Goal: Task Accomplishment & Management: Manage account settings

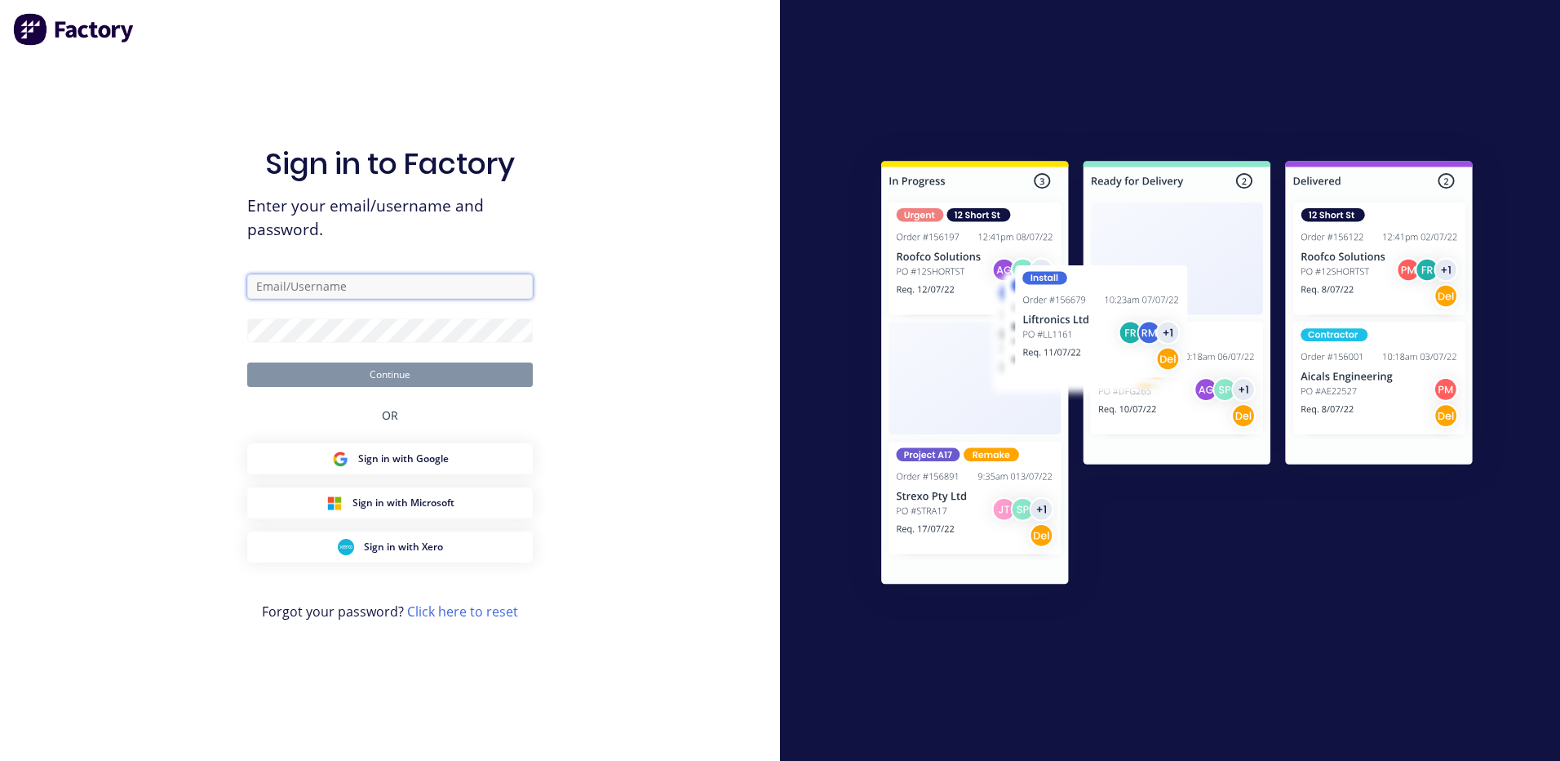
type input "admin@morganengineering.co.nz"
click at [374, 374] on button "Continue" at bounding box center [390, 374] width 286 height 24
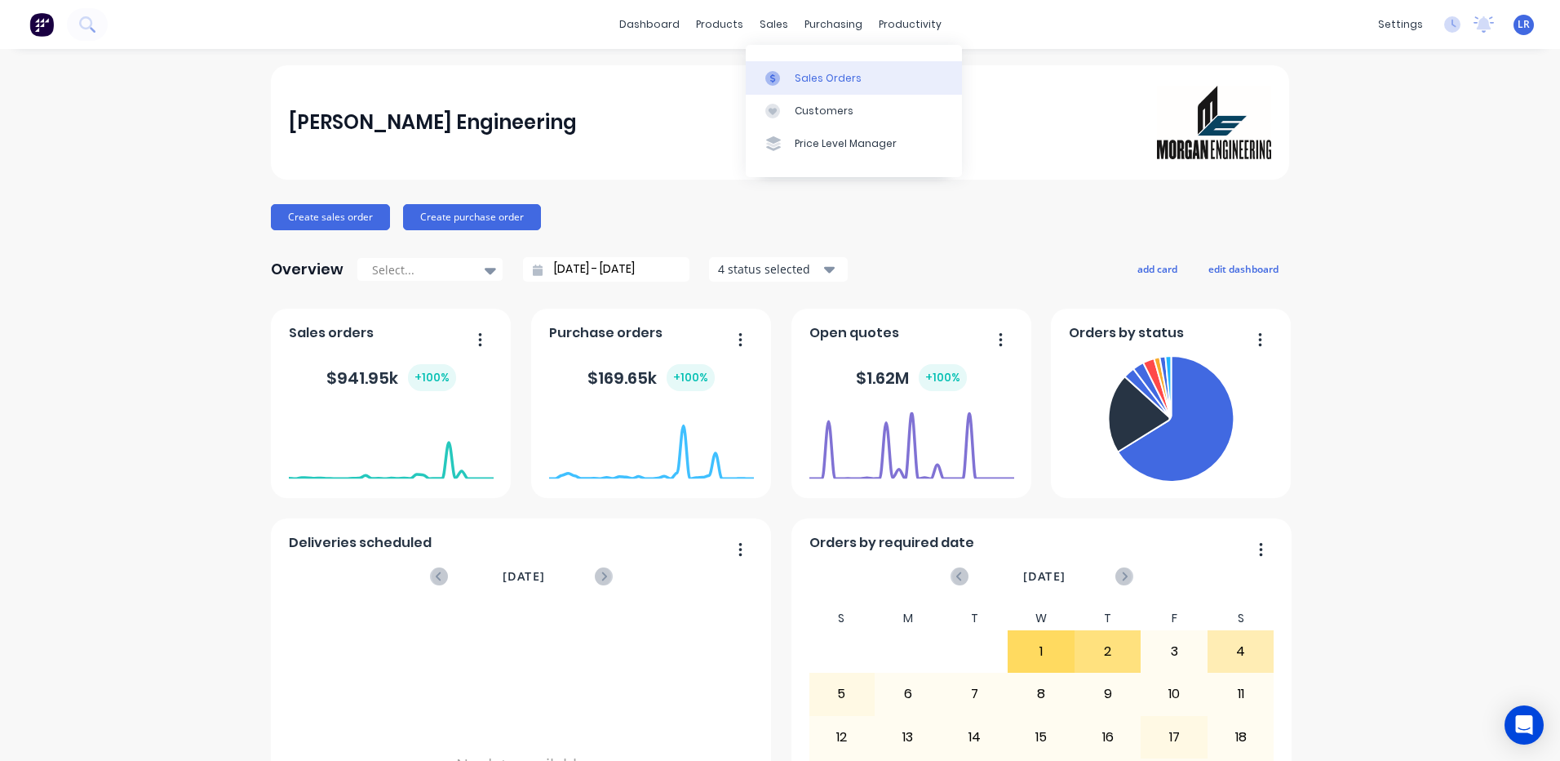
click at [809, 81] on div "Sales Orders" at bounding box center [828, 78] width 67 height 15
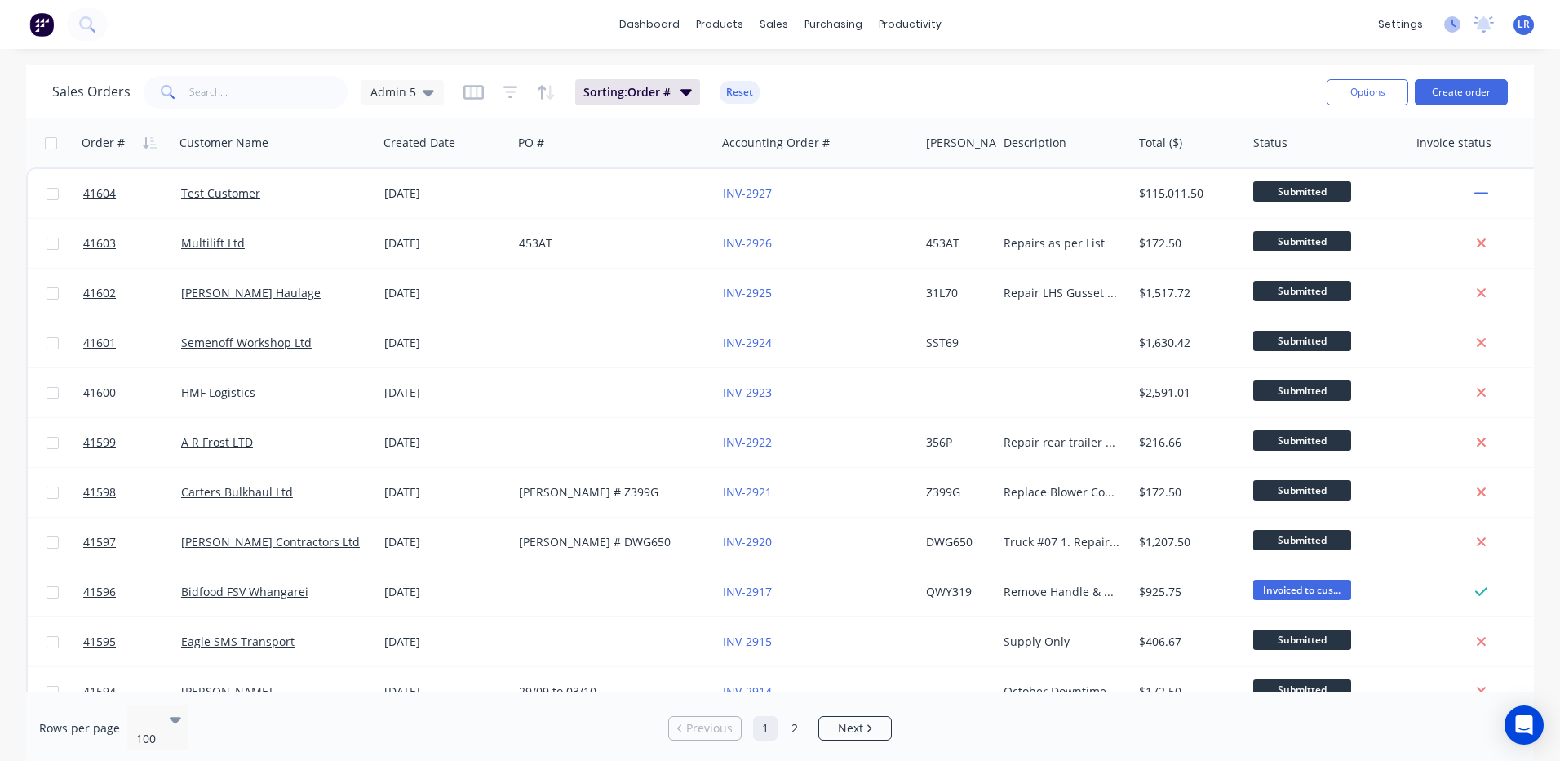
click at [1448, 24] on icon at bounding box center [1452, 24] width 16 height 16
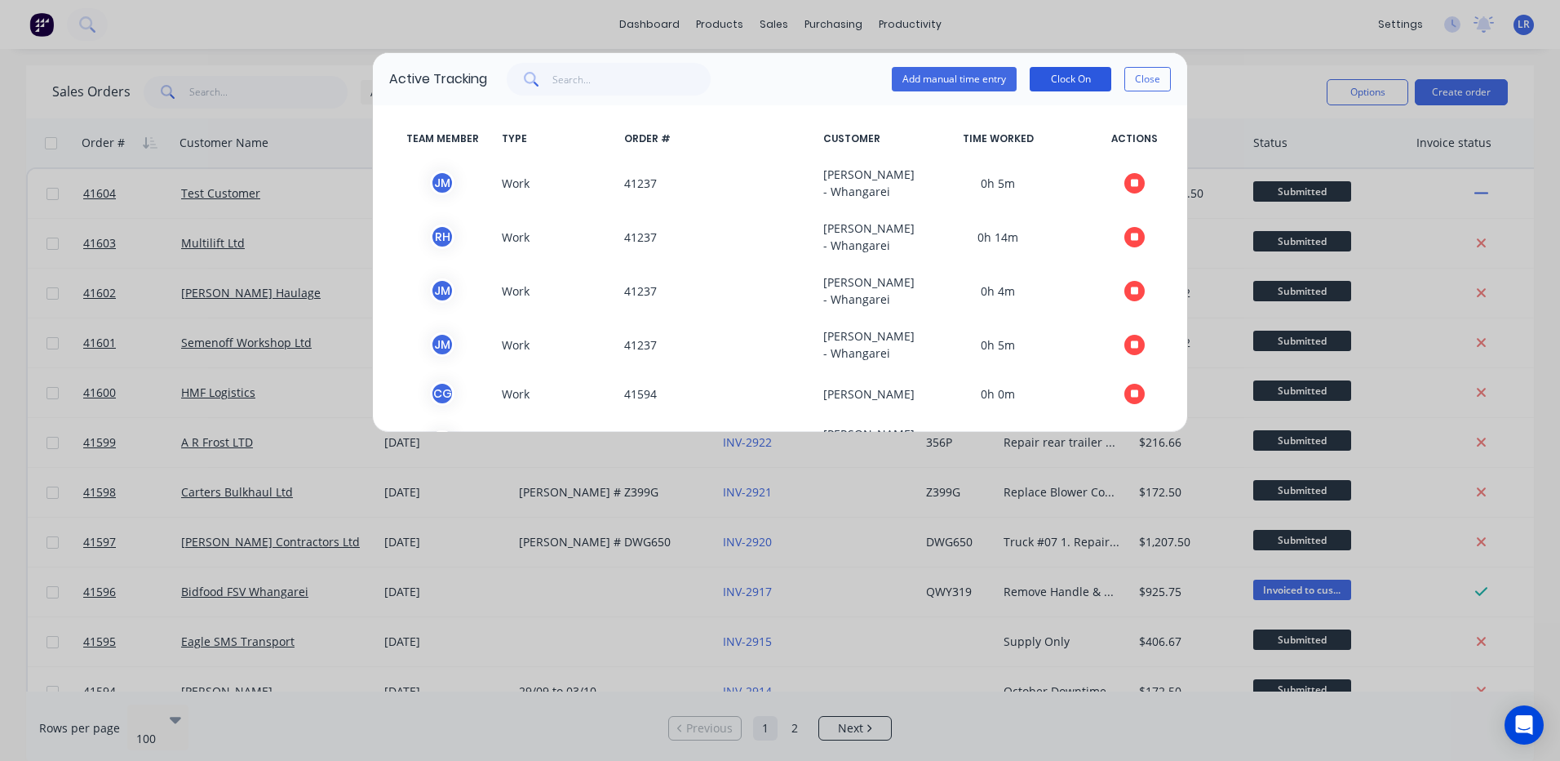
click at [1058, 74] on button "Clock On" at bounding box center [1071, 79] width 82 height 24
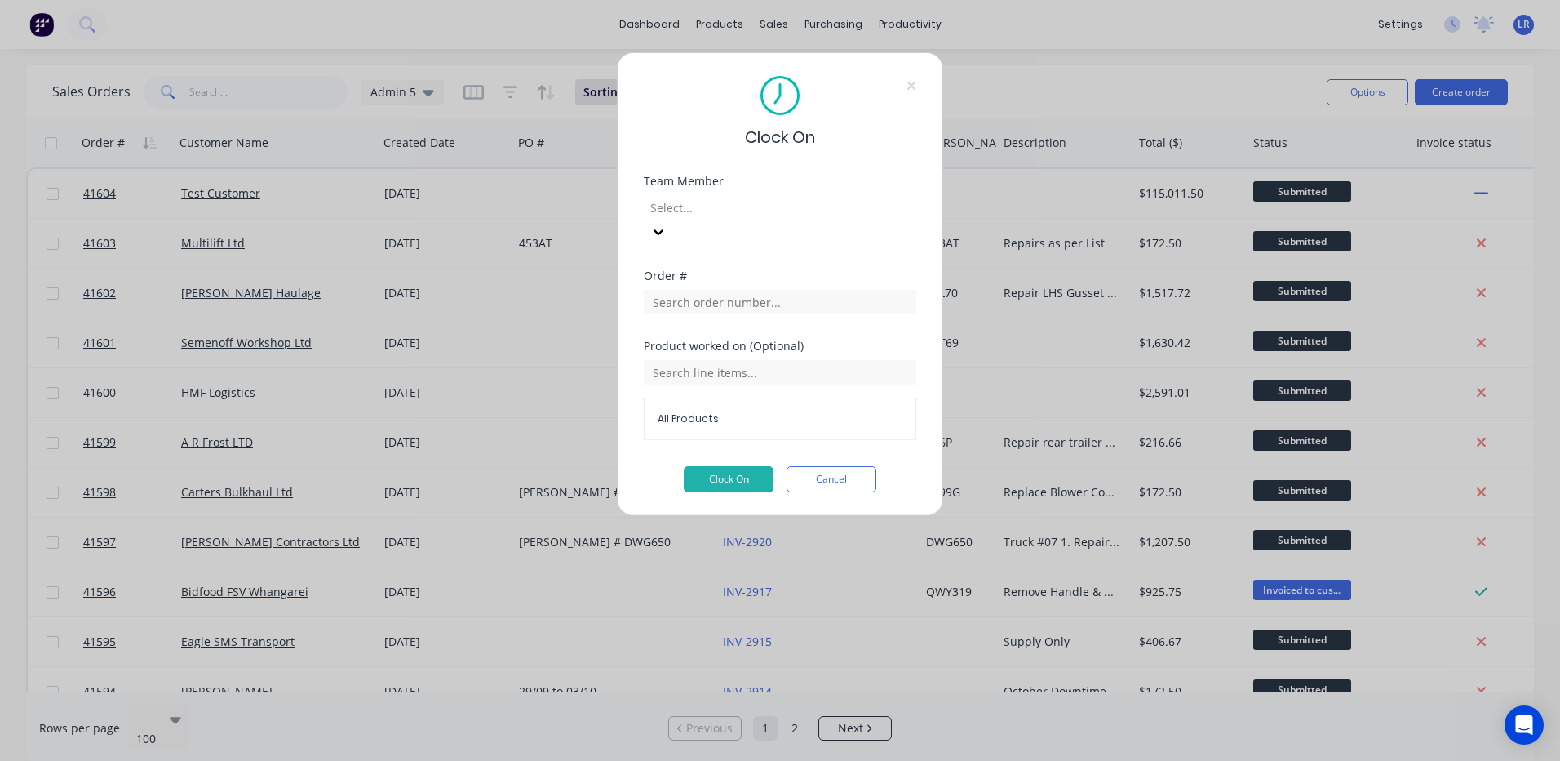
click at [673, 219] on div at bounding box center [658, 232] width 29 height 26
click at [732, 466] on button "Clock On" at bounding box center [729, 479] width 90 height 26
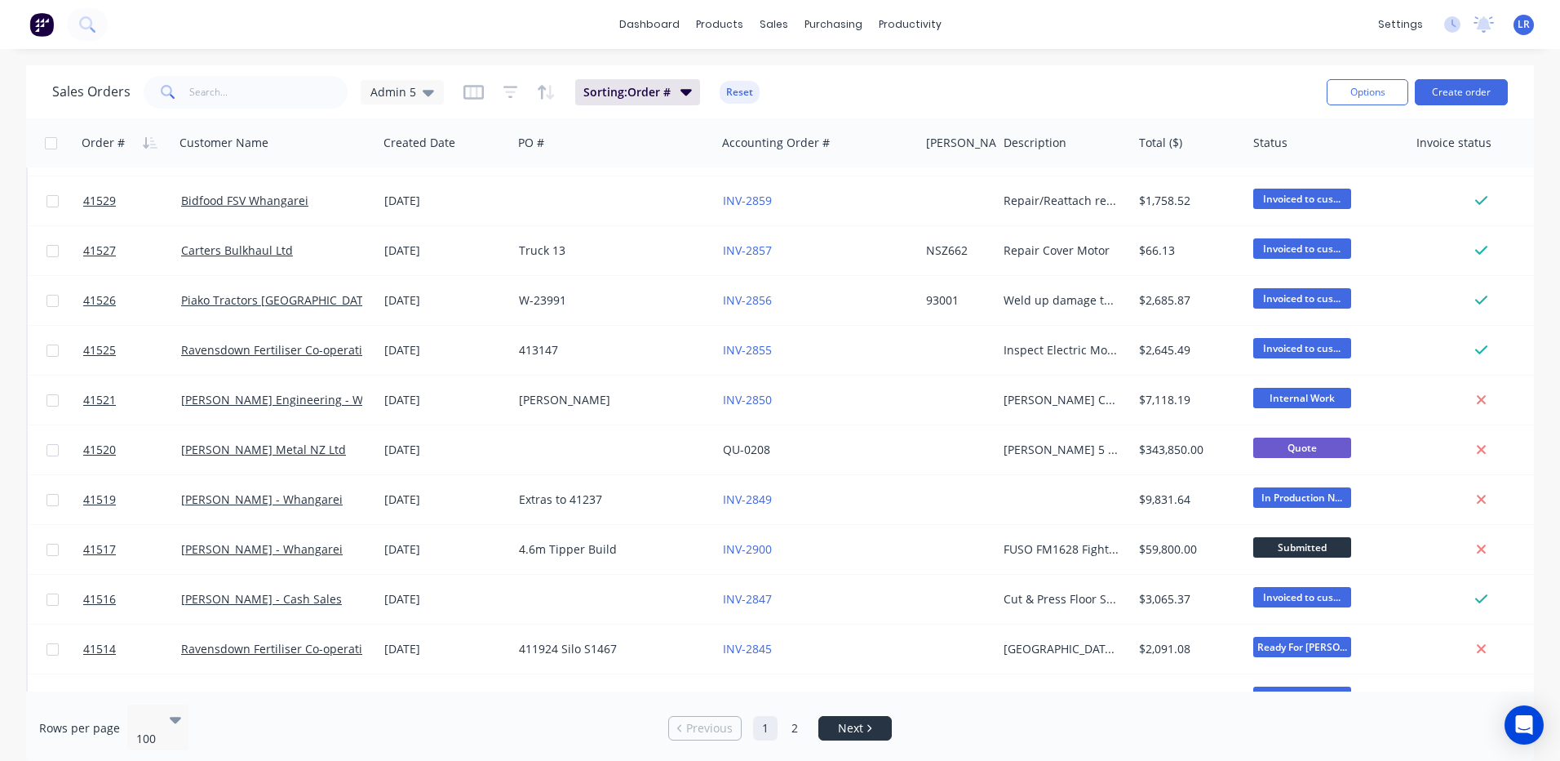
click at [832, 720] on link "Next" at bounding box center [855, 728] width 72 height 16
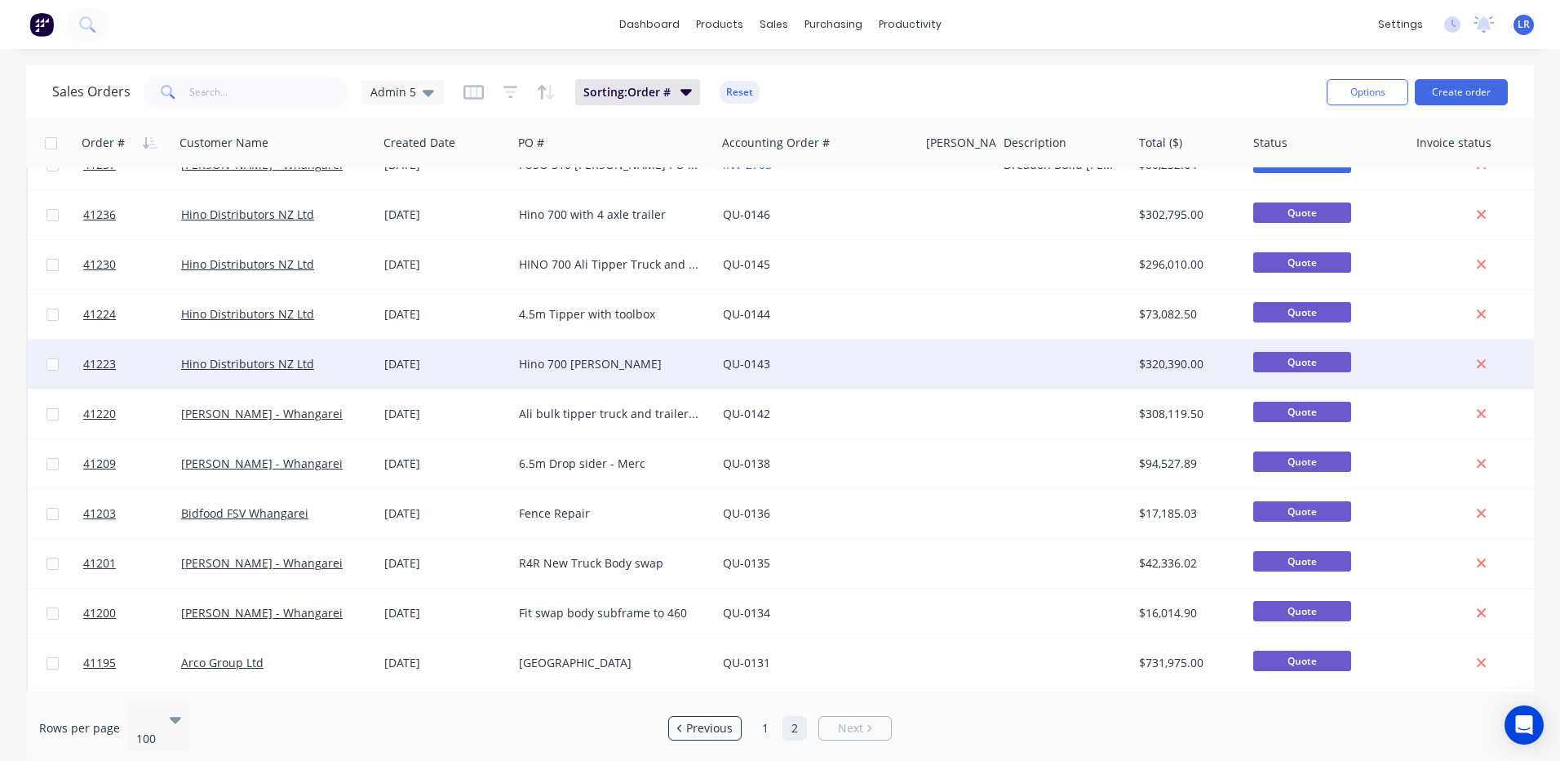
scroll to position [1795, 0]
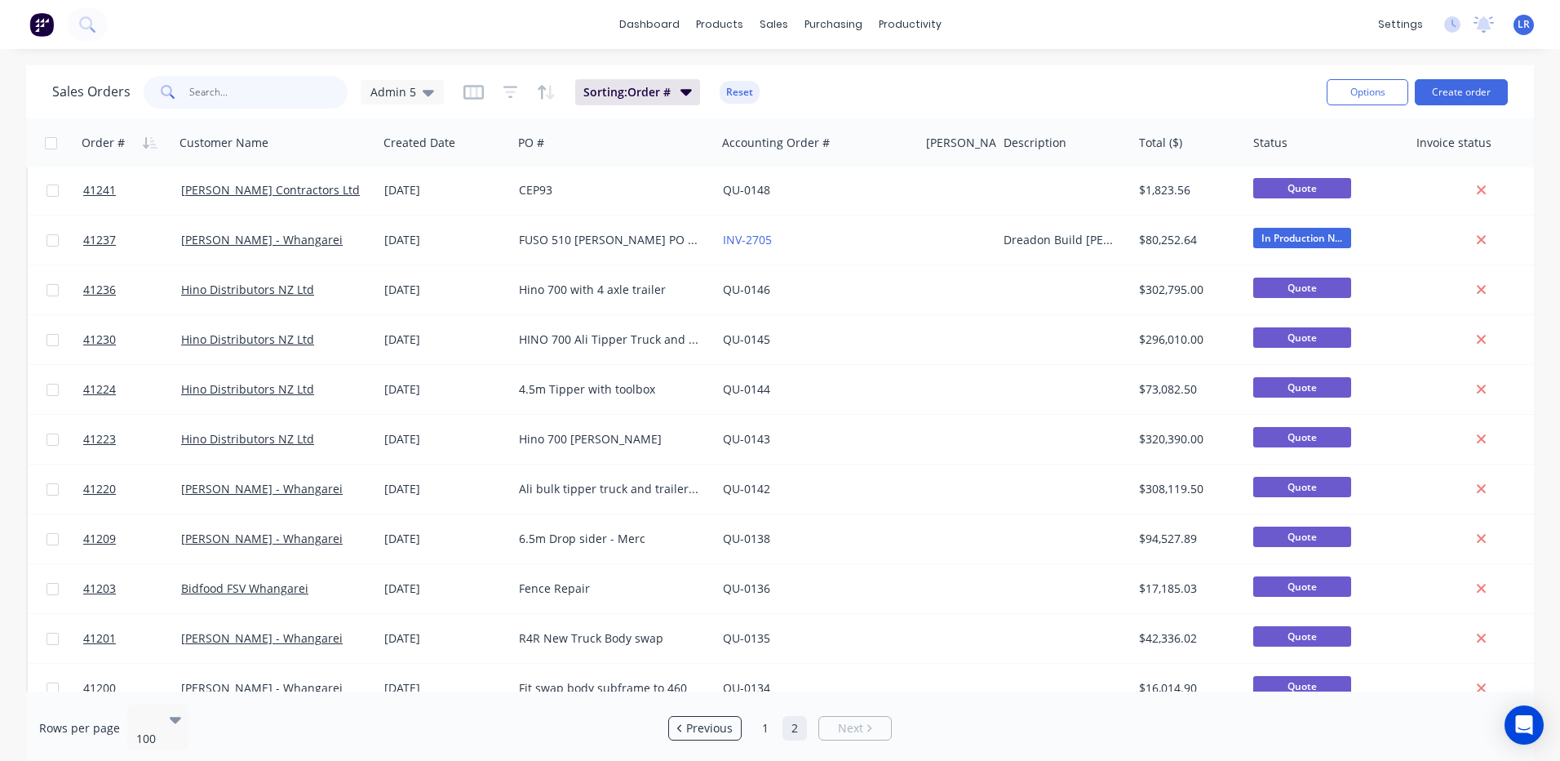
click at [202, 91] on input "text" at bounding box center [268, 92] width 159 height 33
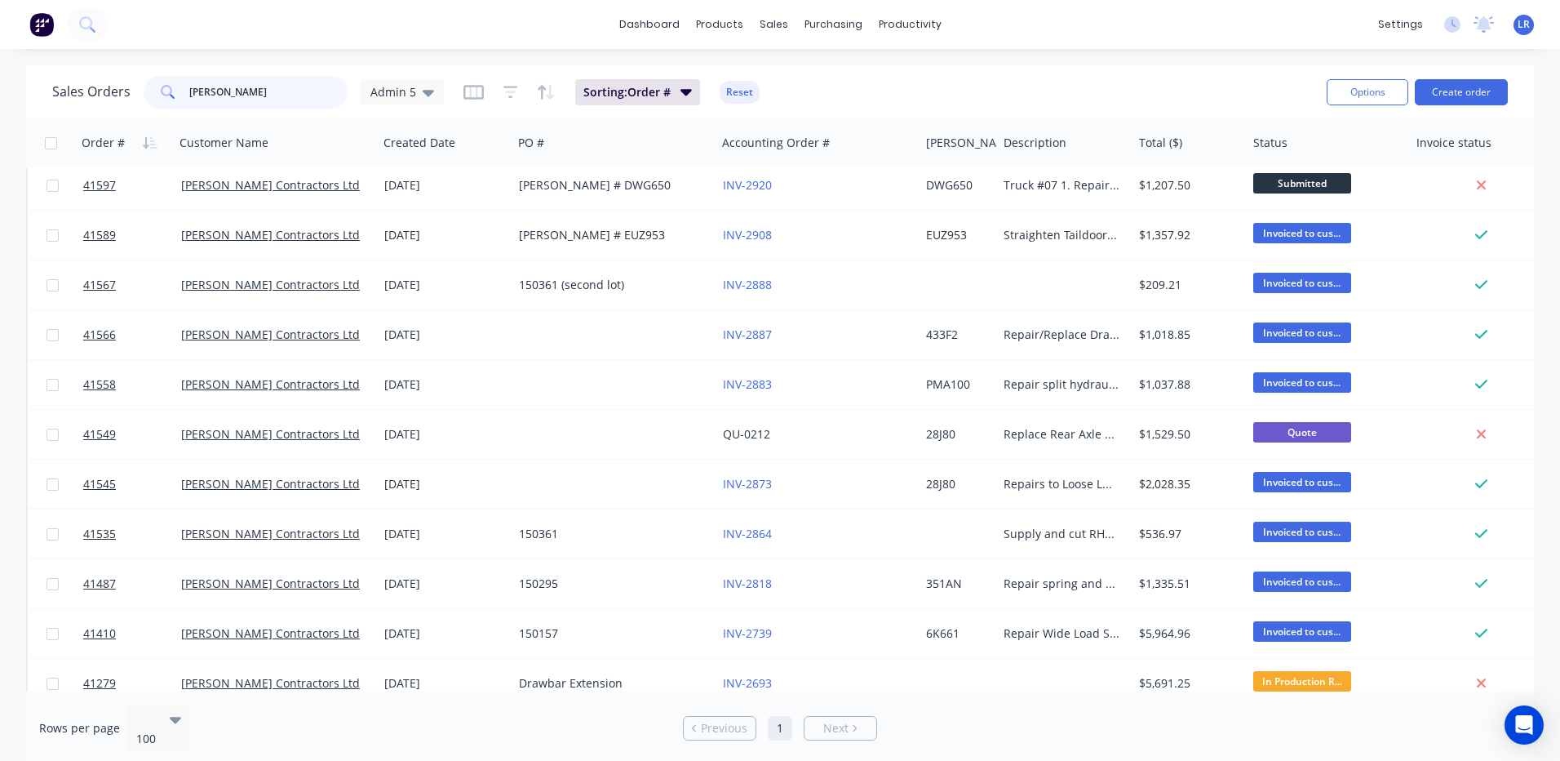
scroll to position [0, 0]
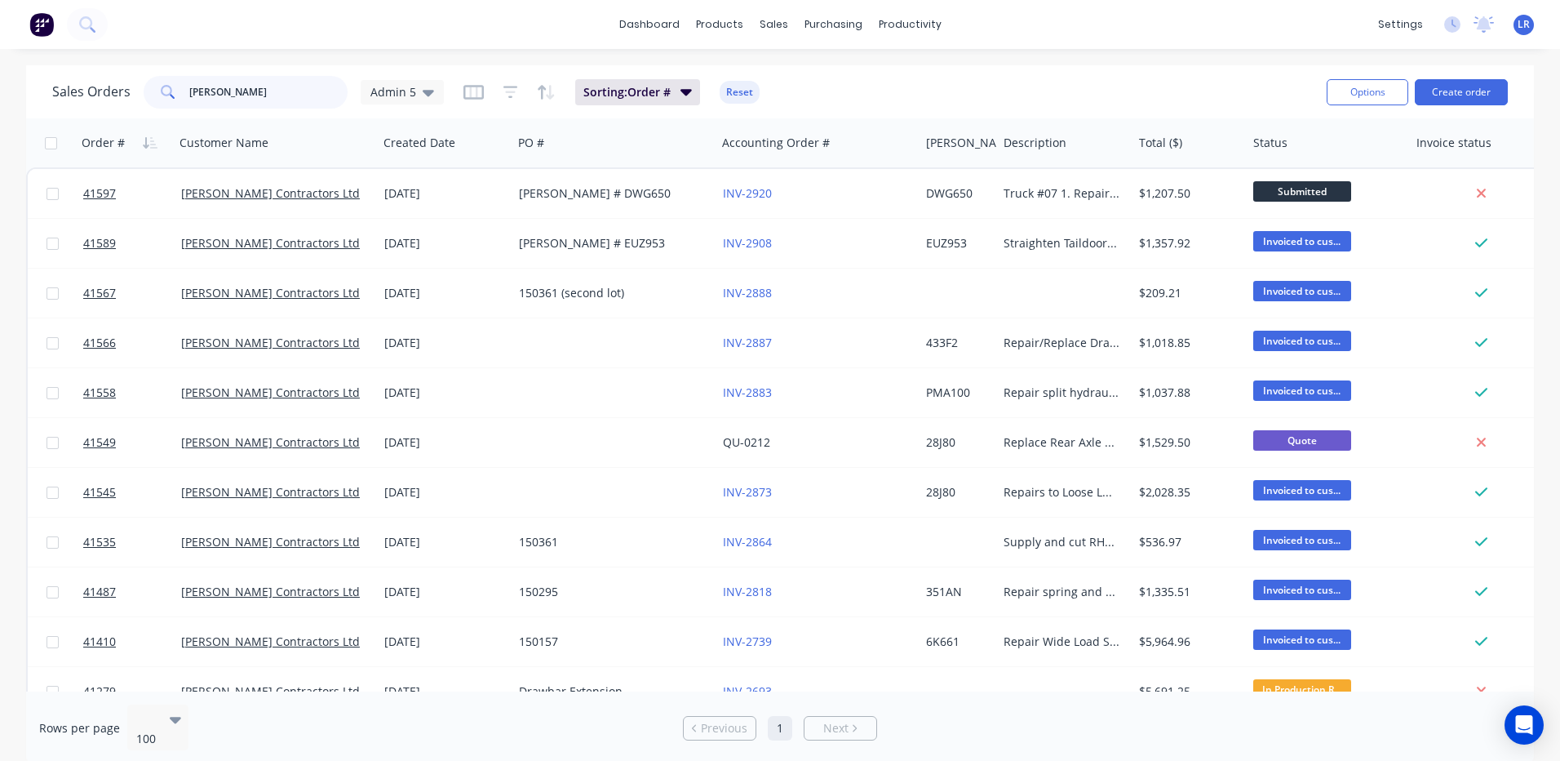
type input "[PERSON_NAME]"
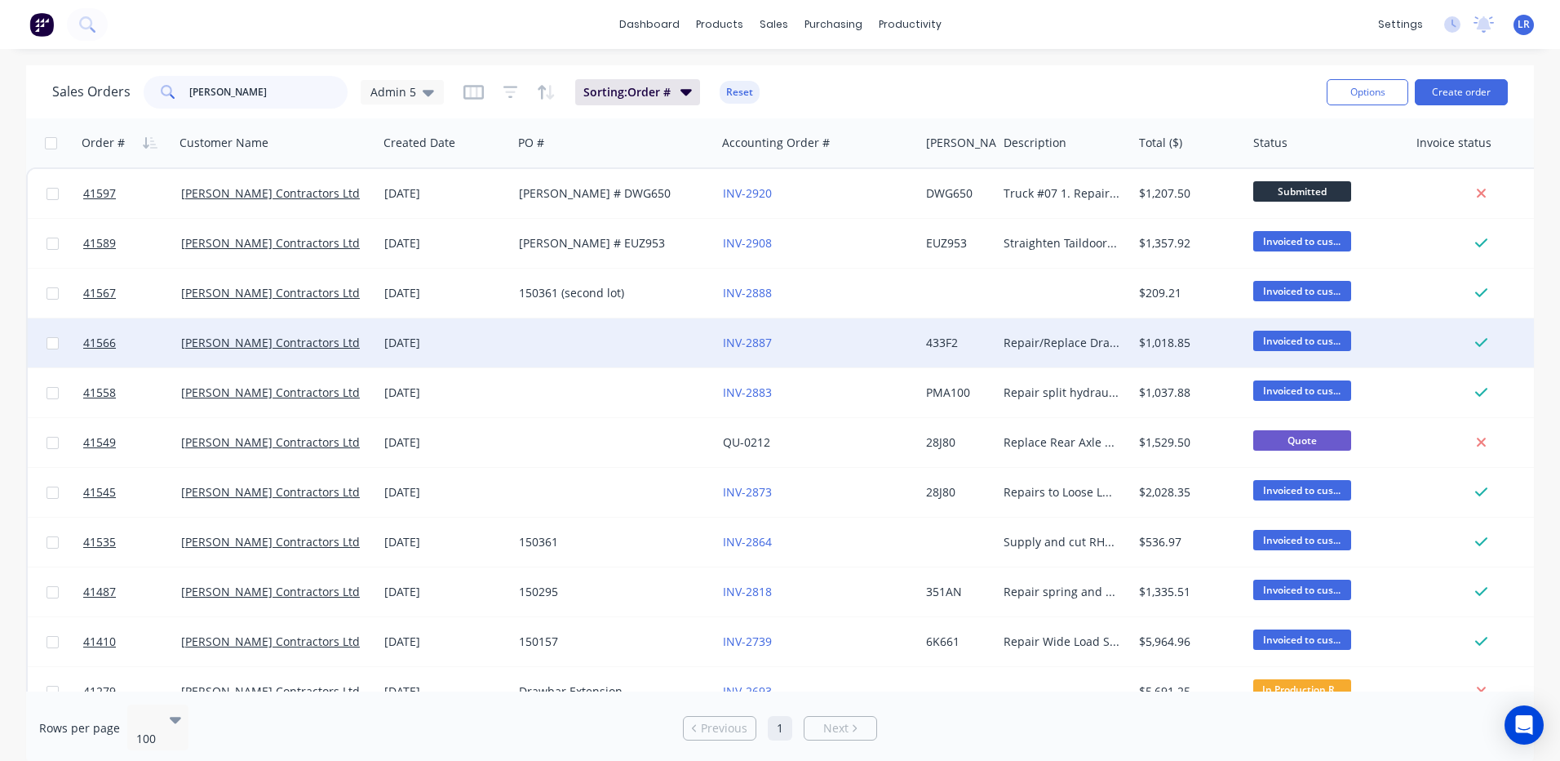
scroll to position [82, 0]
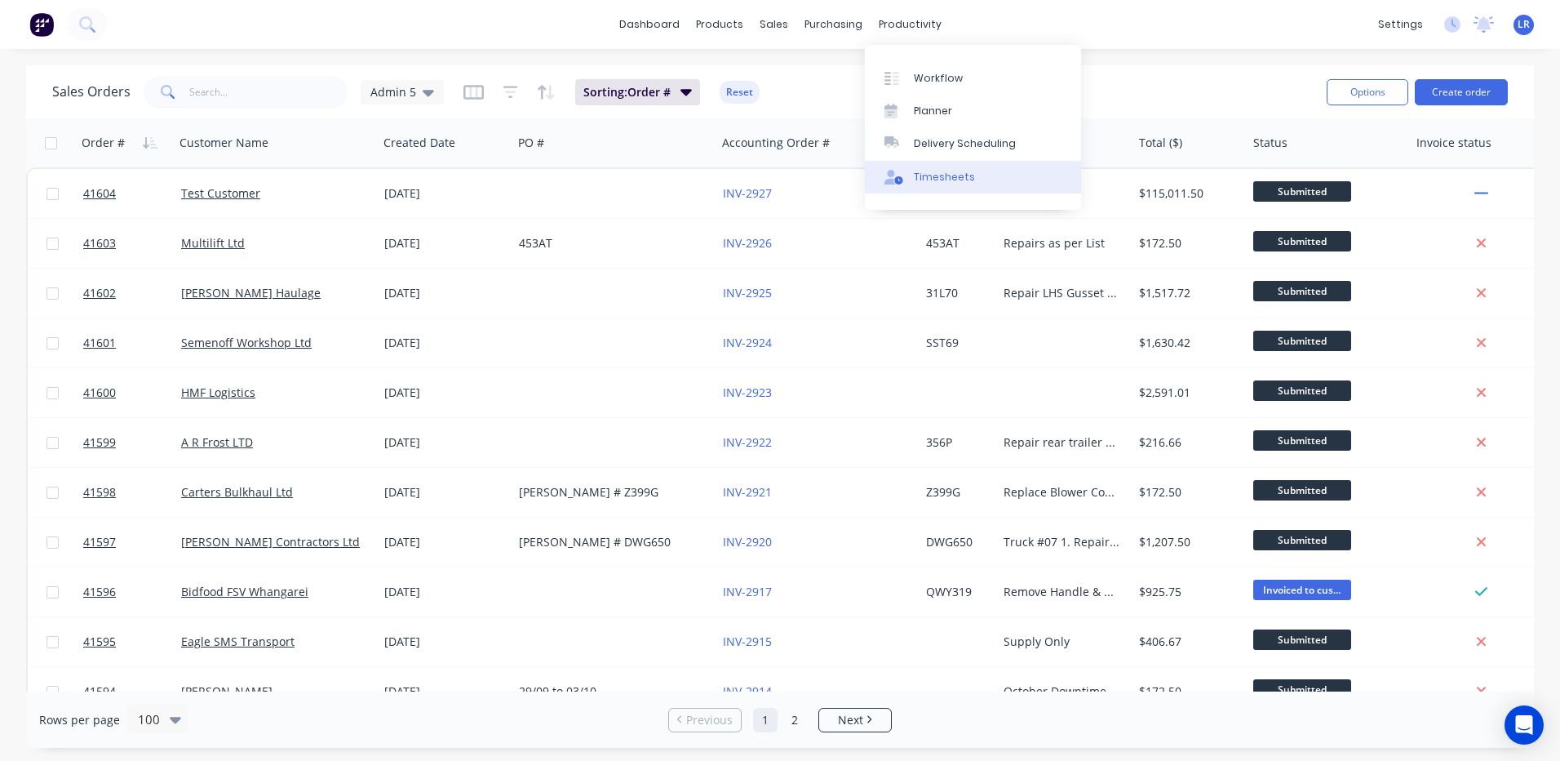
click at [946, 180] on div "Timesheets" at bounding box center [944, 177] width 61 height 15
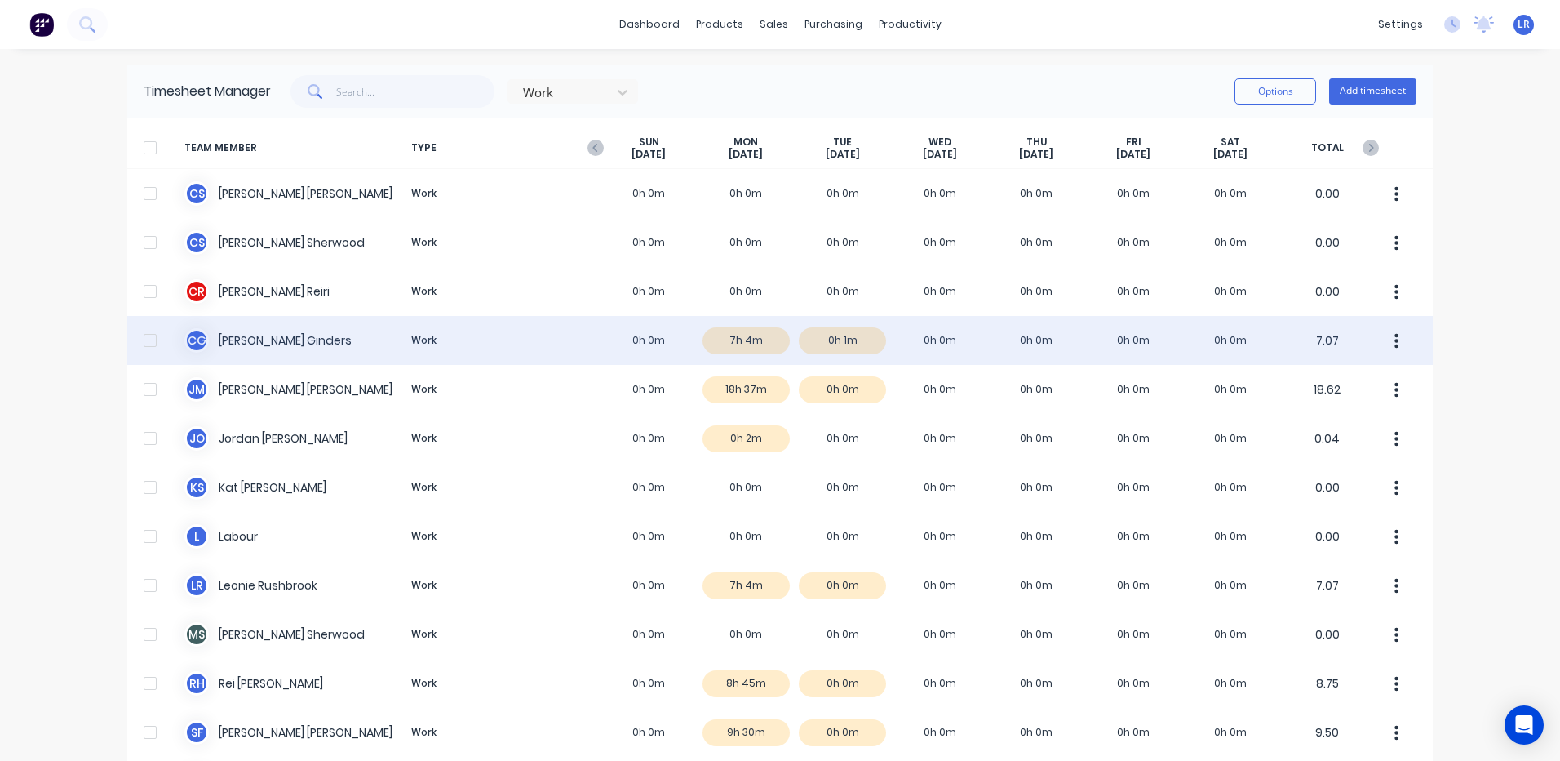
click at [755, 335] on div "C G Cody Ginders Work 0h 0m 7h 4m 0h 1m 0h 0m 0h 0m 0h 0m 0h 0m 7.07" at bounding box center [780, 340] width 1306 height 49
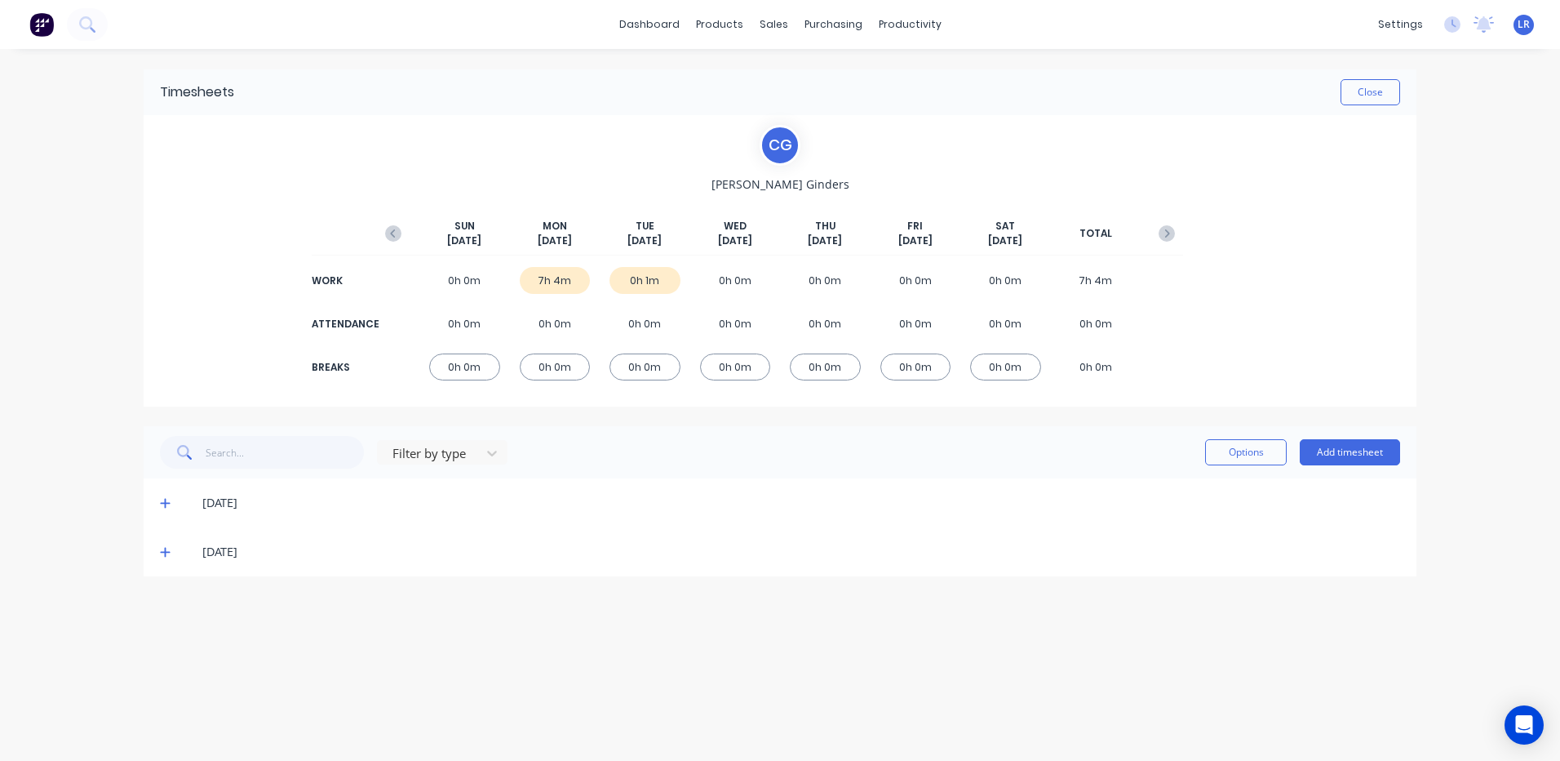
click at [163, 499] on icon at bounding box center [165, 502] width 11 height 11
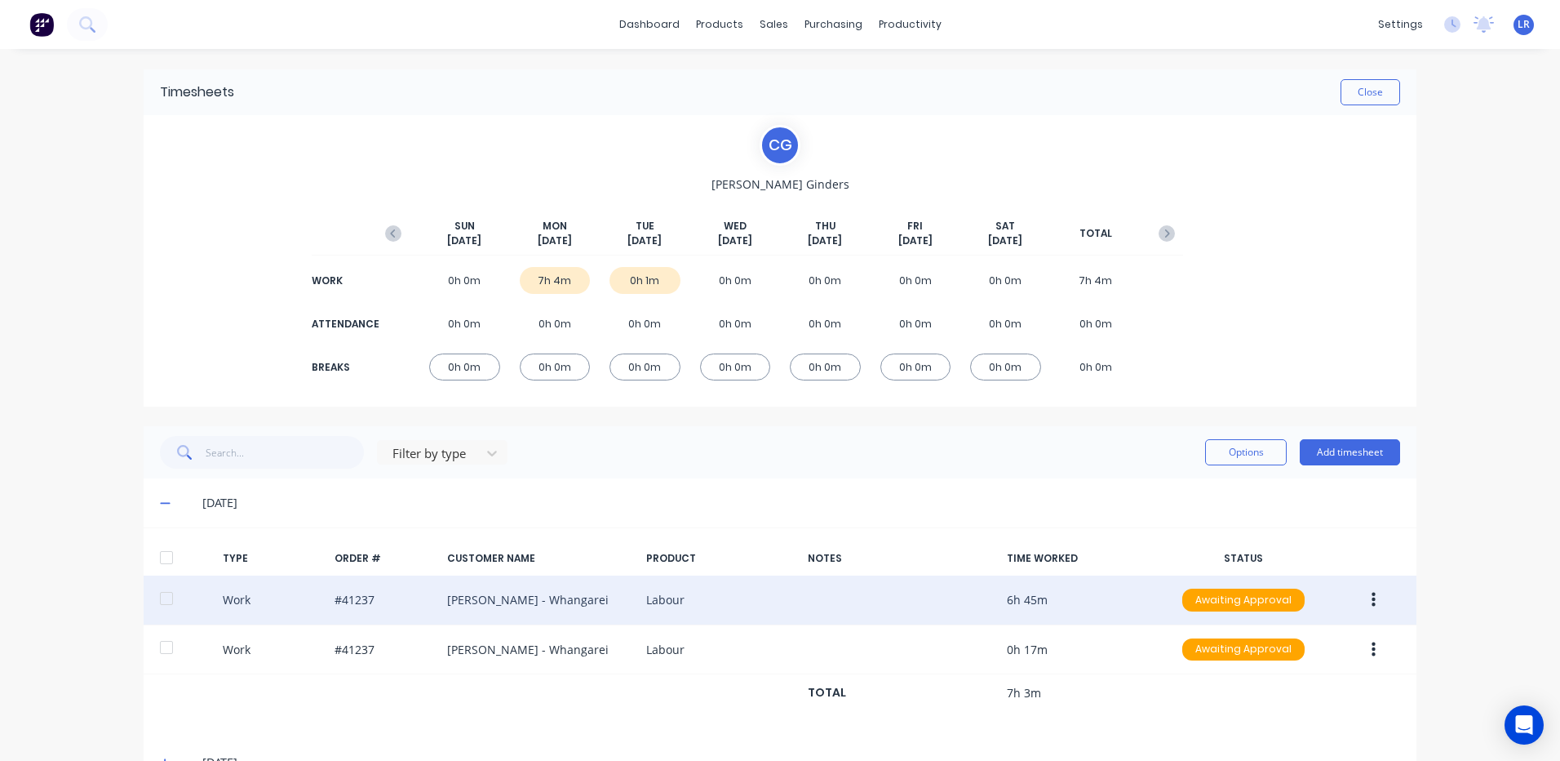
click at [1364, 592] on button "button" at bounding box center [1374, 599] width 38 height 29
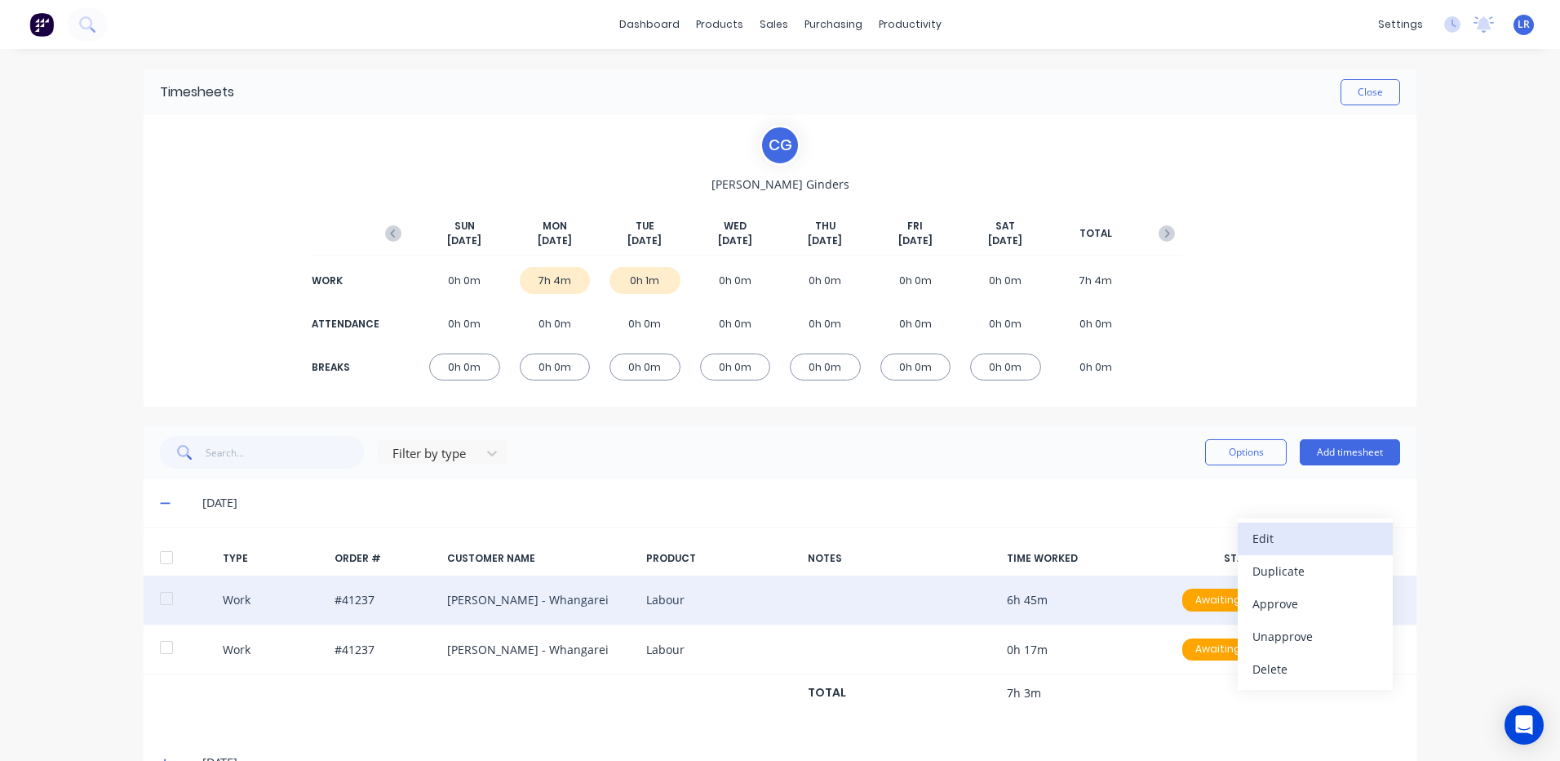
click at [1281, 530] on div "Edit" at bounding box center [1316, 538] width 126 height 24
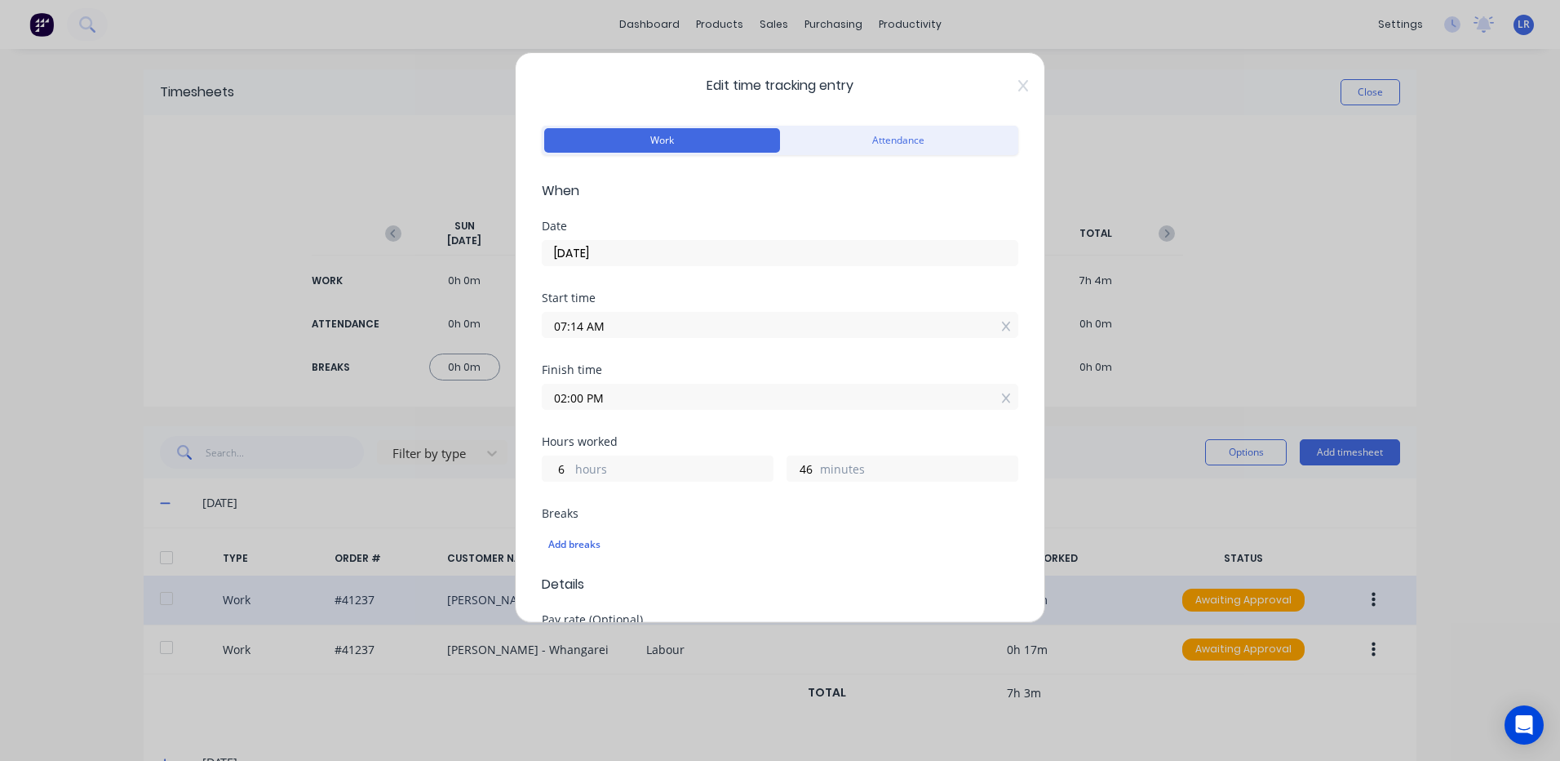
drag, startPoint x: 585, startPoint y: 322, endPoint x: 499, endPoint y: 326, distance: 86.6
click at [499, 326] on div "Edit time tracking entry Work Attendance When Date 06/10/2025 Start time 07:14 …" at bounding box center [780, 380] width 1560 height 761
type input "07:00 AM"
type input "7"
type input "0"
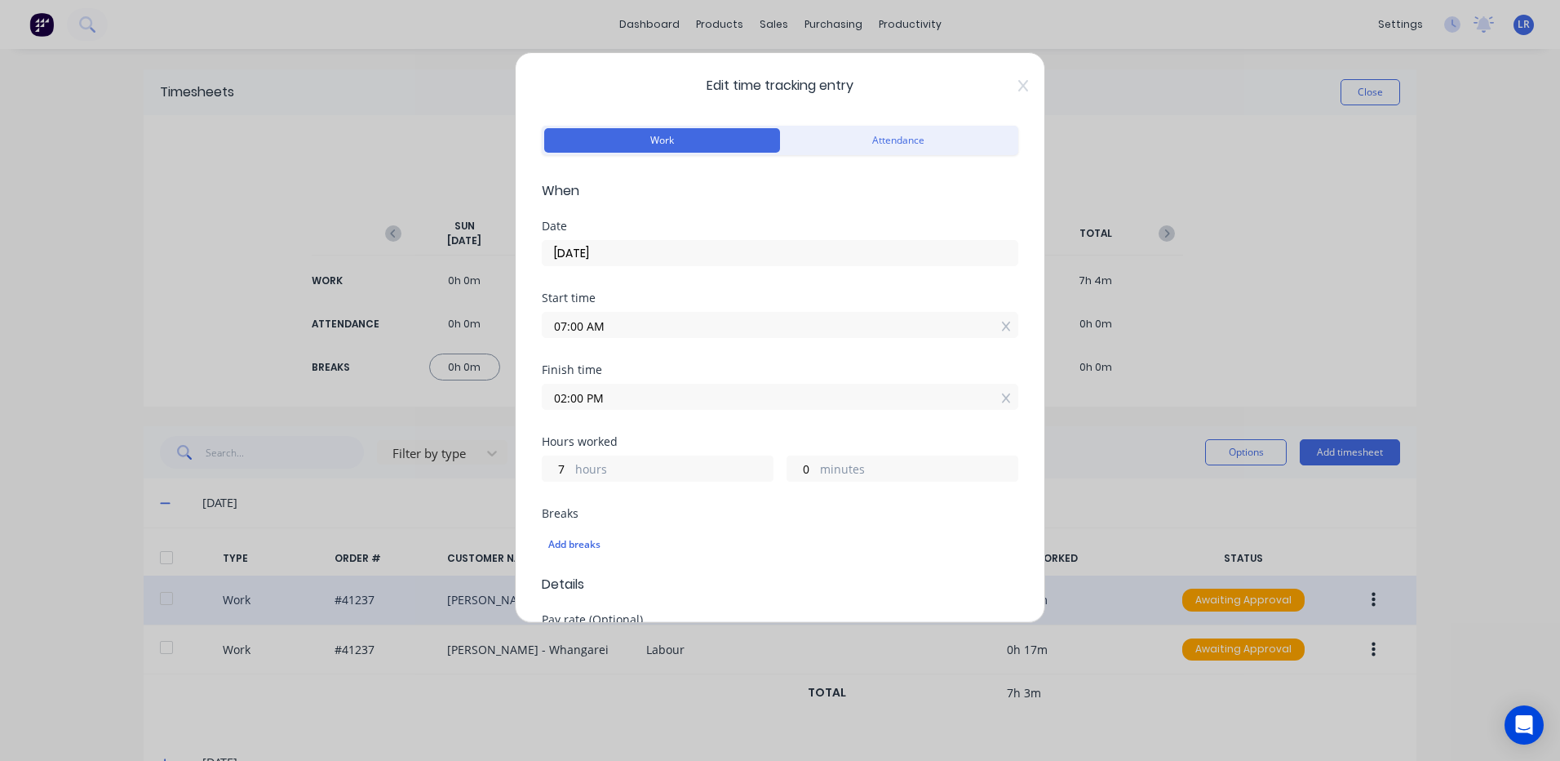
click at [699, 383] on div "02:00 PM" at bounding box center [780, 394] width 477 height 30
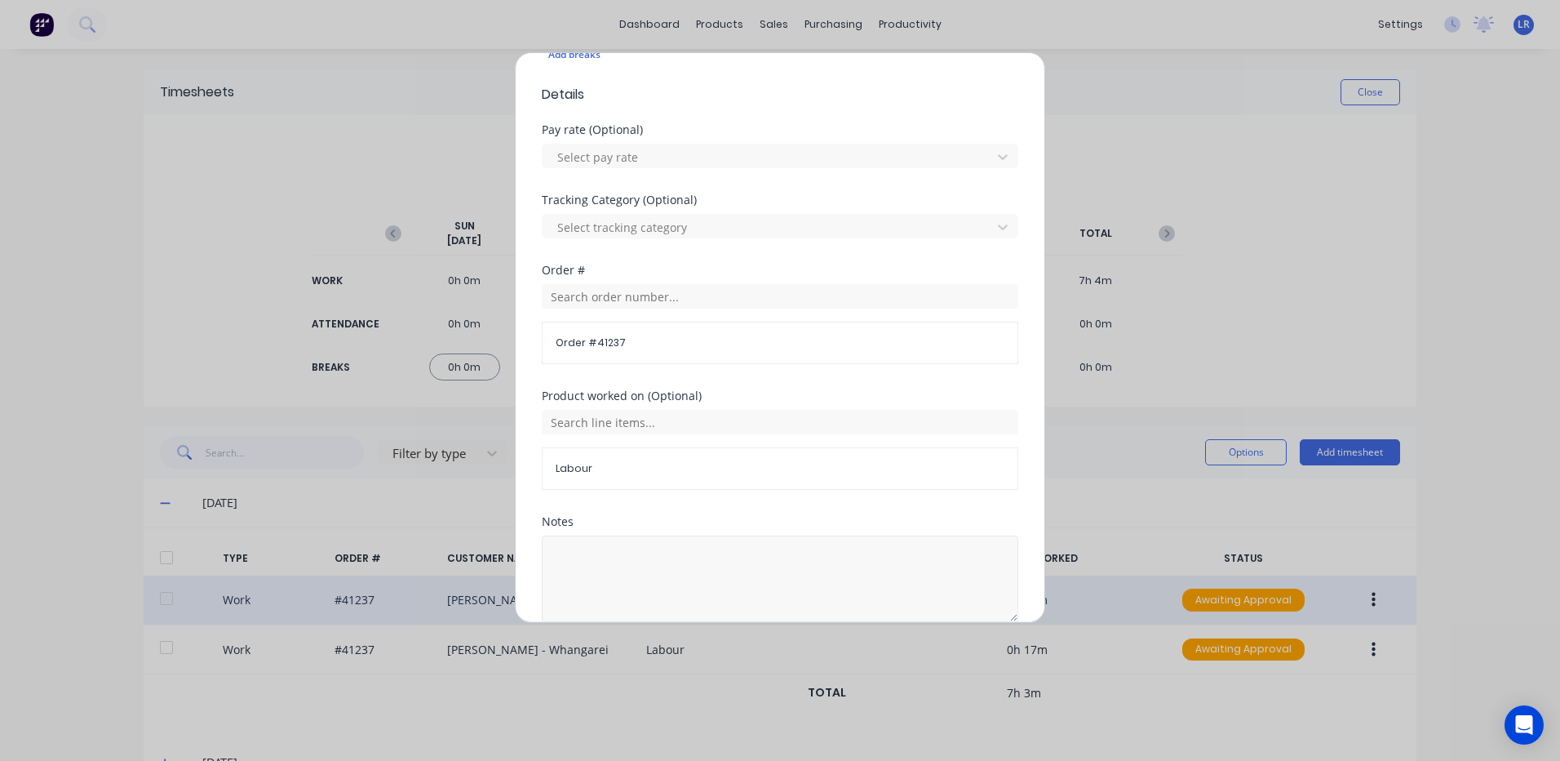
scroll to position [565, 0]
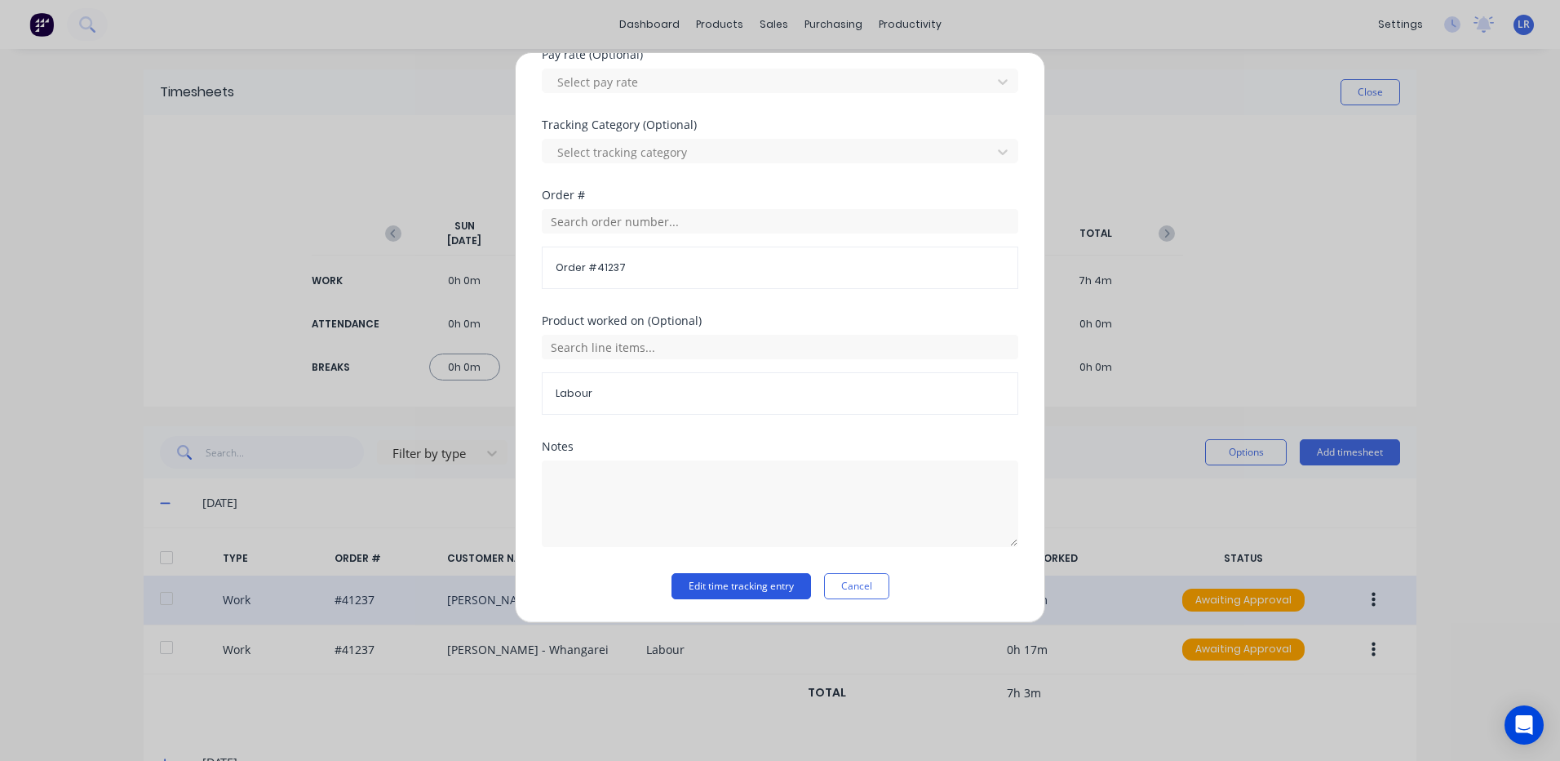
click at [755, 583] on button "Edit time tracking entry" at bounding box center [742, 586] width 140 height 26
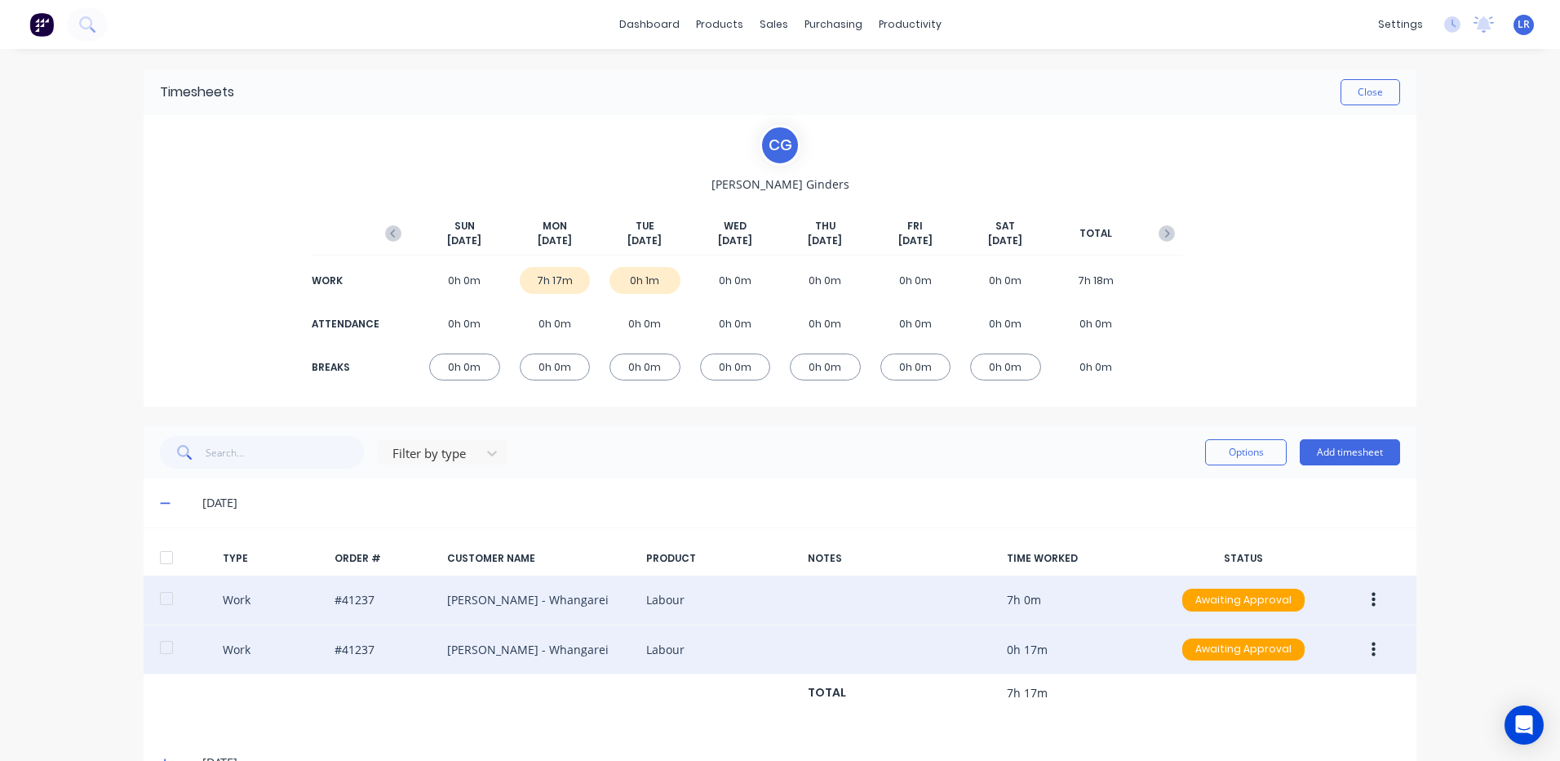
click at [1364, 650] on button "button" at bounding box center [1374, 649] width 38 height 29
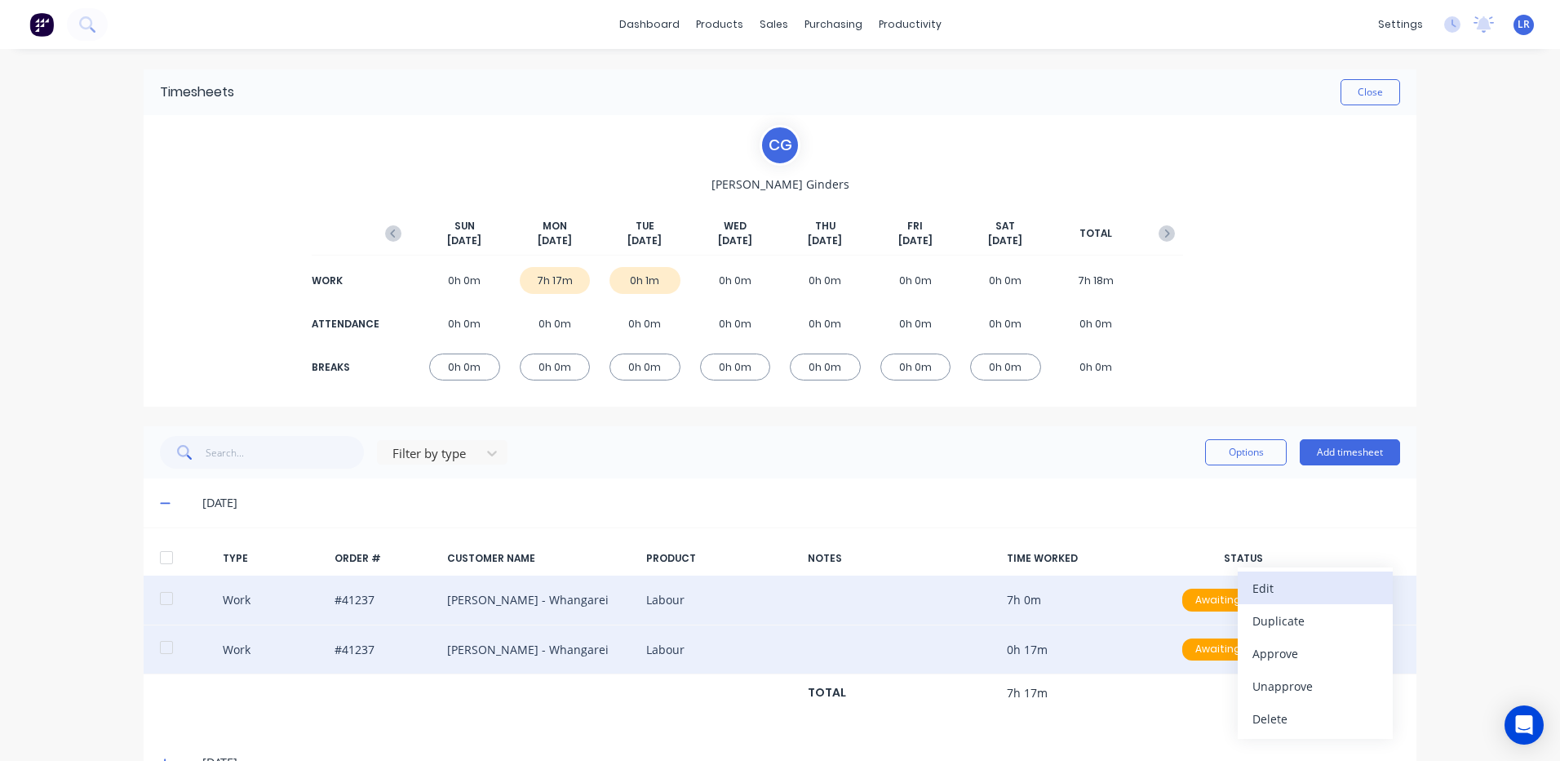
click at [1275, 580] on div "Edit" at bounding box center [1316, 588] width 126 height 24
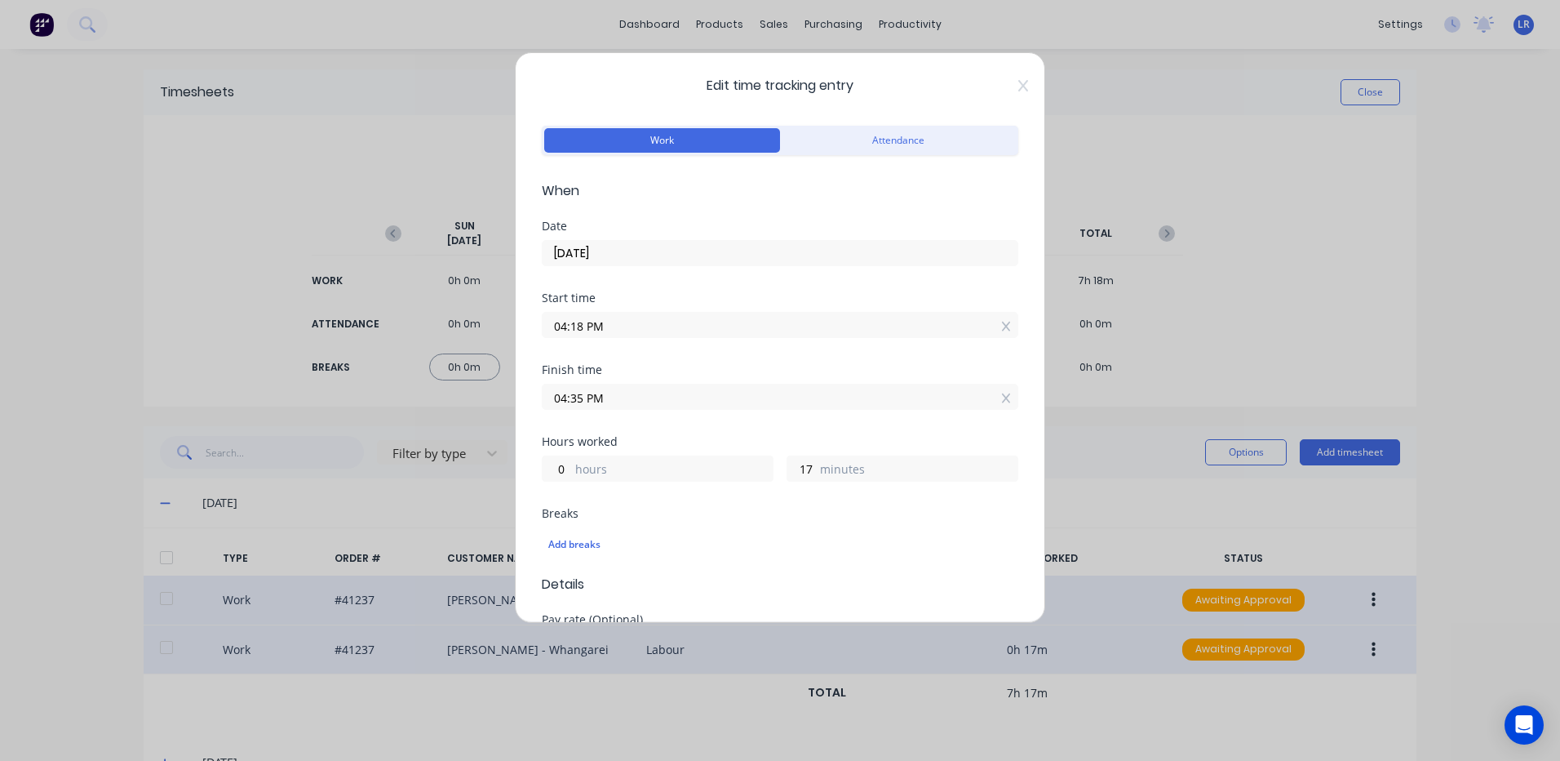
drag, startPoint x: 584, startPoint y: 324, endPoint x: 547, endPoint y: 322, distance: 37.6
click at [547, 322] on input "04:18 PM" at bounding box center [780, 325] width 475 height 24
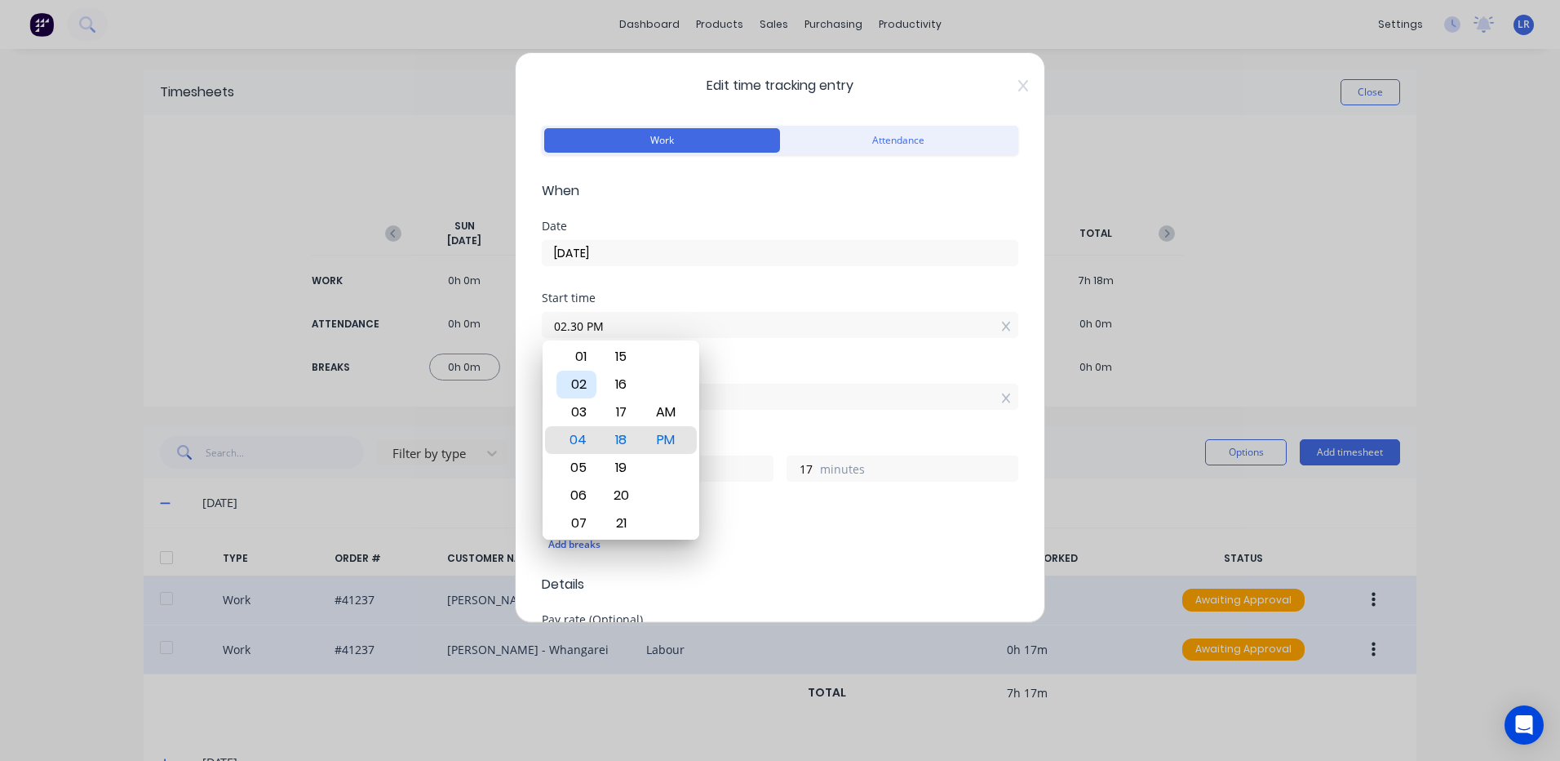
type input "02:30 PM"
type input "2"
type input "5"
click at [575, 379] on div "02" at bounding box center [577, 384] width 40 height 28
click at [625, 433] on div "30" at bounding box center [621, 440] width 40 height 28
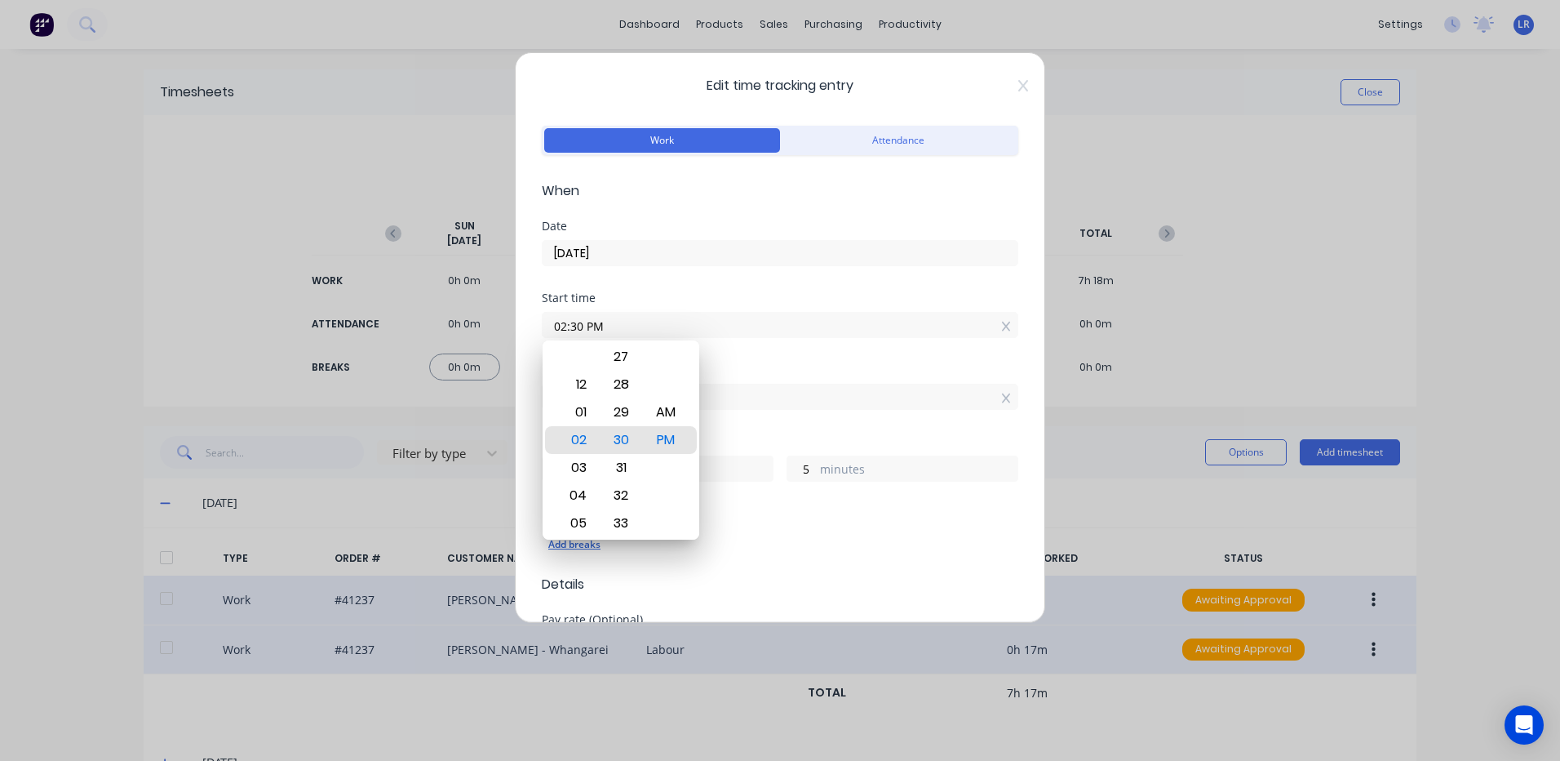
click at [814, 548] on div "Add breaks" at bounding box center [779, 544] width 463 height 21
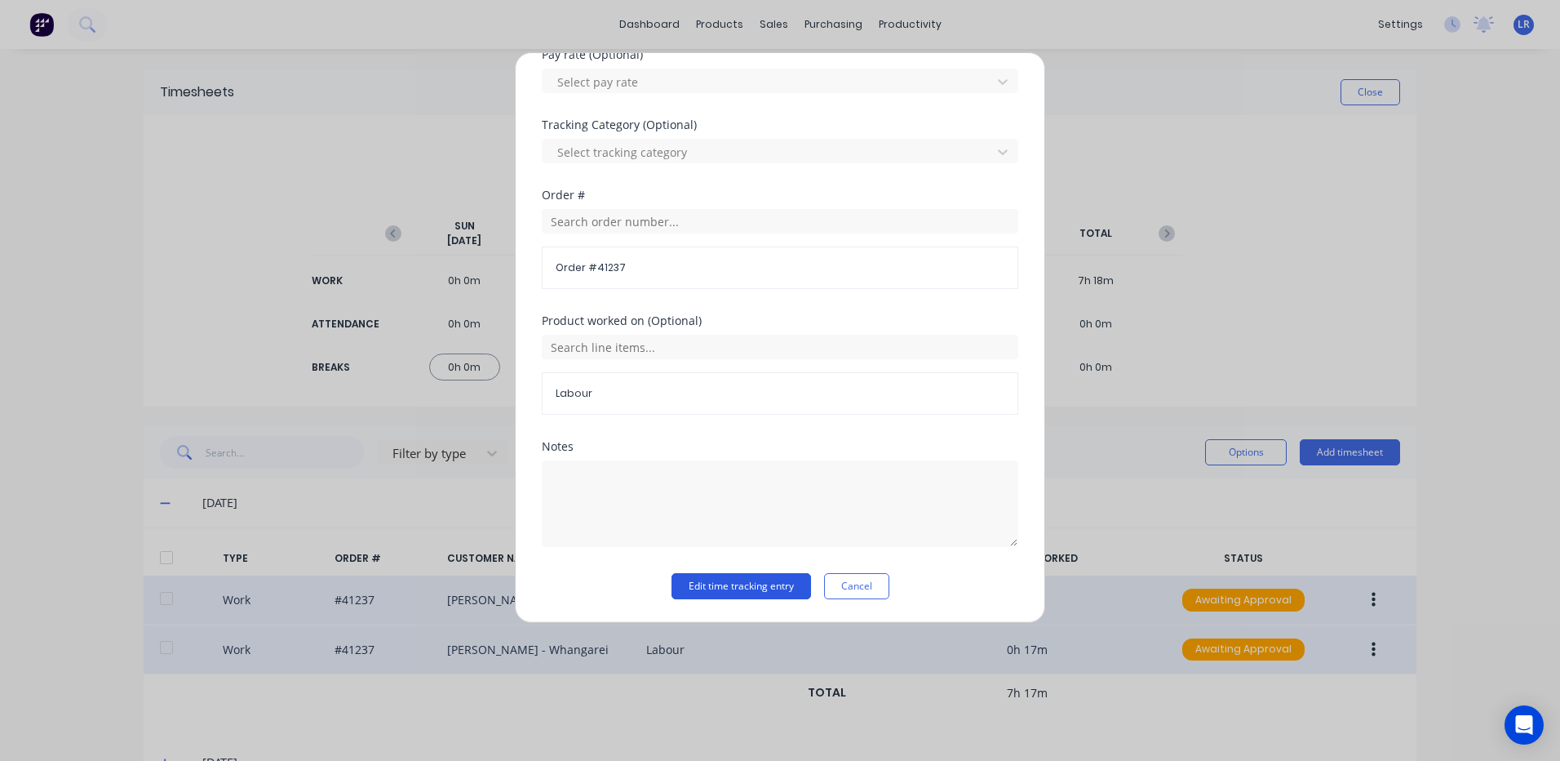
click at [733, 576] on button "Edit time tracking entry" at bounding box center [742, 586] width 140 height 26
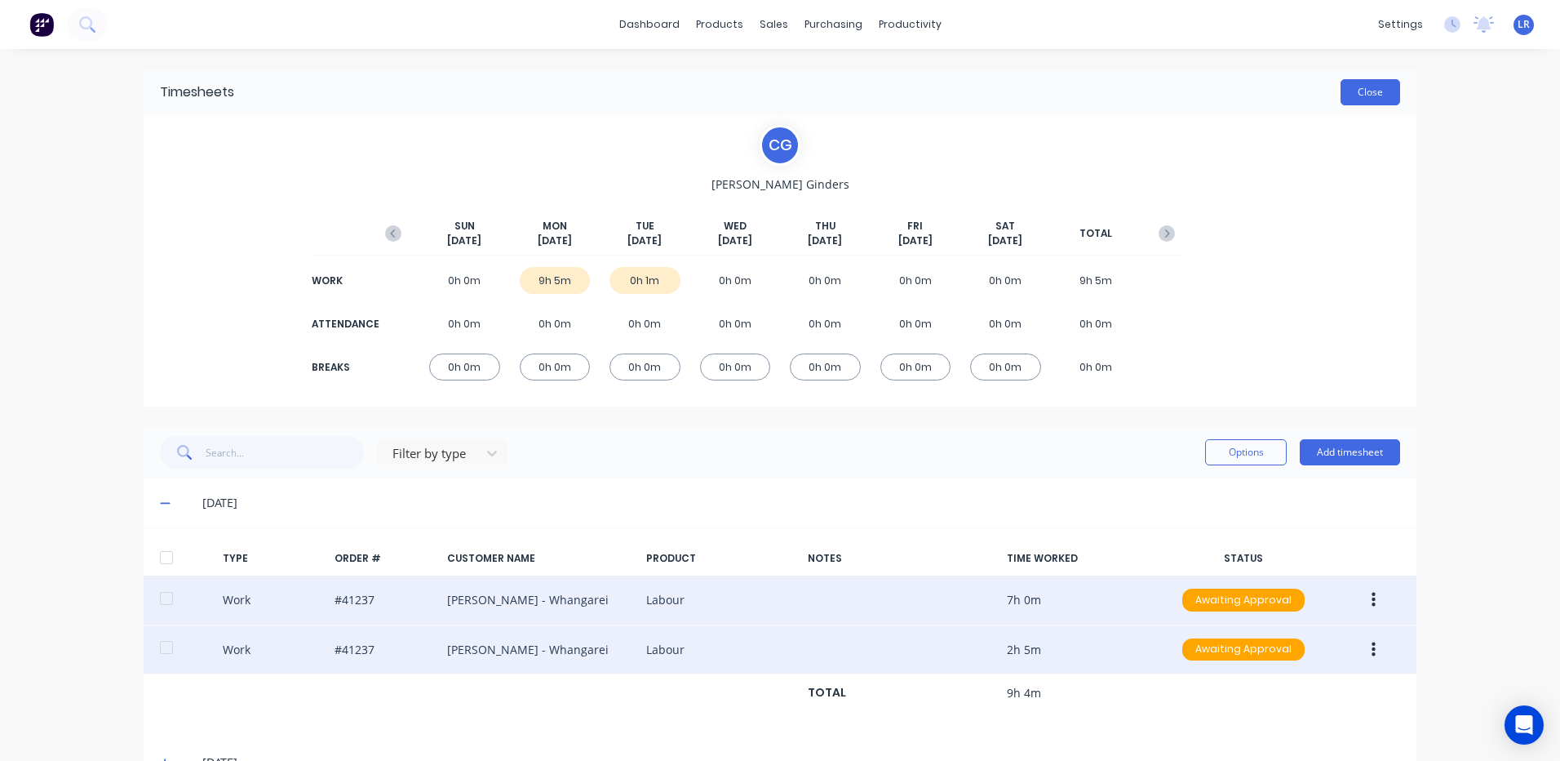
click at [1342, 88] on button "Close" at bounding box center [1371, 92] width 60 height 26
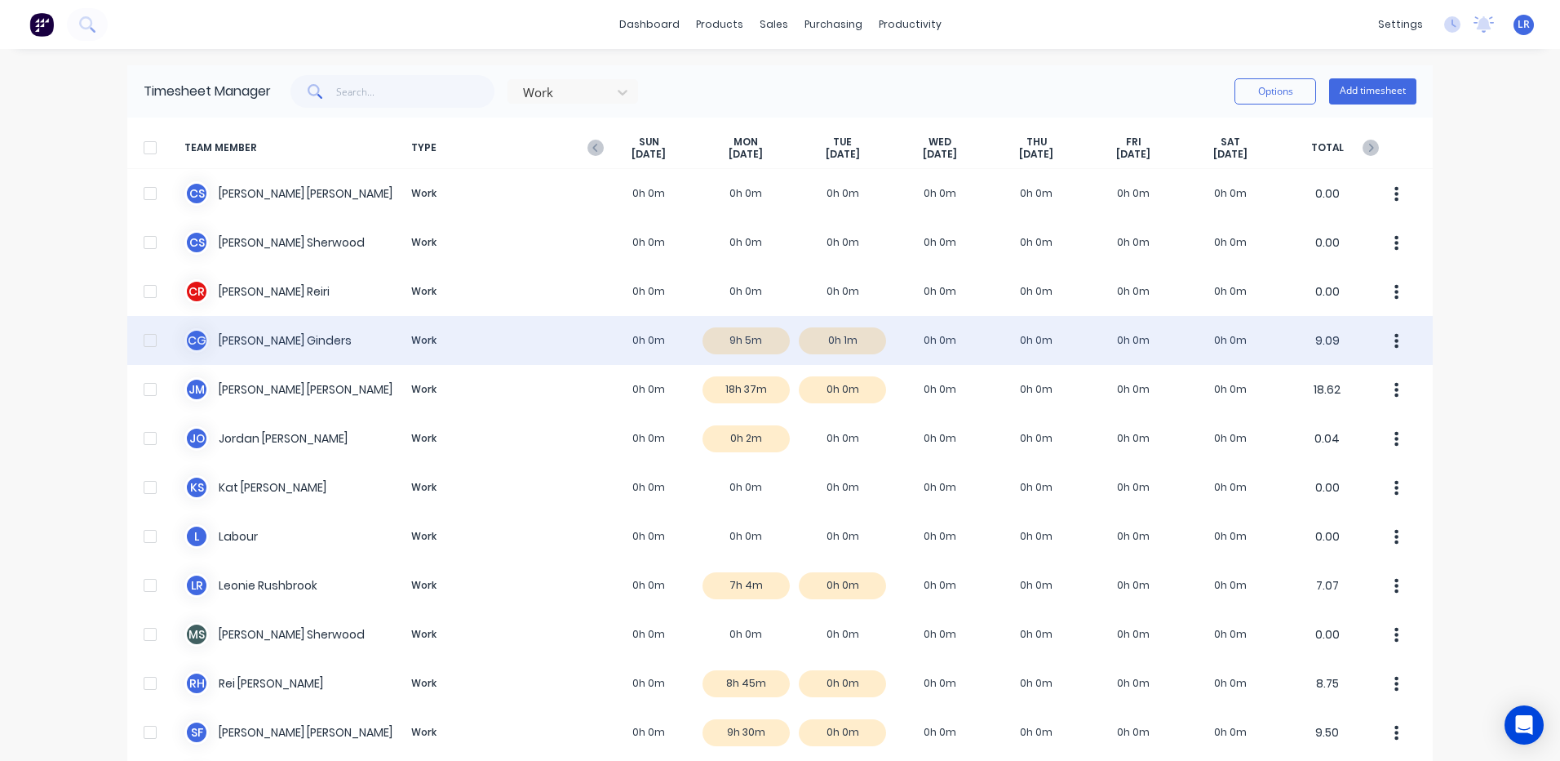
click at [744, 339] on div "C G Cody Ginders Work 0h 0m 9h 5m 0h 1m 0h 0m 0h 0m 0h 0m 0h 0m 9.09" at bounding box center [780, 340] width 1306 height 49
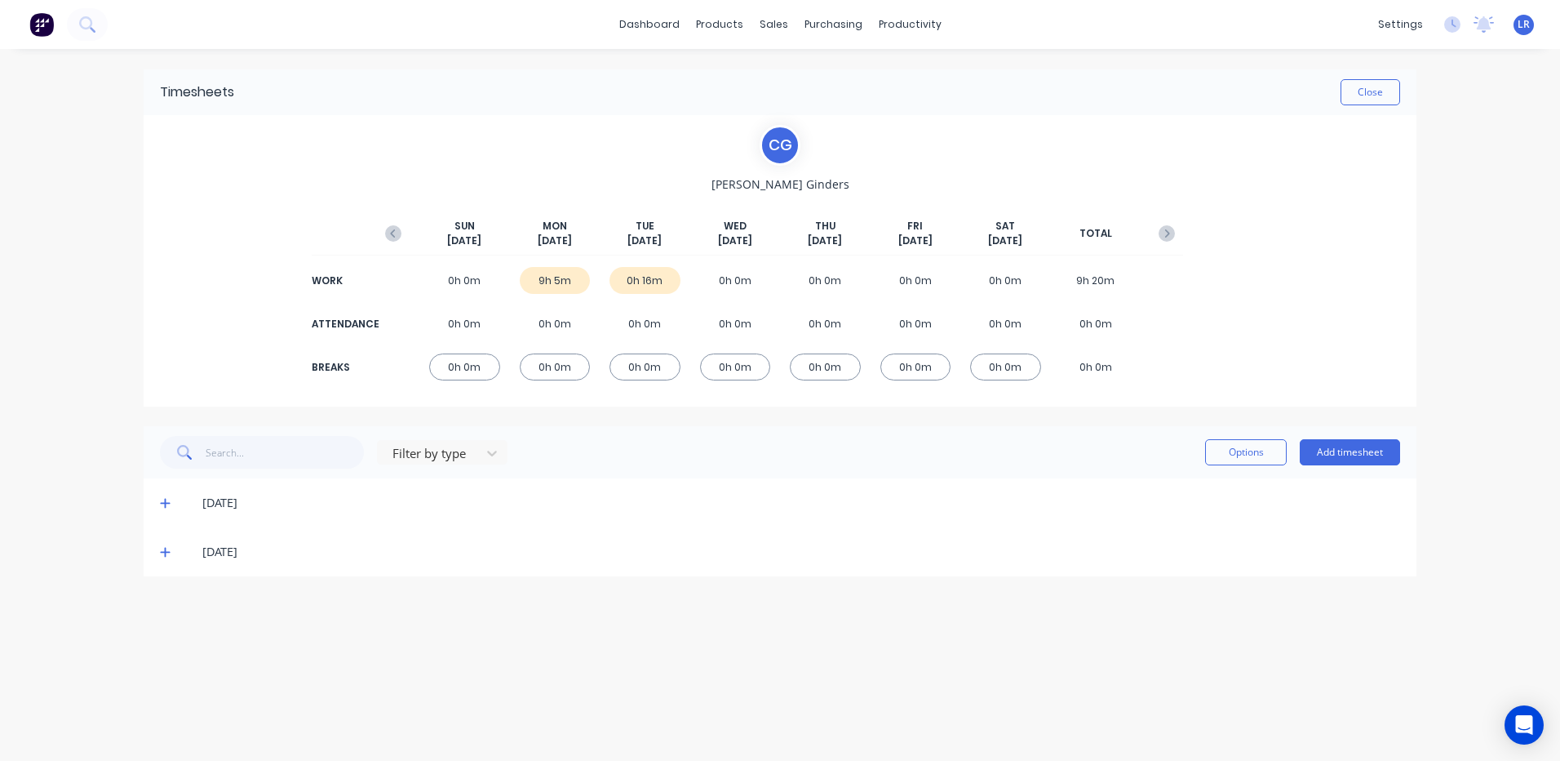
click at [163, 493] on div "[DATE]" at bounding box center [780, 502] width 1273 height 49
click at [164, 499] on icon at bounding box center [165, 502] width 11 height 11
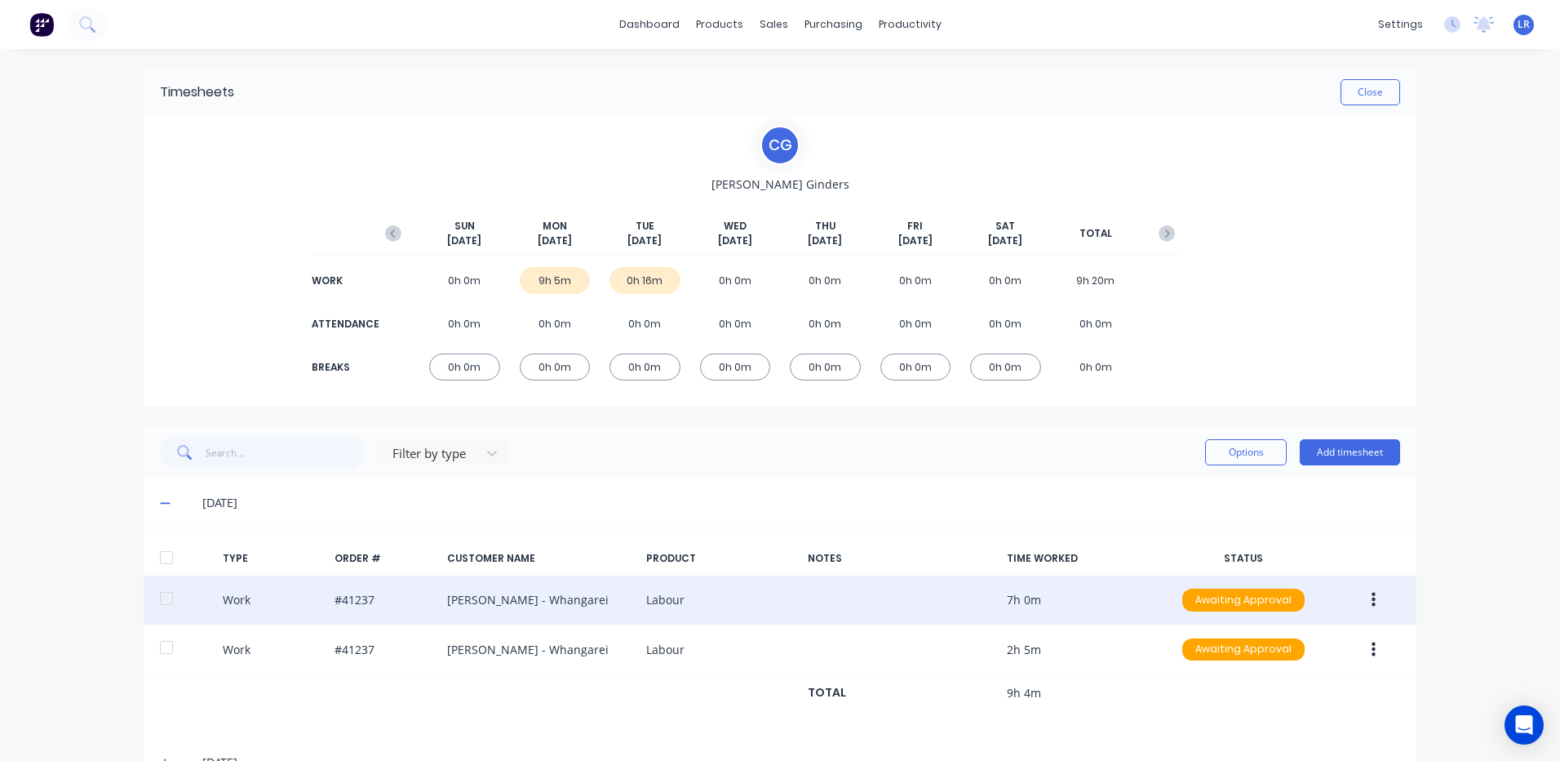
click at [1363, 592] on button "button" at bounding box center [1374, 599] width 38 height 29
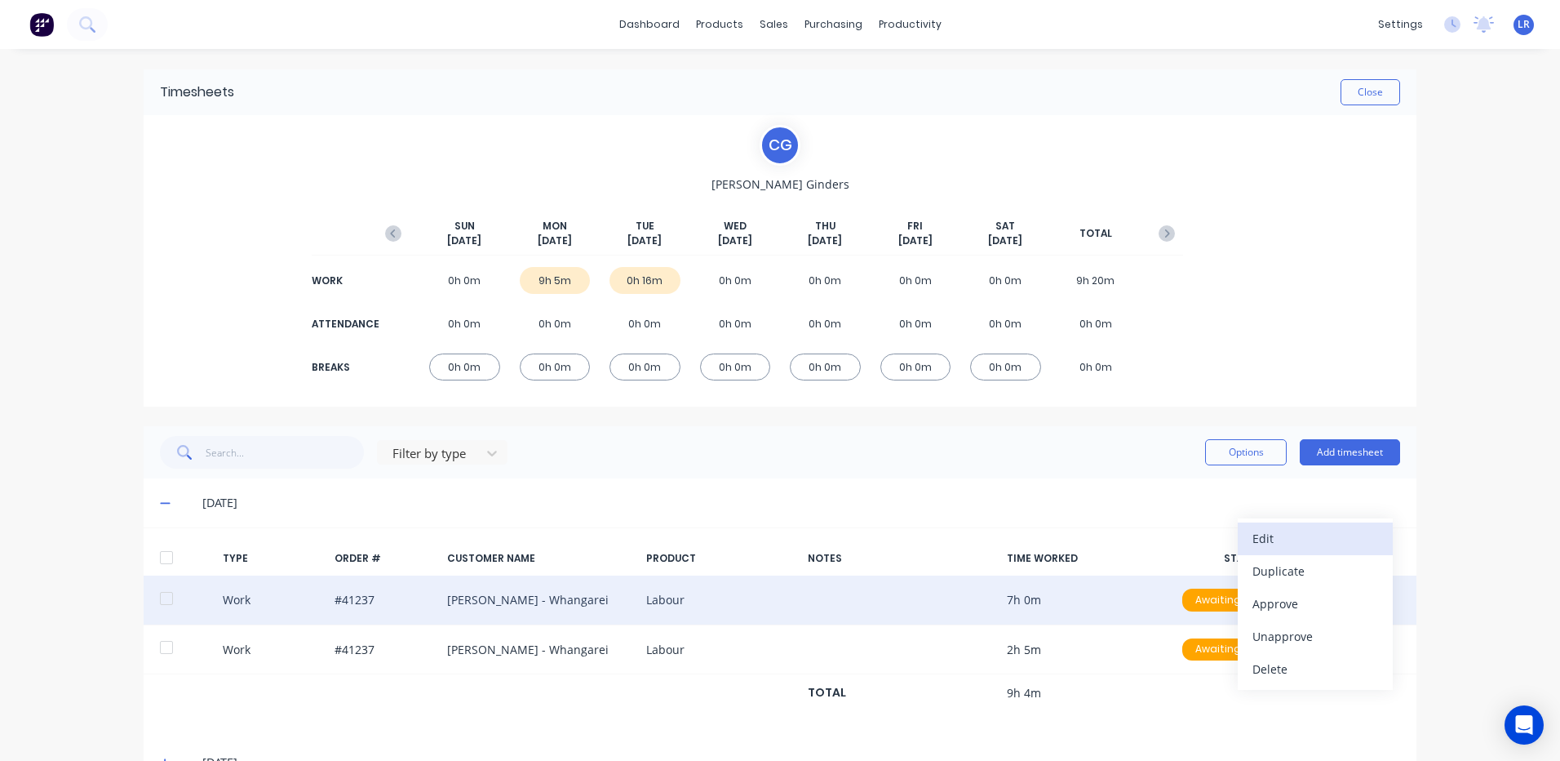
click at [1263, 535] on div "Edit" at bounding box center [1316, 538] width 126 height 24
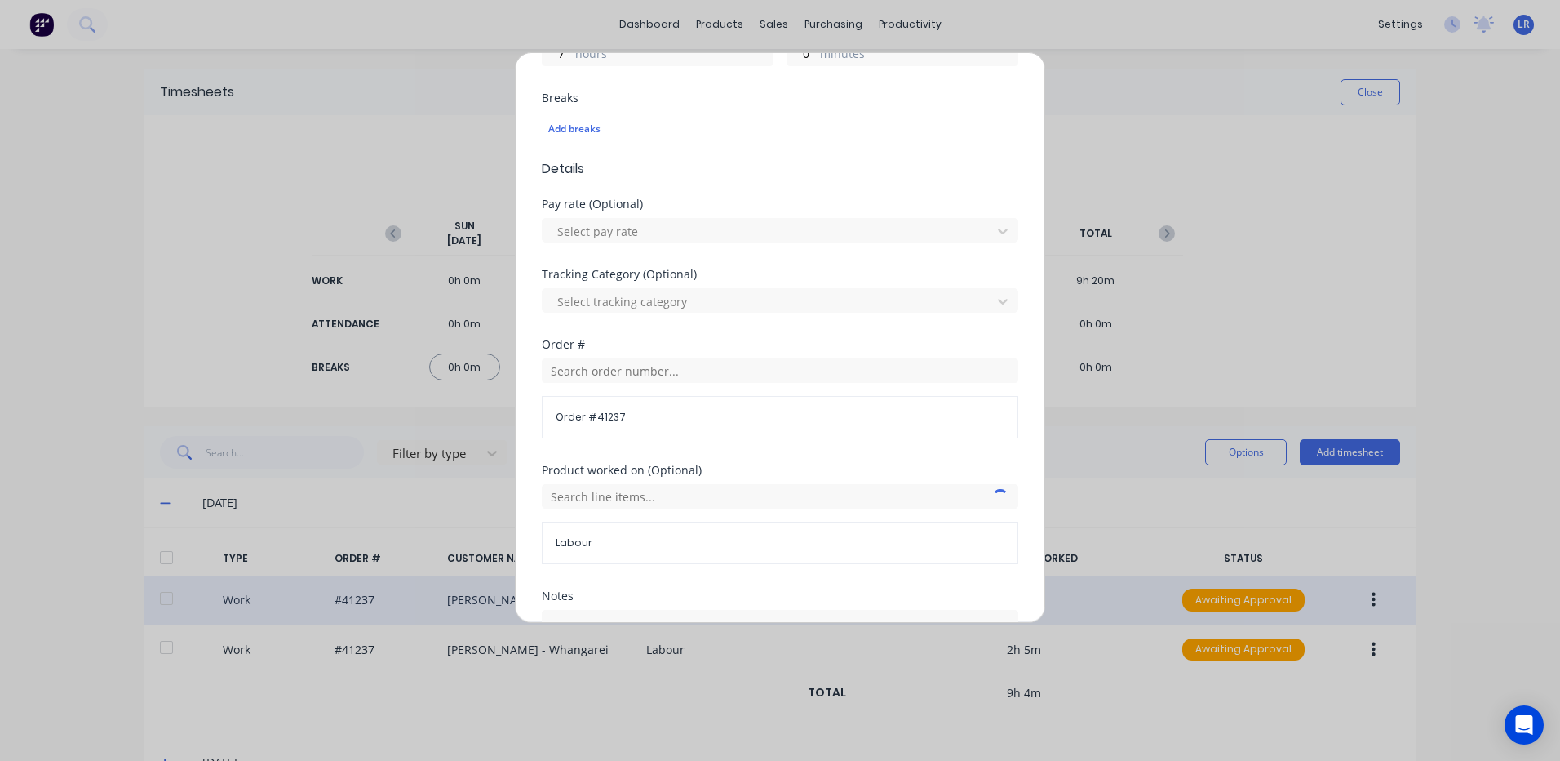
scroll to position [490, 0]
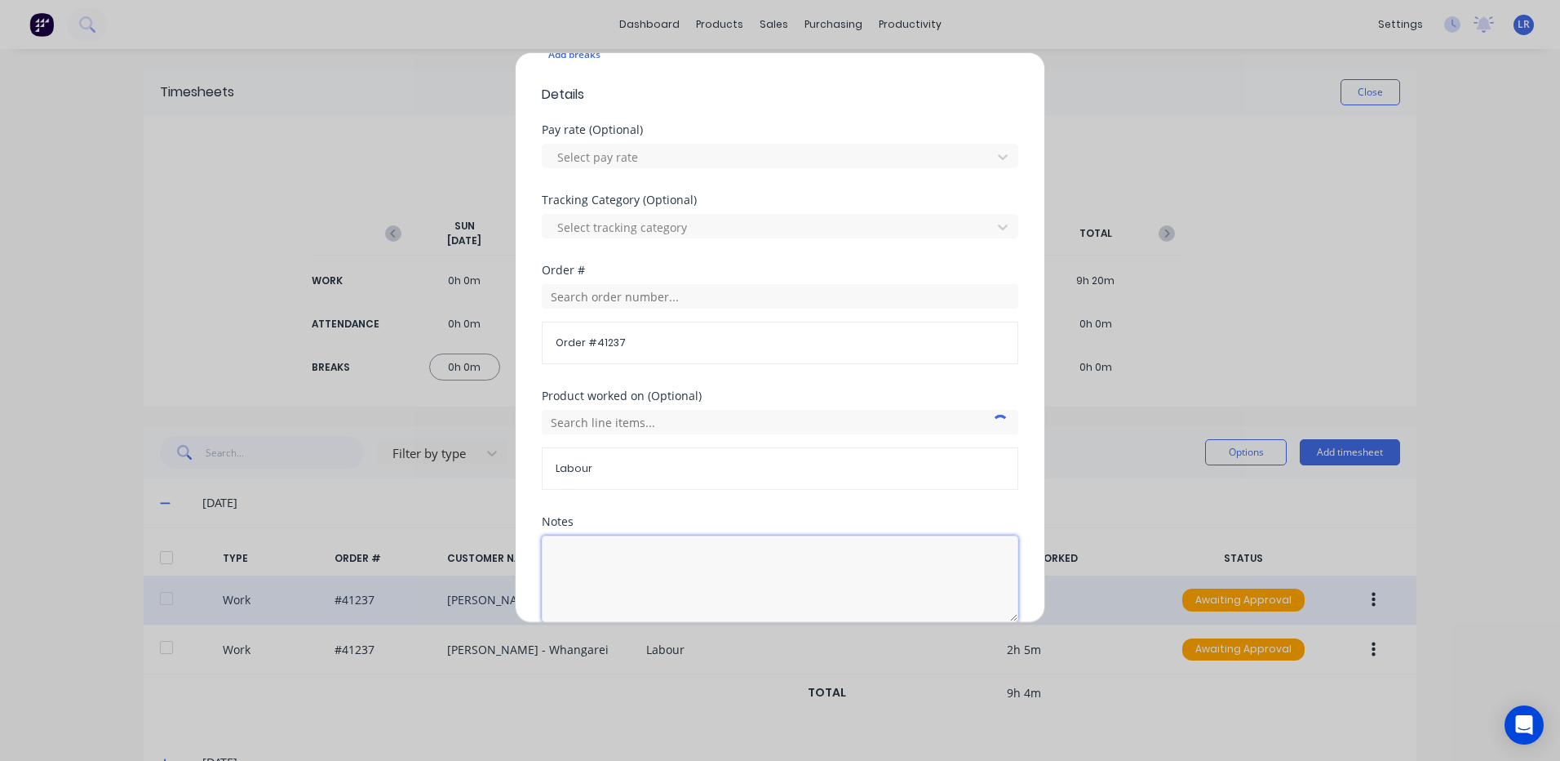
click at [589, 554] on textarea at bounding box center [780, 578] width 477 height 86
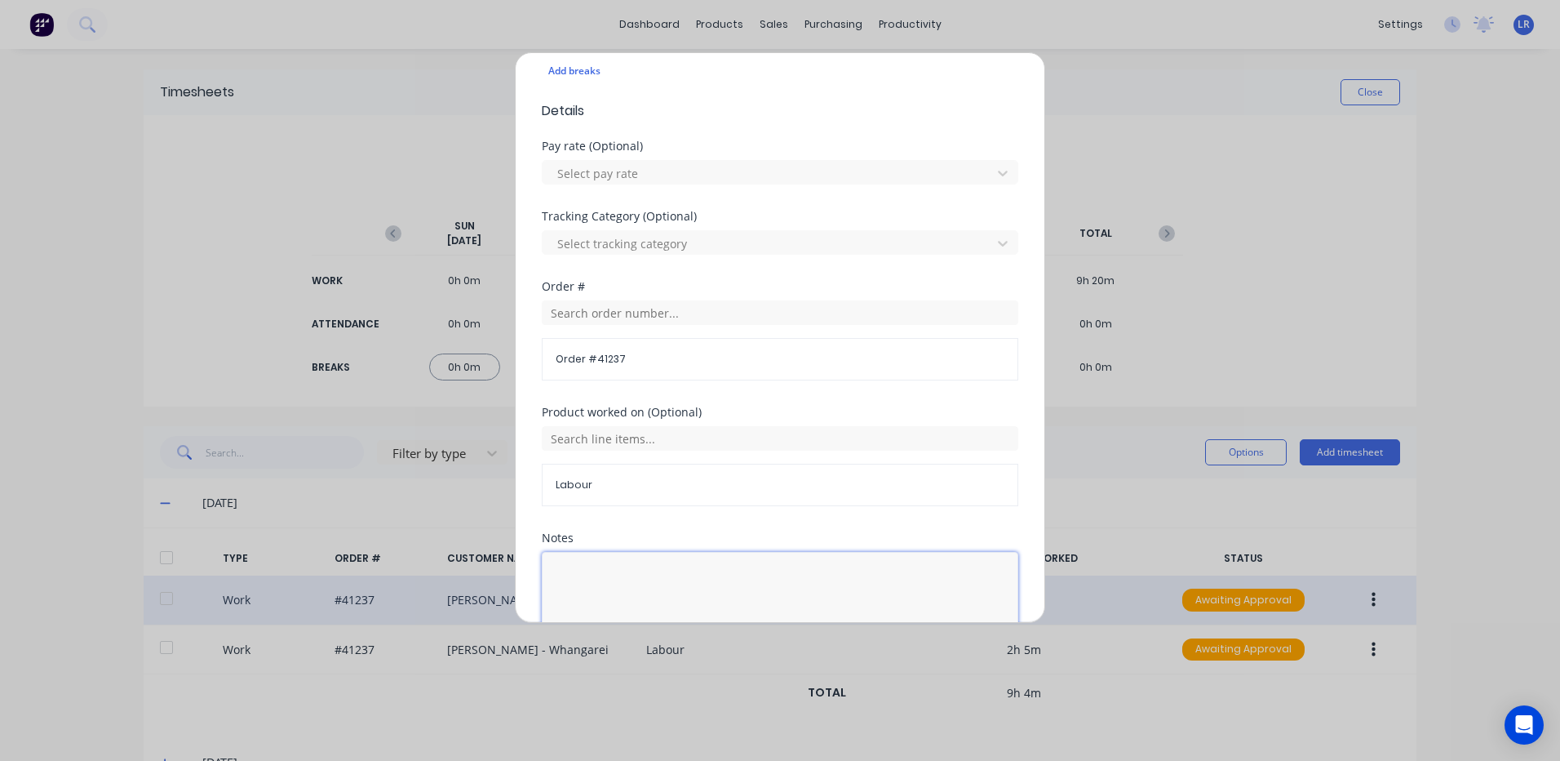
scroll to position [565, 0]
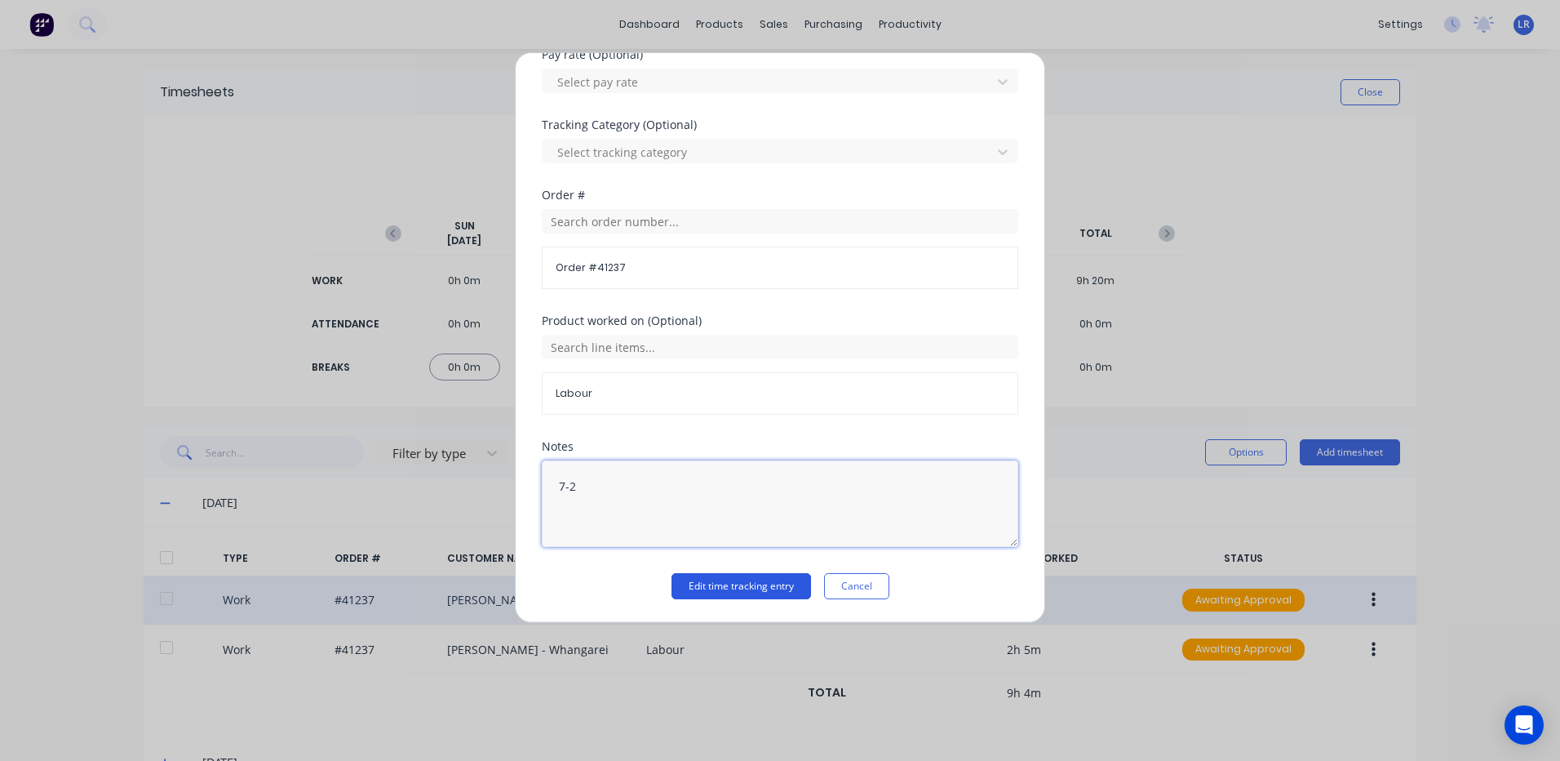
type textarea "7-2"
click at [738, 574] on button "Edit time tracking entry" at bounding box center [742, 586] width 140 height 26
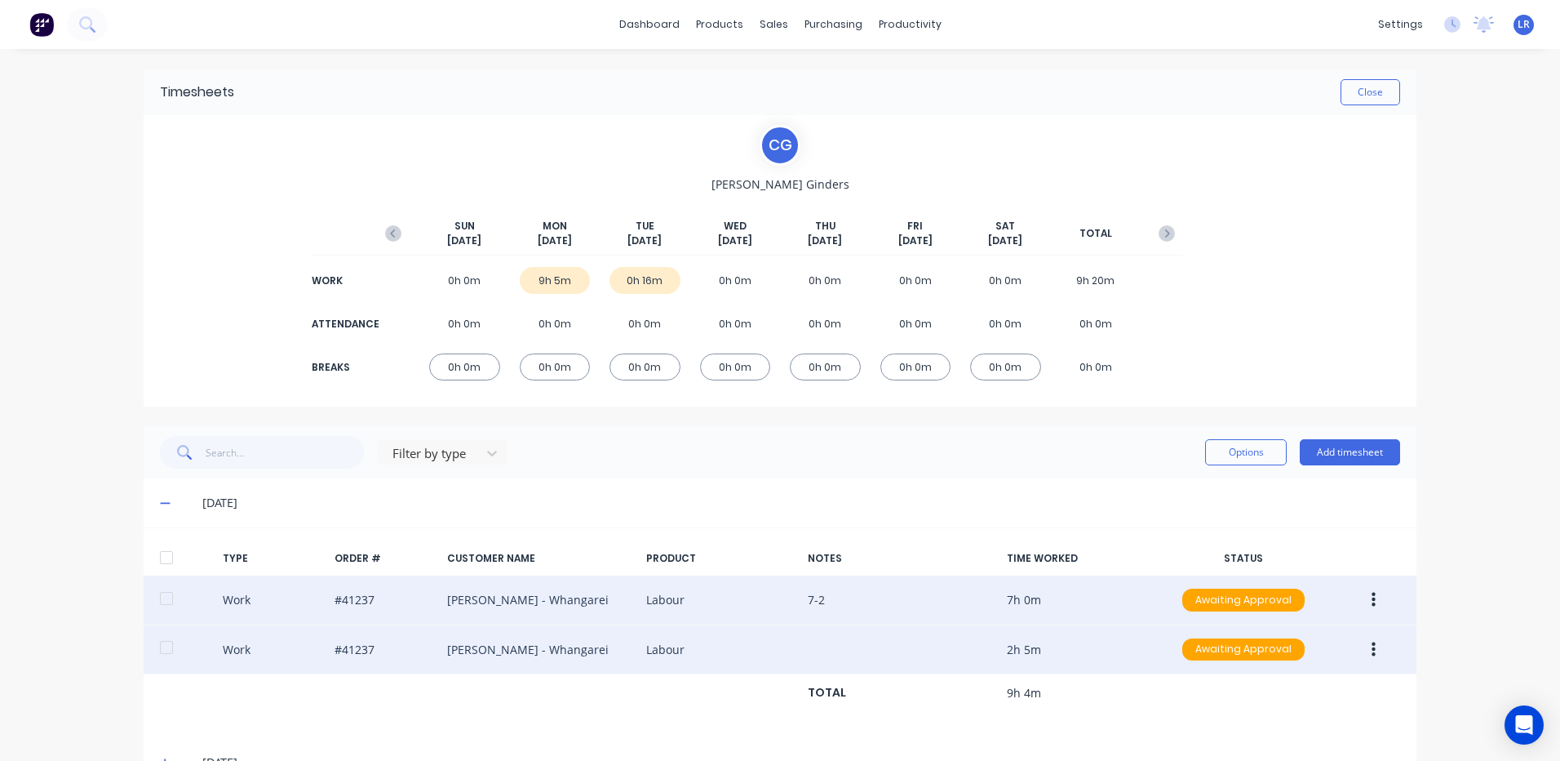
click at [1372, 642] on icon "button" at bounding box center [1374, 650] width 4 height 18
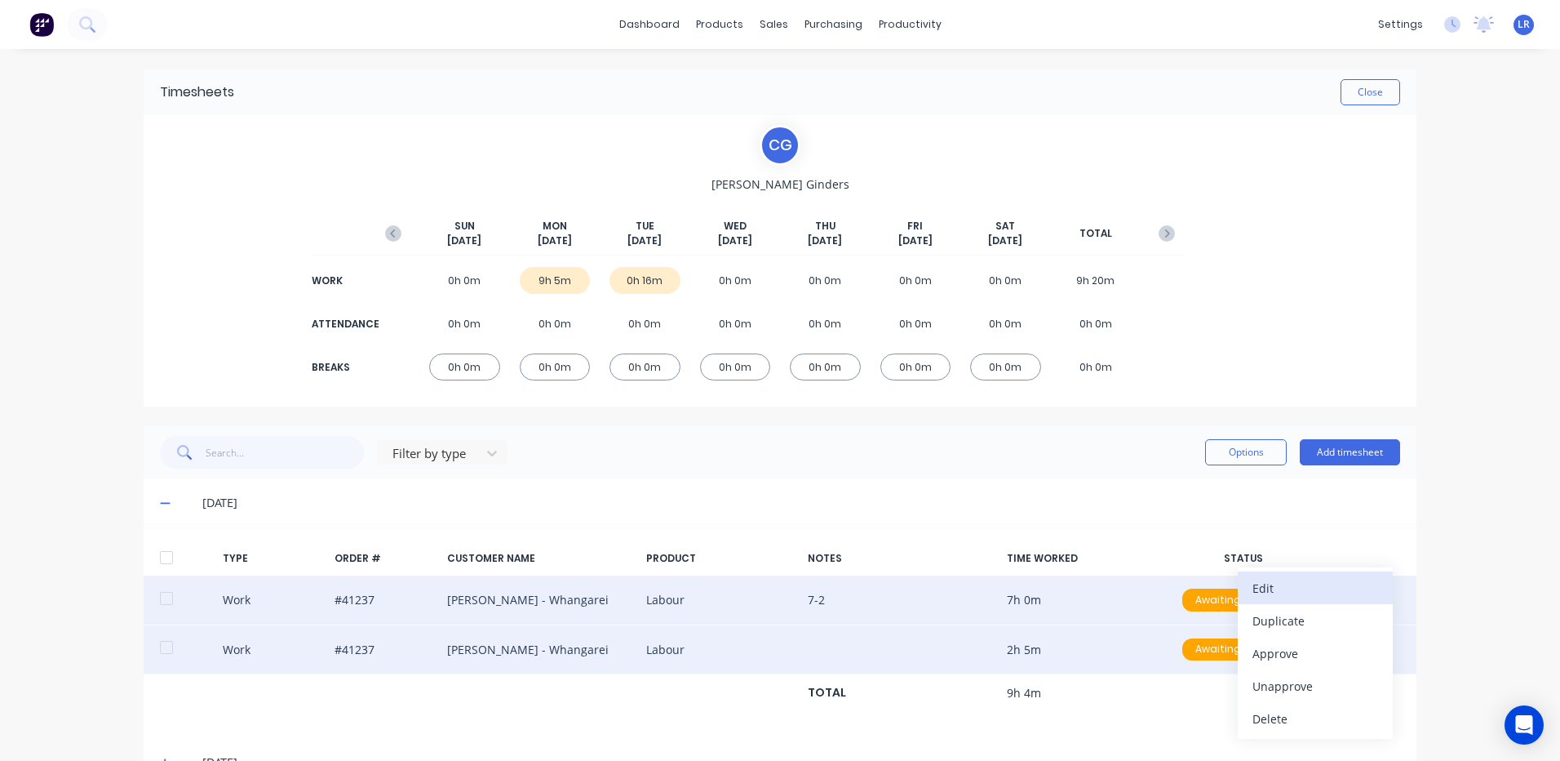
click at [1268, 589] on div "Edit" at bounding box center [1316, 588] width 126 height 24
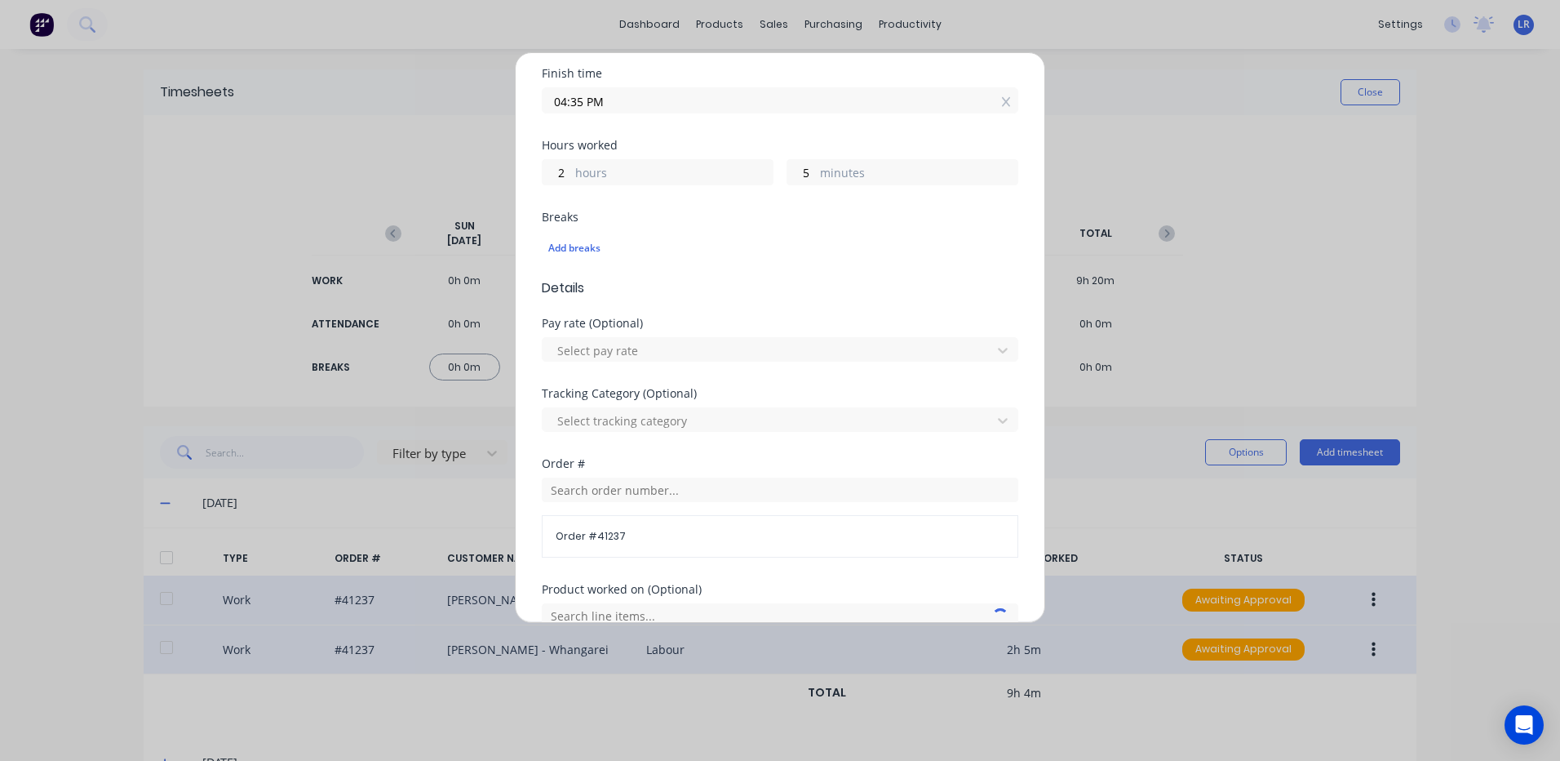
scroll to position [490, 0]
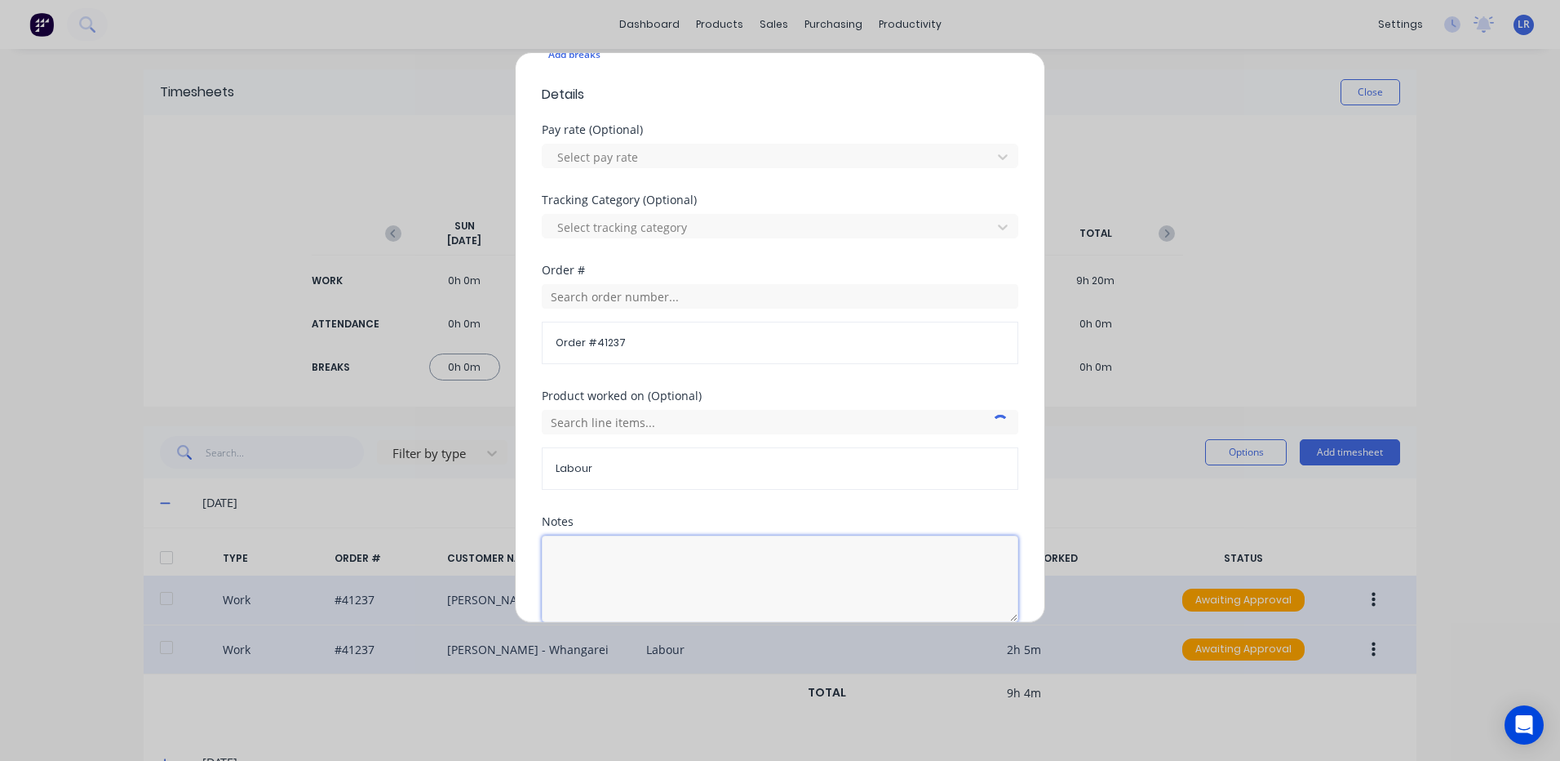
click at [588, 552] on textarea at bounding box center [780, 578] width 477 height 86
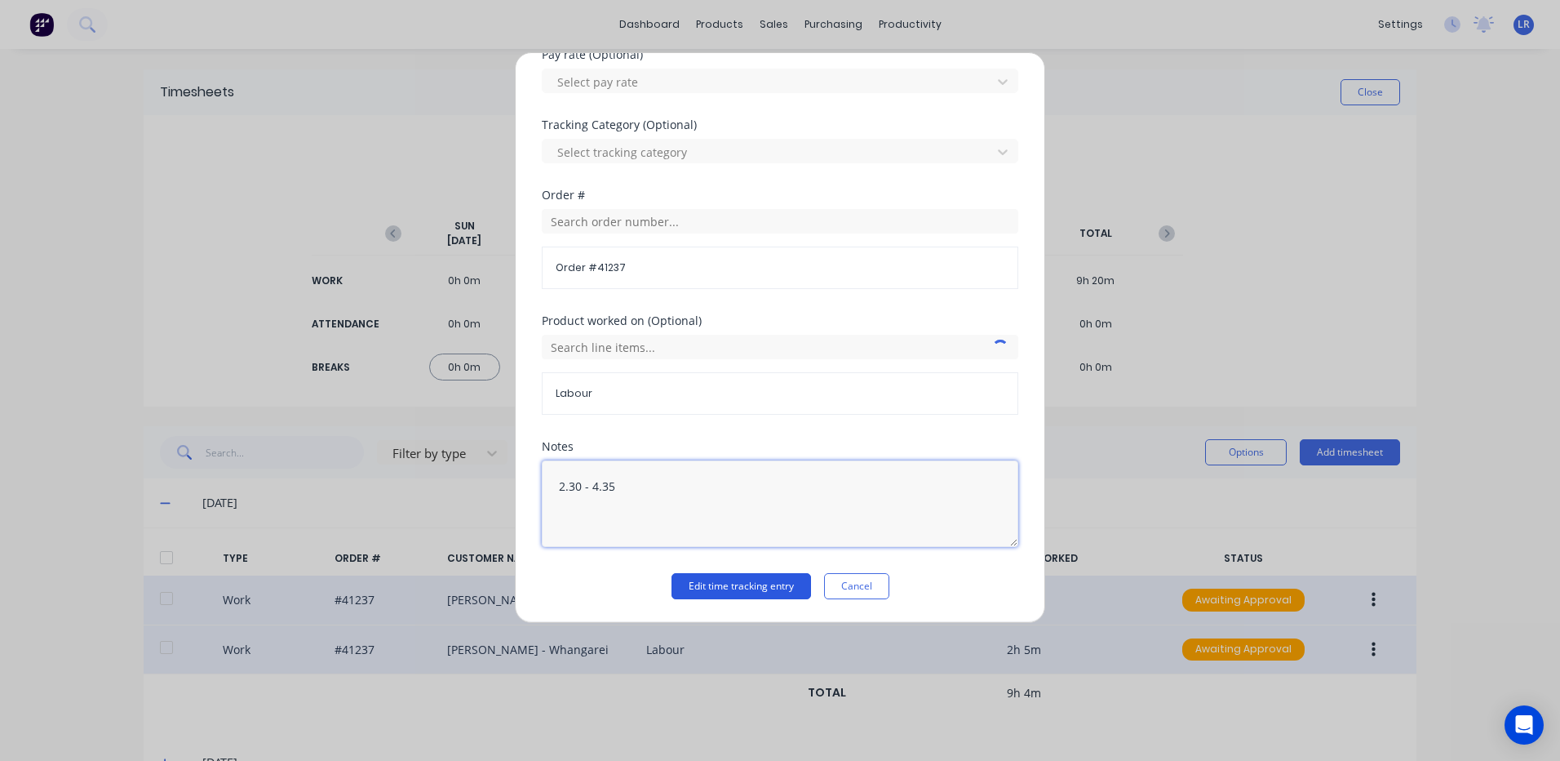
type textarea "2.30 - 4.35"
click at [726, 588] on button "Edit time tracking entry" at bounding box center [742, 586] width 140 height 26
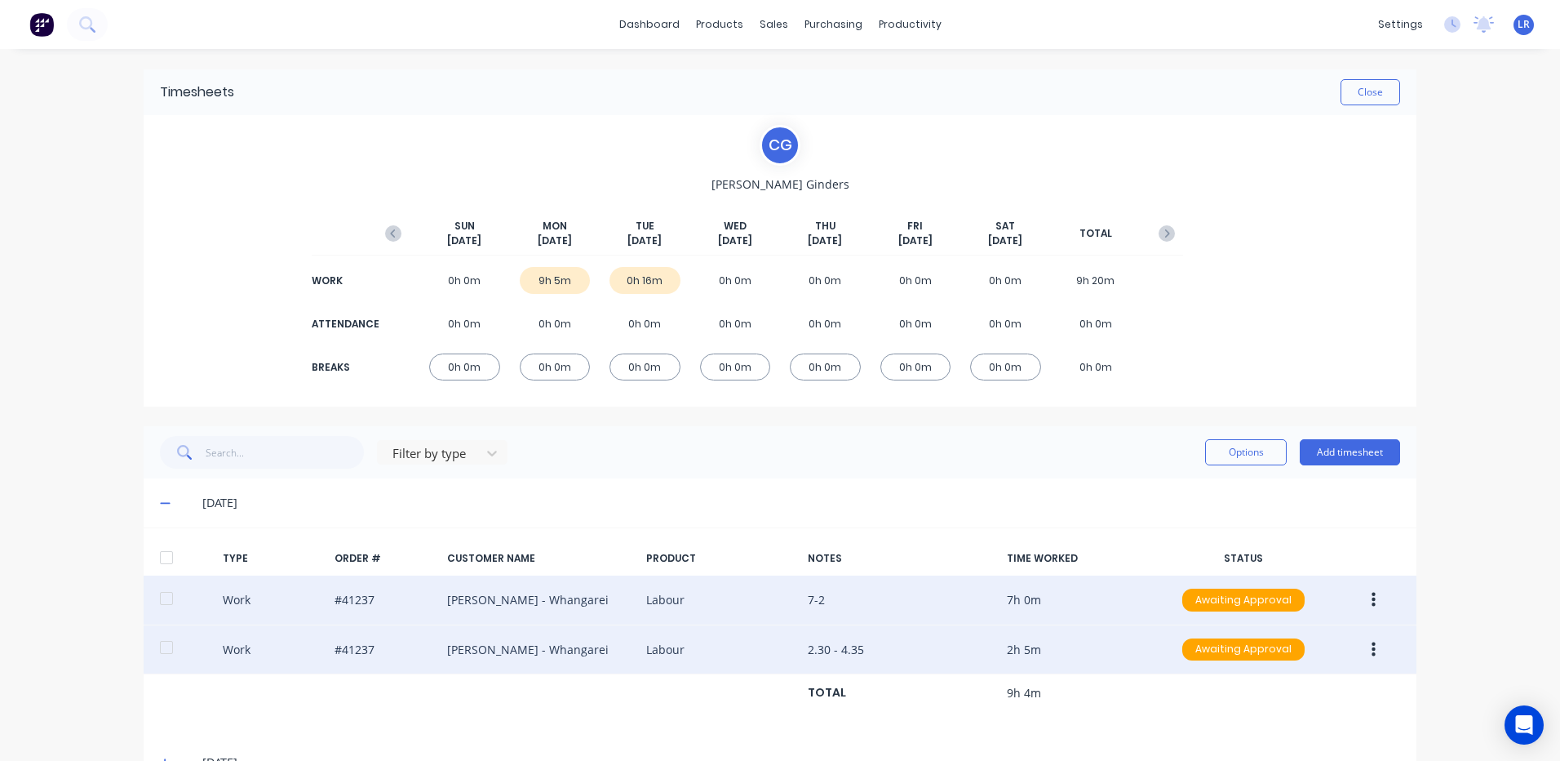
scroll to position [47, 0]
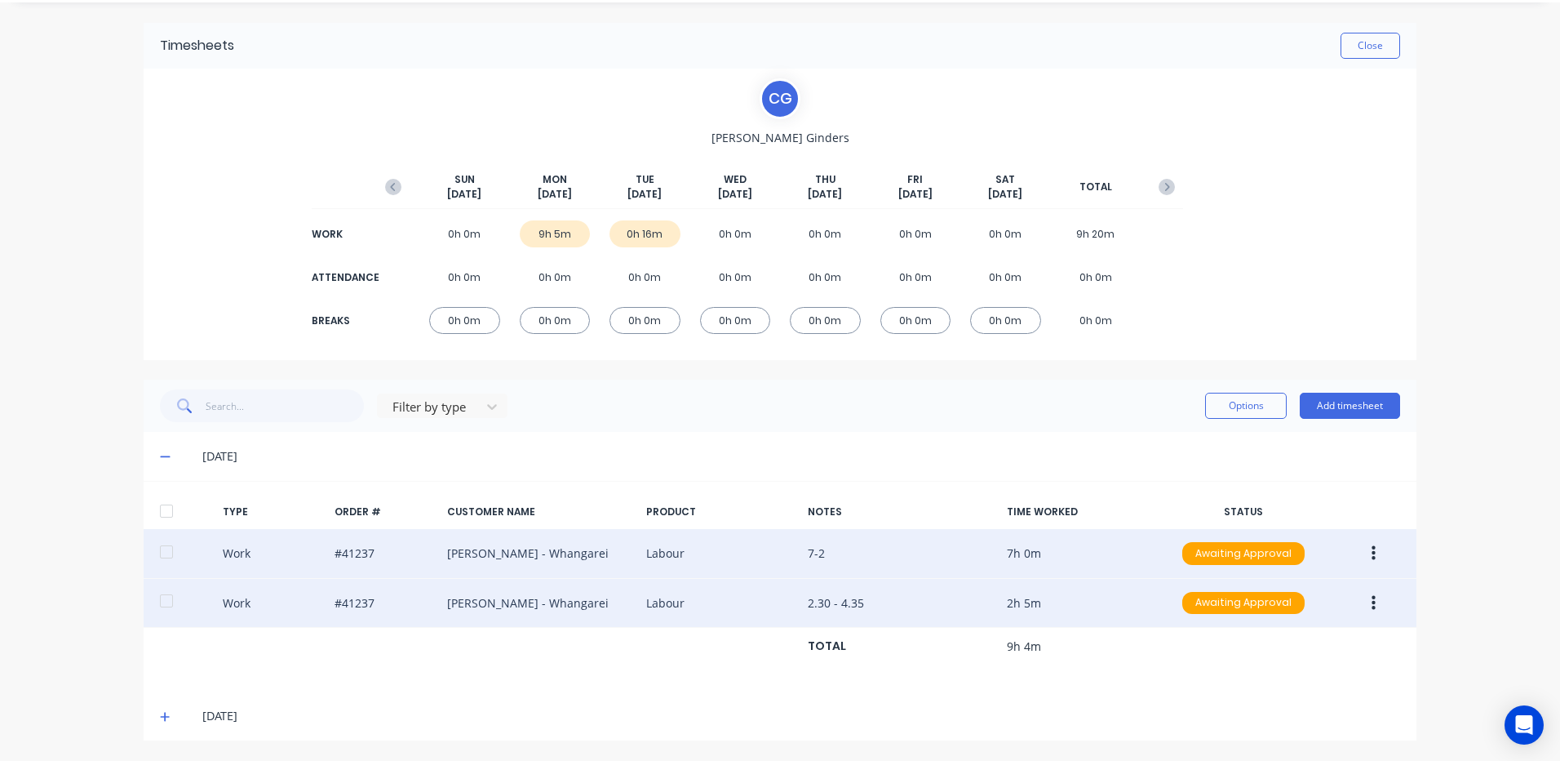
click at [160, 717] on icon at bounding box center [165, 716] width 11 height 11
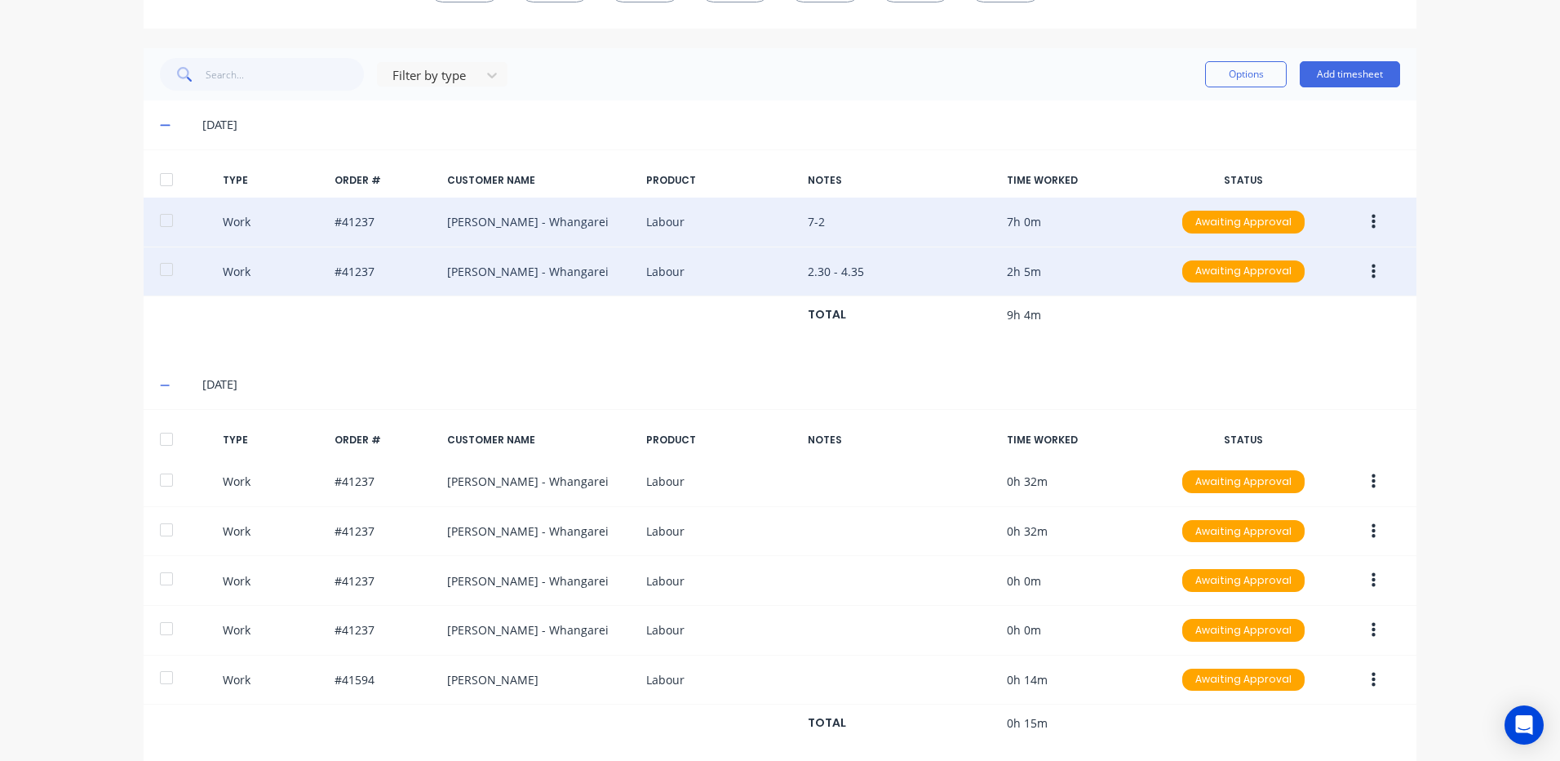
scroll to position [406, 0]
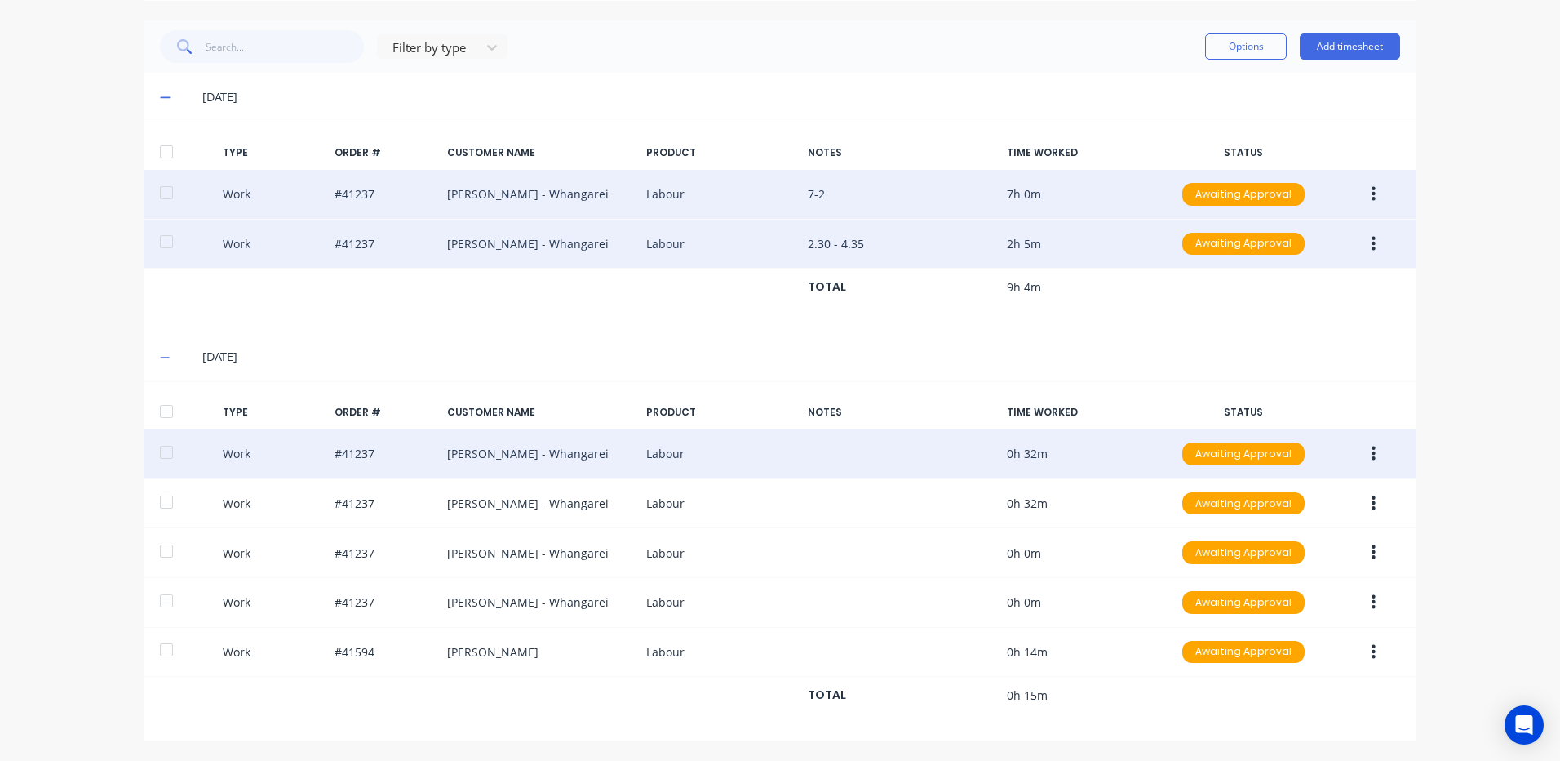
click at [1363, 446] on button "button" at bounding box center [1374, 453] width 38 height 29
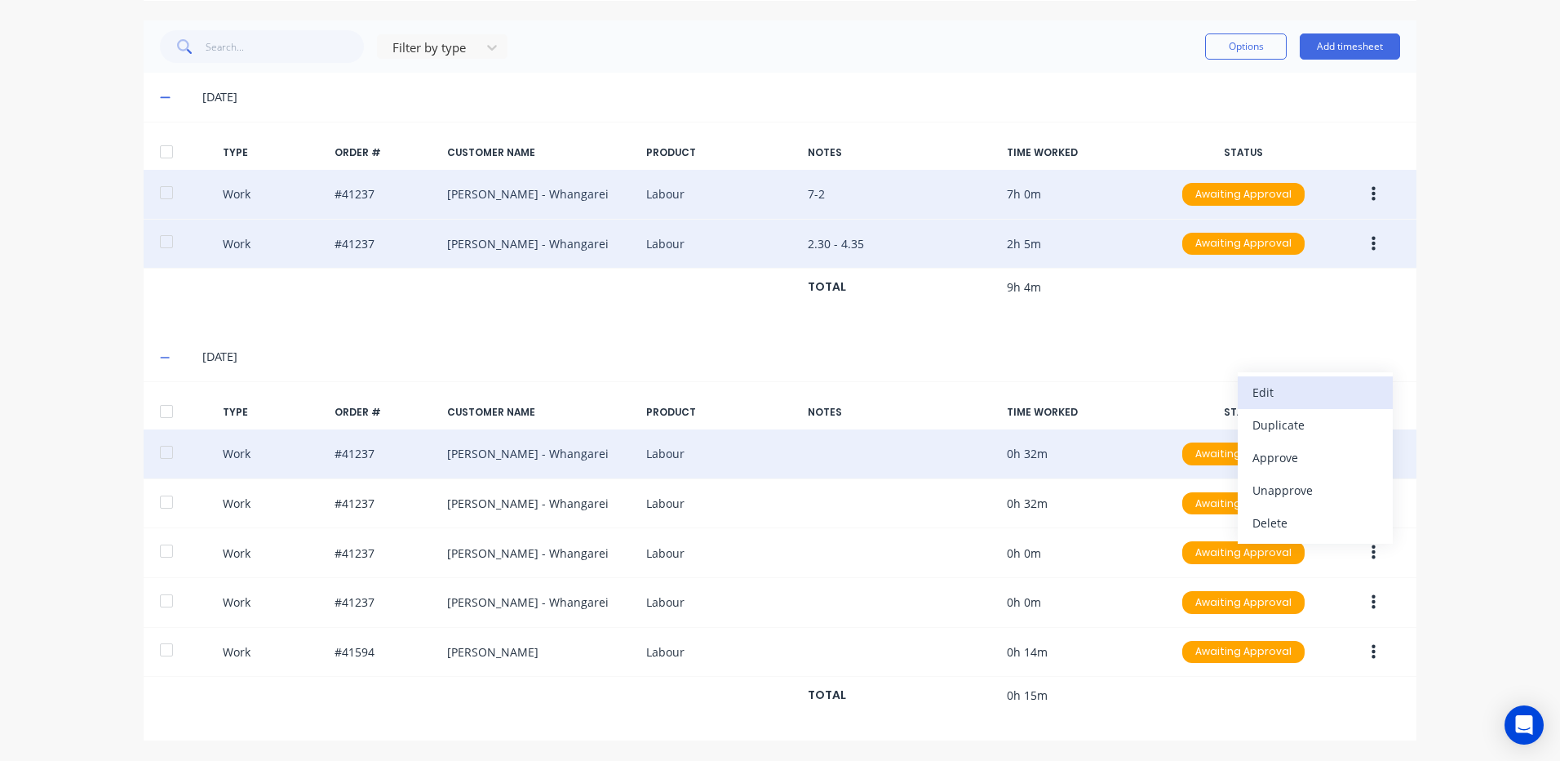
click at [1270, 390] on div "Edit" at bounding box center [1316, 392] width 126 height 24
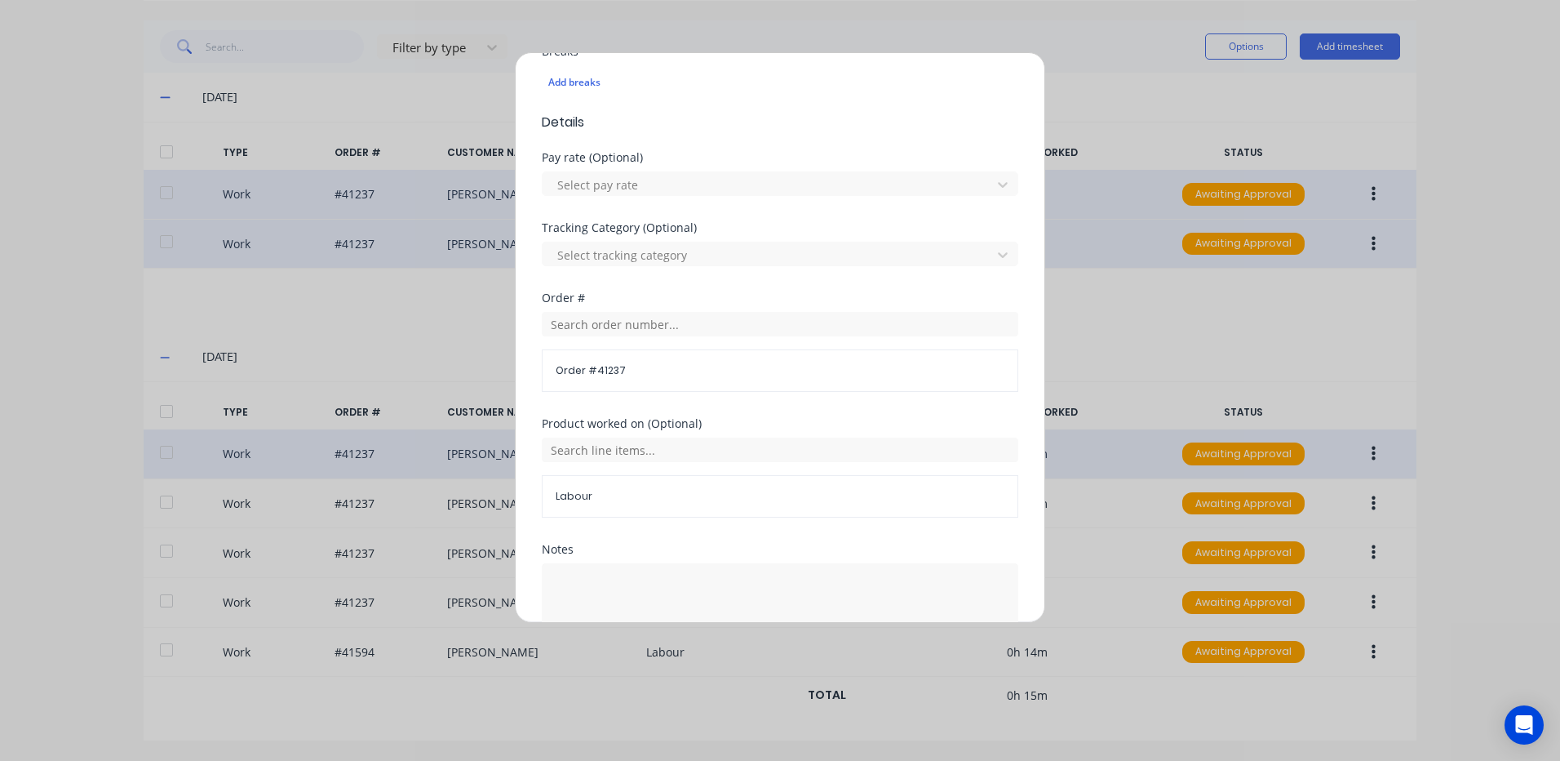
scroll to position [565, 0]
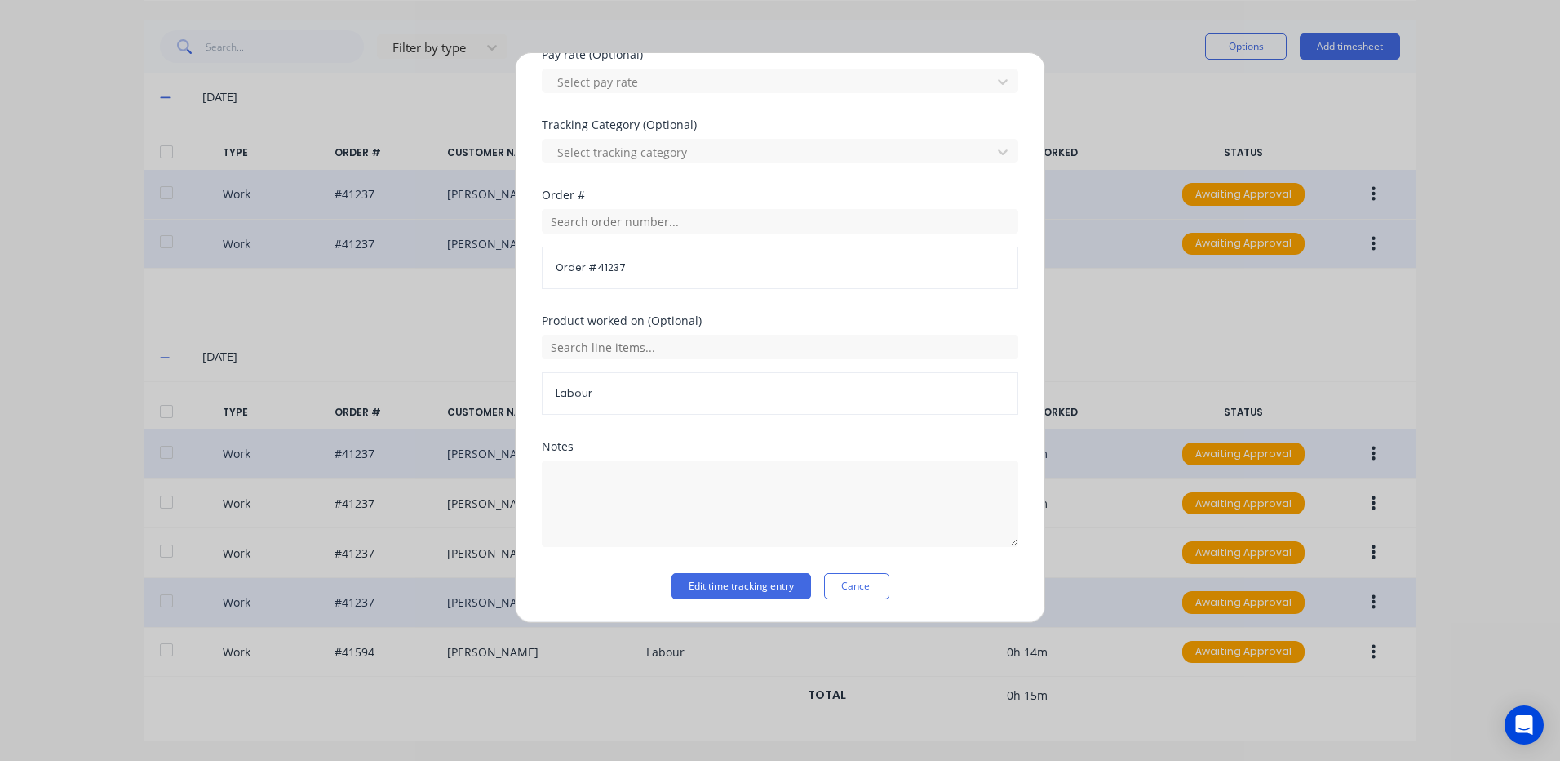
click at [859, 578] on button "Cancel" at bounding box center [856, 586] width 65 height 26
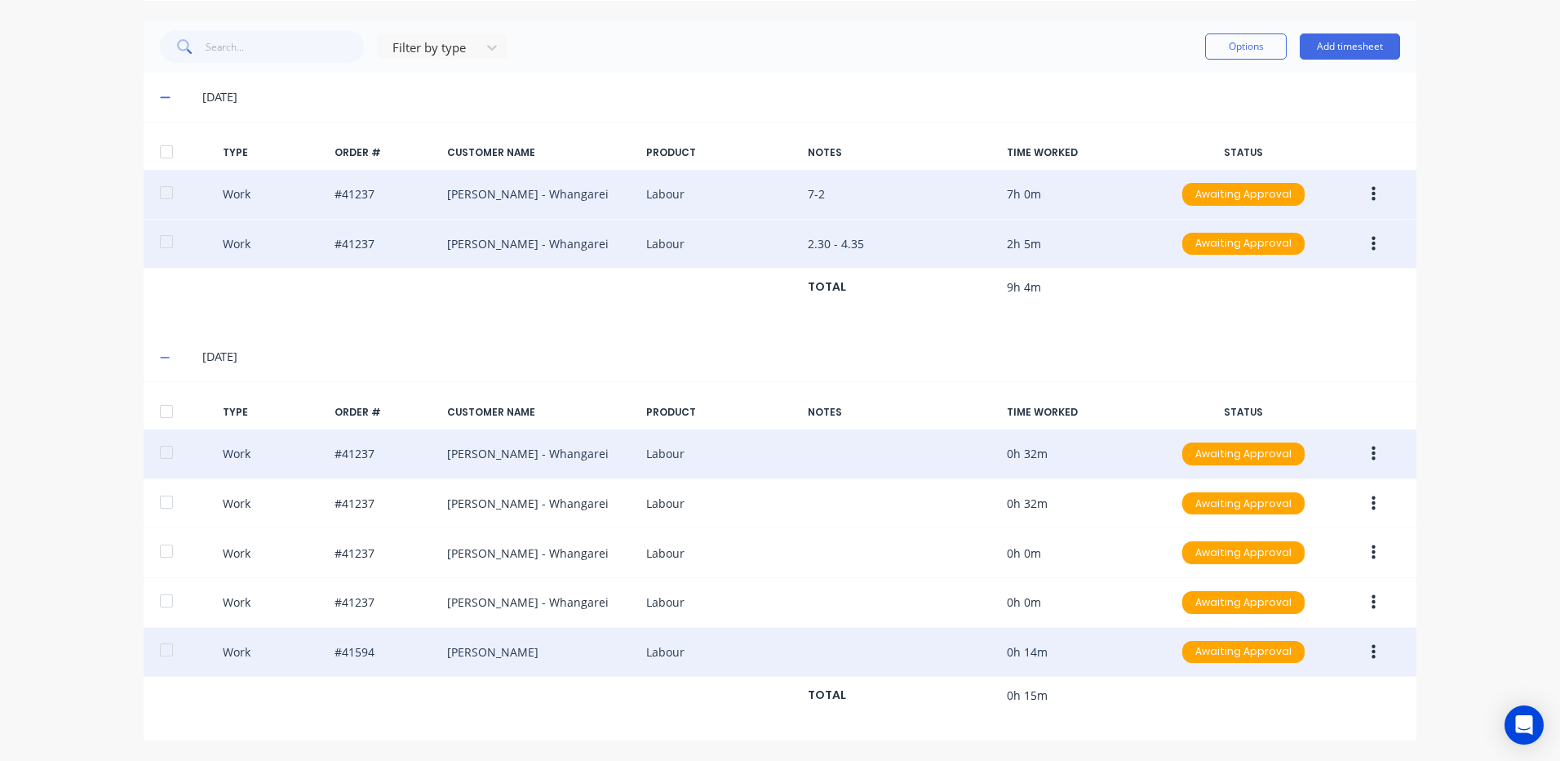
click at [1363, 651] on button "button" at bounding box center [1374, 651] width 38 height 29
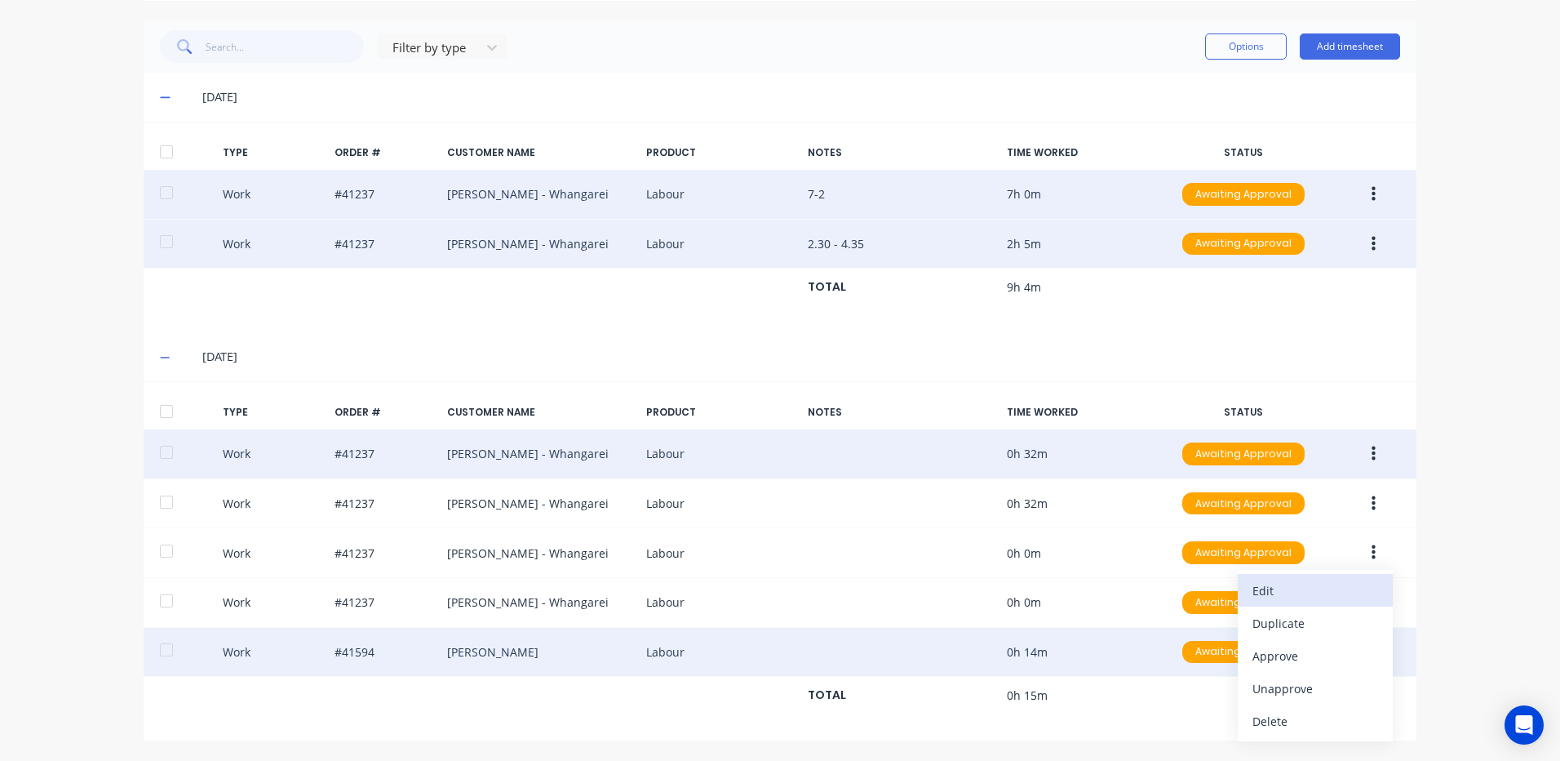
click at [1272, 579] on div "Edit" at bounding box center [1316, 591] width 126 height 24
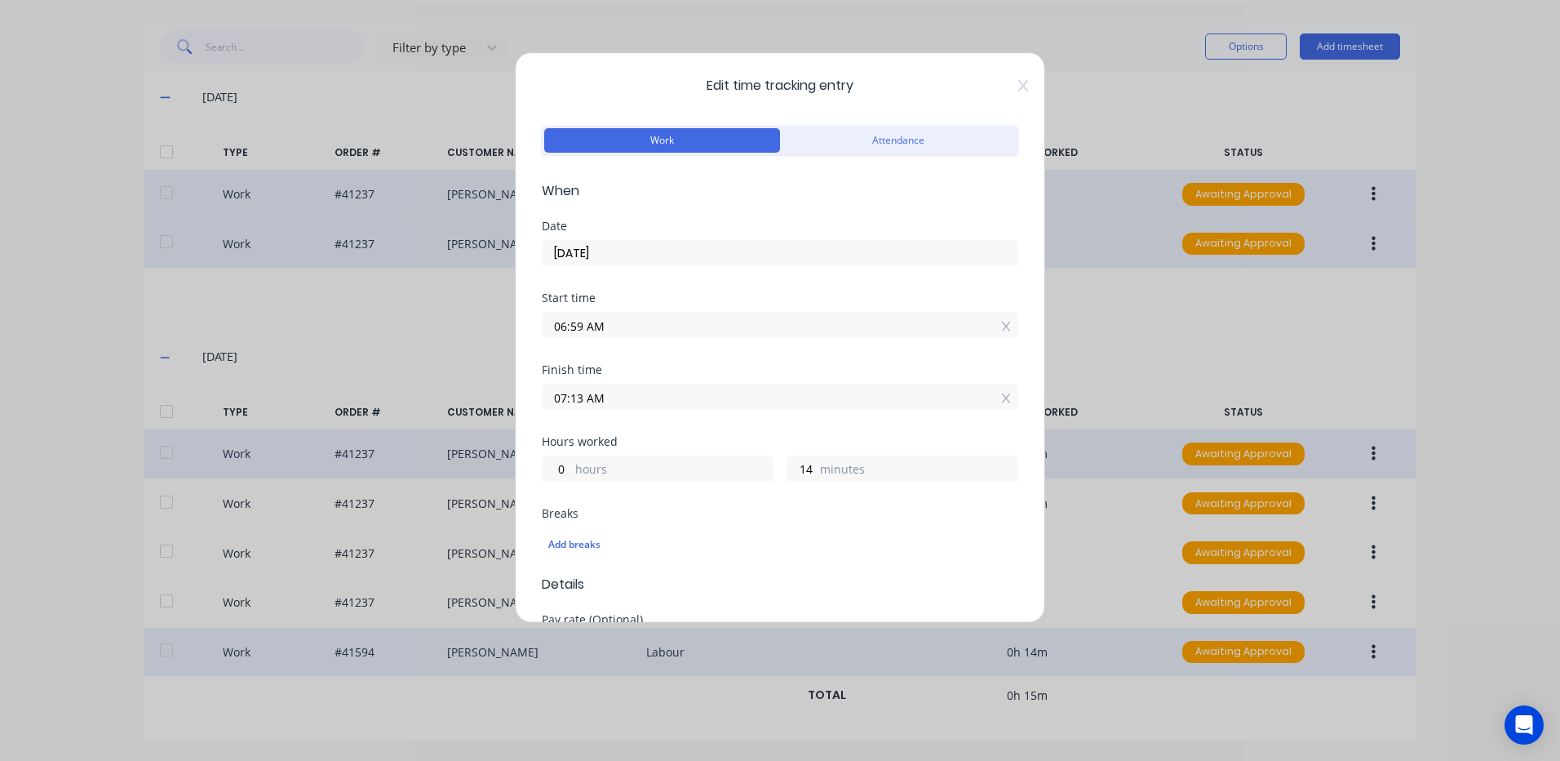
click at [1018, 82] on icon at bounding box center [1023, 85] width 10 height 11
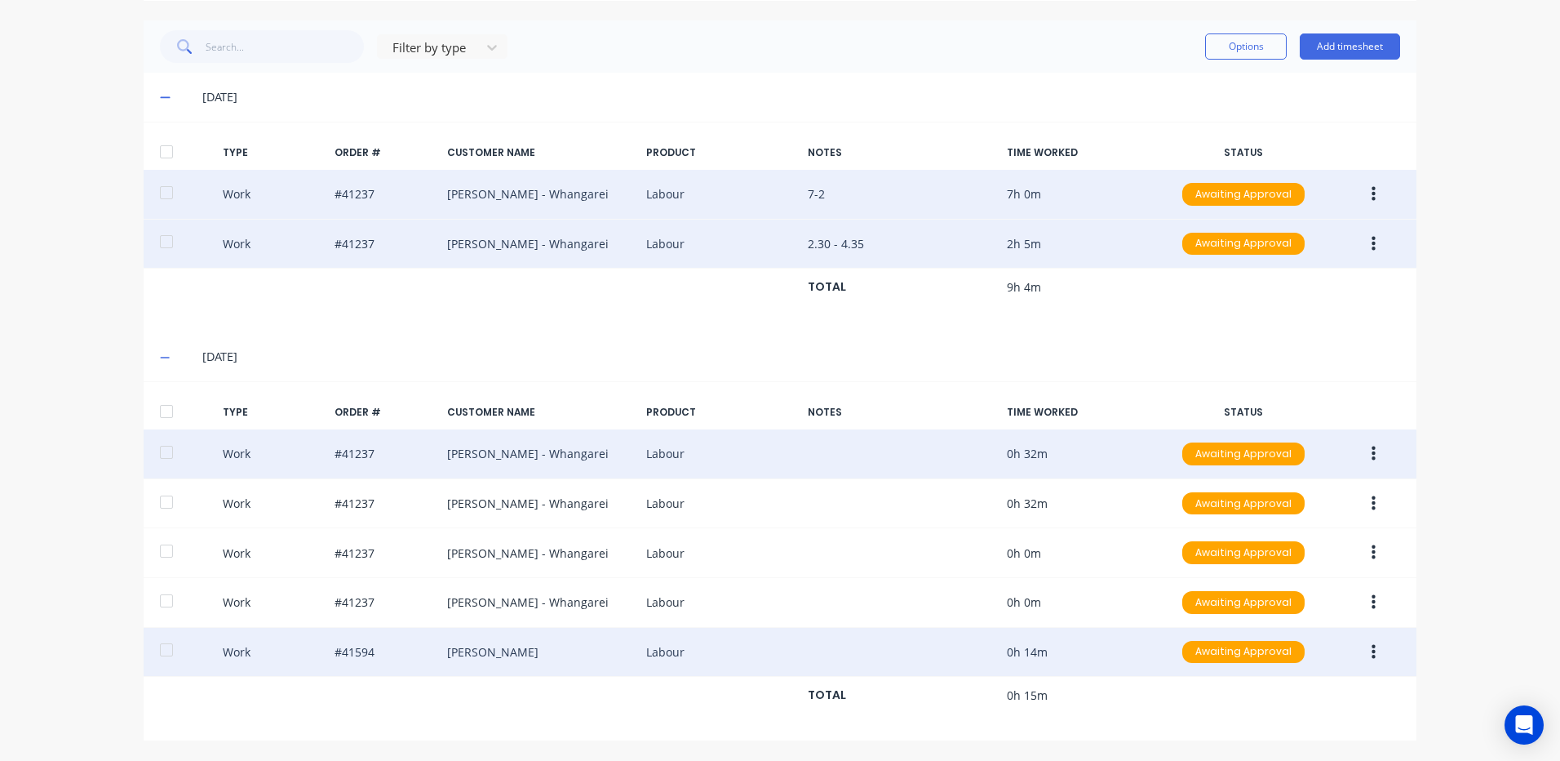
click at [1370, 649] on button "button" at bounding box center [1374, 651] width 38 height 29
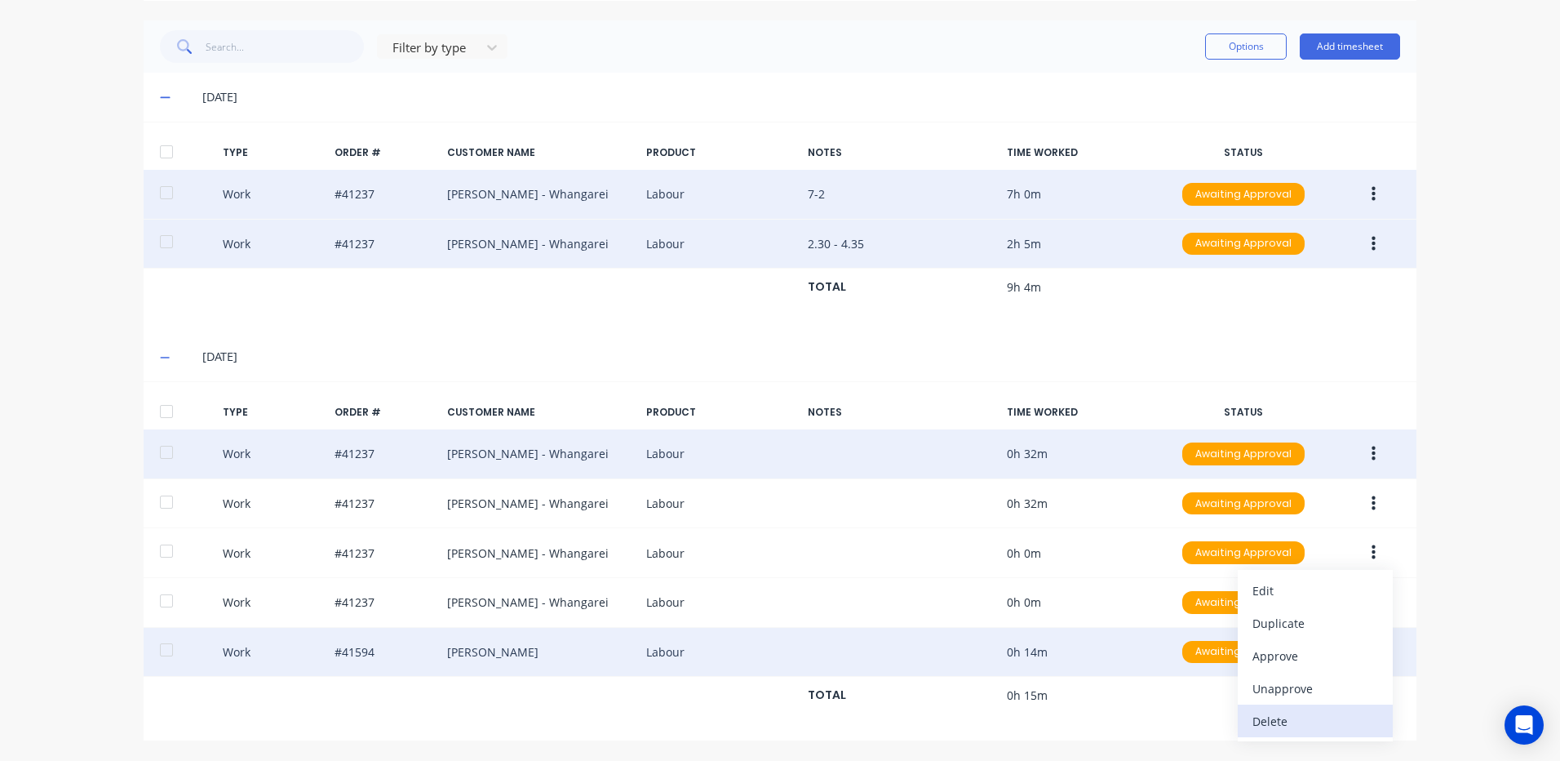
click at [1301, 715] on div "Delete" at bounding box center [1316, 721] width 126 height 24
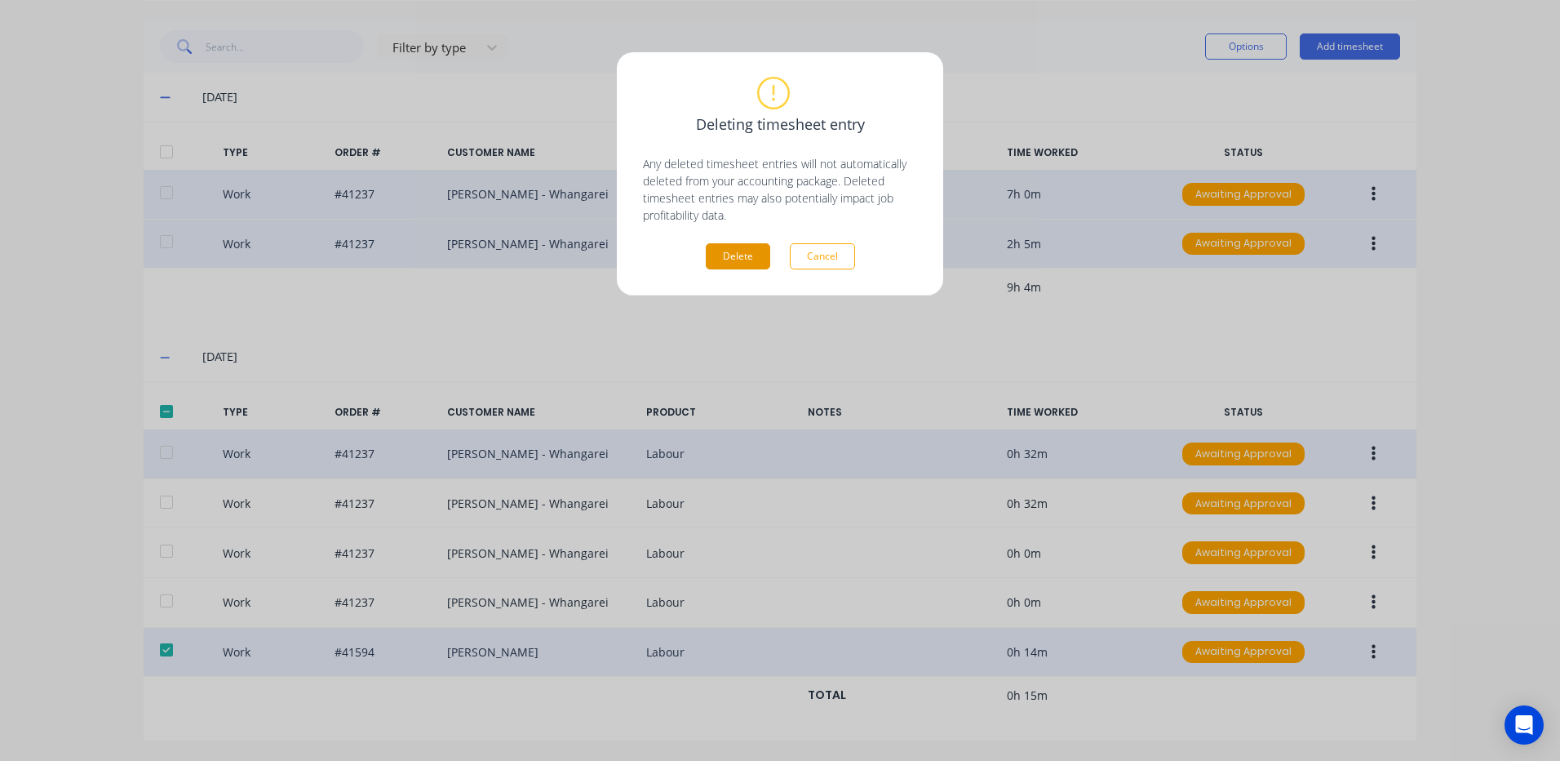
click at [737, 249] on button "Delete" at bounding box center [738, 256] width 64 height 26
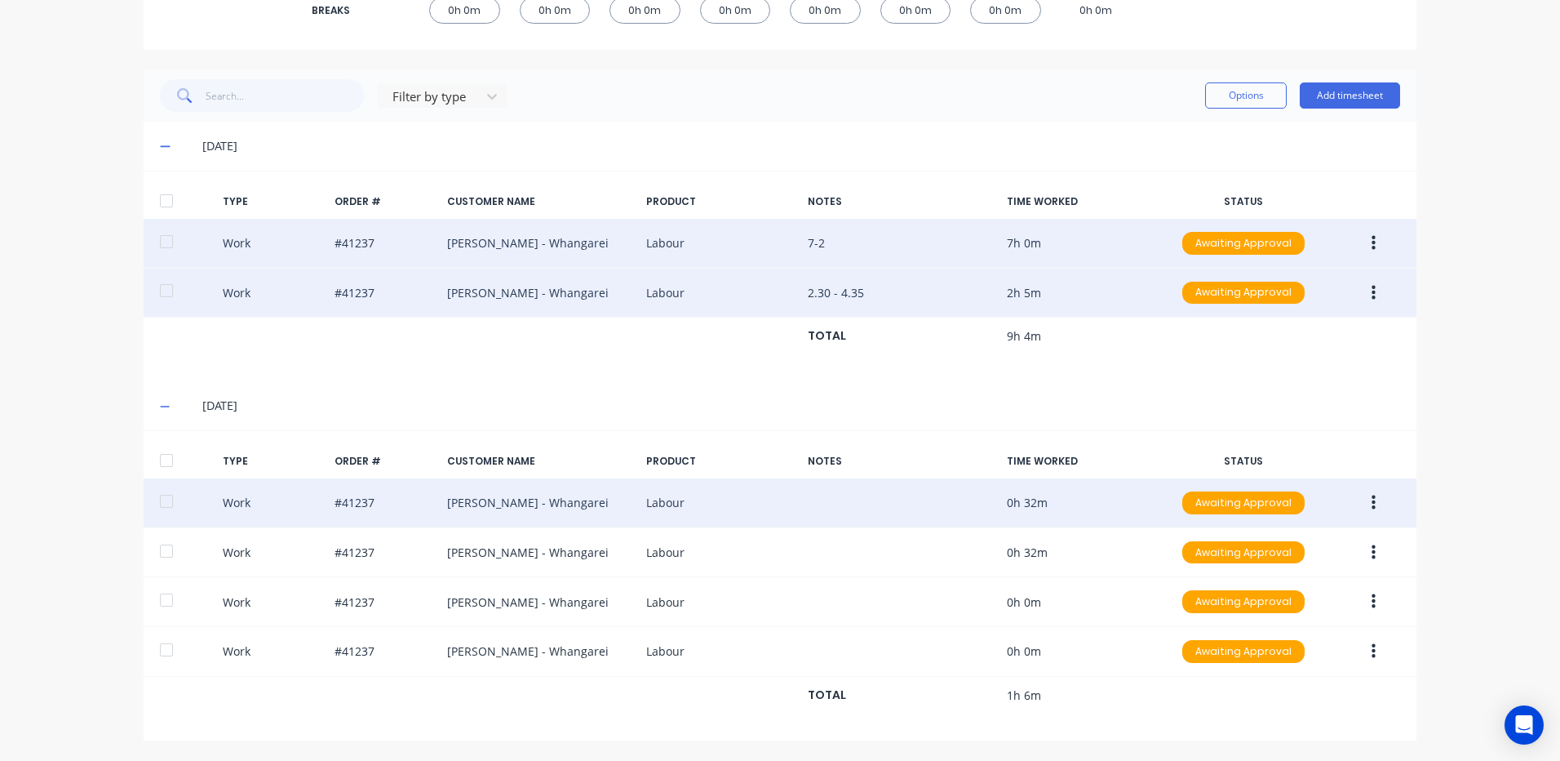
scroll to position [357, 0]
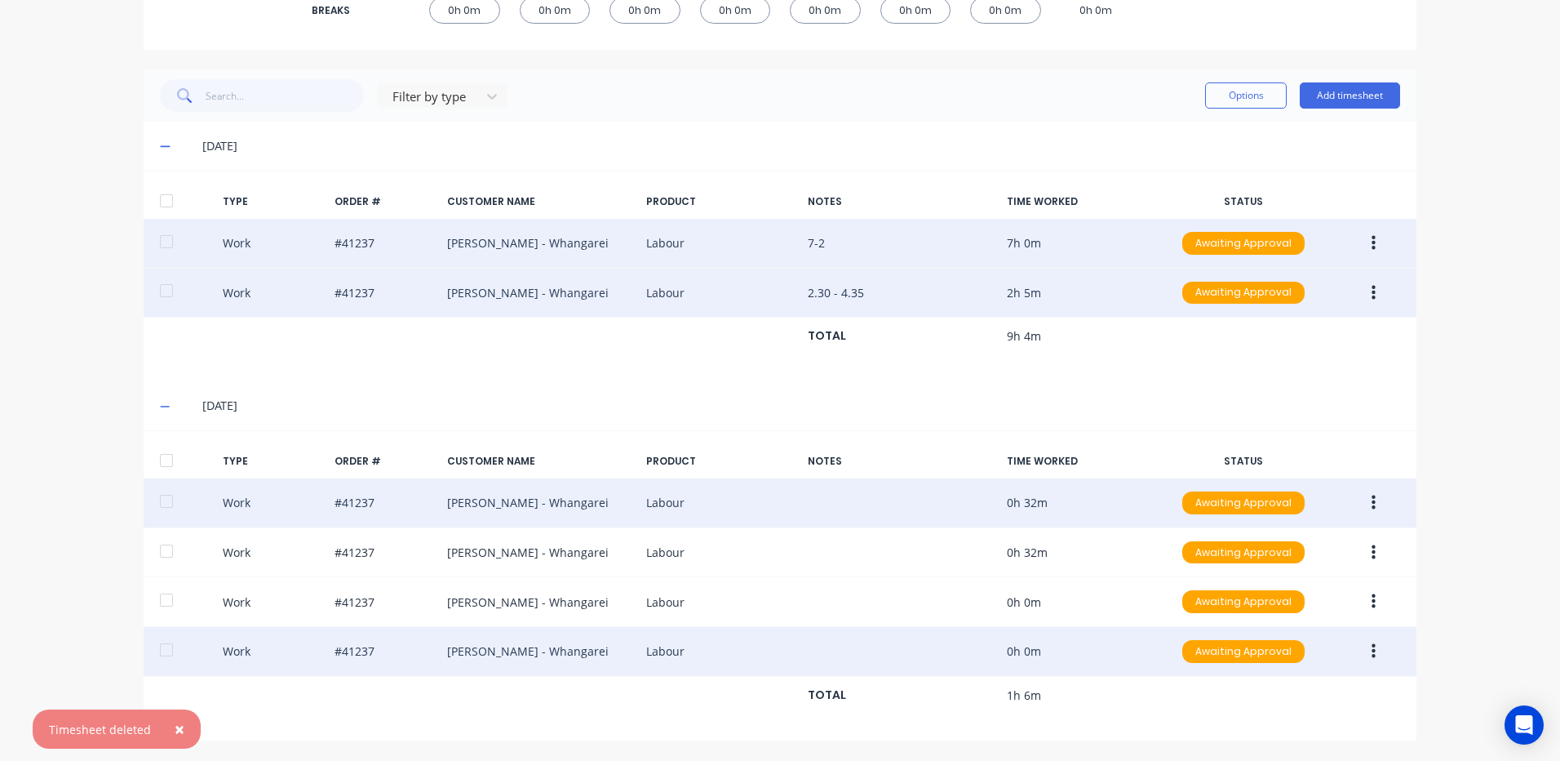
click at [1372, 644] on icon "button" at bounding box center [1374, 651] width 4 height 15
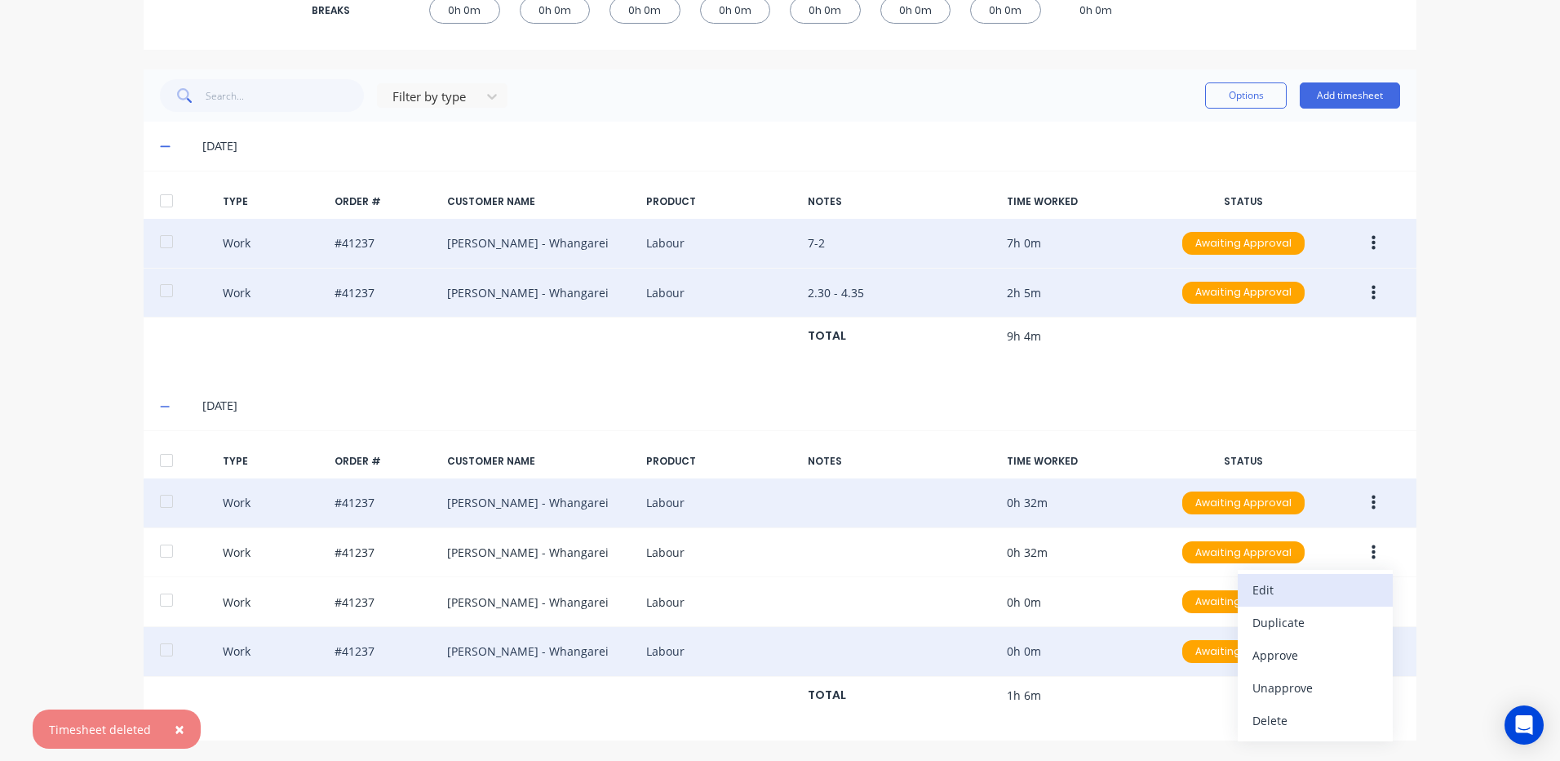
click at [1273, 589] on div "Edit" at bounding box center [1316, 590] width 126 height 24
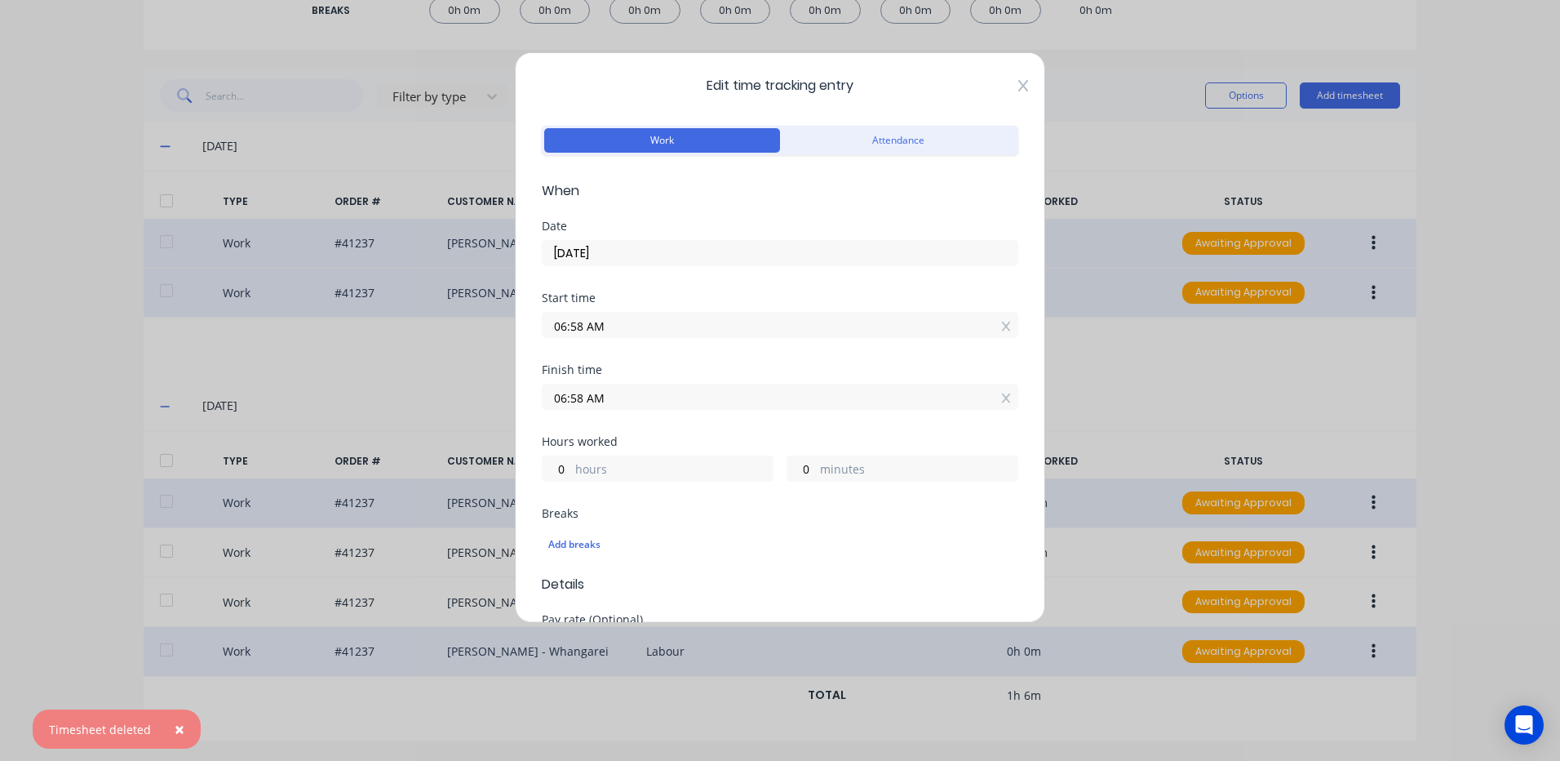
click at [1018, 84] on icon at bounding box center [1023, 85] width 10 height 13
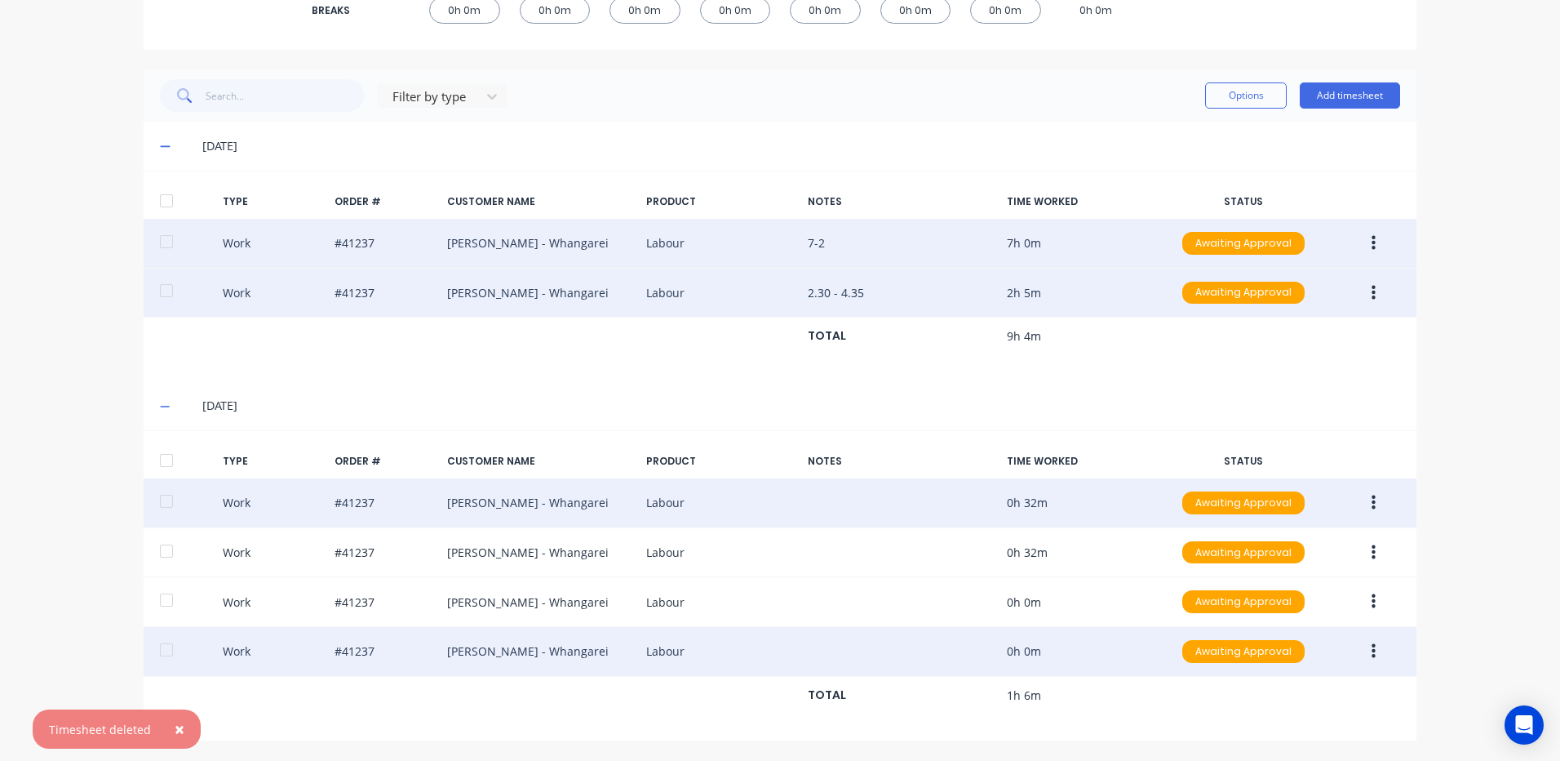
click at [1365, 643] on button "button" at bounding box center [1374, 650] width 38 height 29
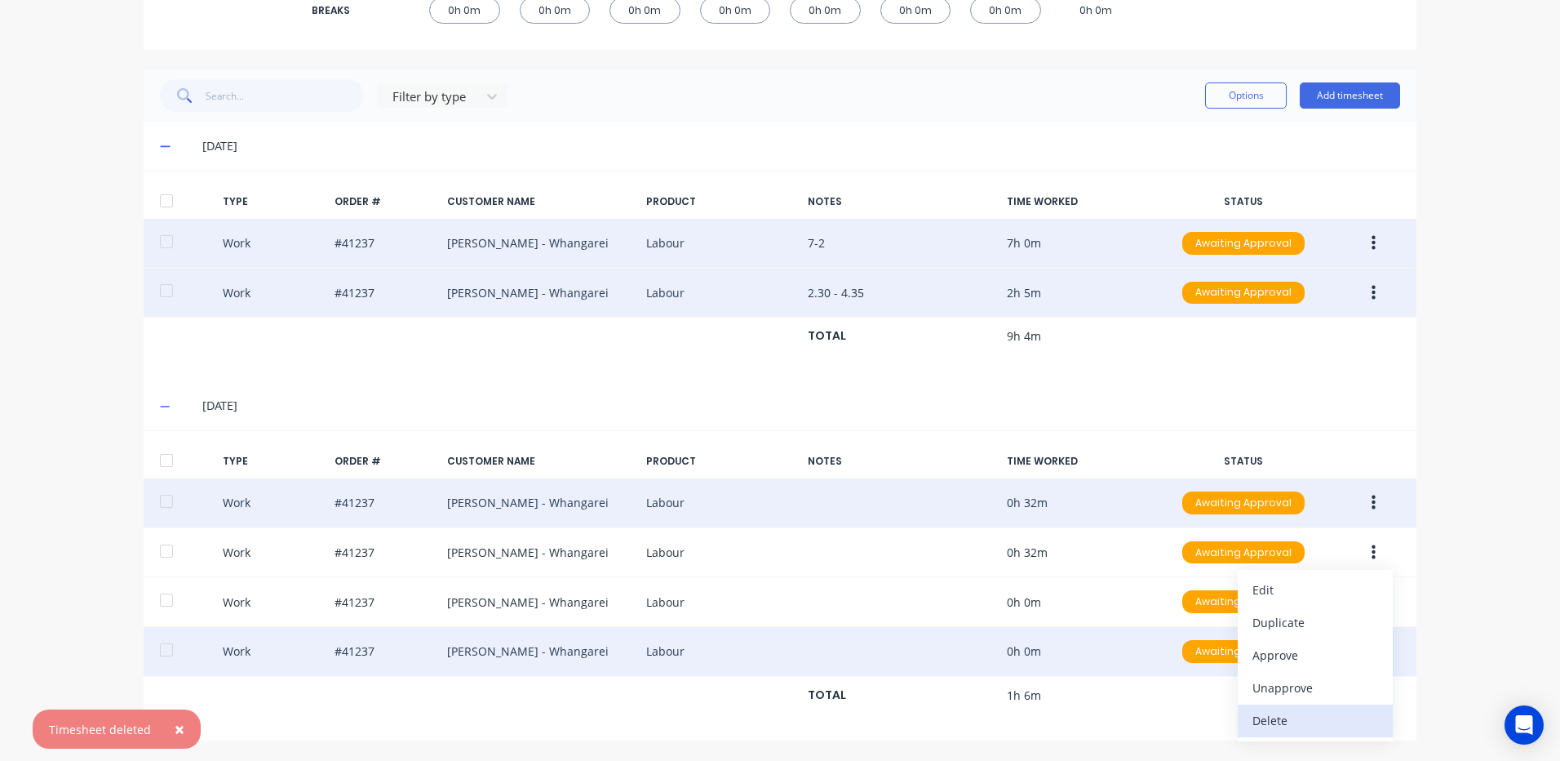
click at [1273, 721] on div "Delete" at bounding box center [1316, 720] width 126 height 24
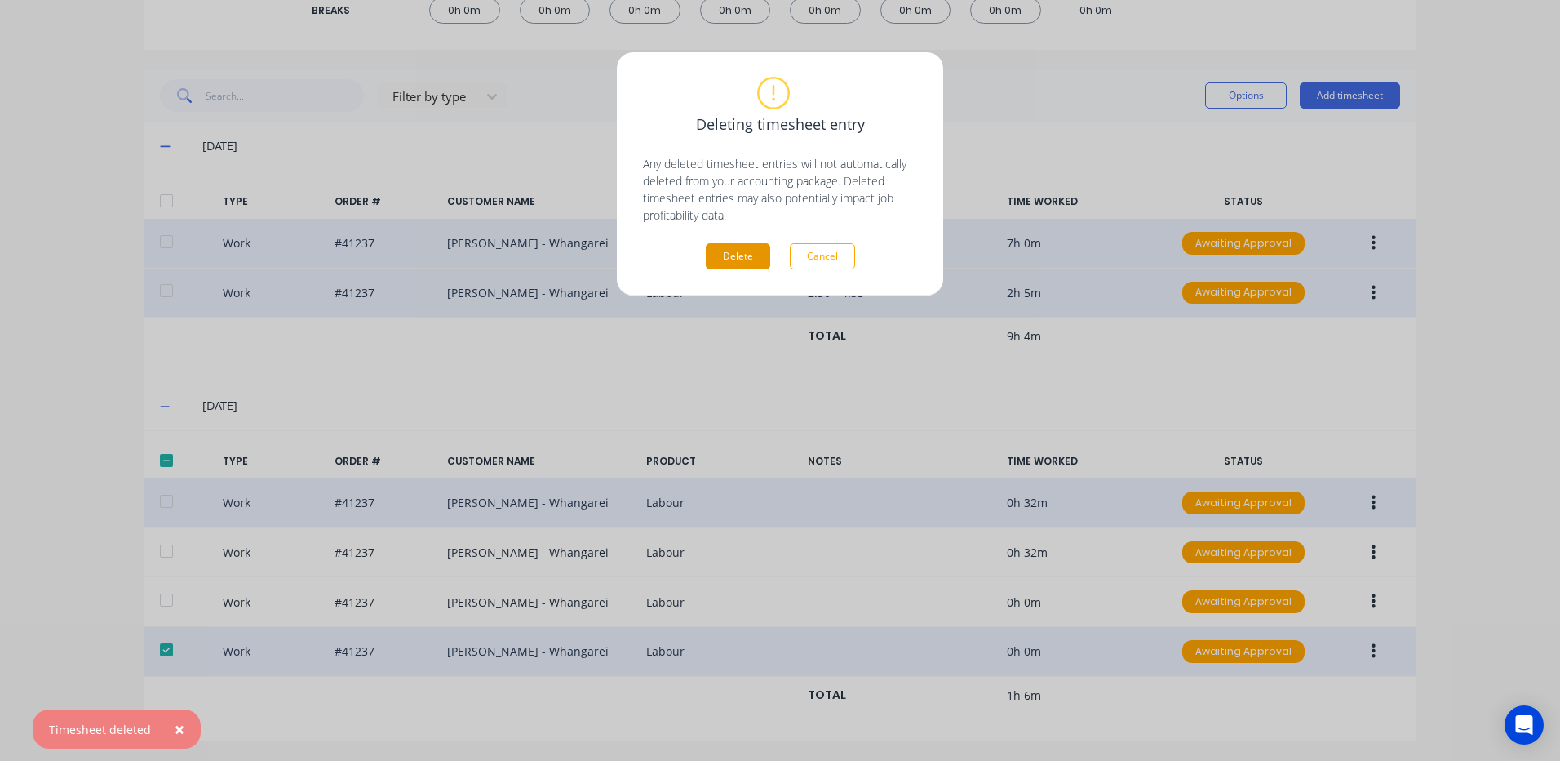
click at [737, 252] on button "Delete" at bounding box center [738, 256] width 64 height 26
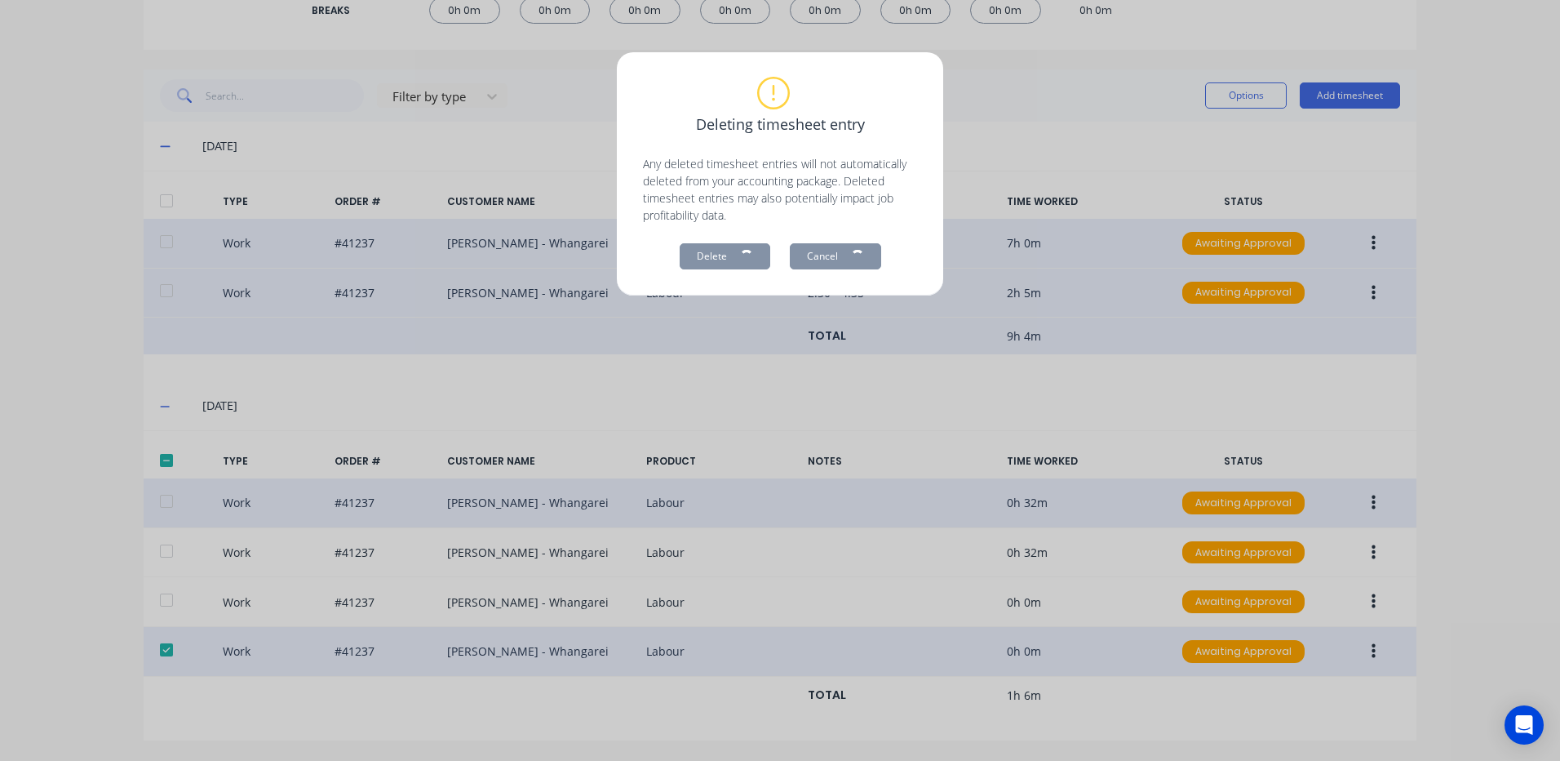
scroll to position [307, 0]
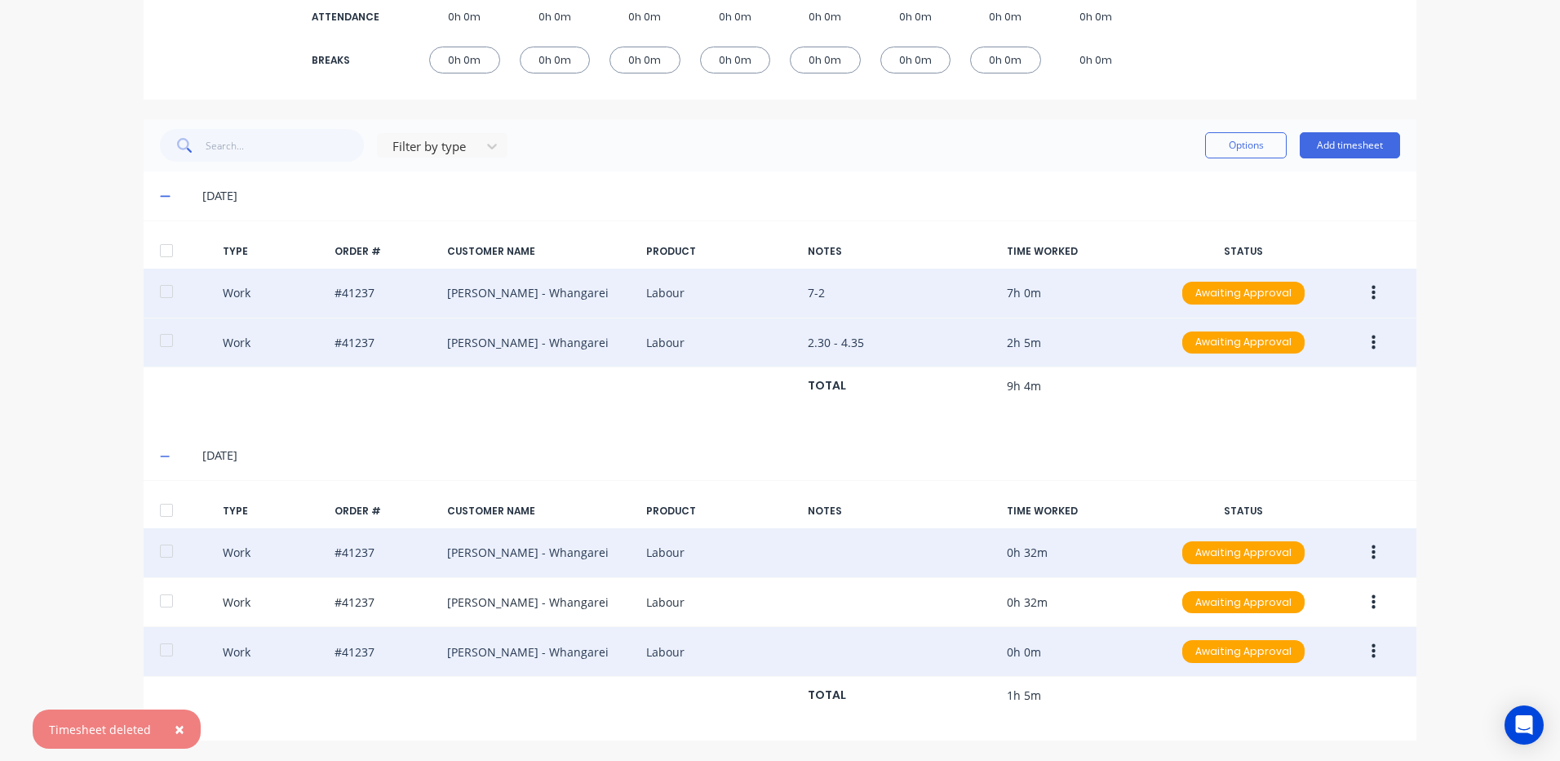
click at [1372, 646] on icon "button" at bounding box center [1374, 651] width 4 height 15
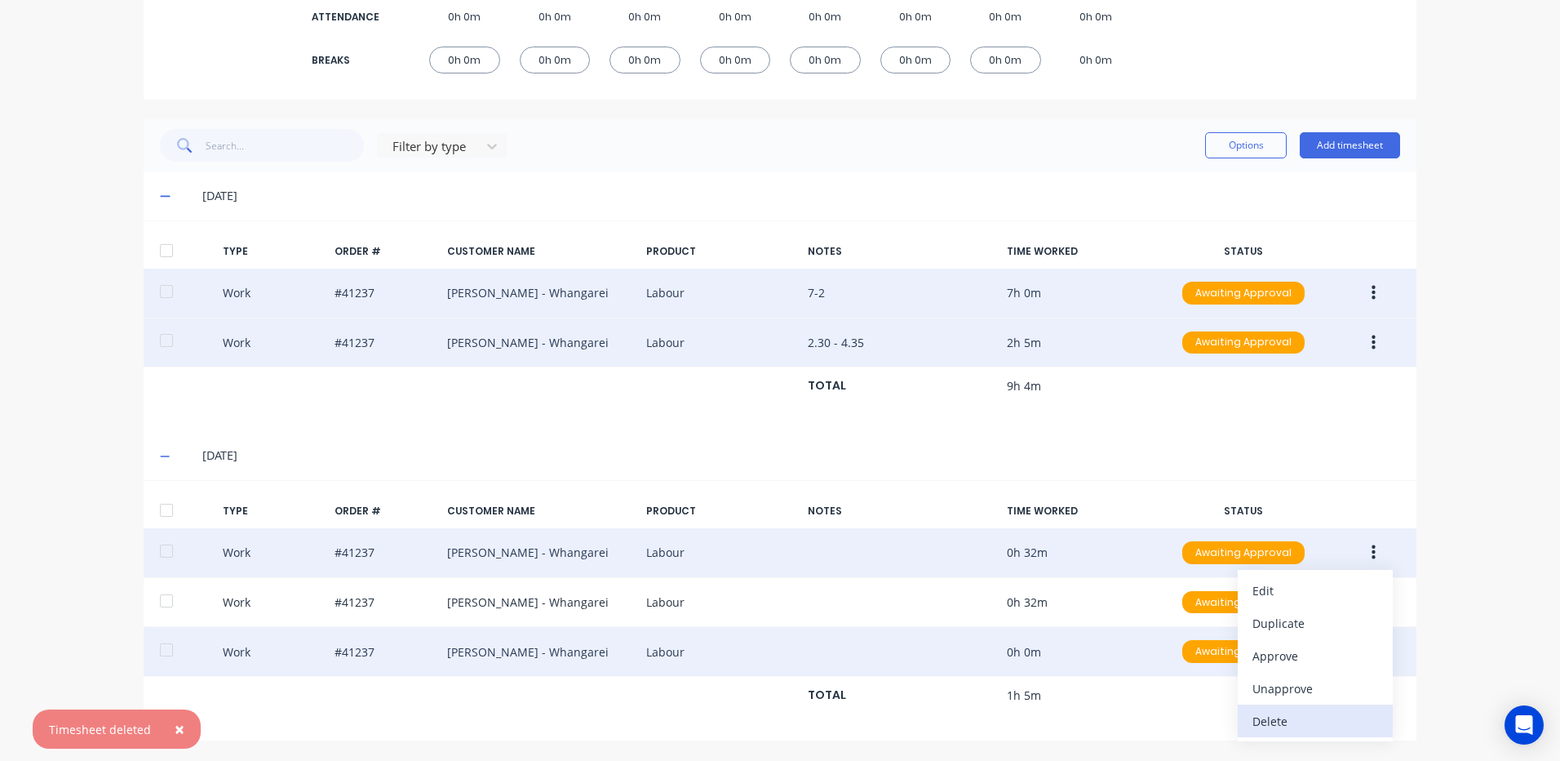
click at [1265, 716] on div "Delete" at bounding box center [1316, 721] width 126 height 24
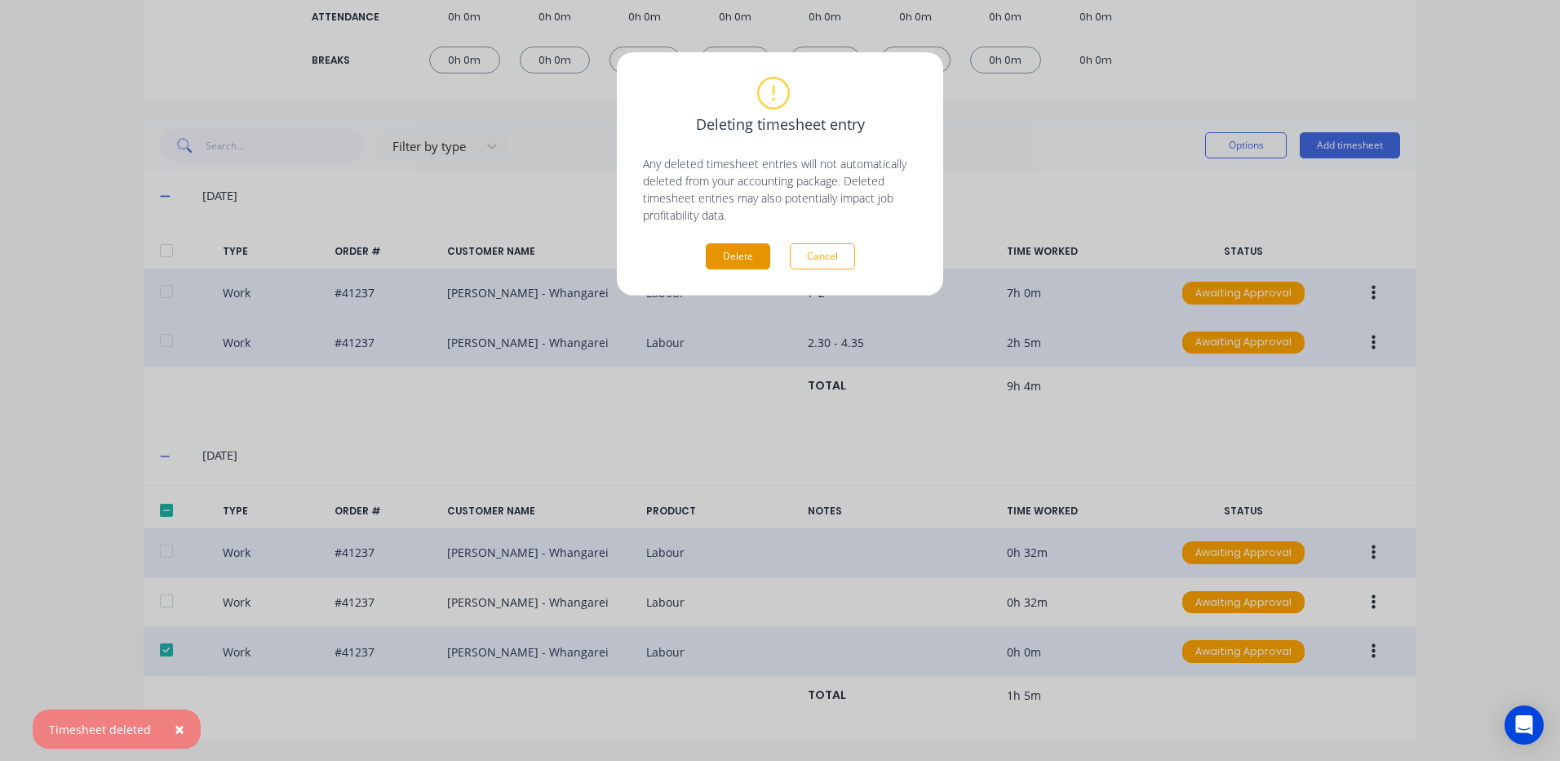
click at [719, 255] on button "Delete" at bounding box center [738, 256] width 64 height 26
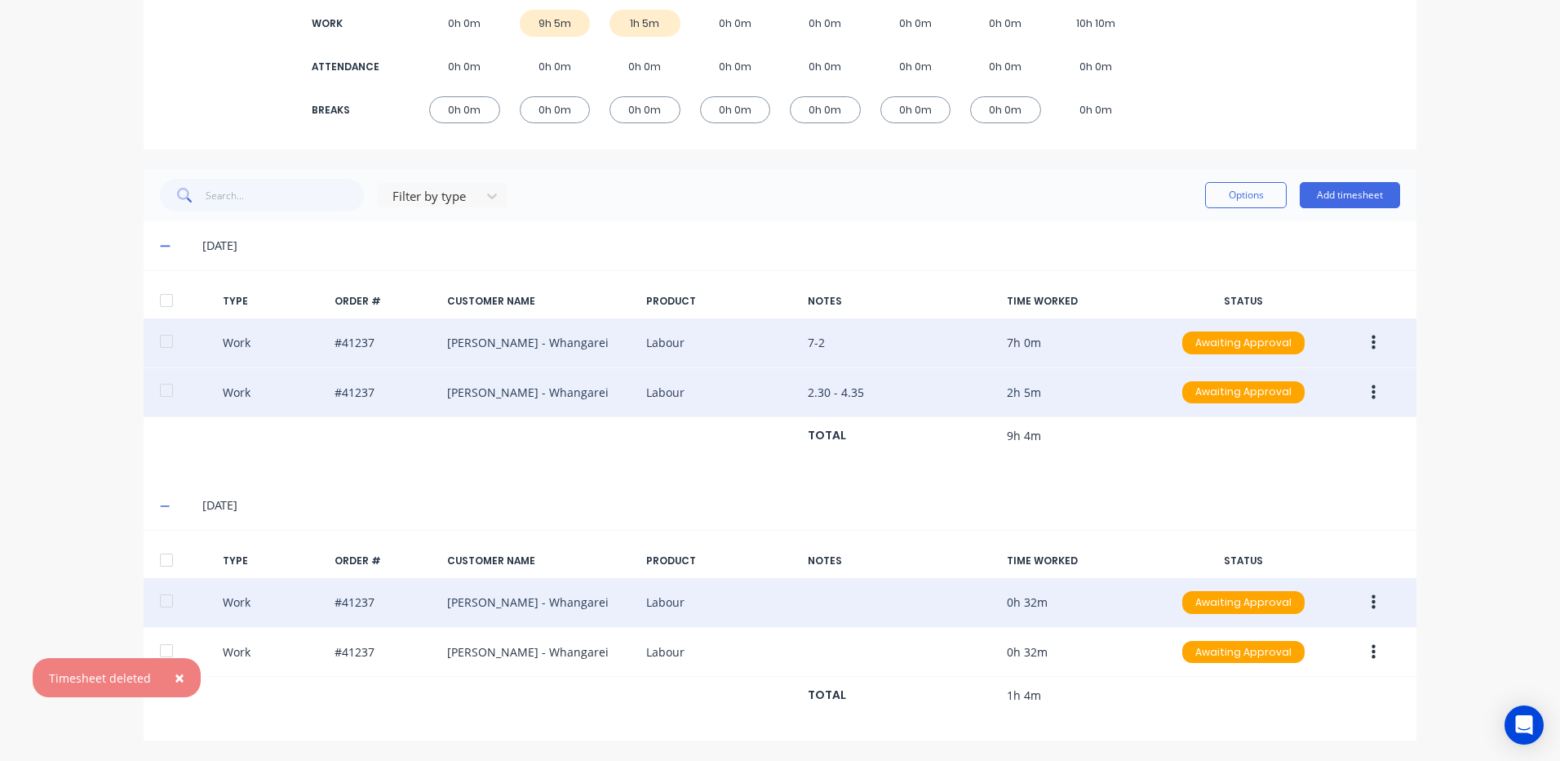
scroll to position [257, 0]
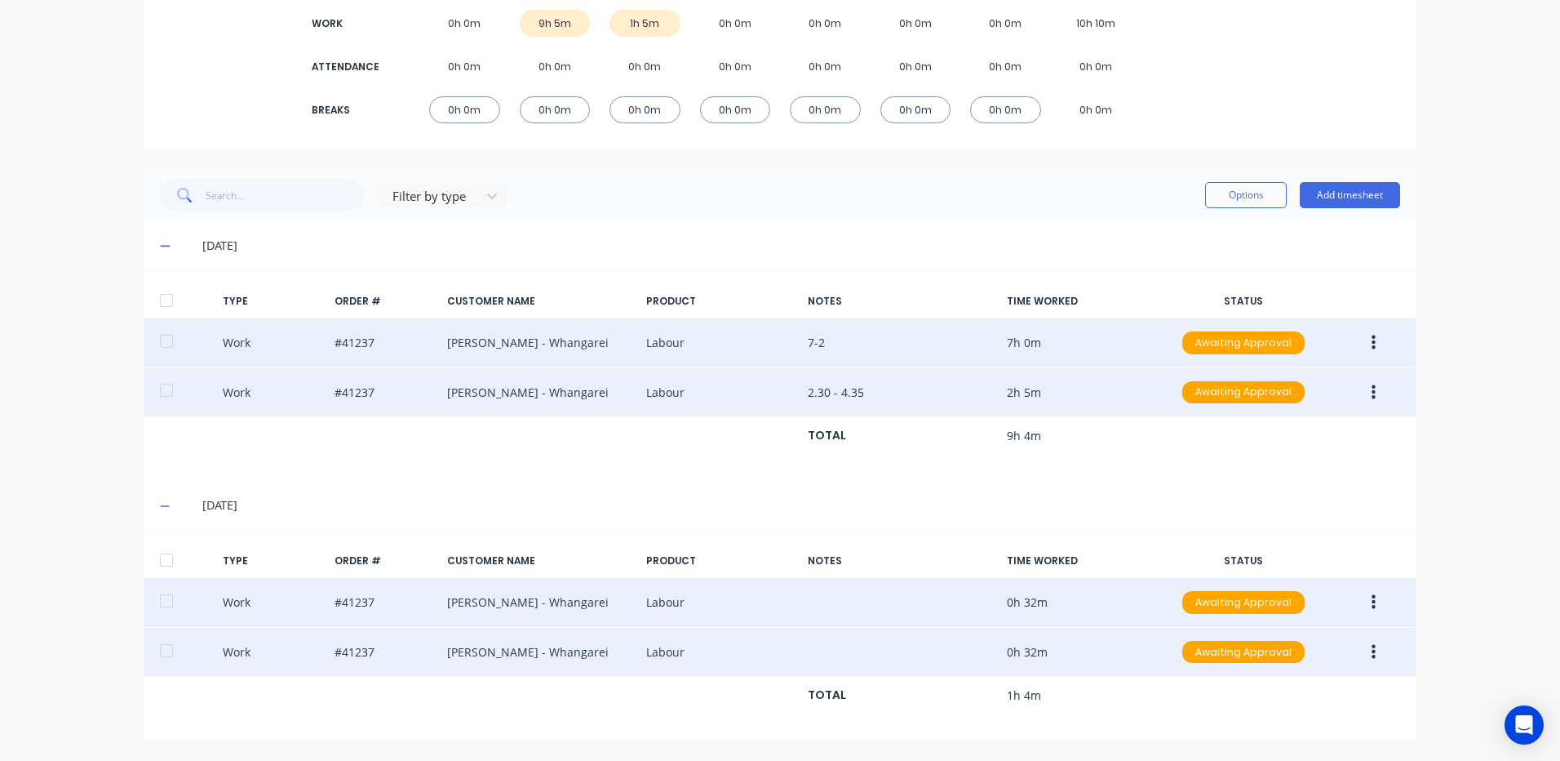
click at [1372, 648] on icon "button" at bounding box center [1374, 652] width 4 height 18
click at [1295, 588] on div "Edit" at bounding box center [1316, 591] width 126 height 24
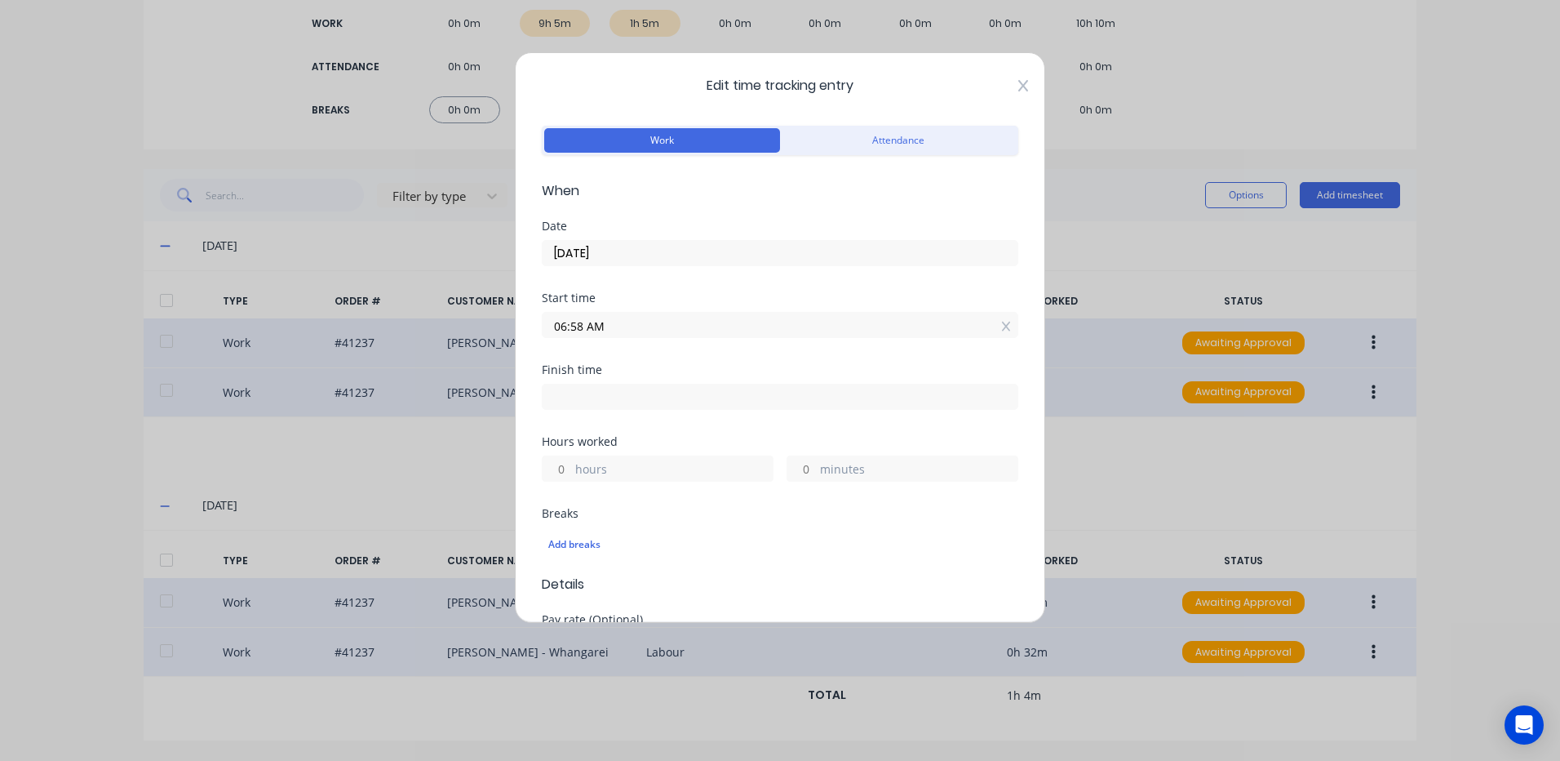
click at [1018, 82] on icon at bounding box center [1023, 85] width 10 height 11
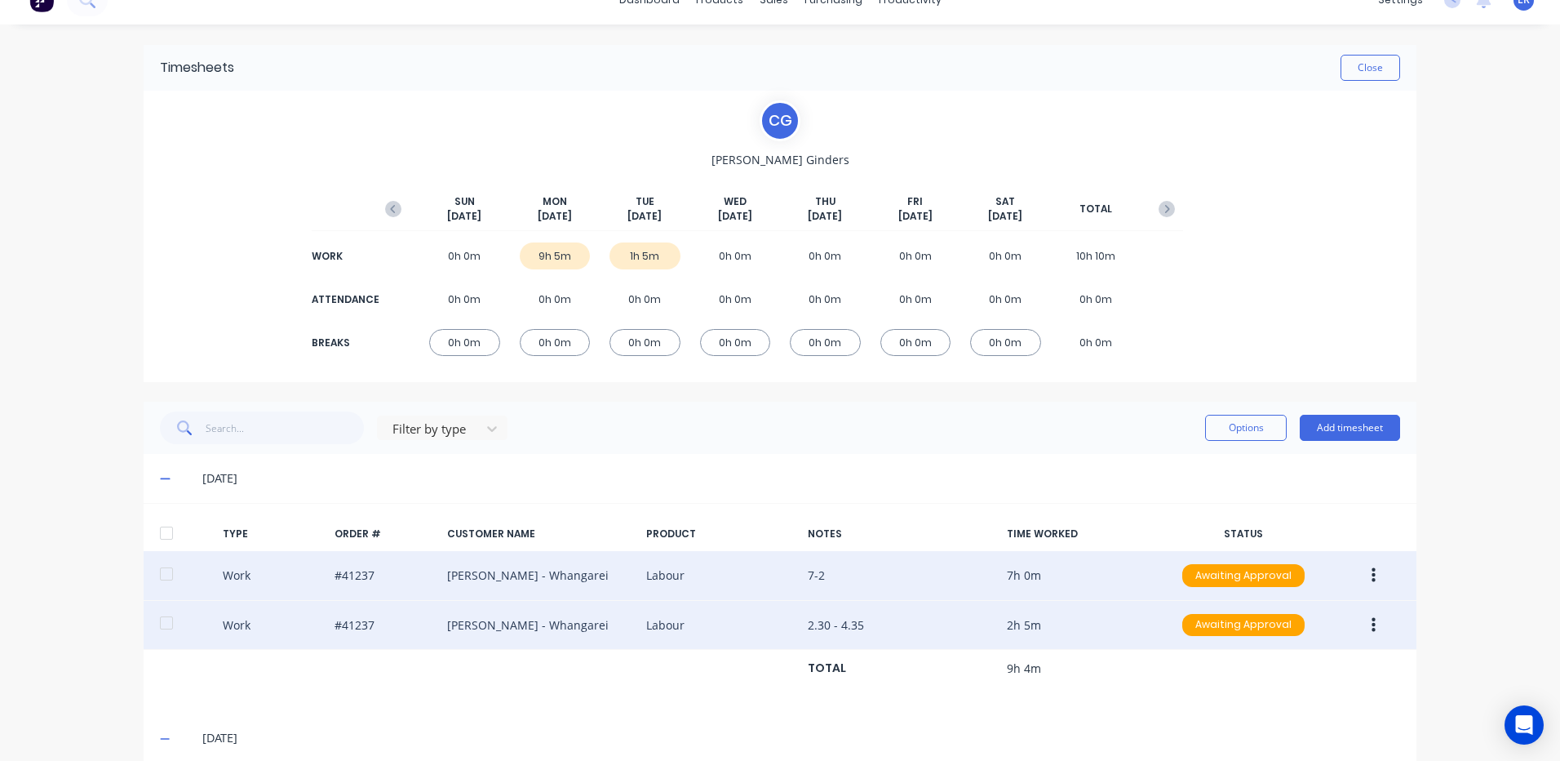
scroll to position [0, 0]
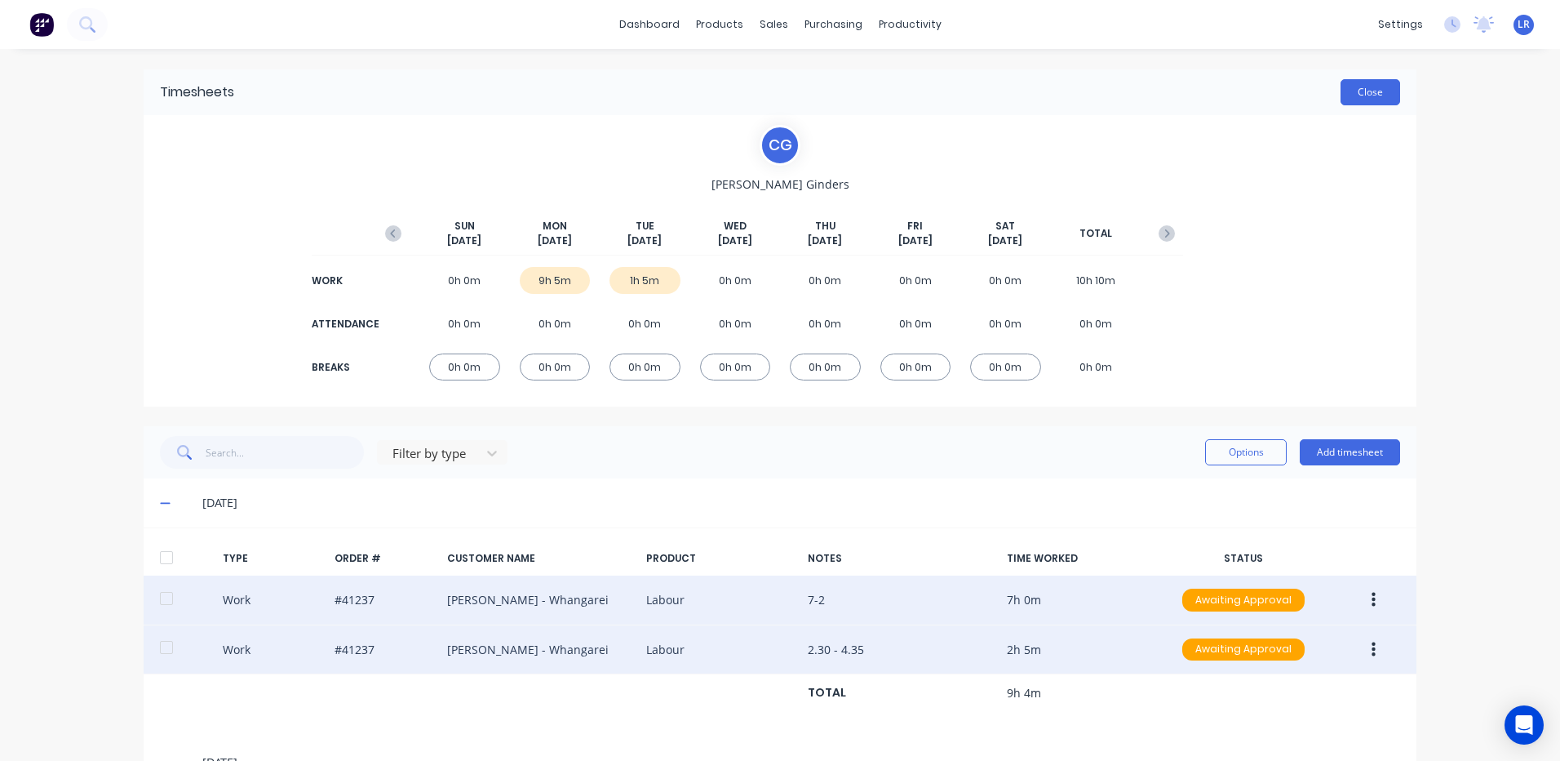
click at [1357, 92] on button "Close" at bounding box center [1371, 92] width 60 height 26
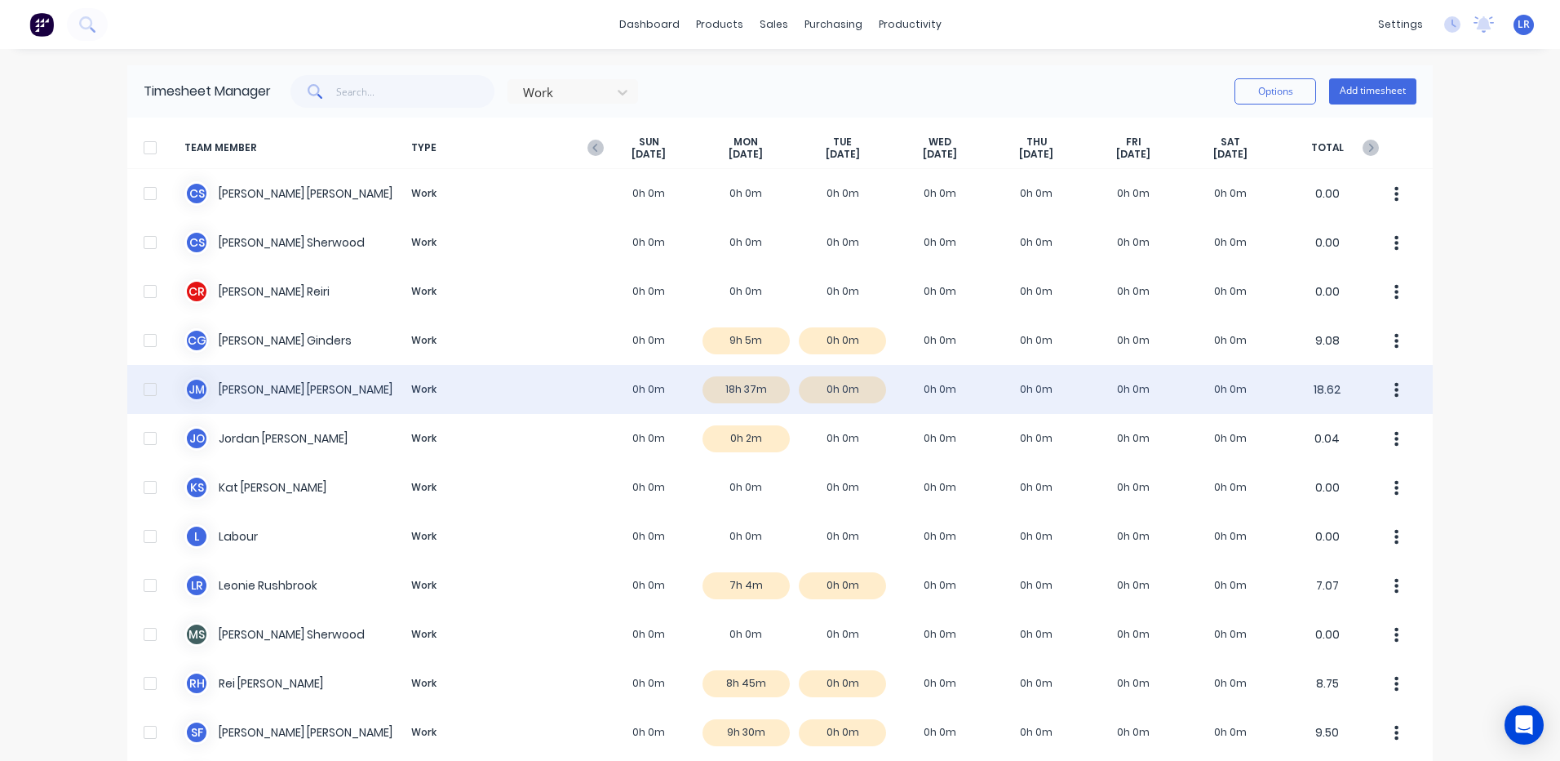
click at [752, 388] on div "J M Jamie Macrae Work 0h 0m 18h 37m 0h 0m 0h 0m 0h 0m 0h 0m 0h 0m 18.62" at bounding box center [780, 389] width 1306 height 49
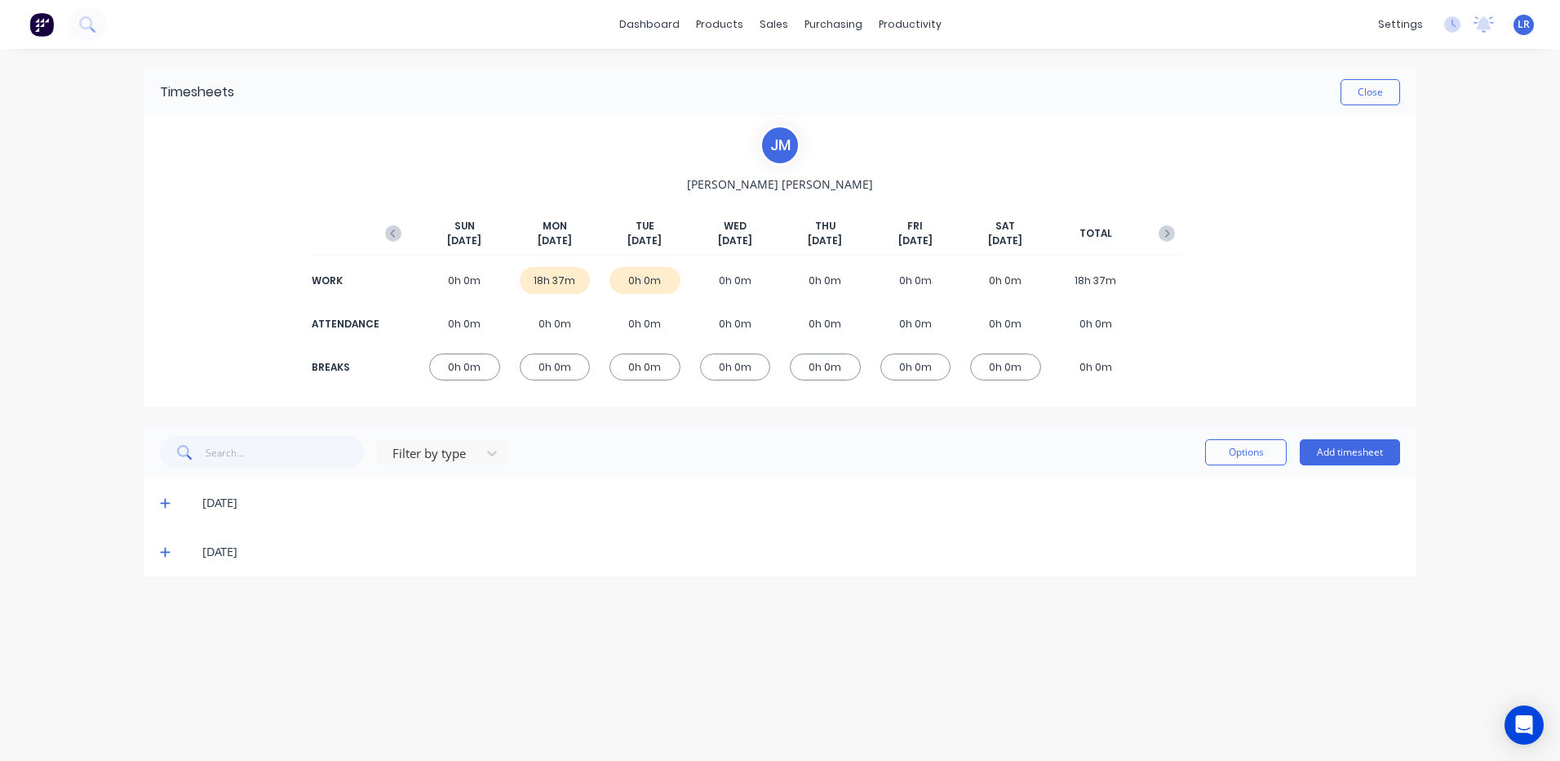
click at [163, 499] on icon at bounding box center [165, 502] width 11 height 11
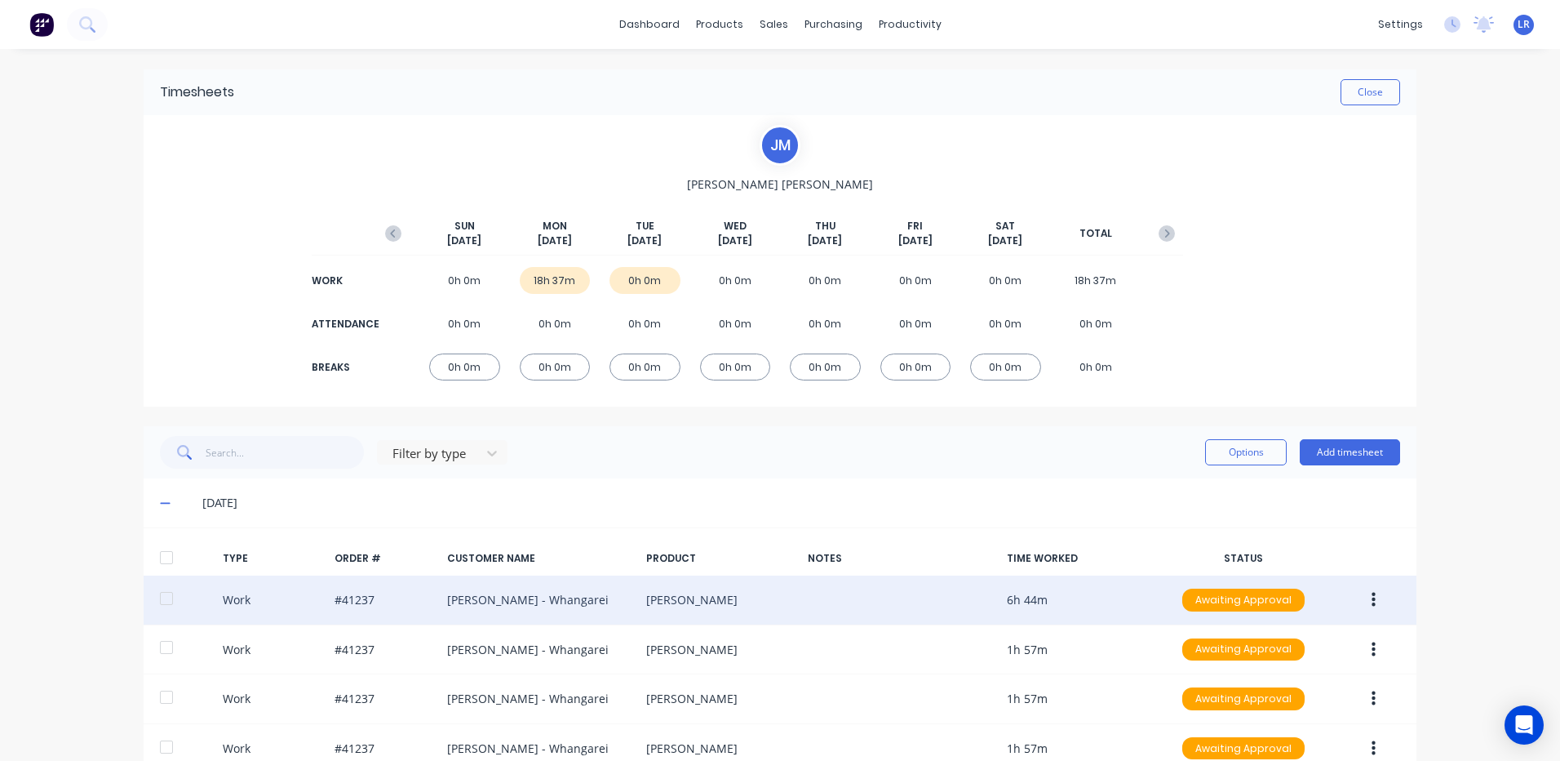
click at [1368, 590] on button "button" at bounding box center [1374, 599] width 38 height 29
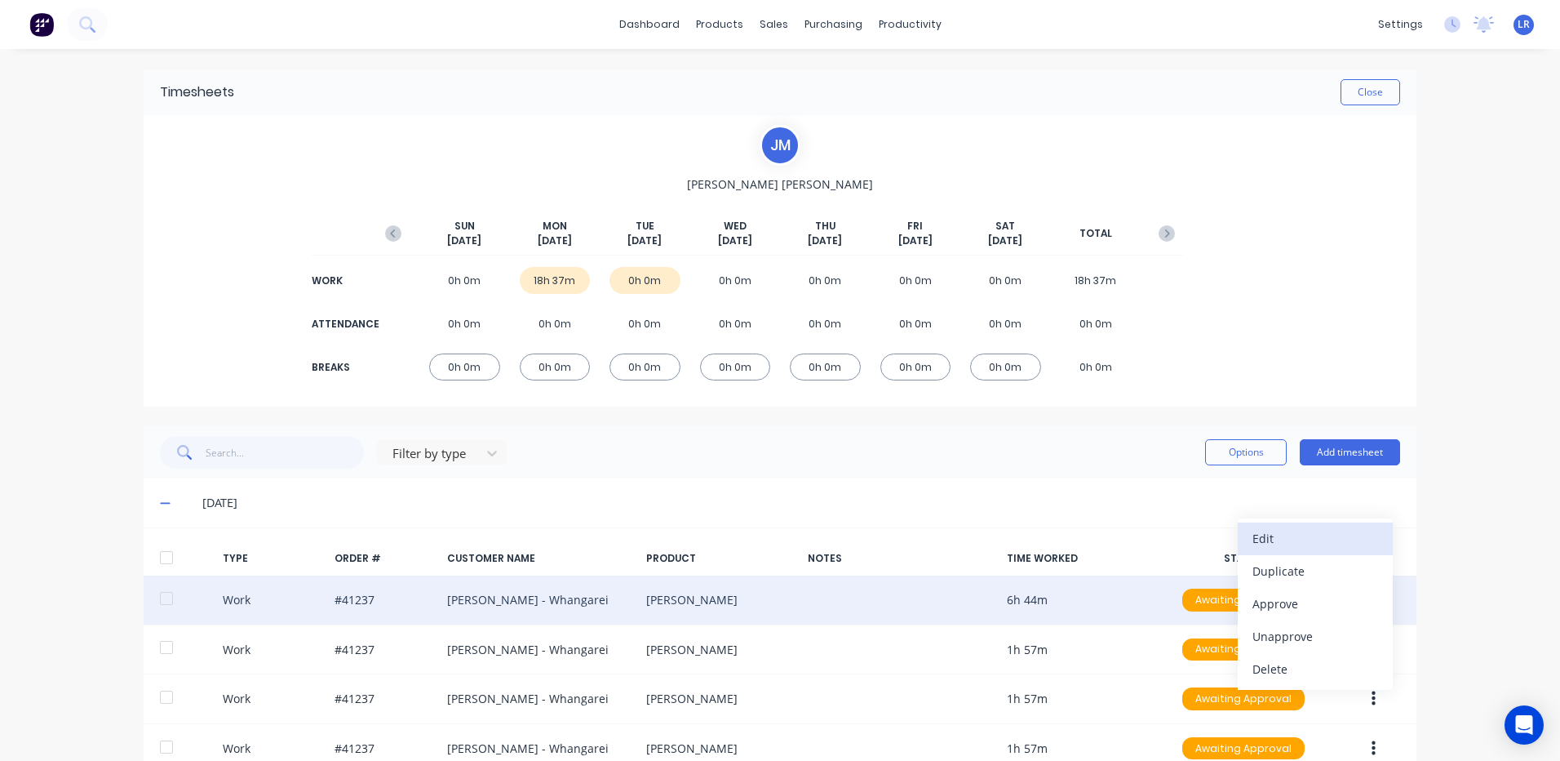
click at [1281, 534] on div "Edit" at bounding box center [1316, 538] width 126 height 24
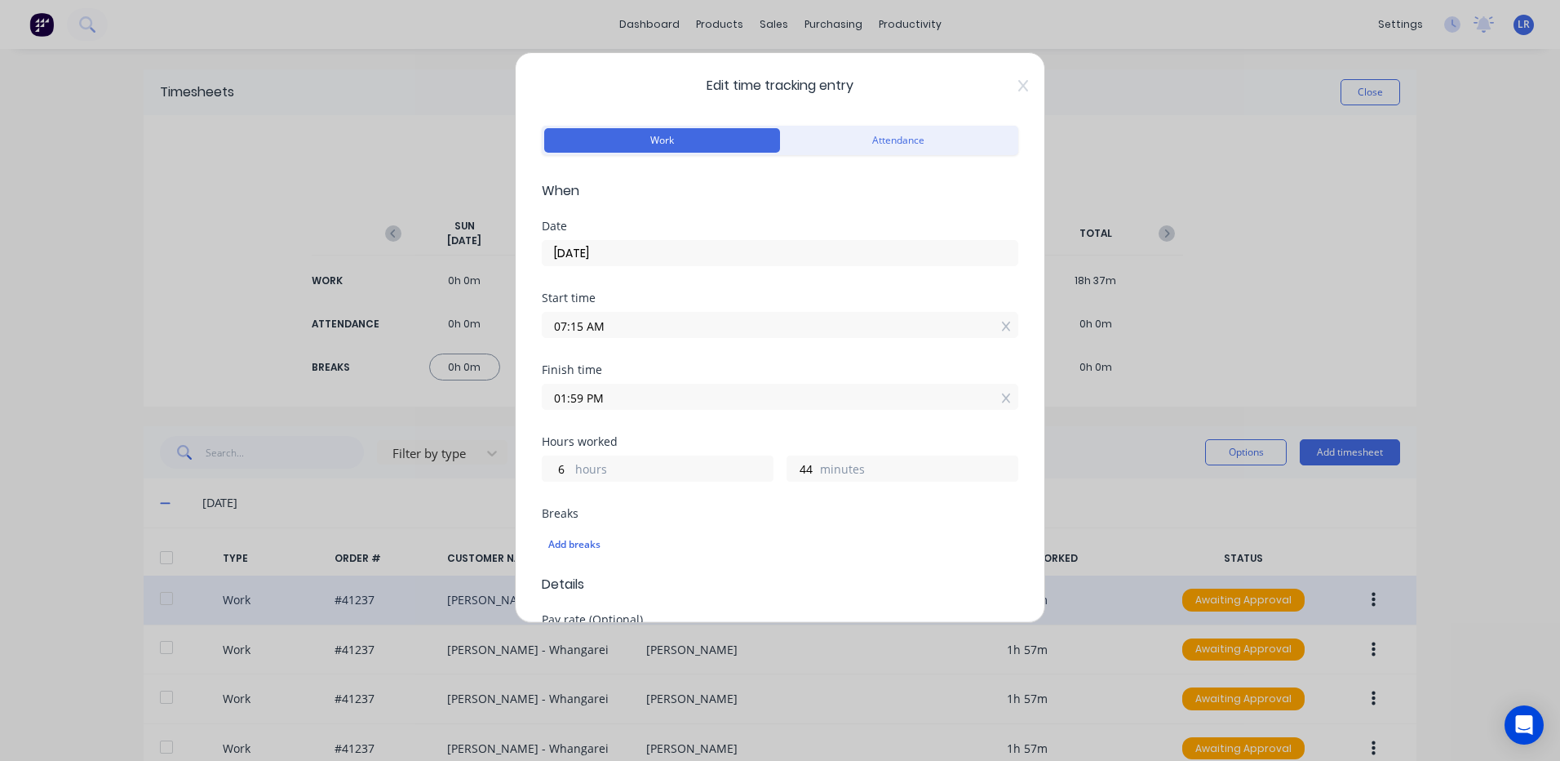
click at [582, 322] on input "07:15 AM" at bounding box center [780, 325] width 475 height 24
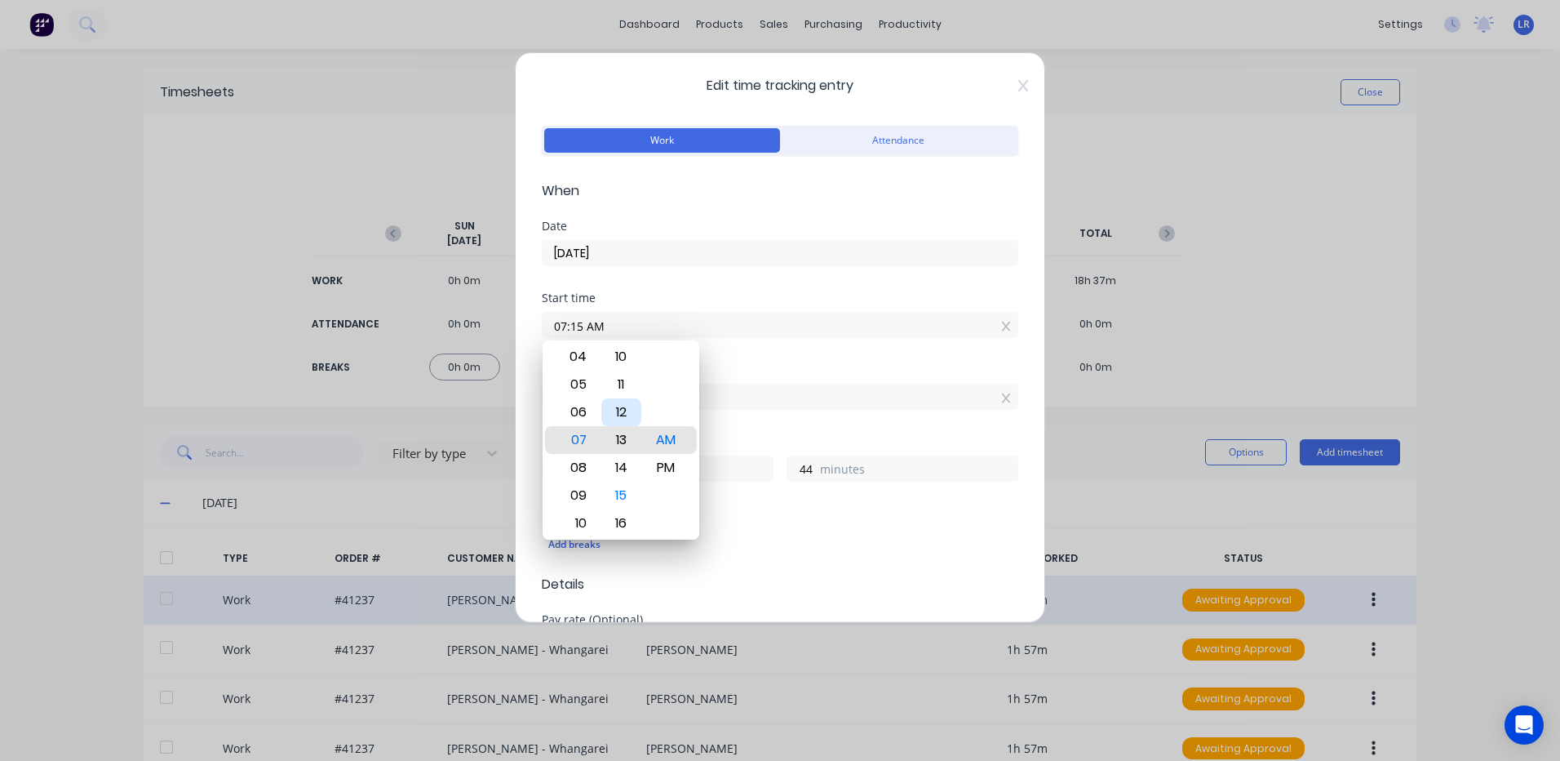
type input "07:13 AM"
type input "46"
type input "07:12 AM"
type input "47"
type input "07:10 AM"
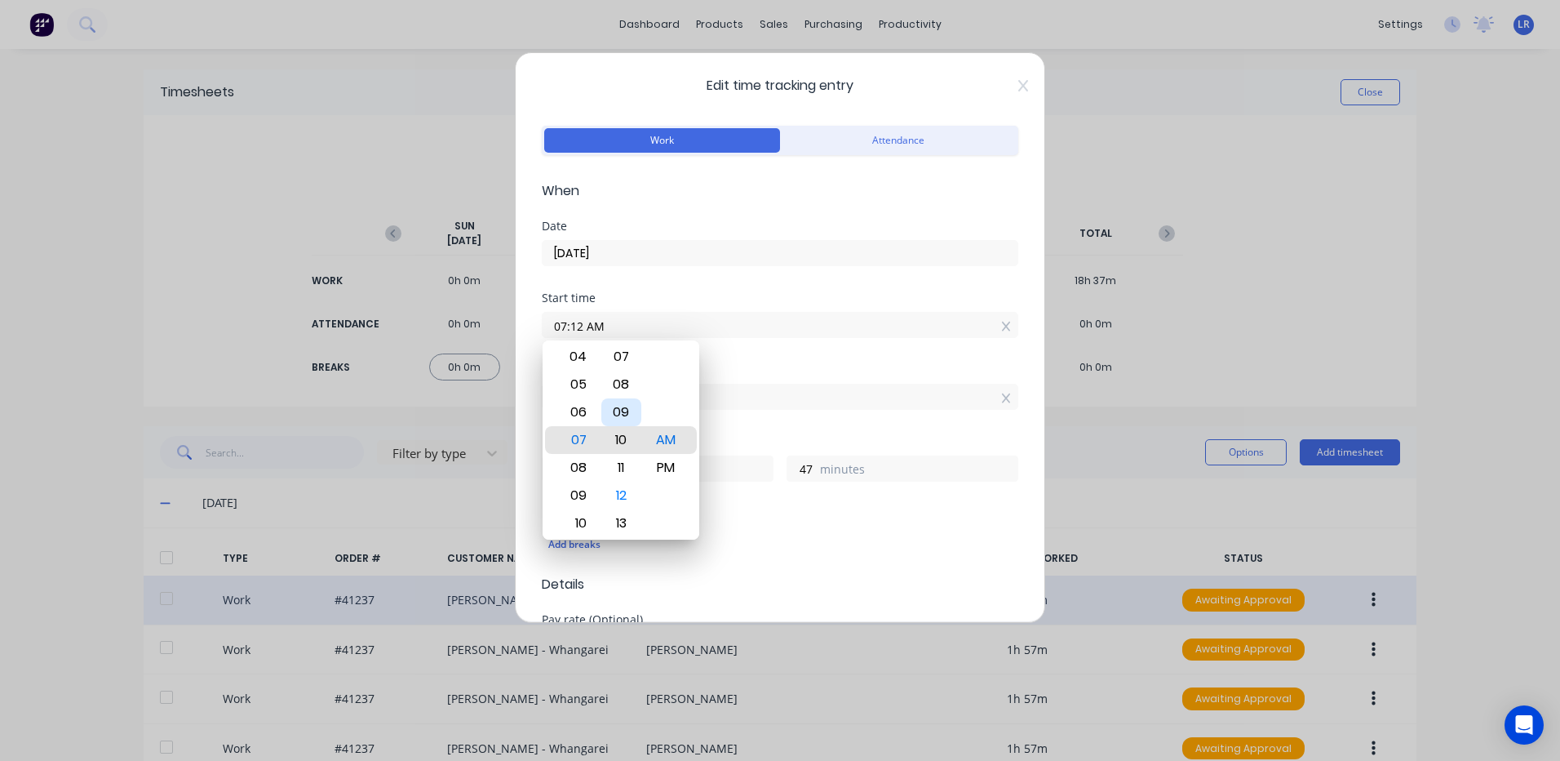
type input "49"
type input "07:09 AM"
type input "50"
type input "07:07 AM"
type input "52"
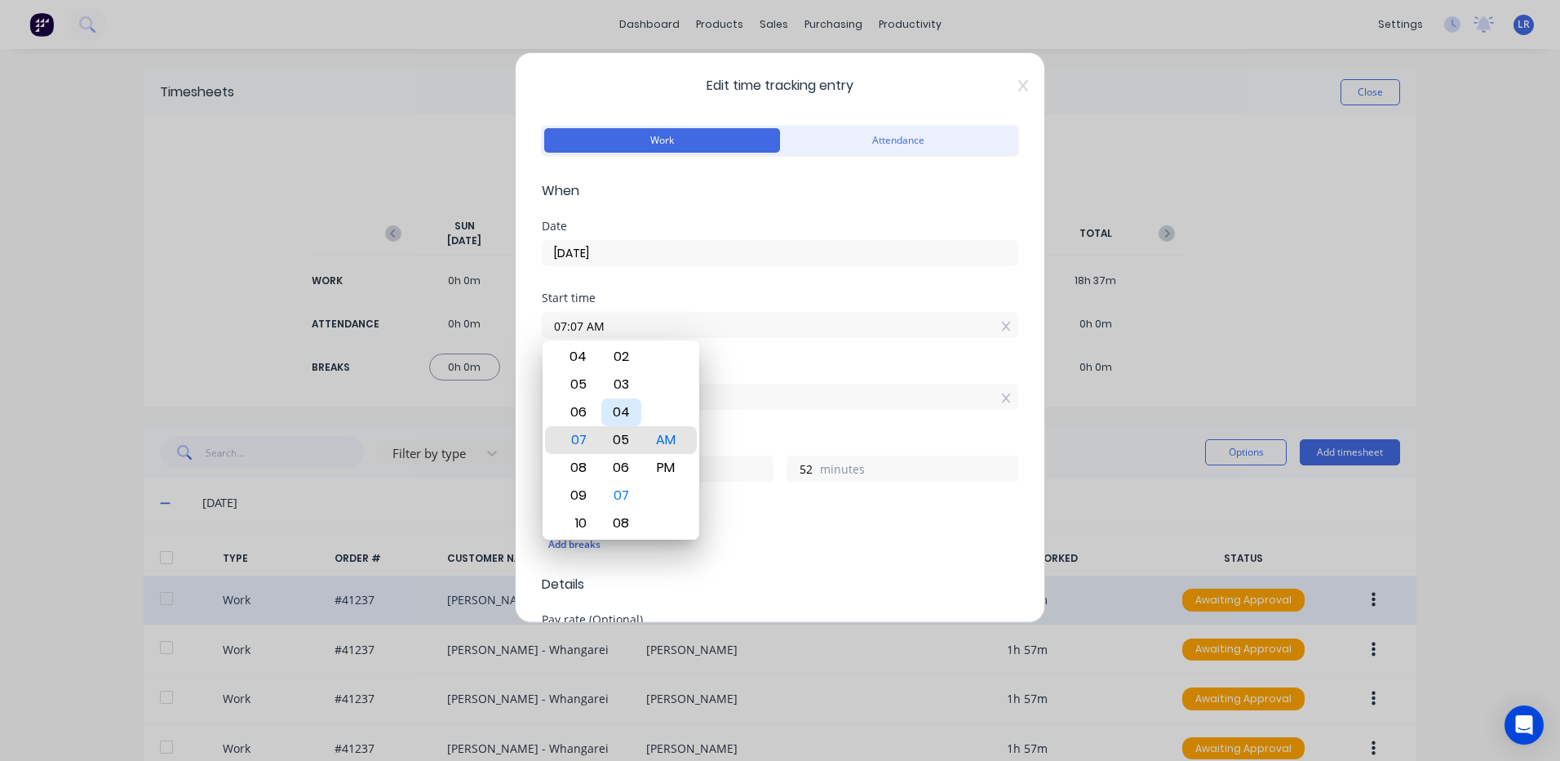
type input "07:05 AM"
type input "54"
type input "07:03 AM"
type input "56"
click at [625, 356] on div "00" at bounding box center [621, 357] width 40 height 28
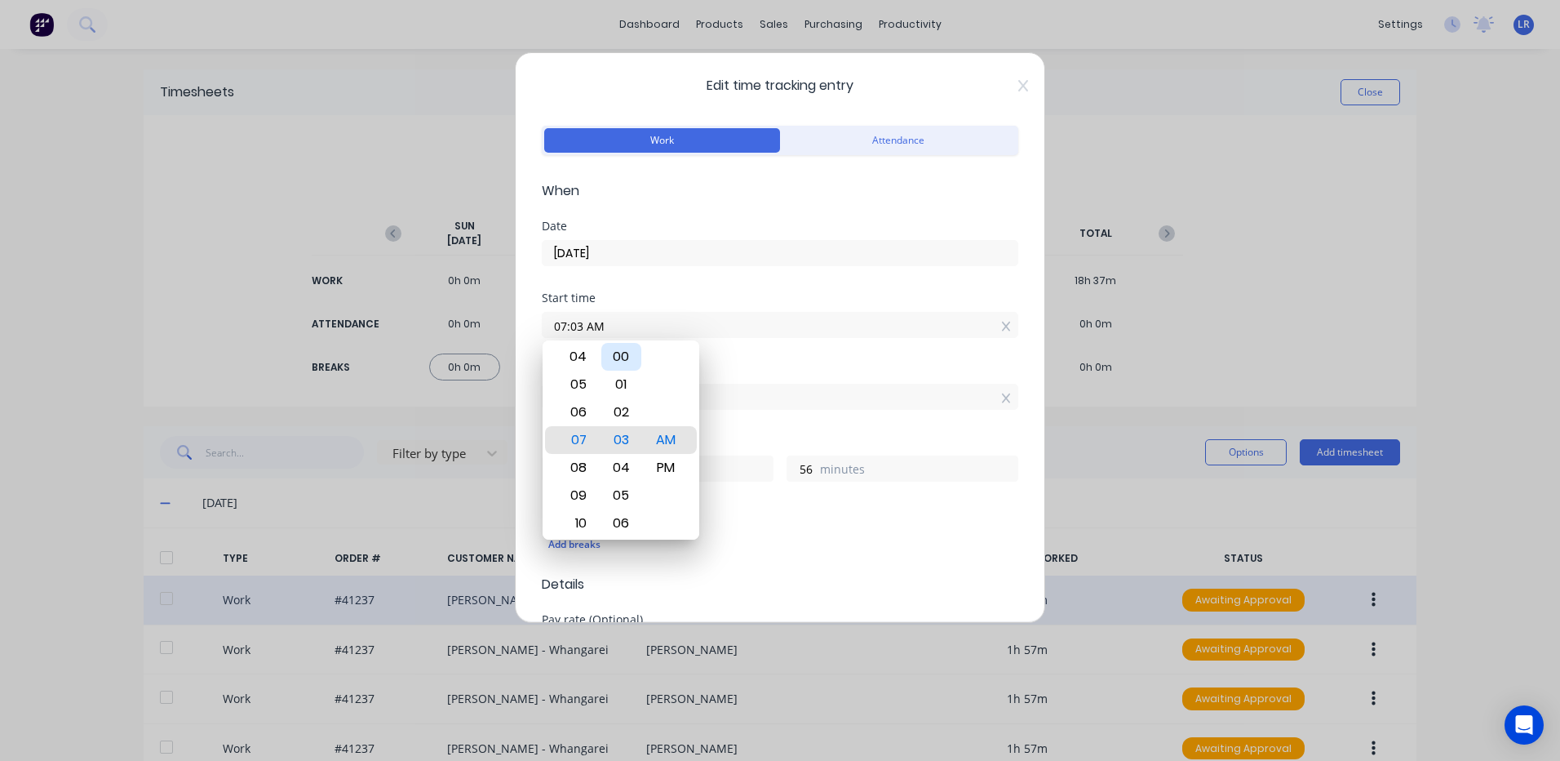
type input "07:00 AM"
type input "59"
click at [779, 566] on div "Breaks Add breaks" at bounding box center [780, 541] width 477 height 67
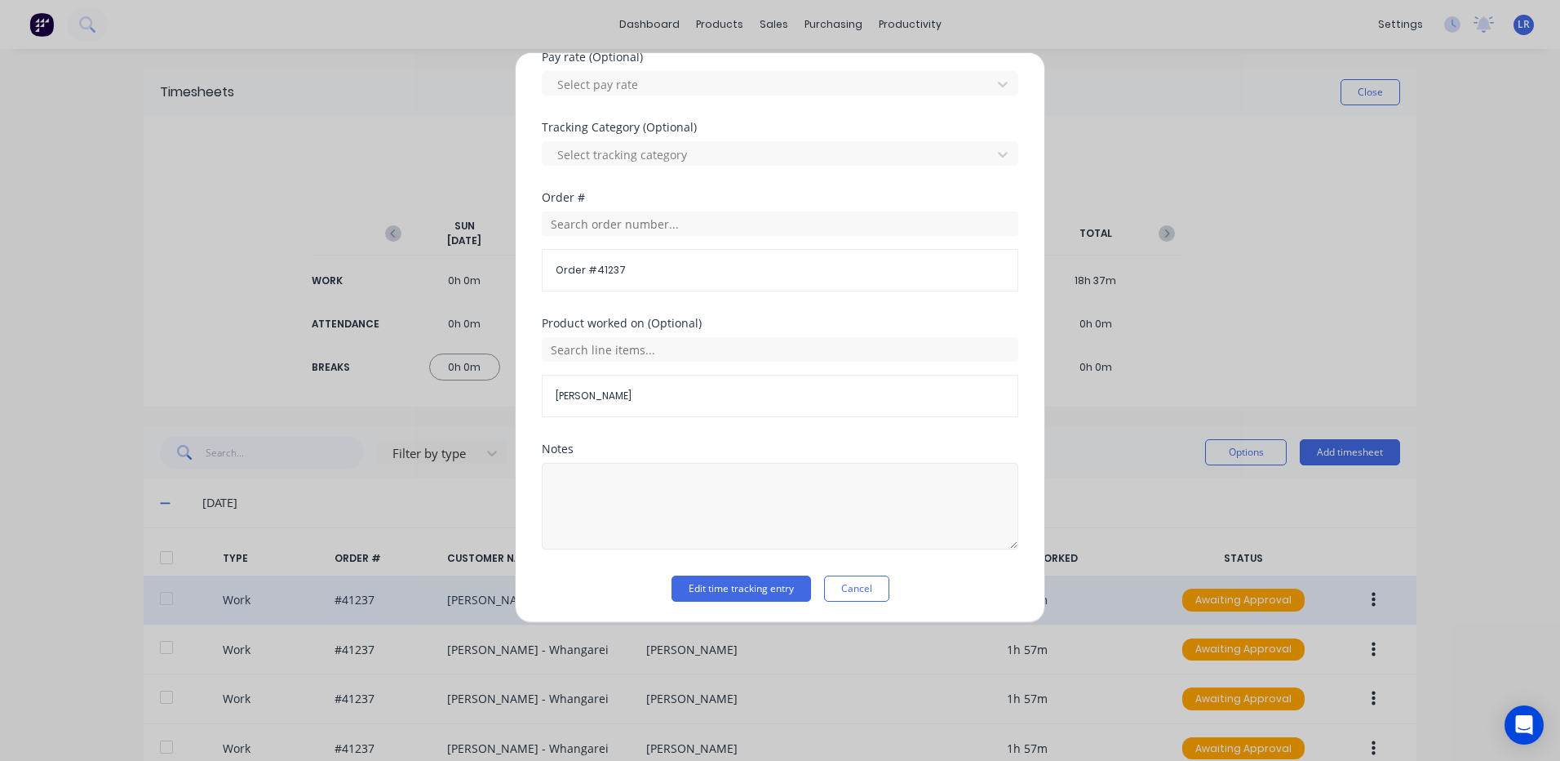
scroll to position [565, 0]
click at [578, 479] on textarea at bounding box center [780, 503] width 477 height 86
type textarea "7 - 1.59"
click at [713, 583] on button "Edit time tracking entry" at bounding box center [742, 586] width 140 height 26
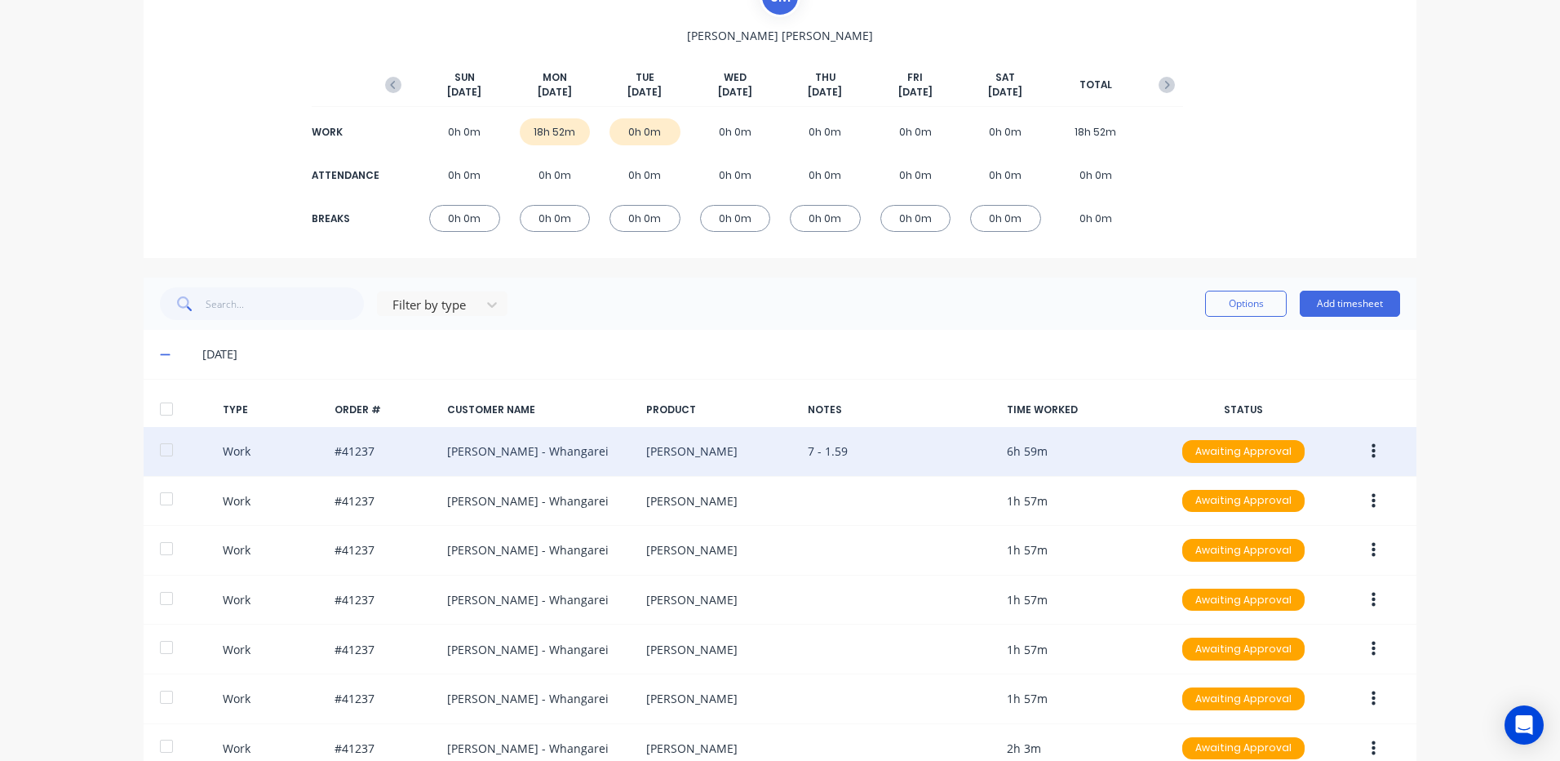
scroll to position [294, 0]
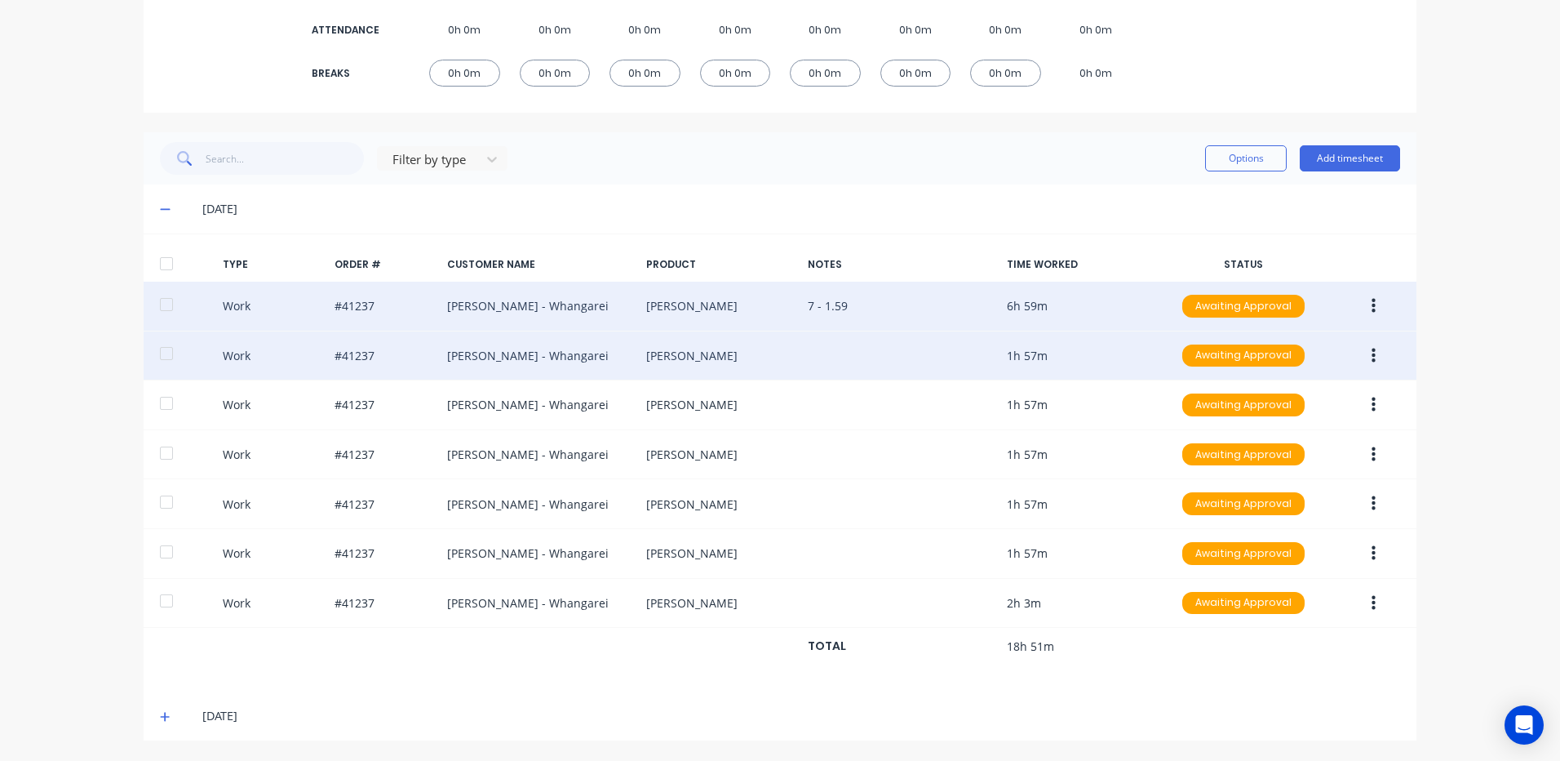
click at [1364, 350] on button "button" at bounding box center [1374, 355] width 38 height 29
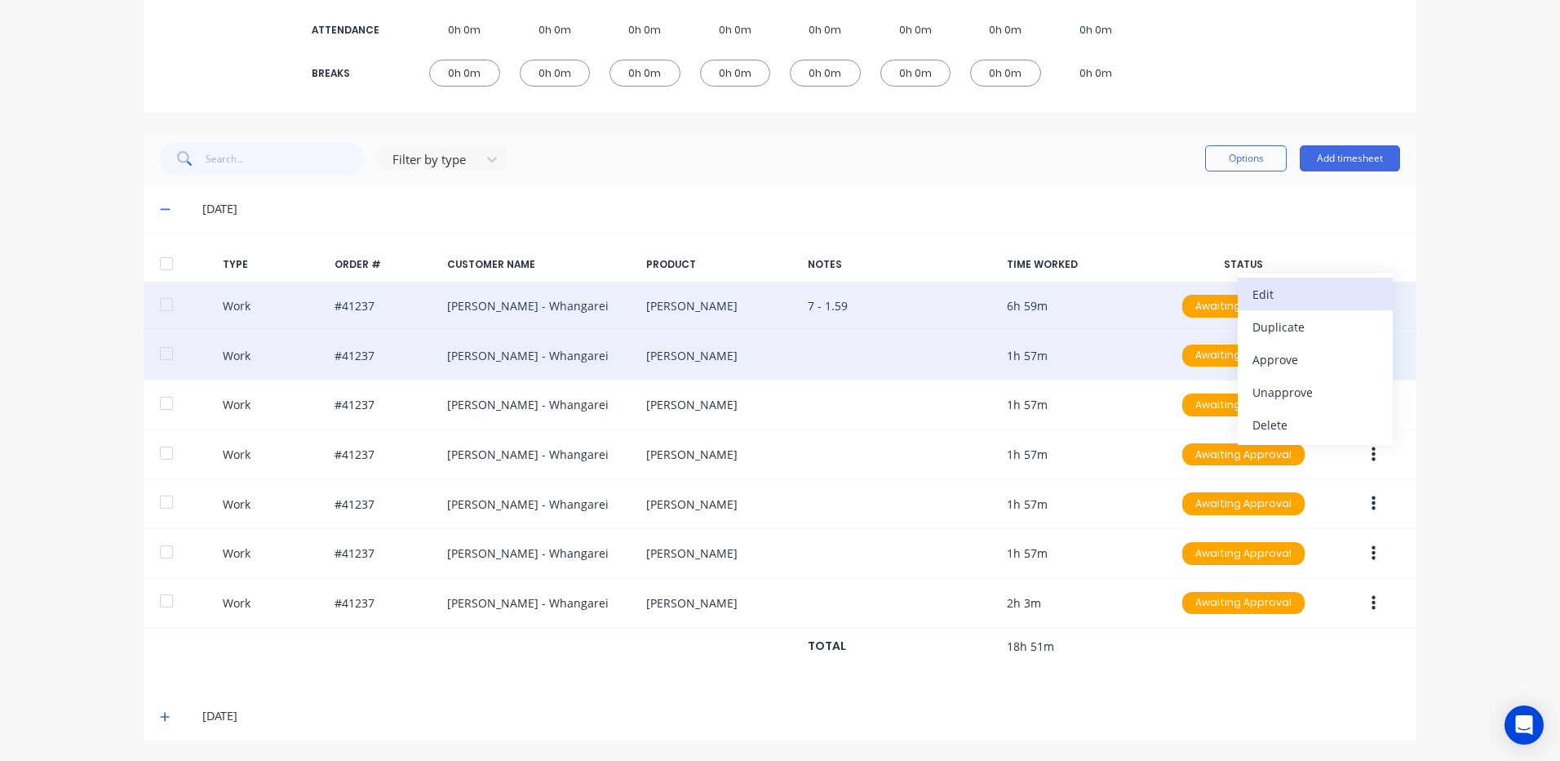
click at [1279, 293] on div "Edit" at bounding box center [1316, 294] width 126 height 24
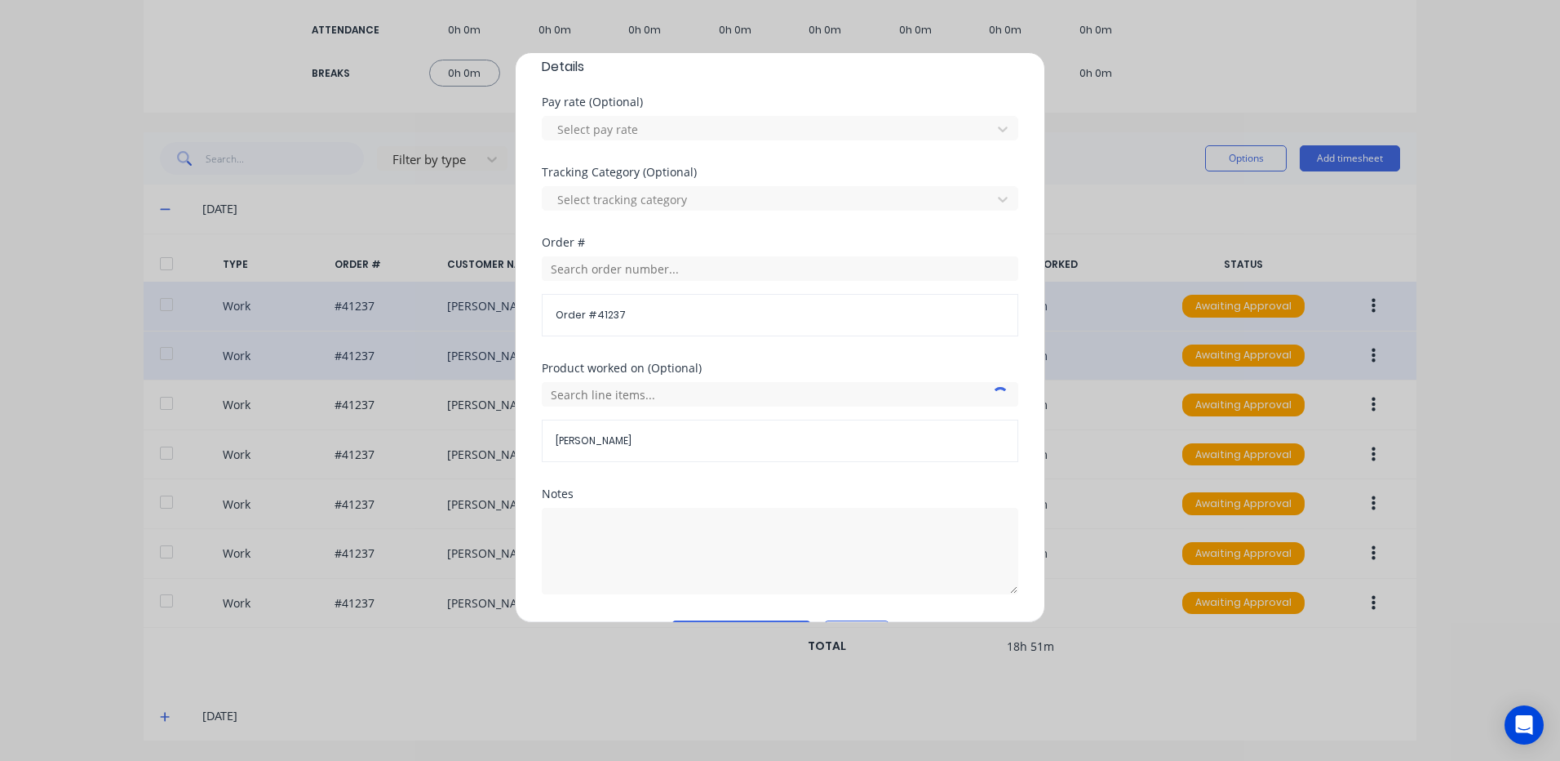
scroll to position [565, 0]
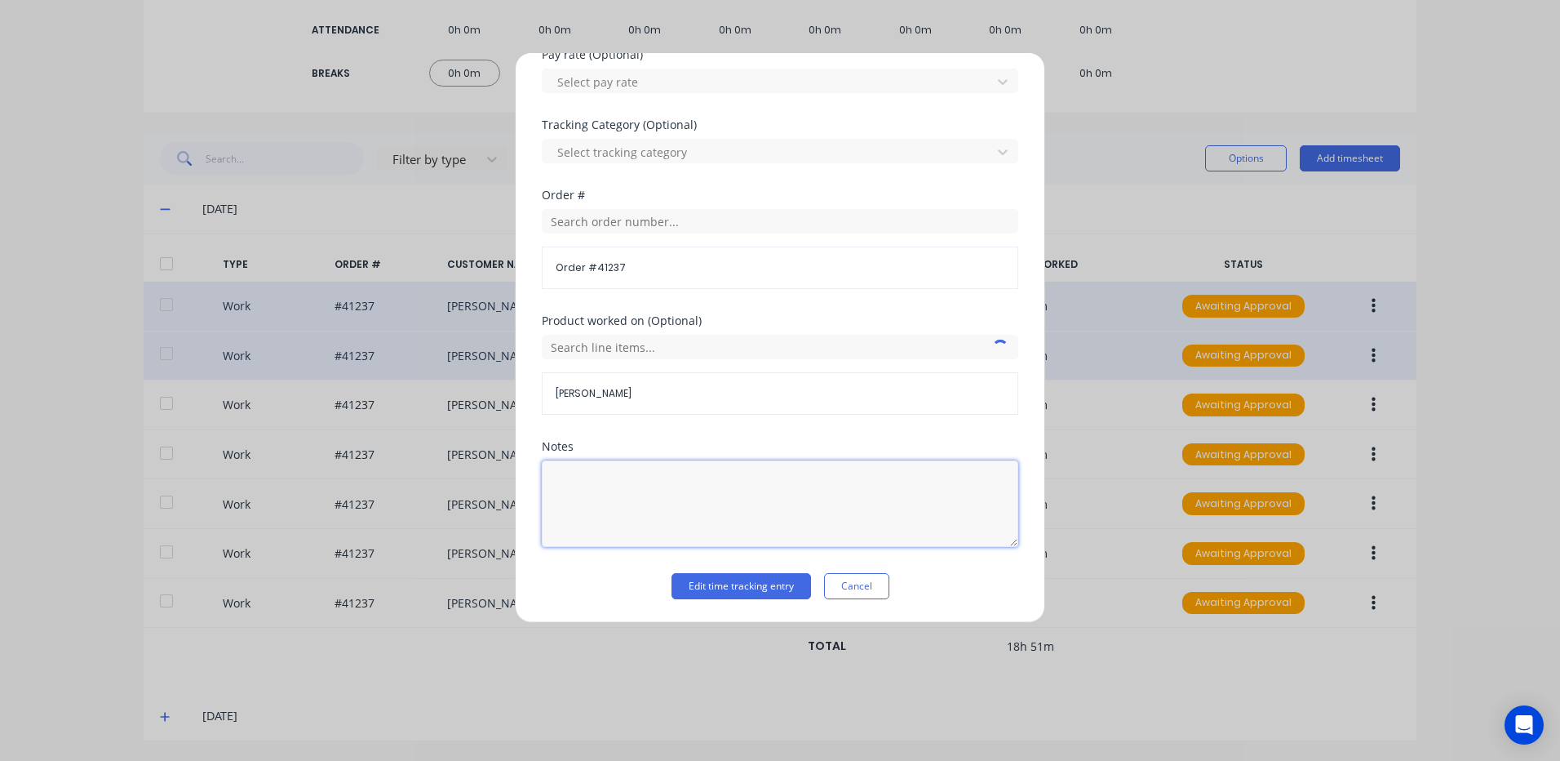
click at [588, 475] on textarea at bounding box center [780, 503] width 477 height 86
type textarea "2.32 - 4.30"
click at [721, 588] on button "Edit time tracking entry" at bounding box center [742, 586] width 140 height 26
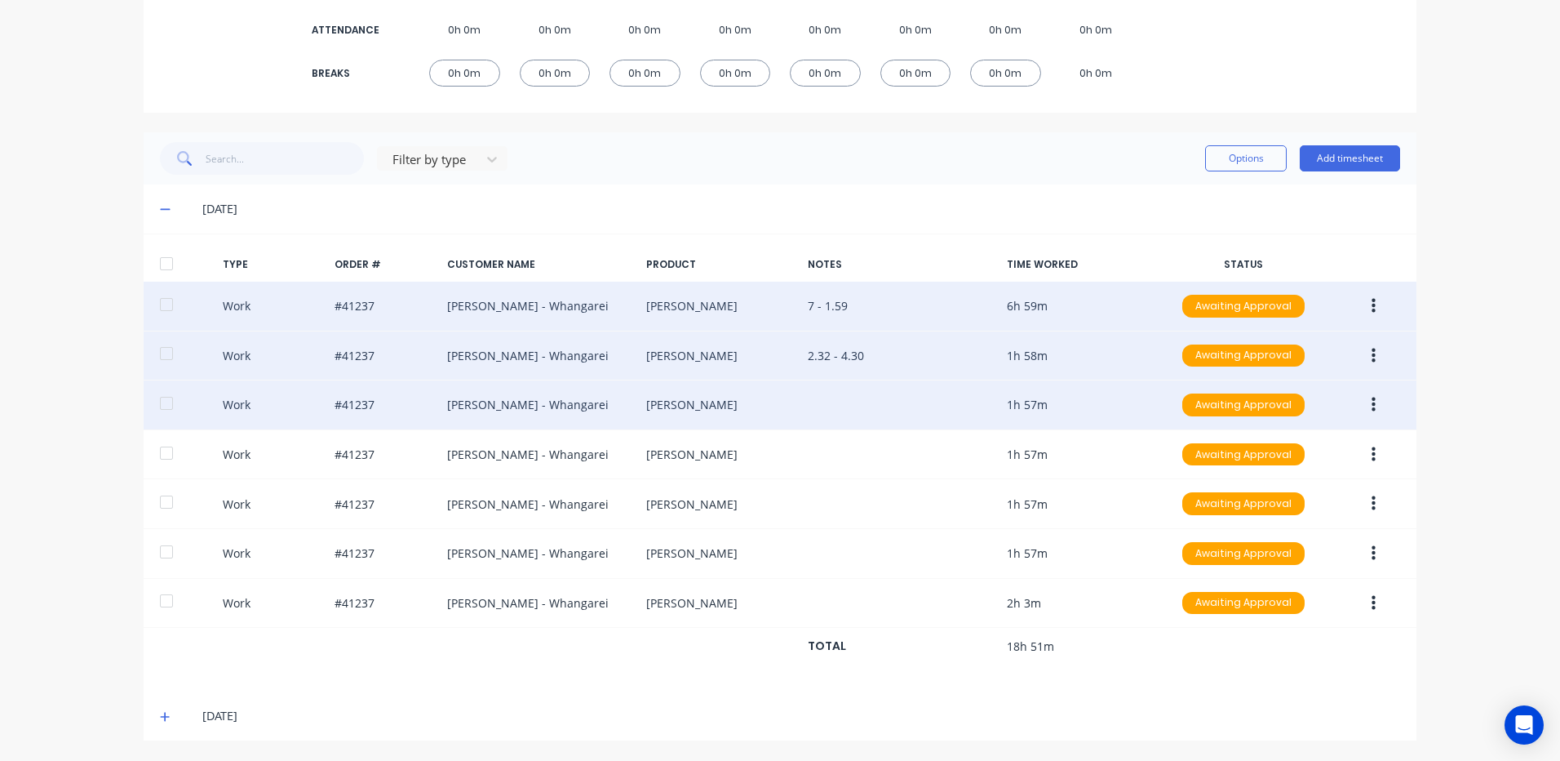
click at [1364, 396] on button "button" at bounding box center [1374, 404] width 38 height 29
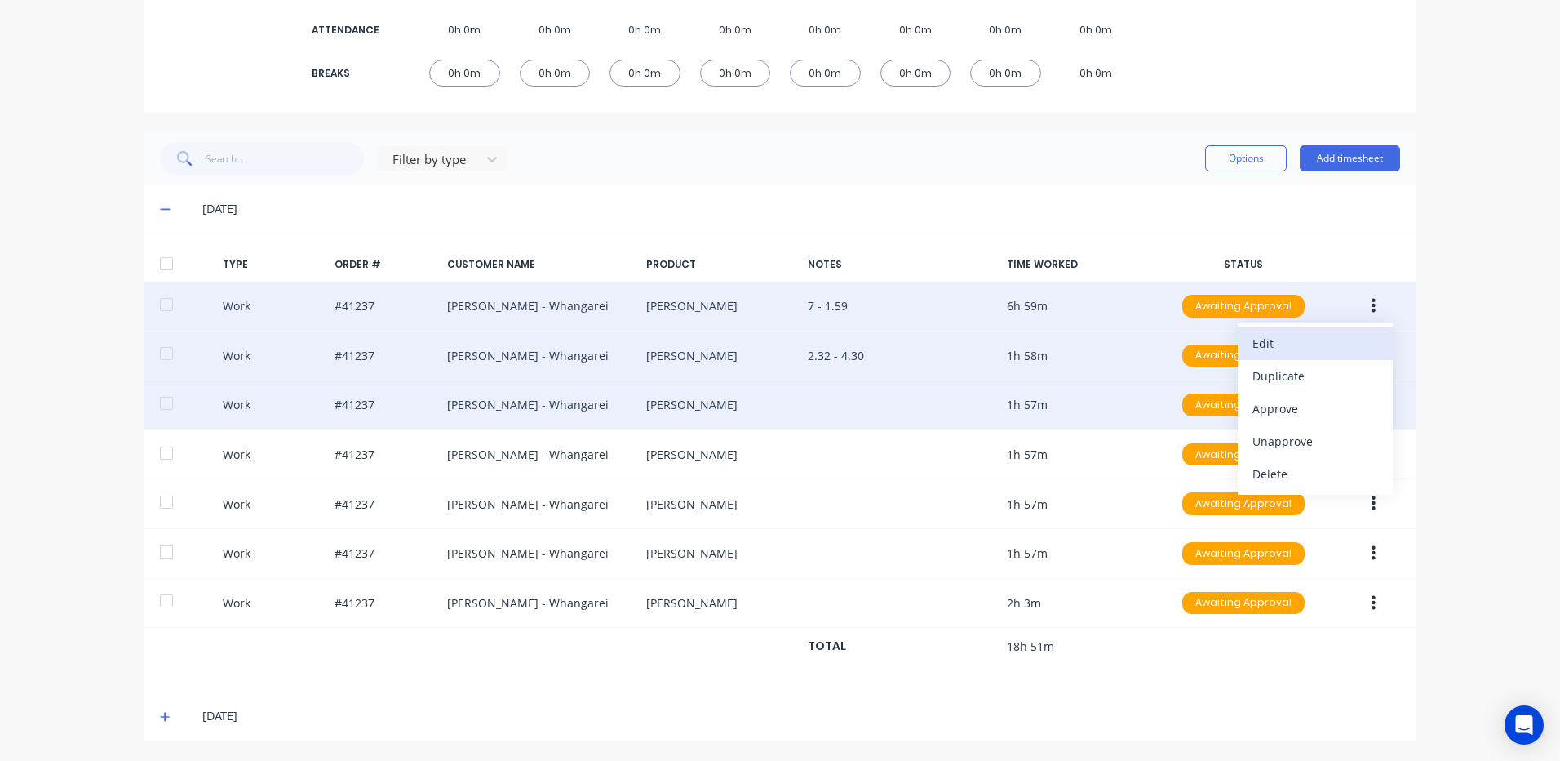
click at [1278, 343] on div "Edit" at bounding box center [1316, 343] width 126 height 24
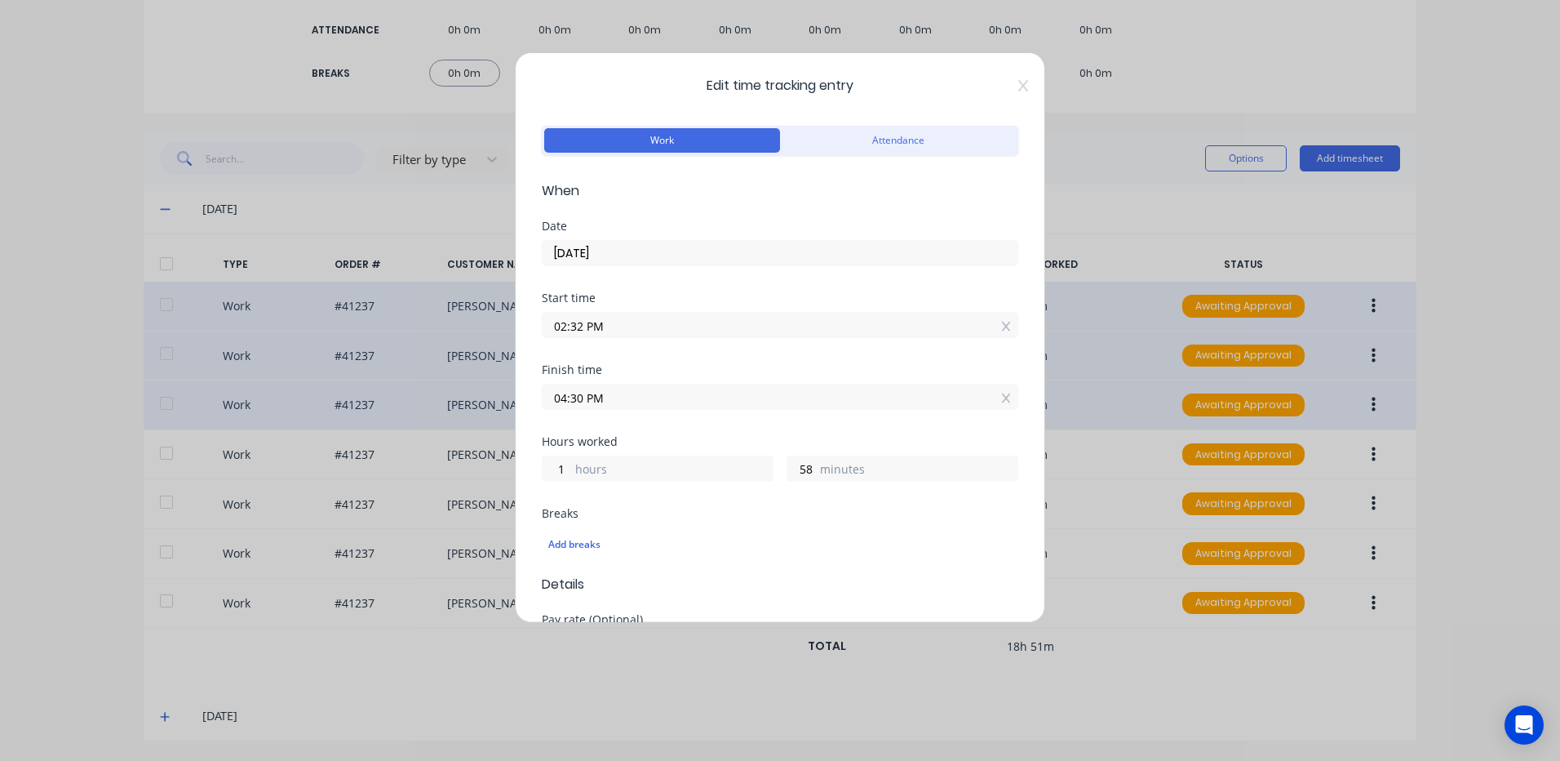
click at [1009, 78] on div "Edit time tracking entry Work Attendance When Date 06/10/2025 Start time 02:32 …" at bounding box center [780, 337] width 530 height 570
click at [1018, 84] on icon at bounding box center [1023, 85] width 10 height 13
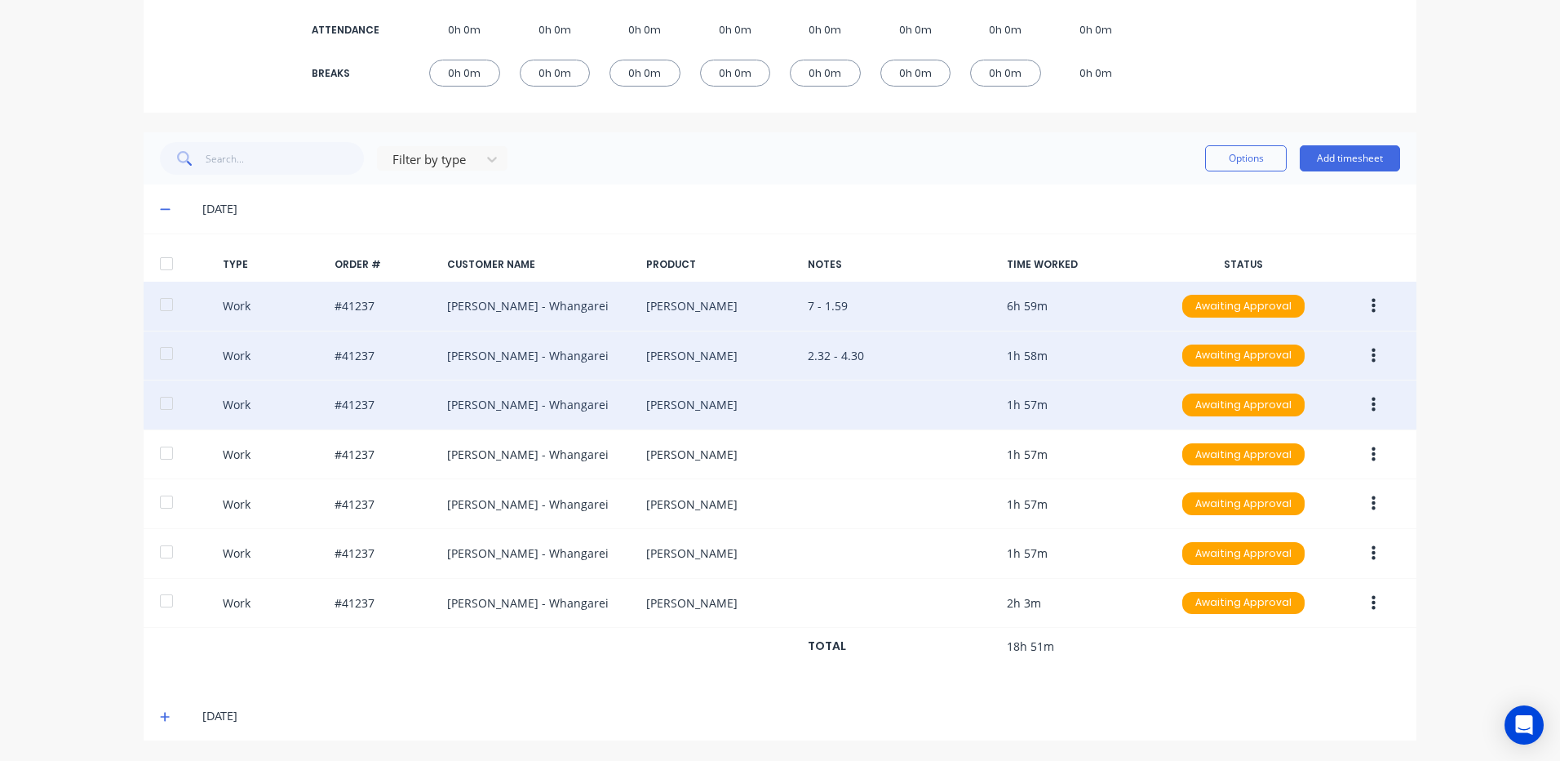
click at [1370, 399] on button "button" at bounding box center [1374, 404] width 38 height 29
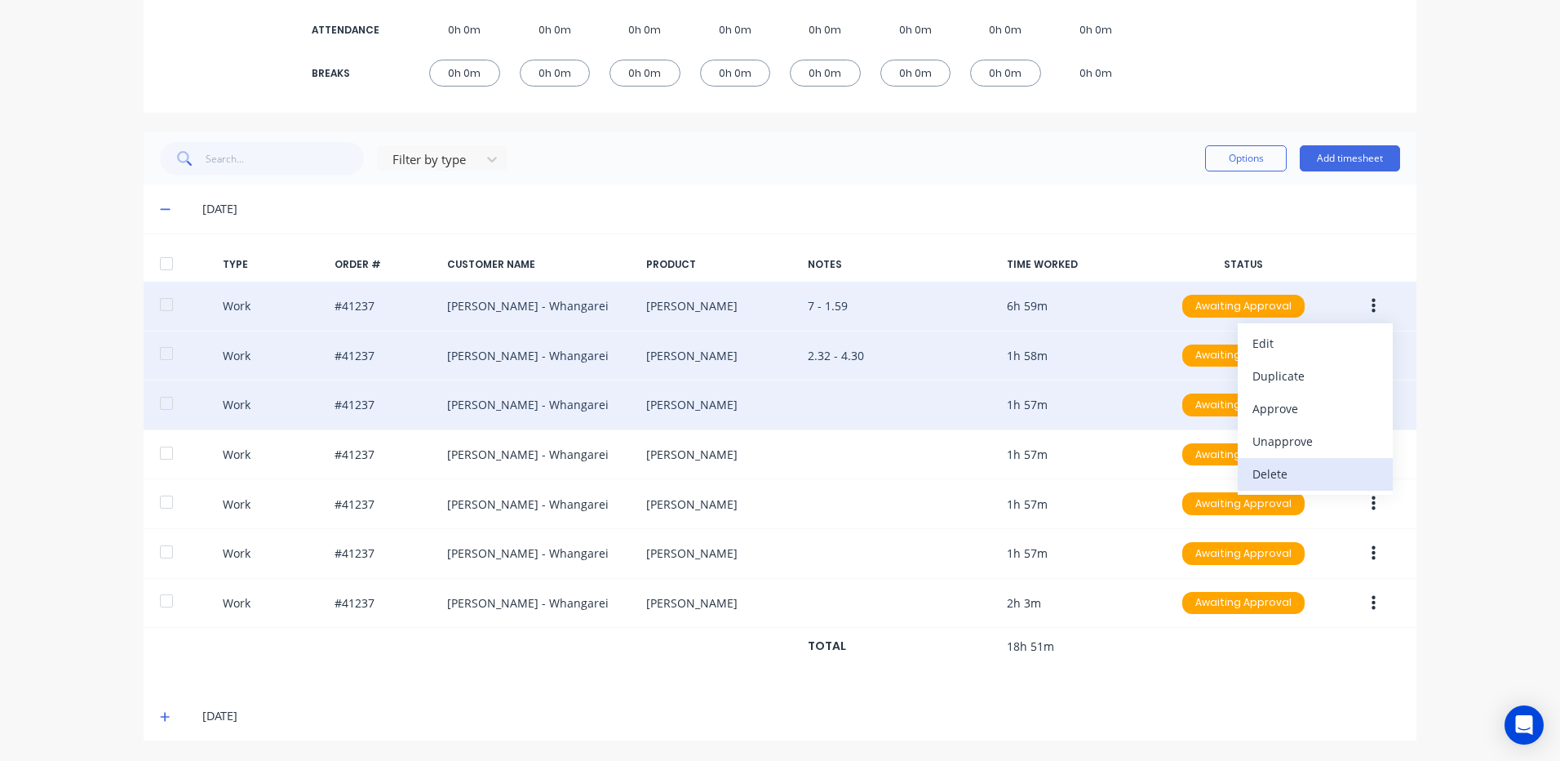
click at [1277, 477] on div "Delete" at bounding box center [1316, 474] width 126 height 24
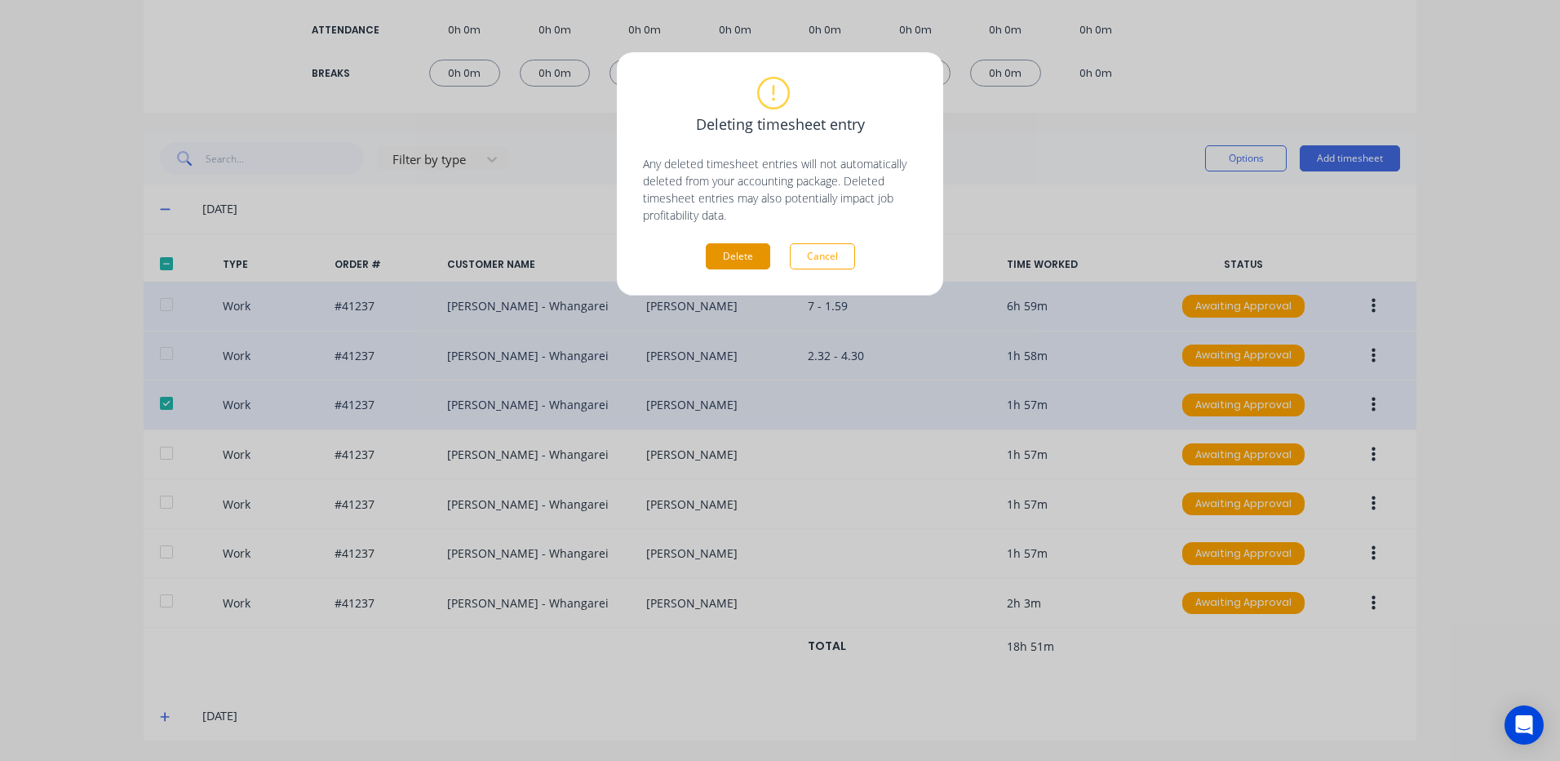
click at [735, 249] on button "Delete" at bounding box center [738, 256] width 64 height 26
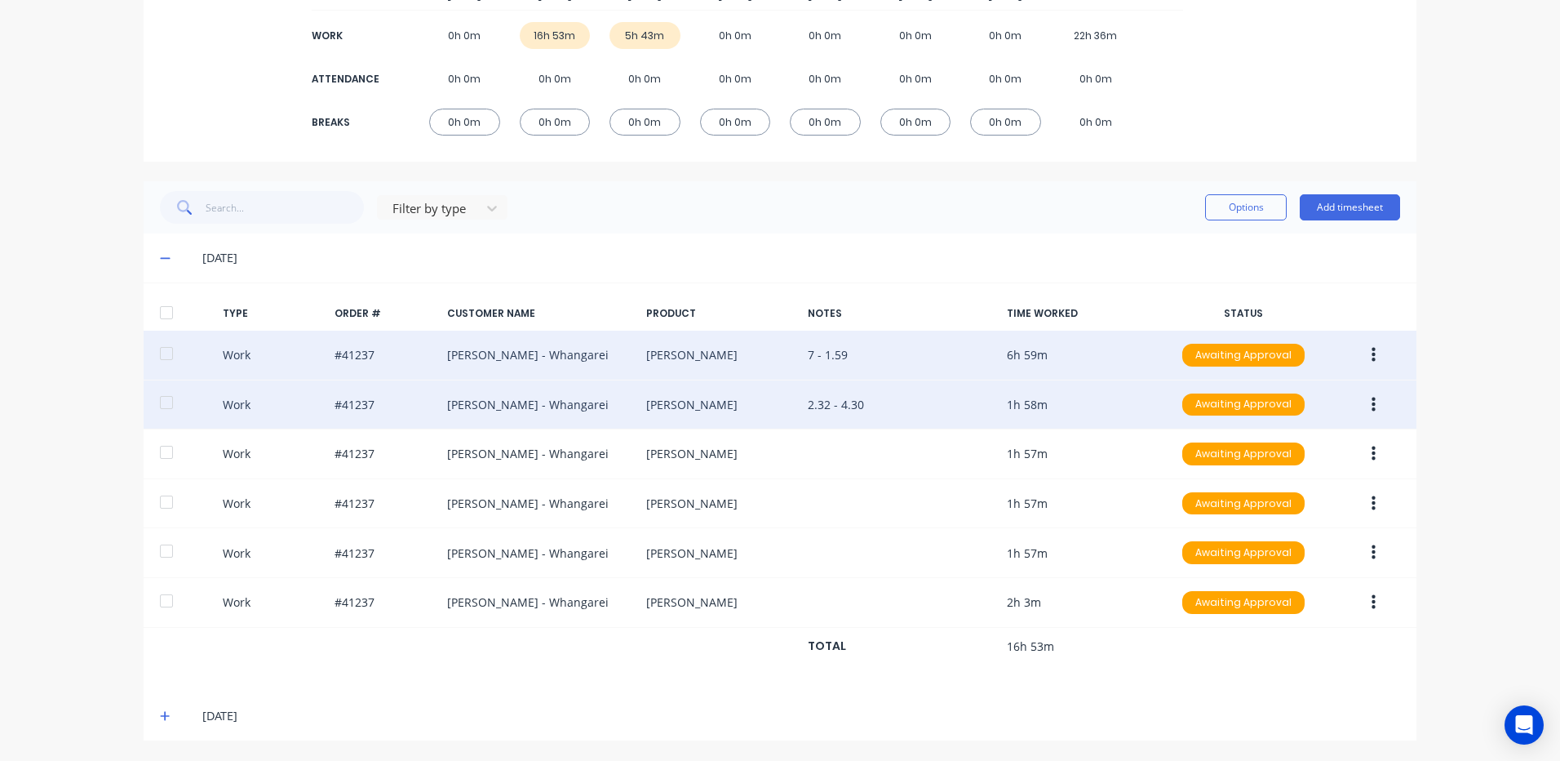
scroll to position [245, 0]
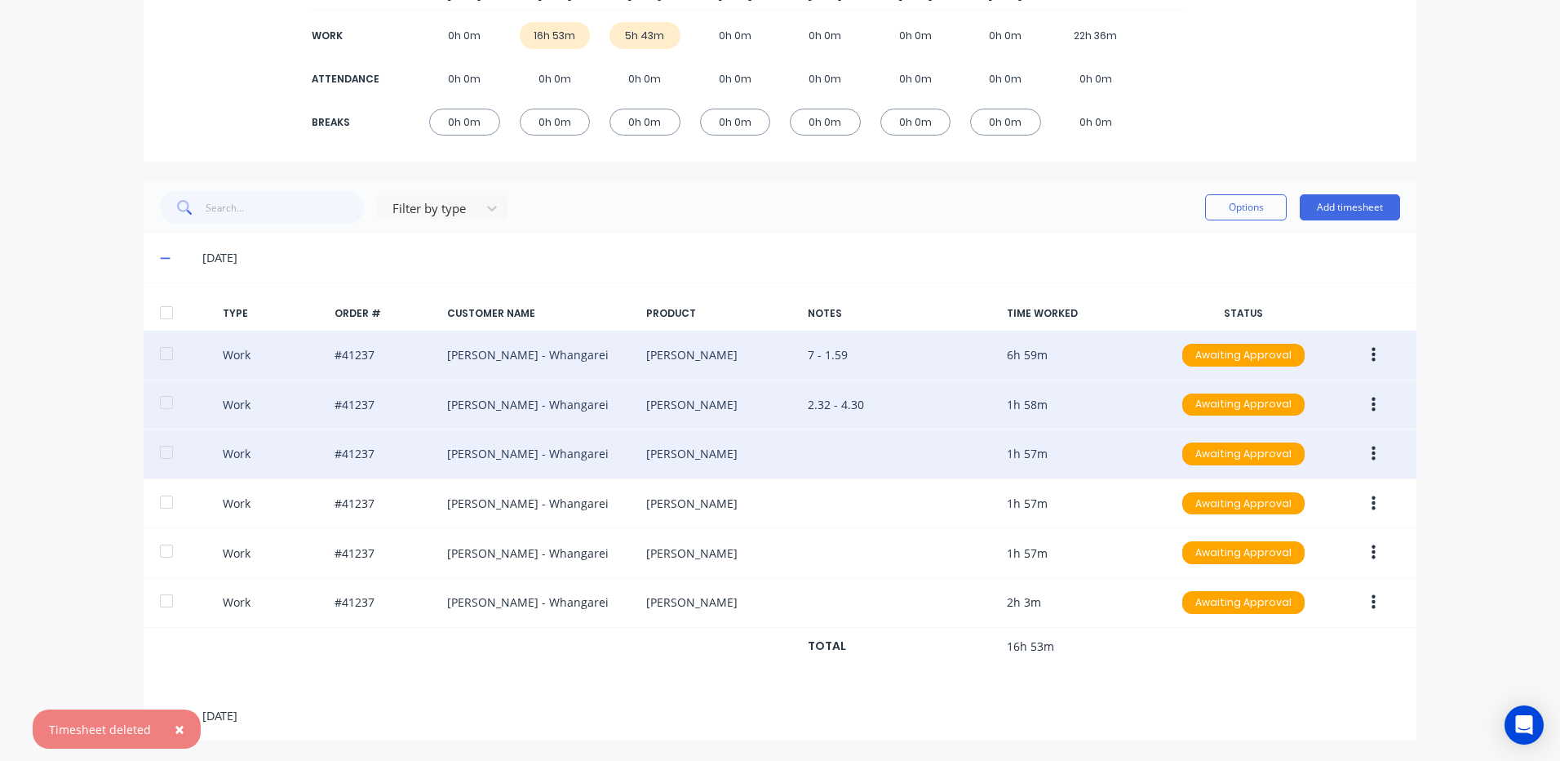
click at [1372, 447] on icon "button" at bounding box center [1374, 453] width 4 height 15
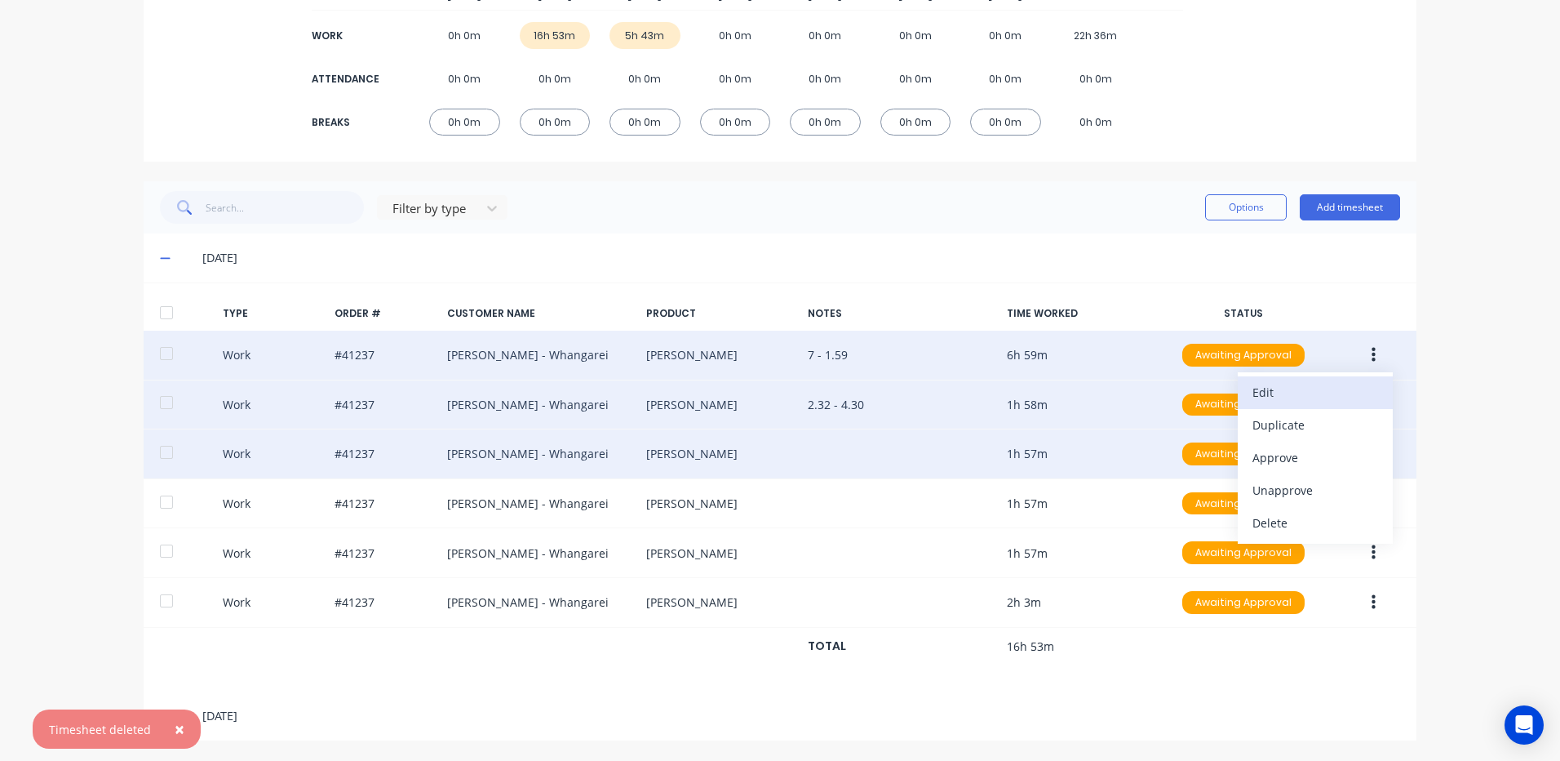
click at [1284, 388] on div "Edit" at bounding box center [1316, 392] width 126 height 24
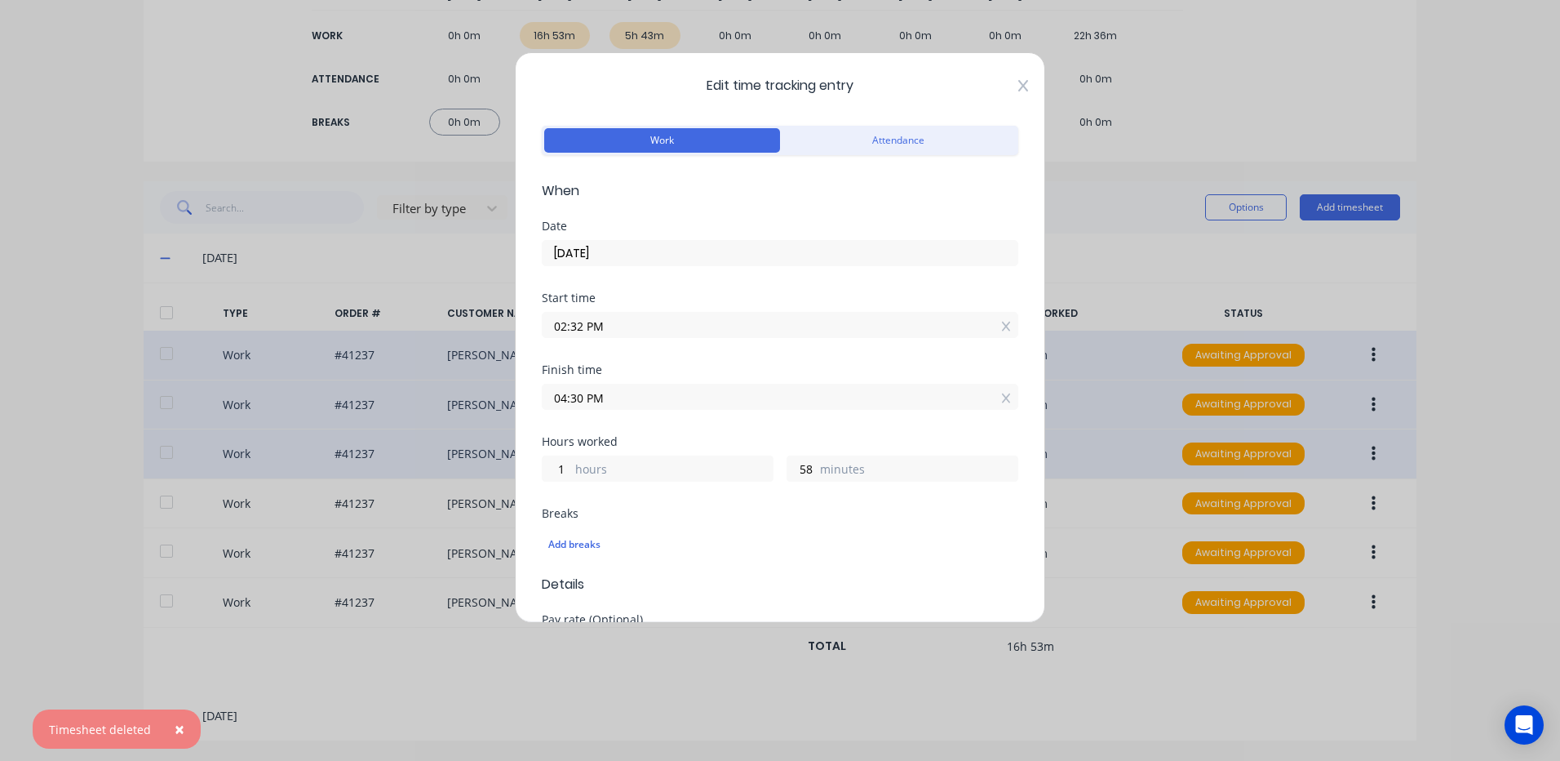
click at [1018, 85] on icon at bounding box center [1023, 85] width 10 height 13
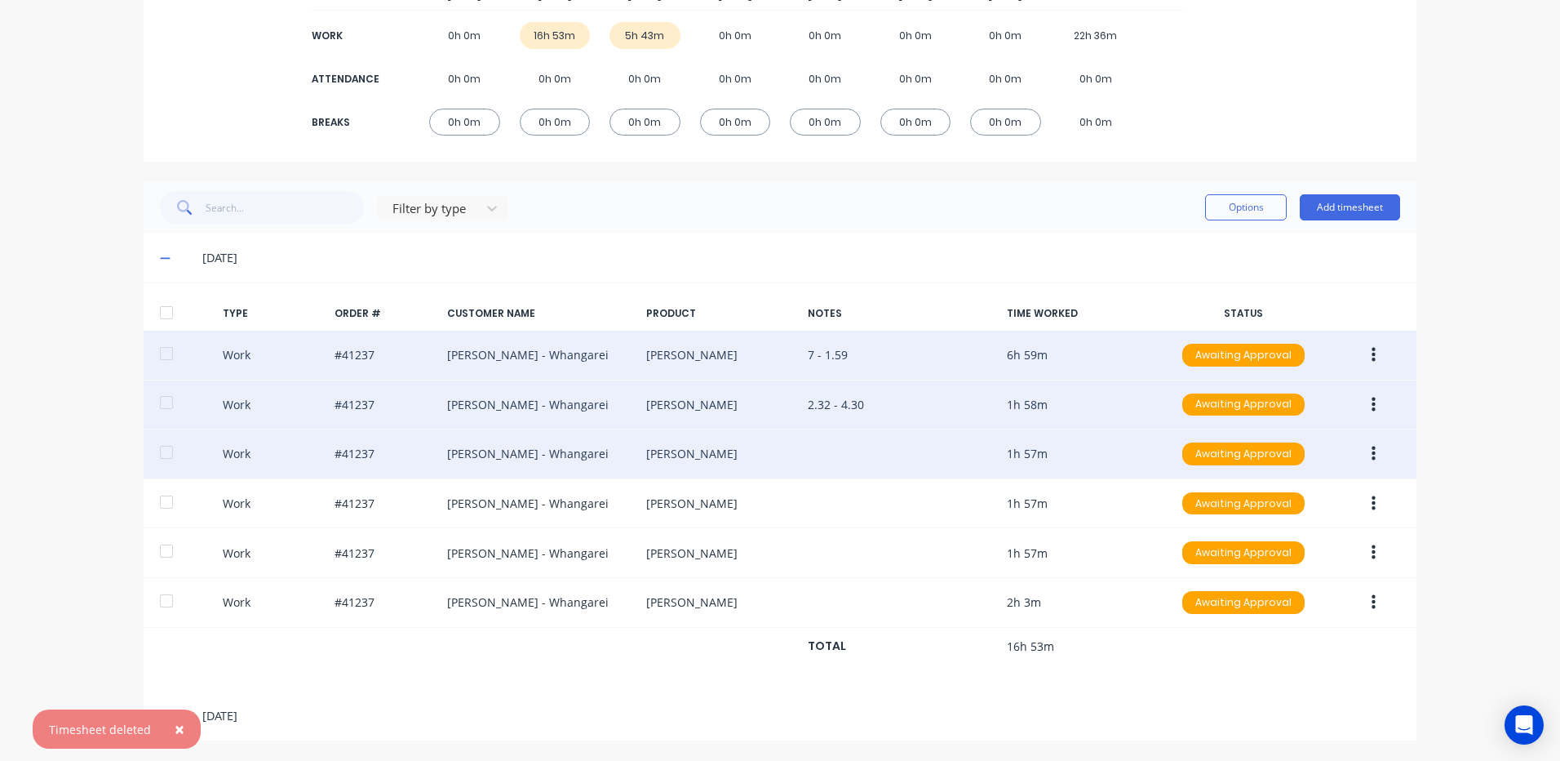
click at [1372, 447] on icon "button" at bounding box center [1374, 454] width 4 height 18
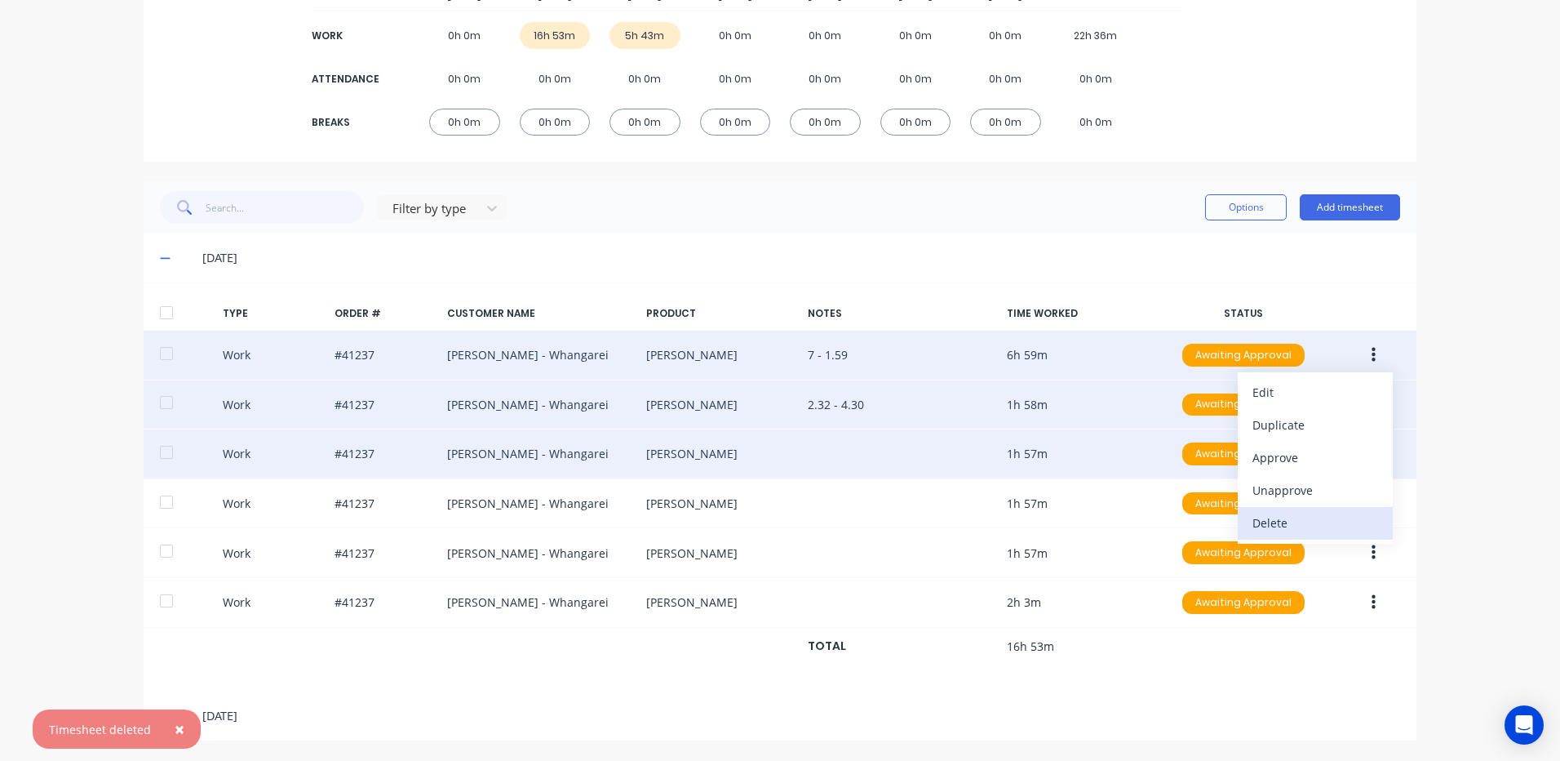
click at [1301, 521] on div "Delete" at bounding box center [1316, 523] width 126 height 24
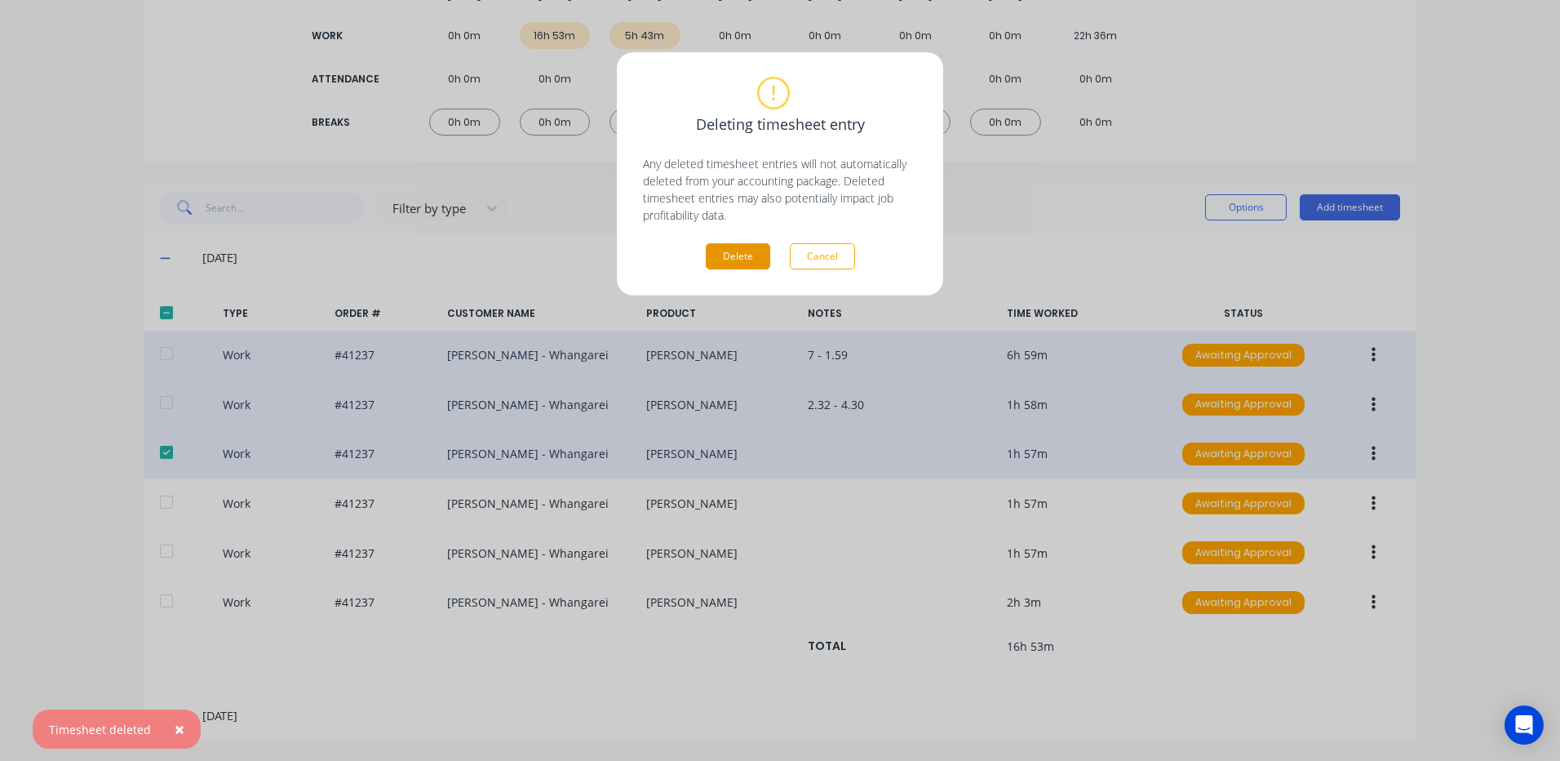
click at [743, 255] on button "Delete" at bounding box center [738, 256] width 64 height 26
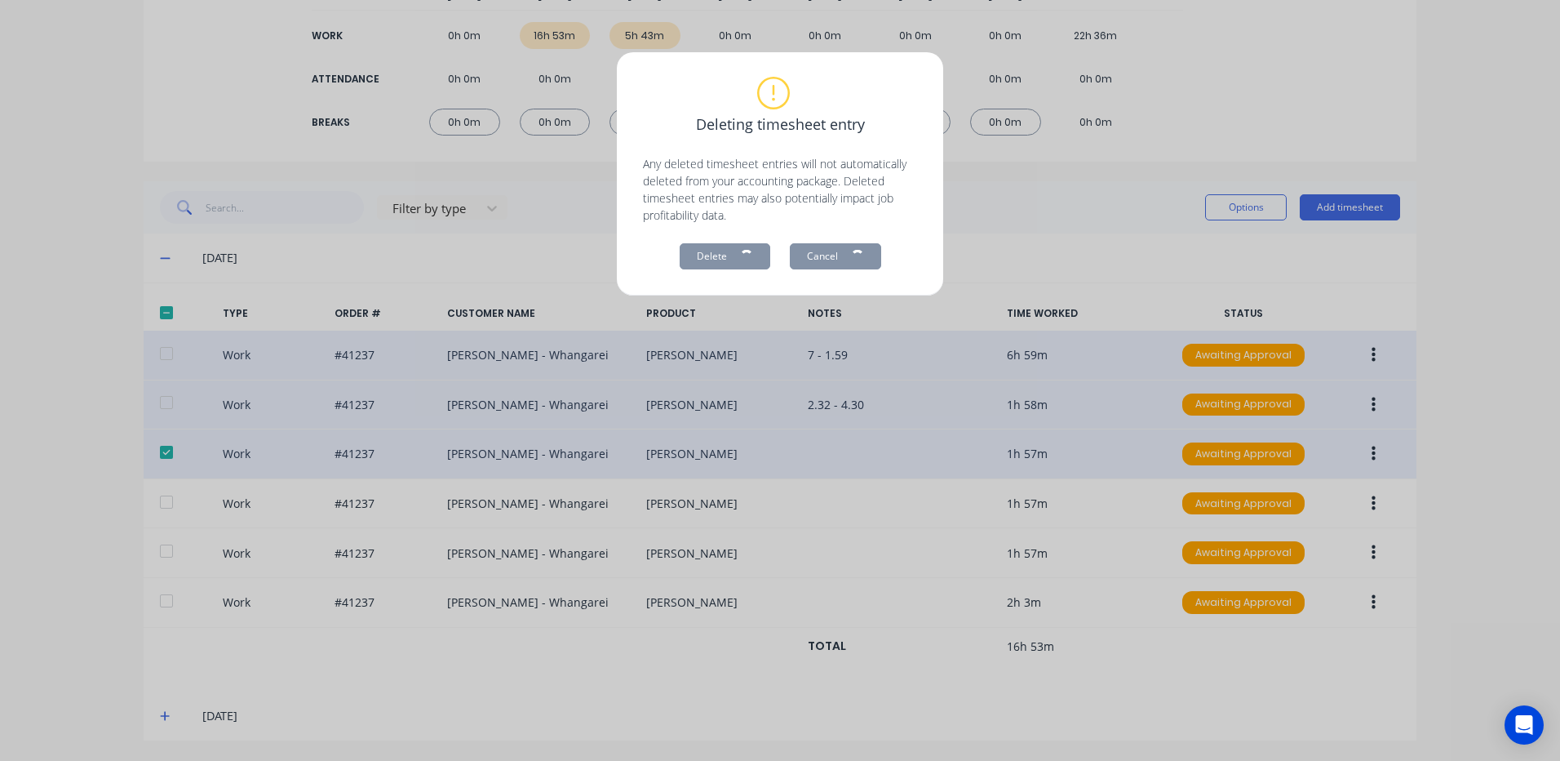
scroll to position [195, 0]
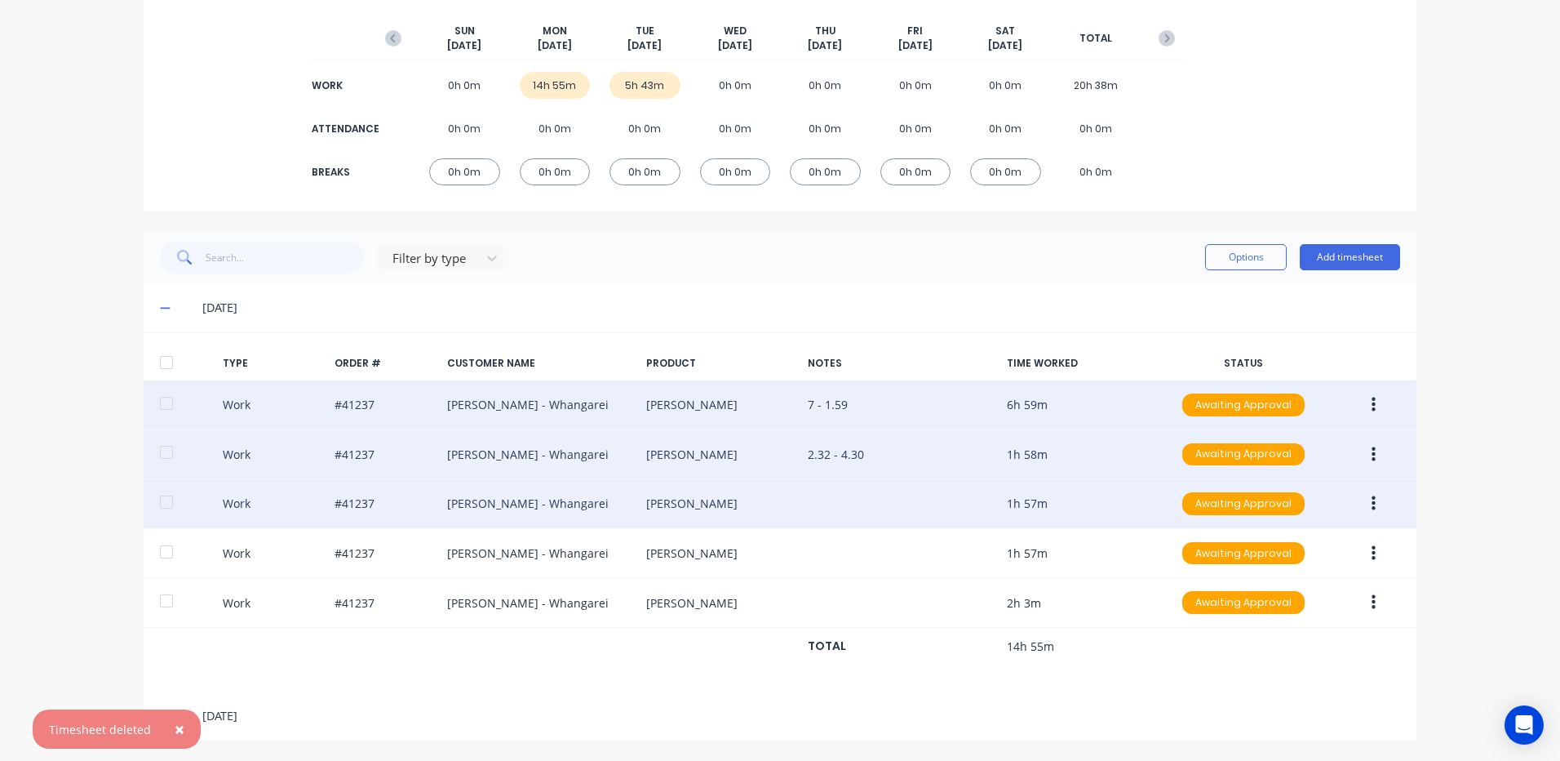
click at [1364, 497] on button "button" at bounding box center [1374, 503] width 38 height 29
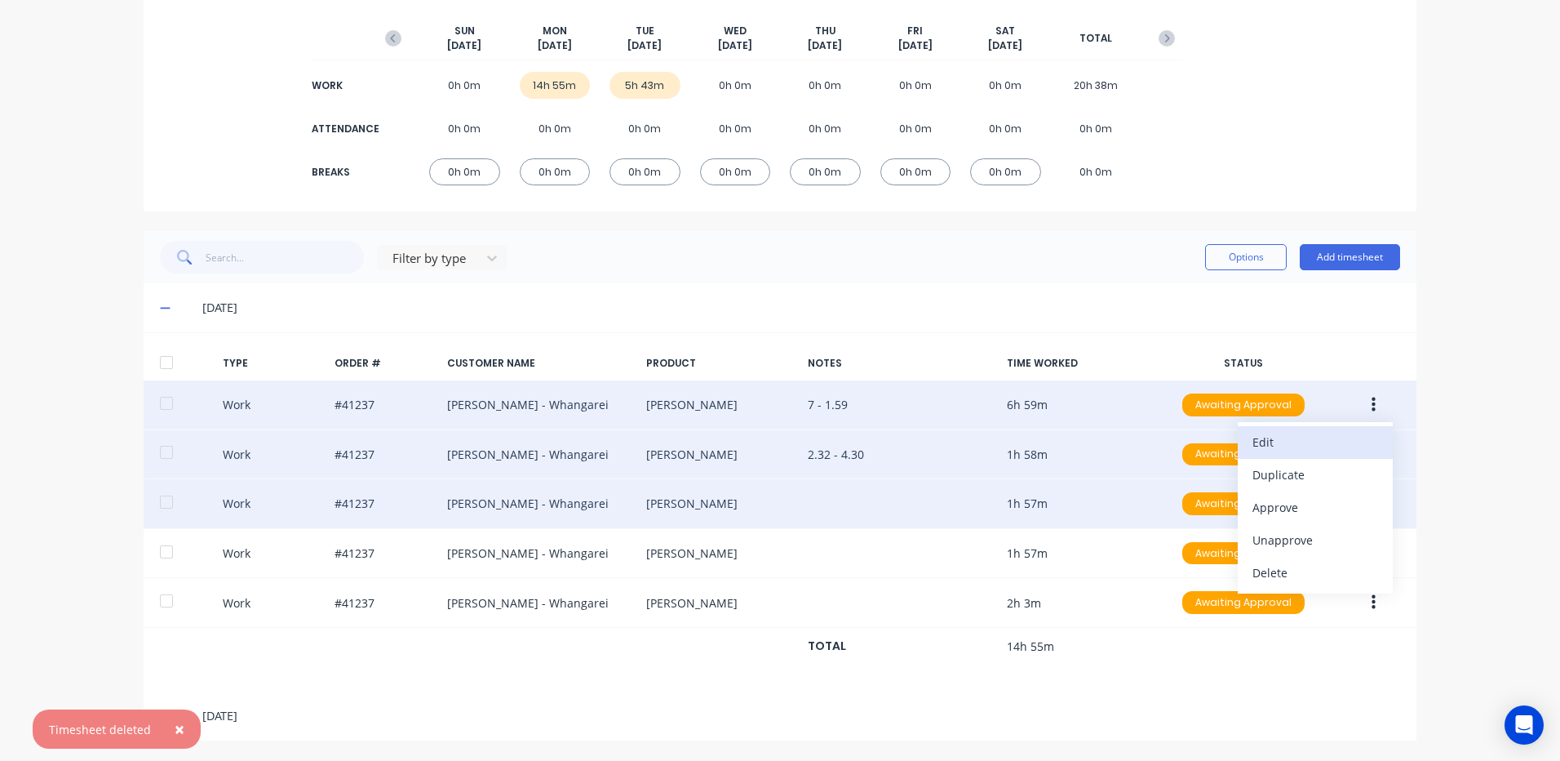
click at [1298, 442] on div "Edit" at bounding box center [1316, 442] width 126 height 24
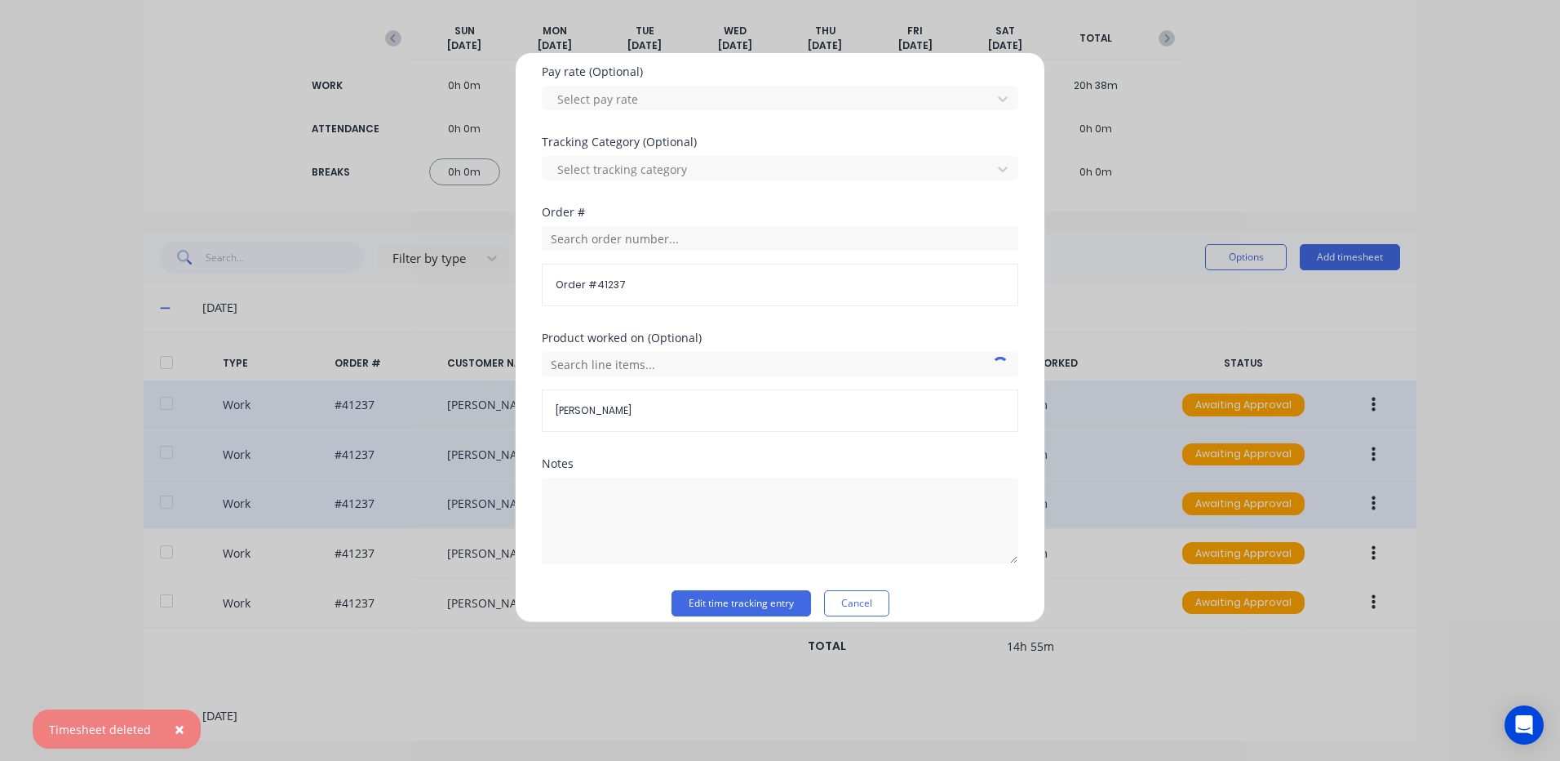
scroll to position [565, 0]
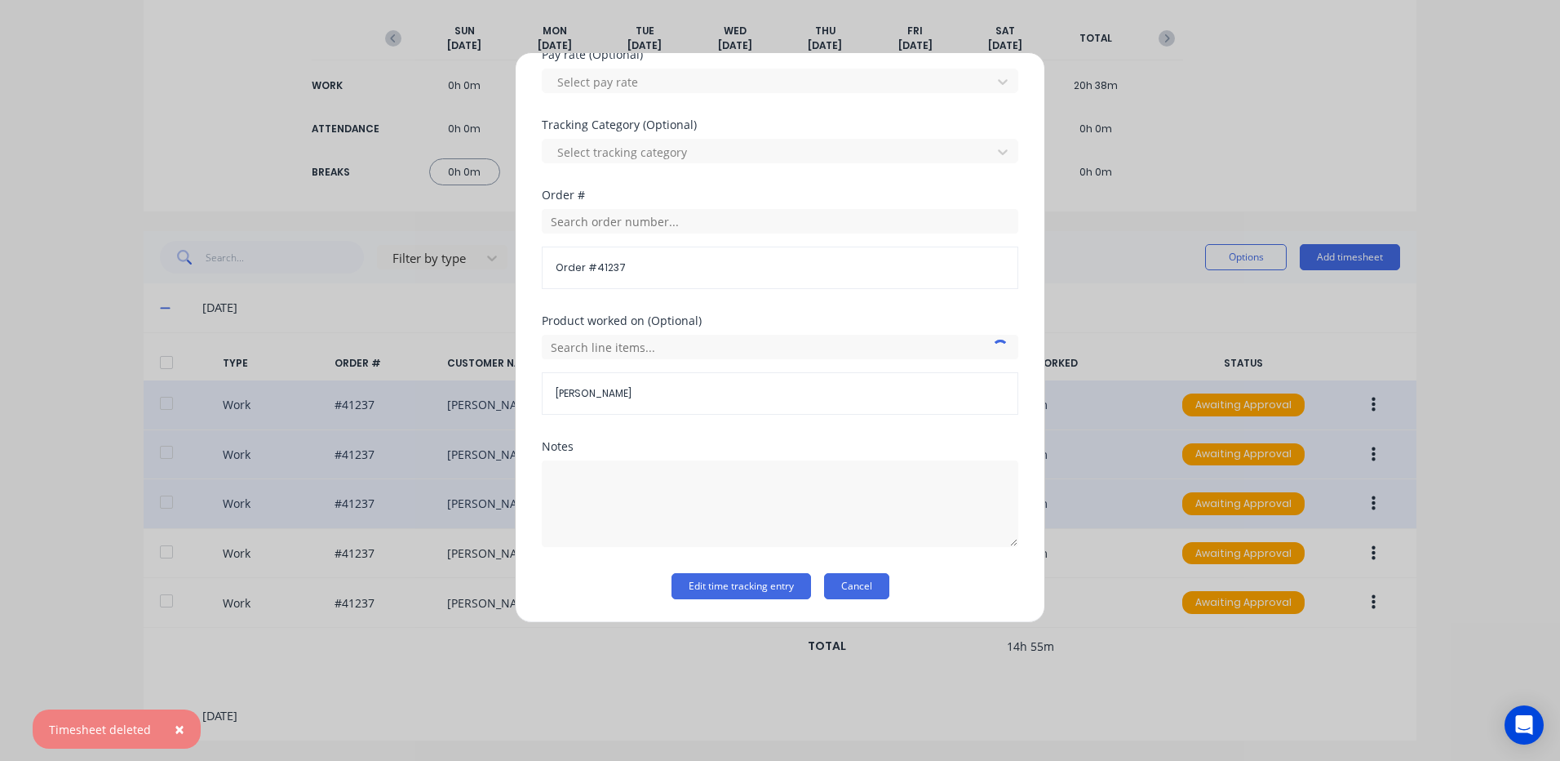
click at [869, 583] on button "Cancel" at bounding box center [856, 586] width 65 height 26
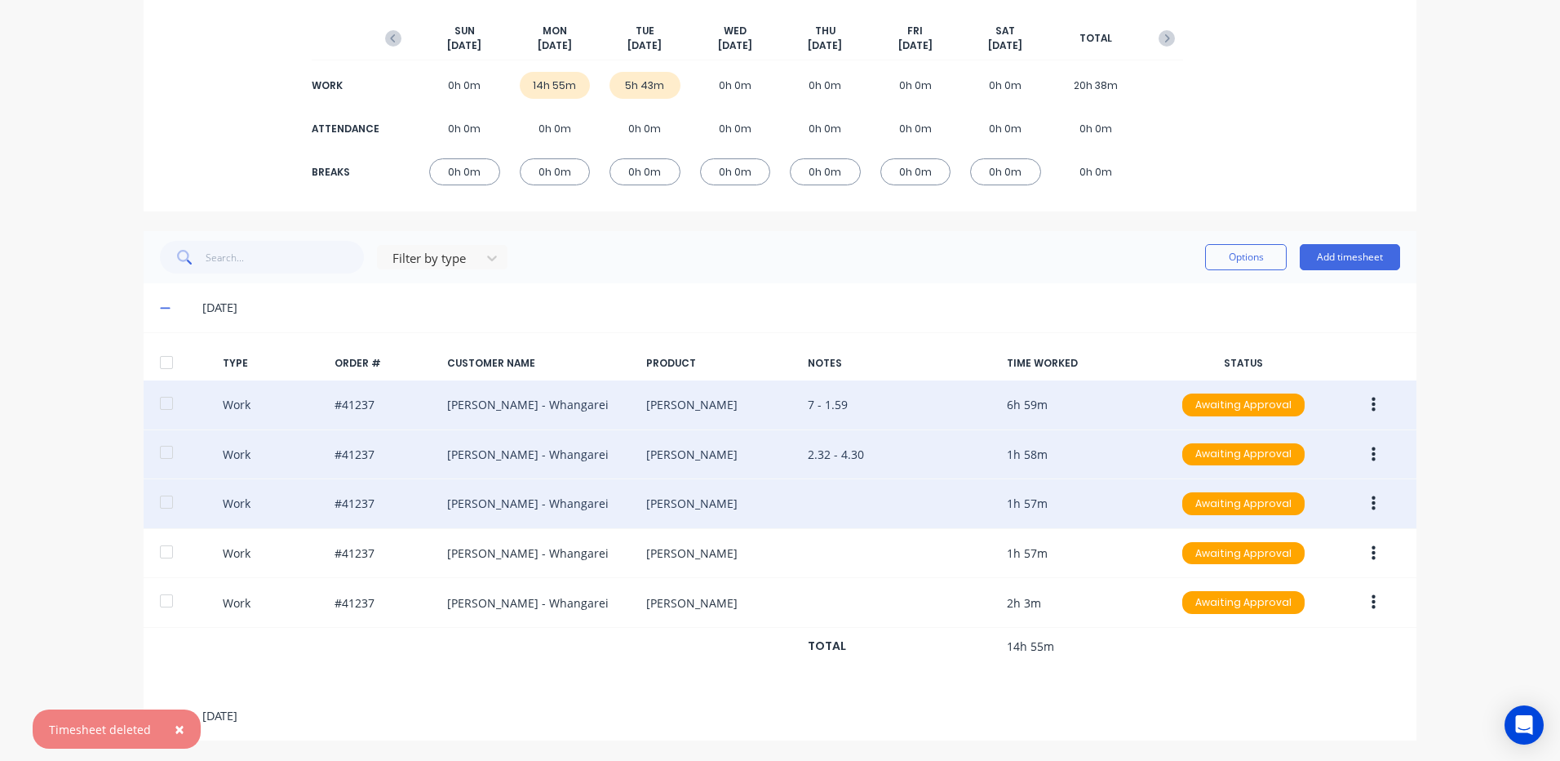
click at [1372, 500] on icon "button" at bounding box center [1374, 503] width 4 height 18
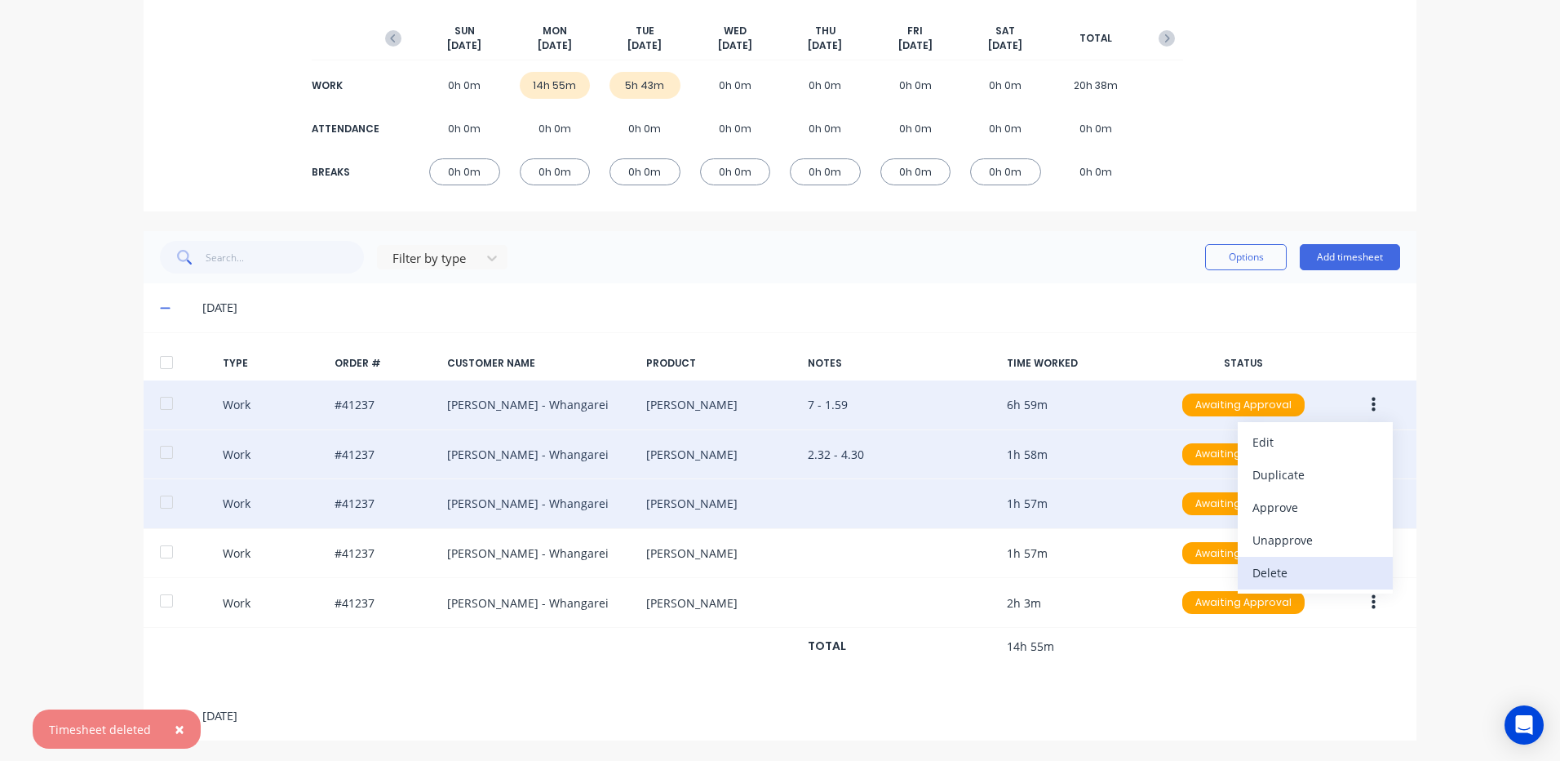
click at [1286, 570] on div "Delete" at bounding box center [1316, 573] width 126 height 24
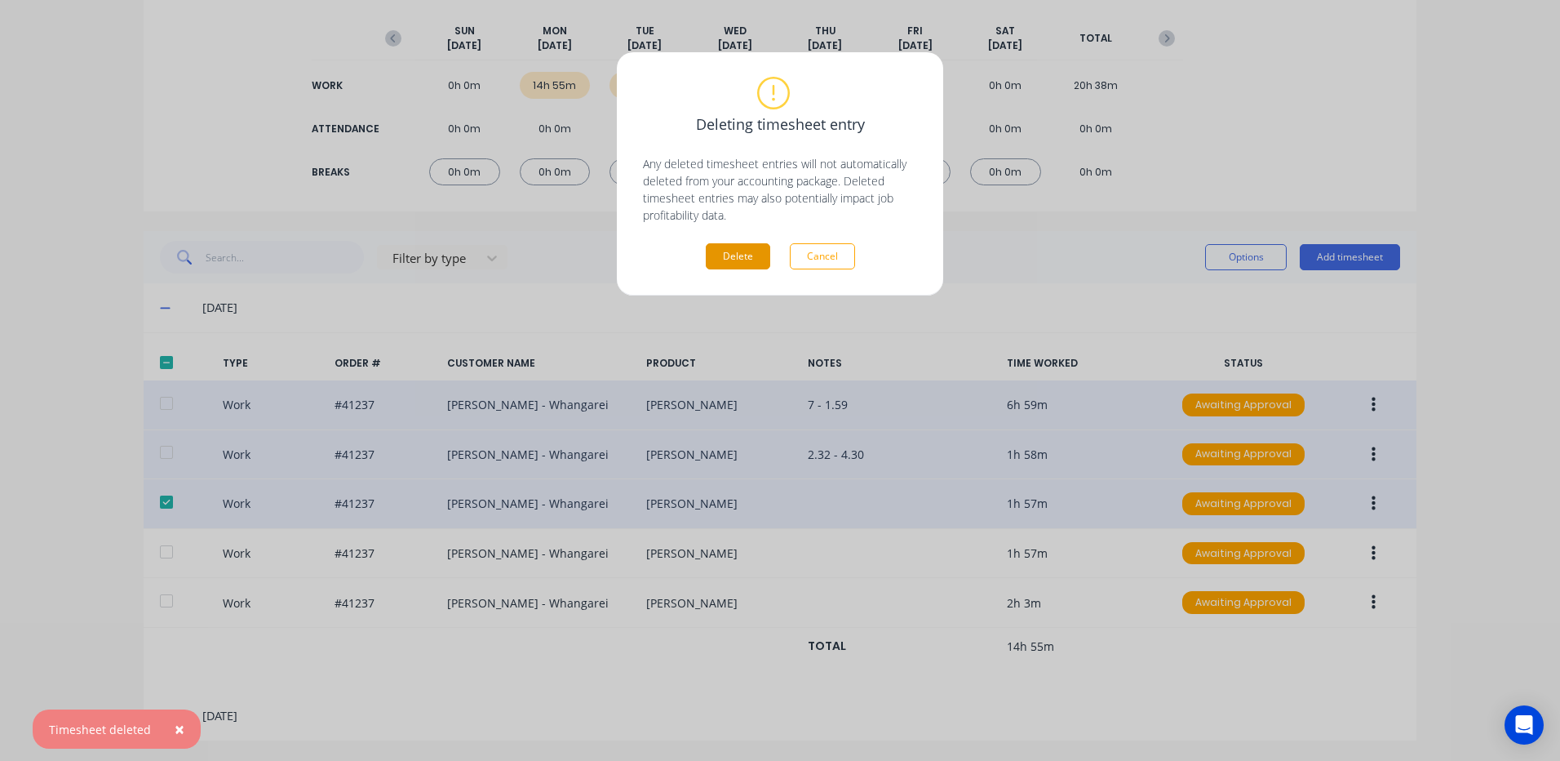
click at [736, 254] on button "Delete" at bounding box center [738, 256] width 64 height 26
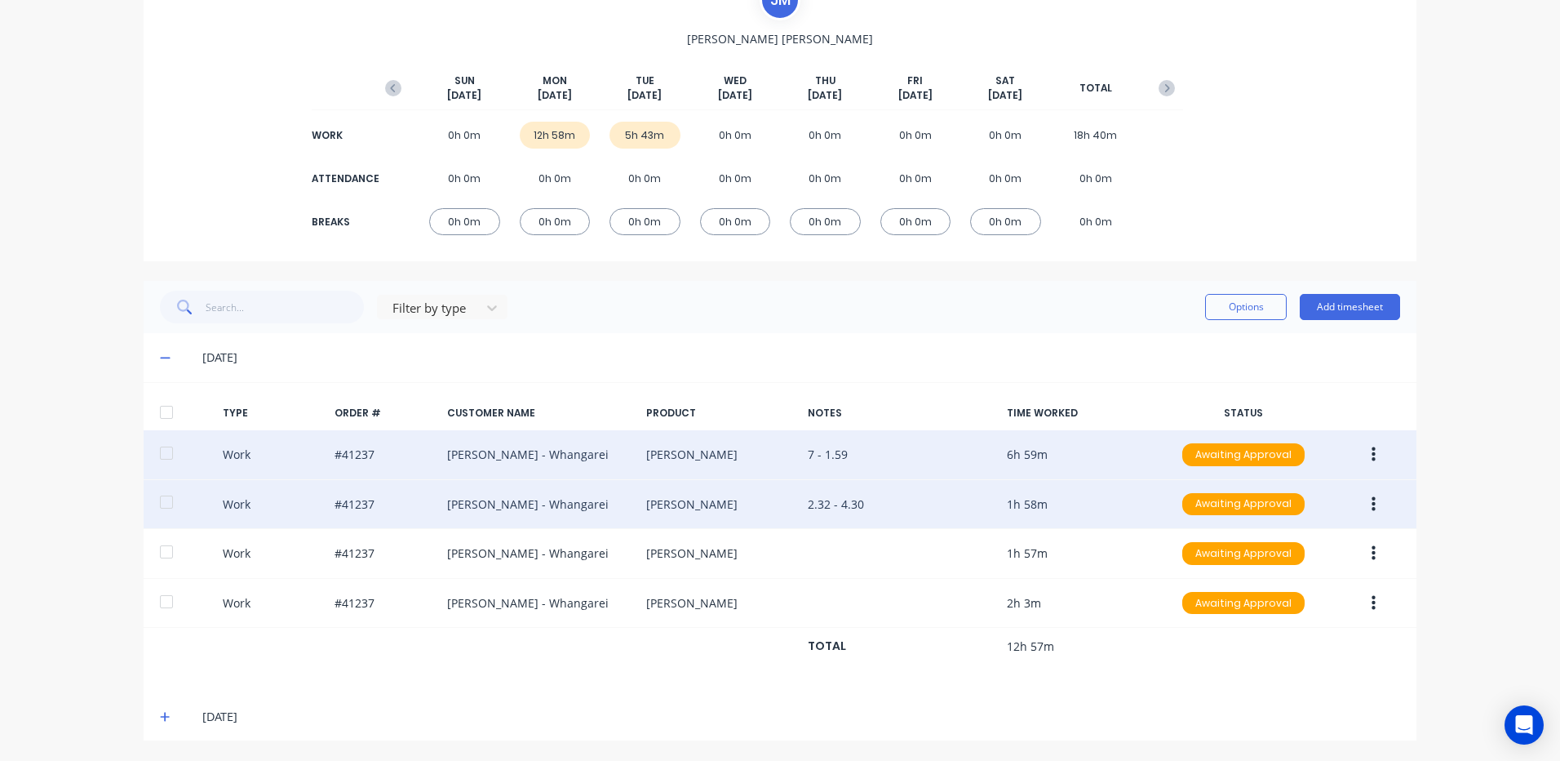
scroll to position [145, 0]
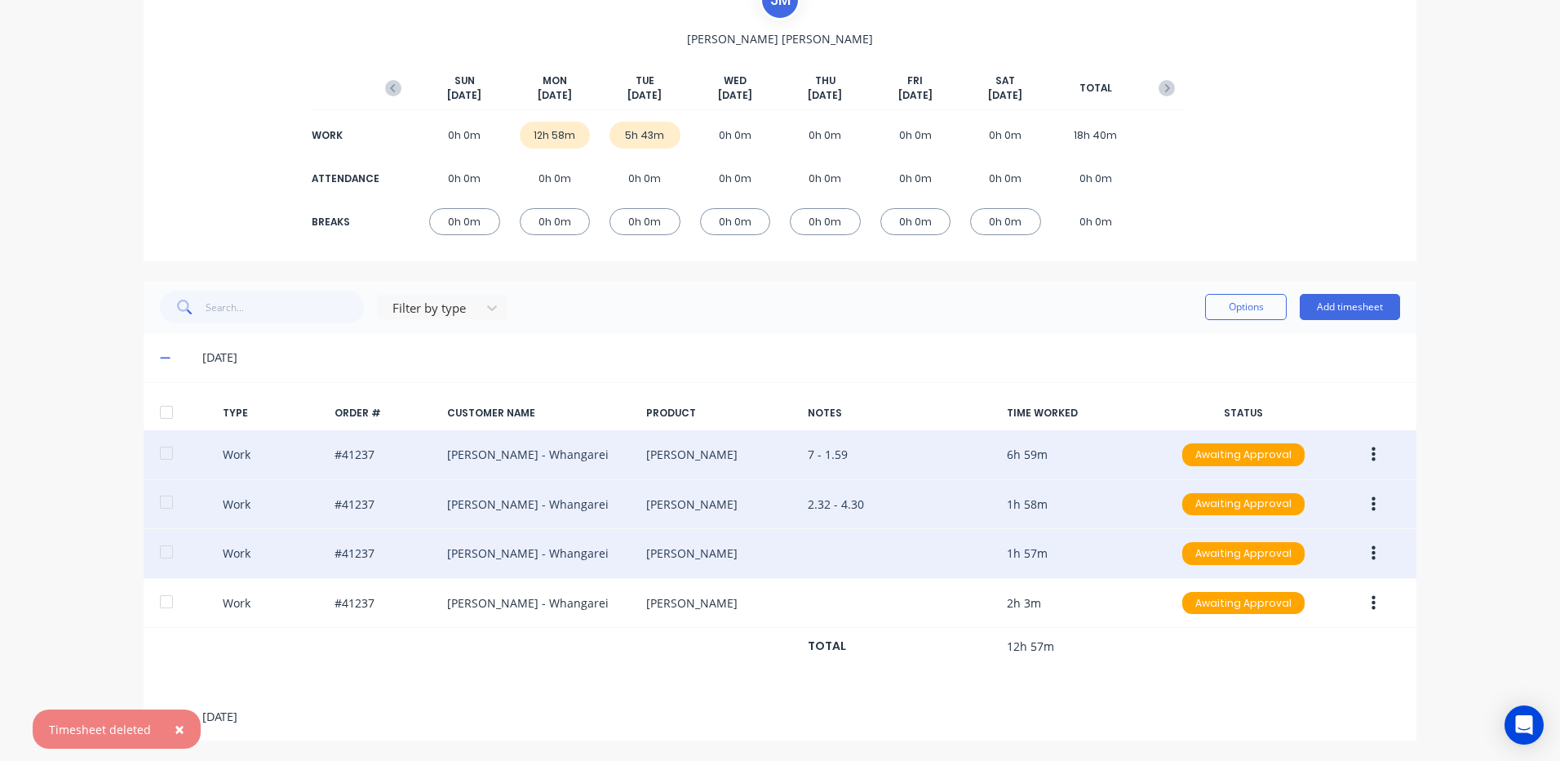
click at [1372, 548] on icon "button" at bounding box center [1374, 553] width 4 height 15
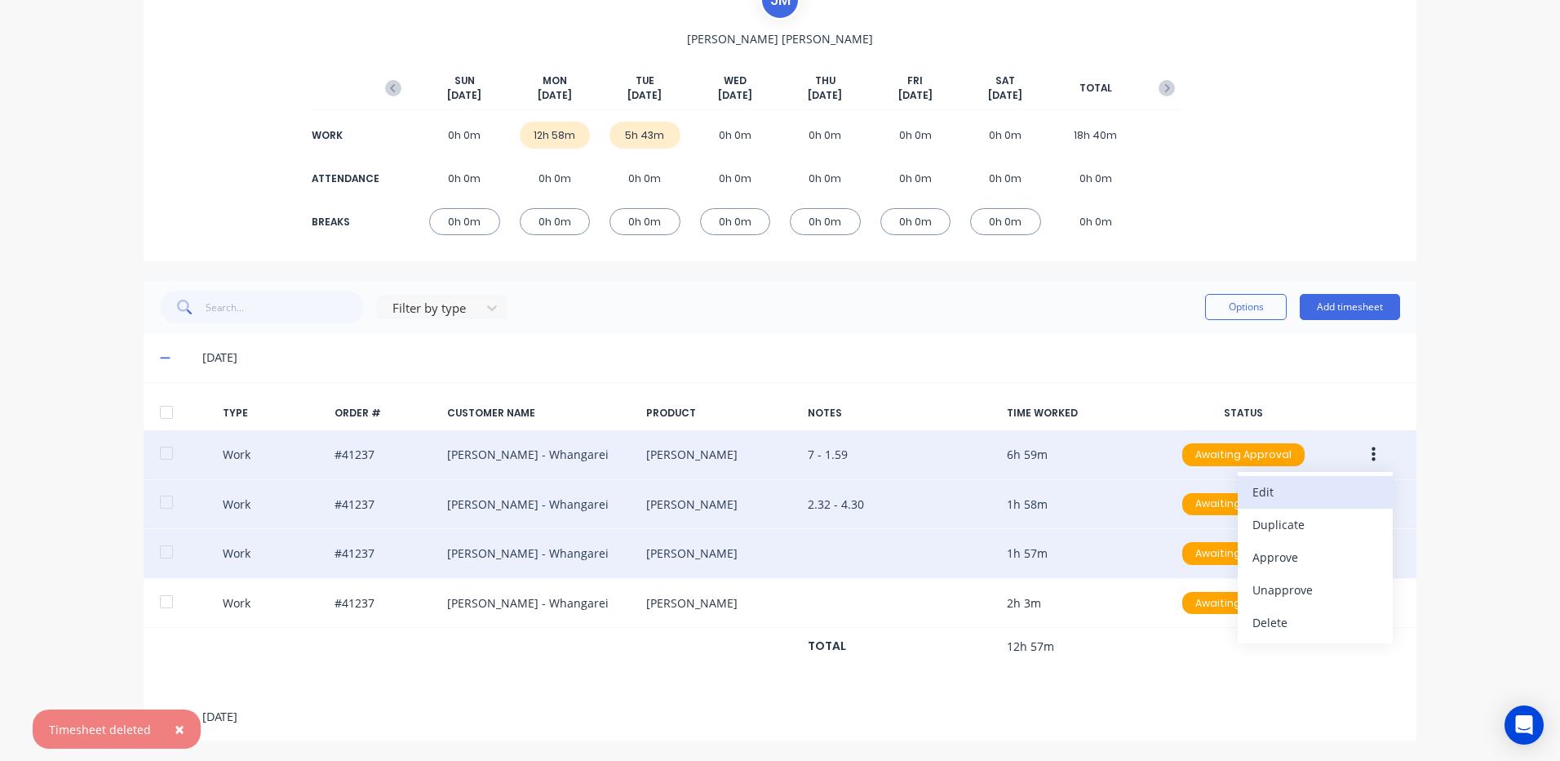
click at [1257, 486] on div "Edit" at bounding box center [1316, 492] width 126 height 24
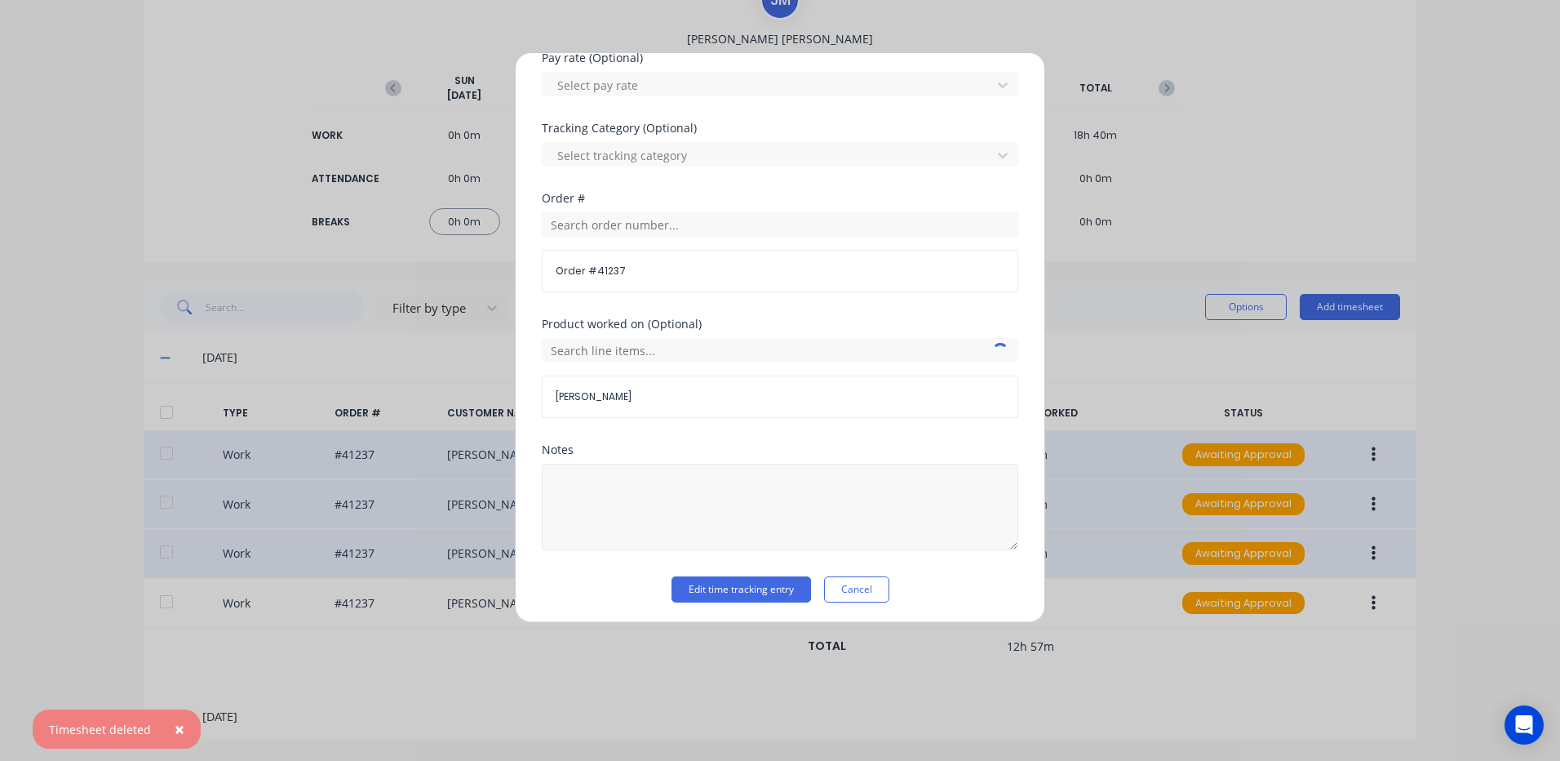
scroll to position [565, 0]
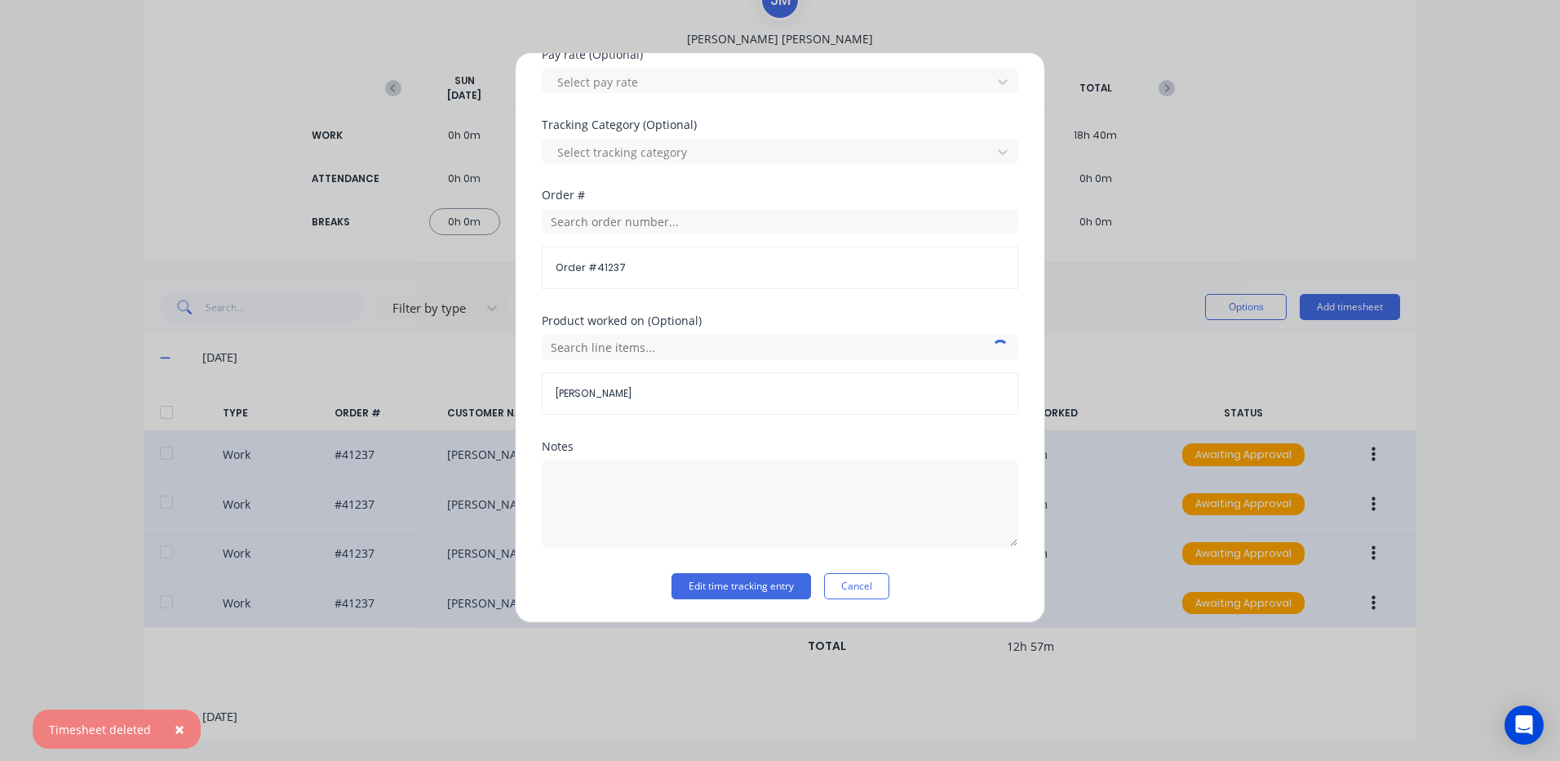
drag, startPoint x: 842, startPoint y: 581, endPoint x: 856, endPoint y: 584, distance: 14.3
click at [843, 581] on button "Cancel" at bounding box center [856, 586] width 65 height 26
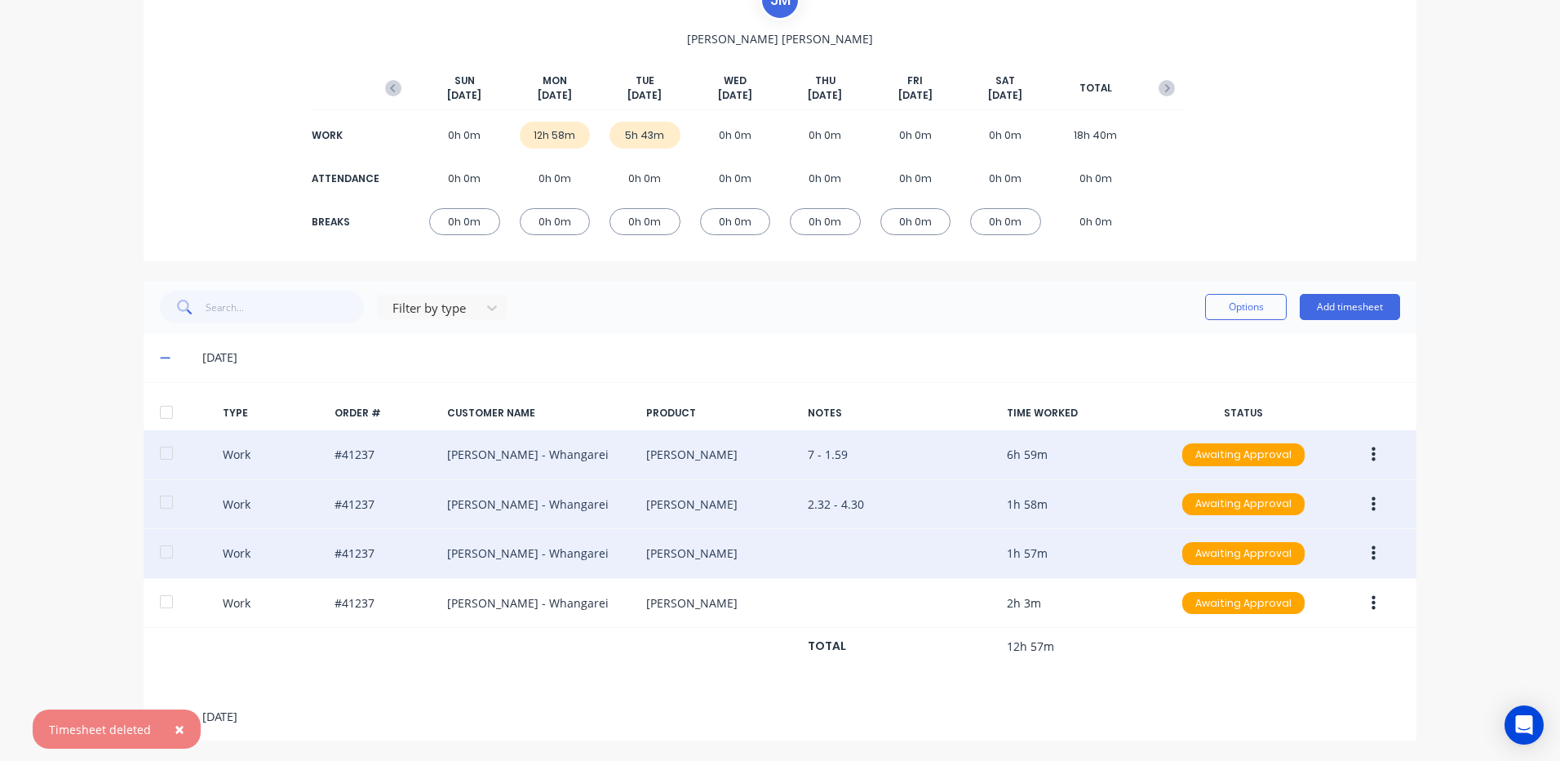
click at [1360, 549] on button "button" at bounding box center [1374, 553] width 38 height 29
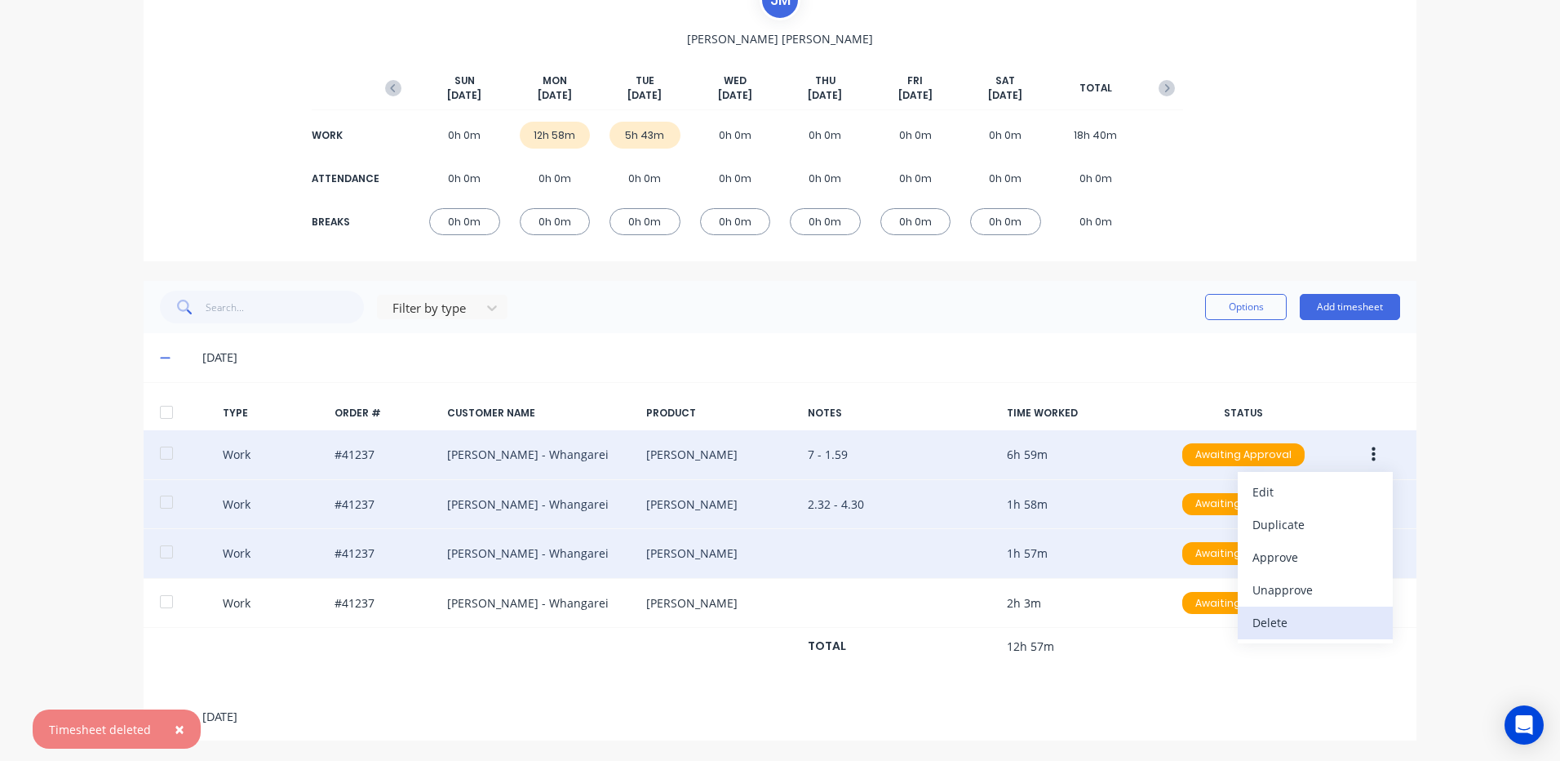
click at [1267, 614] on div "Delete" at bounding box center [1316, 622] width 126 height 24
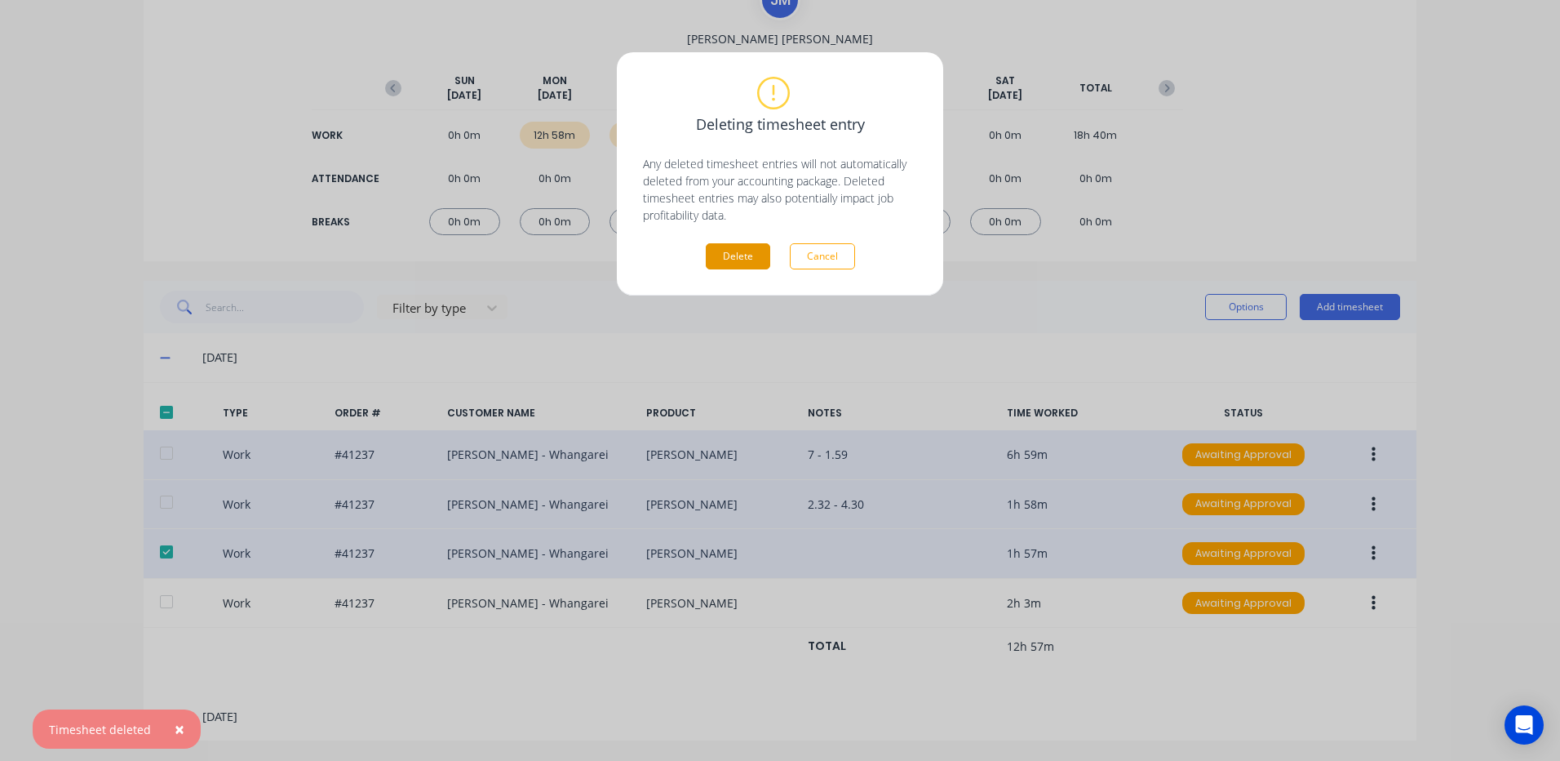
click at [733, 251] on button "Delete" at bounding box center [738, 256] width 64 height 26
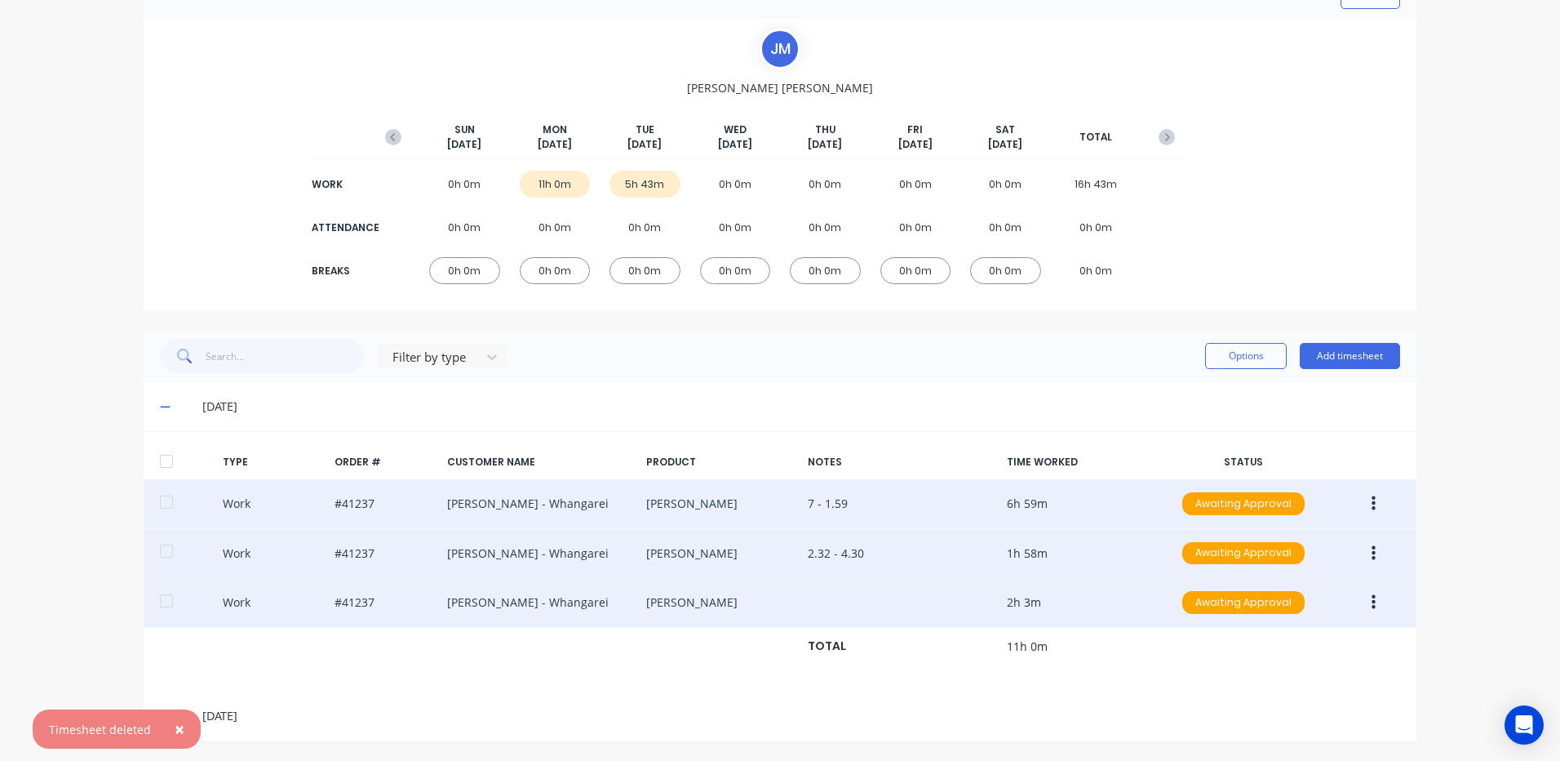
click at [1370, 597] on button "button" at bounding box center [1374, 602] width 38 height 29
click at [1268, 534] on div "Edit" at bounding box center [1316, 541] width 126 height 24
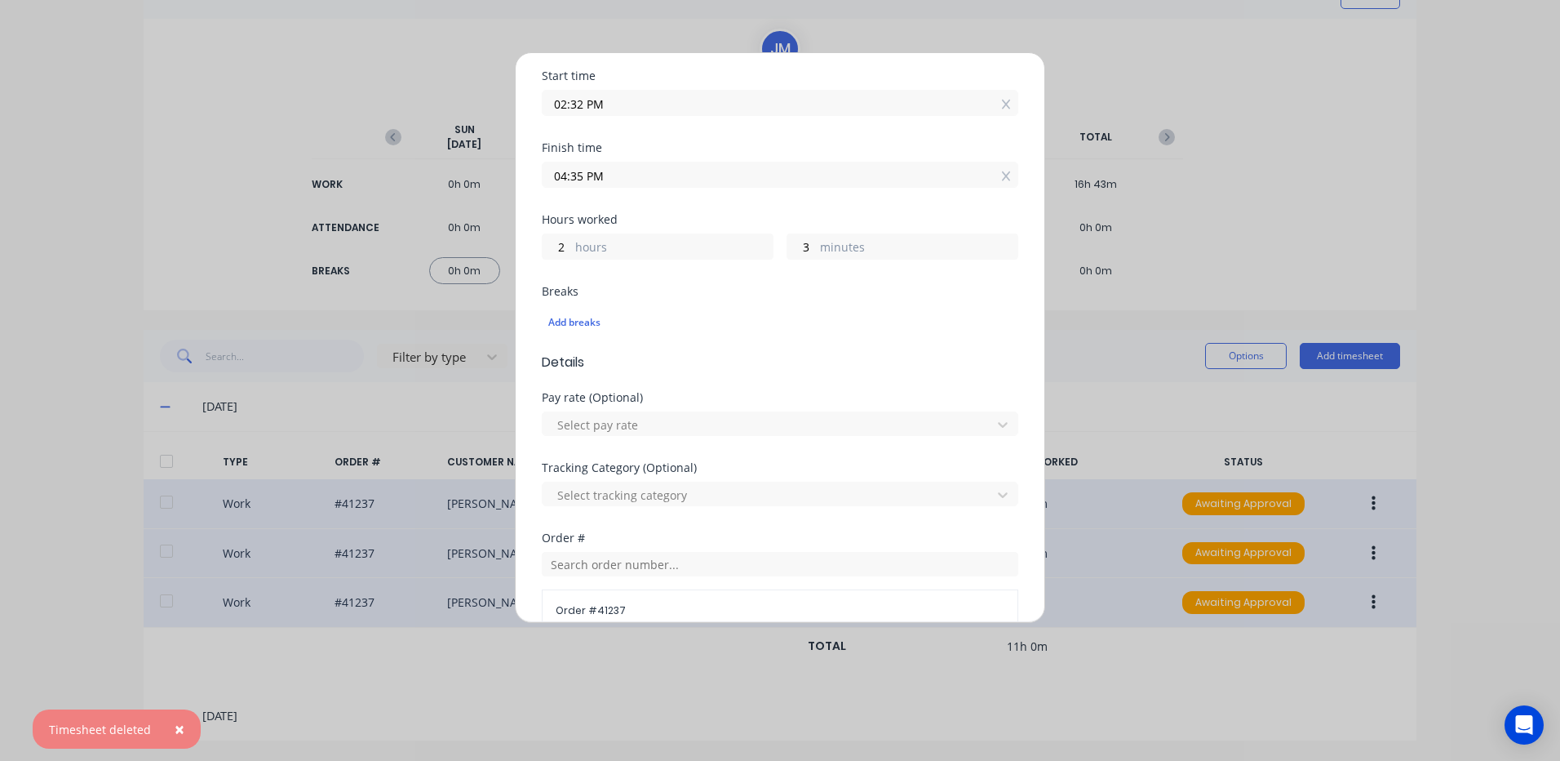
scroll to position [565, 0]
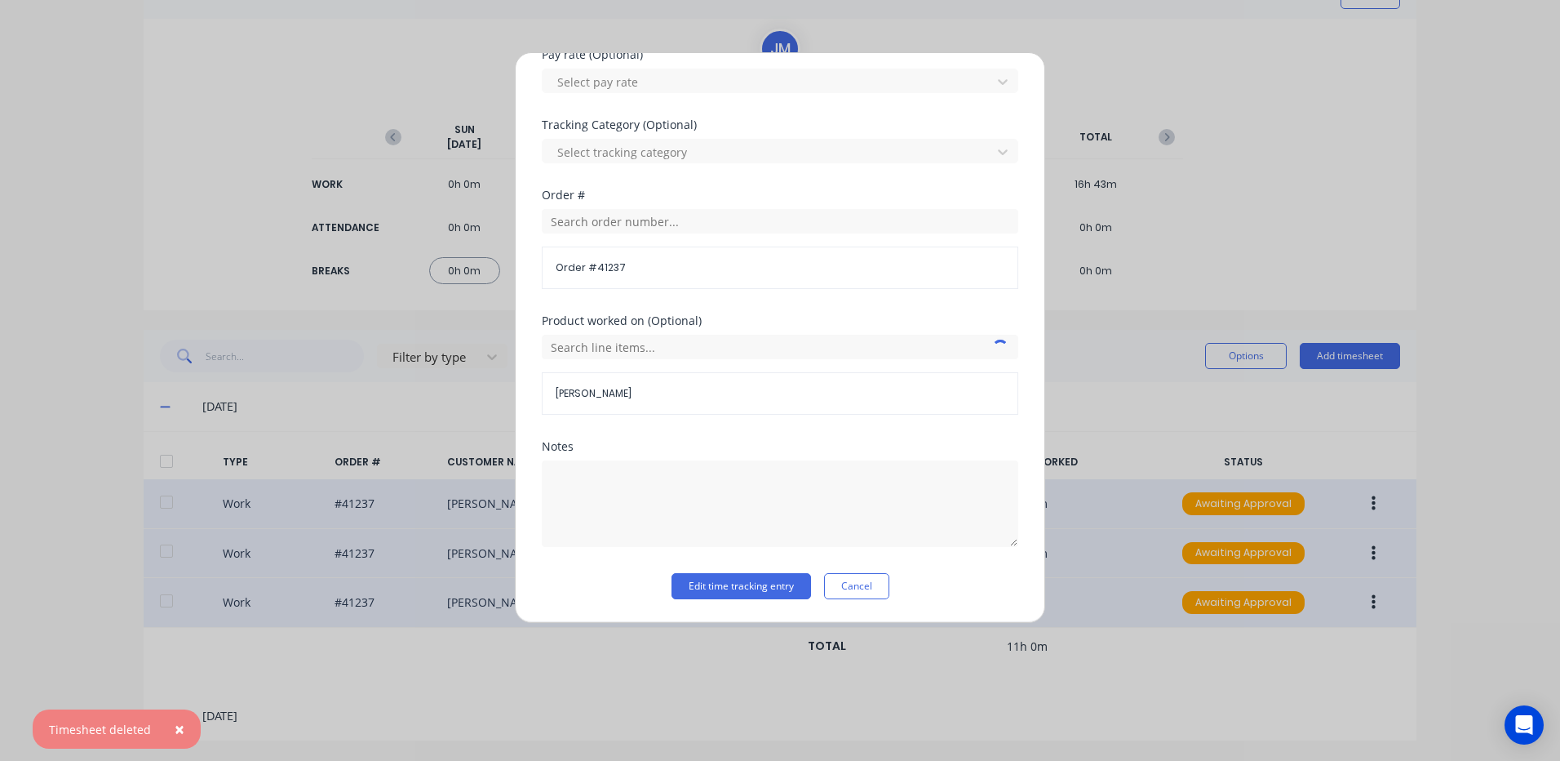
drag, startPoint x: 858, startPoint y: 583, endPoint x: 871, endPoint y: 593, distance: 16.8
click at [858, 583] on button "Cancel" at bounding box center [856, 586] width 65 height 26
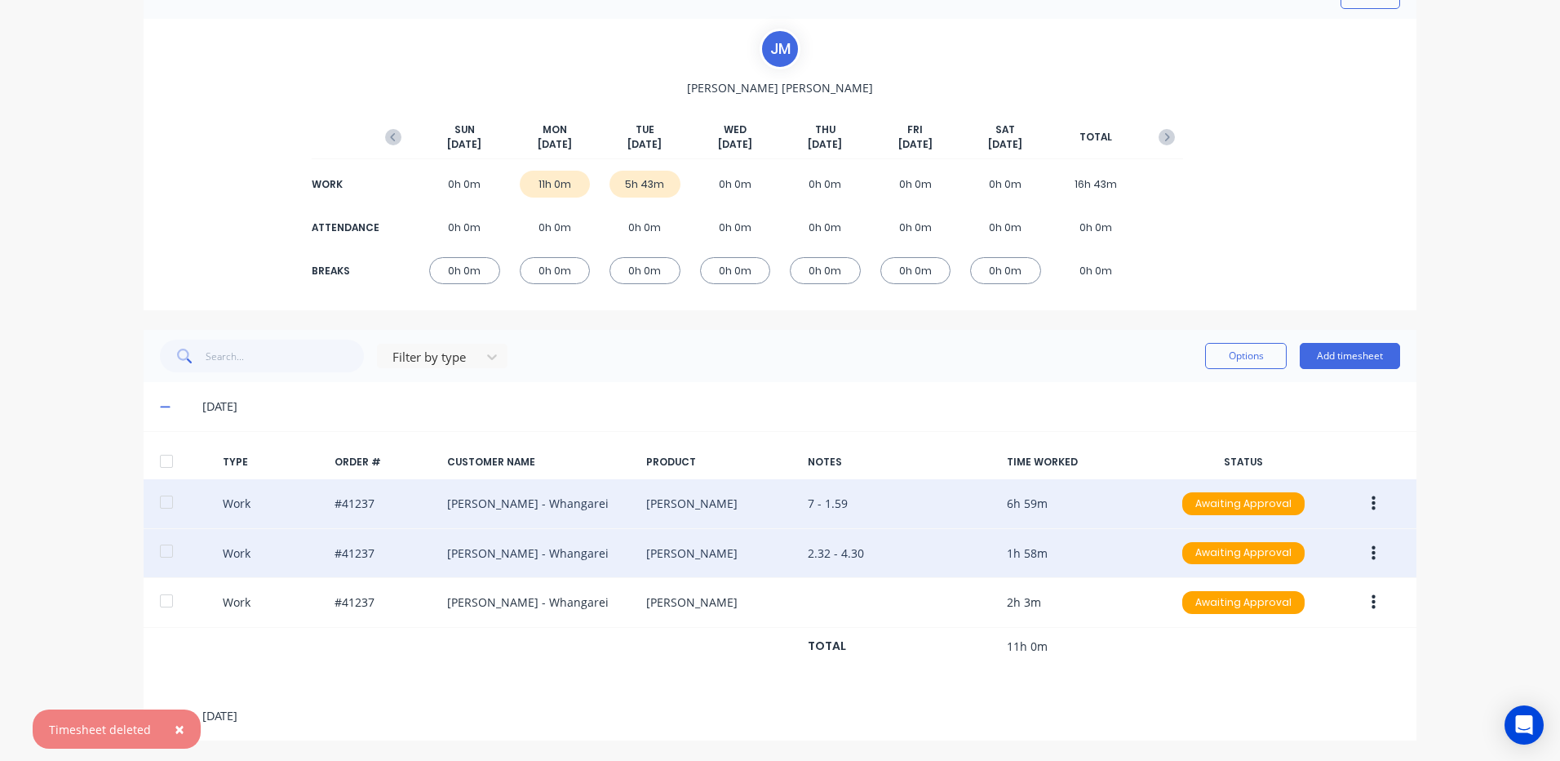
click at [1363, 596] on button "button" at bounding box center [1374, 602] width 38 height 29
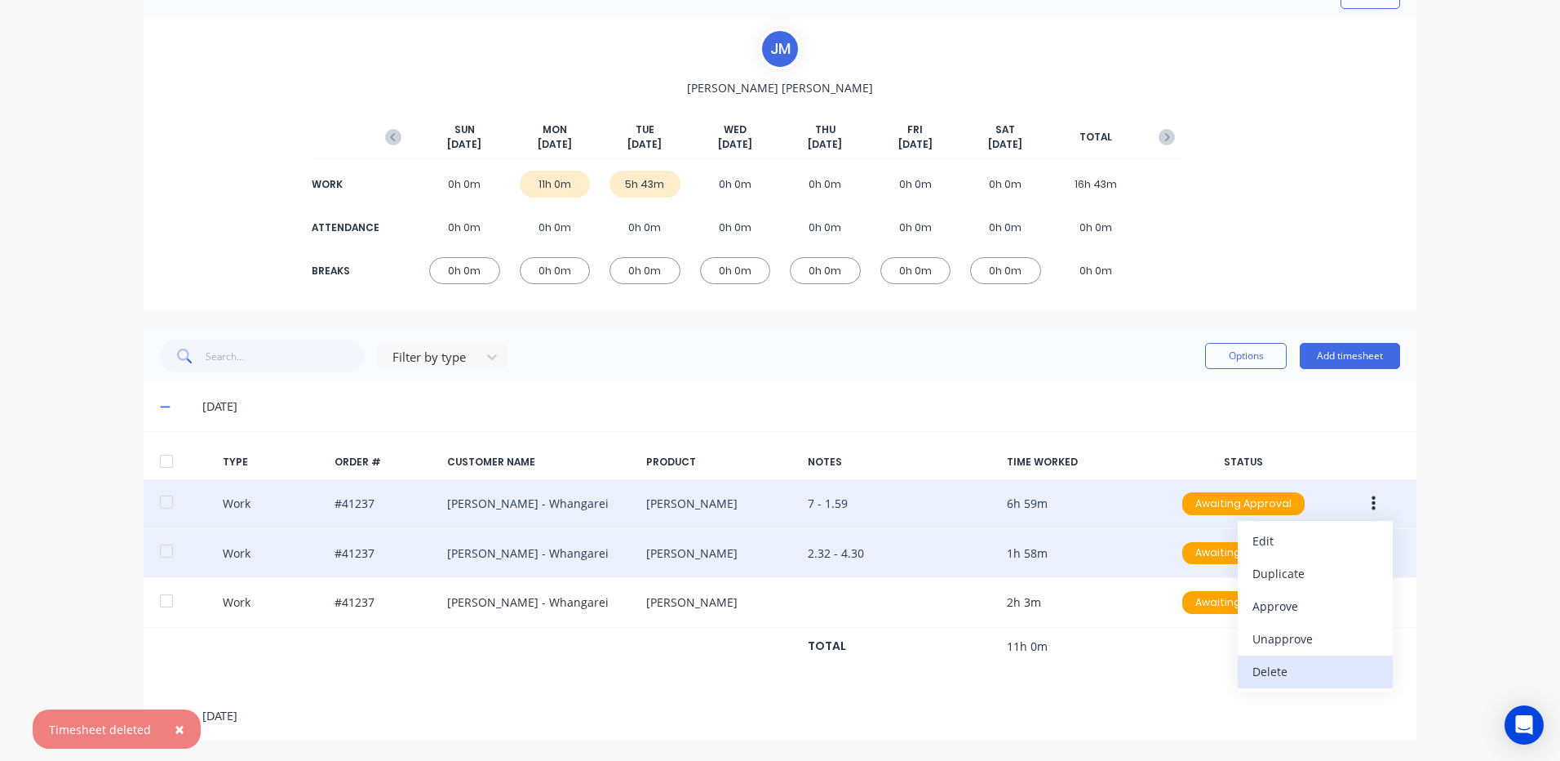
click at [1284, 669] on div "Delete" at bounding box center [1316, 671] width 126 height 24
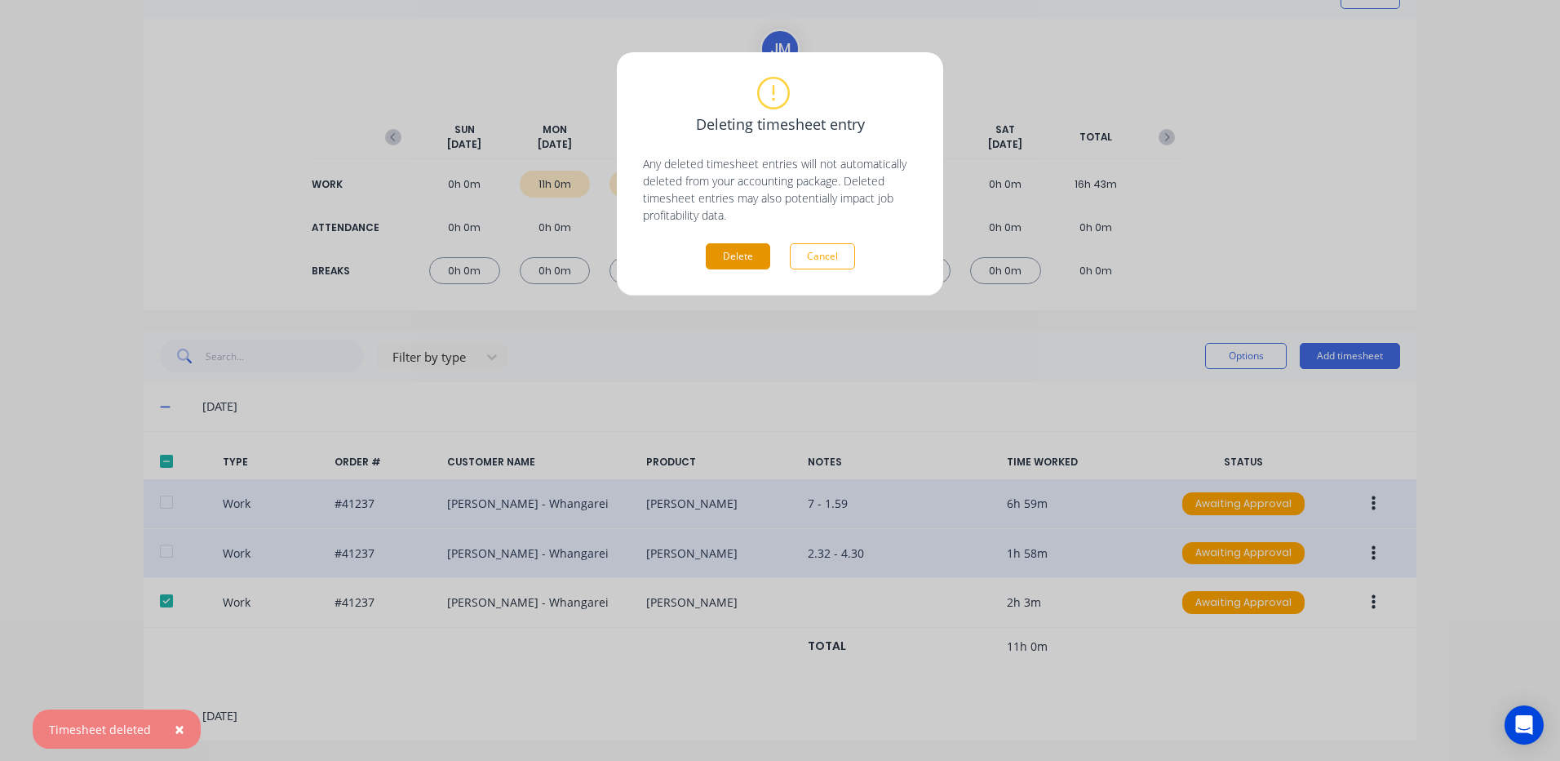
click at [751, 257] on button "Delete" at bounding box center [738, 256] width 64 height 26
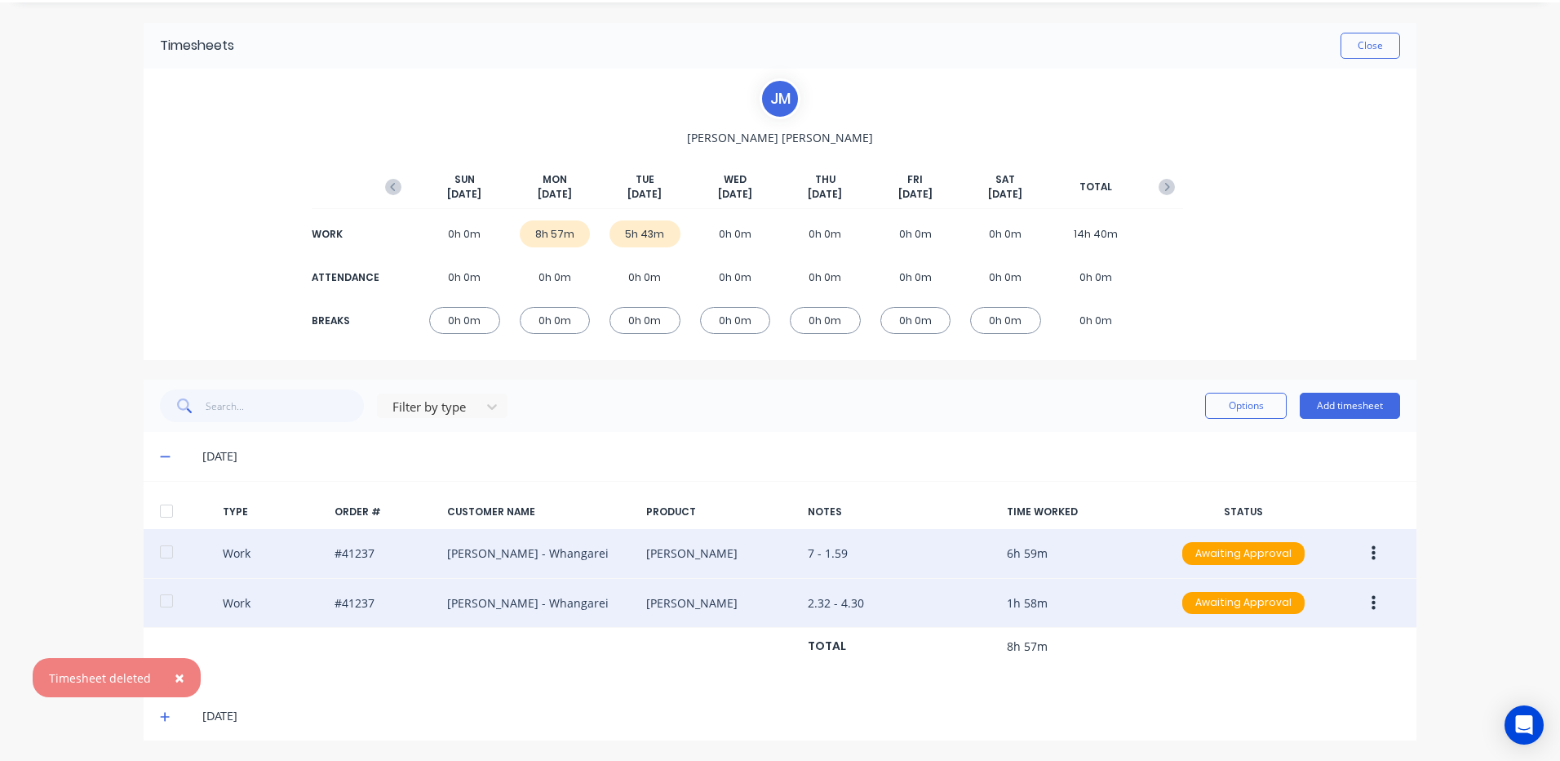
scroll to position [47, 0]
click at [1360, 42] on button "Close" at bounding box center [1371, 46] width 60 height 26
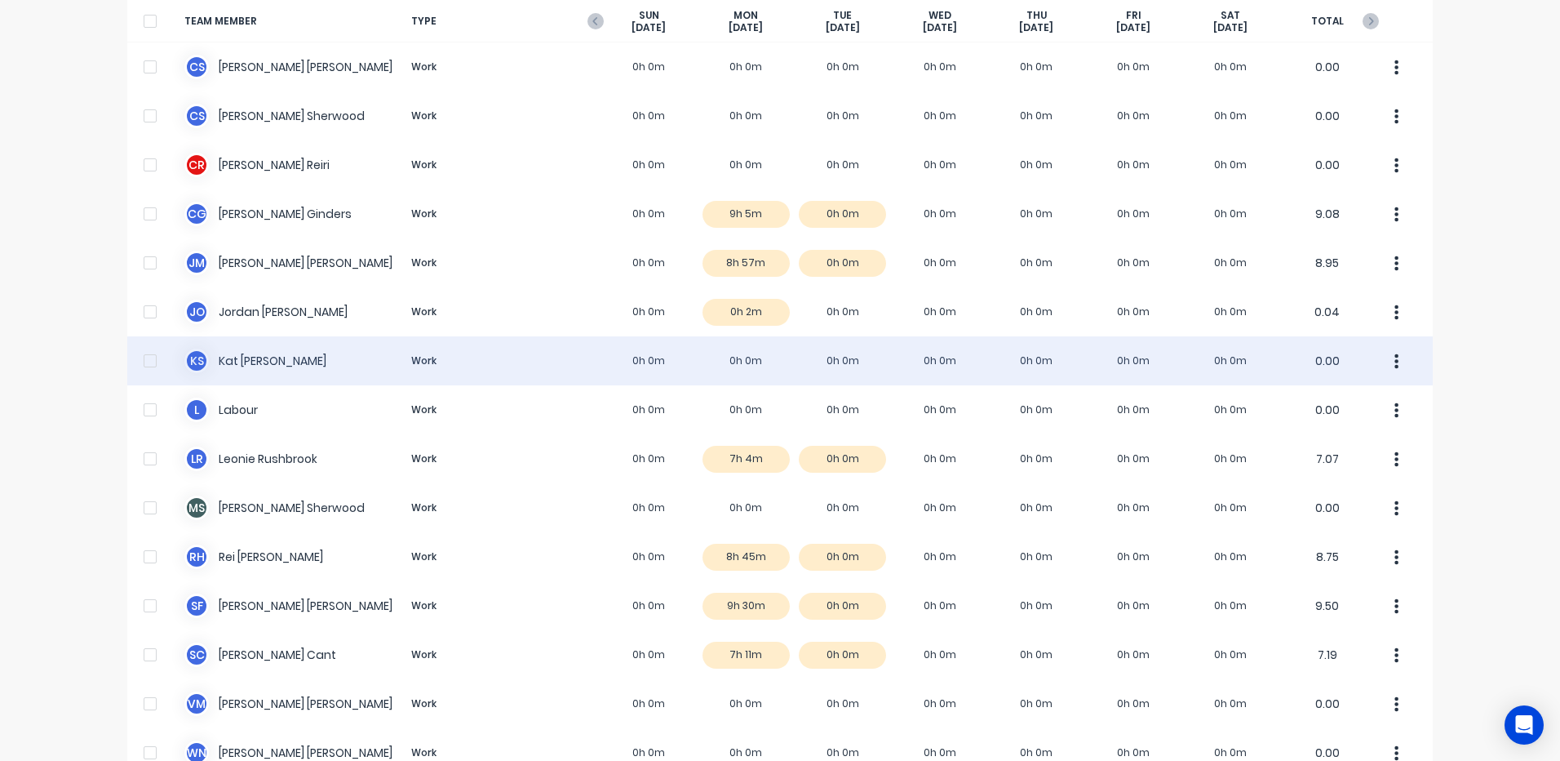
scroll to position [163, 0]
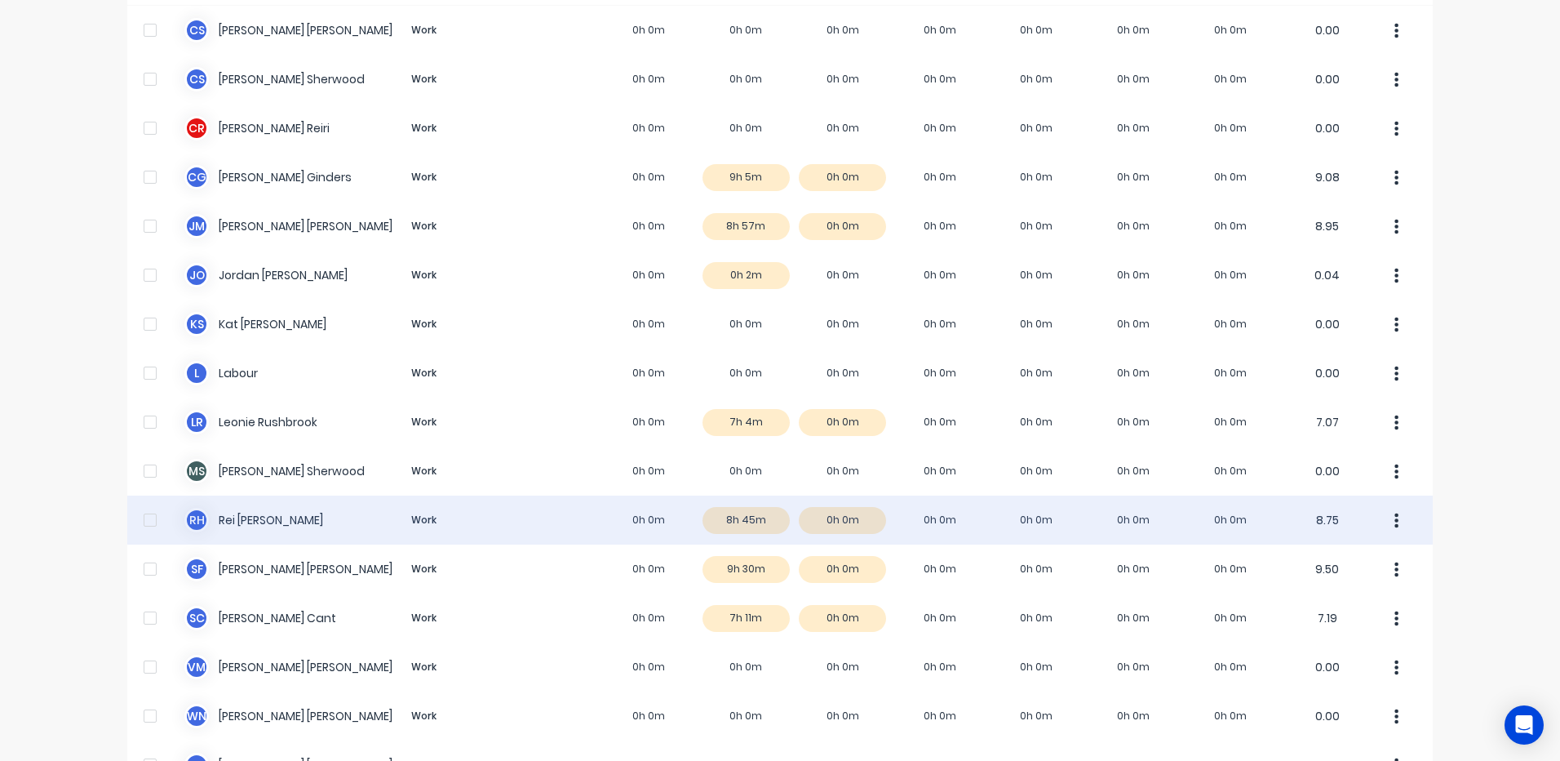
click at [752, 515] on div "R H Rei Hamon Work 0h 0m 8h 45m 0h 0m 0h 0m 0h 0m 0h 0m 0h 0m 8.75" at bounding box center [780, 519] width 1306 height 49
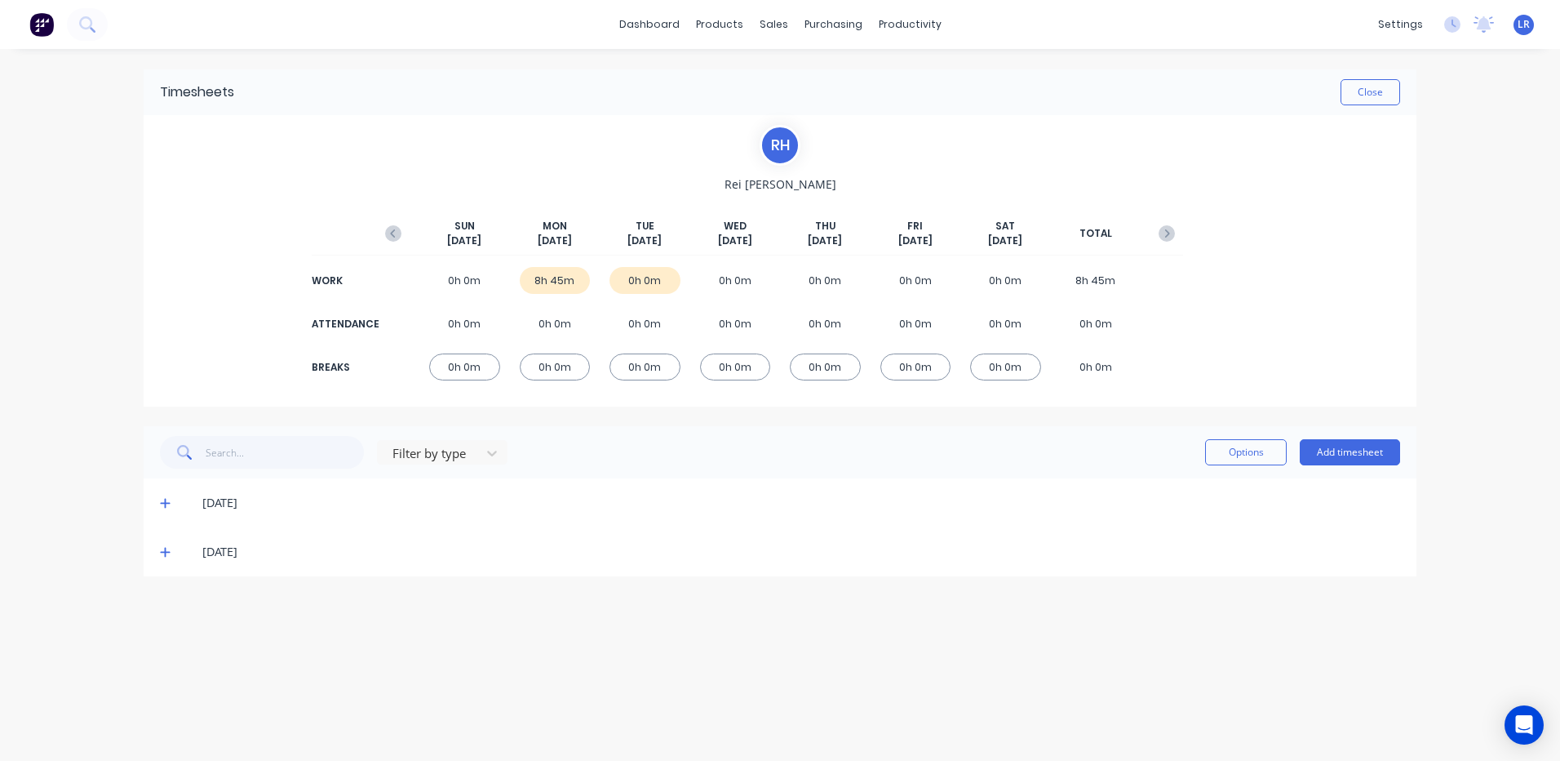
click at [165, 500] on icon at bounding box center [165, 504] width 10 height 10
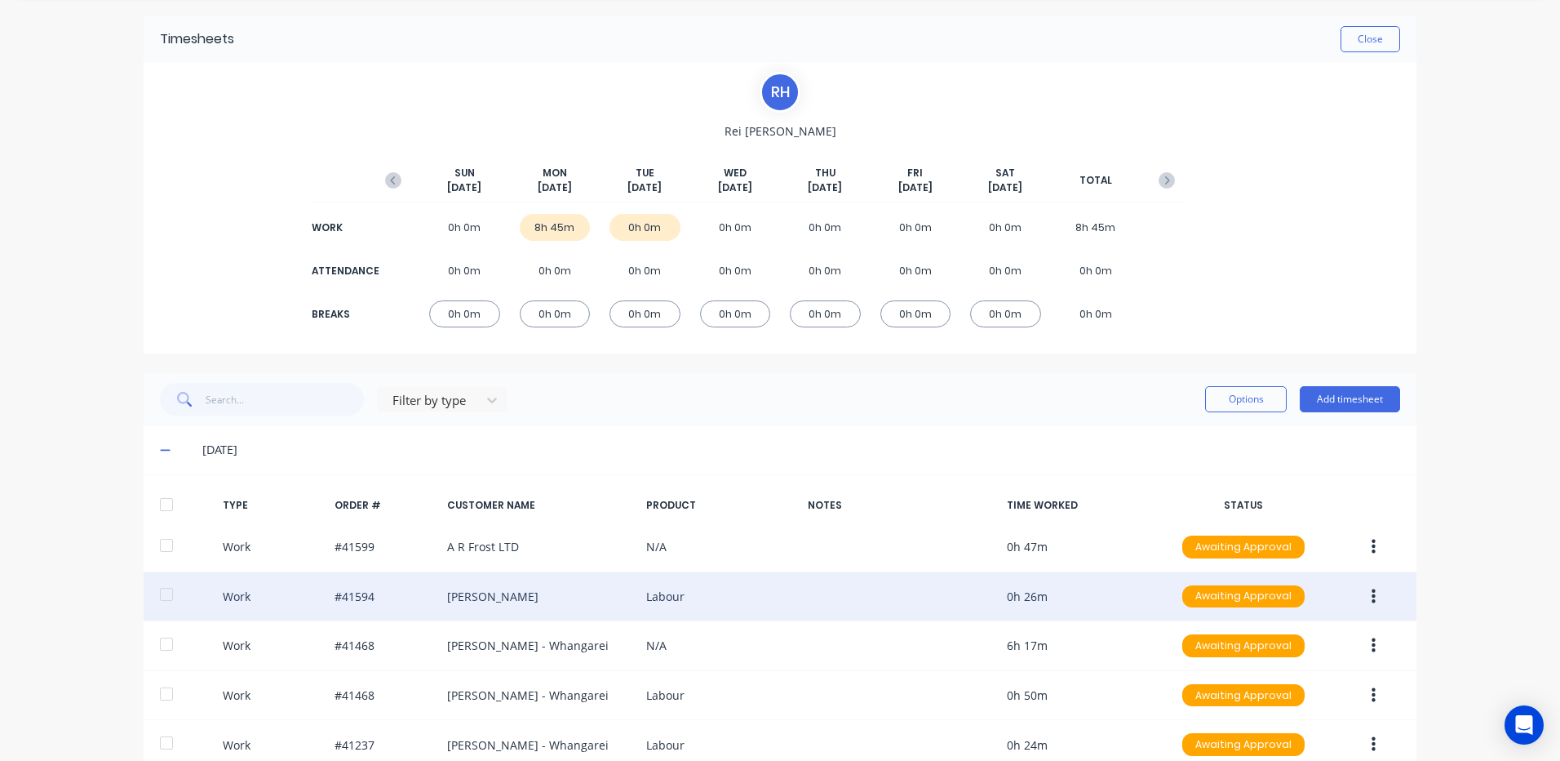
scroll to position [195, 0]
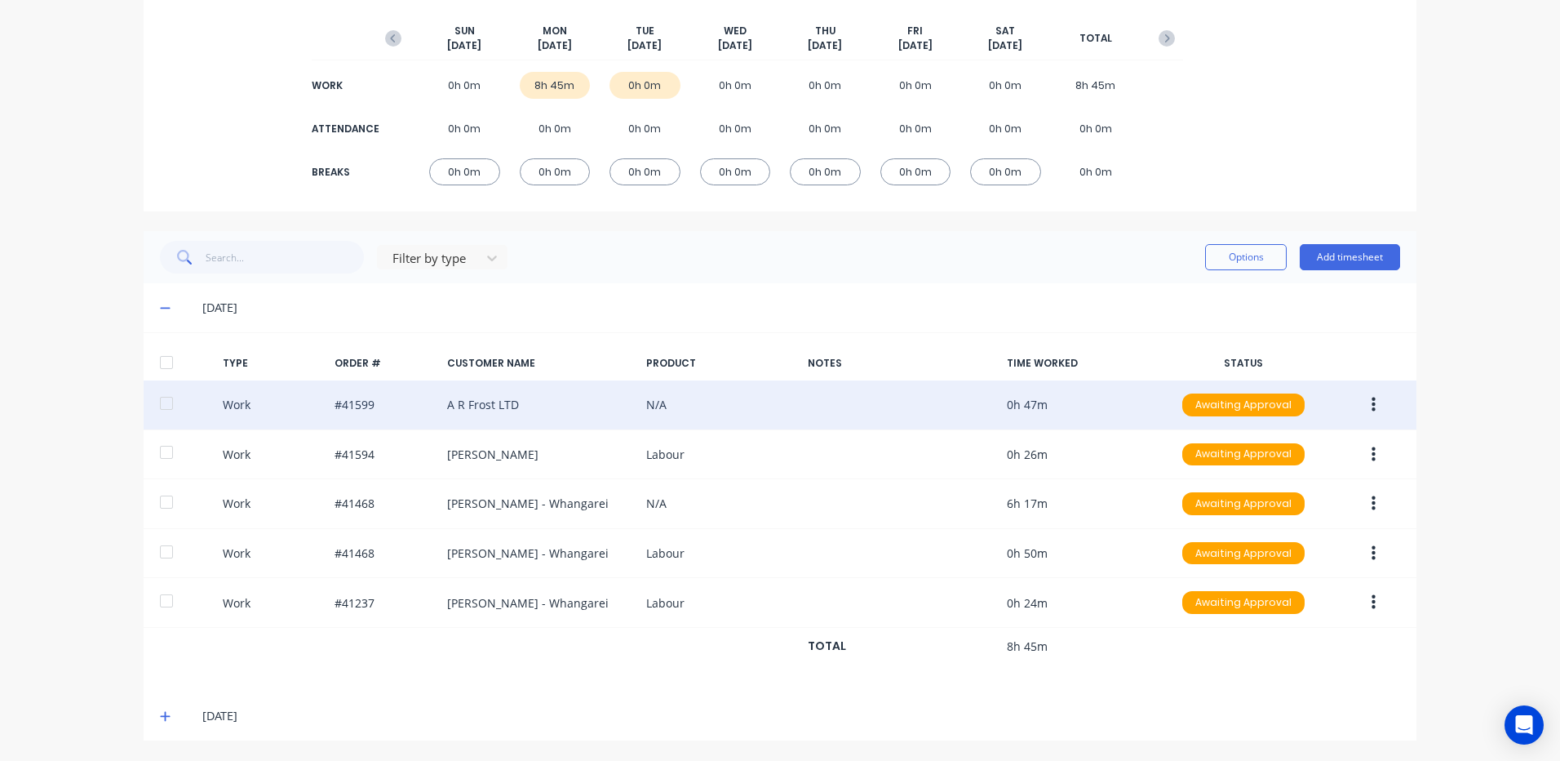
click at [1364, 401] on button "button" at bounding box center [1374, 404] width 38 height 29
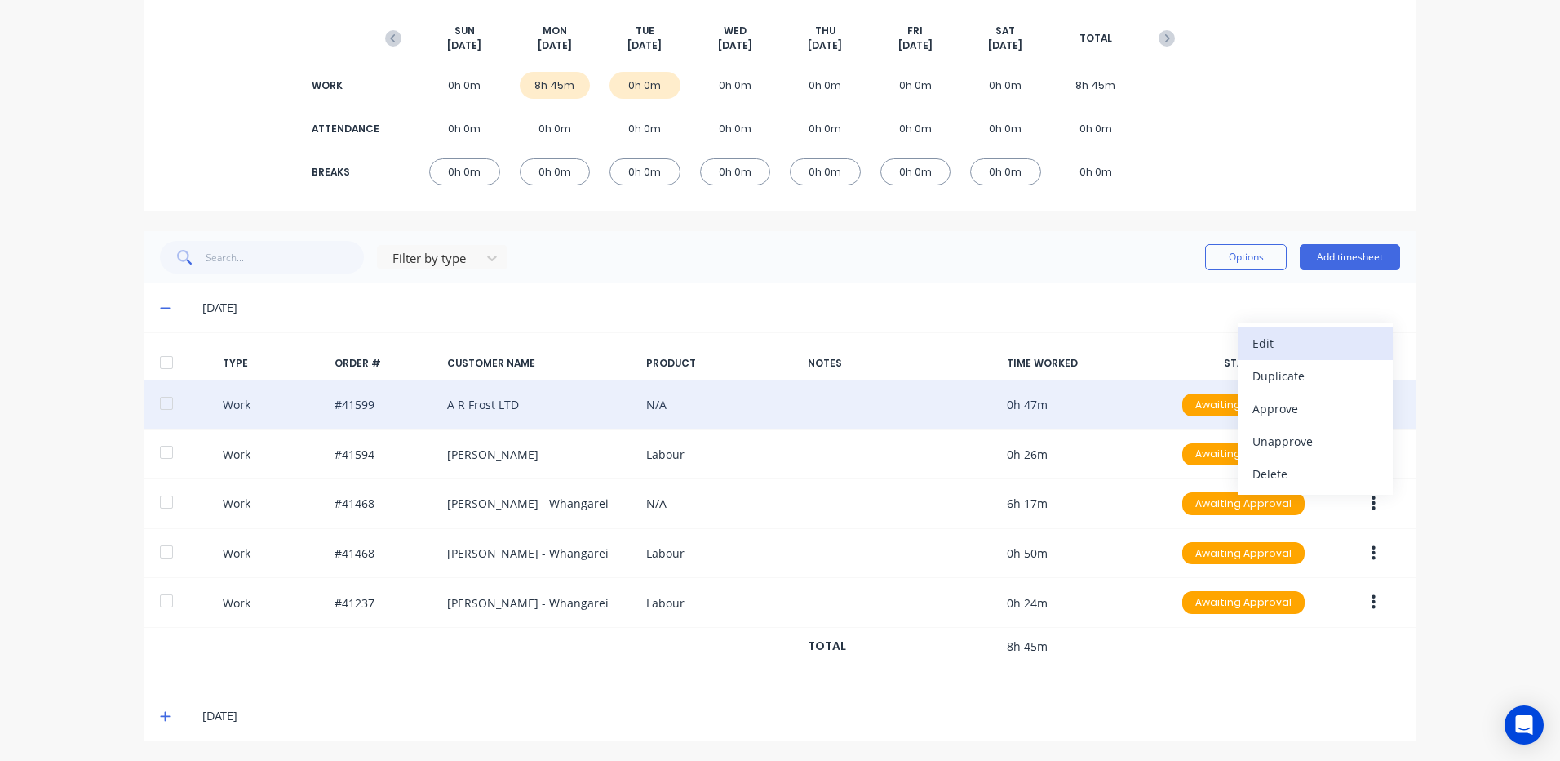
click at [1322, 341] on div "Edit" at bounding box center [1316, 343] width 126 height 24
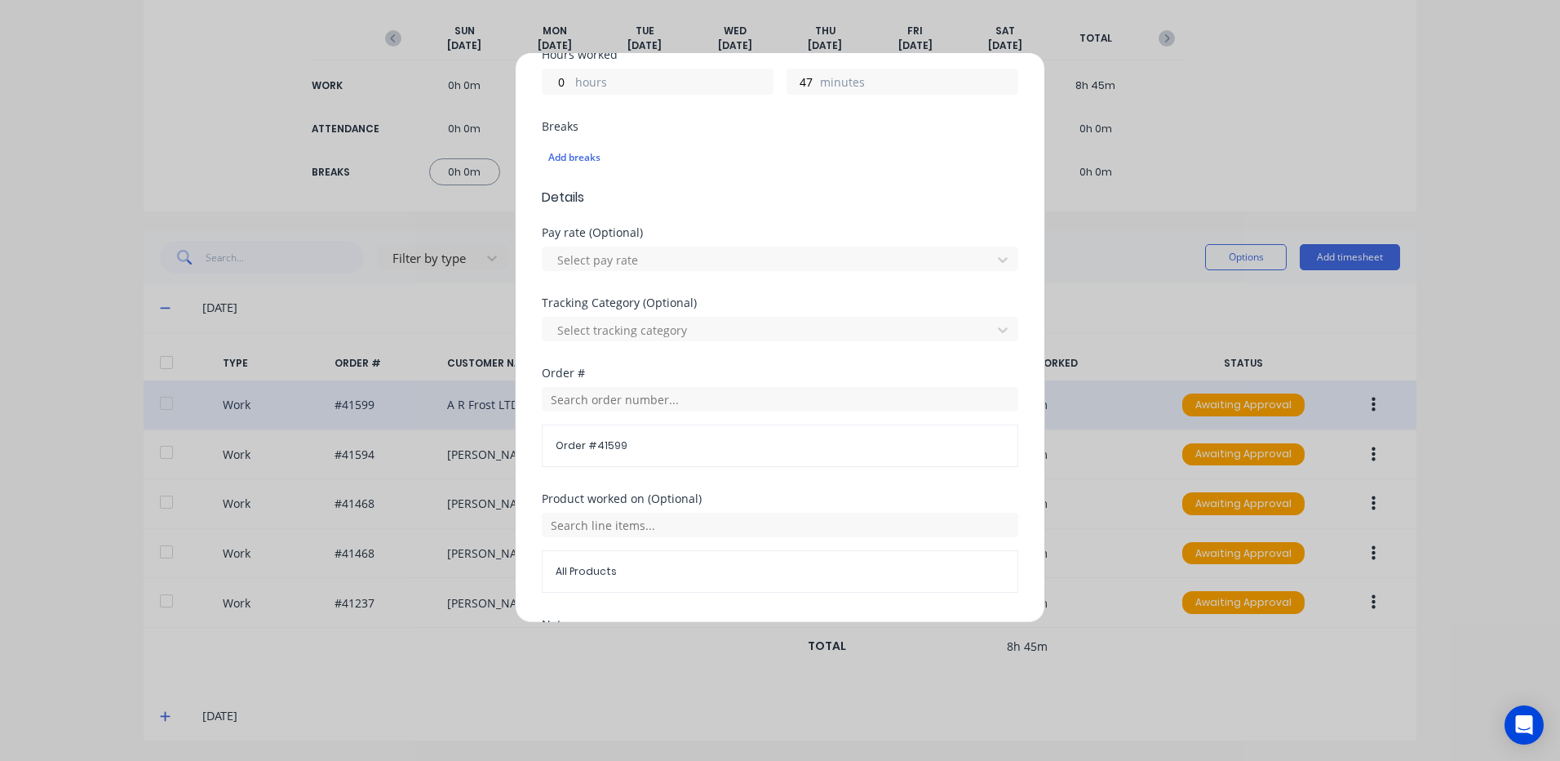
scroll to position [565, 0]
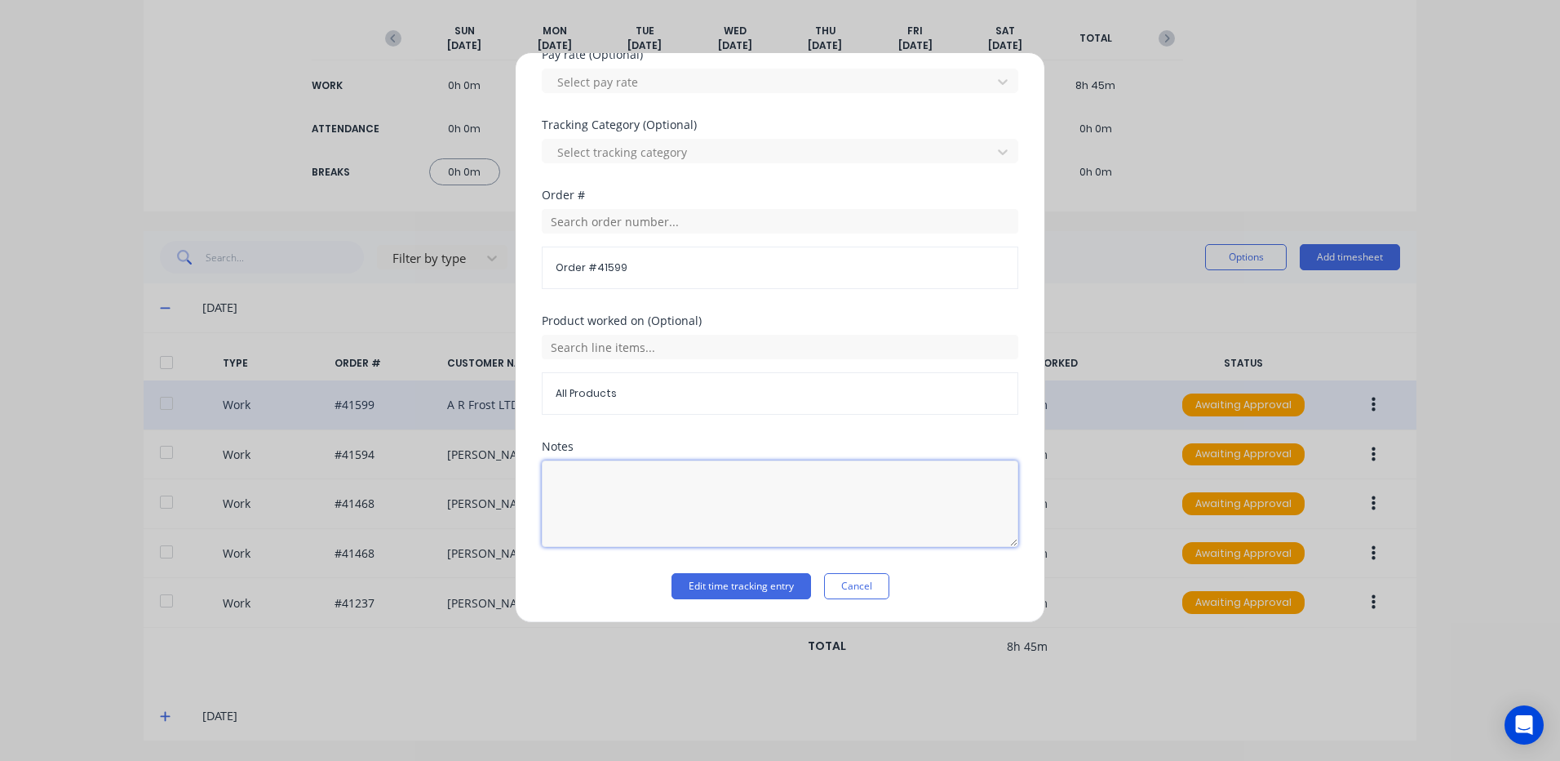
click at [571, 472] on textarea at bounding box center [780, 503] width 477 height 86
type textarea "6.30 - 7.17"
click at [739, 587] on button "Edit time tracking entry" at bounding box center [742, 586] width 140 height 26
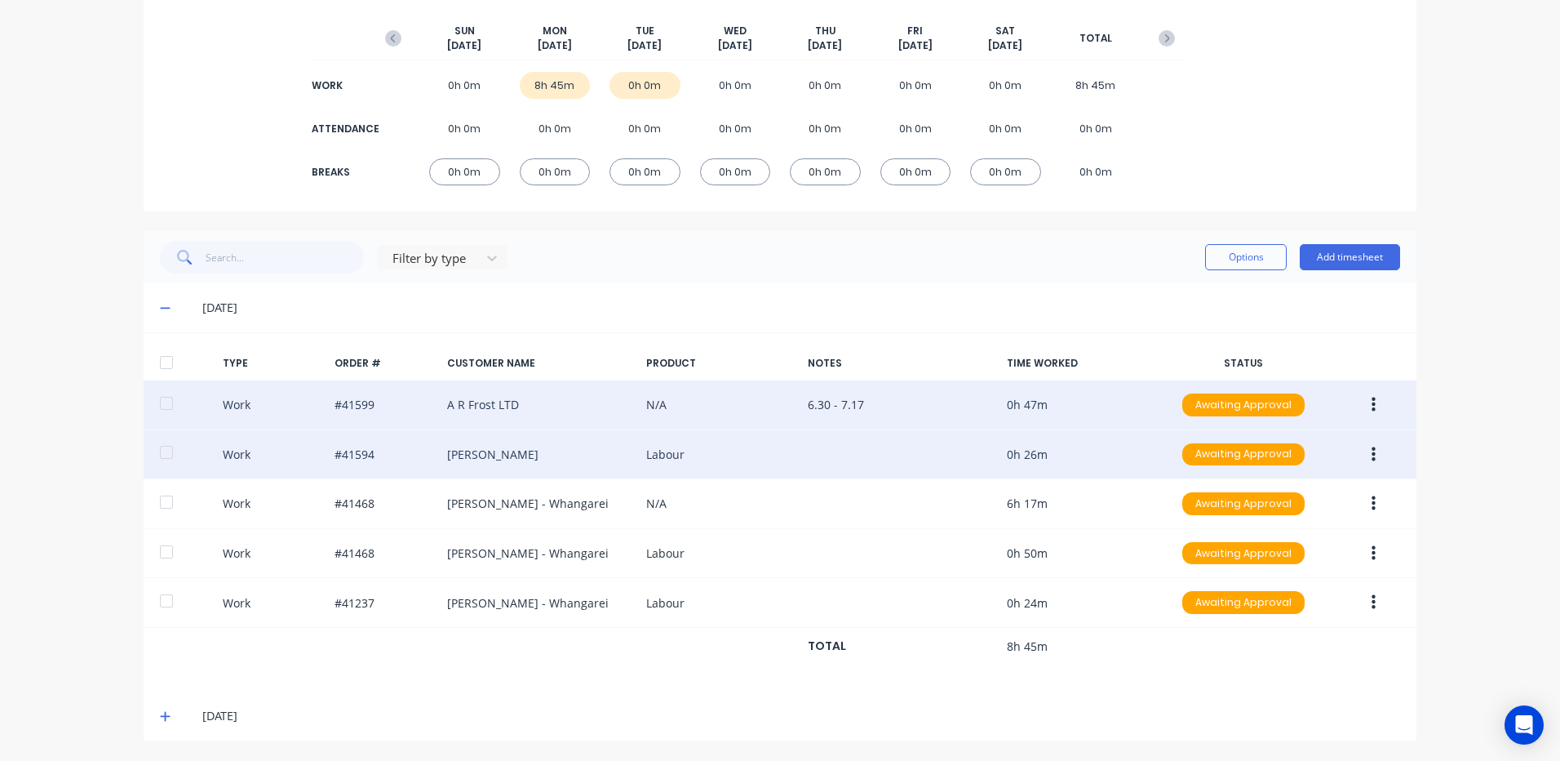
click at [1372, 446] on icon "button" at bounding box center [1374, 455] width 4 height 18
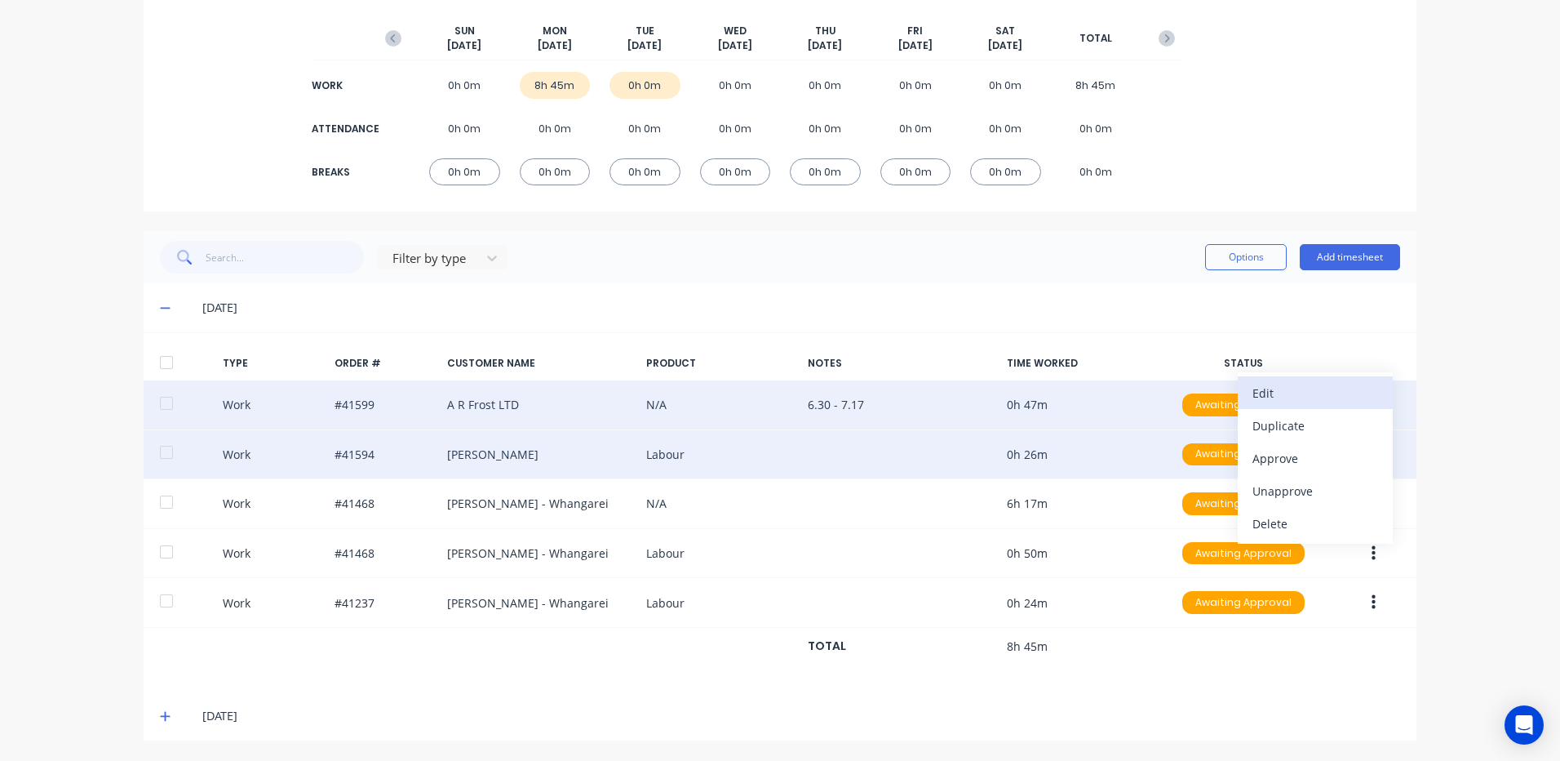
click at [1311, 395] on div "Edit" at bounding box center [1316, 393] width 126 height 24
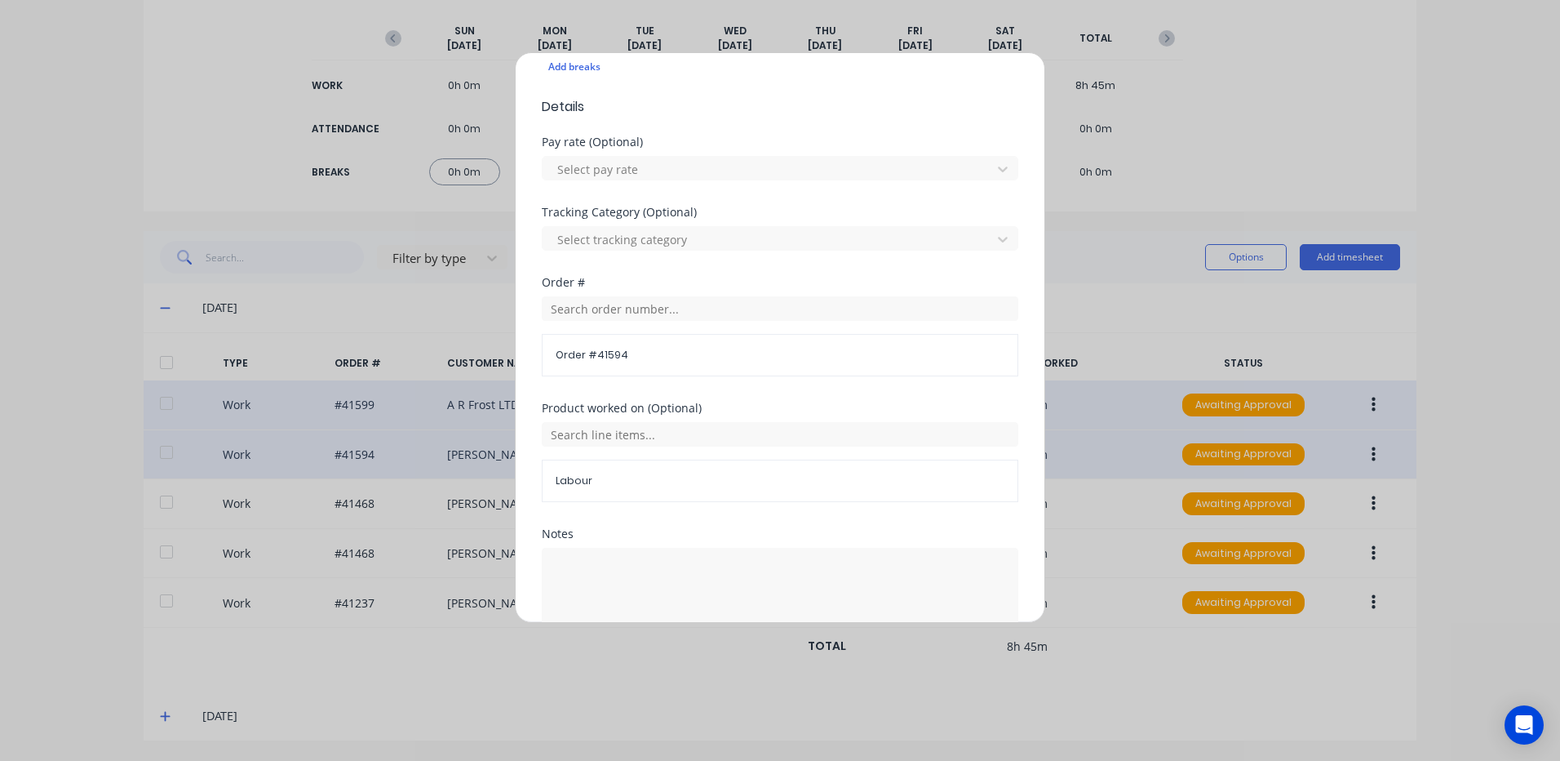
scroll to position [490, 0]
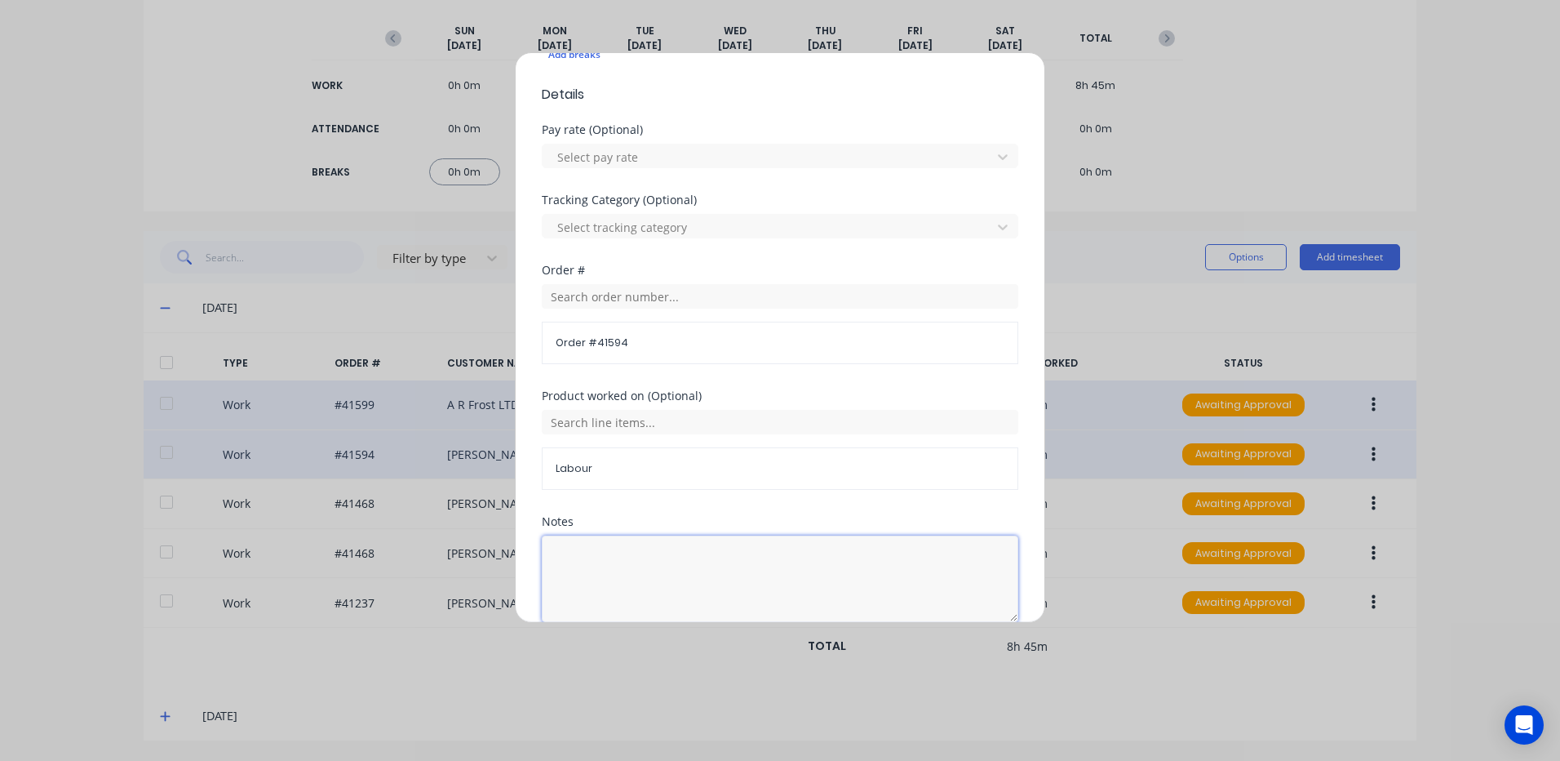
click at [566, 548] on textarea at bounding box center [780, 578] width 477 height 86
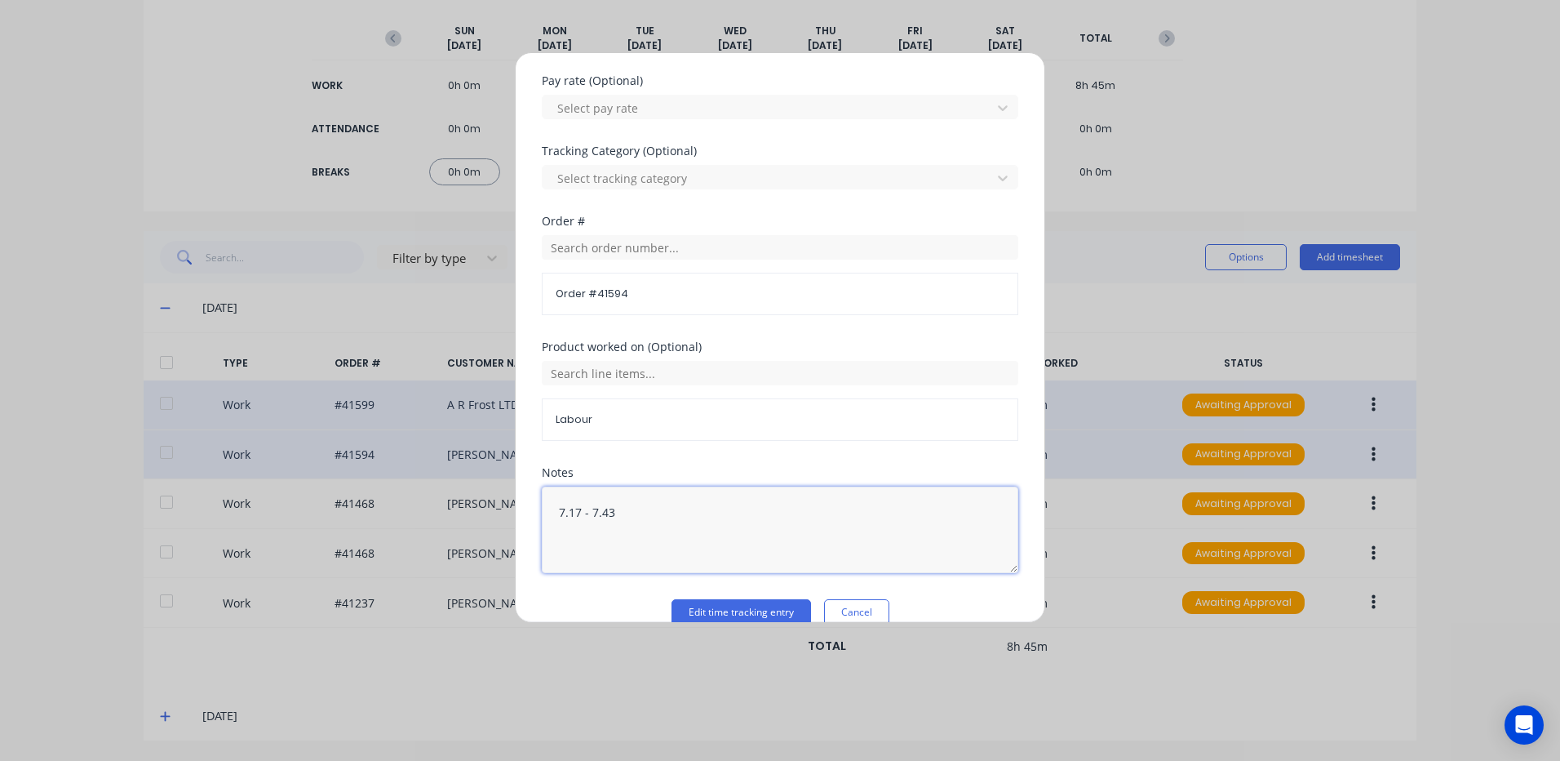
scroll to position [565, 0]
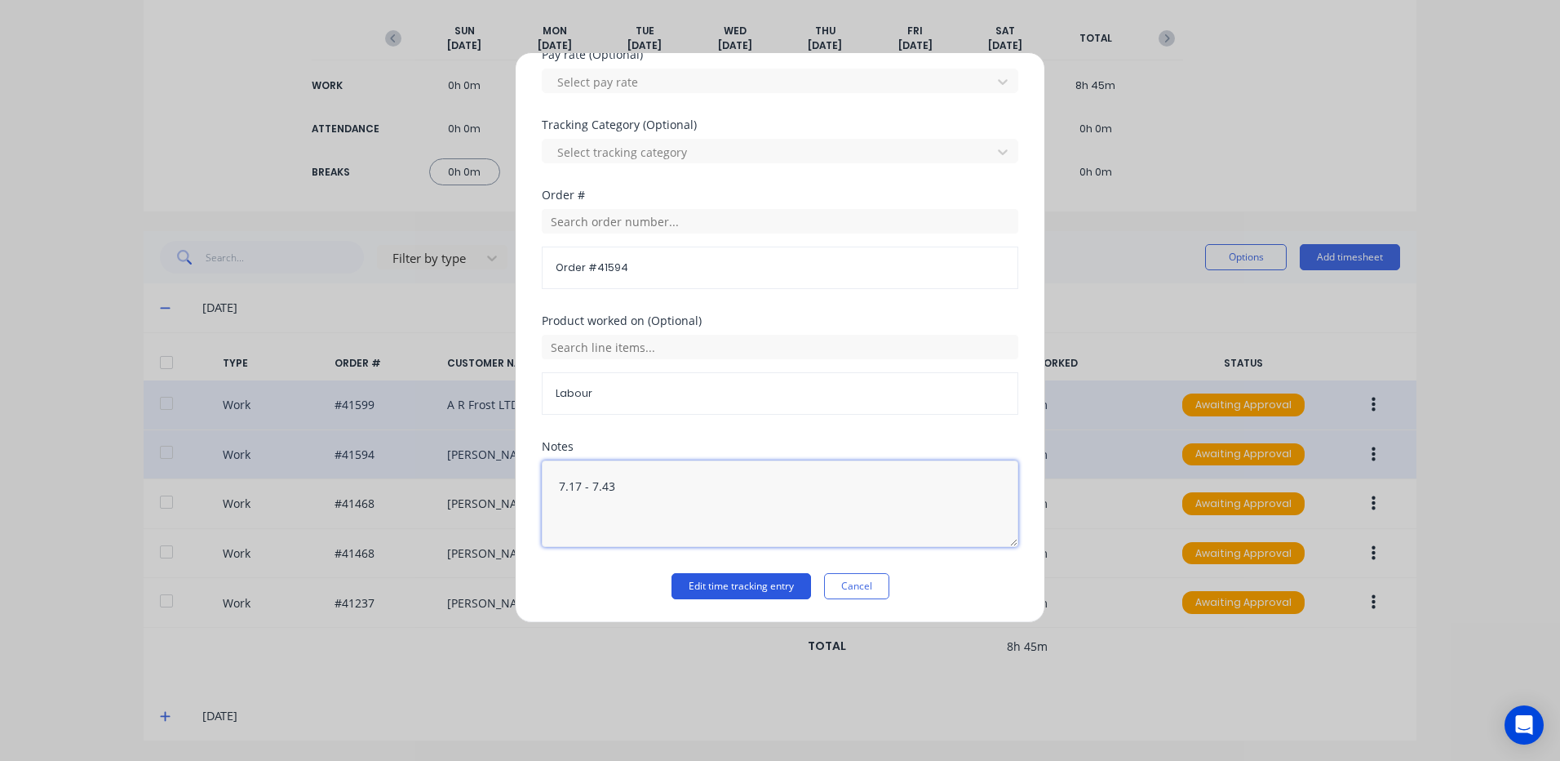
type textarea "7.17 - 7.43"
click at [730, 582] on button "Edit time tracking entry" at bounding box center [742, 586] width 140 height 26
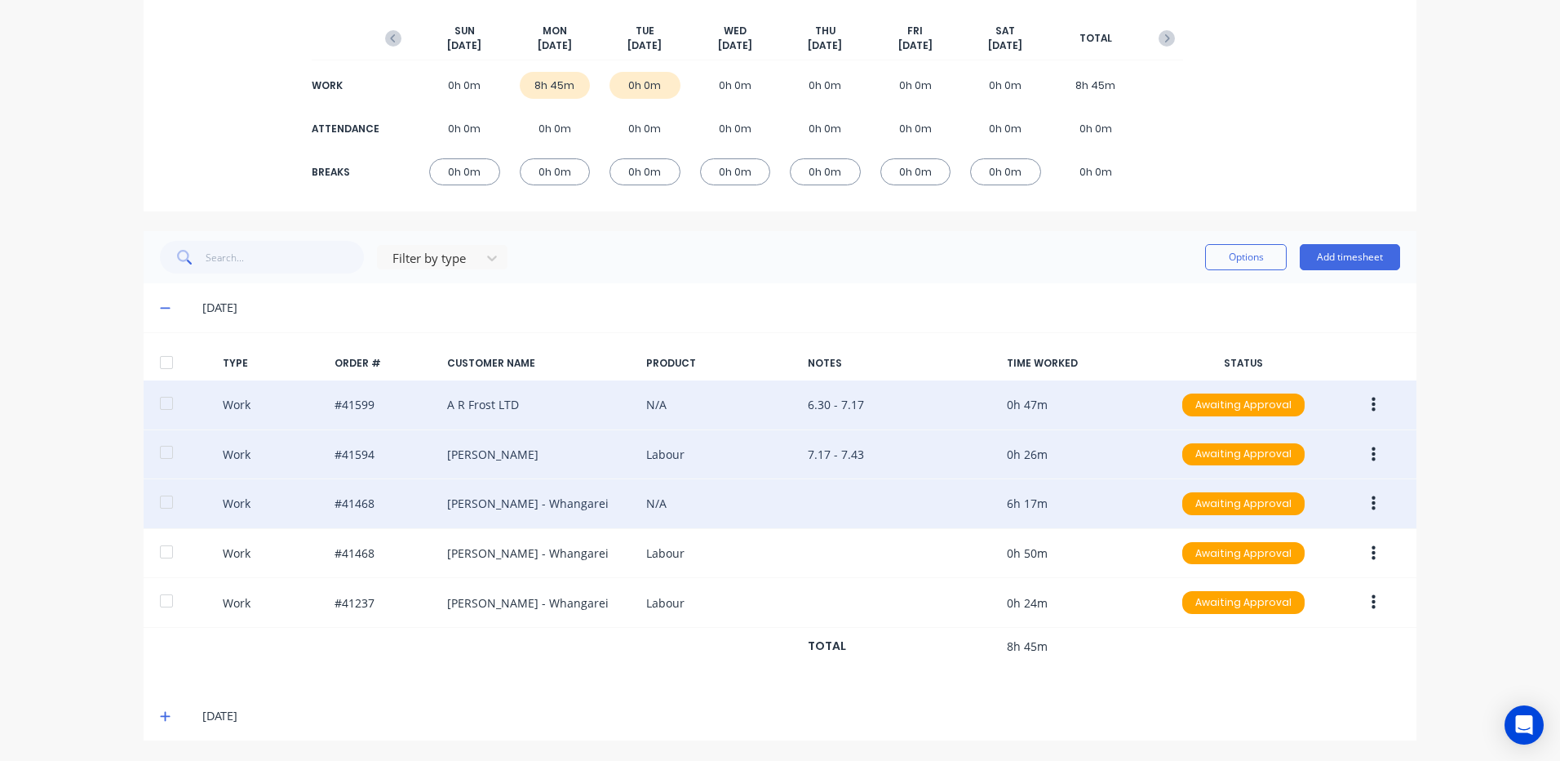
click at [1371, 502] on button "button" at bounding box center [1374, 503] width 38 height 29
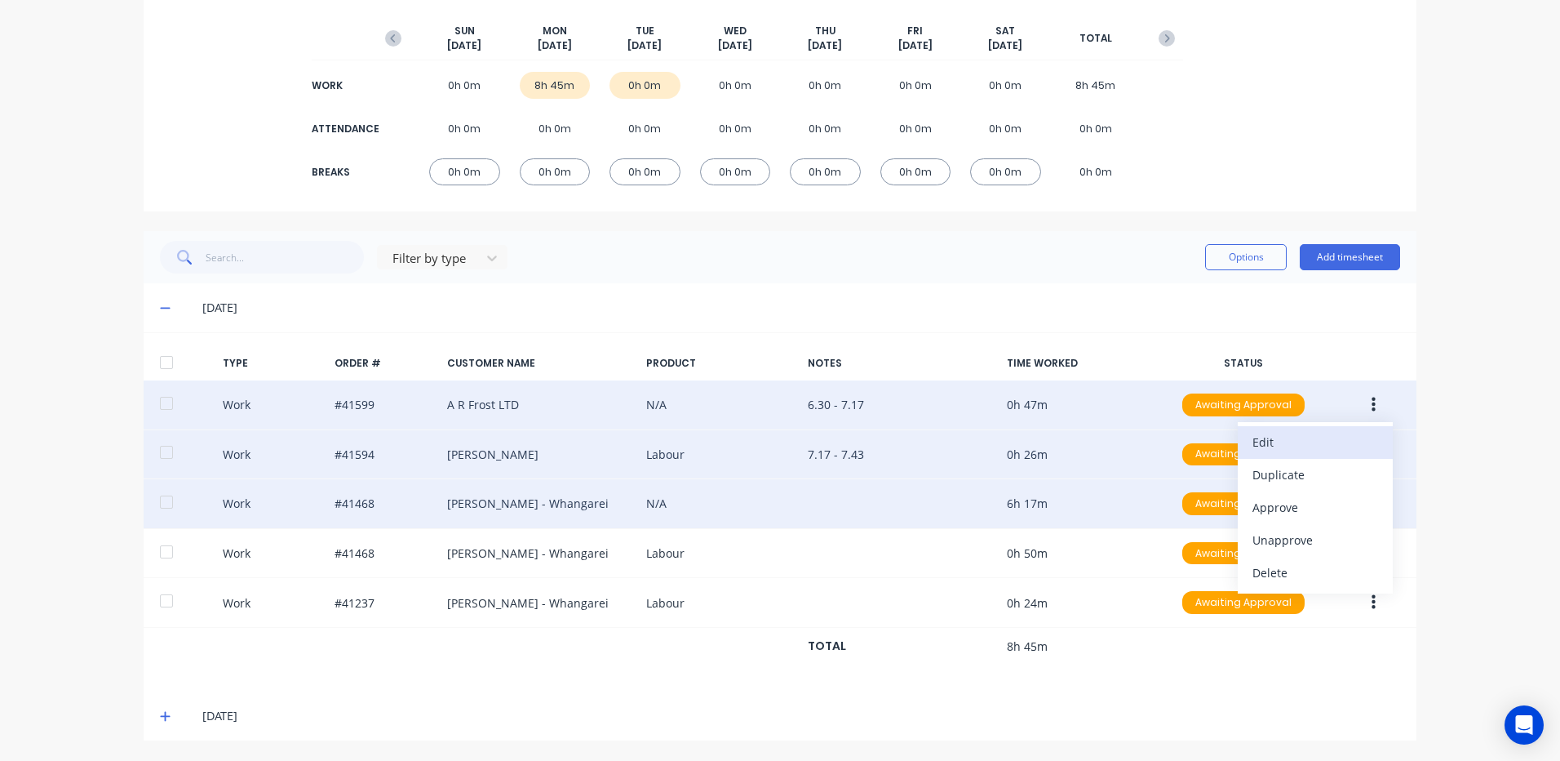
click at [1275, 440] on div "Edit" at bounding box center [1316, 442] width 126 height 24
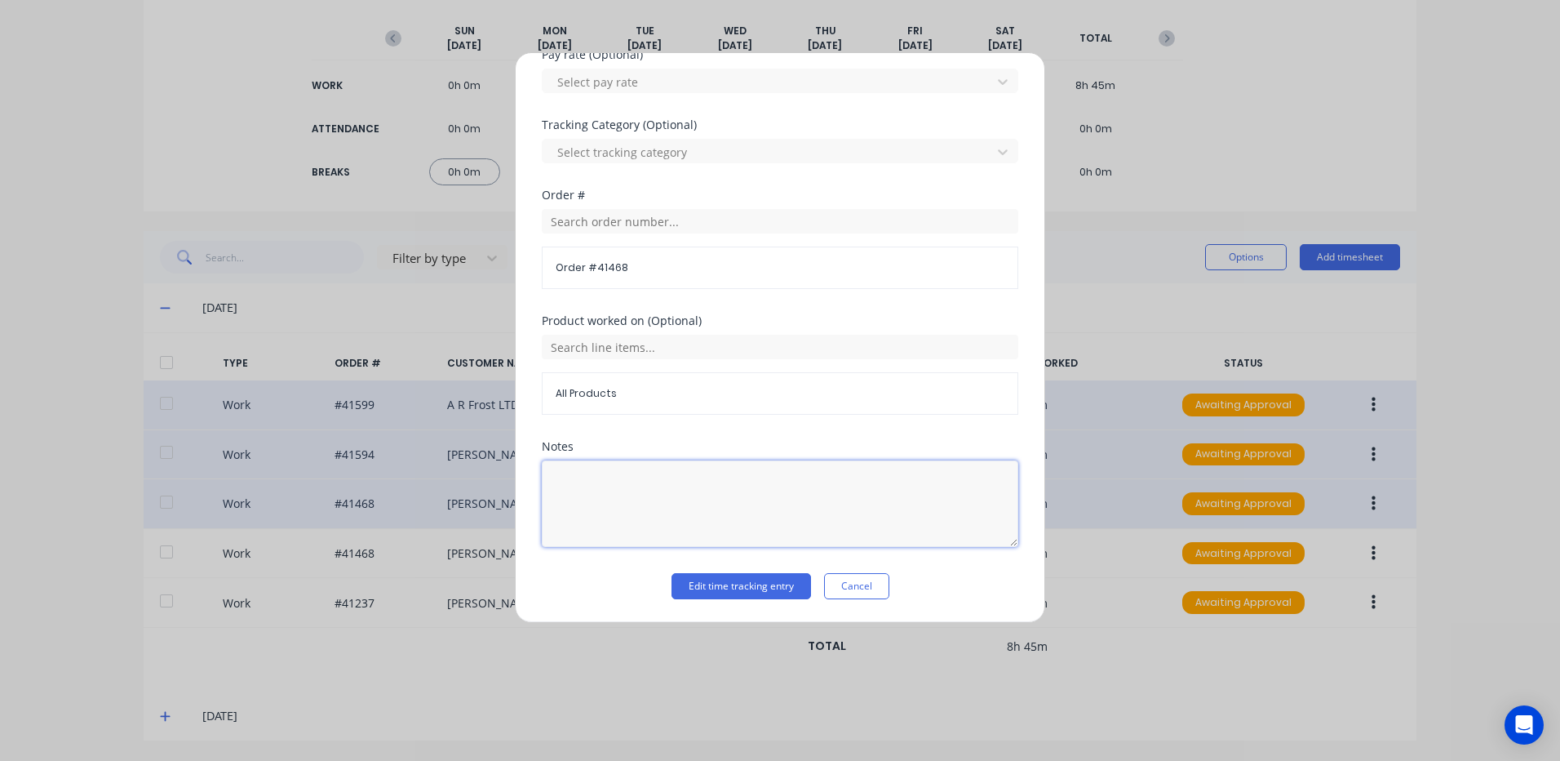
click at [557, 474] on textarea at bounding box center [780, 503] width 477 height 86
type textarea "7.43 - 2"
click at [707, 586] on button "Edit time tracking entry" at bounding box center [742, 586] width 140 height 26
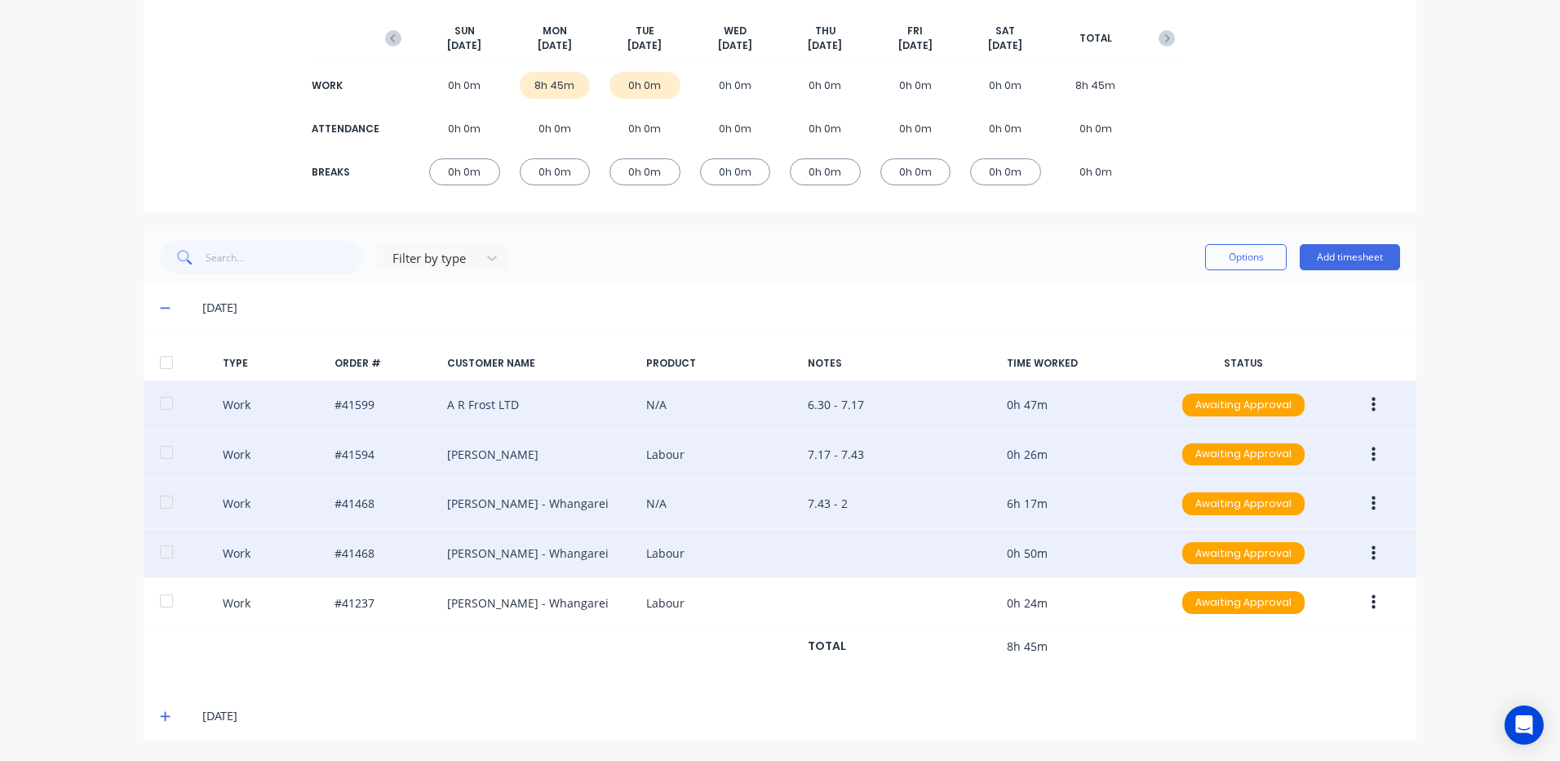
click at [1364, 548] on button "button" at bounding box center [1374, 553] width 38 height 29
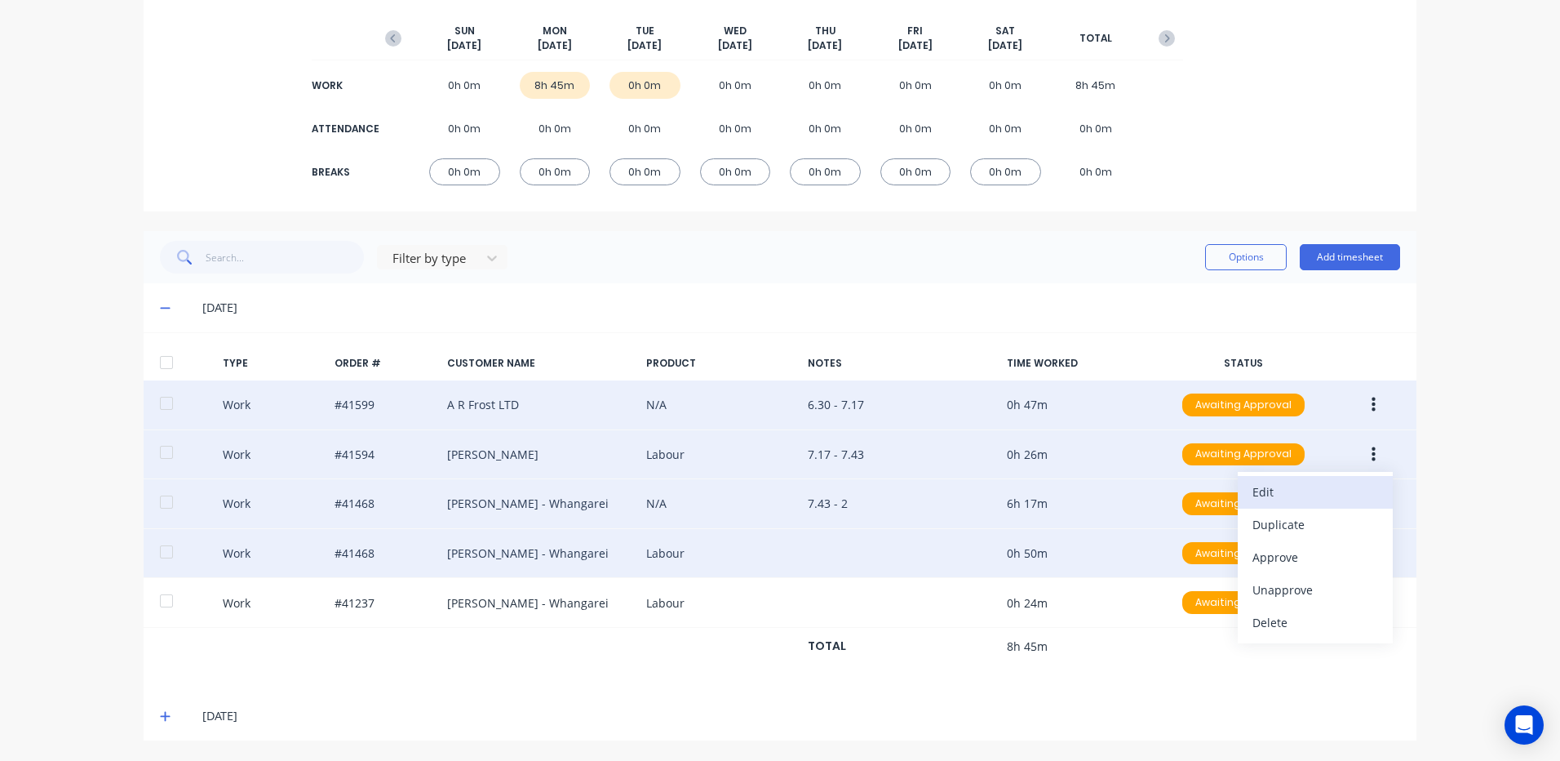
click at [1288, 493] on div "Edit" at bounding box center [1316, 492] width 126 height 24
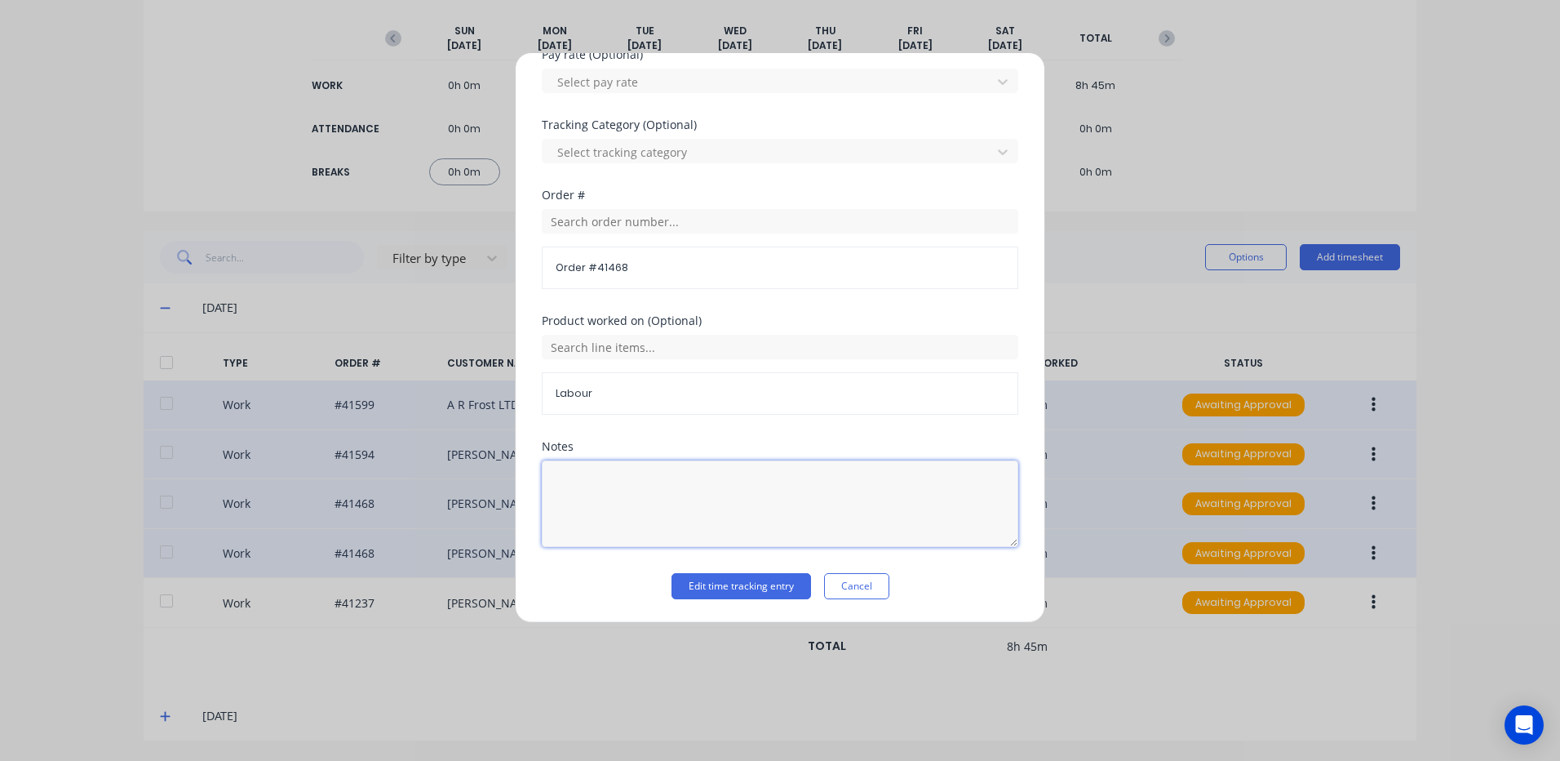
click at [570, 468] on textarea at bounding box center [780, 503] width 477 height 86
type textarea "2.30 - 3.20"
click at [709, 583] on button "Edit time tracking entry" at bounding box center [742, 586] width 140 height 26
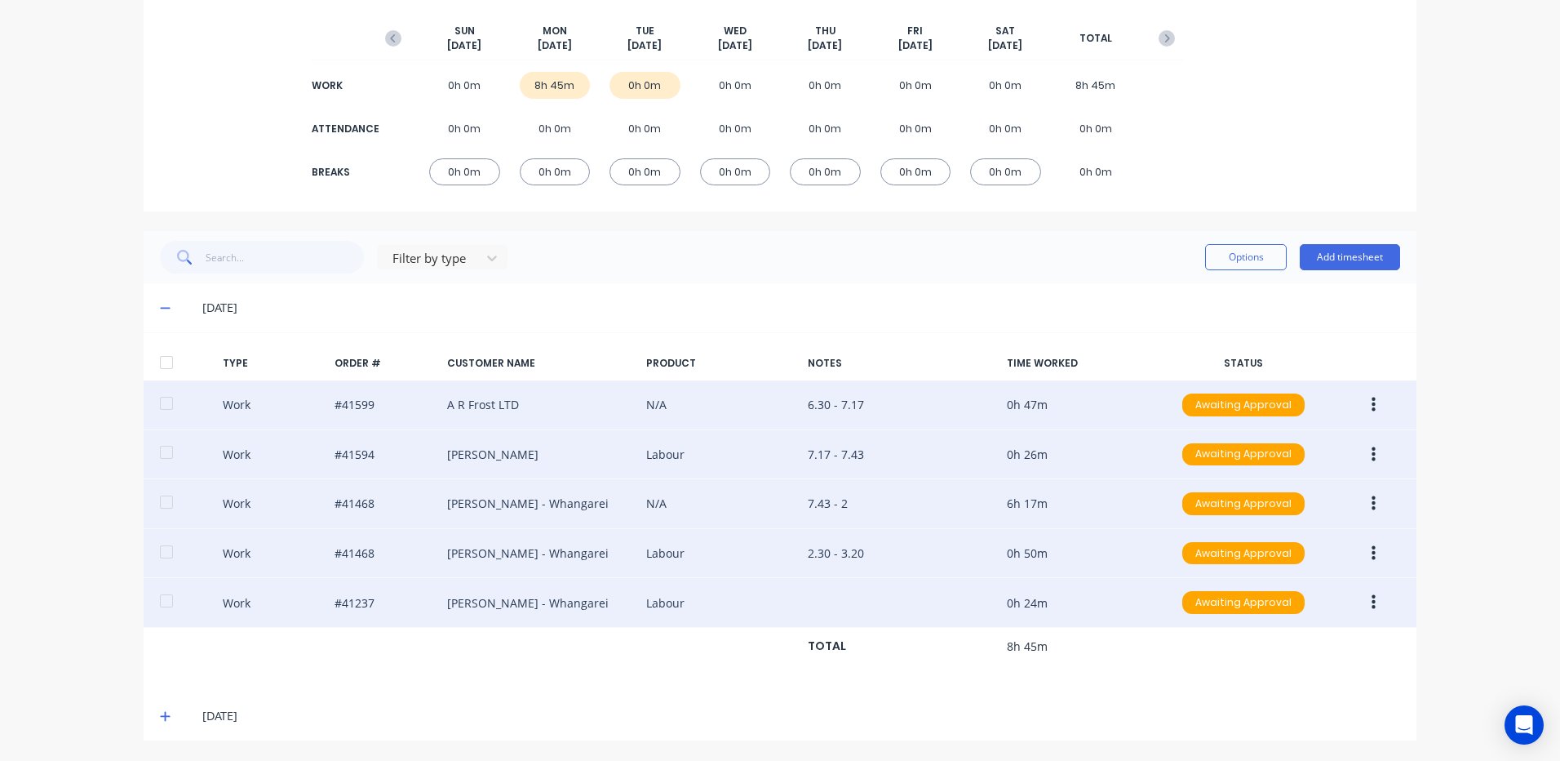
click at [1372, 601] on icon "button" at bounding box center [1374, 602] width 4 height 18
click at [1275, 539] on div "Edit" at bounding box center [1316, 542] width 126 height 24
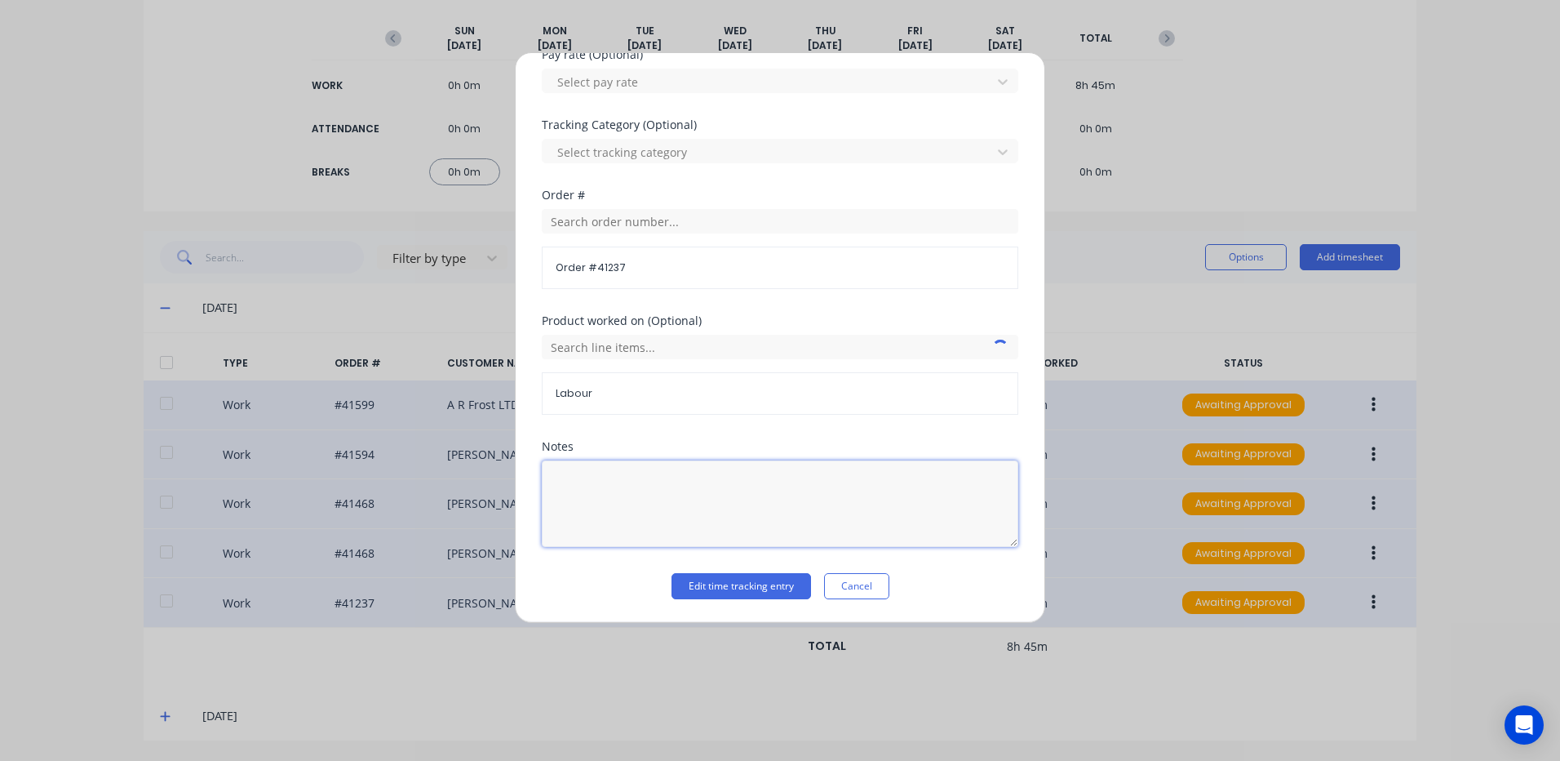
click at [578, 470] on textarea at bounding box center [780, 503] width 477 height 86
type textarea "3.21 - 3.46"
click at [707, 579] on button "Edit time tracking entry" at bounding box center [742, 586] width 140 height 26
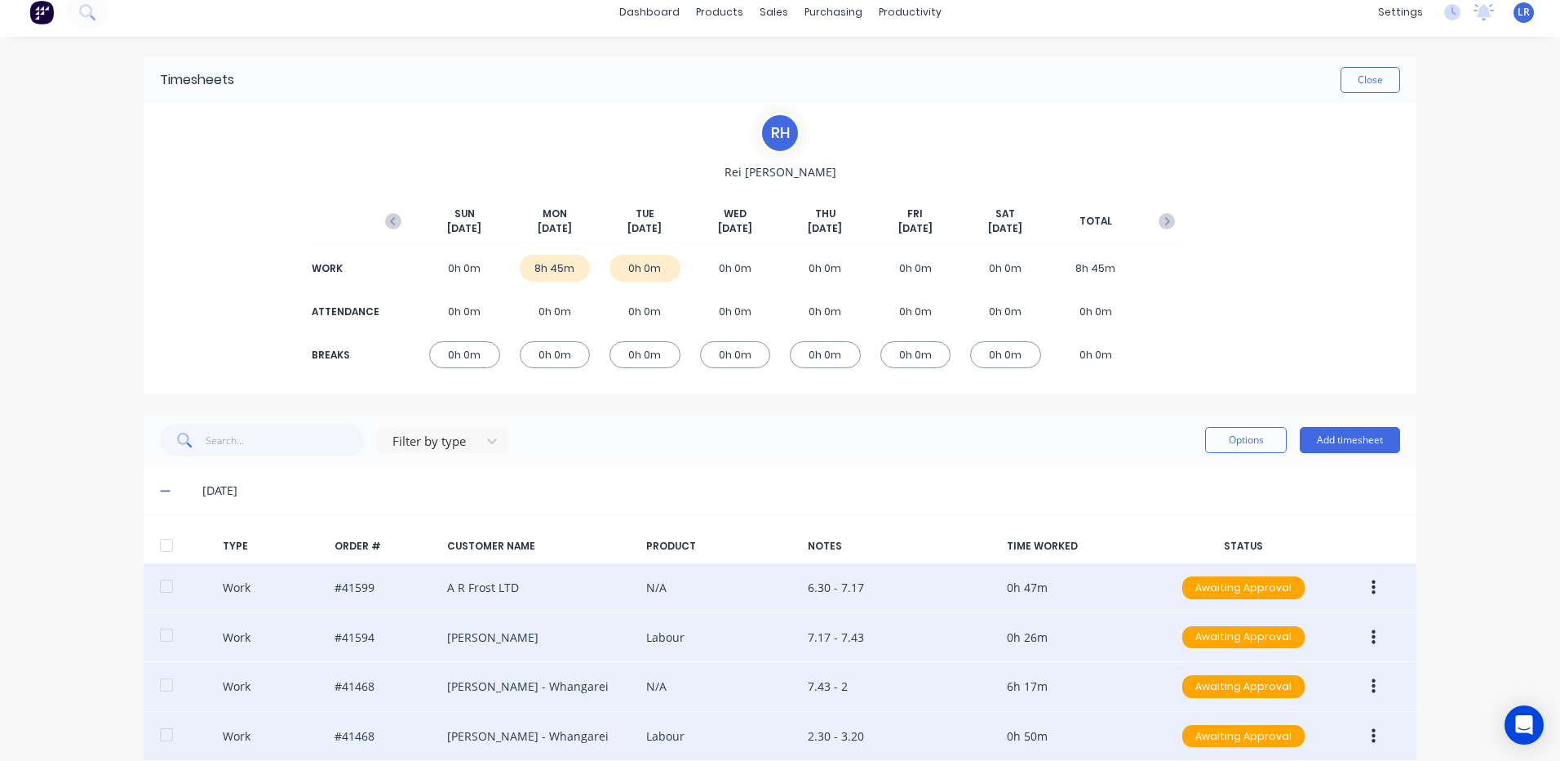
scroll to position [0, 0]
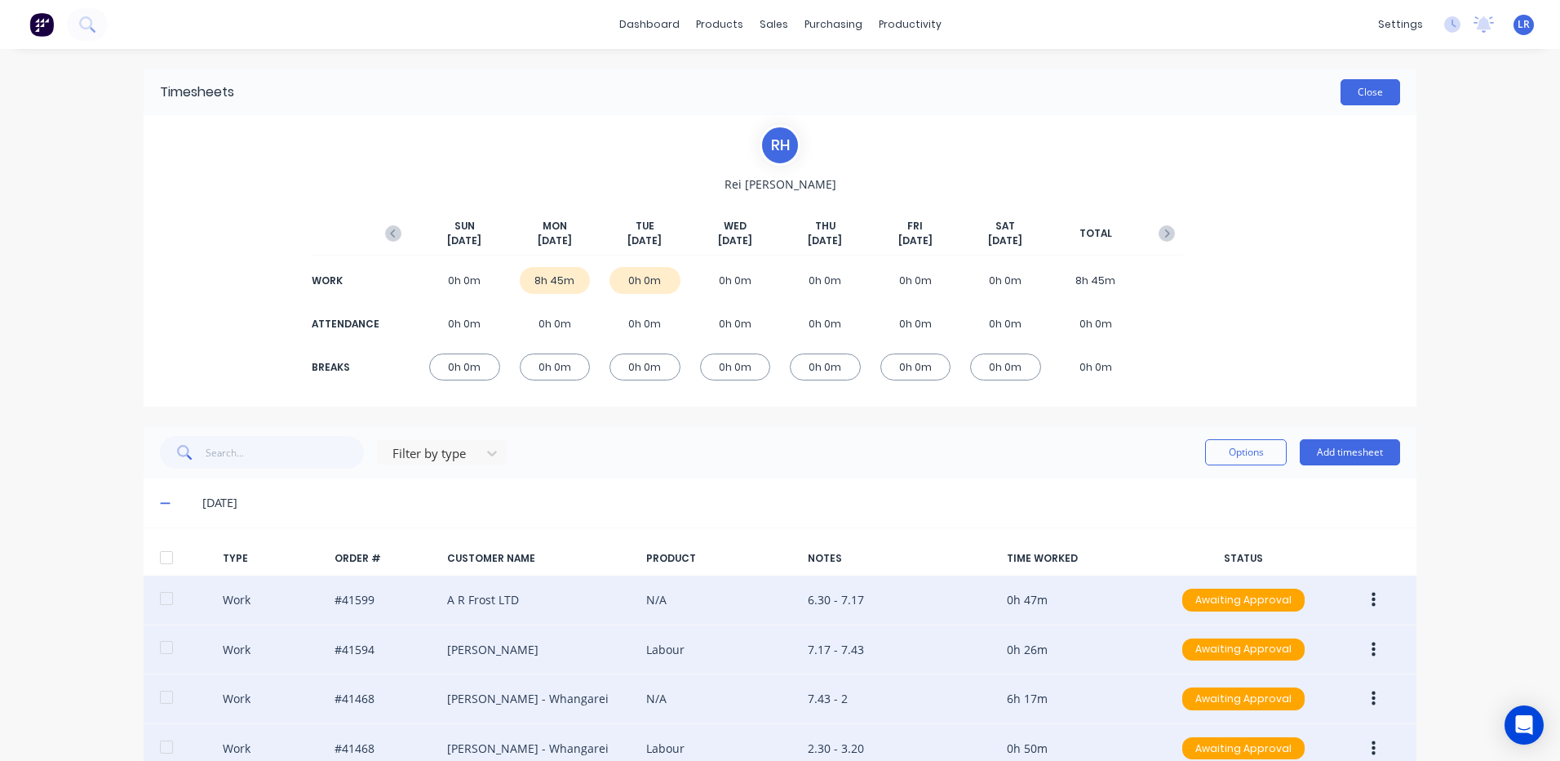
click at [1382, 86] on button "Close" at bounding box center [1371, 92] width 60 height 26
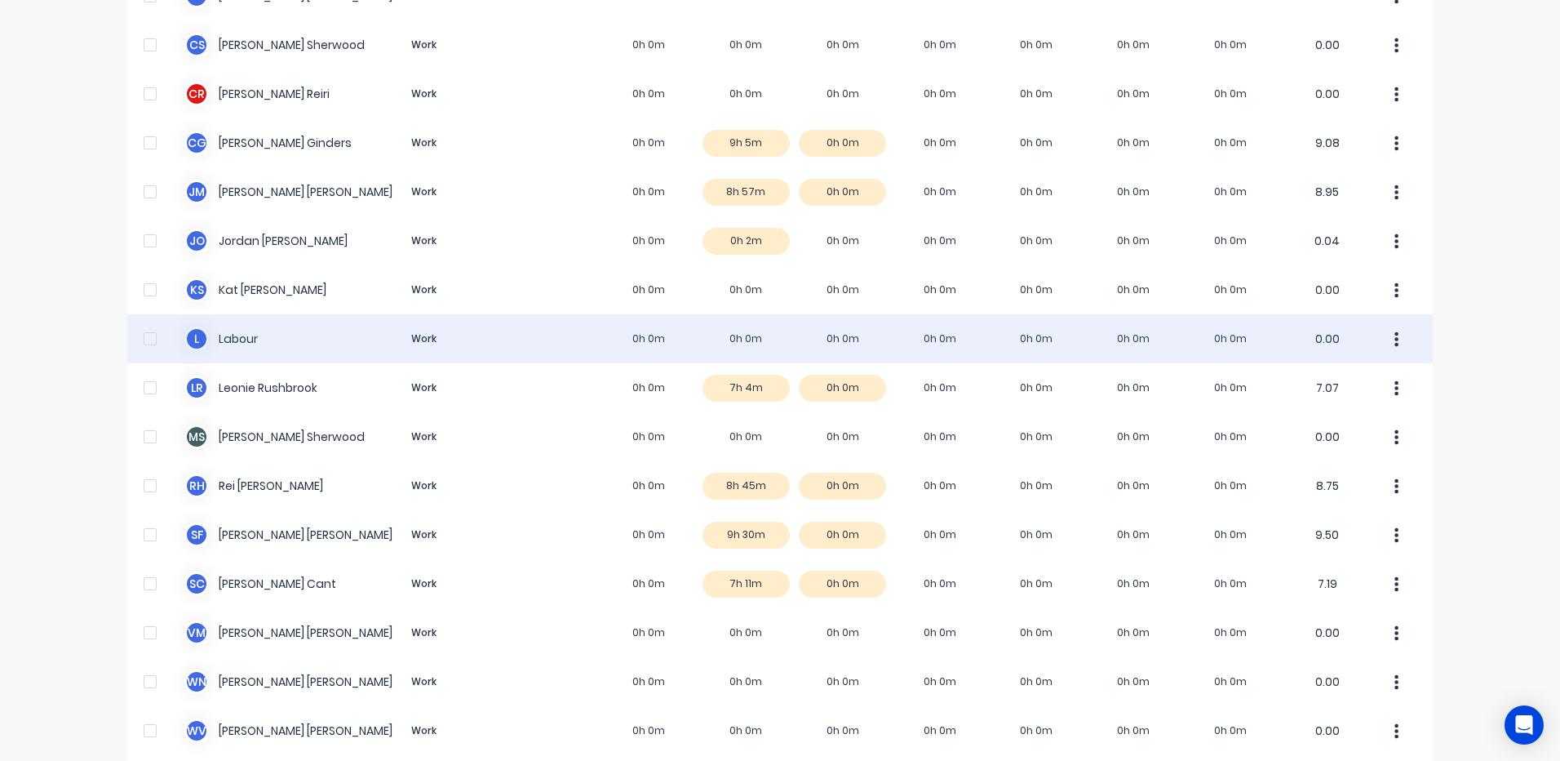
scroll to position [267, 0]
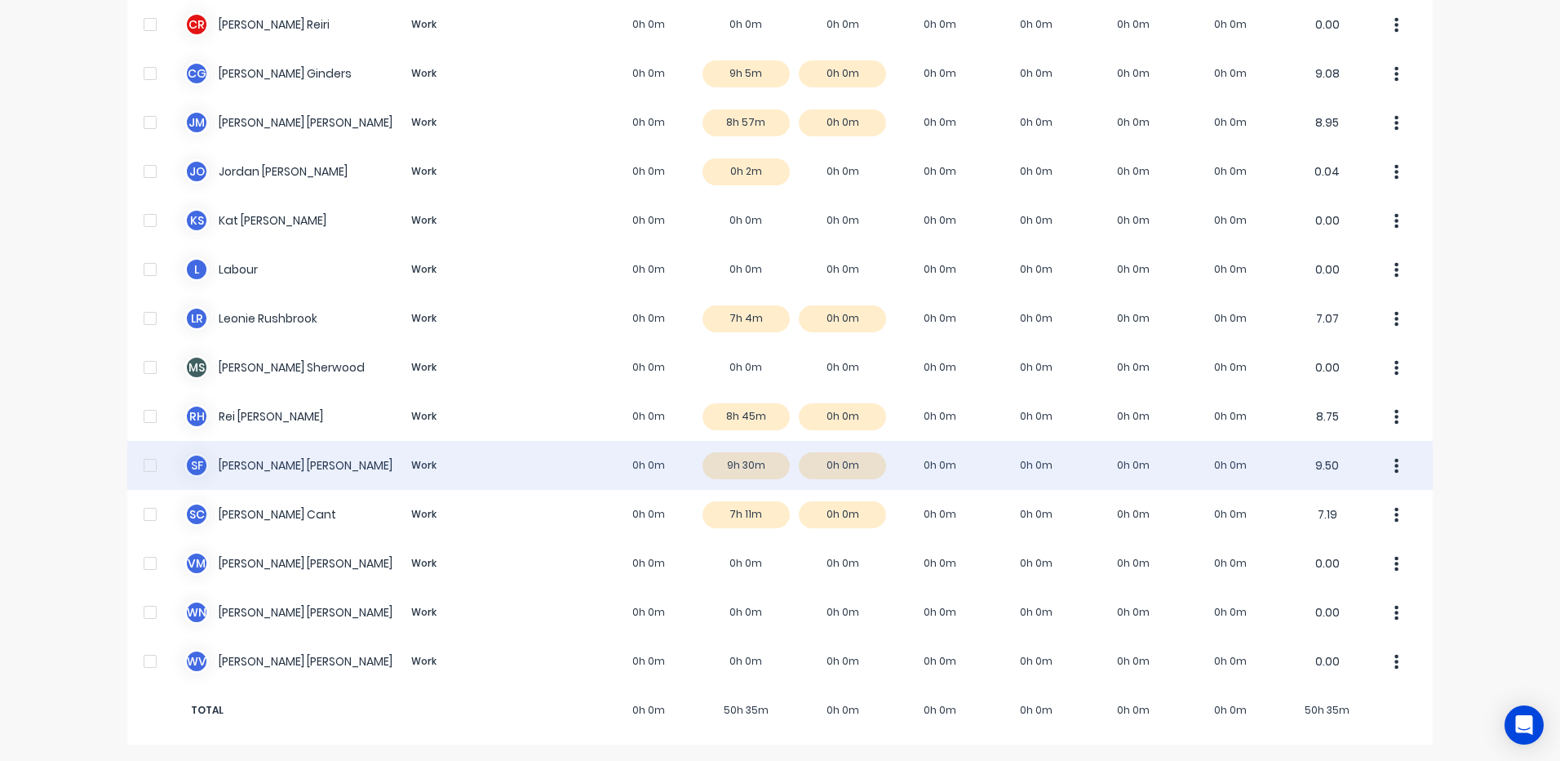
click at [736, 461] on div "s f sam fenton Work 0h 0m 9h 30m 0h 0m 0h 0m 0h 0m 0h 0m 0h 0m 9.50" at bounding box center [780, 465] width 1306 height 49
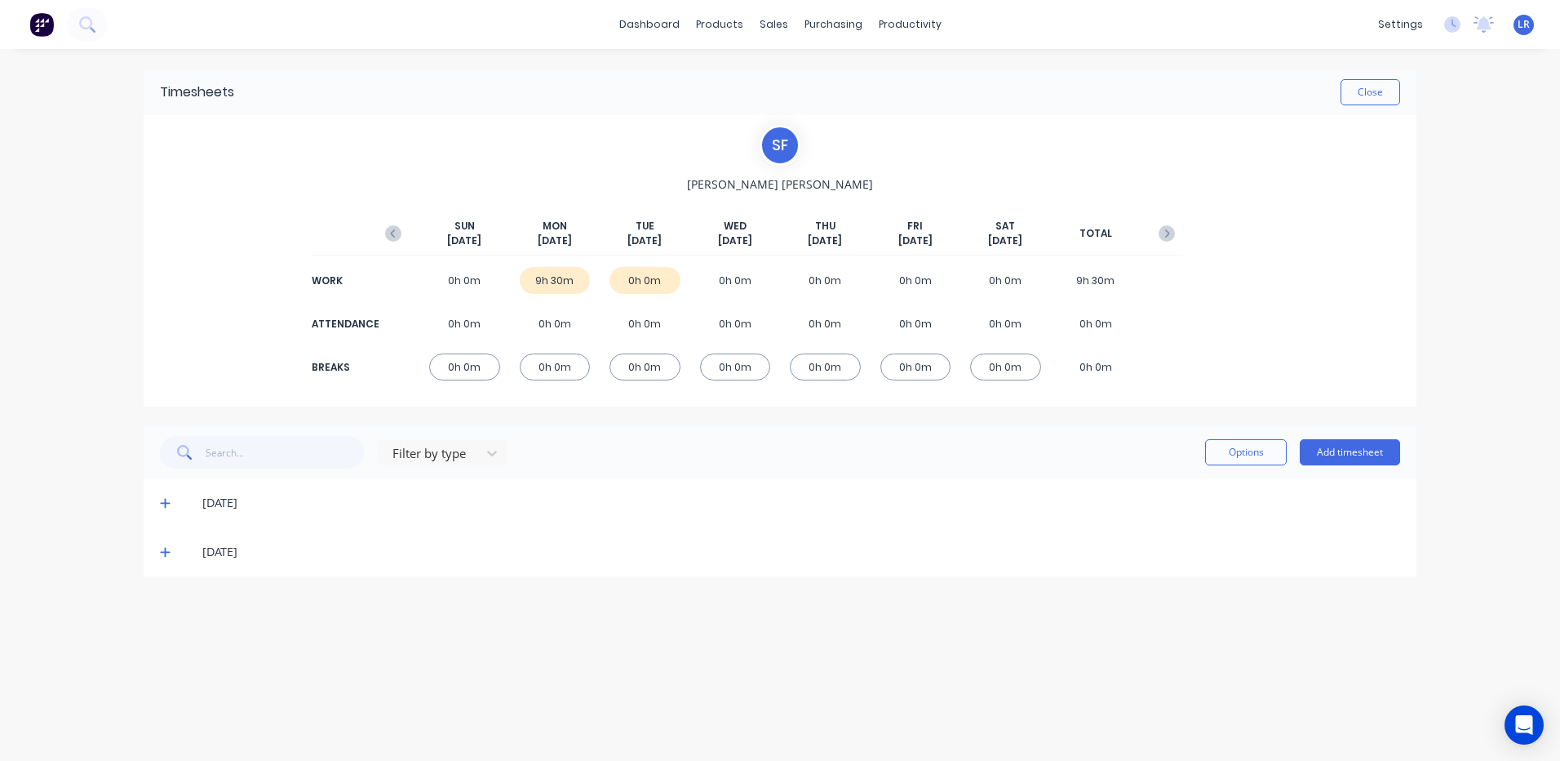
click at [163, 499] on icon at bounding box center [165, 502] width 11 height 11
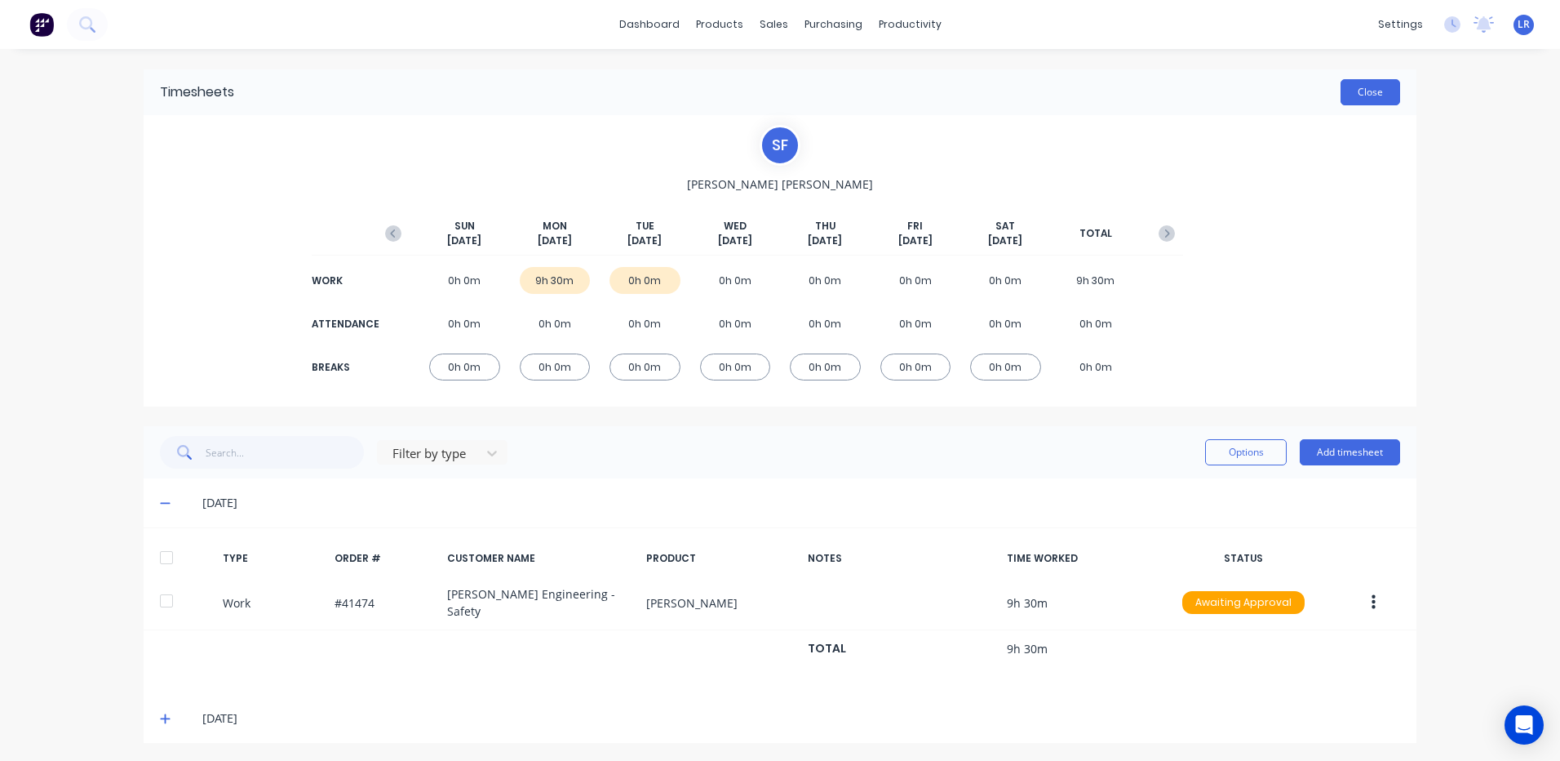
click at [1370, 90] on button "Close" at bounding box center [1371, 92] width 60 height 26
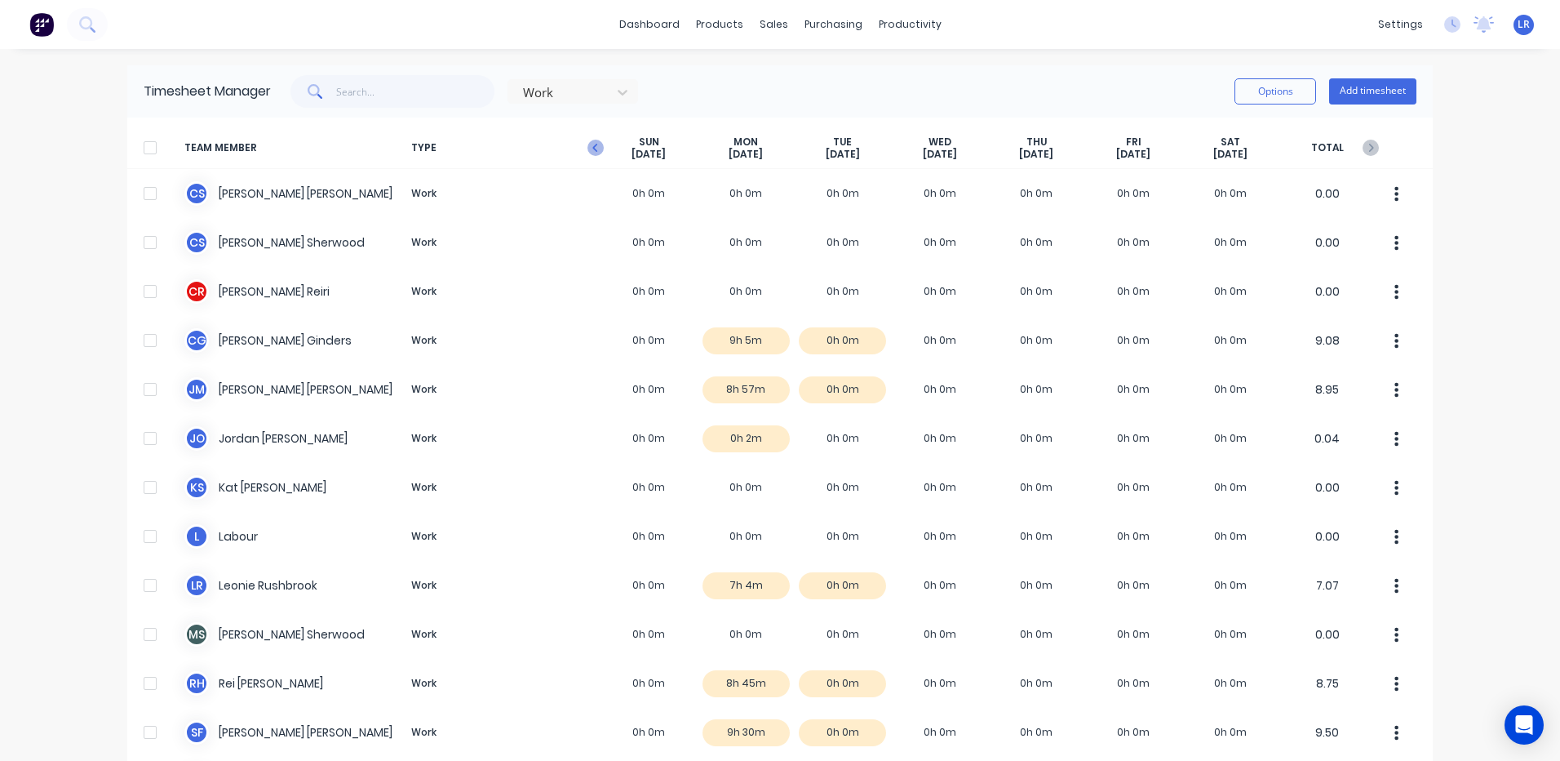
click at [588, 146] on icon "button" at bounding box center [596, 148] width 16 height 16
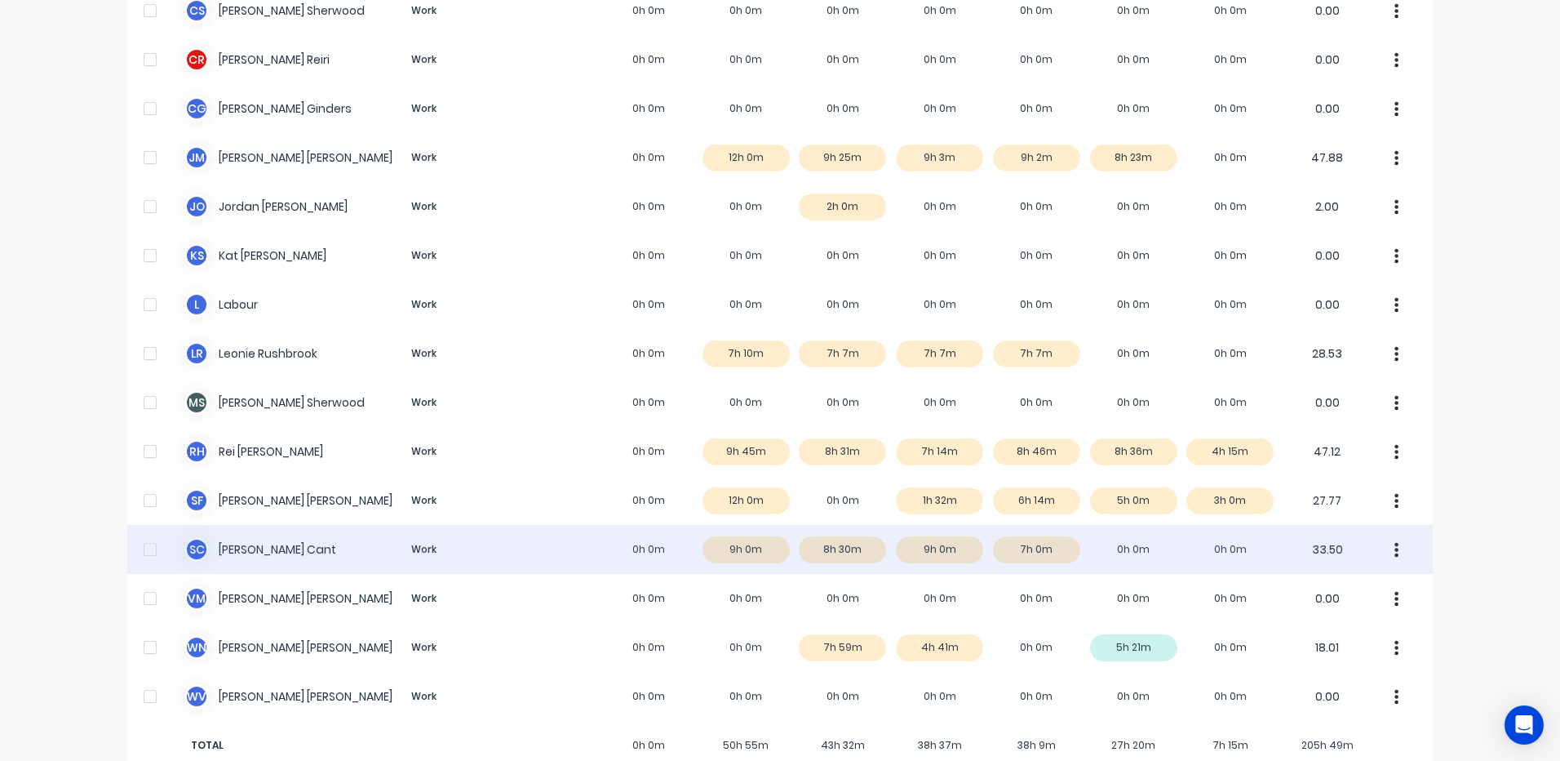
scroll to position [267, 0]
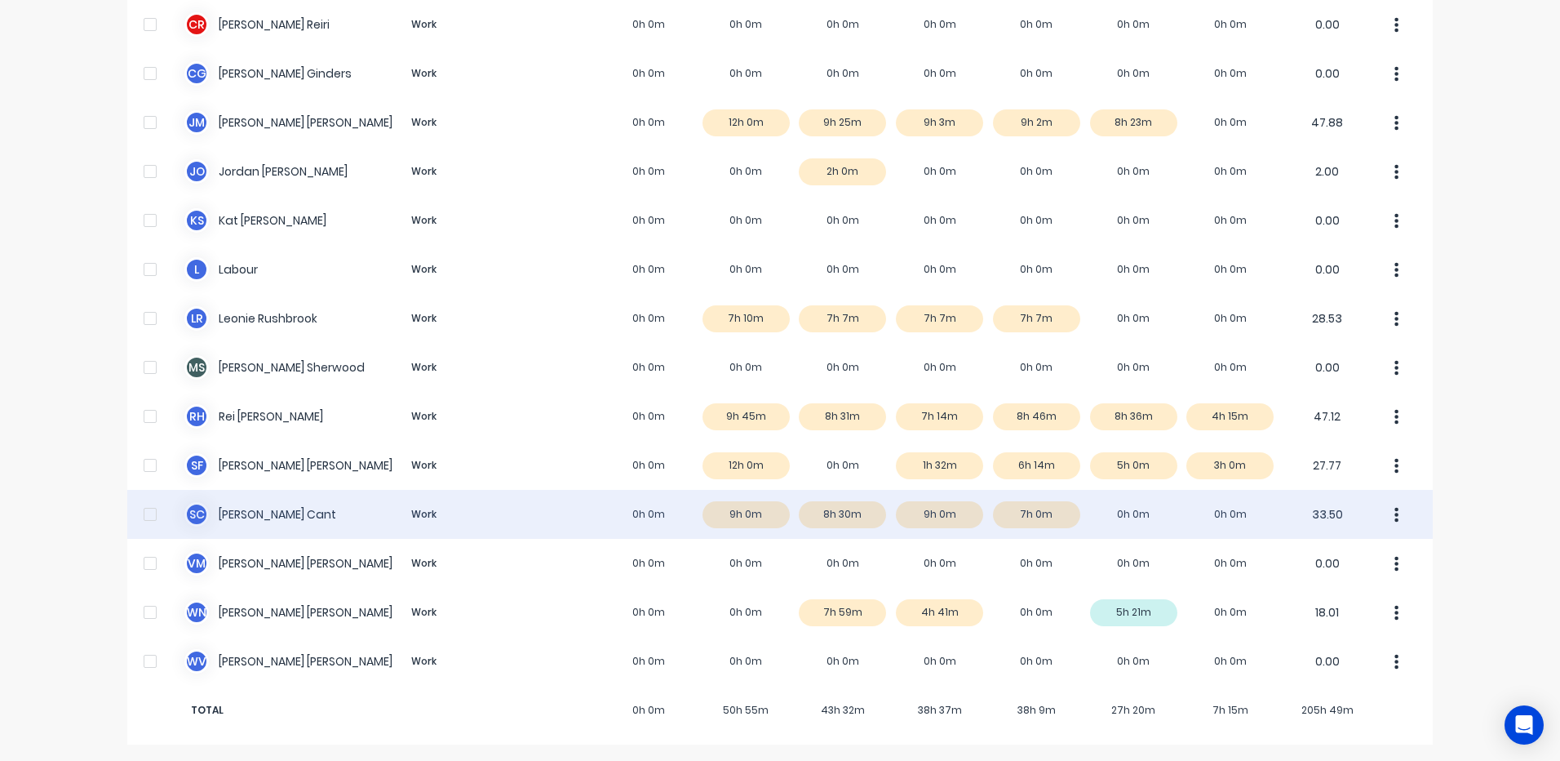
click at [1033, 509] on div "S C Steve Cant Work 0h 0m 9h 0m 8h 30m 9h 0m 7h 0m 0h 0m 0h 0m 33.50" at bounding box center [780, 514] width 1306 height 49
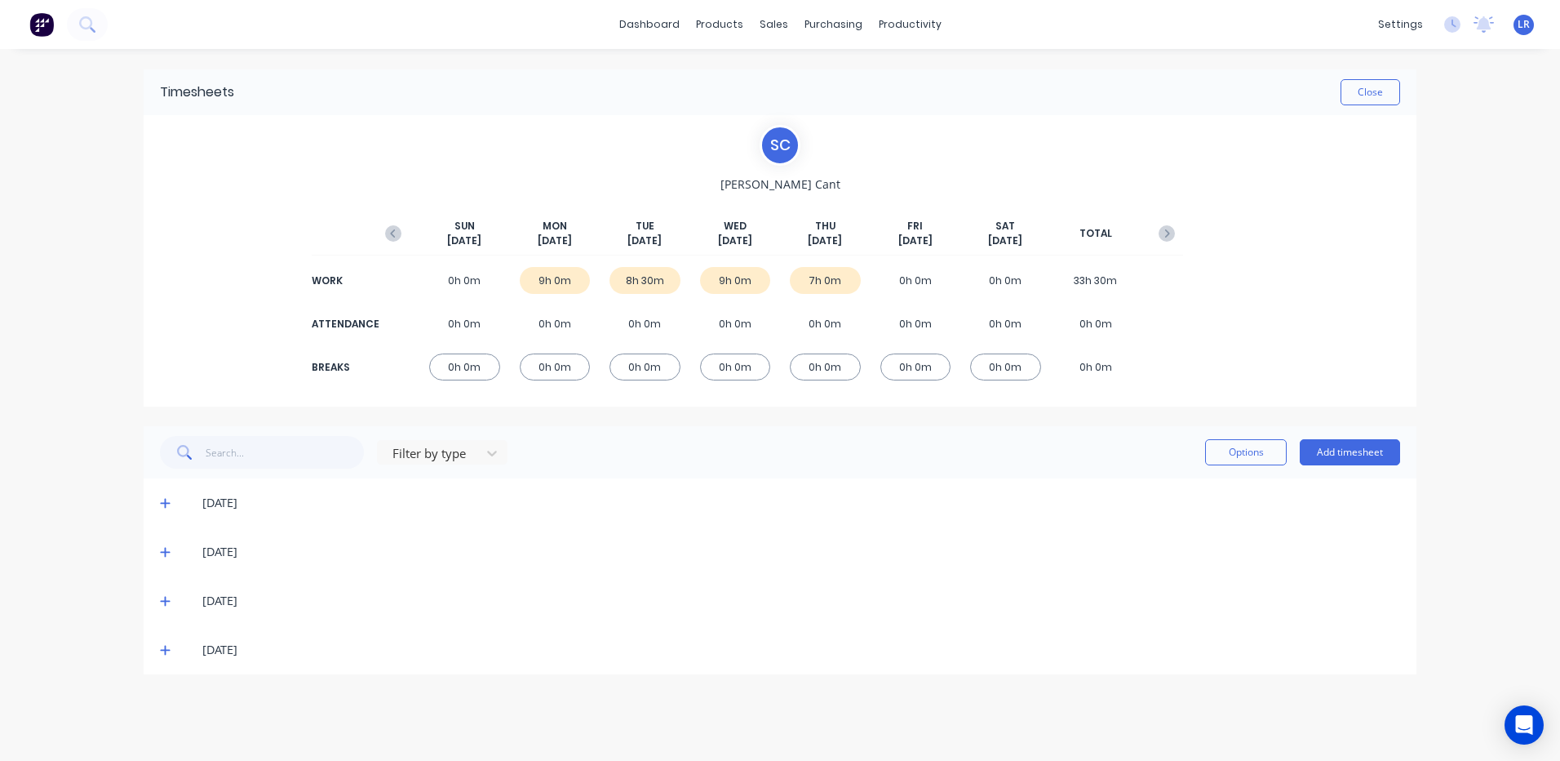
click at [162, 646] on icon at bounding box center [165, 649] width 11 height 11
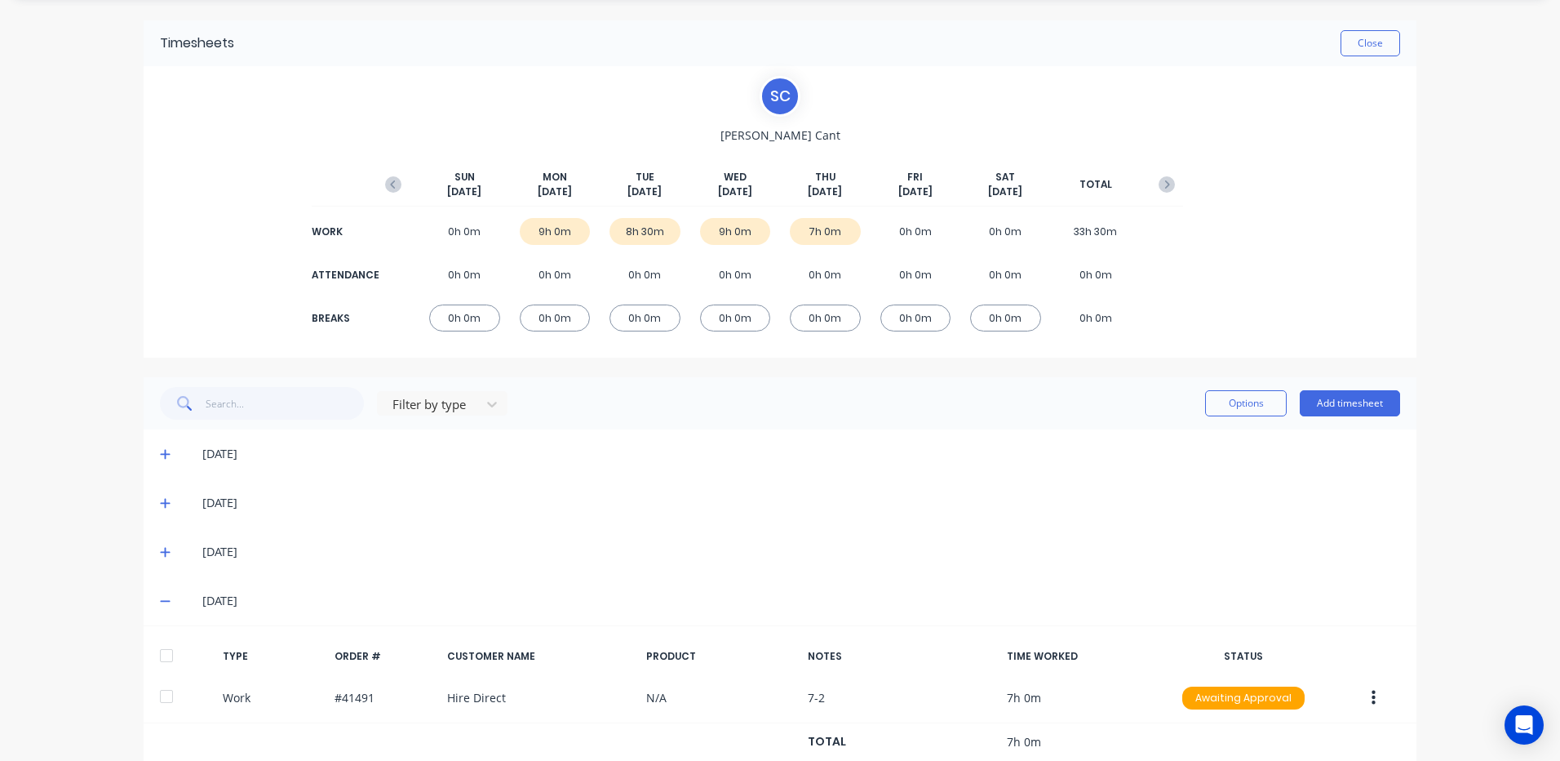
scroll to position [95, 0]
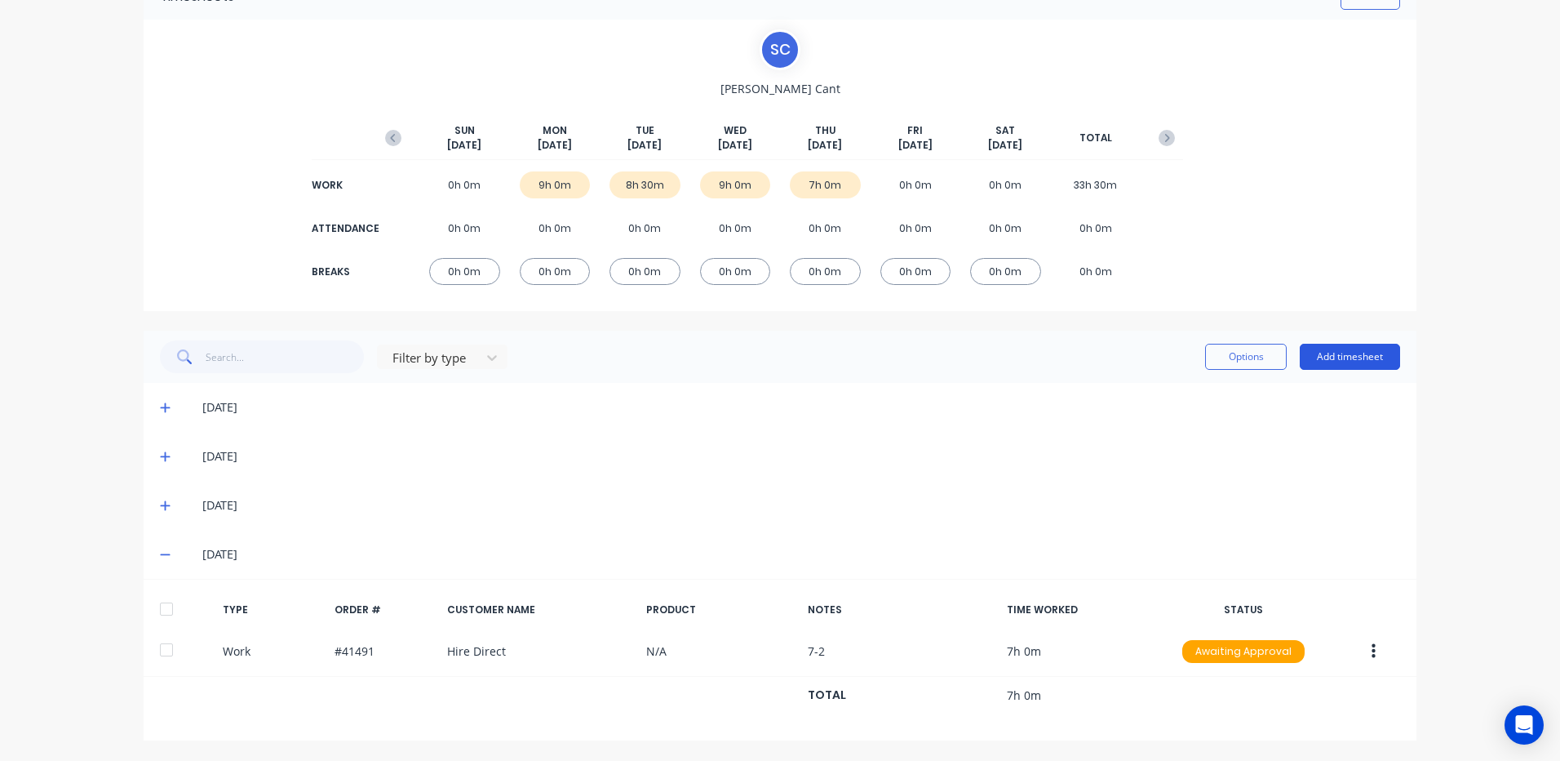
click at [1346, 349] on button "Add timesheet" at bounding box center [1350, 357] width 100 height 26
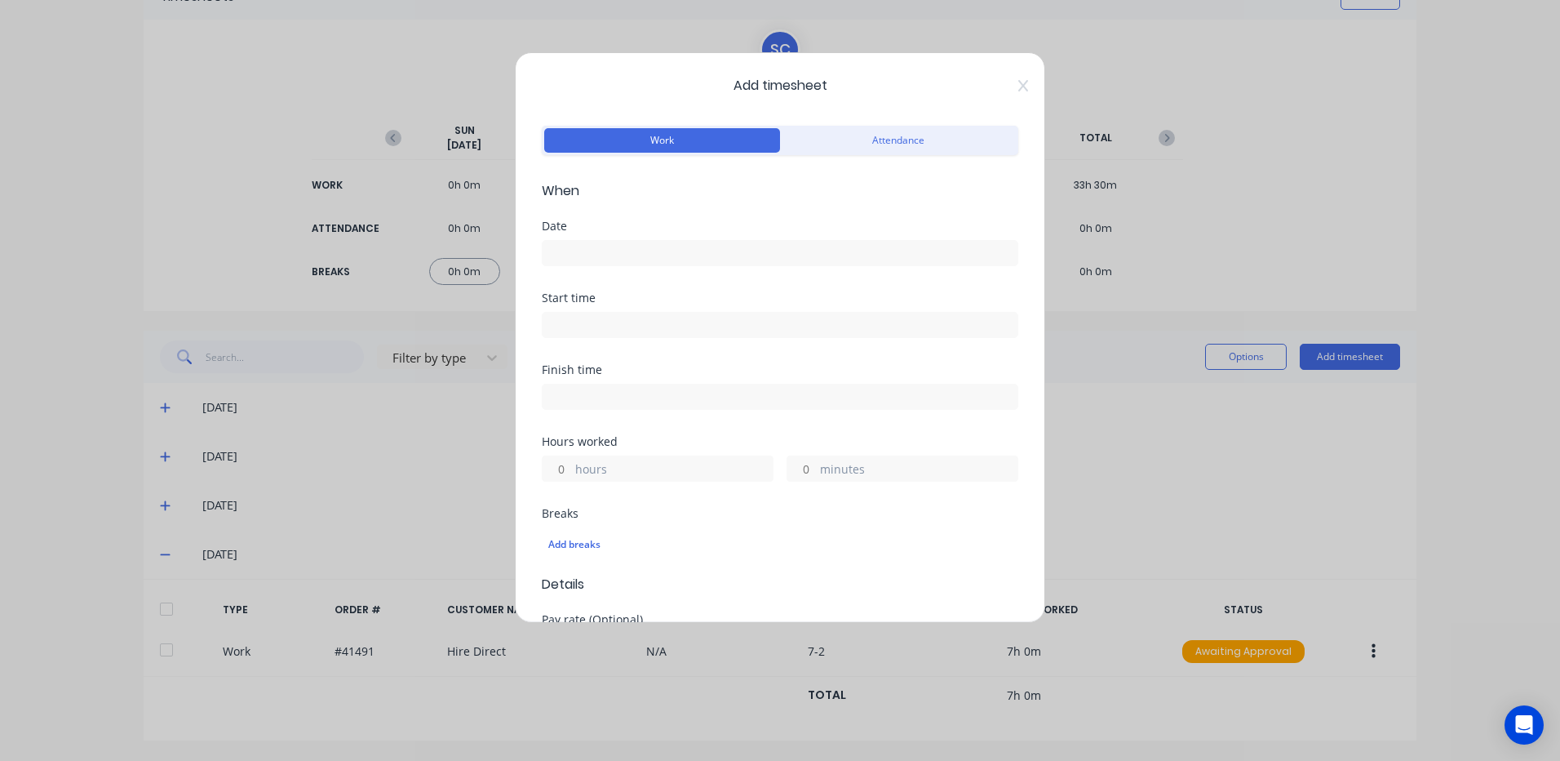
click at [570, 248] on input at bounding box center [780, 253] width 475 height 24
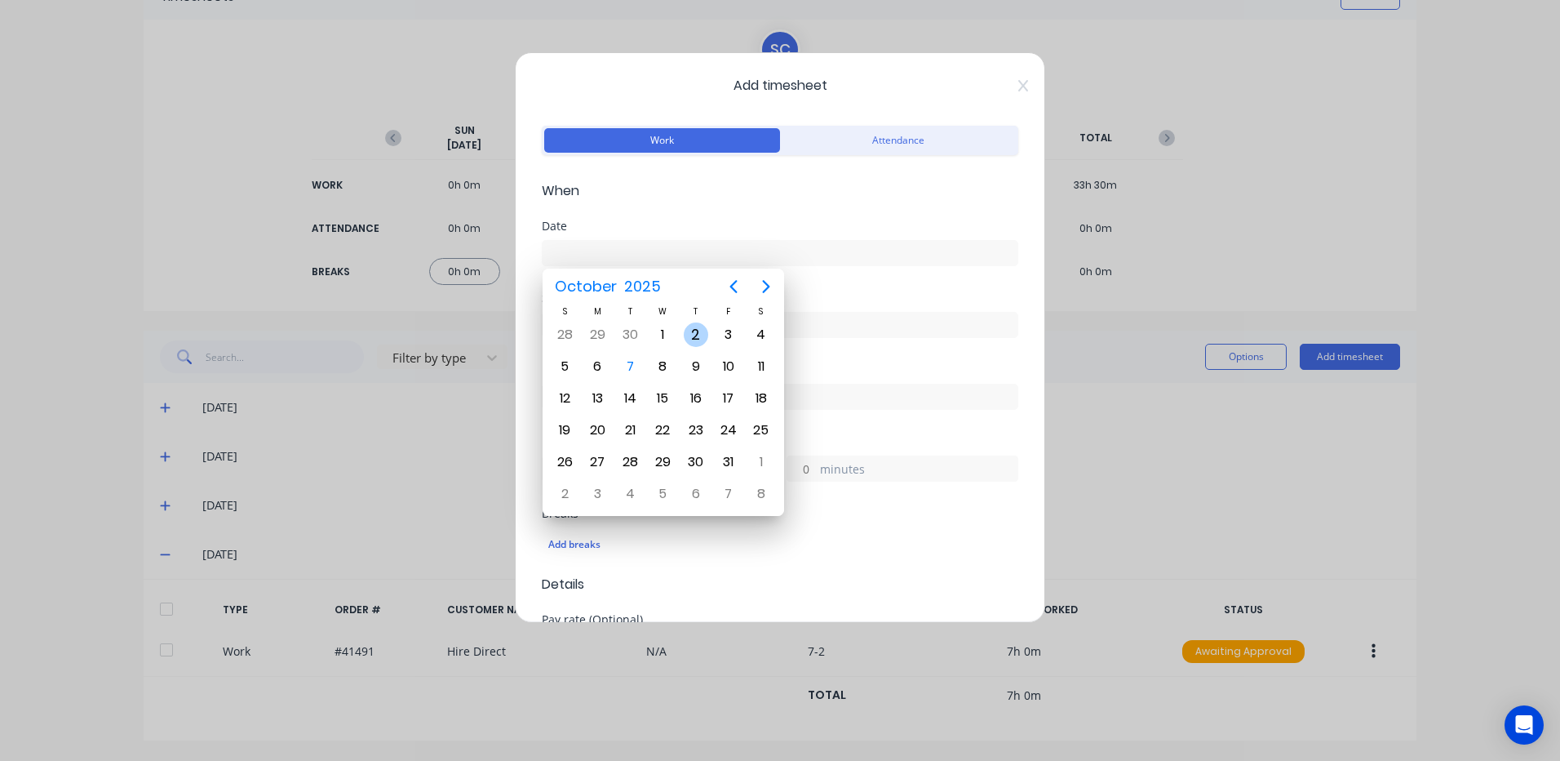
click at [697, 334] on div "2" at bounding box center [696, 334] width 24 height 24
type input "[DATE]"
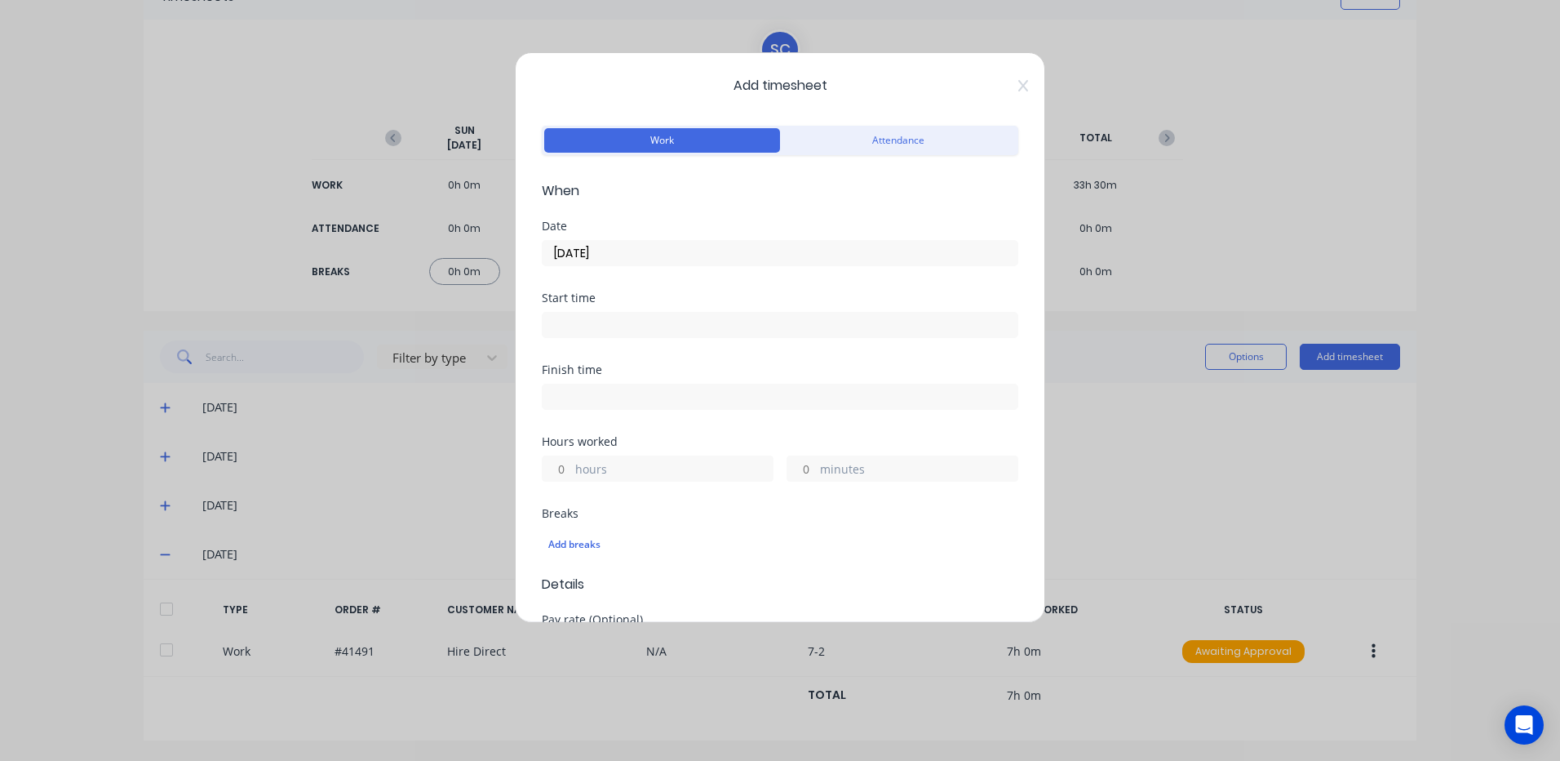
click at [563, 326] on input at bounding box center [780, 325] width 475 height 24
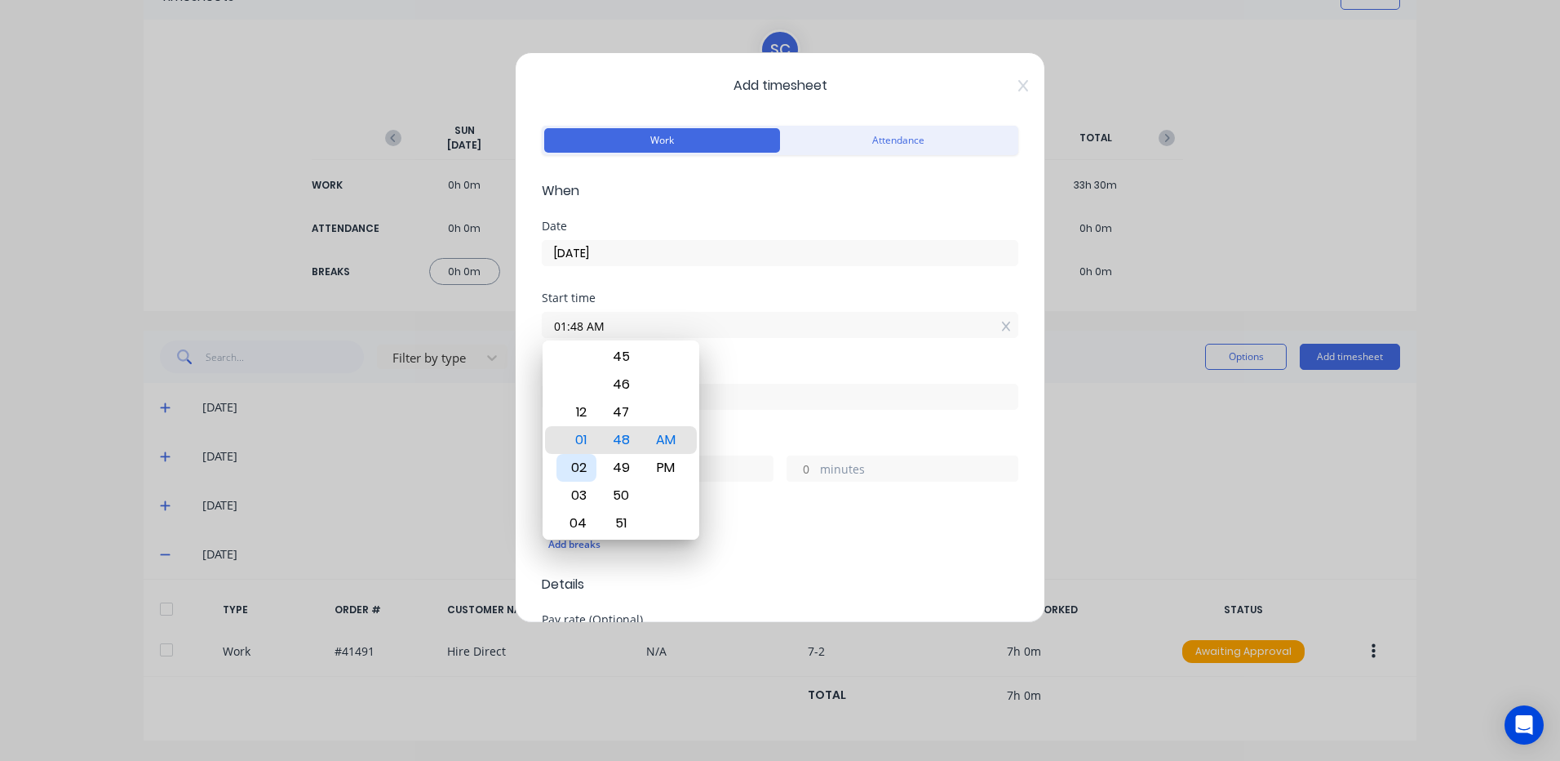
click at [581, 462] on div "02" at bounding box center [577, 468] width 40 height 28
click at [618, 351] on div "30" at bounding box center [621, 357] width 40 height 28
click at [676, 466] on div "PM" at bounding box center [666, 468] width 40 height 28
type input "02:30 PM"
click at [798, 527] on div "Add breaks" at bounding box center [780, 544] width 477 height 34
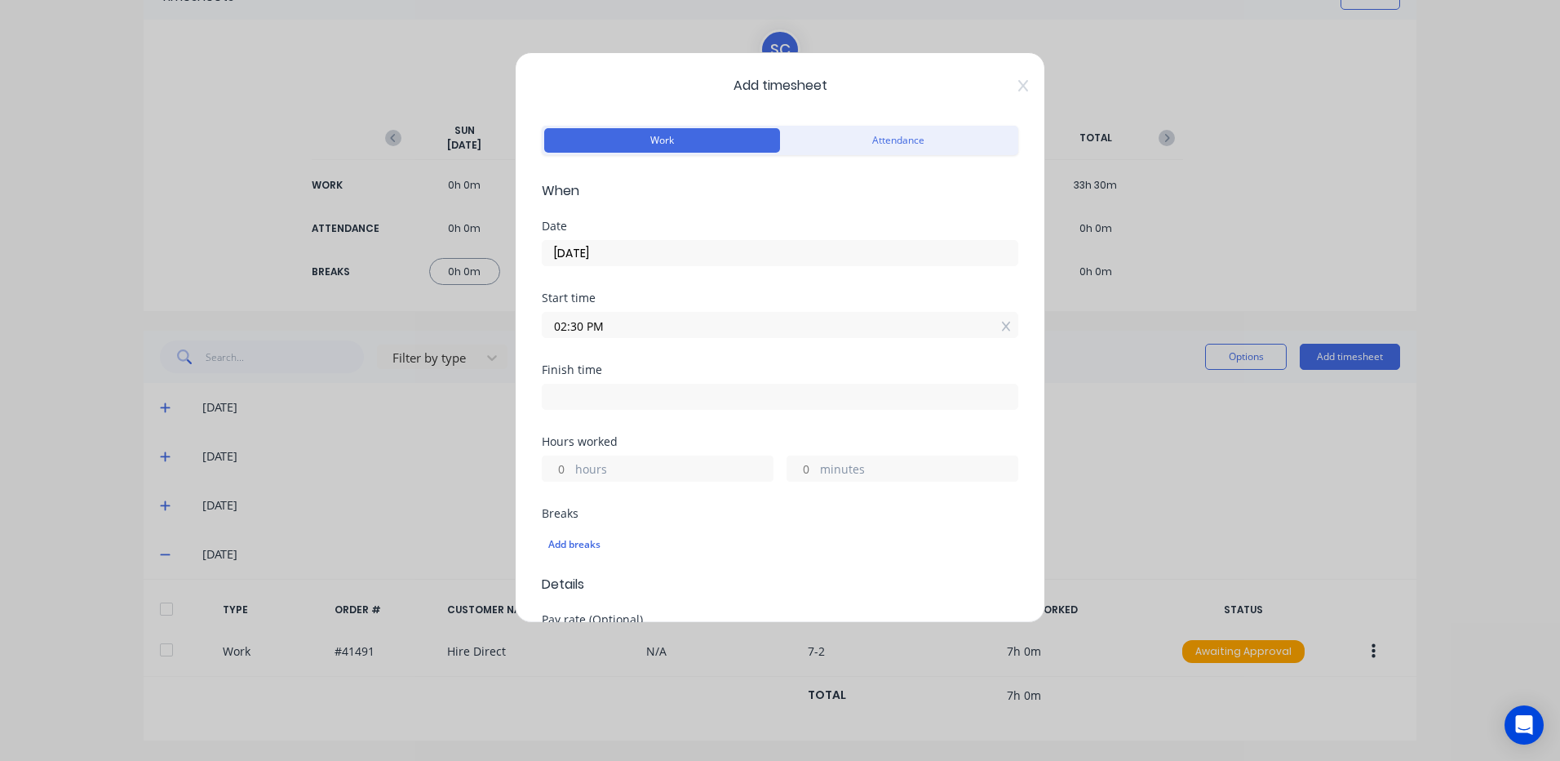
click at [561, 392] on input at bounding box center [780, 396] width 475 height 24
type input "07:48 AM"
type input "17"
type input "18"
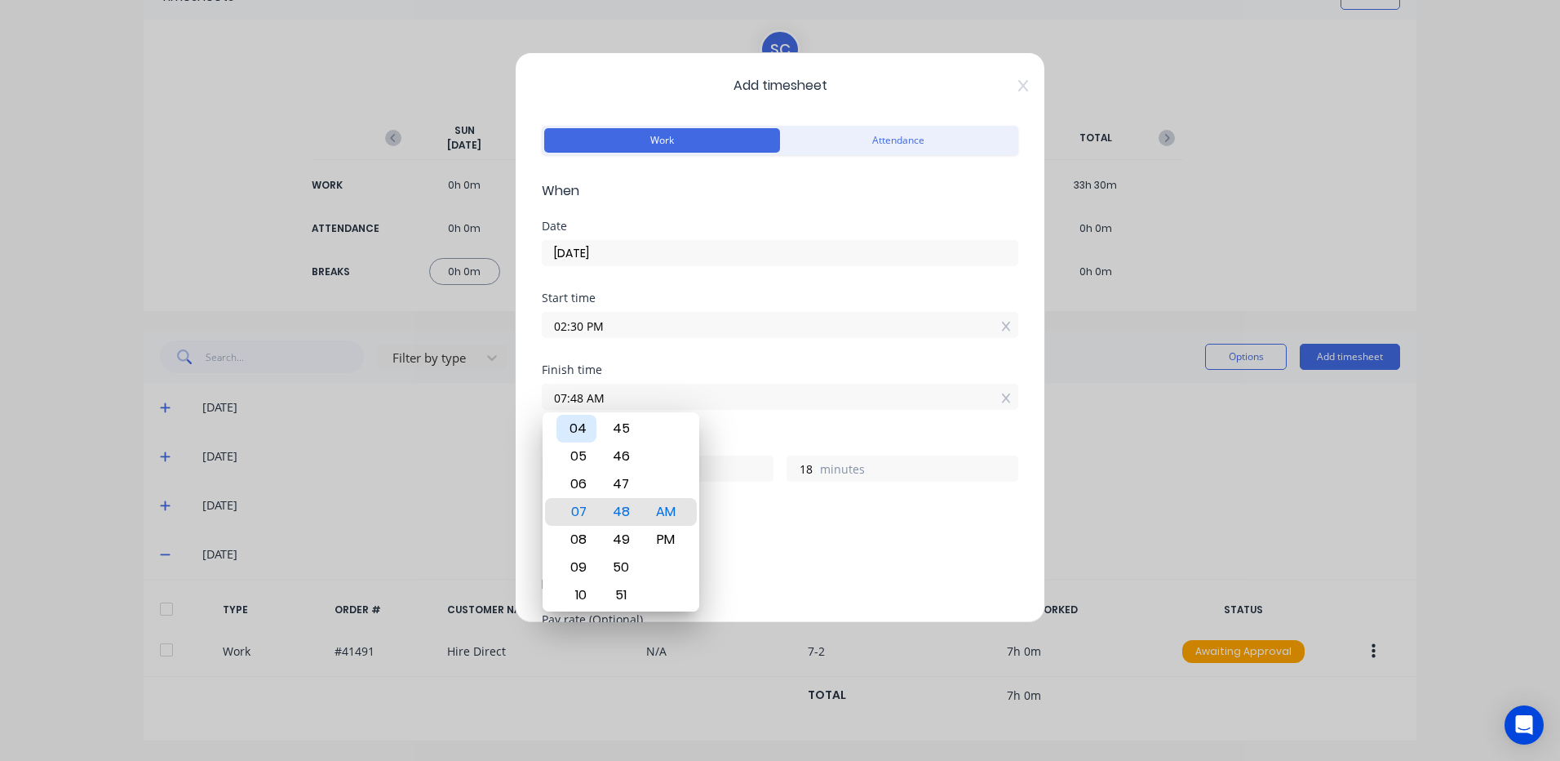
click at [576, 428] on div "04" at bounding box center [577, 429] width 40 height 28
type input "04:48 AM"
type input "14"
type input "04:40 AM"
type input "10"
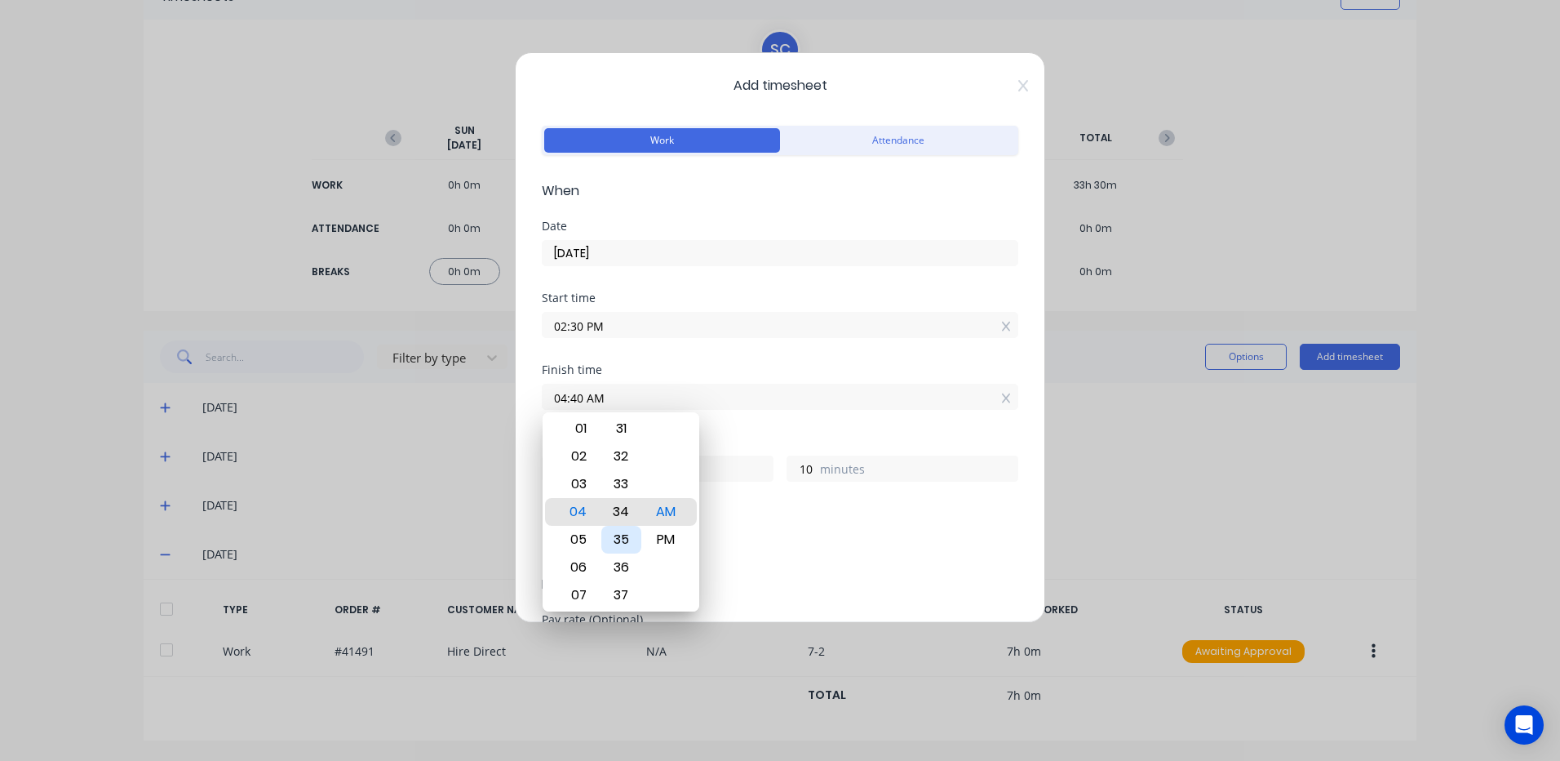
type input "04:34 AM"
type input "4"
type input "04:27 AM"
type input "13"
type input "57"
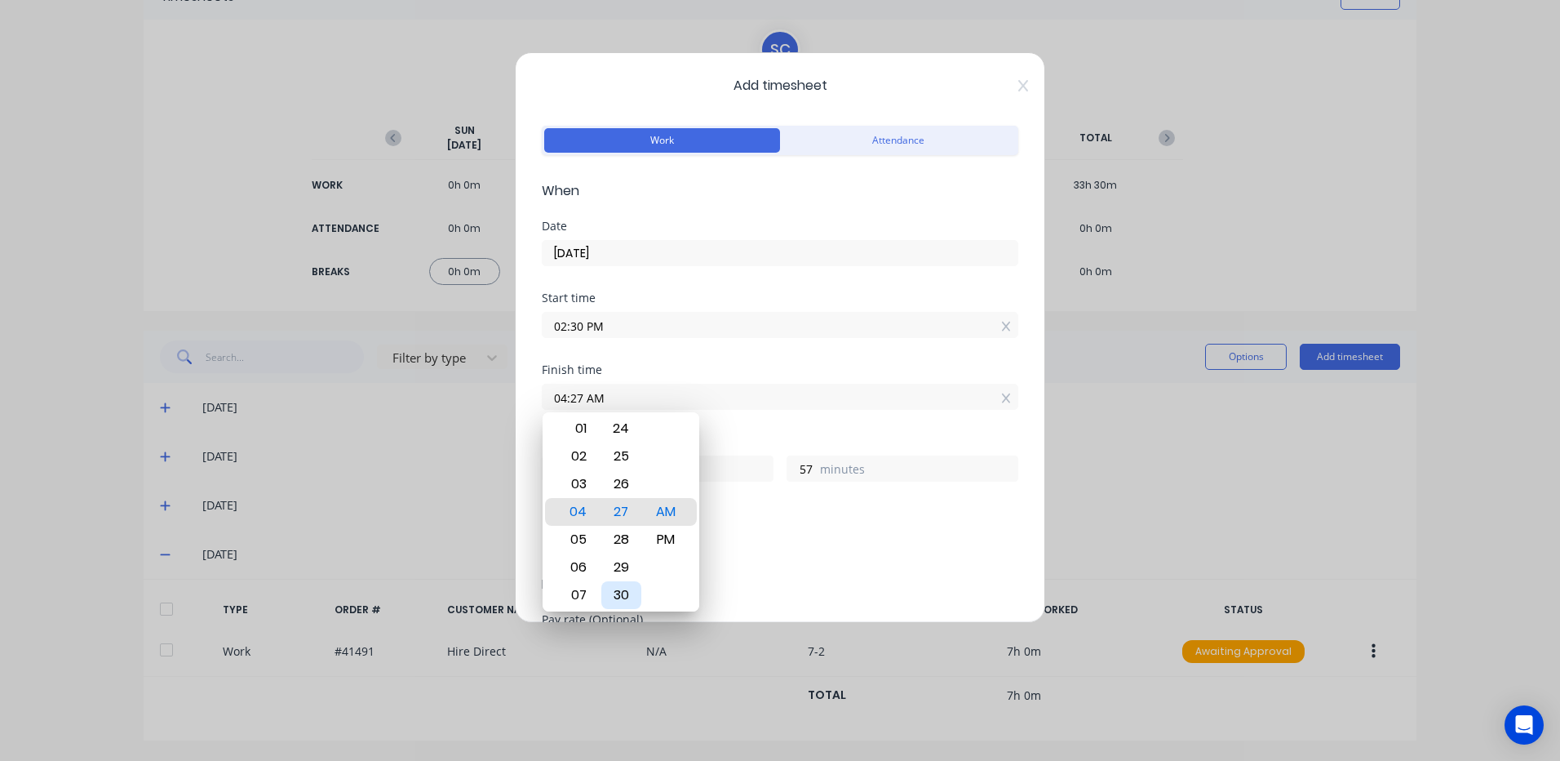
click at [621, 591] on div "30" at bounding box center [621, 595] width 40 height 28
type input "04:30 AM"
type input "14"
type input "0"
click at [670, 536] on div "PM" at bounding box center [666, 540] width 40 height 28
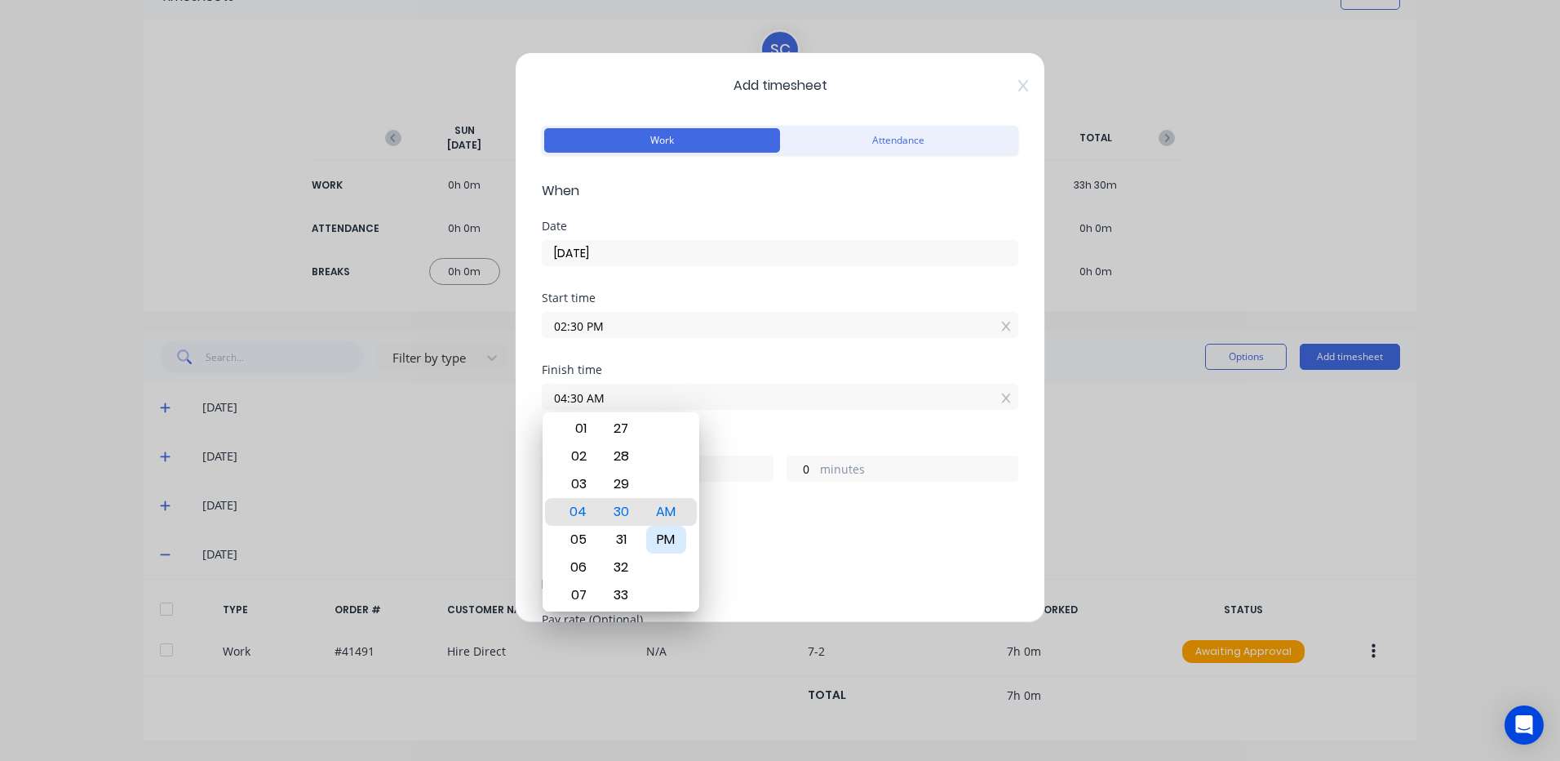
type input "04:30 PM"
type input "2"
click at [848, 578] on span "Details" at bounding box center [780, 584] width 477 height 20
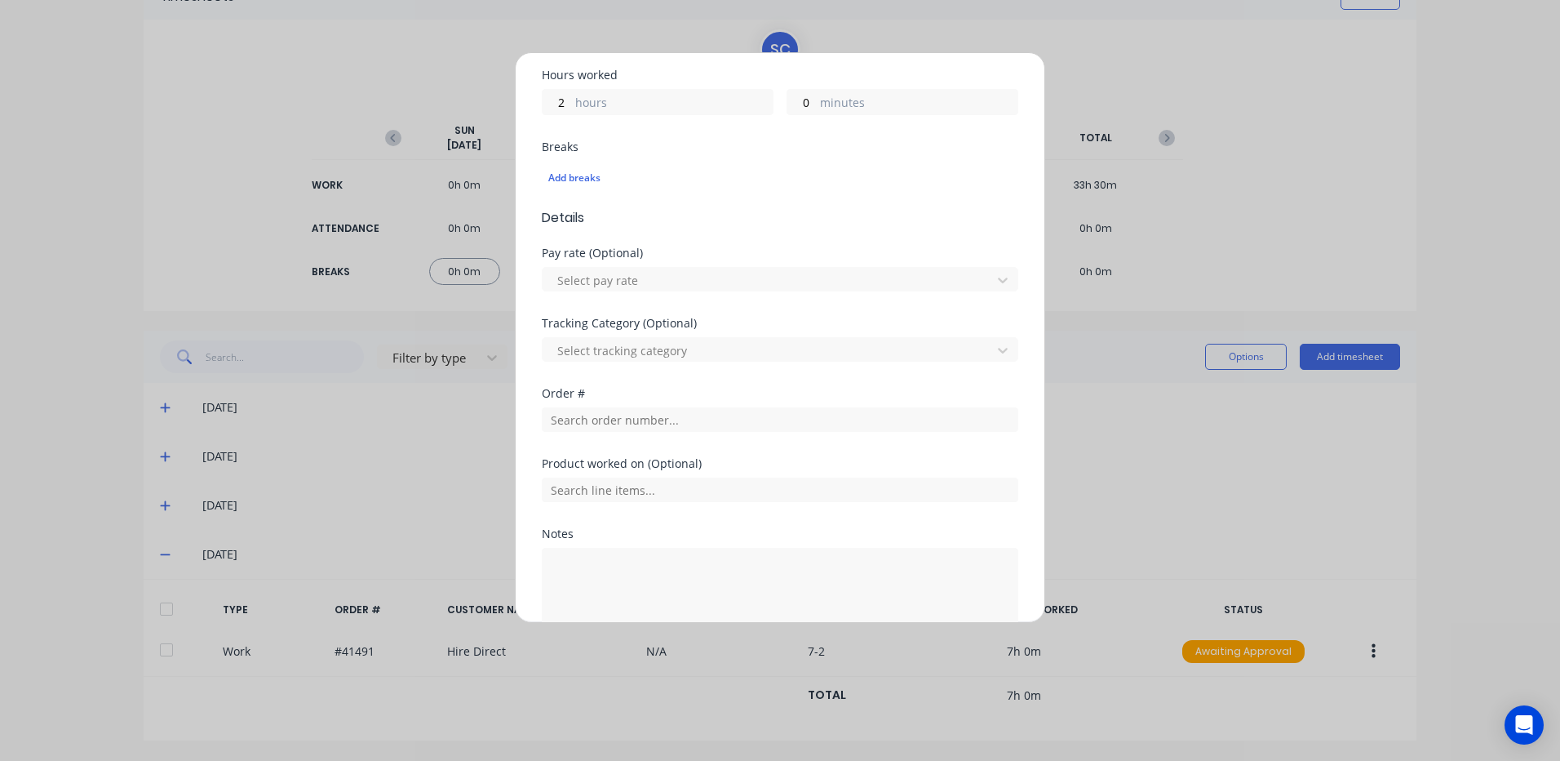
scroll to position [408, 0]
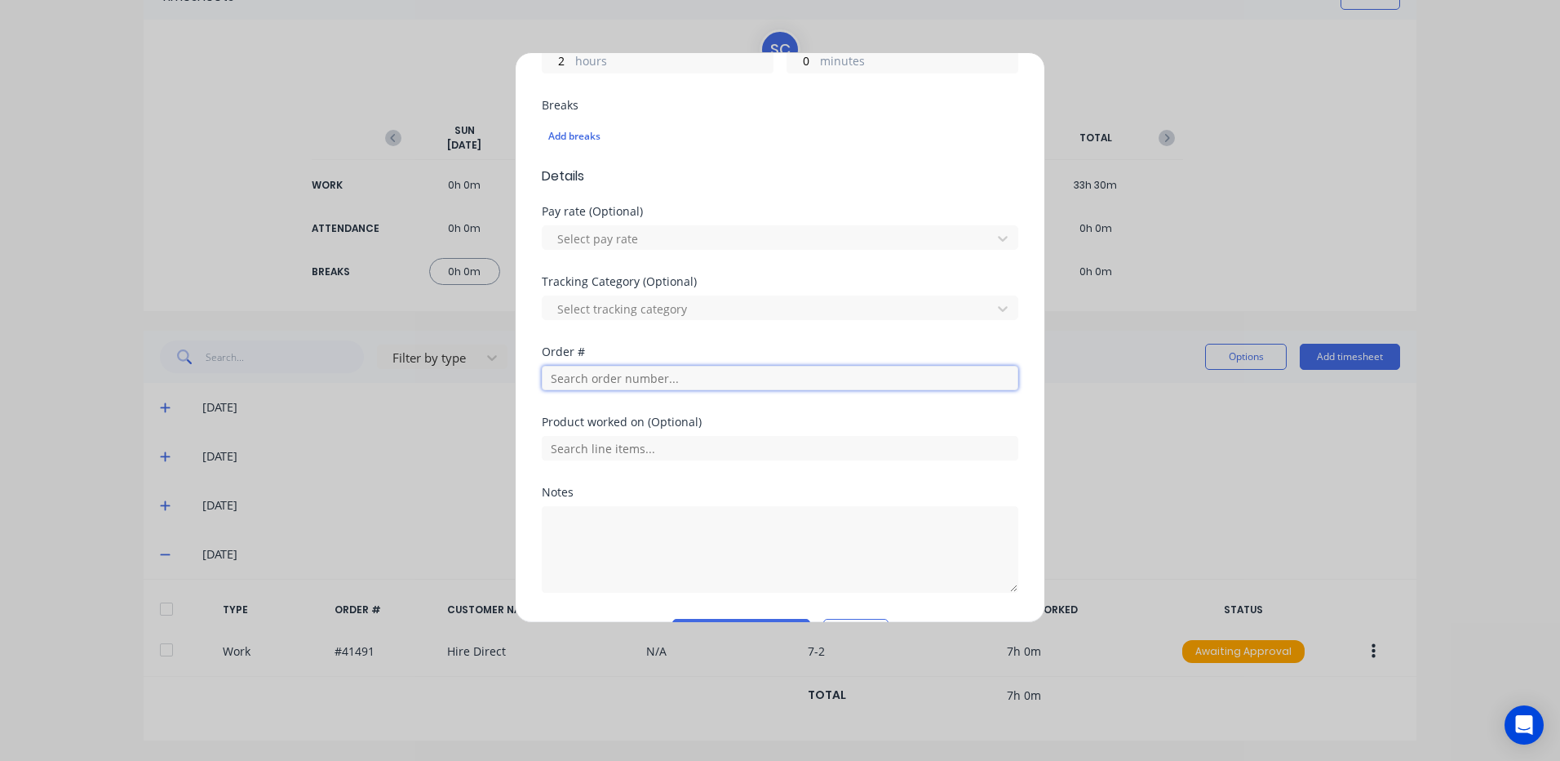
click at [570, 373] on input "text" at bounding box center [780, 378] width 477 height 24
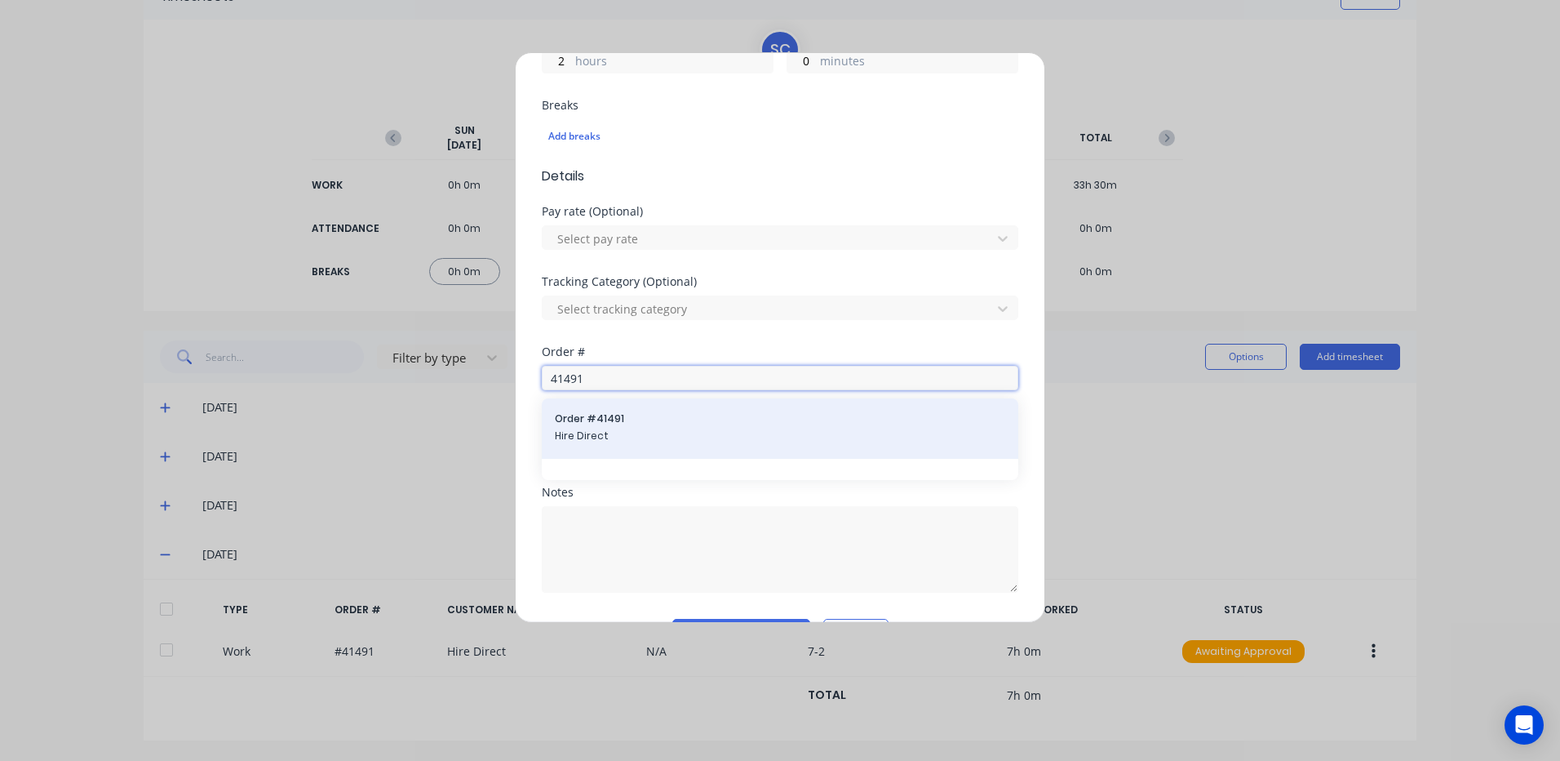
type input "41491"
click at [607, 419] on span "Order # 41491" at bounding box center [780, 418] width 450 height 15
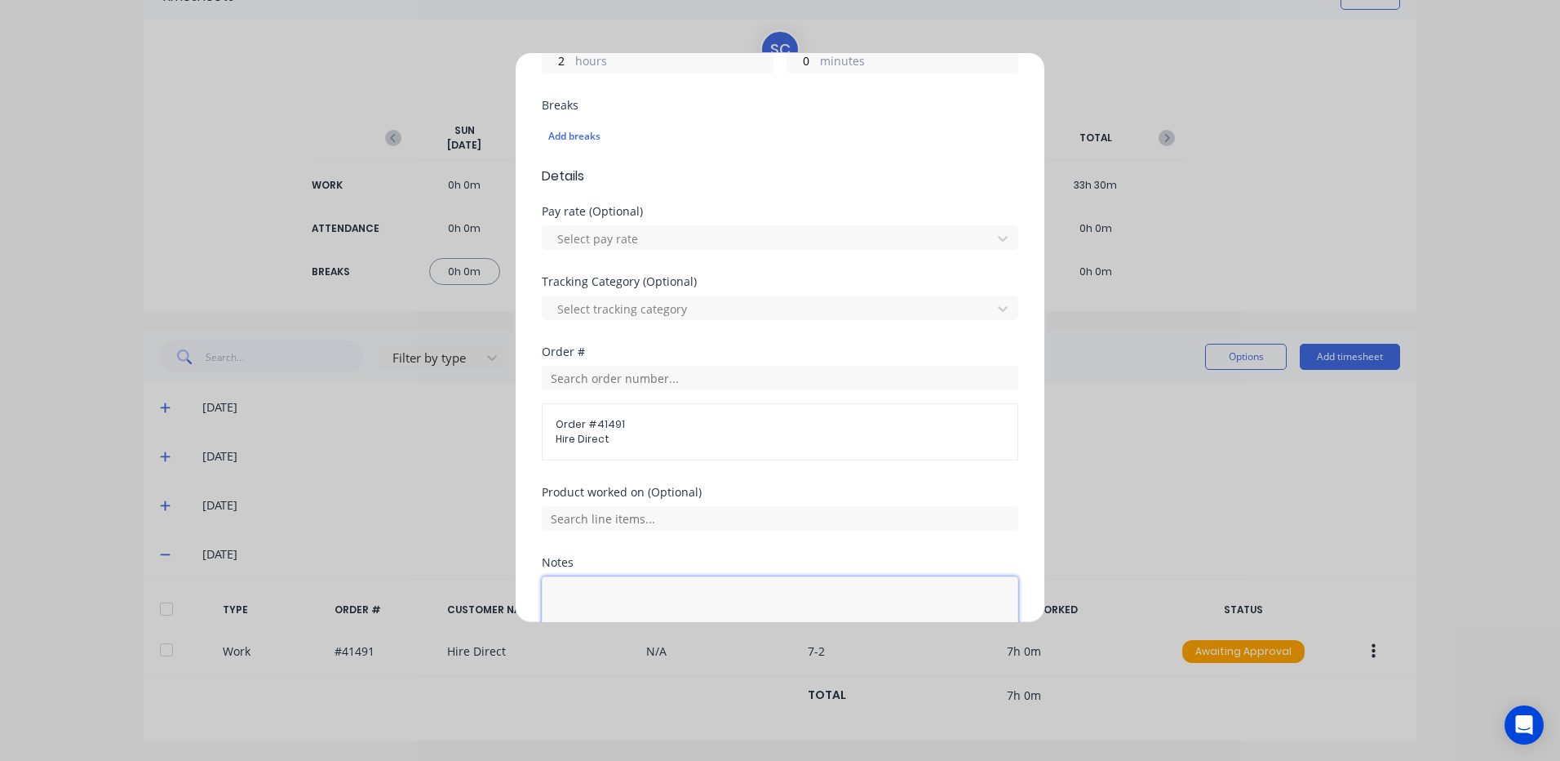
click at [588, 590] on textarea at bounding box center [780, 619] width 477 height 86
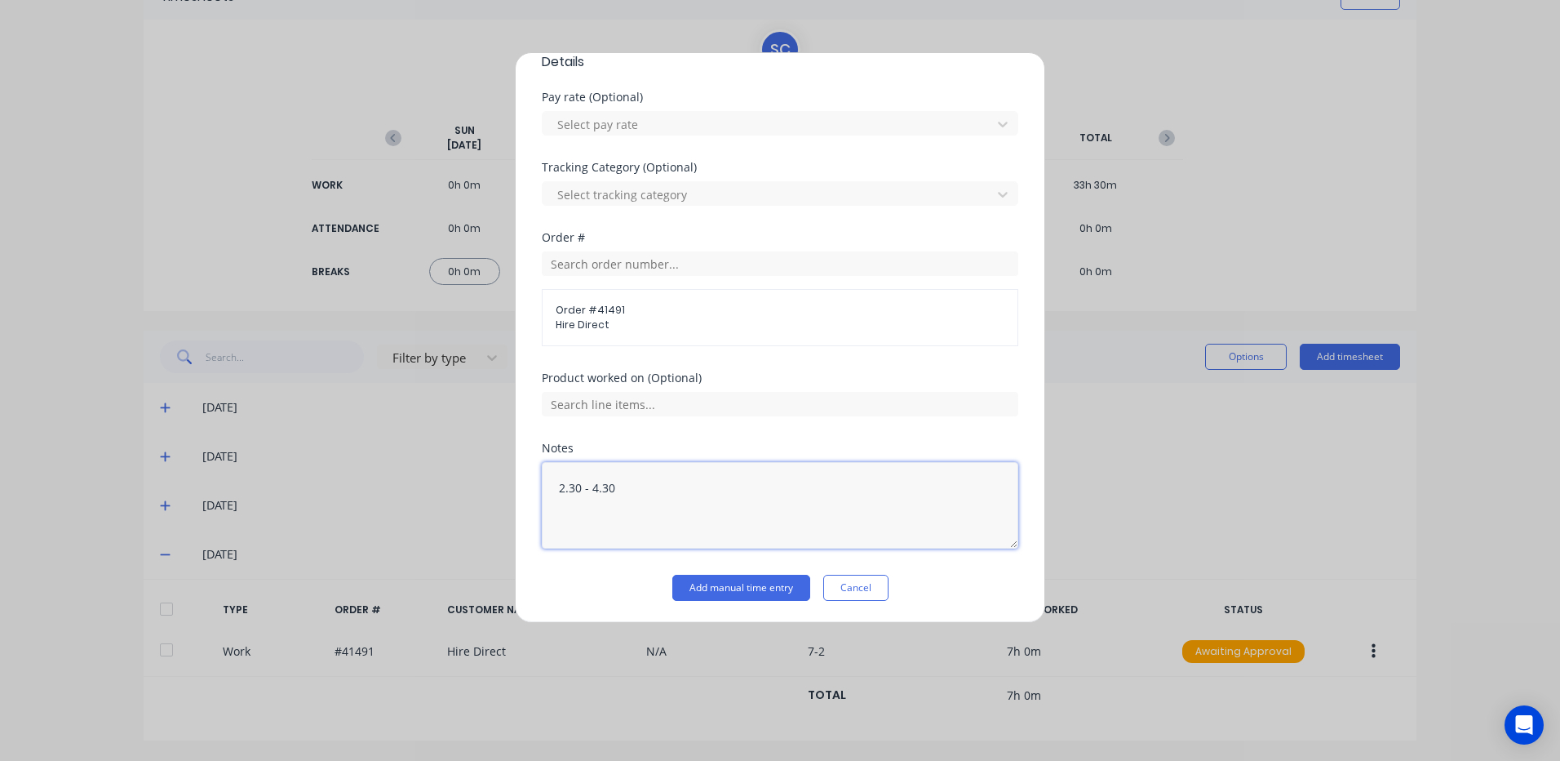
scroll to position [524, 0]
type textarea "2.30 - 4.30"
click at [747, 585] on button "Add manual time entry" at bounding box center [741, 586] width 138 height 26
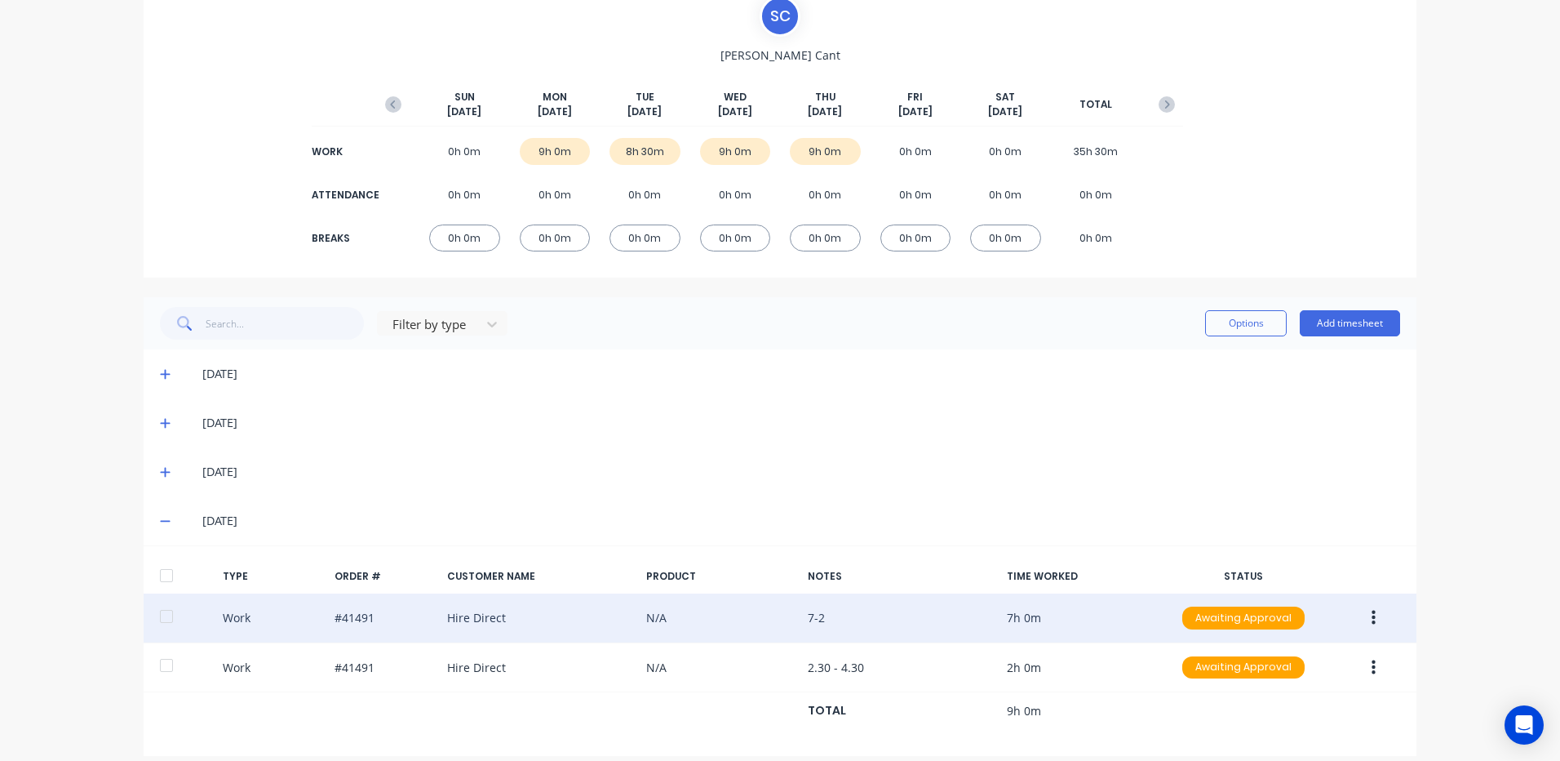
scroll to position [144, 0]
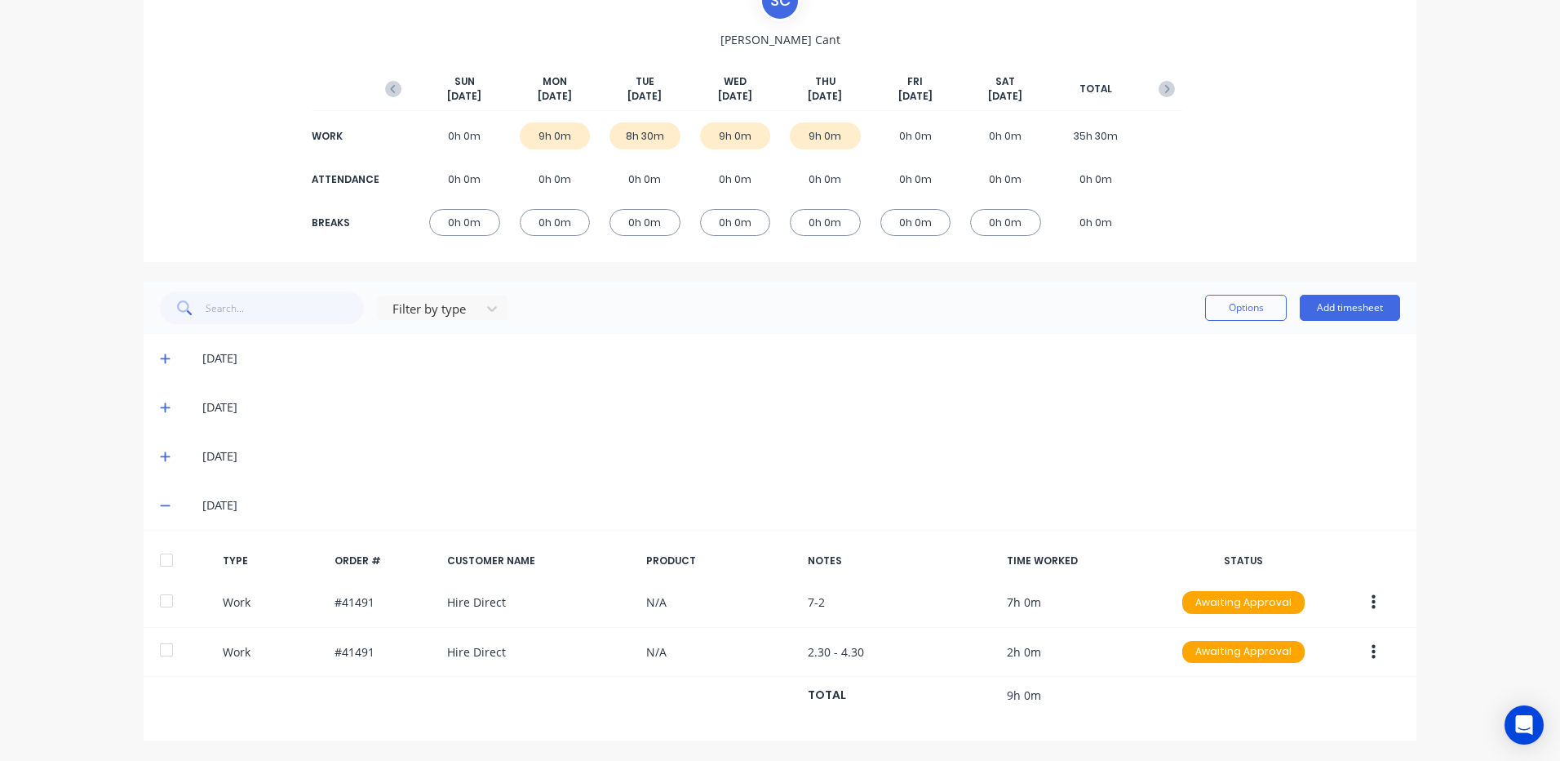
click at [160, 501] on icon at bounding box center [165, 504] width 11 height 11
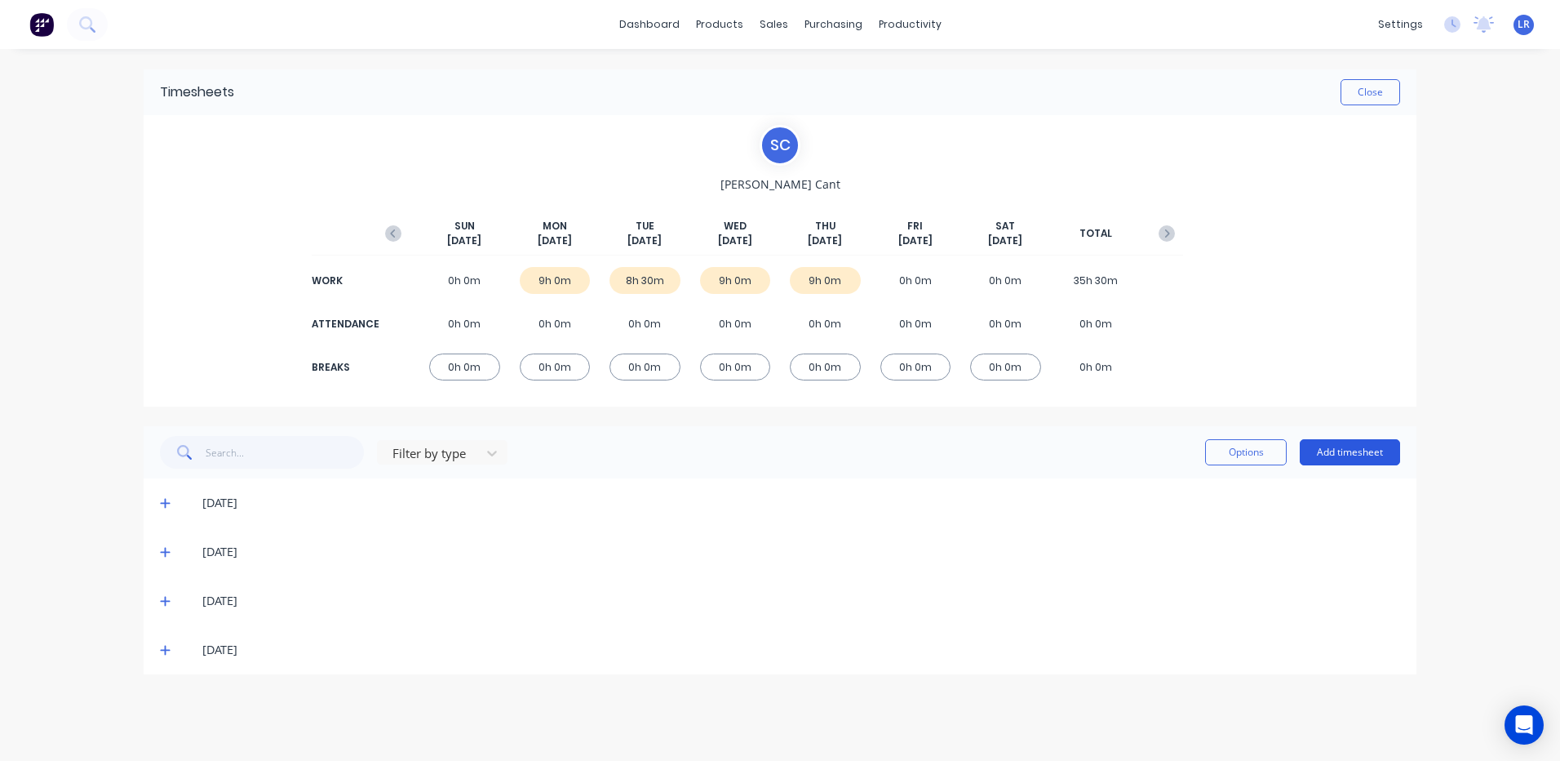
click at [1353, 449] on button "Add timesheet" at bounding box center [1350, 452] width 100 height 26
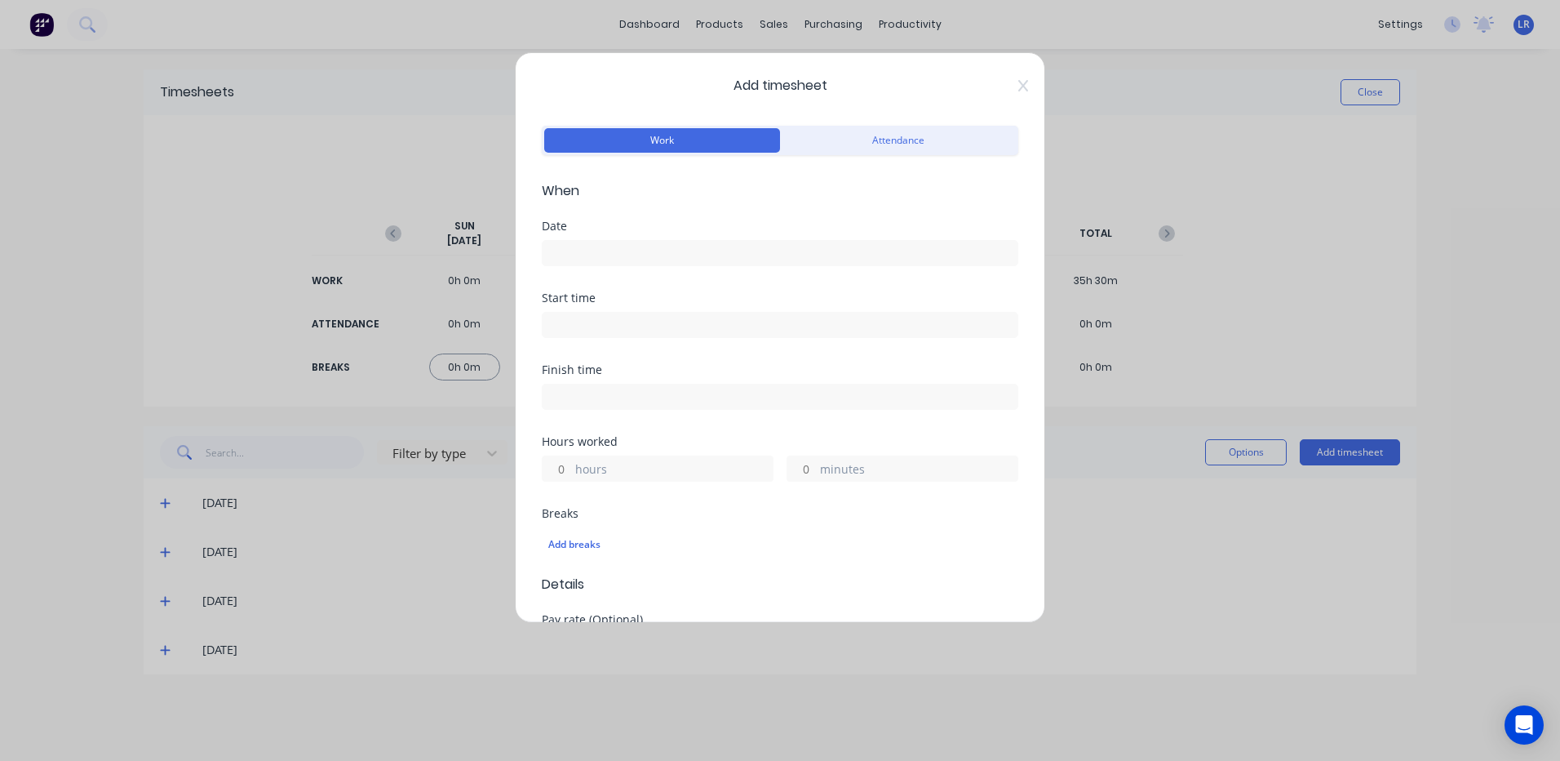
click at [562, 249] on input at bounding box center [780, 253] width 475 height 24
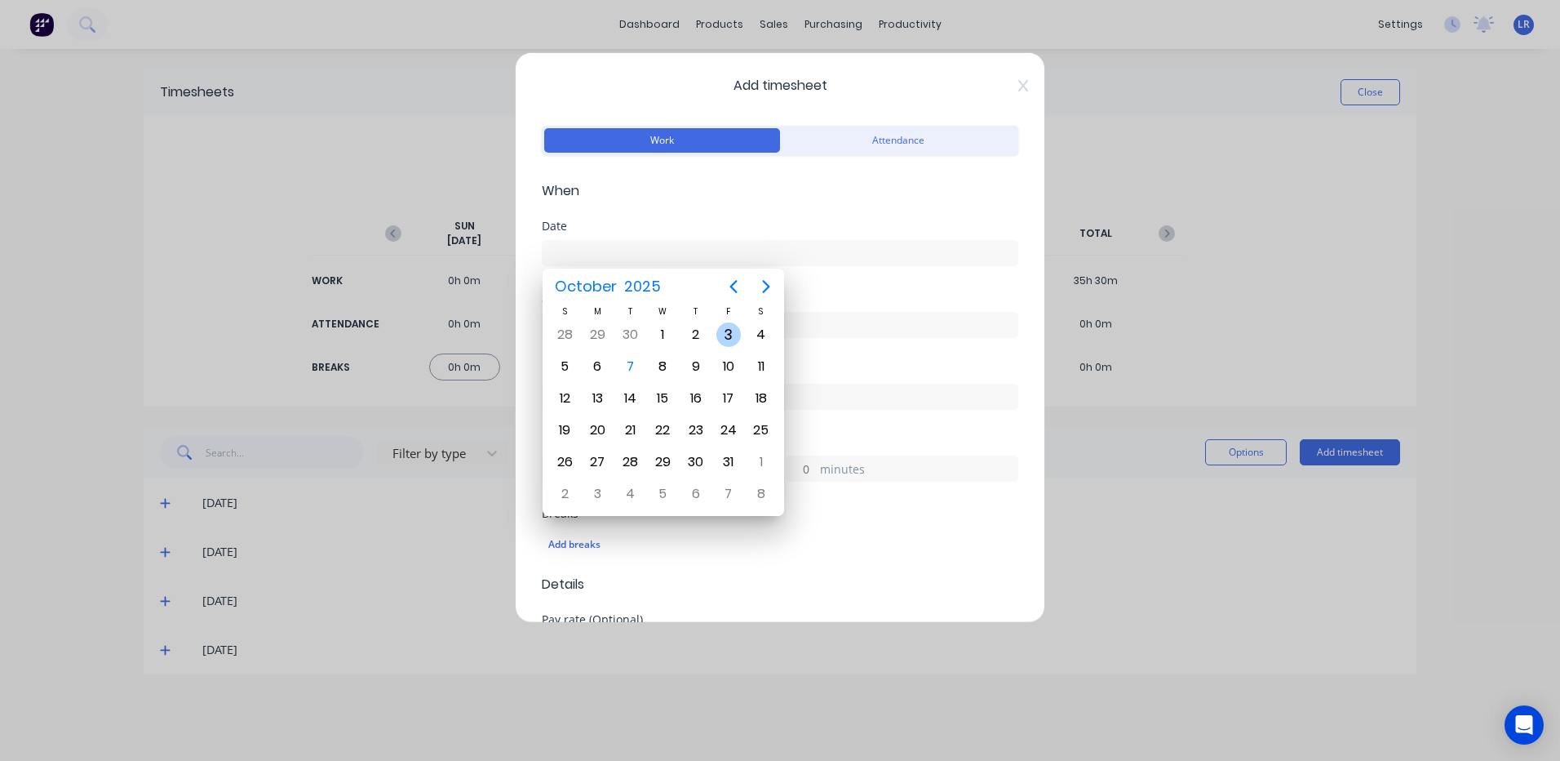
click at [726, 331] on div "3" at bounding box center [728, 334] width 24 height 24
type input "03/10/2025"
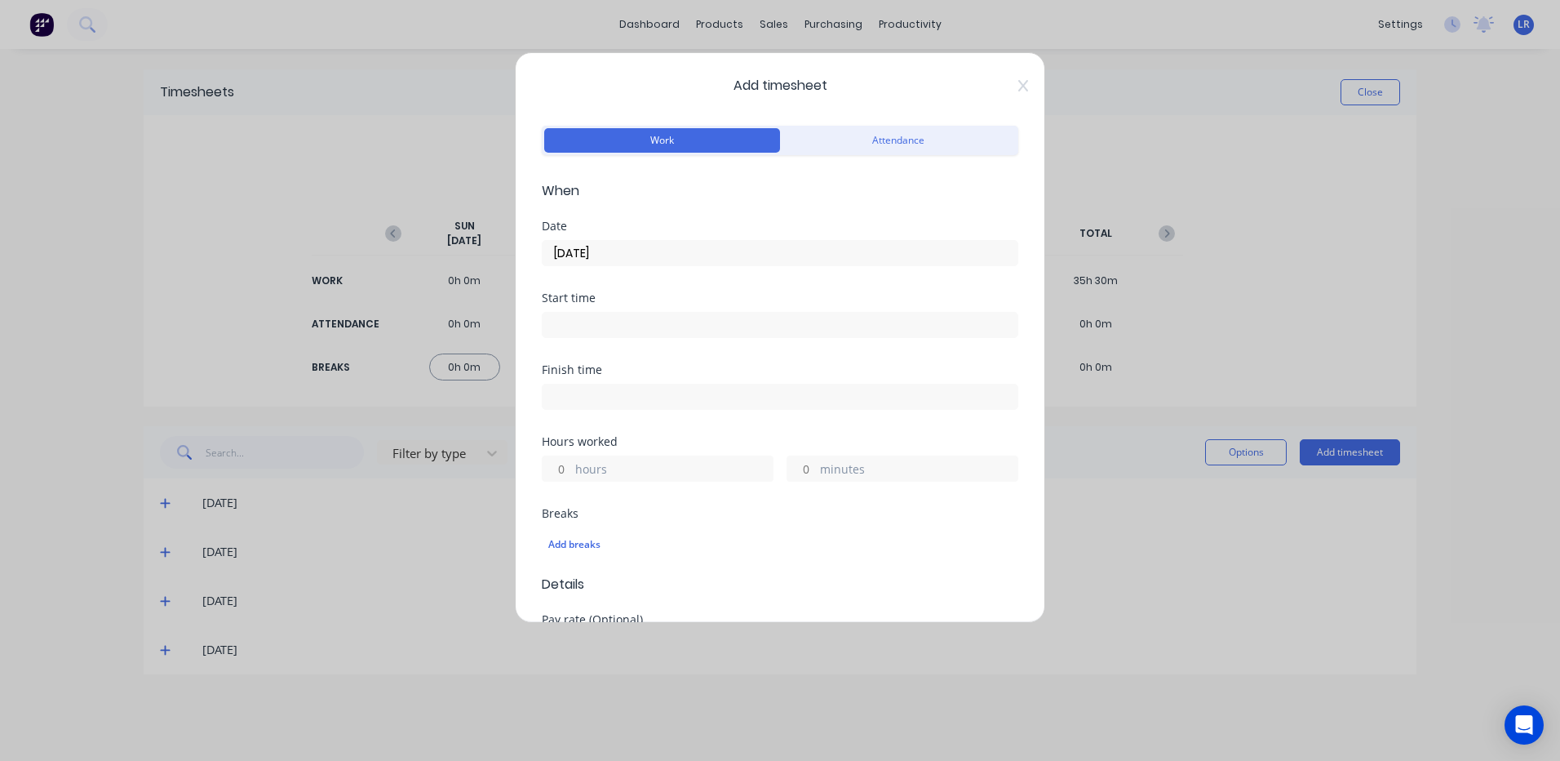
click at [567, 326] on input at bounding box center [780, 325] width 475 height 24
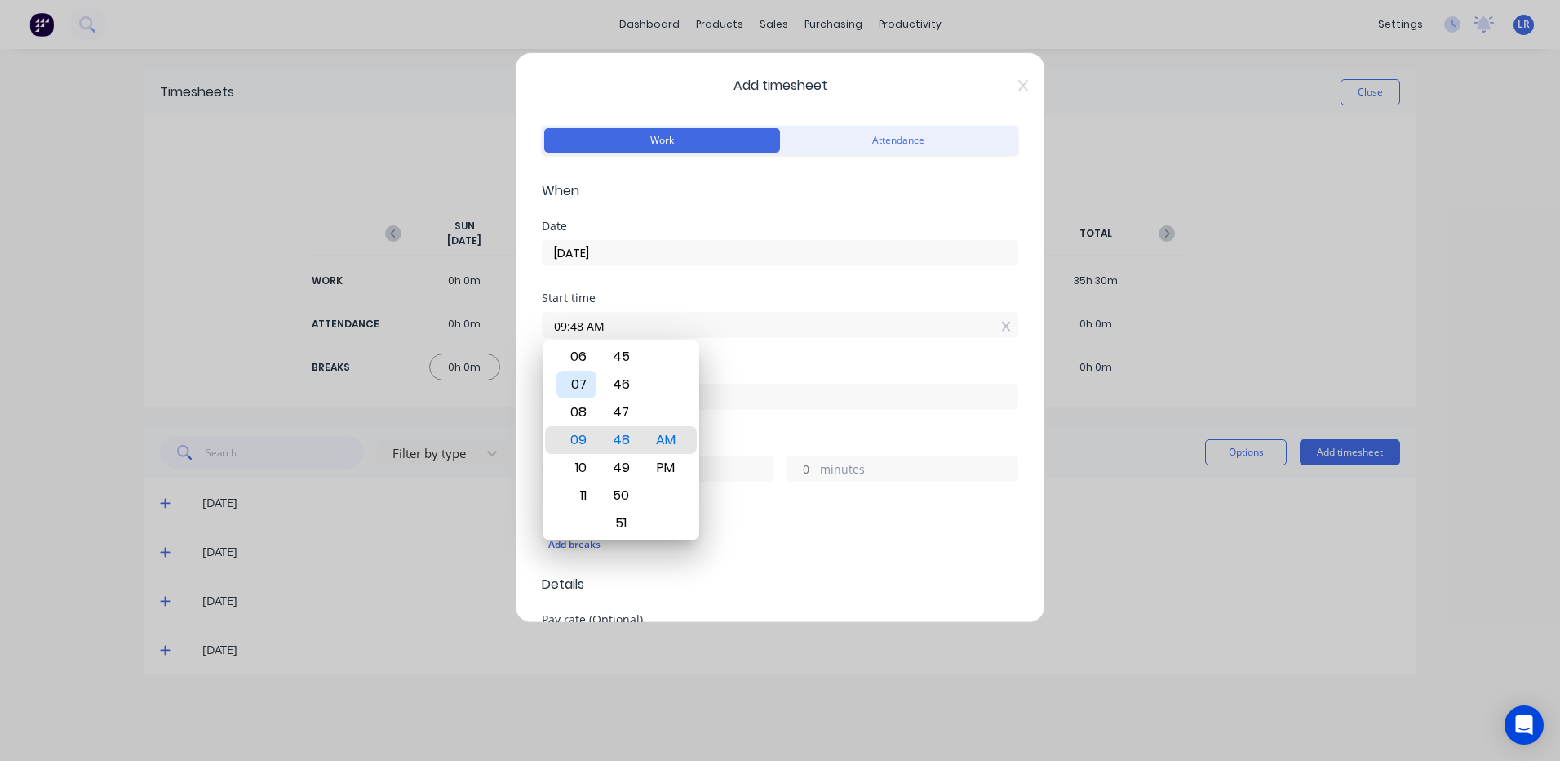
click at [579, 376] on div "07" at bounding box center [577, 384] width 40 height 28
type input "07:00 AM"
click at [619, 434] on div "00" at bounding box center [621, 440] width 40 height 28
click at [663, 437] on div "AM" at bounding box center [666, 440] width 40 height 28
click at [734, 397] on input at bounding box center [780, 396] width 475 height 24
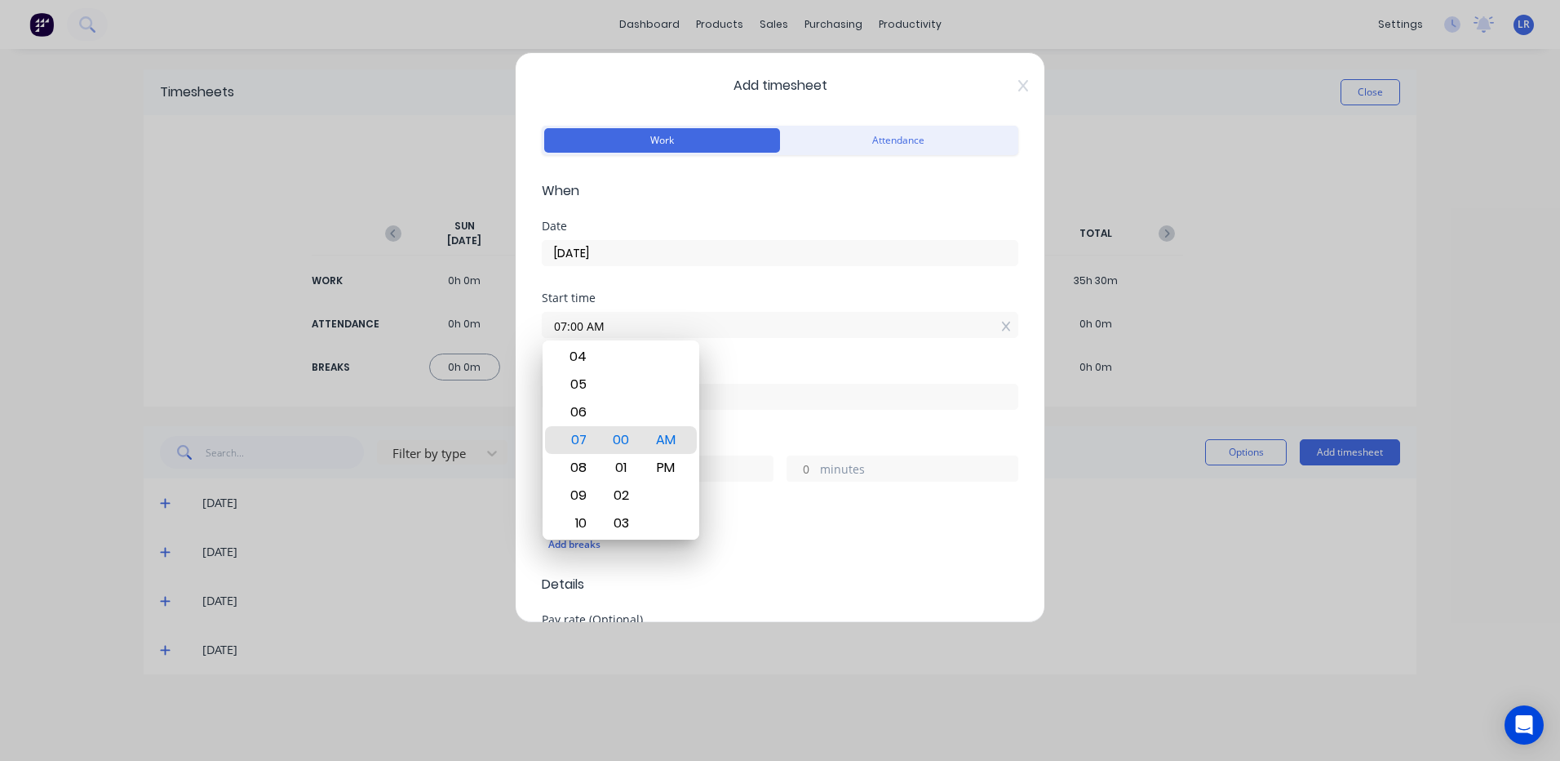
type input "07:49 AM"
type input "0"
type input "49"
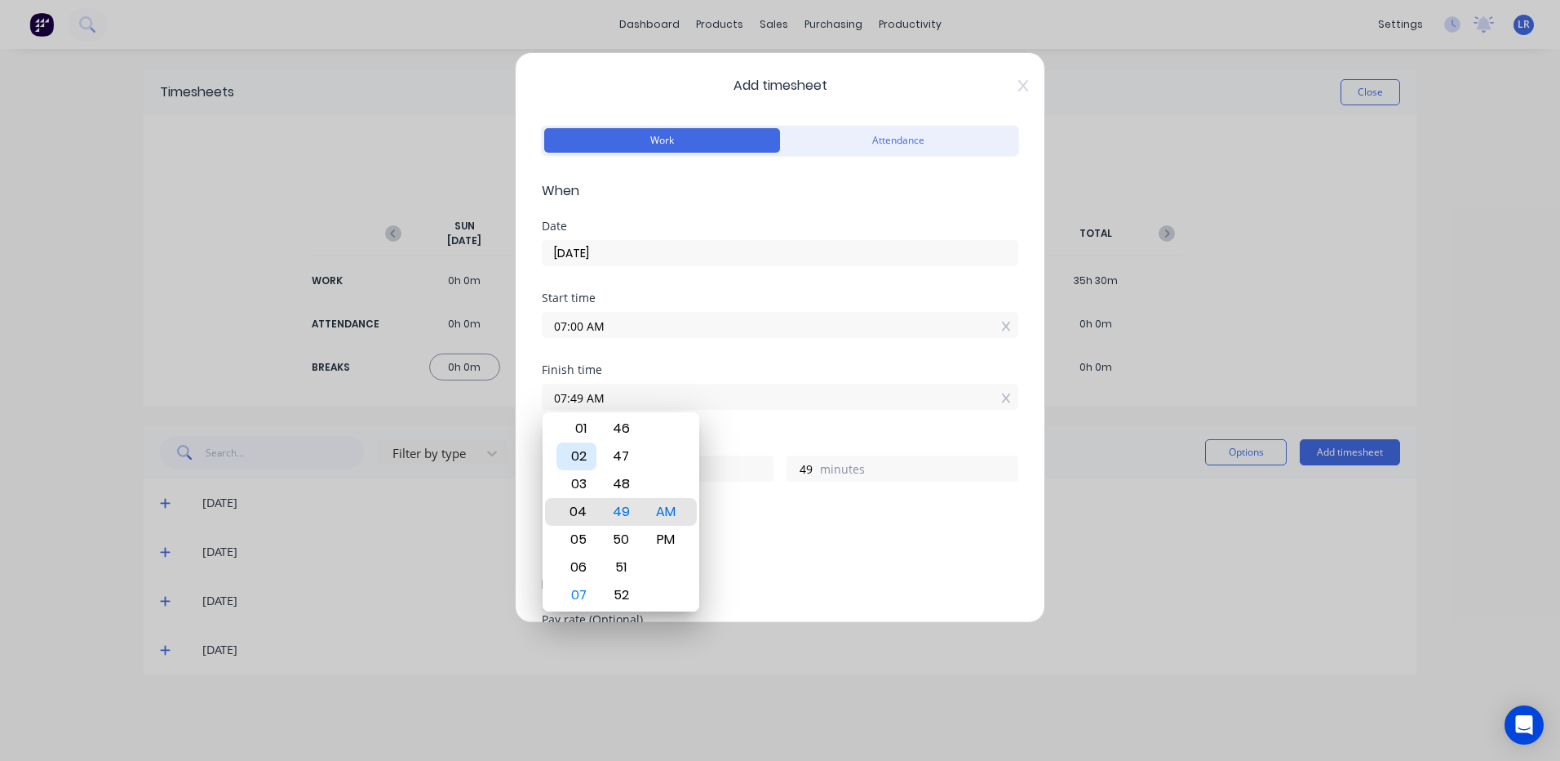
type input "04:49 AM"
type input "21"
click at [584, 452] on div "02" at bounding box center [577, 456] width 40 height 28
type input "02:49 AM"
type input "19"
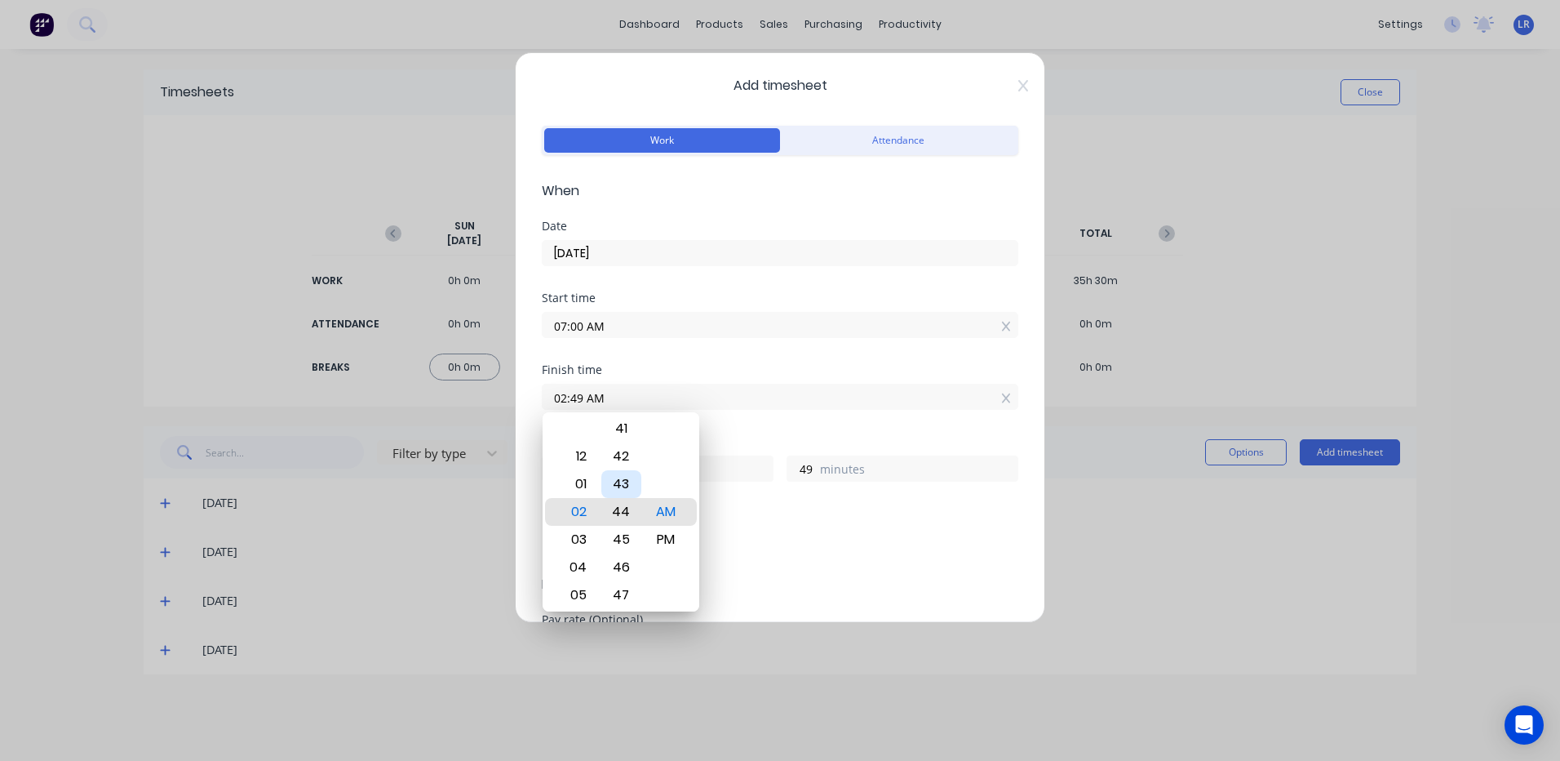
type input "02:44 AM"
type input "44"
type input "02:37 AM"
type input "37"
type input "02:31 AM"
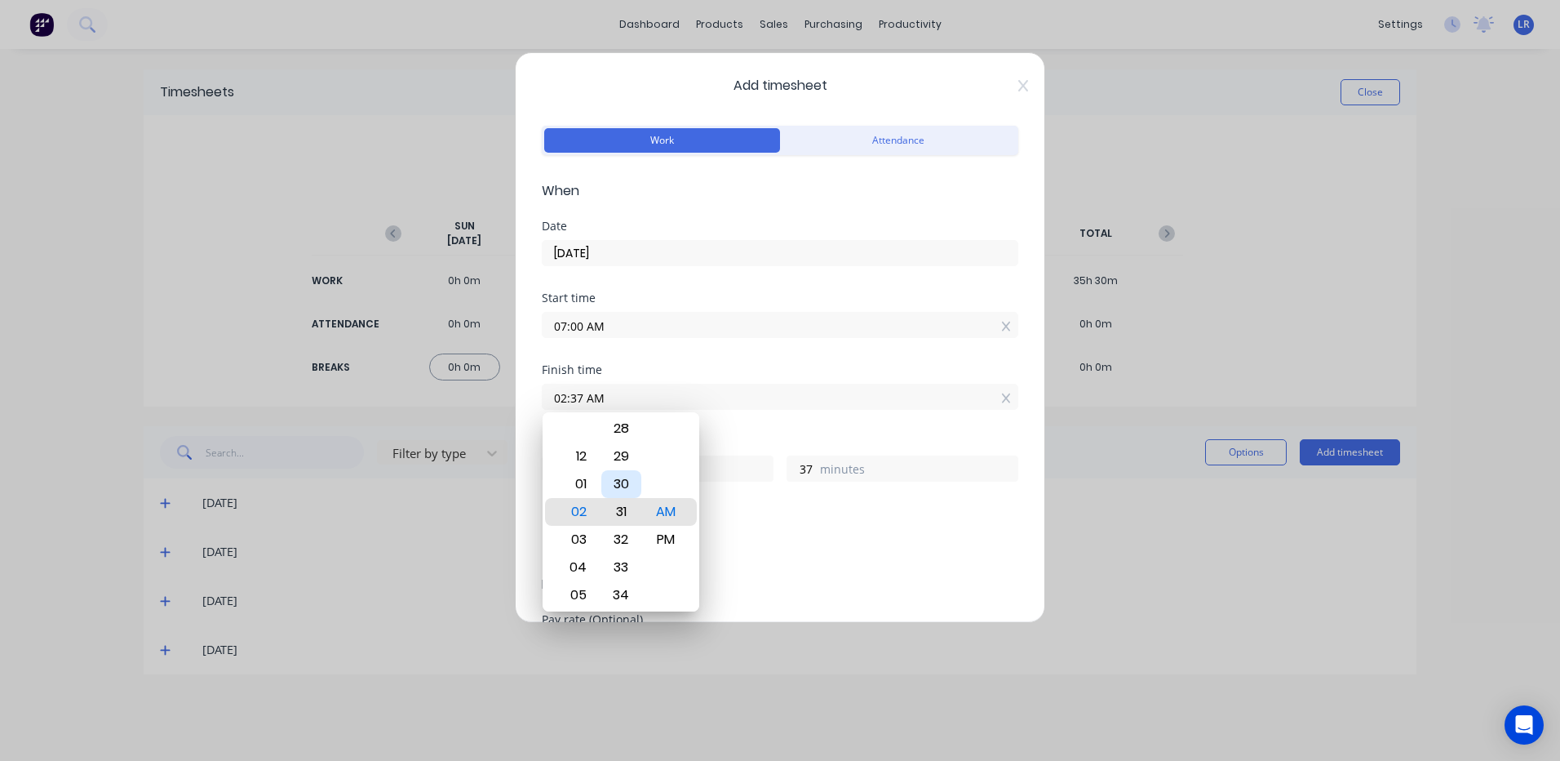
type input "31"
type input "02:25 AM"
type input "25"
type input "02:18 AM"
type input "18"
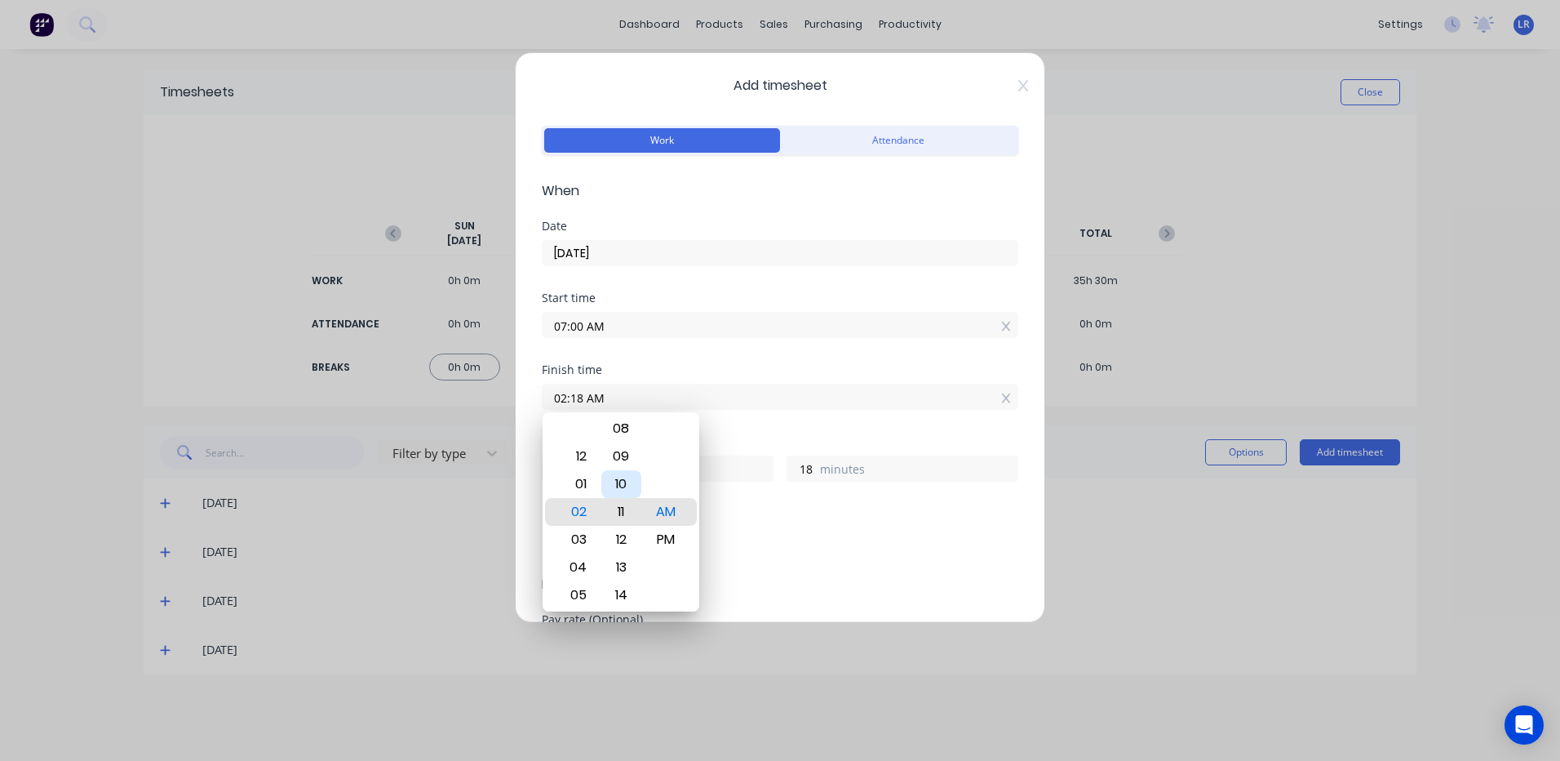
type input "02:11 AM"
type input "11"
type input "02:04 AM"
type input "4"
type input "02:00 AM"
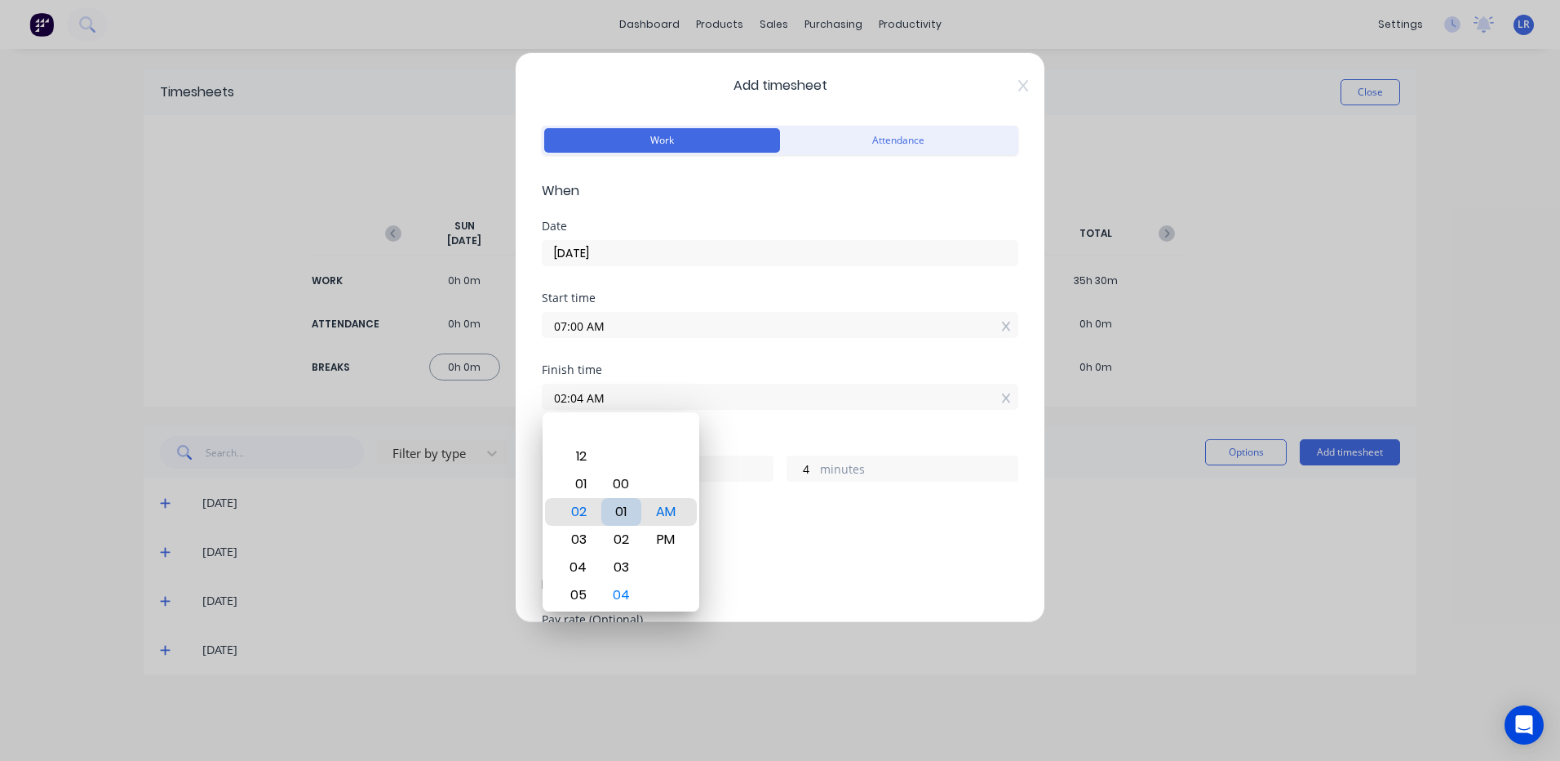
type input "0"
click at [622, 505] on div "00" at bounding box center [621, 512] width 40 height 28
click at [667, 538] on div "PM" at bounding box center [666, 540] width 40 height 28
type input "02:00 PM"
type input "7"
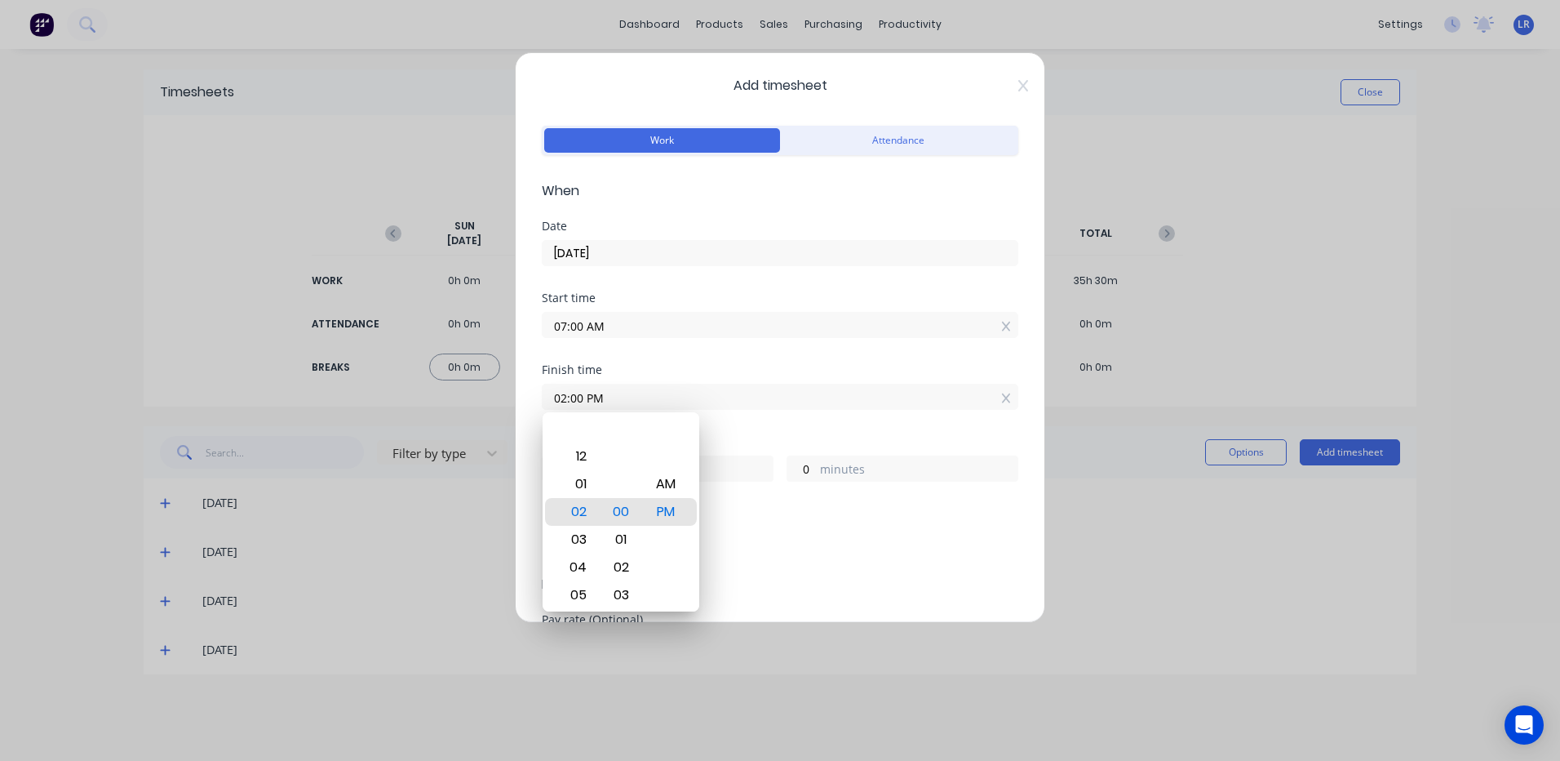
click at [799, 557] on div "Add breaks" at bounding box center [780, 544] width 477 height 34
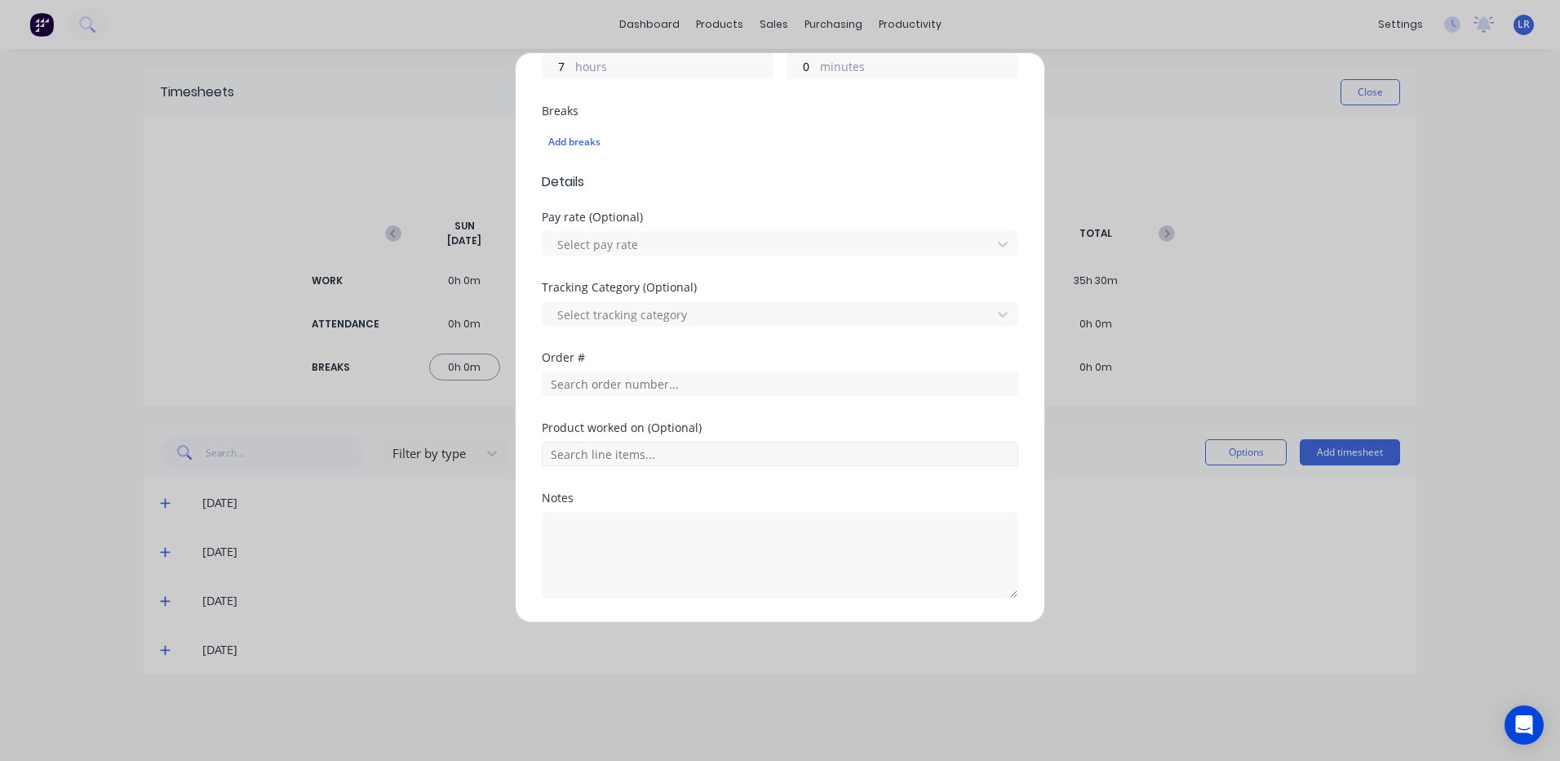
scroll to position [408, 0]
click at [572, 383] on input "text" at bounding box center [780, 378] width 477 height 24
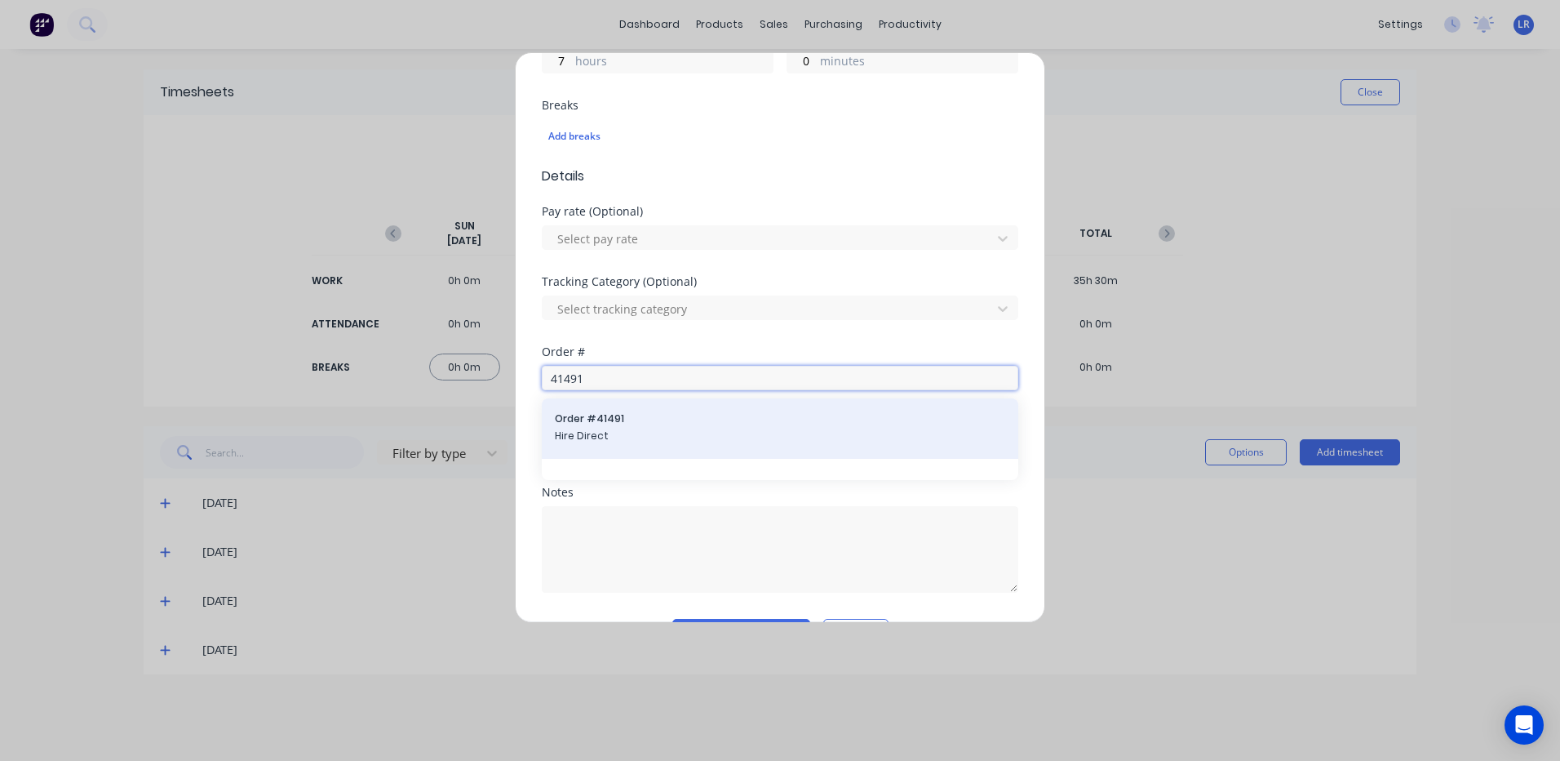
type input "41491"
click at [584, 430] on span "Hire Direct" at bounding box center [780, 435] width 450 height 15
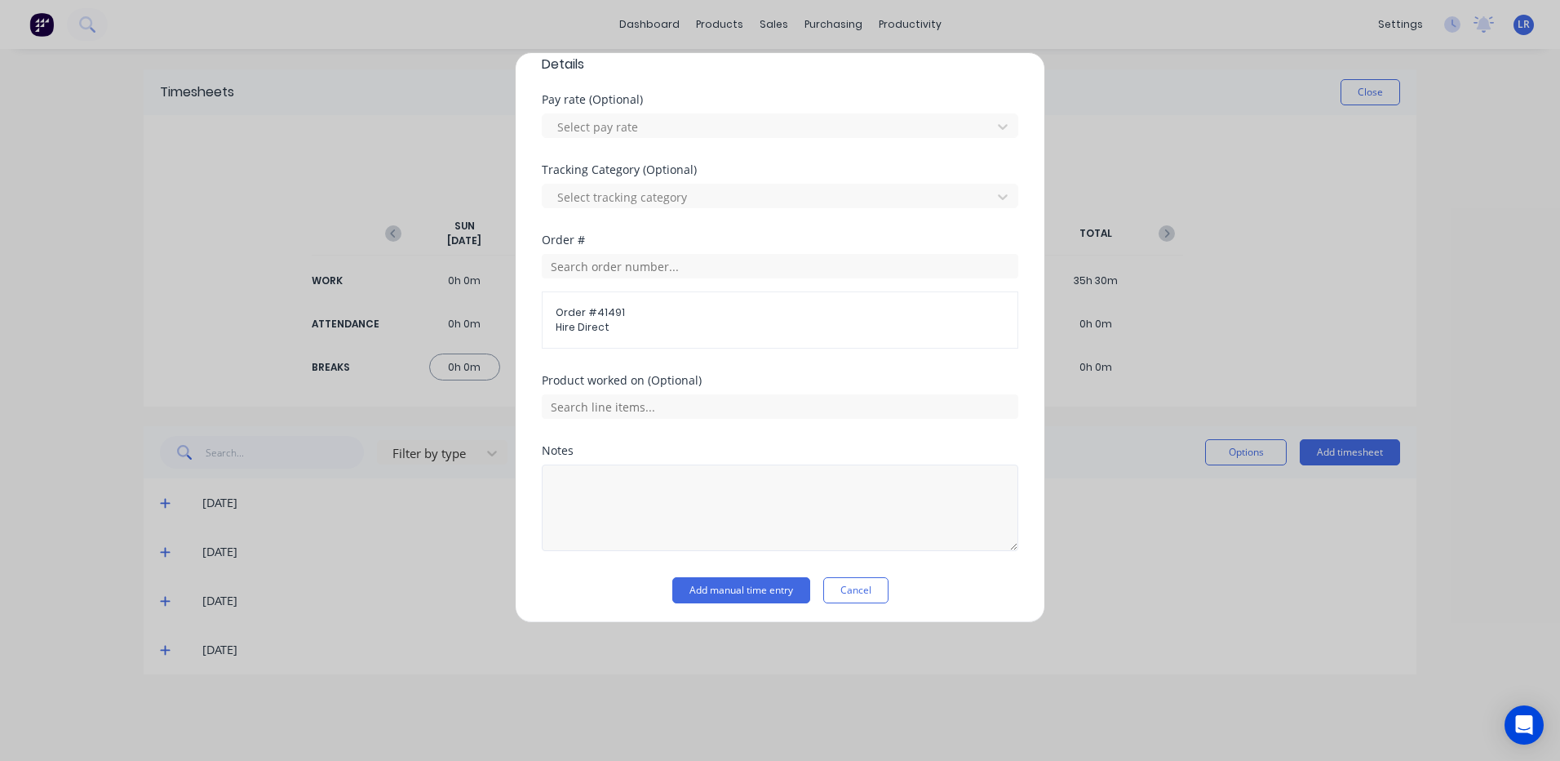
scroll to position [524, 0]
click at [559, 482] on textarea at bounding box center [780, 503] width 477 height 86
type textarea "7 - 2.30"
click at [718, 584] on button "Add manual time entry" at bounding box center [741, 586] width 138 height 26
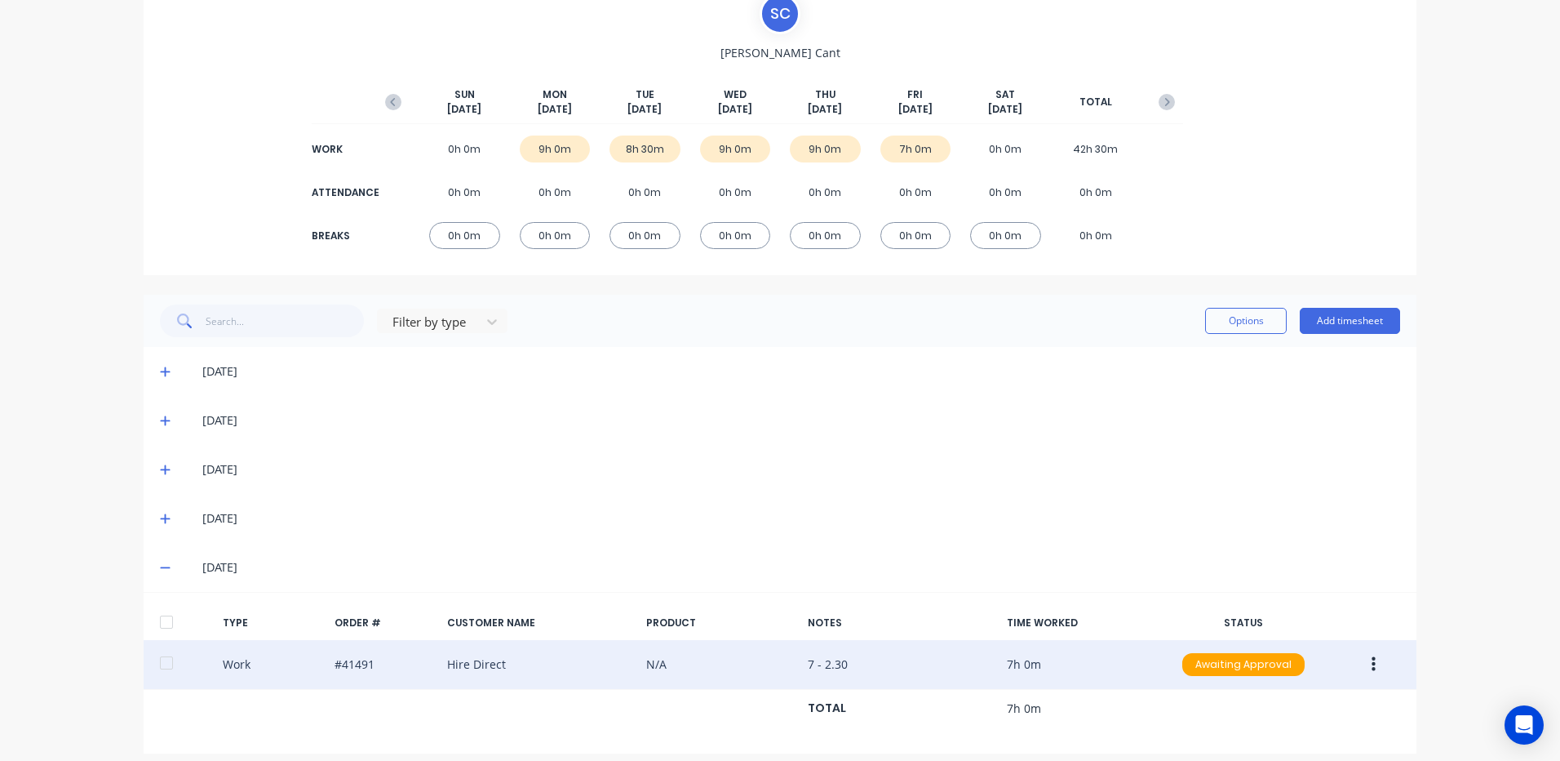
scroll to position [144, 0]
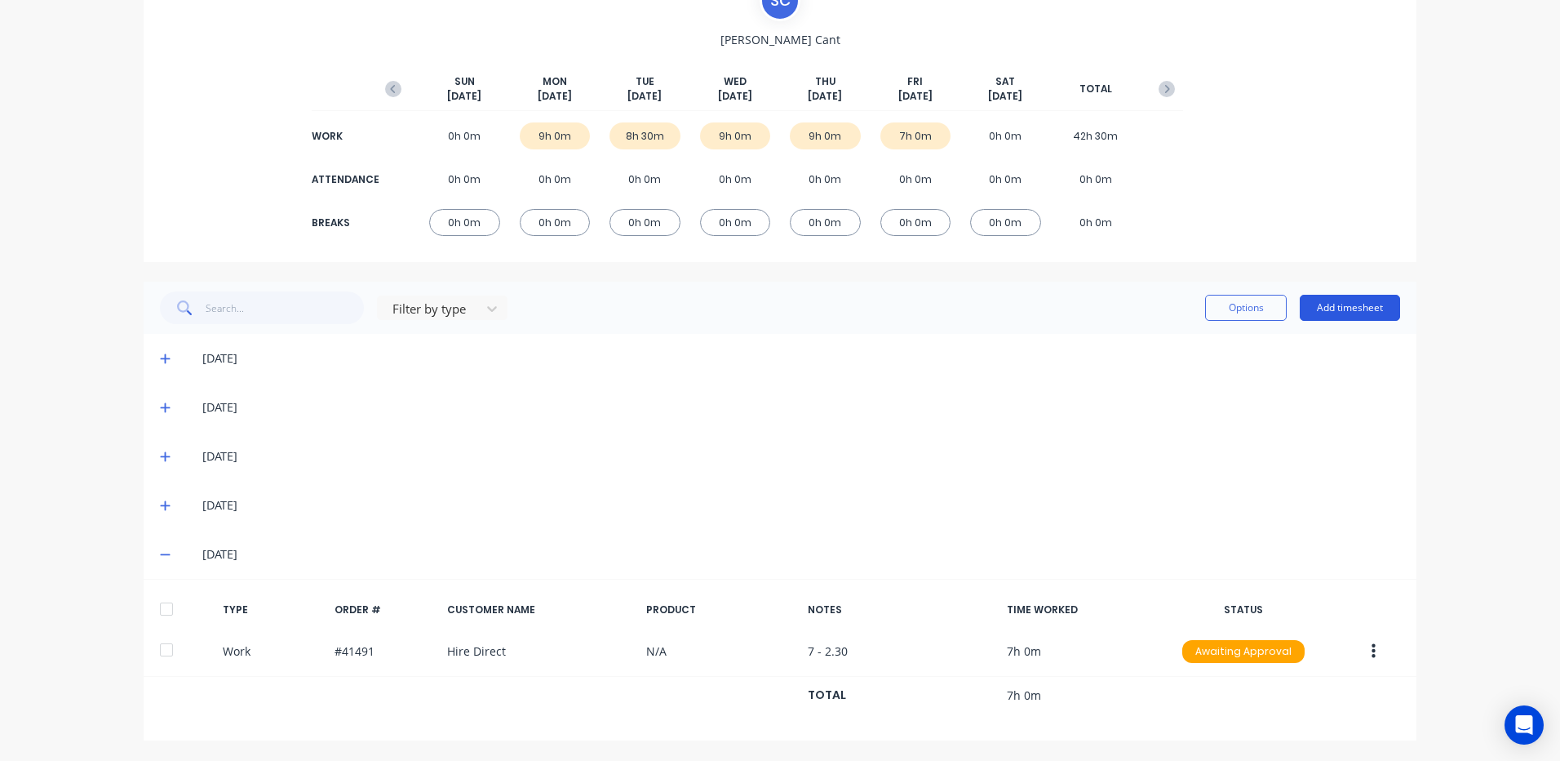
click at [1325, 301] on button "Add timesheet" at bounding box center [1350, 308] width 100 height 26
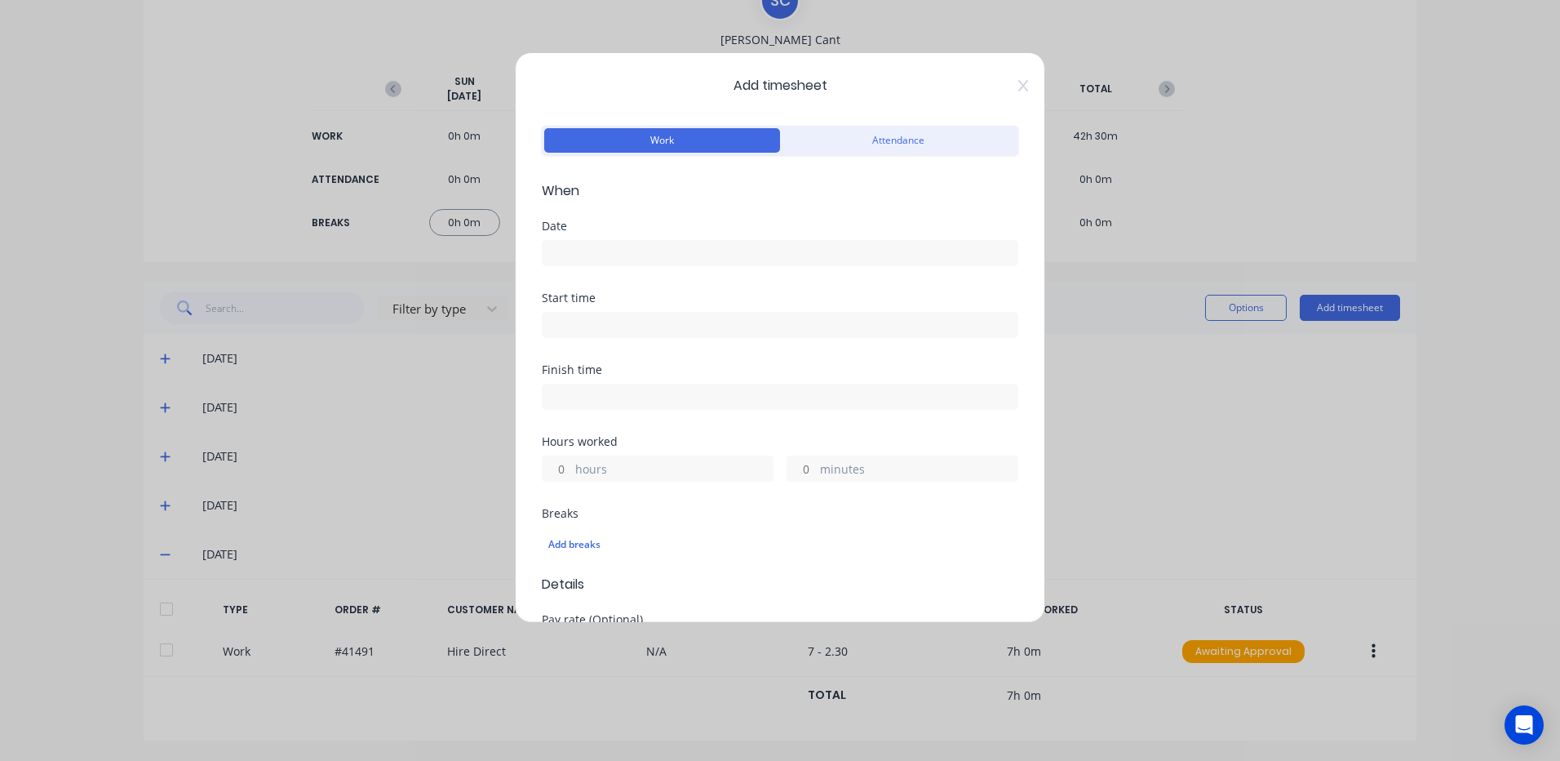
click at [586, 253] on input at bounding box center [780, 253] width 475 height 24
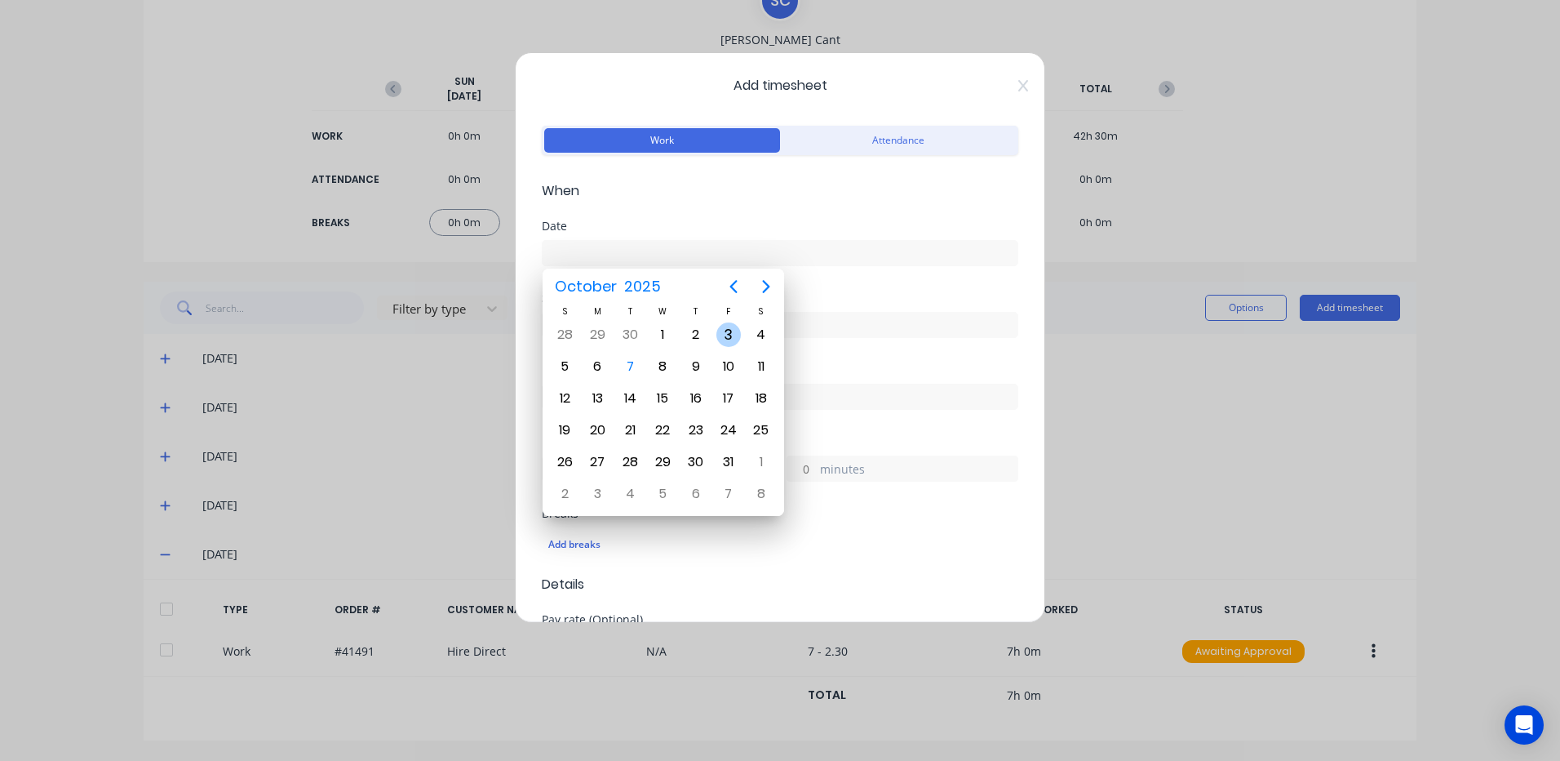
click at [722, 328] on div "3" at bounding box center [728, 334] width 24 height 24
type input "03/10/2025"
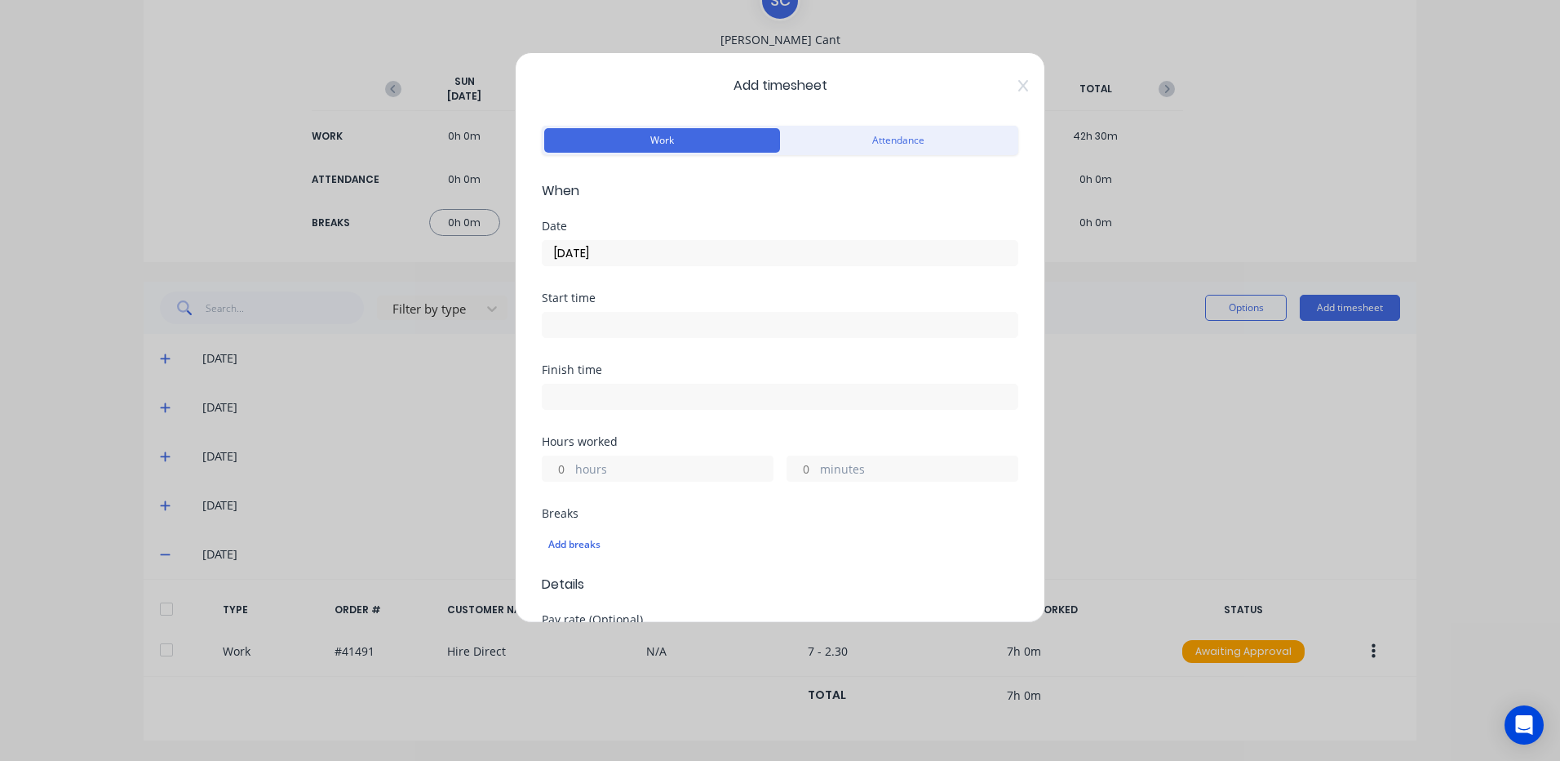
click at [579, 326] on input at bounding box center [780, 325] width 475 height 24
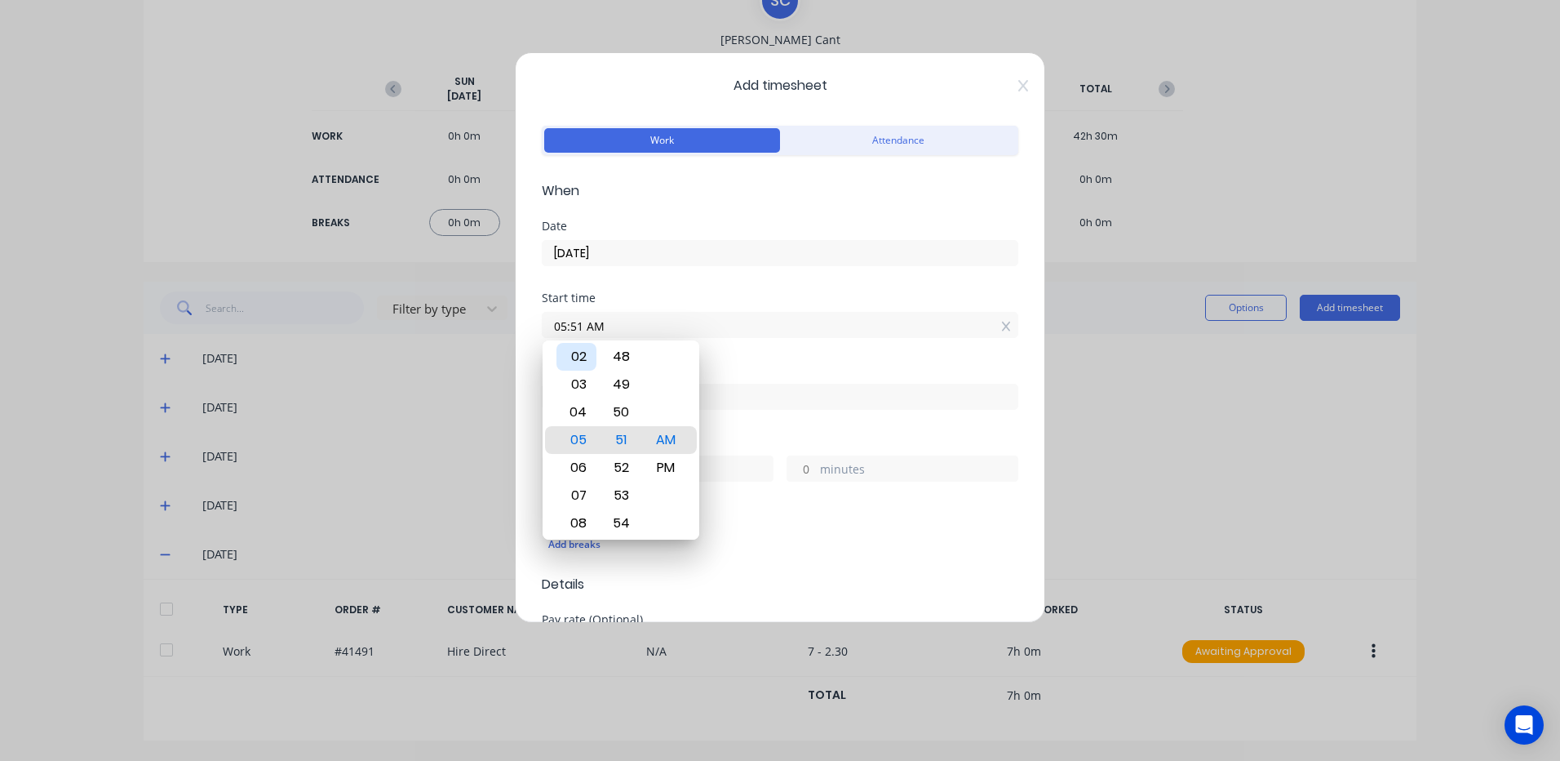
click at [579, 355] on div "02" at bounding box center [577, 357] width 40 height 28
click at [624, 348] on div "30" at bounding box center [621, 357] width 40 height 28
click at [660, 460] on div "PM" at bounding box center [666, 468] width 40 height 28
type input "02:30 PM"
click at [756, 535] on div "Add breaks" at bounding box center [779, 544] width 463 height 21
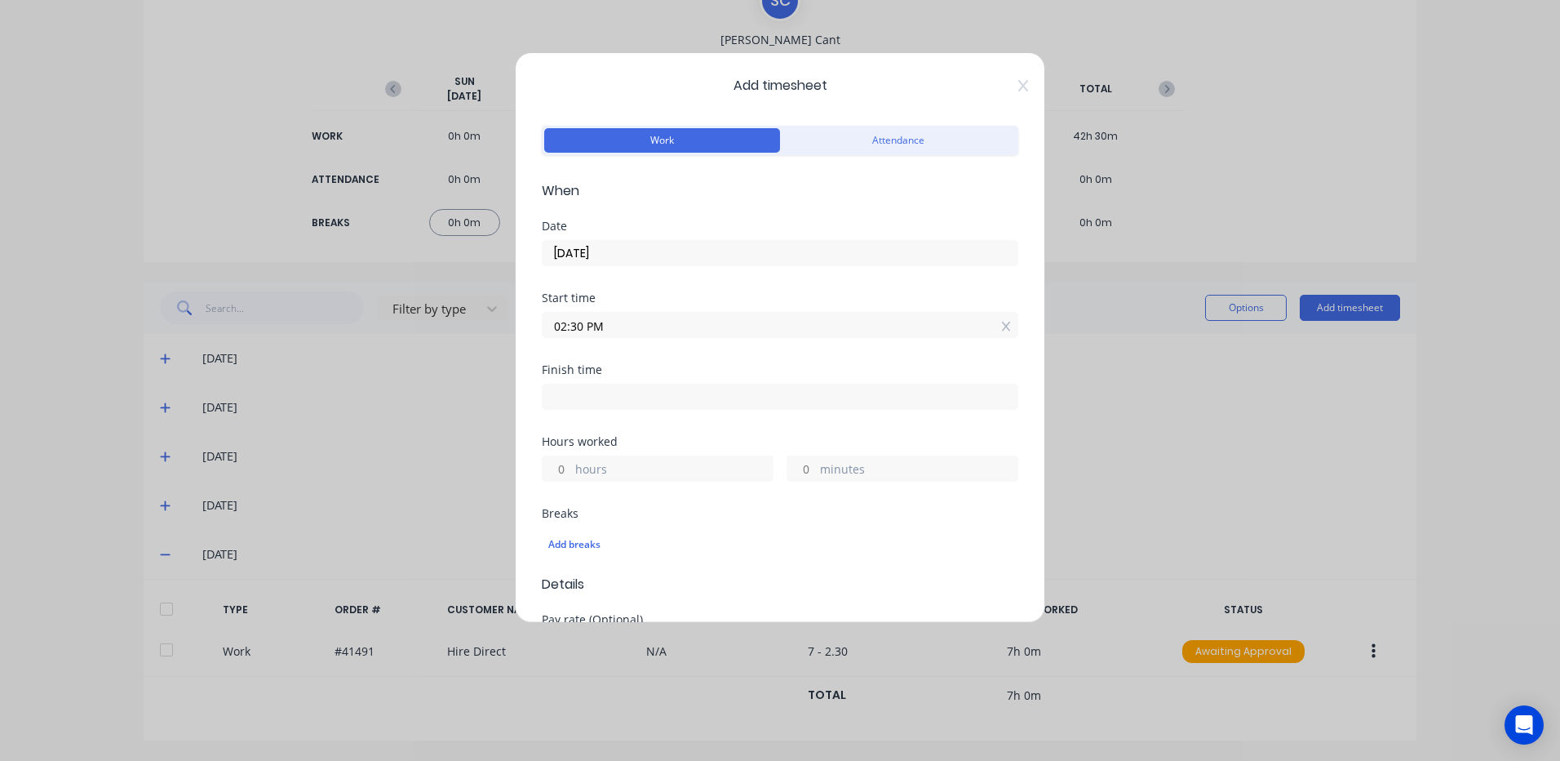
click at [561, 397] on input at bounding box center [780, 396] width 475 height 24
type input "07:51 AM"
type input "17"
type input "21"
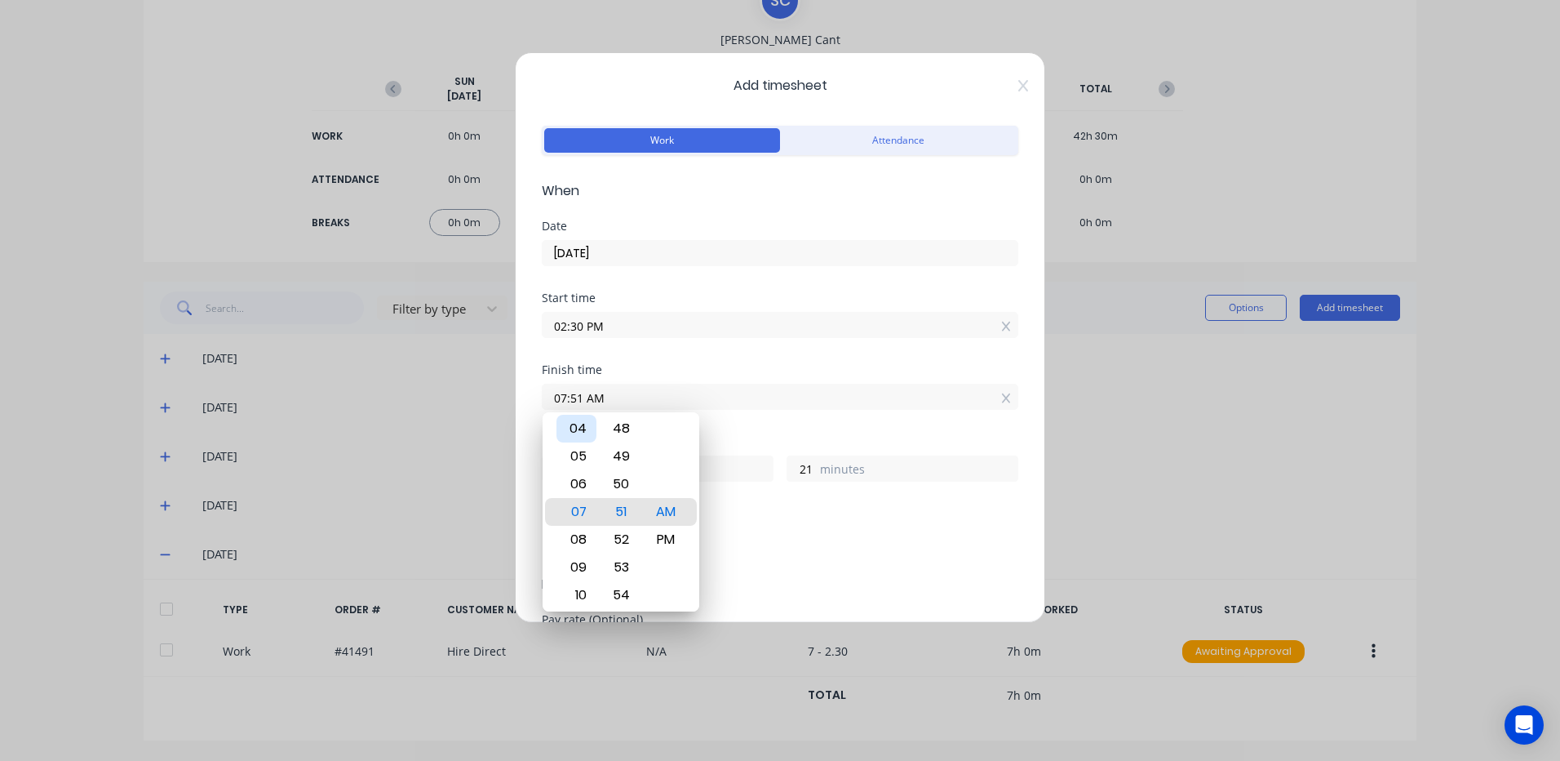
click at [576, 425] on div "04" at bounding box center [577, 429] width 40 height 28
type input "04:51 AM"
type input "14"
type input "04:43 AM"
type input "13"
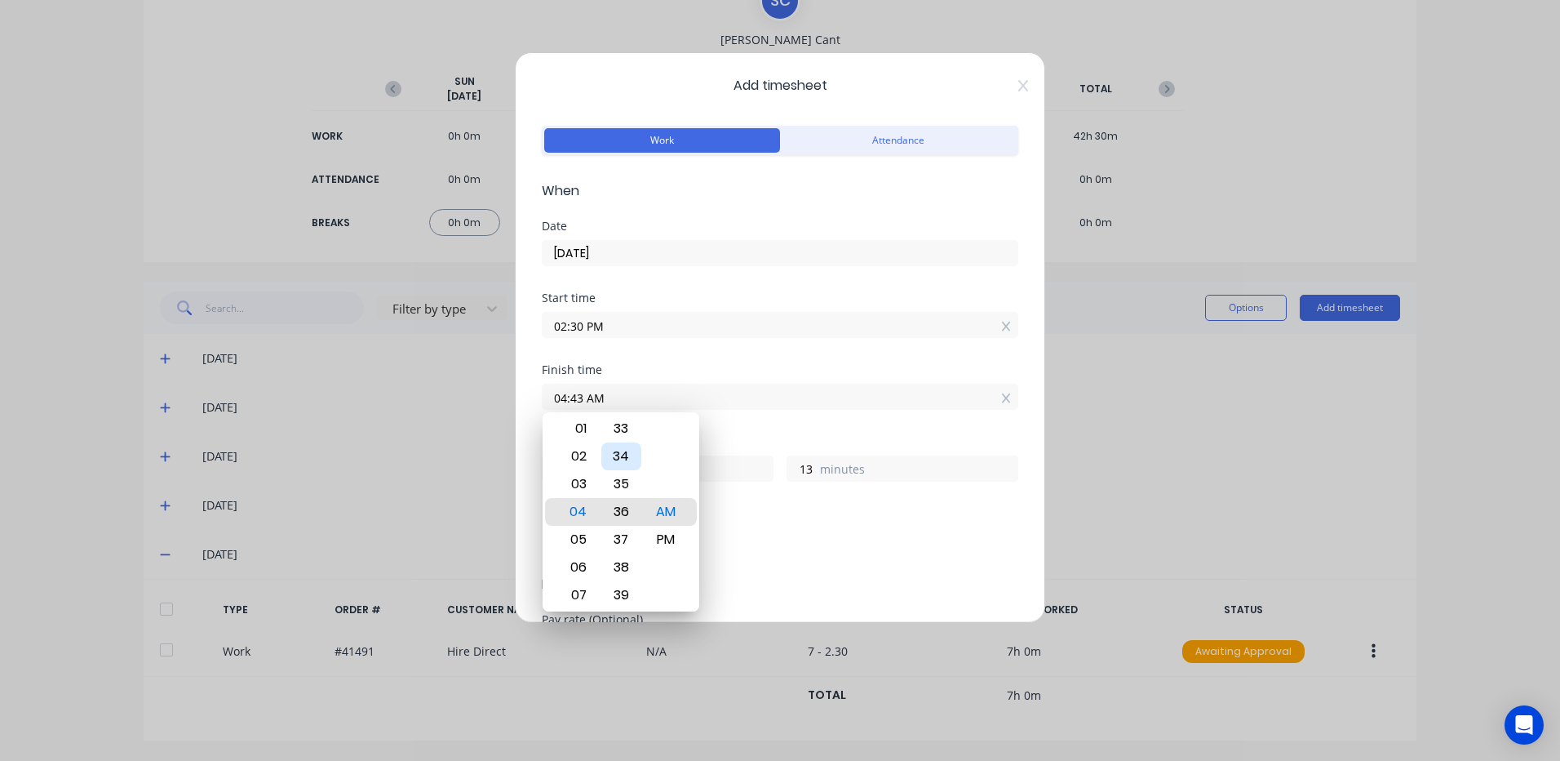
type input "04:36 AM"
type input "6"
type input "04:29 AM"
type input "13"
type input "59"
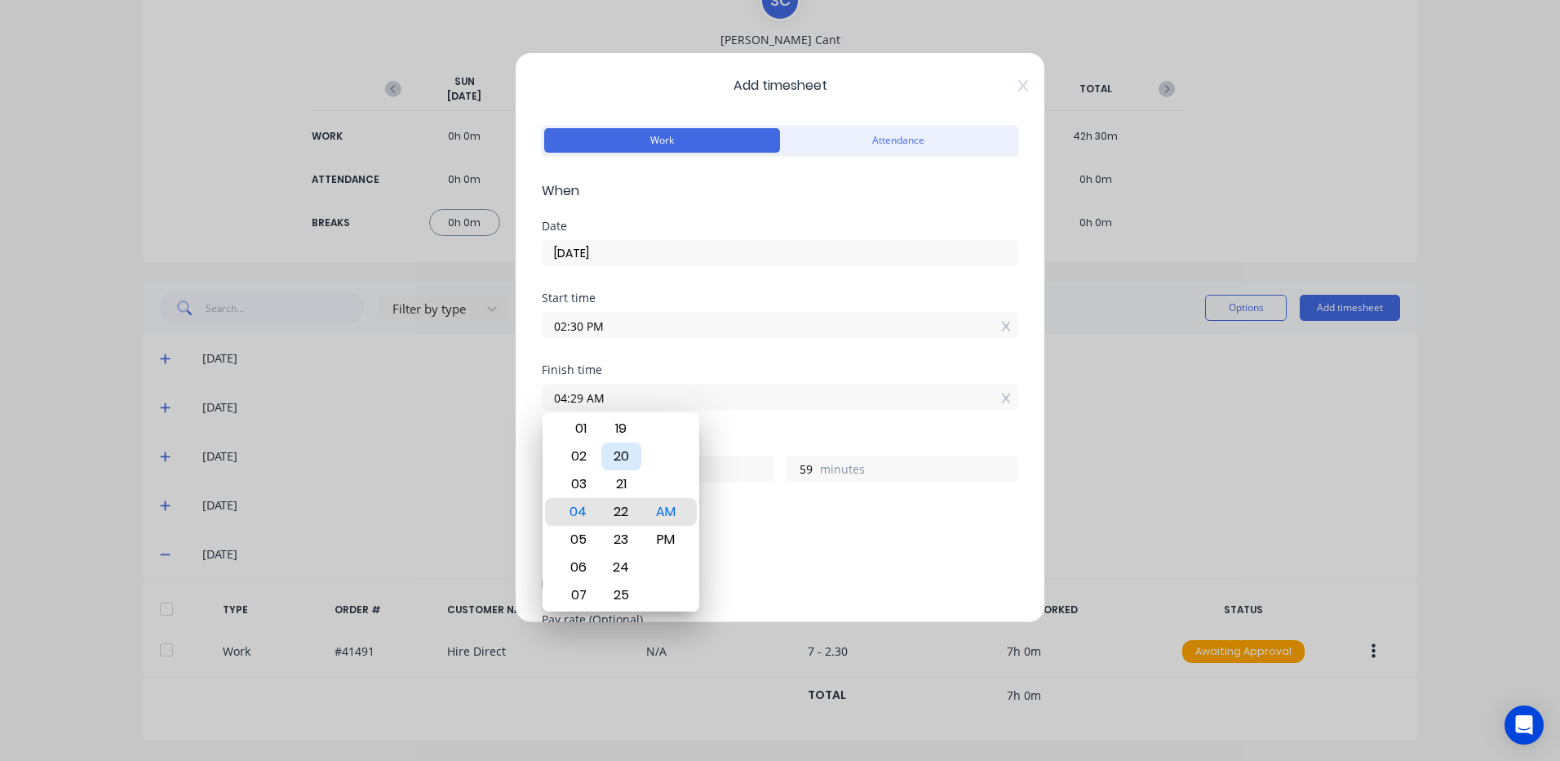
type input "04:22 AM"
type input "52"
type input "04:15 AM"
type input "45"
type input "04:08 AM"
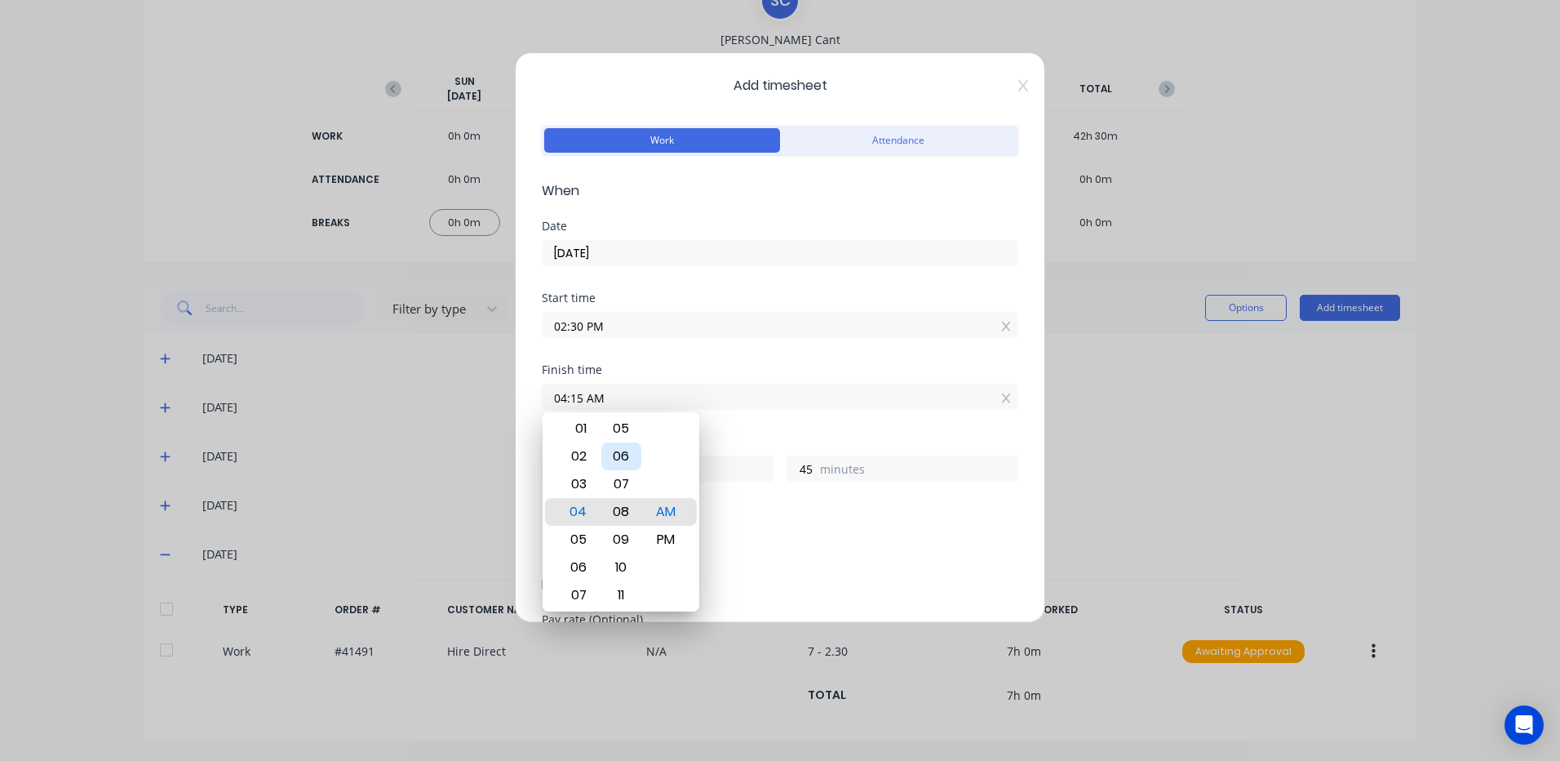
type input "38"
type input "04:01 AM"
type input "31"
click at [614, 481] on div "00" at bounding box center [621, 484] width 40 height 28
type input "04:00 AM"
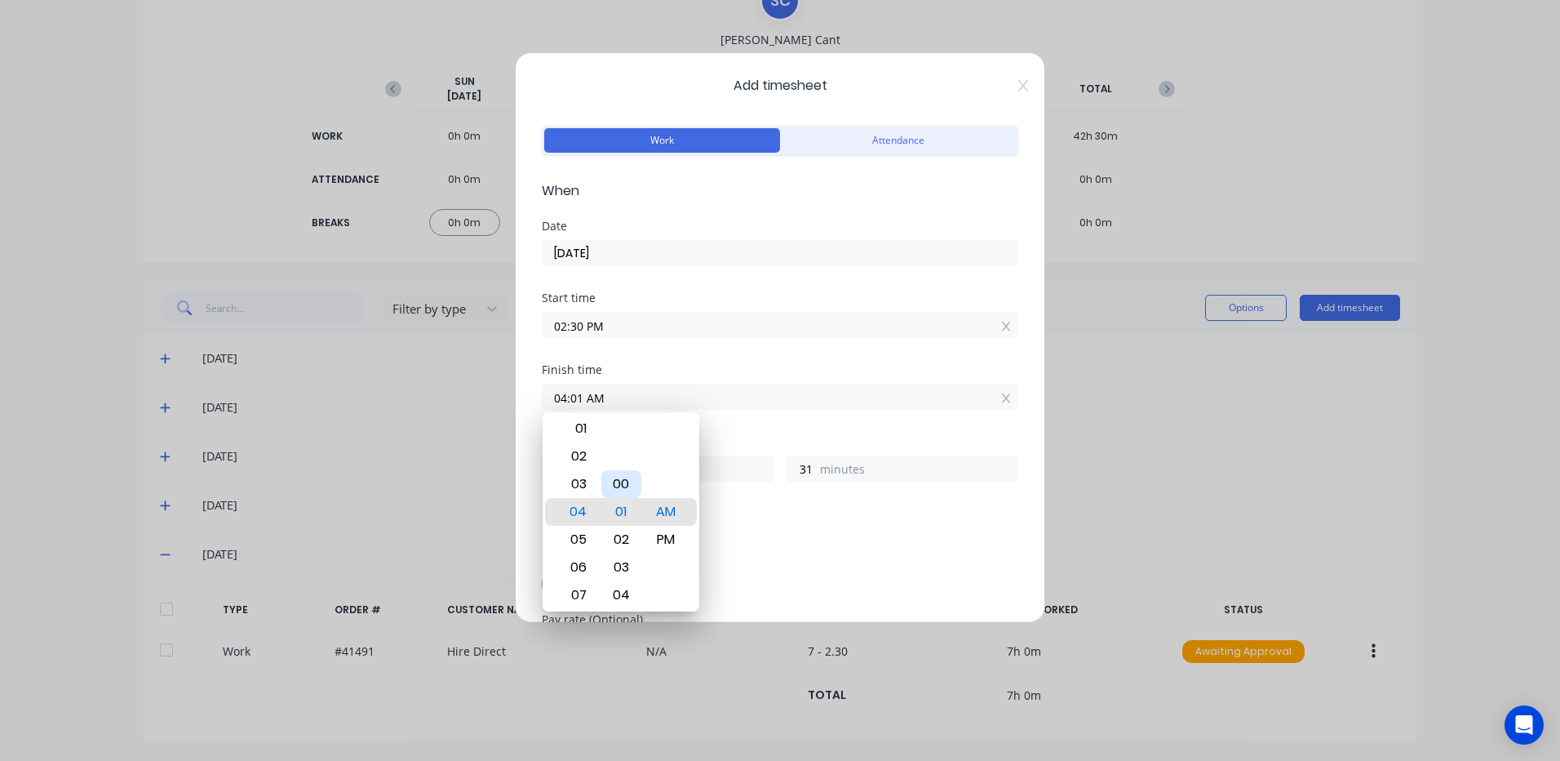
type input "30"
drag, startPoint x: 652, startPoint y: 534, endPoint x: 655, endPoint y: 543, distance: 8.8
click at [653, 534] on div "PM" at bounding box center [666, 540] width 40 height 28
type input "04:00 PM"
type input "1"
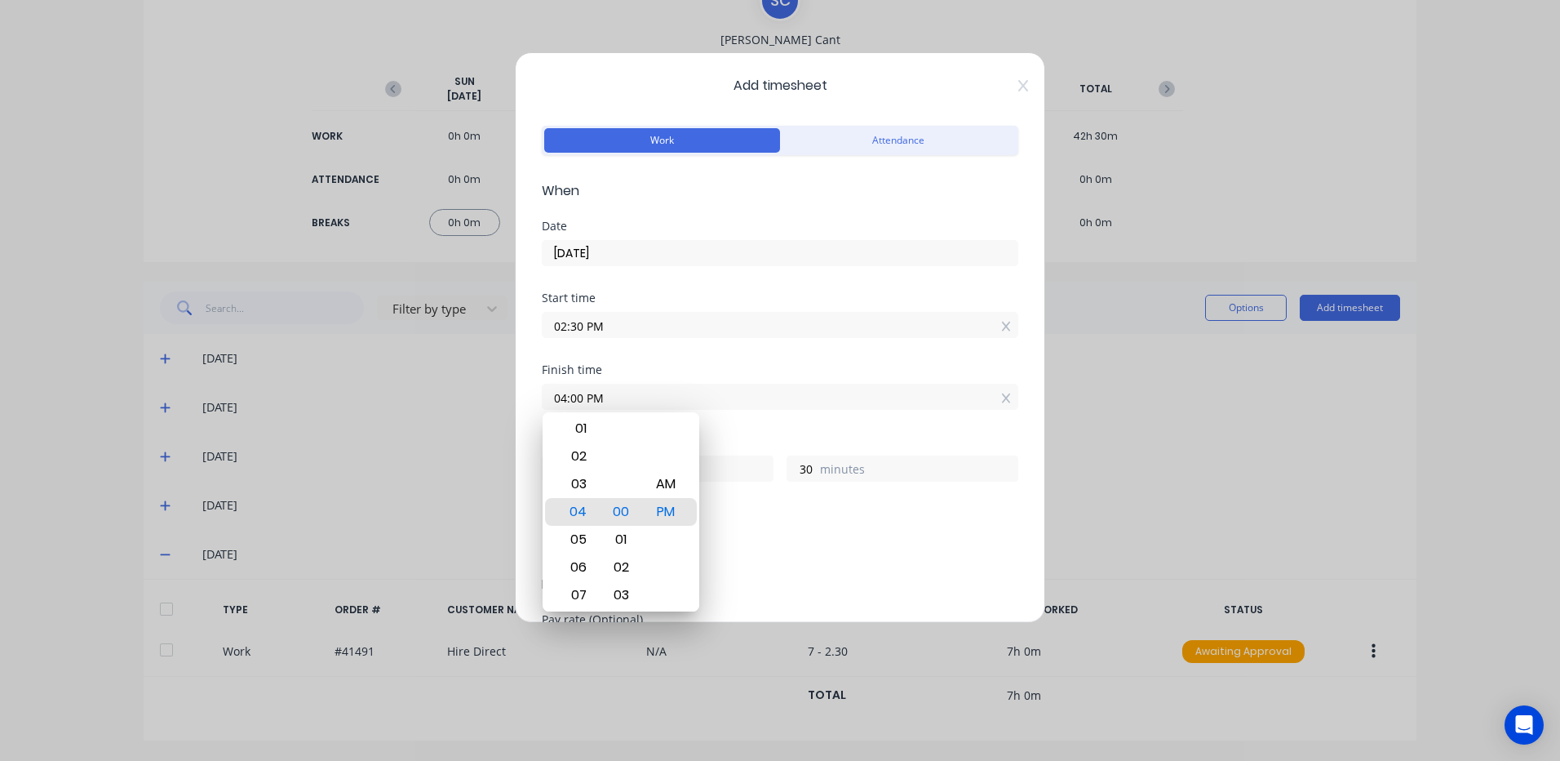
click at [755, 567] on div "Breaks Add breaks" at bounding box center [780, 541] width 477 height 67
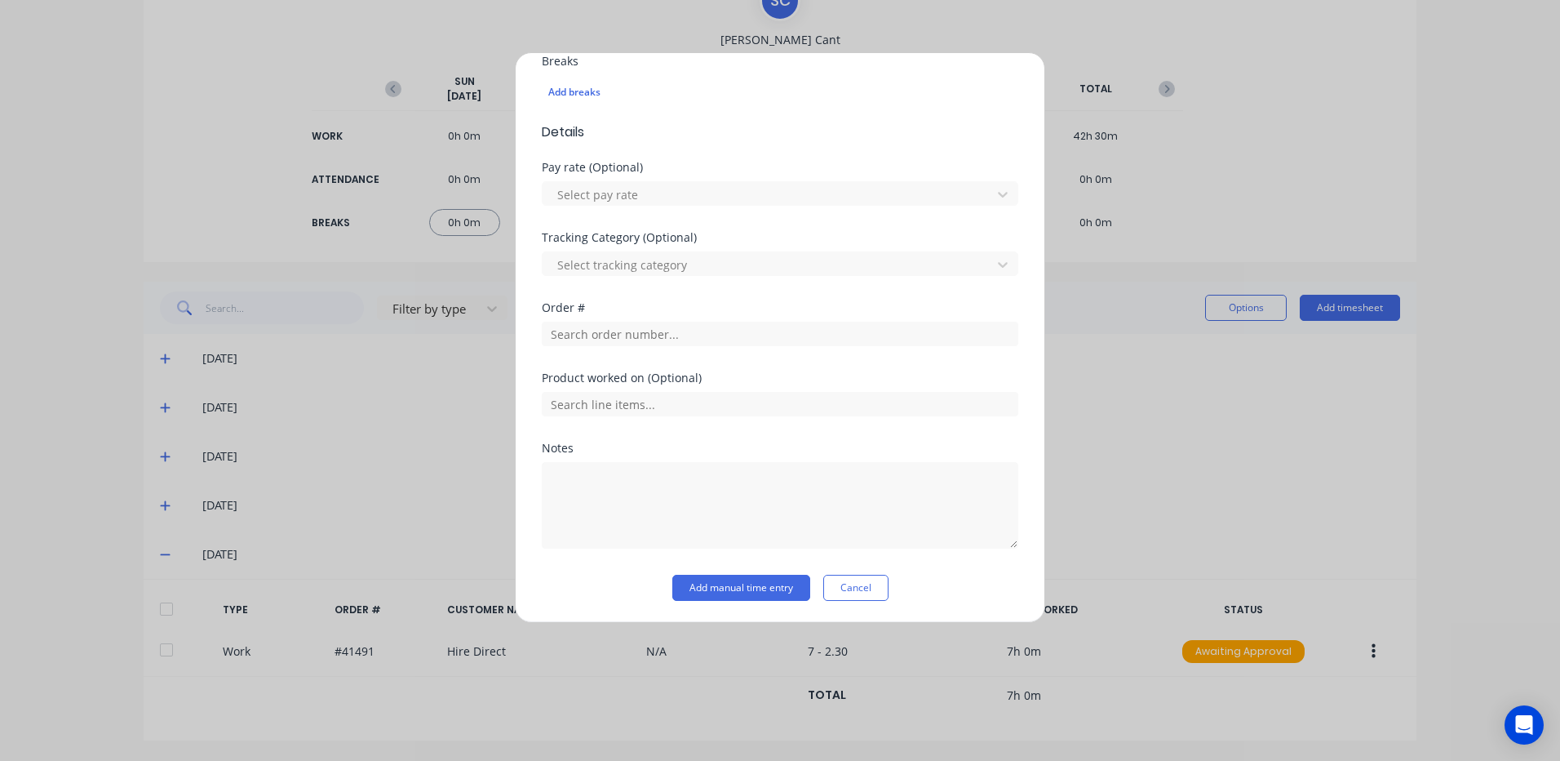
scroll to position [454, 0]
click at [562, 324] on input "text" at bounding box center [780, 332] width 477 height 24
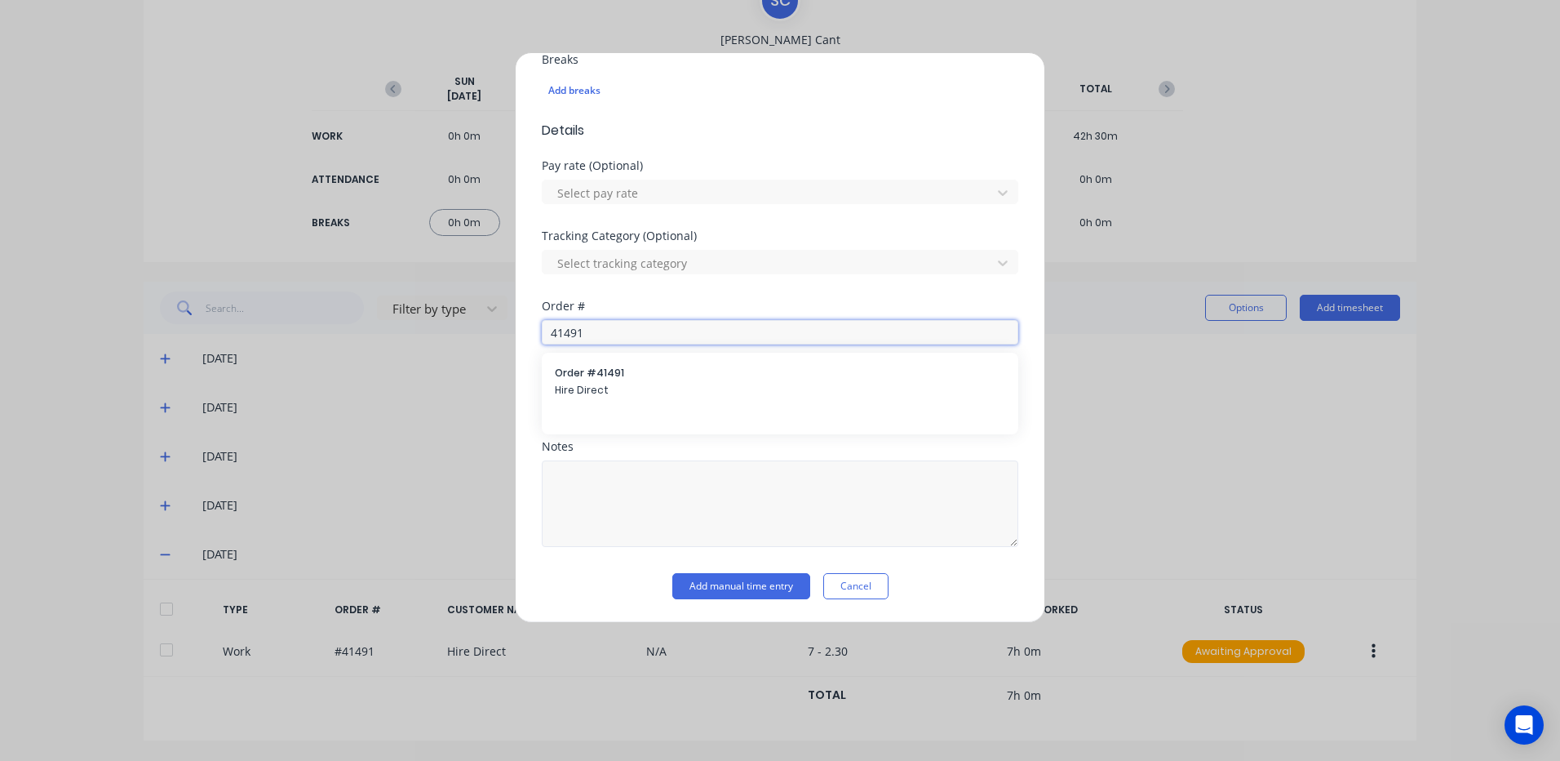
type input "41491"
click at [579, 482] on textarea at bounding box center [780, 503] width 477 height 86
click at [610, 327] on input "41491" at bounding box center [780, 332] width 477 height 24
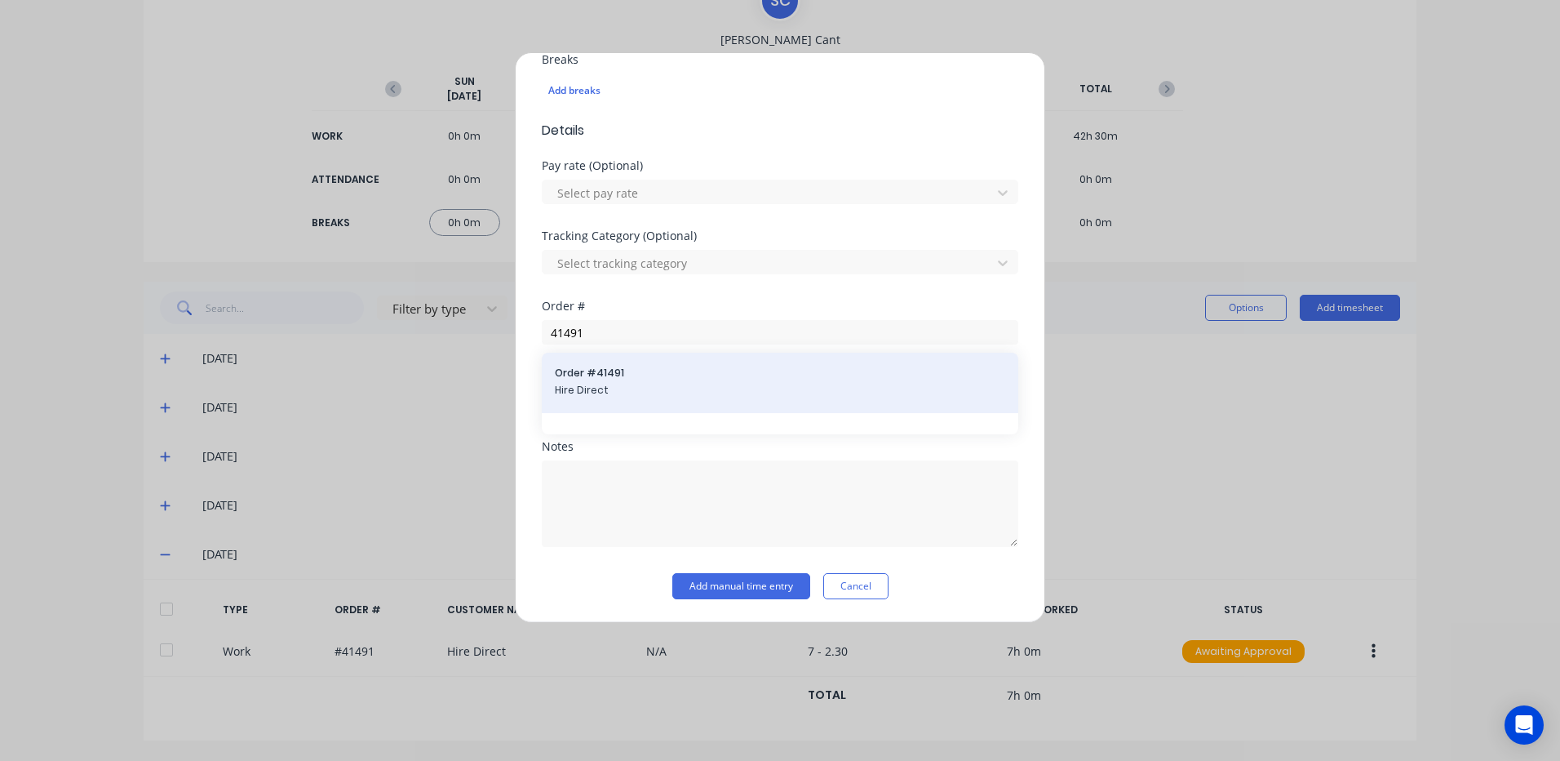
click at [571, 378] on span "Order # 41491" at bounding box center [780, 373] width 450 height 15
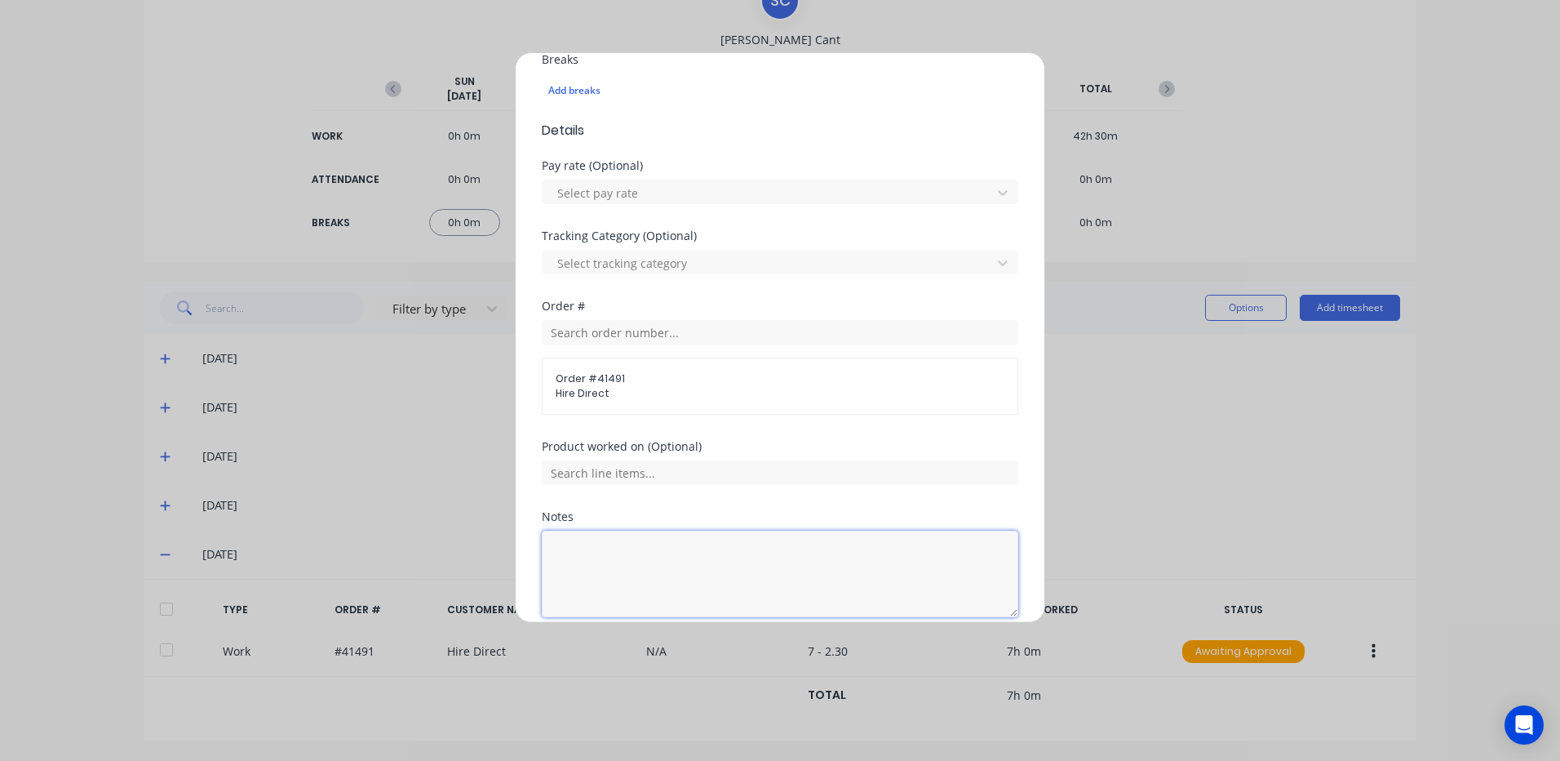
click at [583, 546] on textarea at bounding box center [780, 573] width 477 height 86
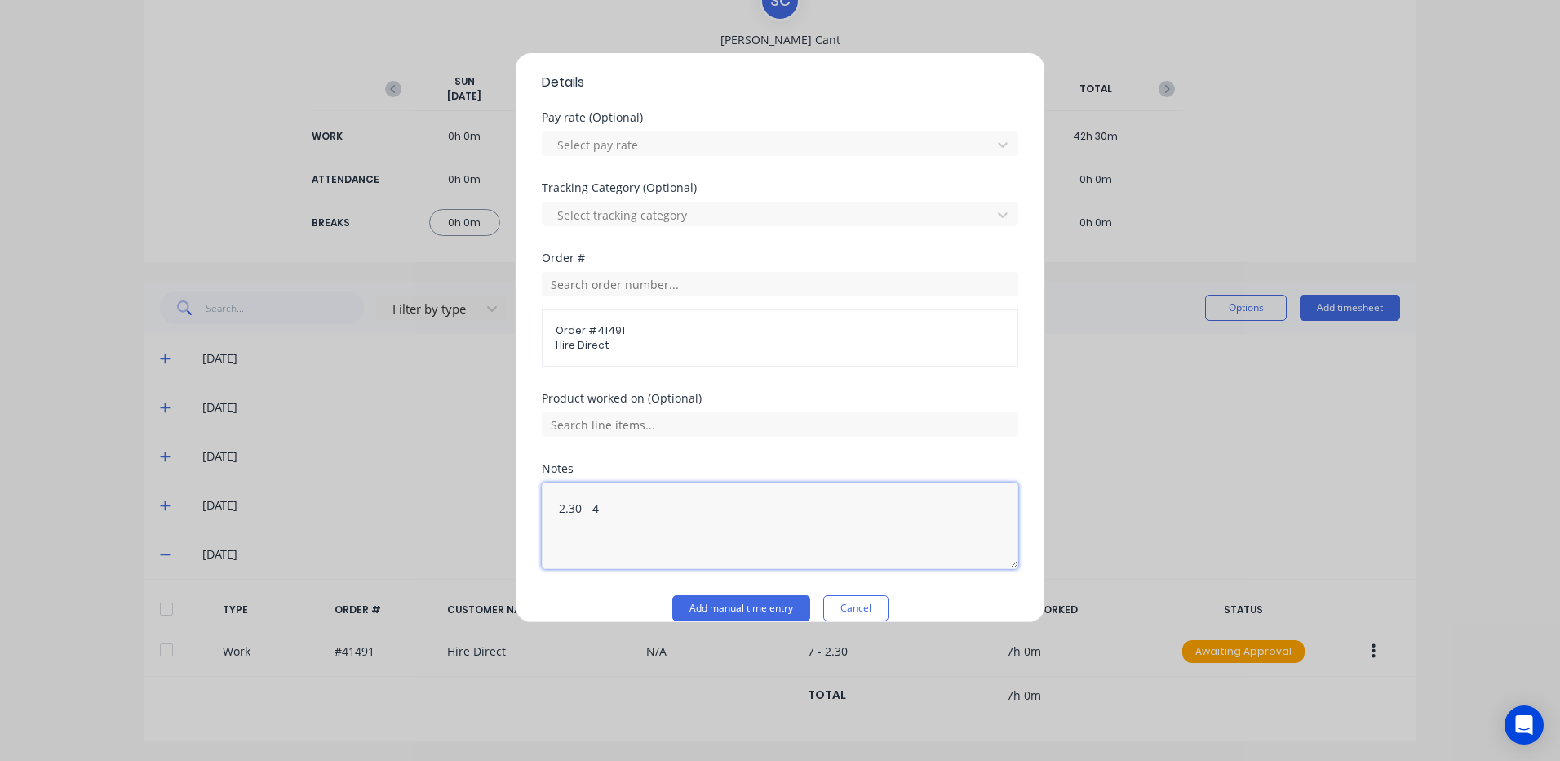
scroll to position [524, 0]
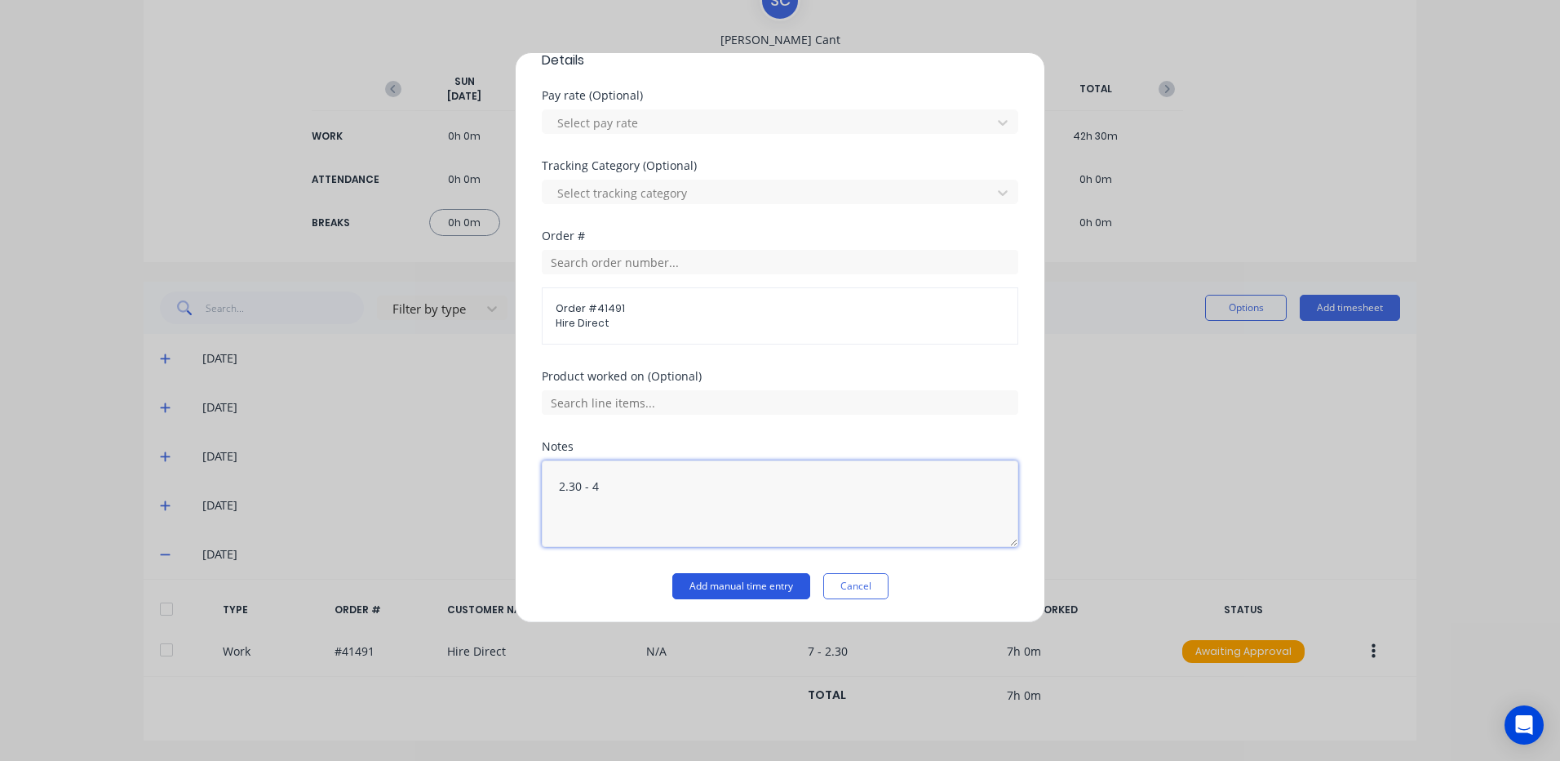
type textarea "2.30 - 4"
click at [740, 584] on button "Add manual time entry" at bounding box center [741, 586] width 138 height 26
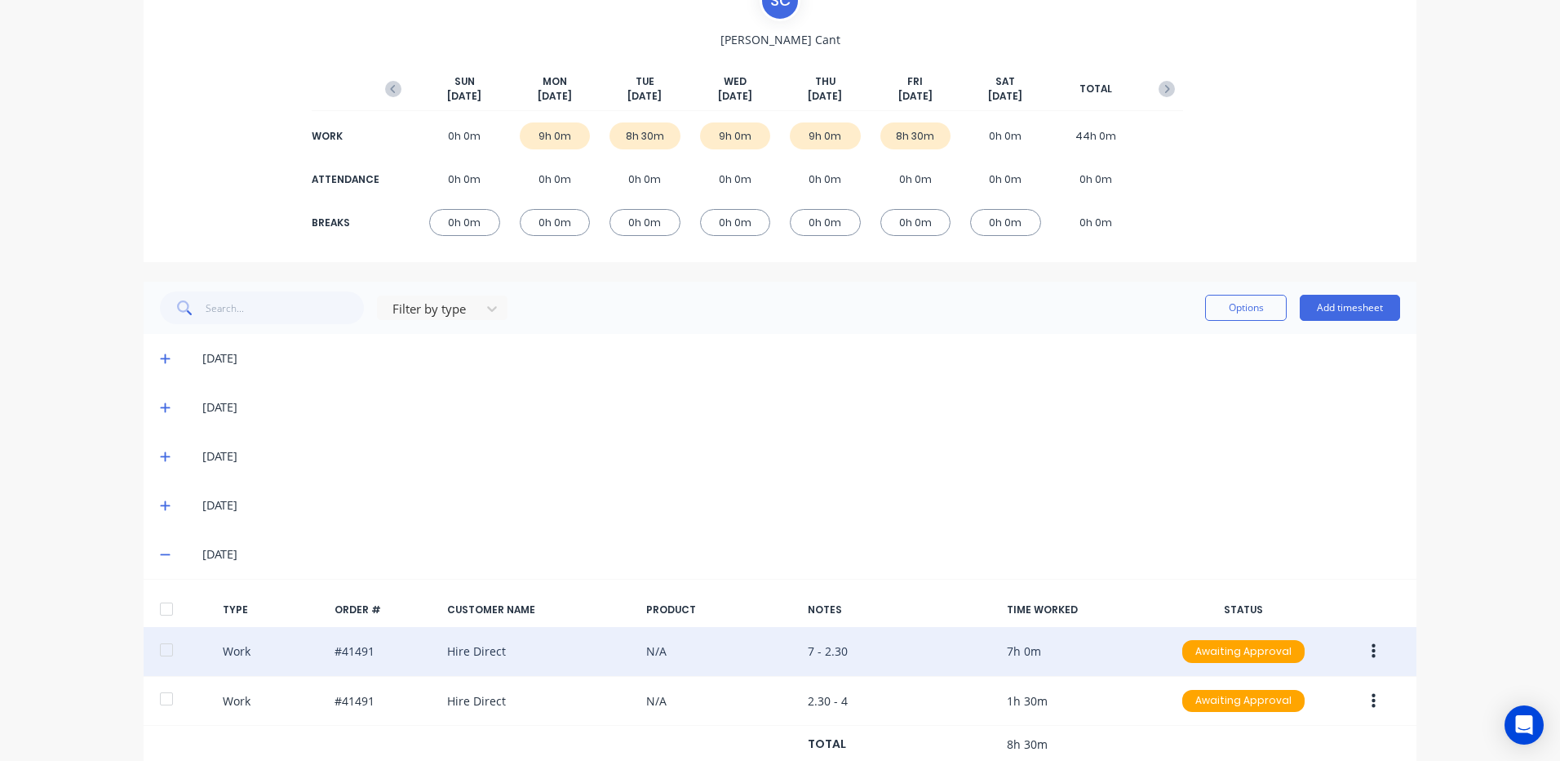
click at [1364, 641] on button "button" at bounding box center [1374, 650] width 38 height 29
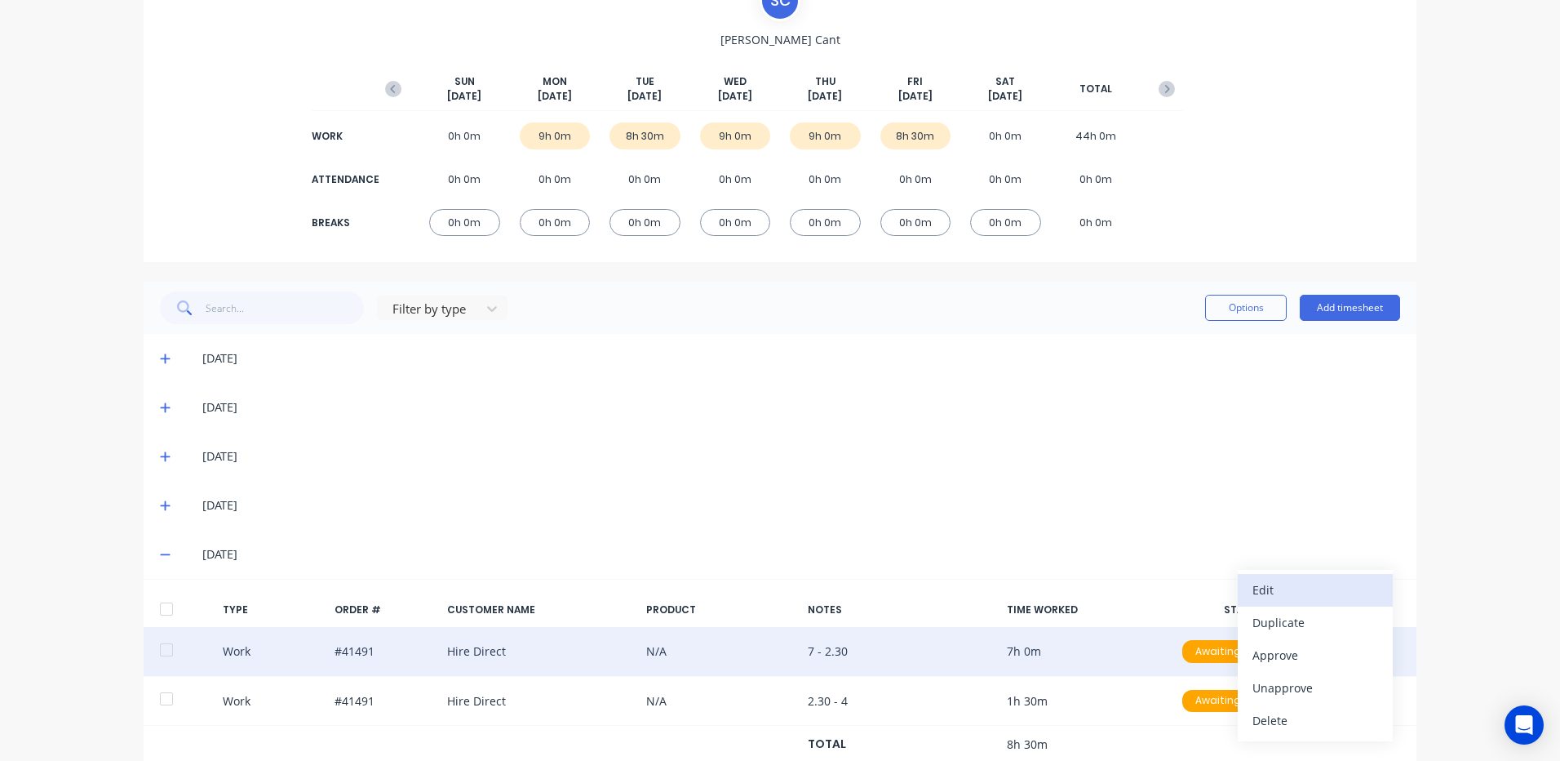
click at [1264, 587] on div "Edit" at bounding box center [1316, 590] width 126 height 24
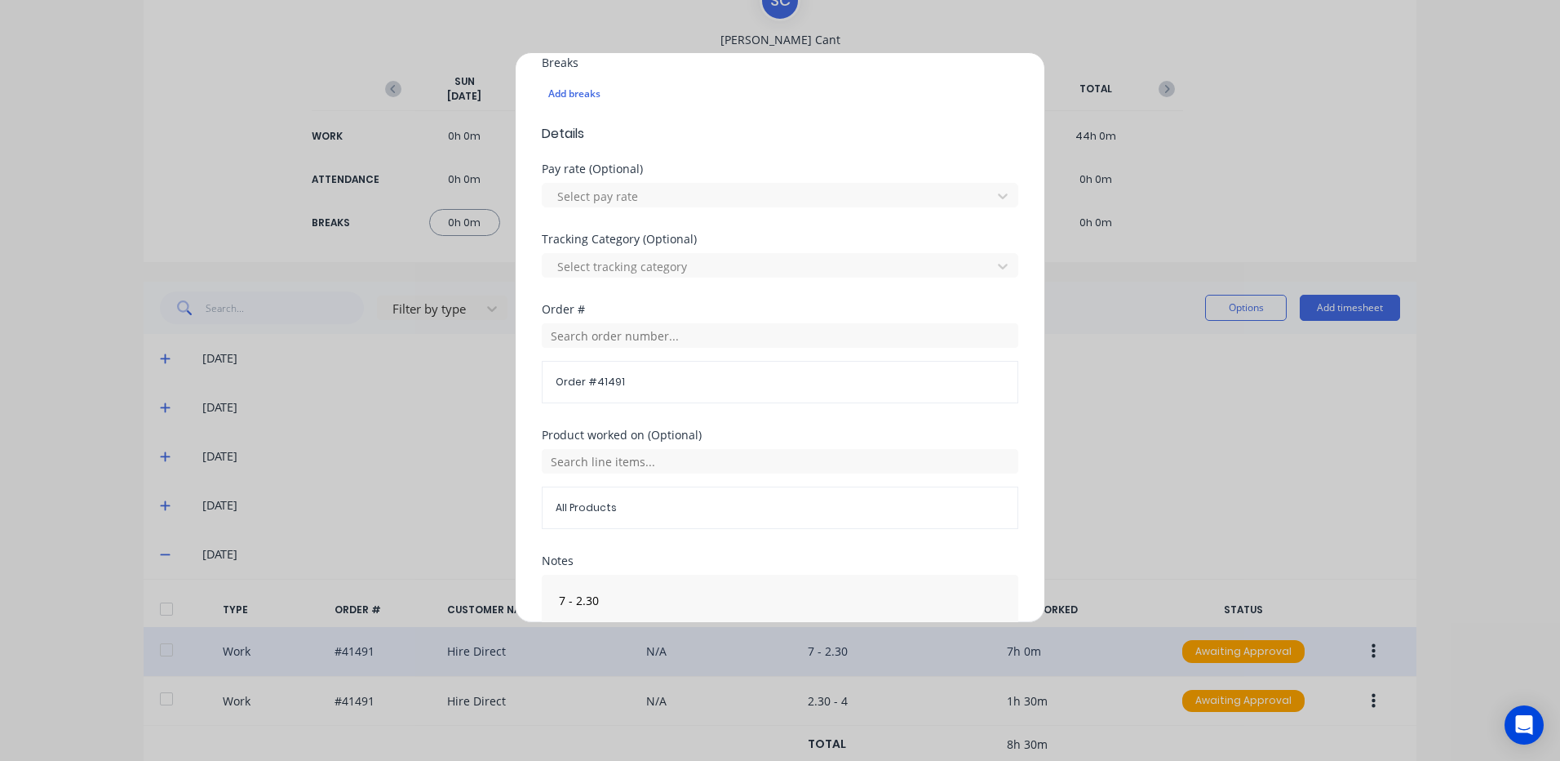
scroll to position [490, 0]
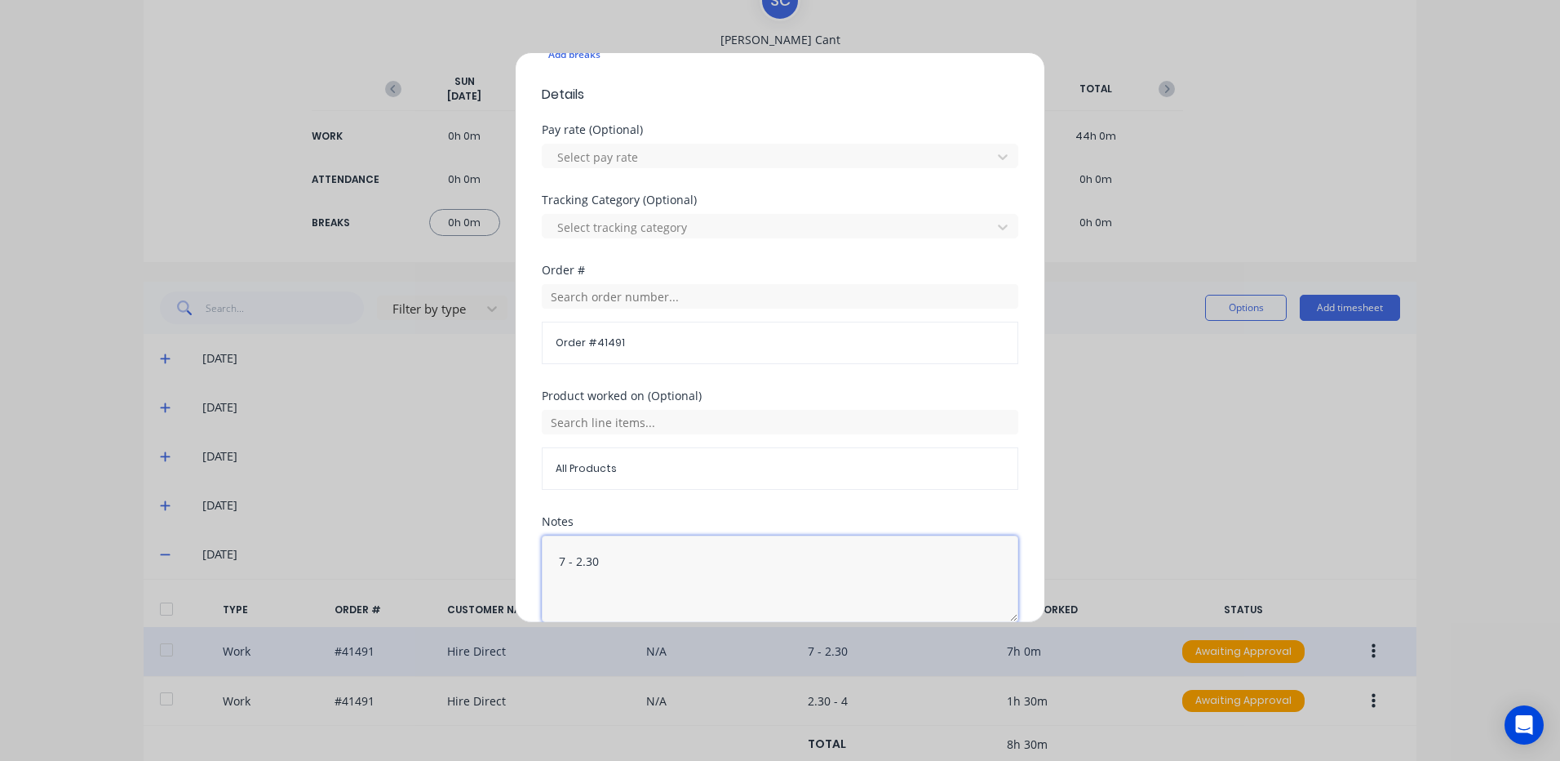
click at [601, 565] on textarea "7 - 2.30" at bounding box center [780, 578] width 477 height 86
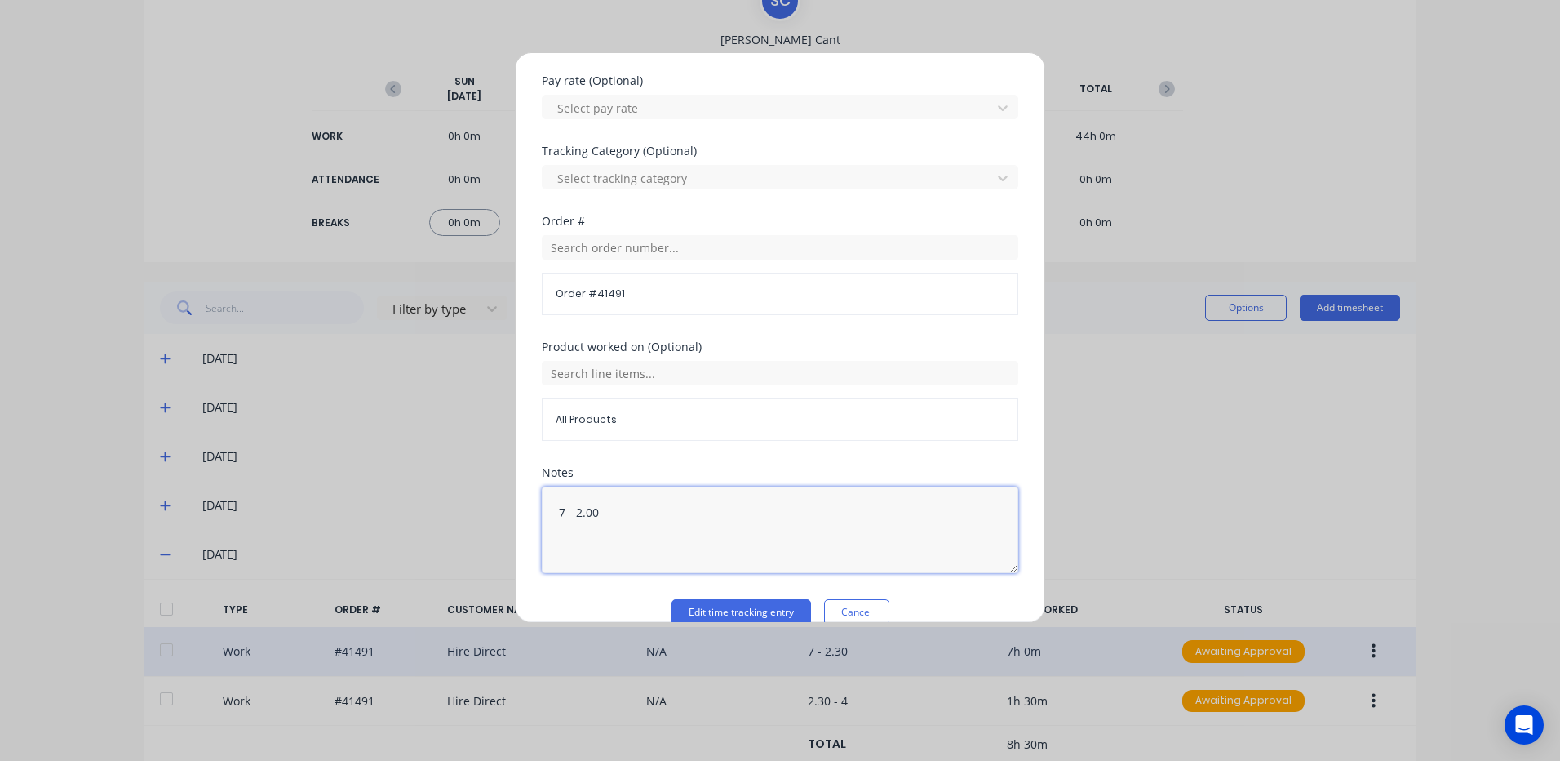
scroll to position [565, 0]
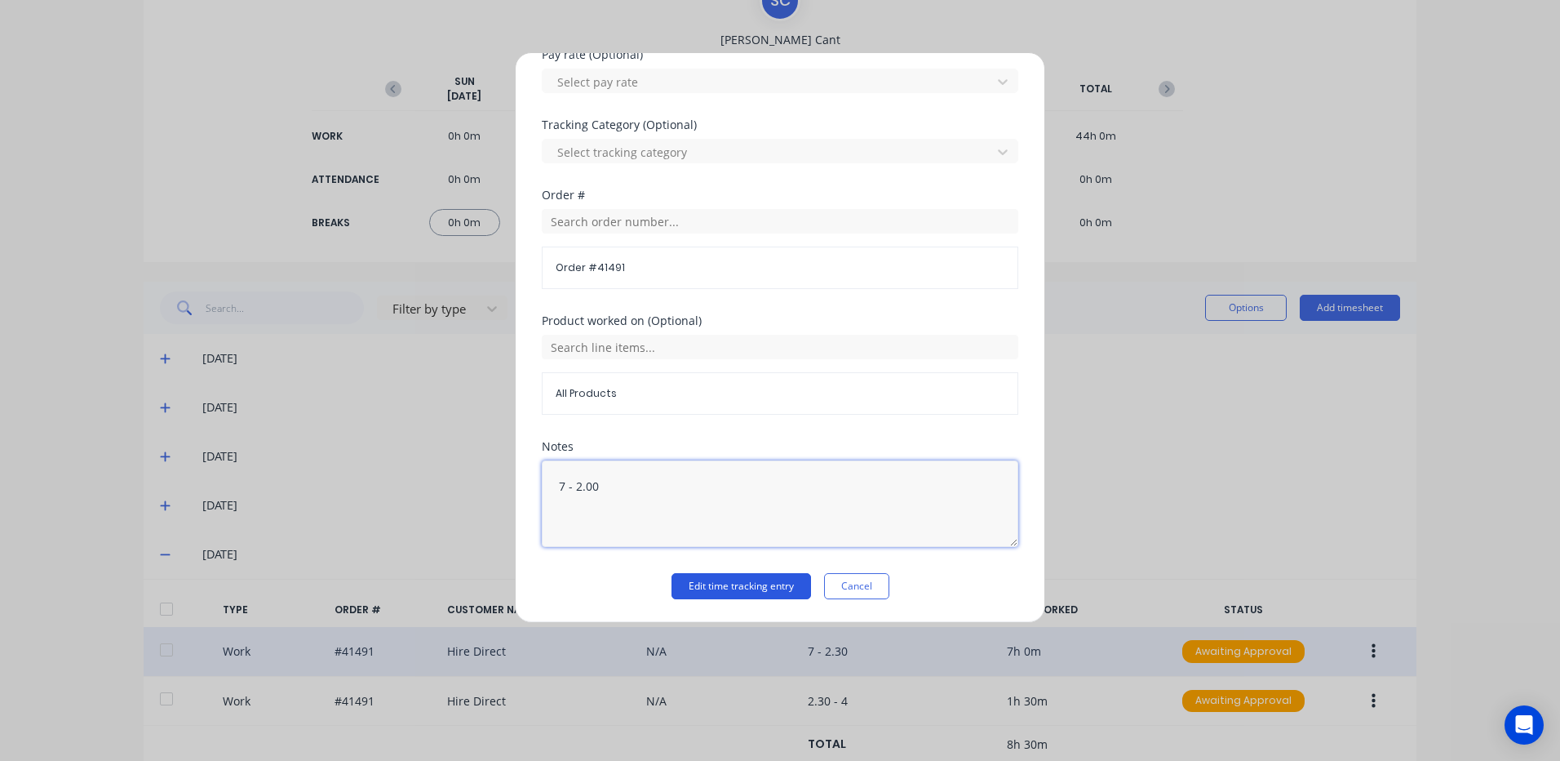
type textarea "7 - 2.00"
click at [721, 580] on button "Edit time tracking entry" at bounding box center [742, 586] width 140 height 26
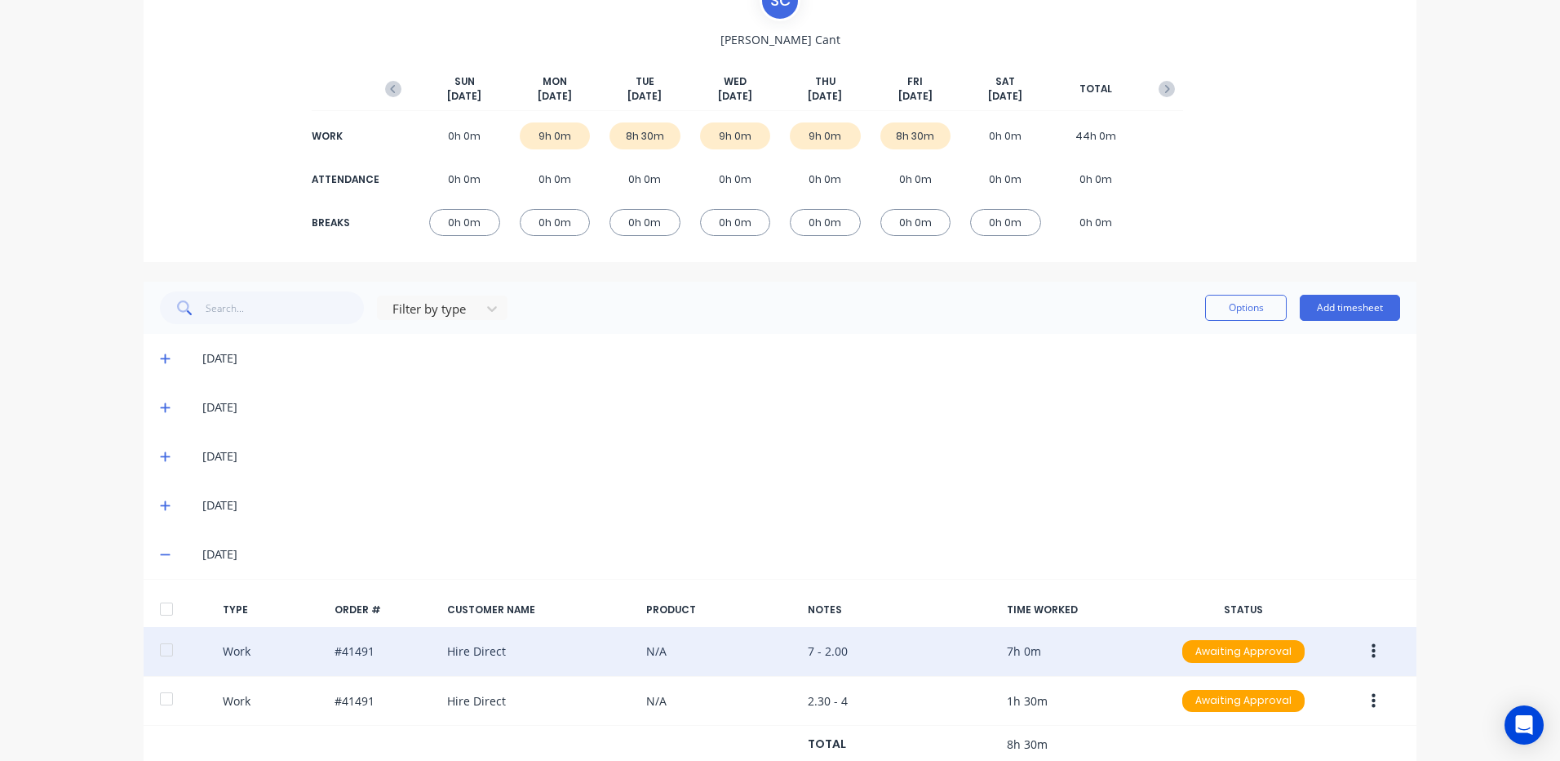
click at [160, 552] on icon at bounding box center [165, 553] width 11 height 11
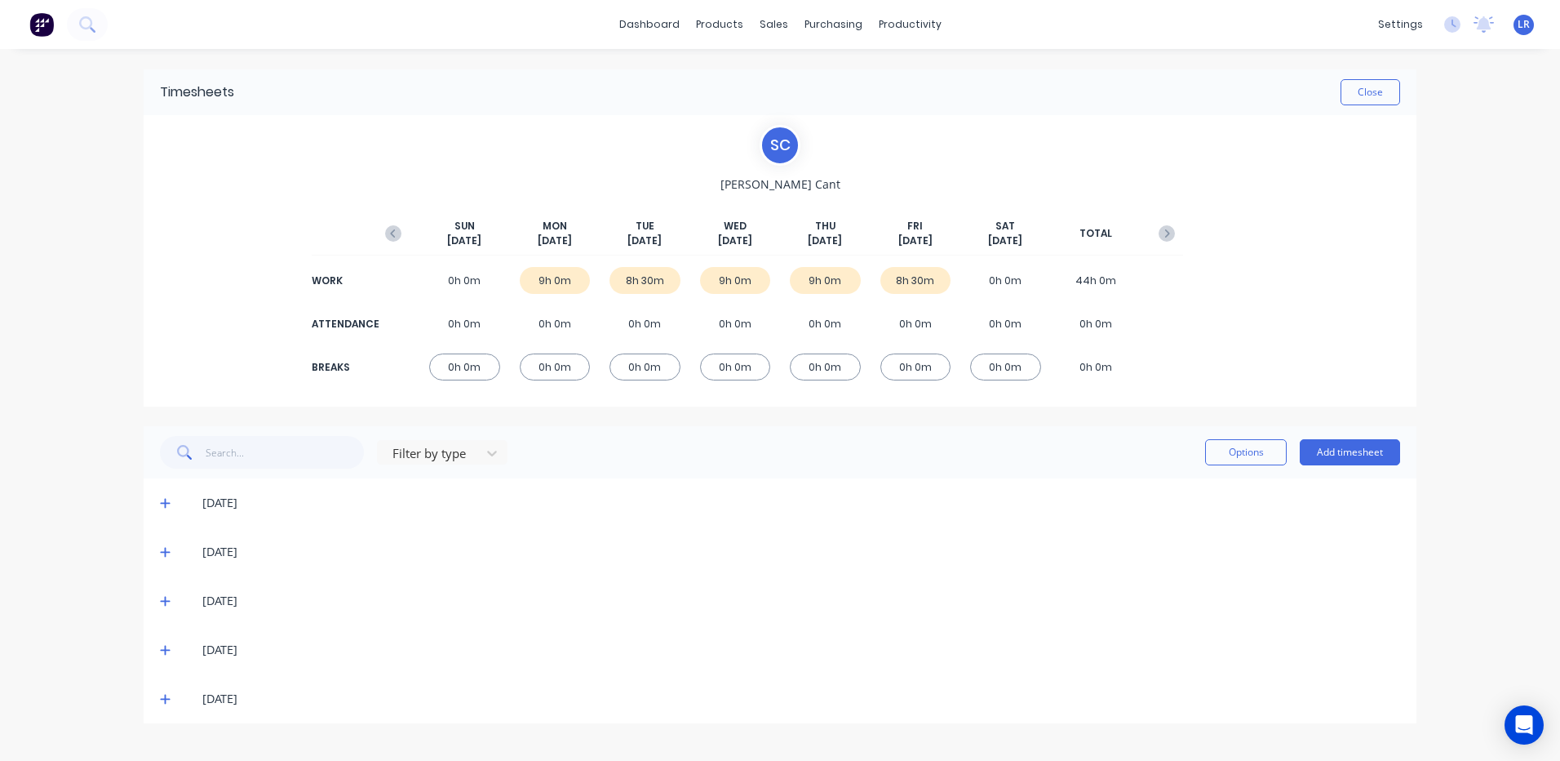
scroll to position [0, 0]
click at [1165, 230] on icon "button" at bounding box center [1167, 233] width 5 height 8
click at [165, 501] on icon at bounding box center [165, 504] width 10 height 10
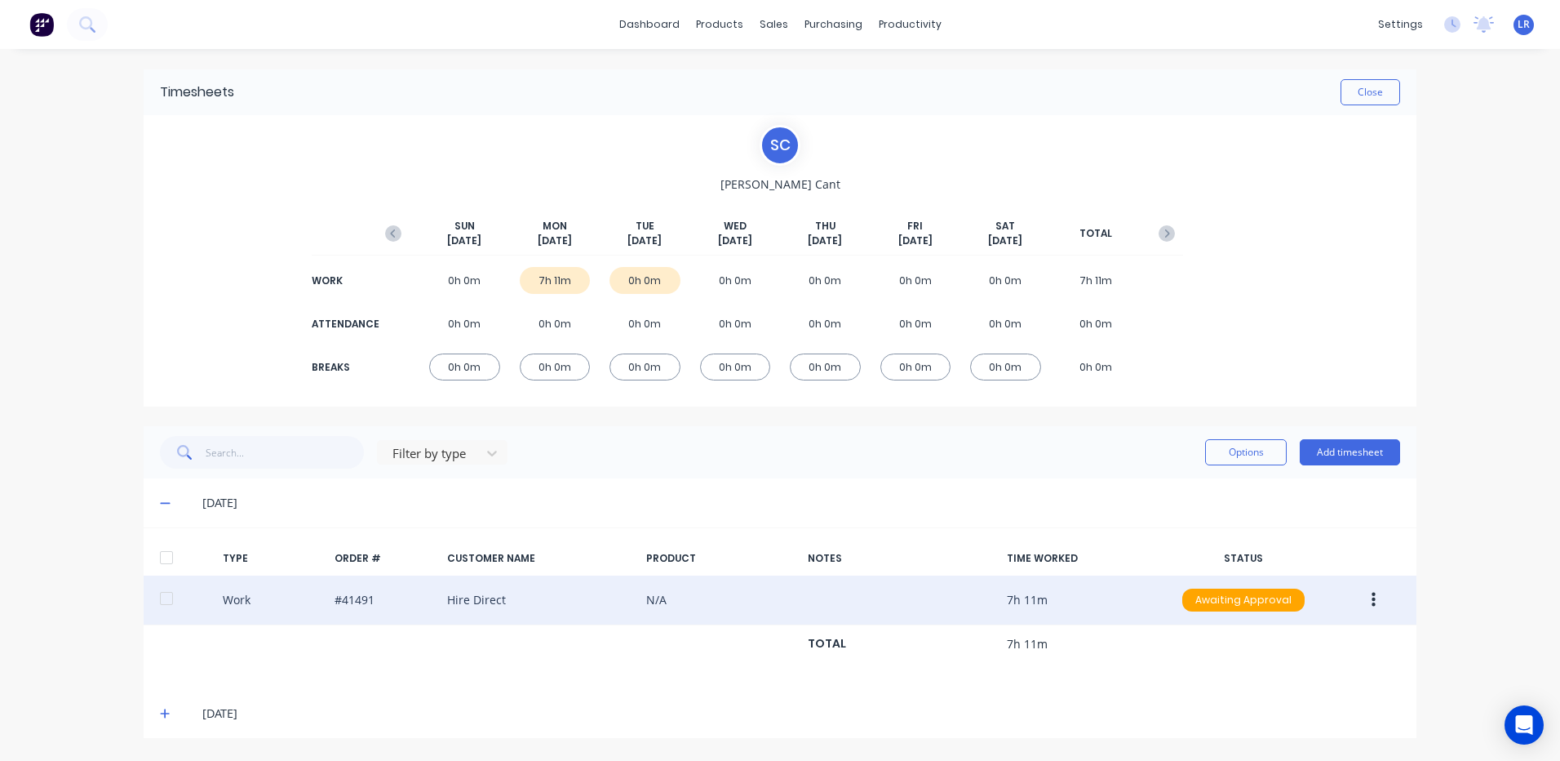
click at [1373, 595] on icon "button" at bounding box center [1374, 599] width 4 height 15
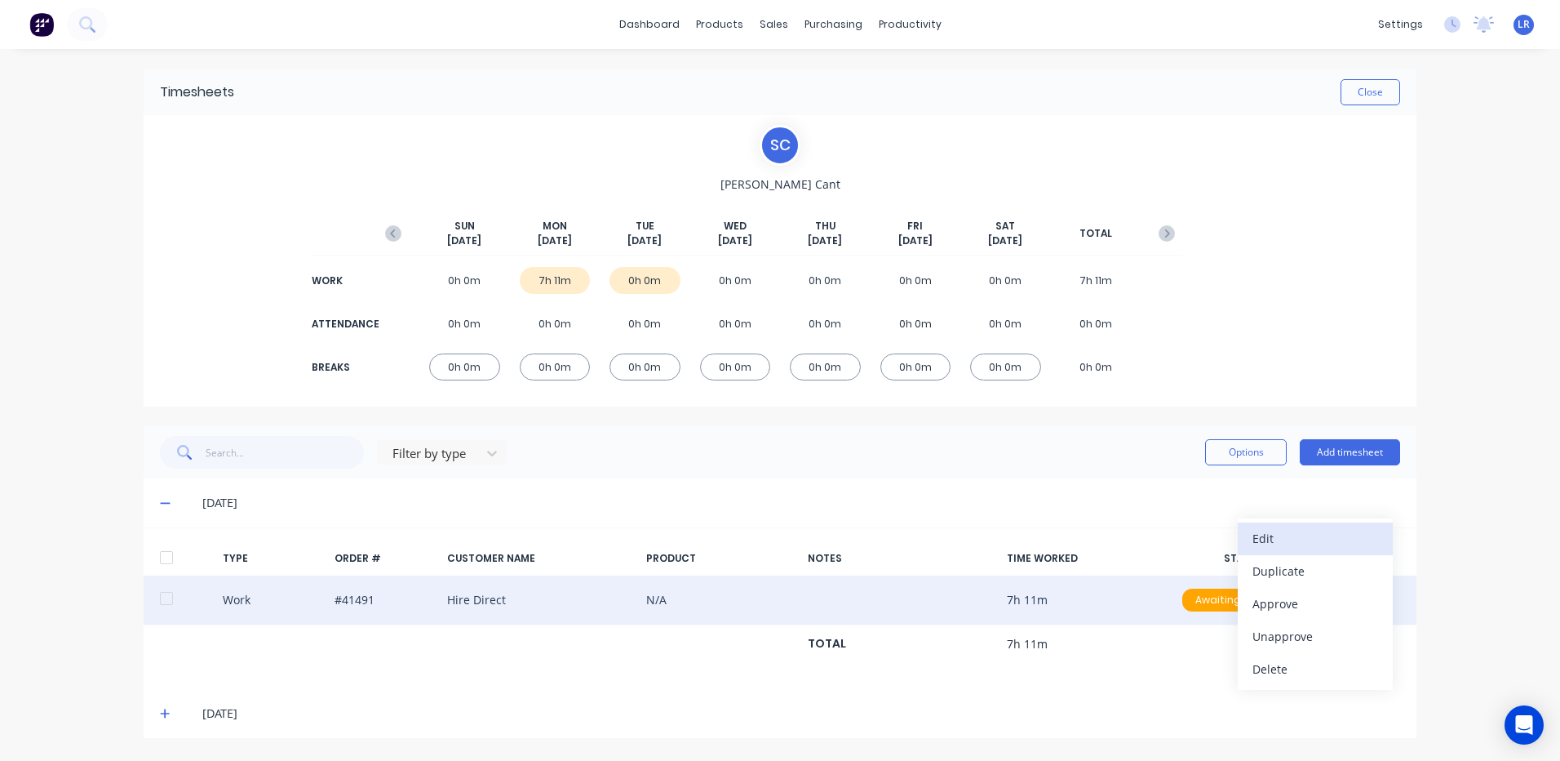
click at [1328, 539] on div "Edit" at bounding box center [1316, 538] width 126 height 24
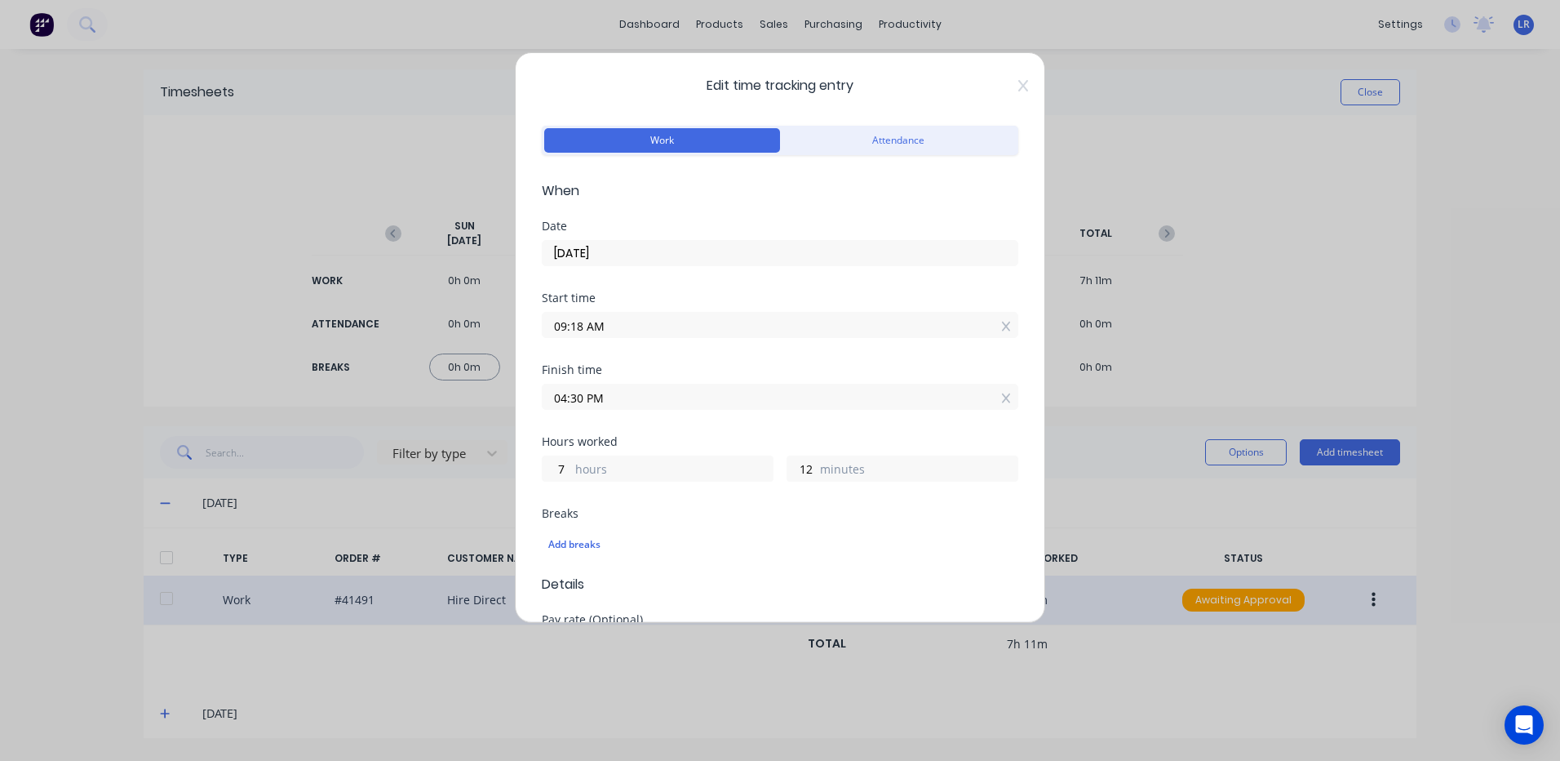
click at [565, 326] on input "09:18 AM" at bounding box center [780, 325] width 475 height 24
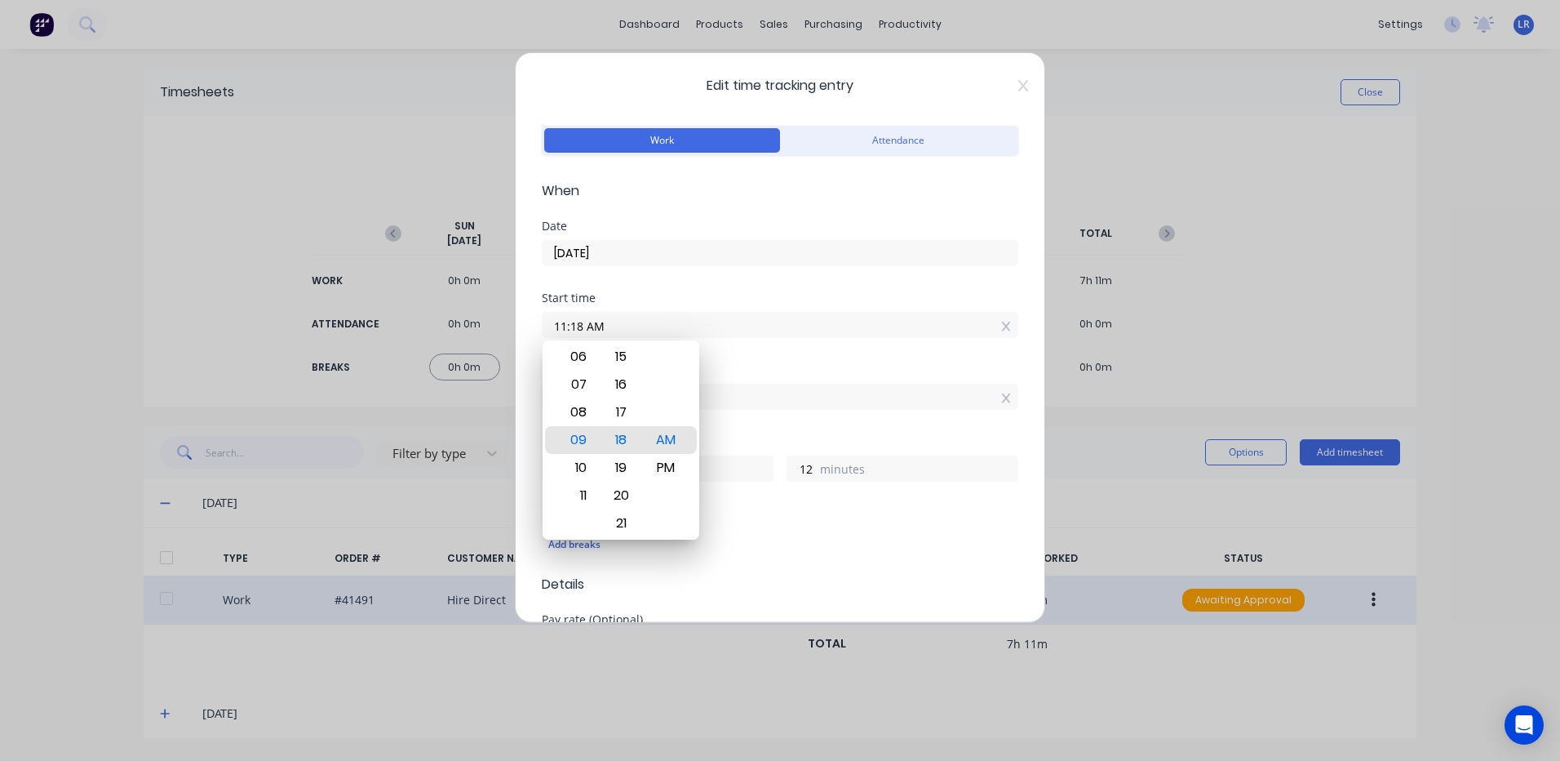
type input "11:18 AM"
type input "5"
click at [854, 556] on div "Add breaks" at bounding box center [780, 544] width 477 height 34
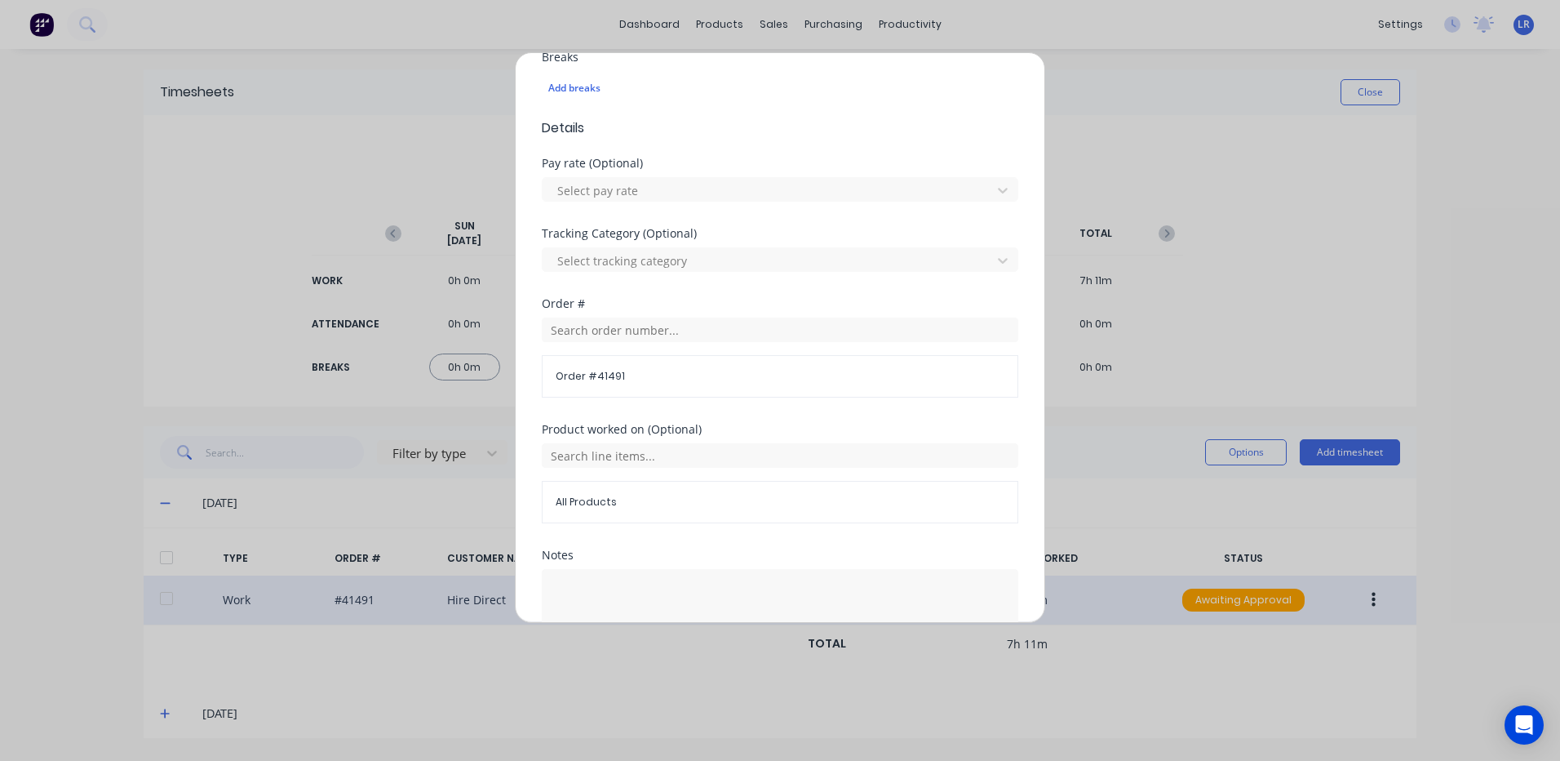
scroll to position [490, 0]
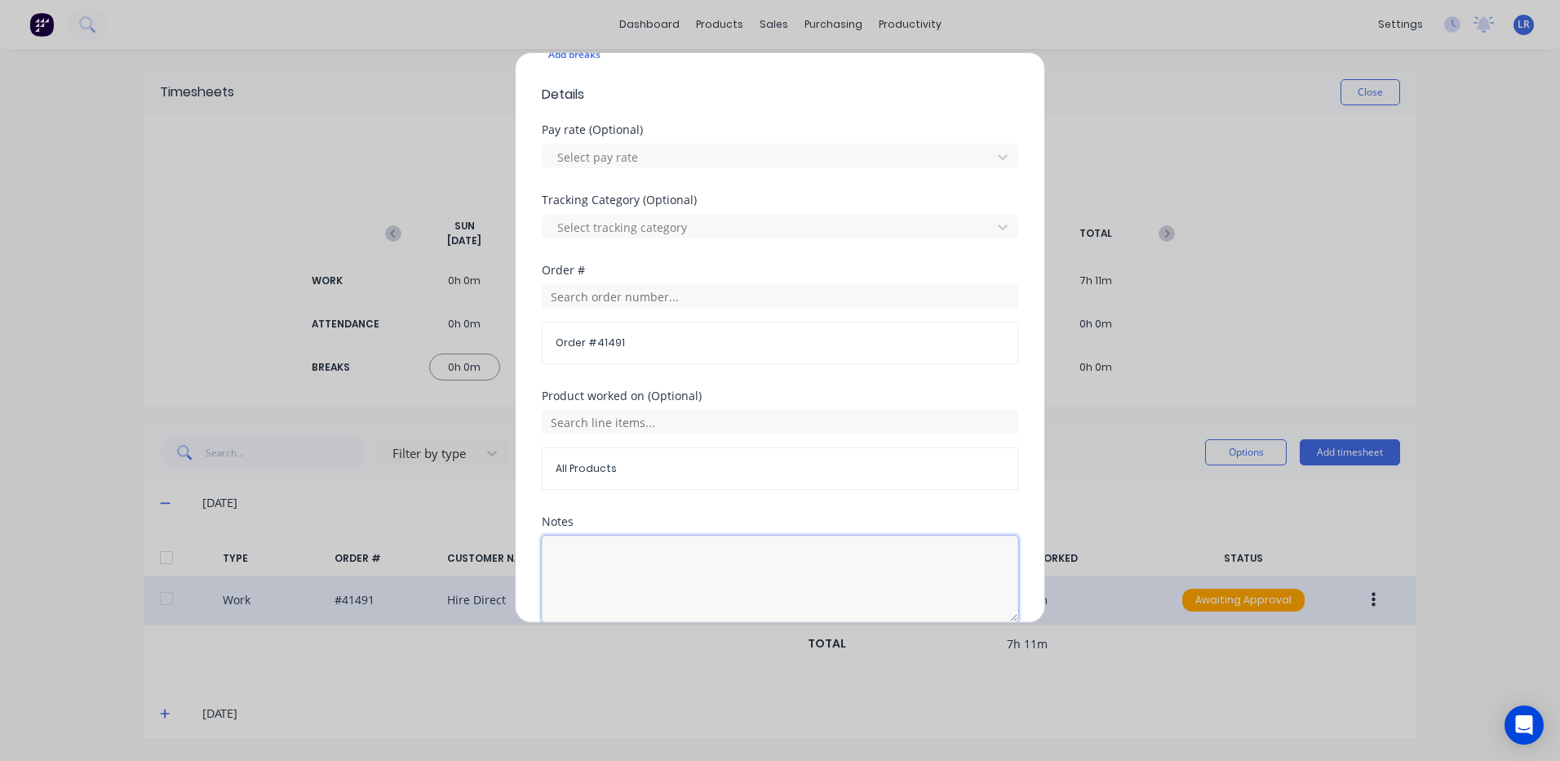
click at [581, 557] on textarea at bounding box center [780, 578] width 477 height 86
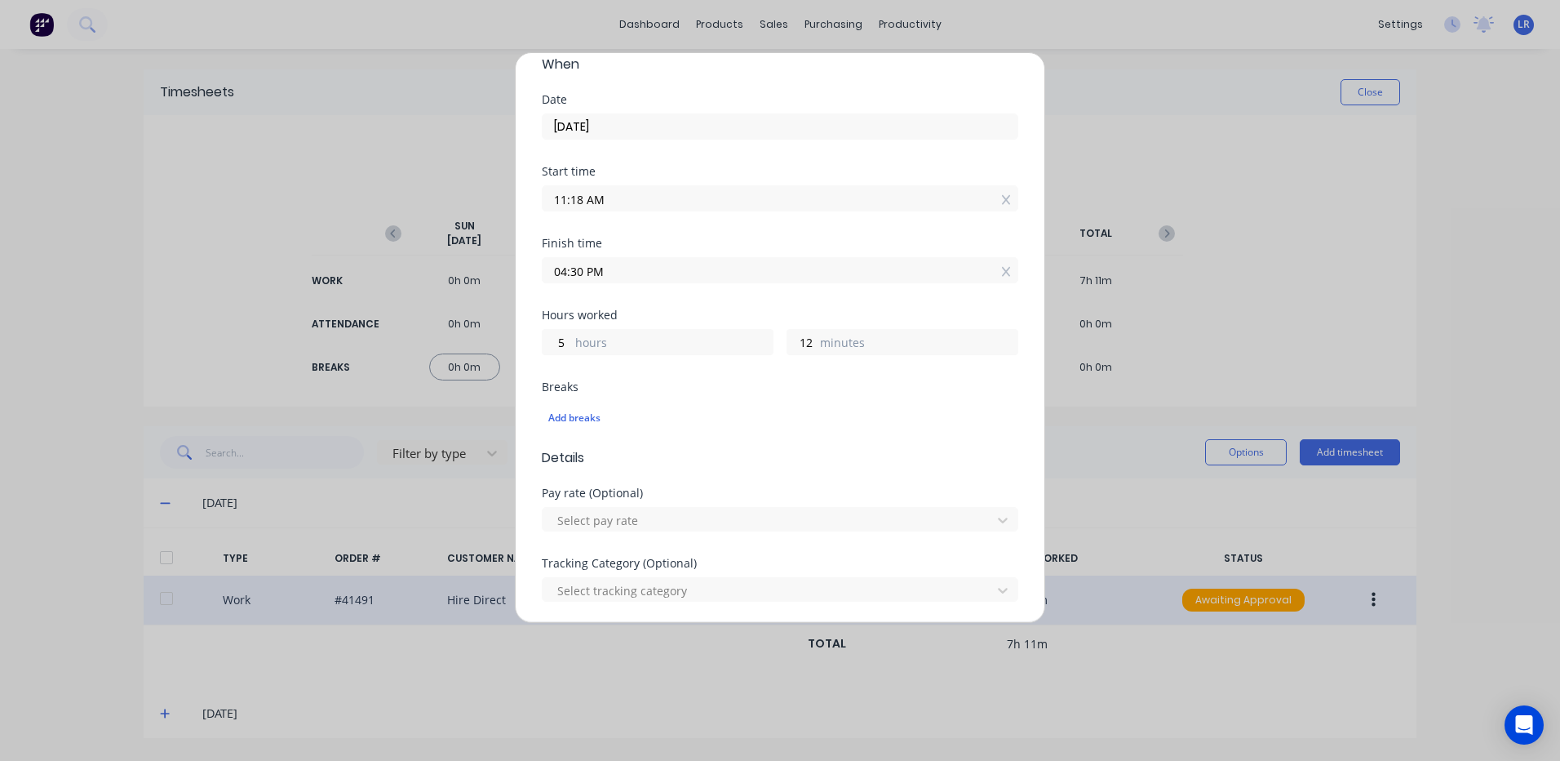
scroll to position [82, 0]
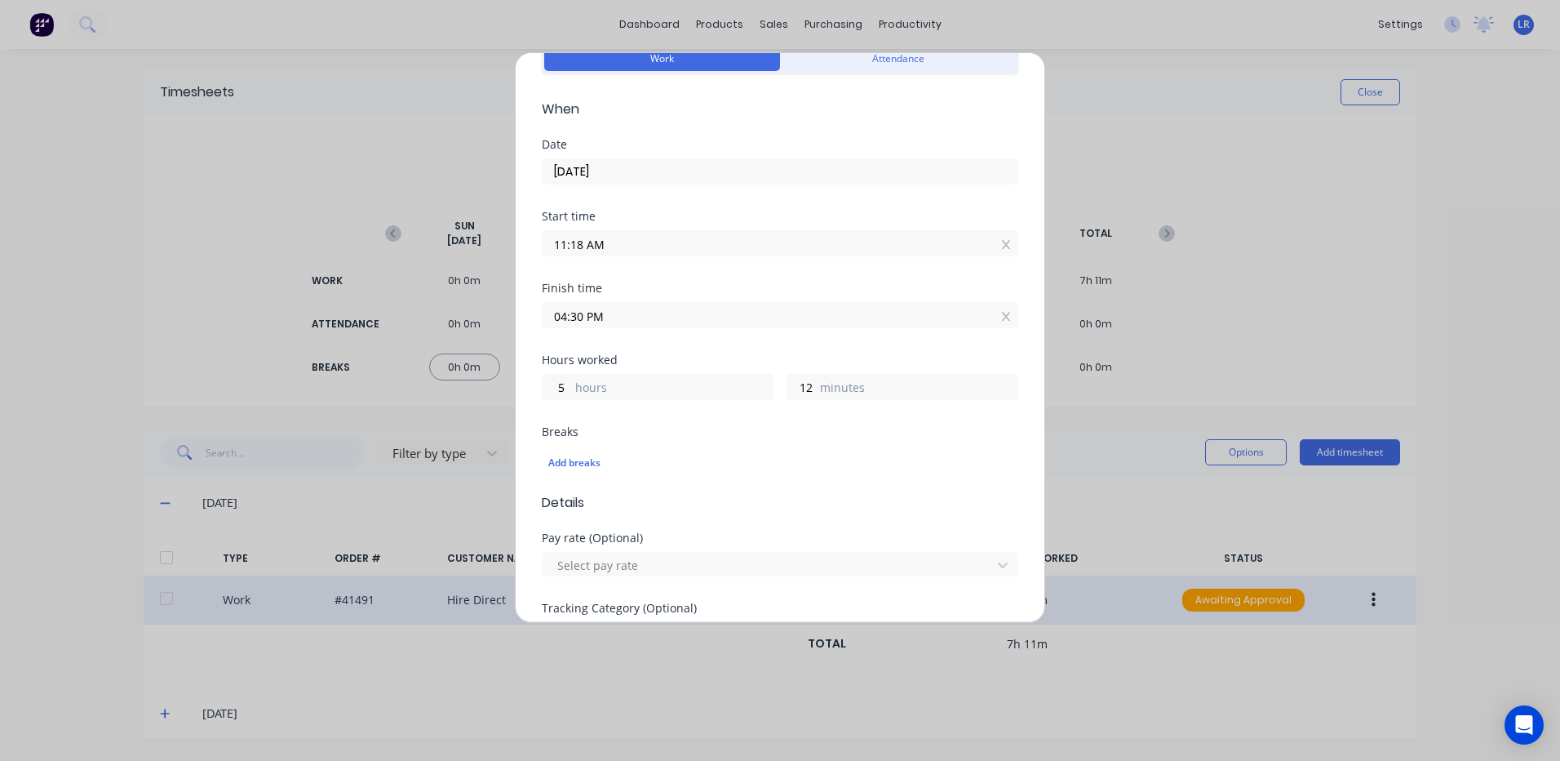
type textarea "11.18 -"
drag, startPoint x: 587, startPoint y: 242, endPoint x: 522, endPoint y: 242, distance: 64.5
click at [522, 242] on div "Edit time tracking entry Work Attendance When Date 06/10/2025 Start time 11:18 …" at bounding box center [780, 337] width 530 height 570
type input "07:00 AM"
type input "9"
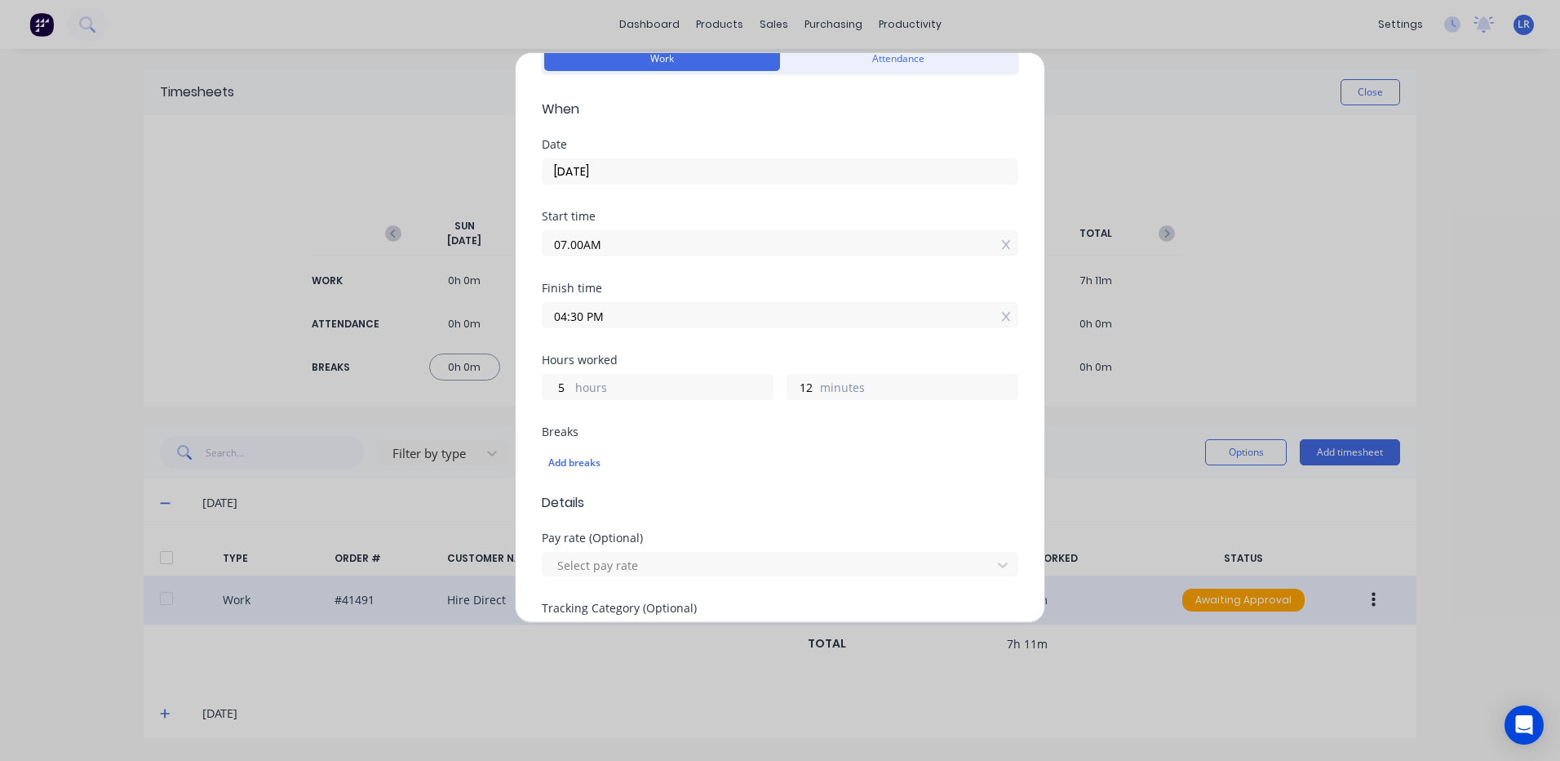
type input "30"
drag, startPoint x: 610, startPoint y: 317, endPoint x: 556, endPoint y: 317, distance: 54.7
click at [556, 317] on input "04:30 PM" at bounding box center [780, 315] width 475 height 24
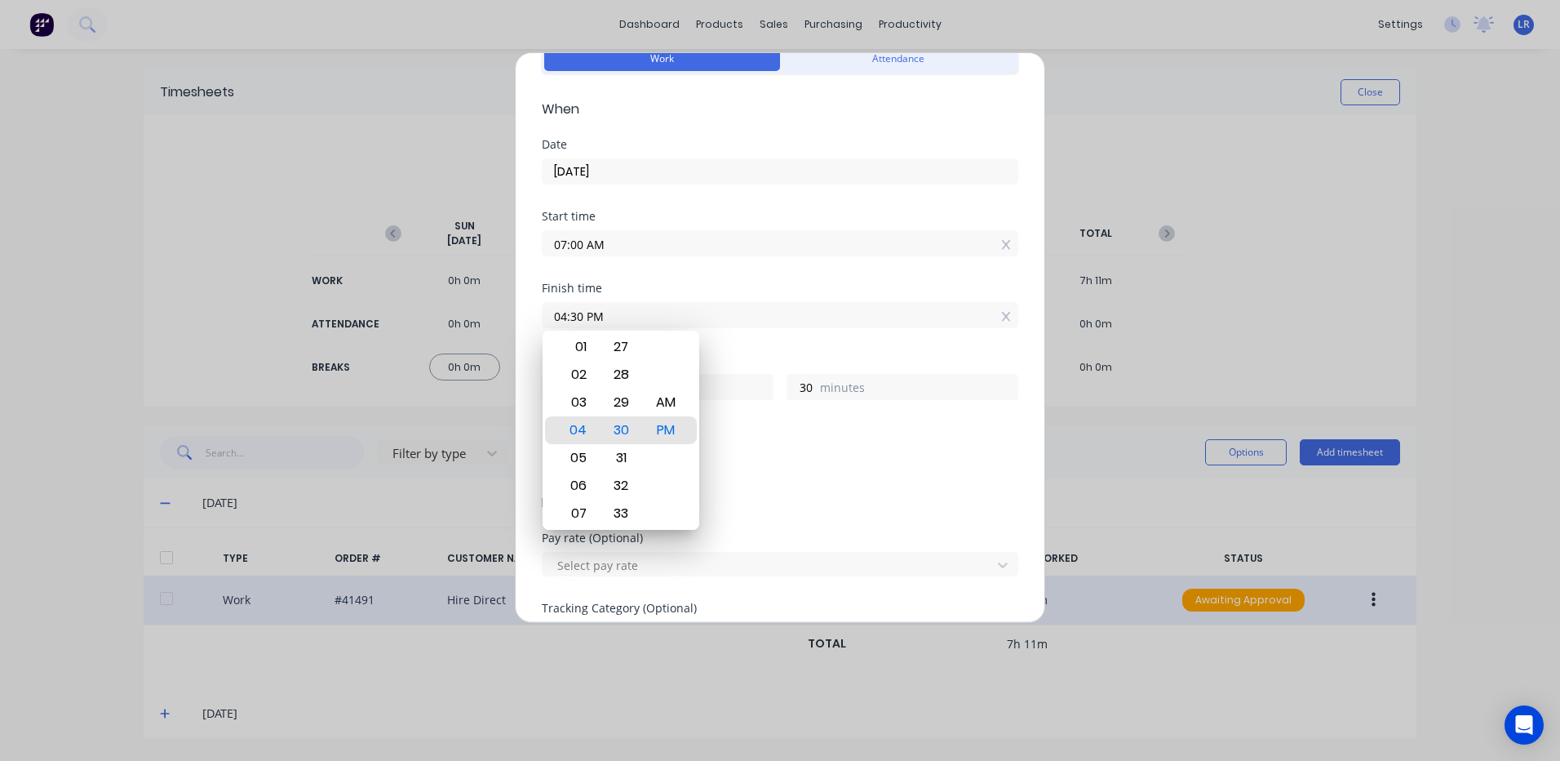
click at [583, 315] on input "04:30 PM" at bounding box center [780, 315] width 475 height 24
type input "02:30 PM"
type input "7"
click at [583, 374] on div "12" at bounding box center [577, 375] width 40 height 28
type input "12:30 PM"
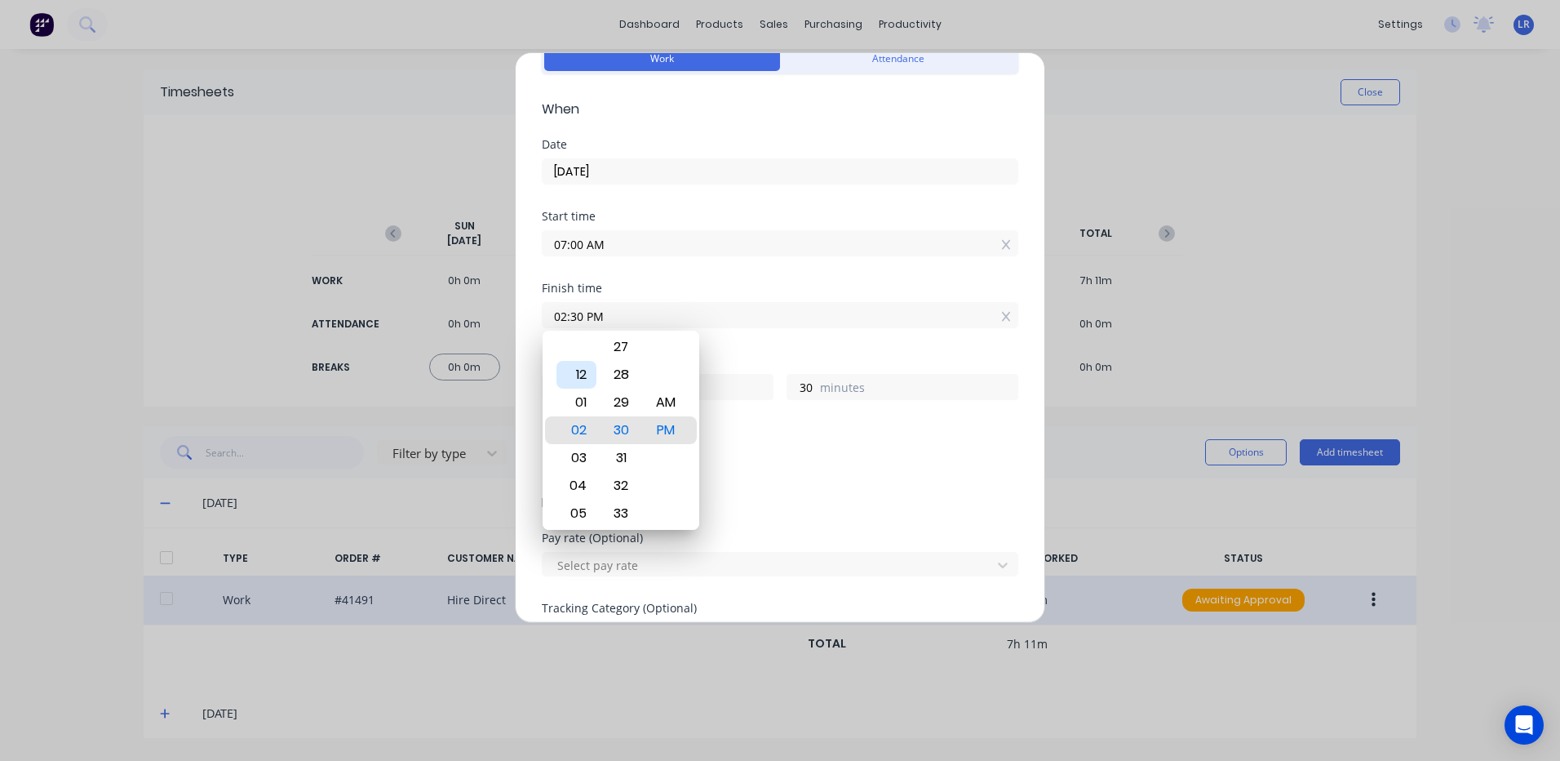
type input "5"
type input "12:23 PM"
type input "23"
type input "12:17 PM"
type input "17"
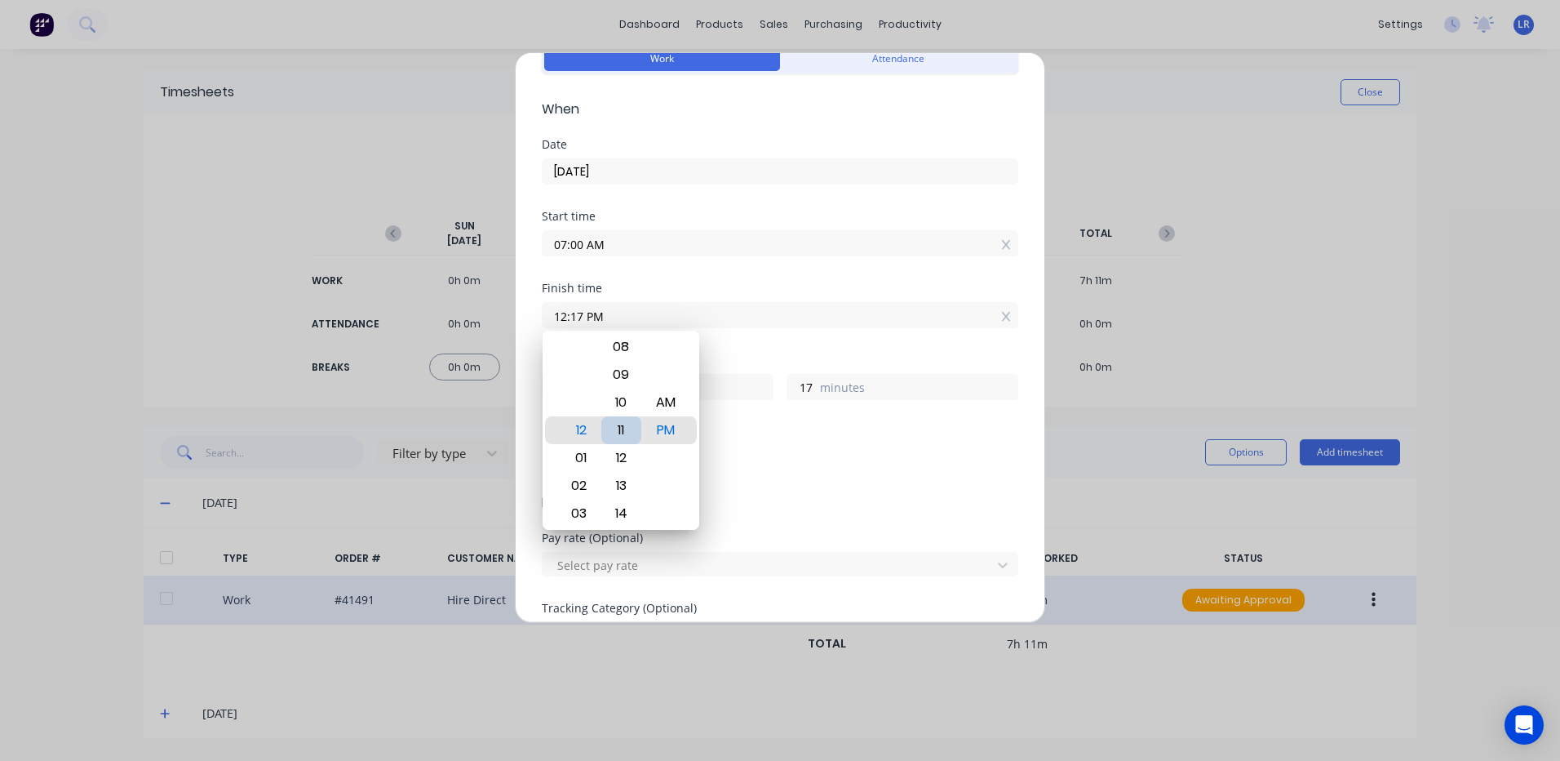
type input "12:11 PM"
type input "11"
type input "12:05 PM"
type input "5"
type input "12:00 PM"
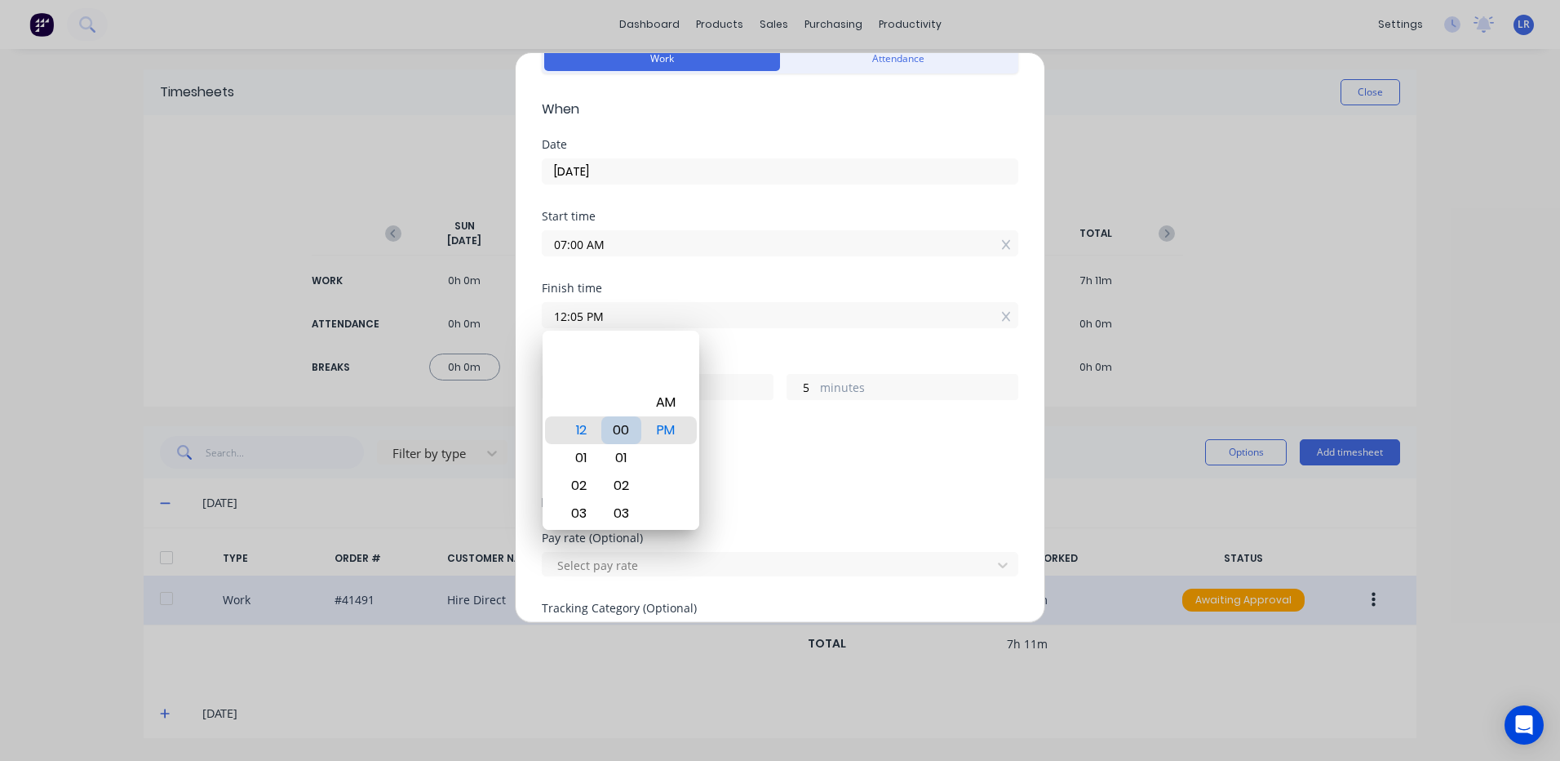
type input "0"
click at [625, 426] on div "00" at bounding box center [621, 430] width 40 height 28
click at [786, 464] on div "Add breaks" at bounding box center [779, 462] width 463 height 21
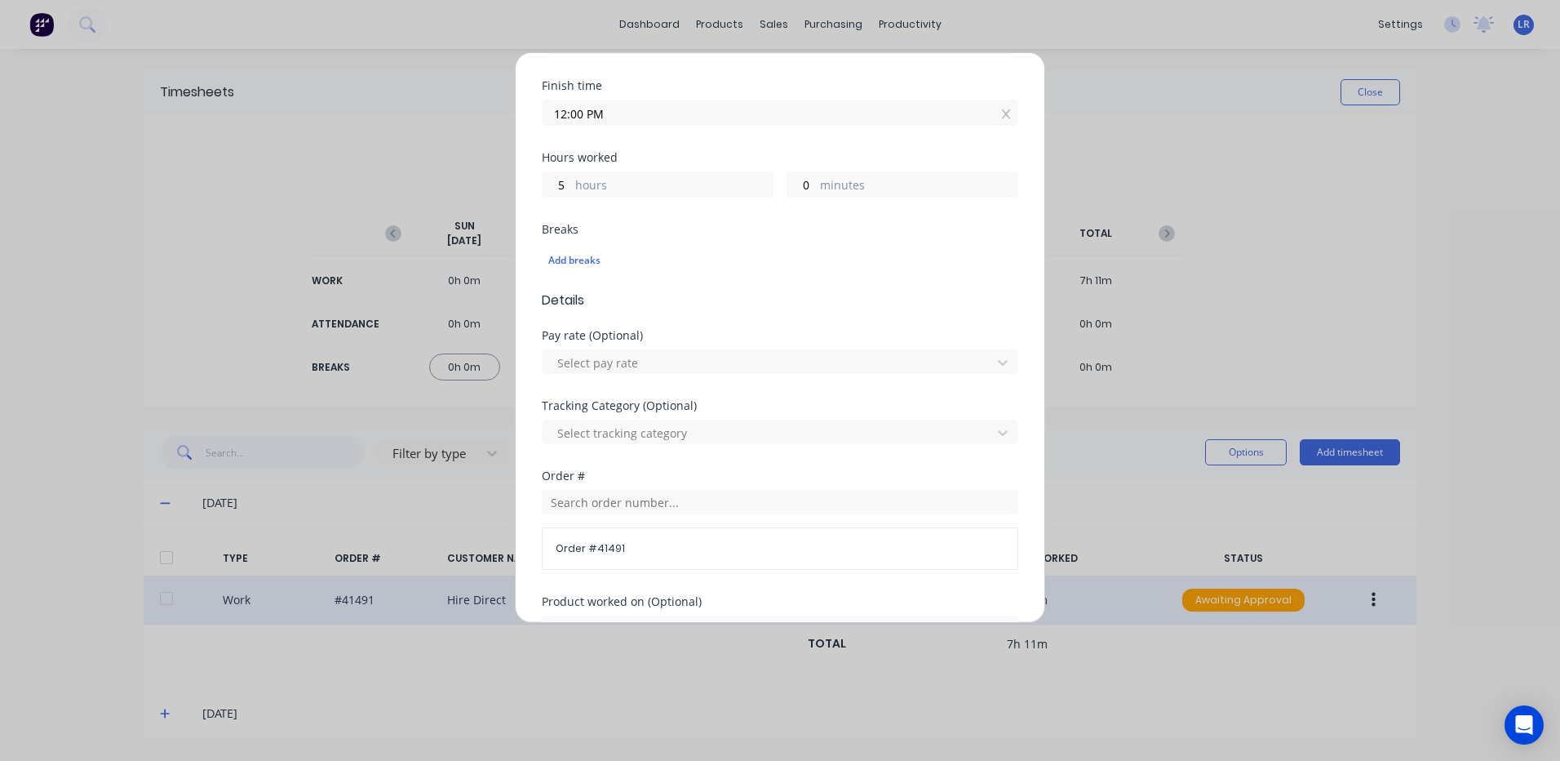
scroll to position [326, 0]
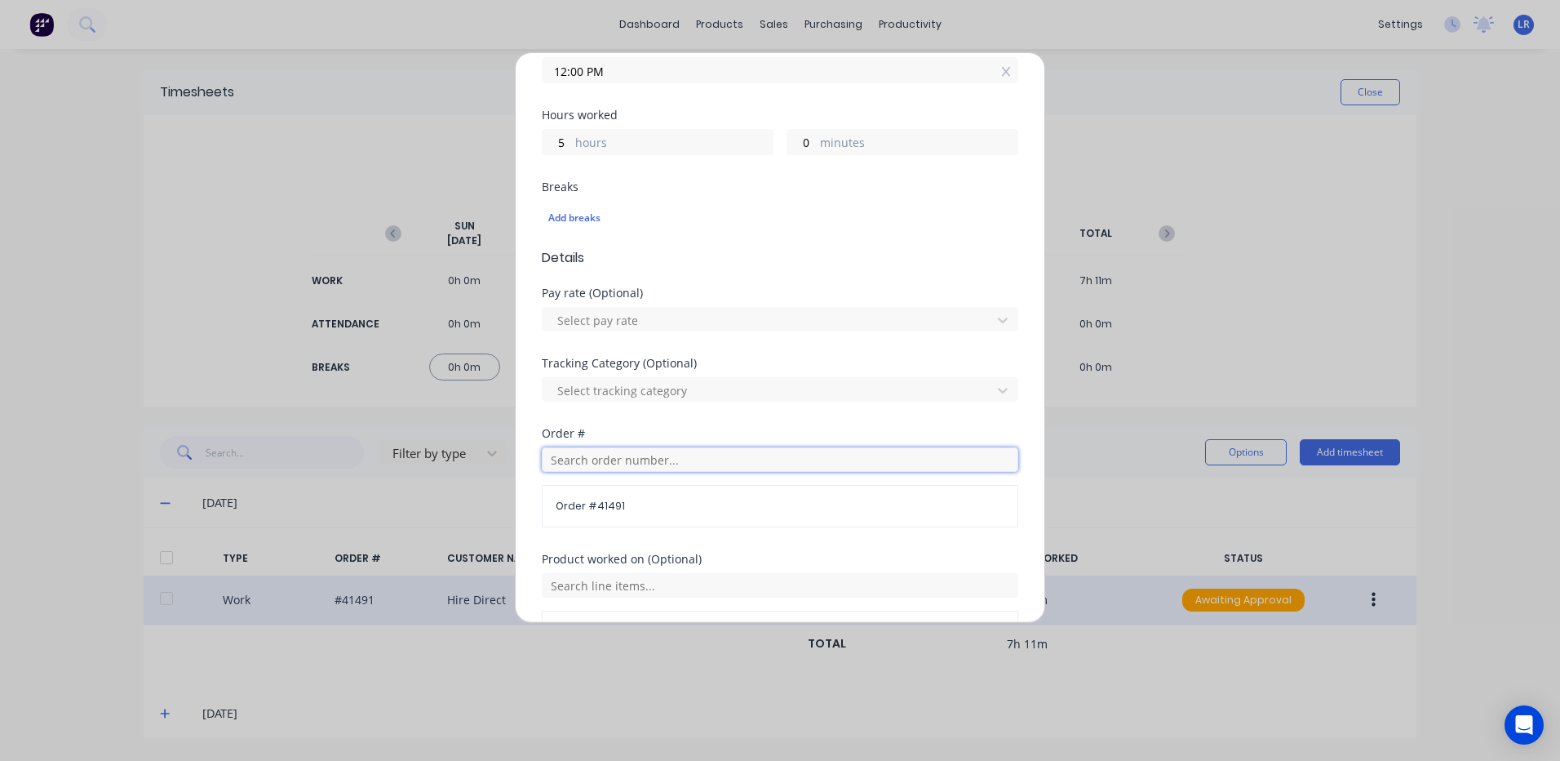
click at [574, 459] on input "text" at bounding box center [780, 459] width 477 height 24
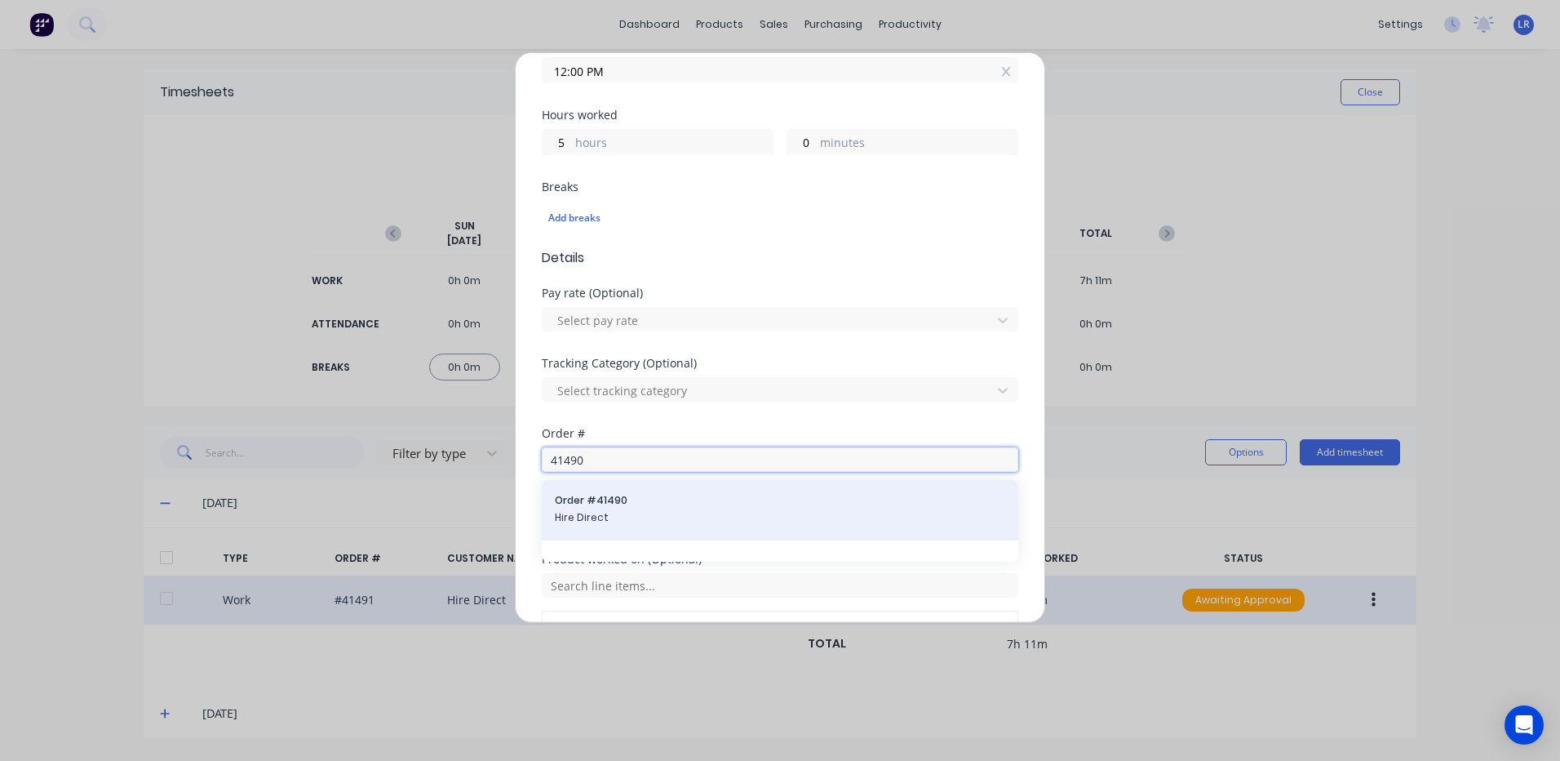
type input "41490"
click at [583, 508] on div "Order # 41490 Hire Direct" at bounding box center [780, 510] width 450 height 34
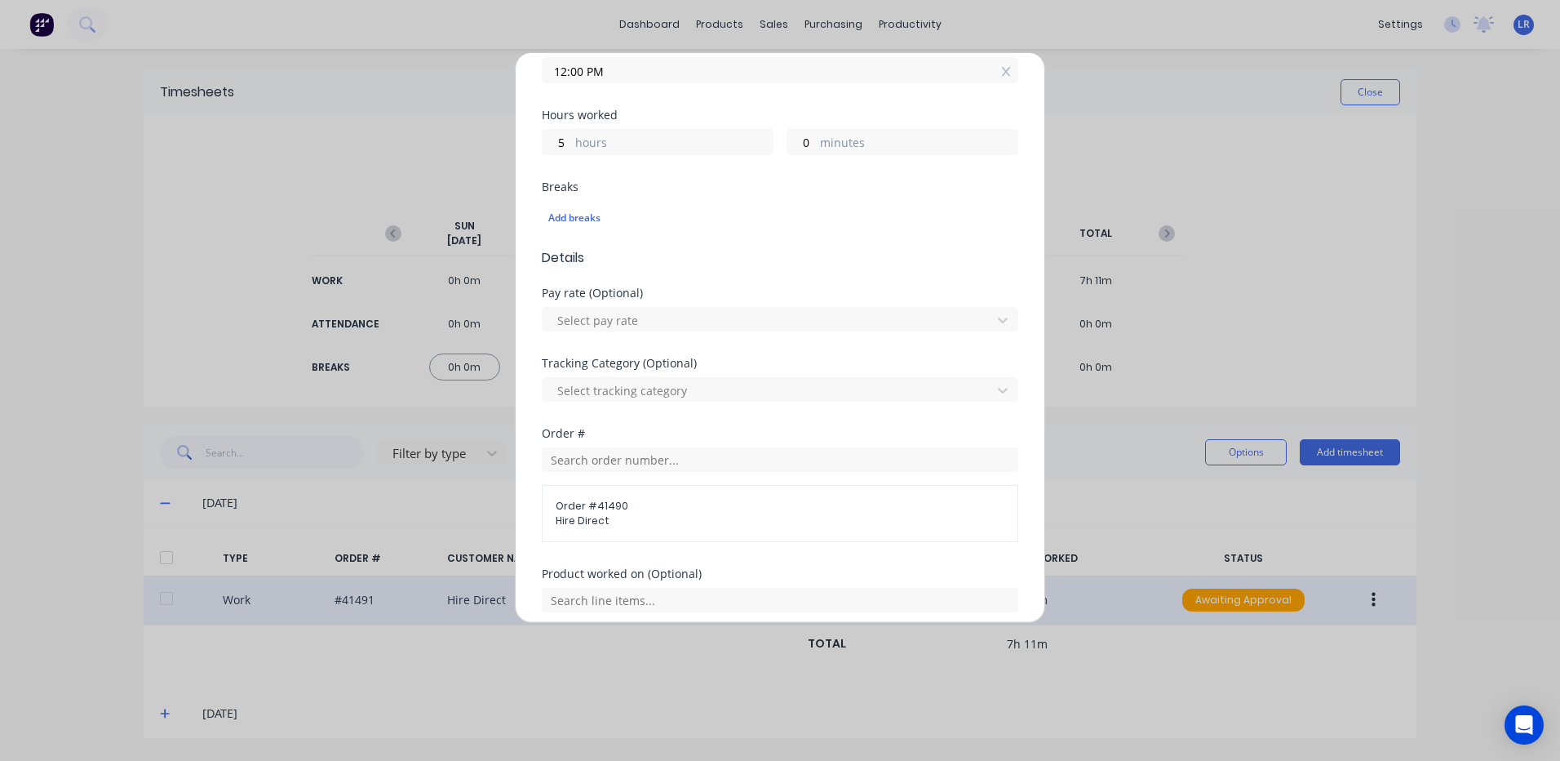
click at [601, 517] on span "Hire Direct" at bounding box center [780, 520] width 449 height 15
drag, startPoint x: 596, startPoint y: 514, endPoint x: 577, endPoint y: 509, distance: 19.4
click at [594, 514] on span "Hire Direct" at bounding box center [780, 520] width 449 height 15
click at [576, 508] on span "Order # 41490" at bounding box center [780, 506] width 449 height 15
drag, startPoint x: 576, startPoint y: 508, endPoint x: 805, endPoint y: 572, distance: 237.2
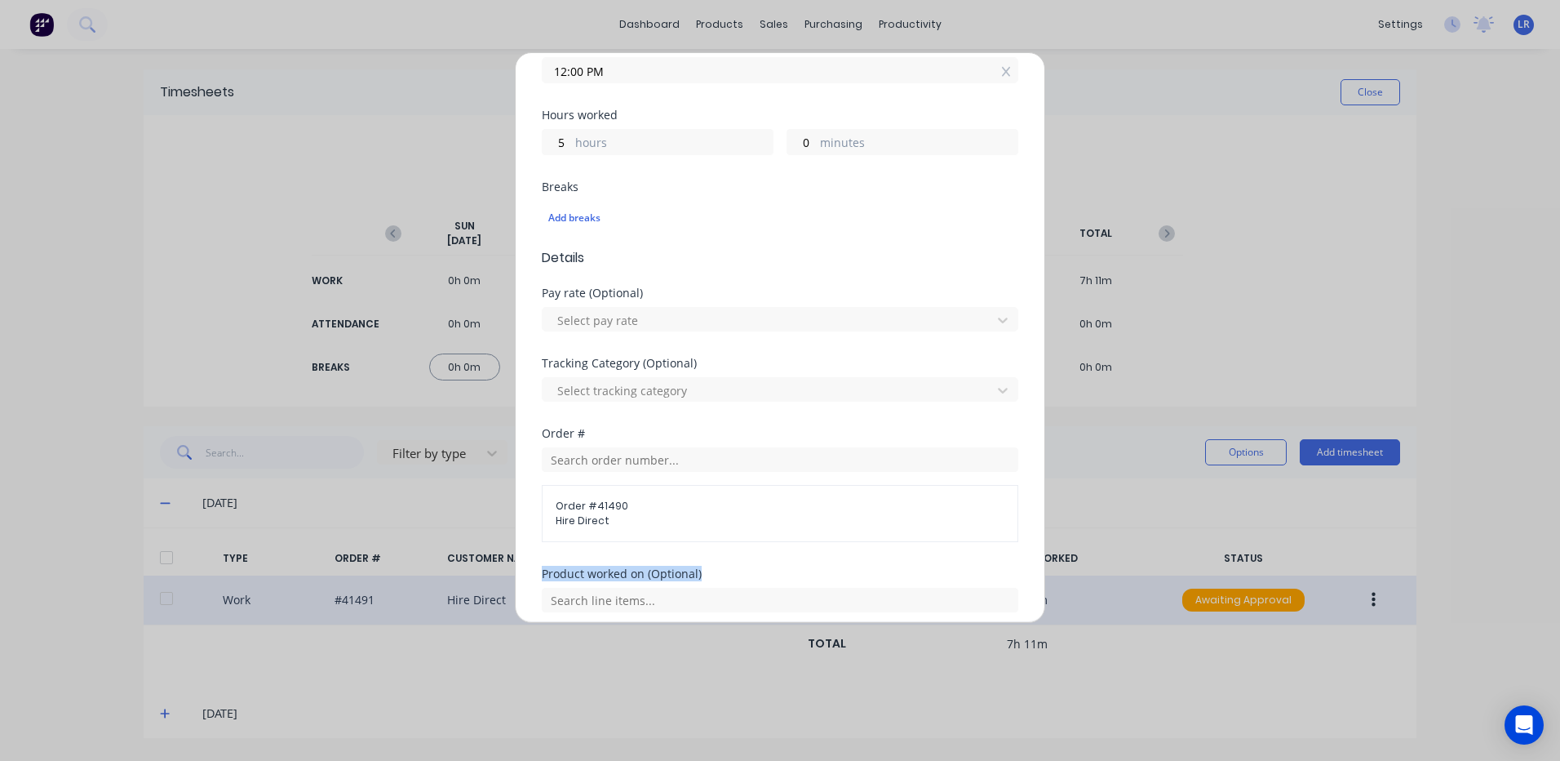
click at [805, 572] on form "Work Attendance When Date 06/10/2025 Start time 07:00 AM Finish time 12:00 PM H…" at bounding box center [780, 295] width 477 height 1001
click at [571, 455] on input "text" at bounding box center [780, 459] width 477 height 24
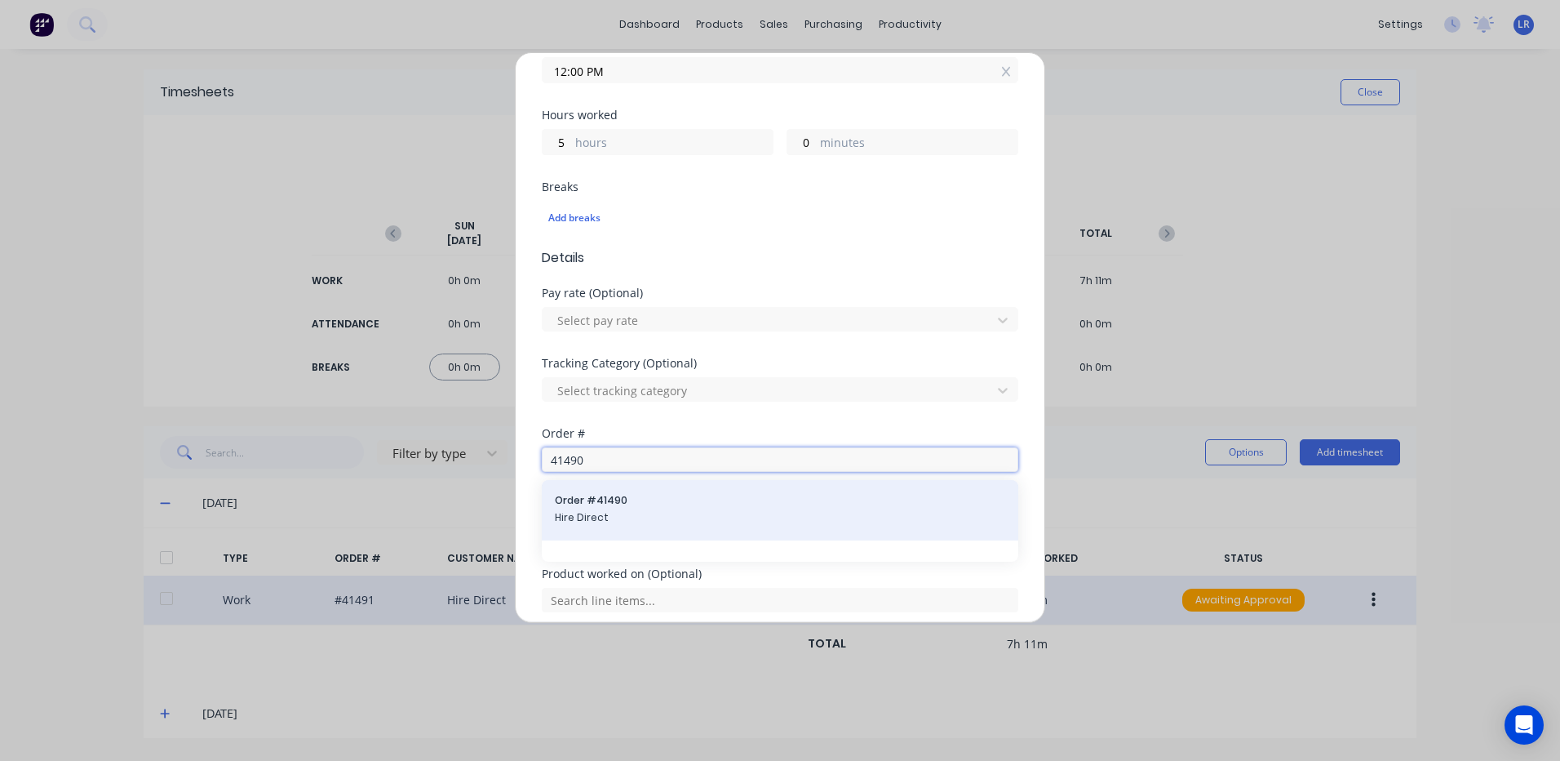
type input "41490"
click at [571, 507] on span "Order # 41490" at bounding box center [780, 500] width 450 height 15
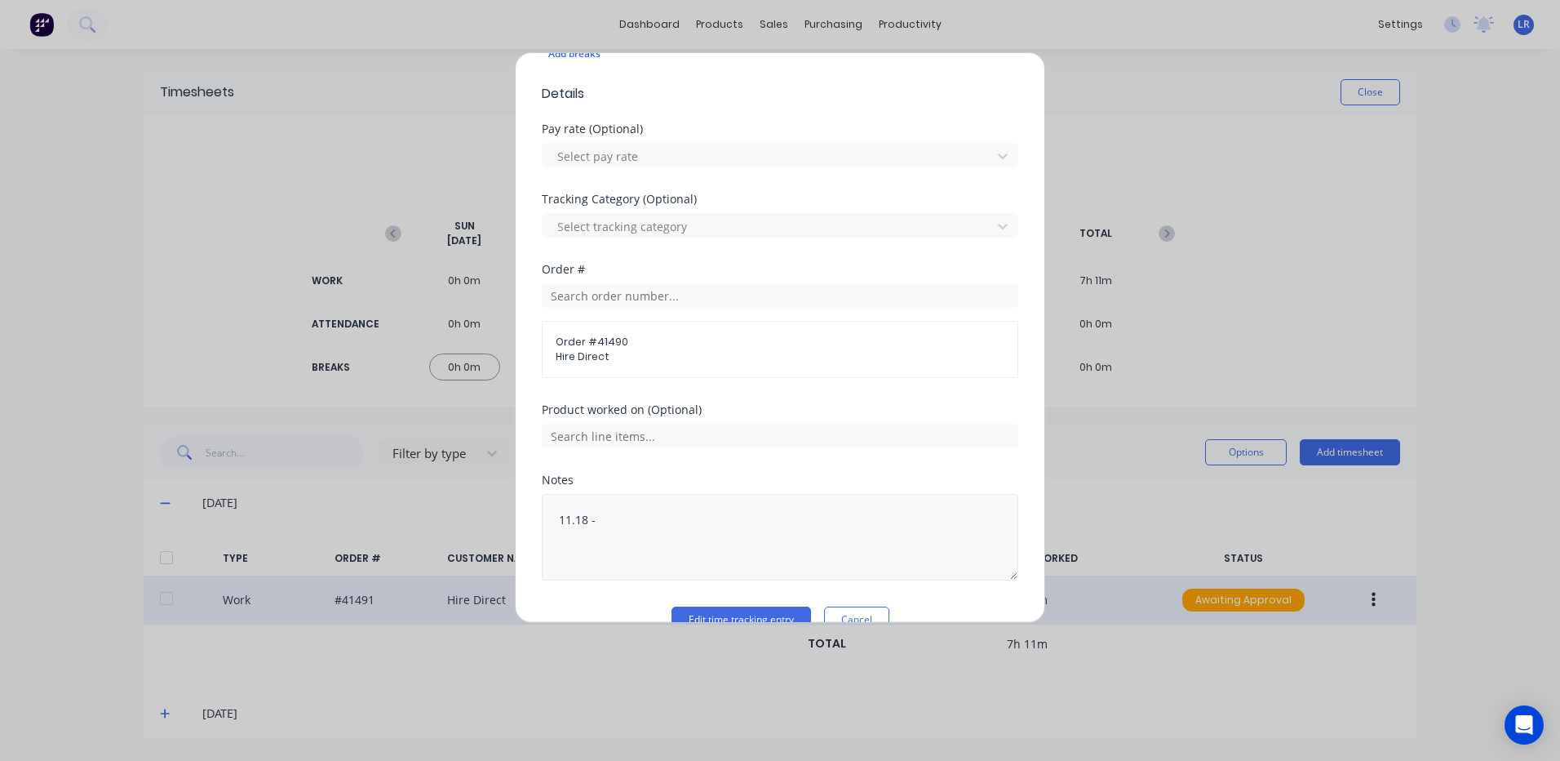
scroll to position [524, 0]
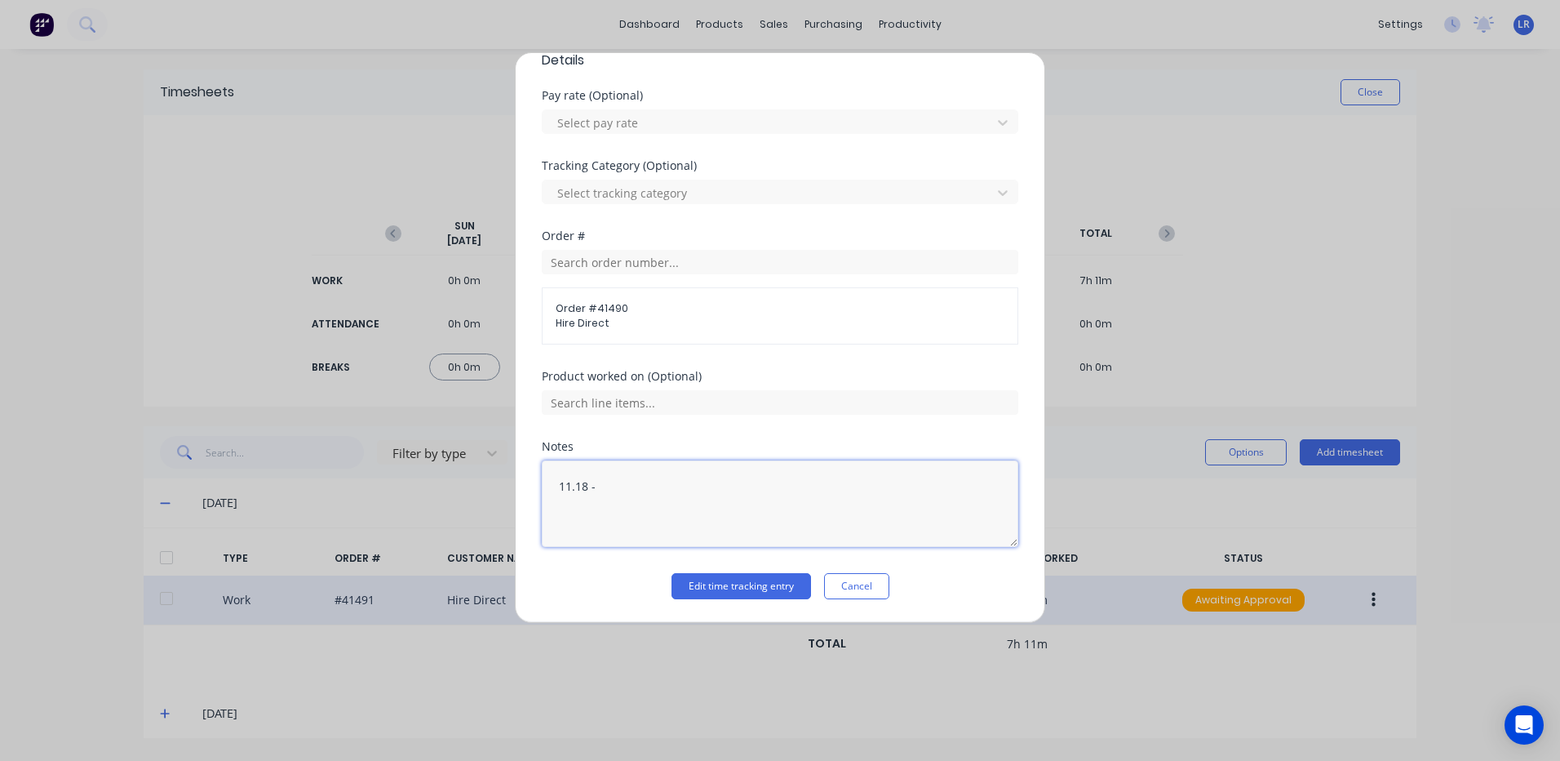
drag, startPoint x: 597, startPoint y: 483, endPoint x: 530, endPoint y: 482, distance: 67.7
click at [530, 482] on div "Edit time tracking entry Work Attendance When Date 06/10/2025 Start time 07:00 …" at bounding box center [780, 337] width 530 height 570
type textarea "7 - 12"
click at [763, 589] on button "Edit time tracking entry" at bounding box center [742, 586] width 140 height 26
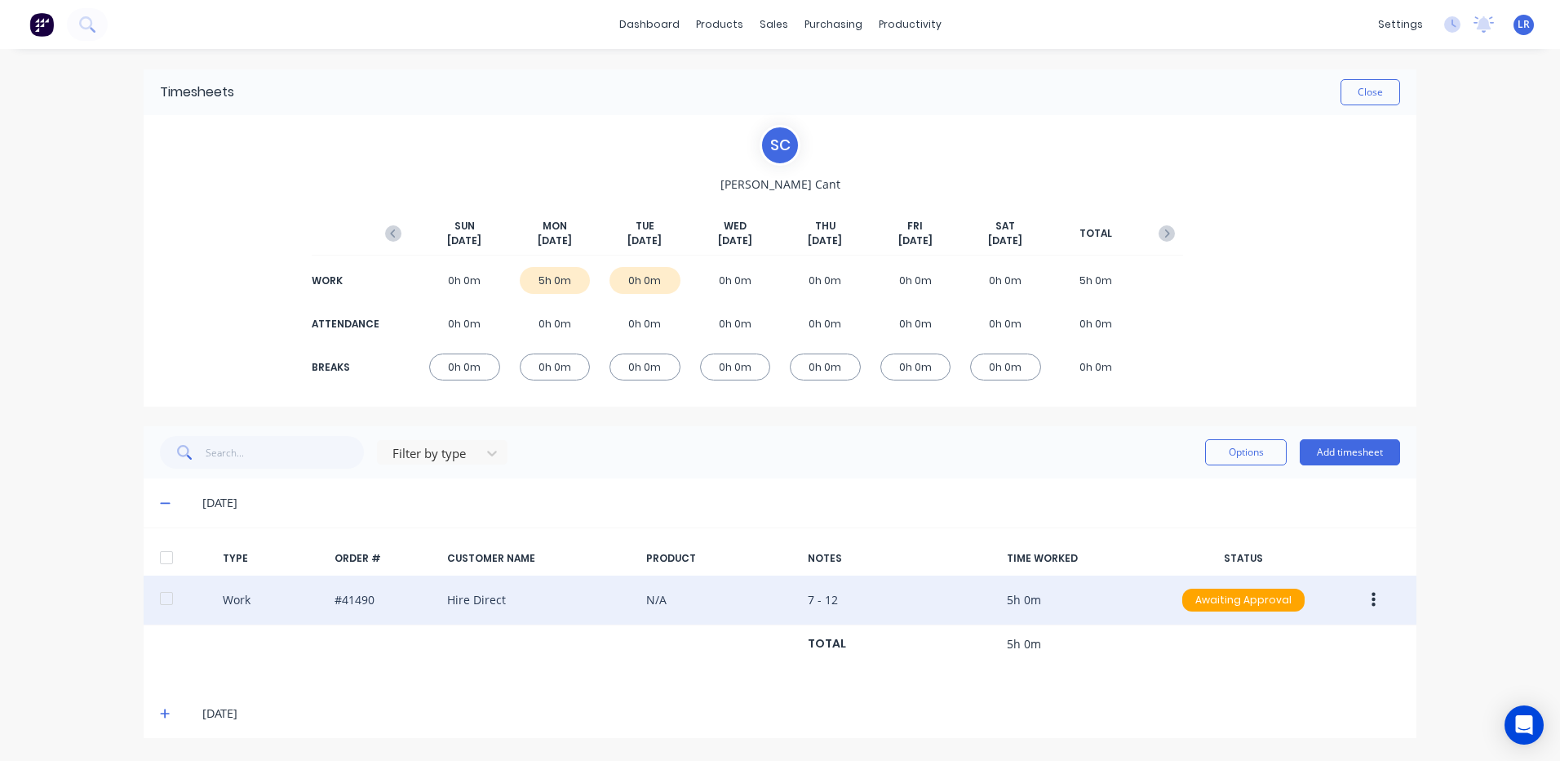
click at [1368, 593] on button "button" at bounding box center [1374, 599] width 38 height 29
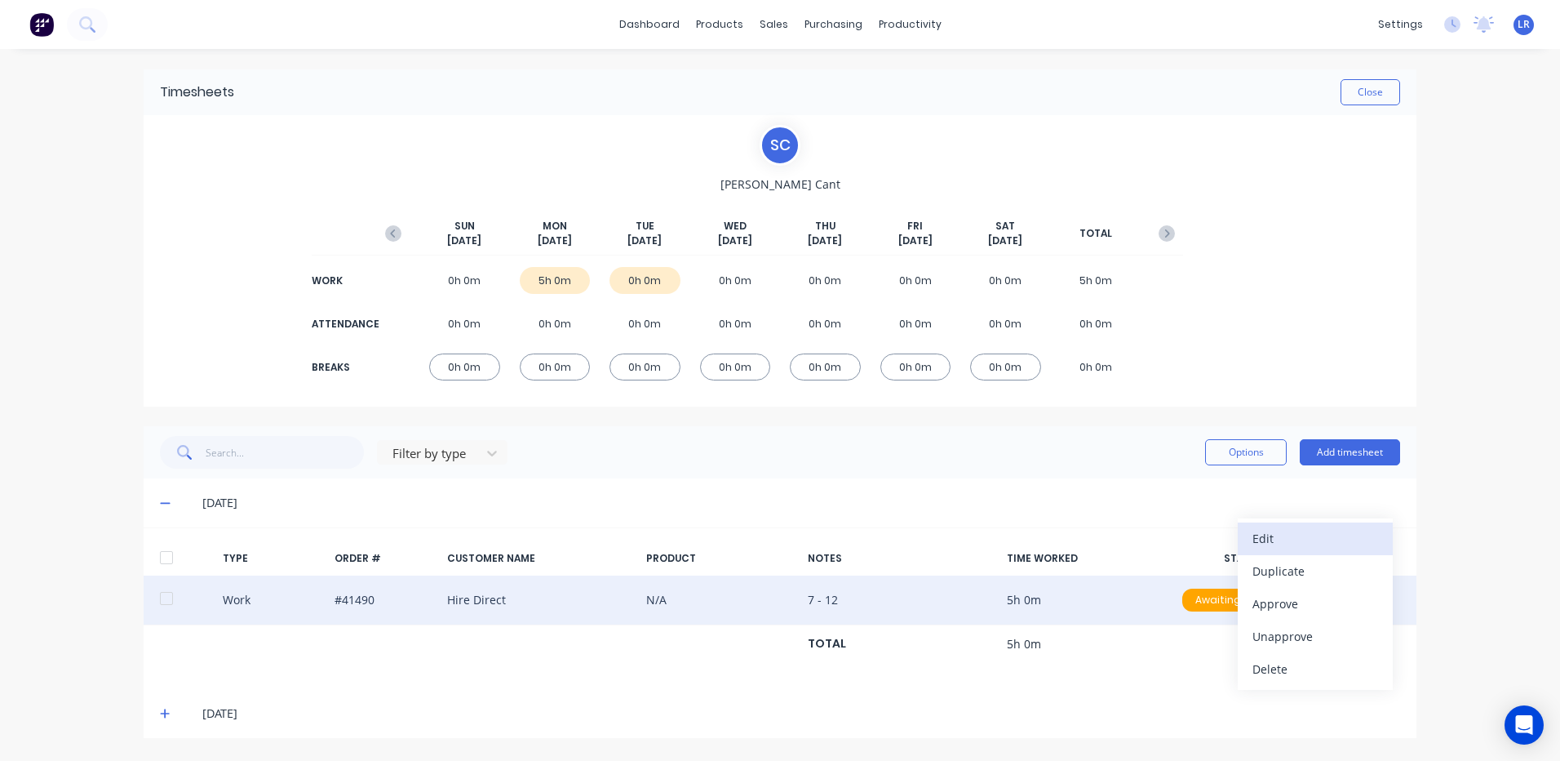
click at [1287, 534] on div "Edit" at bounding box center [1316, 538] width 126 height 24
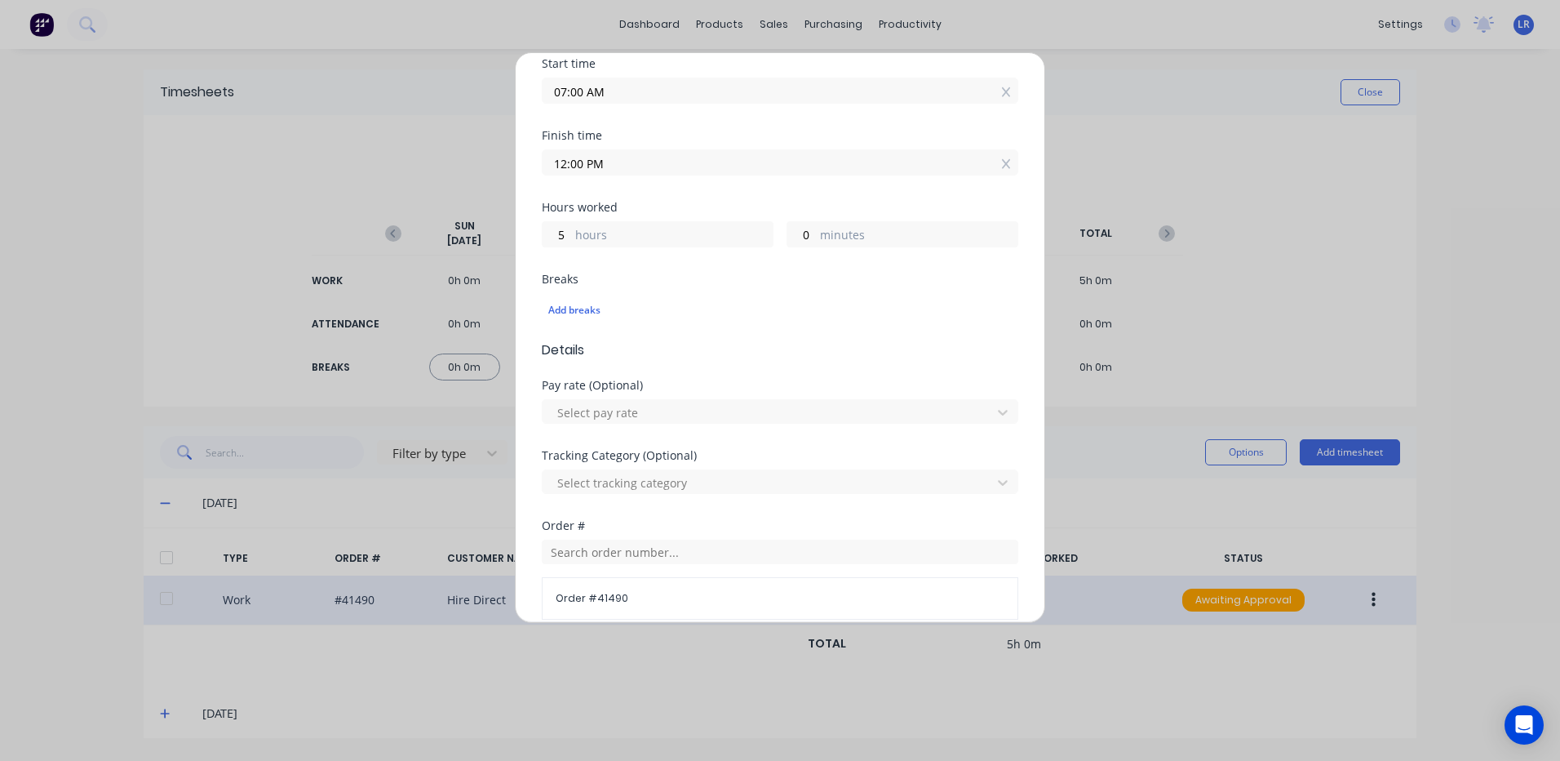
scroll to position [245, 0]
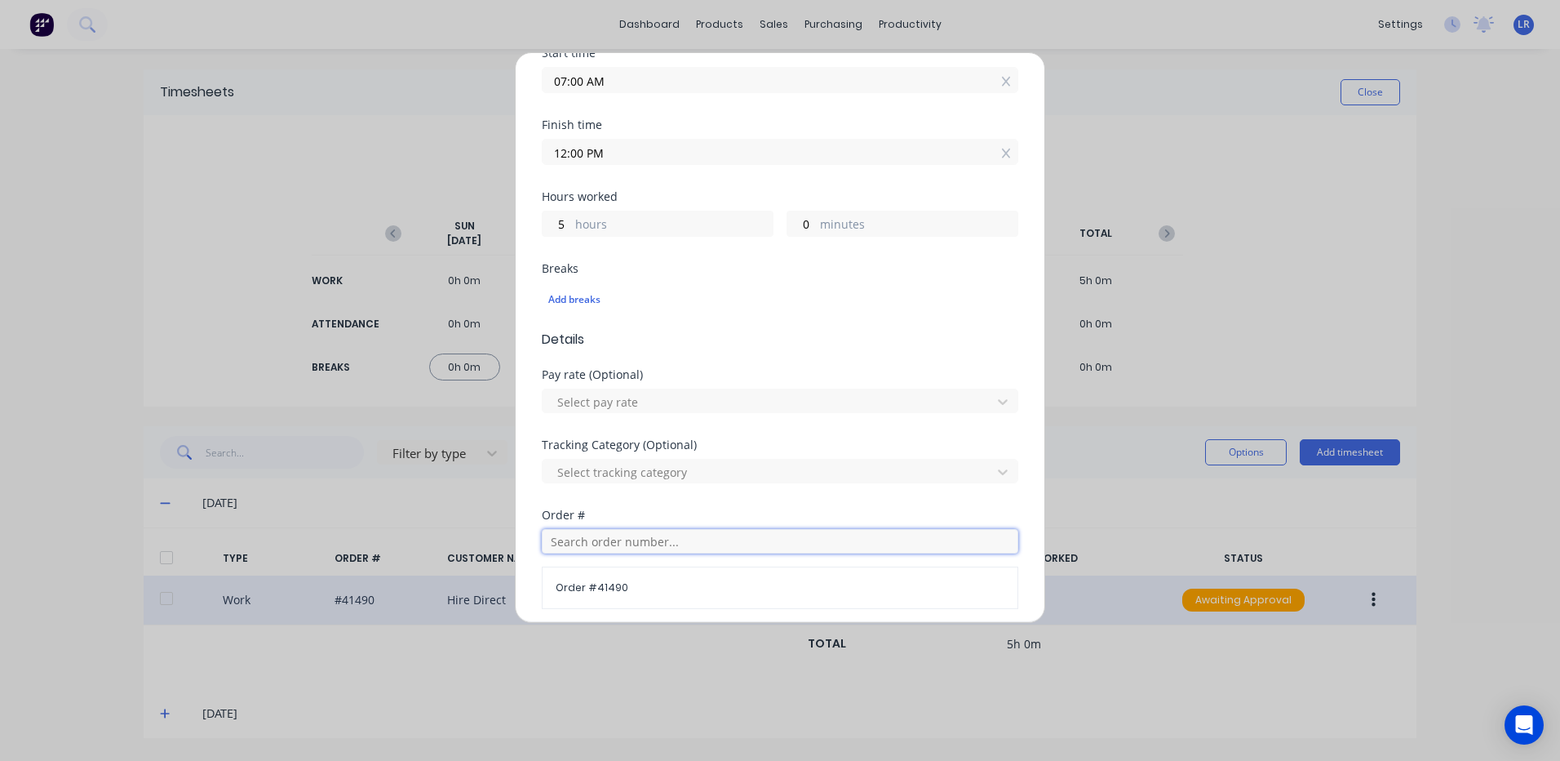
click at [562, 539] on input "text" at bounding box center [780, 541] width 477 height 24
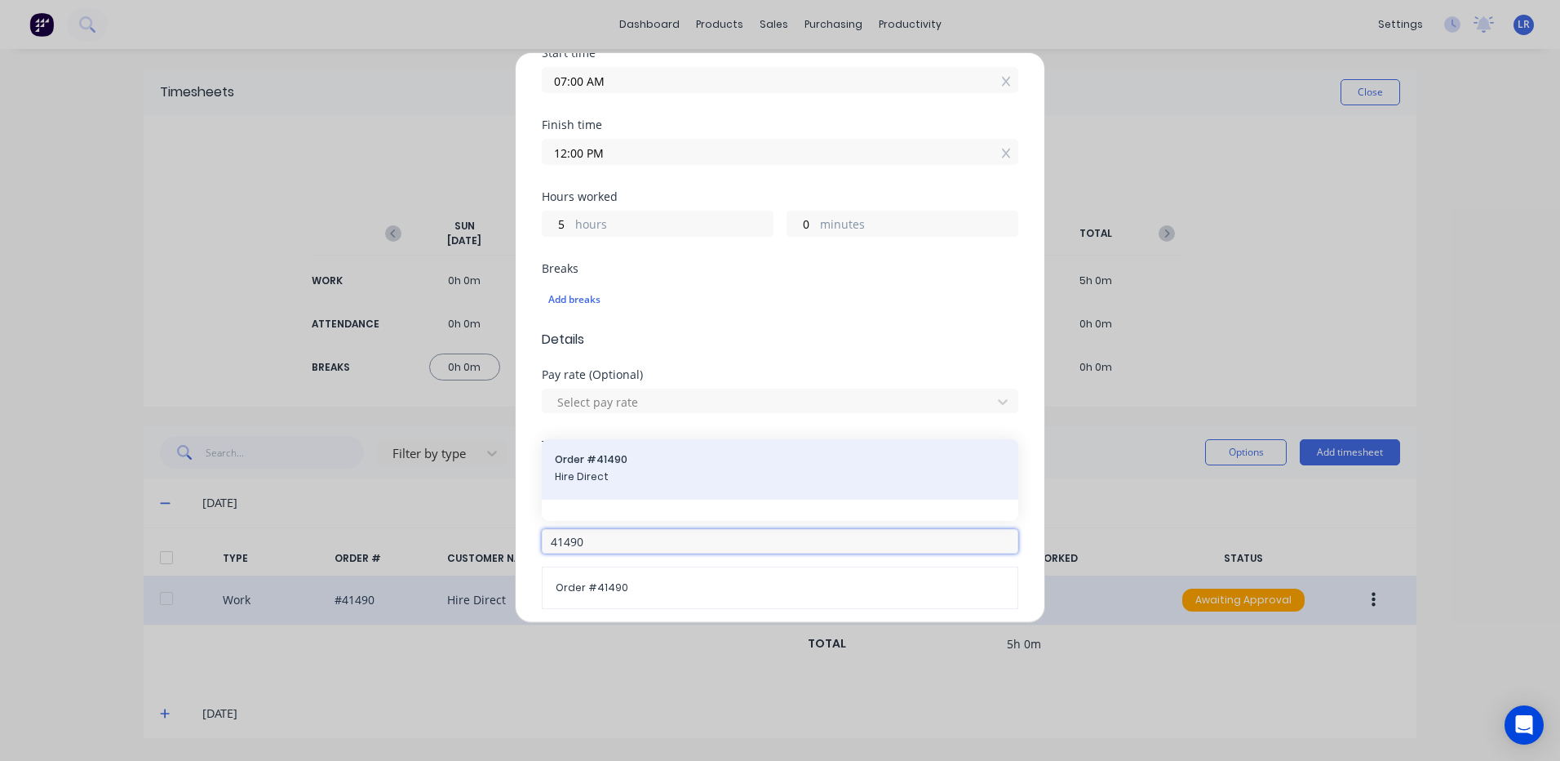
type input "41490"
click at [570, 463] on span "Order # 41490" at bounding box center [780, 459] width 450 height 15
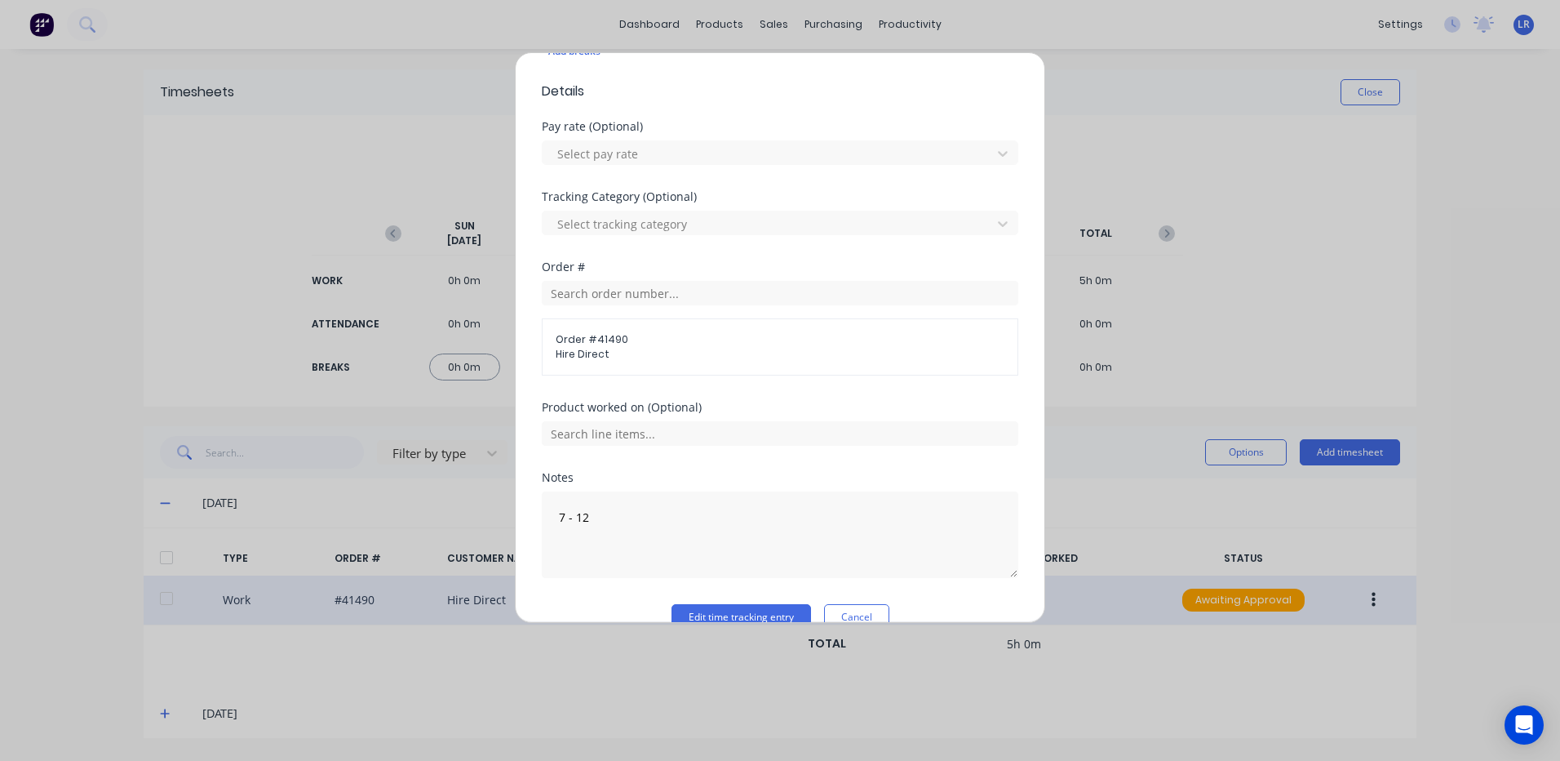
scroll to position [524, 0]
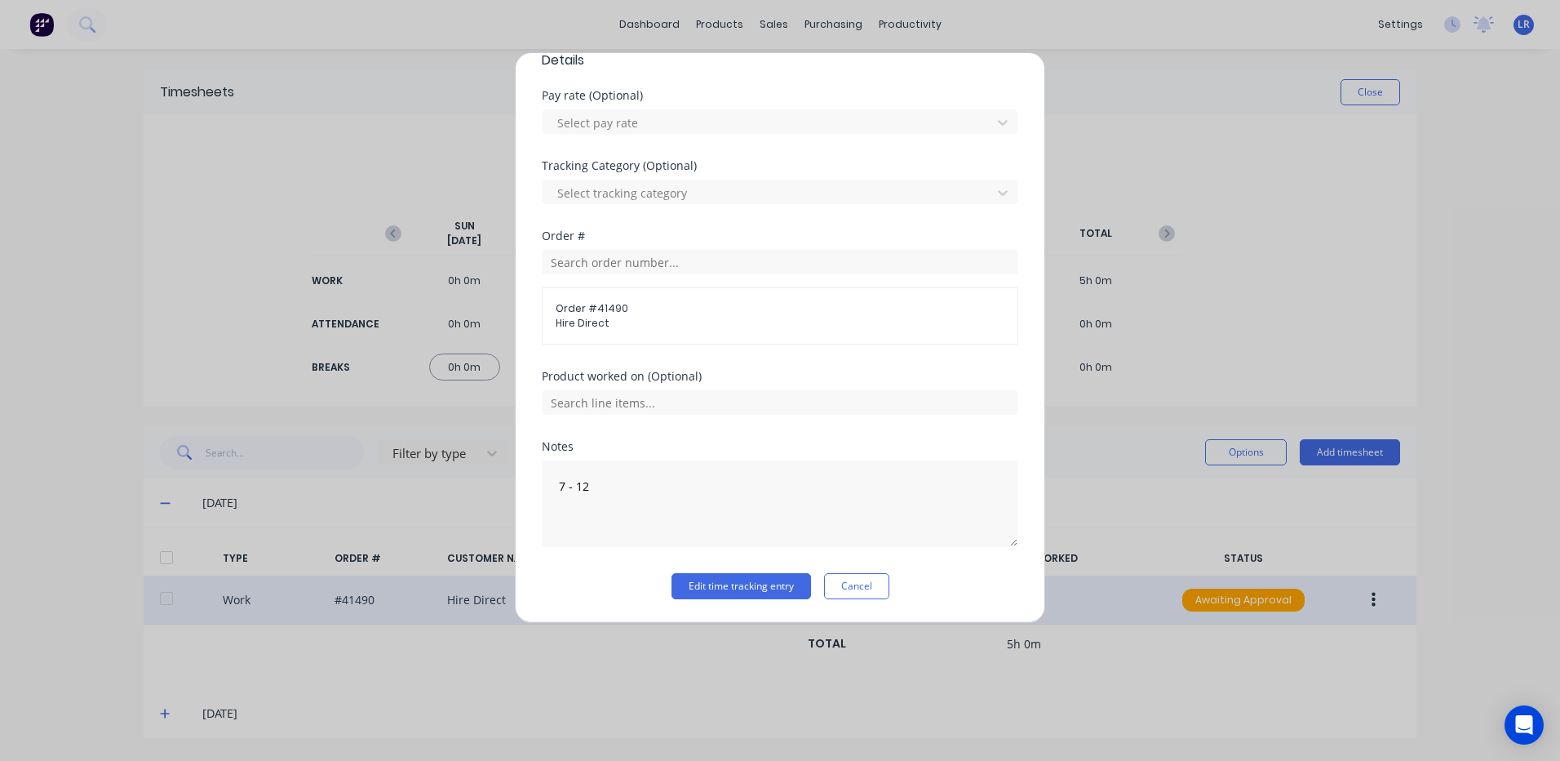
click at [577, 320] on span "Hire Direct" at bounding box center [780, 323] width 449 height 15
click at [840, 417] on div "Product worked on (Optional)" at bounding box center [780, 405] width 477 height 70
click at [839, 389] on div at bounding box center [780, 400] width 477 height 29
click at [770, 583] on button "Edit time tracking entry" at bounding box center [742, 586] width 140 height 26
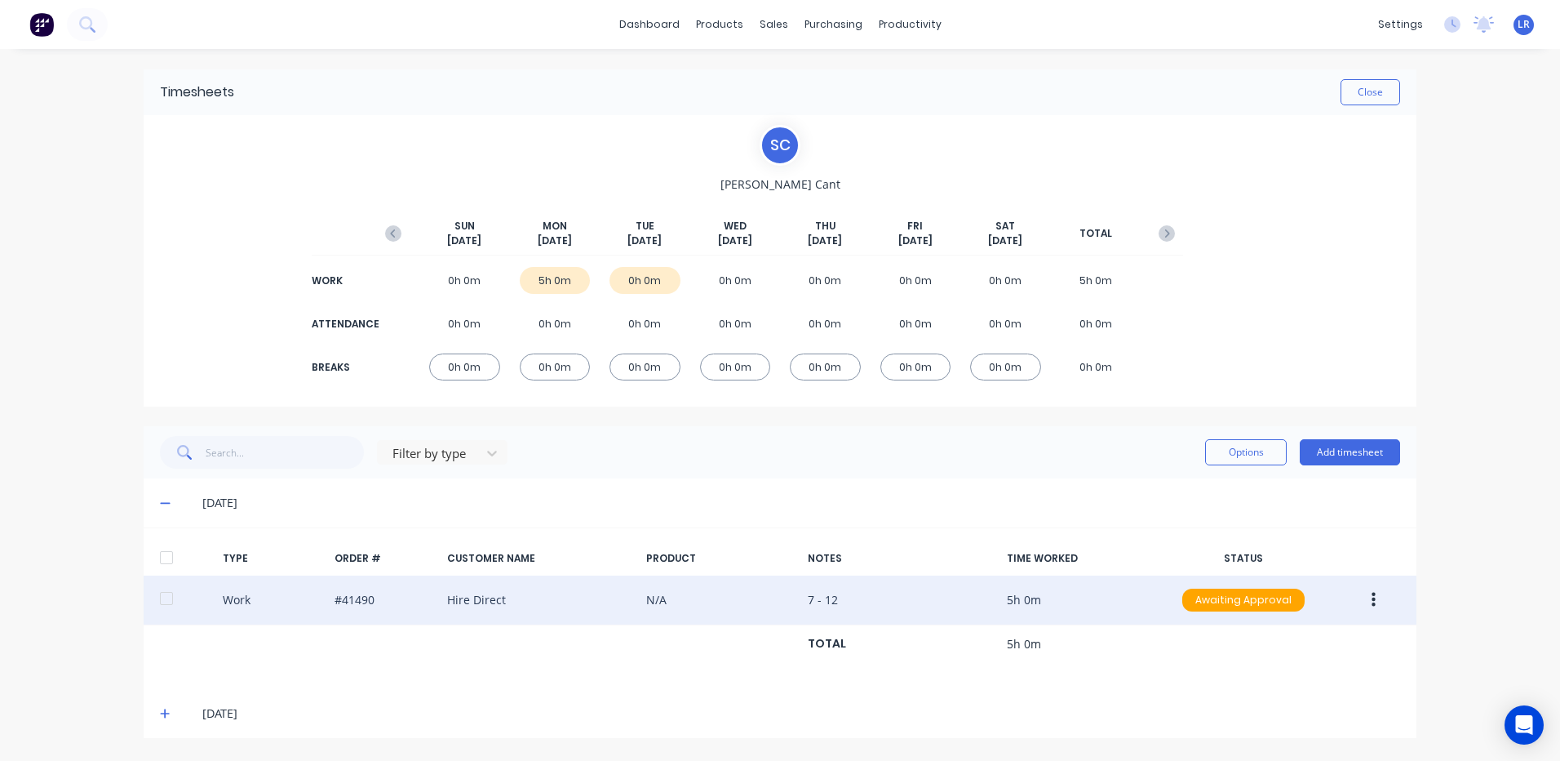
click at [1375, 597] on icon "button" at bounding box center [1374, 600] width 4 height 18
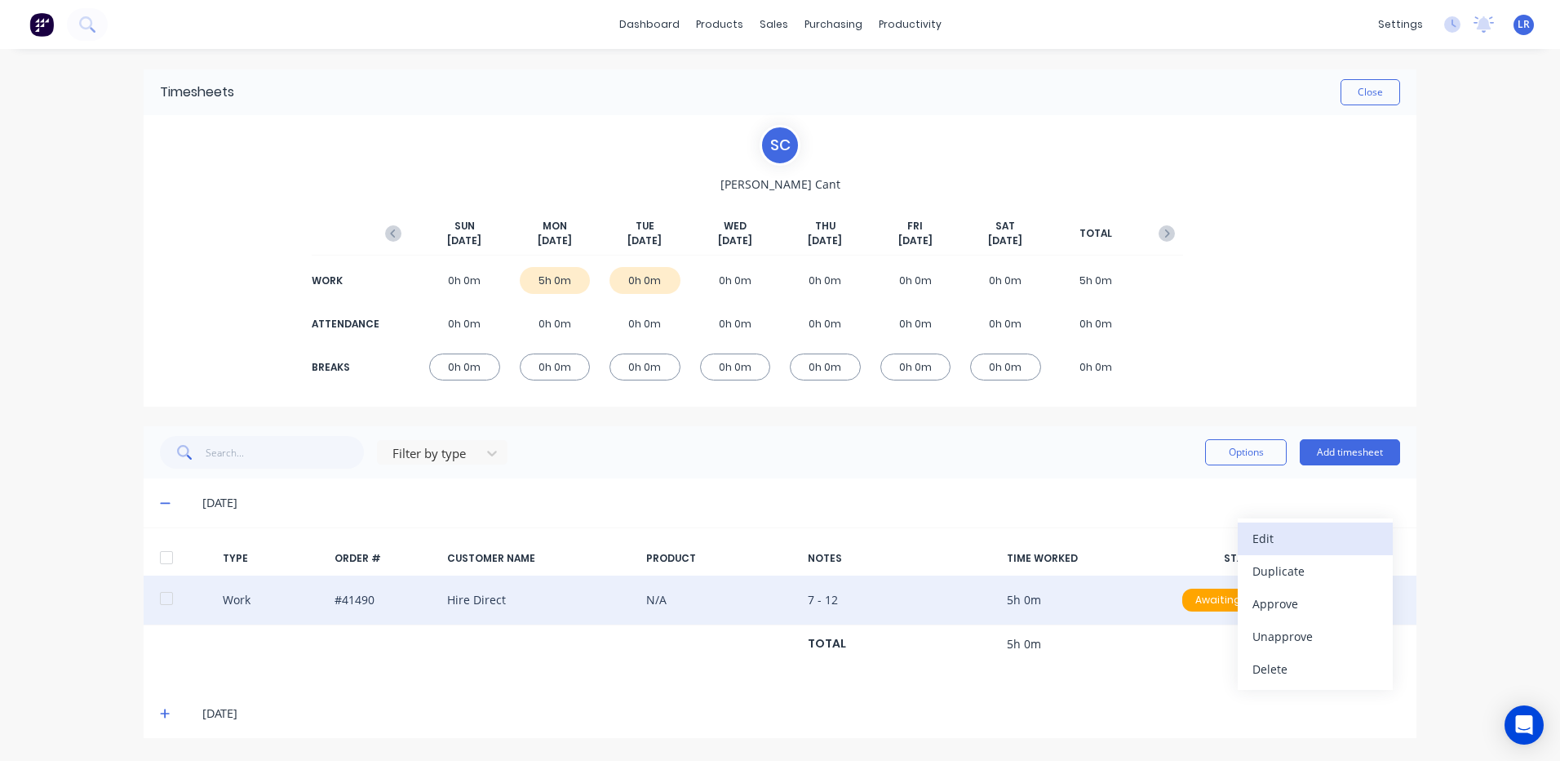
click at [1306, 539] on div "Edit" at bounding box center [1316, 538] width 126 height 24
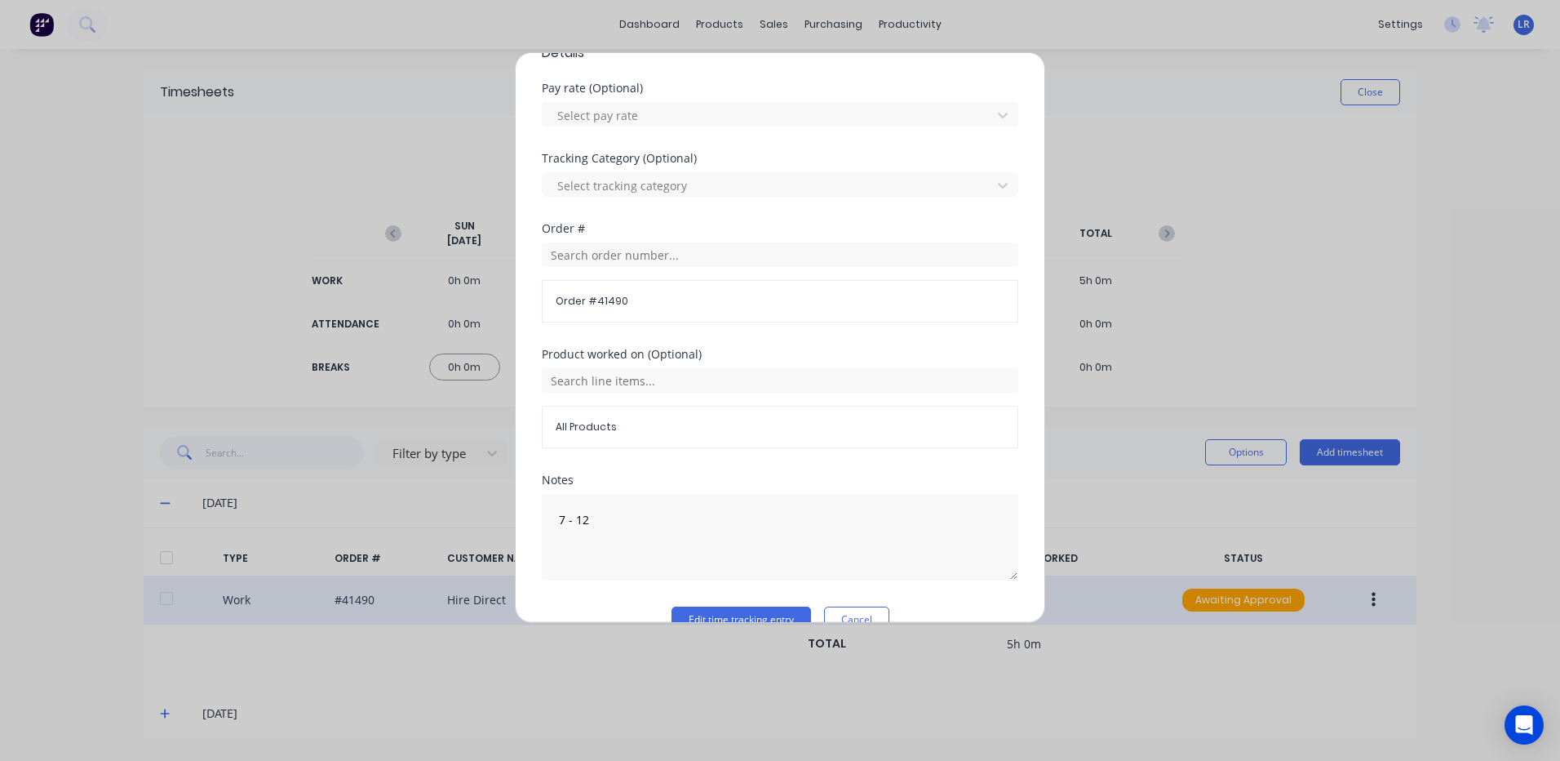
scroll to position [565, 0]
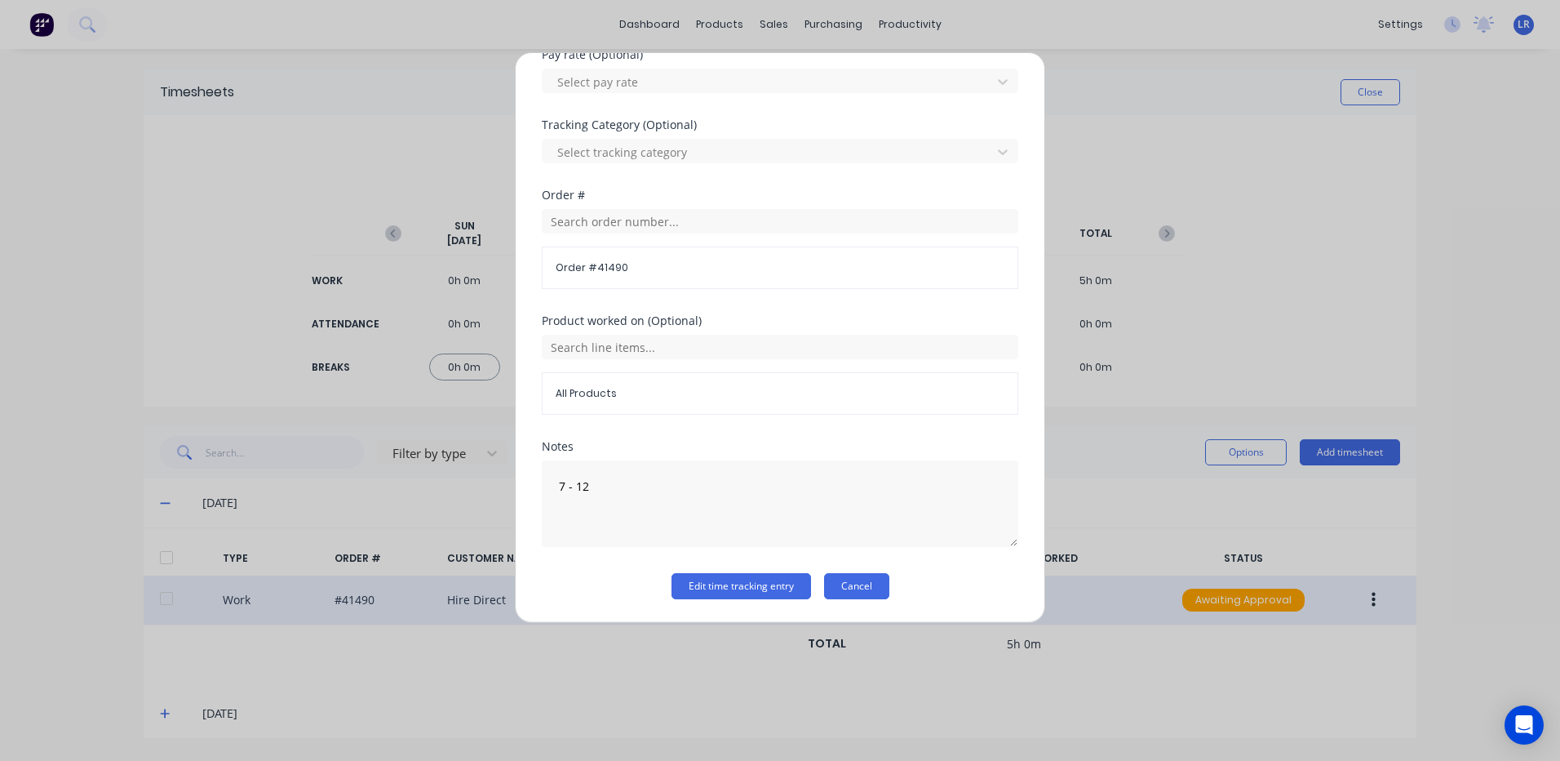
click at [854, 584] on button "Cancel" at bounding box center [856, 586] width 65 height 26
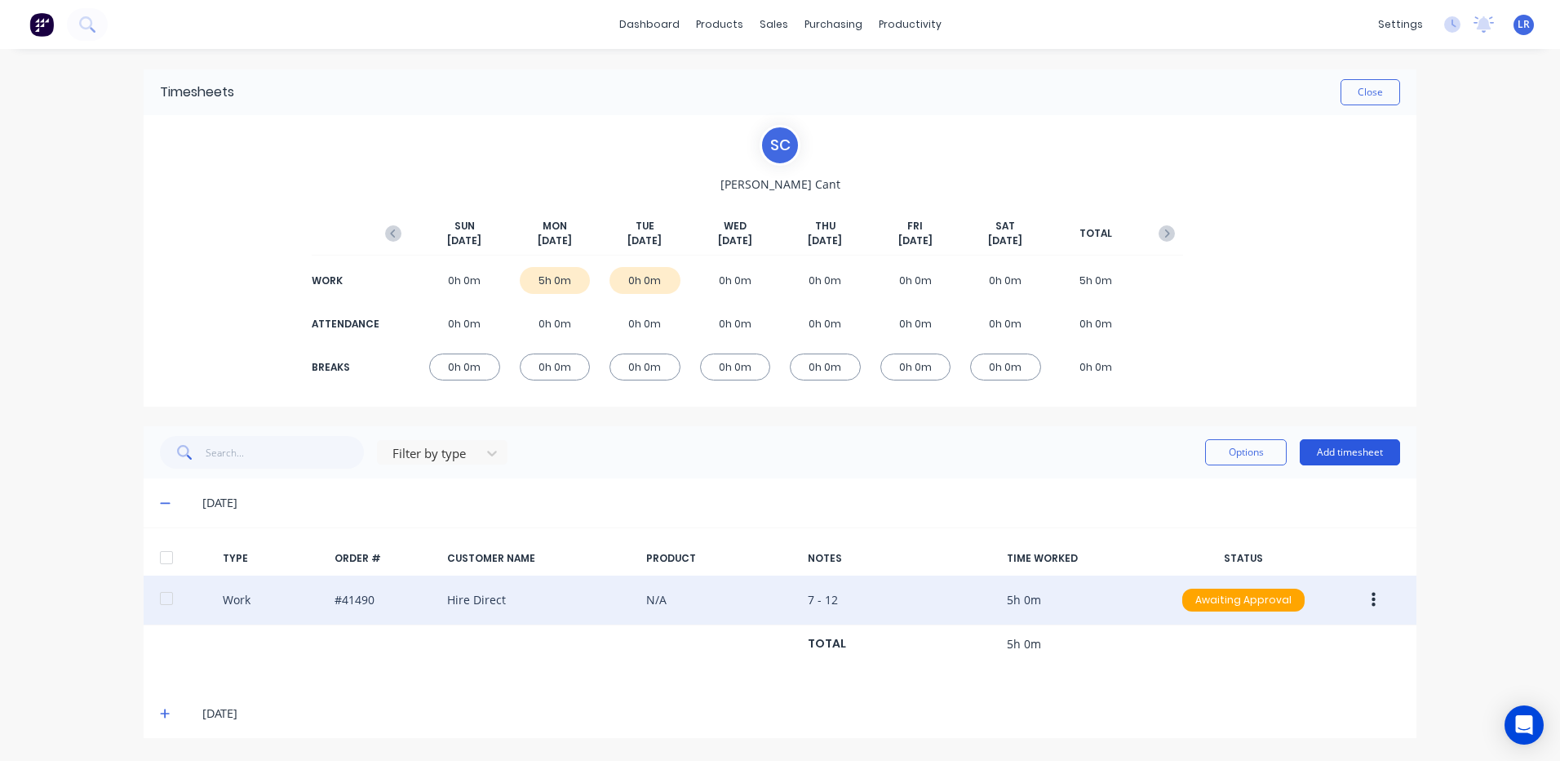
click at [1348, 450] on button "Add timesheet" at bounding box center [1350, 452] width 100 height 26
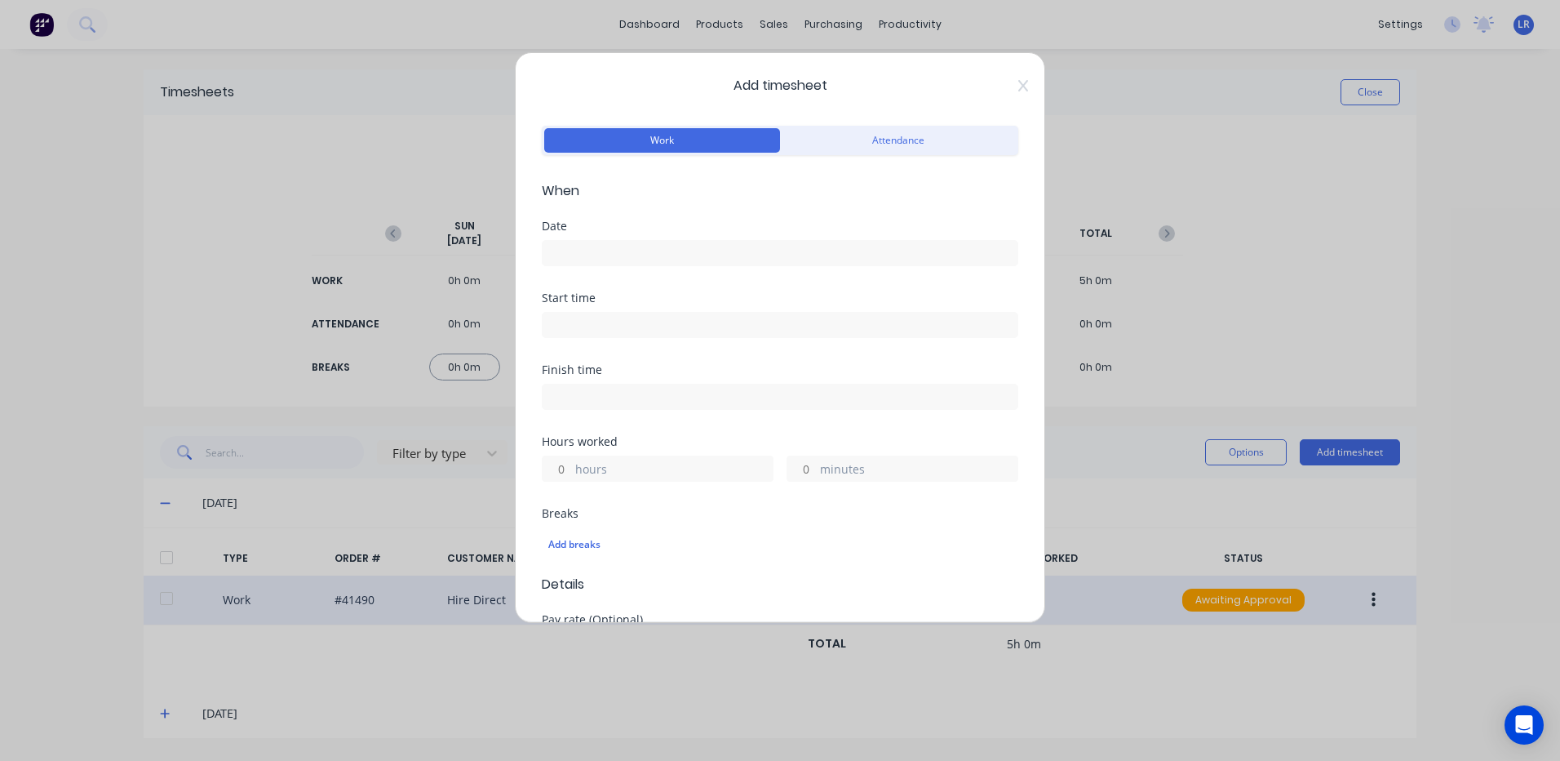
click at [574, 251] on input at bounding box center [780, 253] width 475 height 24
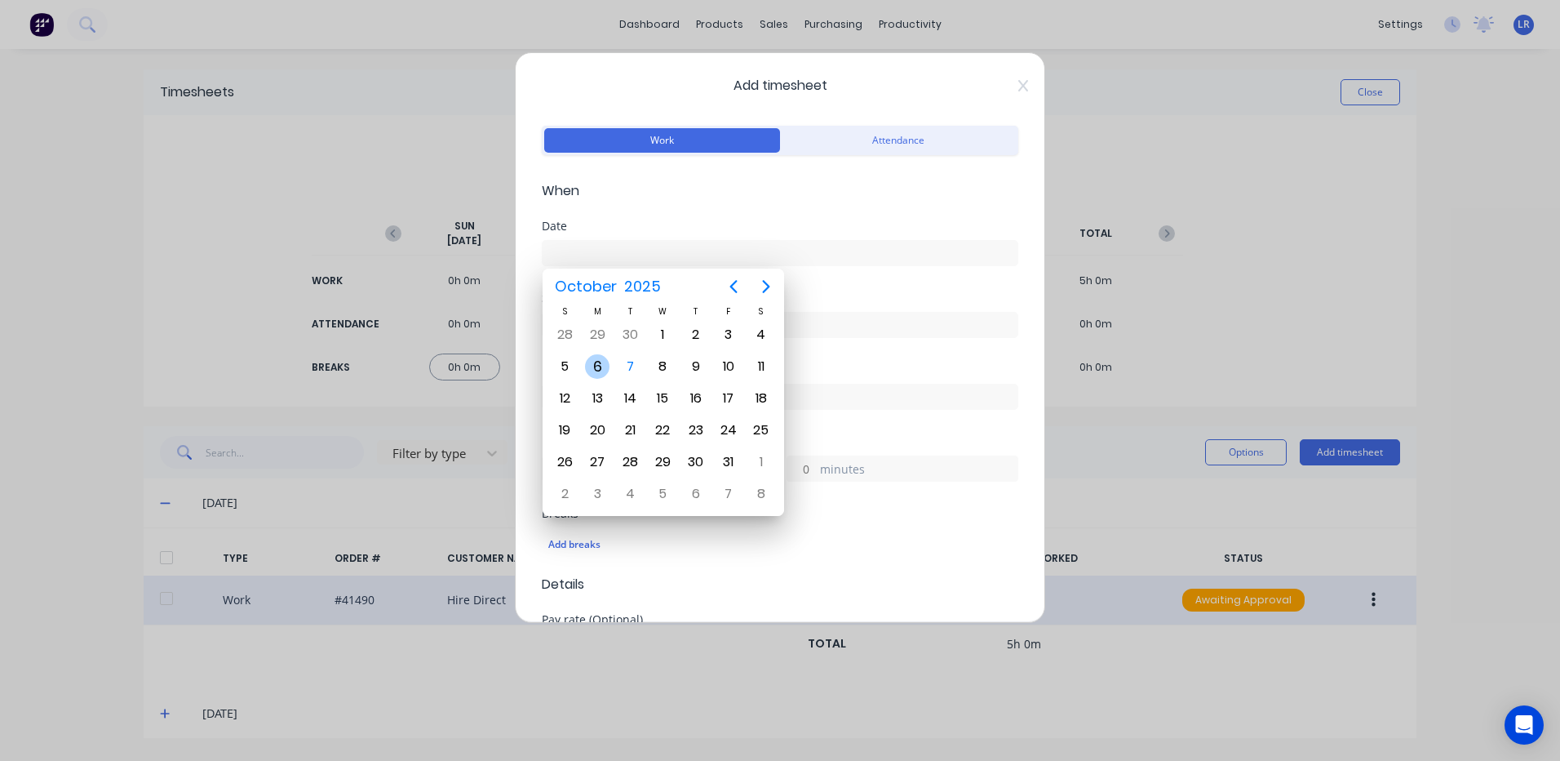
click at [591, 360] on div "6" at bounding box center [597, 366] width 24 height 24
type input "06/10/2025"
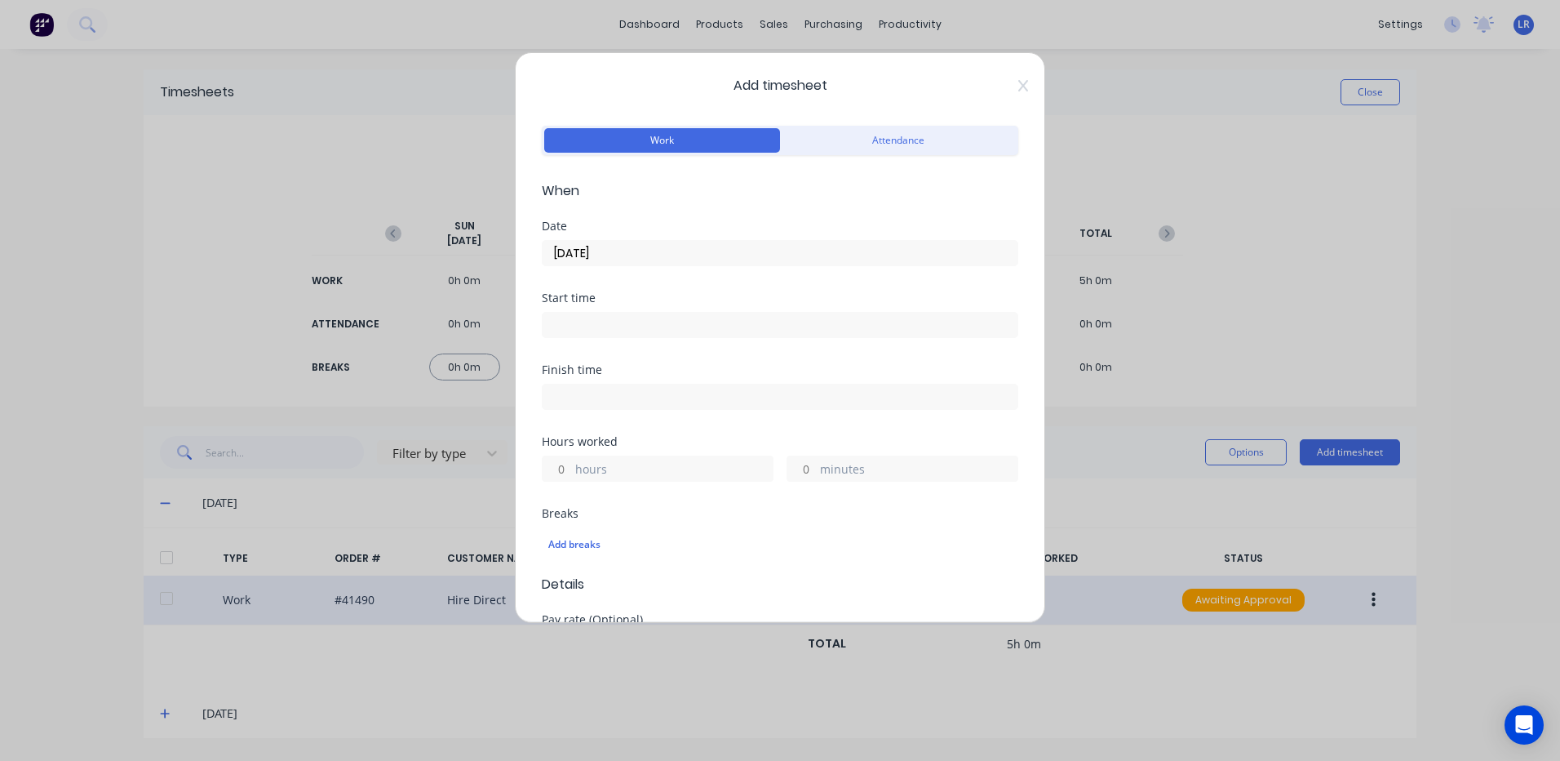
click at [569, 322] on input at bounding box center [780, 325] width 475 height 24
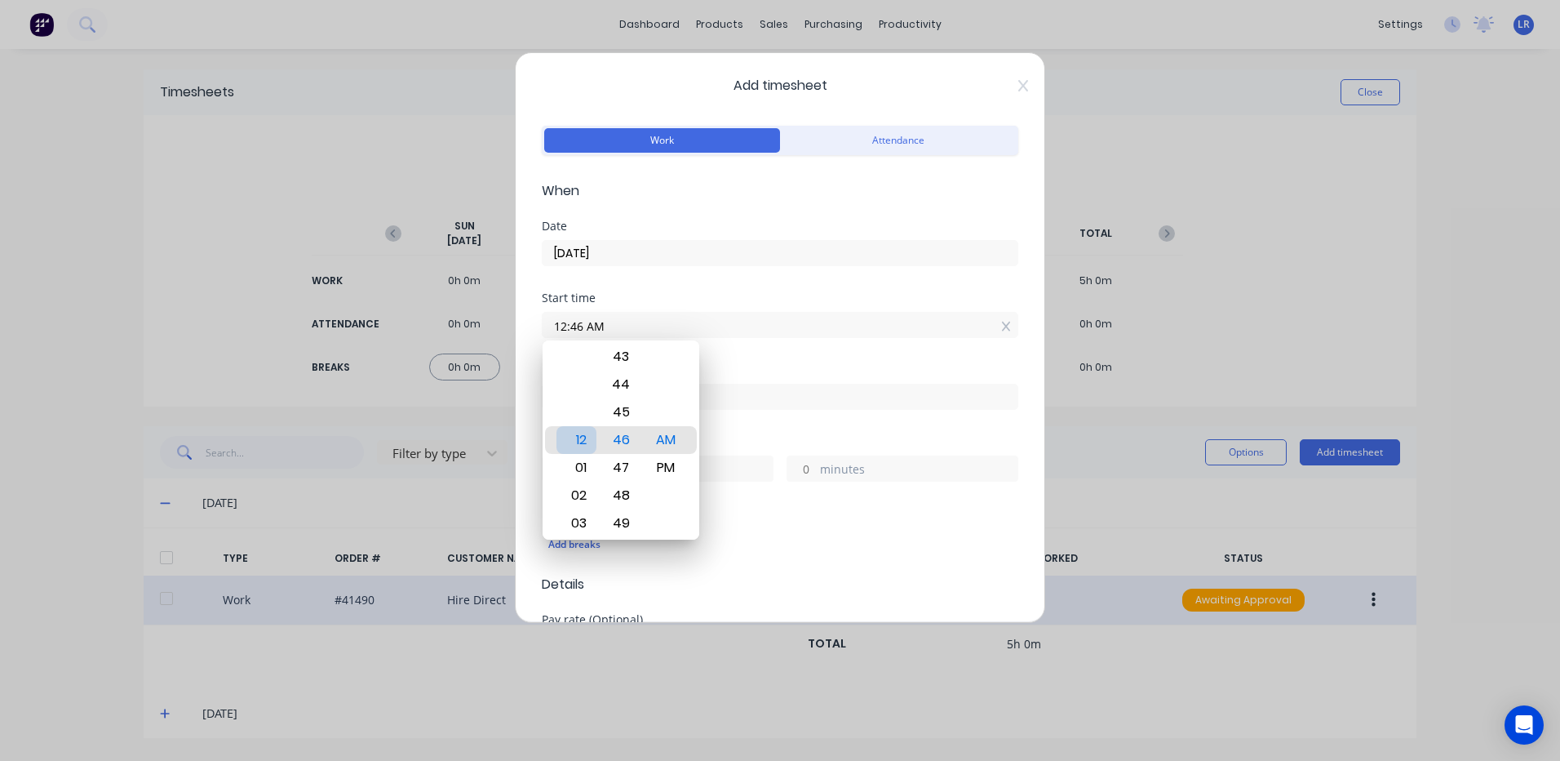
click at [572, 432] on div "12" at bounding box center [577, 440] width 40 height 28
click at [622, 434] on div "00" at bounding box center [621, 440] width 40 height 28
click at [665, 464] on div "PM" at bounding box center [666, 468] width 40 height 28
type input "12:00 PM"
click at [732, 397] on input at bounding box center [780, 396] width 475 height 24
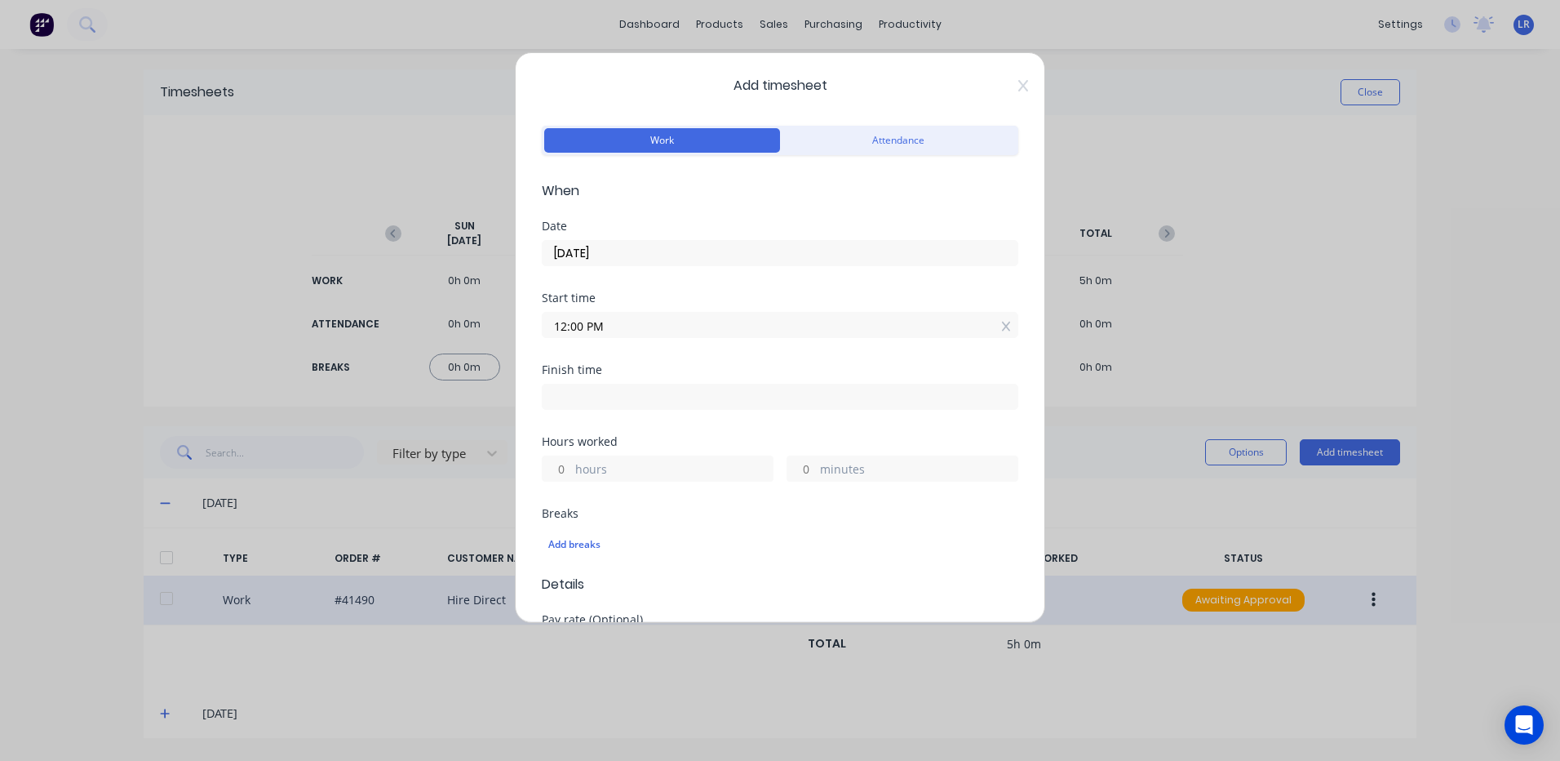
type input "07:54 AM"
type input "19"
type input "54"
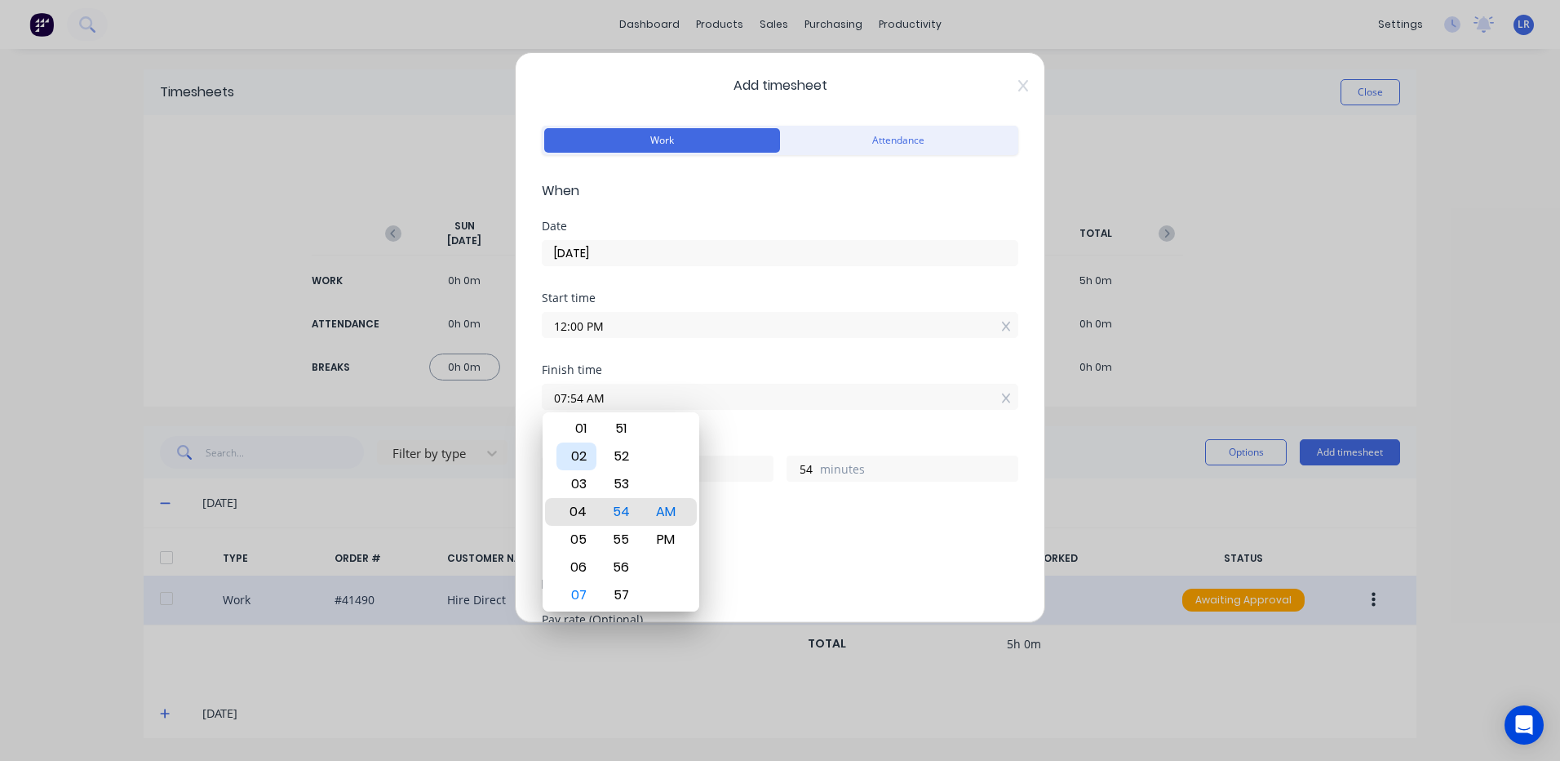
type input "04:54 AM"
type input "16"
click at [576, 451] on div "02" at bounding box center [577, 456] width 40 height 28
type input "02:54 AM"
type input "14"
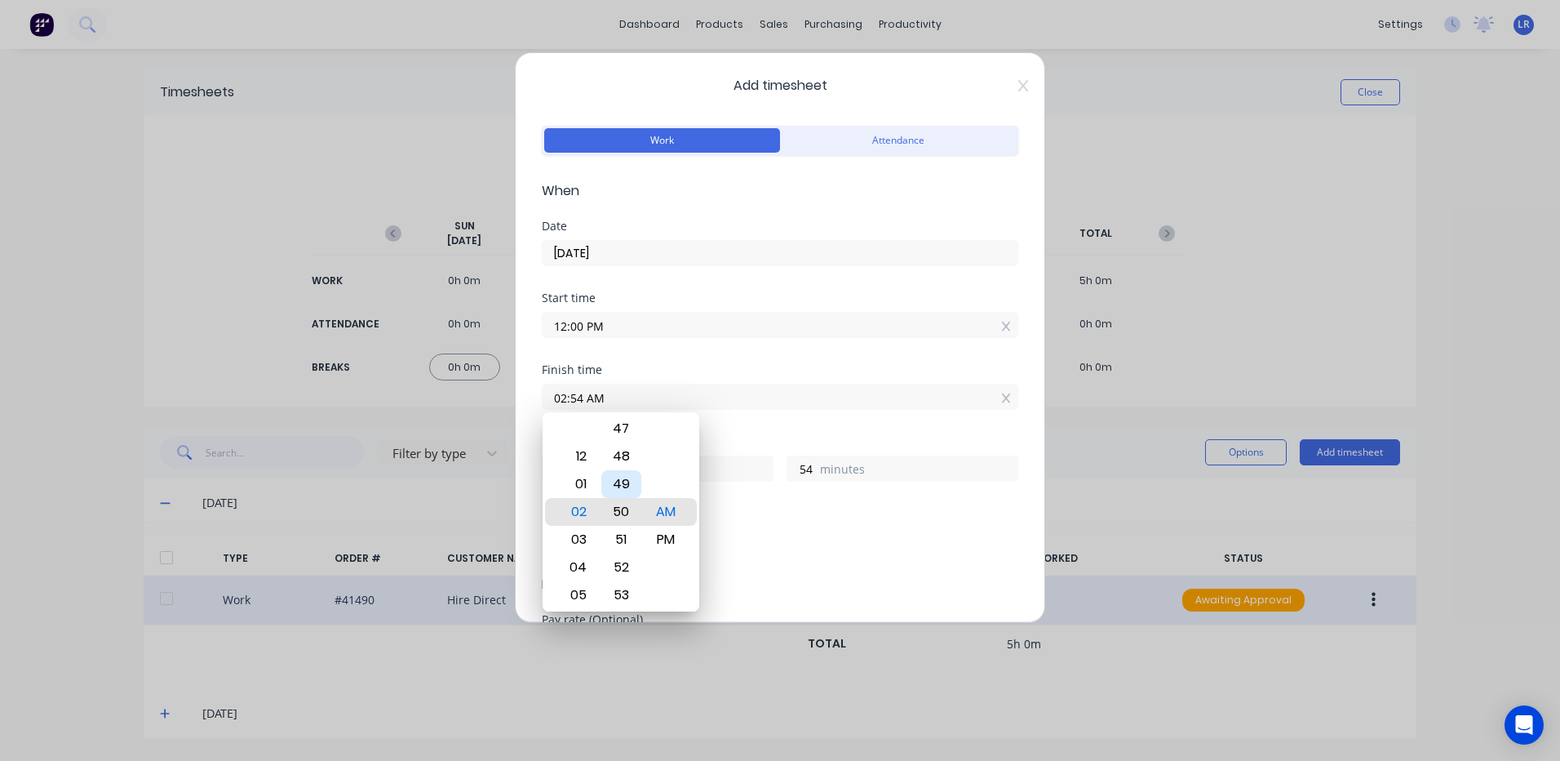
type input "02:50 AM"
type input "50"
type input "02:44 AM"
type input "44"
type input "02:39 AM"
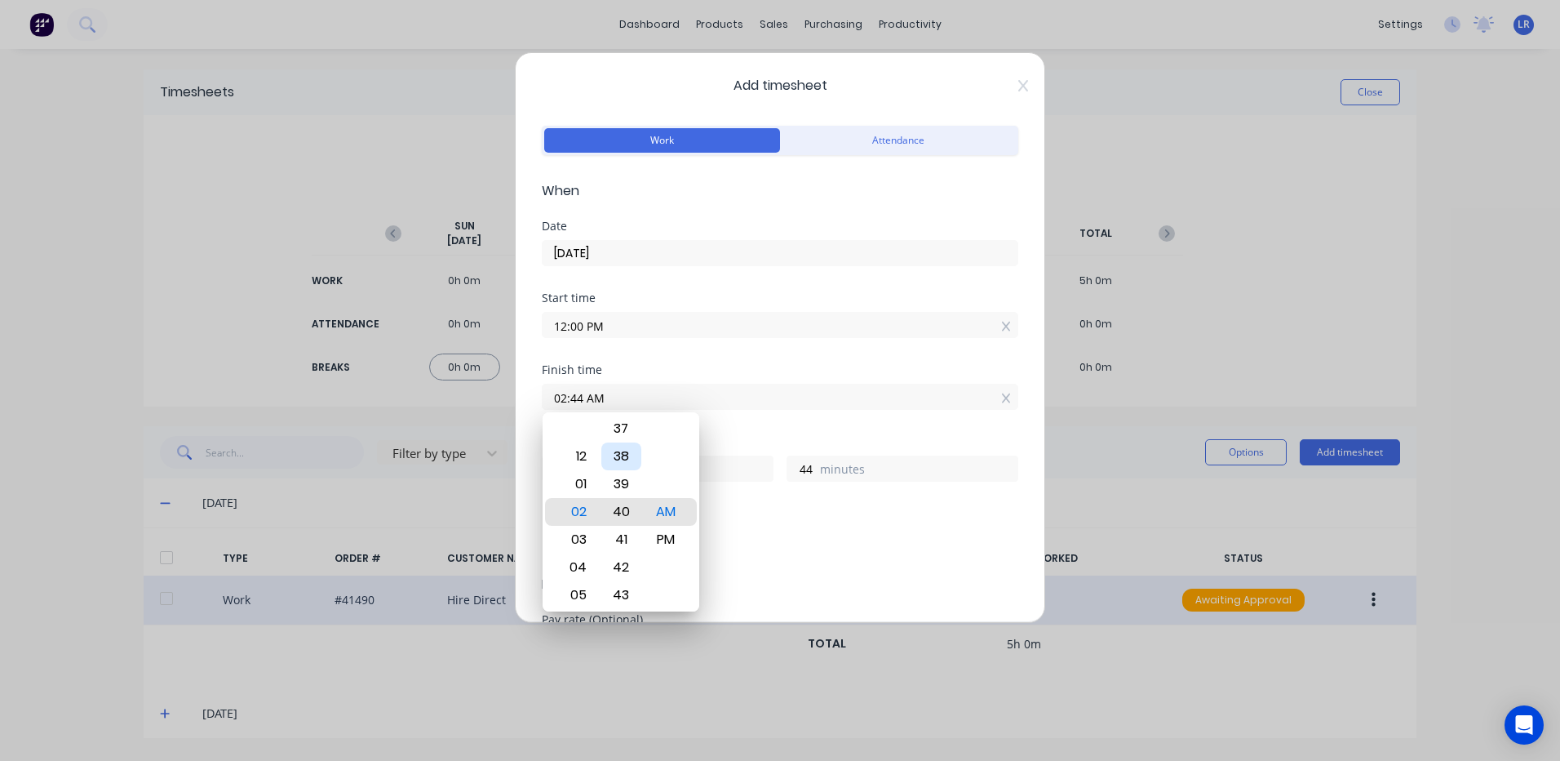
type input "39"
type input "02:34 AM"
type input "34"
type input "02:28 AM"
type input "28"
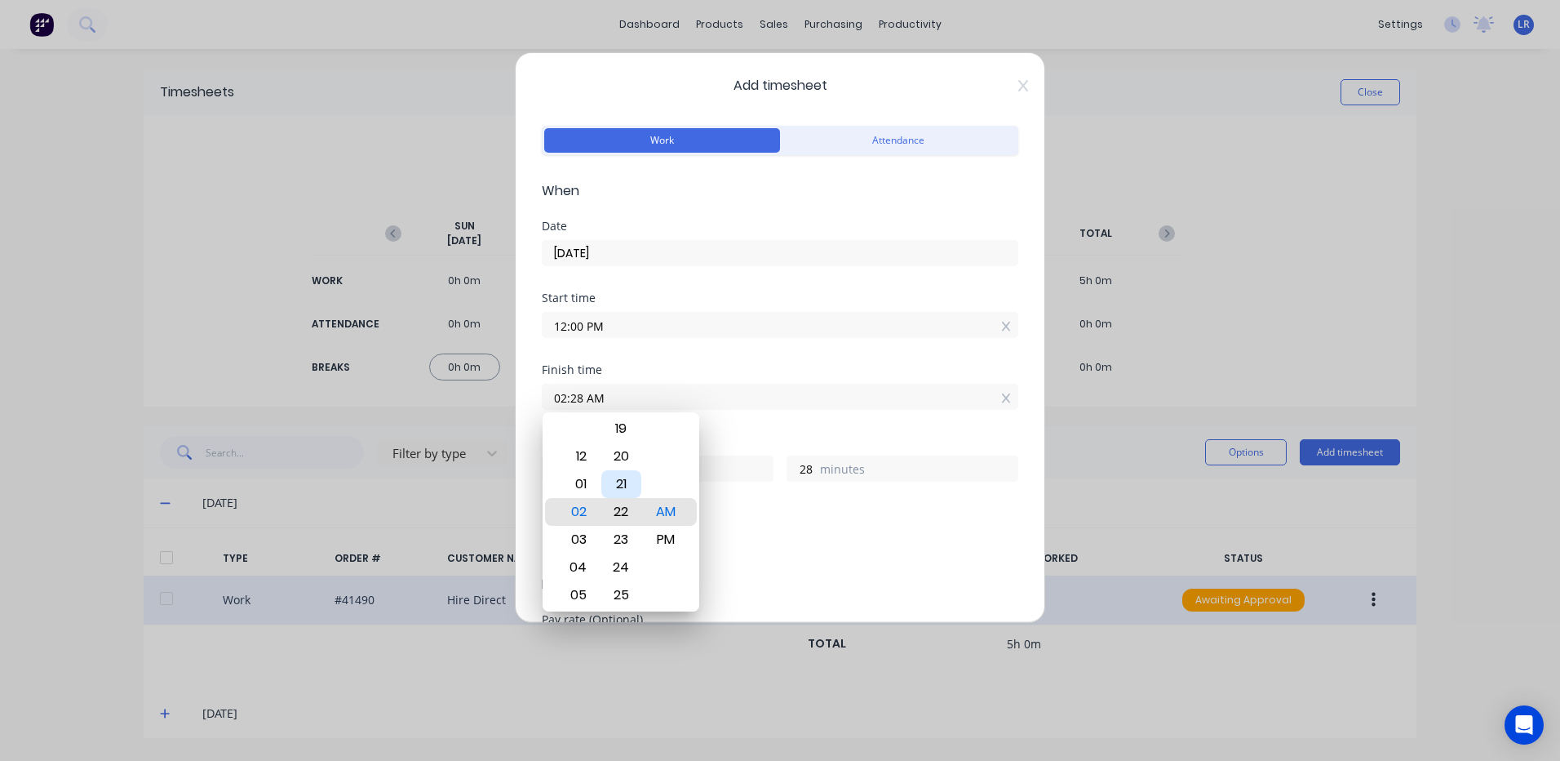
type input "02:22 AM"
type input "22"
type input "02:18 AM"
type input "18"
type input "02:12 AM"
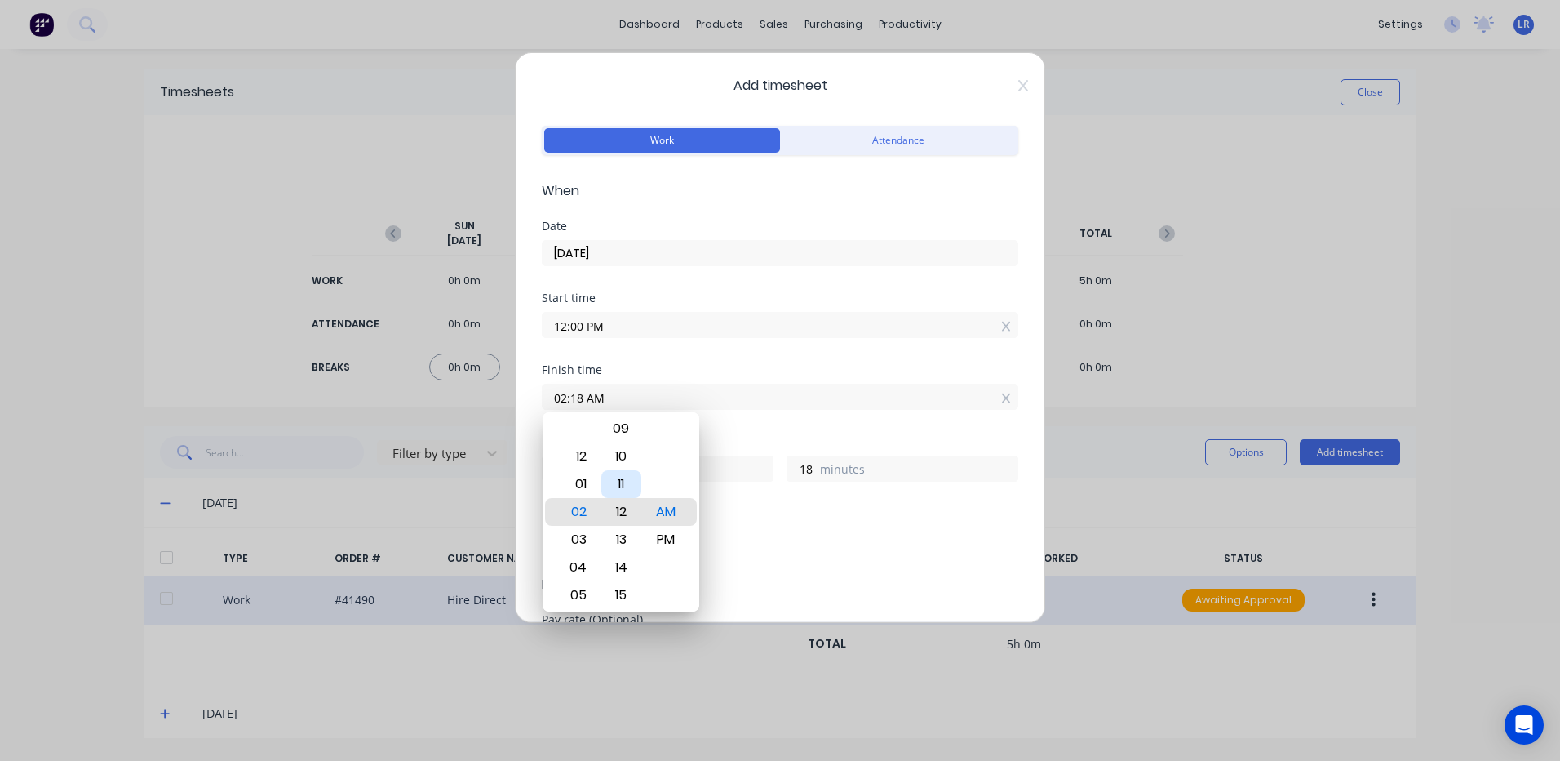
type input "12"
type input "02:08 AM"
type input "8"
type input "02:02 AM"
type input "2"
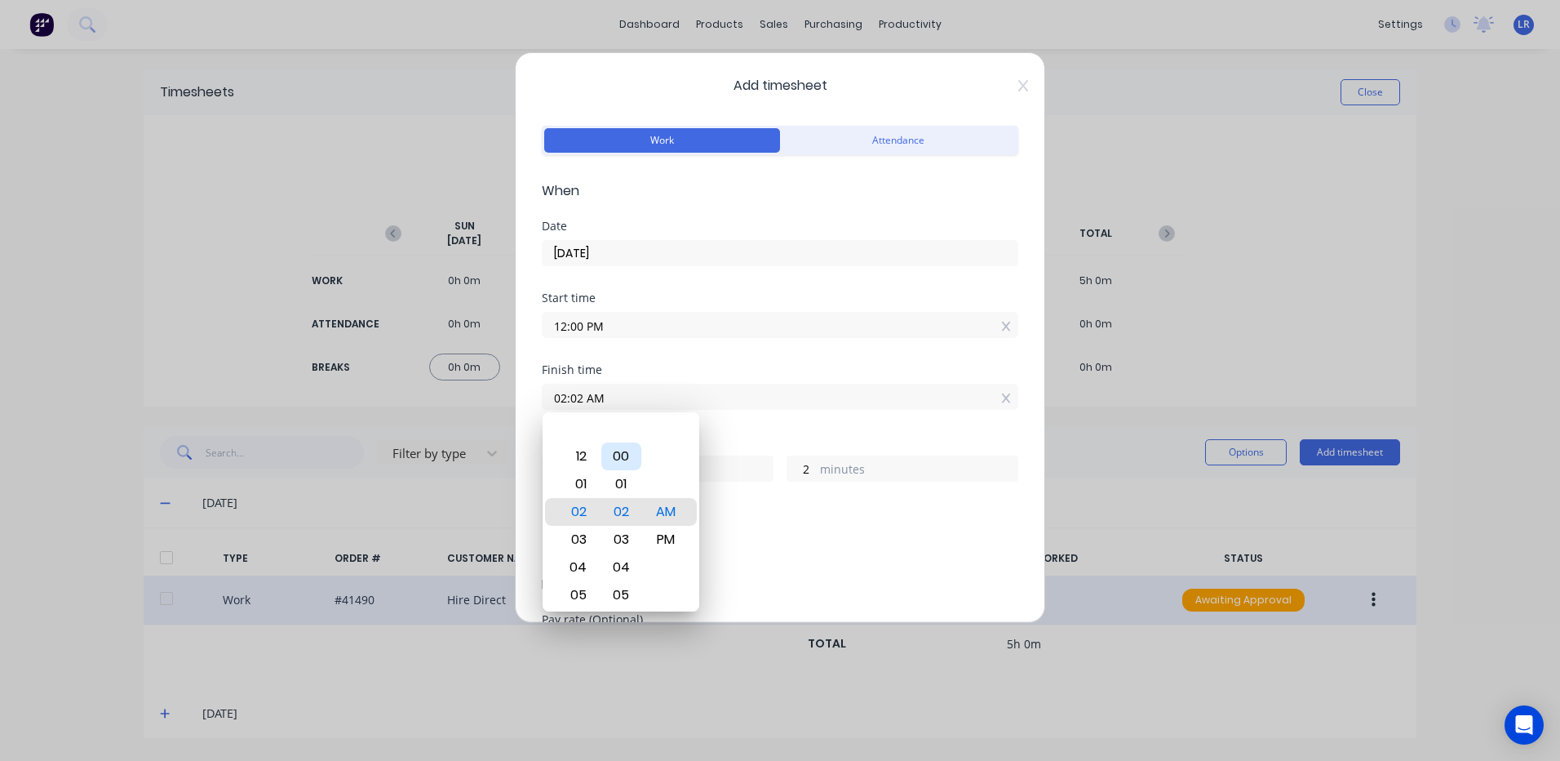
click at [618, 447] on div "00" at bounding box center [621, 456] width 40 height 28
type input "02:00 AM"
type input "0"
click at [682, 541] on div "PM" at bounding box center [666, 540] width 40 height 28
type input "02:00 PM"
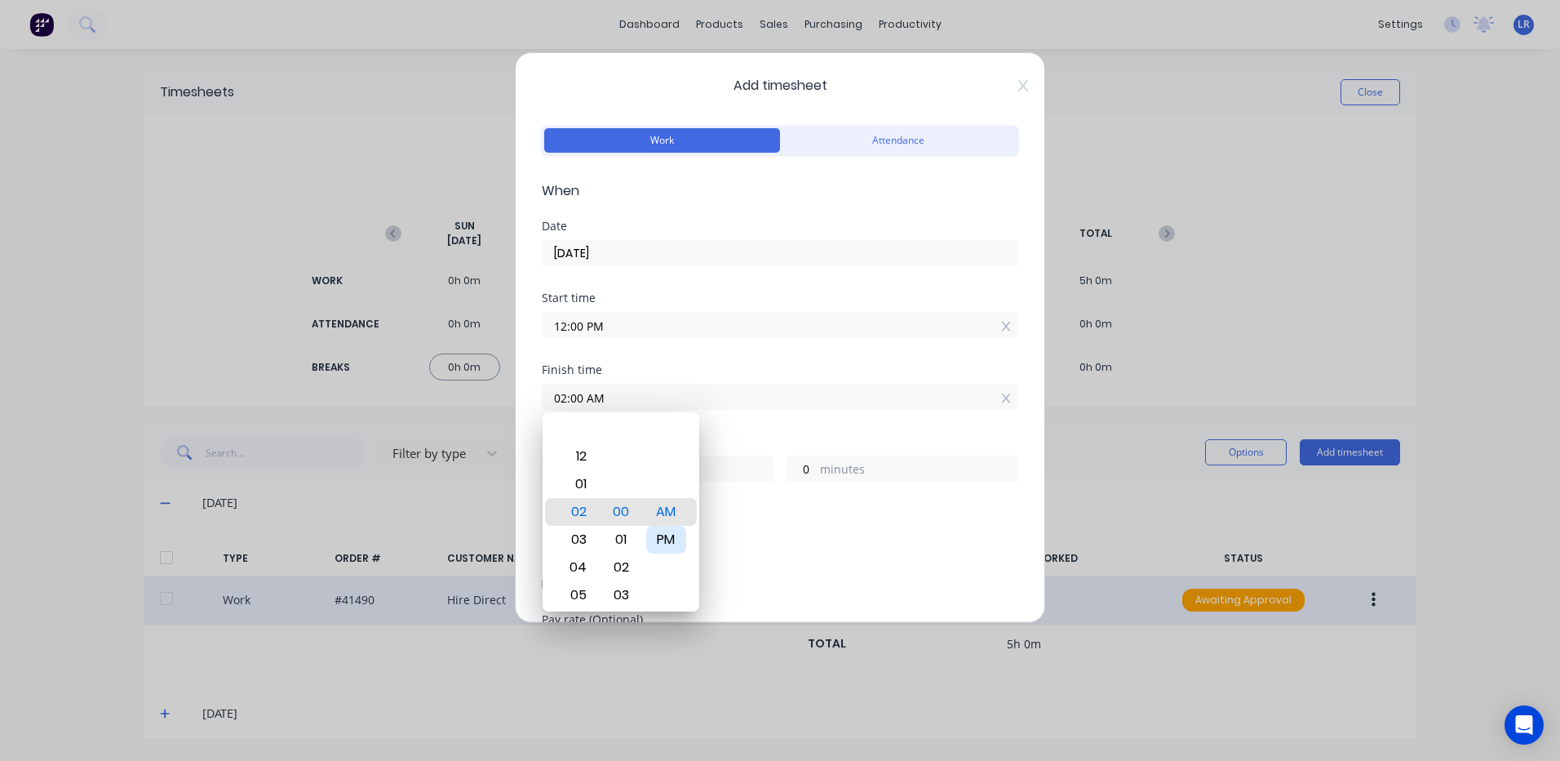
type input "2"
click at [784, 543] on div "Add breaks" at bounding box center [779, 544] width 463 height 21
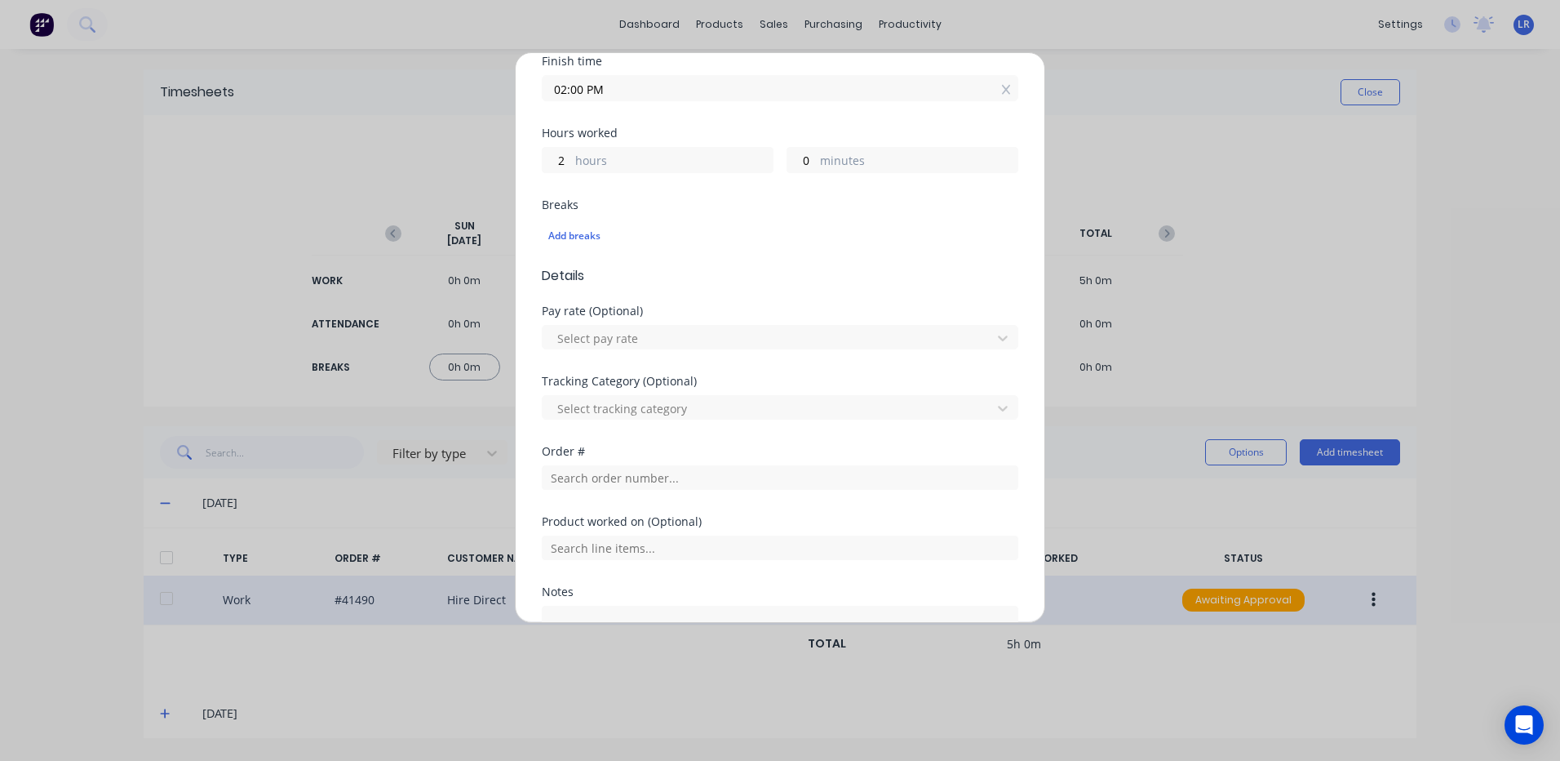
scroll to position [326, 0]
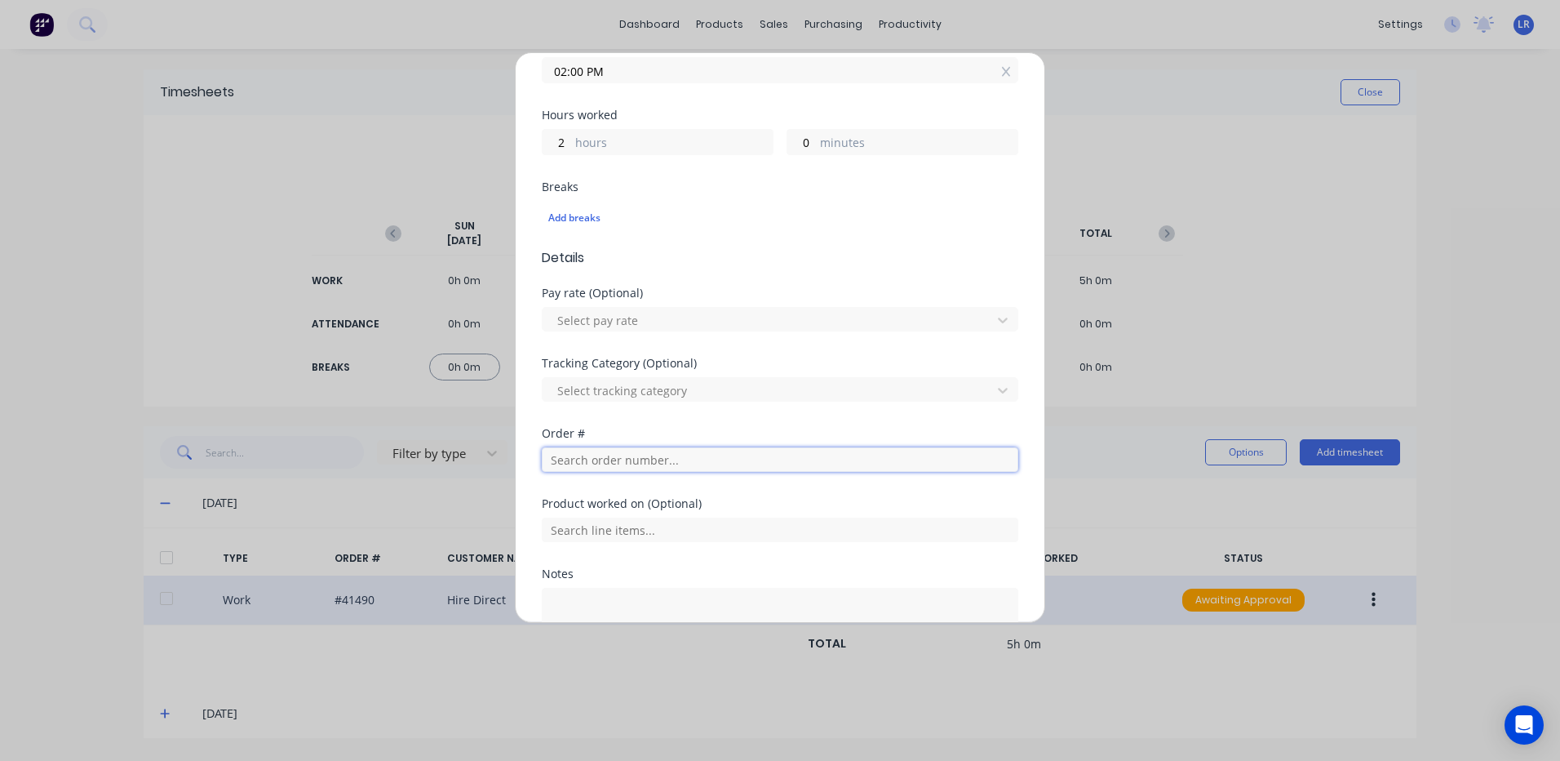
click at [557, 455] on input "text" at bounding box center [780, 459] width 477 height 24
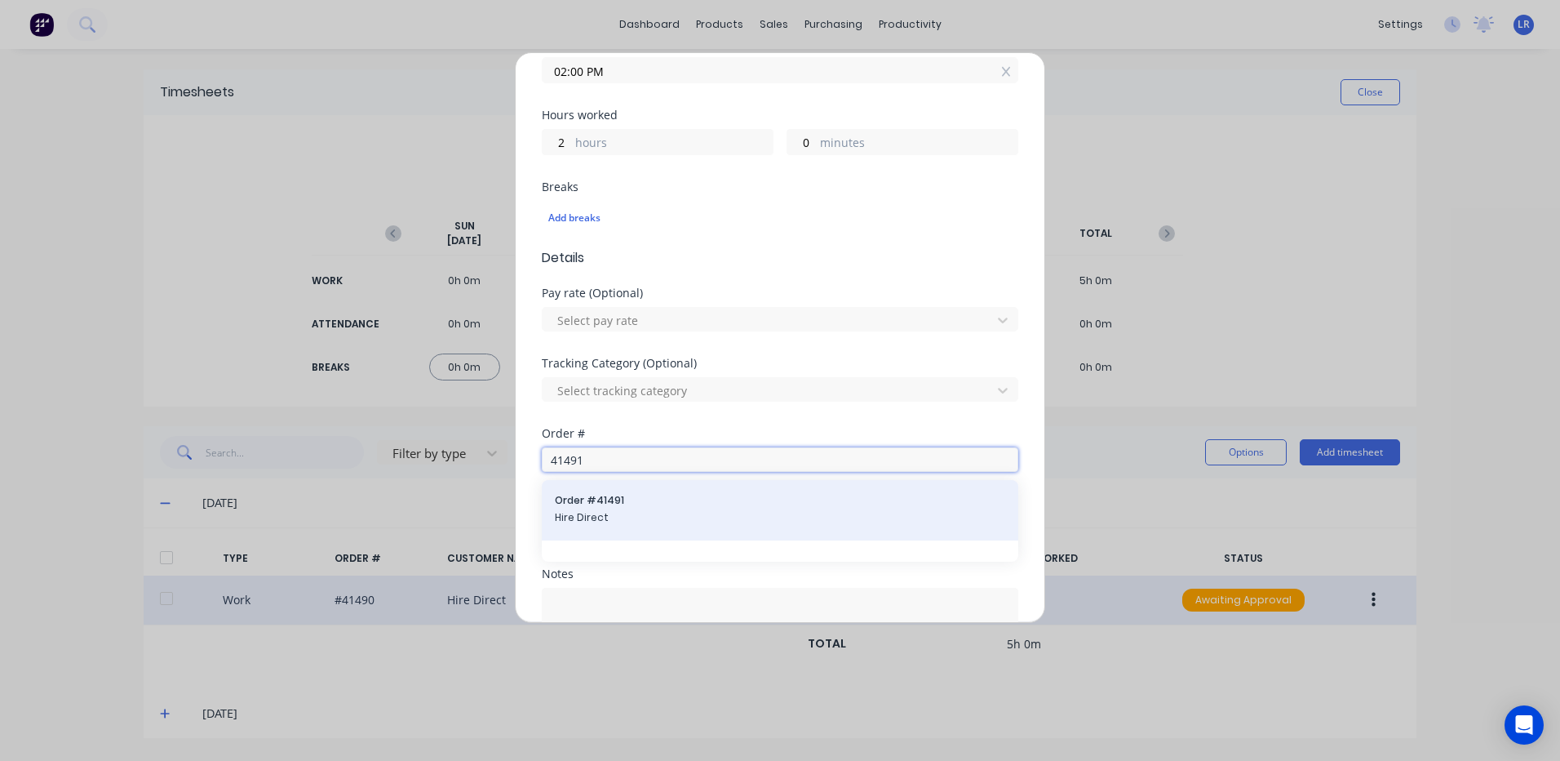
type input "41491"
click at [565, 514] on span "Hire Direct" at bounding box center [780, 517] width 450 height 15
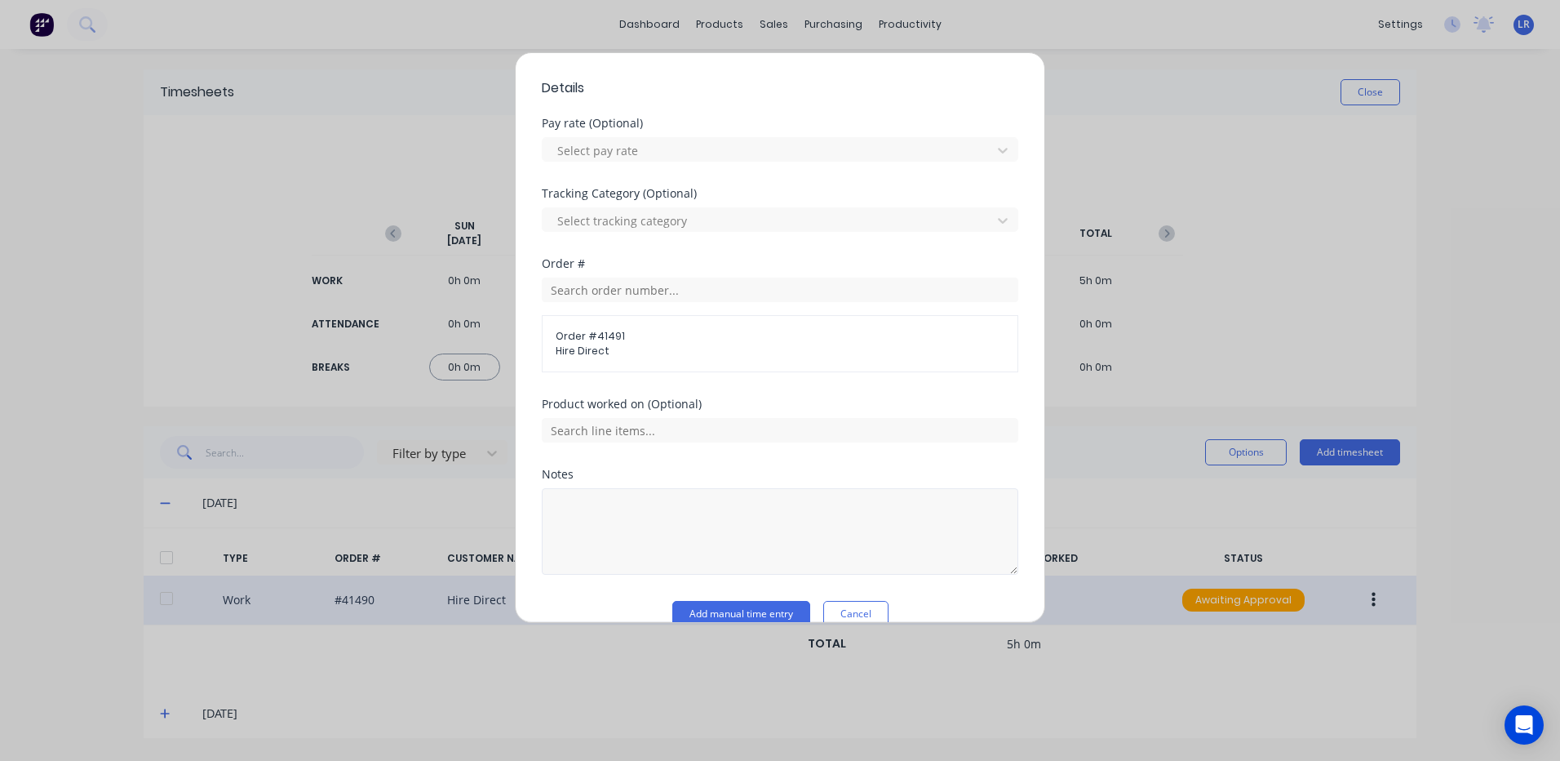
scroll to position [524, 0]
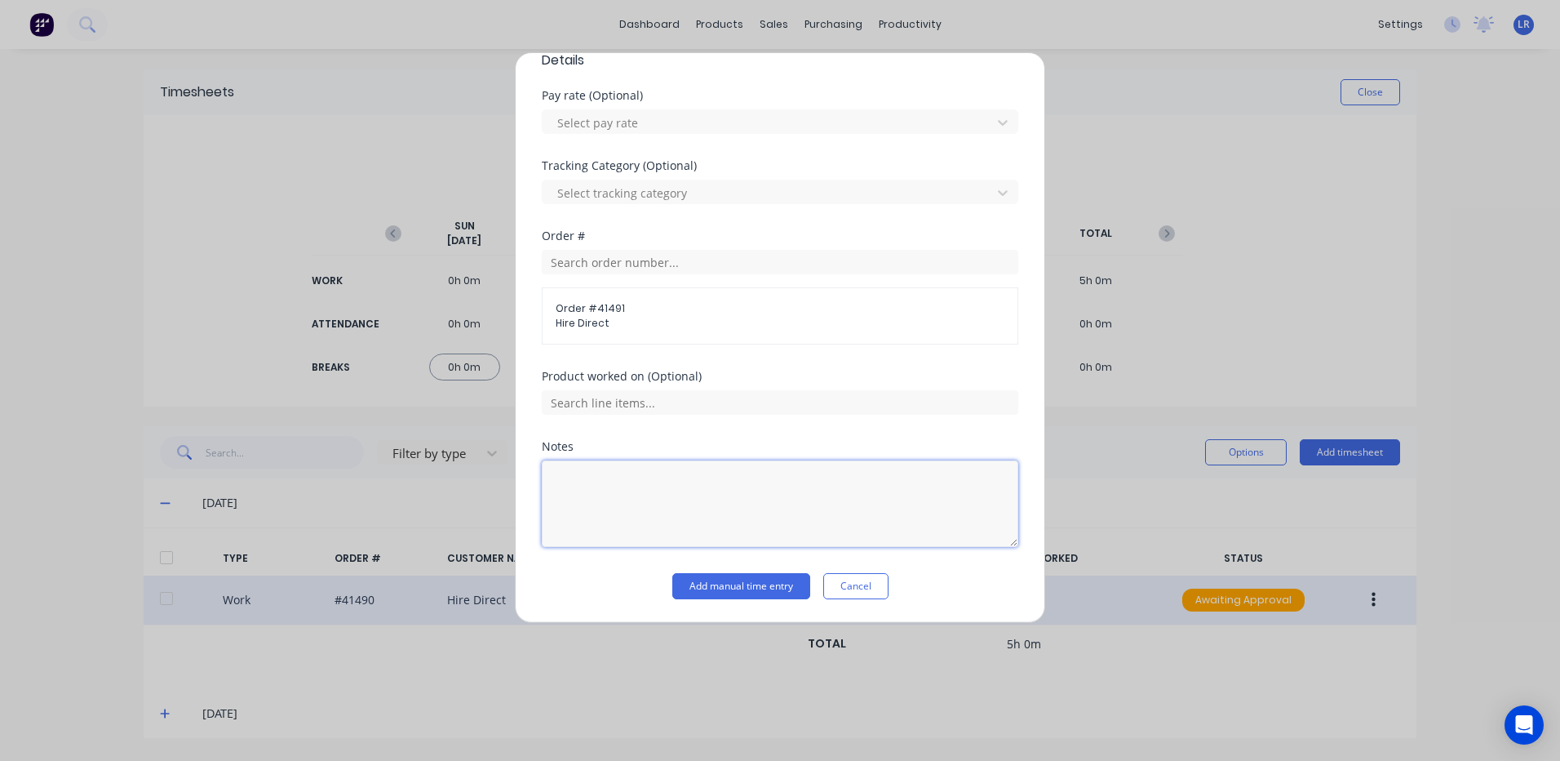
click at [563, 476] on textarea at bounding box center [780, 503] width 477 height 86
type textarea "12 - 2"
click at [772, 579] on button "Add manual time entry" at bounding box center [741, 586] width 138 height 26
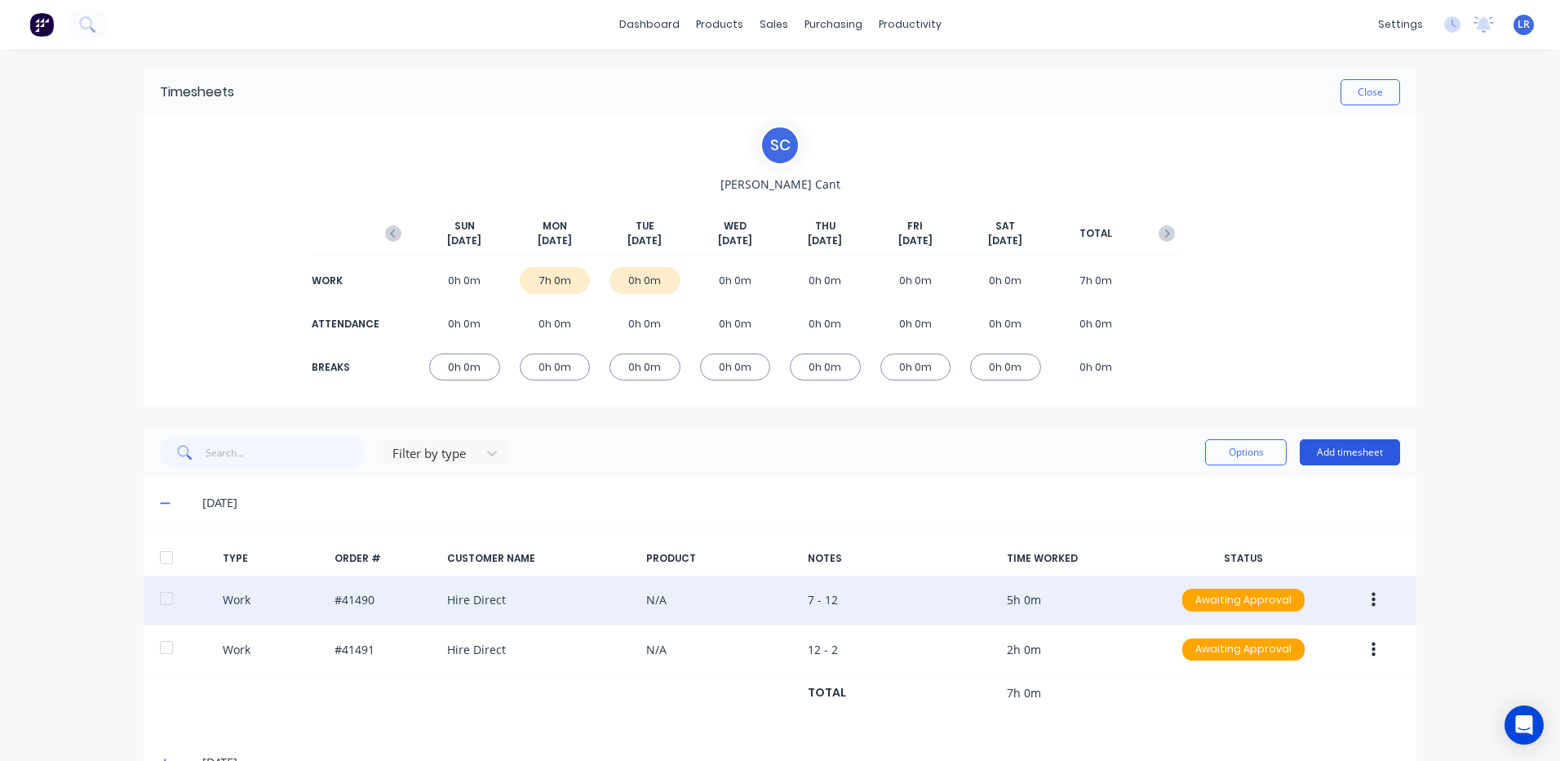
click at [1358, 451] on button "Add timesheet" at bounding box center [1350, 452] width 100 height 26
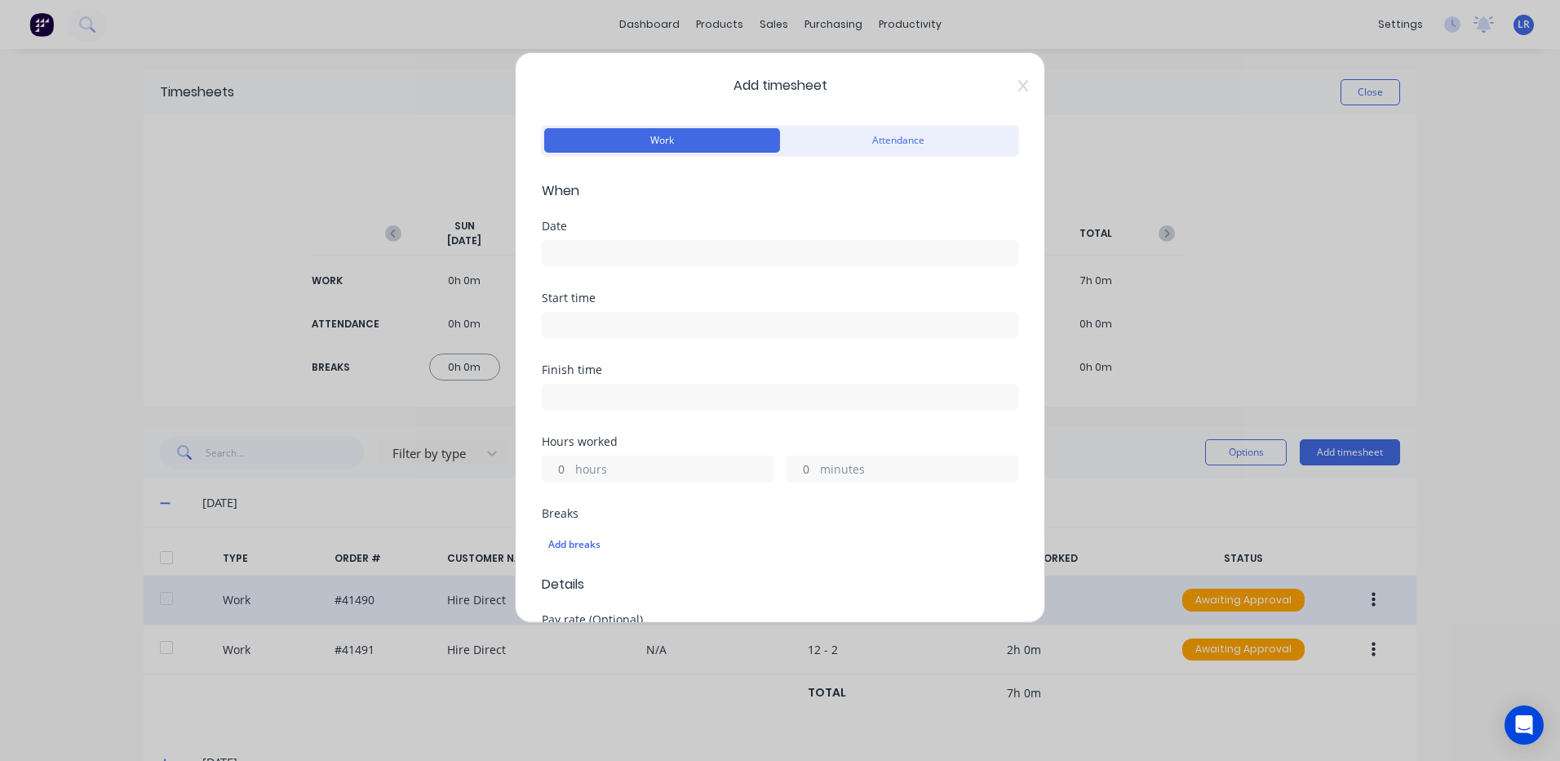
click at [568, 257] on input at bounding box center [780, 253] width 475 height 24
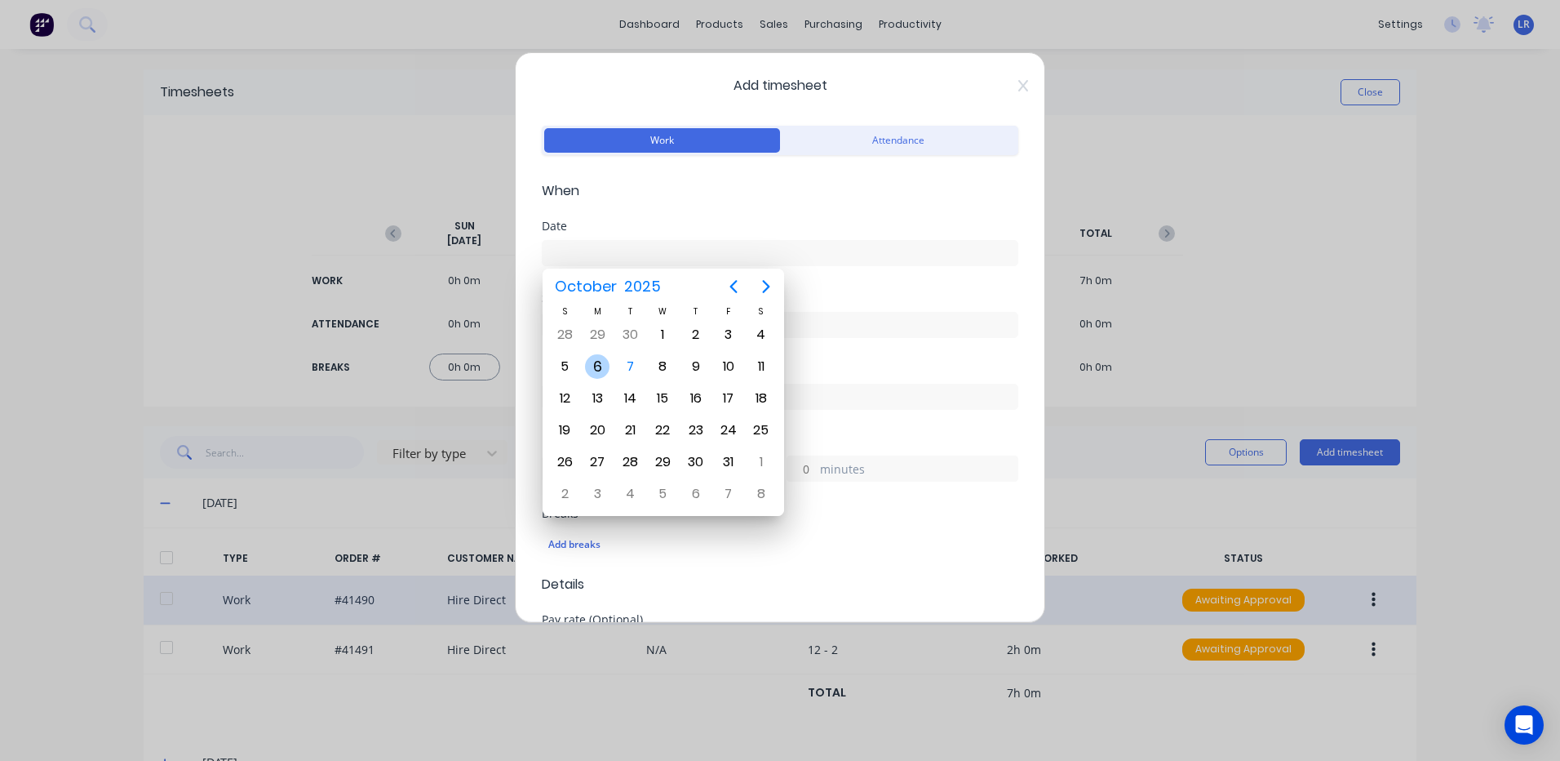
click at [591, 363] on div "6" at bounding box center [597, 366] width 24 height 24
type input "[DATE]"
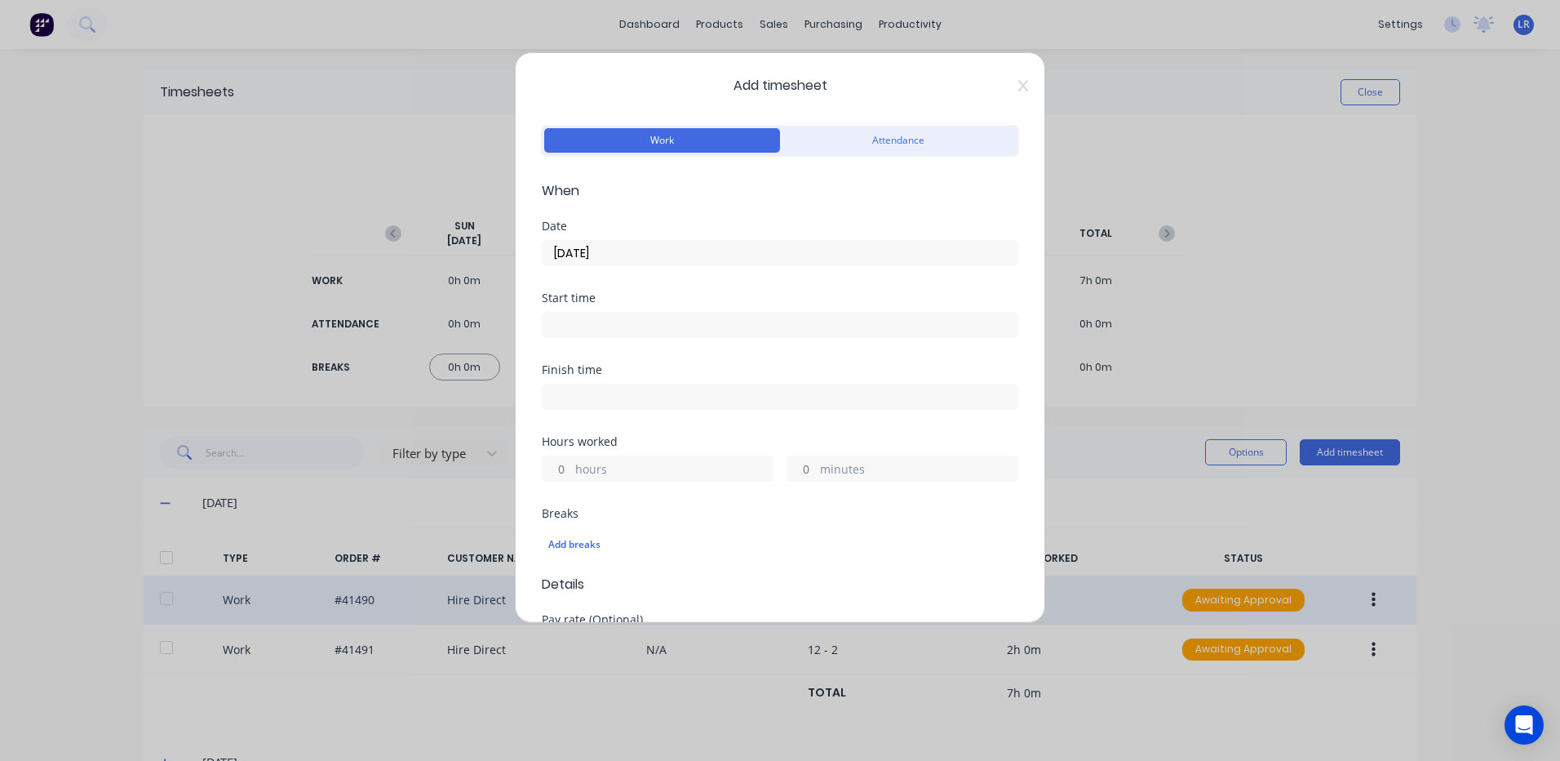
click at [562, 327] on input at bounding box center [780, 325] width 475 height 24
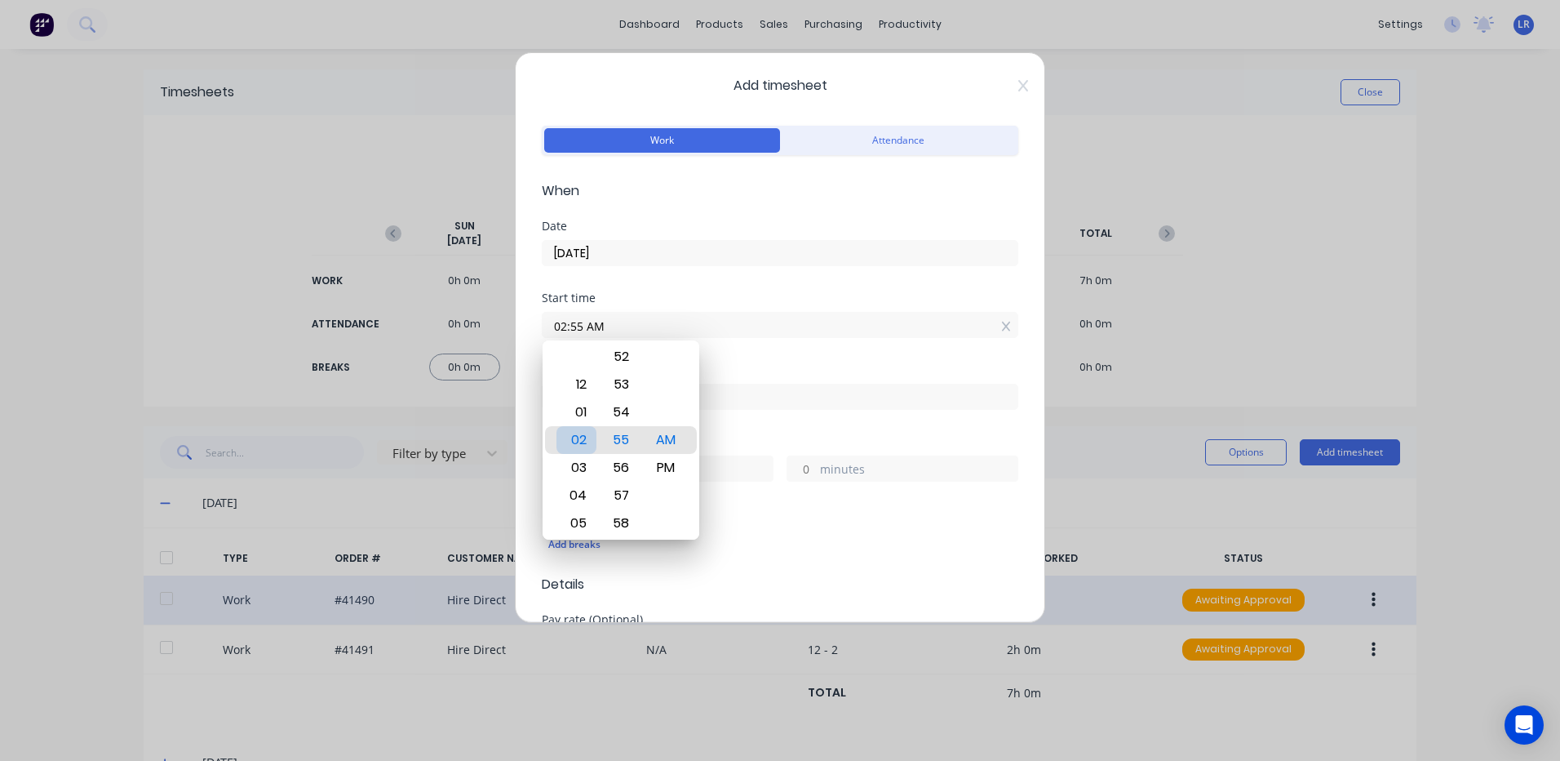
click at [586, 437] on div "02" at bounding box center [577, 440] width 40 height 28
click at [630, 379] on div "30" at bounding box center [621, 384] width 40 height 28
click at [665, 463] on div "PM" at bounding box center [666, 468] width 40 height 28
type input "02:30 PM"
click at [735, 400] on input at bounding box center [780, 396] width 475 height 24
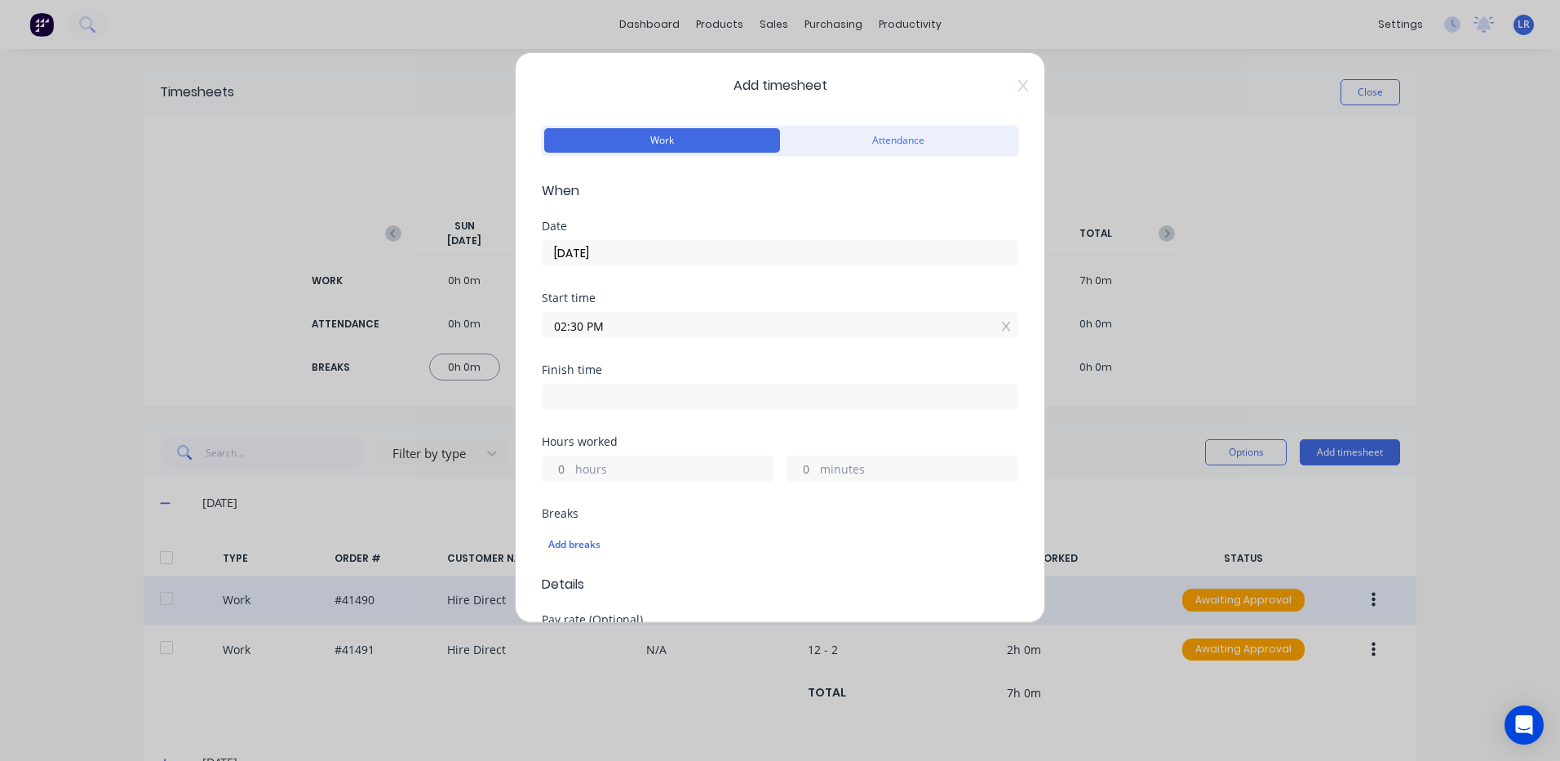
type input "07:55 AM"
type input "17"
type input "25"
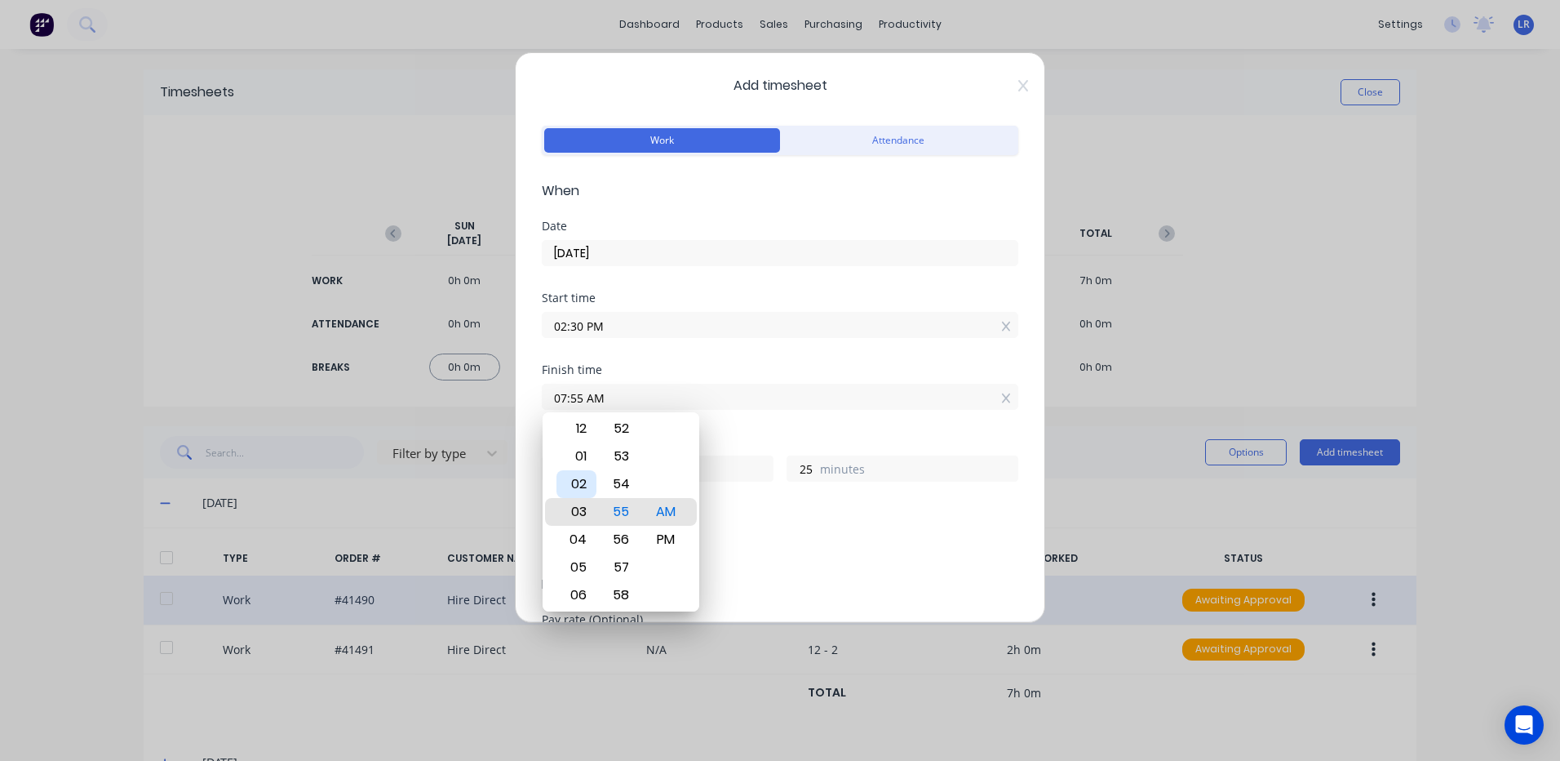
type input "03:55 AM"
type input "13"
click at [571, 508] on div "03" at bounding box center [577, 512] width 40 height 28
type input "03:49 AM"
type input "19"
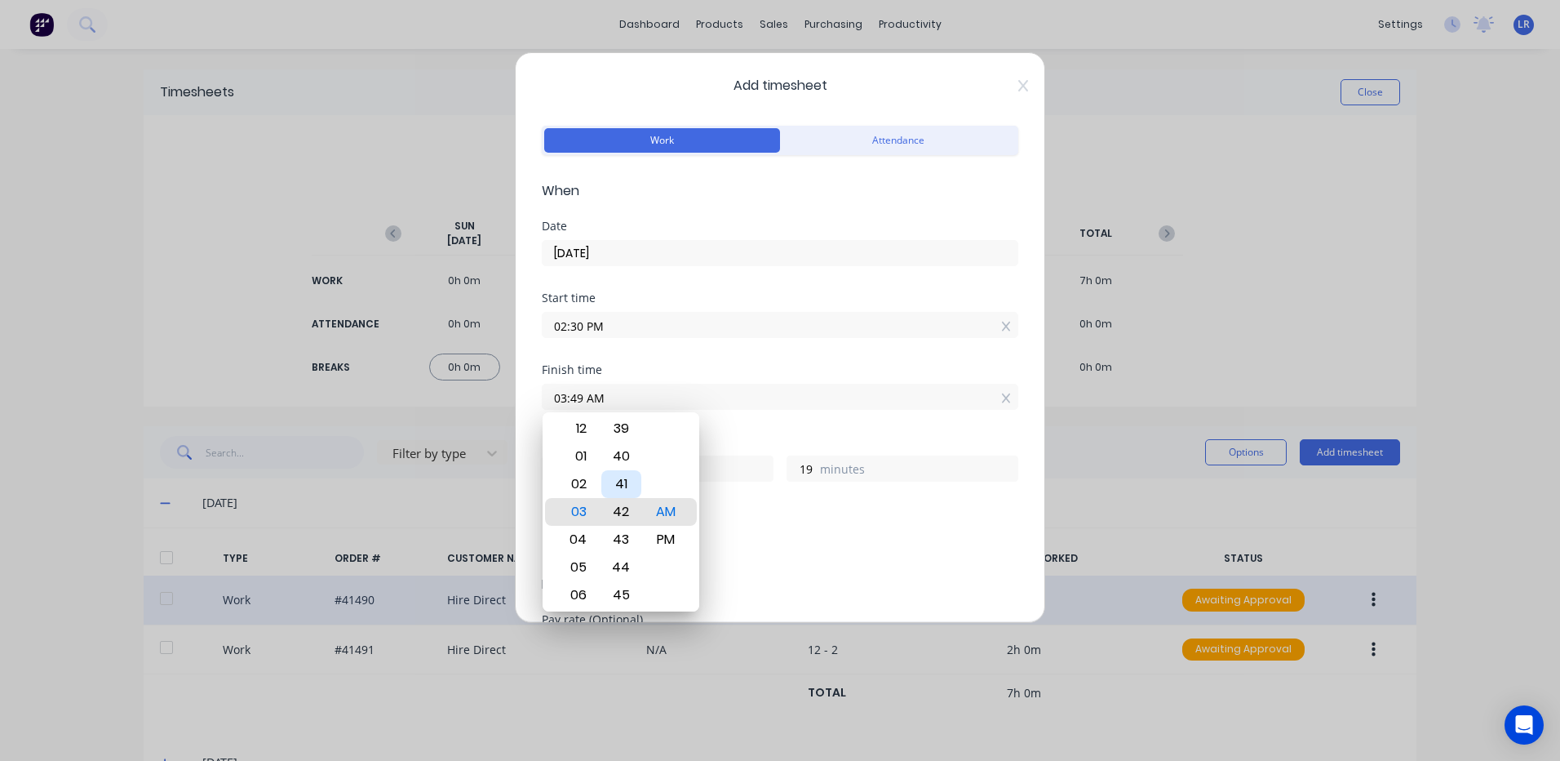
type input "03:41 AM"
type input "11"
type input "03:37 AM"
type input "7"
type input "03:34 AM"
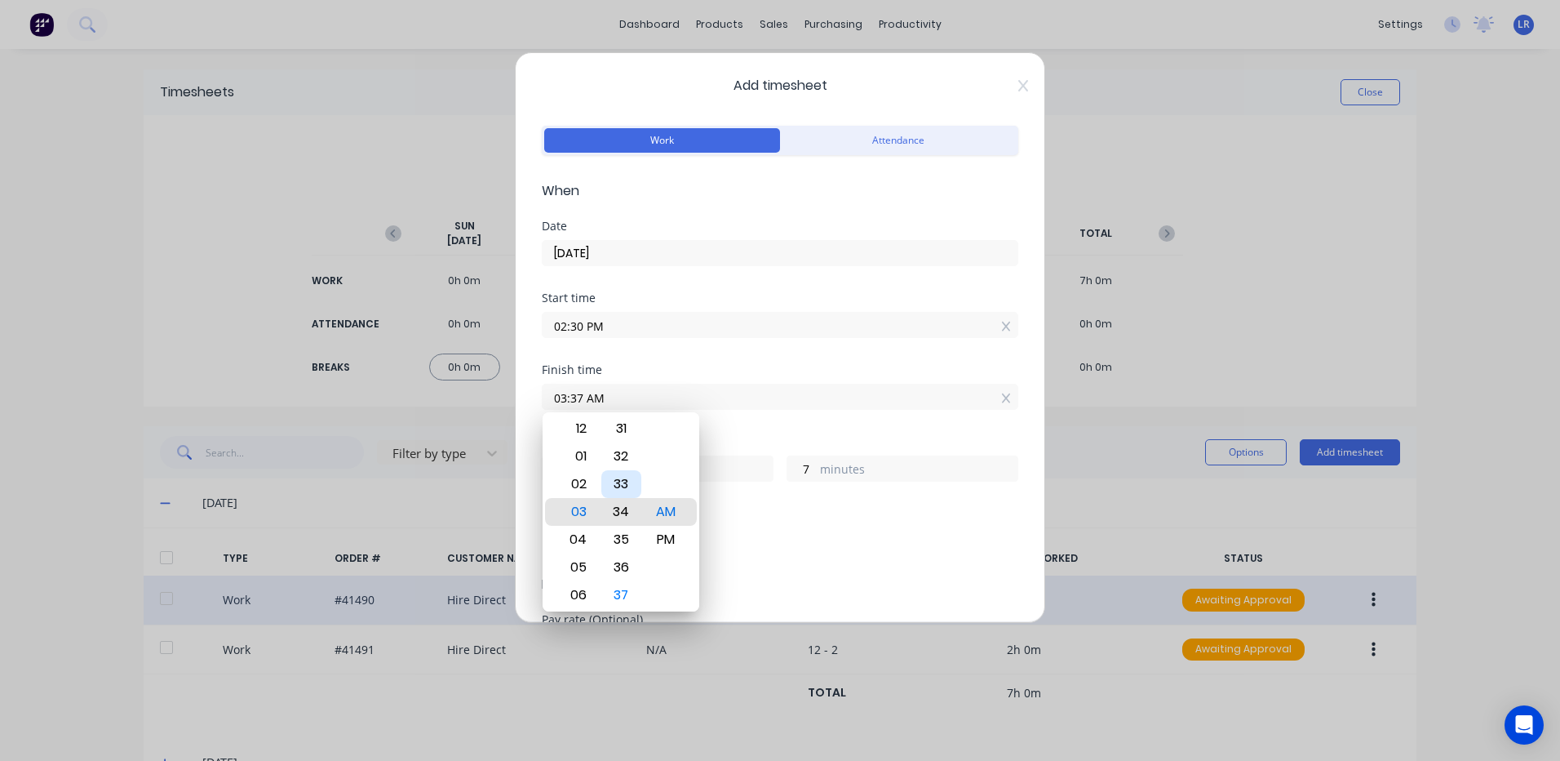
type input "4"
type input "03:32 AM"
type input "2"
click at [619, 450] on div "30" at bounding box center [621, 456] width 40 height 28
type input "03:30 AM"
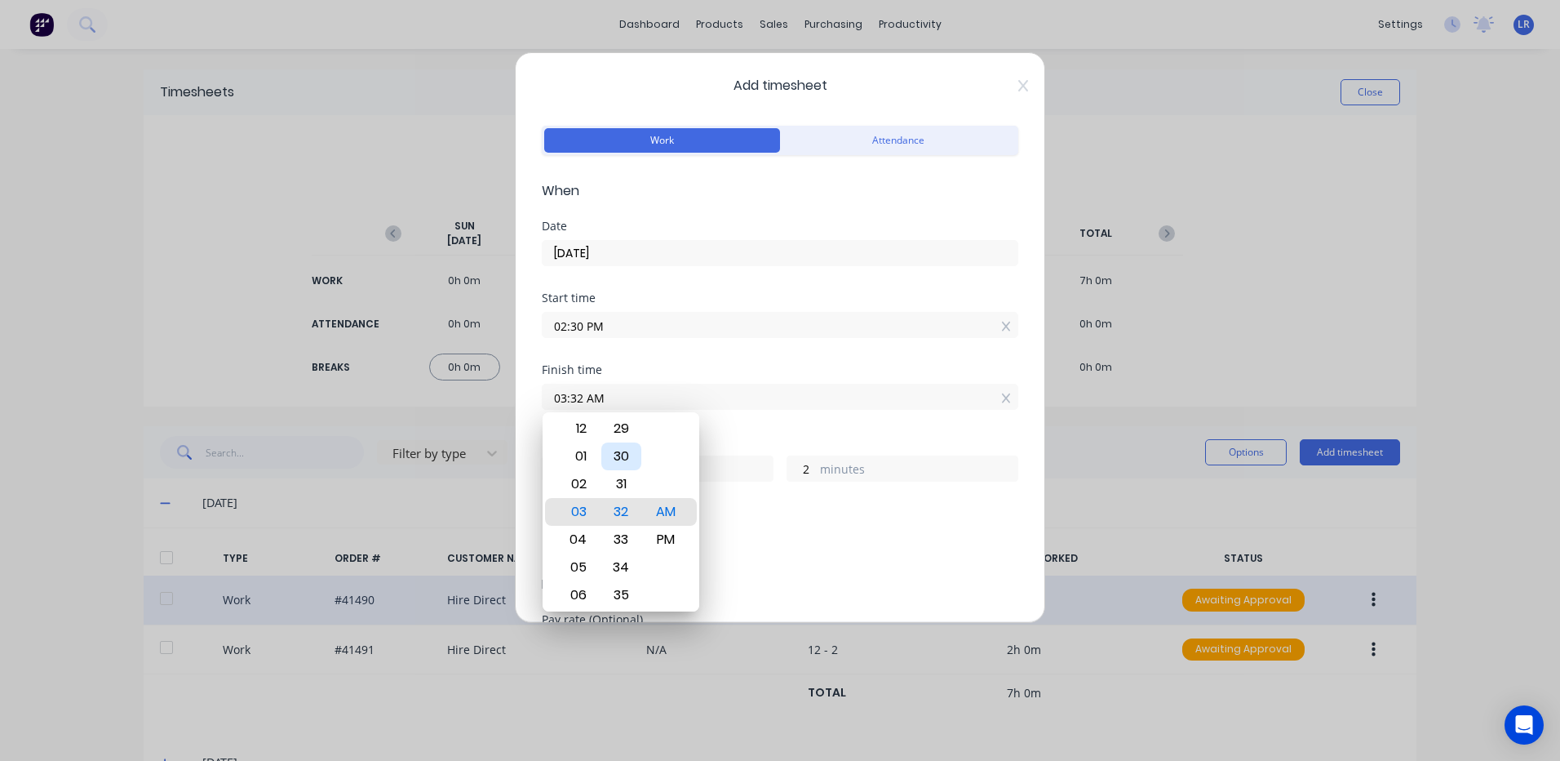
type input "0"
click at [660, 531] on div "PM" at bounding box center [666, 540] width 40 height 28
type input "03:30 PM"
type input "1"
click at [734, 527] on div "Add breaks" at bounding box center [780, 544] width 477 height 34
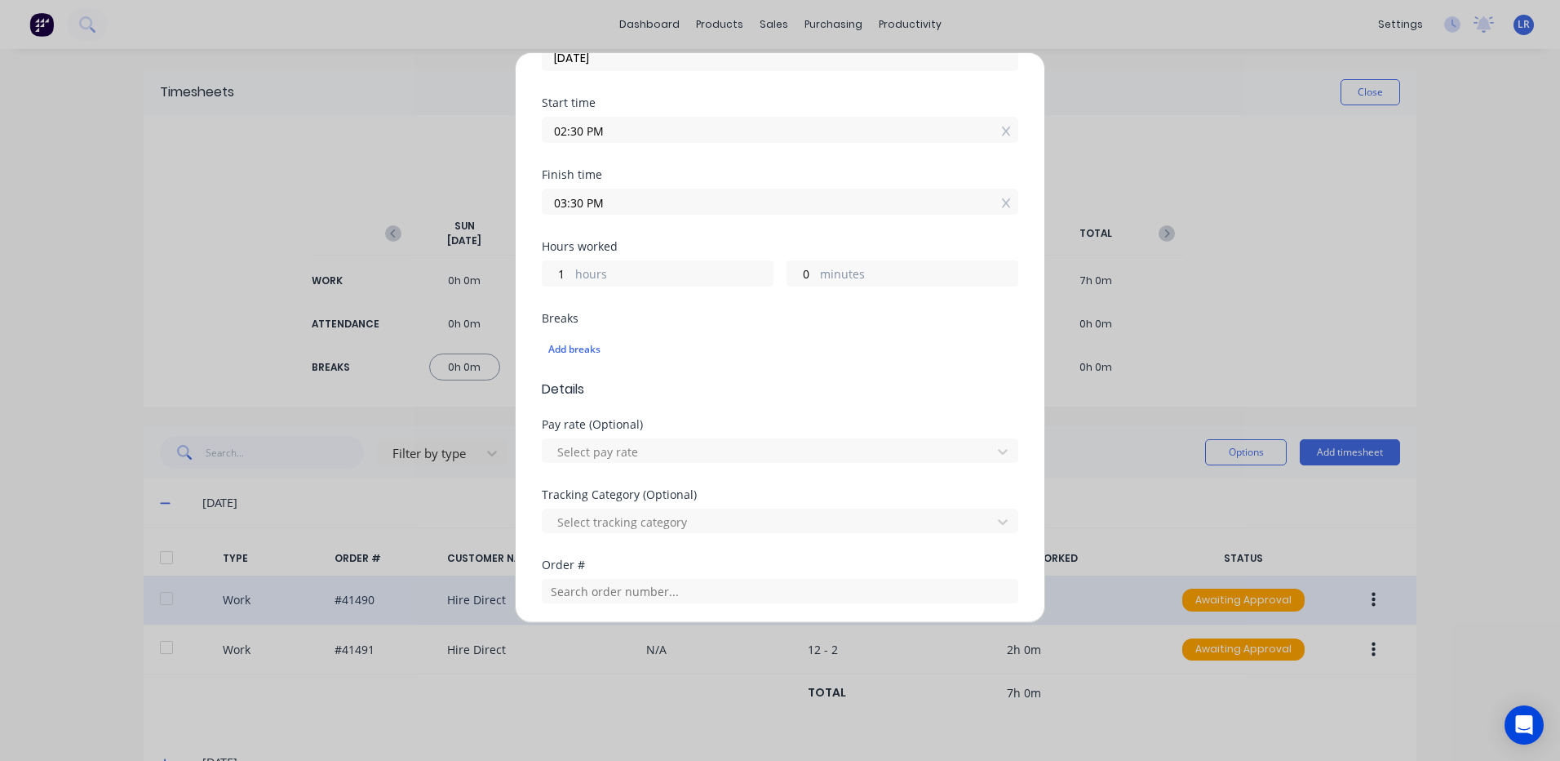
scroll to position [408, 0]
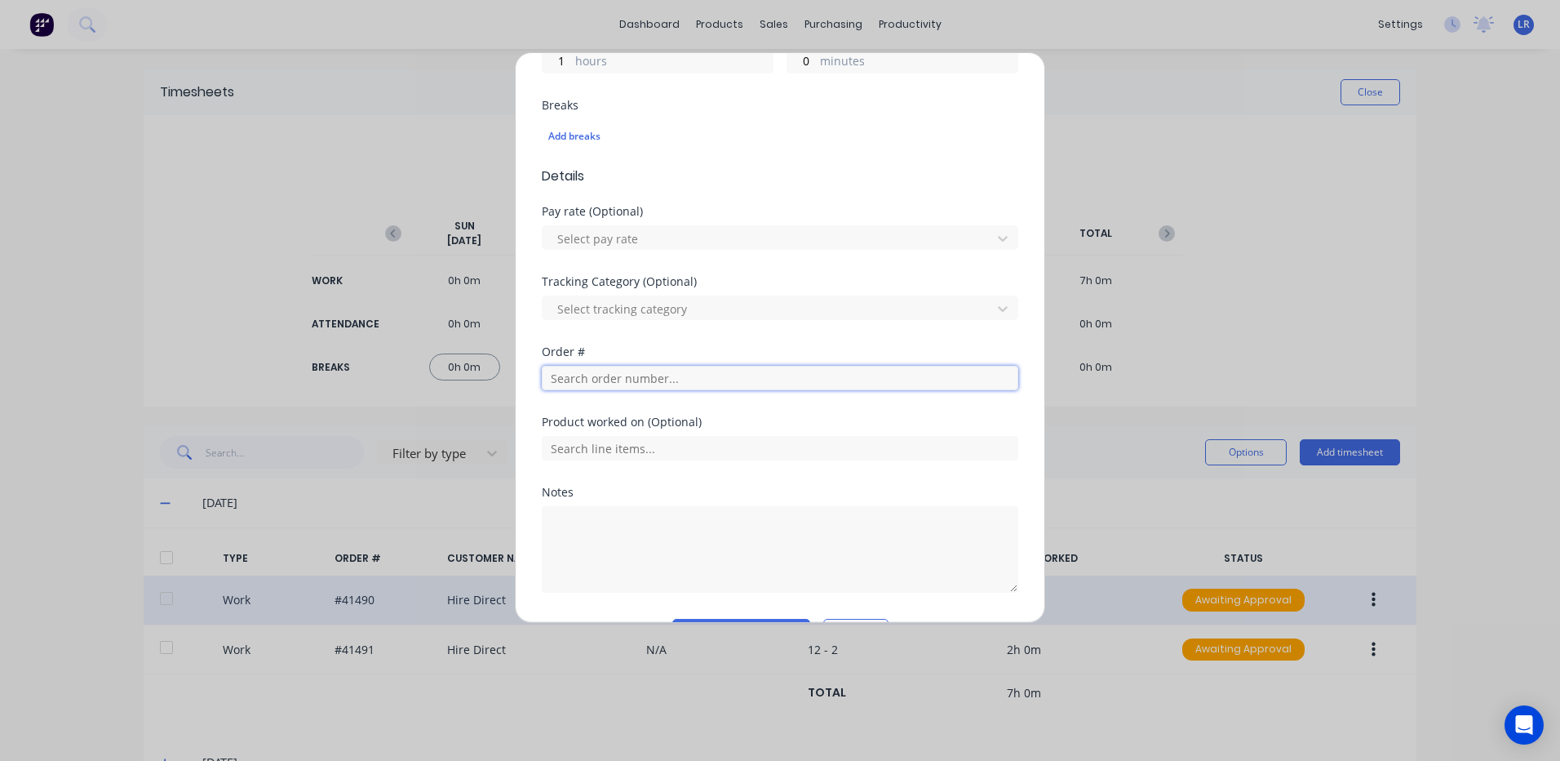
click at [559, 375] on input "text" at bounding box center [780, 378] width 477 height 24
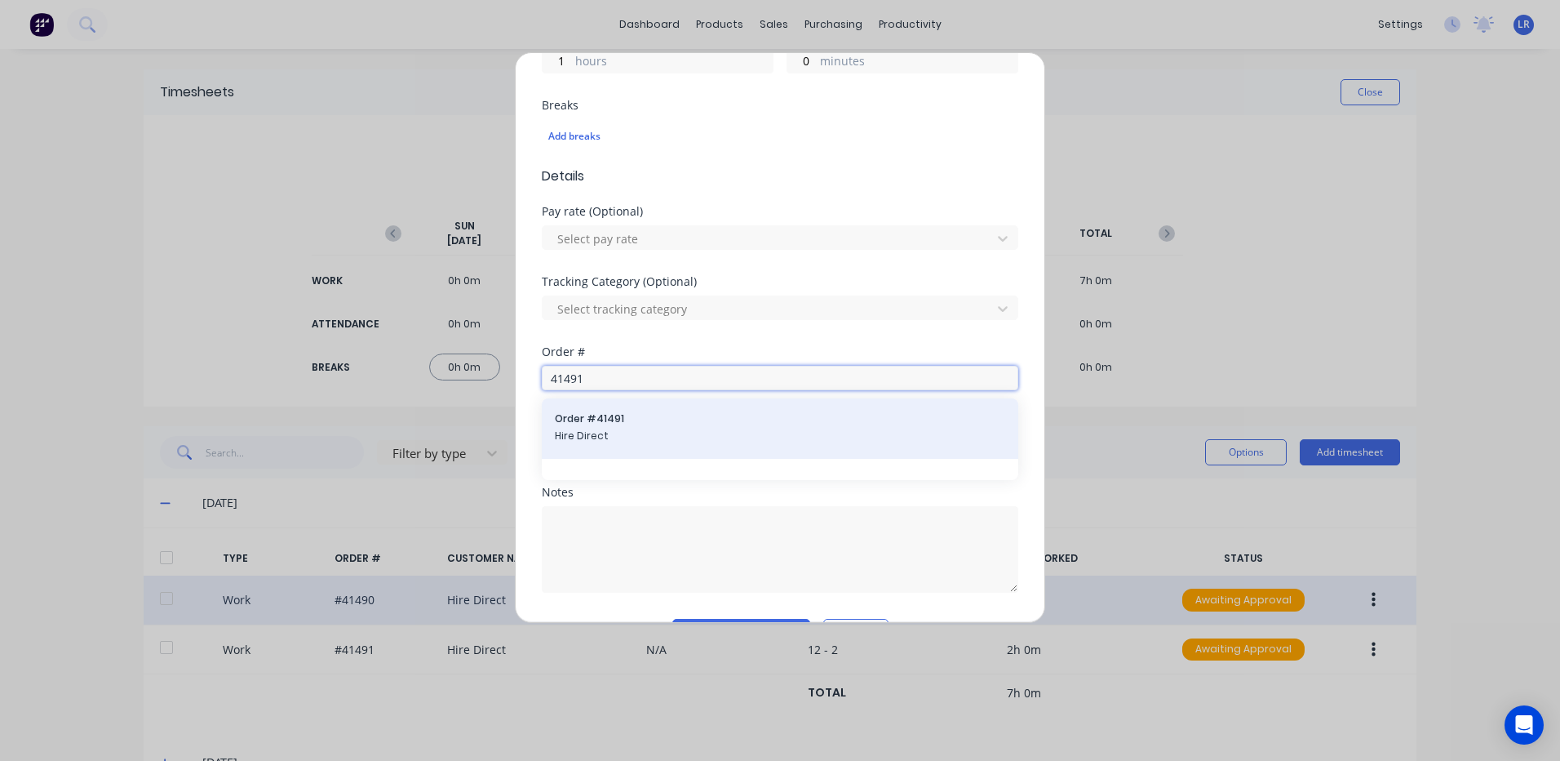
type input "41491"
click at [595, 425] on span "Order # 41491" at bounding box center [780, 418] width 450 height 15
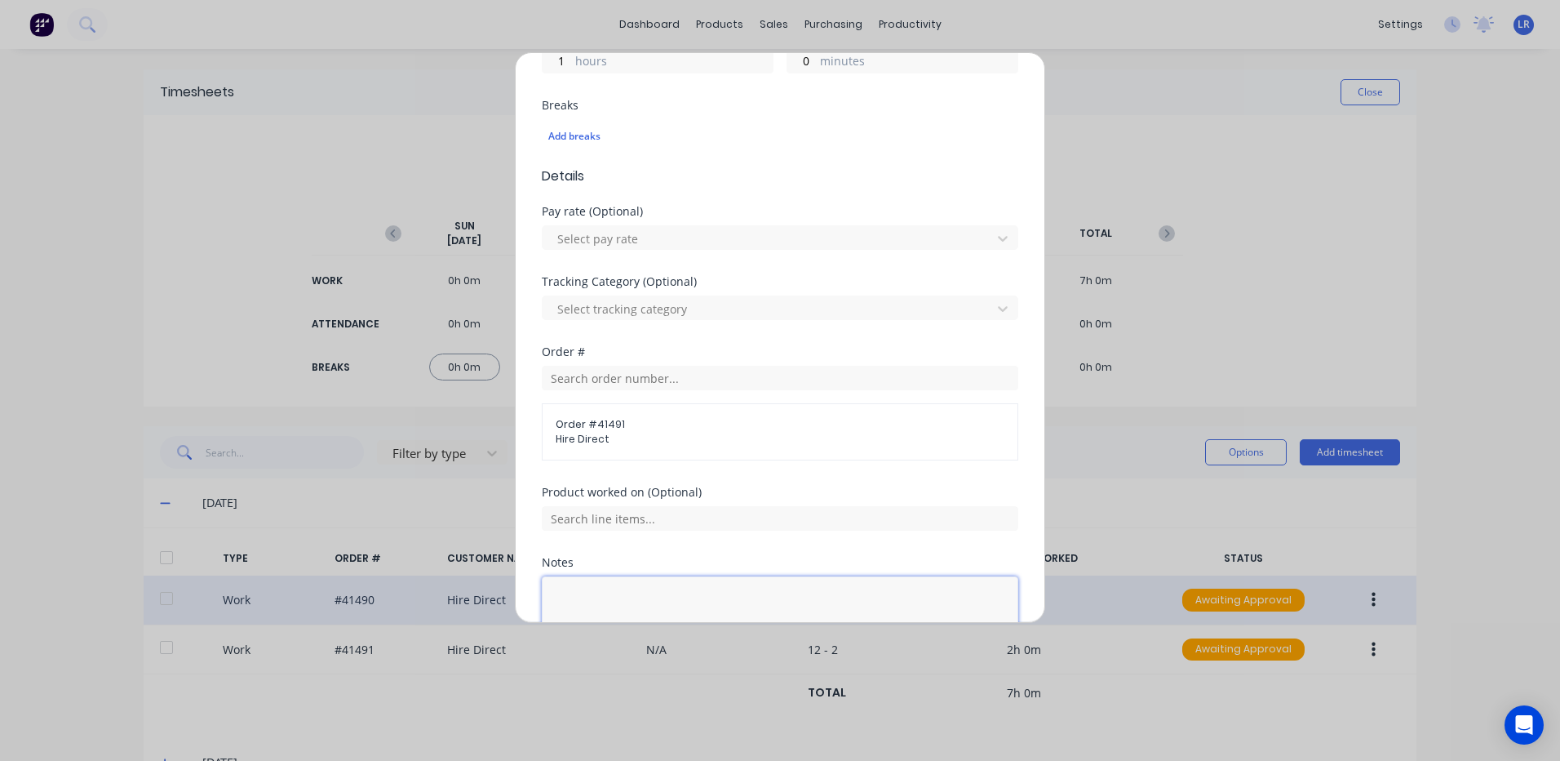
click at [570, 595] on textarea at bounding box center [780, 619] width 477 height 86
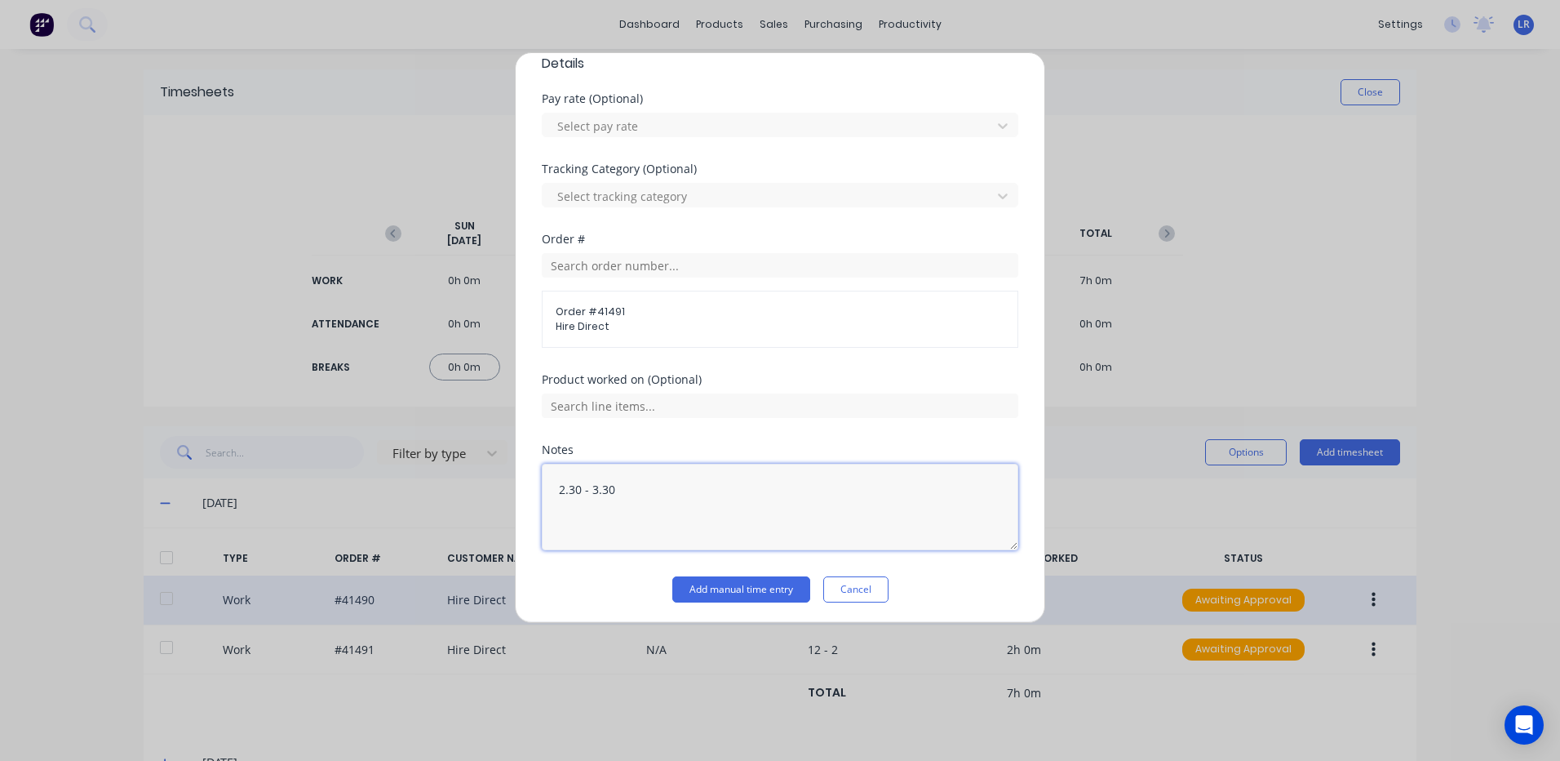
scroll to position [524, 0]
type textarea "2.30 - 3.30"
click at [734, 588] on button "Add manual time entry" at bounding box center [741, 586] width 138 height 26
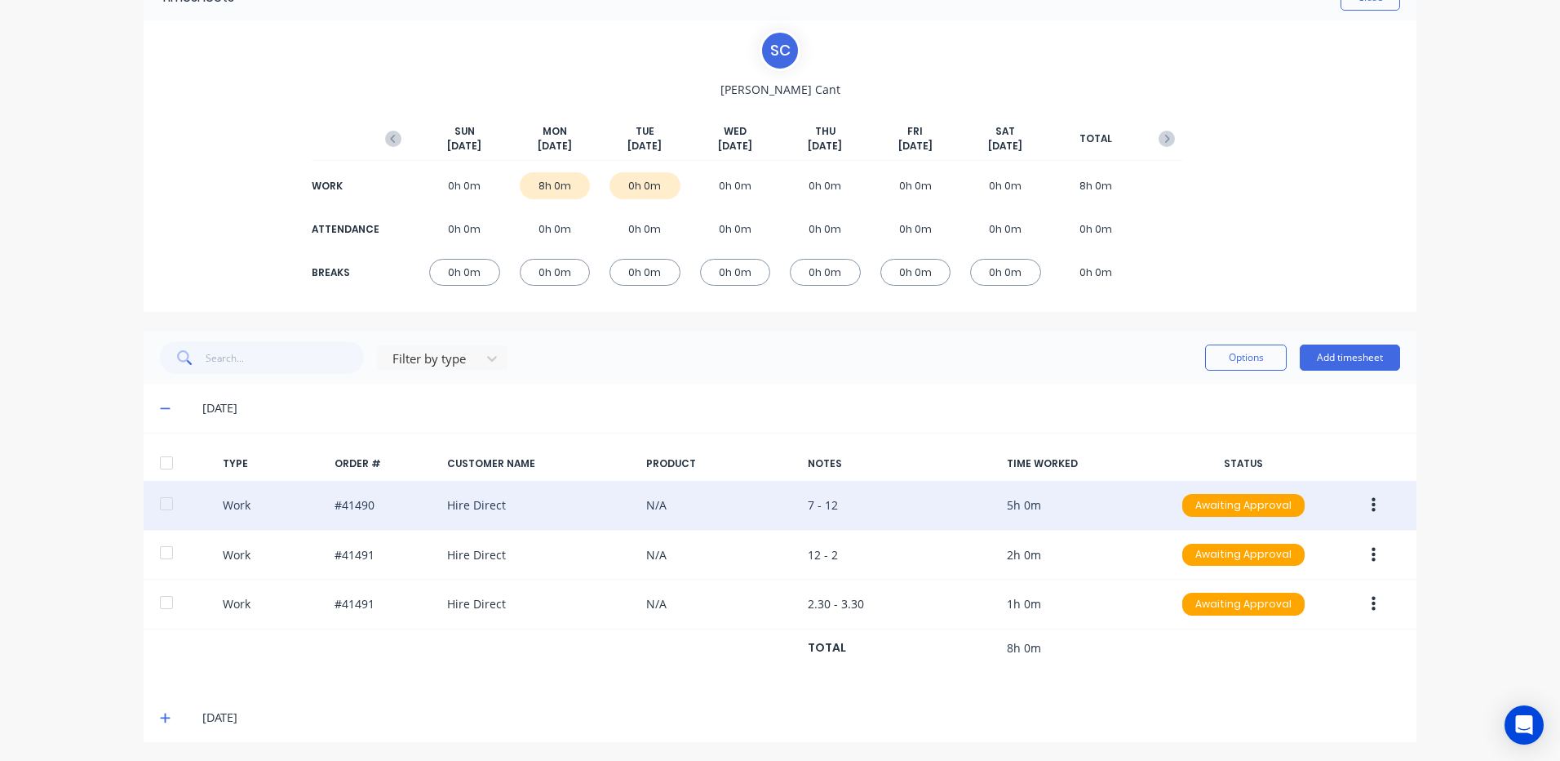
scroll to position [96, 0]
click at [1319, 350] on button "Add timesheet" at bounding box center [1350, 356] width 100 height 26
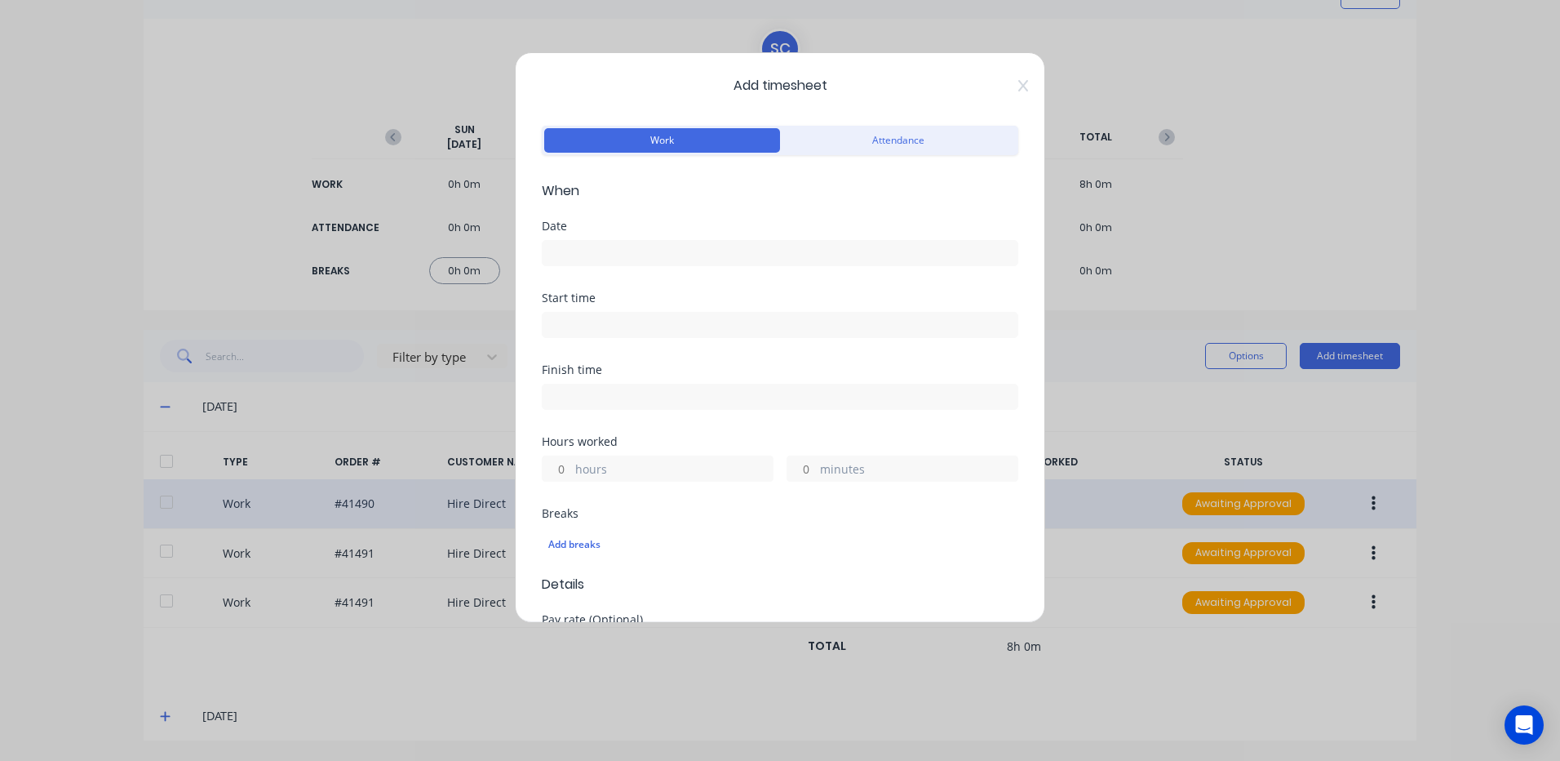
click at [554, 243] on input at bounding box center [780, 253] width 475 height 24
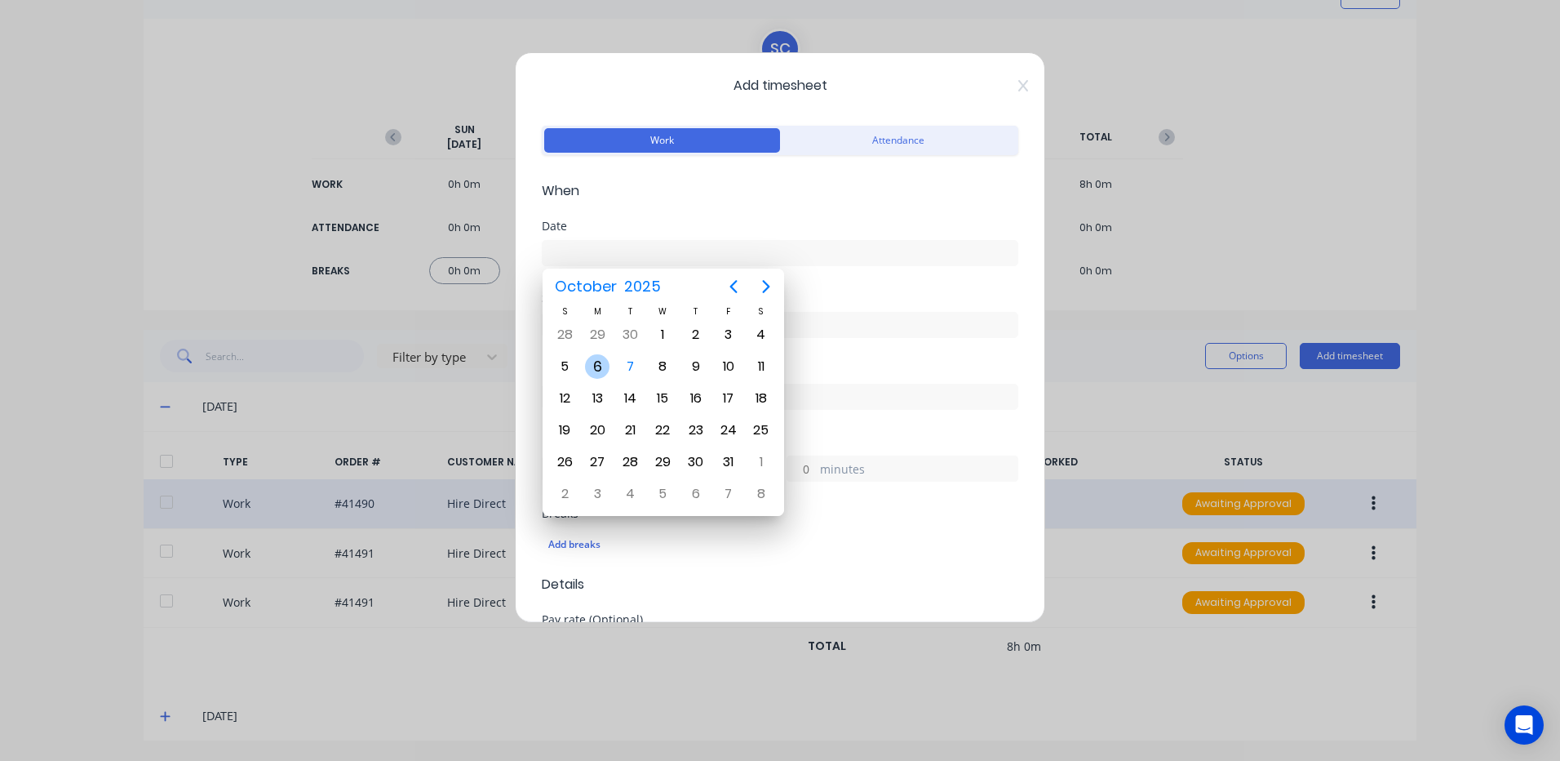
click at [589, 366] on div "6" at bounding box center [597, 366] width 24 height 24
type input "[DATE]"
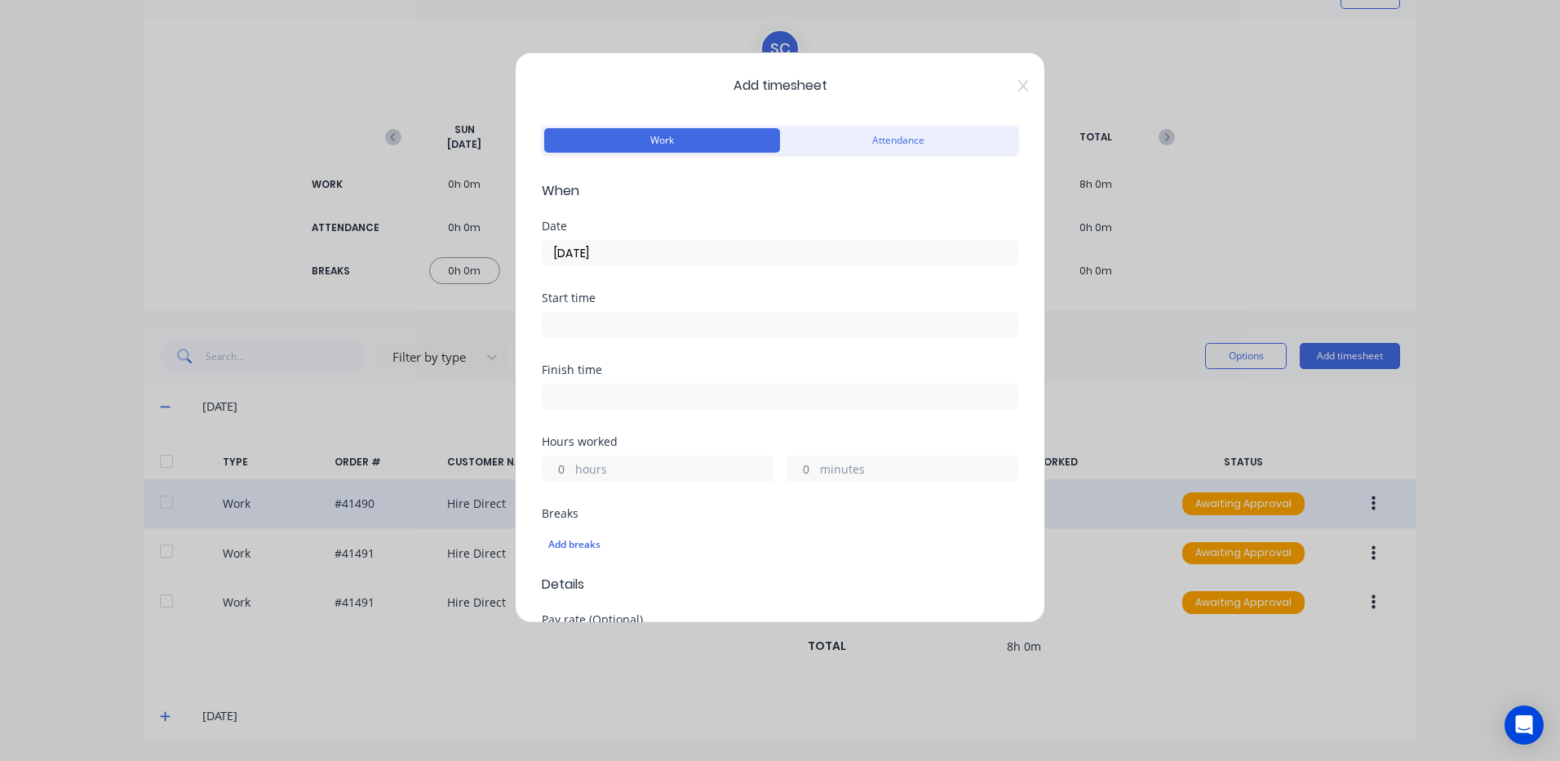
click at [559, 322] on input at bounding box center [780, 325] width 475 height 24
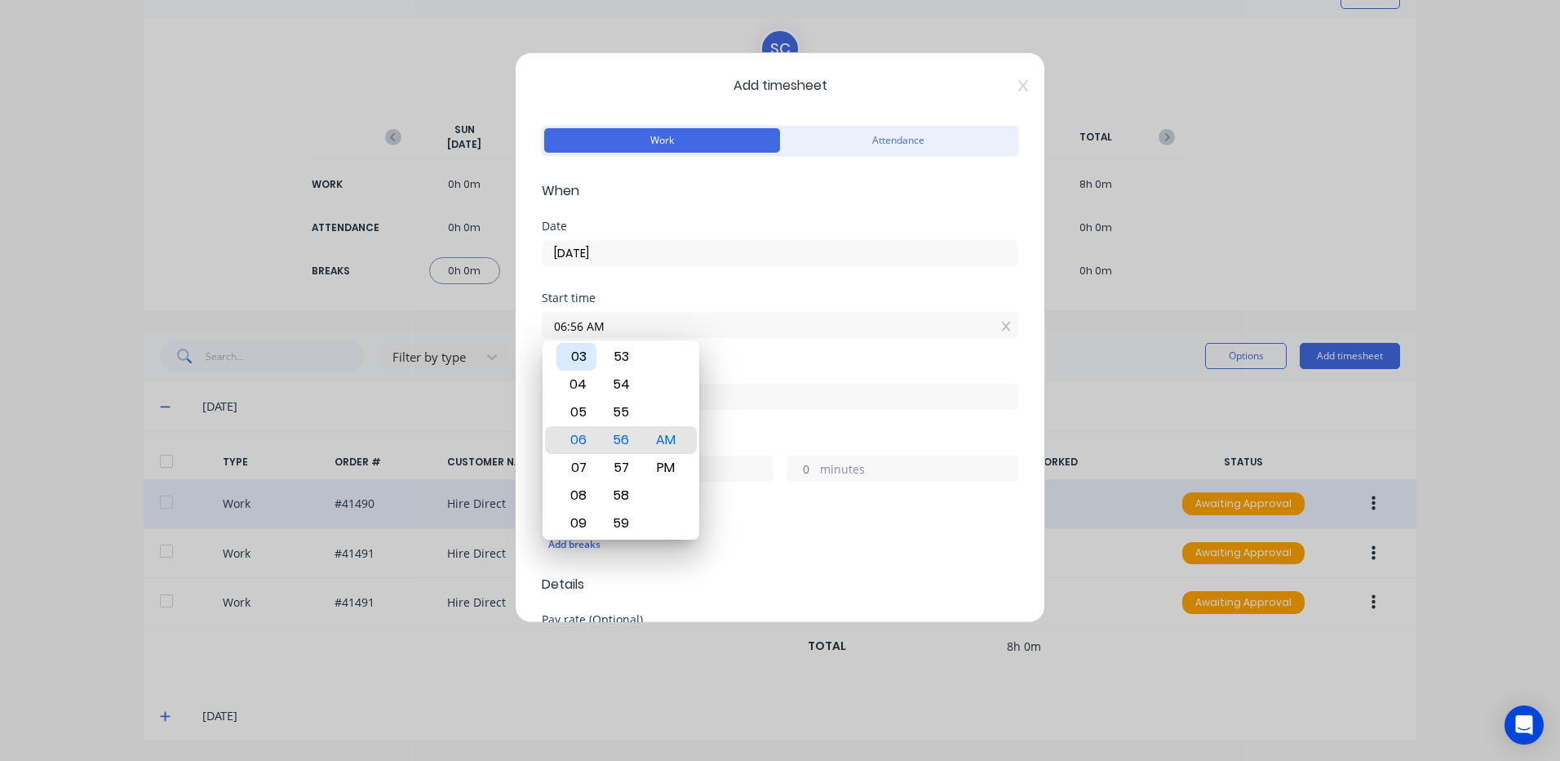
click at [579, 353] on div "03" at bounding box center [577, 357] width 40 height 28
click at [613, 353] on div "30" at bounding box center [621, 357] width 40 height 28
click at [675, 465] on div "PM" at bounding box center [666, 468] width 40 height 28
click at [738, 396] on input at bounding box center [780, 396] width 475 height 24
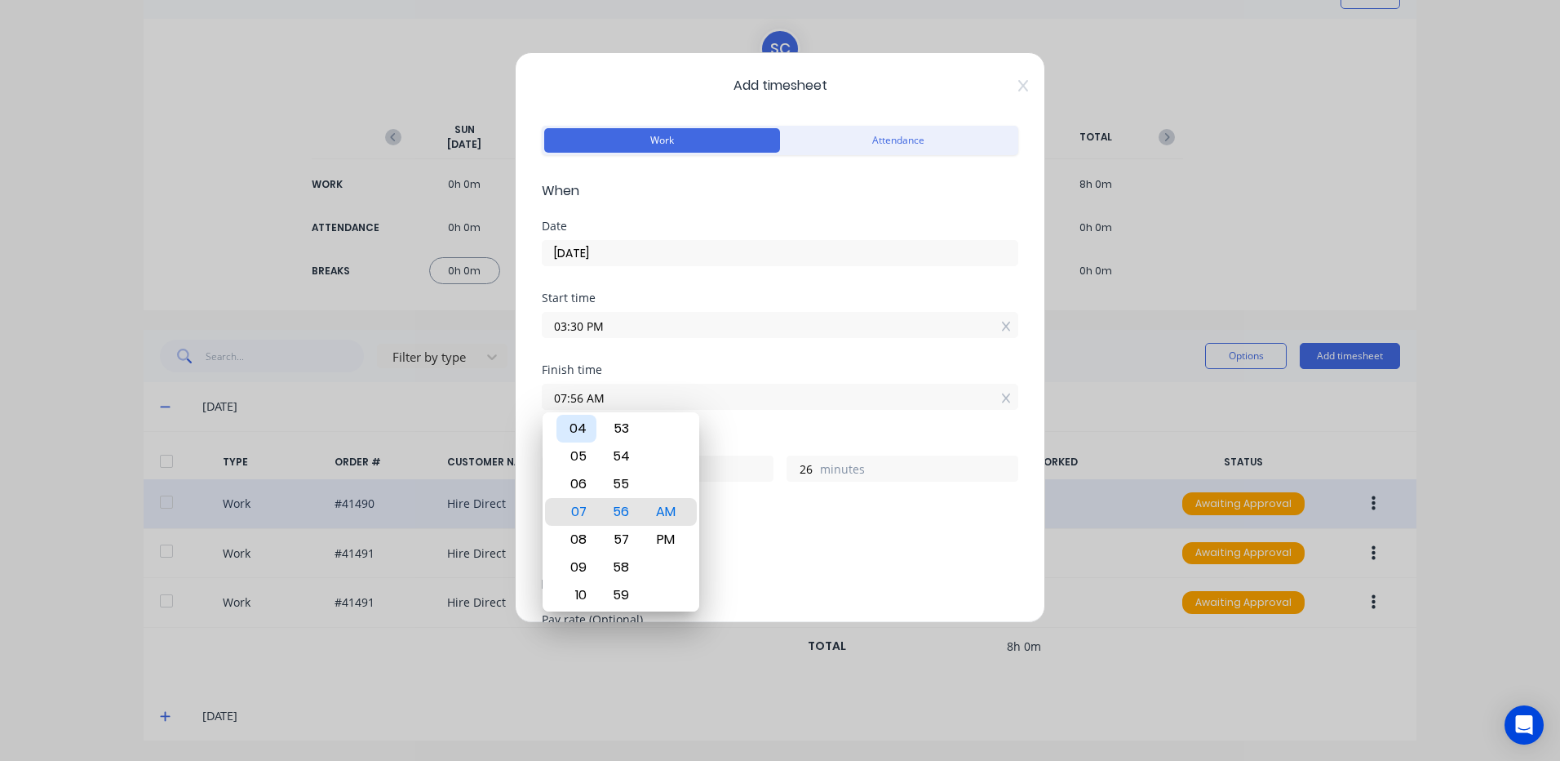
click at [577, 424] on div "04" at bounding box center [577, 429] width 40 height 28
click at [618, 477] on div "30" at bounding box center [621, 484] width 40 height 28
click at [665, 534] on div "PM" at bounding box center [666, 540] width 40 height 28
click at [782, 532] on div "Add breaks" at bounding box center [780, 544] width 477 height 34
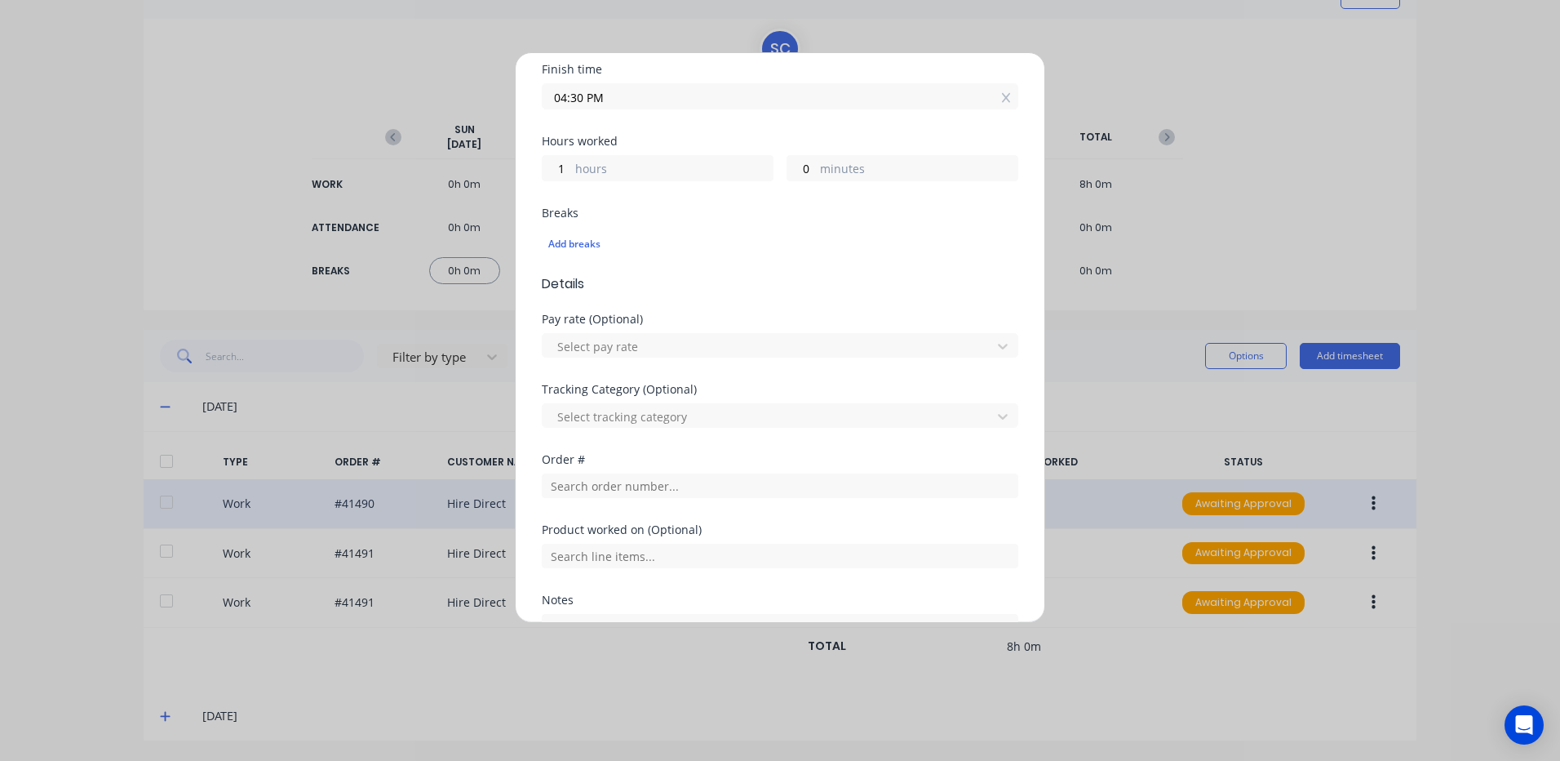
scroll to position [326, 0]
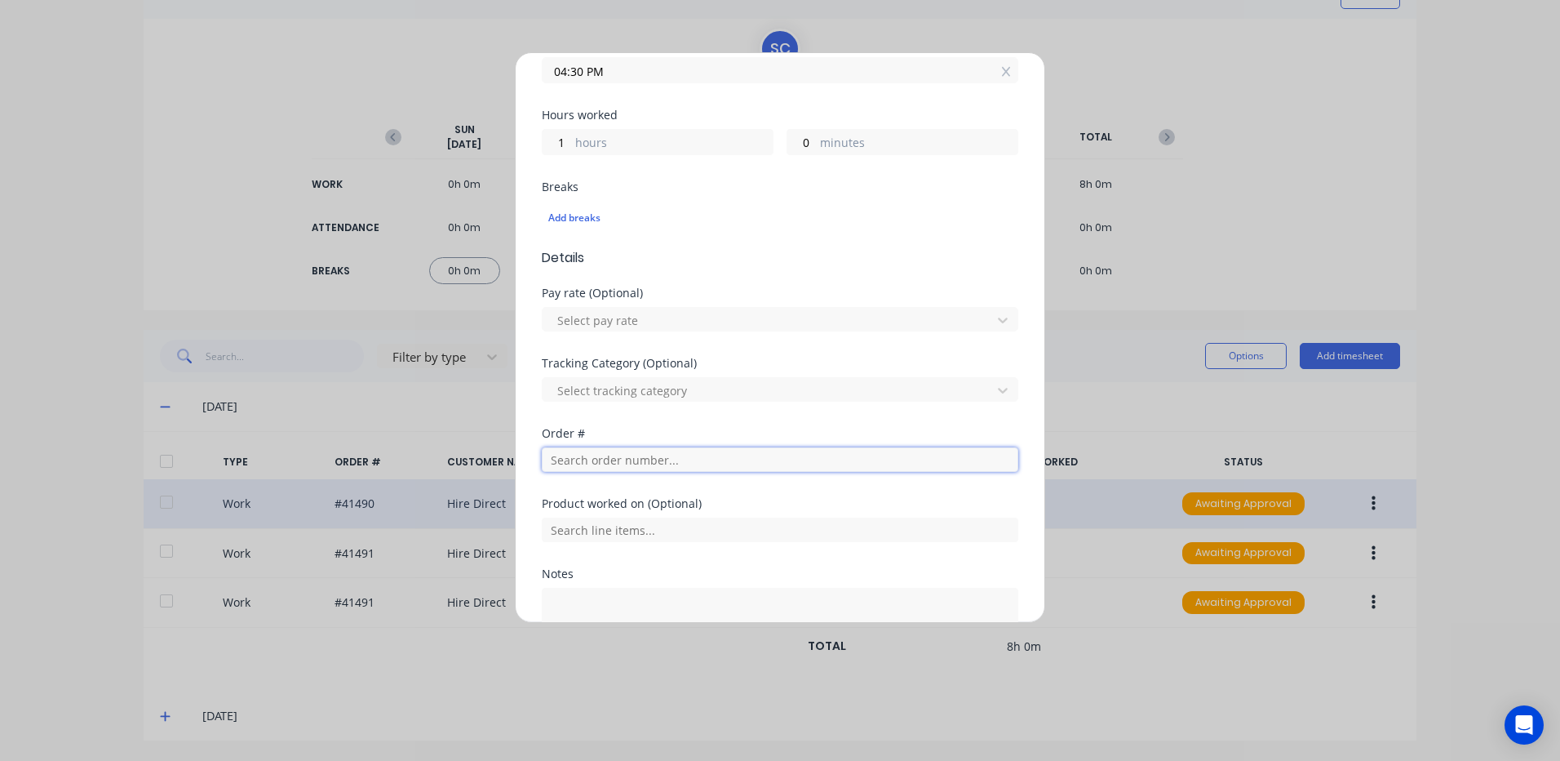
click at [588, 459] on input "text" at bounding box center [780, 459] width 477 height 24
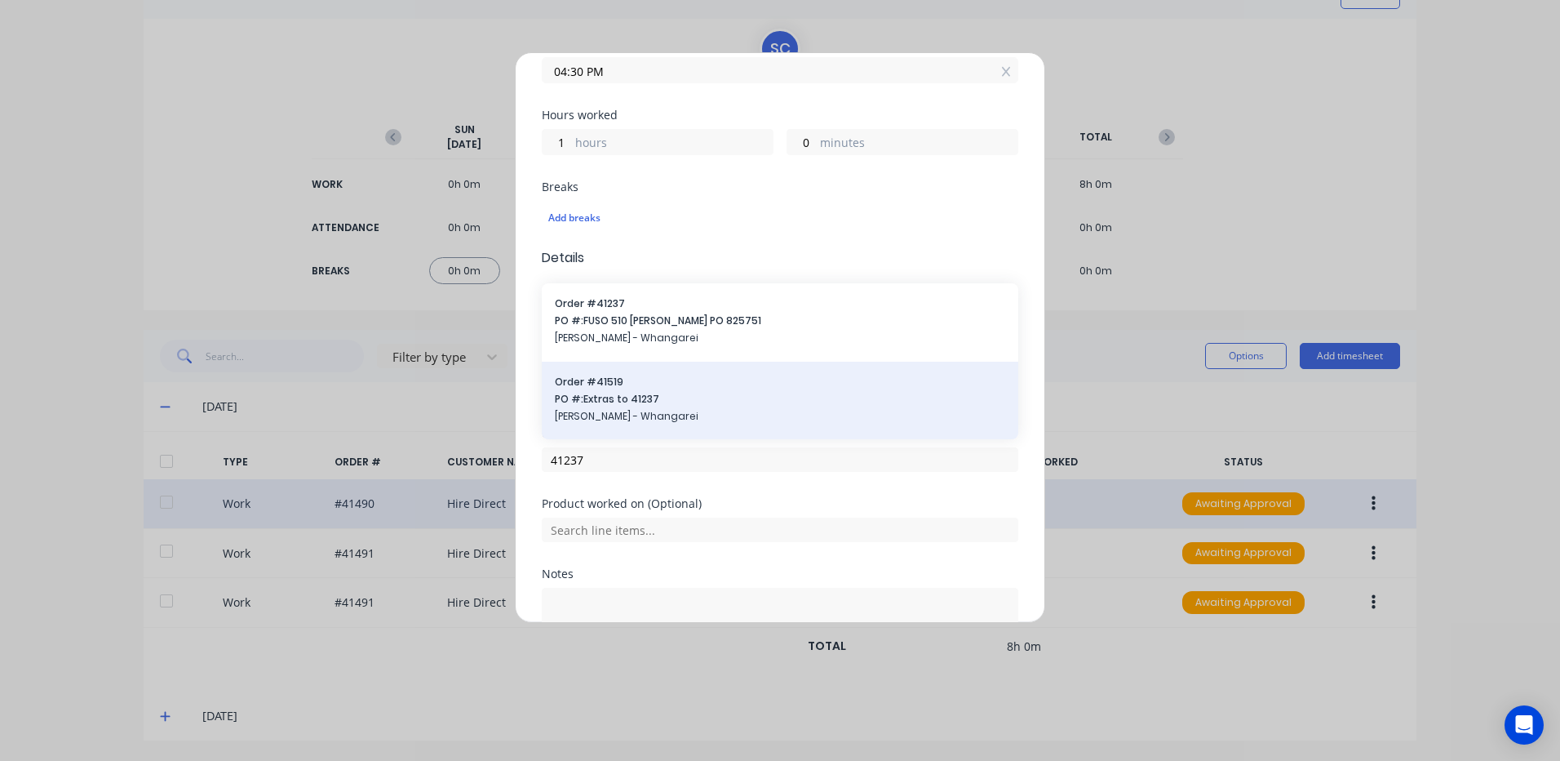
click at [605, 402] on span "PO #: Extras to 41237" at bounding box center [780, 399] width 450 height 15
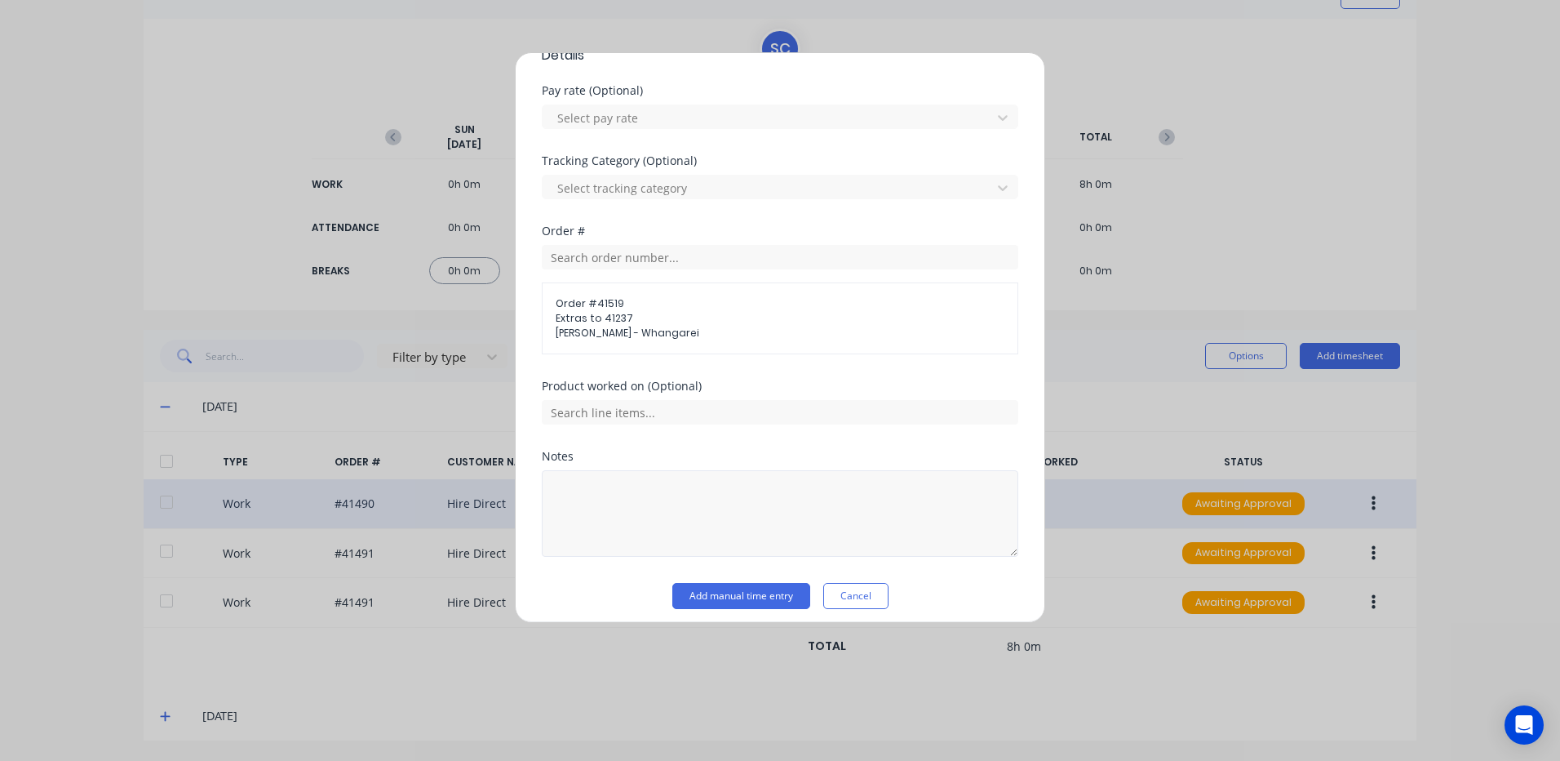
scroll to position [539, 0]
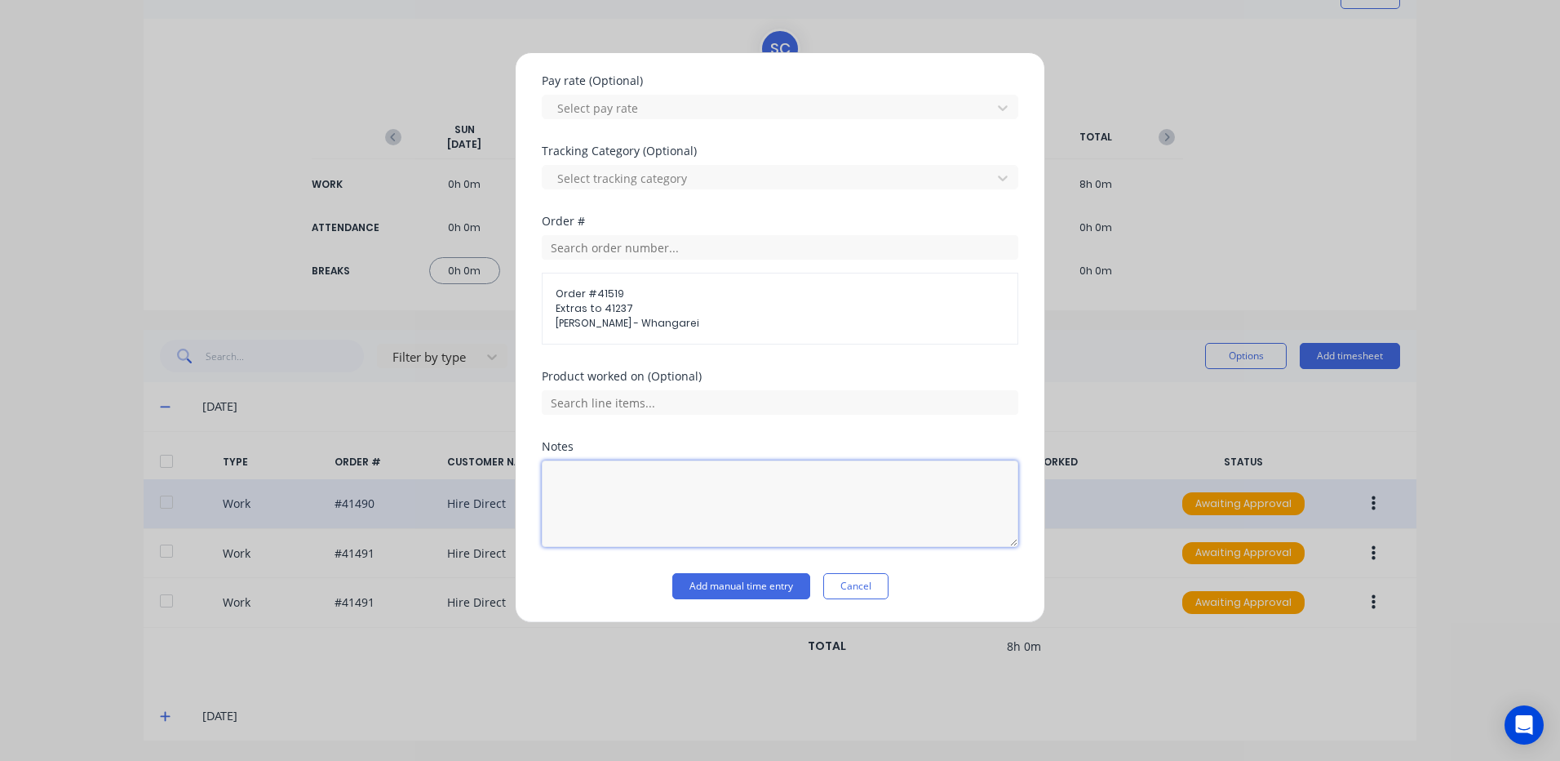
click at [582, 471] on textarea at bounding box center [780, 503] width 477 height 86
click at [703, 583] on button "Add manual time entry" at bounding box center [741, 586] width 138 height 26
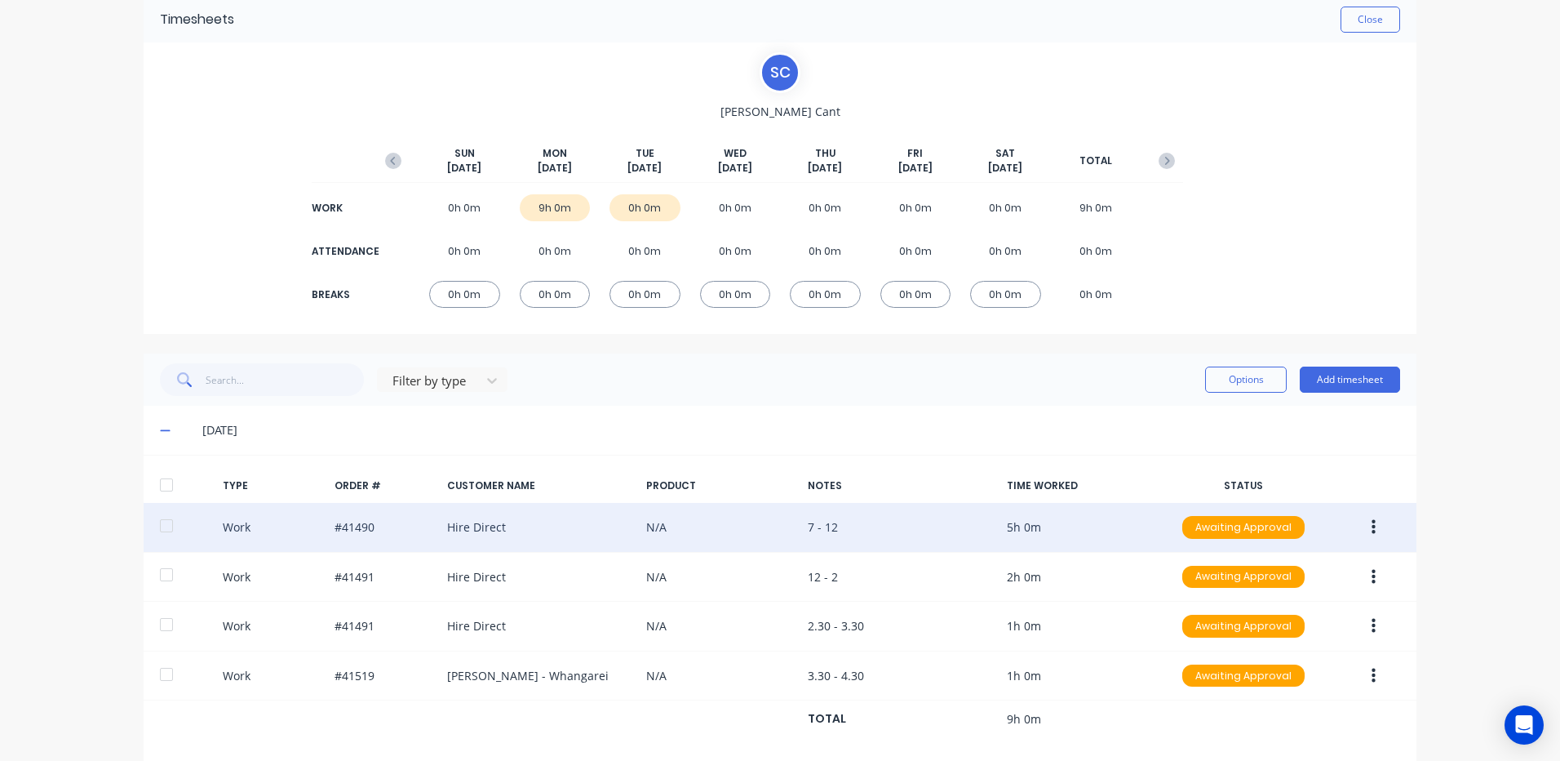
scroll to position [0, 0]
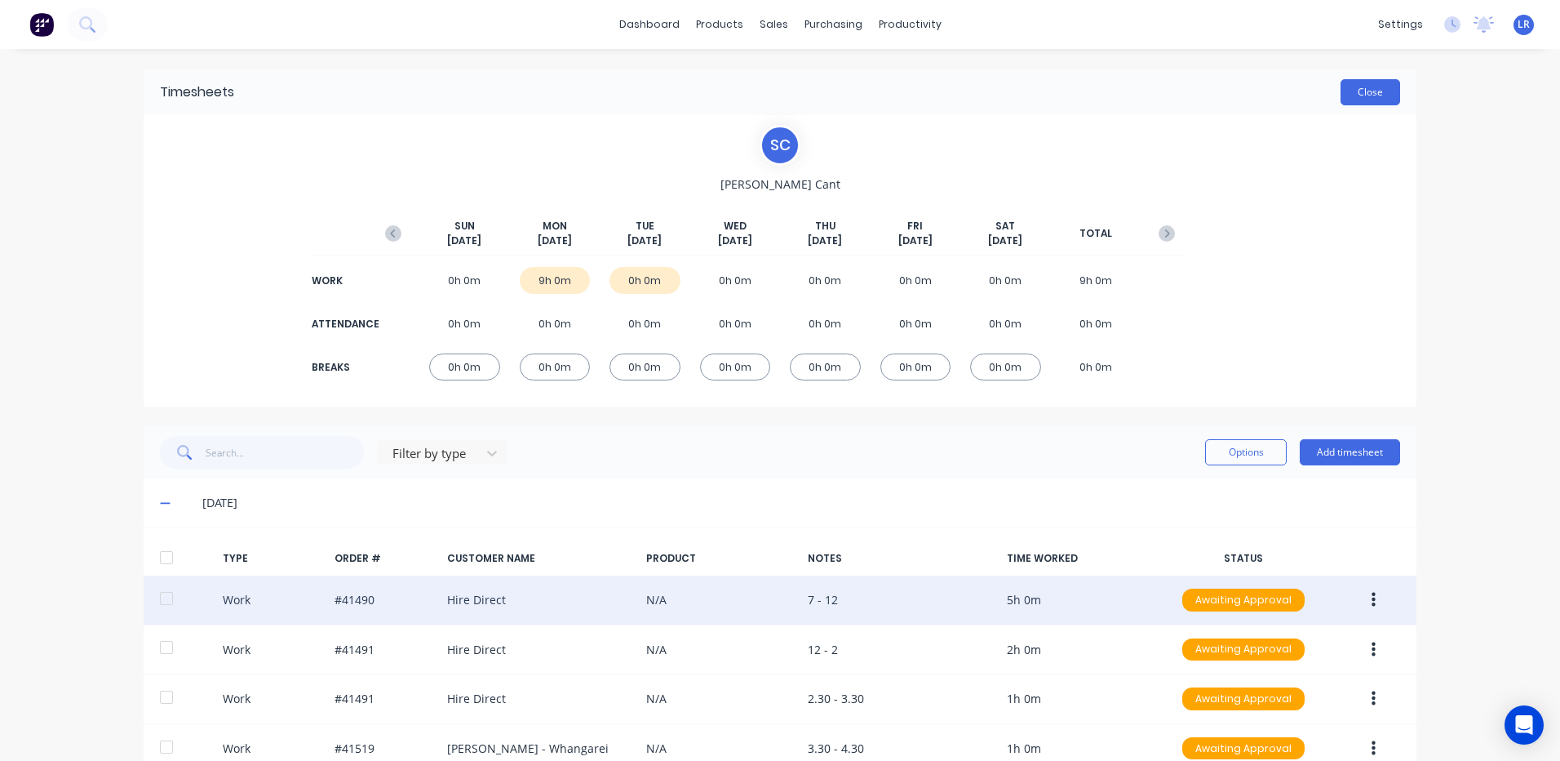
click at [1372, 91] on button "Close" at bounding box center [1371, 92] width 60 height 26
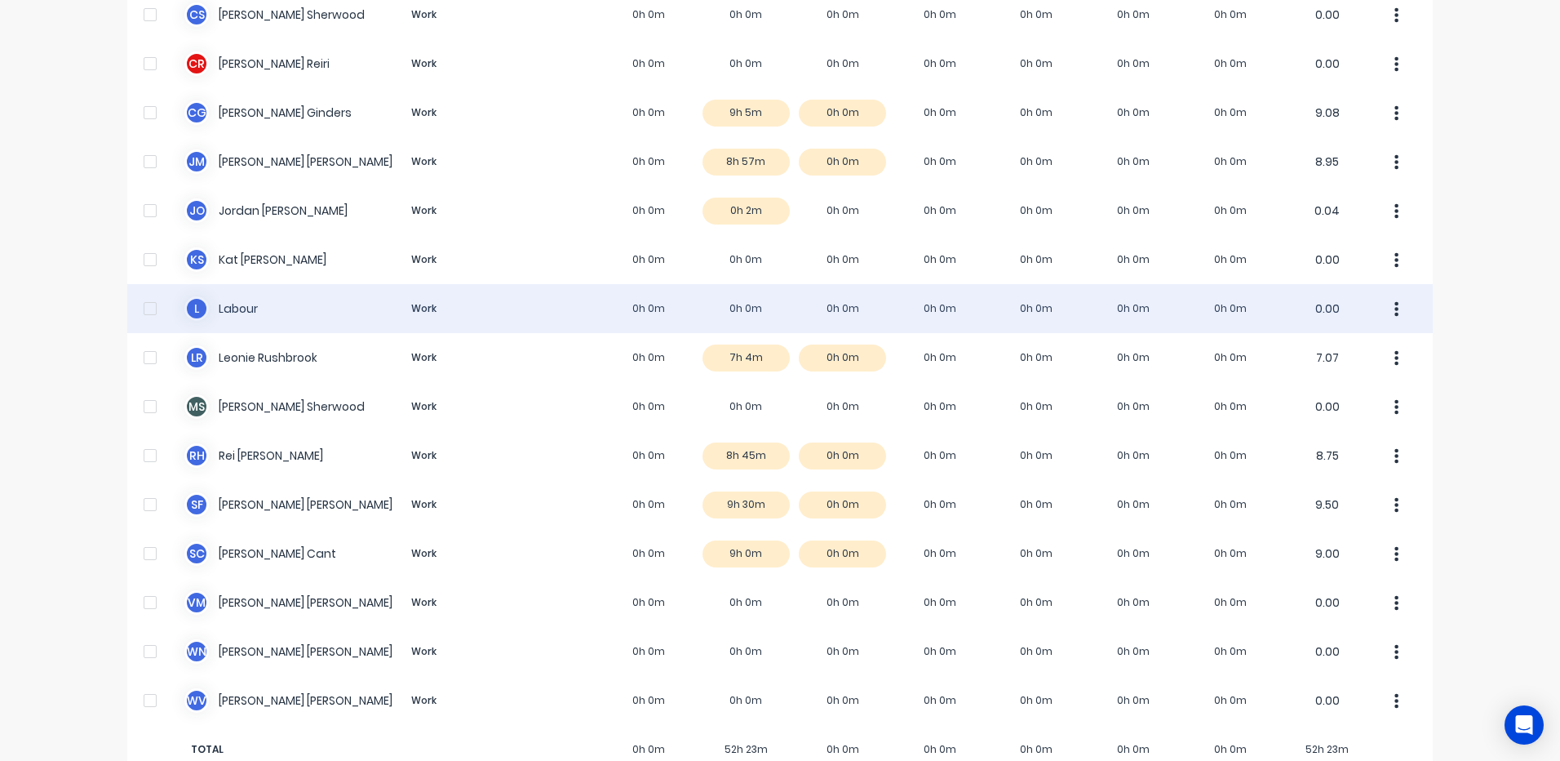
scroll to position [245, 0]
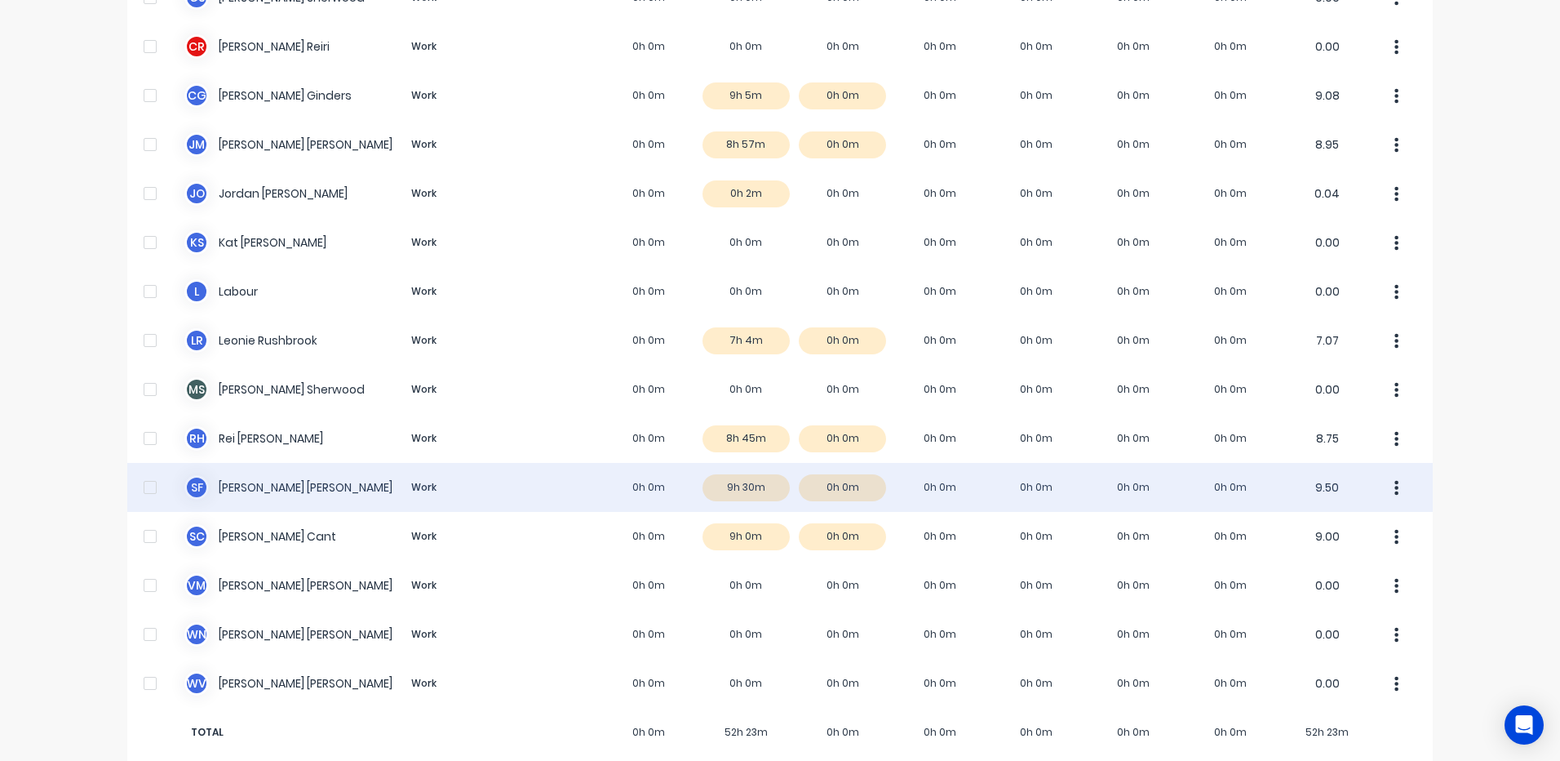
click at [728, 485] on div "s f sam fenton Work 0h 0m 9h 30m 0h 0m 0h 0m 0h 0m 0h 0m 0h 0m 9.50" at bounding box center [780, 487] width 1306 height 49
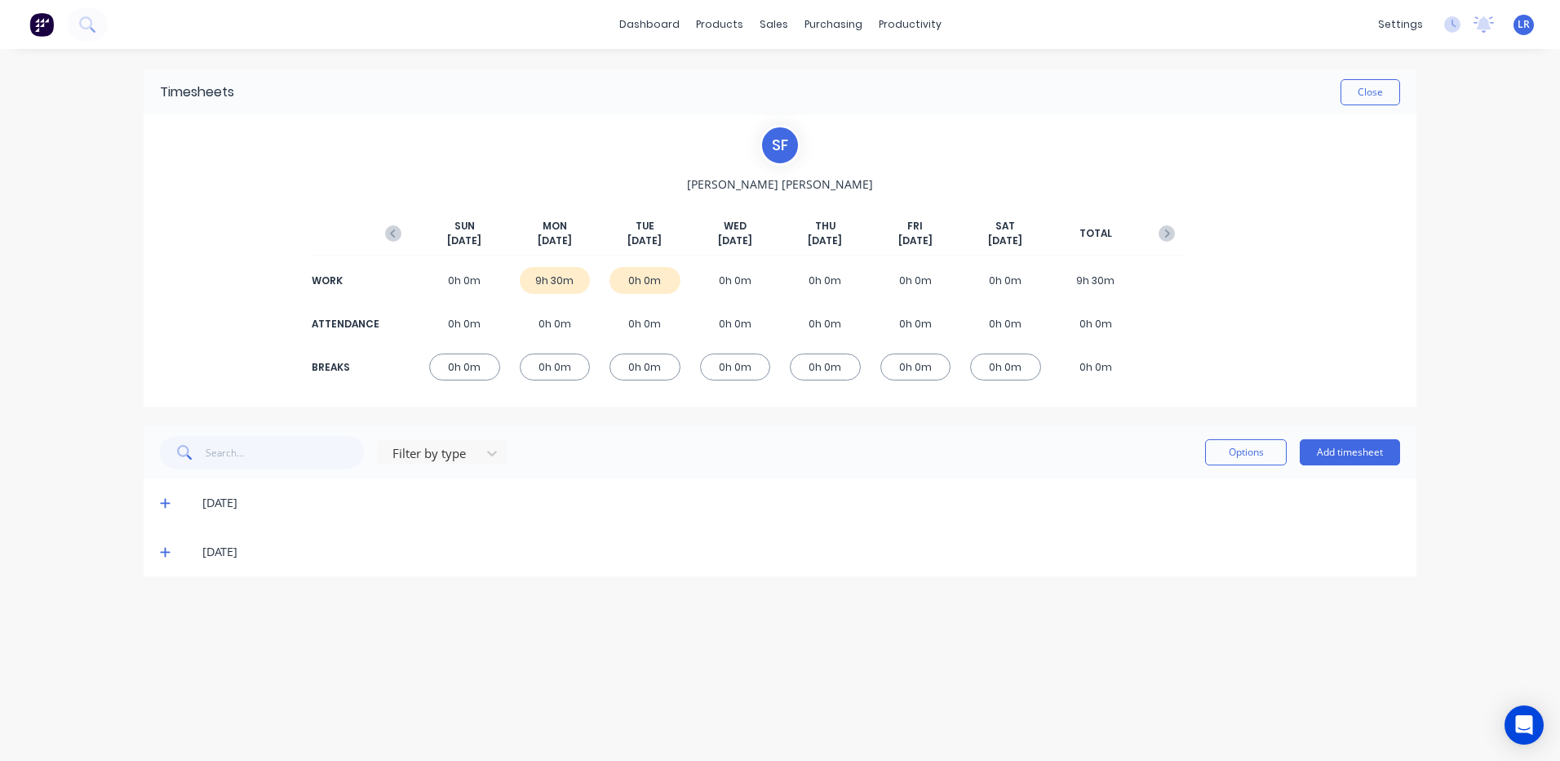
click at [168, 499] on icon at bounding box center [165, 502] width 11 height 11
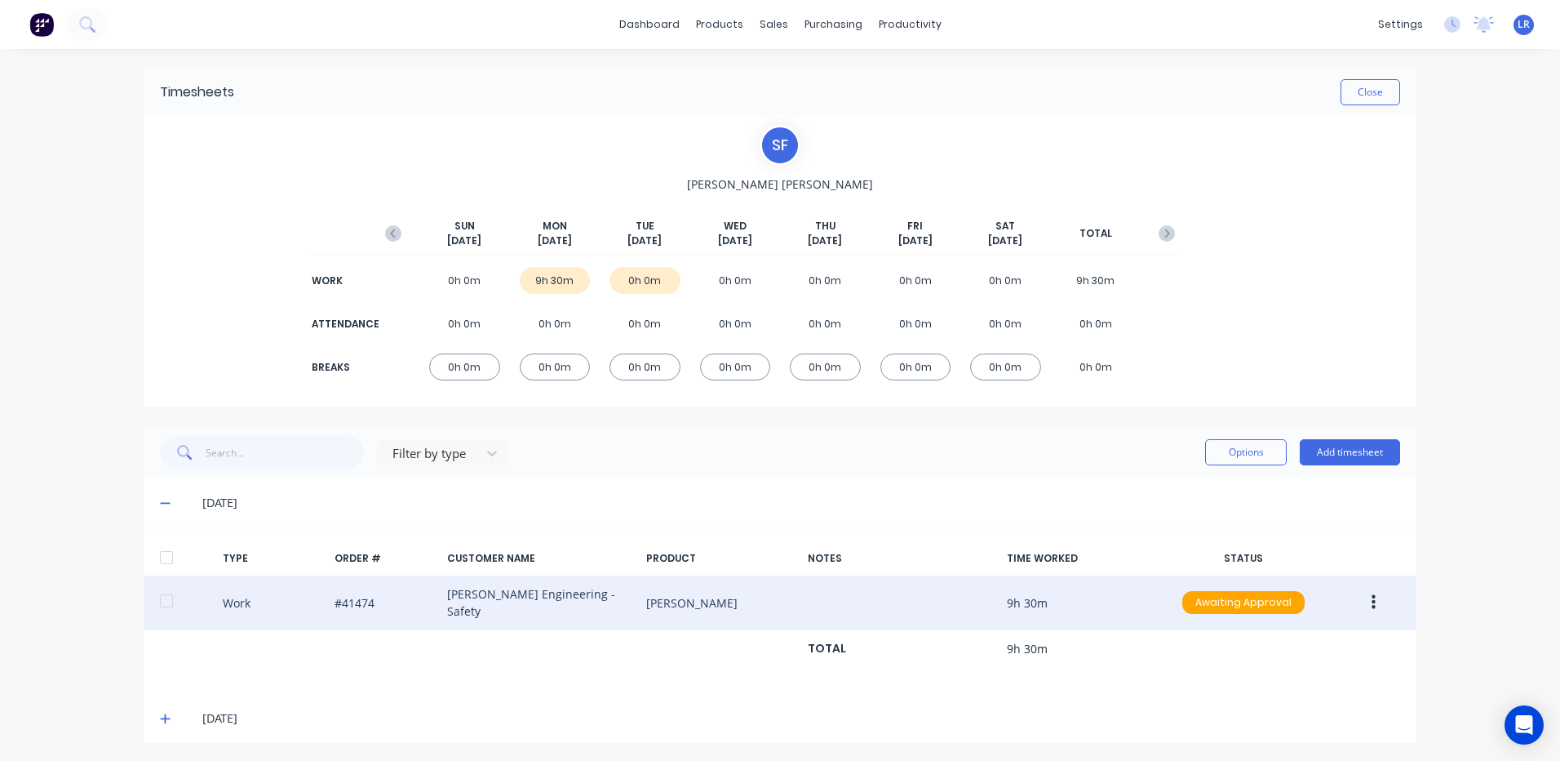
click at [1368, 588] on button "button" at bounding box center [1374, 602] width 38 height 29
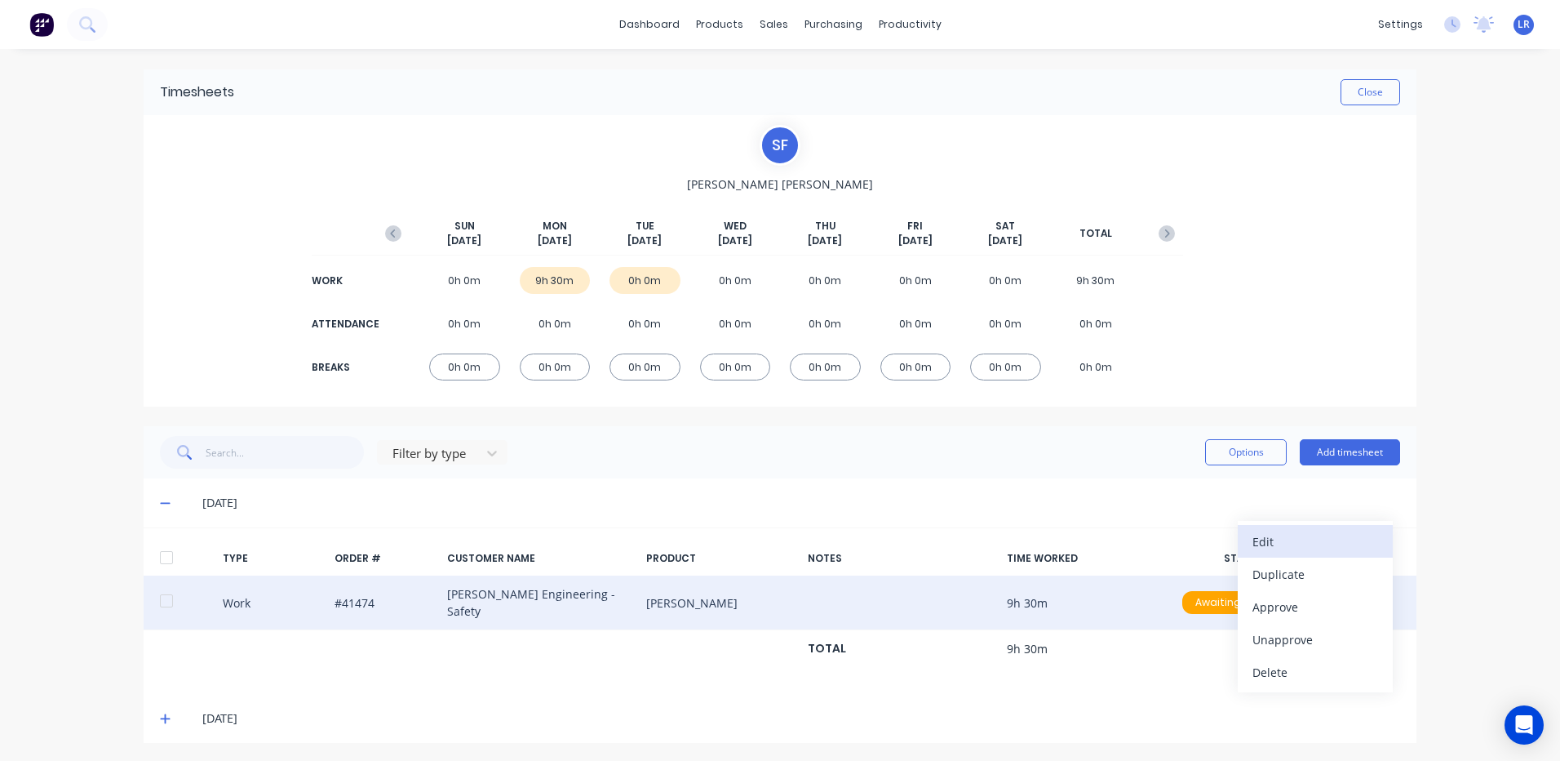
click at [1316, 541] on div "Edit" at bounding box center [1316, 542] width 126 height 24
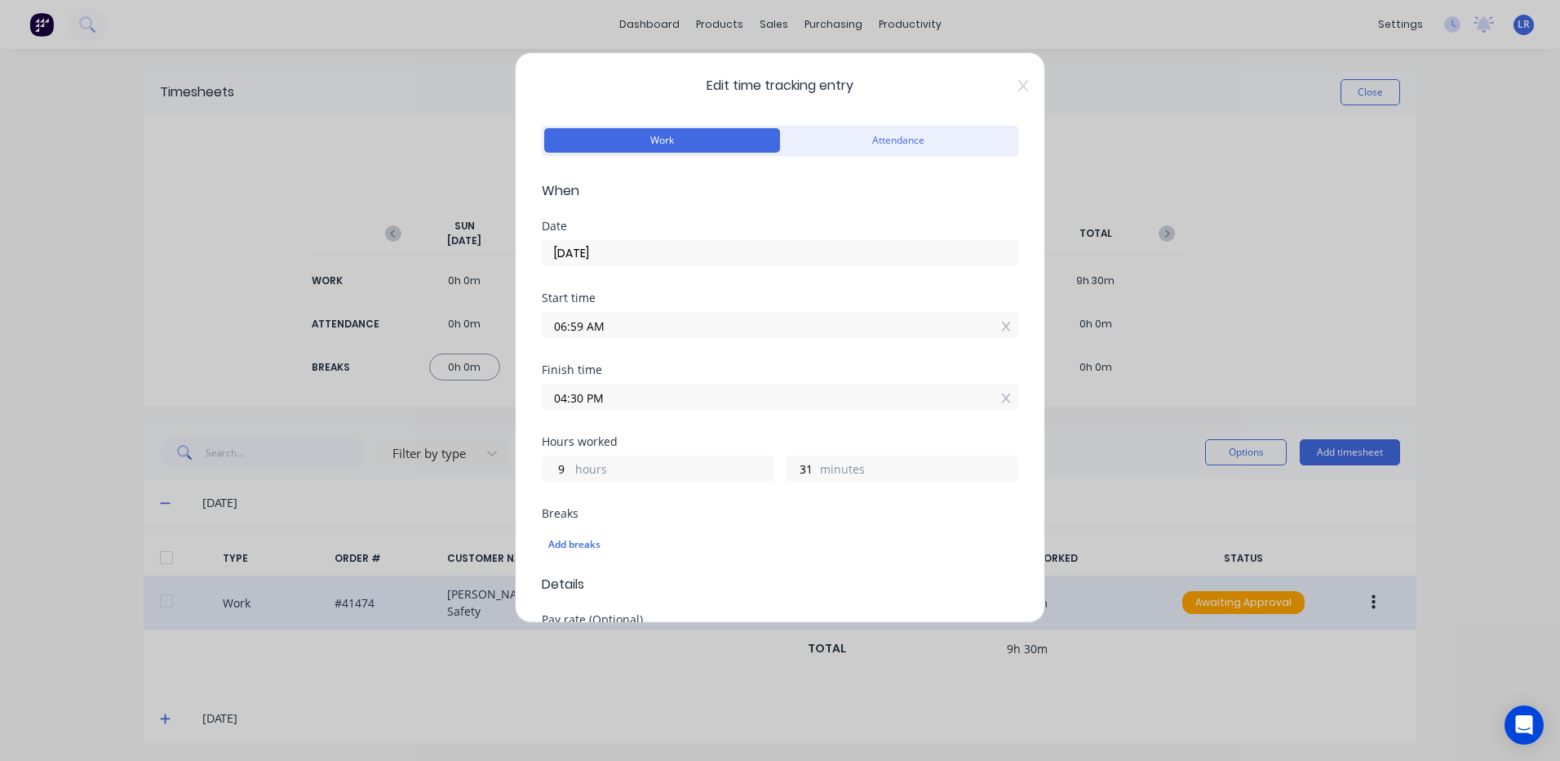
drag, startPoint x: 583, startPoint y: 393, endPoint x: 539, endPoint y: 393, distance: 43.2
click at [539, 393] on div "Edit time tracking entry Work Attendance When Date 06/10/2025 Start time 06:59 …" at bounding box center [780, 337] width 530 height 570
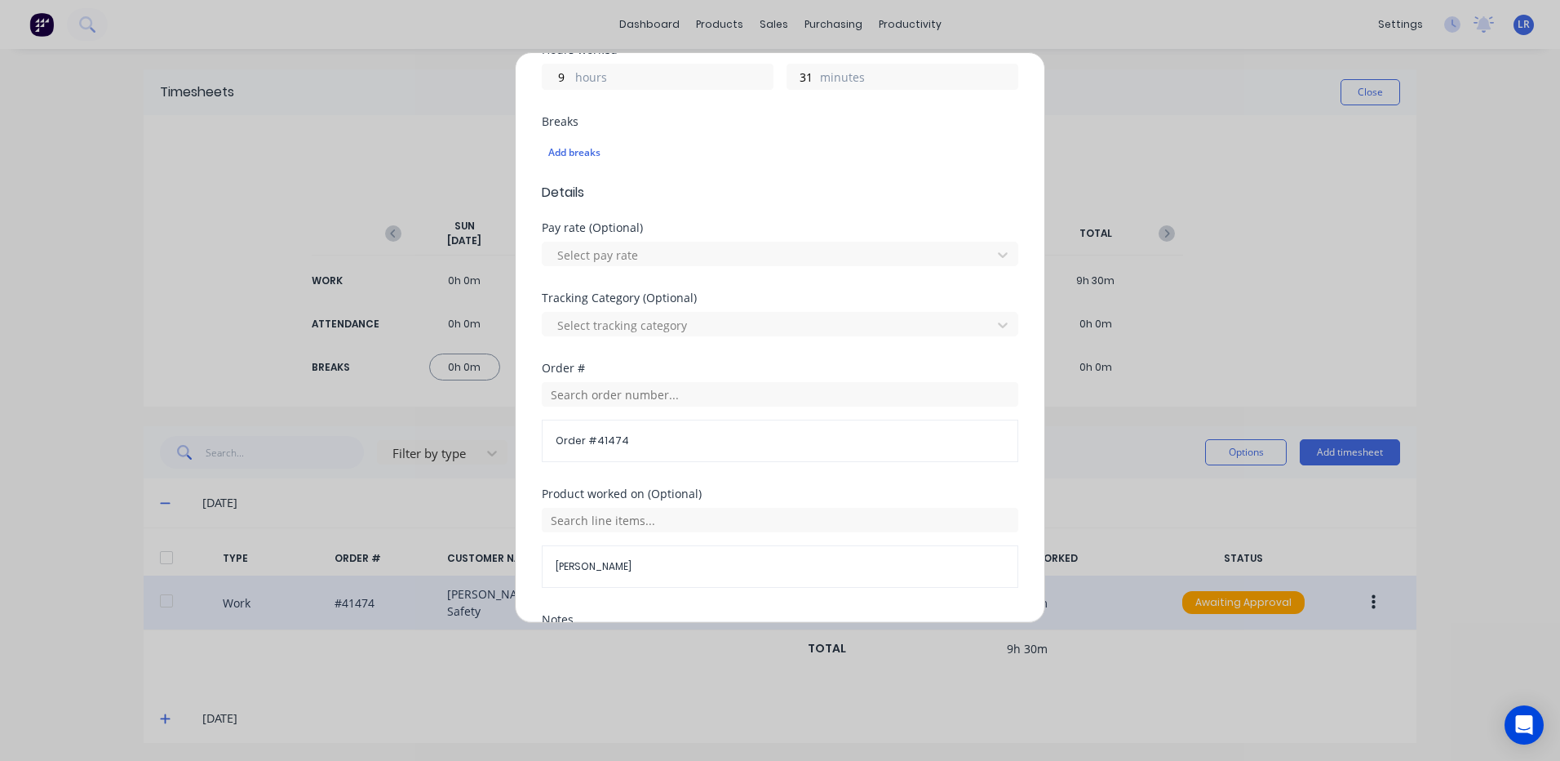
scroll to position [408, 0]
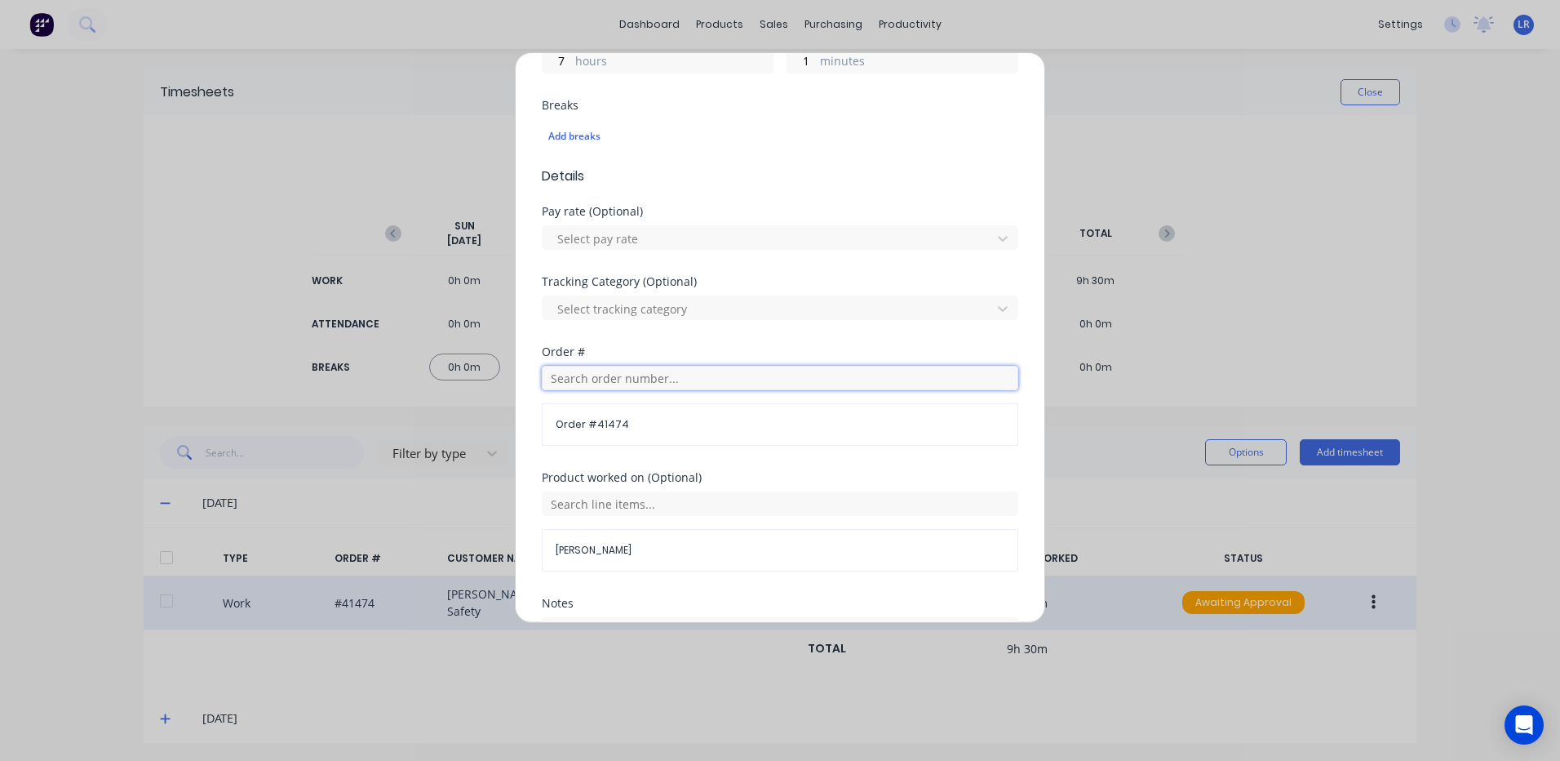
click at [564, 375] on input "text" at bounding box center [780, 378] width 477 height 24
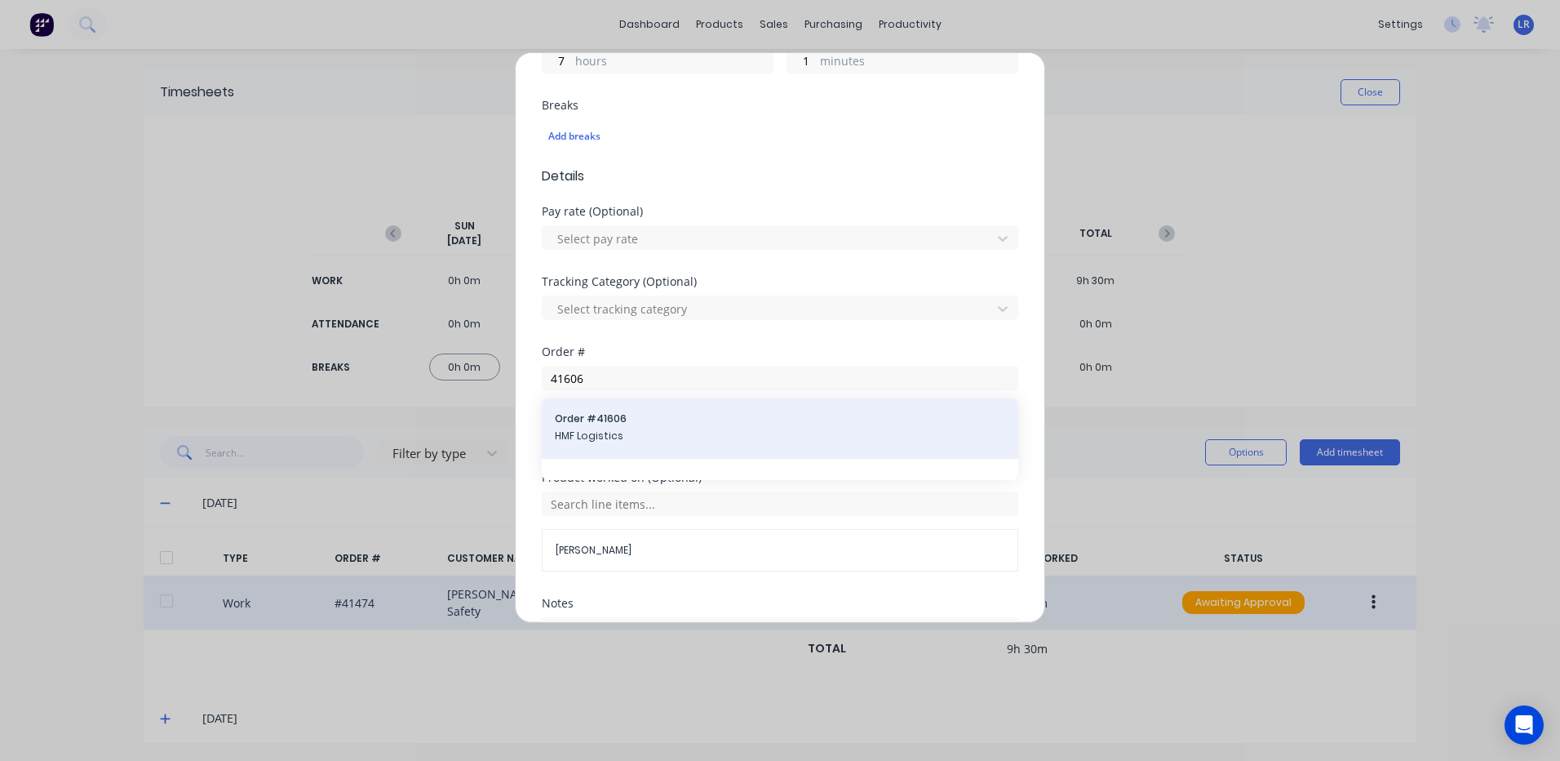
click at [579, 426] on div "Order # 41606 HMF Logistics" at bounding box center [780, 428] width 450 height 34
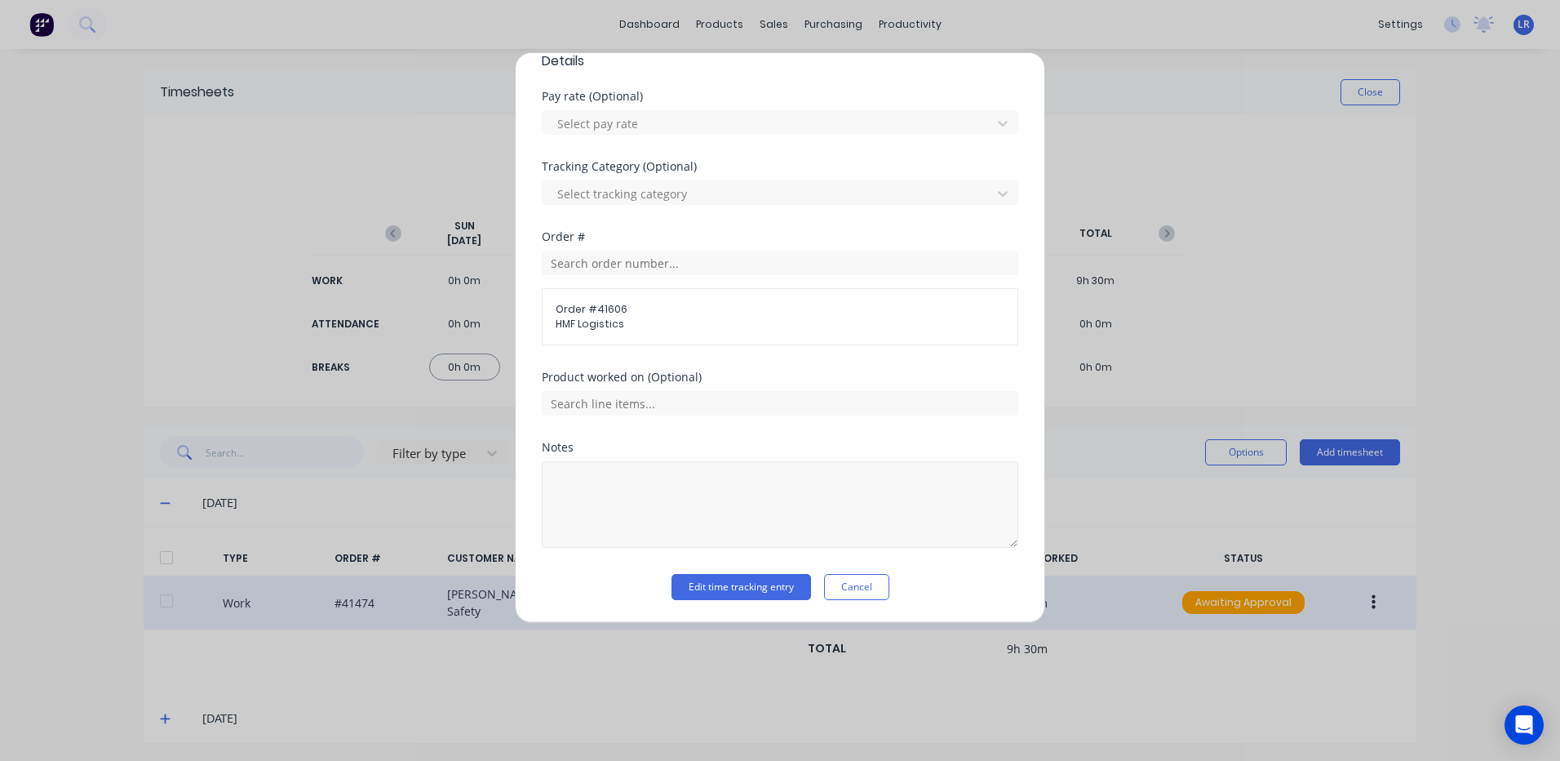
scroll to position [524, 0]
click at [559, 474] on textarea at bounding box center [780, 503] width 477 height 86
click at [563, 481] on textarea "7 - 2" at bounding box center [780, 503] width 477 height 86
click at [736, 584] on button "Edit time tracking entry" at bounding box center [742, 586] width 140 height 26
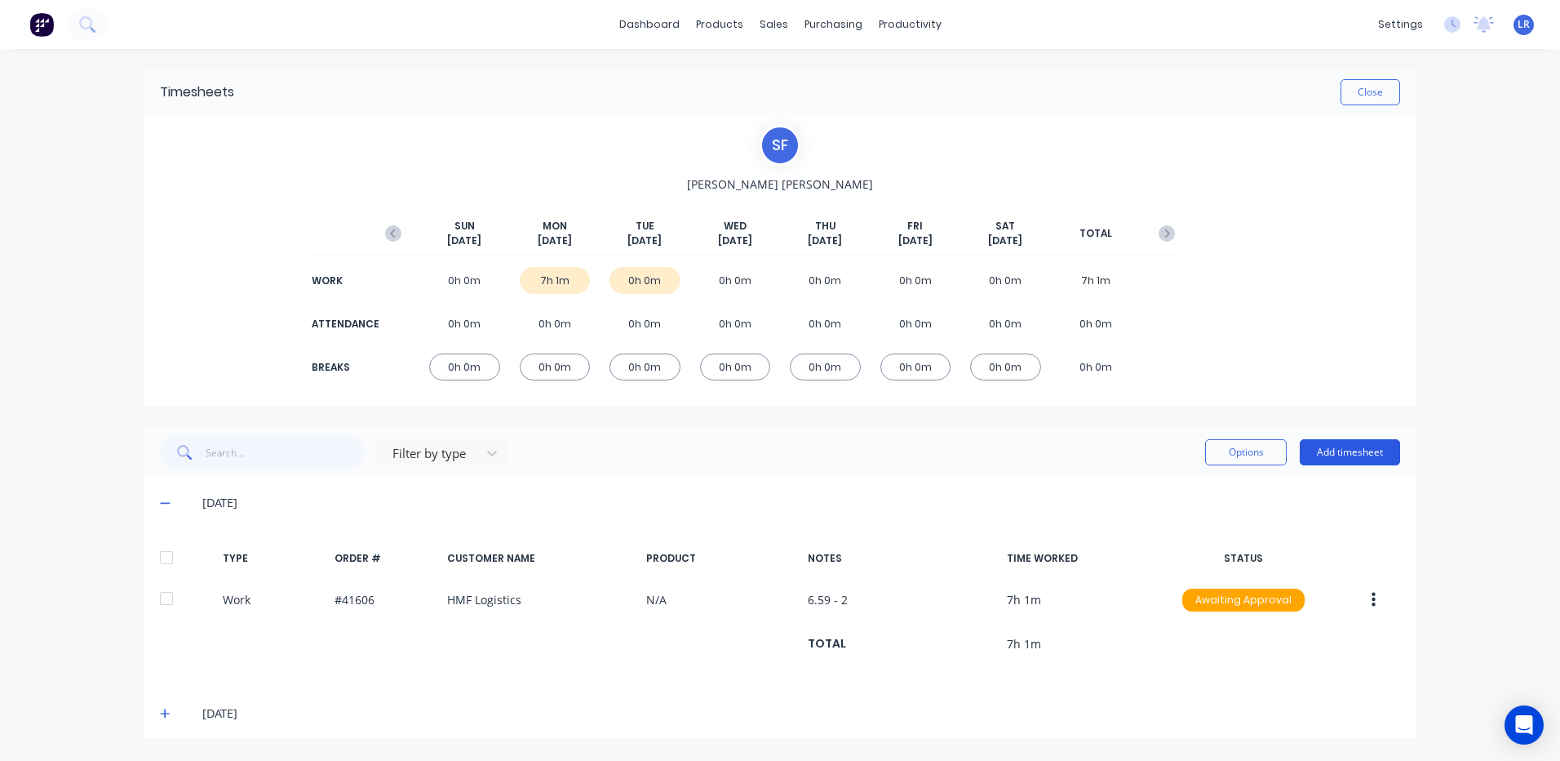
click at [1338, 449] on button "Add timesheet" at bounding box center [1350, 452] width 100 height 26
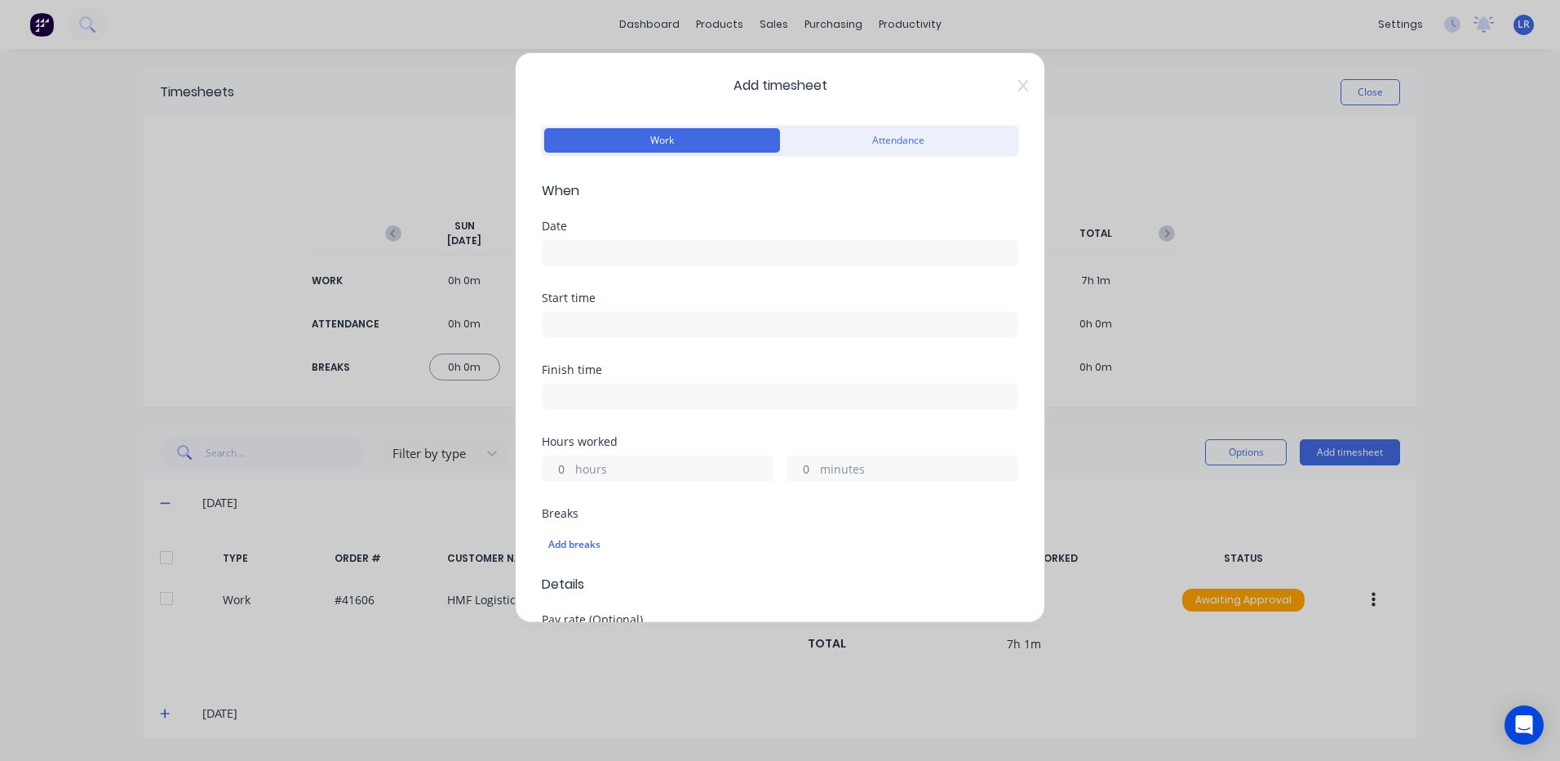
click at [573, 246] on input at bounding box center [780, 253] width 475 height 24
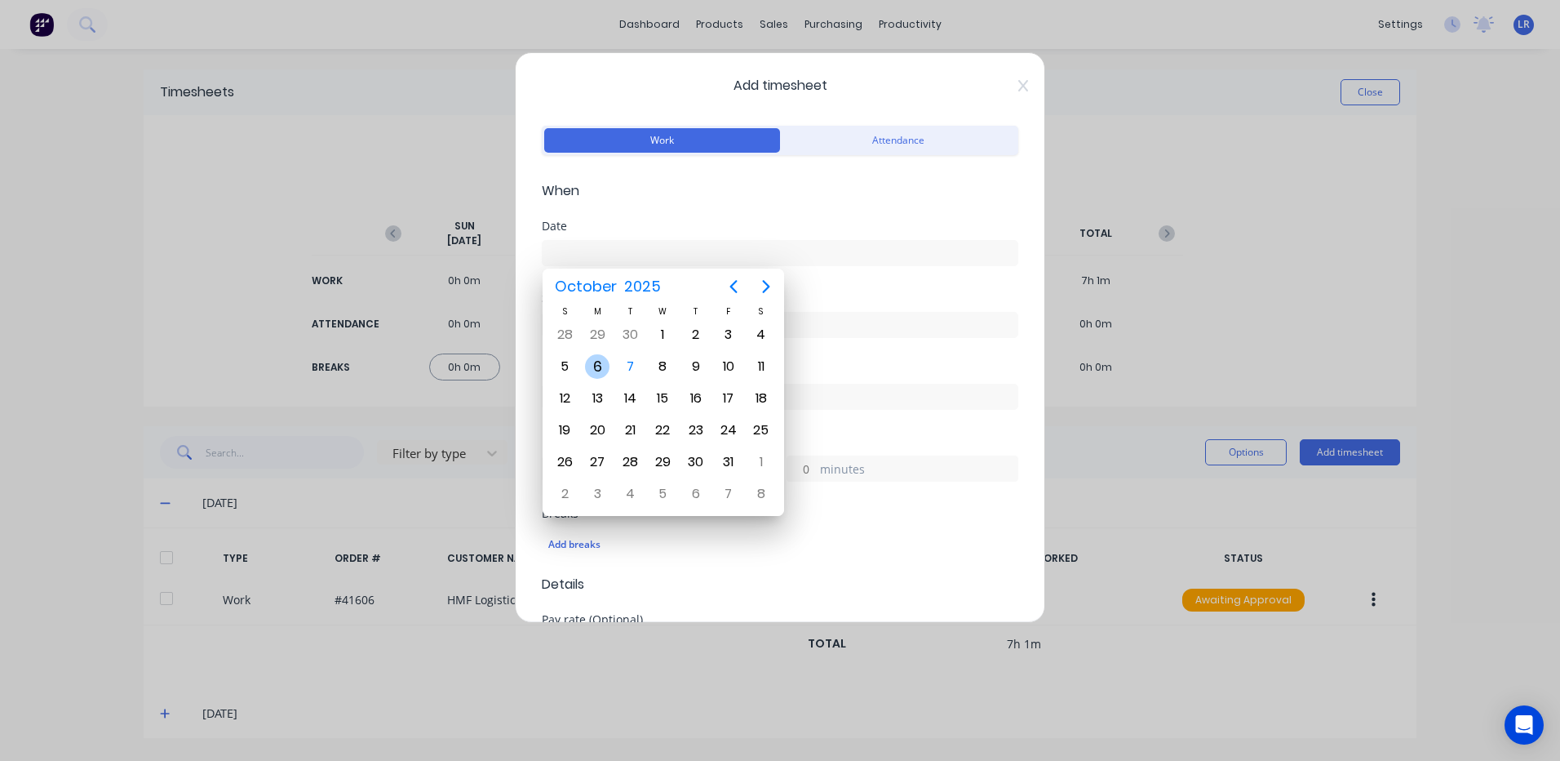
click at [594, 358] on div "6" at bounding box center [597, 366] width 24 height 24
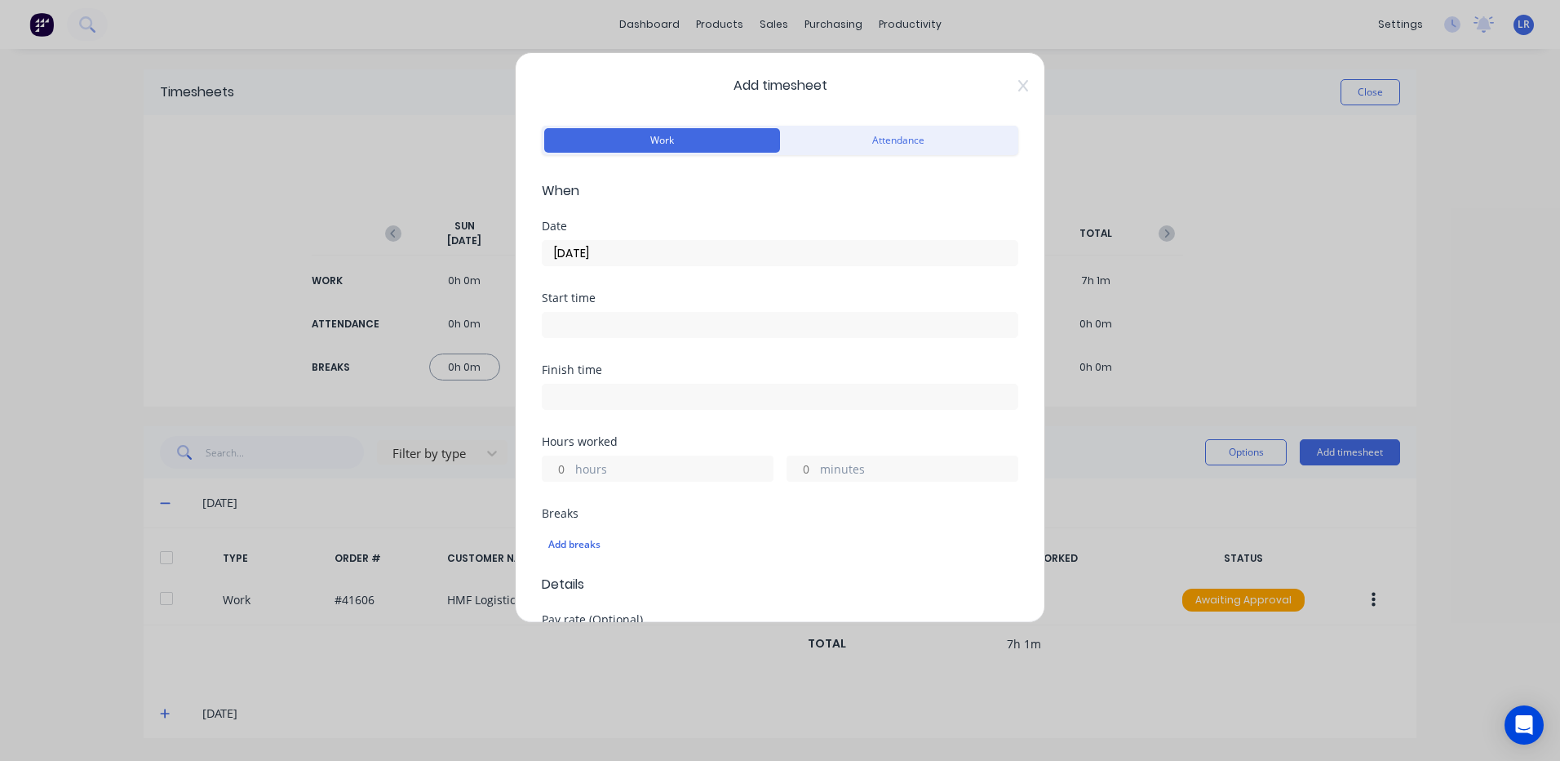
click at [567, 317] on input at bounding box center [780, 325] width 475 height 24
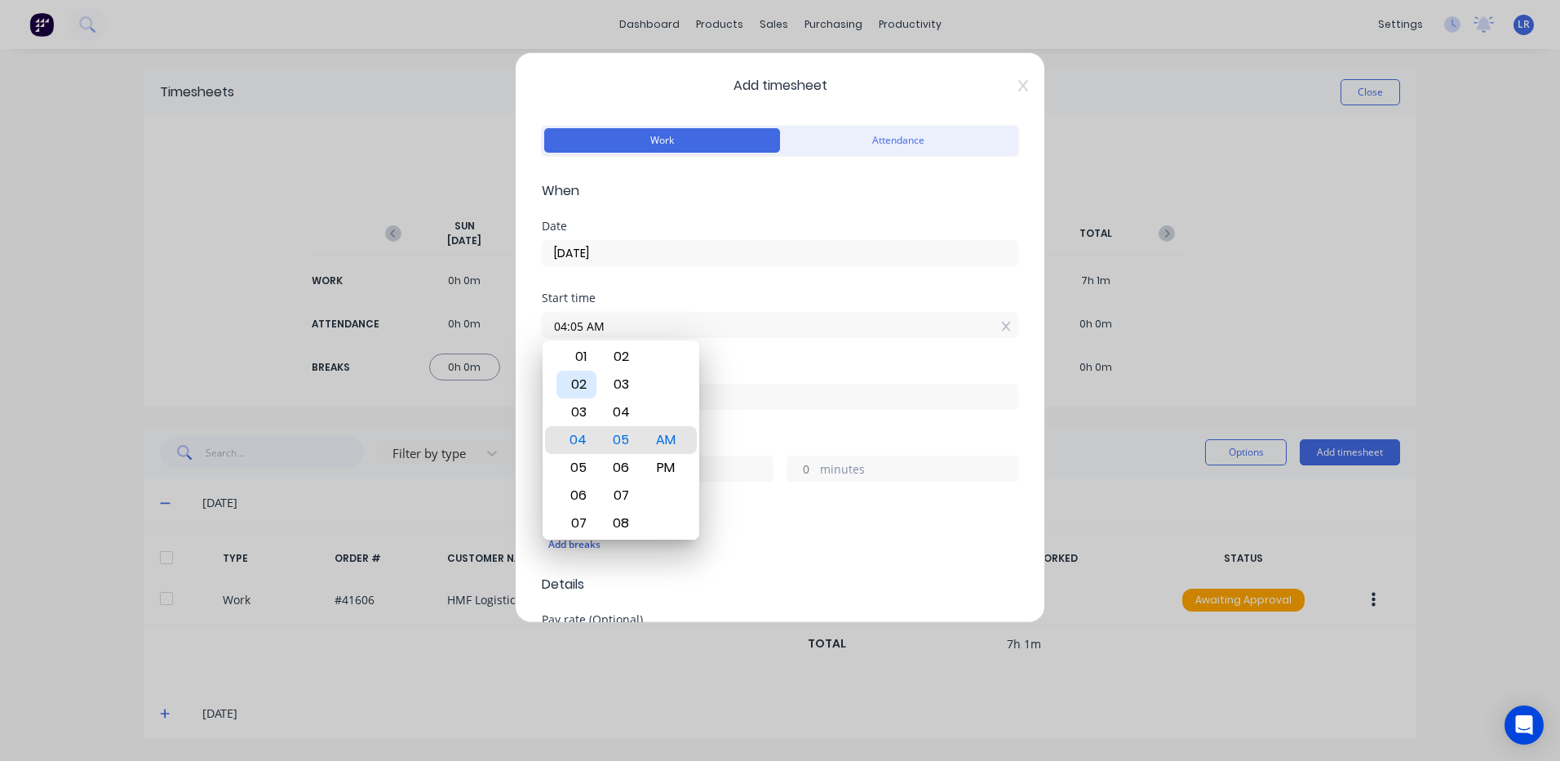
drag, startPoint x: 583, startPoint y: 377, endPoint x: 593, endPoint y: 389, distance: 16.2
click at [583, 378] on div "02" at bounding box center [577, 384] width 40 height 28
click at [621, 492] on div "30" at bounding box center [621, 495] width 40 height 28
click at [664, 467] on div "PM" at bounding box center [666, 468] width 40 height 28
click at [736, 397] on input at bounding box center [780, 396] width 475 height 24
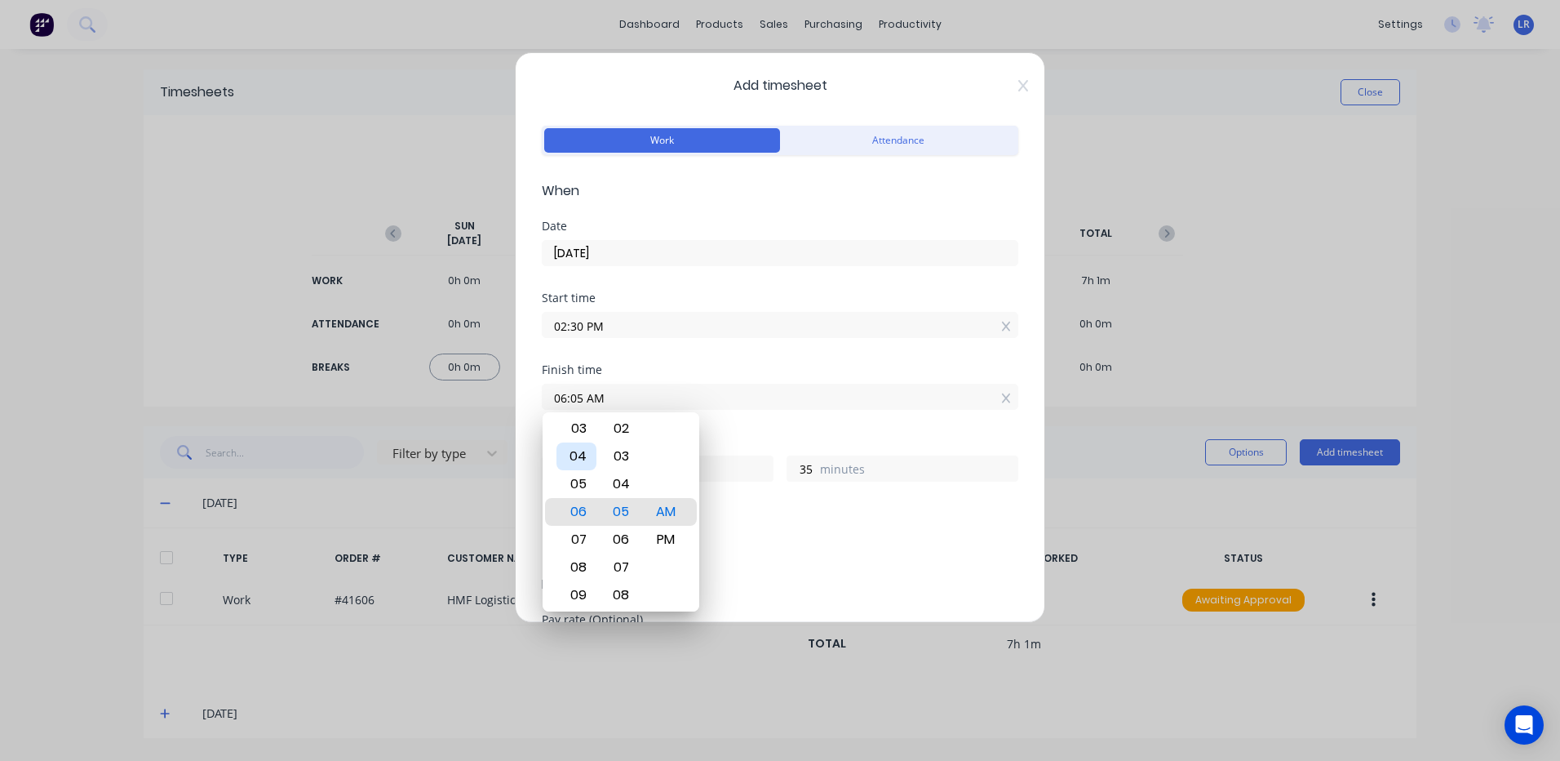
click at [575, 453] on div "04" at bounding box center [577, 456] width 40 height 28
click at [632, 455] on div "30" at bounding box center [621, 456] width 40 height 28
click at [667, 531] on div "PM" at bounding box center [666, 540] width 40 height 28
click at [784, 530] on div "Add breaks" at bounding box center [780, 544] width 477 height 34
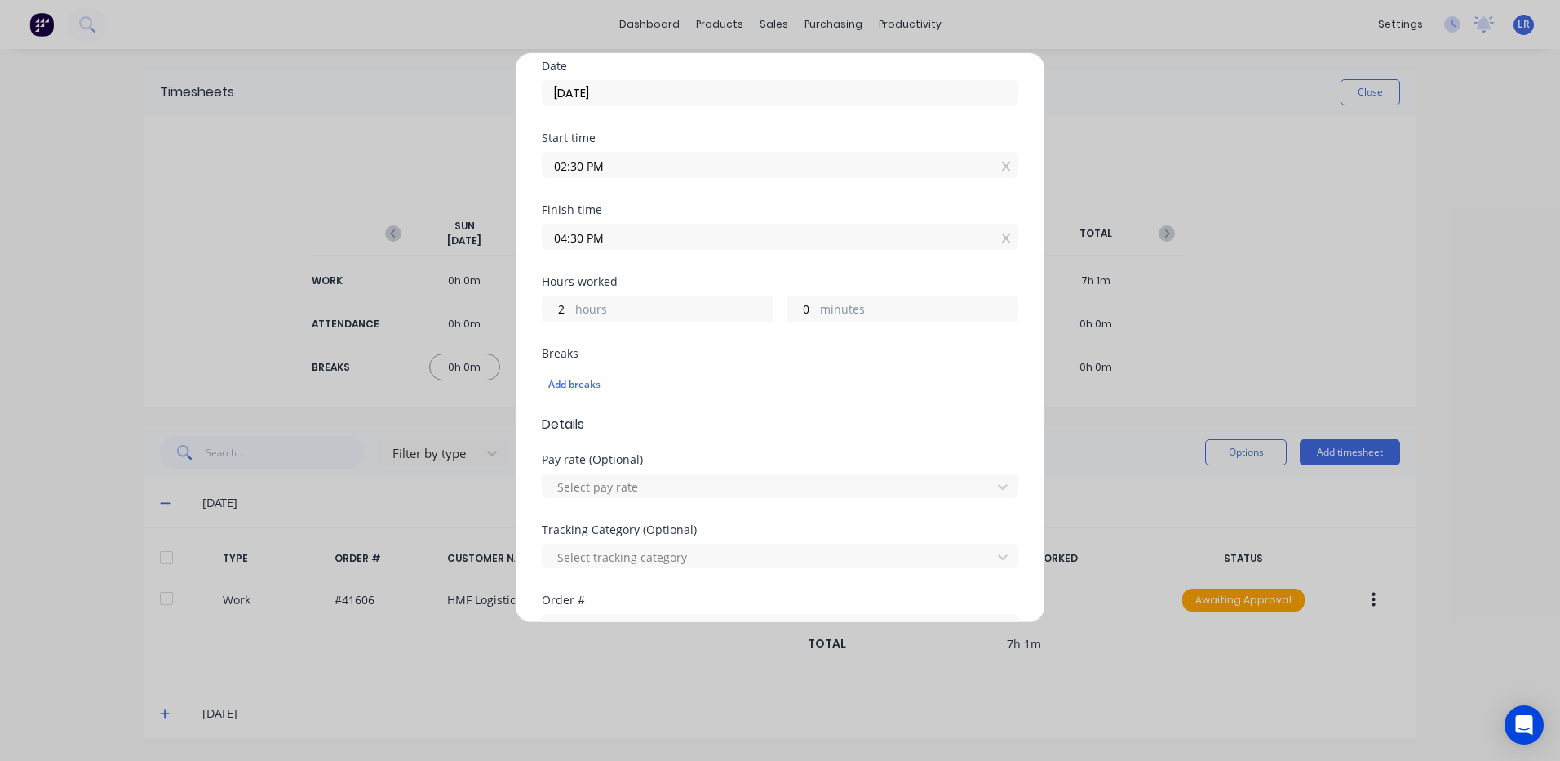
scroll to position [245, 0]
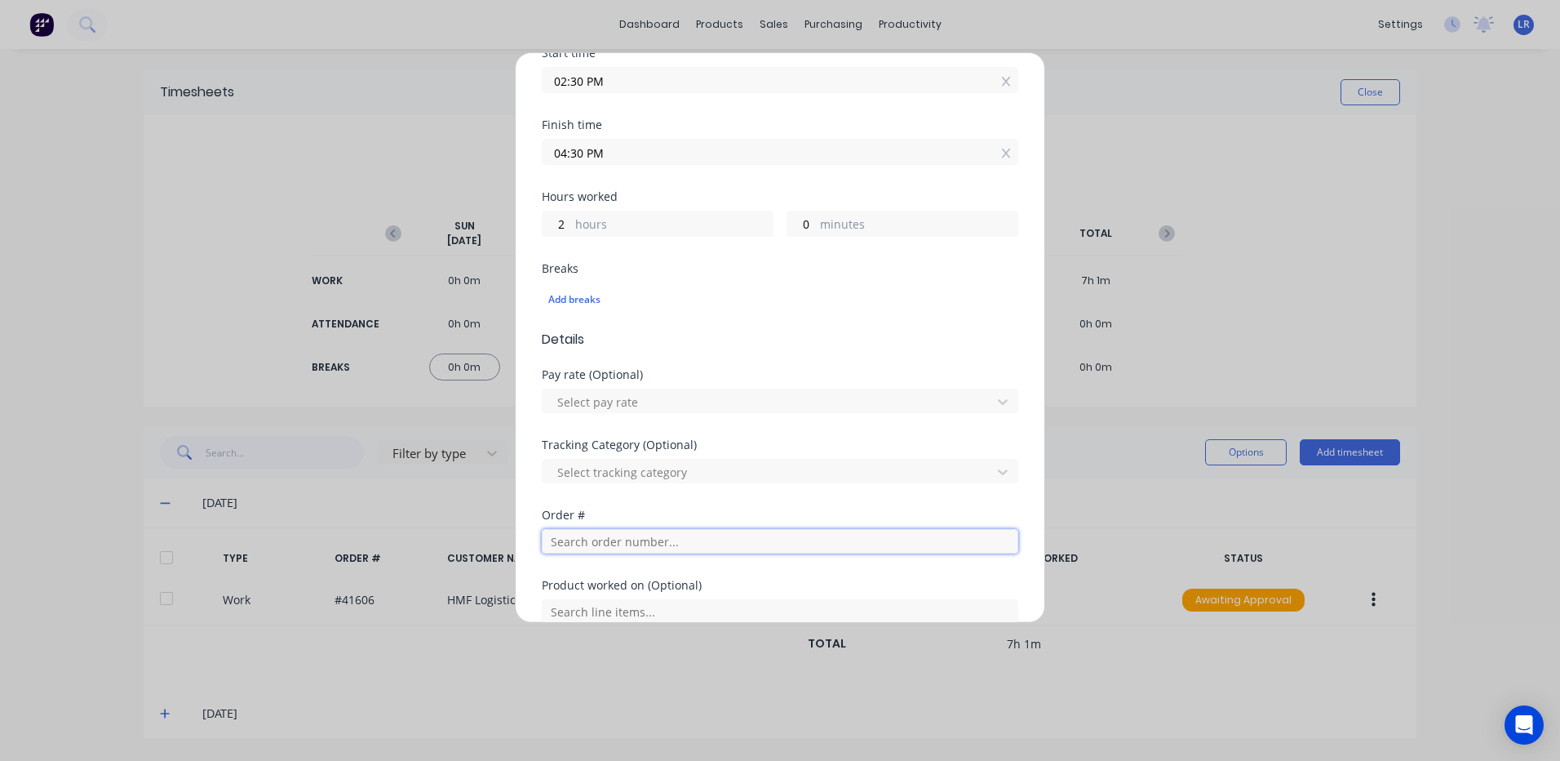
click at [572, 534] on input "text" at bounding box center [780, 541] width 477 height 24
click at [586, 469] on div "Order # 41606 HMF Logistics" at bounding box center [780, 469] width 450 height 34
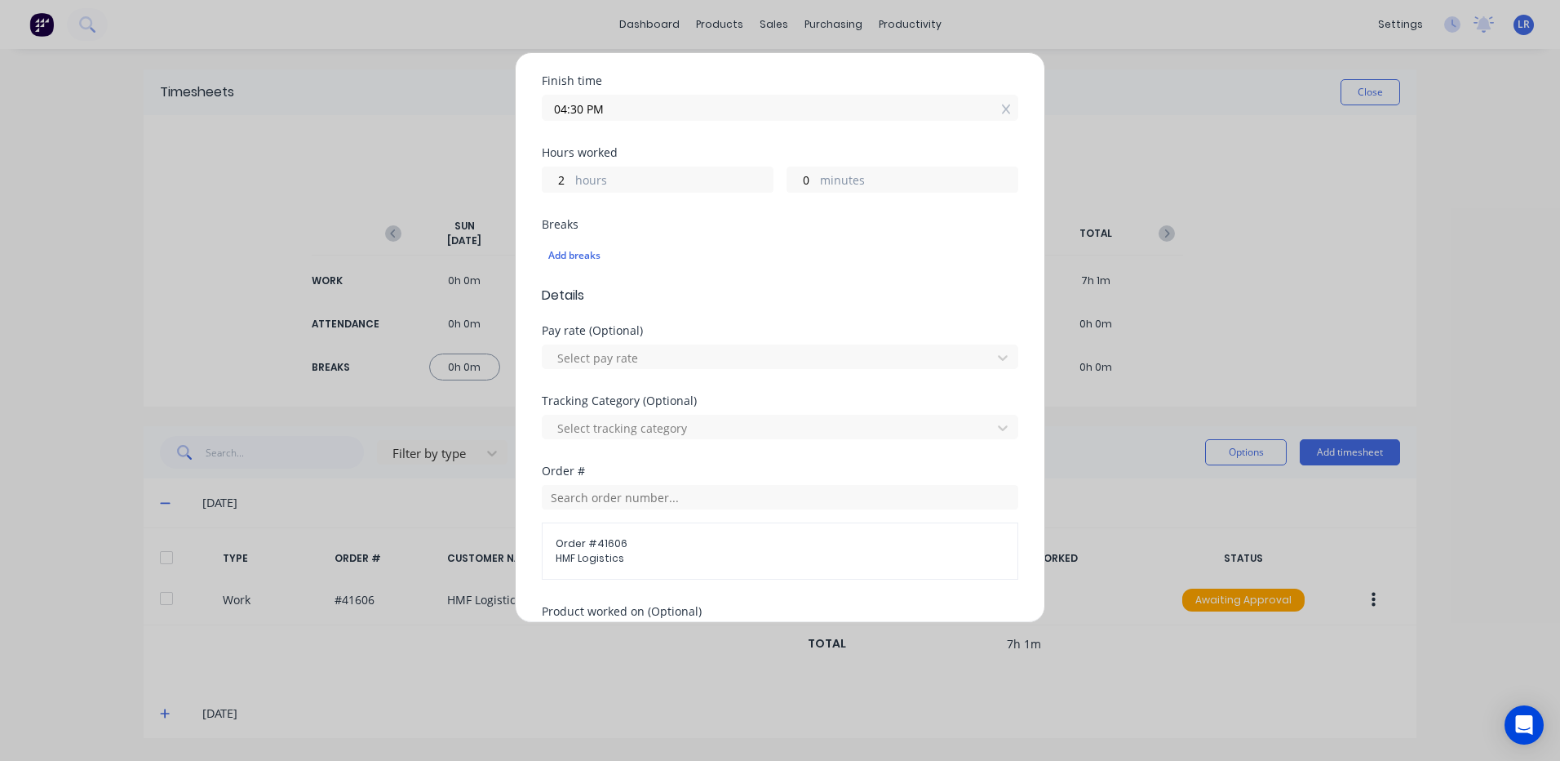
scroll to position [490, 0]
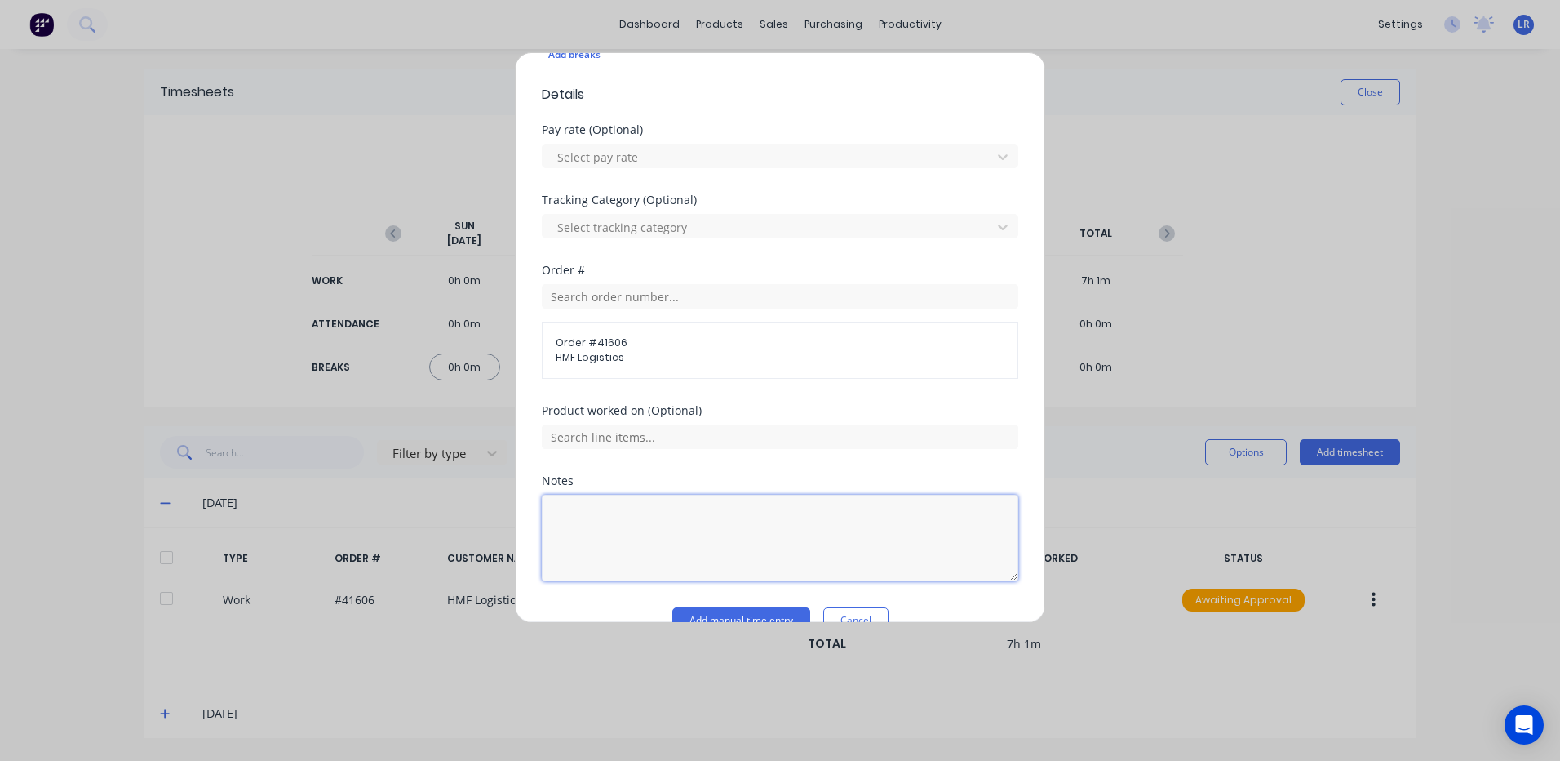
click at [568, 512] on textarea at bounding box center [780, 537] width 477 height 86
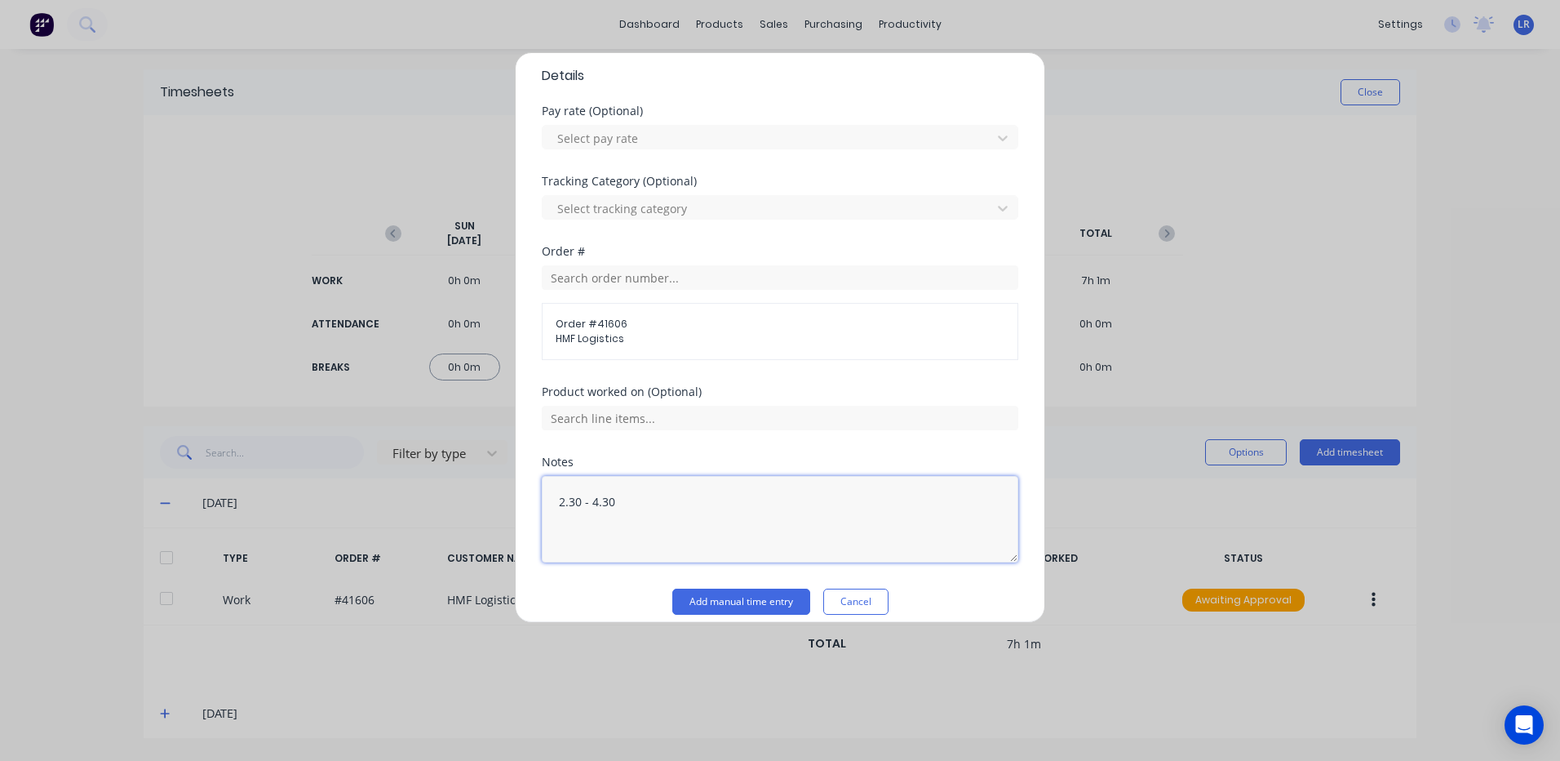
scroll to position [524, 0]
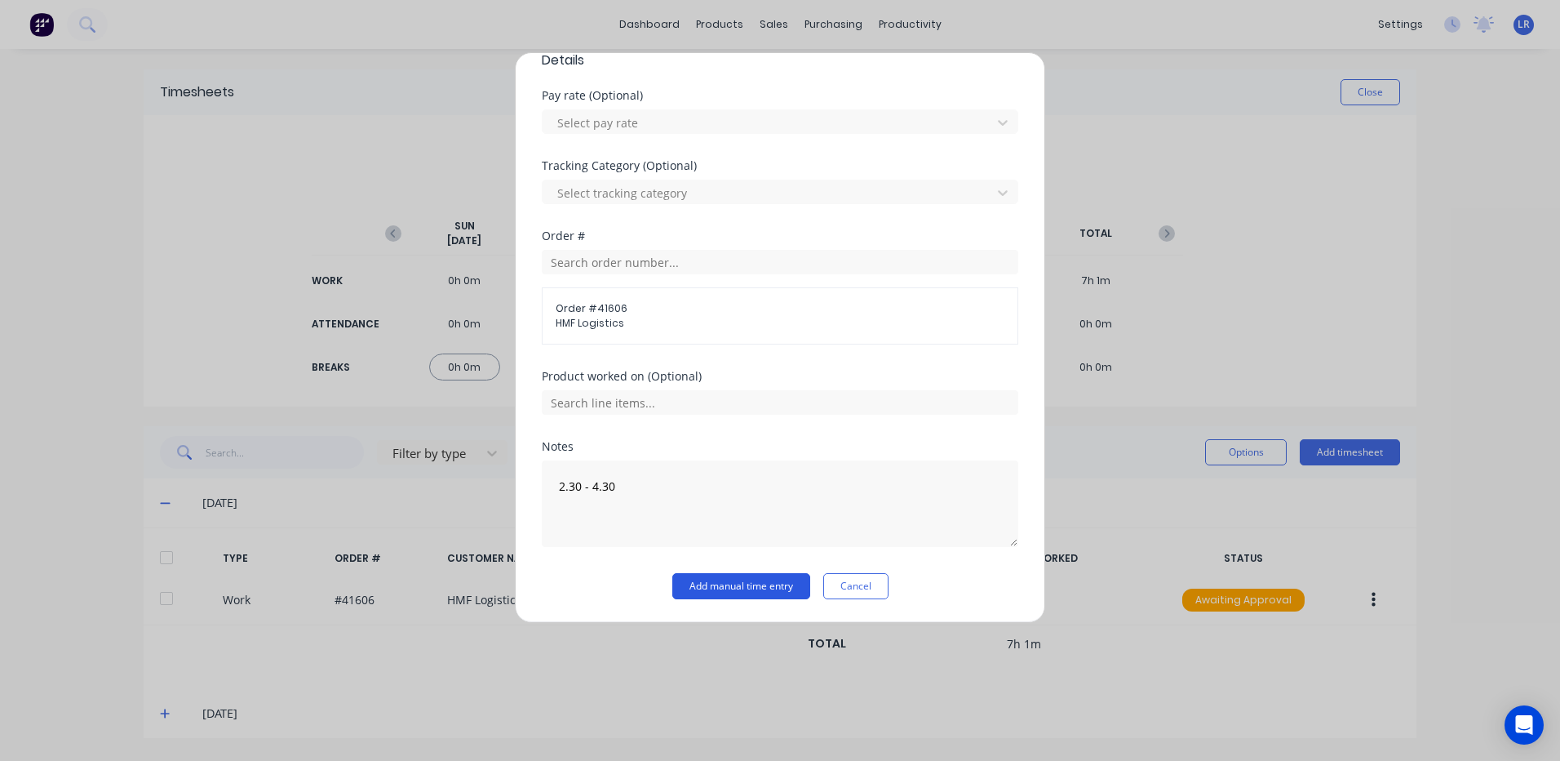
click at [724, 580] on button "Add manual time entry" at bounding box center [741, 586] width 138 height 26
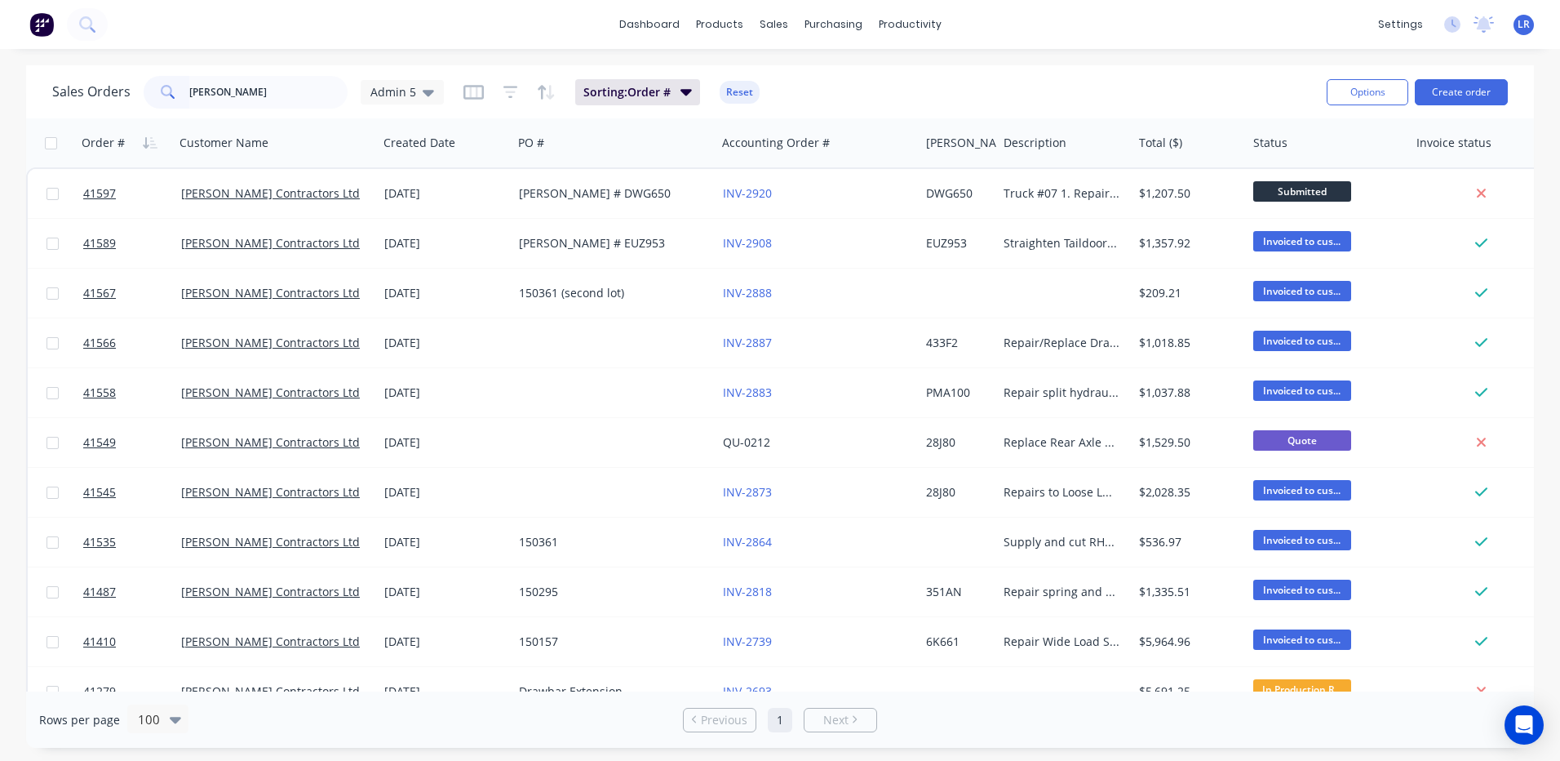
scroll to position [82, 0]
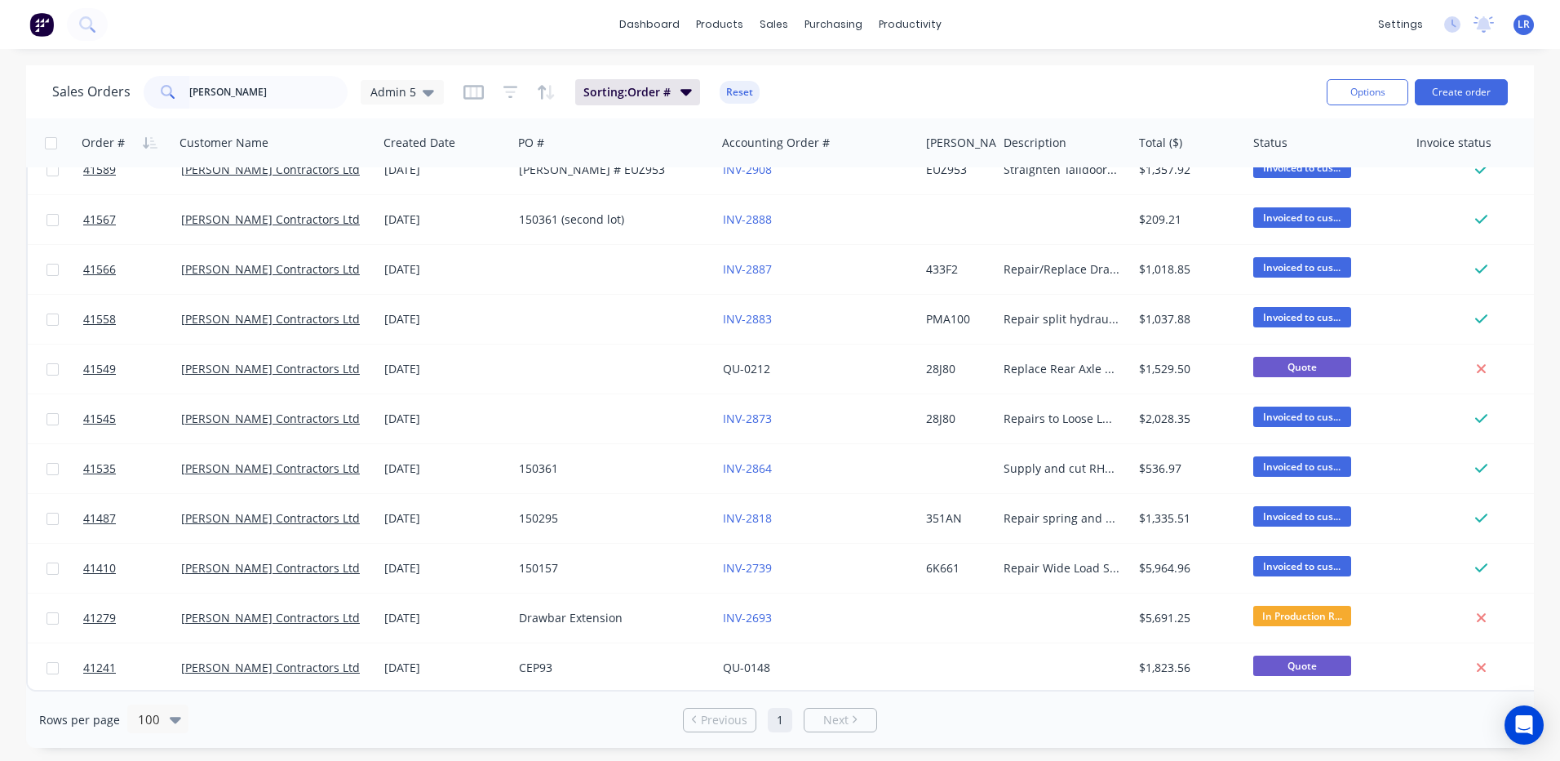
drag, startPoint x: 237, startPoint y: 85, endPoint x: 122, endPoint y: 81, distance: 115.1
click at [122, 81] on div "Sales Orders [PERSON_NAME] Admin 5" at bounding box center [248, 92] width 392 height 33
type input "[PERSON_NAME]"
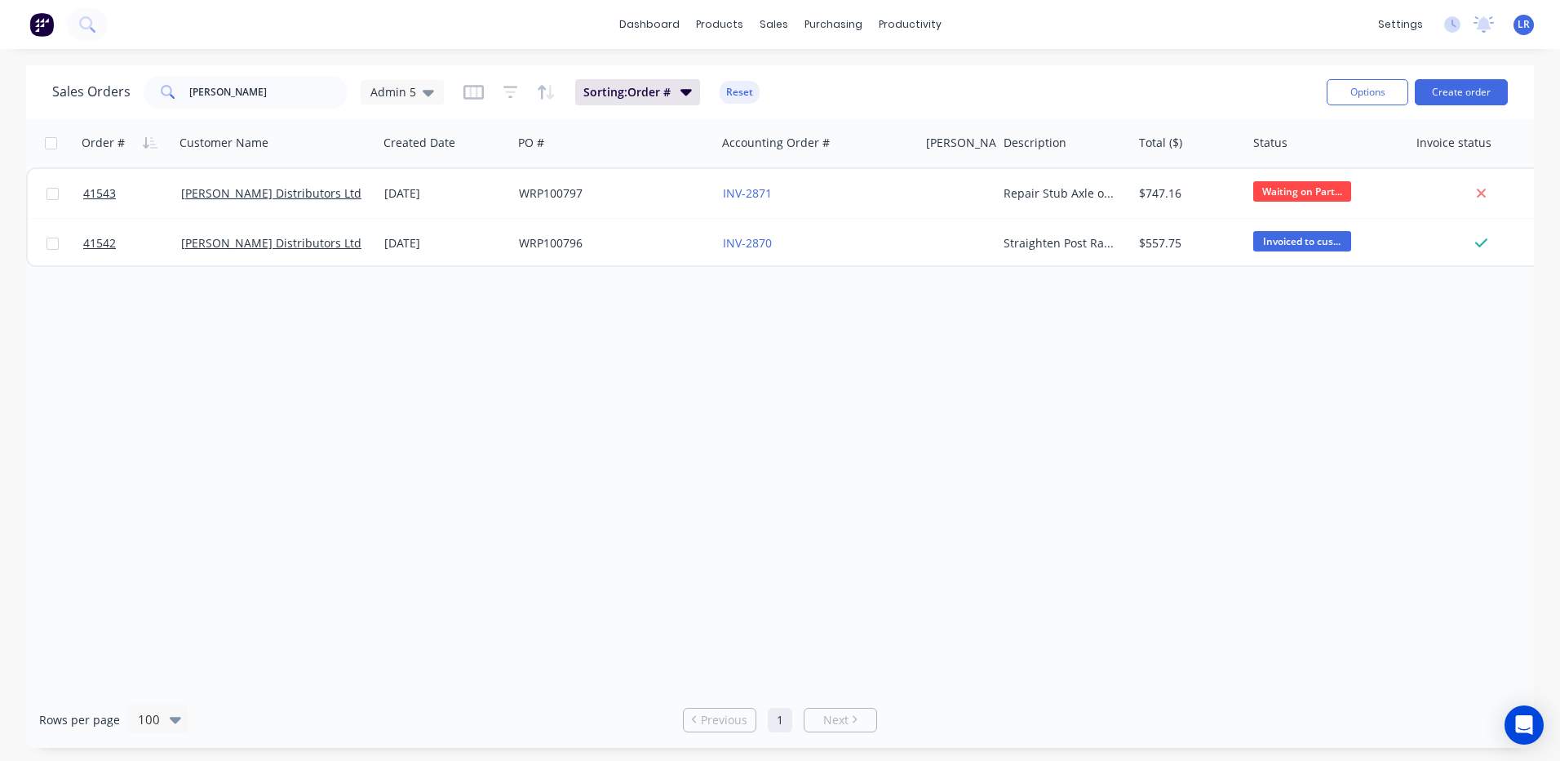
scroll to position [0, 0]
drag, startPoint x: 277, startPoint y: 92, endPoint x: 101, endPoint y: 92, distance: 175.4
click at [101, 92] on div "Sales Orders [PERSON_NAME] Admin 5" at bounding box center [248, 92] width 392 height 33
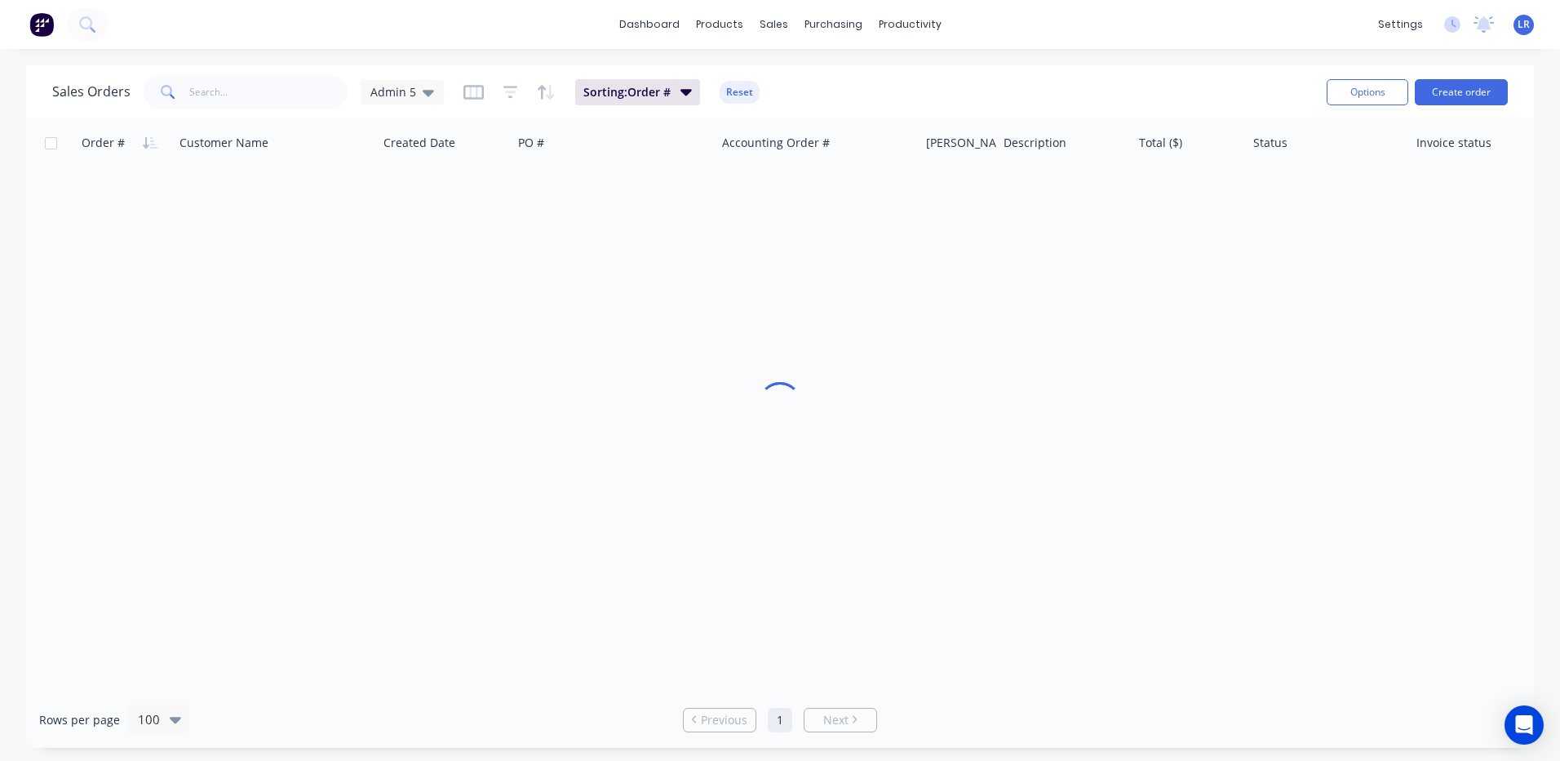
click at [289, 337] on div at bounding box center [780, 404] width 1508 height 573
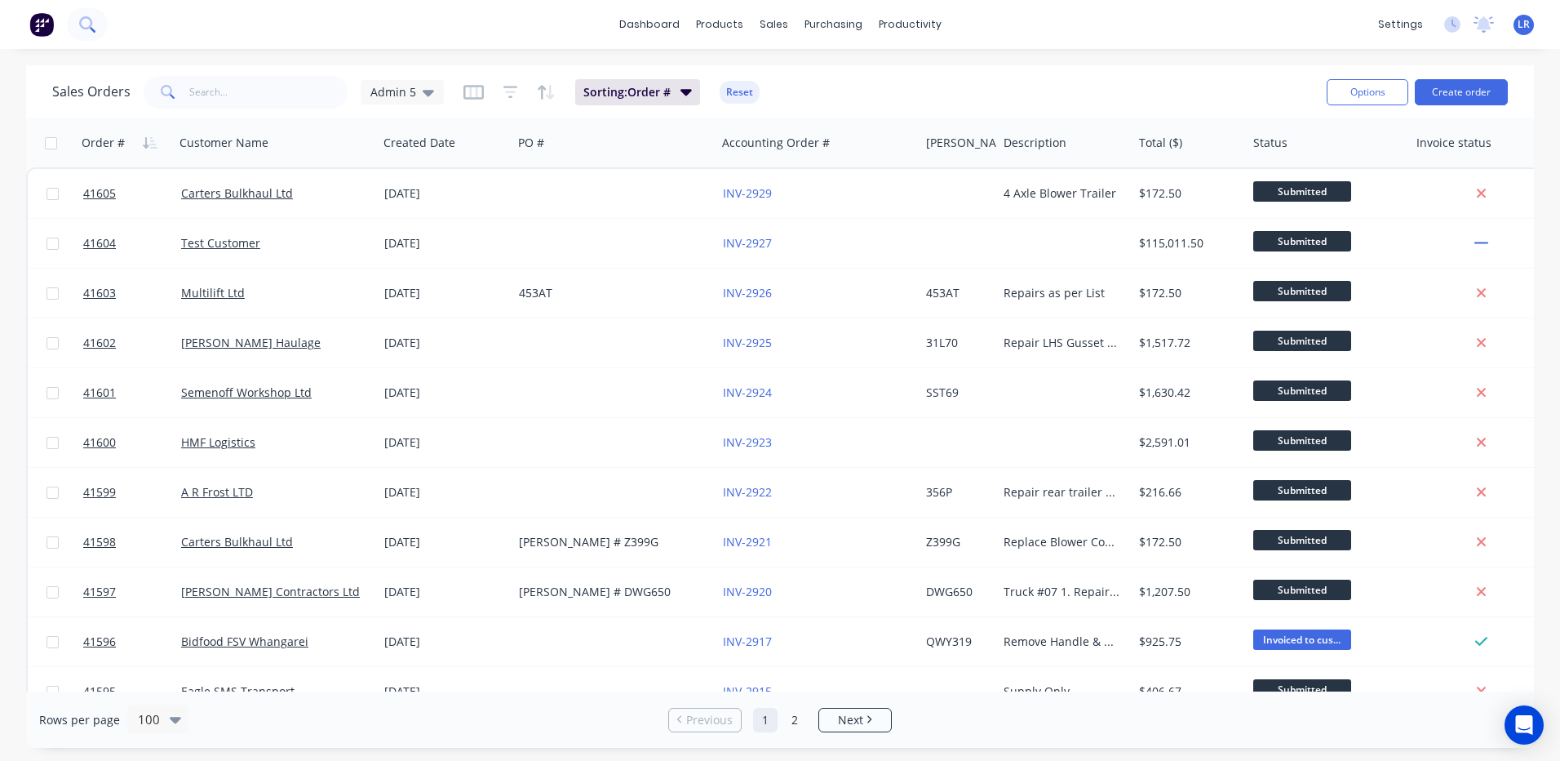
click at [85, 17] on icon at bounding box center [85, 22] width 13 height 13
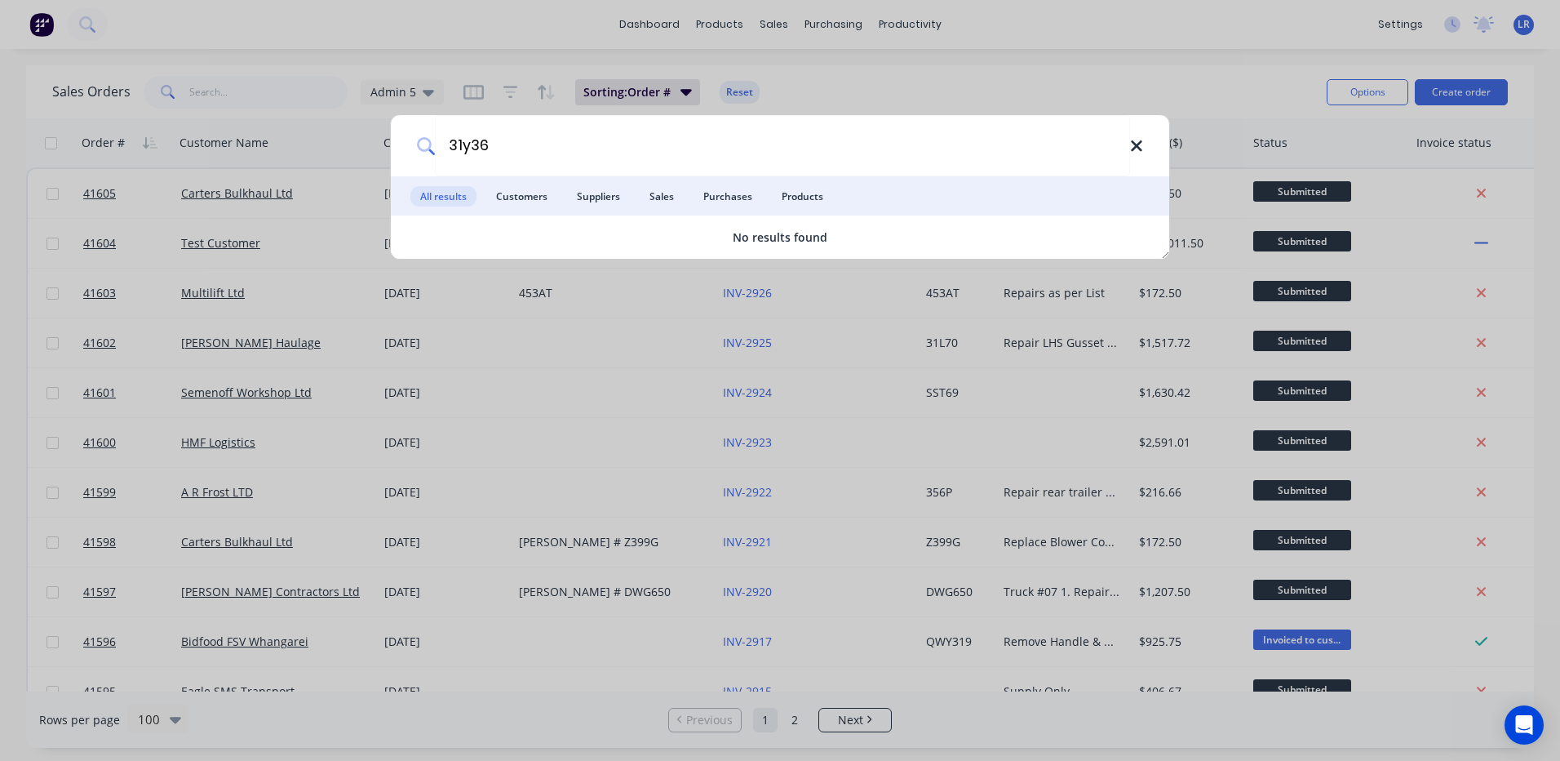
type input "31y36"
click at [1136, 151] on icon at bounding box center [1136, 146] width 13 height 18
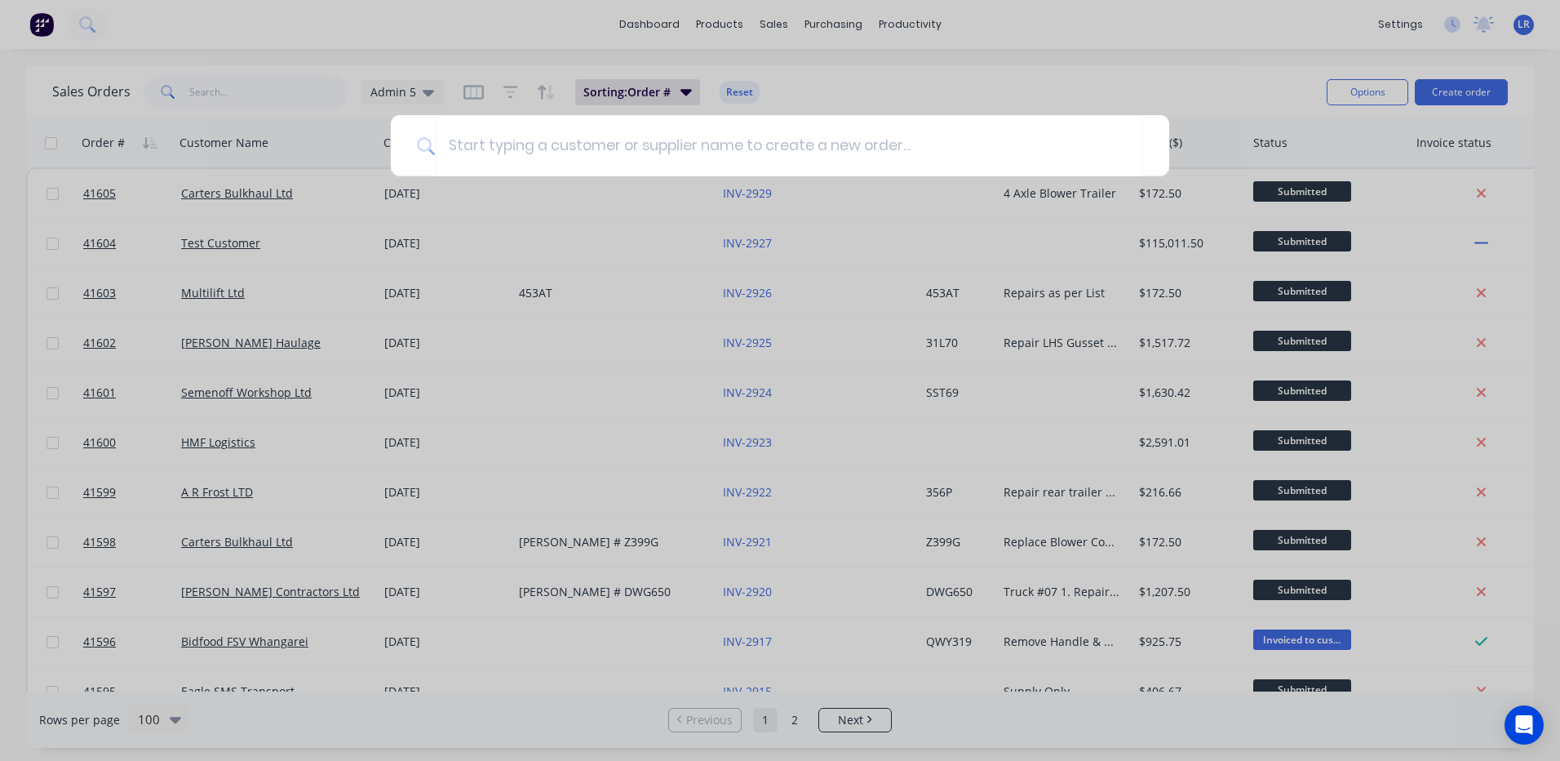
click at [214, 85] on div at bounding box center [780, 380] width 1560 height 761
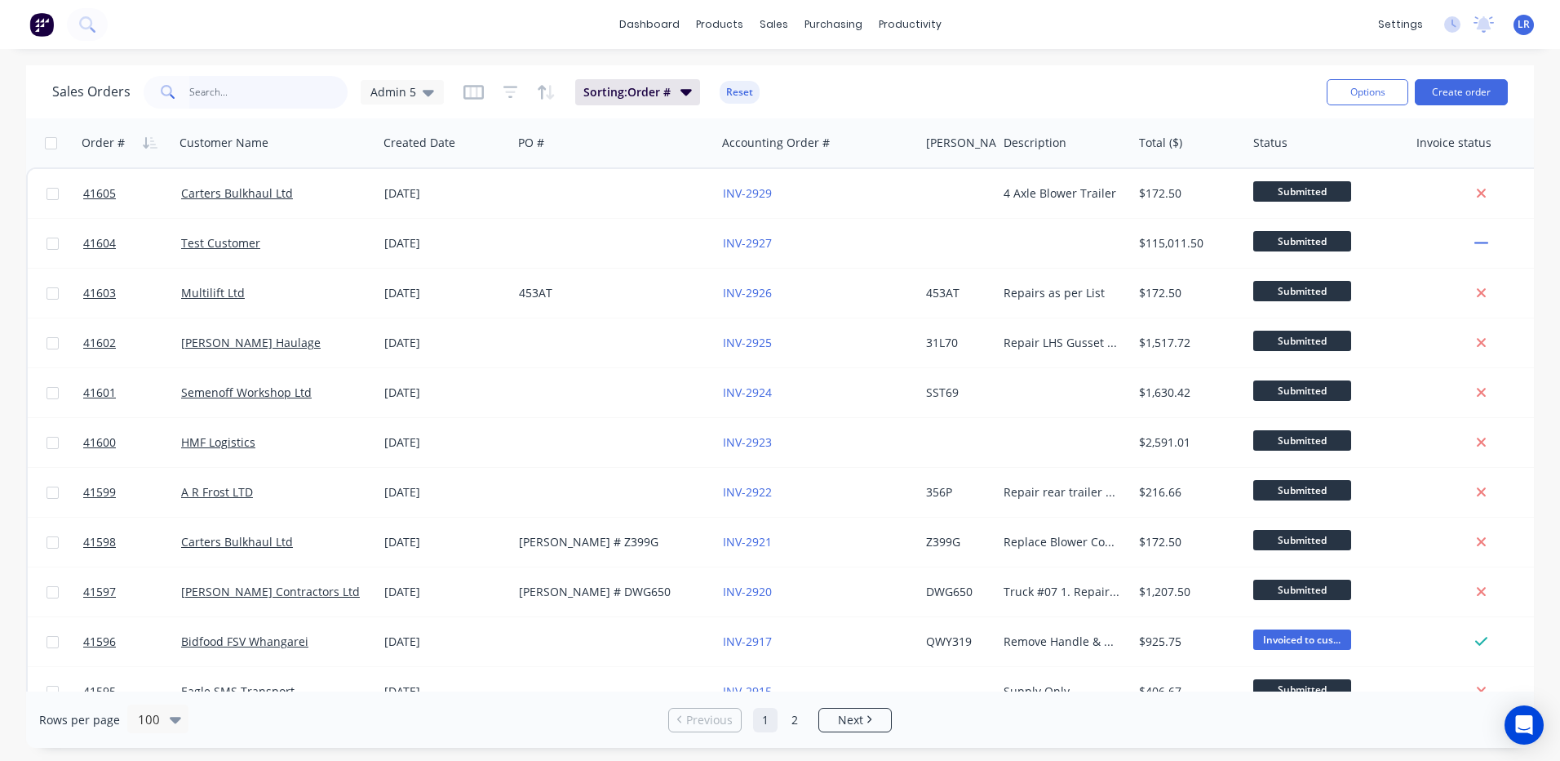
click at [208, 90] on input "text" at bounding box center [268, 92] width 159 height 33
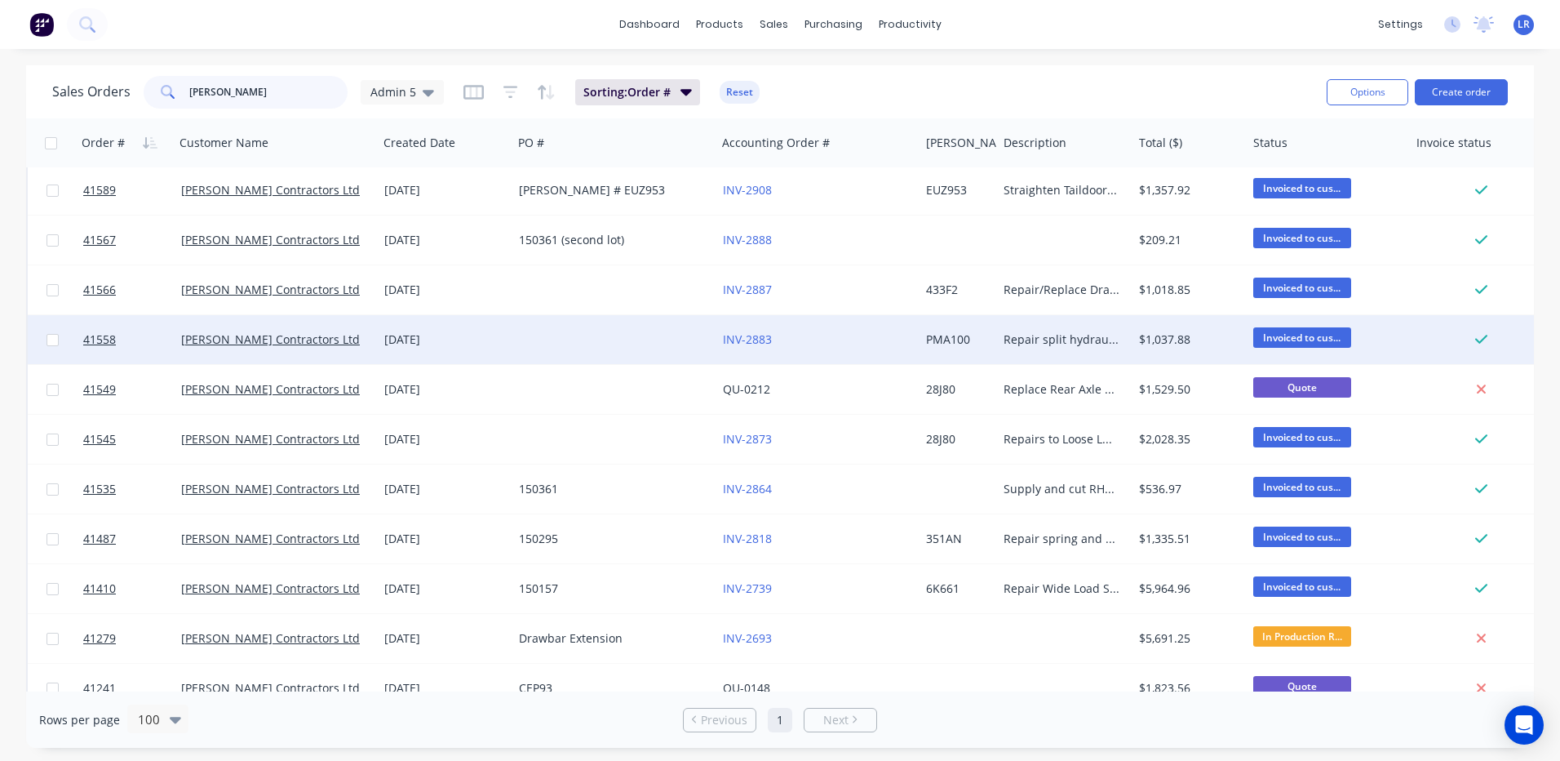
scroll to position [82, 0]
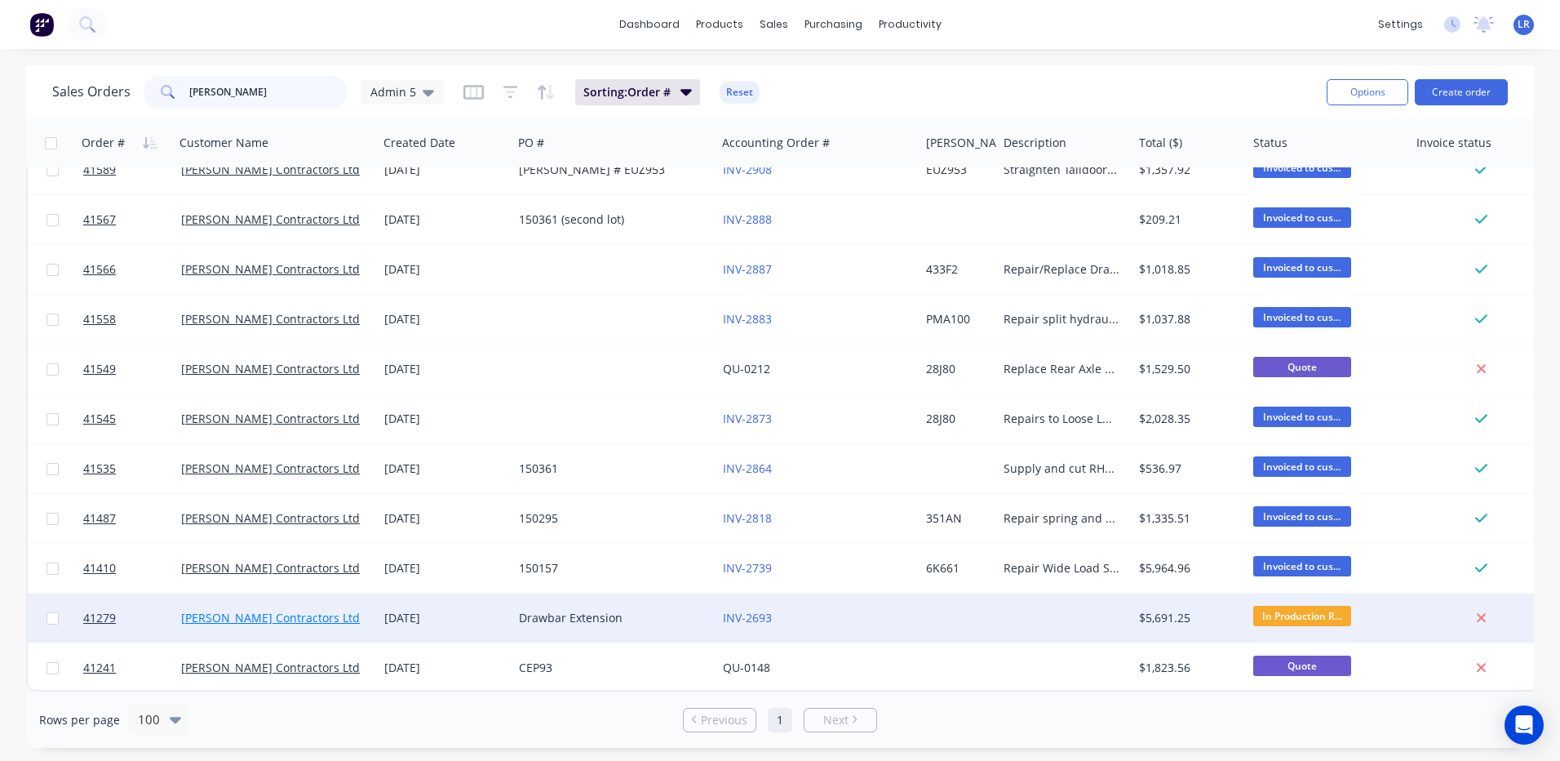
type input "clements"
click at [305, 611] on link "[PERSON_NAME] Contractors Ltd" at bounding box center [270, 618] width 179 height 16
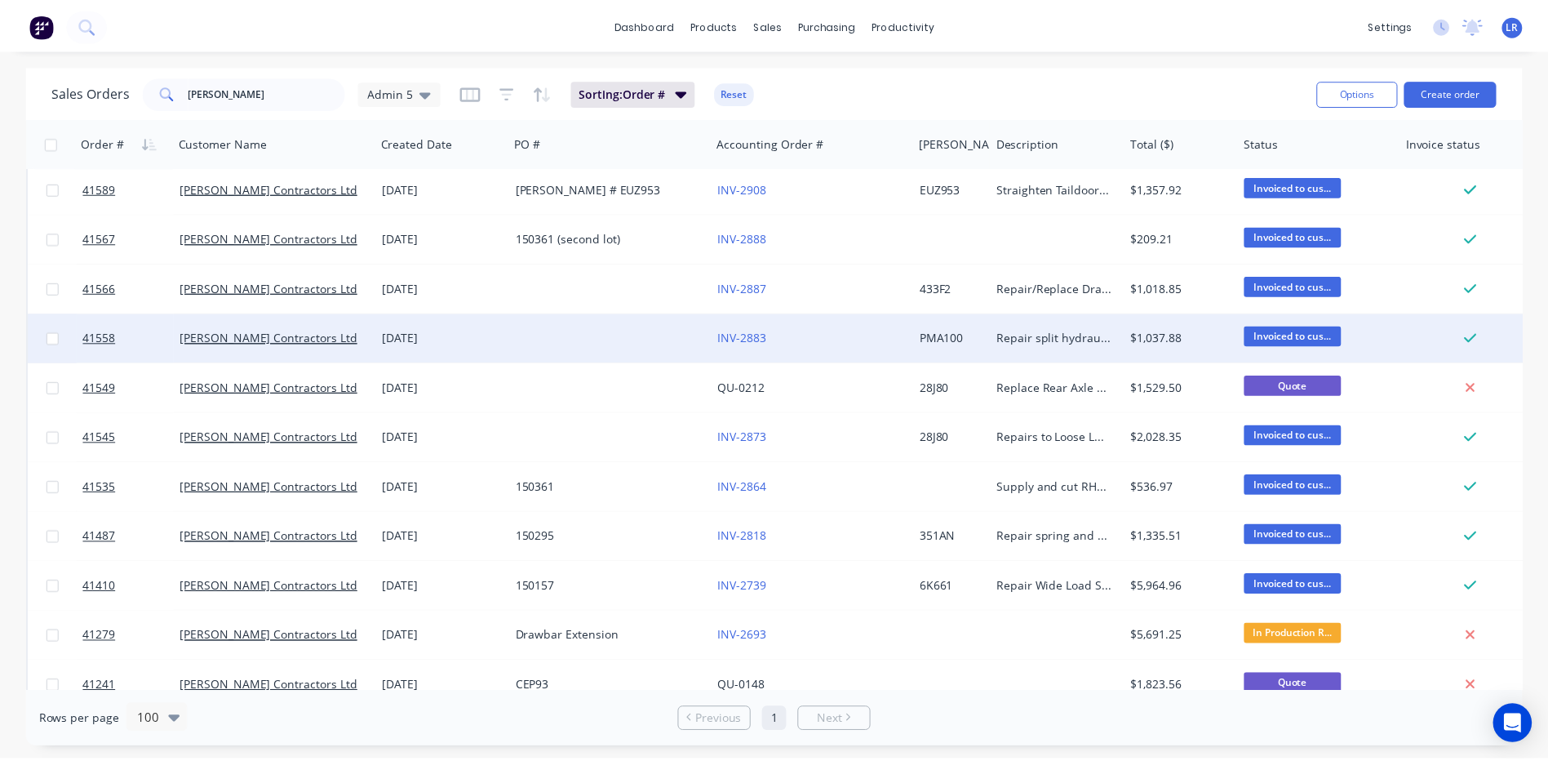
scroll to position [82, 0]
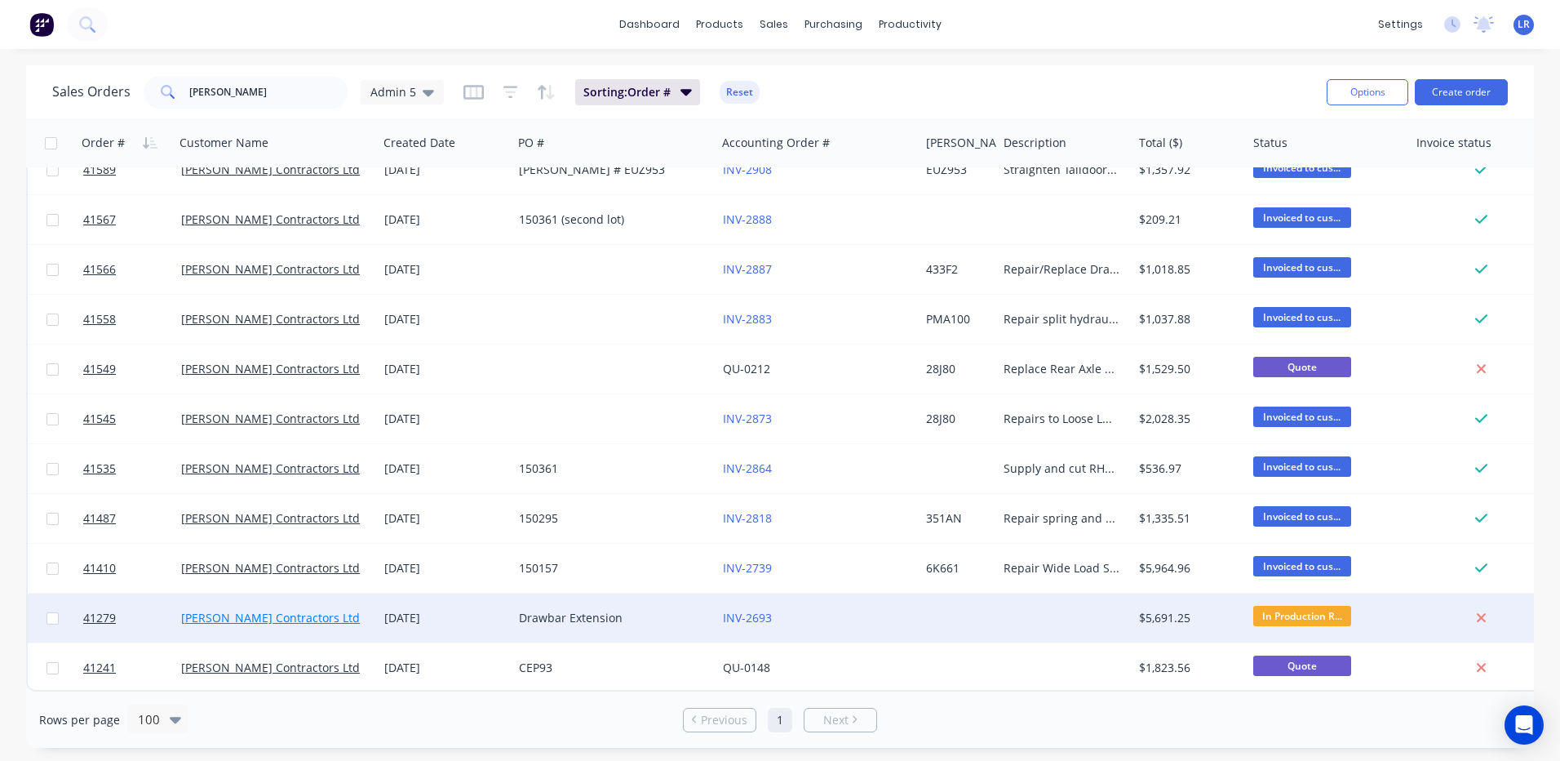
click at [212, 610] on link "[PERSON_NAME] Contractors Ltd" at bounding box center [270, 618] width 179 height 16
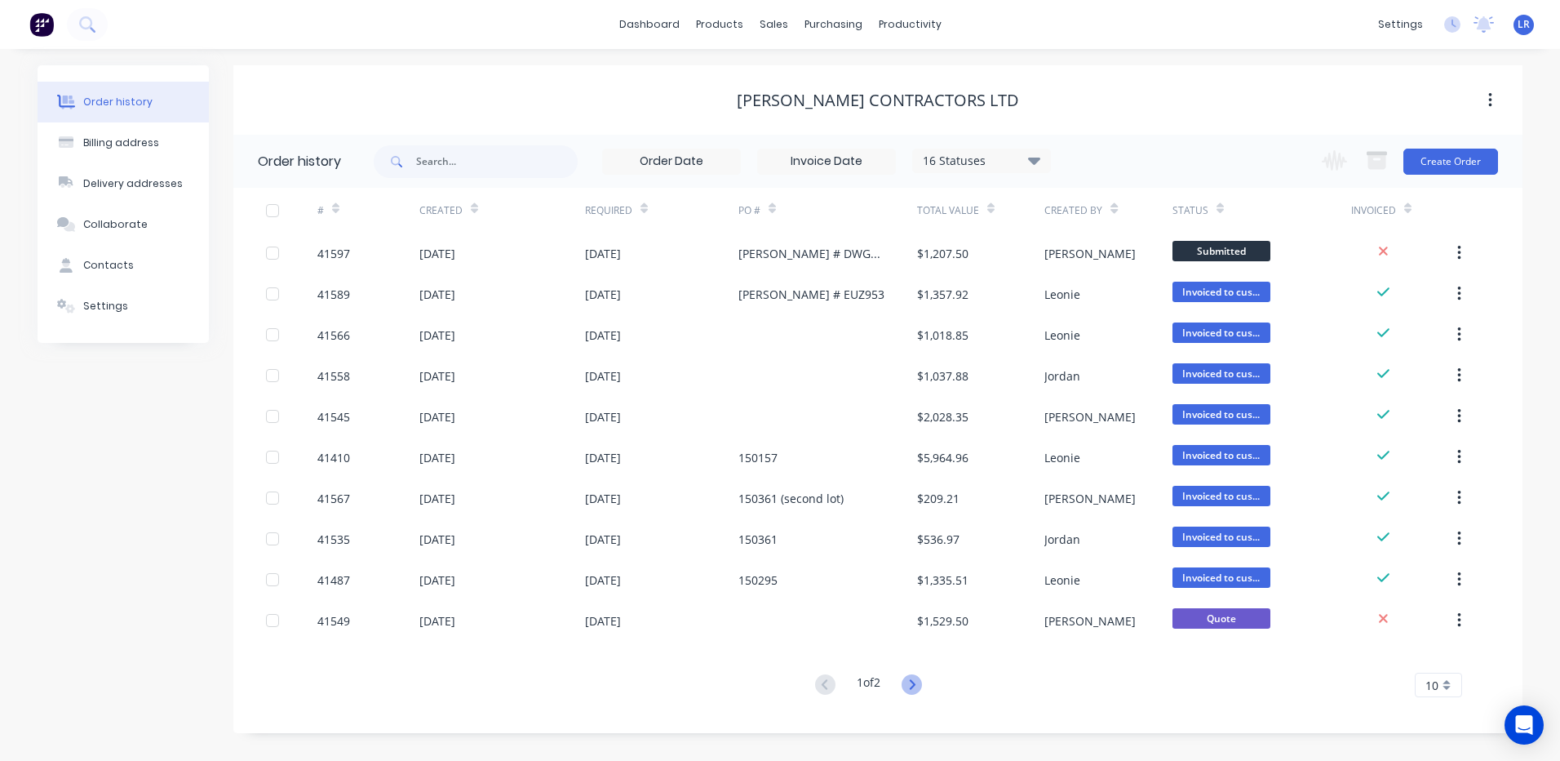
click at [920, 680] on icon at bounding box center [912, 684] width 20 height 20
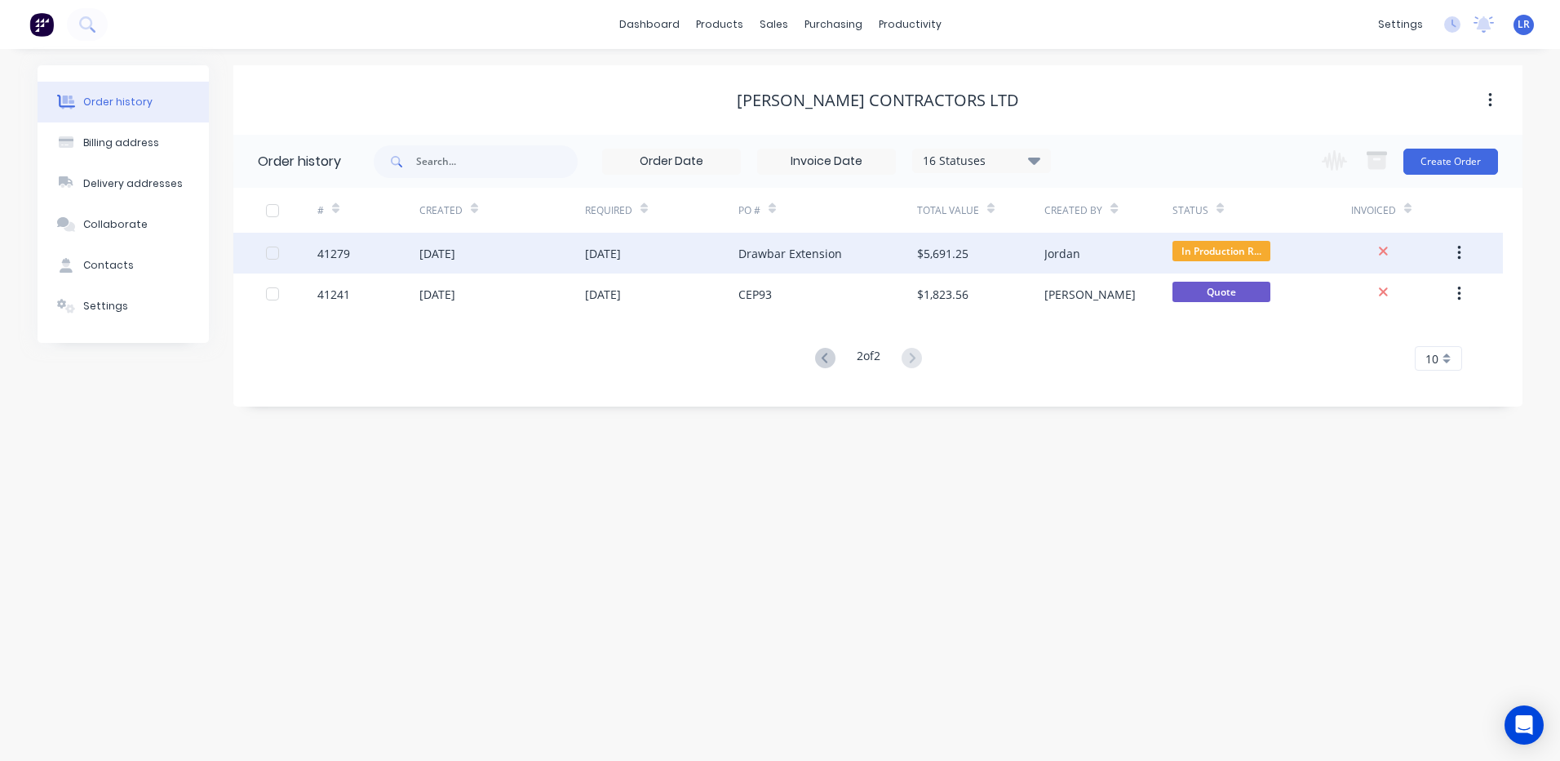
click at [447, 254] on div "25 Jul 2025" at bounding box center [437, 253] width 36 height 17
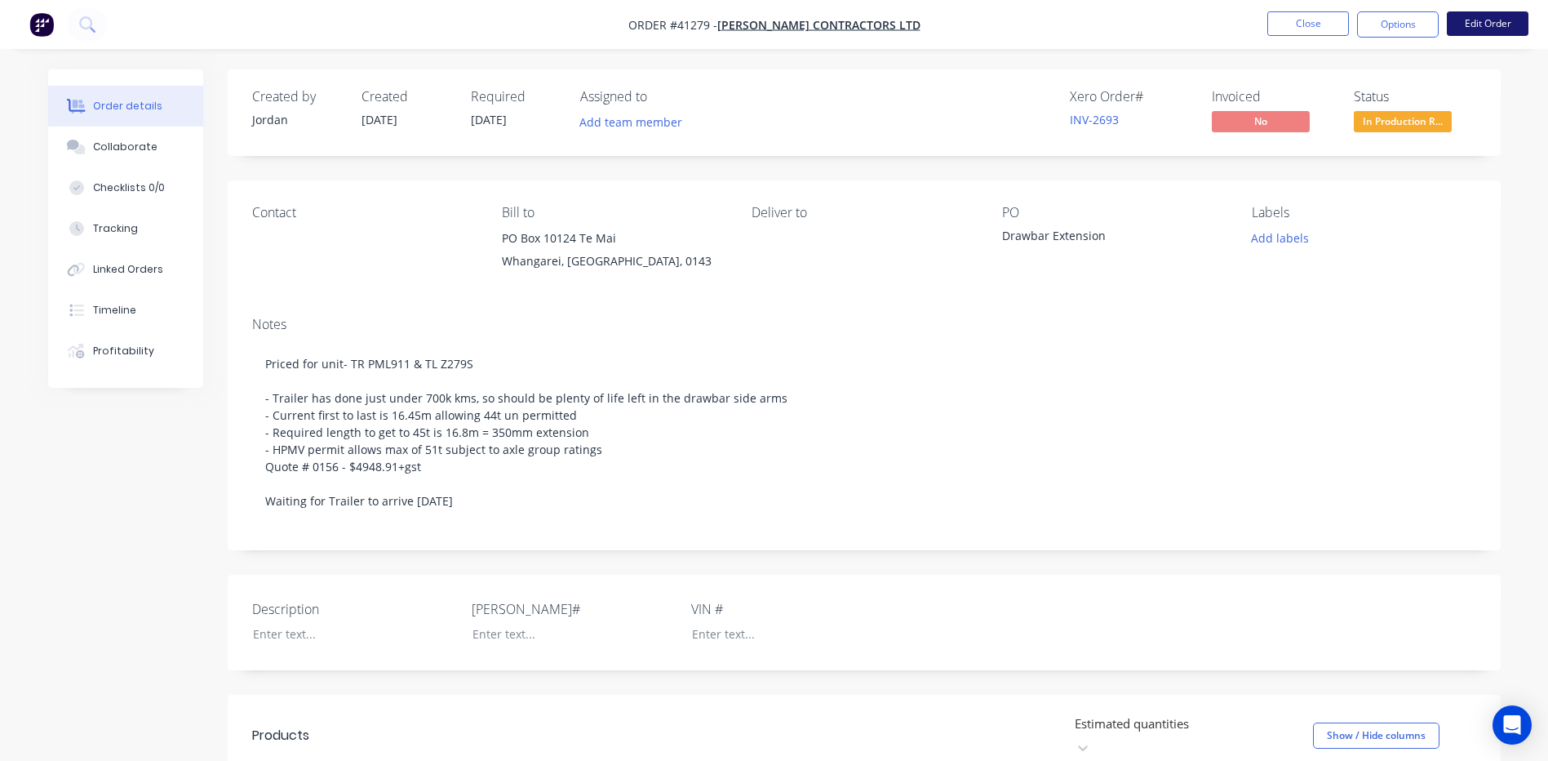
click at [1483, 19] on button "Edit Order" at bounding box center [1488, 23] width 82 height 24
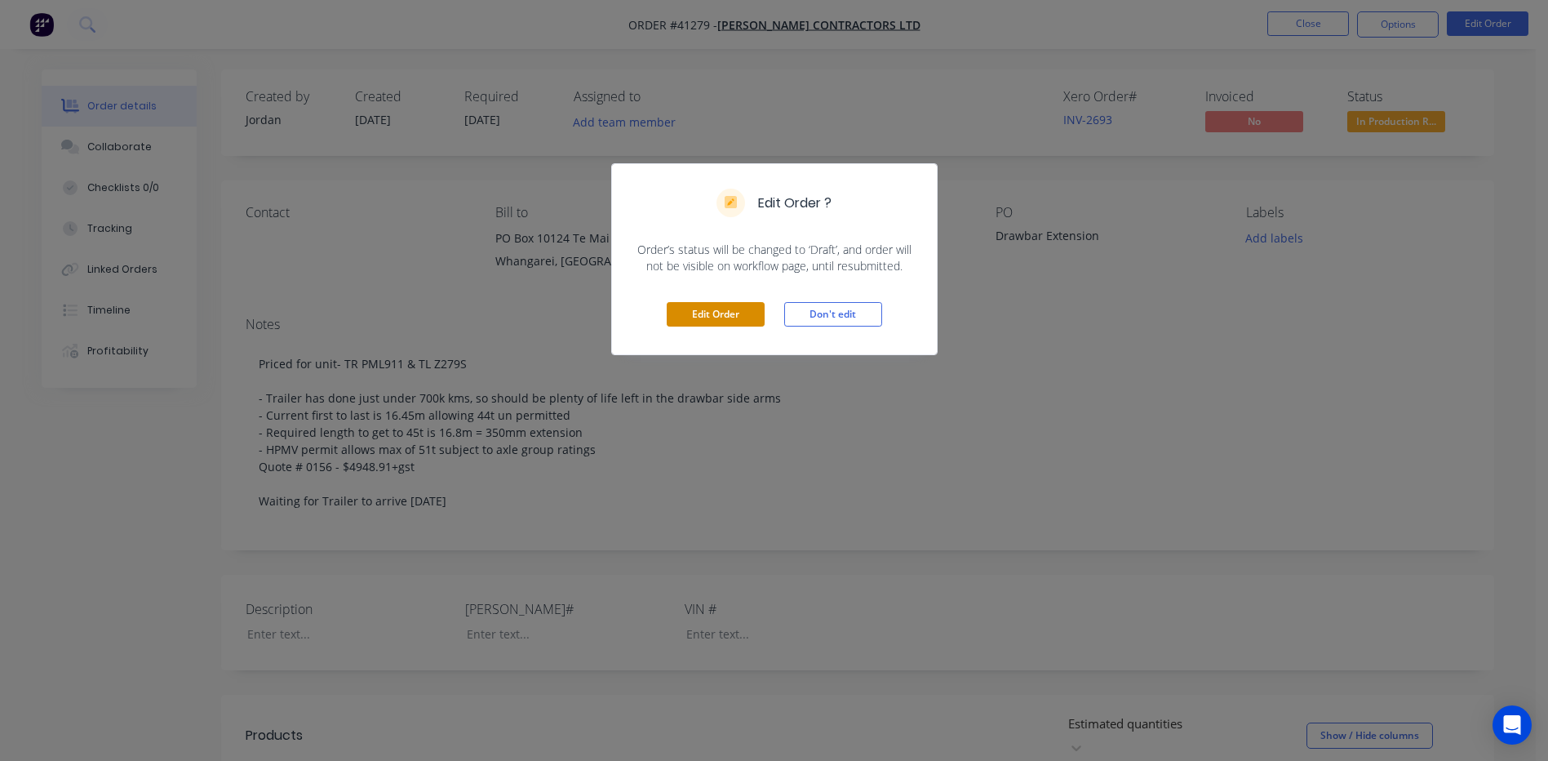
click at [734, 307] on button "Edit Order" at bounding box center [716, 314] width 98 height 24
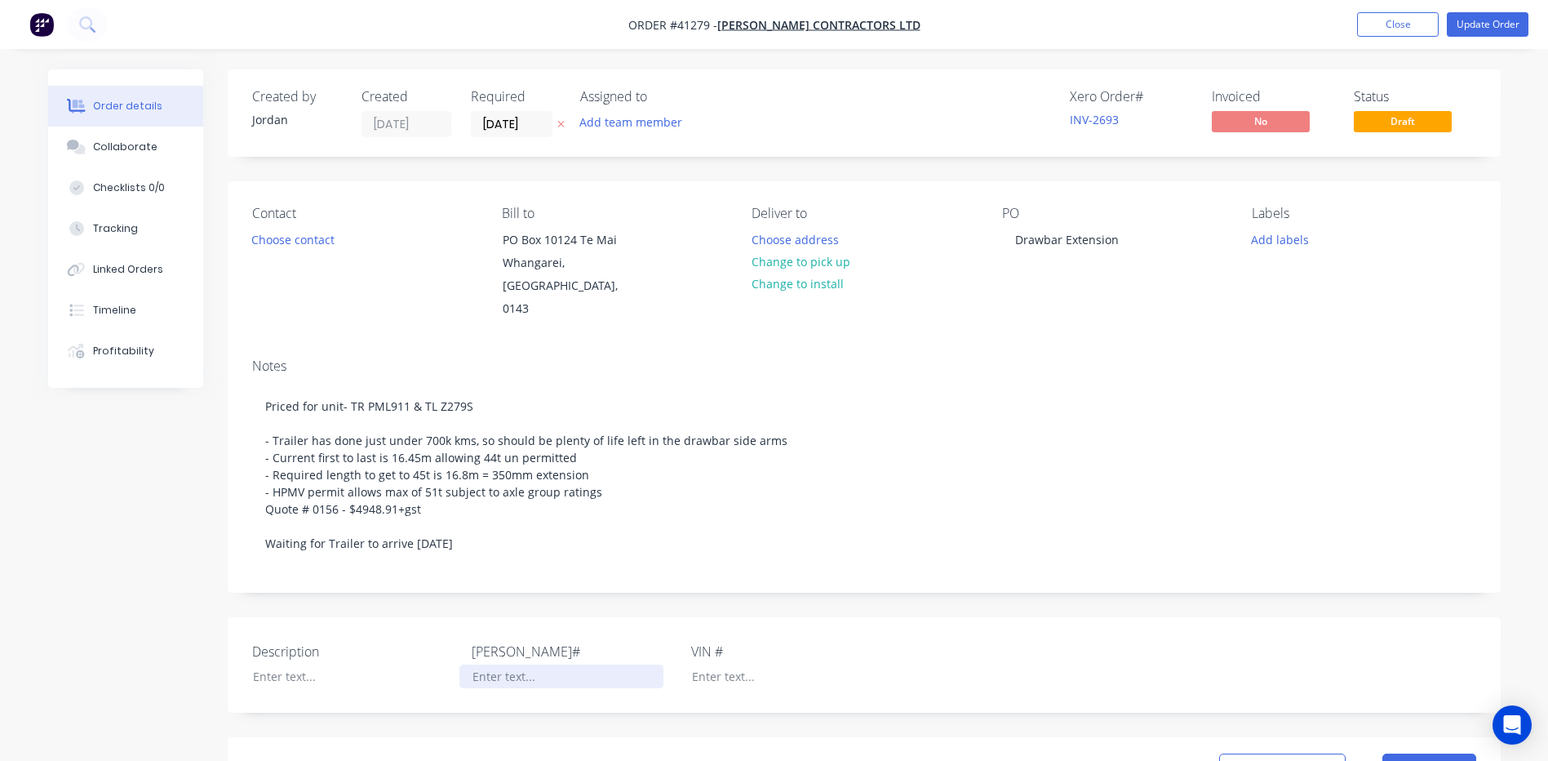
click at [486, 664] on div at bounding box center [561, 676] width 204 height 24
click at [1118, 237] on div "Drawbar Extension" at bounding box center [1067, 240] width 130 height 24
click at [802, 261] on button "Change to pick up" at bounding box center [801, 262] width 116 height 22
click at [774, 235] on div at bounding box center [765, 240] width 26 height 24
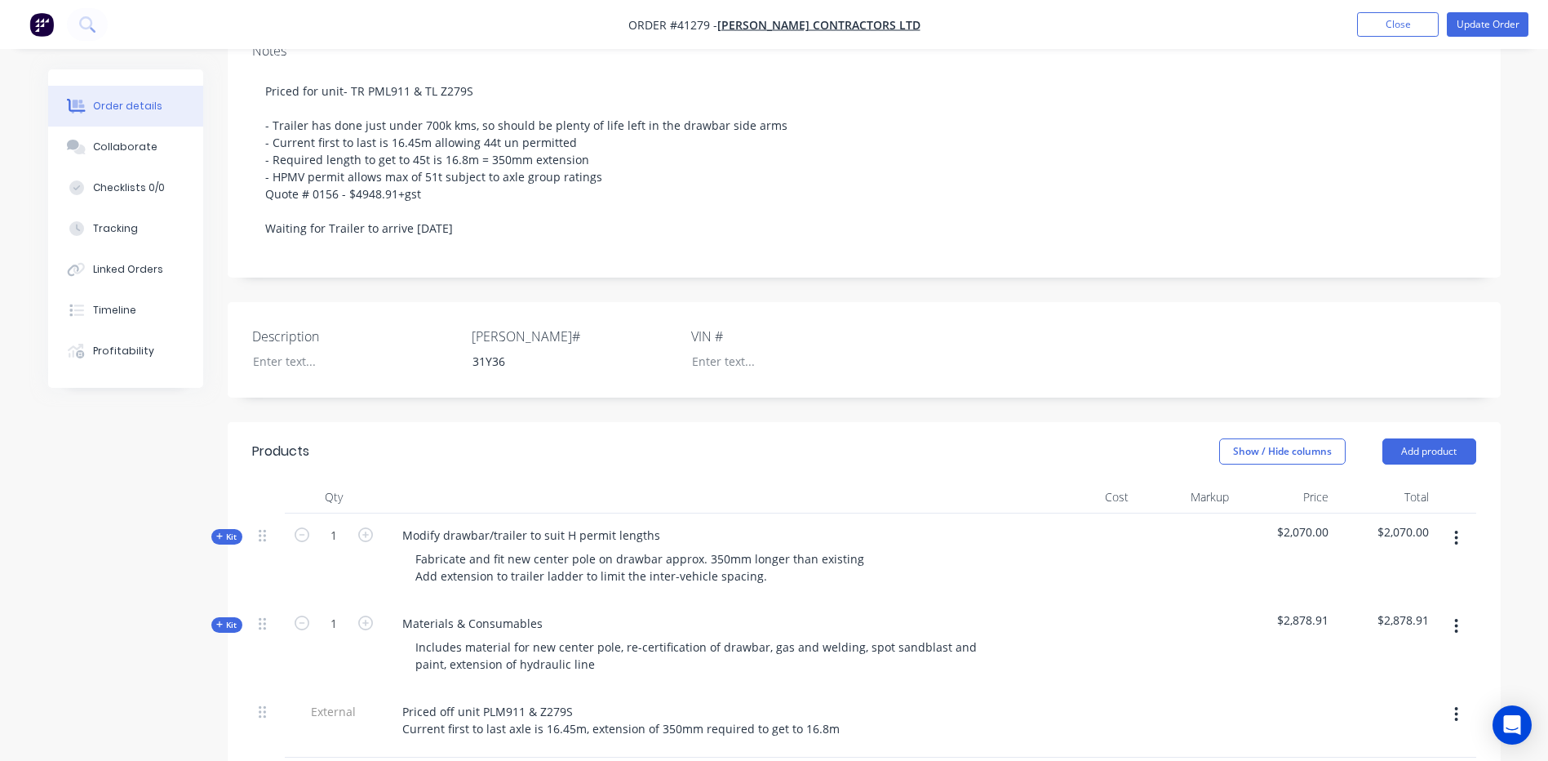
scroll to position [187, 0]
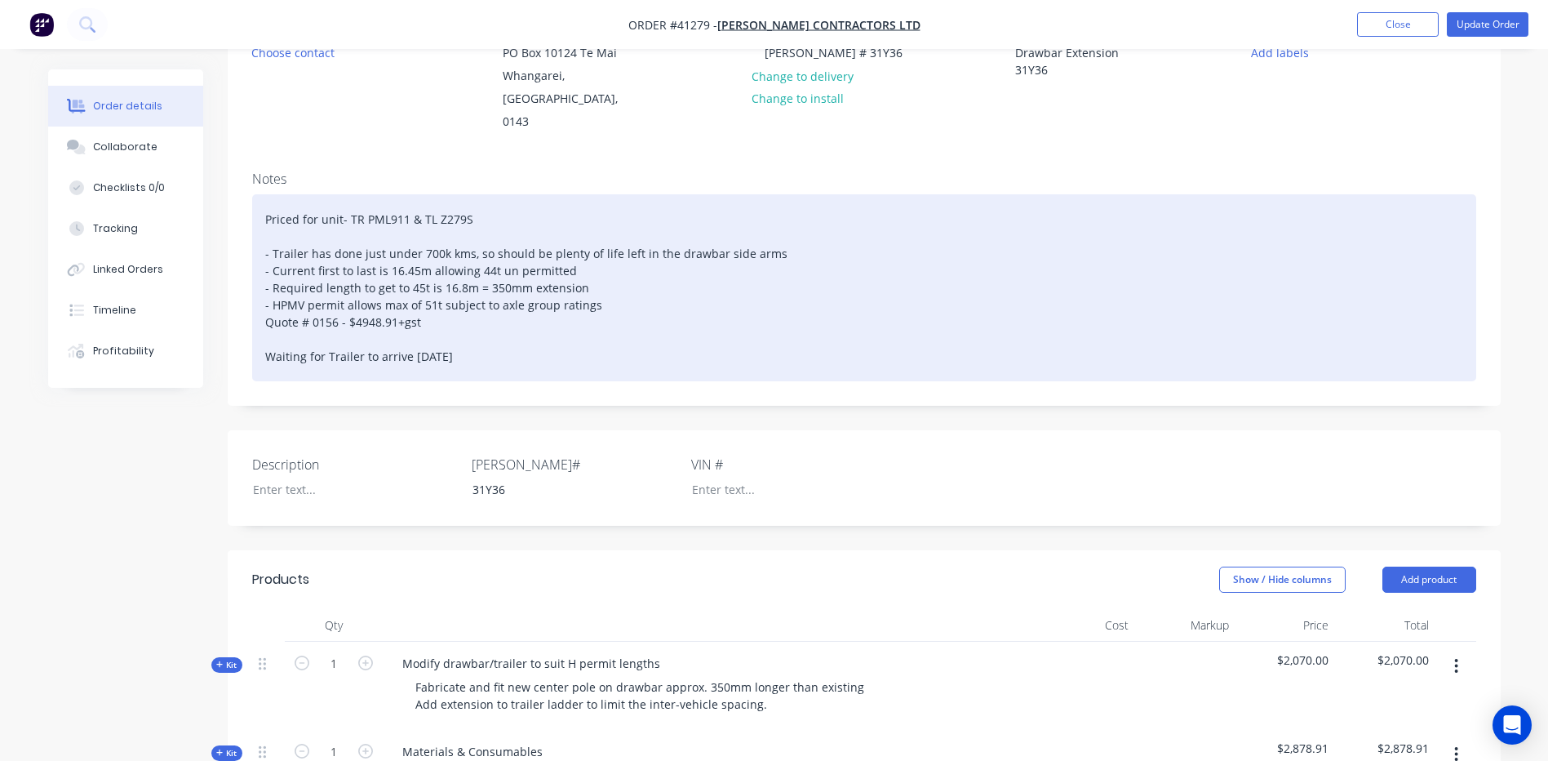
click at [529, 194] on div "Priced for unit- TR PML911 & TL Z279S - Trailer has done just under 700k kms, s…" at bounding box center [864, 287] width 1224 height 187
click at [1067, 319] on div "Priced for unit- TR PML911 & TL Z279S $4948.91+gst - Trailer has done just unde…" at bounding box center [864, 287] width 1224 height 187
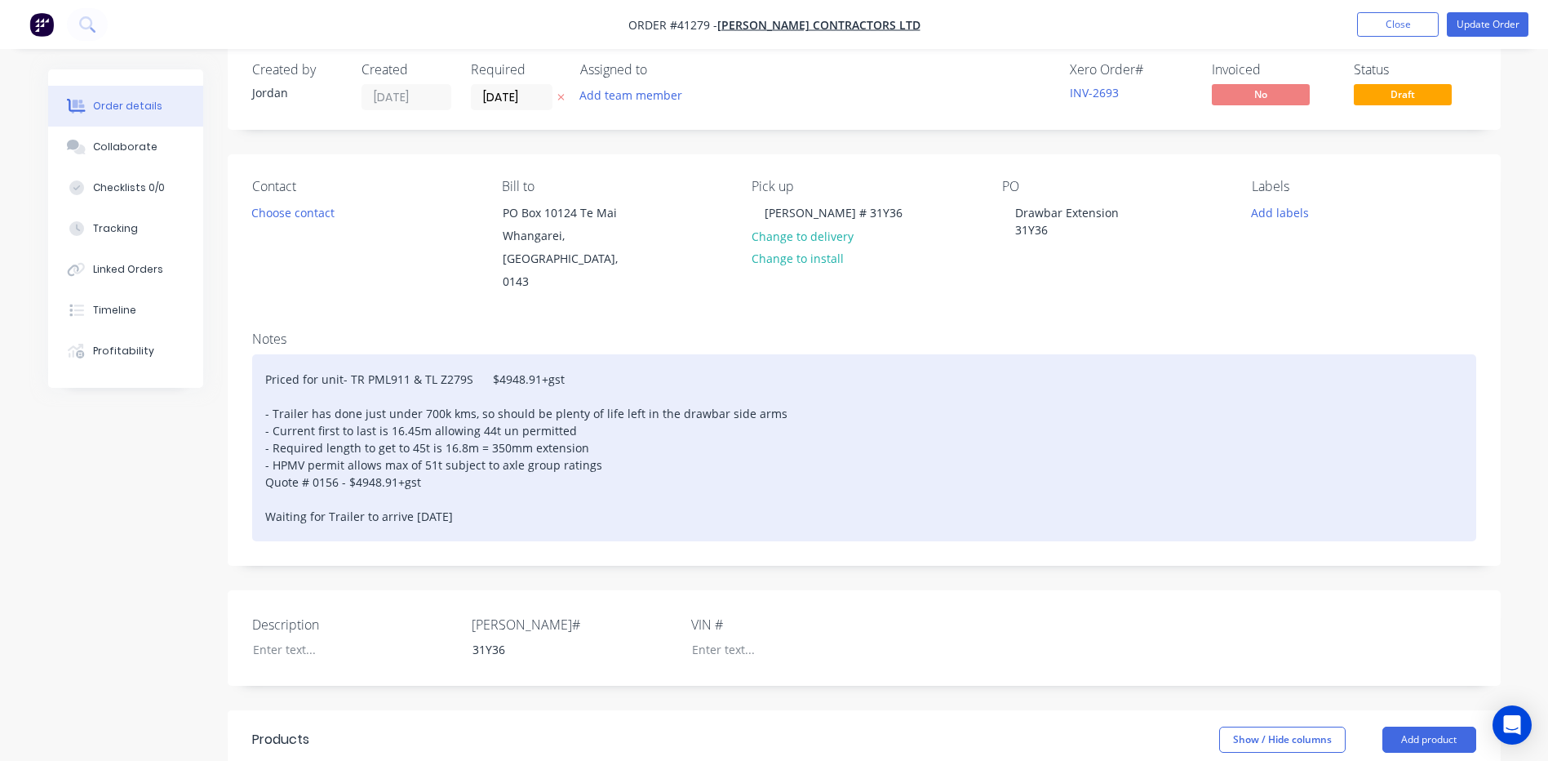
scroll to position [0, 0]
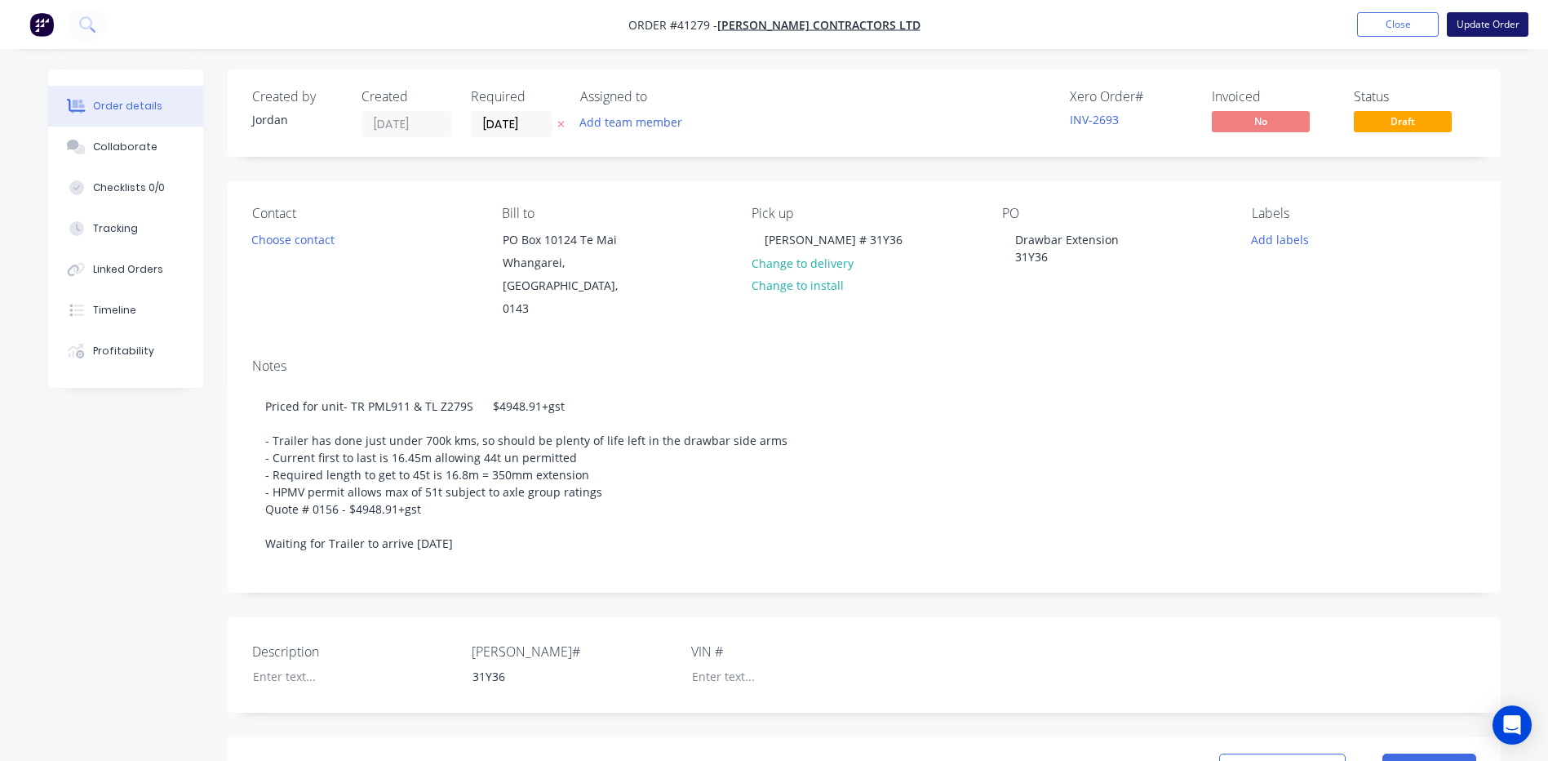
click at [1479, 20] on button "Update Order" at bounding box center [1488, 24] width 82 height 24
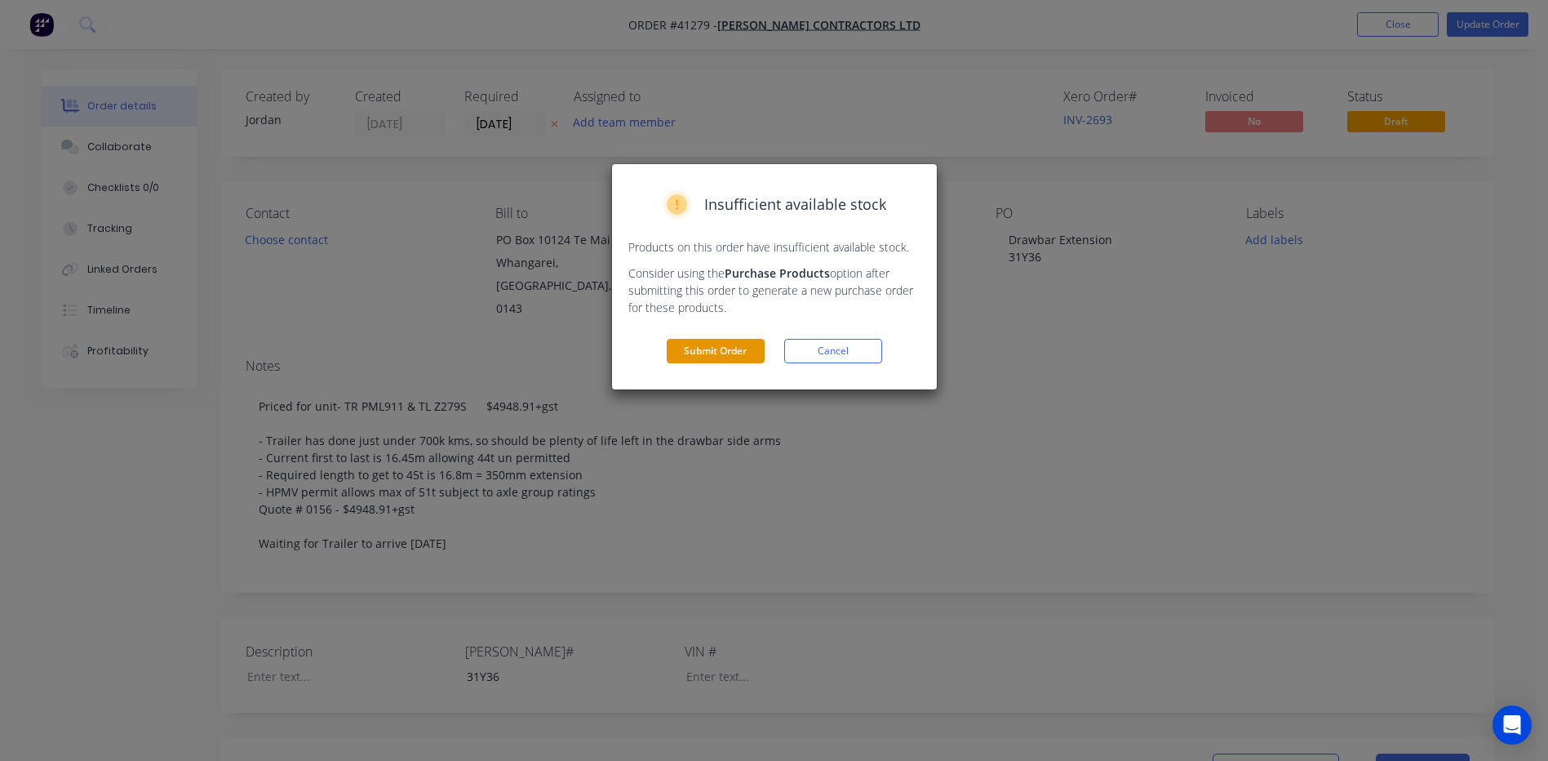
click at [730, 347] on button "Submit Order" at bounding box center [716, 351] width 98 height 24
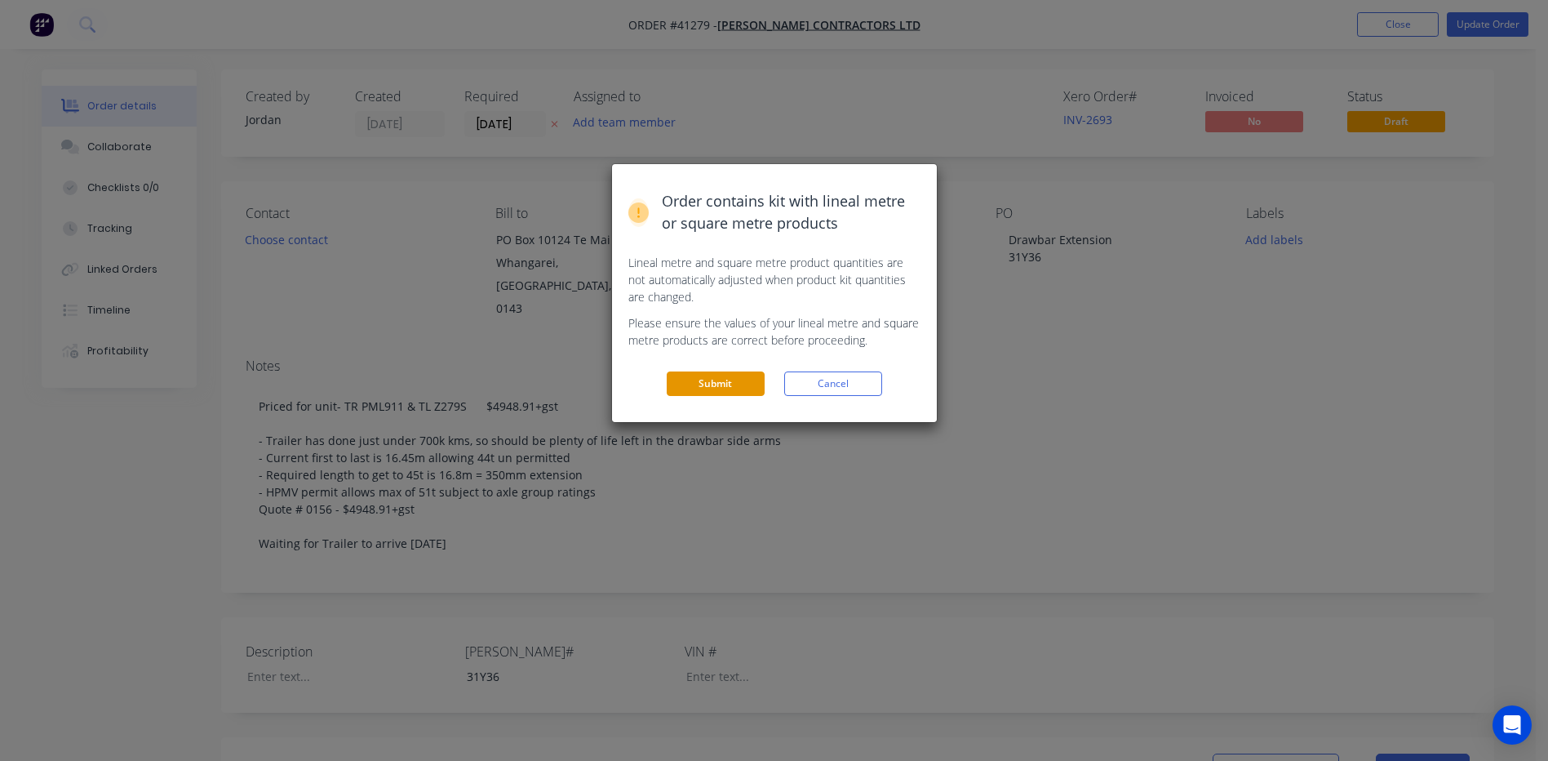
click at [724, 382] on button "Submit" at bounding box center [716, 383] width 98 height 24
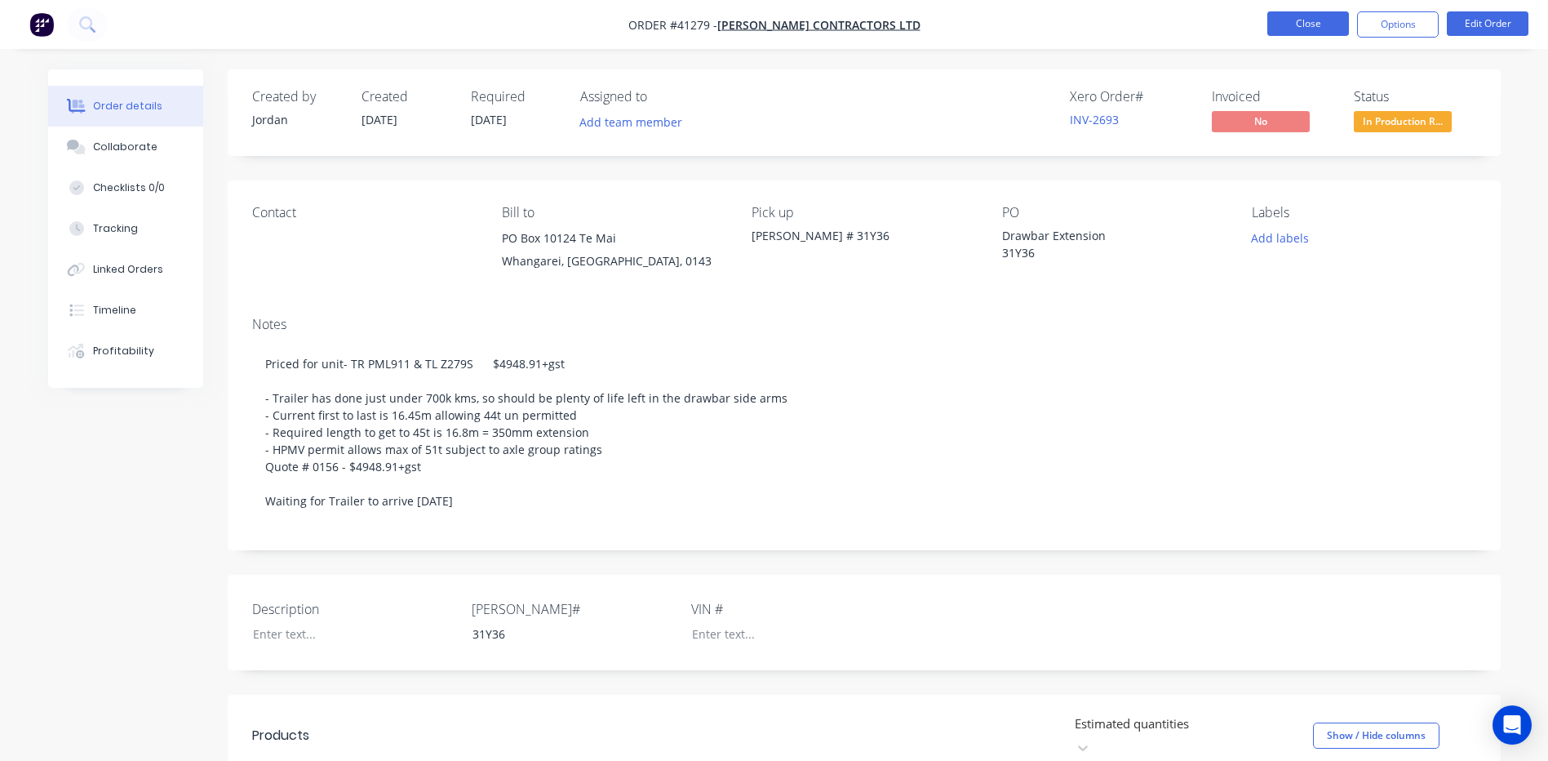
click at [1298, 19] on button "Close" at bounding box center [1308, 23] width 82 height 24
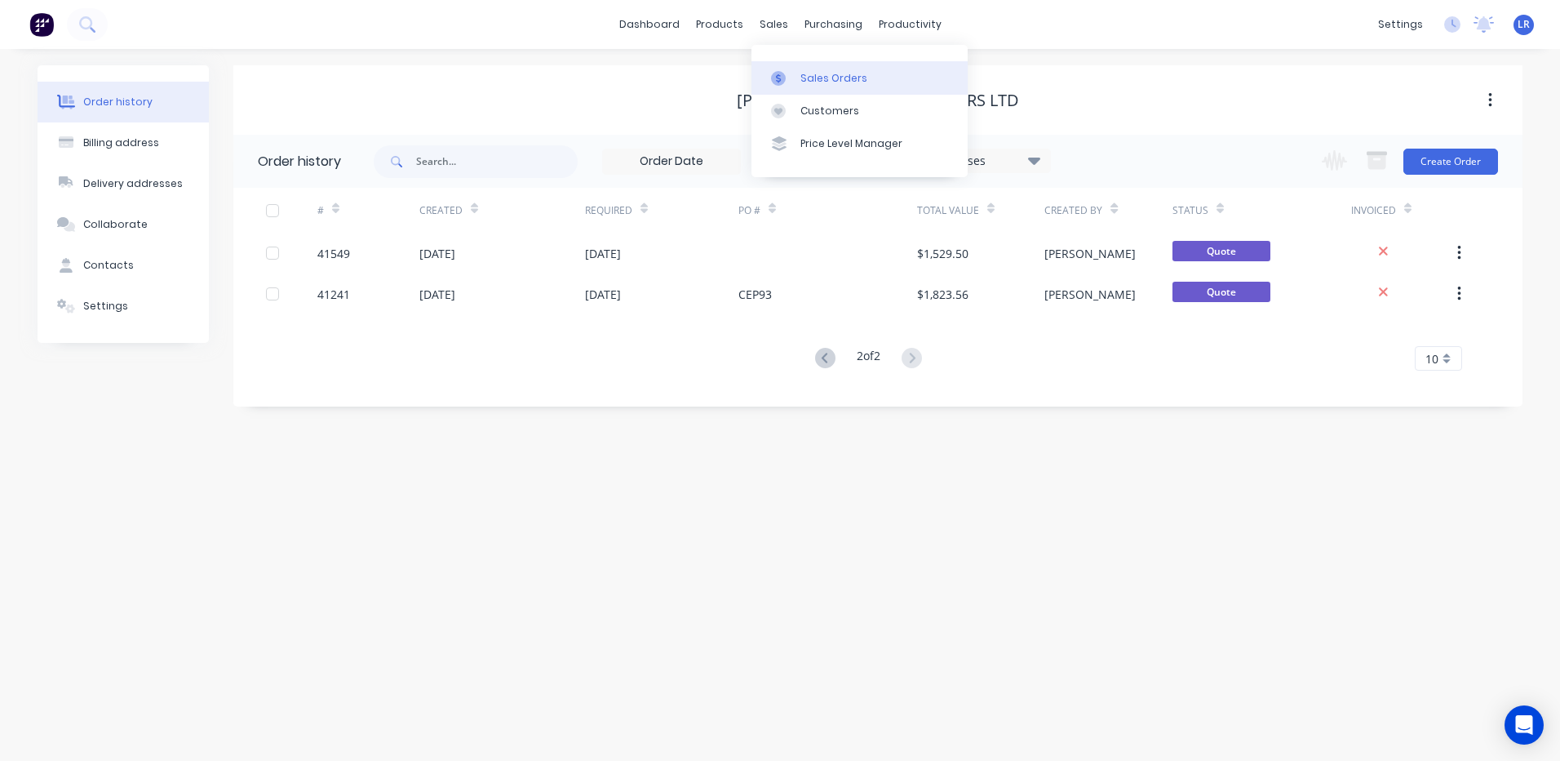
click at [811, 78] on div "Sales Orders" at bounding box center [834, 78] width 67 height 15
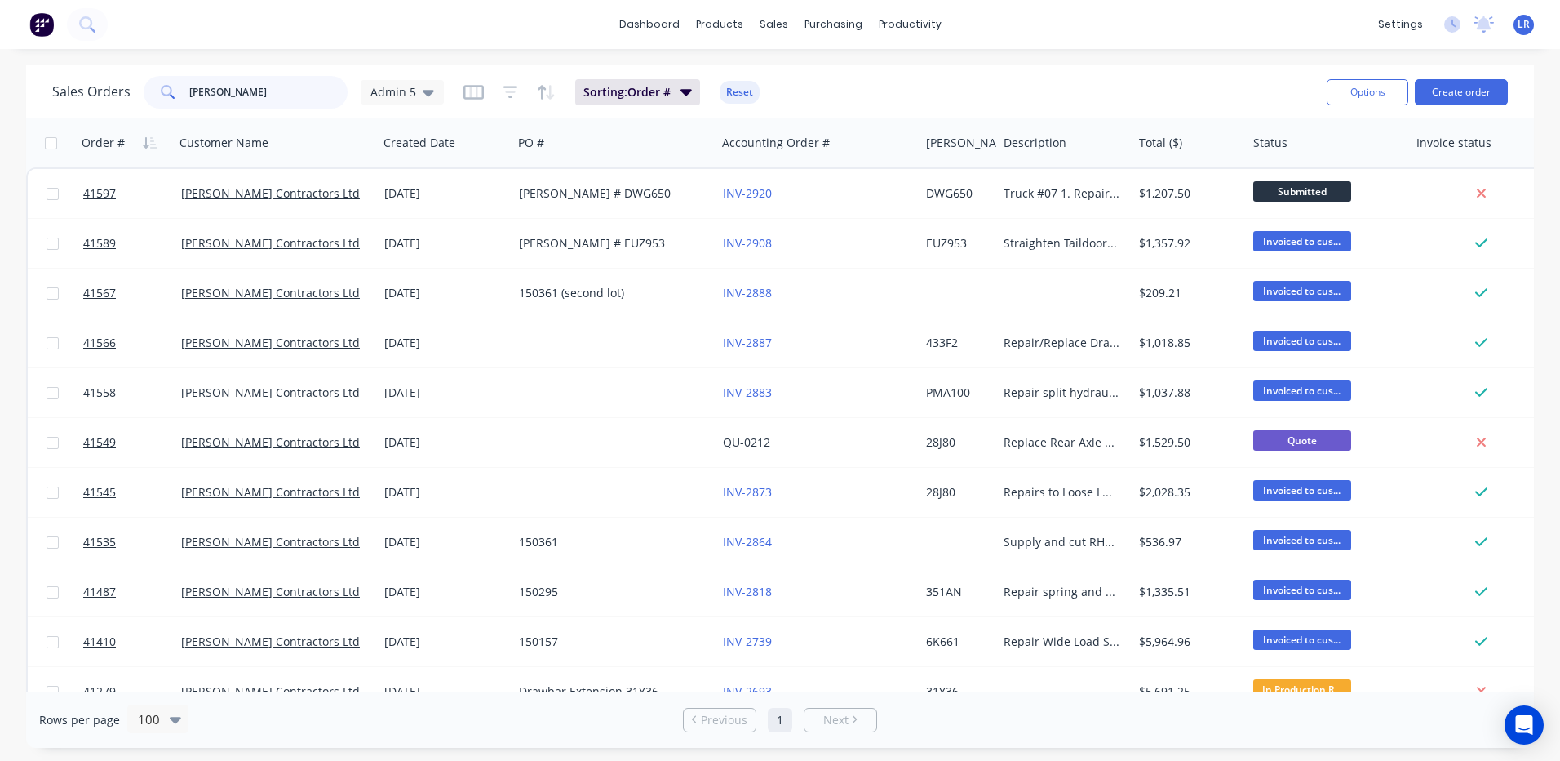
drag, startPoint x: 247, startPoint y: 93, endPoint x: 104, endPoint y: 77, distance: 143.7
click at [104, 77] on div "Sales Orders clements Admin 5" at bounding box center [248, 92] width 392 height 33
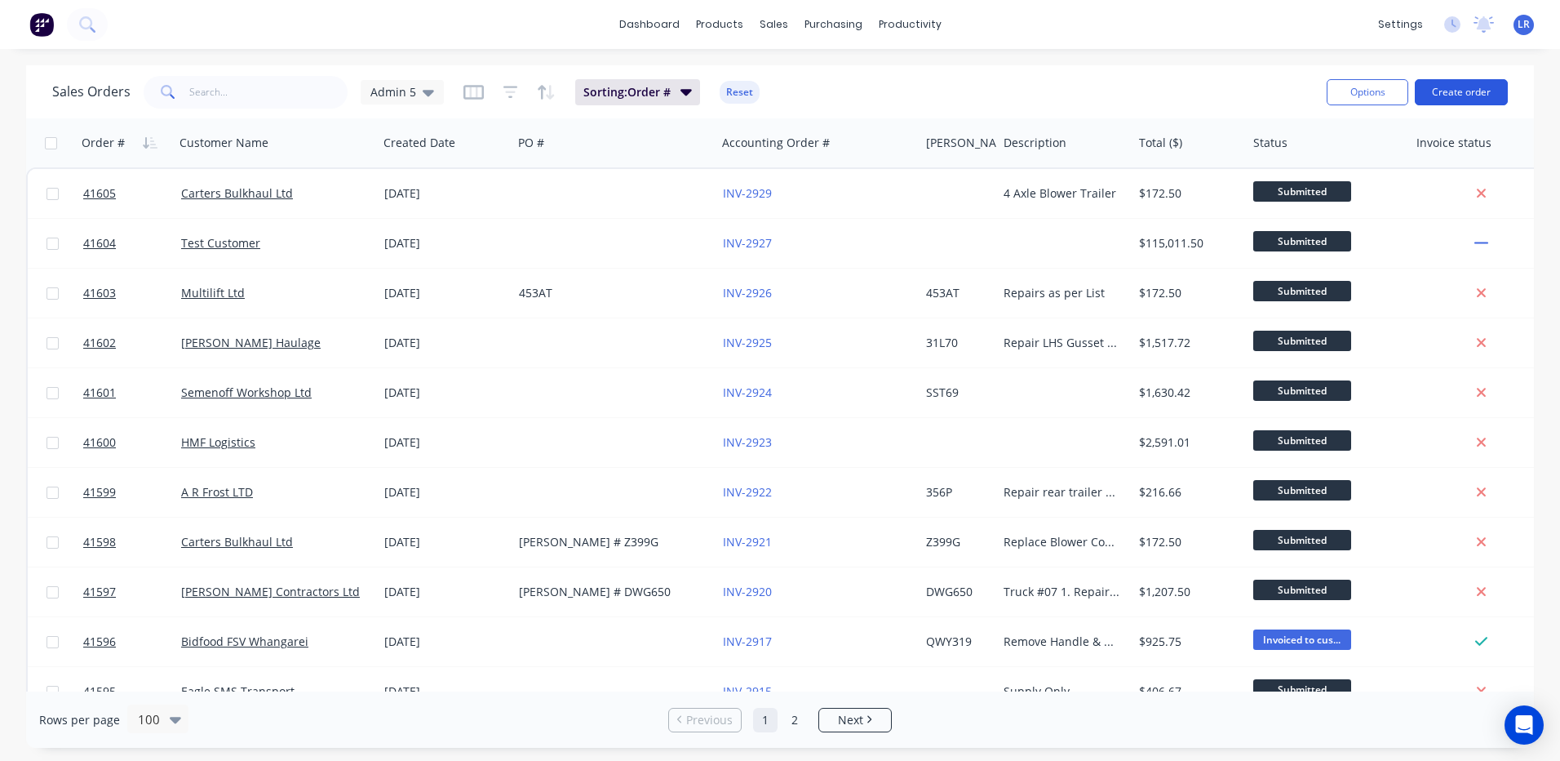
click at [1464, 90] on button "Create order" at bounding box center [1461, 92] width 93 height 26
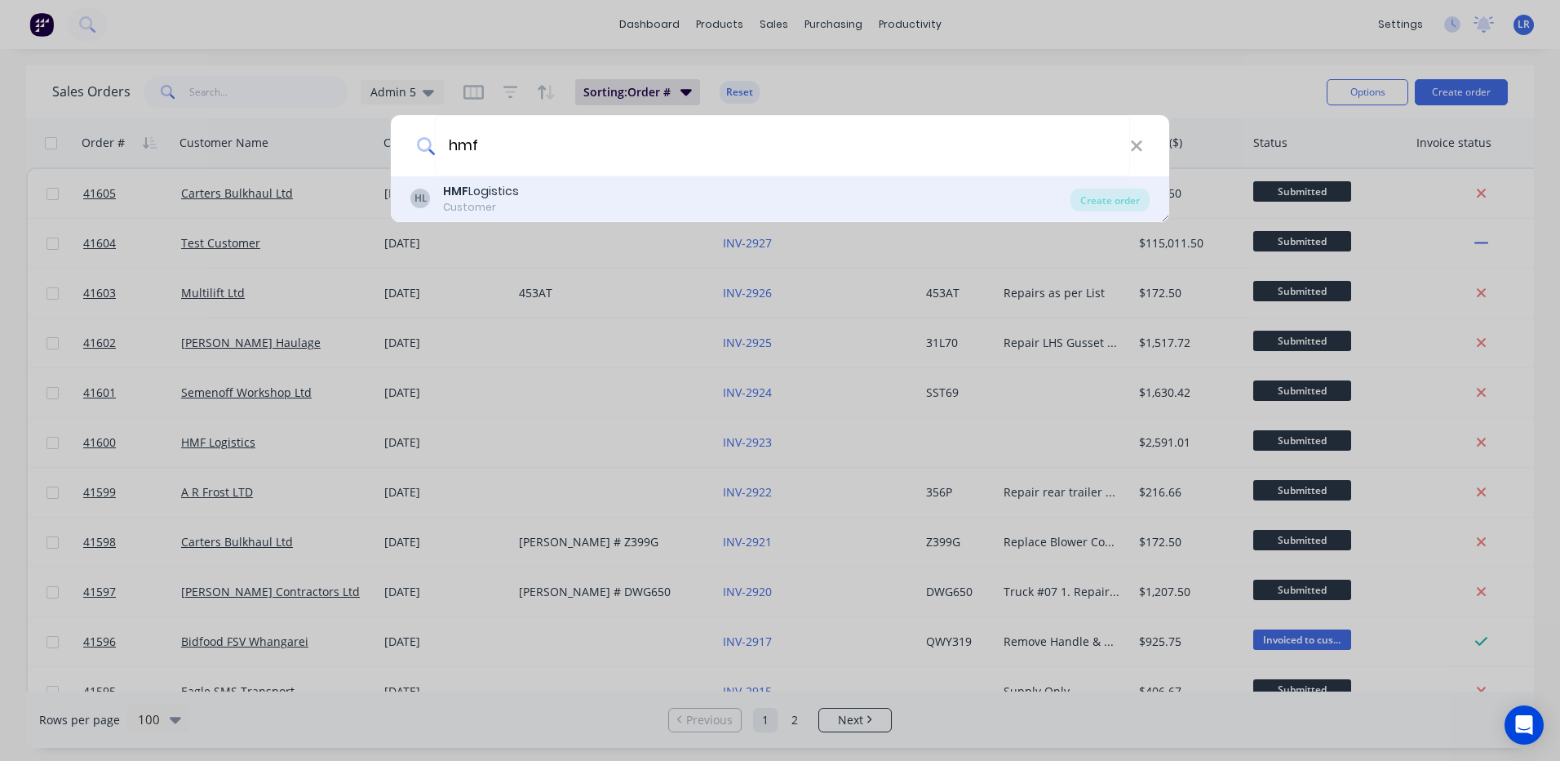
type input "hmf"
click at [503, 188] on div "HMF Logistics" at bounding box center [481, 191] width 76 height 17
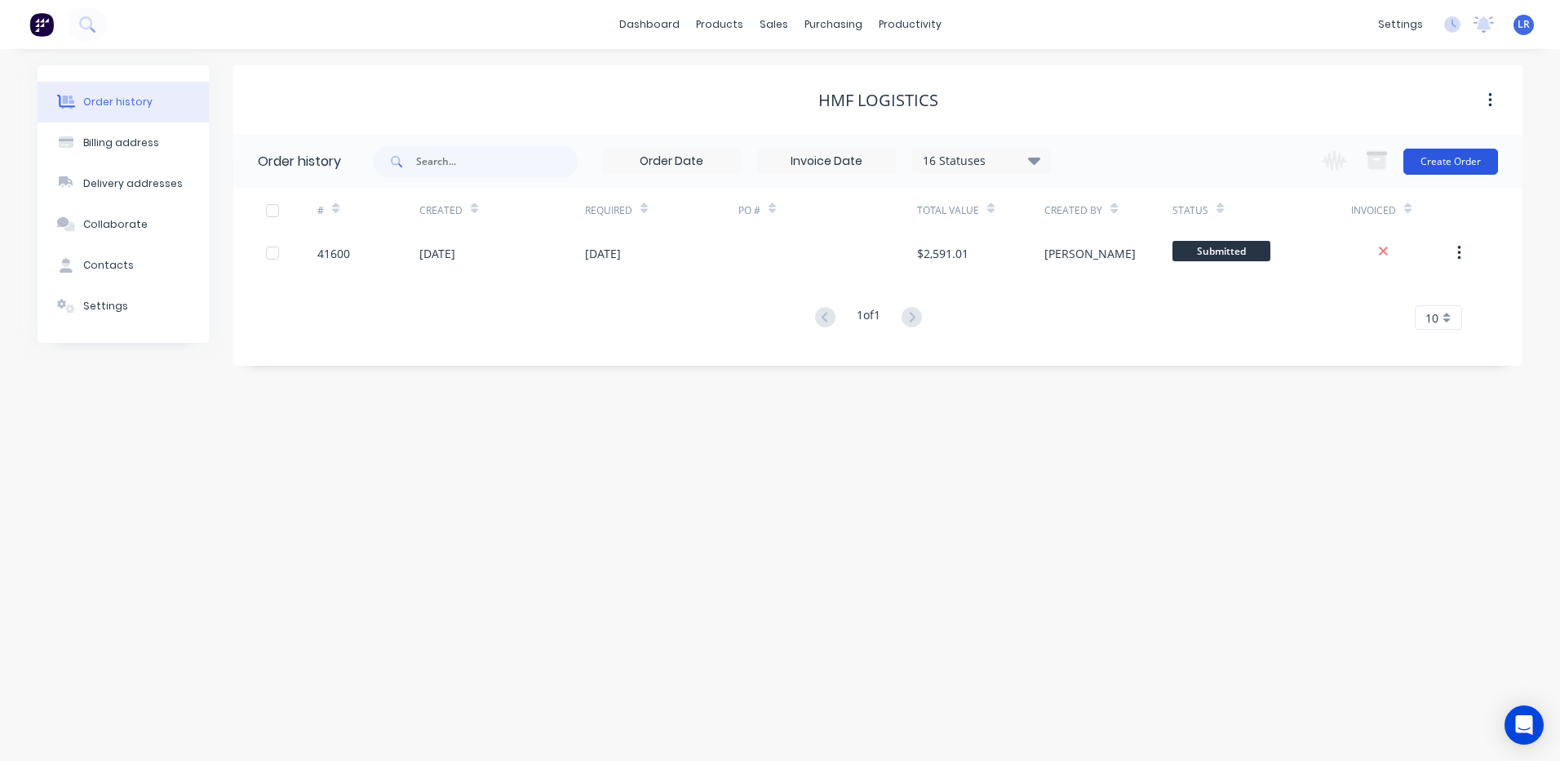
click at [1459, 157] on button "Create Order" at bounding box center [1451, 162] width 95 height 26
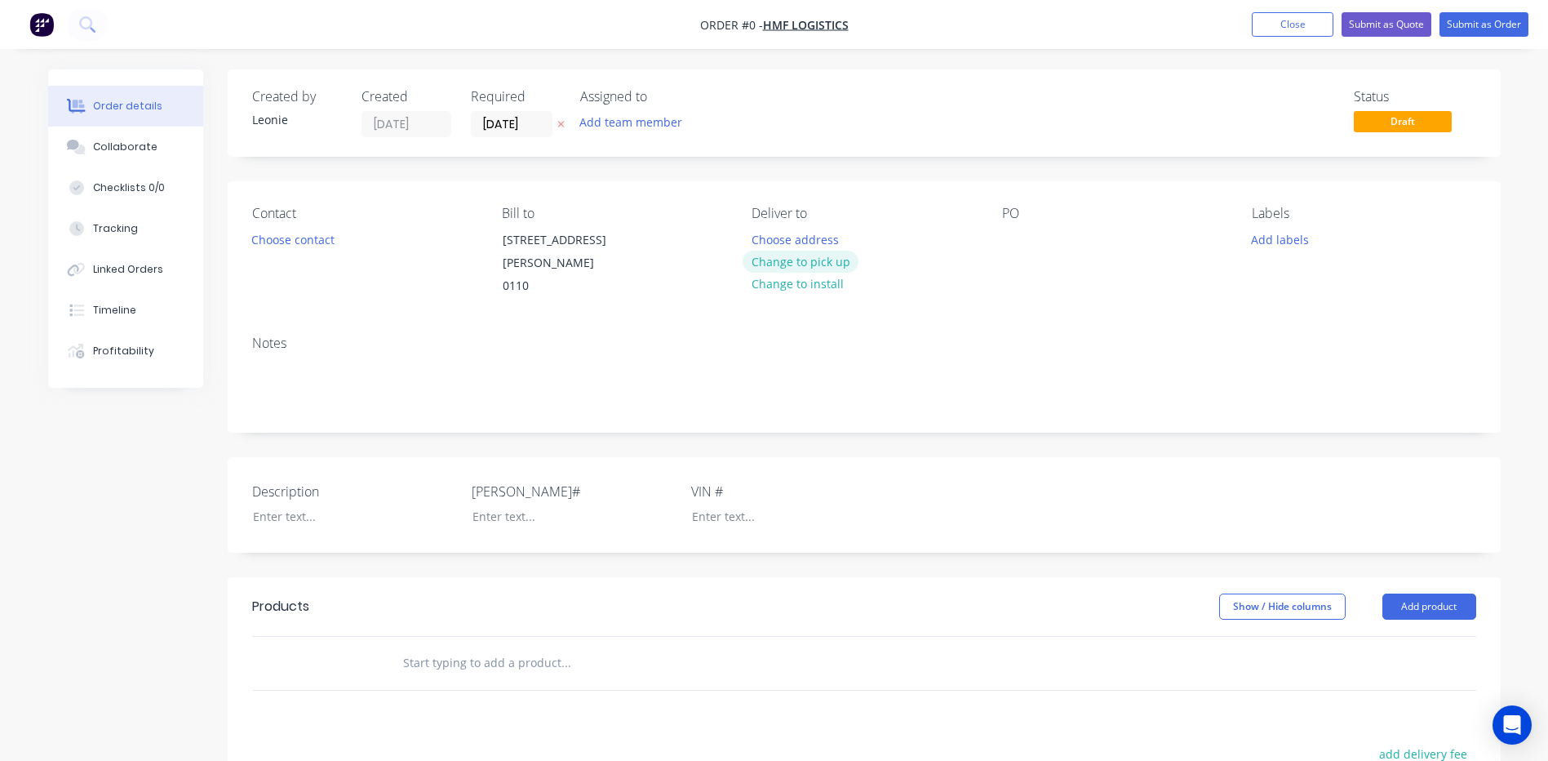
click at [823, 263] on button "Change to pick up" at bounding box center [801, 262] width 116 height 22
click at [772, 240] on div at bounding box center [765, 240] width 26 height 24
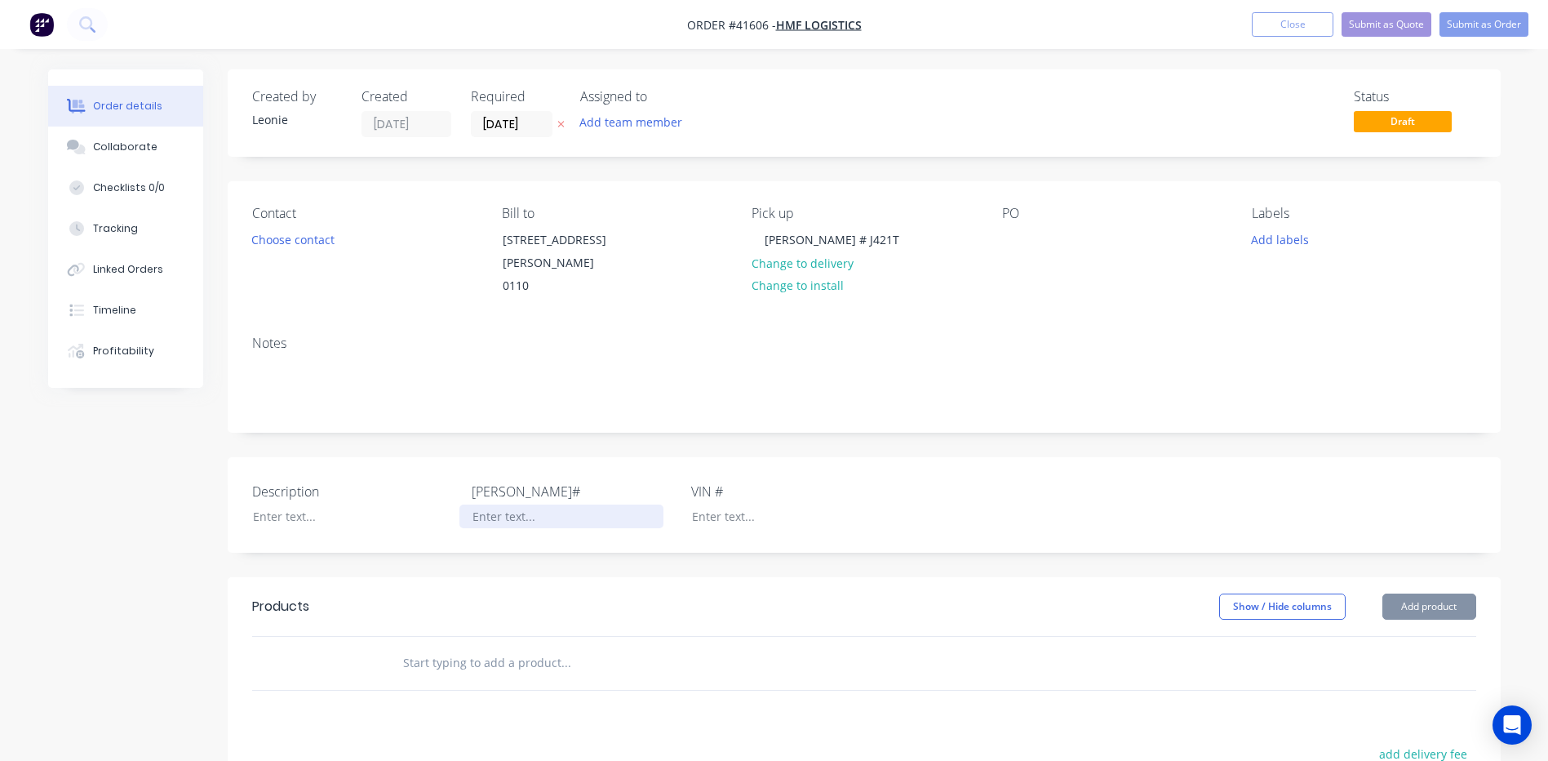
click at [481, 504] on div at bounding box center [561, 516] width 204 height 24
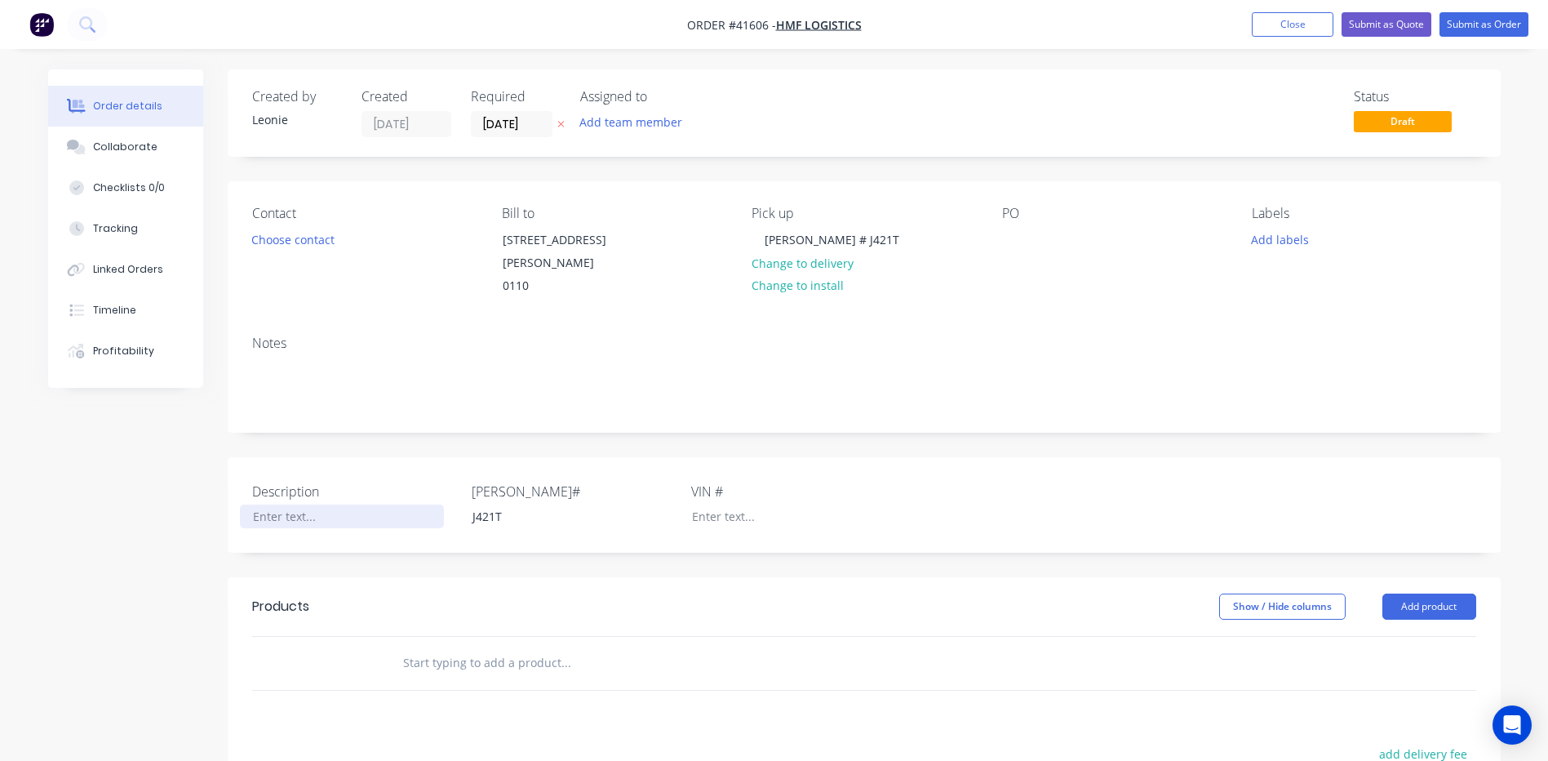
click at [285, 504] on div at bounding box center [342, 516] width 204 height 24
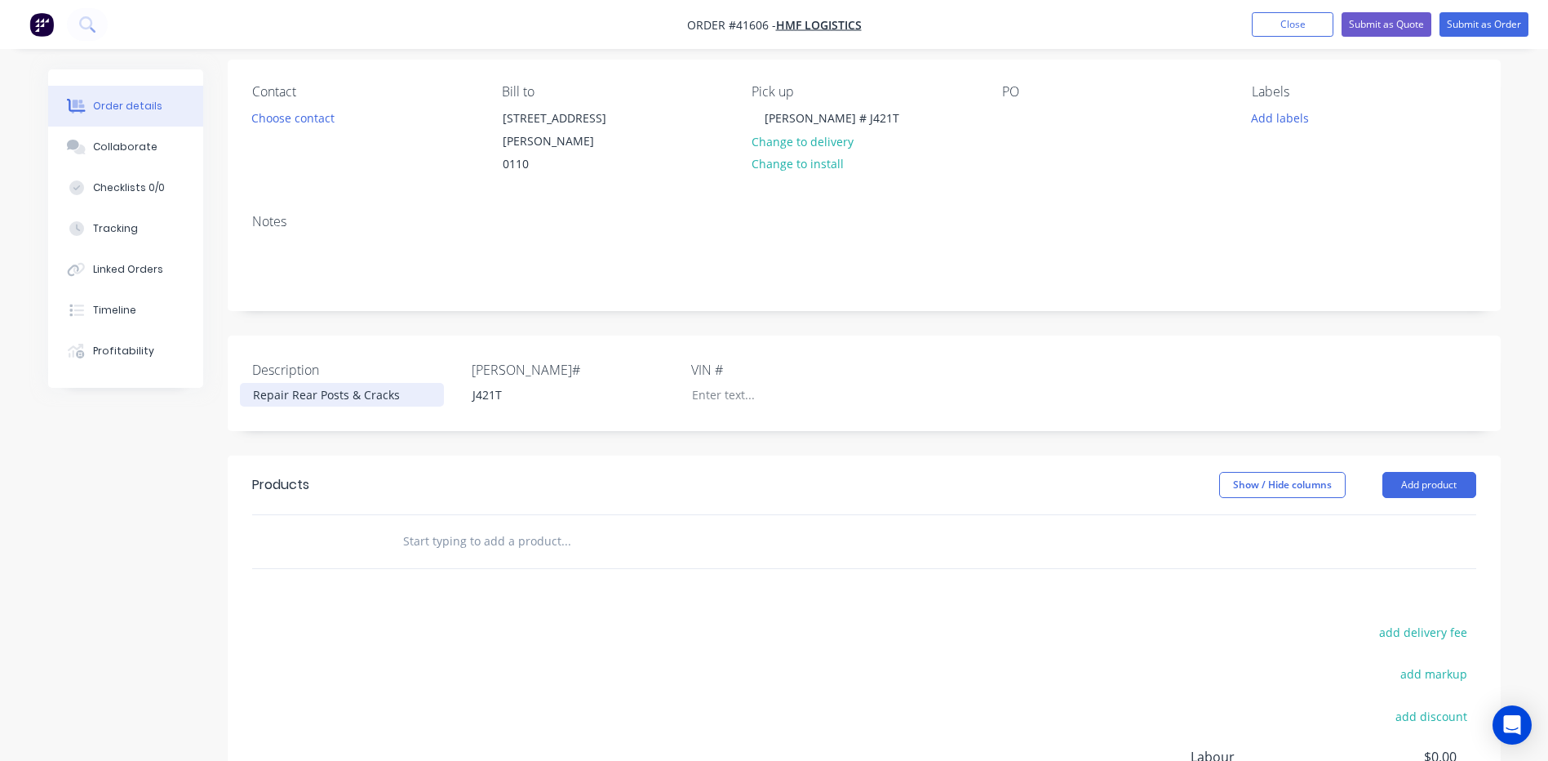
scroll to position [163, 0]
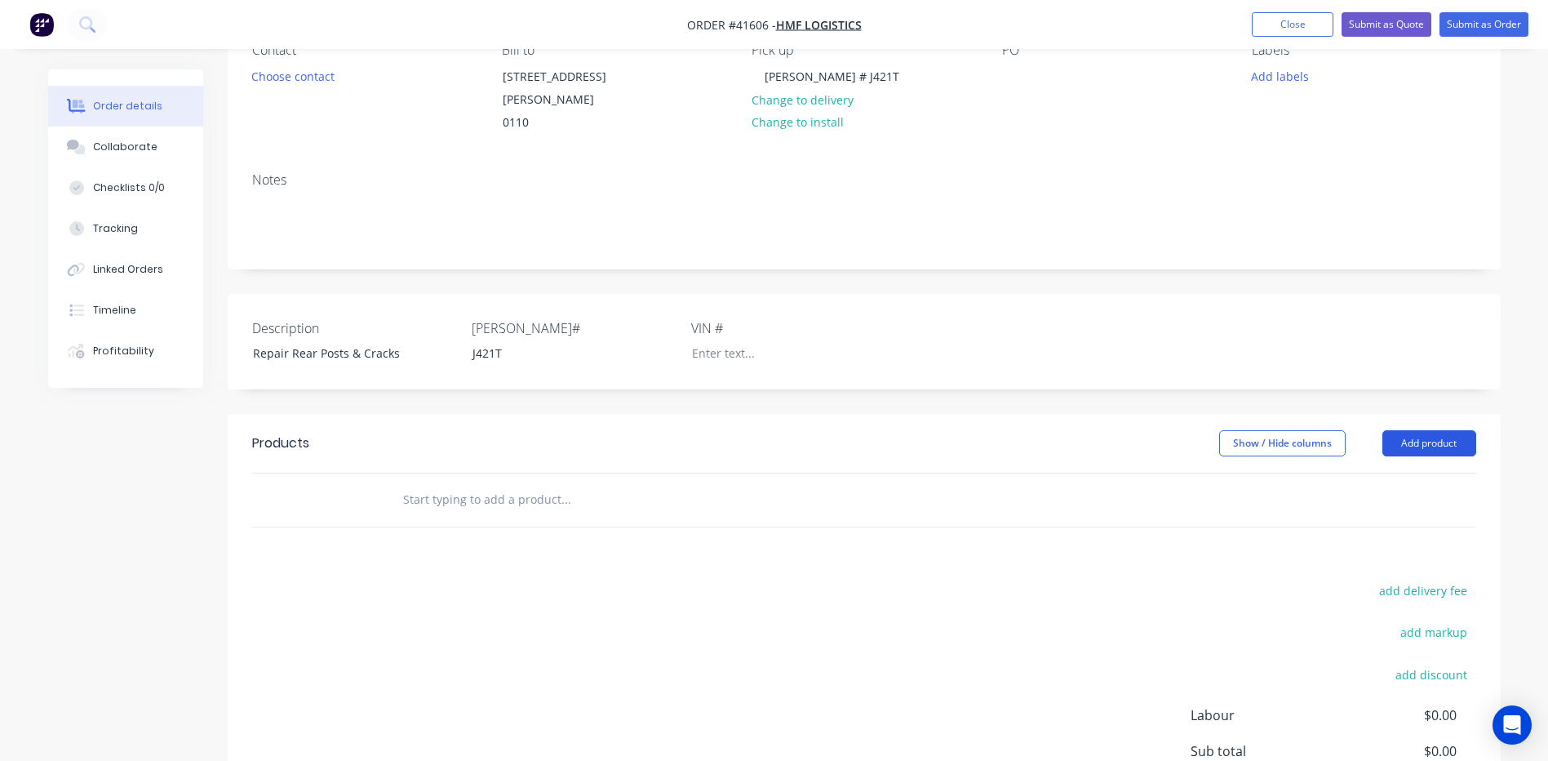
click at [1416, 430] on button "Add product" at bounding box center [1429, 443] width 94 height 26
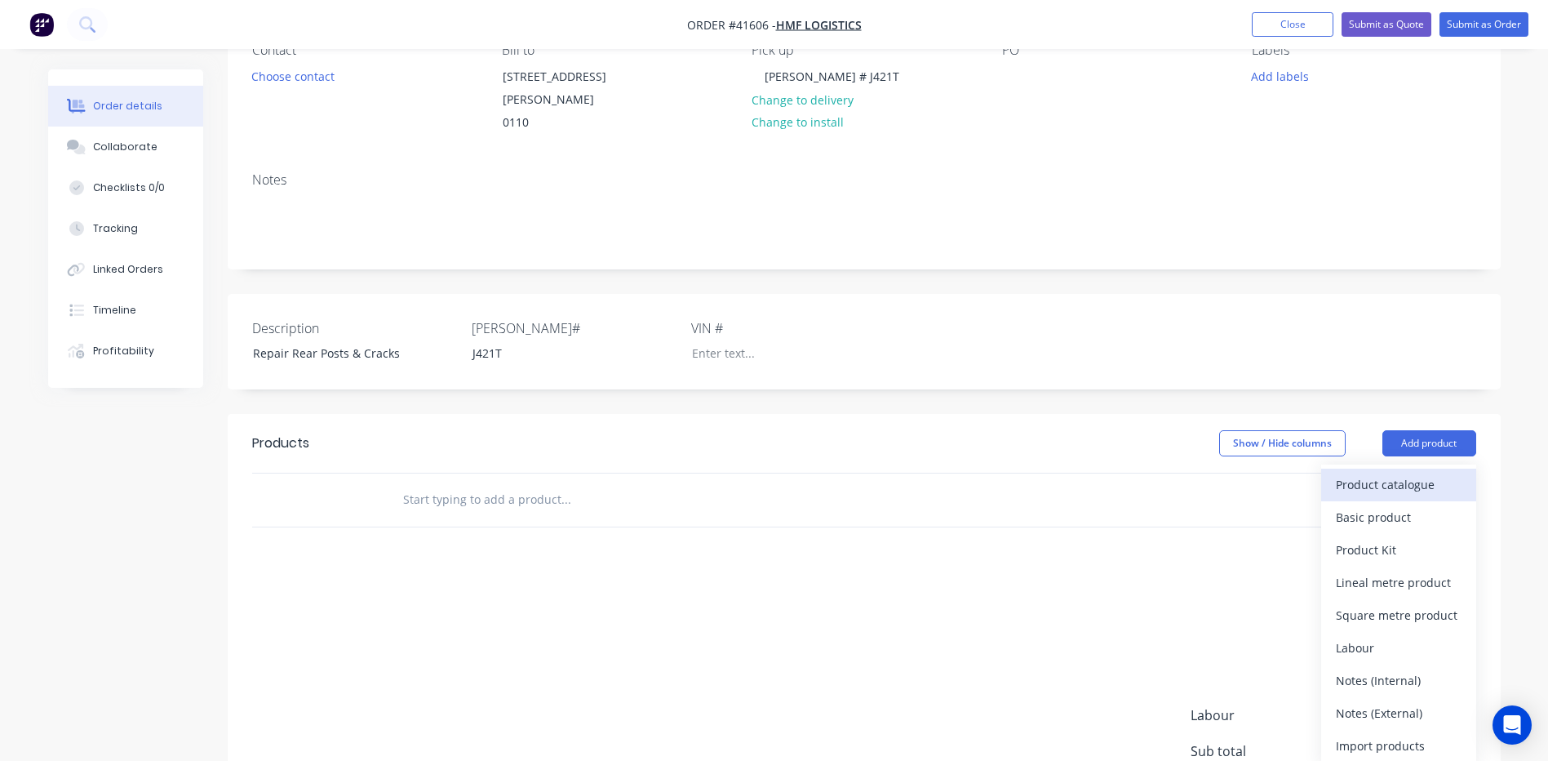
click at [1386, 472] on div "Product catalogue" at bounding box center [1399, 484] width 126 height 24
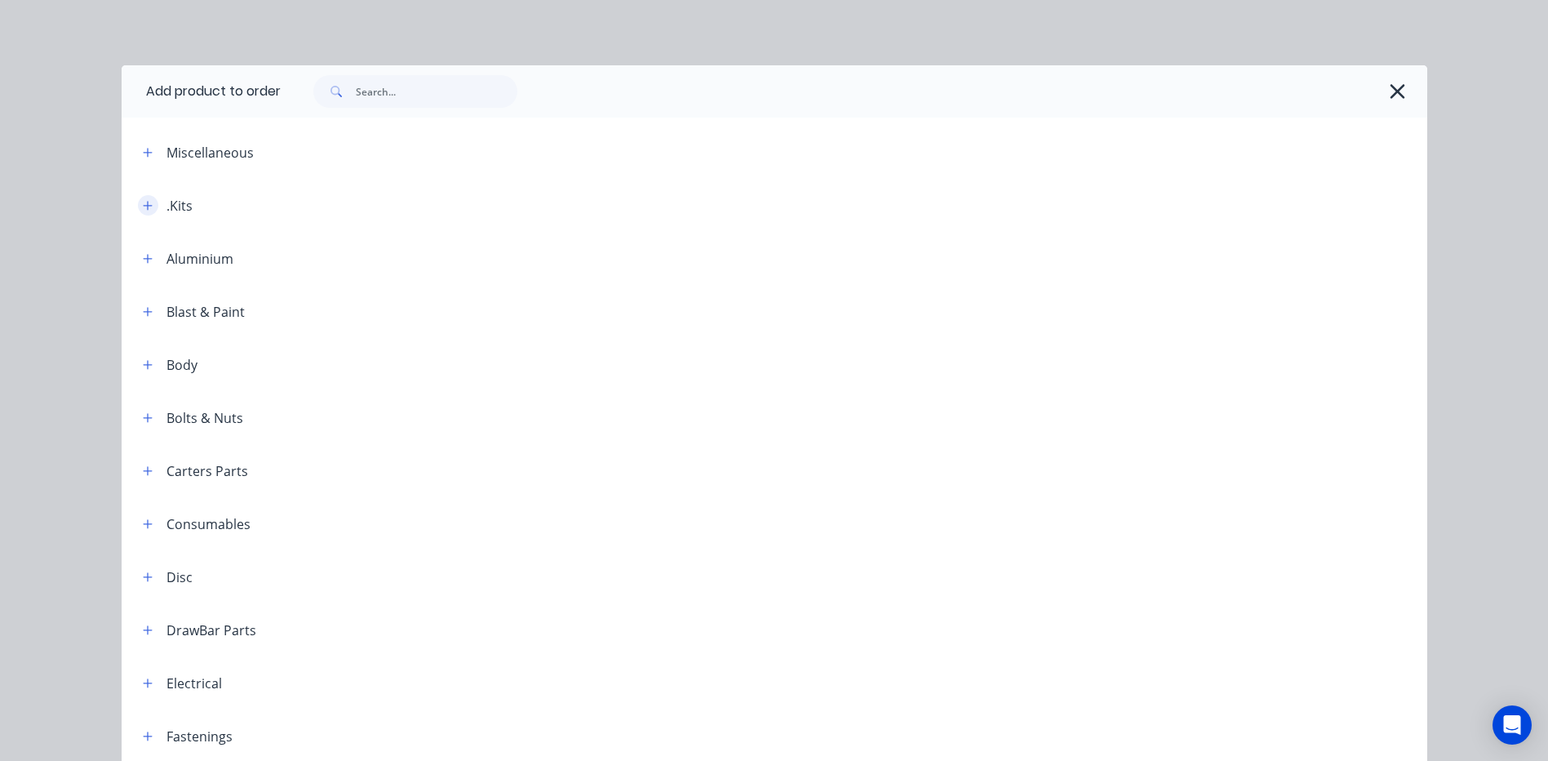
click at [144, 204] on icon "button" at bounding box center [148, 205] width 10 height 11
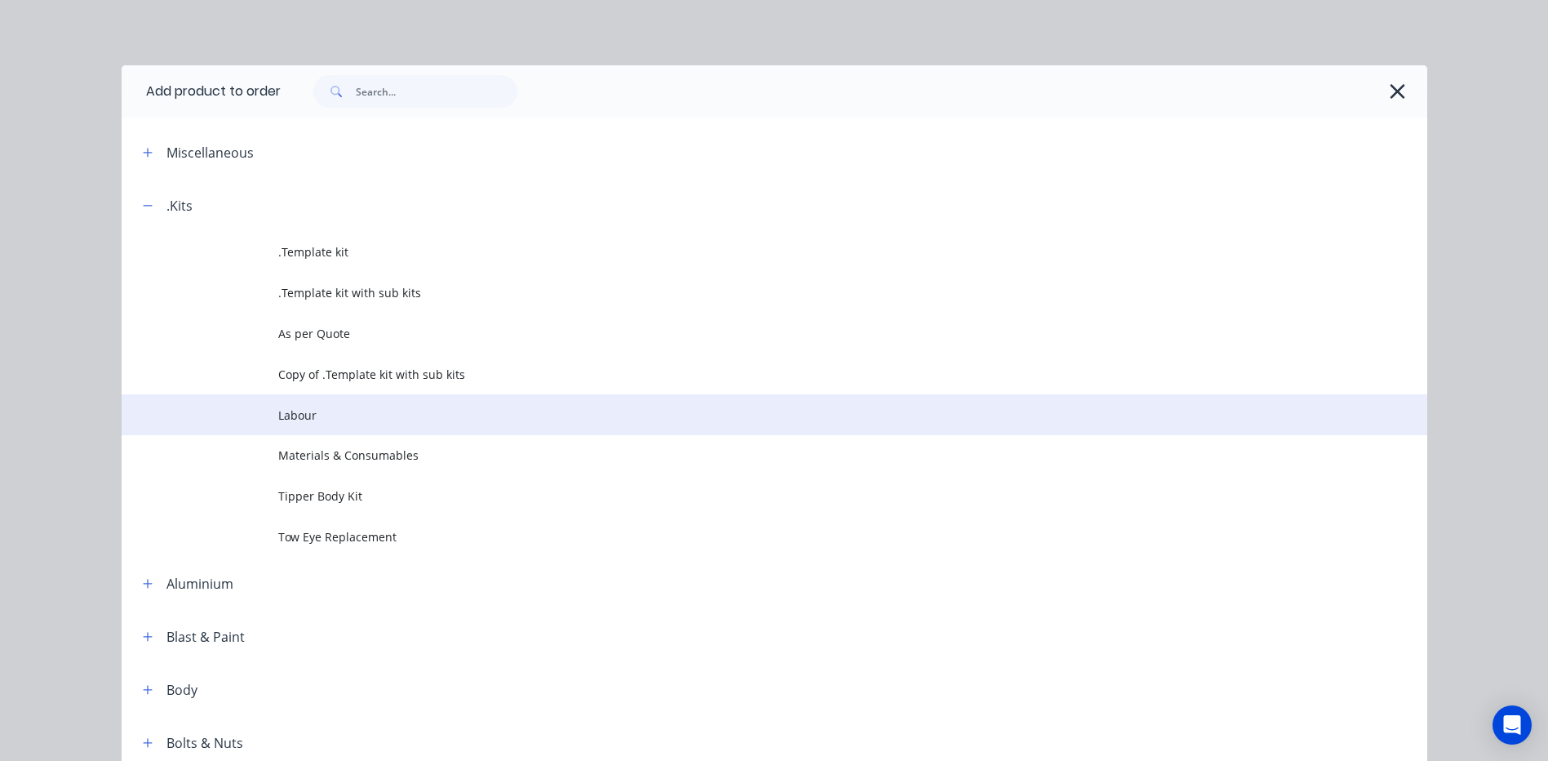
click at [290, 422] on span "Labour" at bounding box center [737, 414] width 919 height 17
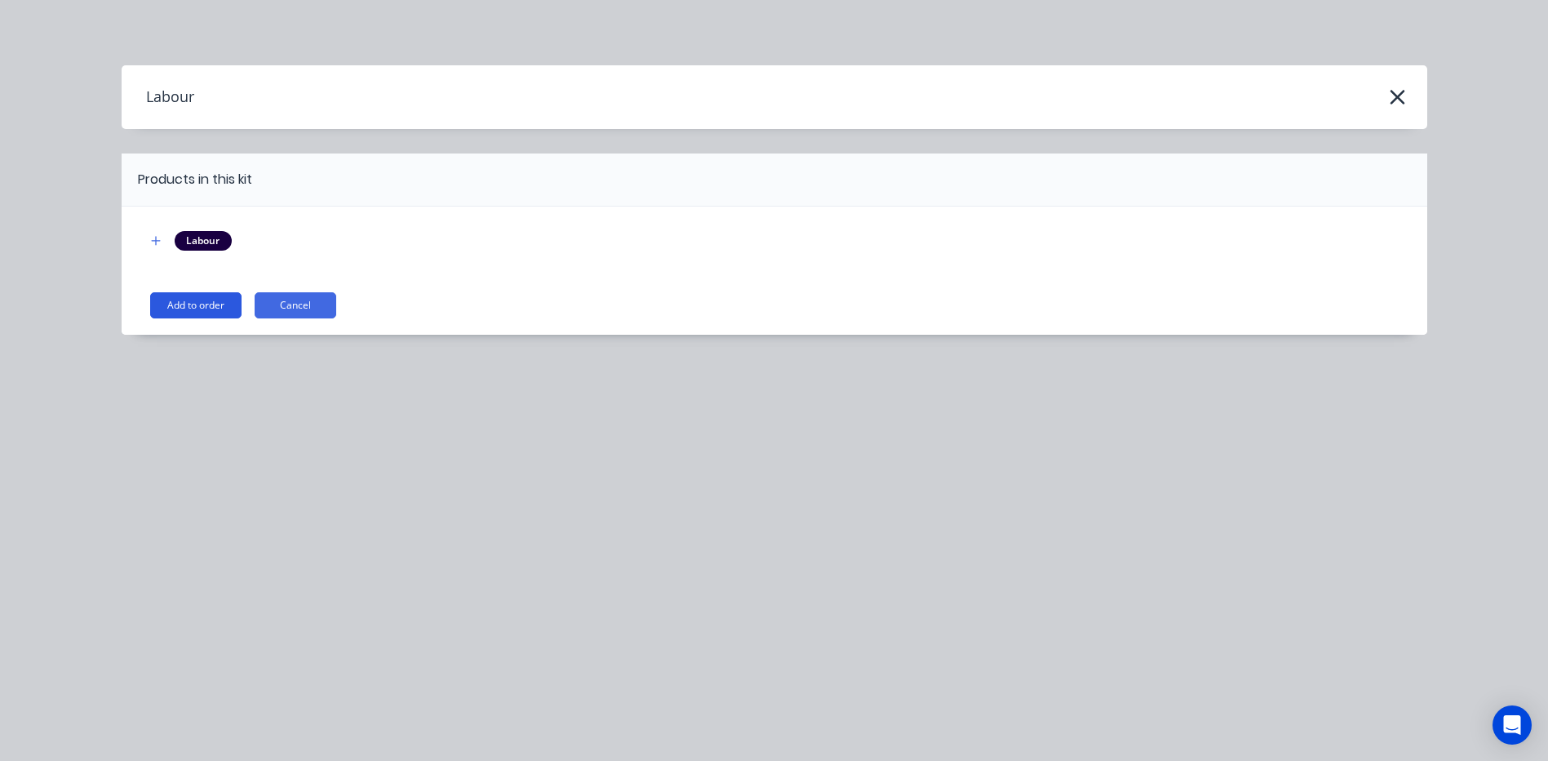
click at [185, 299] on button "Add to order" at bounding box center [195, 305] width 91 height 26
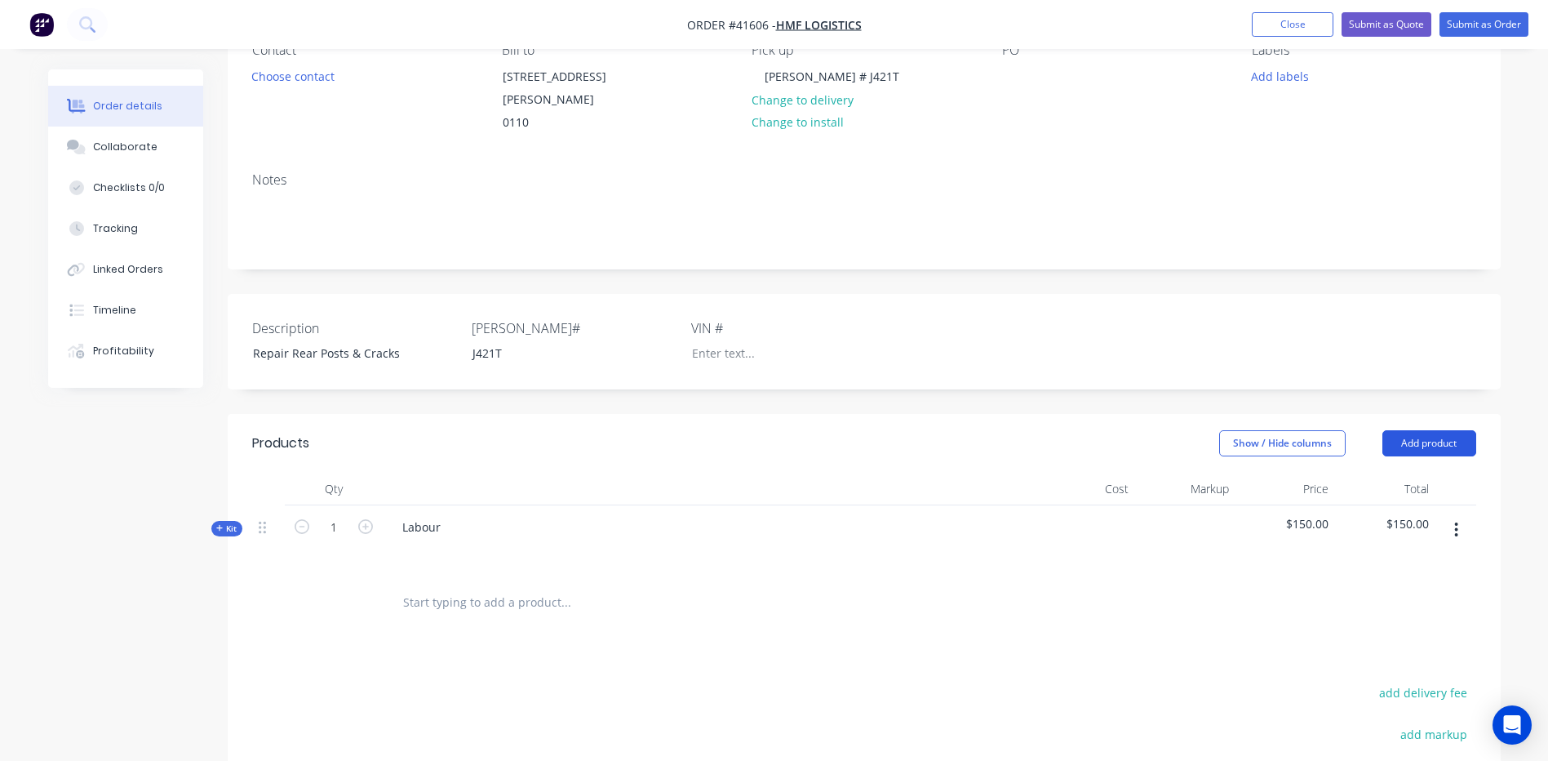
click at [1433, 430] on button "Add product" at bounding box center [1429, 443] width 94 height 26
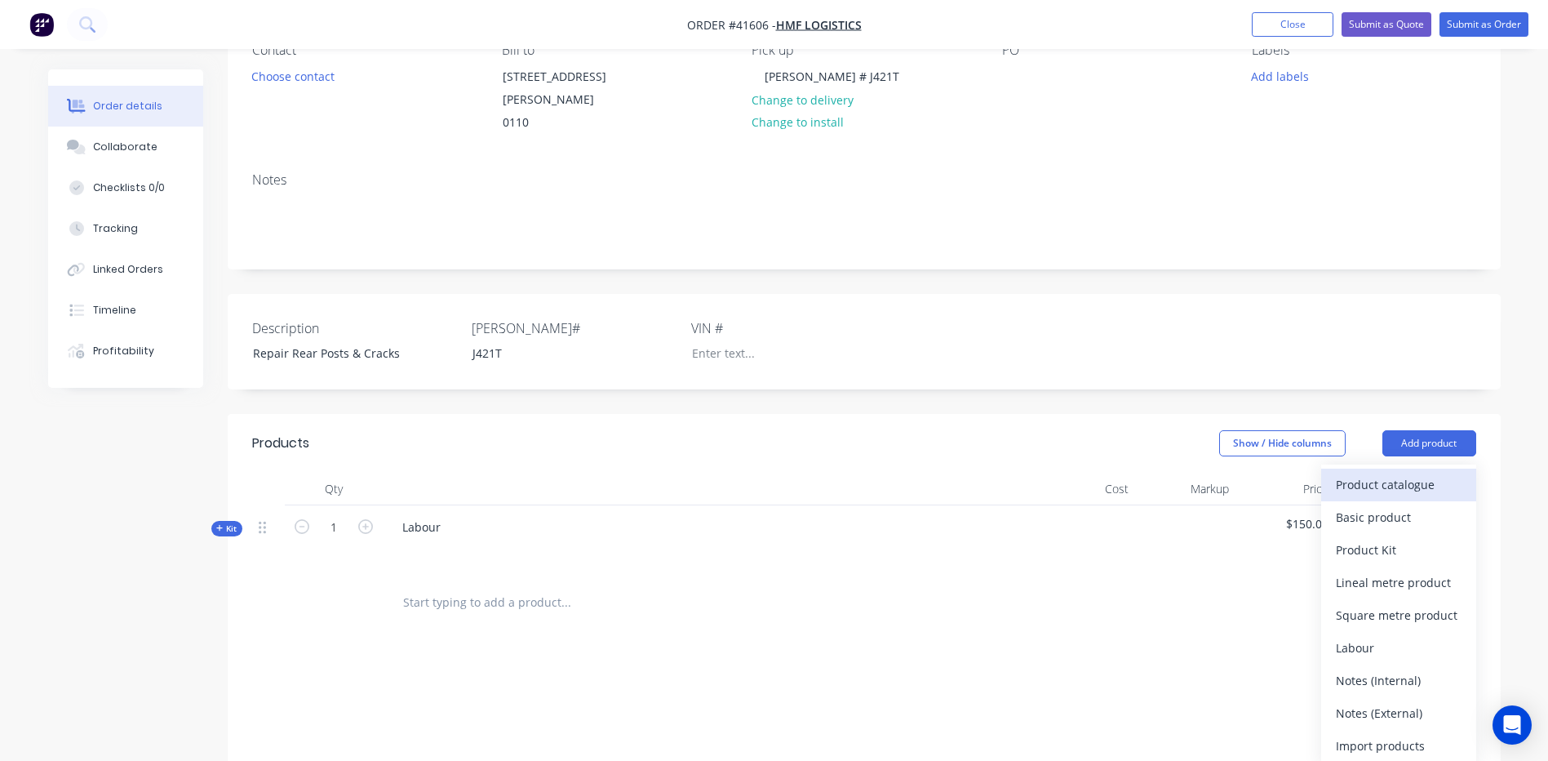
click at [1353, 472] on div "Product catalogue" at bounding box center [1399, 484] width 126 height 24
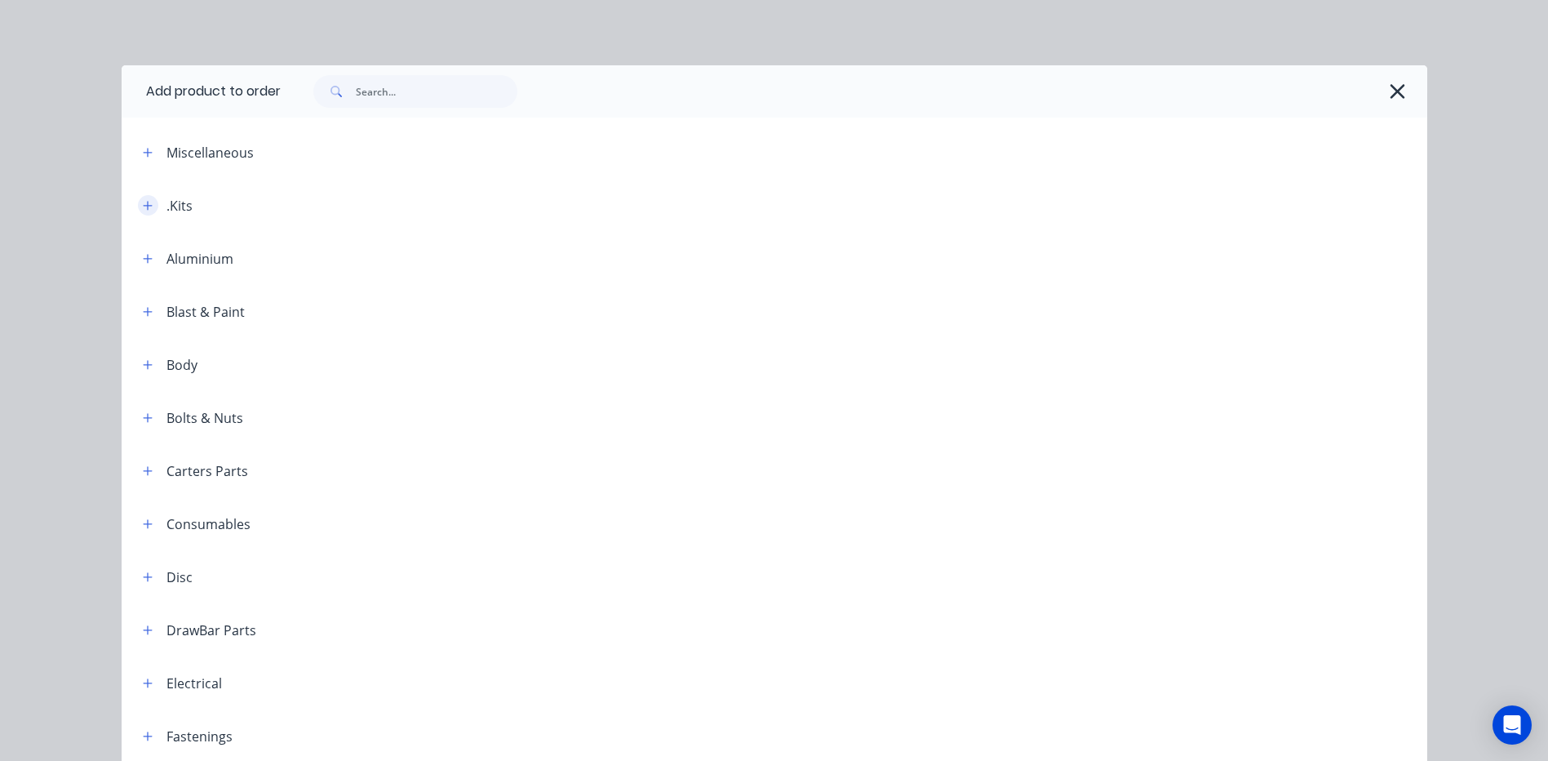
click at [148, 206] on button "button" at bounding box center [148, 205] width 20 height 20
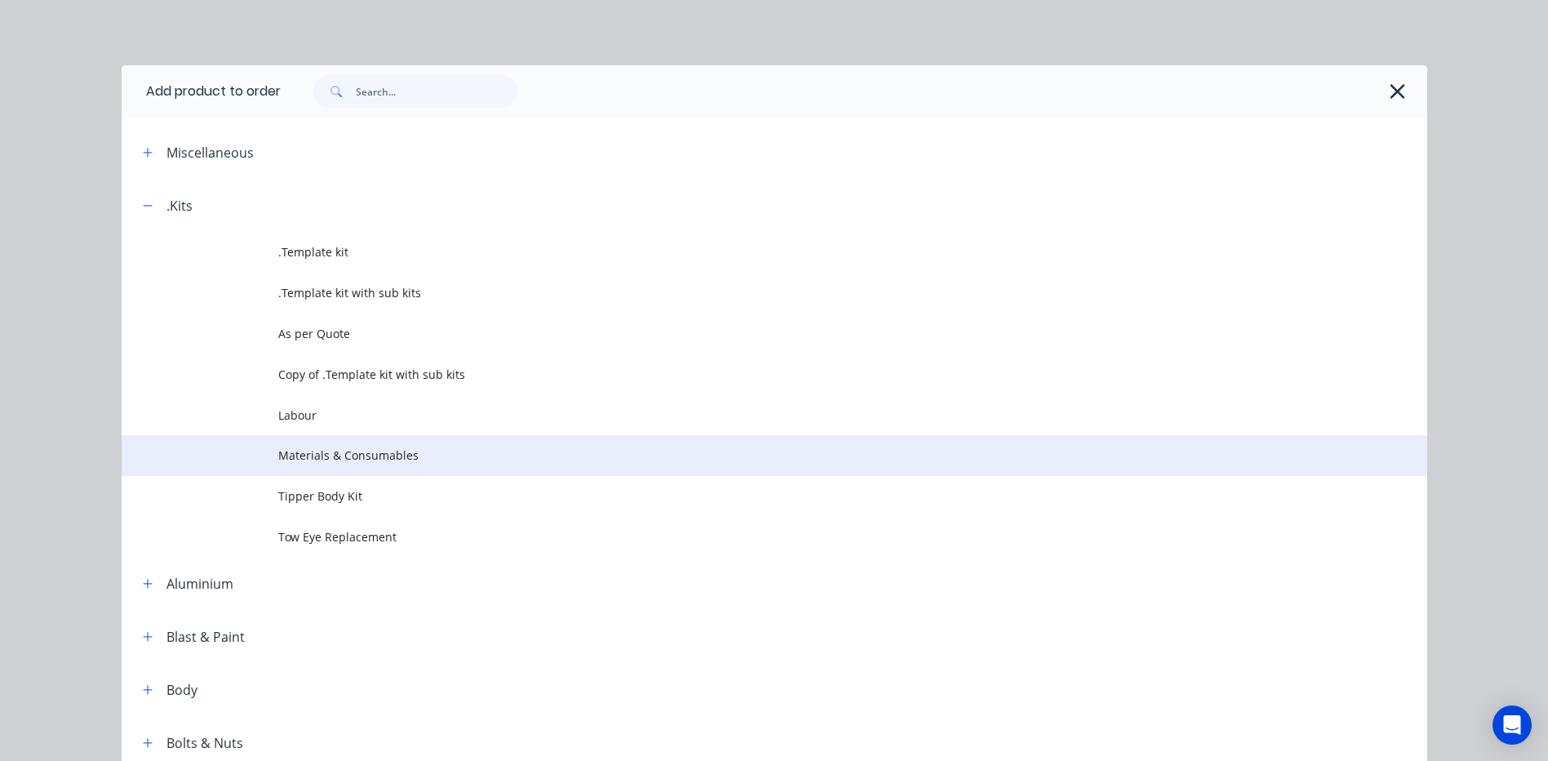
click at [310, 454] on span "Materials & Consumables" at bounding box center [737, 454] width 919 height 17
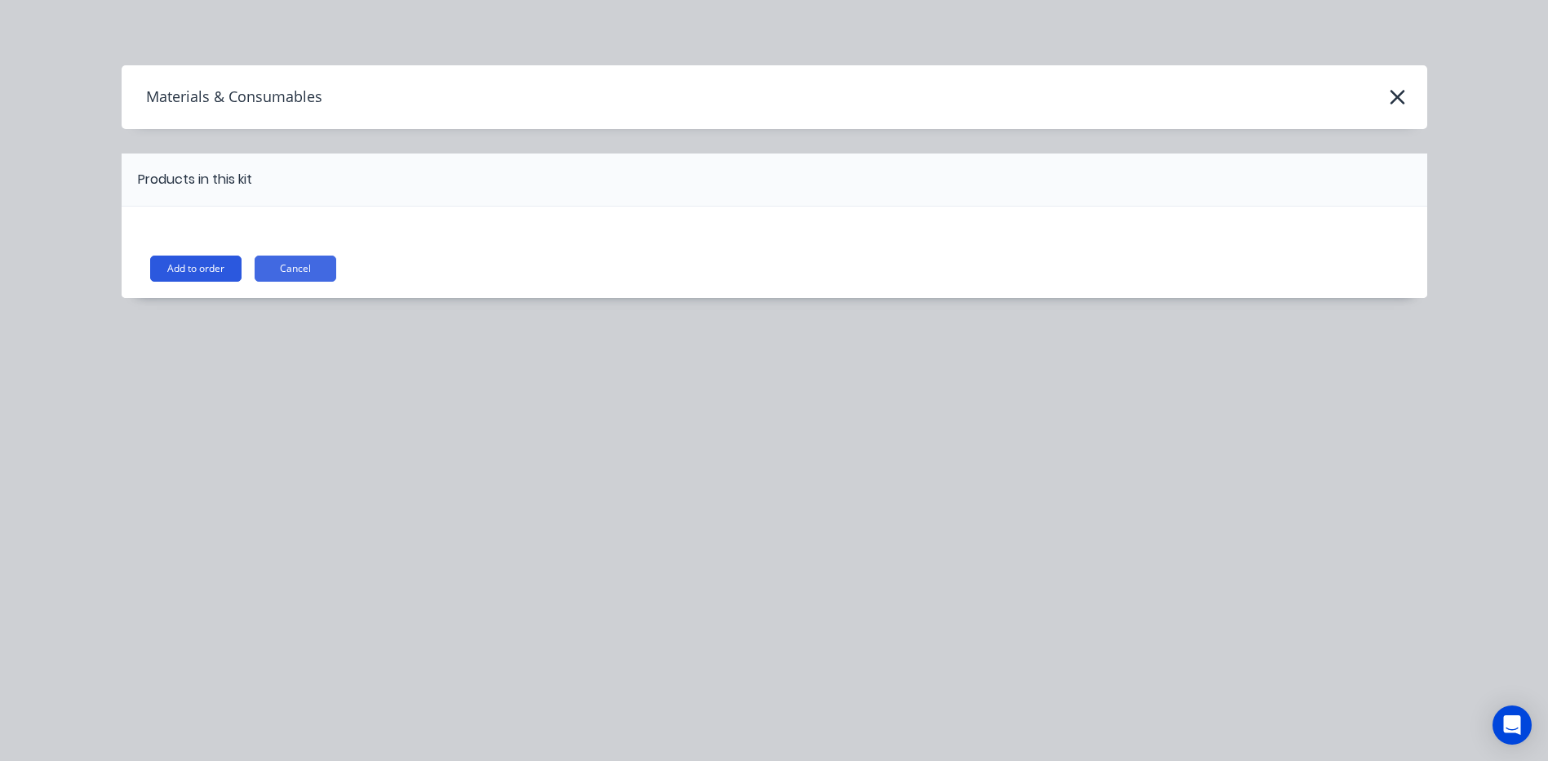
click at [184, 266] on button "Add to order" at bounding box center [195, 268] width 91 height 26
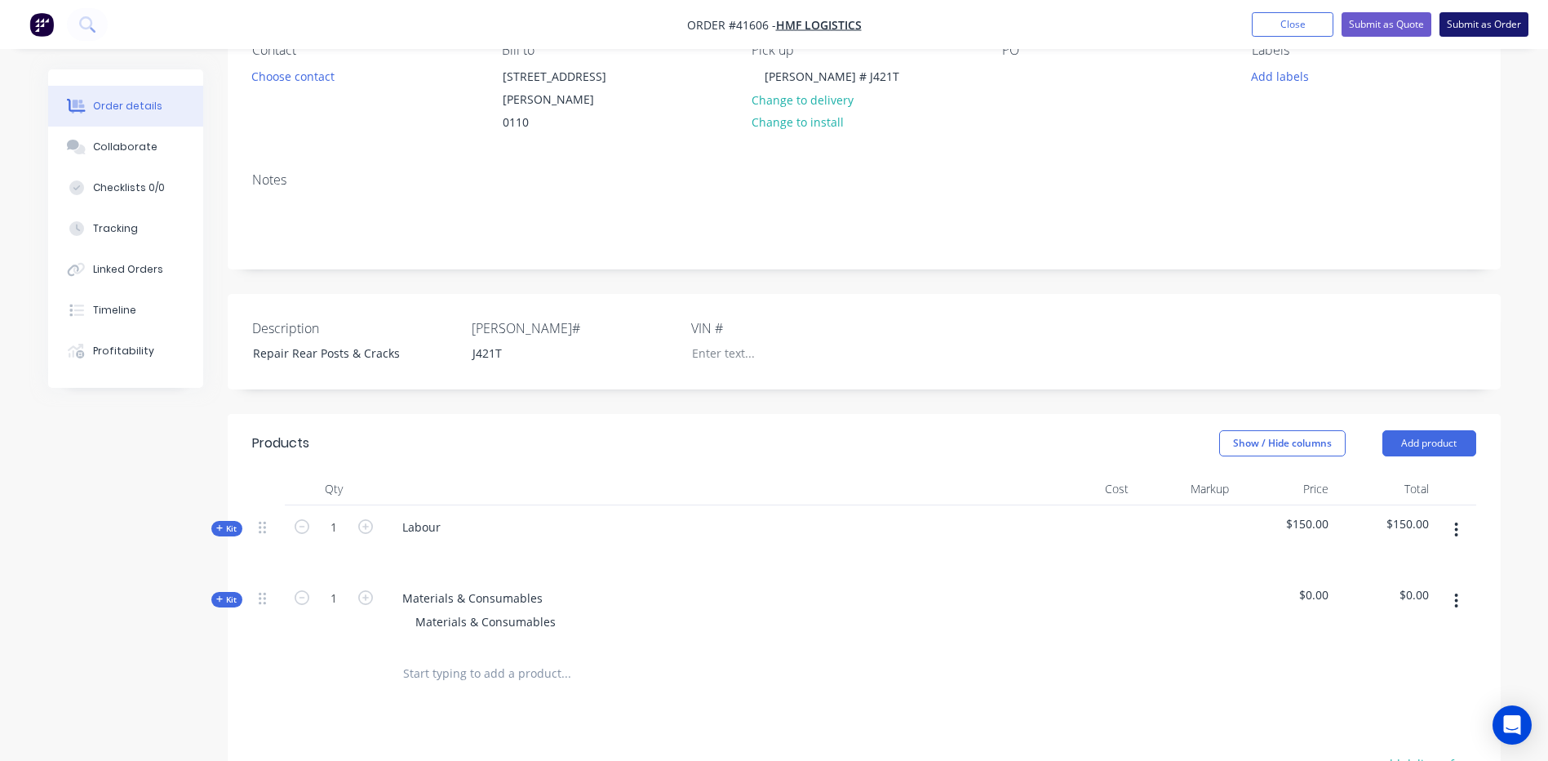
click at [1498, 21] on button "Submit as Order" at bounding box center [1483, 24] width 89 height 24
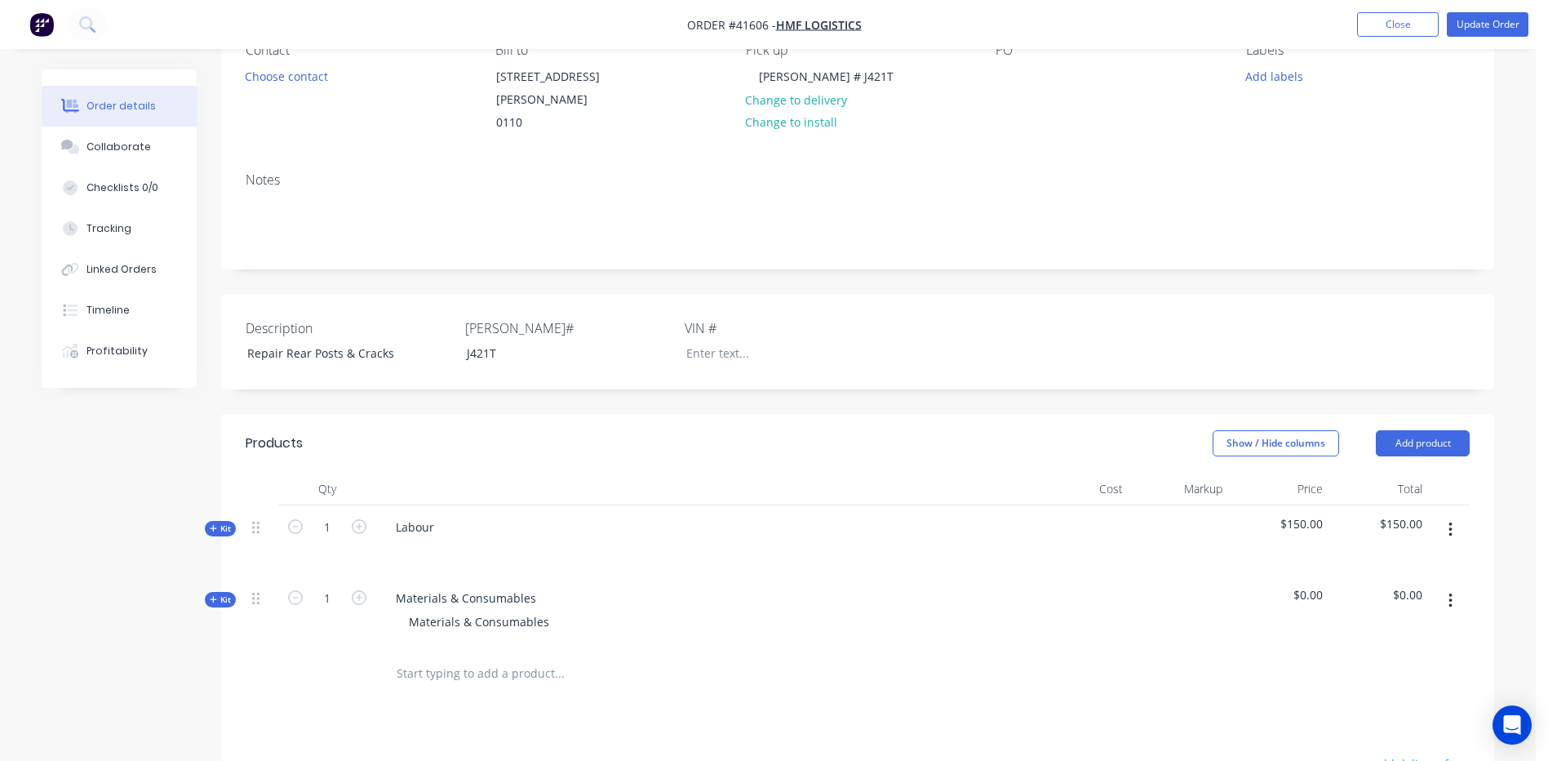
scroll to position [0, 0]
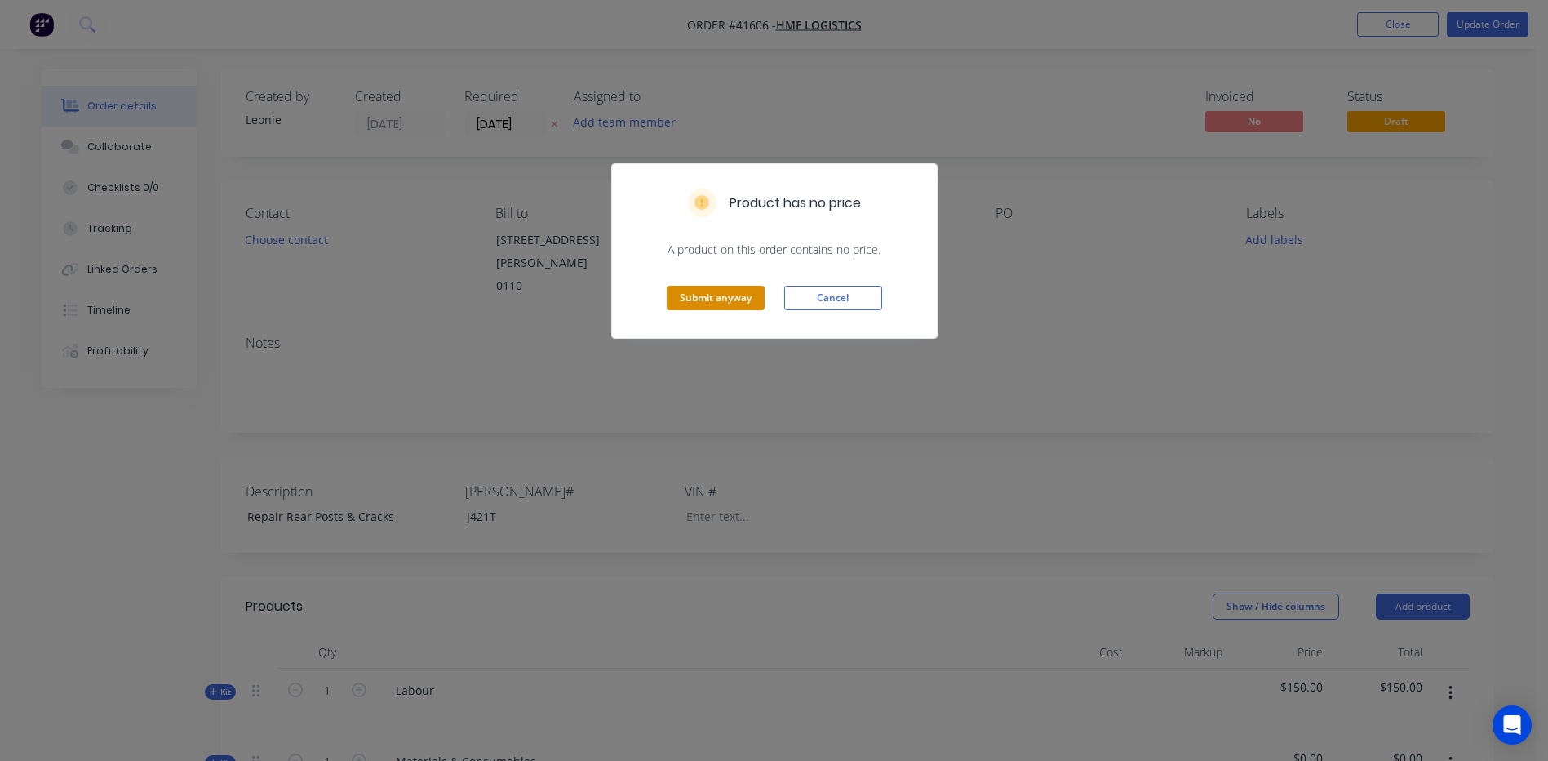
click at [718, 293] on button "Submit anyway" at bounding box center [716, 298] width 98 height 24
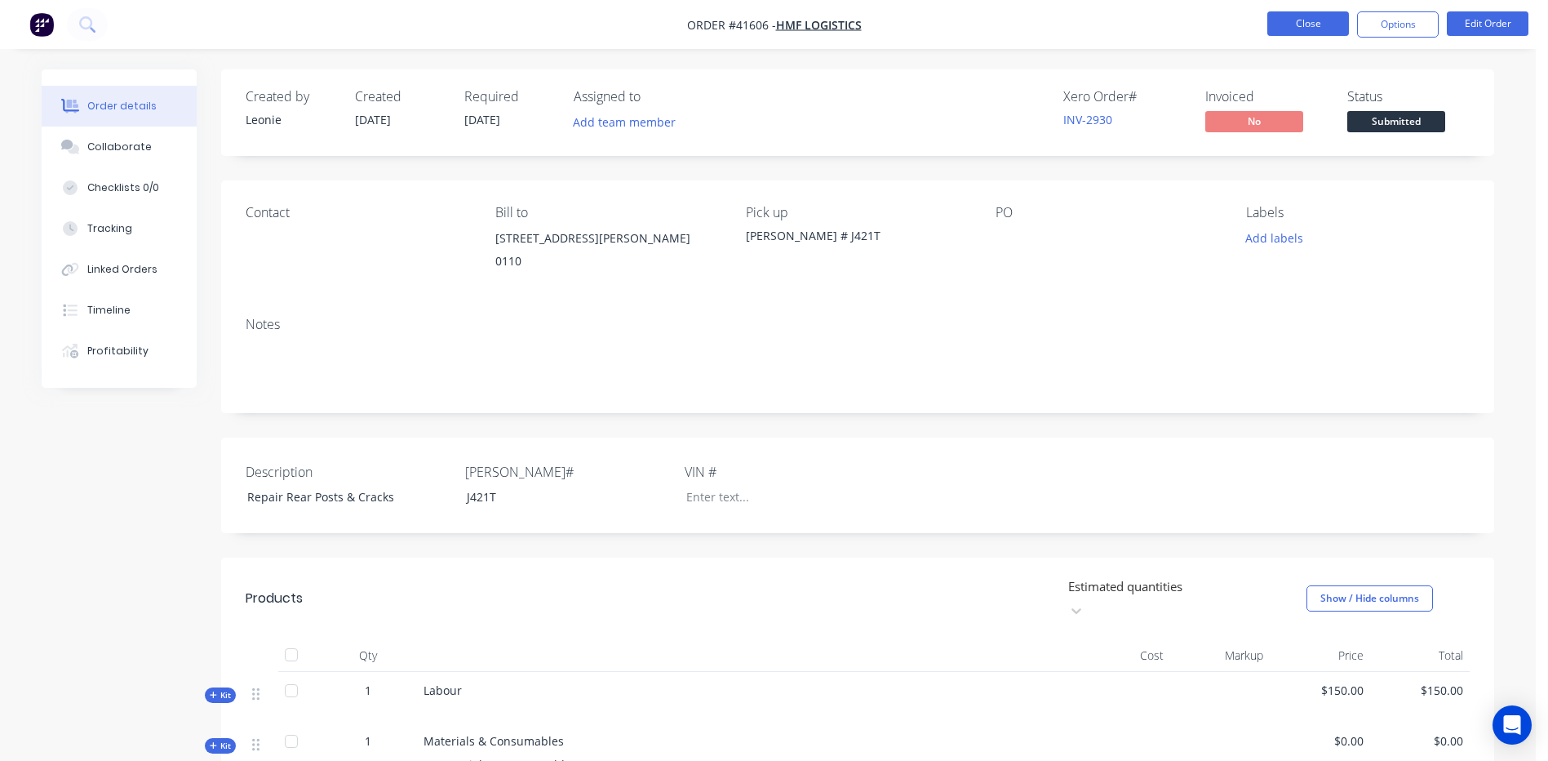
click at [1310, 24] on button "Close" at bounding box center [1308, 23] width 82 height 24
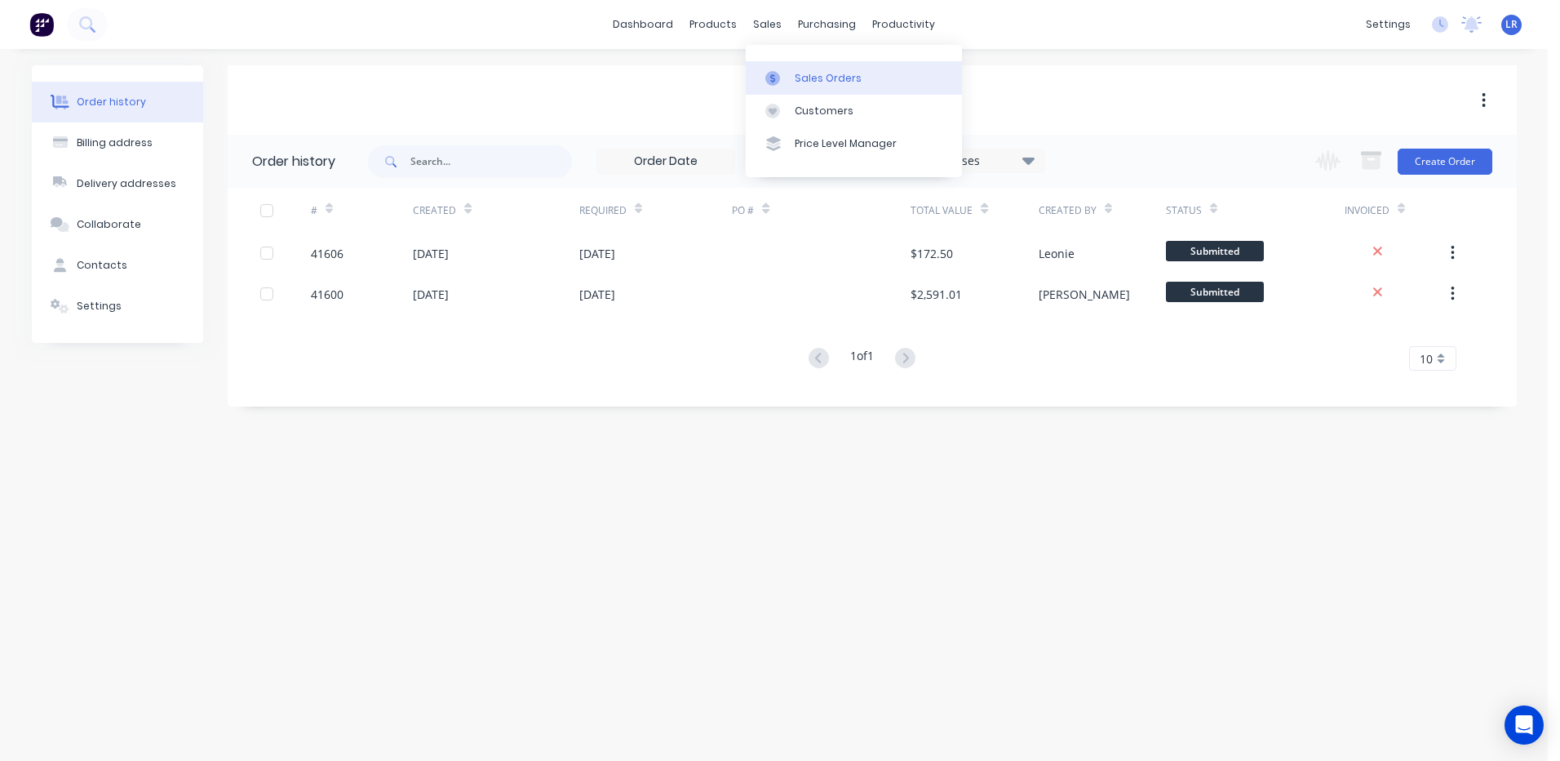
click at [803, 77] on div "Sales Orders" at bounding box center [828, 78] width 67 height 15
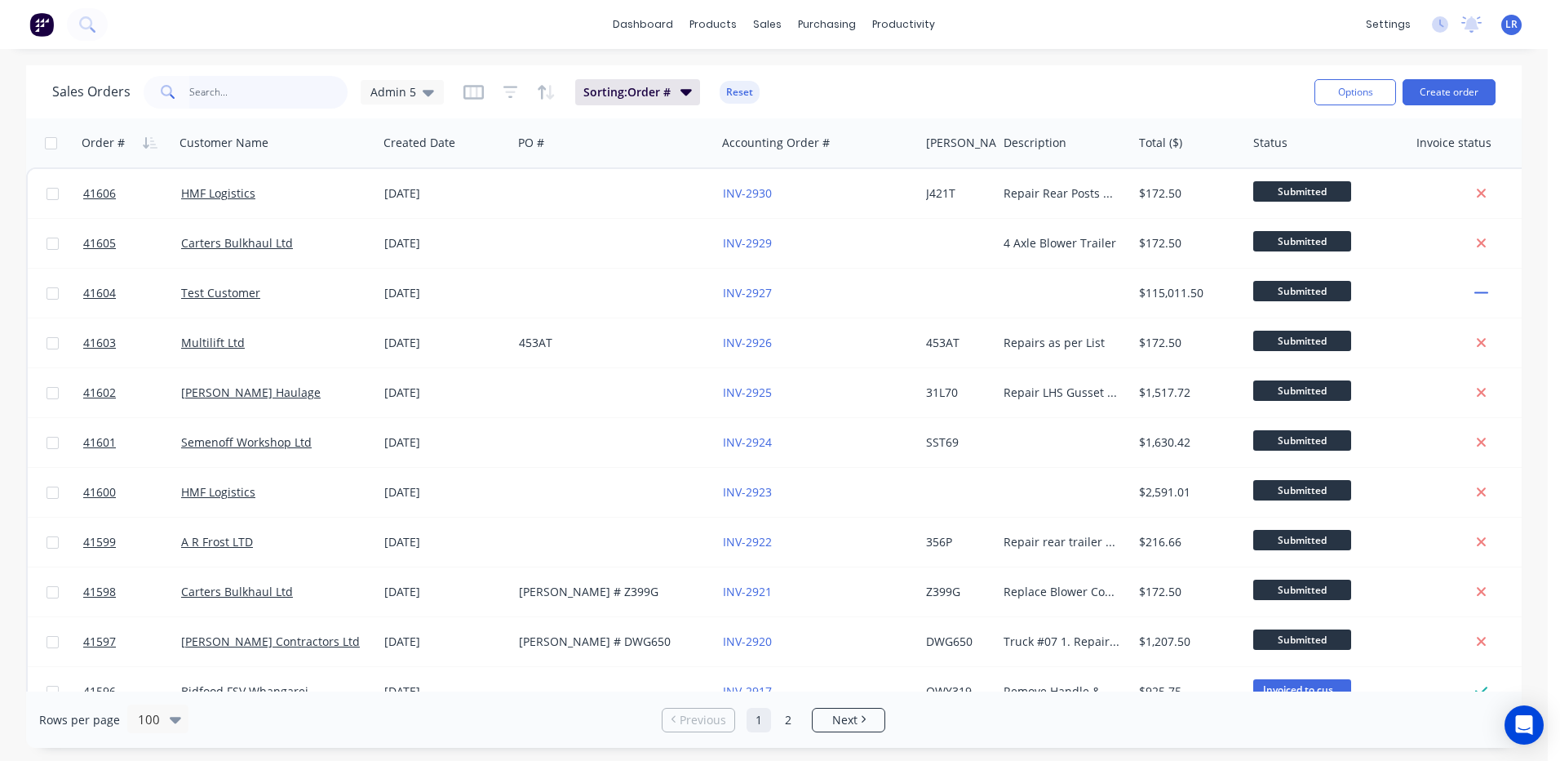
click at [196, 90] on input "text" at bounding box center [268, 92] width 159 height 33
type input "PORTER"
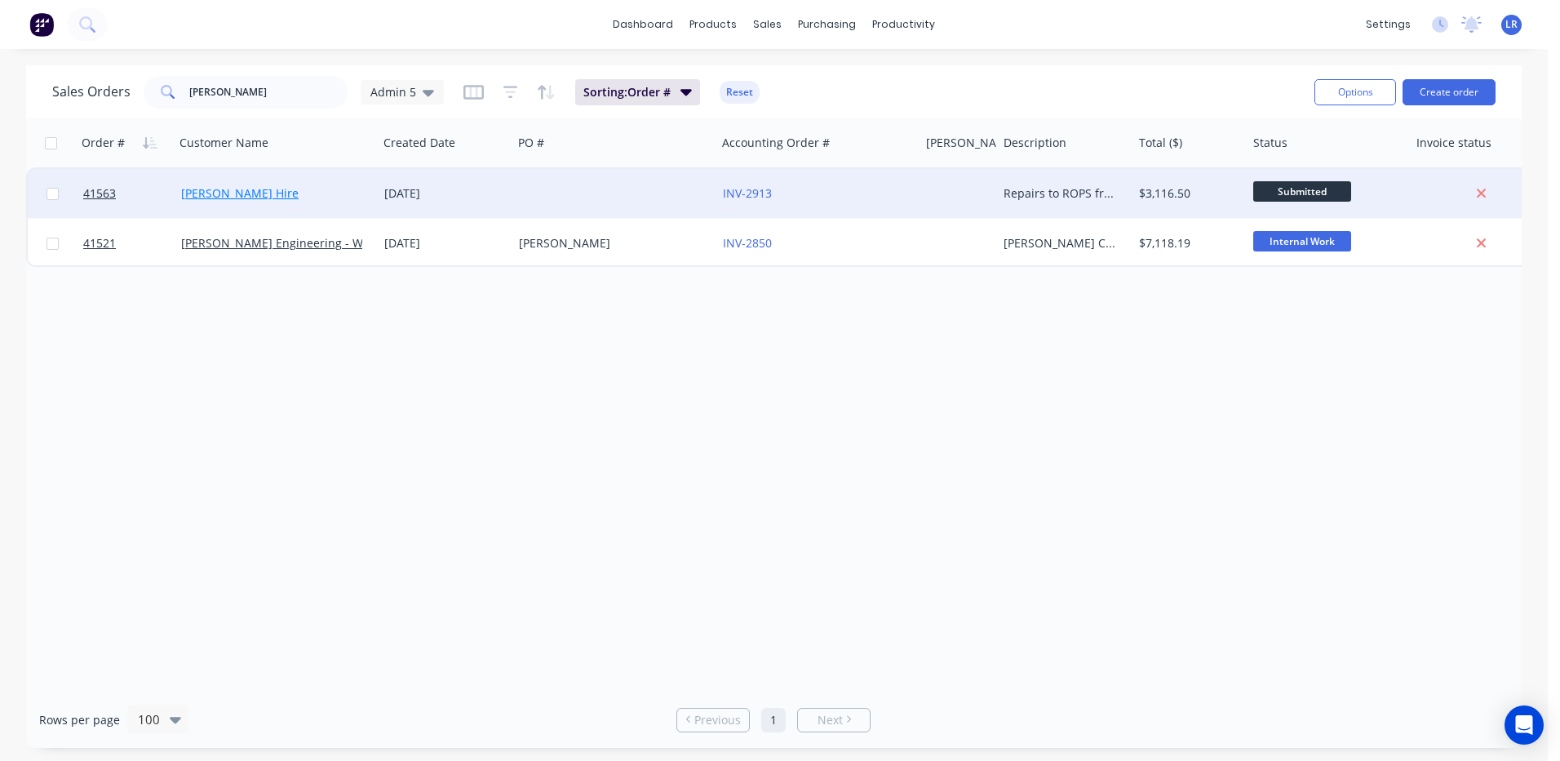
click at [203, 193] on link "[PERSON_NAME] Hire" at bounding box center [240, 193] width 118 height 16
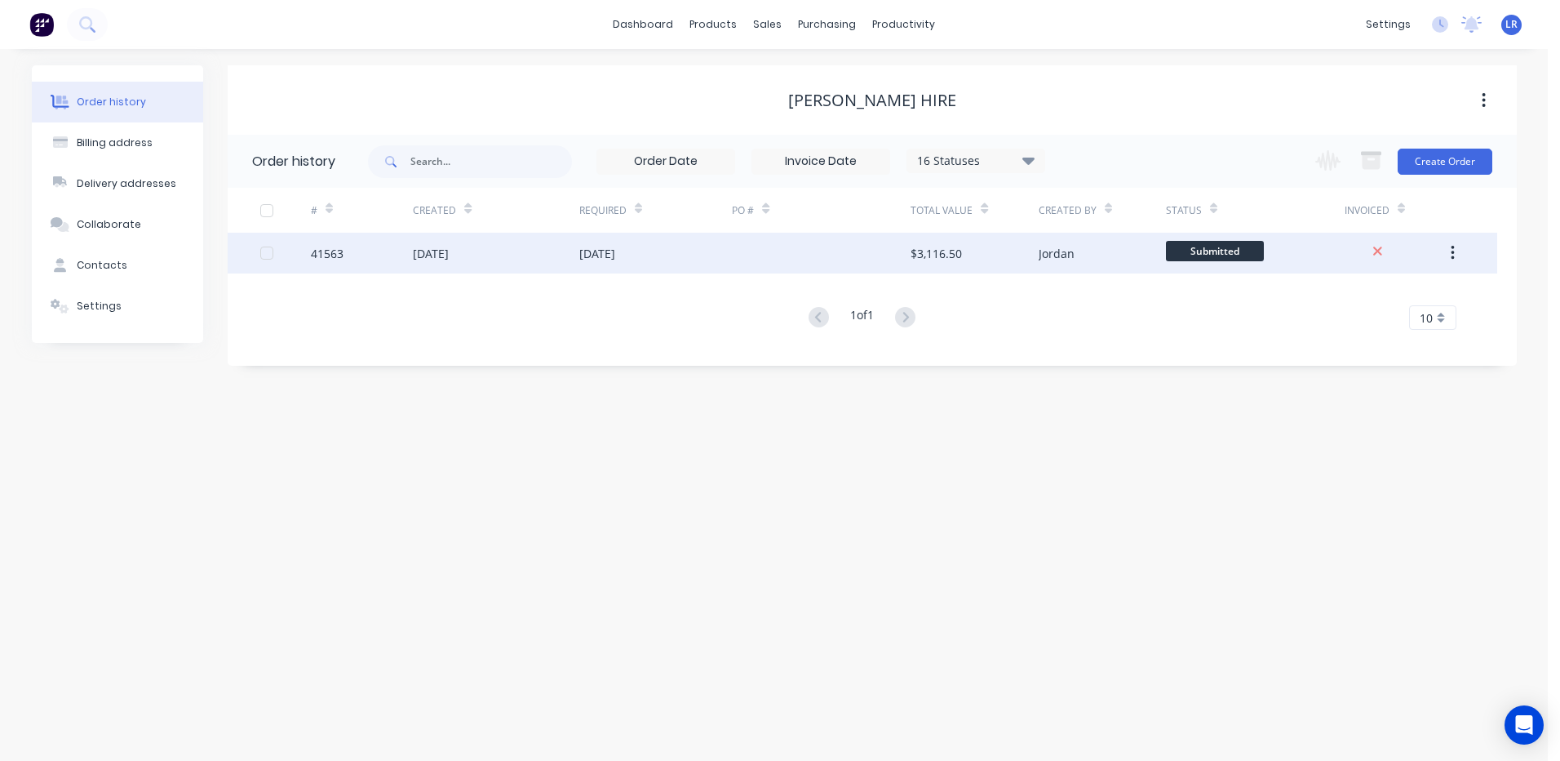
click at [427, 246] on div "30 Sep 2025" at bounding box center [431, 253] width 36 height 17
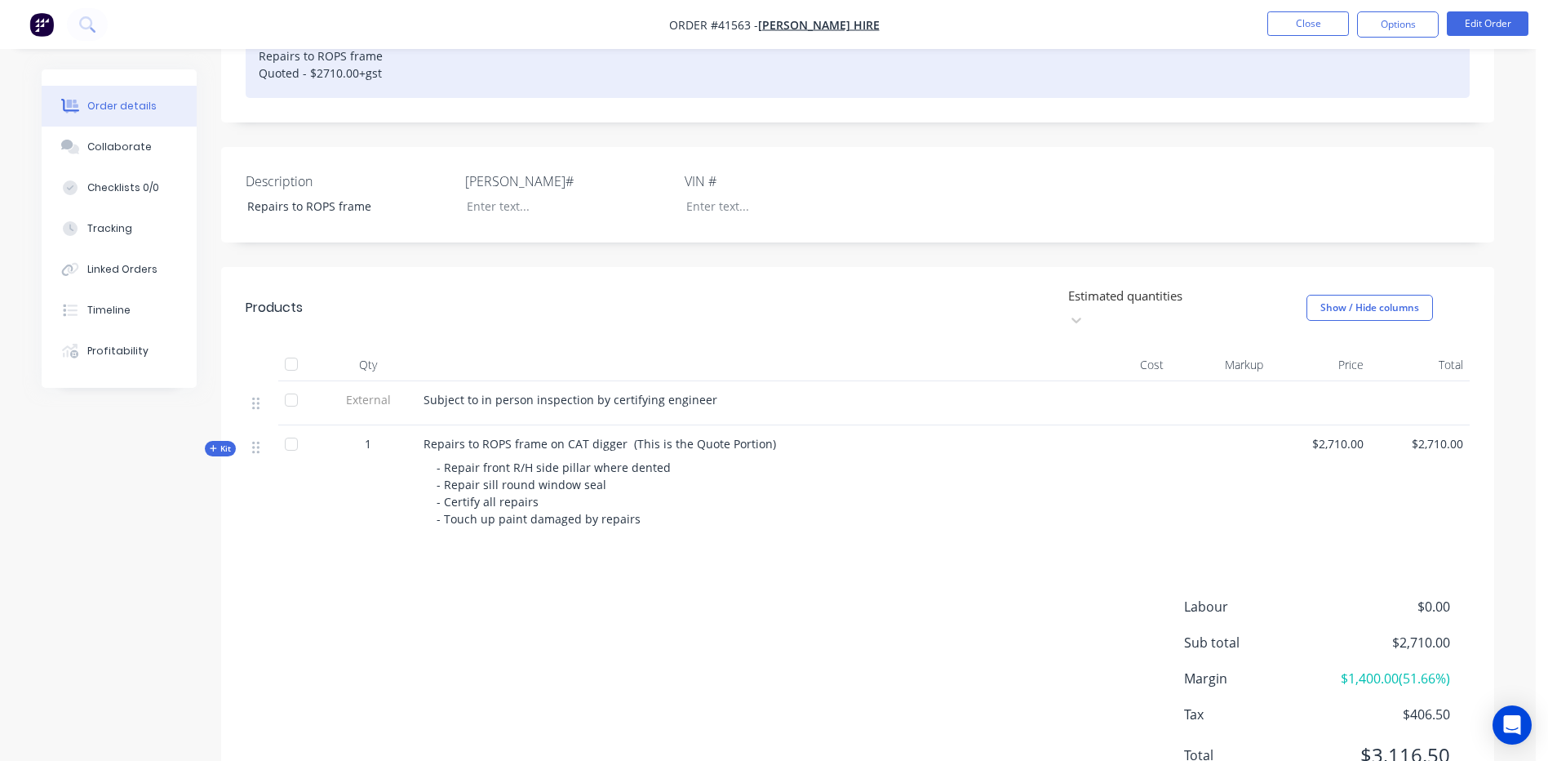
scroll to position [326, 0]
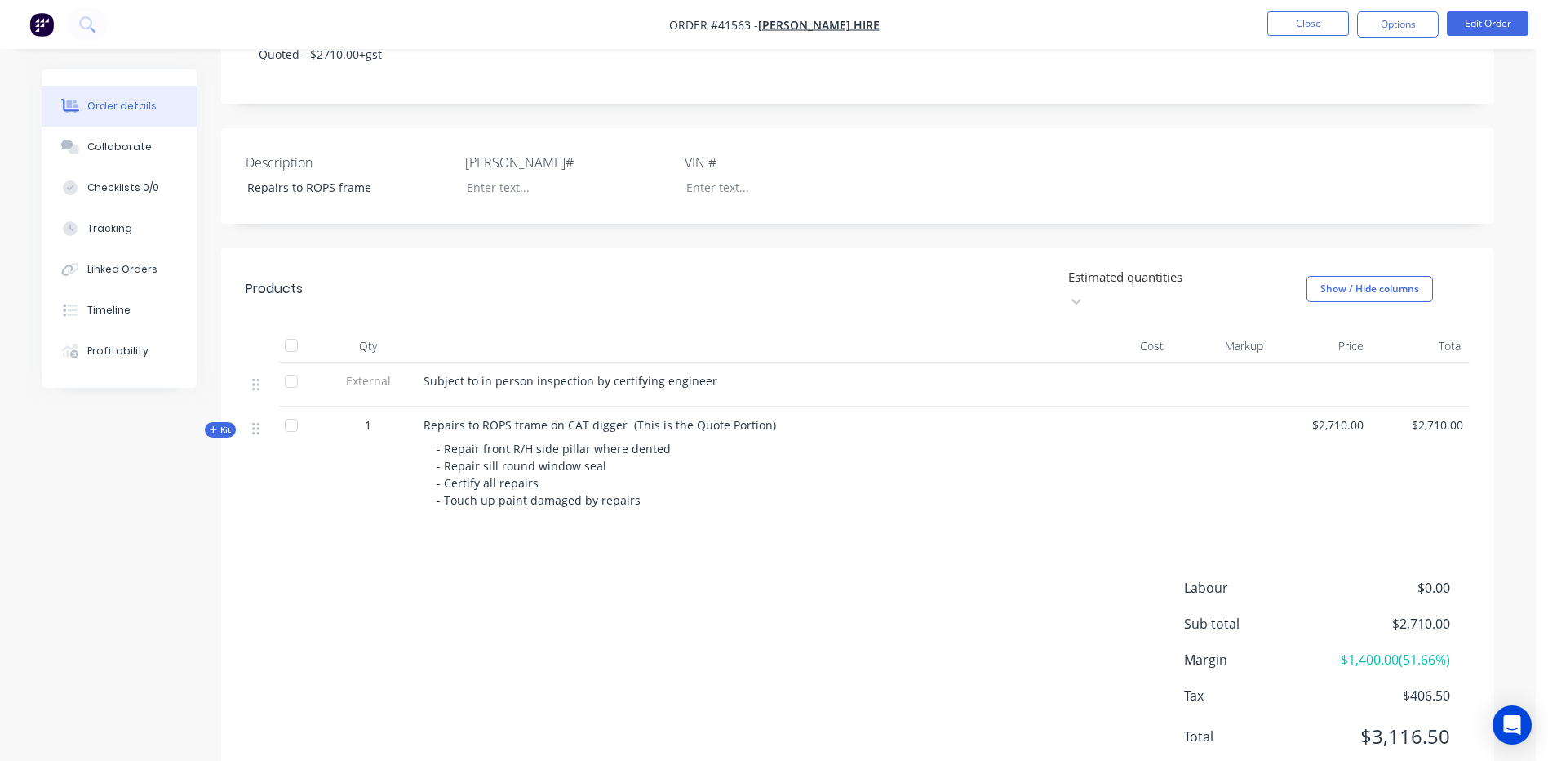
click at [220, 424] on span "Kit" at bounding box center [220, 430] width 21 height 12
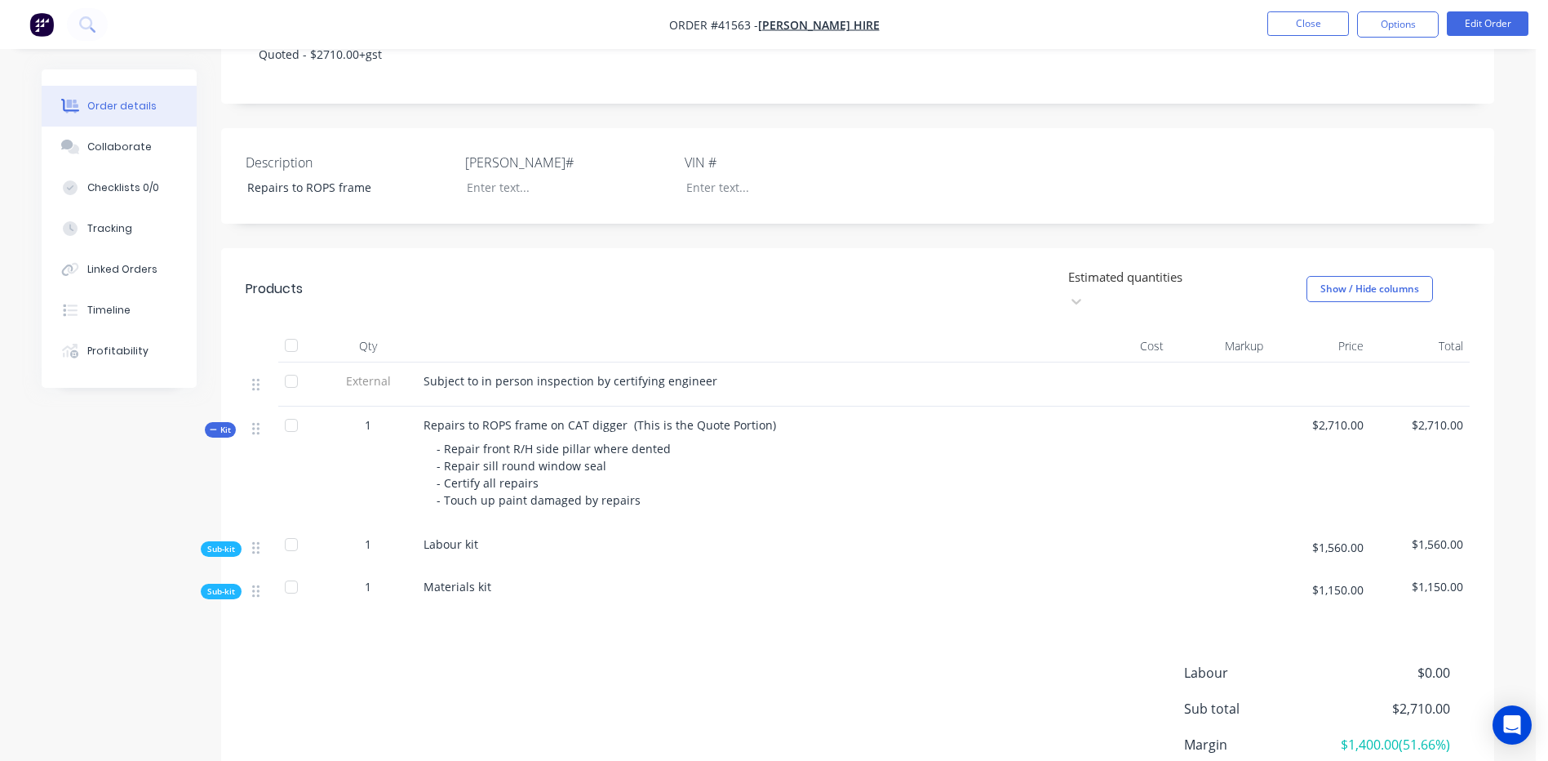
click at [217, 585] on span "Sub-kit" at bounding box center [221, 591] width 28 height 12
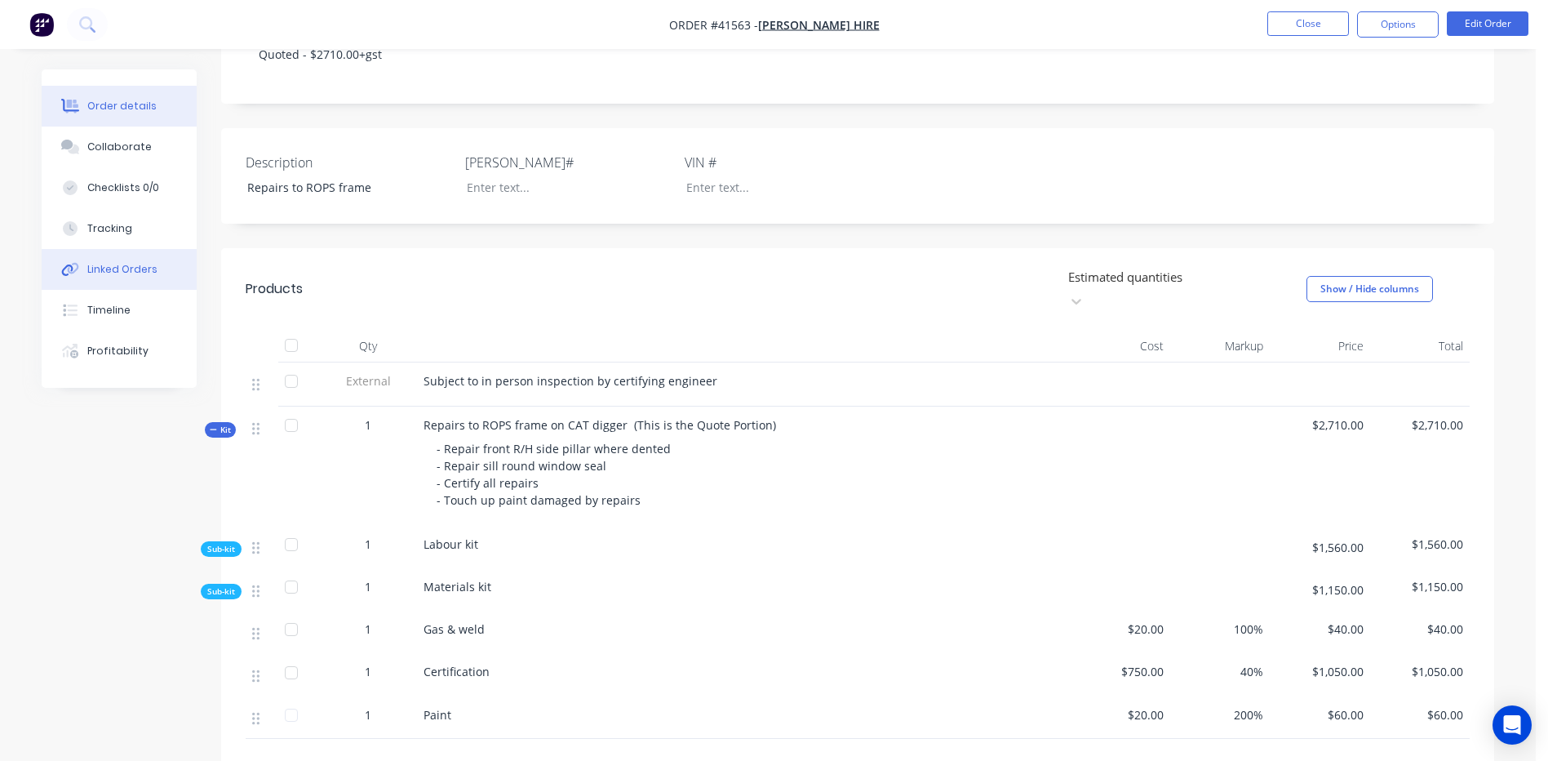
click at [122, 265] on div "Linked Orders" at bounding box center [122, 269] width 70 height 15
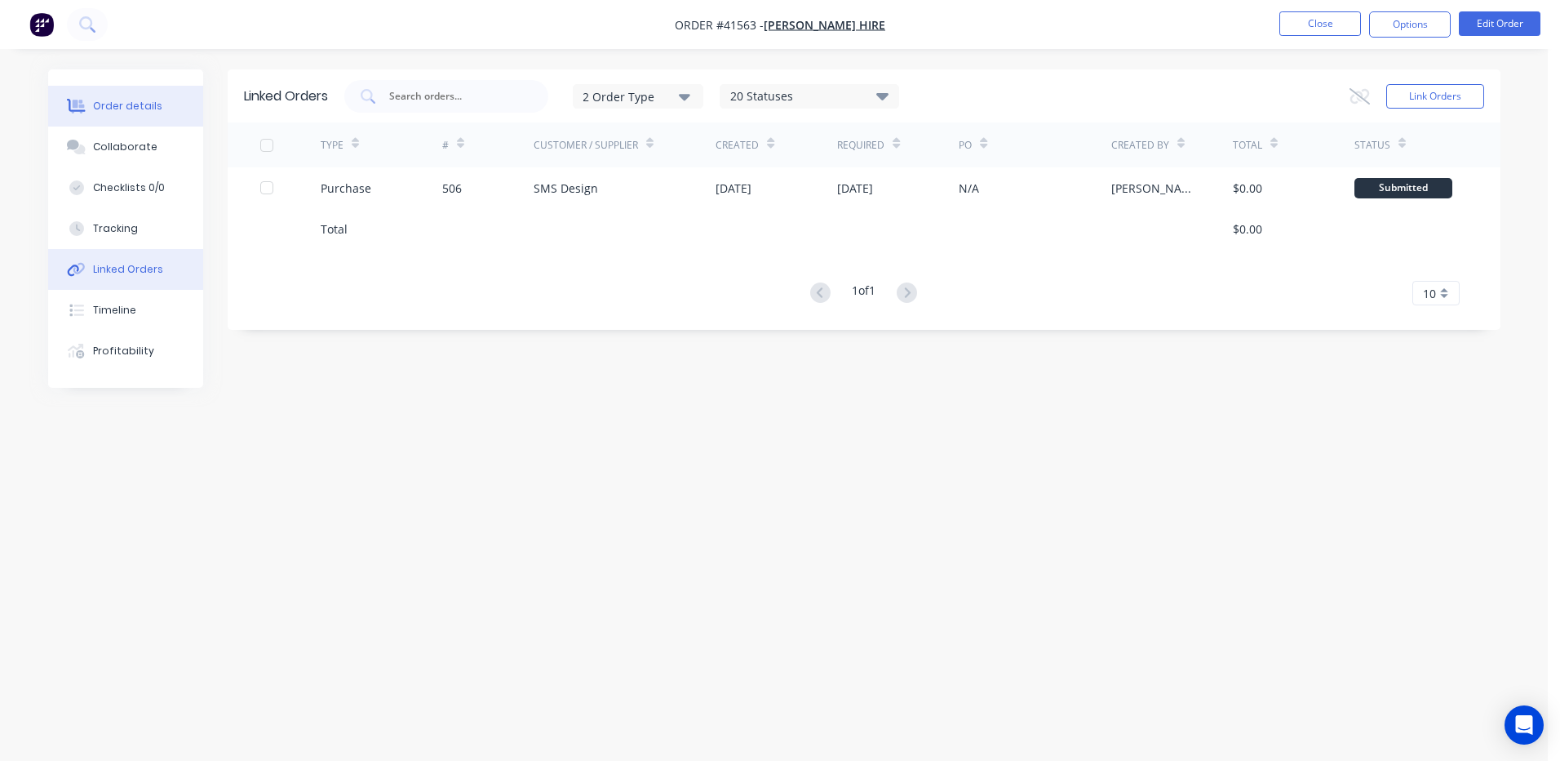
click at [153, 104] on div "Order details" at bounding box center [127, 106] width 69 height 15
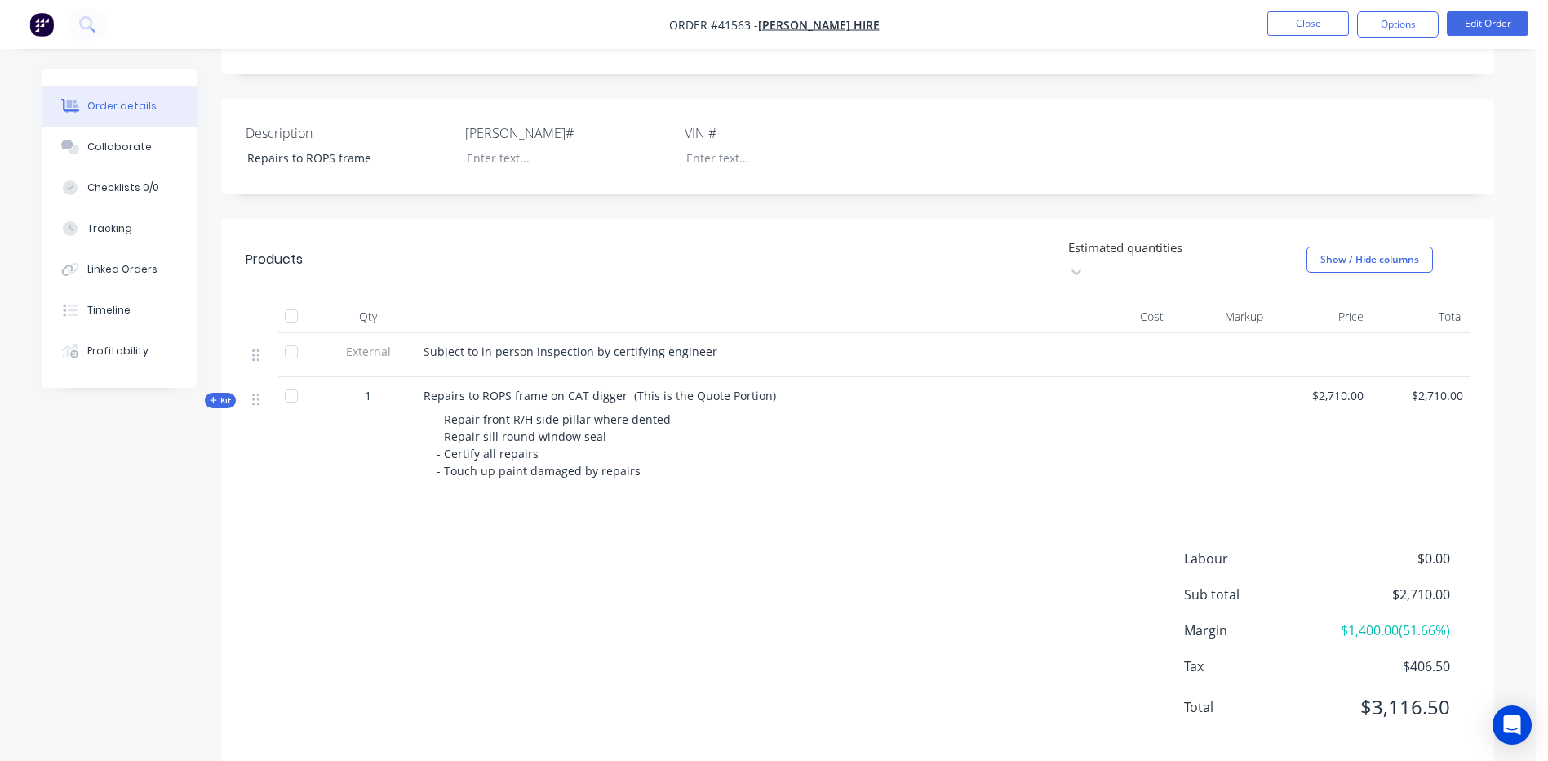
scroll to position [359, 0]
click at [215, 392] on icon "button" at bounding box center [213, 396] width 7 height 8
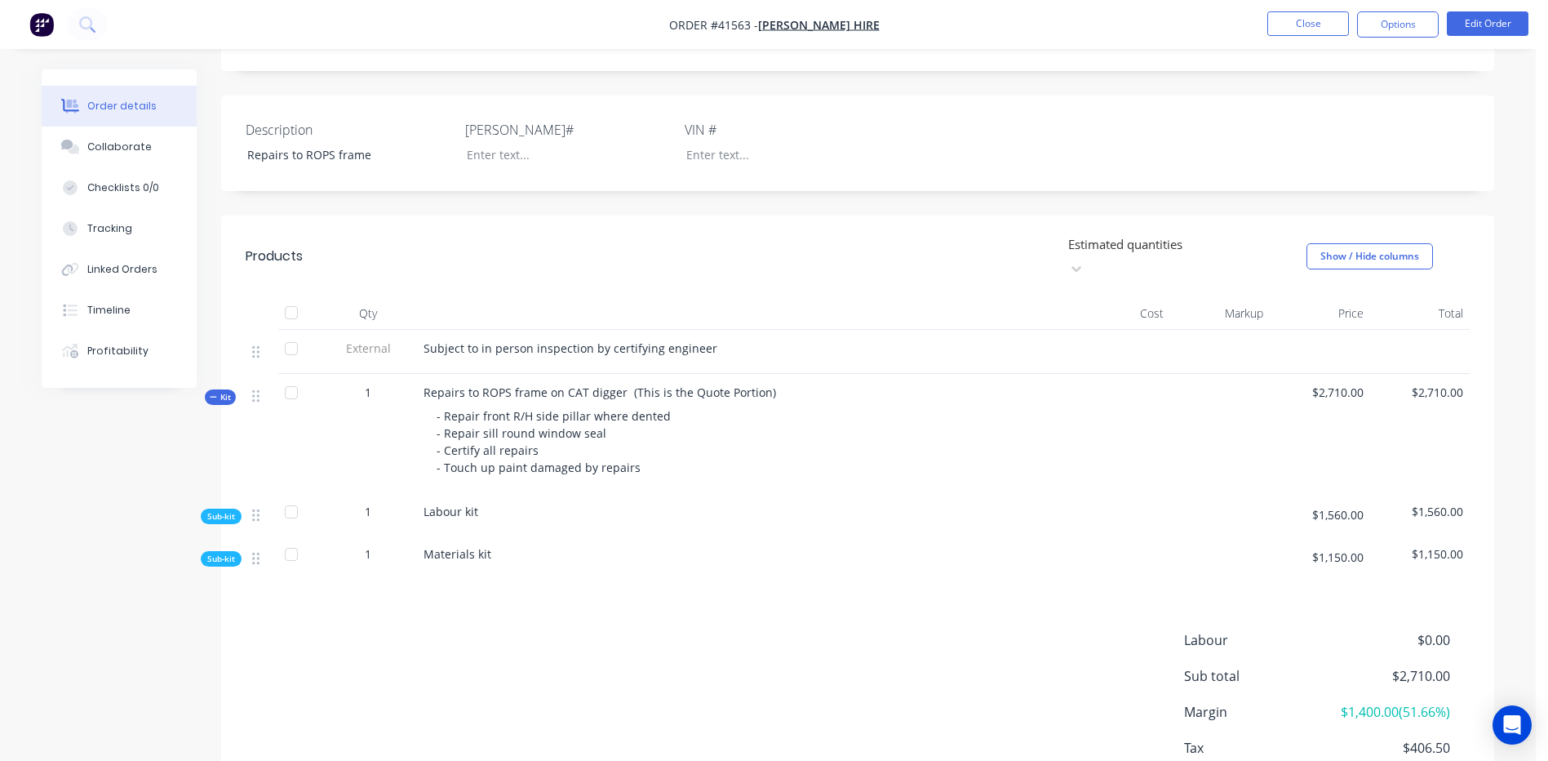
click at [225, 552] on span "Sub-kit" at bounding box center [221, 558] width 28 height 12
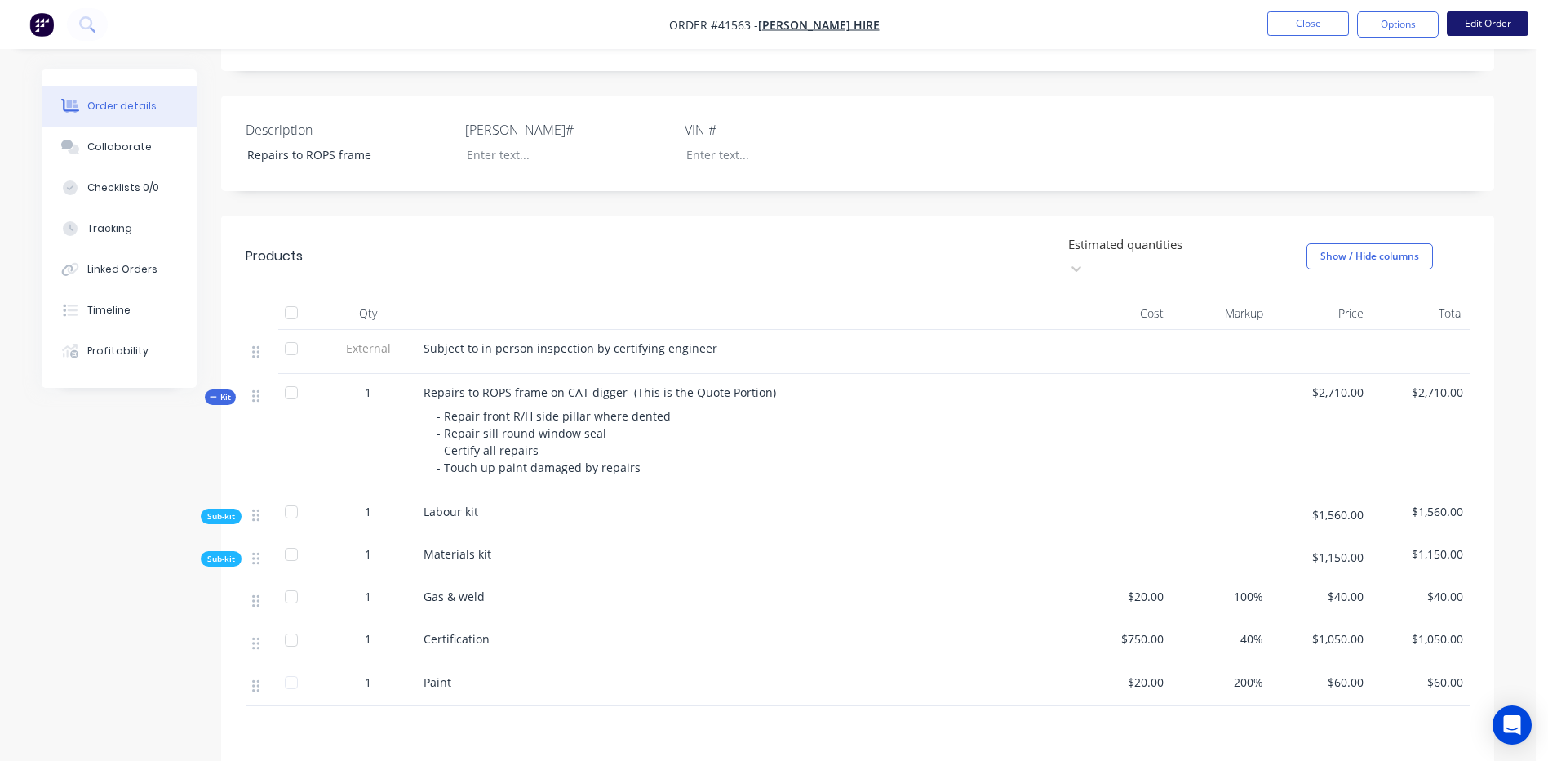
click at [1492, 25] on button "Edit Order" at bounding box center [1488, 23] width 82 height 24
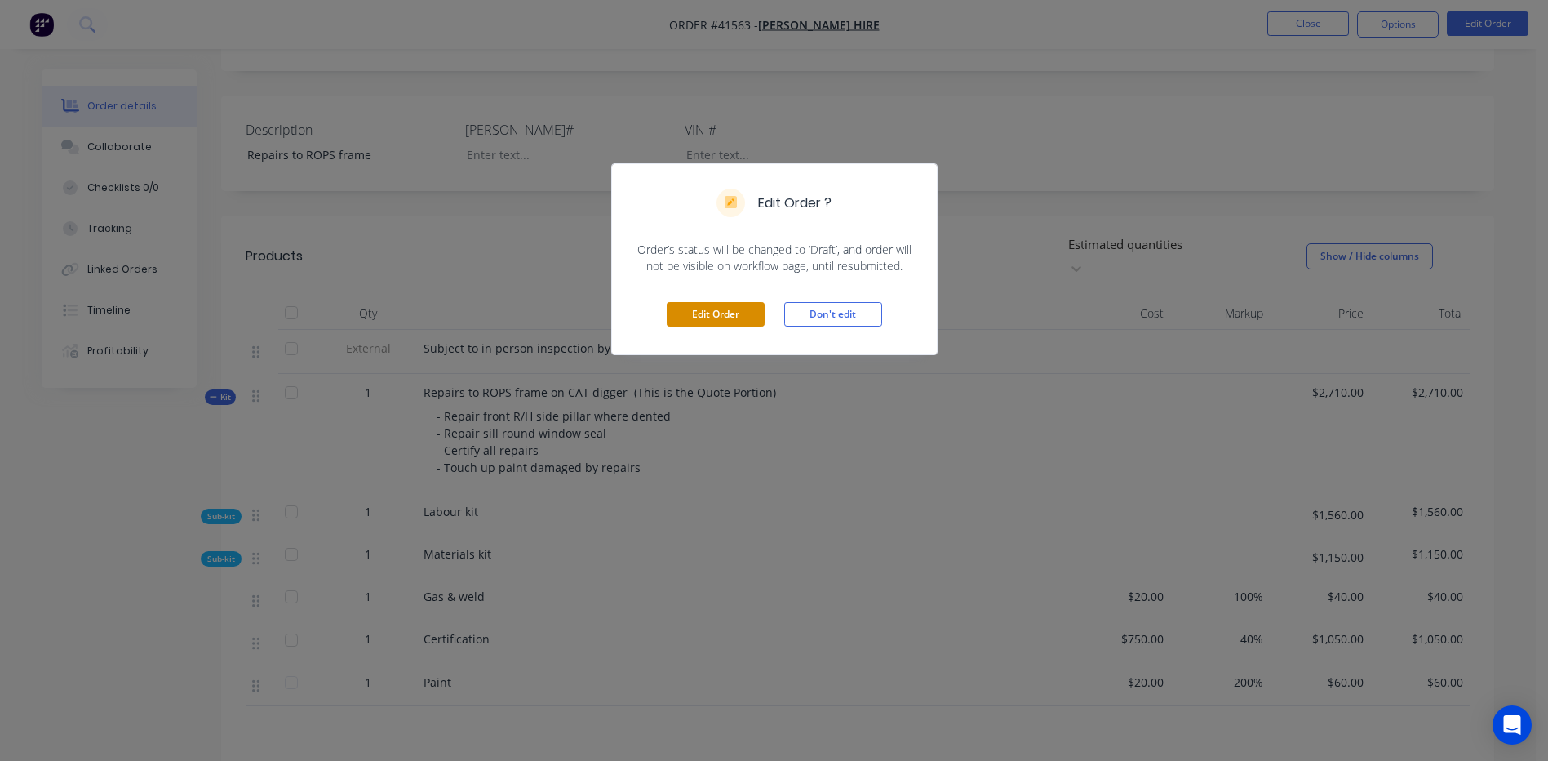
click at [694, 312] on button "Edit Order" at bounding box center [716, 314] width 98 height 24
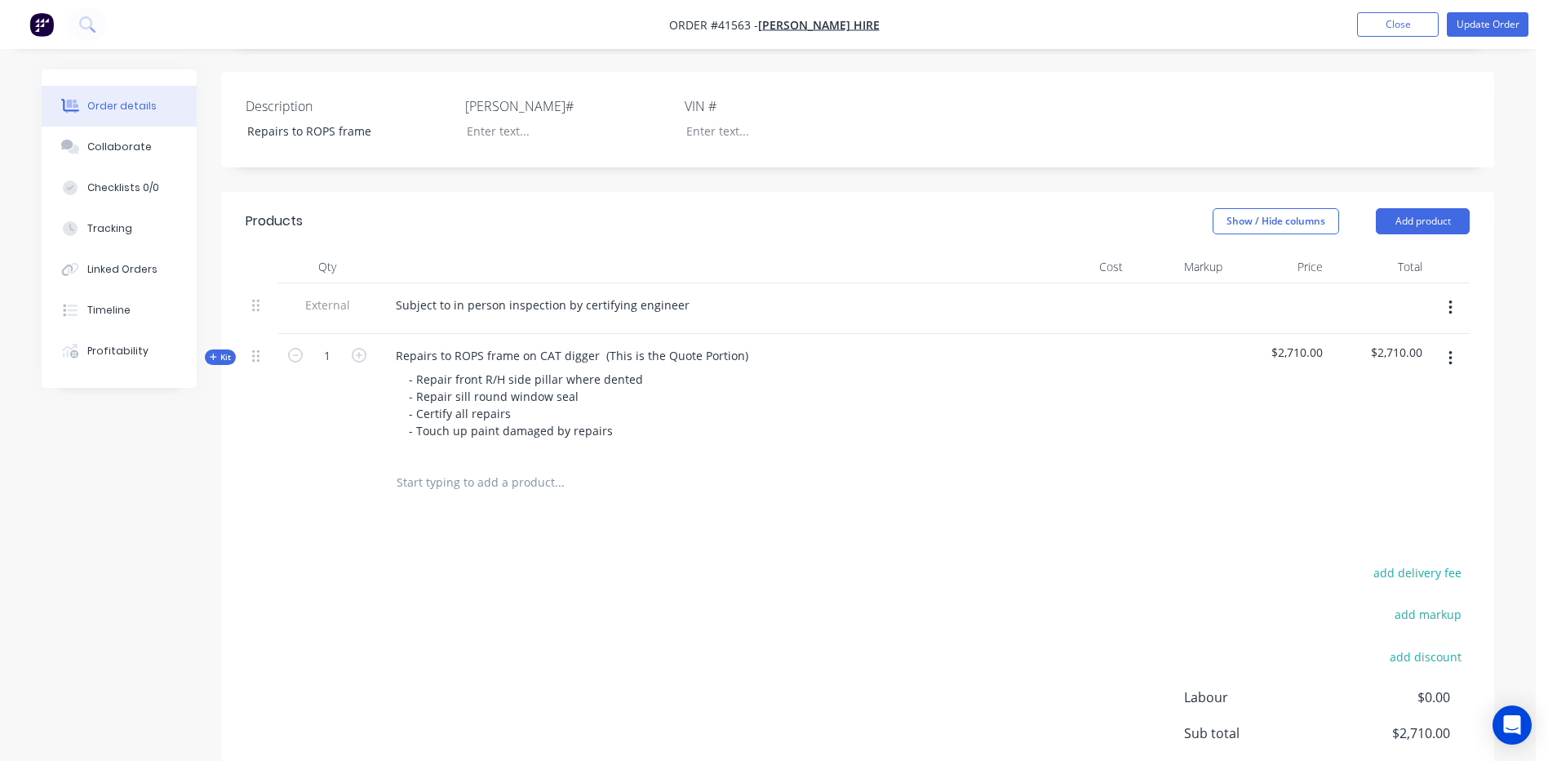
scroll to position [490, 0]
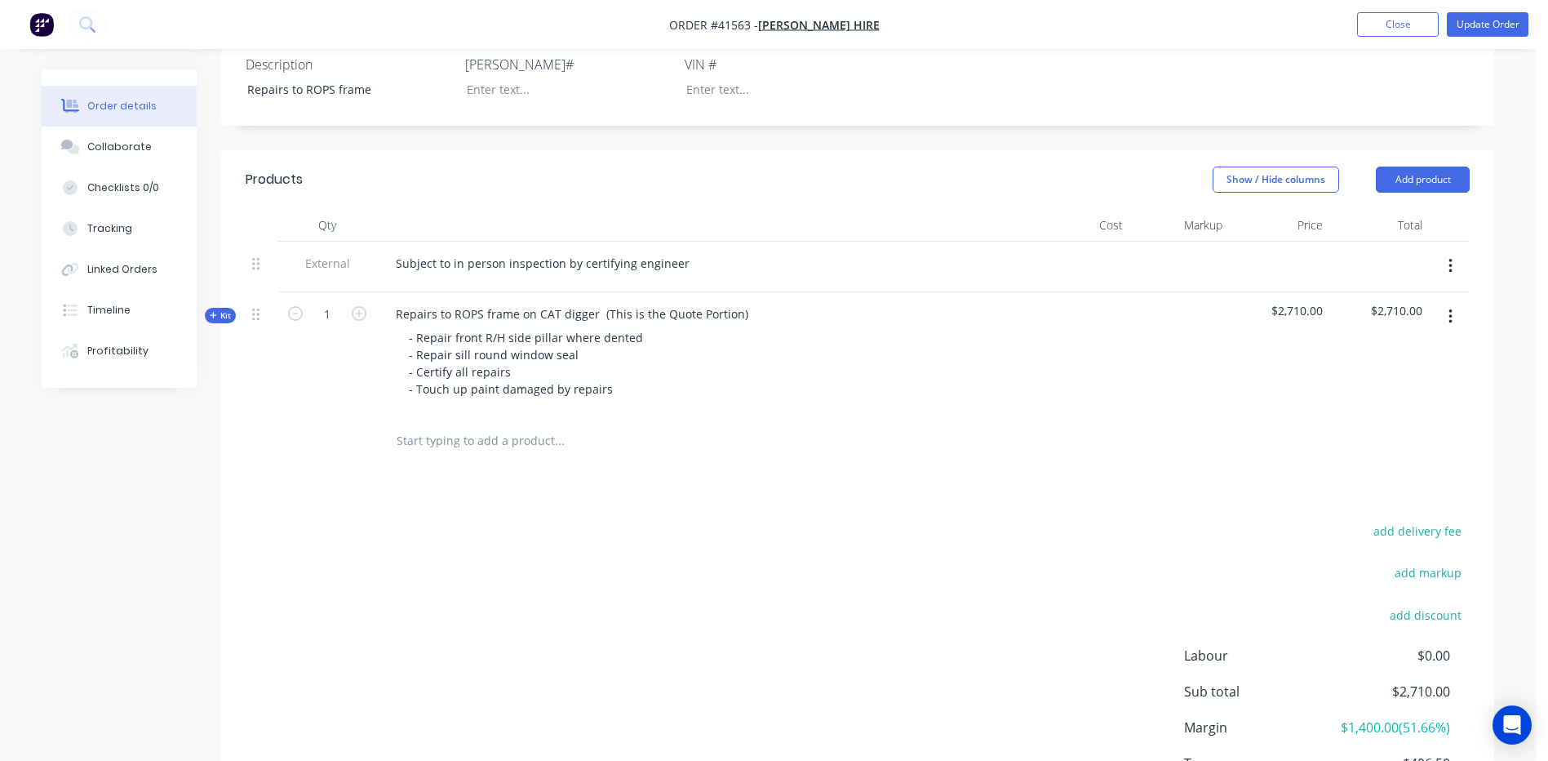
click at [218, 309] on span "Kit" at bounding box center [220, 315] width 21 height 12
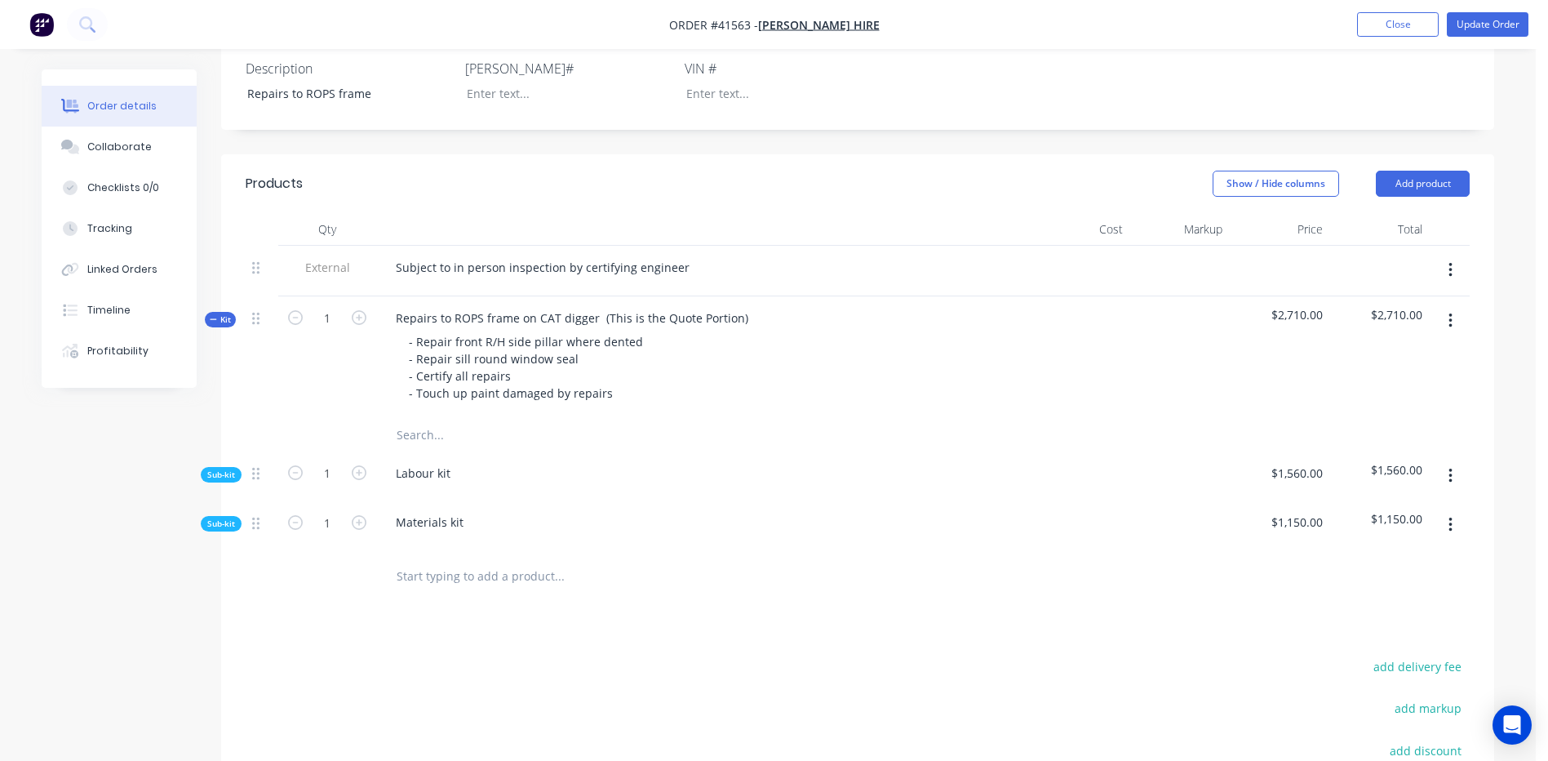
scroll to position [558, 0]
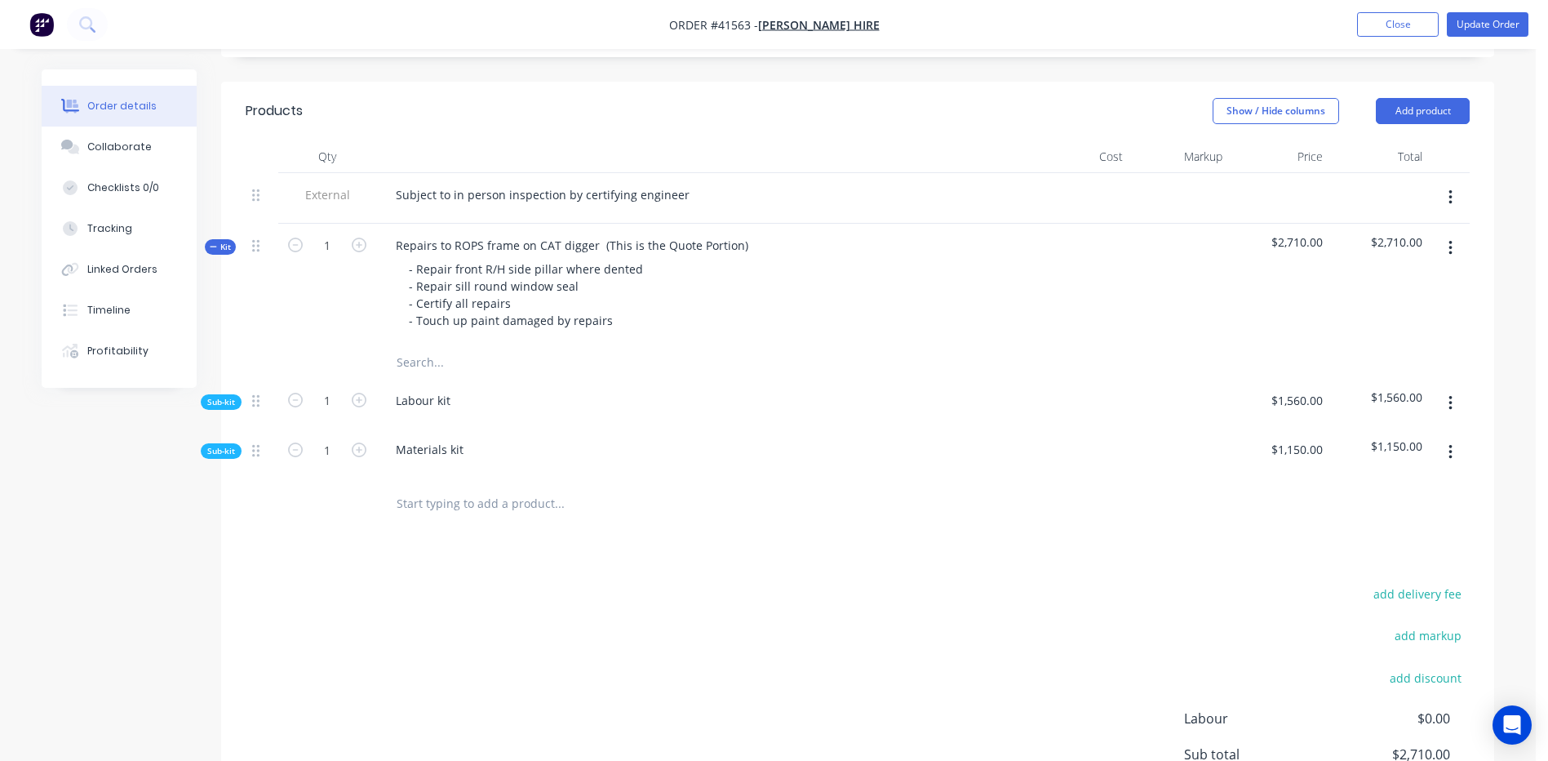
click at [220, 445] on span "Sub-kit" at bounding box center [221, 451] width 28 height 12
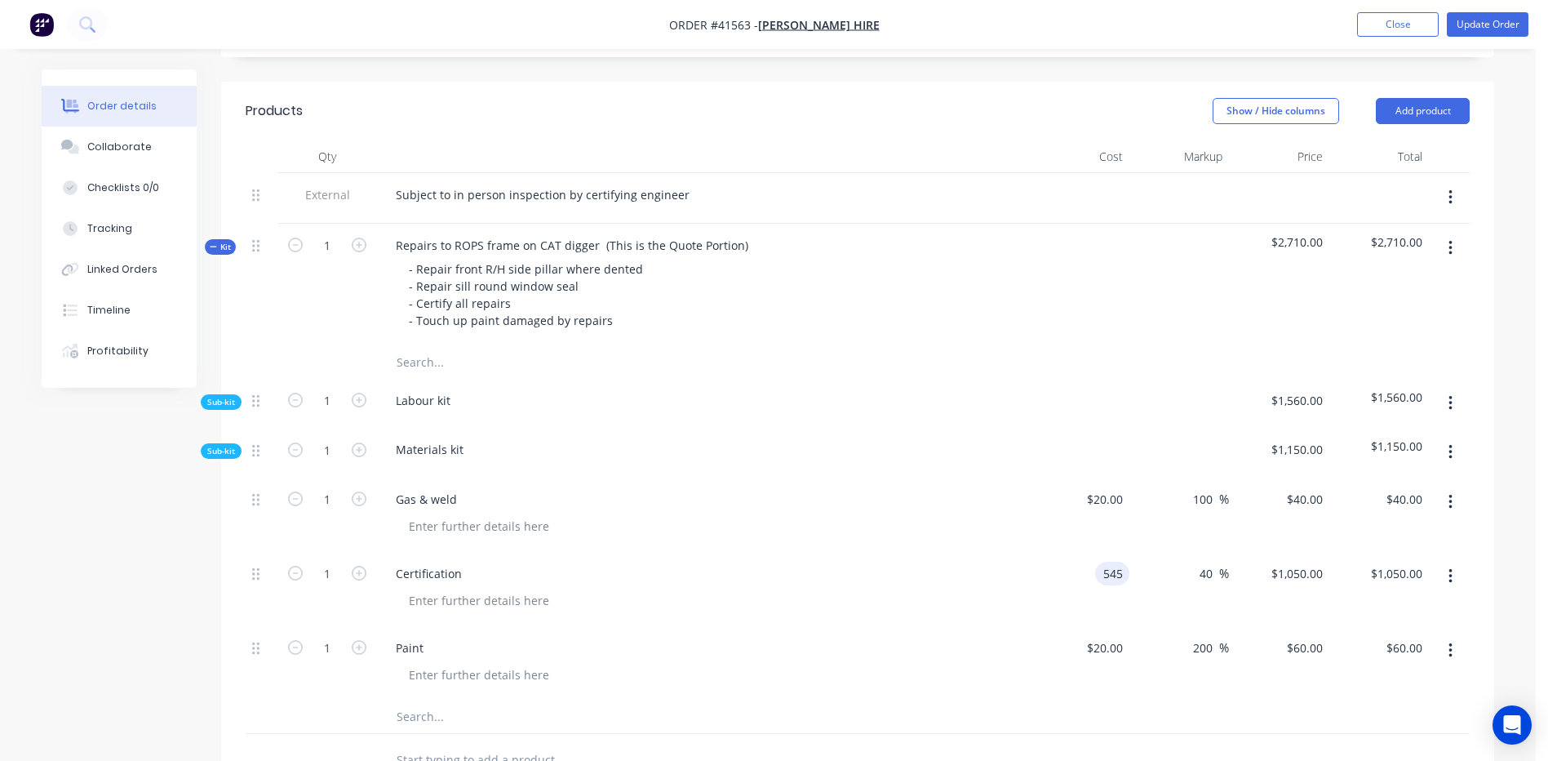
type input "$545.00"
type input "$763.00"
type input "1050."
type input "92.66"
type input "$1,050.00"
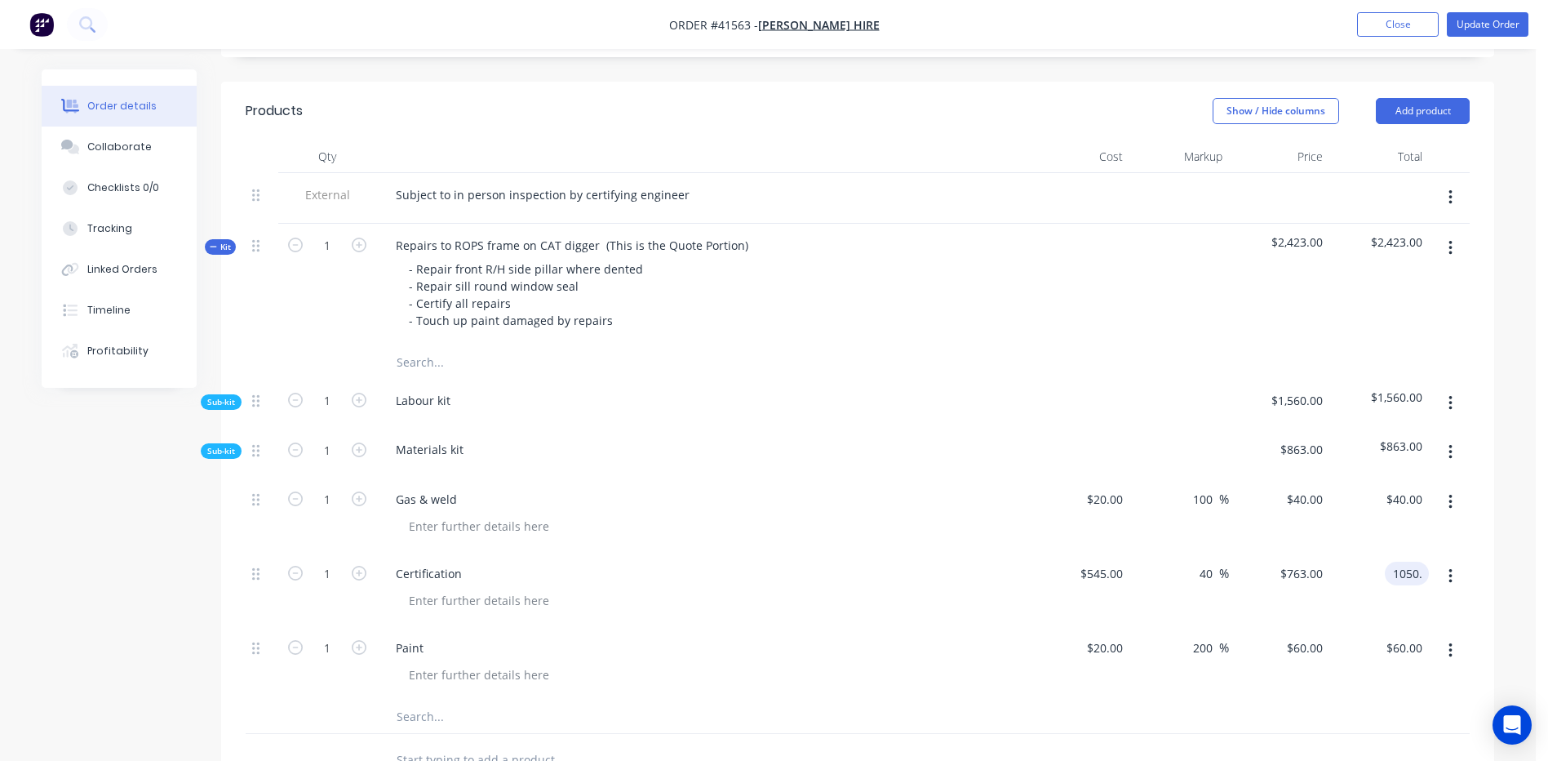
type input "$1,050.00"
click at [1500, 20] on button "Update Order" at bounding box center [1488, 24] width 82 height 24
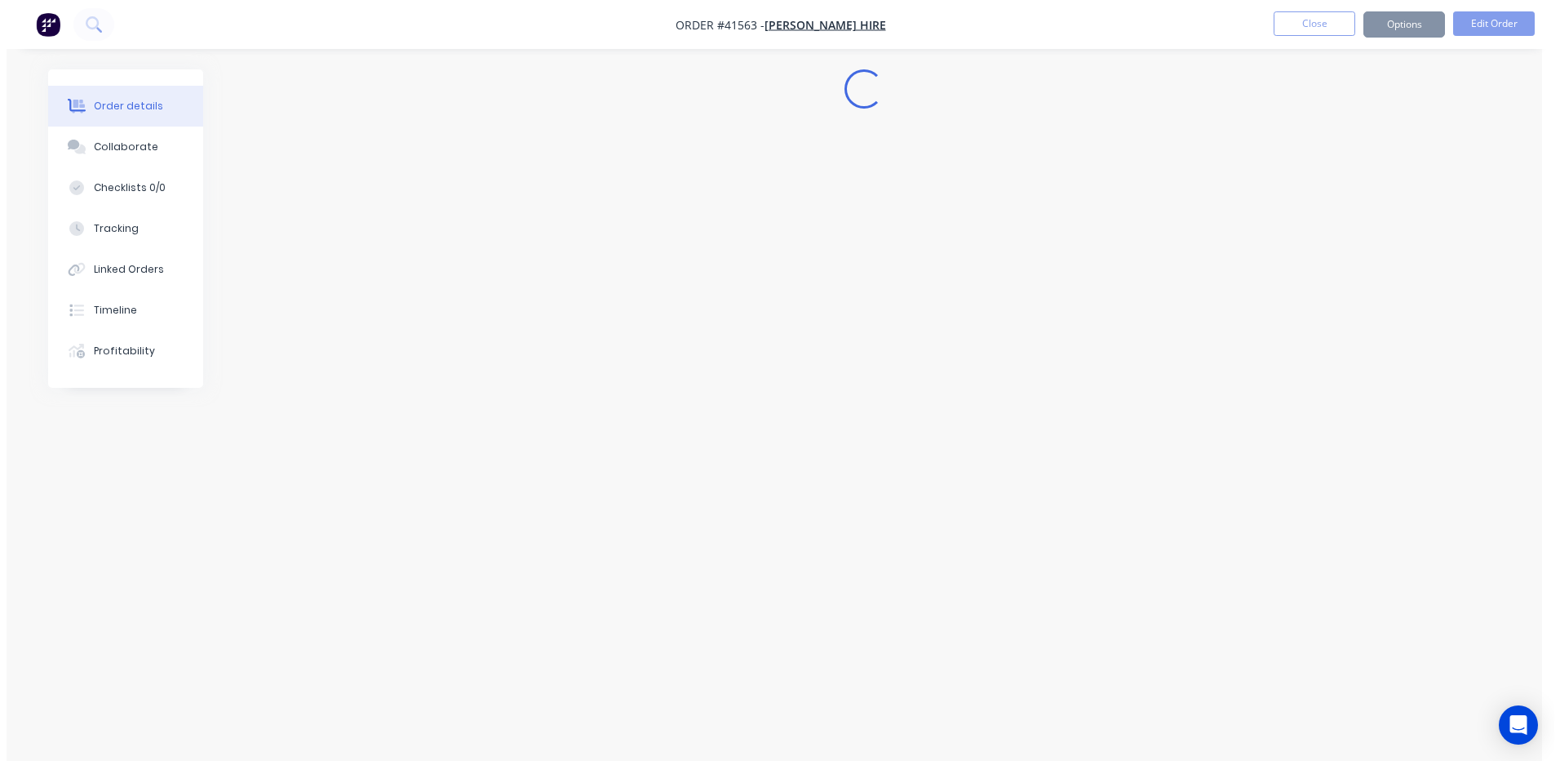
scroll to position [0, 0]
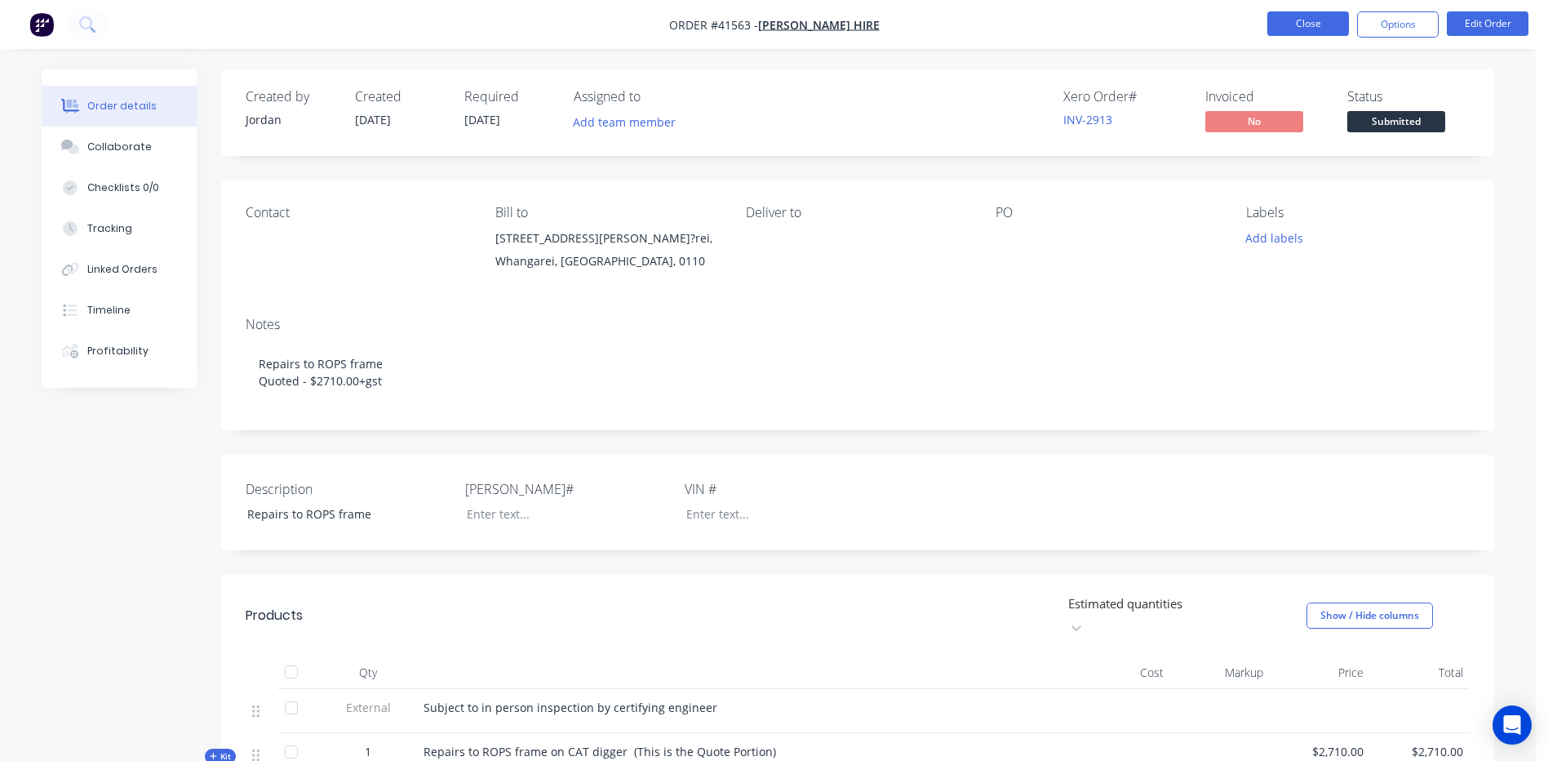
click at [1326, 24] on button "Close" at bounding box center [1308, 23] width 82 height 24
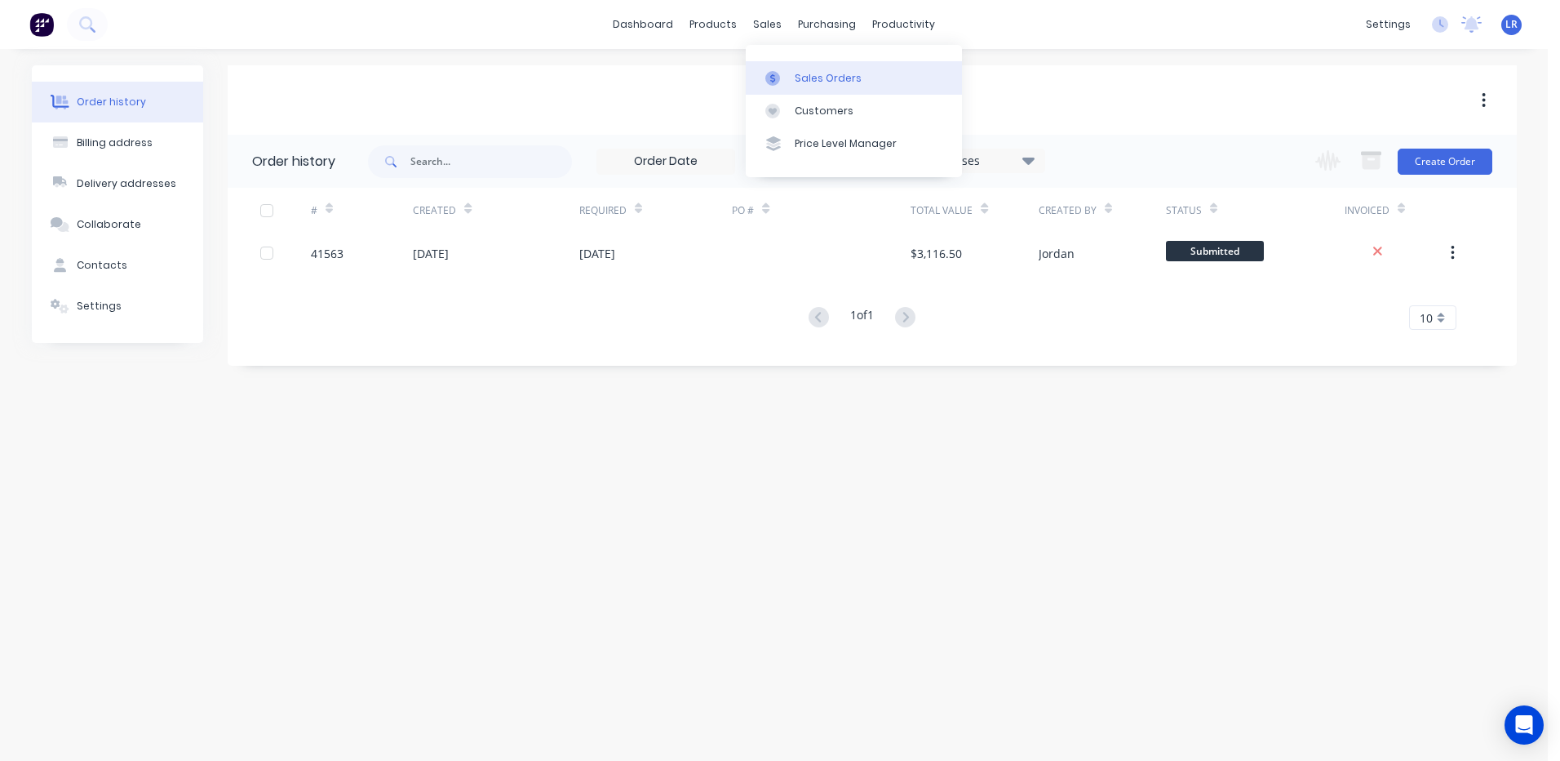
click at [807, 71] on div "Sales Orders" at bounding box center [828, 78] width 67 height 15
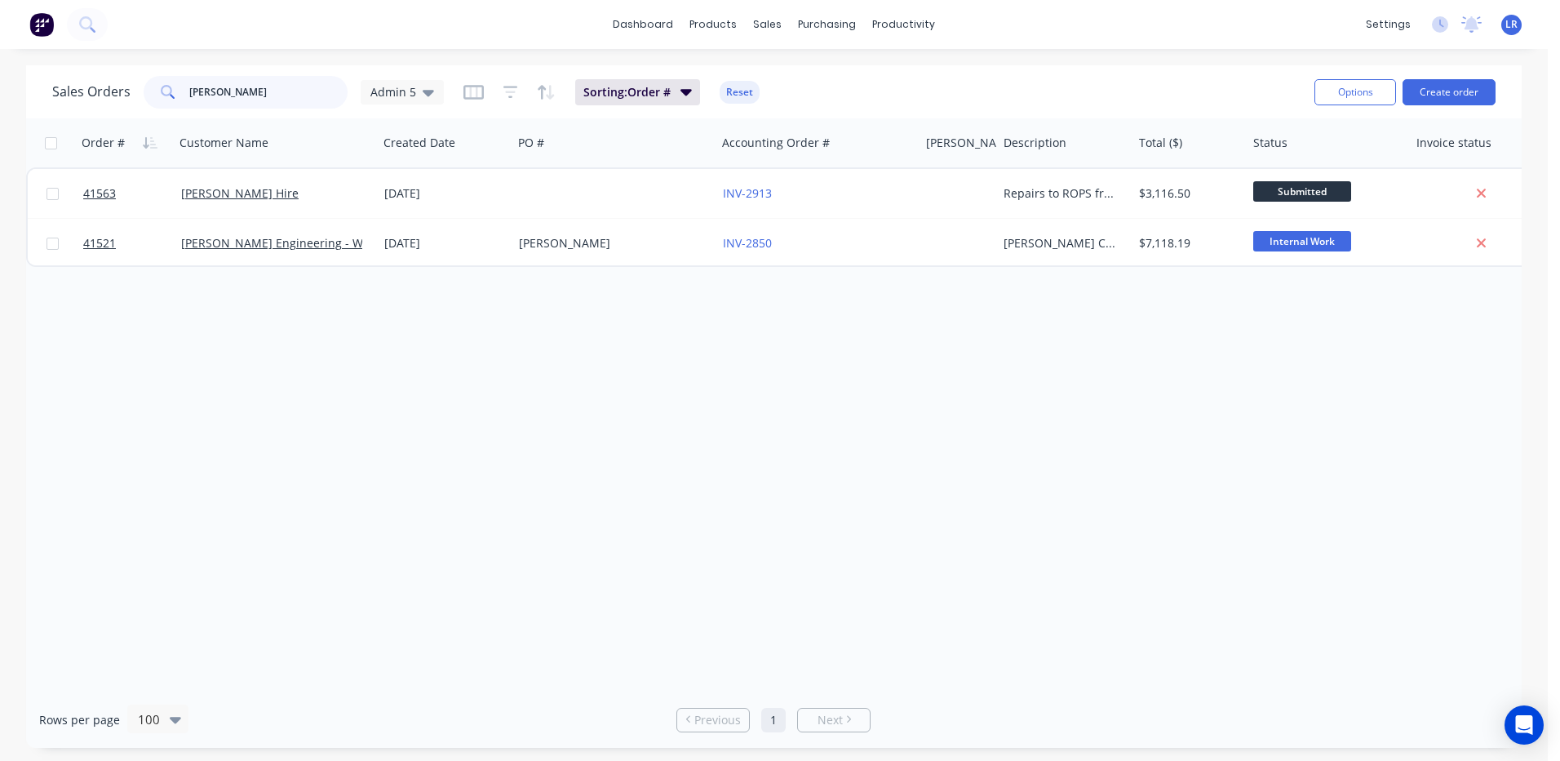
drag, startPoint x: 252, startPoint y: 96, endPoint x: 91, endPoint y: 83, distance: 161.3
click at [86, 82] on div "Sales Orders PORTER Admin 5" at bounding box center [248, 92] width 392 height 33
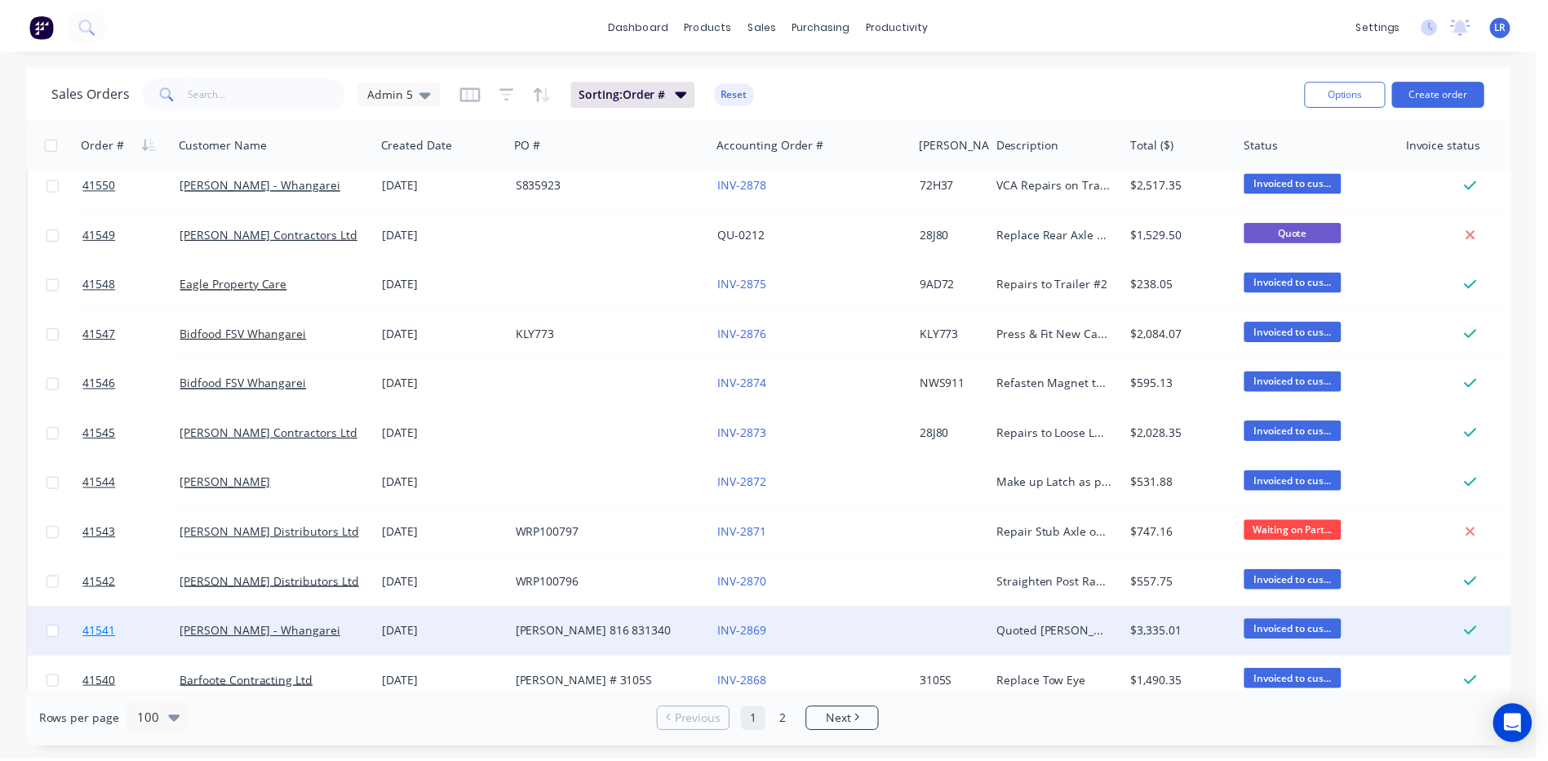
scroll to position [2611, 0]
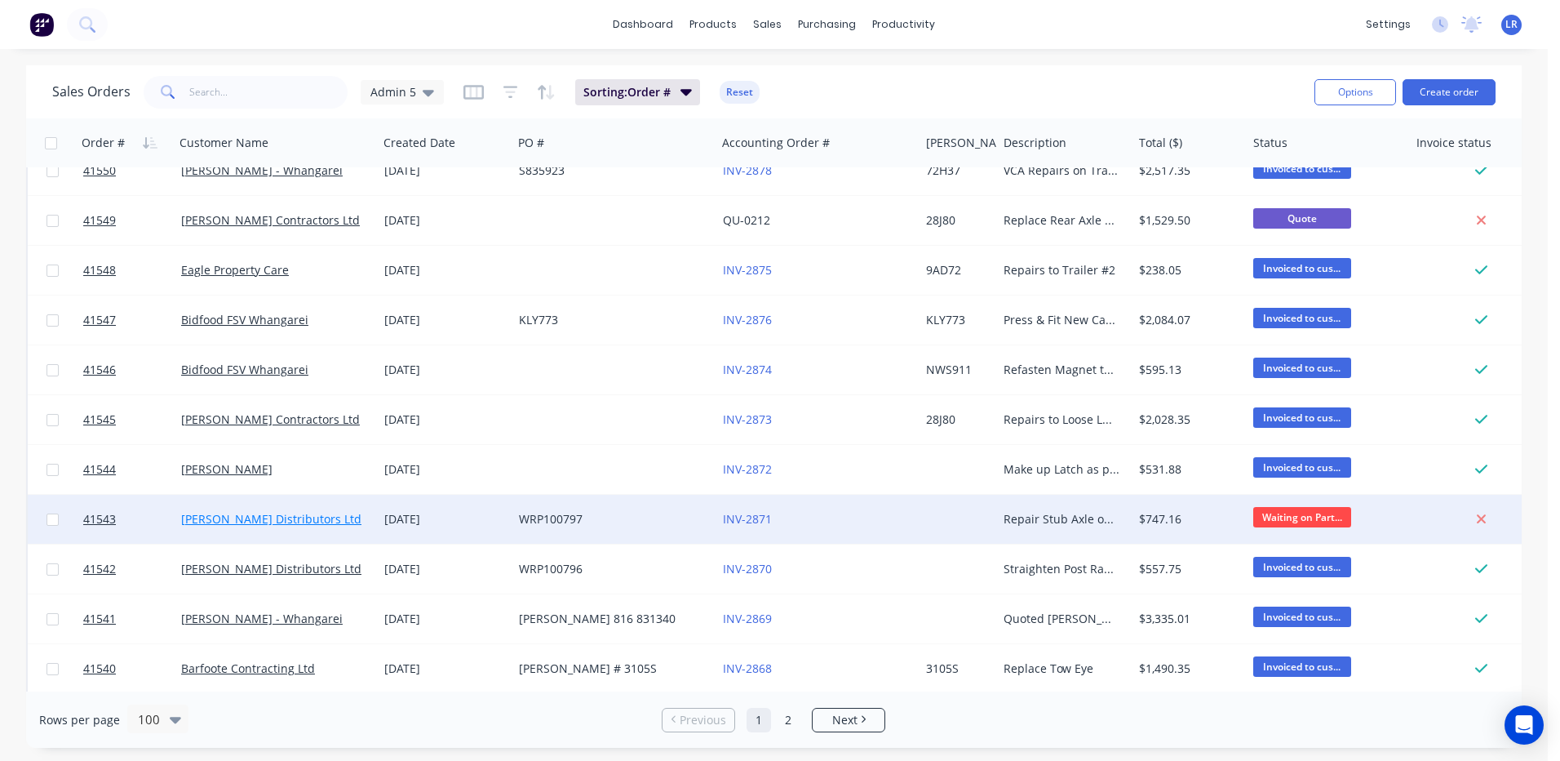
click at [227, 517] on link "[PERSON_NAME] Distributors Ltd" at bounding box center [271, 519] width 180 height 16
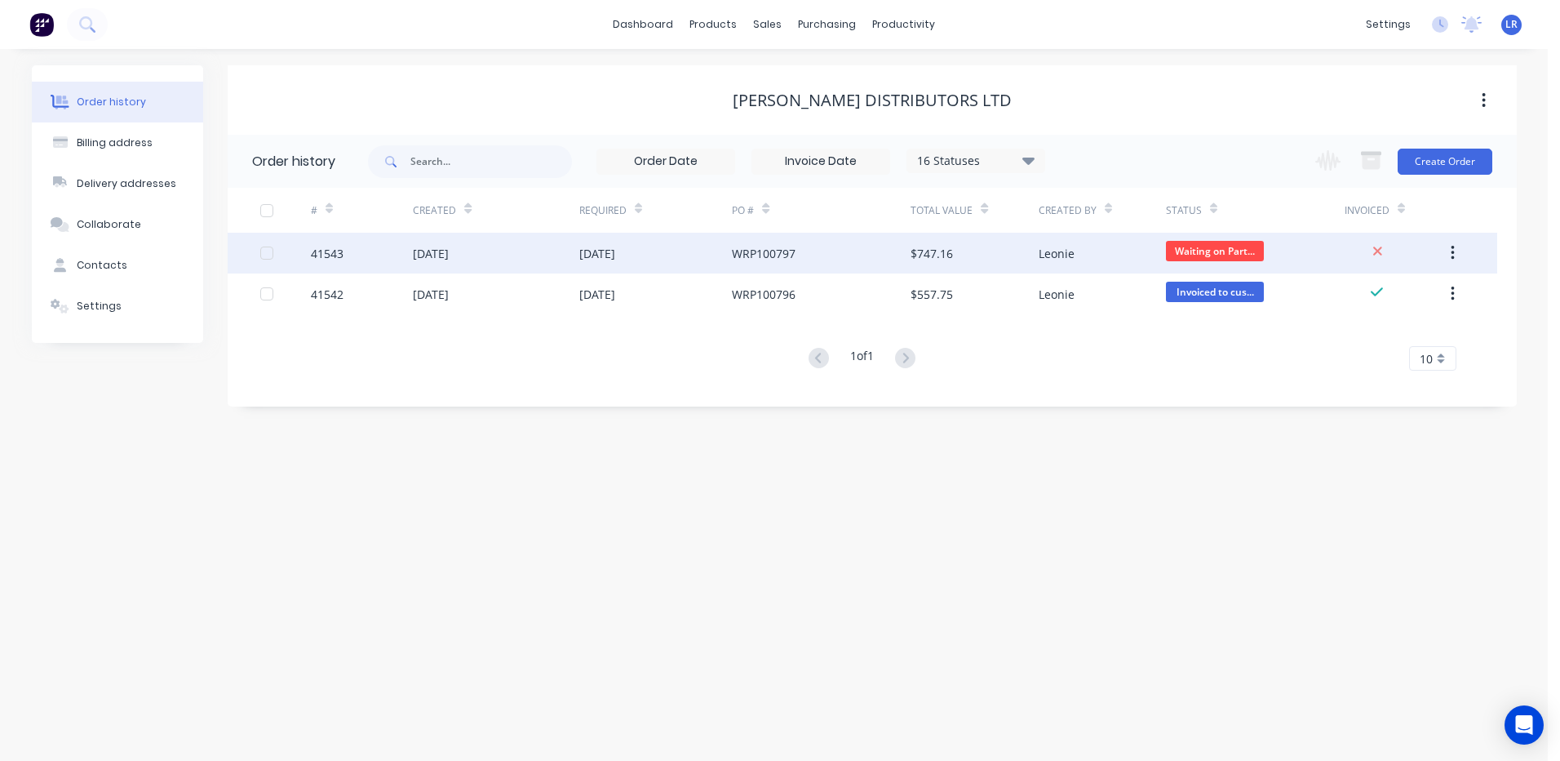
click at [370, 251] on div "41543" at bounding box center [362, 253] width 102 height 41
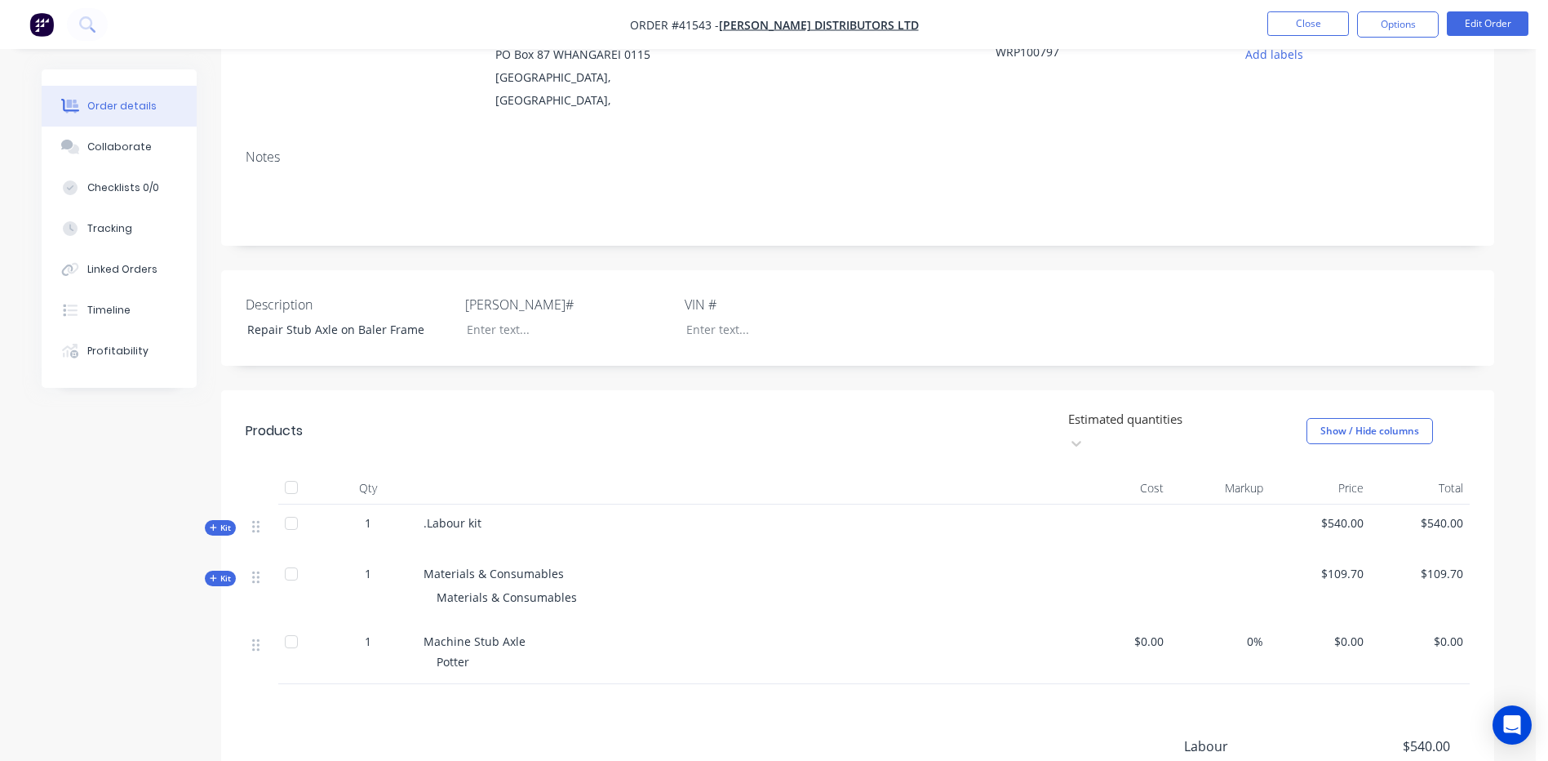
scroll to position [245, 0]
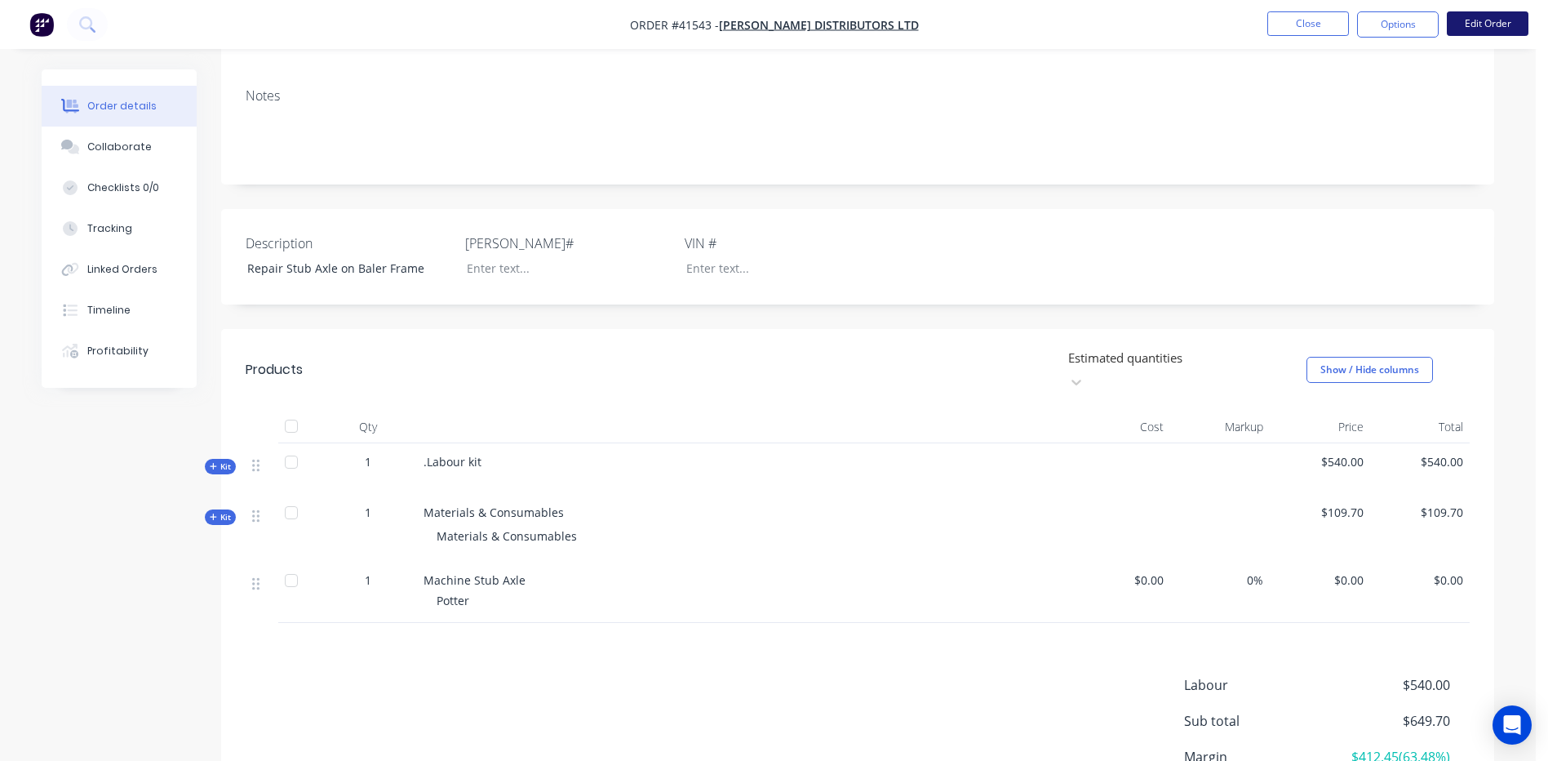
click at [1484, 23] on button "Edit Order" at bounding box center [1488, 23] width 82 height 24
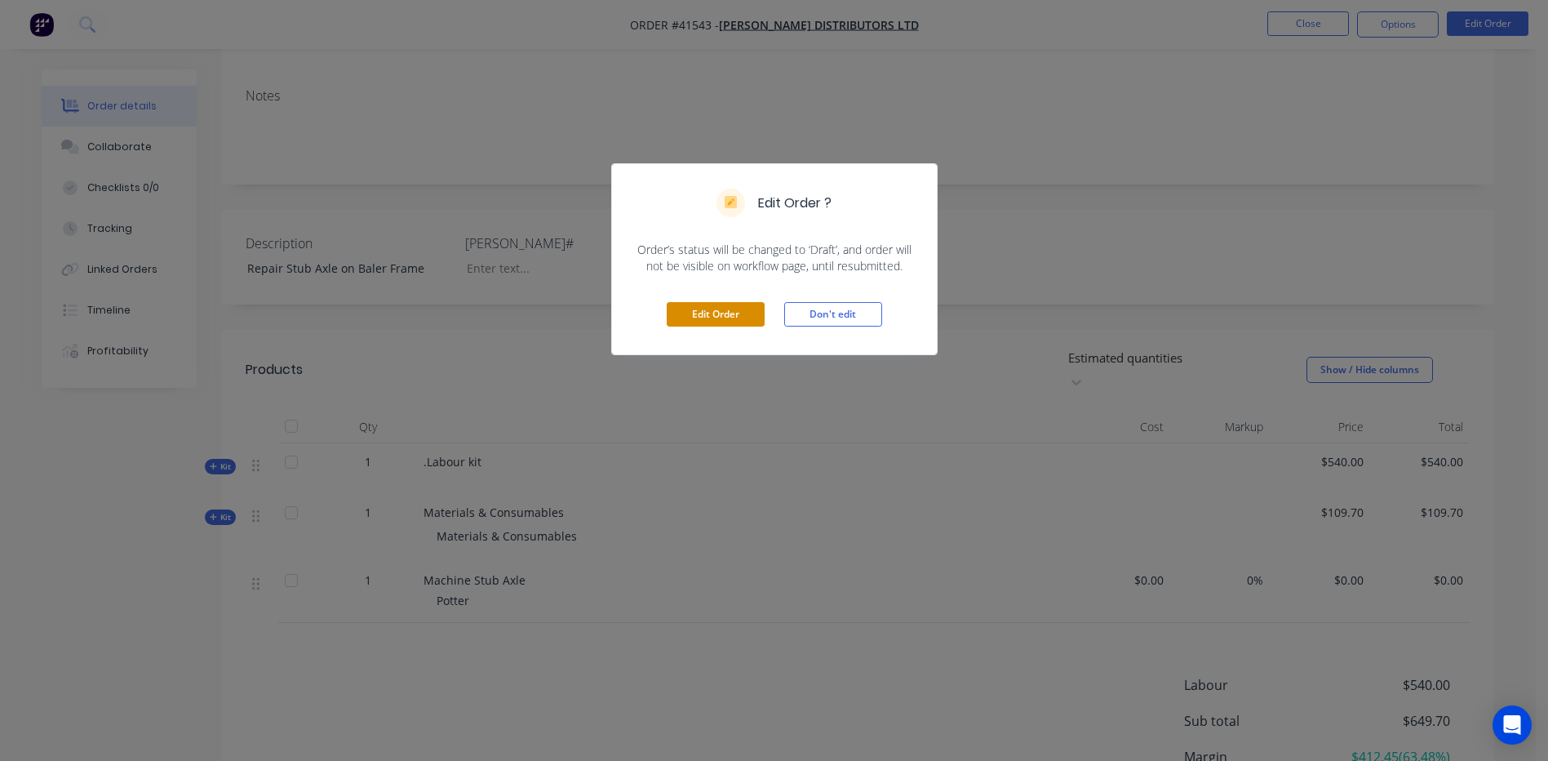
click at [738, 317] on button "Edit Order" at bounding box center [716, 314] width 98 height 24
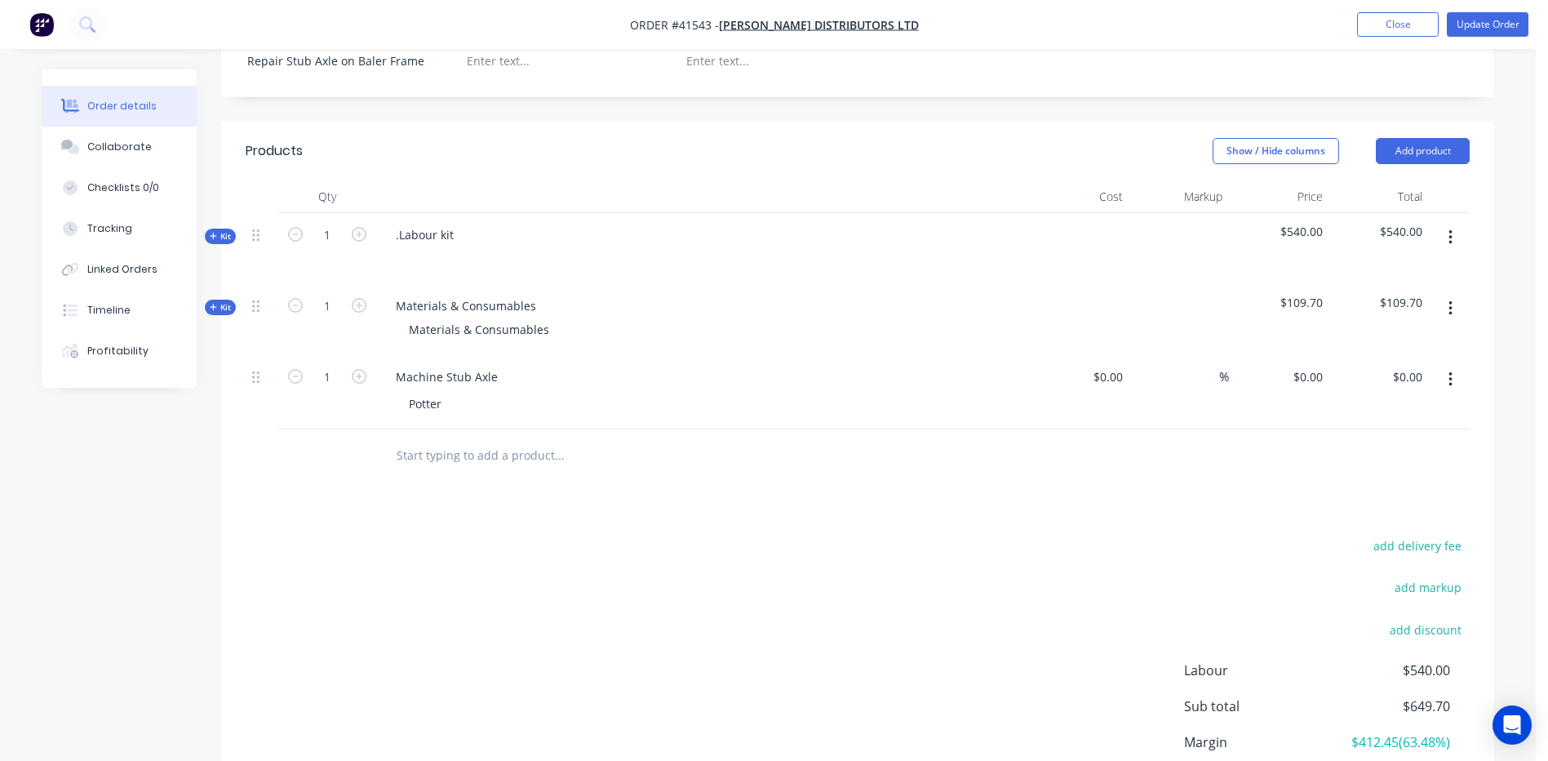
scroll to position [490, 0]
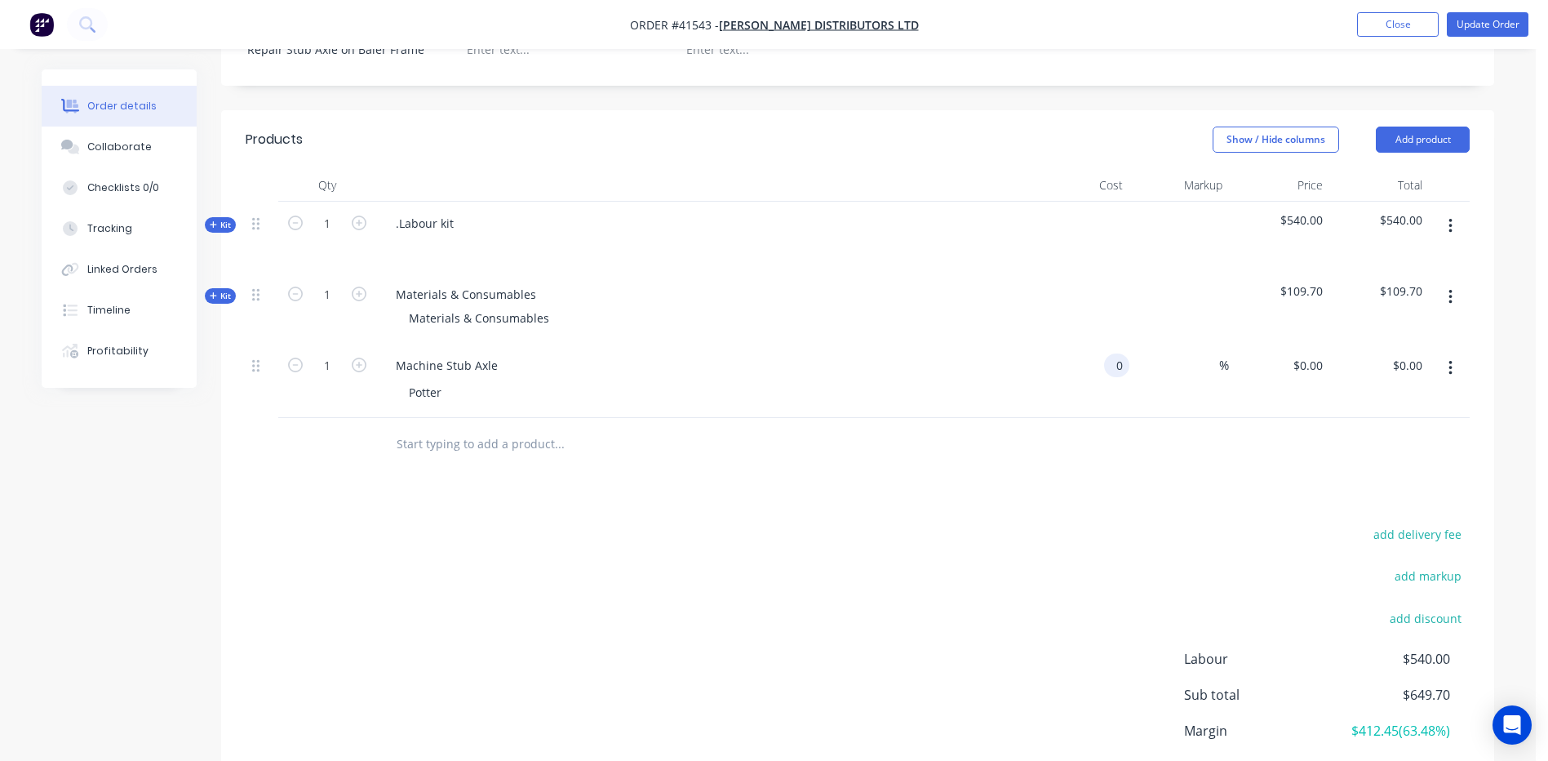
click at [1125, 353] on input "0" at bounding box center [1120, 365] width 19 height 24
type input "$1,300.00"
type input "50"
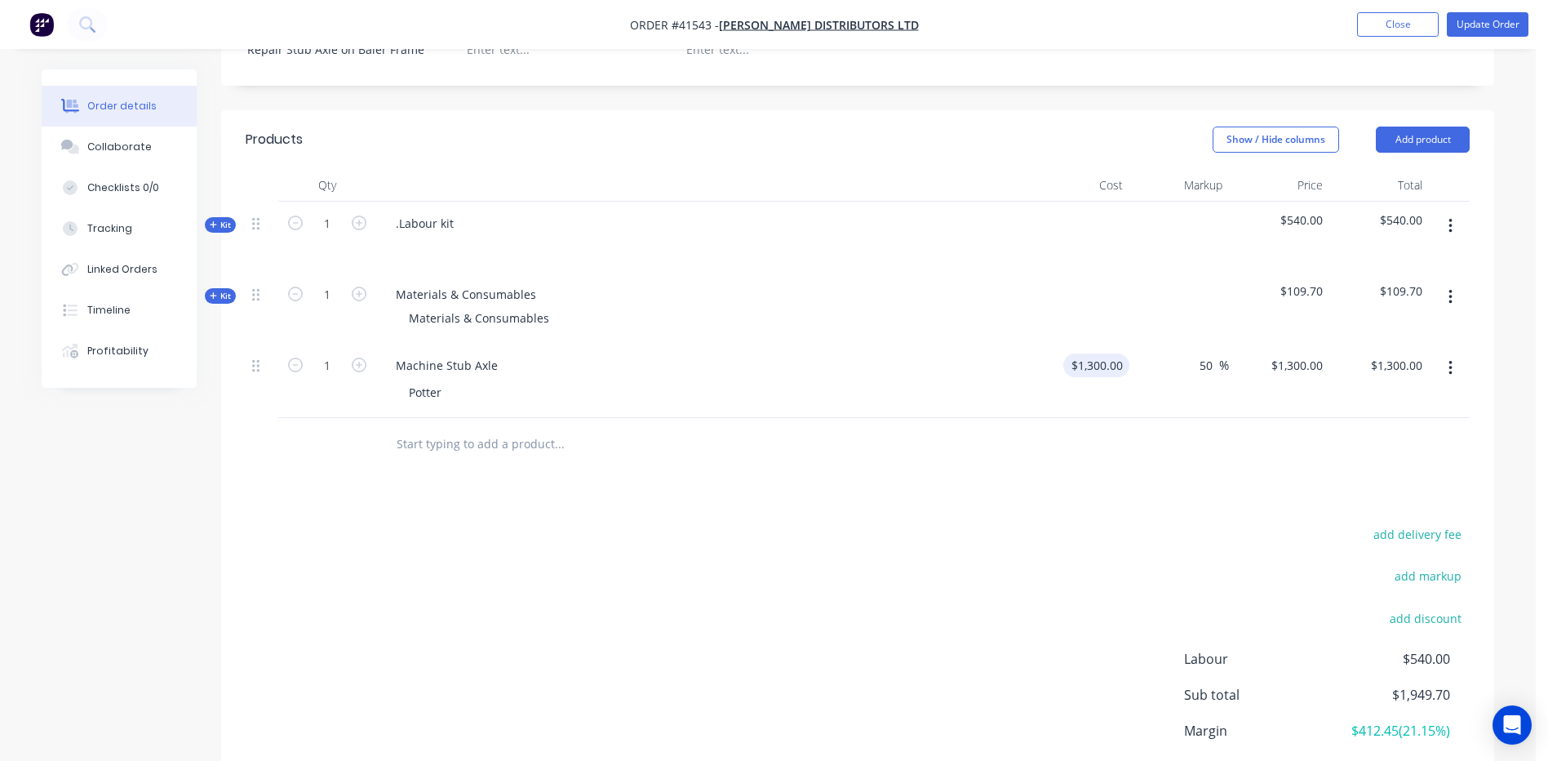
type input "1950"
type input "$1,950.00"
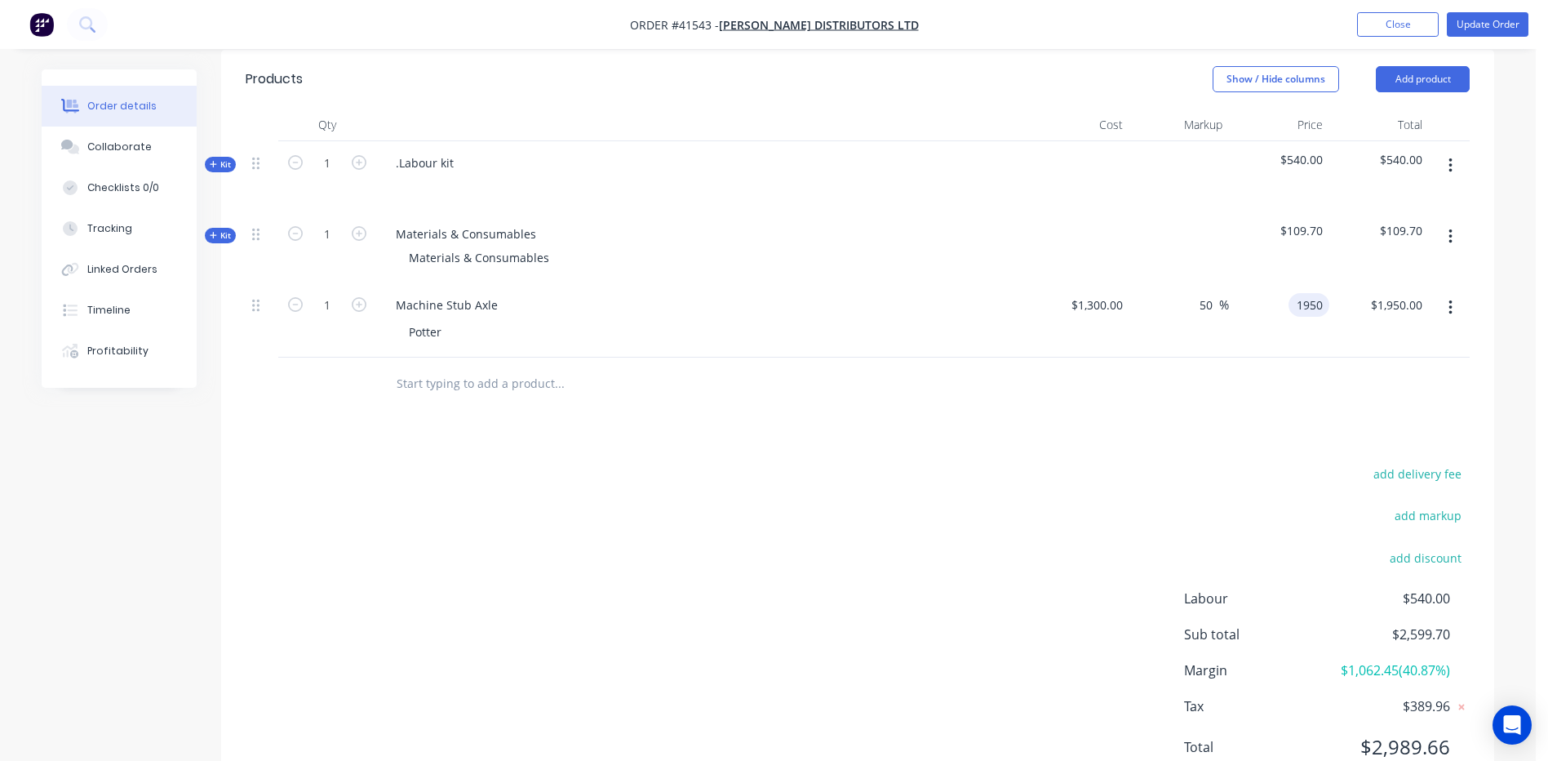
scroll to position [512, 0]
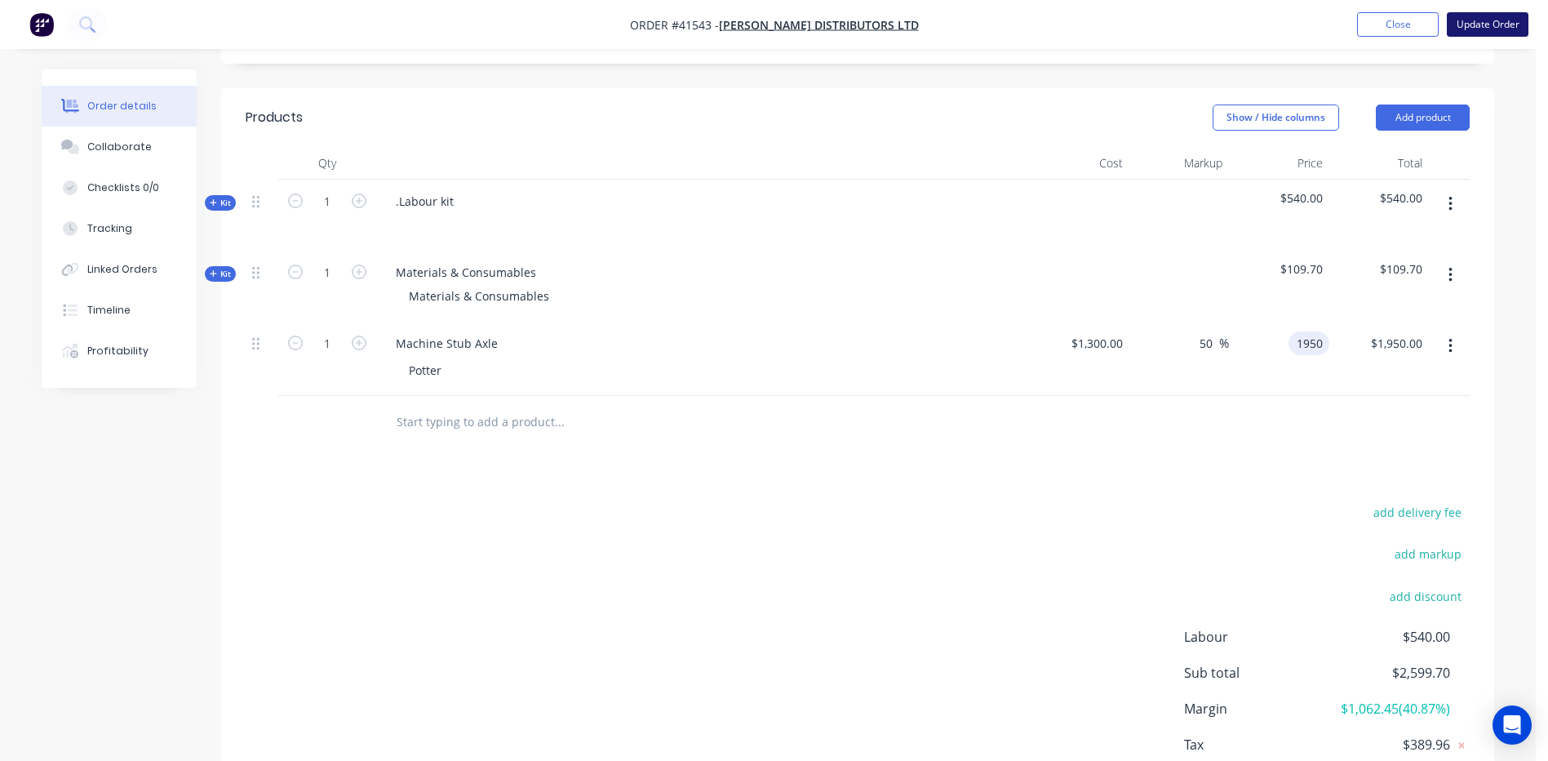
type input "$1,950.00"
click at [1481, 22] on button "Update Order" at bounding box center [1488, 24] width 82 height 24
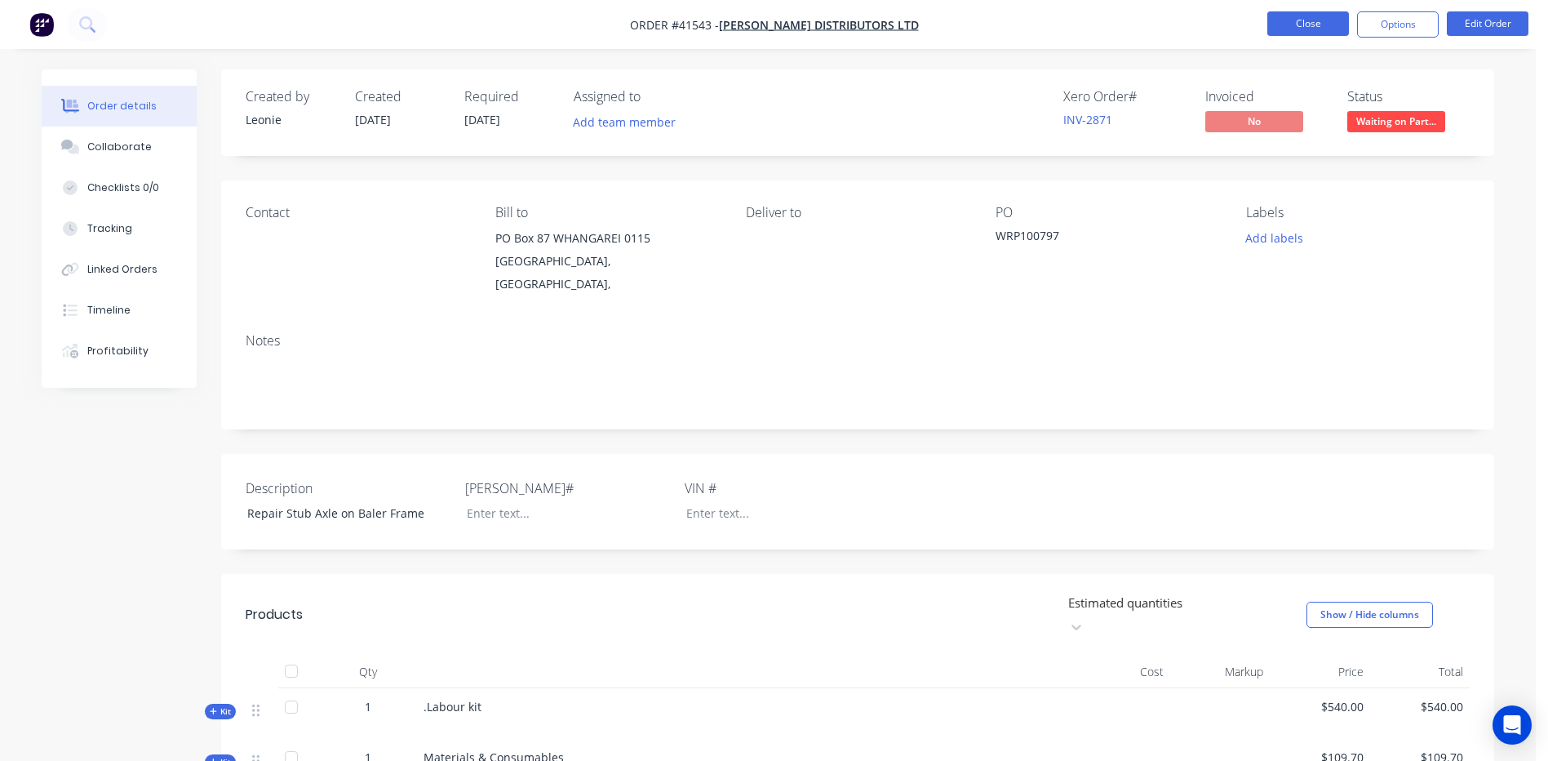
click at [1315, 23] on button "Close" at bounding box center [1308, 23] width 82 height 24
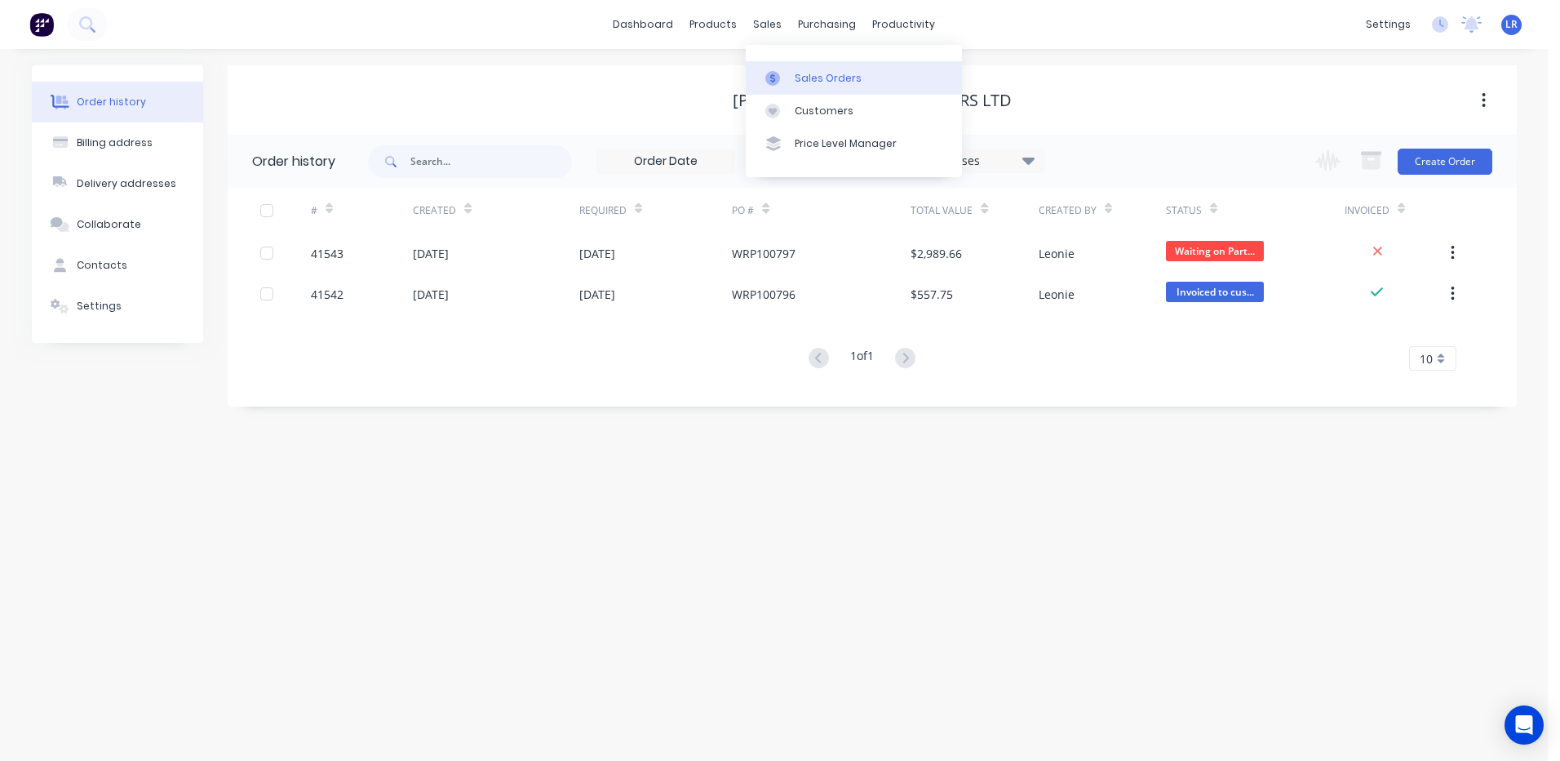
click at [807, 77] on div "Sales Orders" at bounding box center [828, 78] width 67 height 15
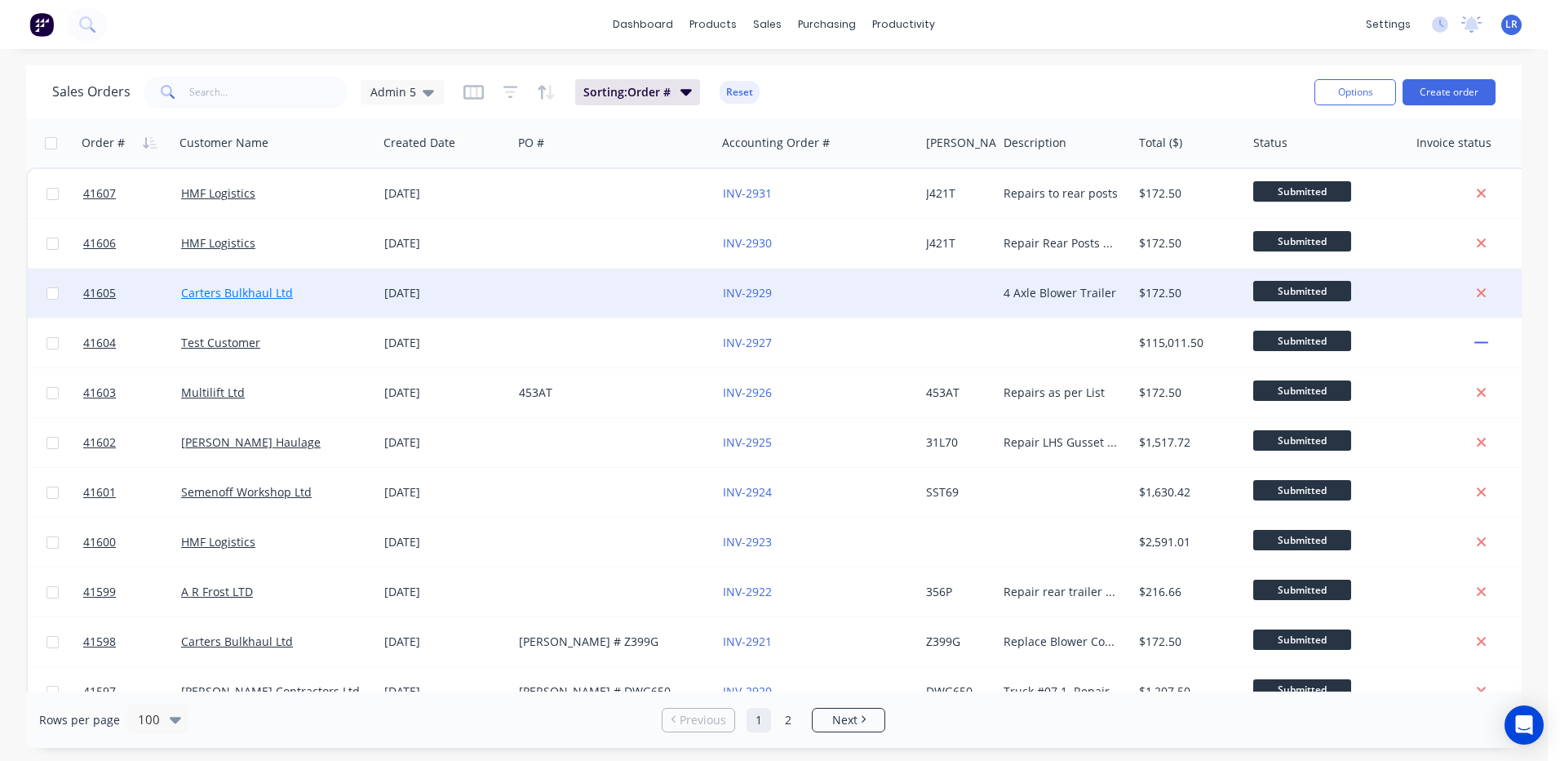
click at [241, 295] on link "Carters Bulkhaul Ltd" at bounding box center [237, 293] width 112 height 16
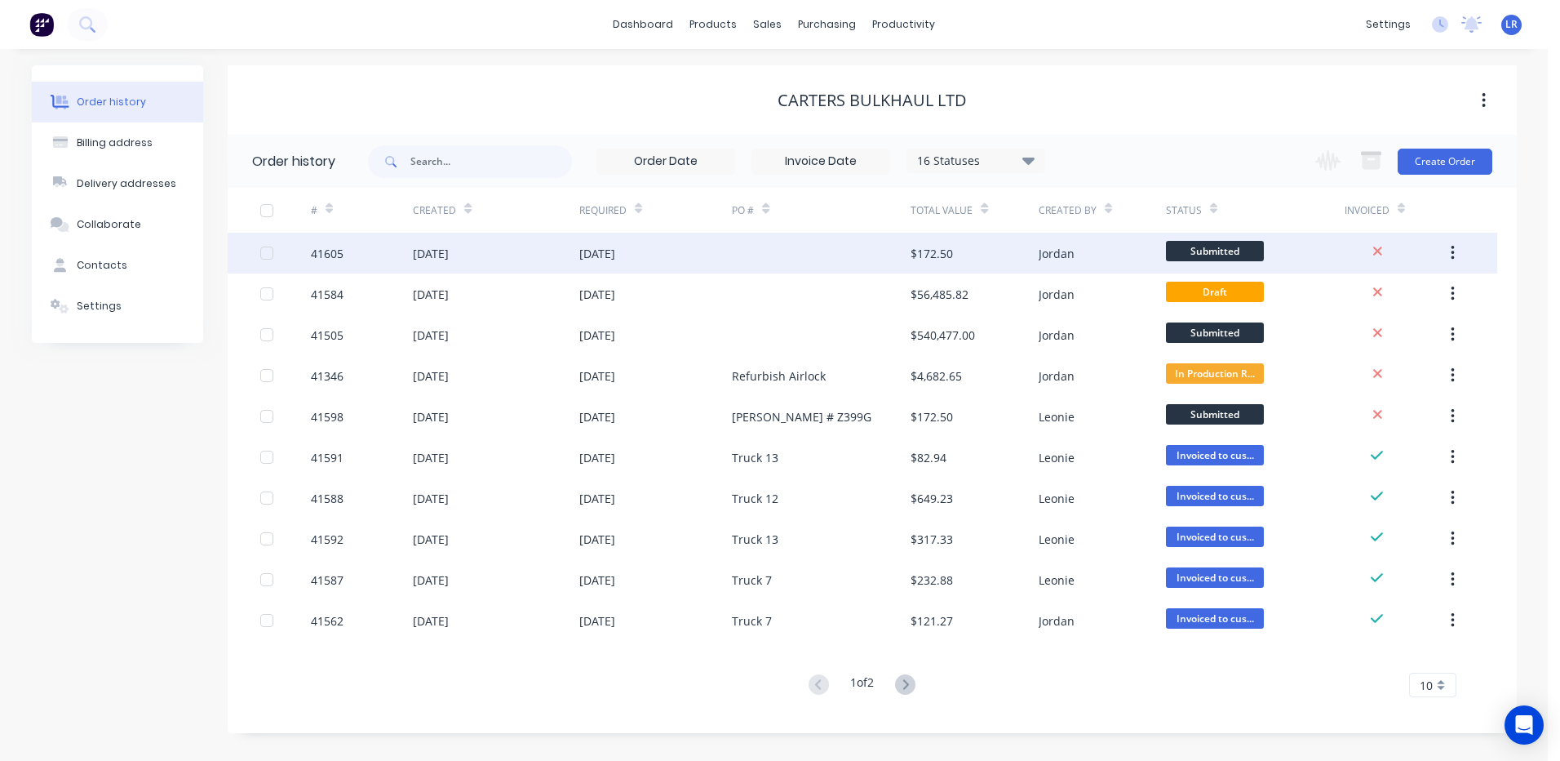
click at [350, 253] on div "41605" at bounding box center [362, 253] width 102 height 41
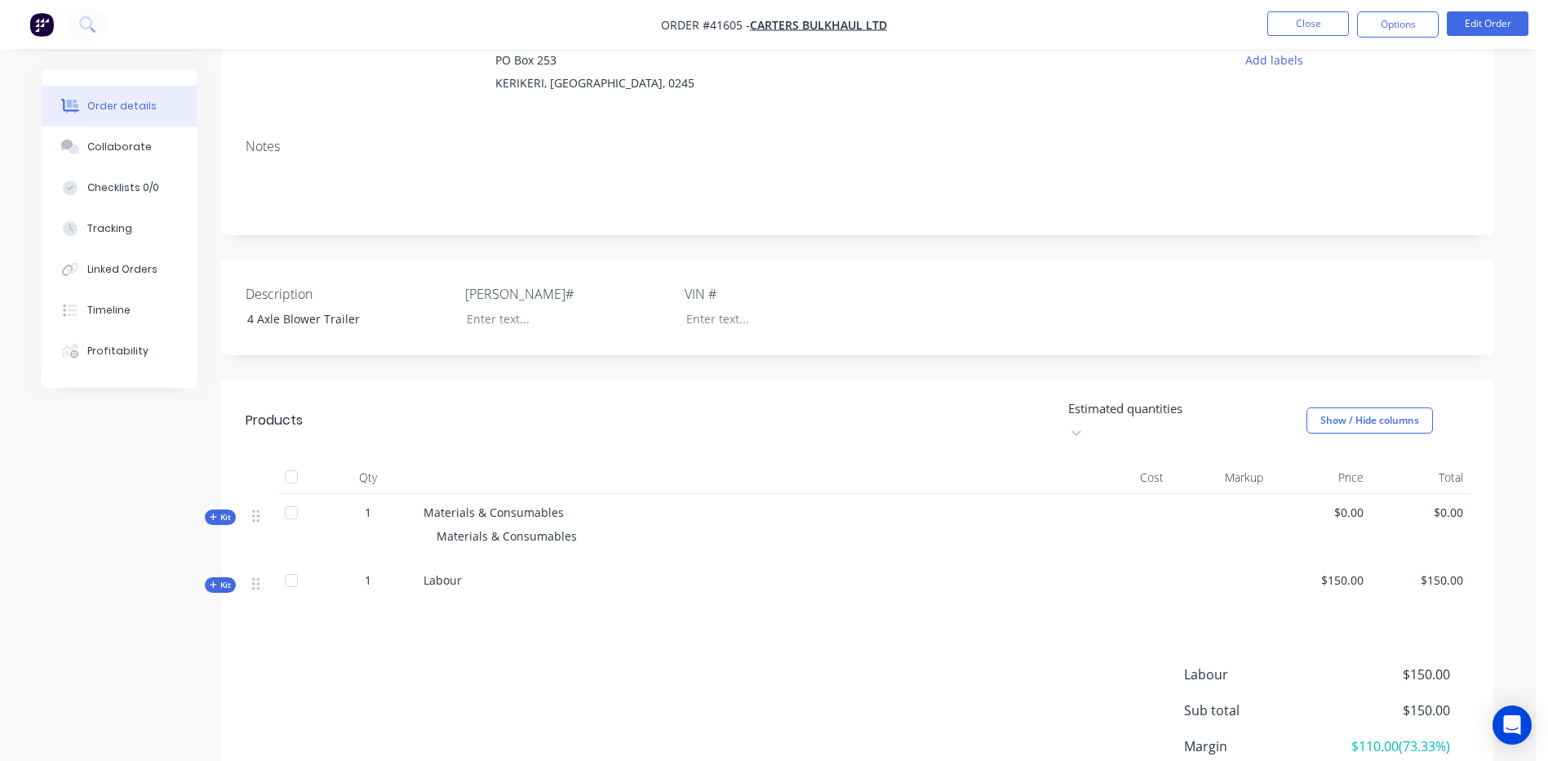
scroll to position [245, 0]
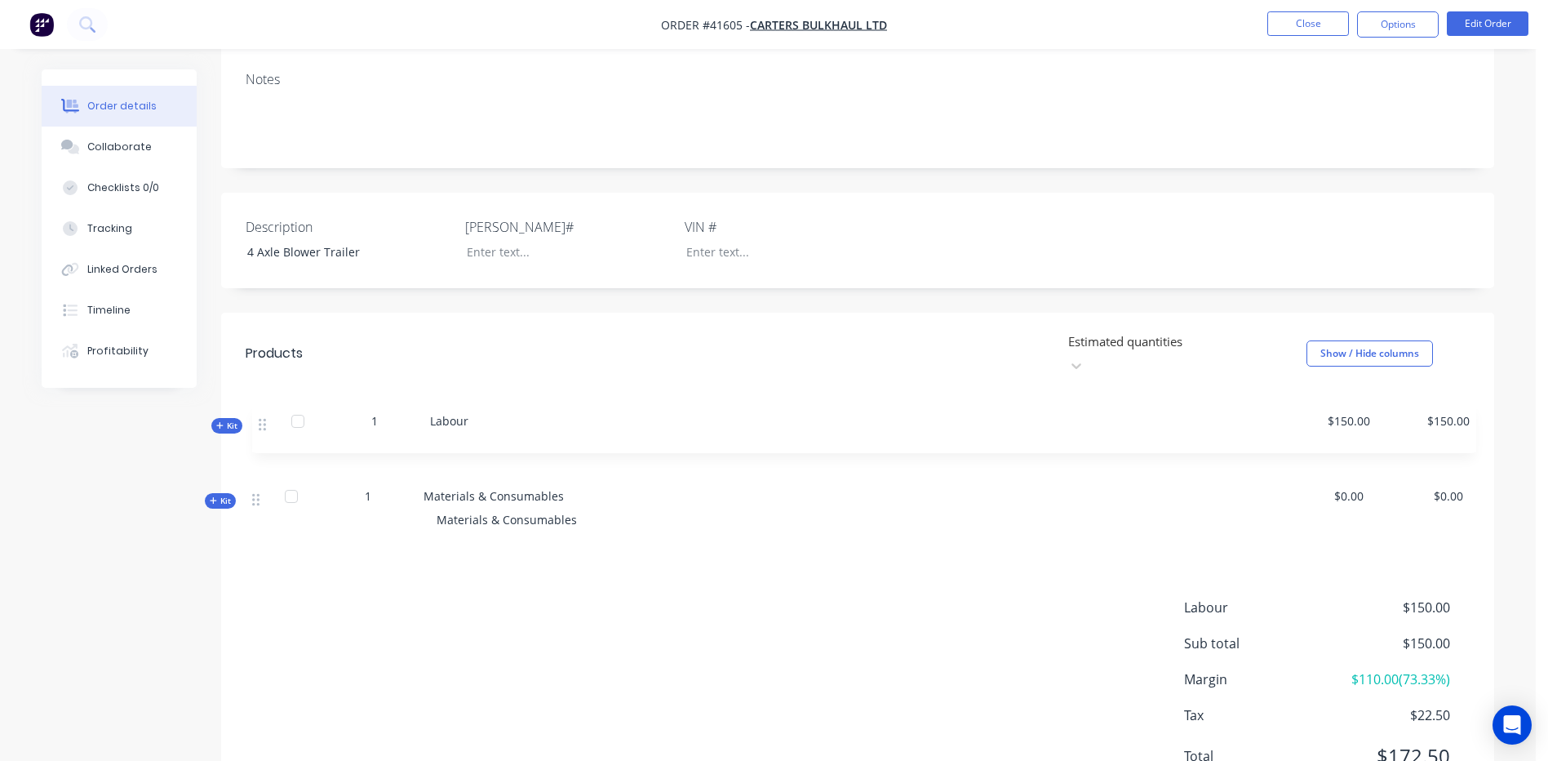
drag, startPoint x: 253, startPoint y: 493, endPoint x: 259, endPoint y: 415, distance: 77.8
click at [259, 427] on div "Kit 1 Materials & Consumables Materials & Consumables $0.00 $0.00 Kit 1 Labour …" at bounding box center [858, 486] width 1224 height 118
click at [227, 494] on span "Kit" at bounding box center [220, 500] width 21 height 12
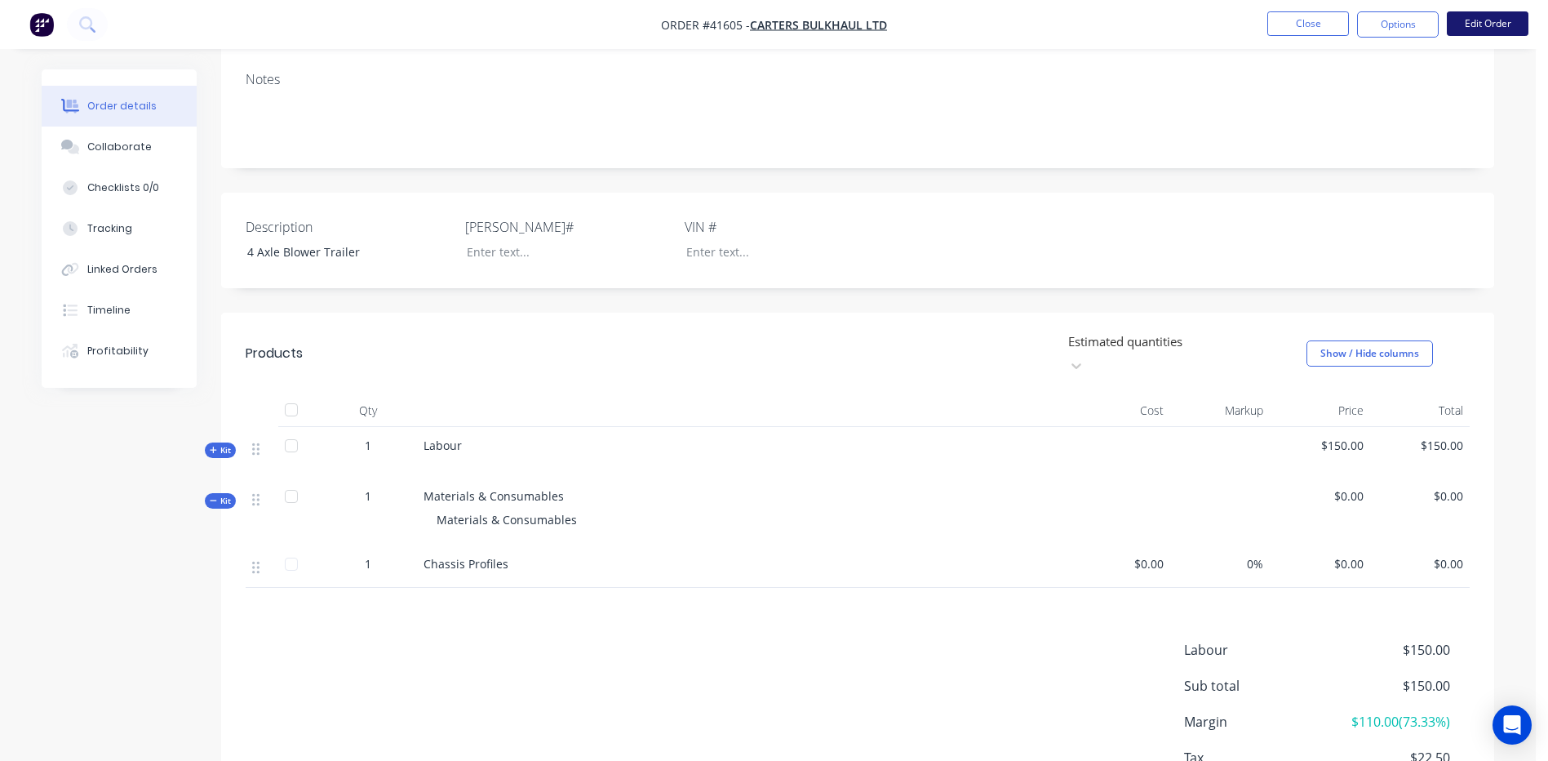
click at [1491, 21] on button "Edit Order" at bounding box center [1488, 23] width 82 height 24
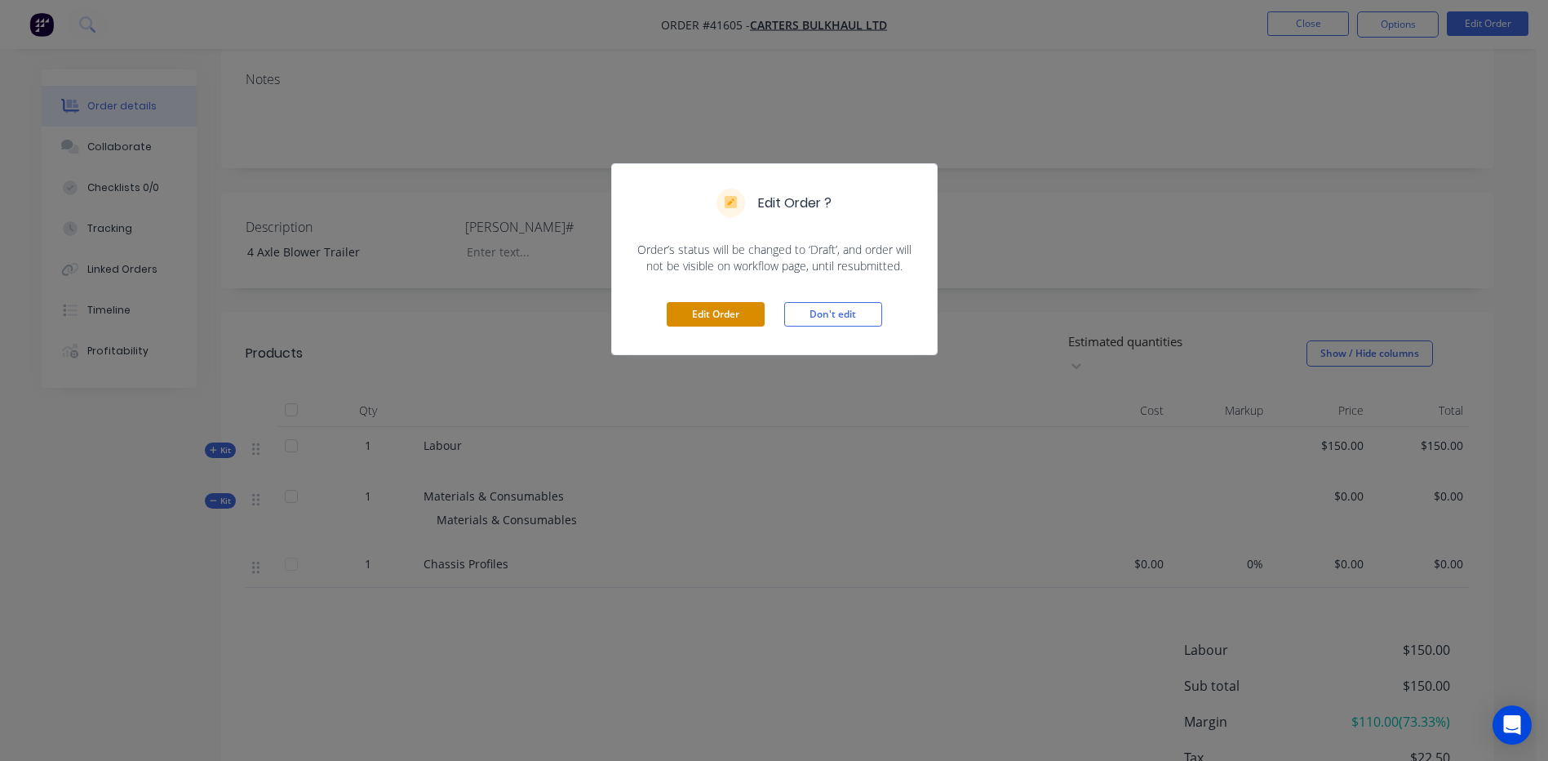
click at [707, 307] on button "Edit Order" at bounding box center [716, 314] width 98 height 24
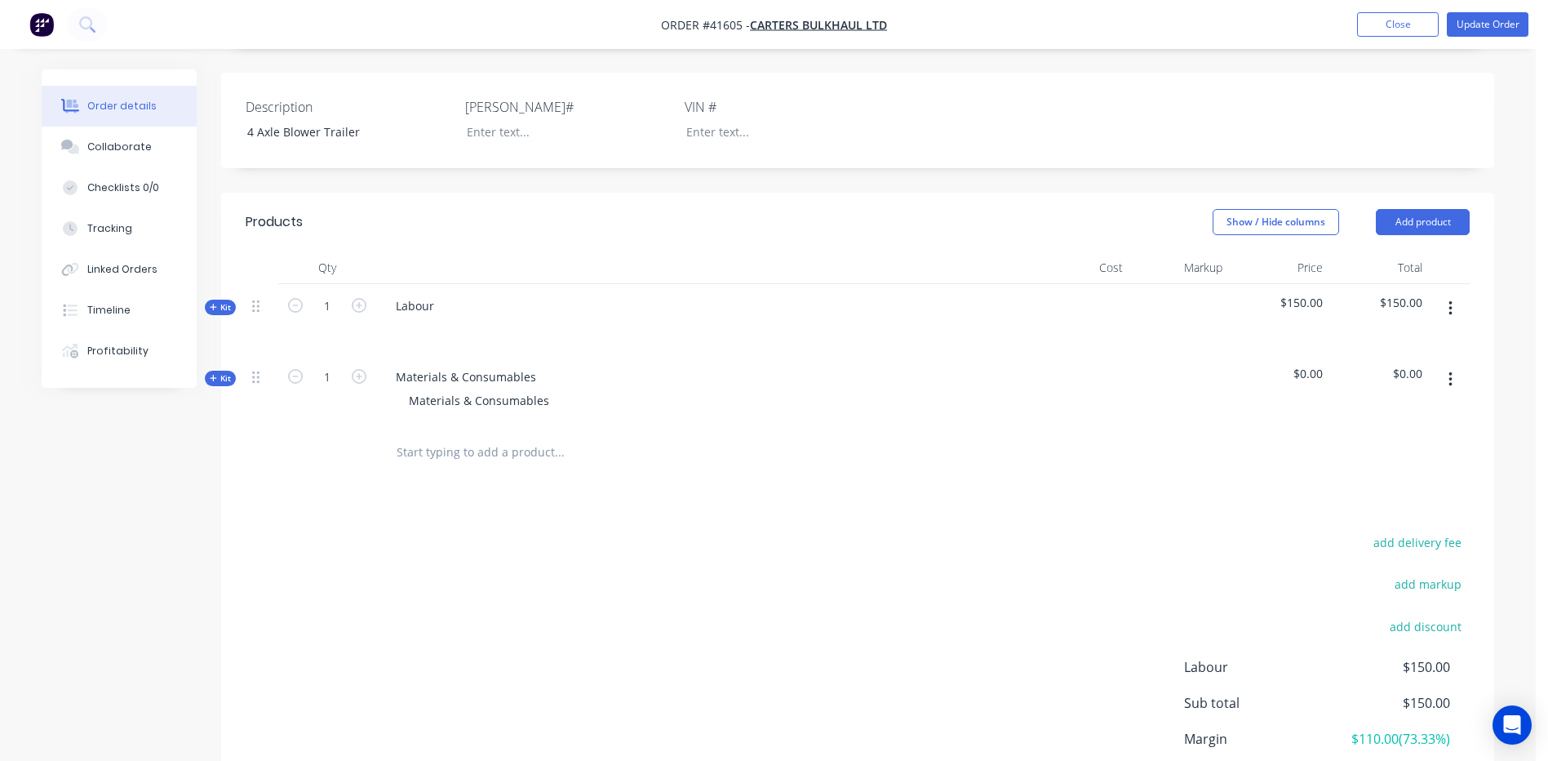
scroll to position [408, 0]
click at [411, 435] on input "text" at bounding box center [559, 451] width 326 height 33
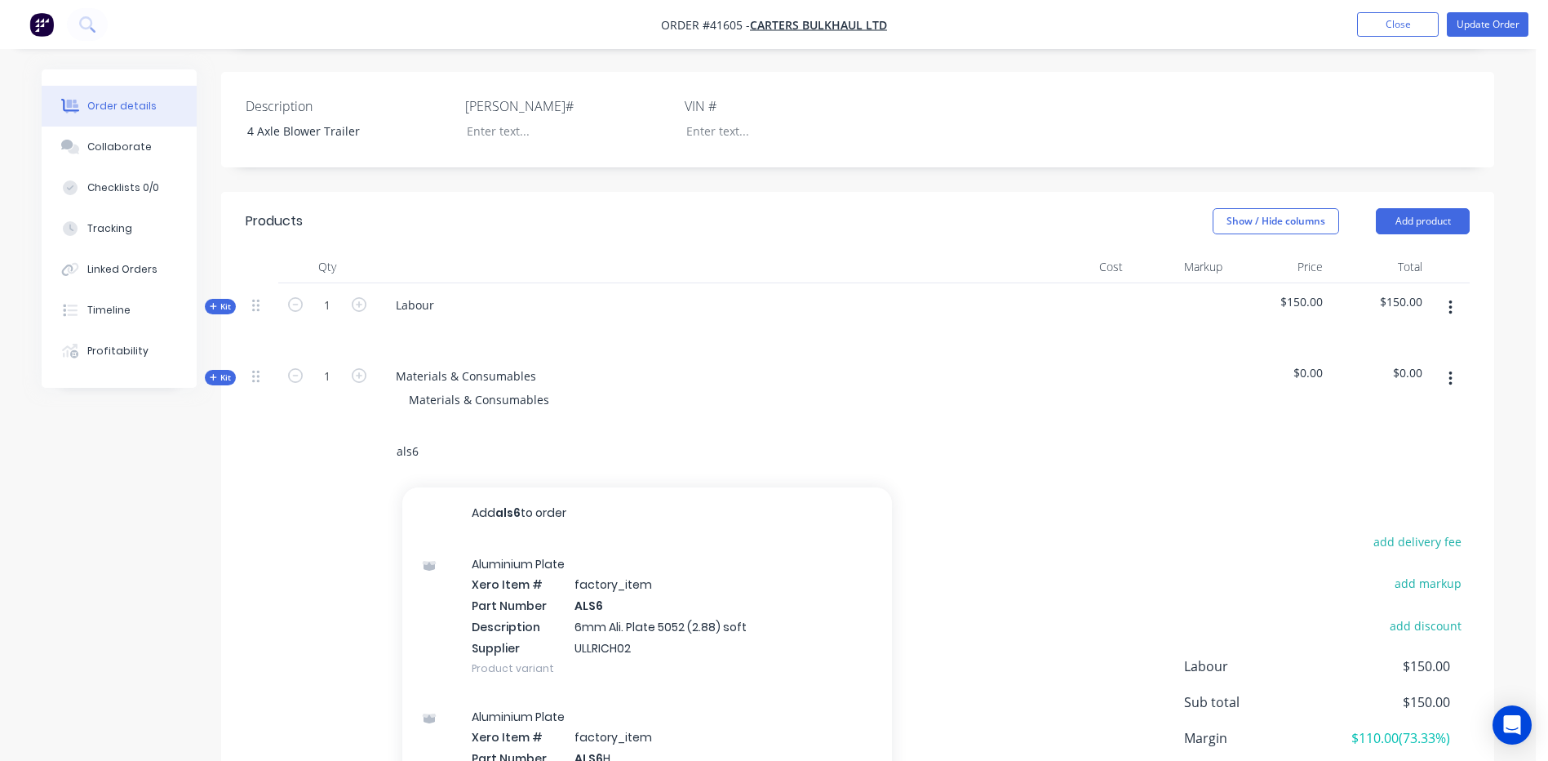
type input "als6"
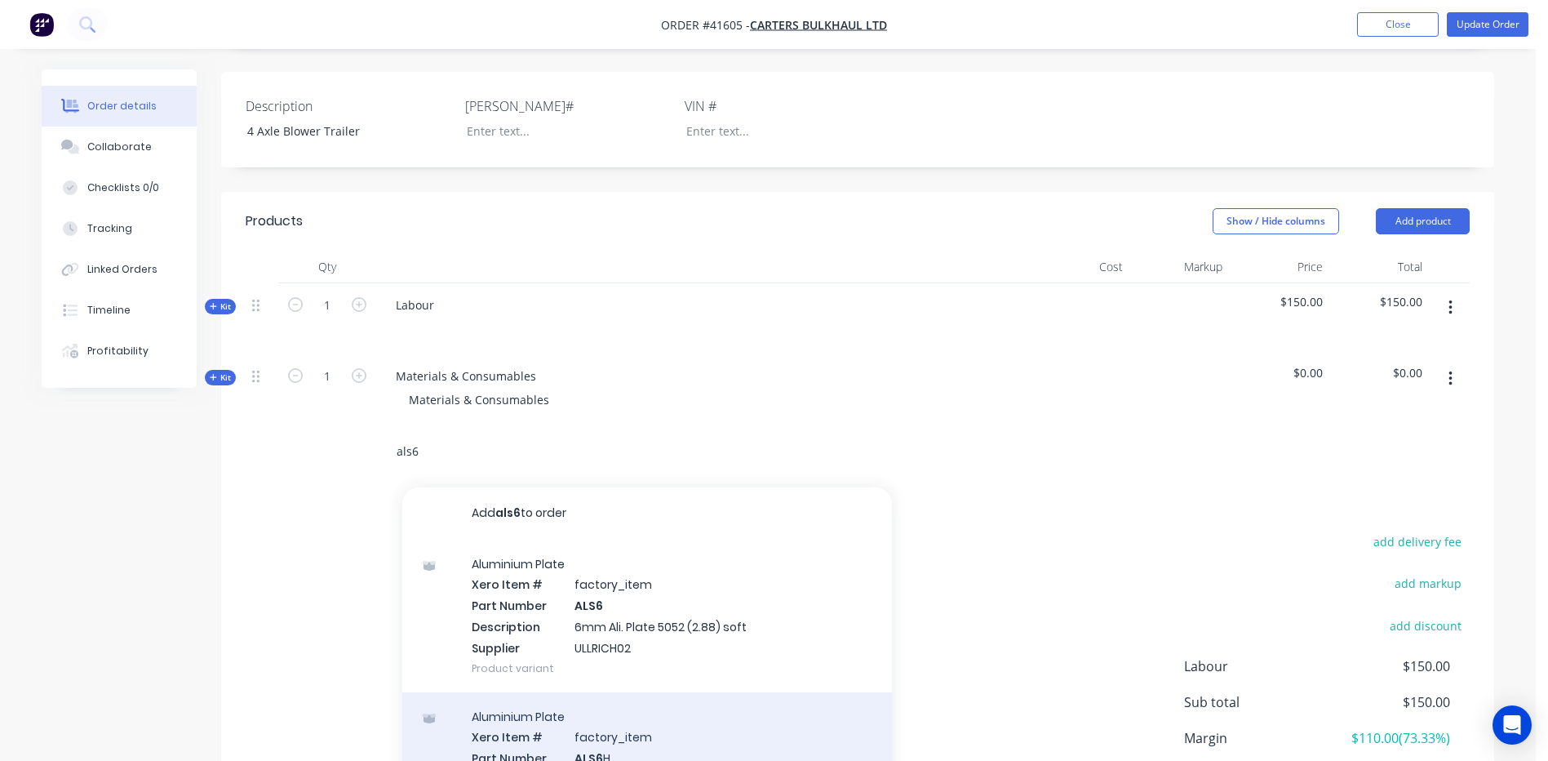
scroll to position [82, 0]
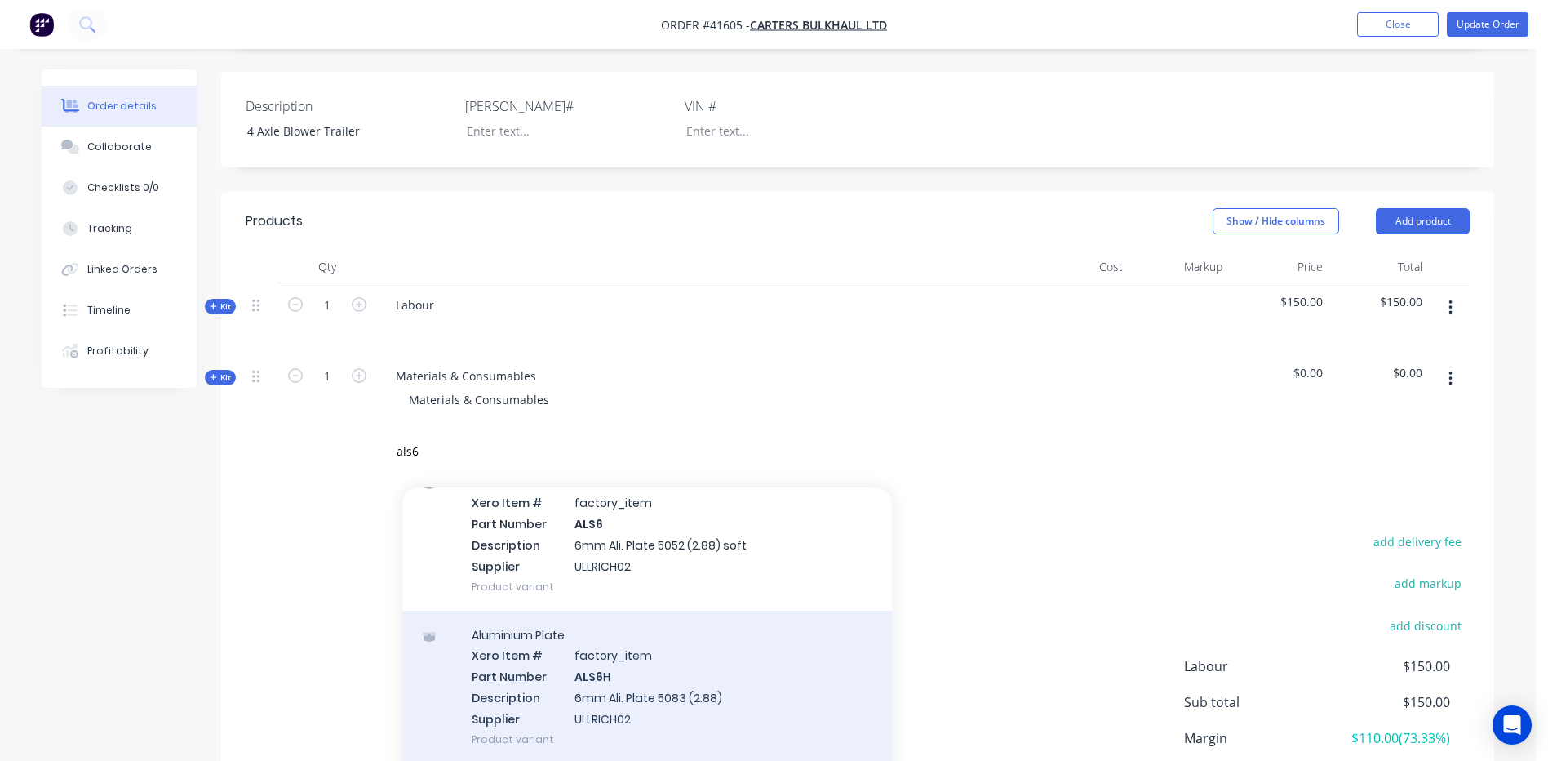
click at [599, 652] on div "Aluminium Plate Xero Item # factory_item Part Number ALS6 H Description 6mm Ali…" at bounding box center [647, 686] width 490 height 153
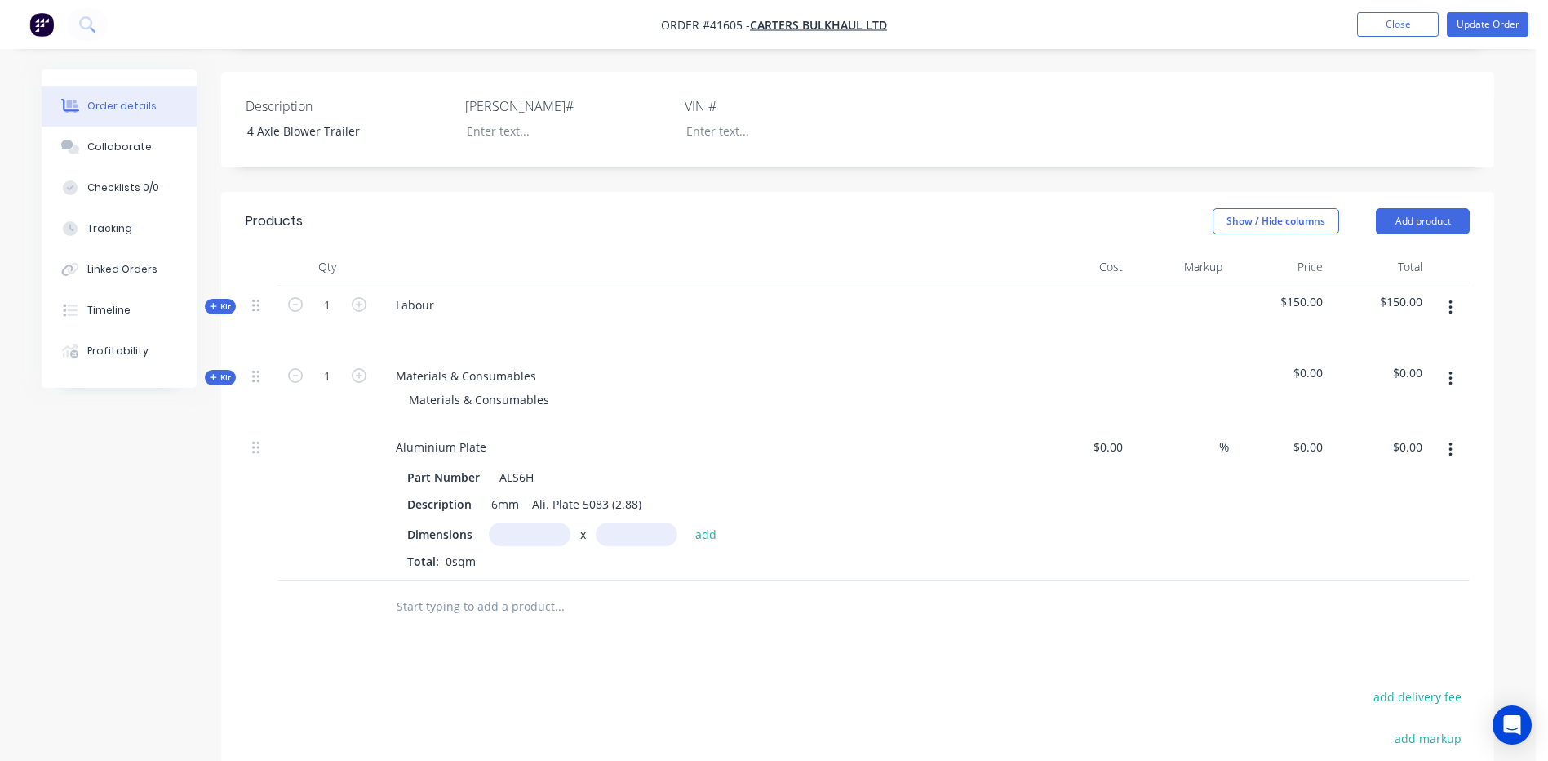
click at [533, 522] on input "text" at bounding box center [530, 534] width 82 height 24
type input "9m"
click at [610, 522] on input "text" at bounding box center [637, 534] width 82 height 24
type input "2.88m"
click at [705, 522] on button "add" at bounding box center [706, 533] width 38 height 22
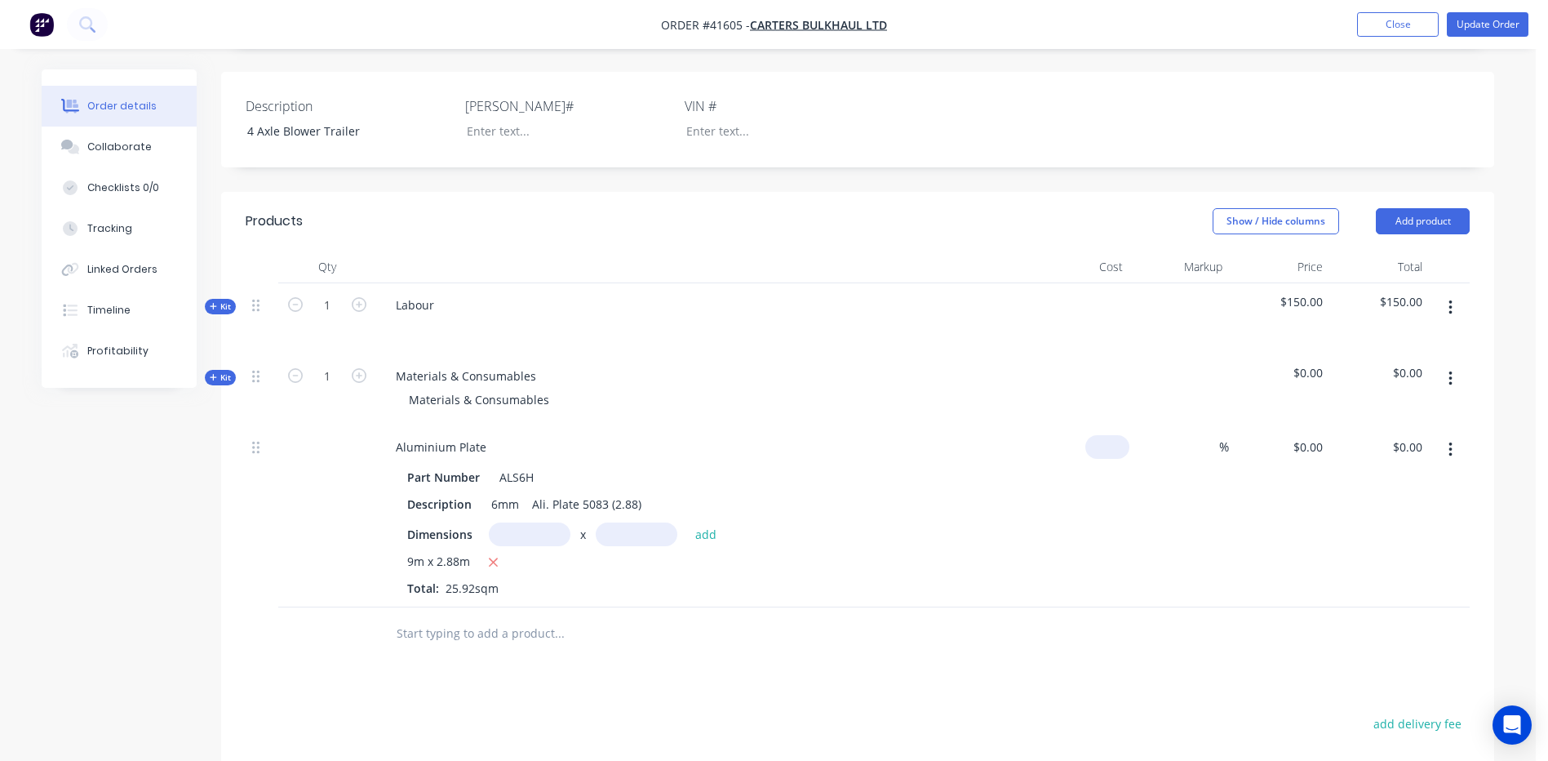
click at [1122, 435] on input at bounding box center [1111, 447] width 38 height 24
type input "$44.00"
type input "$1,140.48"
click at [951, 522] on div "Dimensions x add" at bounding box center [702, 534] width 591 height 24
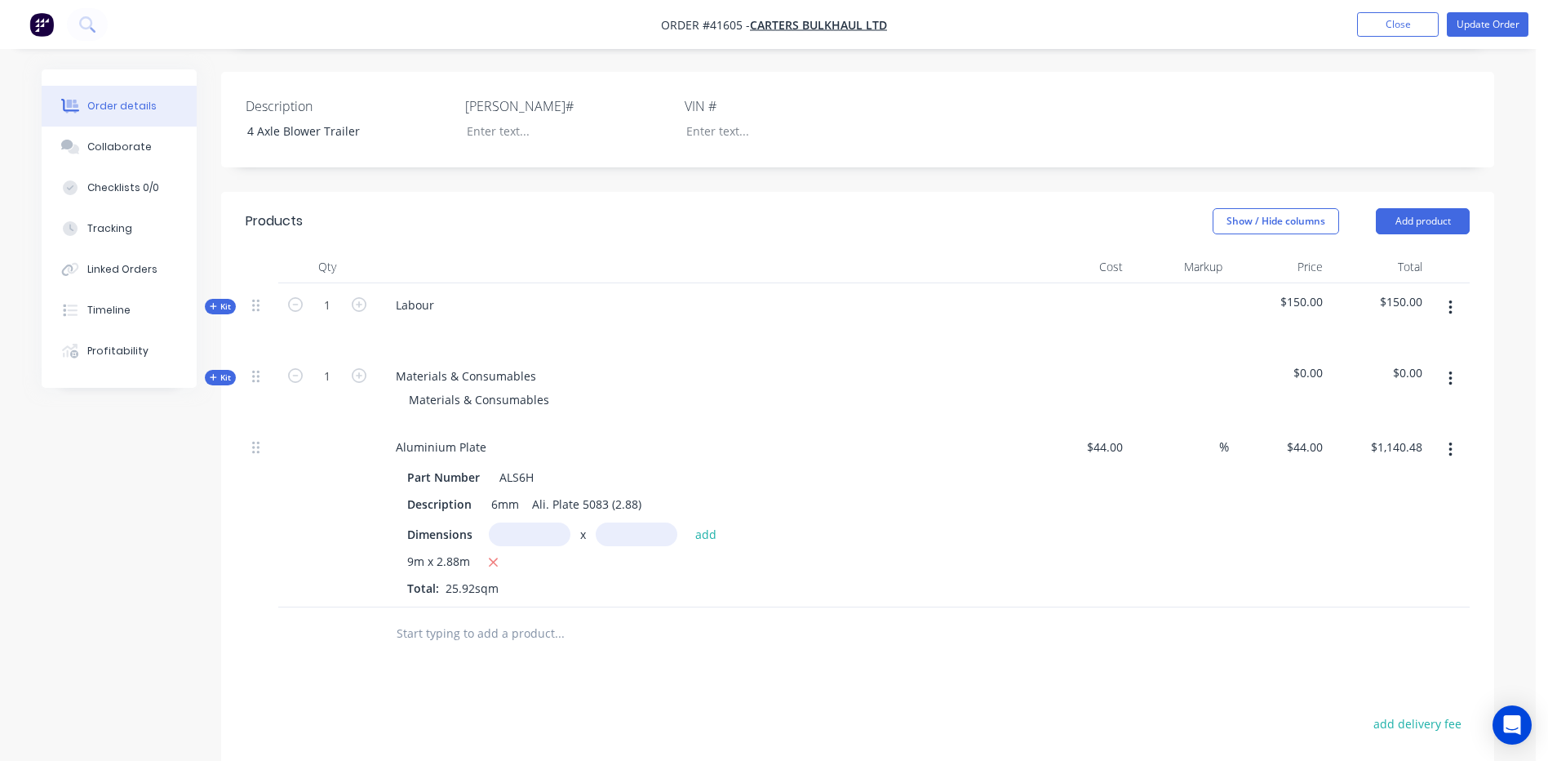
click at [1452, 441] on icon "button" at bounding box center [1450, 450] width 4 height 18
click at [1356, 579] on div "Delete" at bounding box center [1392, 591] width 126 height 24
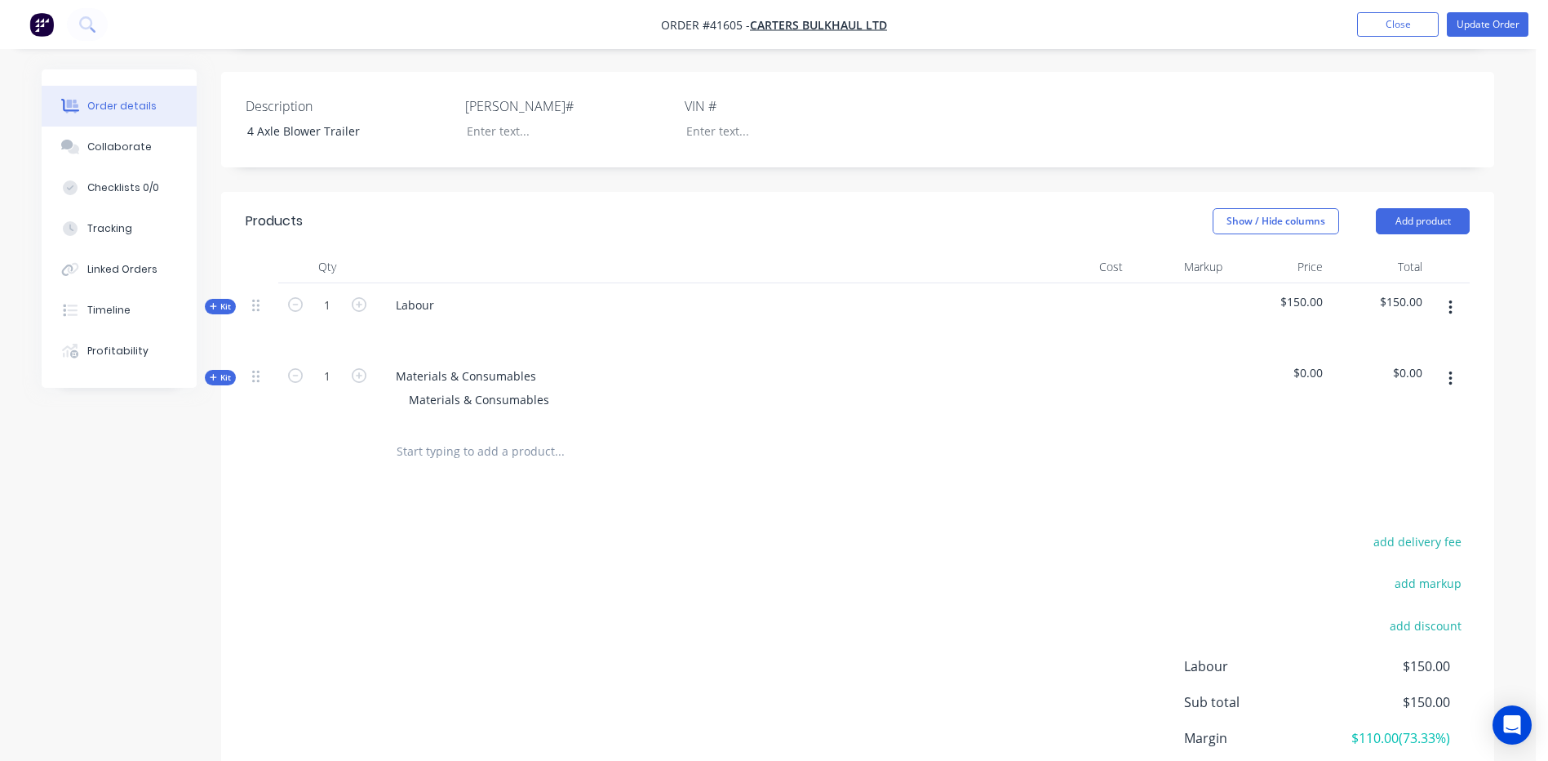
click at [415, 435] on input "text" at bounding box center [559, 451] width 326 height 33
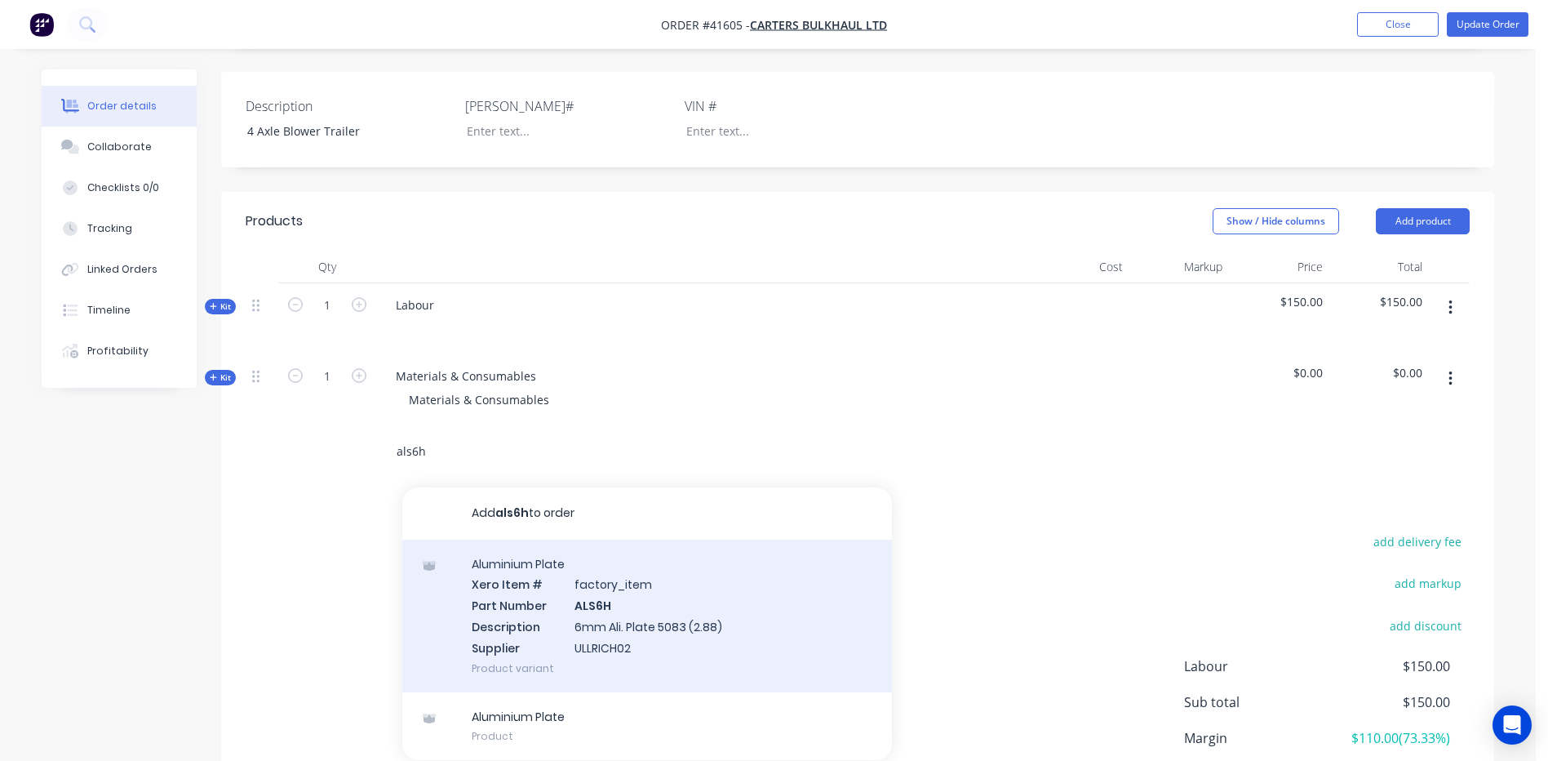
type input "als6h"
click at [589, 588] on div "Aluminium Plate Xero Item # factory_item Part Number ALS6H Description 6mm Ali.…" at bounding box center [647, 615] width 490 height 153
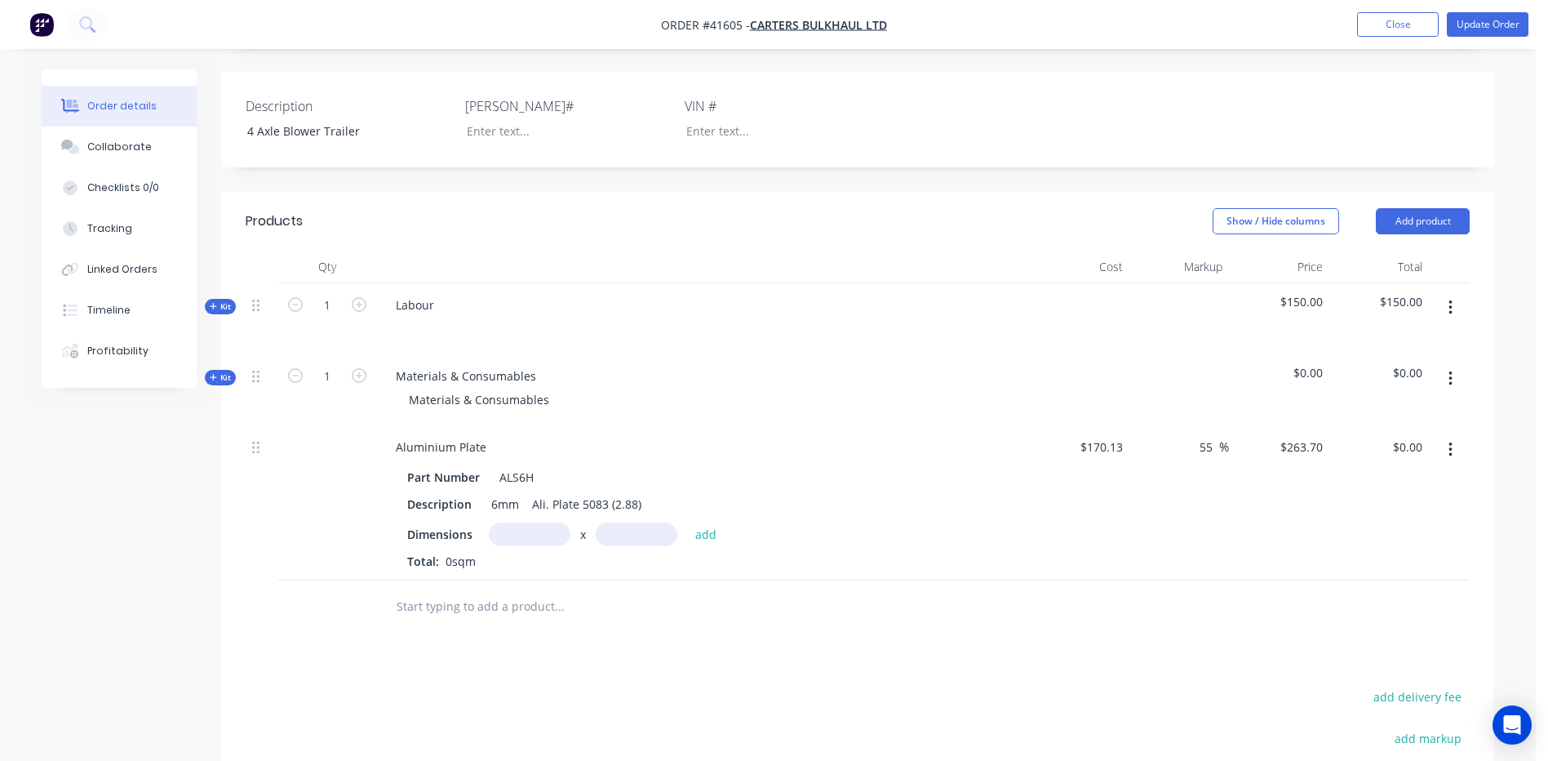
click at [520, 522] on input "text" at bounding box center [530, 534] width 82 height 24
type input "9m"
click at [612, 522] on input "text" at bounding box center [637, 534] width 82 height 24
type input "2.88m"
click at [711, 522] on button "add" at bounding box center [706, 533] width 38 height 22
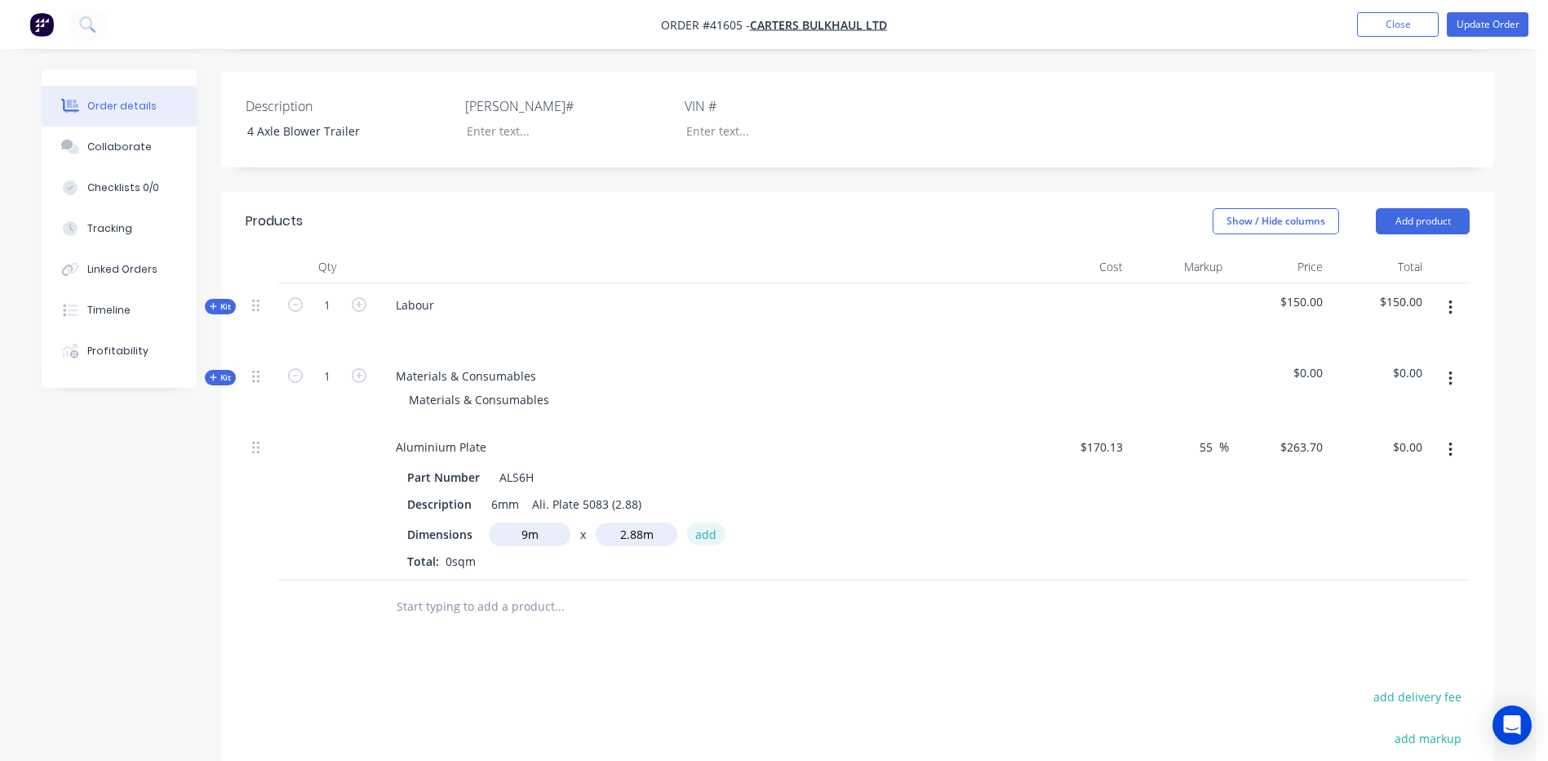
type input "$6,835.10"
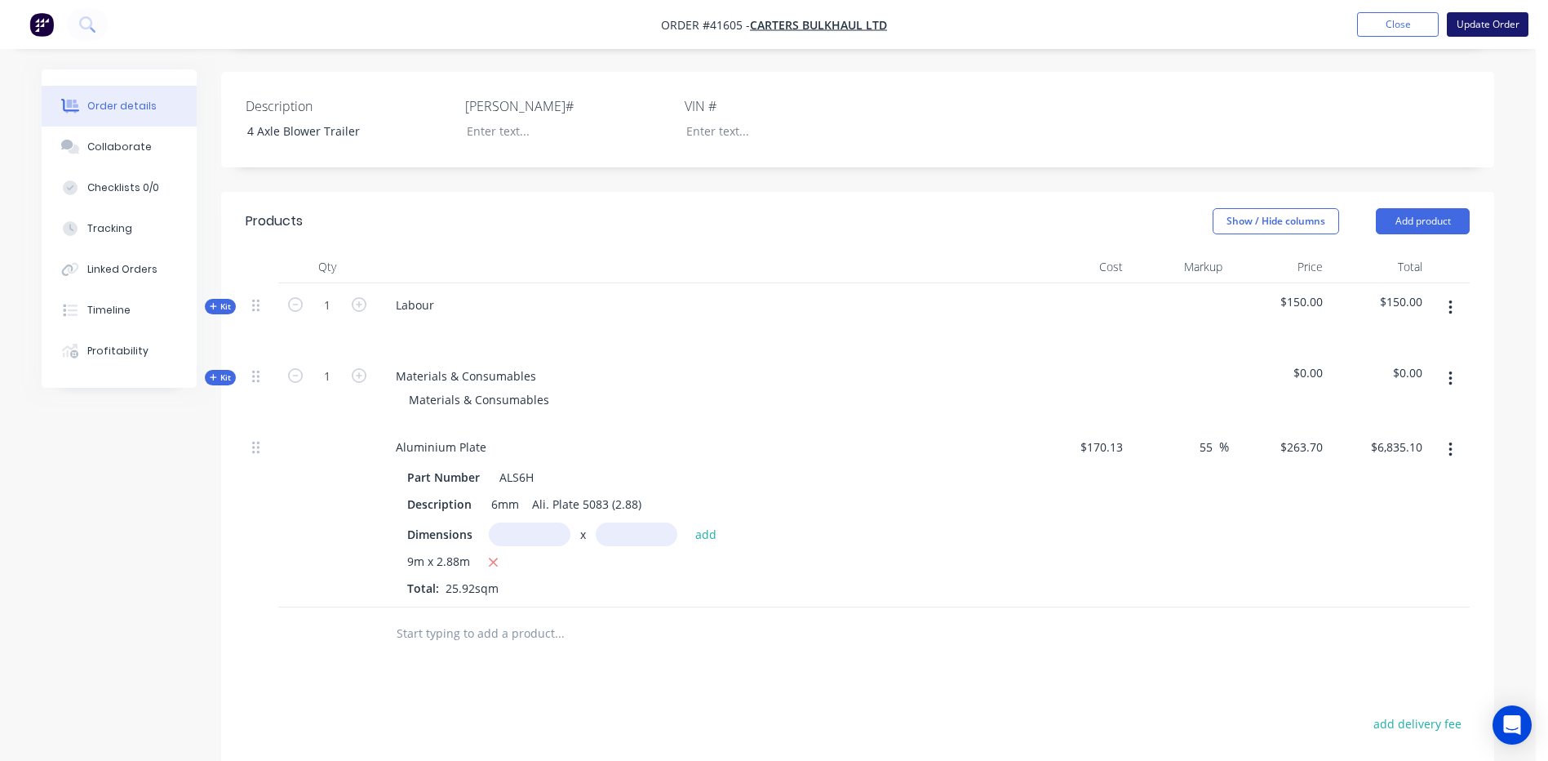
click at [1486, 23] on button "Update Order" at bounding box center [1488, 24] width 82 height 24
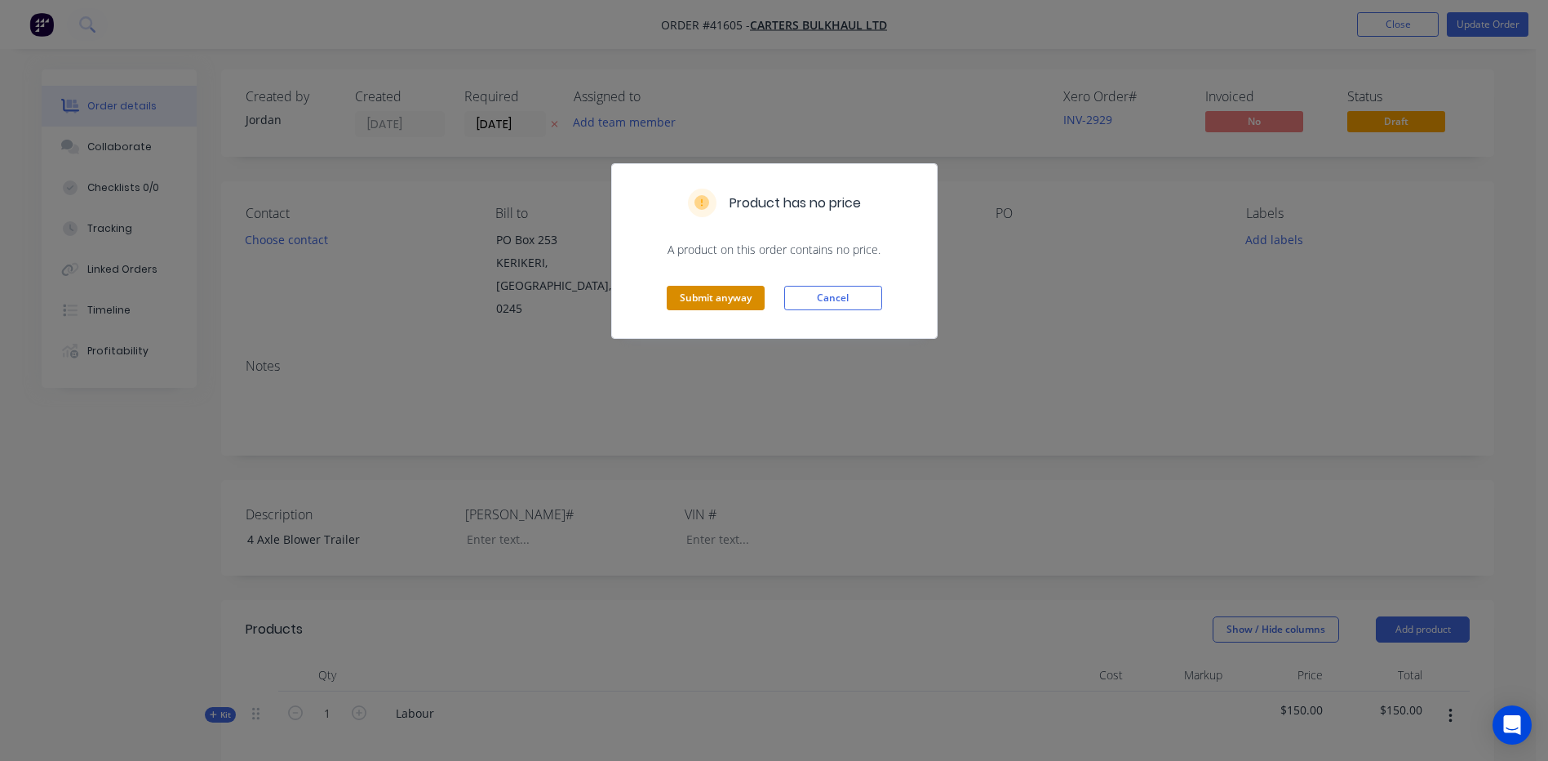
click at [706, 295] on button "Submit anyway" at bounding box center [716, 298] width 98 height 24
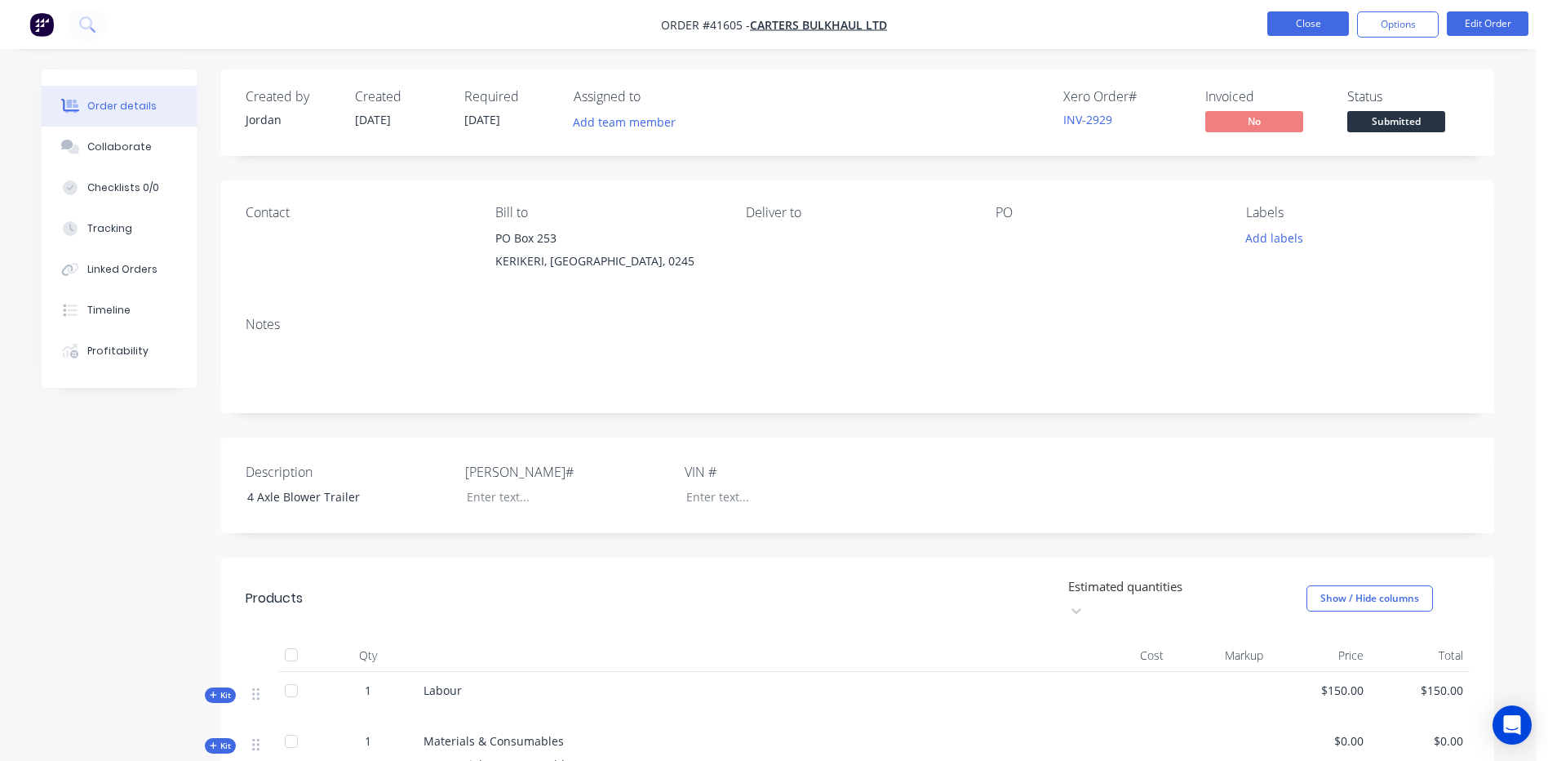
click at [1307, 21] on button "Close" at bounding box center [1308, 23] width 82 height 24
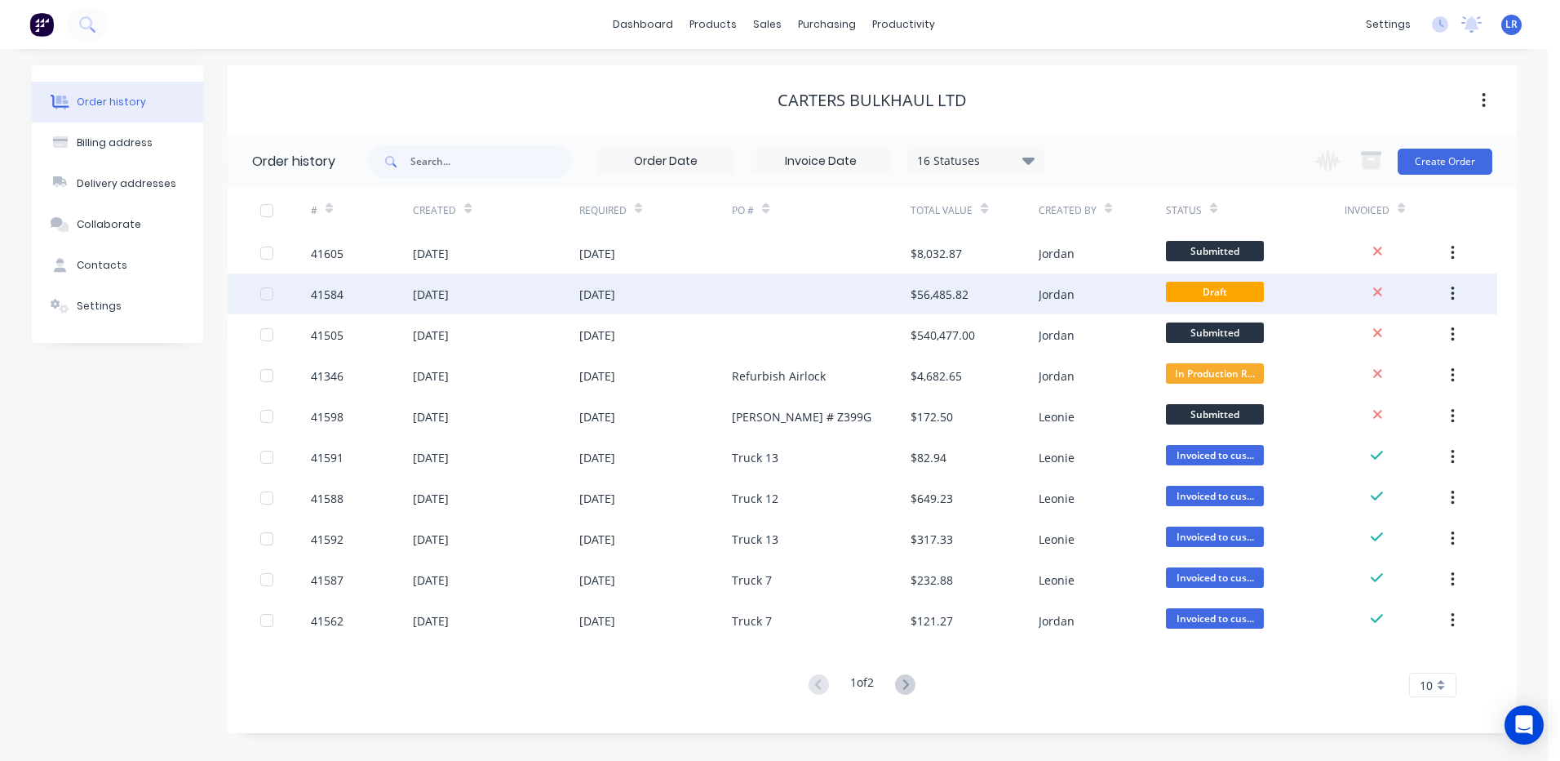
click at [449, 288] on div "[DATE]" at bounding box center [431, 294] width 36 height 17
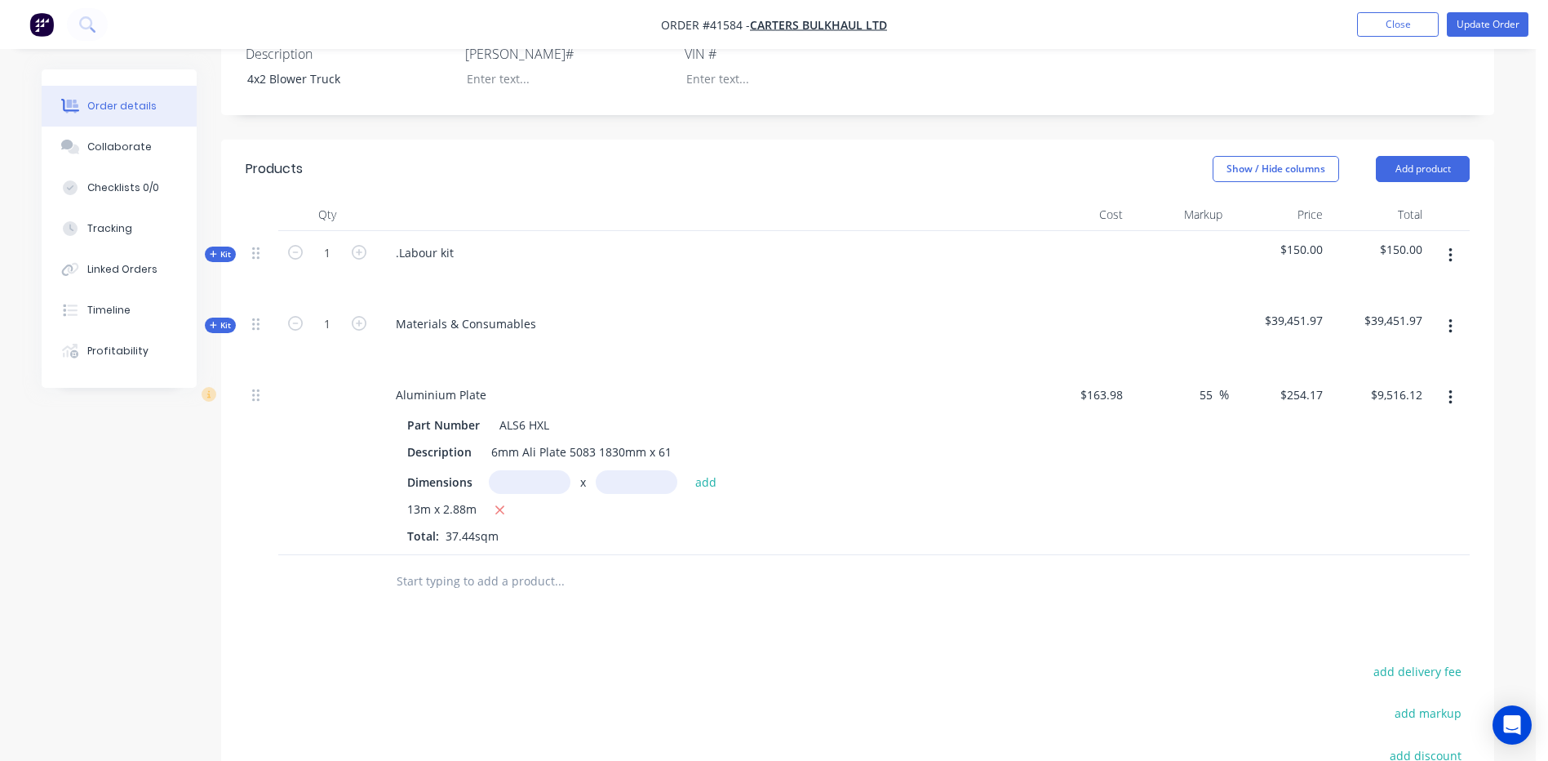
scroll to position [490, 0]
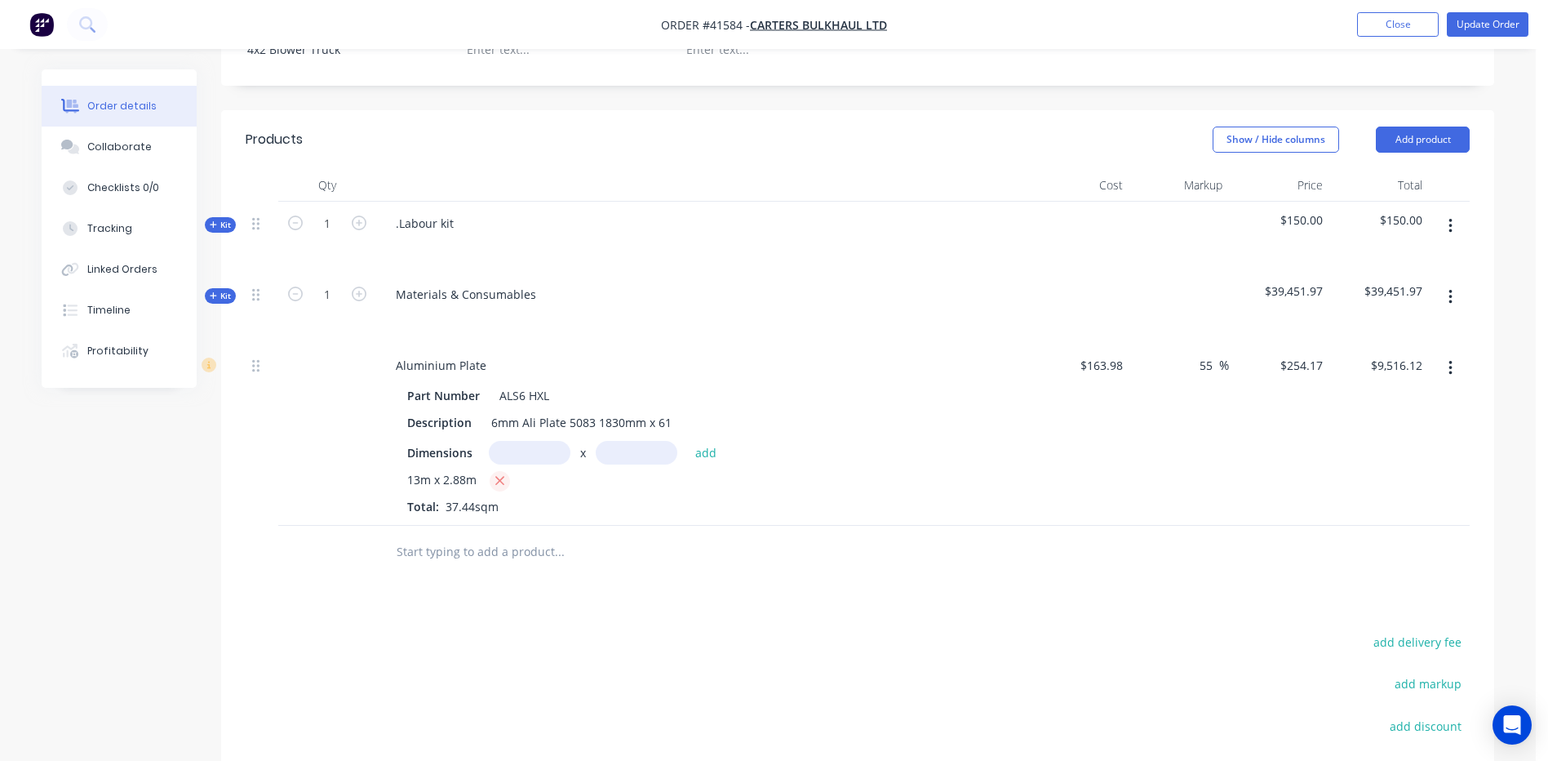
click at [498, 473] on icon "button" at bounding box center [499, 480] width 11 height 15
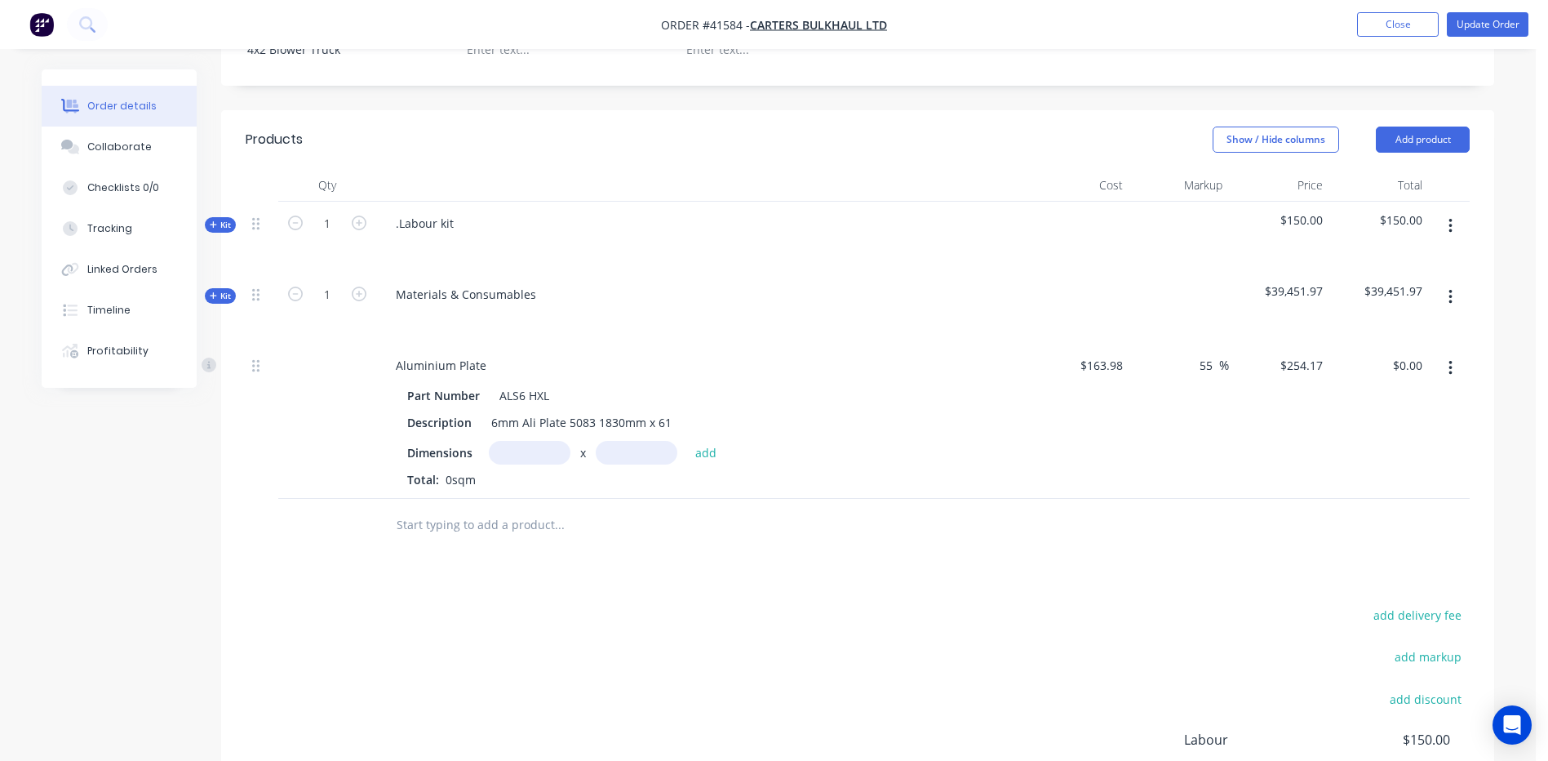
type input "$0.00"
click at [515, 441] on input "text" at bounding box center [530, 453] width 82 height 24
type input "4m"
click at [625, 441] on input "text" at bounding box center [637, 453] width 82 height 24
type input "2.88m"
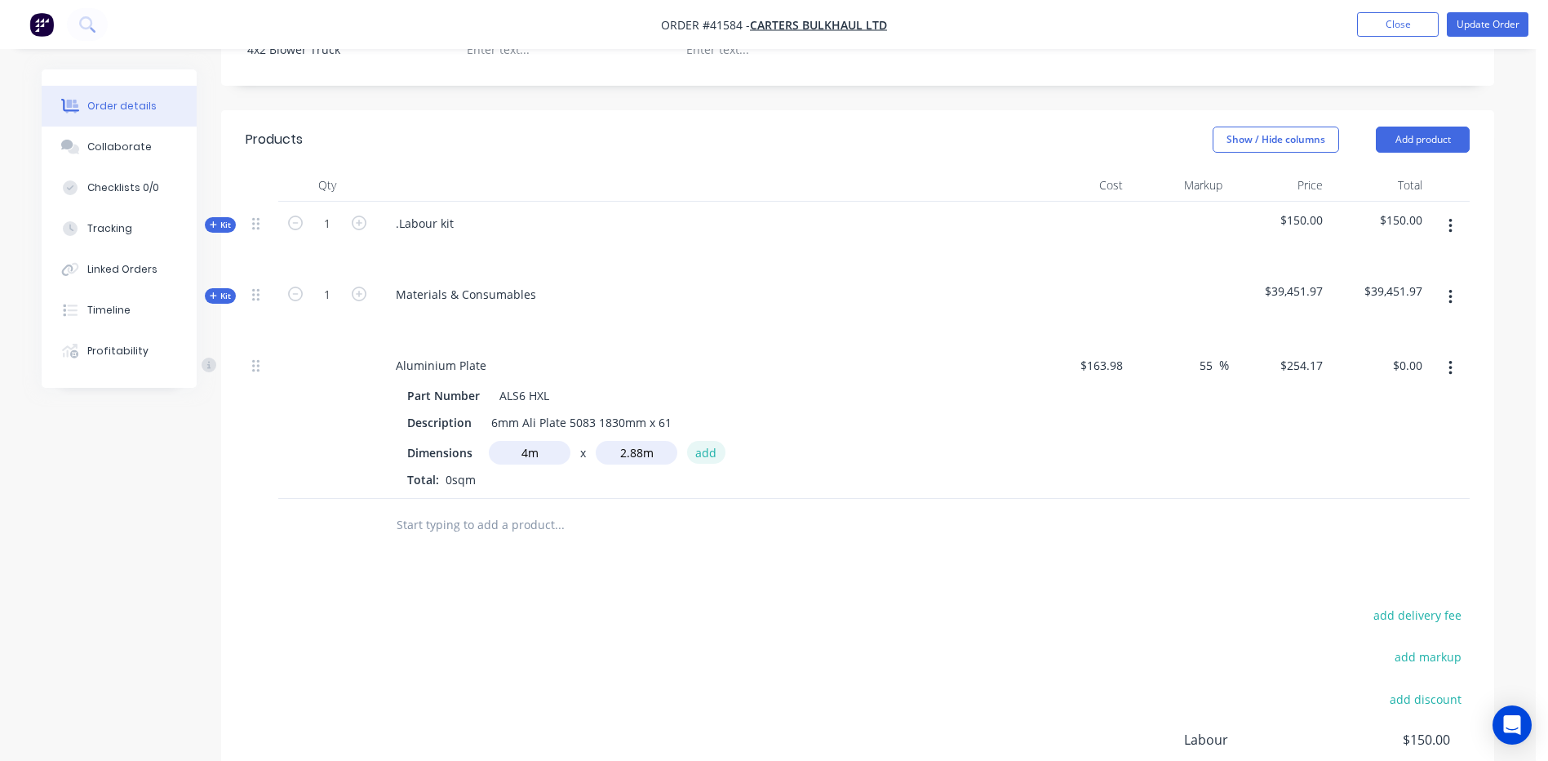
click at [707, 441] on button "add" at bounding box center [706, 452] width 38 height 22
type input "$2,928.04"
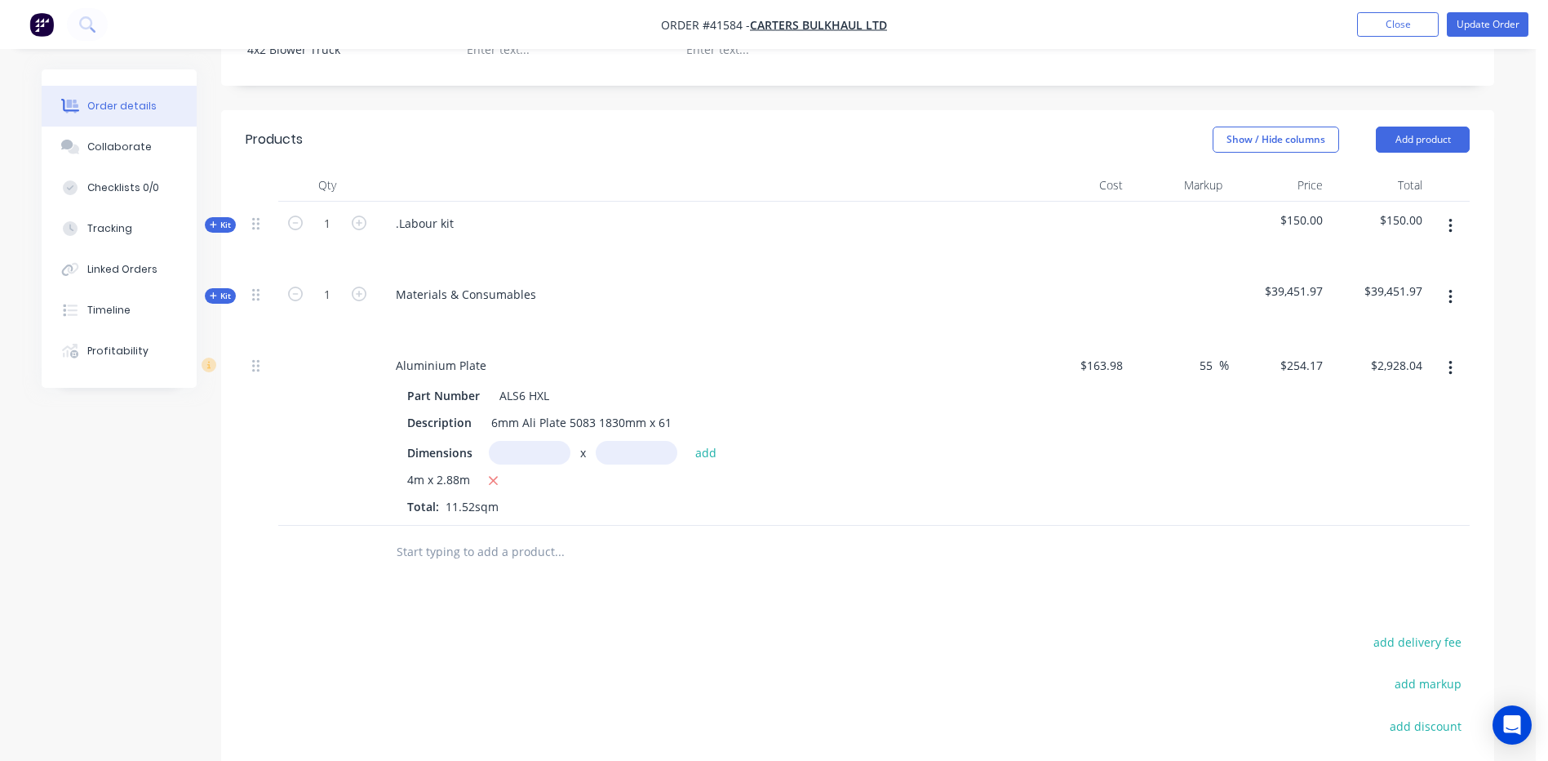
click at [415, 535] on input "text" at bounding box center [559, 551] width 326 height 33
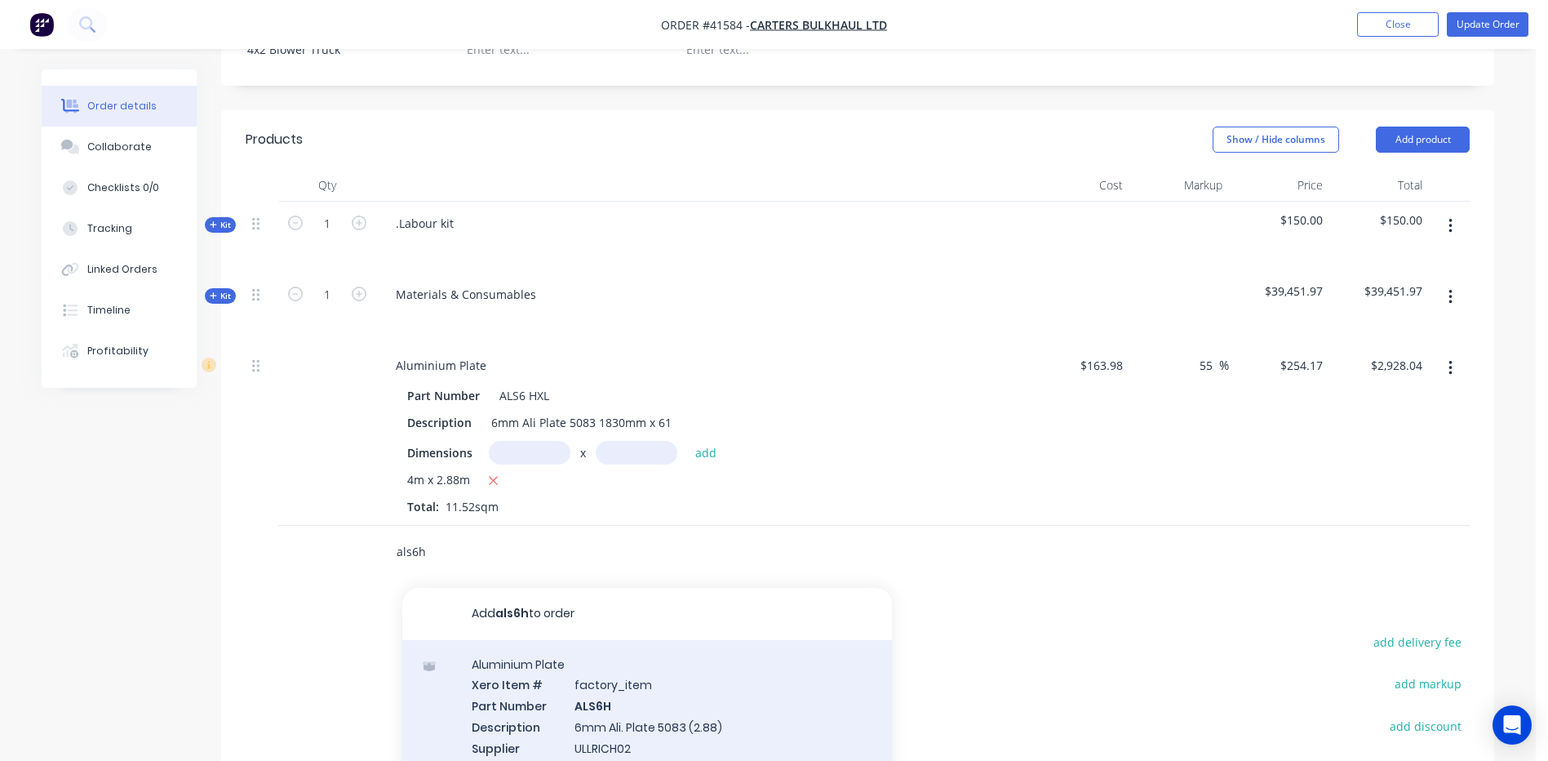
type input "als6h"
click at [594, 691] on div "Aluminium Plate Xero Item # factory_item Part Number ALS6H Description 6mm Ali.…" at bounding box center [647, 716] width 490 height 153
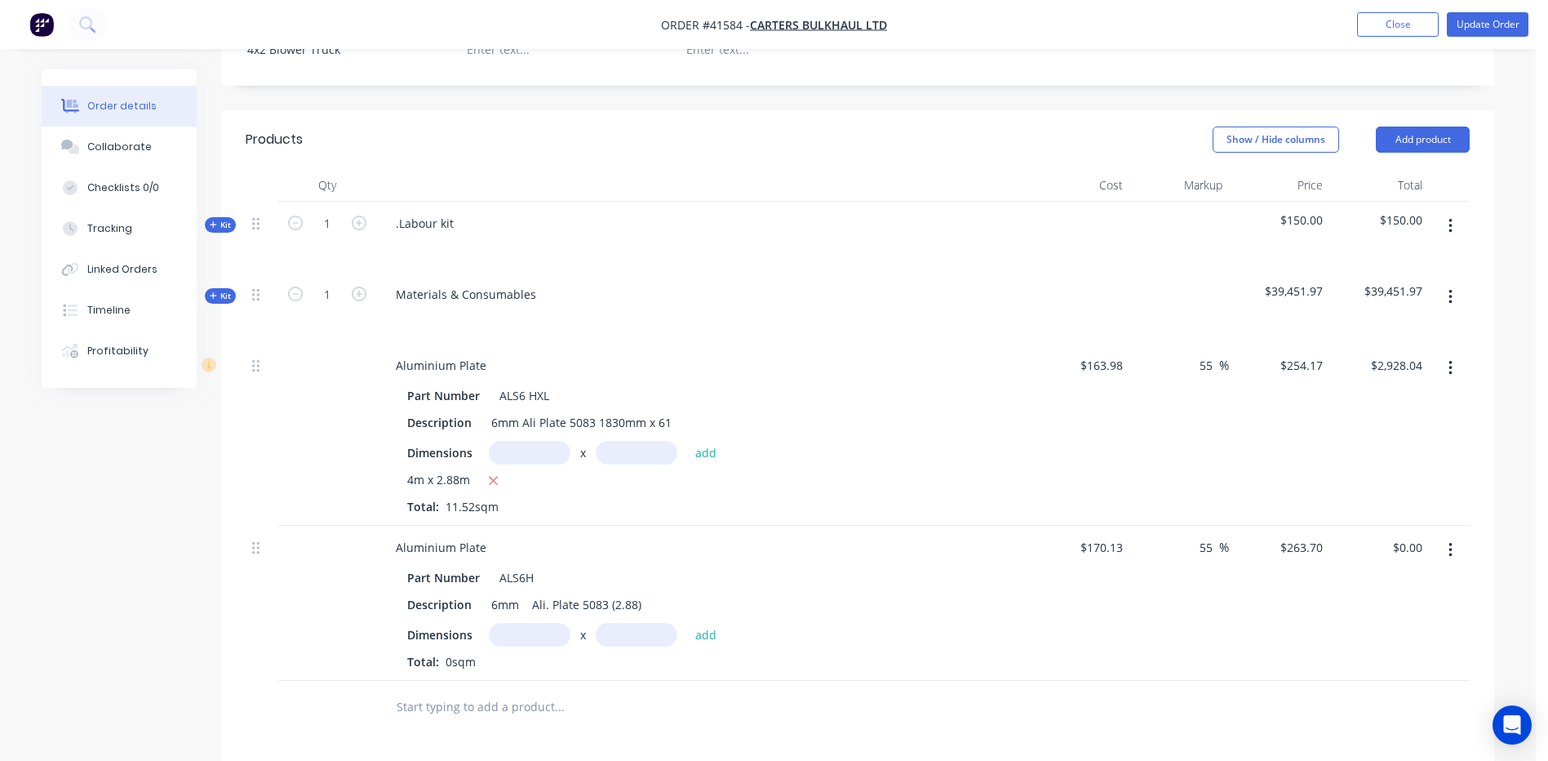
click at [538, 623] on input "text" at bounding box center [530, 635] width 82 height 24
type input "4m"
click at [640, 623] on input "text" at bounding box center [637, 635] width 82 height 24
type input "2.88m"
click at [710, 623] on button "add" at bounding box center [706, 634] width 38 height 22
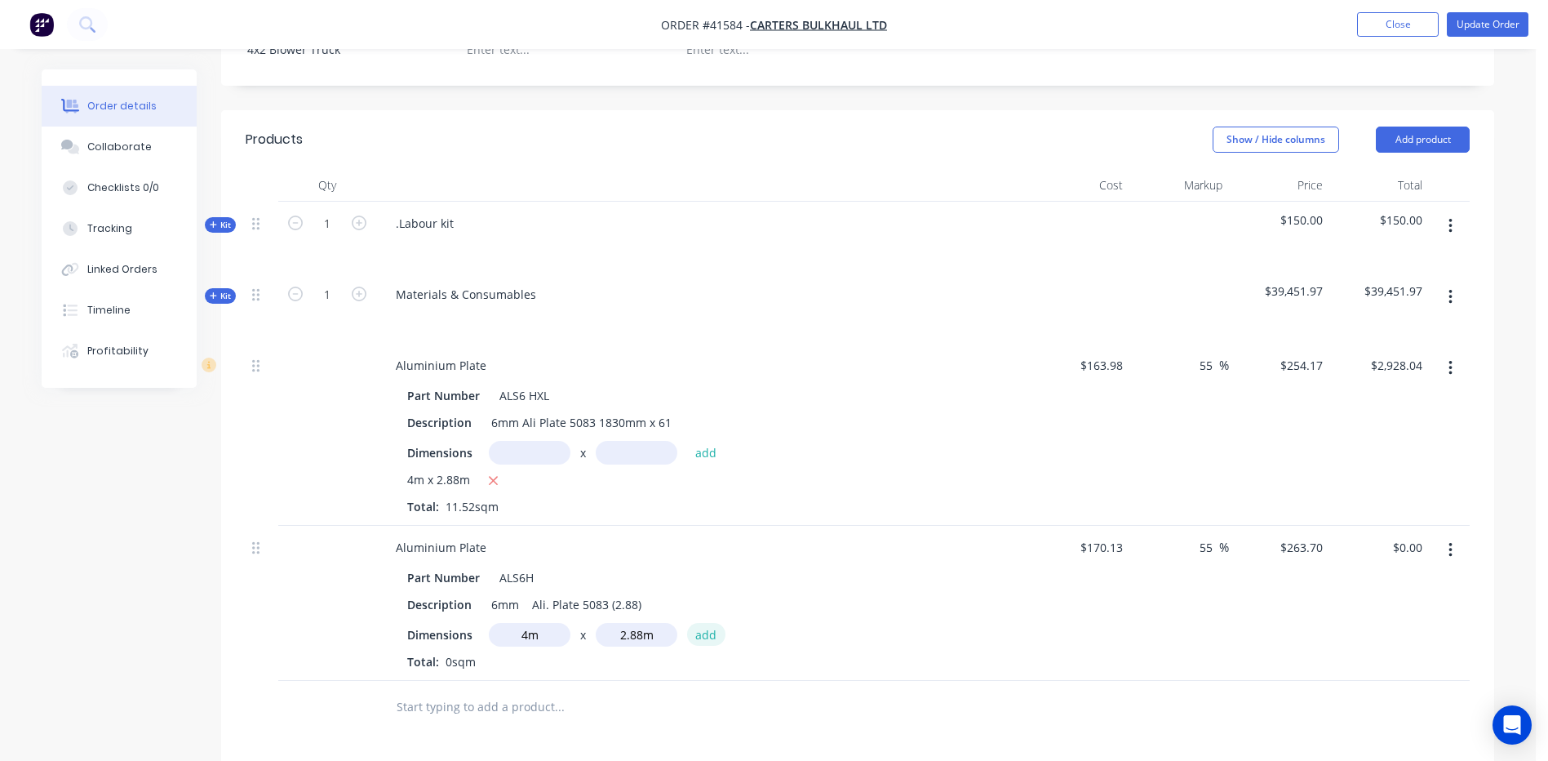
type input "$3,037.82"
click at [494, 473] on icon "button" at bounding box center [493, 480] width 11 height 15
type input "$0.00"
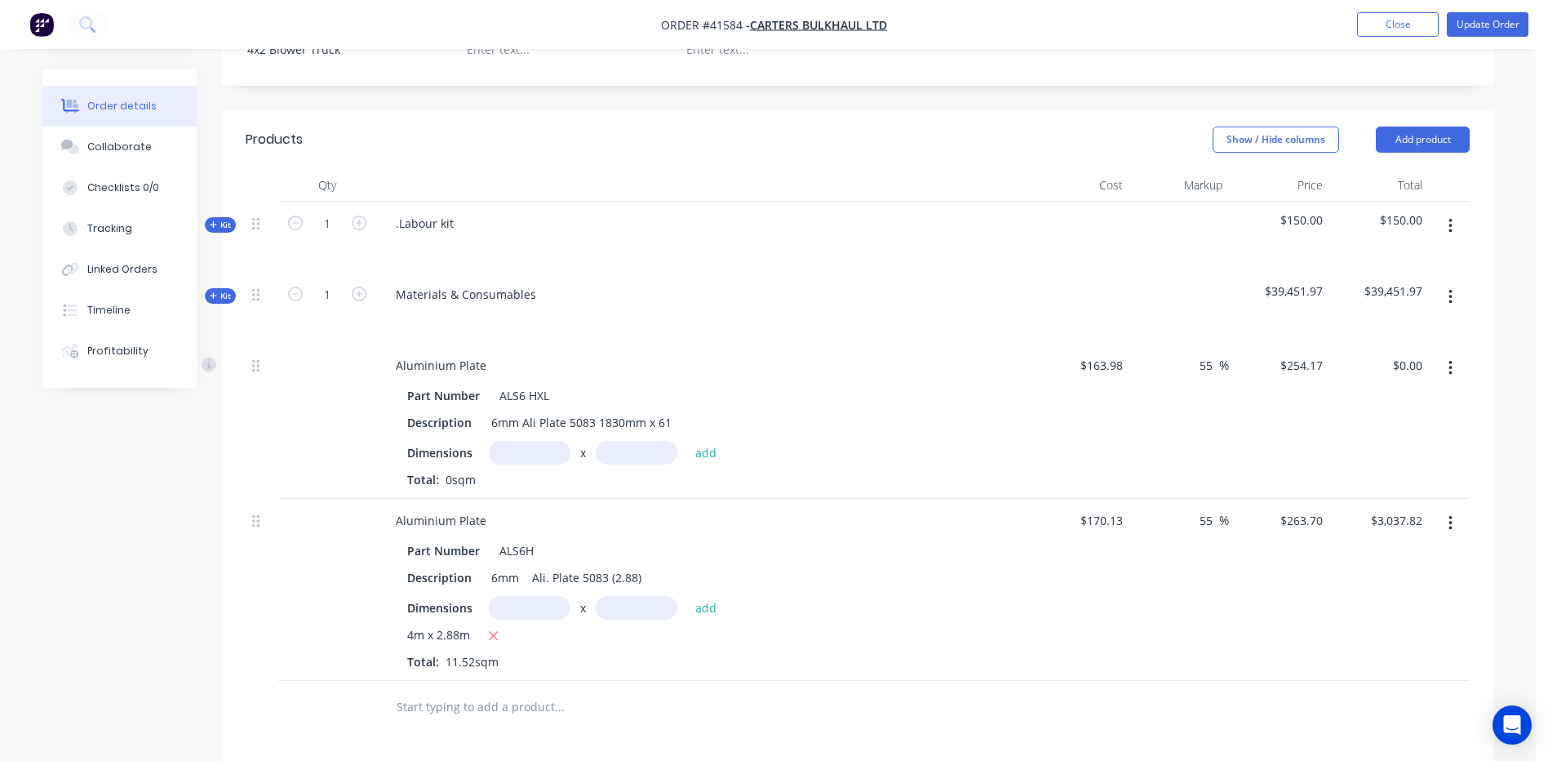
click at [512, 441] on input "text" at bounding box center [530, 453] width 82 height 24
type input "8m"
click at [609, 441] on input "text" at bounding box center [637, 453] width 82 height 24
type input "2.88m"
click at [709, 441] on button "add" at bounding box center [706, 452] width 38 height 22
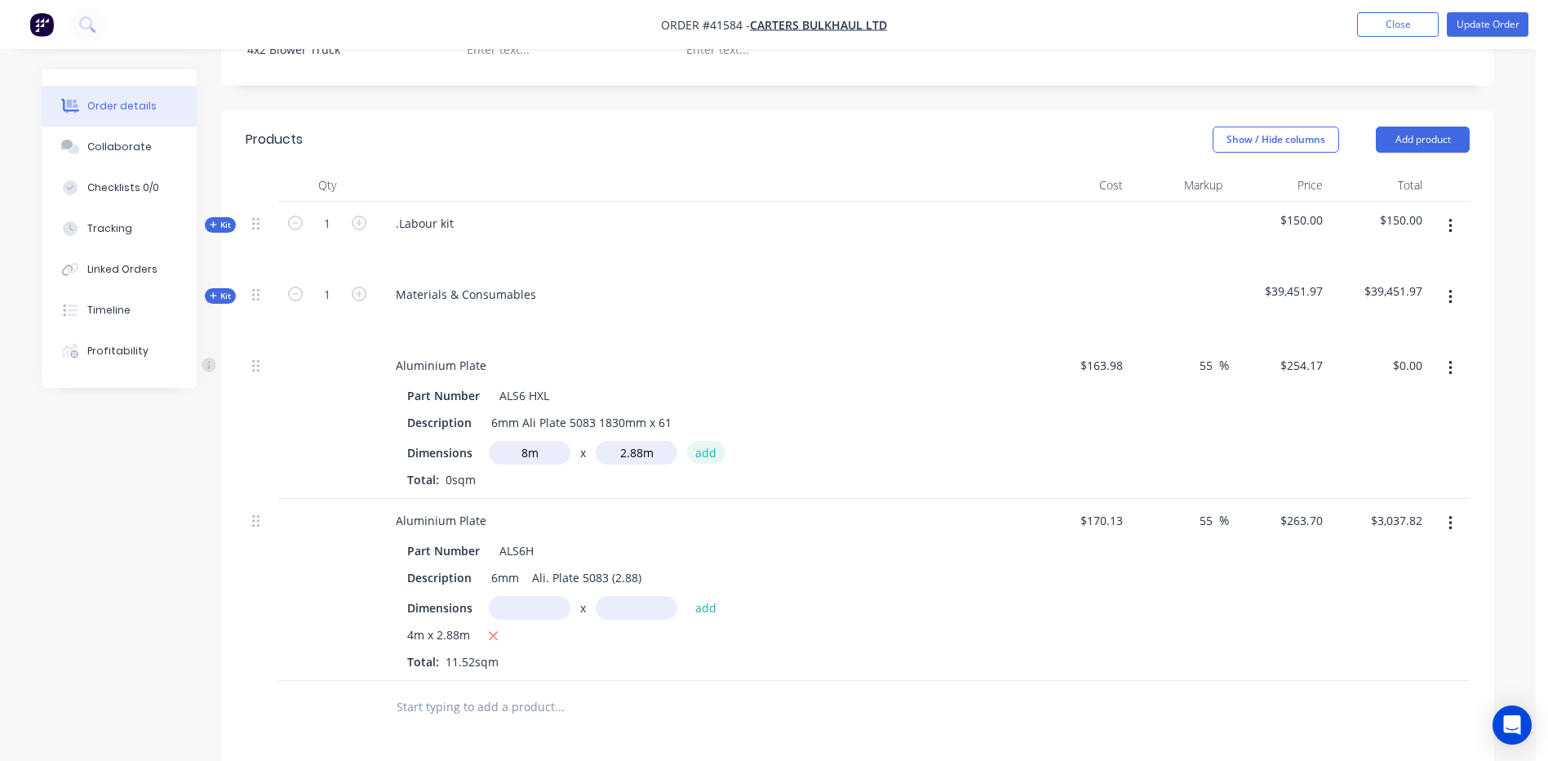
type input "$5,856.08"
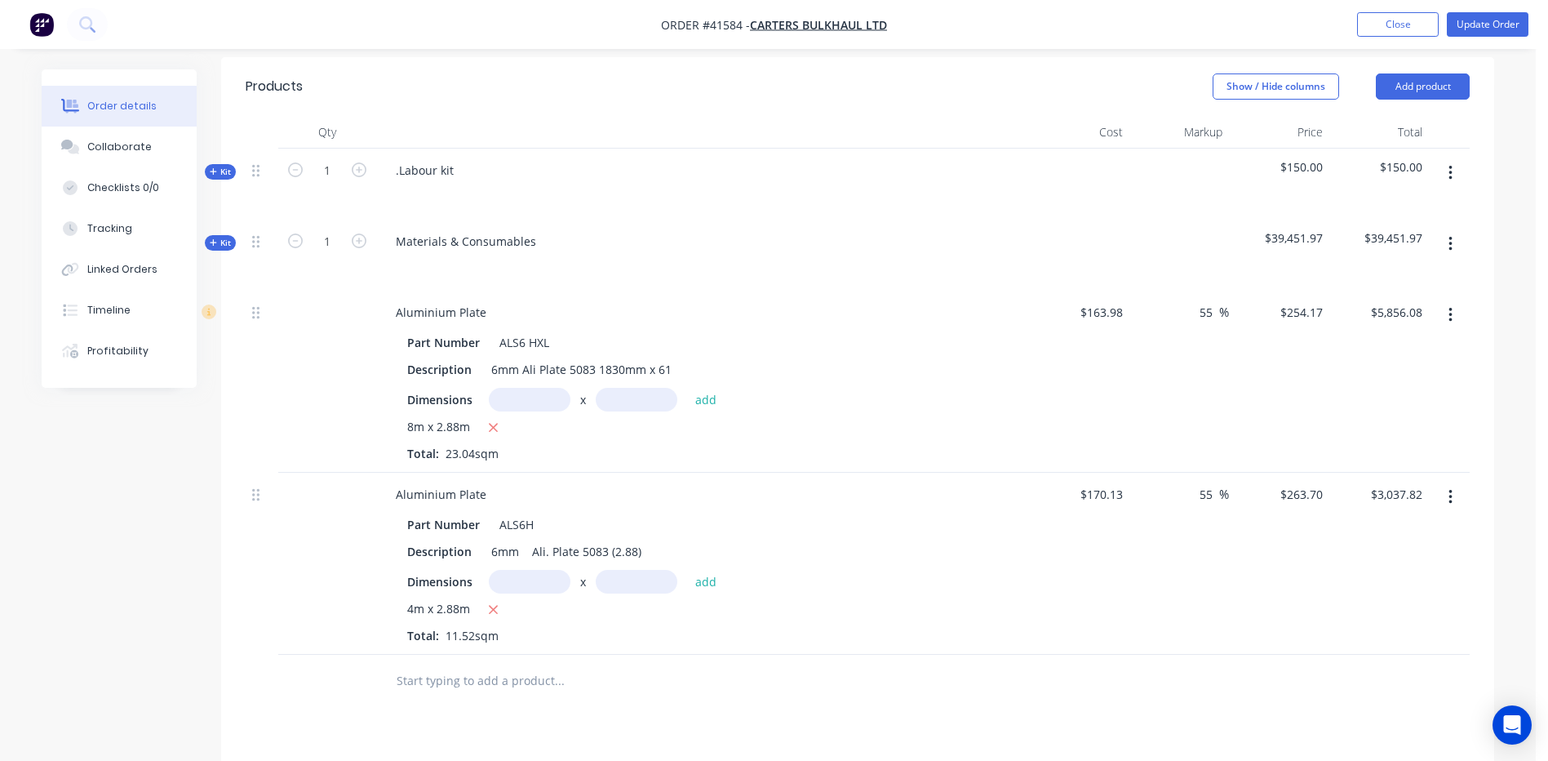
scroll to position [571, 0]
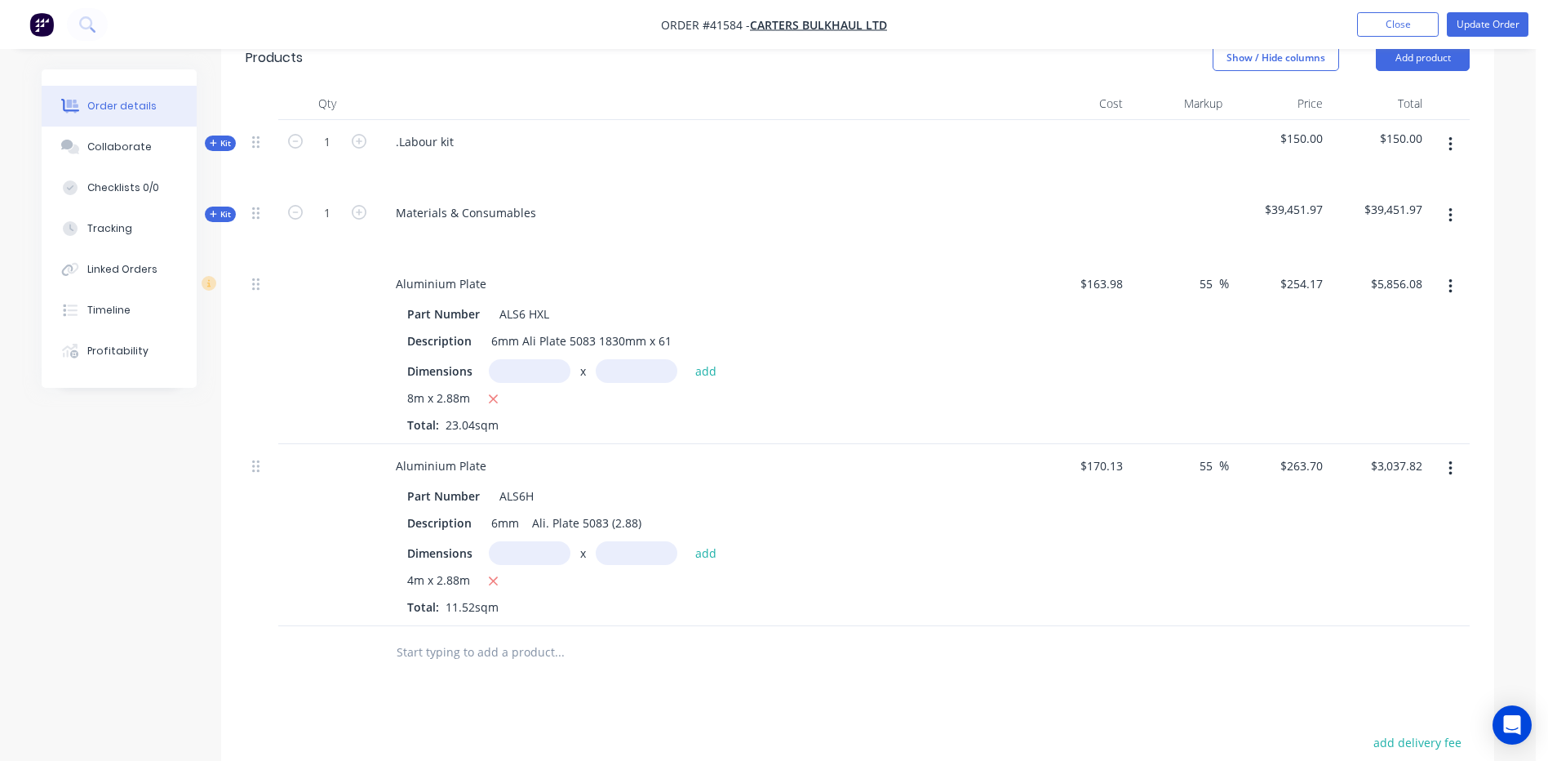
click at [440, 636] on input "text" at bounding box center [559, 652] width 326 height 33
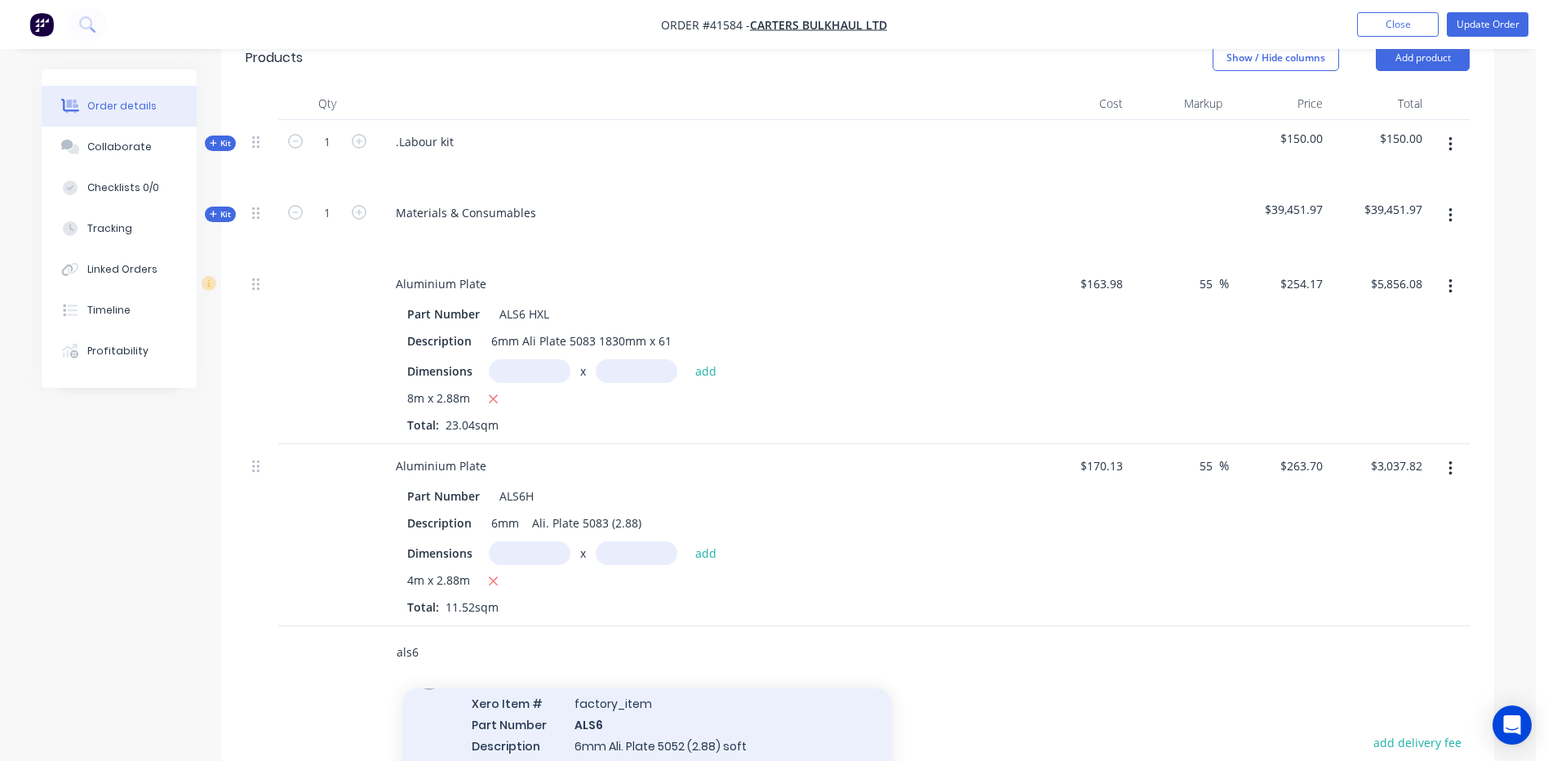
type input "als6"
click at [592, 714] on div "Aluminium Plate Xero Item # factory_item Part Number ALS6 Description 6mm Ali. …" at bounding box center [647, 735] width 490 height 153
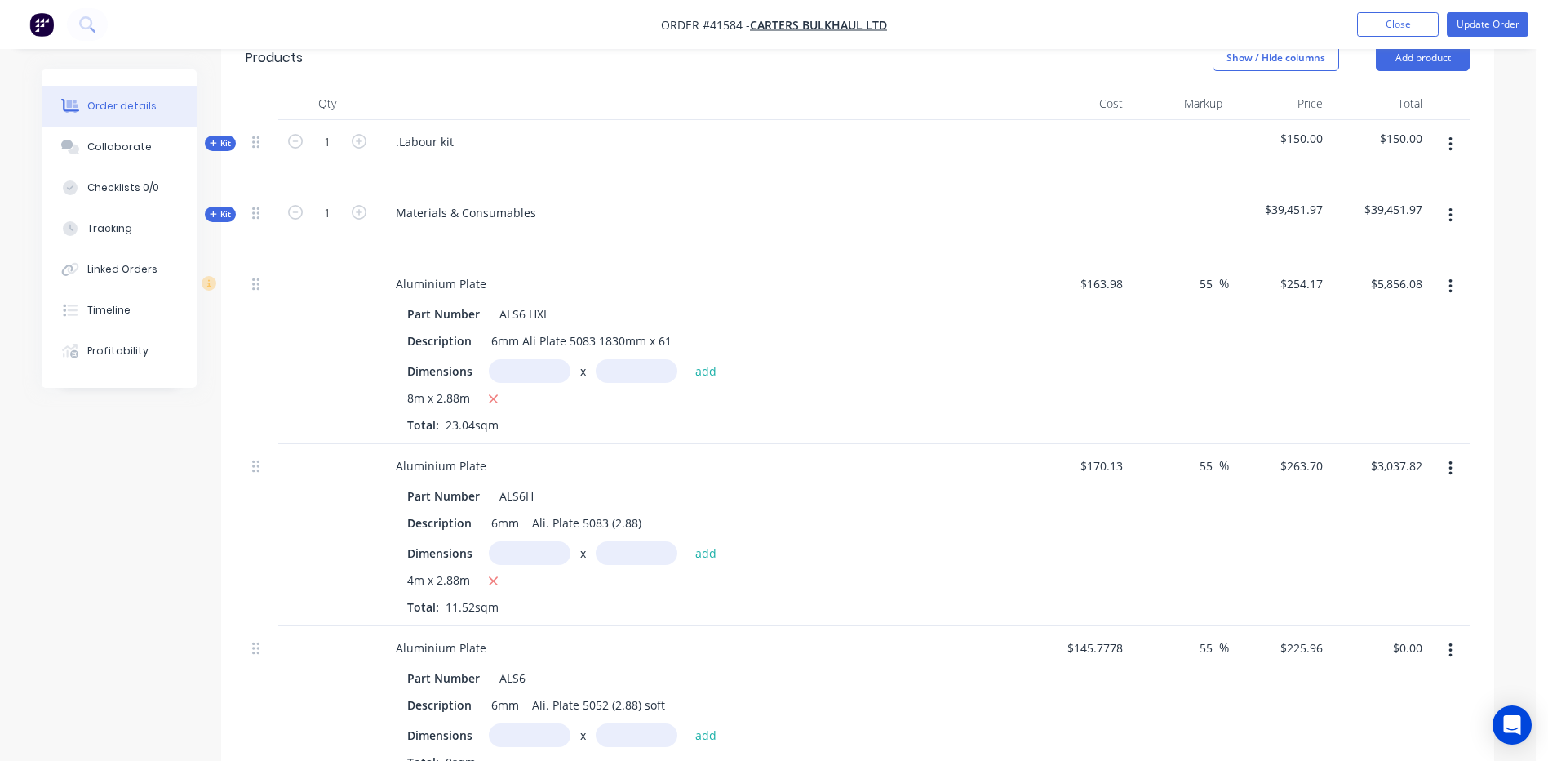
click at [533, 723] on input "text" at bounding box center [530, 735] width 82 height 24
type input "2m"
click at [613, 723] on input "text" at bounding box center [637, 735] width 82 height 24
type input "2.88m"
click at [702, 723] on button "add" at bounding box center [706, 734] width 38 height 22
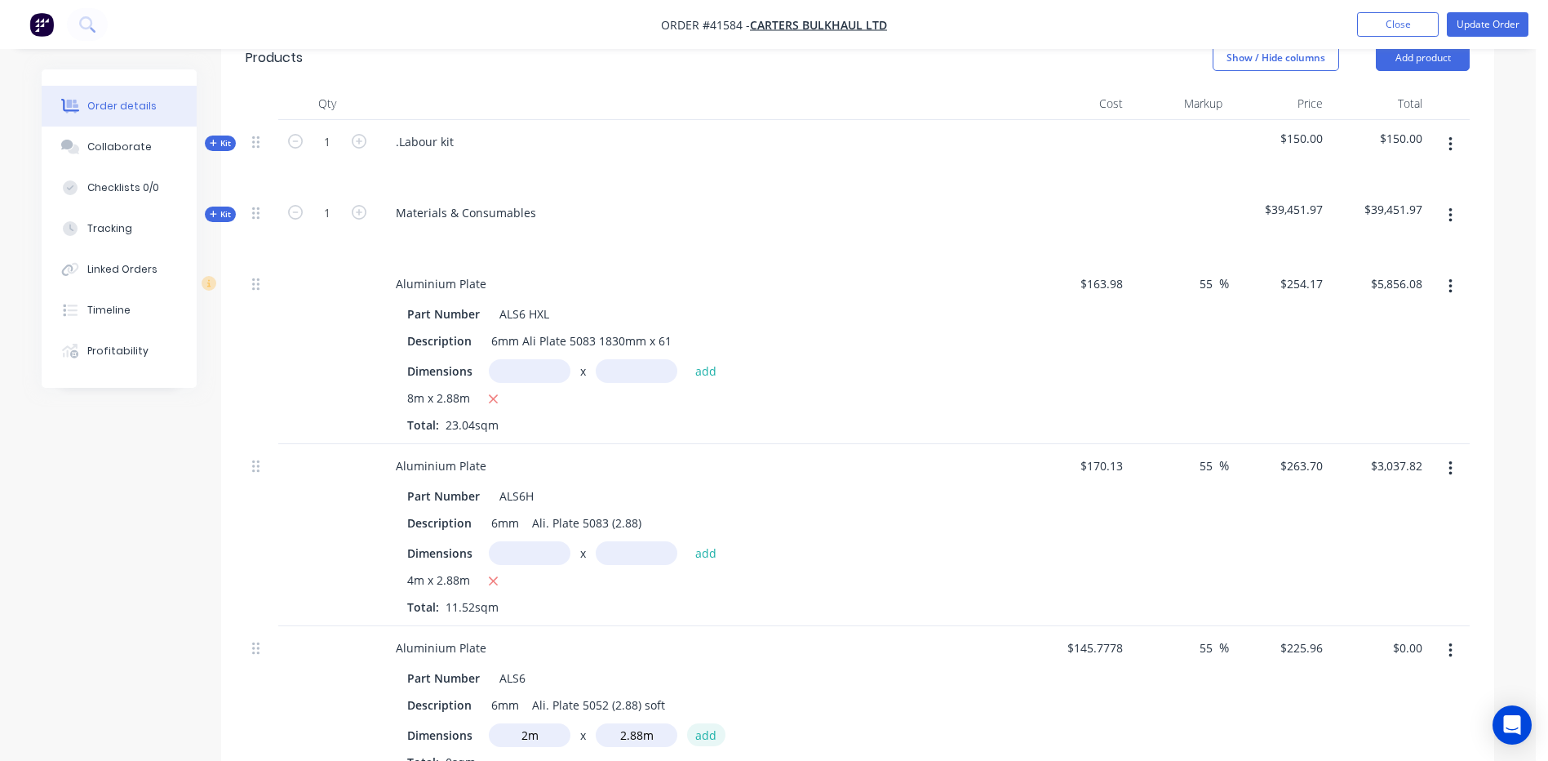
type input "$1,301.53"
type input "$134.57"
type input "$208.5876"
type input "$1,201.46"
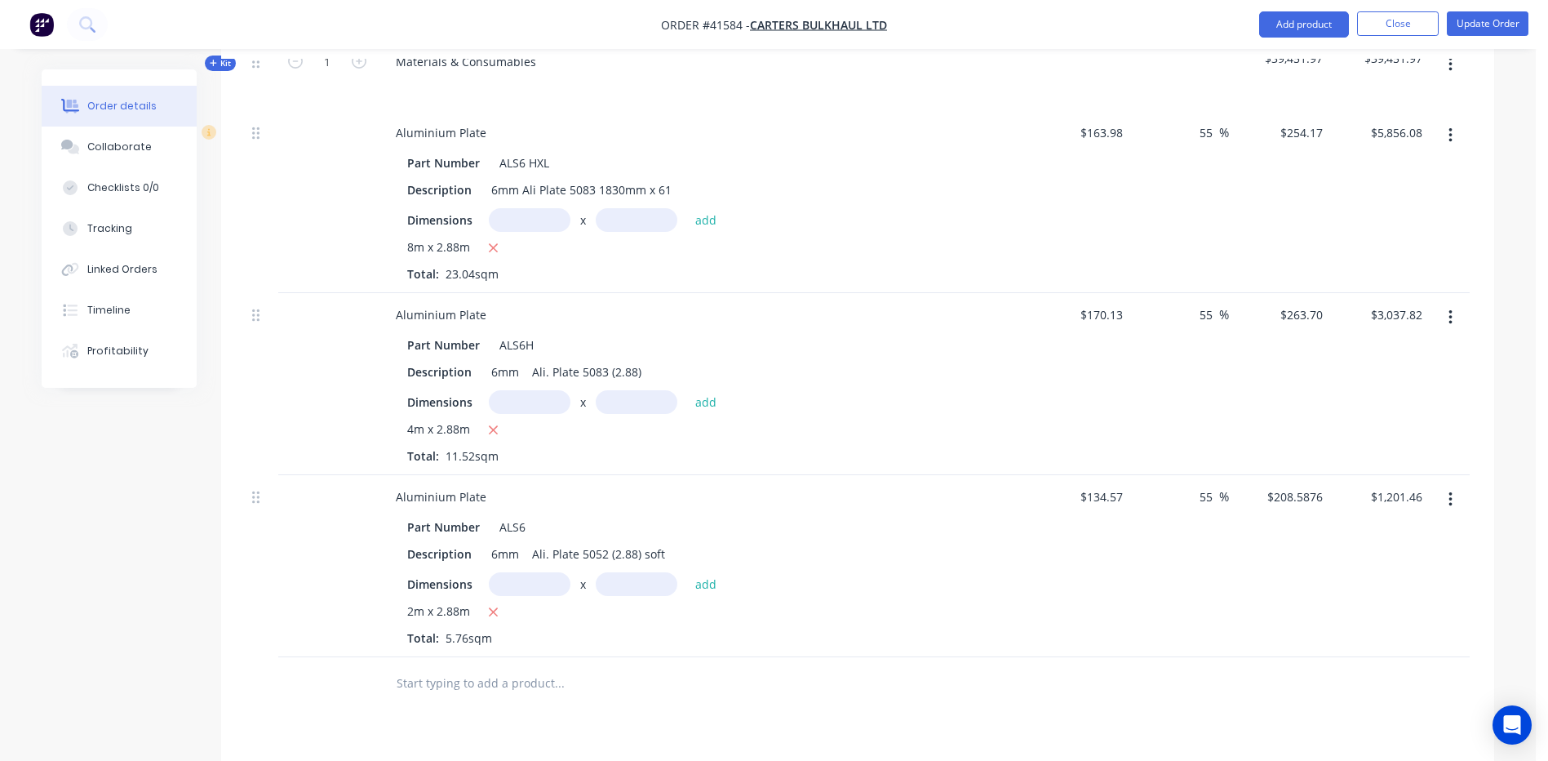
scroll to position [816, 0]
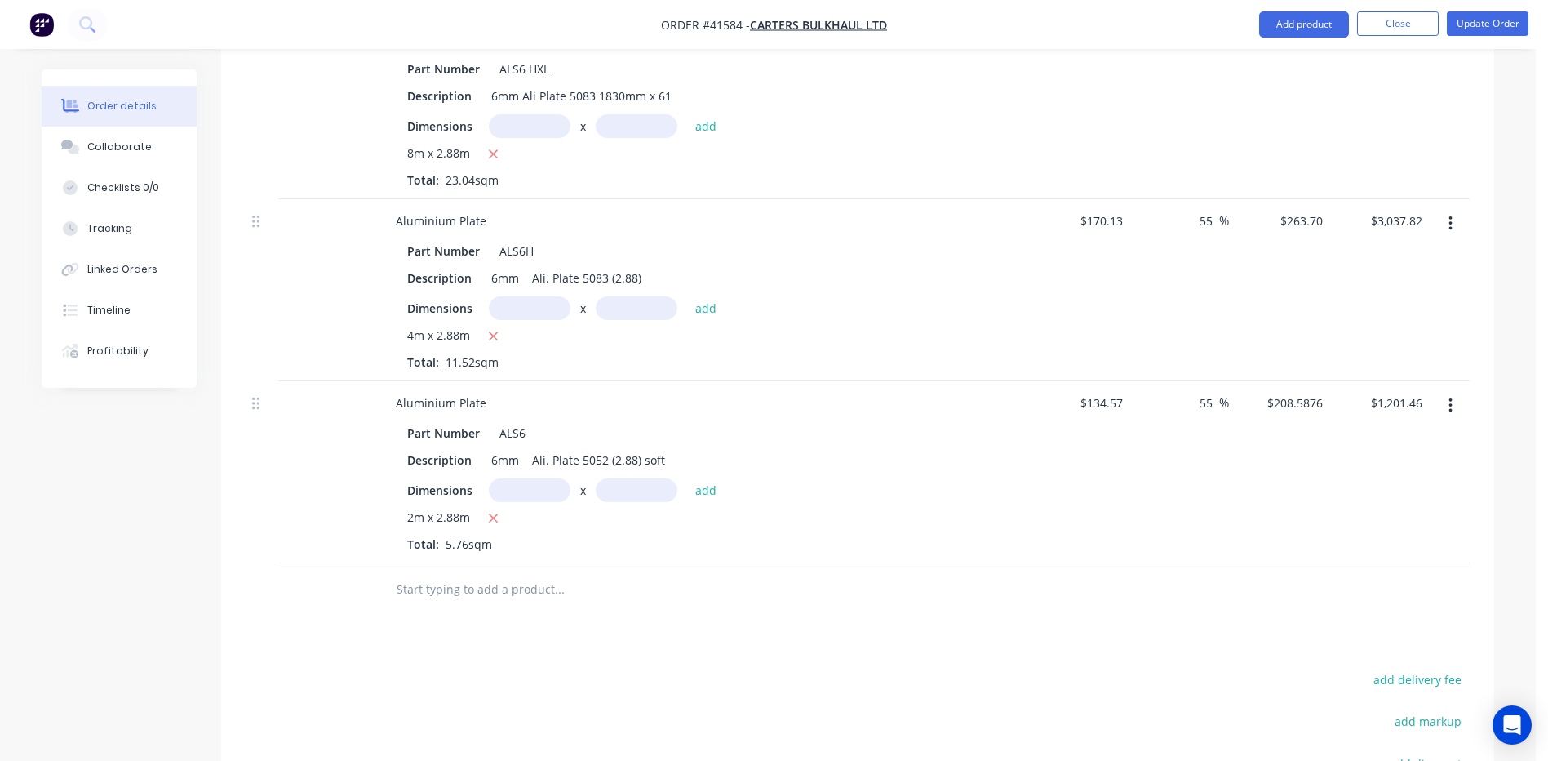
type input "$208.5835"
type input "$1,201.44"
click at [415, 573] on input "text" at bounding box center [559, 589] width 326 height 33
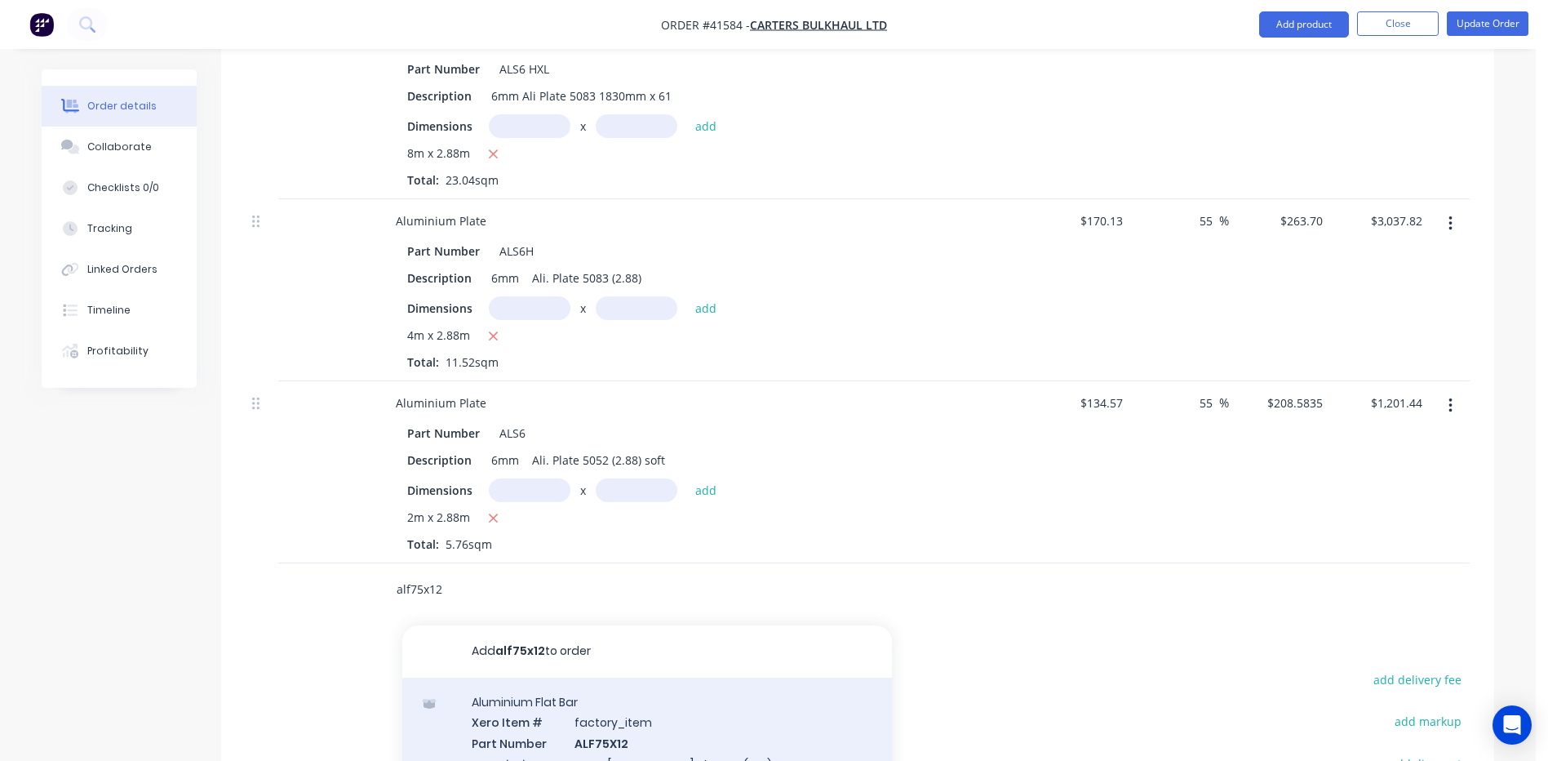
type input "alf75x12"
click at [620, 723] on div "Aluminium Flat Bar Xero Item # factory_item Part Number ALF75X12 Description 75…" at bounding box center [647, 742] width 490 height 131
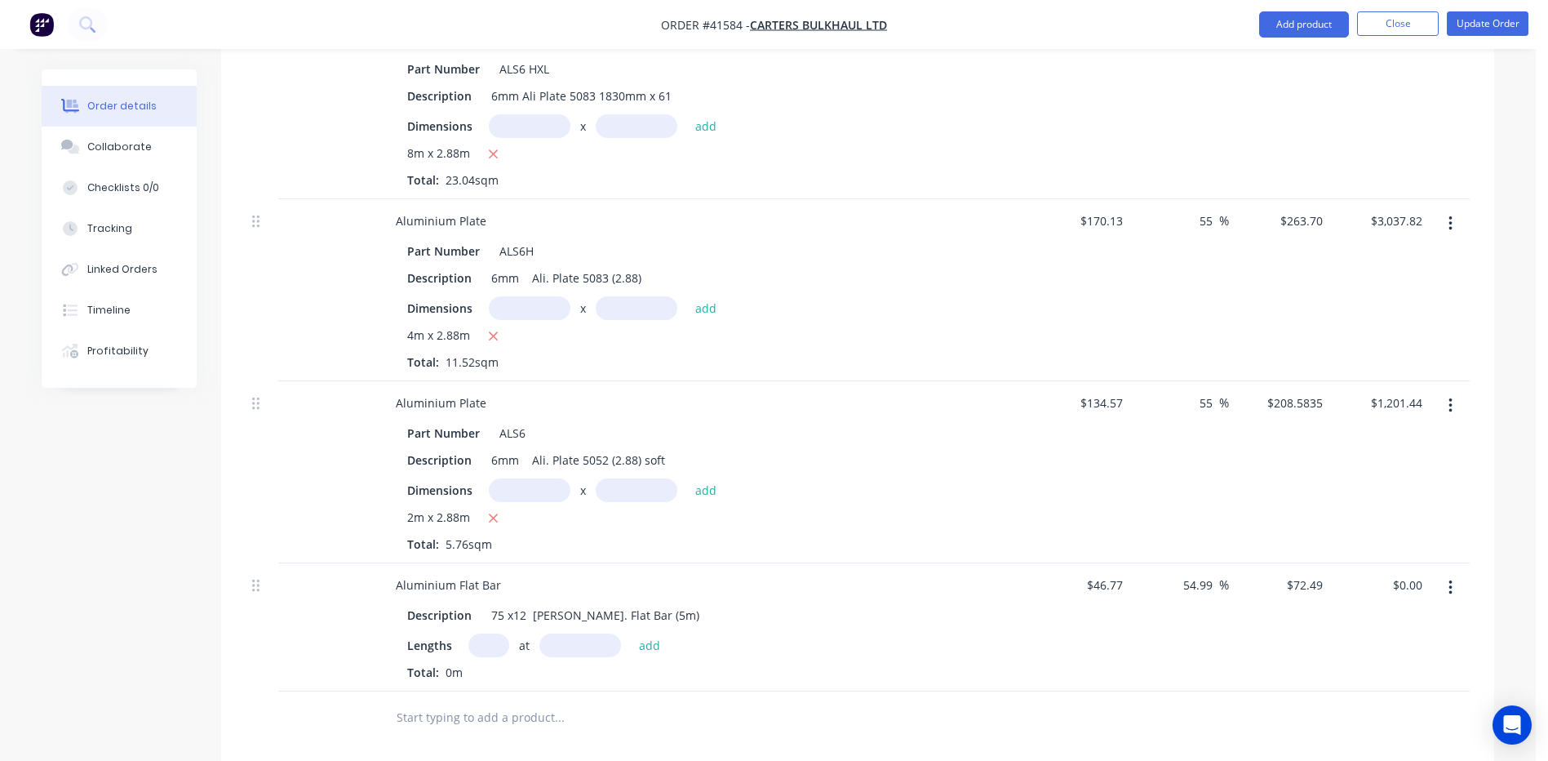
click at [493, 633] on input "text" at bounding box center [488, 645] width 41 height 24
type input "1000"
click at [558, 633] on input "text" at bounding box center [580, 645] width 82 height 24
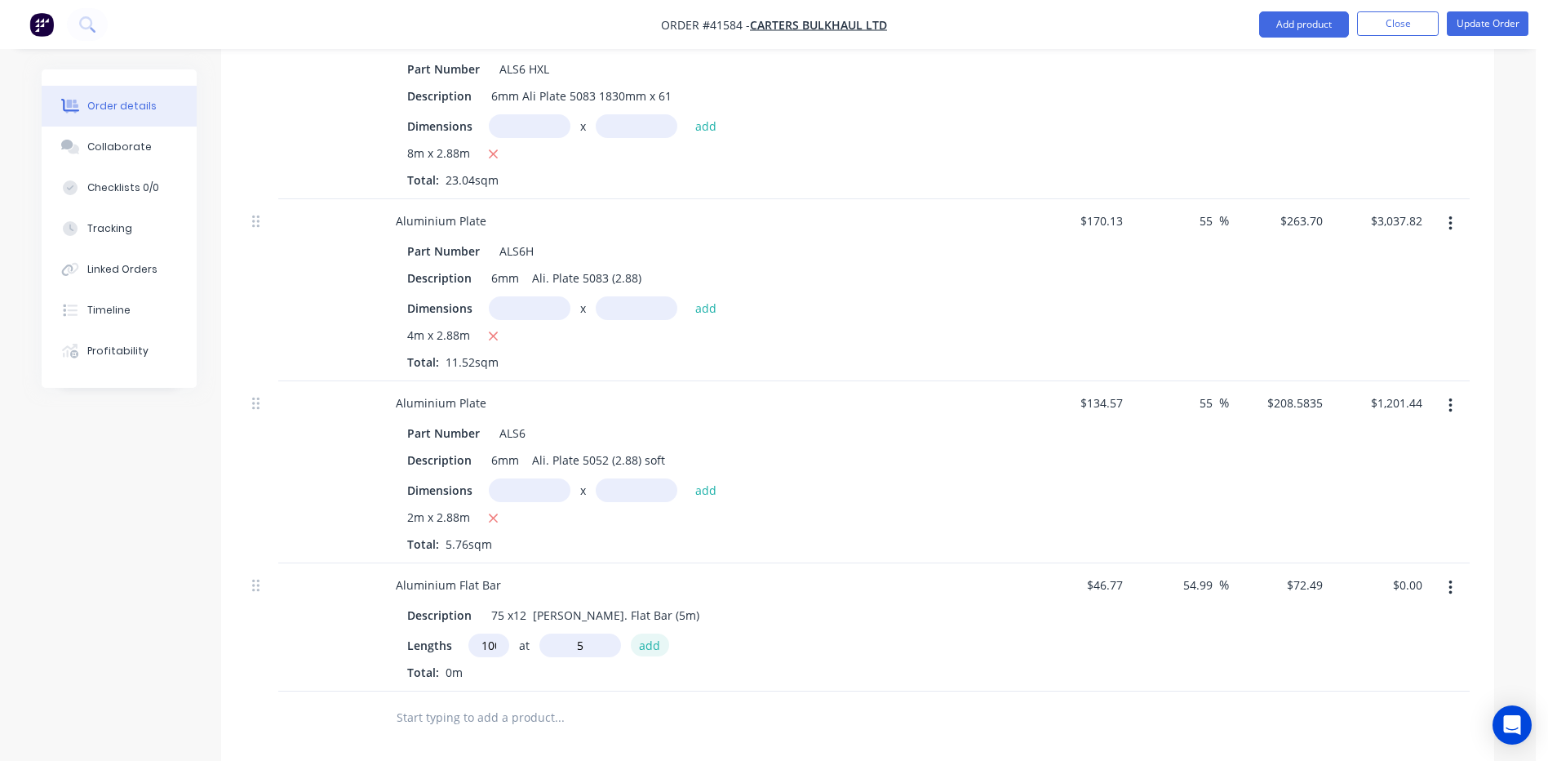
type input "5mm"
click at [653, 633] on button "add" at bounding box center [650, 644] width 38 height 22
type input "$362.45"
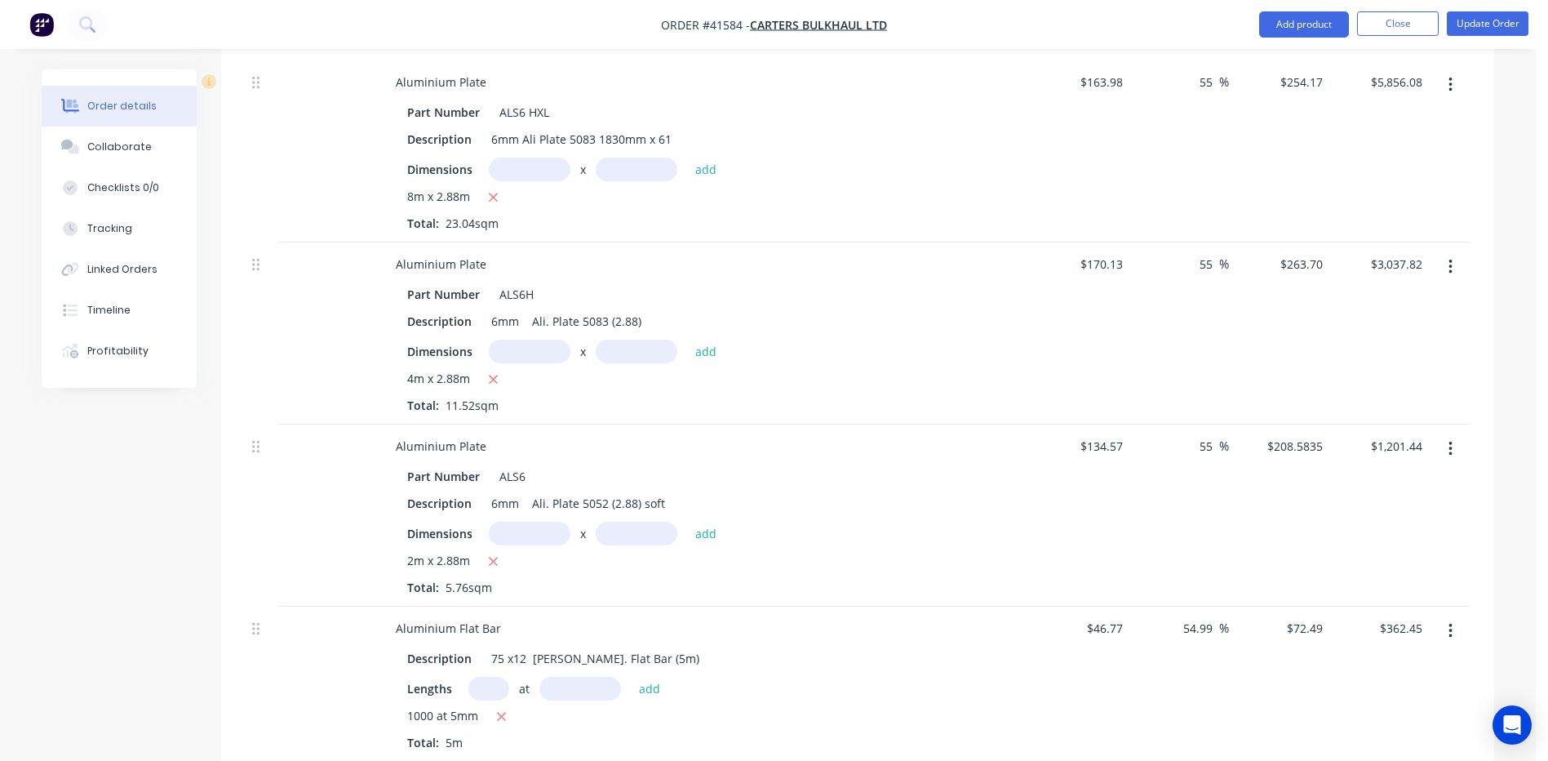
scroll to position [734, 0]
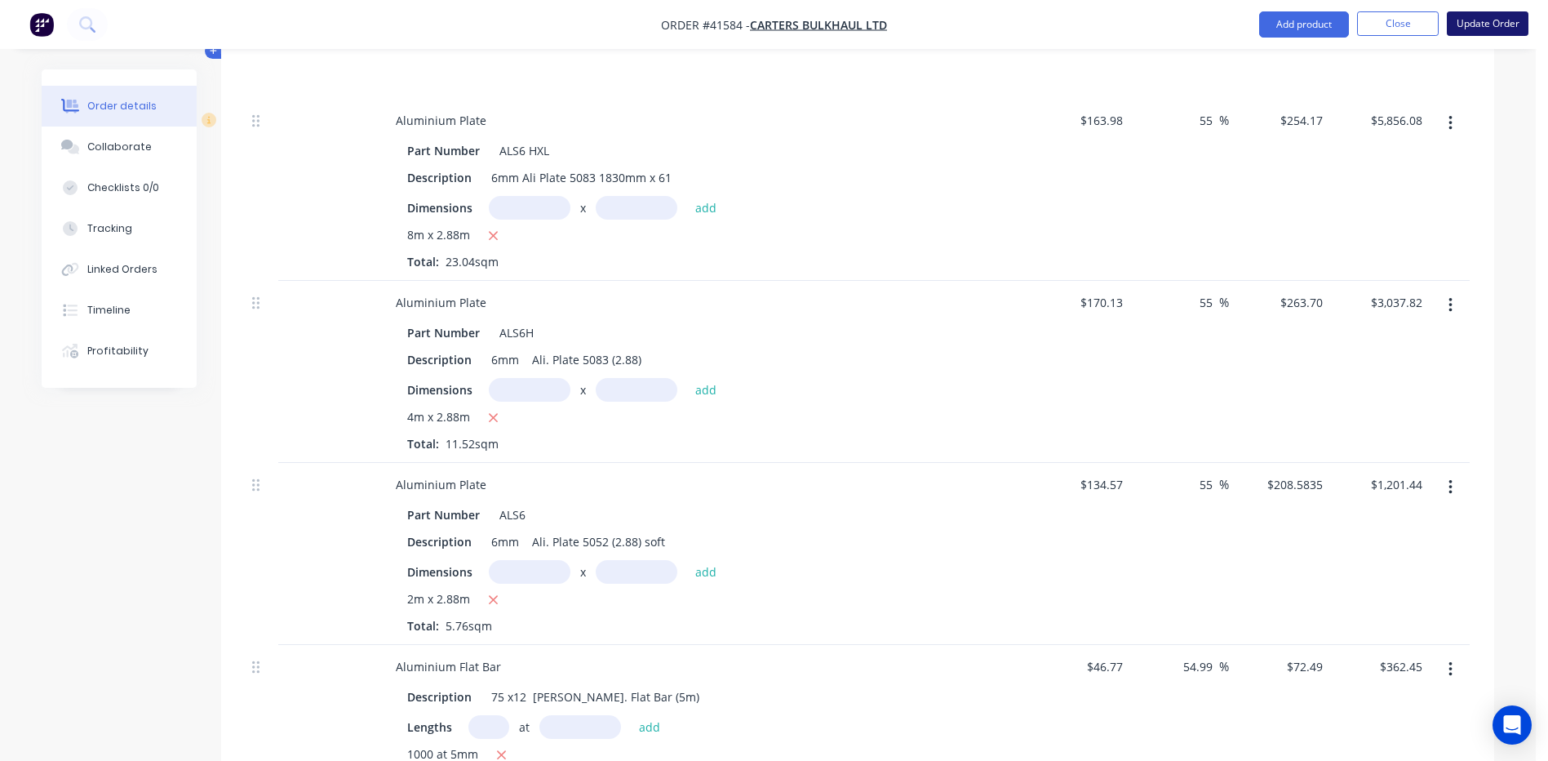
click at [1498, 21] on button "Update Order" at bounding box center [1488, 23] width 82 height 24
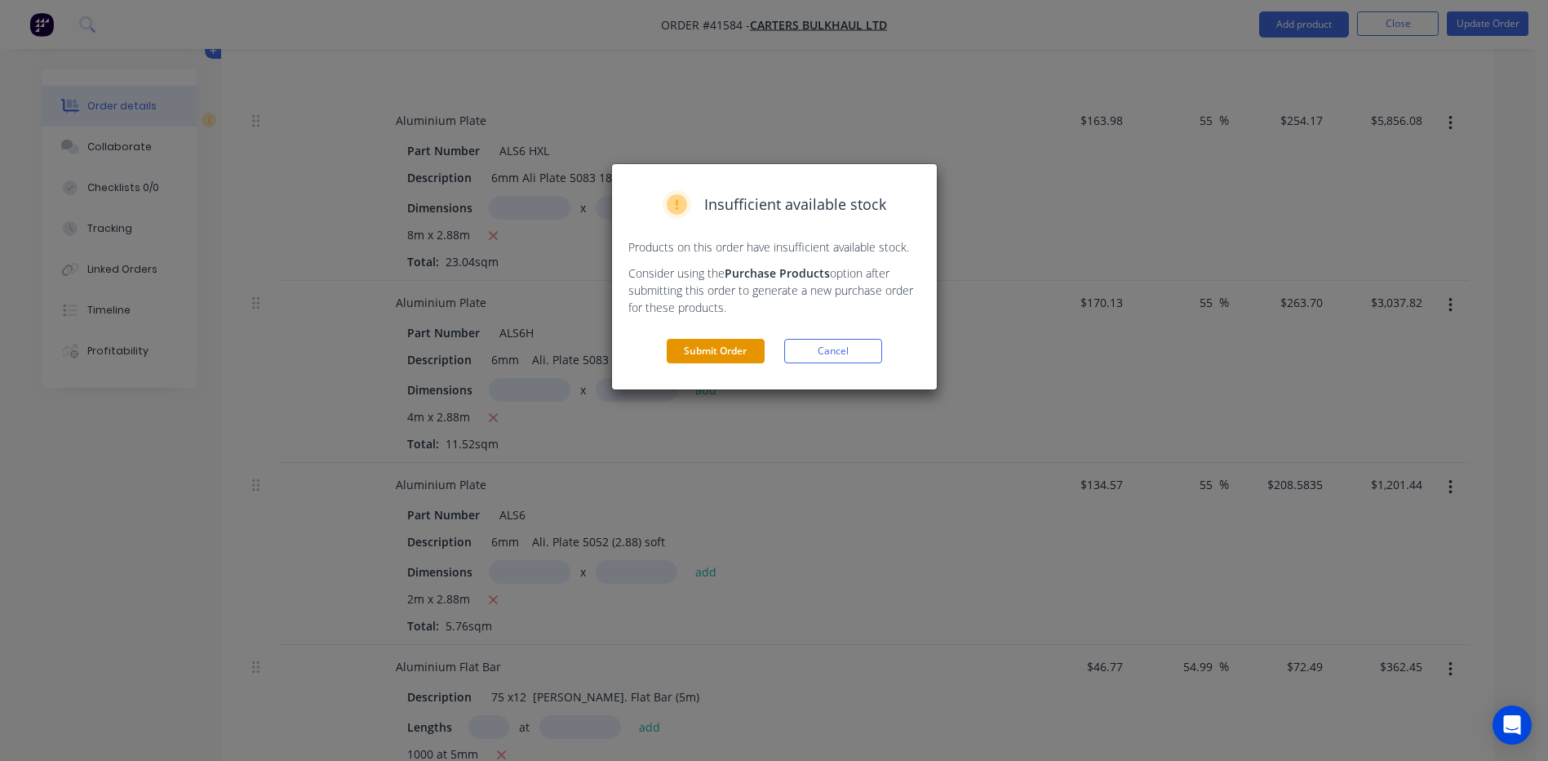
click at [707, 353] on button "Submit Order" at bounding box center [716, 351] width 98 height 24
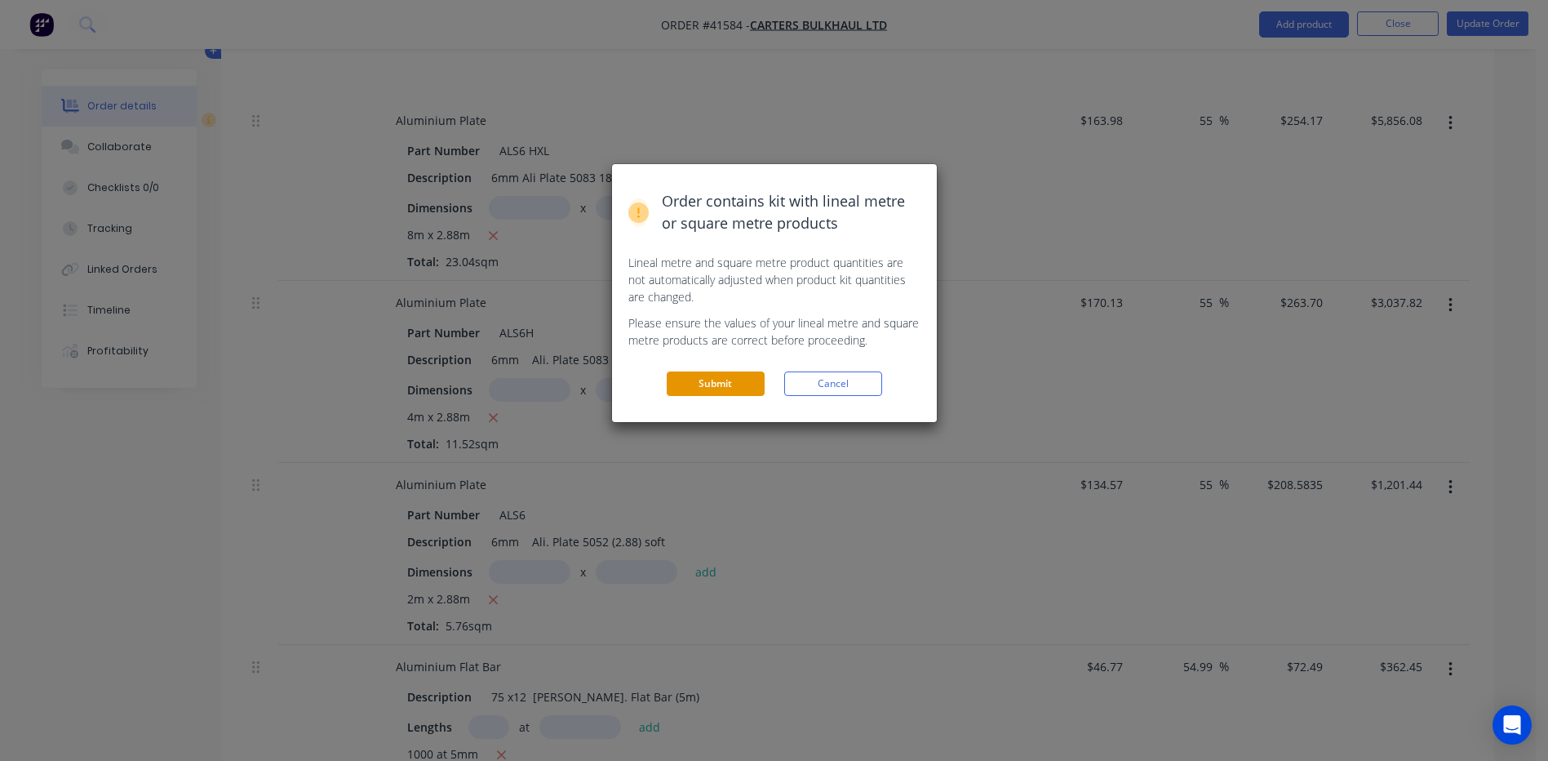
click at [743, 378] on button "Submit" at bounding box center [716, 383] width 98 height 24
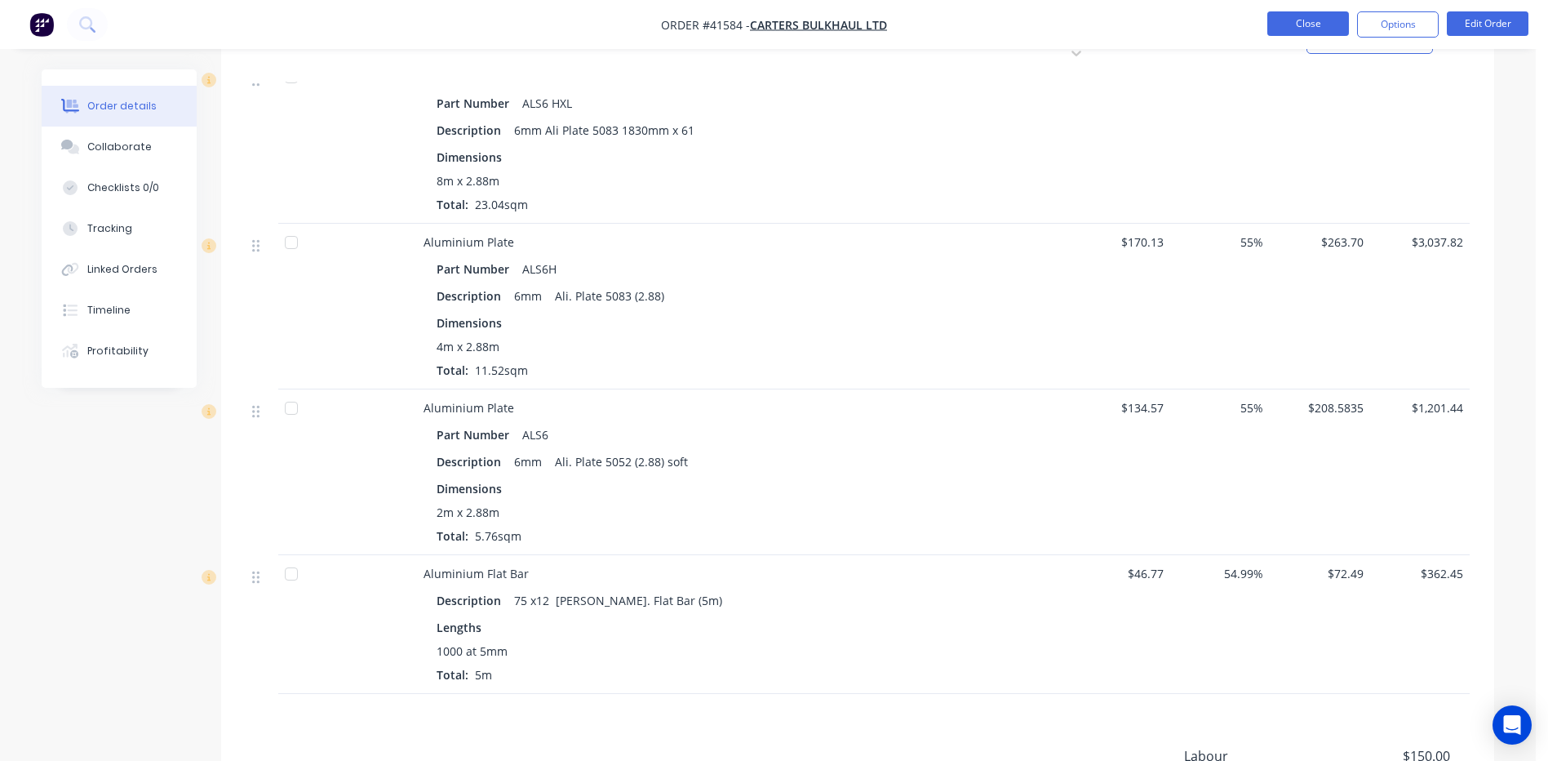
click at [1311, 16] on button "Close" at bounding box center [1308, 23] width 82 height 24
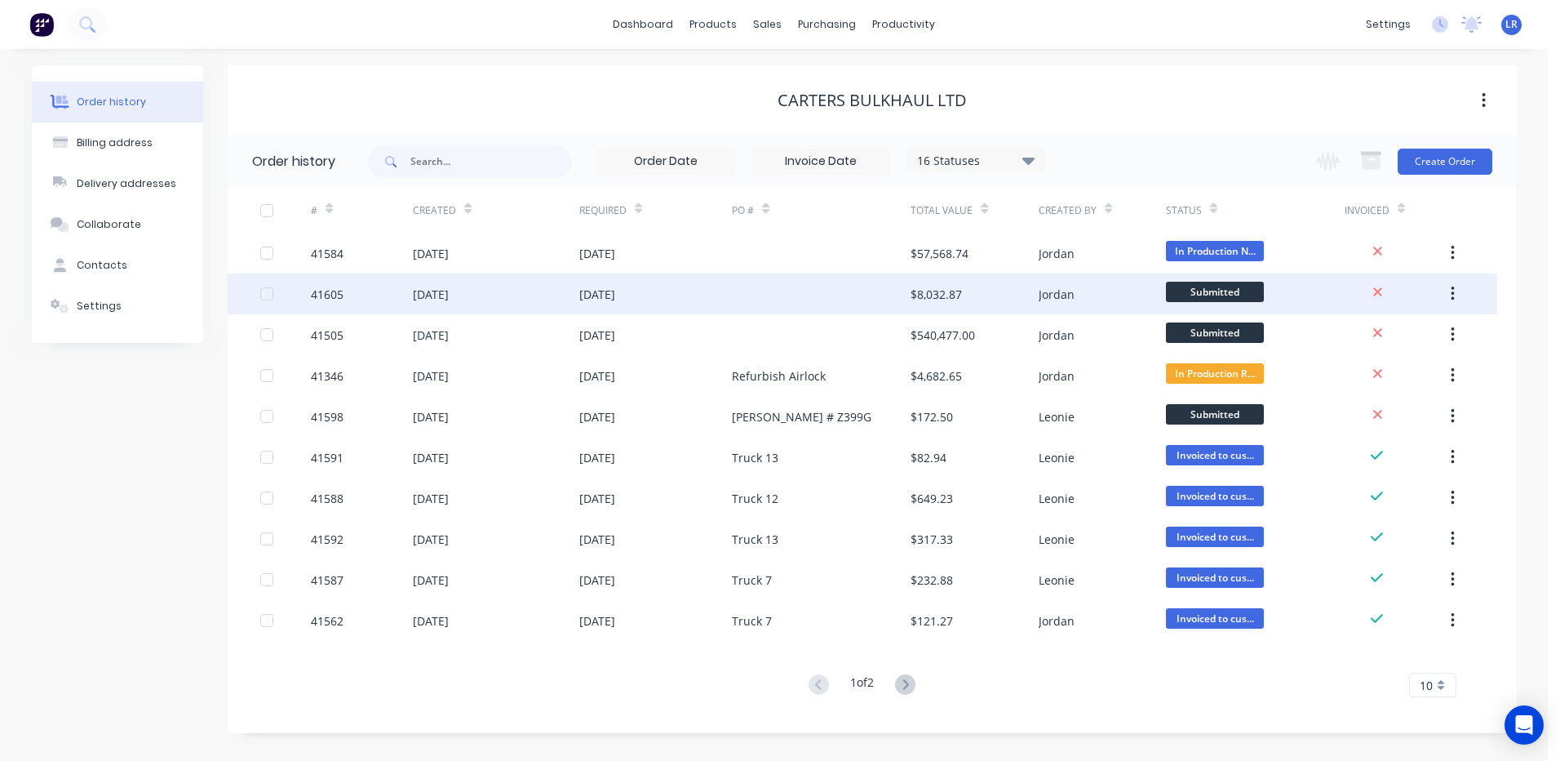
click at [446, 292] on div "07 Oct 2025" at bounding box center [431, 294] width 36 height 17
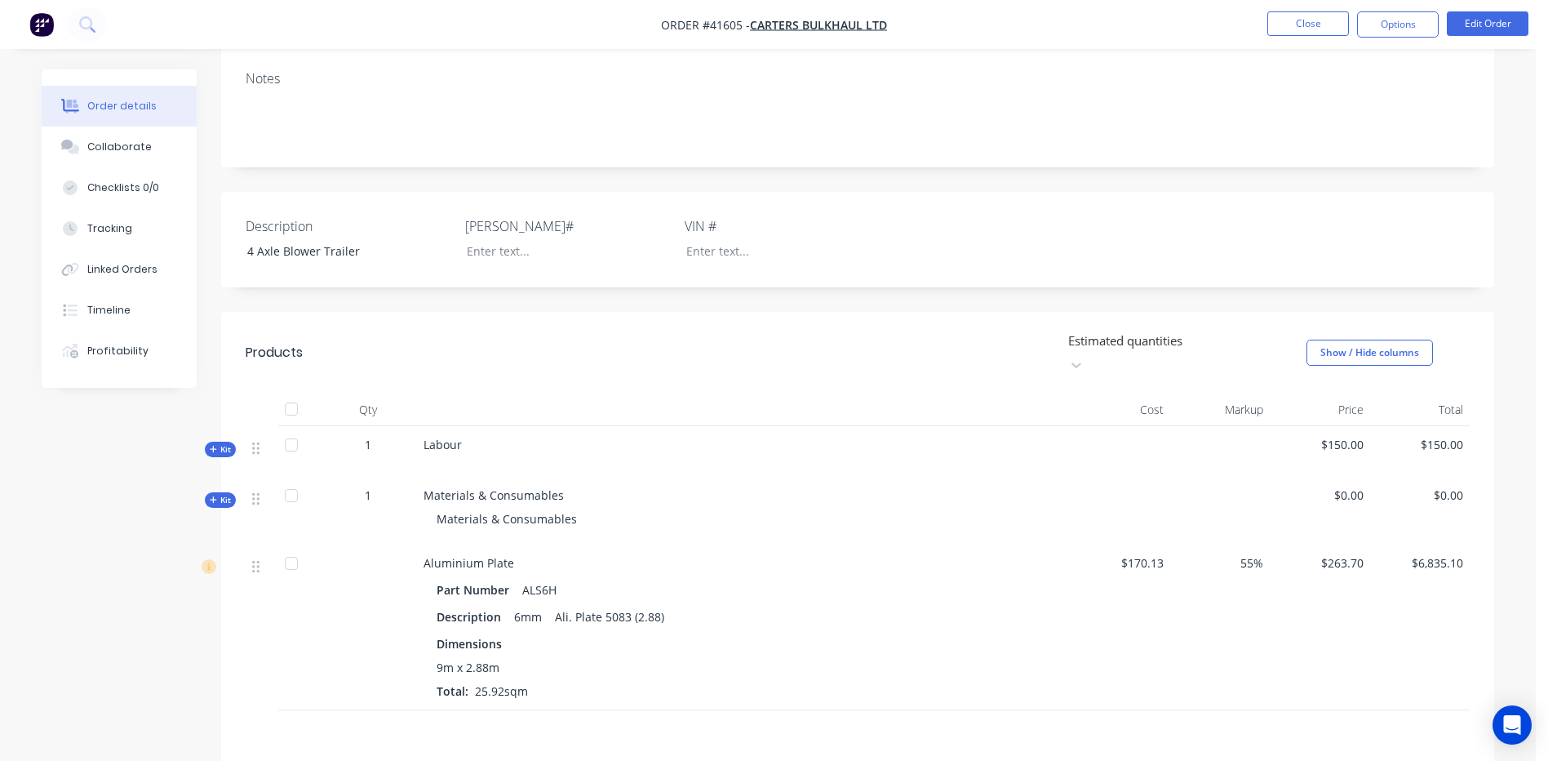
scroll to position [245, 0]
click at [1480, 21] on button "Edit Order" at bounding box center [1488, 23] width 82 height 24
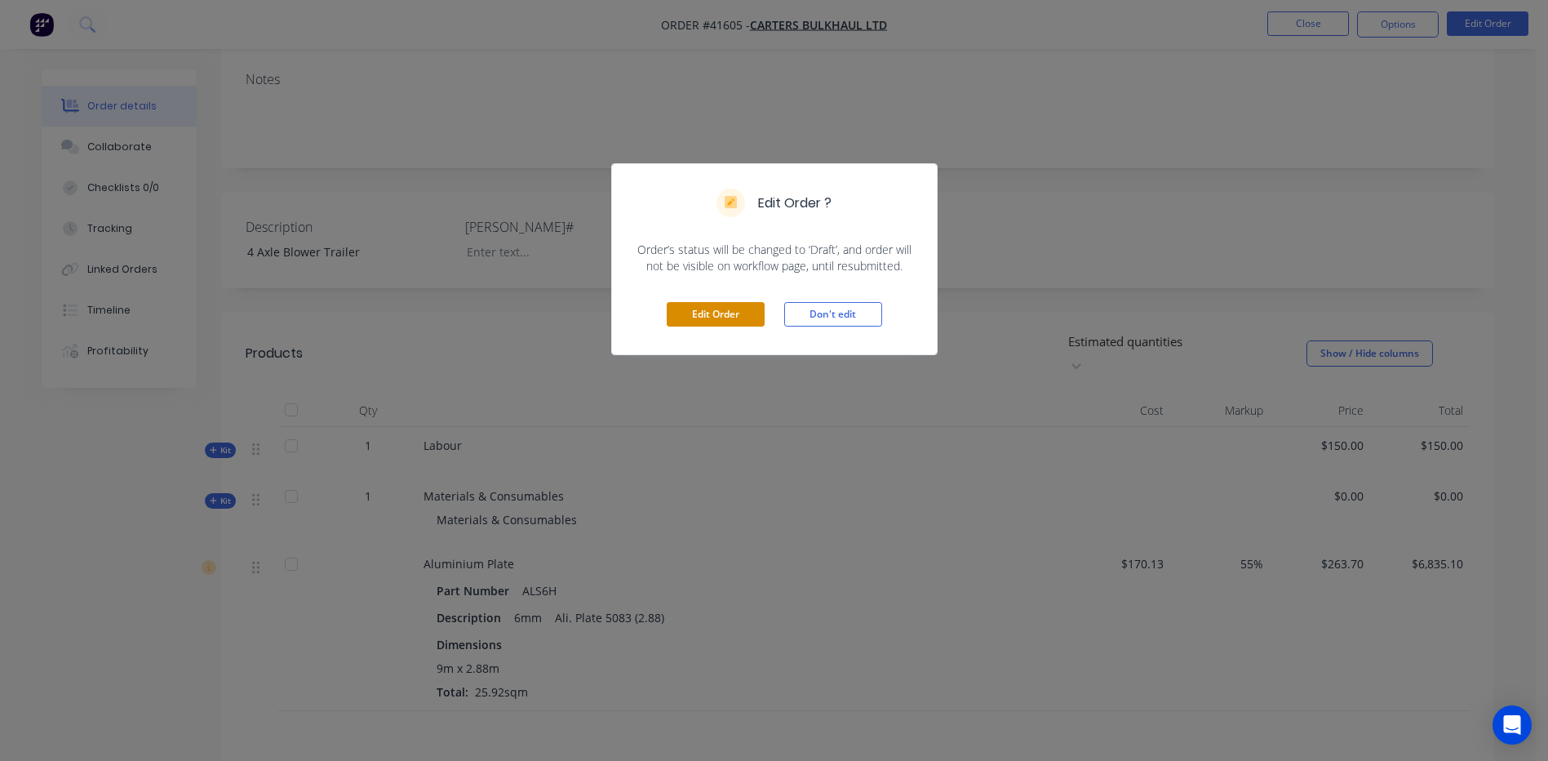
click at [725, 313] on button "Edit Order" at bounding box center [716, 314] width 98 height 24
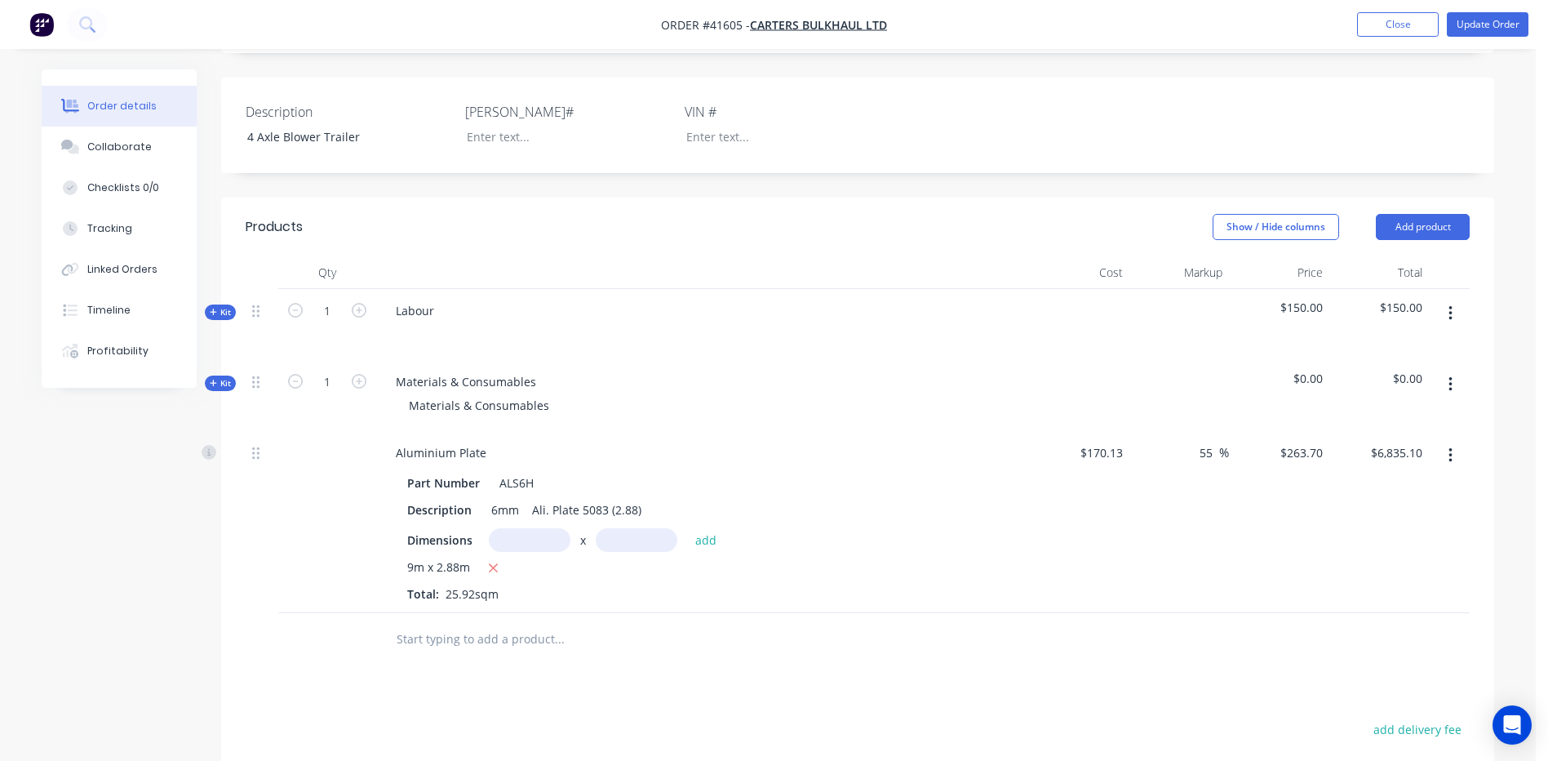
scroll to position [571, 0]
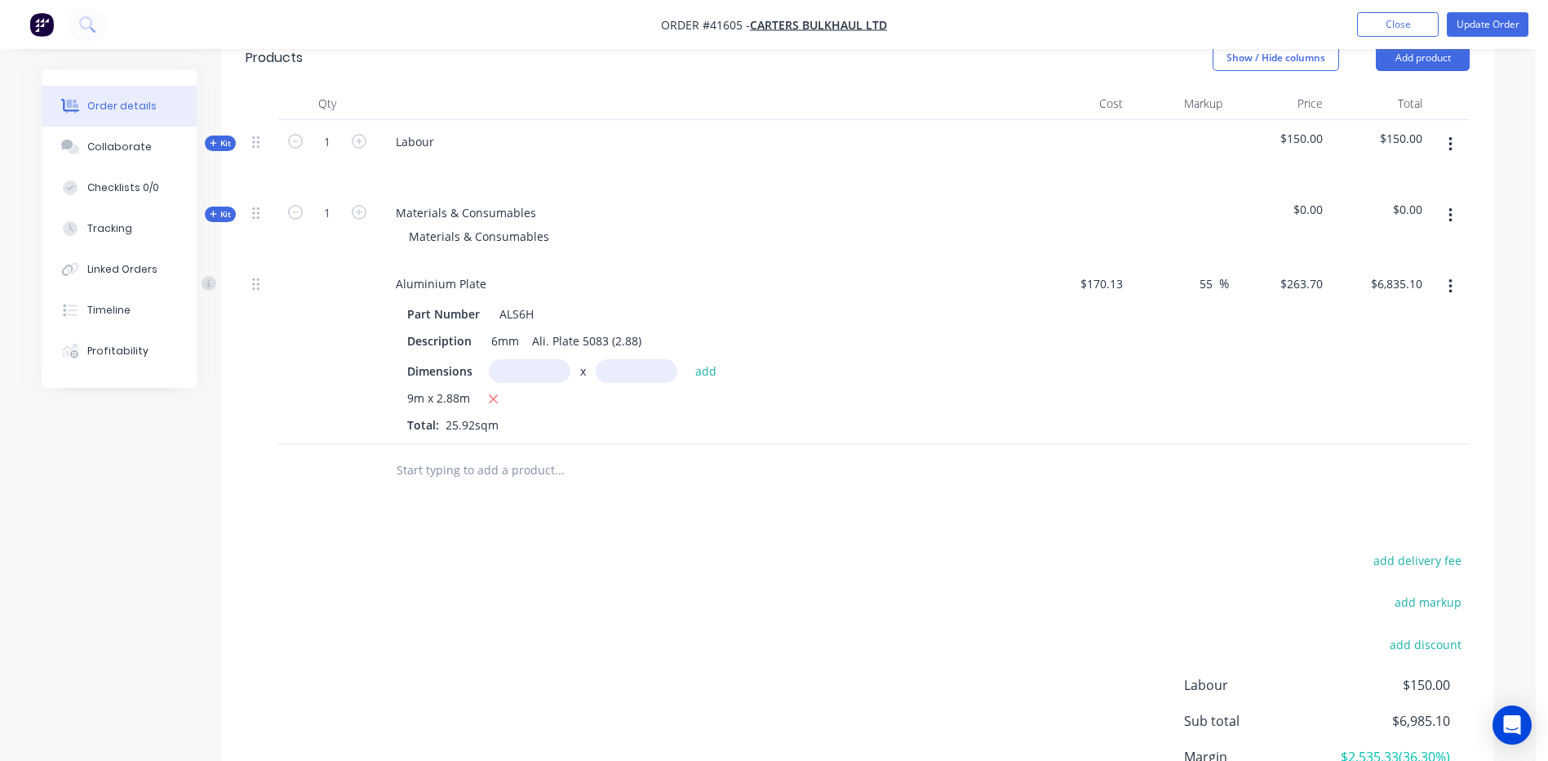
click at [421, 454] on input "text" at bounding box center [559, 470] width 326 height 33
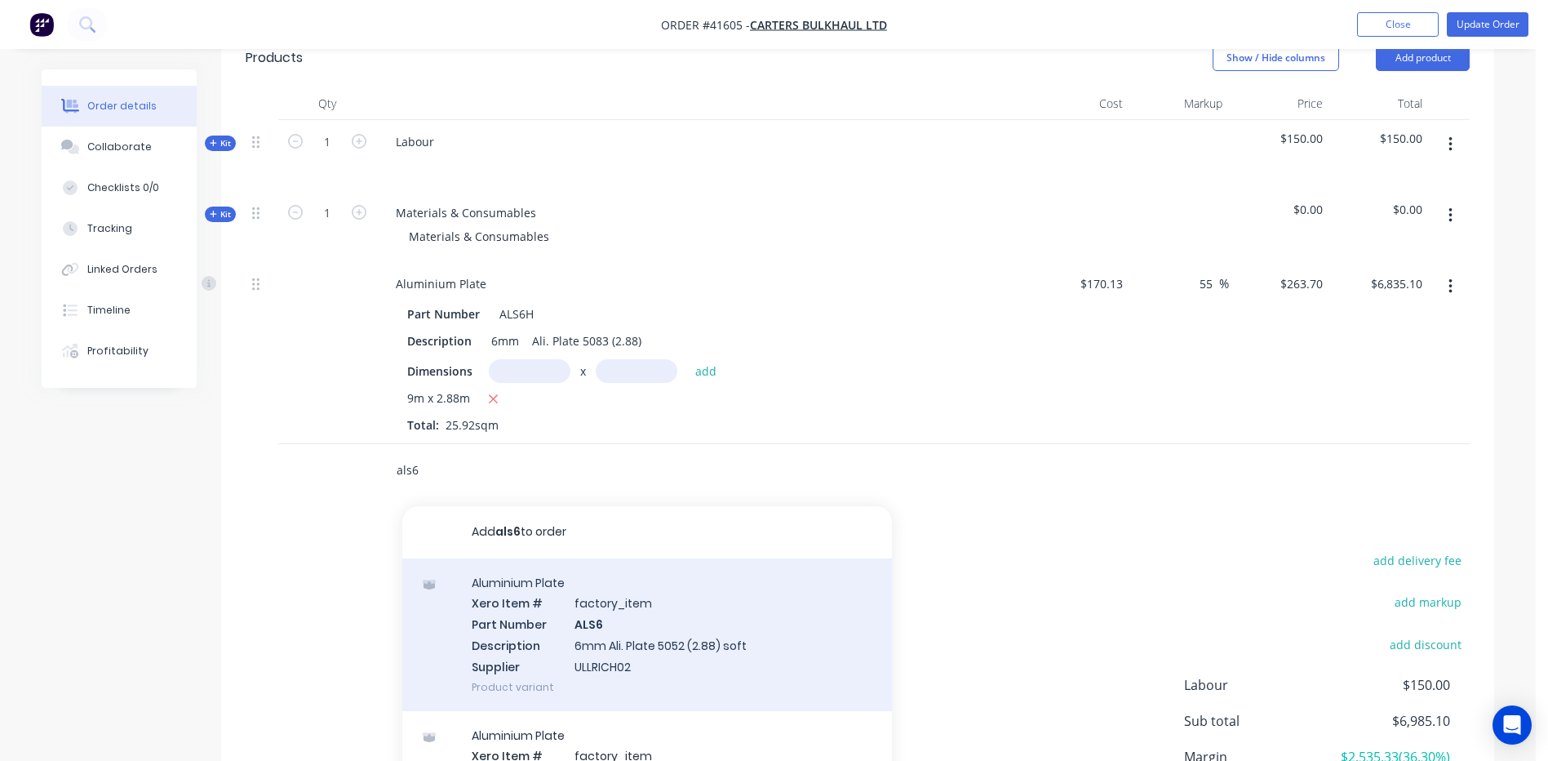
type input "als6"
click at [587, 605] on div "Aluminium Plate Xero Item # factory_item Part Number ALS6 Description 6mm Ali. …" at bounding box center [647, 634] width 490 height 153
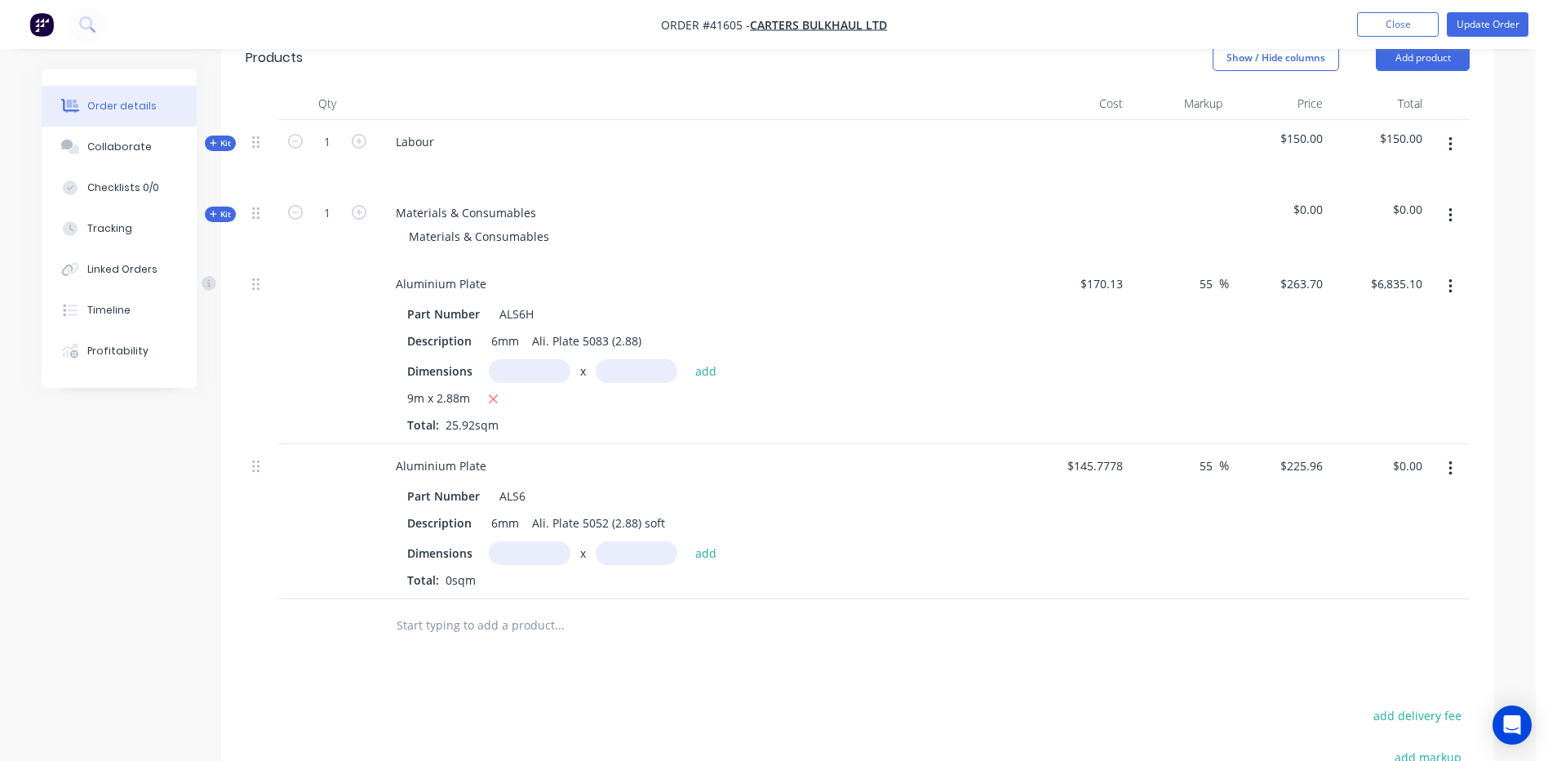
click at [526, 541] on input "text" at bounding box center [530, 553] width 82 height 24
type input "2m"
click at [612, 541] on input "text" at bounding box center [637, 553] width 82 height 24
type input "2.88m"
click at [708, 541] on button "add" at bounding box center [706, 552] width 38 height 22
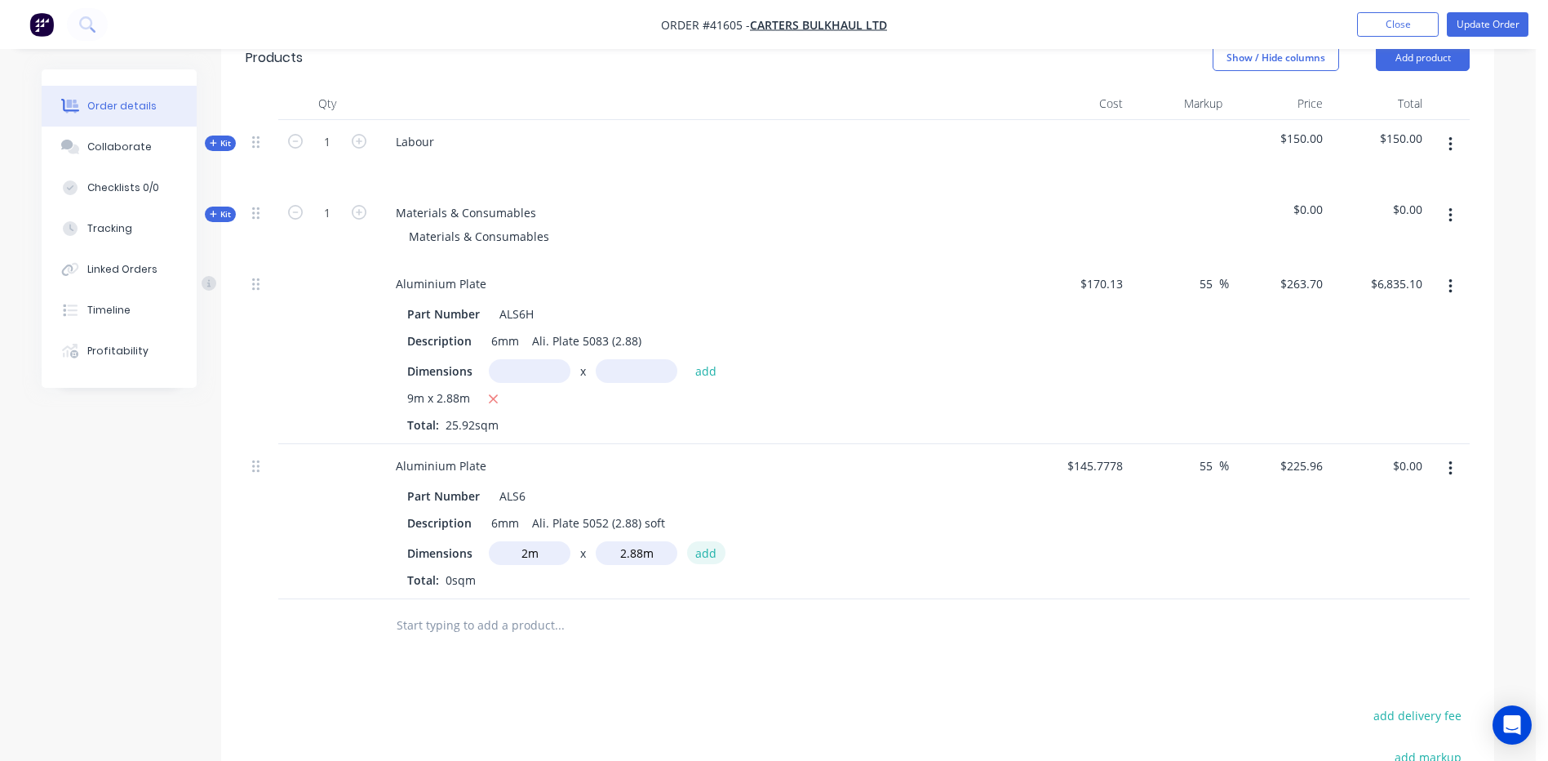
type input "$1,301.53"
type input "$134.57"
type input "$208.5876"
type input "$1,201.46"
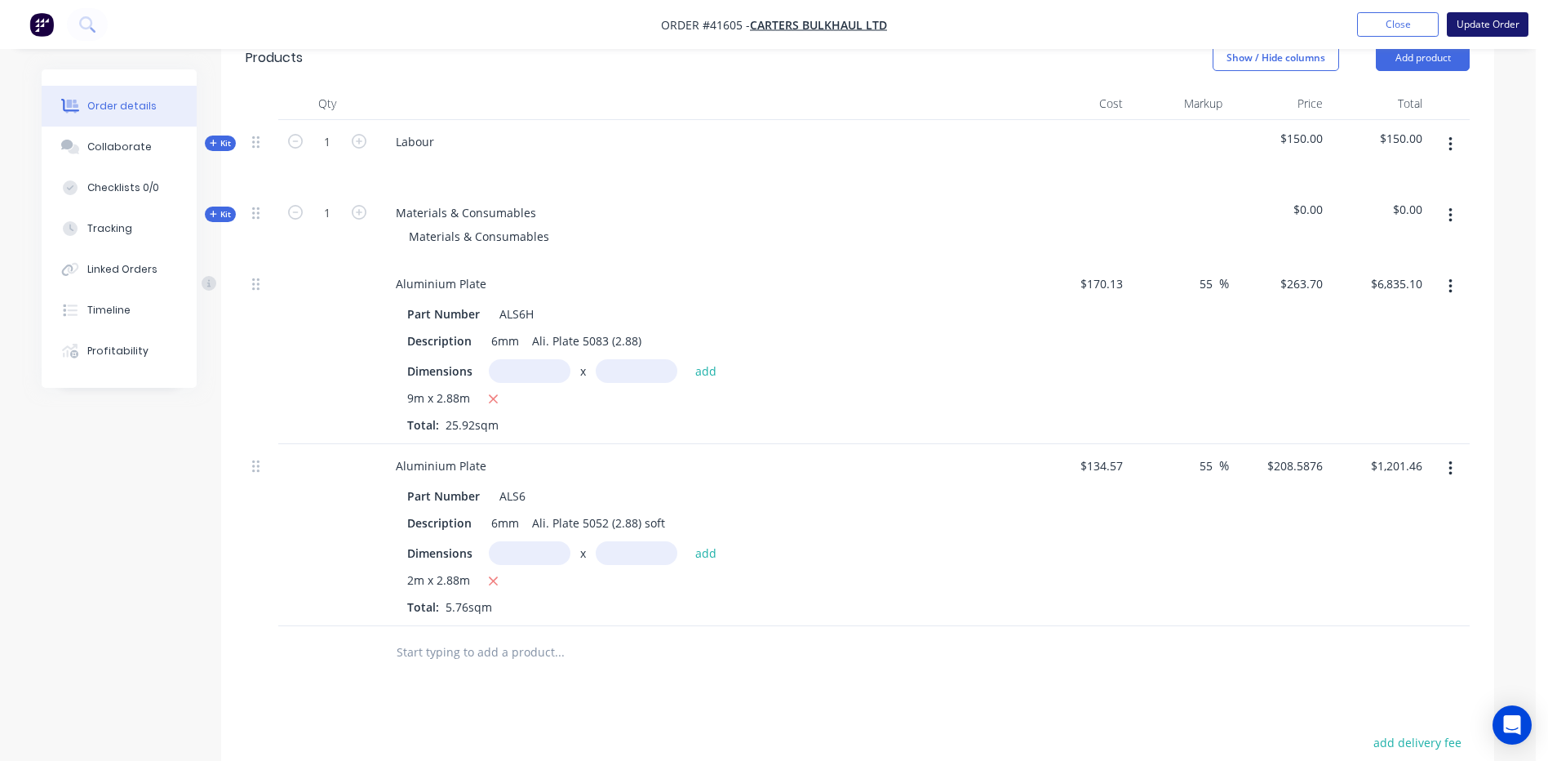
type input "$208.5835"
type input "$1,201.44"
click at [1484, 20] on button "Update Order" at bounding box center [1488, 24] width 82 height 24
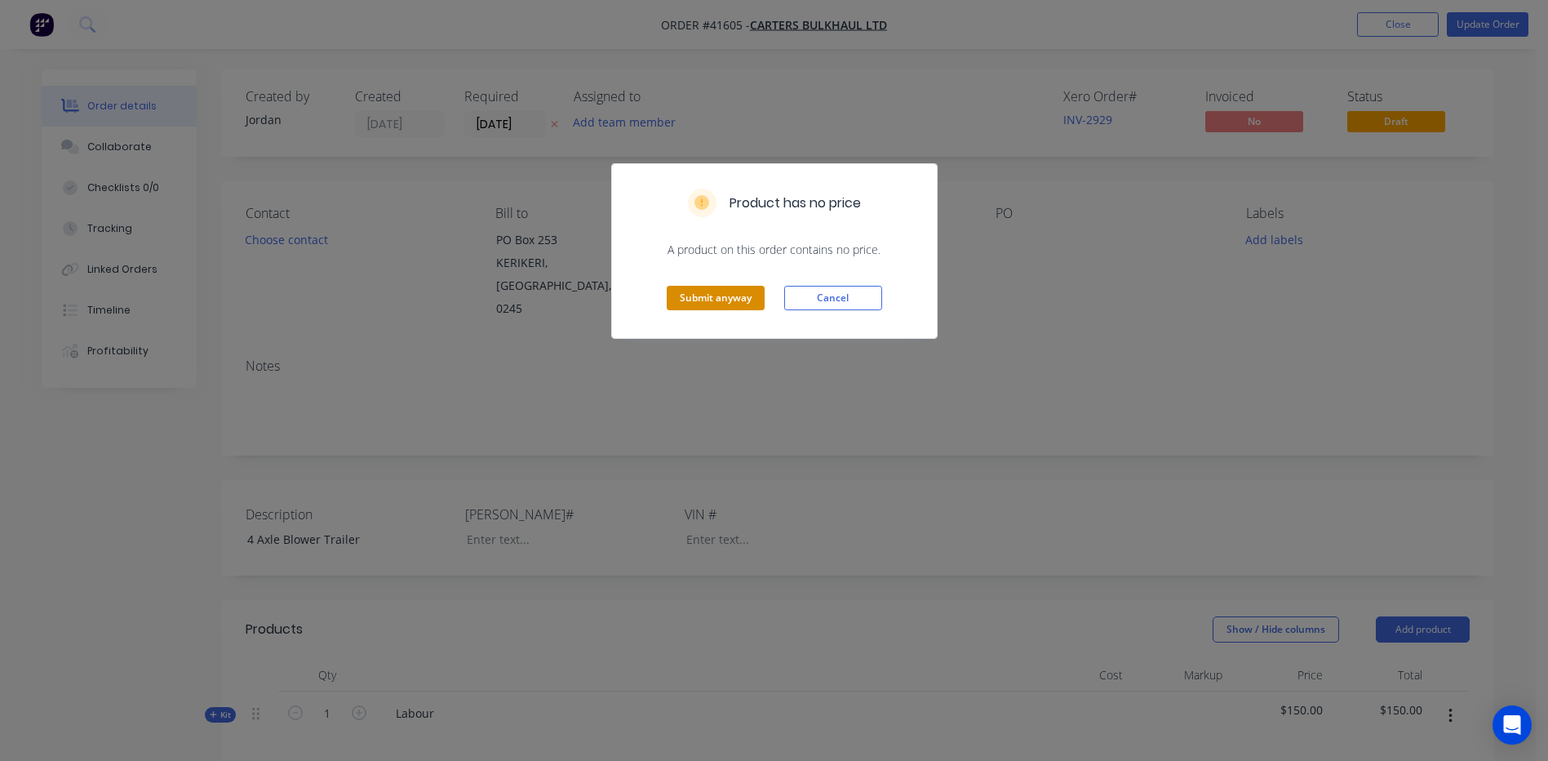
click at [722, 299] on button "Submit anyway" at bounding box center [716, 298] width 98 height 24
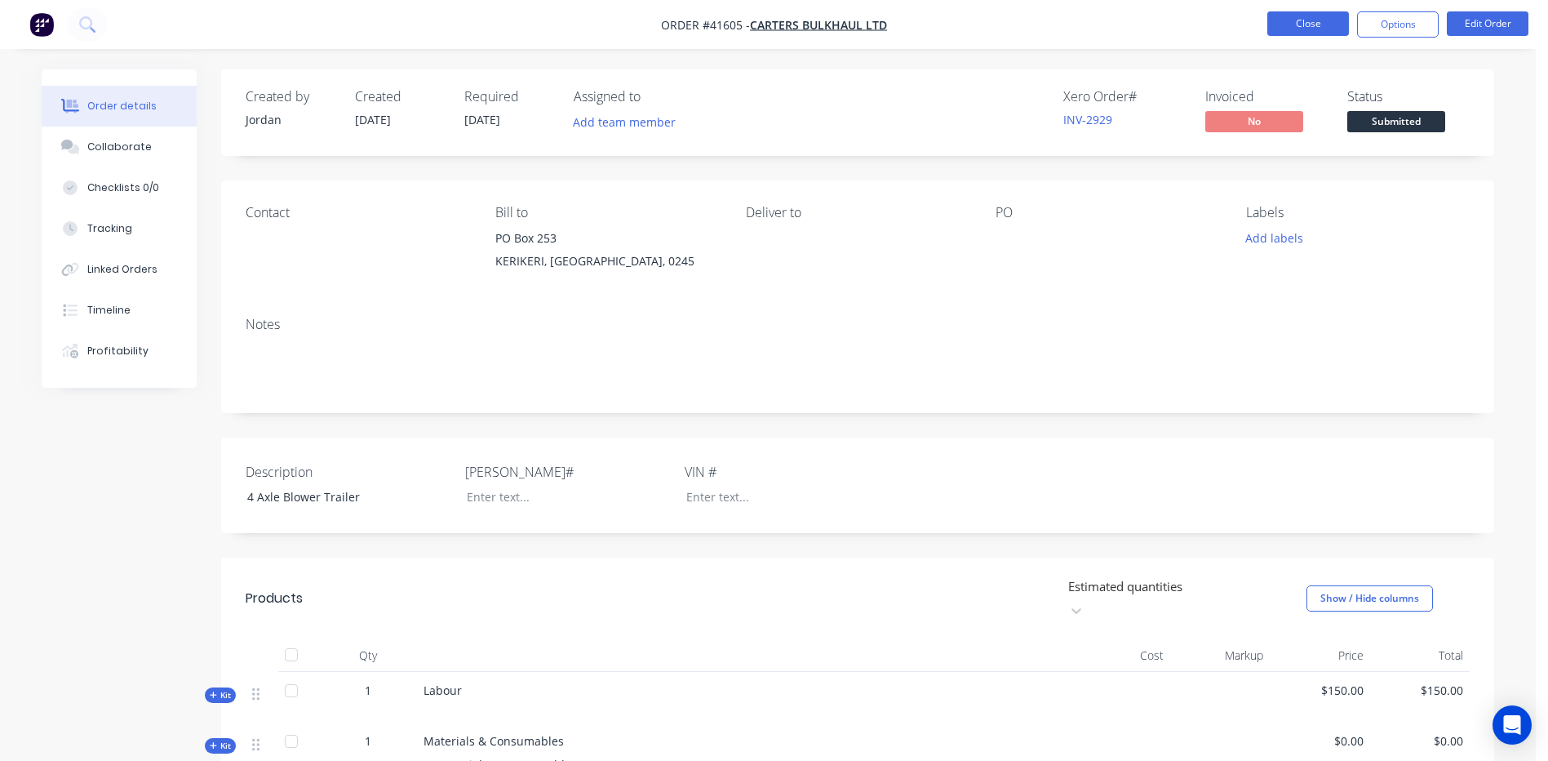
click at [1297, 17] on button "Close" at bounding box center [1308, 23] width 82 height 24
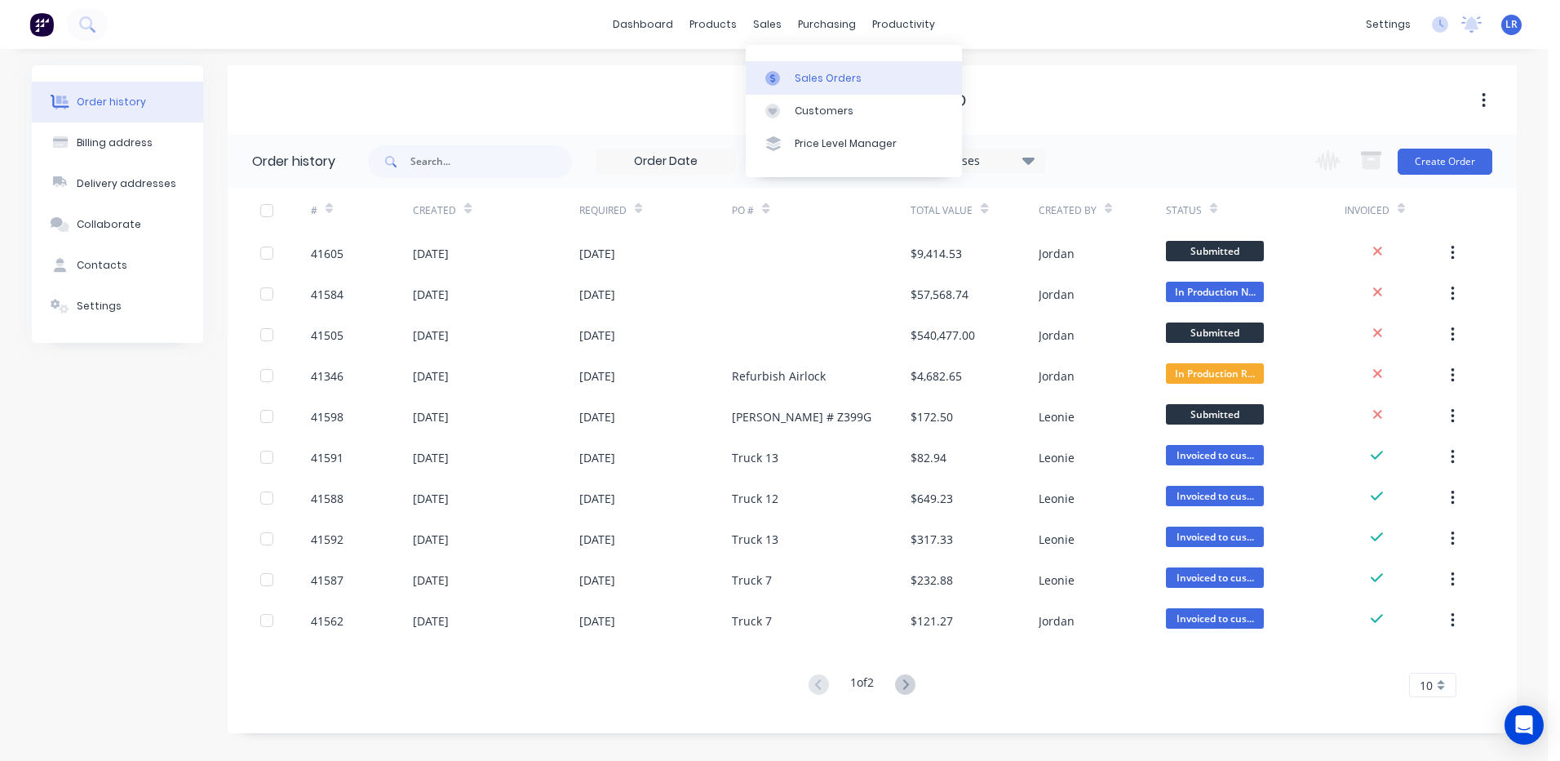
click at [802, 75] on div "Sales Orders" at bounding box center [828, 78] width 67 height 15
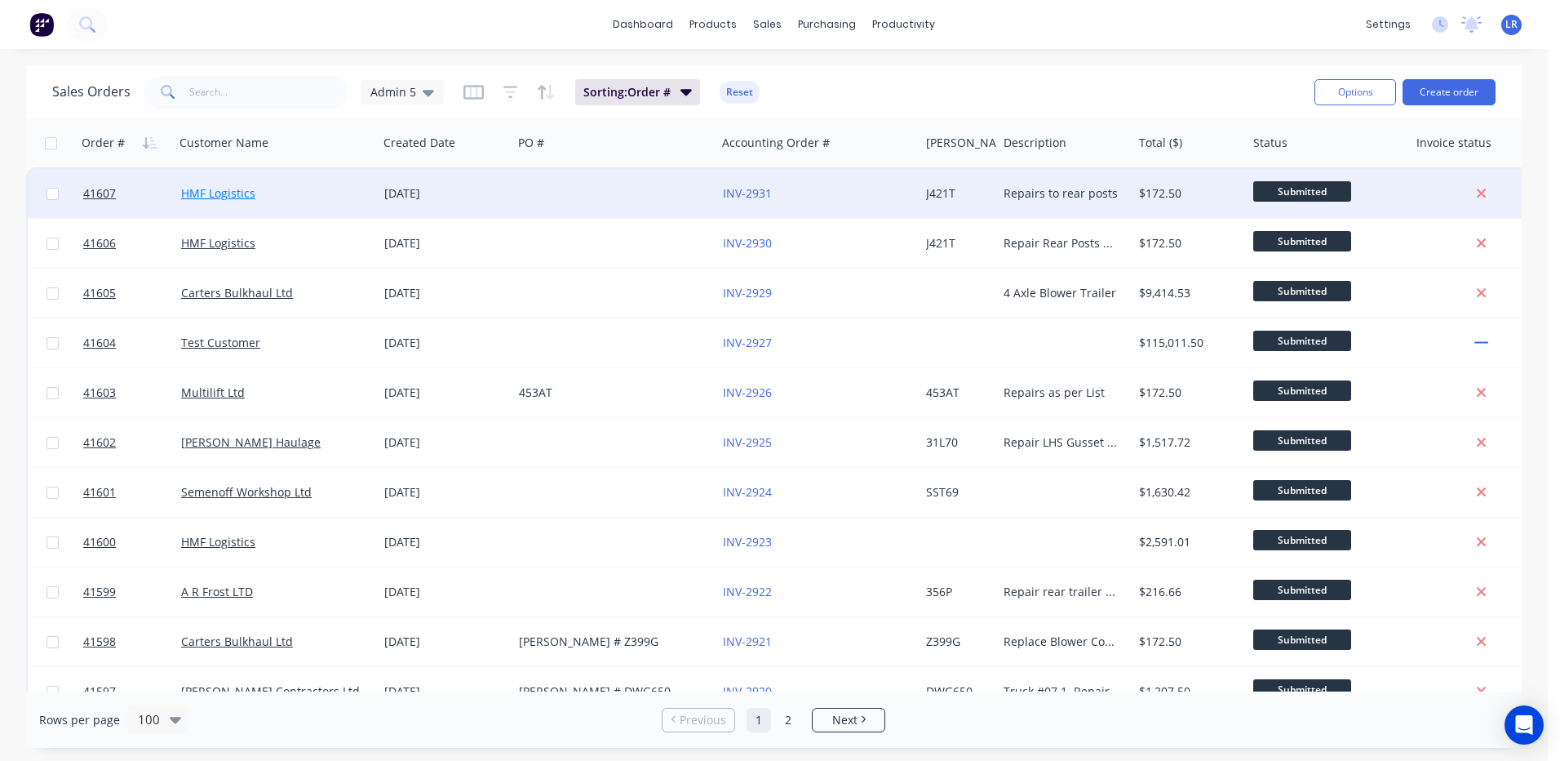
click at [215, 193] on link "HMF Logistics" at bounding box center [218, 193] width 74 height 16
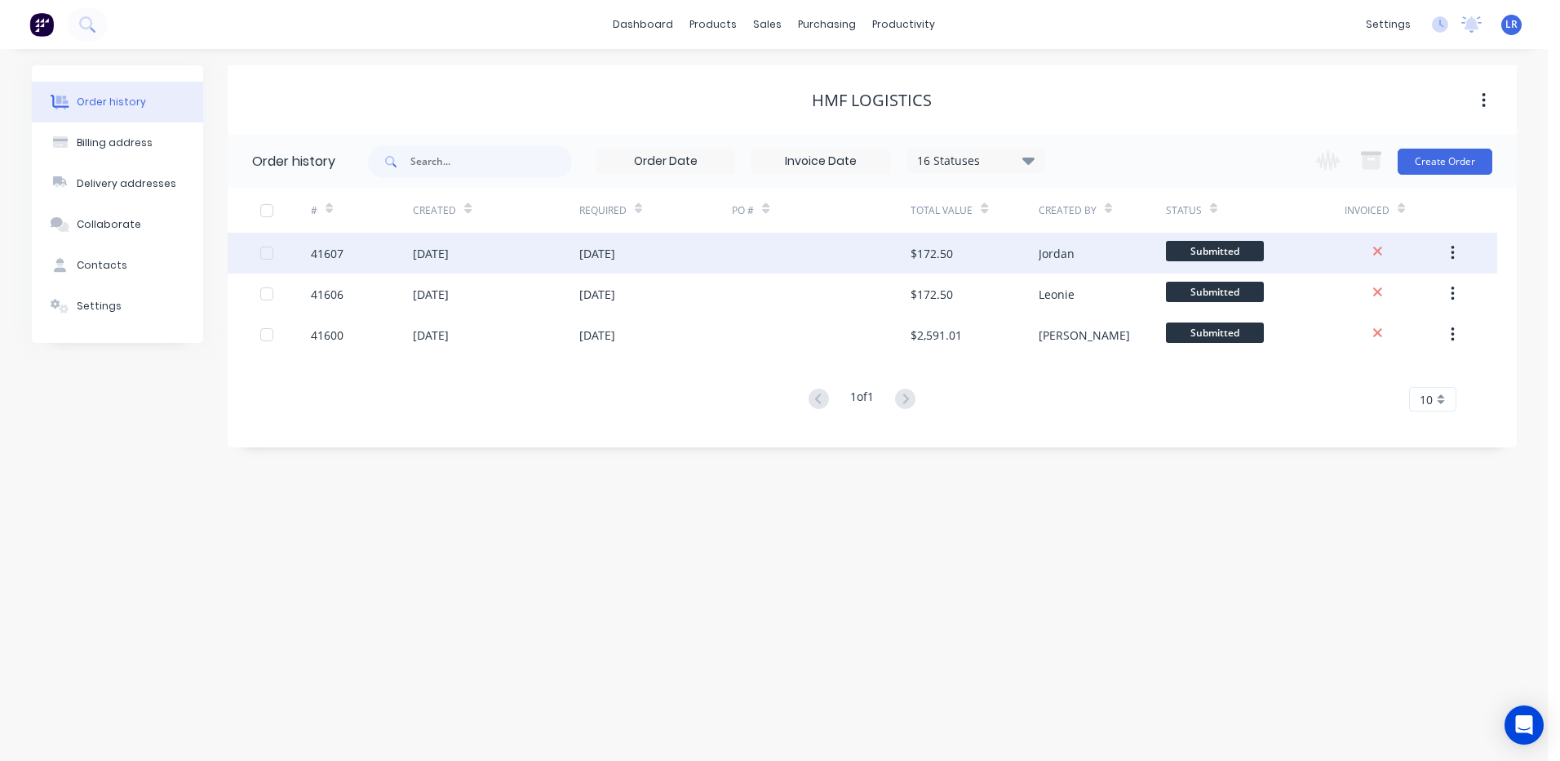
click at [356, 252] on div "41607" at bounding box center [362, 253] width 102 height 41
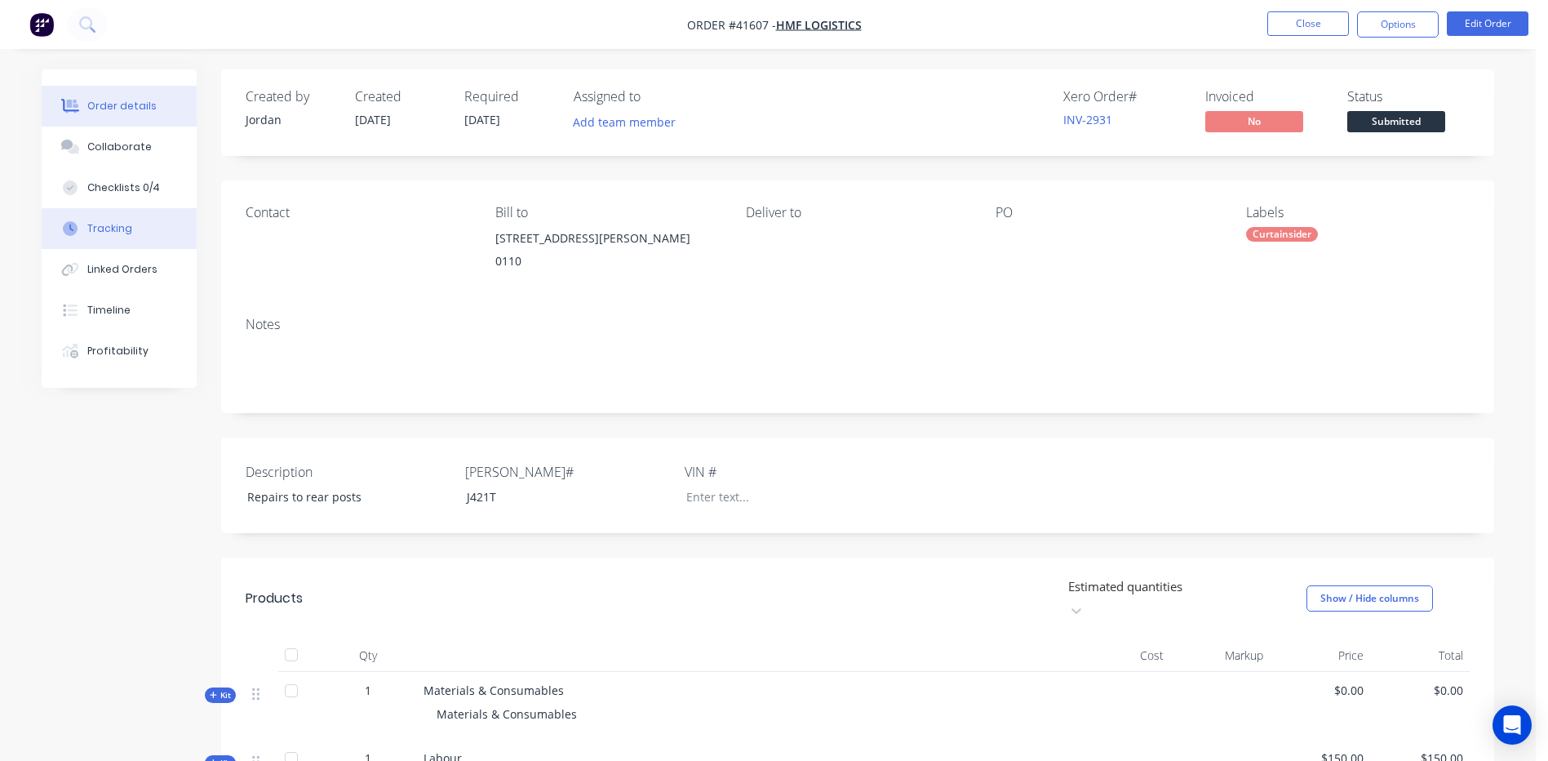
click at [136, 224] on button "Tracking" at bounding box center [119, 228] width 155 height 41
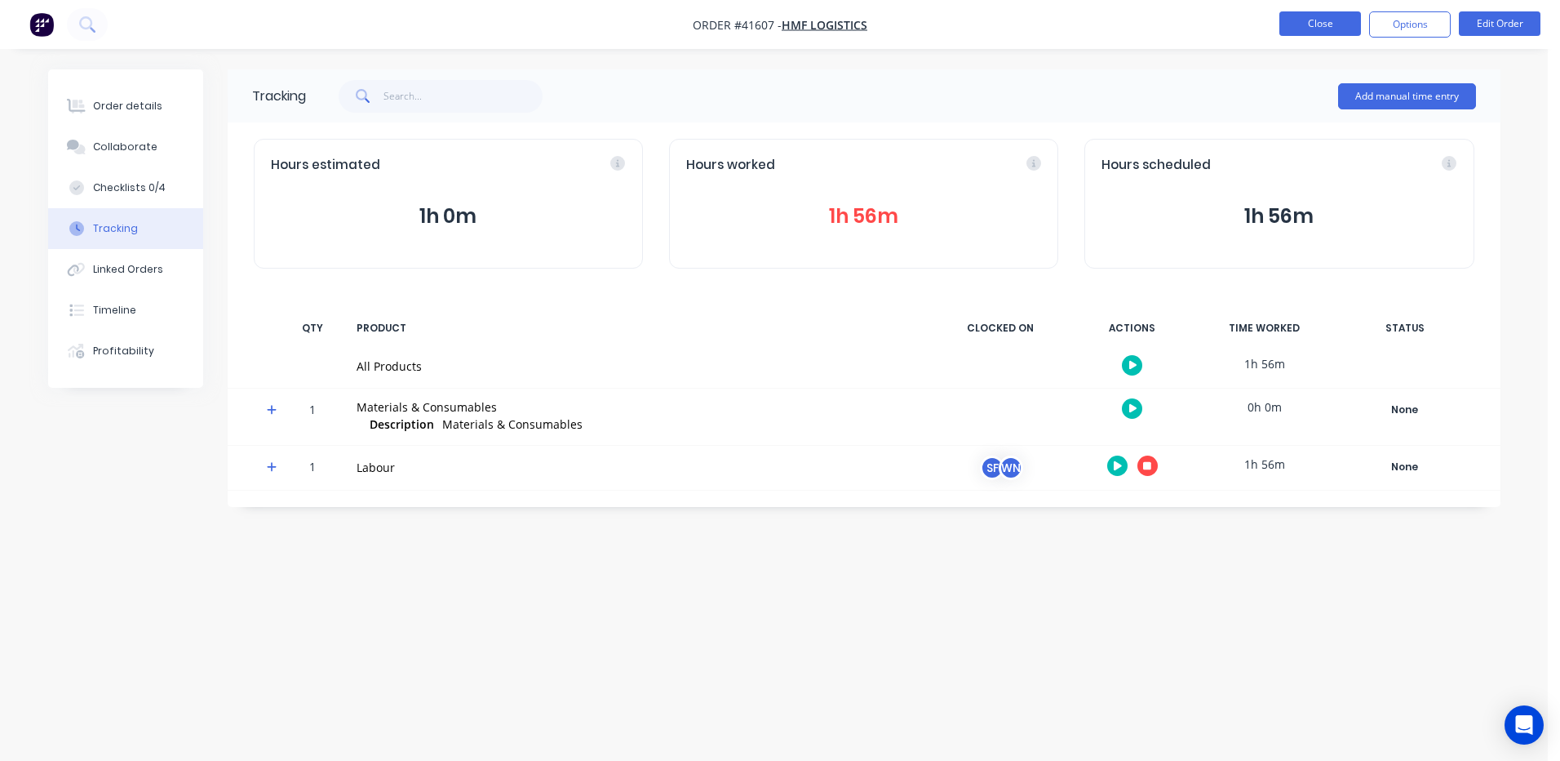
click at [1302, 22] on button "Close" at bounding box center [1320, 23] width 82 height 24
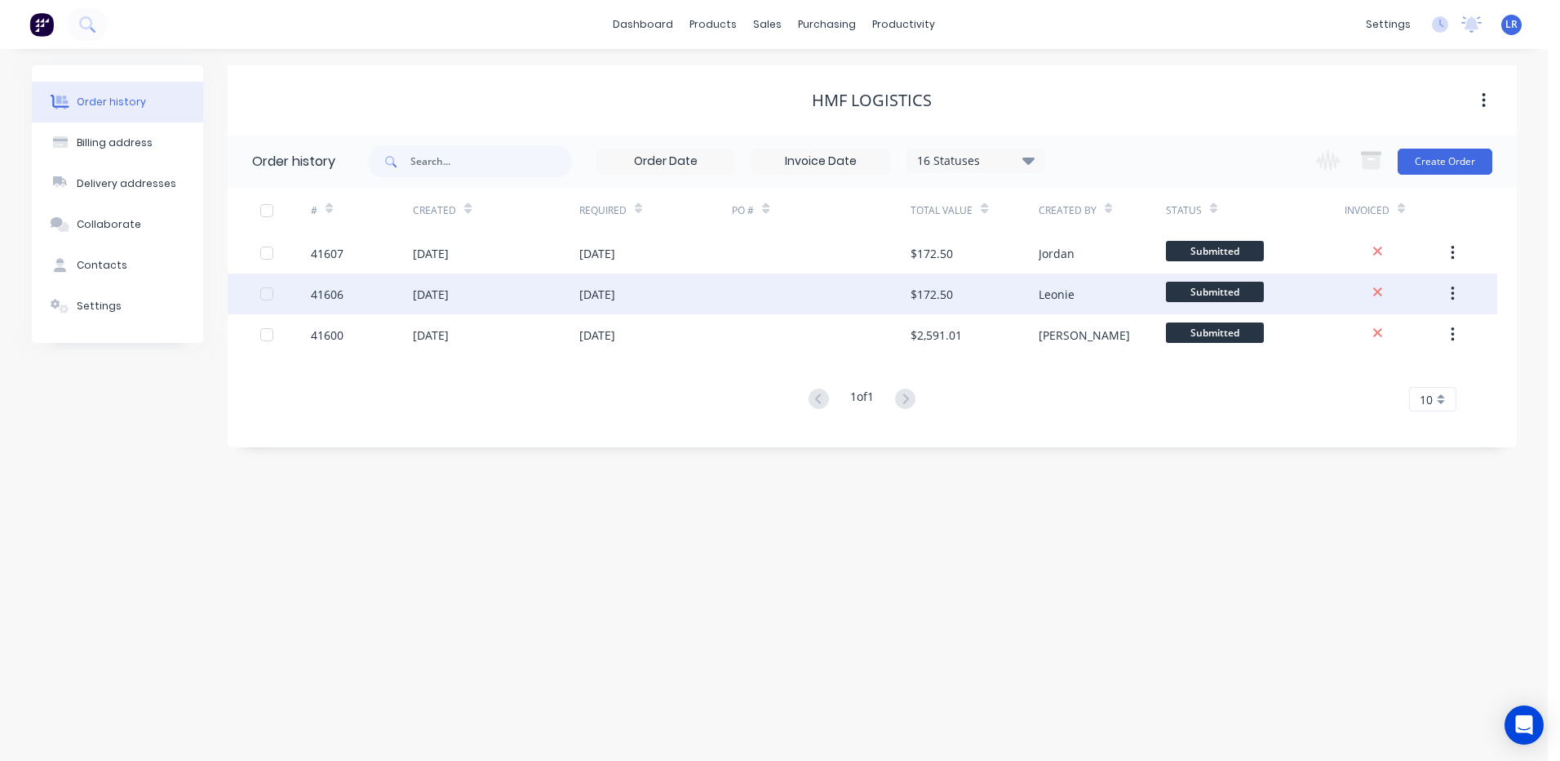
click at [444, 294] on div "[DATE]" at bounding box center [431, 294] width 36 height 17
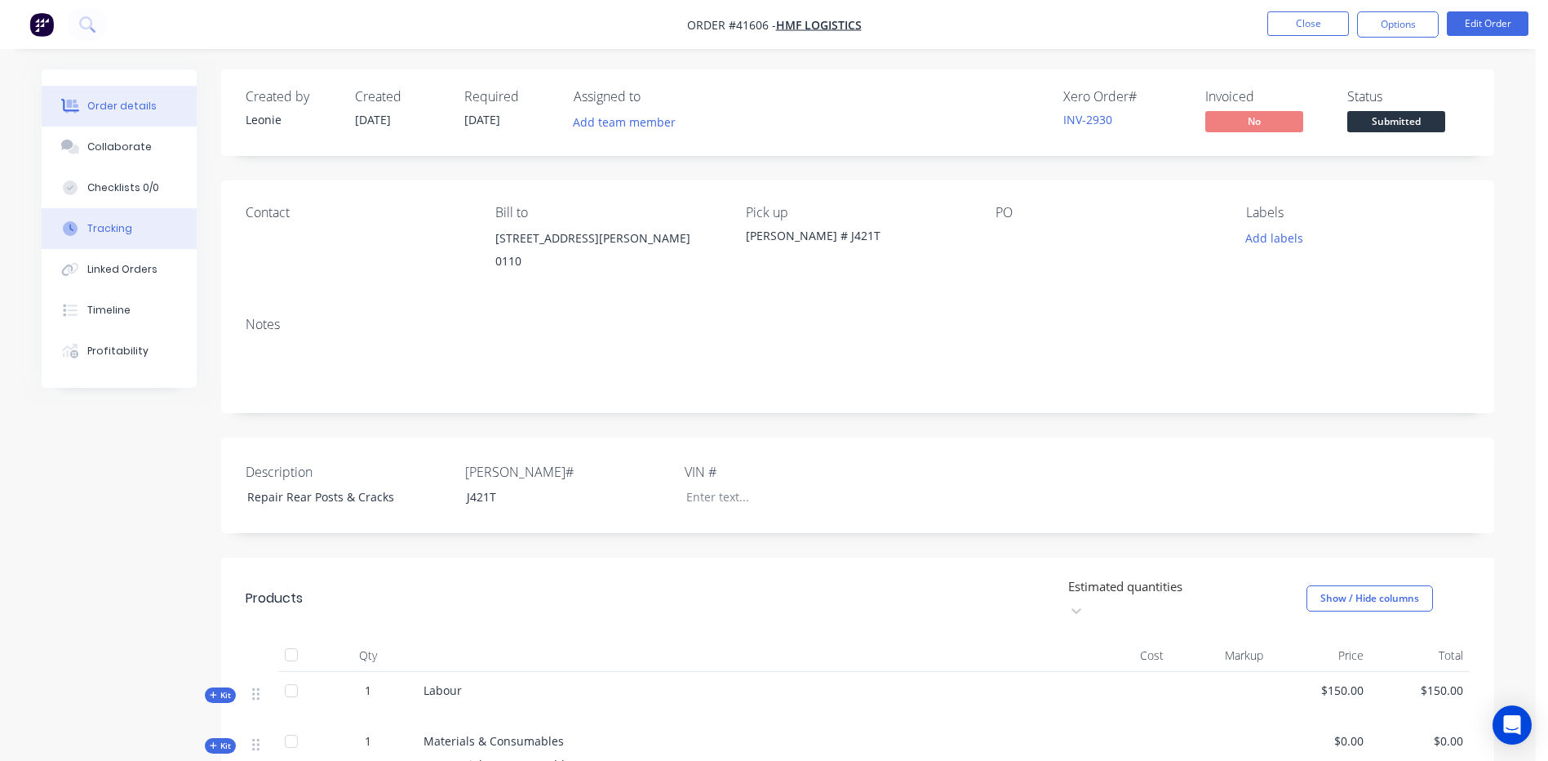
click at [130, 227] on button "Tracking" at bounding box center [119, 228] width 155 height 41
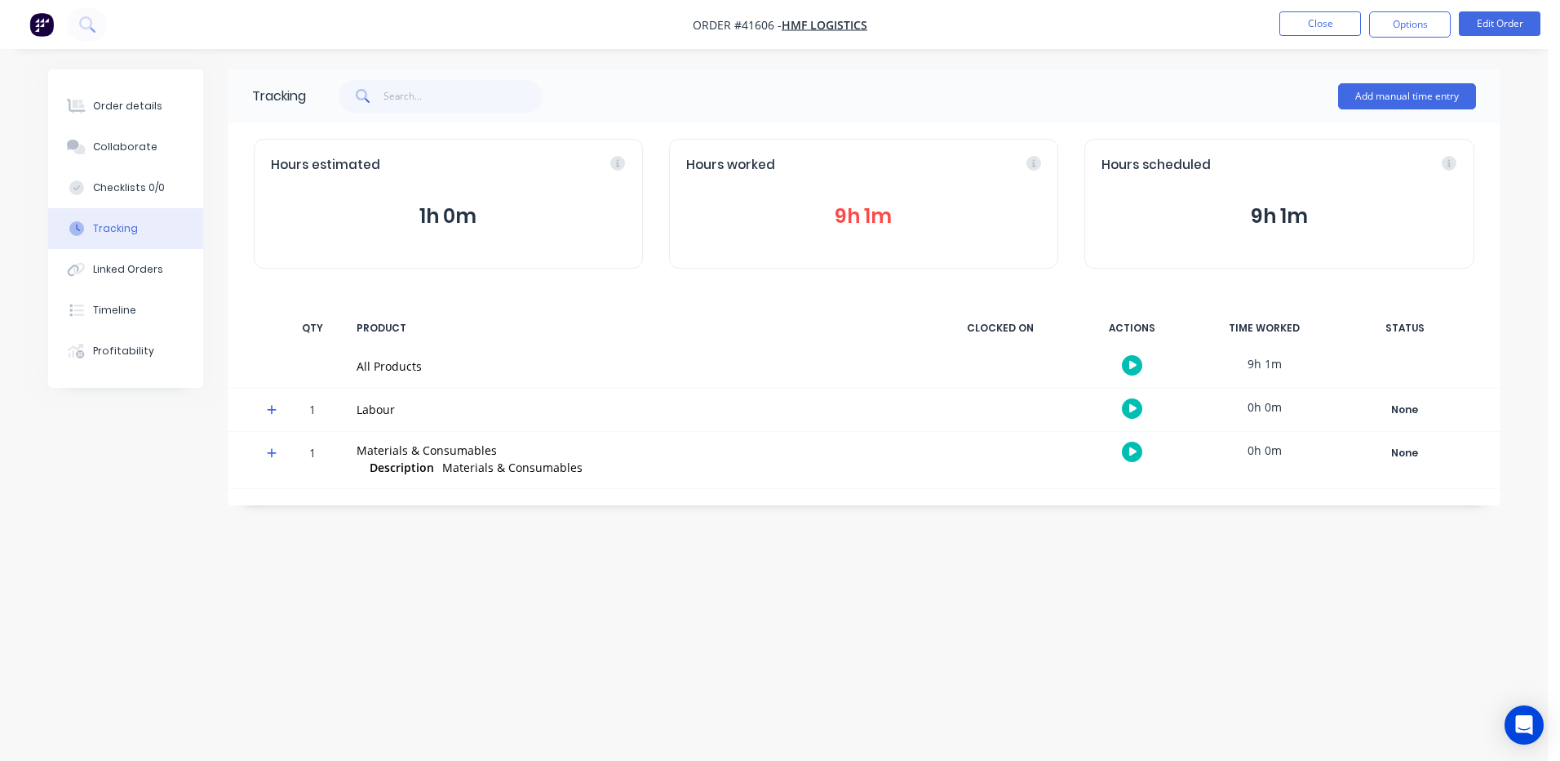
click at [273, 408] on icon at bounding box center [272, 409] width 11 height 11
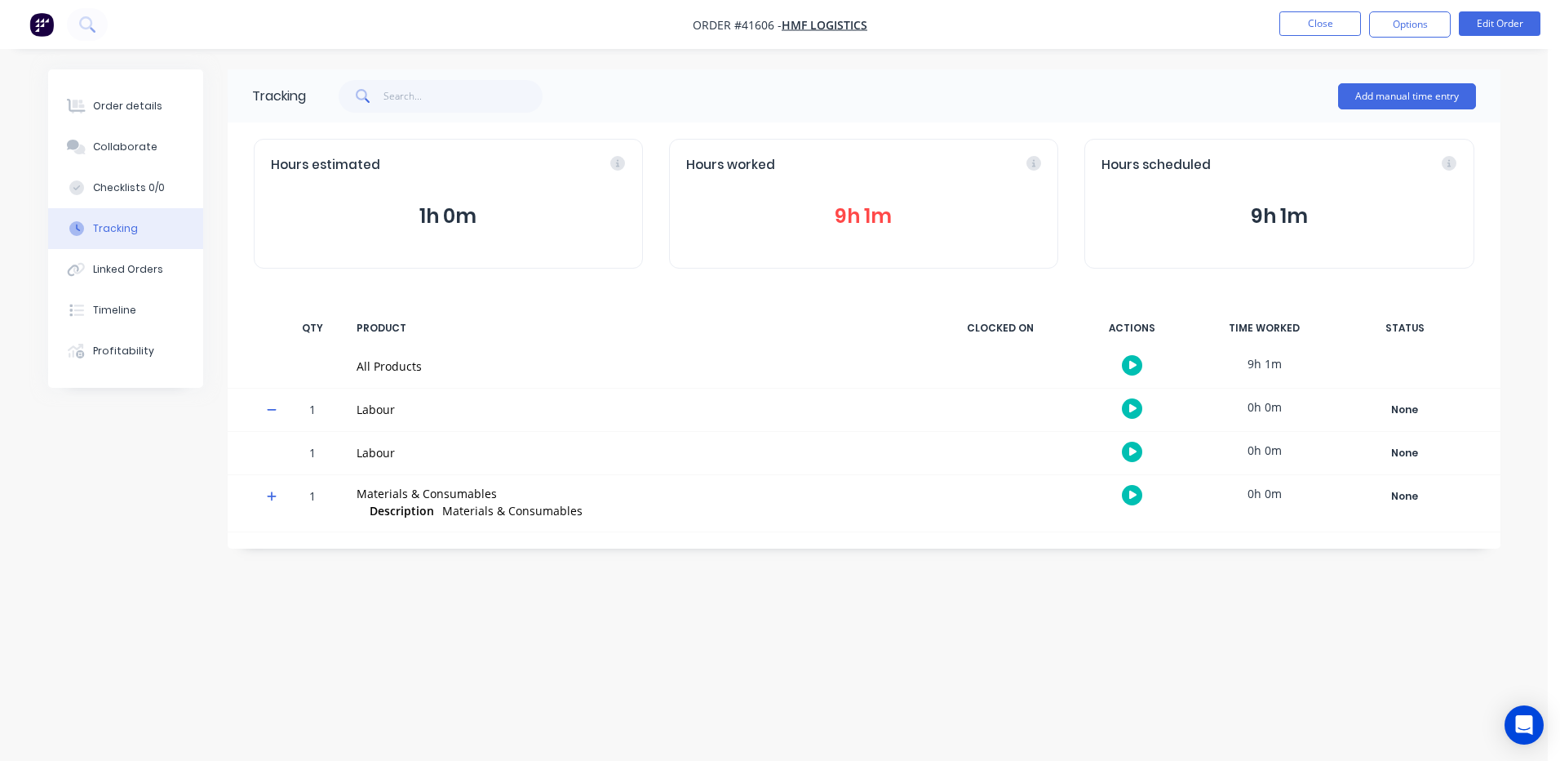
click at [1124, 445] on button "button" at bounding box center [1132, 451] width 20 height 20
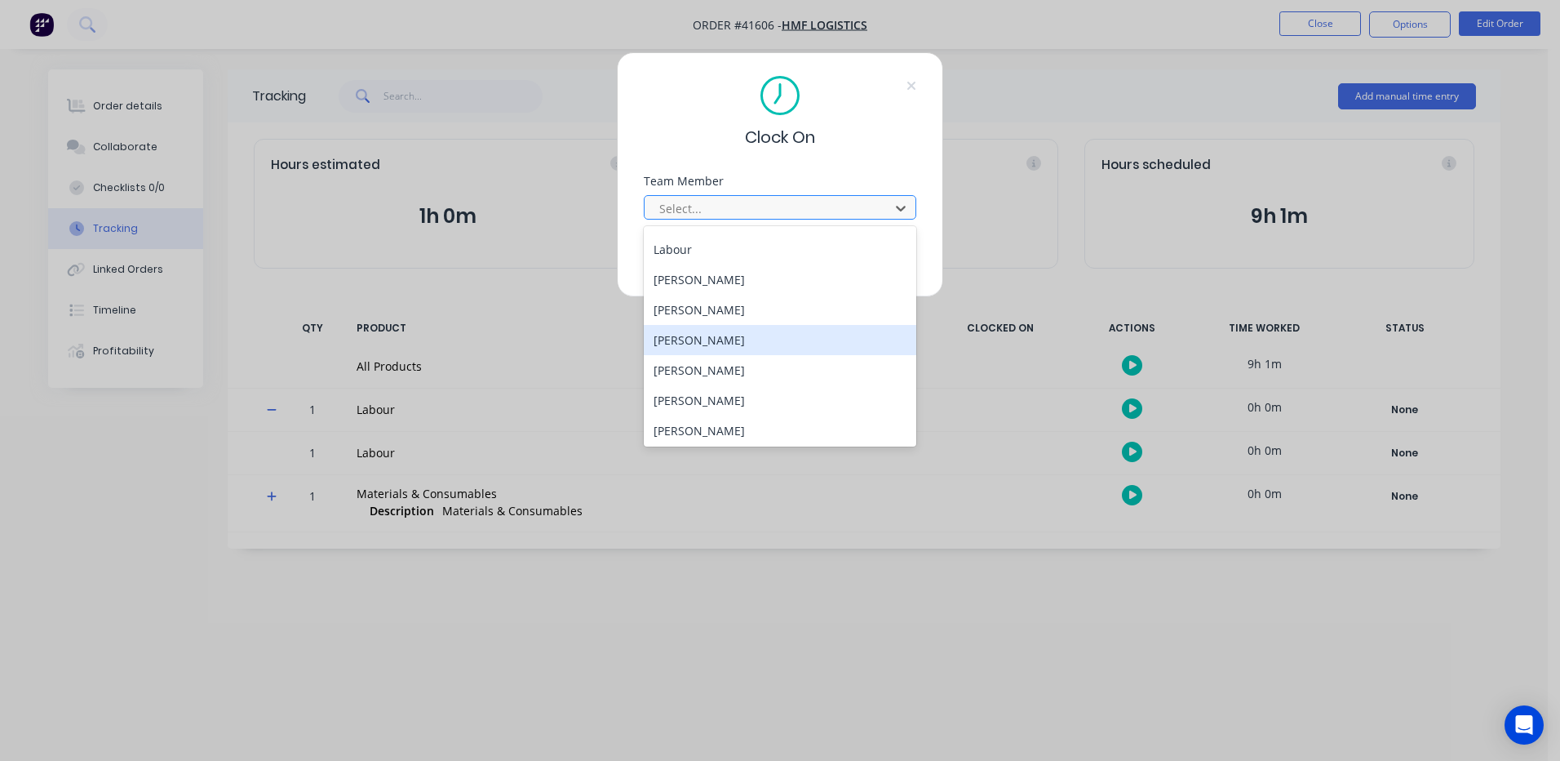
scroll to position [245, 0]
click at [709, 333] on div "sam fenton" at bounding box center [780, 332] width 273 height 30
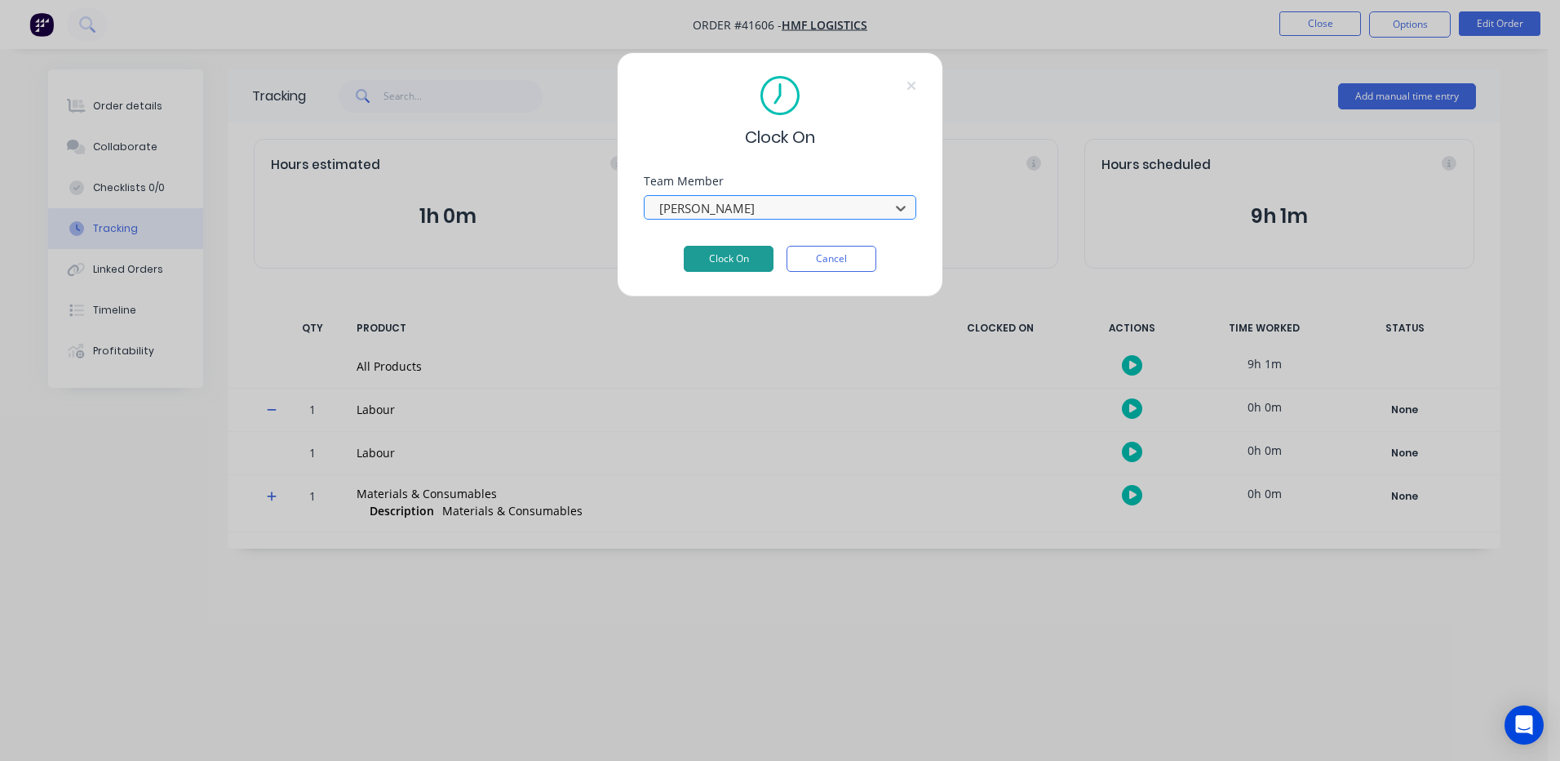
click at [710, 250] on button "Clock On" at bounding box center [729, 259] width 90 height 26
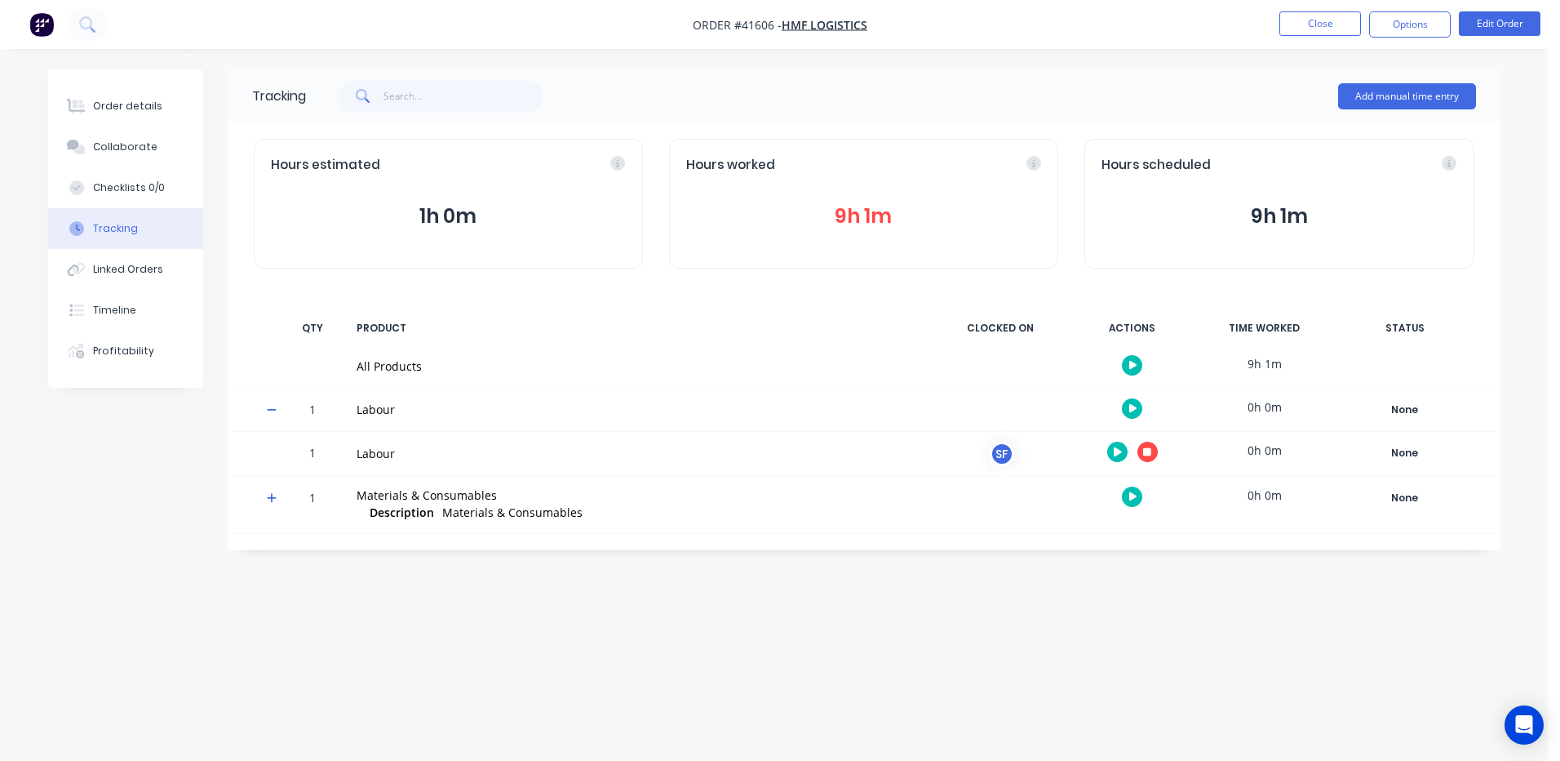
click at [1116, 446] on icon "button" at bounding box center [1118, 451] width 8 height 11
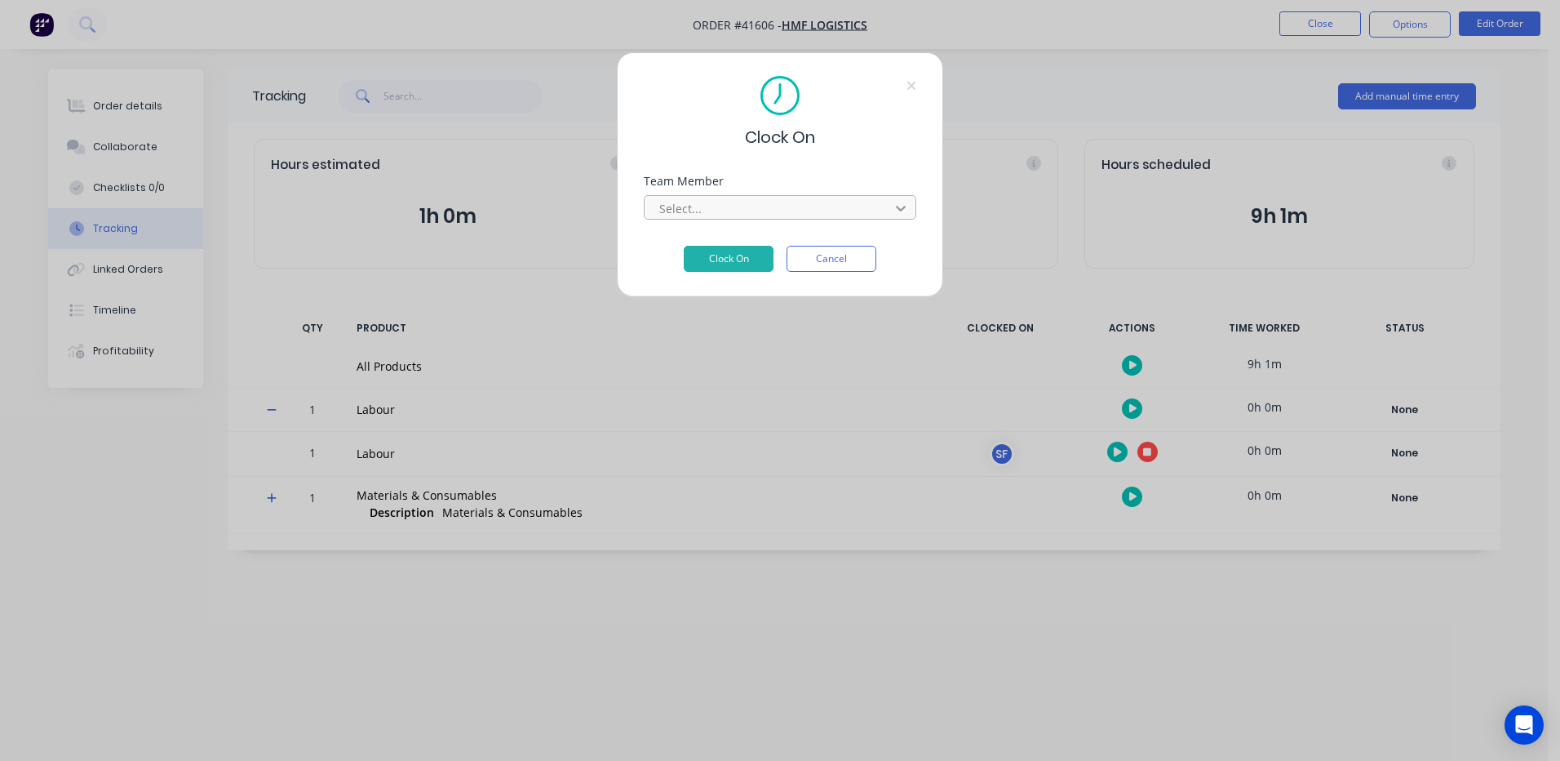
click at [893, 204] on icon at bounding box center [901, 208] width 16 height 16
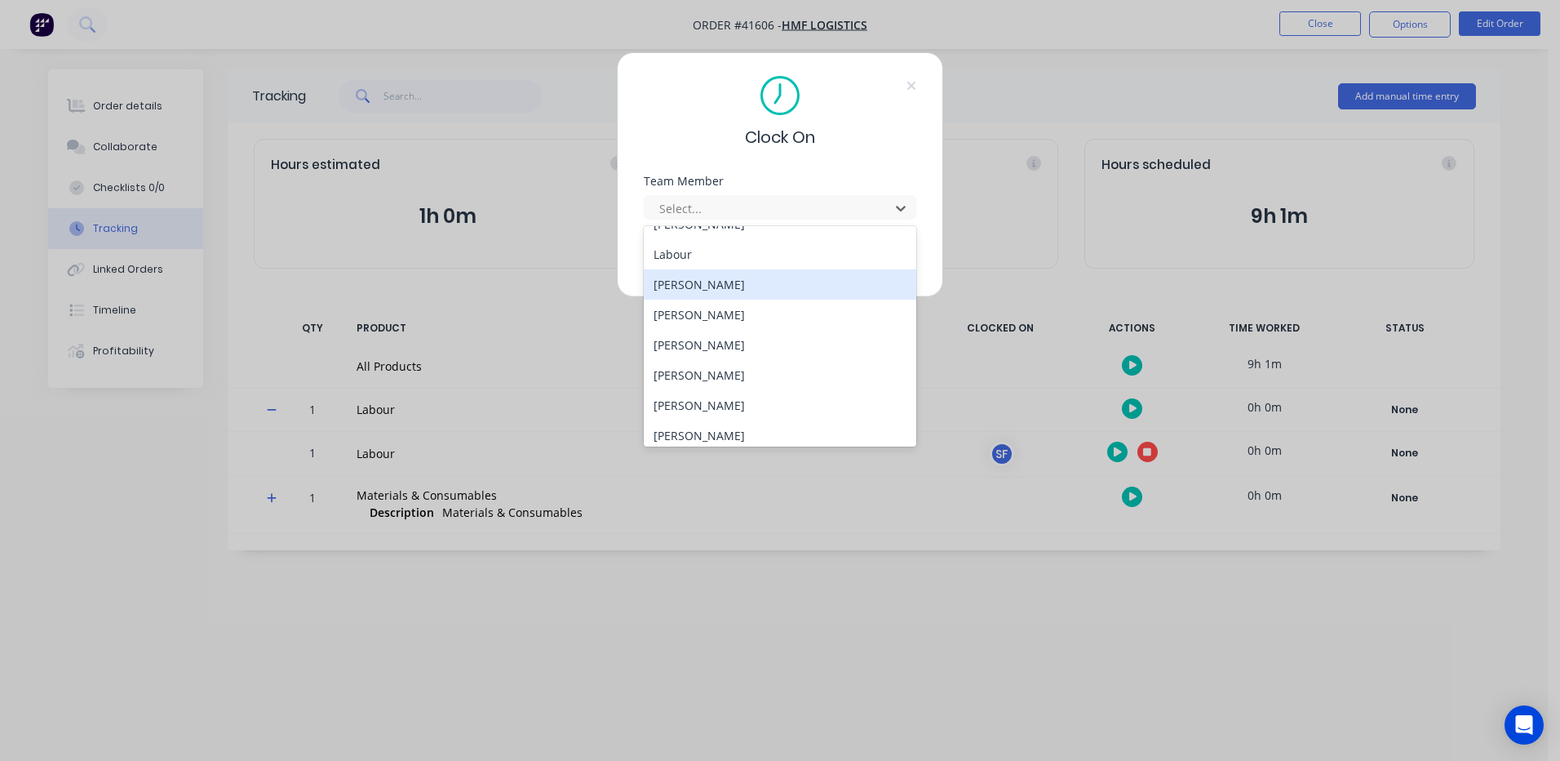
scroll to position [239, 0]
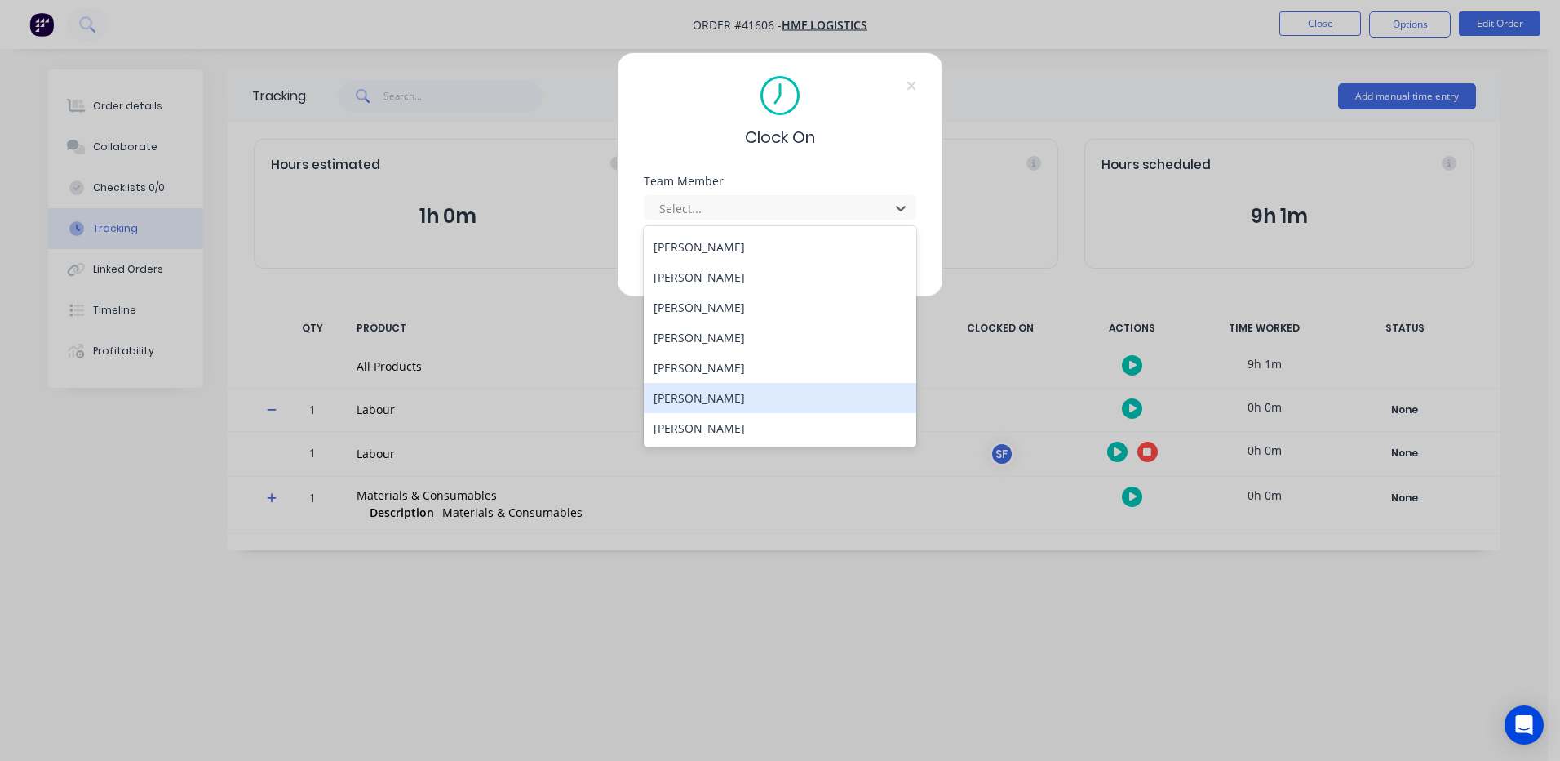
click at [714, 397] on div "Wayne Nichol" at bounding box center [780, 398] width 273 height 30
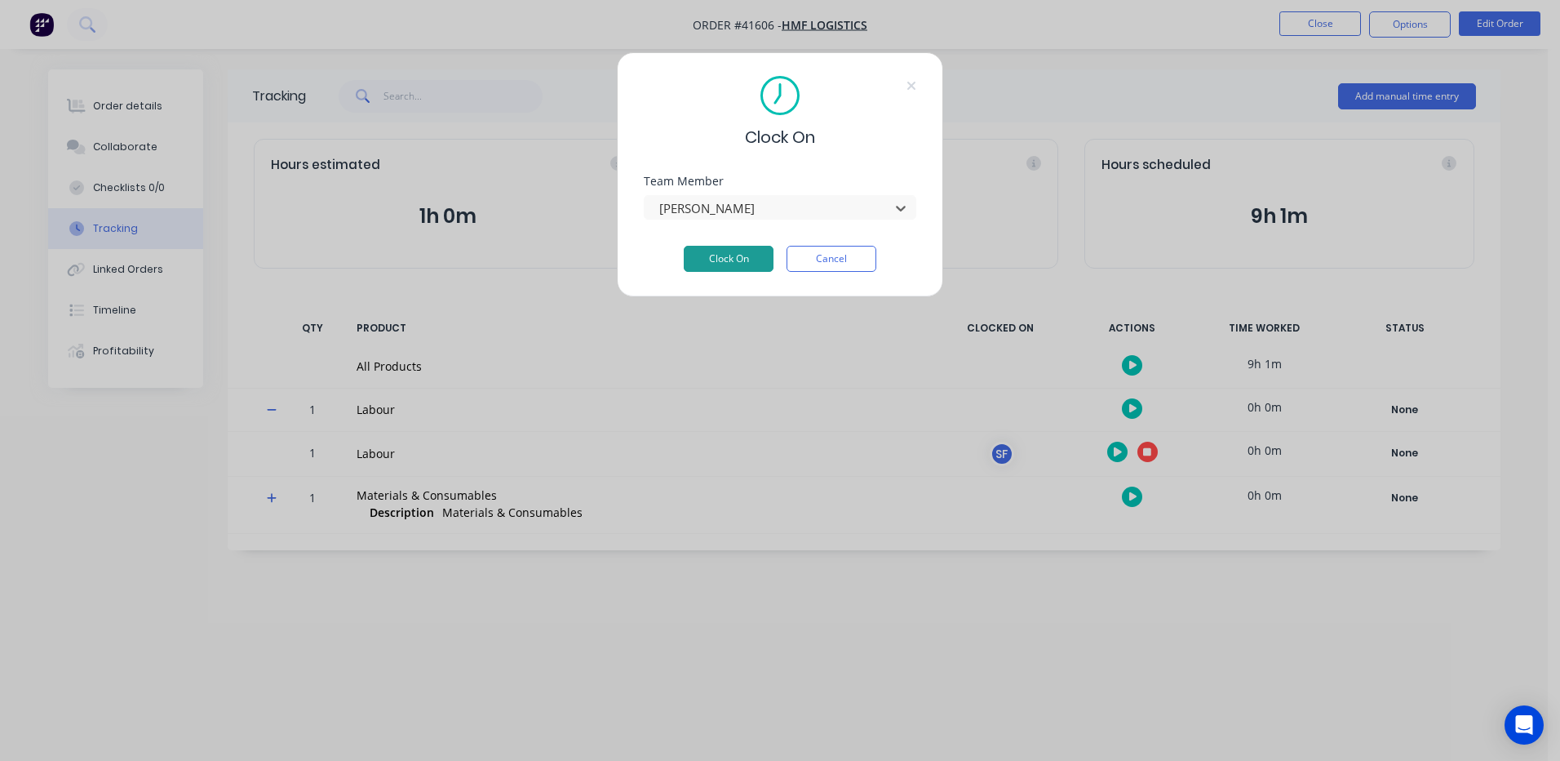
click at [735, 258] on button "Clock On" at bounding box center [729, 259] width 90 height 26
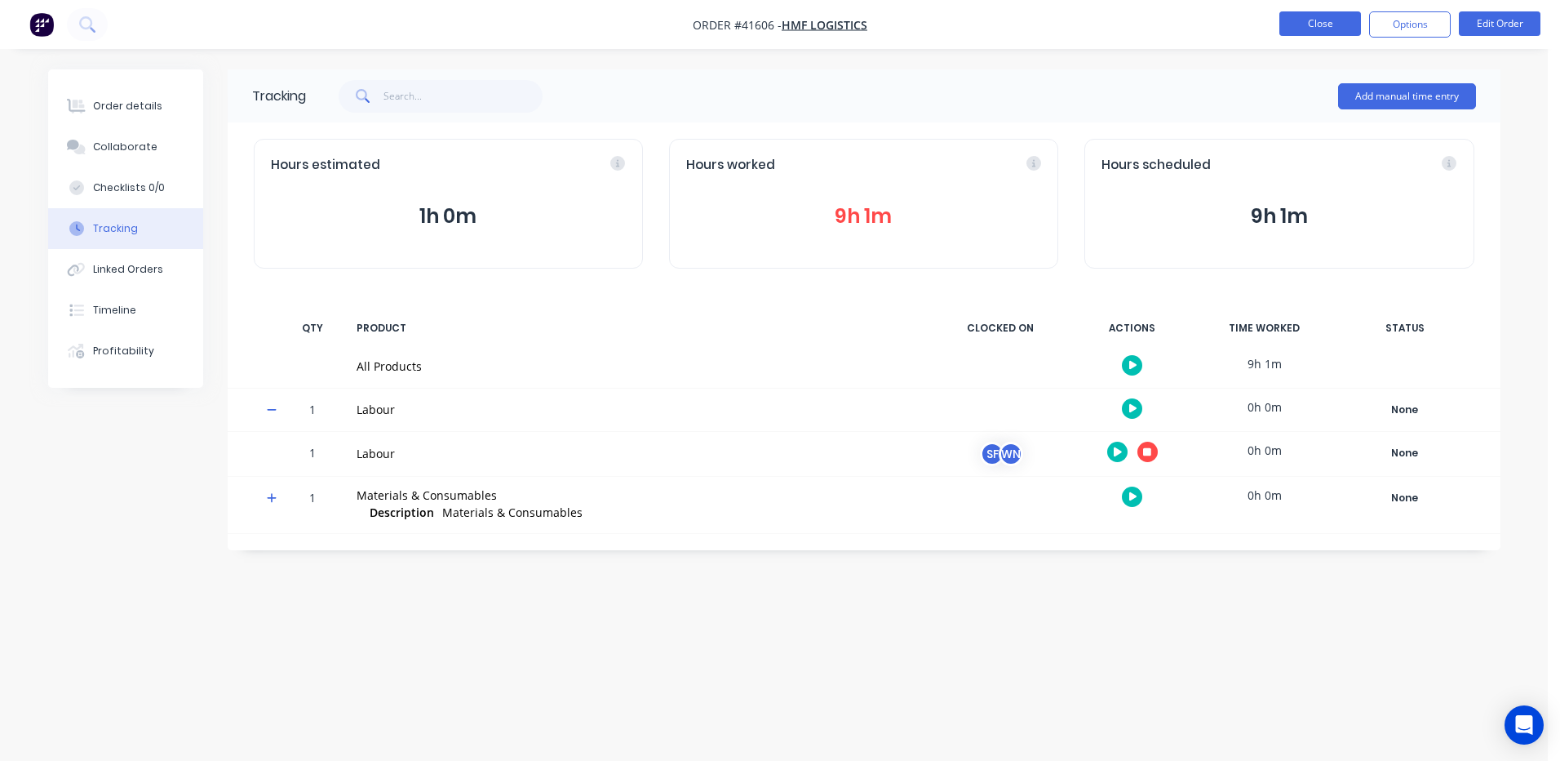
click at [1323, 17] on button "Close" at bounding box center [1320, 23] width 82 height 24
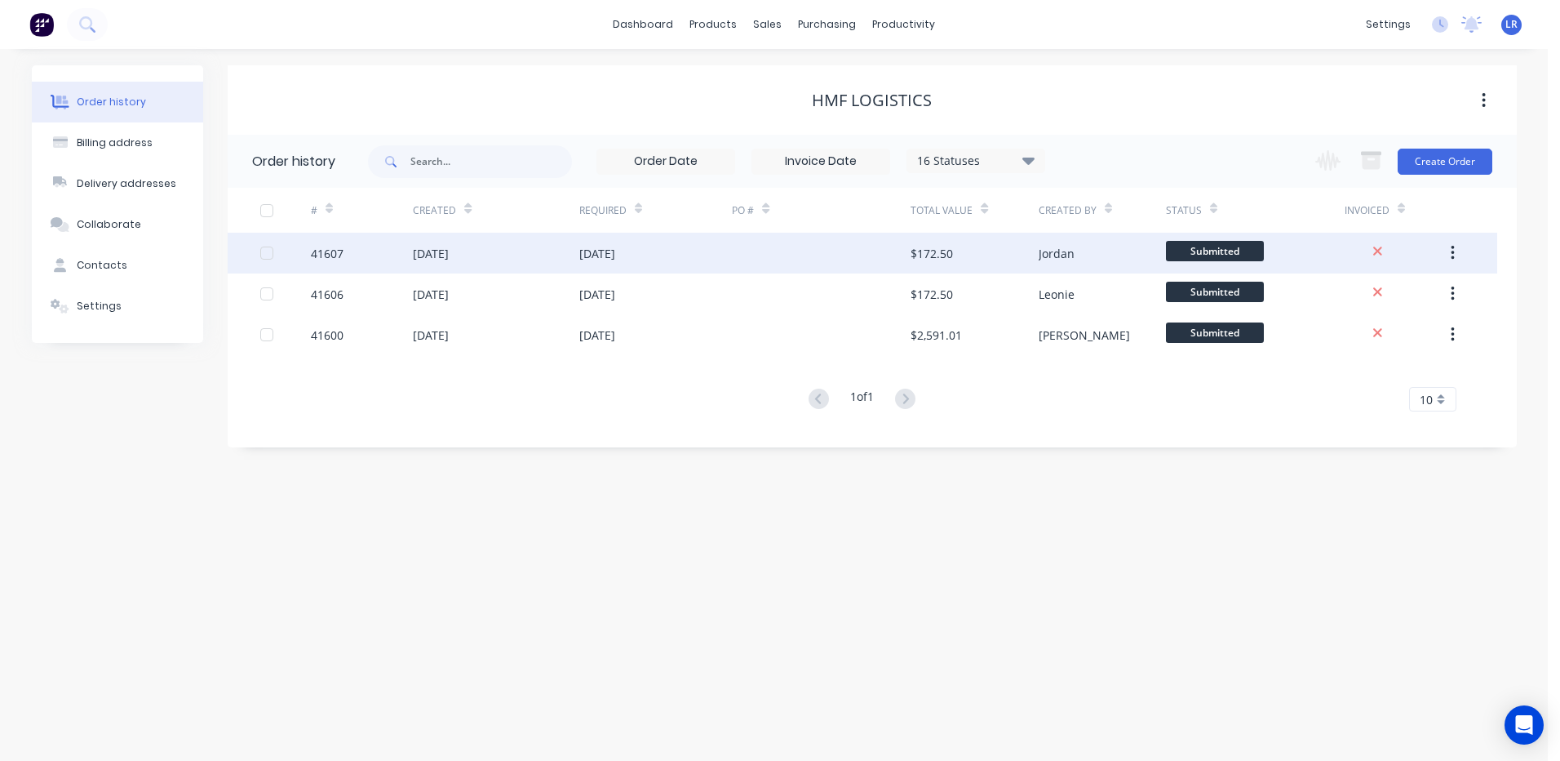
click at [449, 251] on div "[DATE]" at bounding box center [431, 253] width 36 height 17
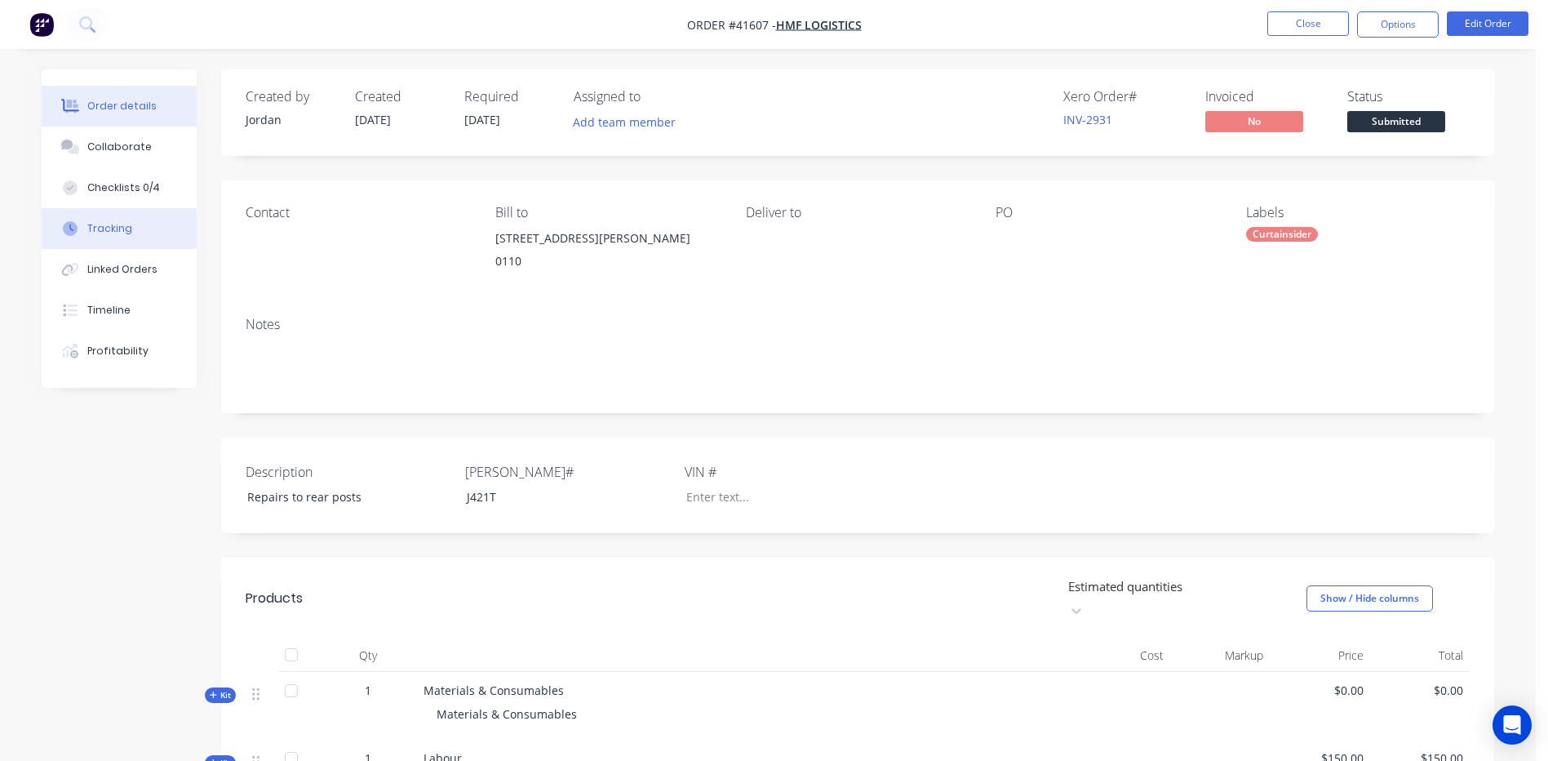
click at [154, 227] on button "Tracking" at bounding box center [119, 228] width 155 height 41
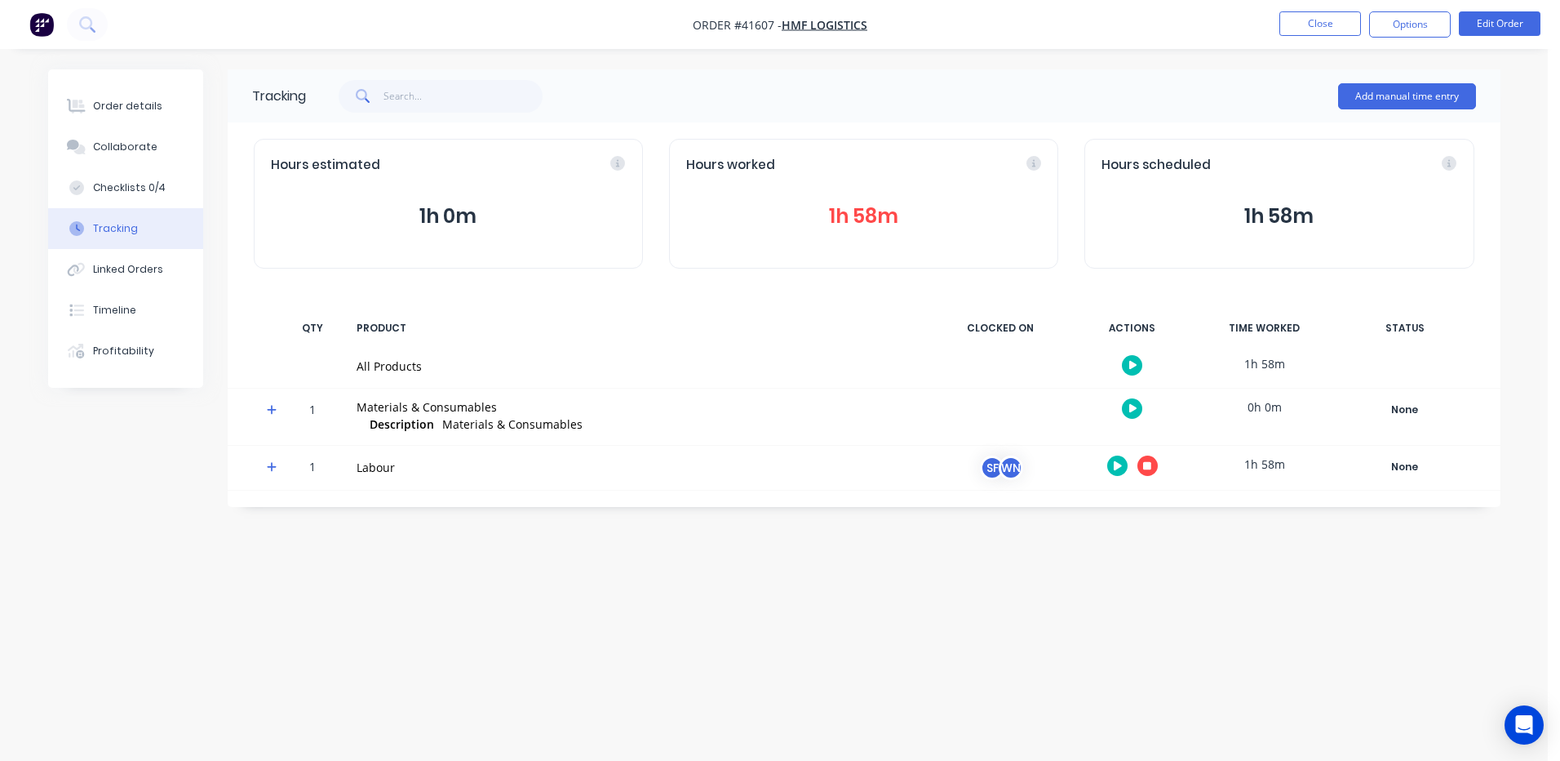
click at [1145, 461] on icon "button" at bounding box center [1147, 465] width 8 height 11
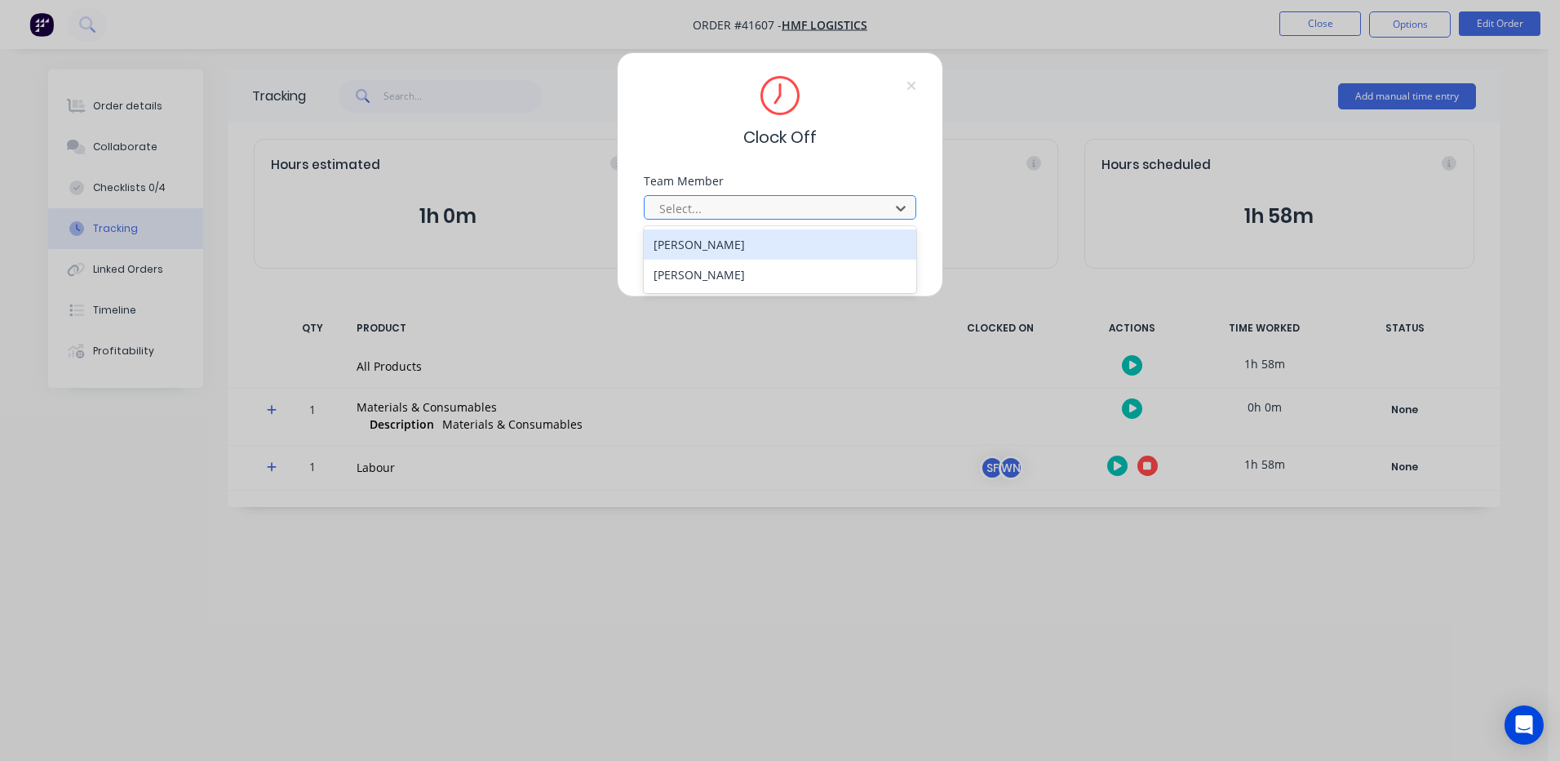
click at [712, 247] on div "sam fenton" at bounding box center [780, 244] width 273 height 30
click at [746, 255] on button "Clock Off" at bounding box center [729, 259] width 90 height 26
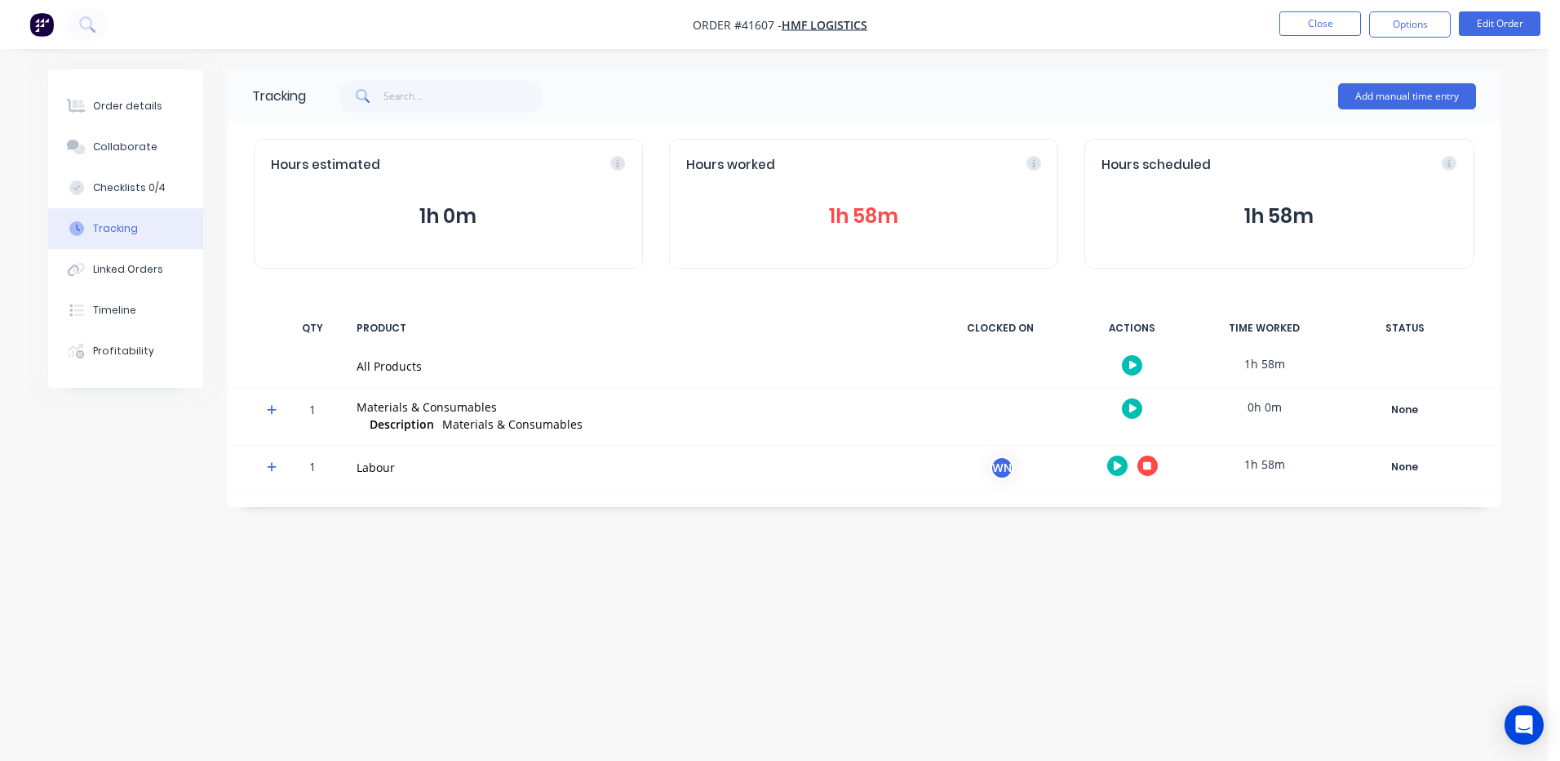
click at [1148, 460] on icon "button" at bounding box center [1147, 465] width 8 height 11
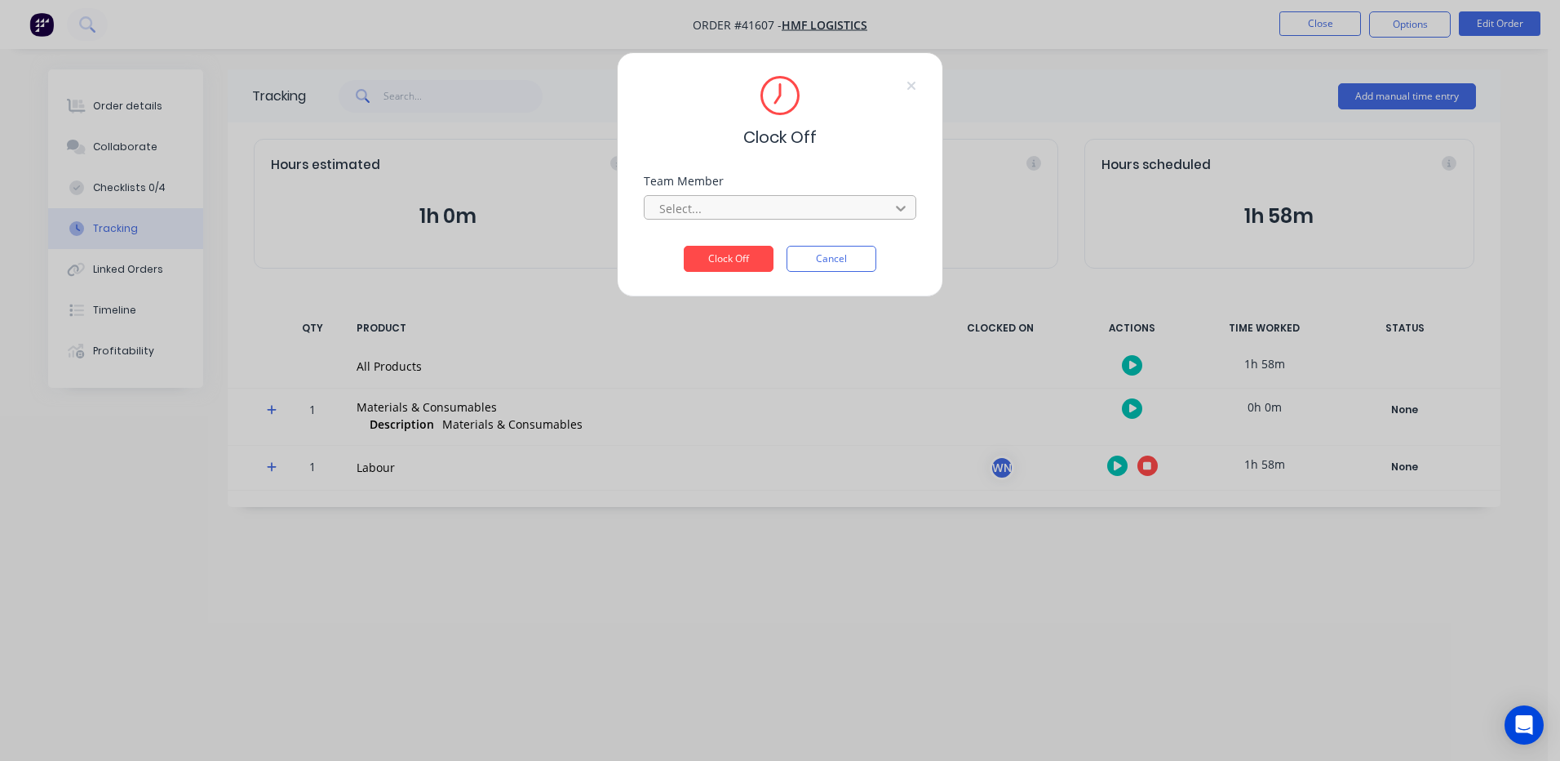
click at [896, 206] on icon at bounding box center [901, 208] width 16 height 16
drag, startPoint x: 717, startPoint y: 246, endPoint x: 727, endPoint y: 251, distance: 10.9
click at [717, 246] on div "Wayne Nichol" at bounding box center [780, 244] width 273 height 30
click at [747, 254] on button "Clock Off" at bounding box center [729, 259] width 90 height 26
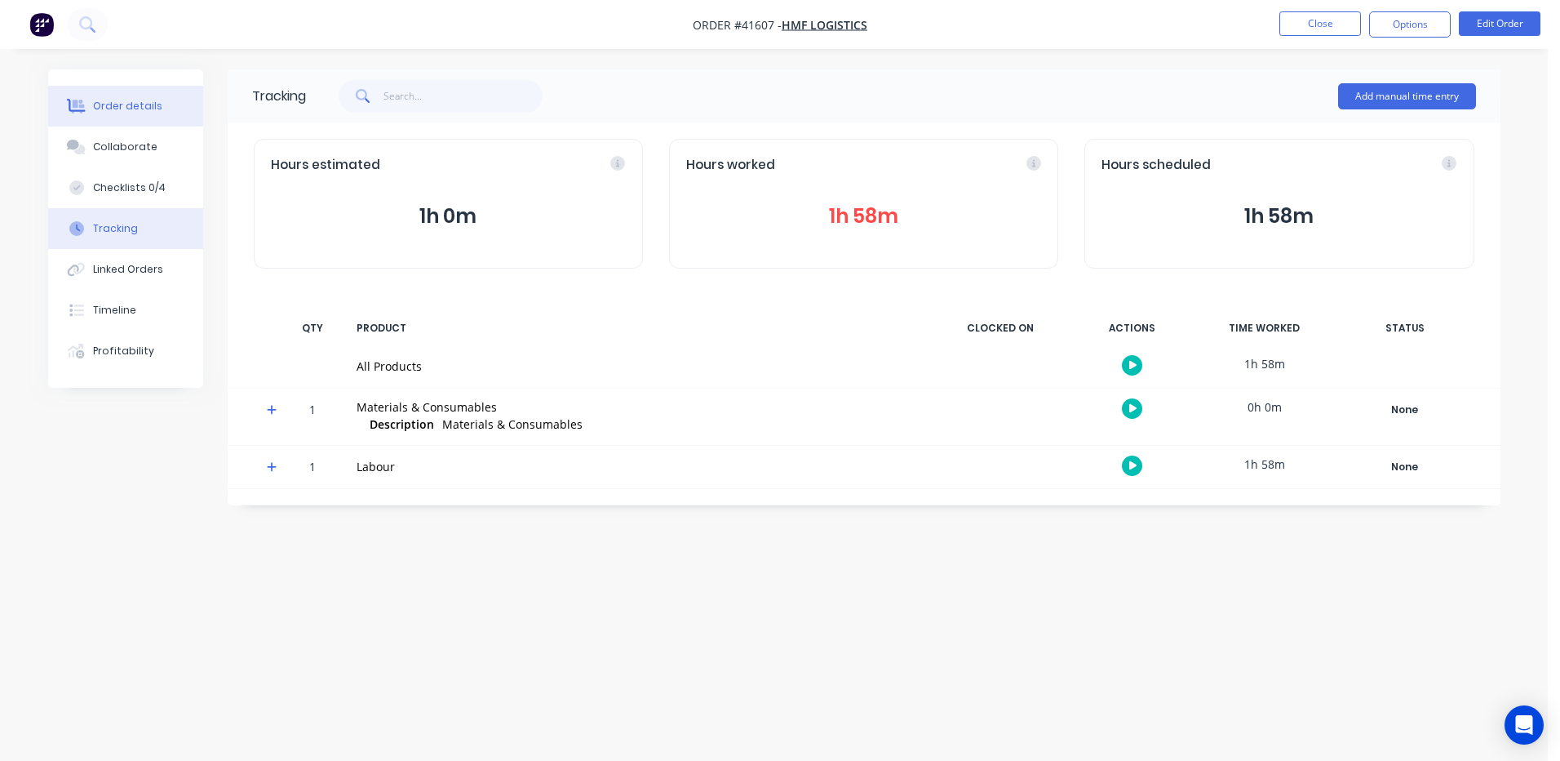
click at [100, 109] on div "Order details" at bounding box center [127, 106] width 69 height 15
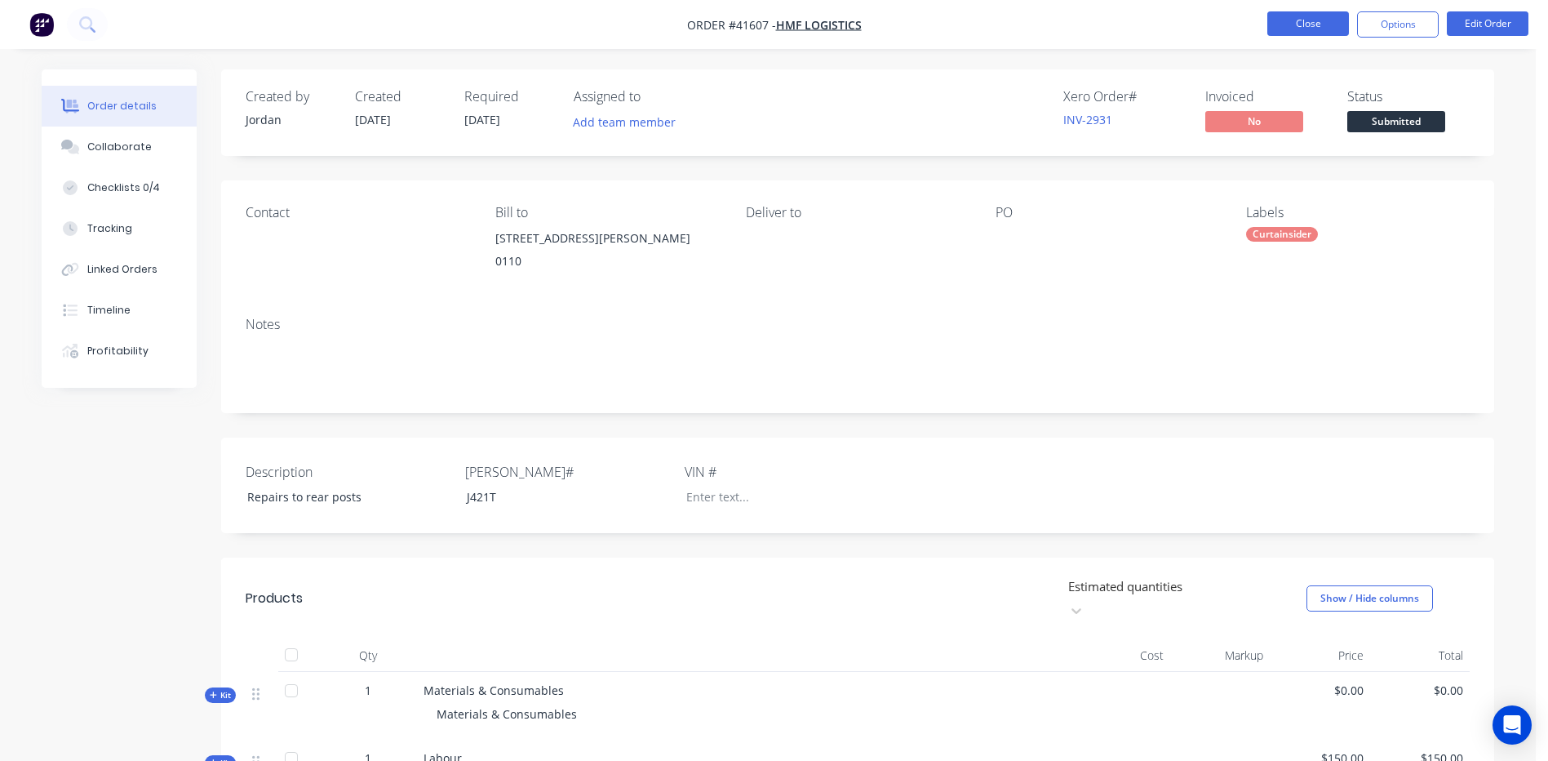
click at [1310, 20] on button "Close" at bounding box center [1308, 23] width 82 height 24
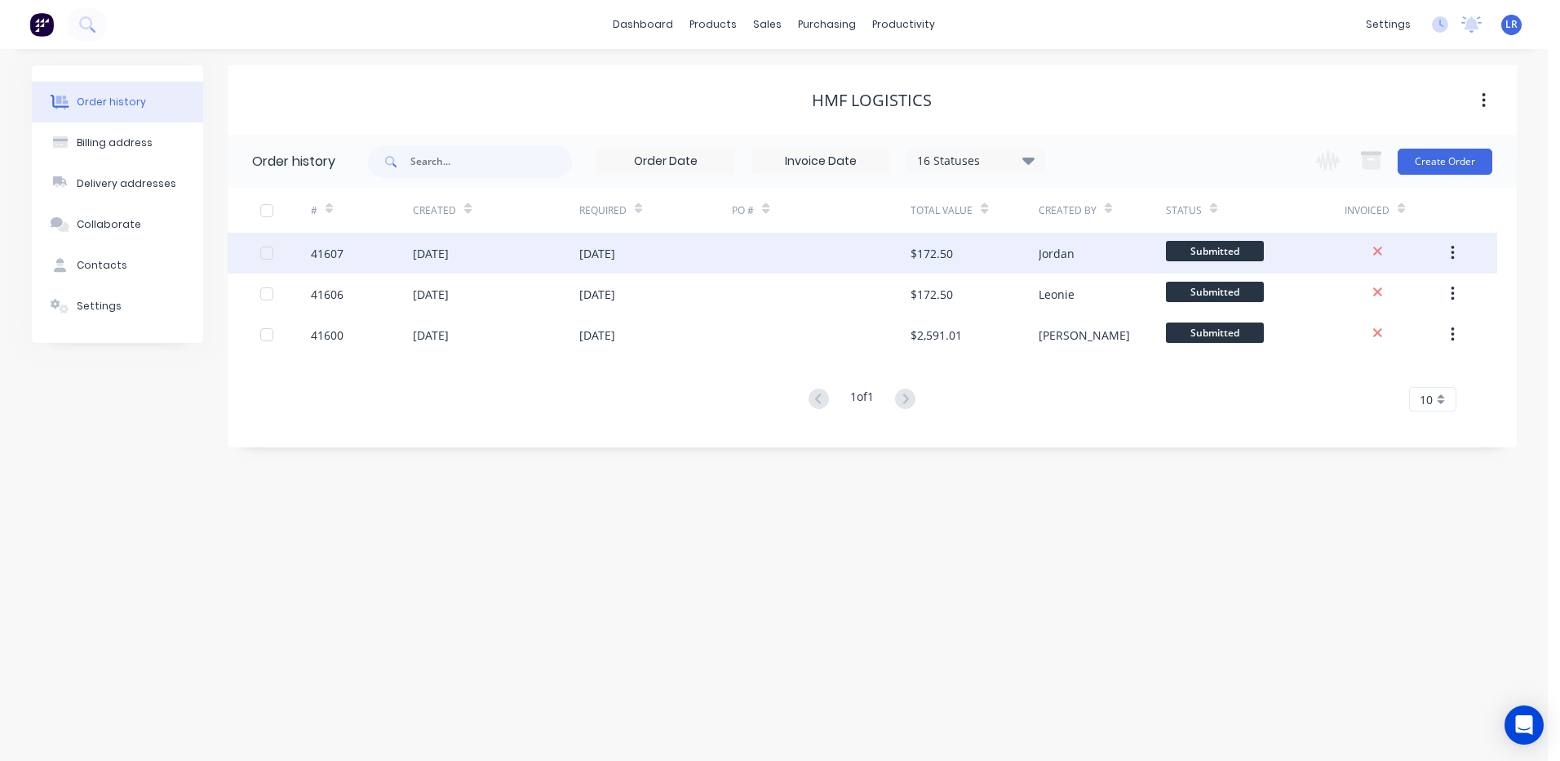
click at [267, 251] on div at bounding box center [267, 253] width 33 height 33
click at [1448, 244] on button "button" at bounding box center [1453, 252] width 38 height 29
click at [1373, 297] on div "Archive" at bounding box center [1395, 296] width 126 height 24
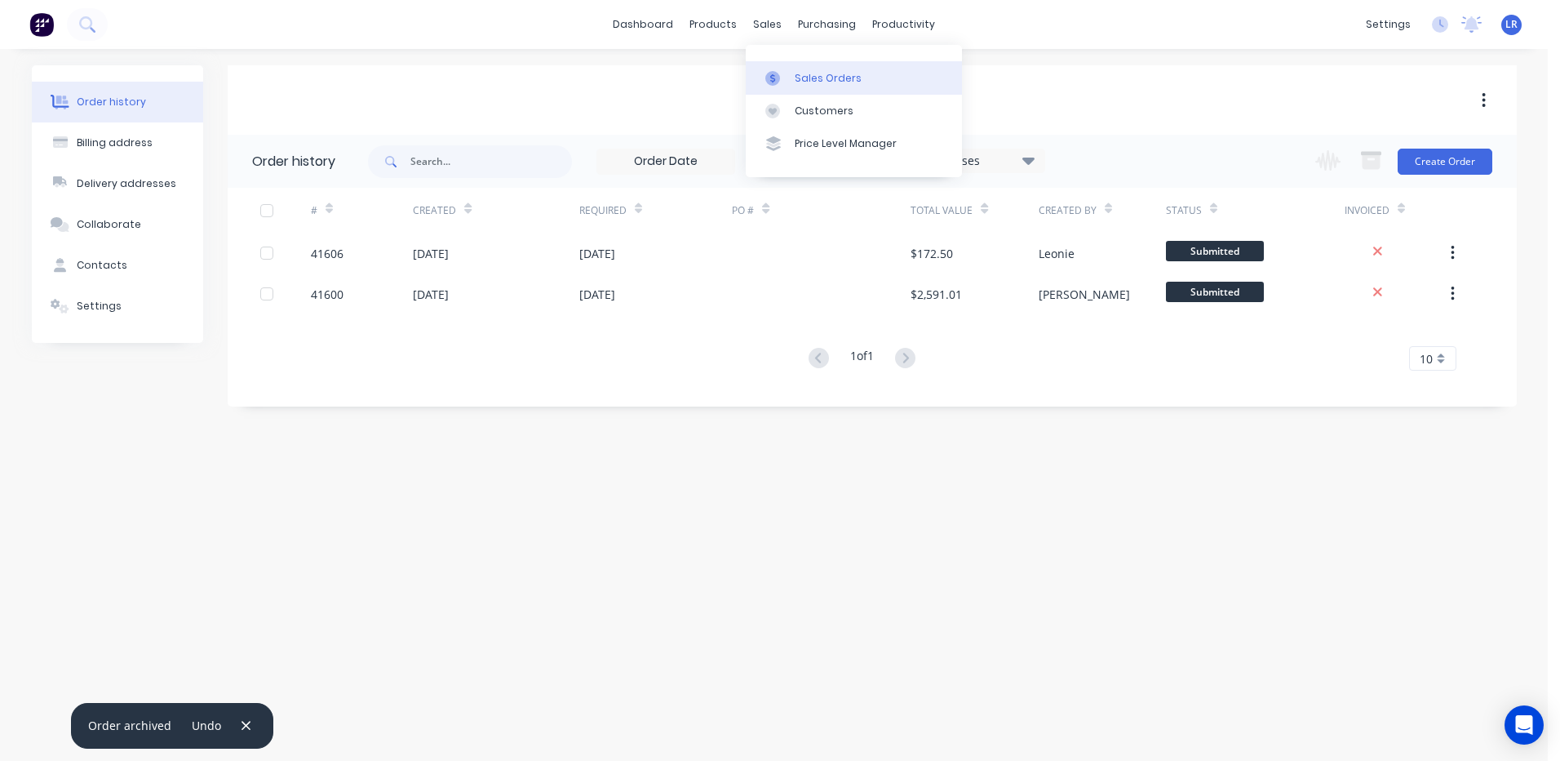
click at [806, 77] on div "Sales Orders" at bounding box center [828, 78] width 67 height 15
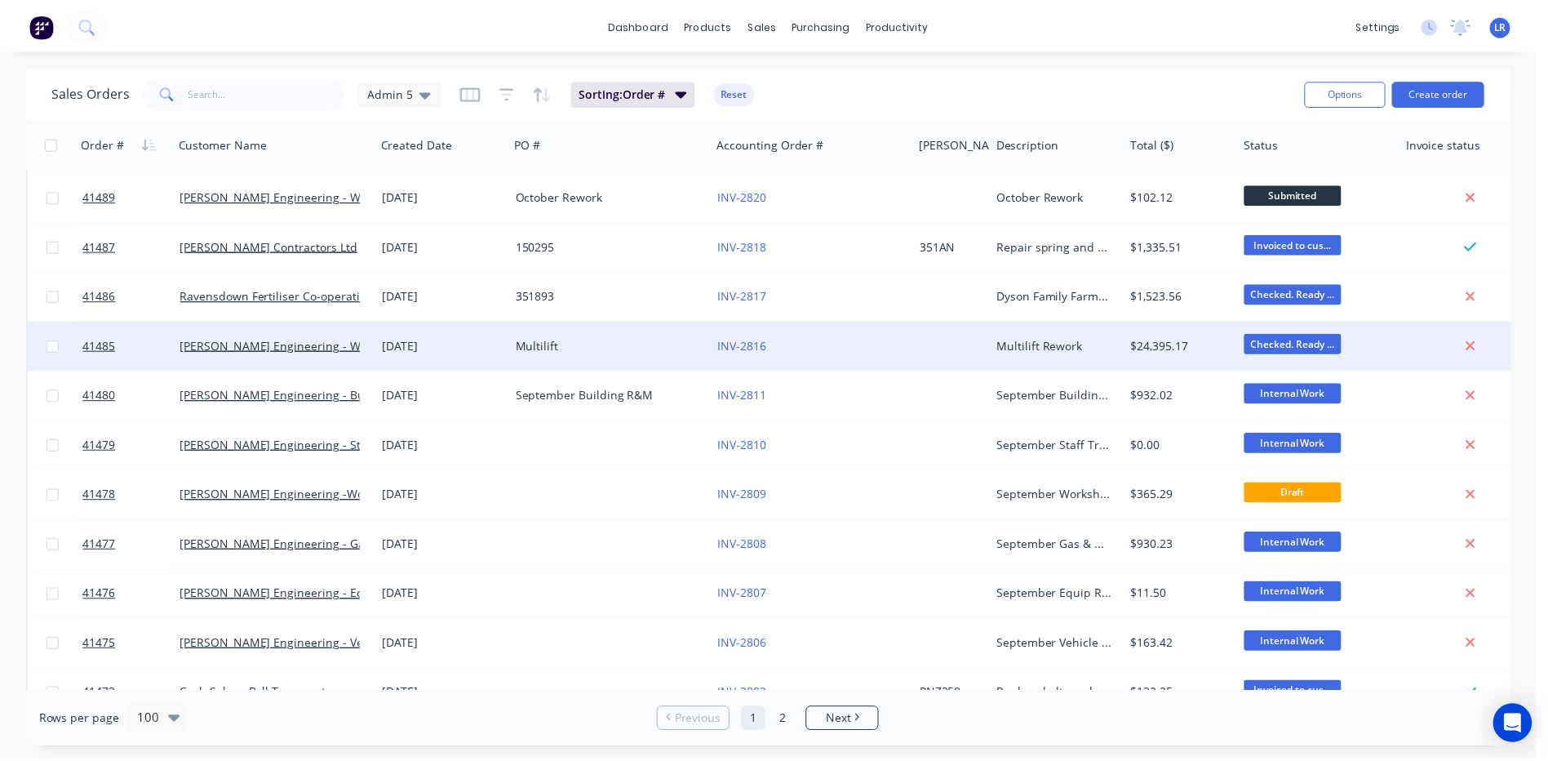
scroll to position [4406, 0]
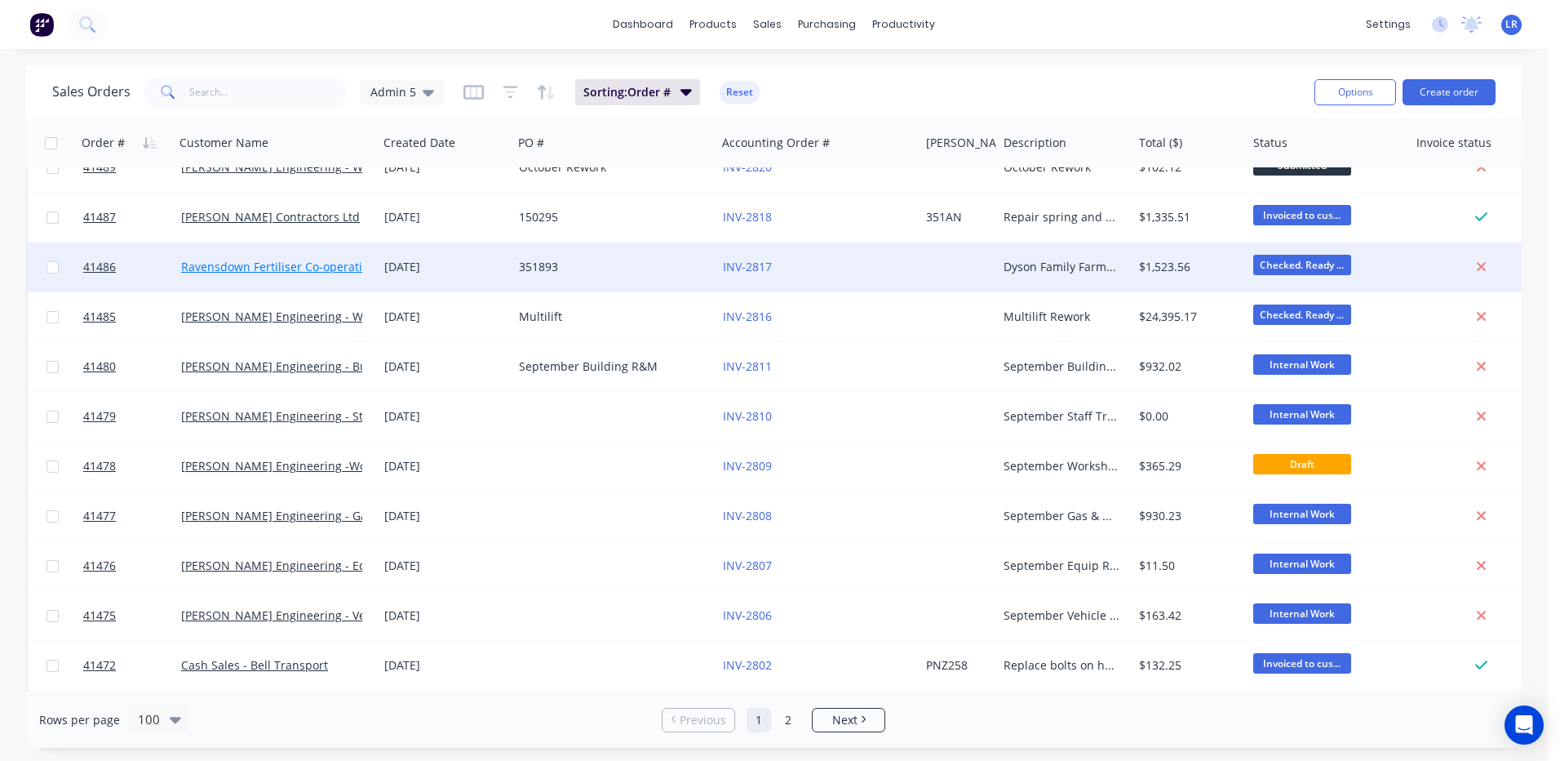
click at [261, 261] on link "Ravensdown Fertiliser Co-operative" at bounding box center [277, 267] width 193 height 16
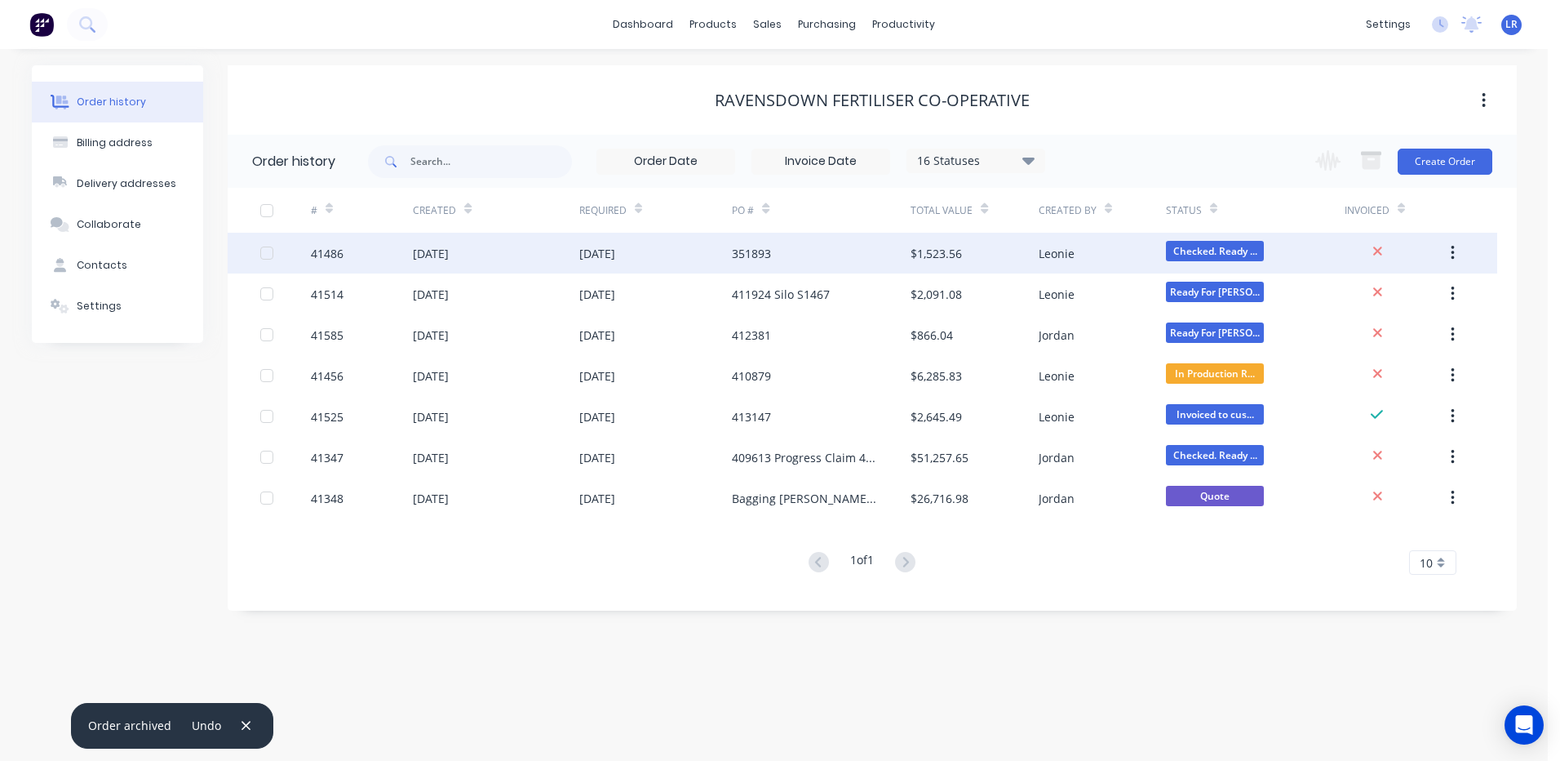
click at [368, 248] on div "41486" at bounding box center [362, 253] width 102 height 41
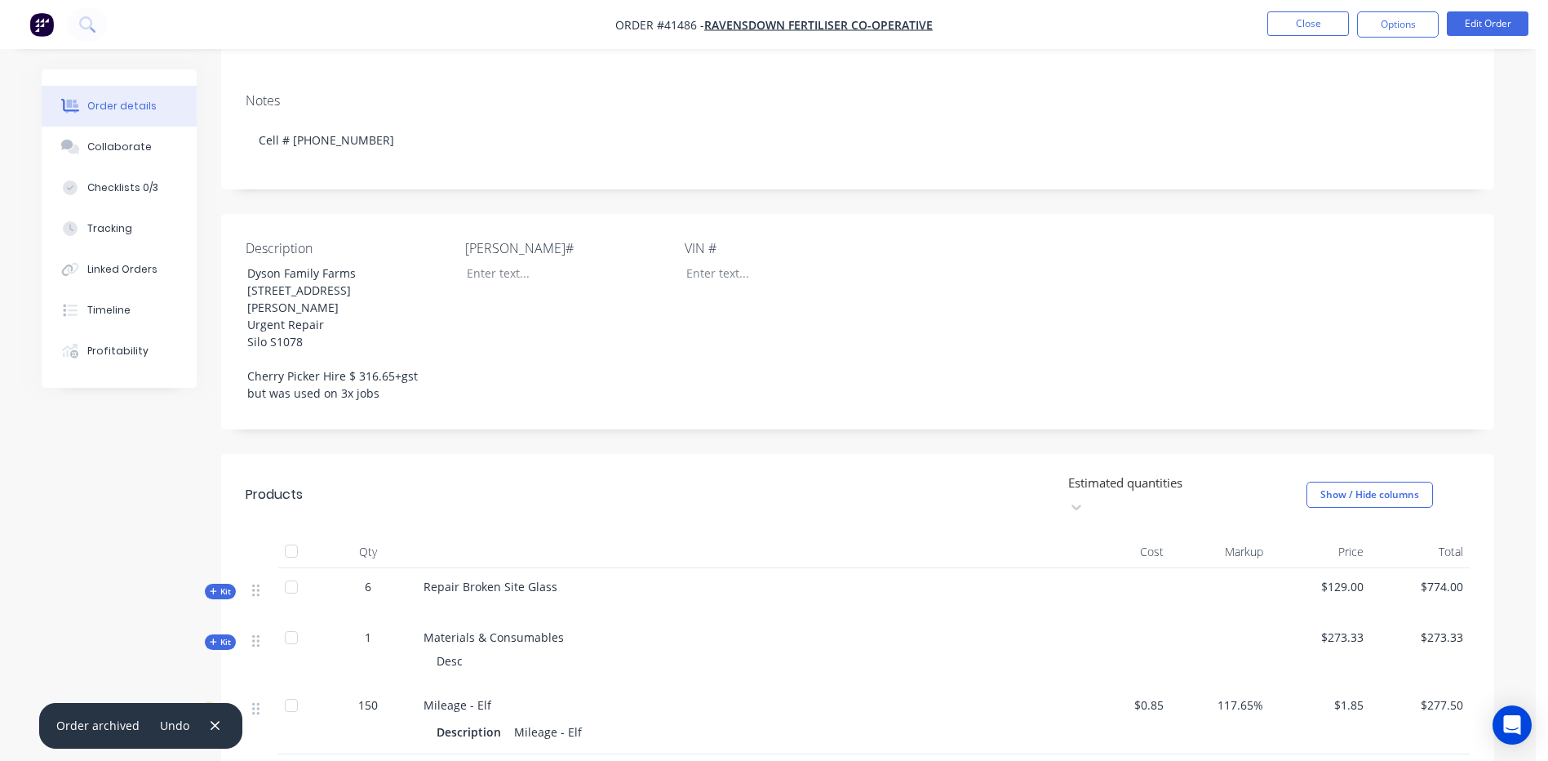
scroll to position [245, 0]
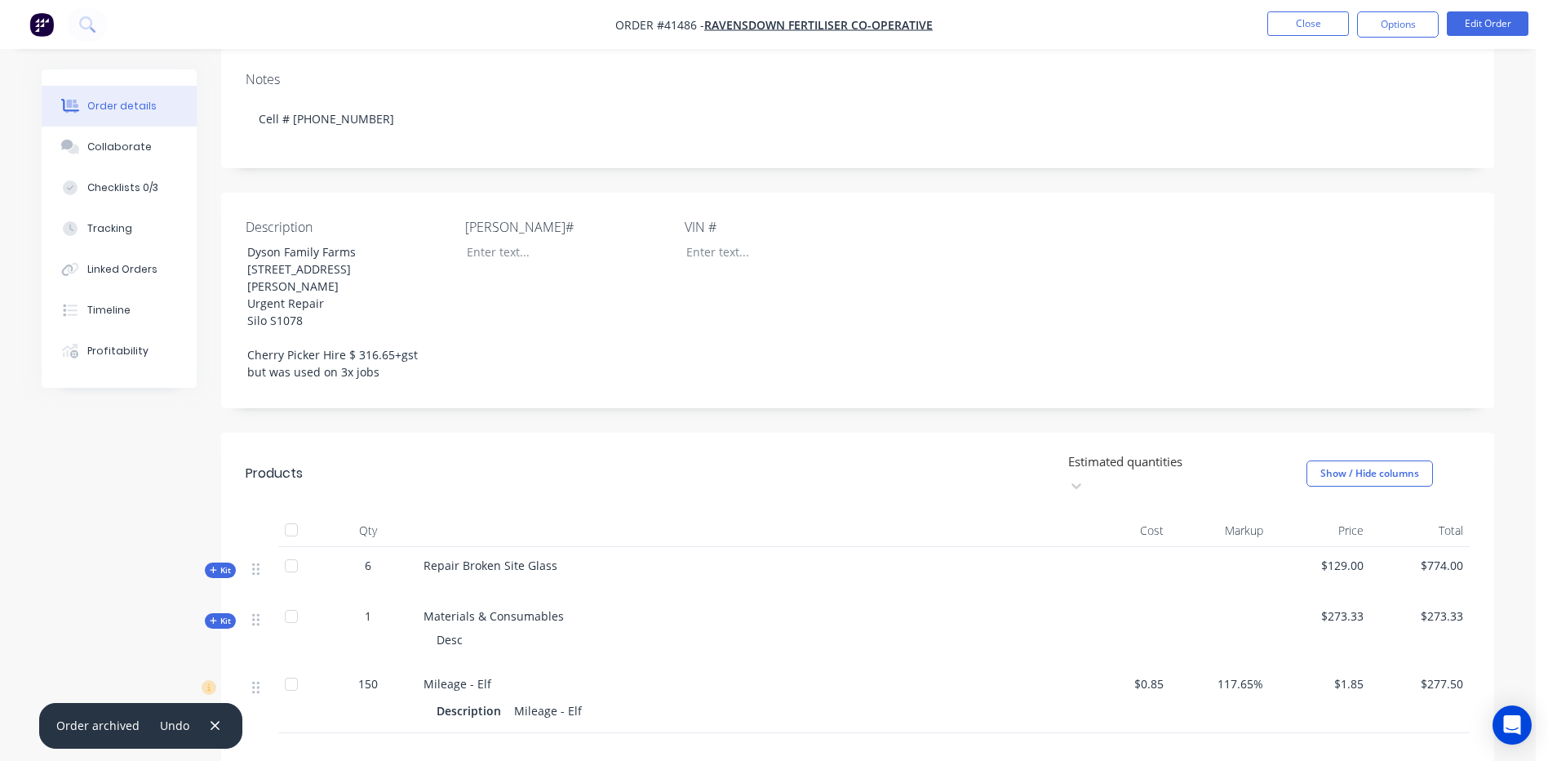
click at [220, 614] on span "Kit" at bounding box center [220, 620] width 21 height 12
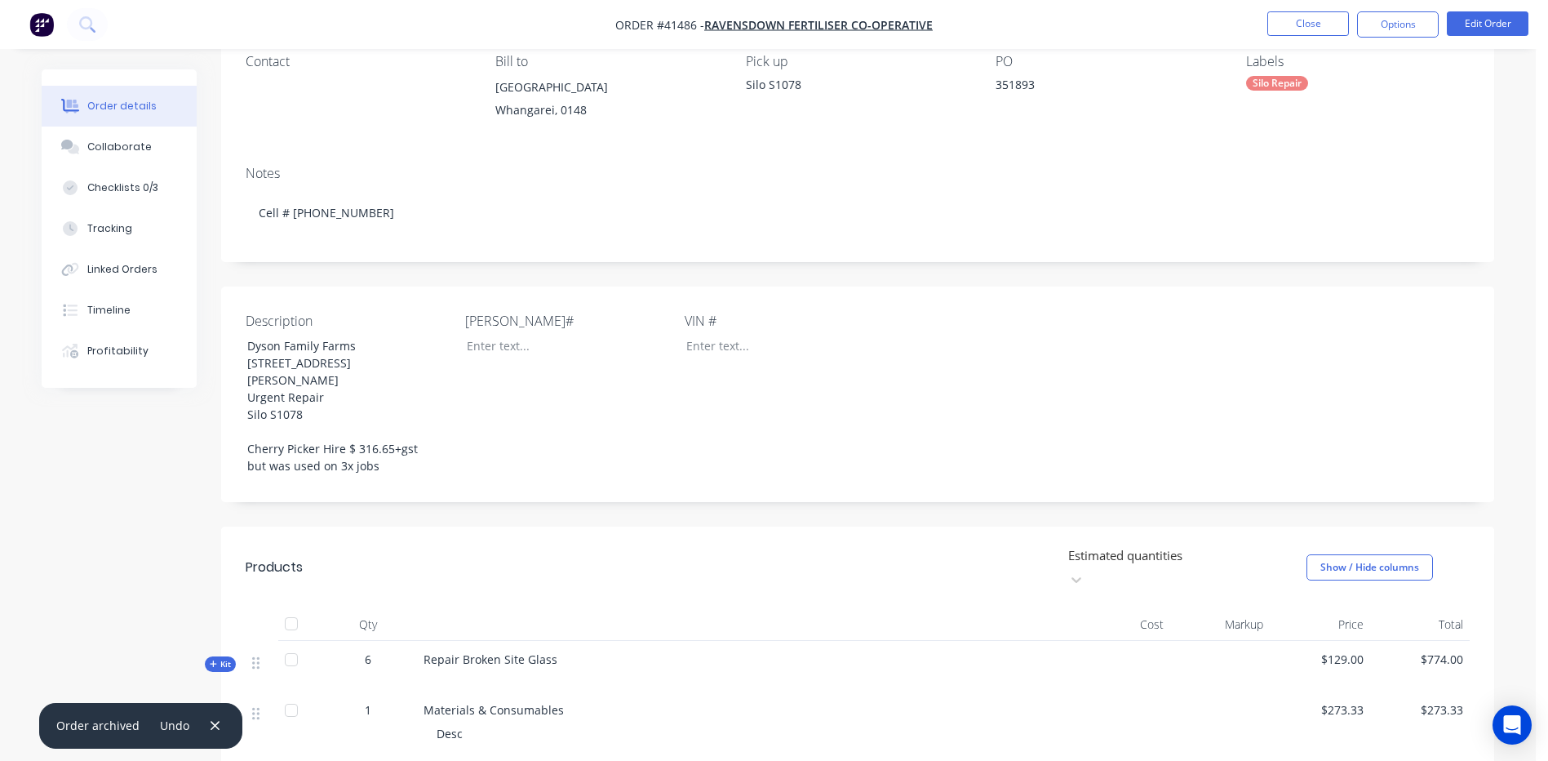
scroll to position [82, 0]
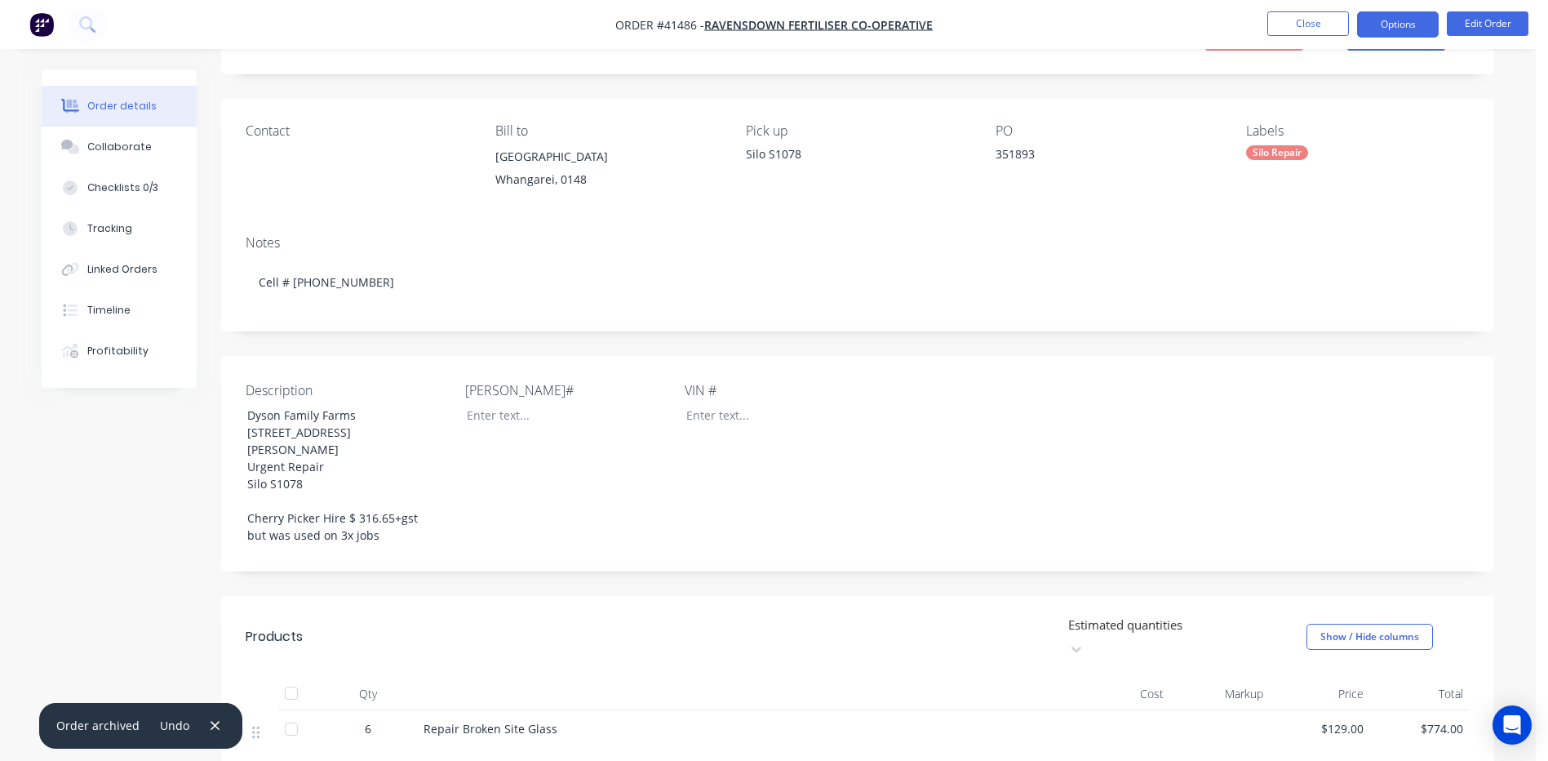
click at [1411, 22] on button "Options" at bounding box center [1398, 24] width 82 height 26
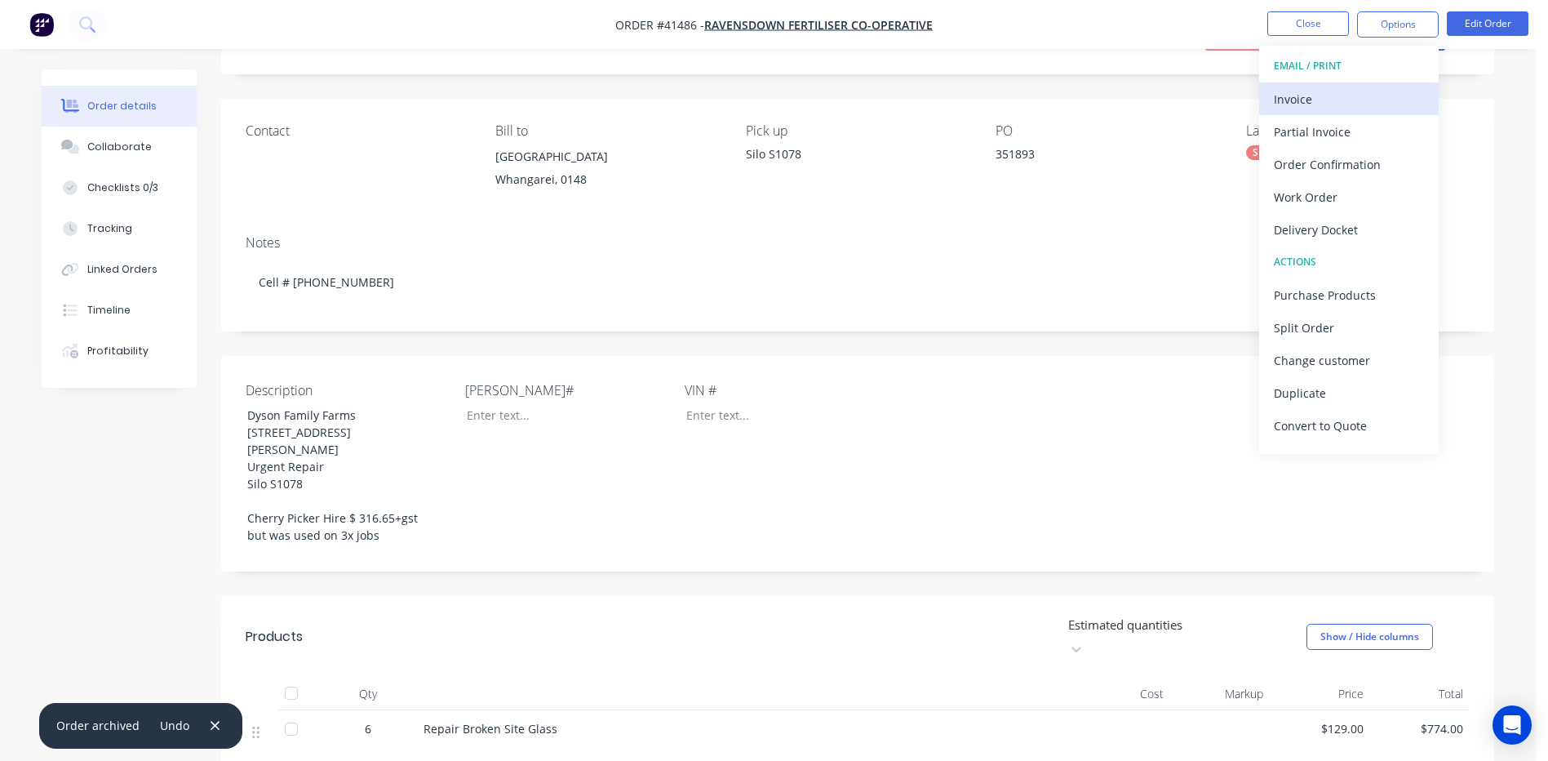
click at [1319, 96] on div "Invoice" at bounding box center [1349, 99] width 150 height 24
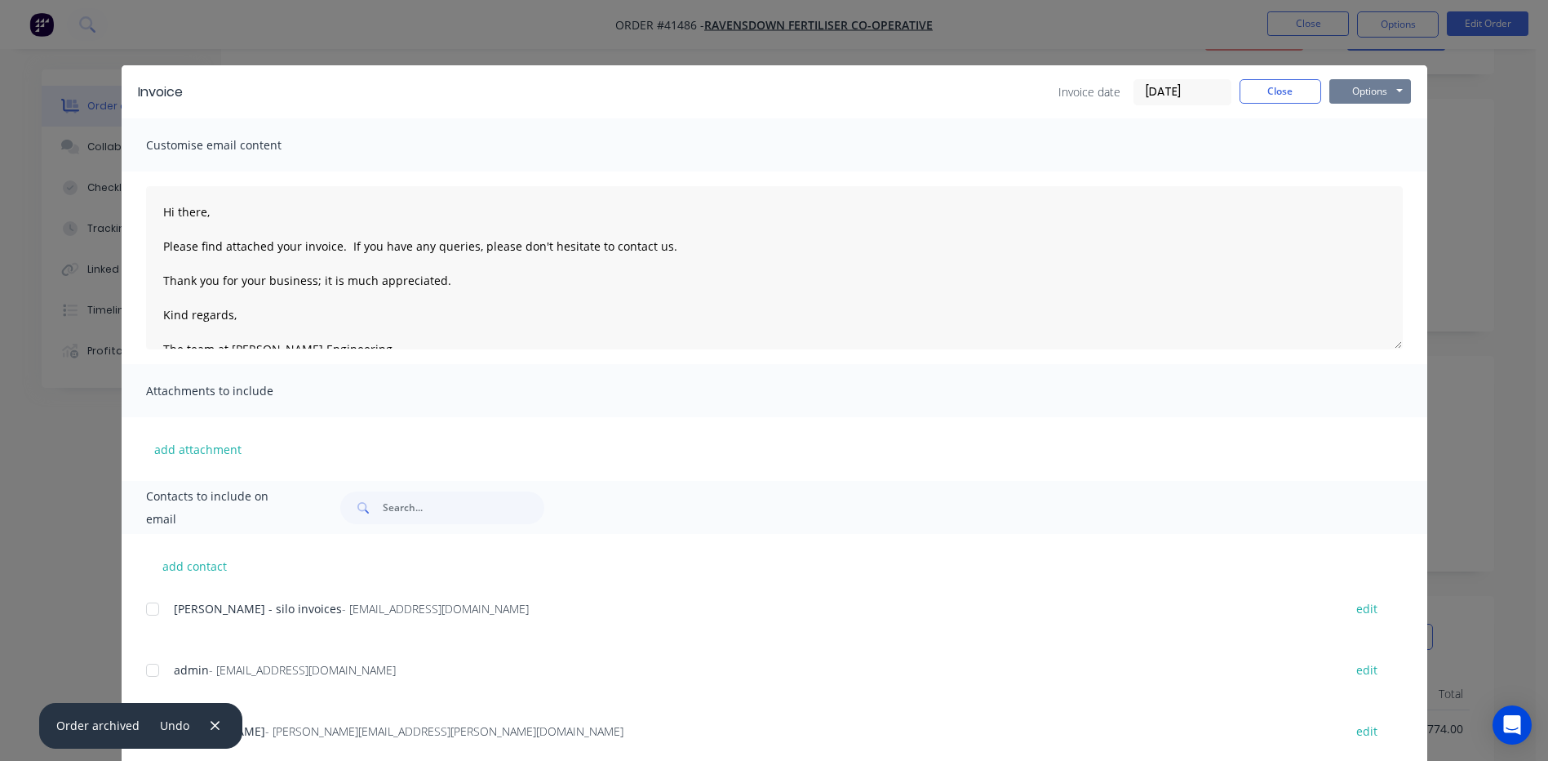
click at [1362, 88] on button "Options" at bounding box center [1370, 91] width 82 height 24
click at [1357, 118] on button "Preview" at bounding box center [1381, 120] width 104 height 27
click at [1264, 91] on button "Close" at bounding box center [1281, 91] width 82 height 24
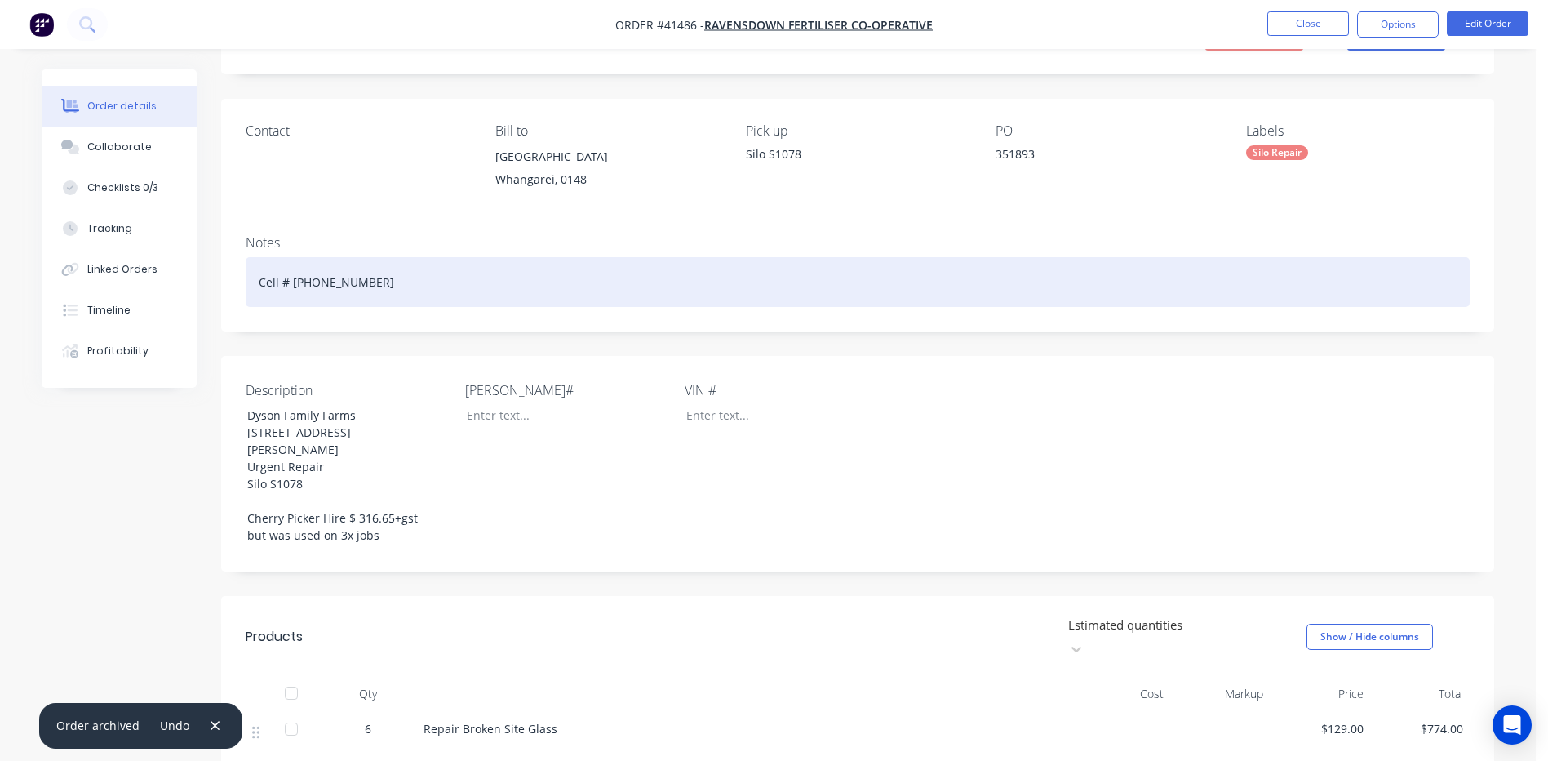
click at [360, 281] on div "Cell # 021-732464" at bounding box center [858, 282] width 1224 height 50
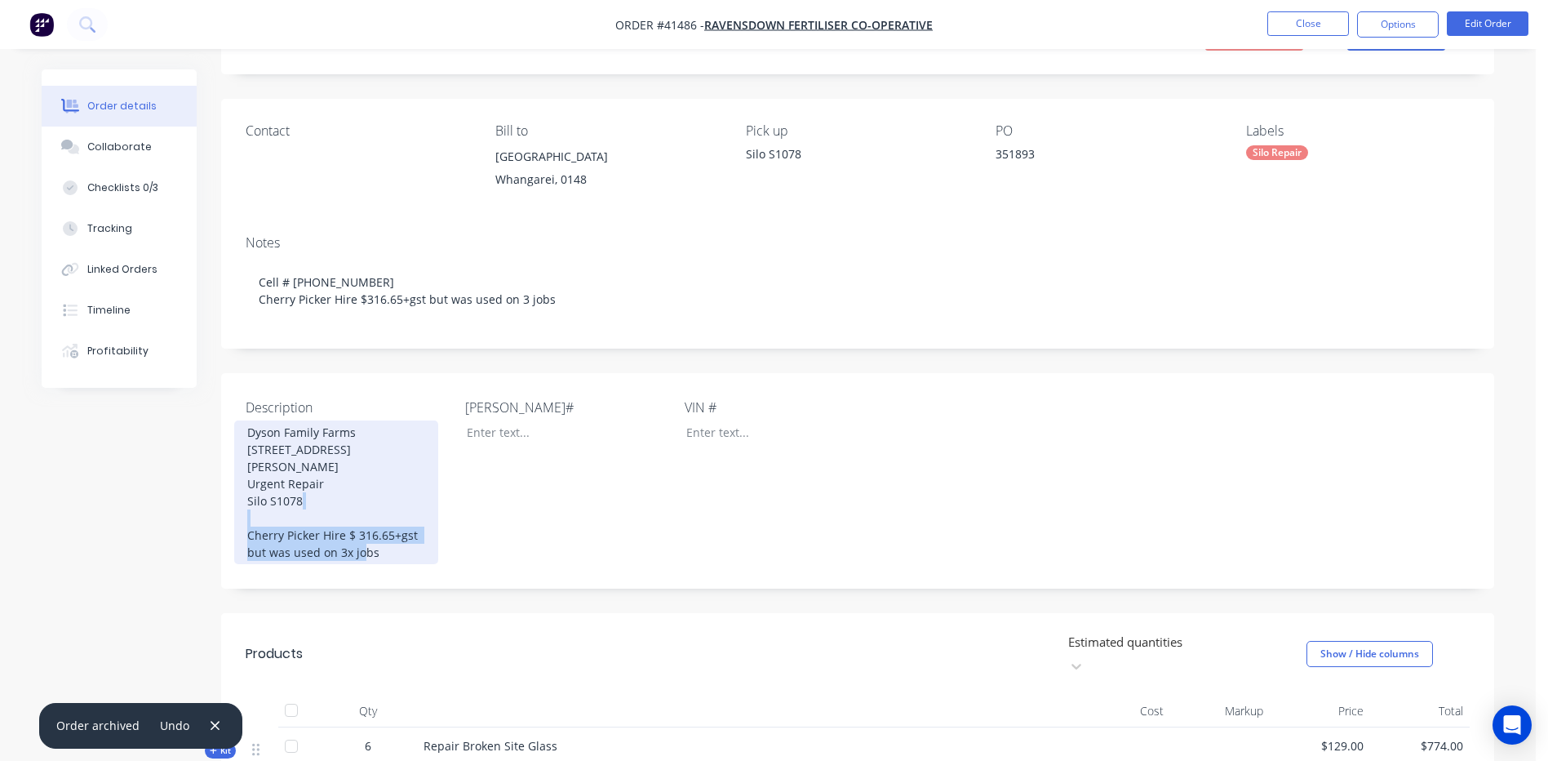
drag, startPoint x: 244, startPoint y: 517, endPoint x: 502, endPoint y: 529, distance: 258.1
click at [502, 529] on div "Description Dyson Family Farms 218 Waller Road, Dargaville Urgent Repair Silo S…" at bounding box center [857, 480] width 1273 height 215
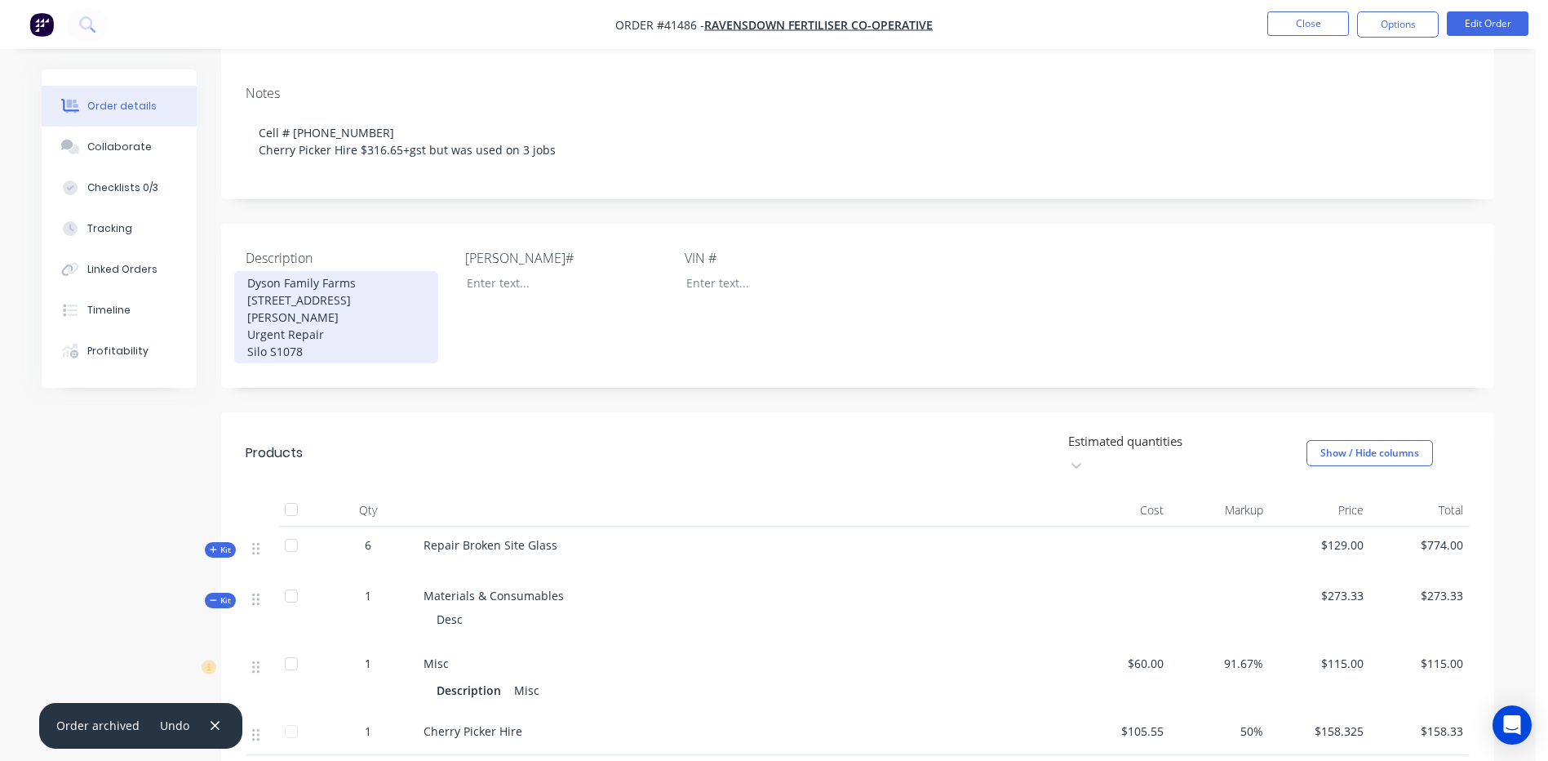
scroll to position [245, 0]
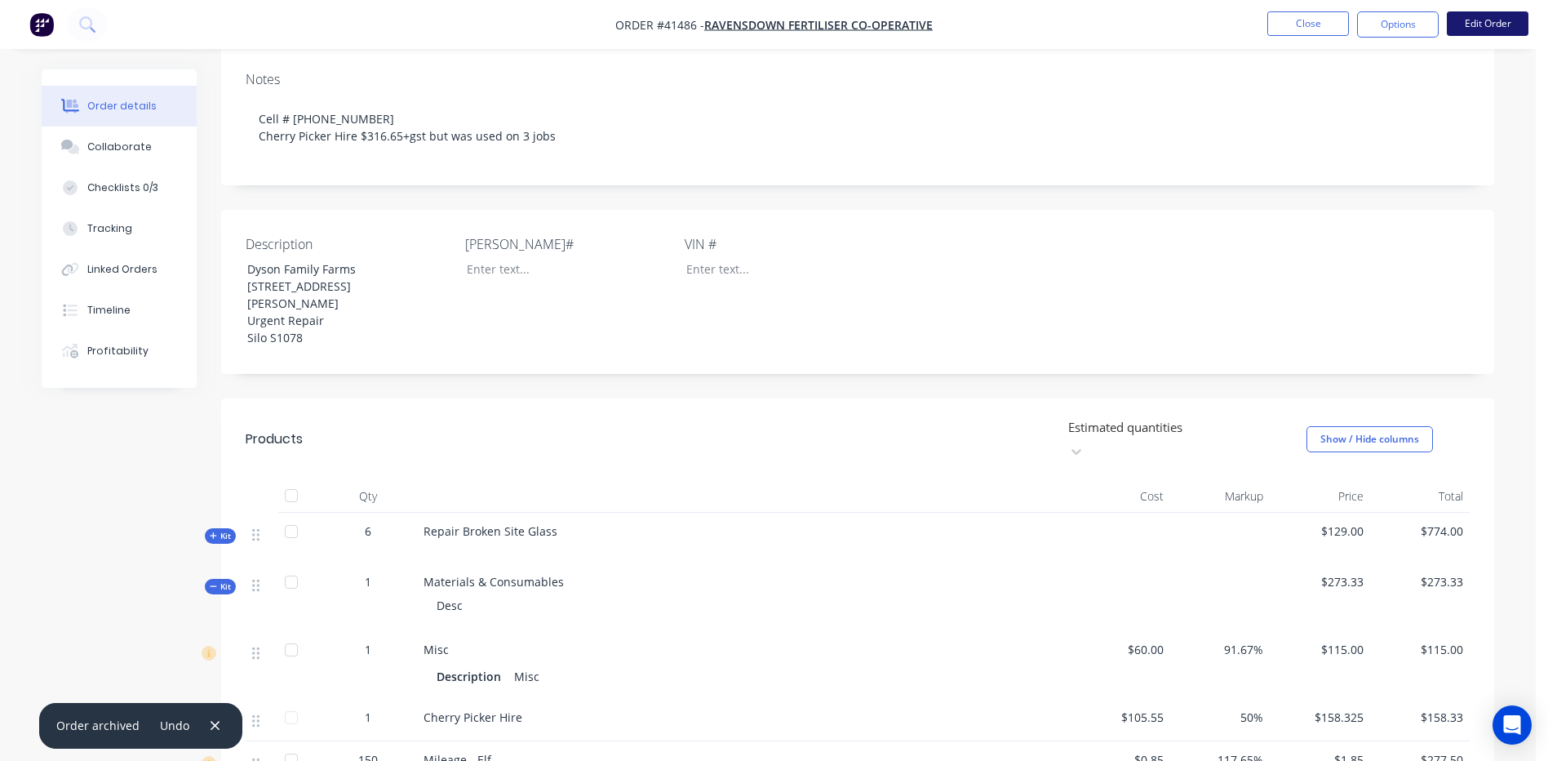
click at [1488, 18] on button "Edit Order" at bounding box center [1488, 23] width 82 height 24
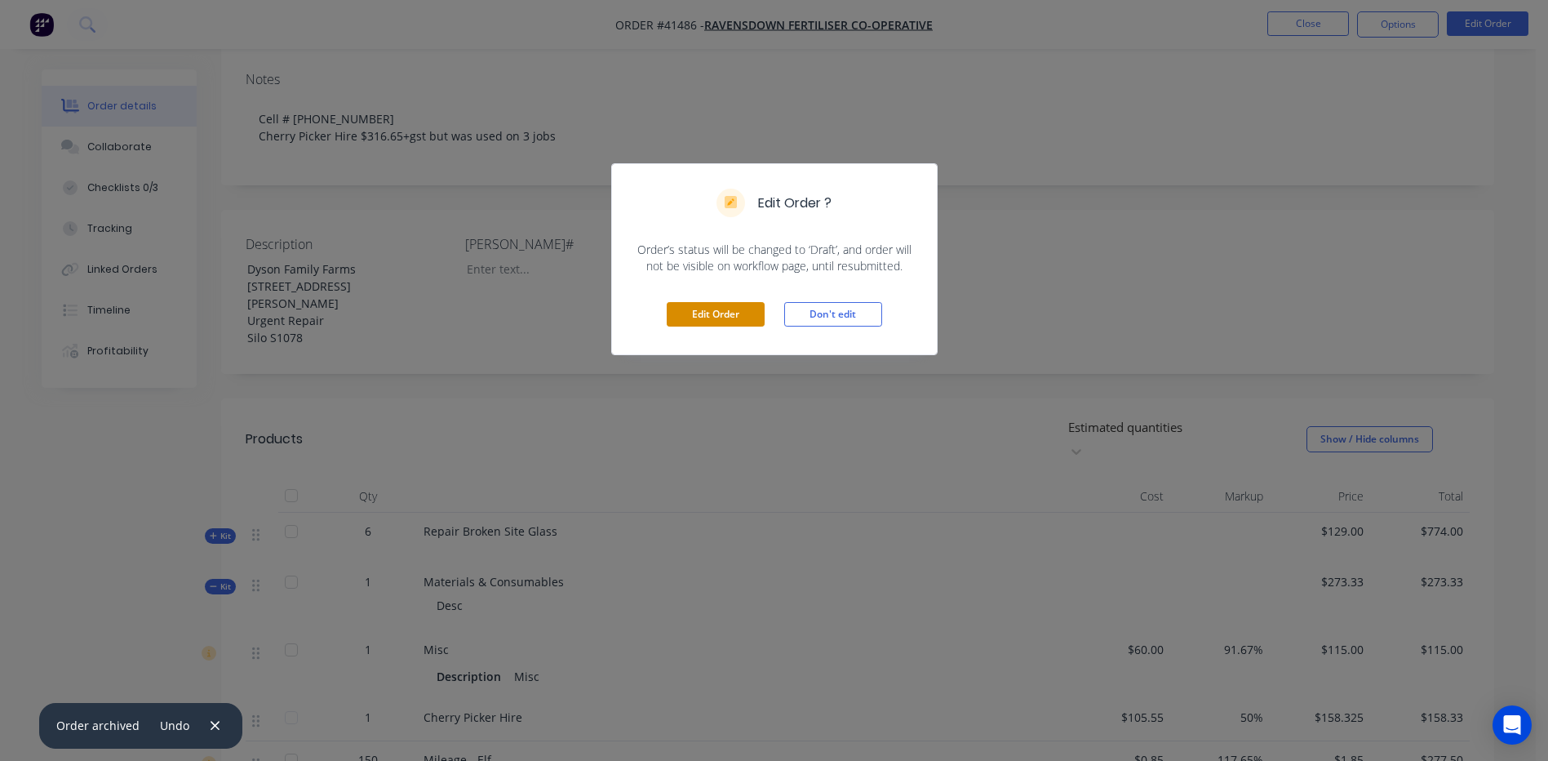
click at [725, 304] on button "Edit Order" at bounding box center [716, 314] width 98 height 24
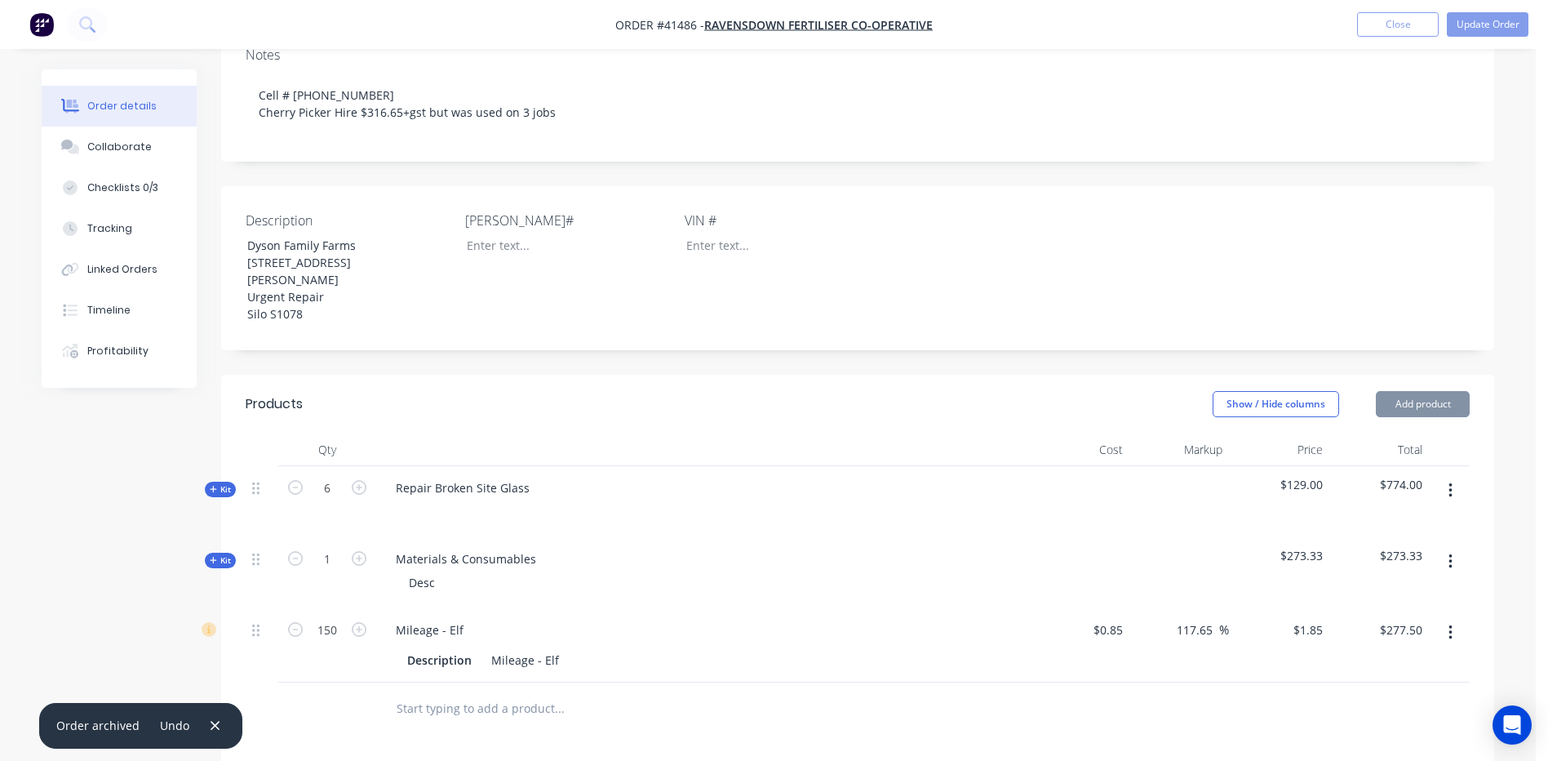
scroll to position [490, 0]
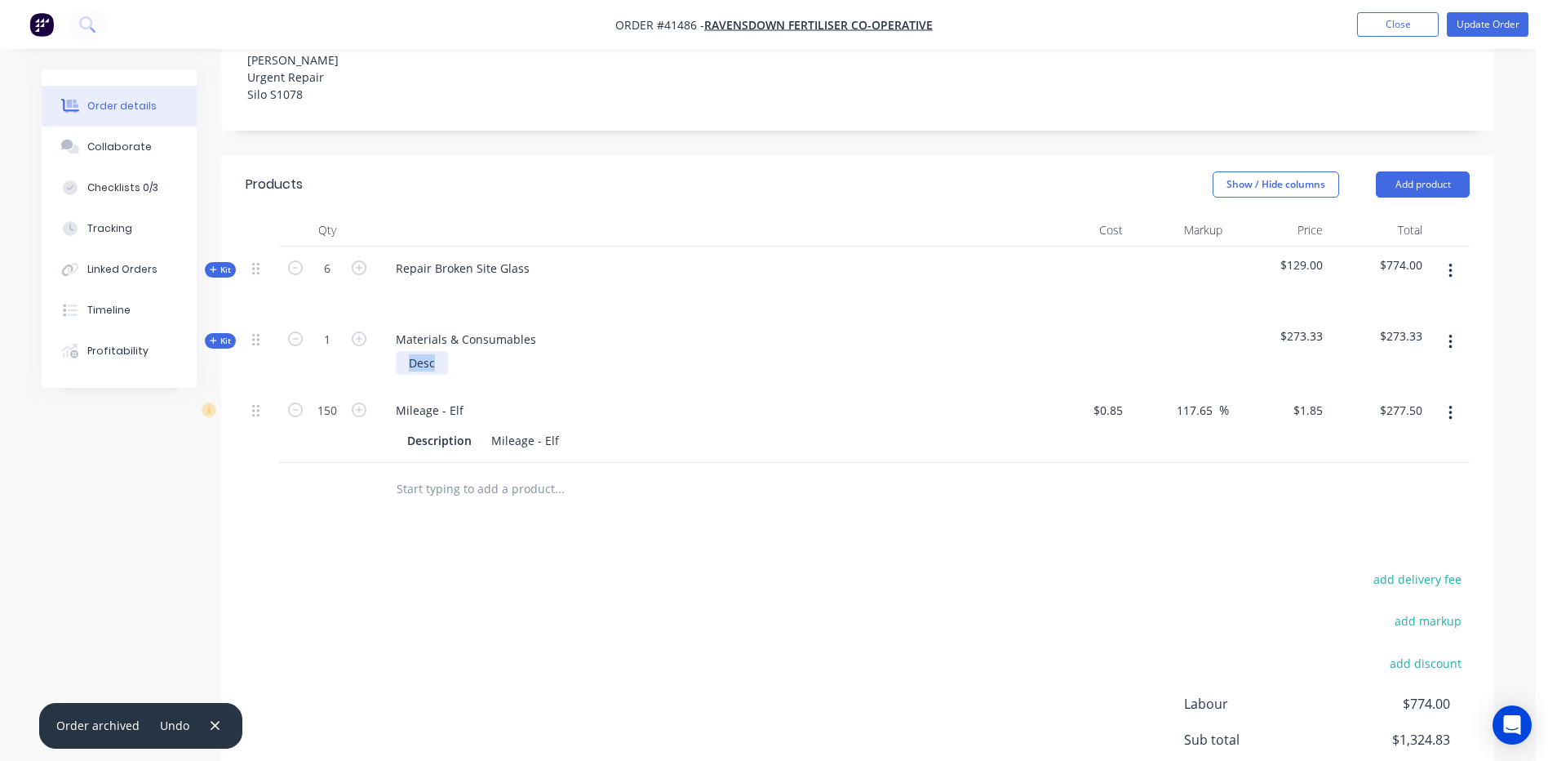
drag, startPoint x: 438, startPoint y: 375, endPoint x: 364, endPoint y: 380, distance: 74.5
click at [364, 380] on div "Kit 1 Materials & Consumables Desc $273.33 $273.33" at bounding box center [858, 352] width 1224 height 71
click at [1467, 20] on button "Update Order" at bounding box center [1488, 24] width 82 height 24
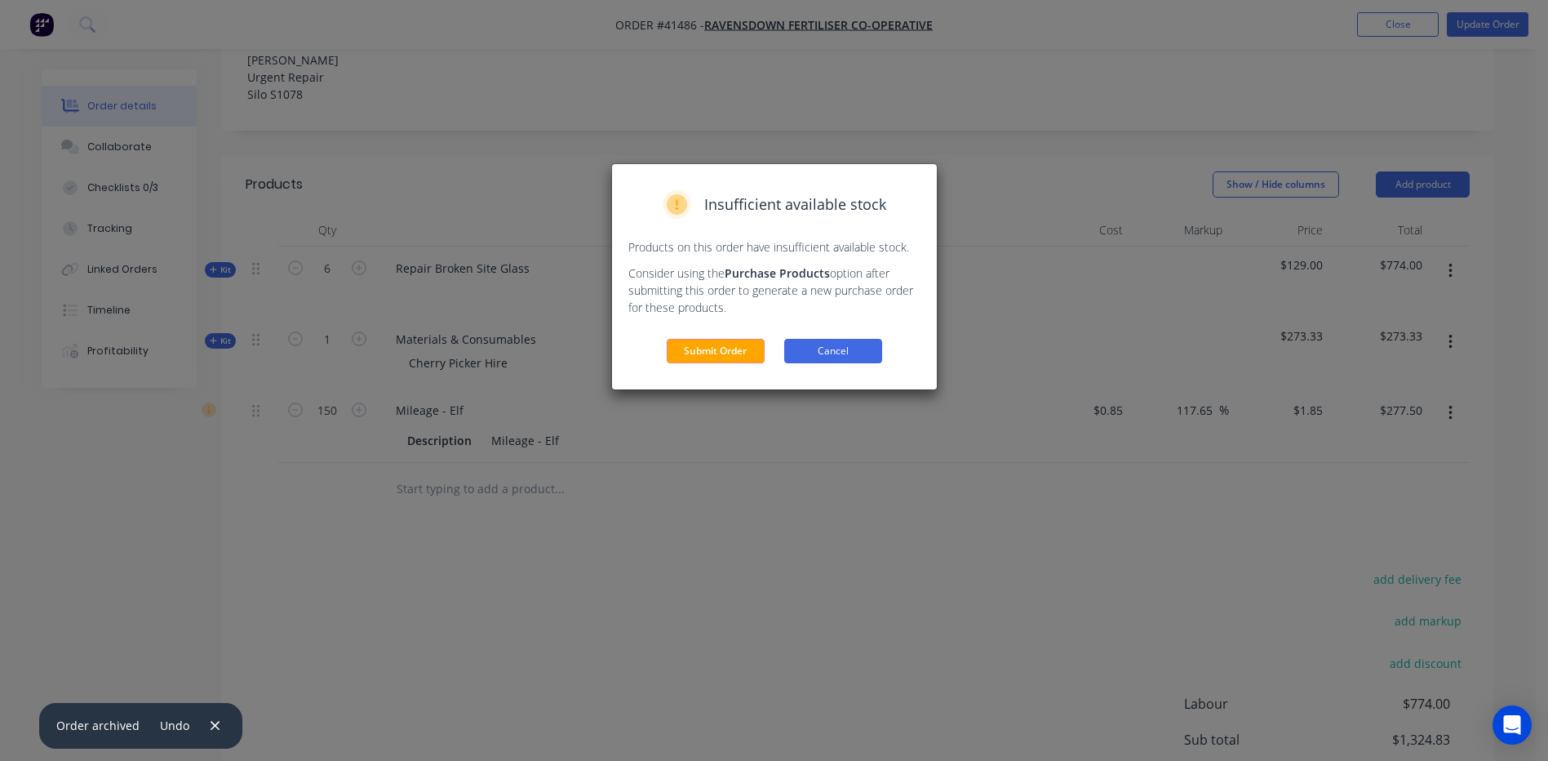
click at [834, 344] on button "Cancel" at bounding box center [833, 351] width 98 height 24
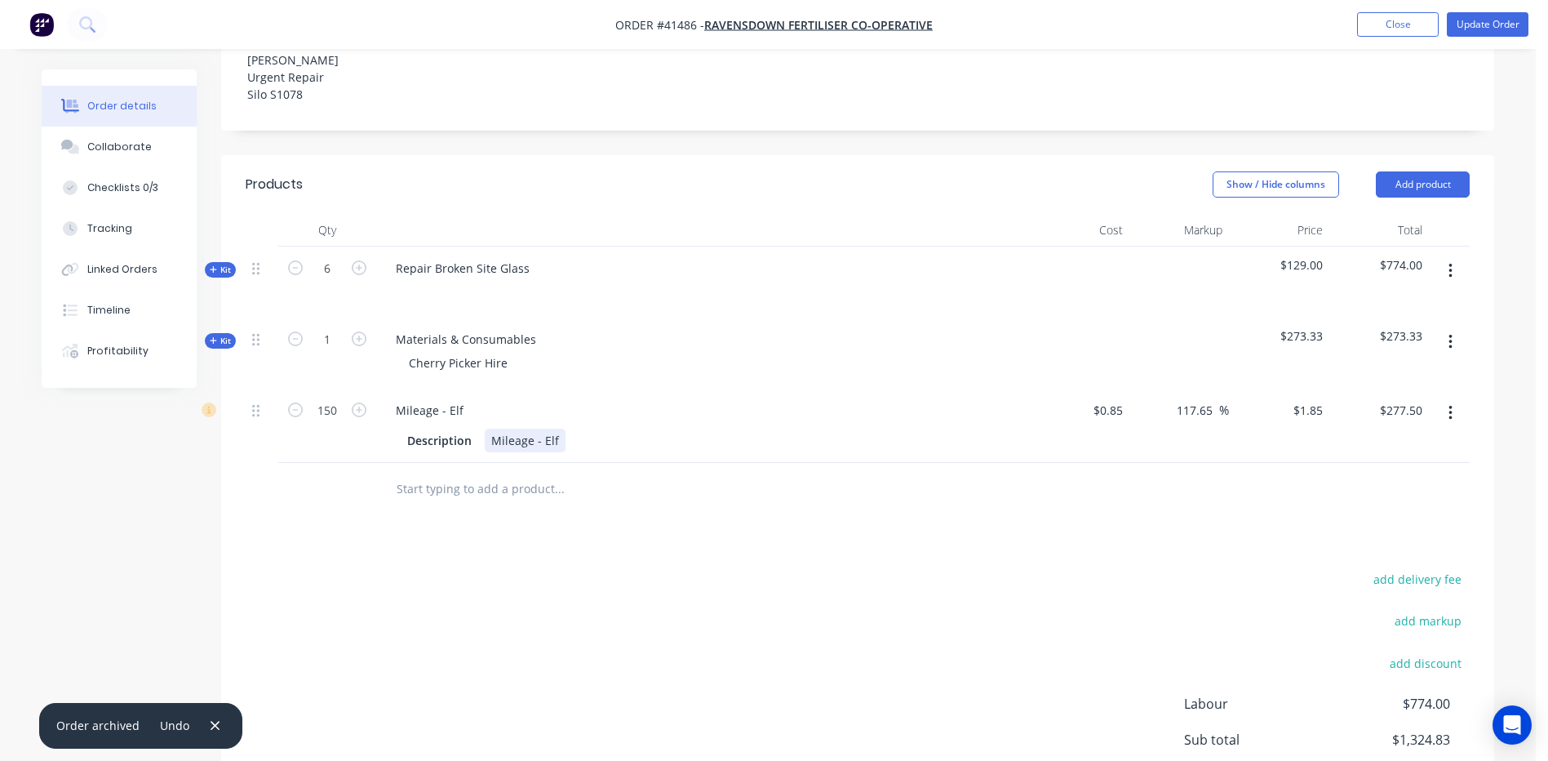
click at [557, 452] on div "Mileage - Elf" at bounding box center [525, 440] width 81 height 24
click at [1474, 16] on button "Update Order" at bounding box center [1488, 24] width 82 height 24
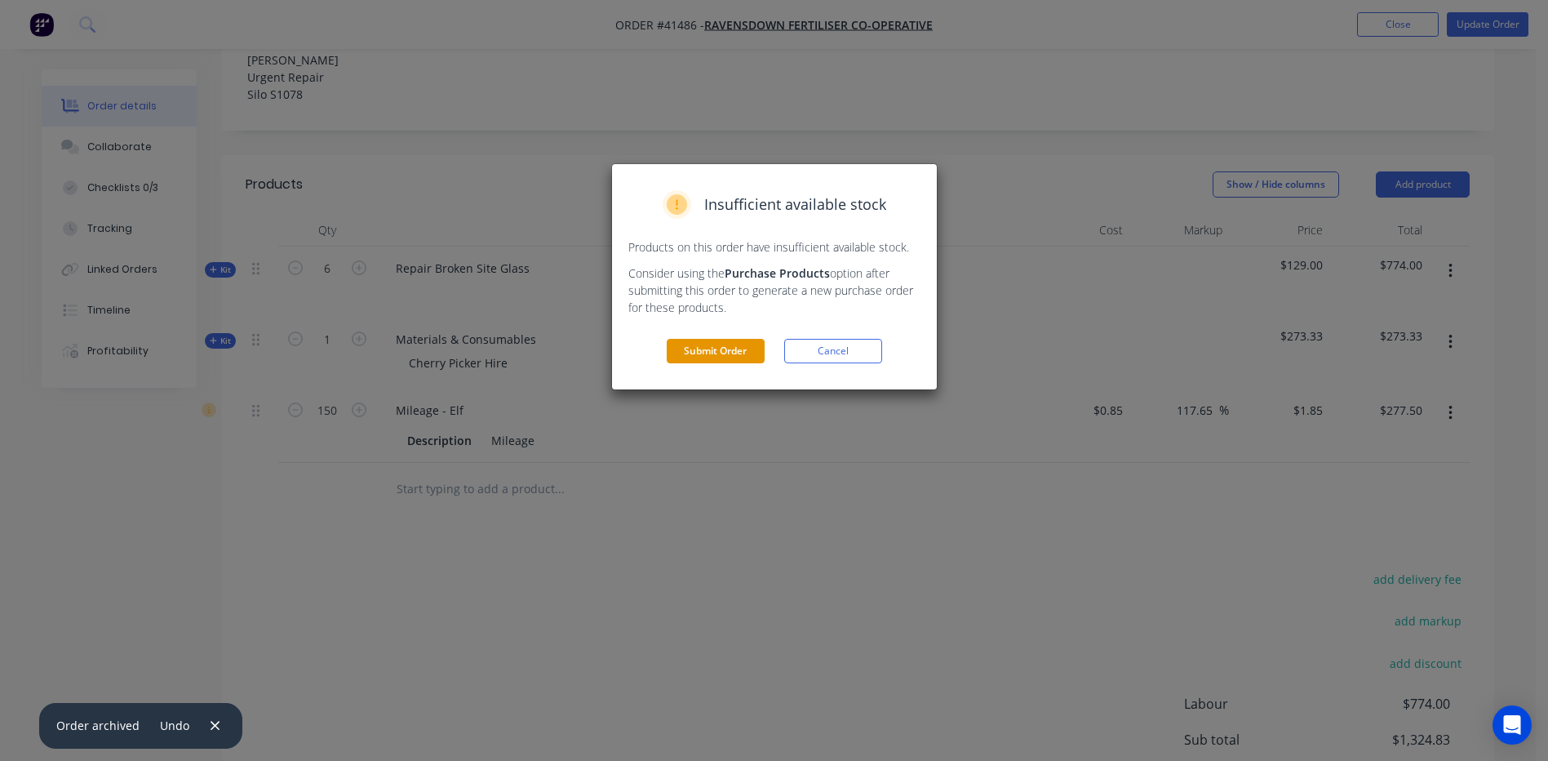
click at [689, 344] on button "Submit Order" at bounding box center [716, 351] width 98 height 24
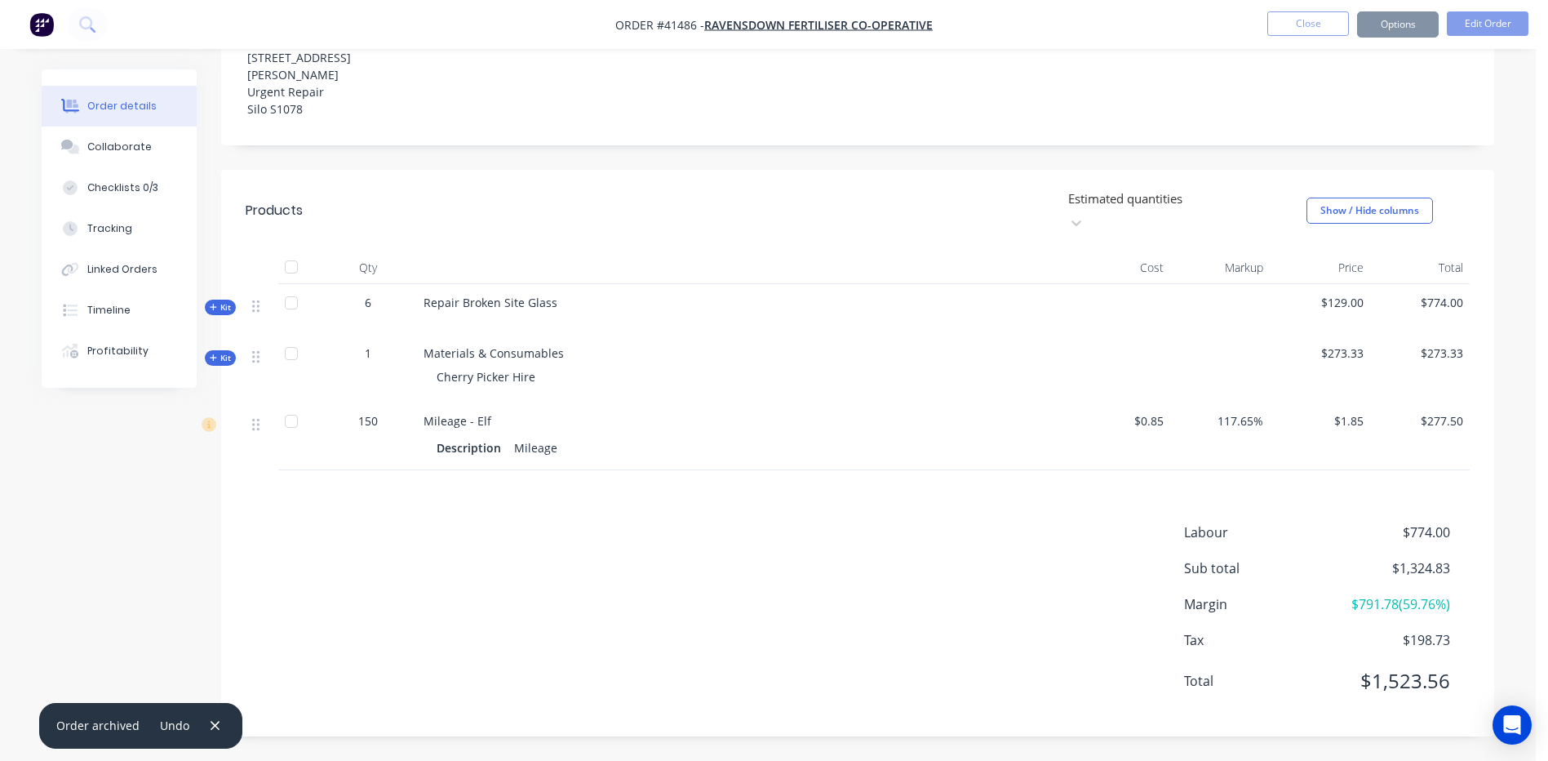
scroll to position [450, 0]
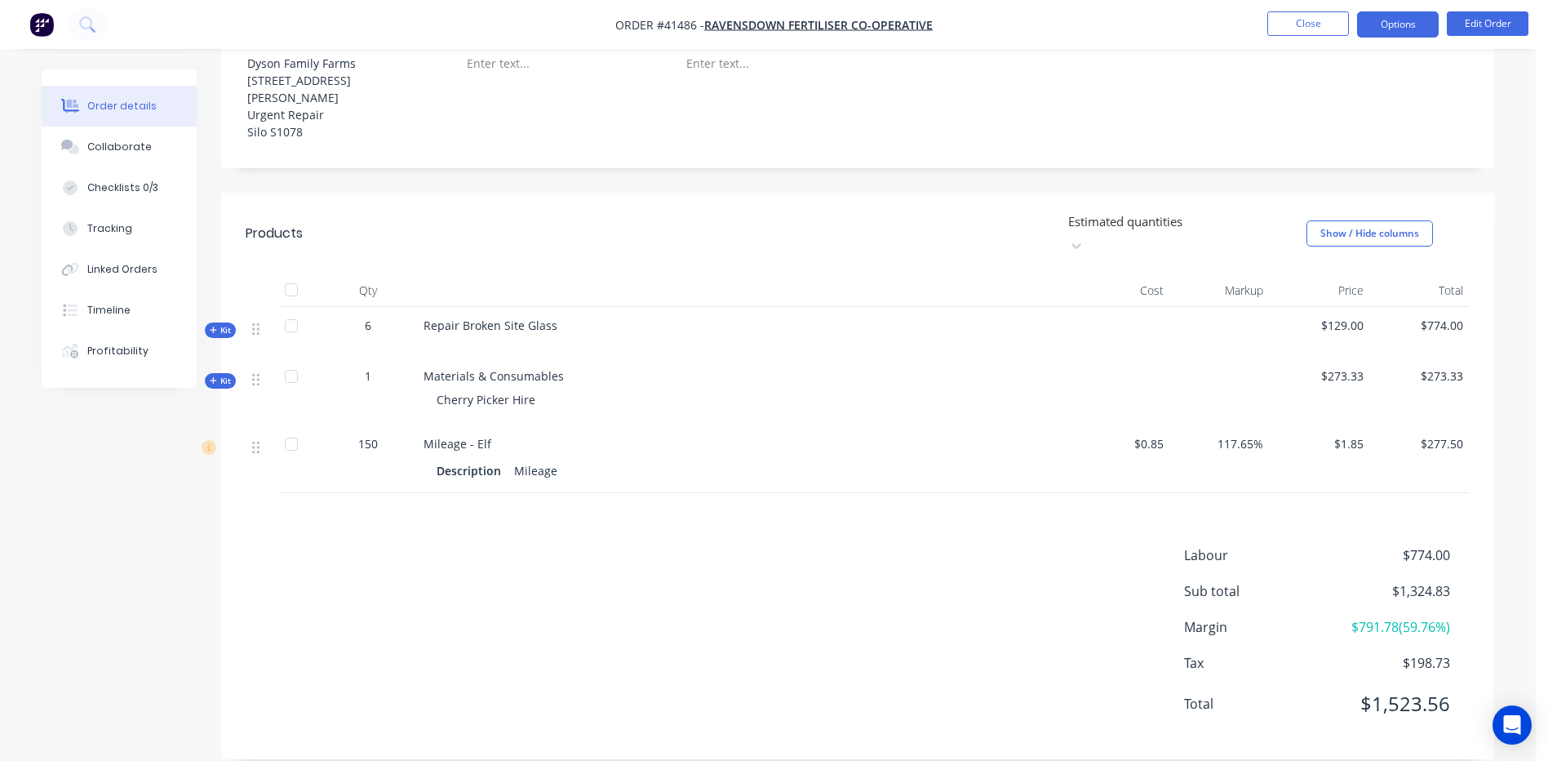
click at [1403, 20] on button "Options" at bounding box center [1398, 24] width 82 height 26
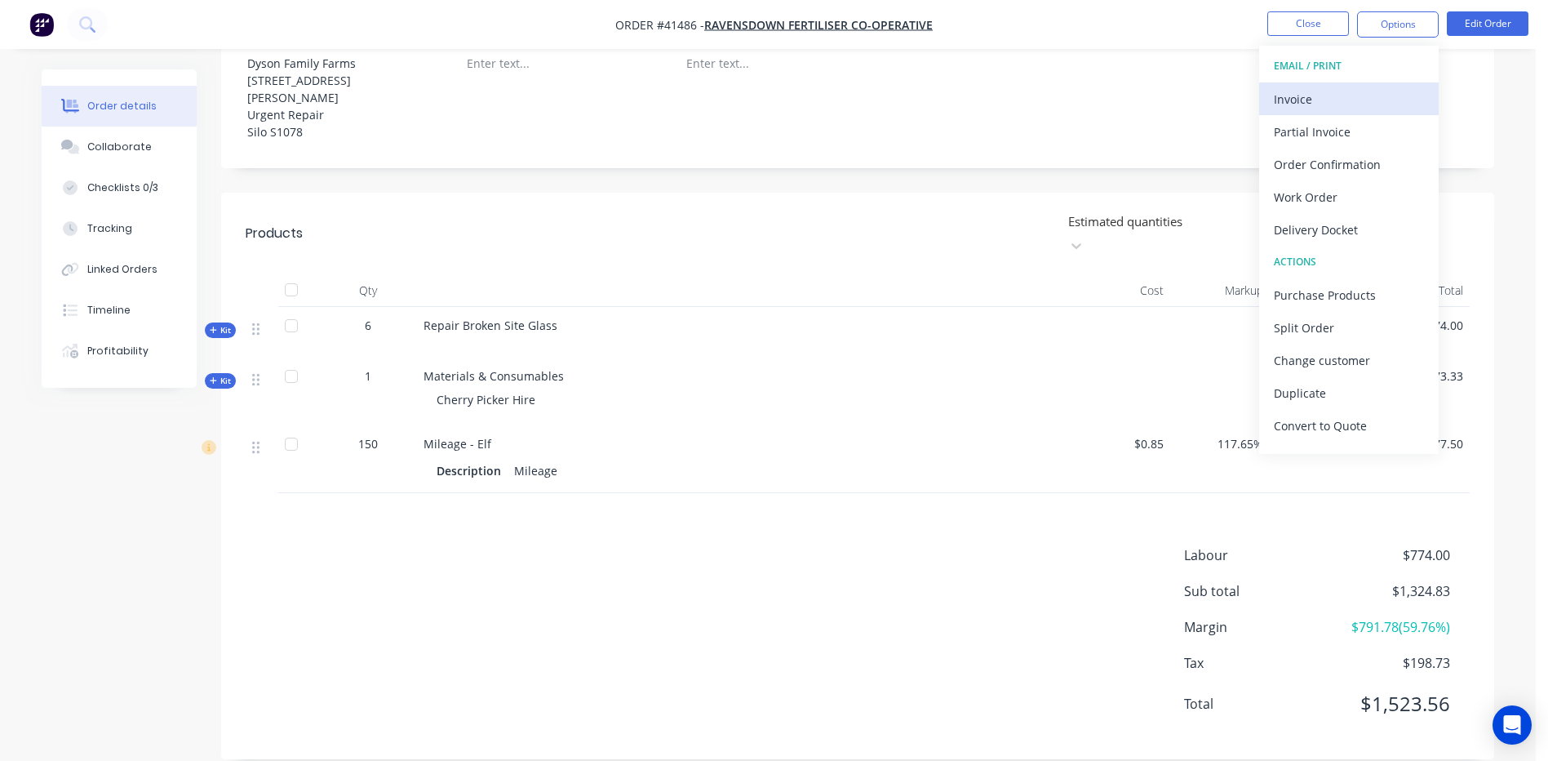
click at [1288, 94] on div "Invoice" at bounding box center [1349, 99] width 150 height 24
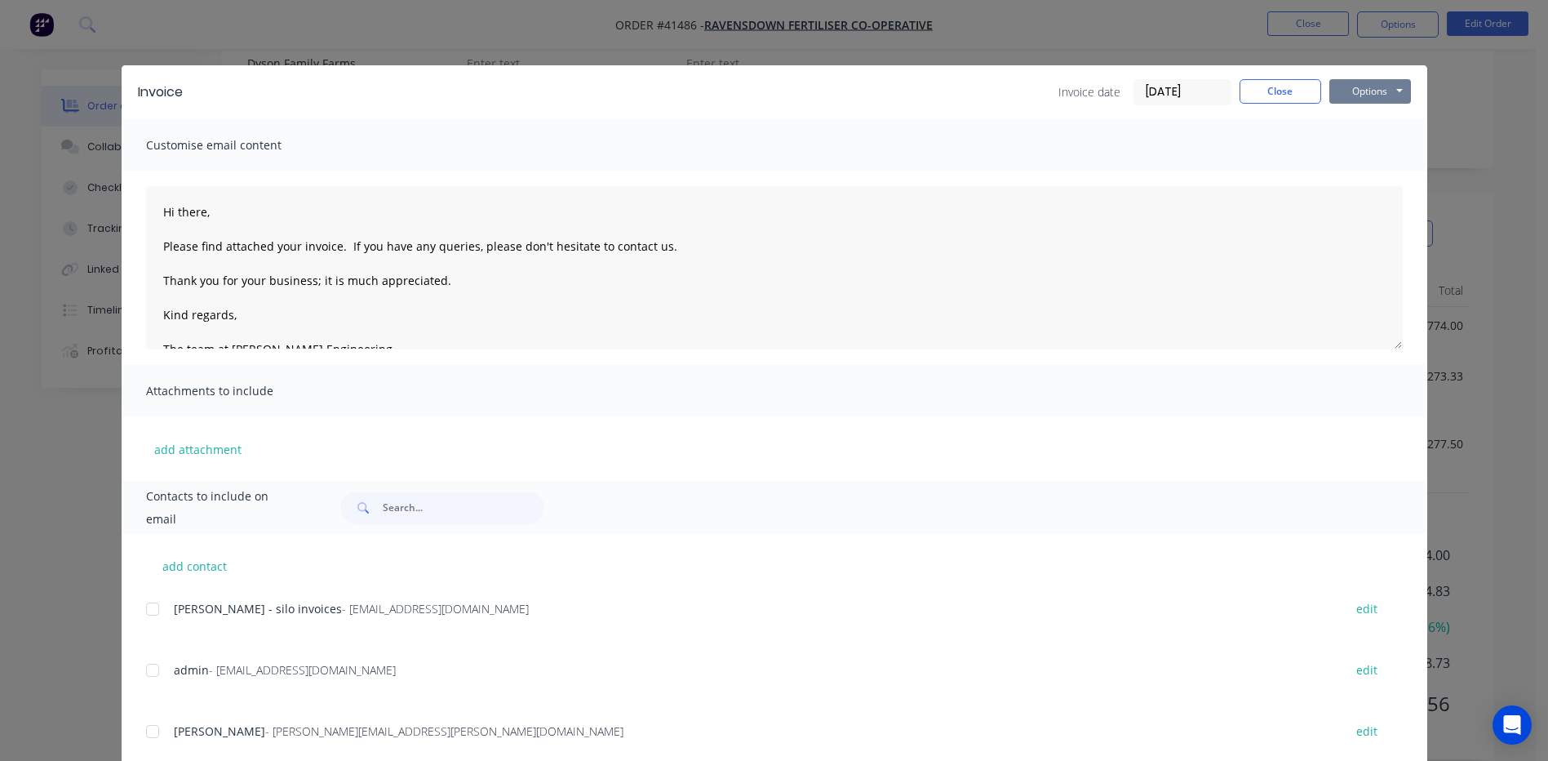
click at [1343, 86] on button "Options" at bounding box center [1370, 91] width 82 height 24
click at [1354, 112] on button "Preview" at bounding box center [1381, 120] width 104 height 27
click at [1272, 86] on button "Close" at bounding box center [1281, 91] width 82 height 24
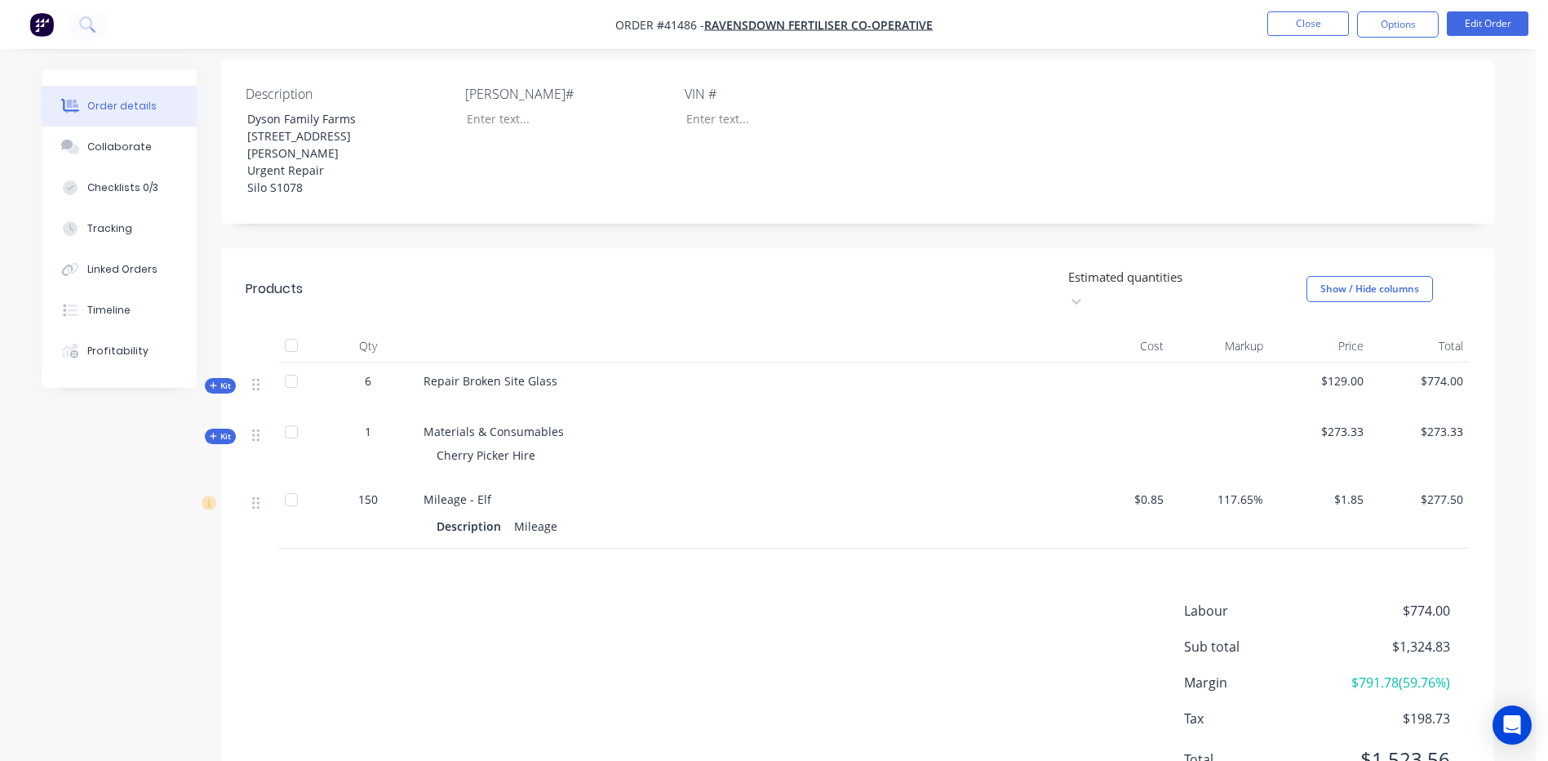
scroll to position [408, 0]
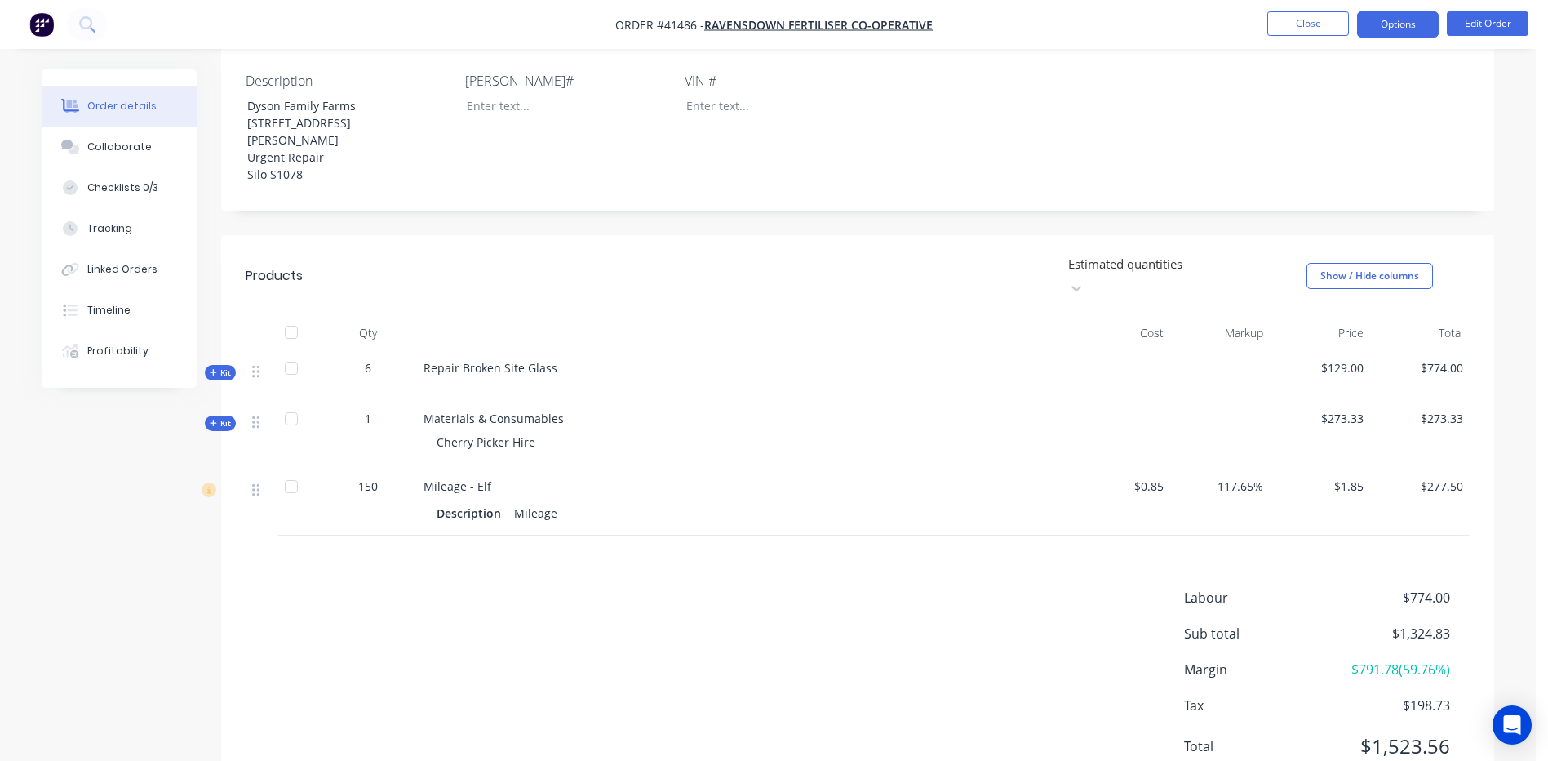
click at [1399, 22] on button "Options" at bounding box center [1398, 24] width 82 height 26
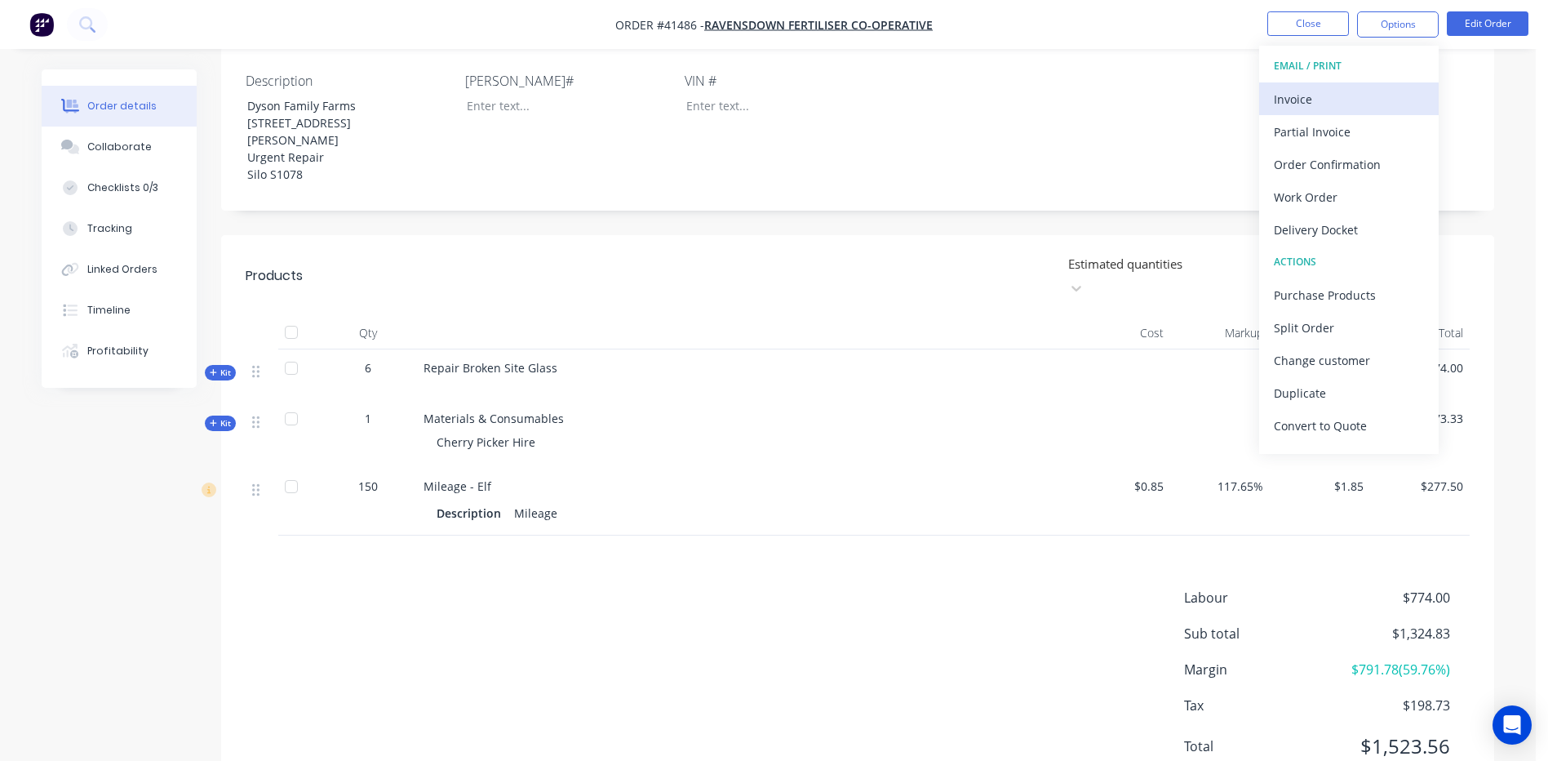
click at [1315, 95] on div "Invoice" at bounding box center [1349, 99] width 150 height 24
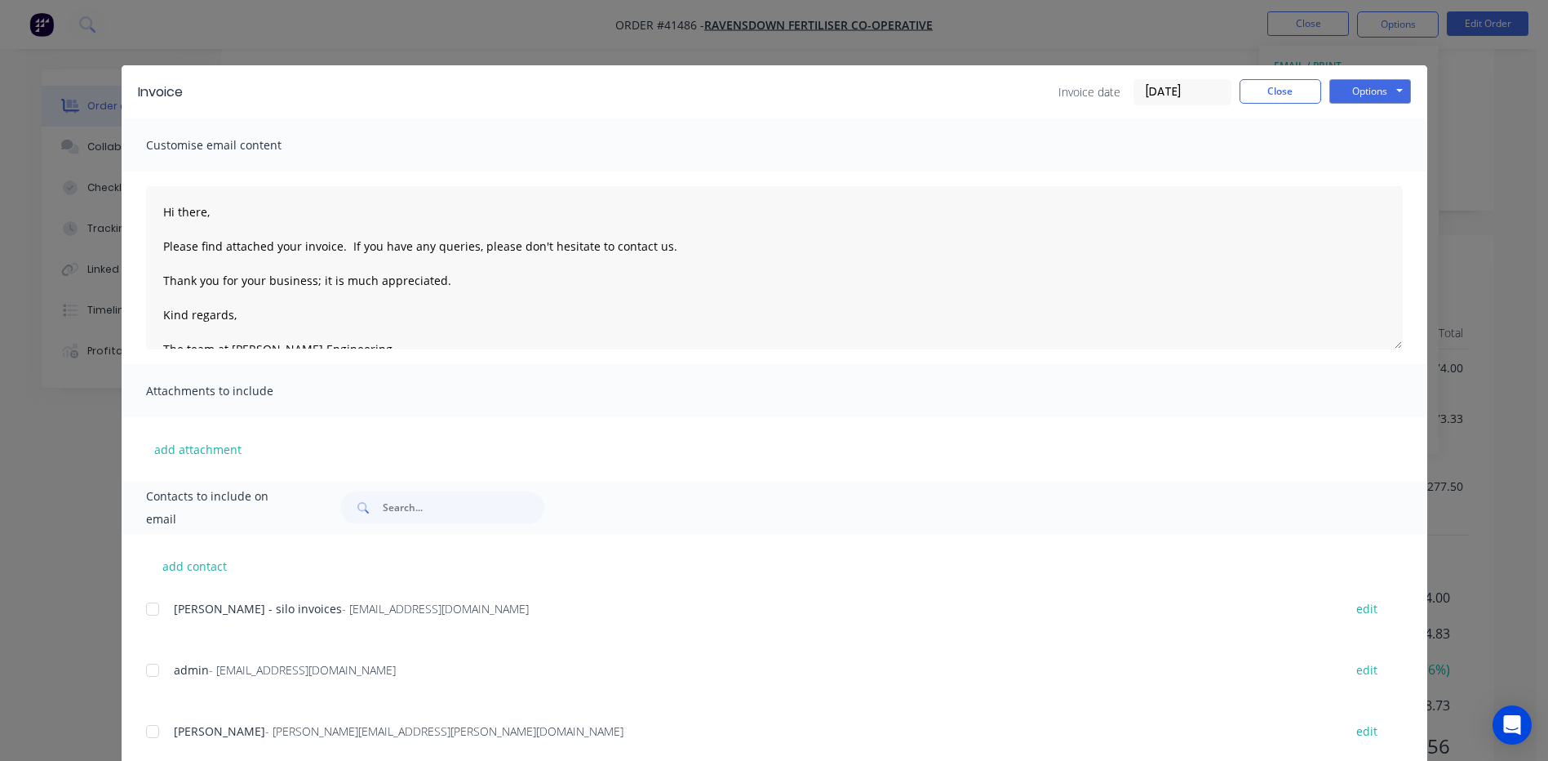
click at [145, 605] on div at bounding box center [152, 608] width 33 height 33
click at [1343, 83] on button "Options" at bounding box center [1370, 91] width 82 height 24
click at [1366, 174] on button "Email" at bounding box center [1381, 174] width 104 height 27
click at [1262, 83] on button "Close" at bounding box center [1281, 91] width 82 height 24
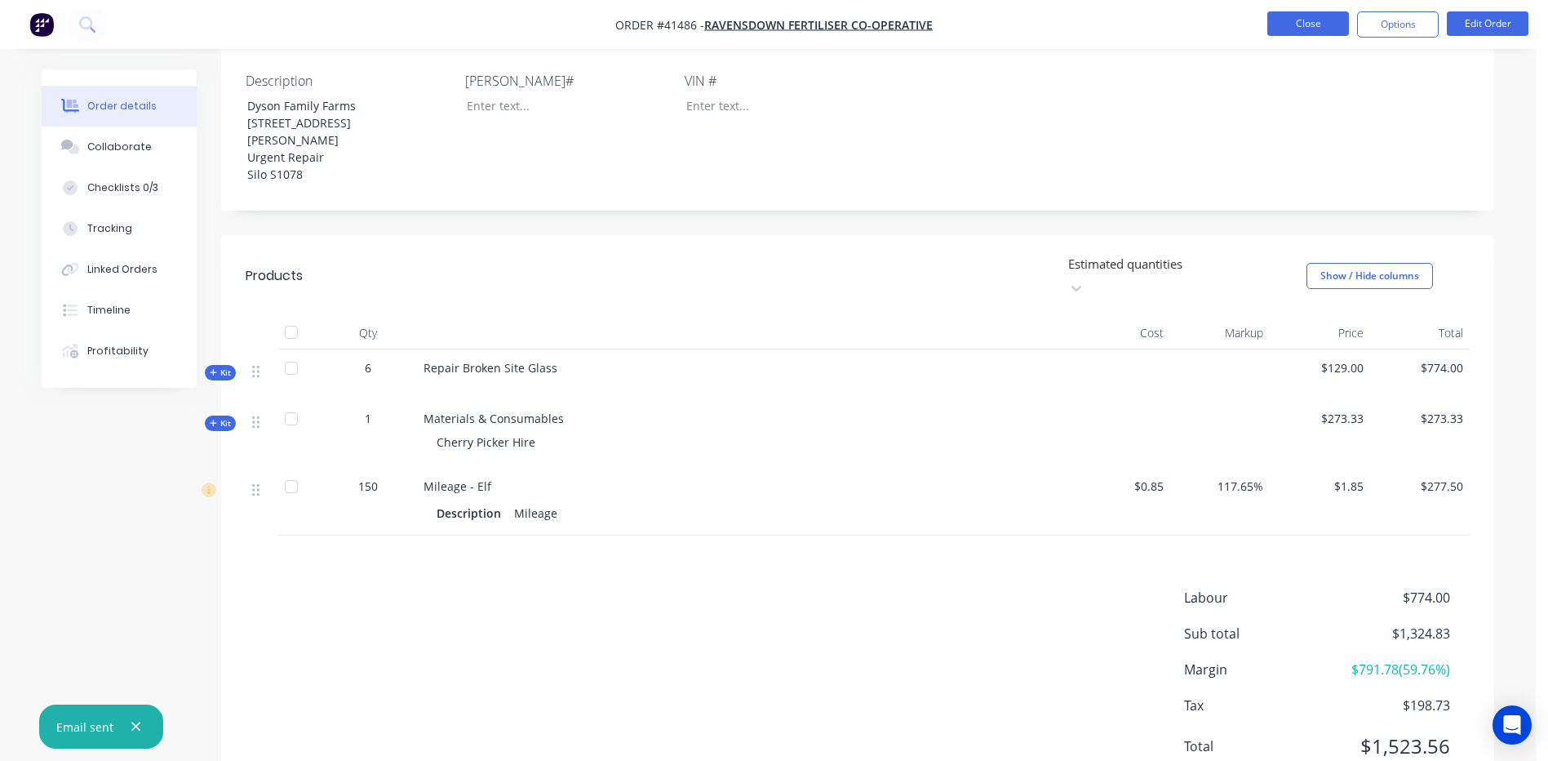
click at [1284, 19] on button "Close" at bounding box center [1308, 23] width 82 height 24
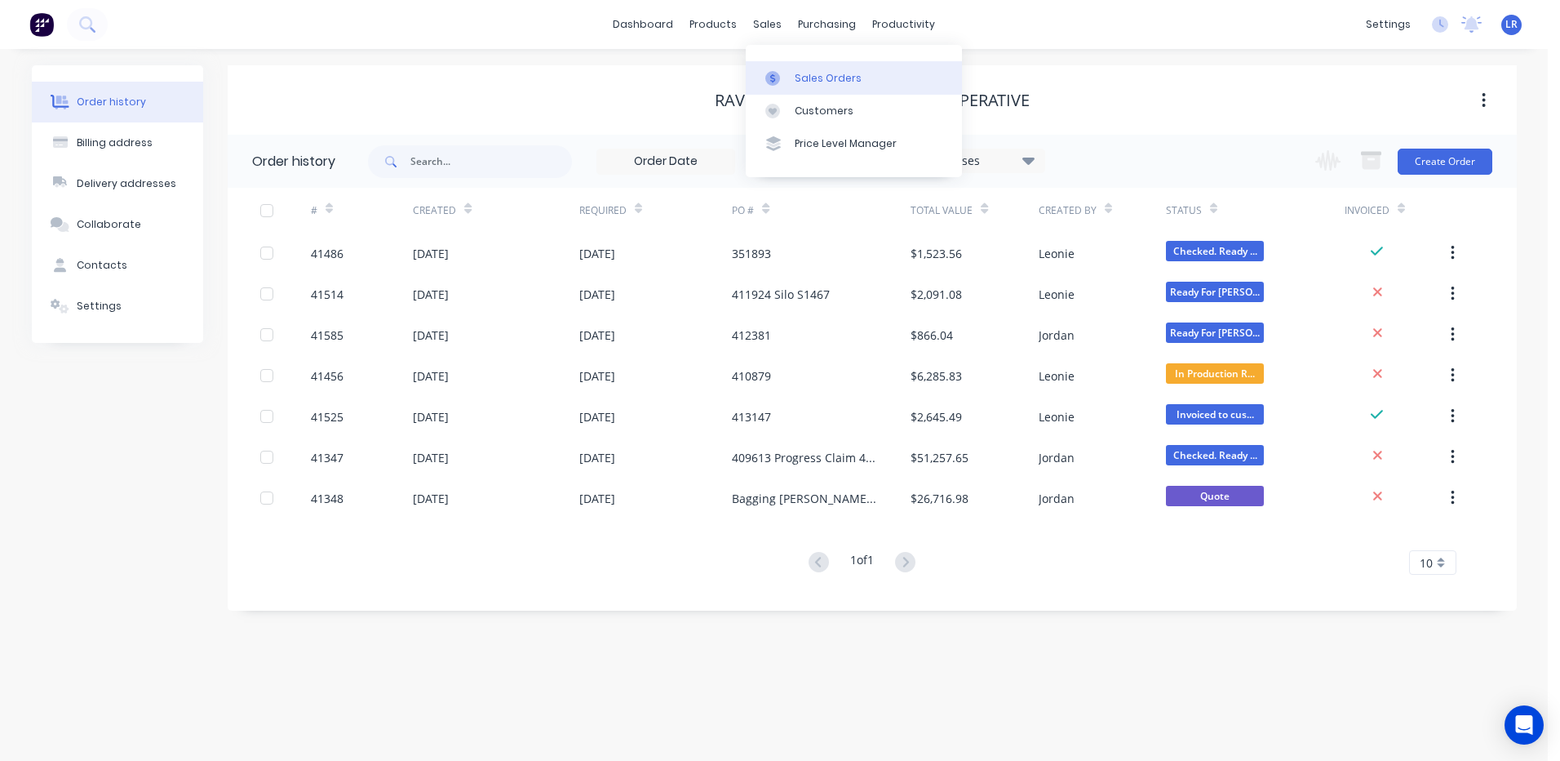
click at [800, 78] on div "Sales Orders" at bounding box center [828, 78] width 67 height 15
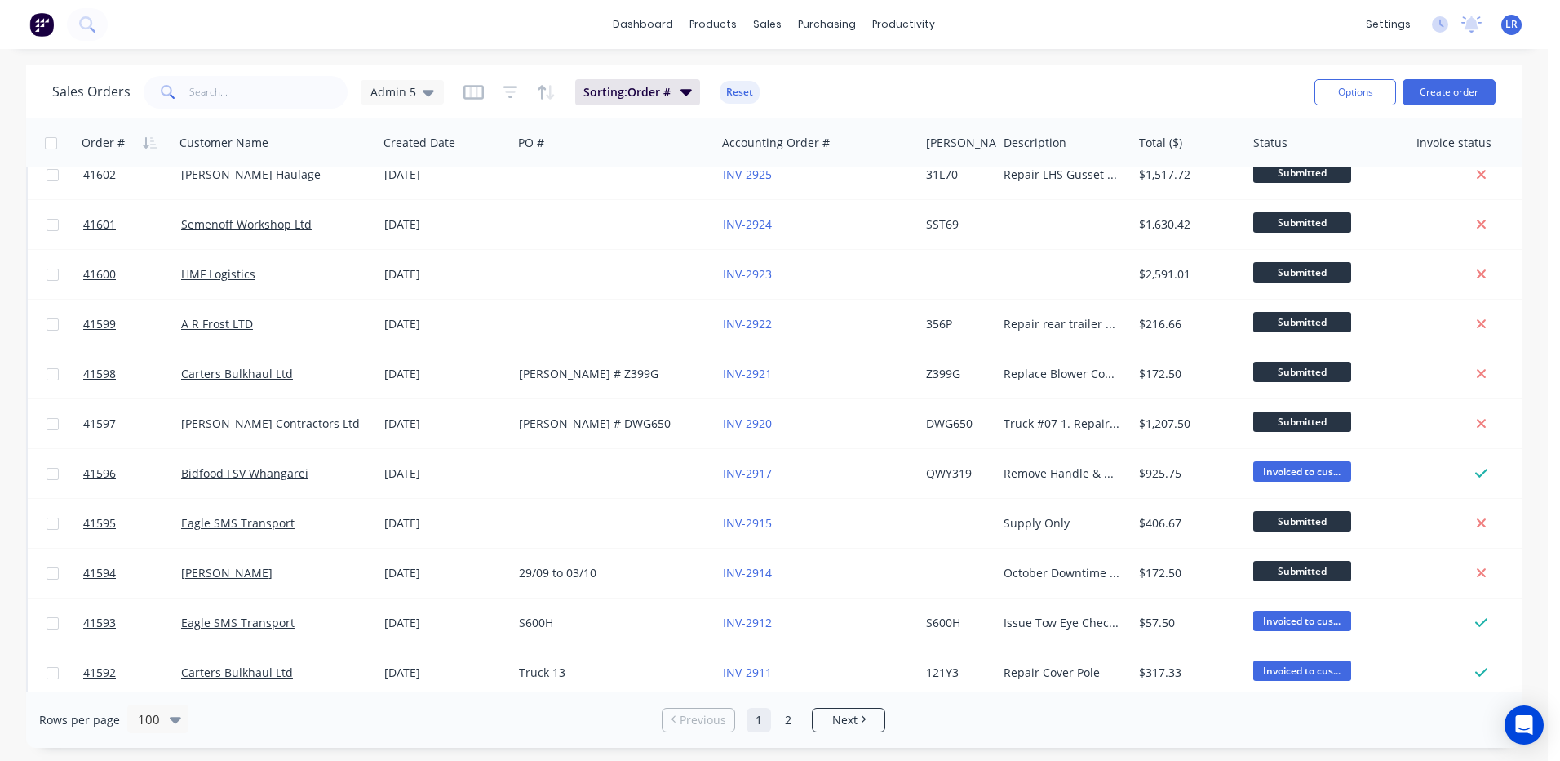
scroll to position [245, 0]
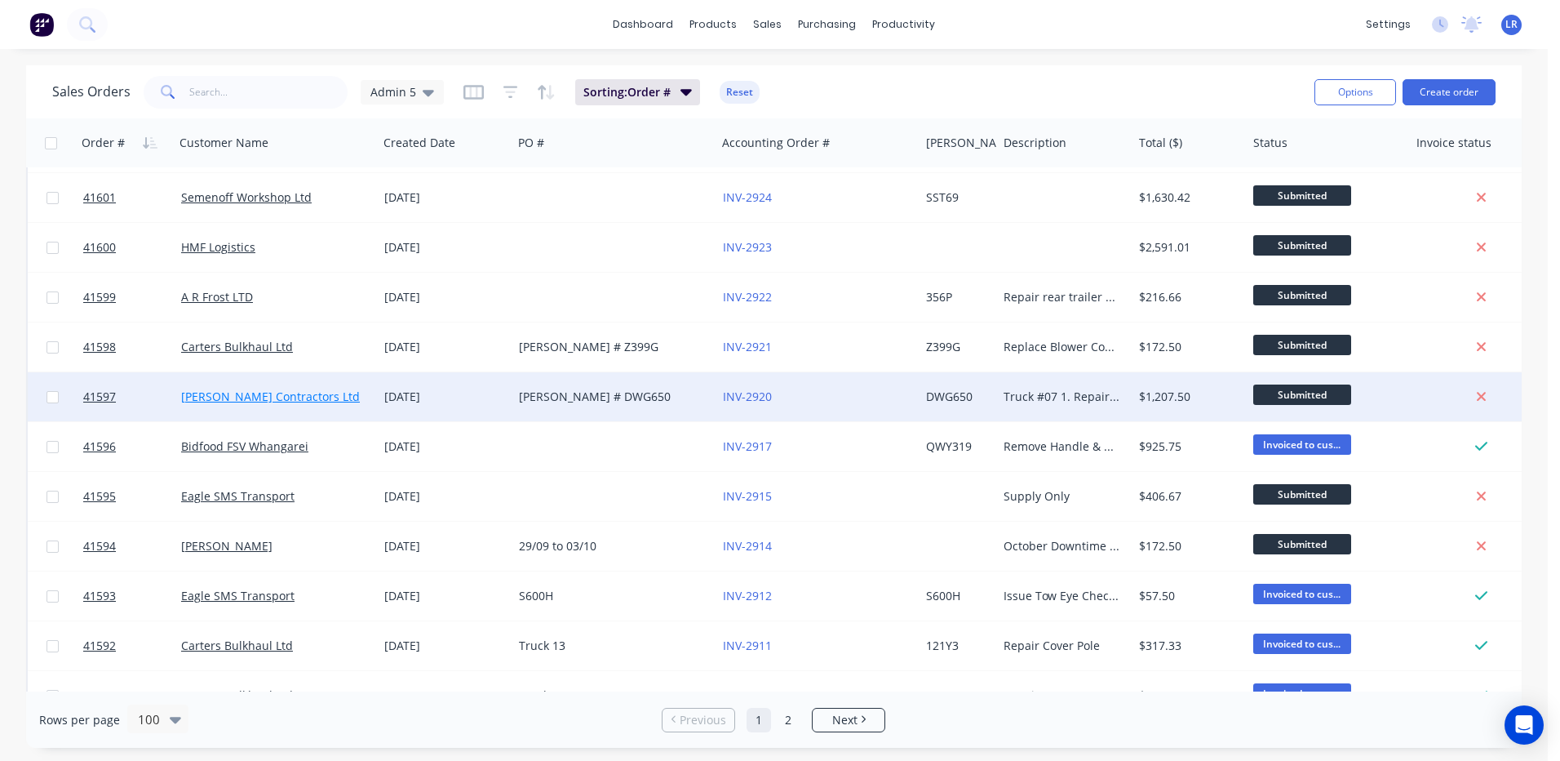
click at [263, 396] on link "[PERSON_NAME] Contractors Ltd" at bounding box center [270, 396] width 179 height 16
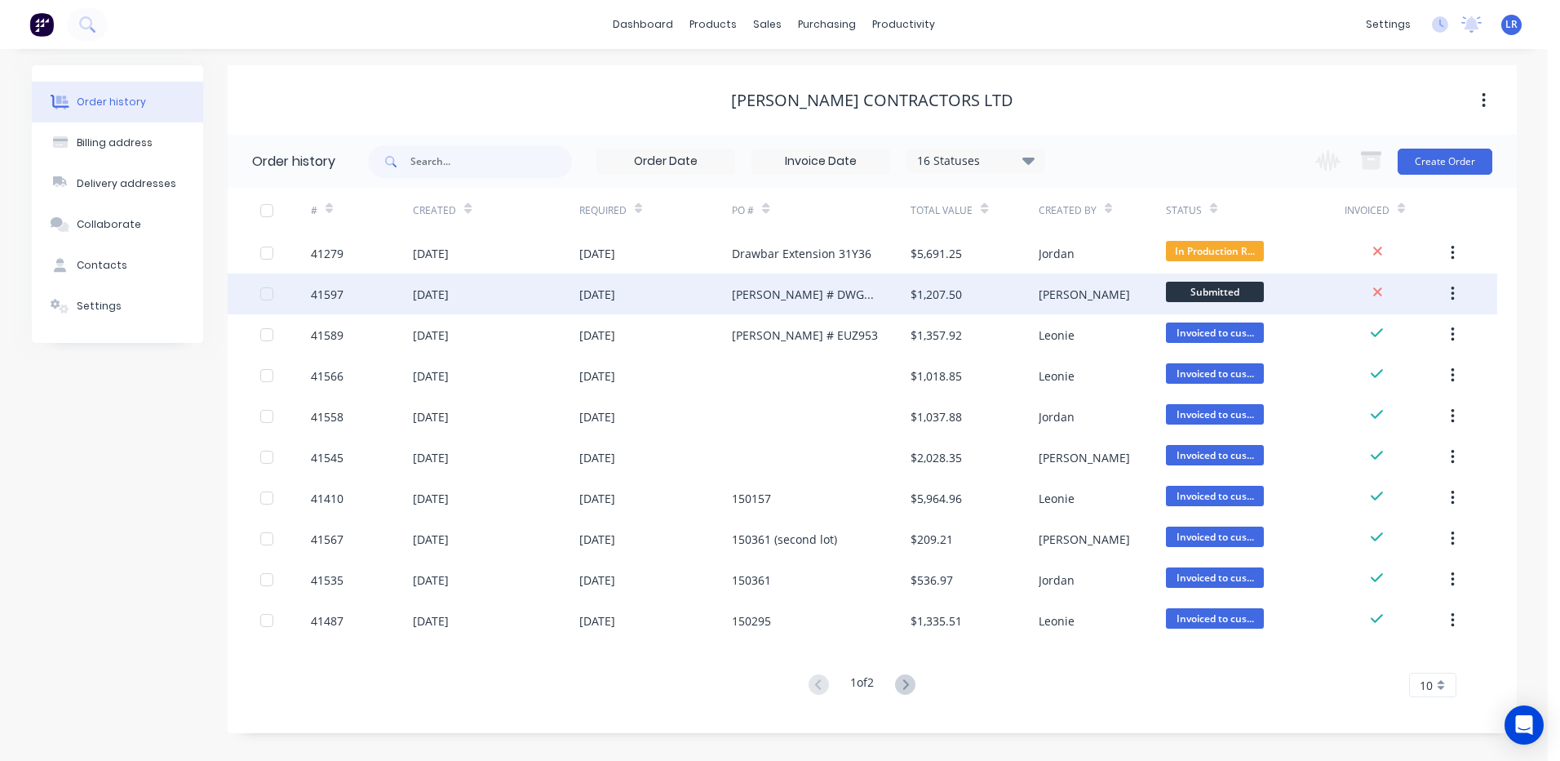
click at [379, 295] on div "41597" at bounding box center [362, 293] width 102 height 41
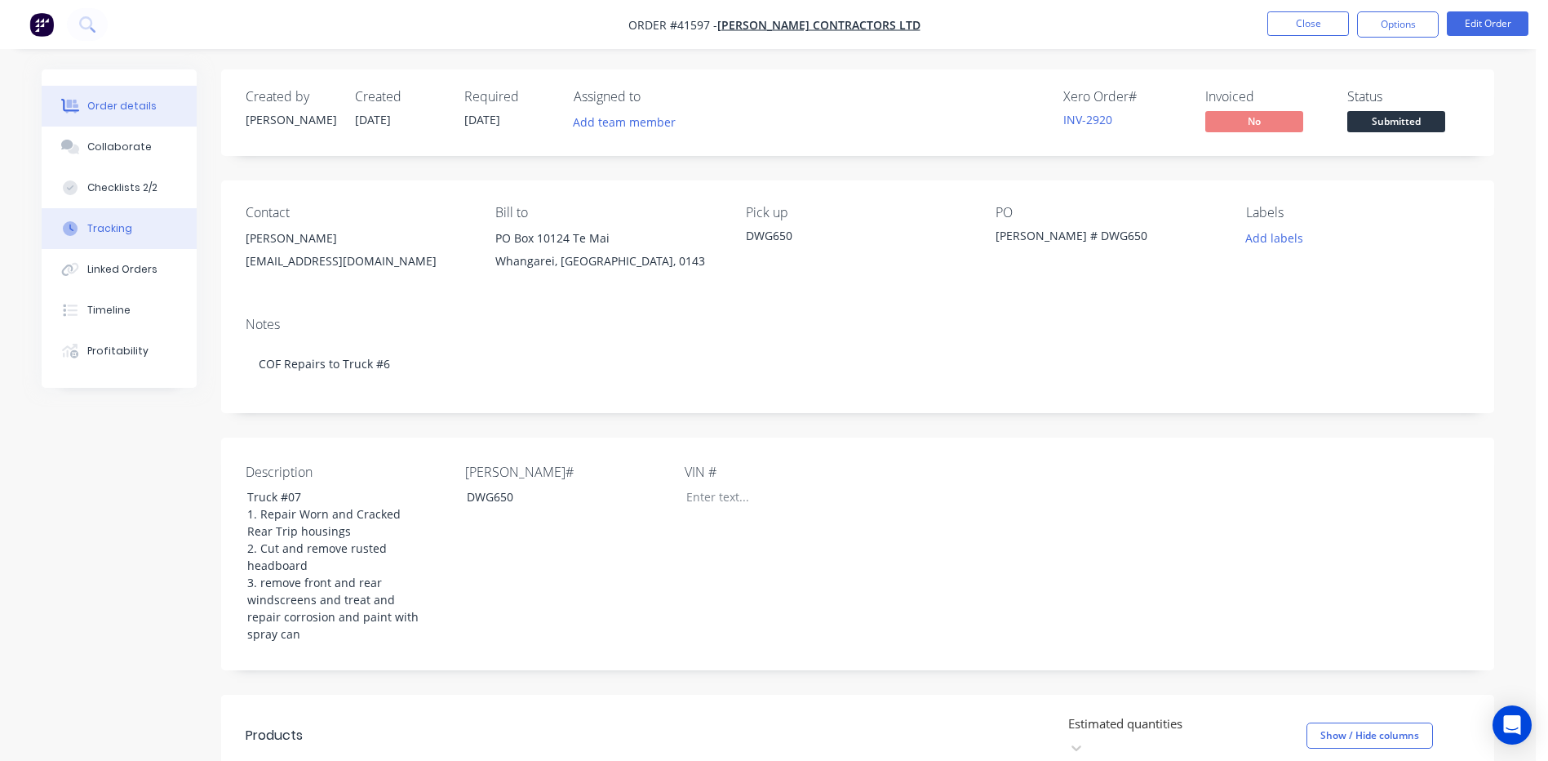
click at [136, 225] on button "Tracking" at bounding box center [119, 228] width 155 height 41
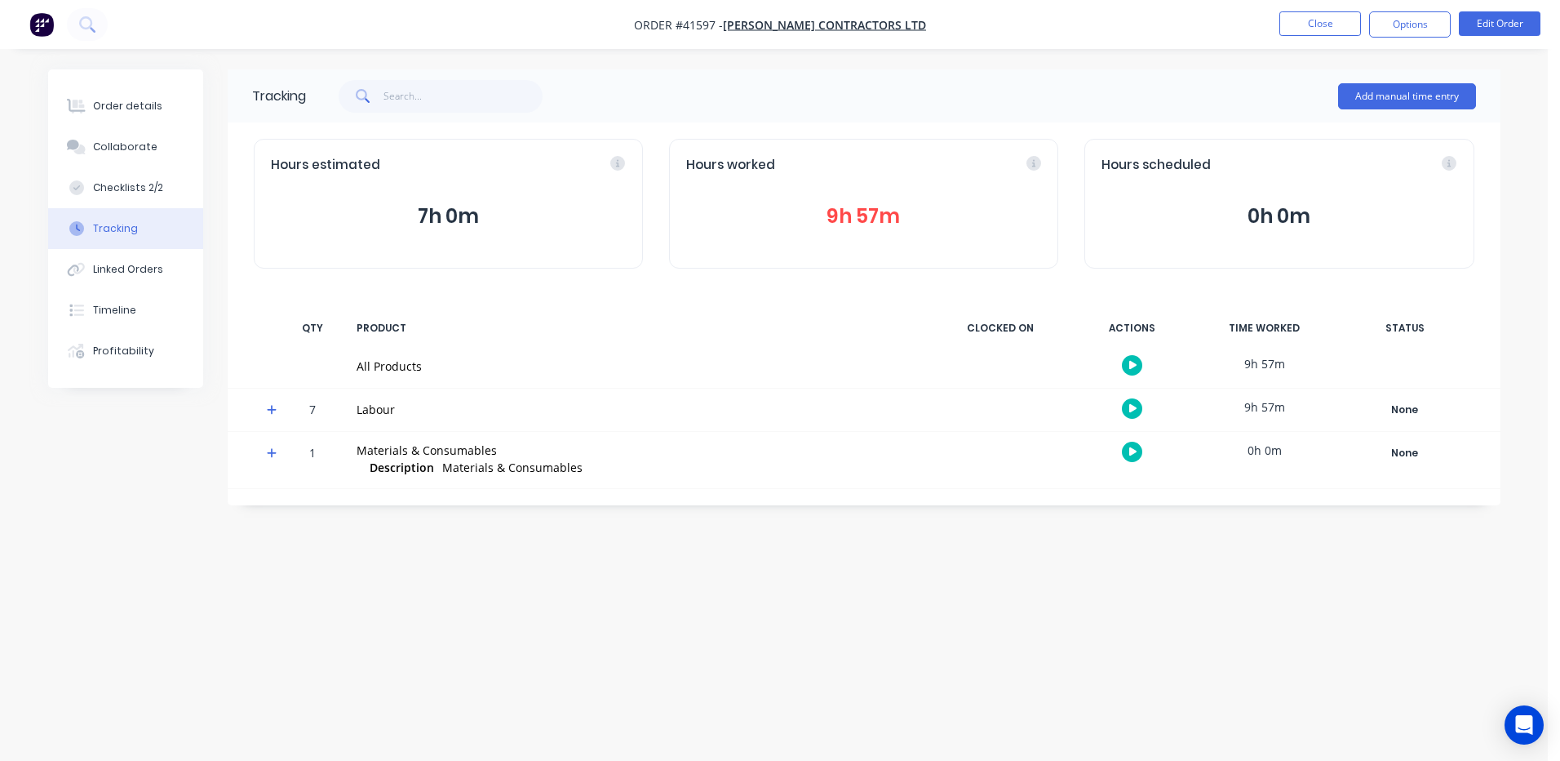
click at [845, 213] on button "9h 57m" at bounding box center [863, 216] width 355 height 31
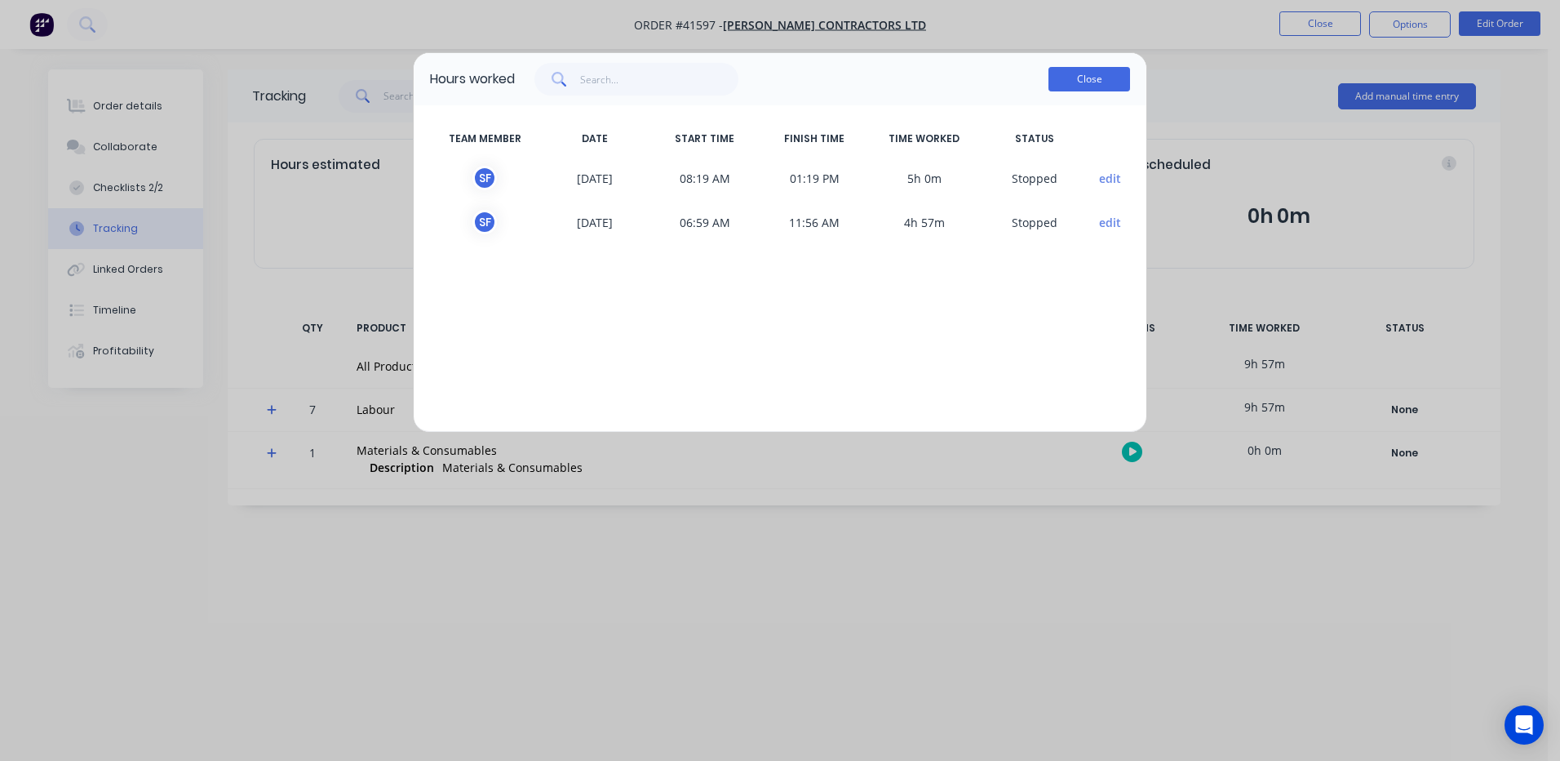
click at [1086, 74] on button "Close" at bounding box center [1090, 79] width 82 height 24
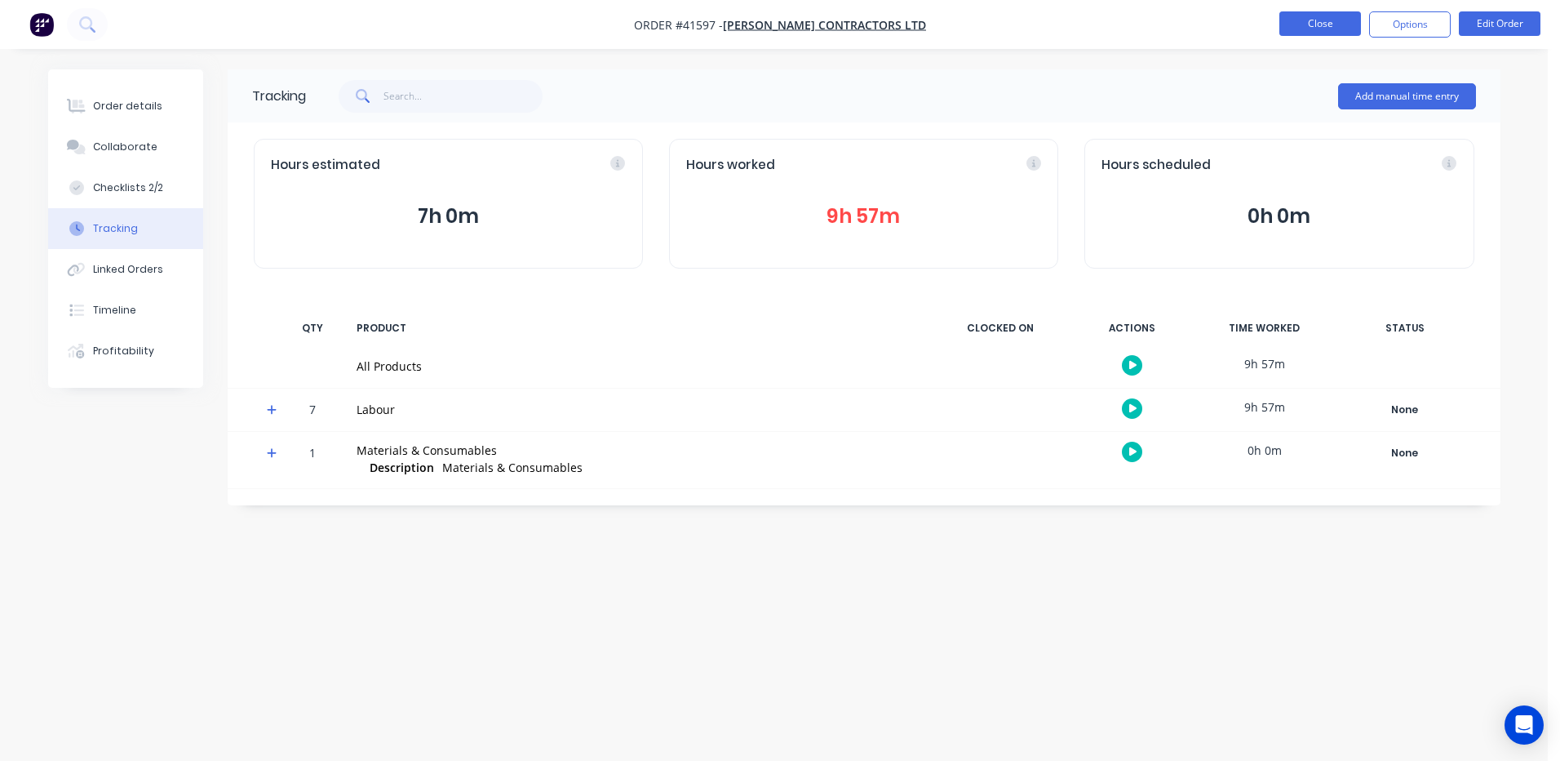
click at [1330, 19] on button "Close" at bounding box center [1320, 23] width 82 height 24
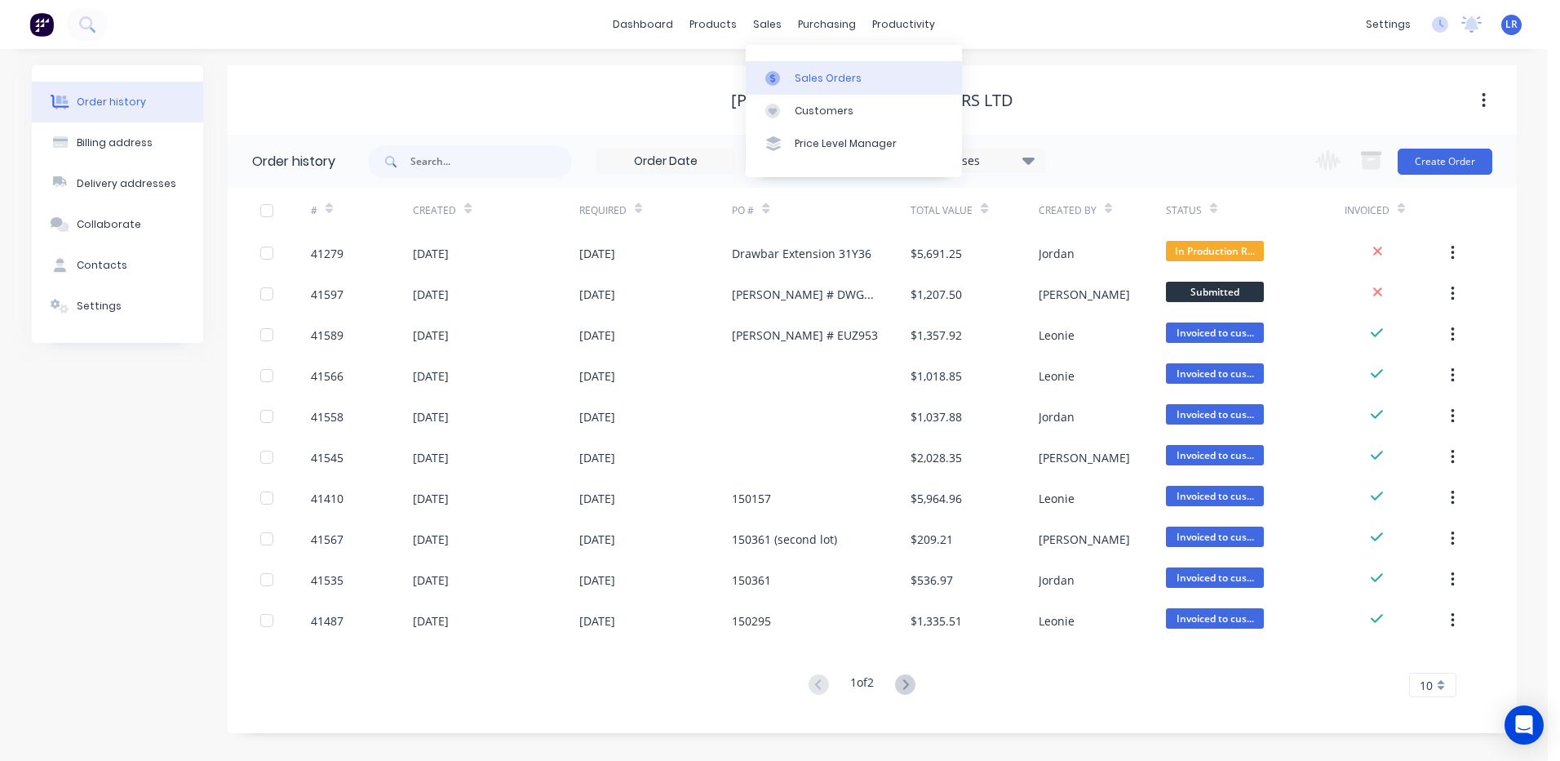
click at [803, 78] on div "Sales Orders" at bounding box center [828, 78] width 67 height 15
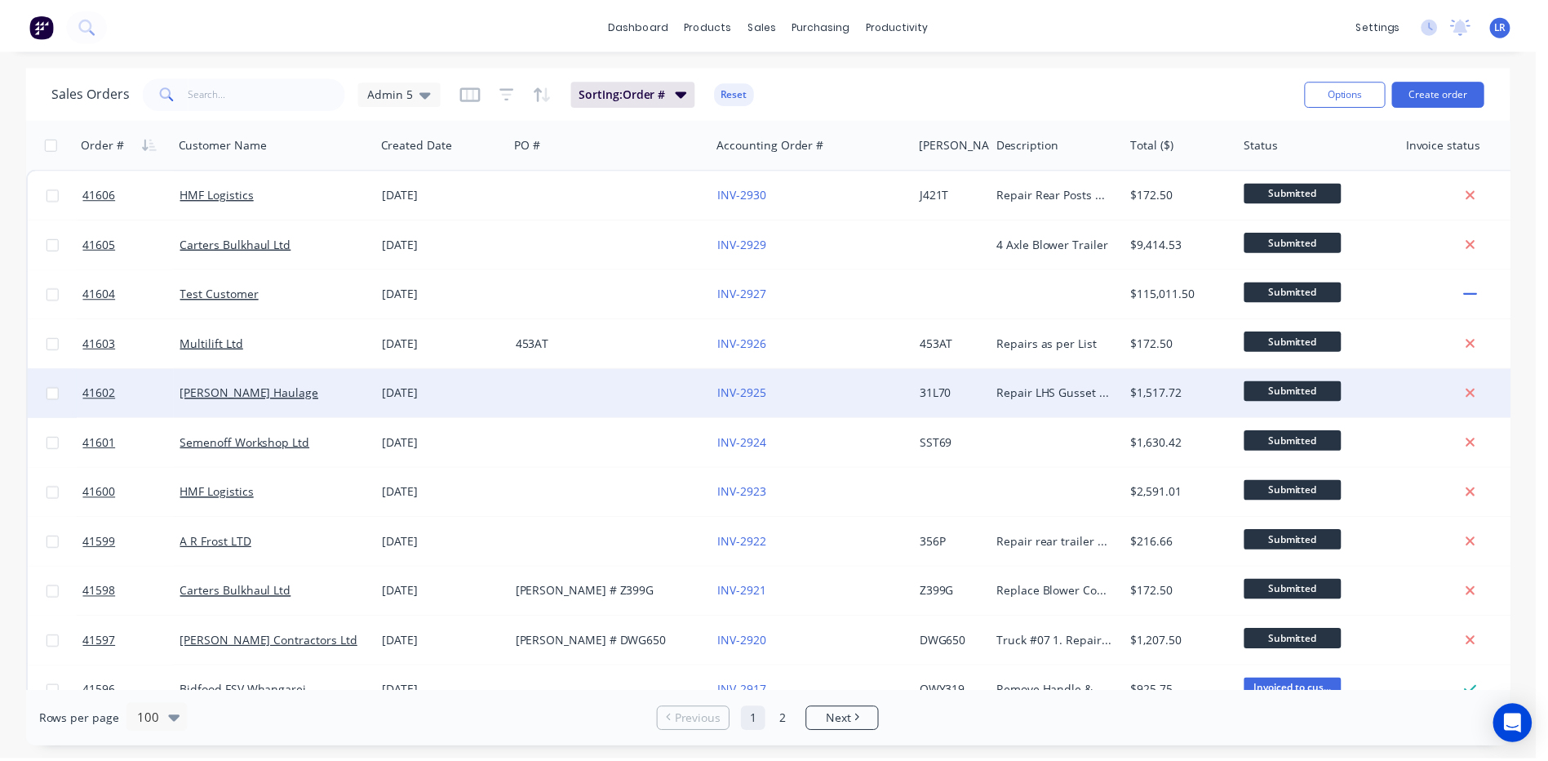
scroll to position [82, 0]
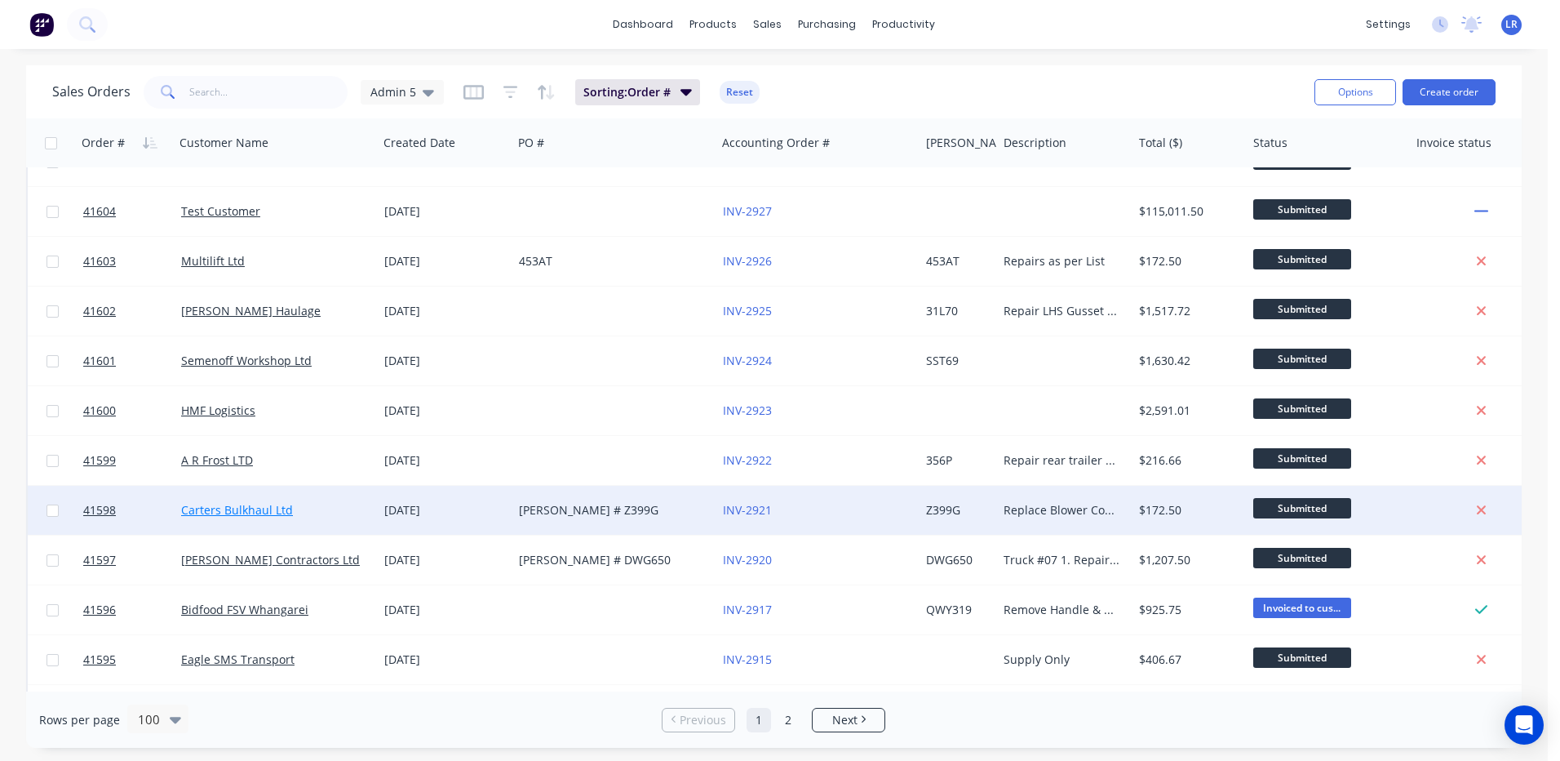
click at [244, 505] on link "Carters Bulkhaul Ltd" at bounding box center [237, 510] width 112 height 16
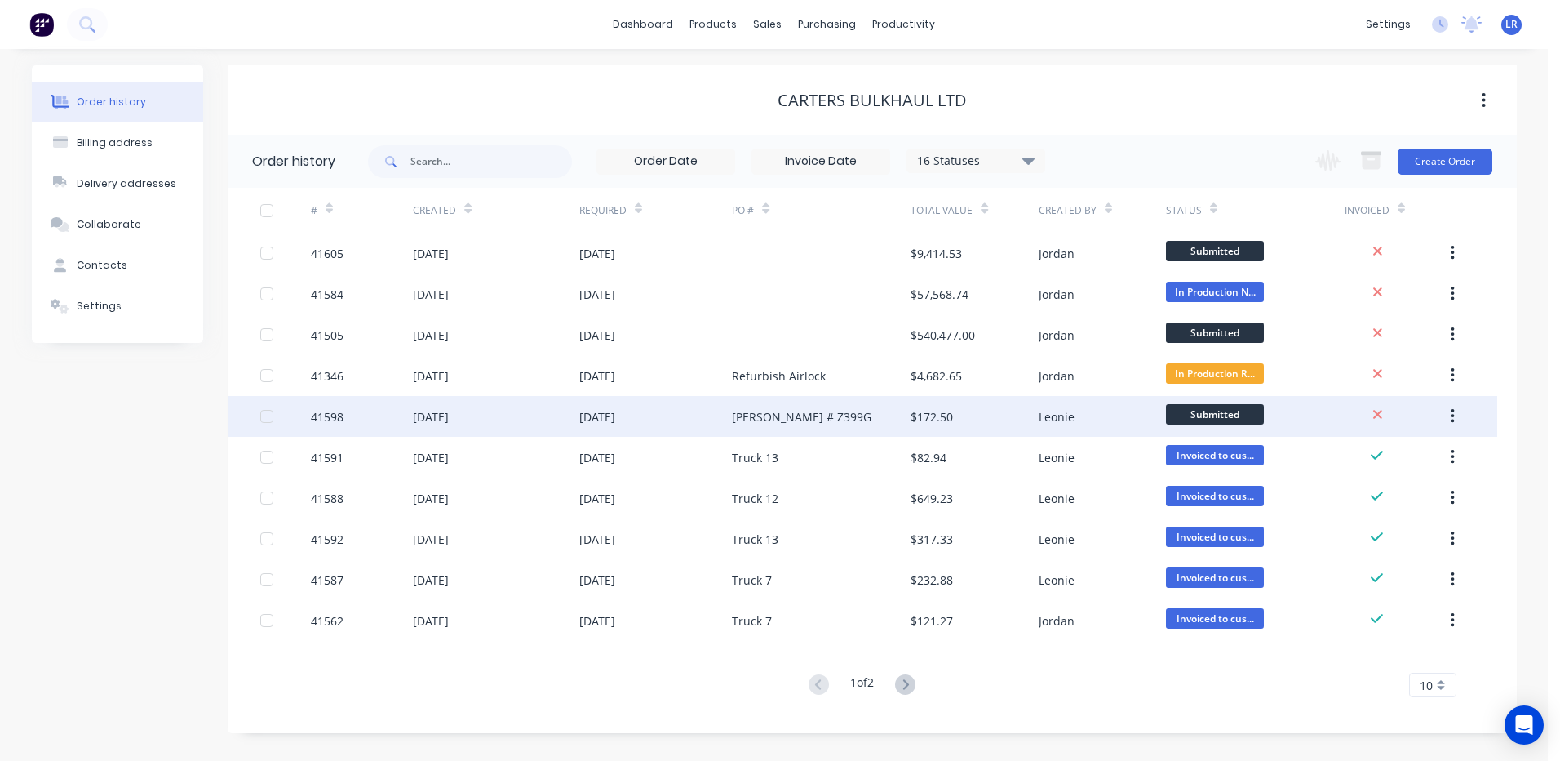
click at [425, 415] on div "[DATE]" at bounding box center [431, 416] width 36 height 17
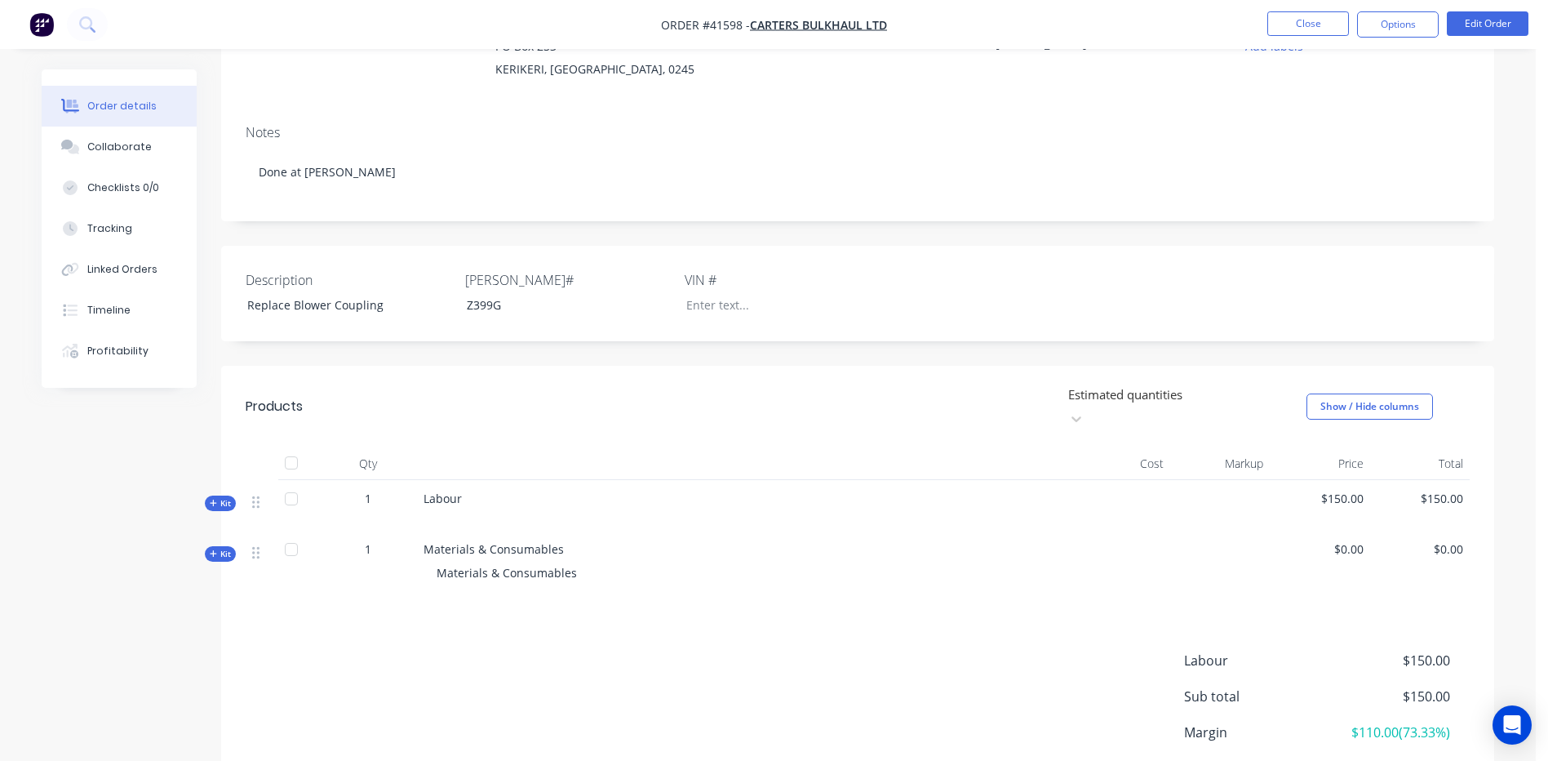
scroll to position [163, 0]
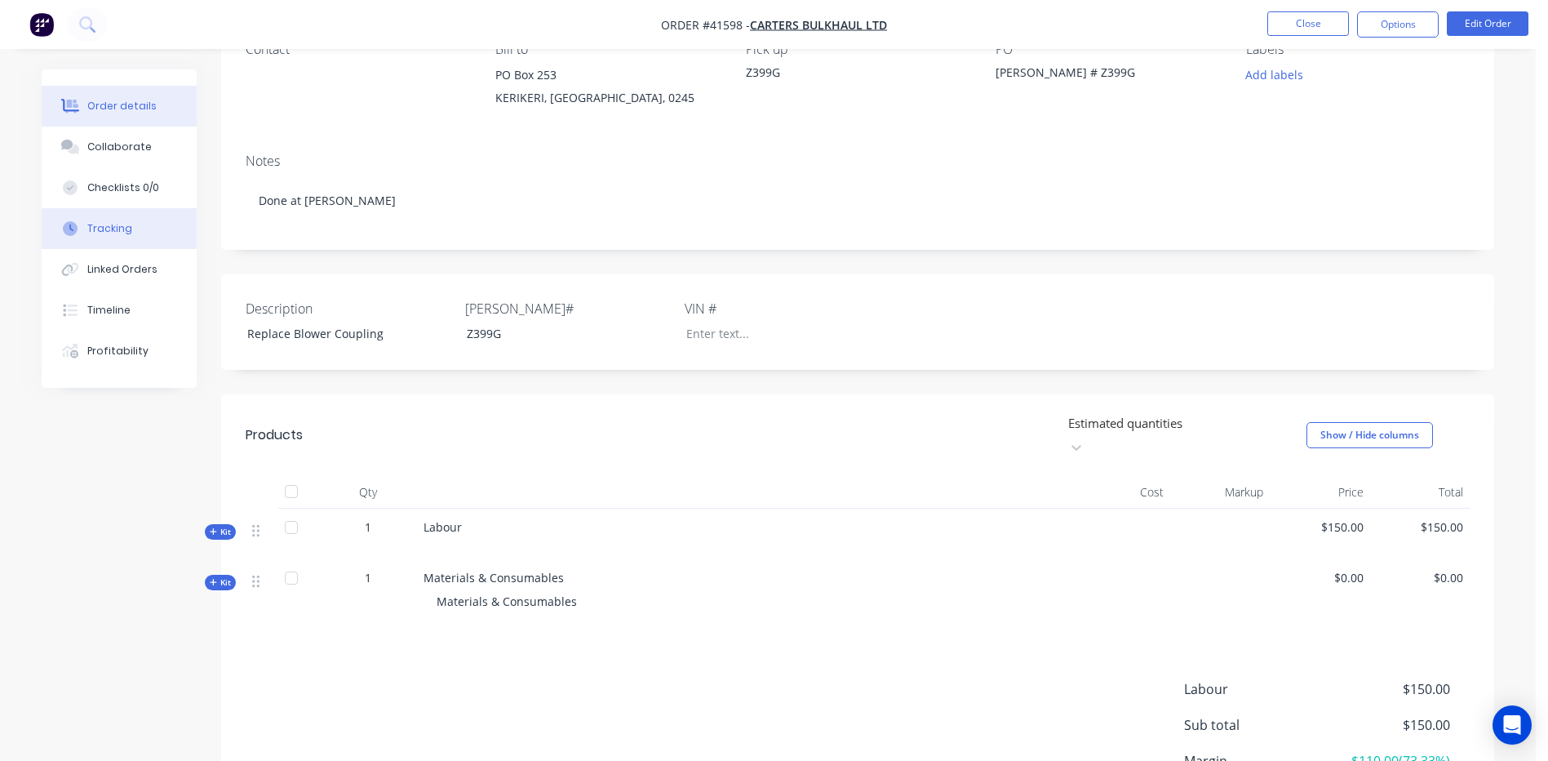
click at [126, 227] on div "Tracking" at bounding box center [109, 228] width 45 height 15
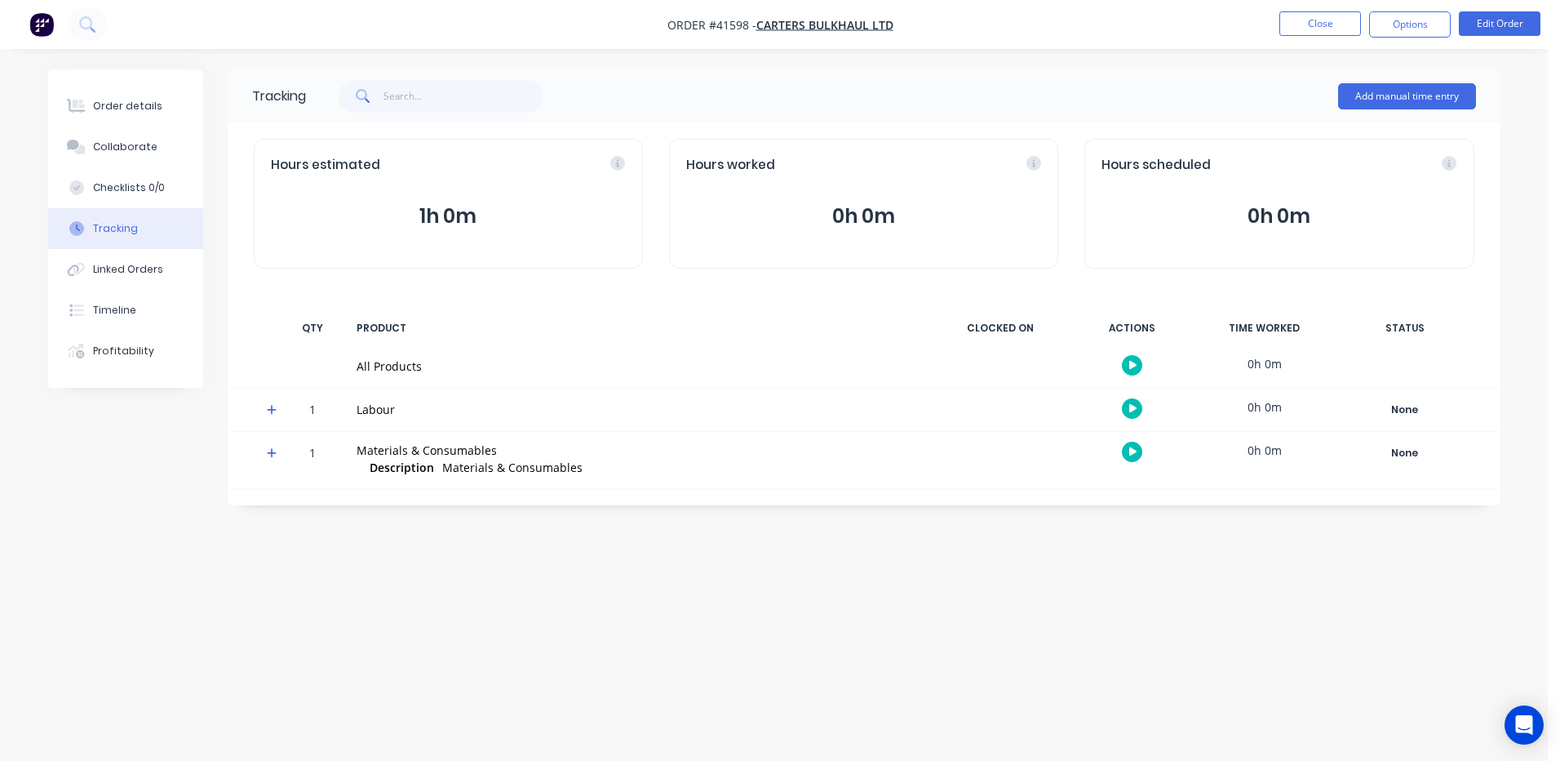
click at [432, 215] on button "1h 0m" at bounding box center [448, 216] width 355 height 31
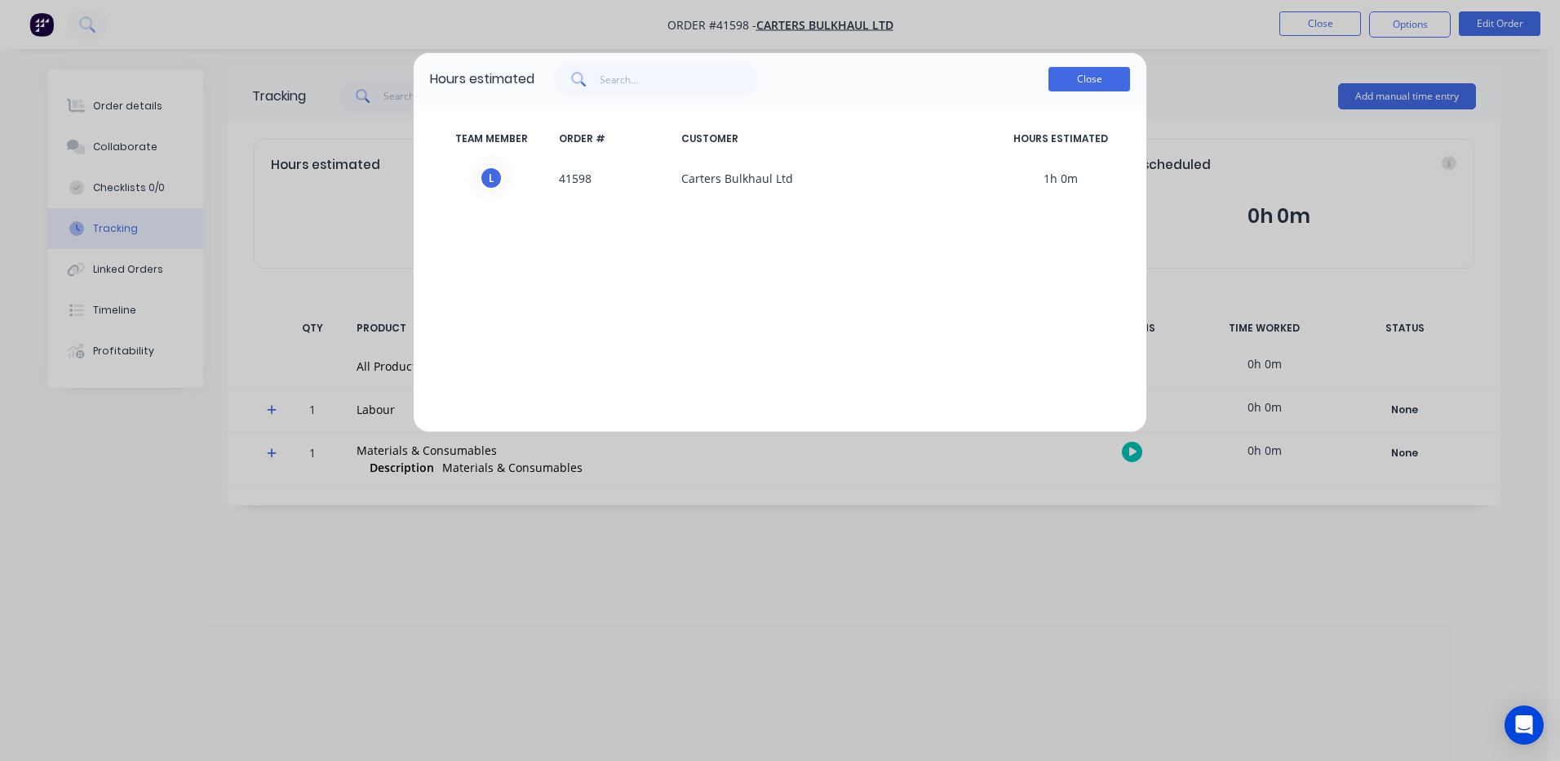
click at [1094, 82] on button "Close" at bounding box center [1090, 79] width 82 height 24
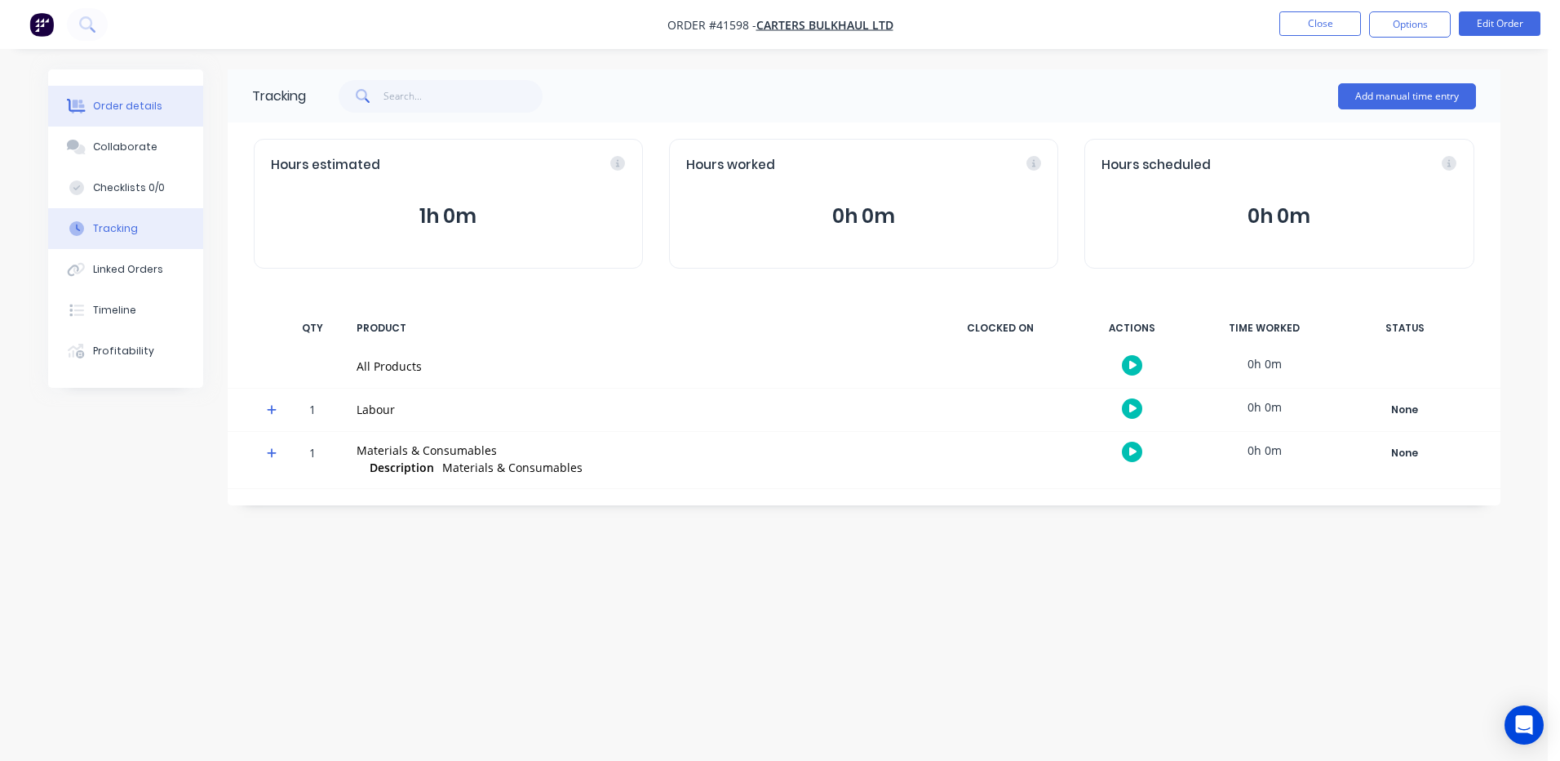
click at [93, 100] on div "Order details" at bounding box center [127, 106] width 69 height 15
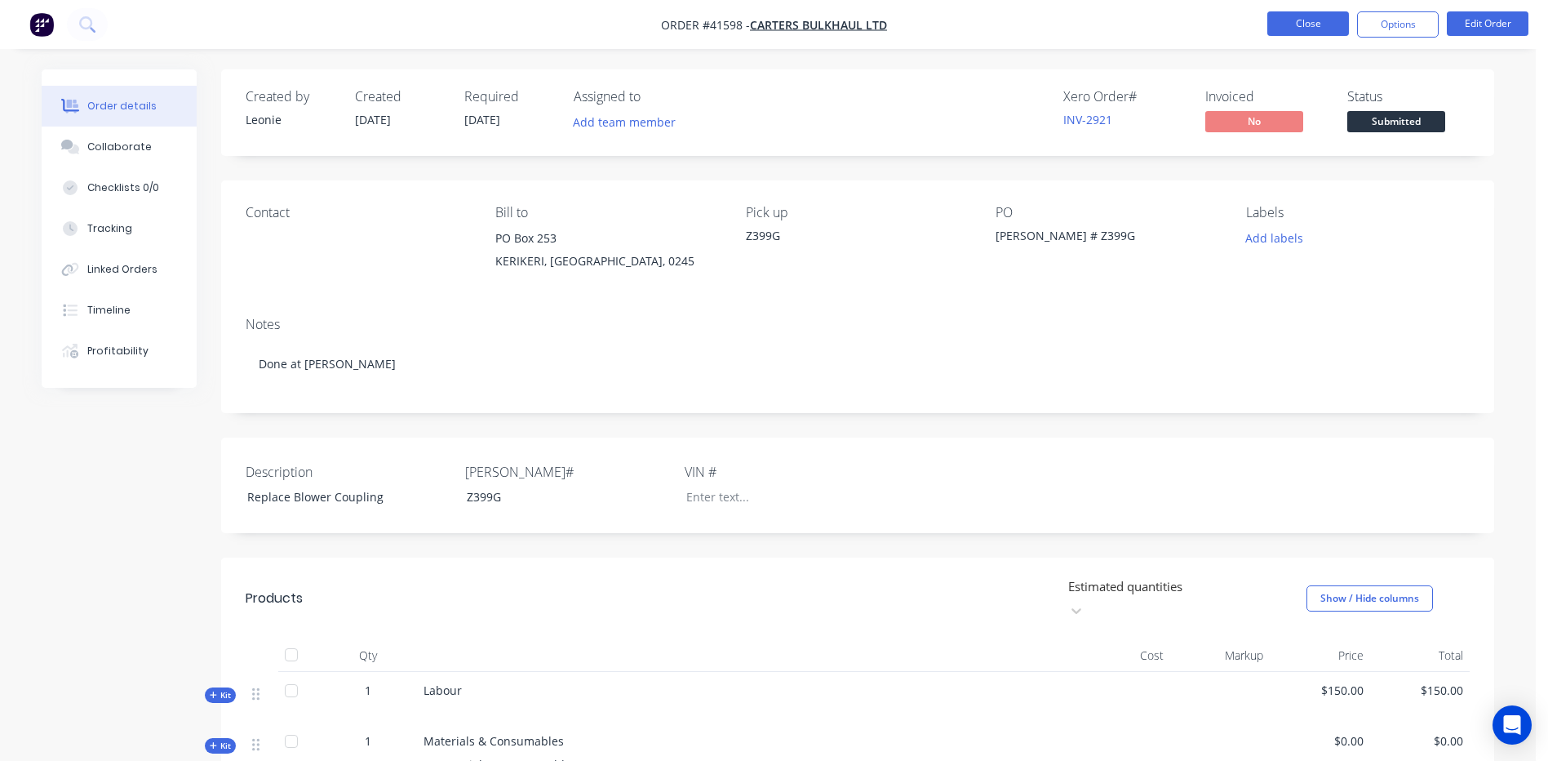
click at [1298, 21] on button "Close" at bounding box center [1308, 23] width 82 height 24
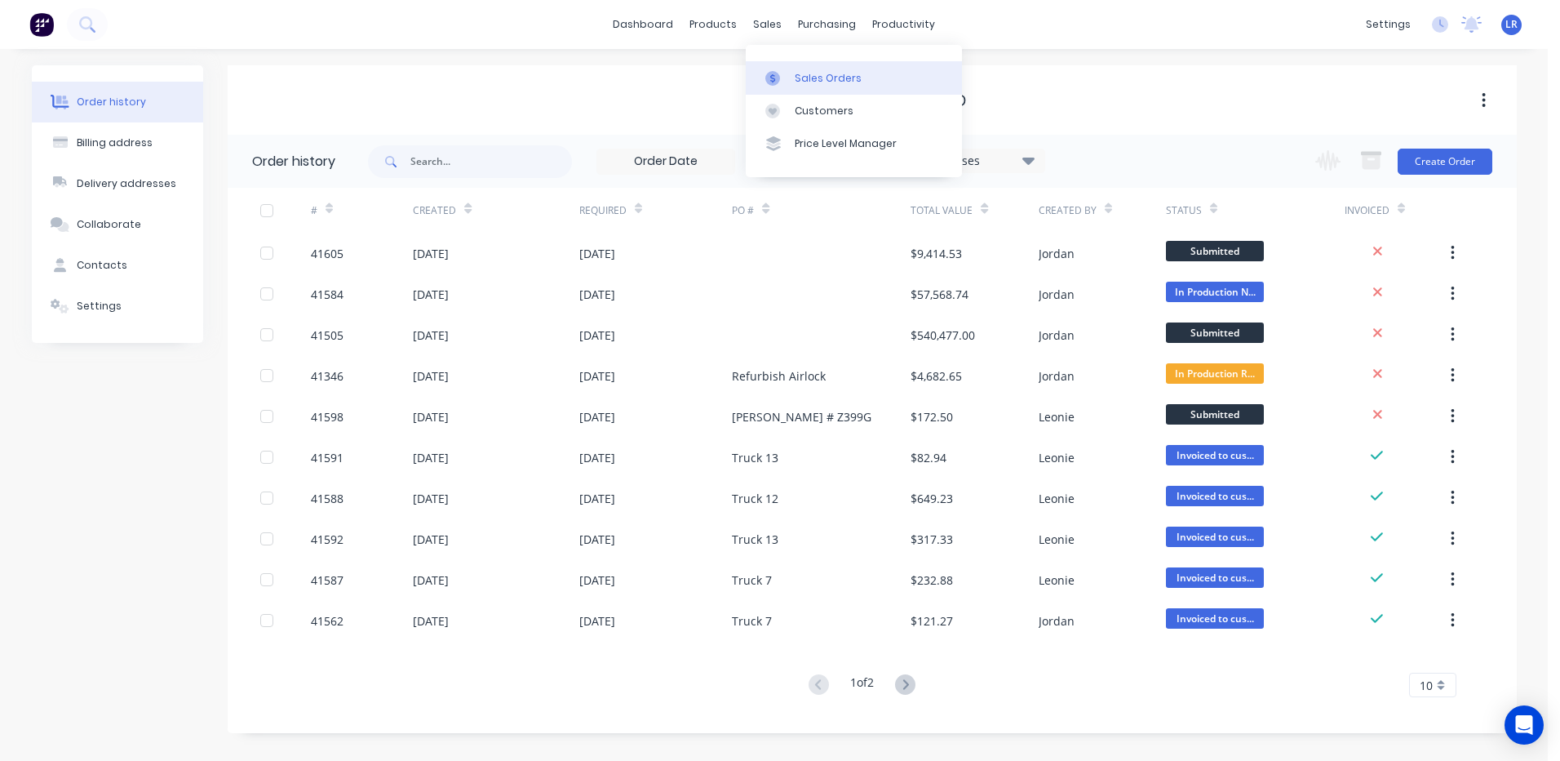
click at [804, 77] on div "Sales Orders" at bounding box center [828, 78] width 67 height 15
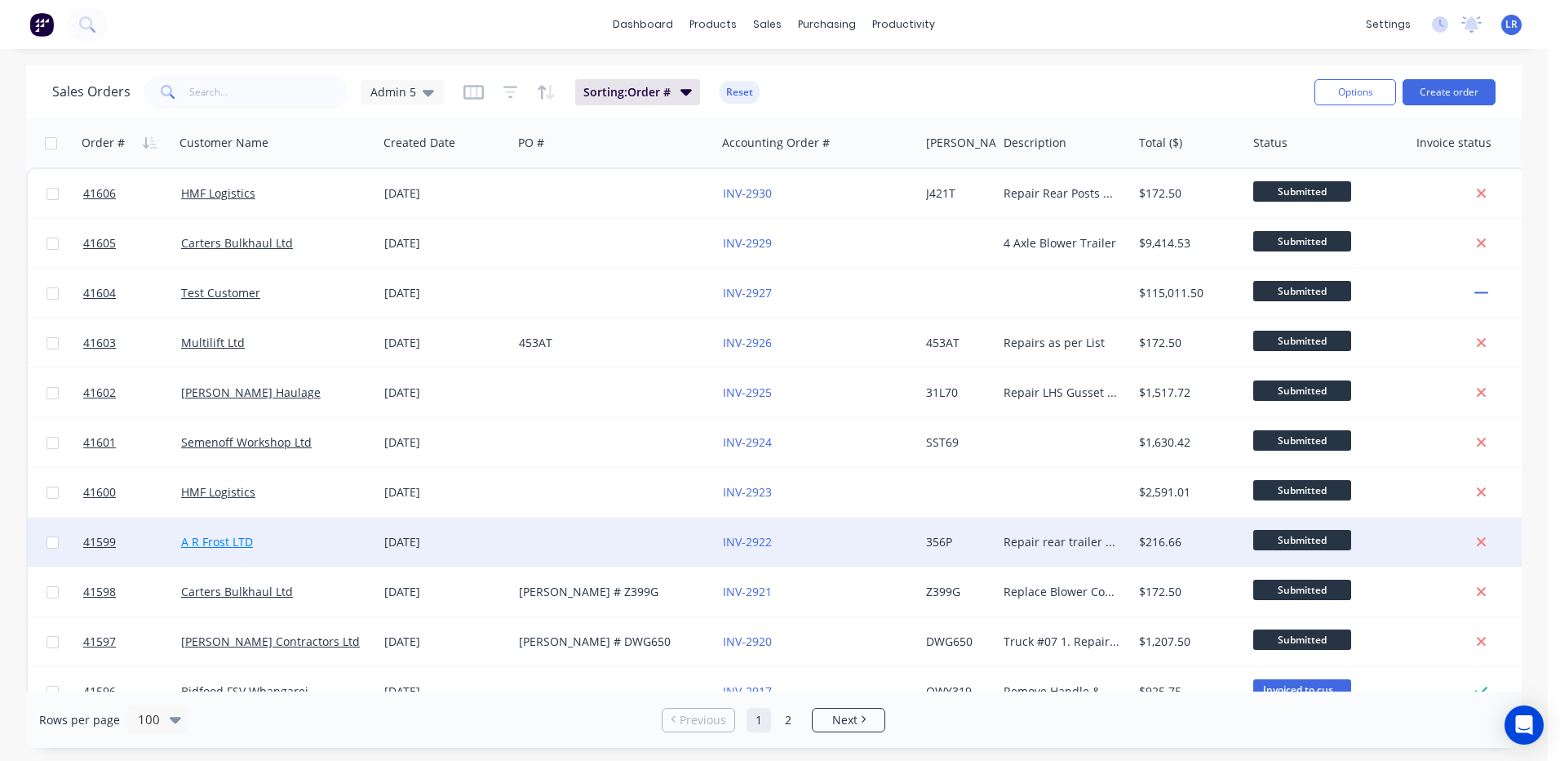
click at [197, 540] on link "A R Frost LTD" at bounding box center [217, 542] width 72 height 16
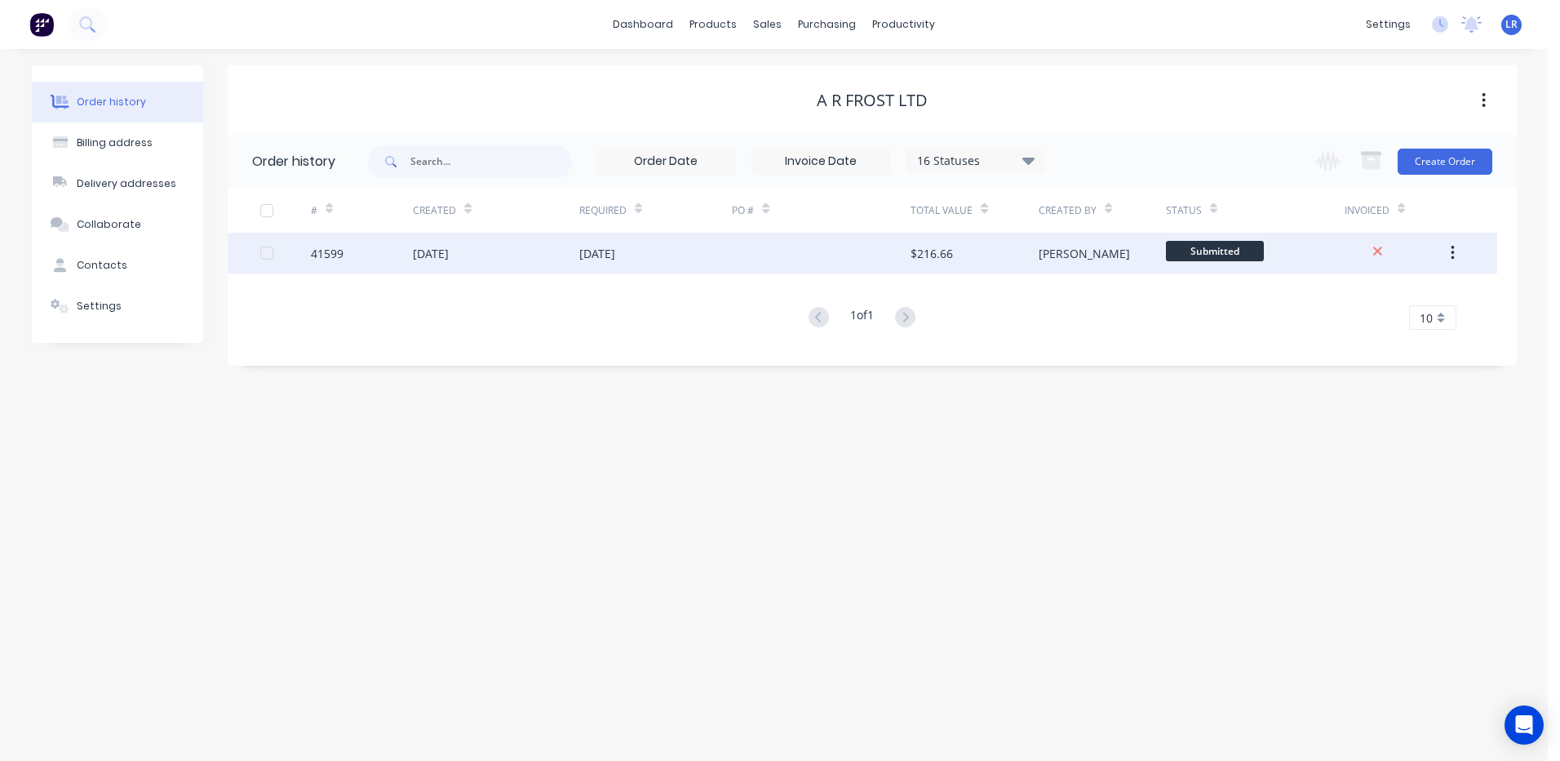
click at [428, 250] on div "[DATE]" at bounding box center [431, 253] width 36 height 17
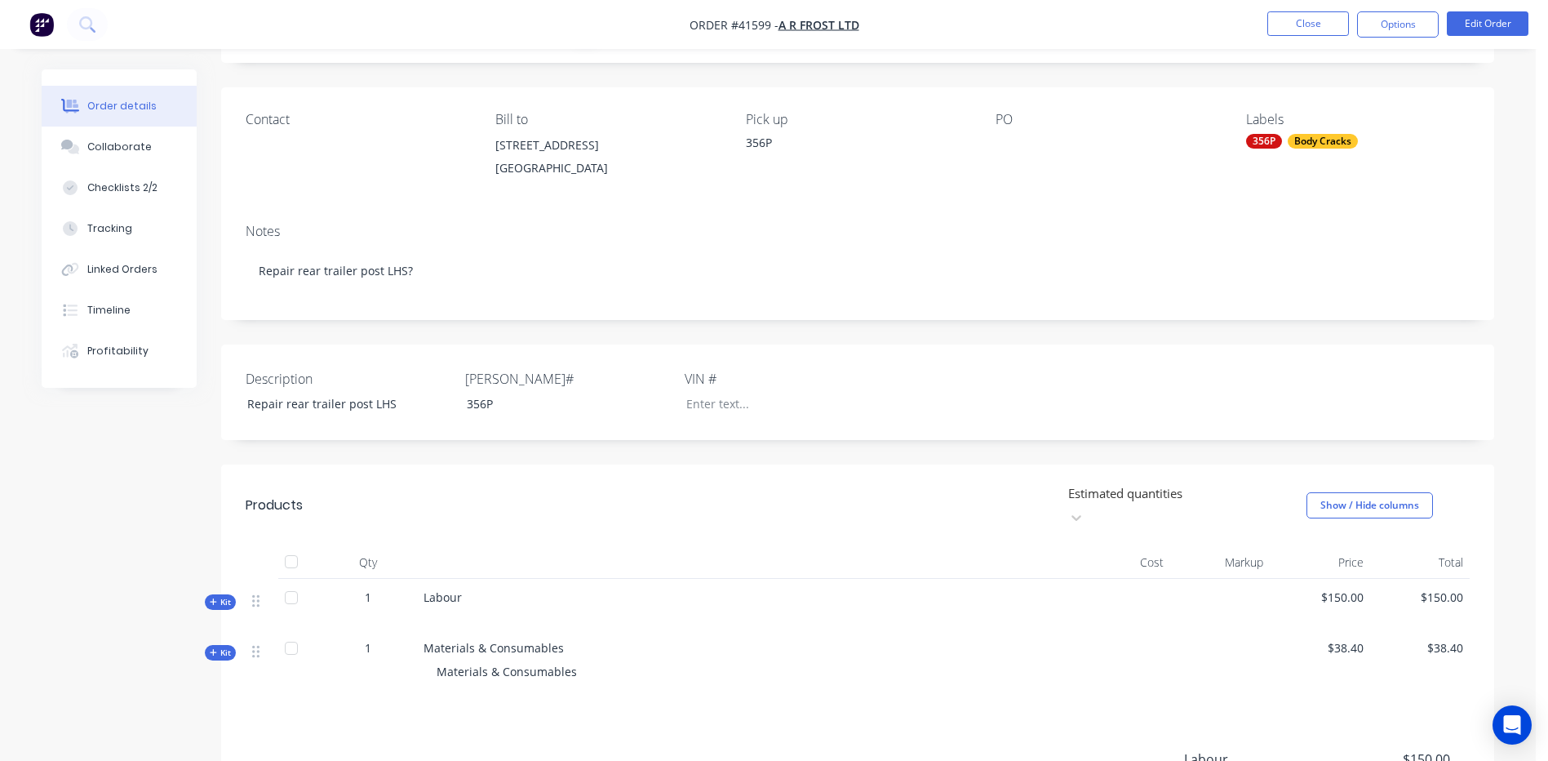
scroll to position [82, 0]
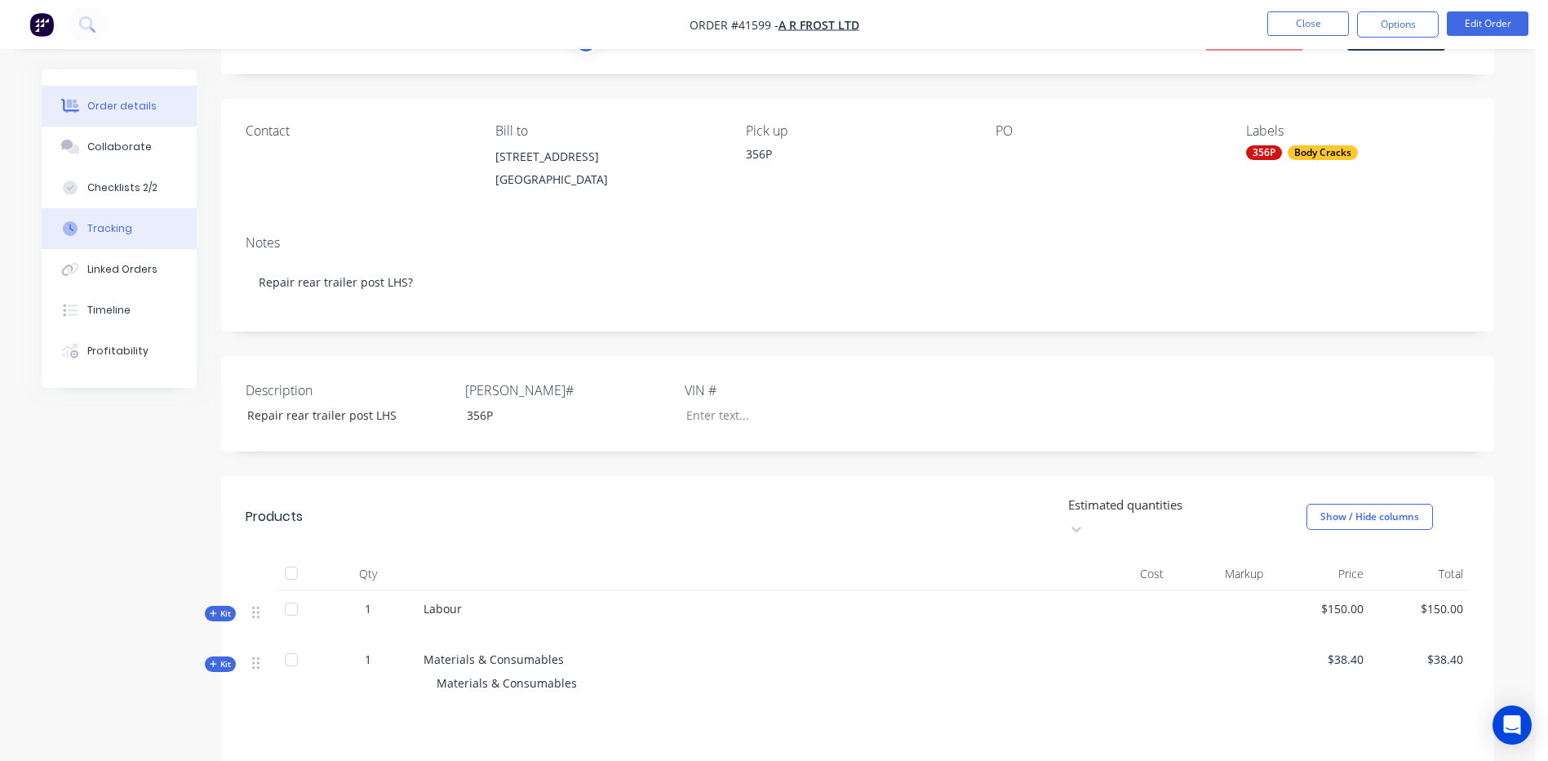
click at [92, 226] on div "Tracking" at bounding box center [109, 228] width 45 height 15
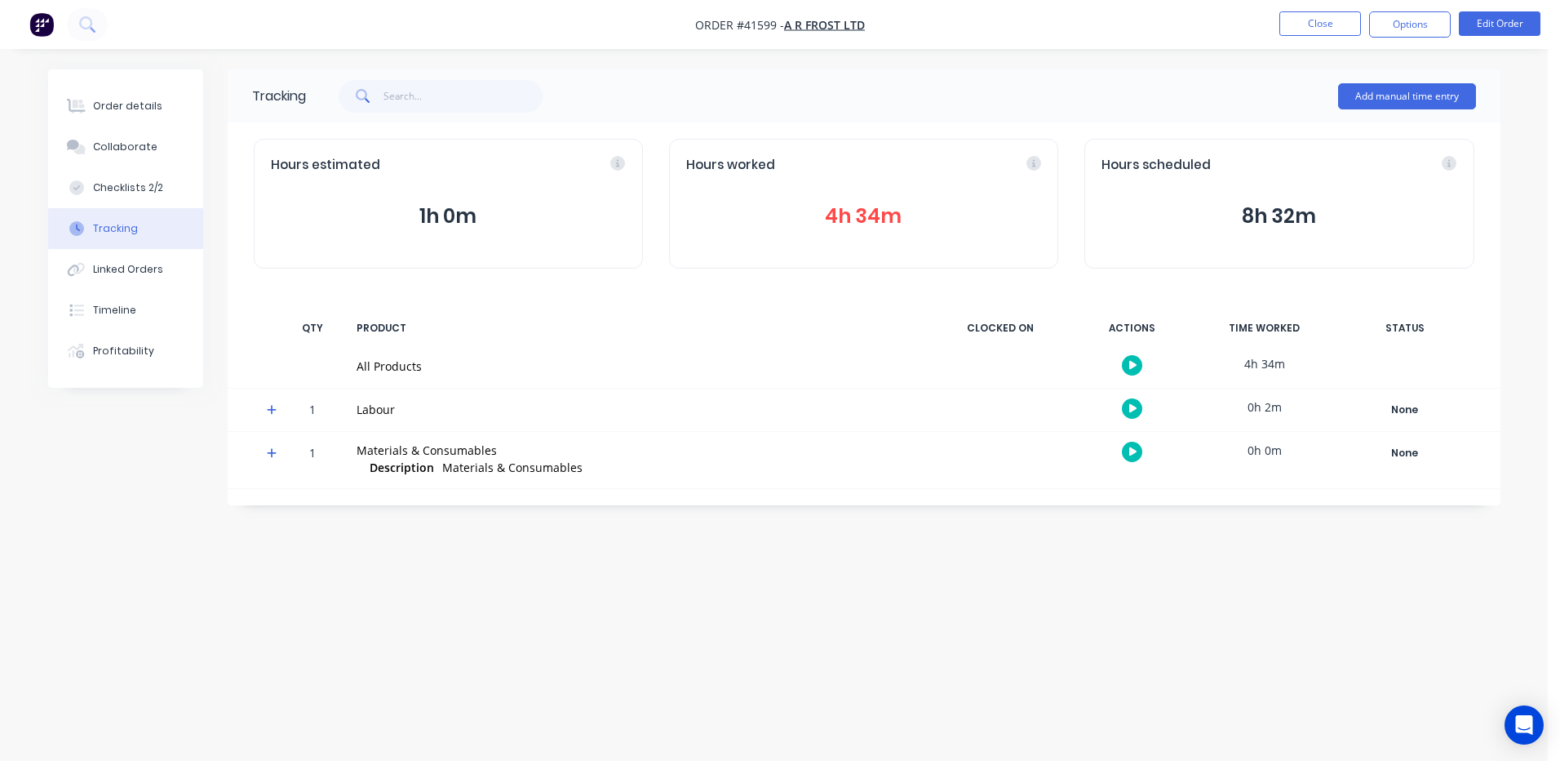
click at [863, 213] on button "4h 34m" at bounding box center [863, 216] width 355 height 31
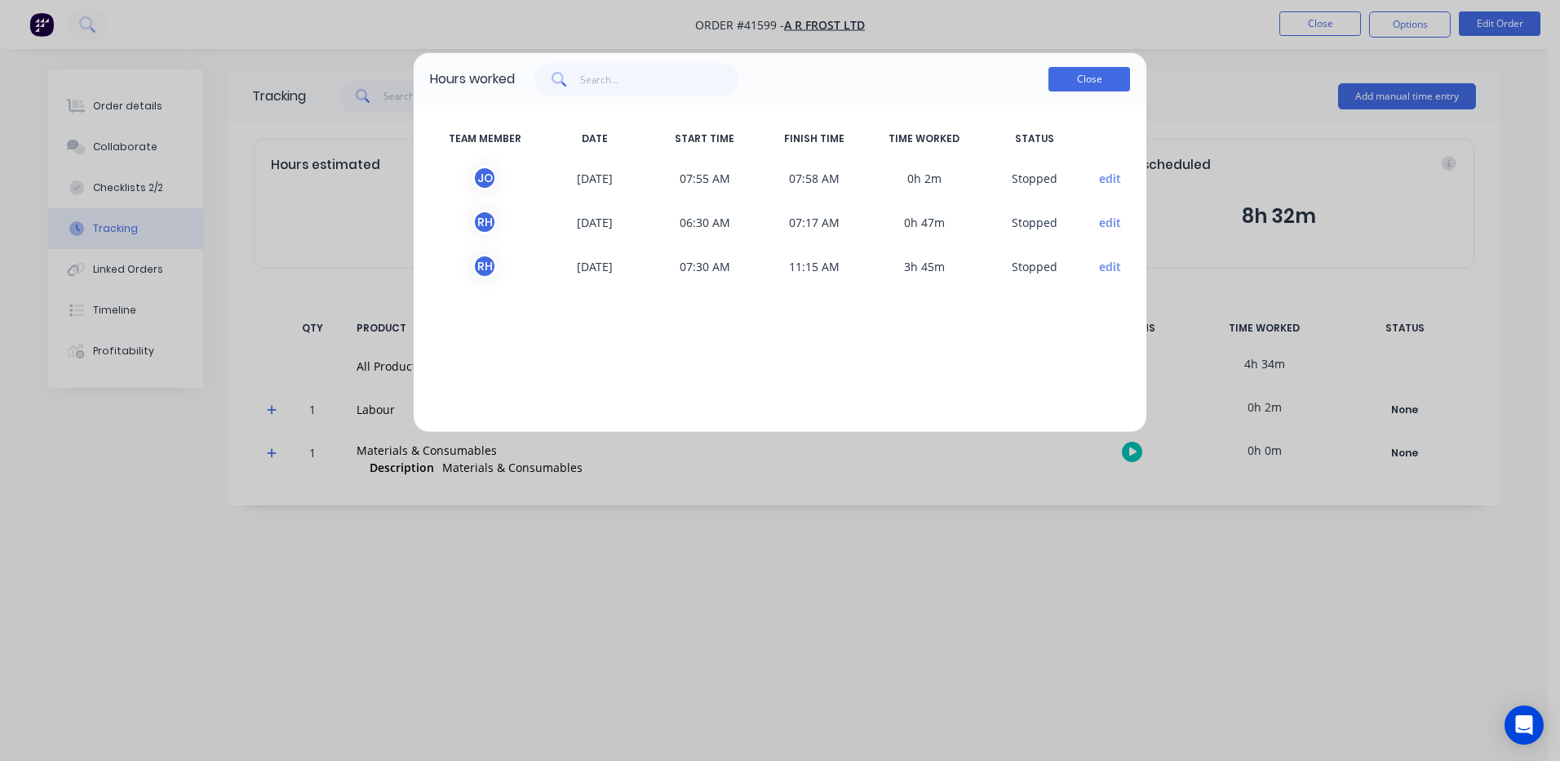
click at [1071, 78] on button "Close" at bounding box center [1090, 79] width 82 height 24
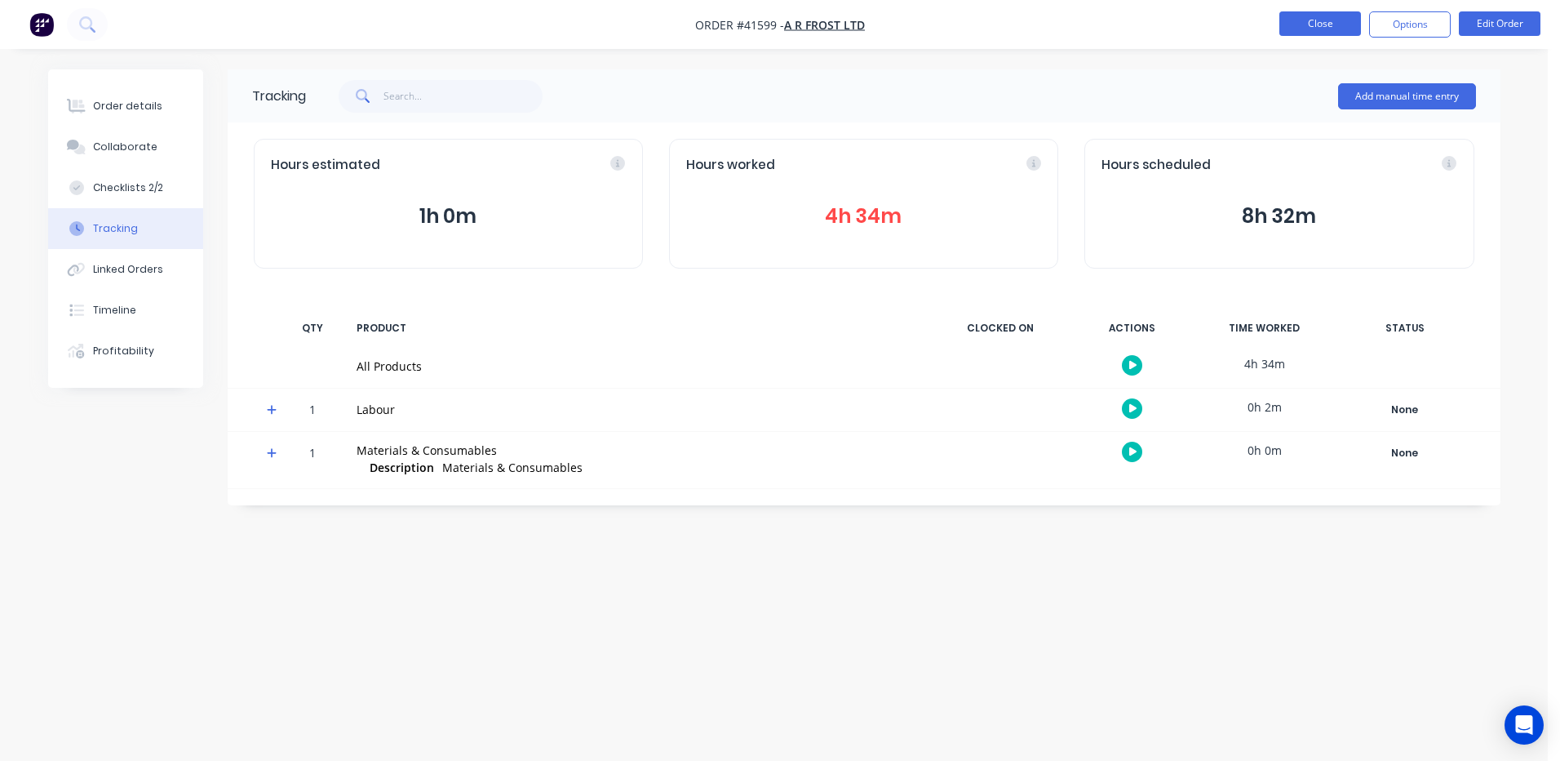
click at [1297, 23] on button "Close" at bounding box center [1320, 23] width 82 height 24
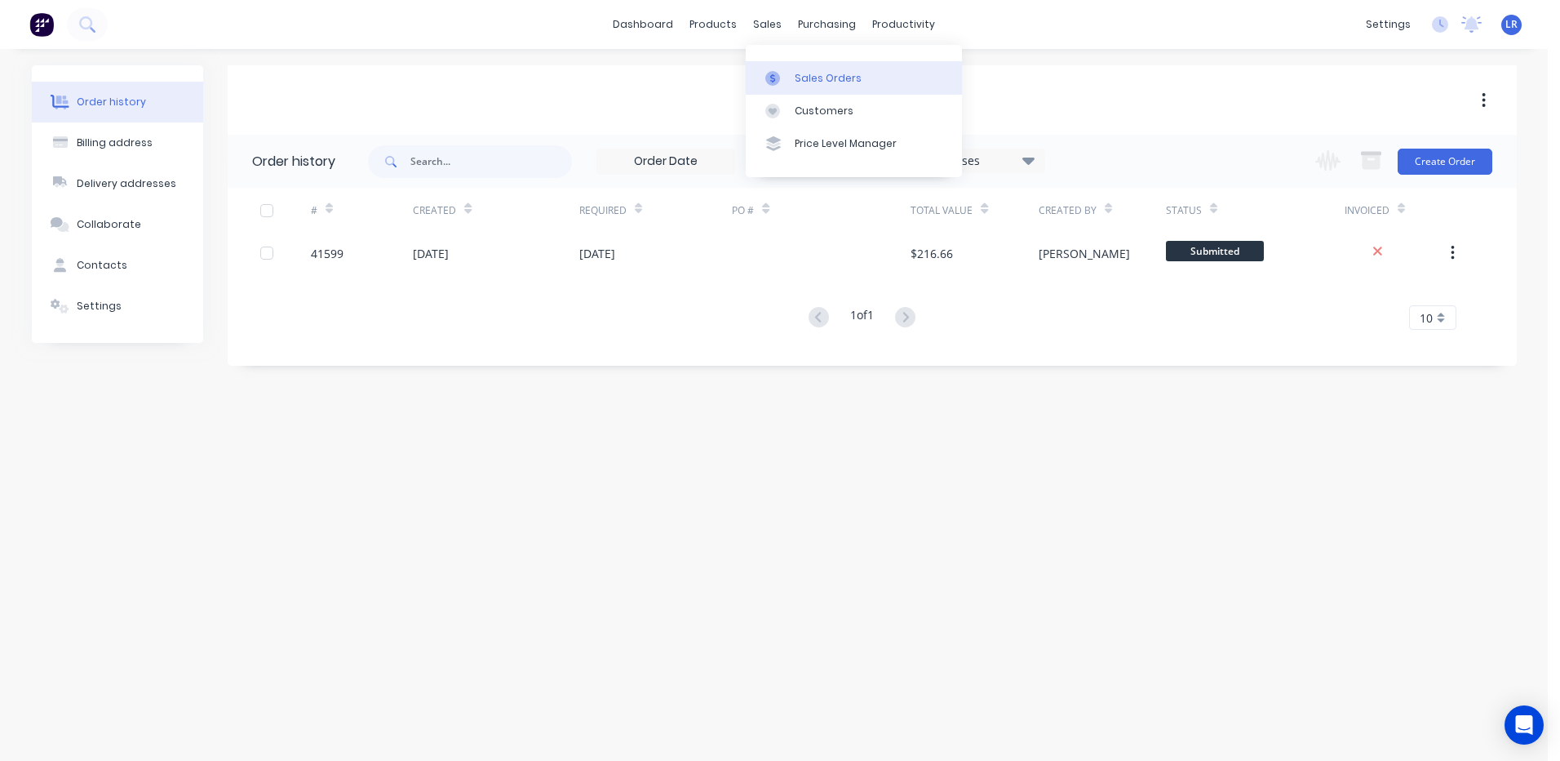
click at [812, 75] on div "Sales Orders" at bounding box center [828, 78] width 67 height 15
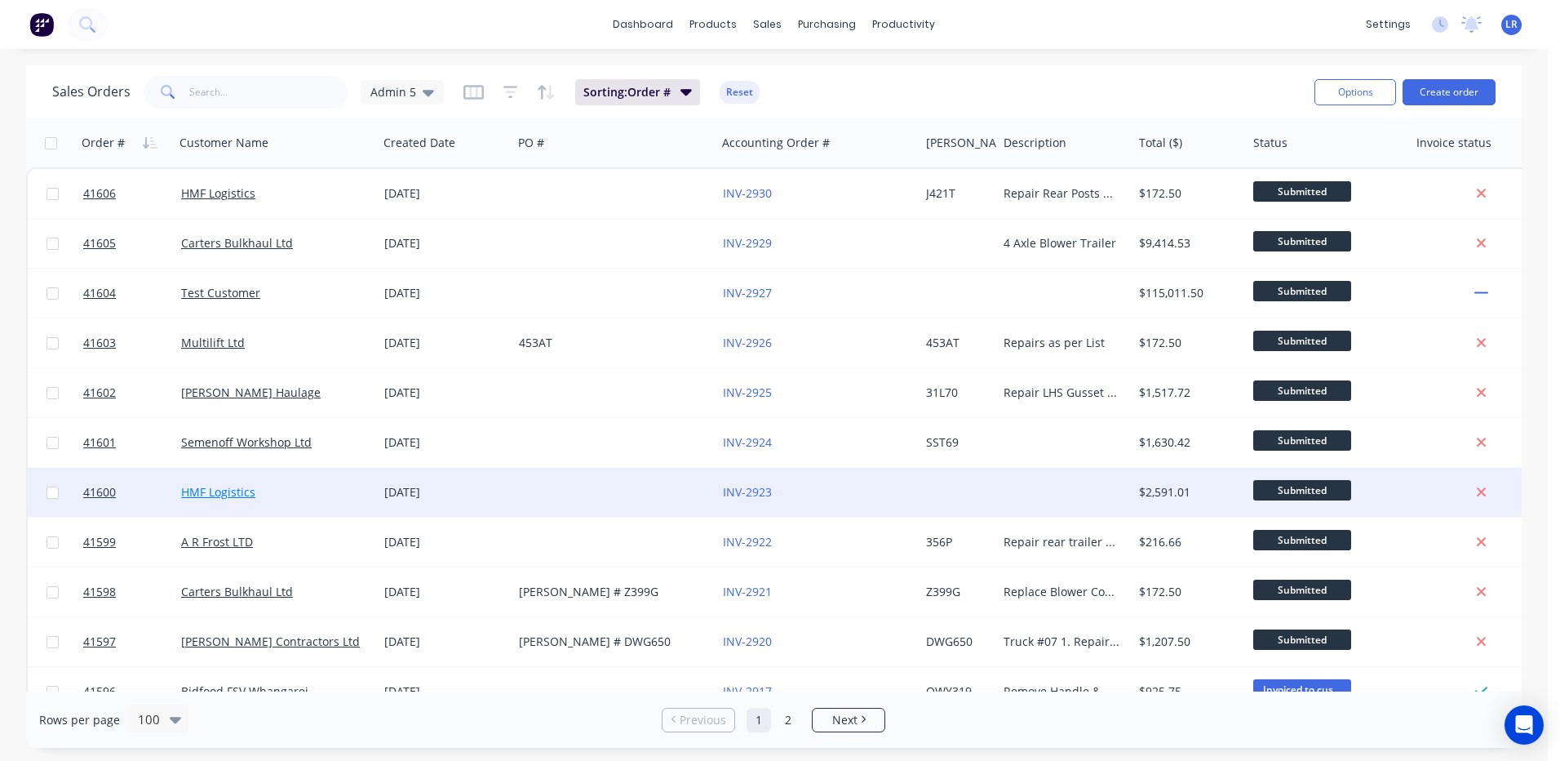
click at [196, 493] on link "HMF Logistics" at bounding box center [218, 492] width 74 height 16
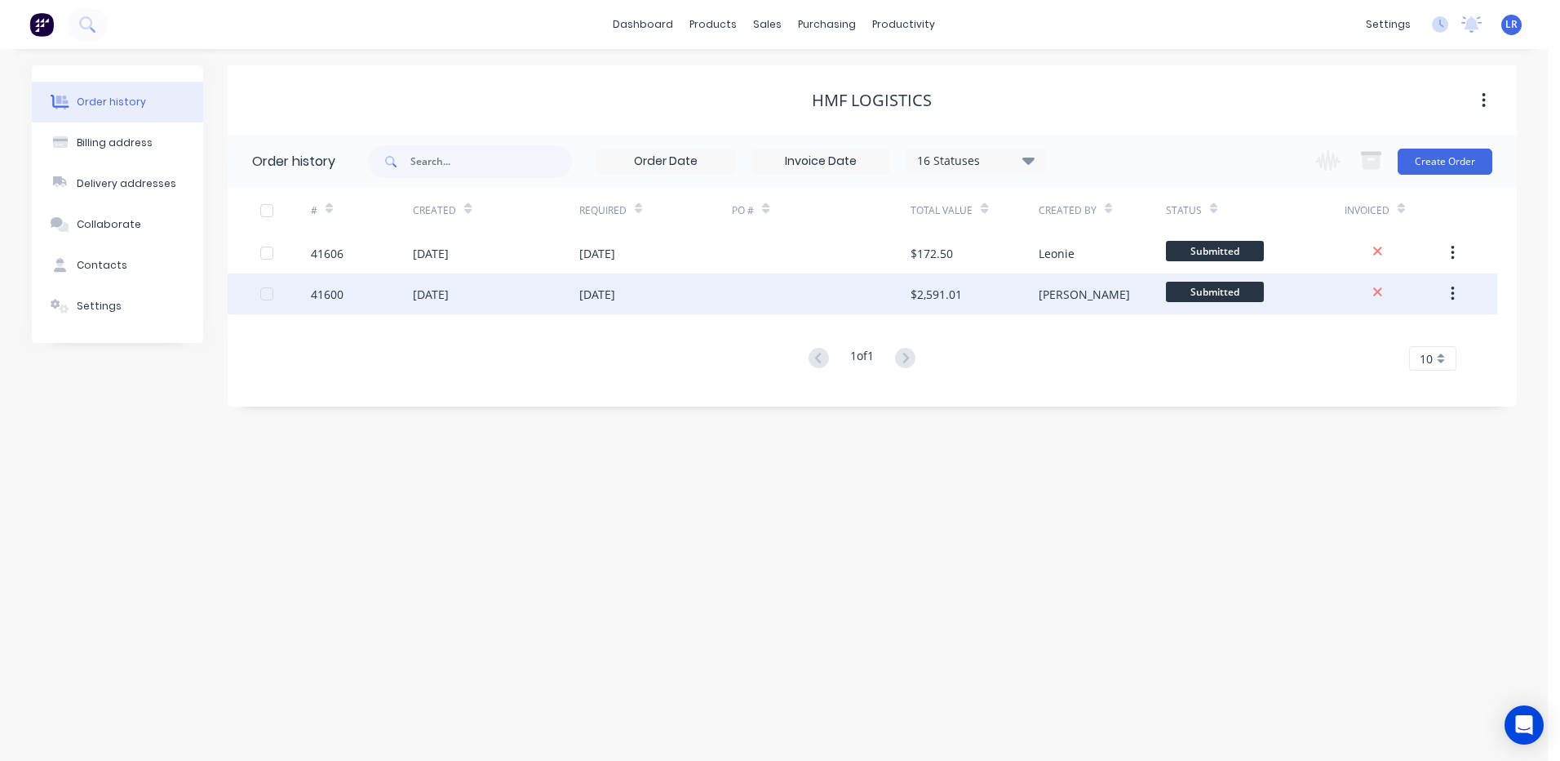
click at [430, 295] on div "[DATE]" at bounding box center [431, 294] width 36 height 17
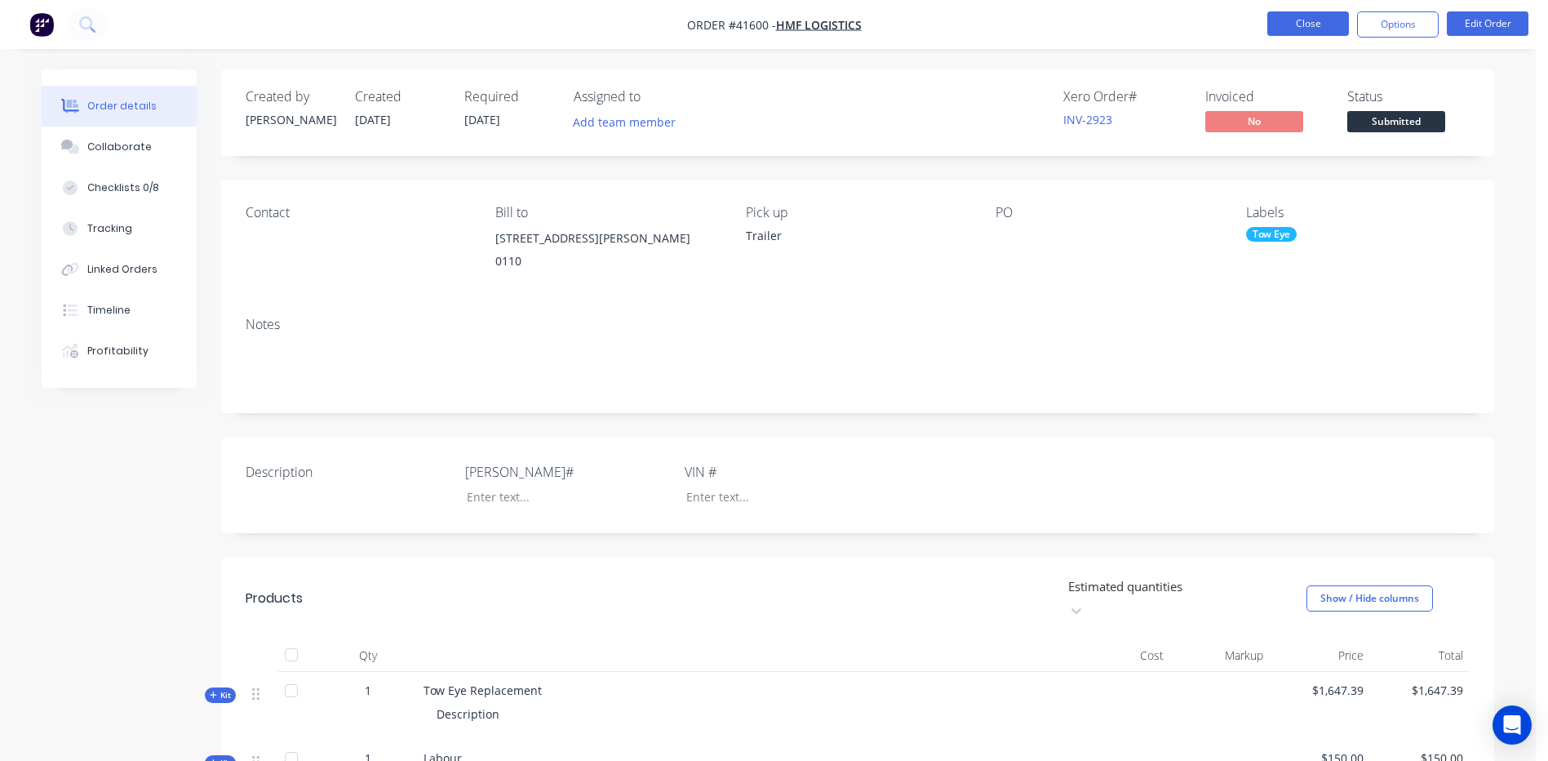
click at [1302, 22] on button "Close" at bounding box center [1308, 23] width 82 height 24
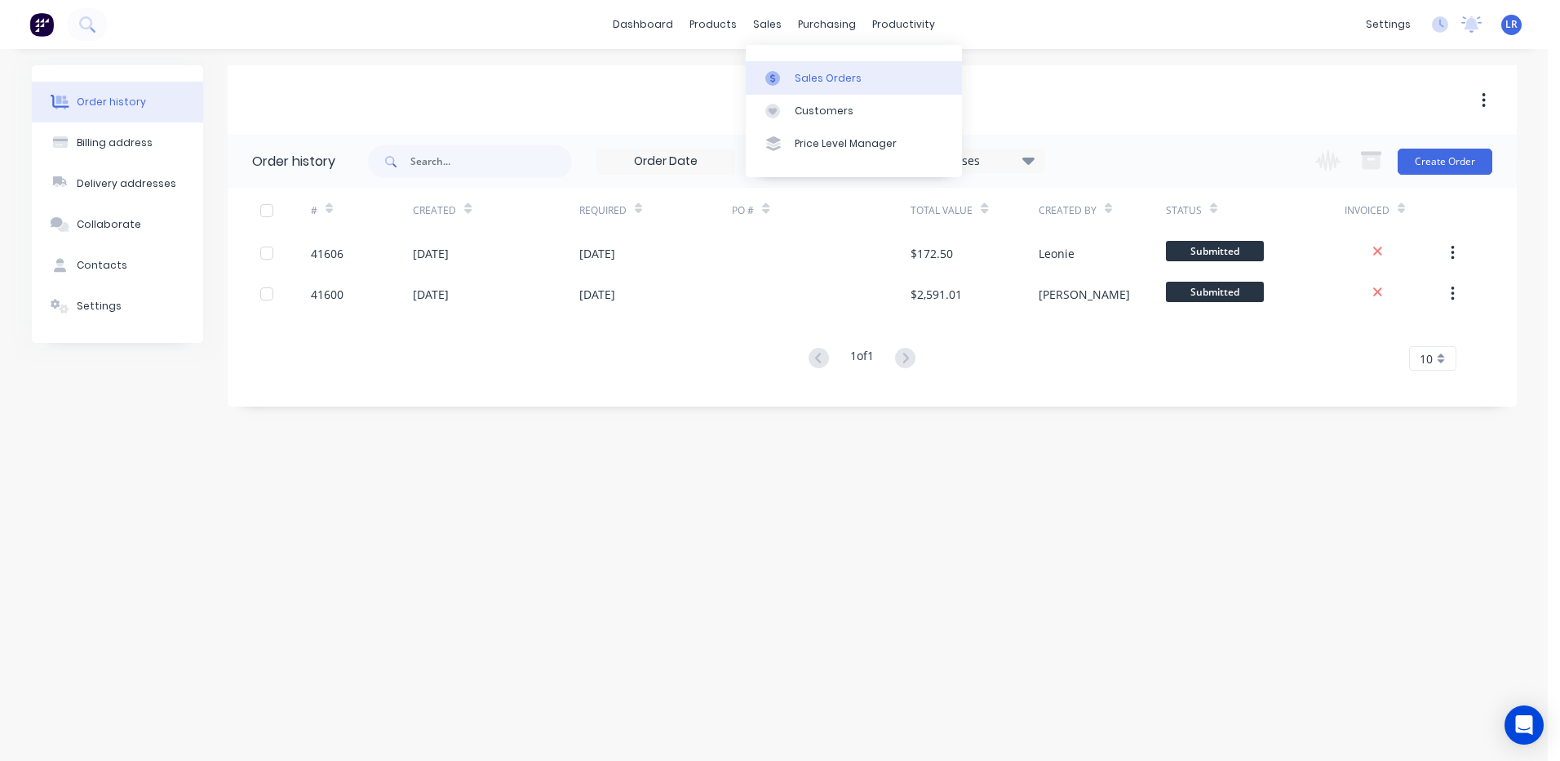
click at [810, 77] on div "Sales Orders" at bounding box center [828, 78] width 67 height 15
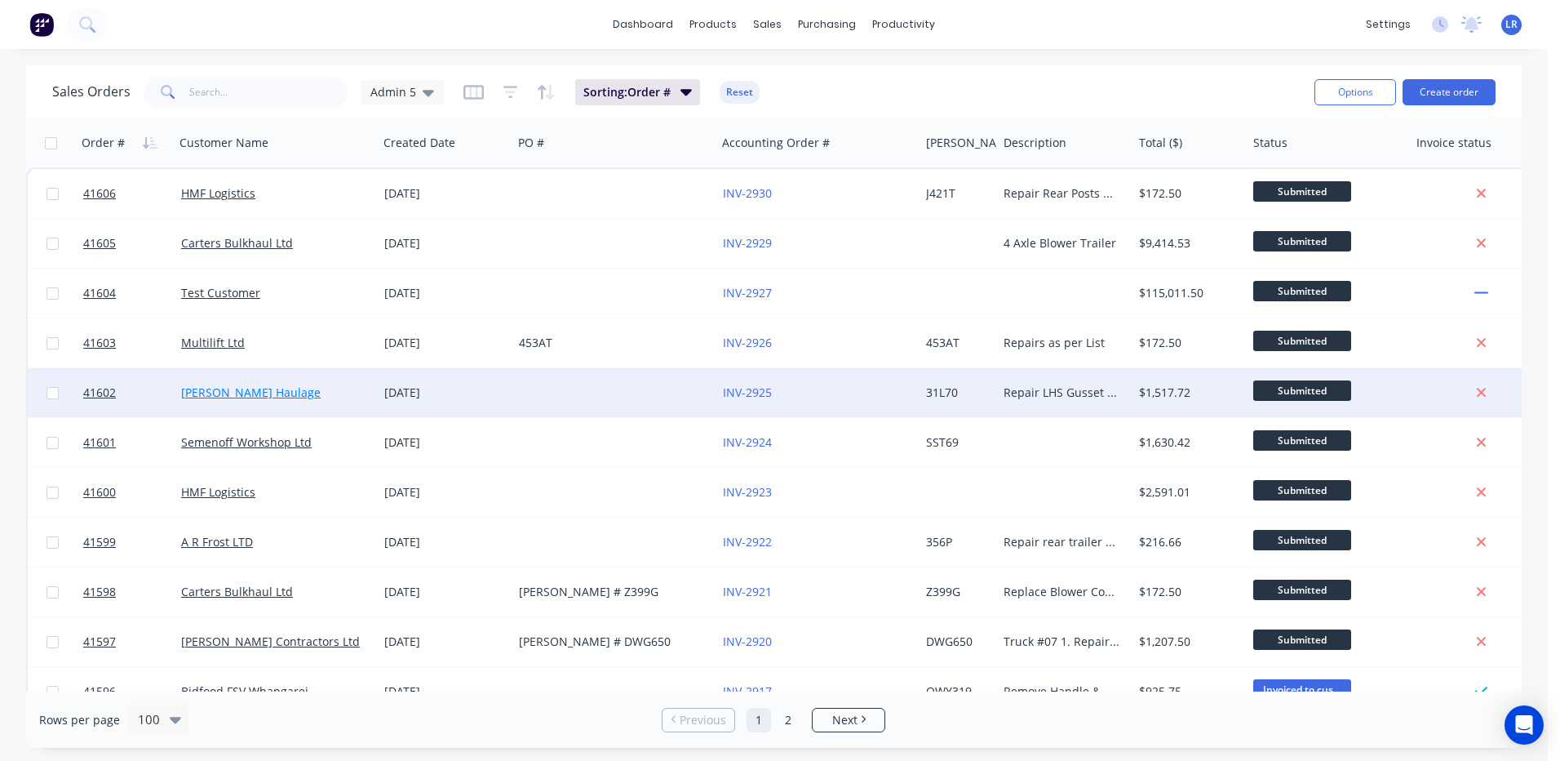
click at [226, 391] on link "[PERSON_NAME] Haulage" at bounding box center [251, 392] width 140 height 16
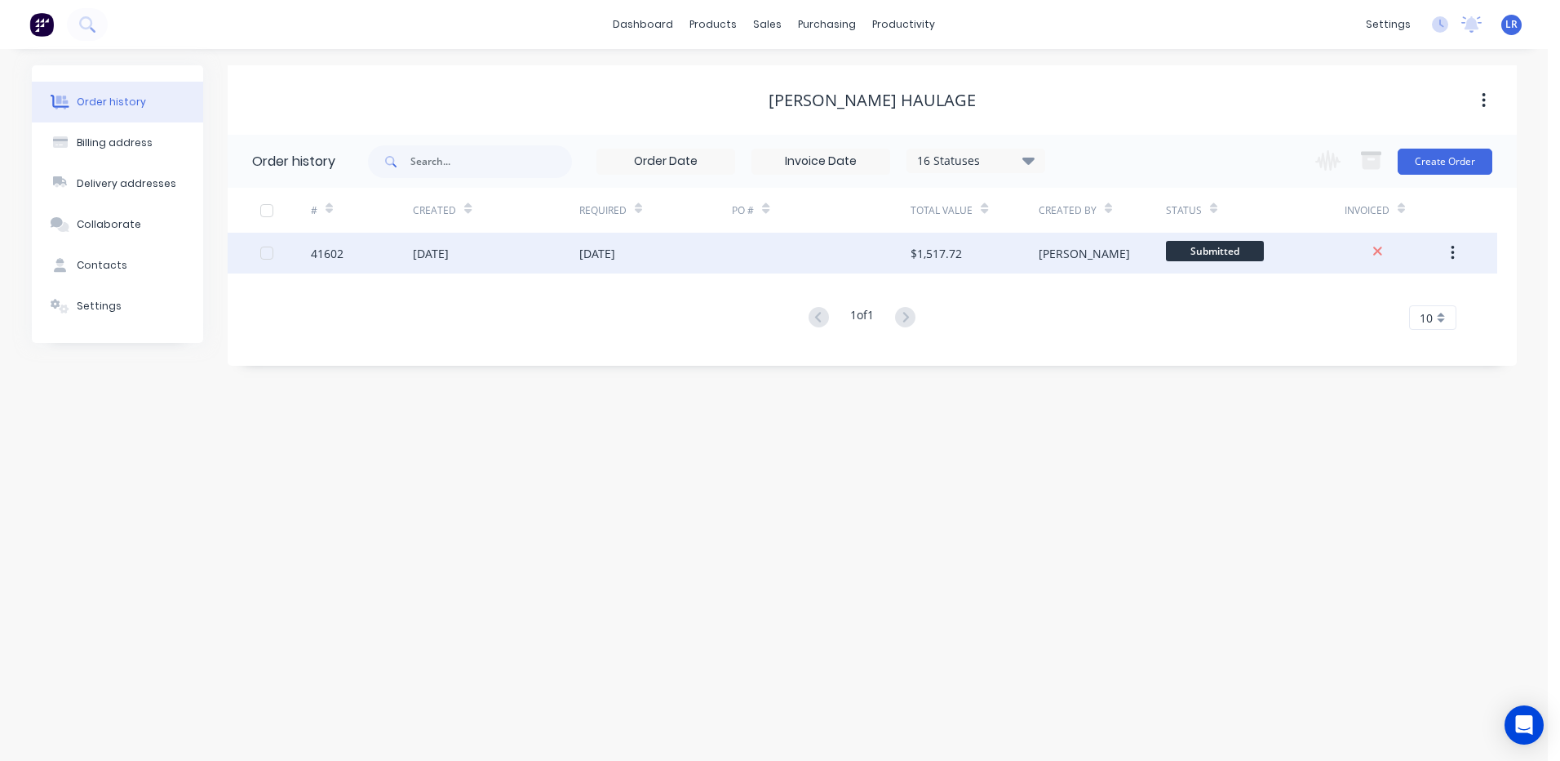
click at [343, 250] on div "41602" at bounding box center [327, 253] width 33 height 17
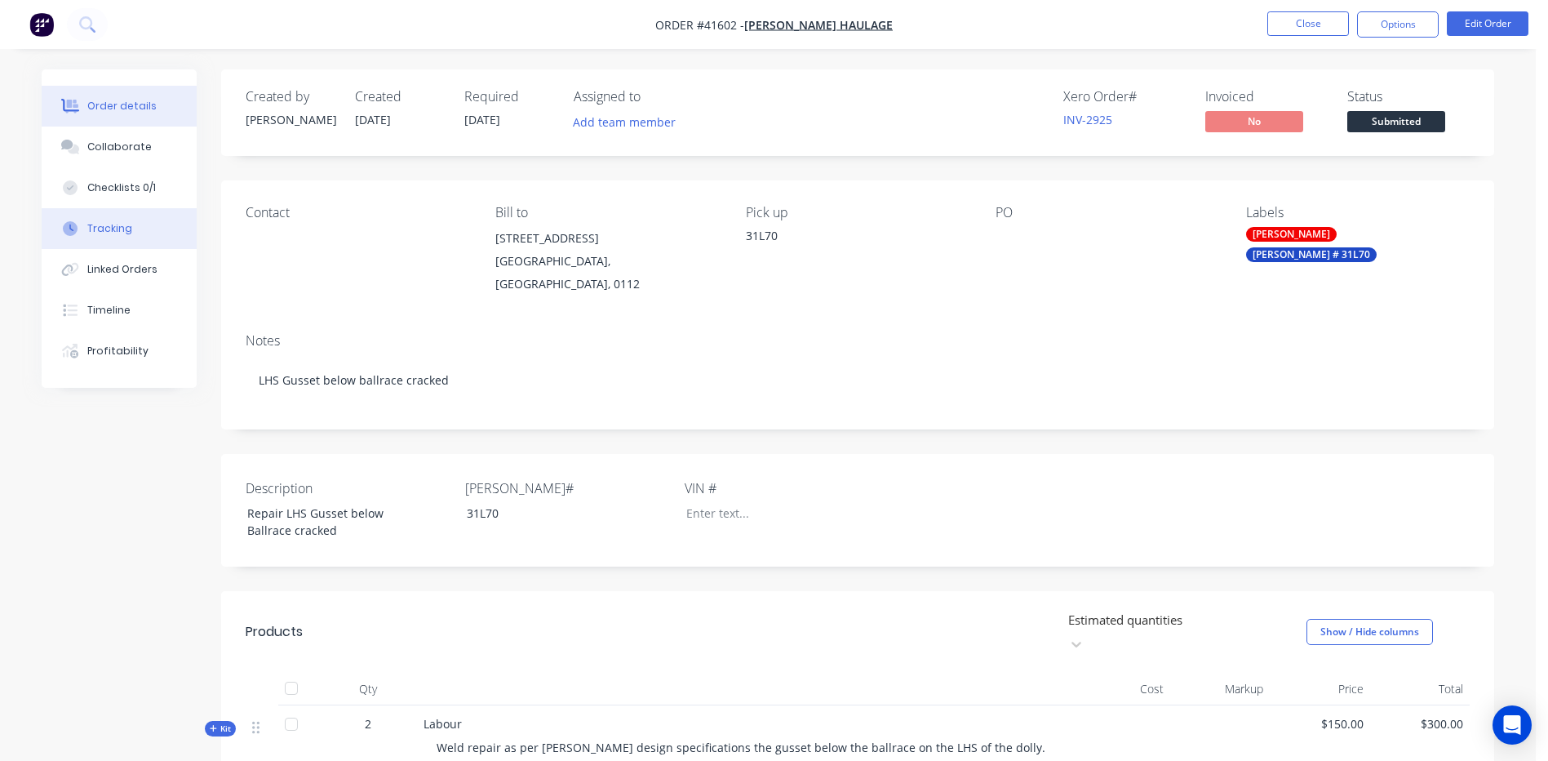
click at [93, 225] on div "Tracking" at bounding box center [109, 228] width 45 height 15
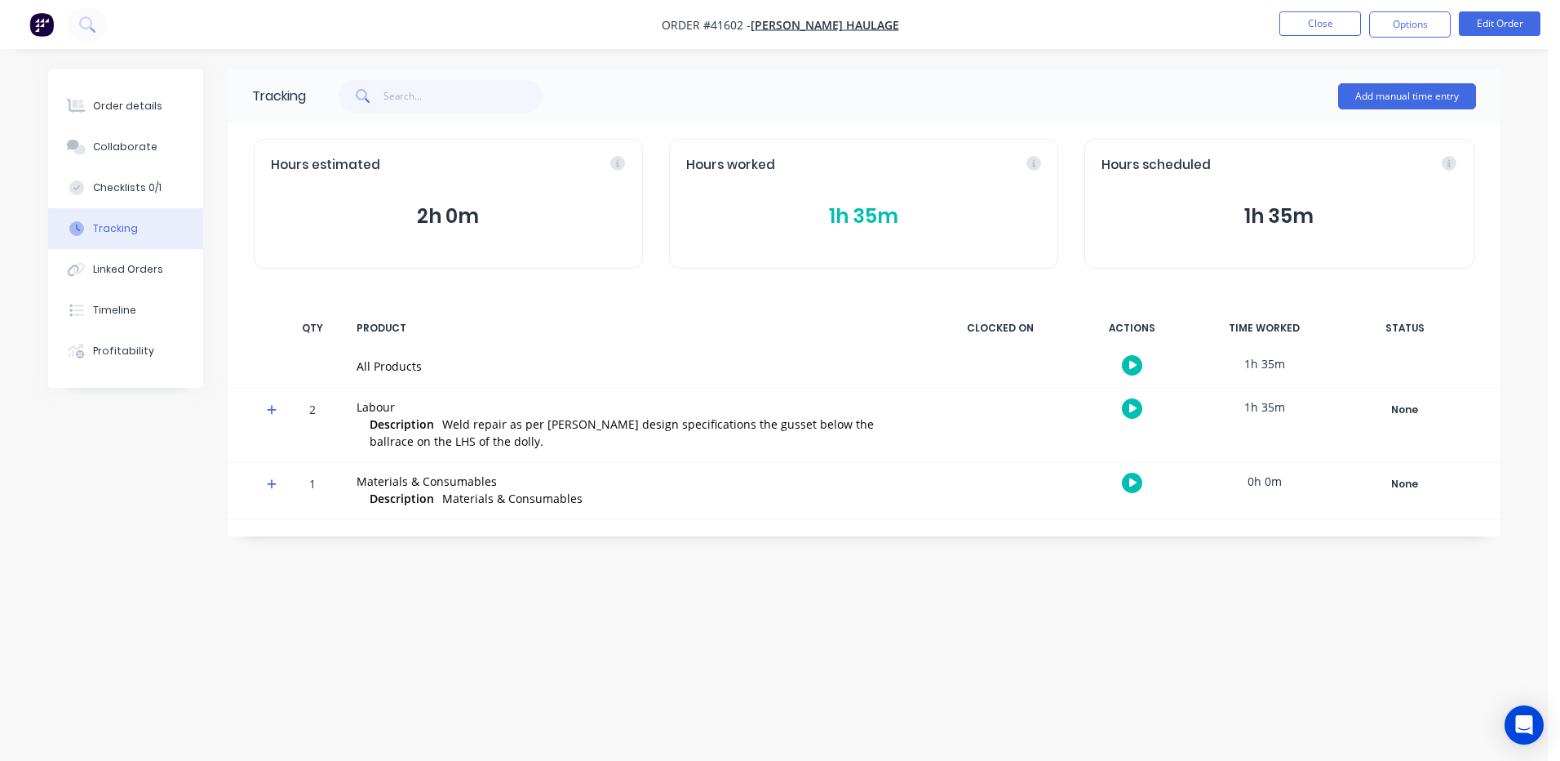
click at [844, 209] on button "1h 35m" at bounding box center [863, 216] width 355 height 31
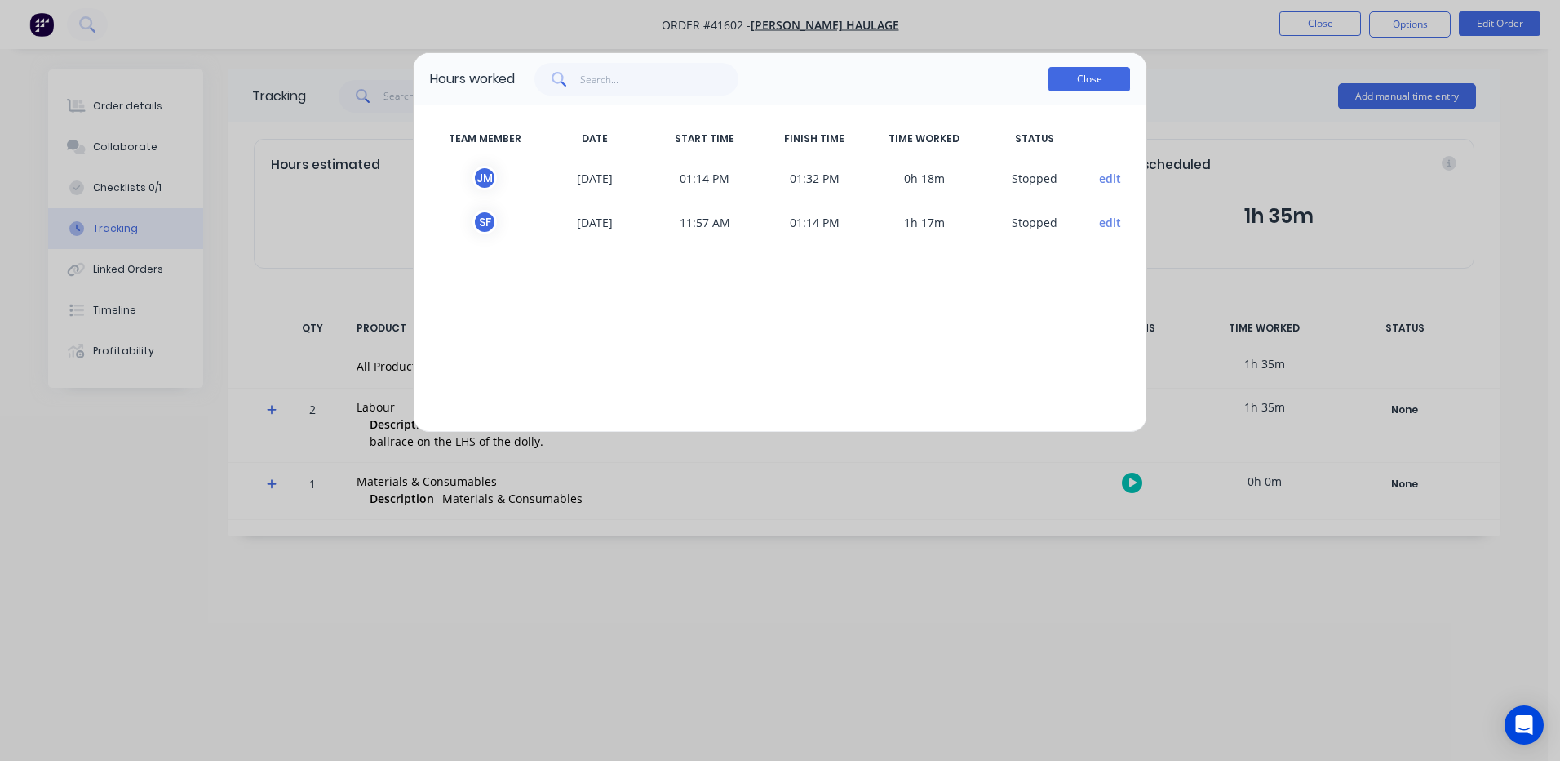
click at [1100, 70] on button "Close" at bounding box center [1090, 79] width 82 height 24
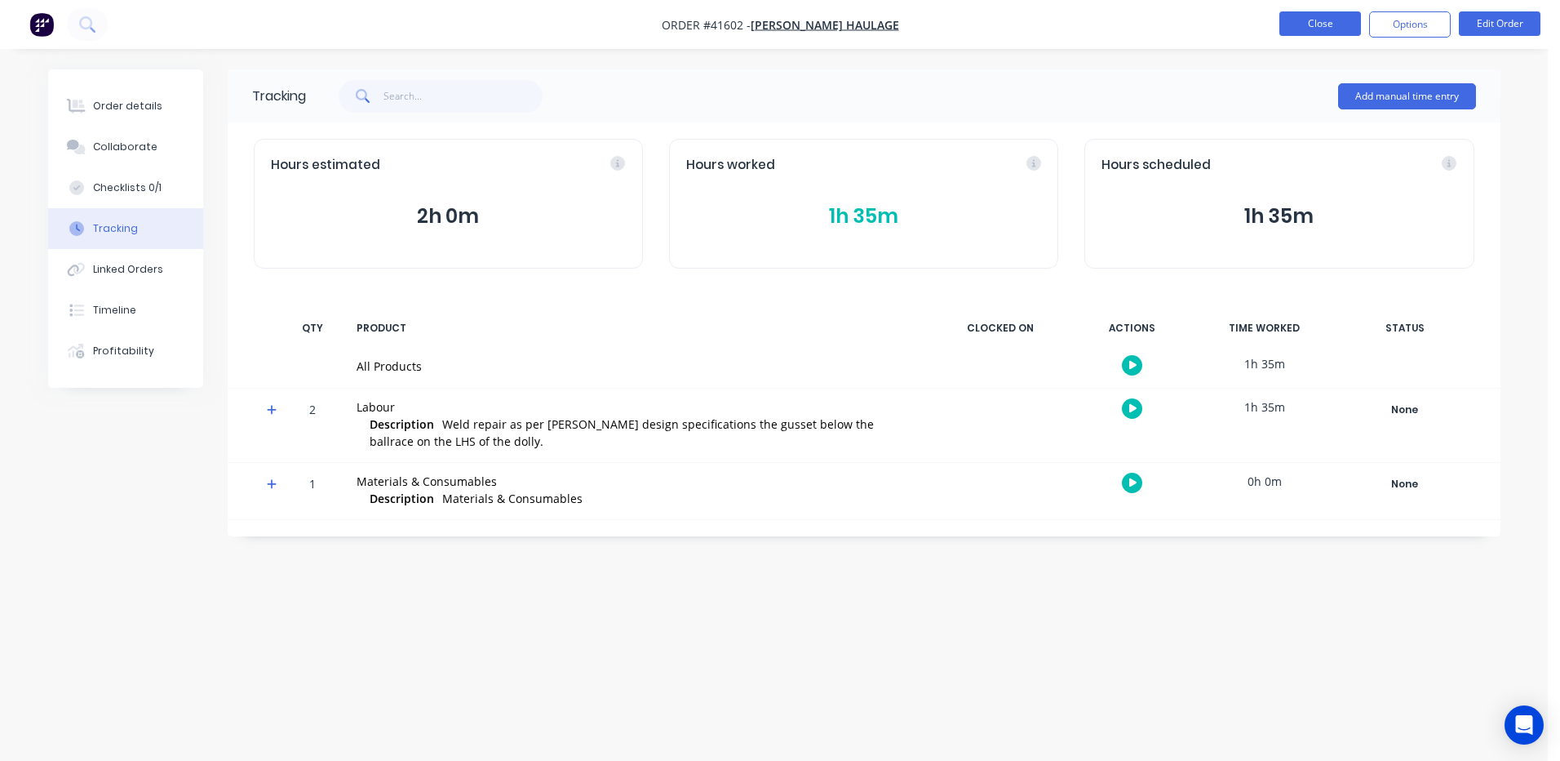
click at [1321, 19] on button "Close" at bounding box center [1320, 23] width 82 height 24
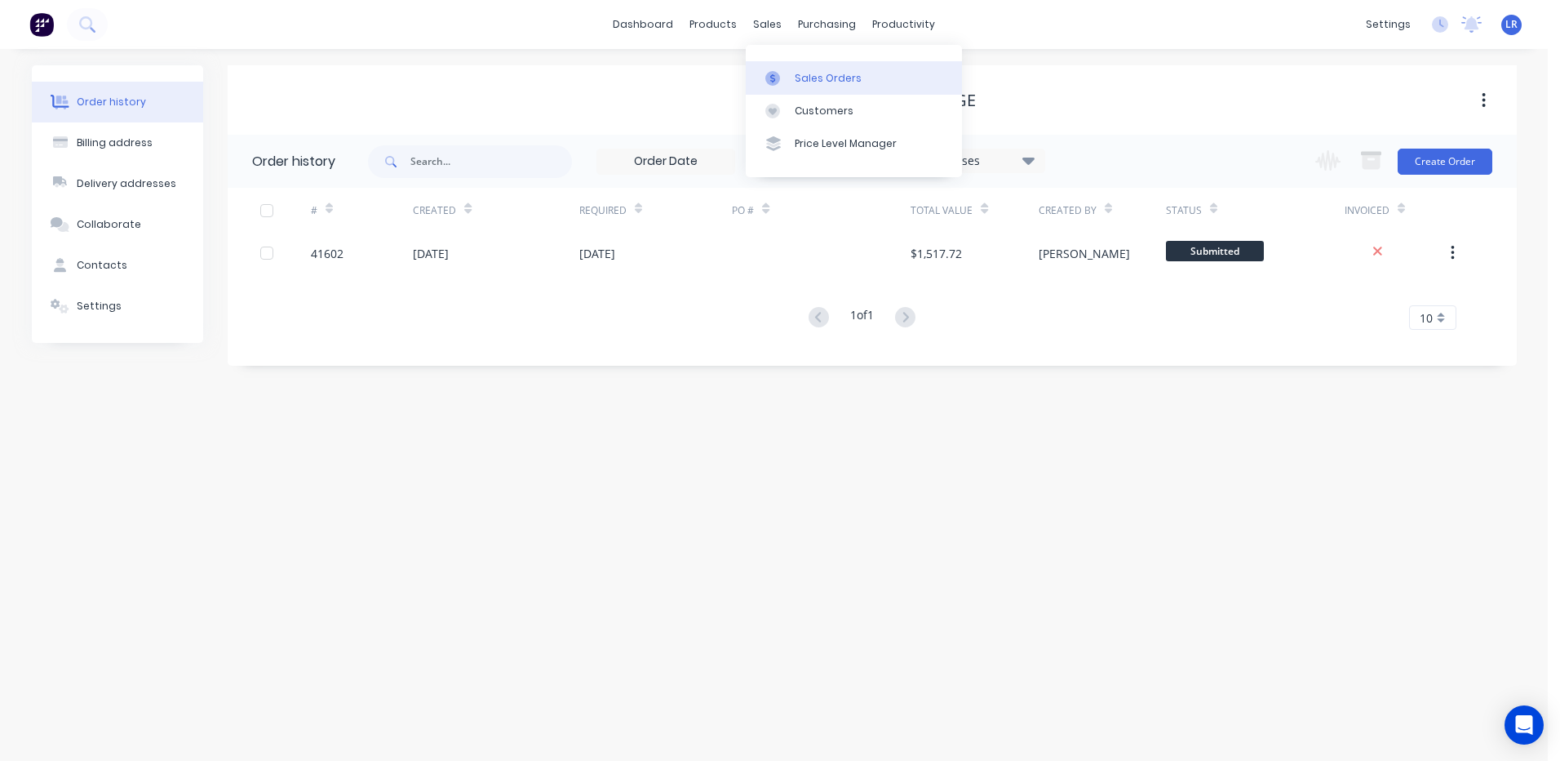
click at [811, 76] on div "Sales Orders" at bounding box center [828, 78] width 67 height 15
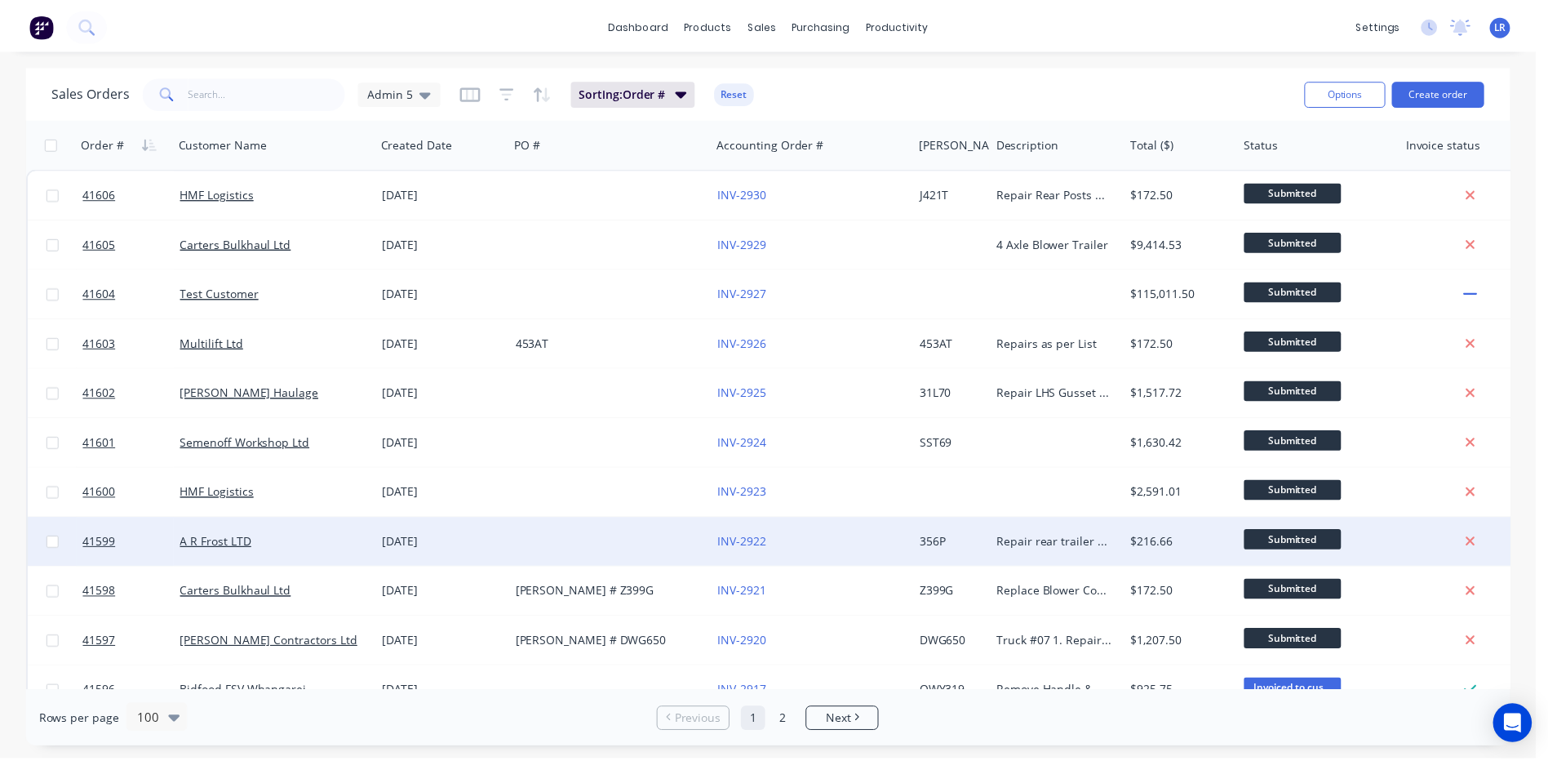
scroll to position [245, 0]
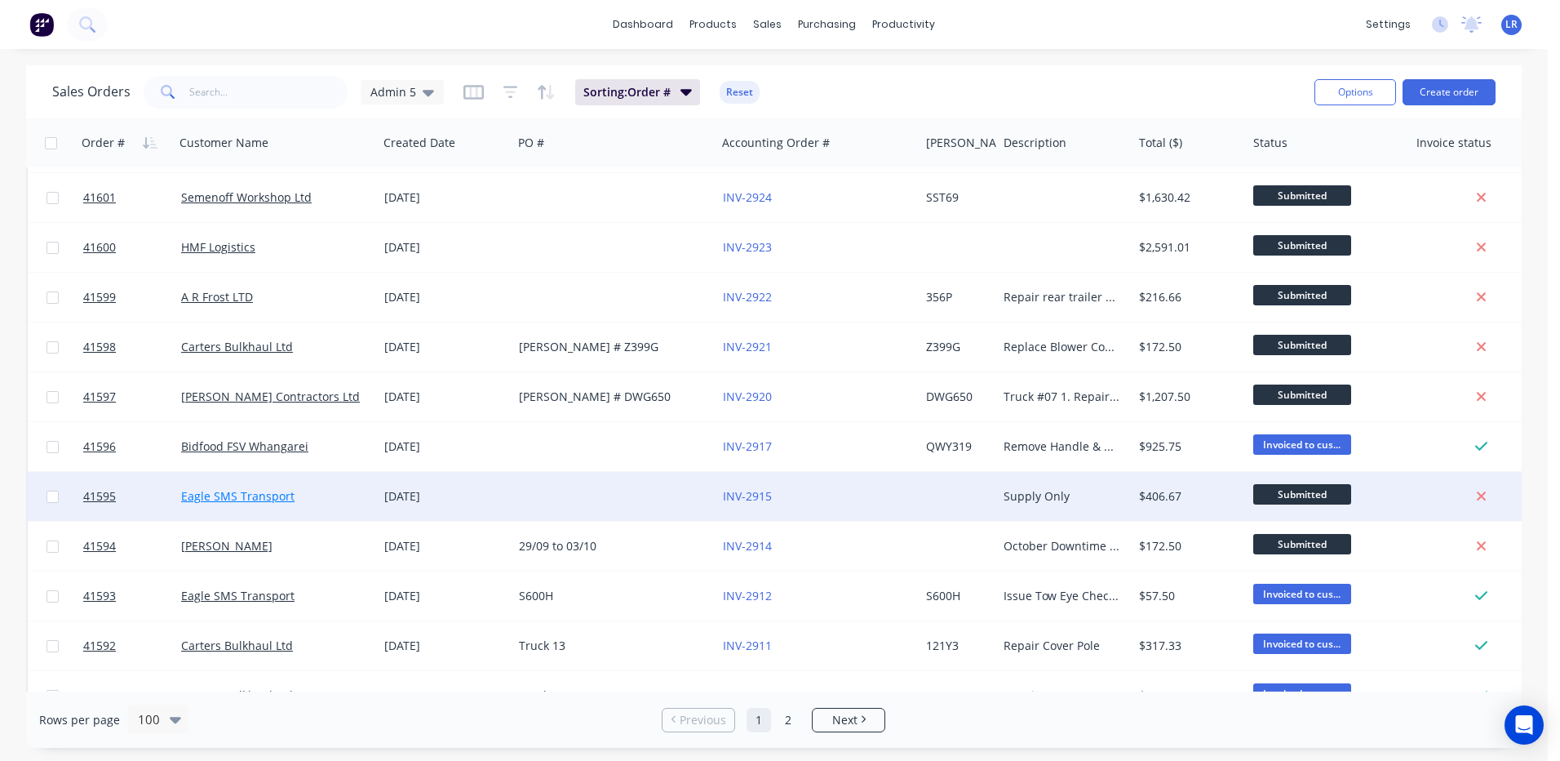
click at [267, 497] on link "Eagle SMS Transport" at bounding box center [237, 496] width 113 height 16
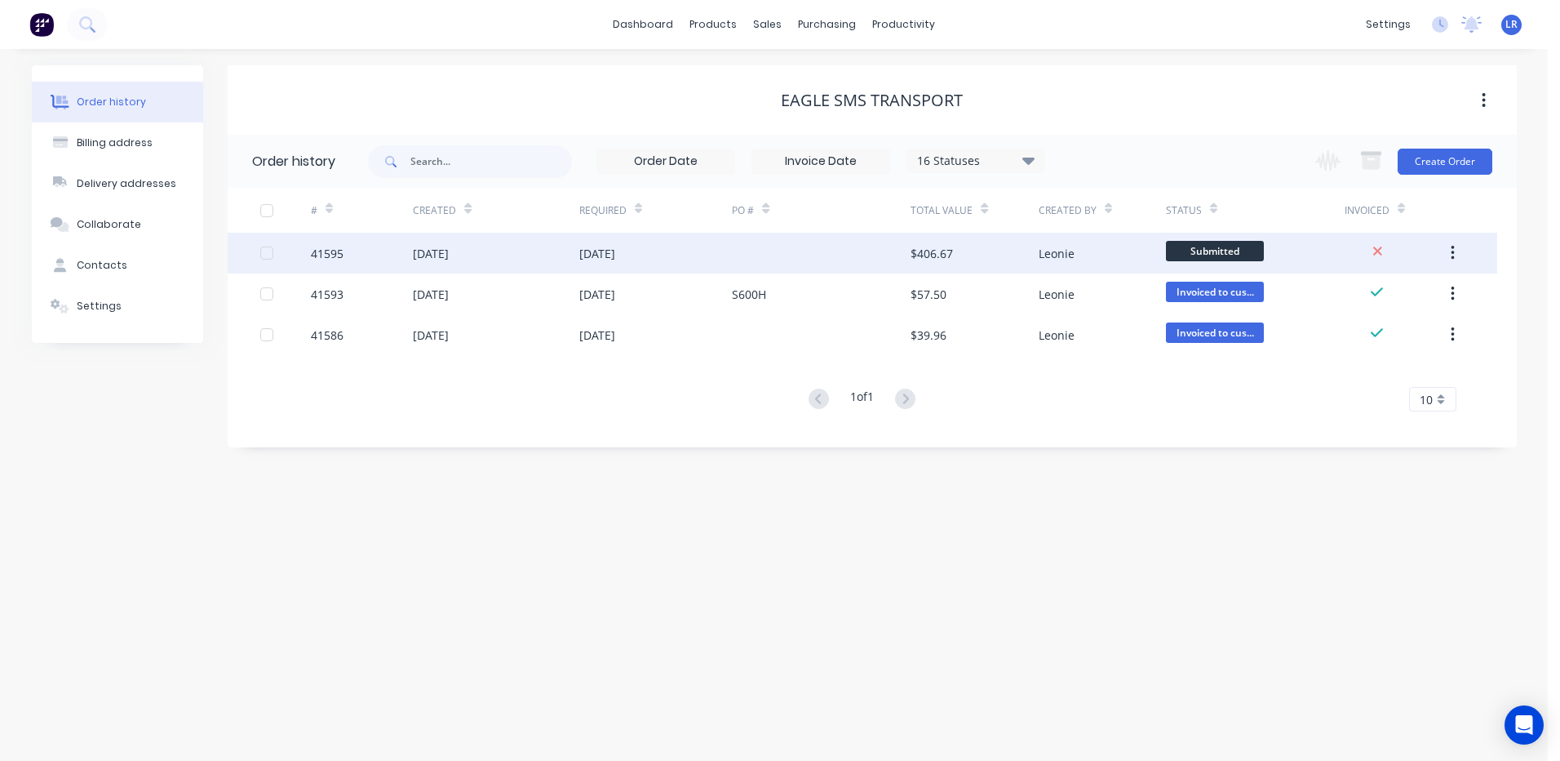
click at [486, 246] on div "[DATE]" at bounding box center [496, 253] width 166 height 41
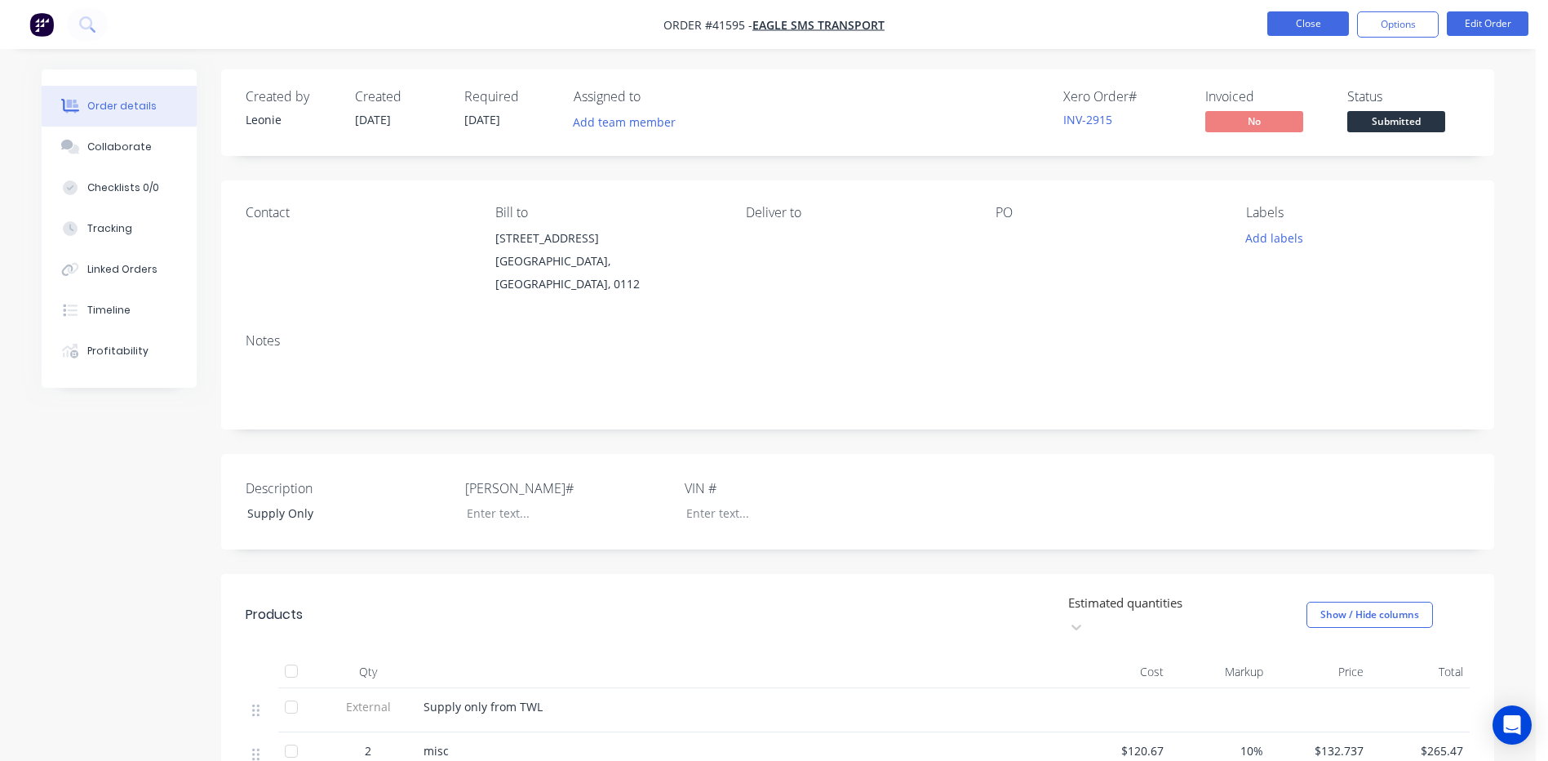
click at [1303, 29] on button "Close" at bounding box center [1308, 23] width 82 height 24
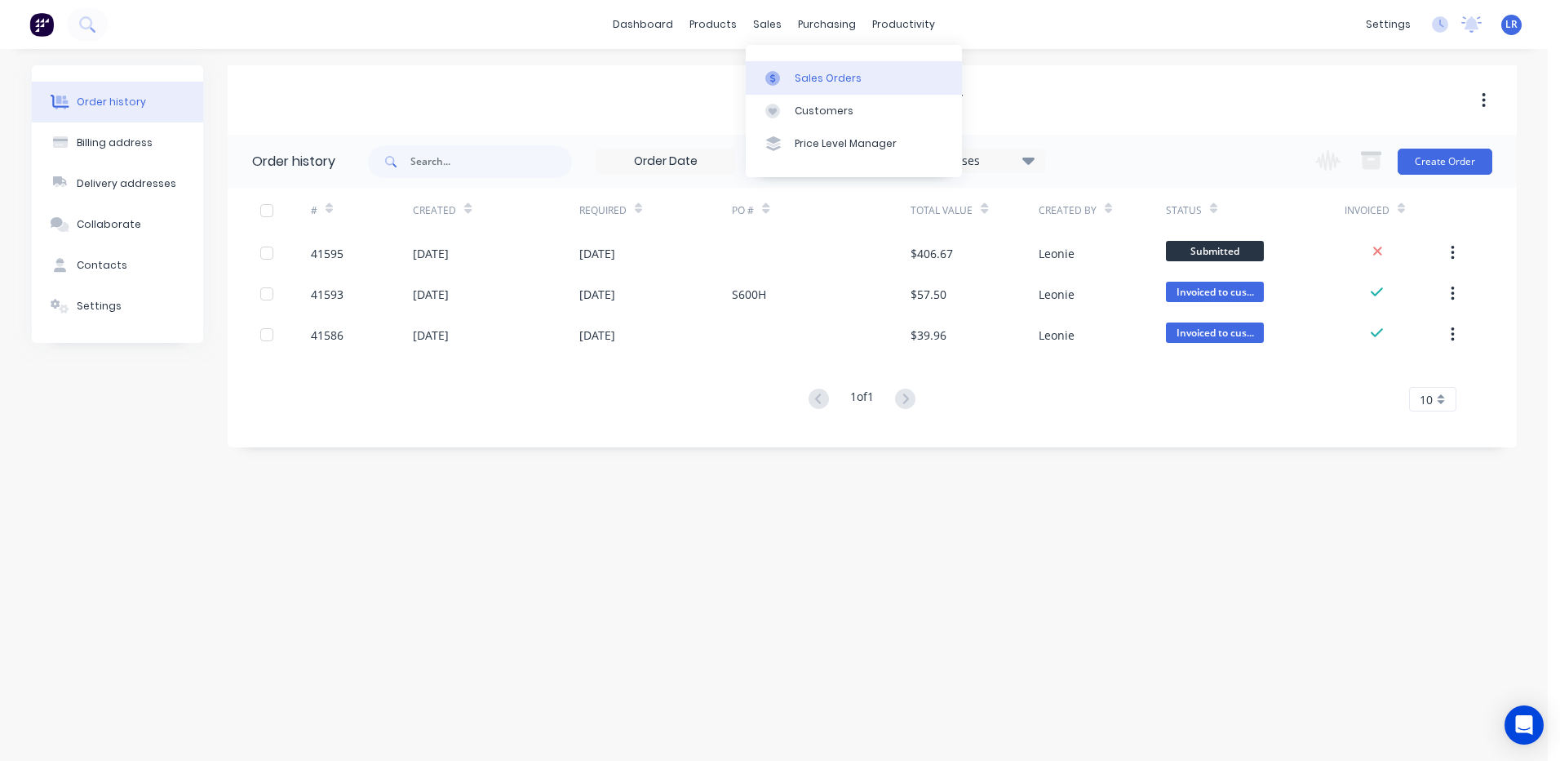
click at [797, 71] on div "Sales Orders" at bounding box center [828, 78] width 67 height 15
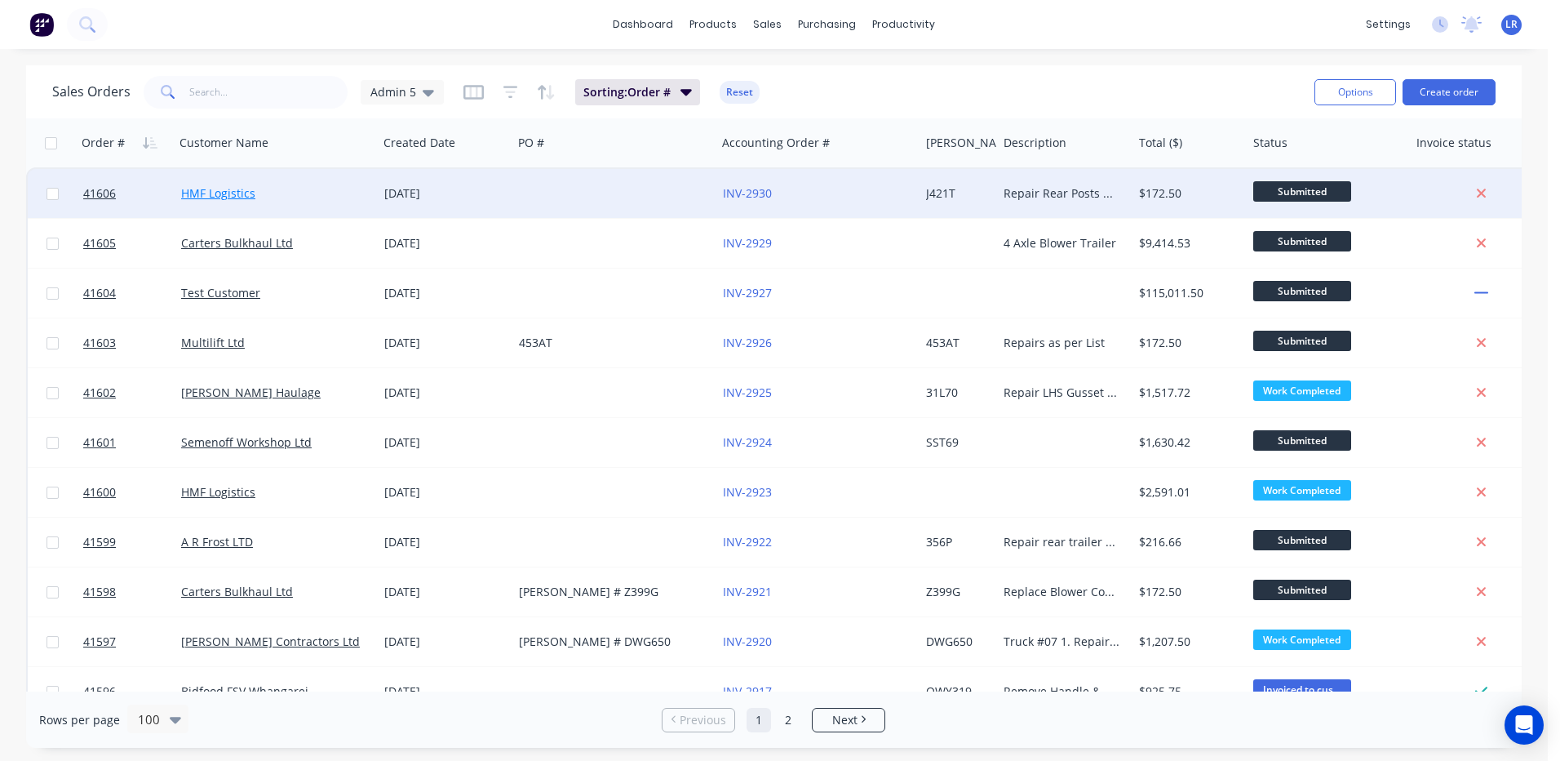
click at [245, 197] on link "HMF Logistics" at bounding box center [218, 193] width 74 height 16
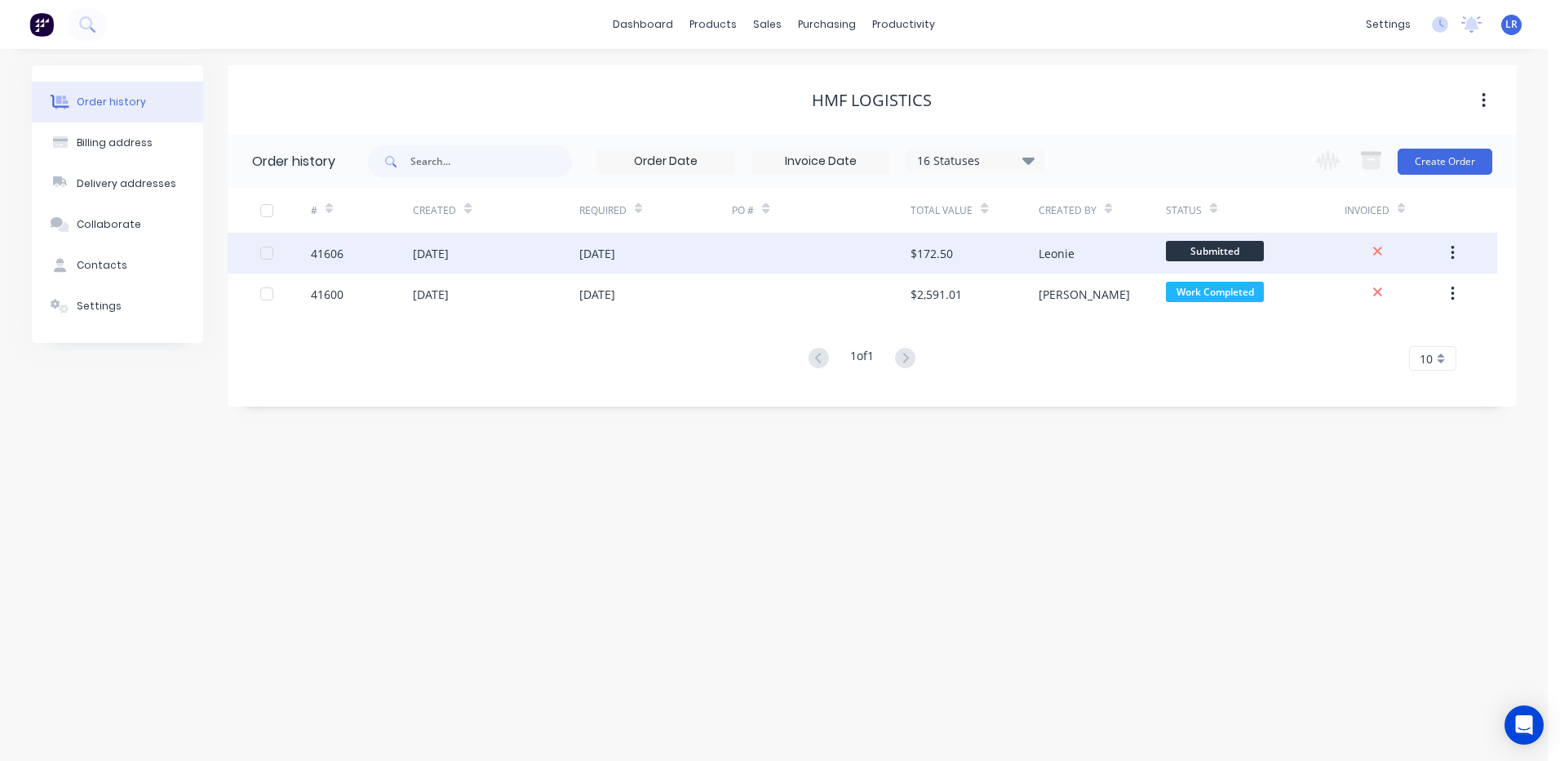
click at [352, 252] on div "41606" at bounding box center [362, 253] width 102 height 41
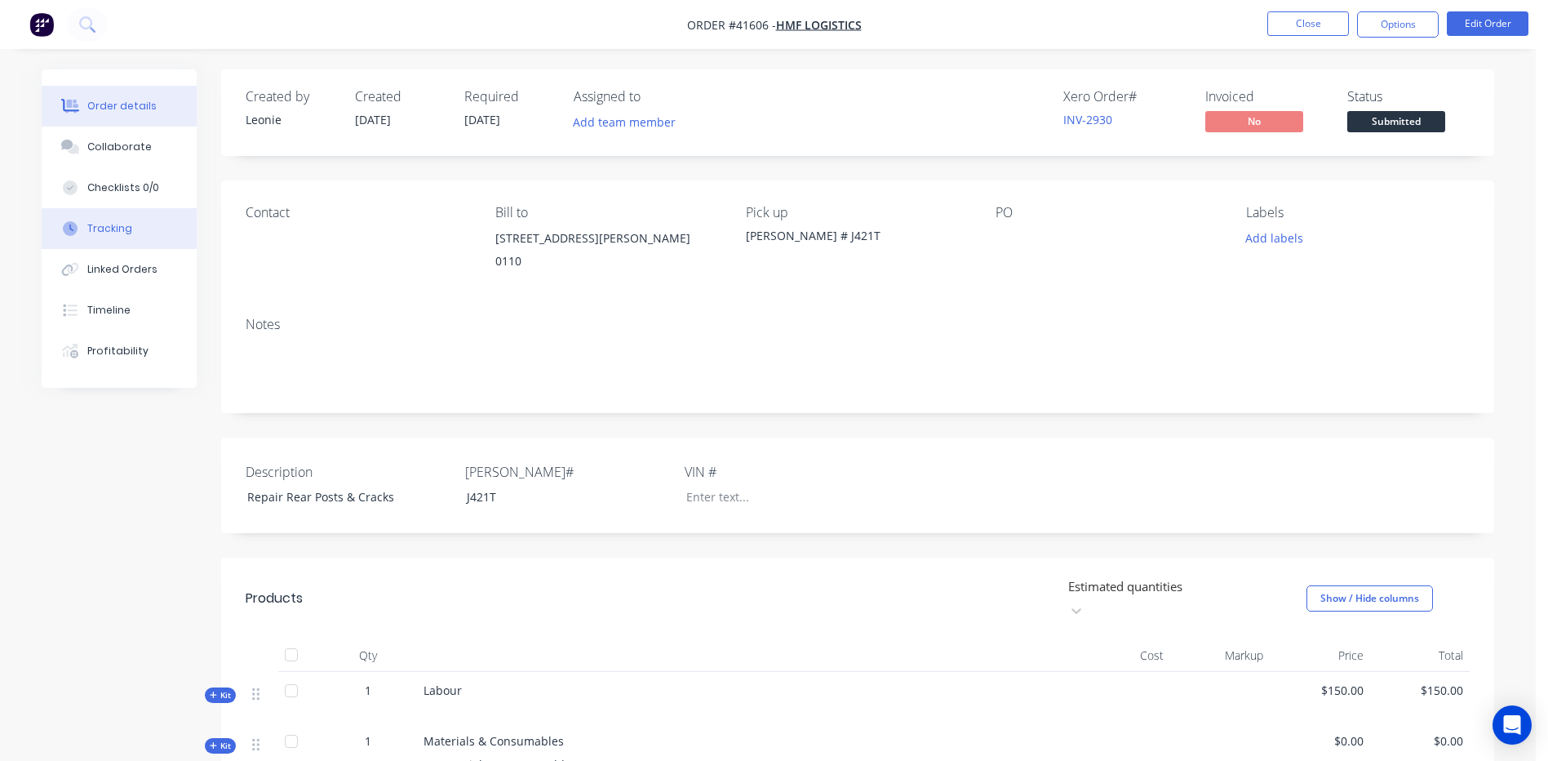
click at [138, 224] on button "Tracking" at bounding box center [119, 228] width 155 height 41
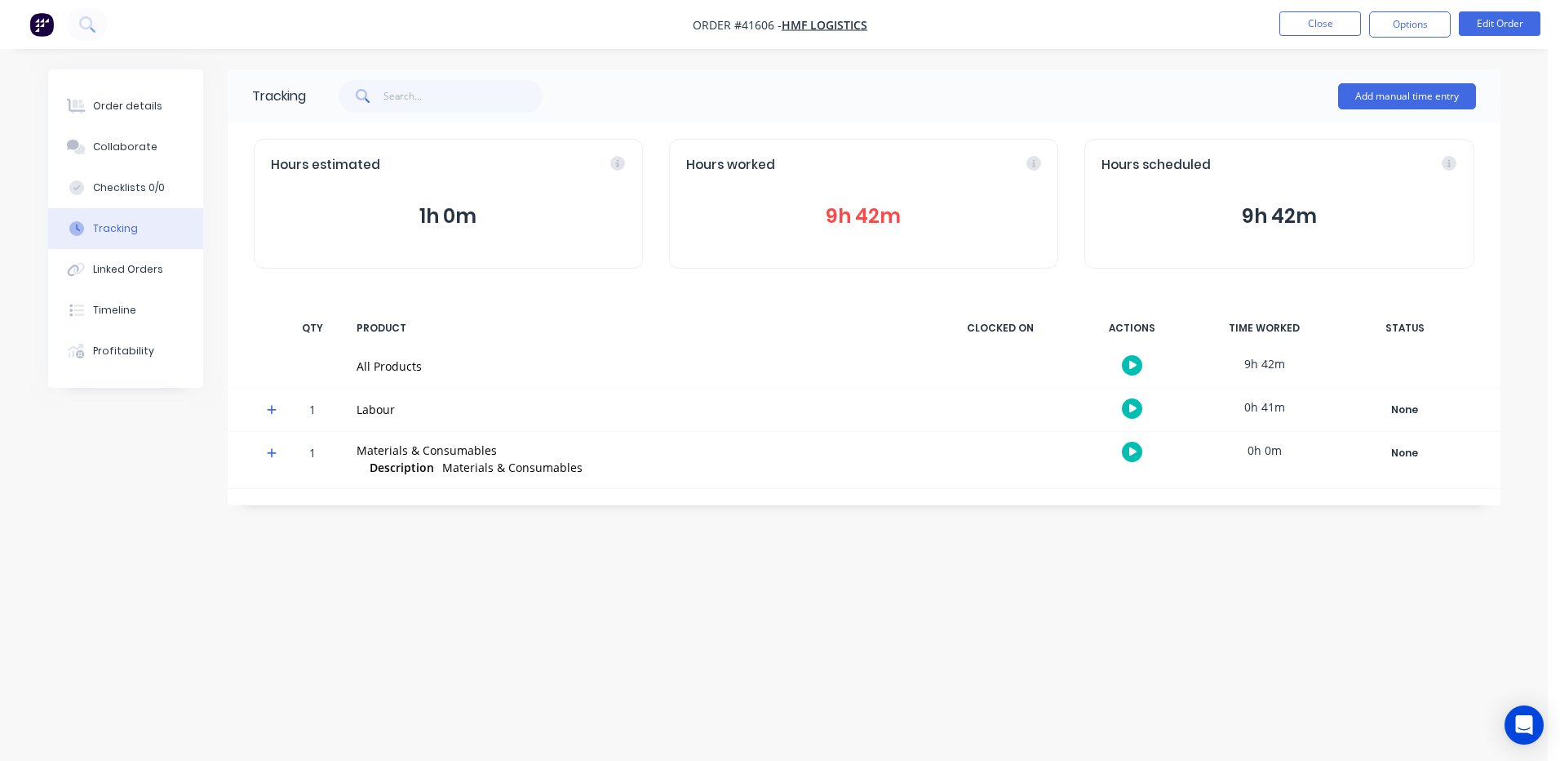
click at [268, 405] on icon at bounding box center [272, 409] width 11 height 11
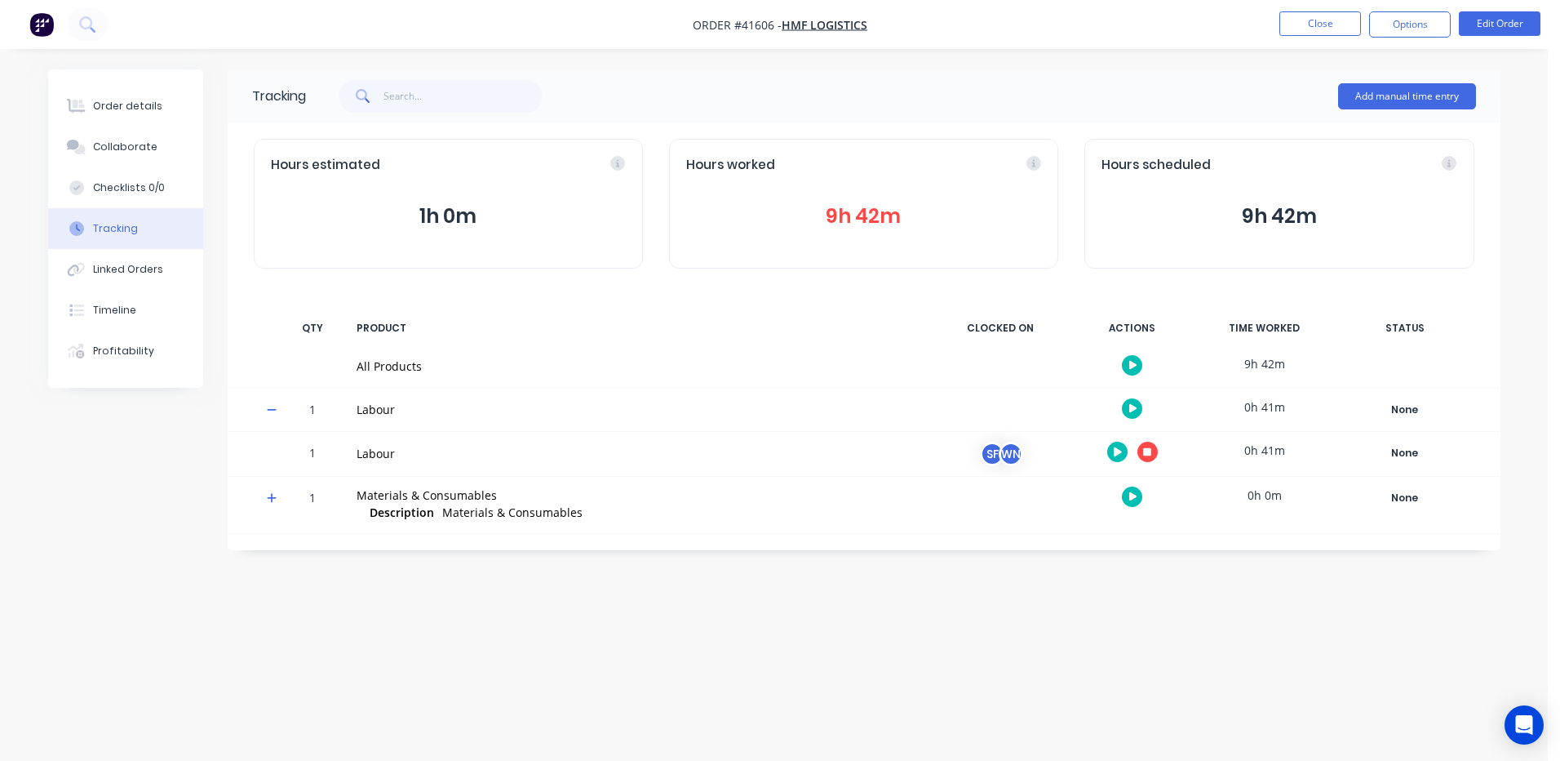
click at [1151, 450] on button "button" at bounding box center [1148, 451] width 20 height 20
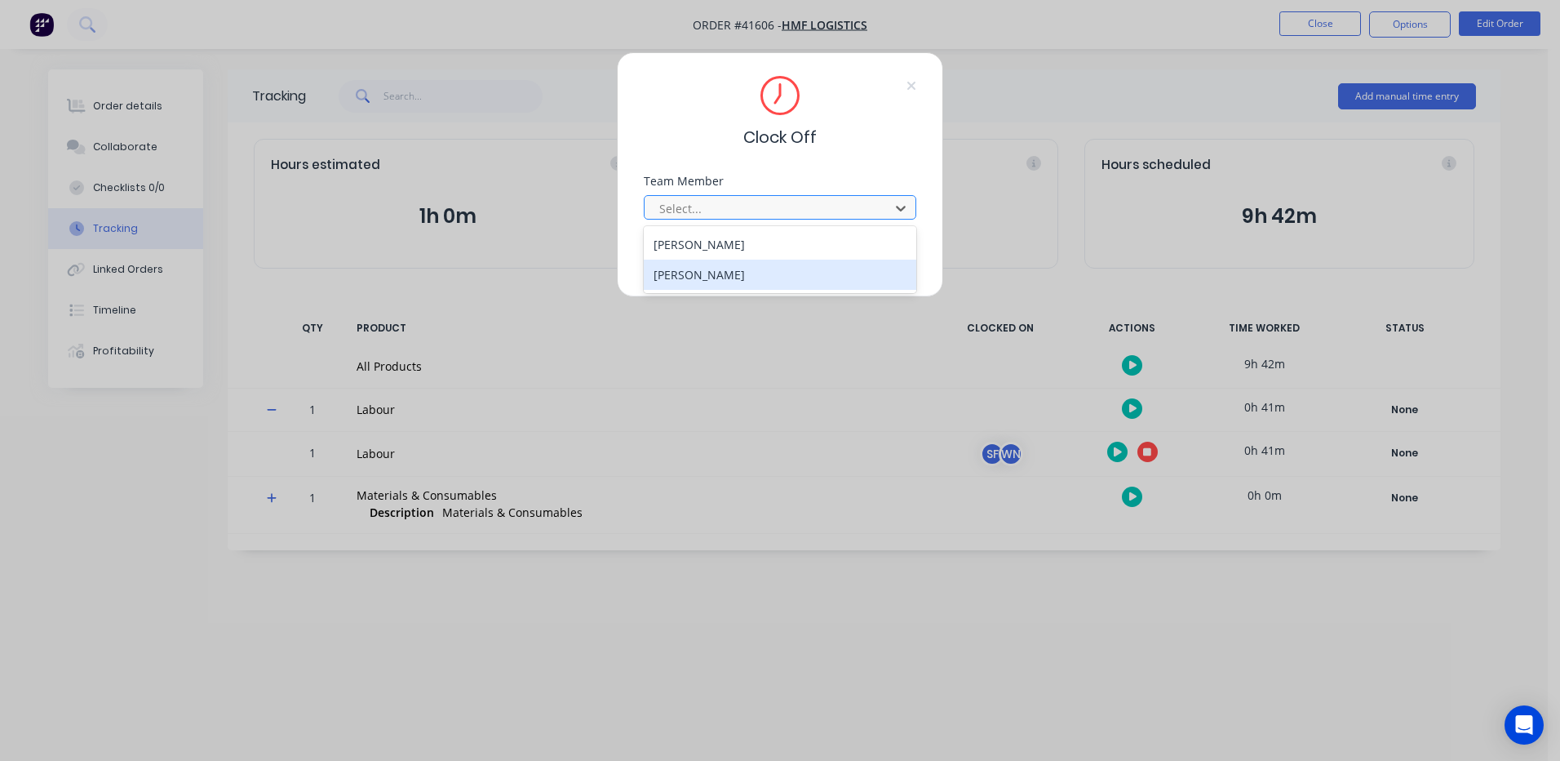
click at [690, 272] on div "Wayne Nichol" at bounding box center [780, 274] width 273 height 30
click at [739, 259] on button "Clock Off" at bounding box center [729, 259] width 90 height 26
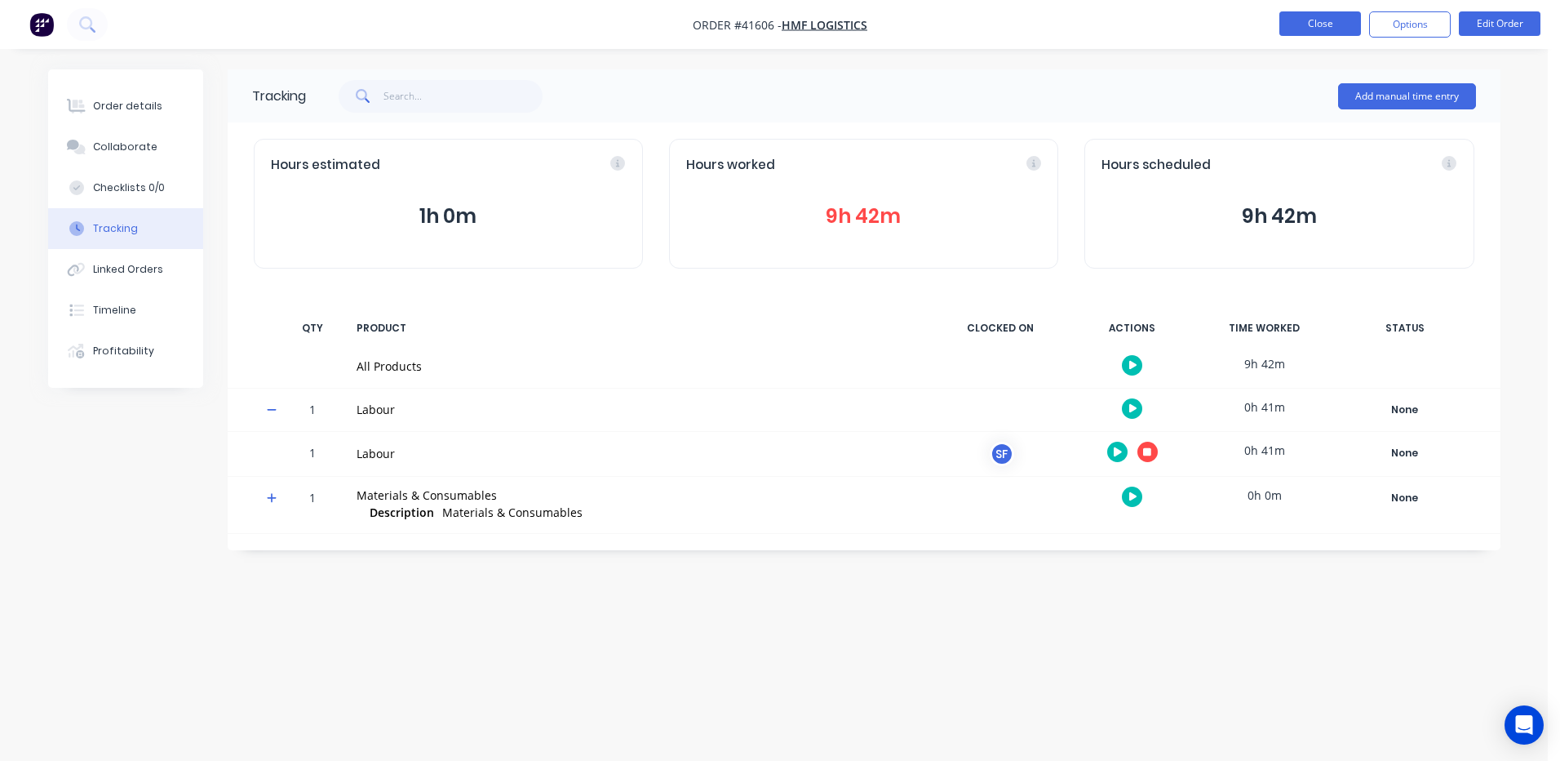
click at [1328, 19] on button "Close" at bounding box center [1320, 23] width 82 height 24
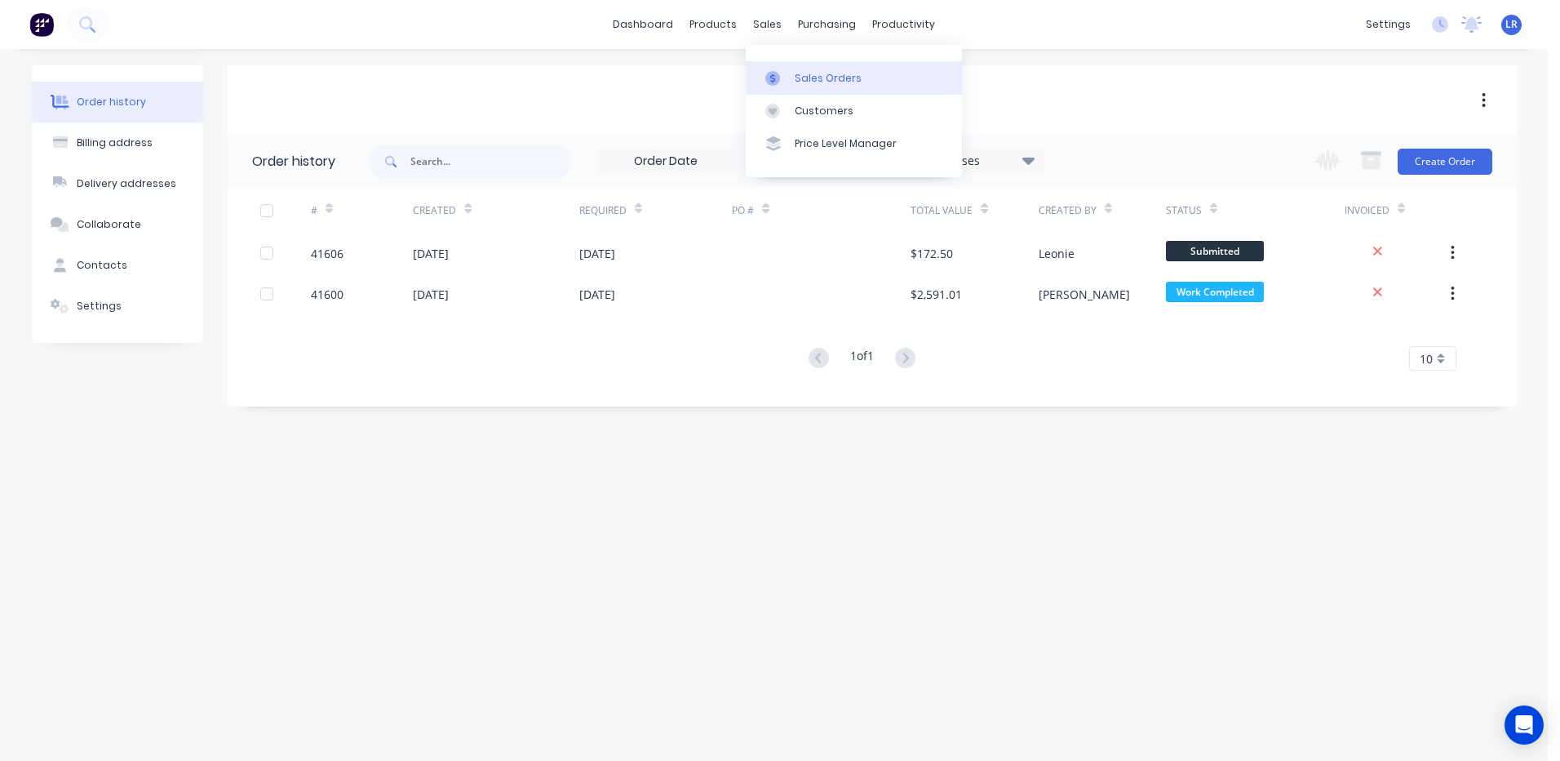
click at [798, 72] on div "Sales Orders" at bounding box center [828, 78] width 67 height 15
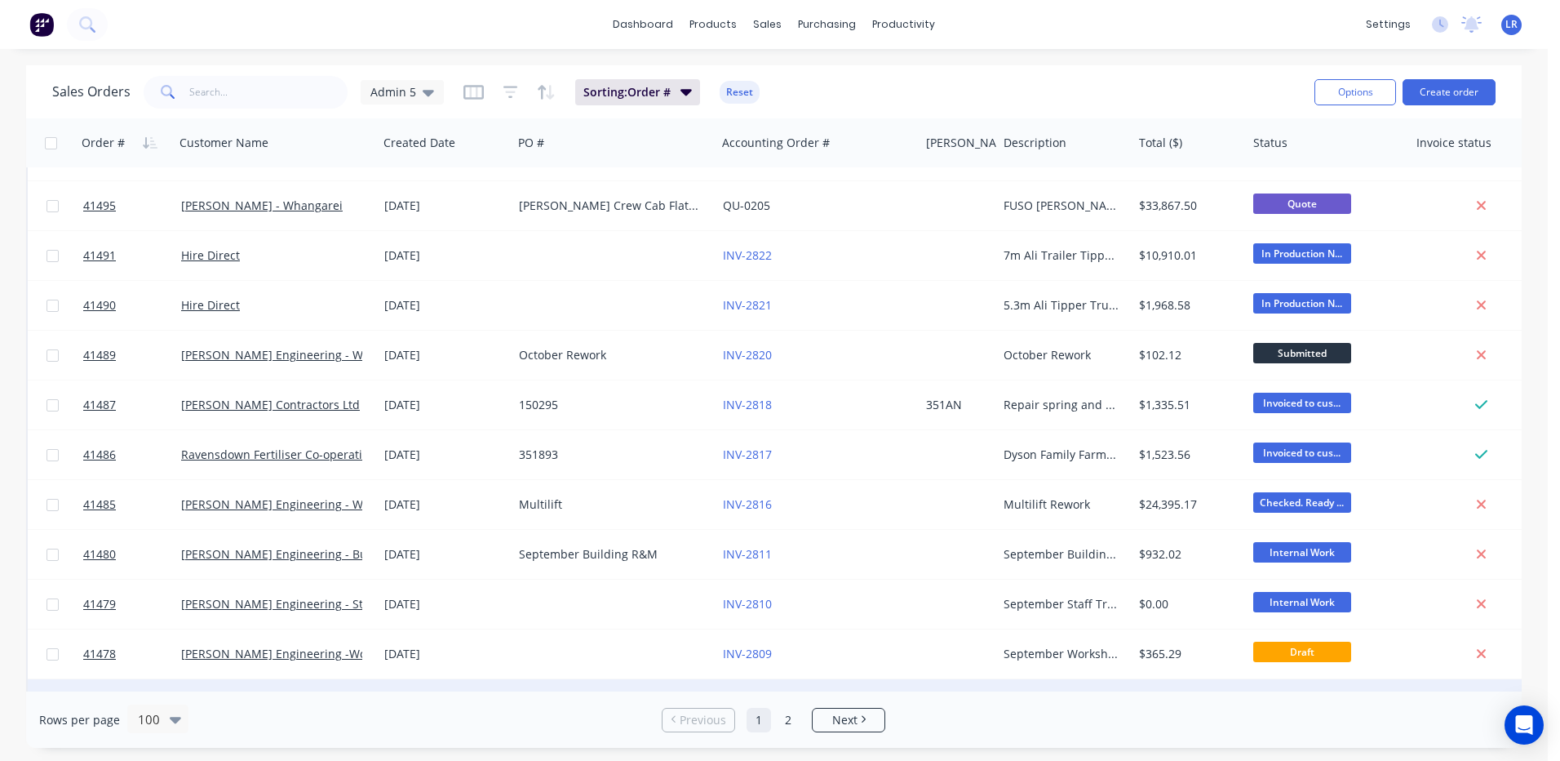
scroll to position [4217, 0]
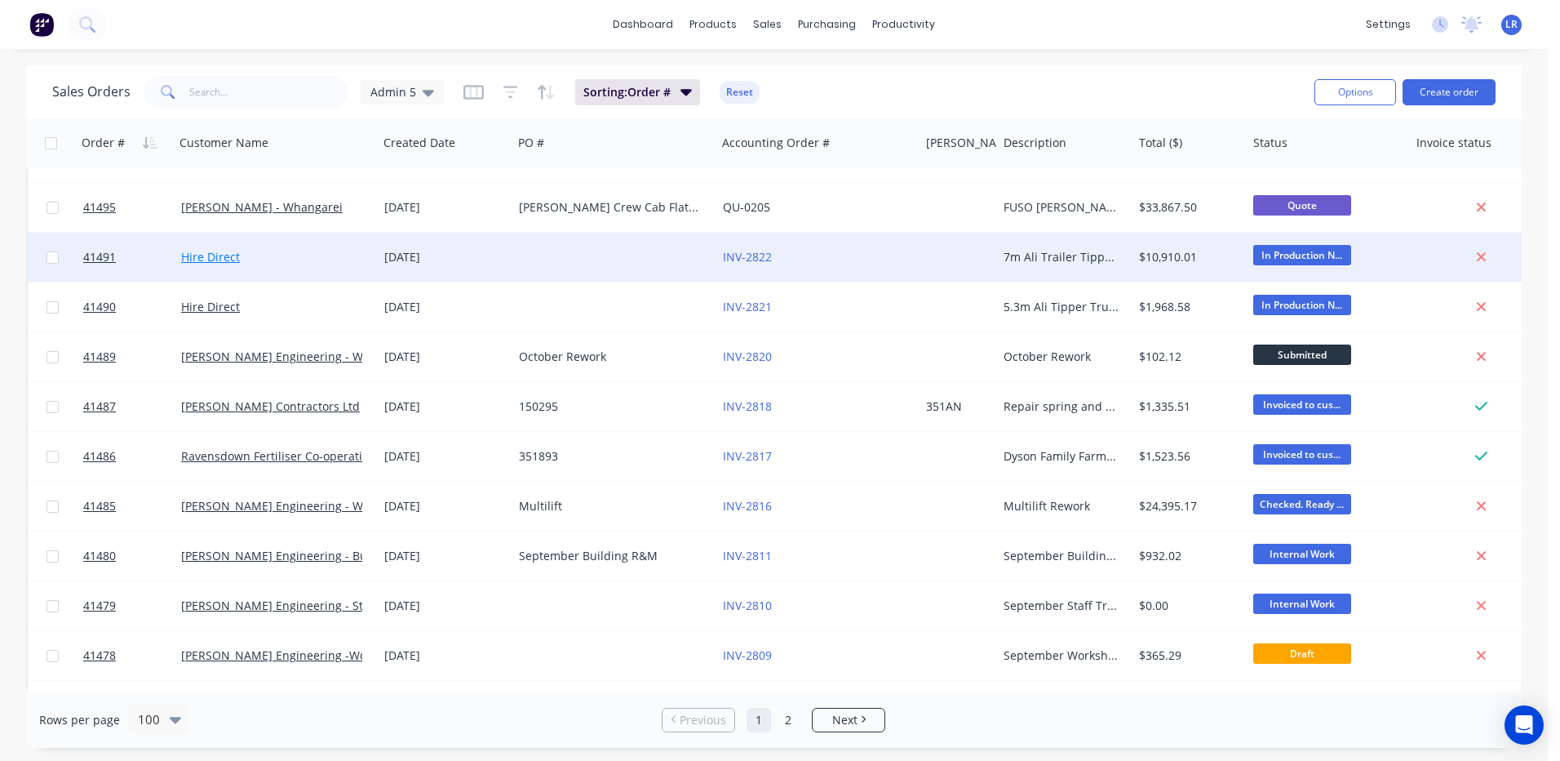
click at [205, 252] on link "Hire Direct" at bounding box center [210, 257] width 59 height 16
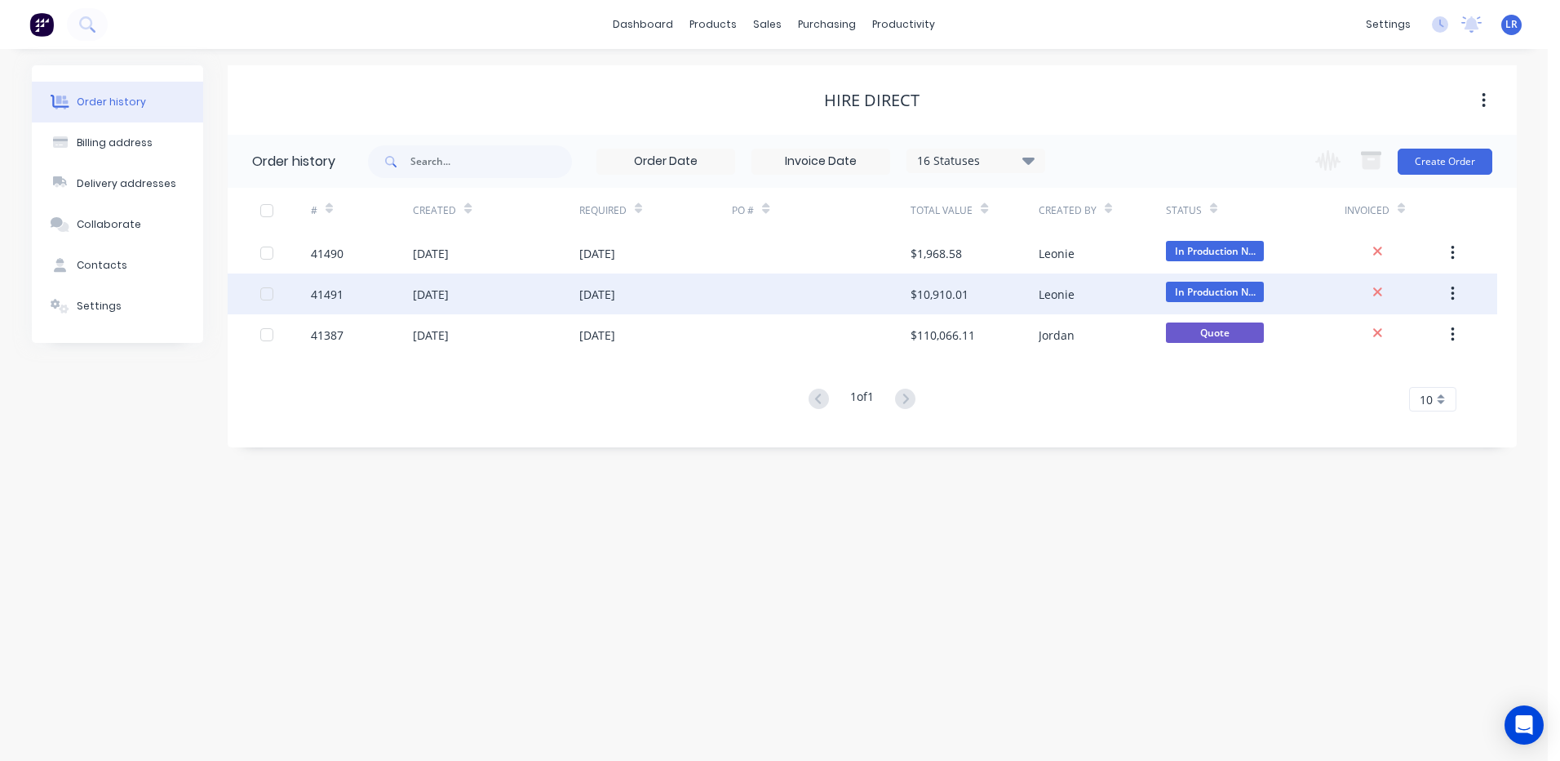
click at [334, 296] on div "41491" at bounding box center [327, 294] width 33 height 17
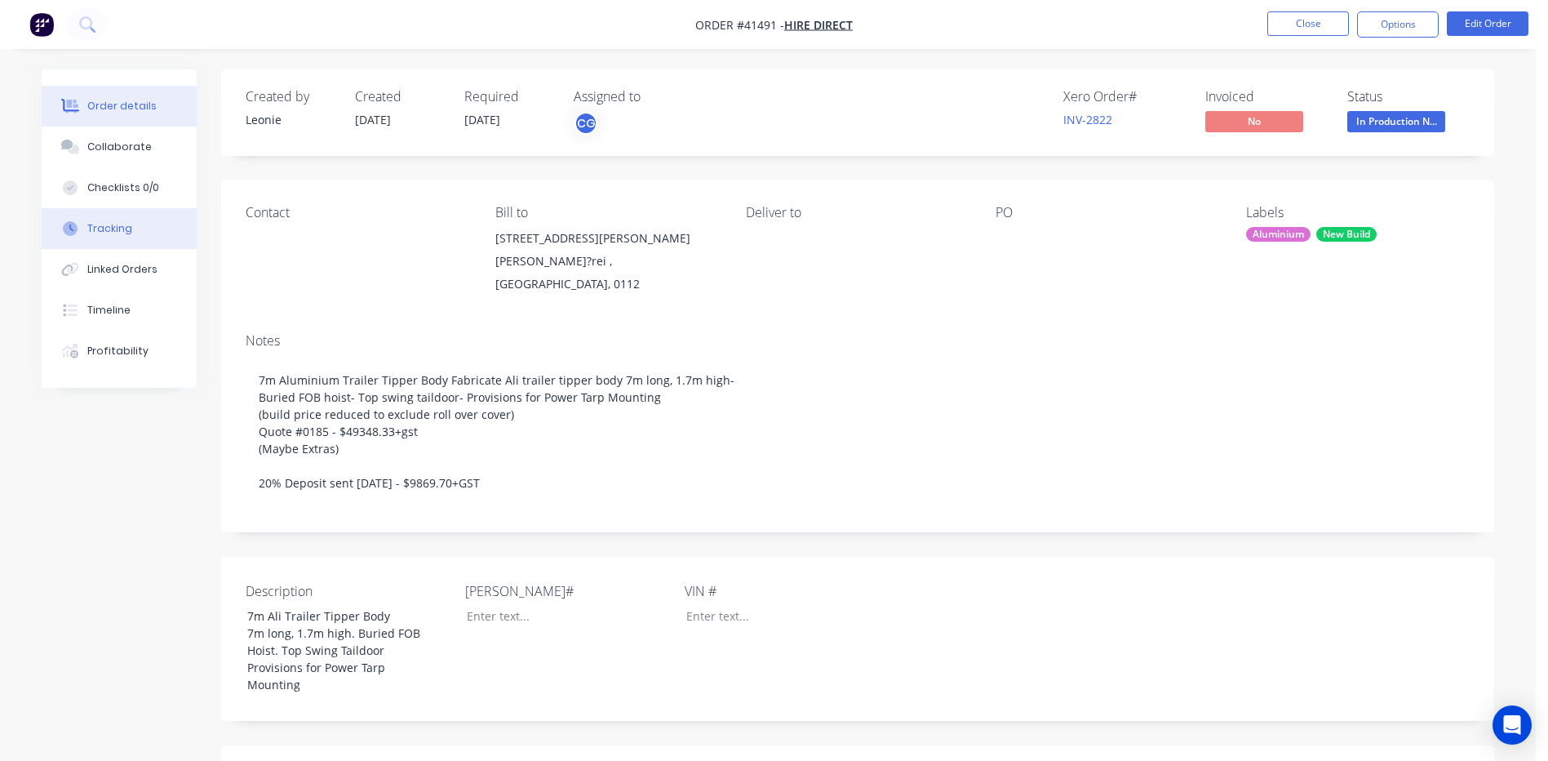
click at [122, 218] on button "Tracking" at bounding box center [119, 228] width 155 height 41
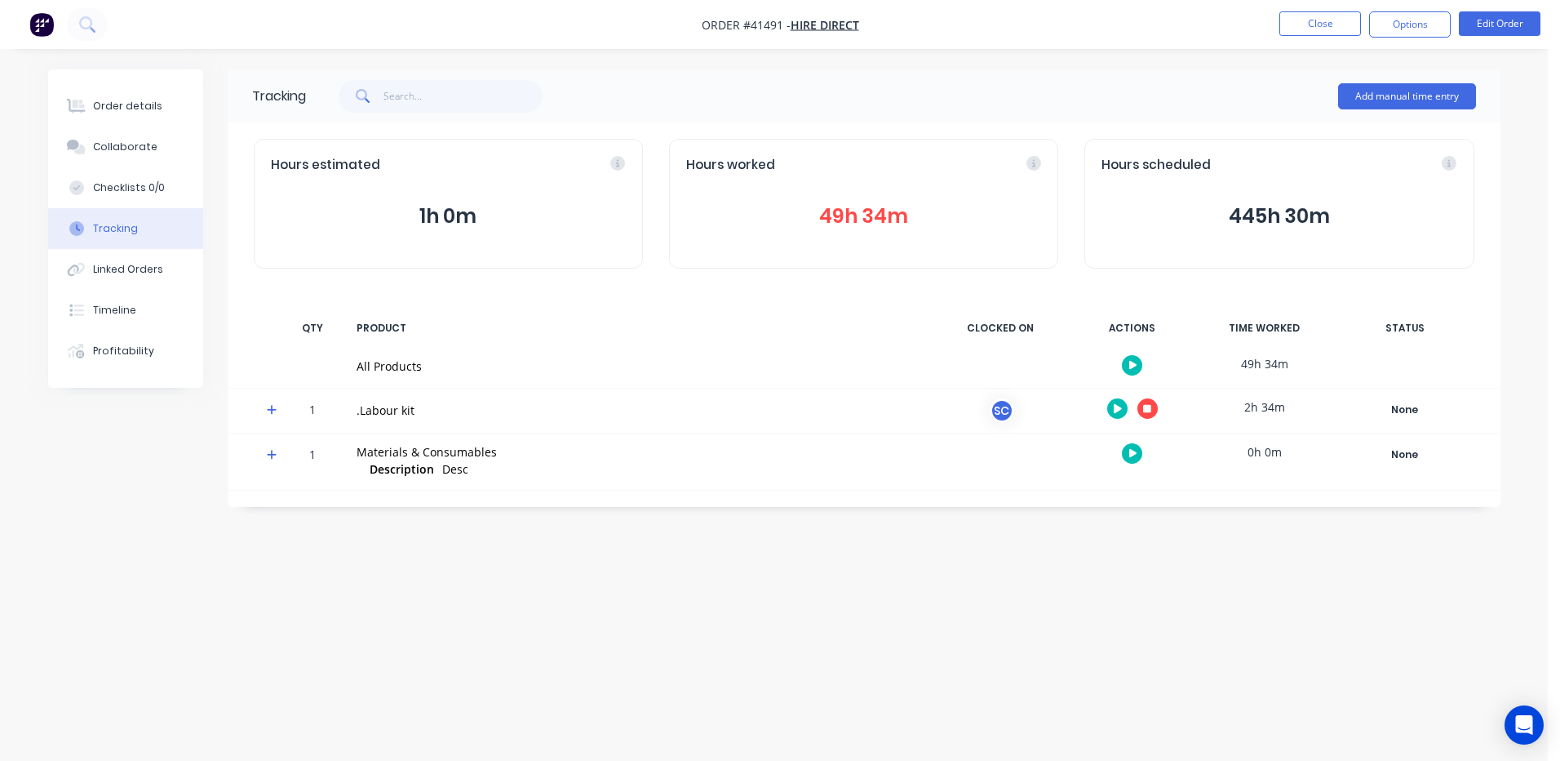
click at [270, 409] on icon at bounding box center [272, 409] width 11 height 11
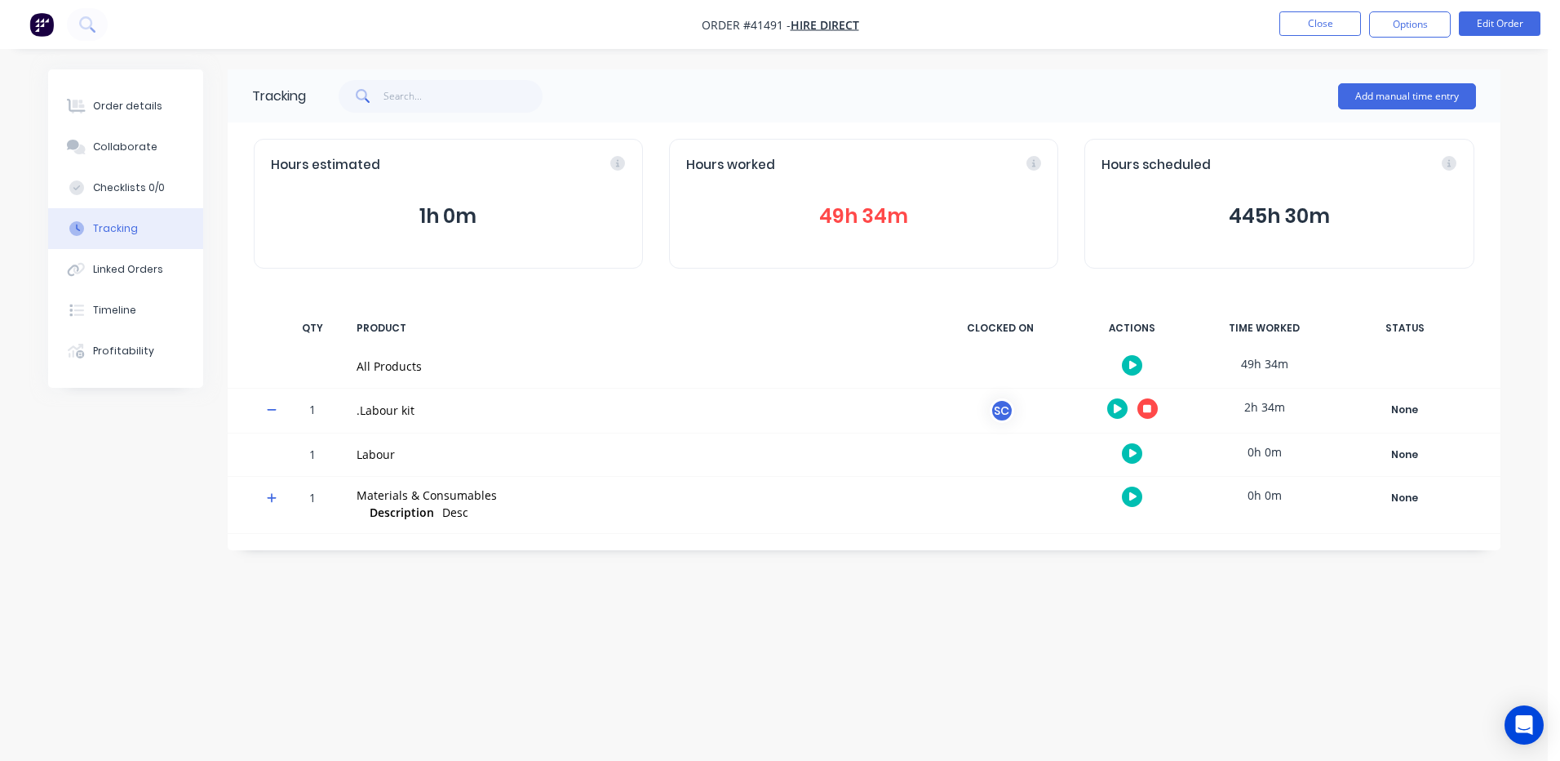
click at [1133, 448] on icon "button" at bounding box center [1133, 453] width 8 height 11
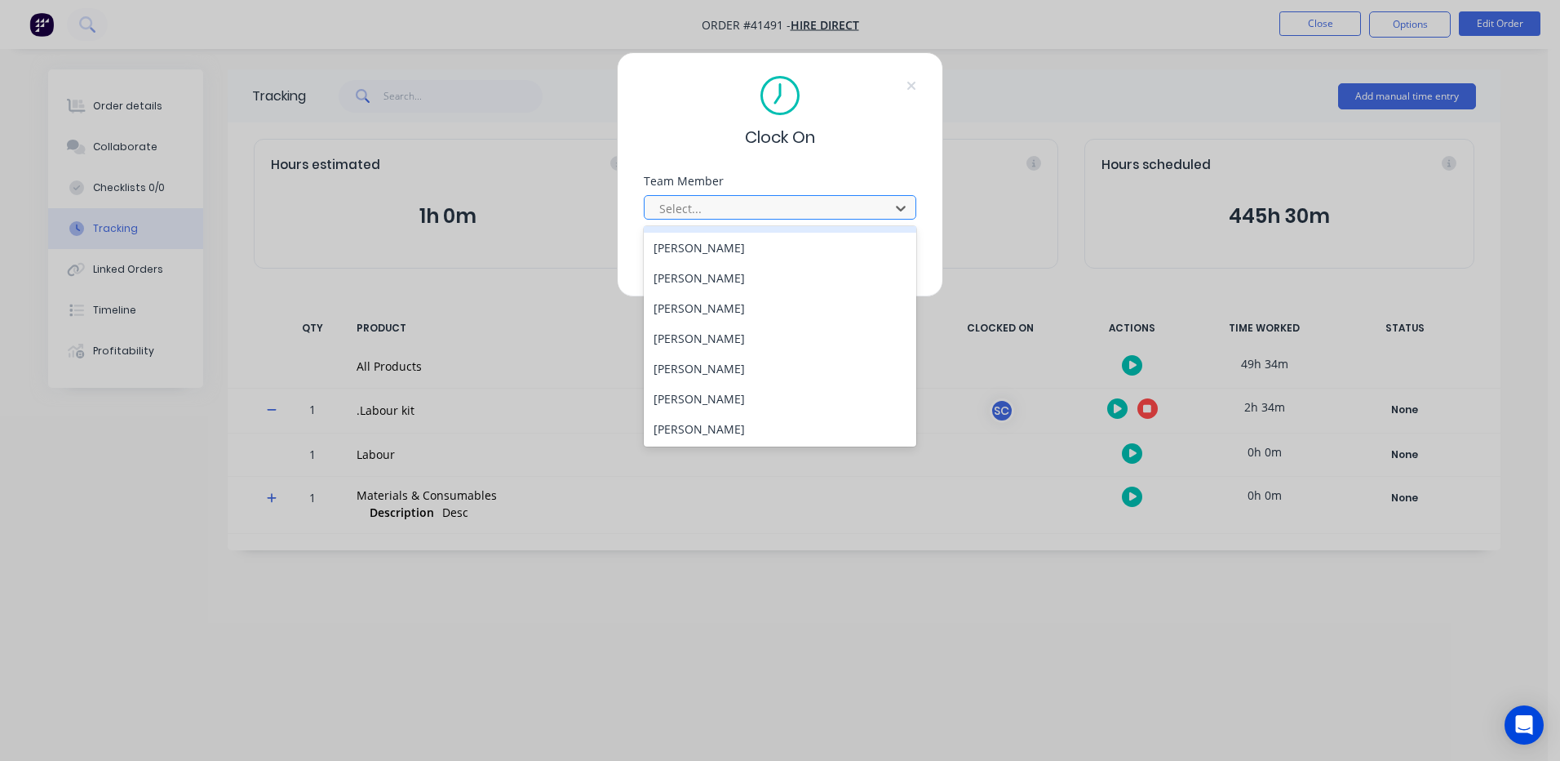
scroll to position [269, 0]
click at [721, 400] on div "Wayne Nichol" at bounding box center [780, 398] width 273 height 30
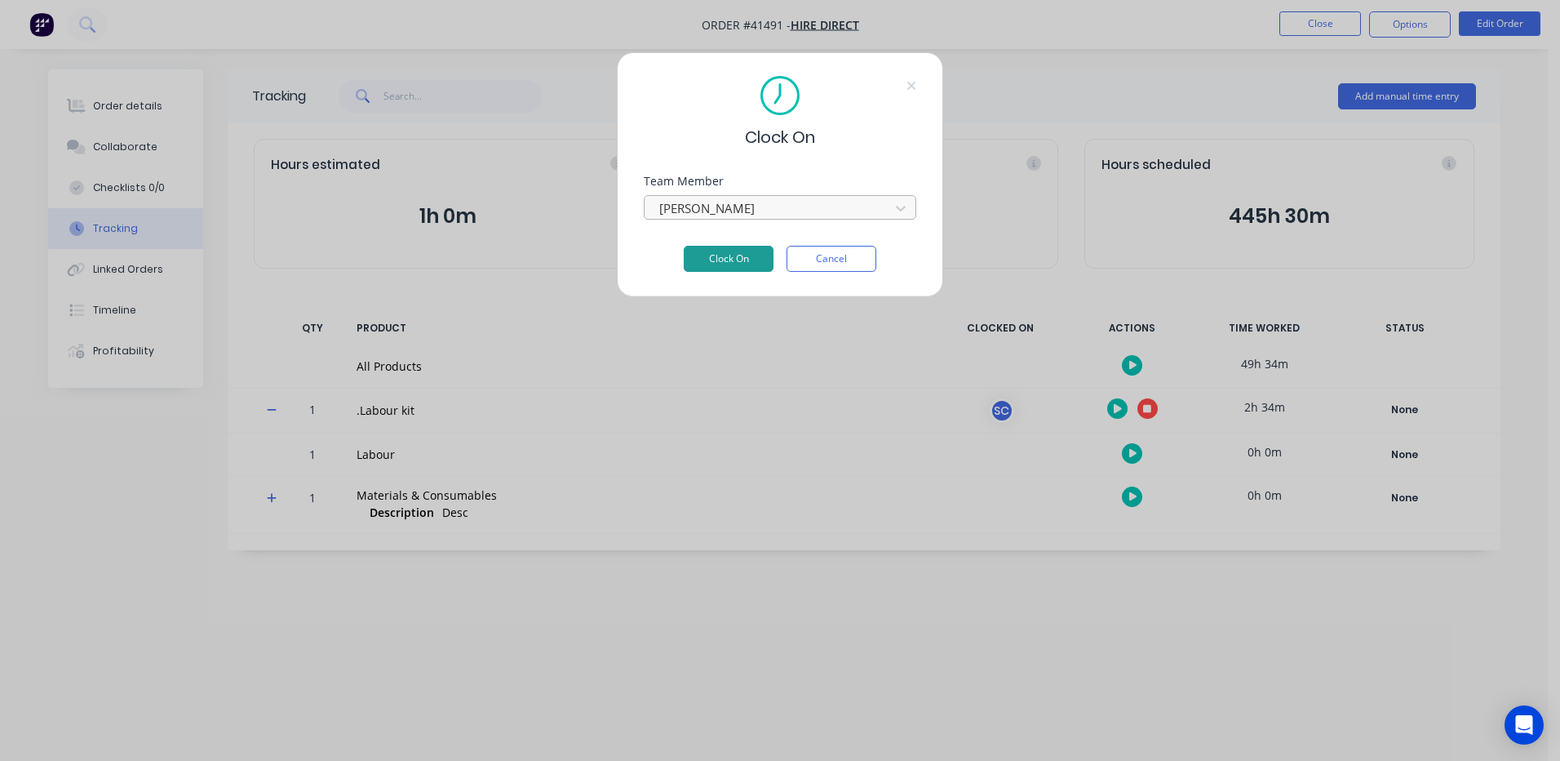
click at [747, 261] on button "Clock On" at bounding box center [729, 259] width 90 height 26
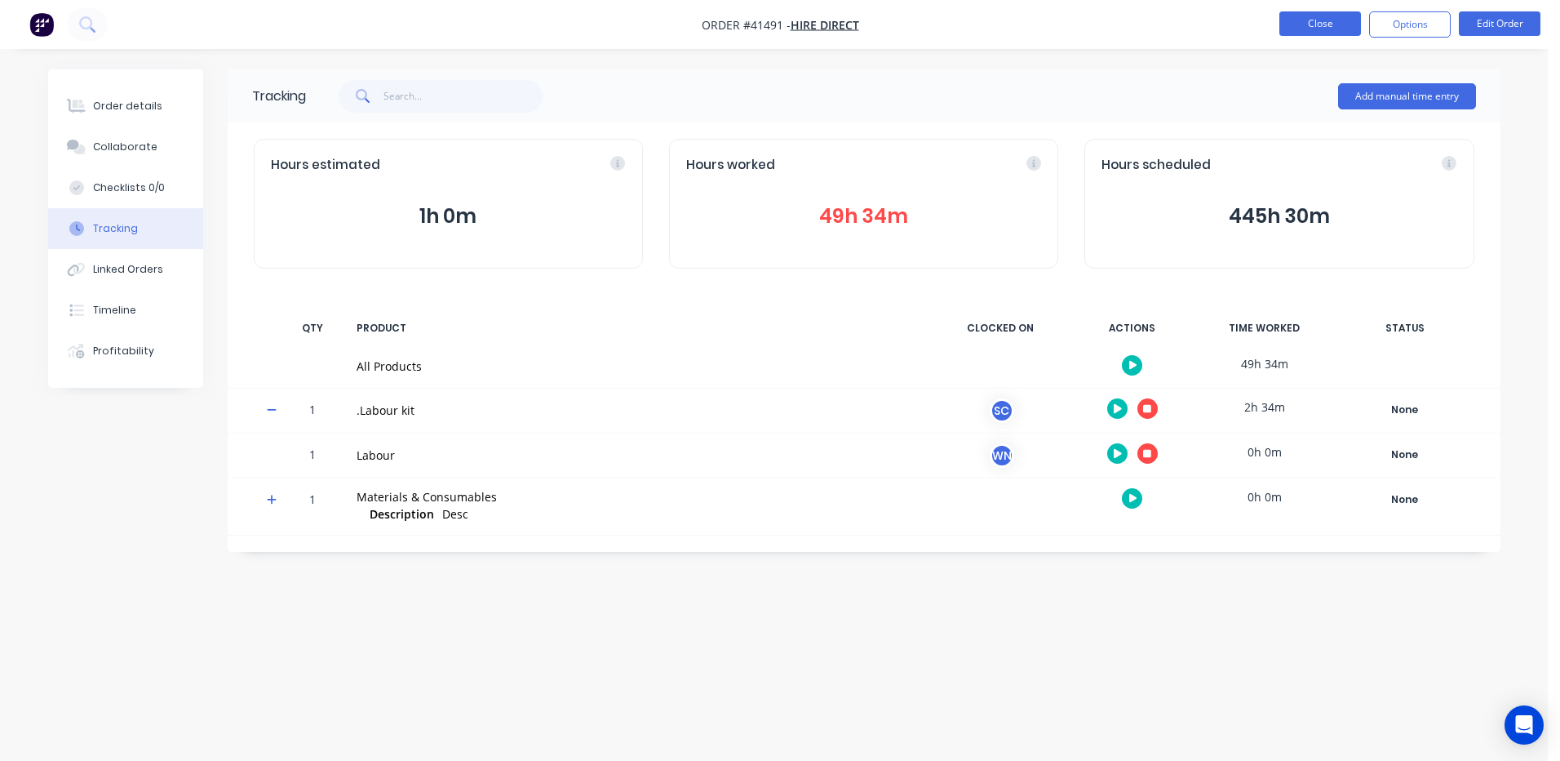
click at [1306, 19] on button "Close" at bounding box center [1320, 23] width 82 height 24
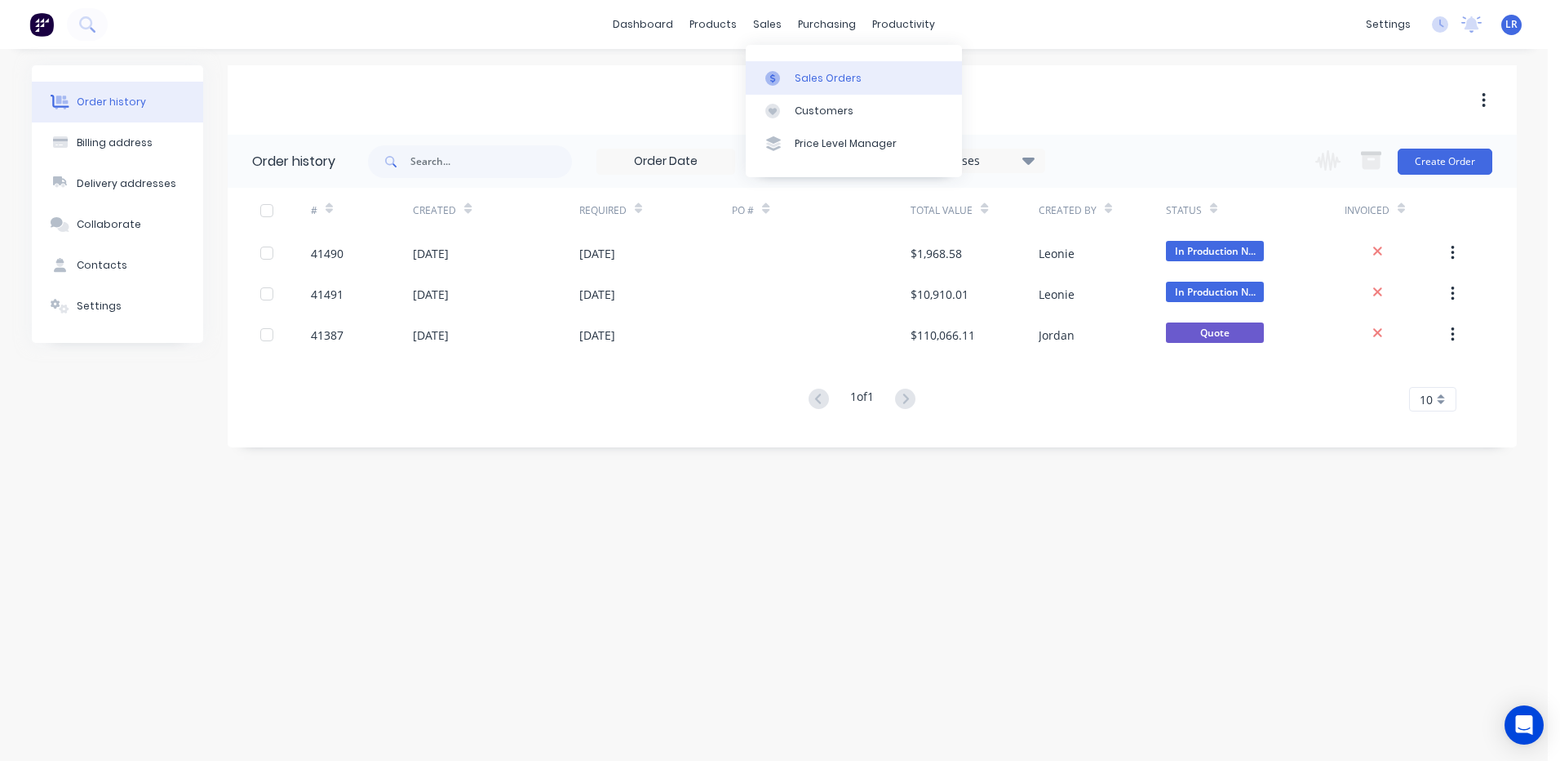
click at [810, 74] on div "Sales Orders" at bounding box center [828, 78] width 67 height 15
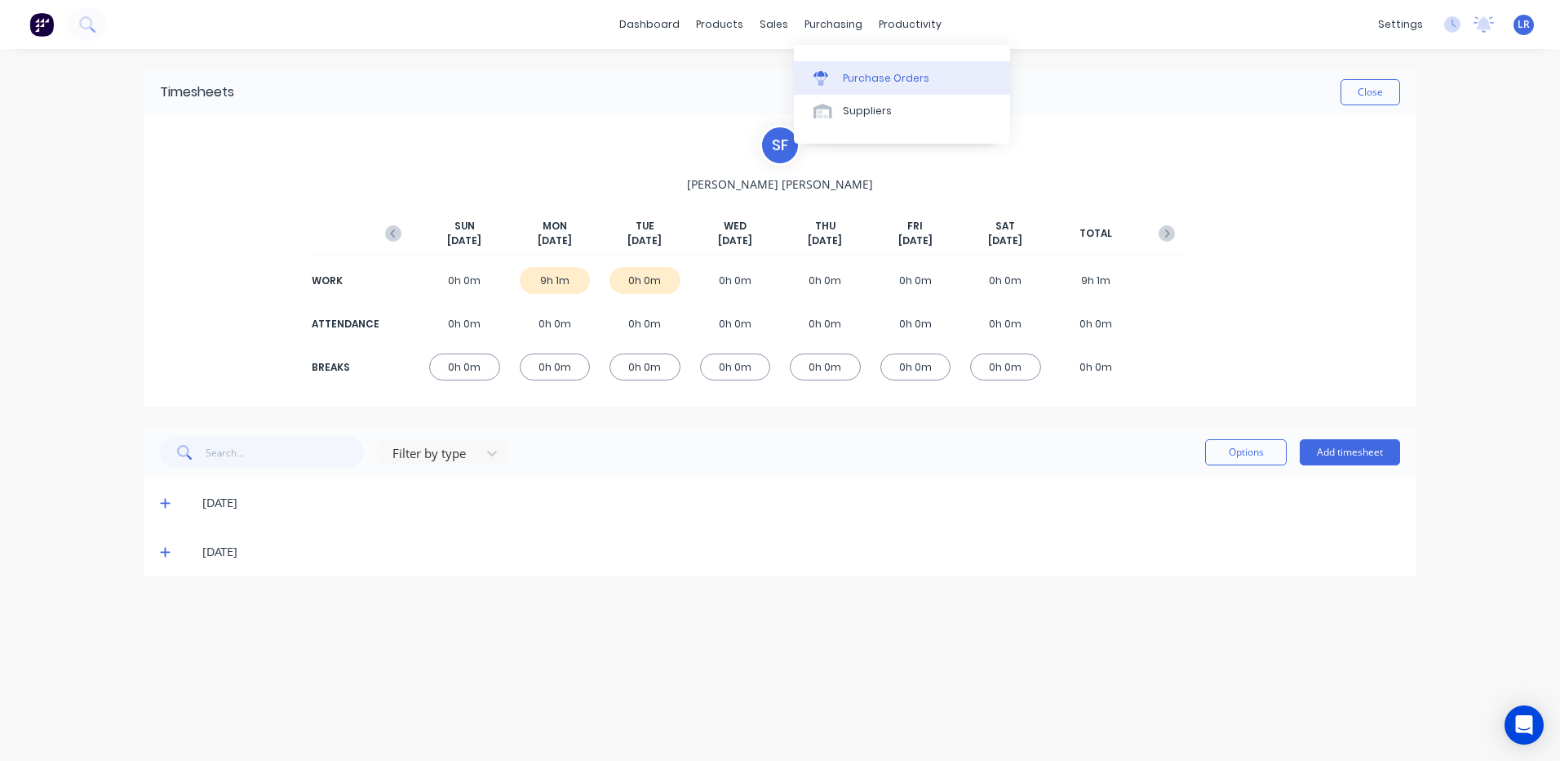
click at [852, 78] on div "Purchase Orders" at bounding box center [886, 78] width 86 height 15
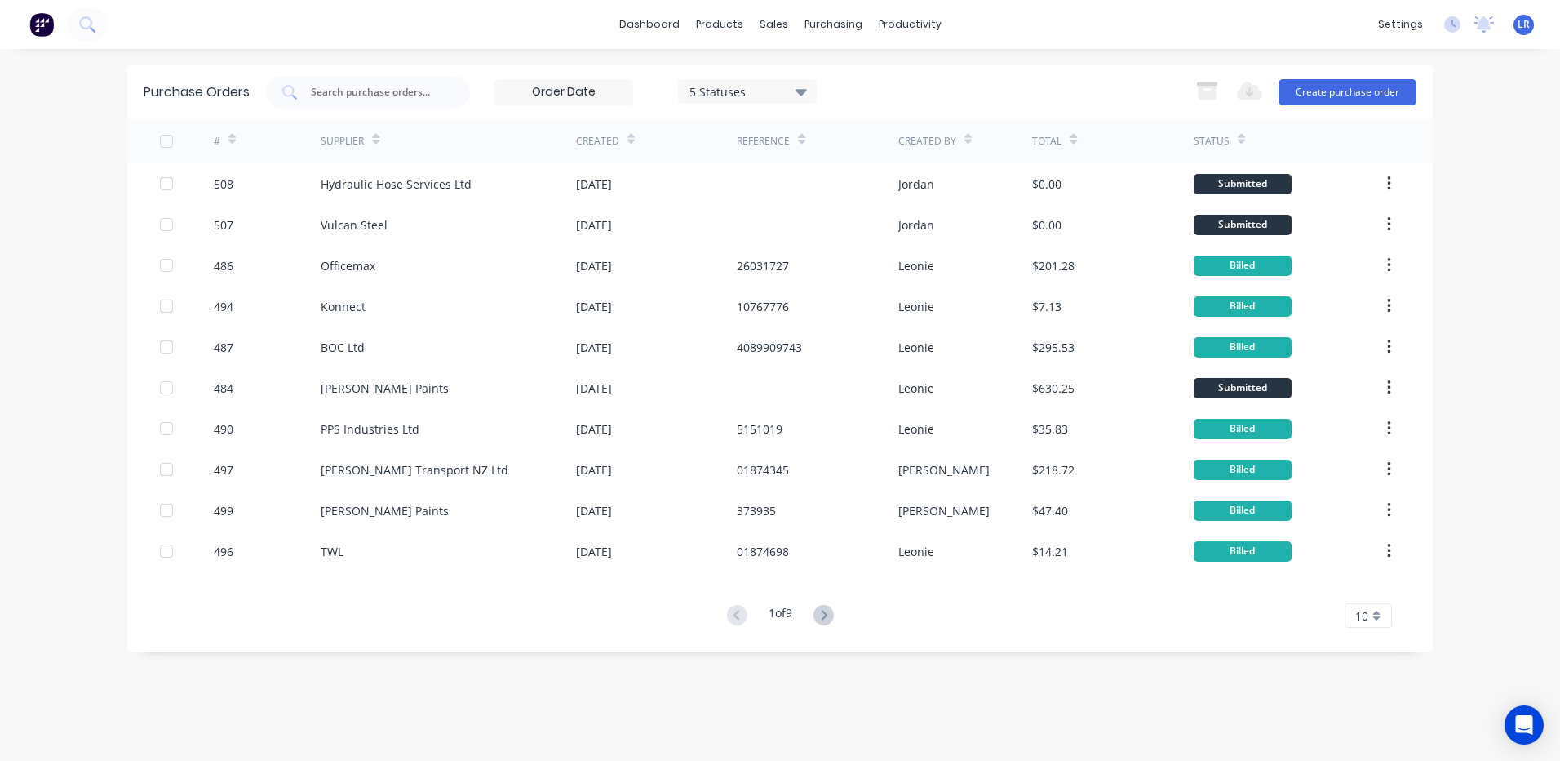
click at [230, 130] on div at bounding box center [231, 138] width 7 height 24
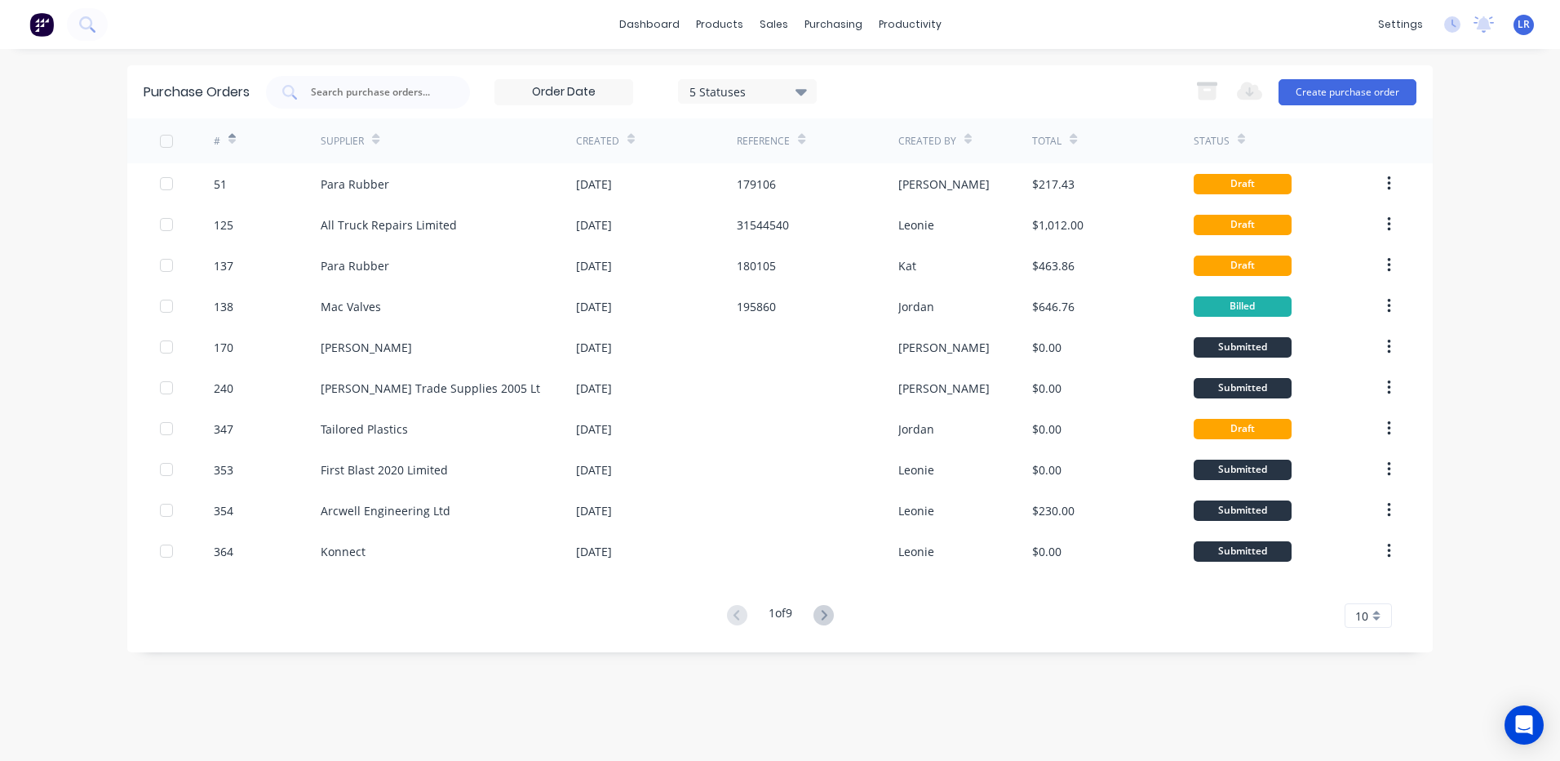
click at [235, 135] on icon at bounding box center [231, 139] width 7 height 12
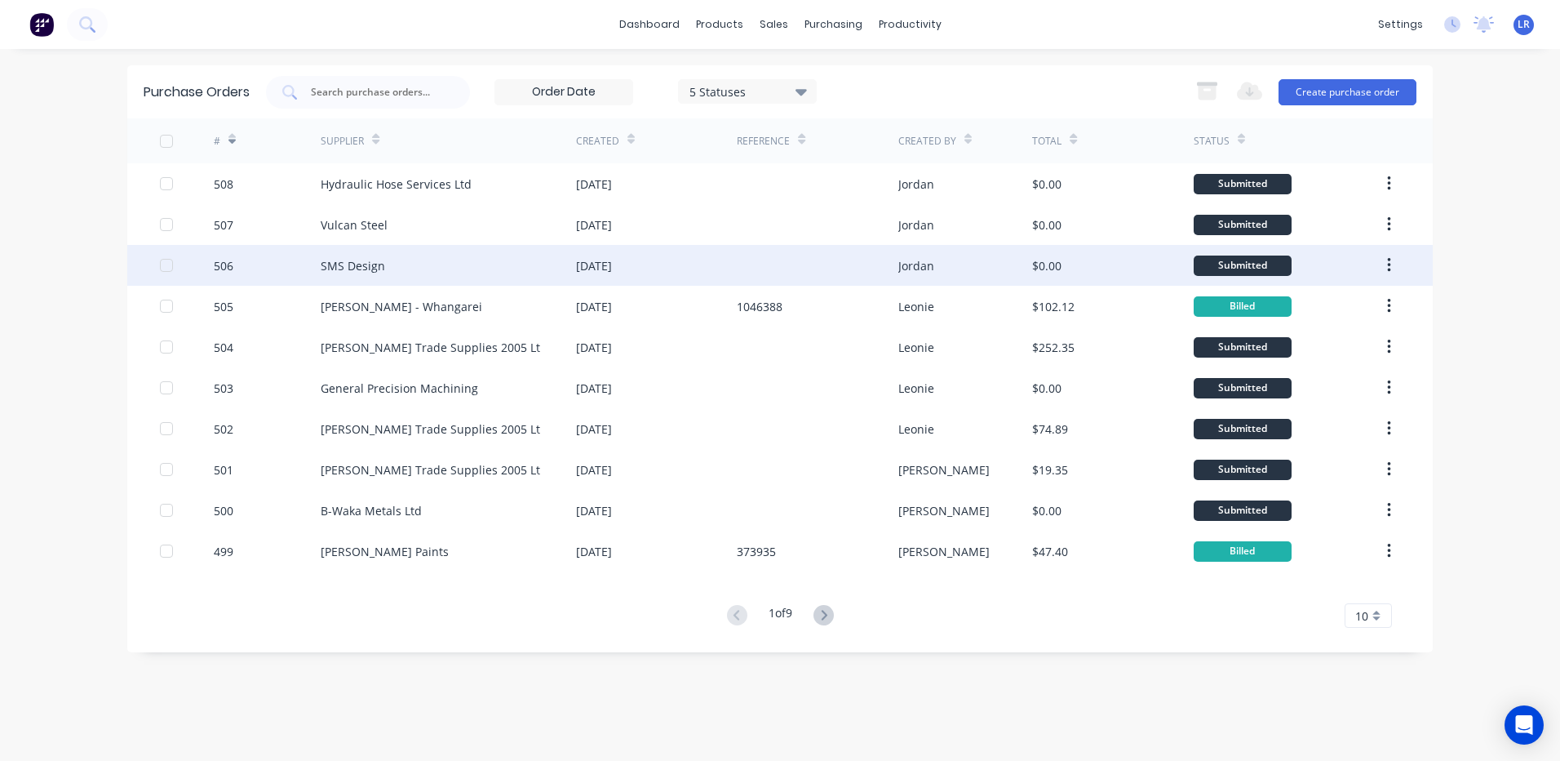
click at [359, 264] on div "SMS Design" at bounding box center [353, 265] width 64 height 17
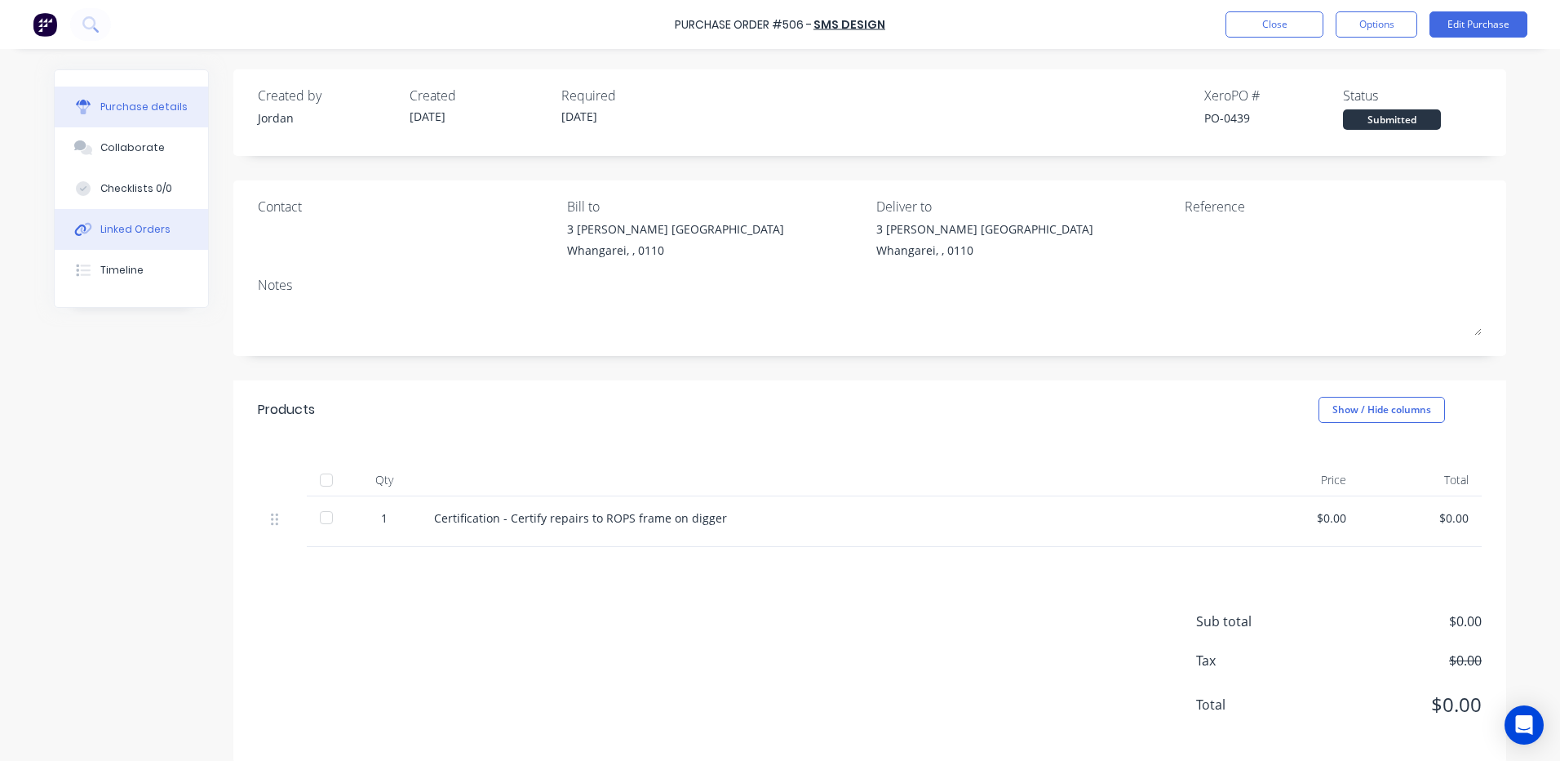
click at [141, 226] on div "Linked Orders" at bounding box center [135, 229] width 70 height 15
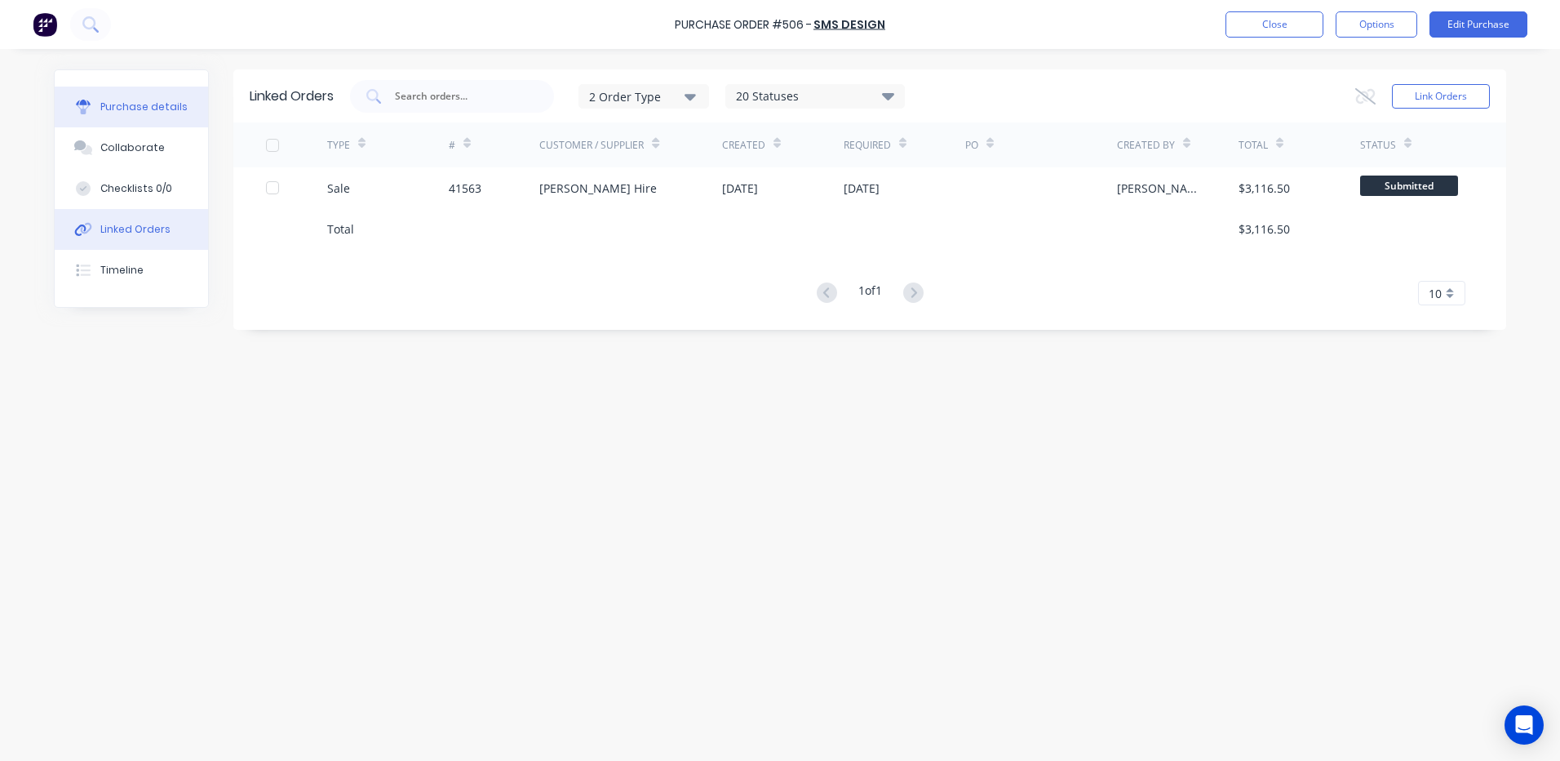
click at [129, 100] on div "Purchase details" at bounding box center [143, 107] width 87 height 15
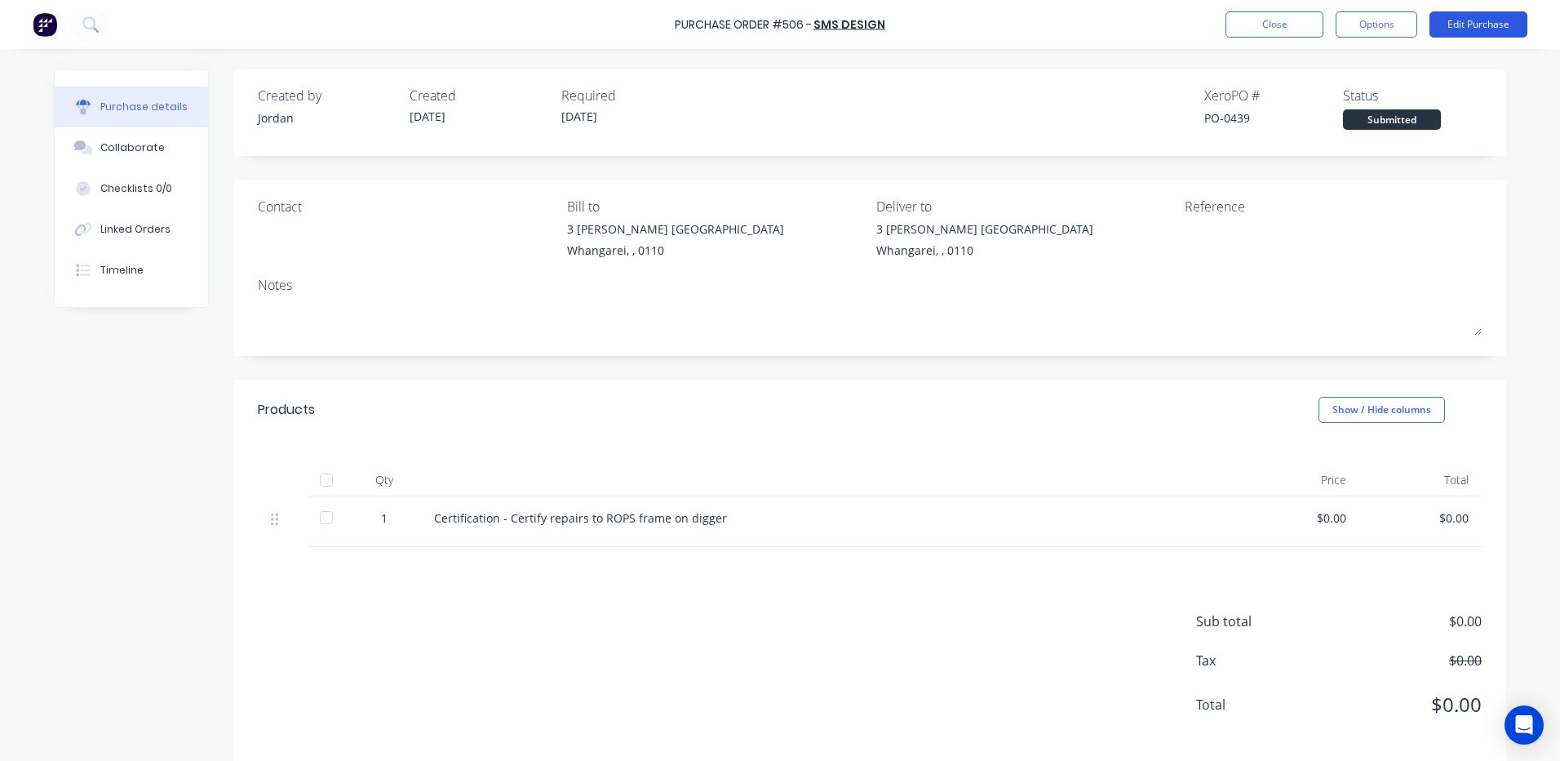
click at [1475, 16] on button "Edit Purchase" at bounding box center [1479, 24] width 98 height 26
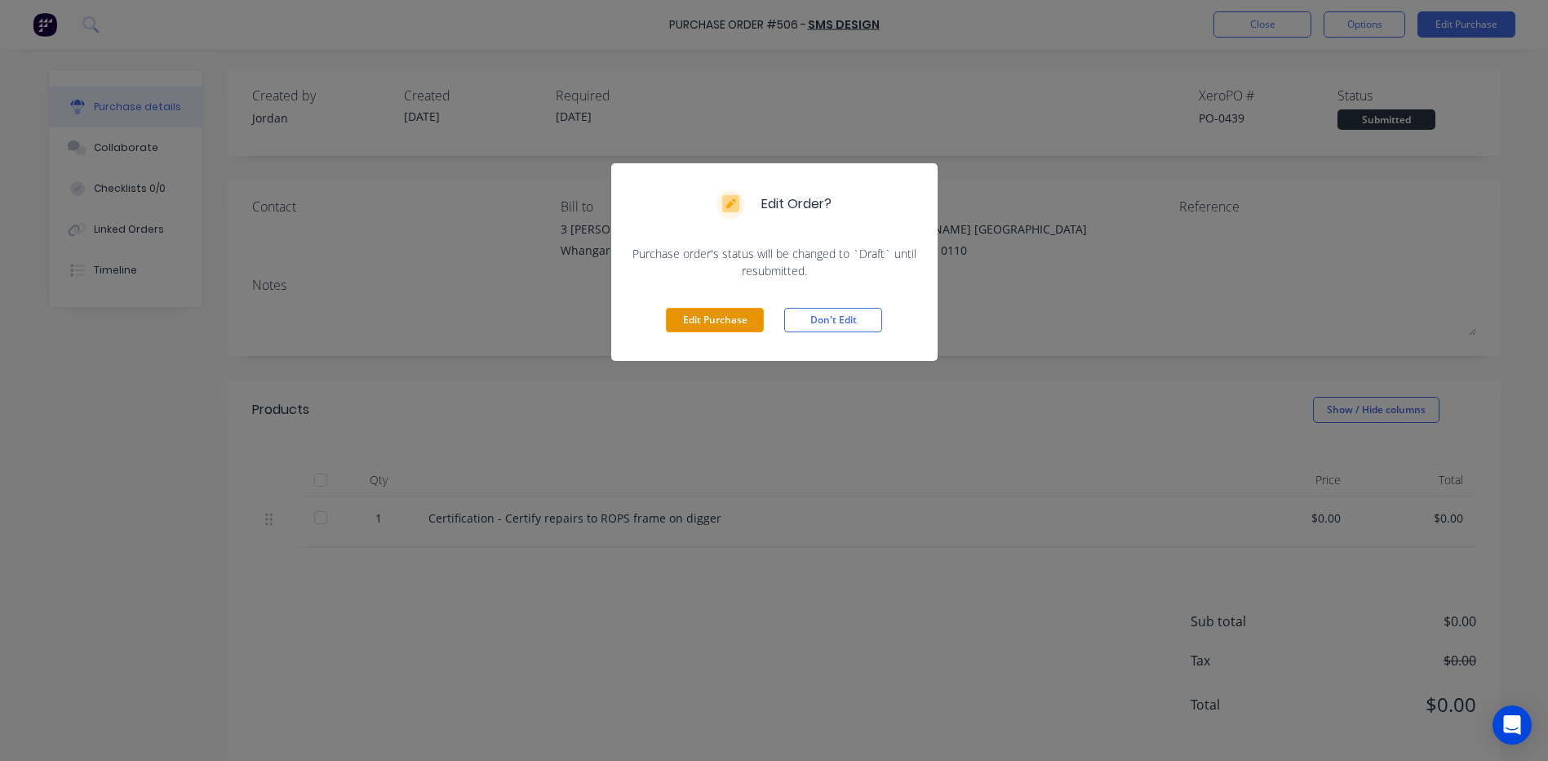
click at [726, 314] on button "Edit Purchase" at bounding box center [715, 320] width 98 height 24
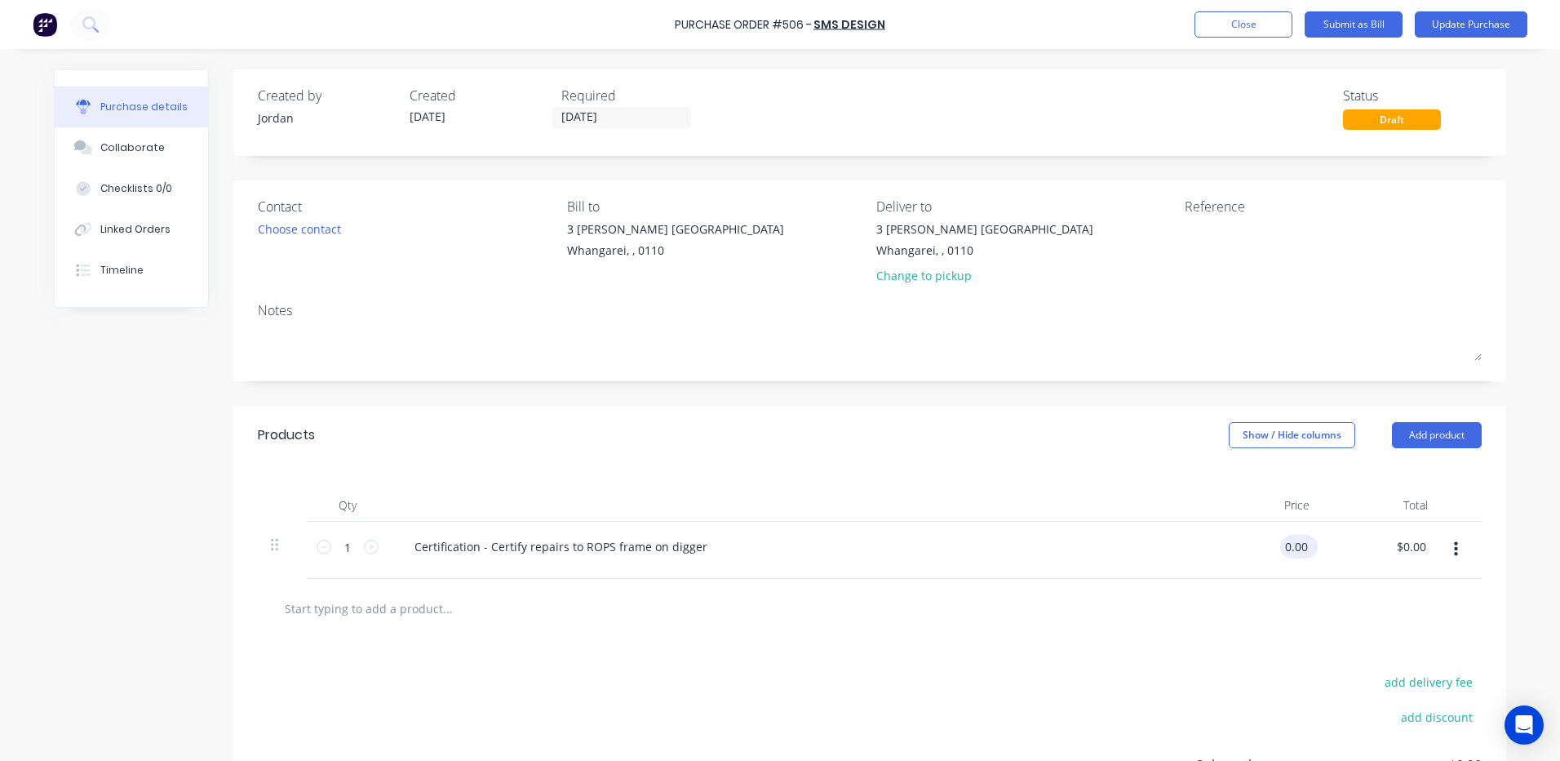
click at [1303, 548] on input "0.00" at bounding box center [1295, 546] width 31 height 24
drag, startPoint x: 1303, startPoint y: 548, endPoint x: 1288, endPoint y: 552, distance: 16.3
click at [1288, 552] on input "0.00" at bounding box center [1295, 546] width 31 height 24
type input "$545.00"
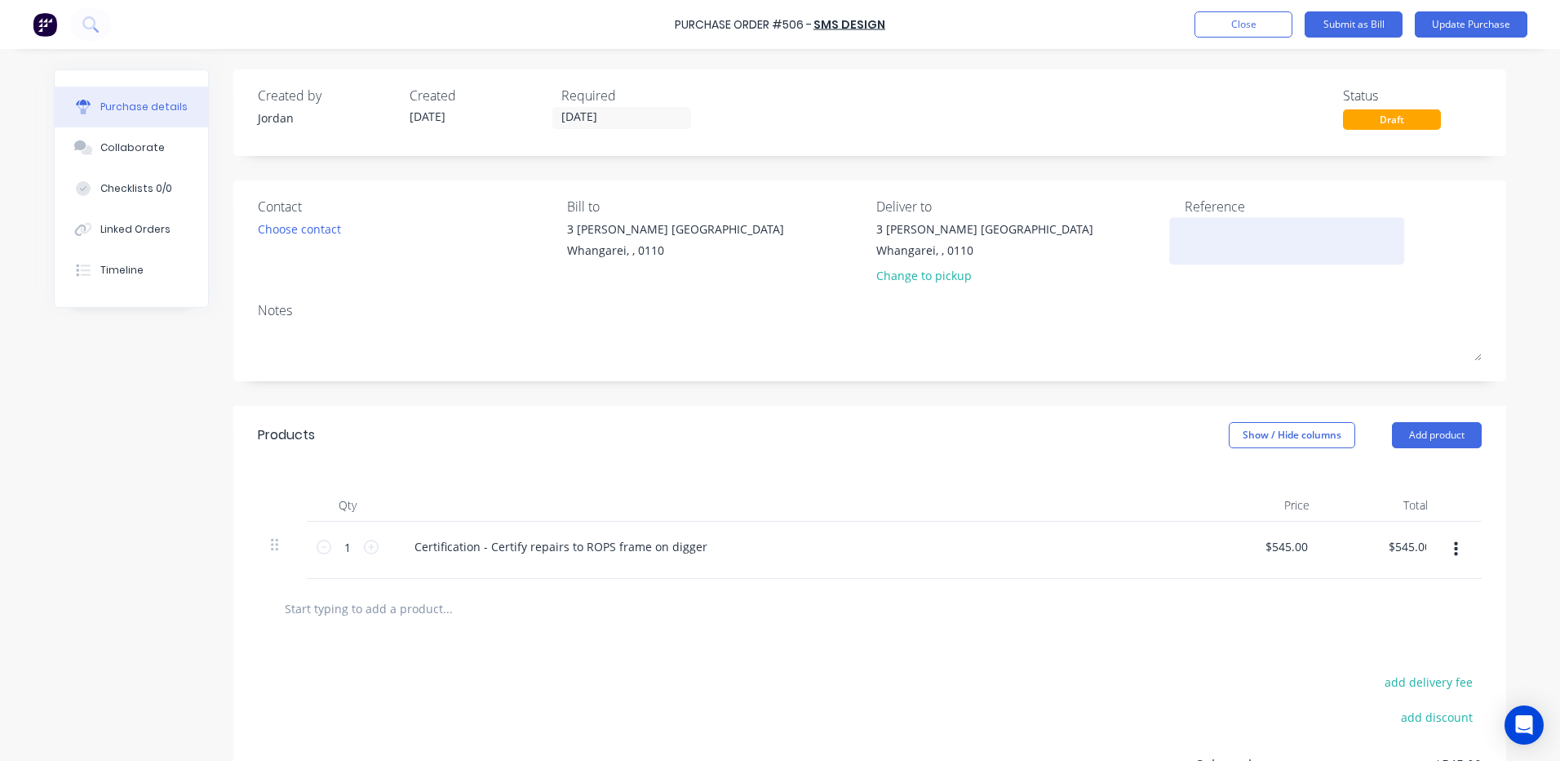
click at [1209, 237] on textarea at bounding box center [1287, 238] width 204 height 37
type textarea "02779"
type textarea "x"
type textarea "02779"
click at [1355, 23] on button "Submit as Bill" at bounding box center [1354, 24] width 98 height 26
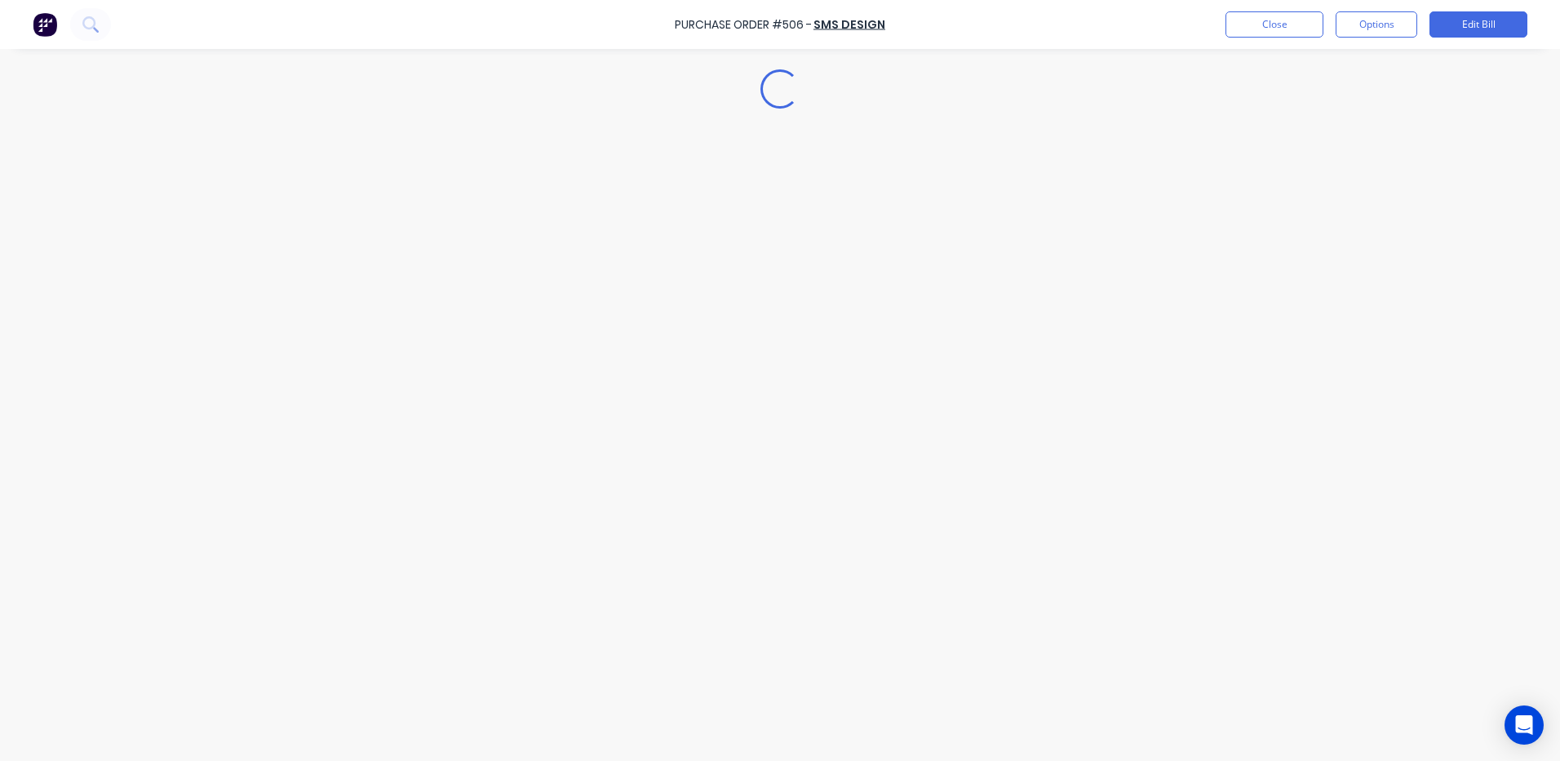
type textarea "x"
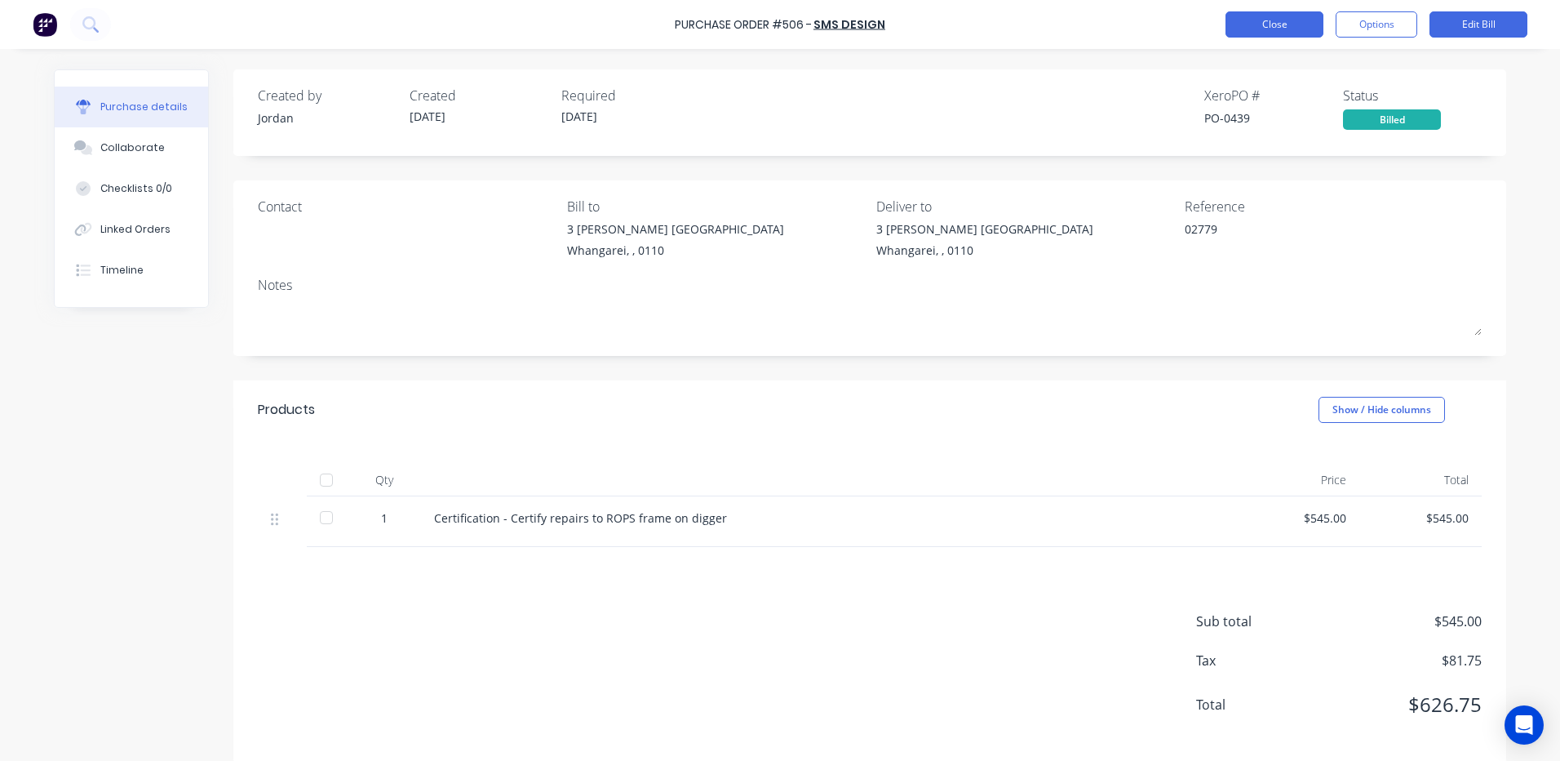
click at [1279, 20] on button "Close" at bounding box center [1275, 24] width 98 height 26
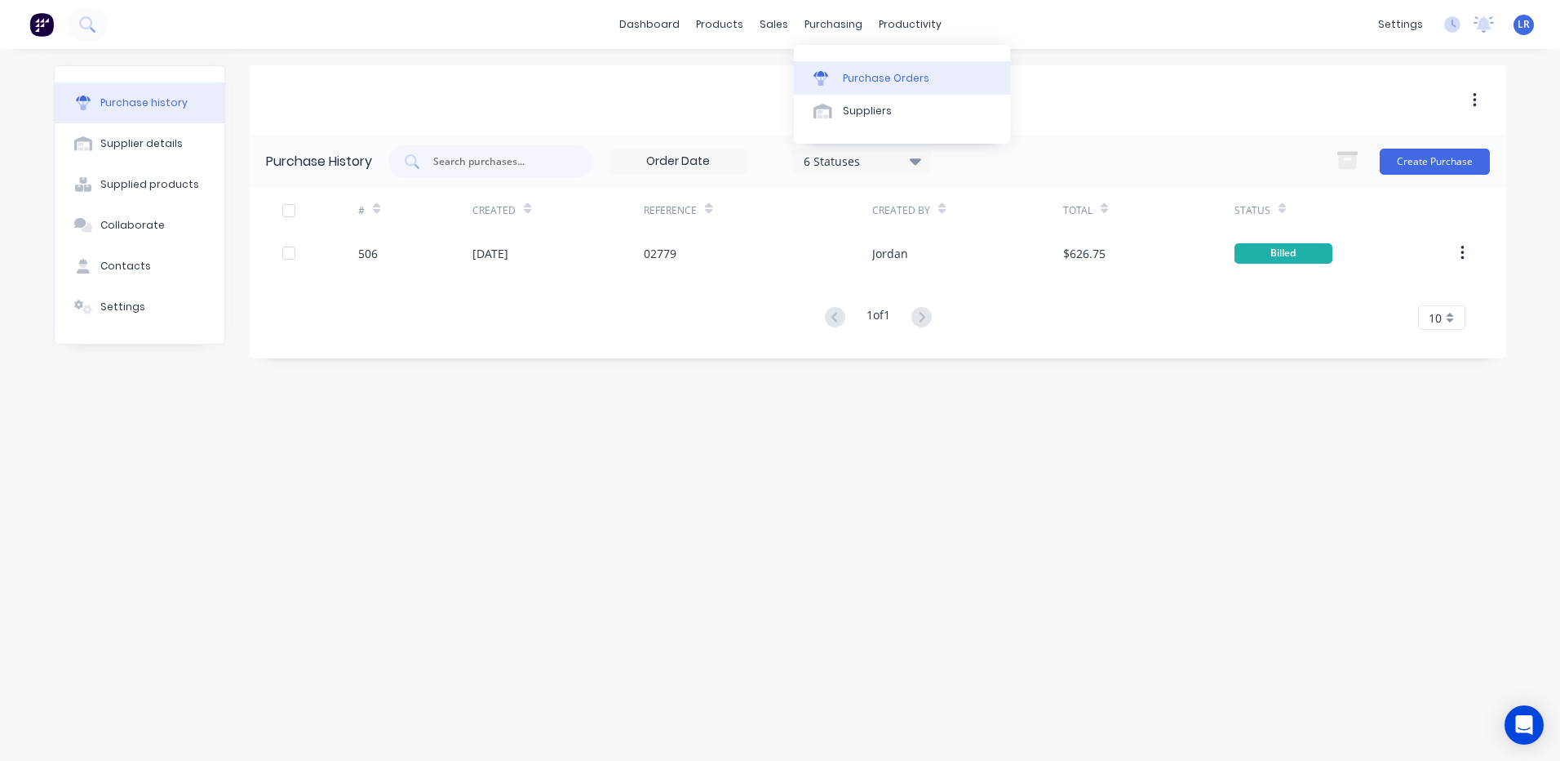
click at [863, 73] on div "Purchase Orders" at bounding box center [886, 78] width 86 height 15
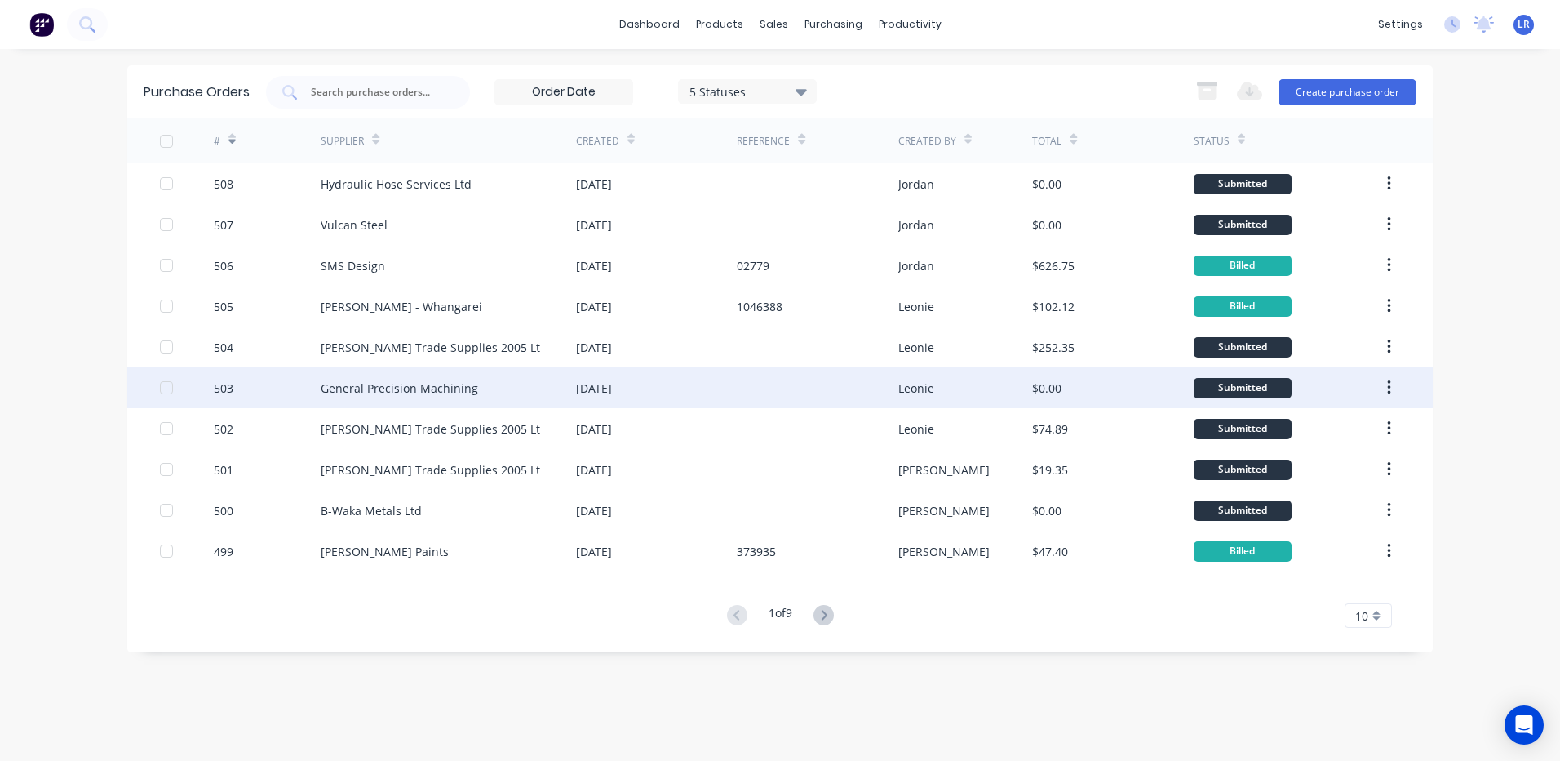
click at [398, 391] on div "General Precision Machining" at bounding box center [399, 387] width 157 height 17
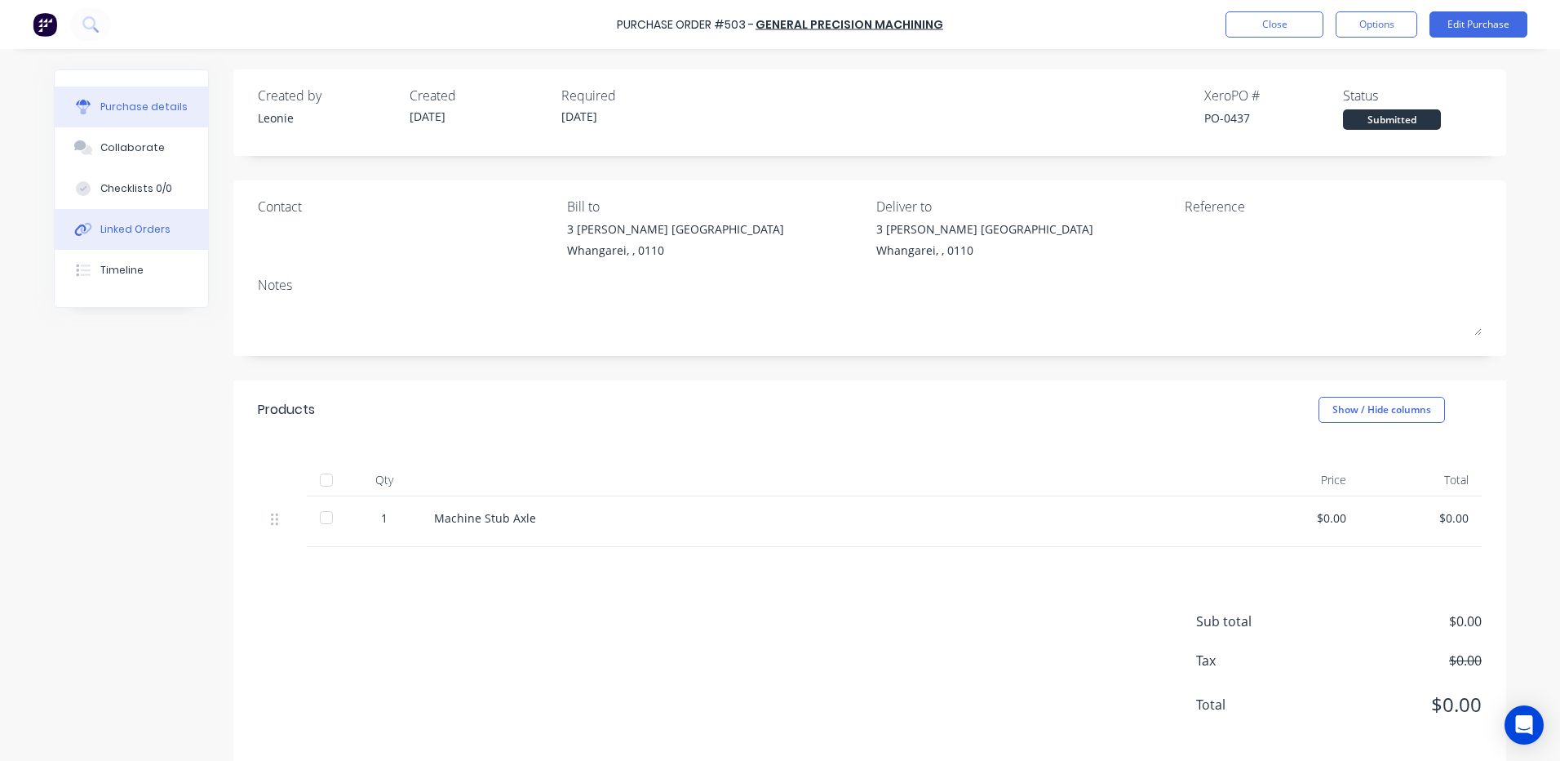
click at [151, 231] on div "Linked Orders" at bounding box center [135, 229] width 70 height 15
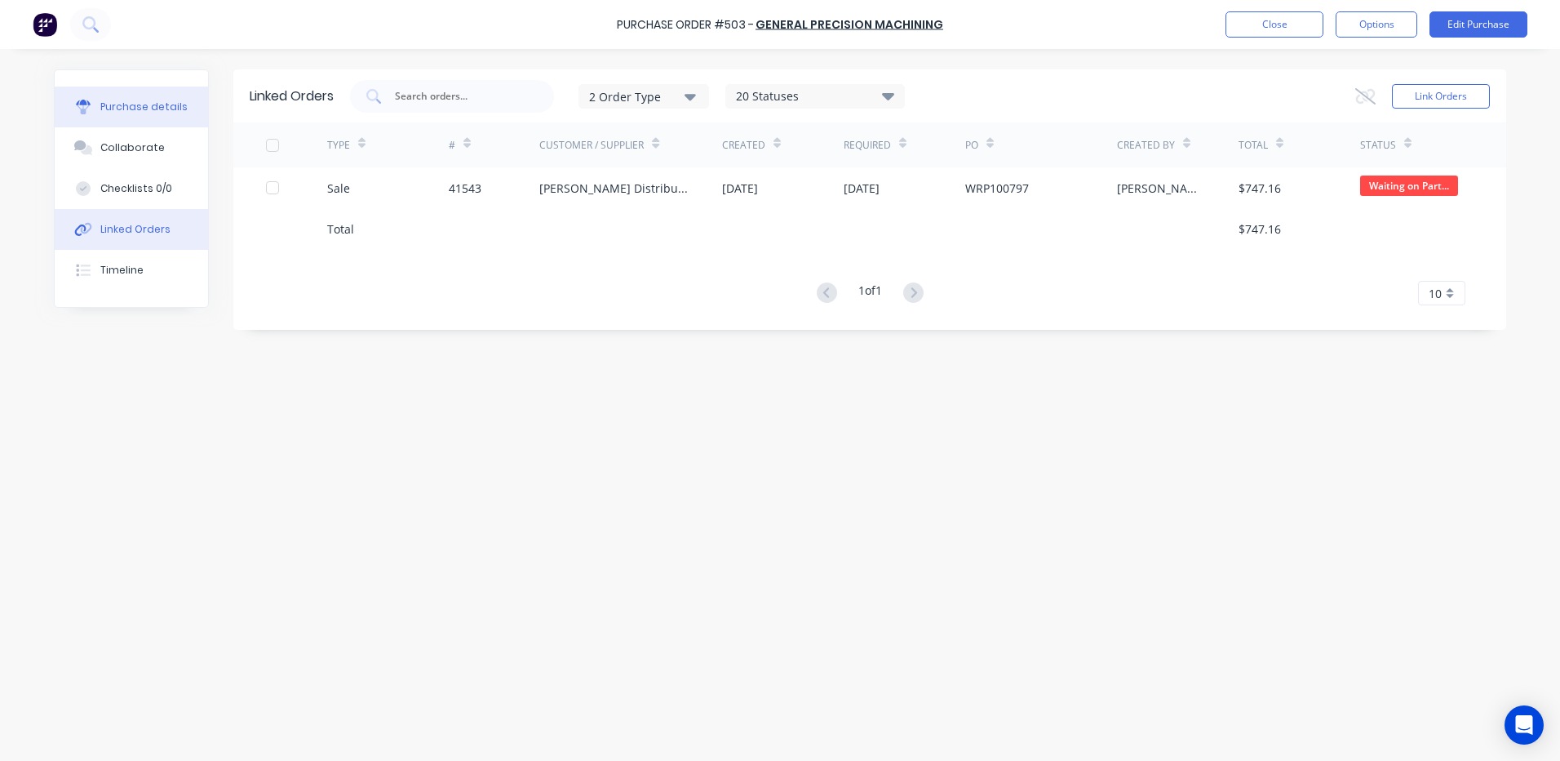
click at [156, 100] on div "Purchase details" at bounding box center [143, 107] width 87 height 15
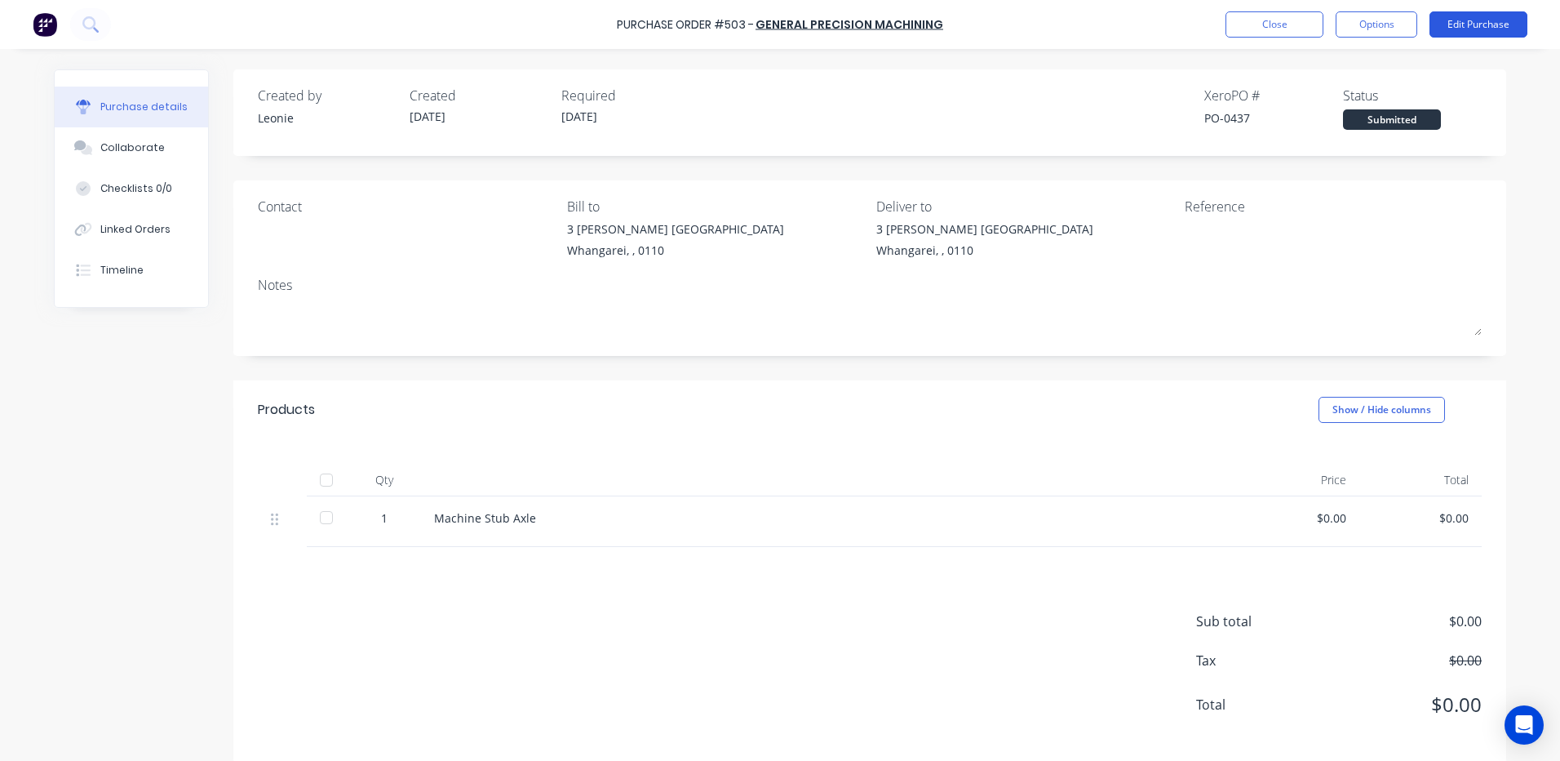
click at [1472, 14] on button "Edit Purchase" at bounding box center [1479, 24] width 98 height 26
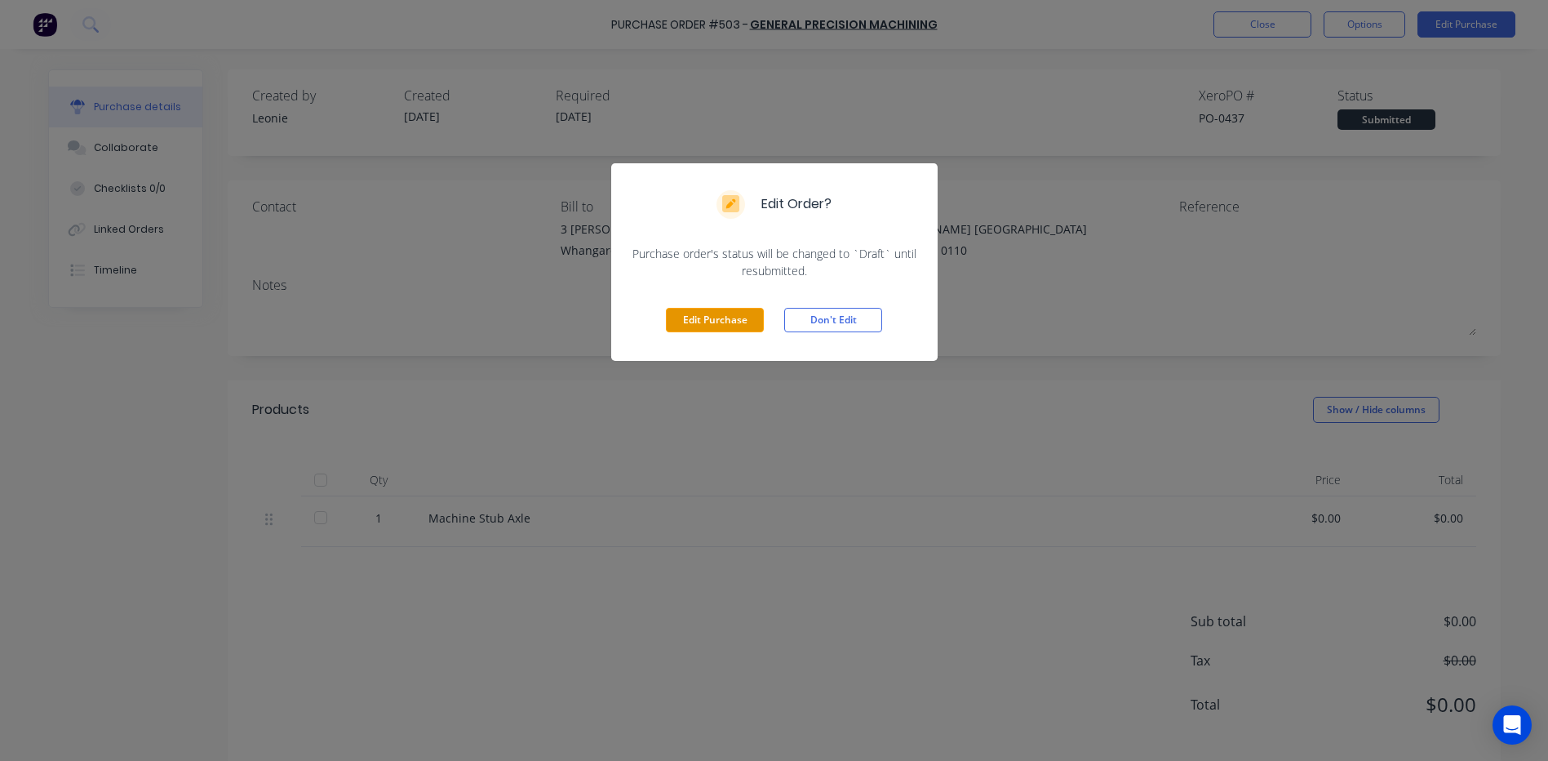
click at [721, 321] on button "Edit Purchase" at bounding box center [715, 320] width 98 height 24
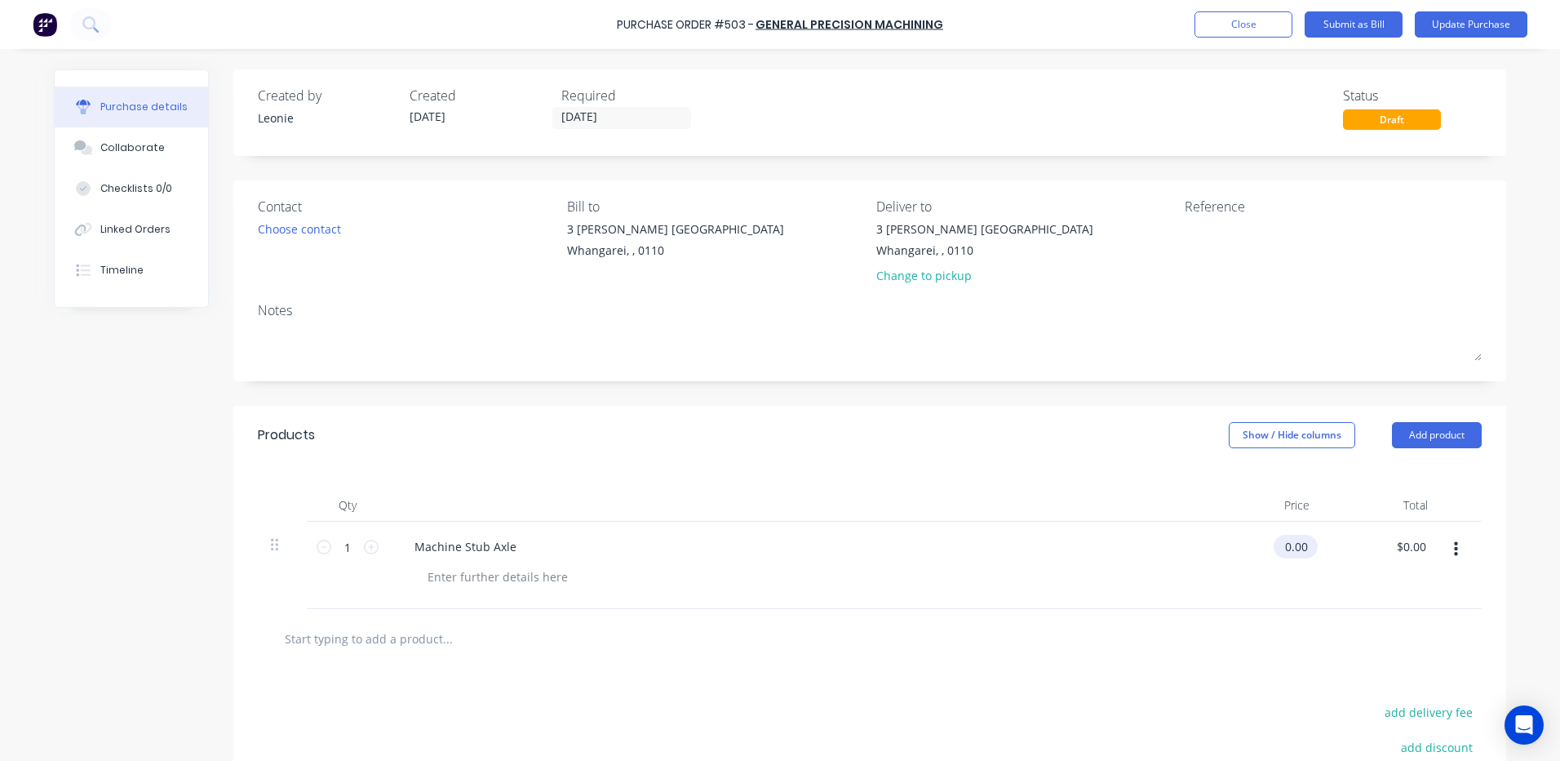
click at [1302, 547] on input "0.00" at bounding box center [1293, 546] width 38 height 24
drag, startPoint x: 1302, startPoint y: 547, endPoint x: 1248, endPoint y: 558, distance: 55.1
click at [1248, 558] on div "0.00 0.00" at bounding box center [1263, 564] width 118 height 87
type input "$1,300.00"
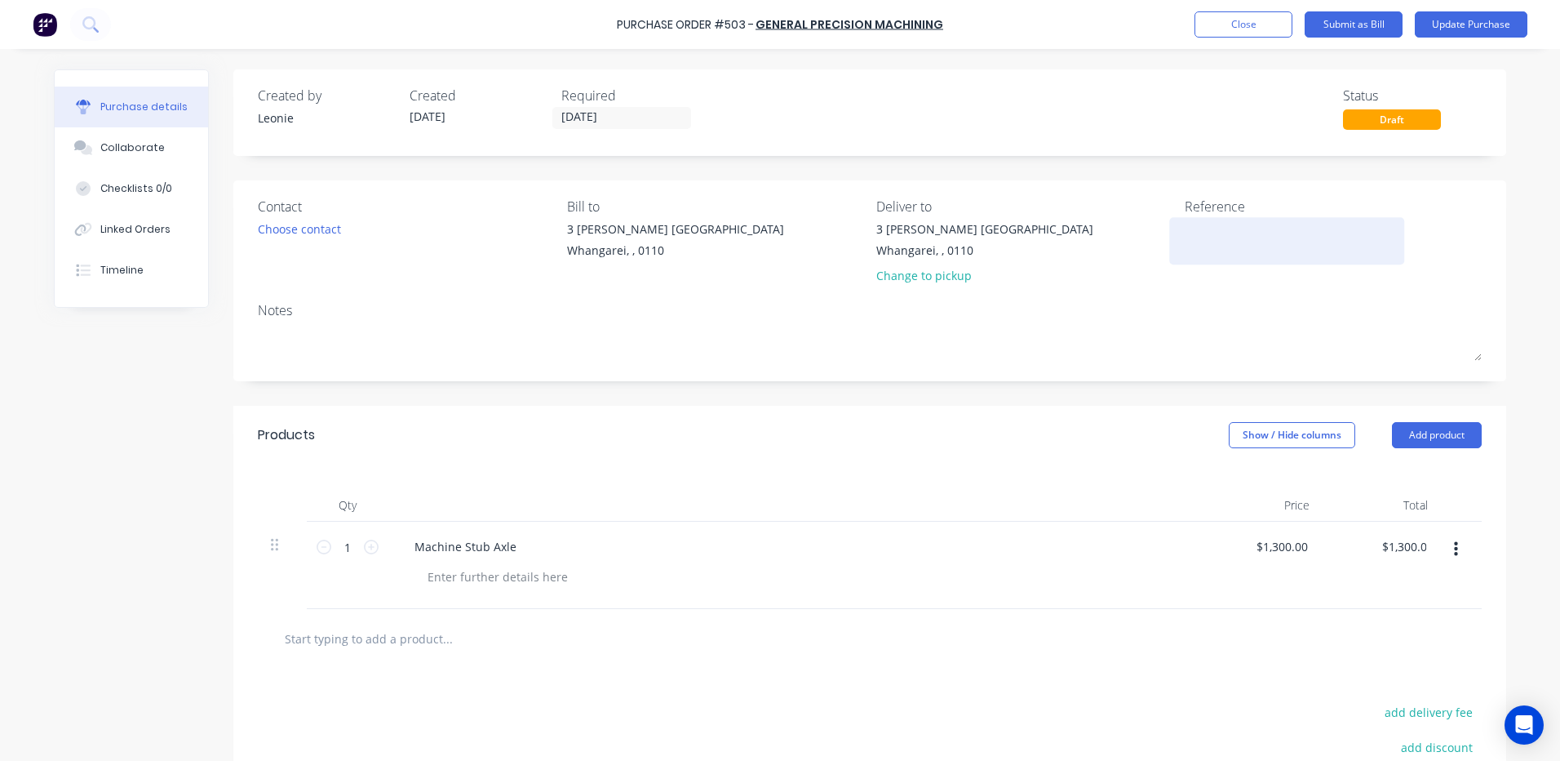
click at [1185, 244] on textarea at bounding box center [1287, 238] width 204 height 37
type textarea "005"
type textarea "x"
type textarea "0054"
type textarea "x"
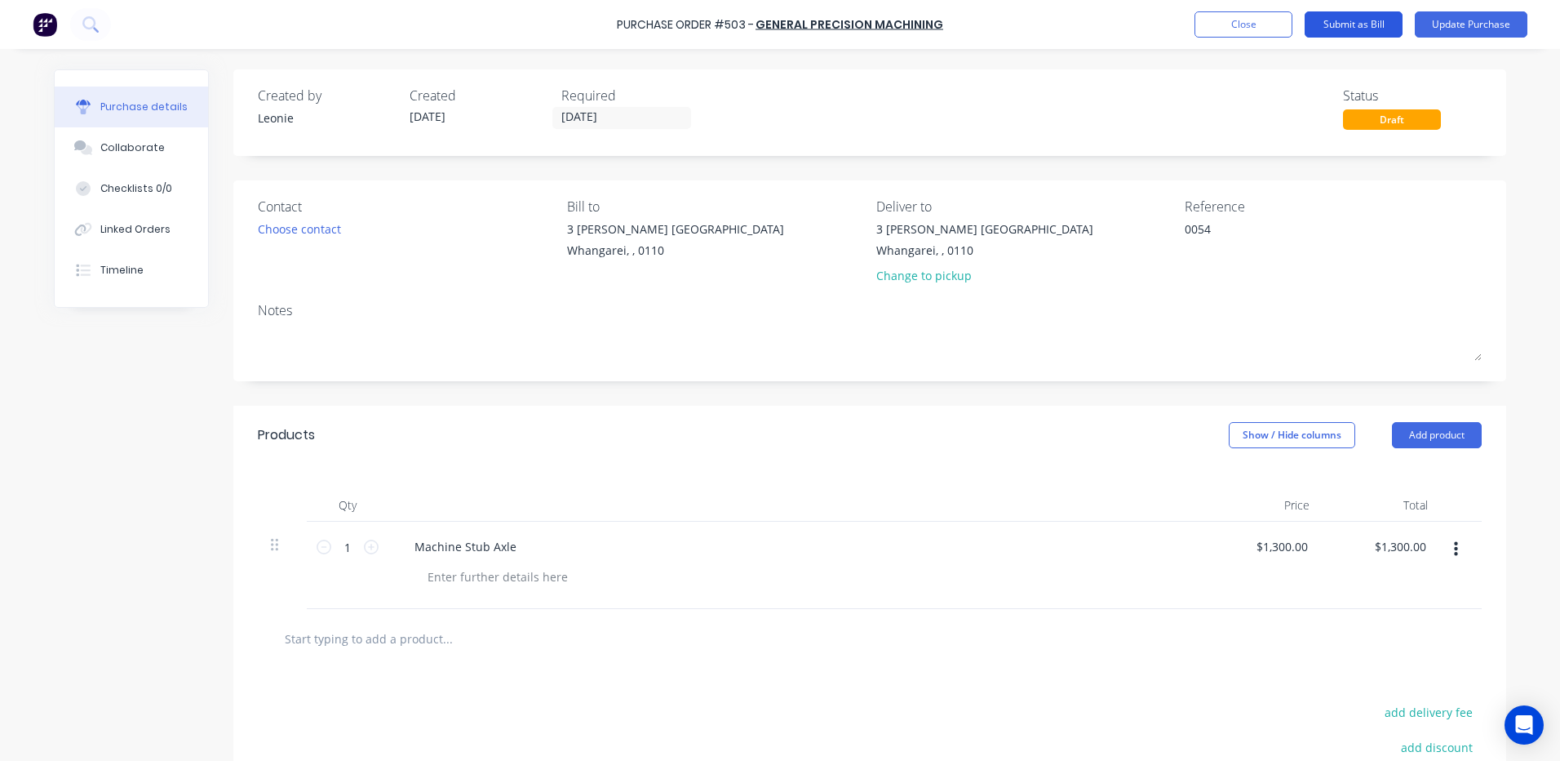
type textarea "0054"
click at [1358, 16] on button "Submit as Bill" at bounding box center [1354, 24] width 98 height 26
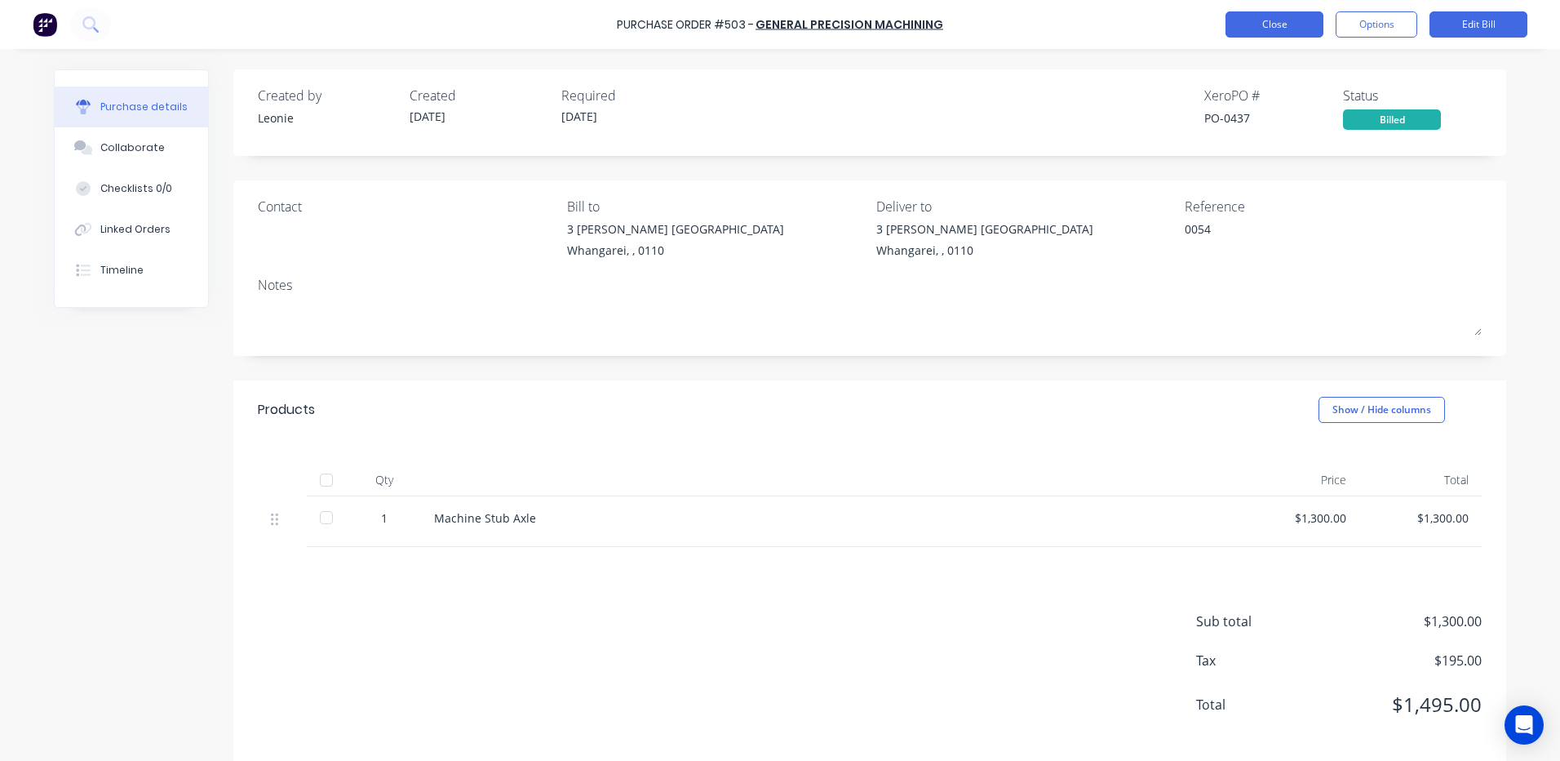
click at [1275, 22] on button "Close" at bounding box center [1275, 24] width 98 height 26
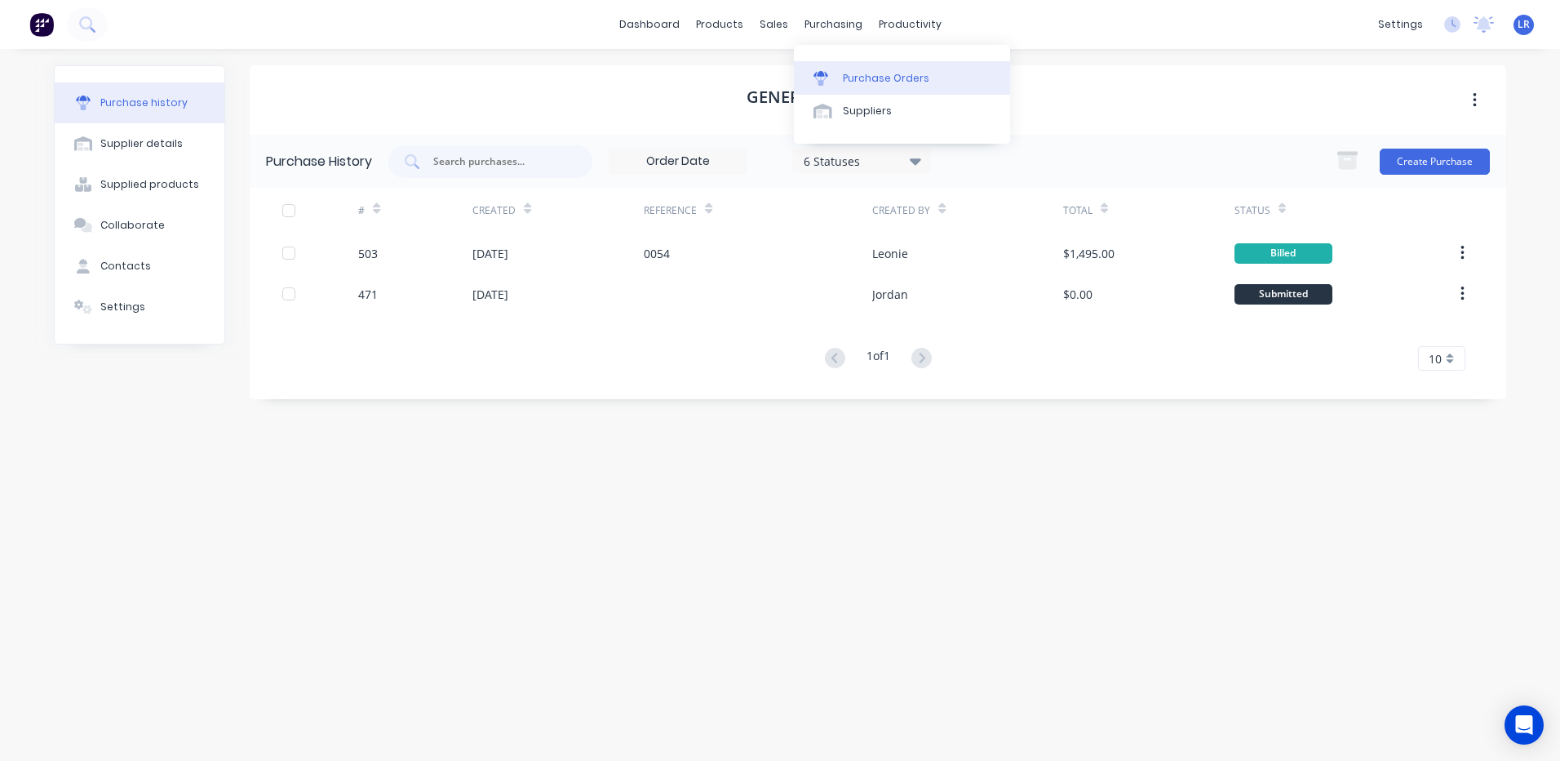
click at [858, 80] on div "Purchase Orders" at bounding box center [886, 78] width 86 height 15
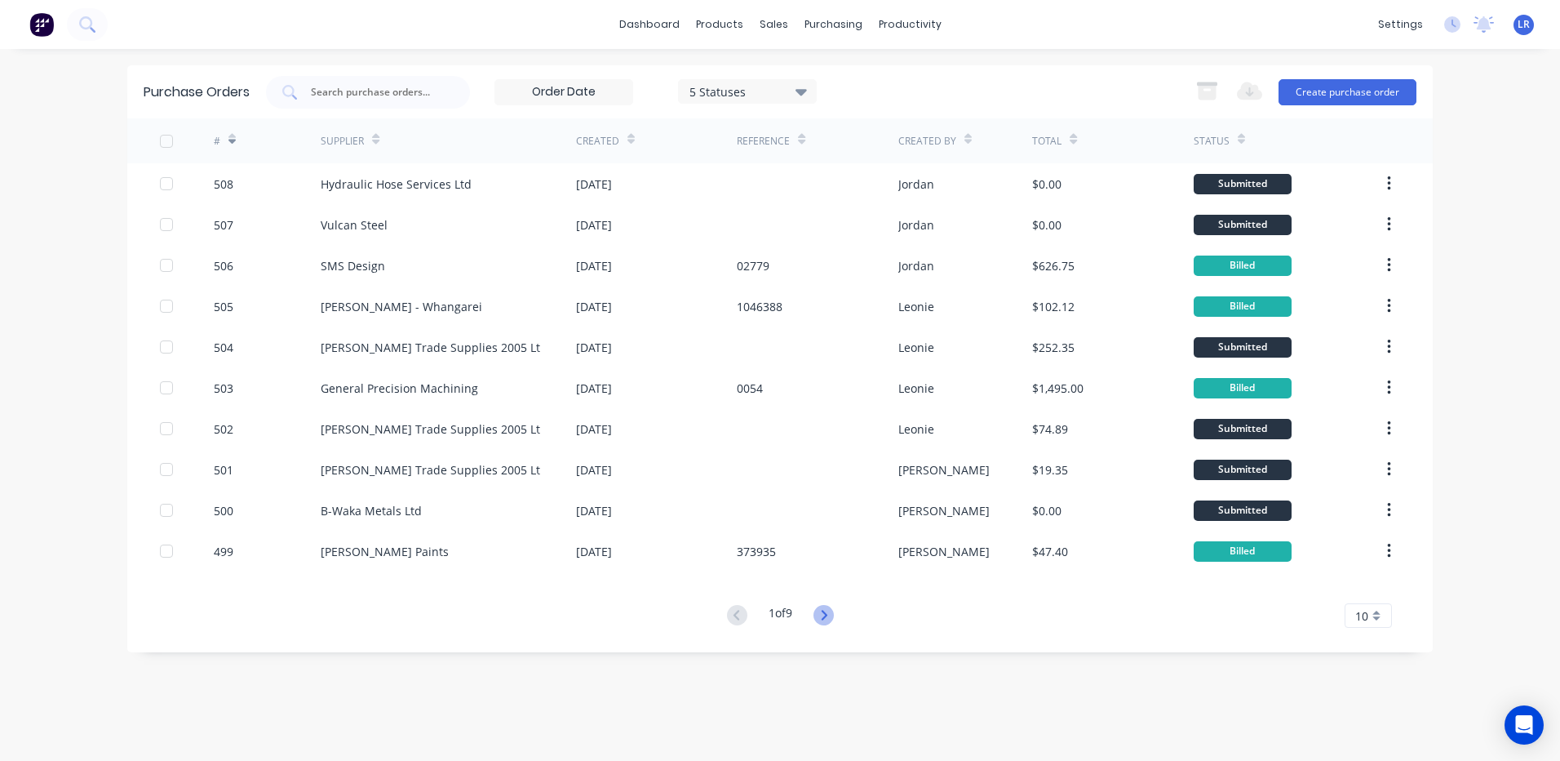
click at [829, 605] on icon at bounding box center [824, 615] width 20 height 20
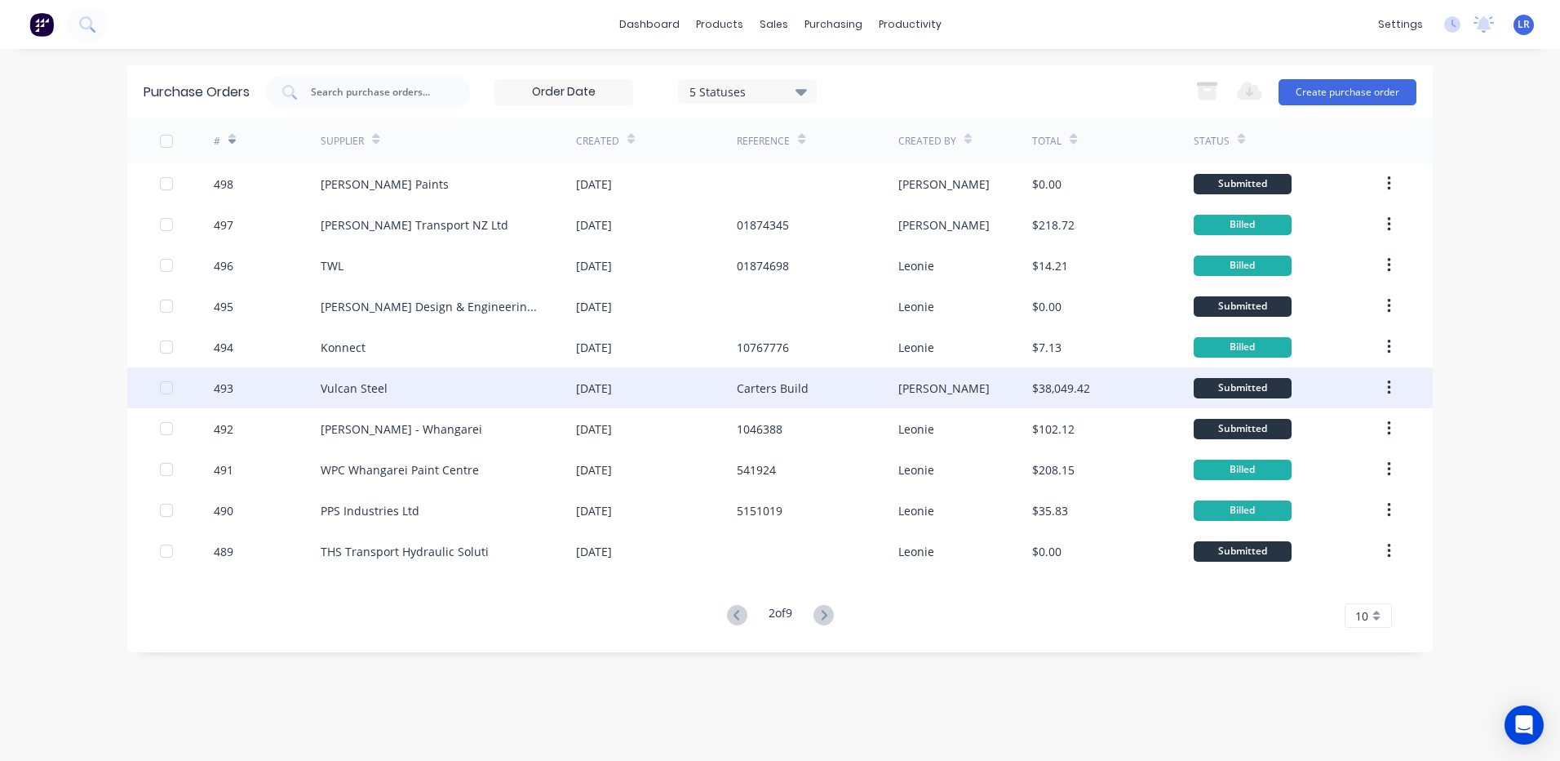
click at [340, 388] on div "Vulcan Steel" at bounding box center [354, 387] width 67 height 17
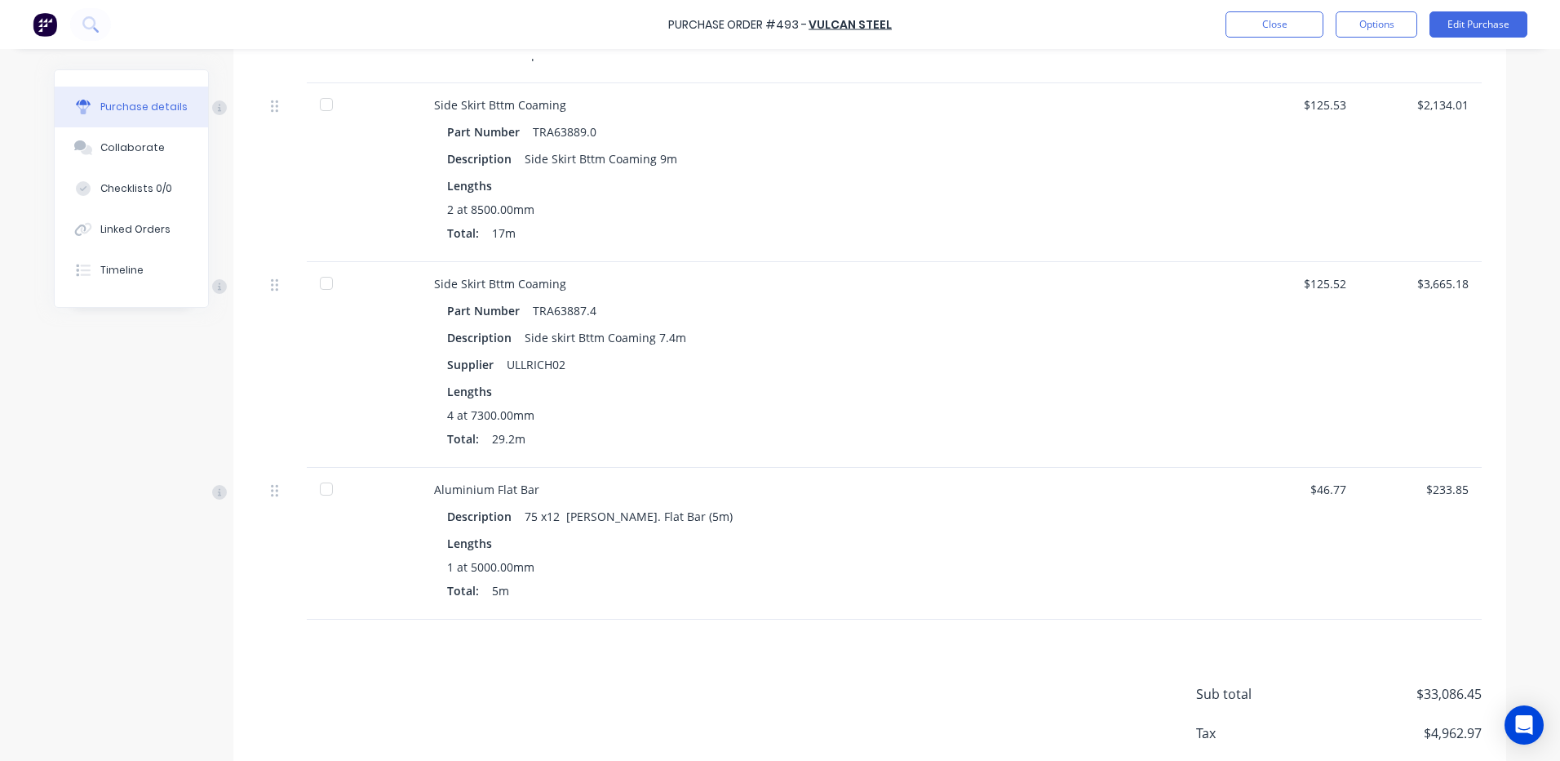
scroll to position [1550, 0]
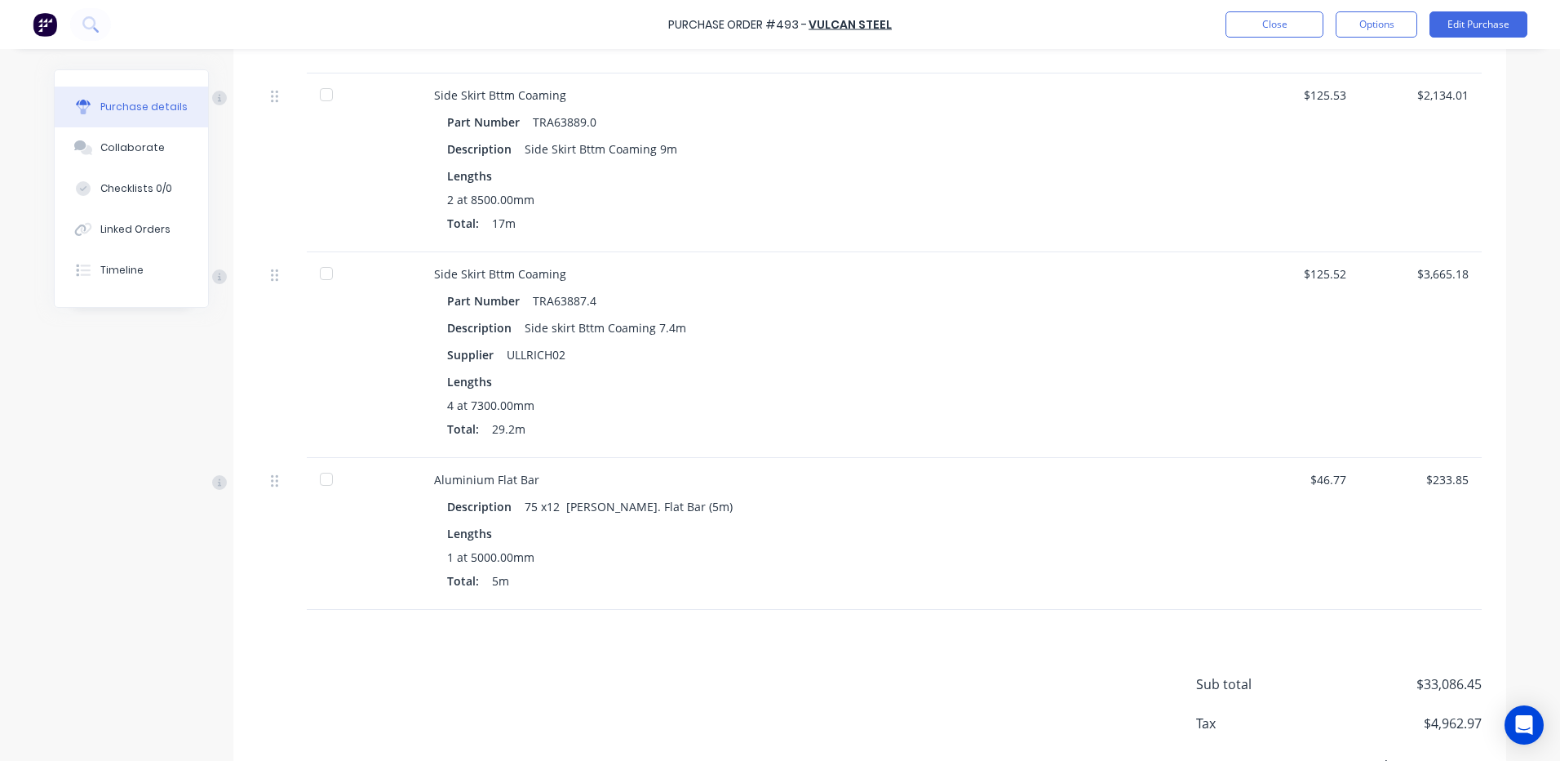
click at [322, 479] on div at bounding box center [326, 479] width 33 height 33
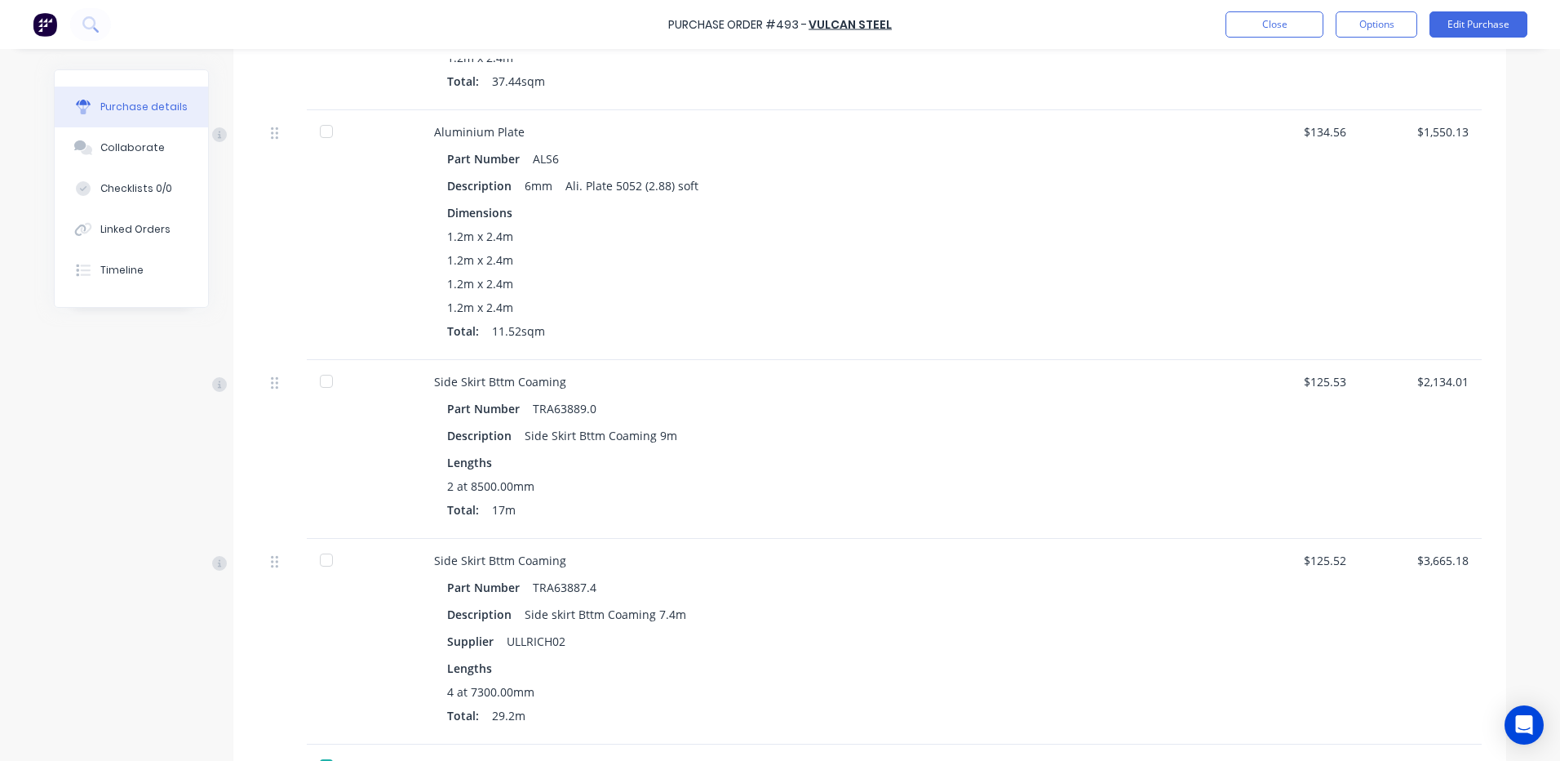
scroll to position [1224, 0]
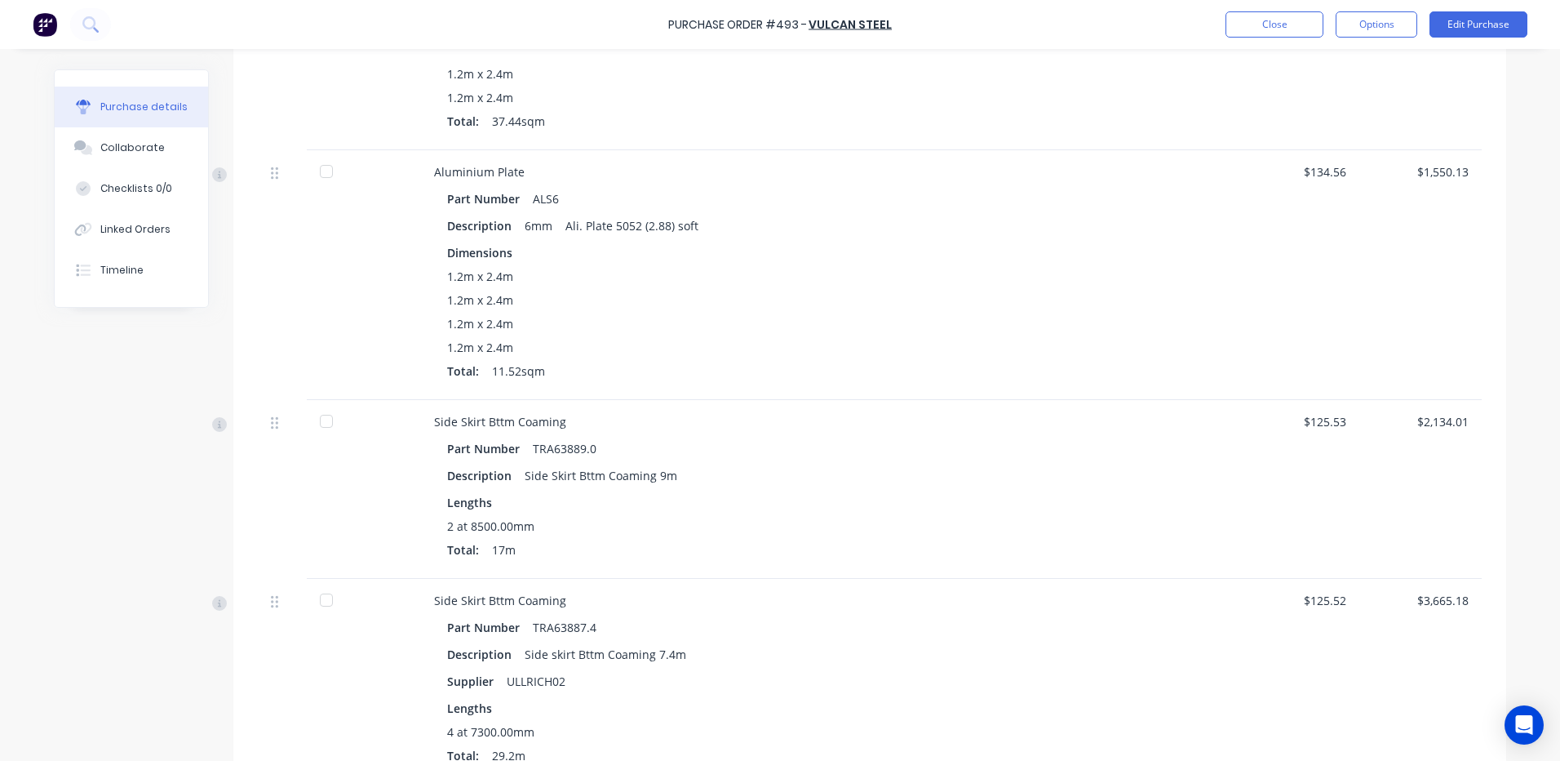
click at [313, 167] on div at bounding box center [326, 171] width 33 height 33
click at [1465, 22] on button "Edit Purchase" at bounding box center [1479, 24] width 98 height 26
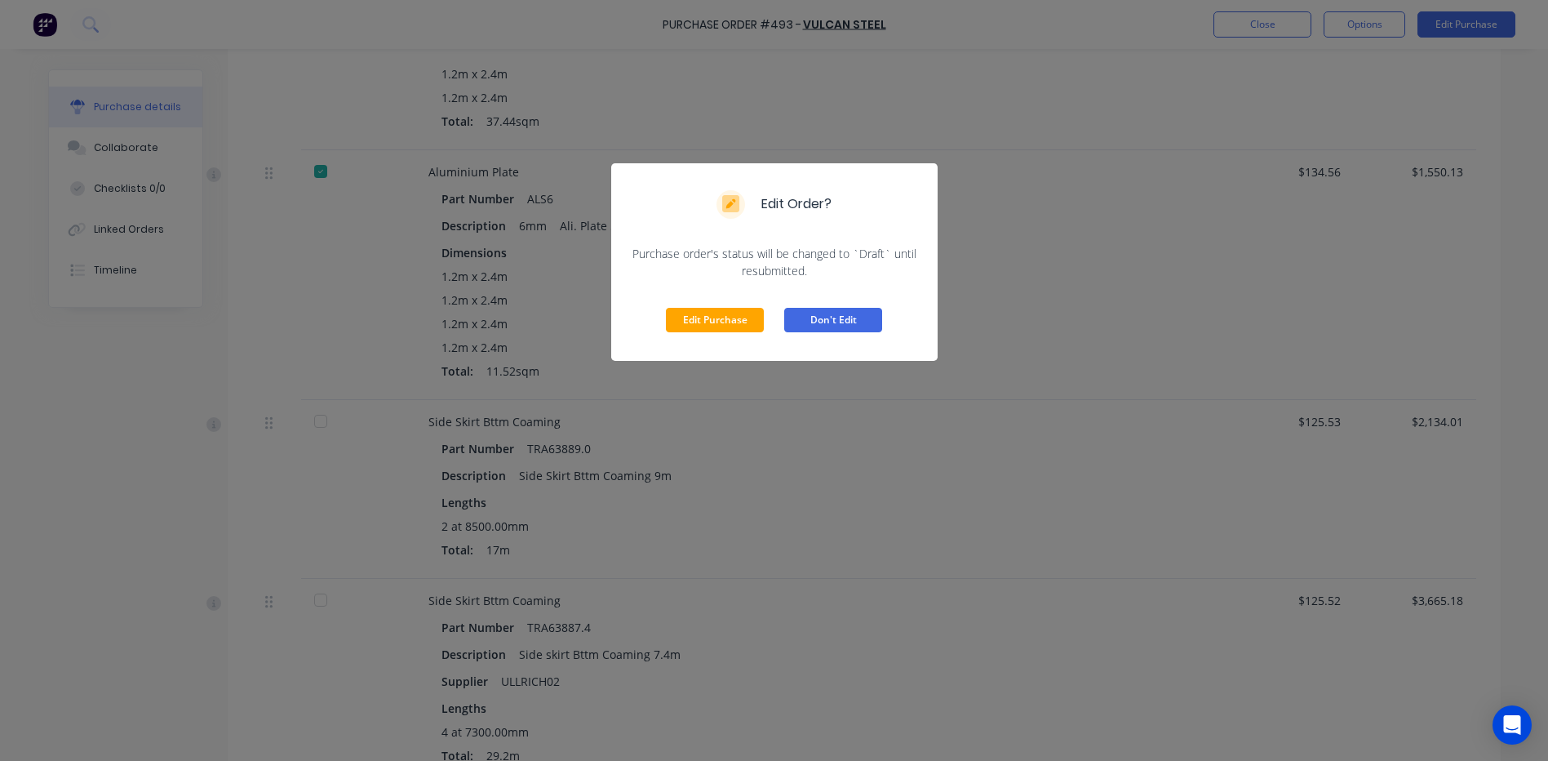
click at [859, 319] on button "Don't Edit" at bounding box center [833, 320] width 98 height 24
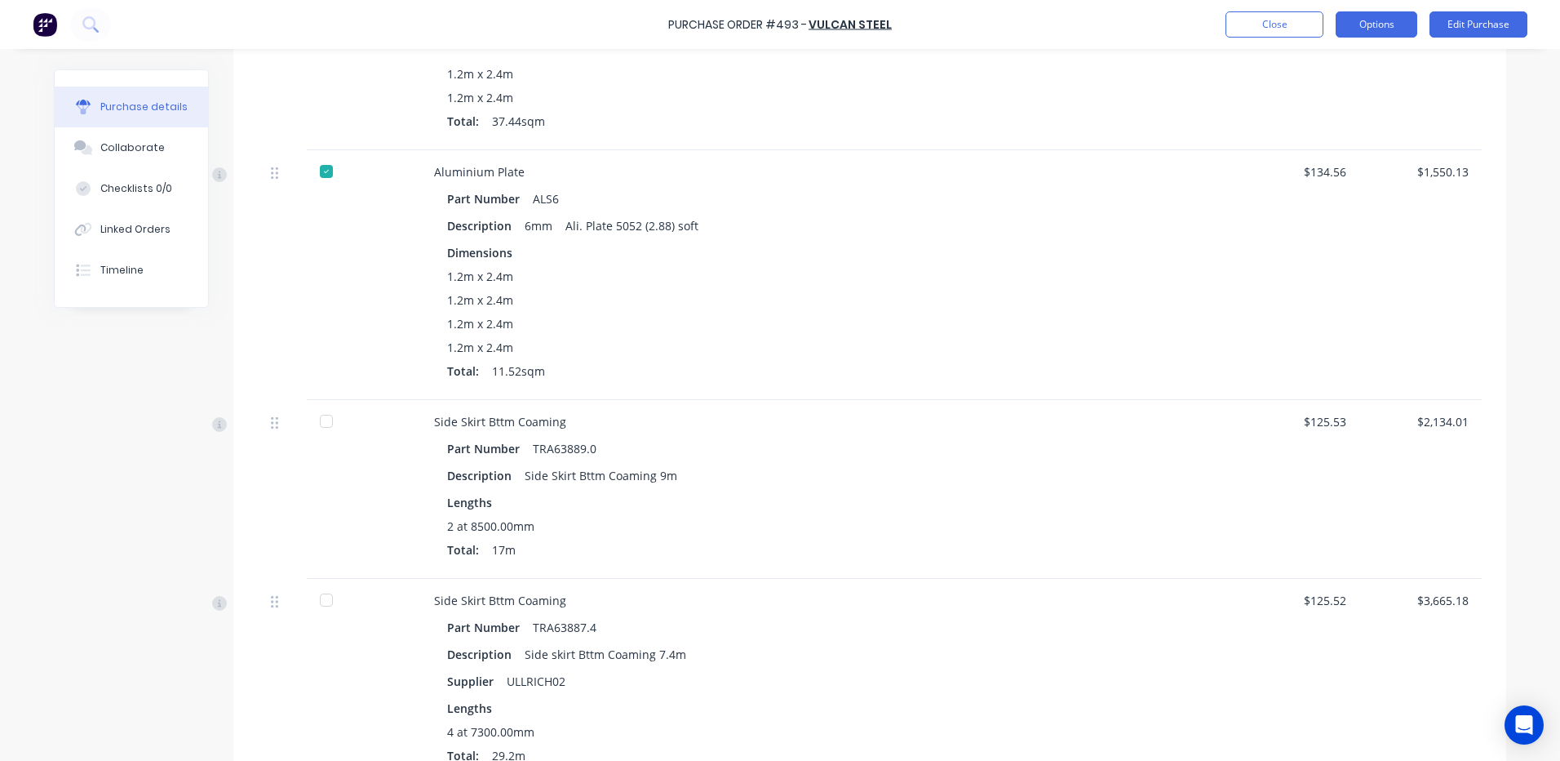
click at [1370, 23] on button "Options" at bounding box center [1377, 24] width 82 height 26
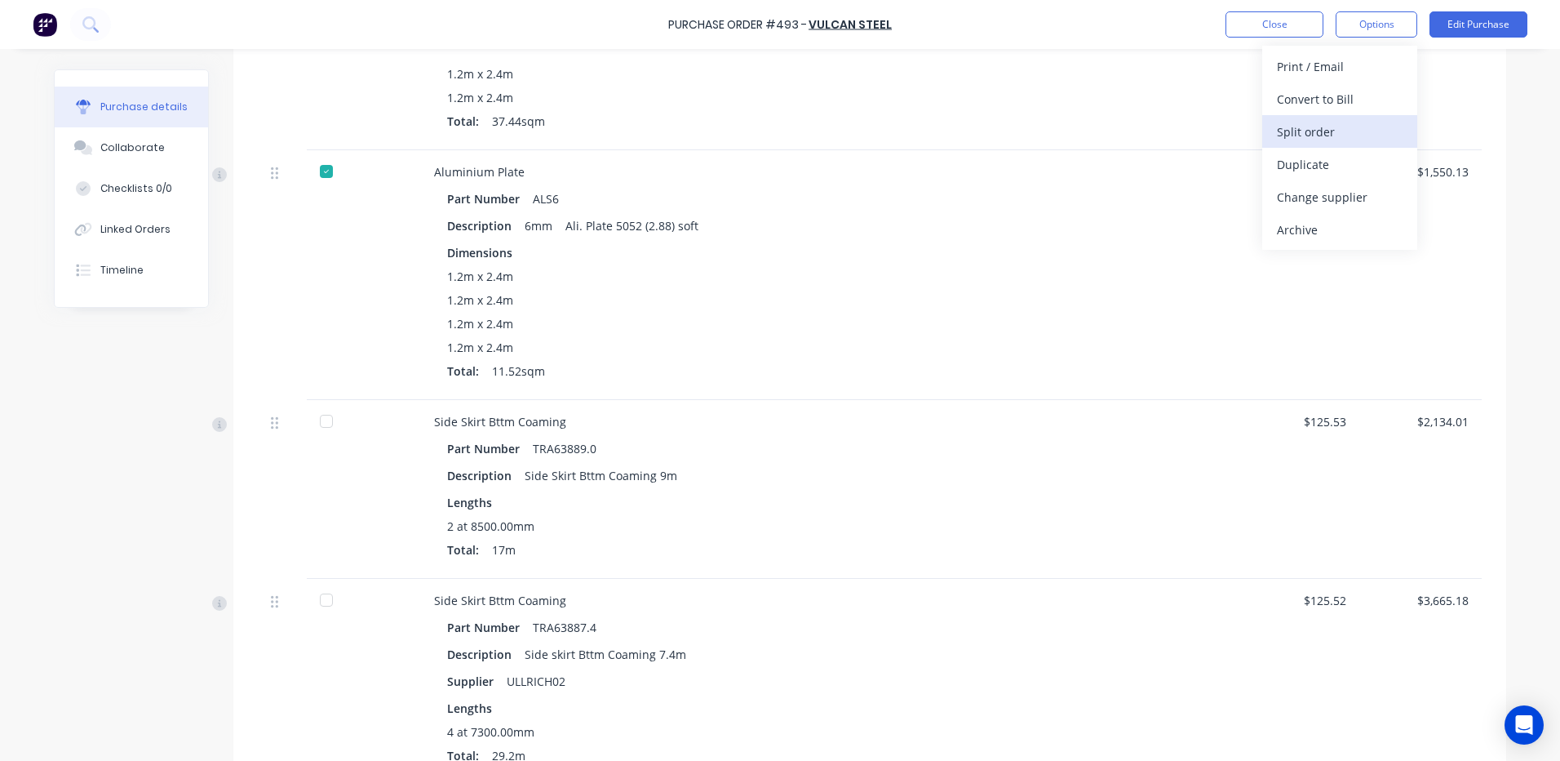
click at [1328, 130] on div "Split order" at bounding box center [1340, 132] width 126 height 24
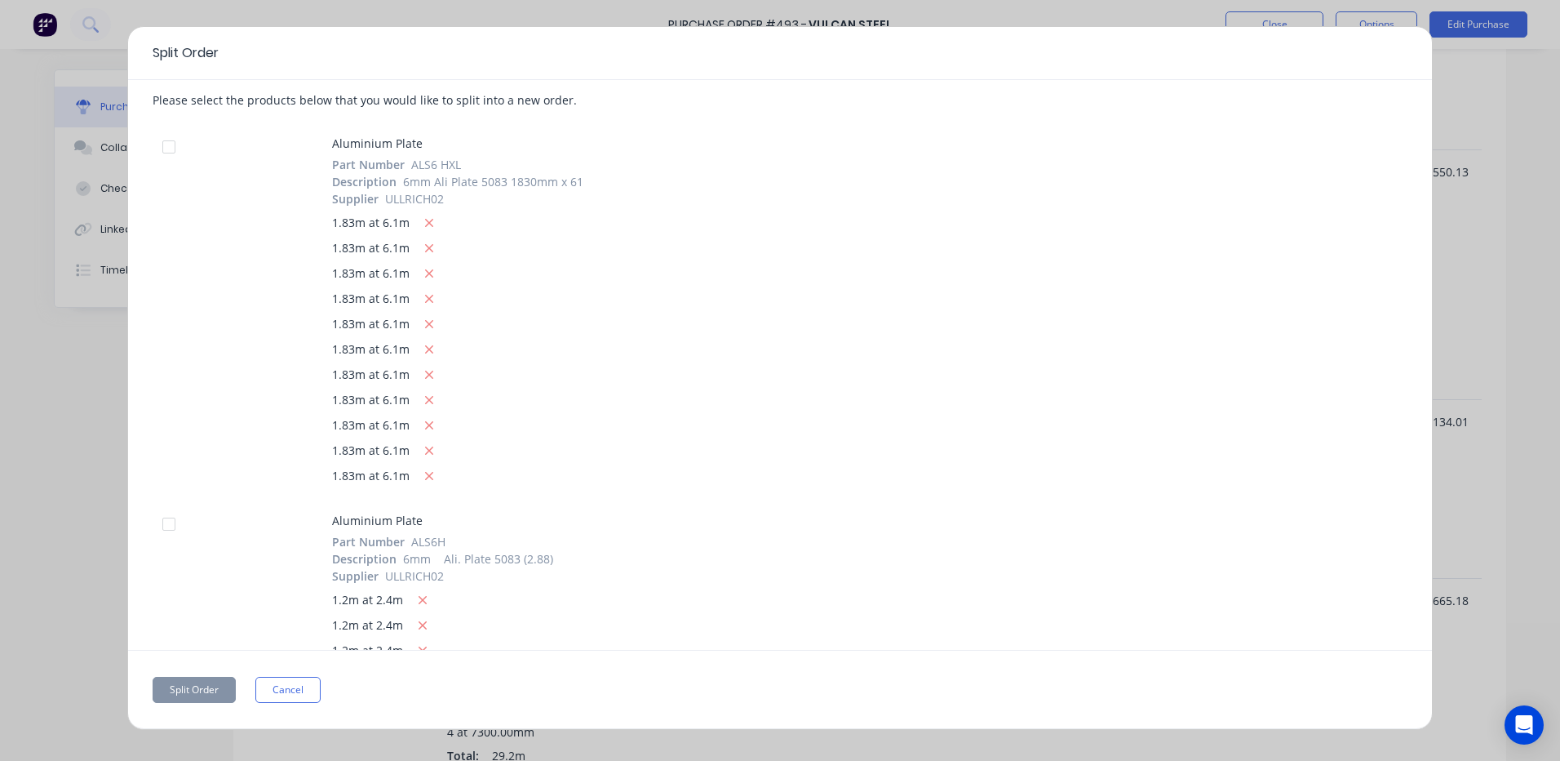
scroll to position [0, 0]
click at [175, 148] on div at bounding box center [169, 150] width 33 height 33
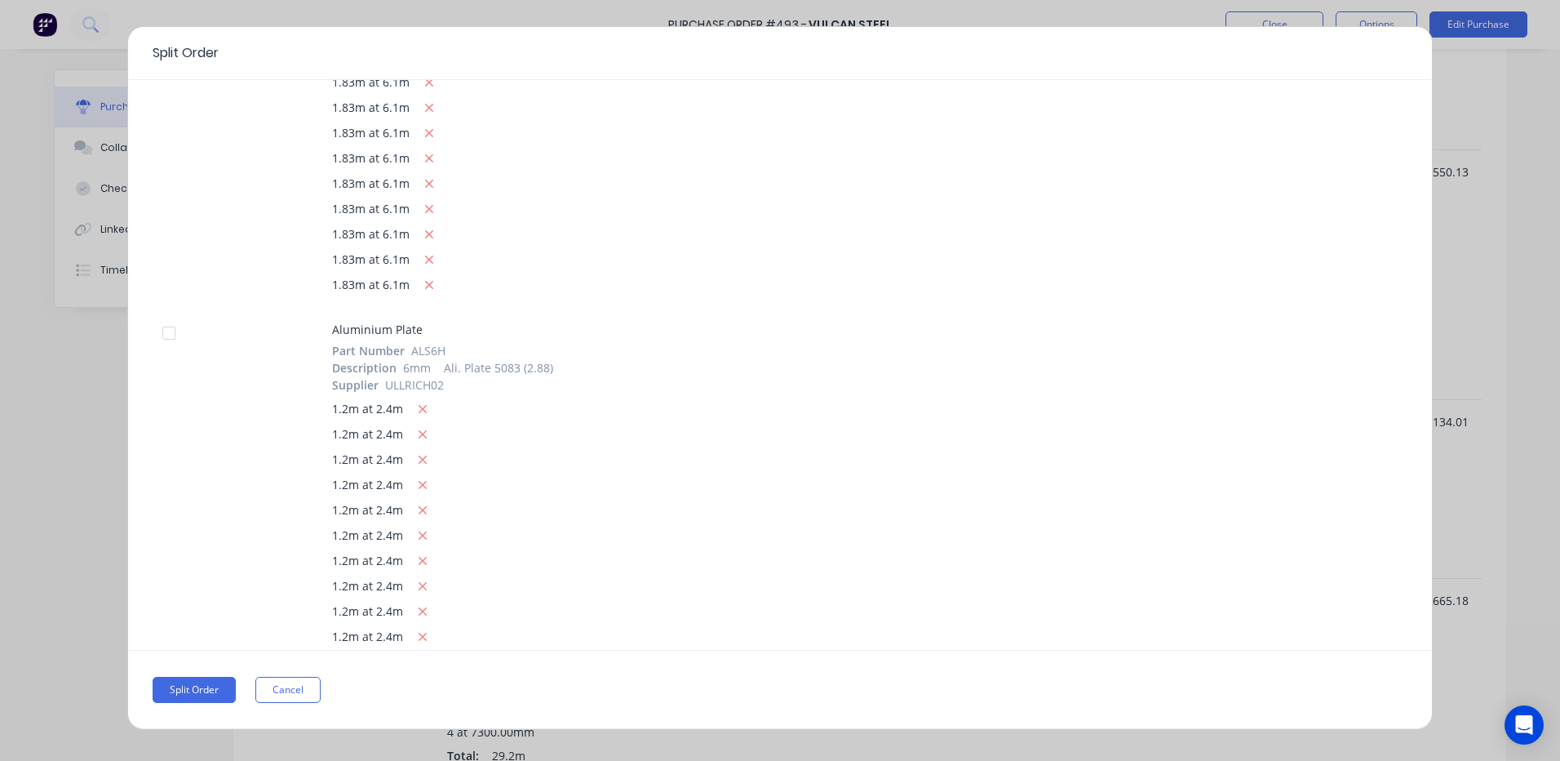
scroll to position [245, 0]
click at [169, 276] on div at bounding box center [169, 282] width 33 height 33
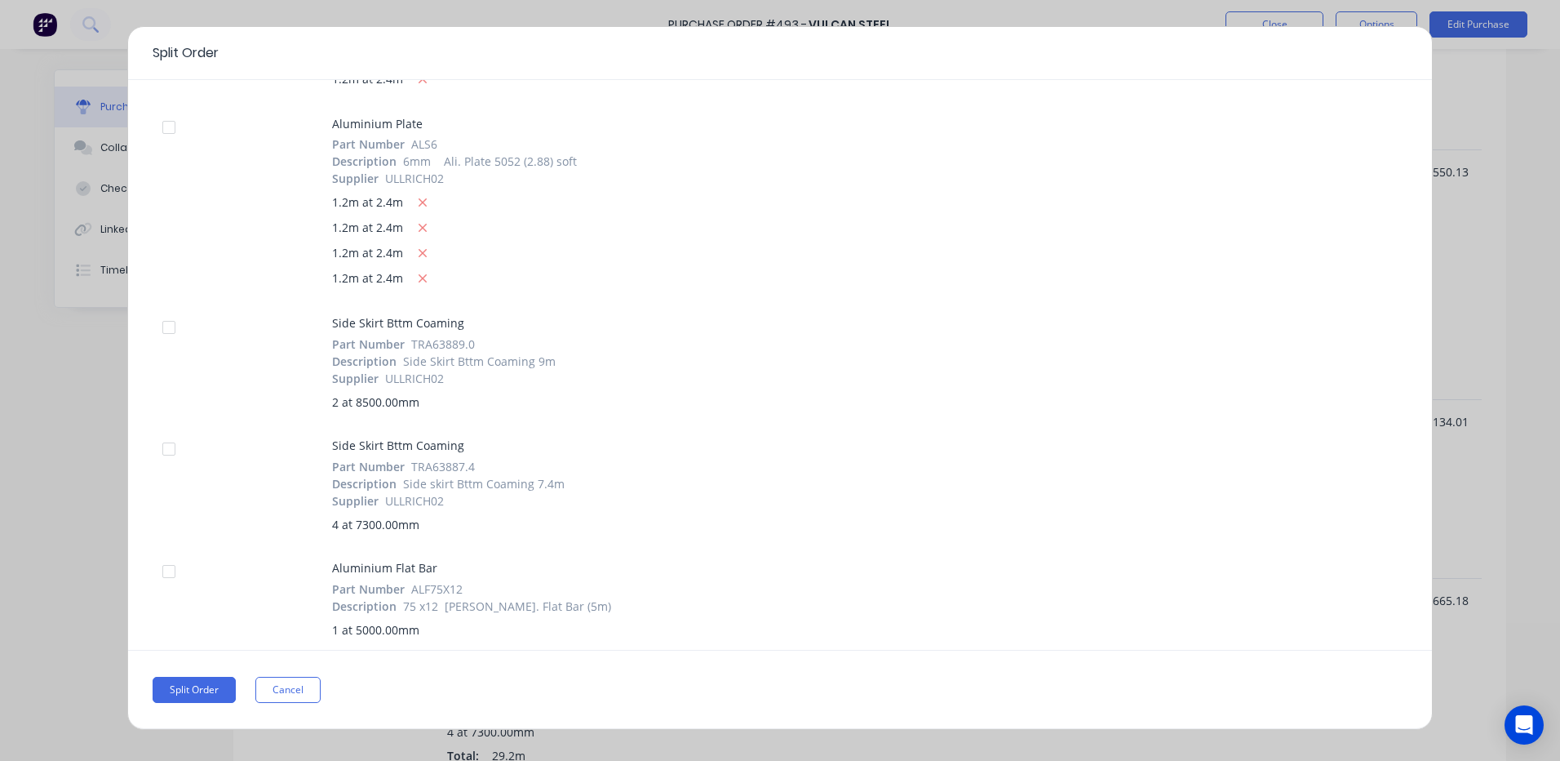
scroll to position [829, 0]
click at [166, 325] on div at bounding box center [169, 325] width 33 height 33
click at [167, 447] on div at bounding box center [169, 447] width 33 height 33
click at [191, 686] on button "Split Order" at bounding box center [194, 689] width 83 height 26
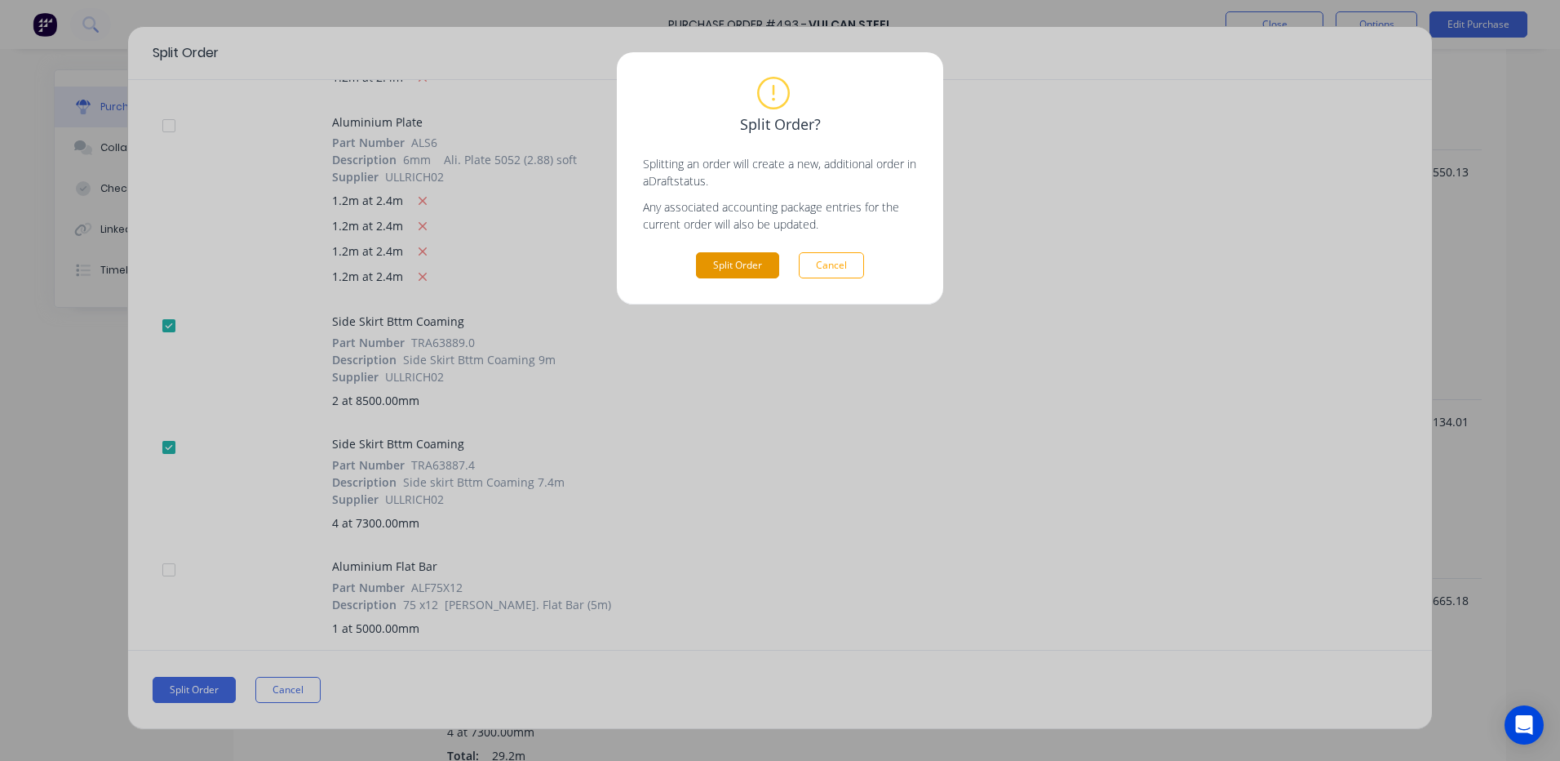
click at [748, 259] on button "Split Order" at bounding box center [737, 265] width 83 height 26
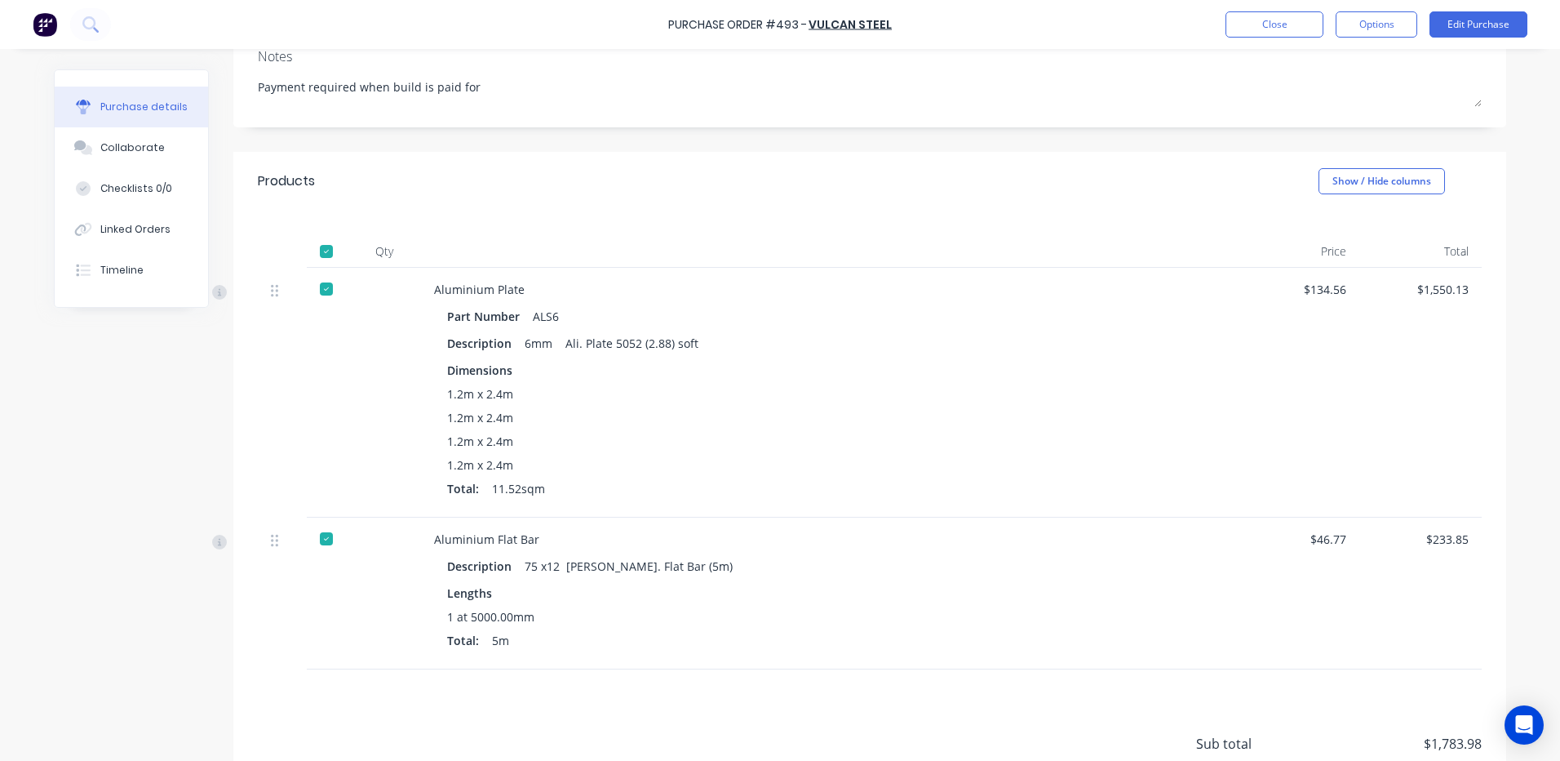
scroll to position [82, 0]
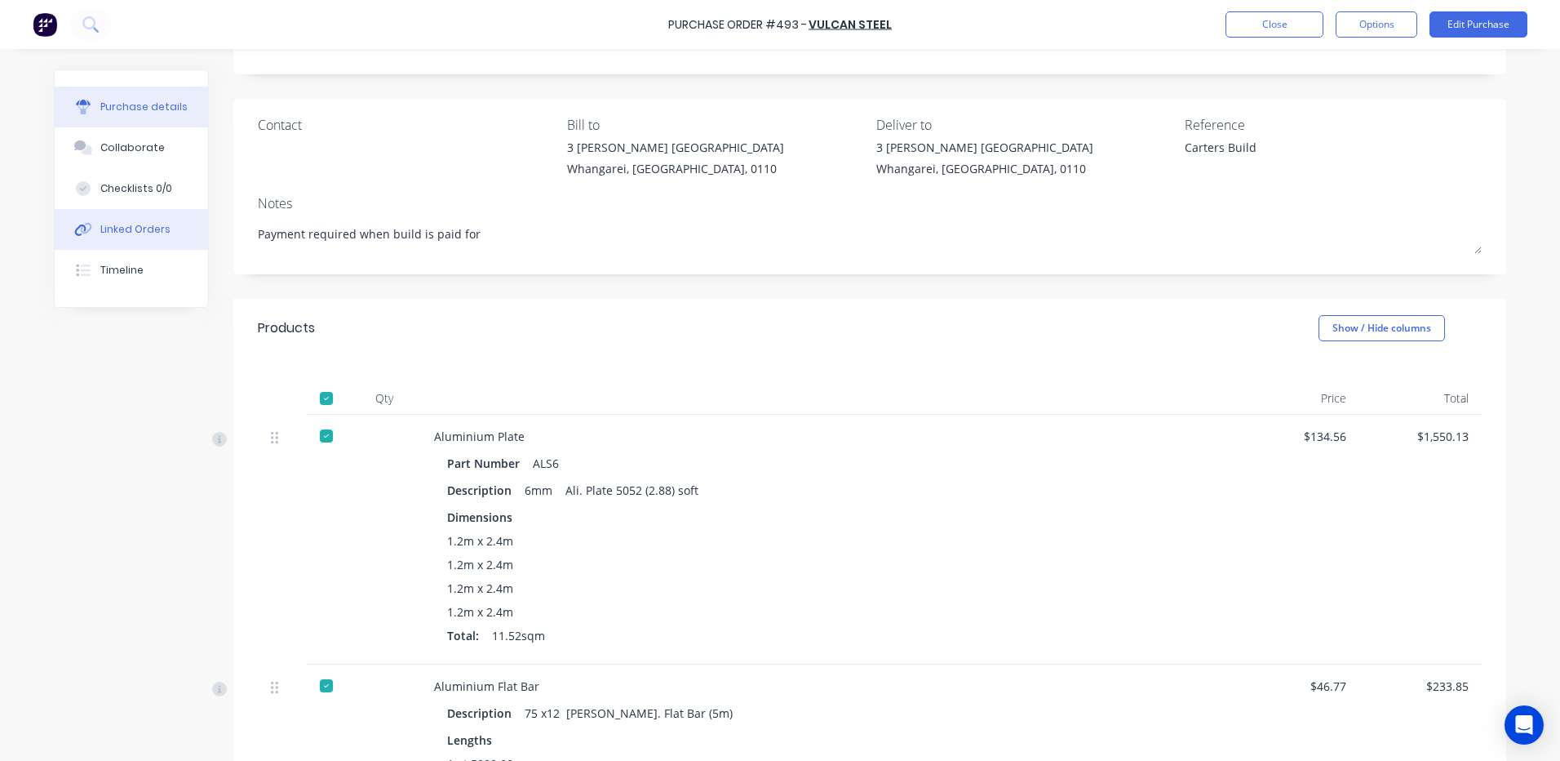
click at [122, 224] on div "Linked Orders" at bounding box center [135, 229] width 70 height 15
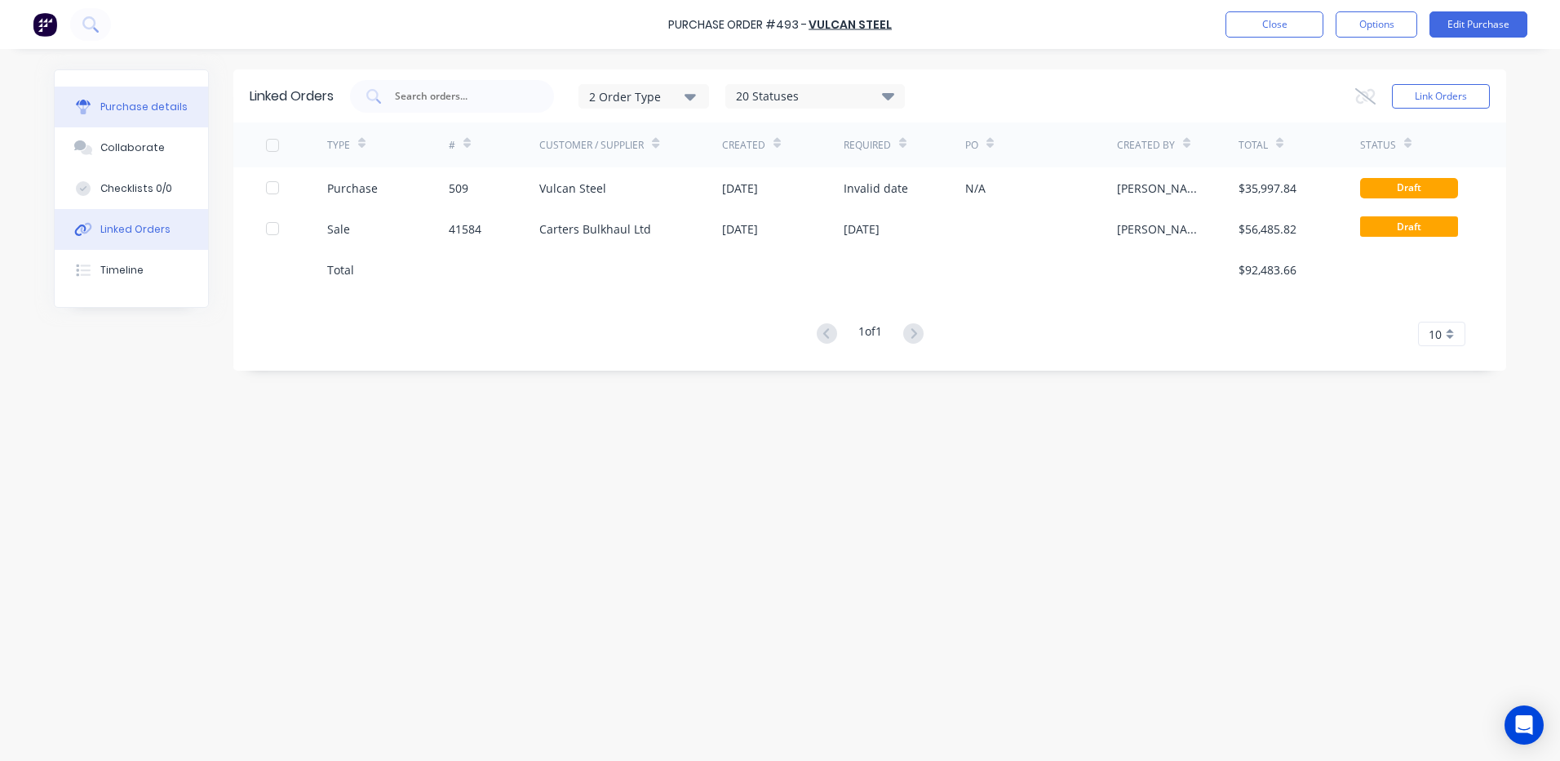
click at [130, 103] on div "Purchase details" at bounding box center [143, 107] width 87 height 15
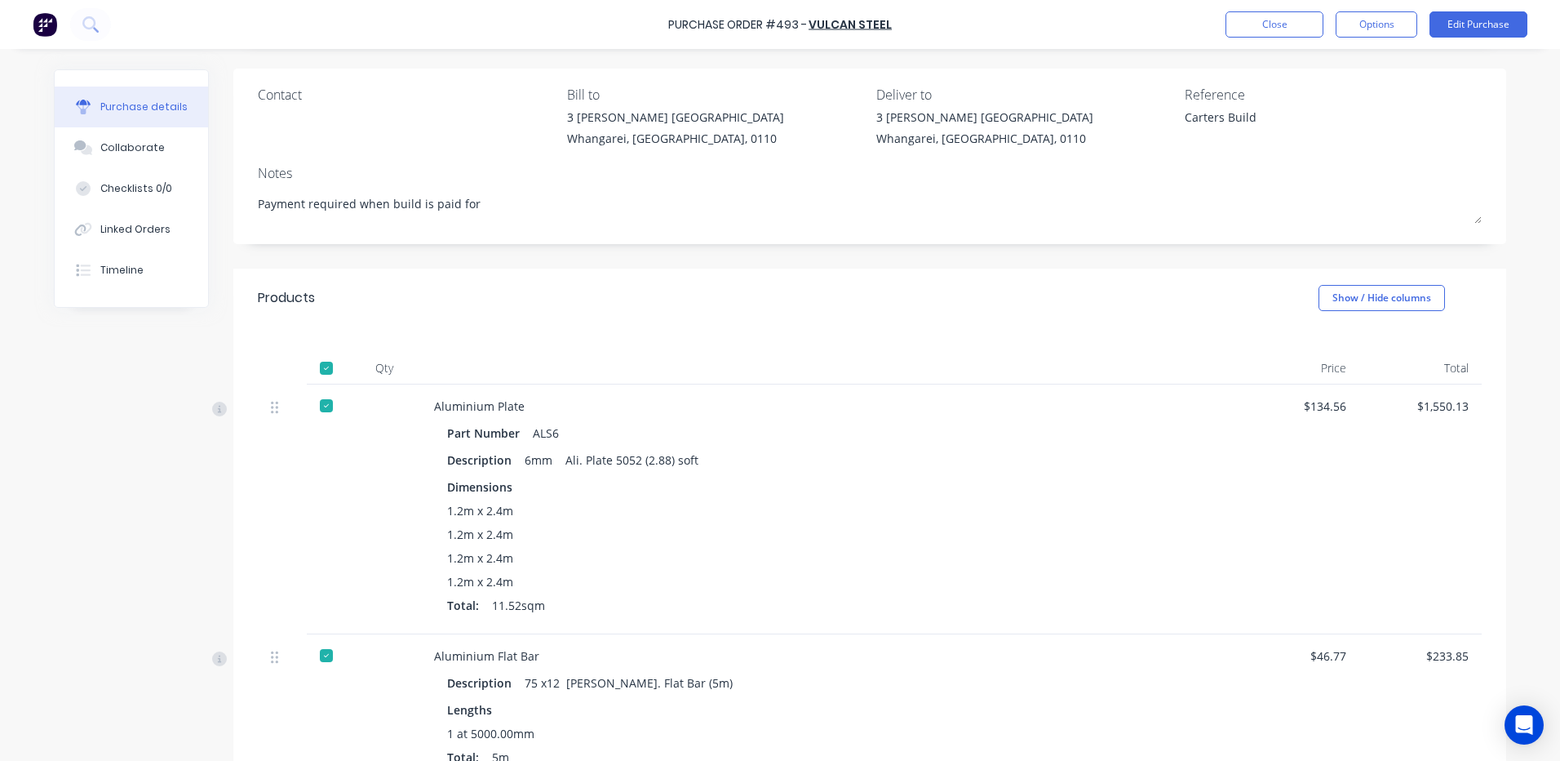
scroll to position [245, 0]
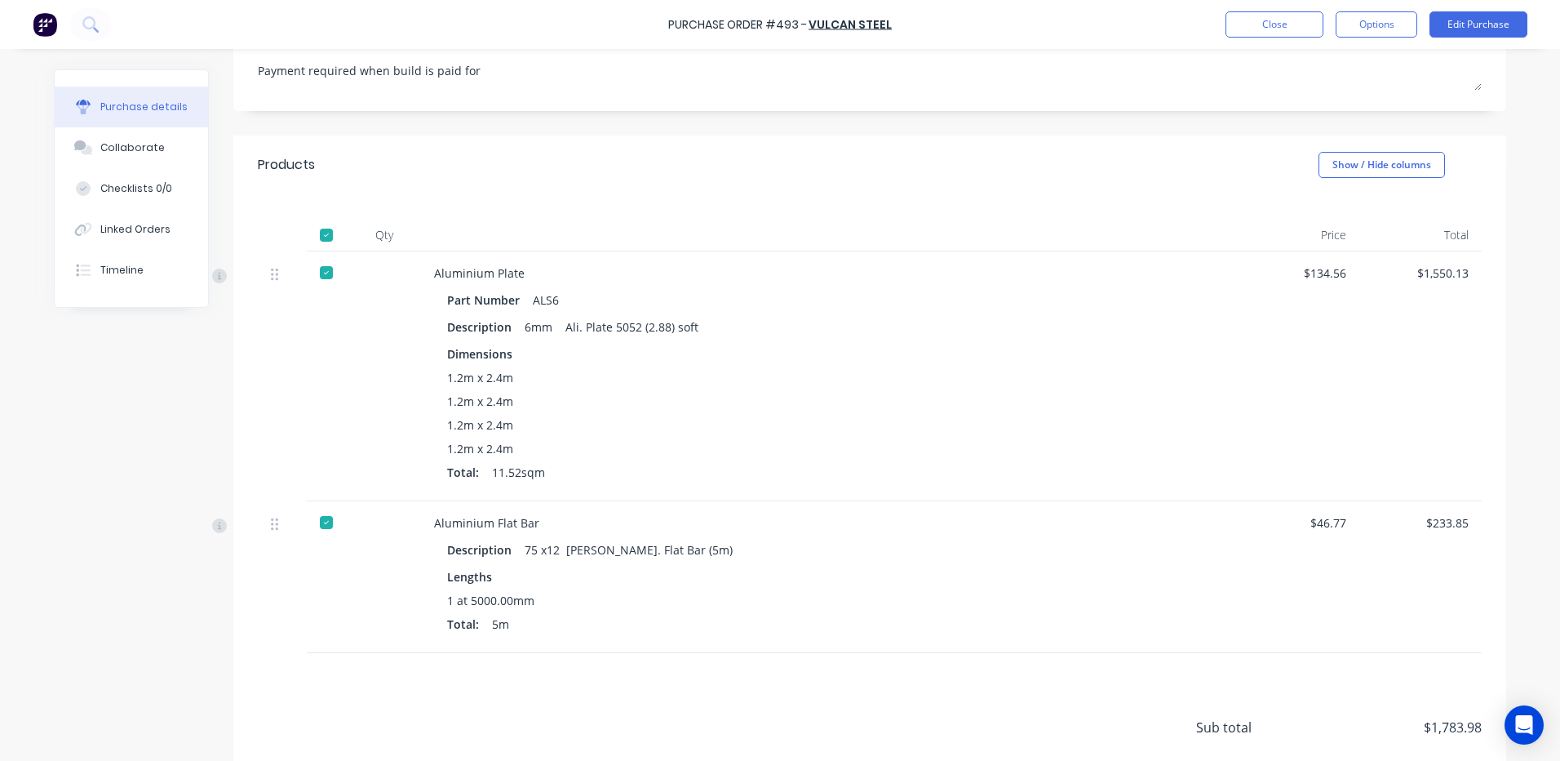
click at [1461, 270] on div "$1,550.13" at bounding box center [1421, 272] width 96 height 17
click at [1468, 16] on button "Edit Purchase" at bounding box center [1479, 24] width 98 height 26
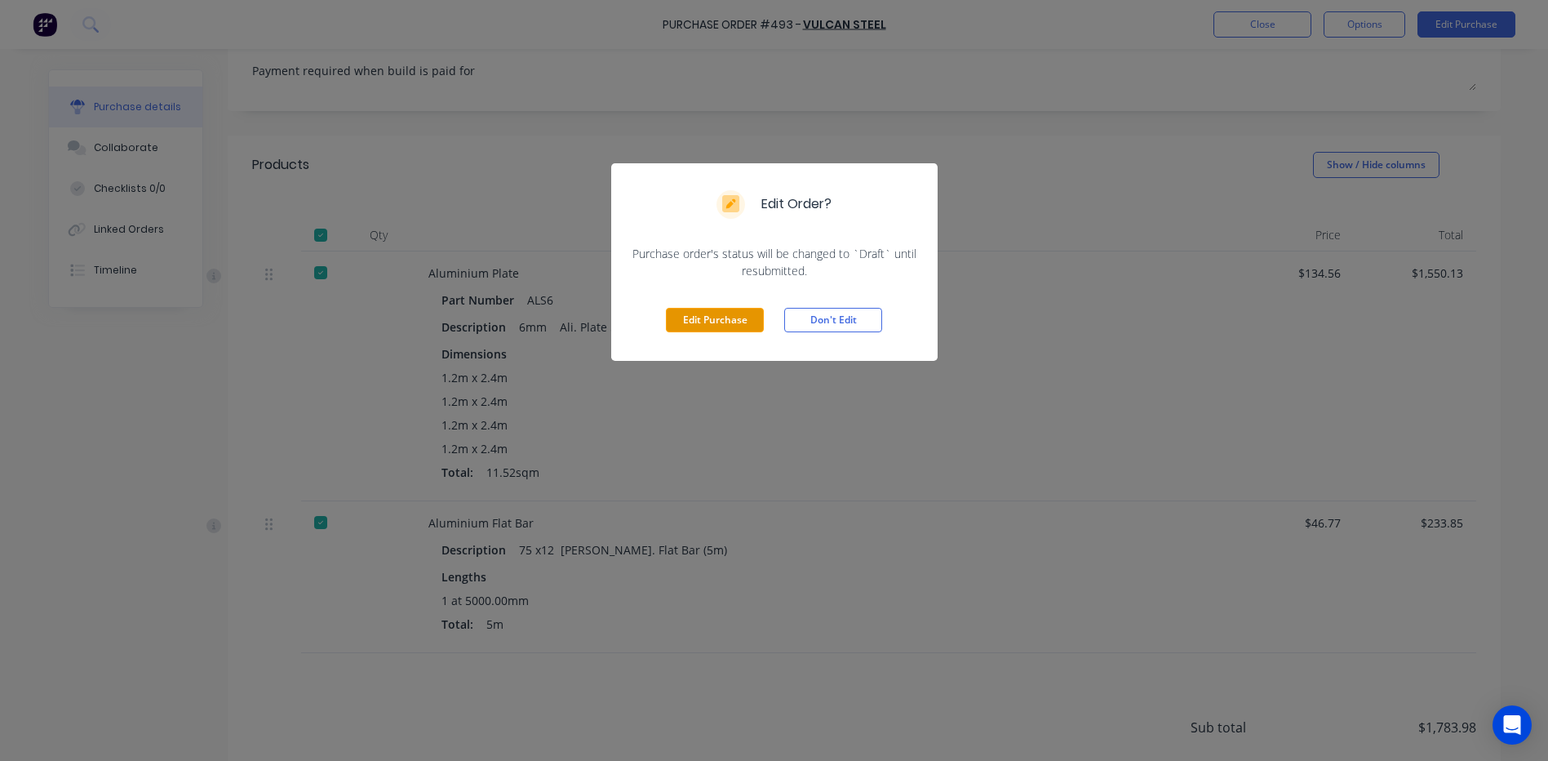
click at [736, 322] on button "Edit Purchase" at bounding box center [715, 320] width 98 height 24
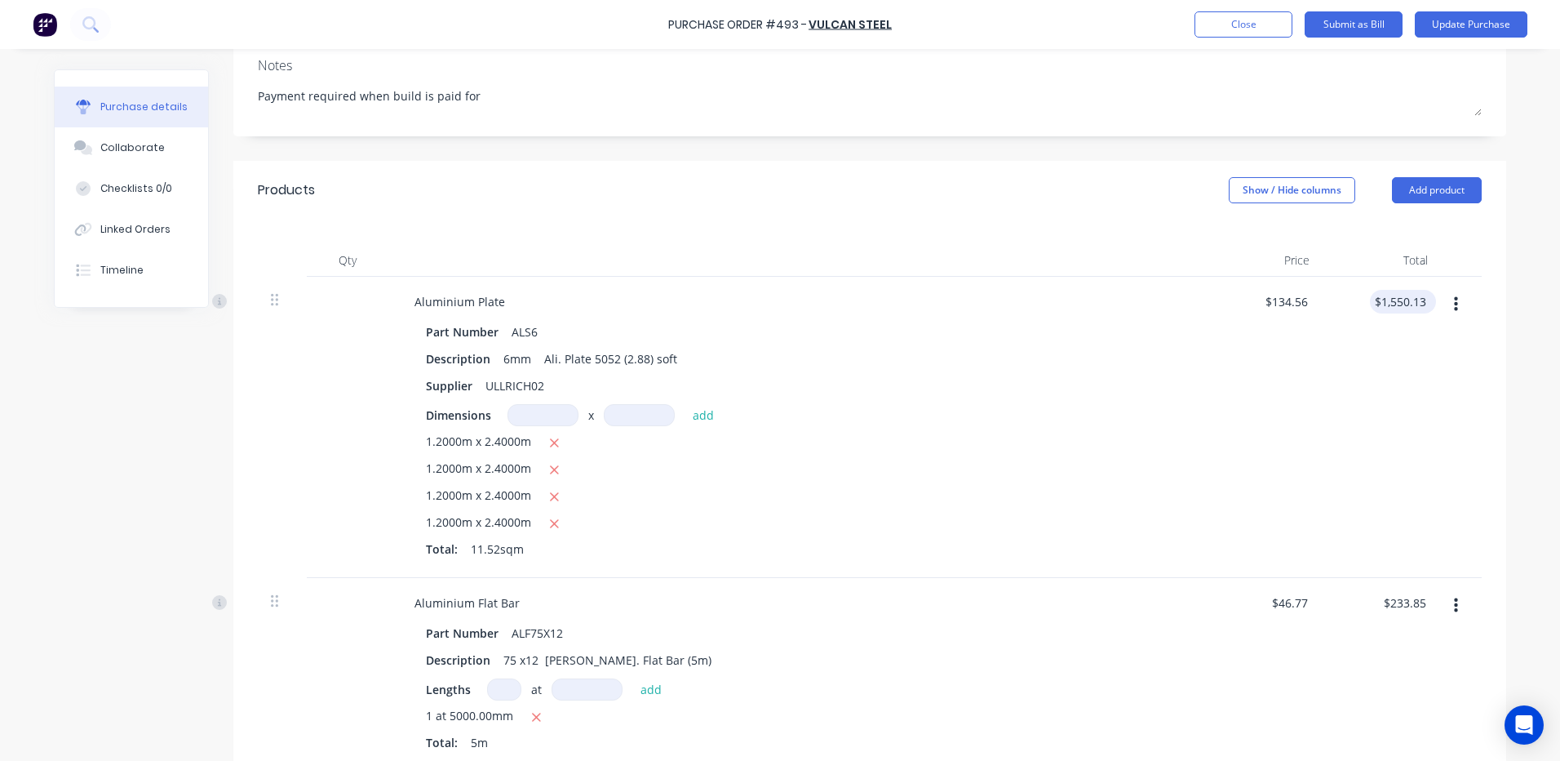
type textarea "x"
click at [1421, 300] on input "1550.13" at bounding box center [1404, 302] width 51 height 24
type input "1550.20"
type textarea "x"
type input "$134.566"
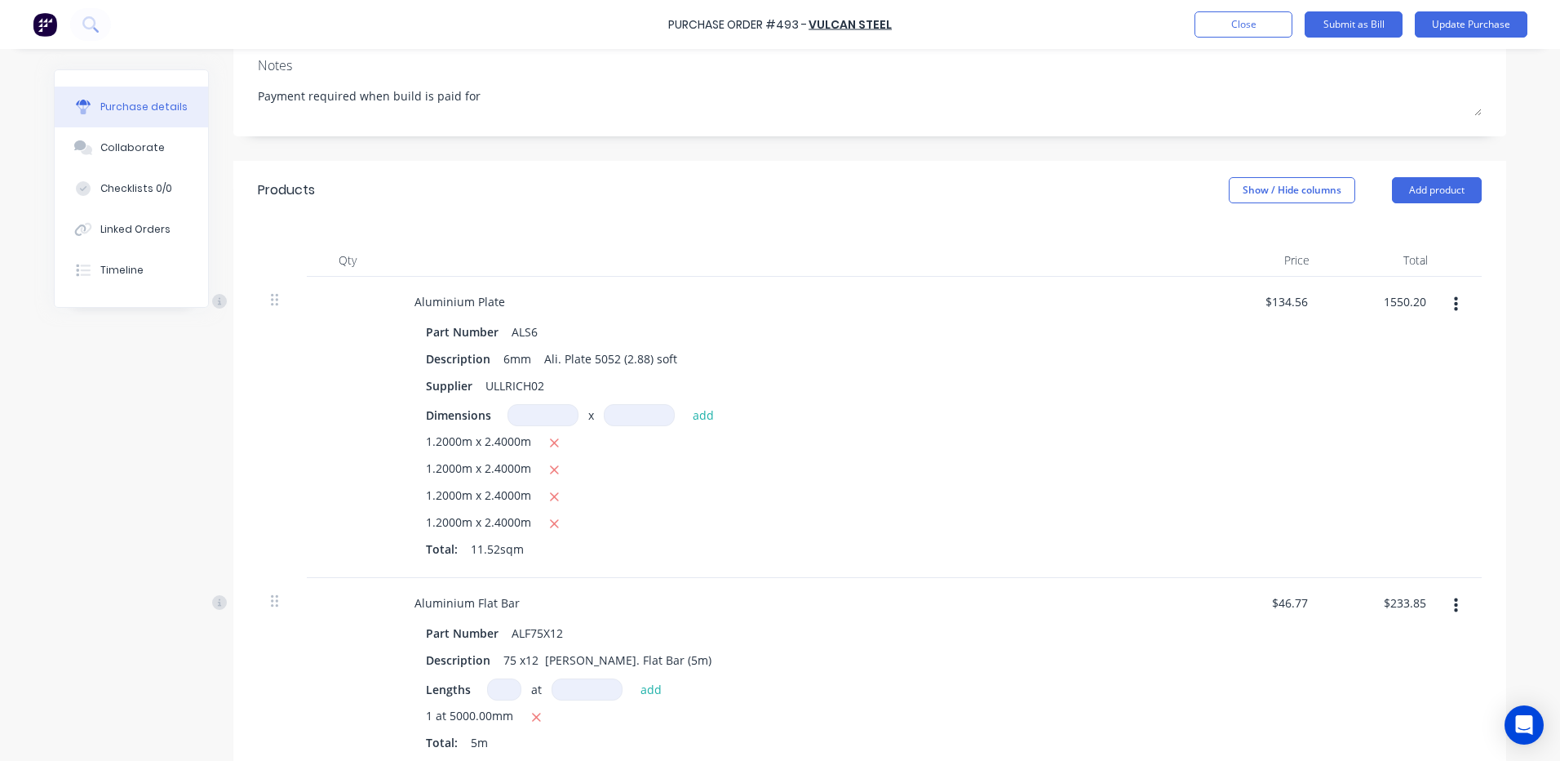
type input "$1,550.20"
click at [1330, 465] on div "$1,550.20 1550.20" at bounding box center [1382, 427] width 118 height 301
type textarea "x"
click at [1420, 603] on input "233.85" at bounding box center [1404, 603] width 51 height 24
type input "233.84"
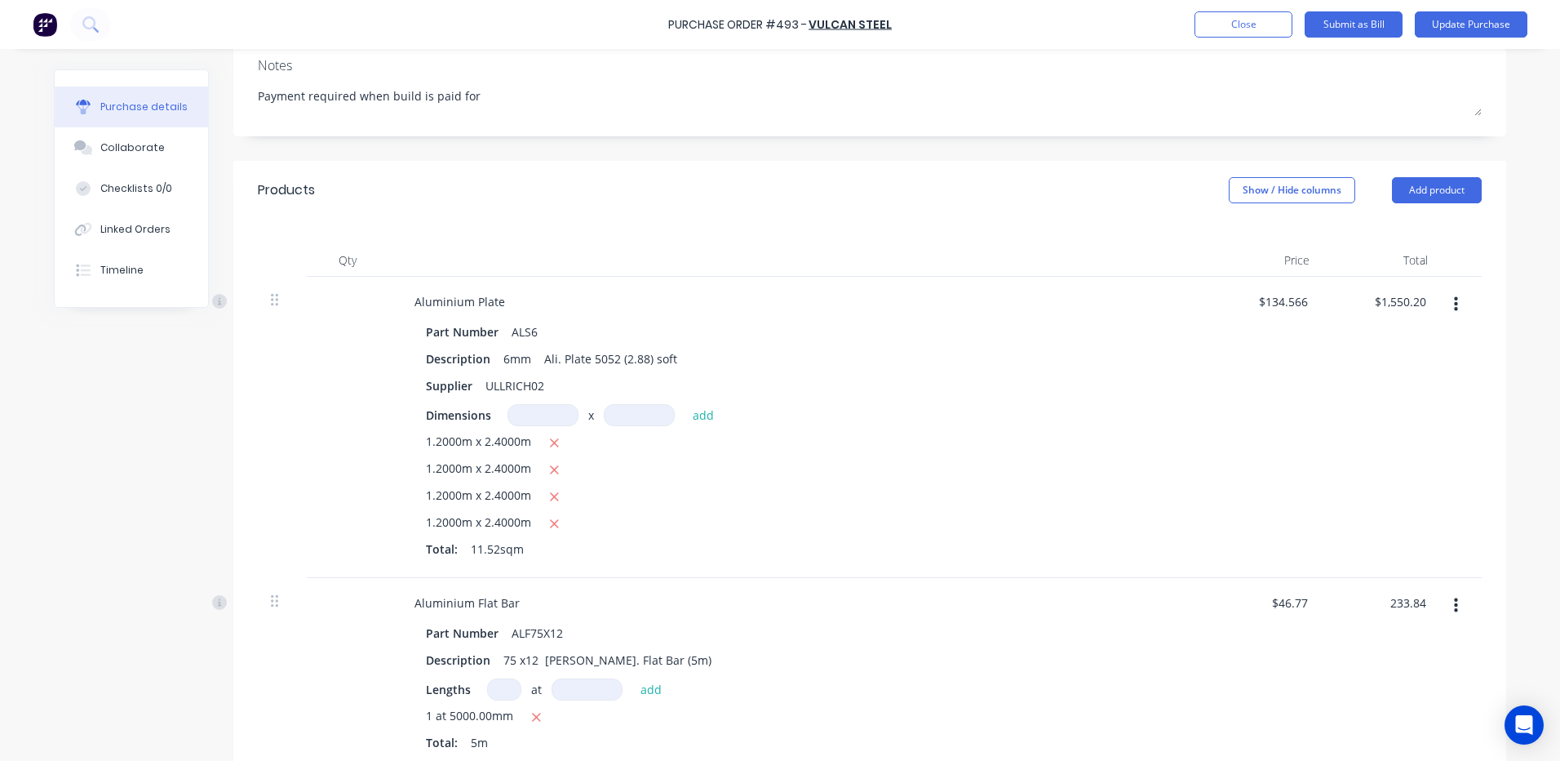
type textarea "x"
type input "$46.768"
type input "$233.84"
click at [1160, 512] on div "1.2000m x 2.4000m 1.2000m x 2.4000m 1.2000m x 2.4000m 1.2000m x 2.4000m Total: …" at bounding box center [796, 497] width 741 height 131
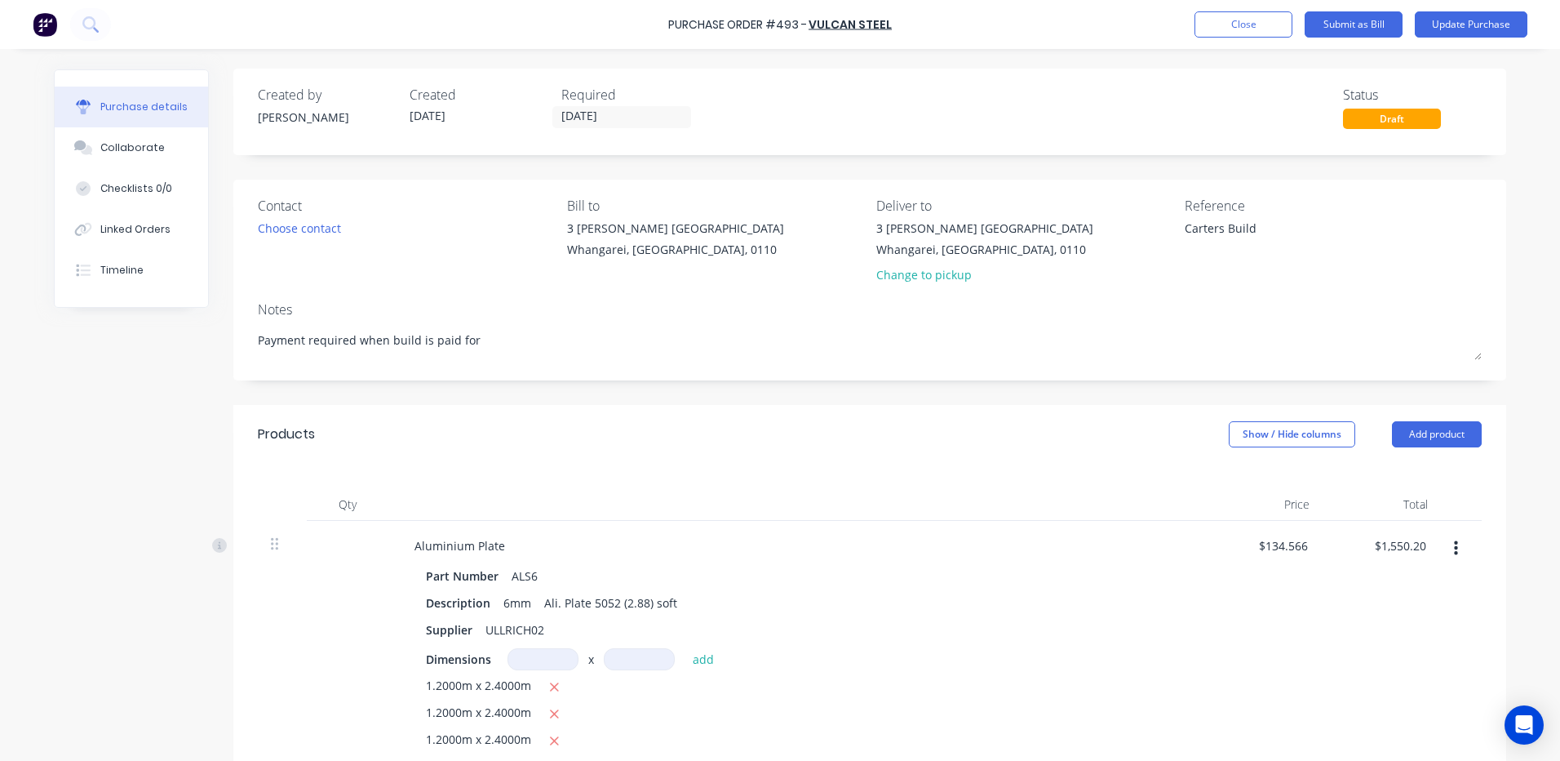
scroll to position [0, 0]
click at [1257, 233] on textarea "Carters Build" at bounding box center [1287, 238] width 204 height 37
type textarea "Carters Build 3498918"
type textarea "x"
type textarea "Carters Build 3498918"
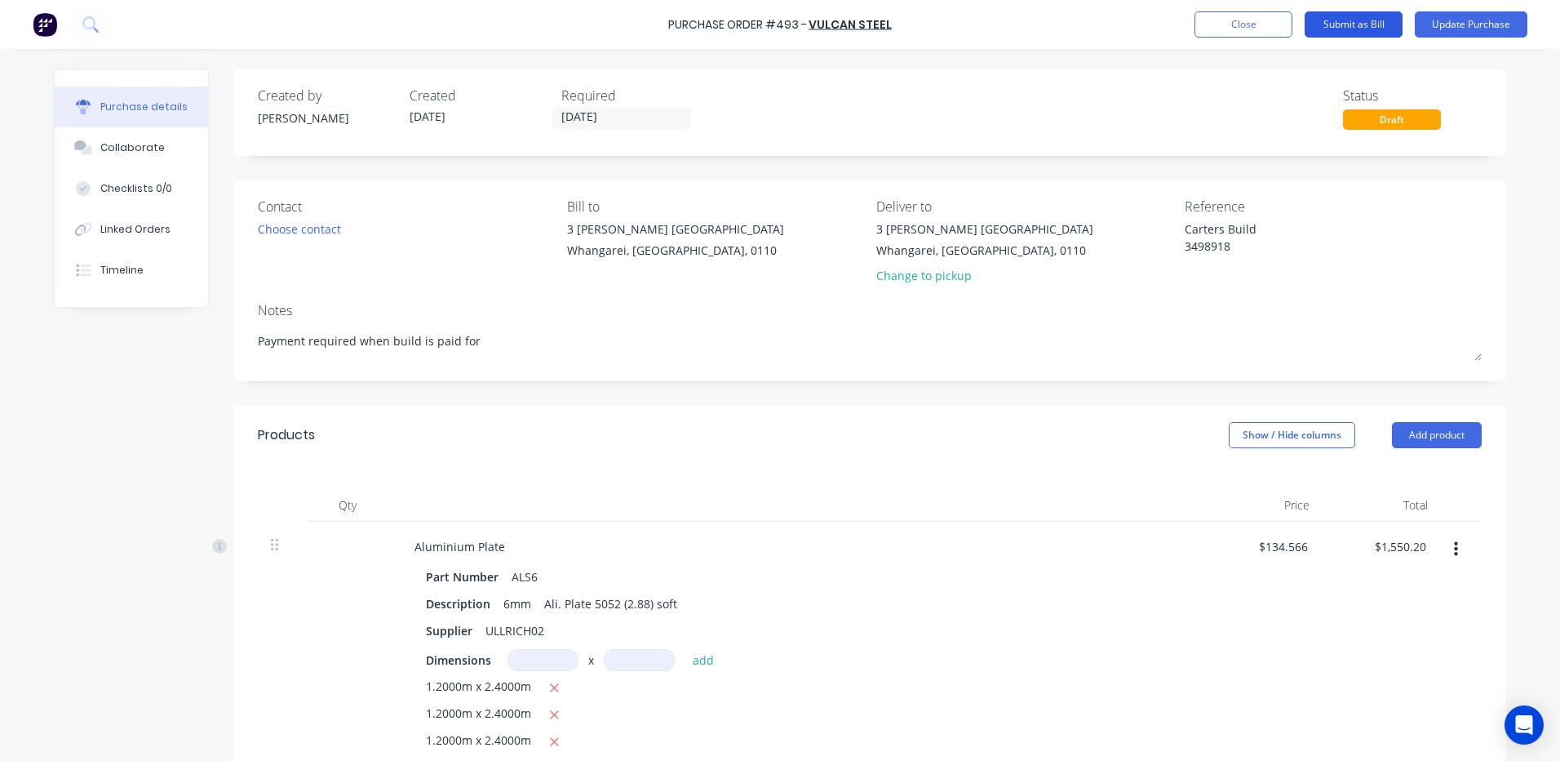
click at [1349, 21] on button "Submit as Bill" at bounding box center [1354, 24] width 98 height 26
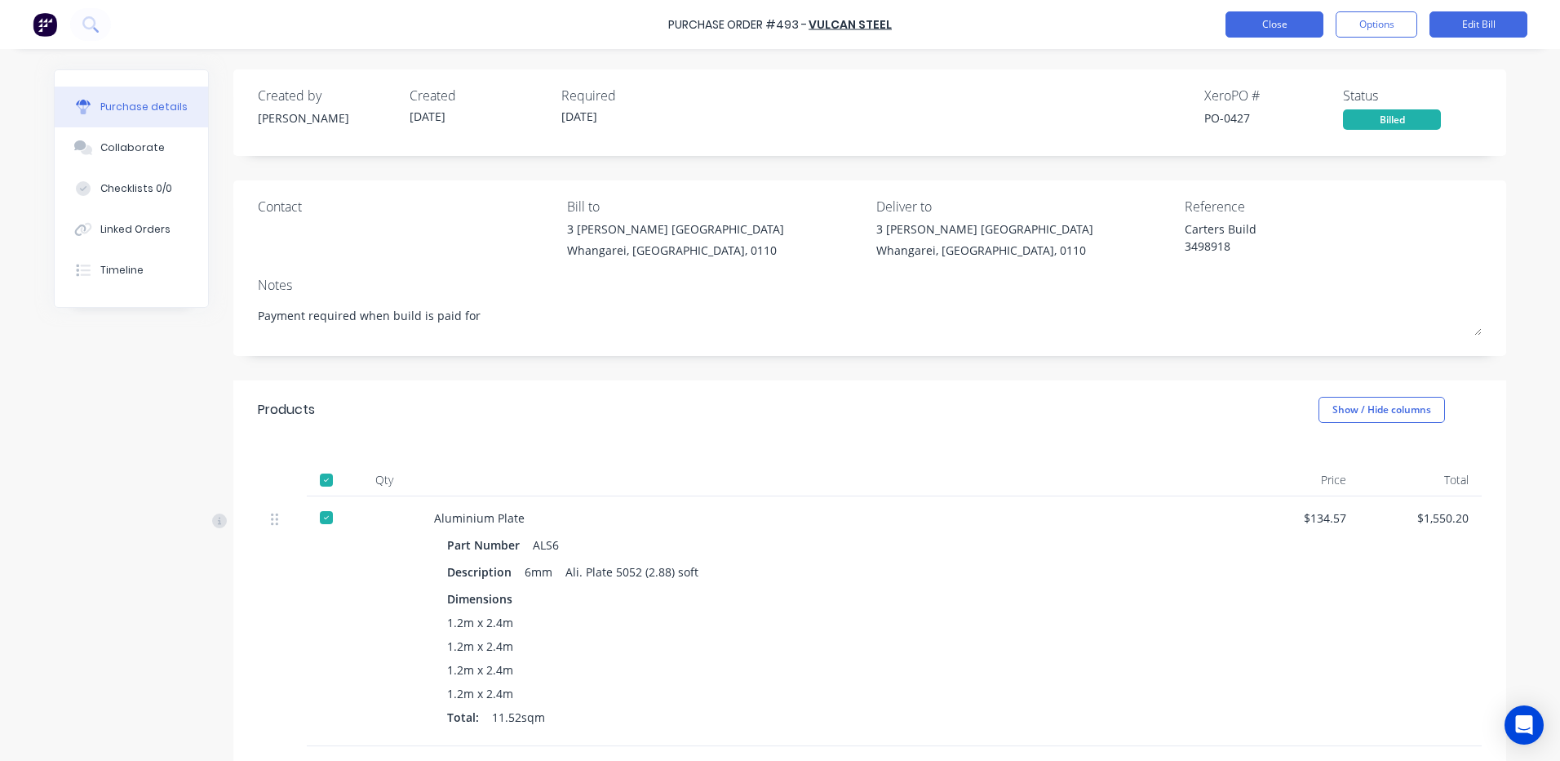
click at [1262, 21] on button "Close" at bounding box center [1275, 24] width 98 height 26
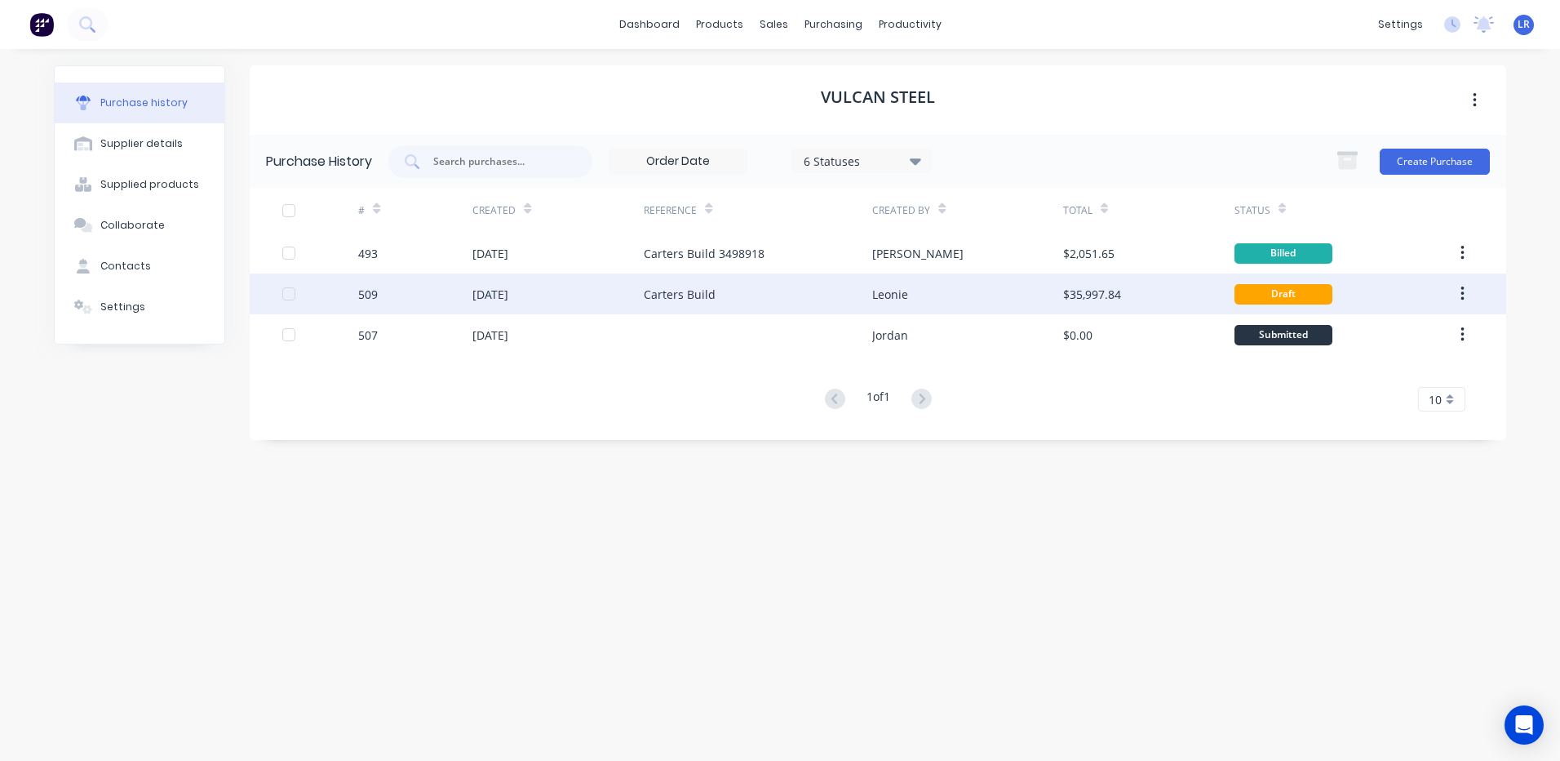
click at [508, 292] on div "07 Oct 2025" at bounding box center [490, 294] width 36 height 17
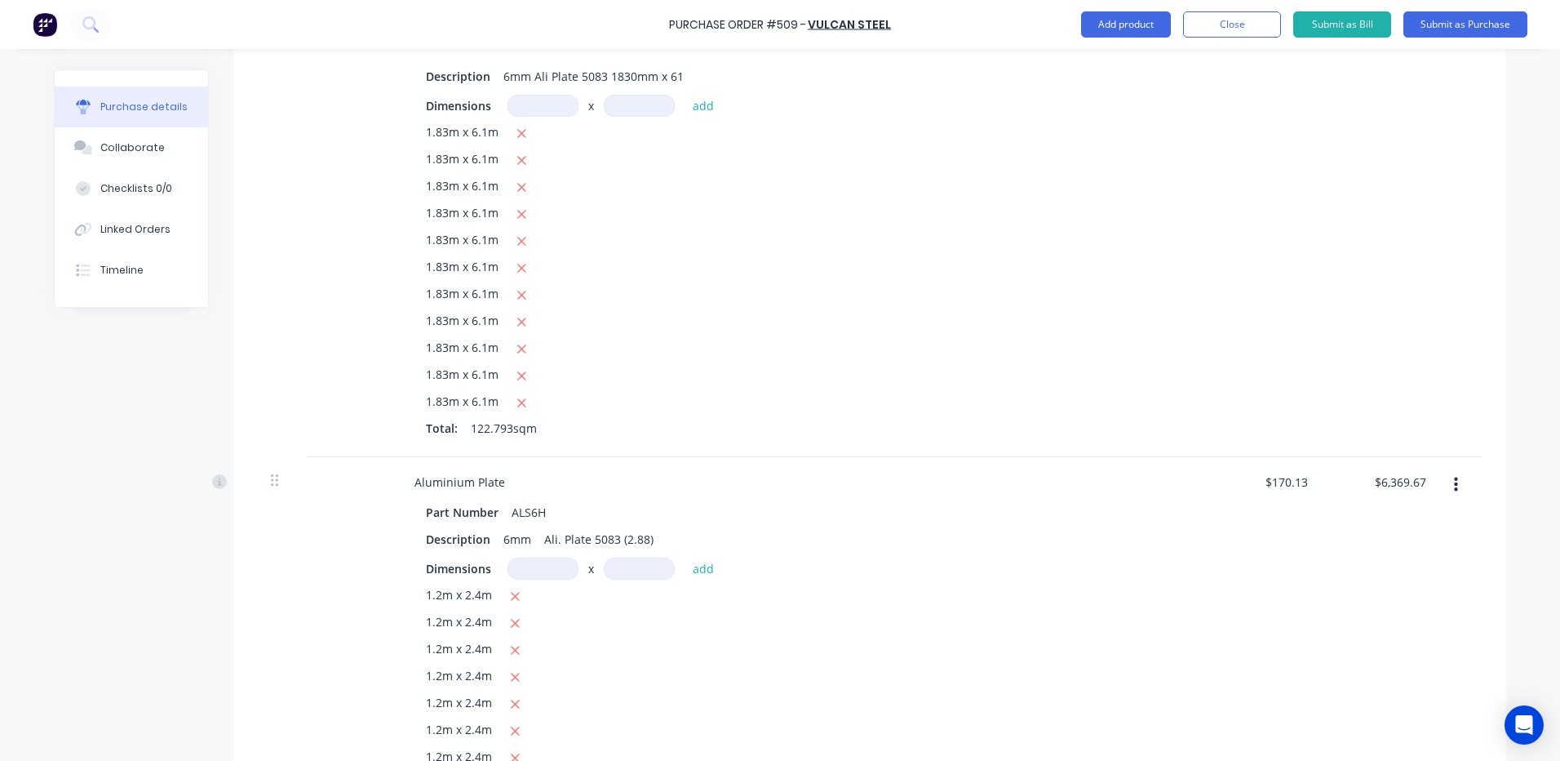
scroll to position [408, 0]
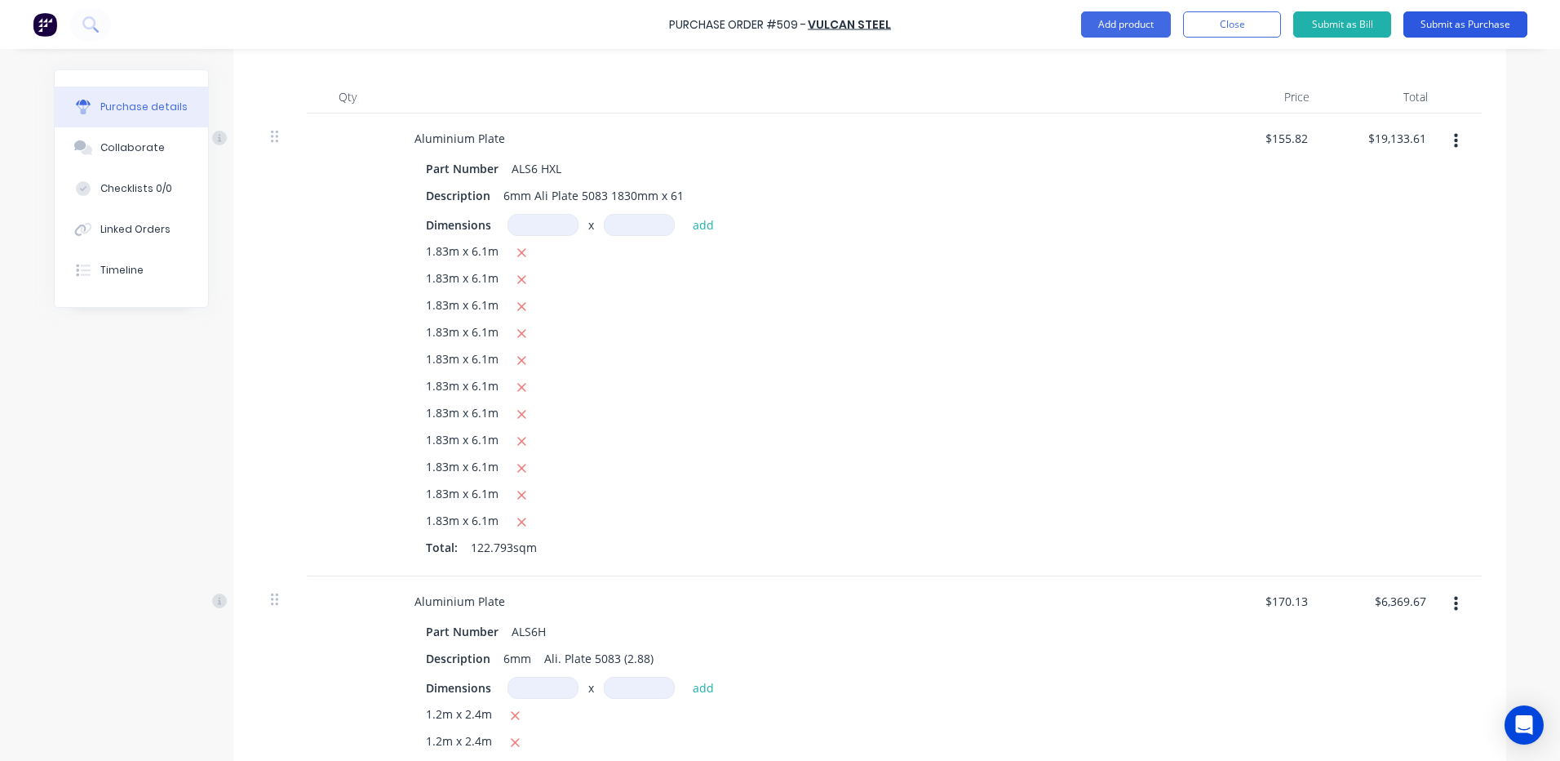
click at [1494, 22] on button "Submit as Purchase" at bounding box center [1466, 24] width 124 height 26
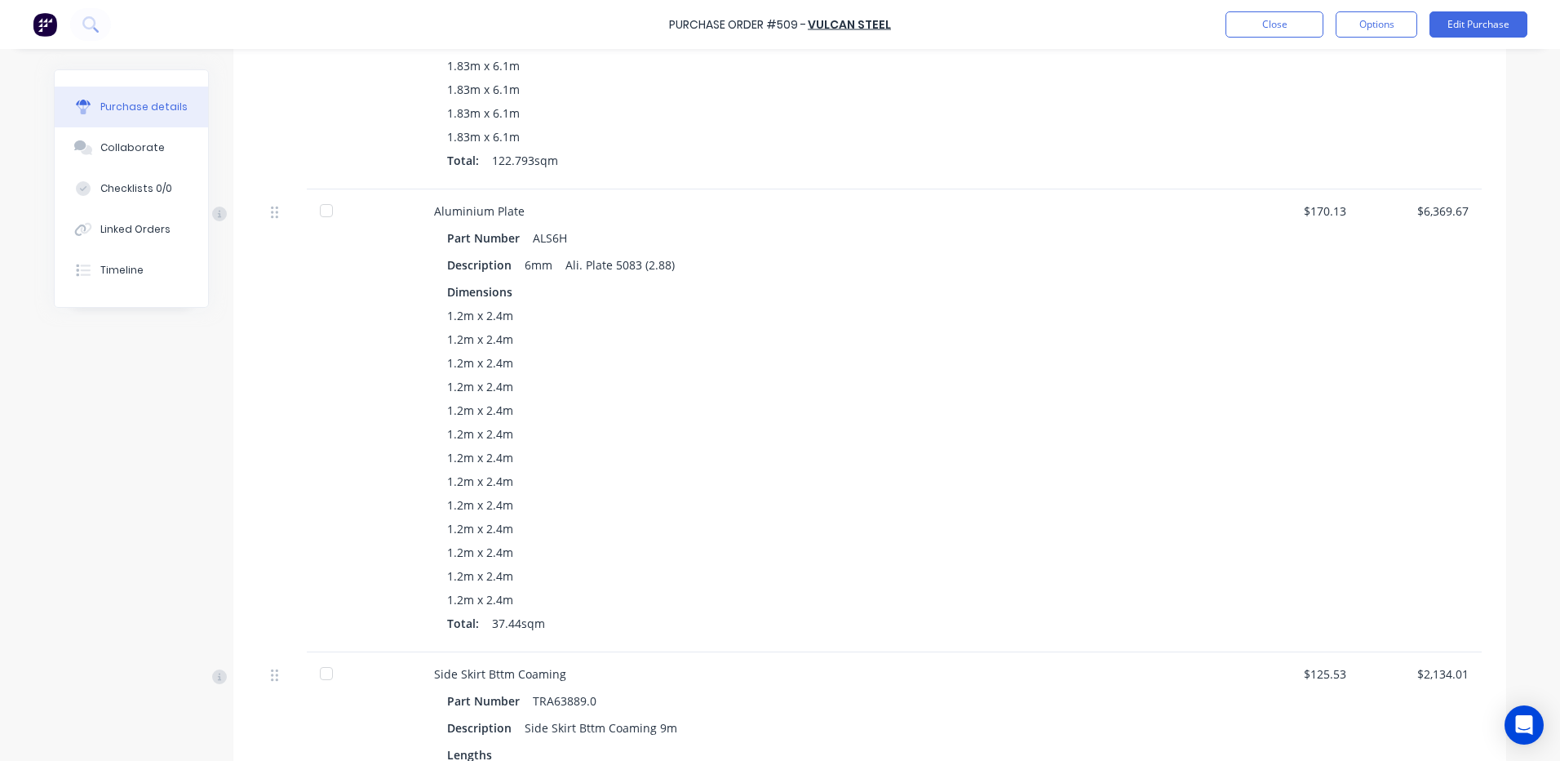
scroll to position [734, 0]
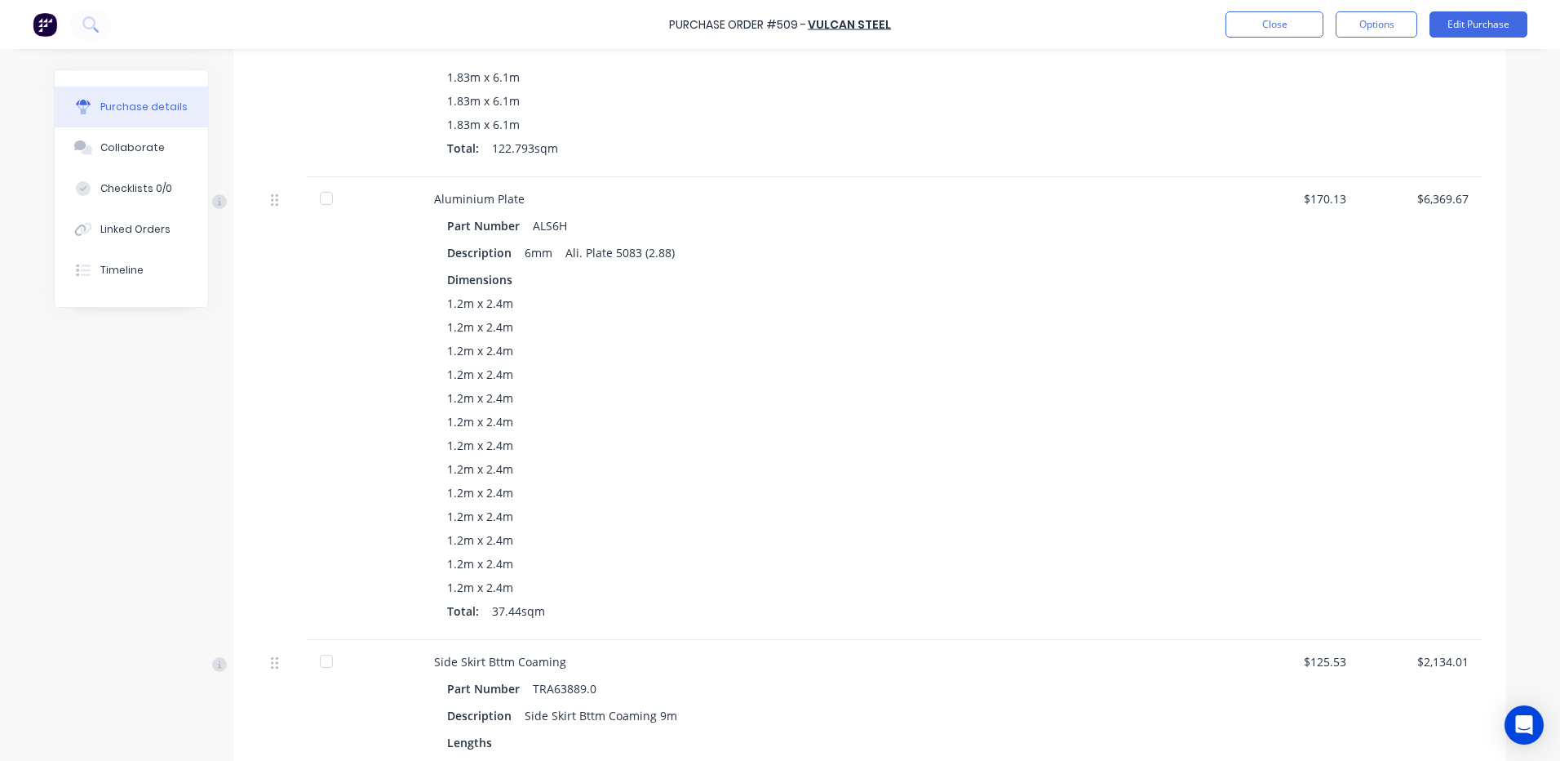
click at [324, 197] on div at bounding box center [326, 198] width 33 height 33
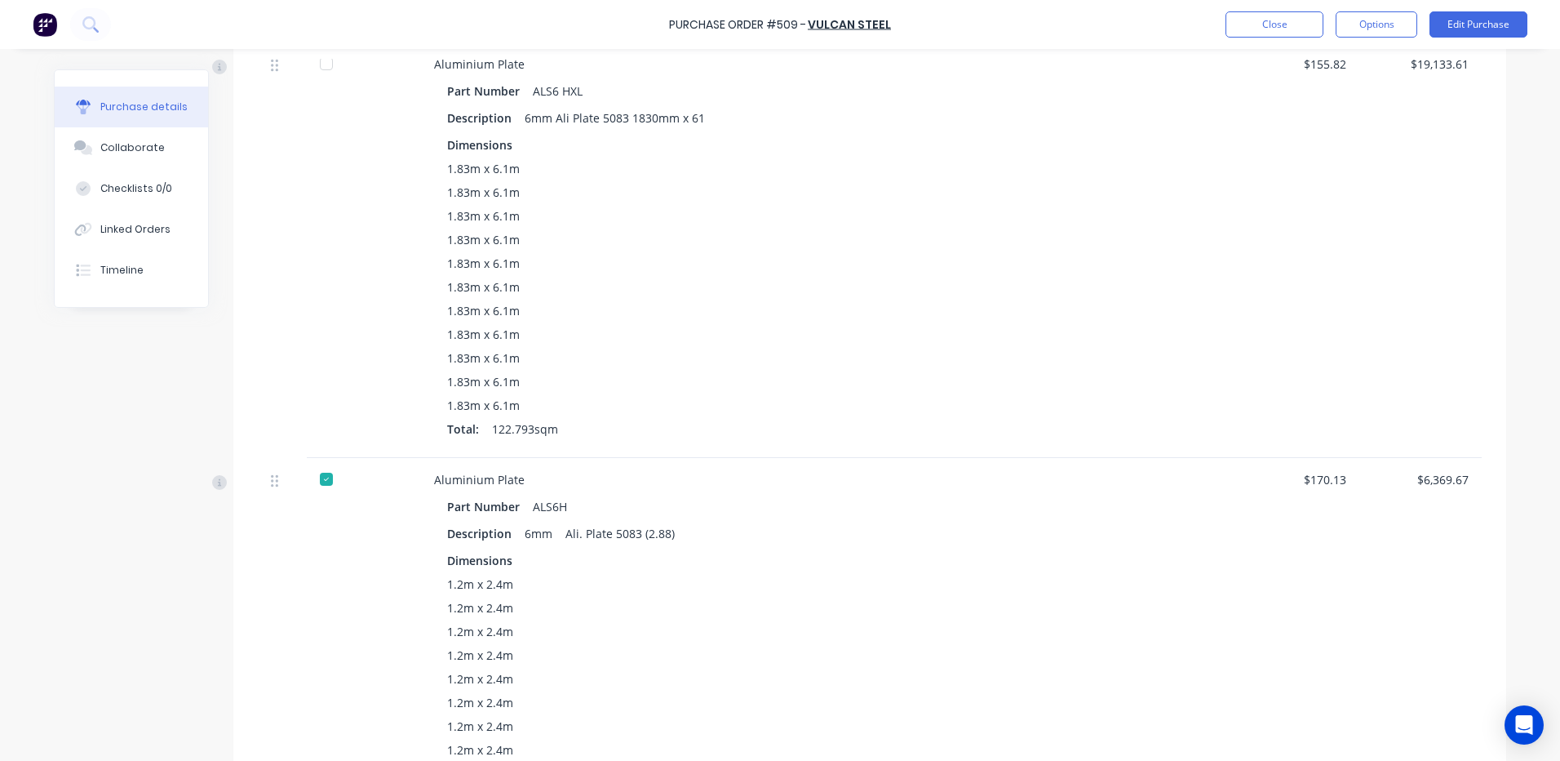
scroll to position [408, 0]
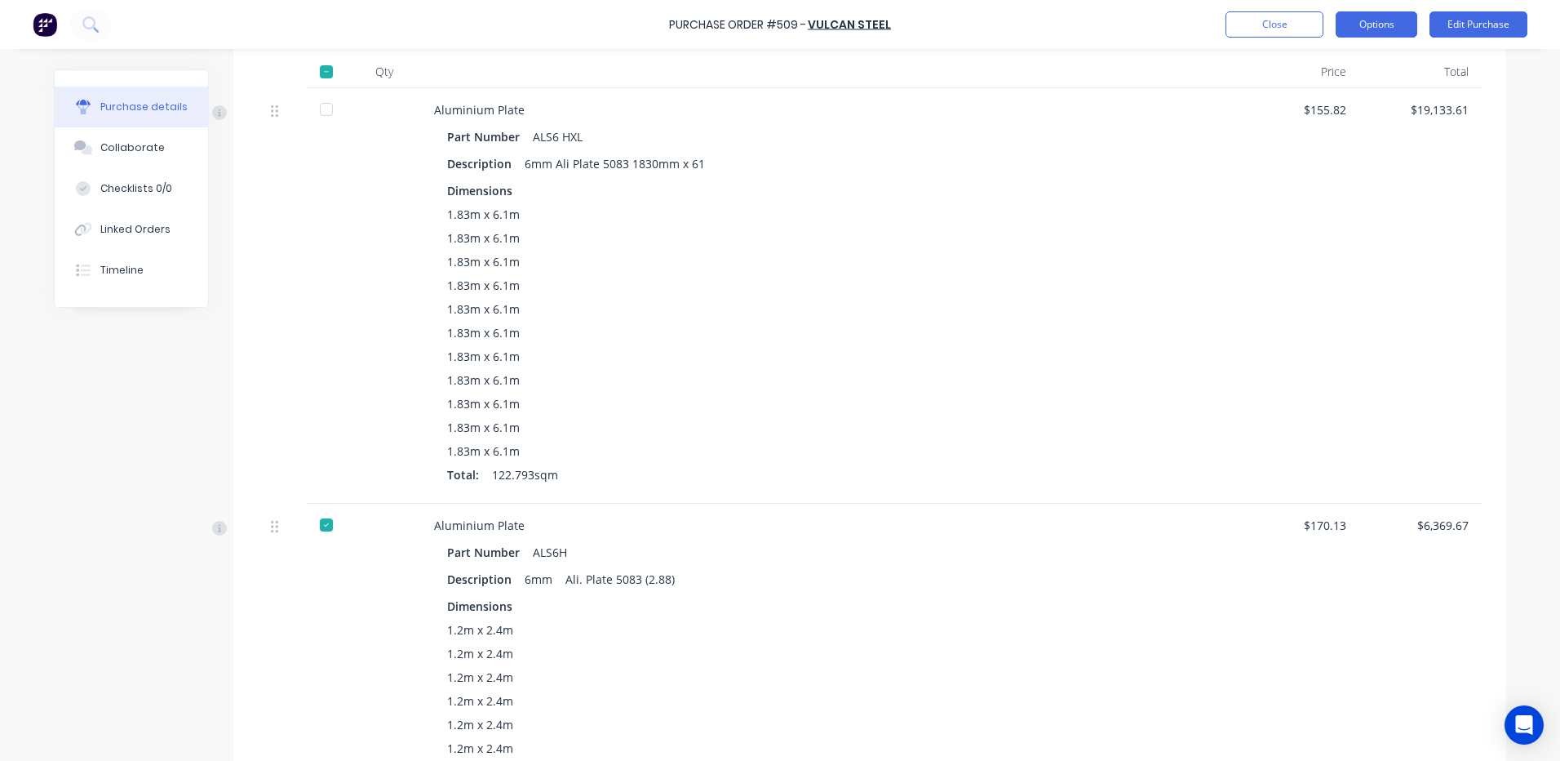
click at [1381, 20] on button "Options" at bounding box center [1377, 24] width 82 height 26
click at [1324, 136] on div "Split order" at bounding box center [1340, 132] width 126 height 24
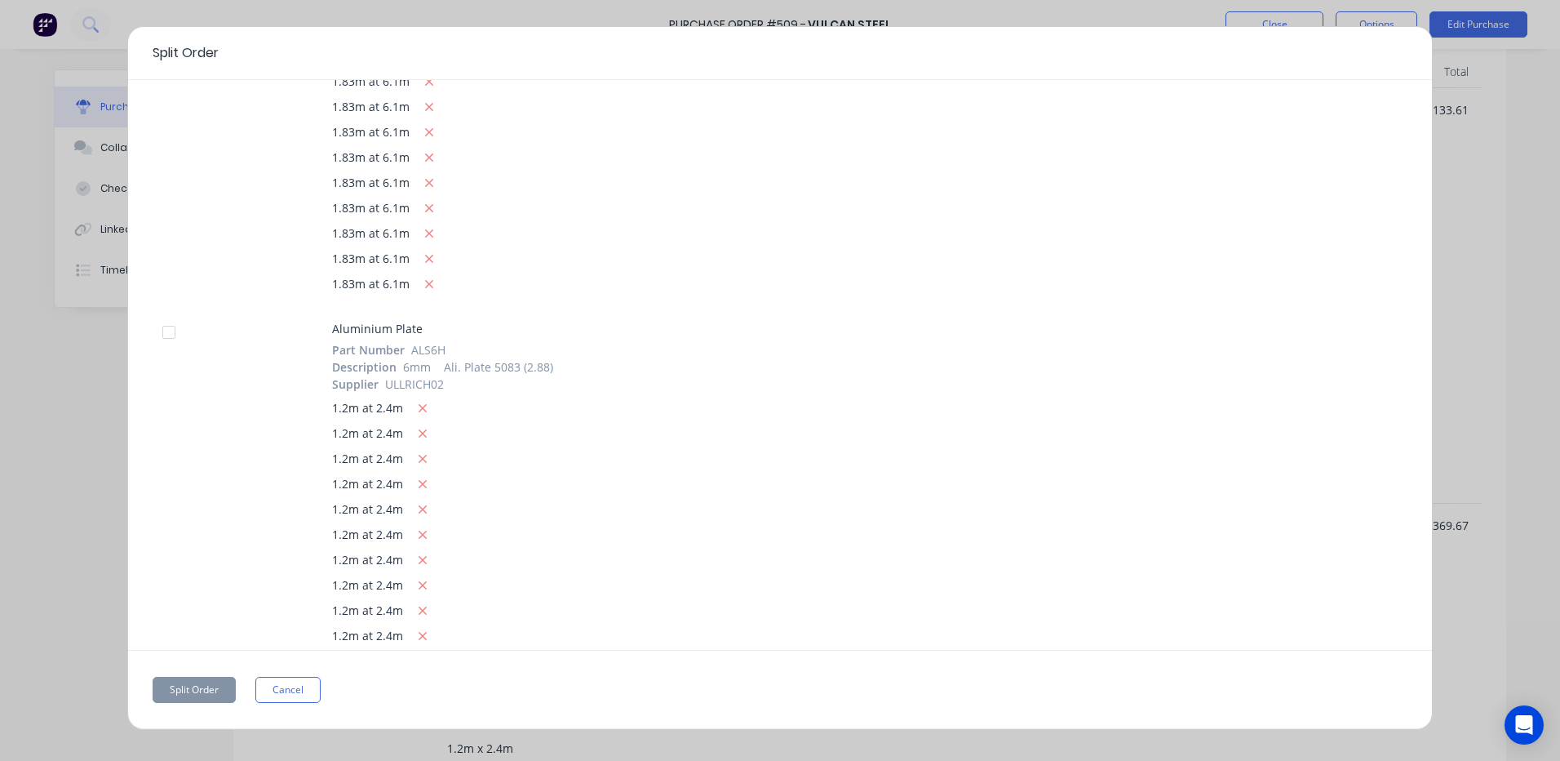
scroll to position [326, 0]
click at [171, 199] on div at bounding box center [169, 200] width 33 height 33
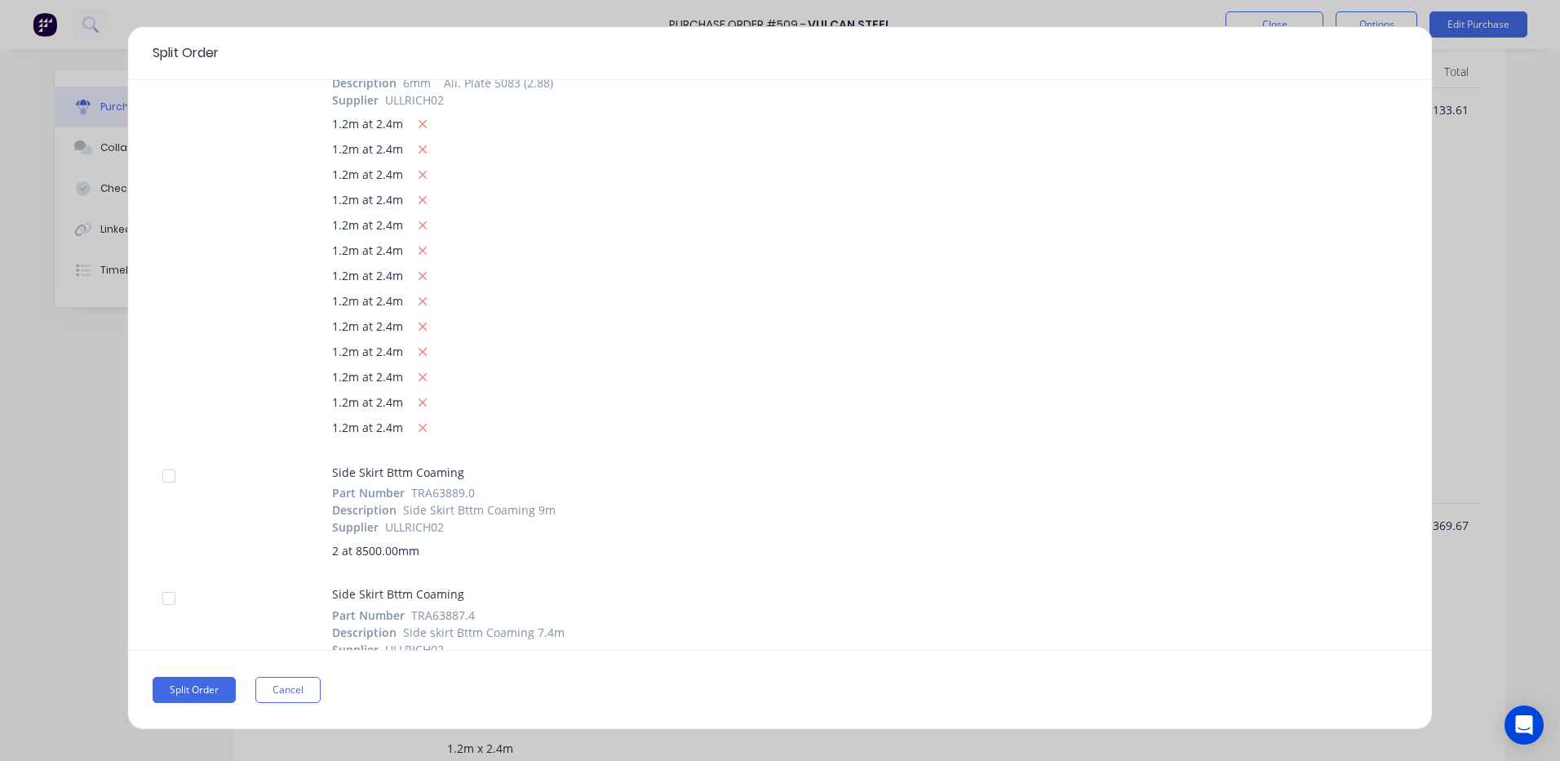
scroll to position [524, 0]
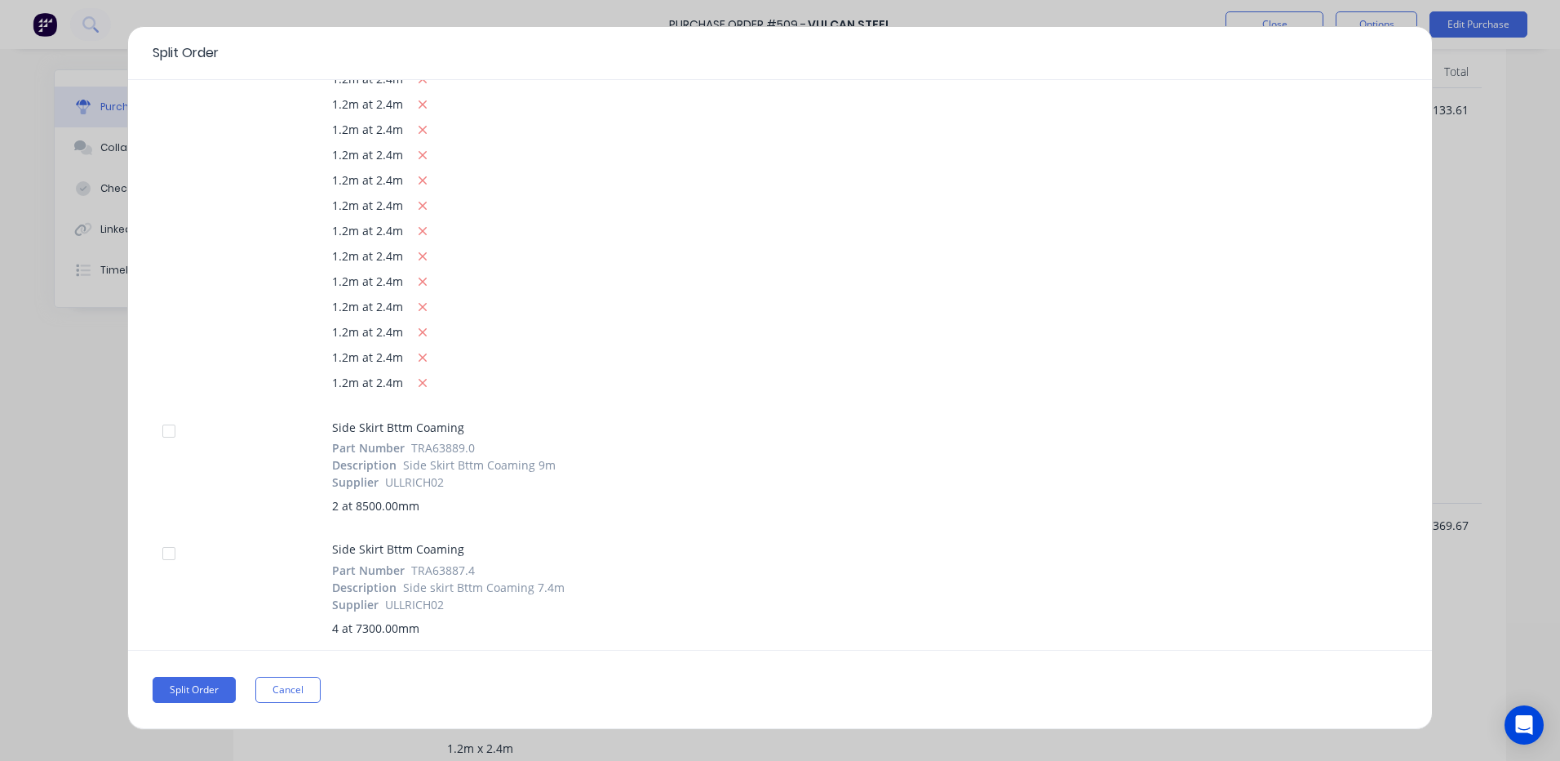
click at [170, 429] on div at bounding box center [169, 431] width 33 height 33
click at [165, 550] on div at bounding box center [169, 553] width 33 height 33
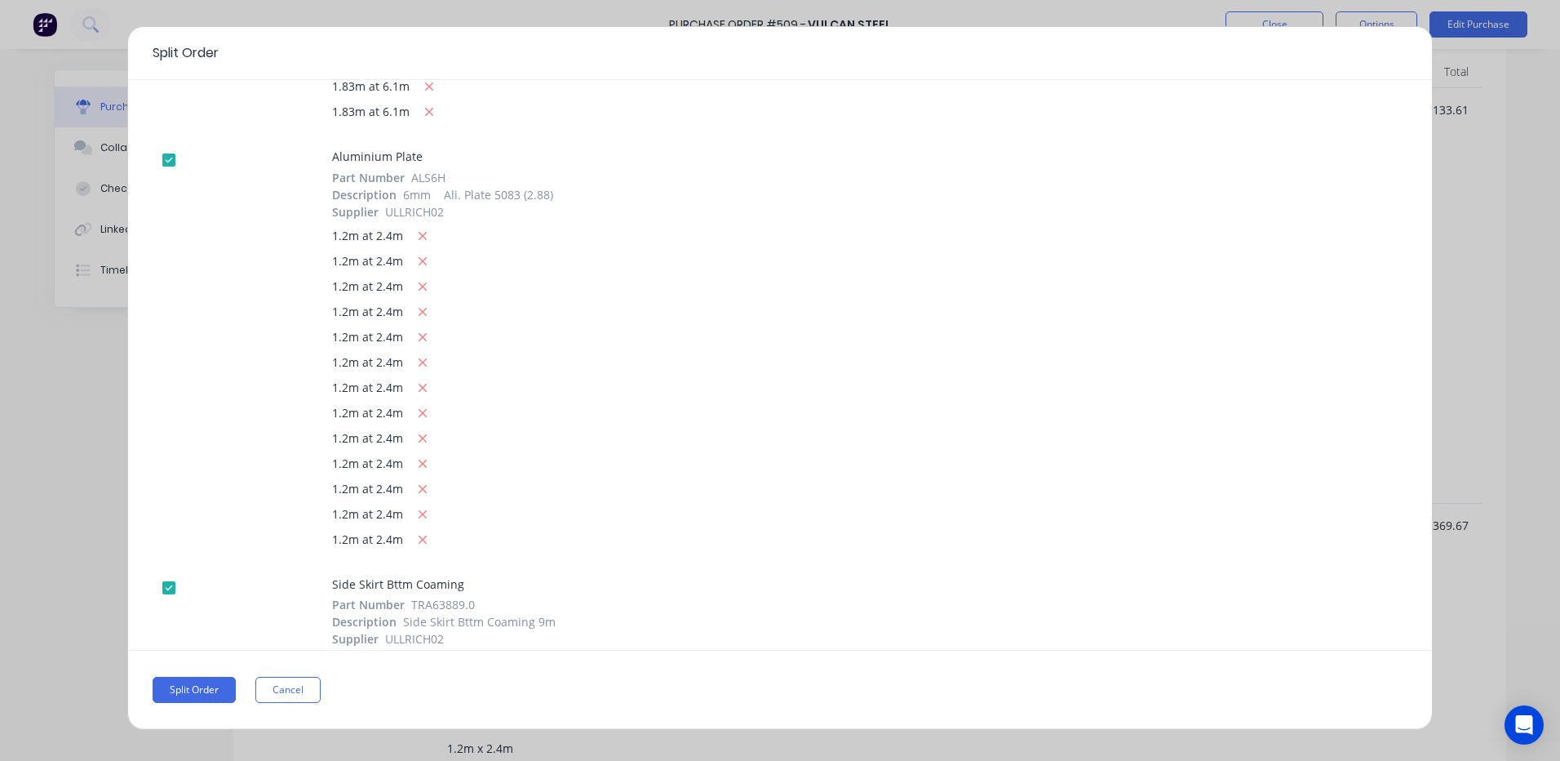
scroll to position [361, 0]
click at [171, 166] on div at bounding box center [169, 166] width 33 height 33
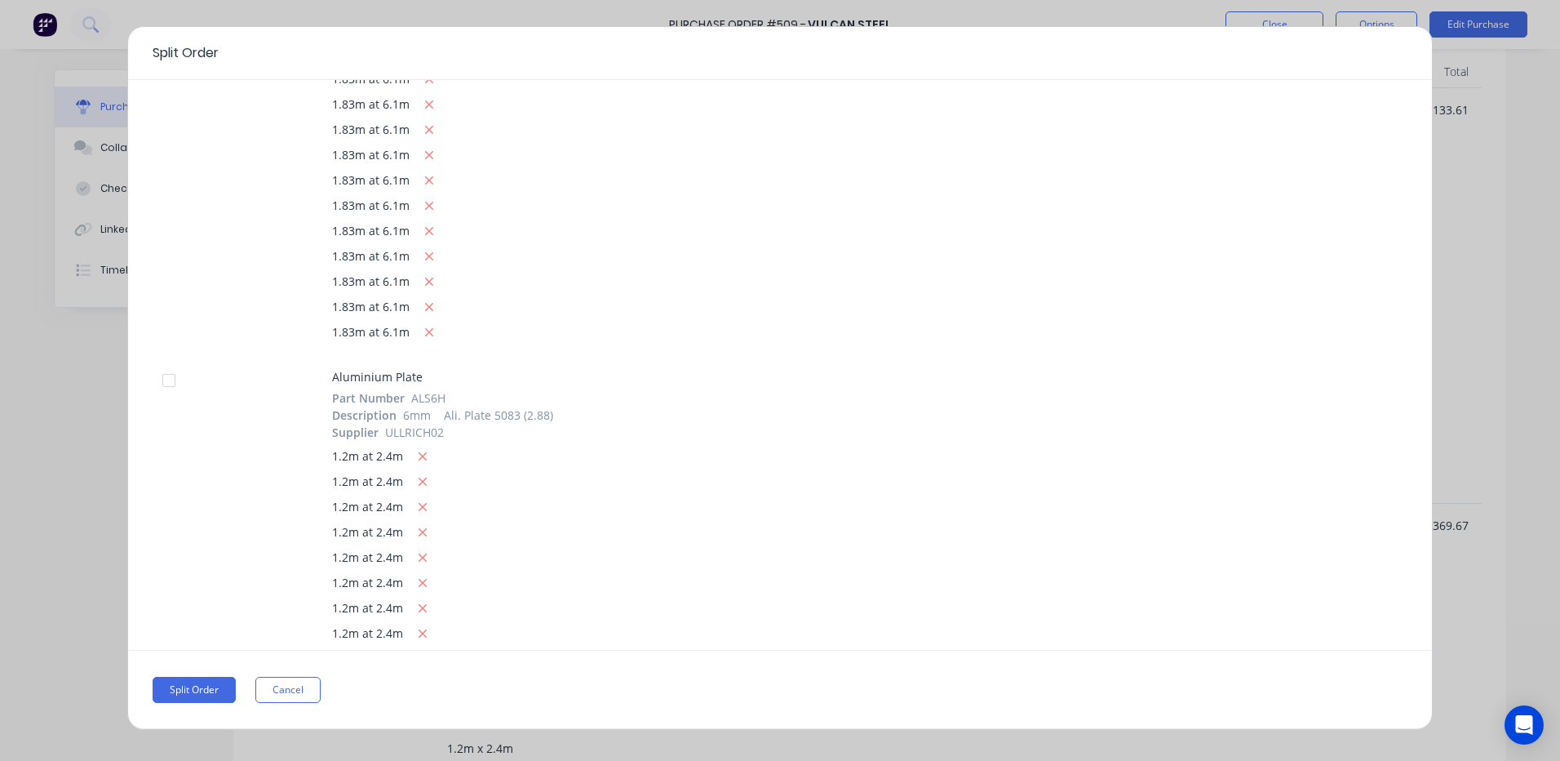
scroll to position [34, 0]
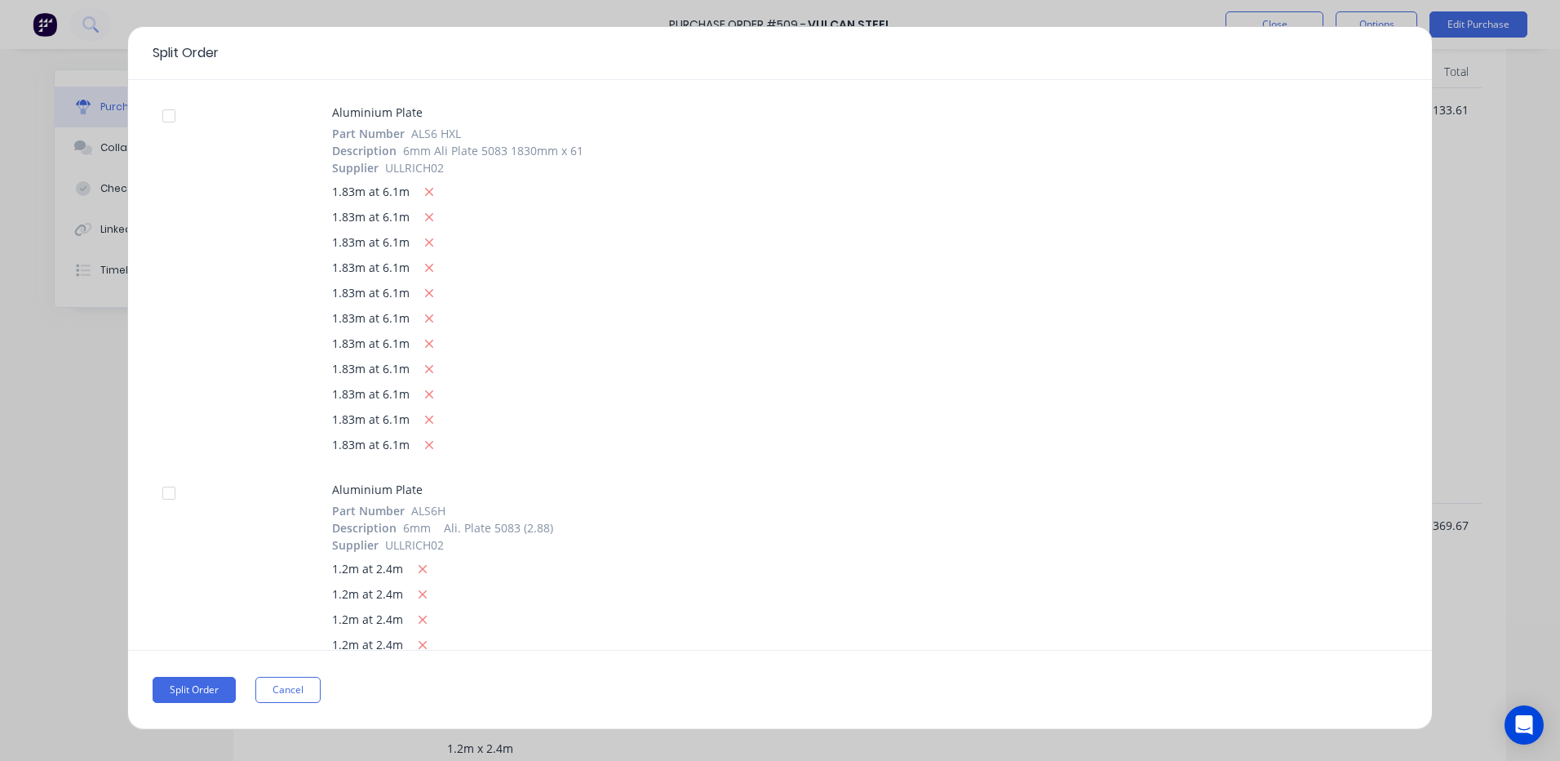
drag, startPoint x: 170, startPoint y: 108, endPoint x: 264, endPoint y: 155, distance: 105.8
click at [170, 109] on div at bounding box center [169, 116] width 33 height 33
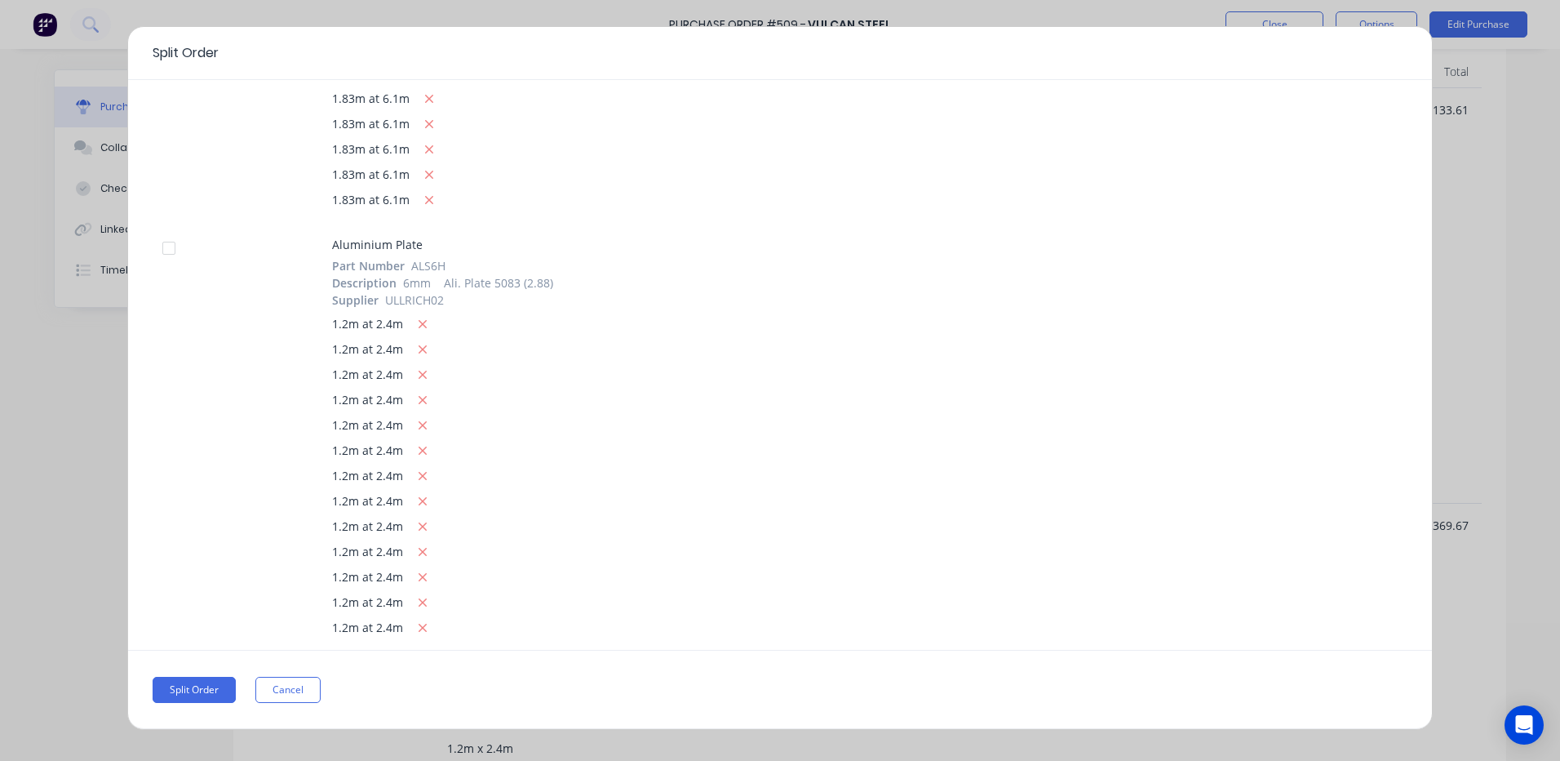
scroll to position [442, 0]
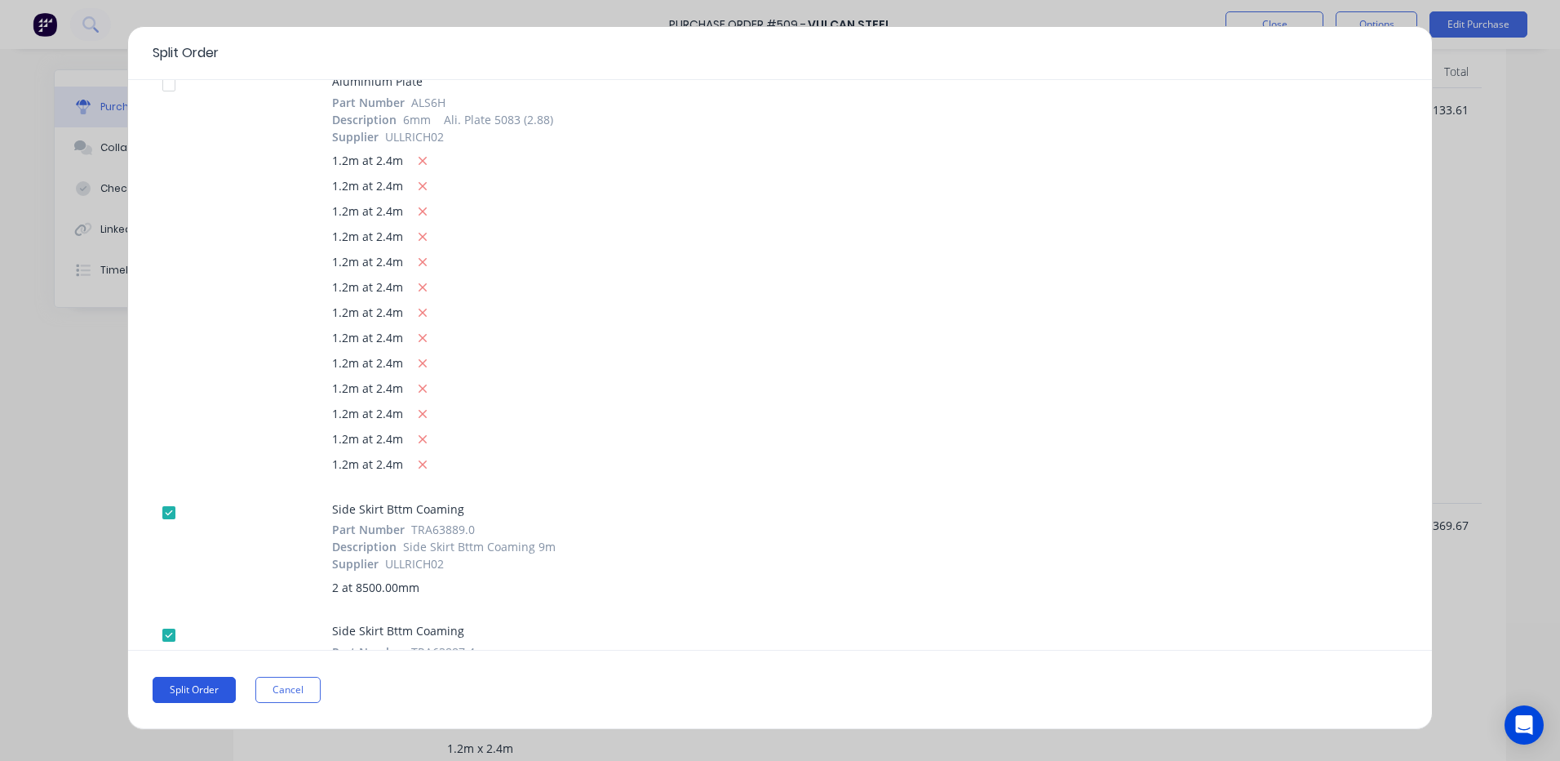
click at [187, 683] on button "Split Order" at bounding box center [194, 689] width 83 height 26
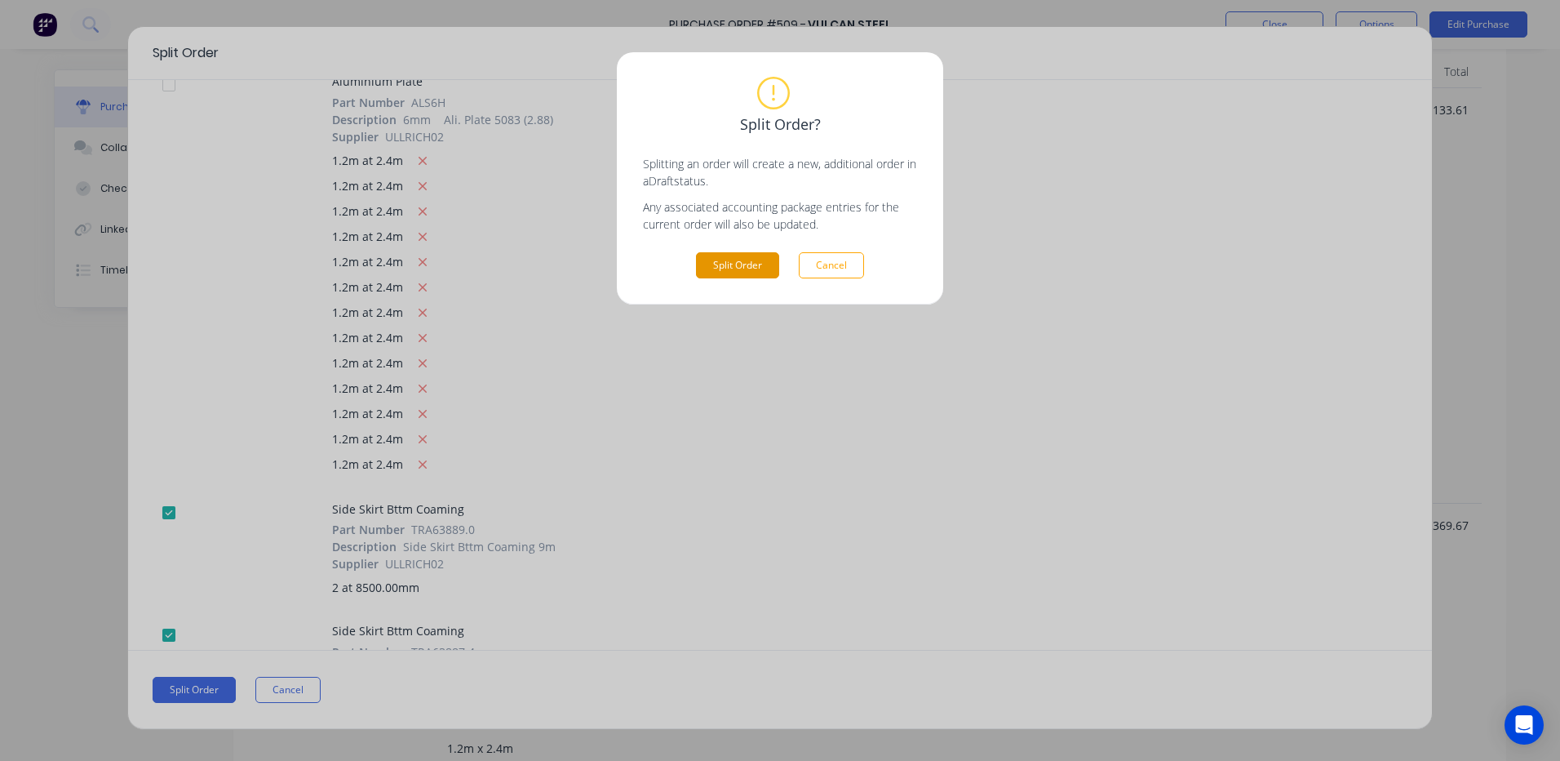
click at [740, 260] on button "Split Order" at bounding box center [737, 265] width 83 height 26
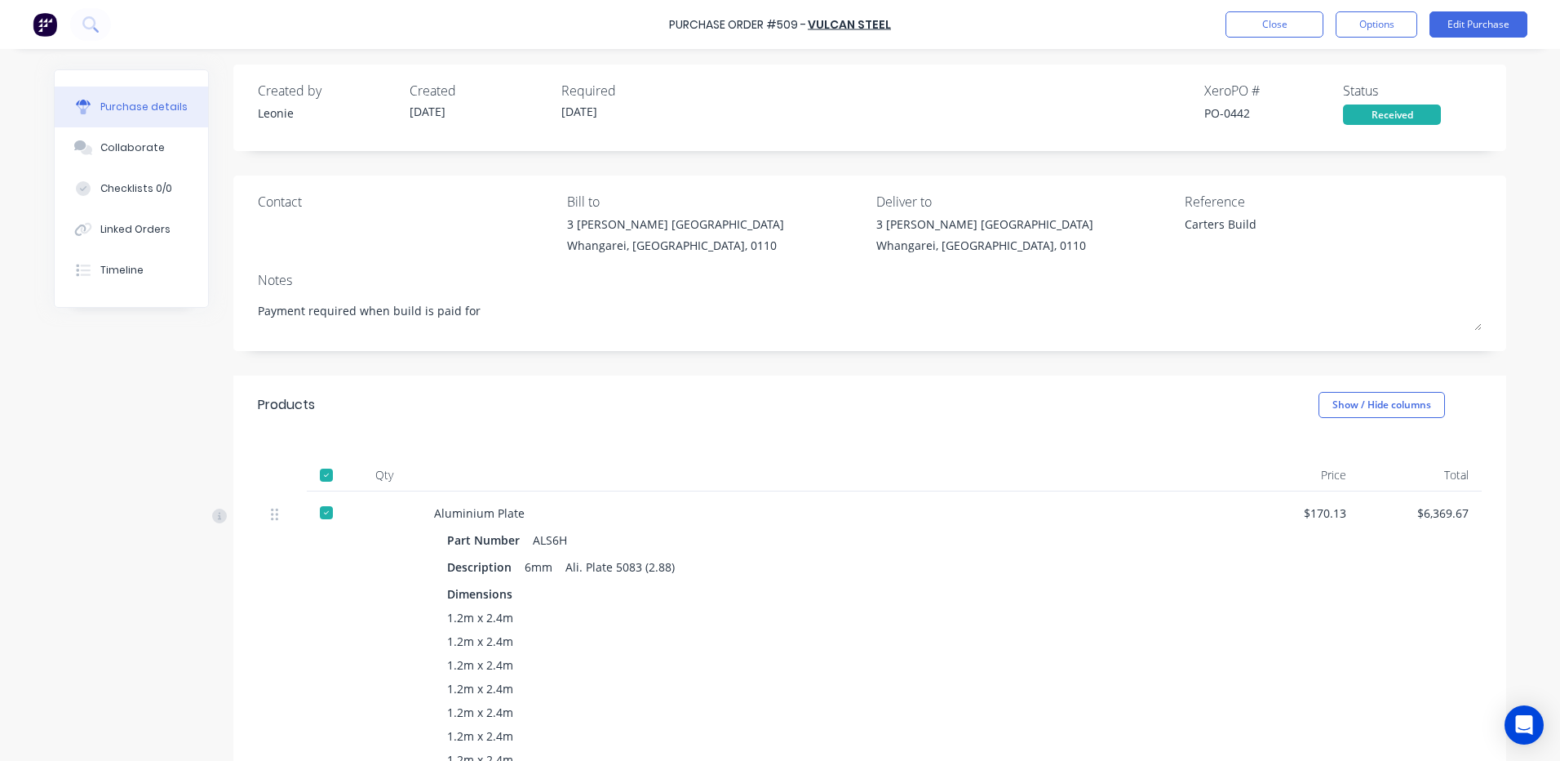
scroll to position [0, 0]
click at [1488, 20] on button "Edit Purchase" at bounding box center [1479, 24] width 98 height 26
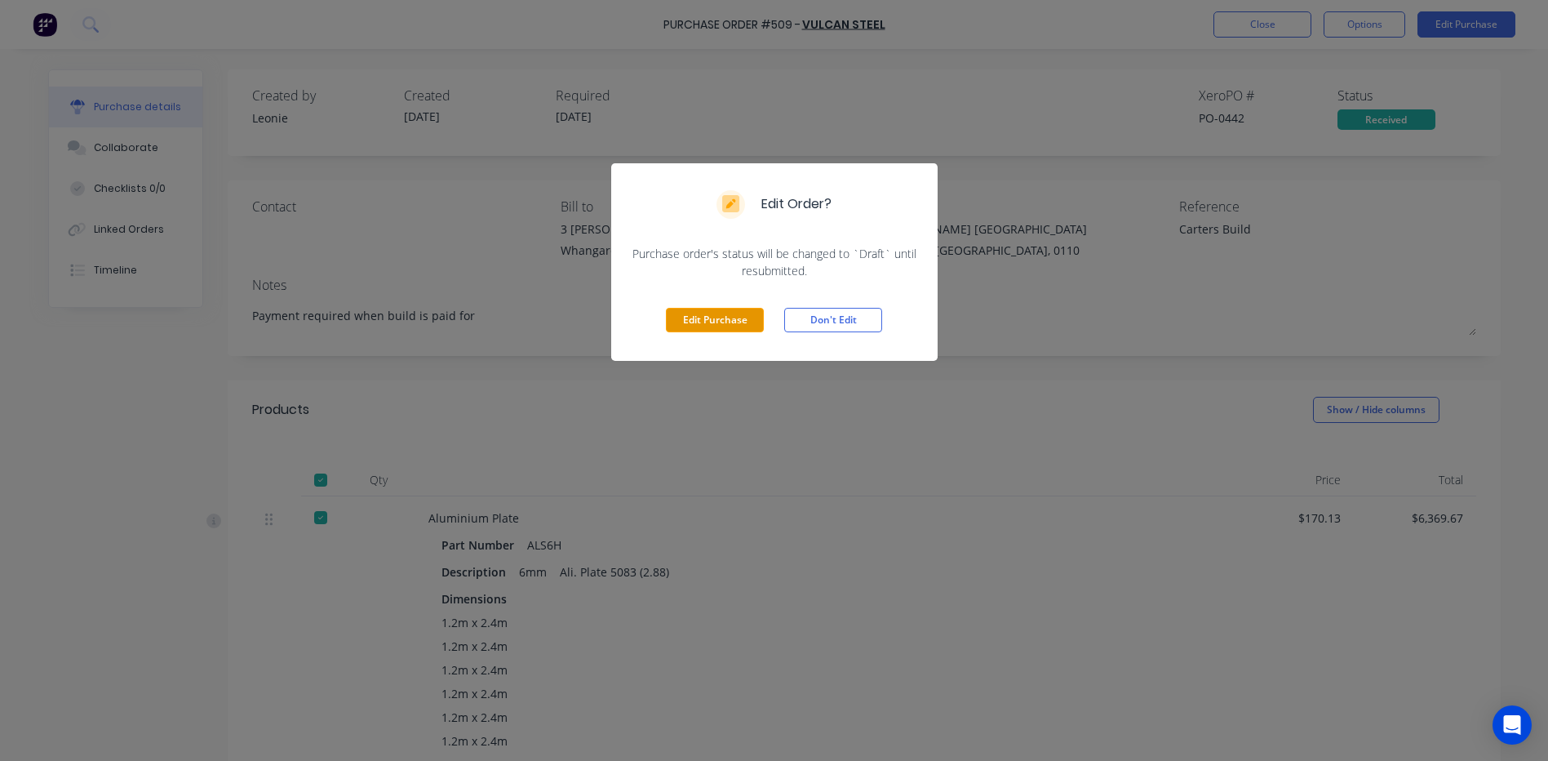
click at [747, 318] on button "Edit Purchase" at bounding box center [715, 320] width 98 height 24
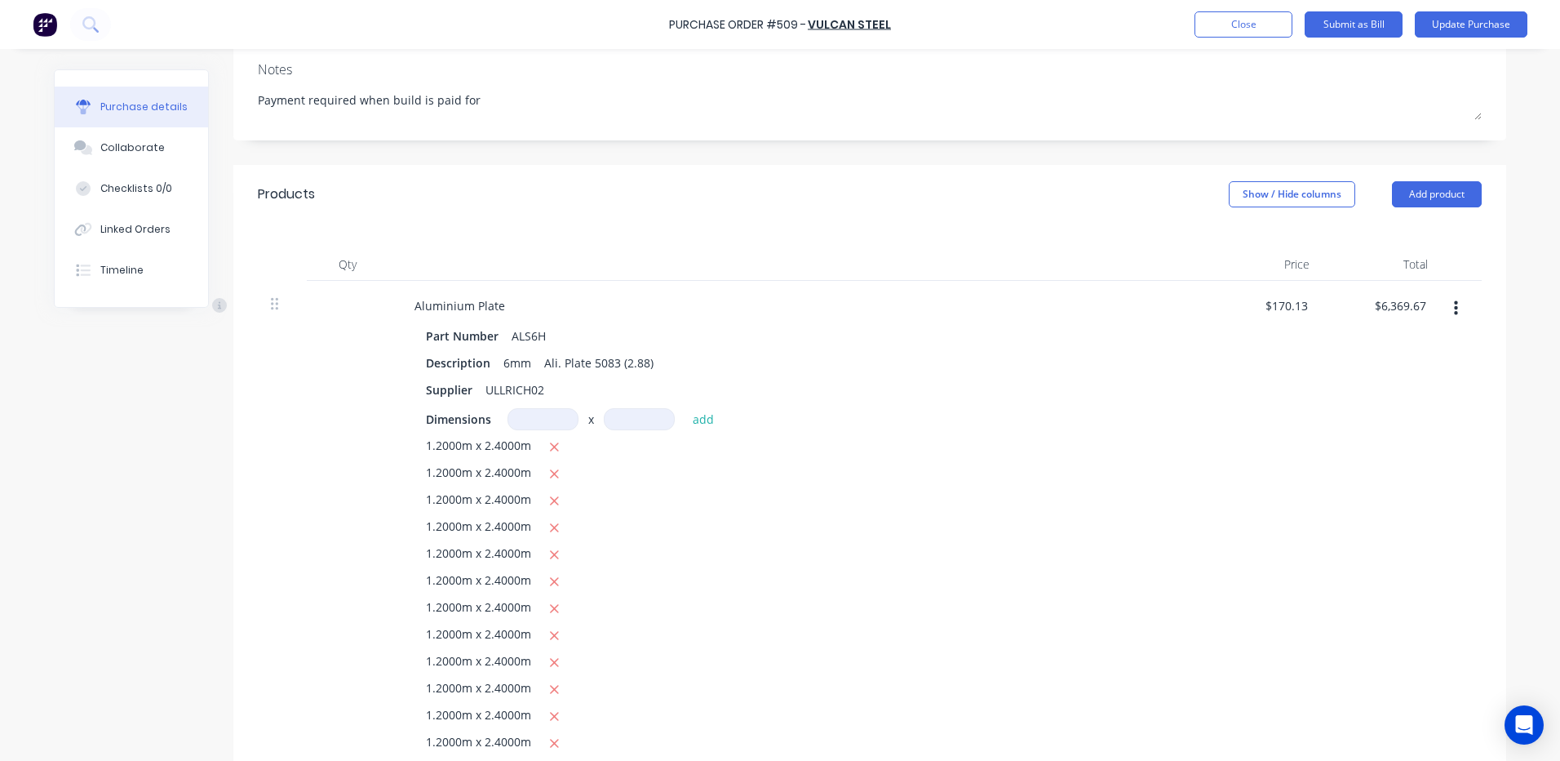
scroll to position [245, 0]
type textarea "x"
click at [1418, 301] on input "6369.67" at bounding box center [1404, 302] width 51 height 24
type input "6369.61"
type textarea "x"
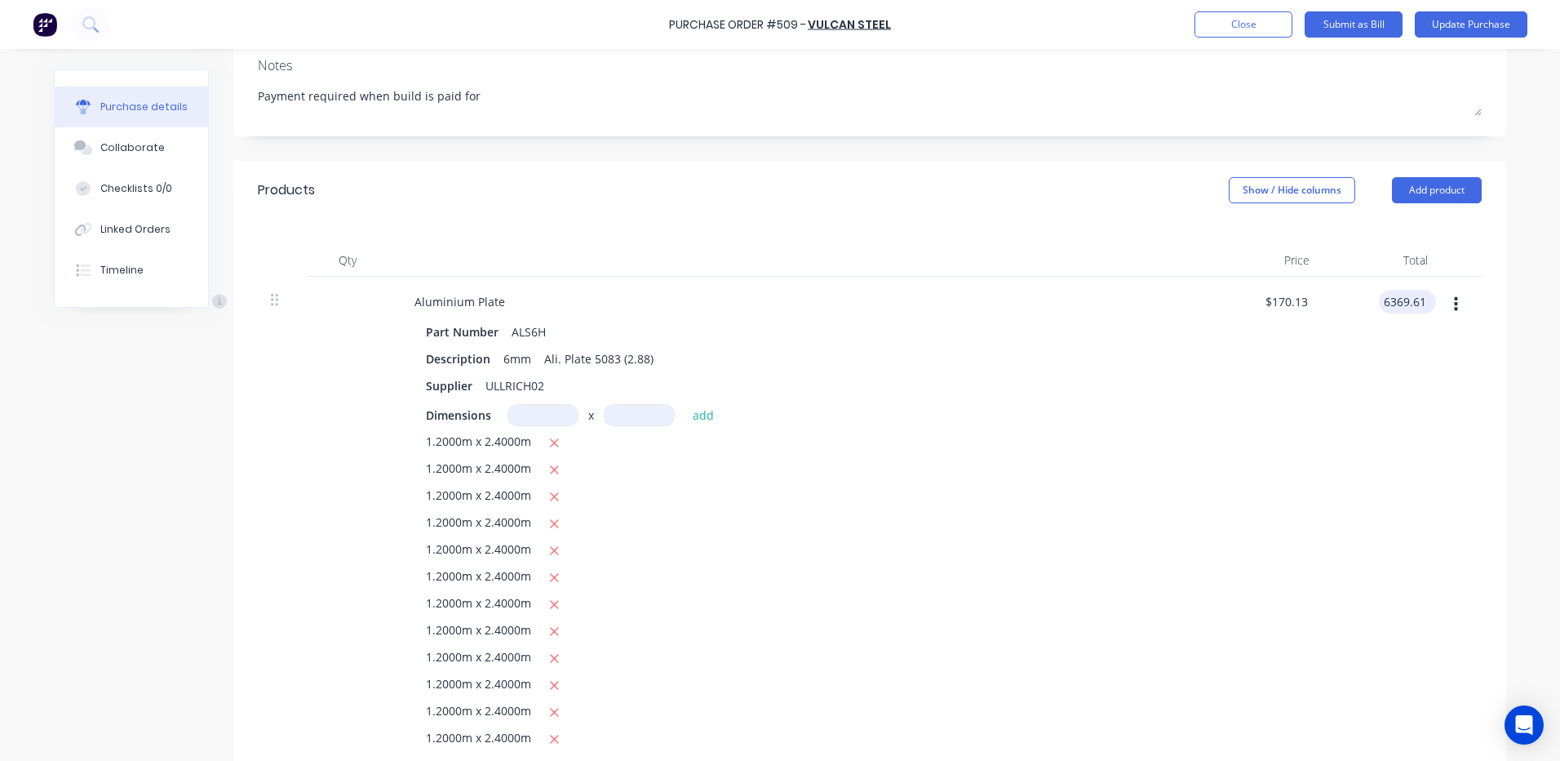
type input "$170.1285"
type input "$6,369.61"
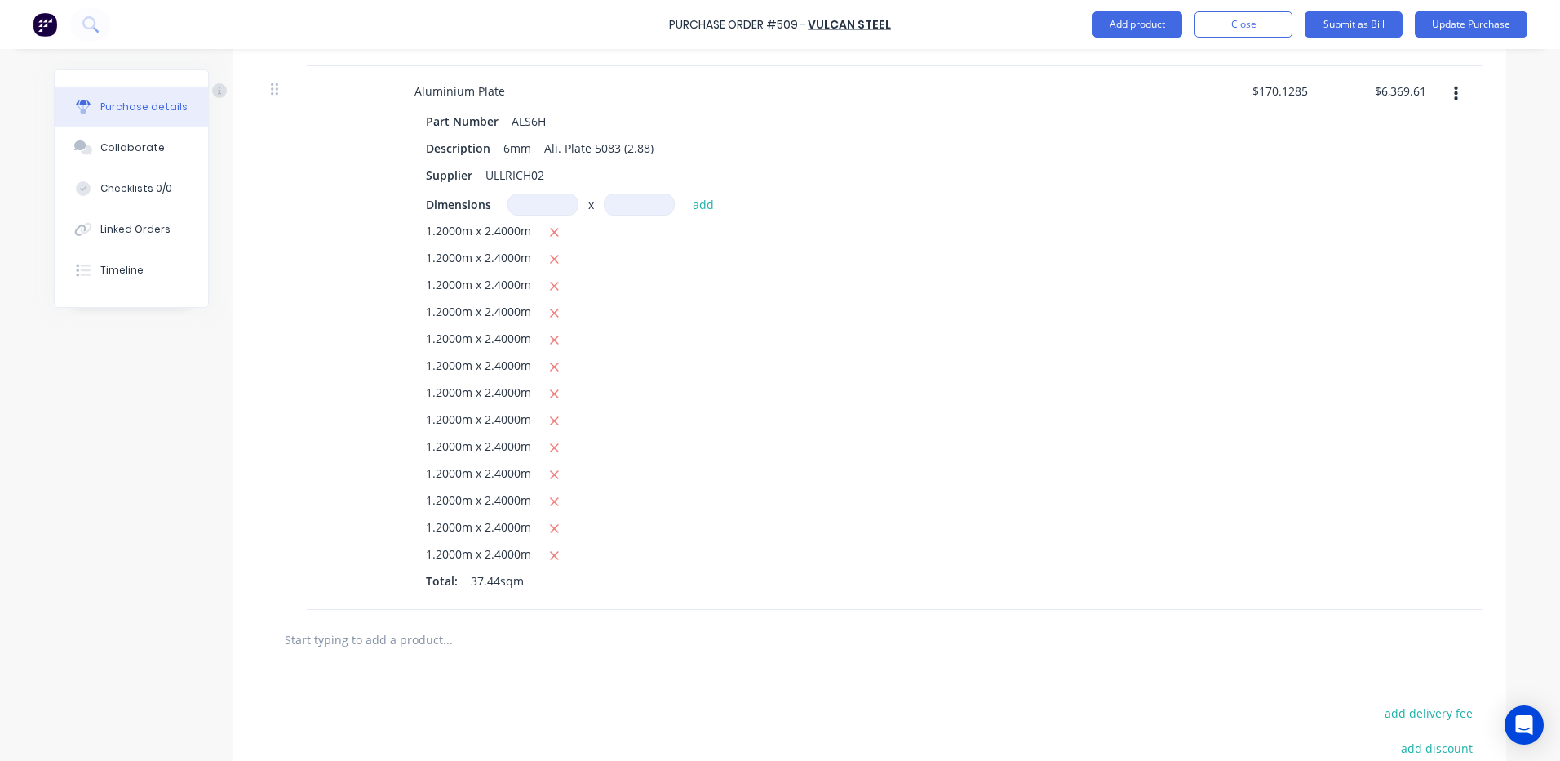
scroll to position [490, 0]
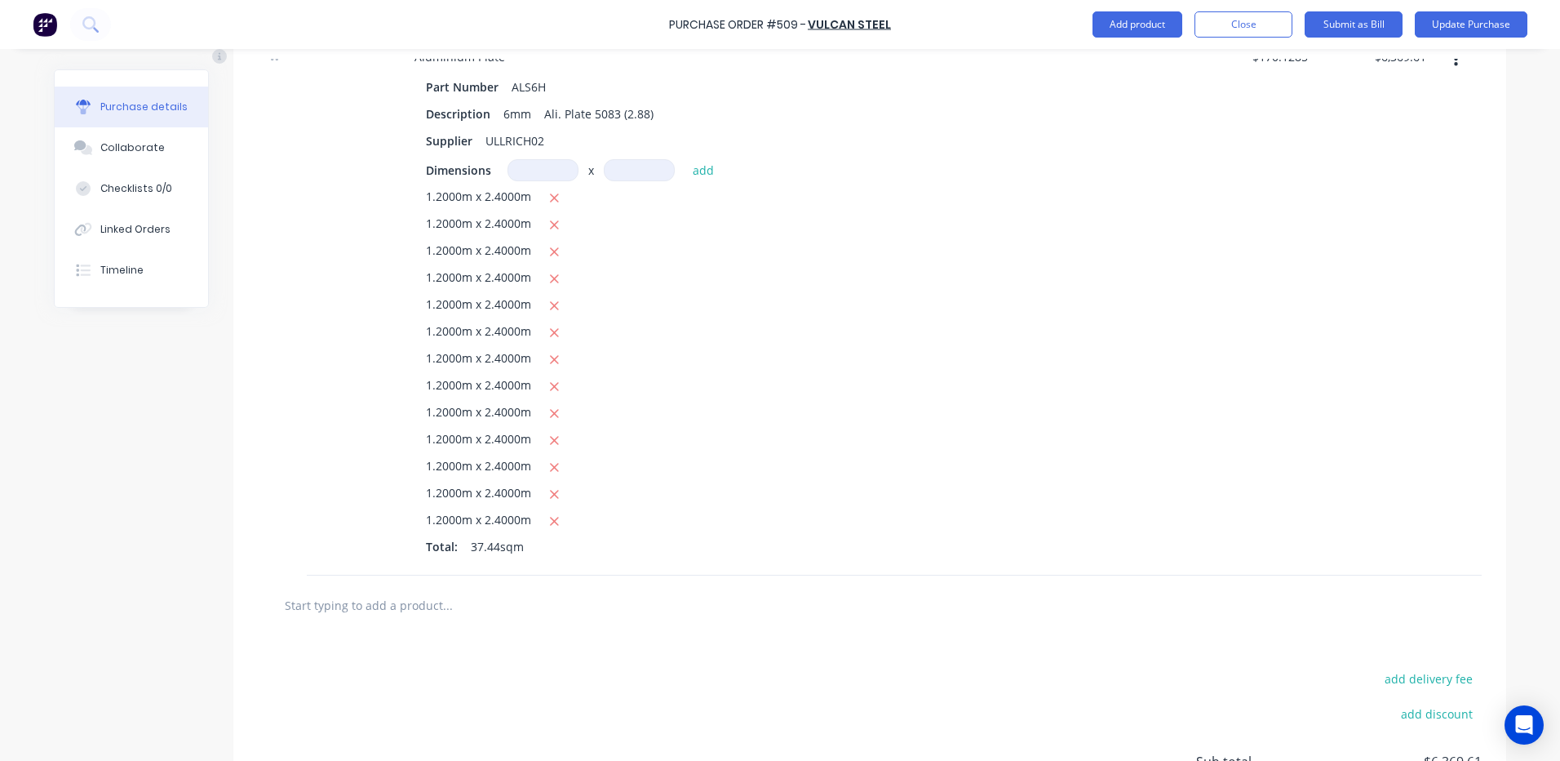
click at [354, 605] on input "text" at bounding box center [447, 604] width 326 height 33
type textarea "x"
type input "a"
type textarea "x"
type input "al"
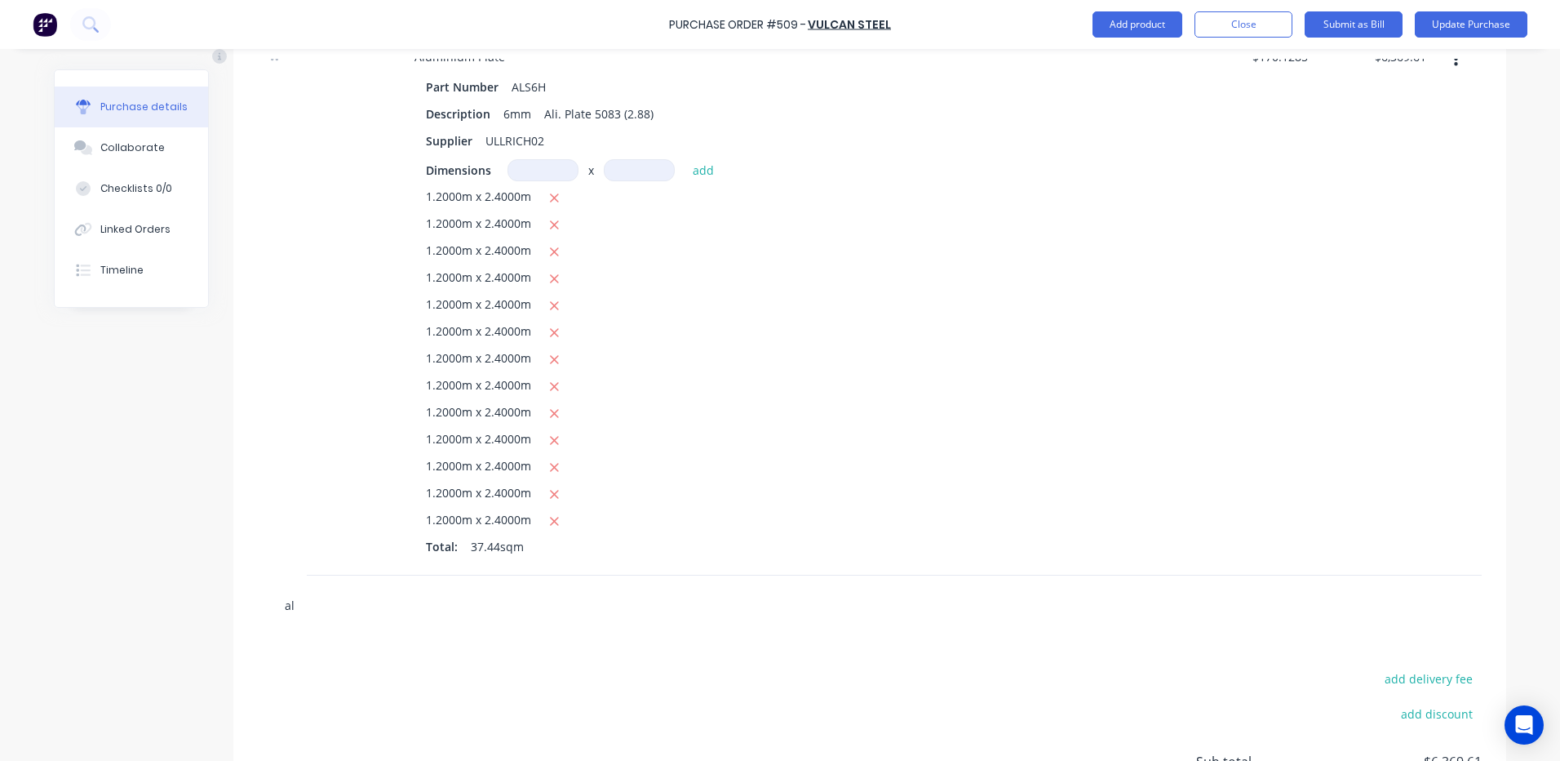
type textarea "x"
type input "als"
type textarea "x"
type input "als6"
type textarea "x"
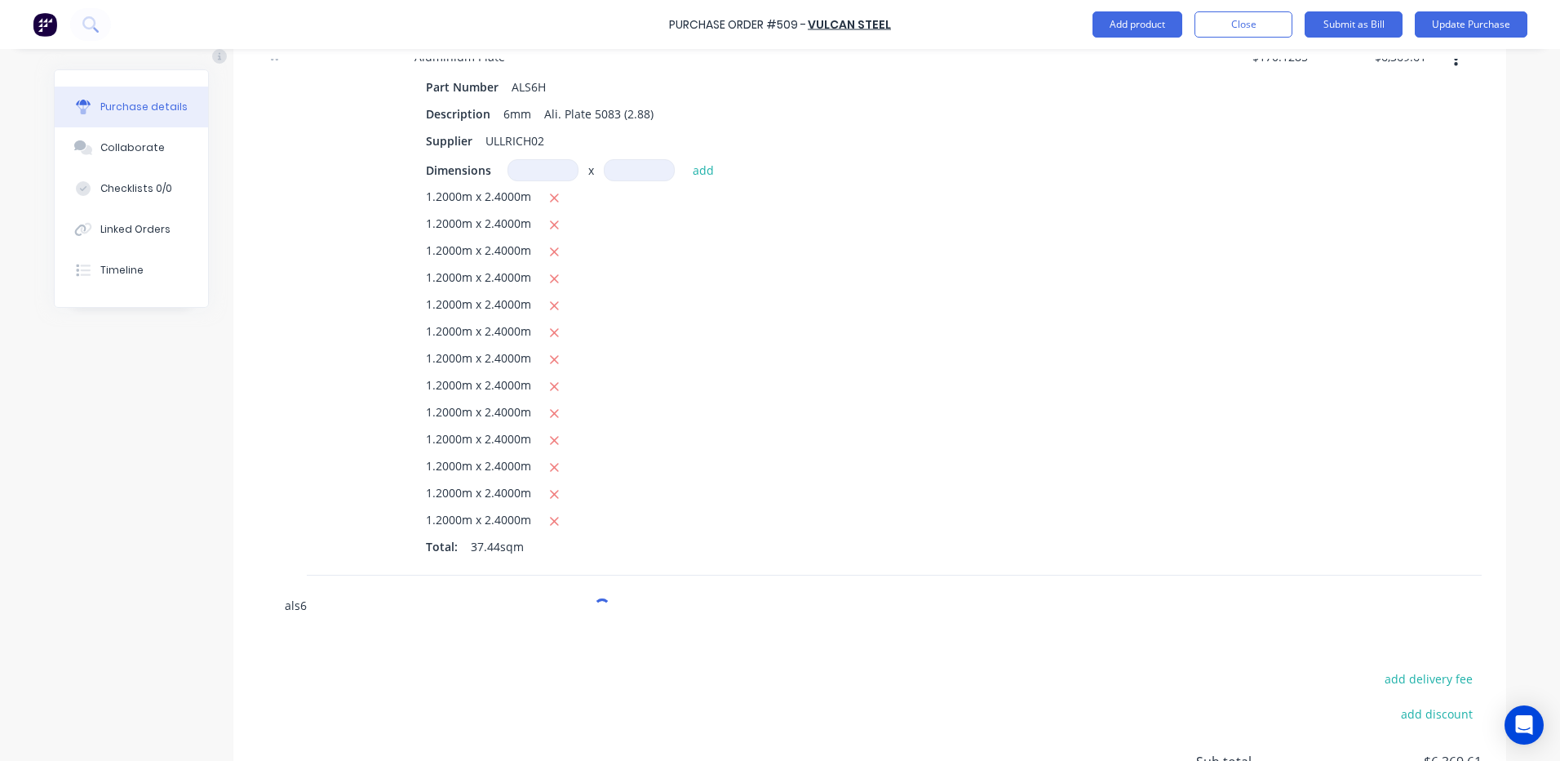
type input "als6h"
type textarea "x"
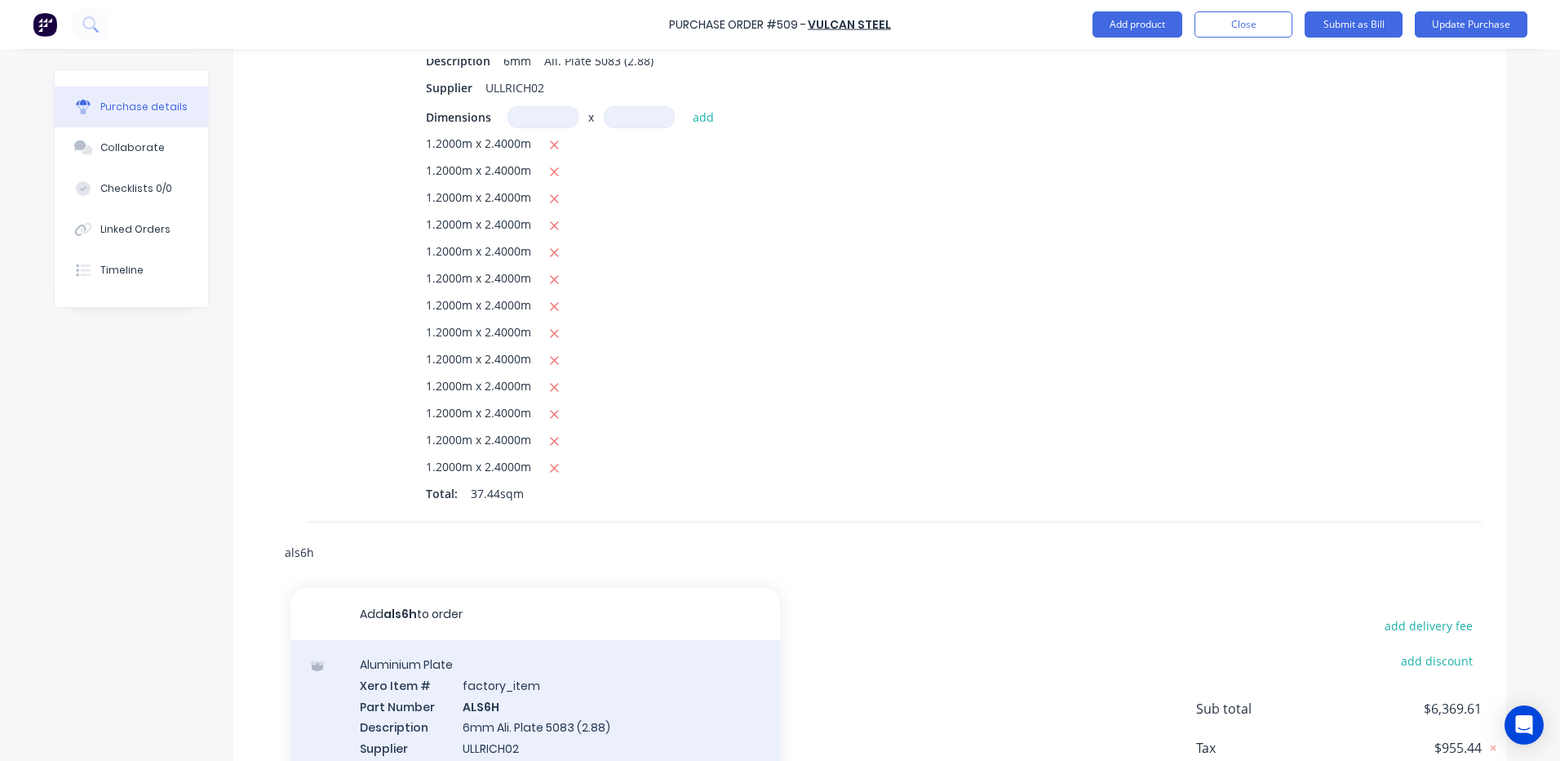
scroll to position [571, 0]
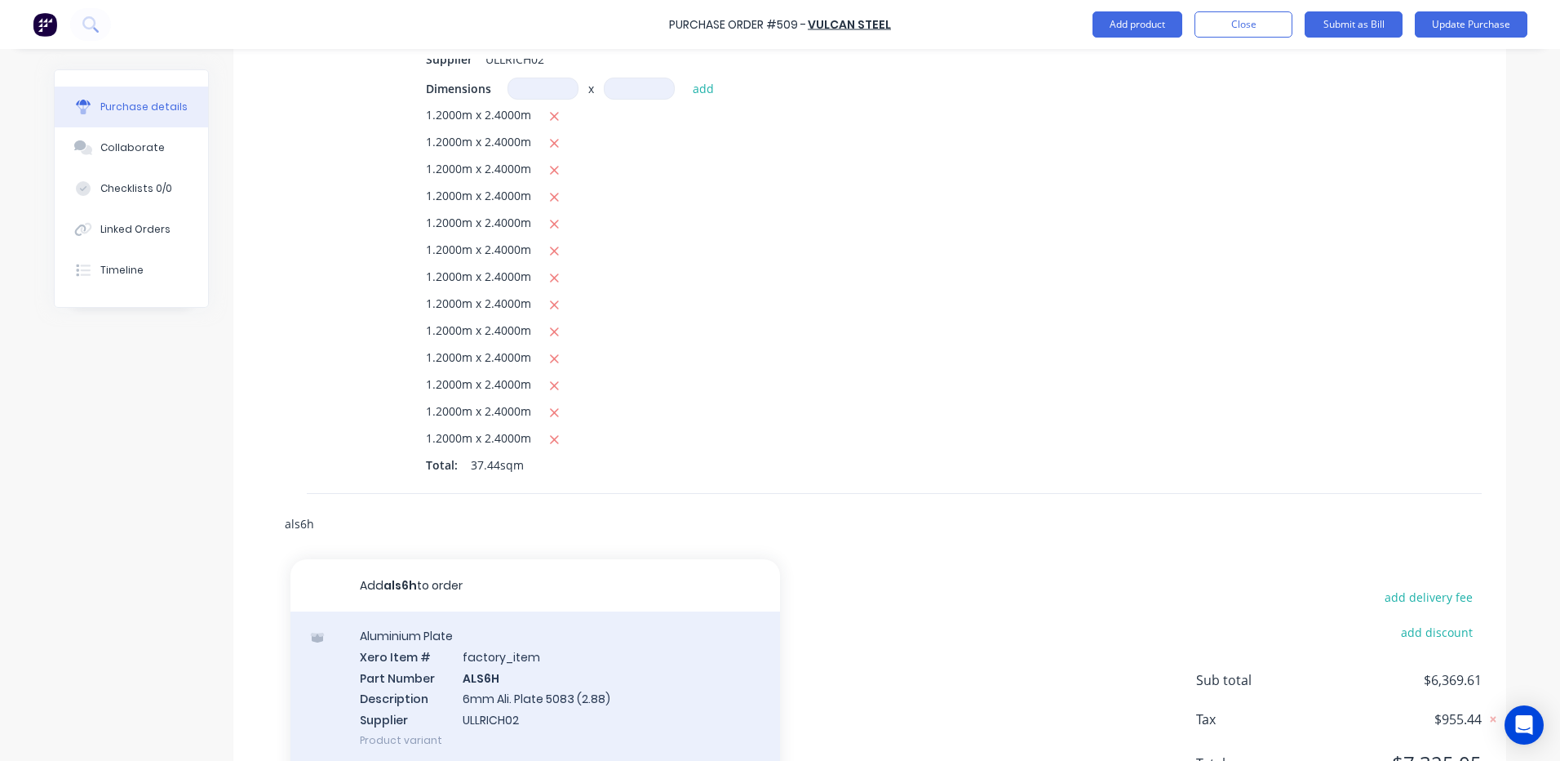
type input "als6h"
click at [486, 689] on div "Aluminium Plate Xero Item # factory_item Part Number ALS6H Description 6mm Ali.…" at bounding box center [535, 687] width 490 height 153
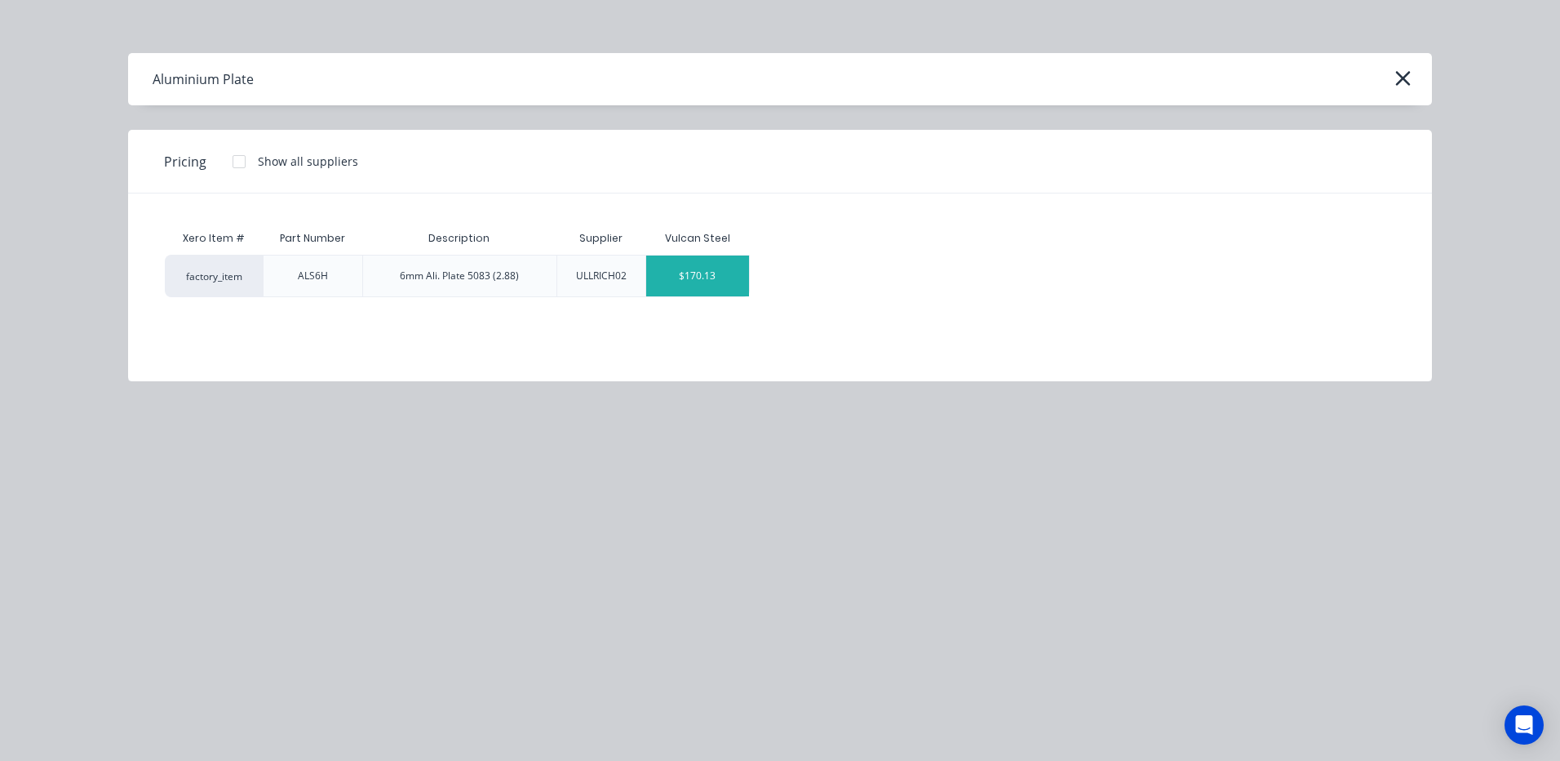
click at [718, 271] on div "$170.13" at bounding box center [697, 275] width 103 height 41
type textarea "x"
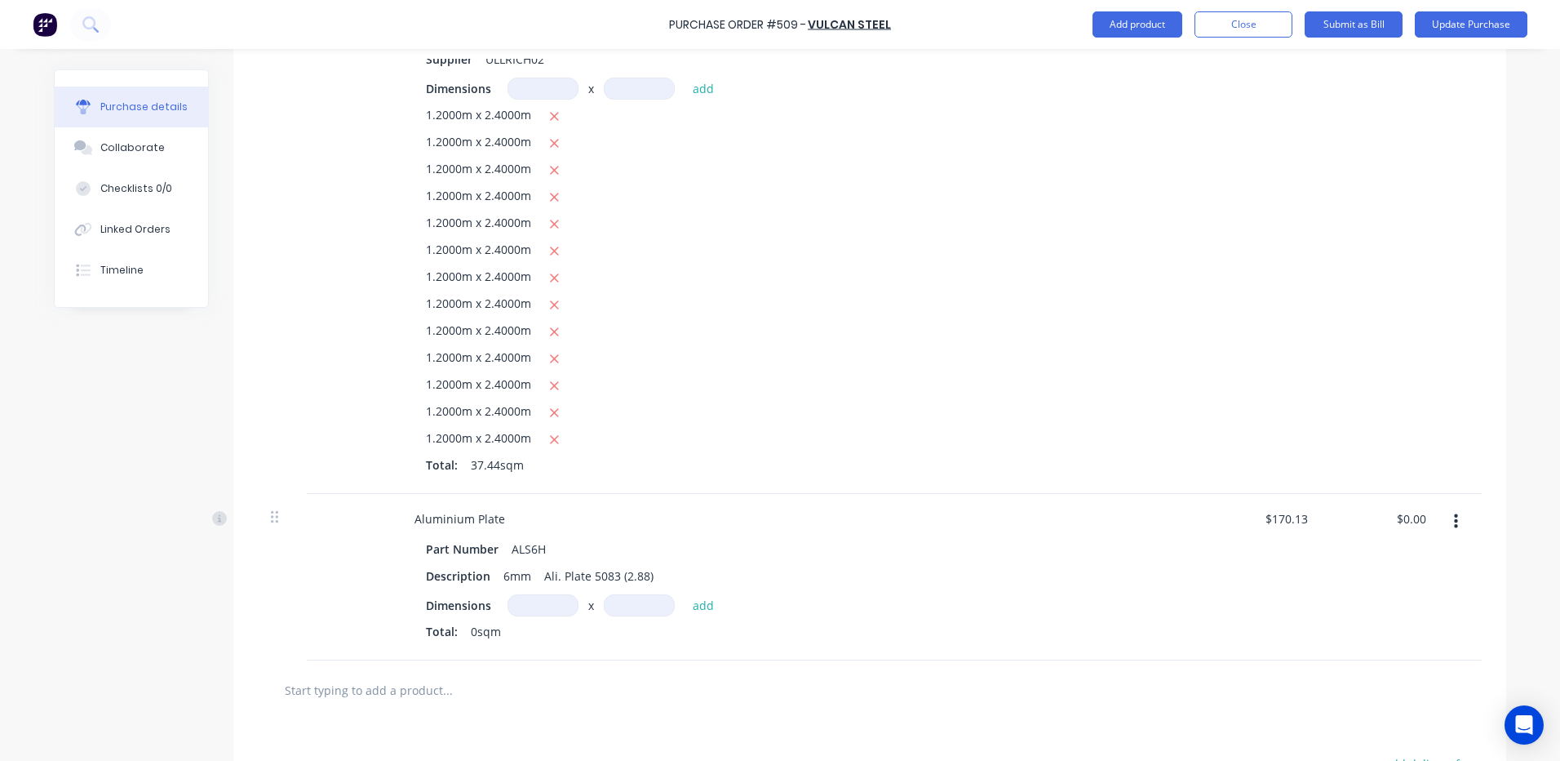
type textarea "x"
click at [525, 608] on input at bounding box center [543, 605] width 71 height 22
type input "4"
type textarea "x"
type input "4m"
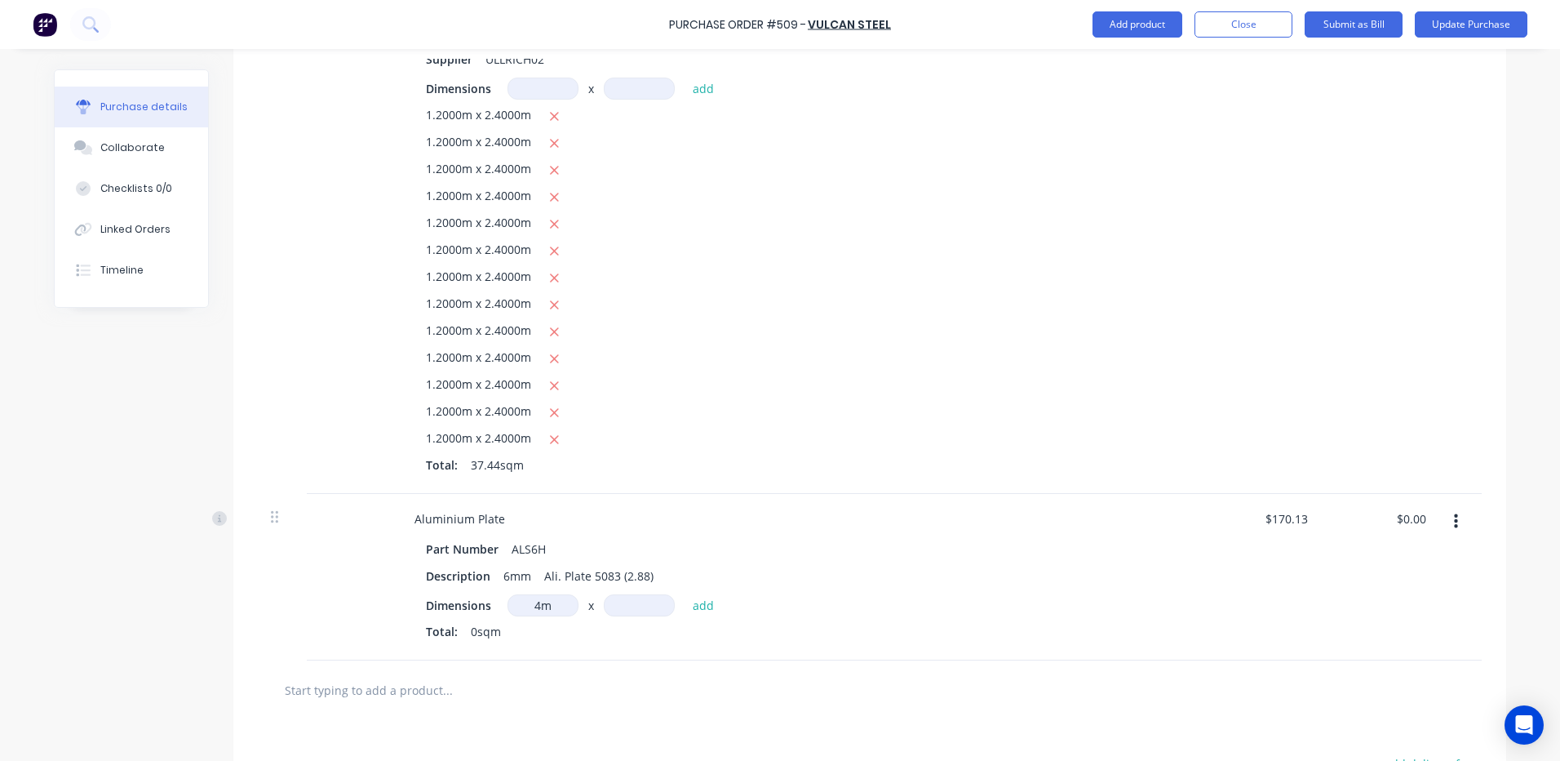
click at [614, 600] on input at bounding box center [639, 605] width 71 height 22
type input "2.88"
type textarea "x"
type input "2.88m"
click at [694, 605] on button "add" at bounding box center [704, 605] width 38 height 20
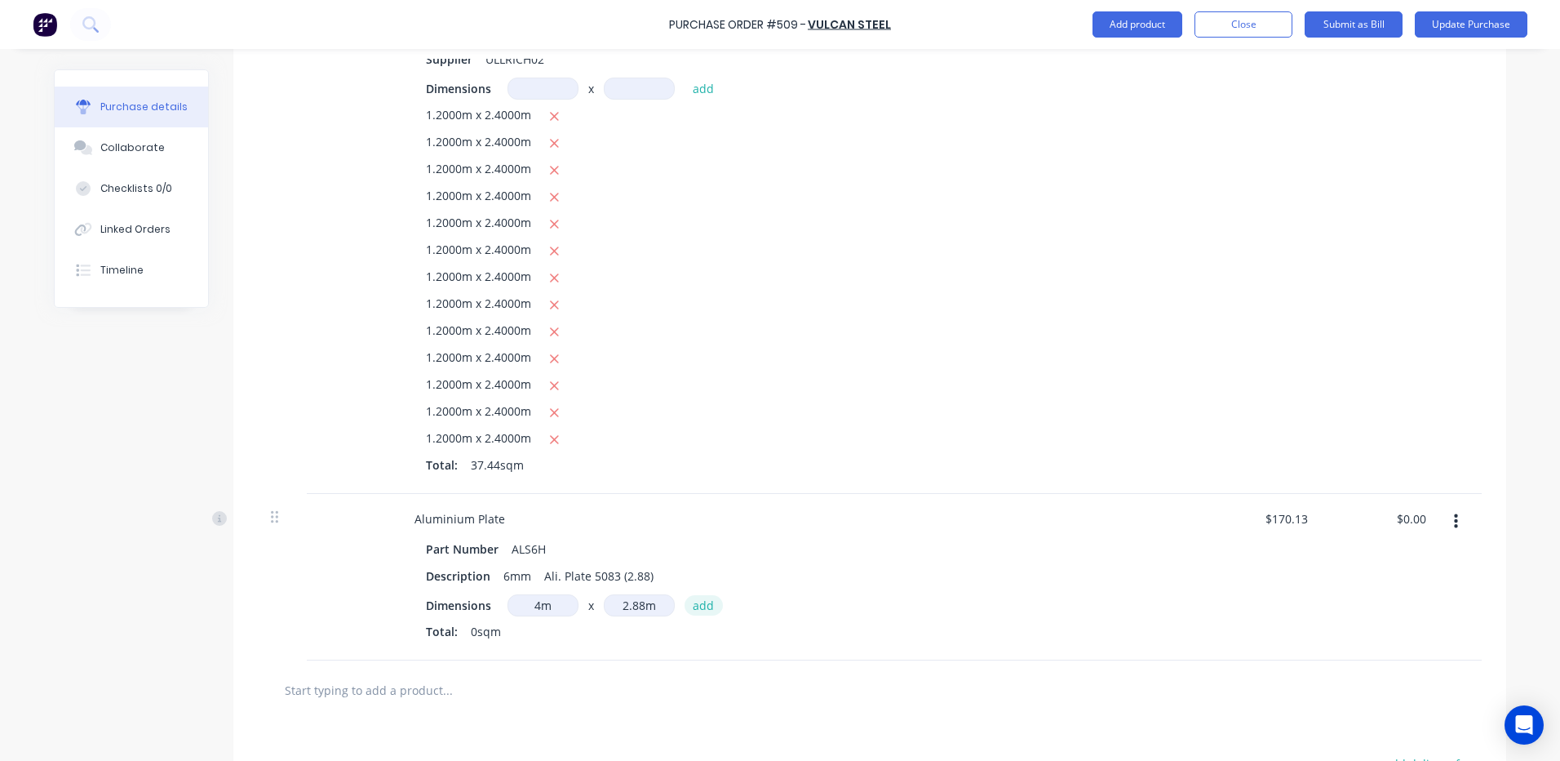
type textarea "x"
type input "$1,959.90"
click at [549, 433] on icon "button" at bounding box center [554, 439] width 11 height 15
type textarea "x"
type input "$5,879.64"
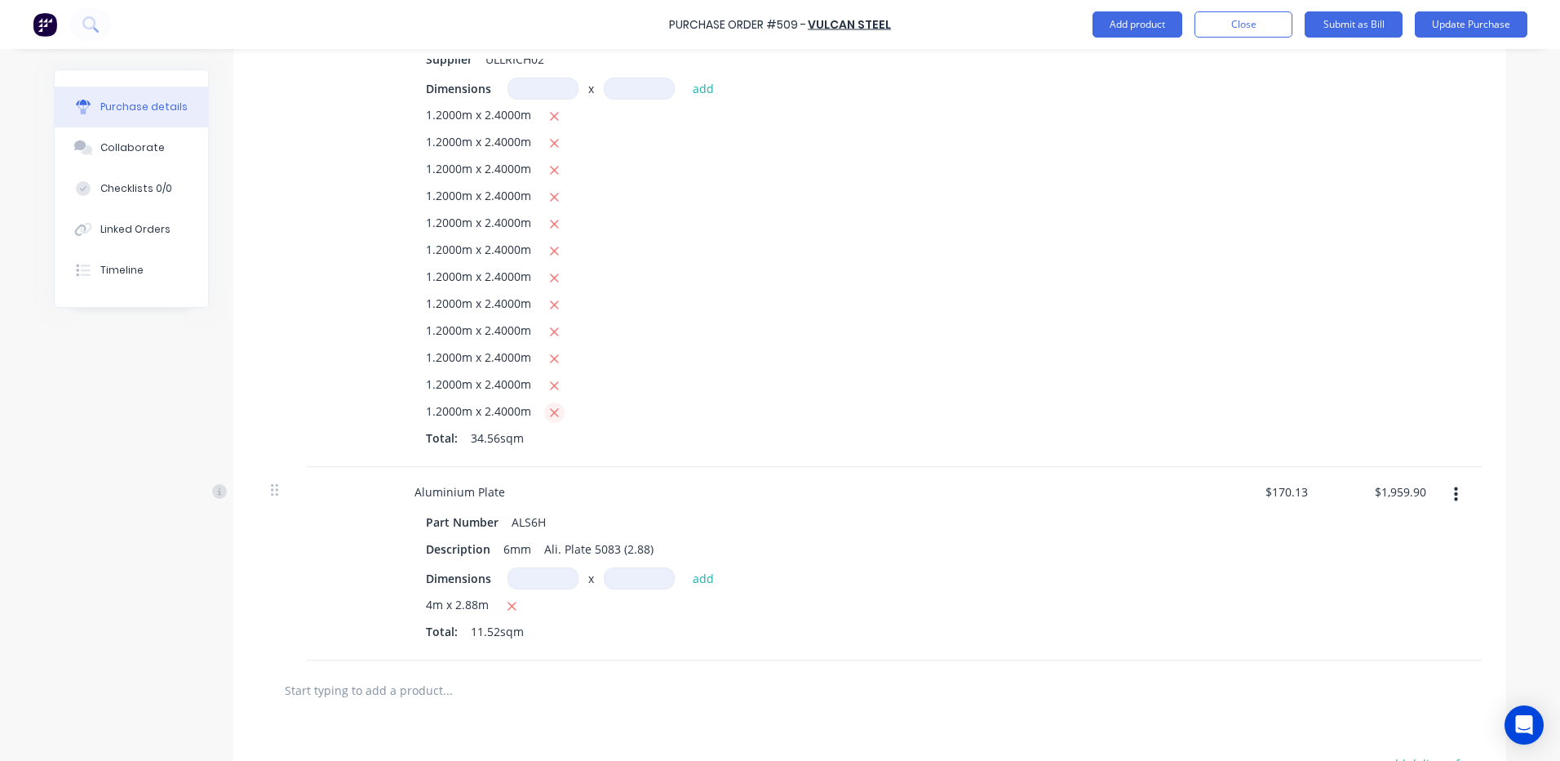
click at [549, 411] on icon "button" at bounding box center [554, 413] width 11 height 15
type textarea "x"
type input "$5,389.72"
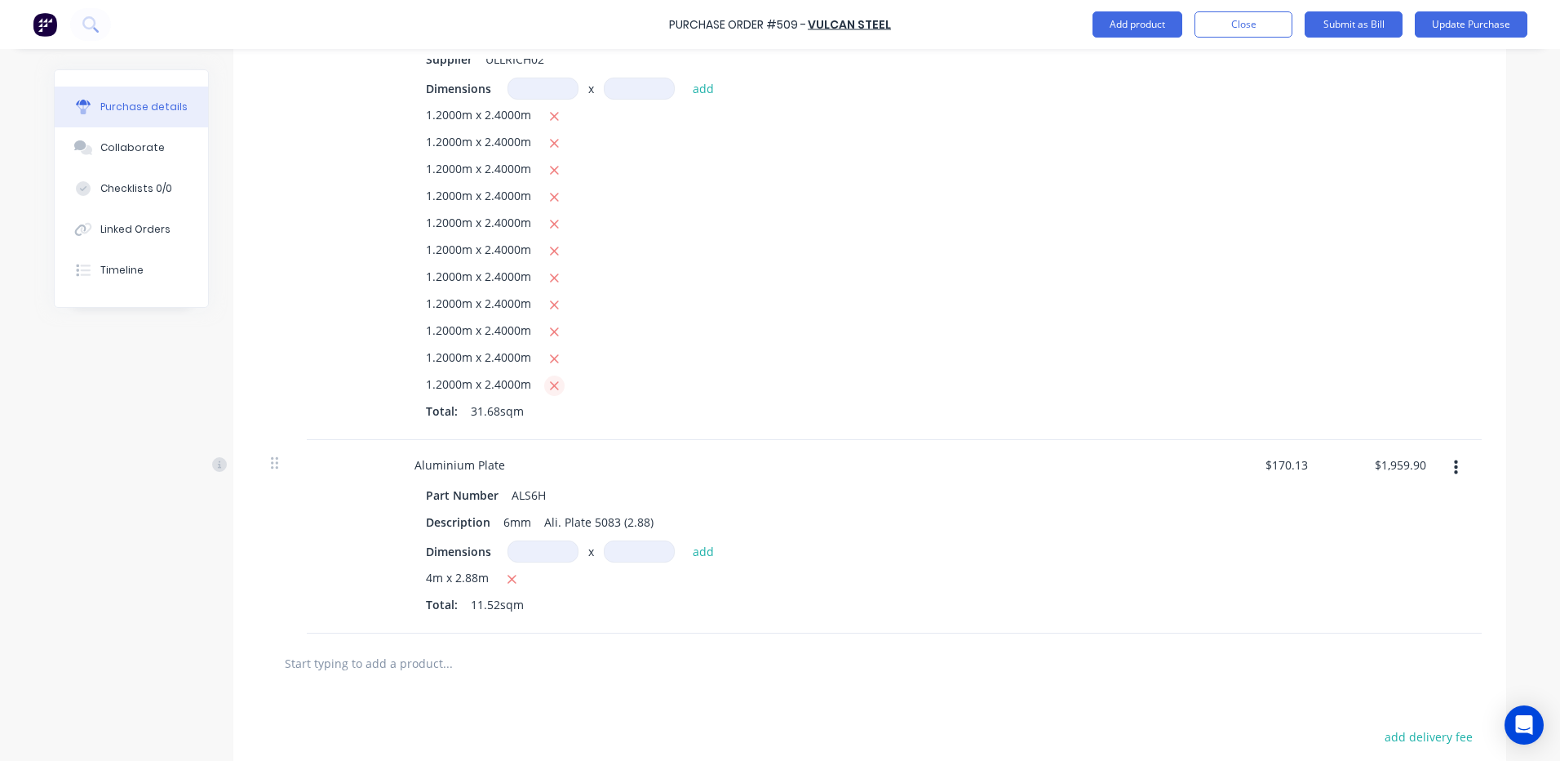
click at [549, 383] on icon "button" at bounding box center [554, 386] width 11 height 15
type textarea "x"
type input "$4,899.74"
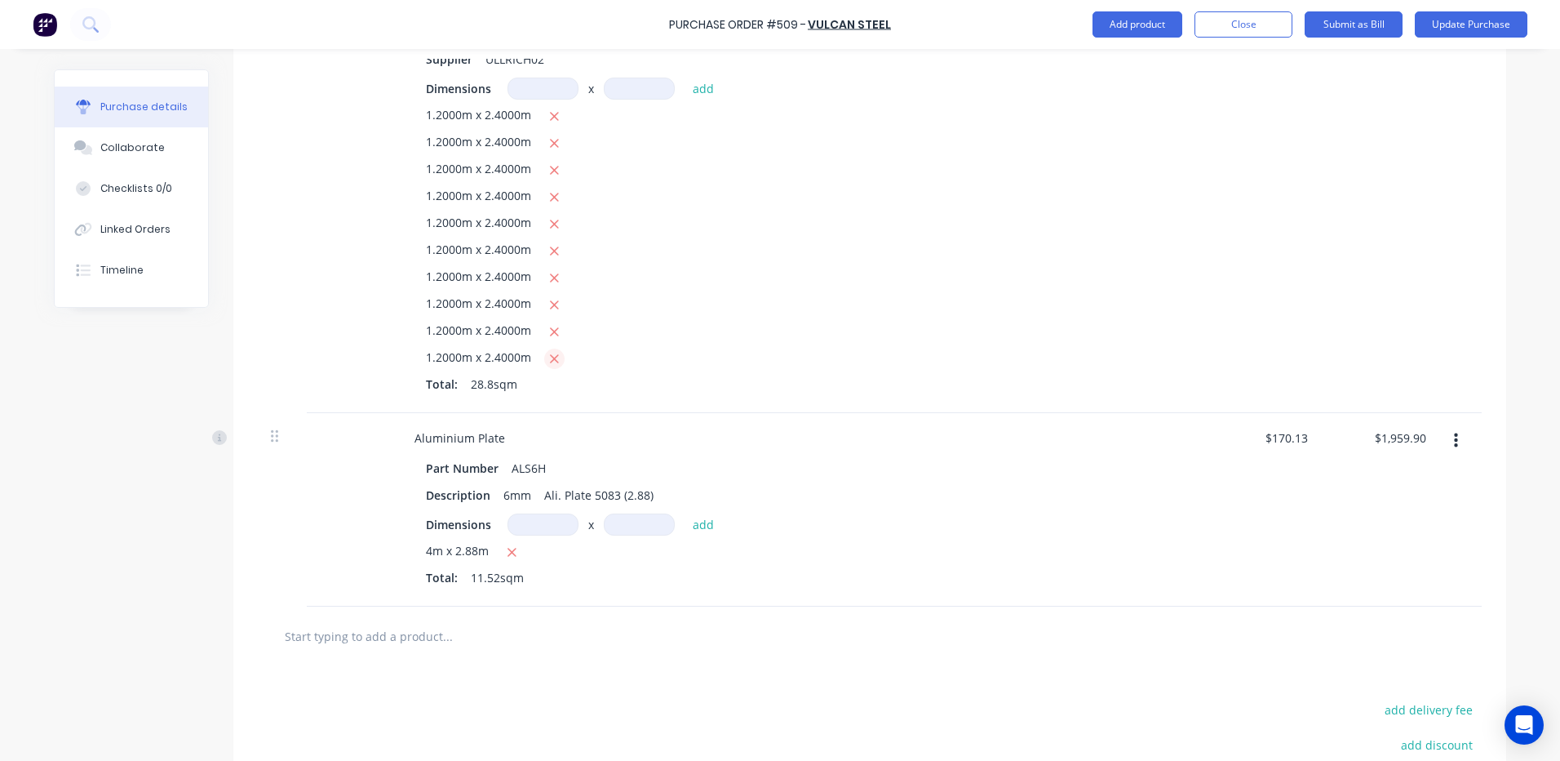
click at [549, 352] on icon "button" at bounding box center [554, 359] width 11 height 15
type textarea "x"
type input "$4,409.77"
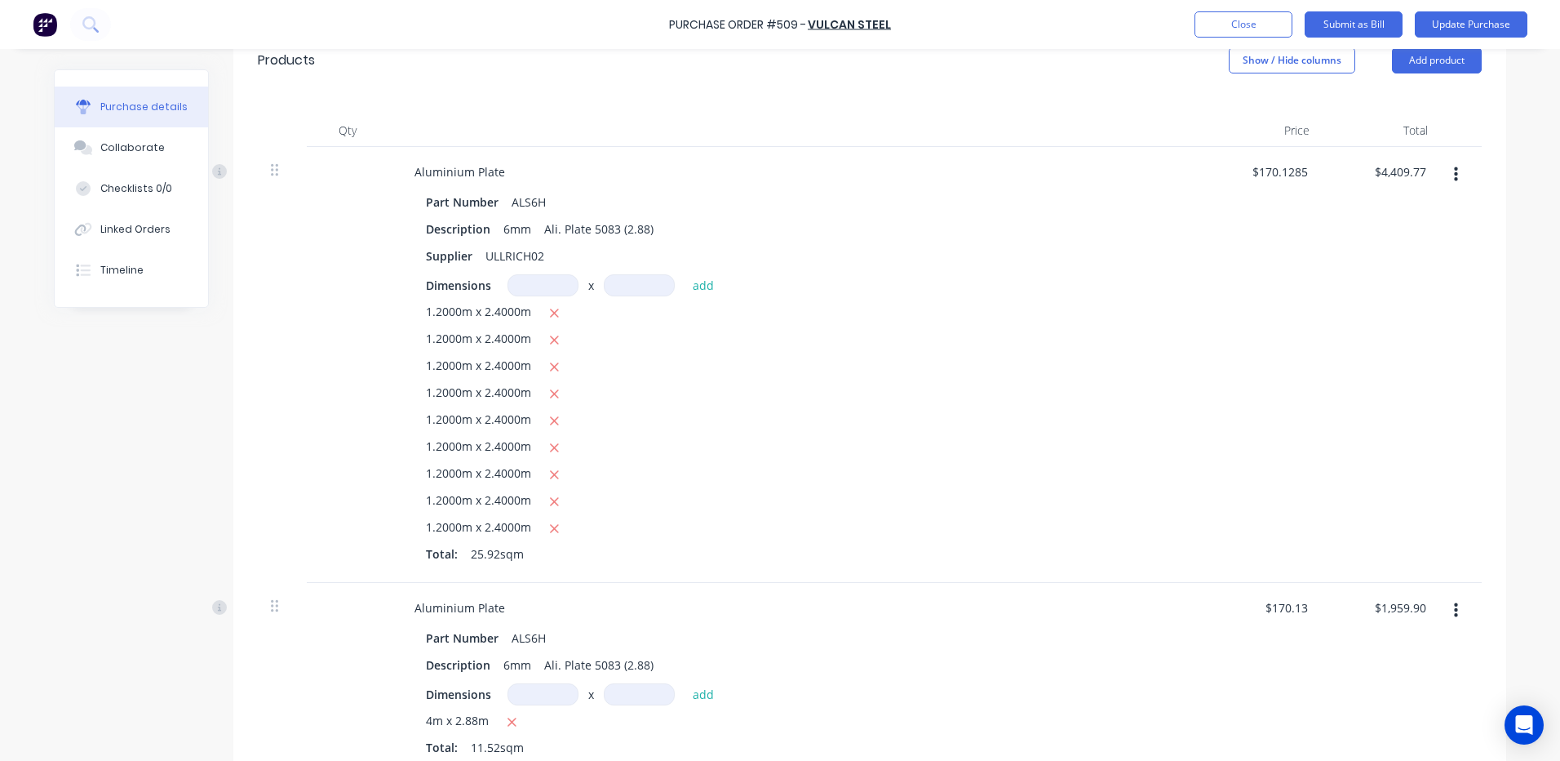
scroll to position [326, 0]
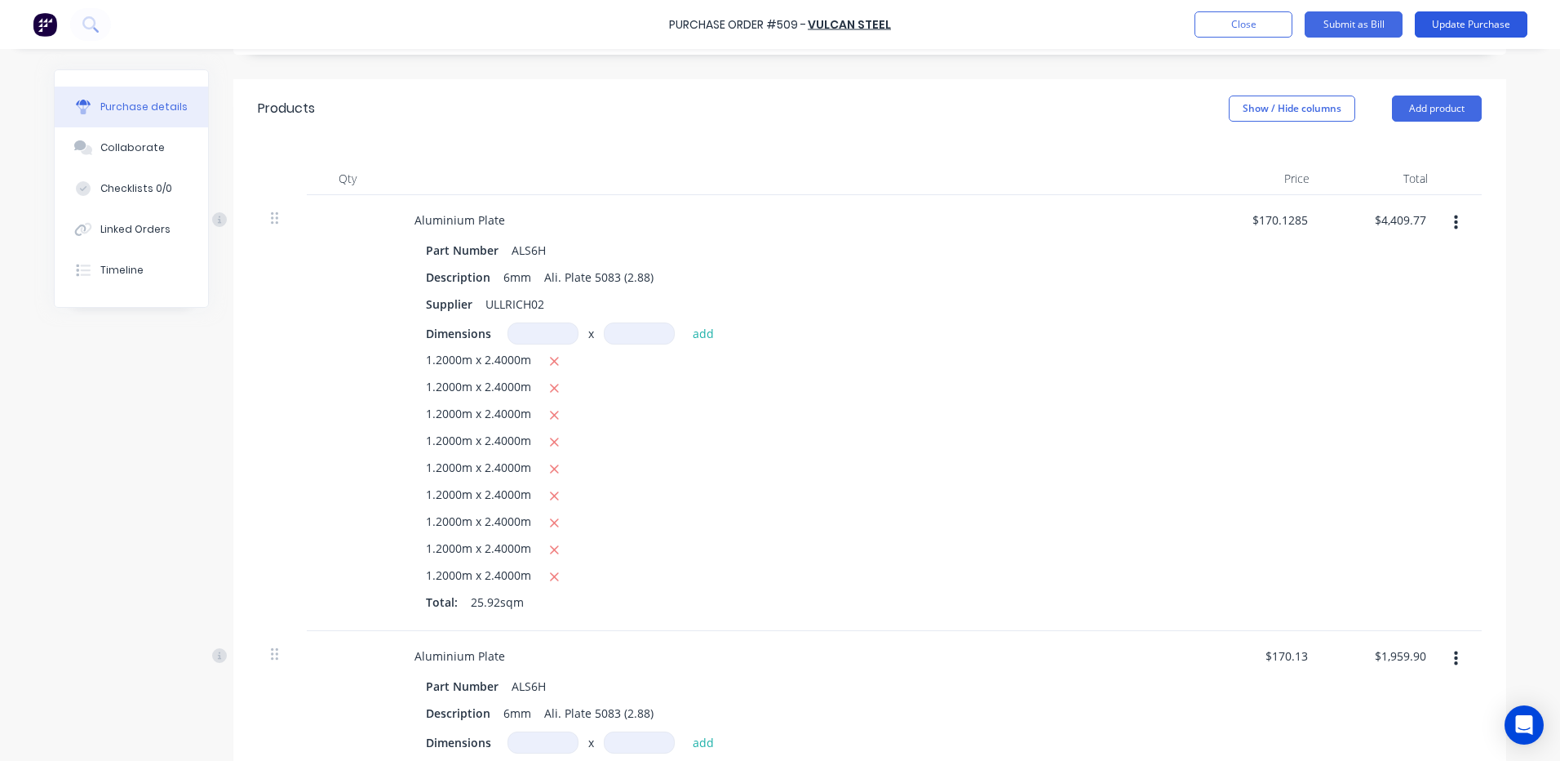
click at [1467, 18] on button "Update Purchase" at bounding box center [1471, 24] width 113 height 26
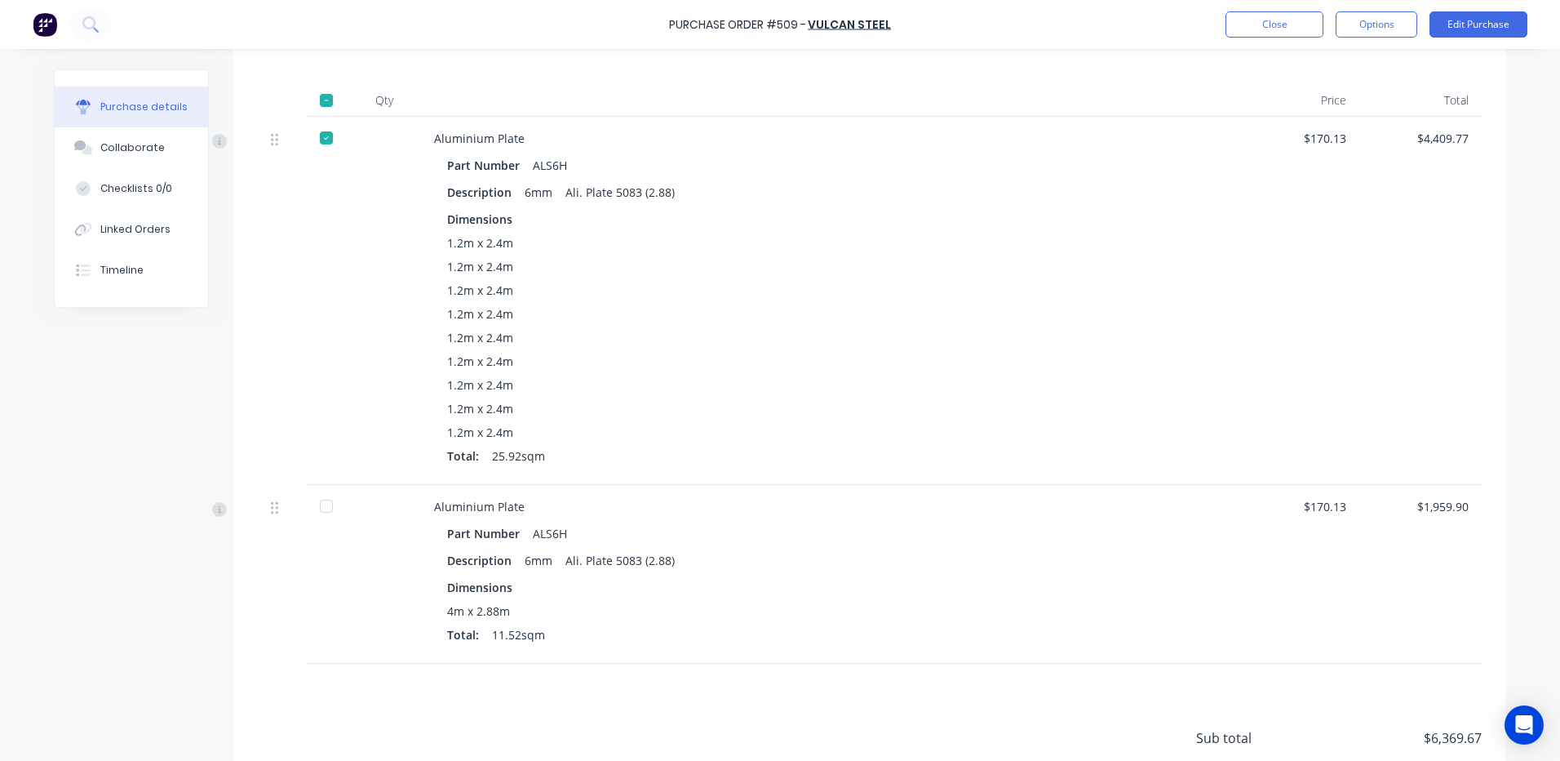
scroll to position [408, 0]
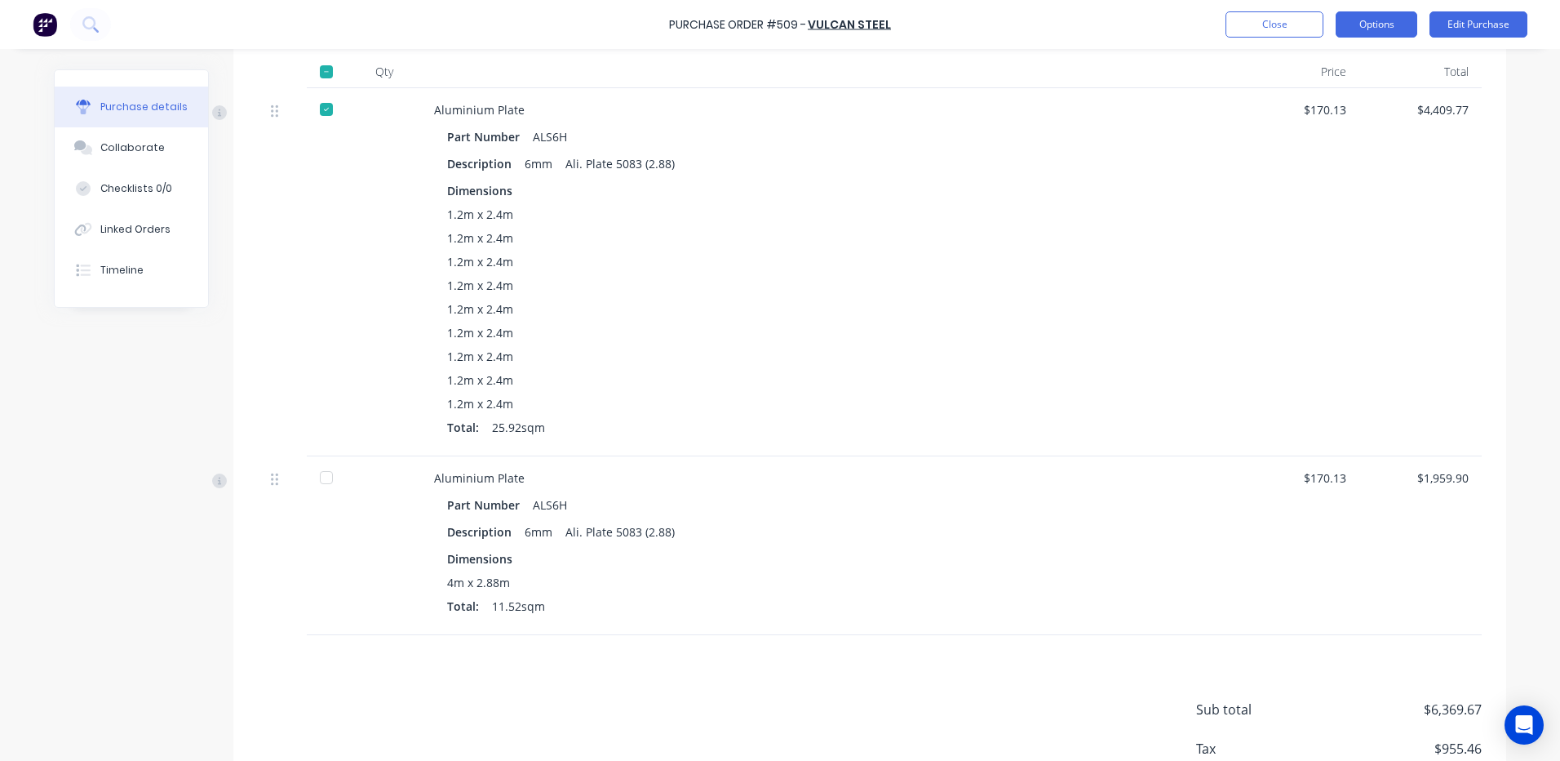
click at [1380, 22] on button "Options" at bounding box center [1377, 24] width 82 height 26
click at [1306, 126] on div "Split order" at bounding box center [1340, 132] width 126 height 24
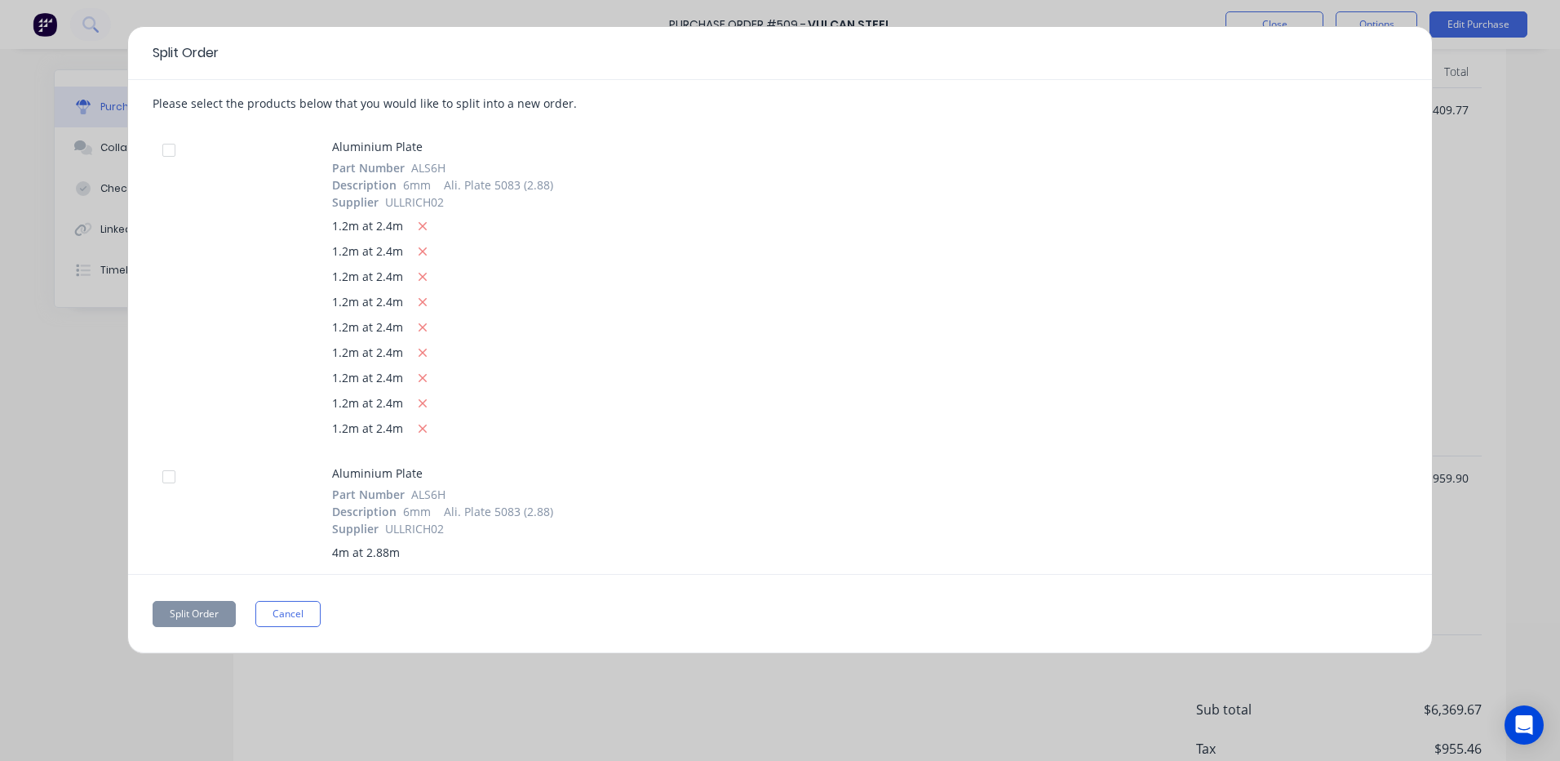
click at [165, 470] on div at bounding box center [169, 476] width 33 height 33
click at [171, 612] on button "Split Order" at bounding box center [194, 614] width 83 height 26
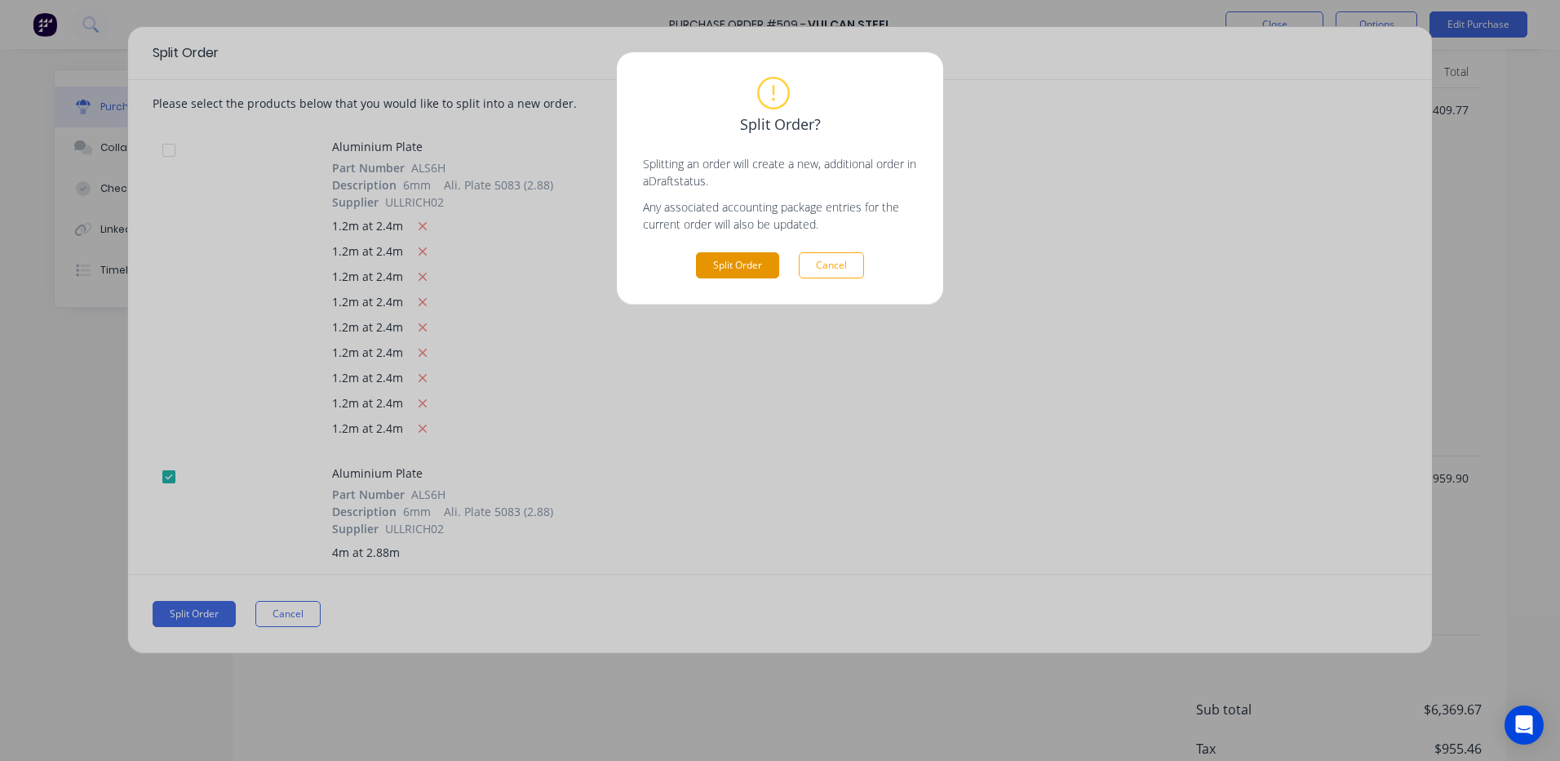
click at [738, 258] on button "Split Order" at bounding box center [737, 265] width 83 height 26
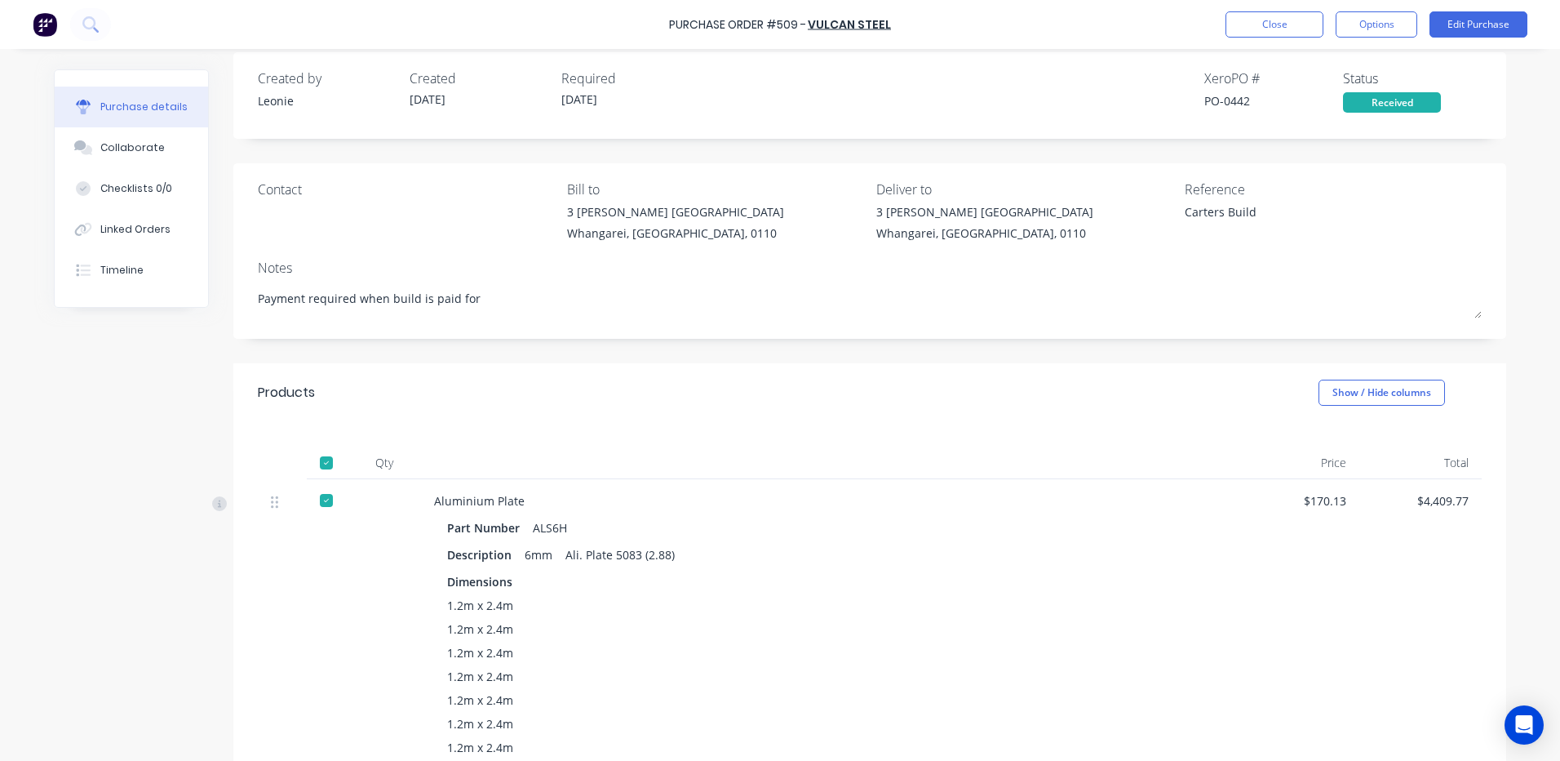
scroll to position [10, 0]
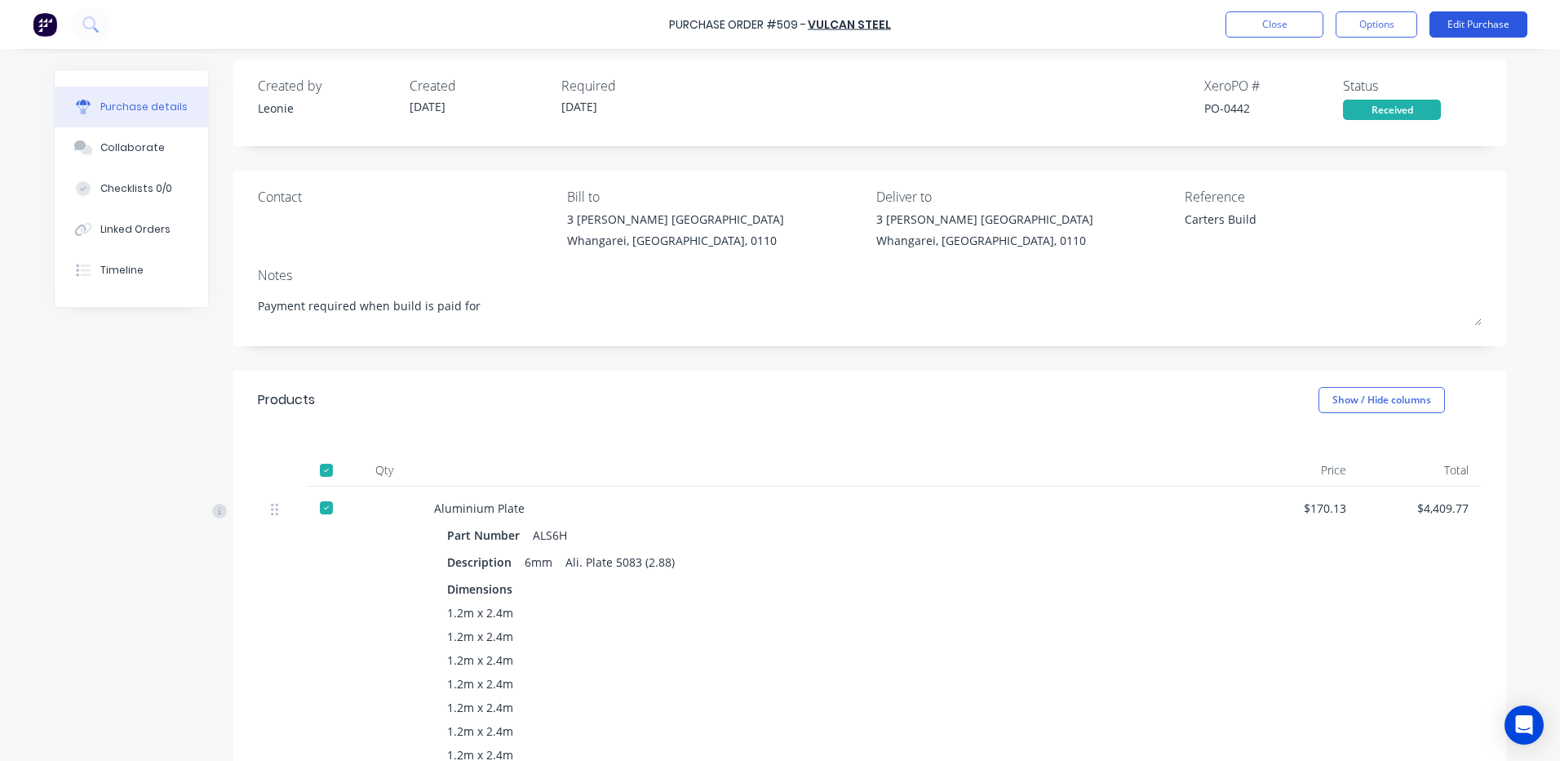
click at [1478, 21] on button "Edit Purchase" at bounding box center [1479, 24] width 98 height 26
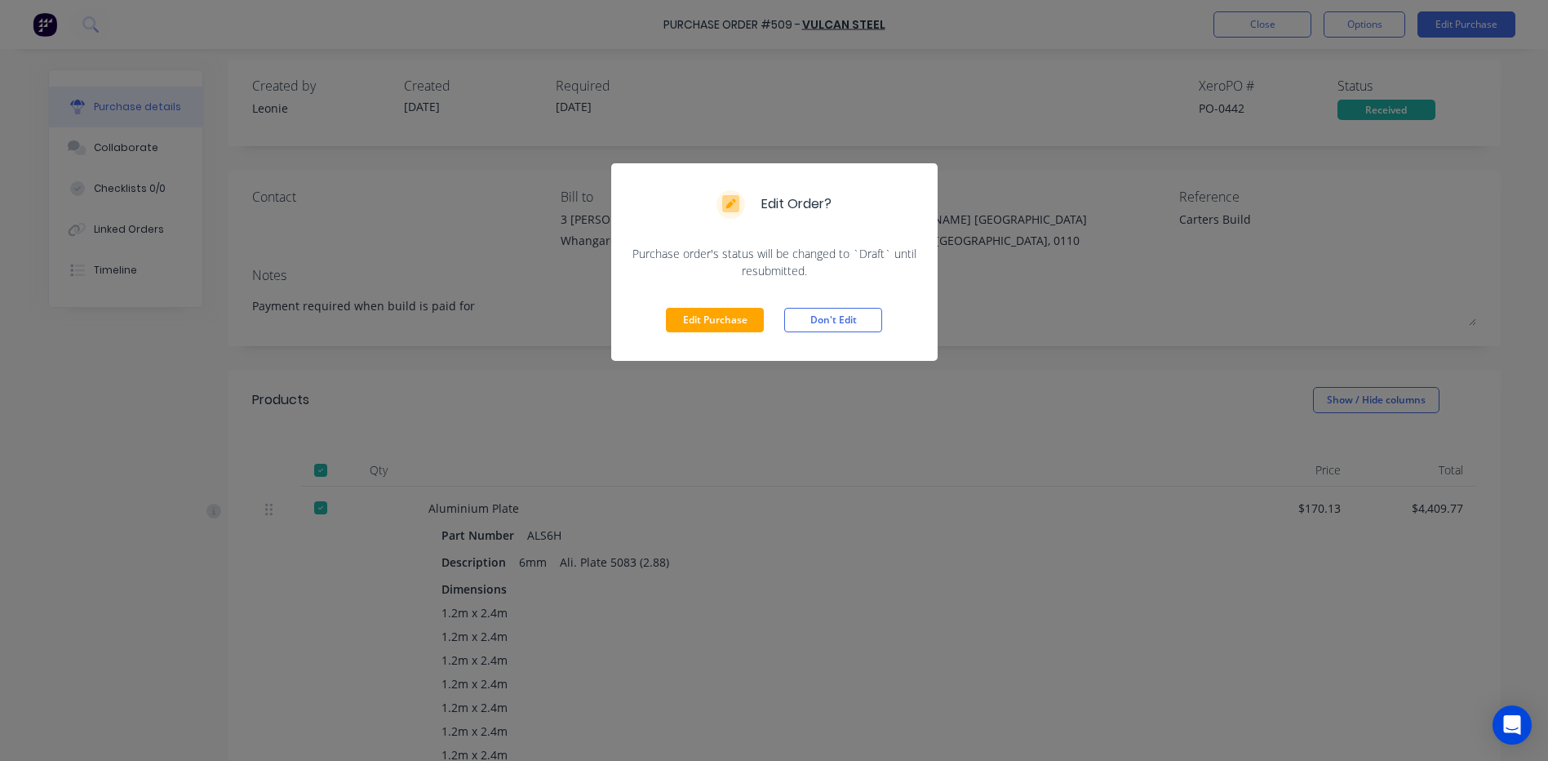
click at [716, 317] on button "Edit Purchase" at bounding box center [715, 320] width 98 height 24
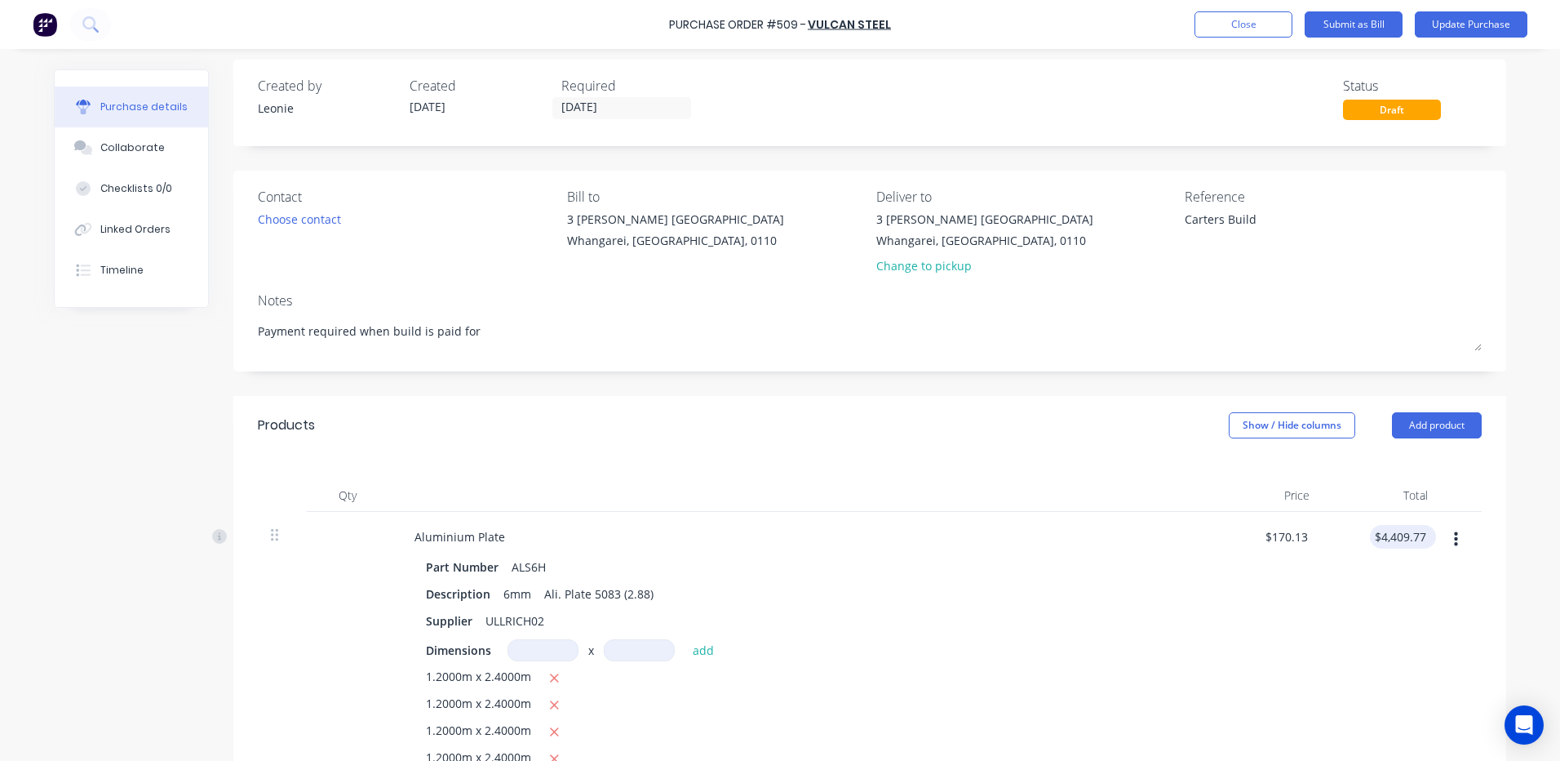
type textarea "x"
click at [1421, 533] on input "4409.77" at bounding box center [1400, 537] width 60 height 24
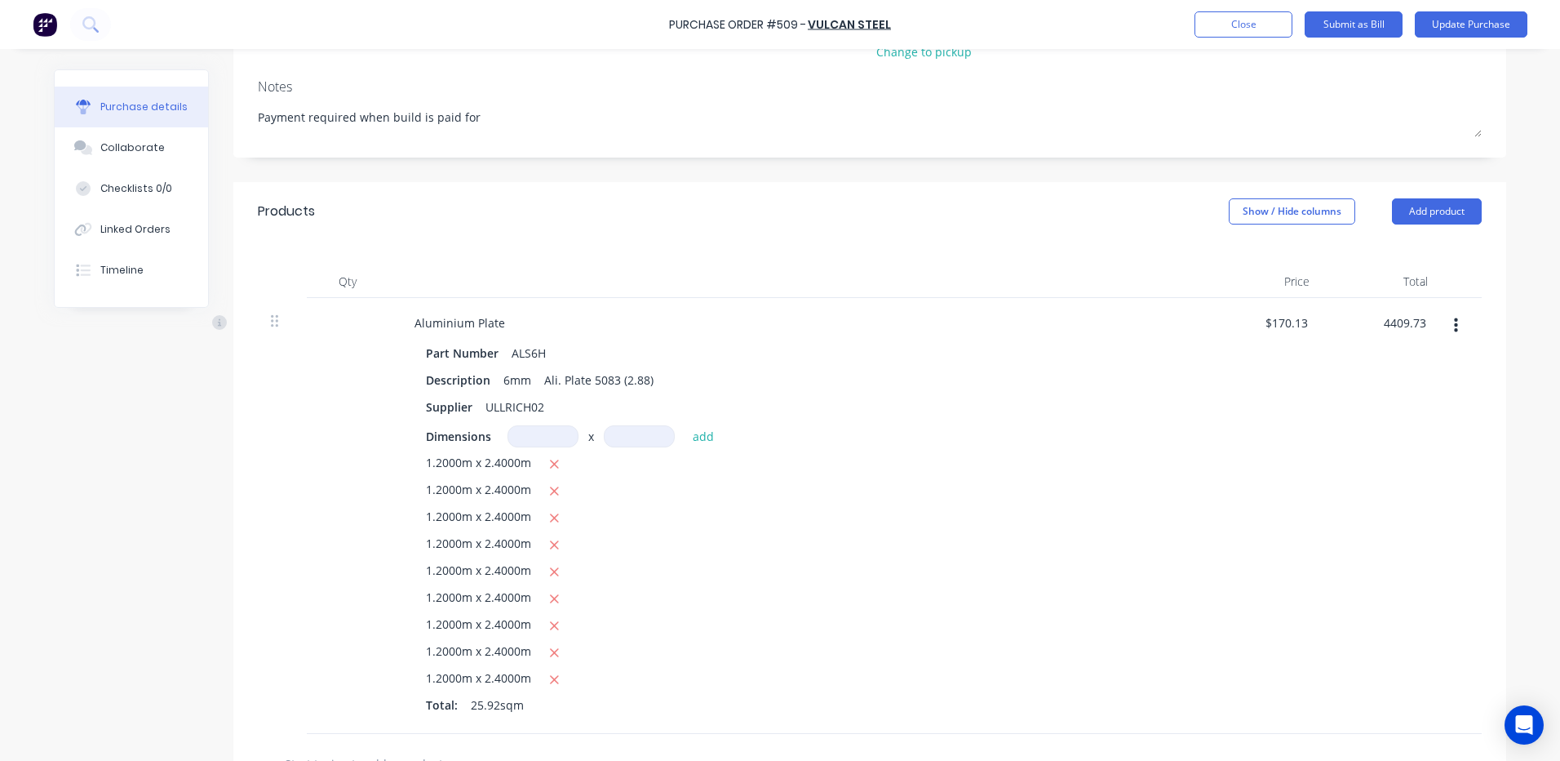
scroll to position [255, 0]
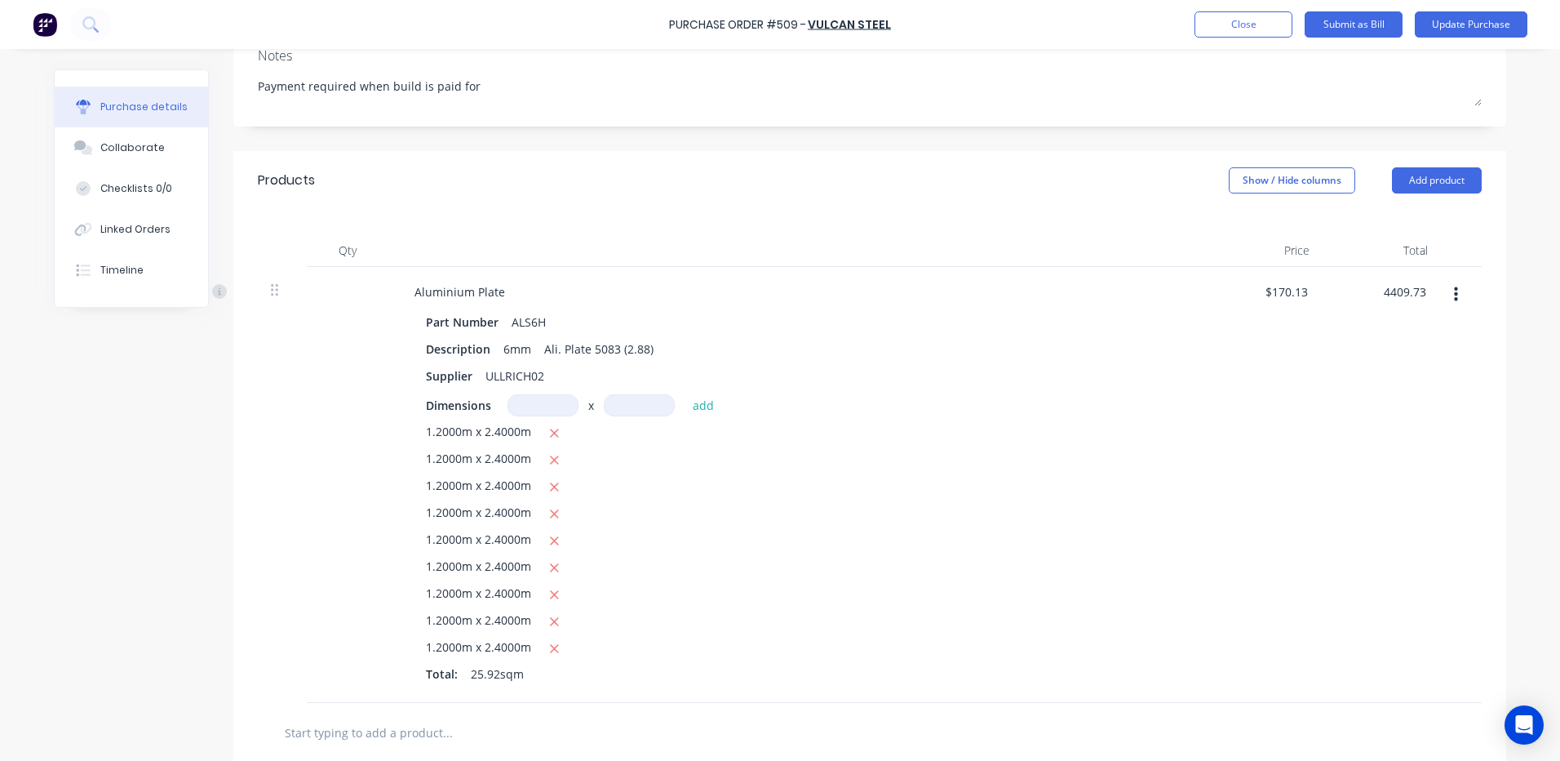
type input "4409.73"
type textarea "x"
type input "$170.1285"
type input "4409.73"
click at [126, 225] on div "Linked Orders" at bounding box center [135, 229] width 70 height 15
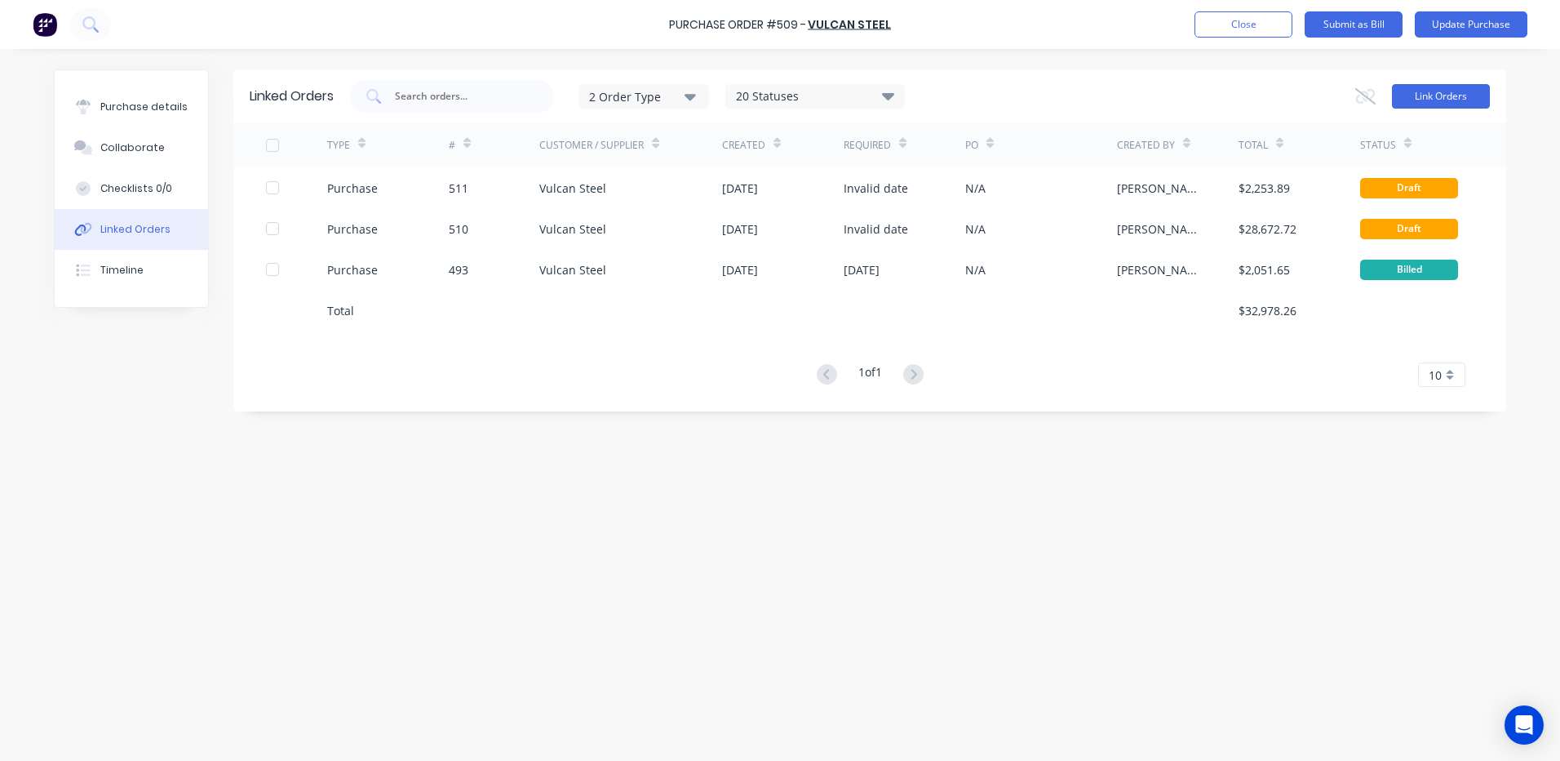
click at [1419, 91] on button "Link Orders" at bounding box center [1441, 96] width 98 height 24
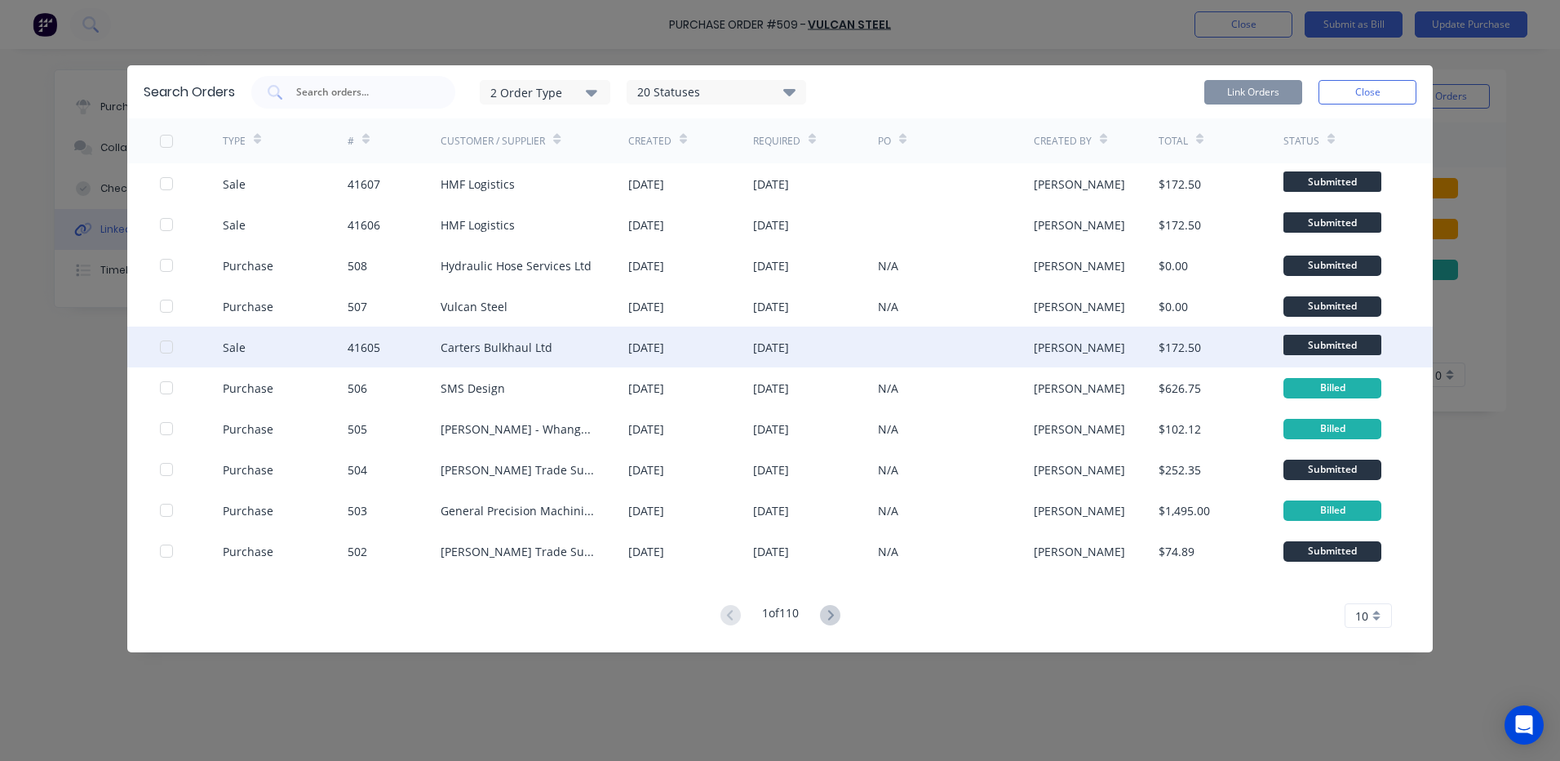
drag, startPoint x: 169, startPoint y: 344, endPoint x: 177, endPoint y: 350, distance: 10.4
click at [169, 345] on div at bounding box center [166, 346] width 33 height 33
click at [1249, 85] on button "Link Orders" at bounding box center [1253, 92] width 98 height 24
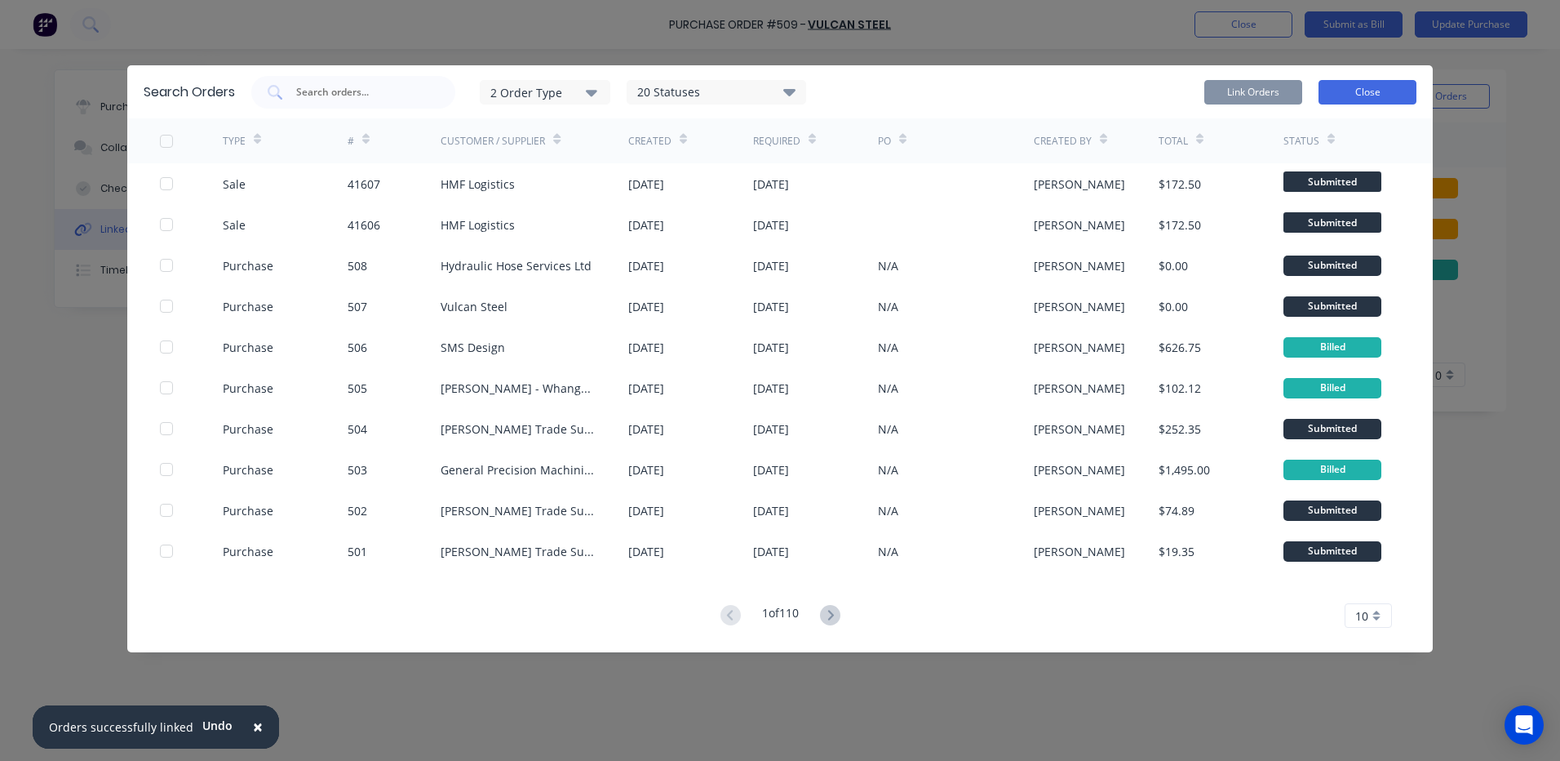
click at [1356, 91] on button "Close" at bounding box center [1368, 92] width 98 height 24
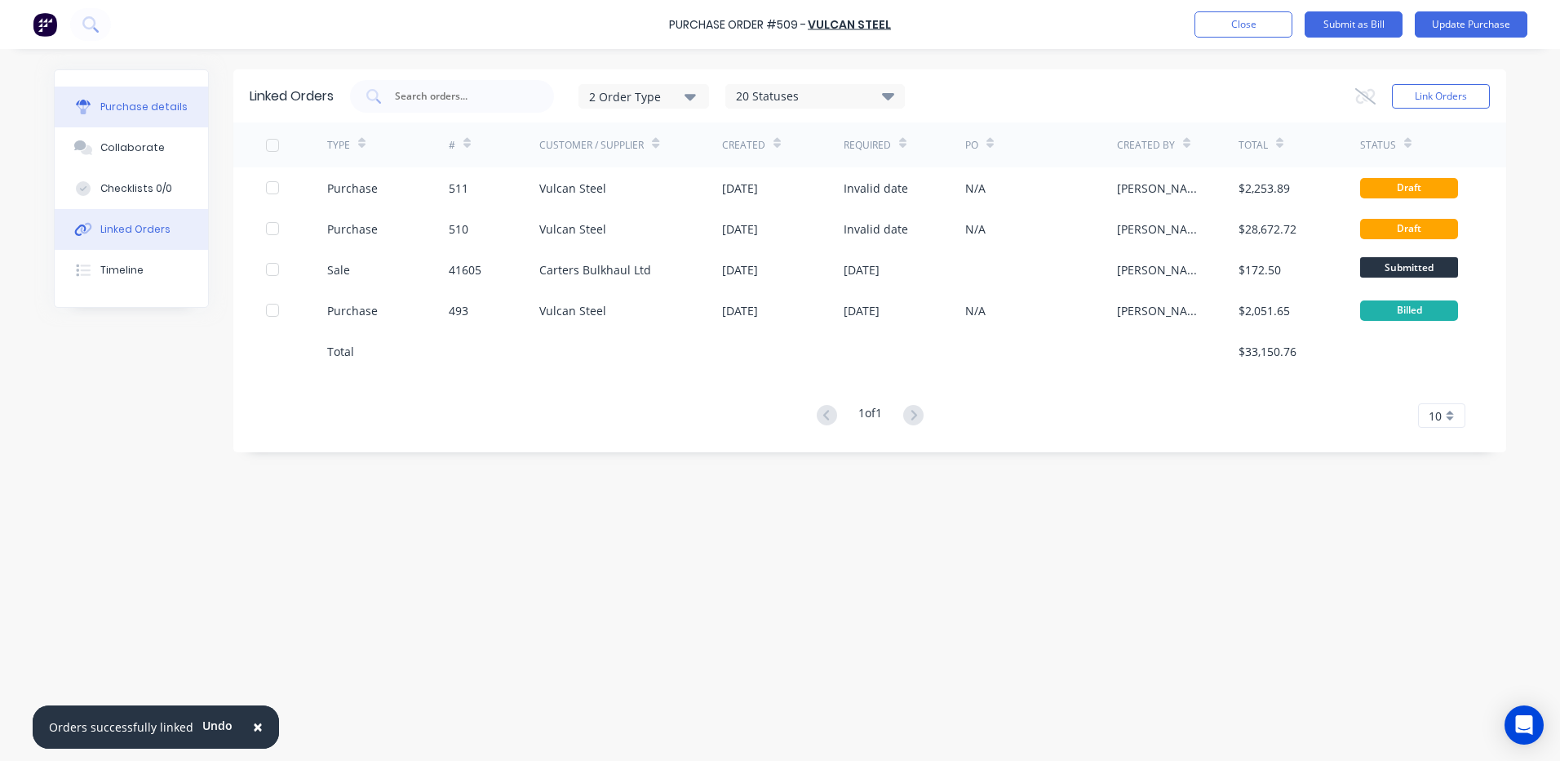
click at [111, 104] on div "Purchase details" at bounding box center [143, 107] width 87 height 15
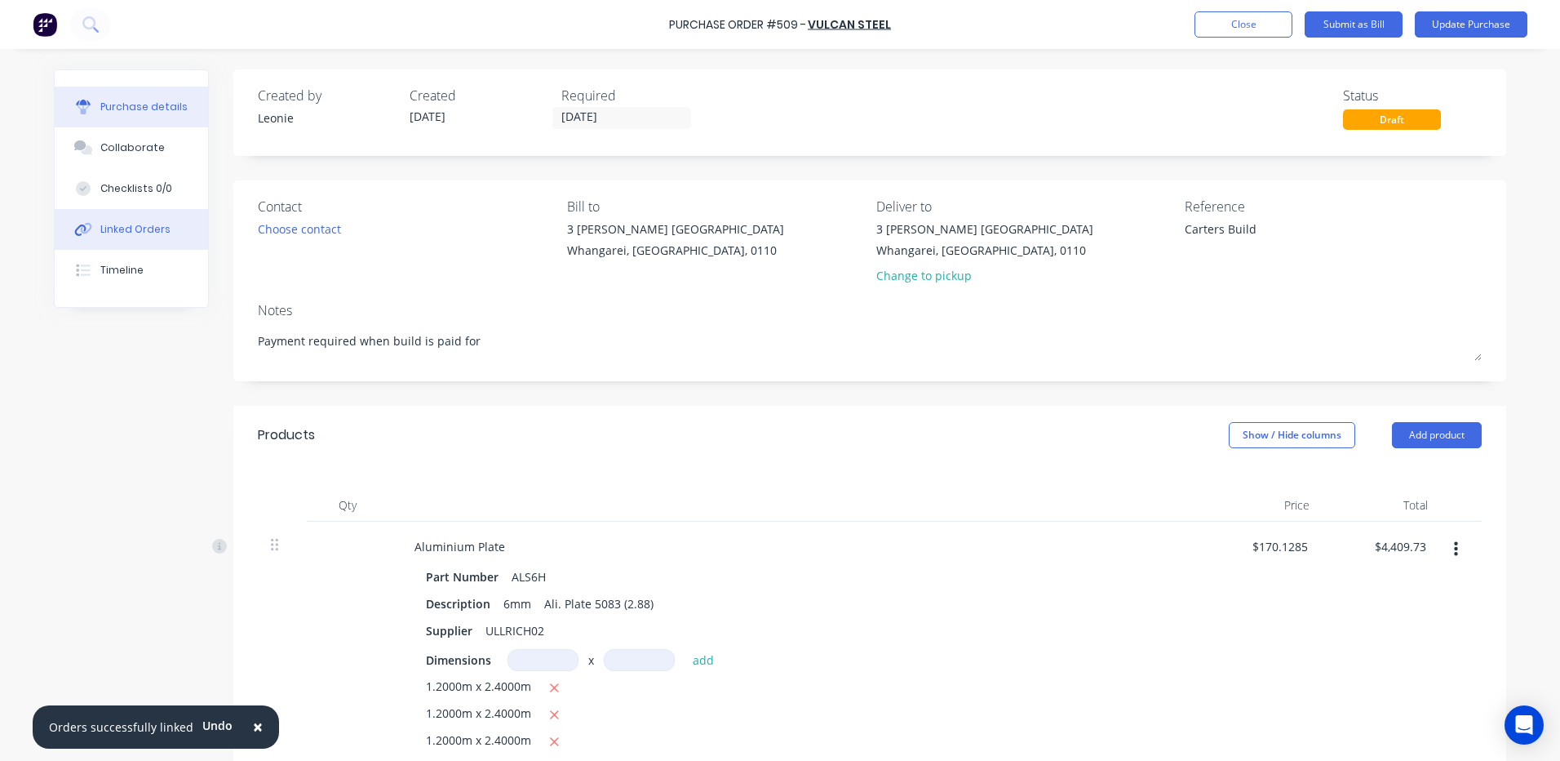
click at [115, 226] on div "Linked Orders" at bounding box center [135, 229] width 70 height 15
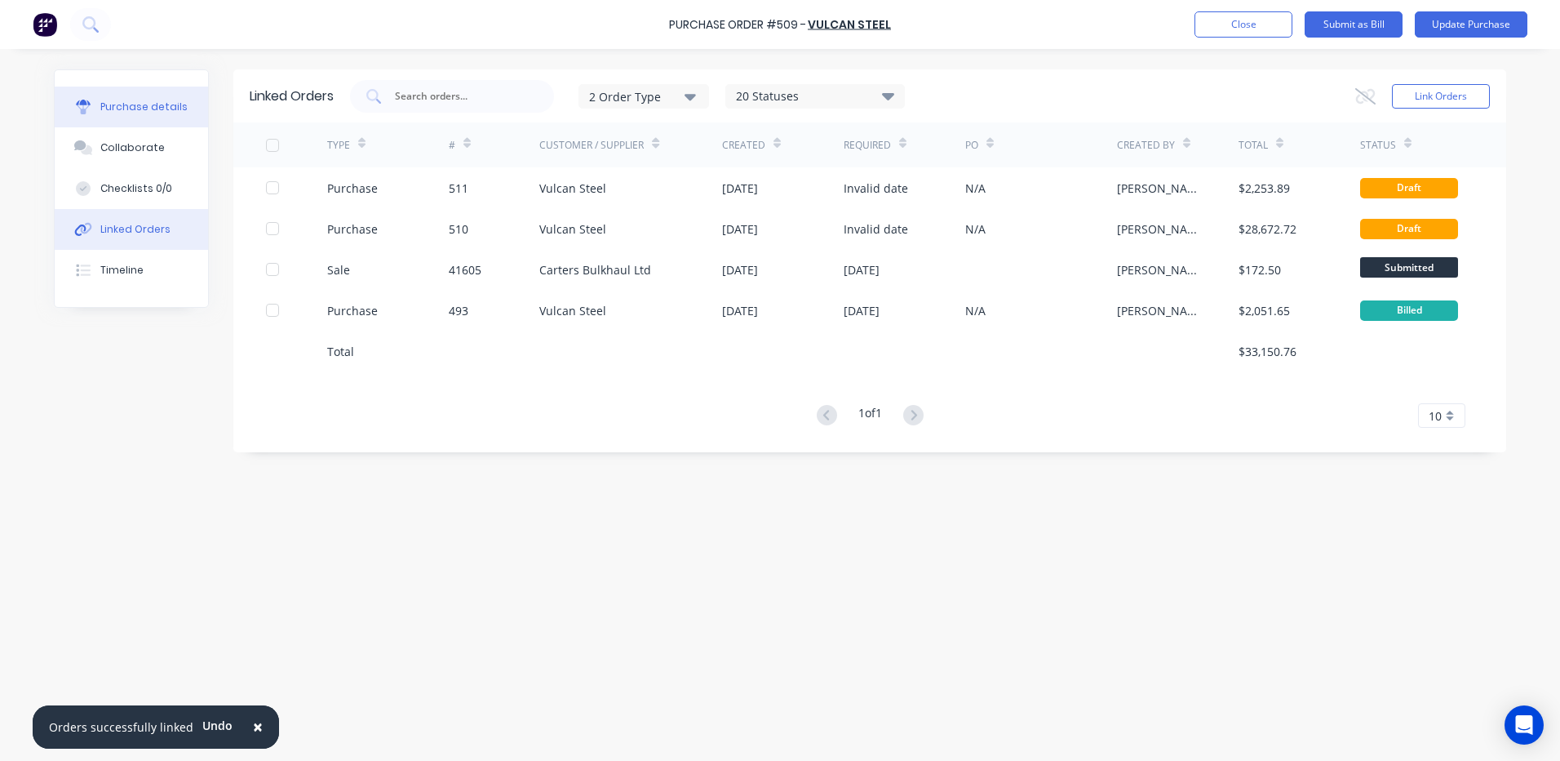
click at [142, 103] on div "Purchase details" at bounding box center [143, 107] width 87 height 15
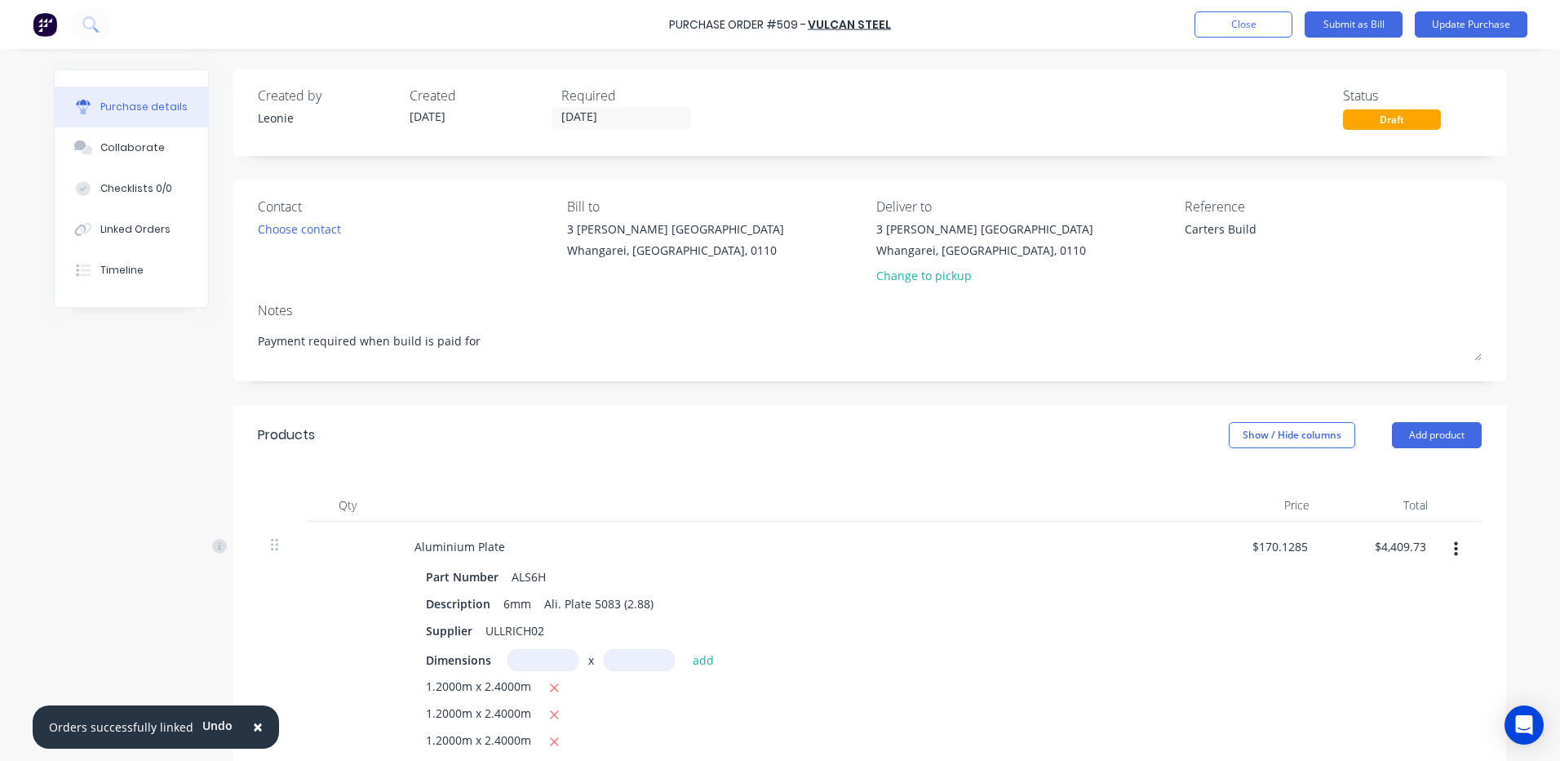
type textarea "x"
click at [1248, 225] on textarea "Carters Build" at bounding box center [1287, 238] width 204 height 37
type textarea "Carters Build 3498887"
type textarea "x"
type textarea "Carters Build 3498887"
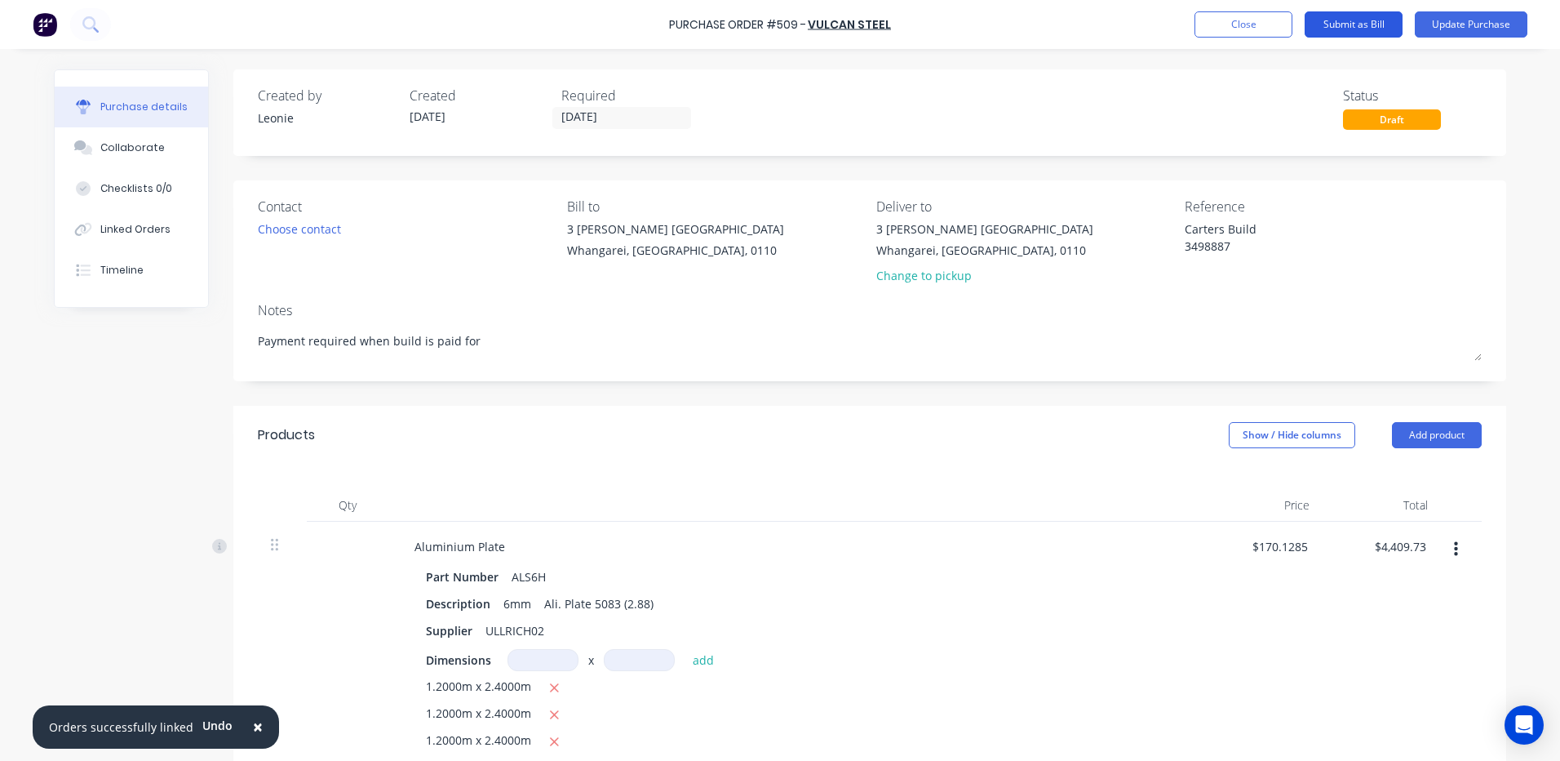
click at [1361, 22] on button "Submit as Bill" at bounding box center [1354, 24] width 98 height 26
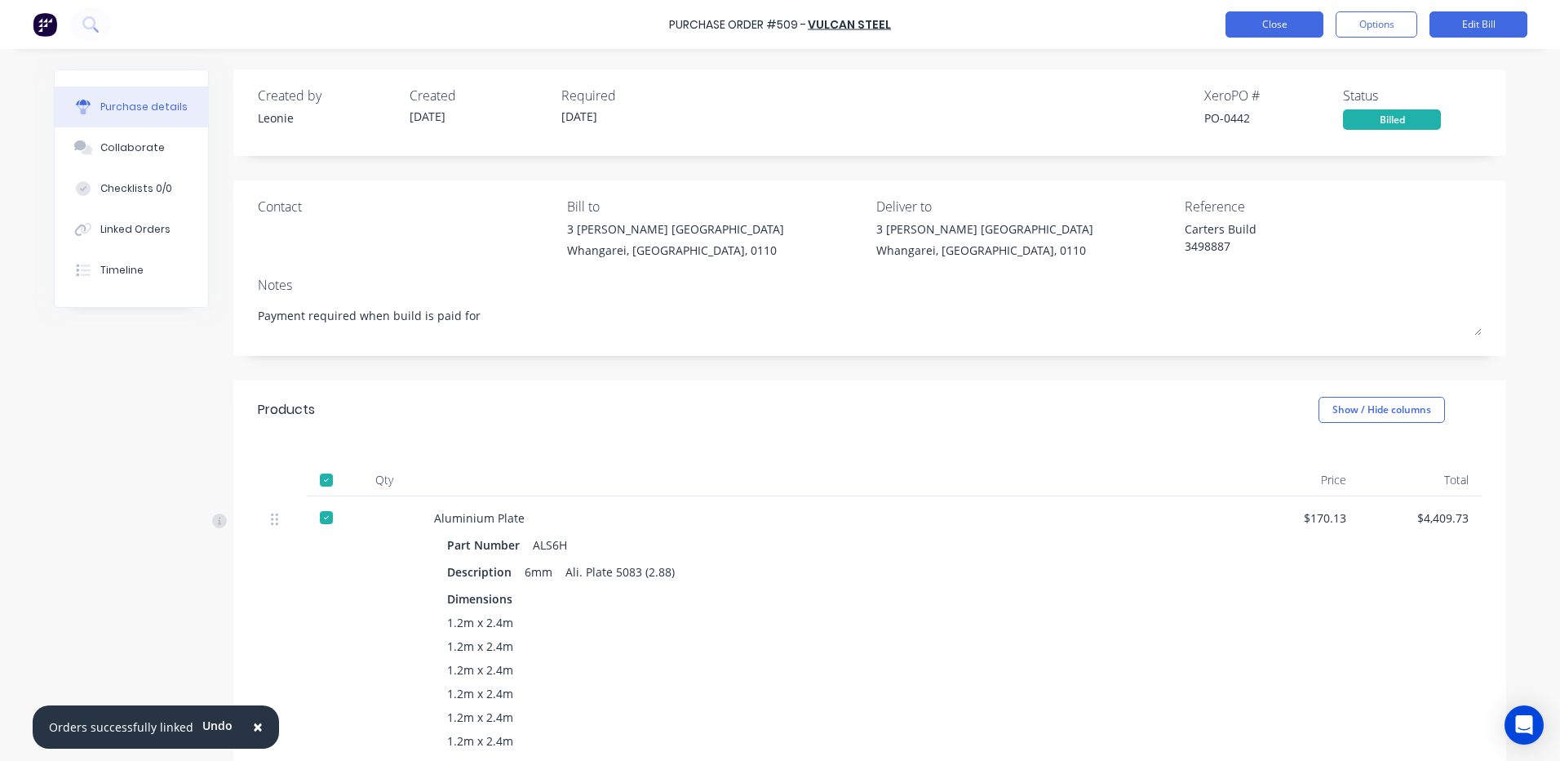
click at [1280, 20] on button "Close" at bounding box center [1275, 24] width 98 height 26
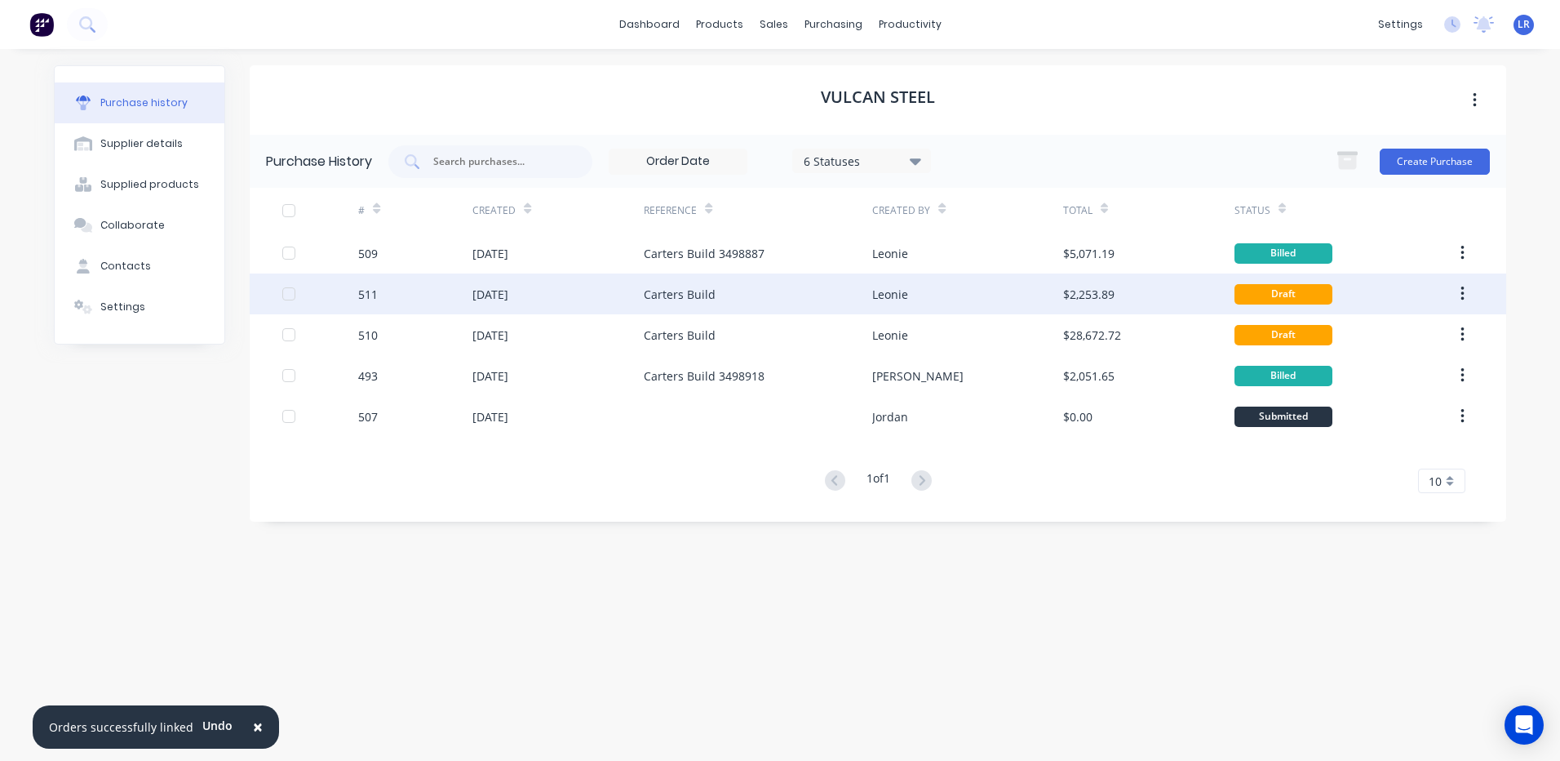
click at [671, 293] on div "Carters Build" at bounding box center [680, 294] width 72 height 17
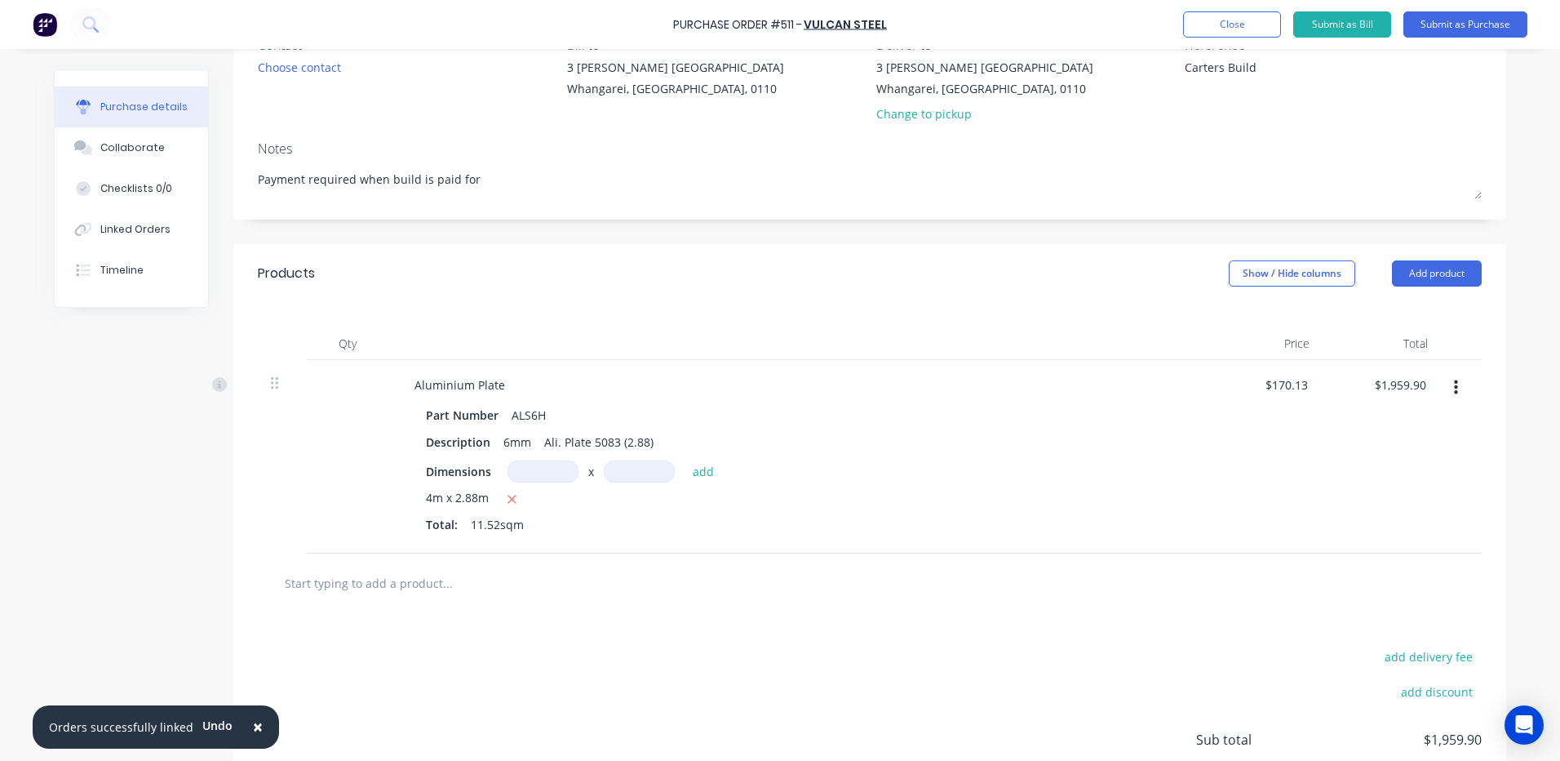
scroll to position [163, 0]
click at [150, 228] on div "Linked Orders" at bounding box center [135, 229] width 70 height 15
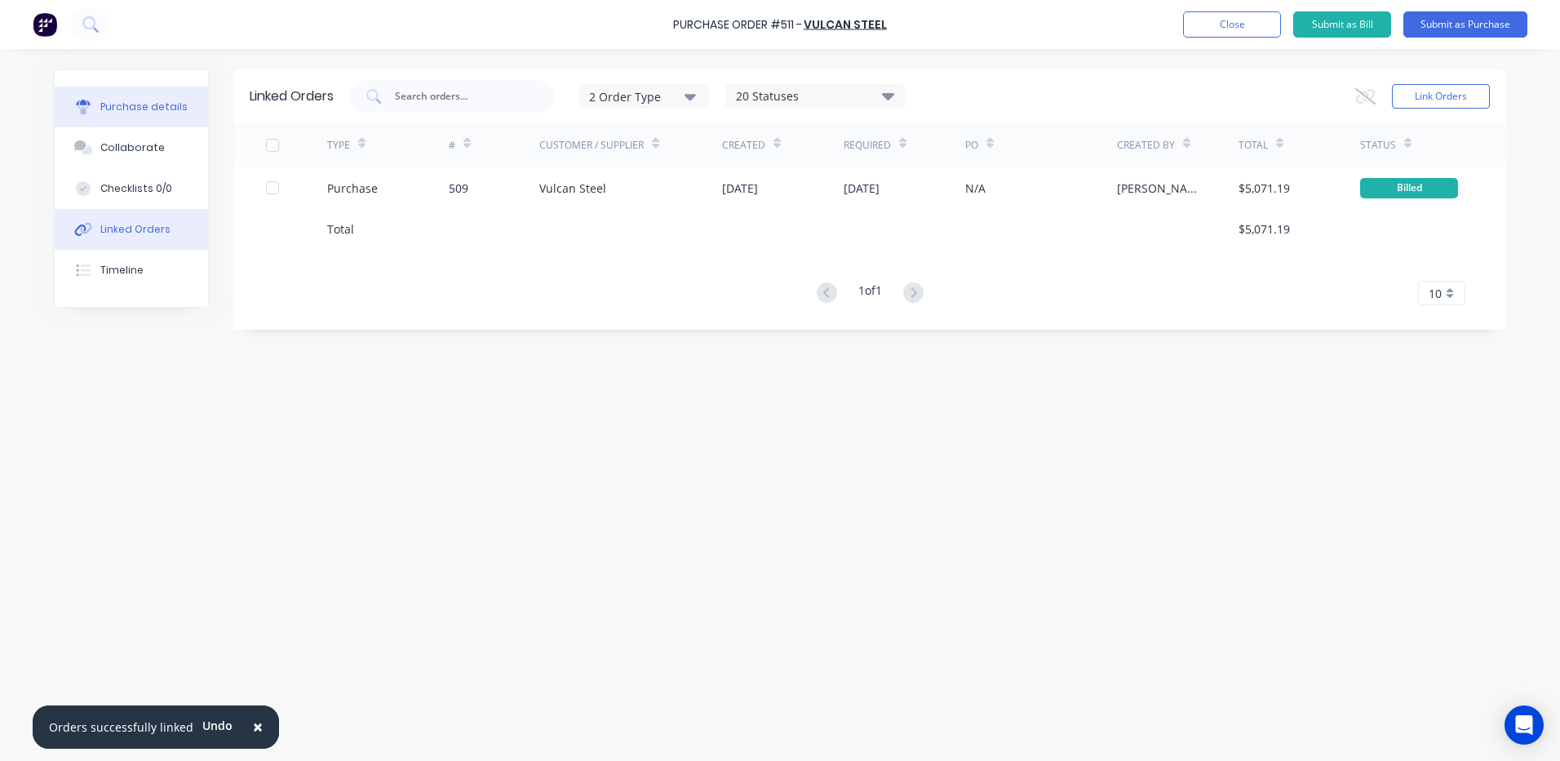
click at [153, 103] on div "Purchase details" at bounding box center [143, 107] width 87 height 15
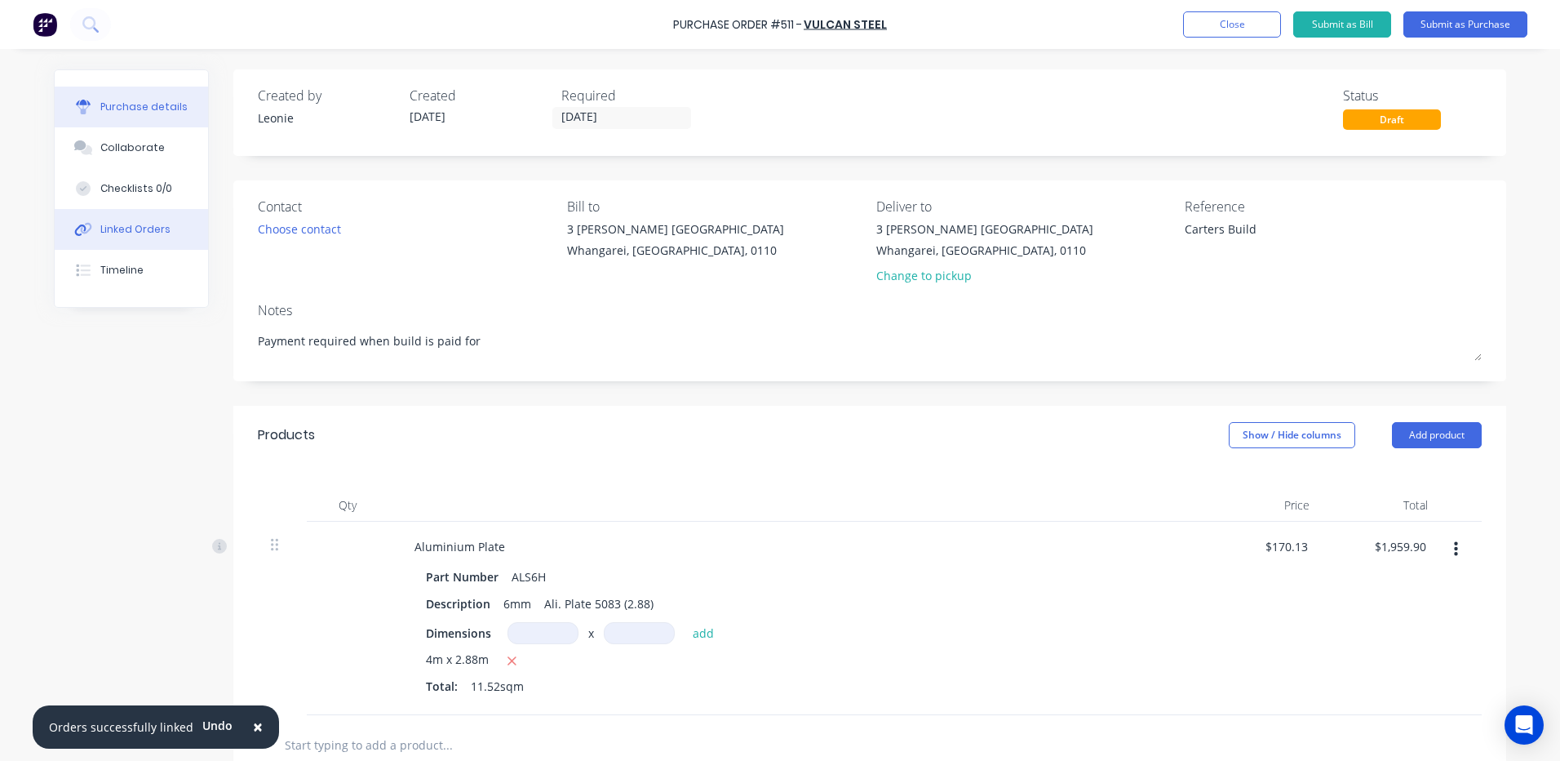
type textarea "x"
click at [143, 219] on button "Linked Orders" at bounding box center [131, 229] width 153 height 41
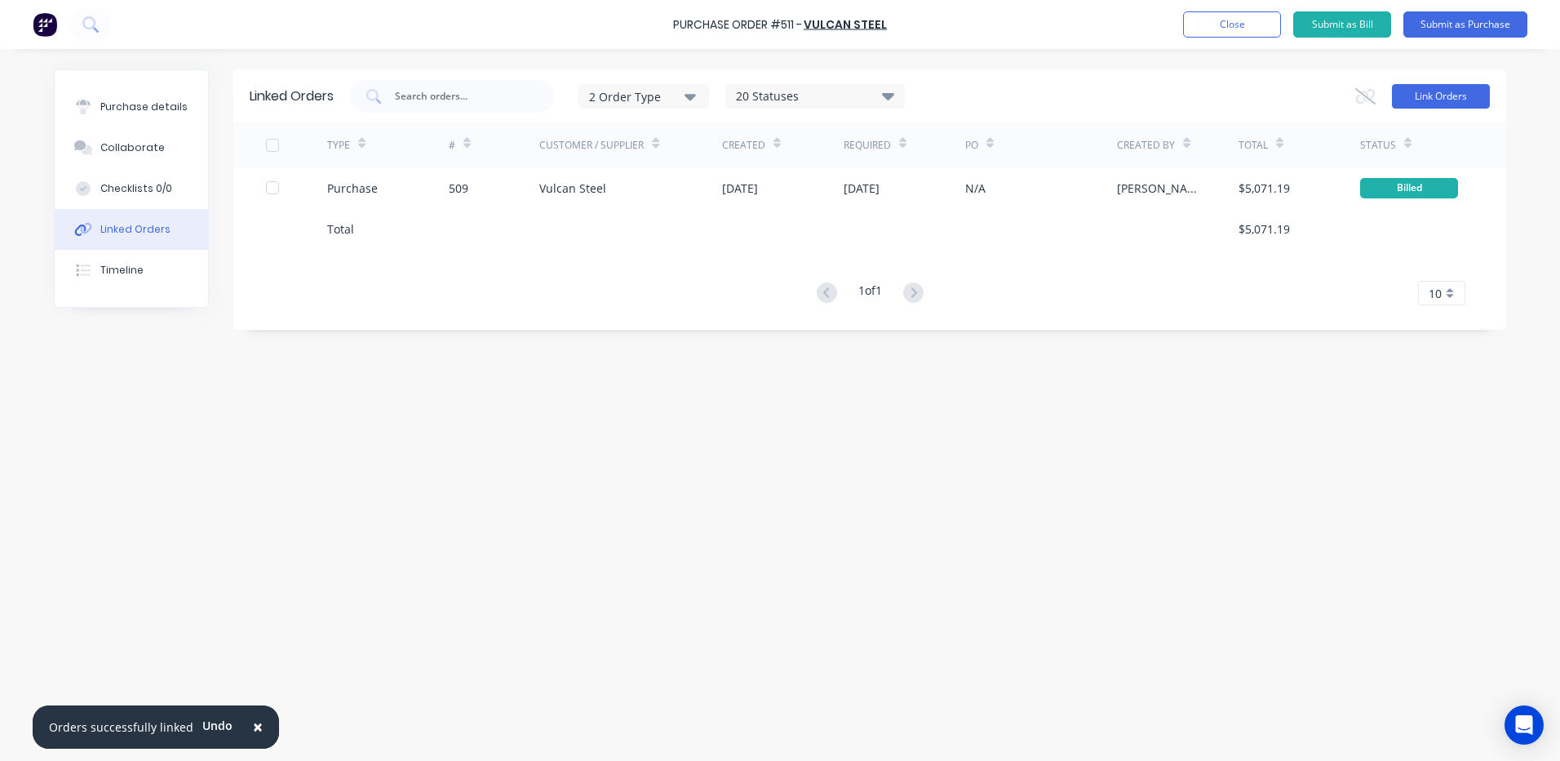
click at [1424, 86] on button "Link Orders" at bounding box center [1441, 96] width 98 height 24
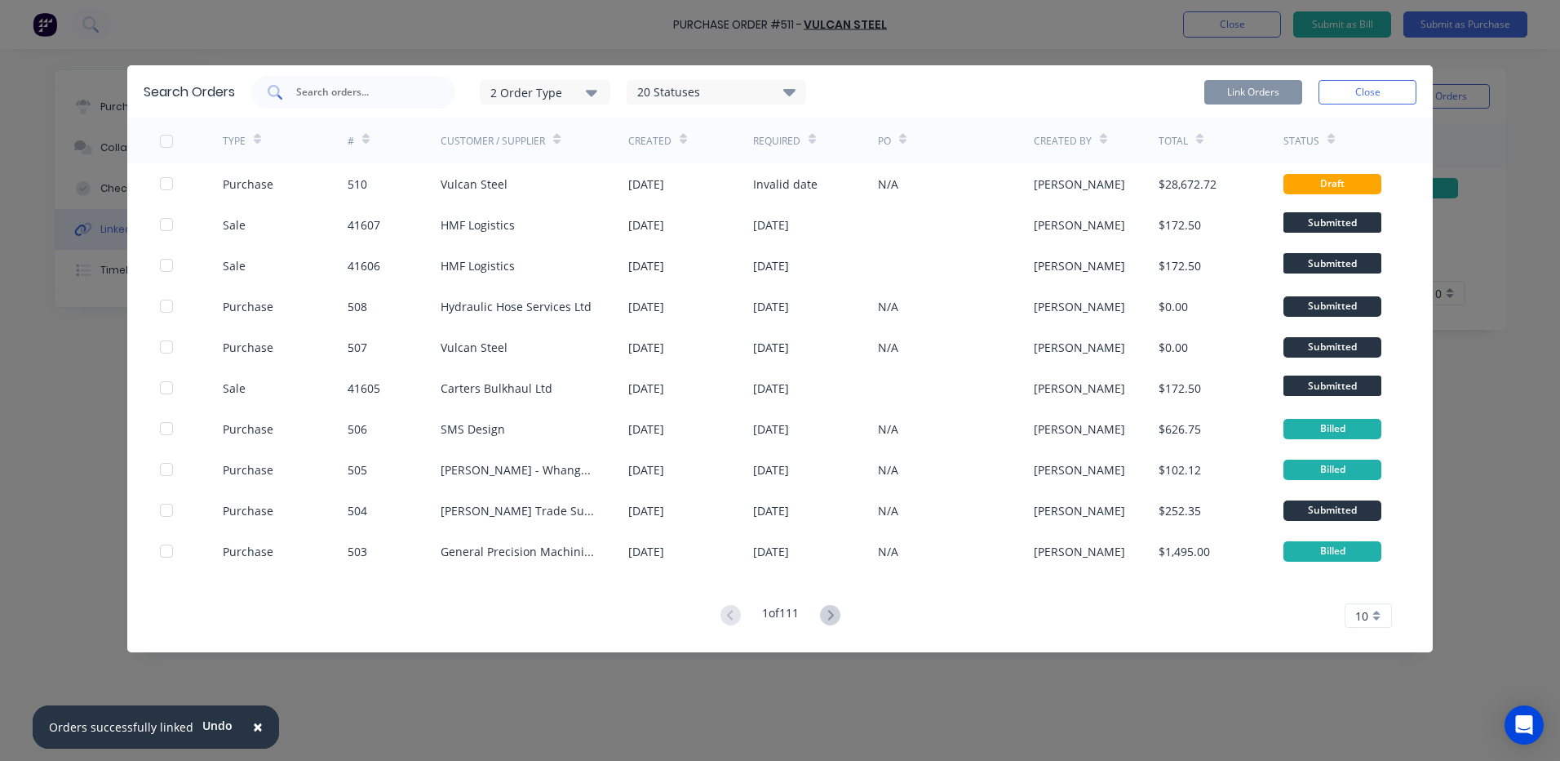
click at [324, 94] on input "text" at bounding box center [362, 92] width 135 height 16
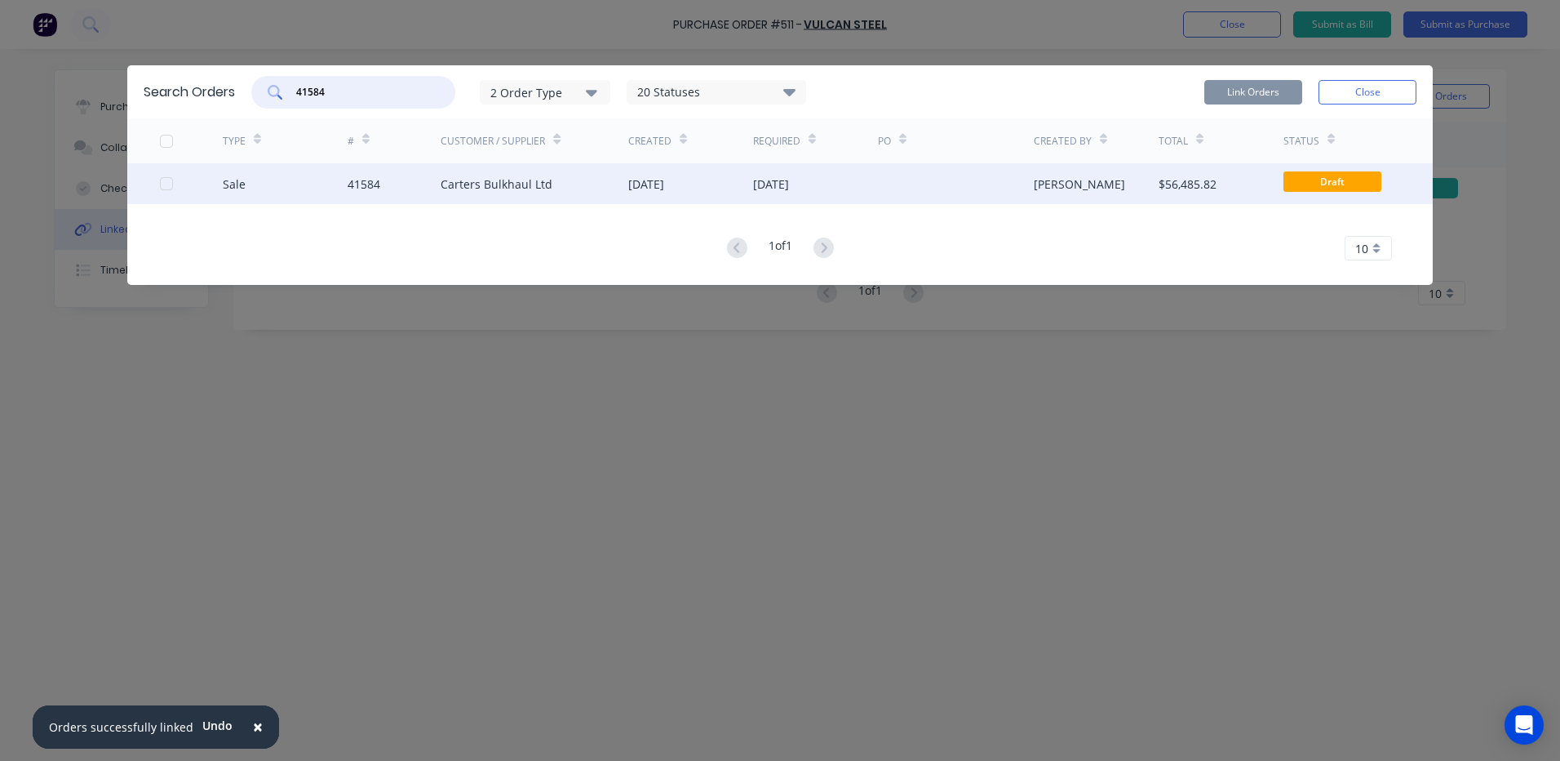
drag, startPoint x: 168, startPoint y: 181, endPoint x: 197, endPoint y: 194, distance: 31.4
click at [168, 182] on div at bounding box center [166, 183] width 33 height 33
type input "41584"
click at [1275, 92] on button "Link Orders" at bounding box center [1253, 92] width 98 height 24
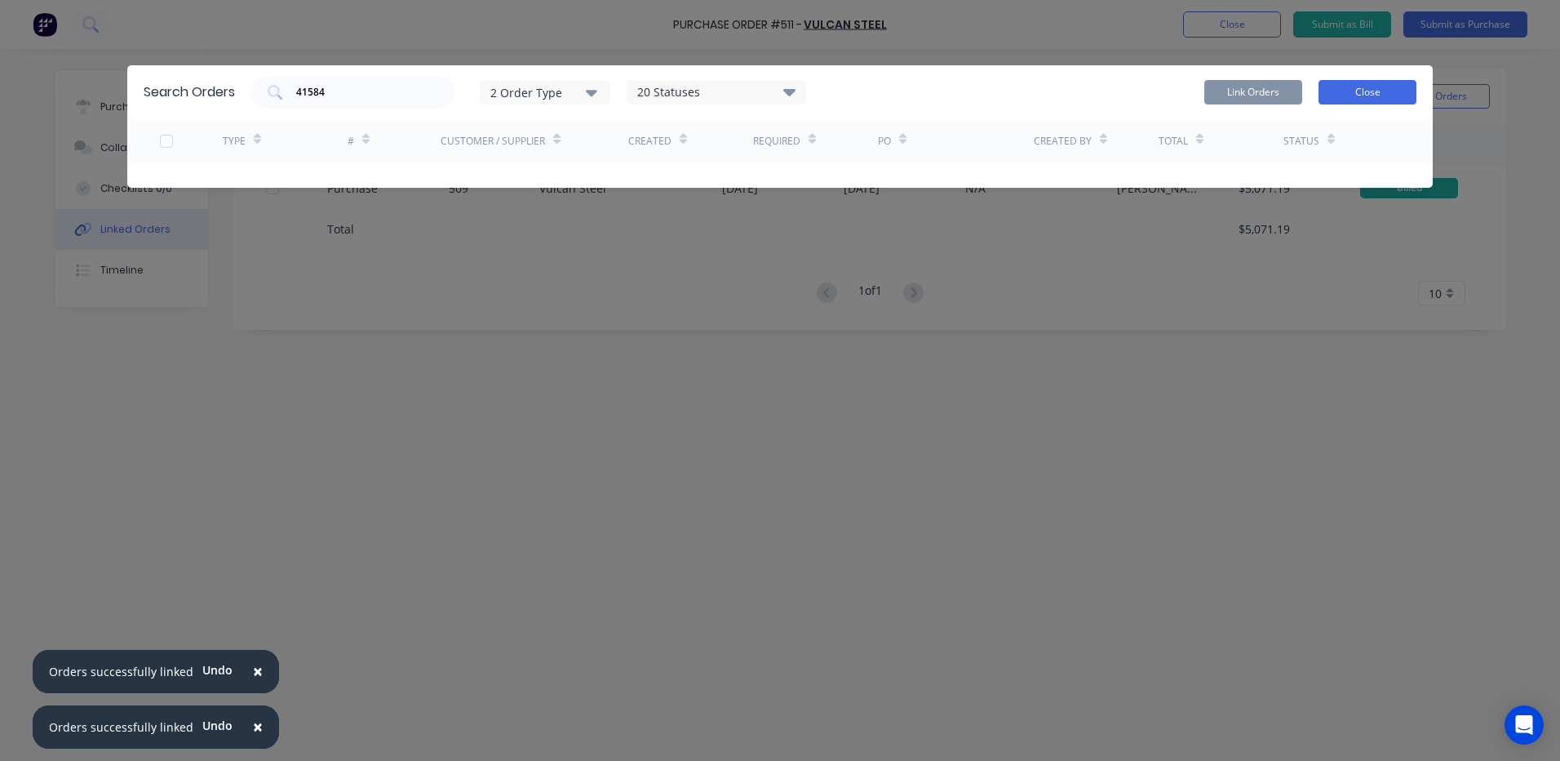
click at [1364, 89] on button "Close" at bounding box center [1368, 92] width 98 height 24
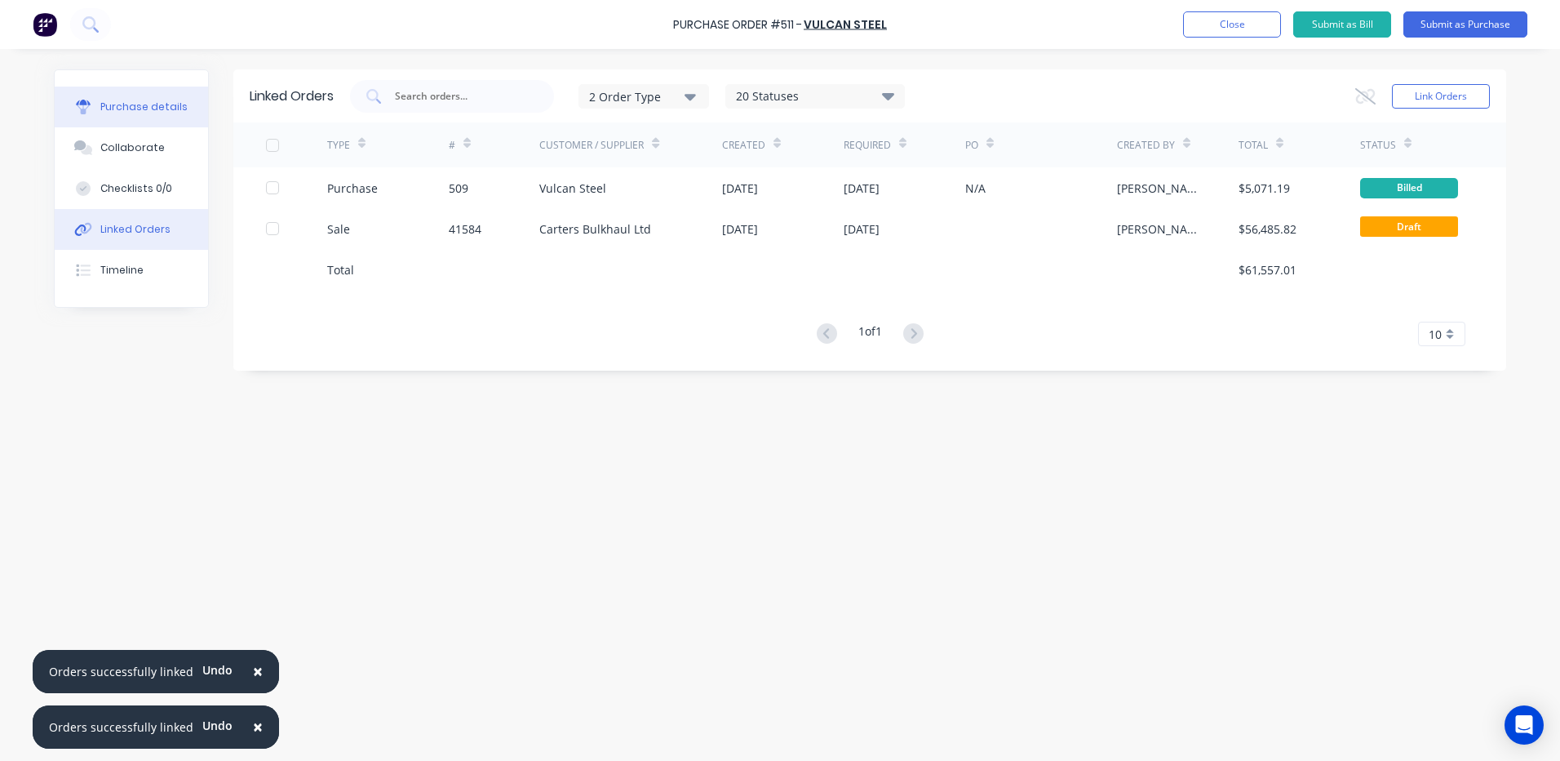
click at [131, 104] on div "Purchase details" at bounding box center [143, 107] width 87 height 15
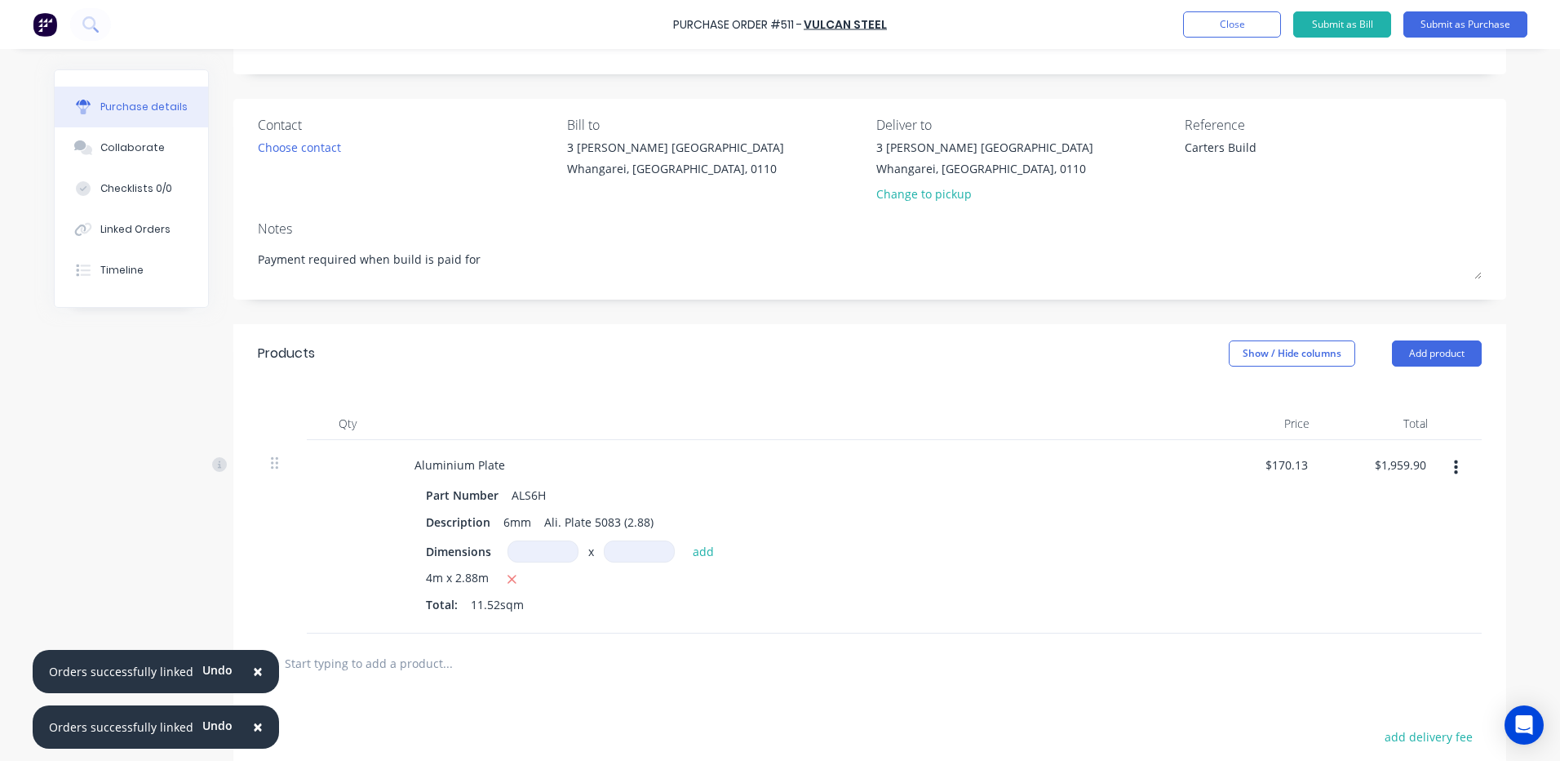
scroll to position [163, 0]
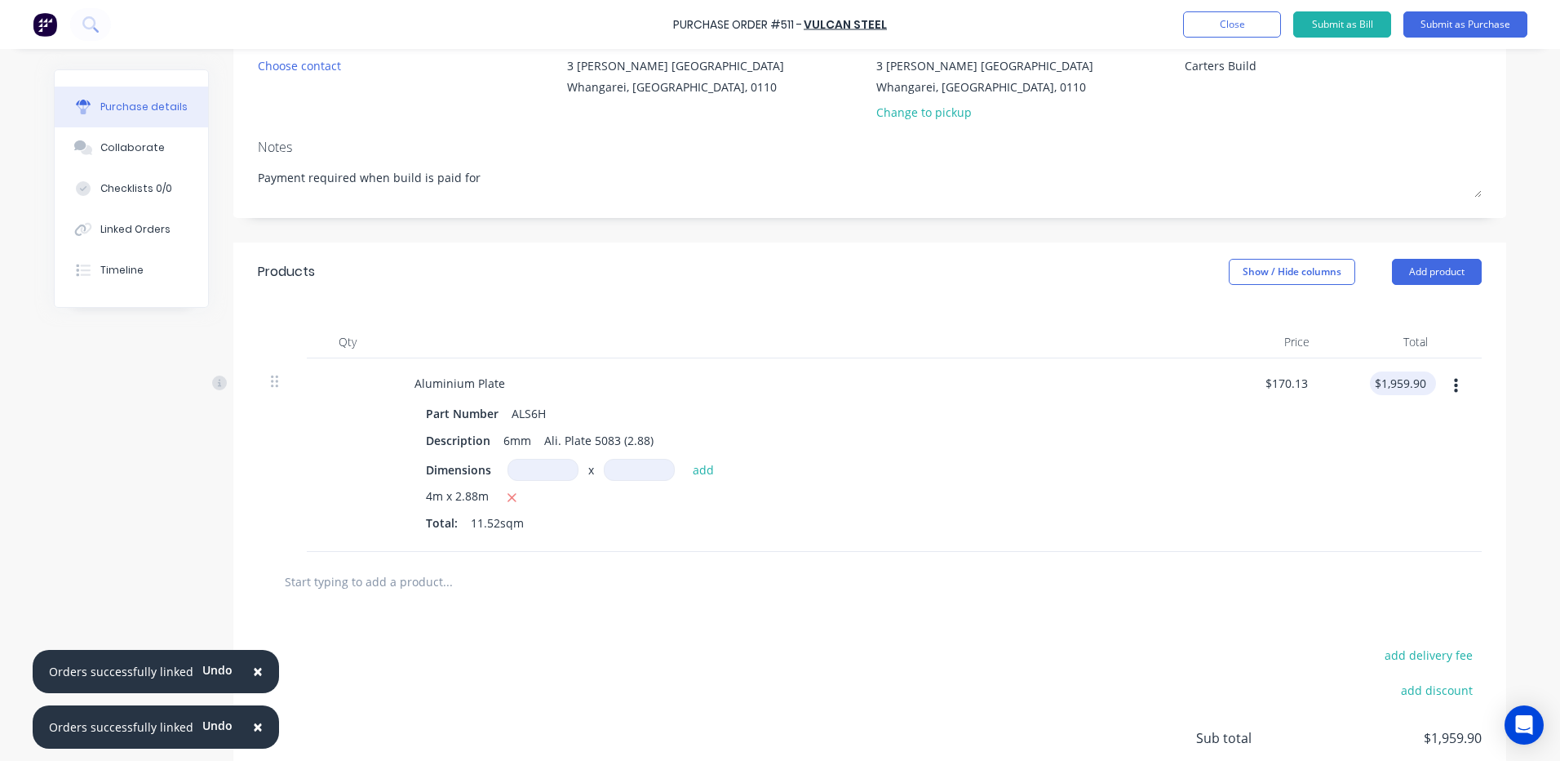
type textarea "x"
click at [1419, 377] on input "1959.90" at bounding box center [1400, 383] width 60 height 24
type input "1959.88"
type textarea "x"
type input "$170.1285"
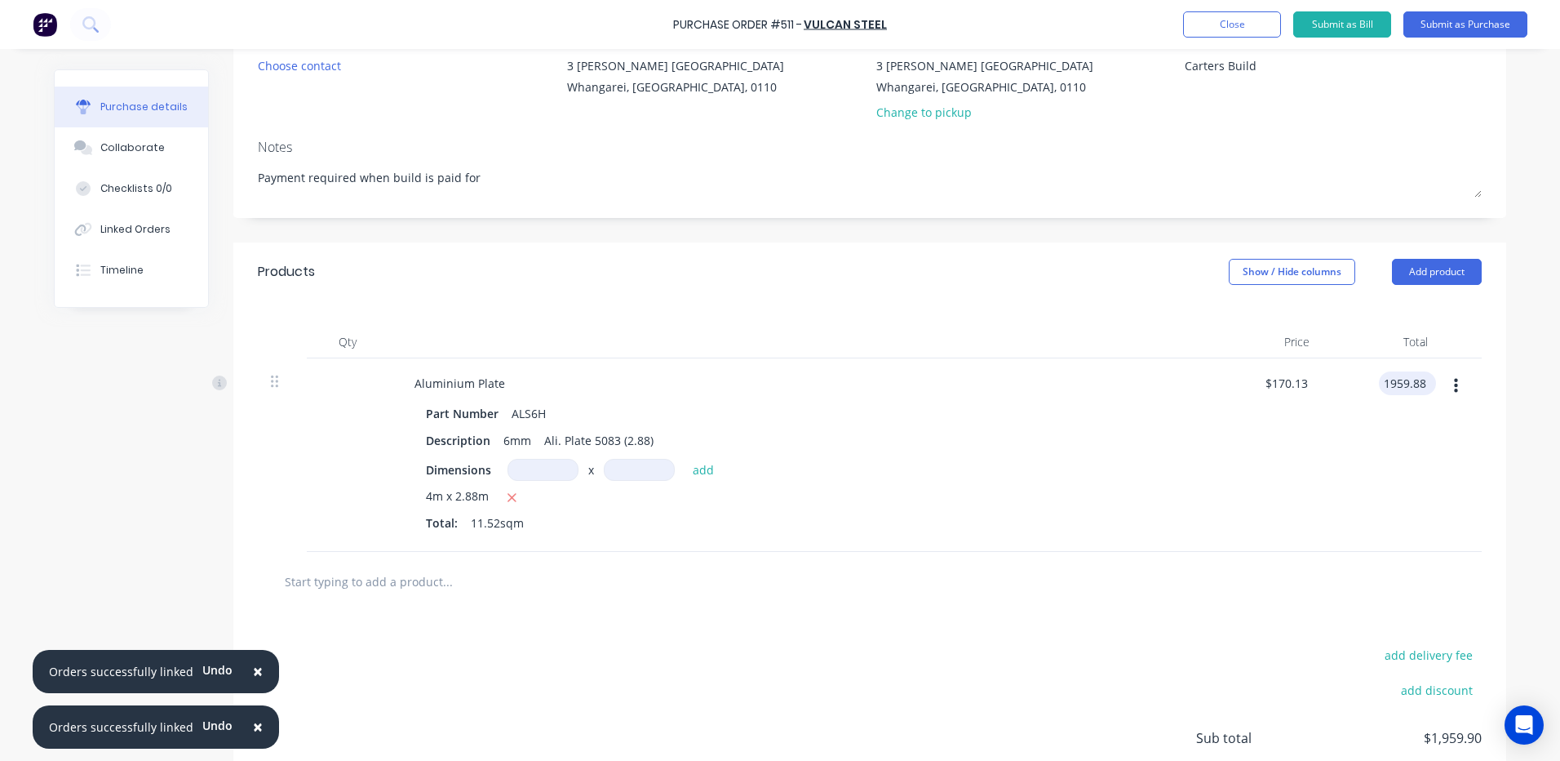
type input "$1,959.88"
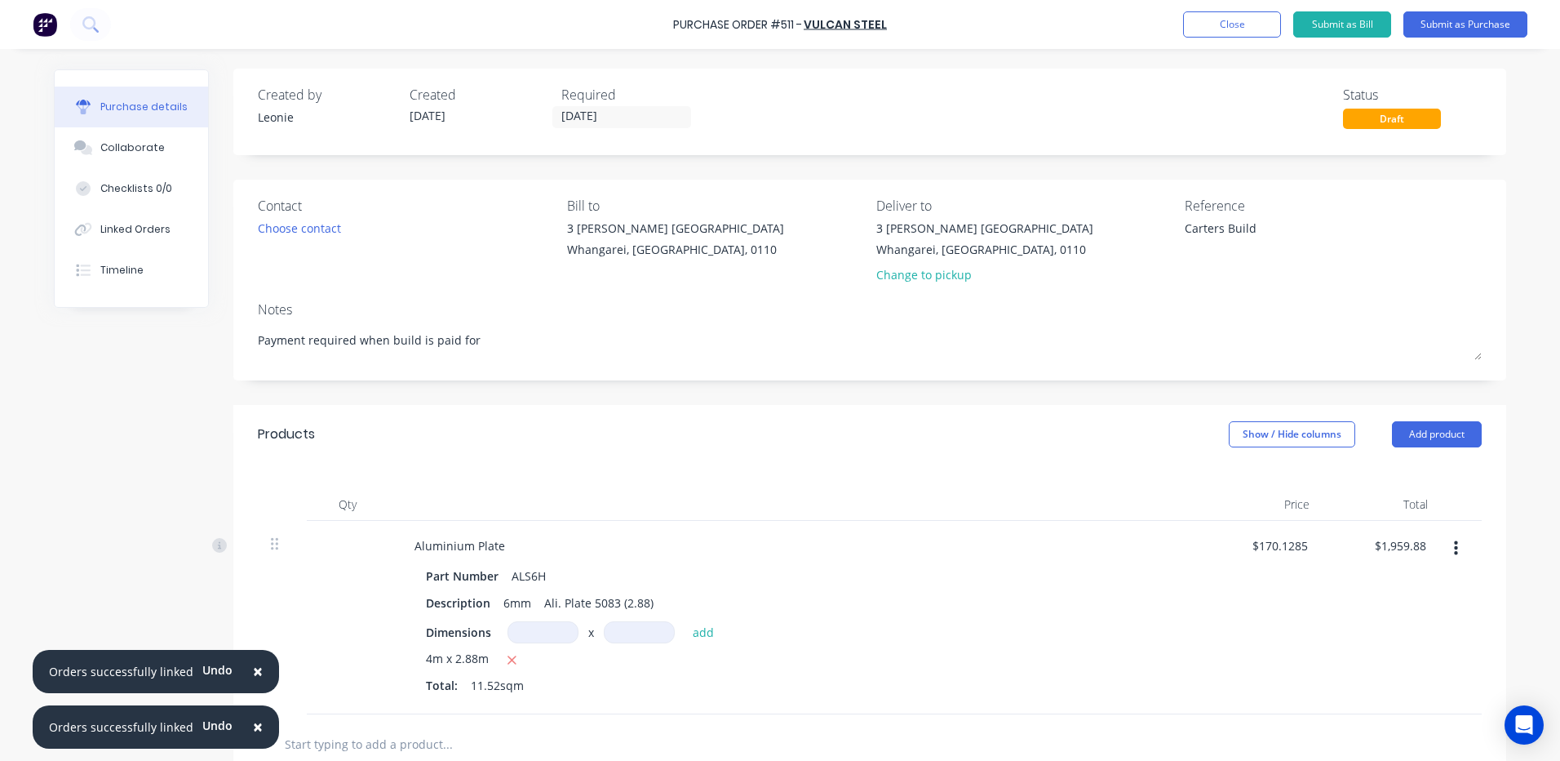
scroll to position [0, 0]
click at [1445, 23] on button "Submit as Purchase" at bounding box center [1466, 24] width 124 height 26
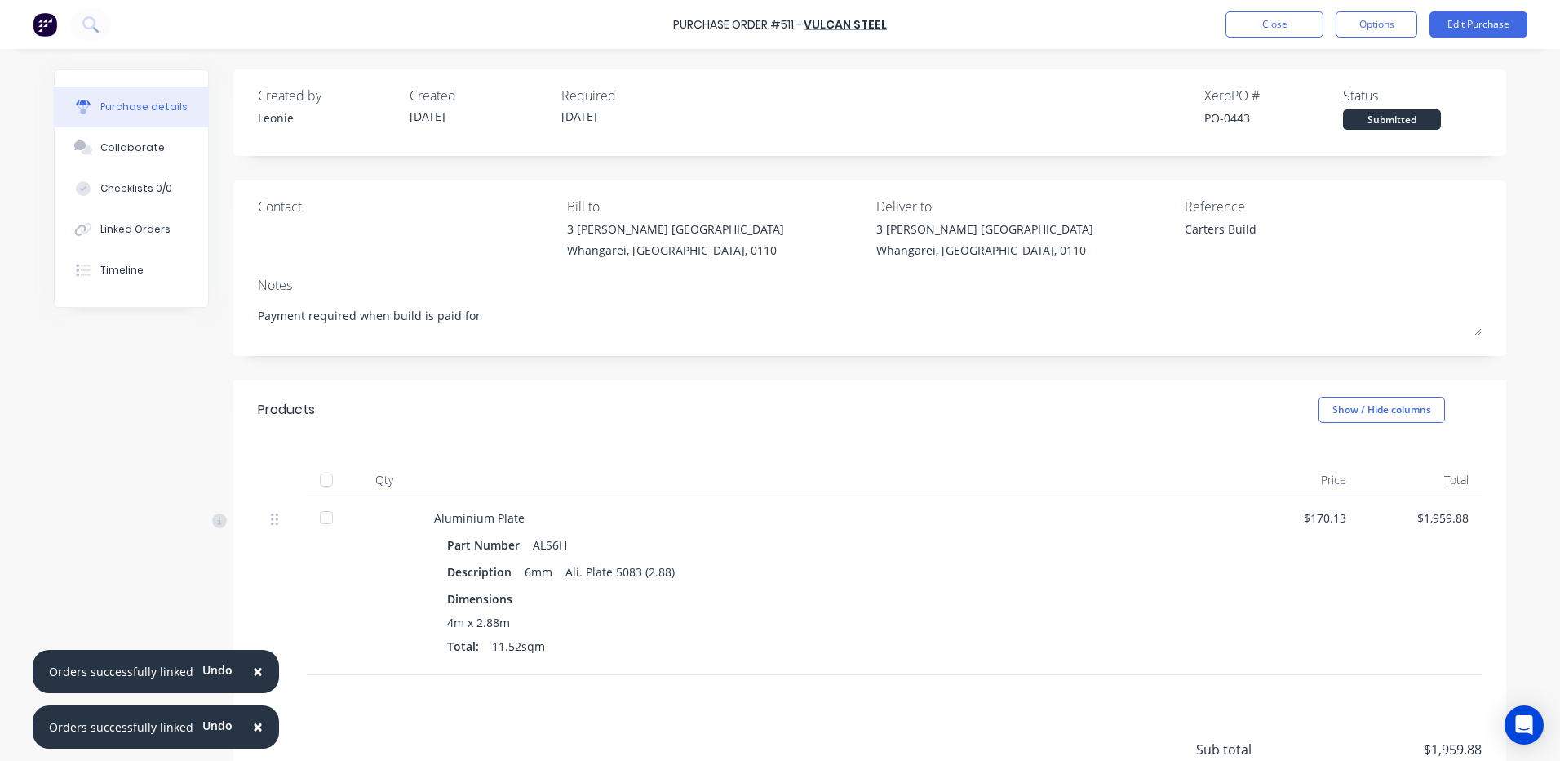
drag, startPoint x: 322, startPoint y: 471, endPoint x: 400, endPoint y: 497, distance: 82.6
click at [322, 472] on div at bounding box center [326, 479] width 33 height 33
click at [1474, 20] on button "Edit Purchase" at bounding box center [1479, 24] width 98 height 26
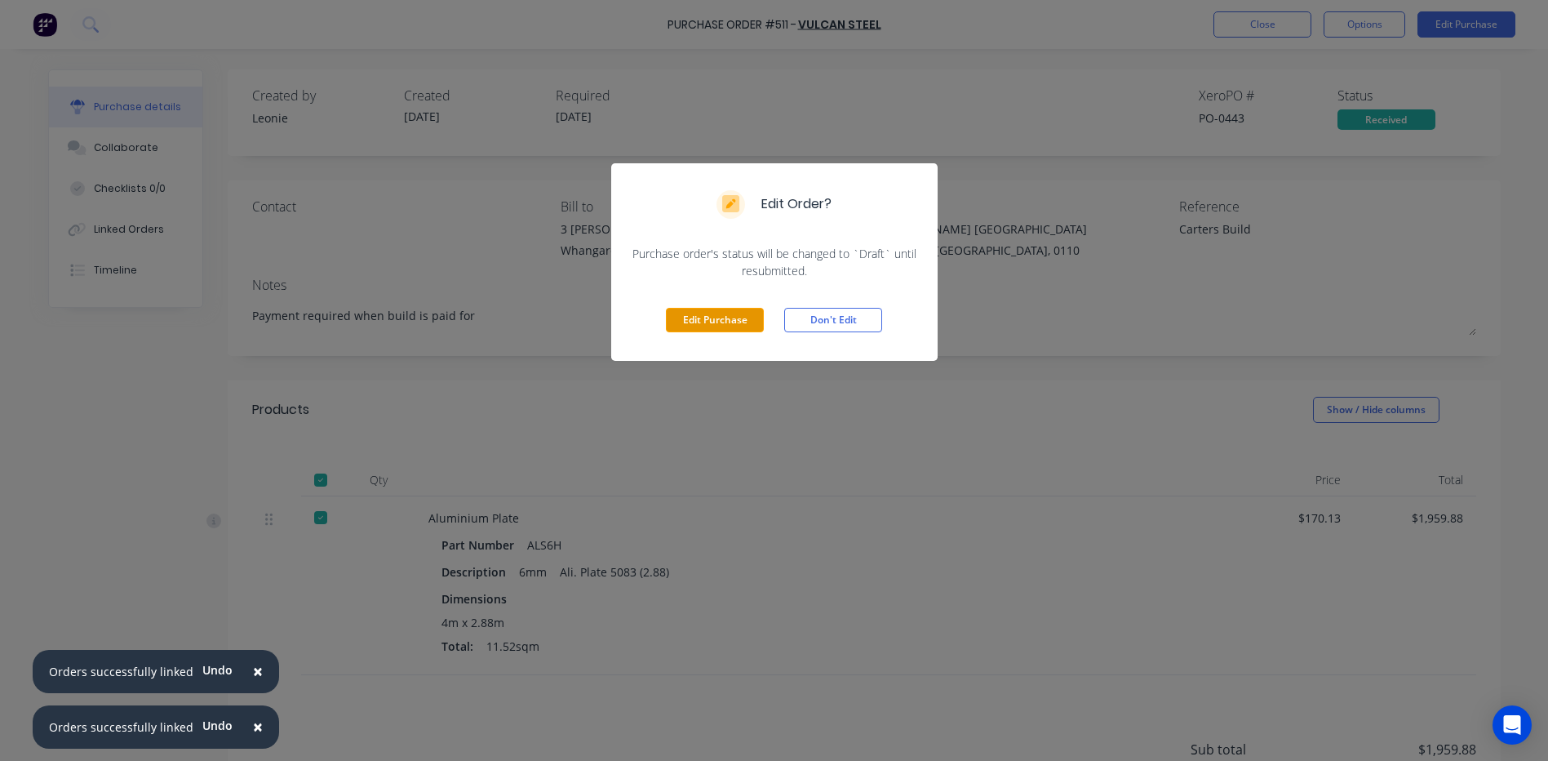
click at [706, 318] on button "Edit Purchase" at bounding box center [715, 320] width 98 height 24
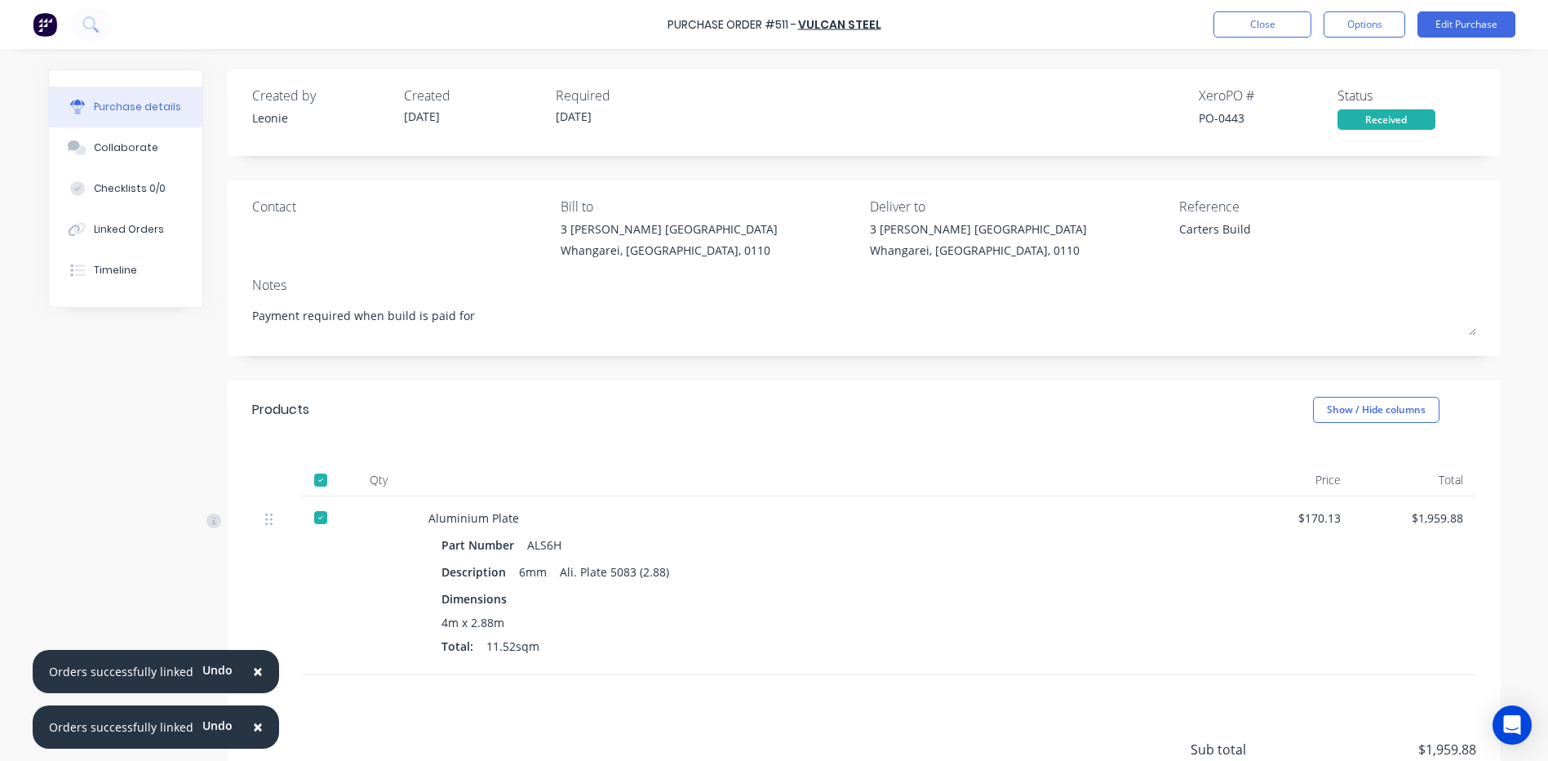
type textarea "x"
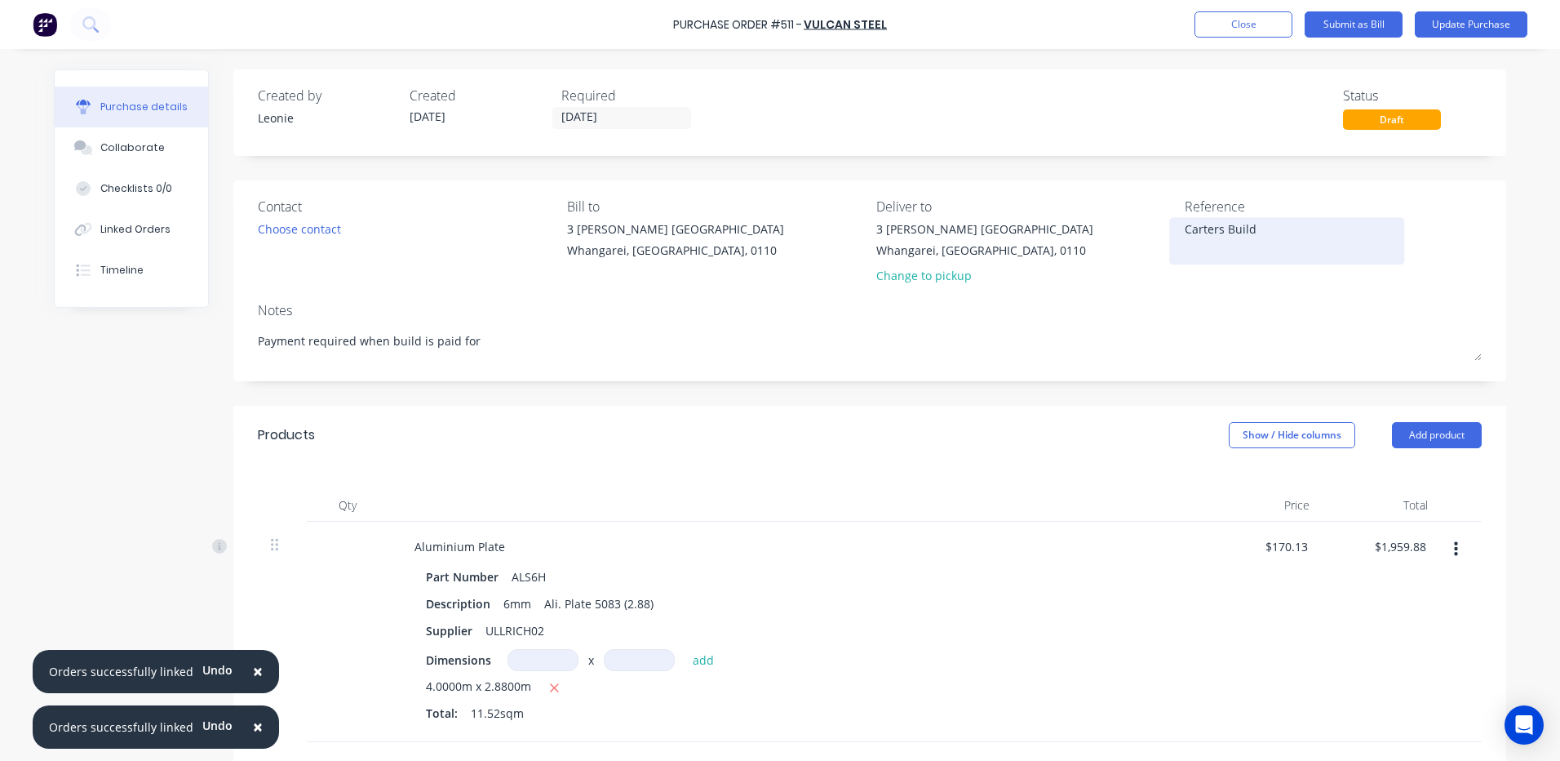
click at [1255, 230] on textarea "Carters Build" at bounding box center [1287, 238] width 204 height 37
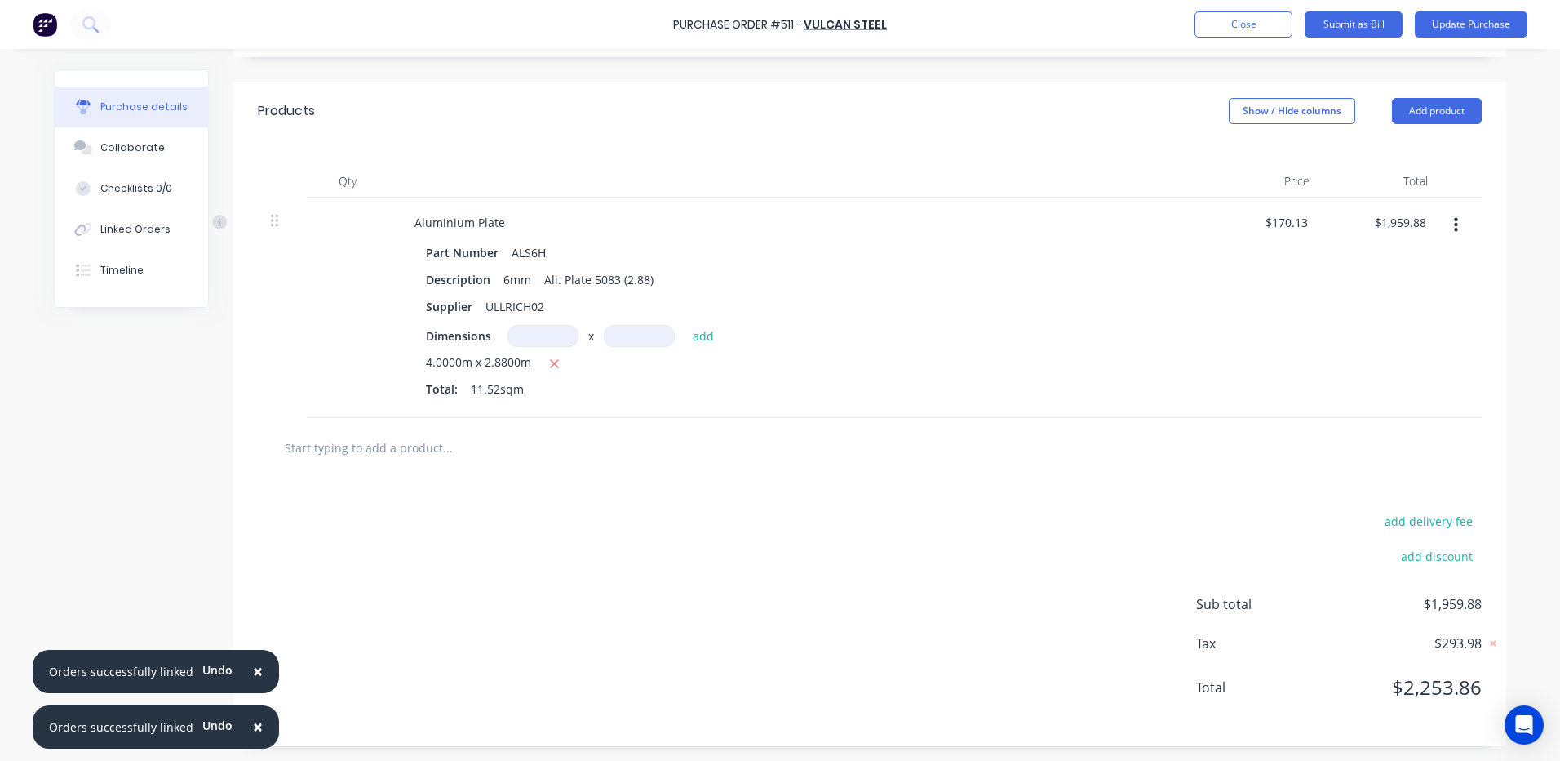
scroll to position [326, 0]
type textarea "Carters Build 3498904"
type textarea "x"
type textarea "Carters Build 3498904"
click at [1358, 24] on button "Submit as Bill" at bounding box center [1354, 24] width 98 height 26
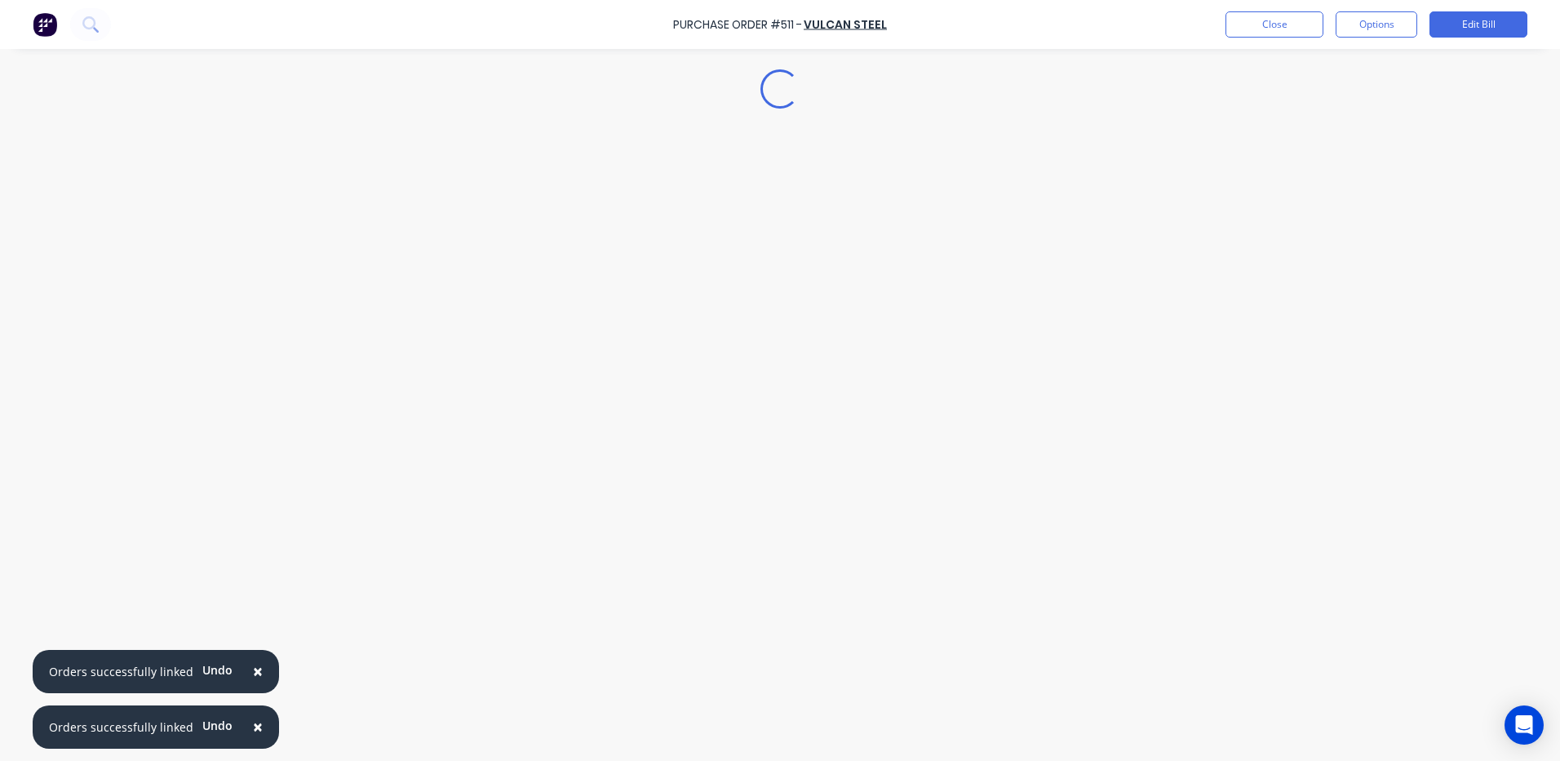
scroll to position [0, 0]
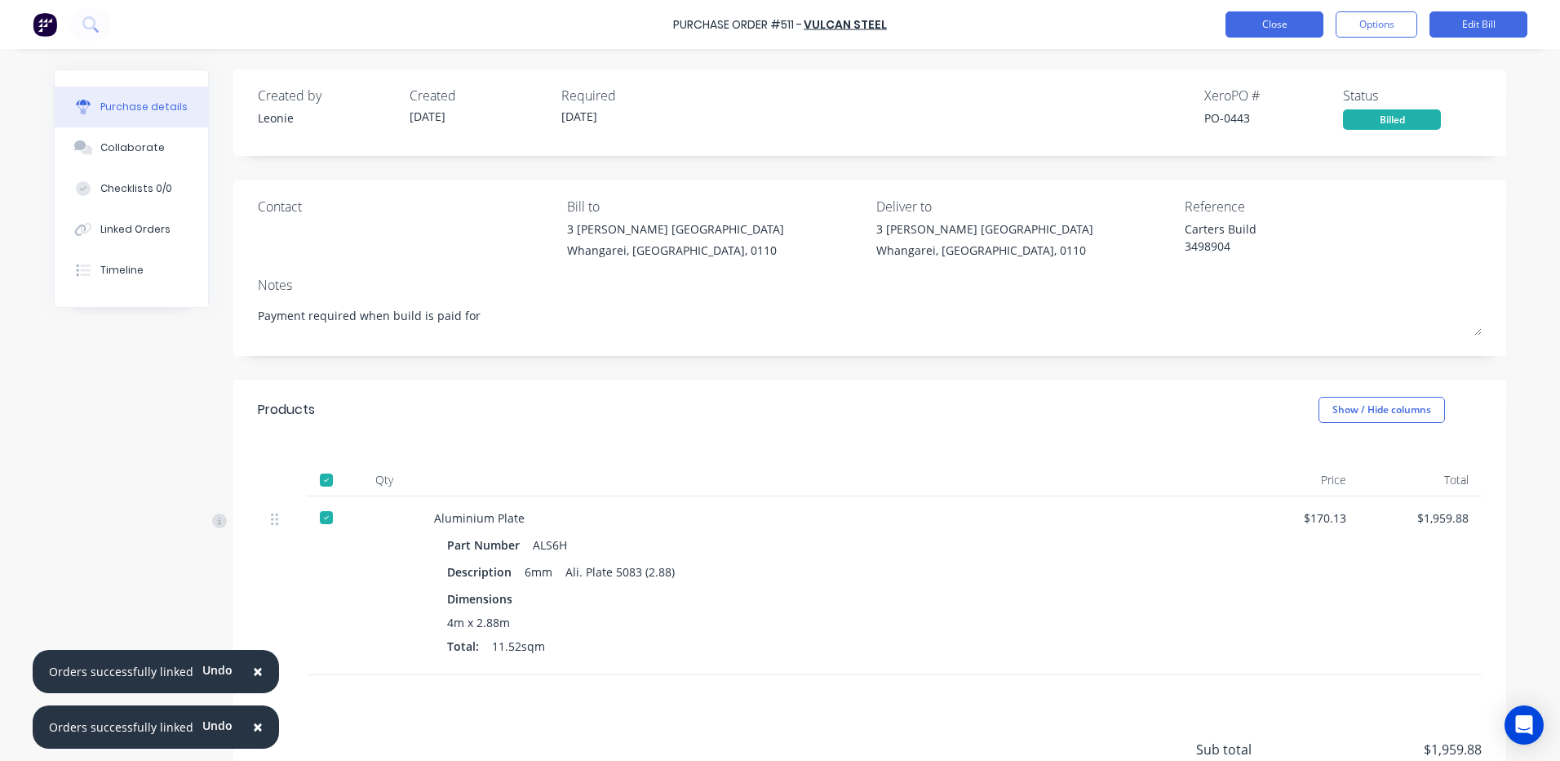
click at [1281, 19] on button "Close" at bounding box center [1275, 24] width 98 height 26
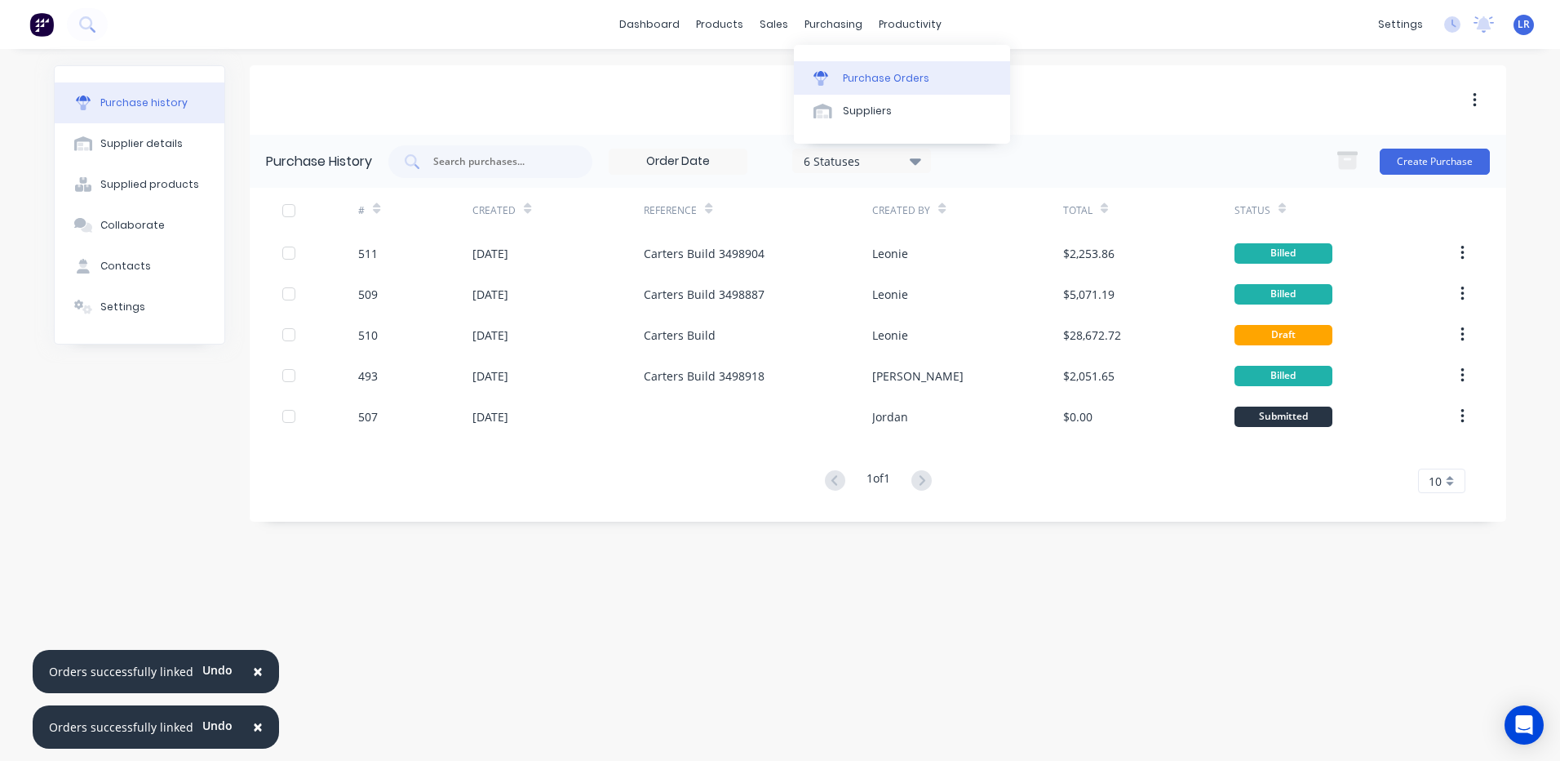
click at [854, 76] on div "Purchase Orders" at bounding box center [886, 78] width 86 height 15
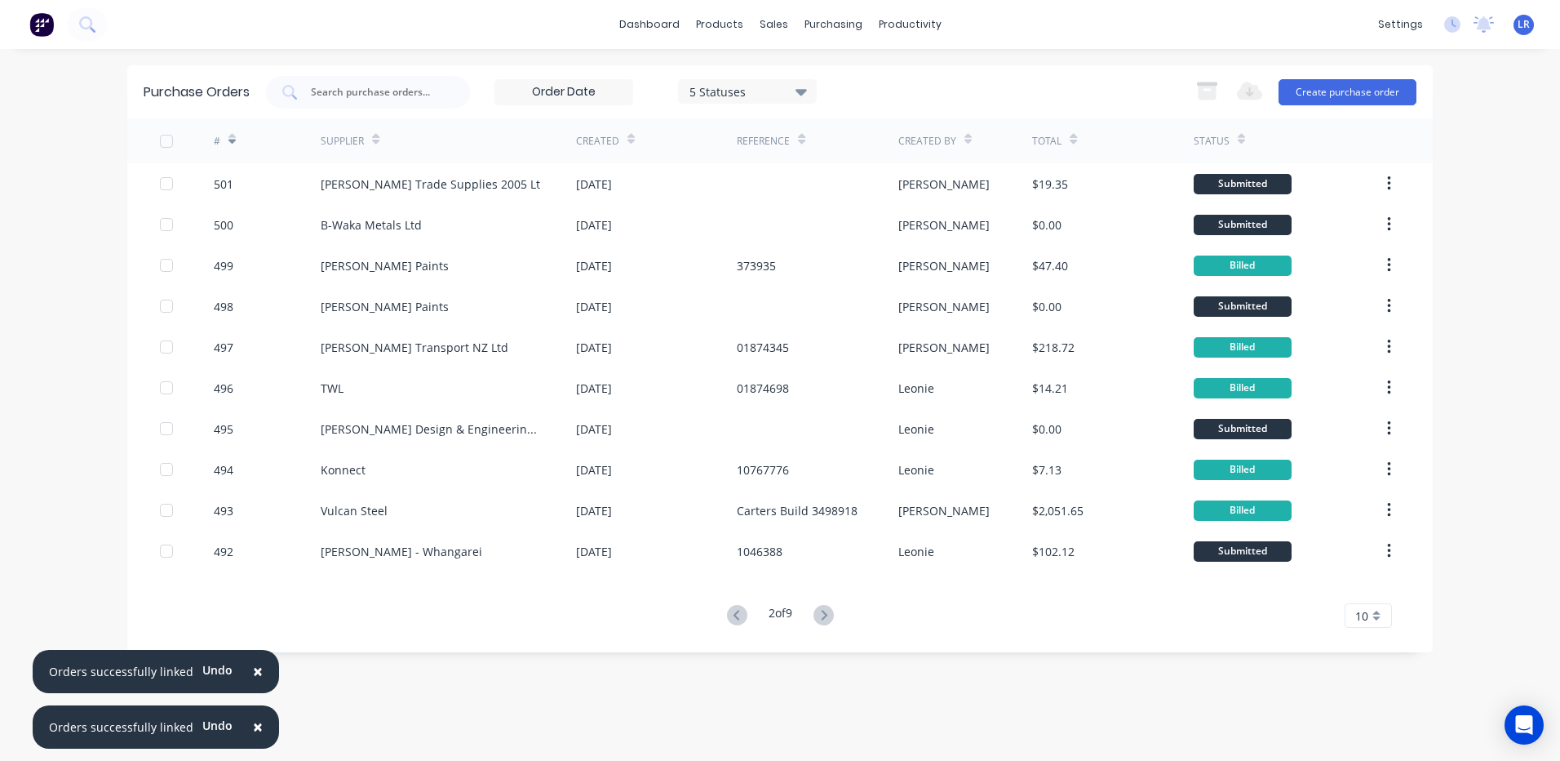
click at [236, 136] on div "#" at bounding box center [268, 140] width 108 height 45
click at [232, 133] on icon at bounding box center [231, 139] width 7 height 12
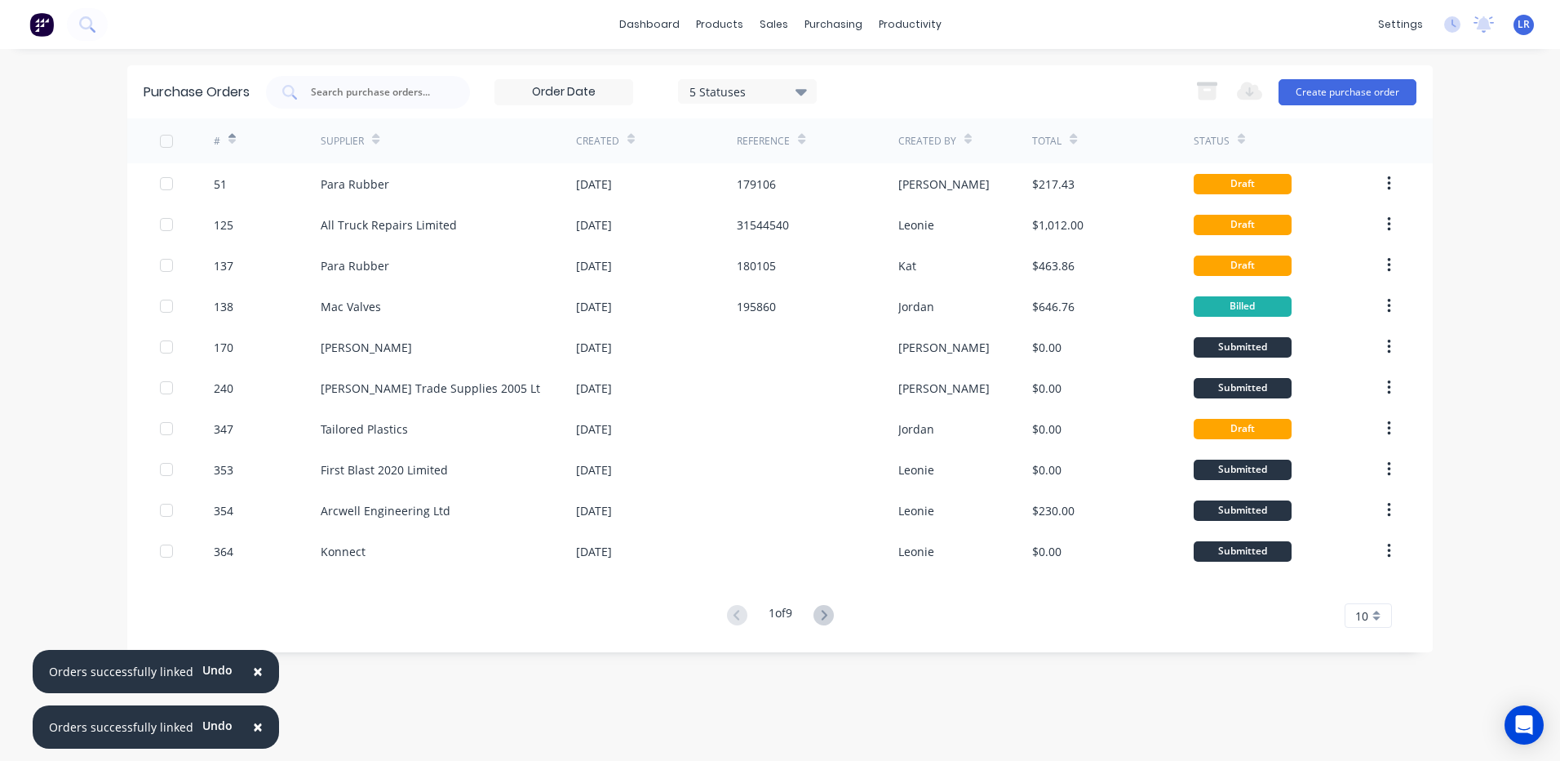
click at [233, 135] on icon at bounding box center [231, 139] width 7 height 12
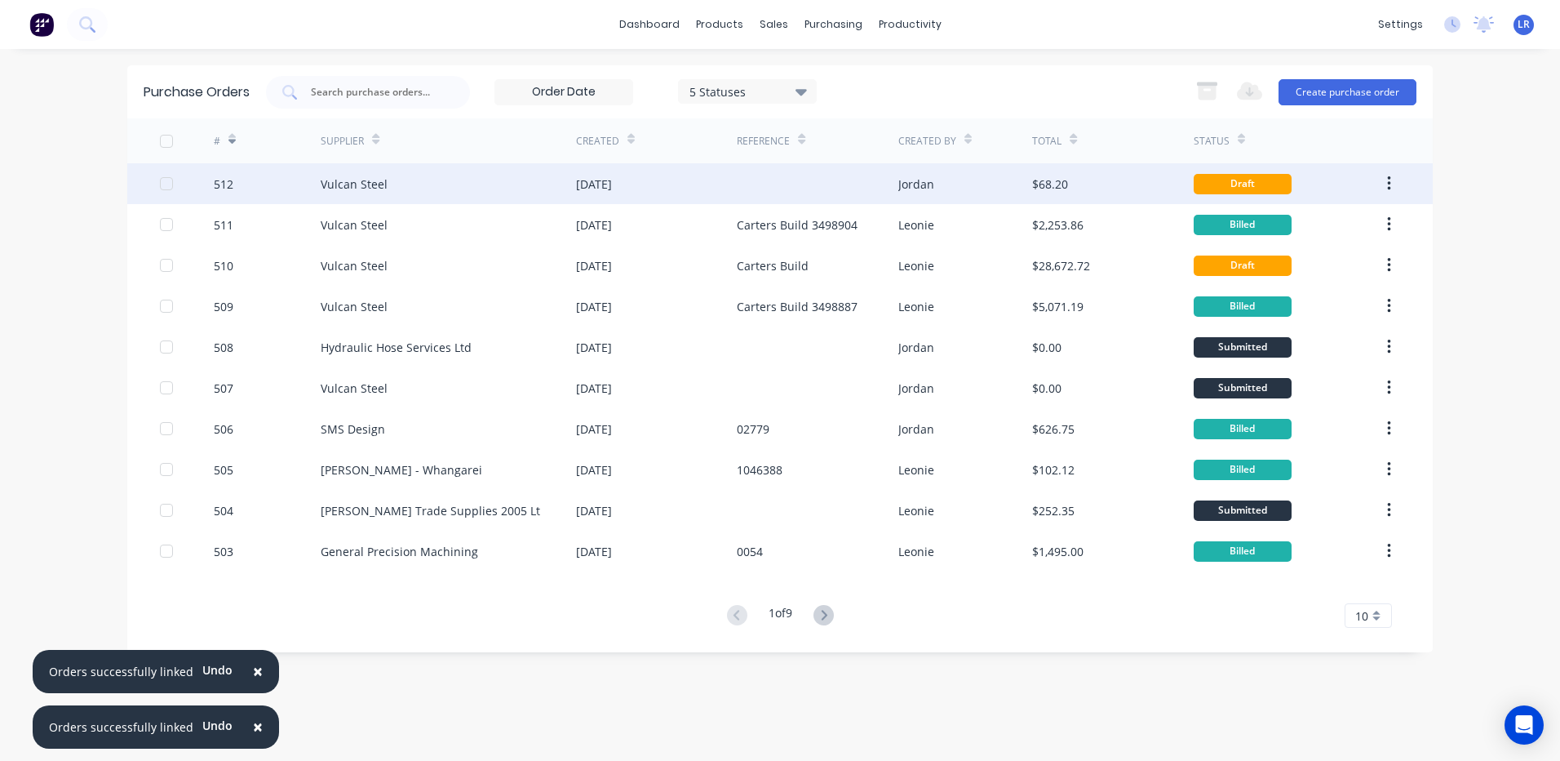
click at [361, 184] on div "Vulcan Steel" at bounding box center [354, 183] width 67 height 17
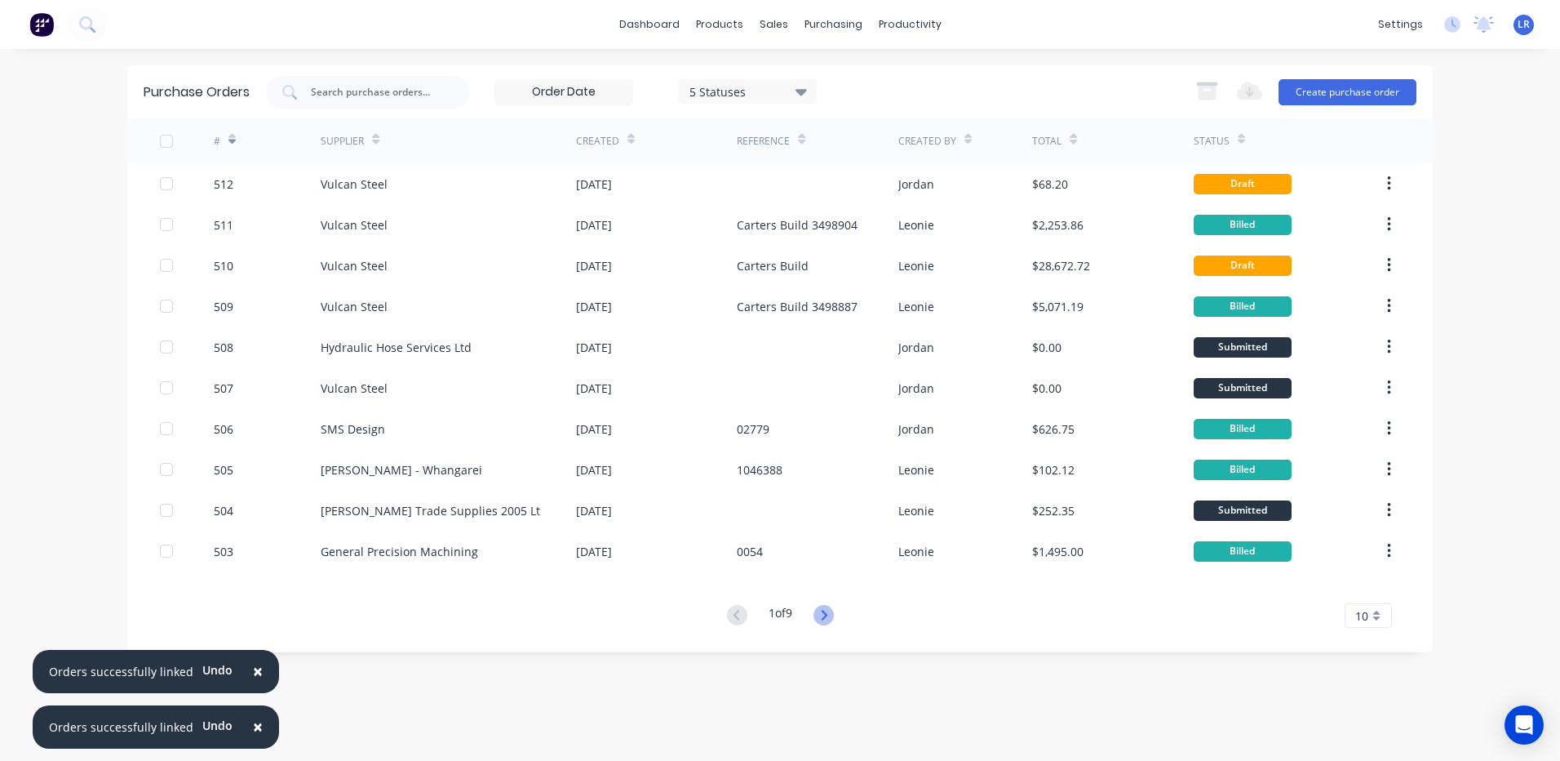
click at [823, 605] on div "# Supplier Created Reference Created By Total Status 512 Vulcan Steel 07 Oct 20…" at bounding box center [780, 372] width 1306 height 509
click at [822, 604] on button at bounding box center [824, 616] width 30 height 24
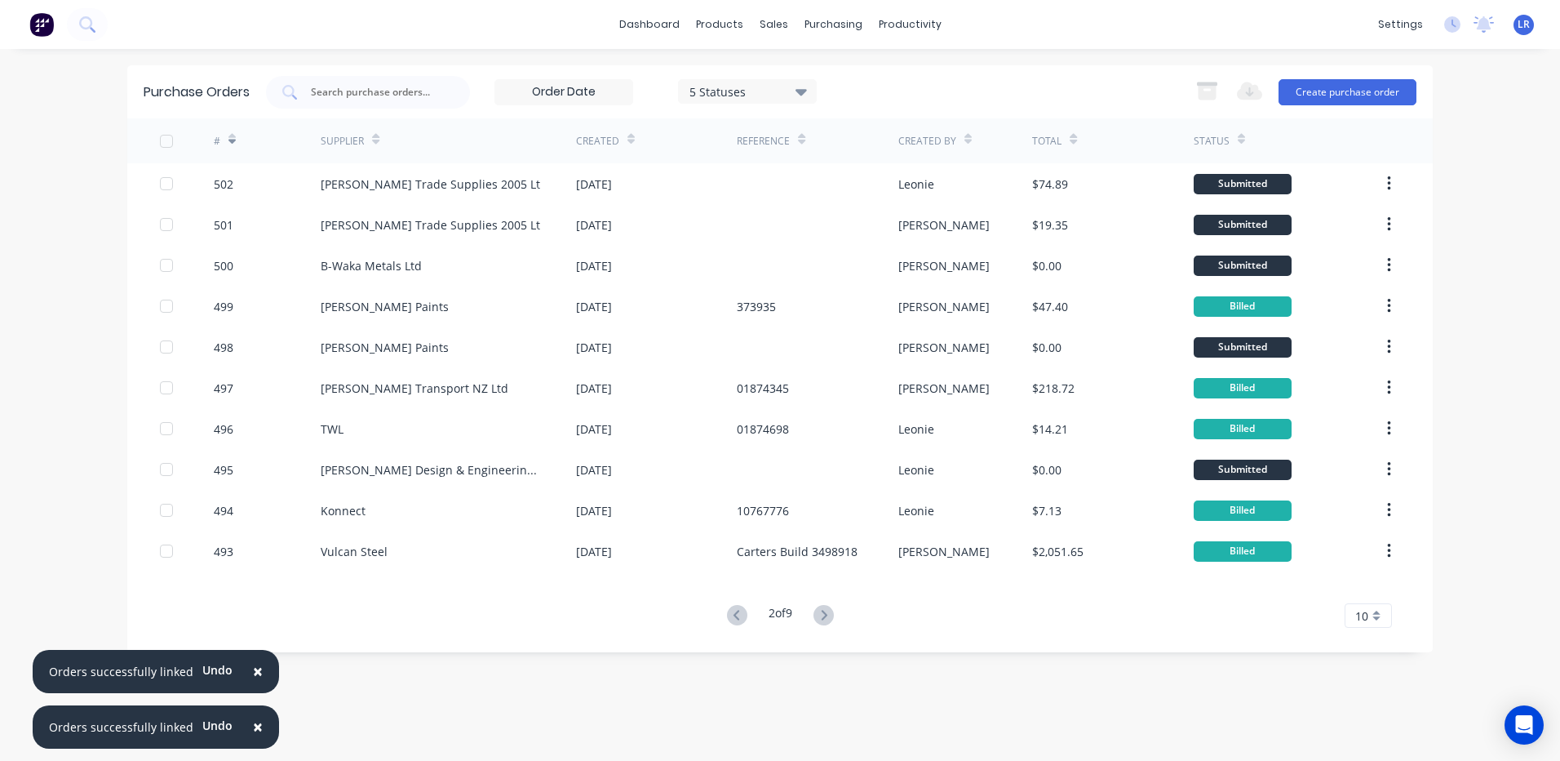
click at [821, 605] on button at bounding box center [824, 616] width 30 height 24
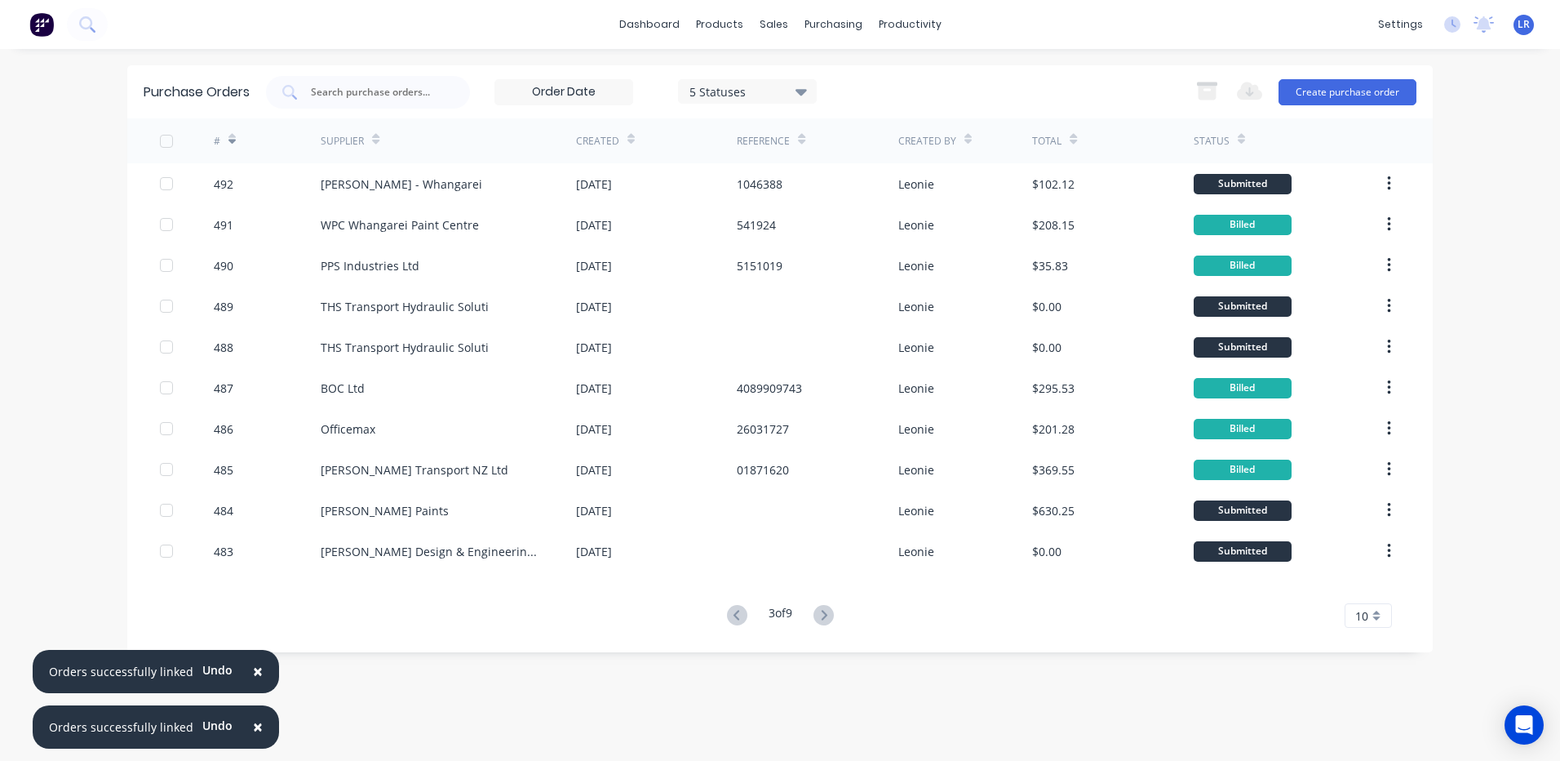
click at [825, 610] on g at bounding box center [824, 615] width 20 height 20
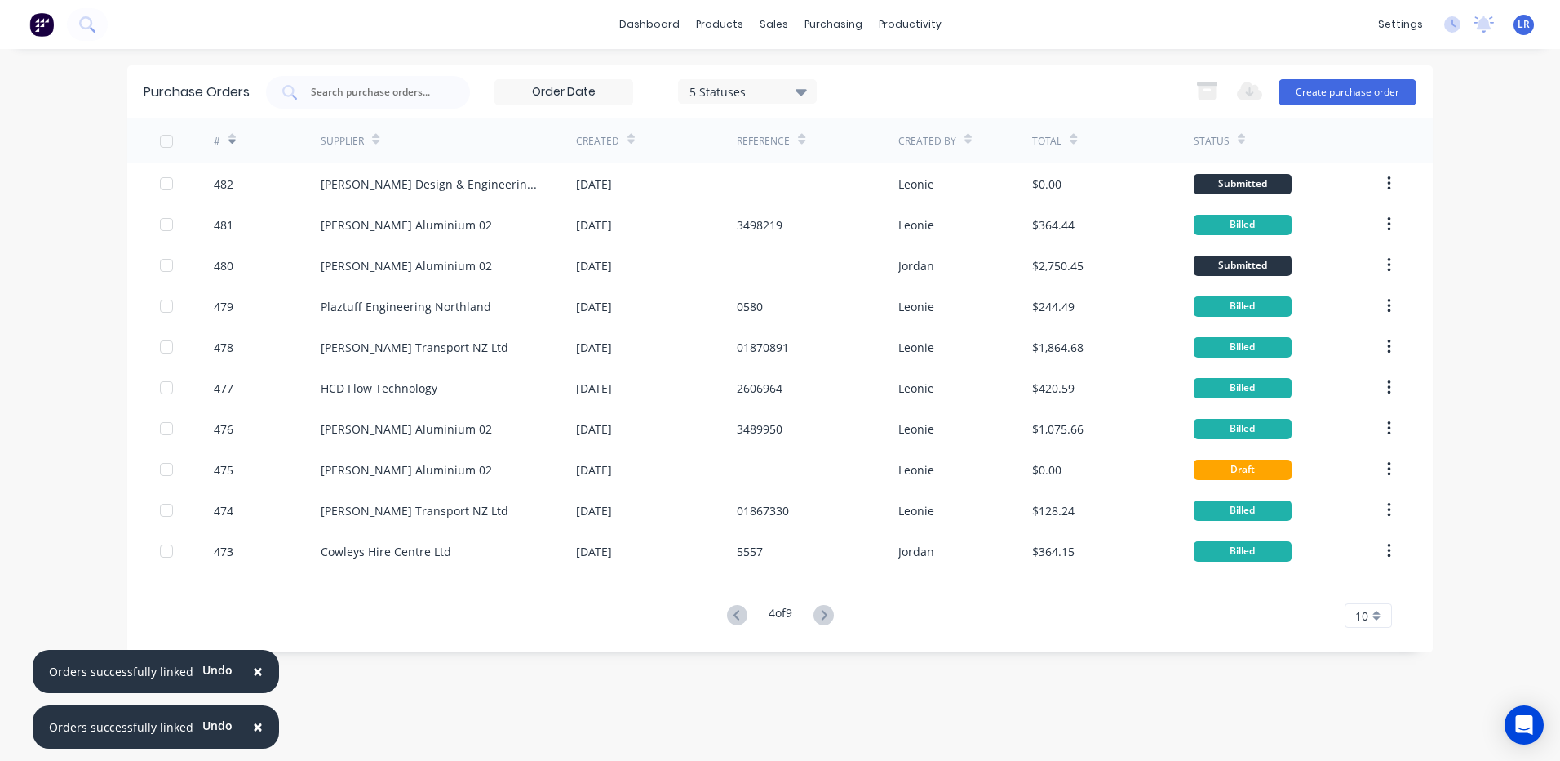
click at [824, 611] on icon at bounding box center [824, 615] width 20 height 20
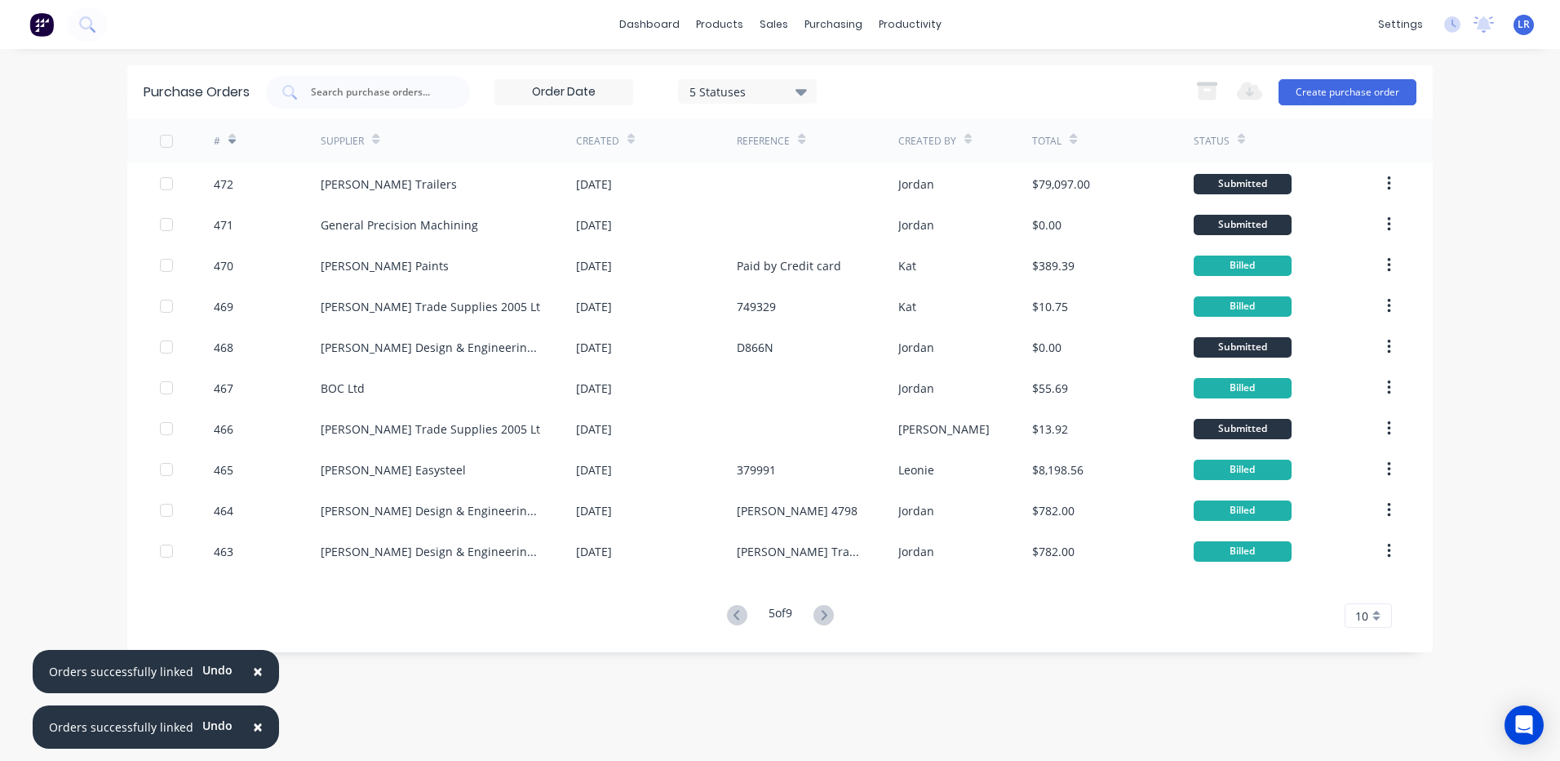
click at [823, 613] on icon at bounding box center [824, 615] width 20 height 20
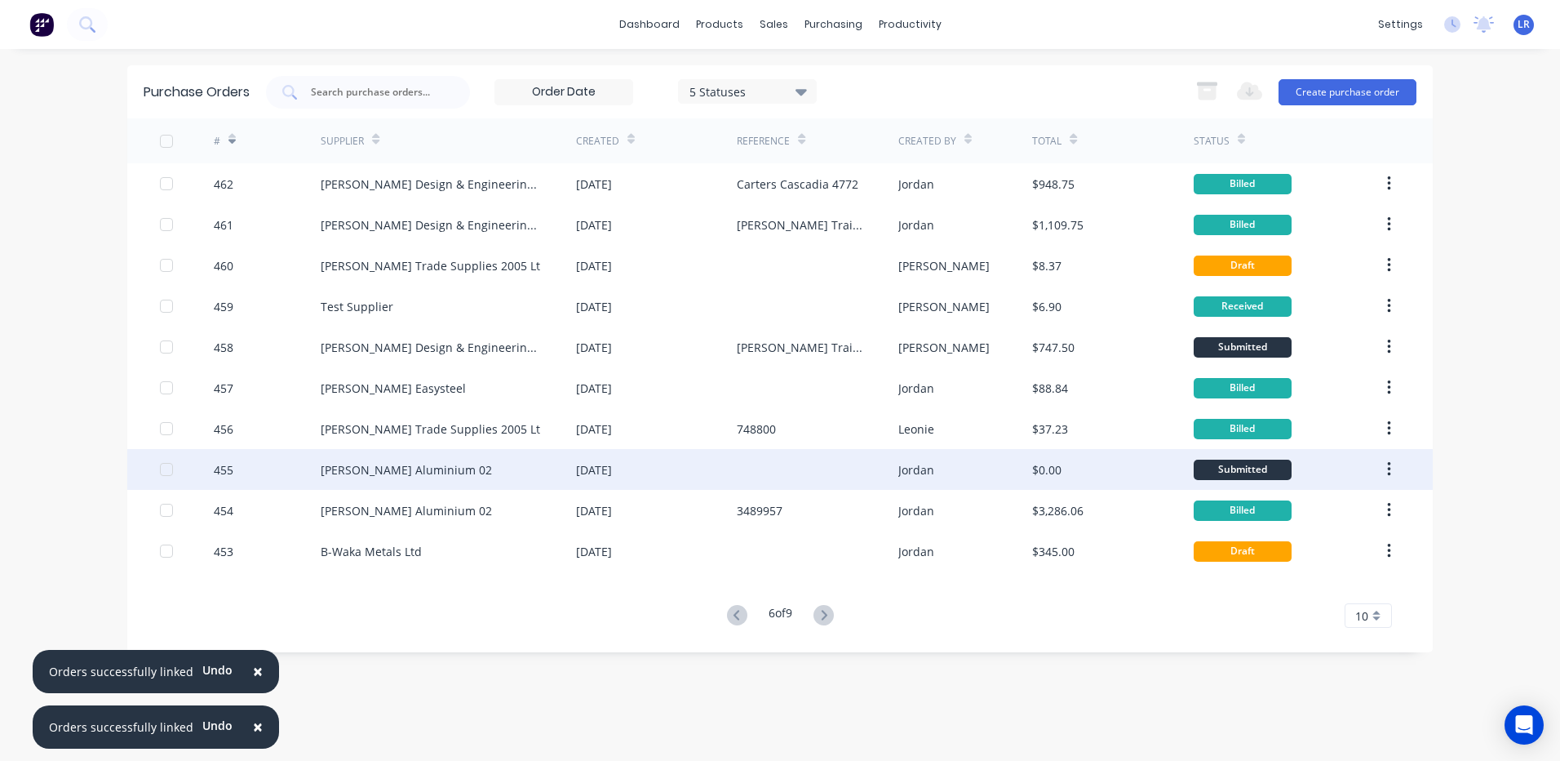
click at [437, 472] on div "[PERSON_NAME] Aluminium 02" at bounding box center [448, 469] width 255 height 41
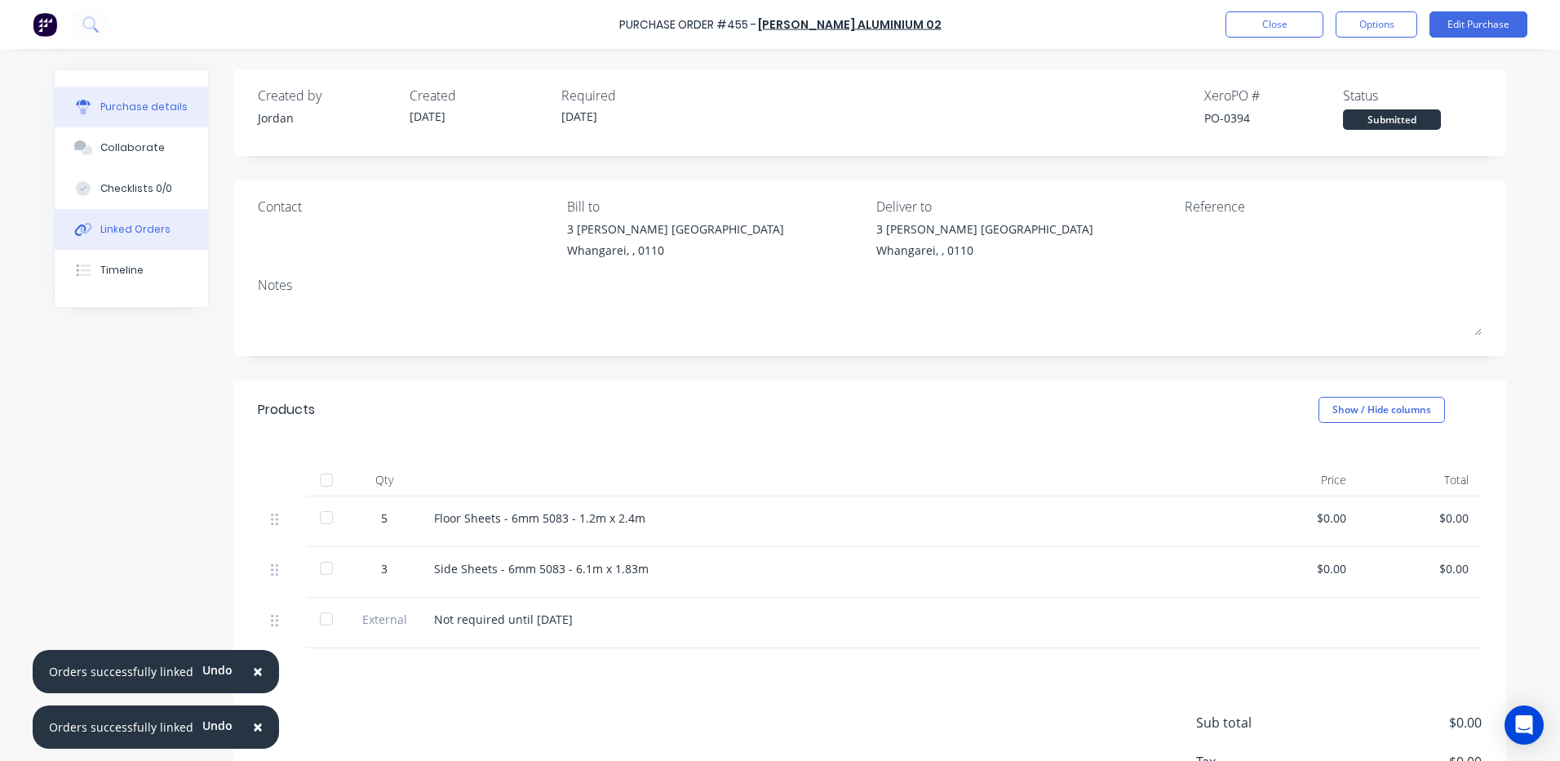
click at [130, 225] on div "Linked Orders" at bounding box center [135, 229] width 70 height 15
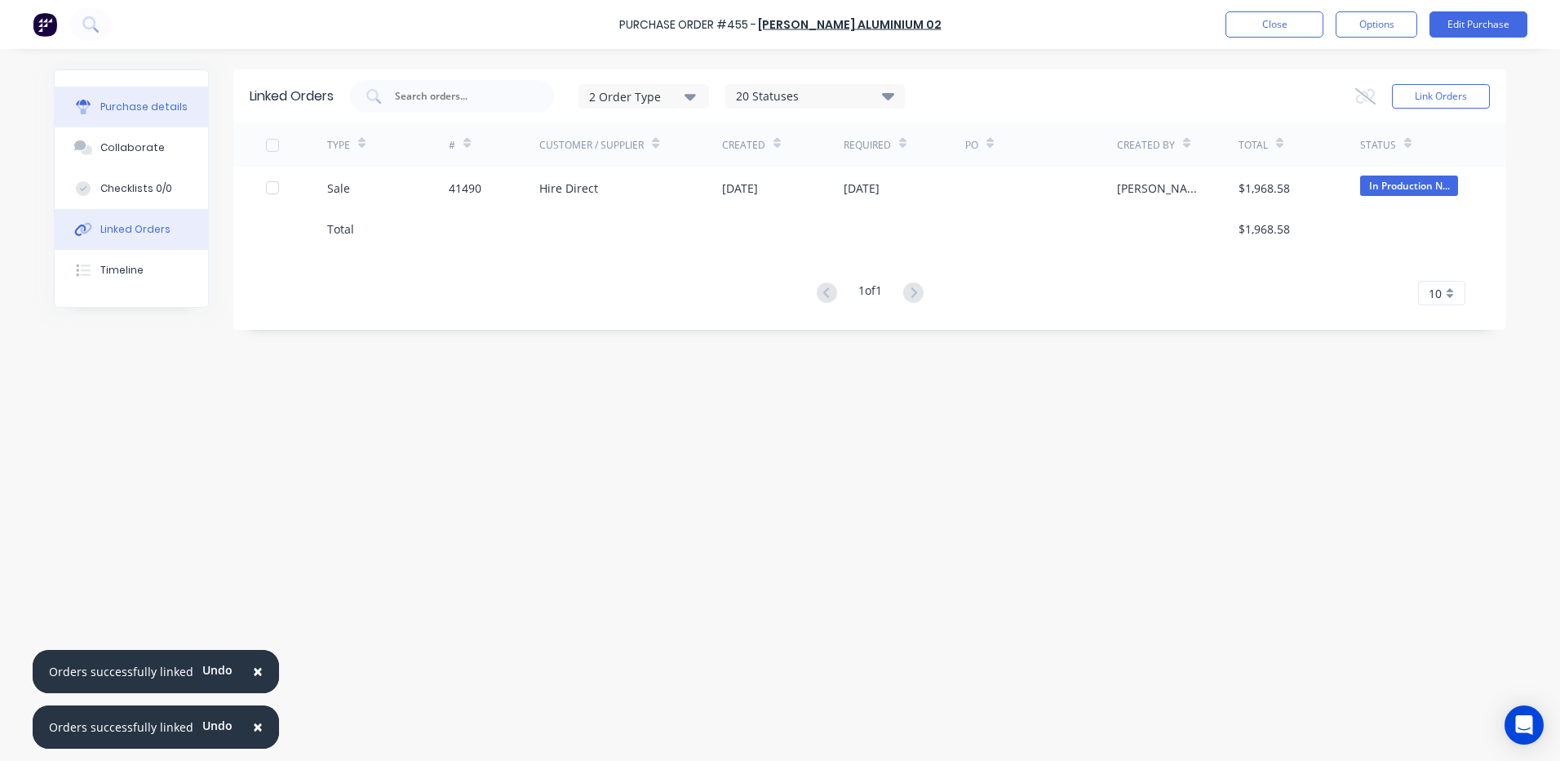
click at [140, 109] on div "Purchase details" at bounding box center [143, 107] width 87 height 15
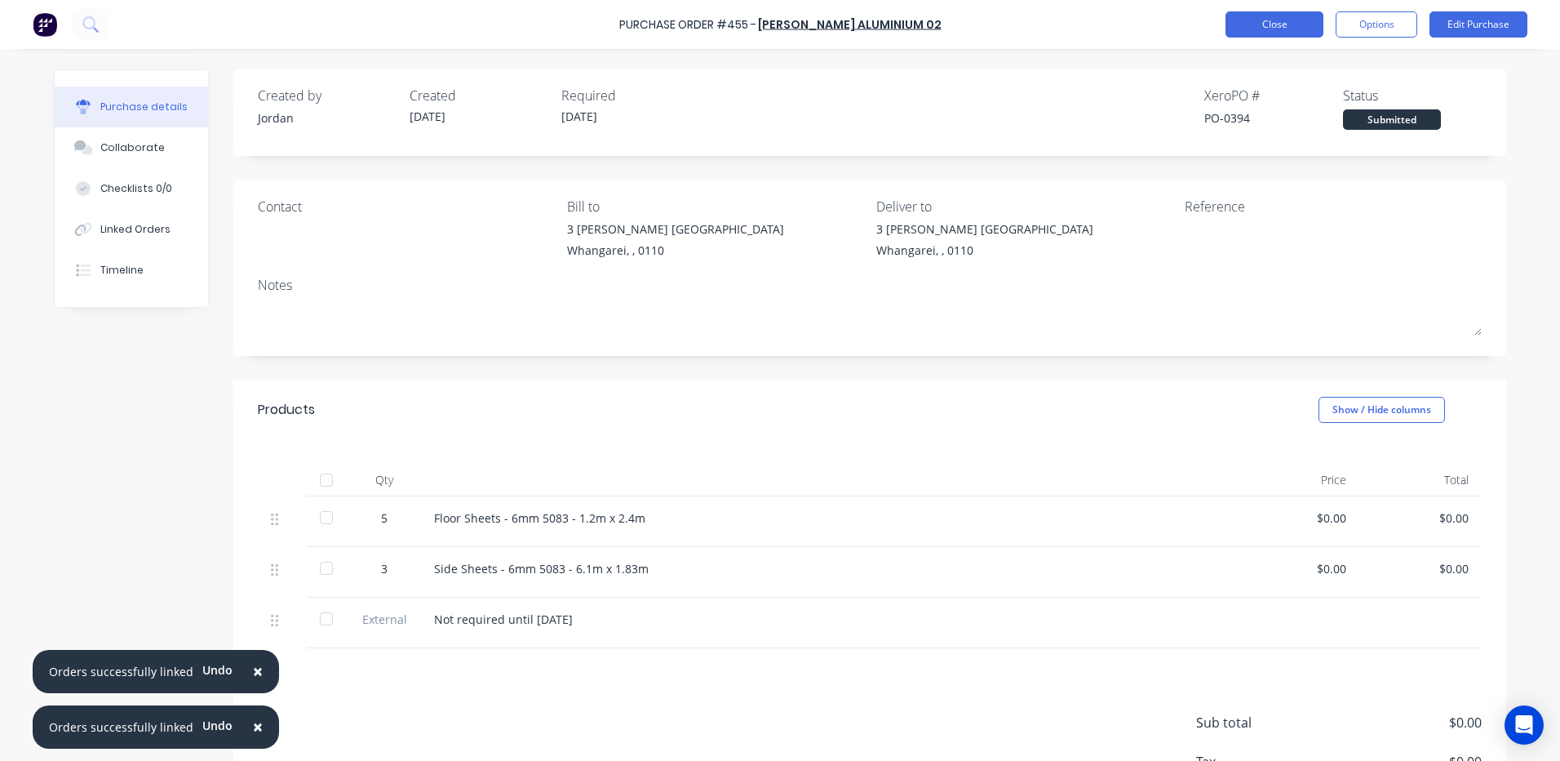
click at [1273, 17] on button "Close" at bounding box center [1275, 24] width 98 height 26
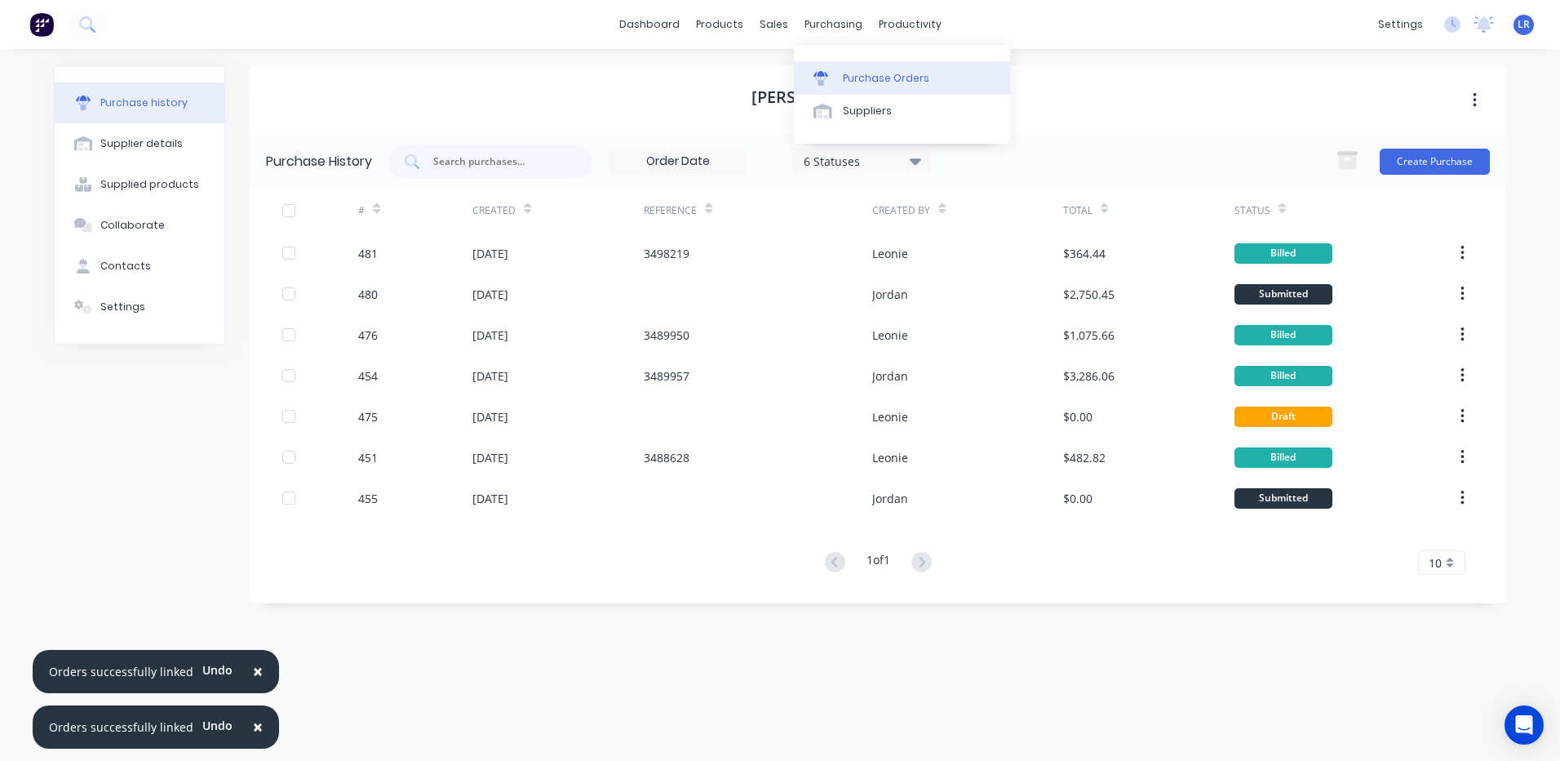
click at [850, 78] on div "Purchase Orders" at bounding box center [886, 78] width 86 height 15
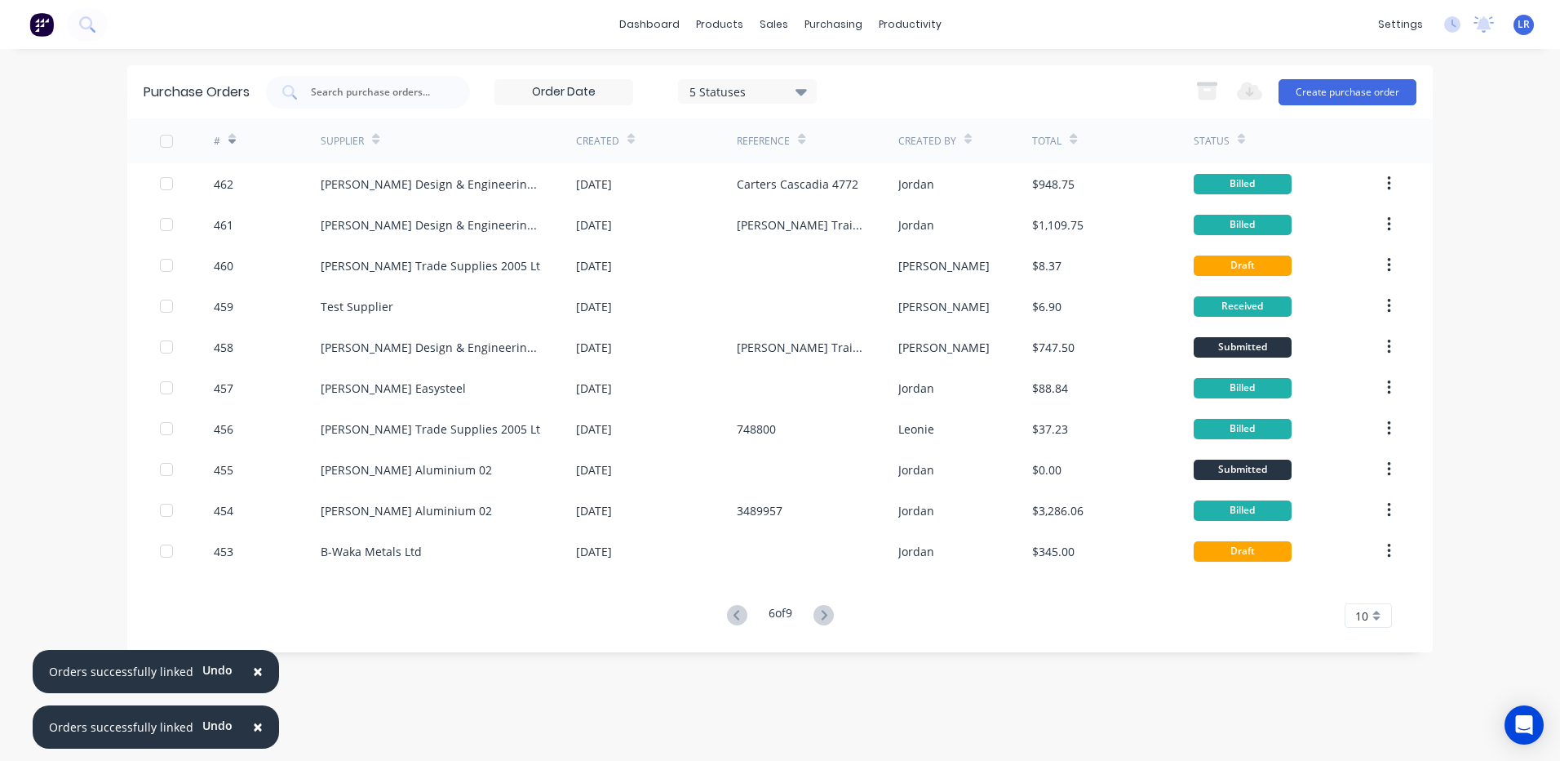
click at [733, 615] on icon at bounding box center [737, 615] width 20 height 20
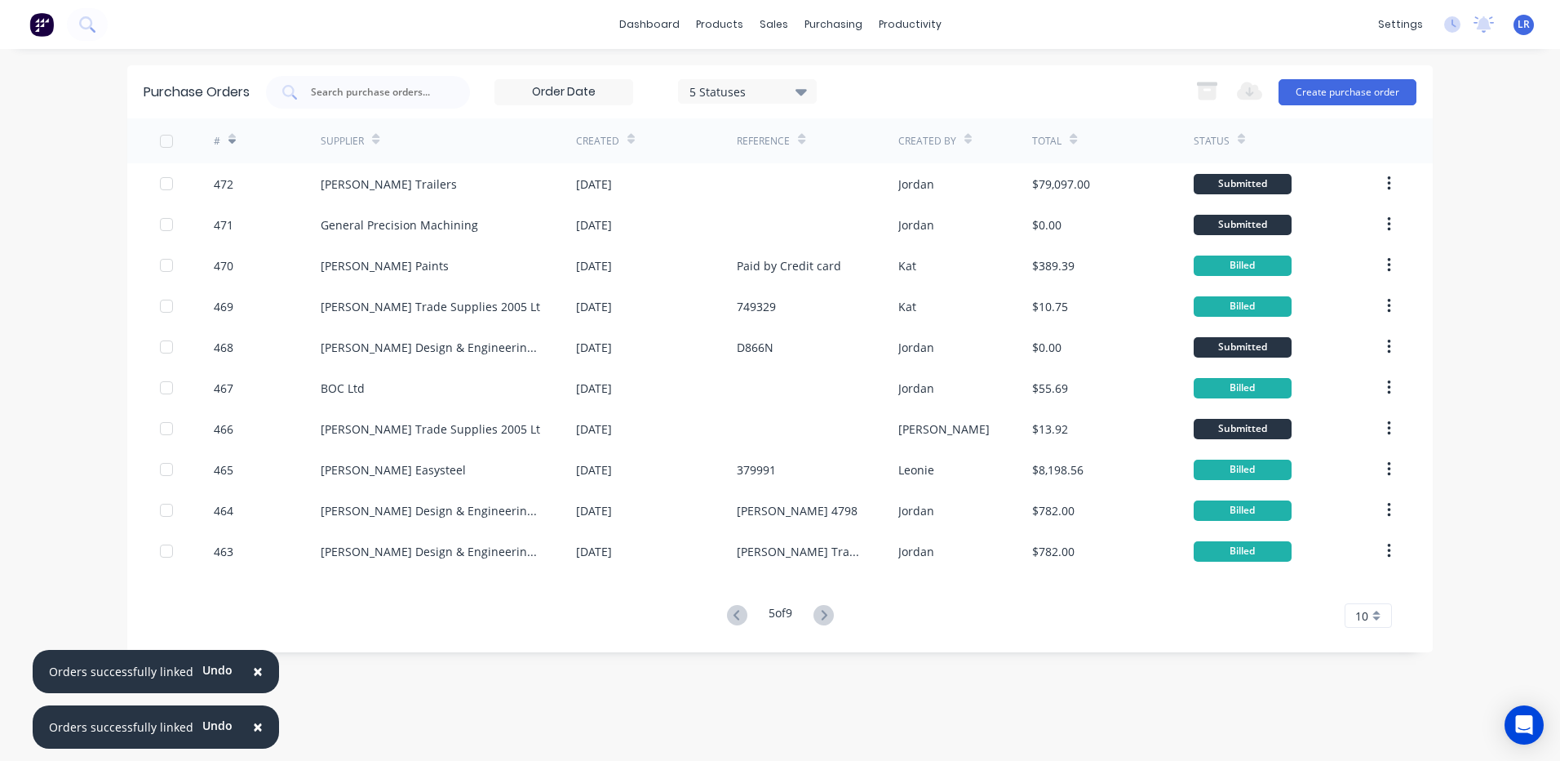
click at [733, 615] on icon at bounding box center [737, 615] width 20 height 20
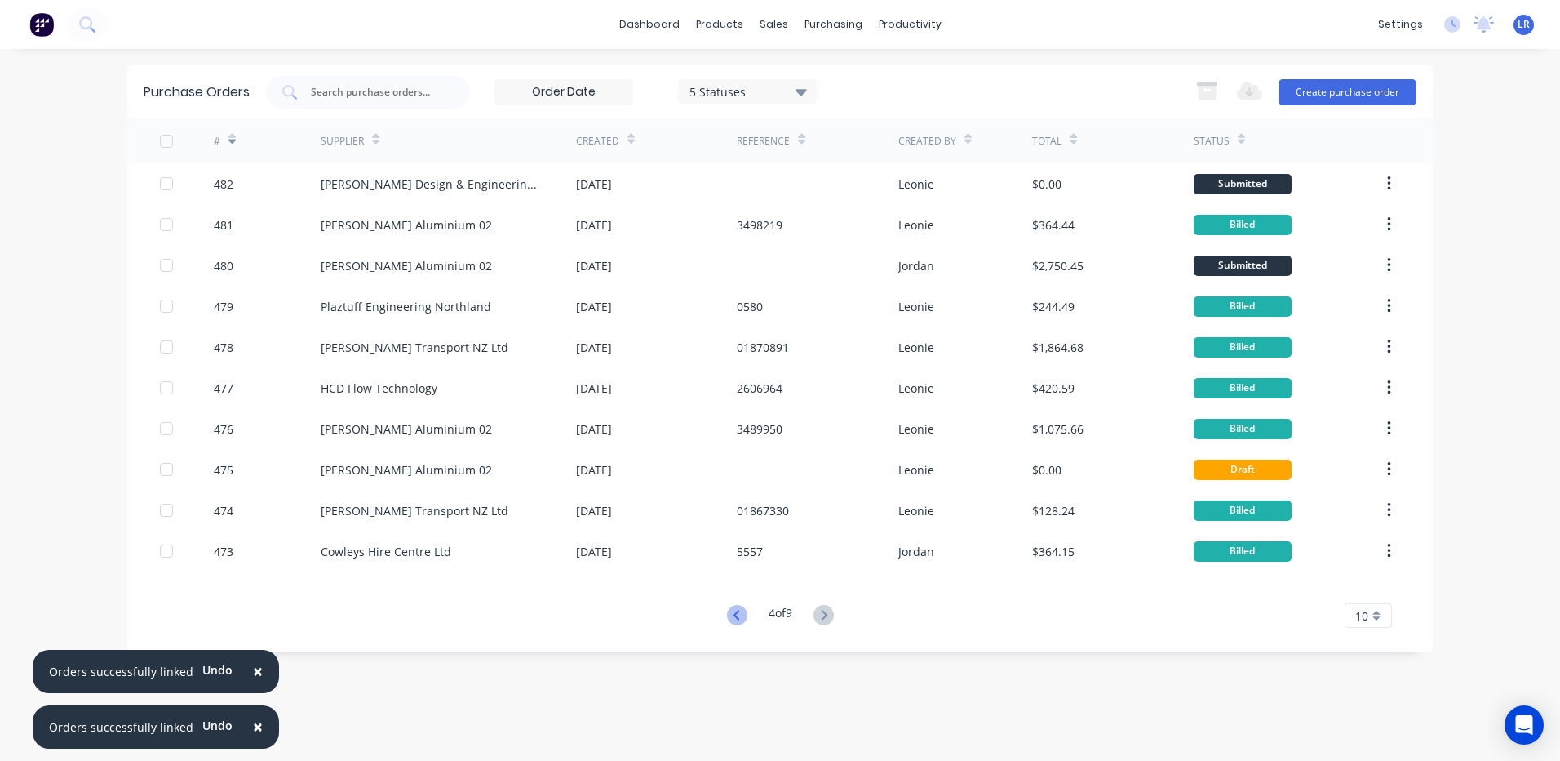
click at [733, 615] on icon at bounding box center [736, 615] width 6 height 10
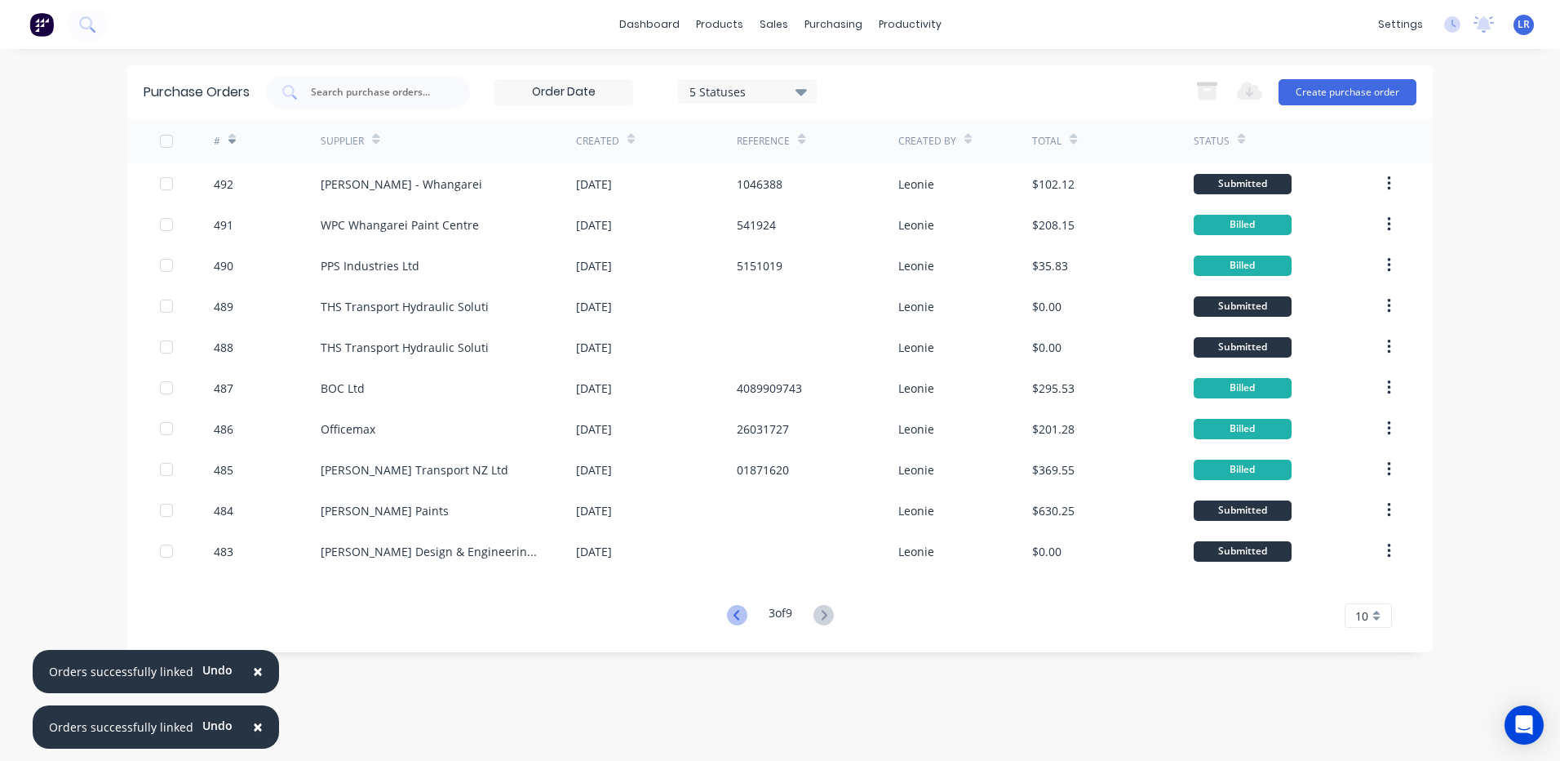
click at [733, 615] on icon at bounding box center [736, 615] width 6 height 10
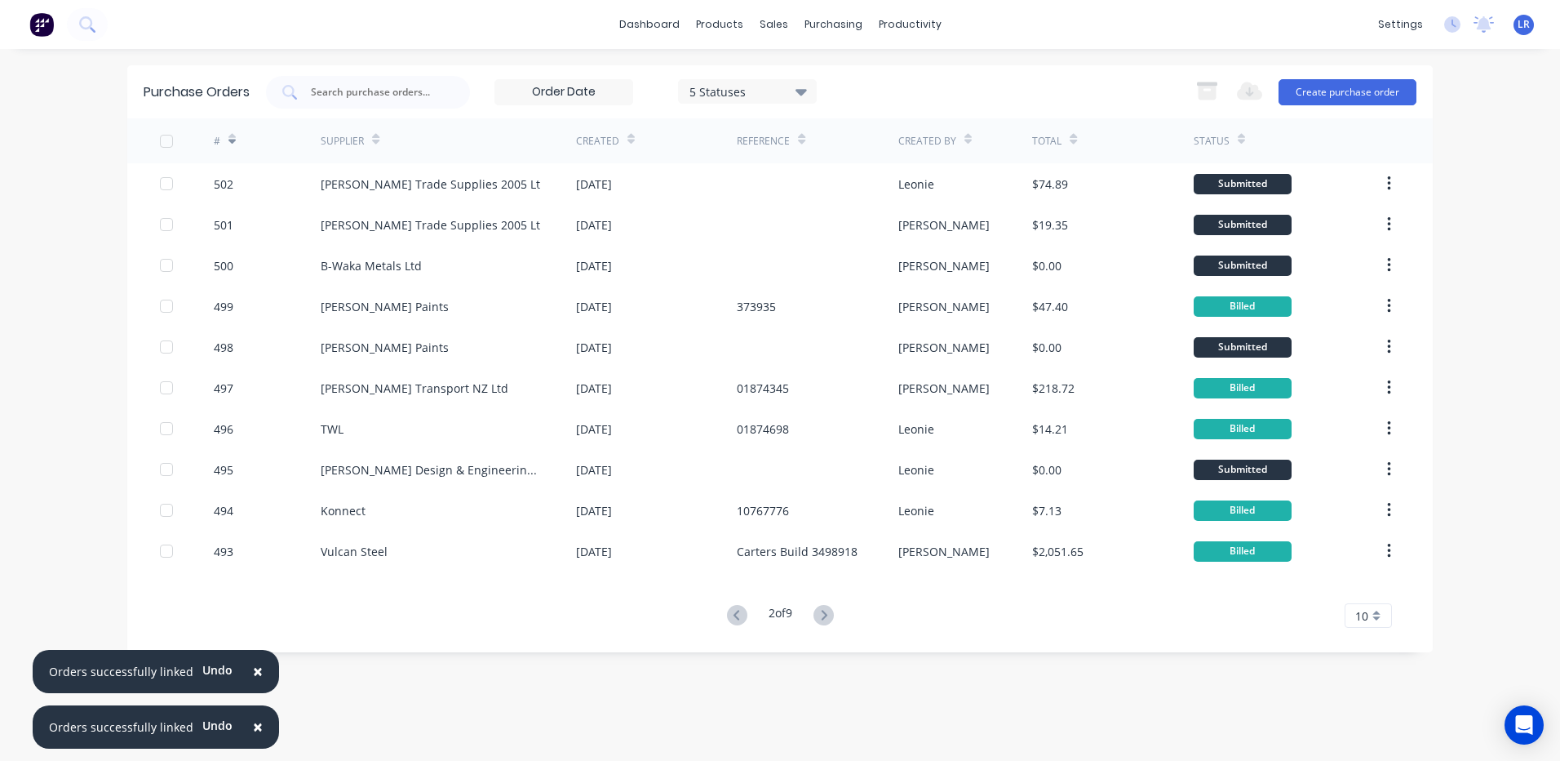
click at [733, 615] on icon at bounding box center [736, 615] width 6 height 10
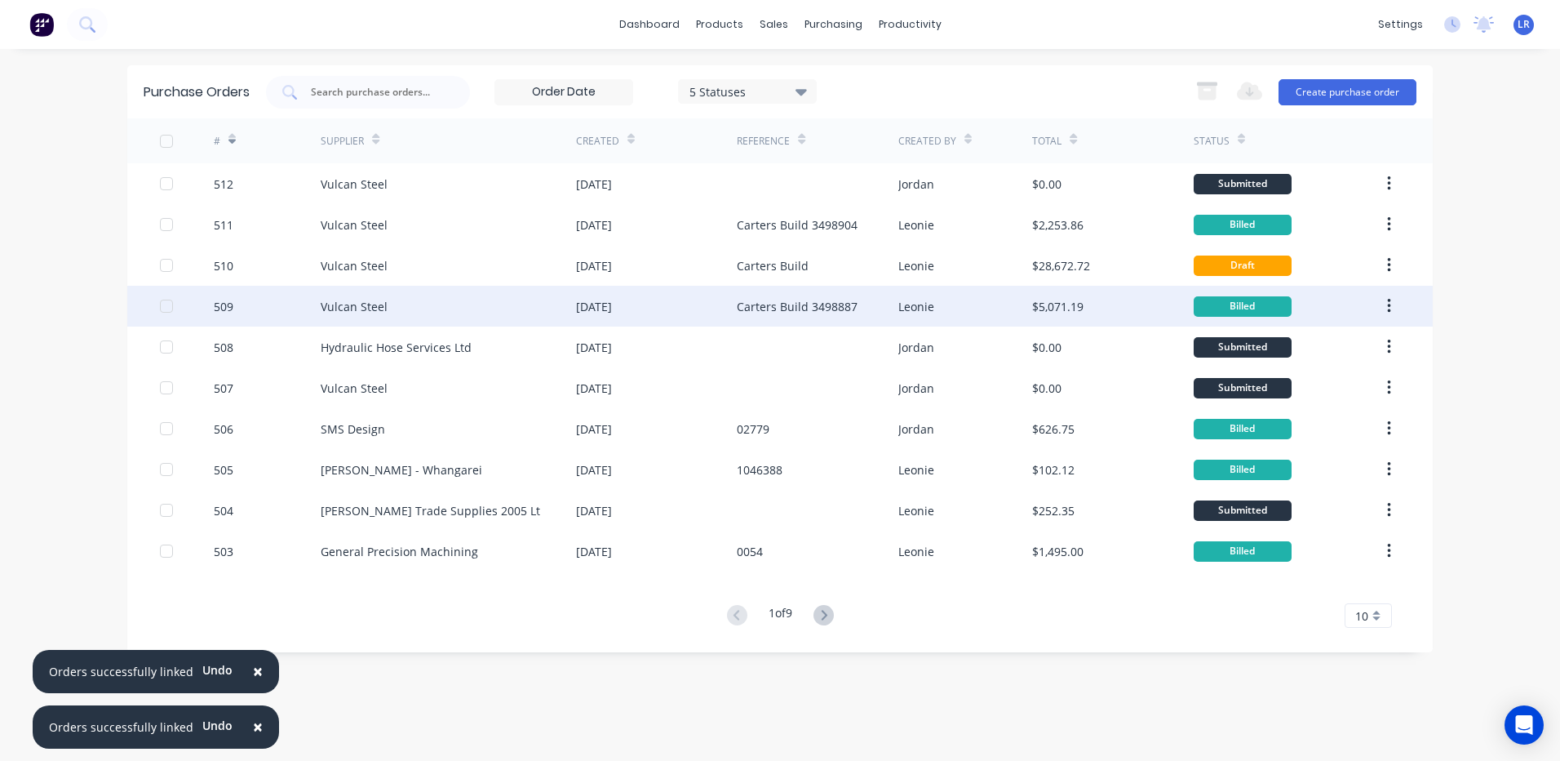
click at [475, 313] on div "Vulcan Steel" at bounding box center [448, 306] width 255 height 41
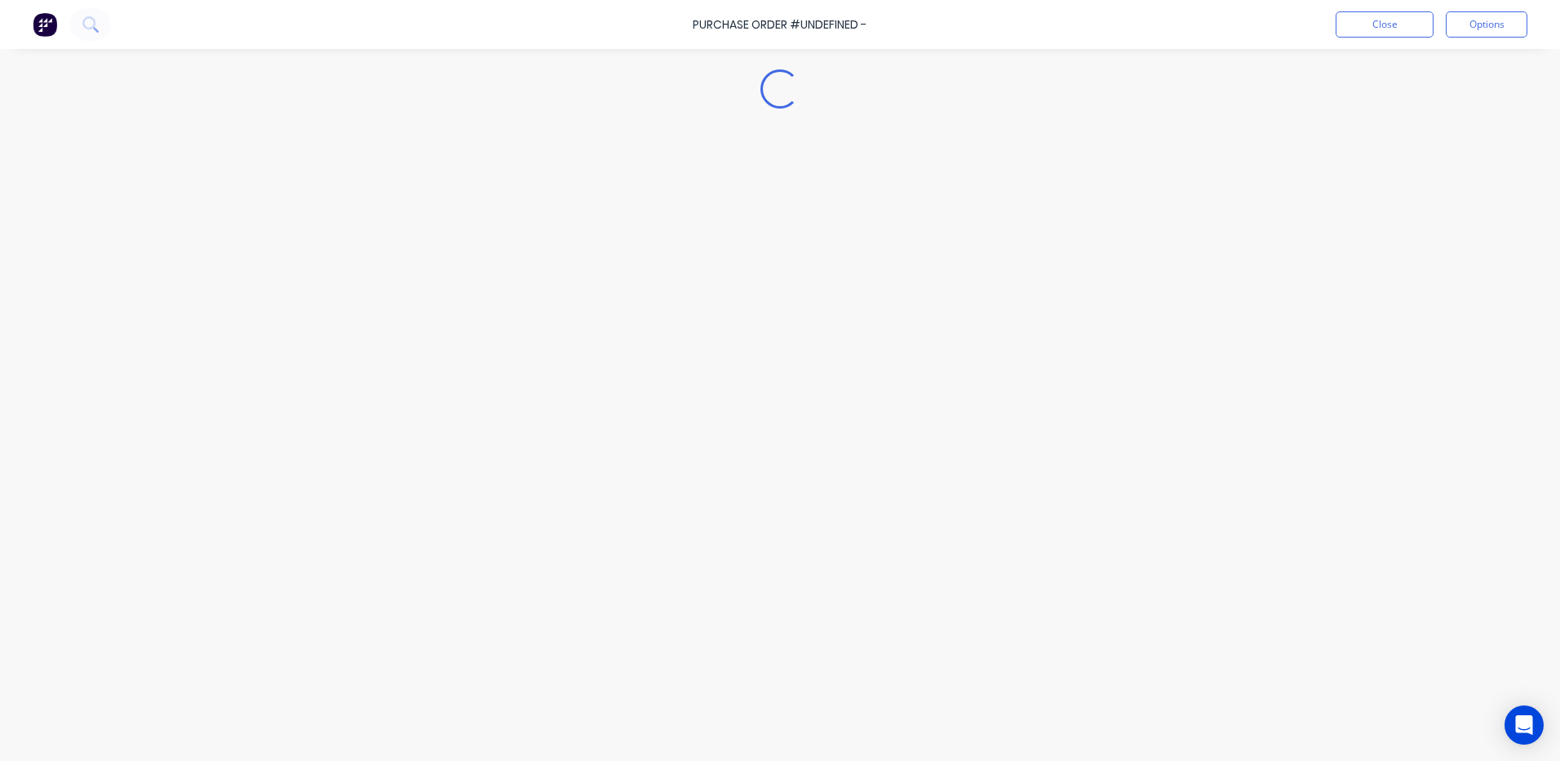
type textarea "x"
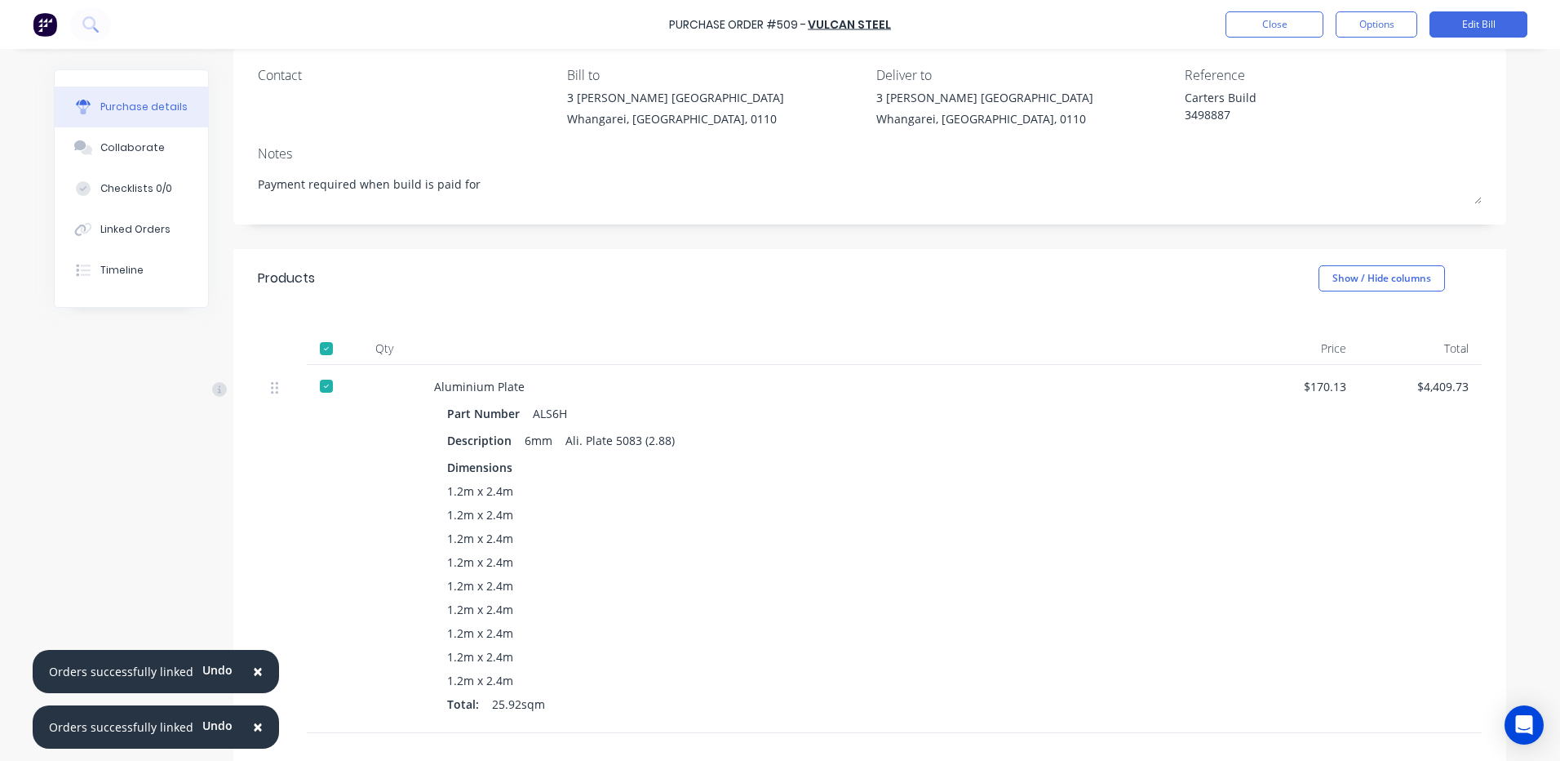
scroll to position [91, 0]
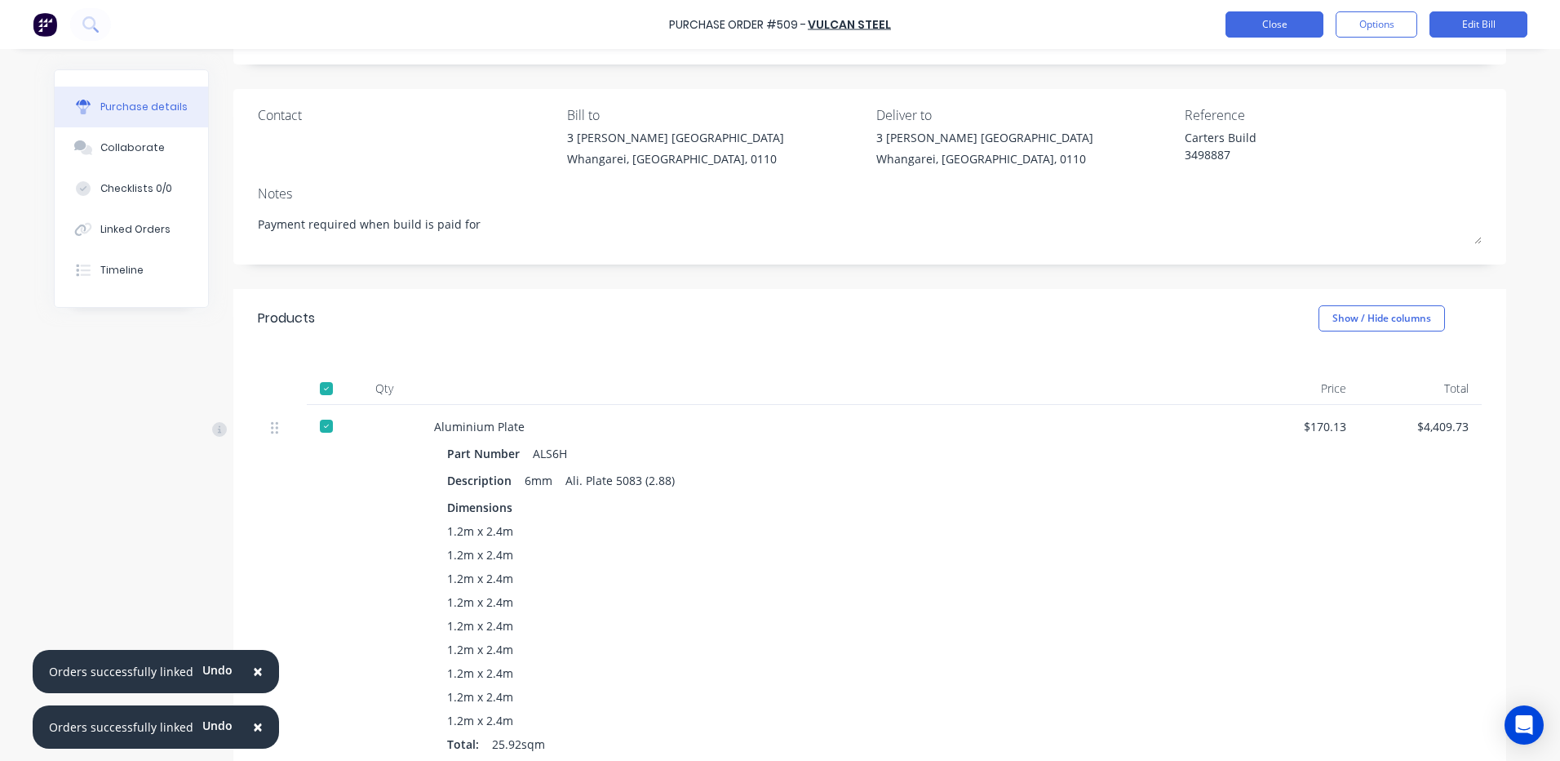
click at [1258, 21] on button "Close" at bounding box center [1275, 24] width 98 height 26
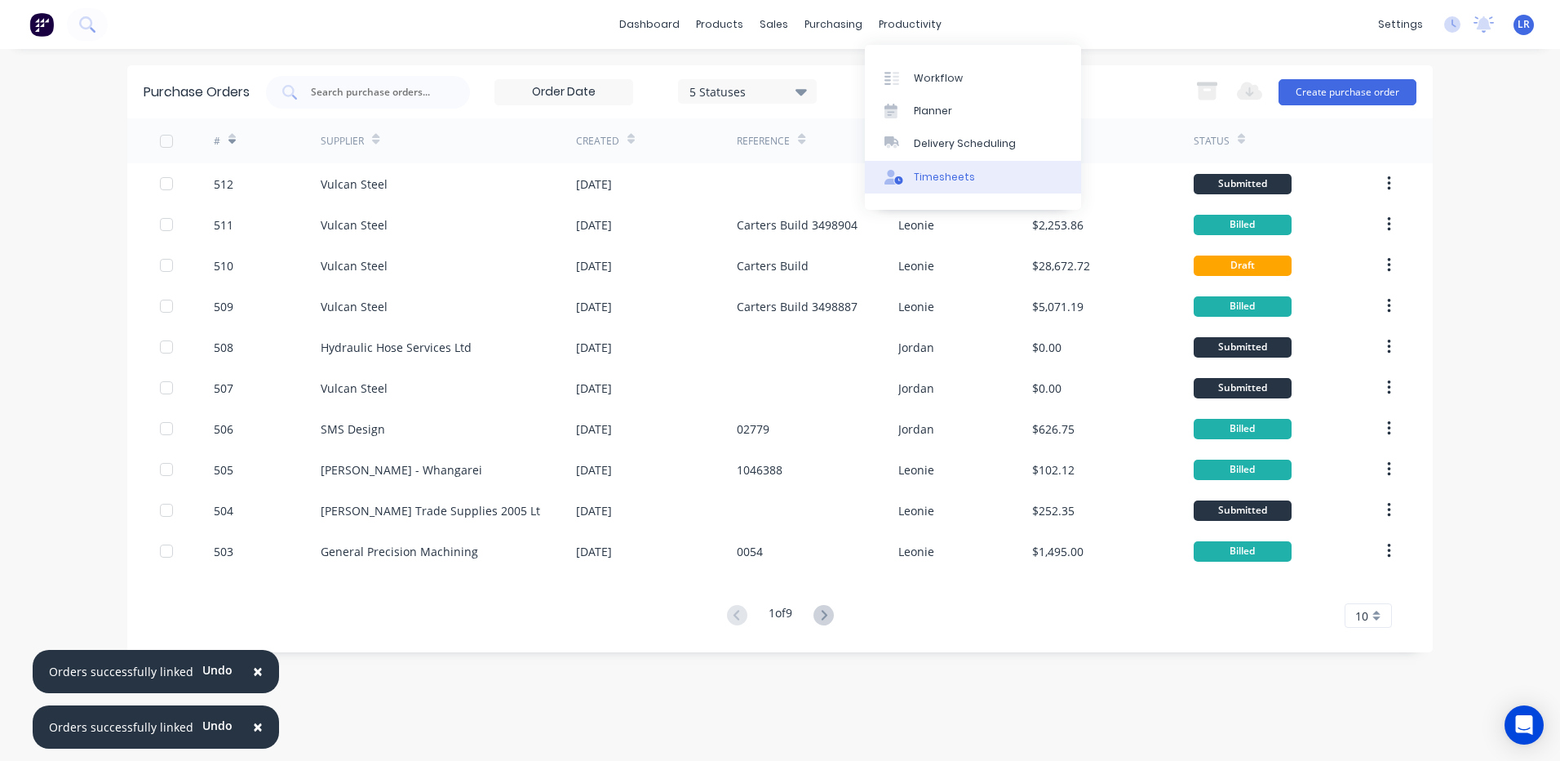
click at [927, 177] on div "Timesheets" at bounding box center [944, 177] width 61 height 15
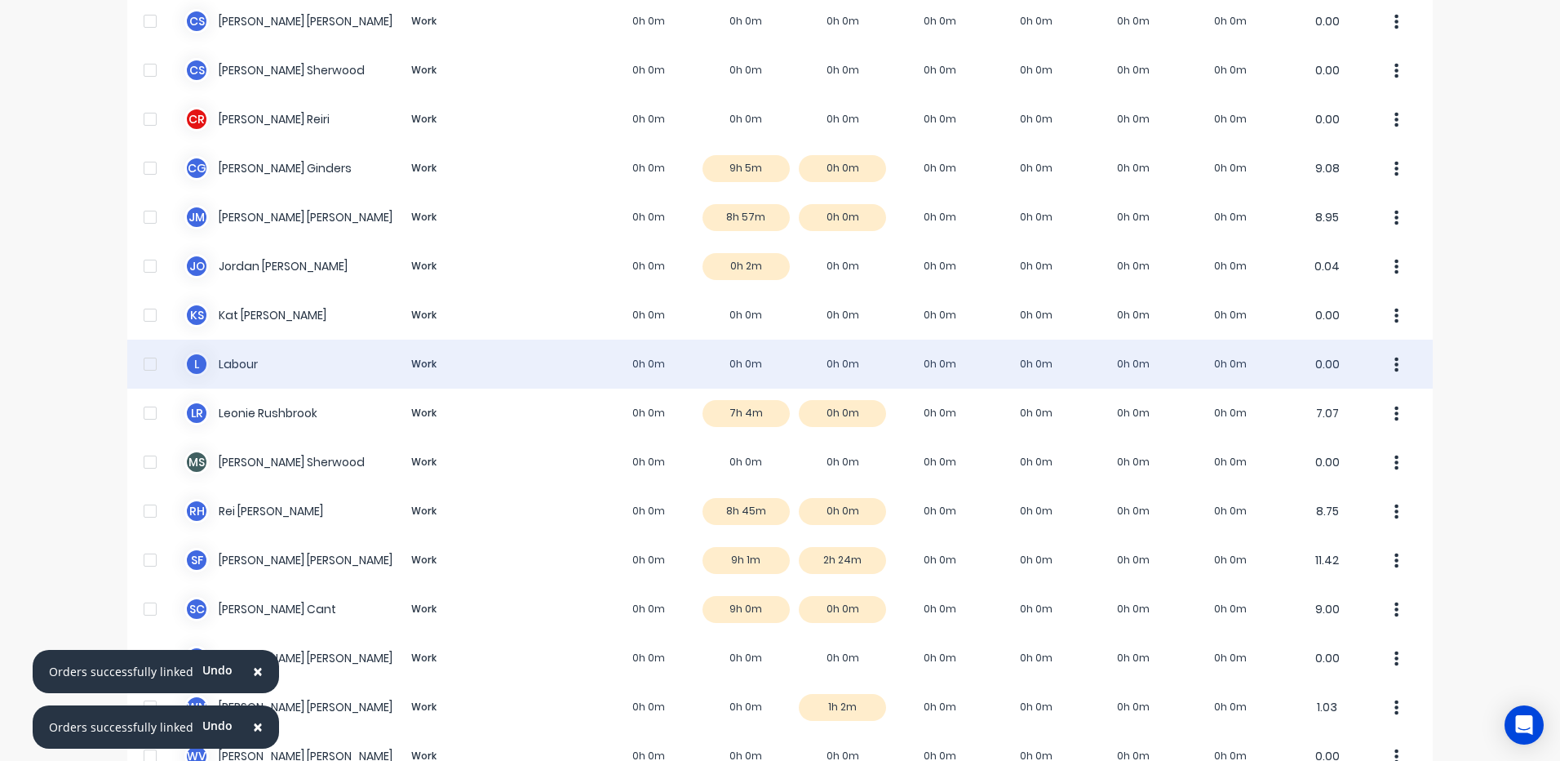
scroll to position [267, 0]
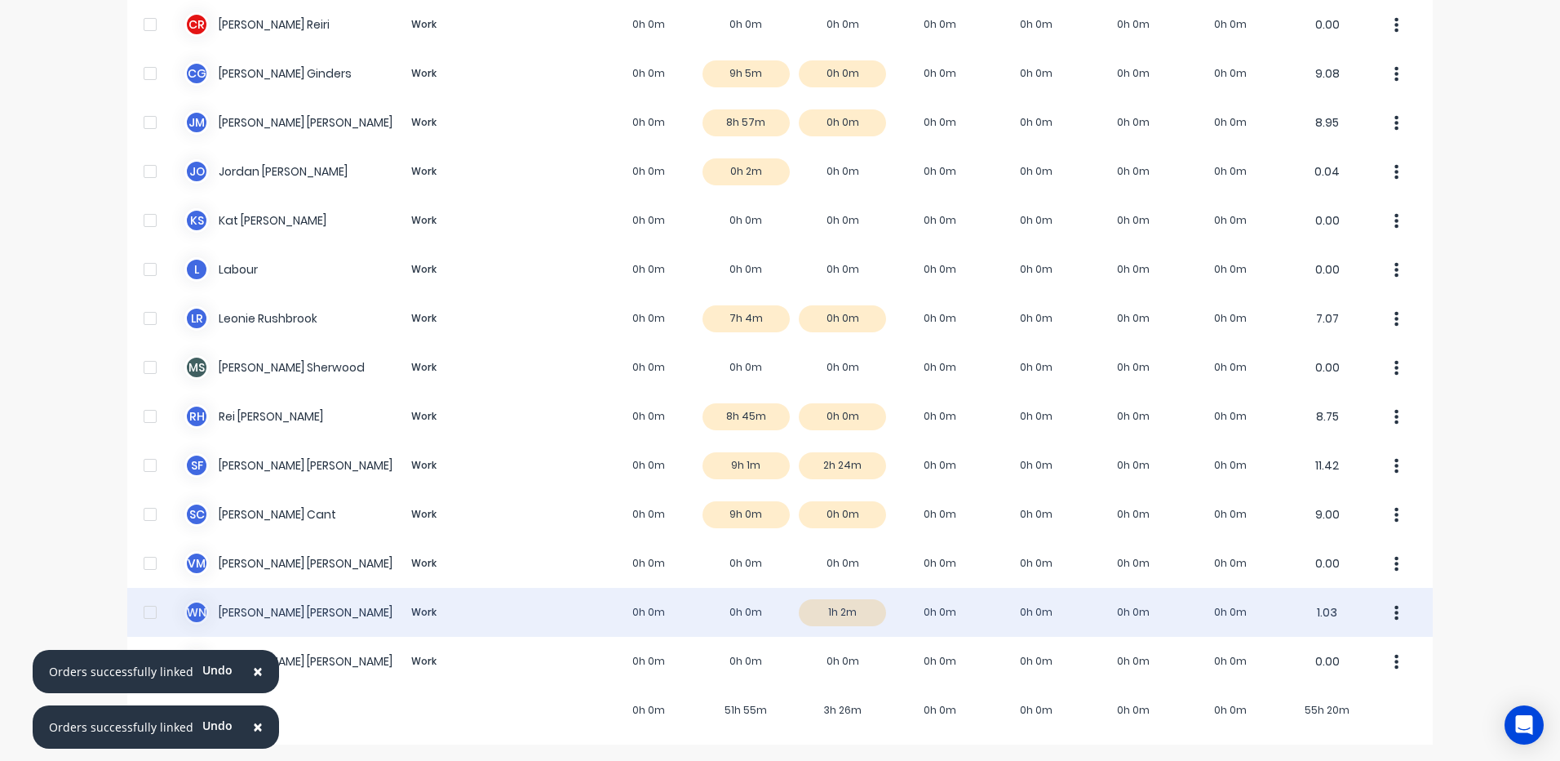
click at [857, 609] on div "W N Wayne Nichol Work 0h 0m 0h 0m 1h 2m 0h 0m 0h 0m 0h 0m 0h 0m 1.03" at bounding box center [780, 612] width 1306 height 49
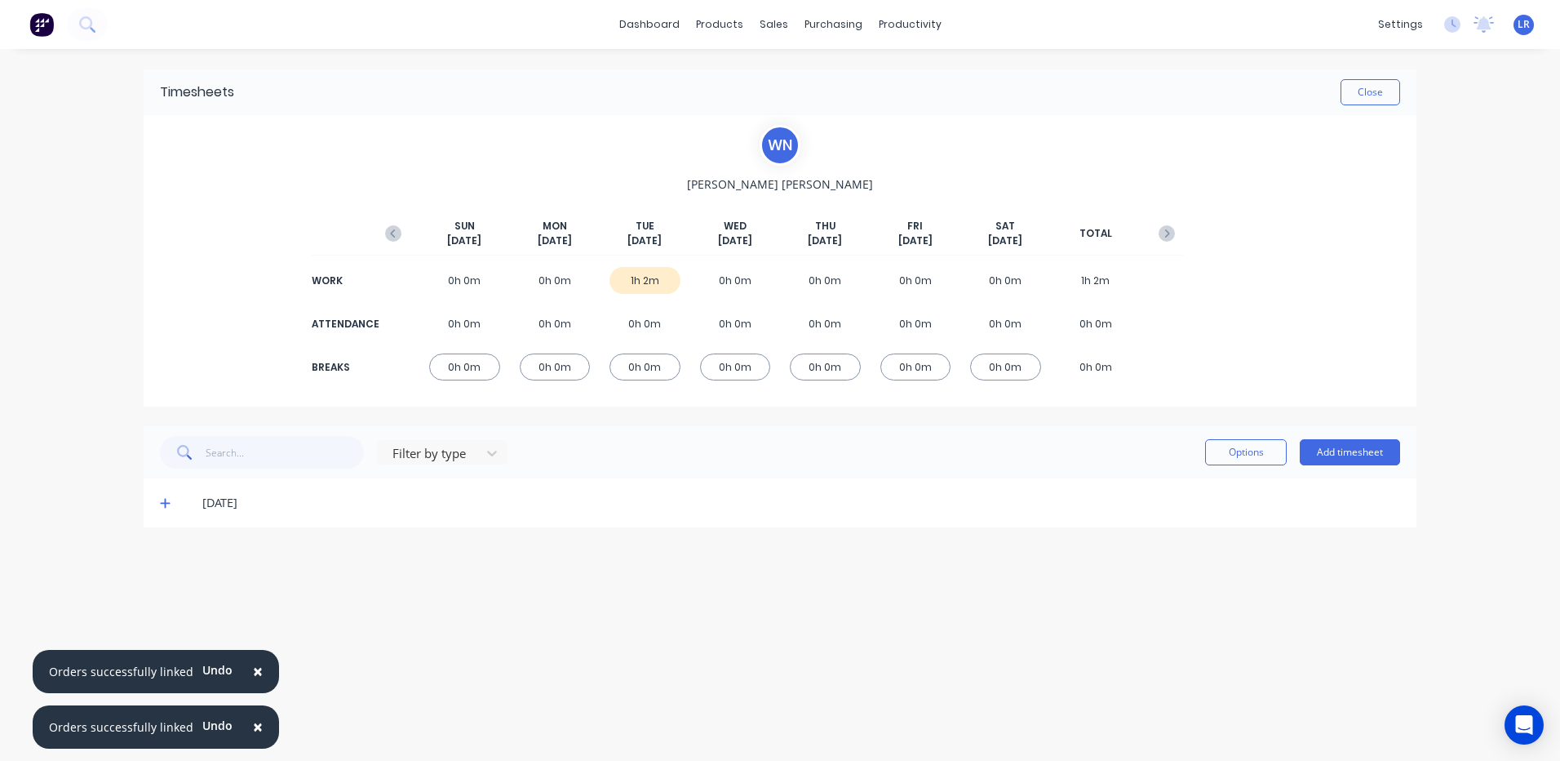
click at [162, 499] on icon at bounding box center [165, 502] width 11 height 11
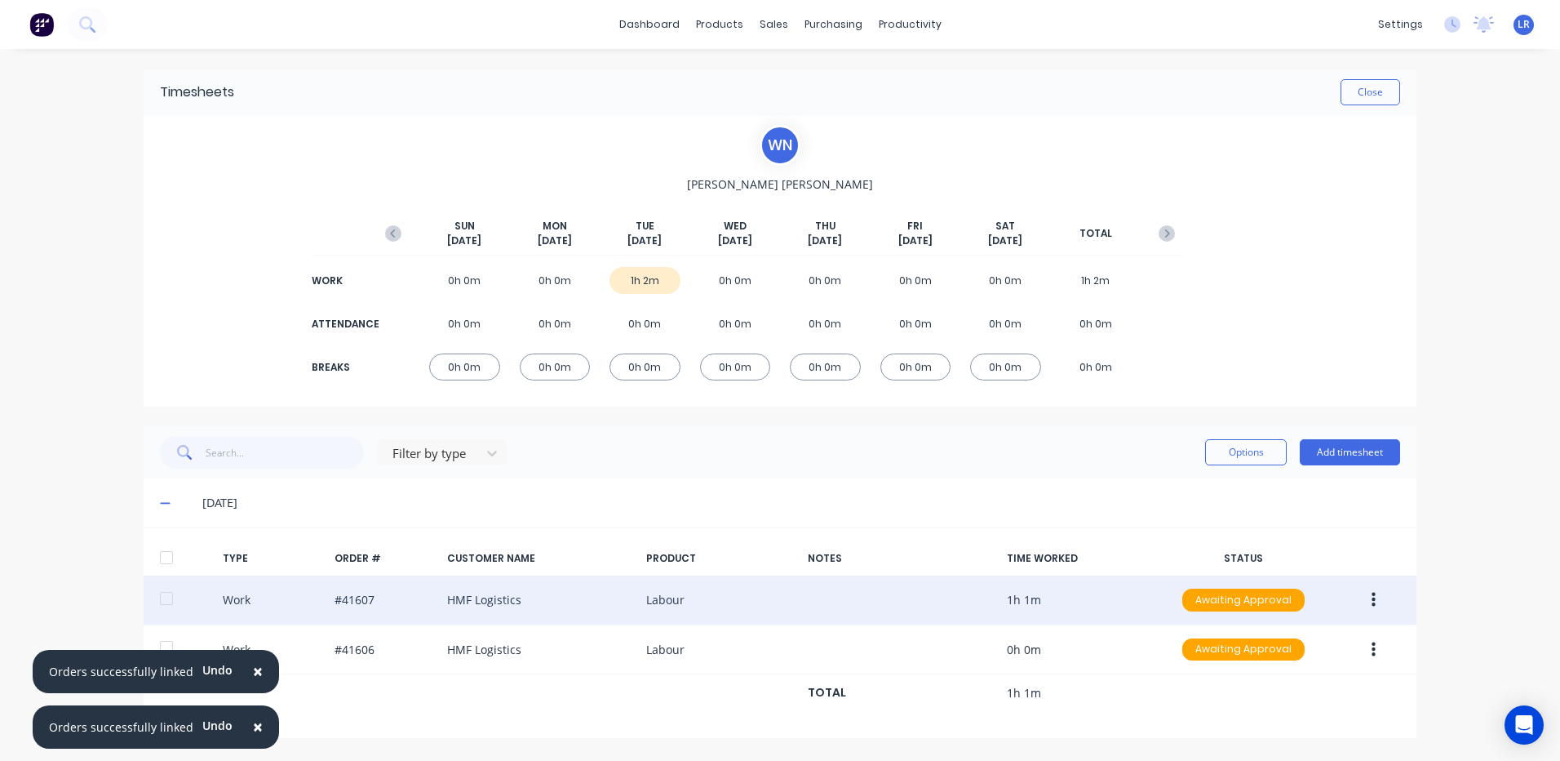
click at [1374, 594] on icon "button" at bounding box center [1374, 599] width 4 height 15
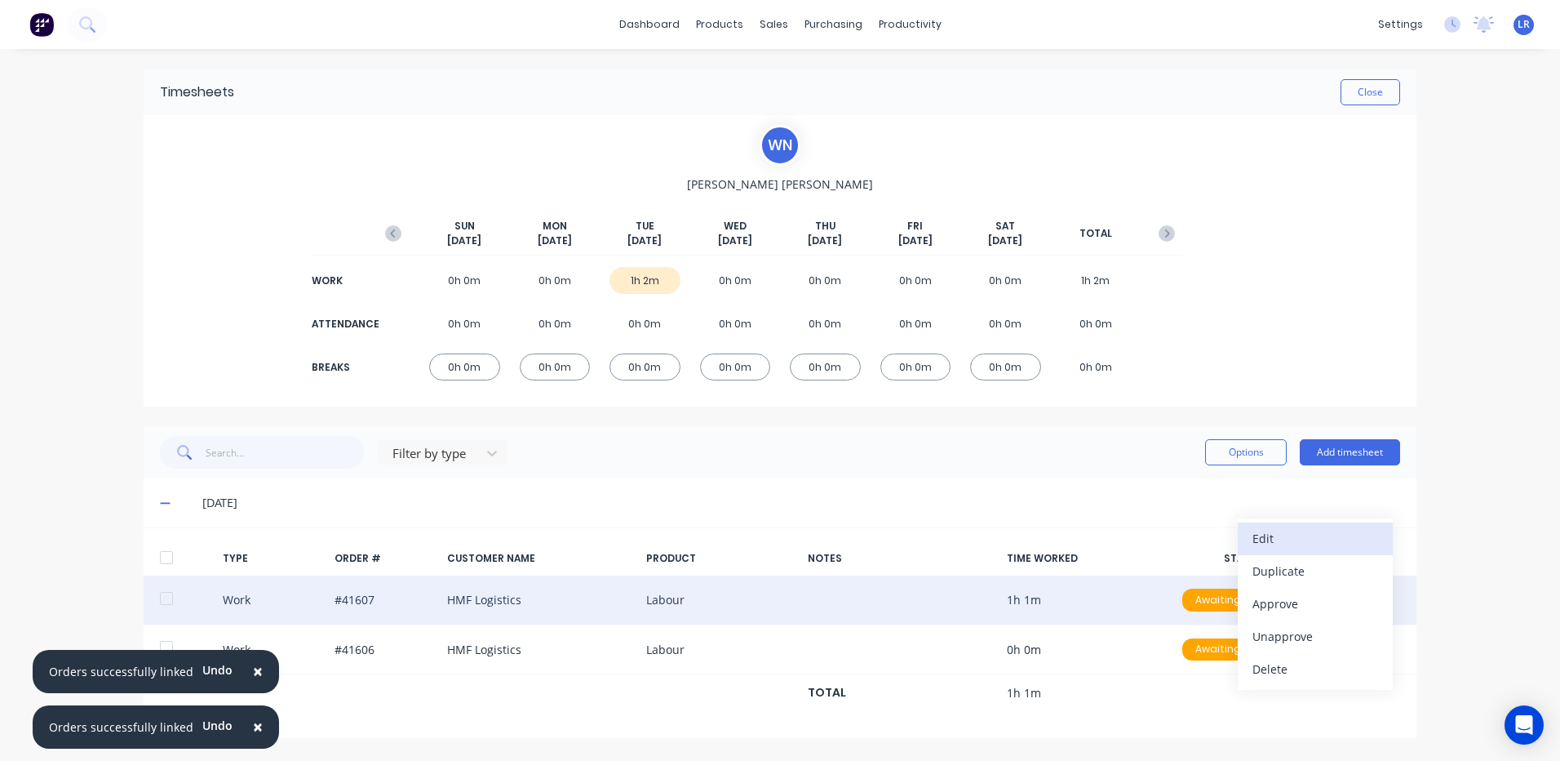
click at [1314, 539] on div "Edit" at bounding box center [1316, 538] width 126 height 24
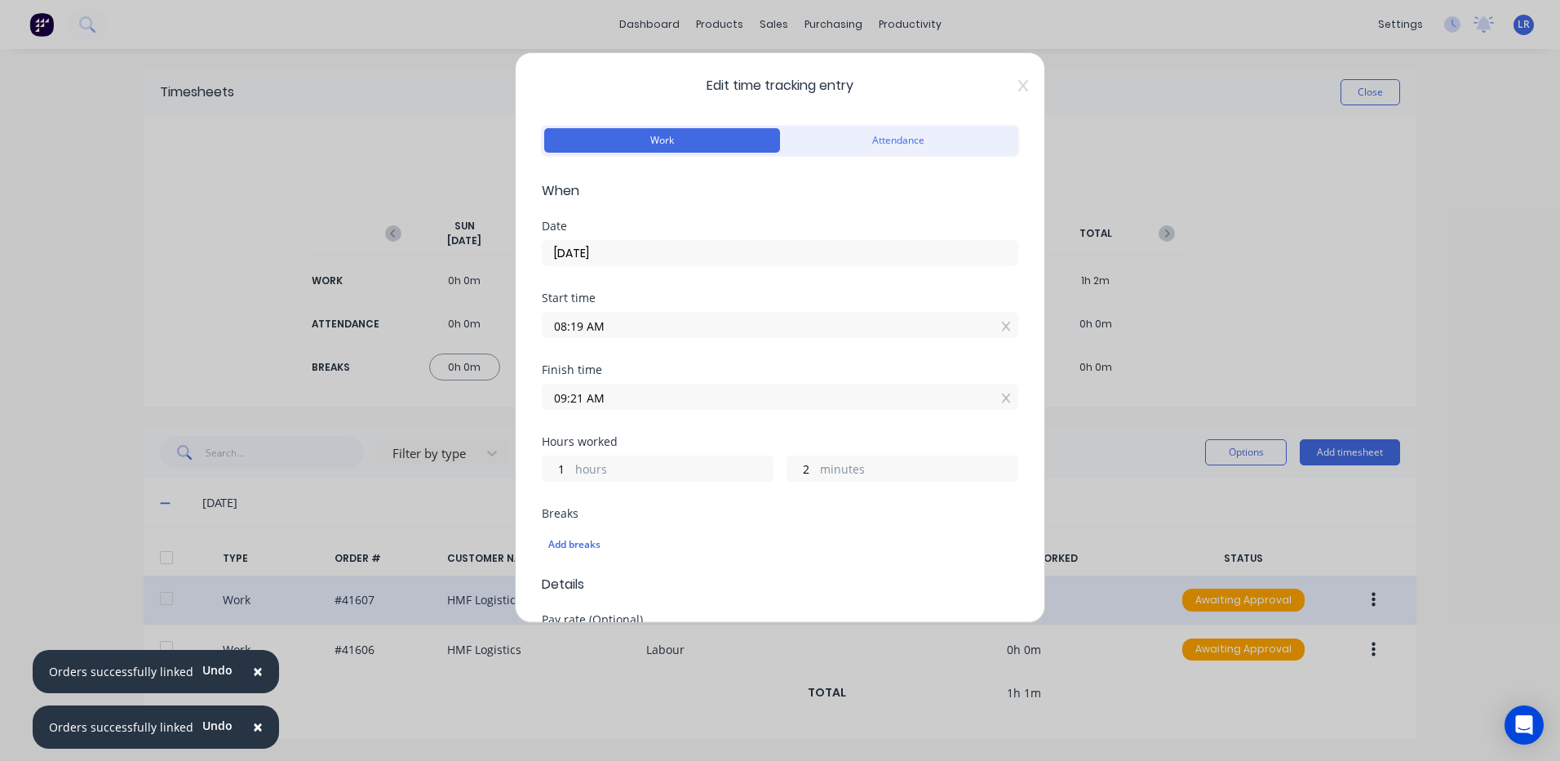
click at [1202, 328] on div "Edit time tracking entry Work Attendance When Date 07/10/2025 Start time 08:19 …" at bounding box center [780, 380] width 1560 height 761
click at [1018, 81] on icon at bounding box center [1023, 85] width 10 height 13
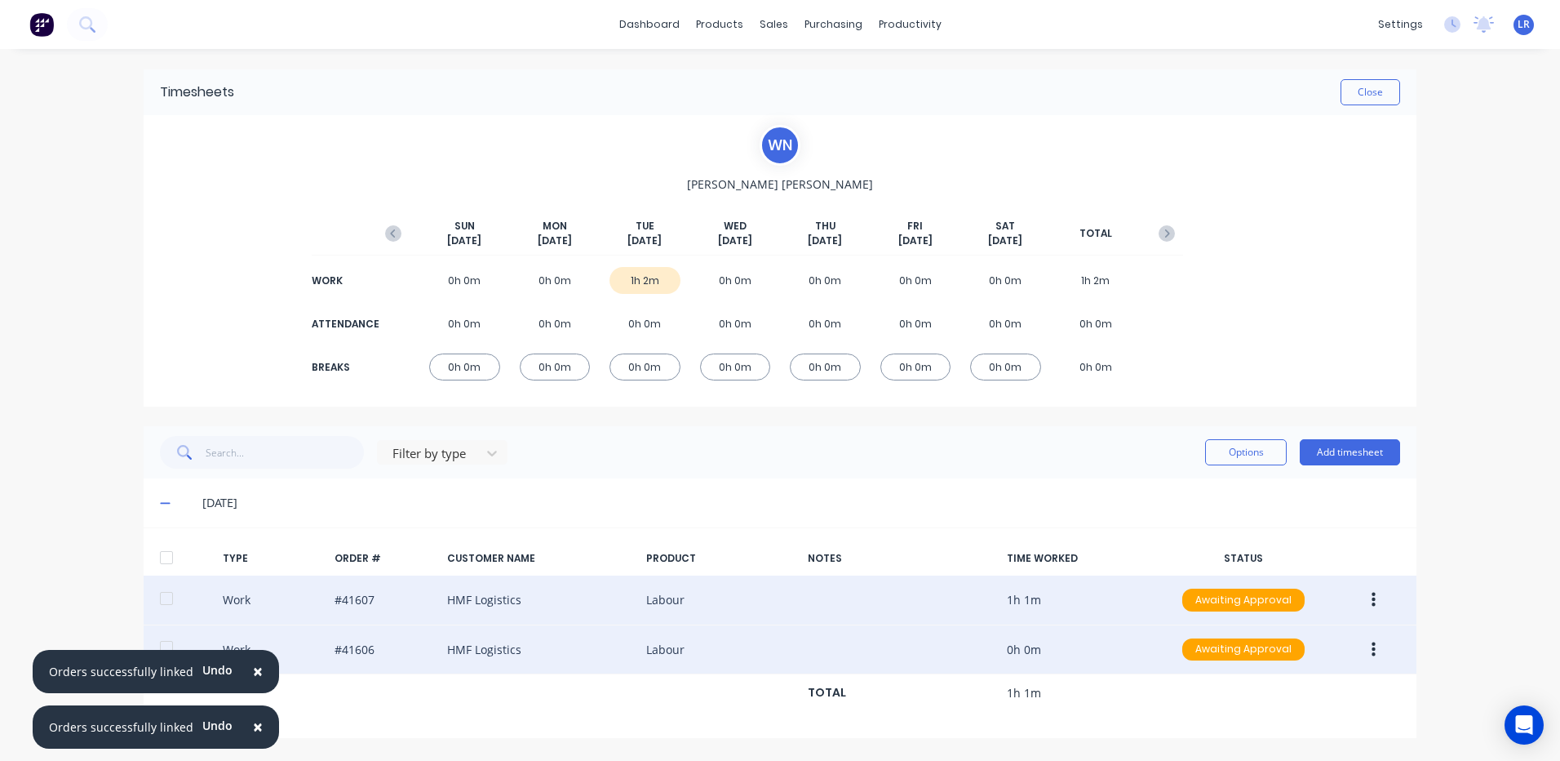
click at [1372, 646] on icon "button" at bounding box center [1374, 650] width 4 height 18
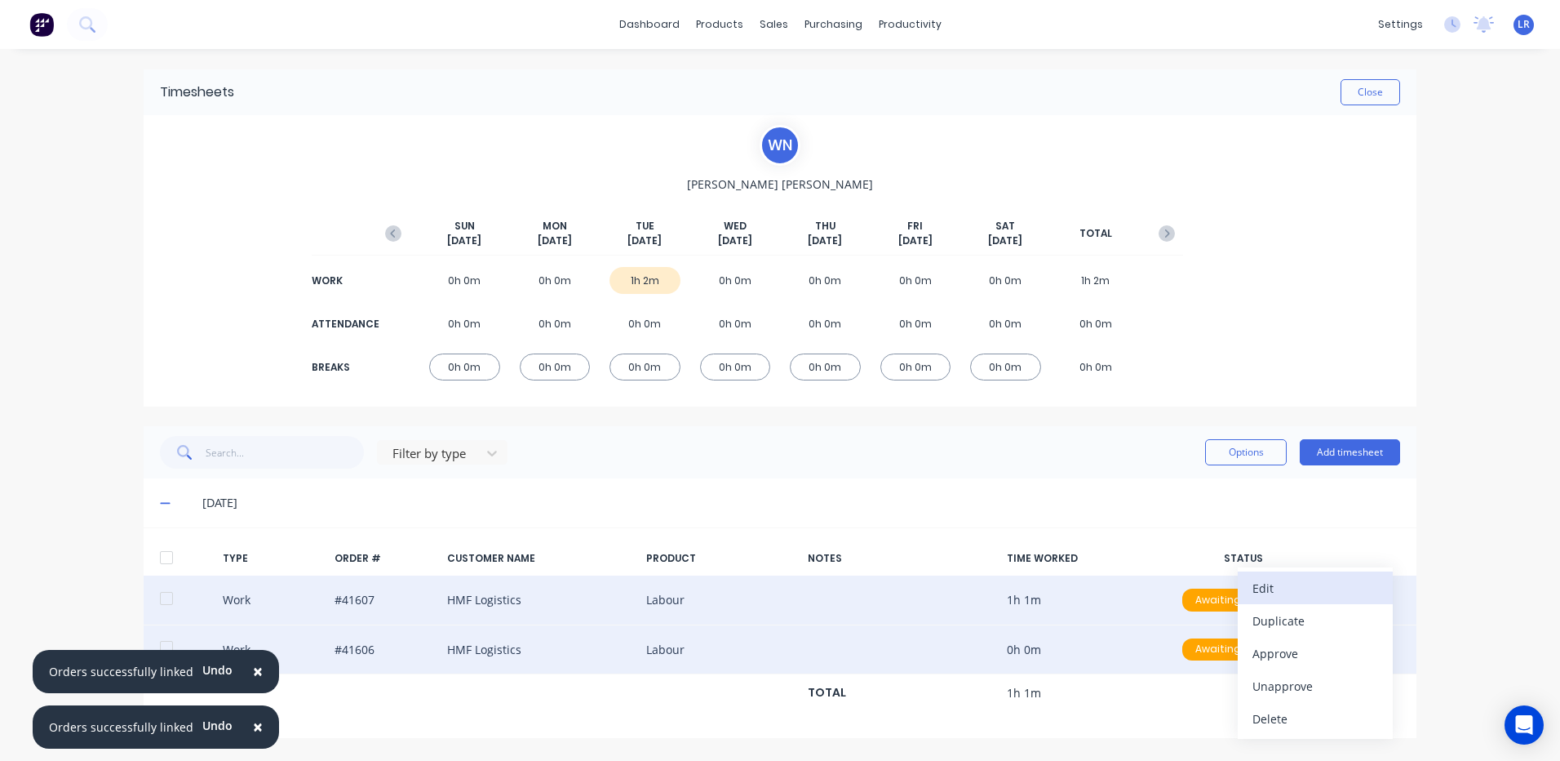
click at [1253, 588] on div "Edit" at bounding box center [1316, 588] width 126 height 24
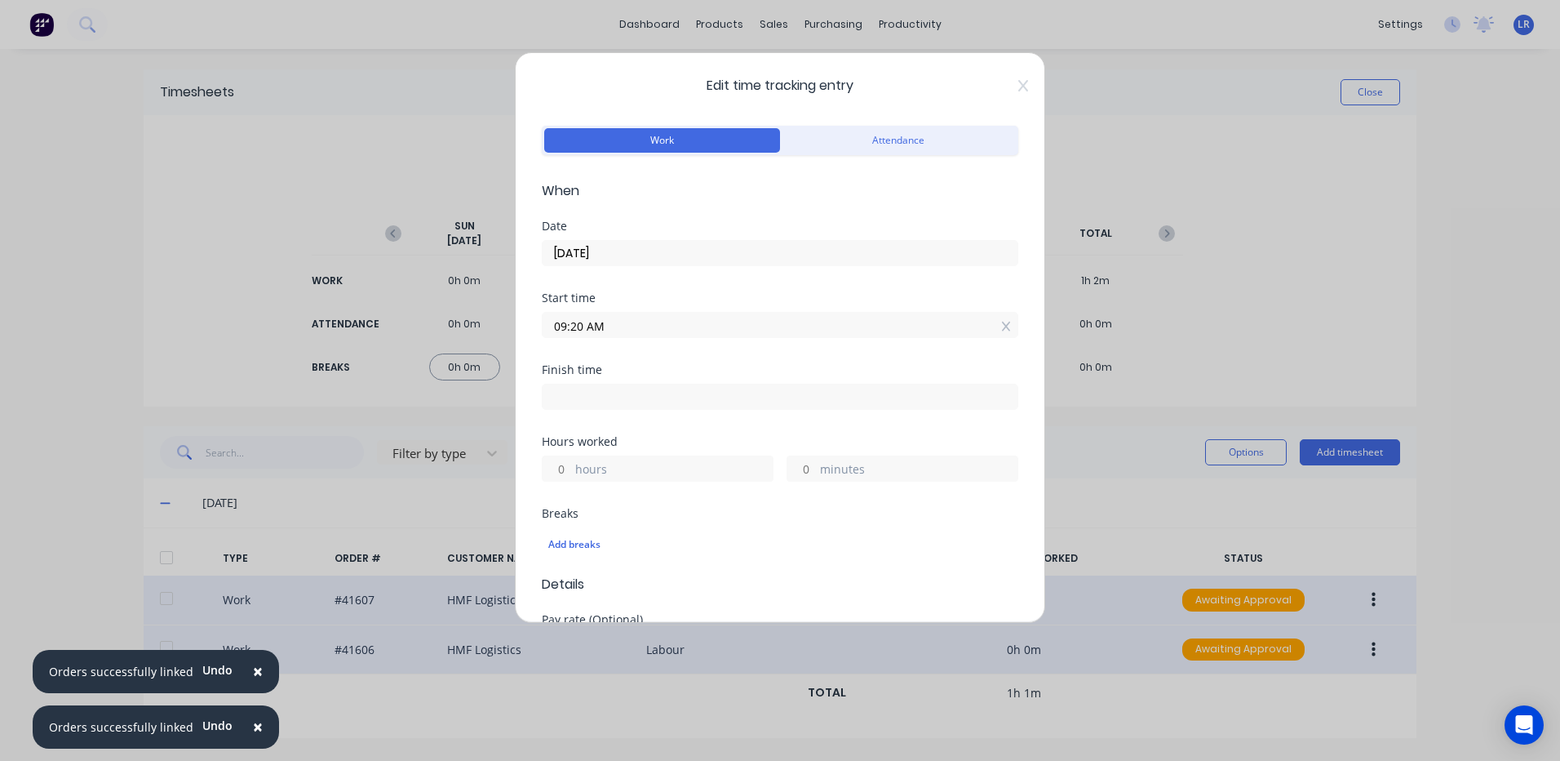
click at [585, 324] on input "09:20 AM" at bounding box center [780, 325] width 475 height 24
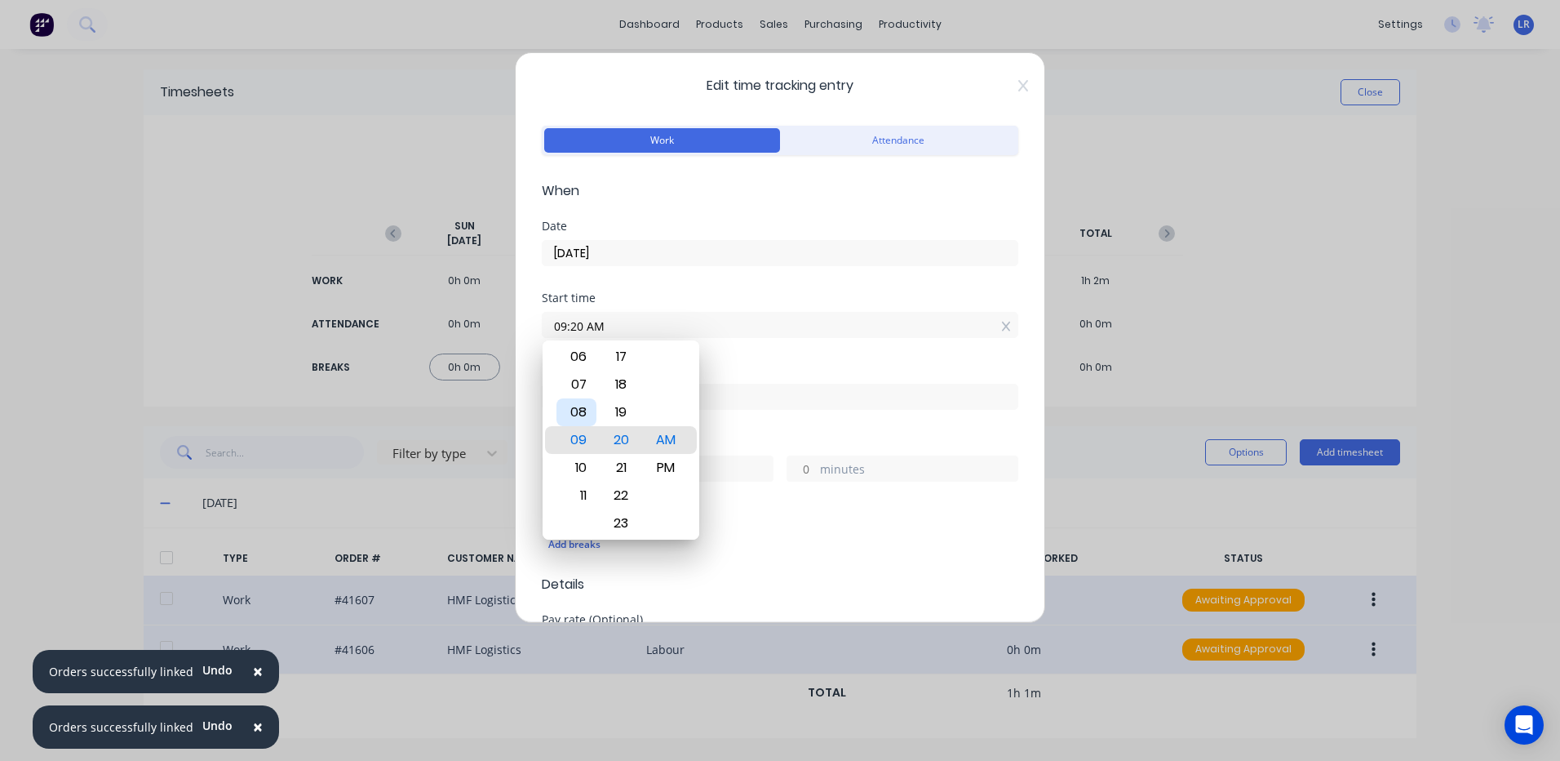
click at [576, 410] on div "08" at bounding box center [577, 412] width 40 height 28
click at [616, 409] on div "19" at bounding box center [621, 412] width 40 height 28
type input "08:19 AM"
click at [667, 432] on div "AM" at bounding box center [666, 440] width 40 height 28
click at [802, 534] on div "Add breaks" at bounding box center [780, 544] width 477 height 34
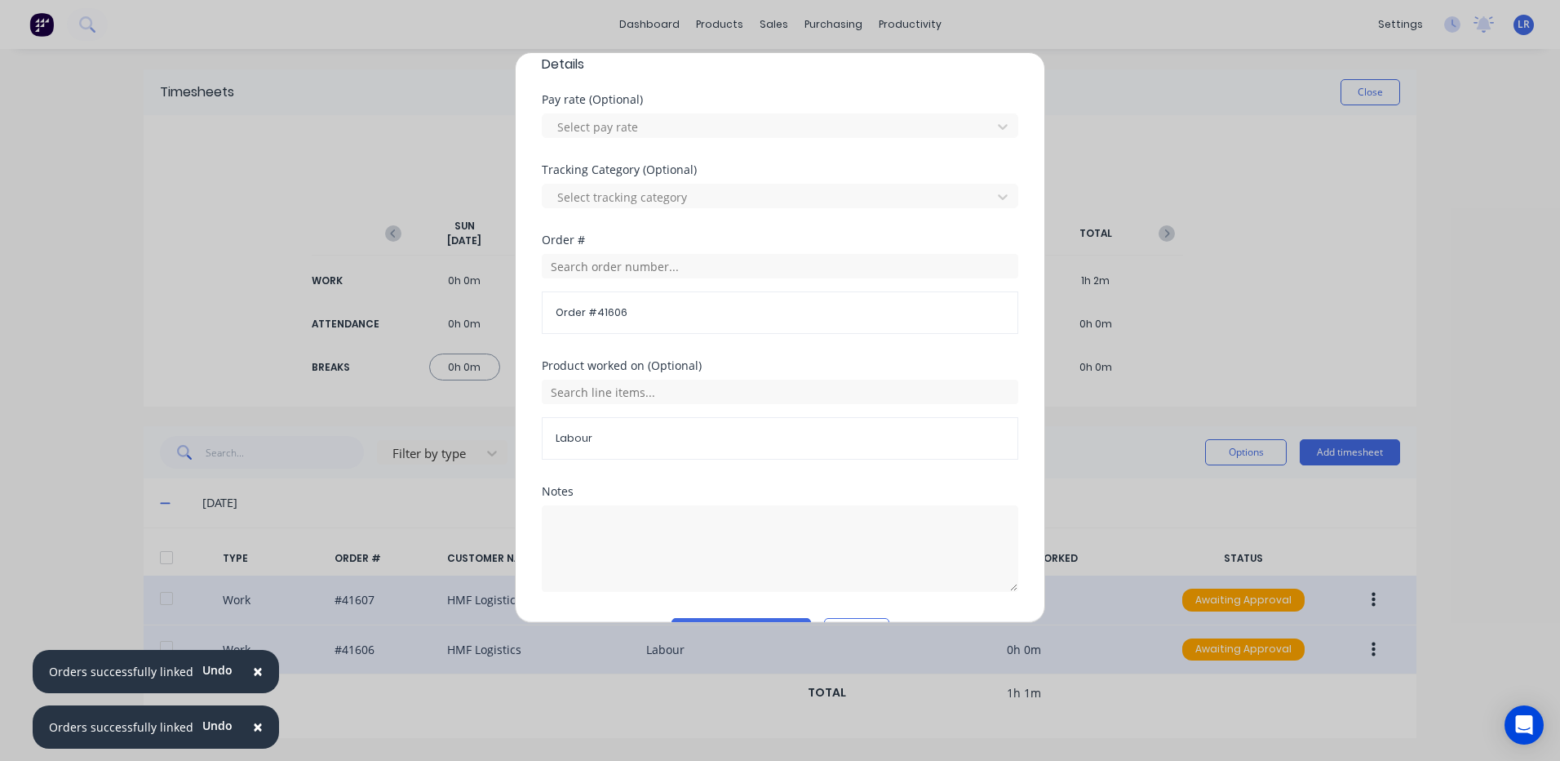
scroll to position [565, 0]
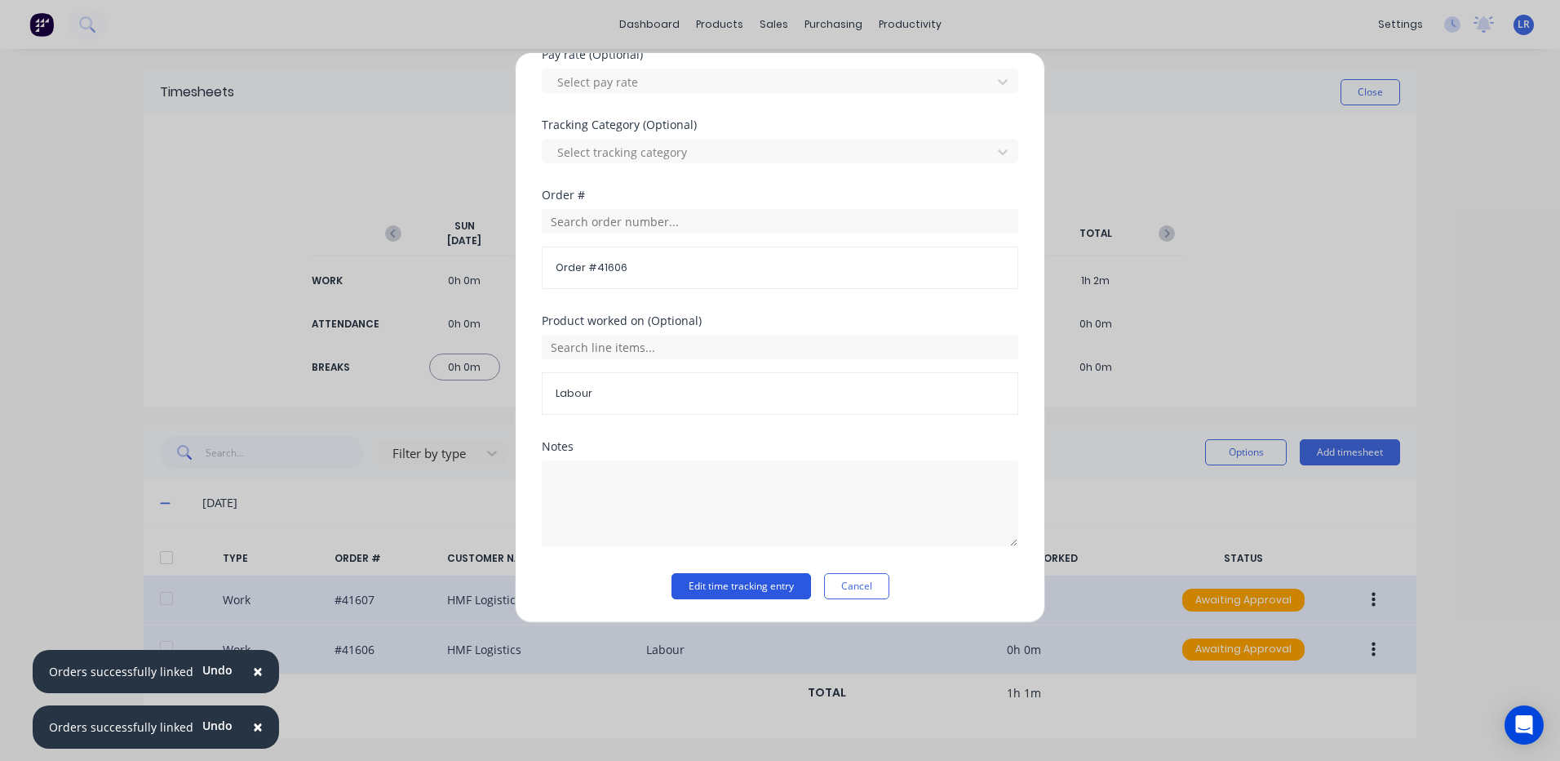
click at [703, 579] on button "Edit time tracking entry" at bounding box center [742, 586] width 140 height 26
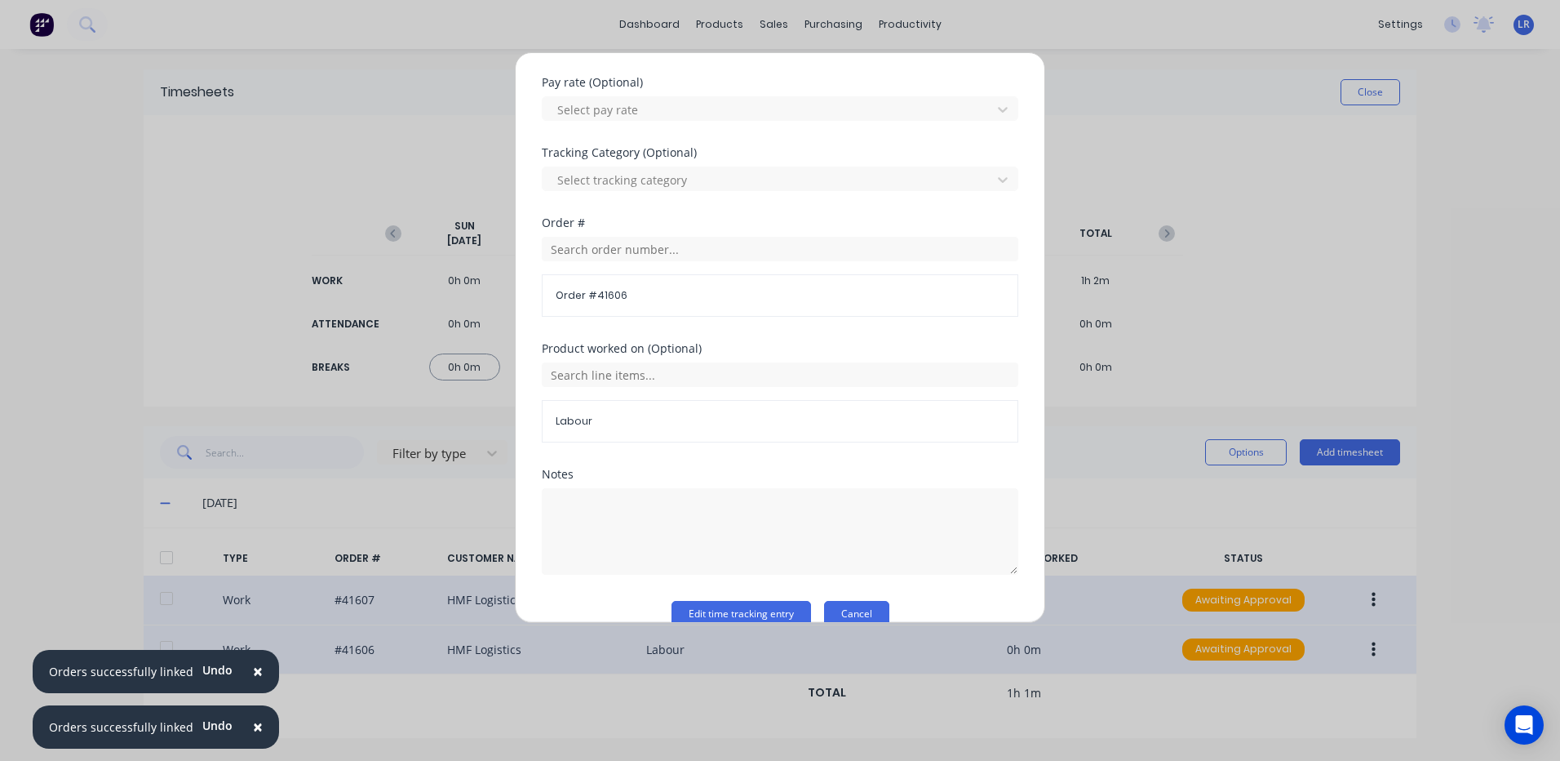
scroll to position [577, 0]
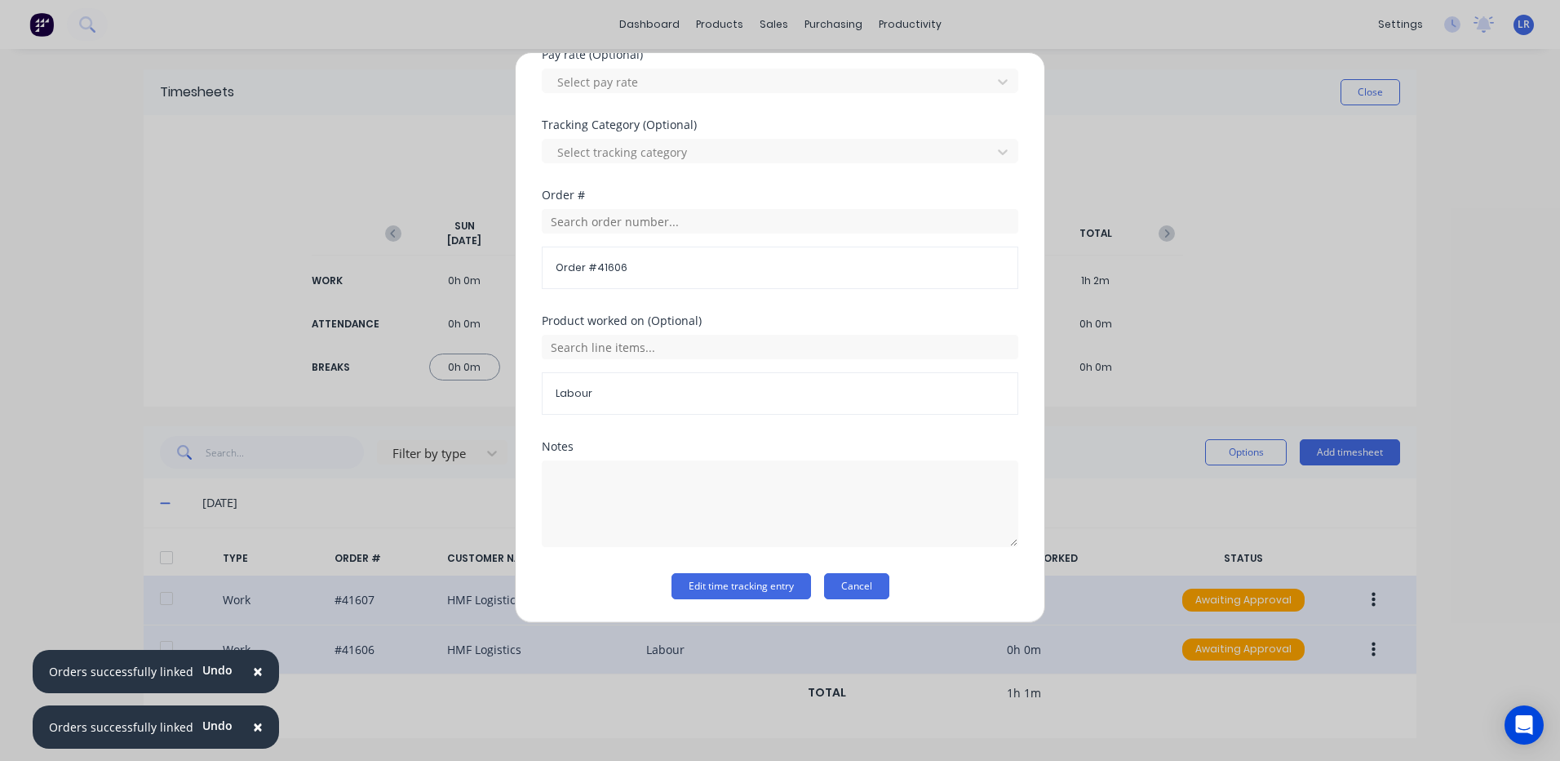
click at [850, 580] on button "Cancel" at bounding box center [856, 586] width 65 height 26
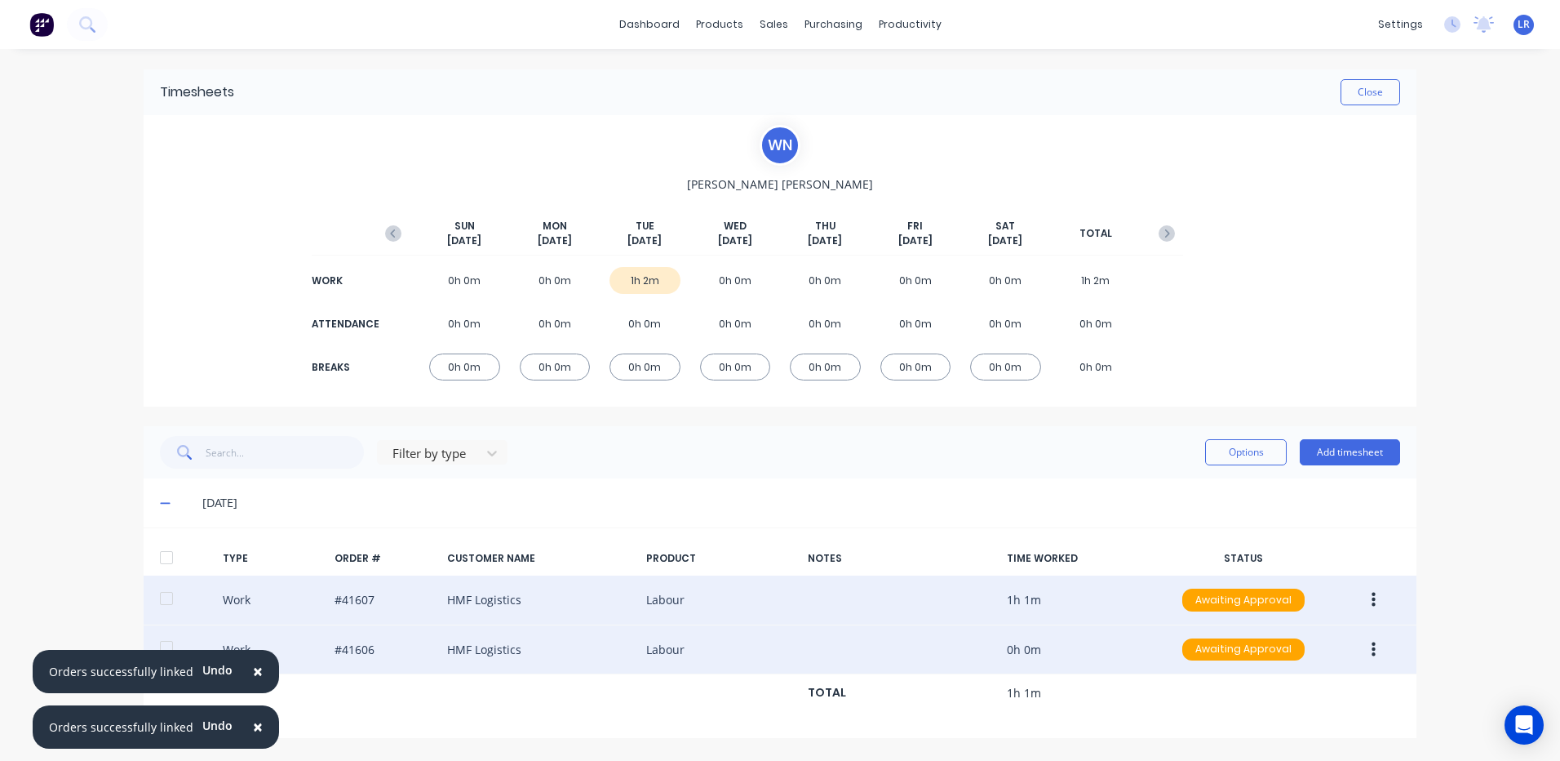
click at [1368, 592] on button "button" at bounding box center [1374, 599] width 38 height 29
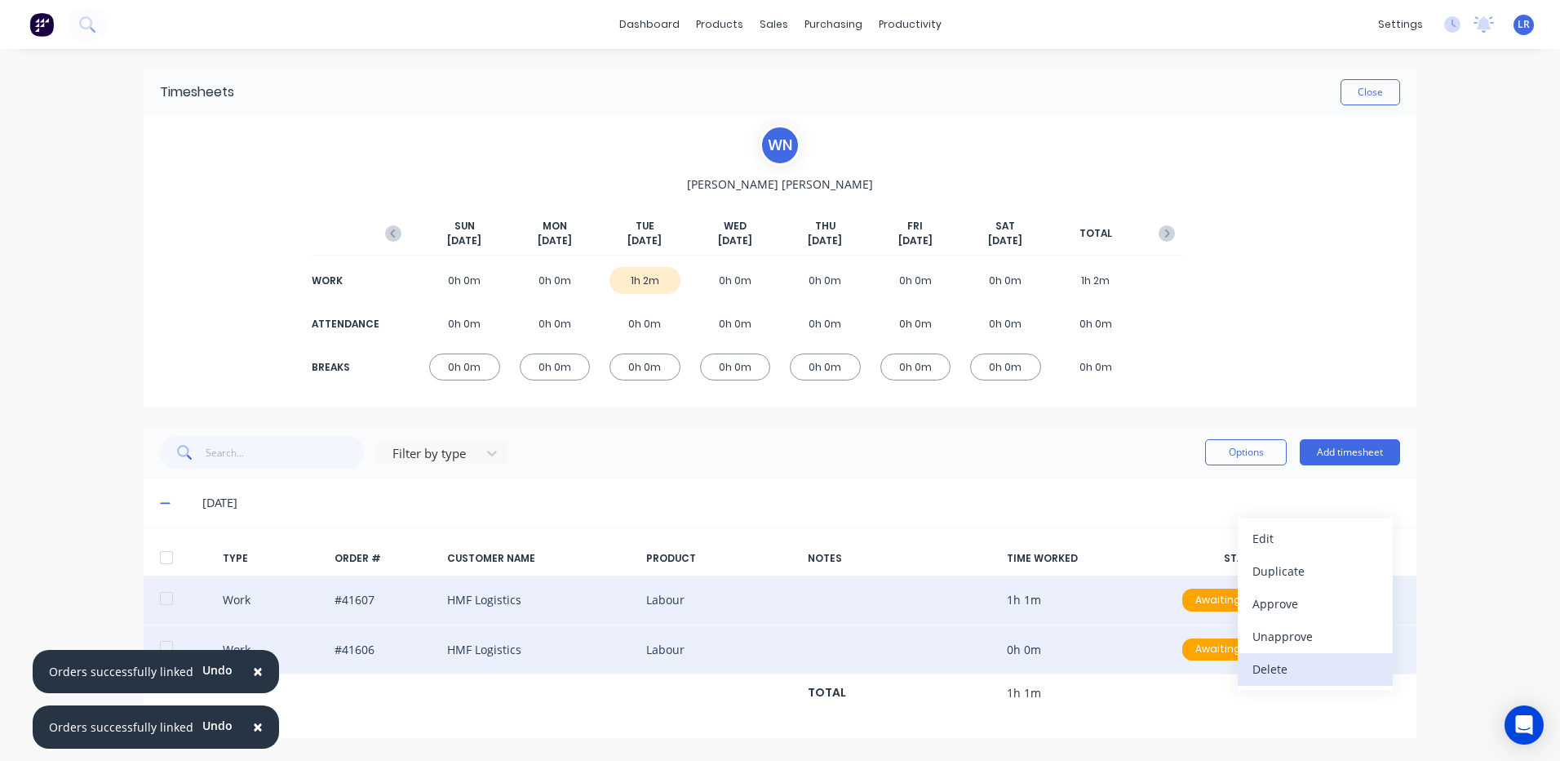
click at [1268, 667] on div "Delete" at bounding box center [1316, 669] width 126 height 24
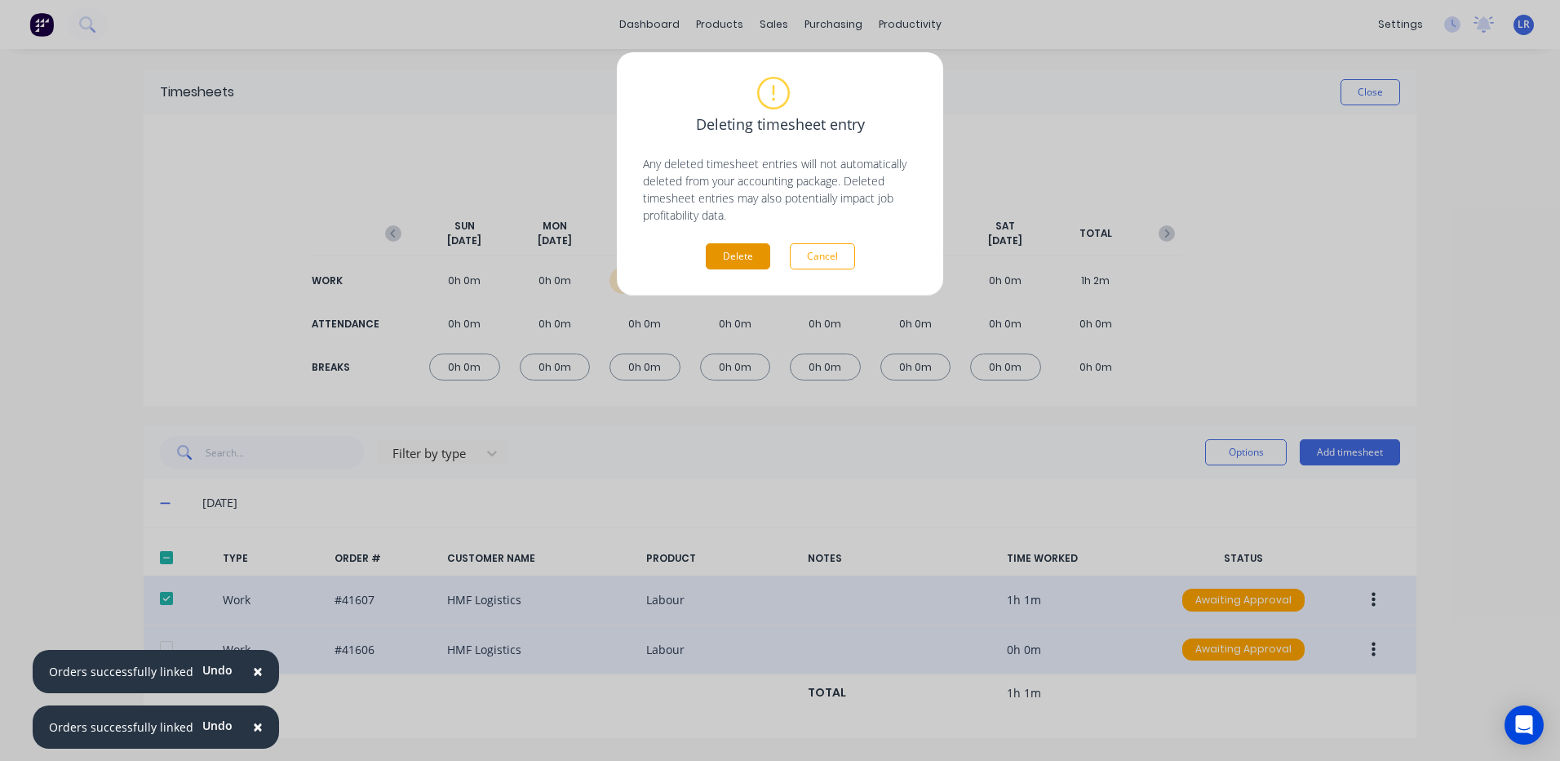
click at [734, 255] on button "Delete" at bounding box center [738, 256] width 64 height 26
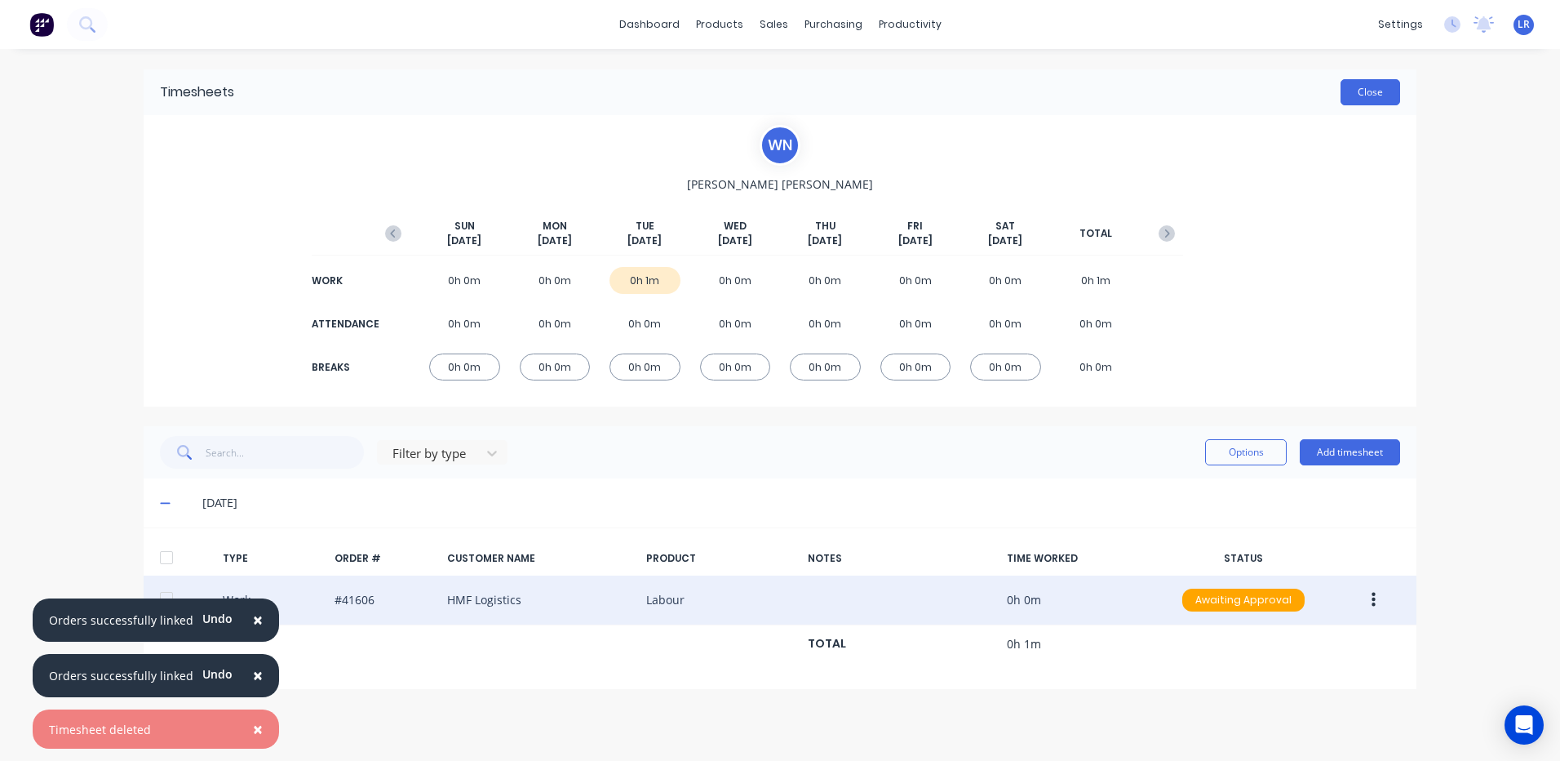
click at [1359, 93] on button "Close" at bounding box center [1371, 92] width 60 height 26
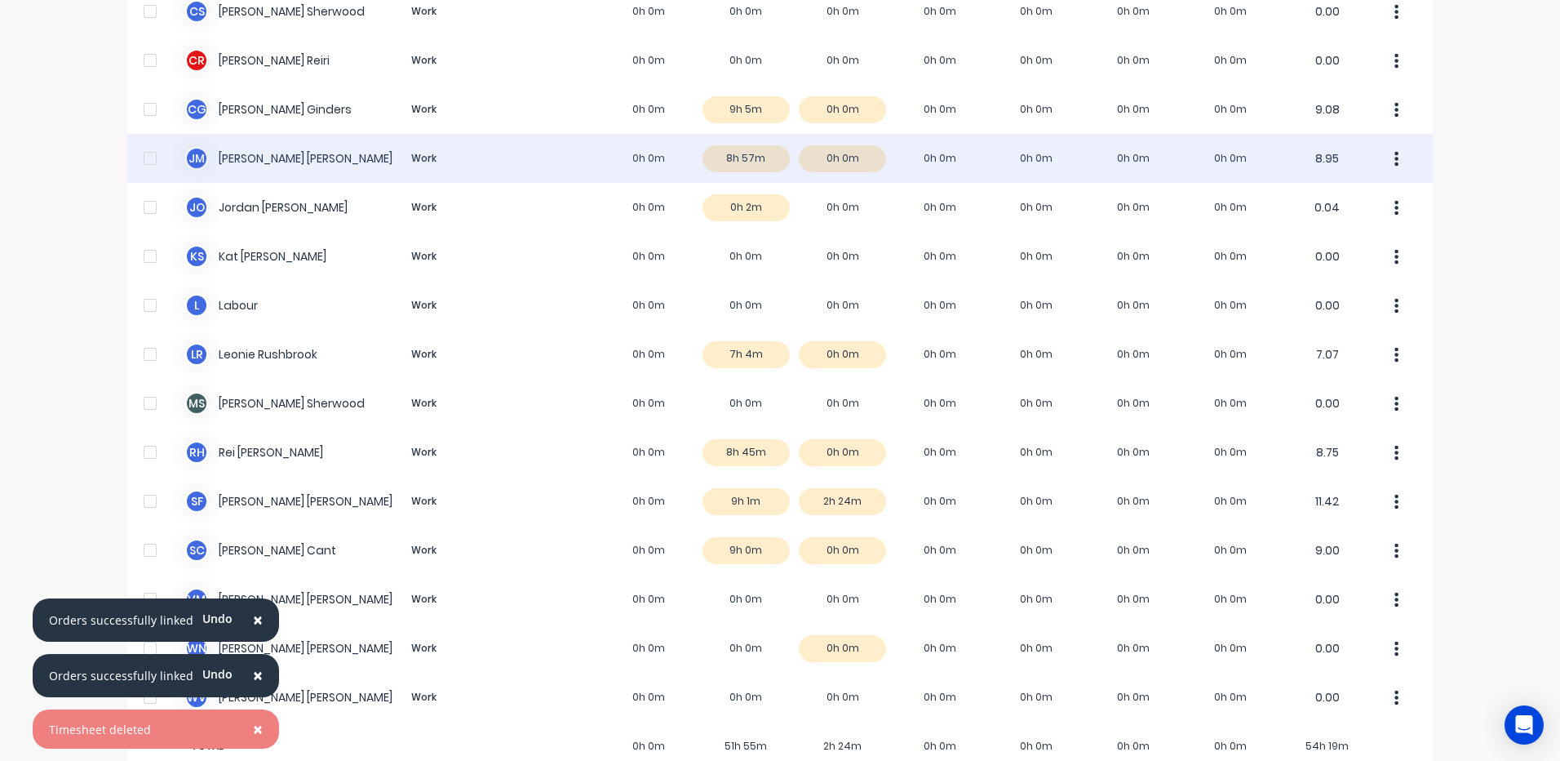
scroll to position [267, 0]
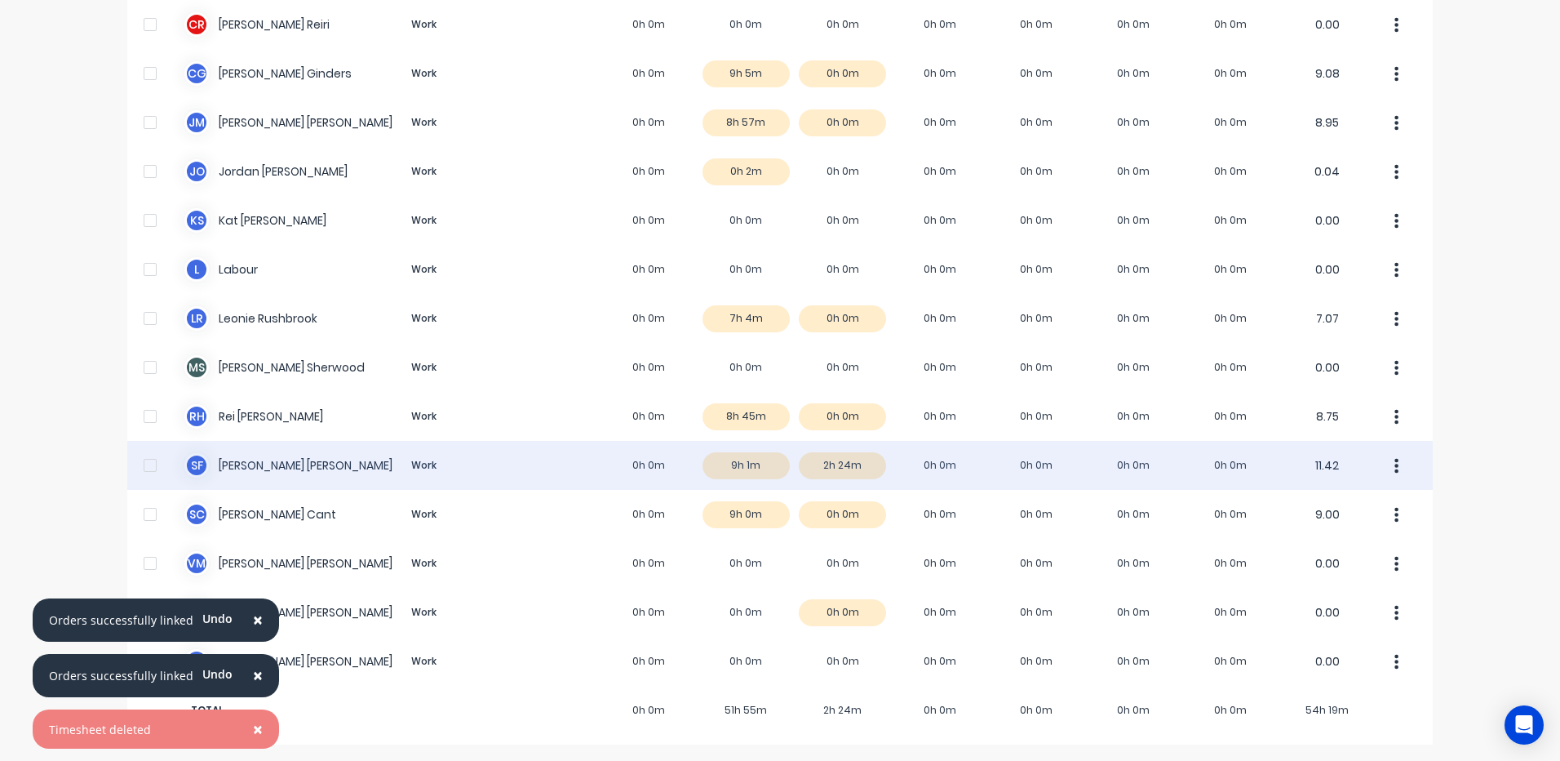
click at [833, 466] on div "s f sam fenton Work 0h 0m 9h 1m 2h 24m 0h 0m 0h 0m 0h 0m 0h 0m 11.42" at bounding box center [780, 465] width 1306 height 49
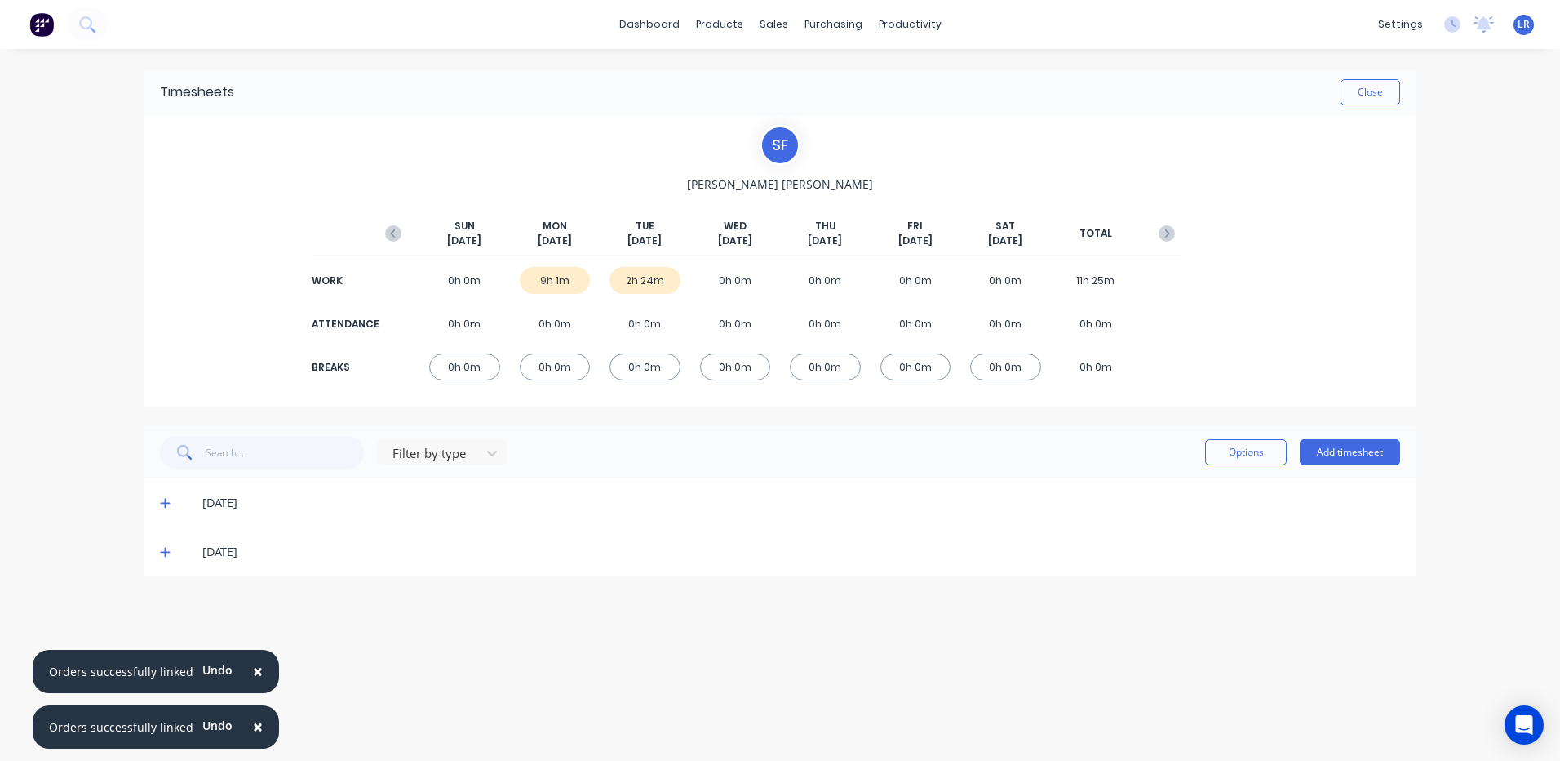
click at [166, 550] on icon at bounding box center [165, 551] width 11 height 11
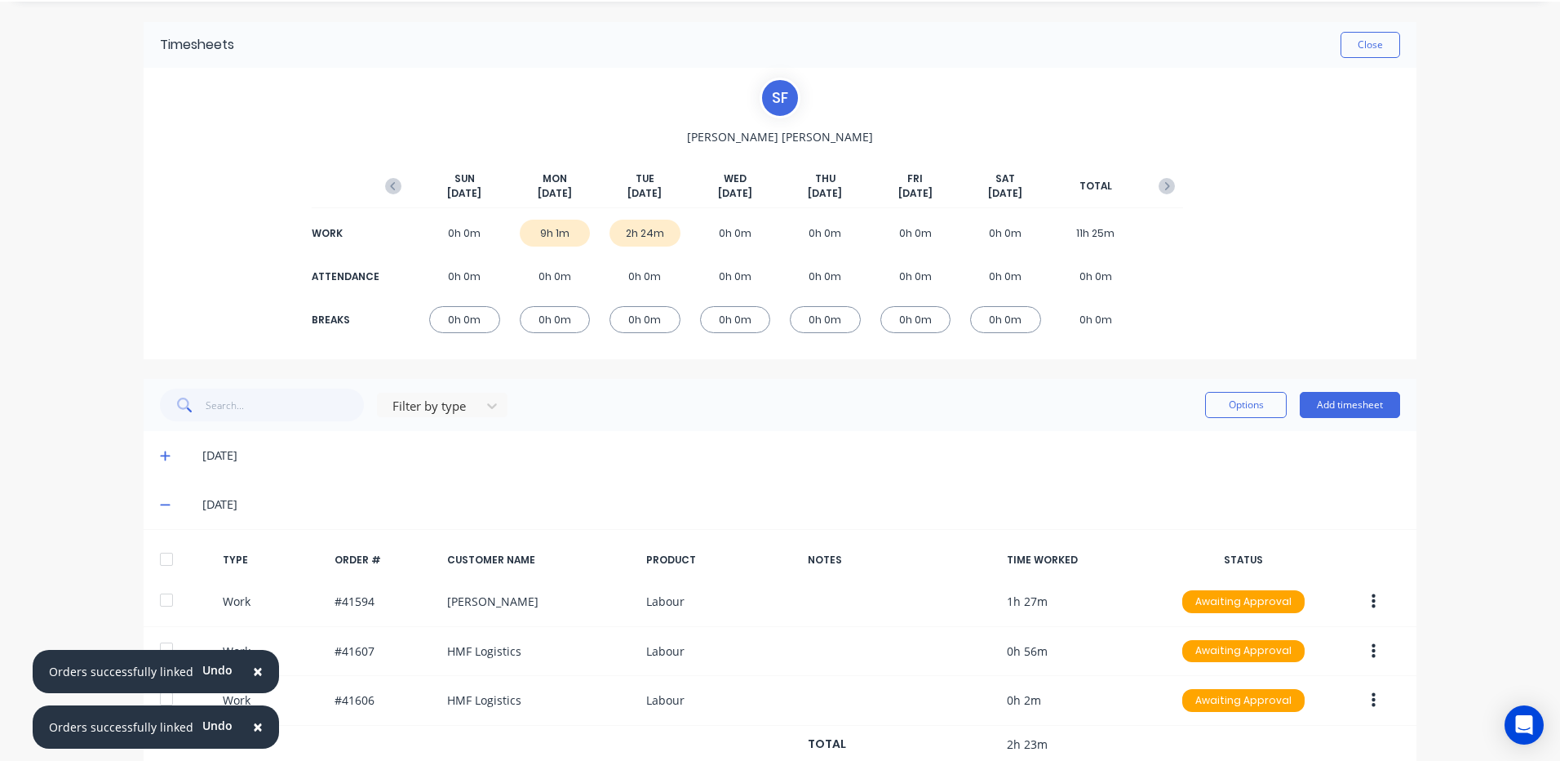
scroll to position [96, 0]
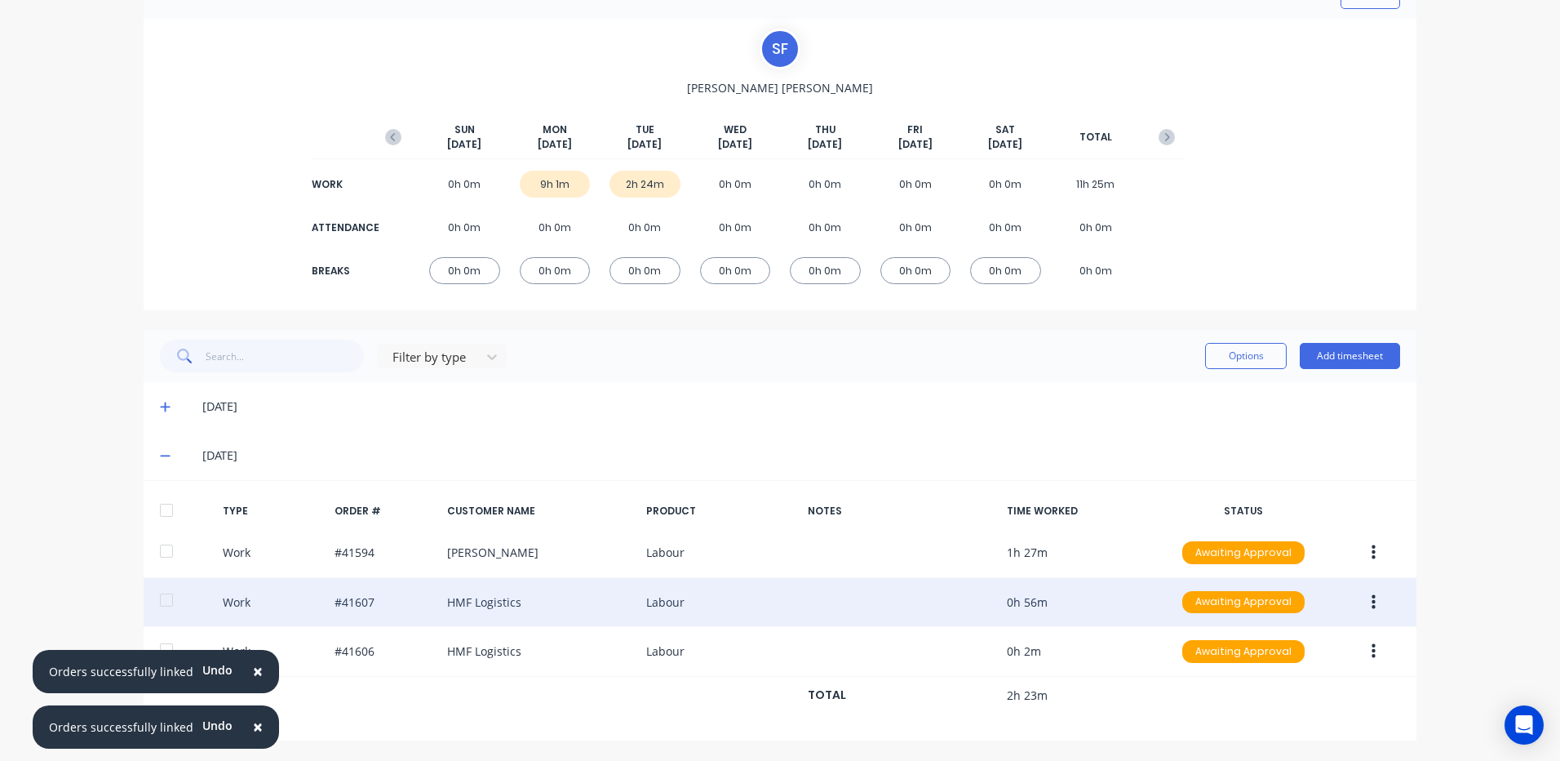
click at [1372, 601] on icon "button" at bounding box center [1374, 601] width 4 height 15
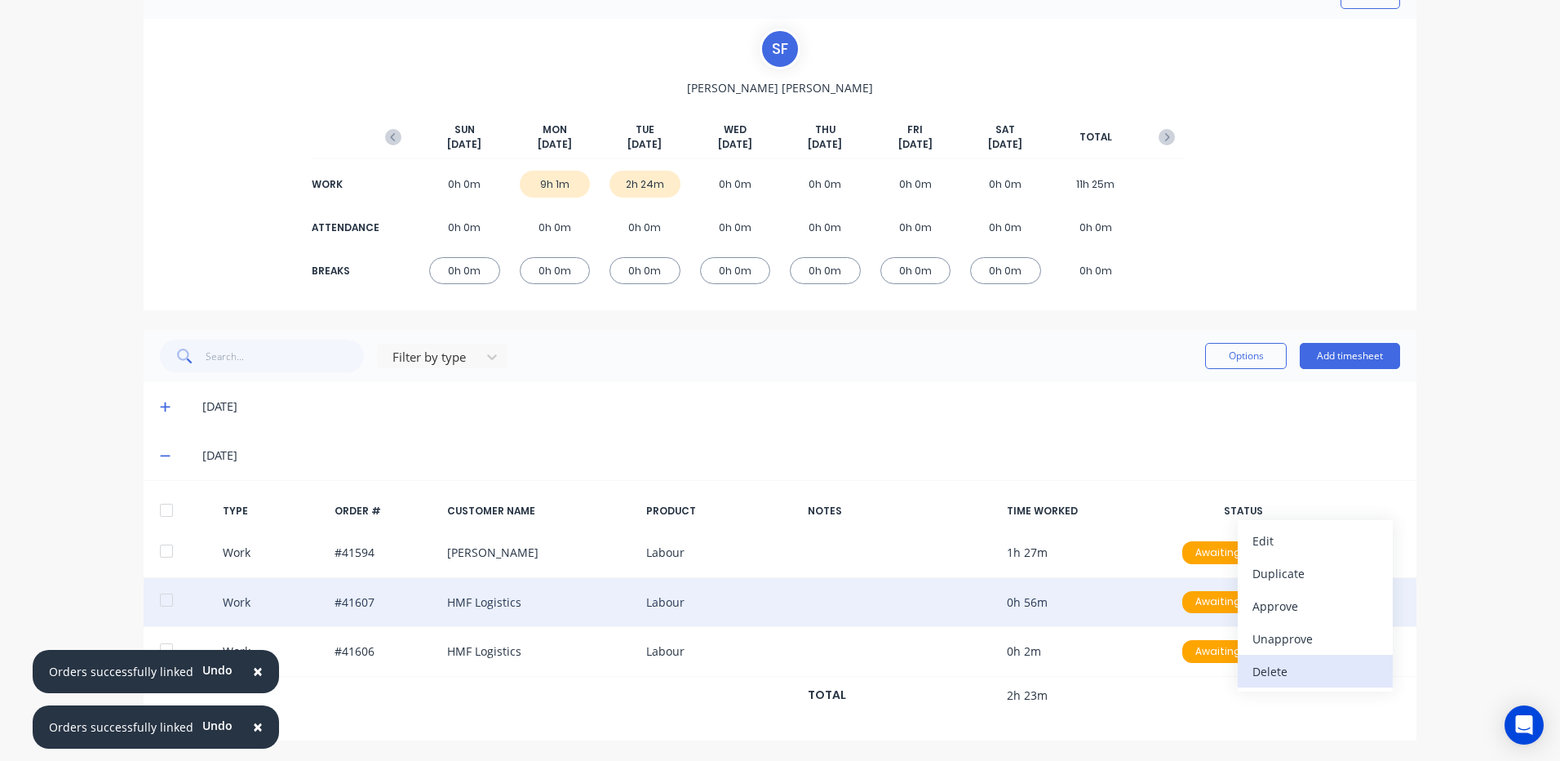
click at [1292, 664] on div "Delete" at bounding box center [1316, 671] width 126 height 24
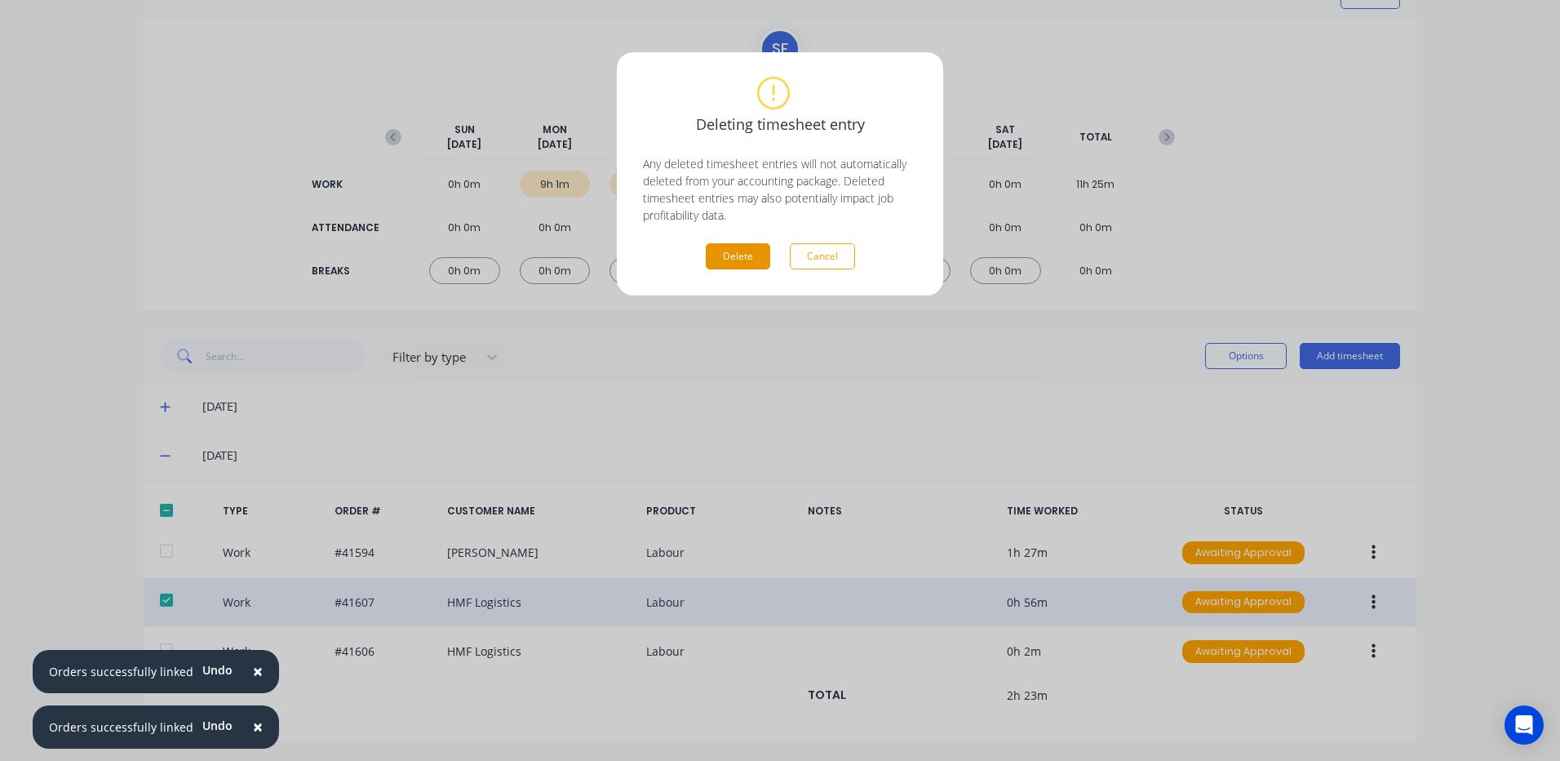
click at [730, 254] on button "Delete" at bounding box center [738, 256] width 64 height 26
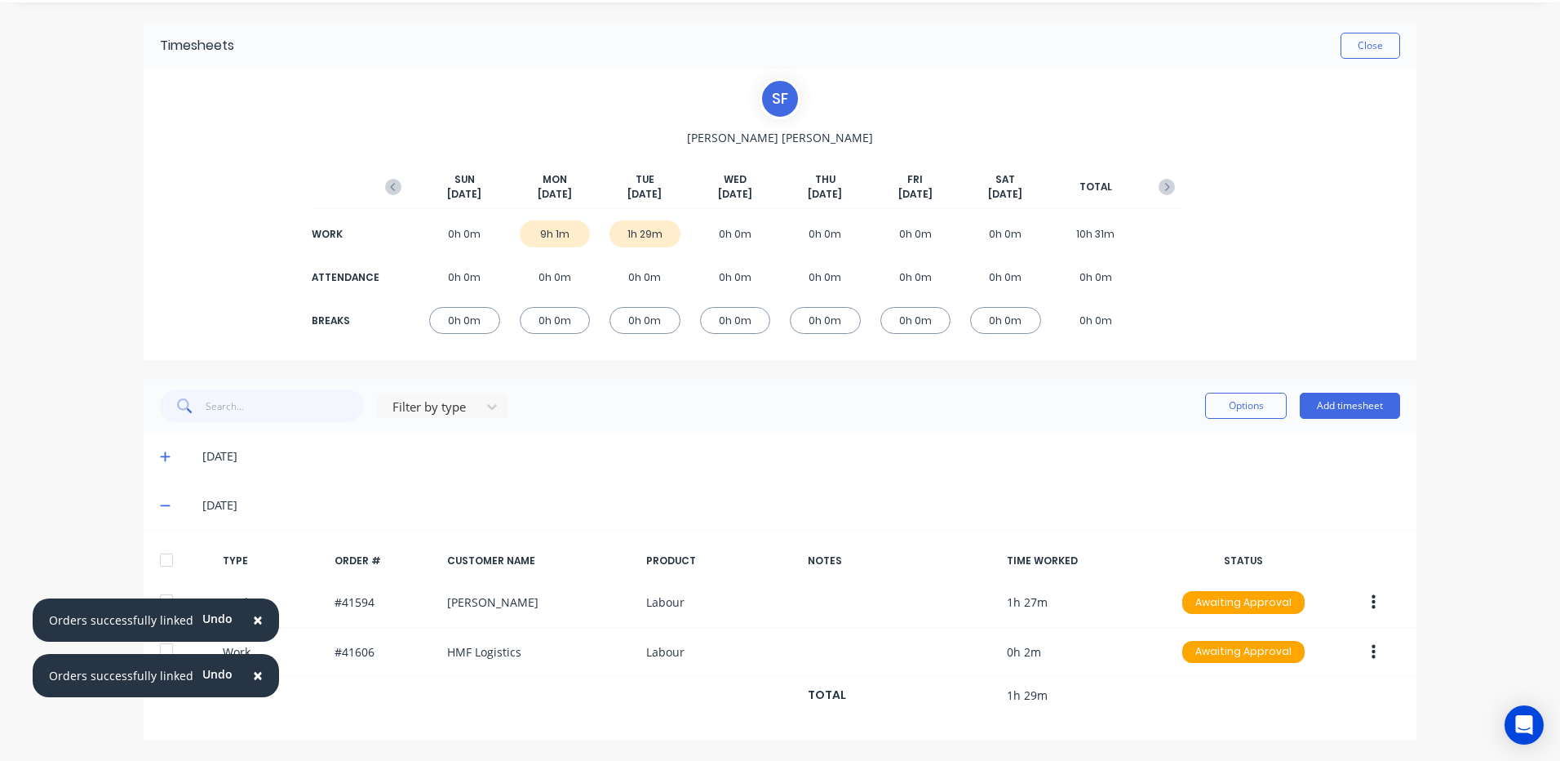
scroll to position [47, 0]
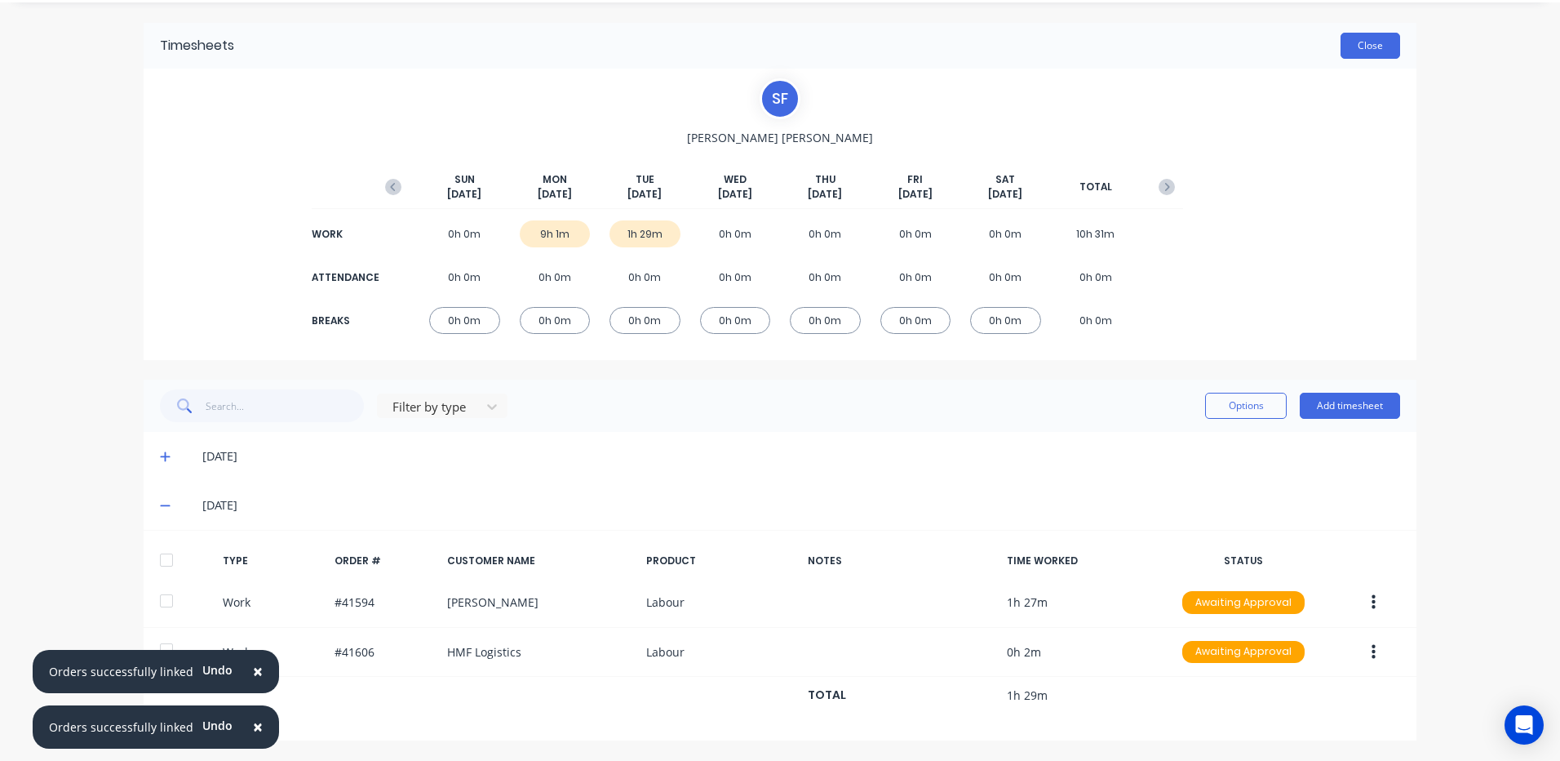
click at [1360, 42] on button "Close" at bounding box center [1371, 46] width 60 height 26
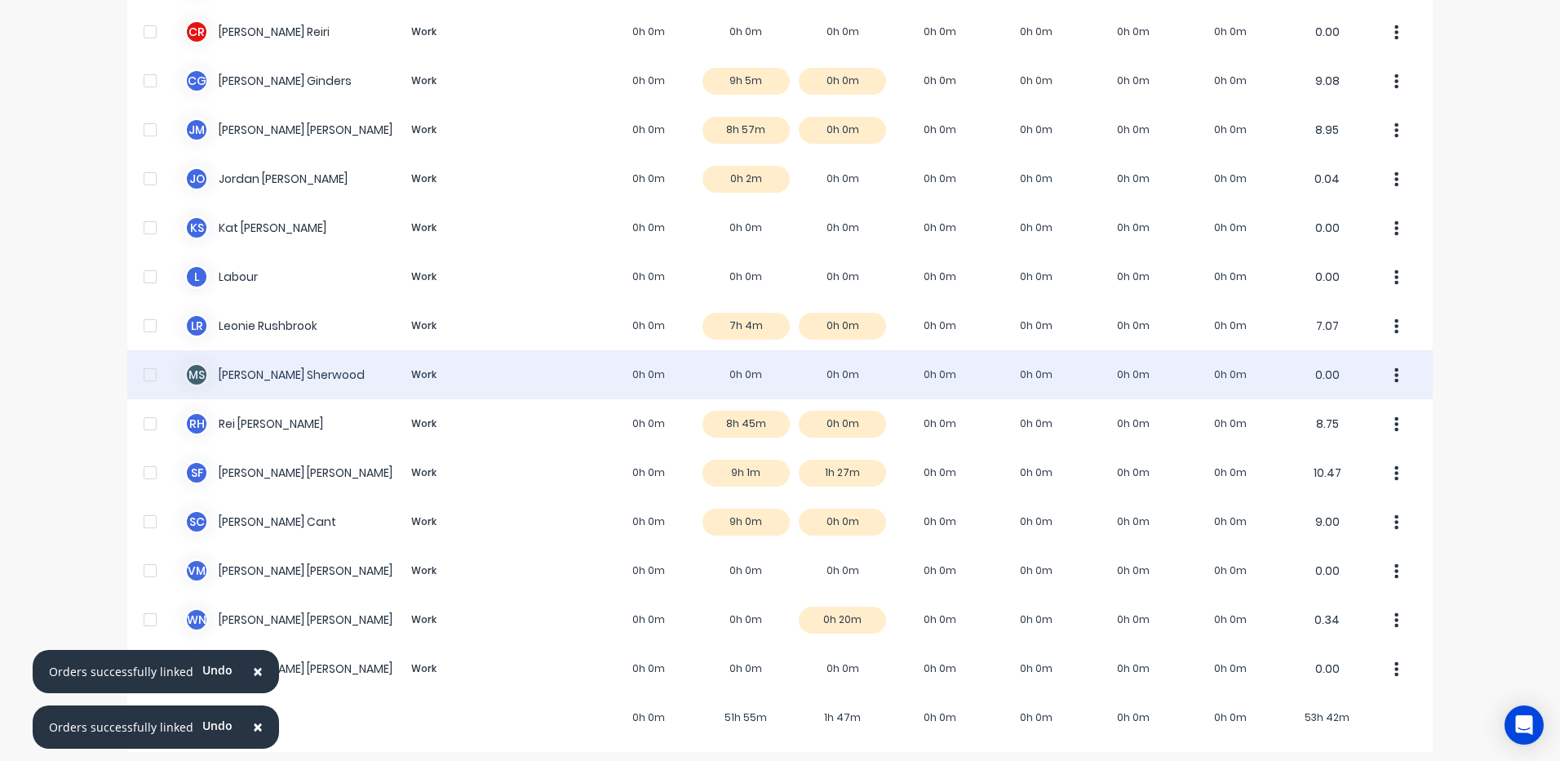
scroll to position [267, 0]
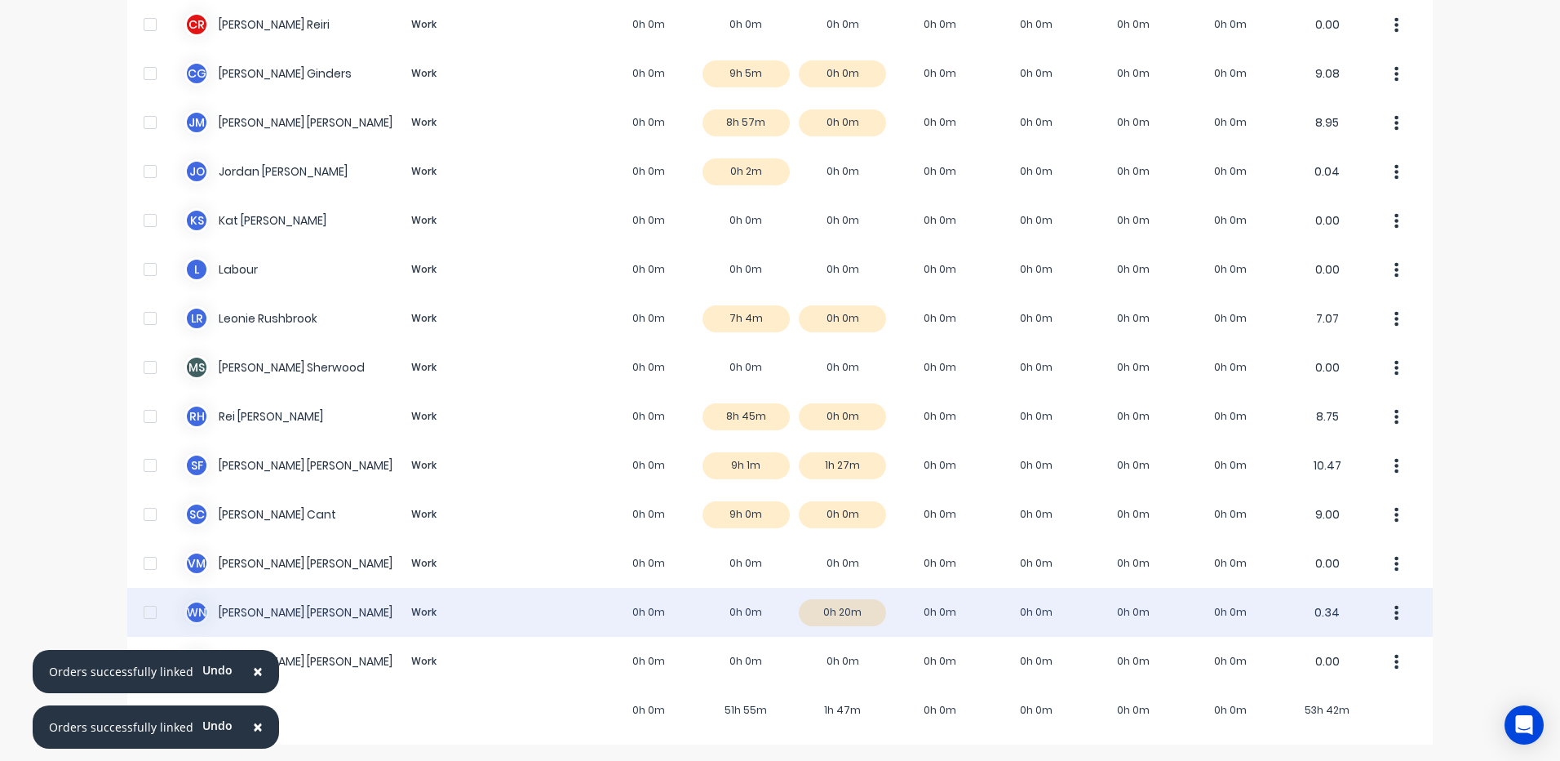
click at [835, 612] on div "W N Wayne Nichol Work 0h 0m 0h 0m 0h 20m 0h 0m 0h 0m 0h 0m 0h 0m 0.34" at bounding box center [780, 612] width 1306 height 49
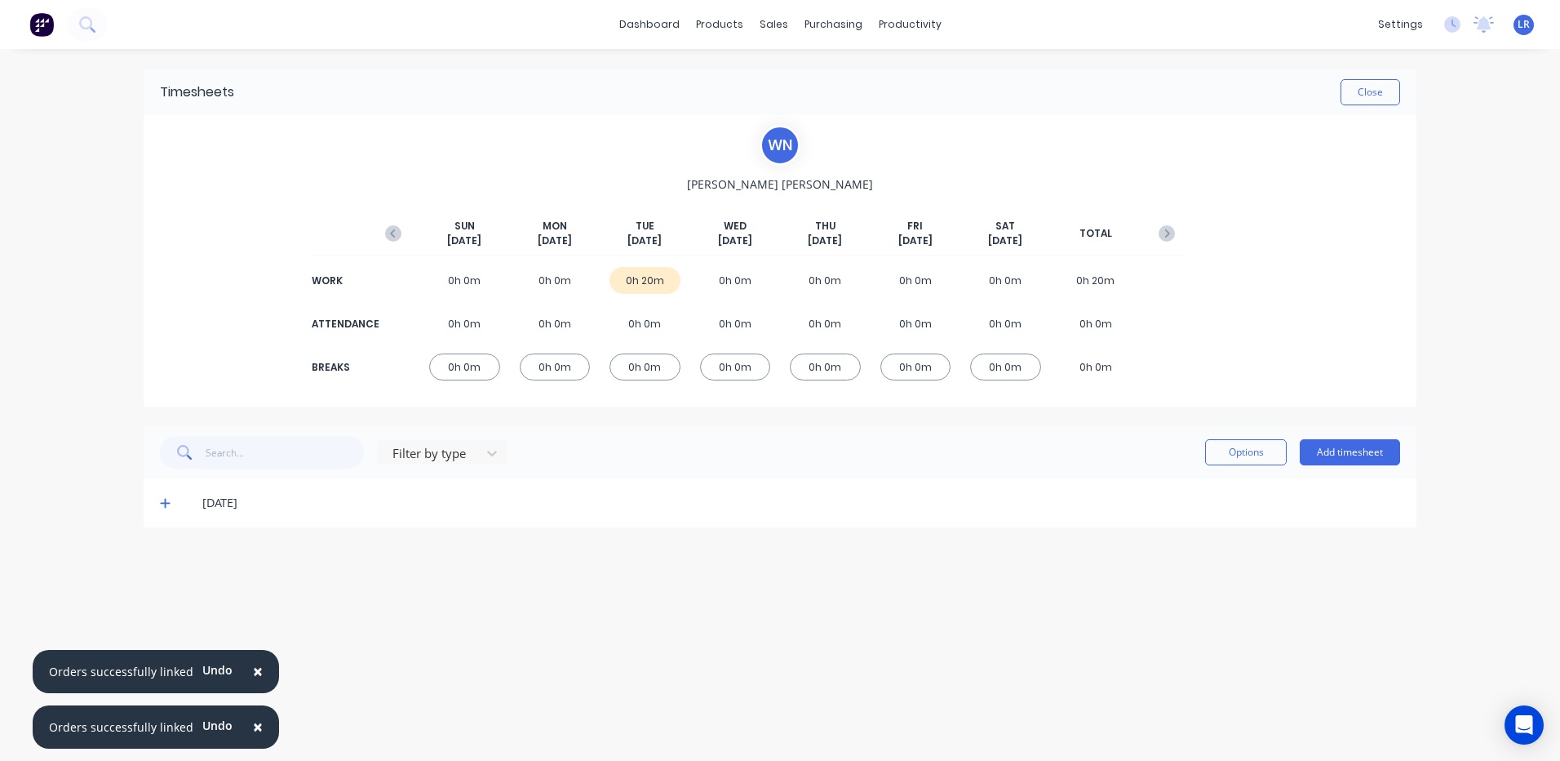
click at [164, 500] on icon at bounding box center [165, 502] width 11 height 11
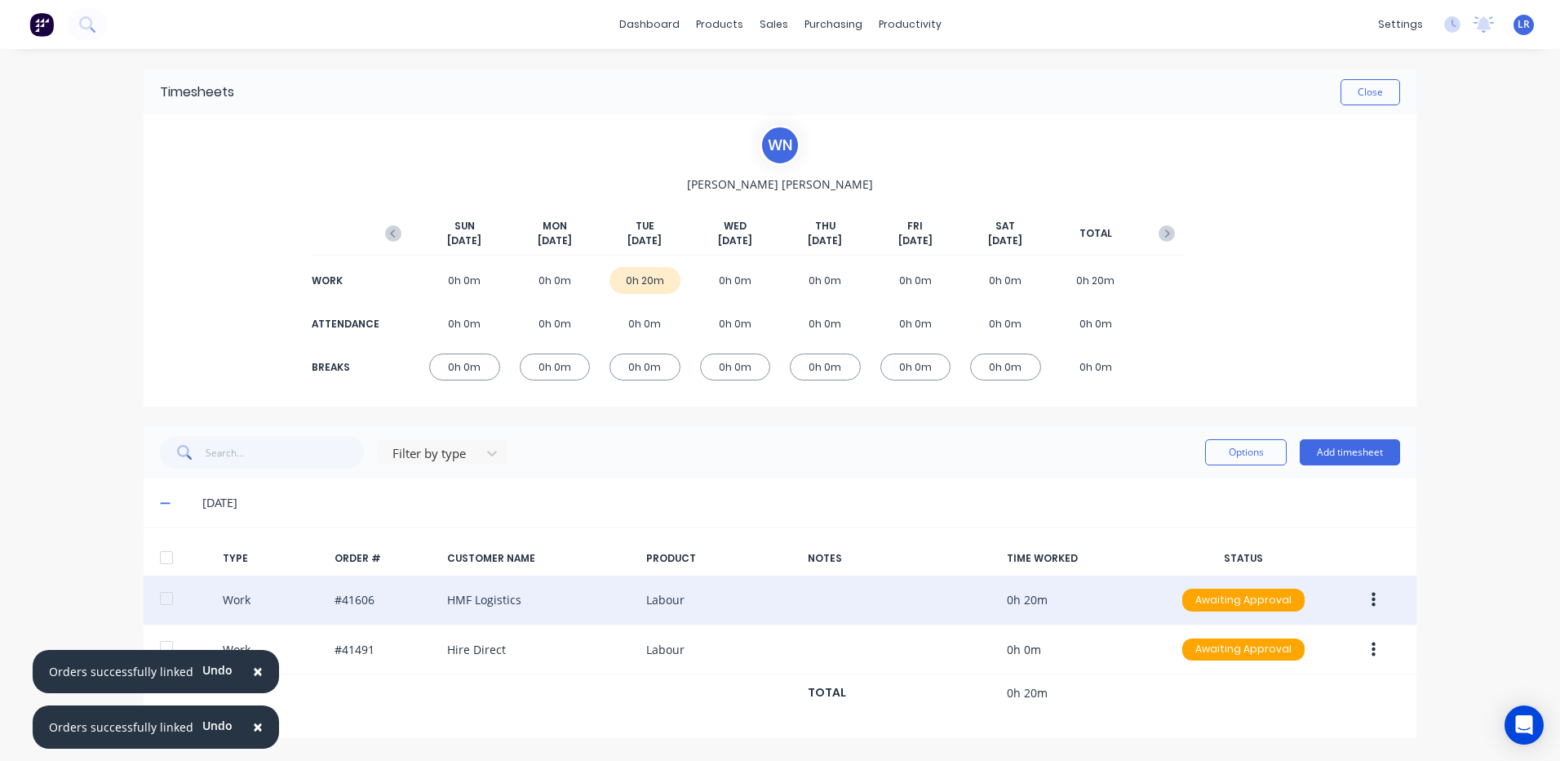
click at [1372, 593] on icon "button" at bounding box center [1374, 600] width 4 height 18
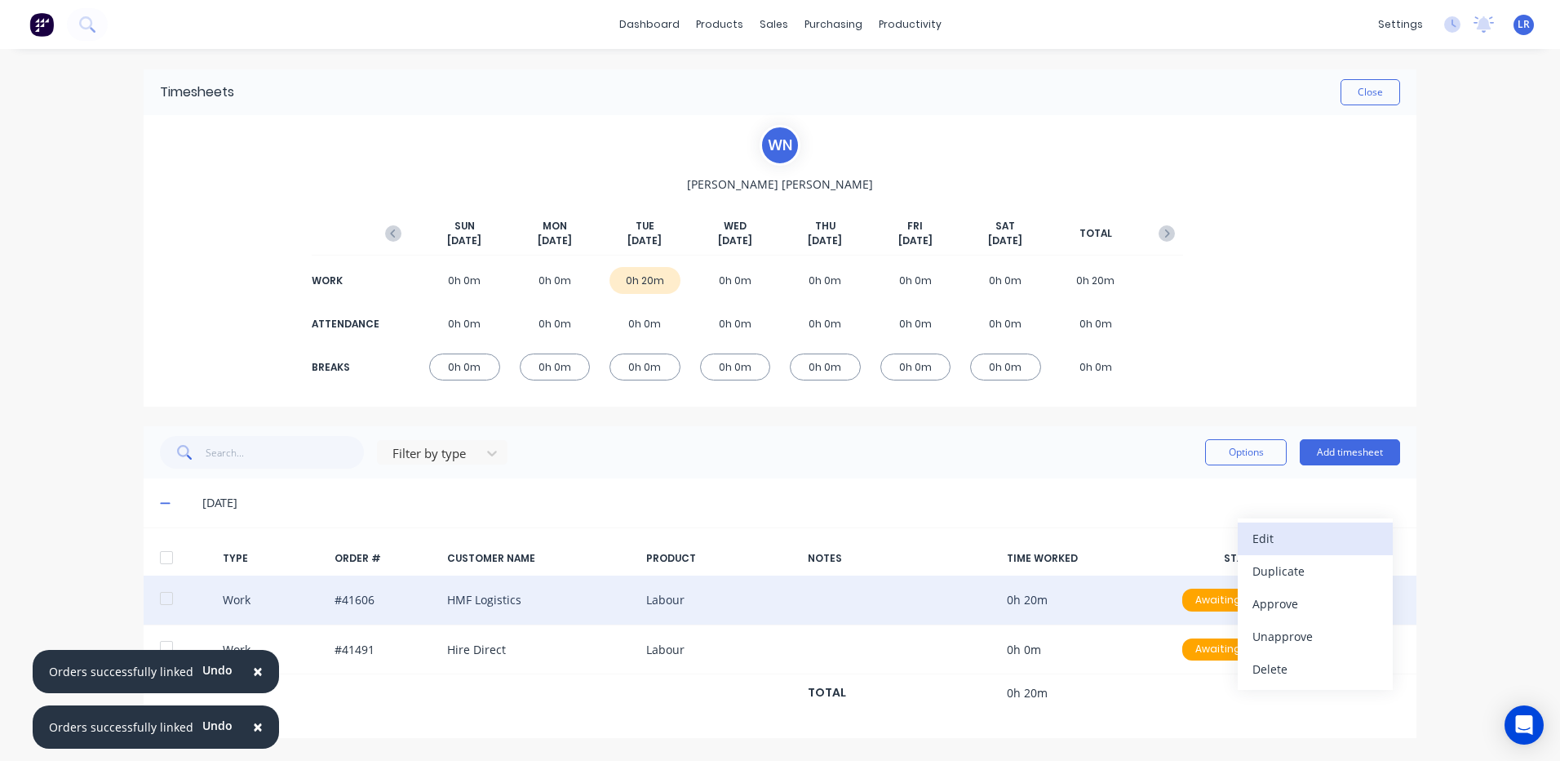
click at [1285, 534] on div "Edit" at bounding box center [1316, 538] width 126 height 24
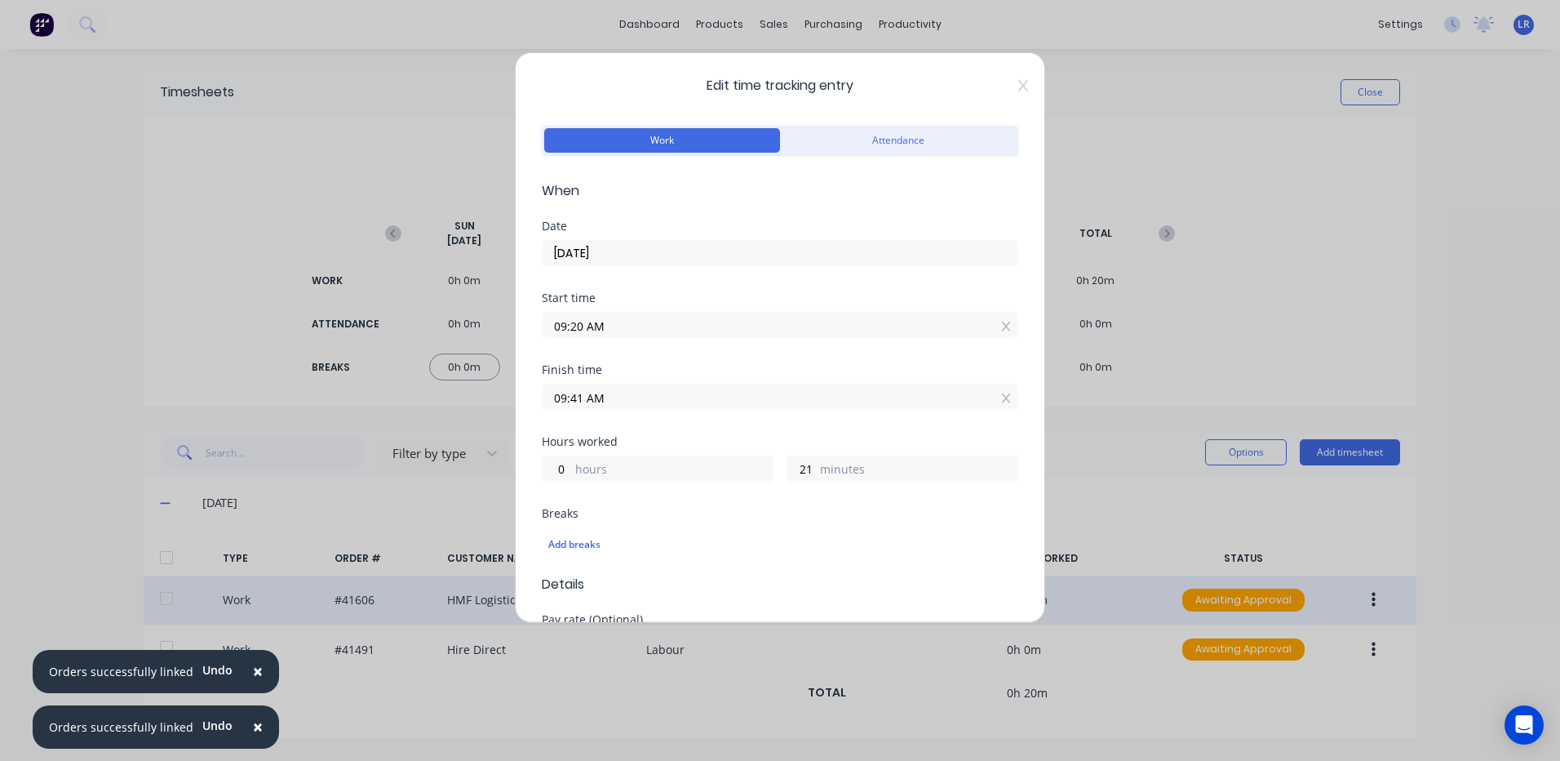
drag, startPoint x: 583, startPoint y: 318, endPoint x: 545, endPoint y: 325, distance: 38.1
click at [545, 324] on input "09:20 AM" at bounding box center [780, 325] width 475 height 24
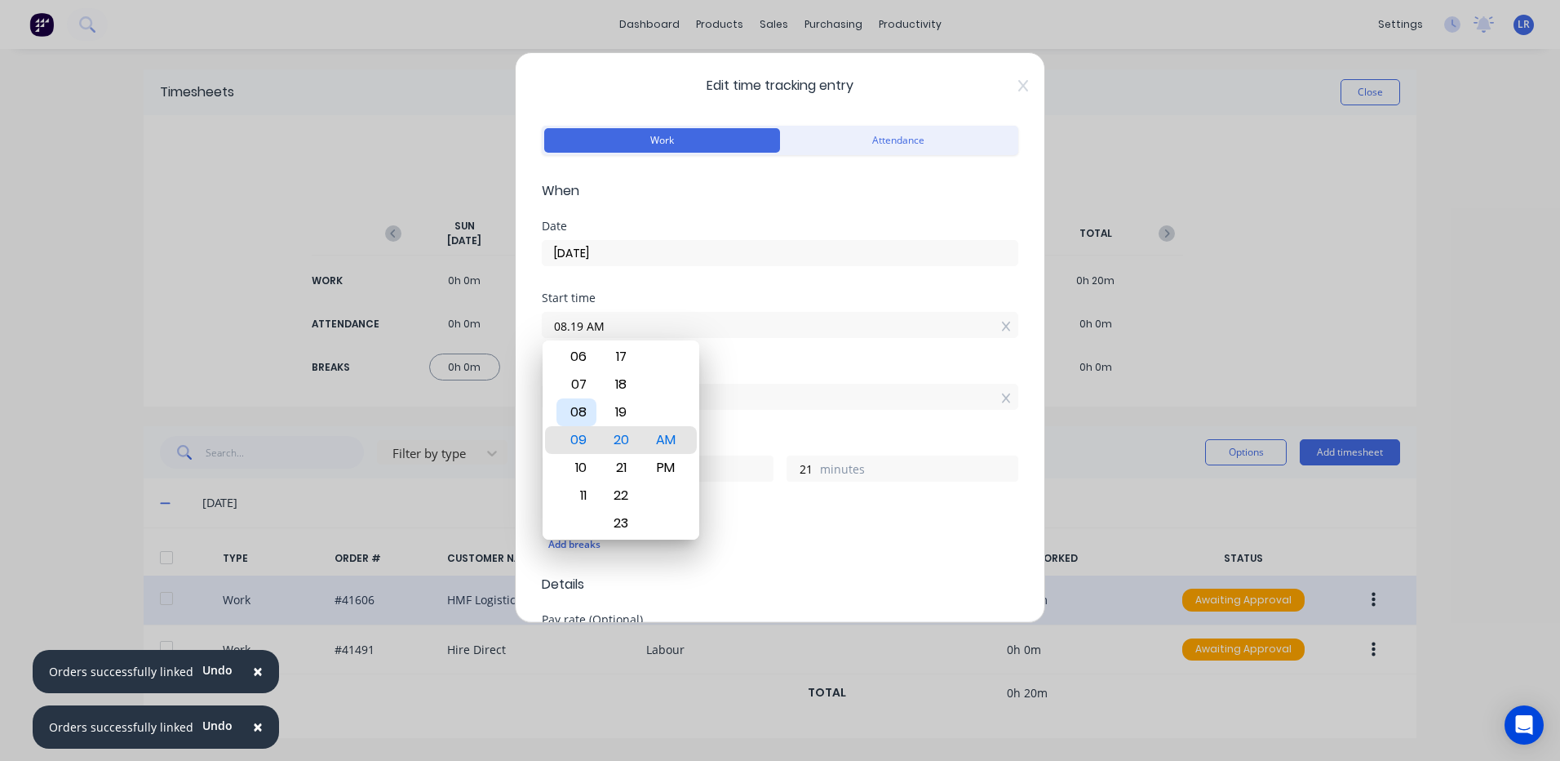
type input "08:19 AM"
type input "1"
type input "22"
drag, startPoint x: 576, startPoint y: 403, endPoint x: 579, endPoint y: 413, distance: 10.1
click at [577, 404] on div "08" at bounding box center [577, 412] width 40 height 28
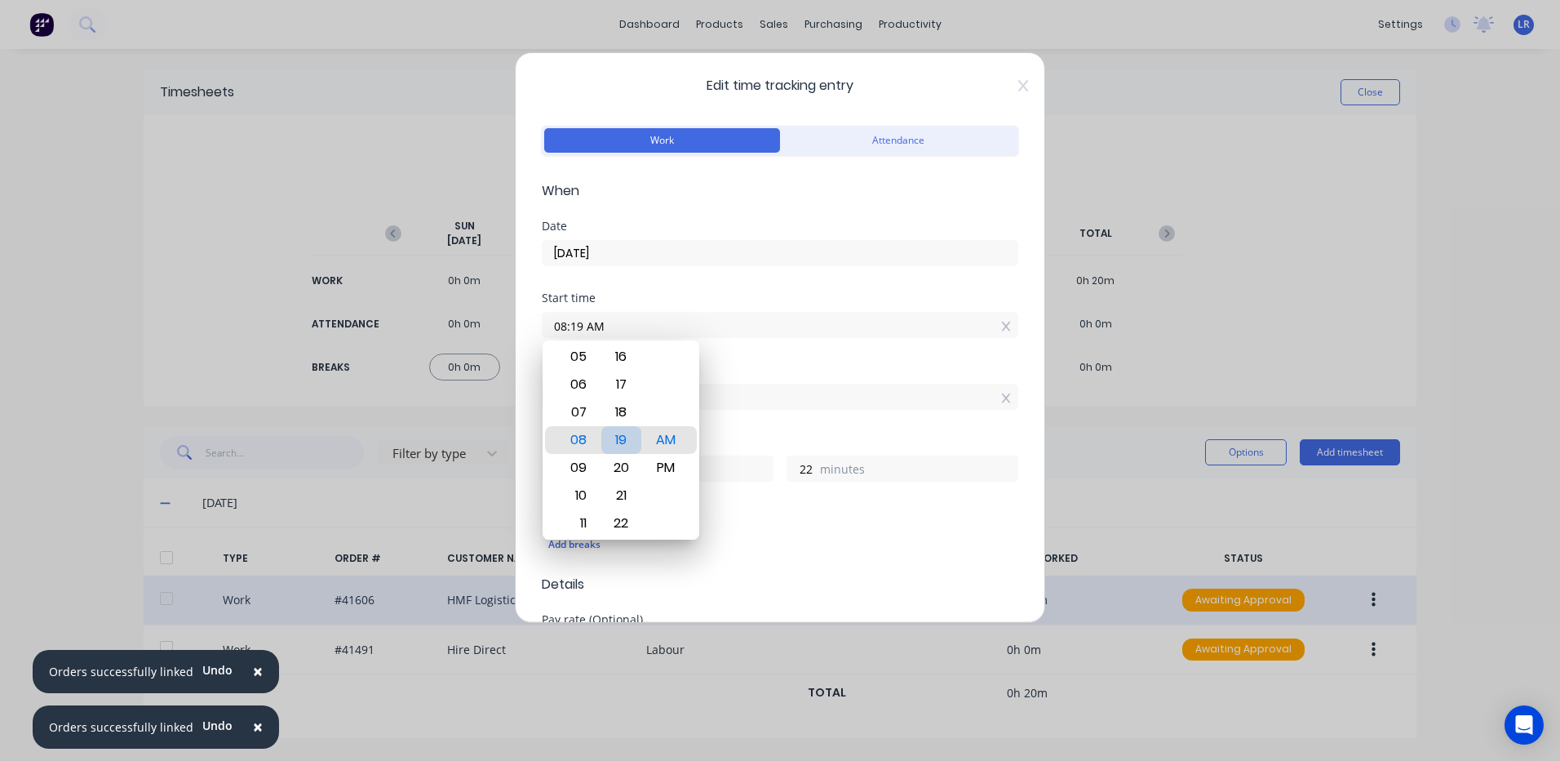
click at [622, 436] on div "19" at bounding box center [621, 440] width 40 height 28
click at [775, 437] on div "Hours worked" at bounding box center [780, 441] width 477 height 11
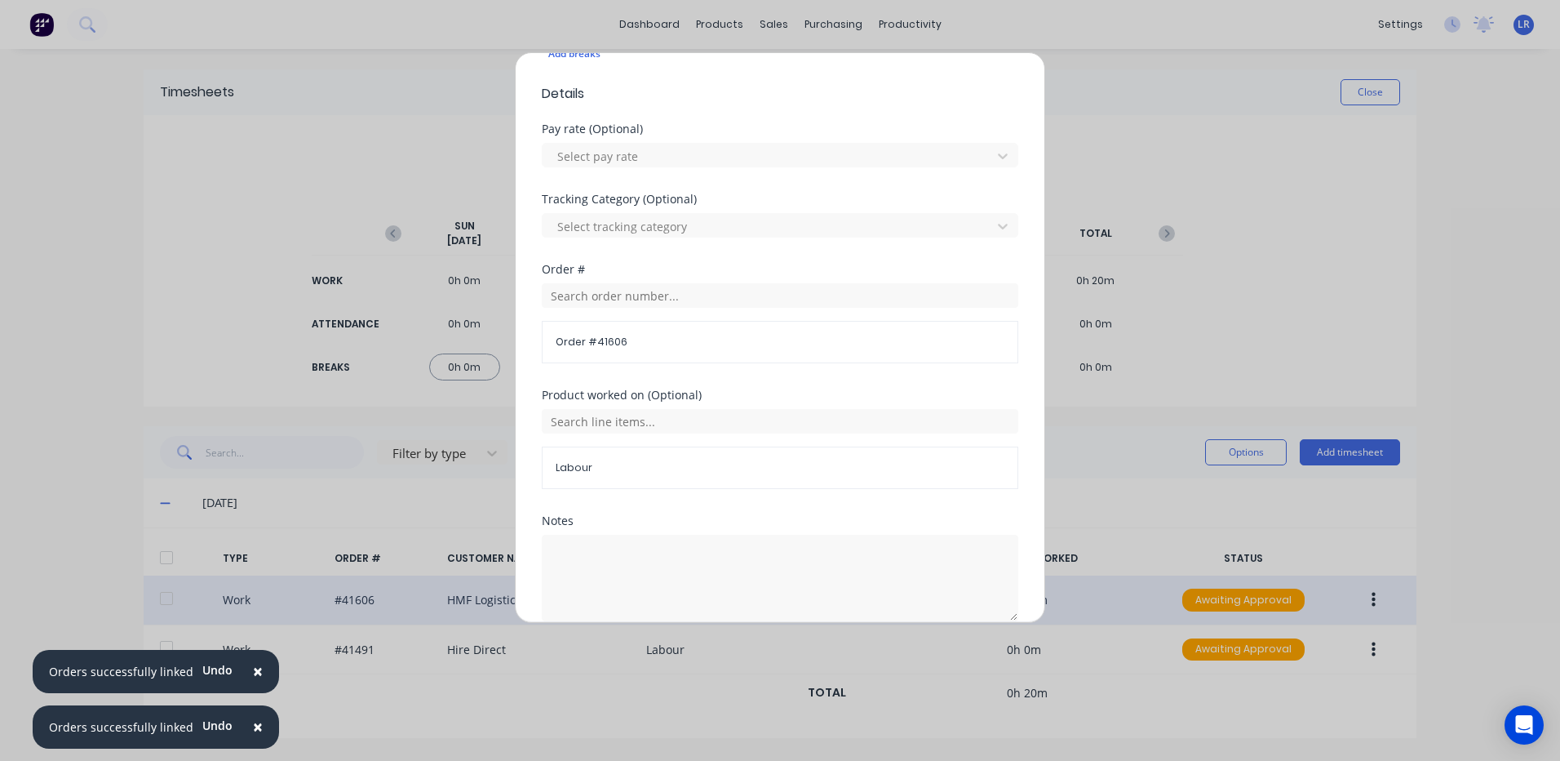
scroll to position [565, 0]
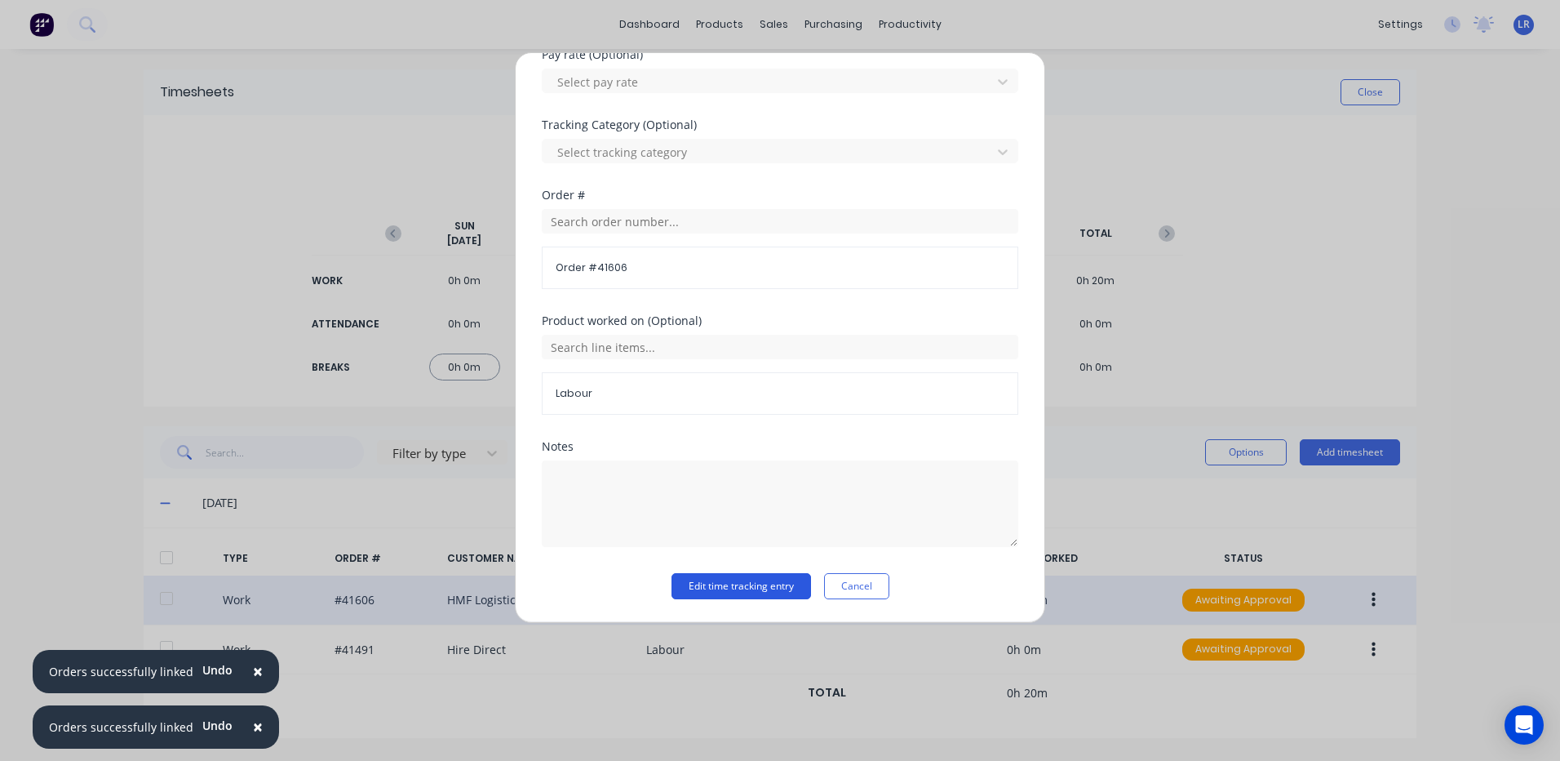
click at [708, 580] on button "Edit time tracking entry" at bounding box center [742, 586] width 140 height 26
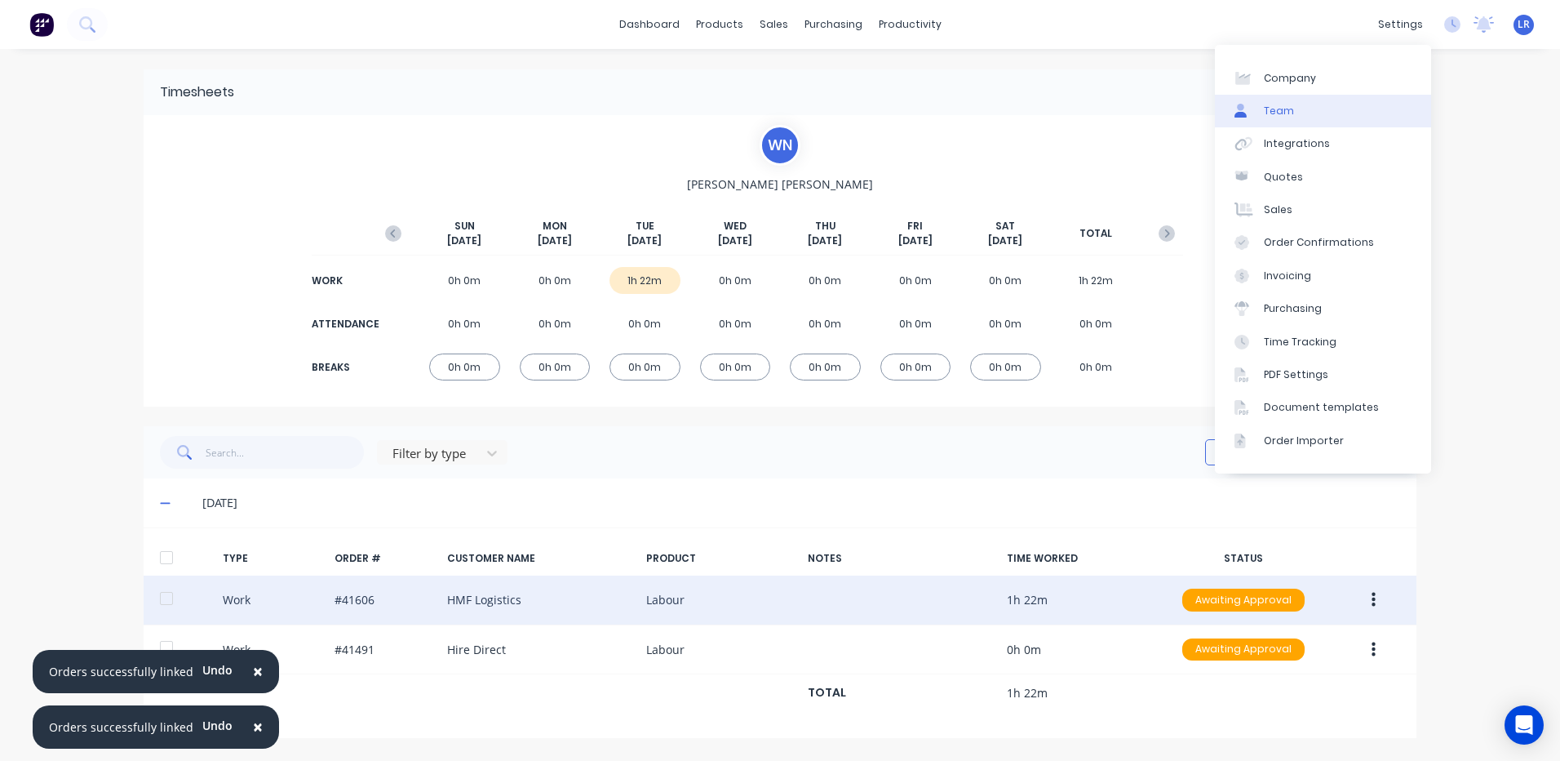
click at [1281, 109] on div "Team" at bounding box center [1279, 111] width 30 height 15
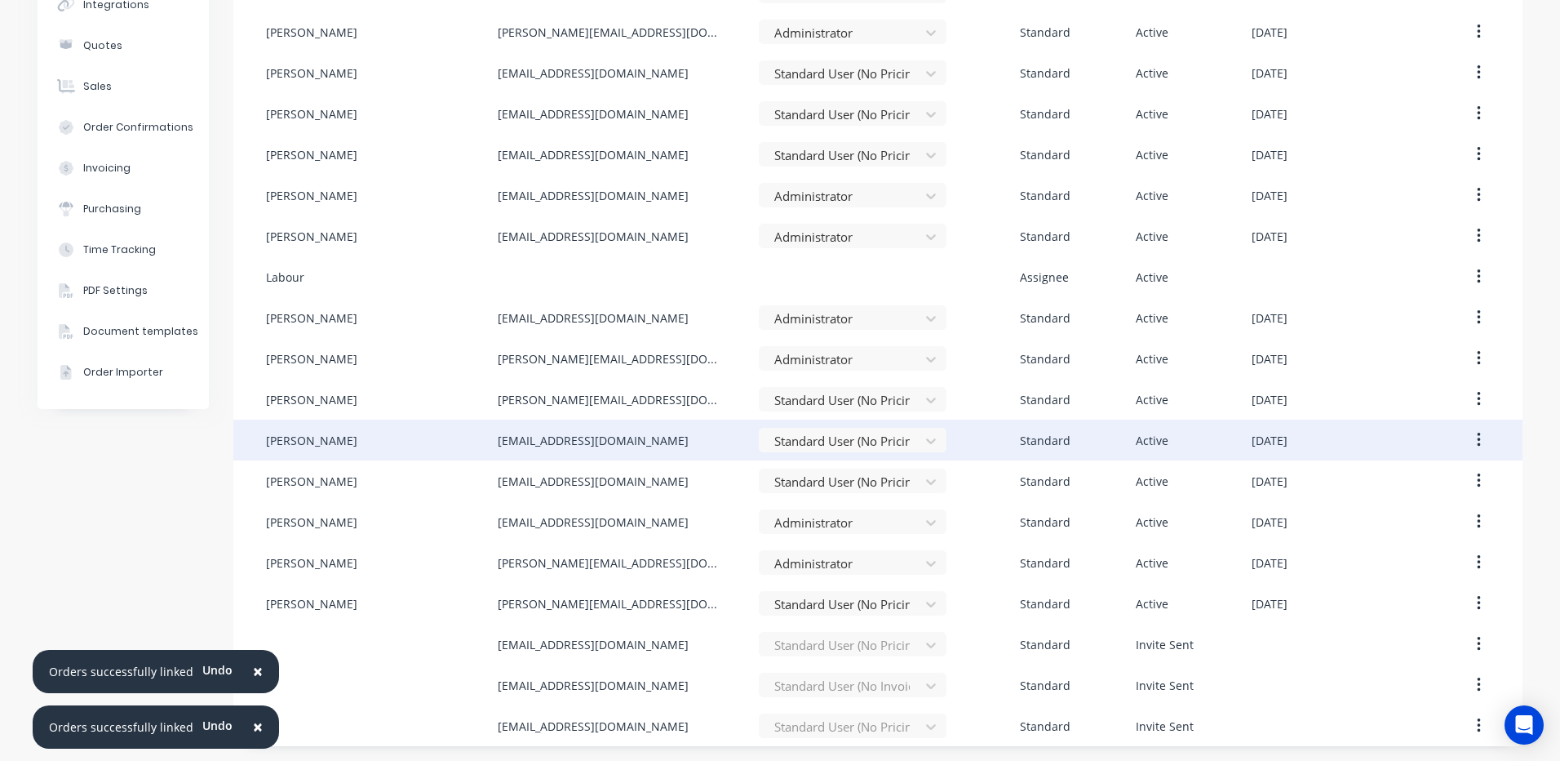
scroll to position [180, 0]
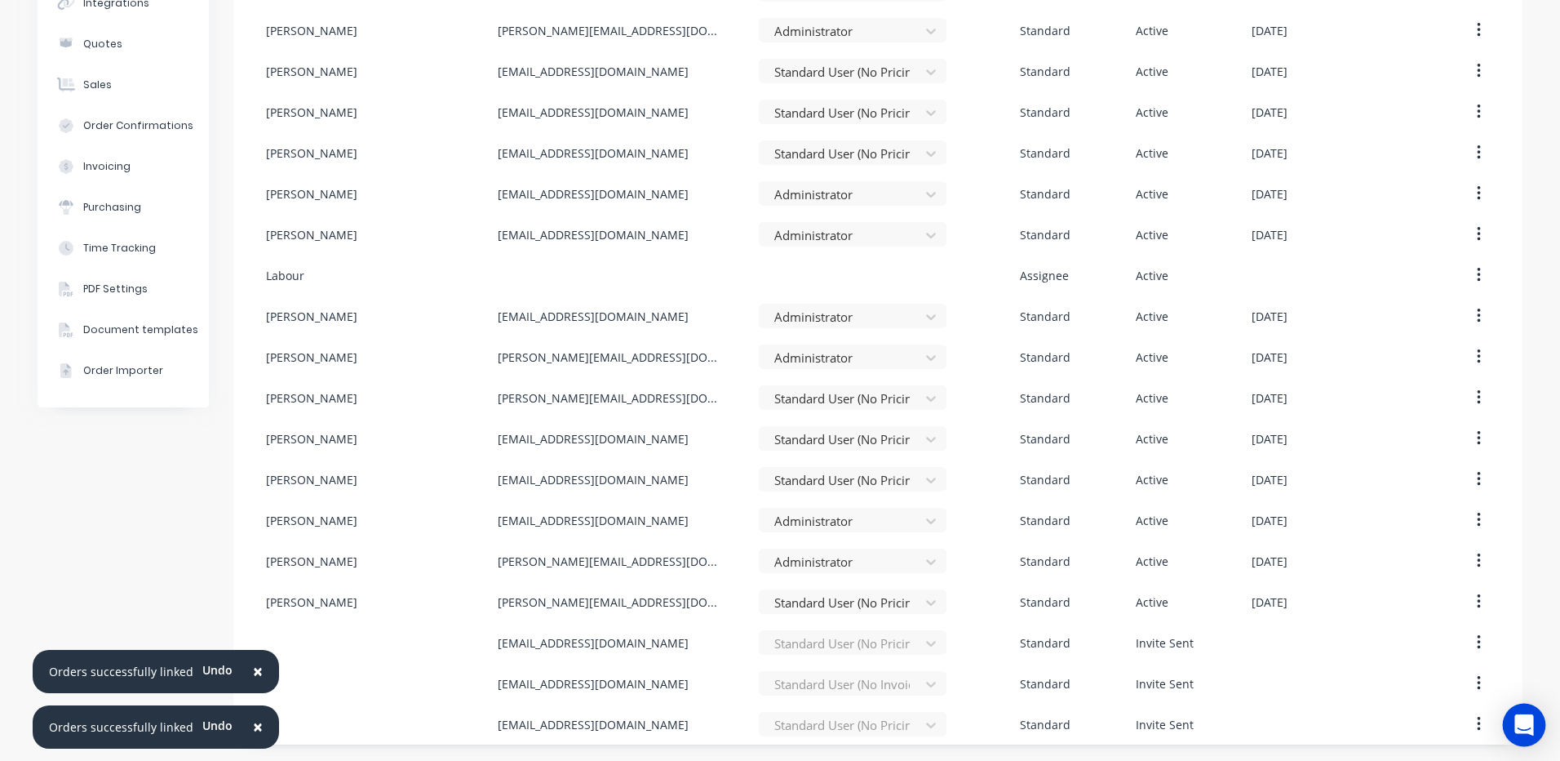
click at [1522, 716] on icon "Open Intercom Messenger" at bounding box center [1524, 724] width 21 height 21
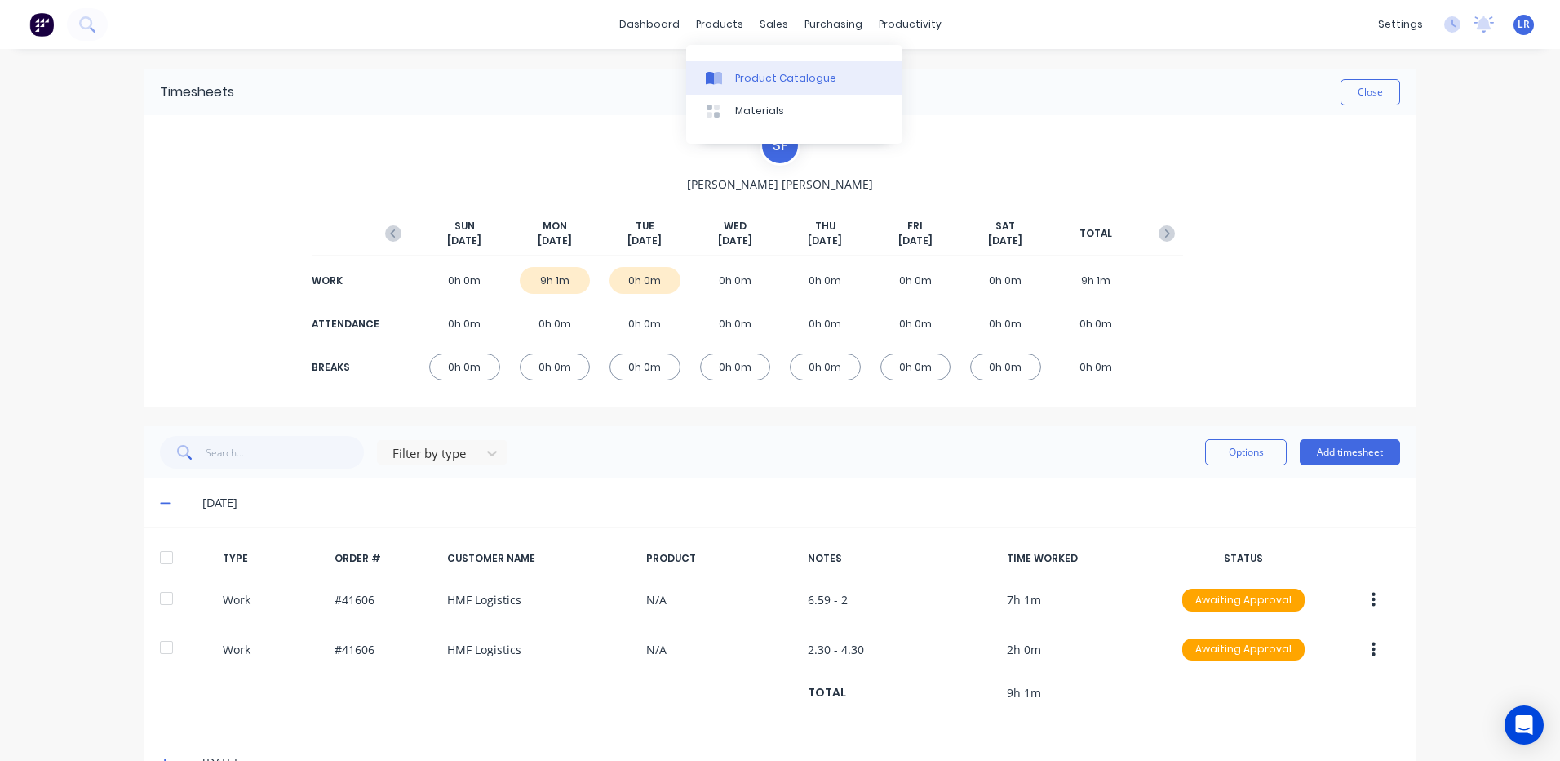
click at [750, 72] on div "Product Catalogue" at bounding box center [785, 78] width 101 height 15
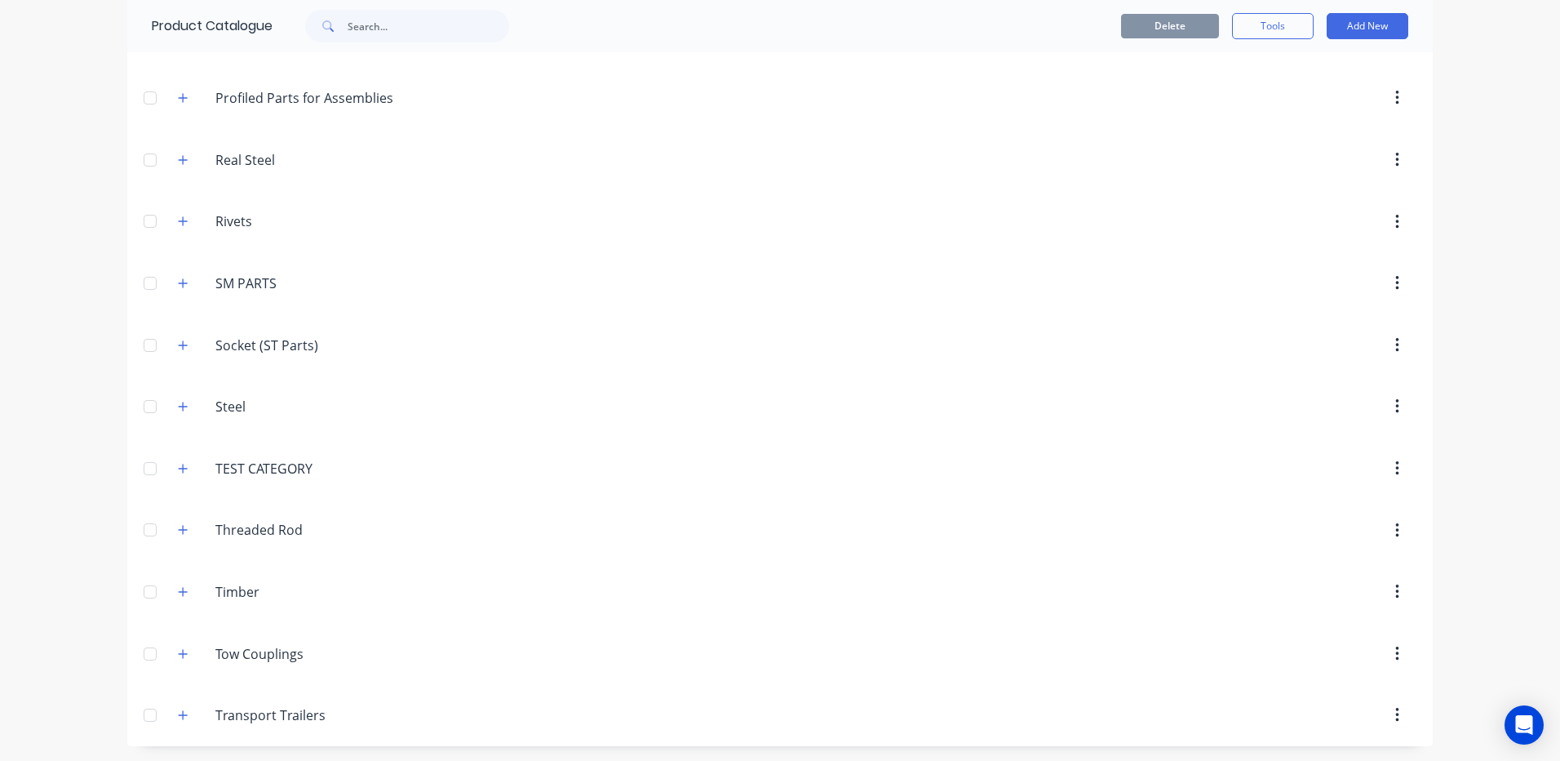
scroll to position [1400, 0]
click at [178, 403] on icon "button" at bounding box center [183, 404] width 10 height 11
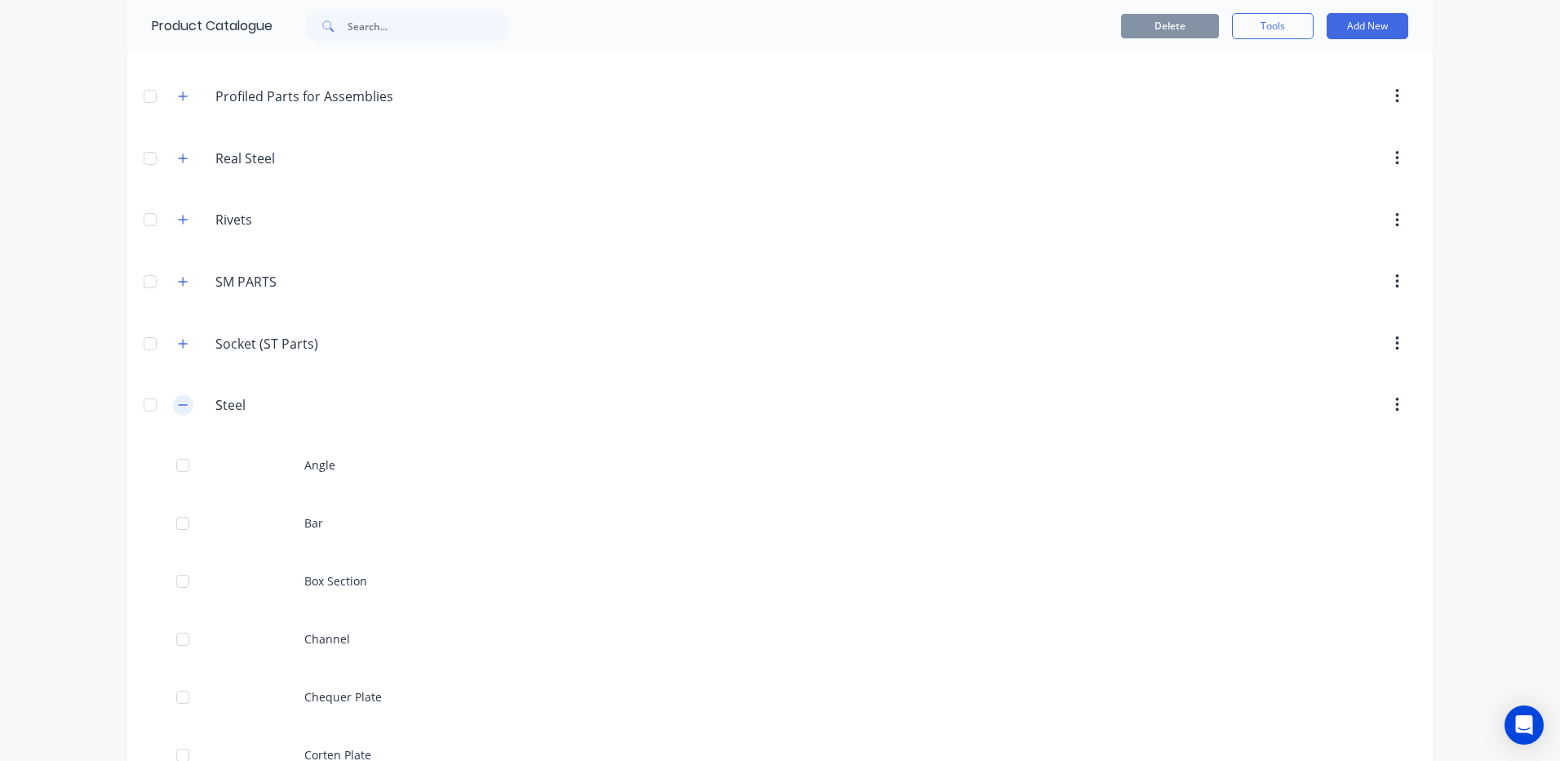
click at [173, 398] on button "button" at bounding box center [183, 405] width 20 height 20
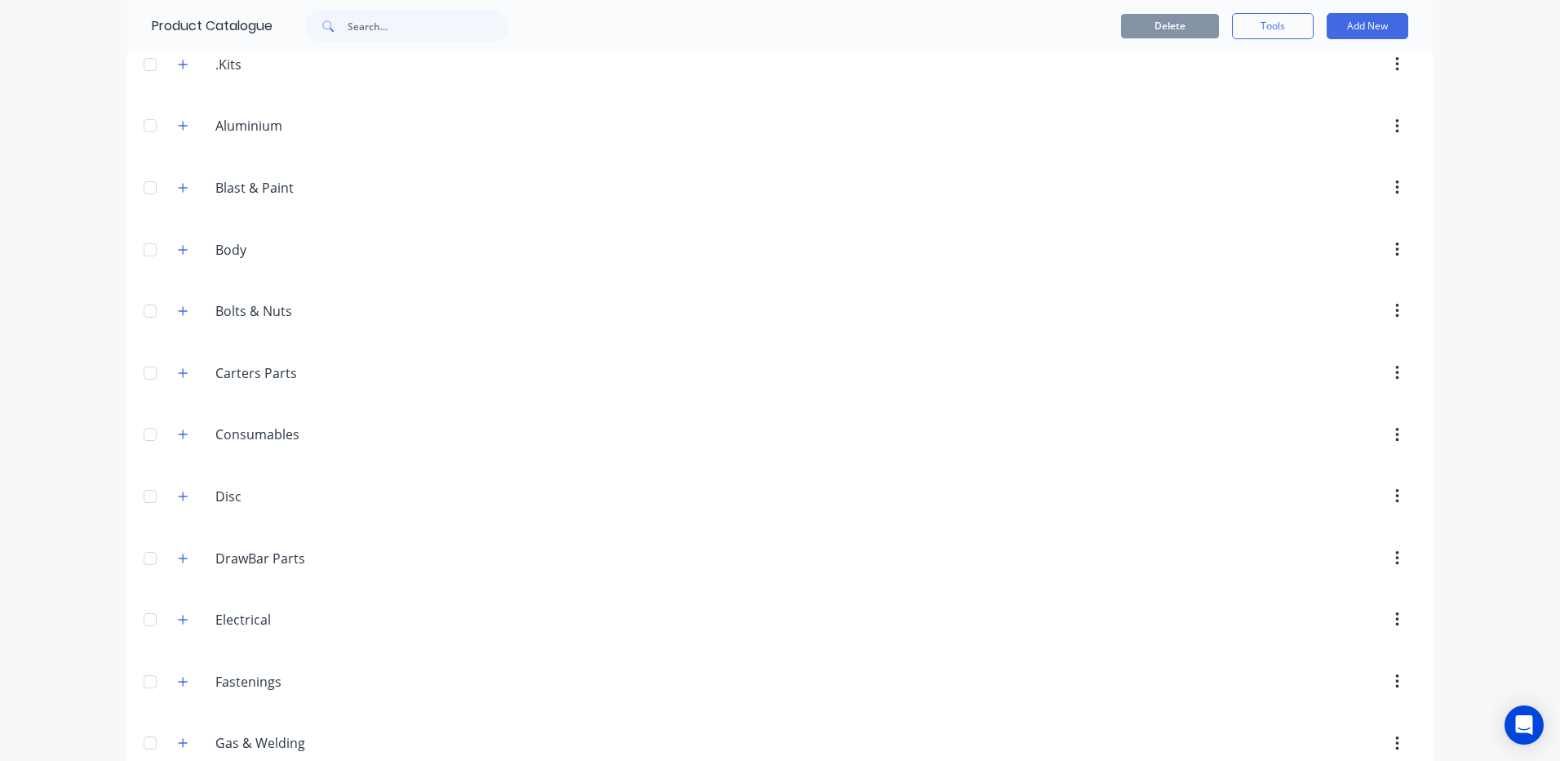
scroll to position [95, 0]
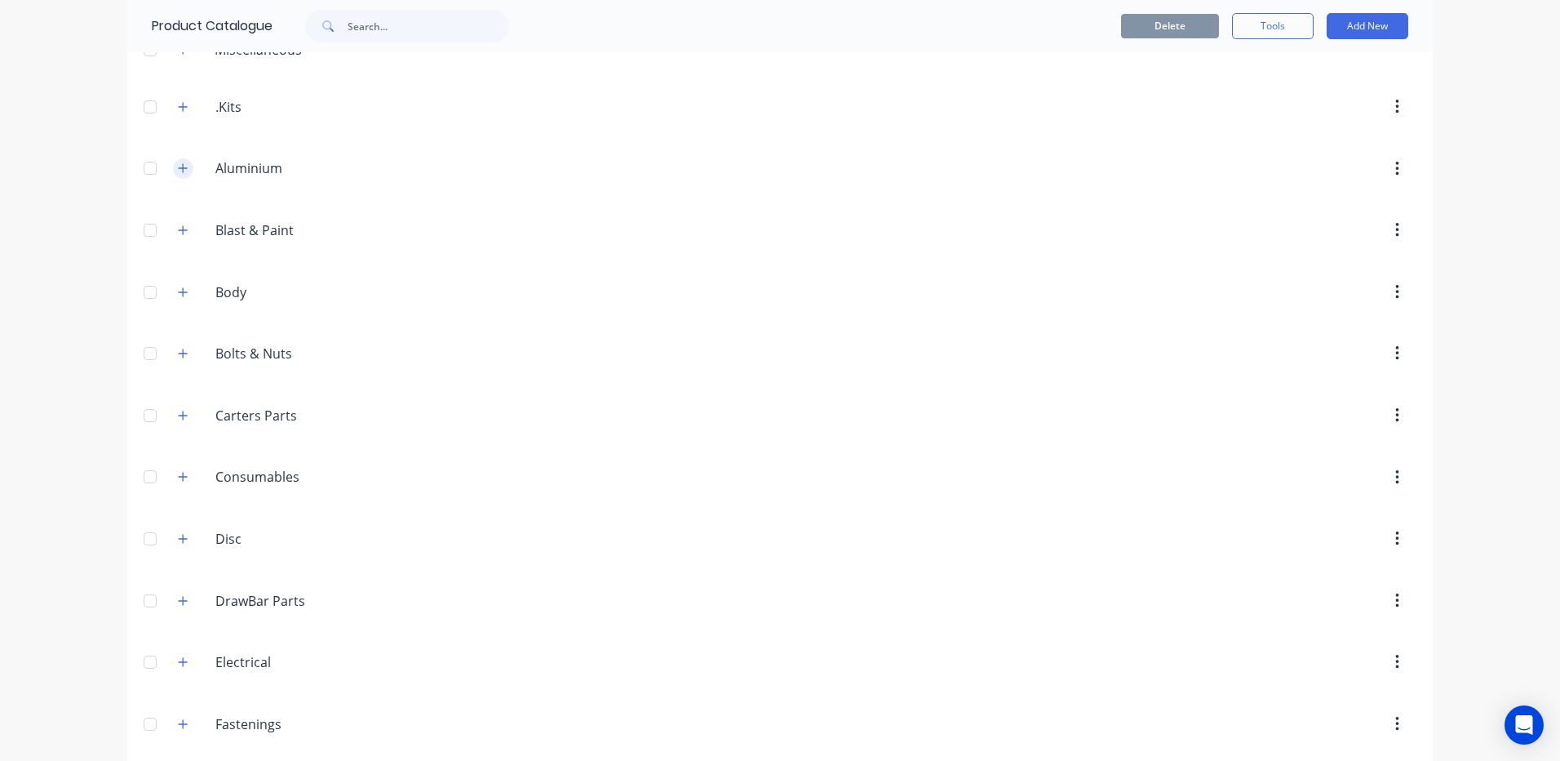
click at [180, 167] on icon "button" at bounding box center [183, 167] width 10 height 11
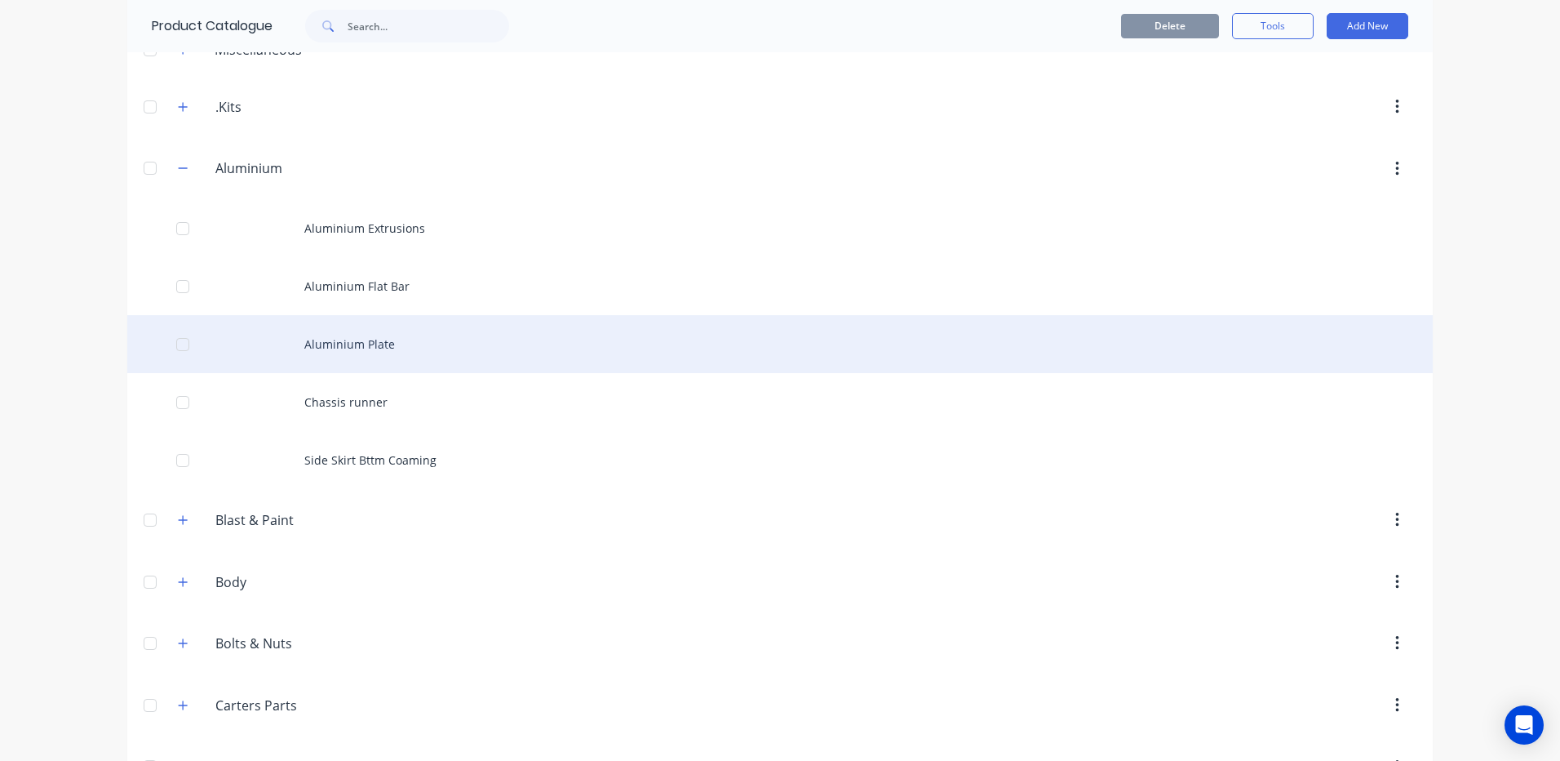
click at [306, 344] on div "Aluminium Plate" at bounding box center [780, 344] width 1306 height 58
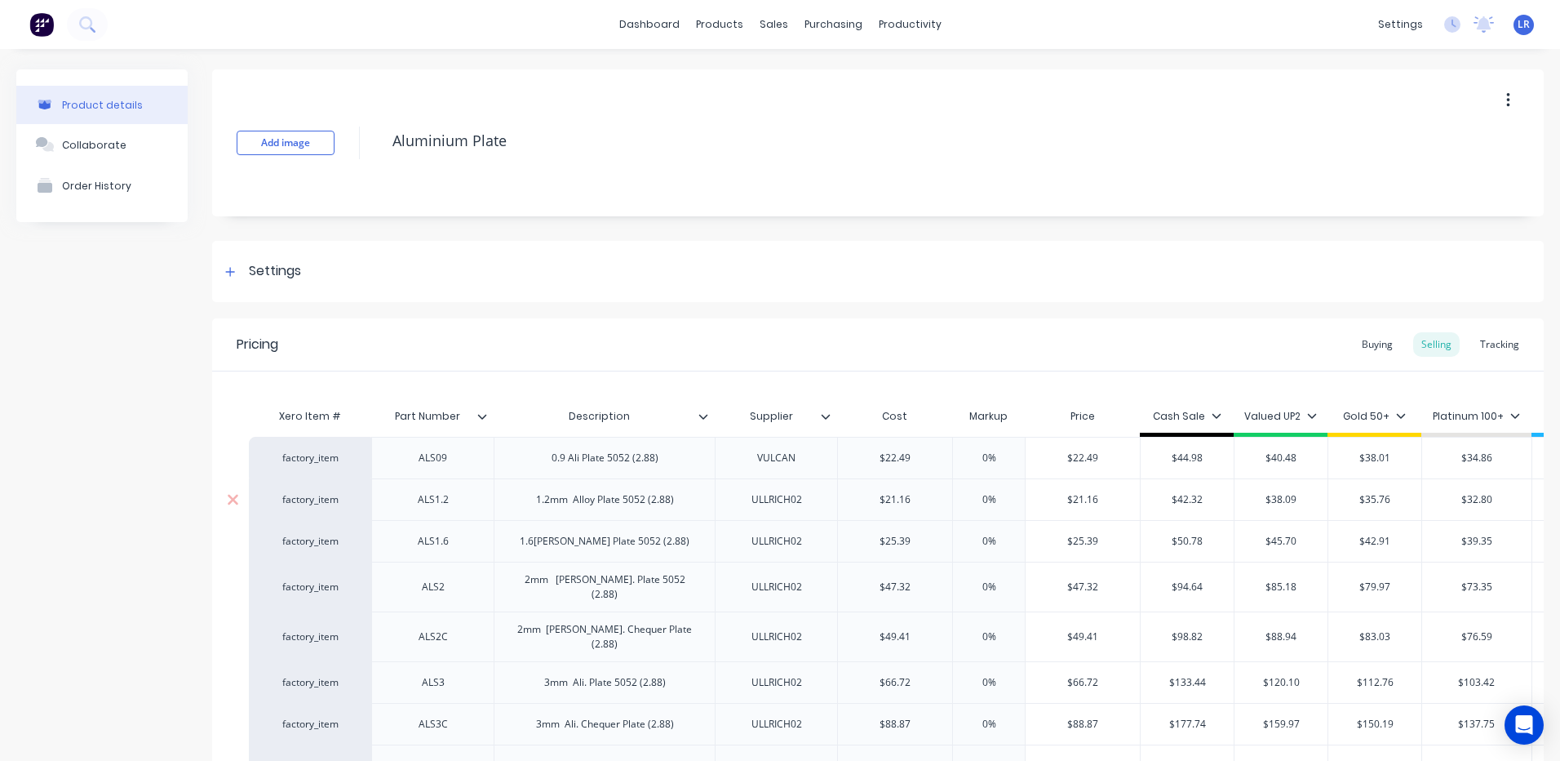
type textarea "x"
click at [1368, 339] on div "Buying" at bounding box center [1377, 344] width 47 height 24
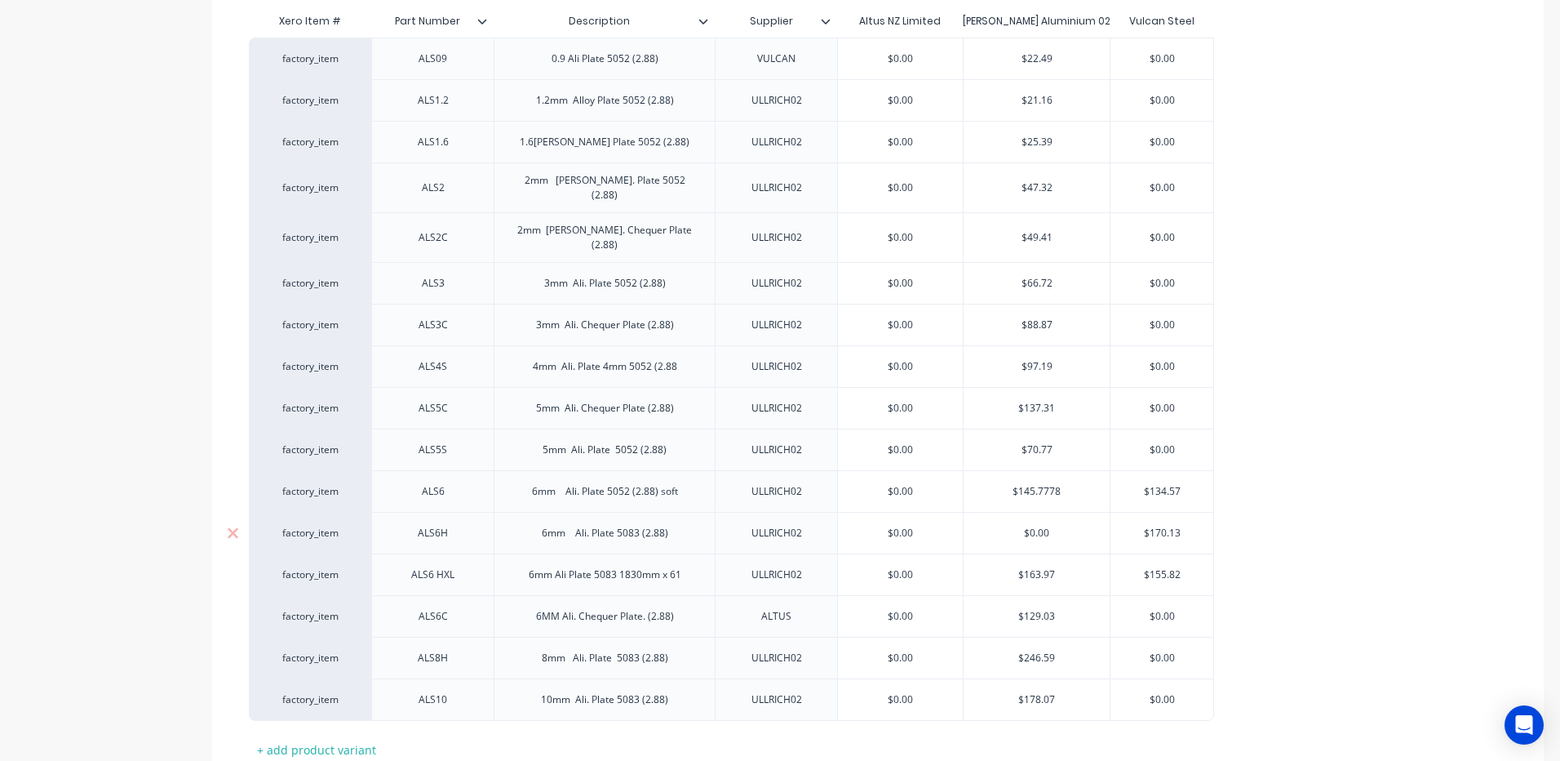
scroll to position [408, 0]
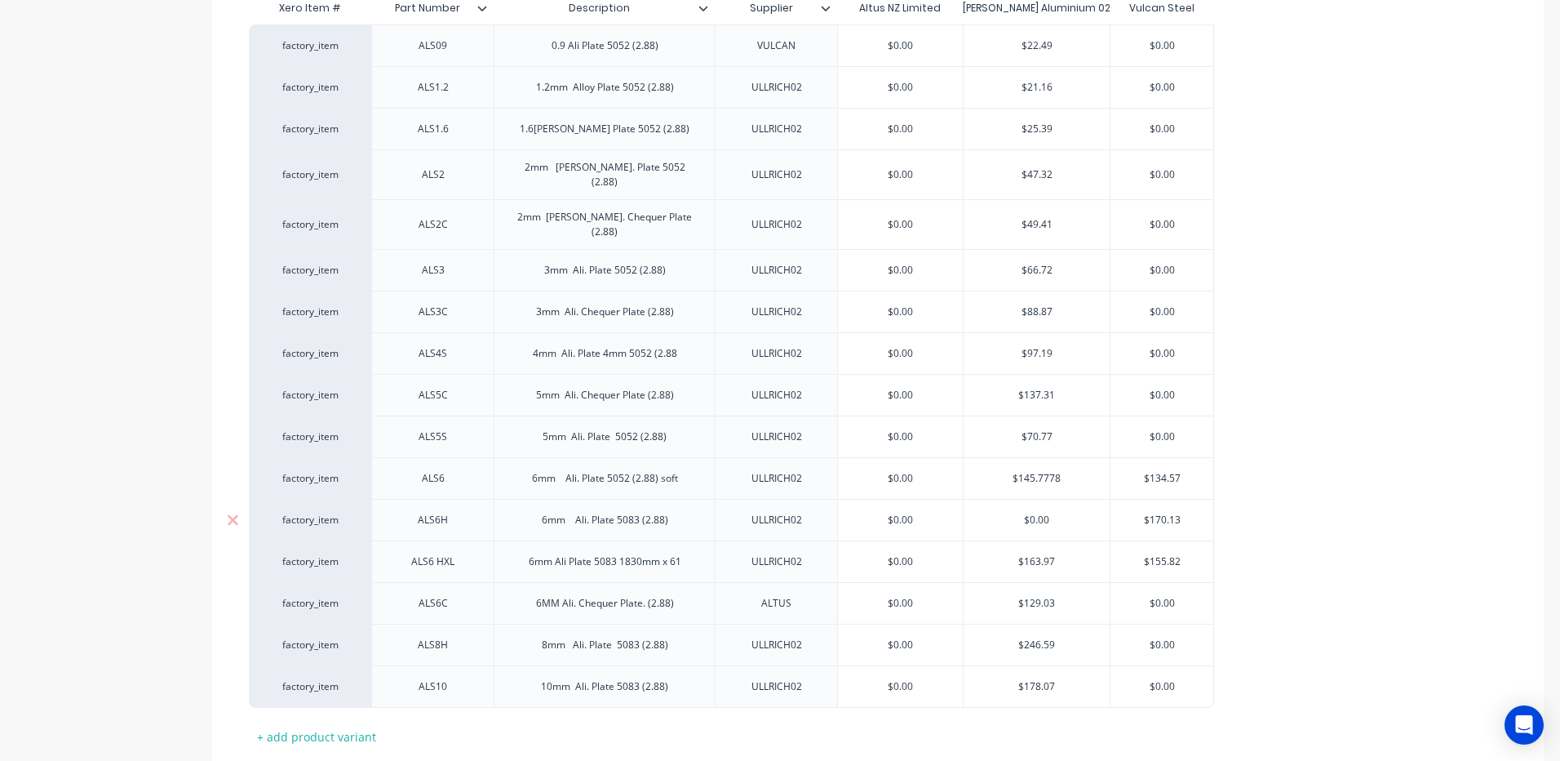
click at [1058, 512] on input "$0.00" at bounding box center [1037, 519] width 146 height 15
drag, startPoint x: 1058, startPoint y: 503, endPoint x: 1026, endPoint y: 508, distance: 33.1
click at [1026, 512] on input "$0.00" at bounding box center [1037, 519] width 146 height 15
type input "1"
type textarea "x"
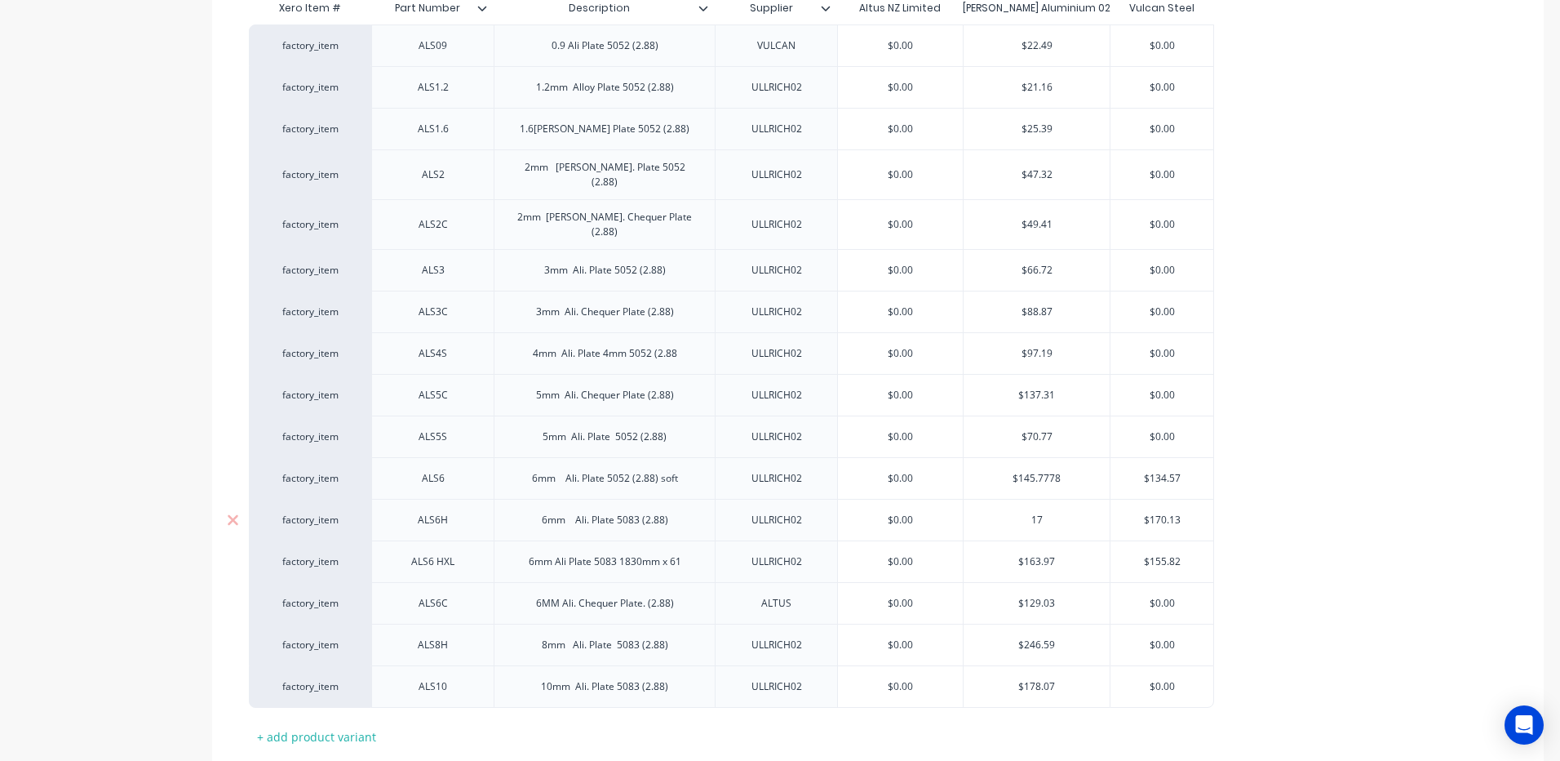
type input "170"
type textarea "x"
type input "170."
type textarea "x"
type input "170.13"
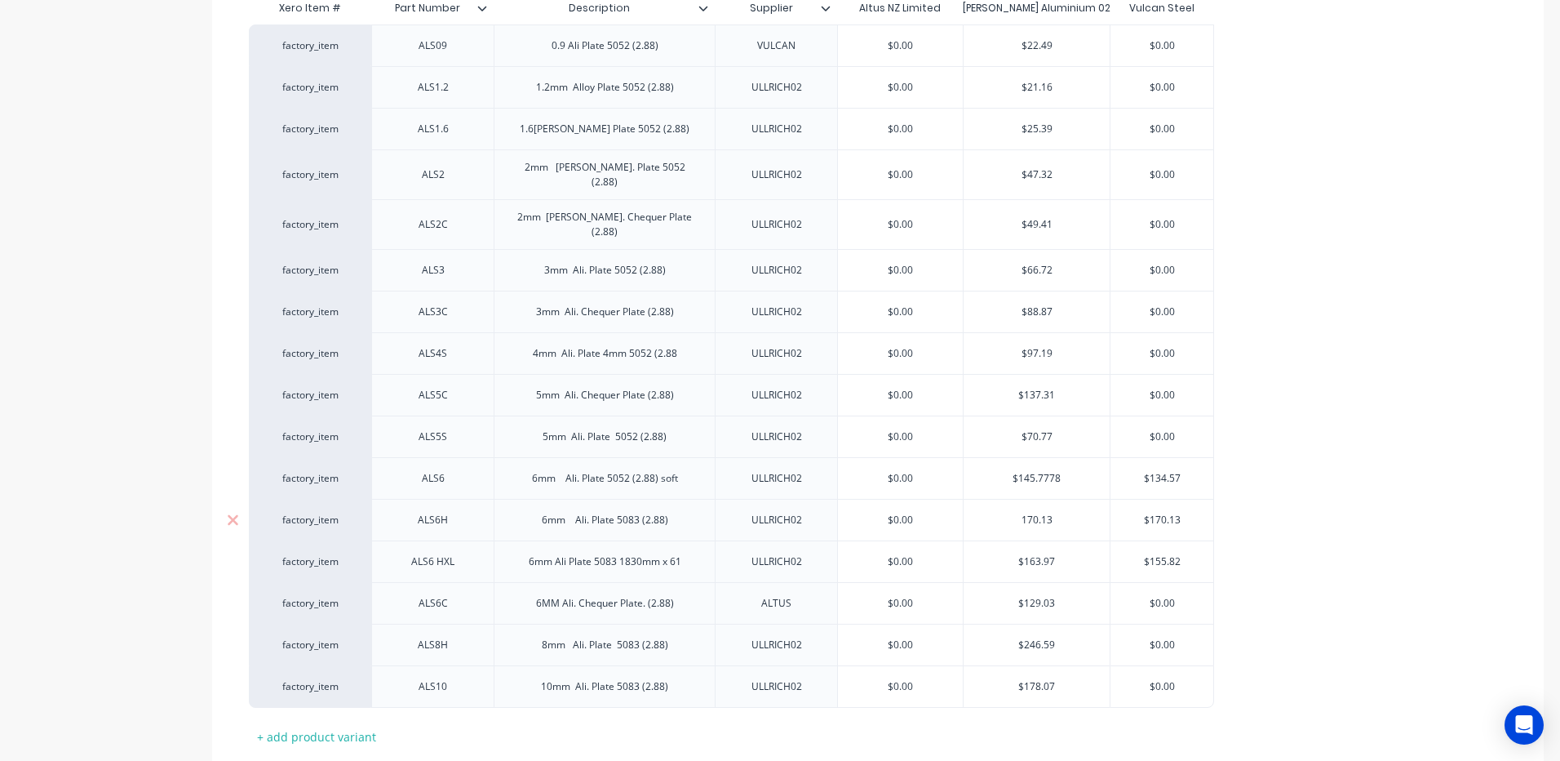
type textarea "x"
type input "170.13"
type input "$170.13"
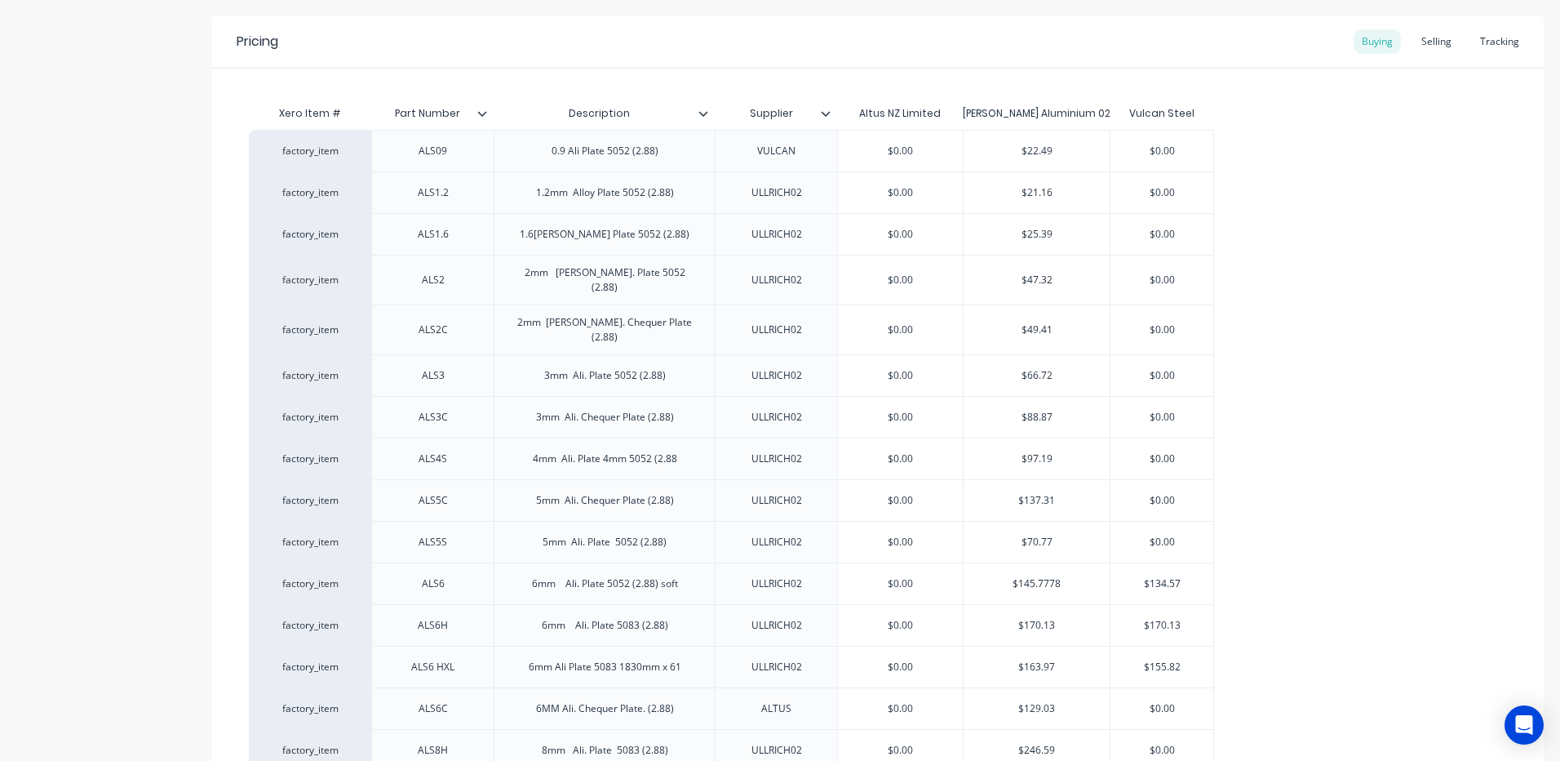
scroll to position [0, 0]
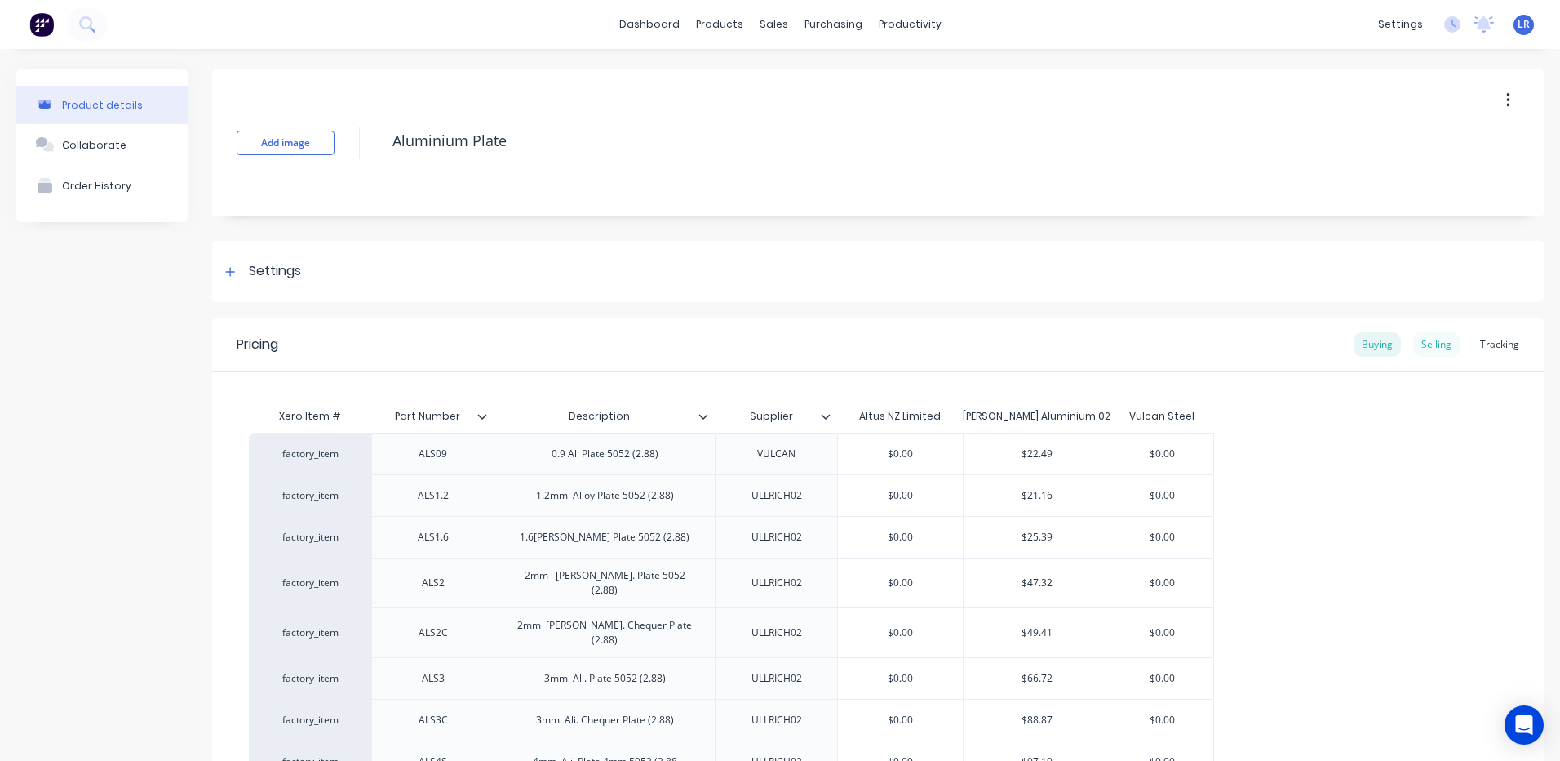
click at [1422, 340] on div "Selling" at bounding box center [1436, 344] width 47 height 24
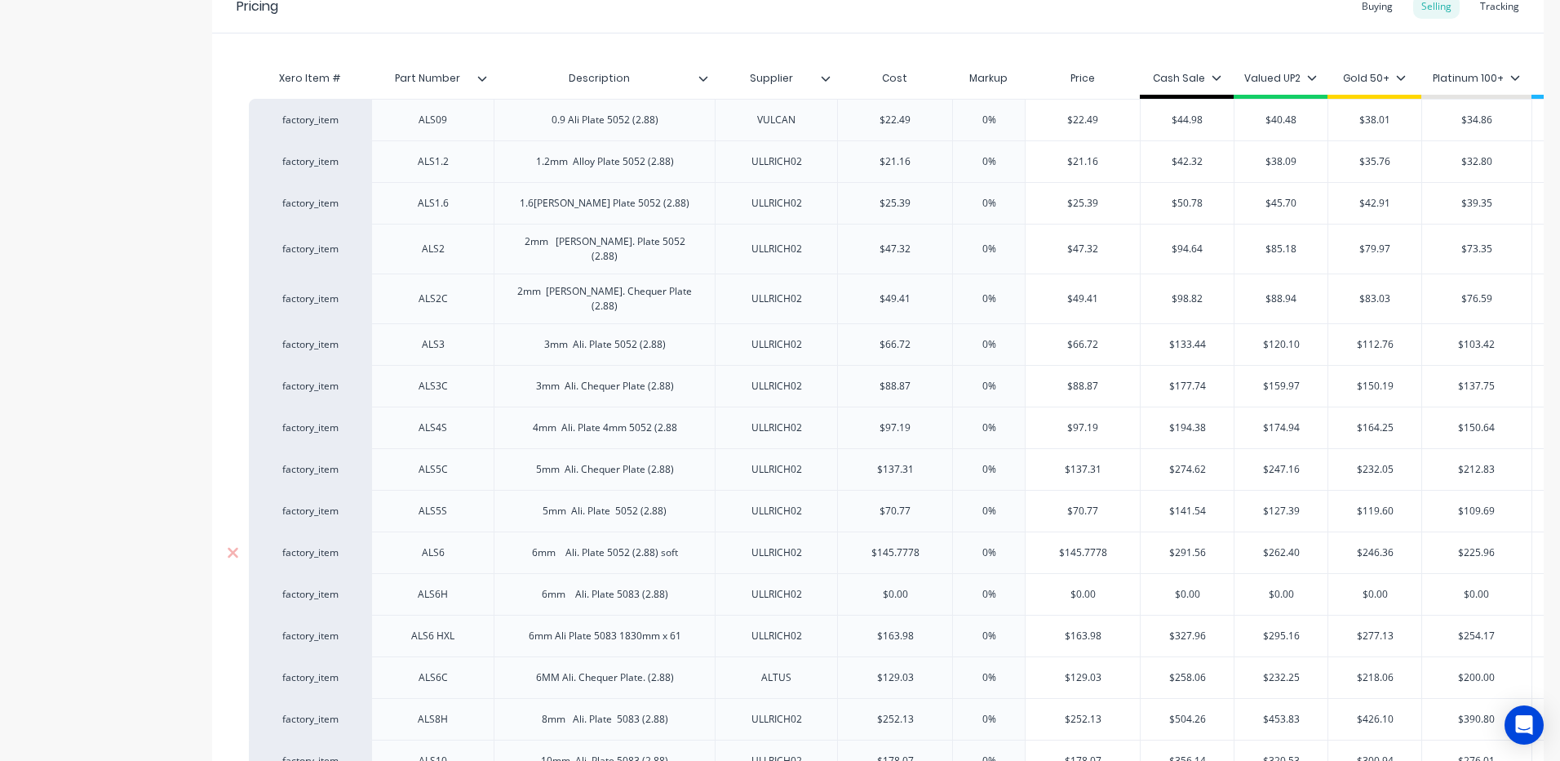
scroll to position [408, 0]
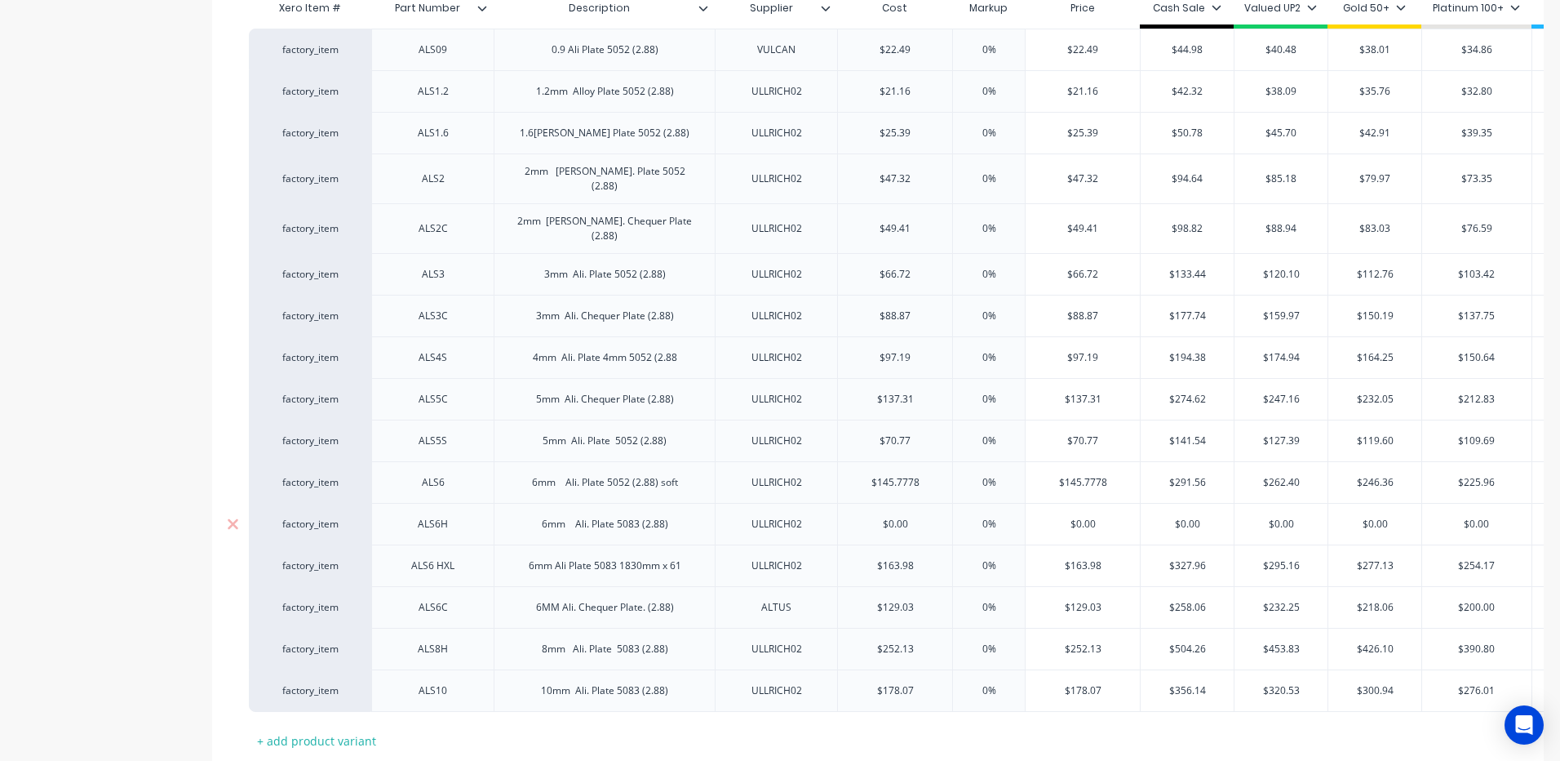
click at [911, 517] on input "$0.00" at bounding box center [895, 524] width 114 height 15
drag, startPoint x: 911, startPoint y: 508, endPoint x: 877, endPoint y: 510, distance: 34.3
click at [877, 517] on input "$0.00" at bounding box center [895, 524] width 114 height 15
type input "1"
type textarea "x"
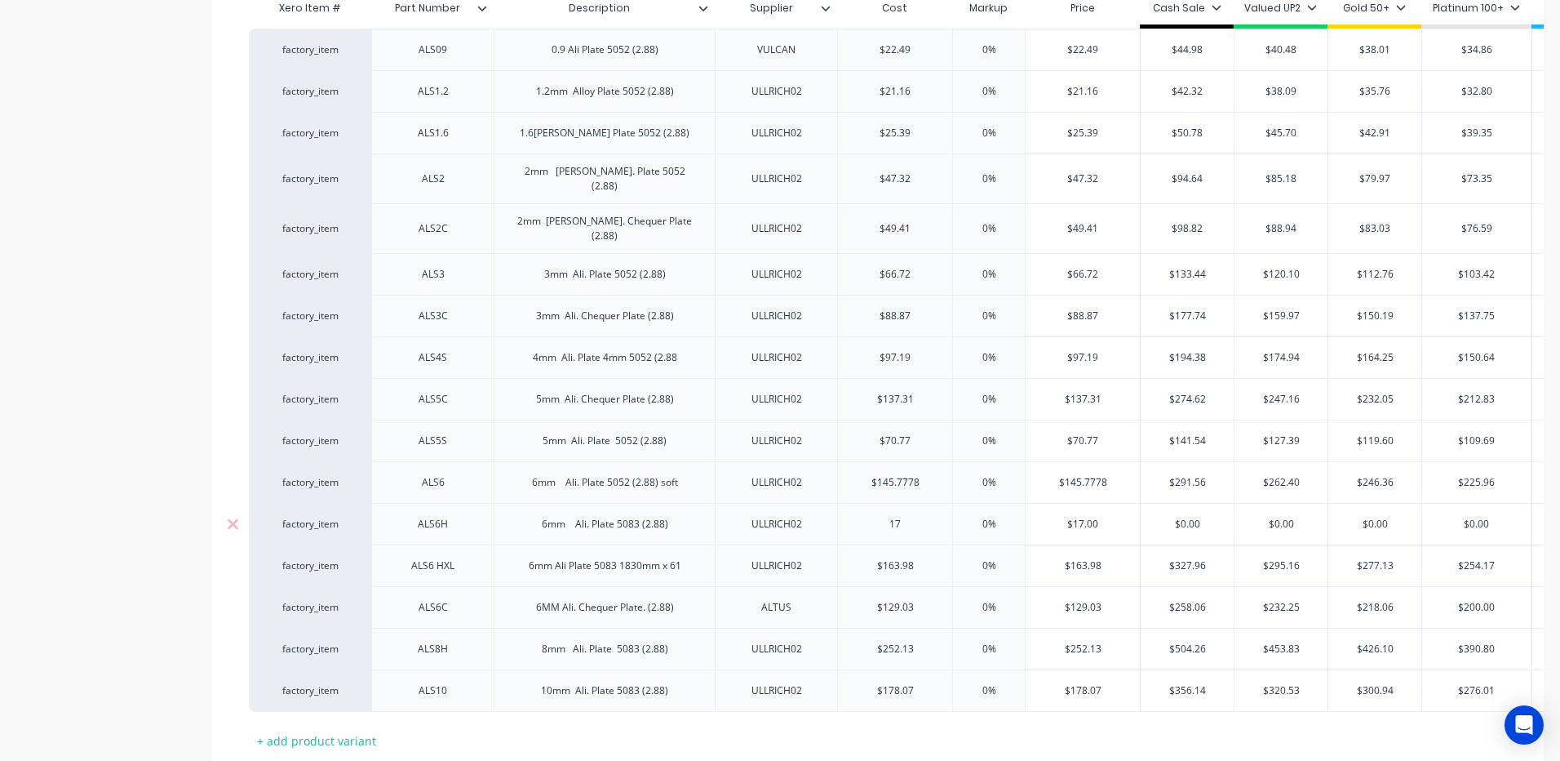
type input "170"
type textarea "x"
type input "170.13"
type textarea "x"
type input "170.13"
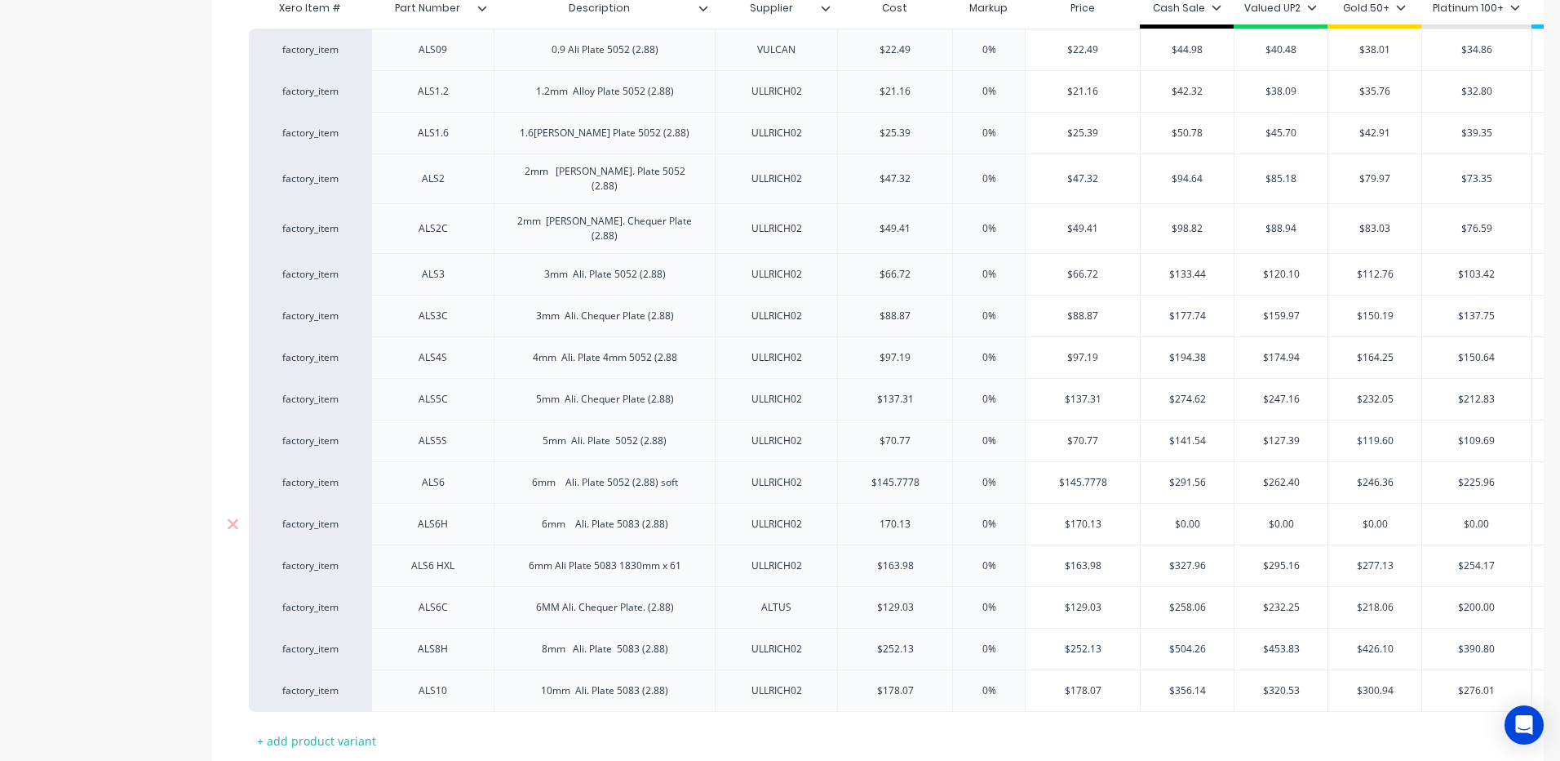
type input "0%"
drag, startPoint x: 1212, startPoint y: 510, endPoint x: 1174, endPoint y: 509, distance: 37.5
click at [1174, 517] on input "$0.00" at bounding box center [1187, 524] width 93 height 15
type input "3"
type textarea "x"
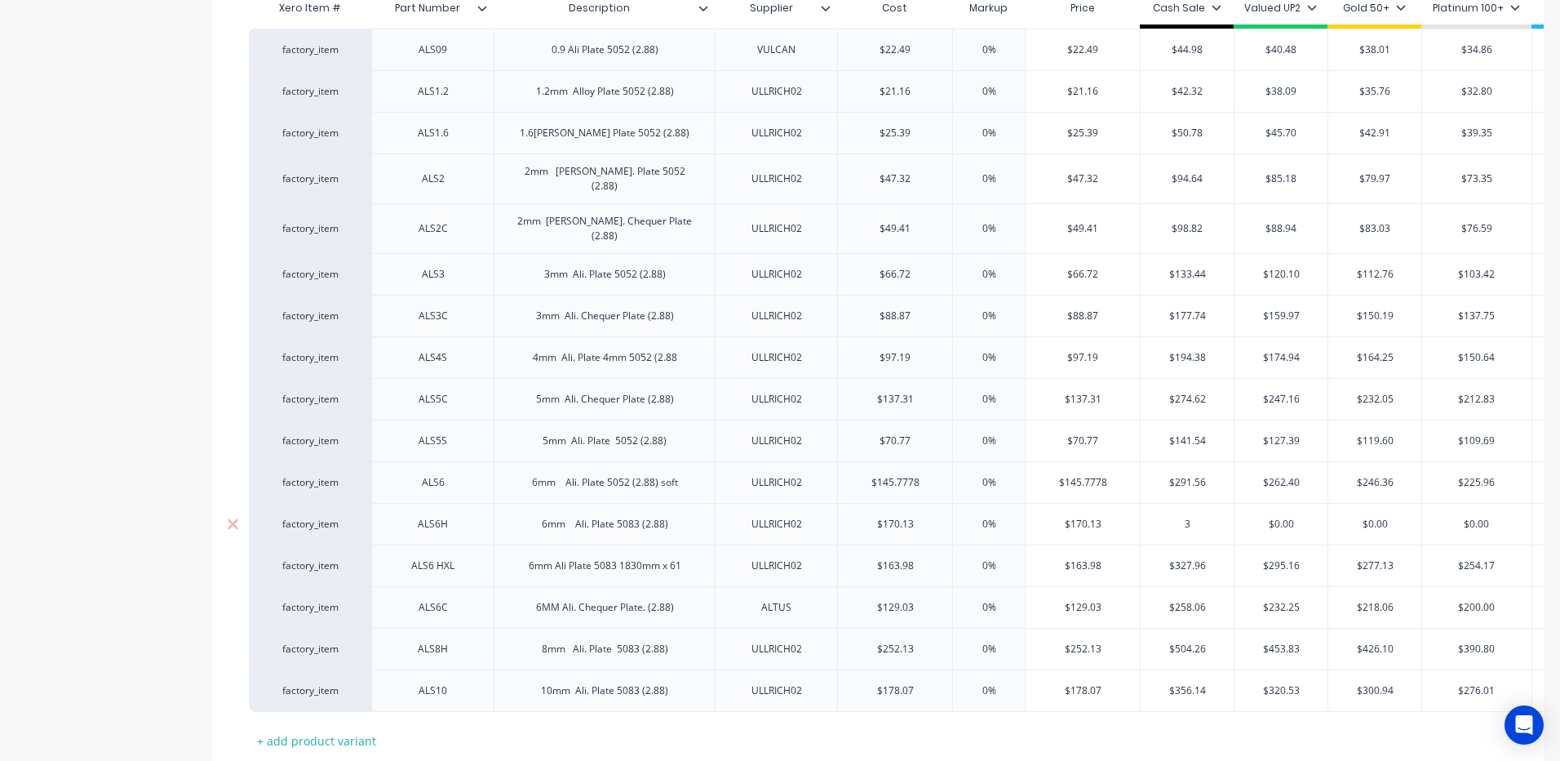
type input "34"
type textarea "x"
type input "340"
type textarea "x"
type input "340.2"
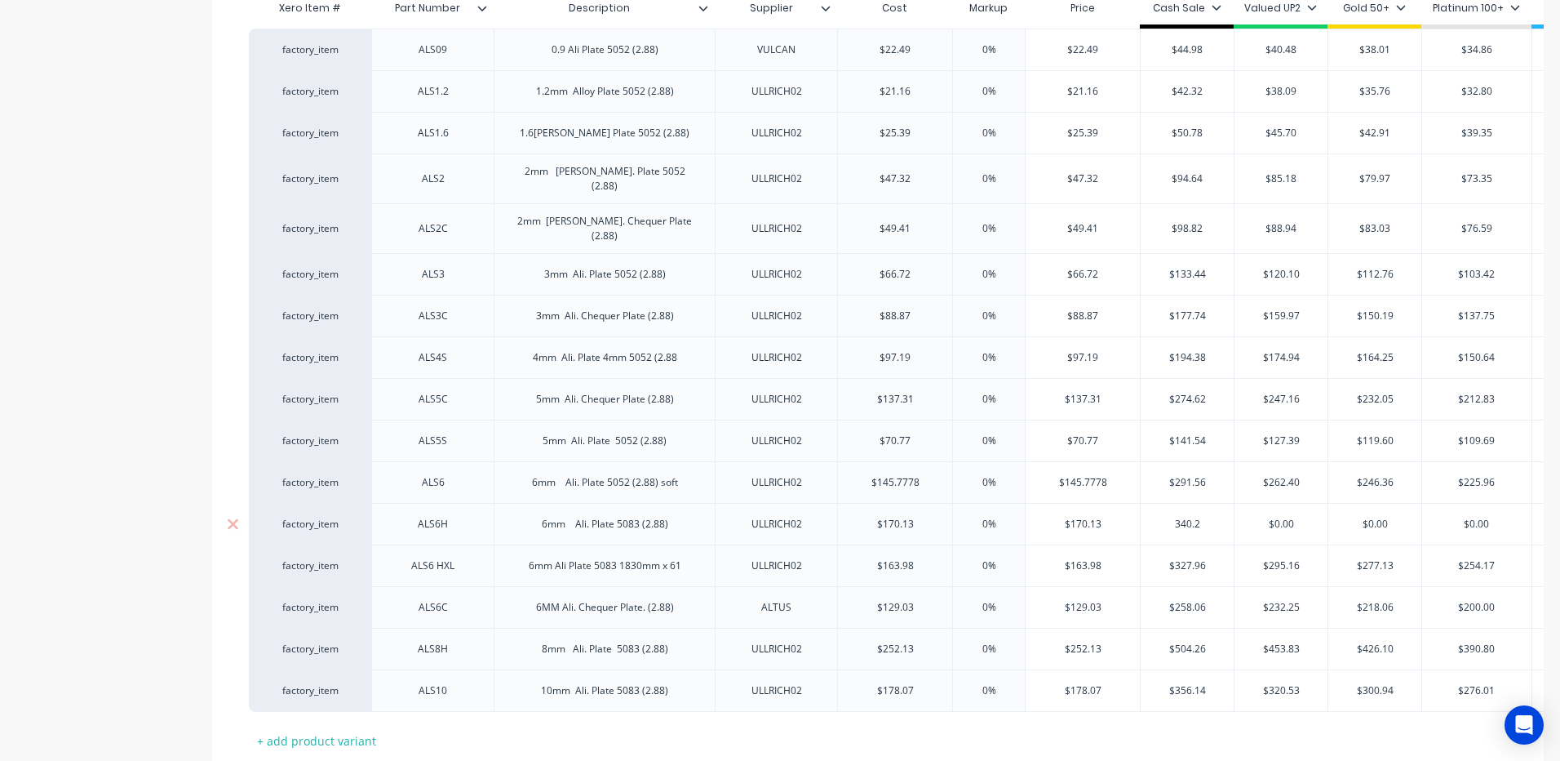
type textarea "x"
type input "340.26"
type textarea "x"
type input "340.26"
drag, startPoint x: 1275, startPoint y: 506, endPoint x: 1251, endPoint y: 504, distance: 23.7
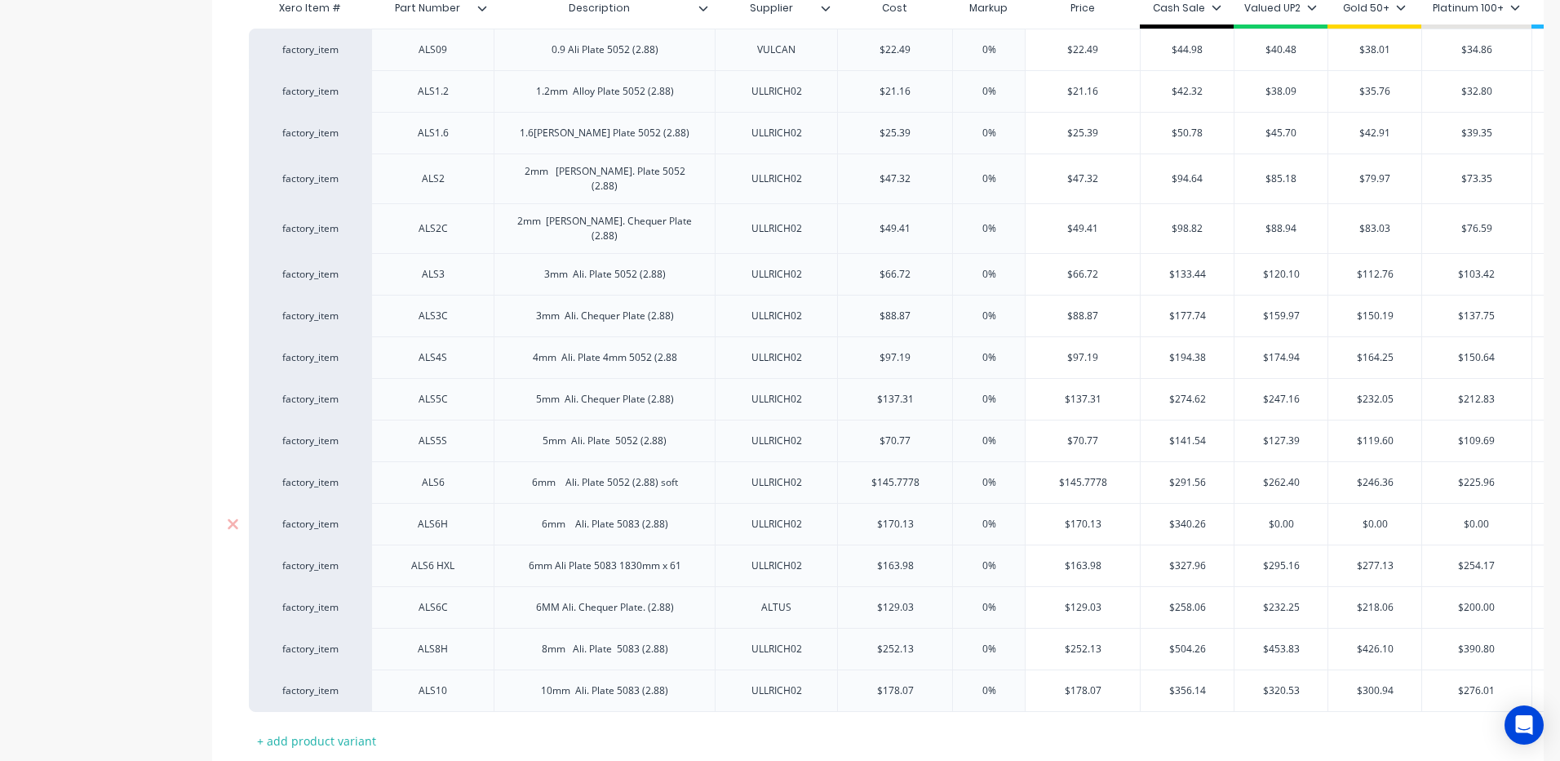
click at [1251, 517] on input "$0.00" at bounding box center [1281, 524] width 93 height 15
type input "3"
type textarea "x"
type input "30"
type textarea "x"
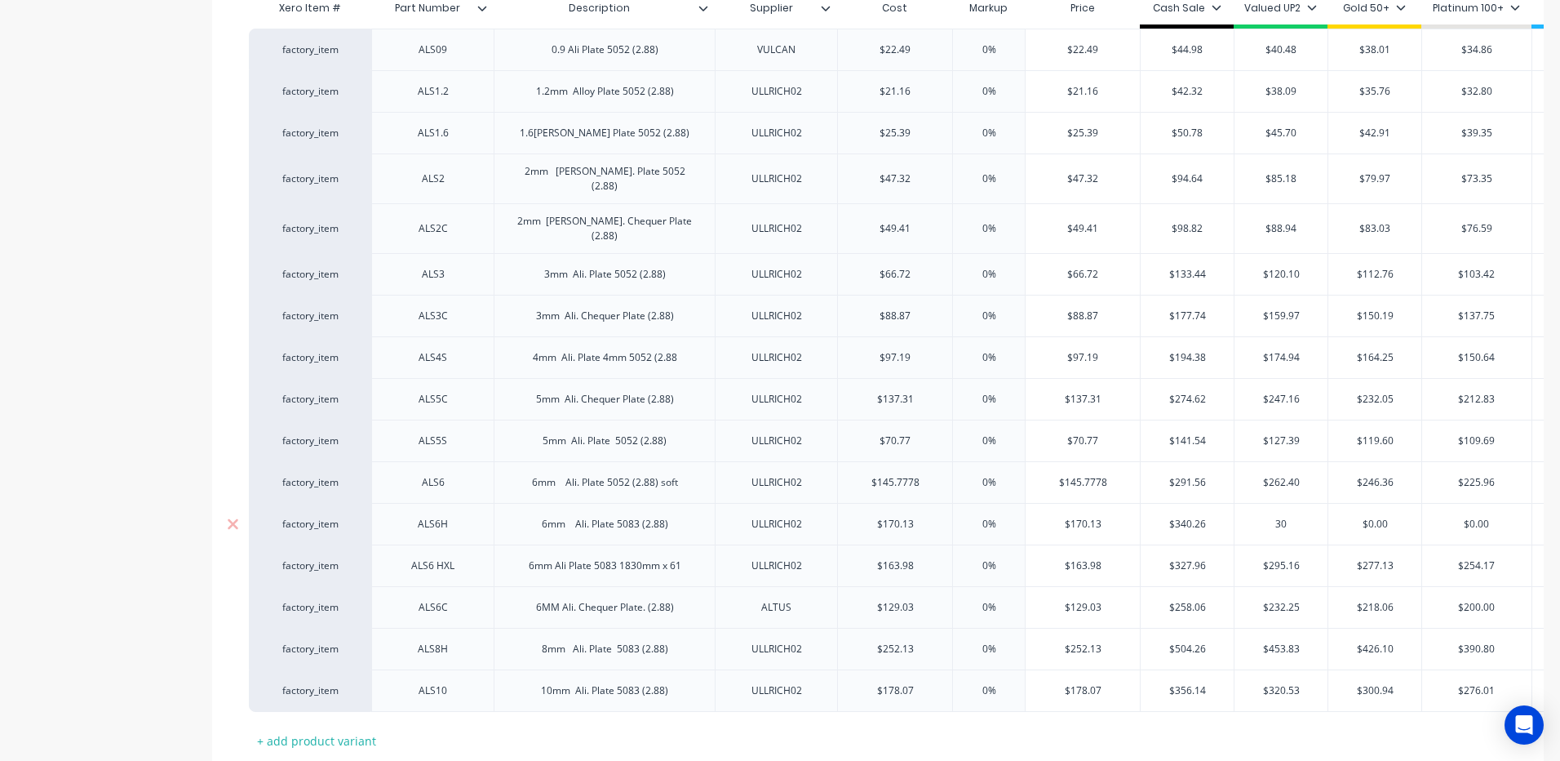
type input "306"
type textarea "x"
type input "306.2"
type textarea "x"
type input "306.23"
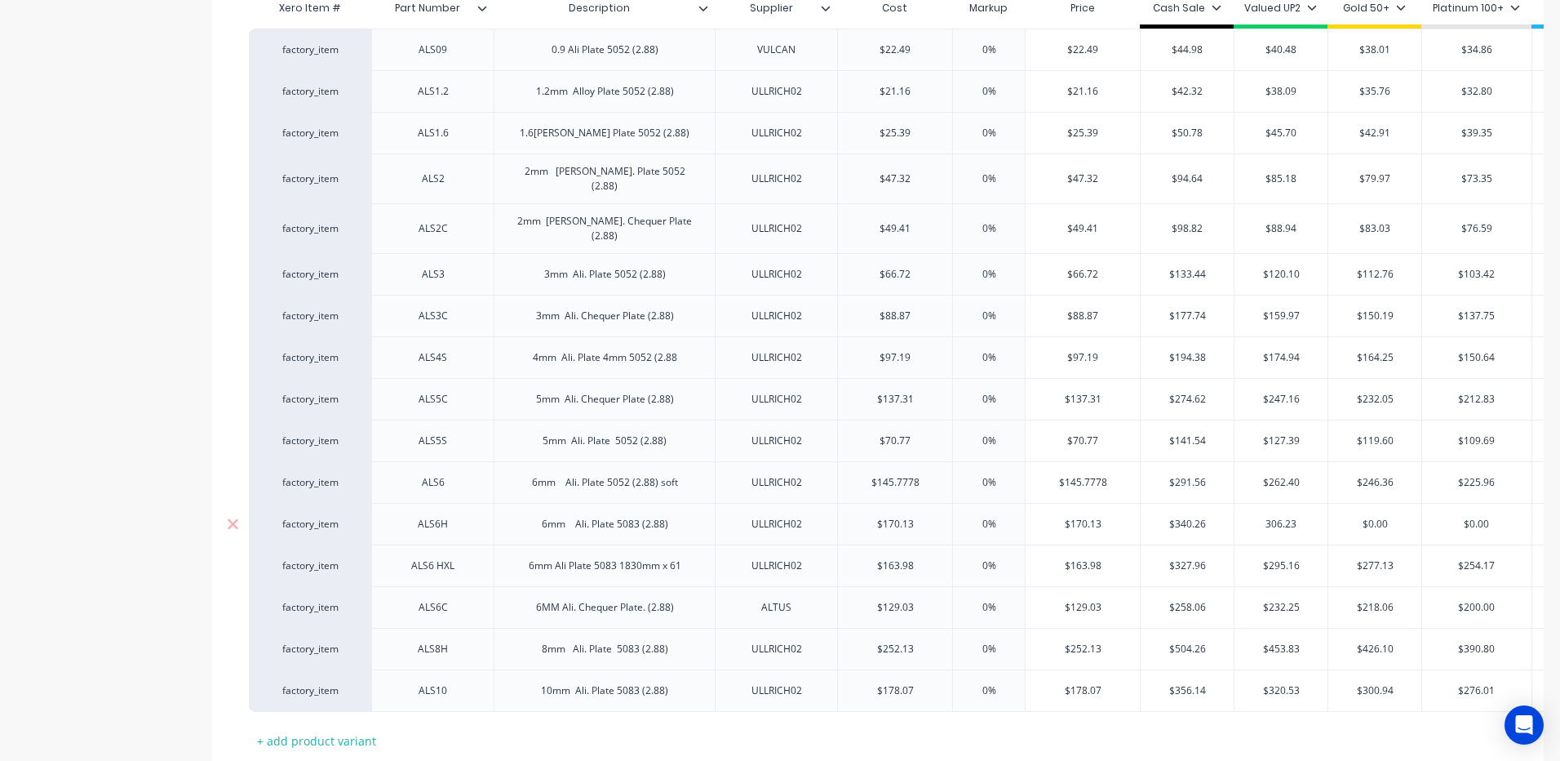
type textarea "x"
type input "306.23"
drag, startPoint x: 1396, startPoint y: 503, endPoint x: 1350, endPoint y: 504, distance: 45.7
click at [1350, 517] on input "$0.00" at bounding box center [1374, 524] width 93 height 15
type input "2"
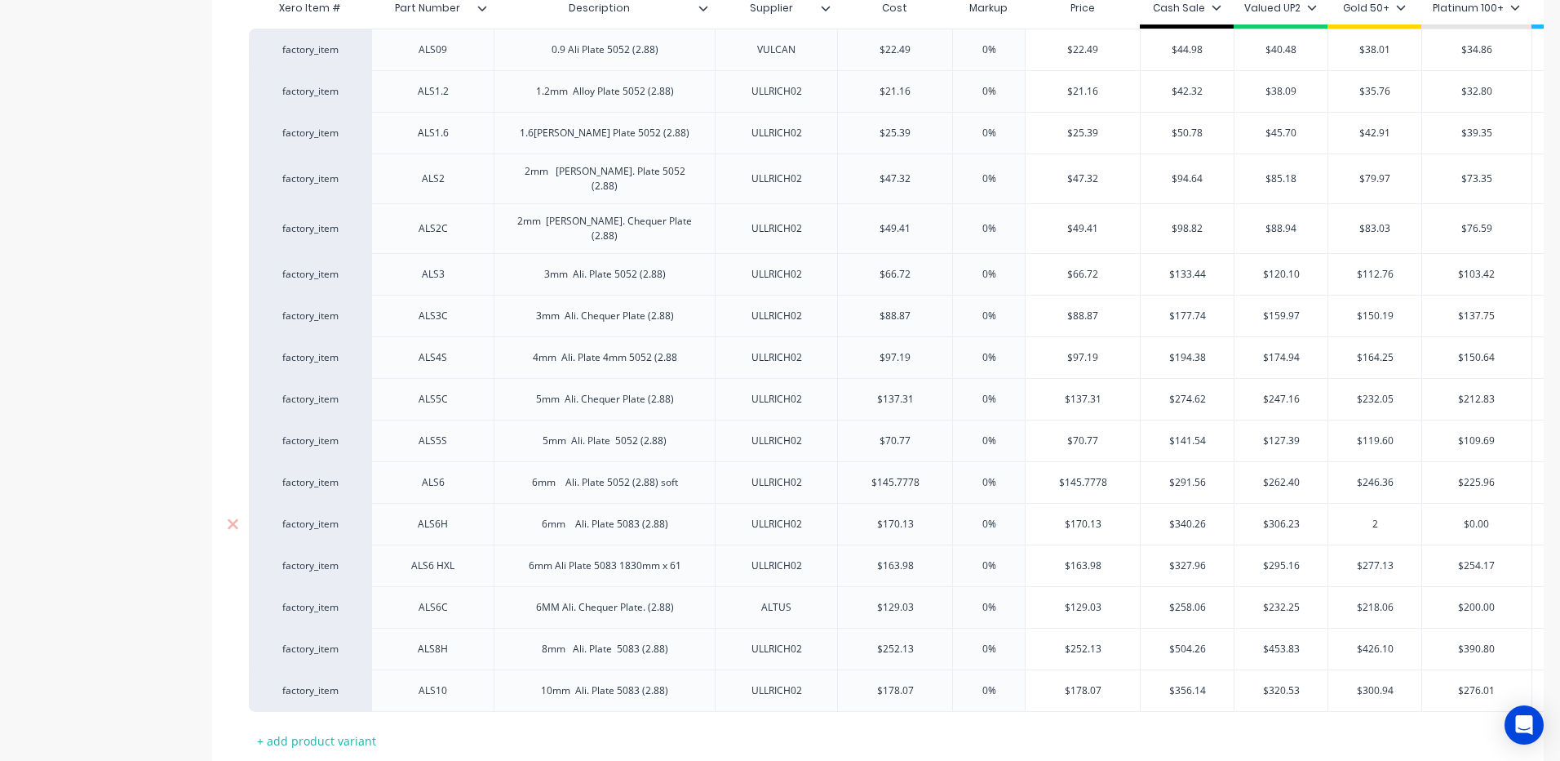
type textarea "x"
type input "28"
type textarea "x"
type input "287"
type textarea "x"
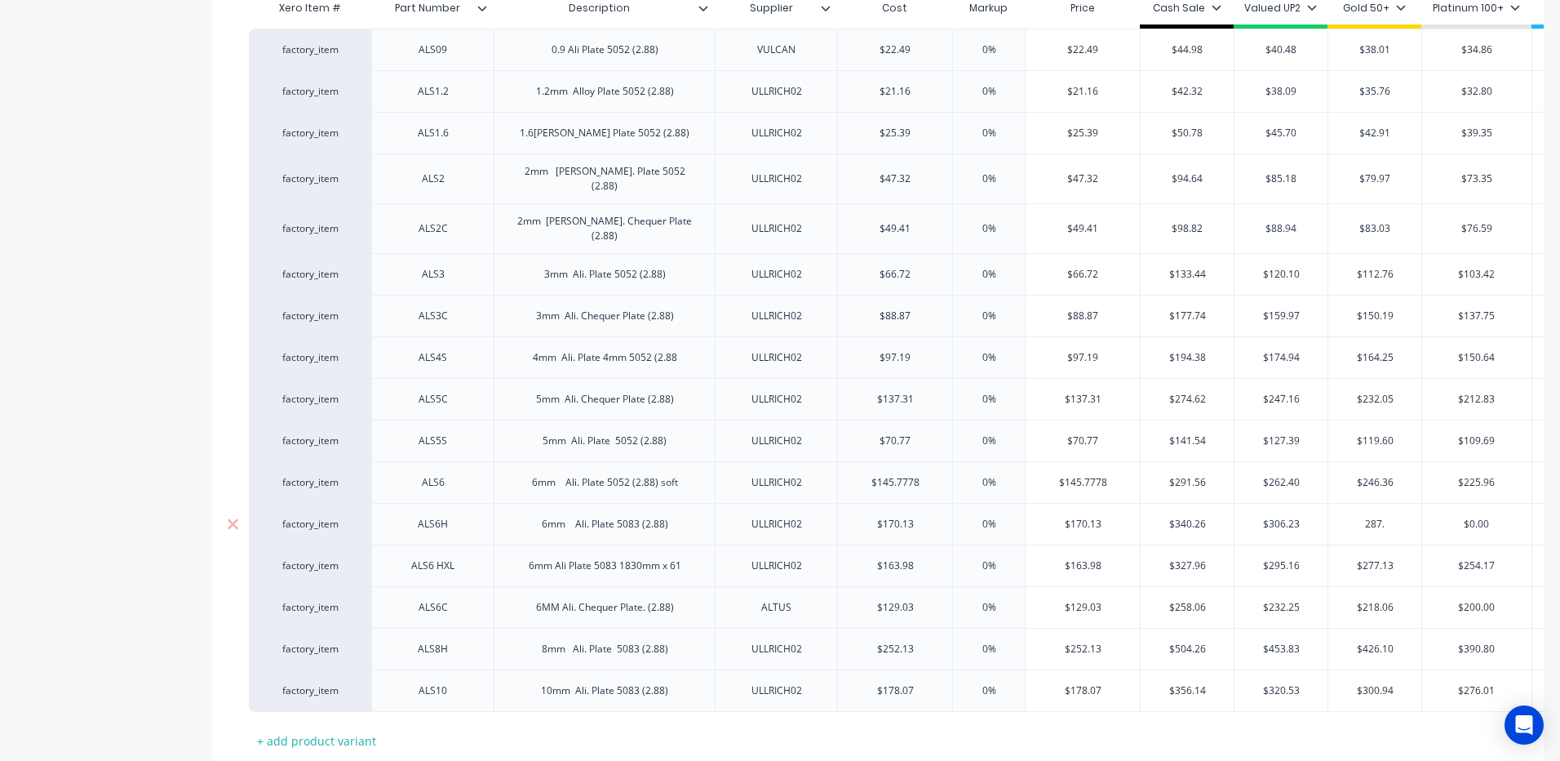
type input "287.5"
type textarea "x"
type input "287.52"
type textarea "x"
type input "287.52"
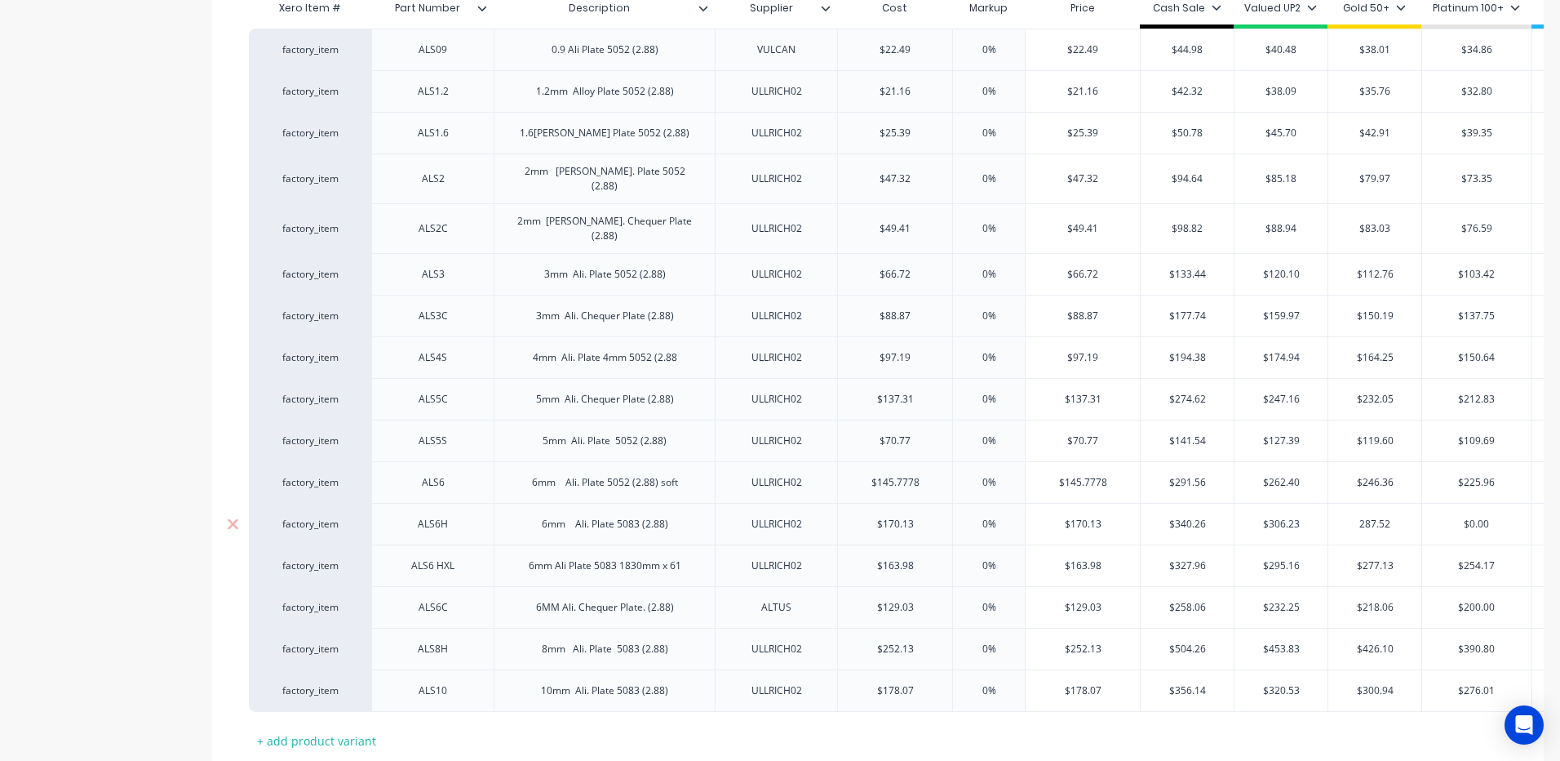
type input "$0.00"
drag, startPoint x: 1494, startPoint y: 501, endPoint x: 1454, endPoint y: 503, distance: 40.1
click at [1454, 517] on input "$0.00" at bounding box center [1476, 524] width 109 height 15
type textarea "x"
type input "26"
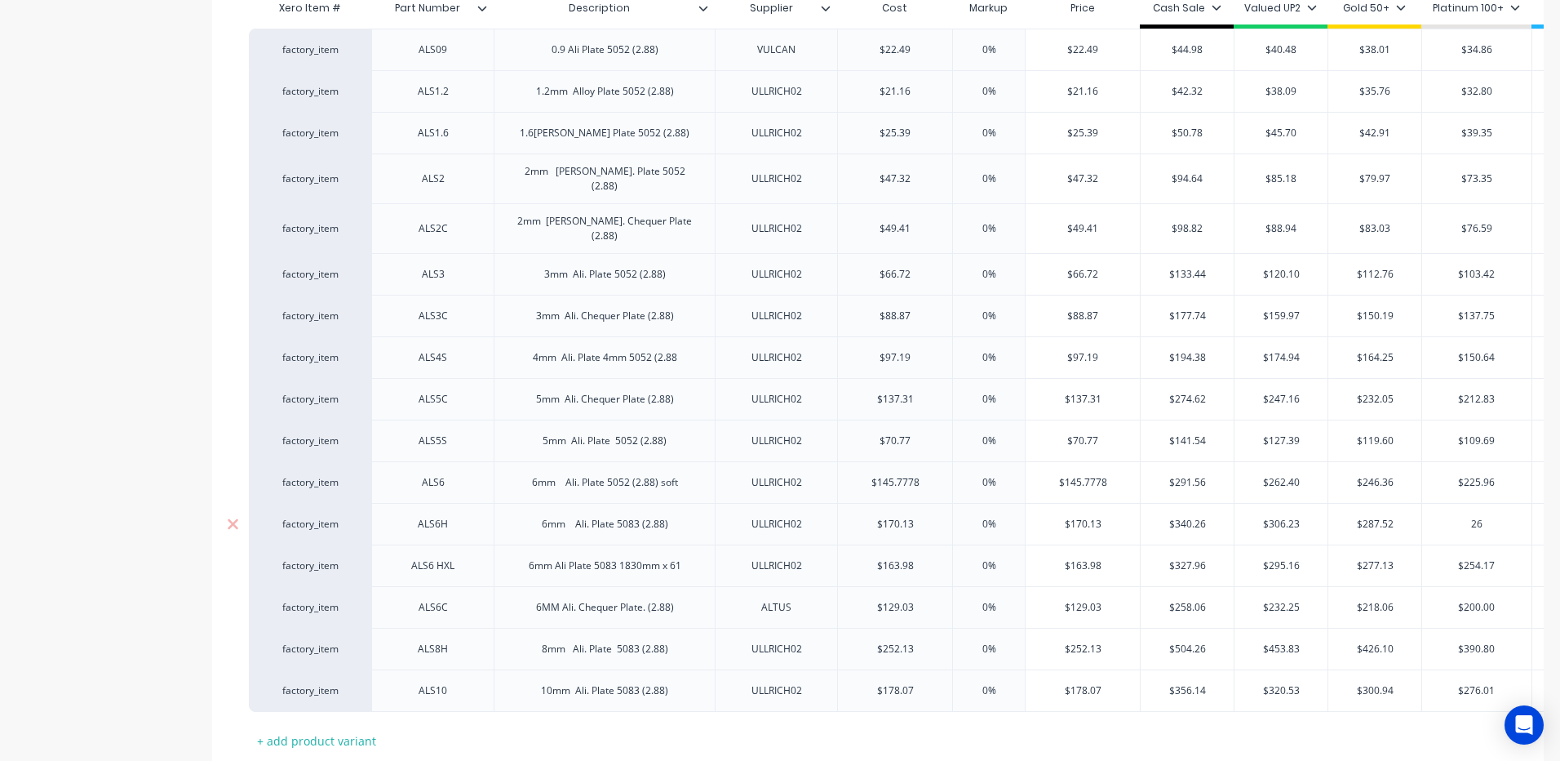
type textarea "x"
type input "263"
type textarea "x"
type input "263.7"
type textarea "x"
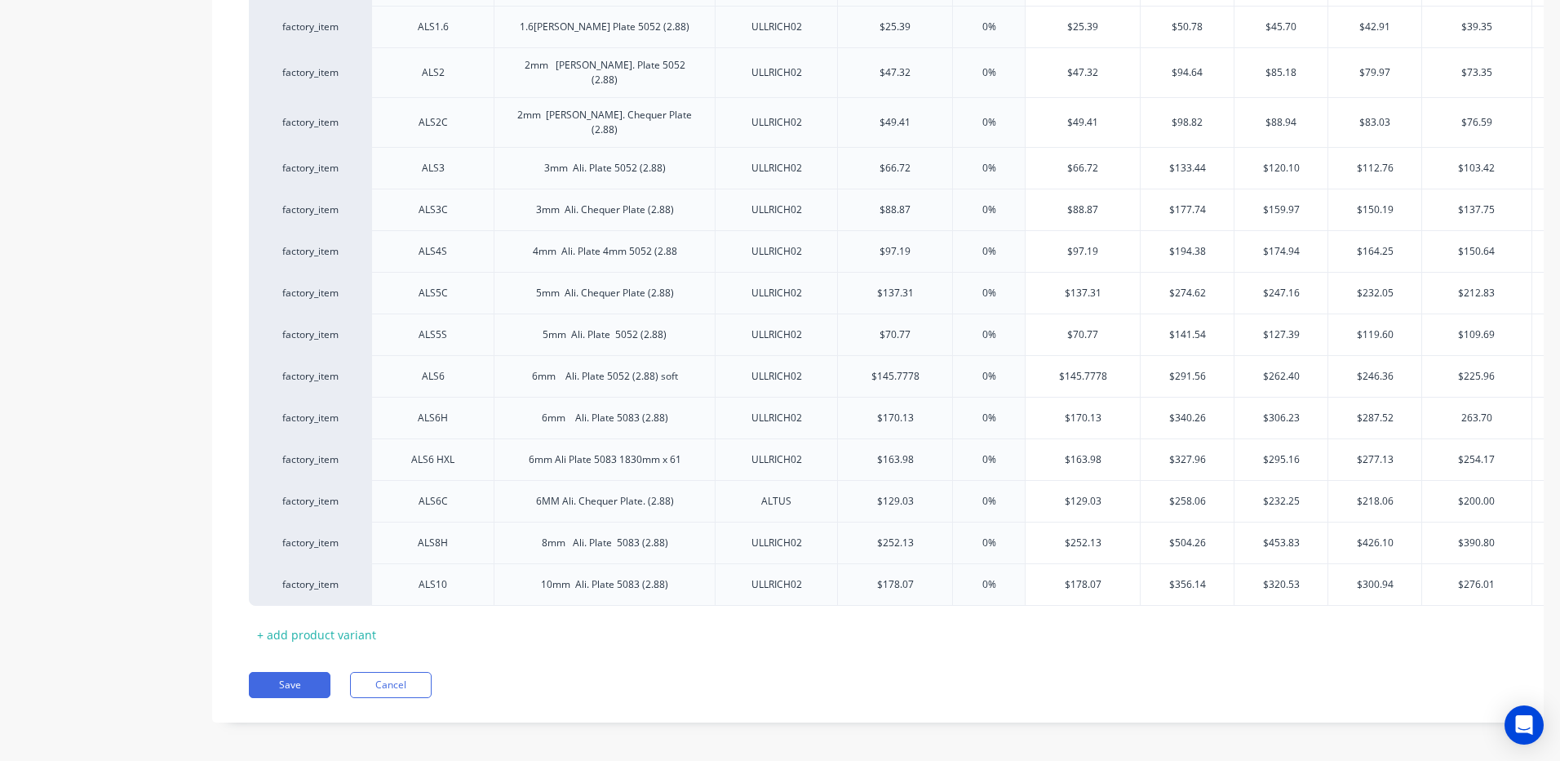
scroll to position [517, 0]
type input "263.70"
click at [308, 676] on button "Save" at bounding box center [290, 682] width 82 height 26
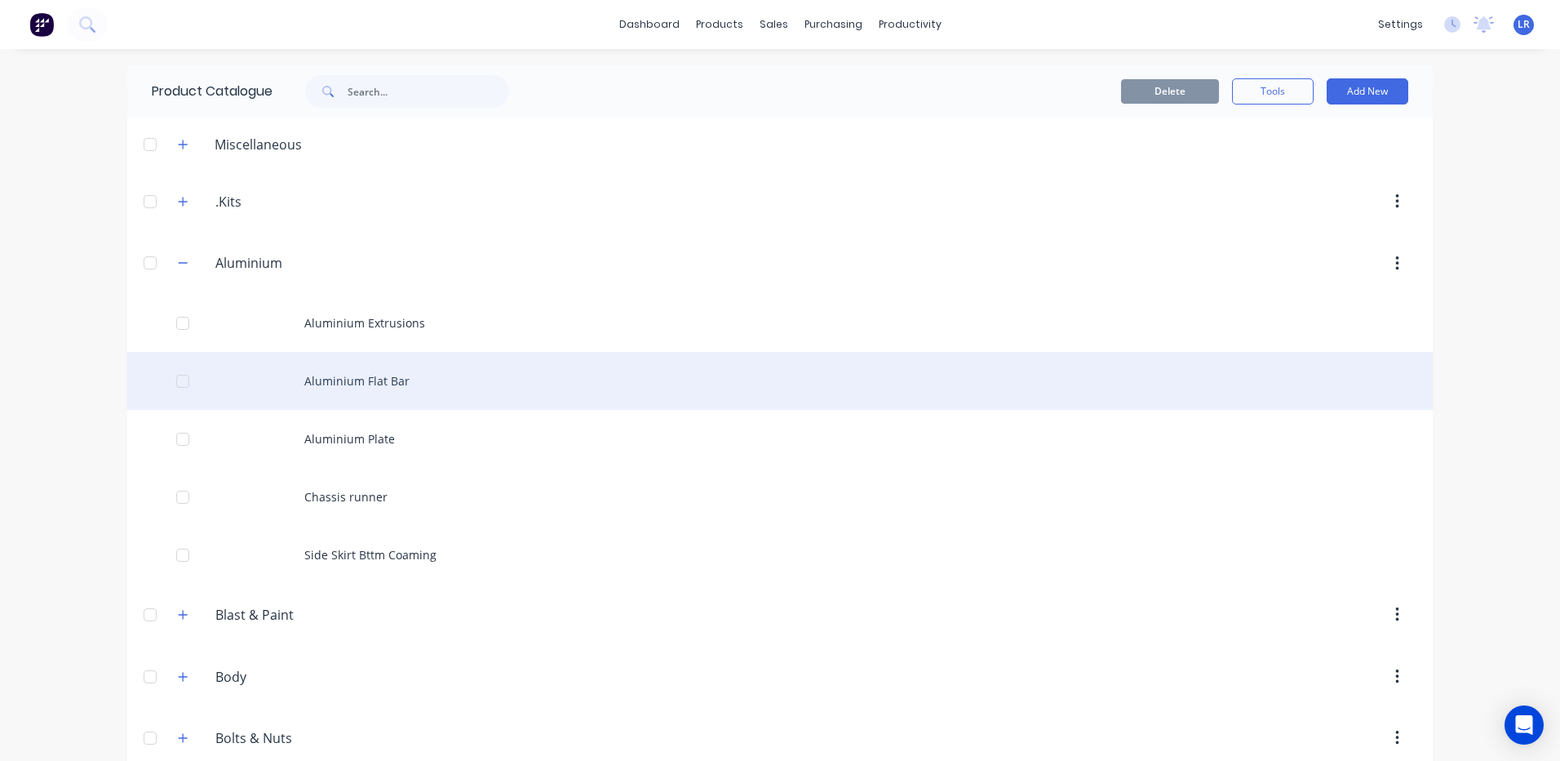
click at [358, 375] on div "Aluminium Flat Bar" at bounding box center [780, 381] width 1306 height 58
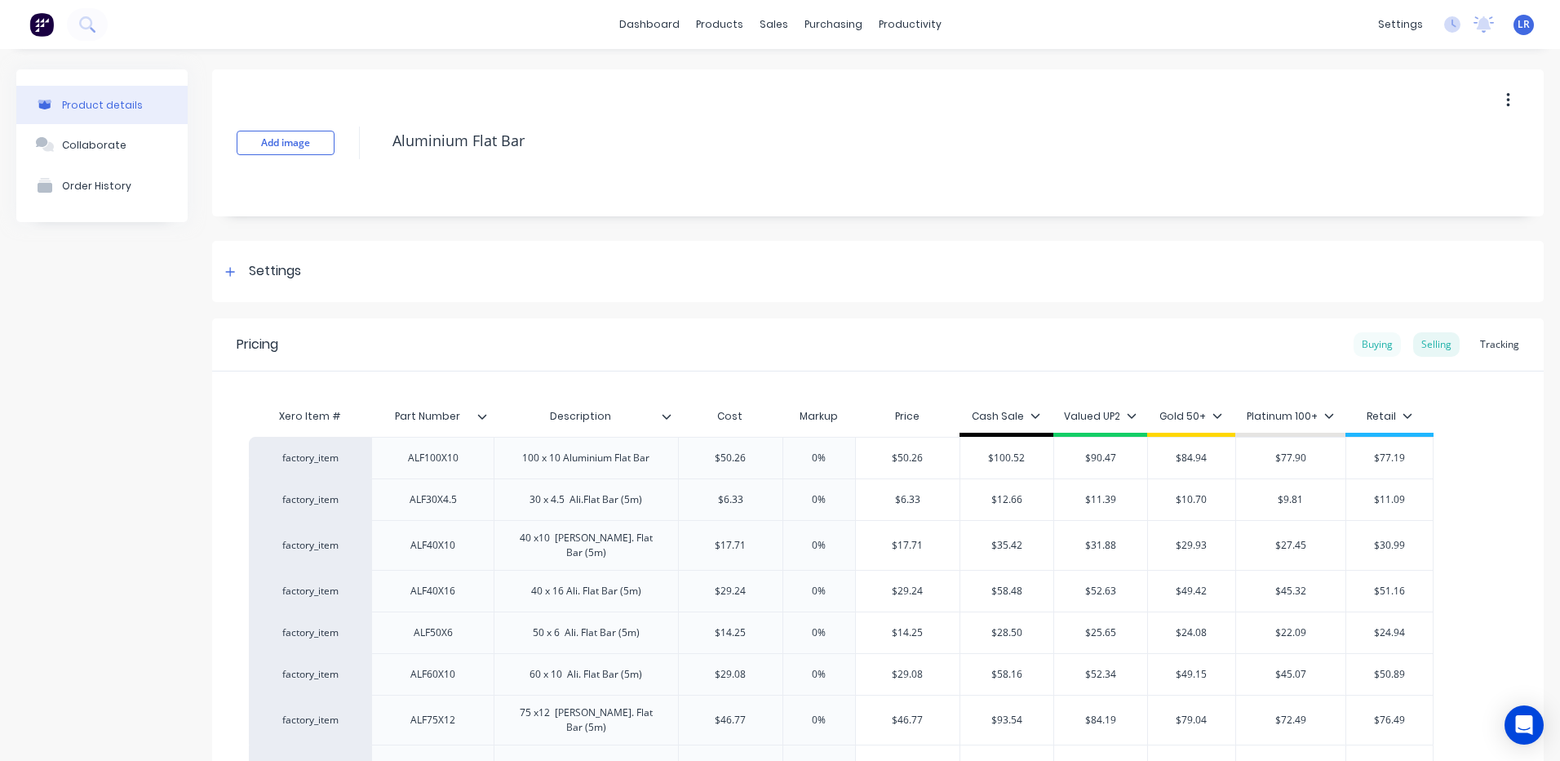
click at [1368, 343] on div "Buying" at bounding box center [1377, 344] width 47 height 24
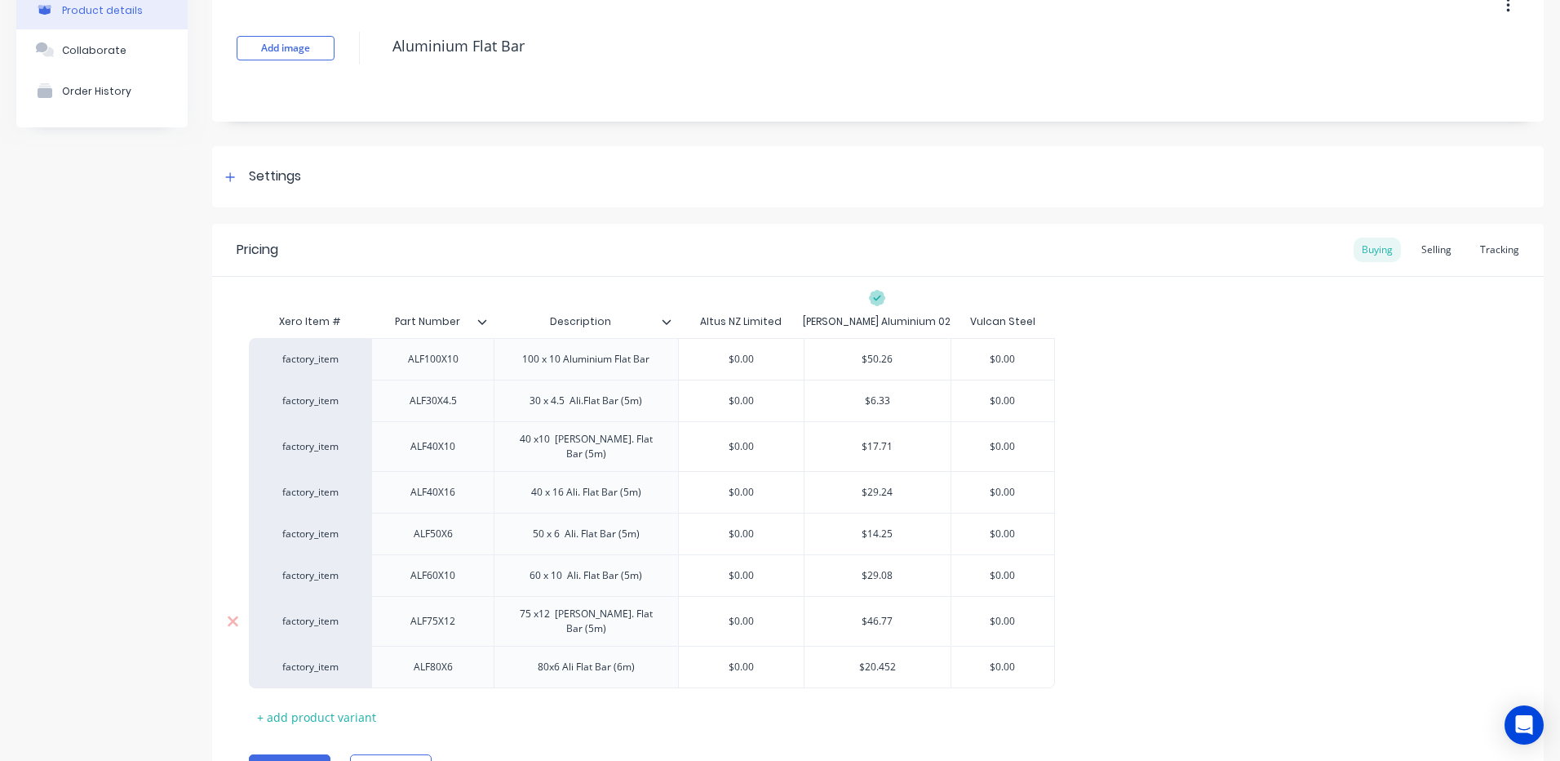
scroll to position [163, 0]
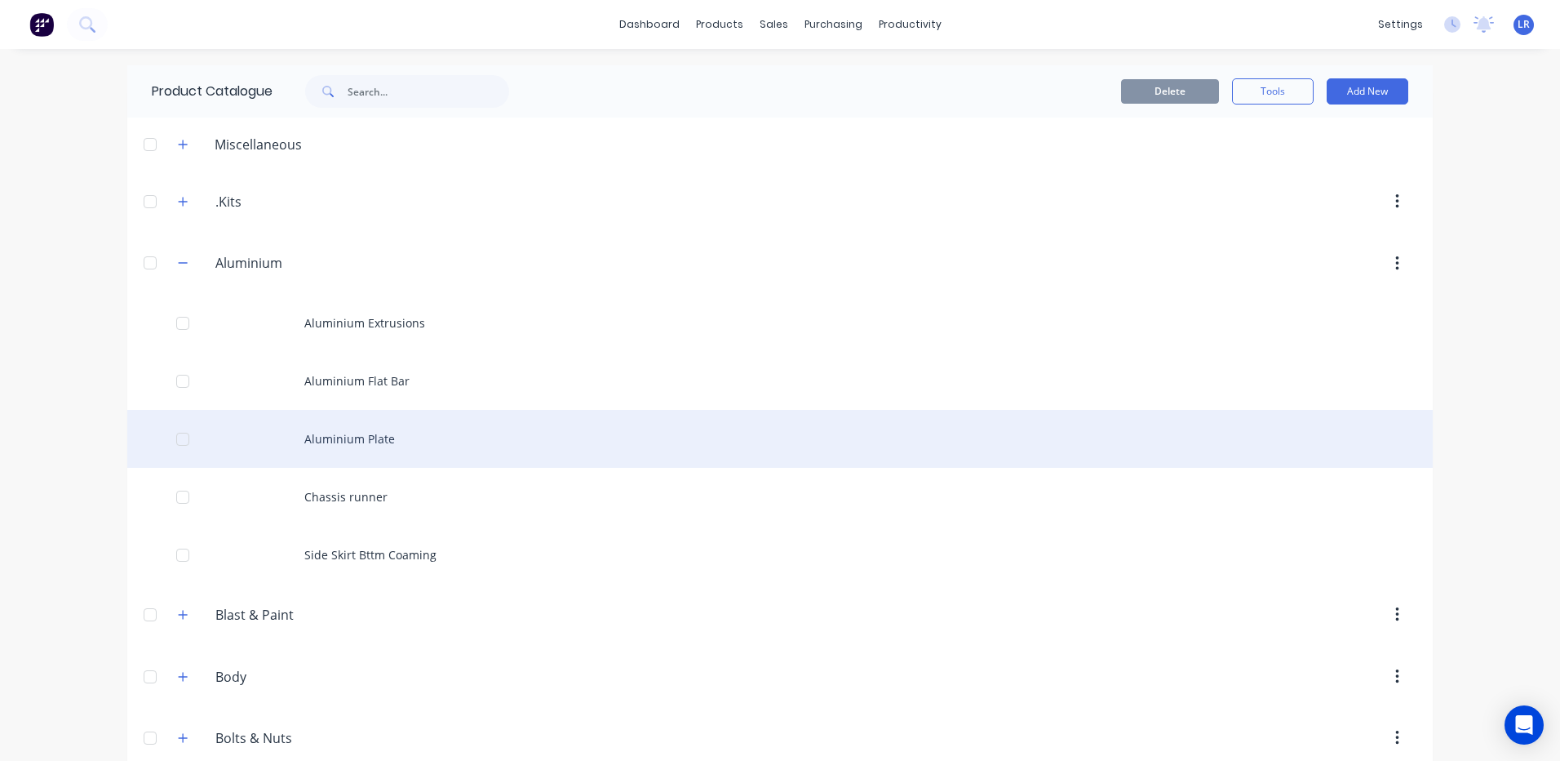
click at [380, 438] on div "Aluminium Plate" at bounding box center [780, 439] width 1306 height 58
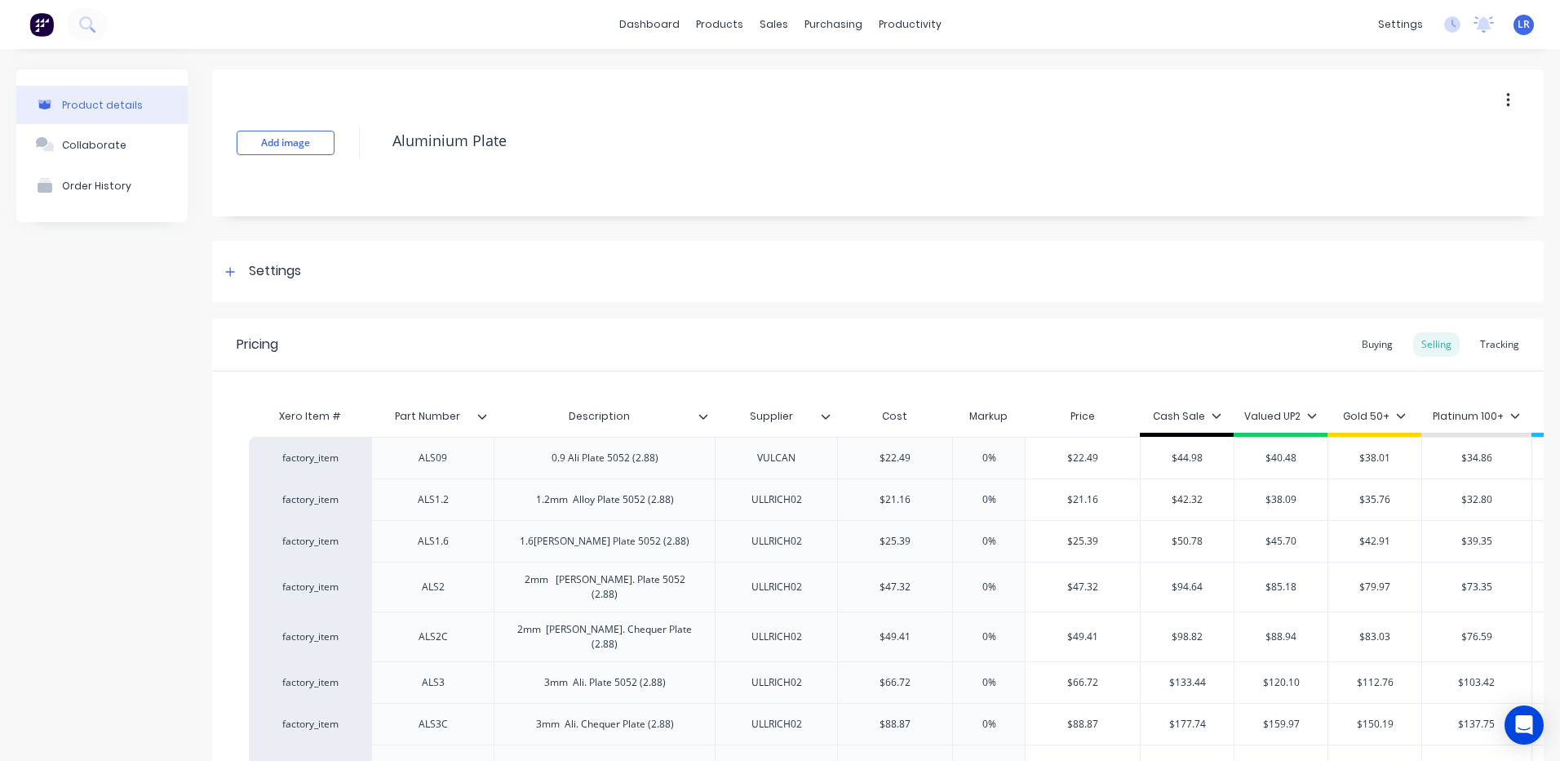
type textarea "x"
click at [1374, 347] on div "Buying" at bounding box center [1377, 344] width 47 height 24
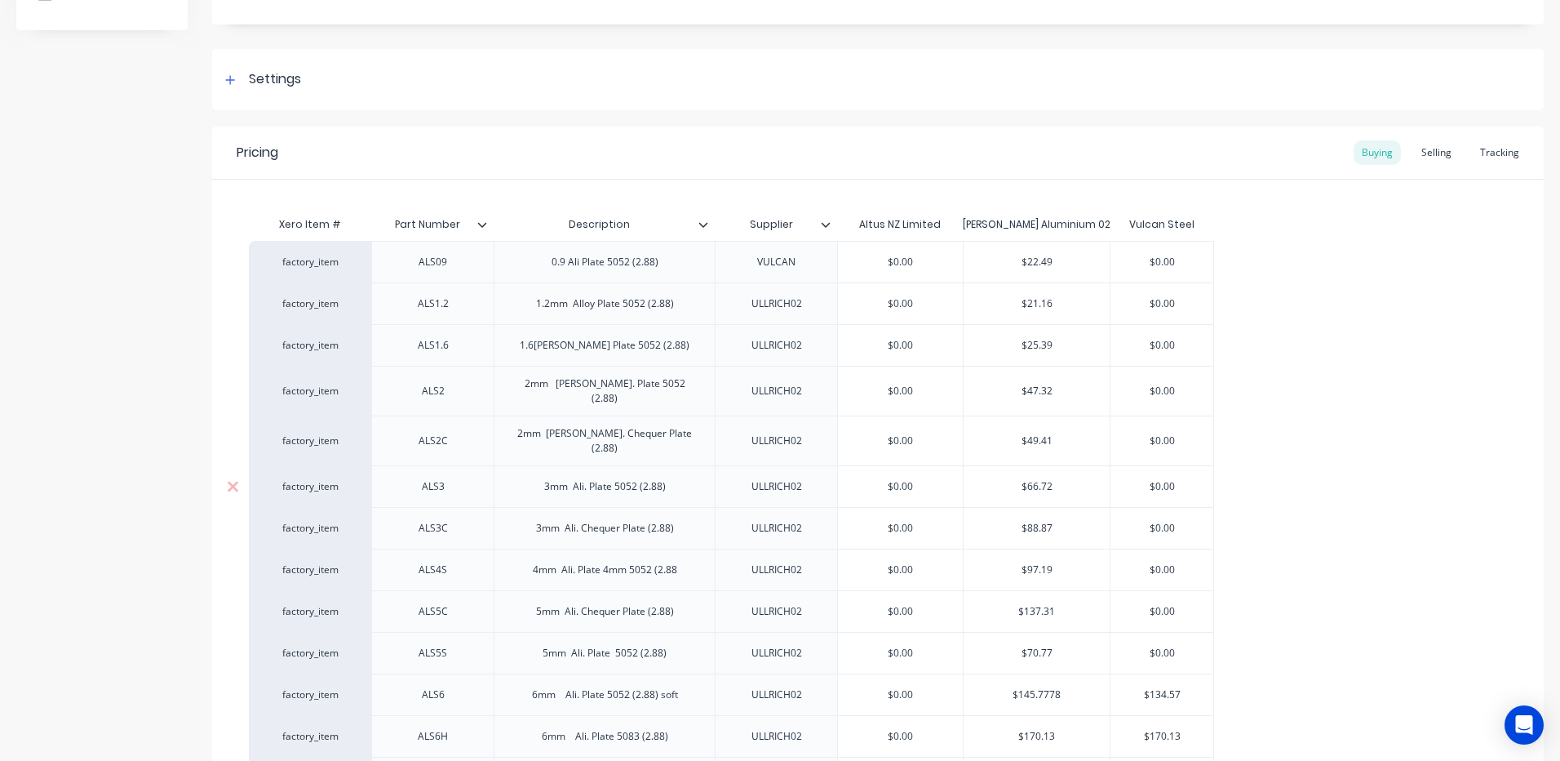
scroll to position [245, 0]
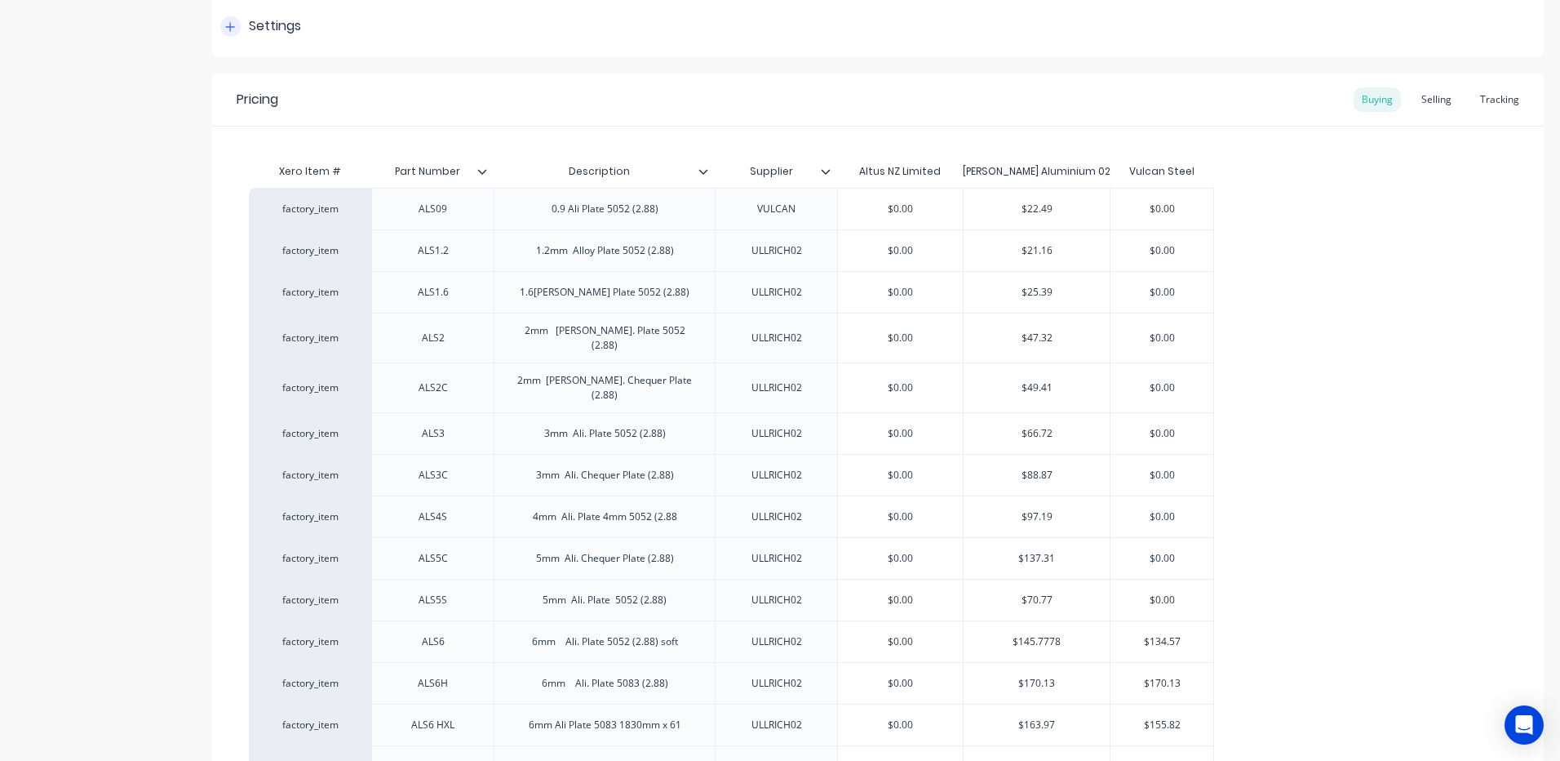
drag, startPoint x: 377, startPoint y: 1, endPoint x: 711, endPoint y: 56, distance: 338.3
click at [711, 56] on div "Settings" at bounding box center [878, 26] width 1332 height 61
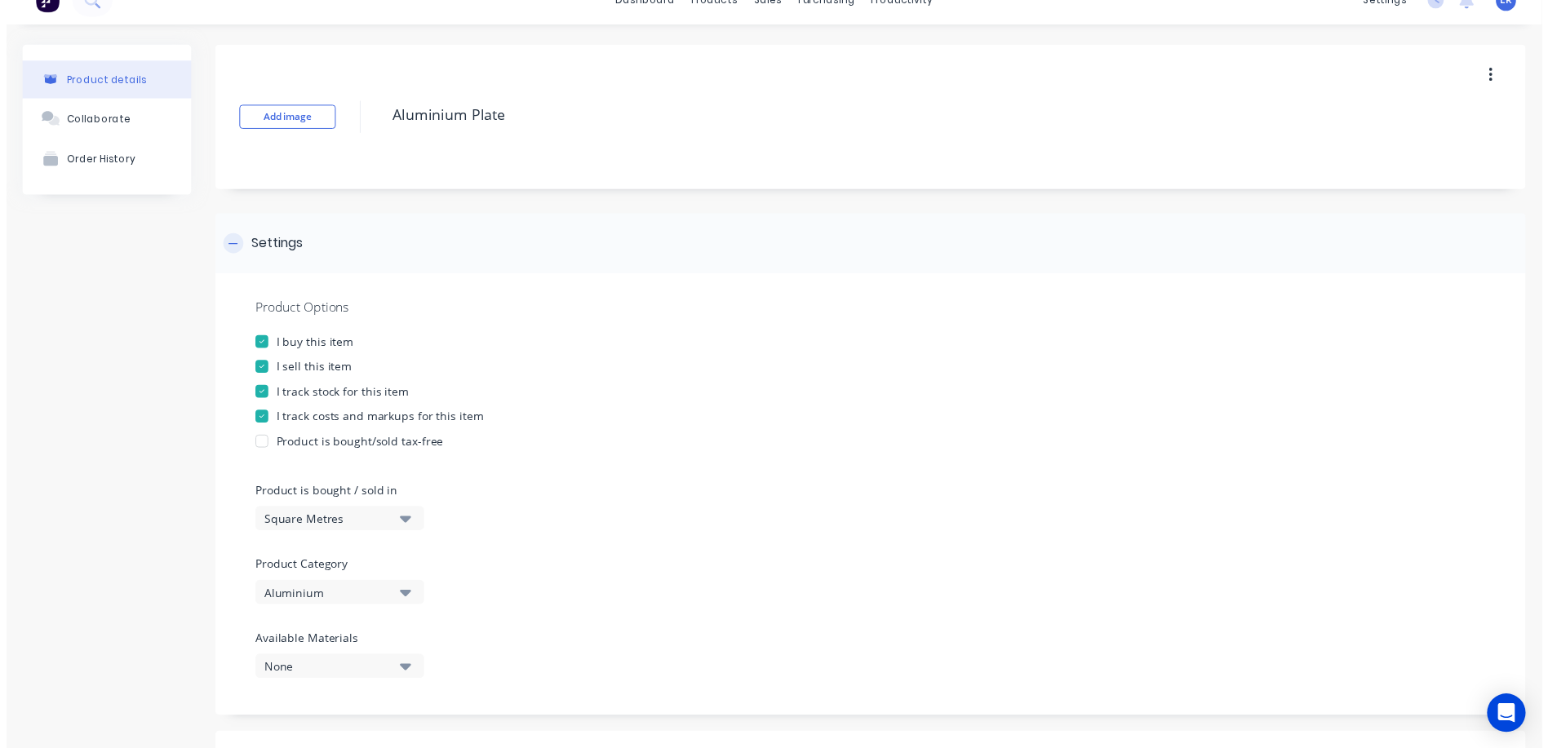
scroll to position [0, 0]
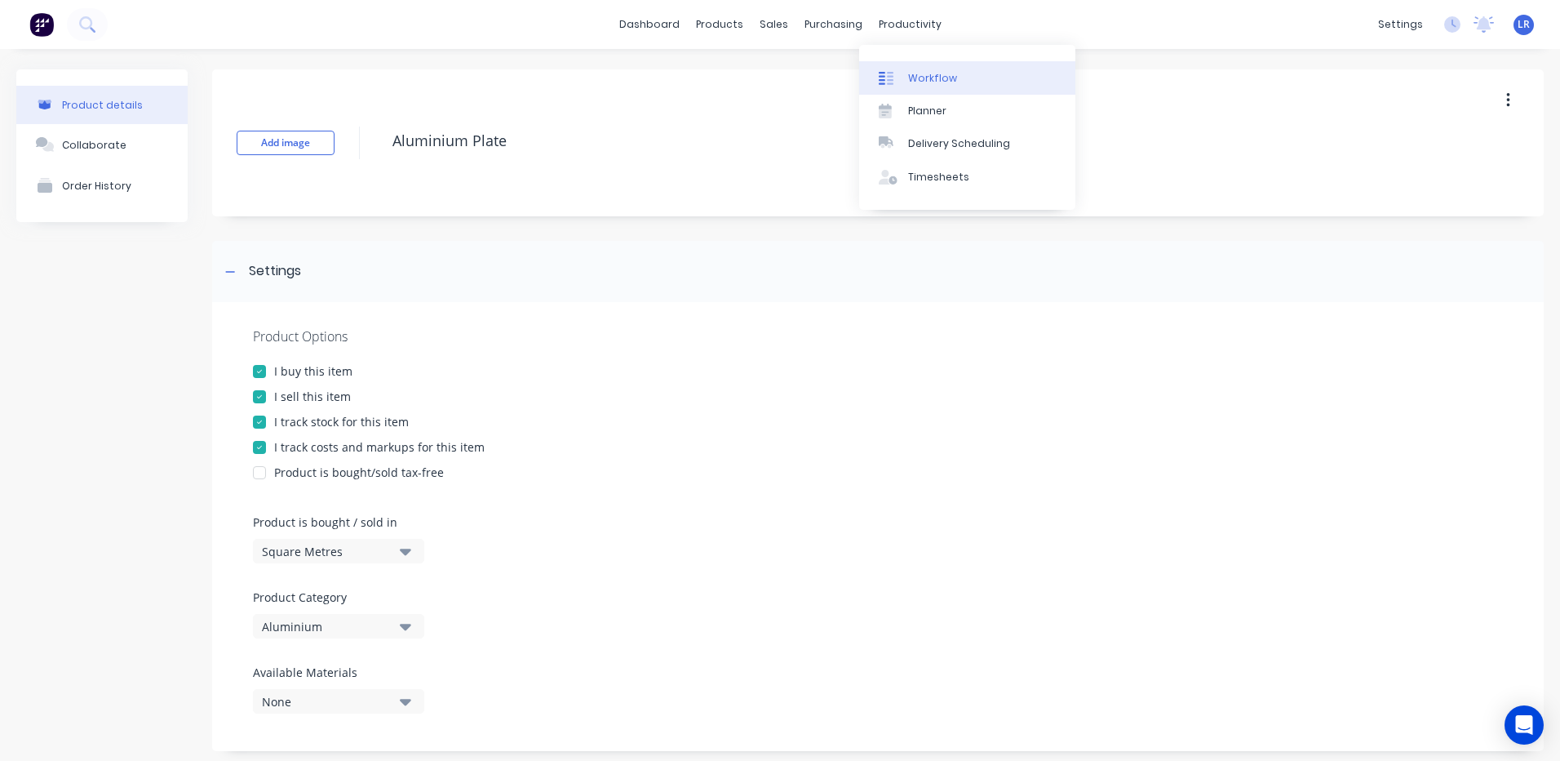
click at [927, 80] on div "Workflow" at bounding box center [932, 78] width 49 height 15
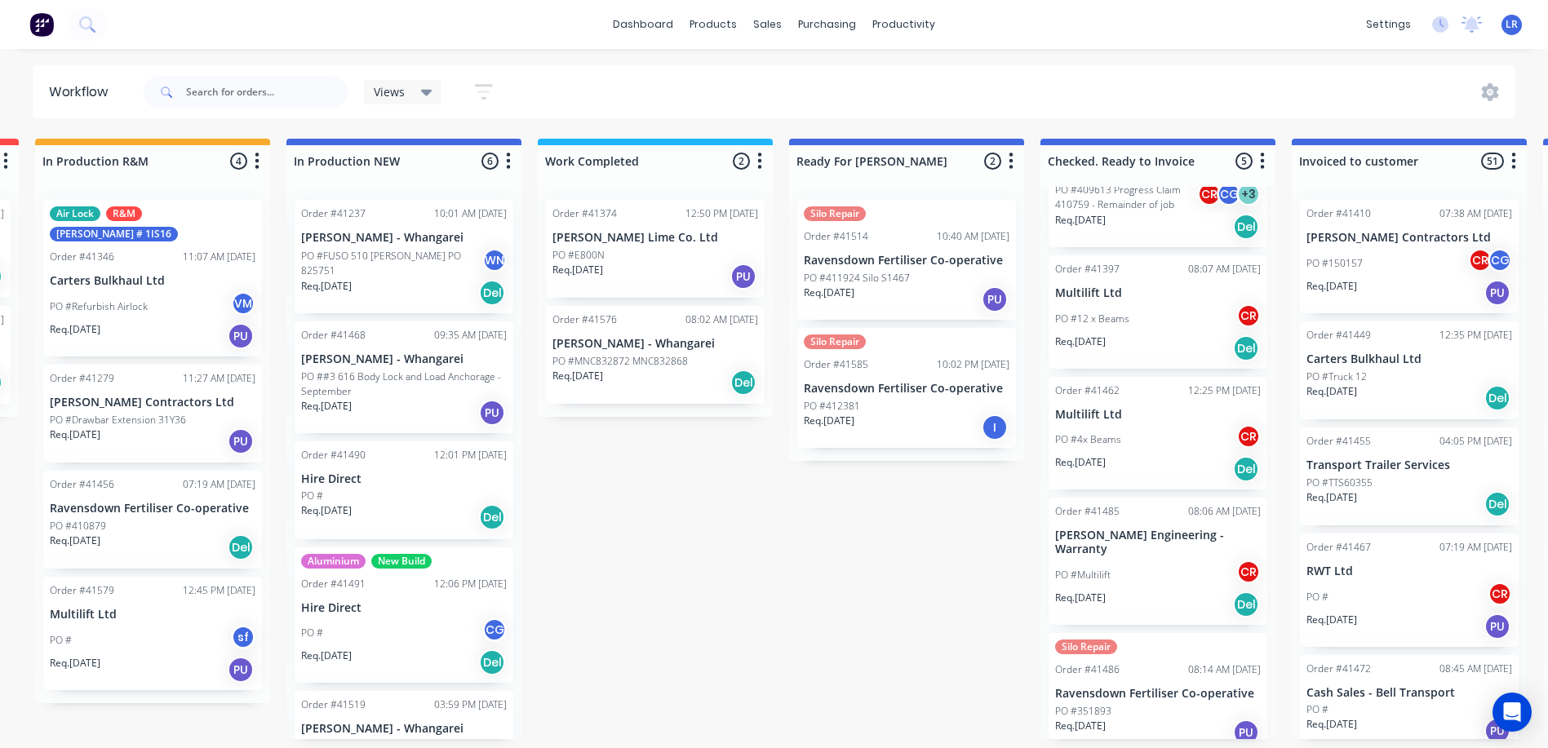
scroll to position [90, 0]
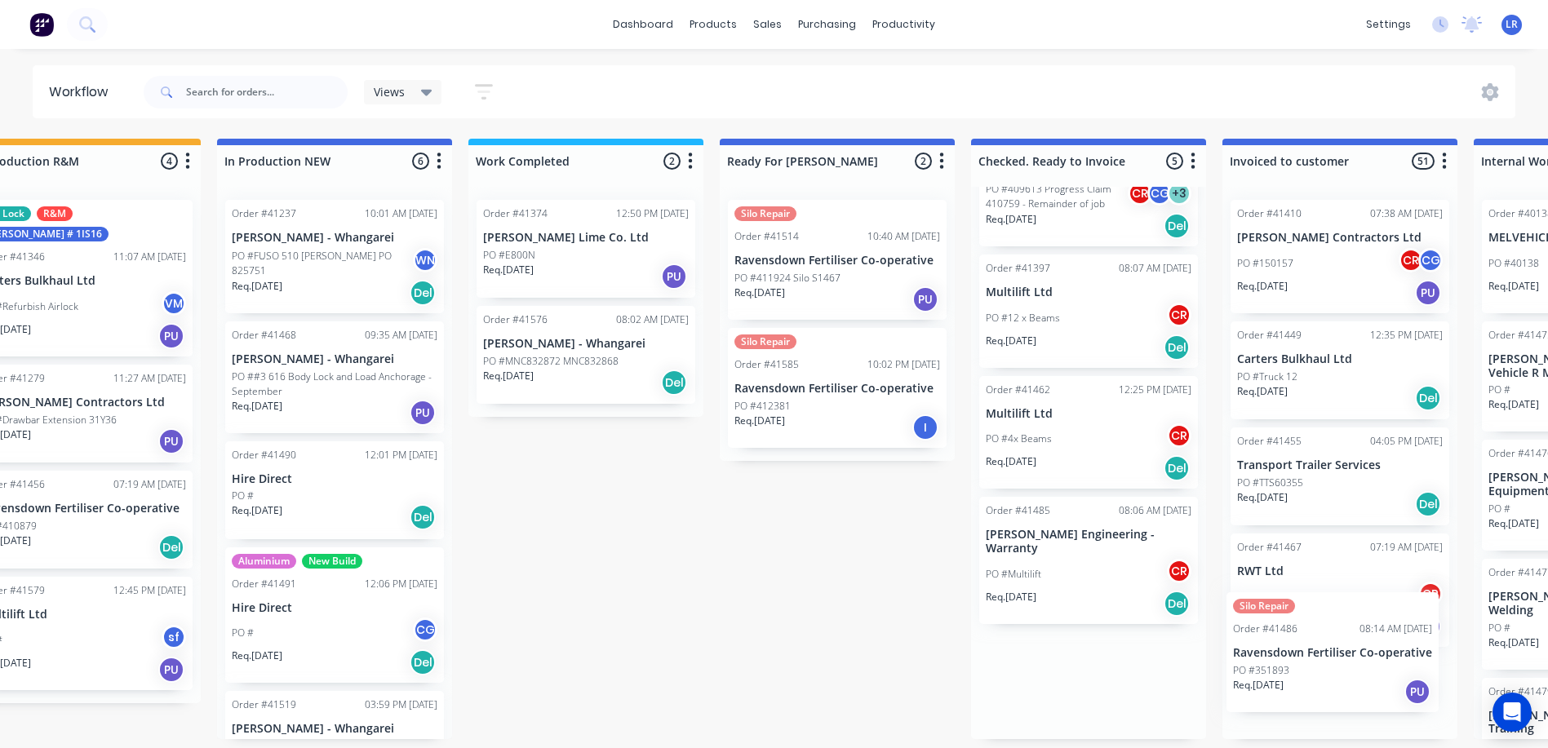
drag, startPoint x: 1090, startPoint y: 693, endPoint x: 1275, endPoint y: 665, distance: 186.5
click at [1275, 665] on div "Submitted 18 Status colour #273444 hex #273444 Save Cancel Summaries Total orde…" at bounding box center [776, 439] width 2721 height 601
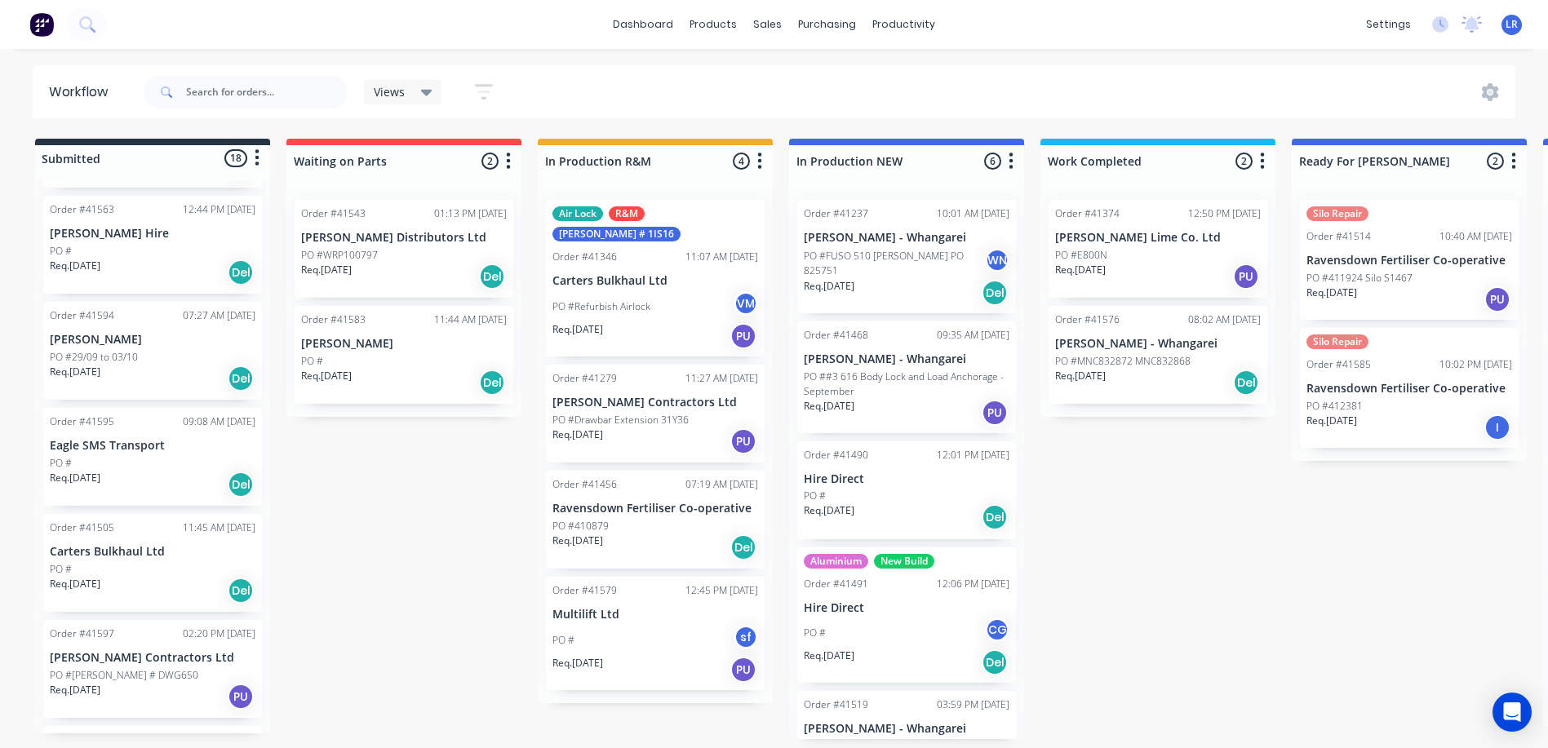
scroll to position [402, 0]
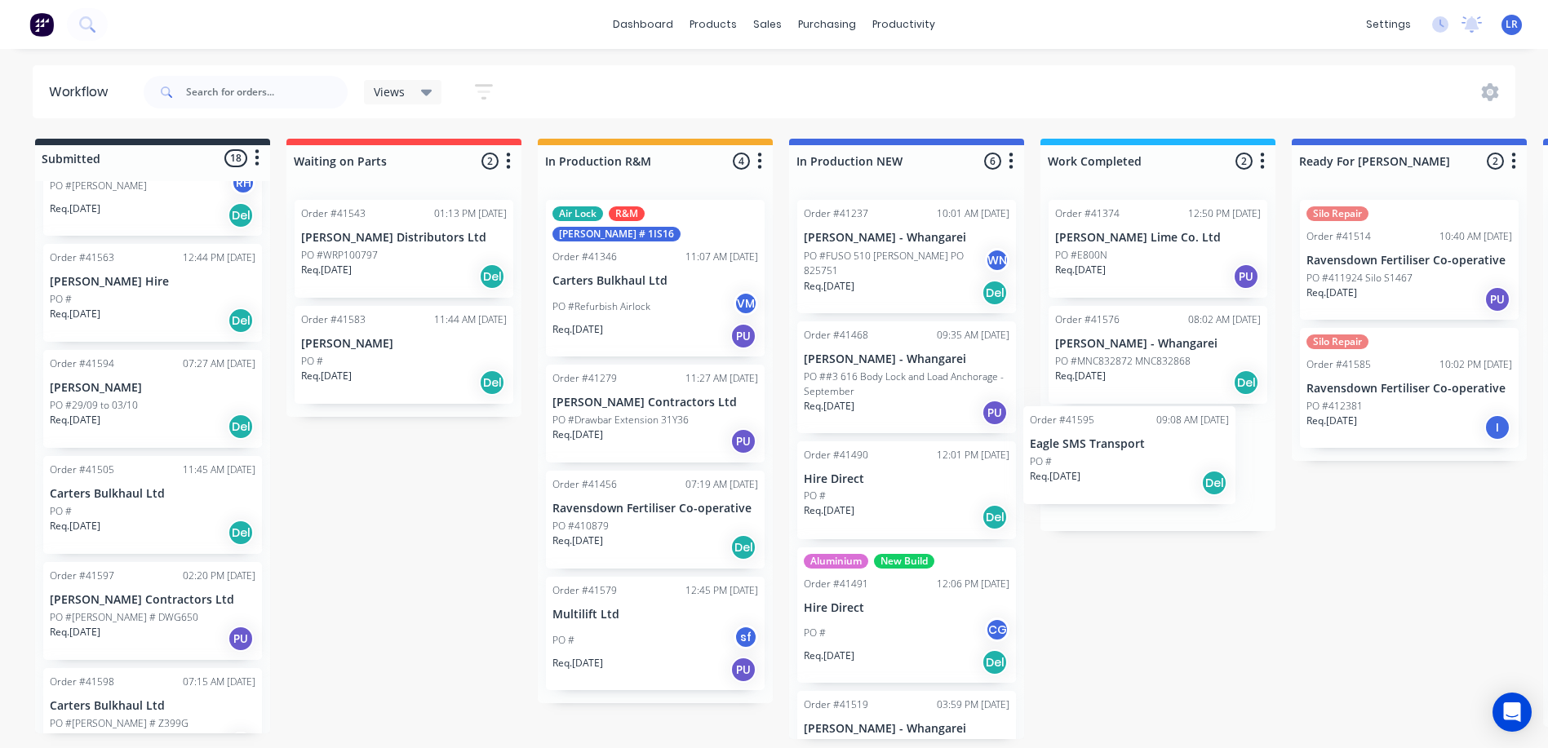
drag, startPoint x: 120, startPoint y: 490, endPoint x: 1107, endPoint y: 456, distance: 987.1
click at [1107, 456] on div "Submitted 18 Status colour #273444 hex #273444 Save Cancel Summaries Total orde…" at bounding box center [1348, 439] width 2721 height 601
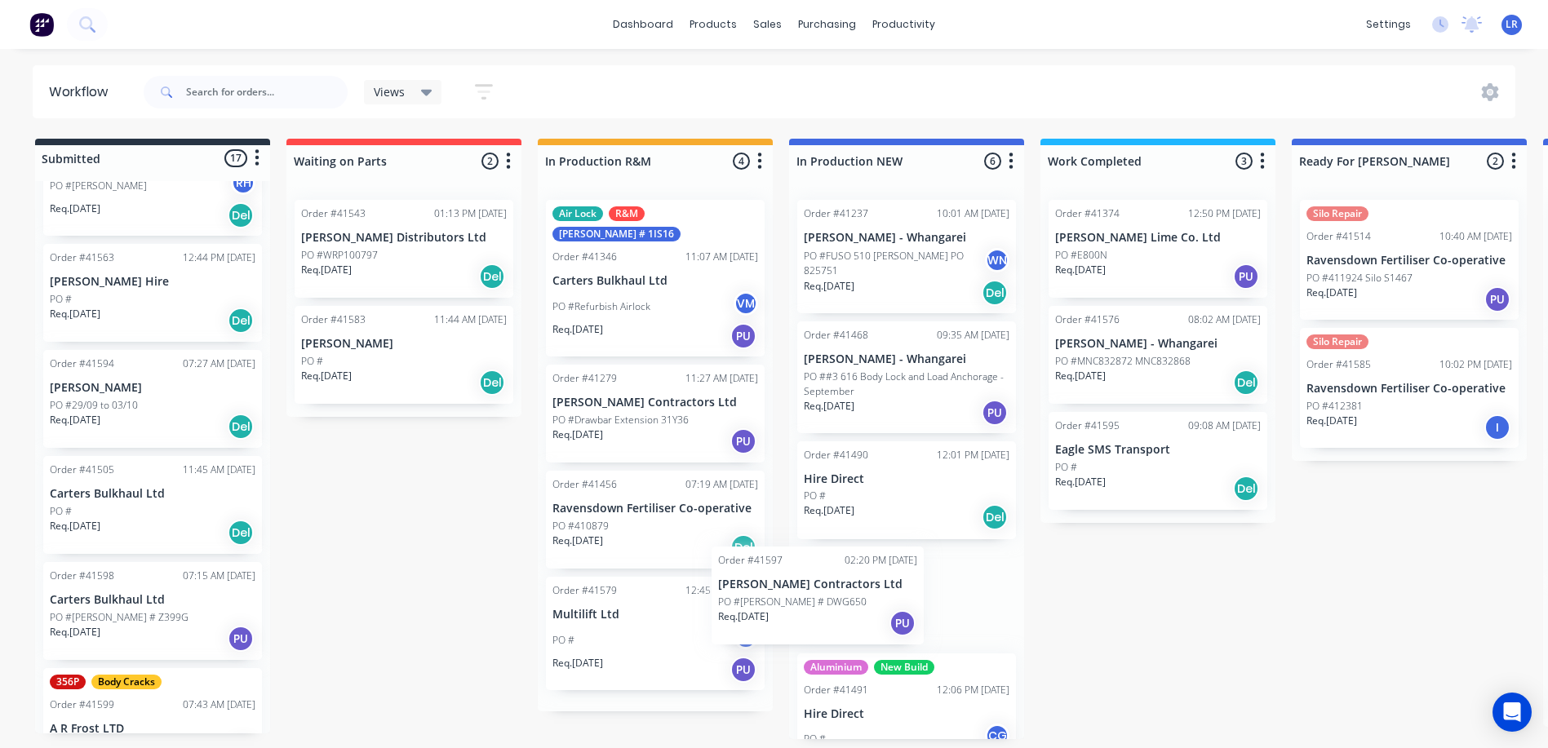
scroll to position [0, 0]
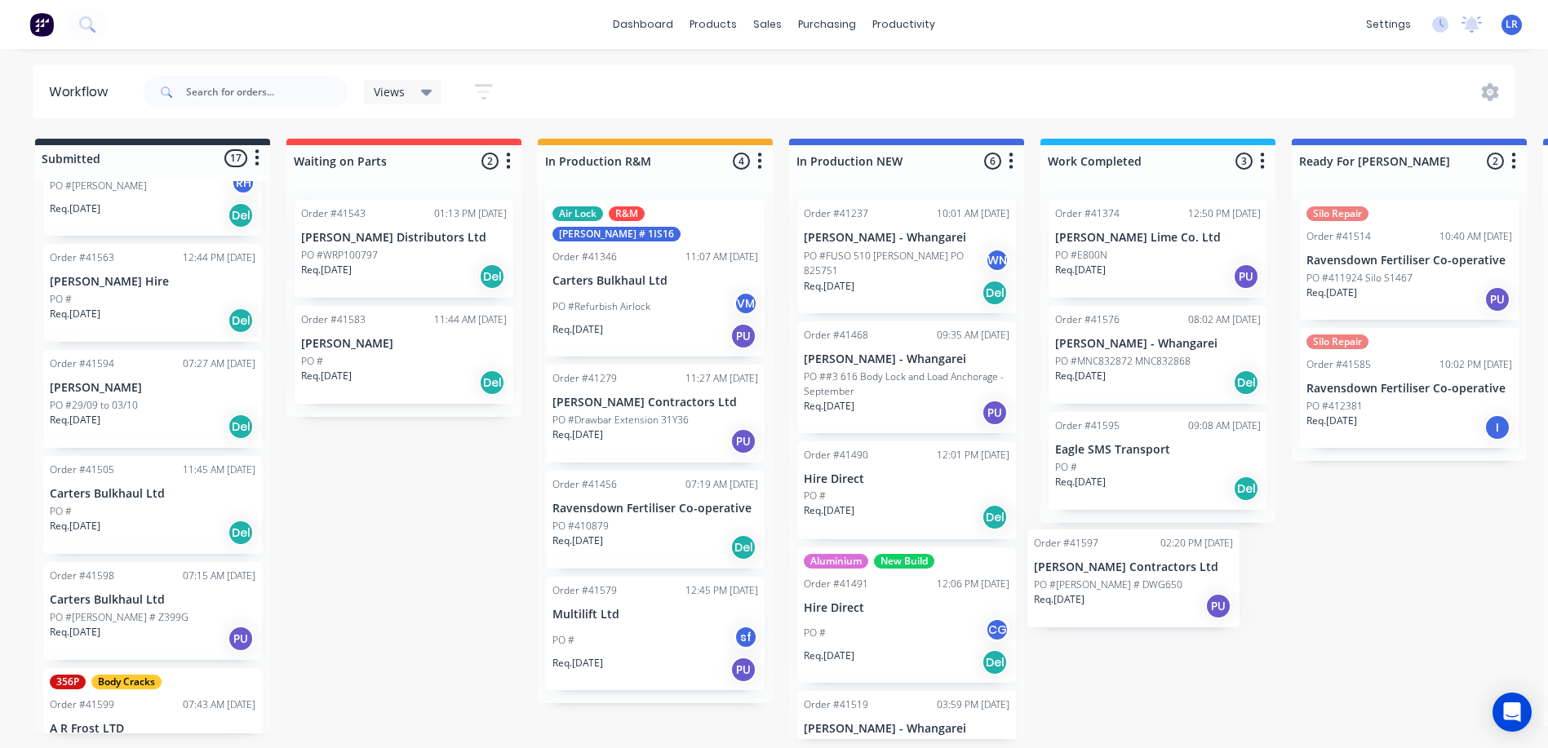
drag, startPoint x: 98, startPoint y: 588, endPoint x: 1088, endPoint y: 570, distance: 990.0
click at [1088, 570] on div "Submitted 17 Status colour #273444 hex #273444 Save Cancel Summaries Total orde…" at bounding box center [1348, 439] width 2721 height 601
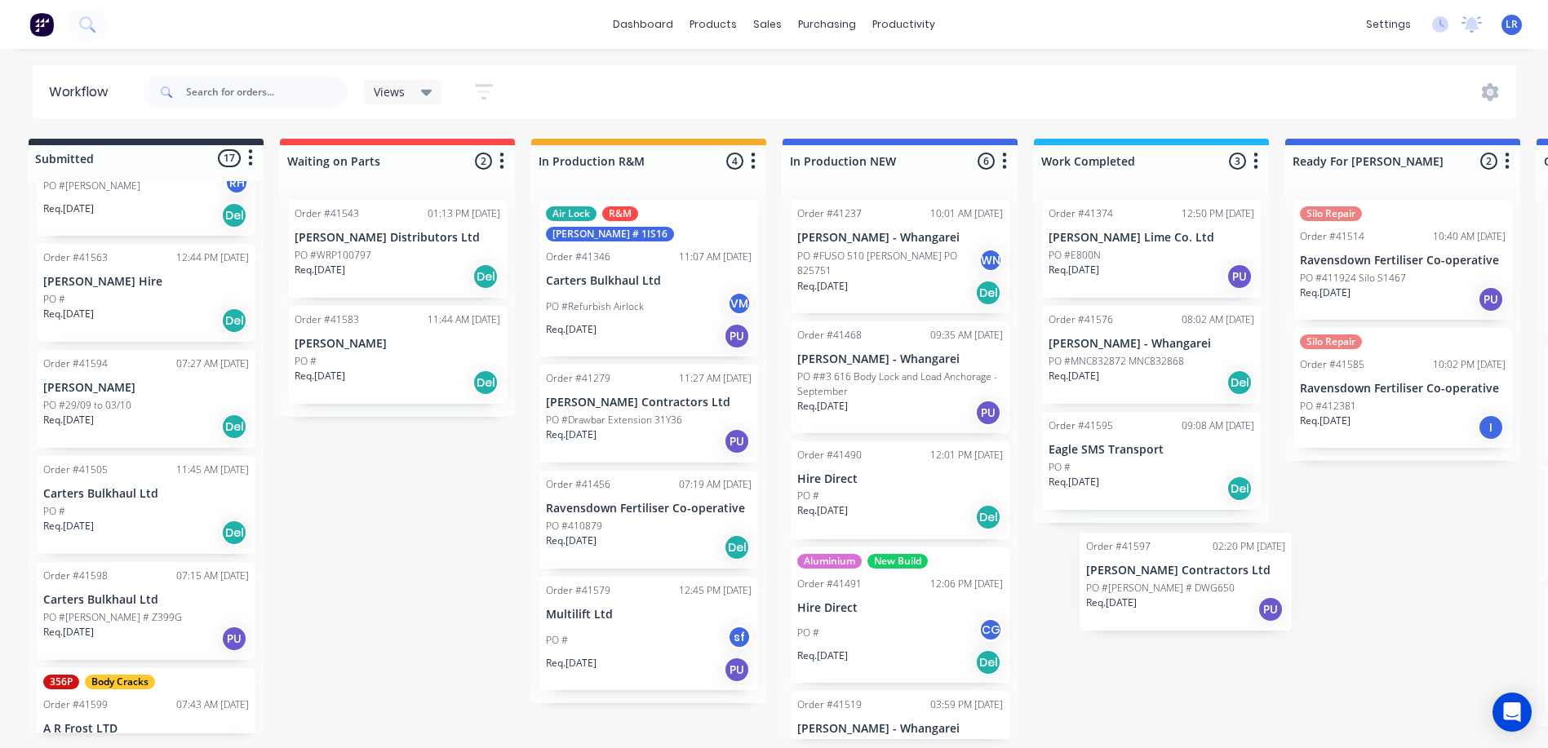
scroll to position [3, 15]
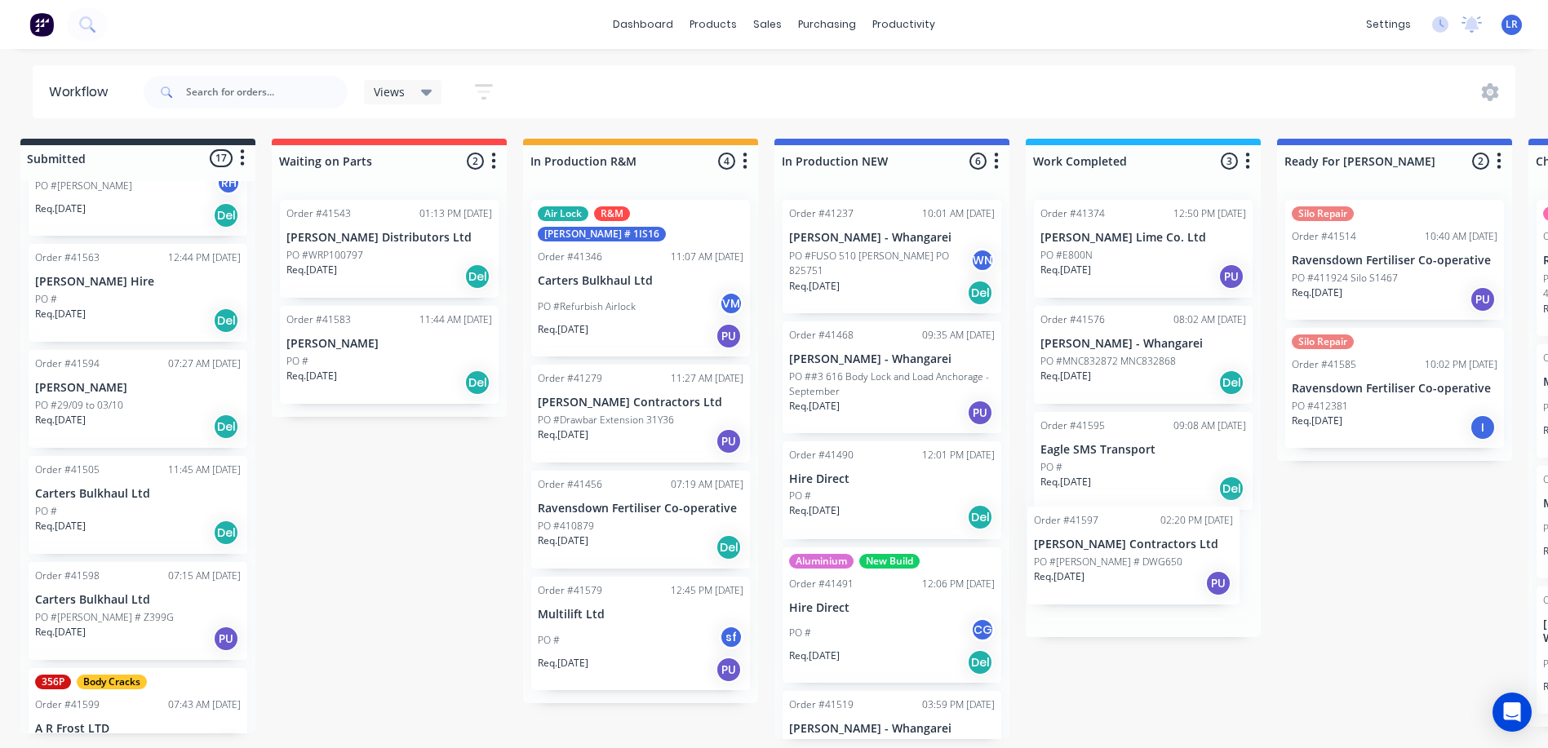
drag, startPoint x: 127, startPoint y: 592, endPoint x: 1117, endPoint y: 552, distance: 990.7
click at [1117, 552] on div "Submitted 17 Status colour #273444 hex #273444 Save Cancel Summaries Total orde…" at bounding box center [1333, 439] width 2721 height 601
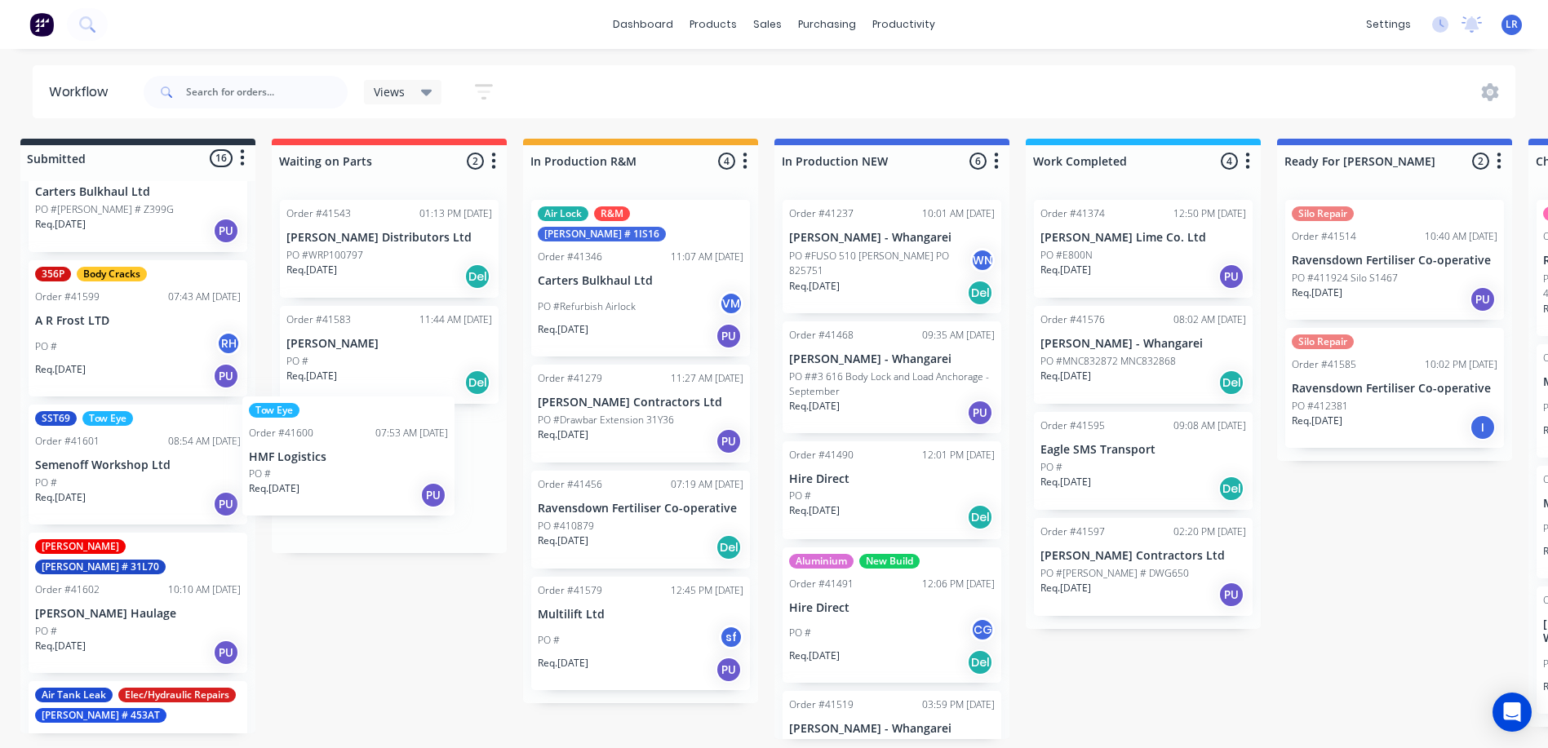
scroll to position [3, 9]
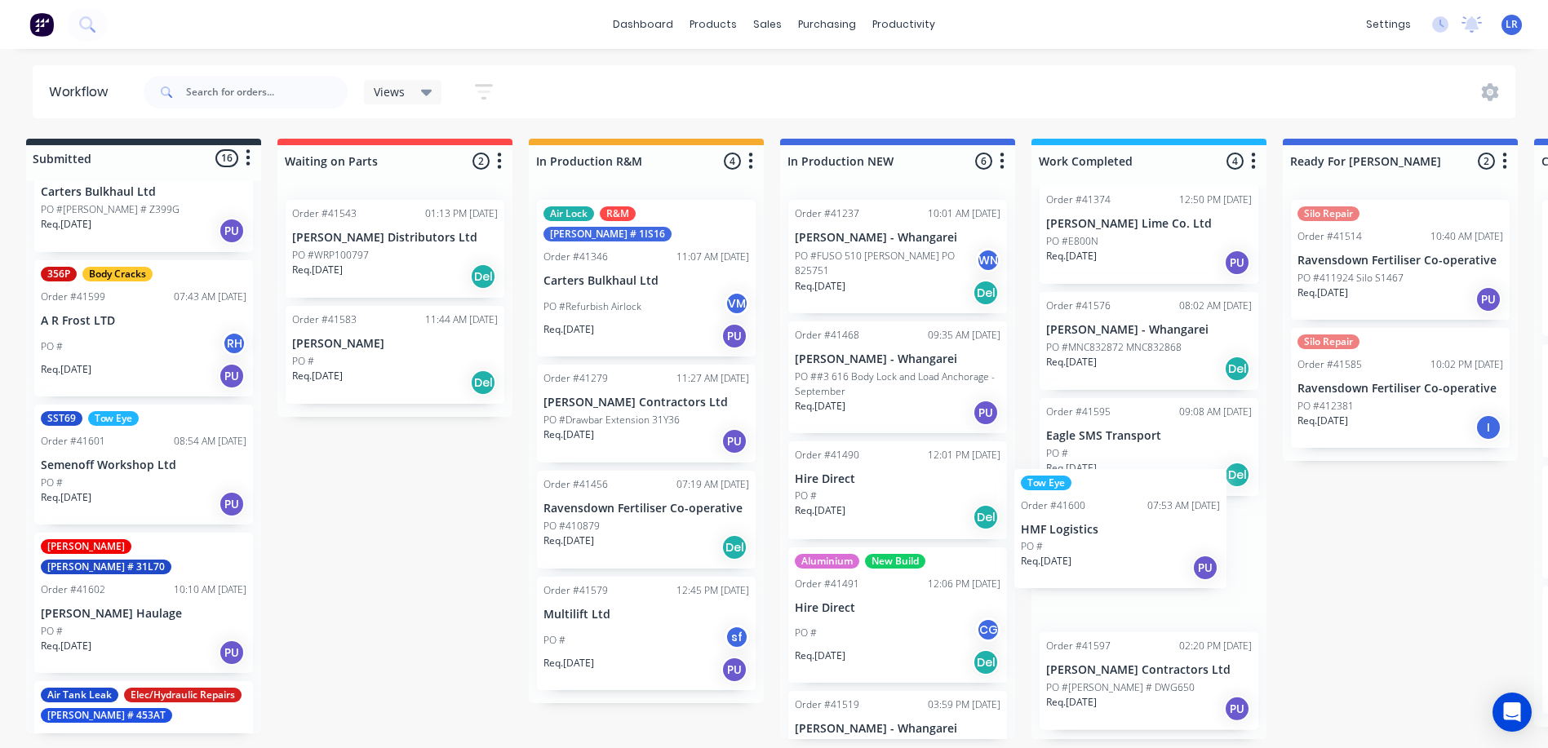
drag, startPoint x: 80, startPoint y: 447, endPoint x: 1071, endPoint y: 527, distance: 994.7
click at [1072, 528] on div "Submitted 16 Status colour #273444 hex #273444 Save Cancel Summaries Total orde…" at bounding box center [1339, 439] width 2721 height 601
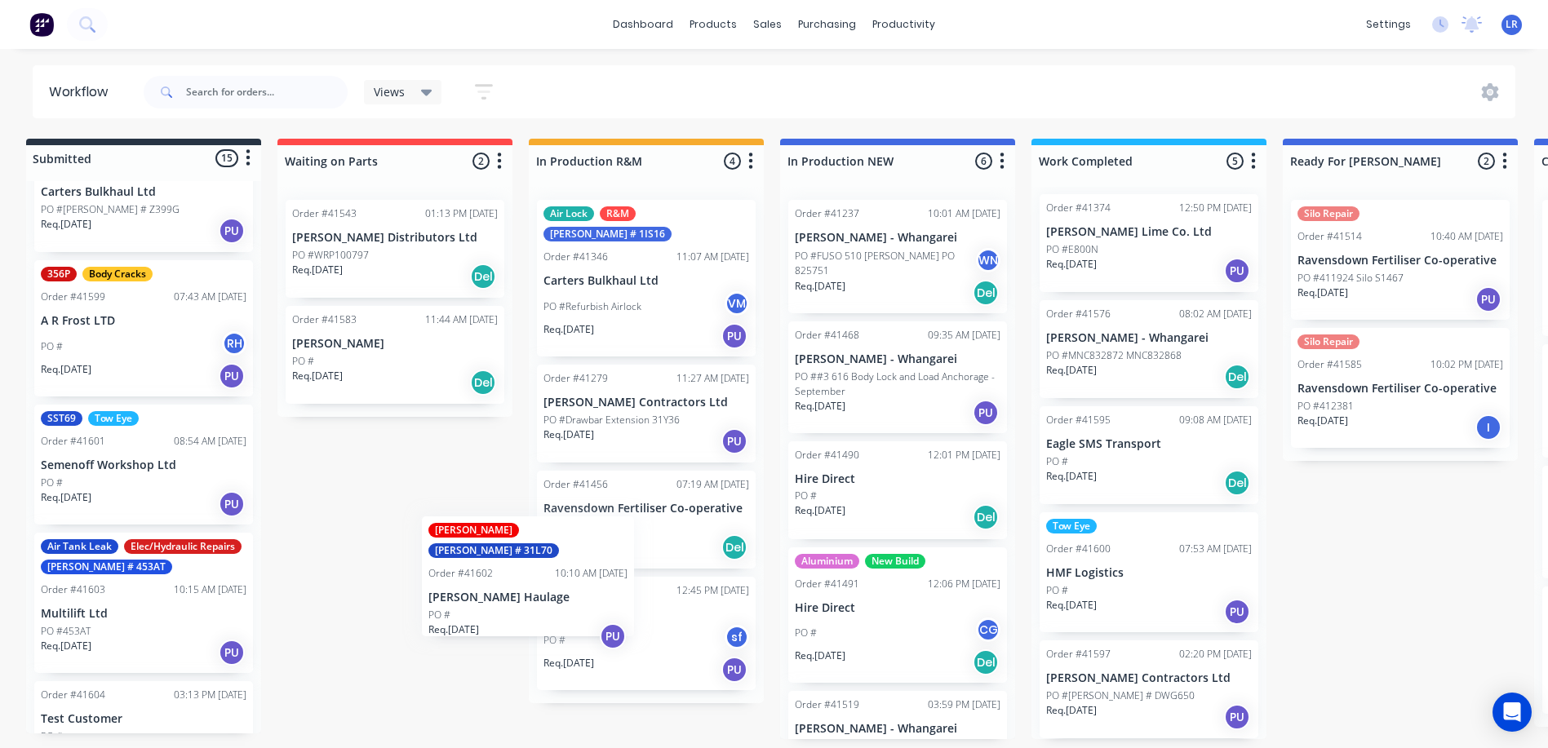
scroll to position [3, 7]
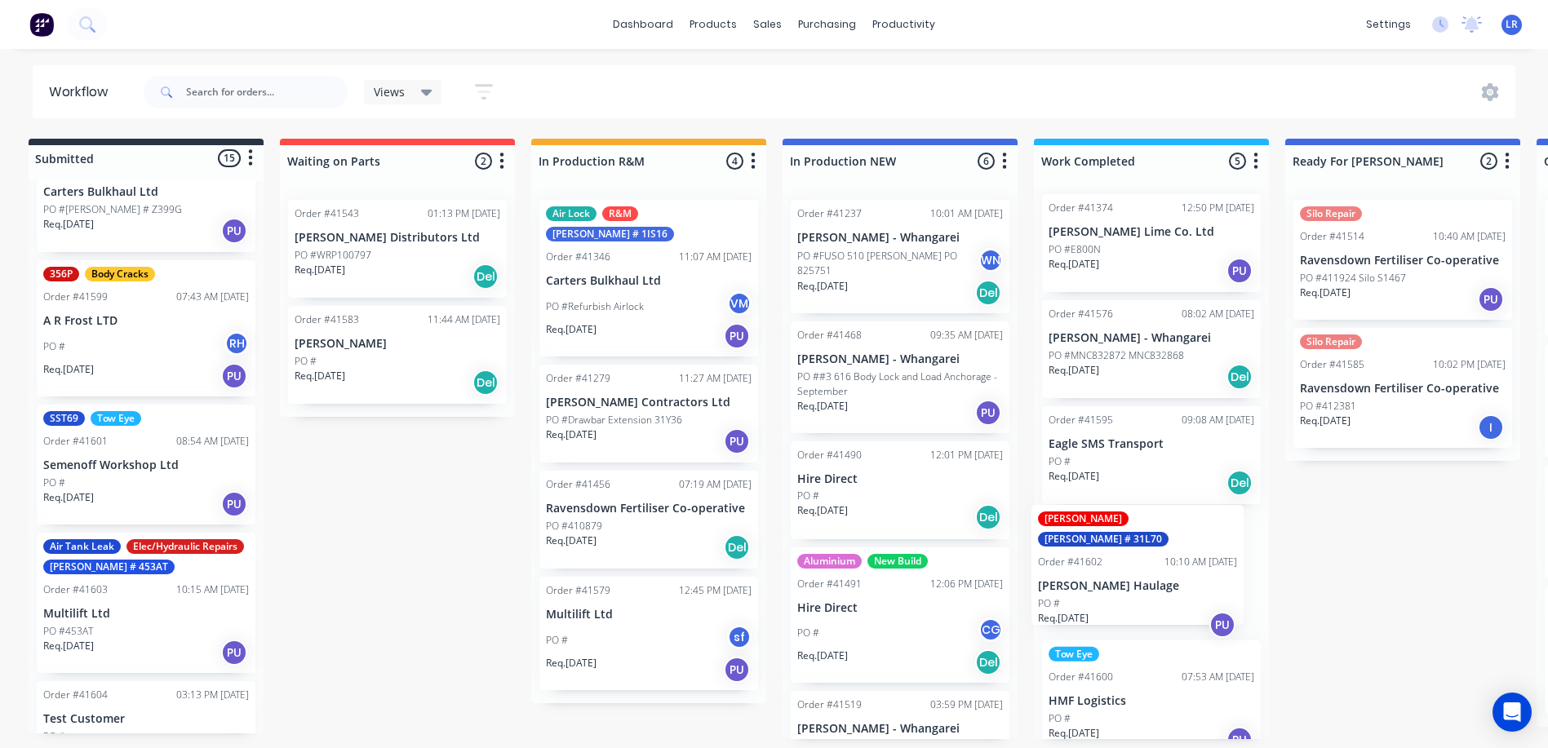
drag, startPoint x: 100, startPoint y: 595, endPoint x: 1102, endPoint y: 583, distance: 1002.1
click at [1102, 583] on div "Submitted 15 Status colour #273444 hex #273444 Save Cancel Summaries Total orde…" at bounding box center [1341, 439] width 2721 height 601
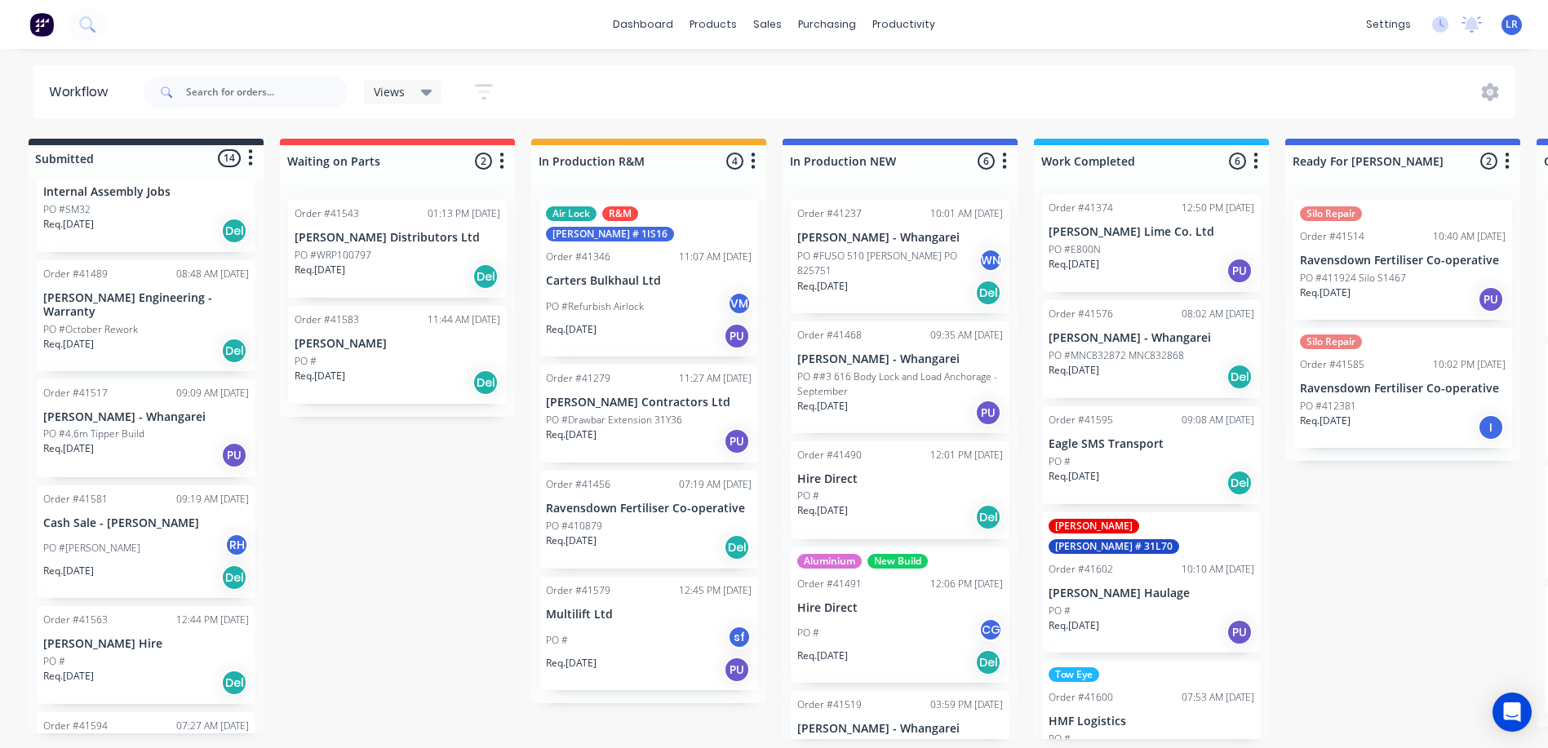
scroll to position [16, 0]
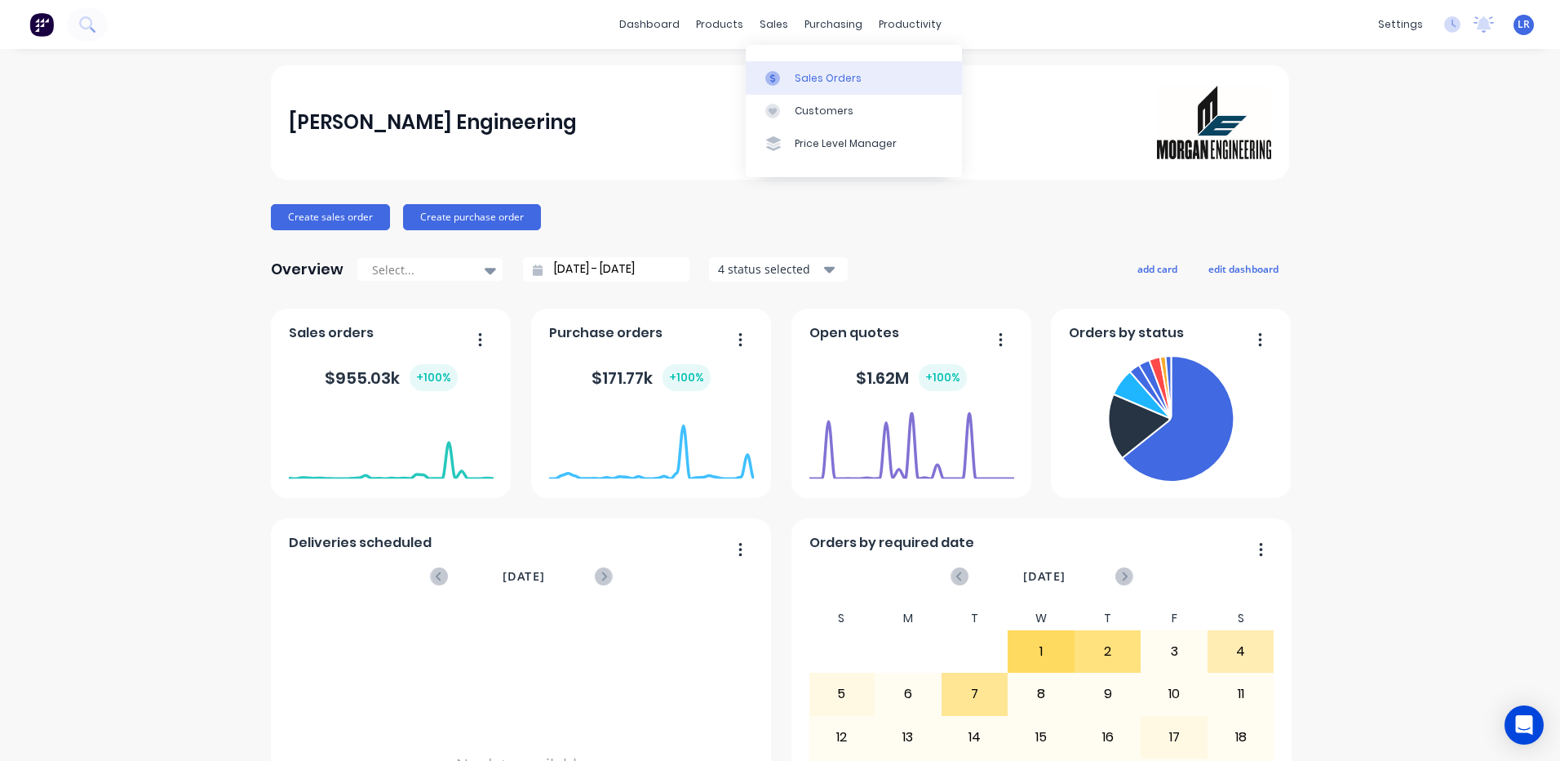
click at [806, 72] on div "Sales Orders" at bounding box center [828, 78] width 67 height 15
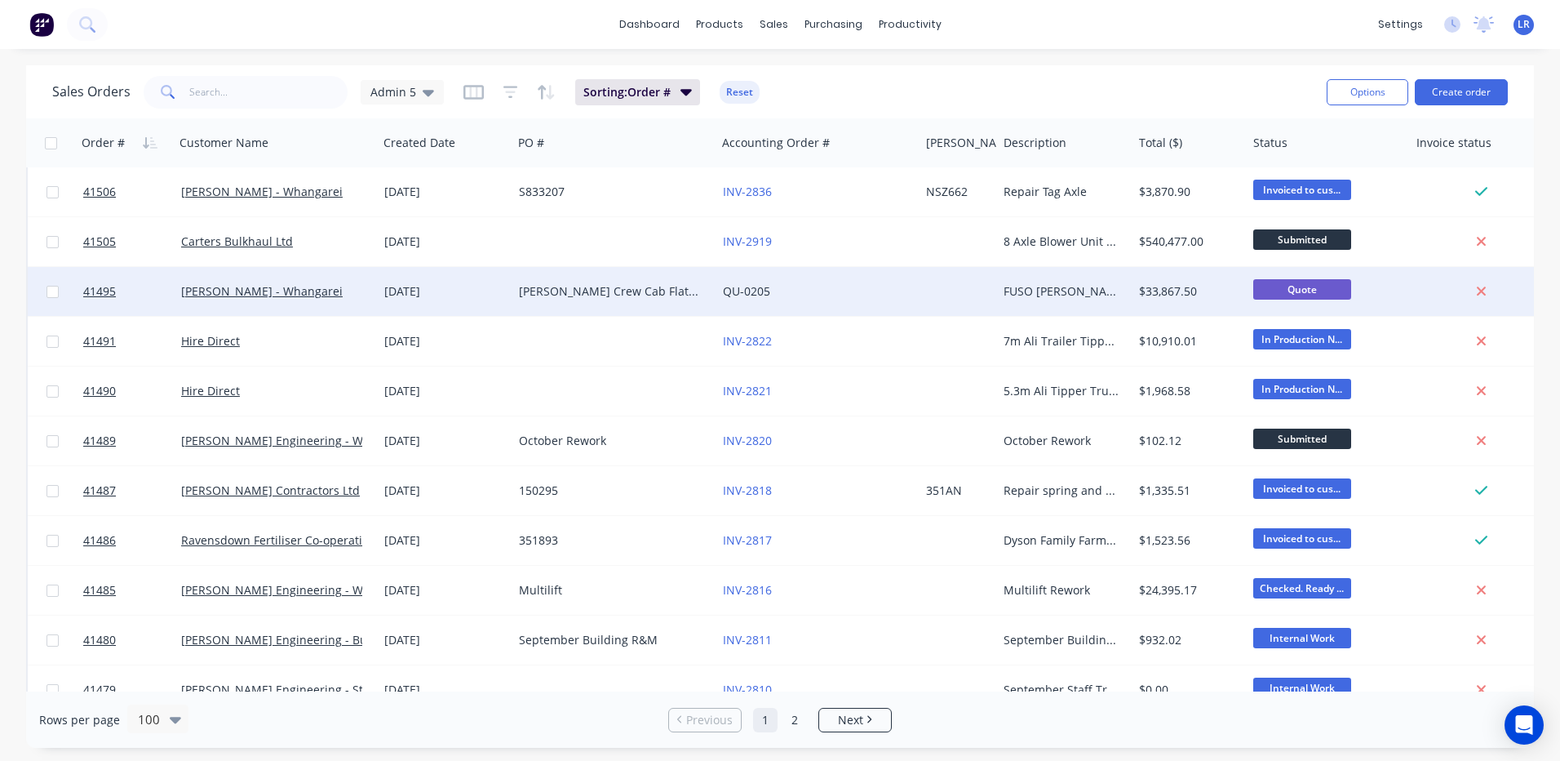
scroll to position [4162, 0]
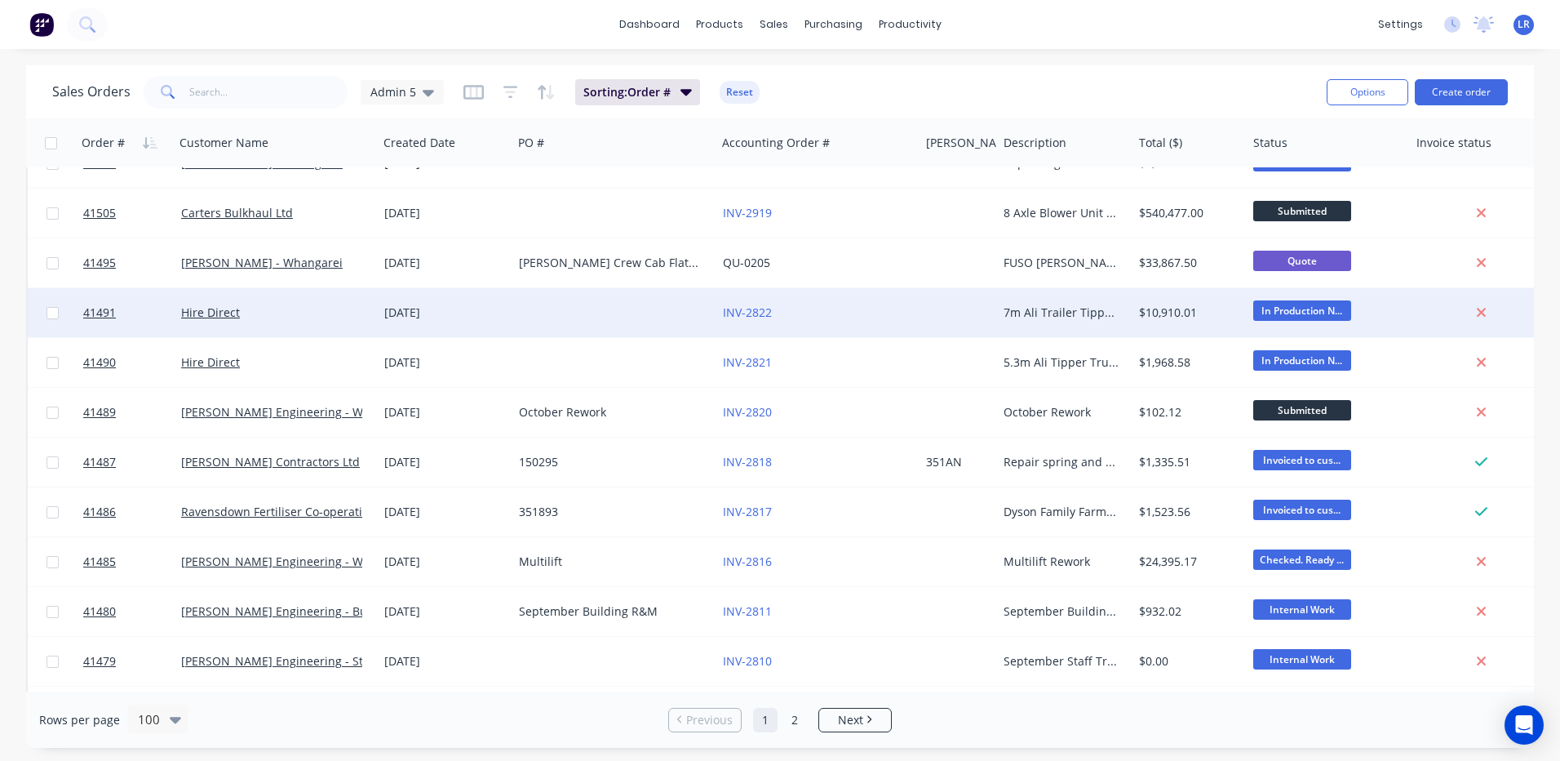
click at [242, 314] on div "Hire Direct" at bounding box center [271, 312] width 181 height 16
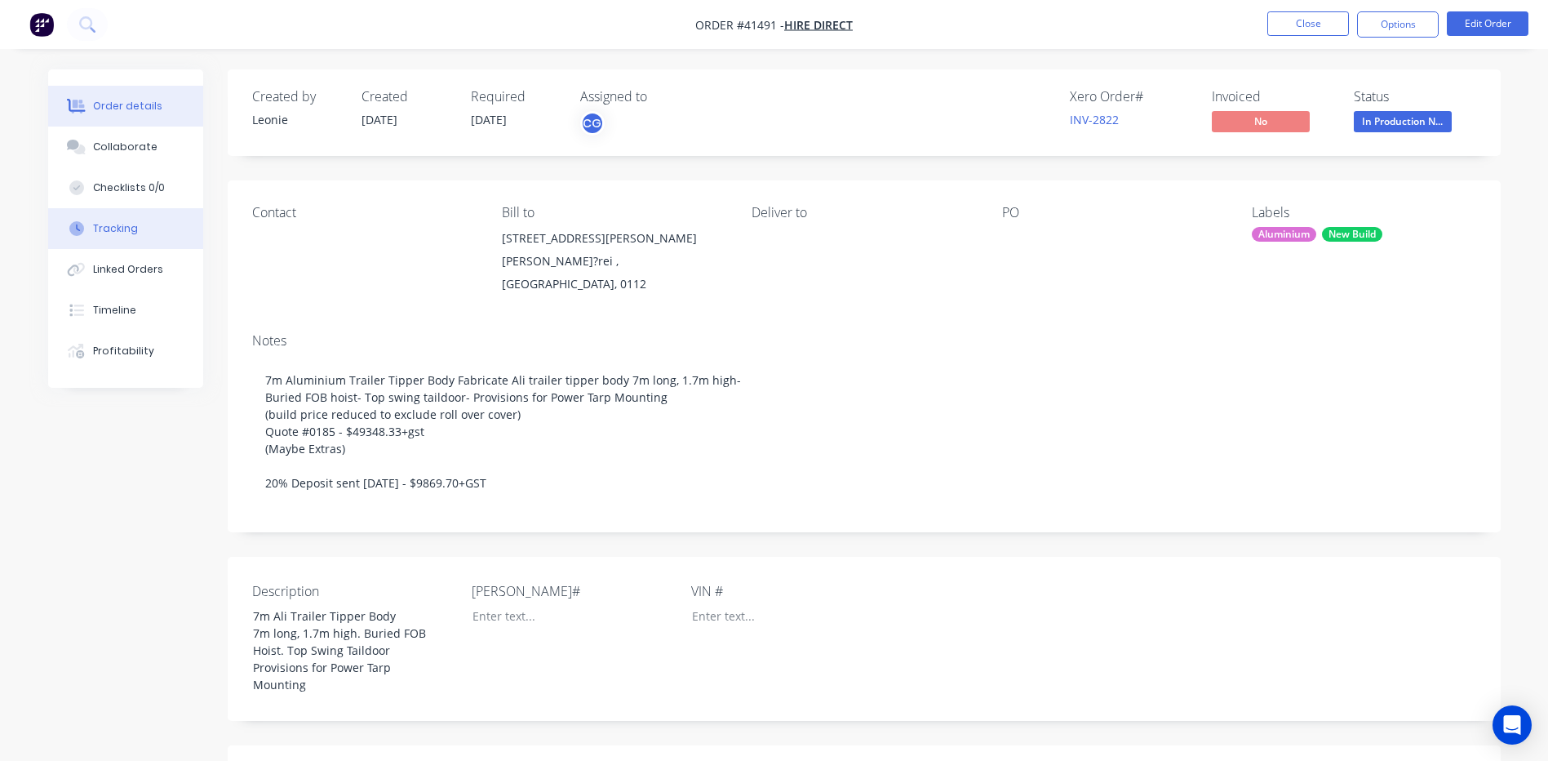
click at [129, 222] on div "Tracking" at bounding box center [115, 228] width 45 height 15
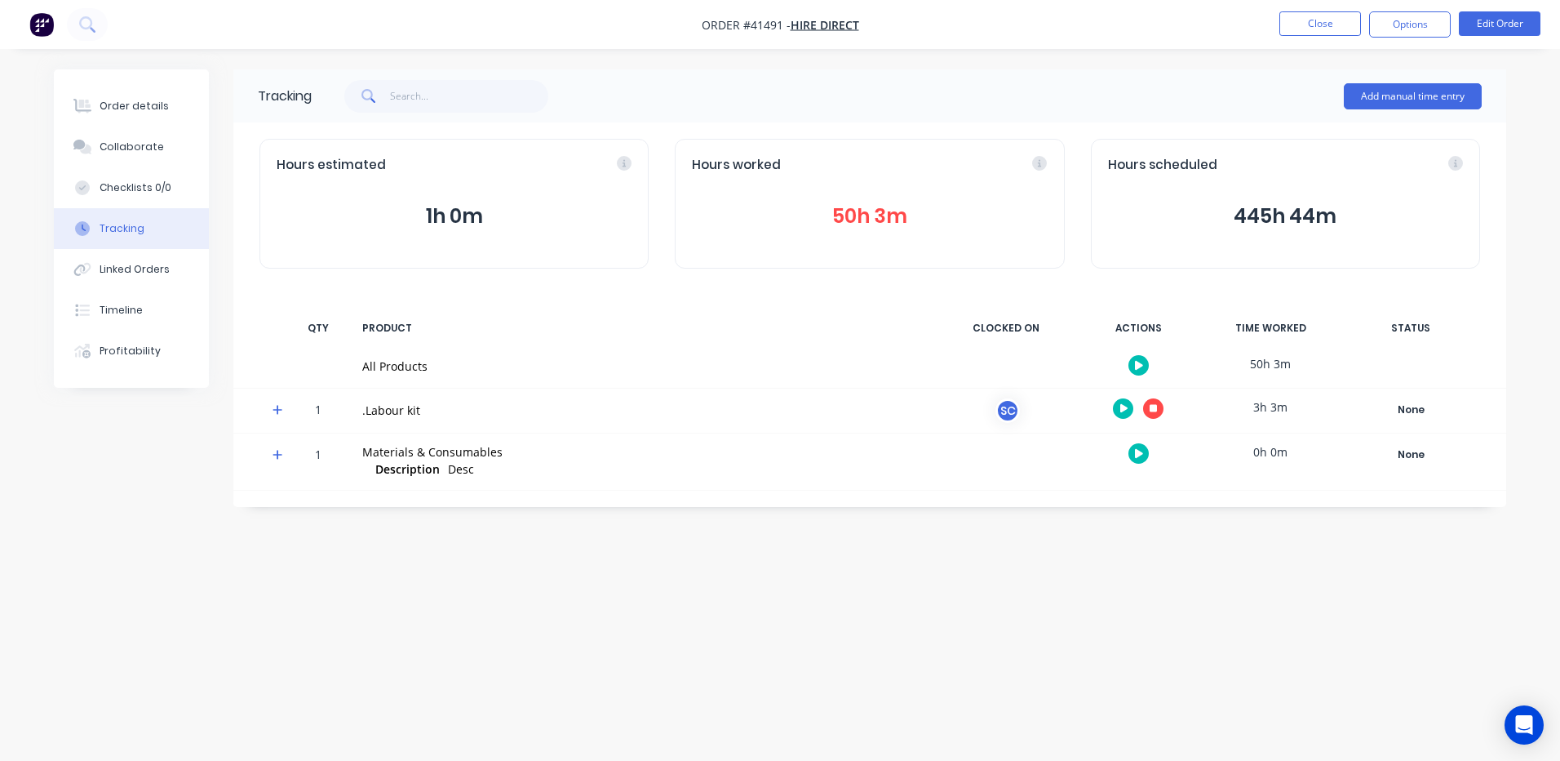
click at [856, 221] on button "50h 3m" at bounding box center [869, 216] width 355 height 31
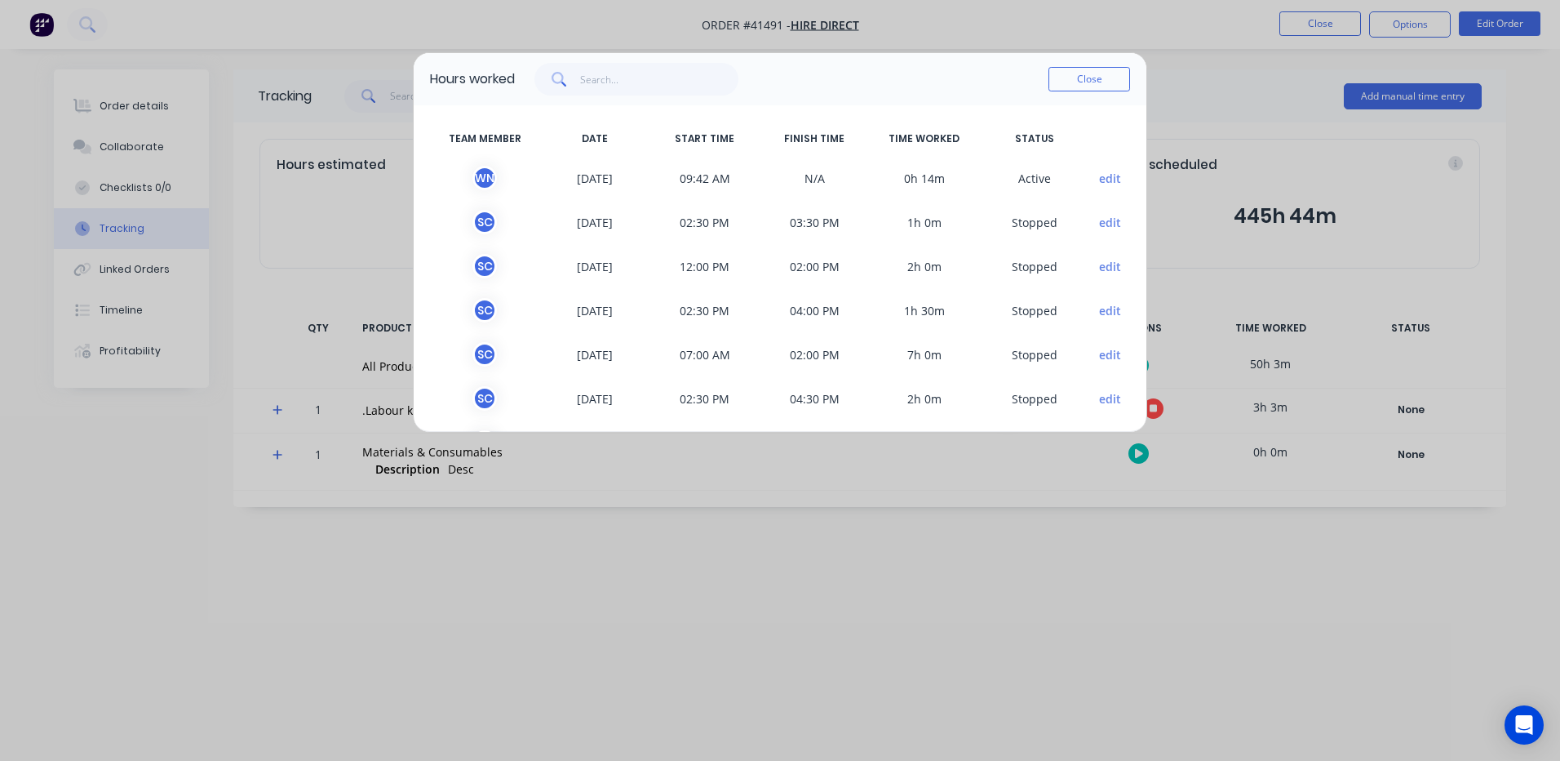
click at [135, 227] on div "Hours worked Close TEAM MEMBER DATE START TIME FINISH TIME TIME WORKED STATUS W…" at bounding box center [780, 380] width 1560 height 761
click at [1084, 86] on button "Close" at bounding box center [1090, 79] width 82 height 24
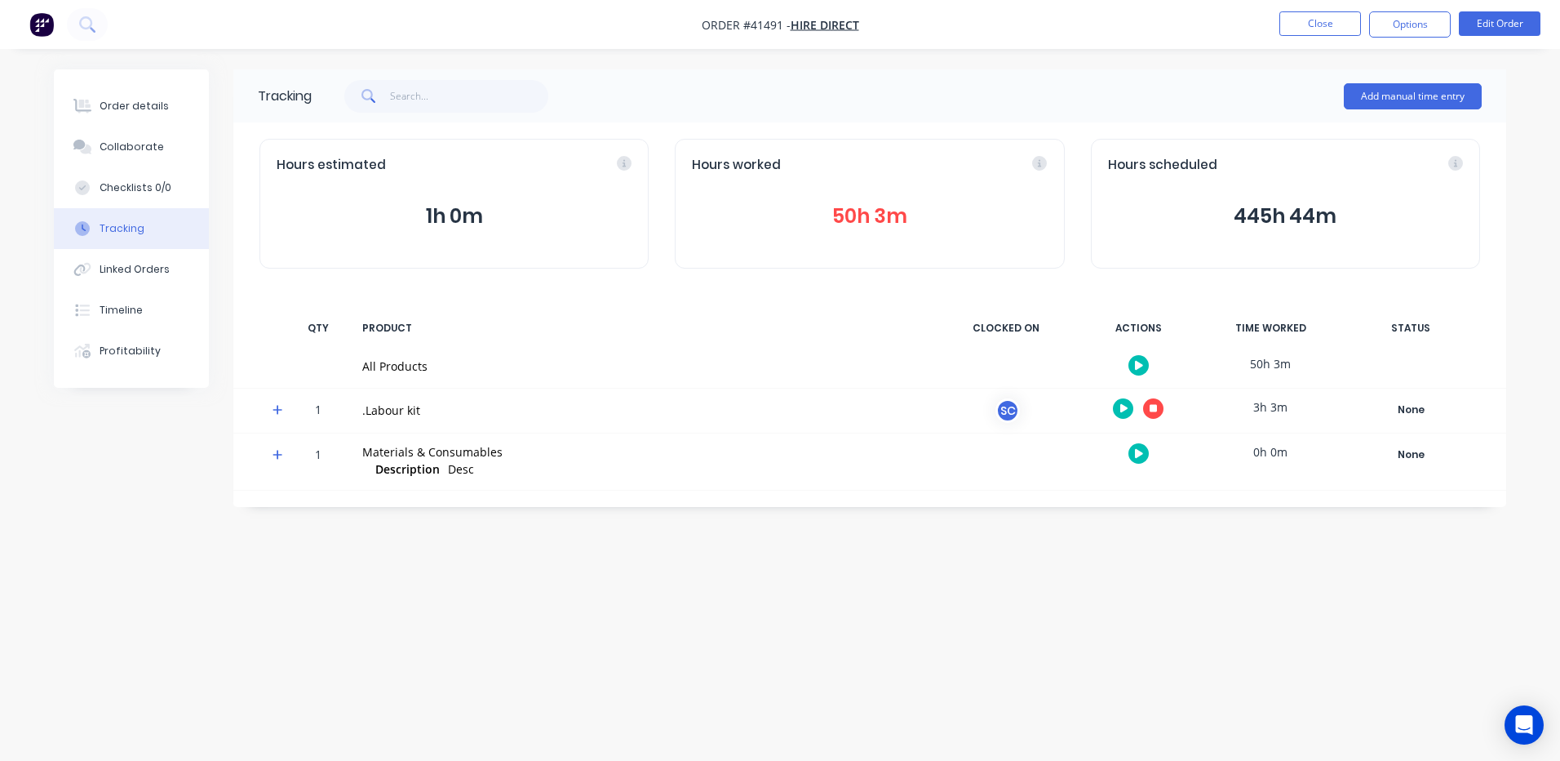
click at [274, 406] on icon at bounding box center [278, 409] width 11 height 11
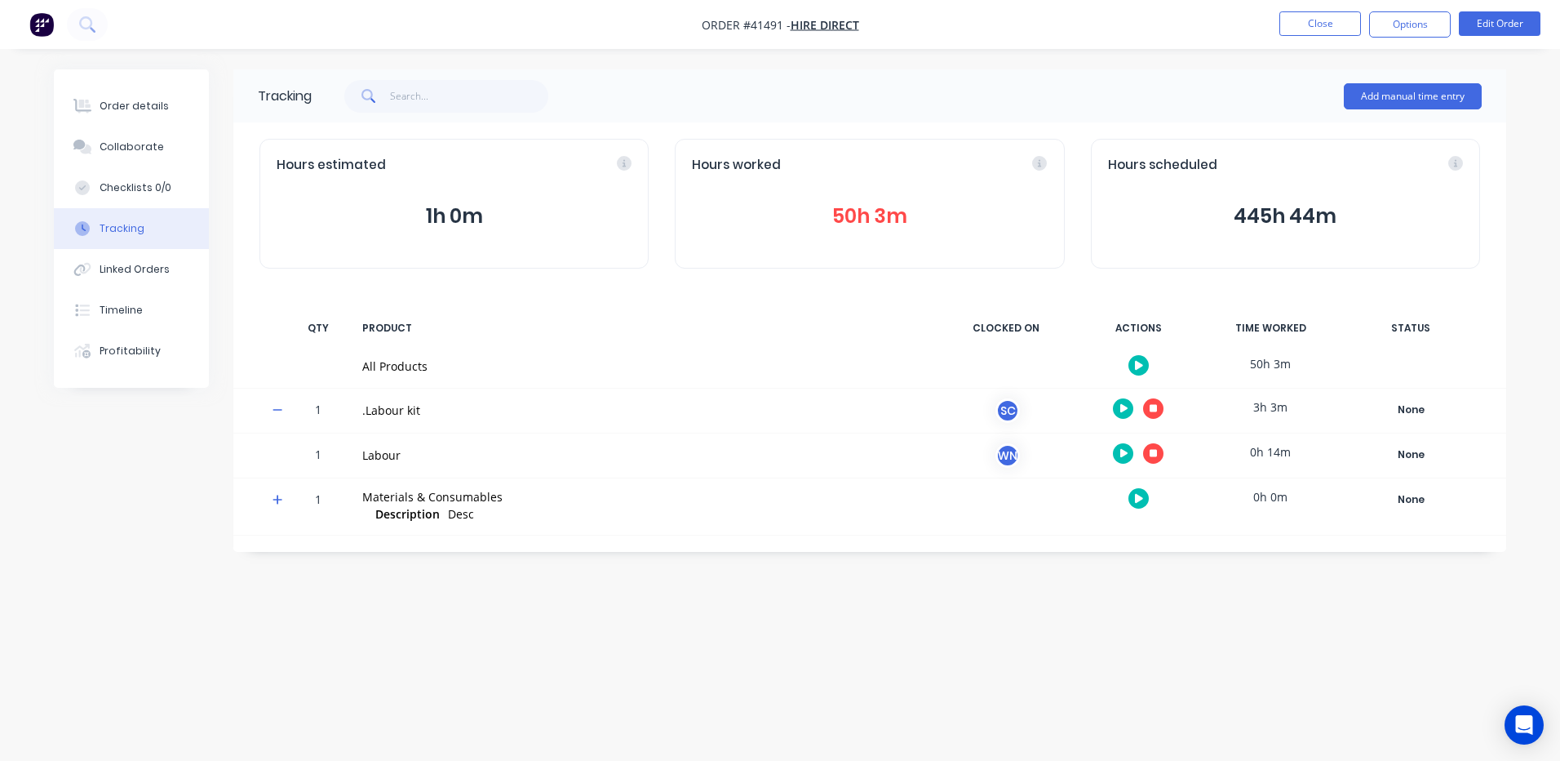
click at [1150, 448] on icon "button" at bounding box center [1154, 453] width 8 height 11
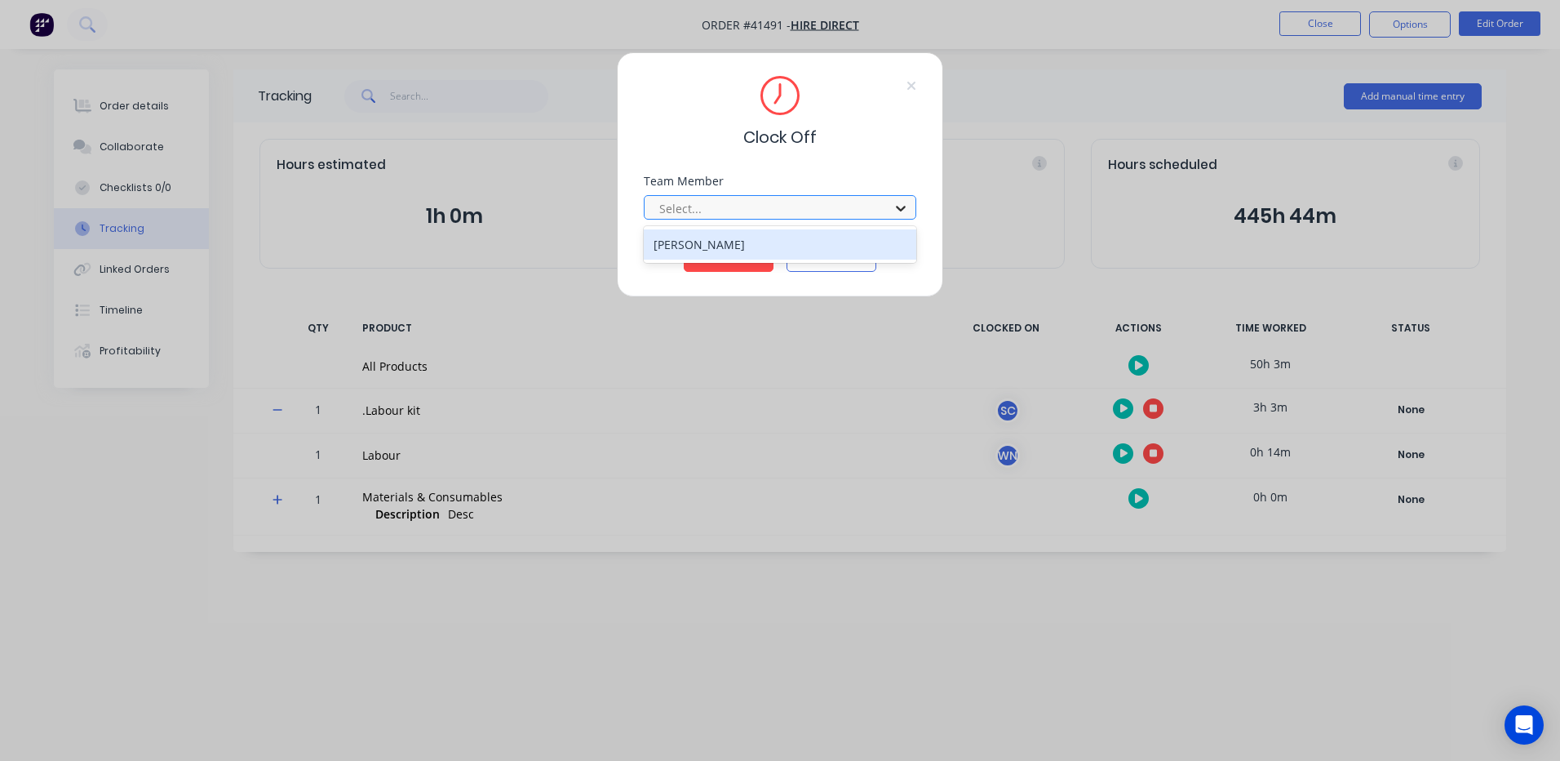
click at [898, 206] on icon at bounding box center [901, 209] width 10 height 6
click at [687, 242] on div "[PERSON_NAME]" at bounding box center [780, 244] width 273 height 30
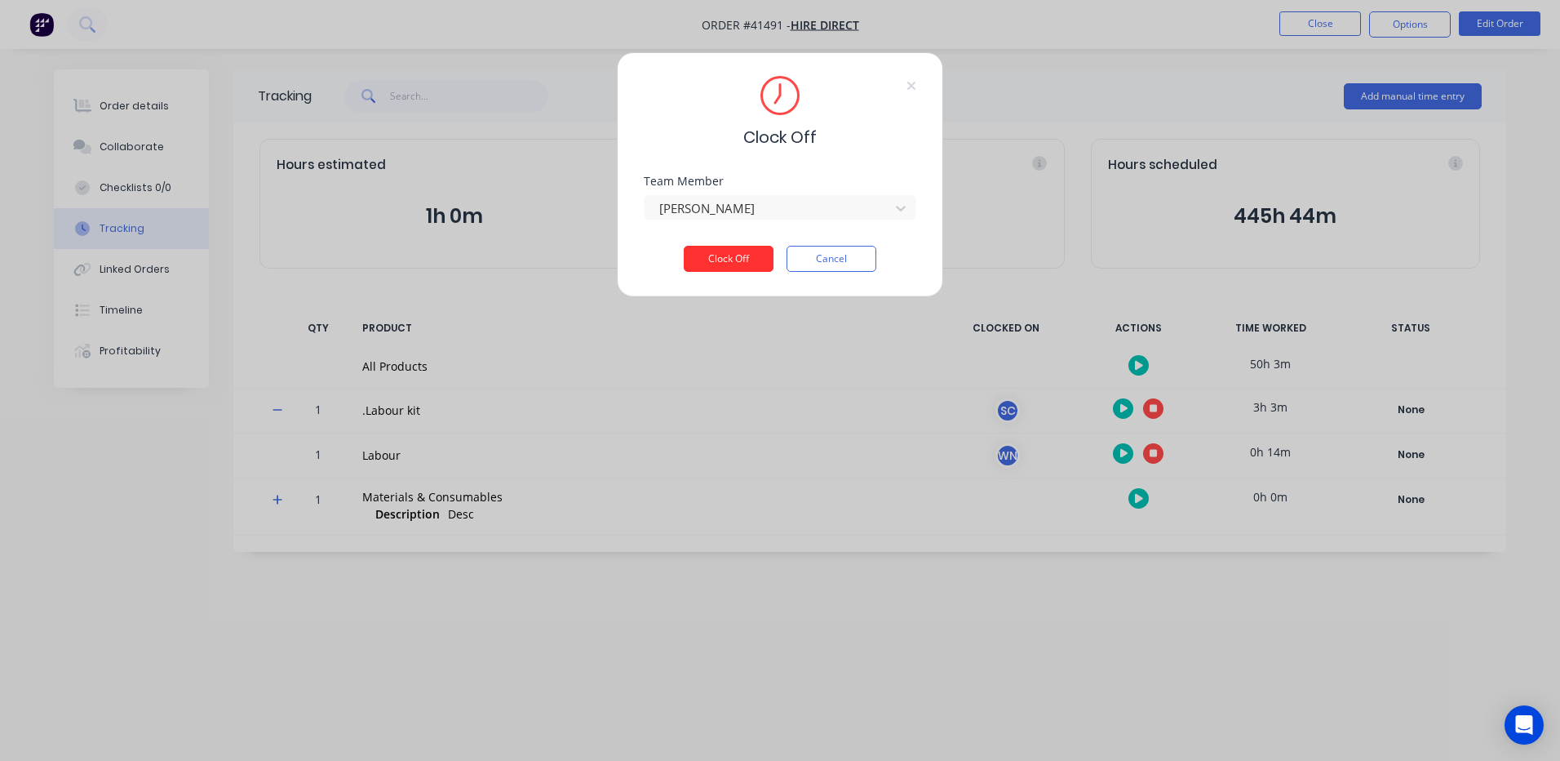
click at [731, 256] on button "Clock Off" at bounding box center [729, 259] width 90 height 26
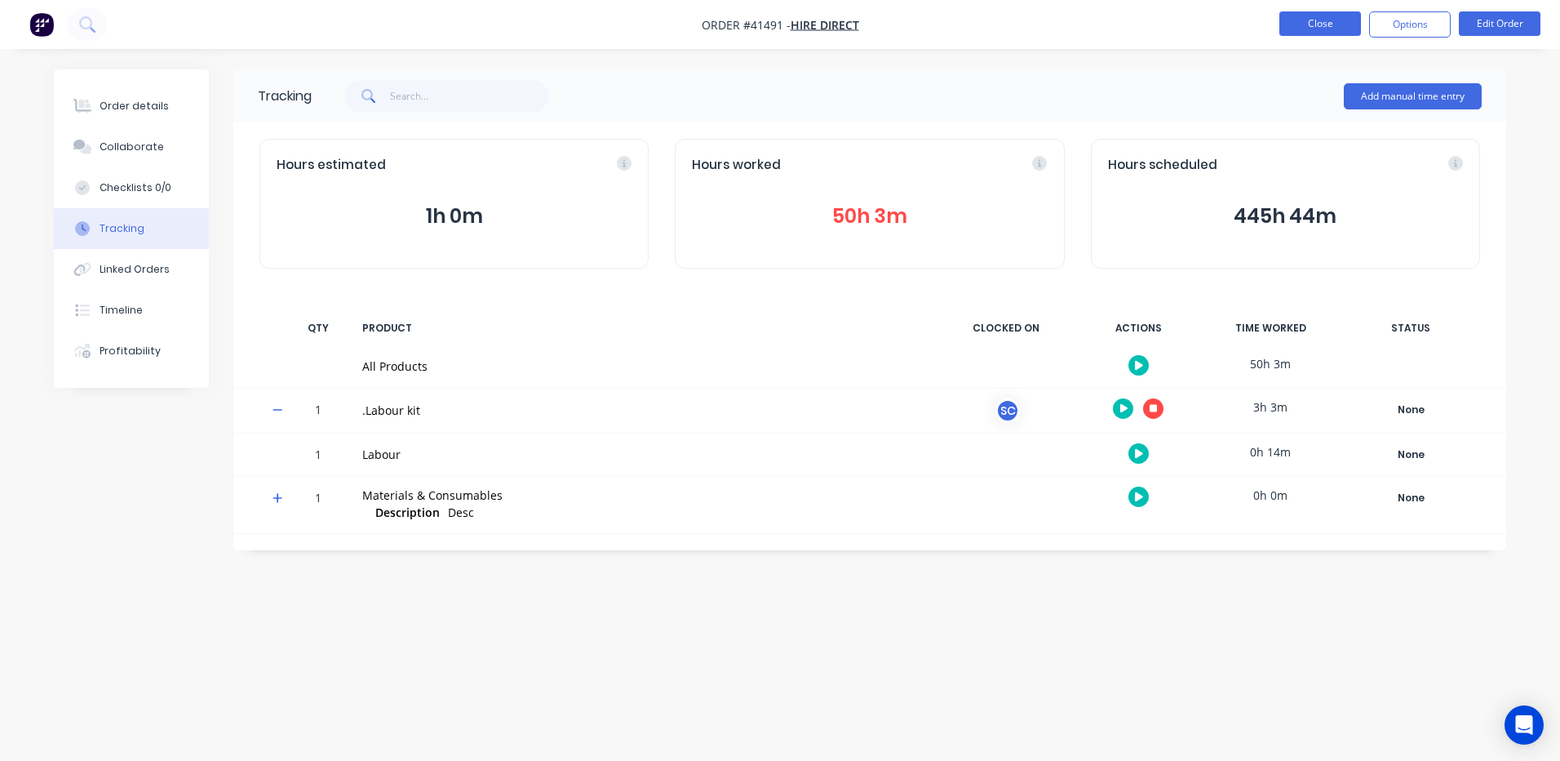
click at [1311, 21] on button "Close" at bounding box center [1320, 23] width 82 height 24
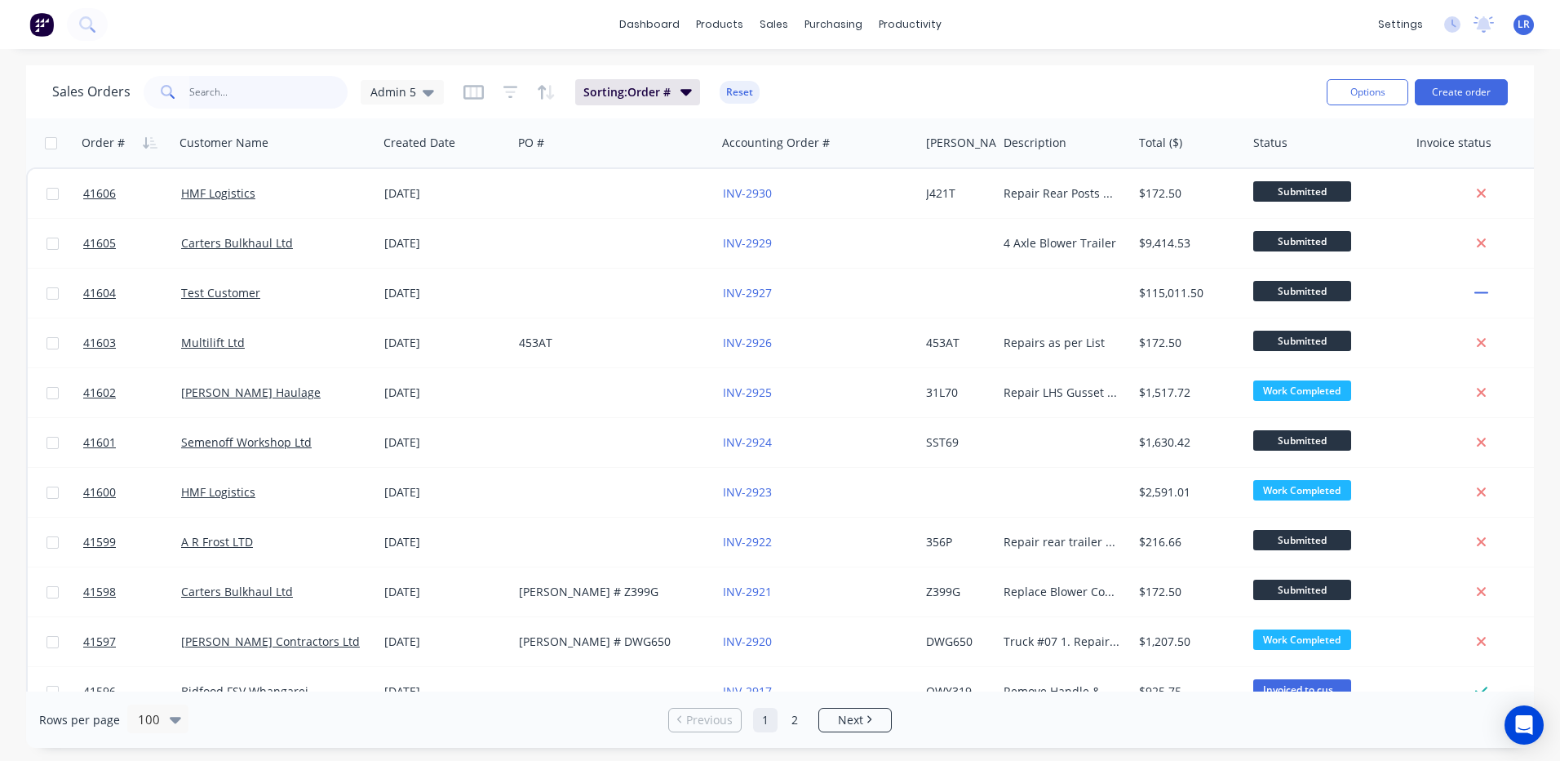
click at [208, 86] on input "text" at bounding box center [268, 92] width 159 height 33
type input "41237"
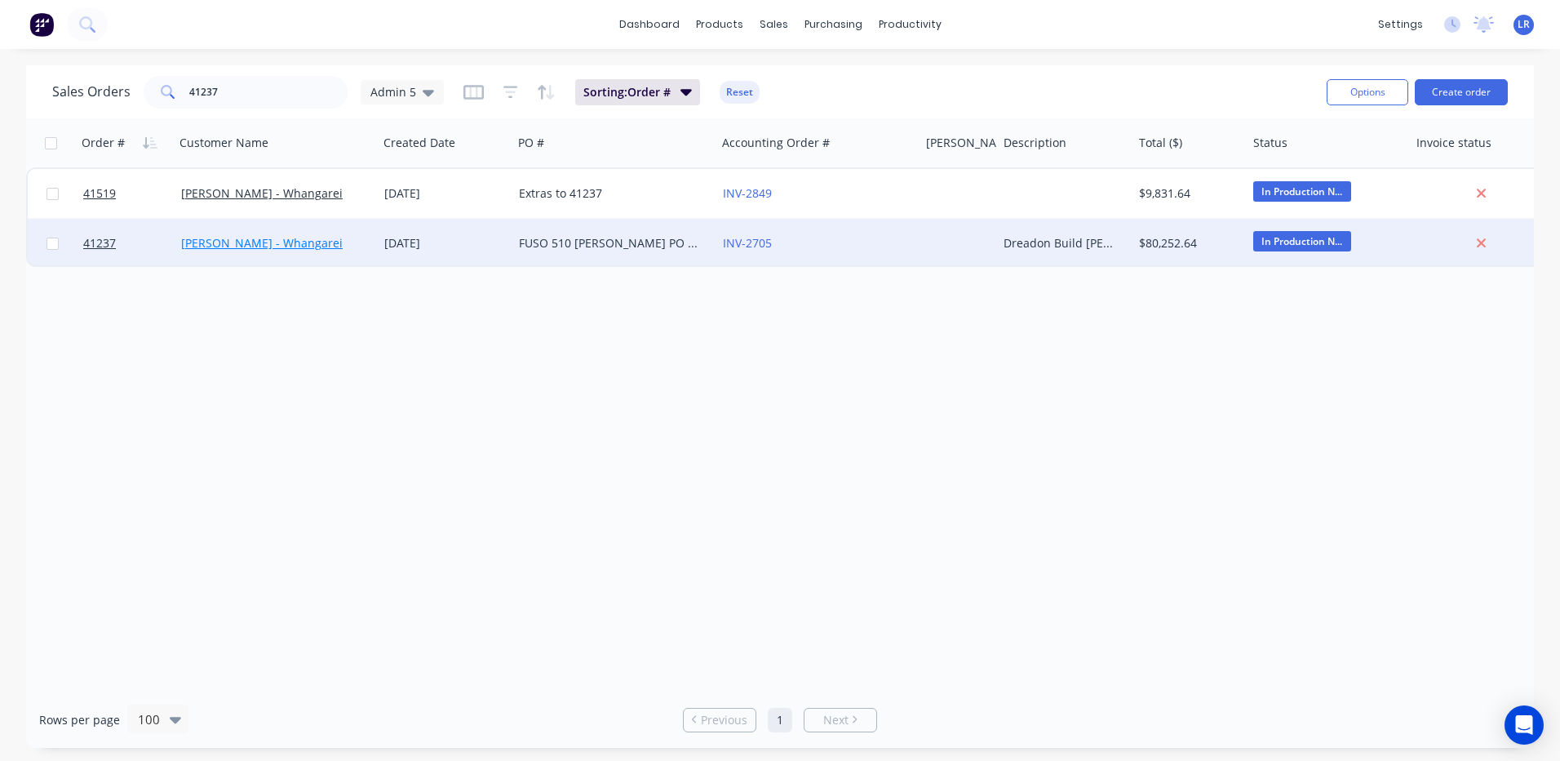
click at [224, 242] on link "[PERSON_NAME] - Whangarei" at bounding box center [262, 243] width 162 height 16
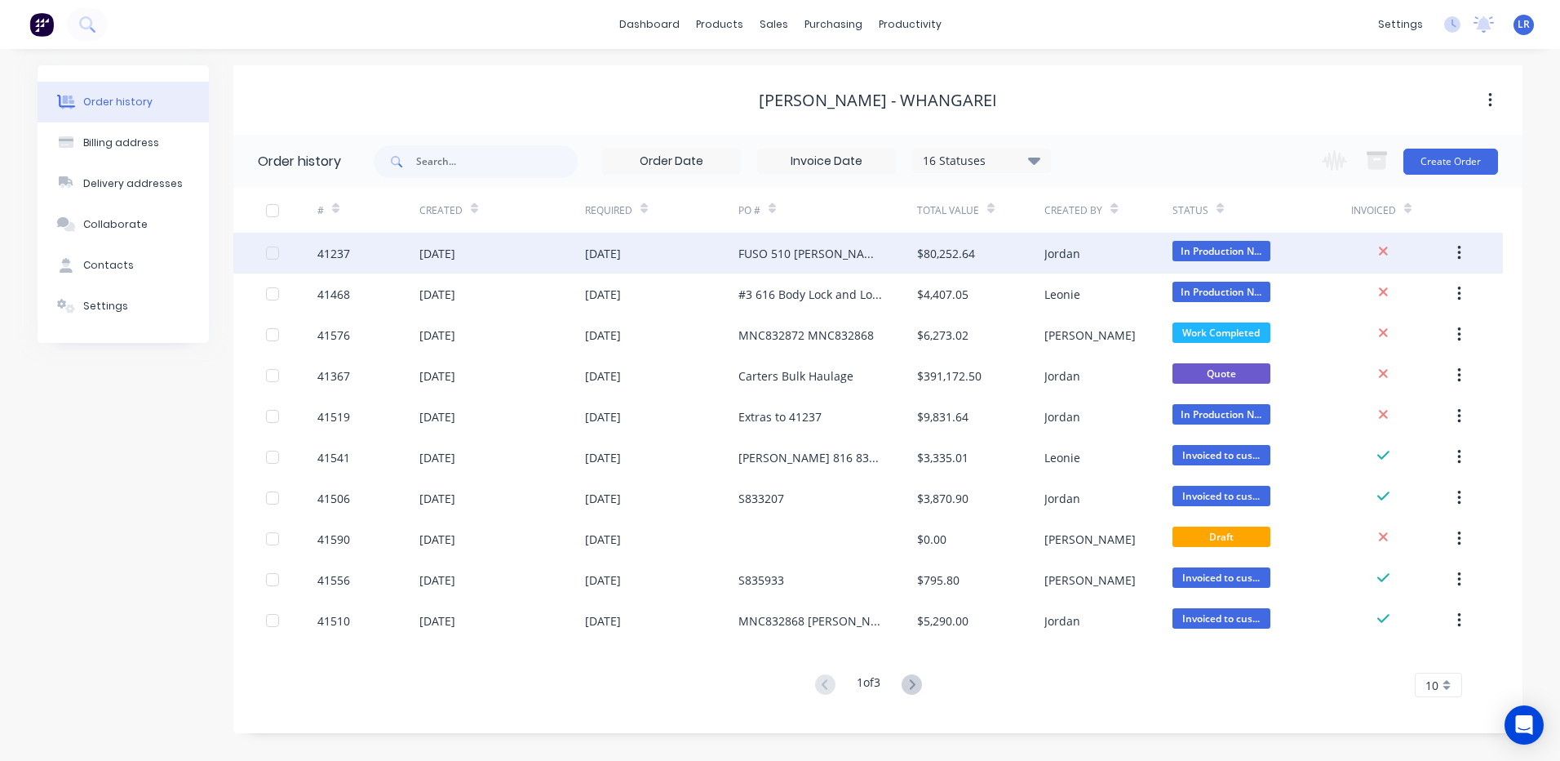
click at [441, 253] on div "[DATE]" at bounding box center [437, 253] width 36 height 17
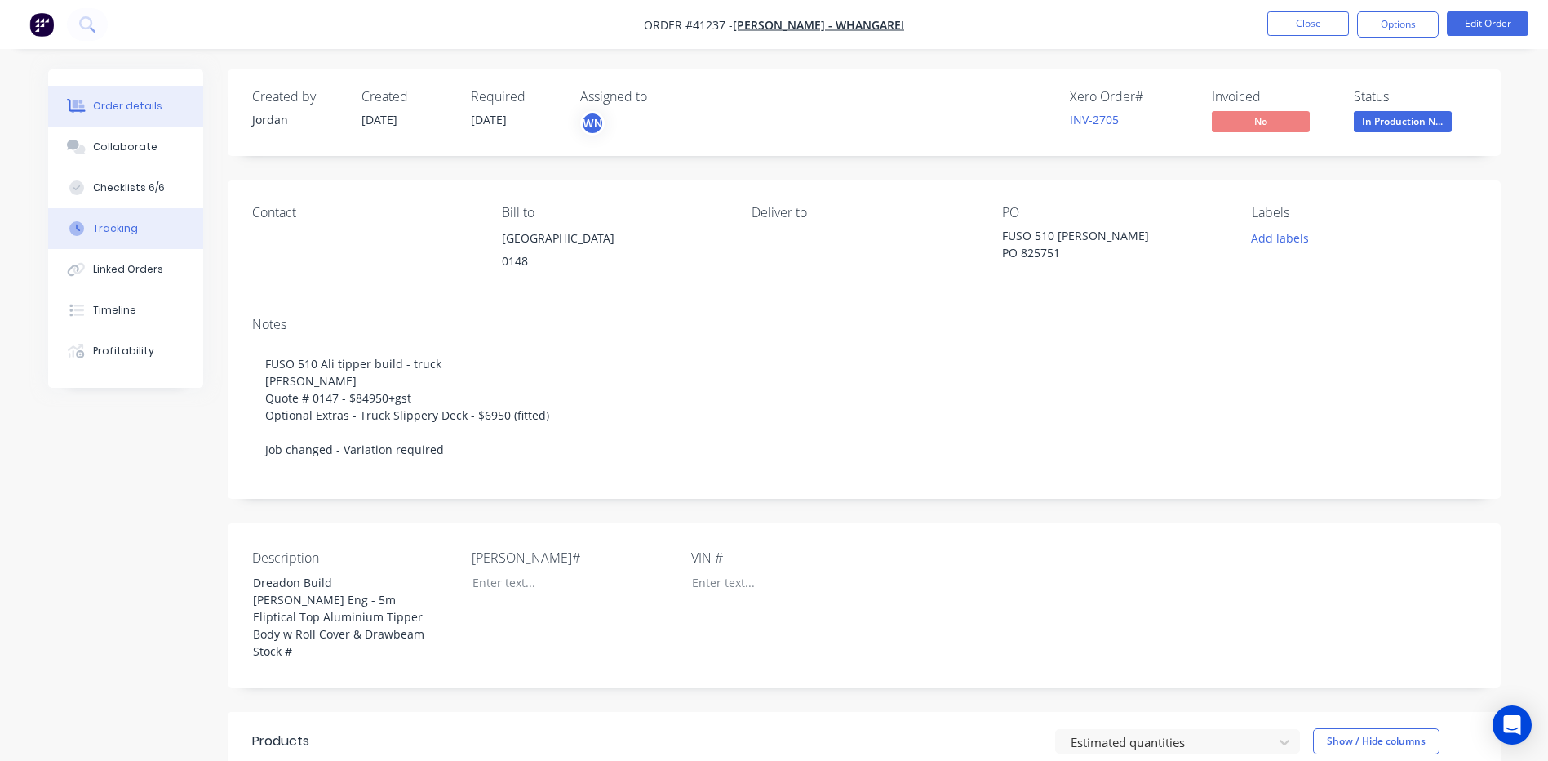
click at [118, 224] on div "Tracking" at bounding box center [115, 228] width 45 height 15
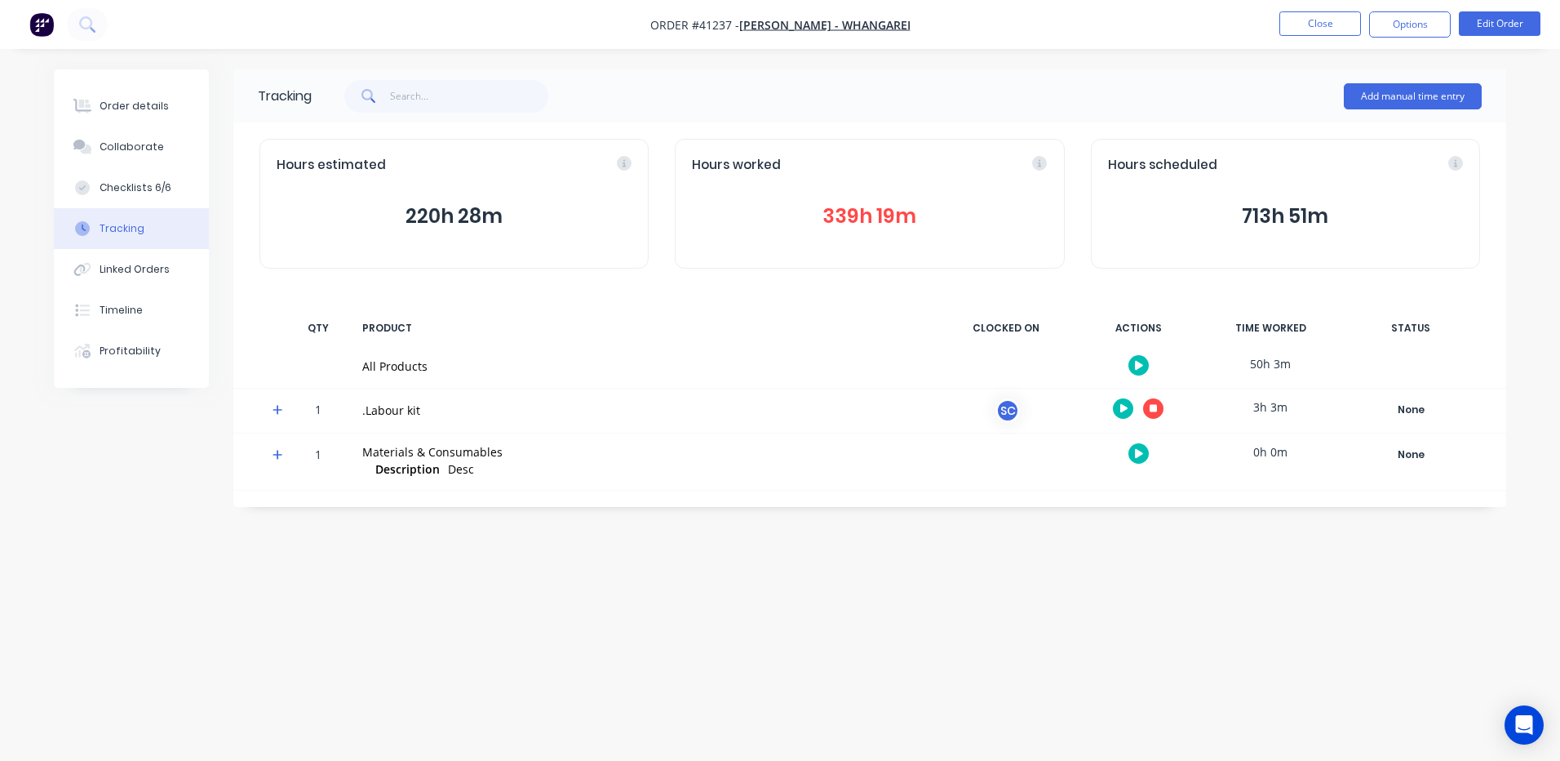
click at [275, 407] on icon at bounding box center [278, 409] width 11 height 11
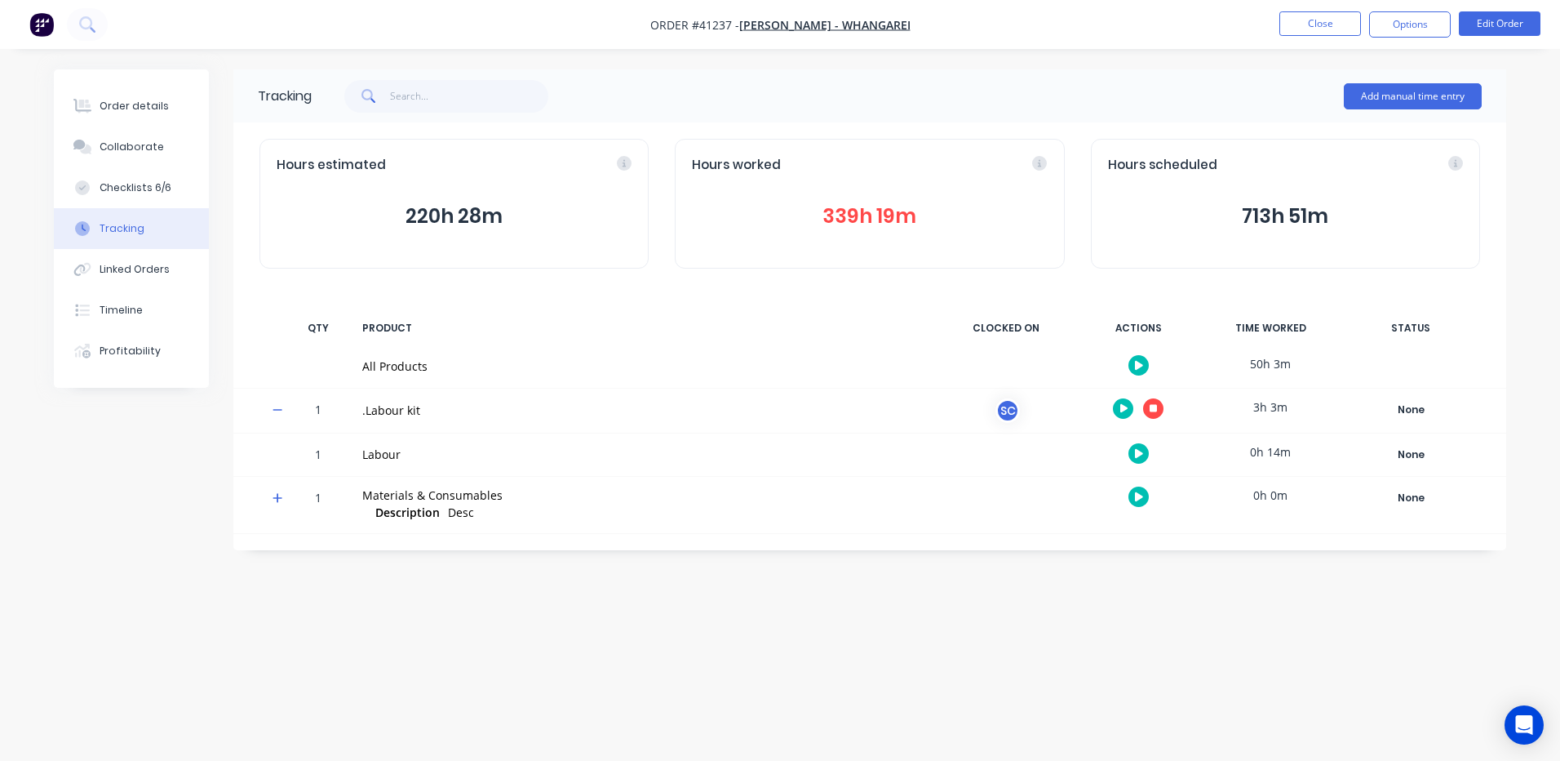
click at [1143, 450] on button "button" at bounding box center [1139, 453] width 20 height 20
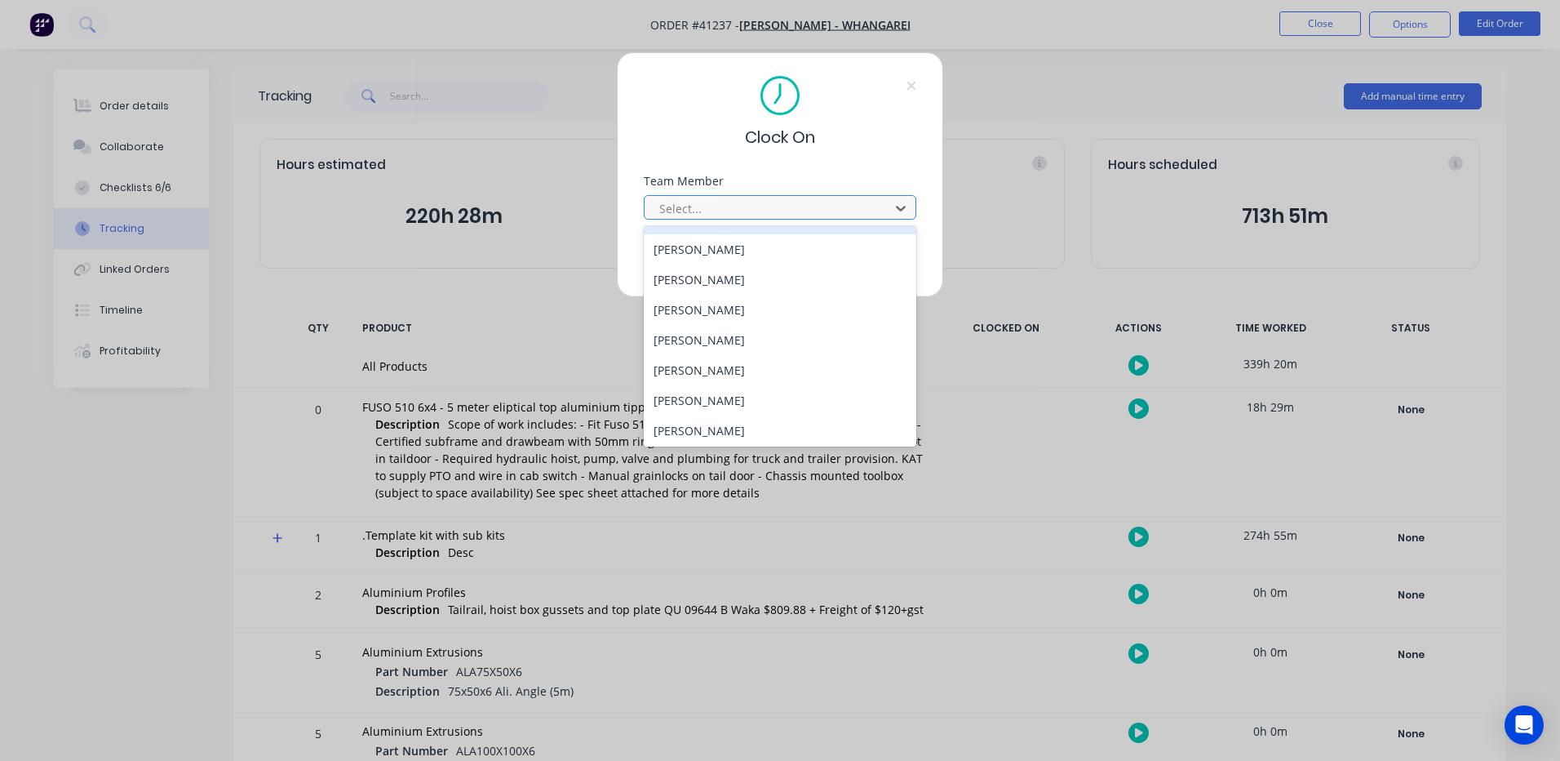
scroll to position [269, 0]
click at [705, 399] on div "[PERSON_NAME]" at bounding box center [780, 398] width 273 height 30
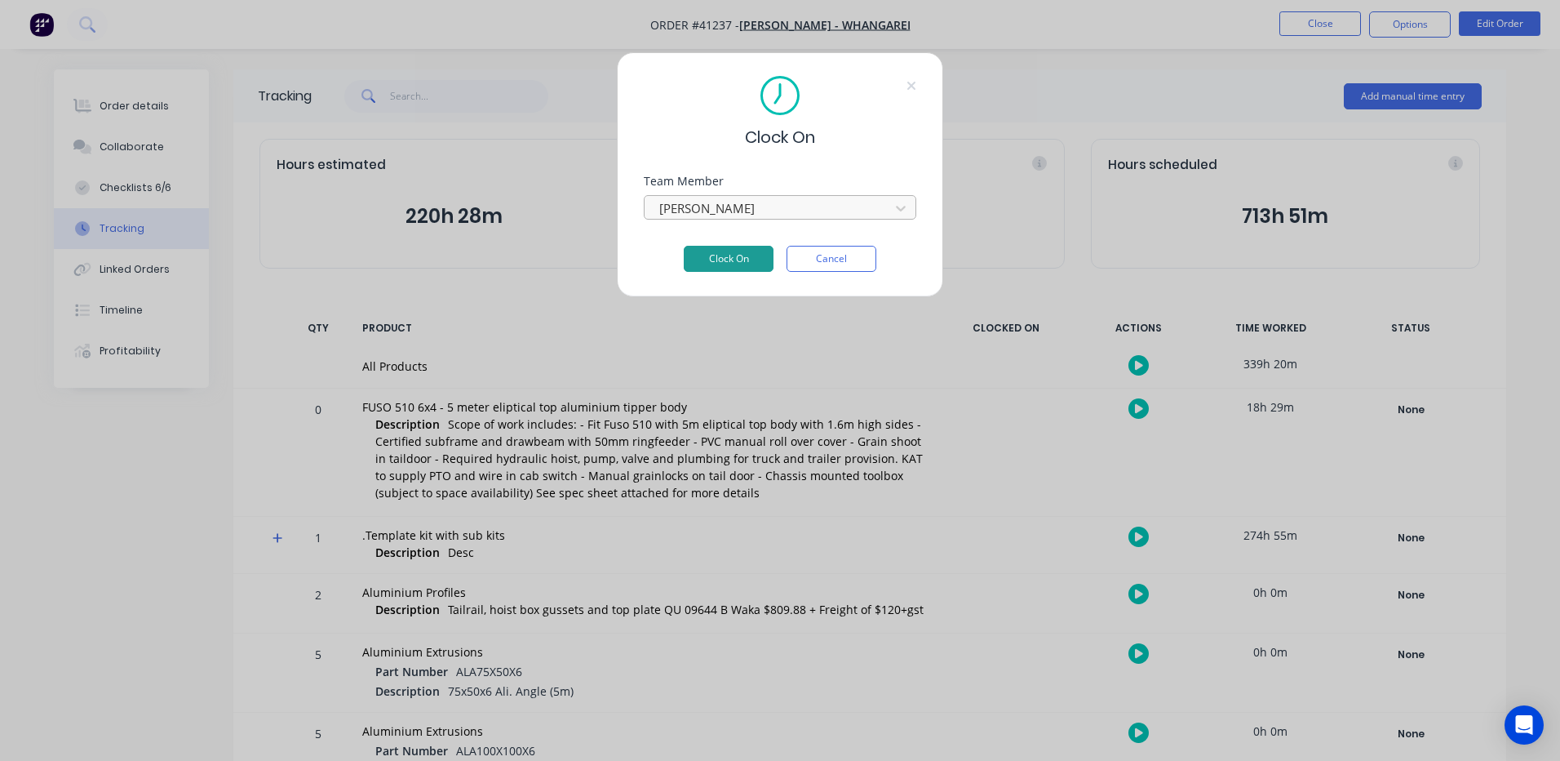
click at [736, 251] on button "Clock On" at bounding box center [729, 259] width 90 height 26
click at [744, 255] on button "Clock On" at bounding box center [729, 259] width 90 height 26
click at [1519, 712] on div "Open Intercom Messenger" at bounding box center [1524, 724] width 43 height 43
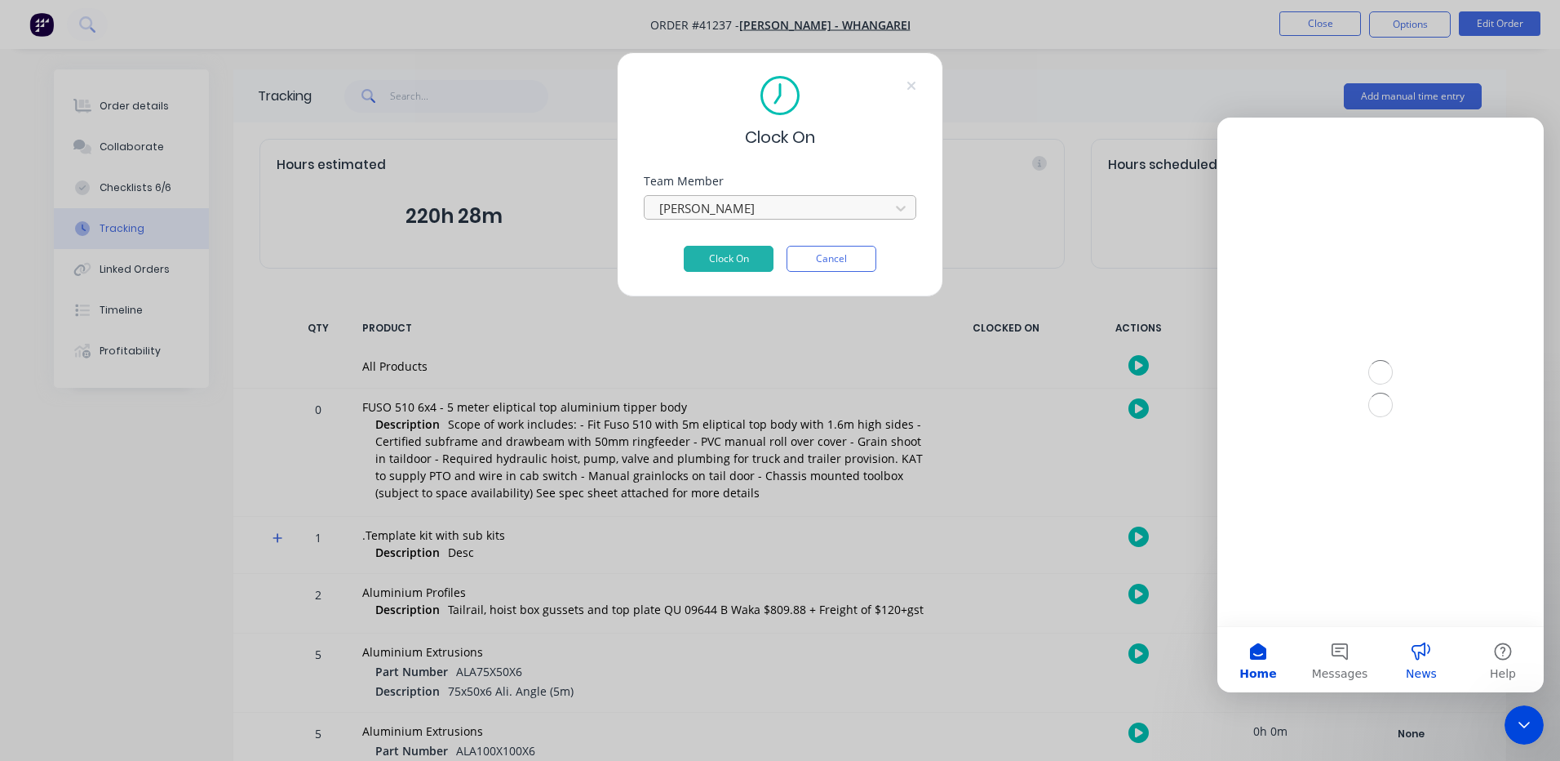
scroll to position [0, 0]
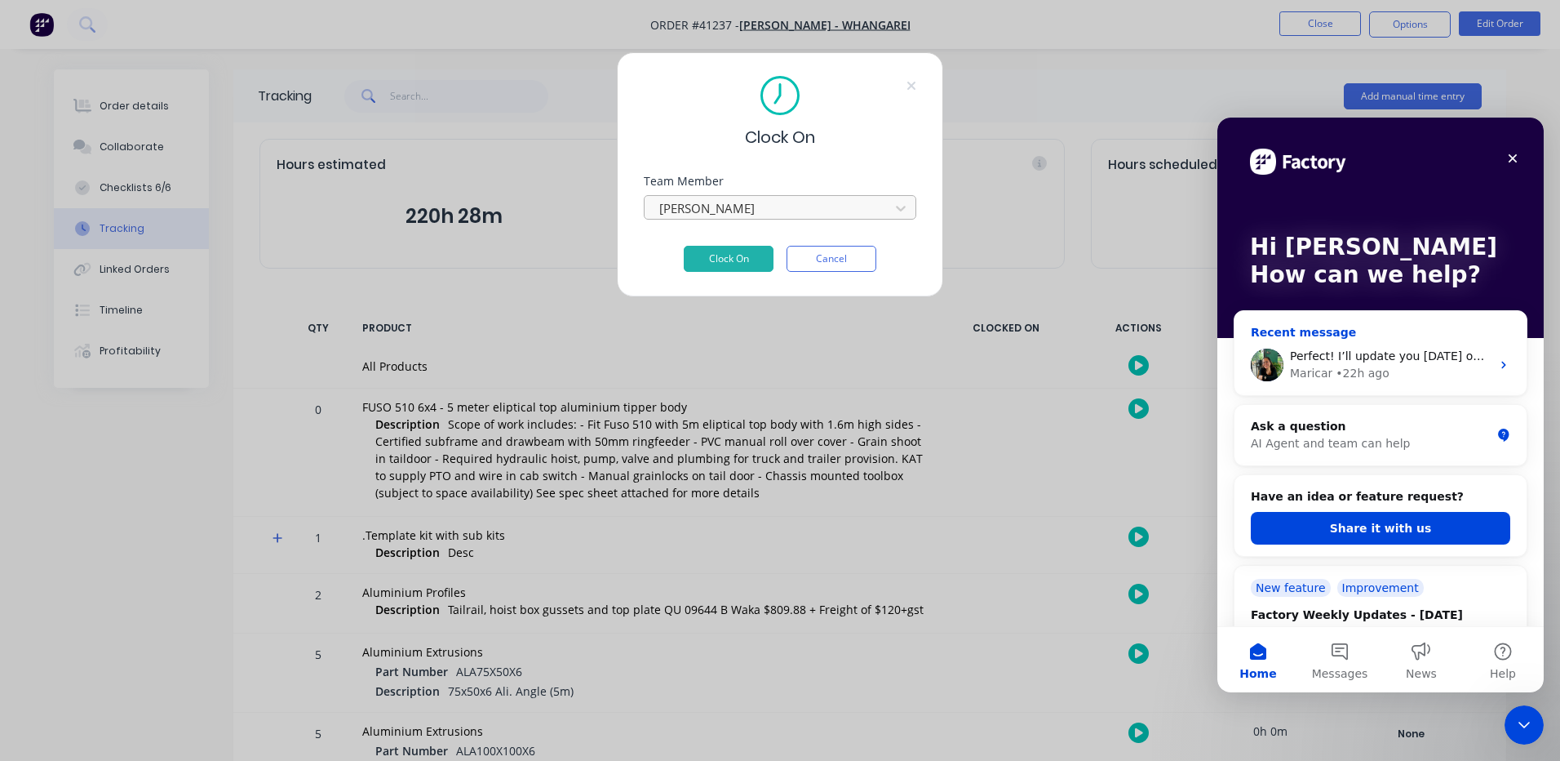
click at [1359, 365] on div "• 22h ago" at bounding box center [1362, 373] width 53 height 17
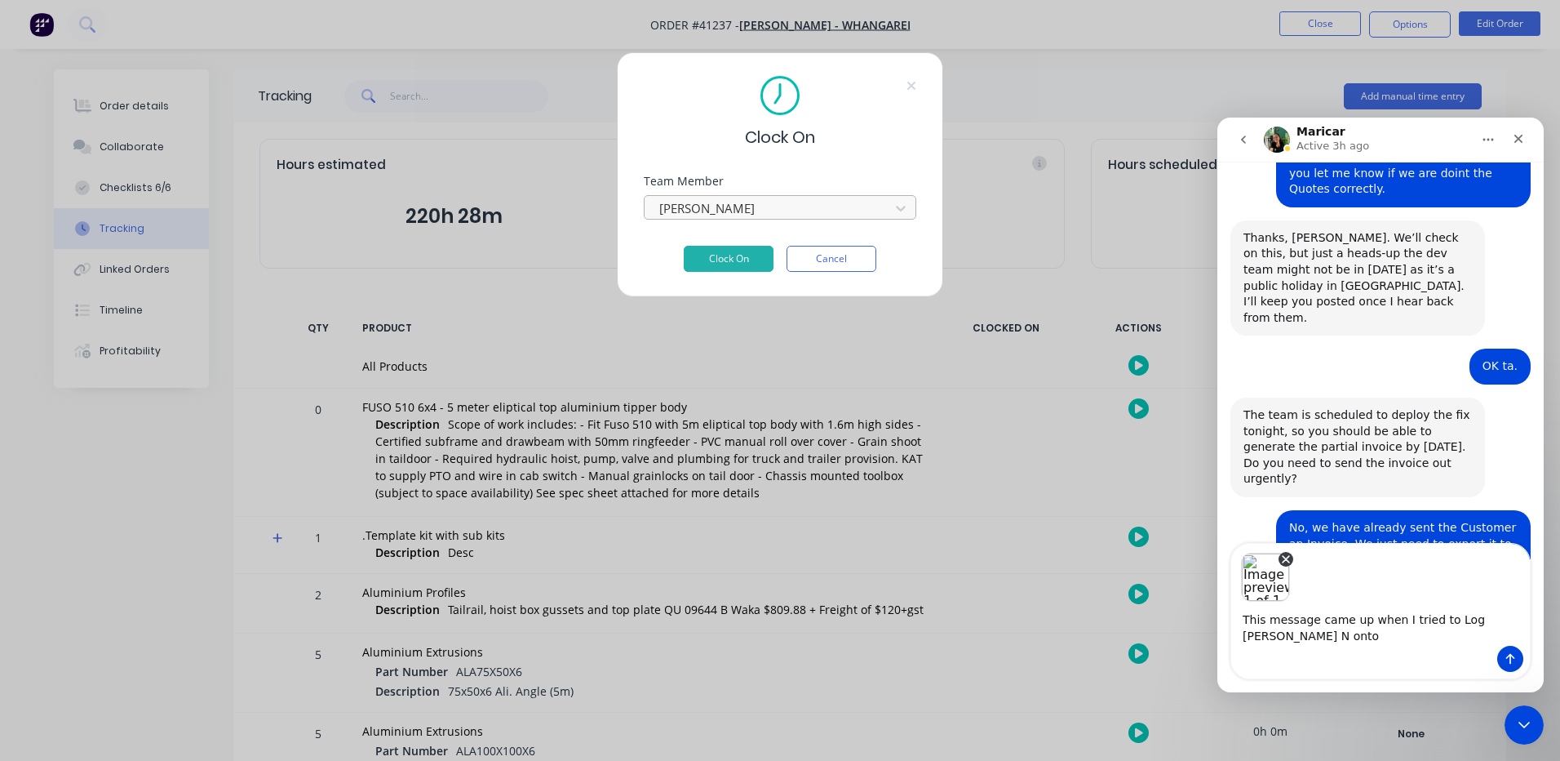
scroll to position [6461, 0]
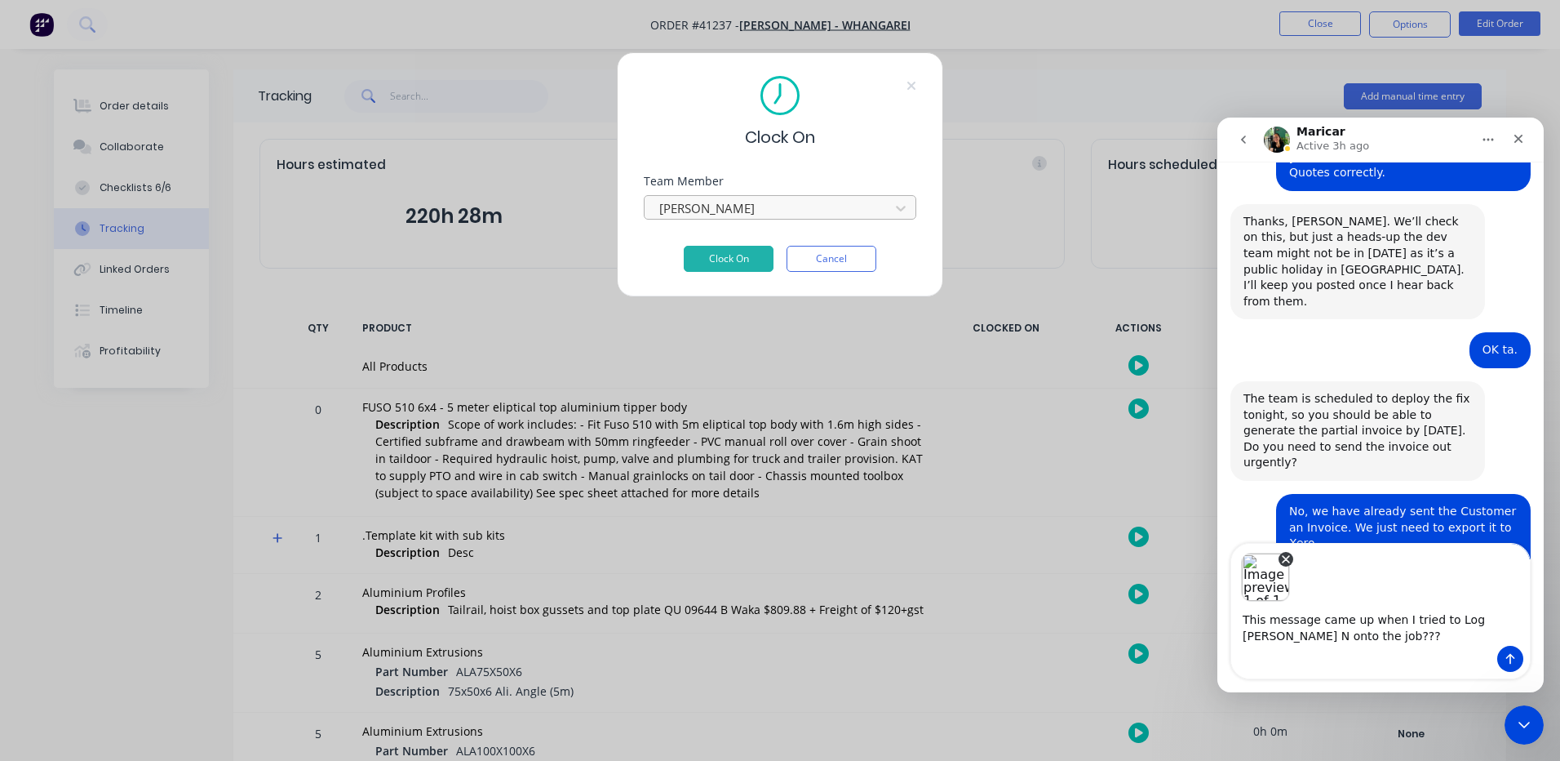
type textarea "This message came up when I tried to Log [PERSON_NAME] N onto the job????"
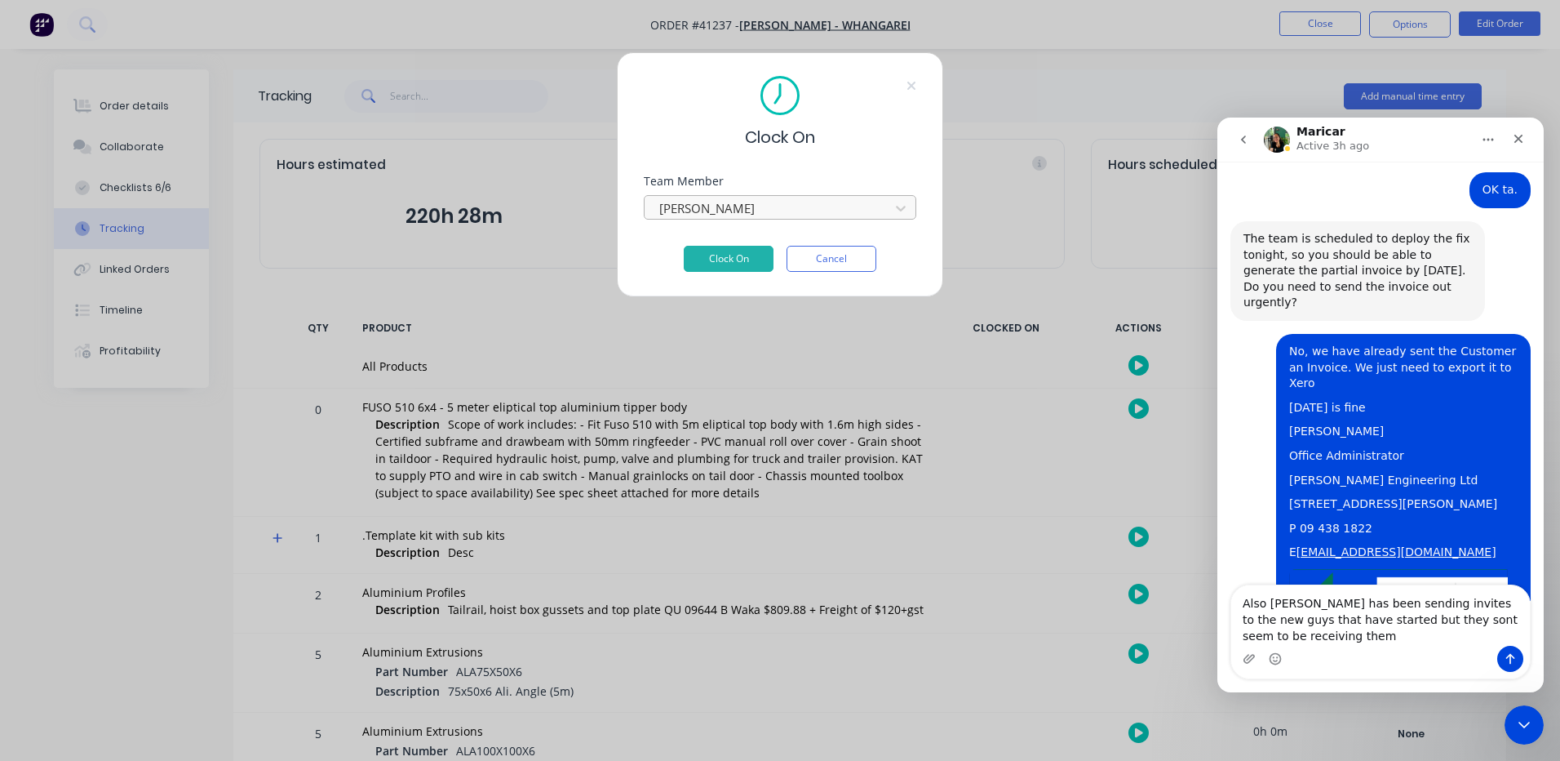
scroll to position [6637, 0]
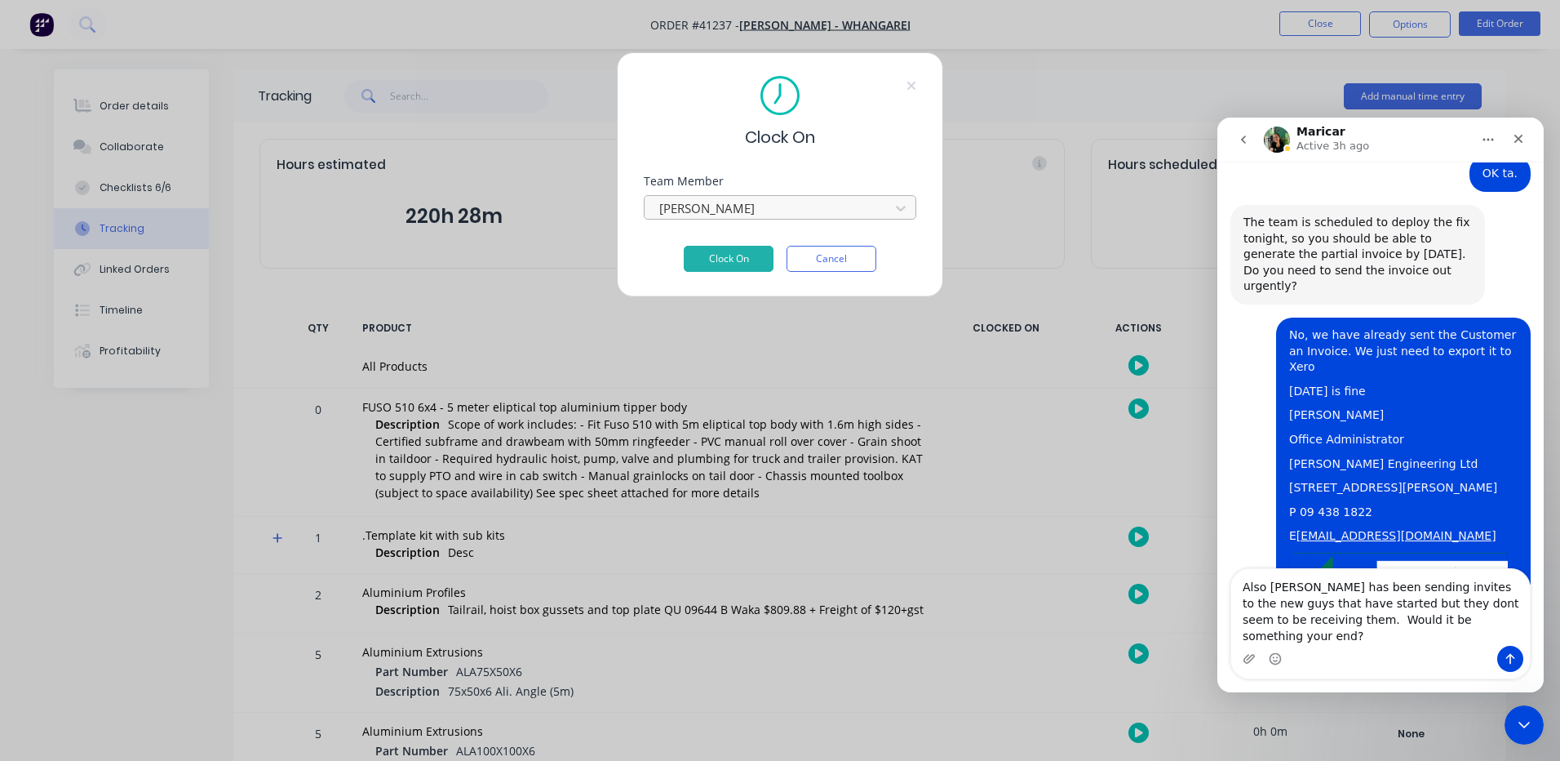
click at [1458, 635] on textarea "Also [PERSON_NAME] has been sending invites to the new guys that have started b…" at bounding box center [1380, 607] width 299 height 77
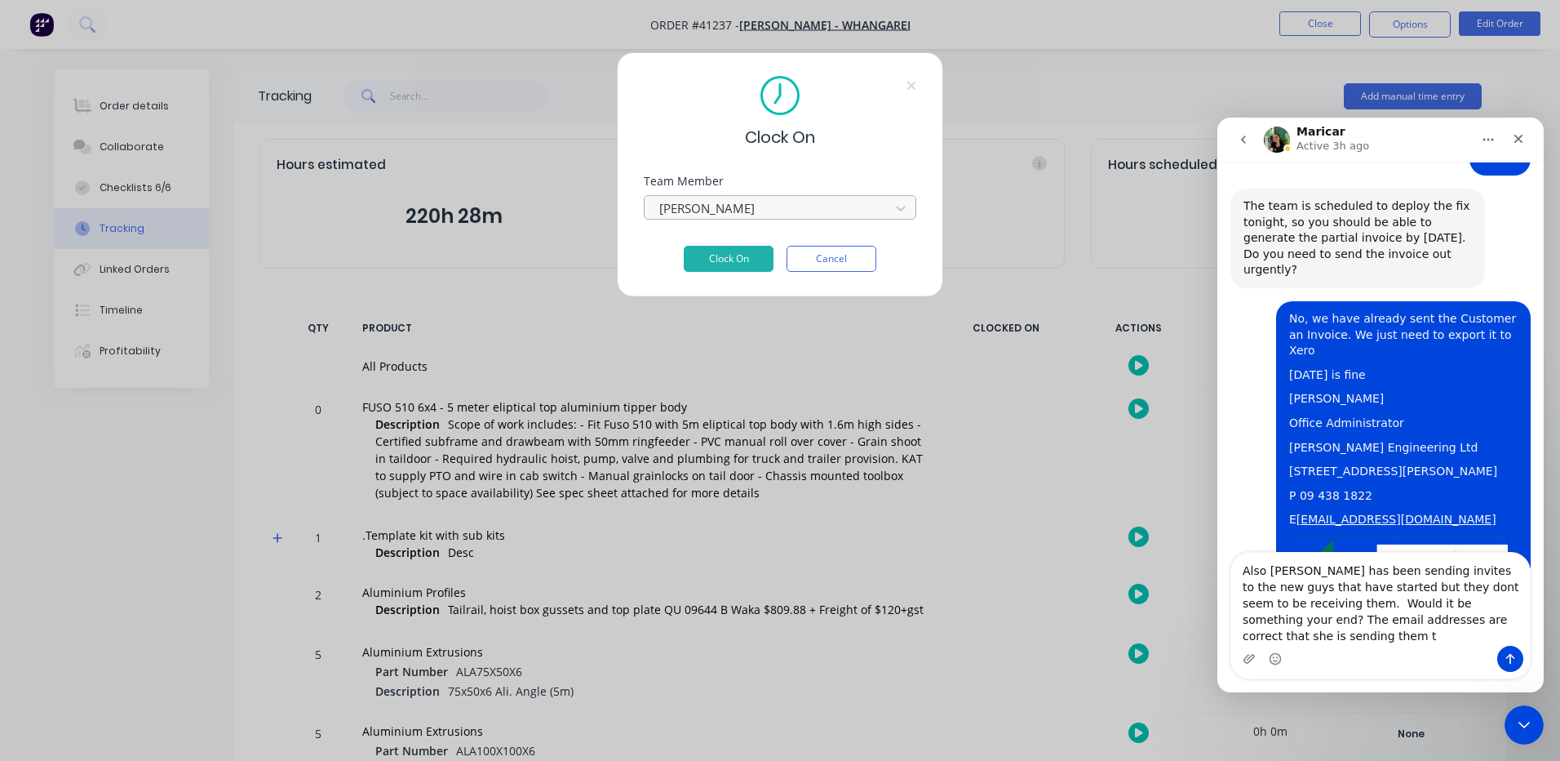
type textarea "Also [PERSON_NAME] has been sending invites to the new guys that have started b…"
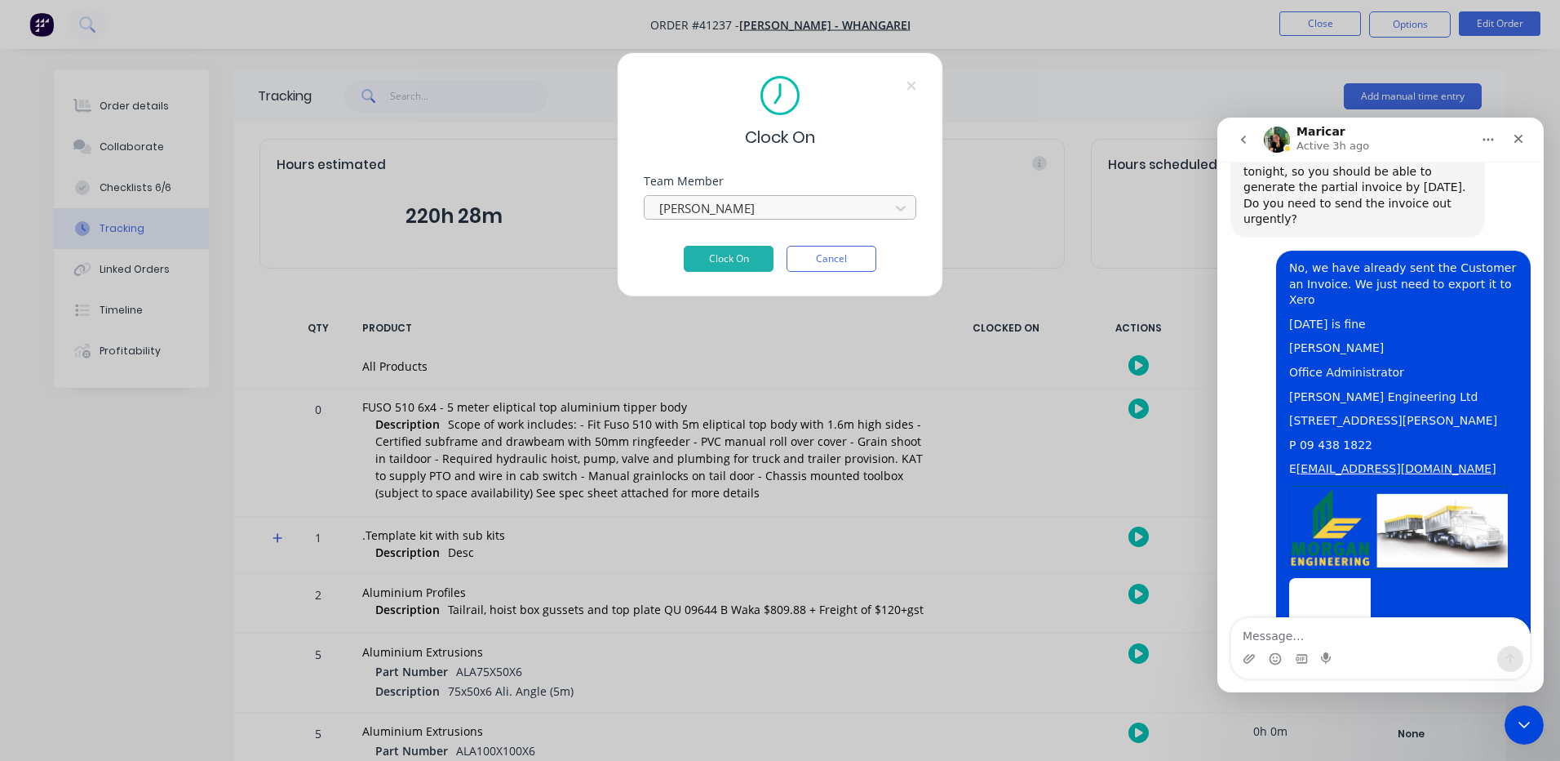
scroll to position [6706, 0]
click at [1519, 719] on icon "Close Intercom Messenger" at bounding box center [1522, 722] width 20 height 20
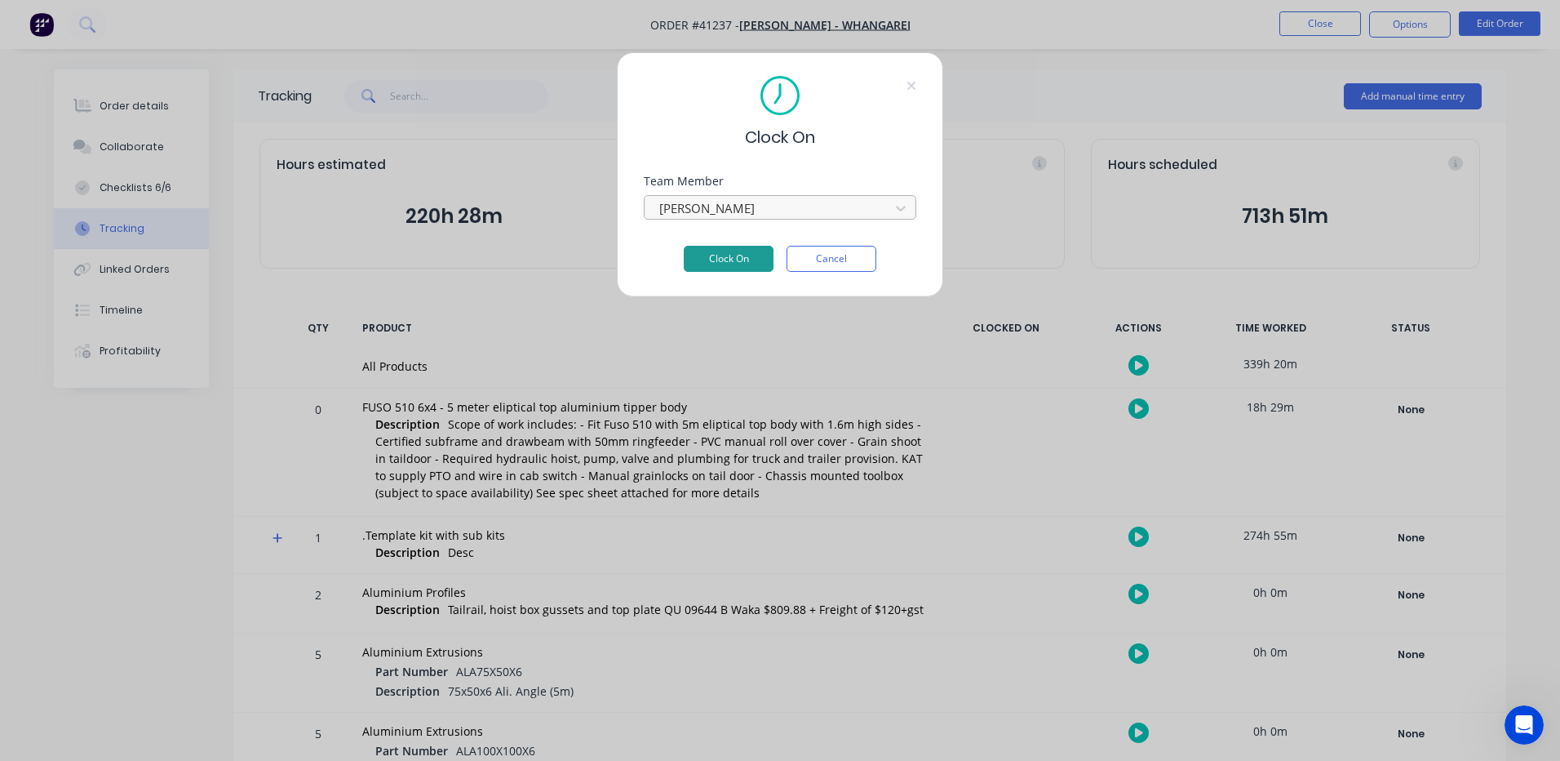
click at [735, 248] on button "Clock On" at bounding box center [729, 259] width 90 height 26
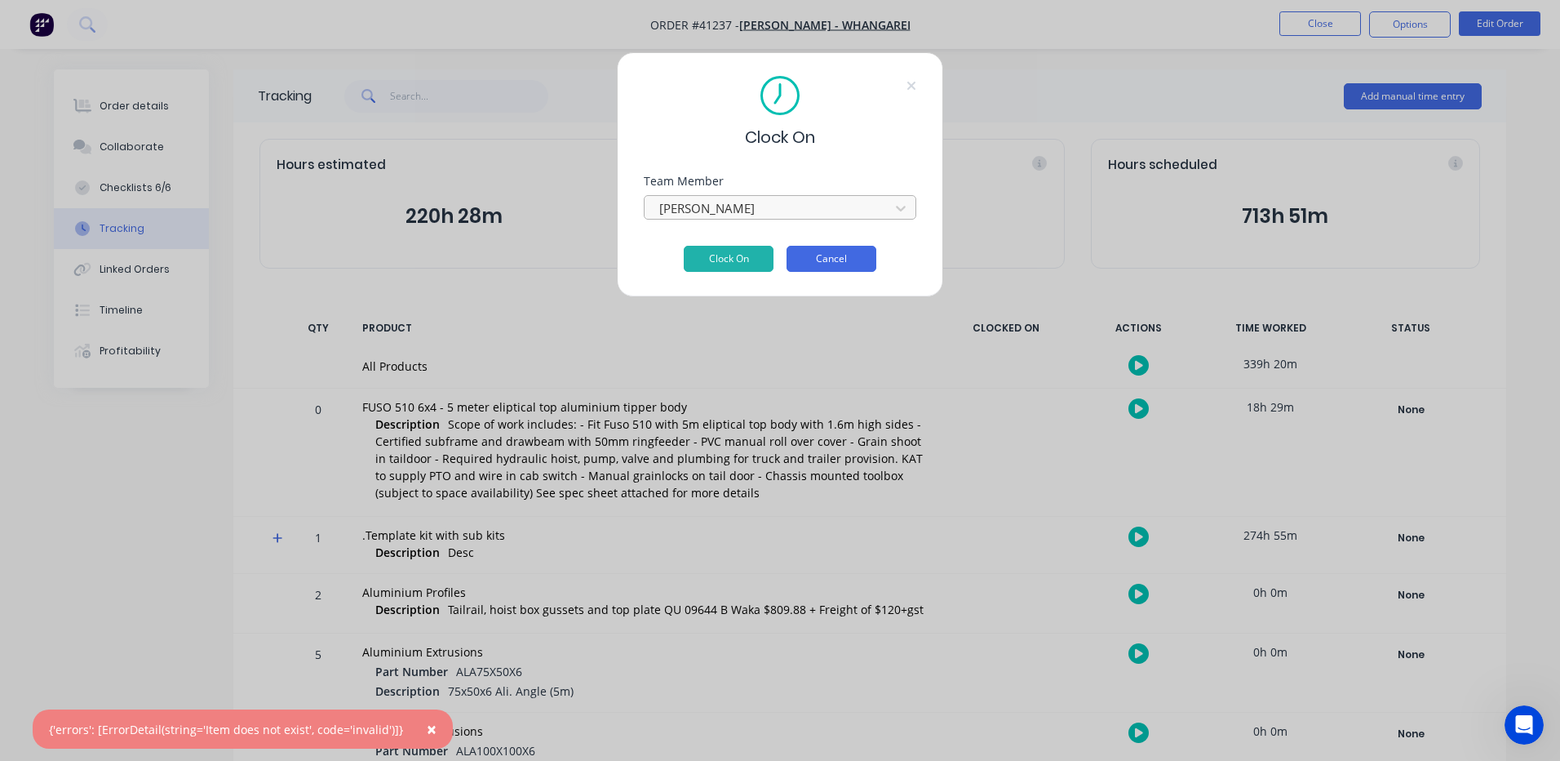
click at [856, 247] on button "Cancel" at bounding box center [832, 259] width 90 height 26
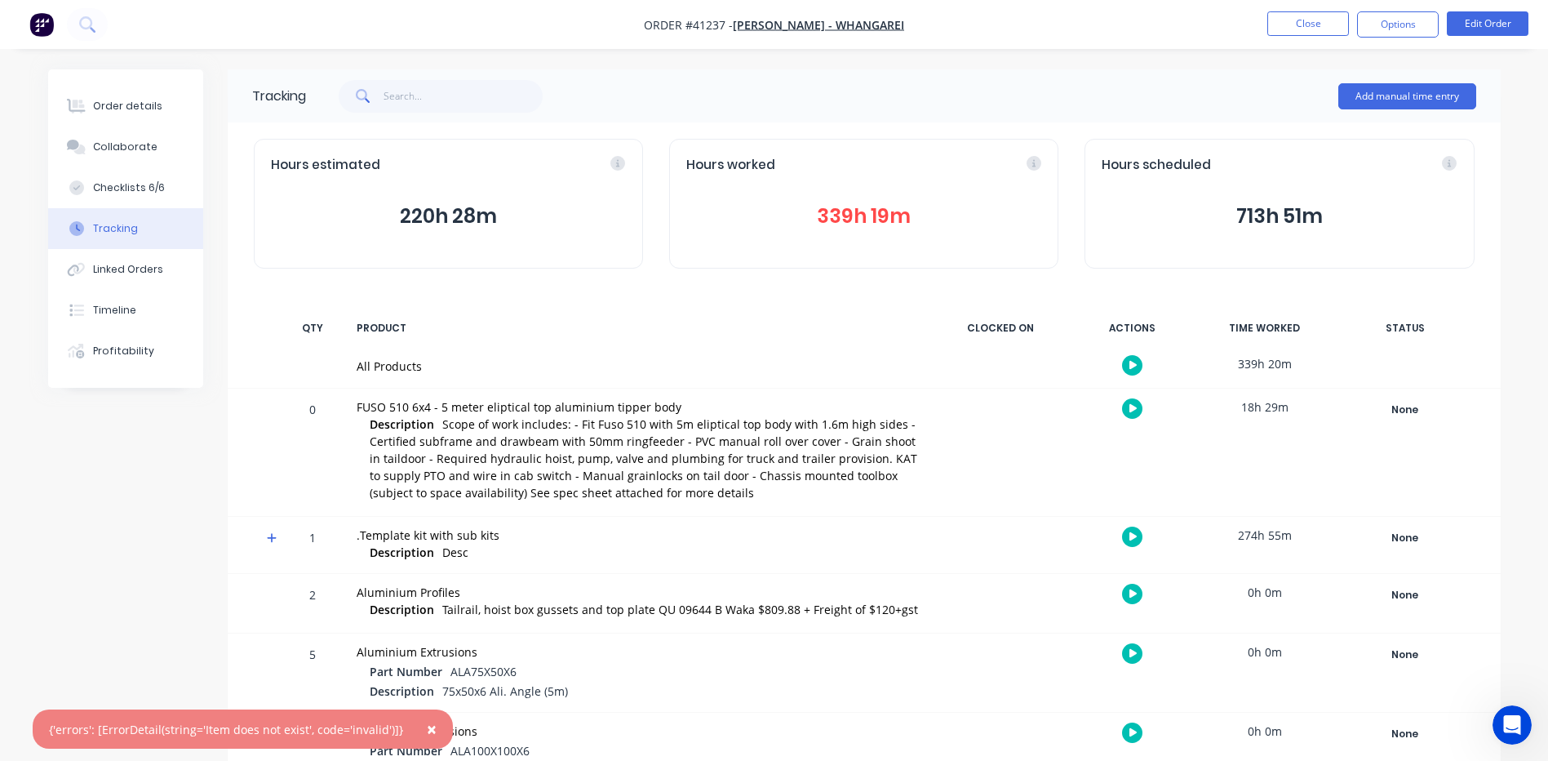
click at [135, 218] on button "Tracking" at bounding box center [125, 228] width 155 height 41
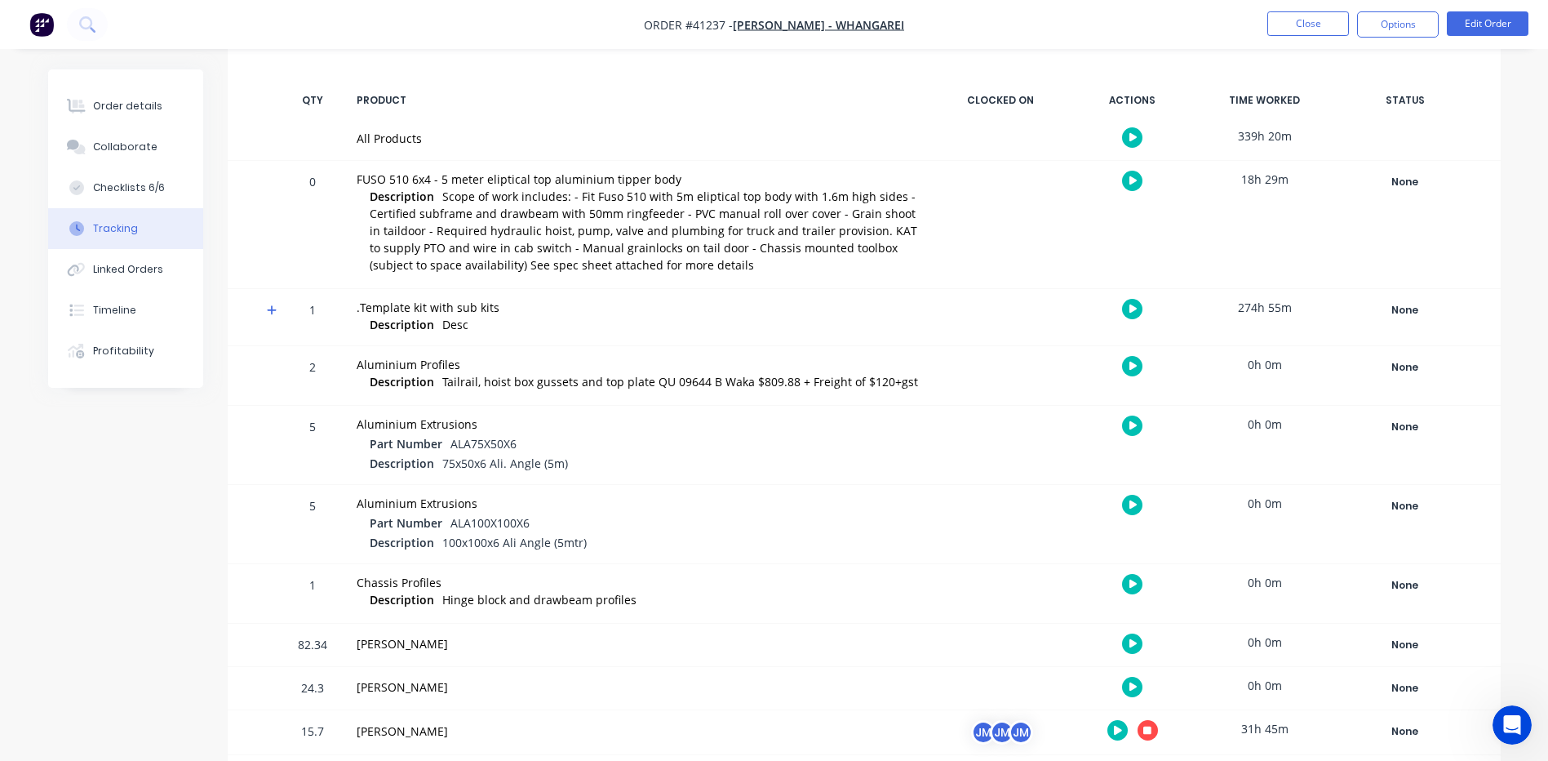
scroll to position [199, 0]
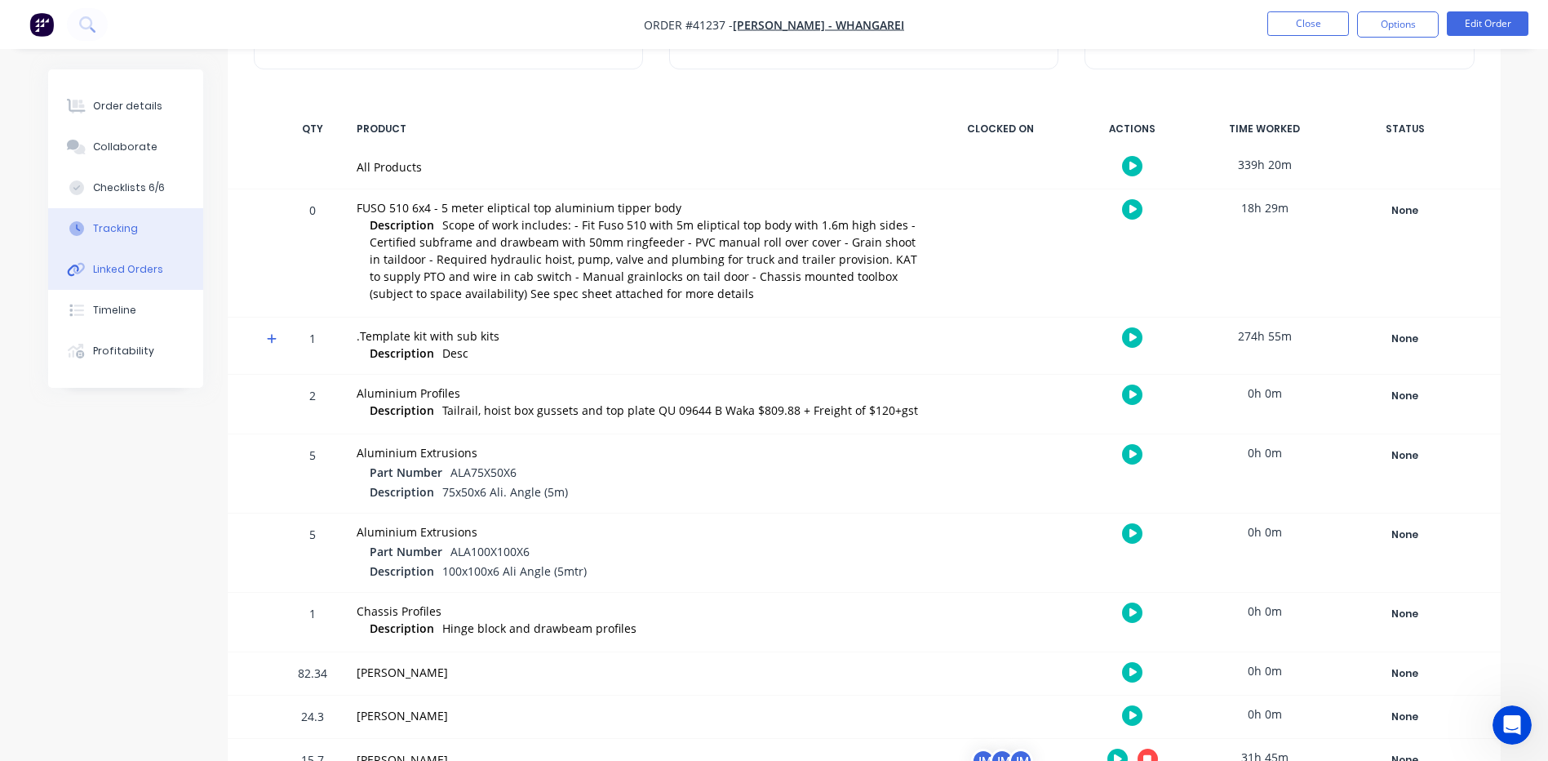
click at [120, 263] on div "Linked Orders" at bounding box center [128, 269] width 70 height 15
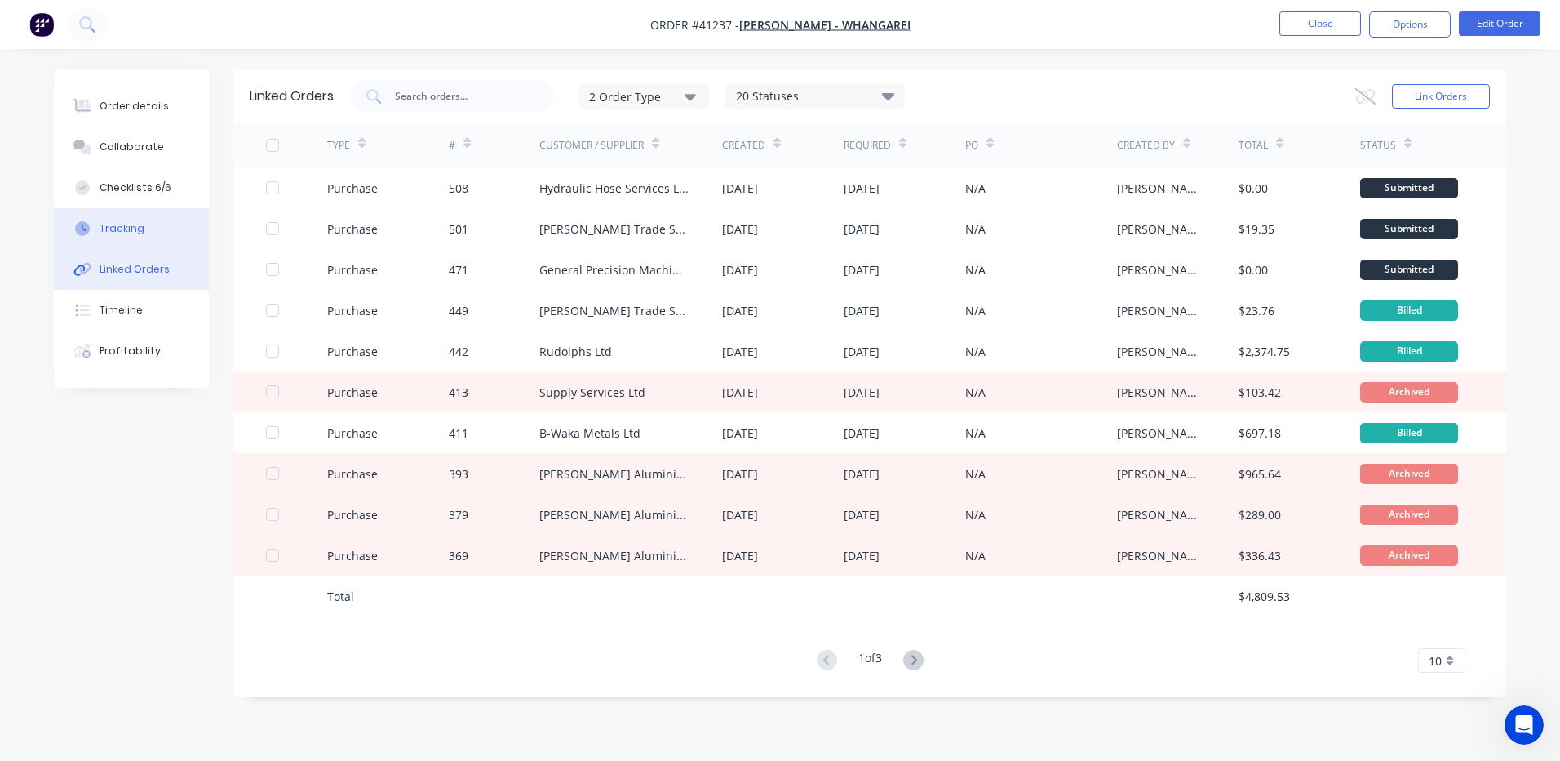
click at [134, 227] on div "Tracking" at bounding box center [122, 228] width 45 height 15
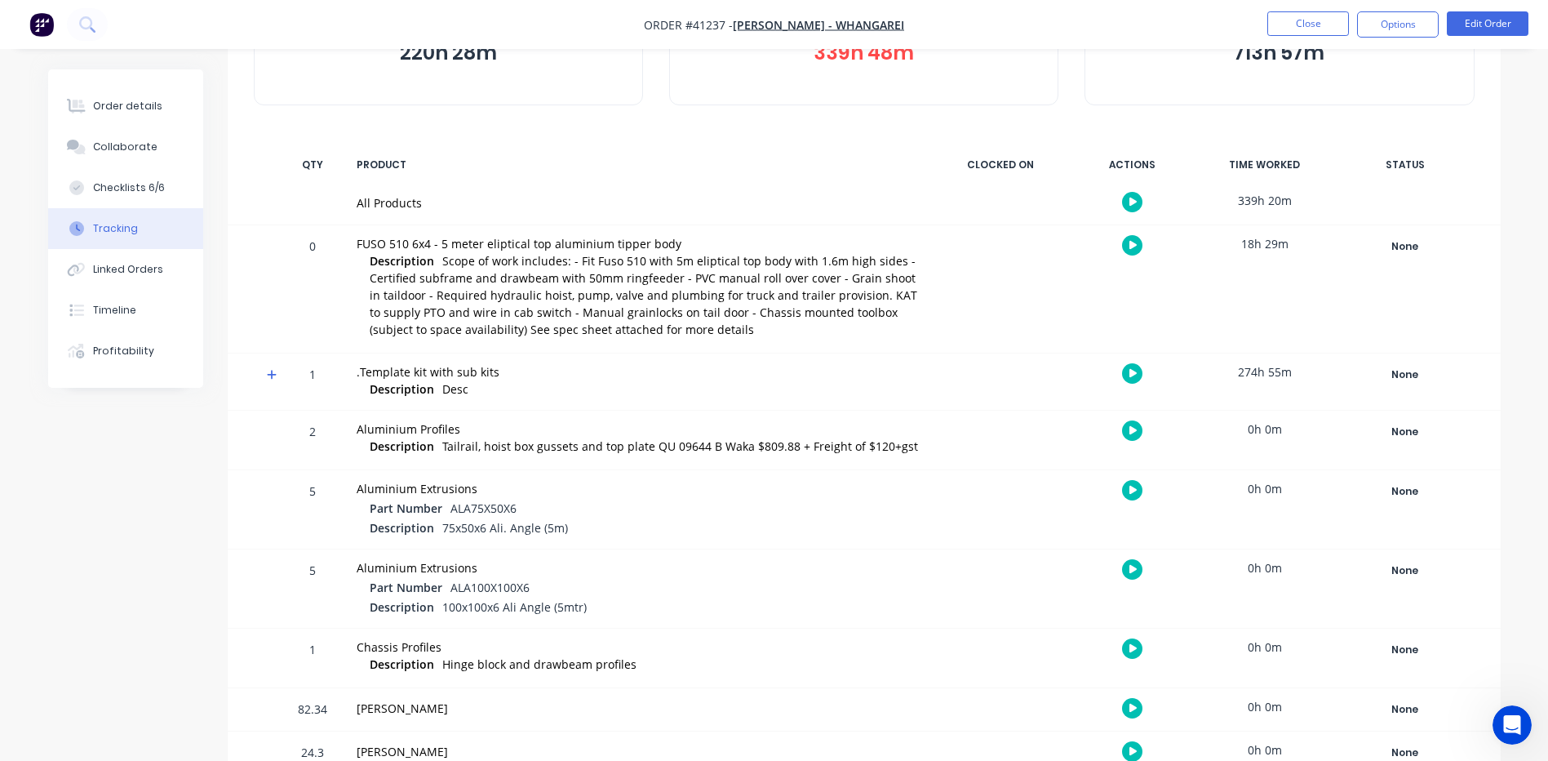
scroll to position [245, 0]
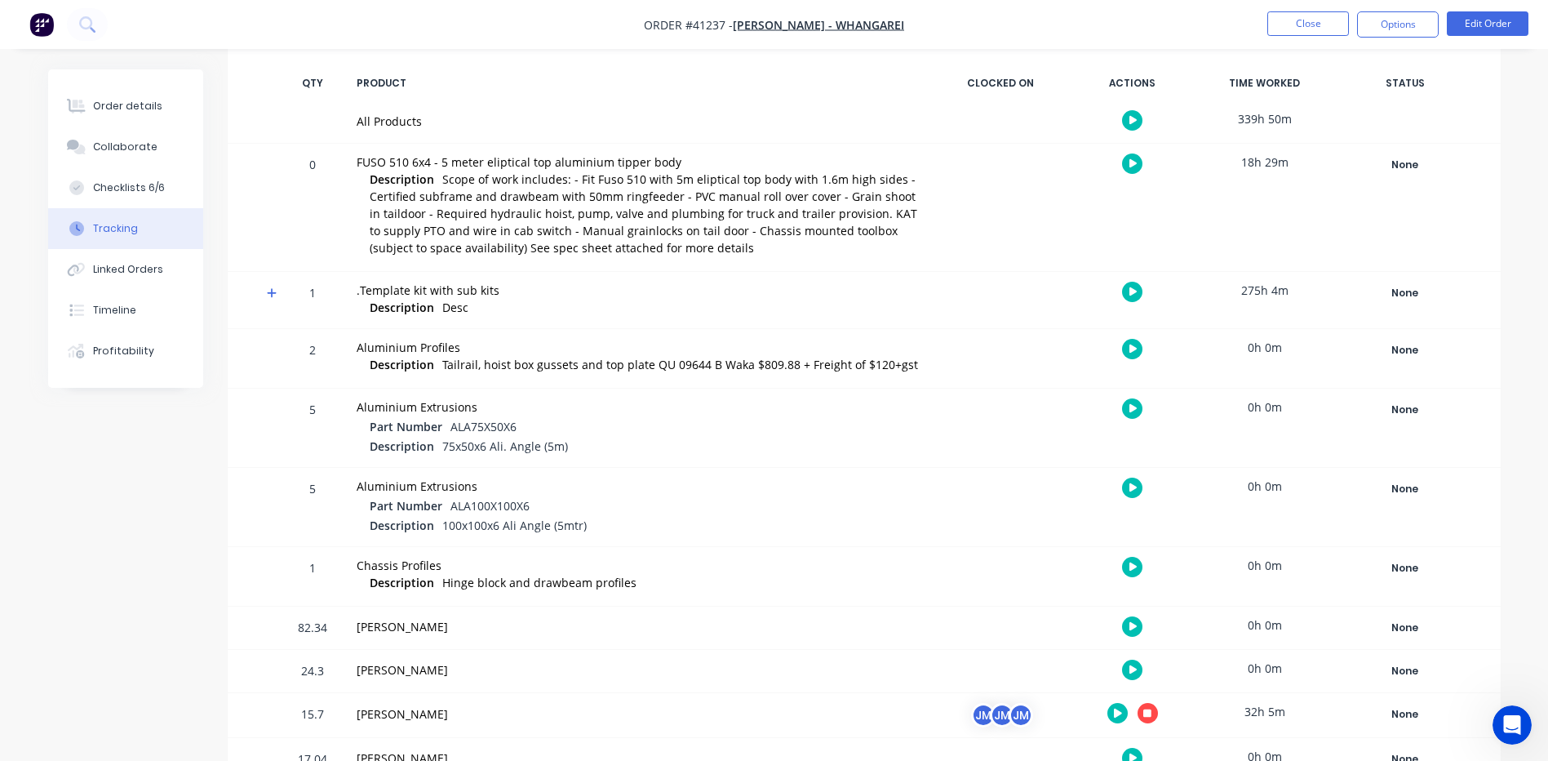
click at [270, 290] on icon at bounding box center [272, 292] width 11 height 11
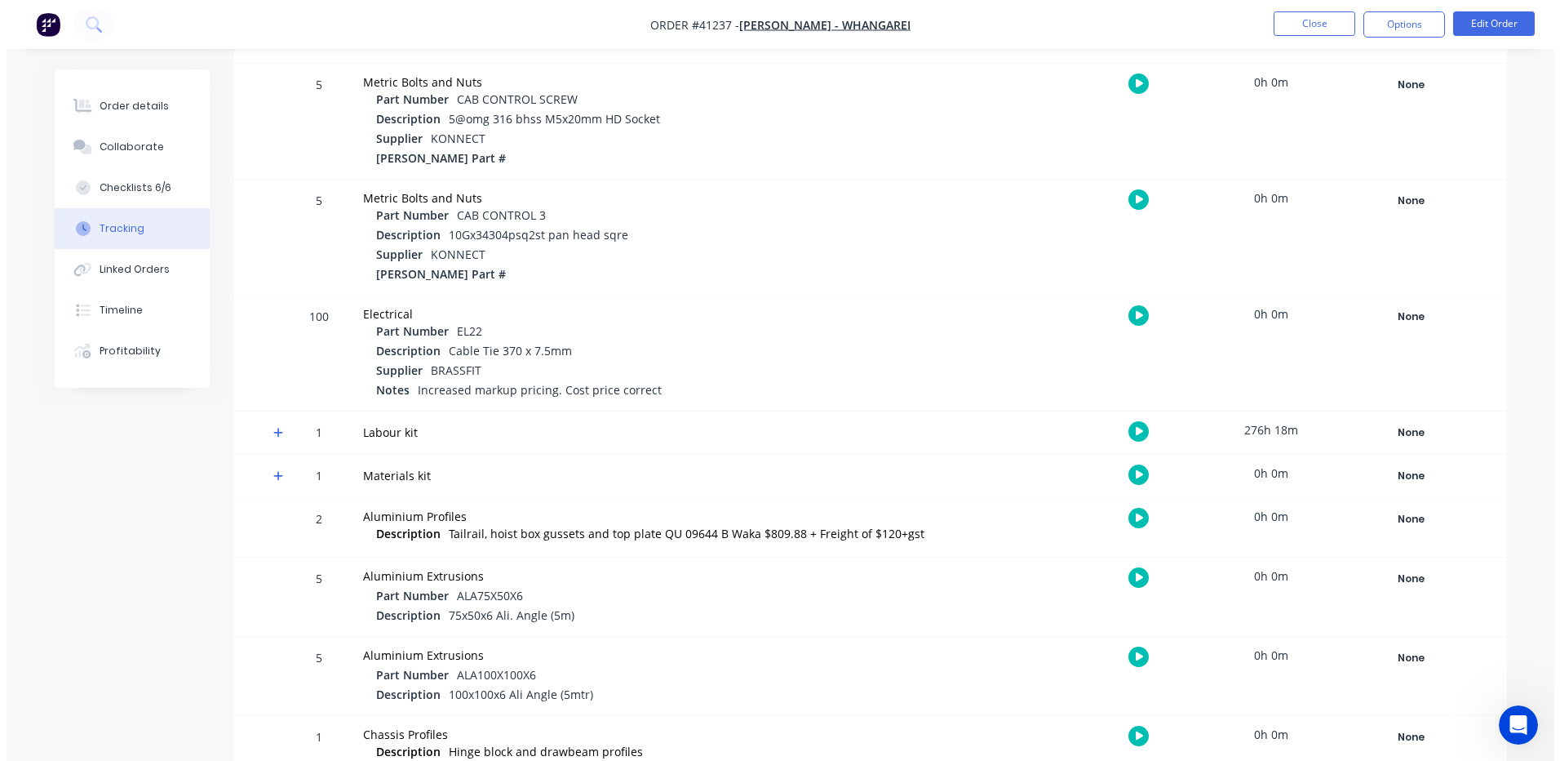
scroll to position [816, 0]
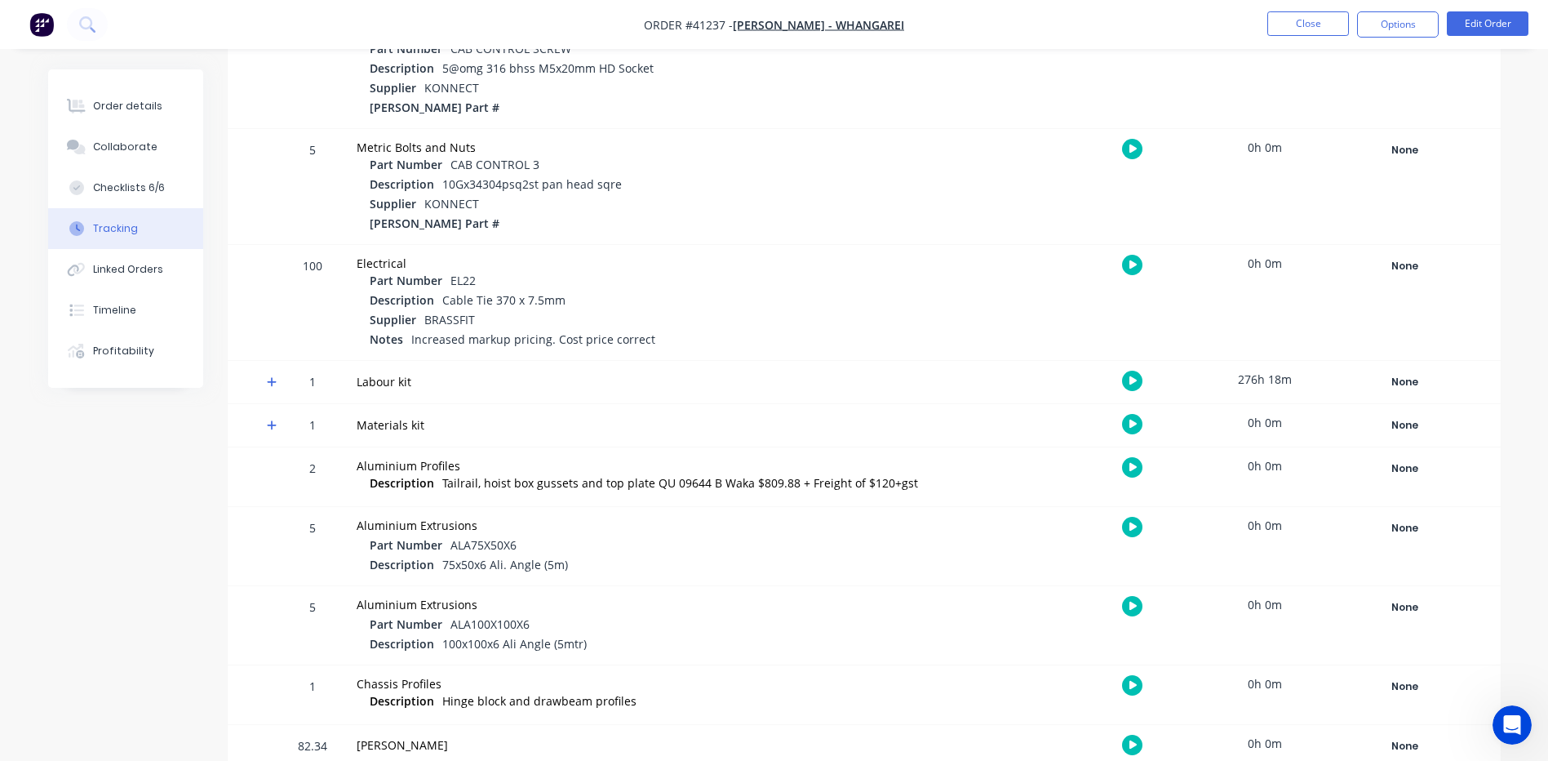
click at [270, 377] on icon at bounding box center [272, 381] width 11 height 11
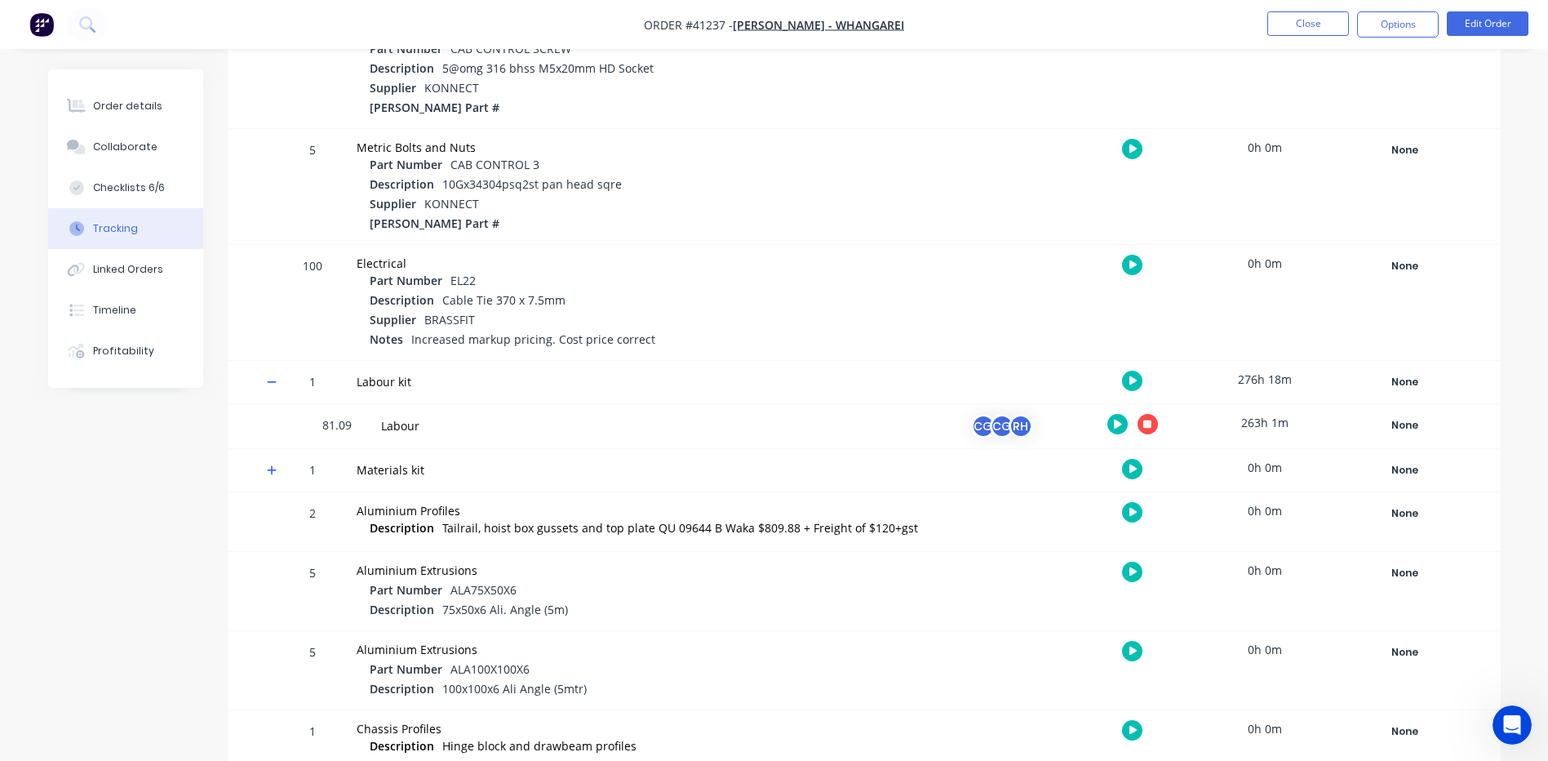
click at [1115, 420] on icon "button" at bounding box center [1118, 423] width 8 height 9
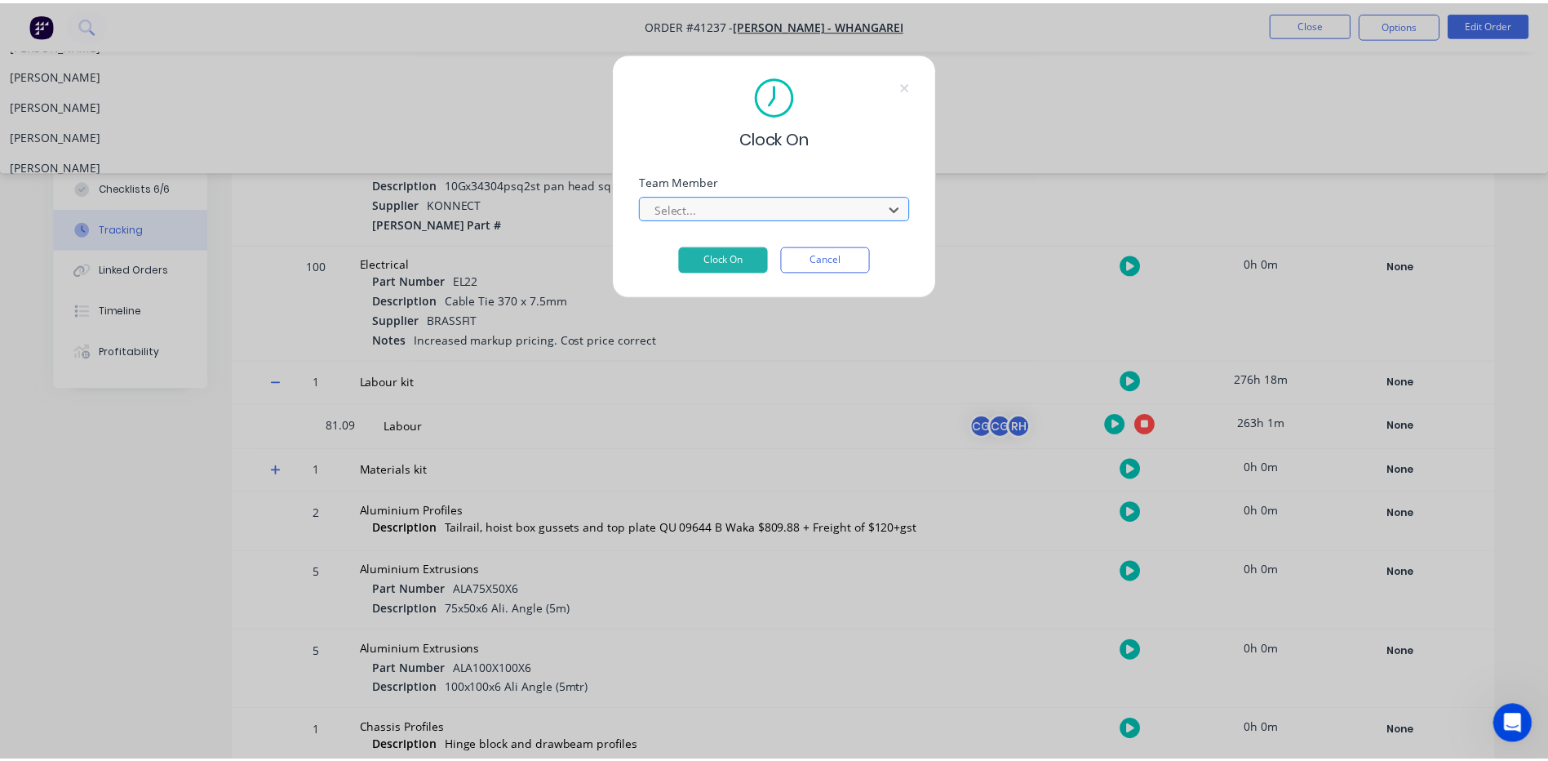
scroll to position [209, 0]
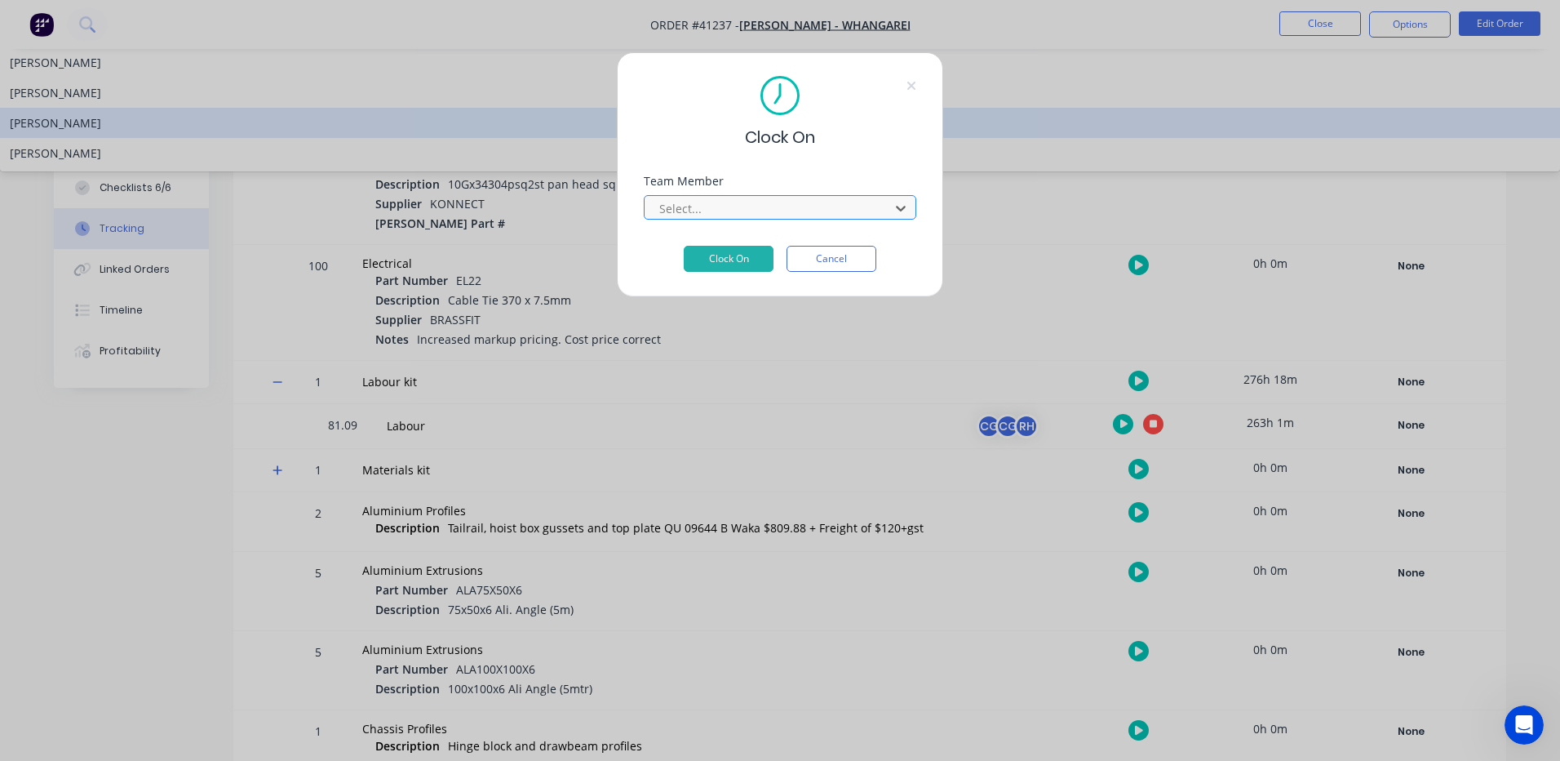
click at [707, 138] on div "Wayne Nichol" at bounding box center [780, 123] width 1560 height 30
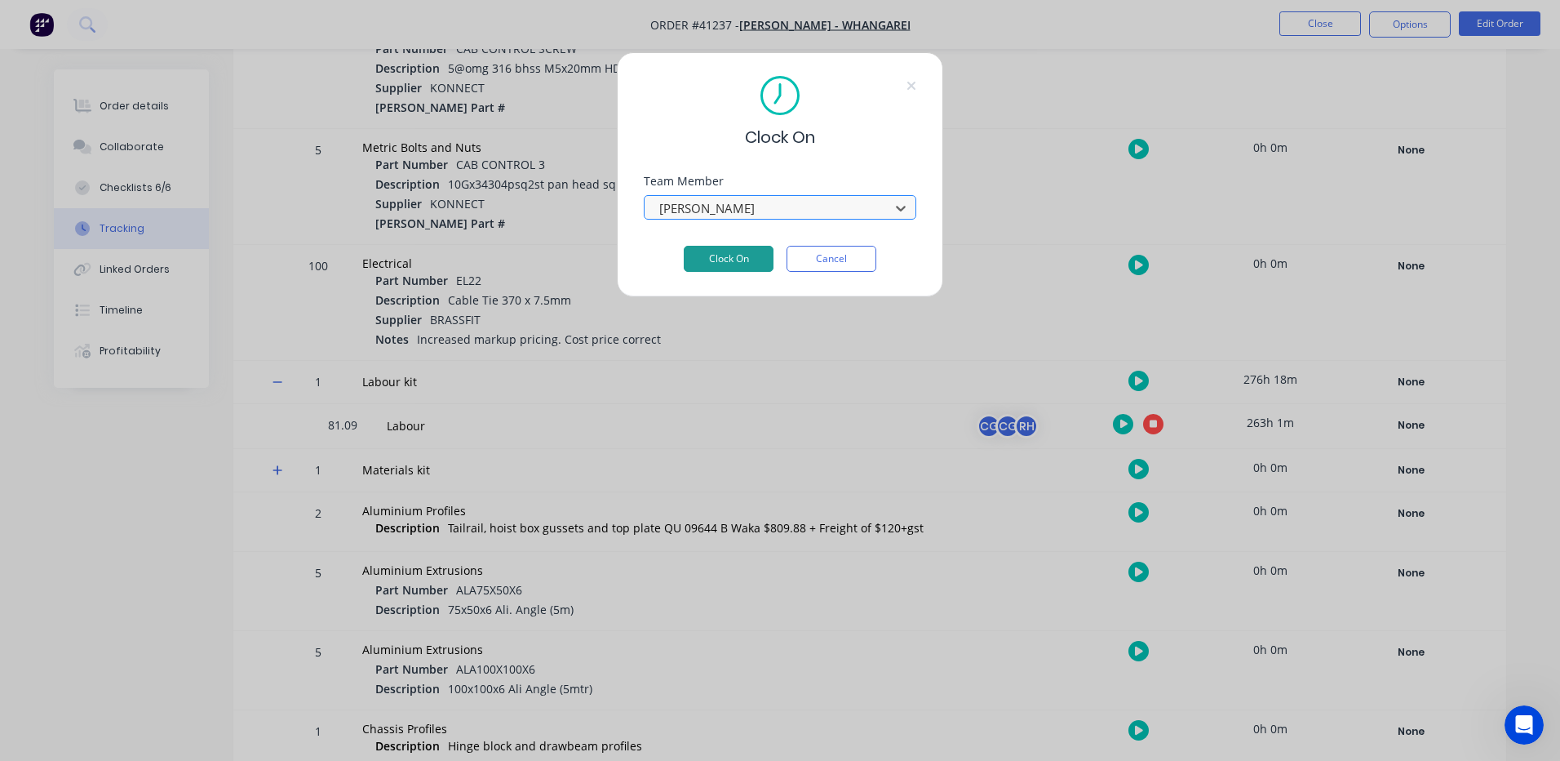
click at [721, 255] on button "Clock On" at bounding box center [729, 259] width 90 height 26
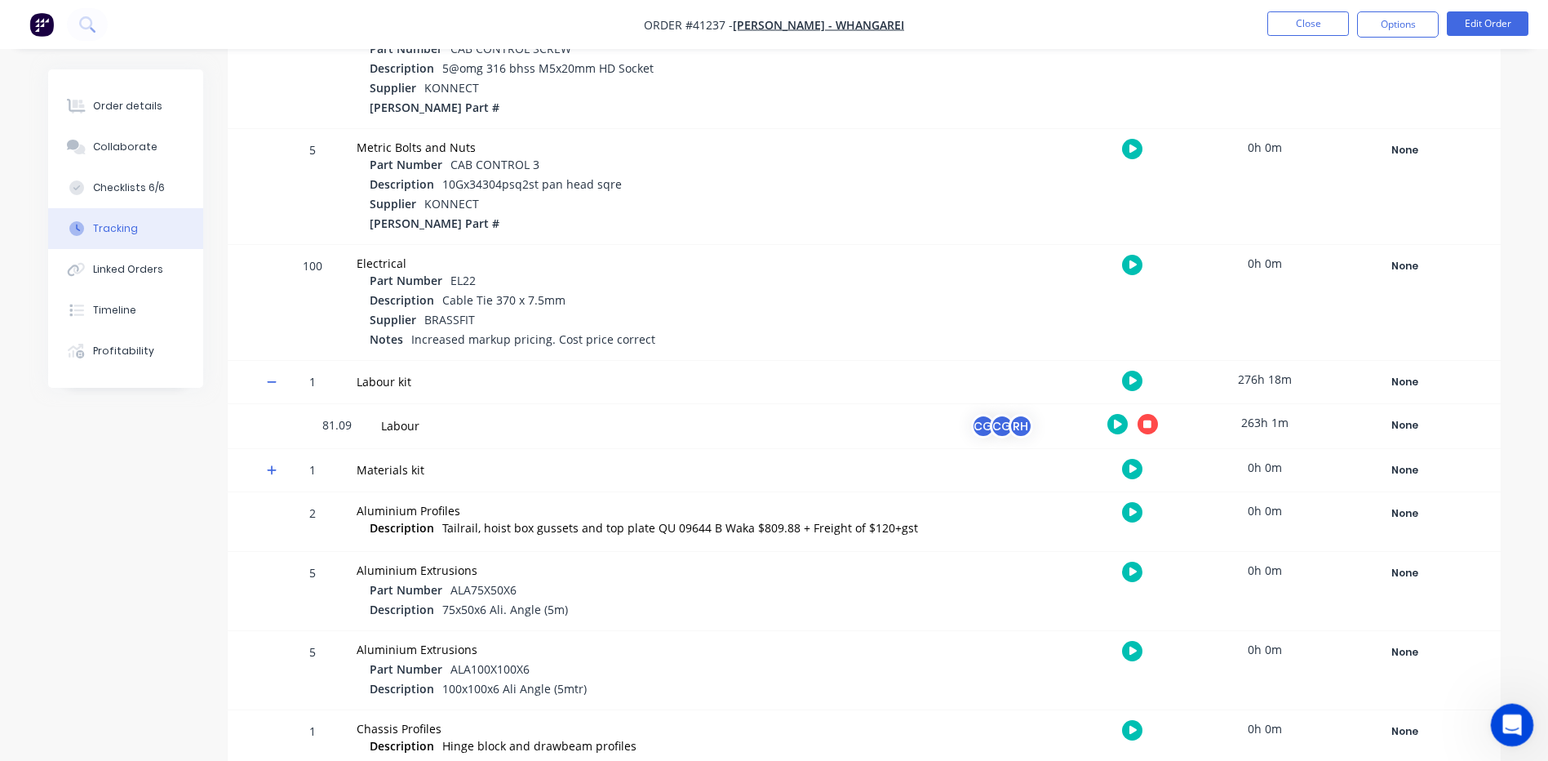
click at [1519, 723] on icon "Open Intercom Messenger" at bounding box center [1510, 722] width 27 height 27
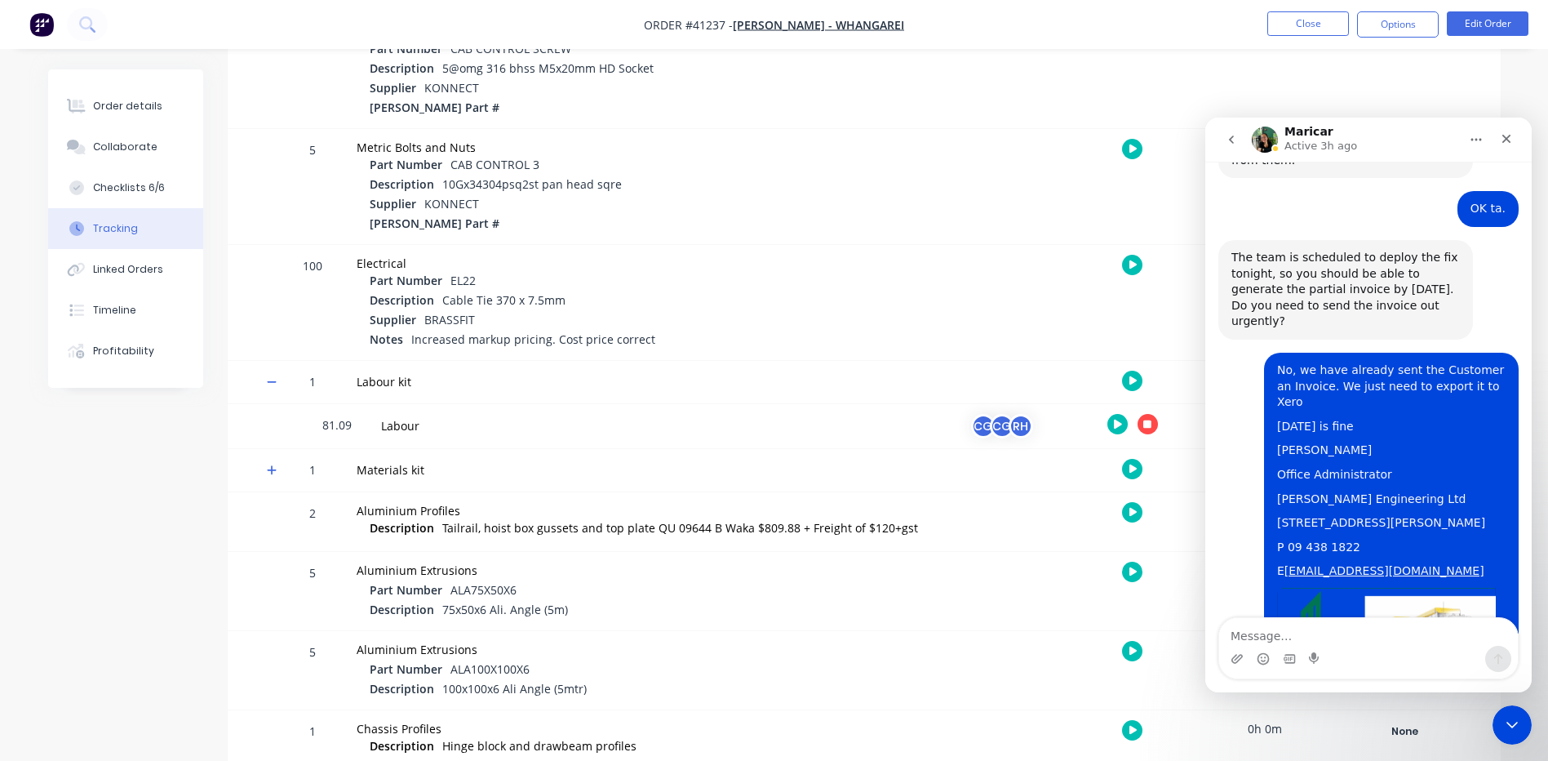
scroll to position [6706, 0]
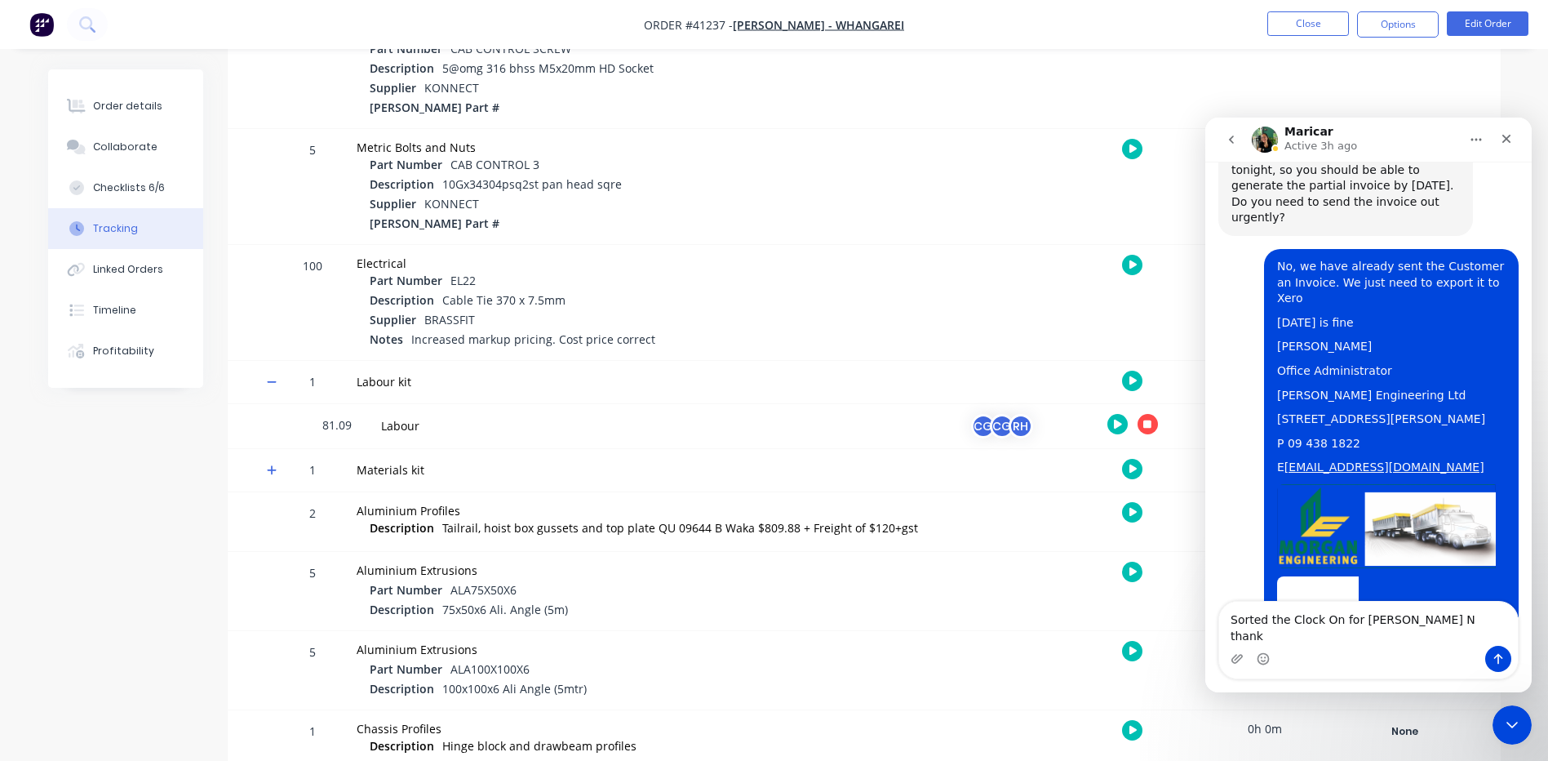
type textarea "Sorted the Clock On for Wayne N thanks"
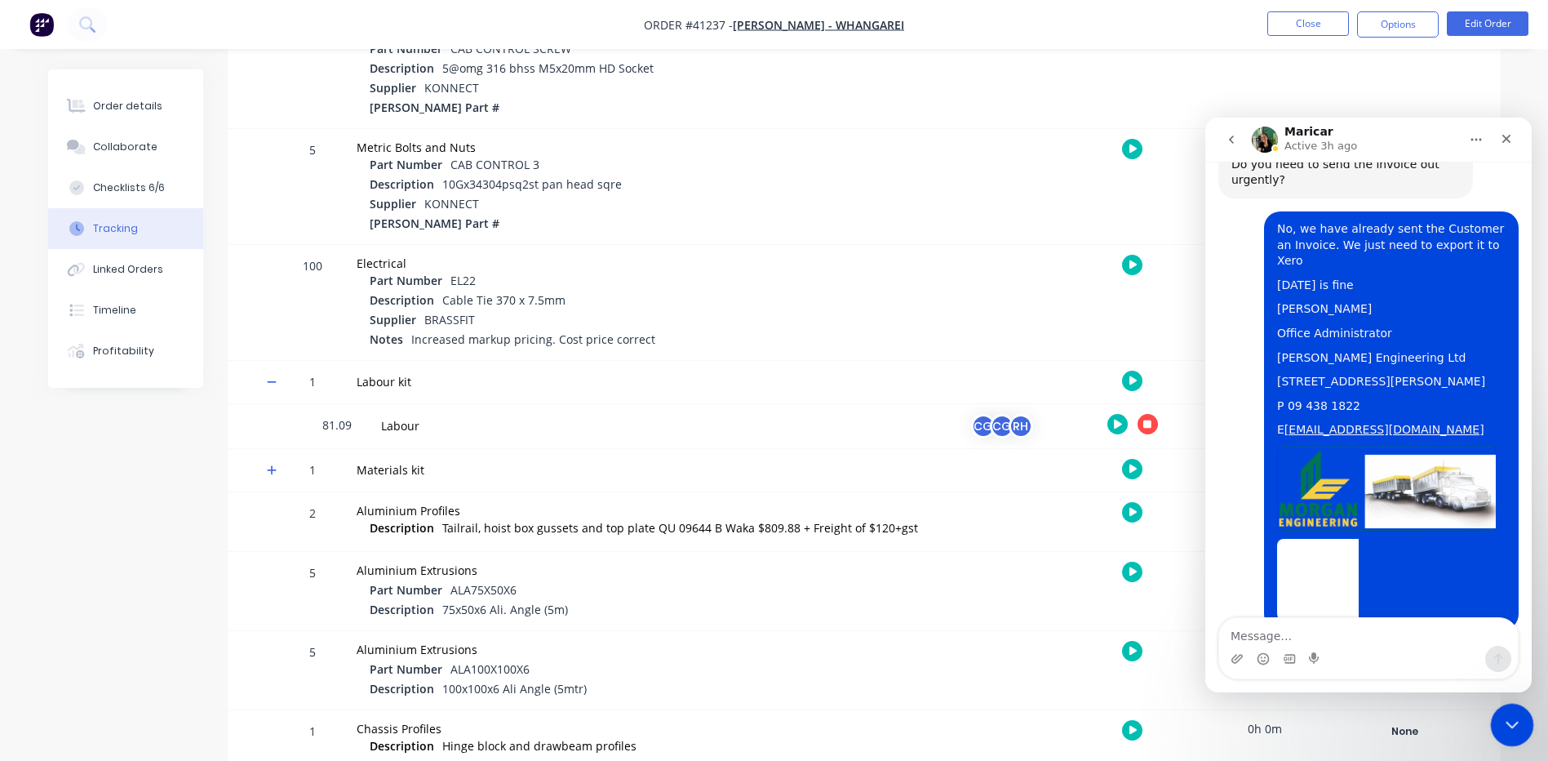
click at [1510, 728] on icon "Close Intercom Messenger" at bounding box center [1510, 722] width 20 height 20
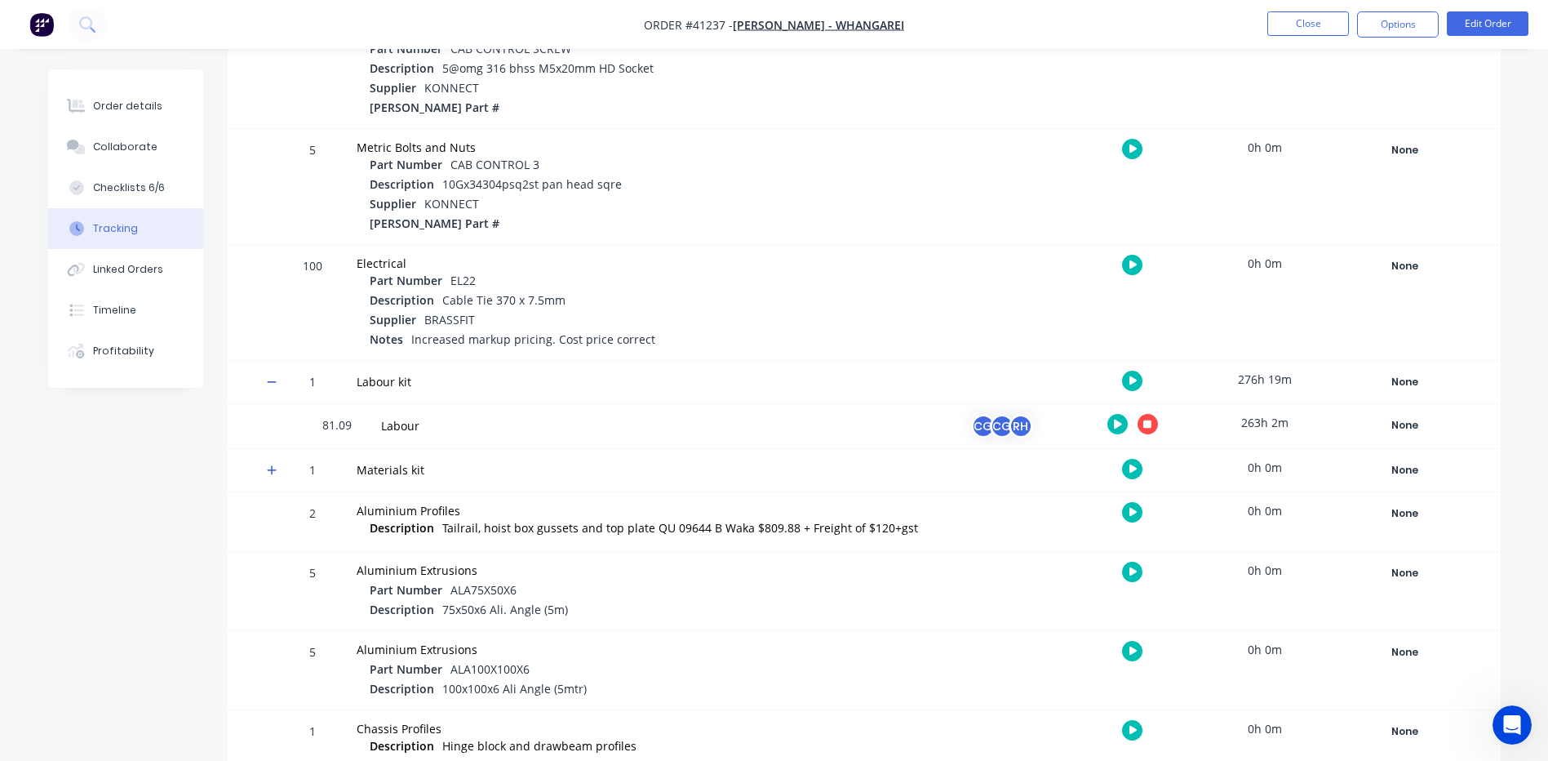
click at [1113, 422] on button "button" at bounding box center [1117, 424] width 20 height 20
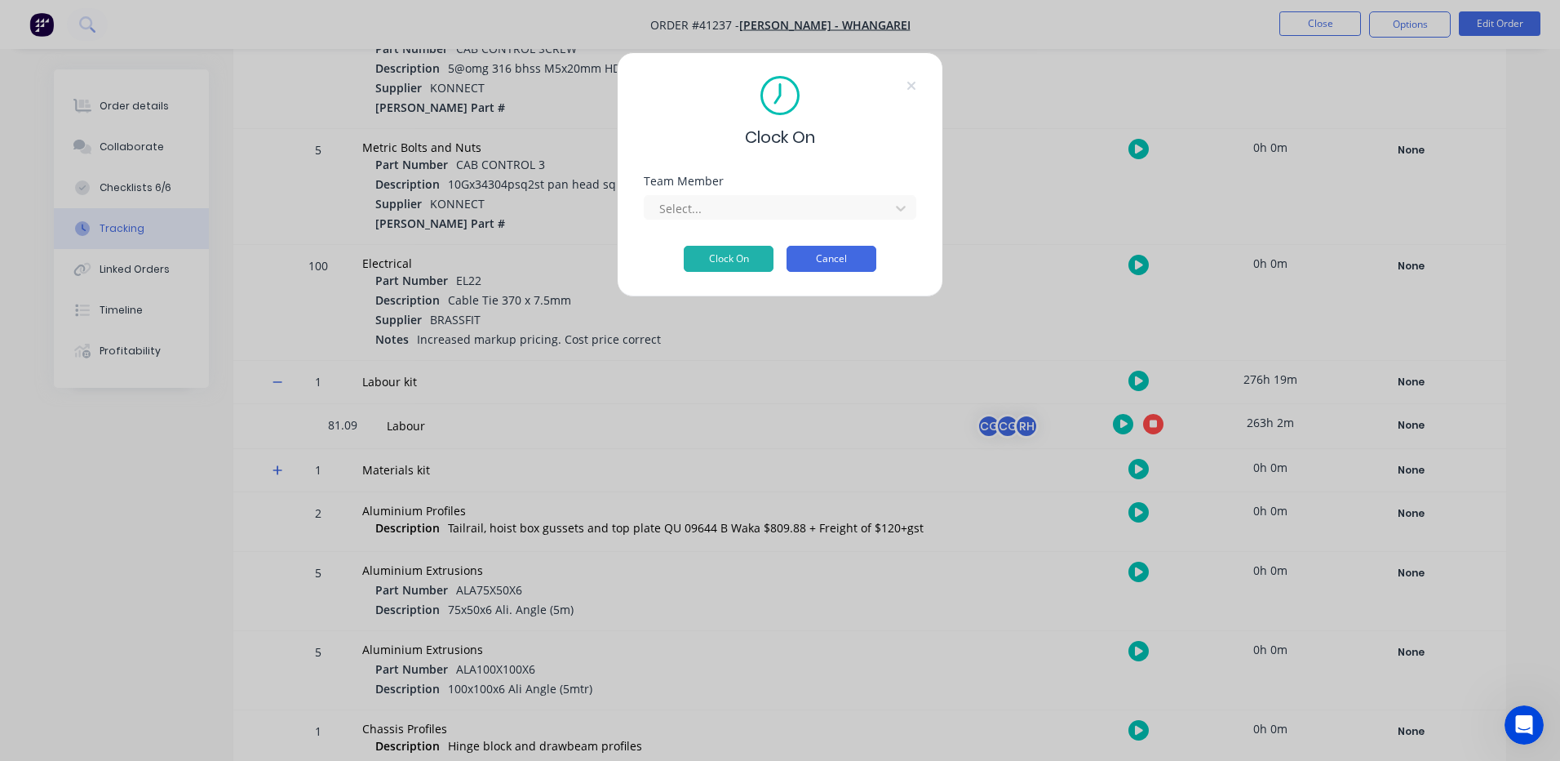
click at [823, 254] on button "Cancel" at bounding box center [832, 259] width 90 height 26
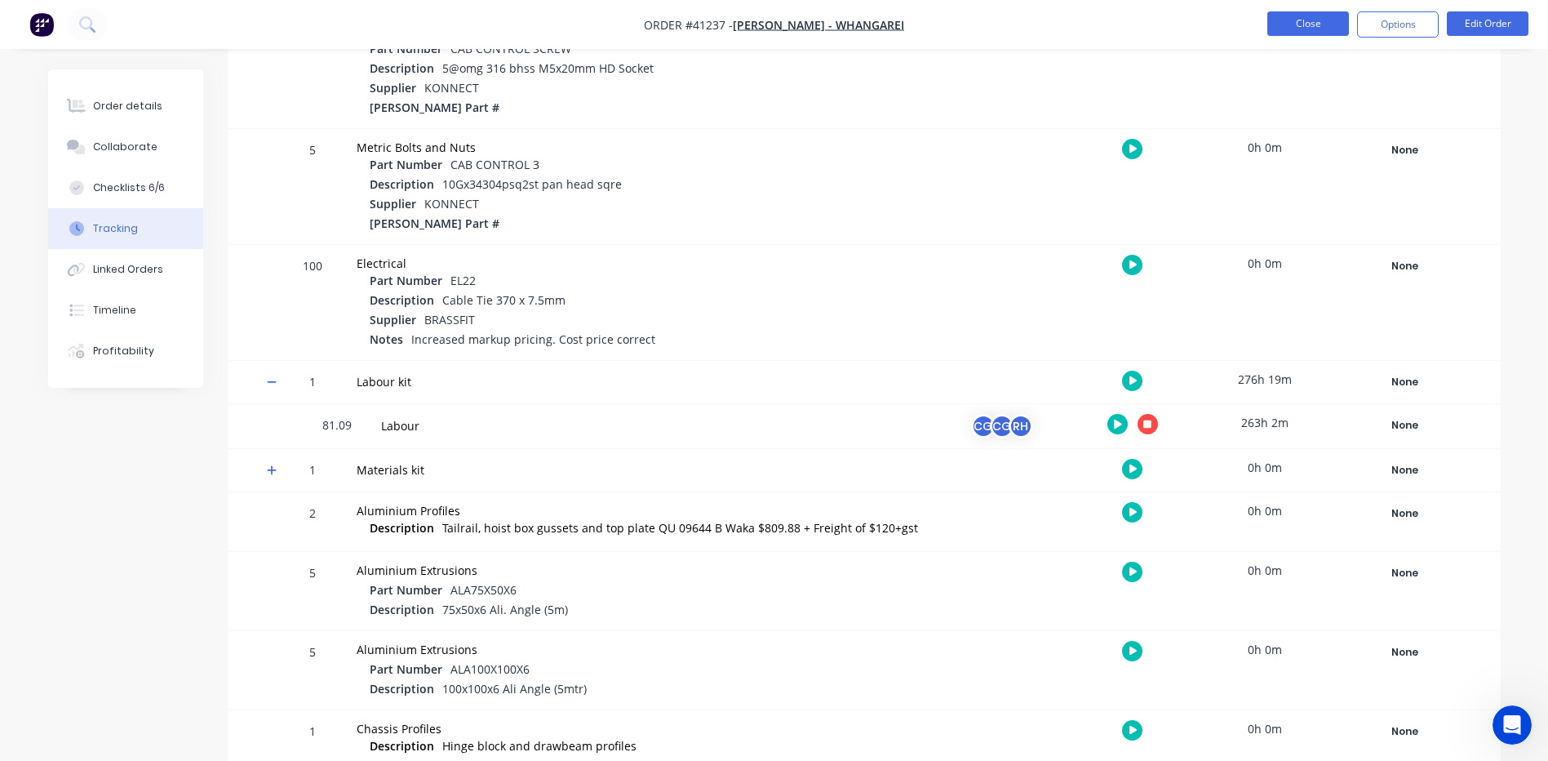
click at [1295, 18] on button "Close" at bounding box center [1308, 23] width 82 height 24
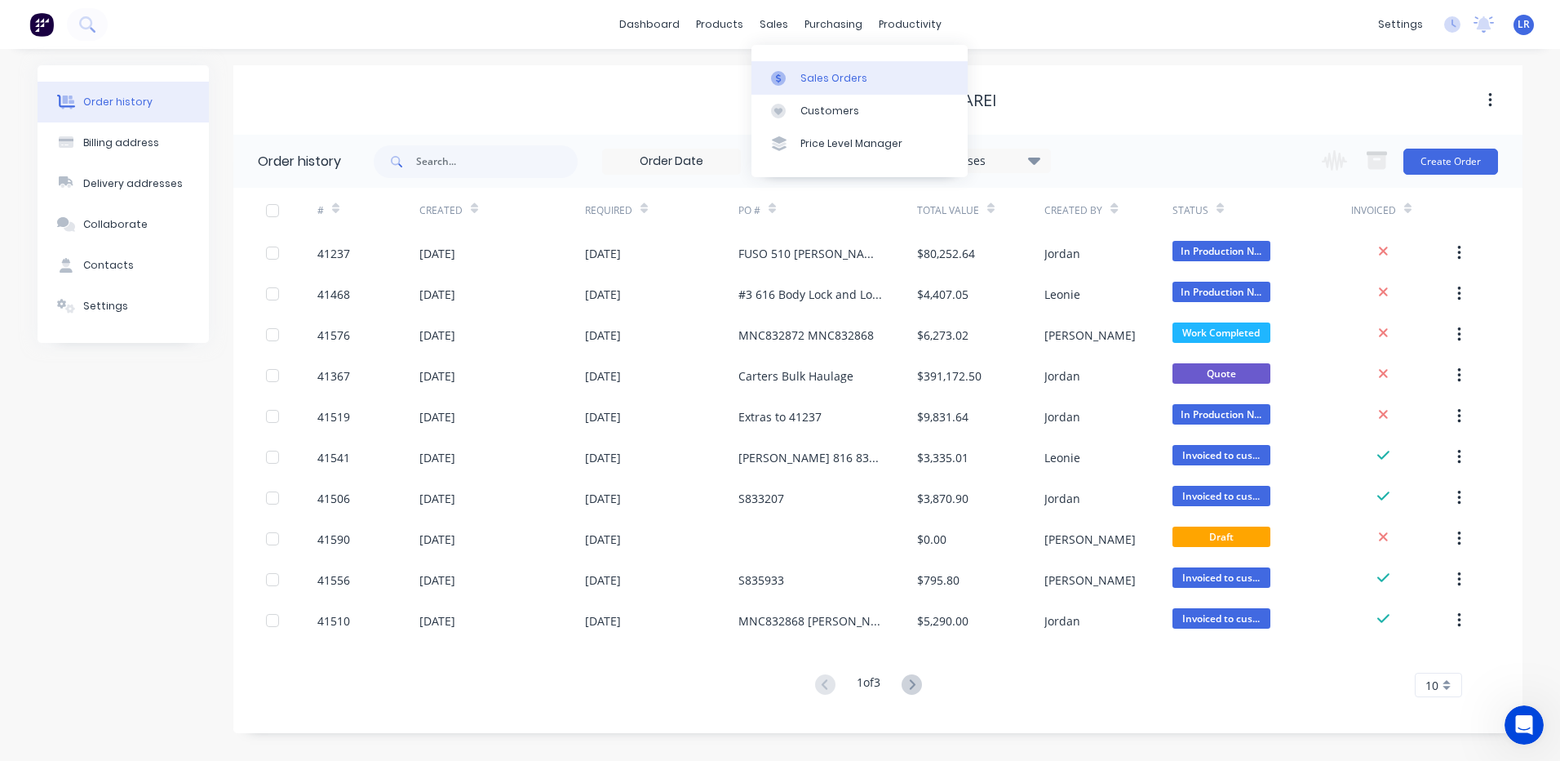
click at [809, 73] on div "Sales Orders" at bounding box center [834, 78] width 67 height 15
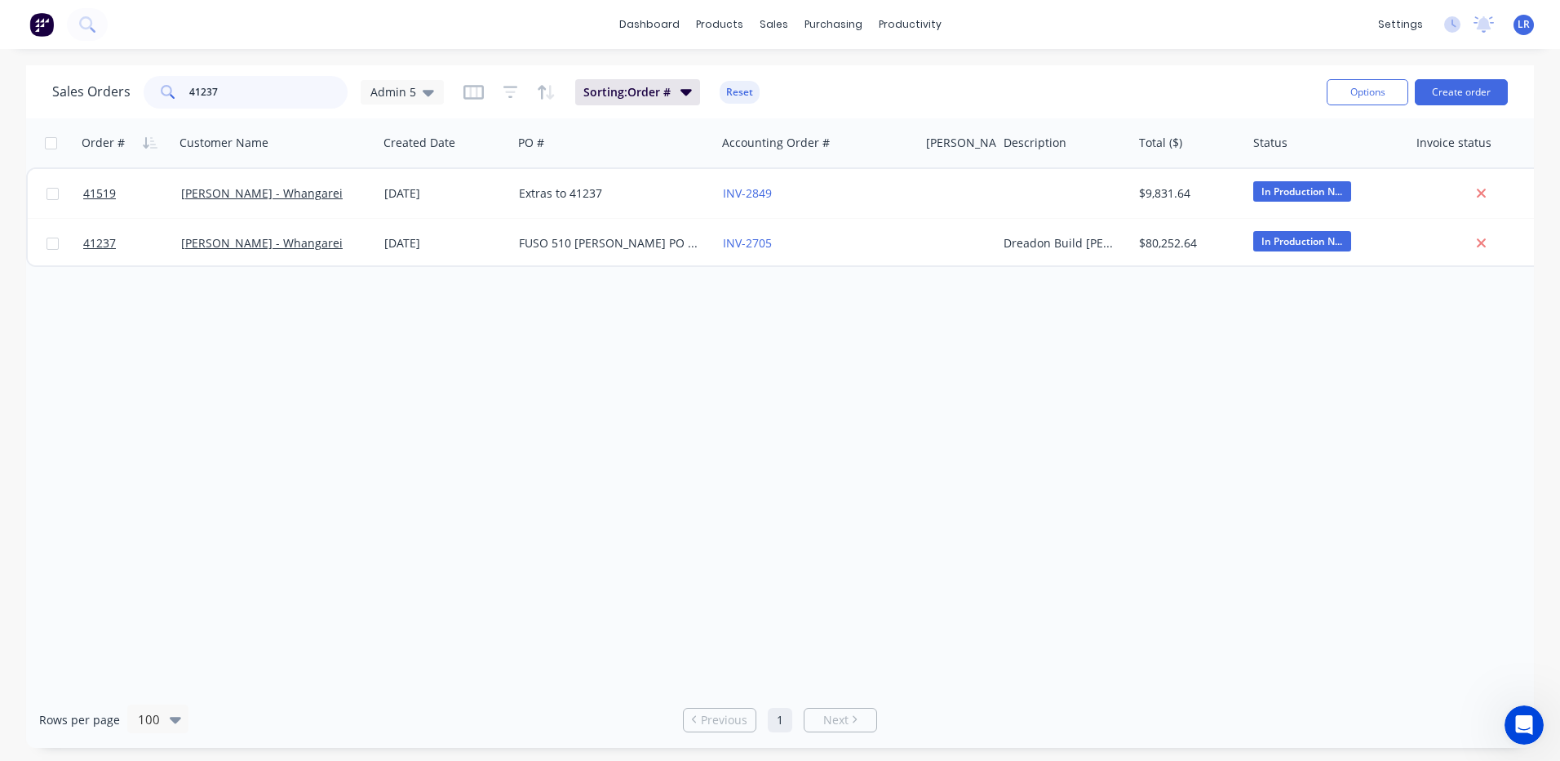
drag, startPoint x: 228, startPoint y: 92, endPoint x: 140, endPoint y: 86, distance: 89.2
click at [140, 86] on div "Sales Orders 41237 Admin 5" at bounding box center [248, 92] width 392 height 33
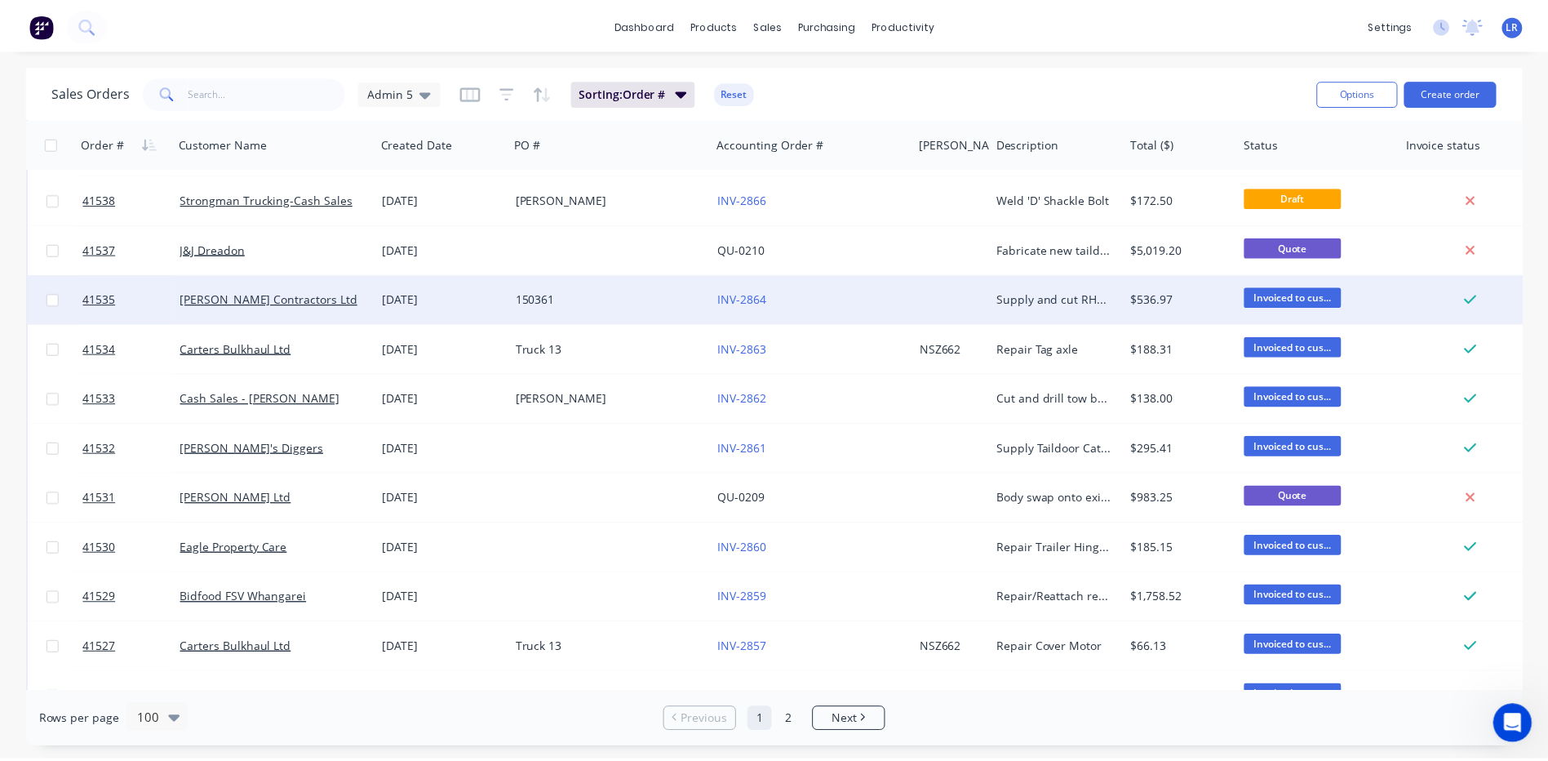
scroll to position [3483, 0]
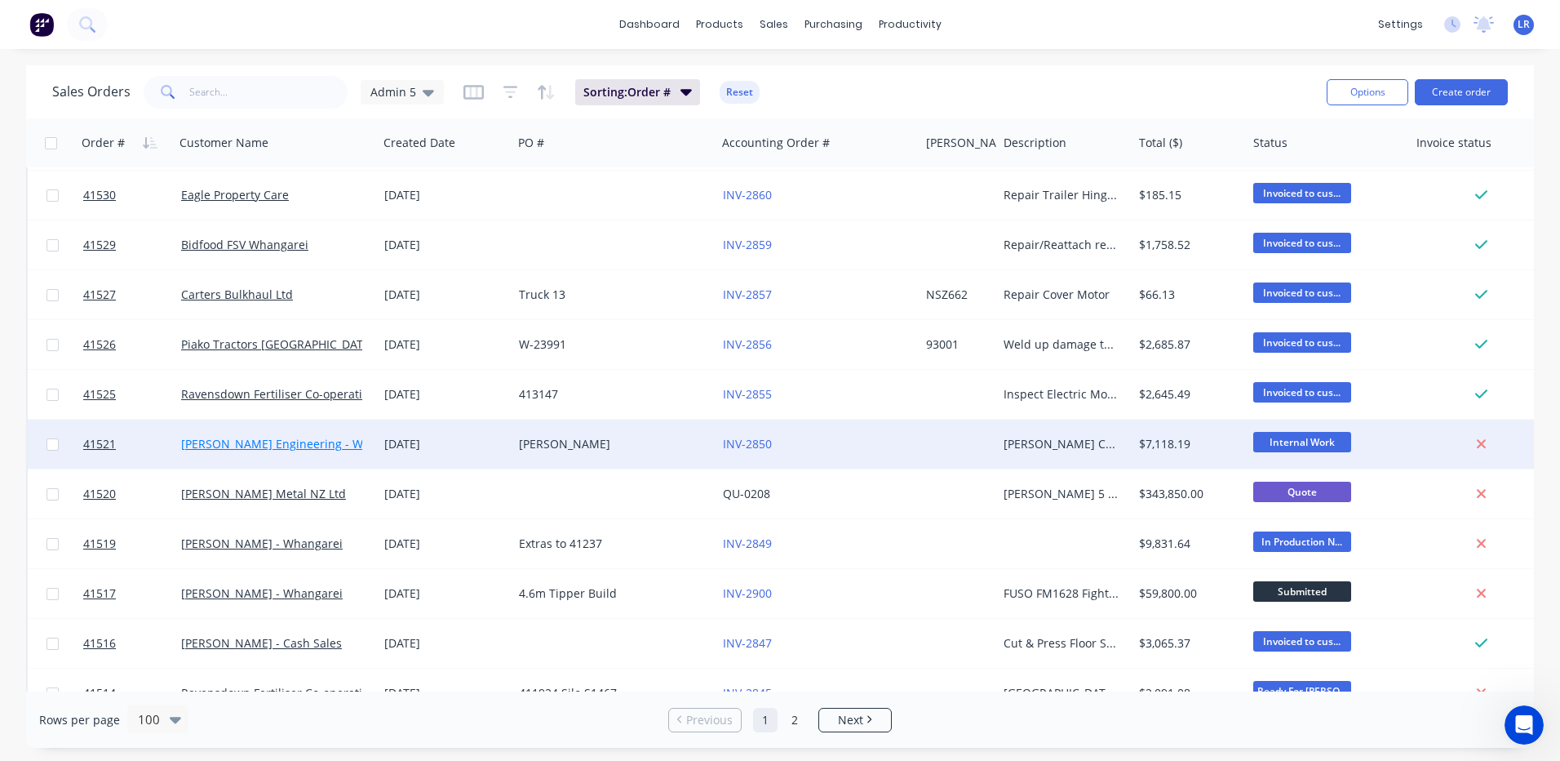
click at [255, 446] on link "[PERSON_NAME] Engineering - Warranty" at bounding box center [292, 444] width 222 height 16
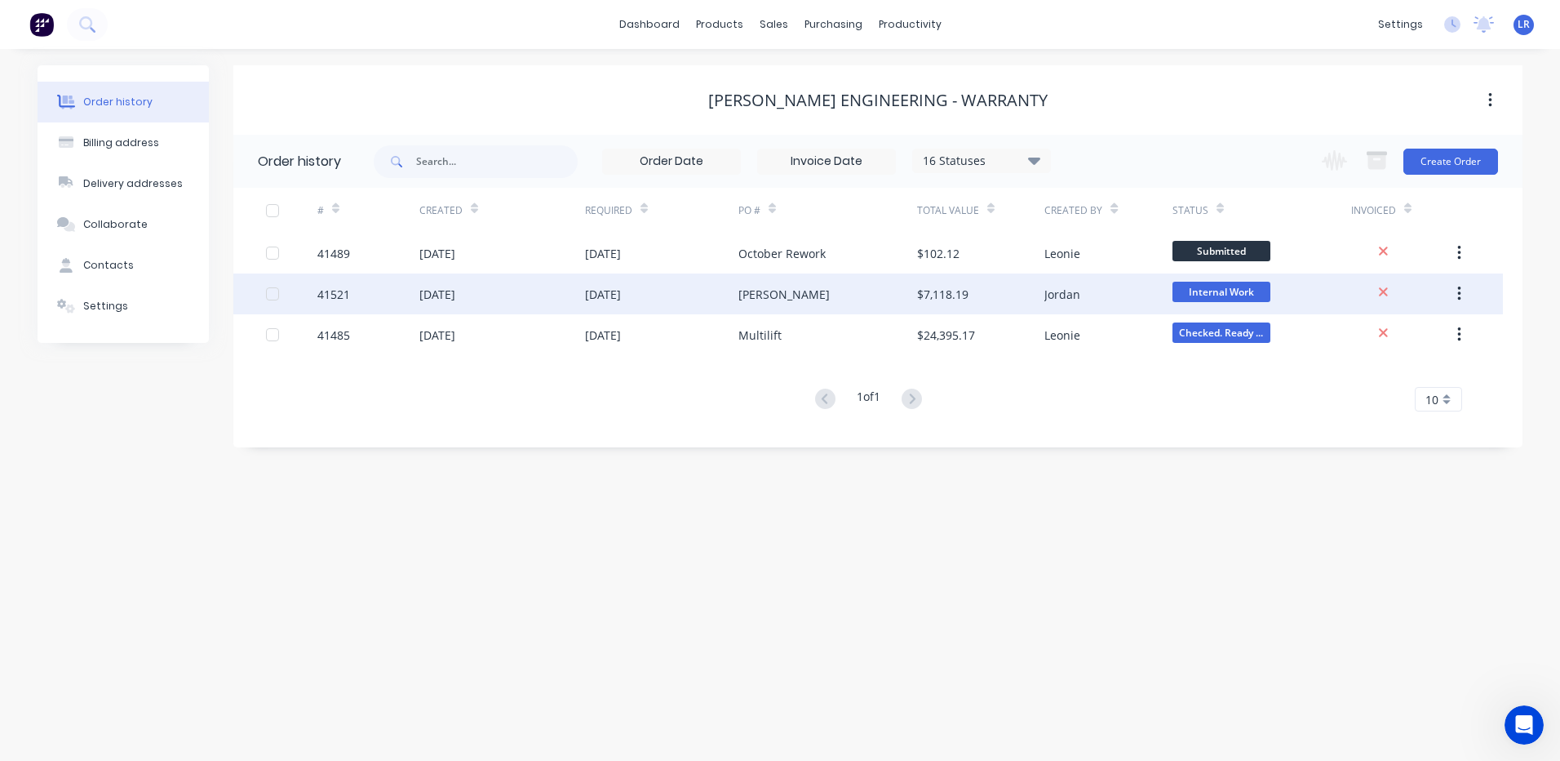
click at [449, 291] on div "09 Sep 2025" at bounding box center [437, 294] width 36 height 17
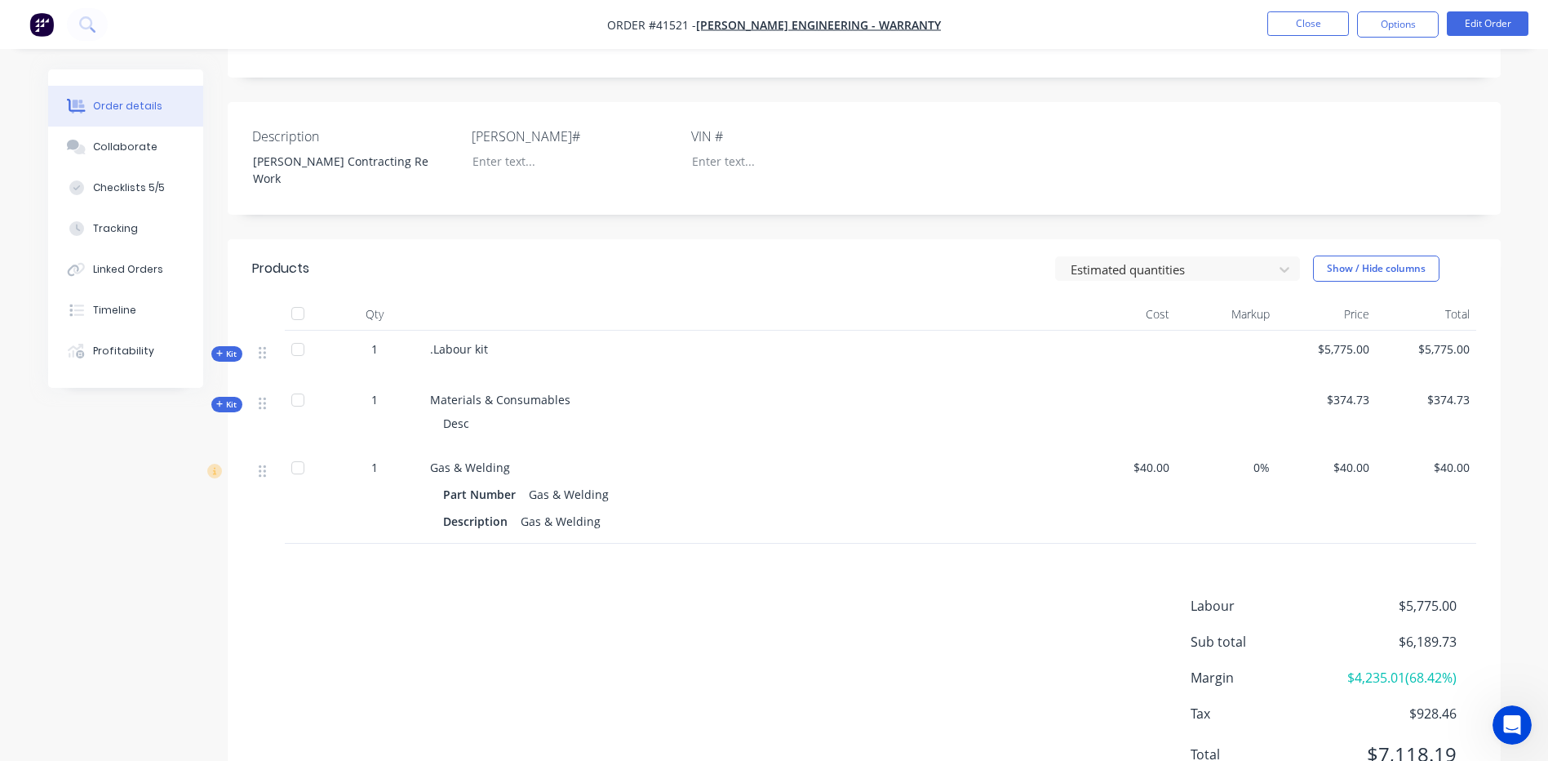
scroll to position [397, 0]
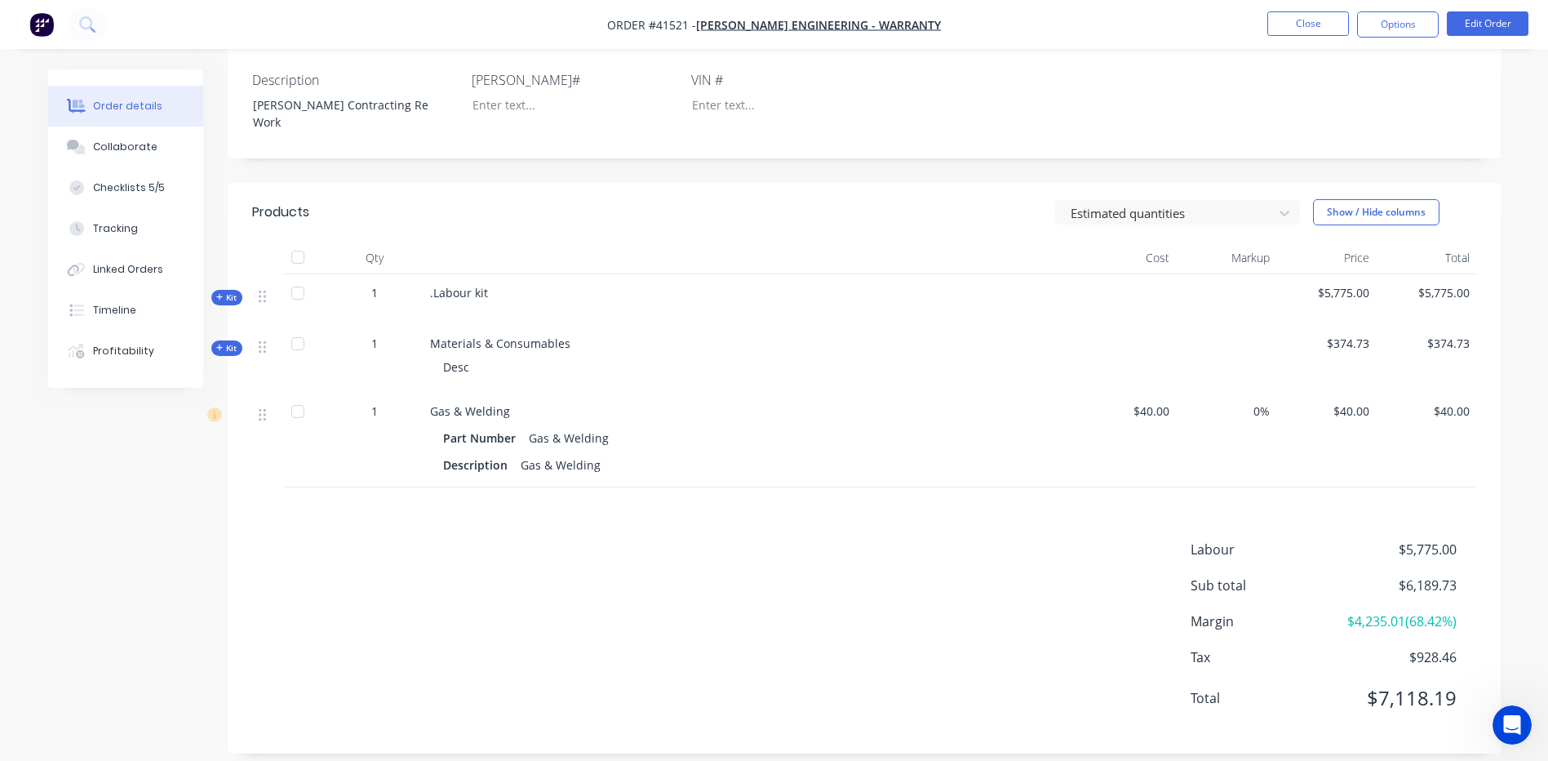
click at [221, 344] on icon "button" at bounding box center [219, 348] width 7 height 8
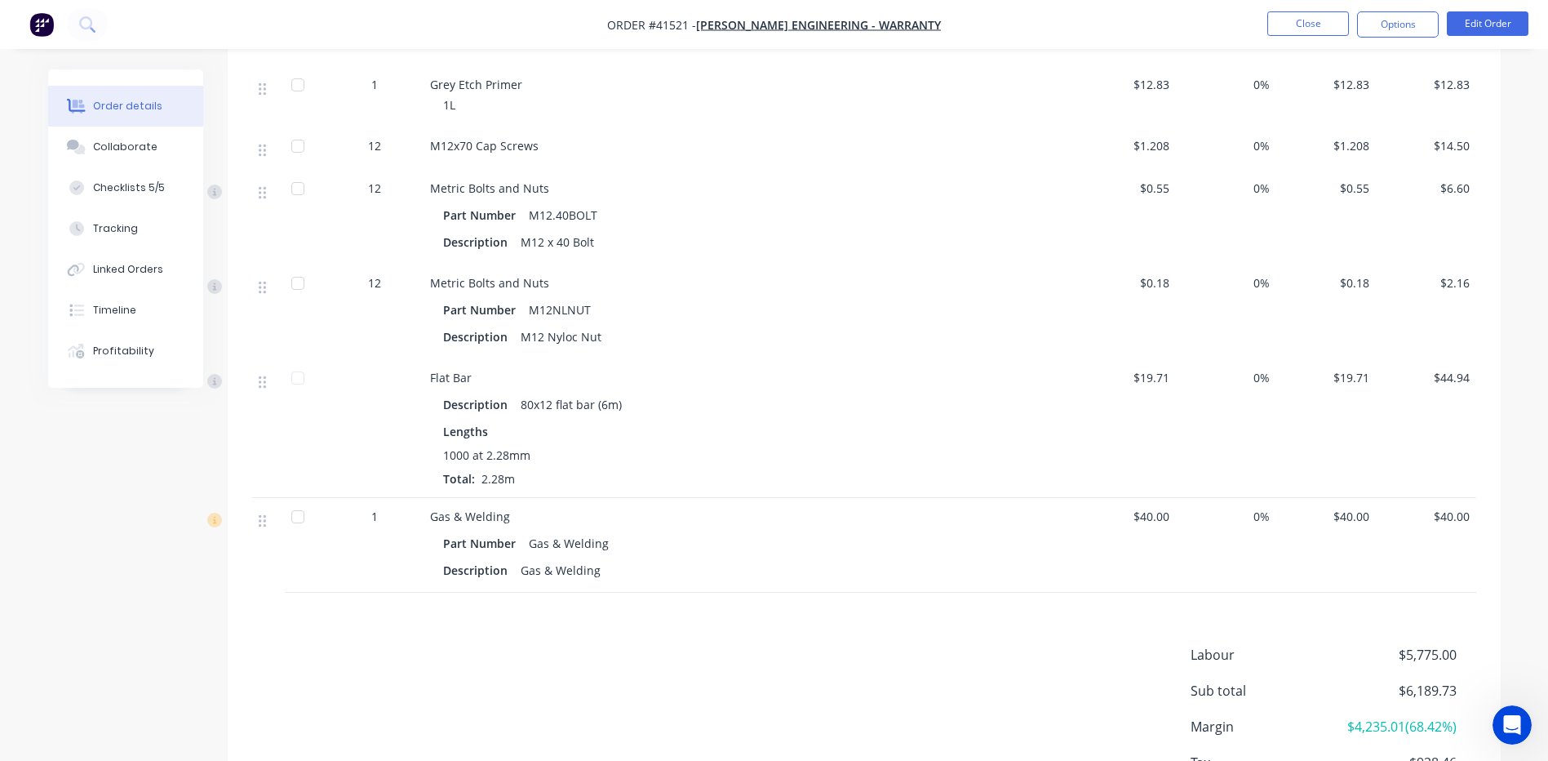
scroll to position [1865, 0]
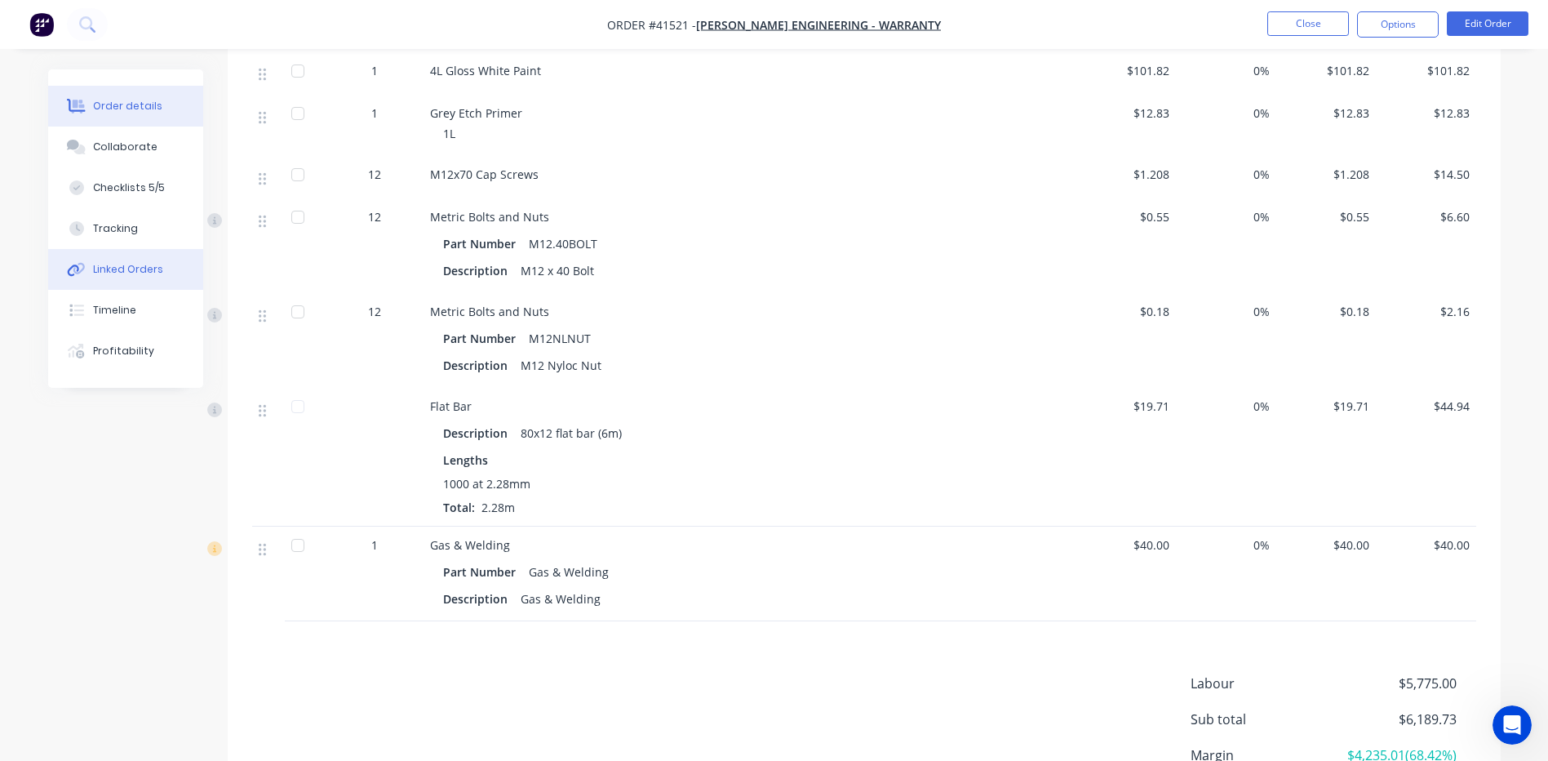
click at [142, 266] on div "Linked Orders" at bounding box center [128, 269] width 70 height 15
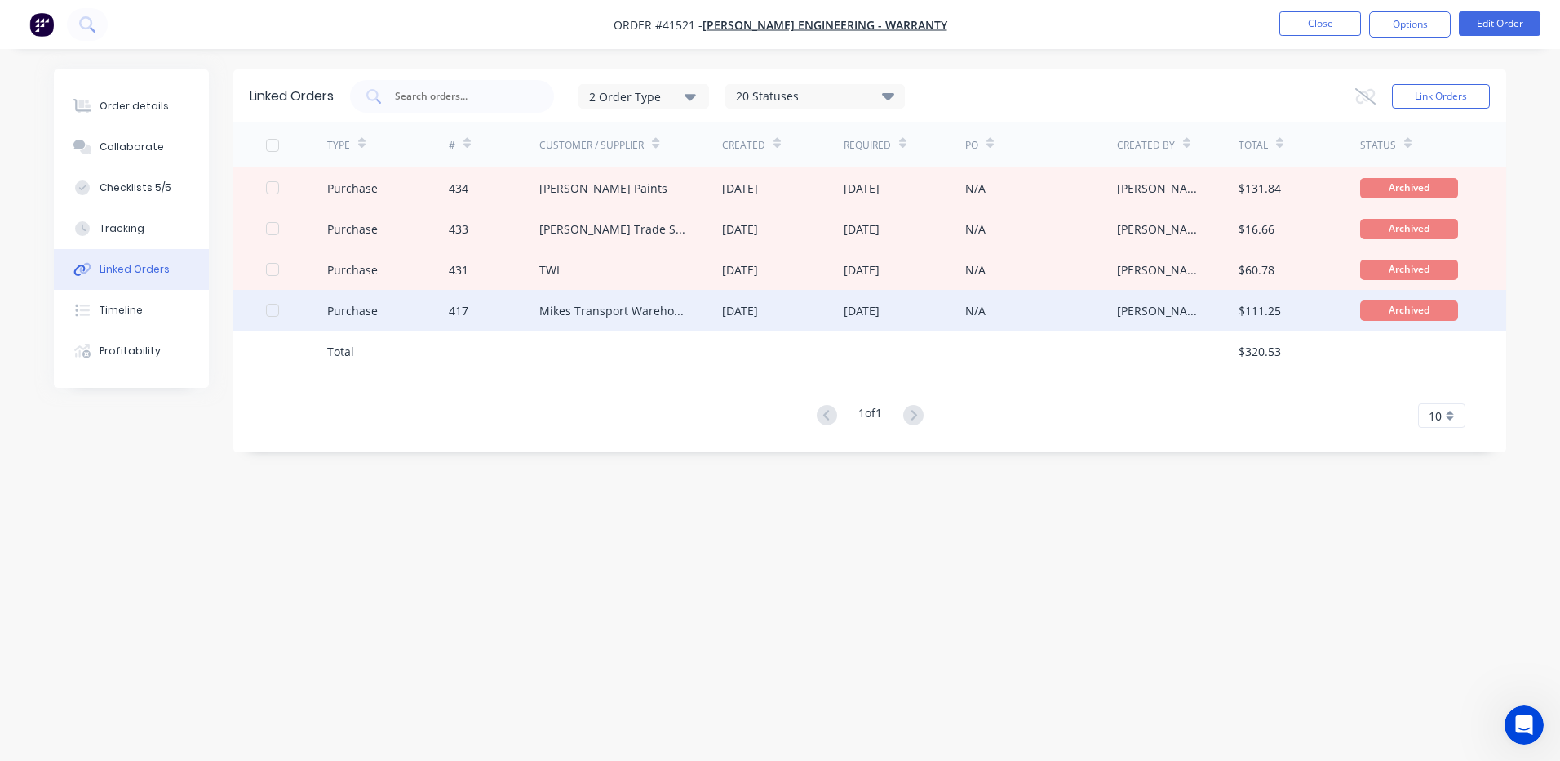
click at [339, 312] on div "Purchase" at bounding box center [352, 310] width 51 height 17
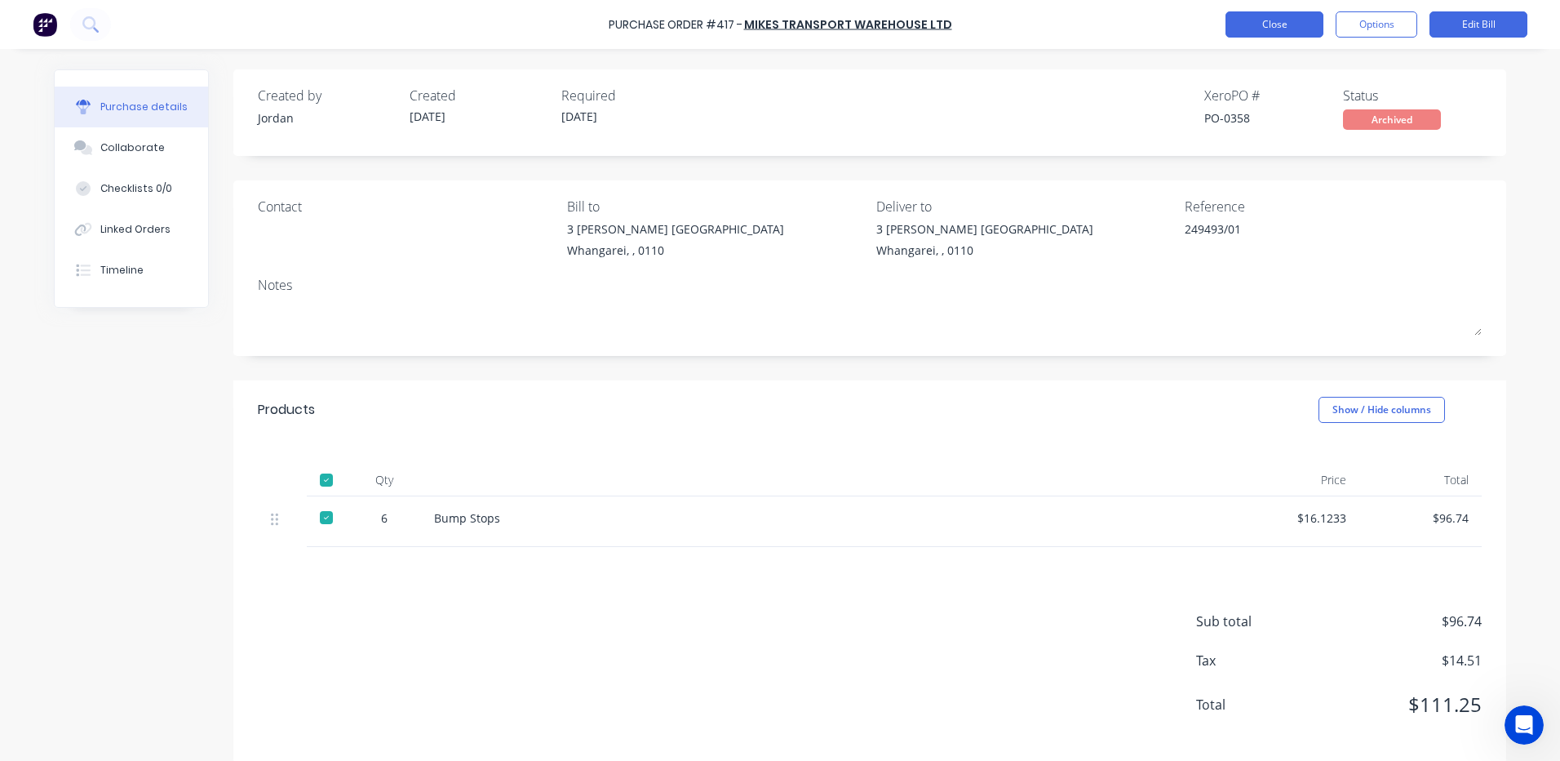
click at [1257, 18] on button "Close" at bounding box center [1275, 24] width 98 height 26
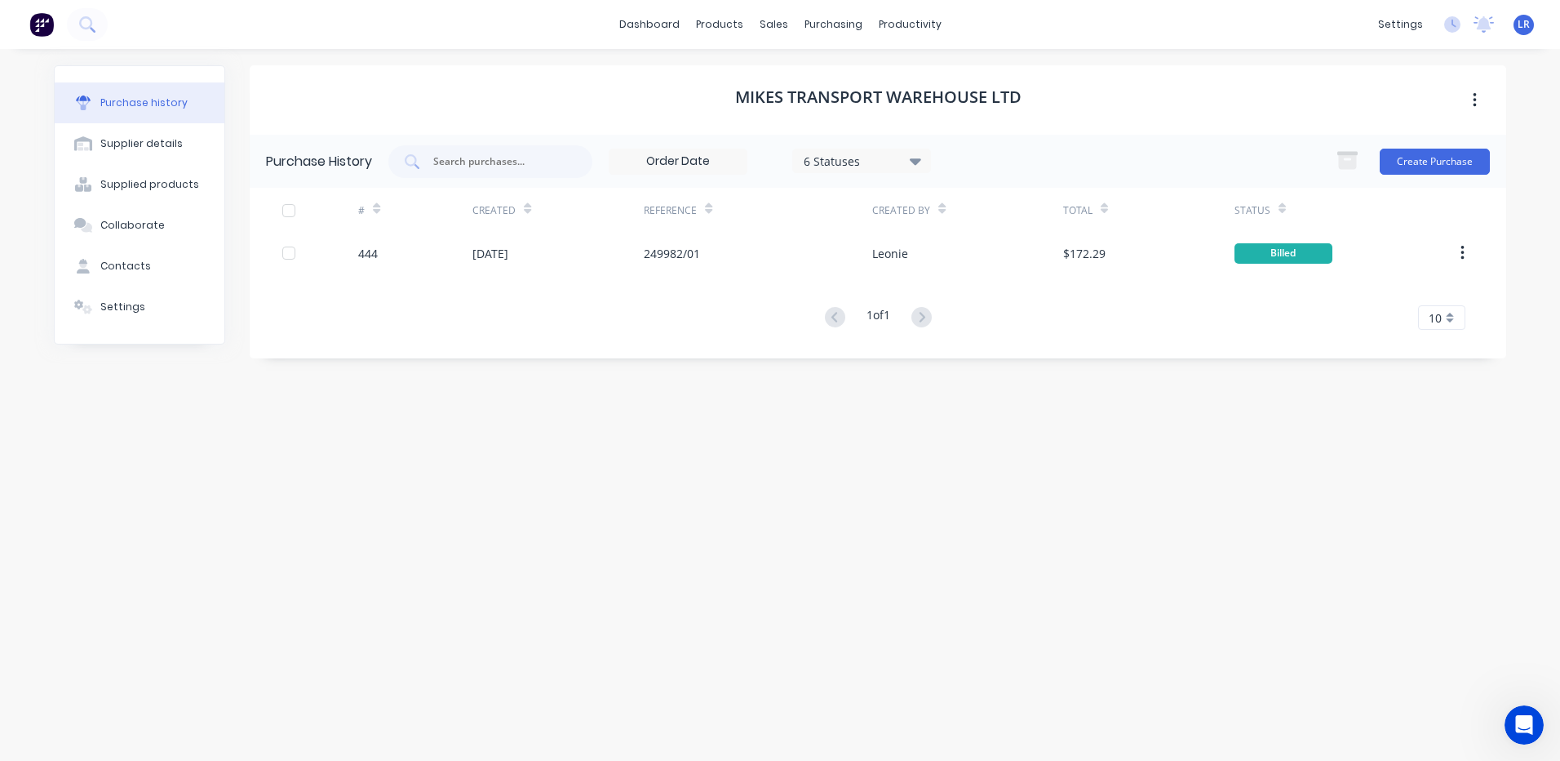
click at [132, 101] on div "Purchase history" at bounding box center [143, 102] width 87 height 15
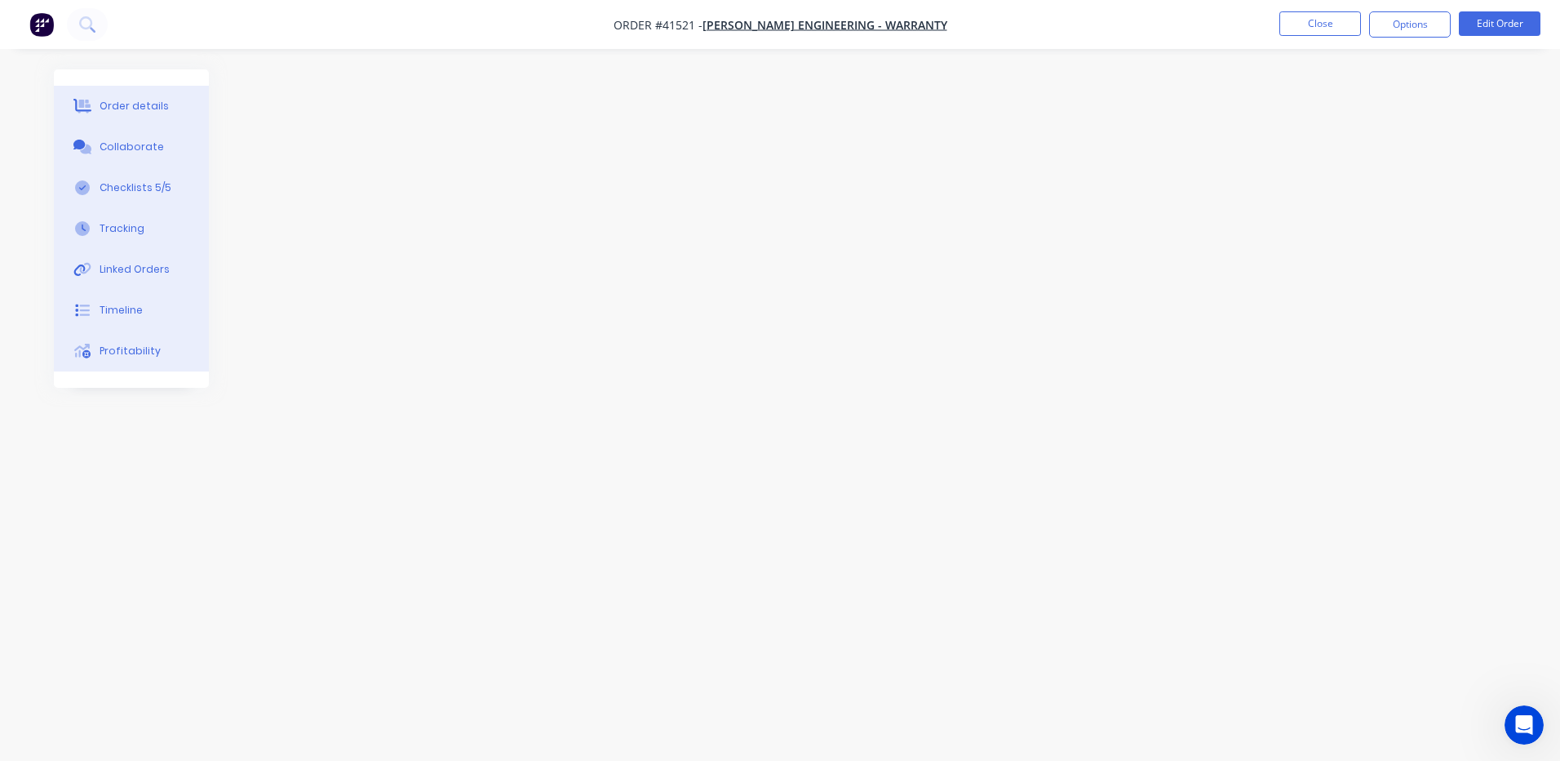
click at [149, 102] on div "Order details" at bounding box center [134, 106] width 69 height 15
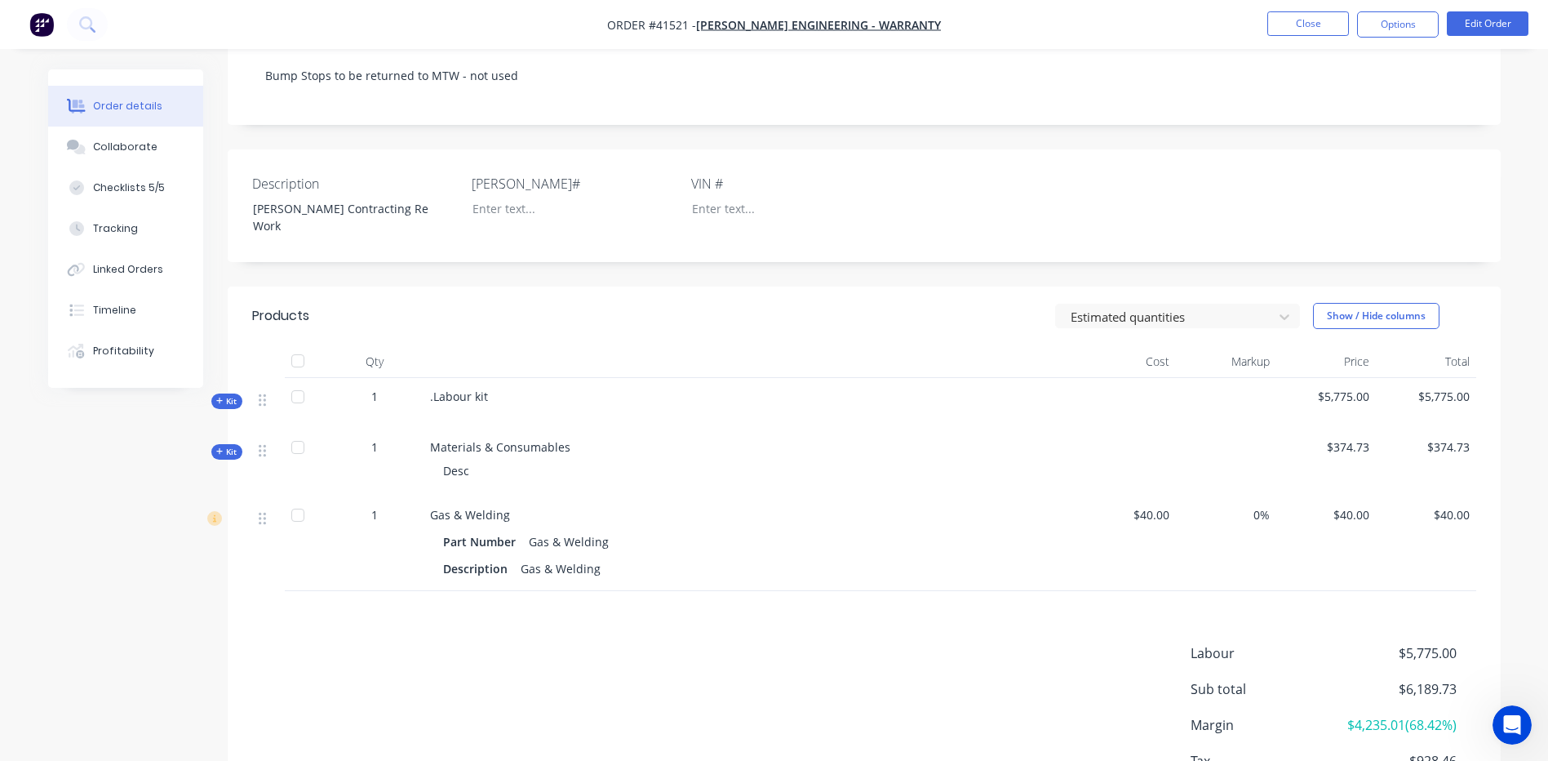
scroll to position [397, 0]
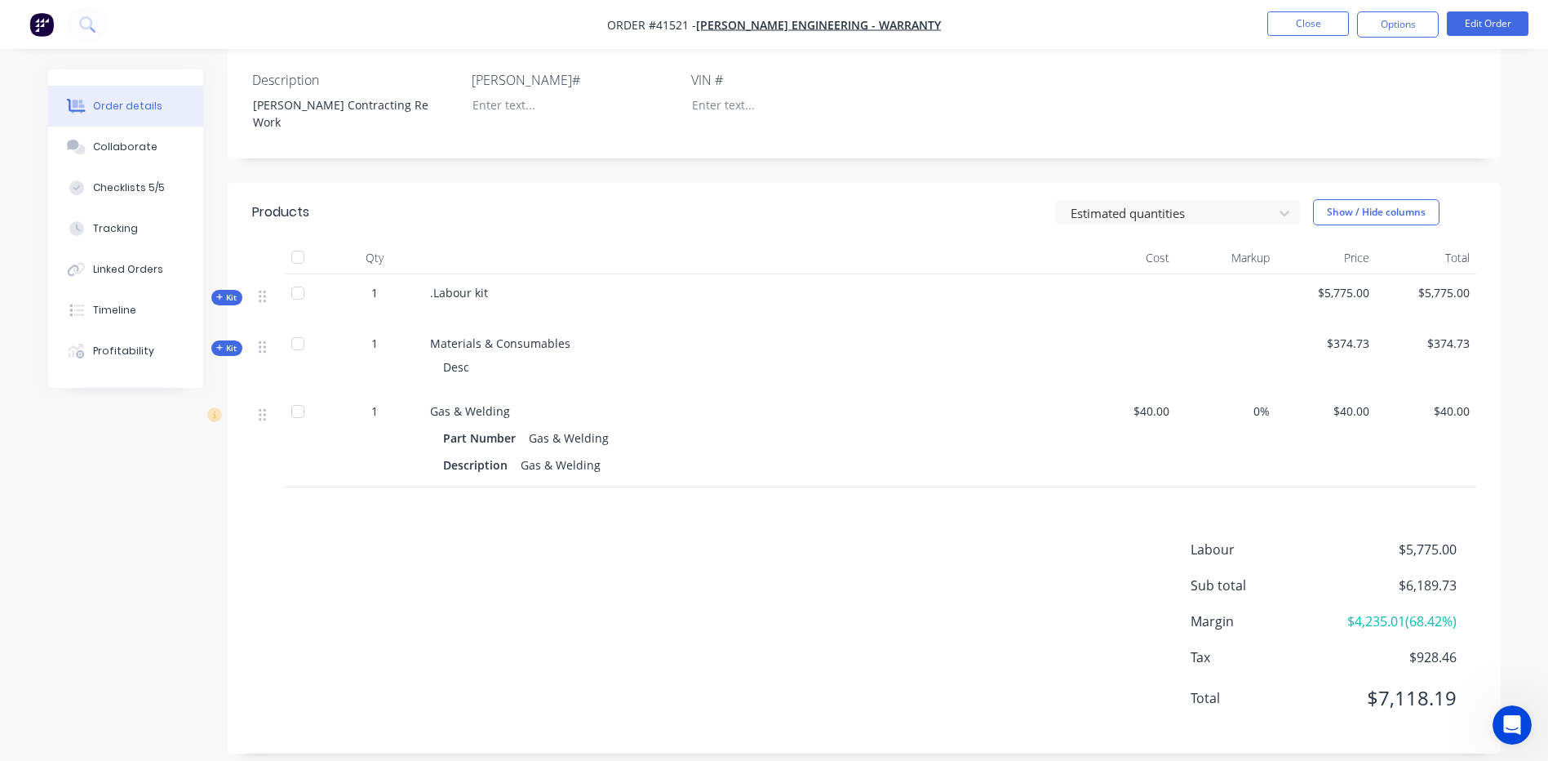
click at [214, 340] on button "Kit" at bounding box center [226, 348] width 31 height 16
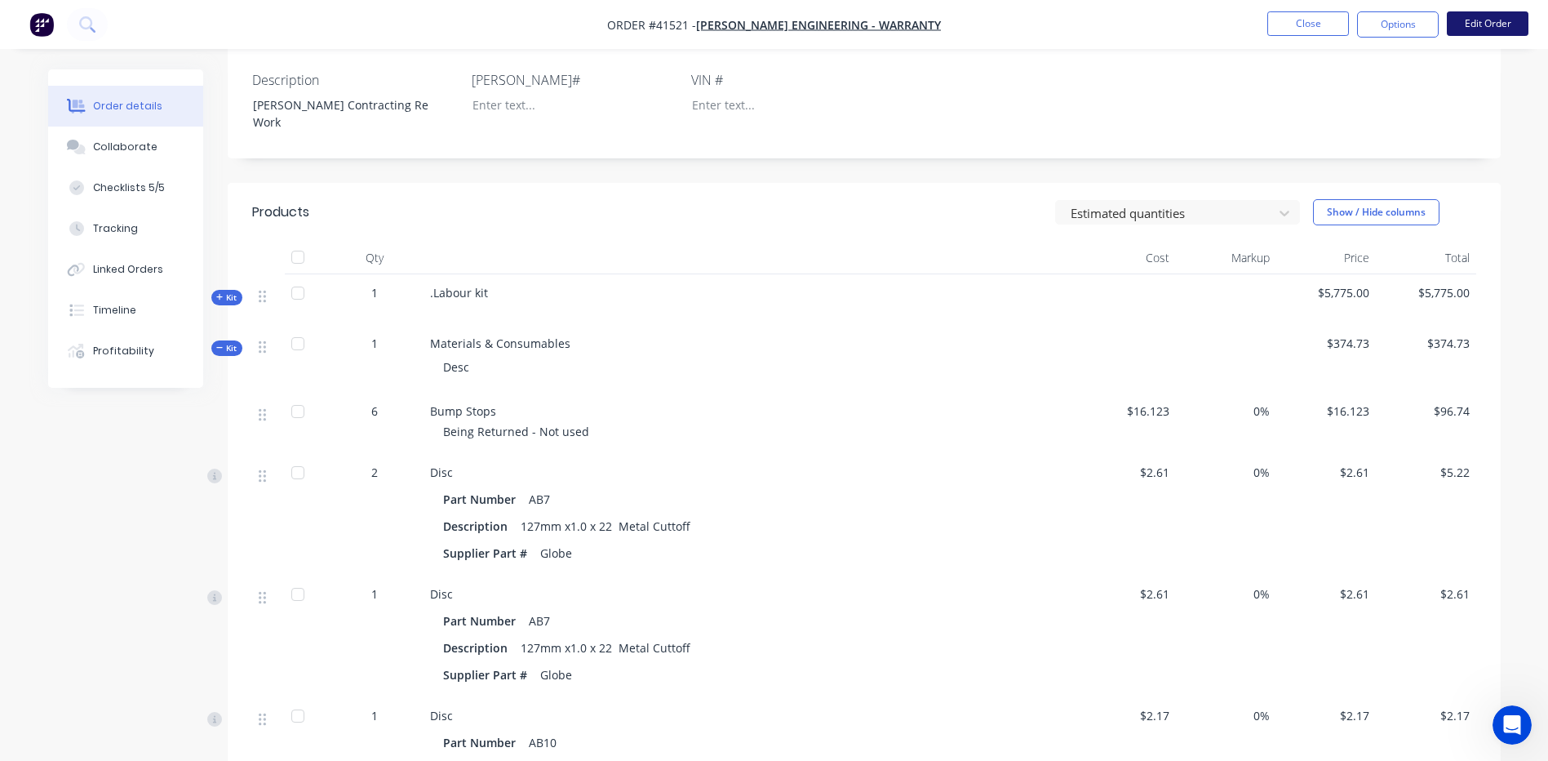
click at [1508, 20] on button "Edit Order" at bounding box center [1488, 23] width 82 height 24
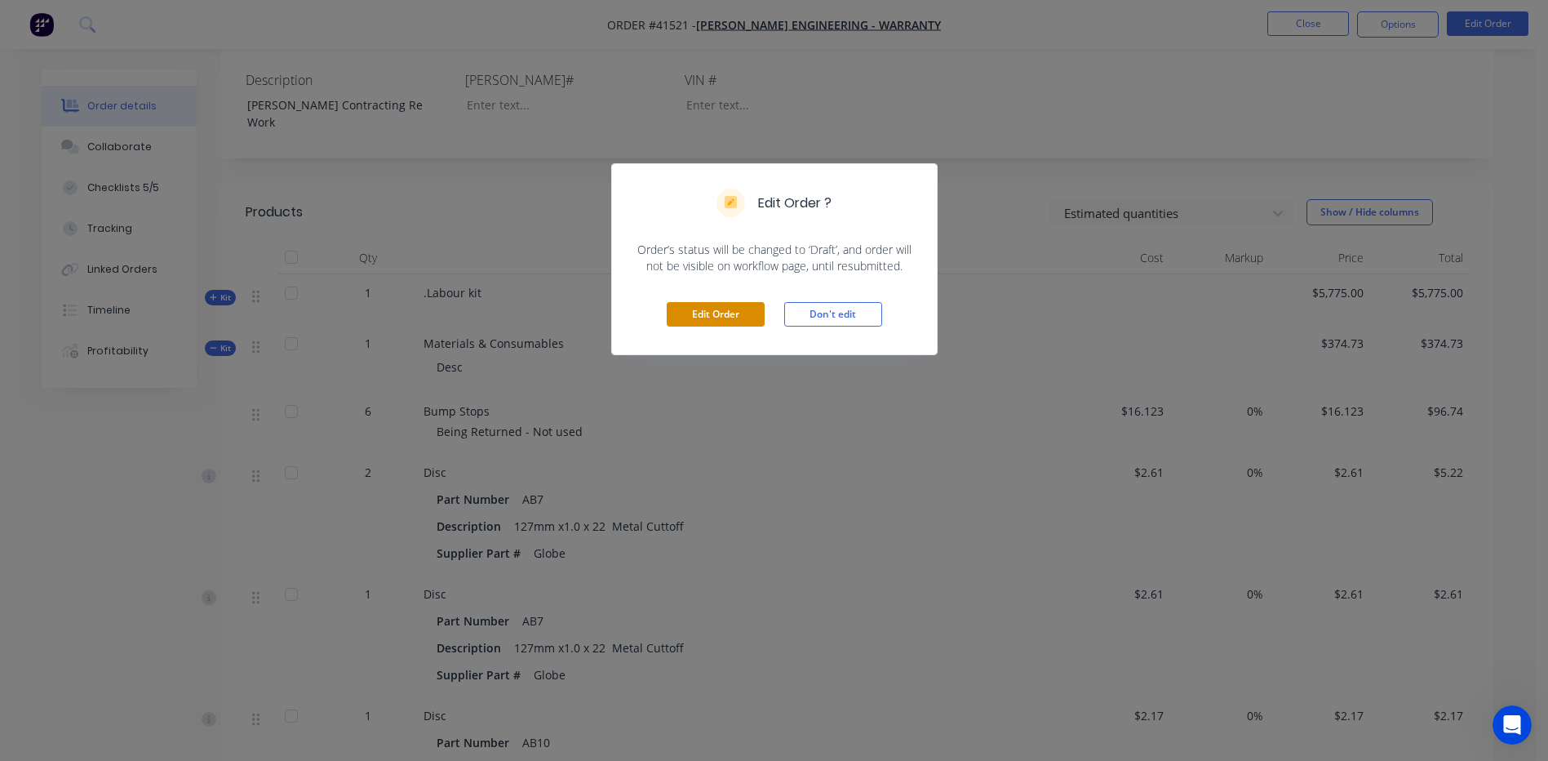
click at [729, 308] on button "Edit Order" at bounding box center [716, 314] width 98 height 24
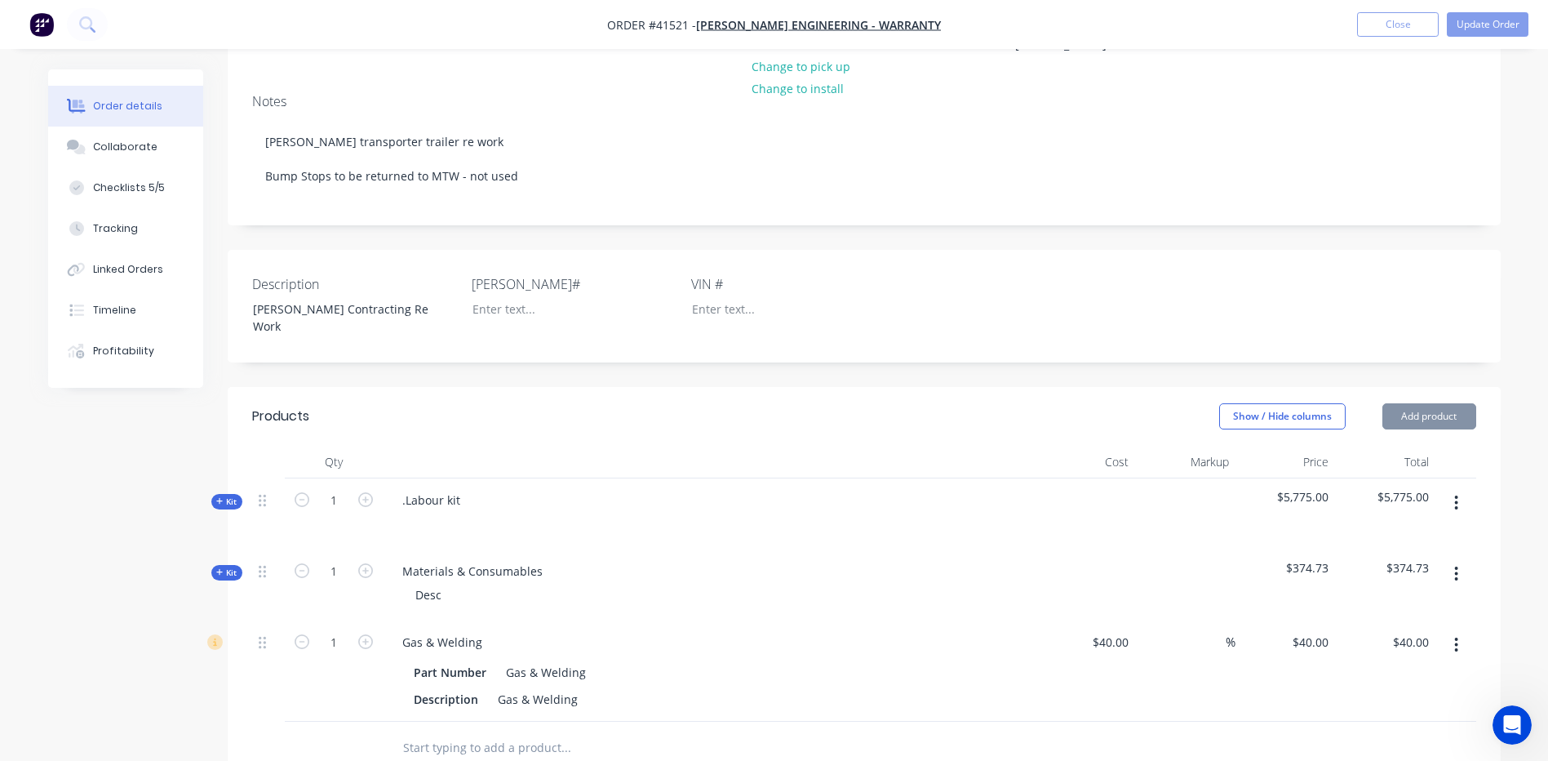
scroll to position [326, 0]
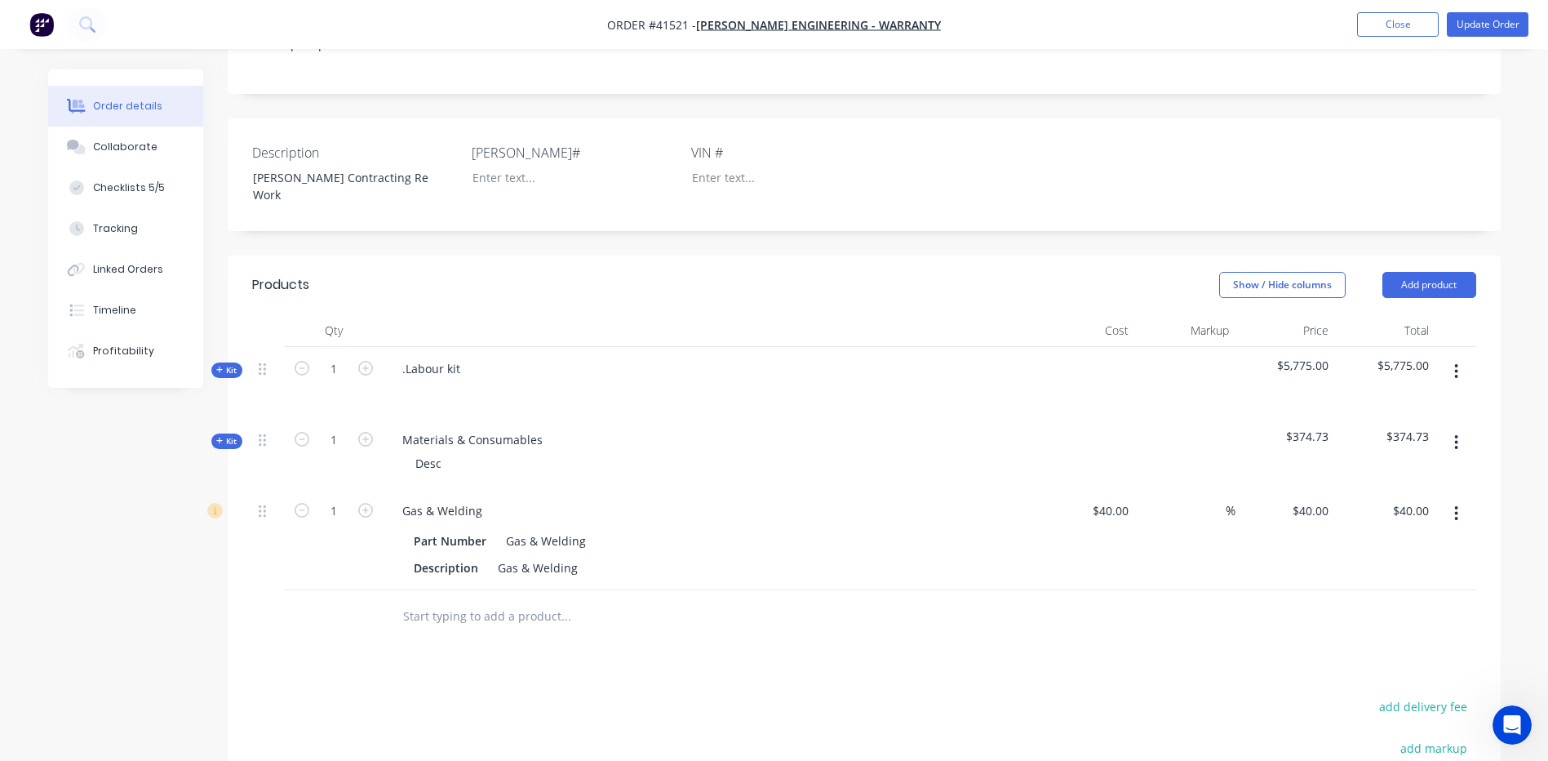
click at [226, 435] on span "Kit" at bounding box center [226, 441] width 21 height 12
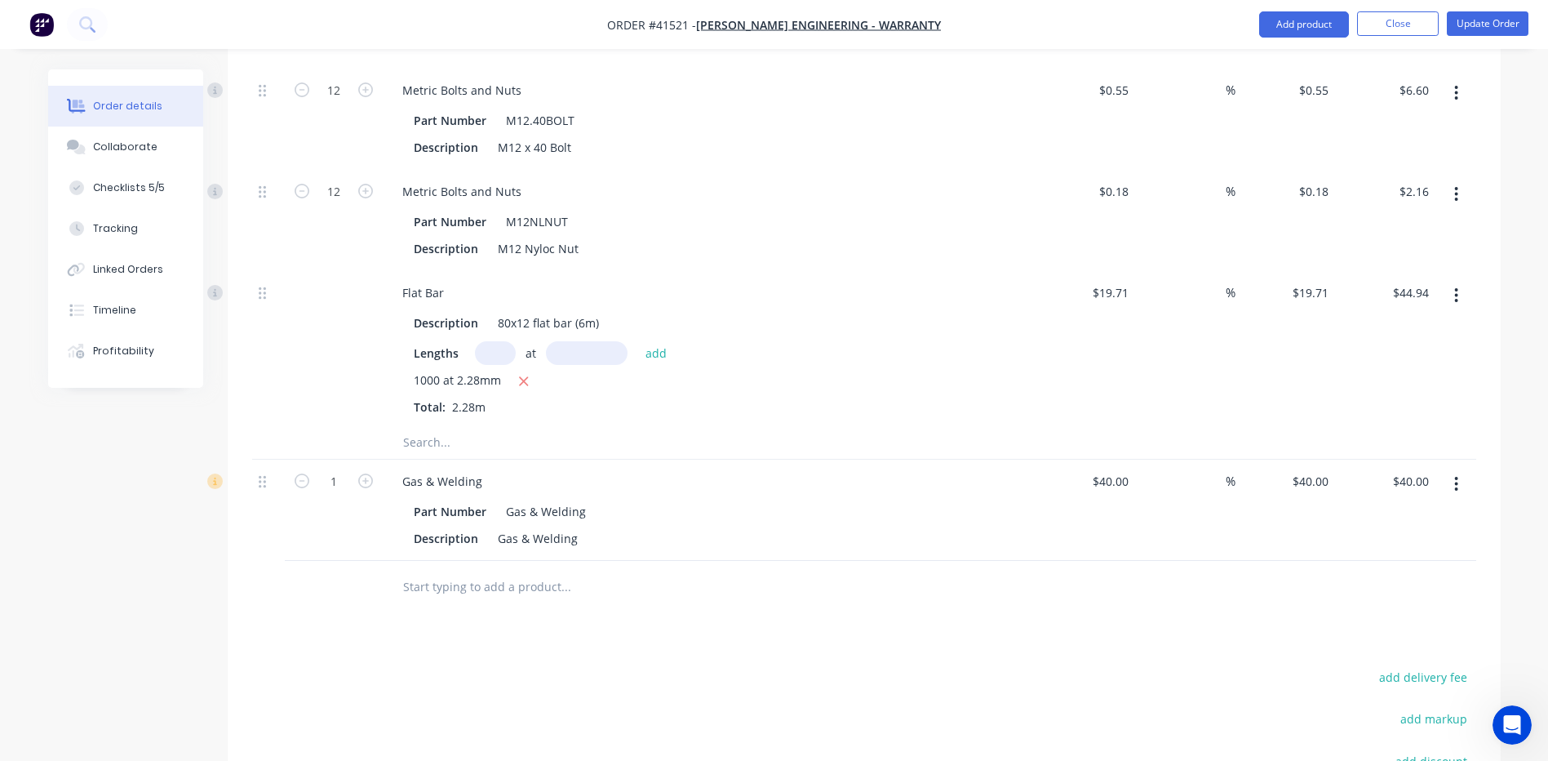
scroll to position [2203, 0]
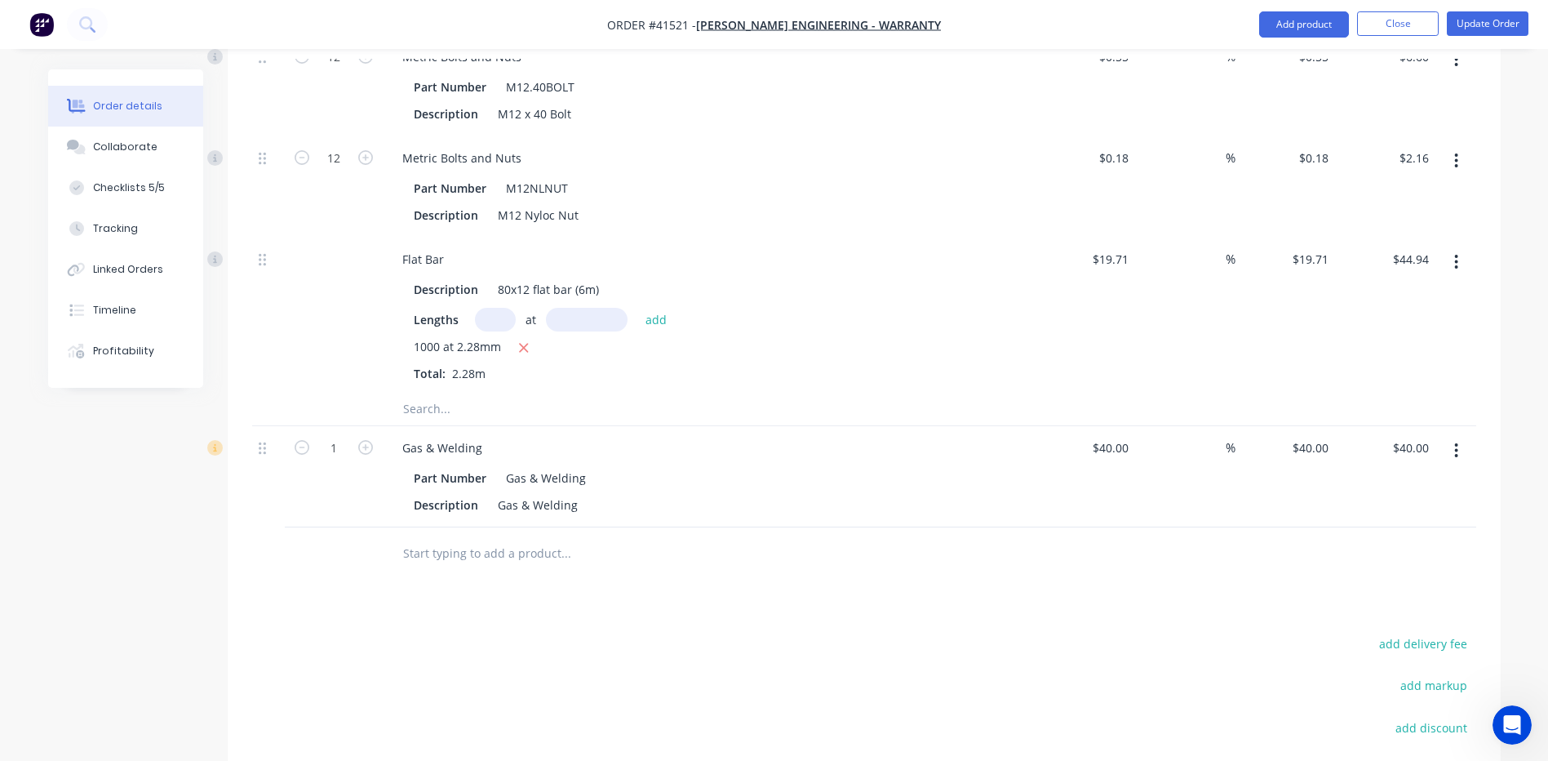
click at [414, 392] on input "text" at bounding box center [565, 408] width 326 height 33
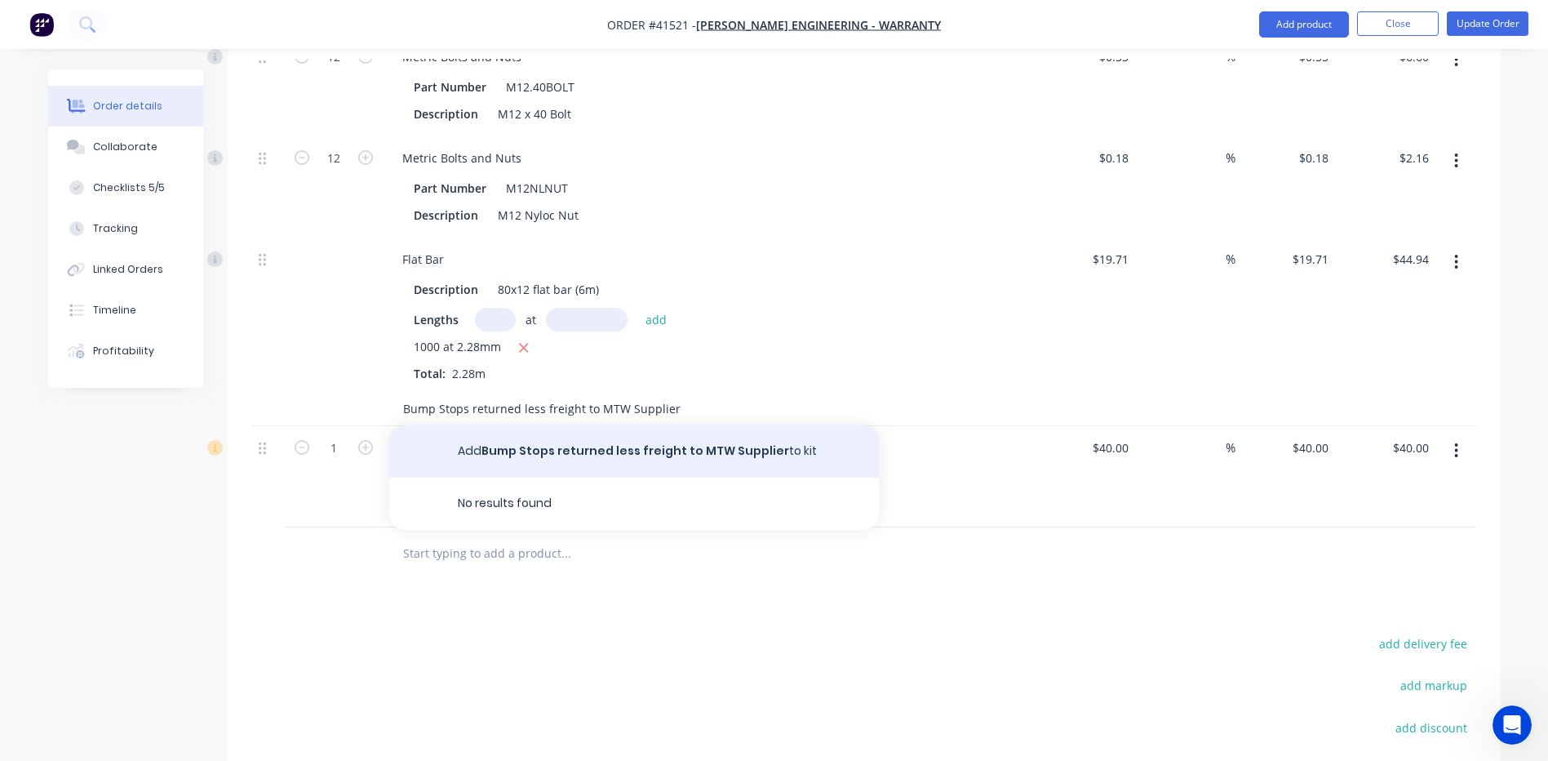
type input "Bump Stops returned less freight to MTW Supplier"
click at [527, 437] on button "Add Bump Stops returned less freight to MTW Supplier to kit" at bounding box center [634, 451] width 490 height 52
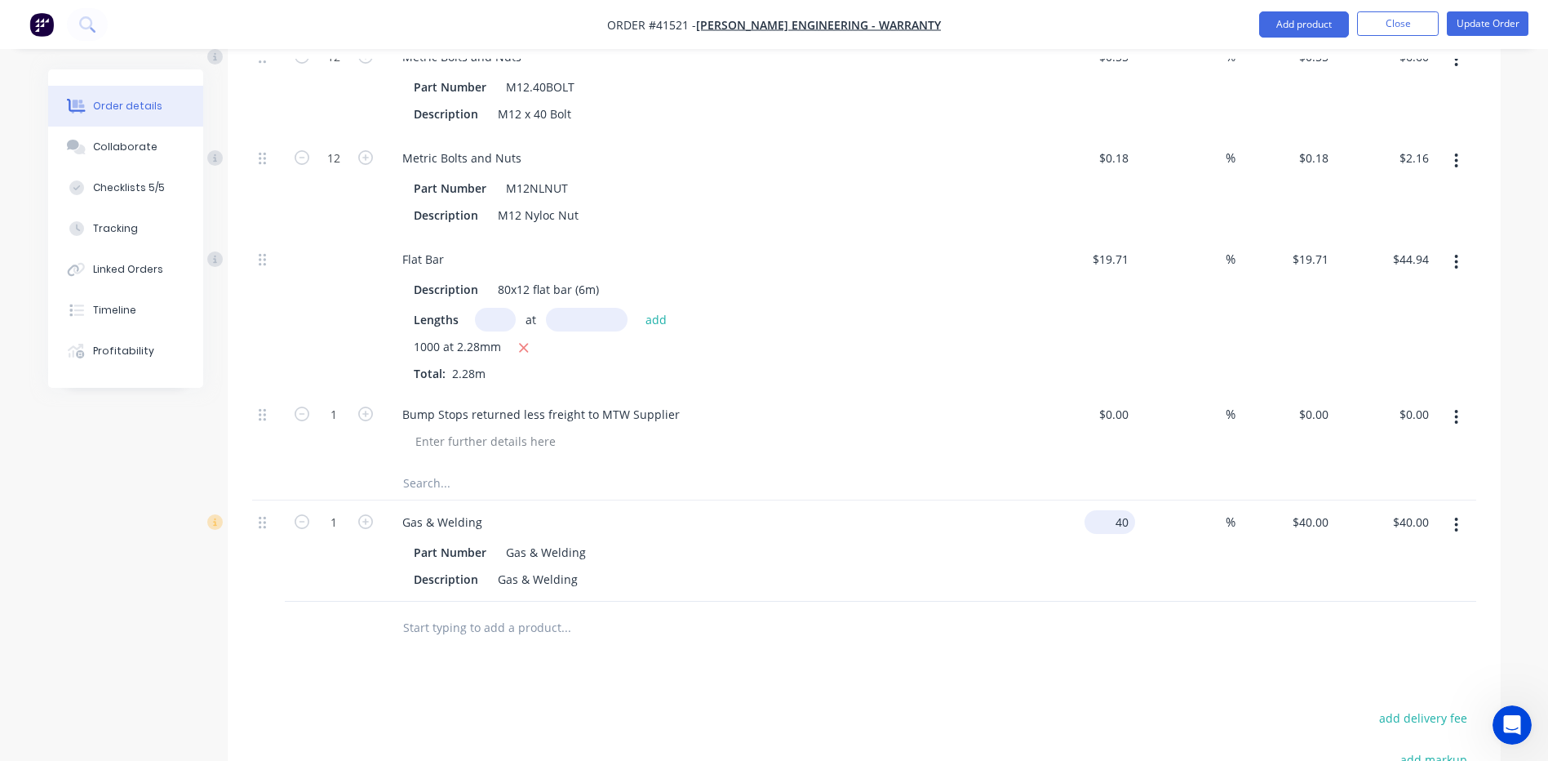
click at [1128, 510] on input "40" at bounding box center [1113, 522] width 44 height 24
click at [1133, 402] on input "$0.00" at bounding box center [1117, 414] width 38 height 24
type input "$40.00"
click at [1134, 402] on input "0" at bounding box center [1117, 414] width 38 height 24
type input "$-74.56"
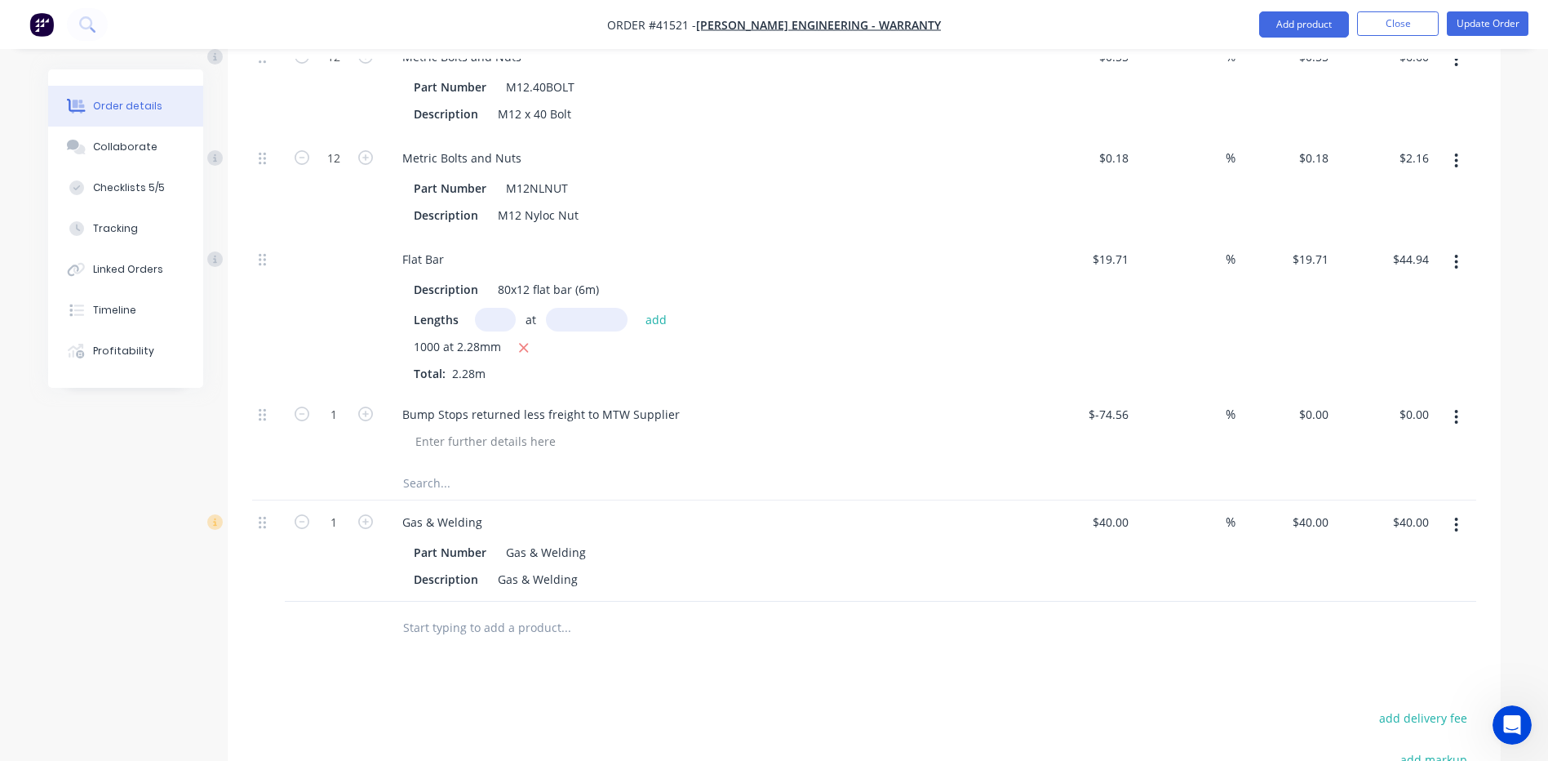
click at [848, 439] on div "Bump Stops returned less freight to MTW Supplier" at bounding box center [709, 429] width 653 height 74
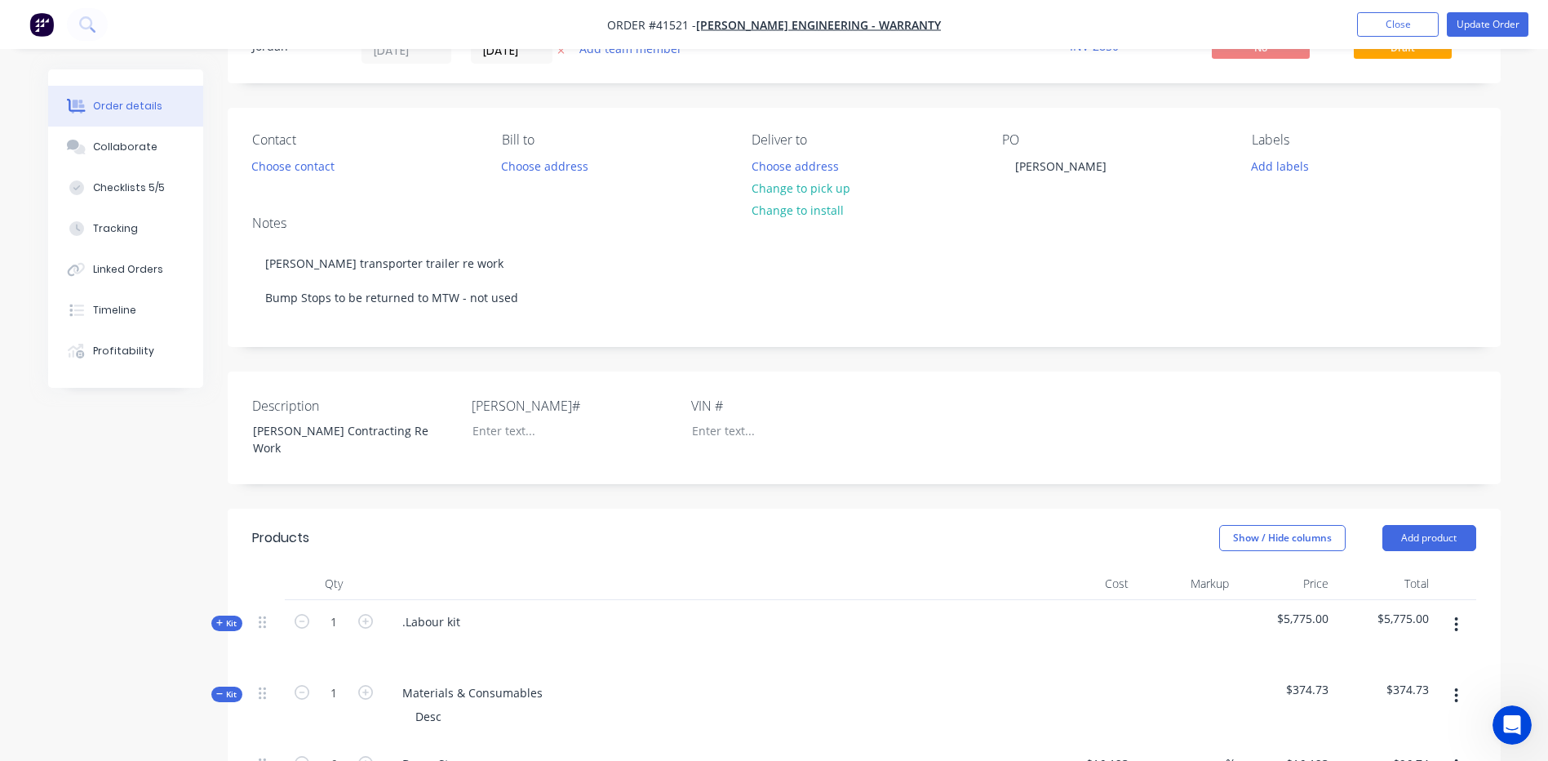
scroll to position [0, 0]
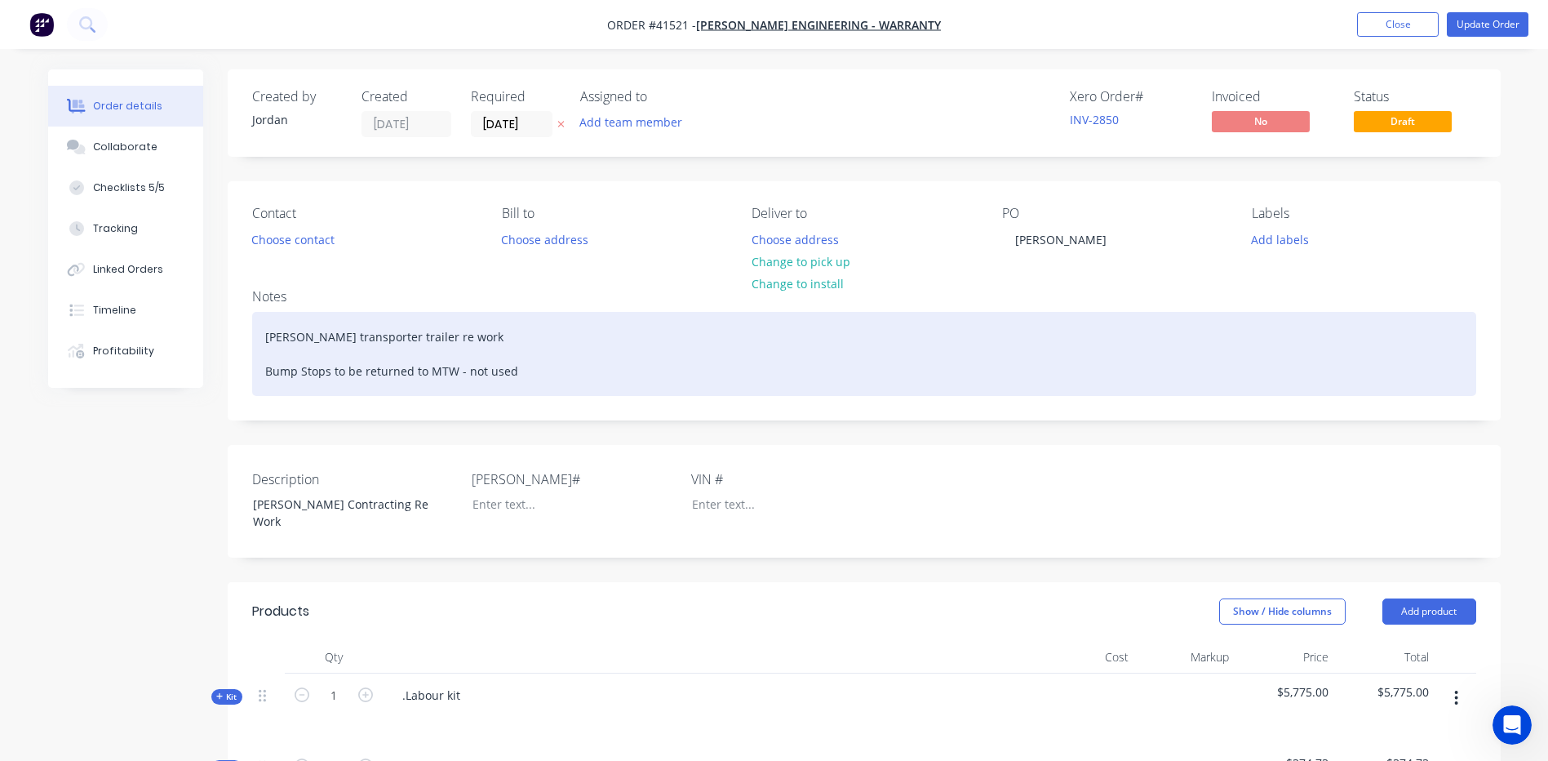
click at [521, 371] on div "Harrison transporter trailer re work Bump Stops to be returned to MTW - not used" at bounding box center [864, 354] width 1224 height 84
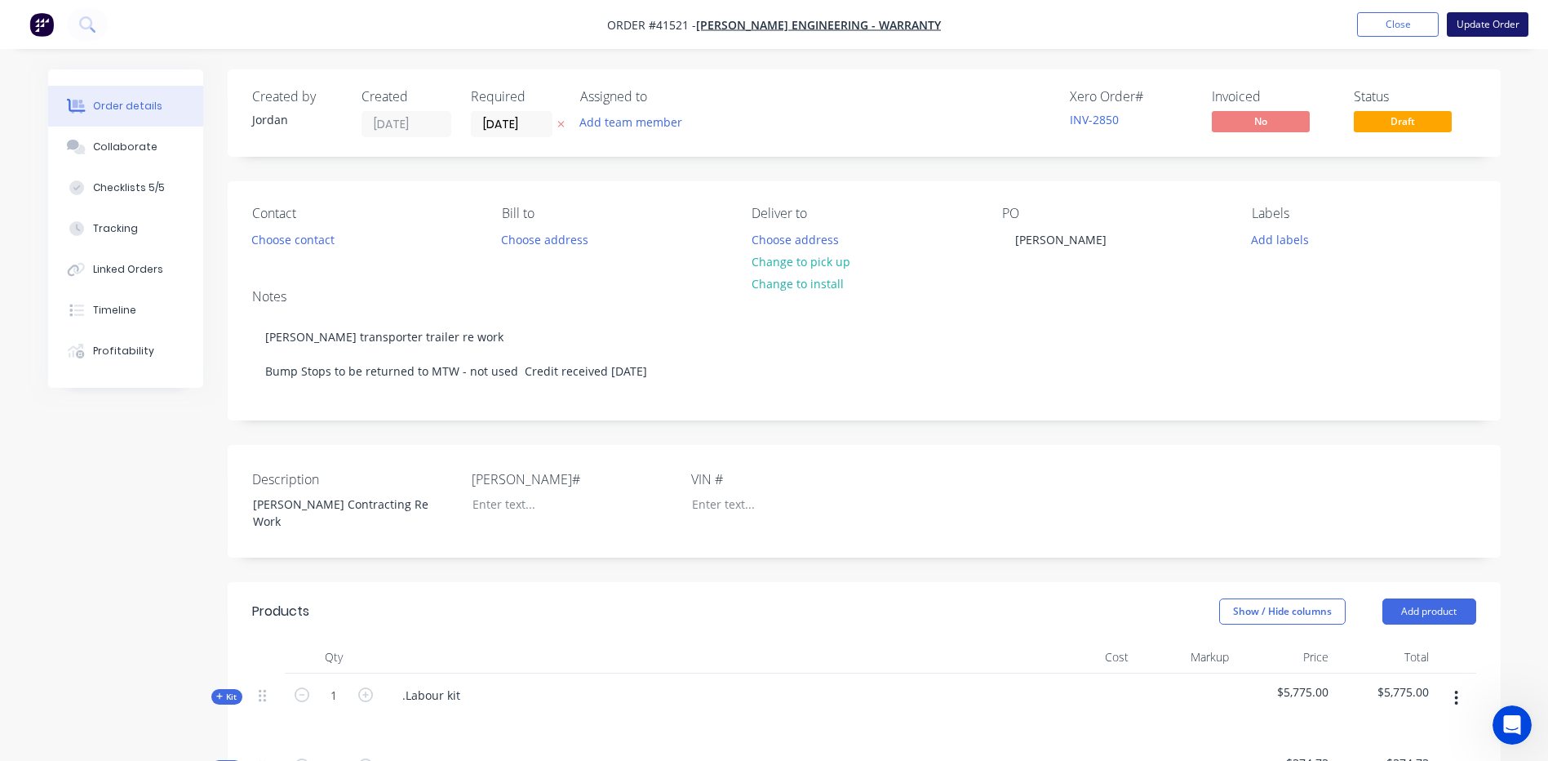
click at [1506, 24] on button "Update Order" at bounding box center [1488, 24] width 82 height 24
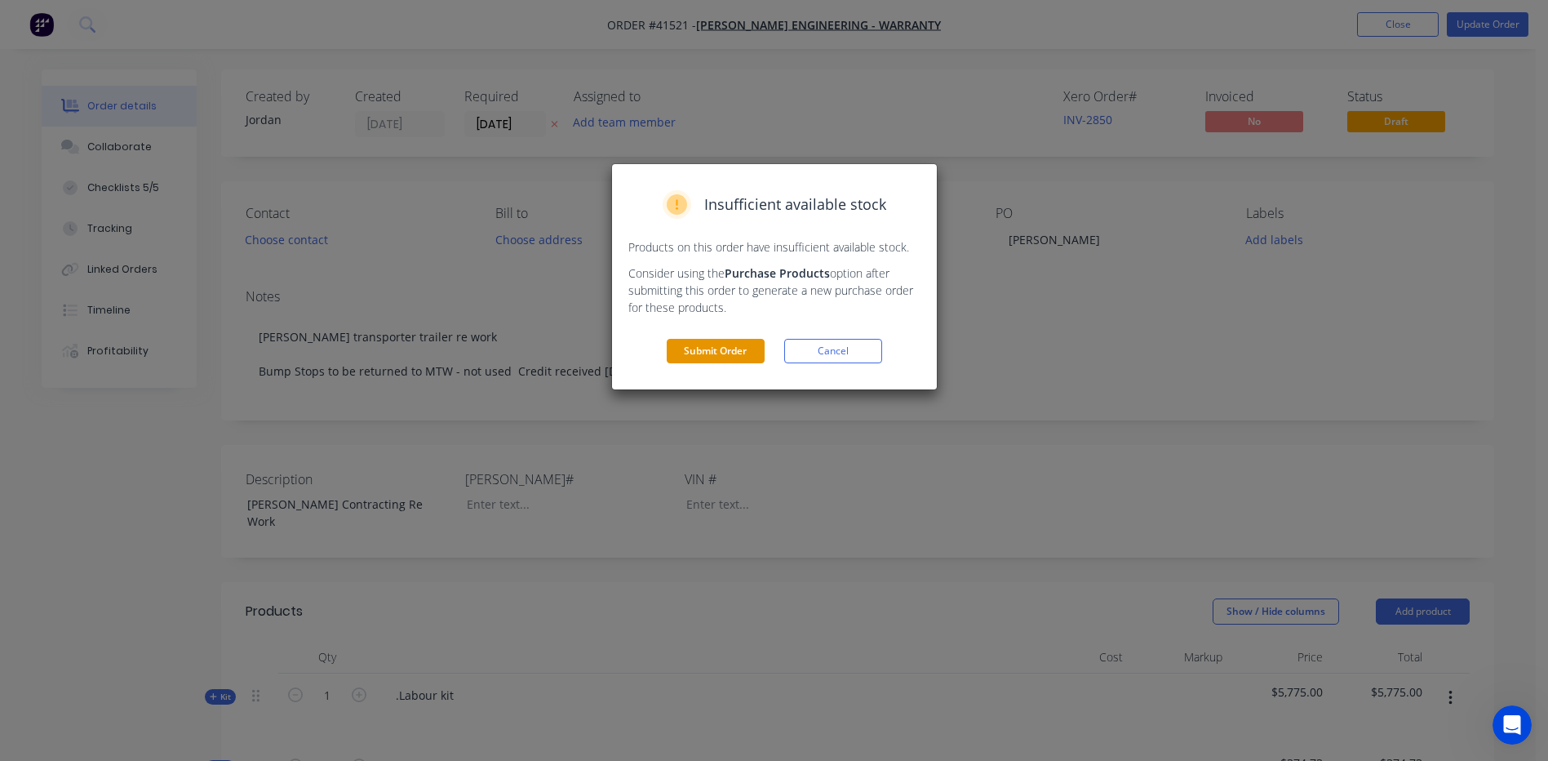
click at [692, 345] on button "Submit Order" at bounding box center [716, 351] width 98 height 24
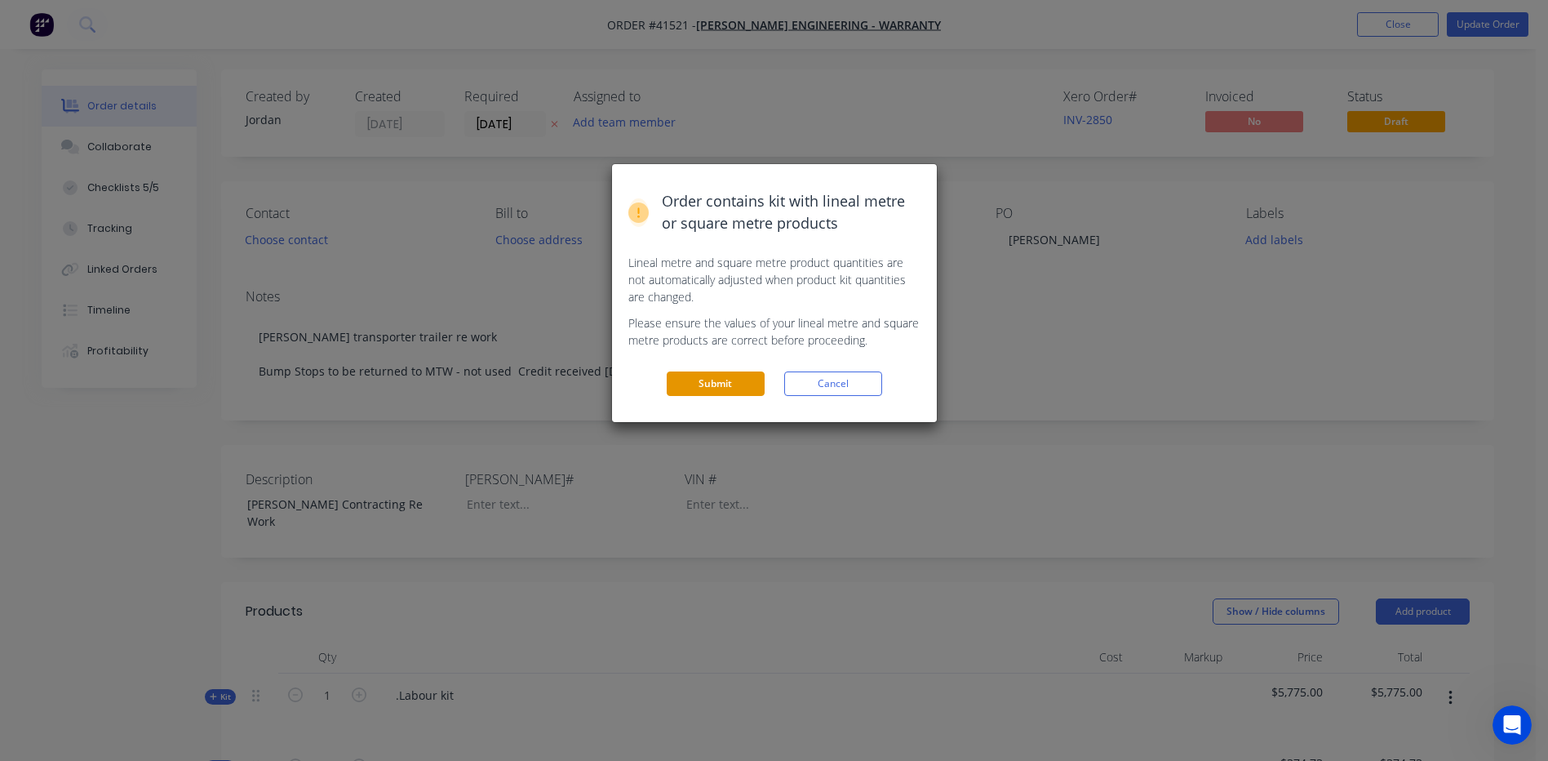
click at [689, 379] on button "Submit" at bounding box center [716, 383] width 98 height 24
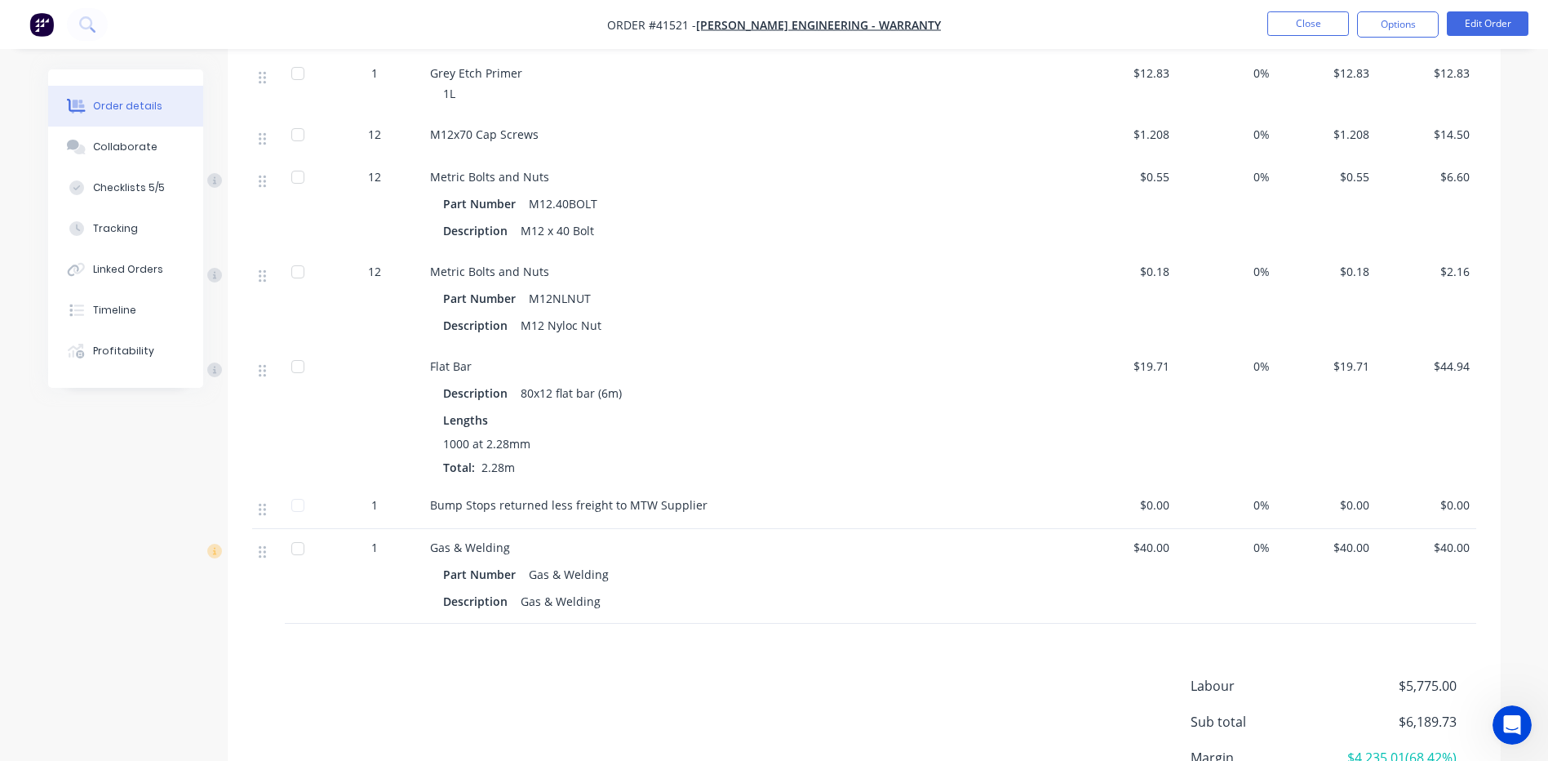
scroll to position [1634, 0]
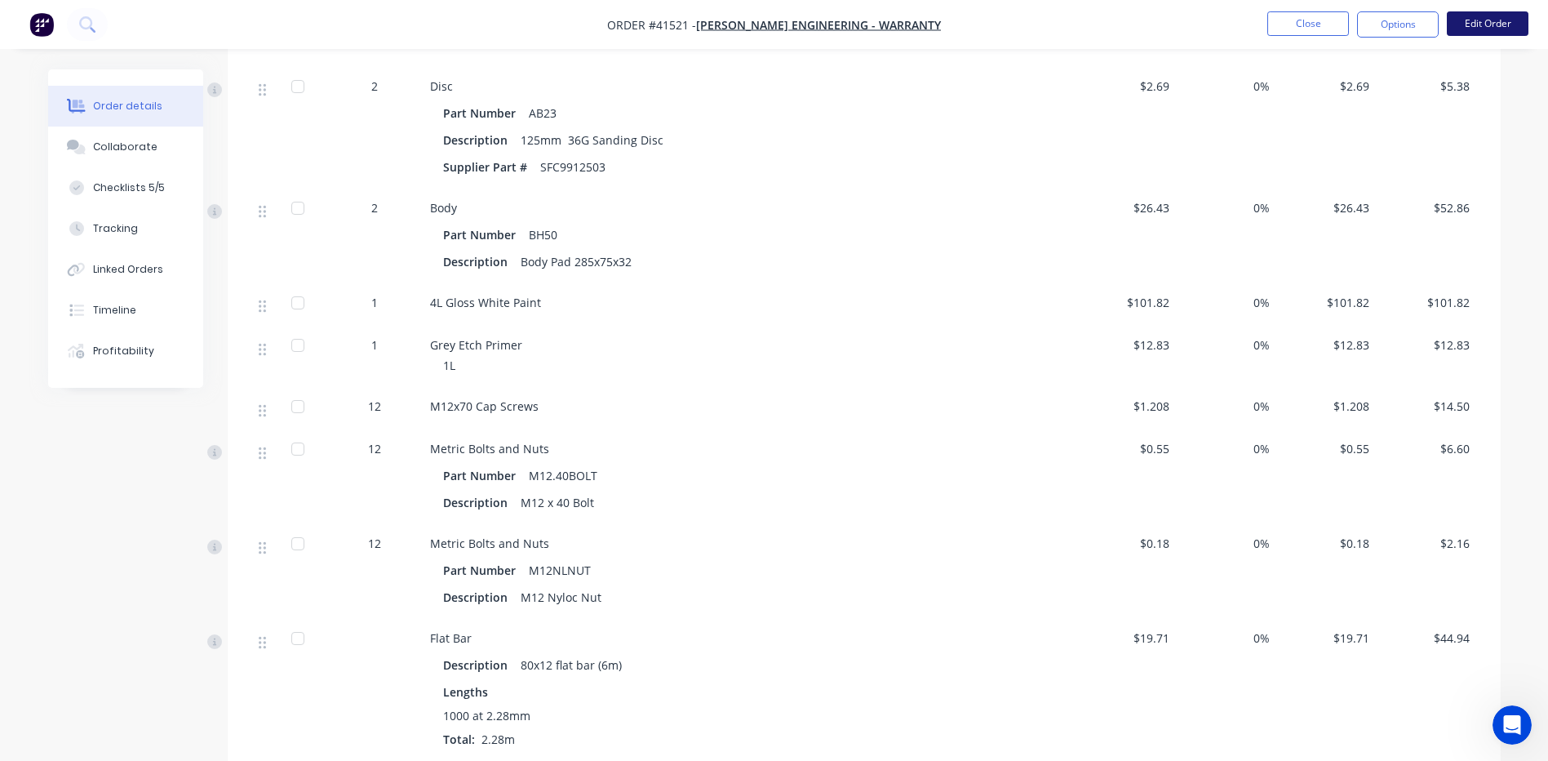
click at [1477, 20] on button "Edit Order" at bounding box center [1488, 23] width 82 height 24
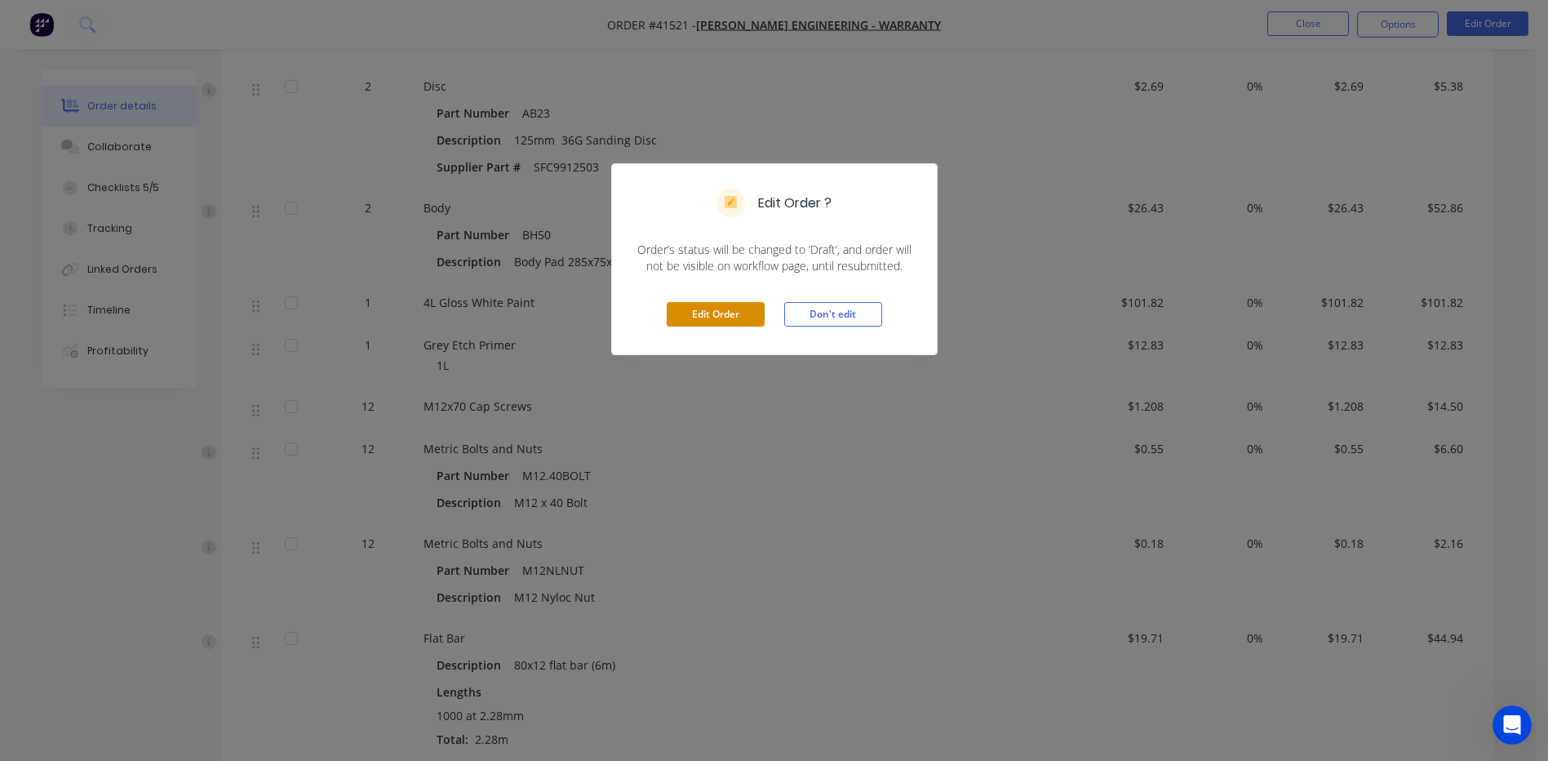
click at [707, 314] on button "Edit Order" at bounding box center [716, 314] width 98 height 24
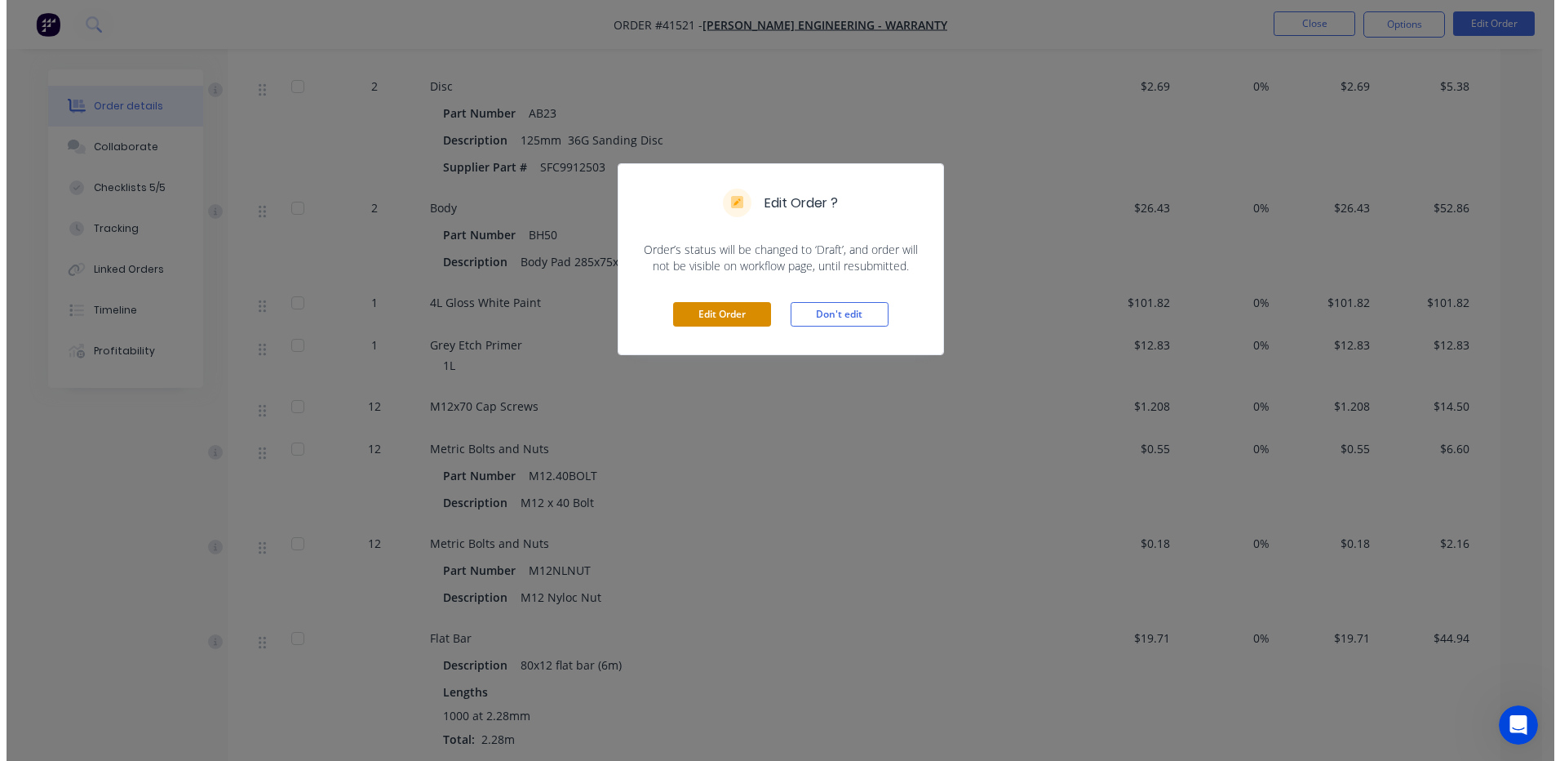
scroll to position [0, 0]
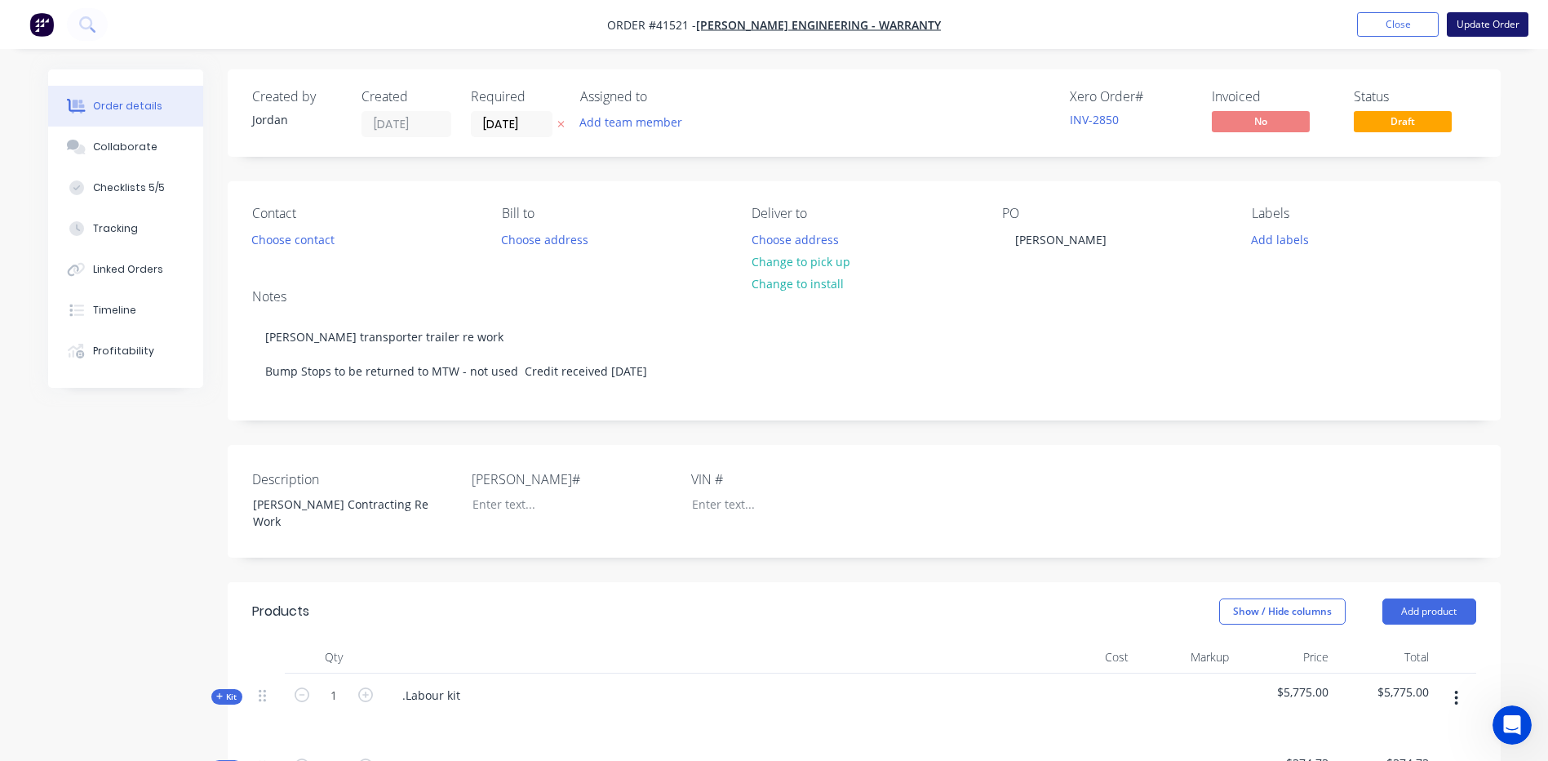
click at [1473, 18] on button "Update Order" at bounding box center [1488, 24] width 82 height 24
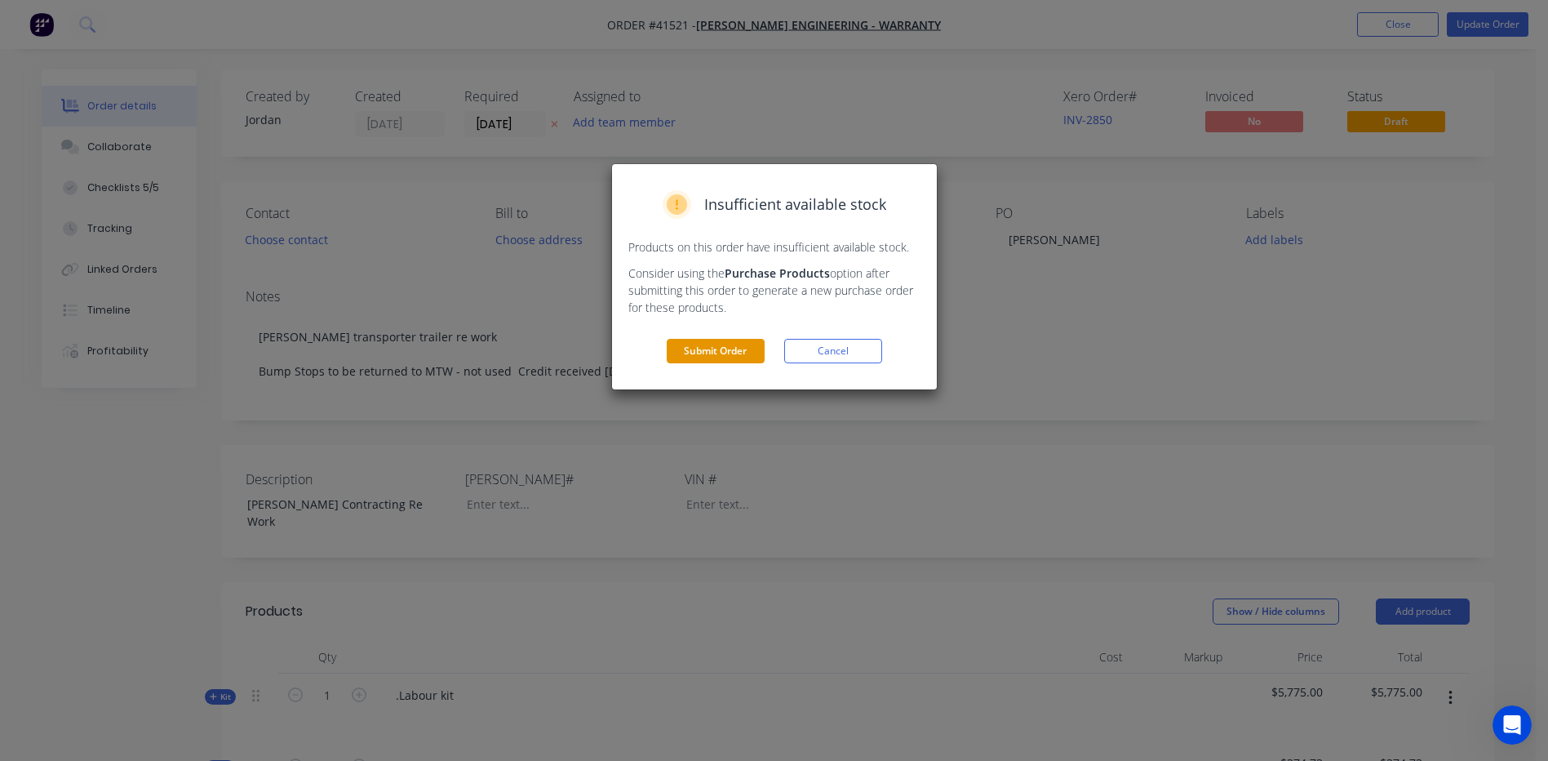
click at [703, 348] on button "Submit Order" at bounding box center [716, 351] width 98 height 24
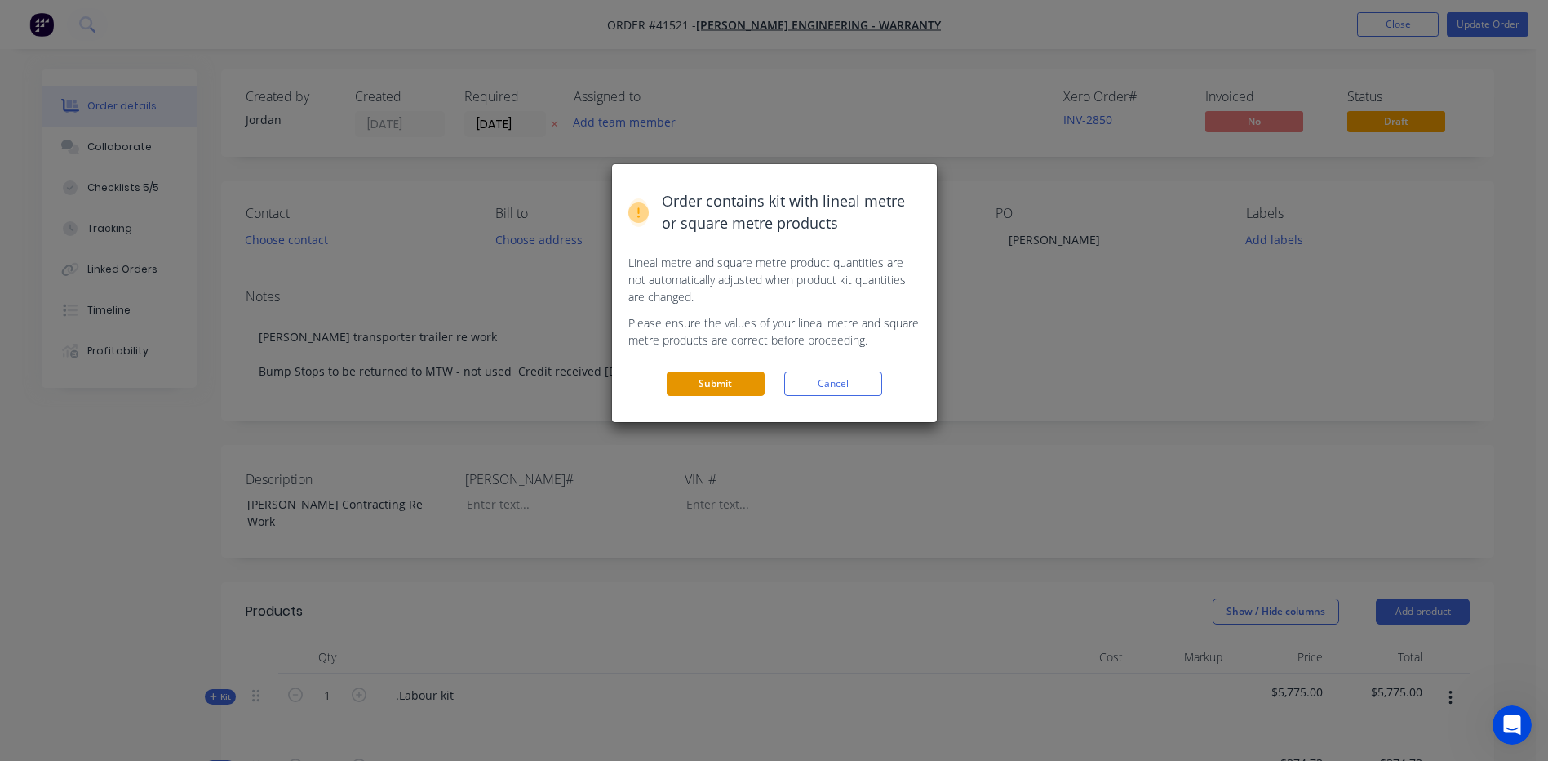
click at [721, 379] on button "Submit" at bounding box center [716, 383] width 98 height 24
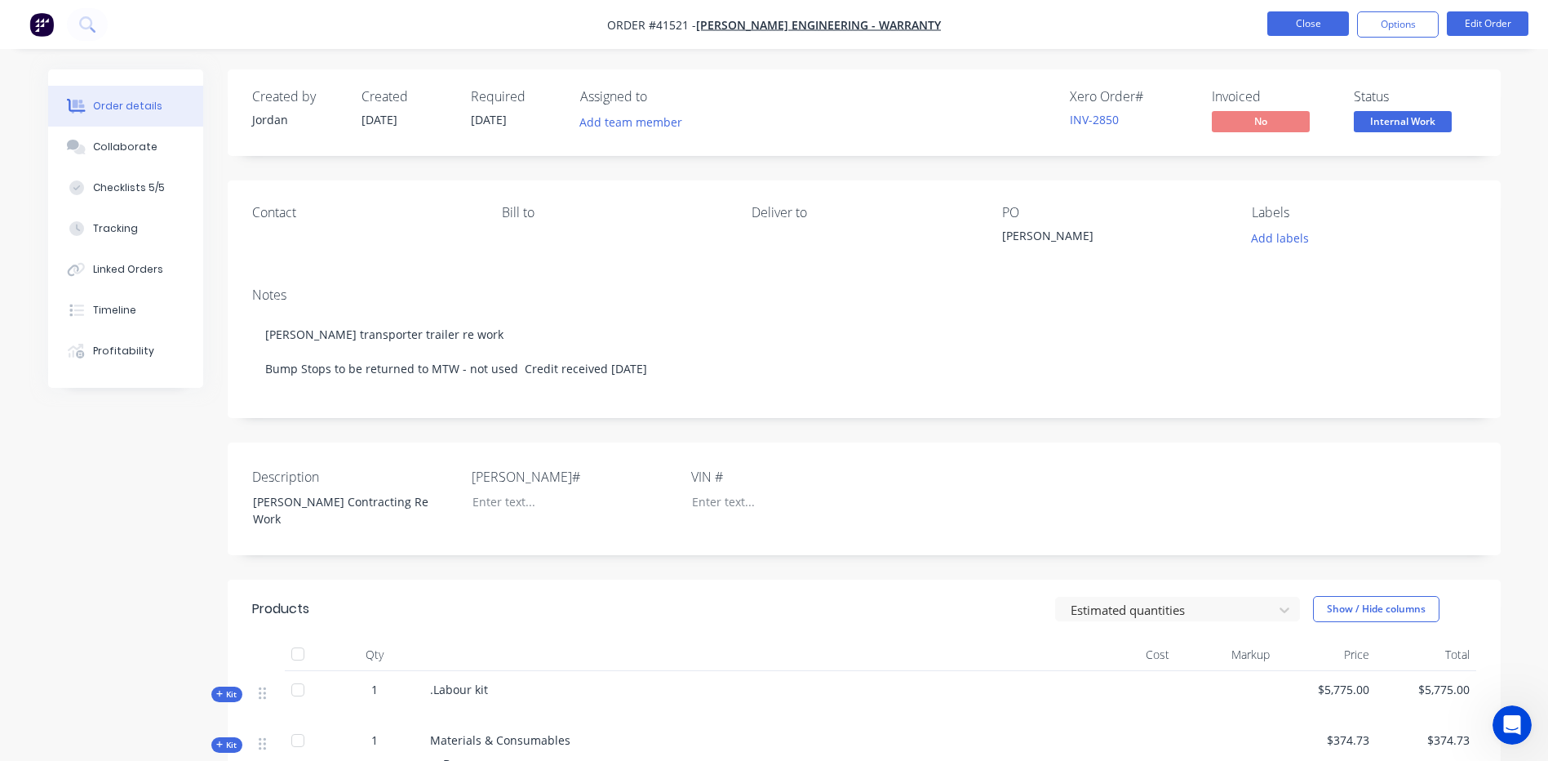
click at [1305, 21] on button "Close" at bounding box center [1308, 23] width 82 height 24
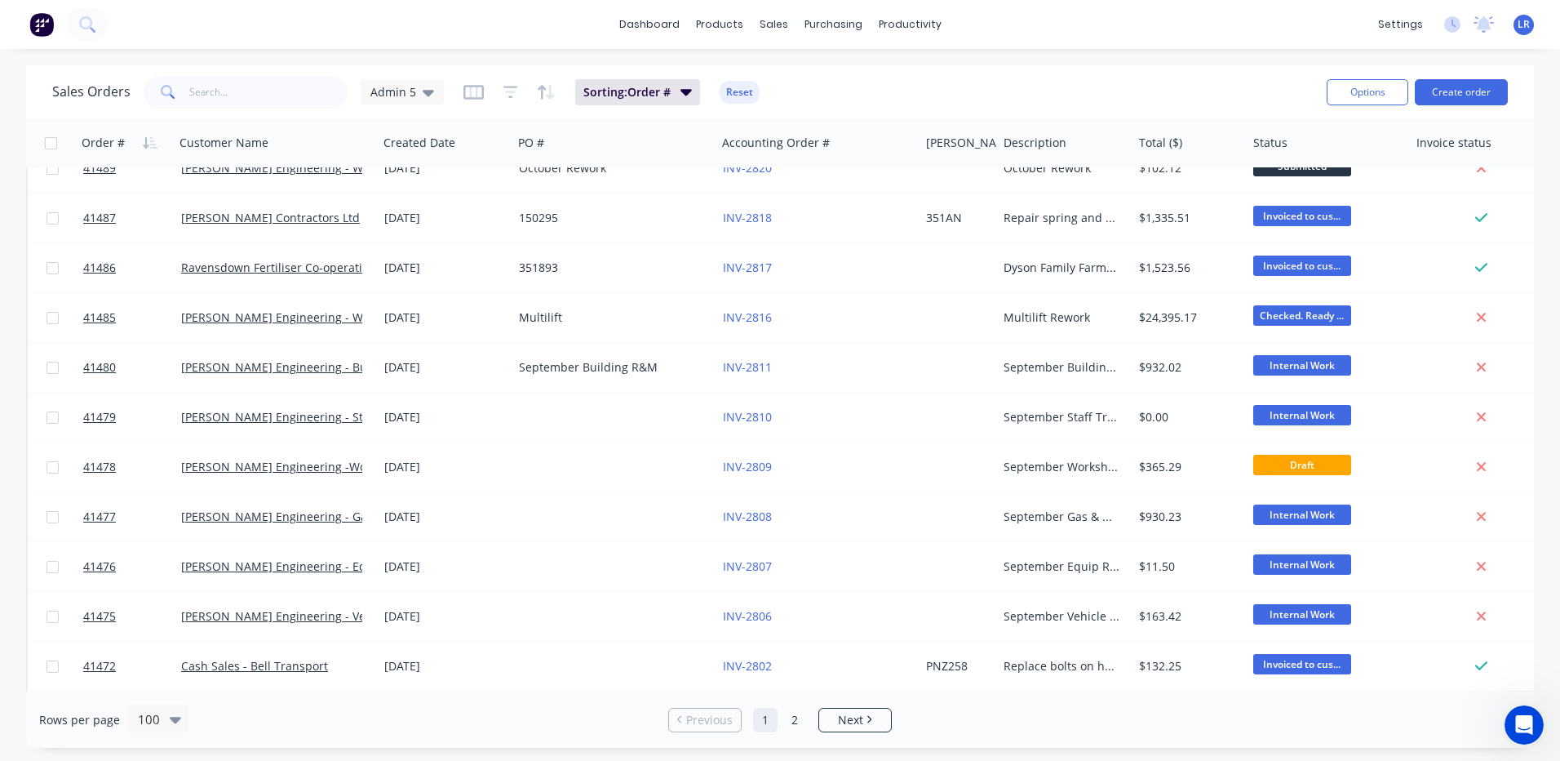
scroll to position [4406, 0]
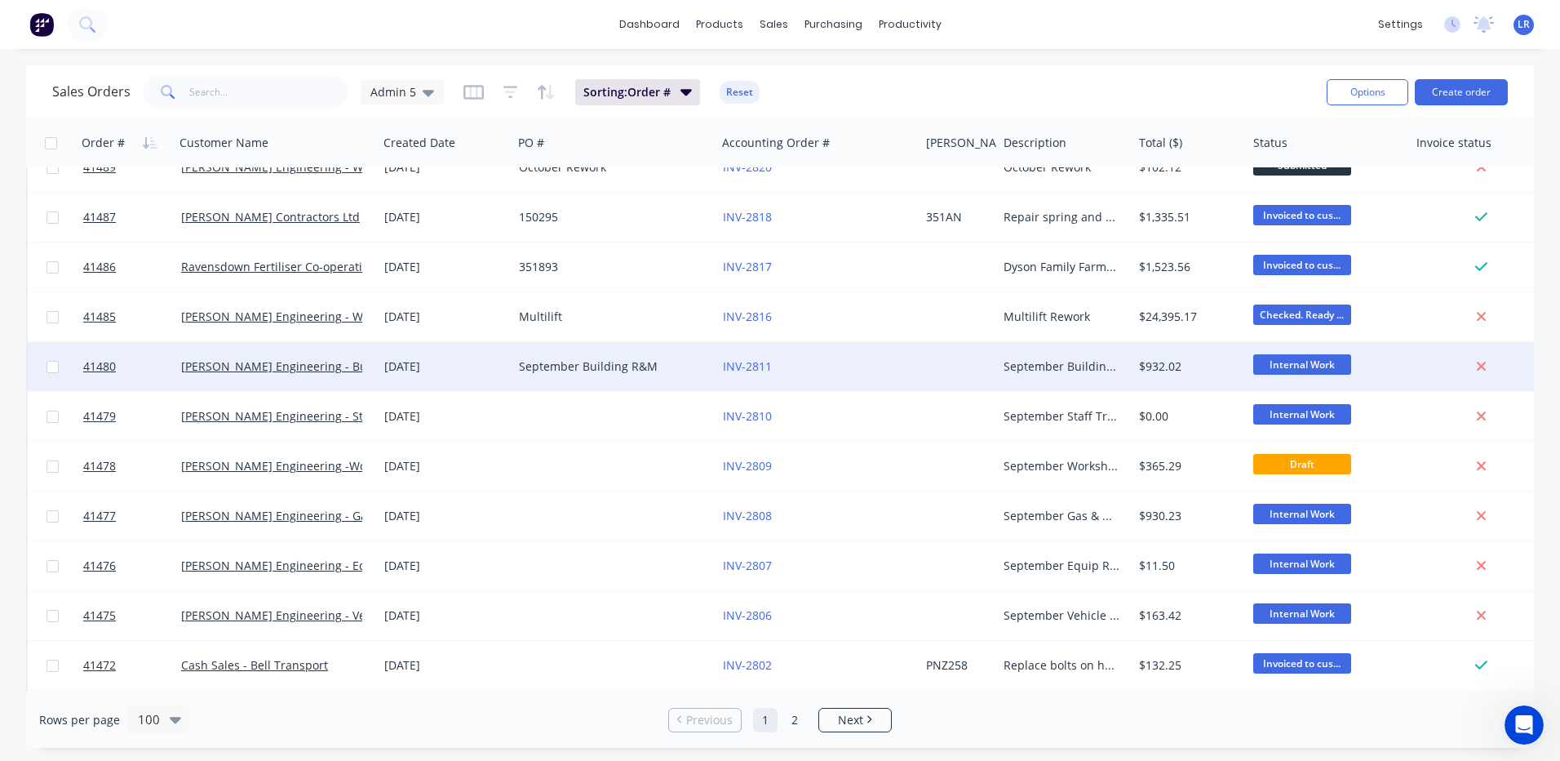
click at [55, 361] on input "checkbox" at bounding box center [53, 367] width 12 height 12
checkbox input "true"
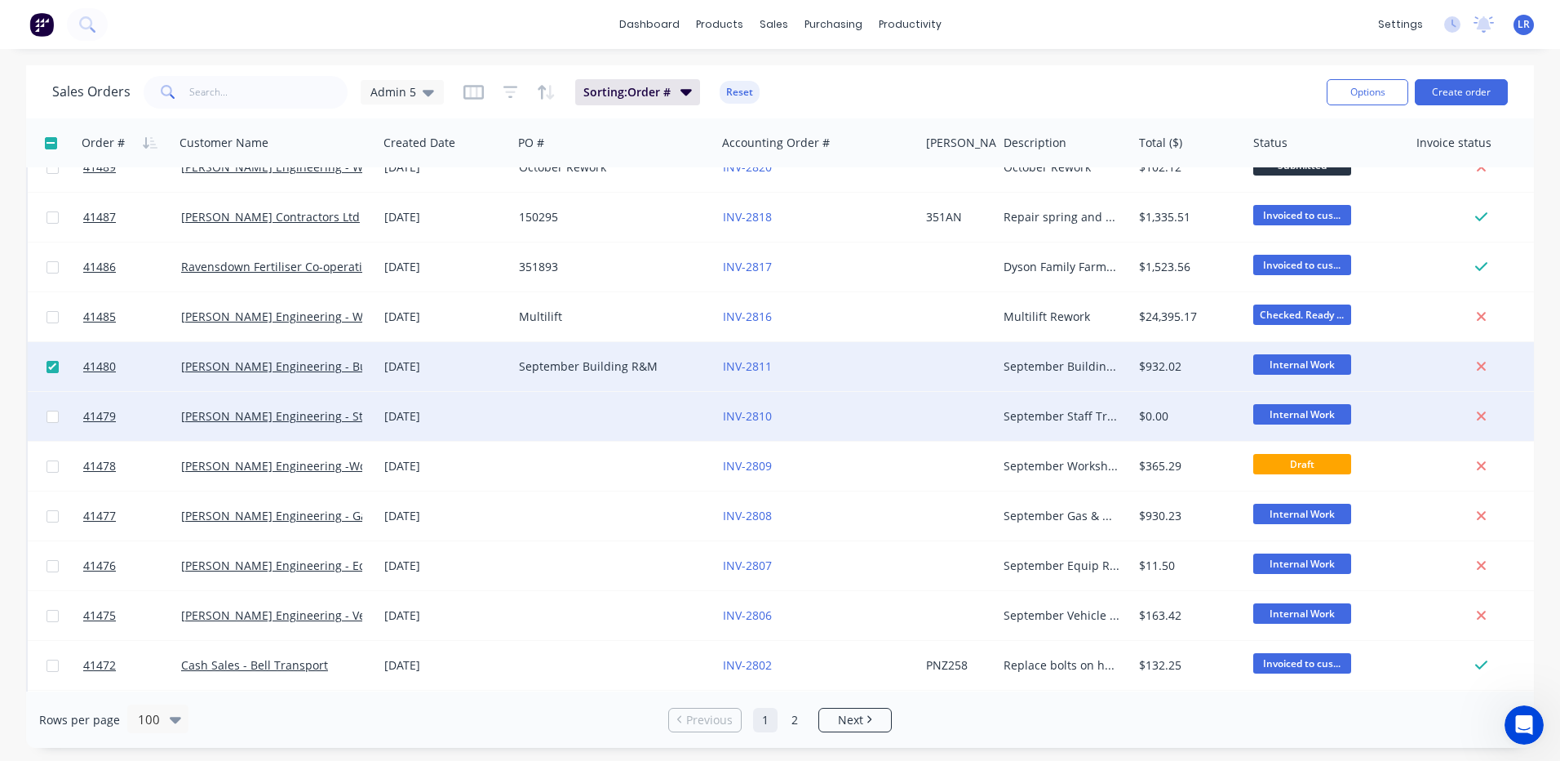
click at [54, 412] on input "checkbox" at bounding box center [53, 416] width 12 height 12
checkbox input "true"
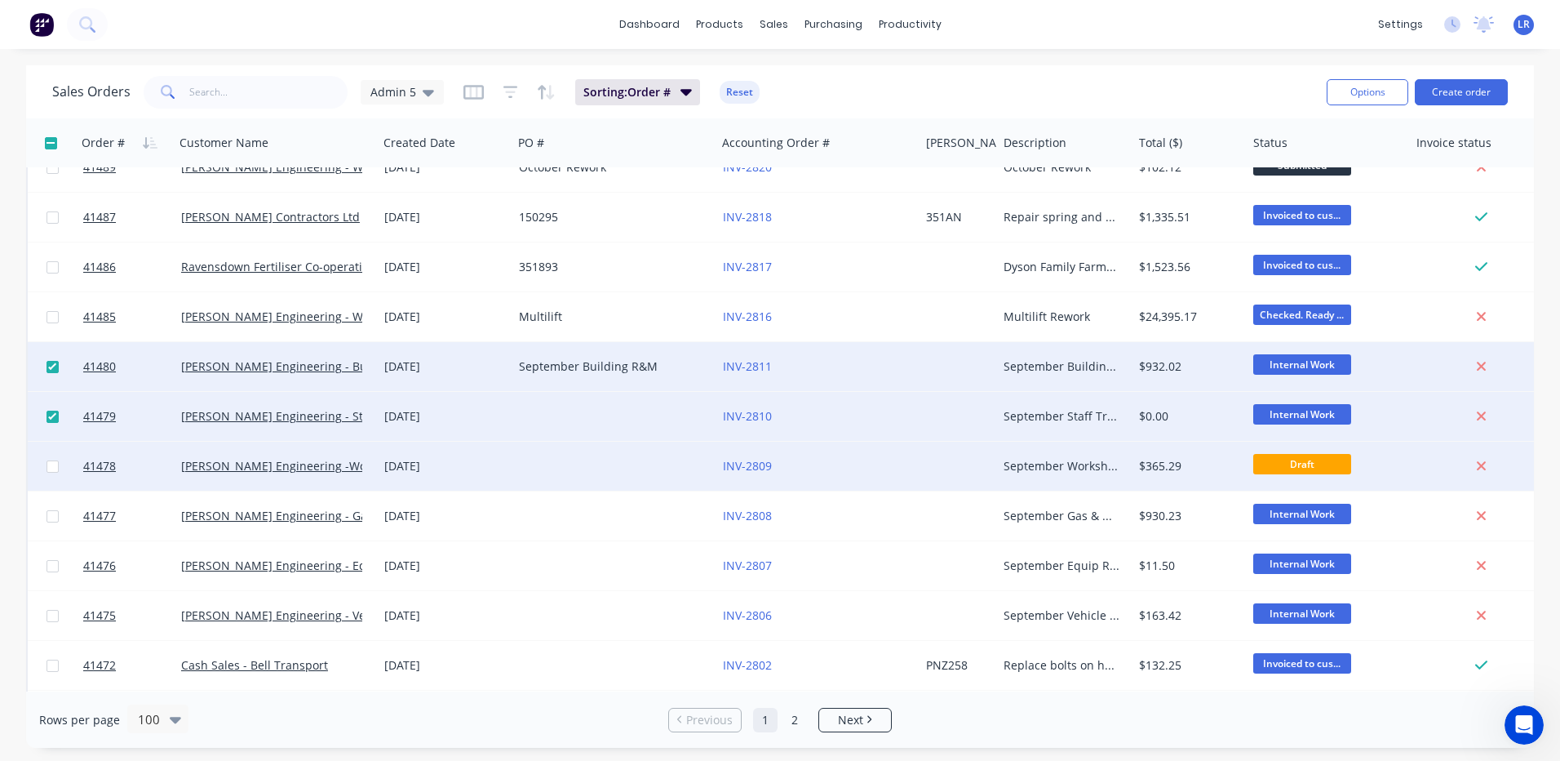
click at [54, 464] on input "checkbox" at bounding box center [53, 466] width 12 height 12
checkbox input "true"
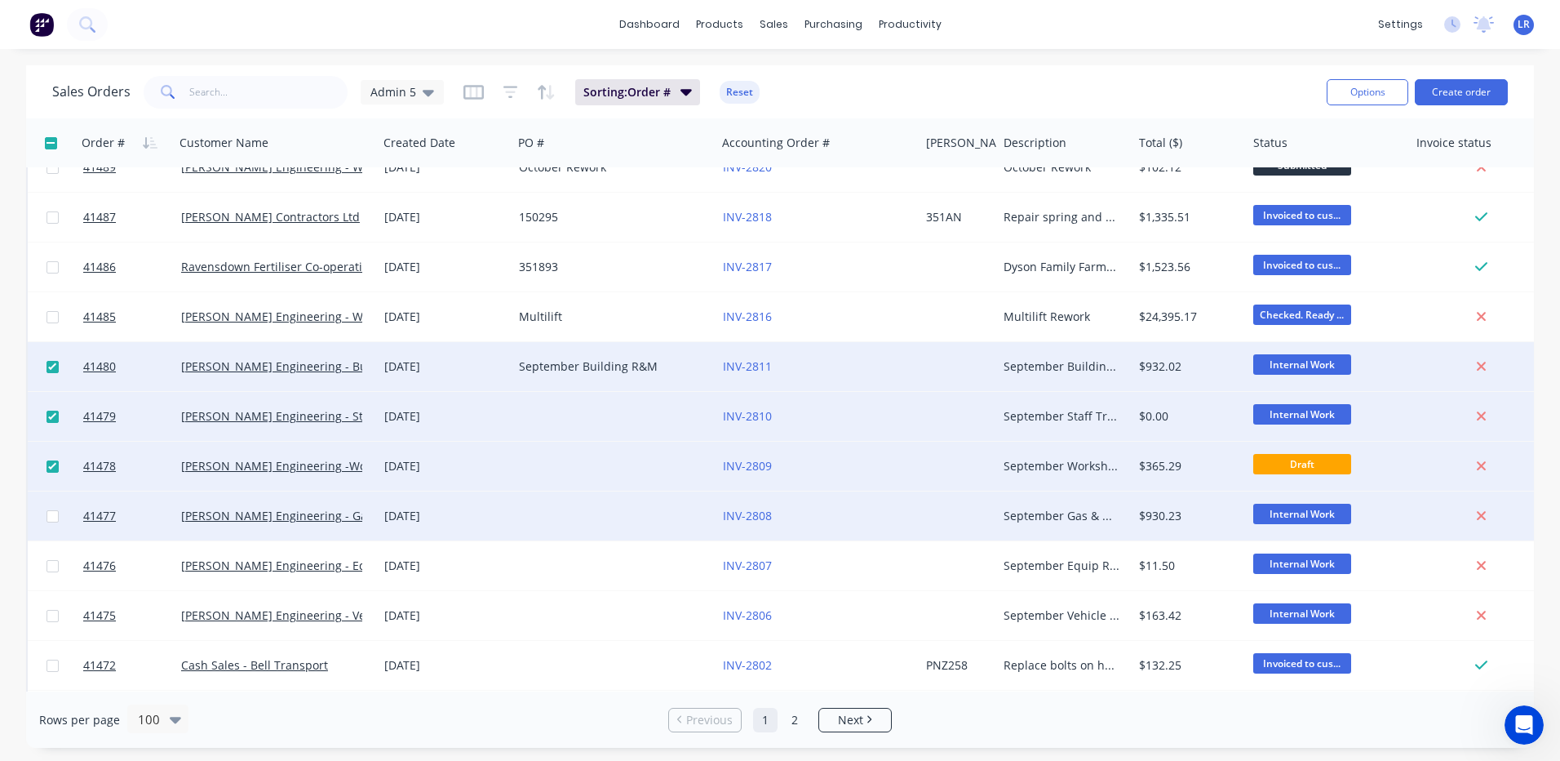
click at [52, 515] on input "checkbox" at bounding box center [53, 516] width 12 height 12
checkbox input "true"
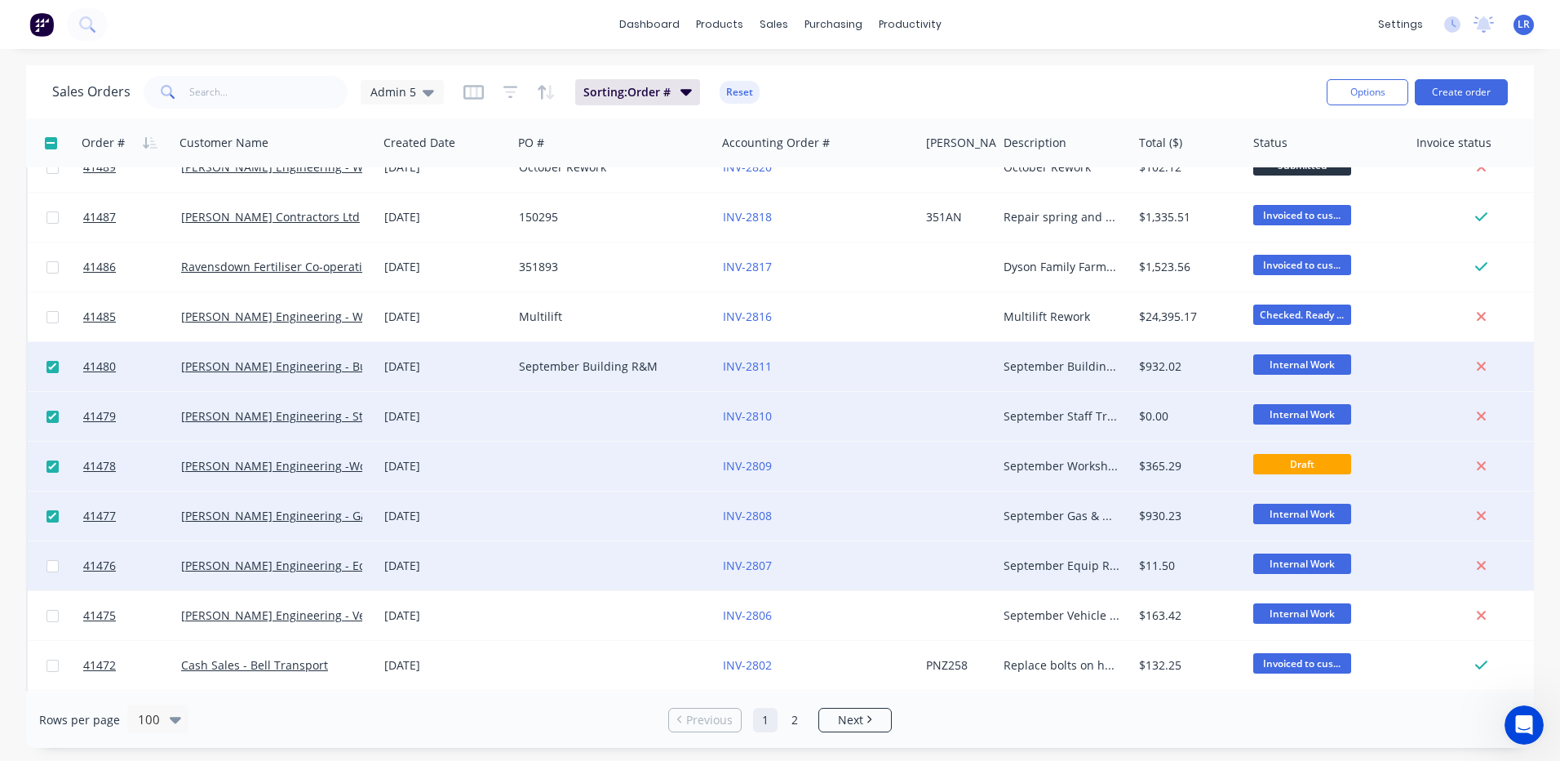
click at [54, 562] on input "checkbox" at bounding box center [53, 566] width 12 height 12
checkbox input "true"
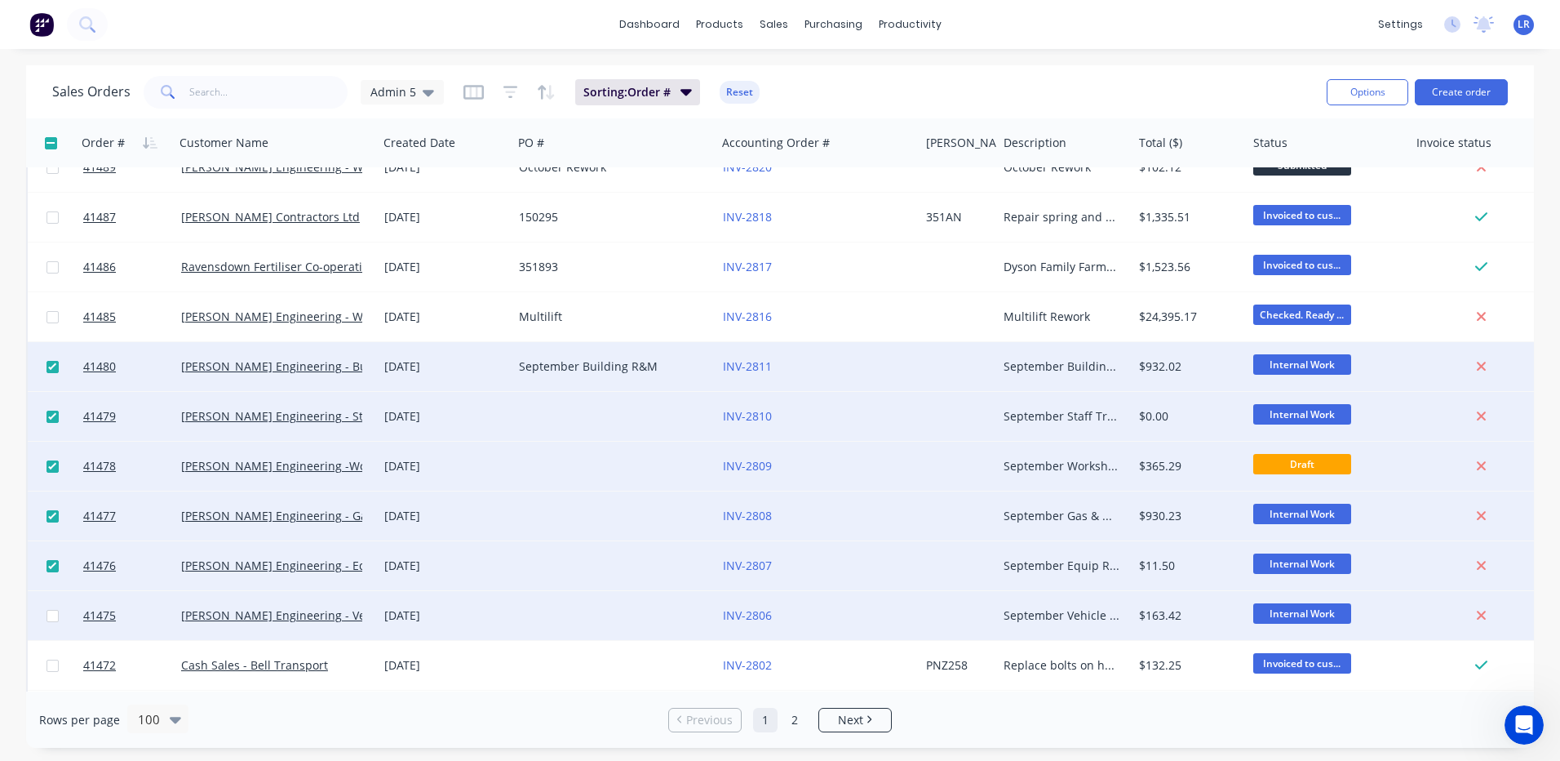
click at [53, 612] on input "checkbox" at bounding box center [53, 616] width 12 height 12
checkbox input "true"
drag, startPoint x: 139, startPoint y: 504, endPoint x: 532, endPoint y: 562, distance: 397.6
click at [532, 562] on div at bounding box center [614, 565] width 204 height 49
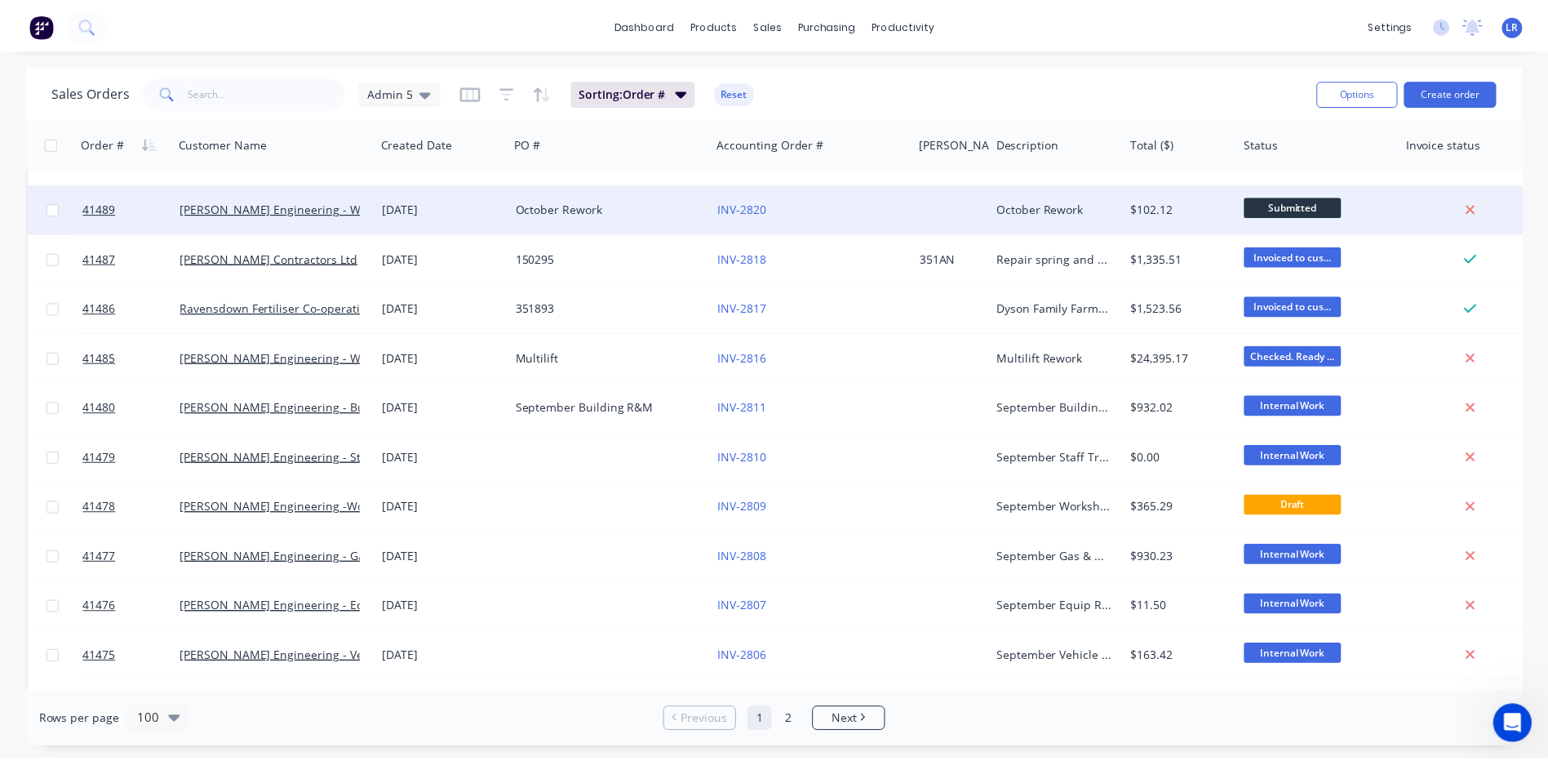
scroll to position [4406, 0]
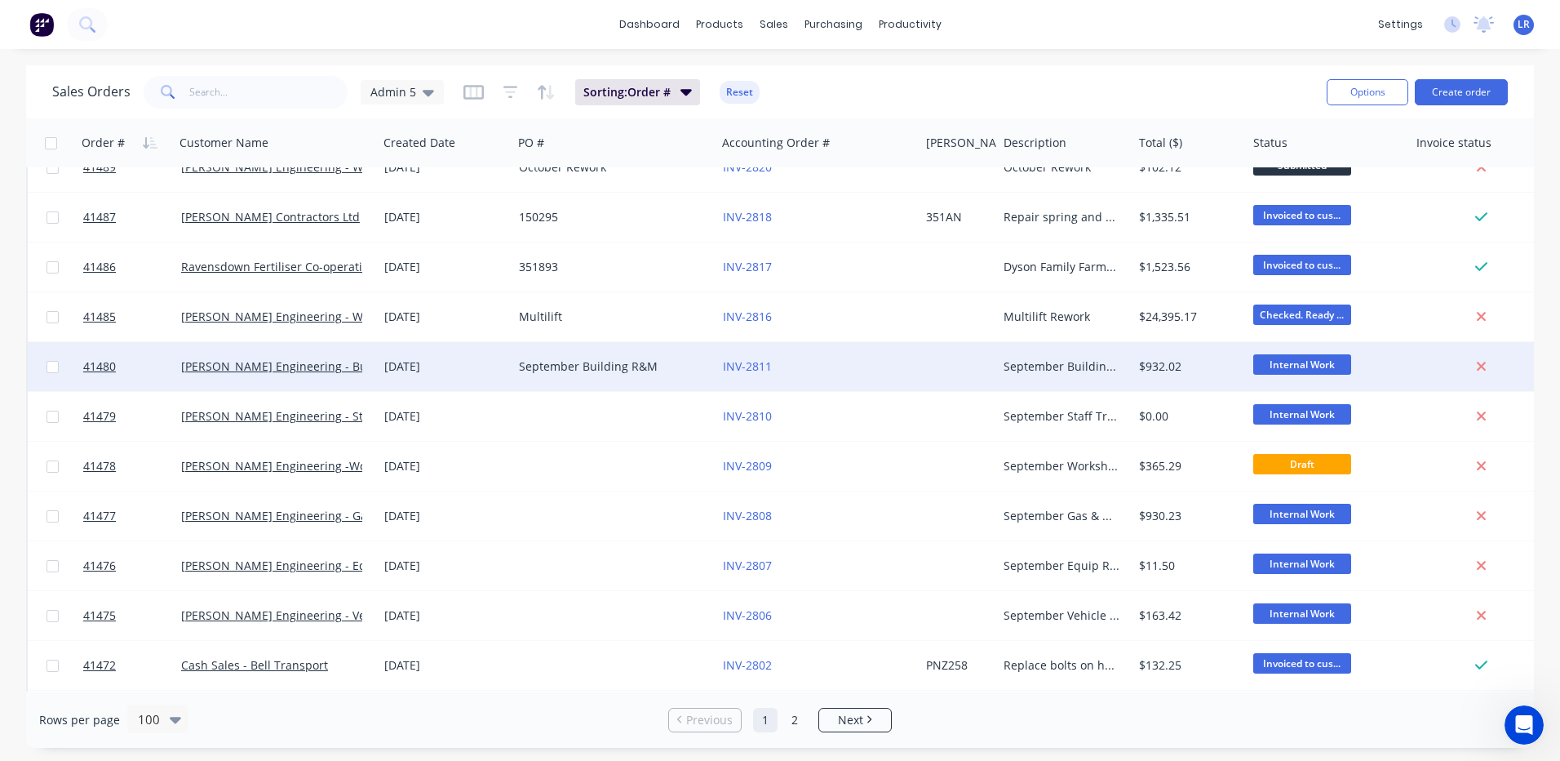
click at [49, 362] on input "checkbox" at bounding box center [53, 367] width 12 height 12
checkbox input "true"
click at [54, 358] on div at bounding box center [52, 366] width 49 height 49
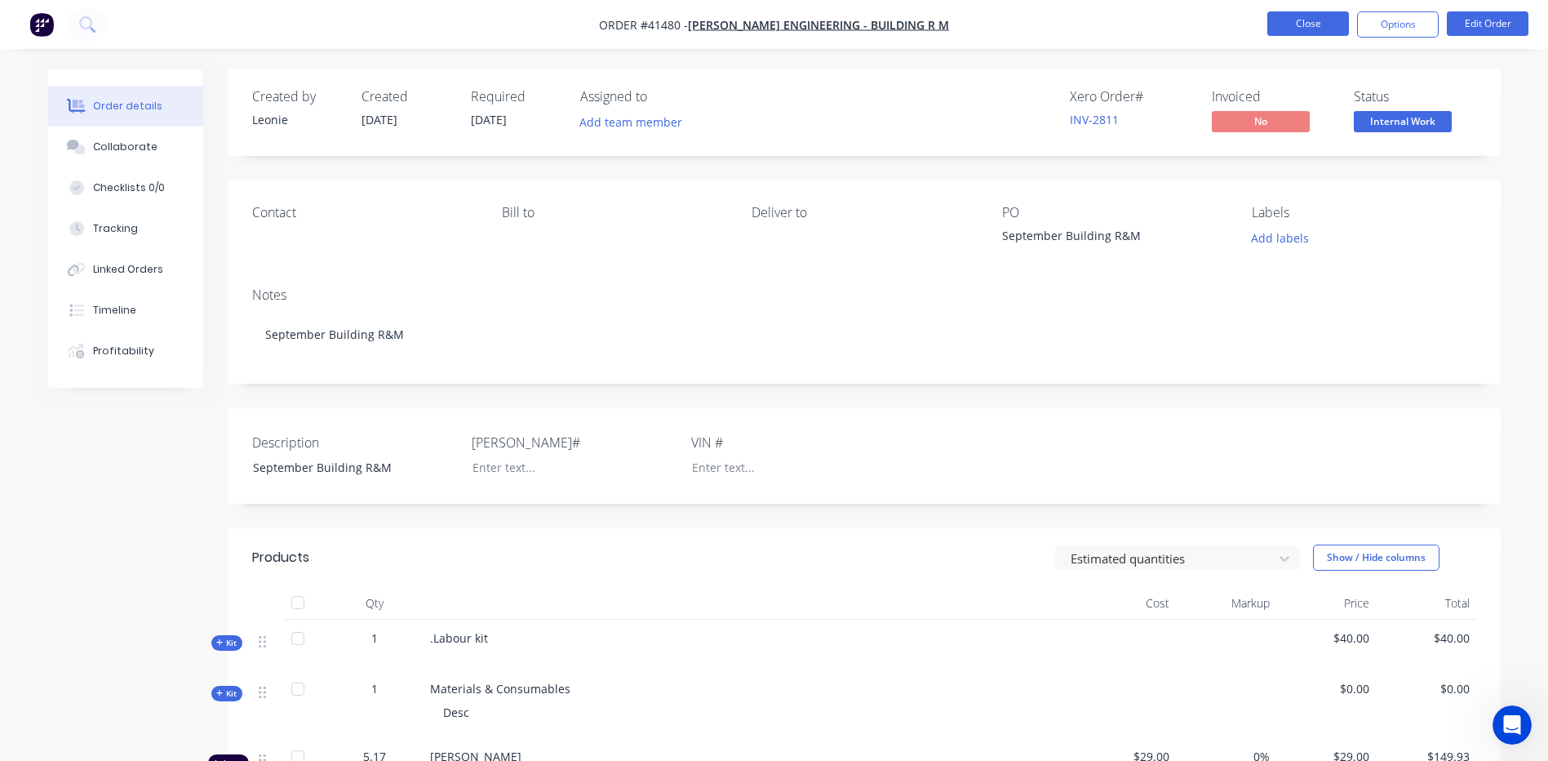
click at [1304, 26] on button "Close" at bounding box center [1308, 23] width 82 height 24
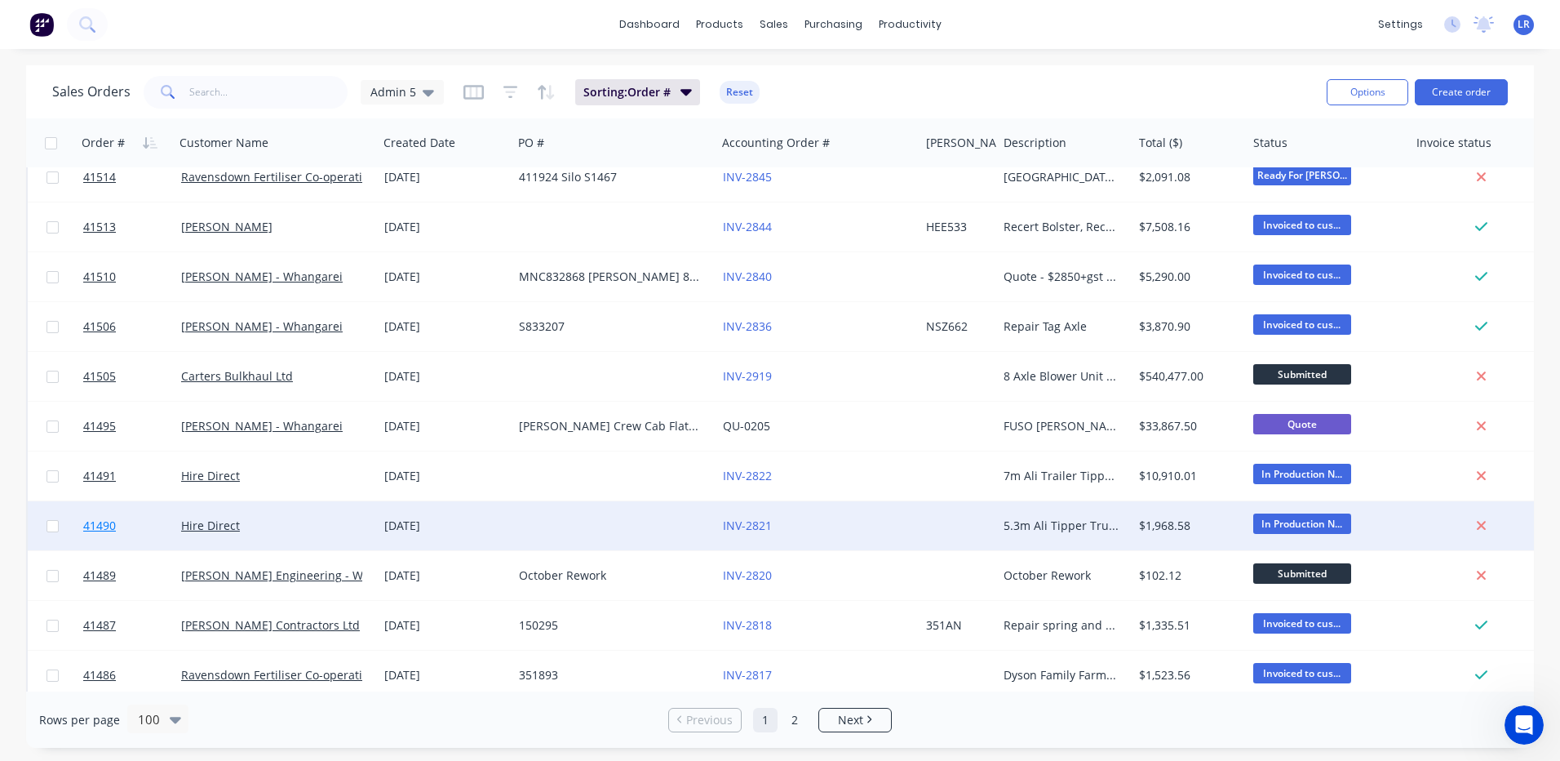
scroll to position [4406, 0]
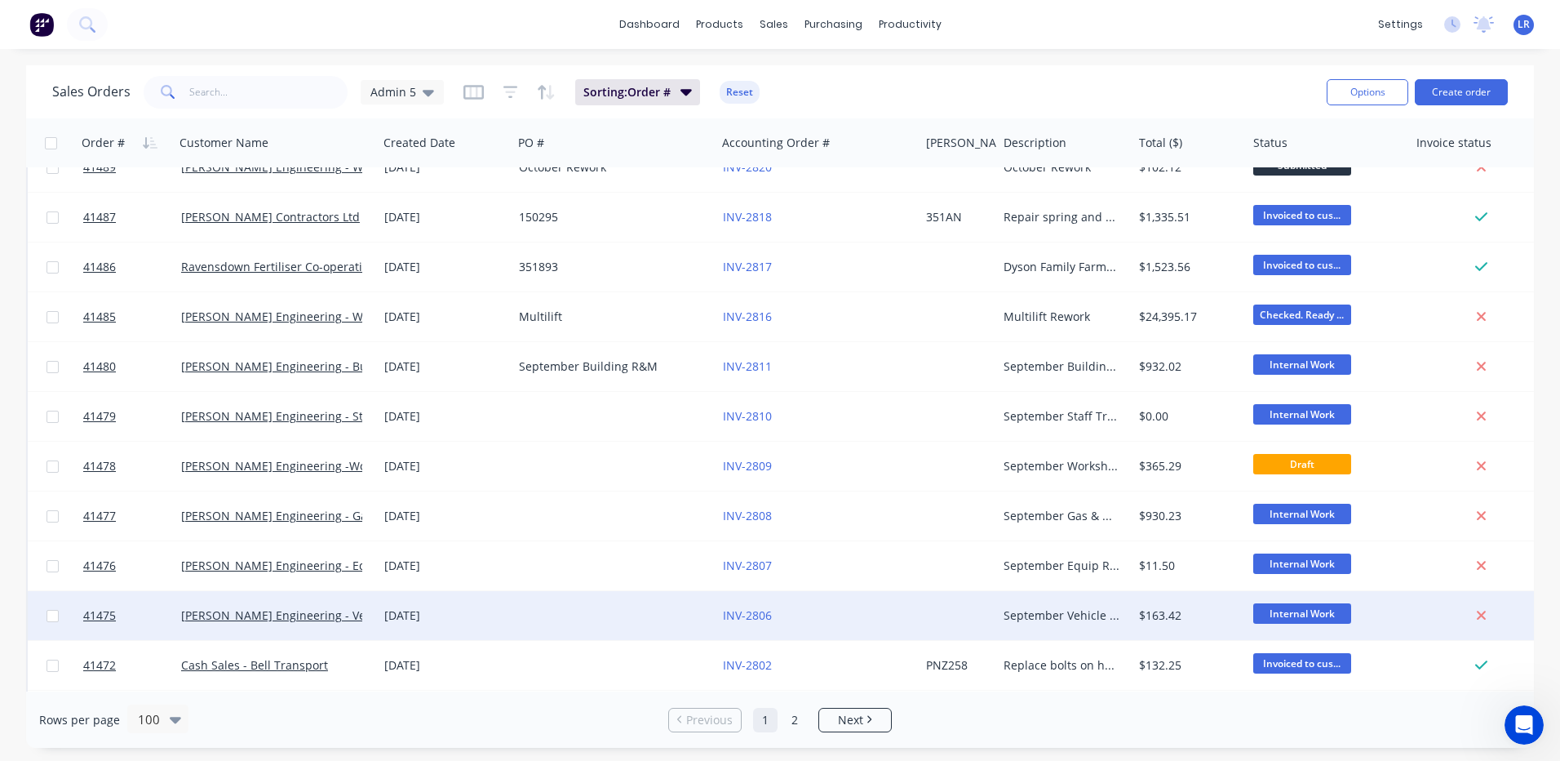
click at [60, 613] on div at bounding box center [52, 615] width 49 height 49
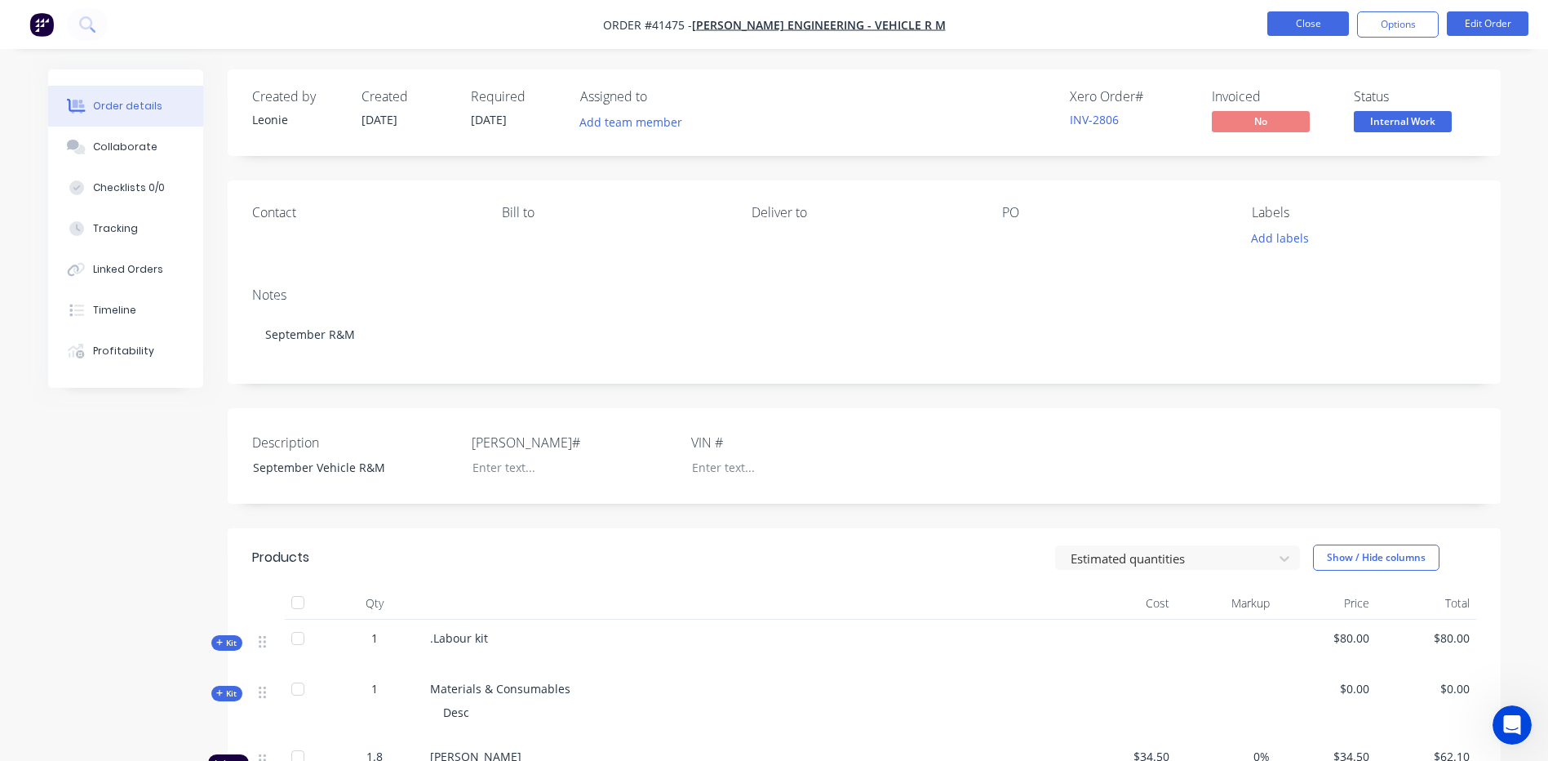
click at [1295, 22] on button "Close" at bounding box center [1308, 23] width 82 height 24
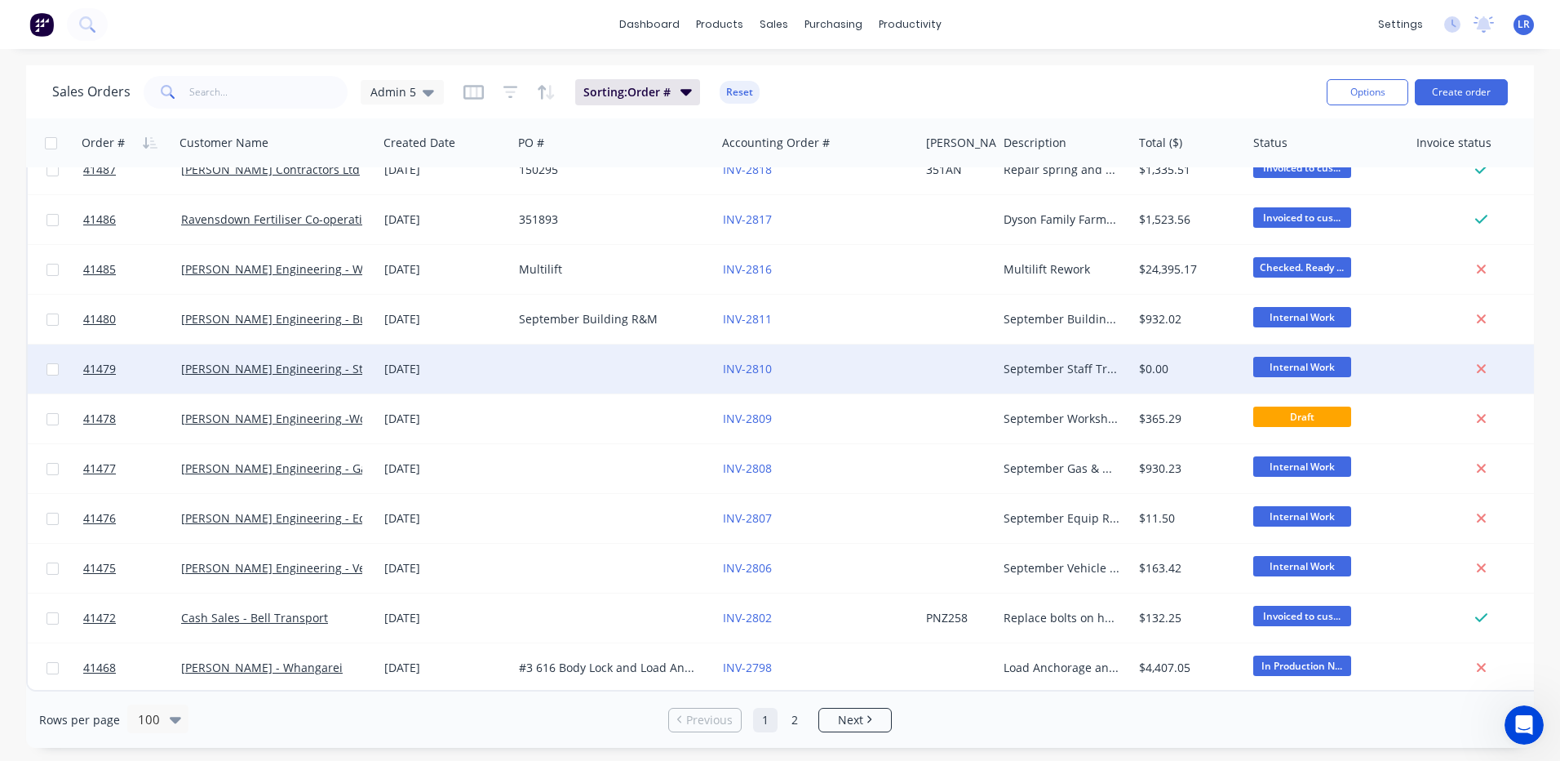
scroll to position [4462, 0]
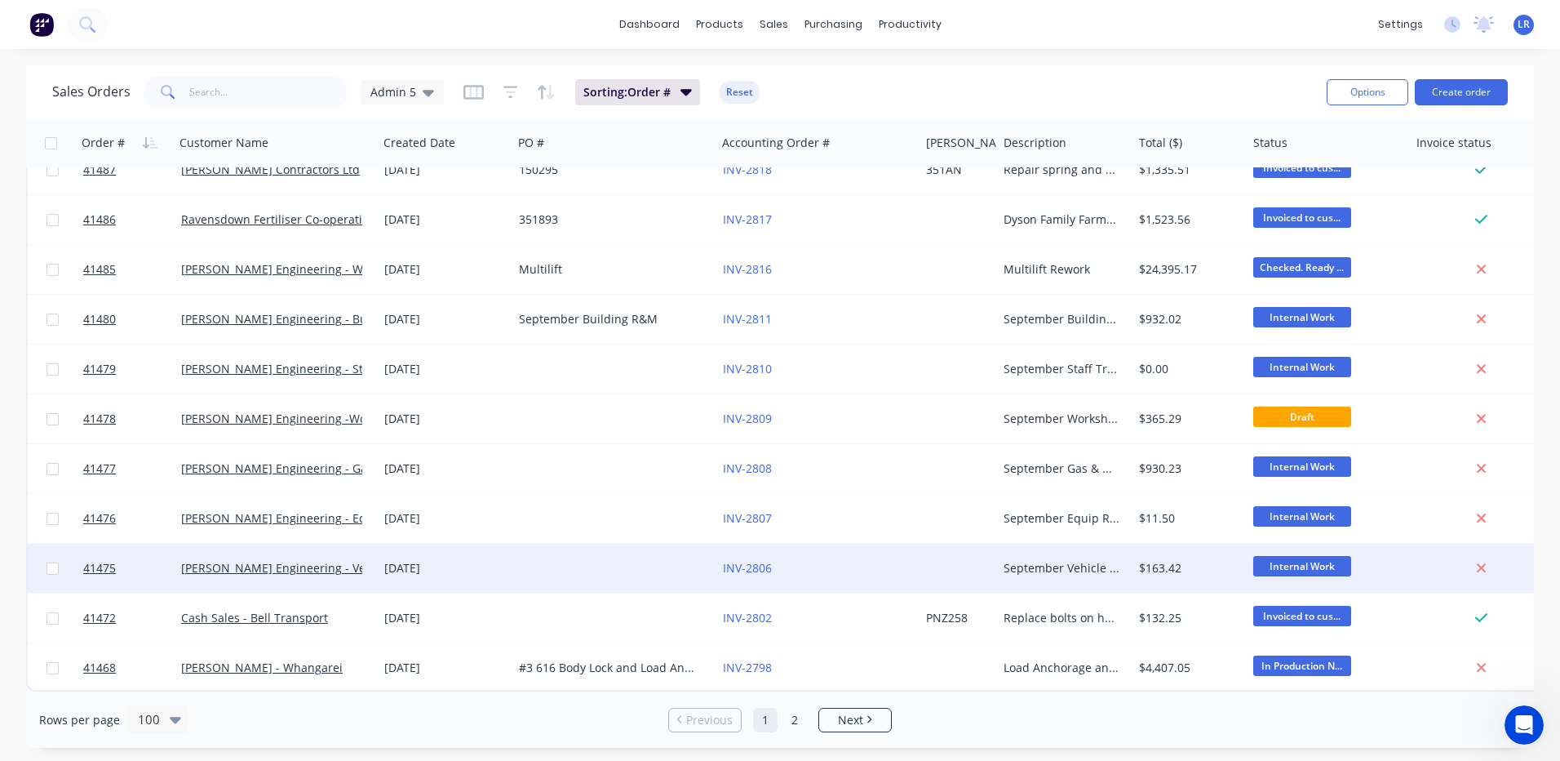
click at [51, 562] on input "checkbox" at bounding box center [53, 568] width 12 height 12
checkbox input "true"
click at [73, 542] on button "Archive" at bounding box center [125, 548] width 163 height 33
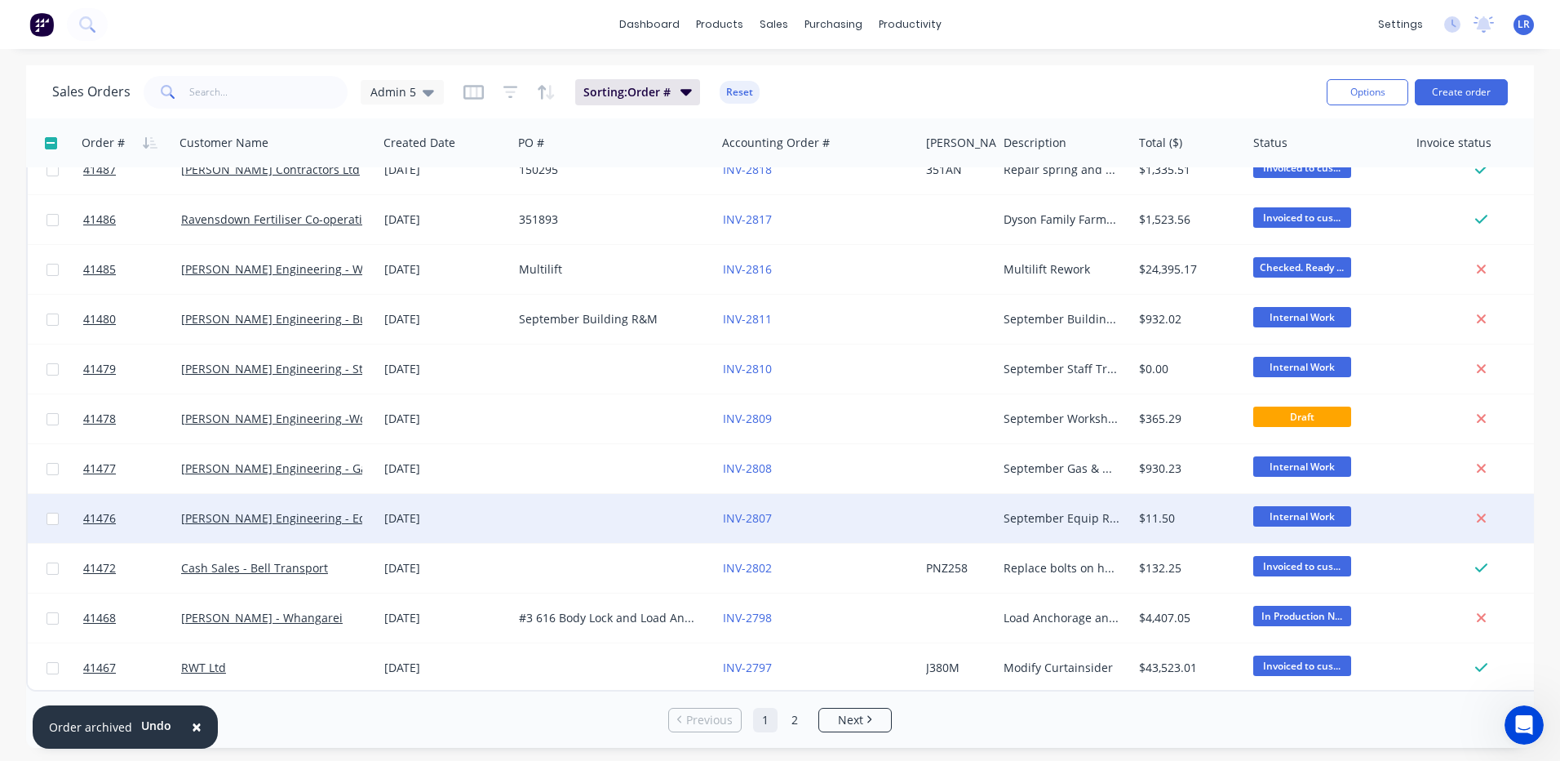
click at [54, 512] on input "checkbox" at bounding box center [53, 518] width 12 height 12
checkbox input "true"
click at [60, 508] on button "Archive" at bounding box center [114, 508] width 163 height 33
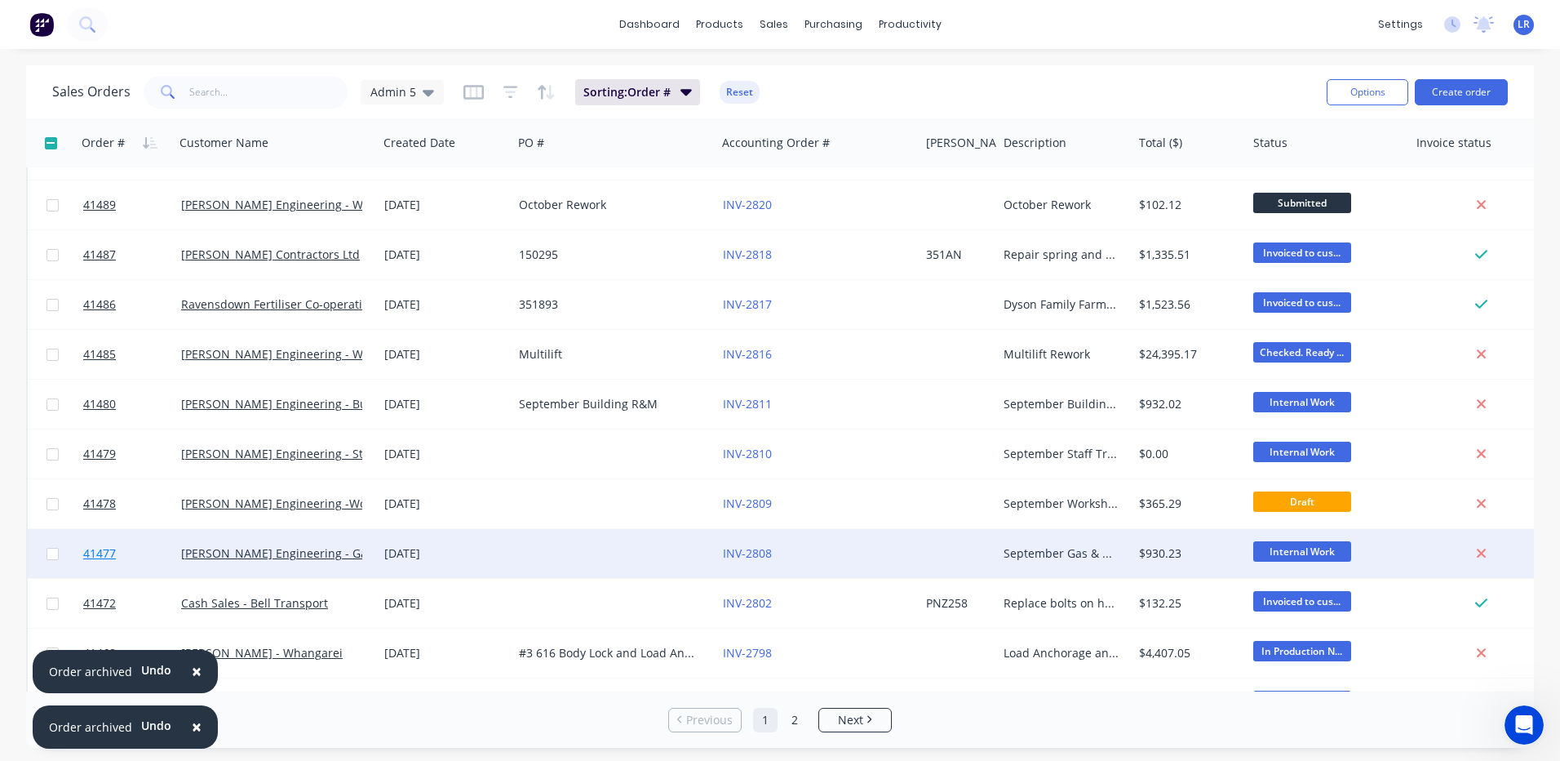
scroll to position [4406, 0]
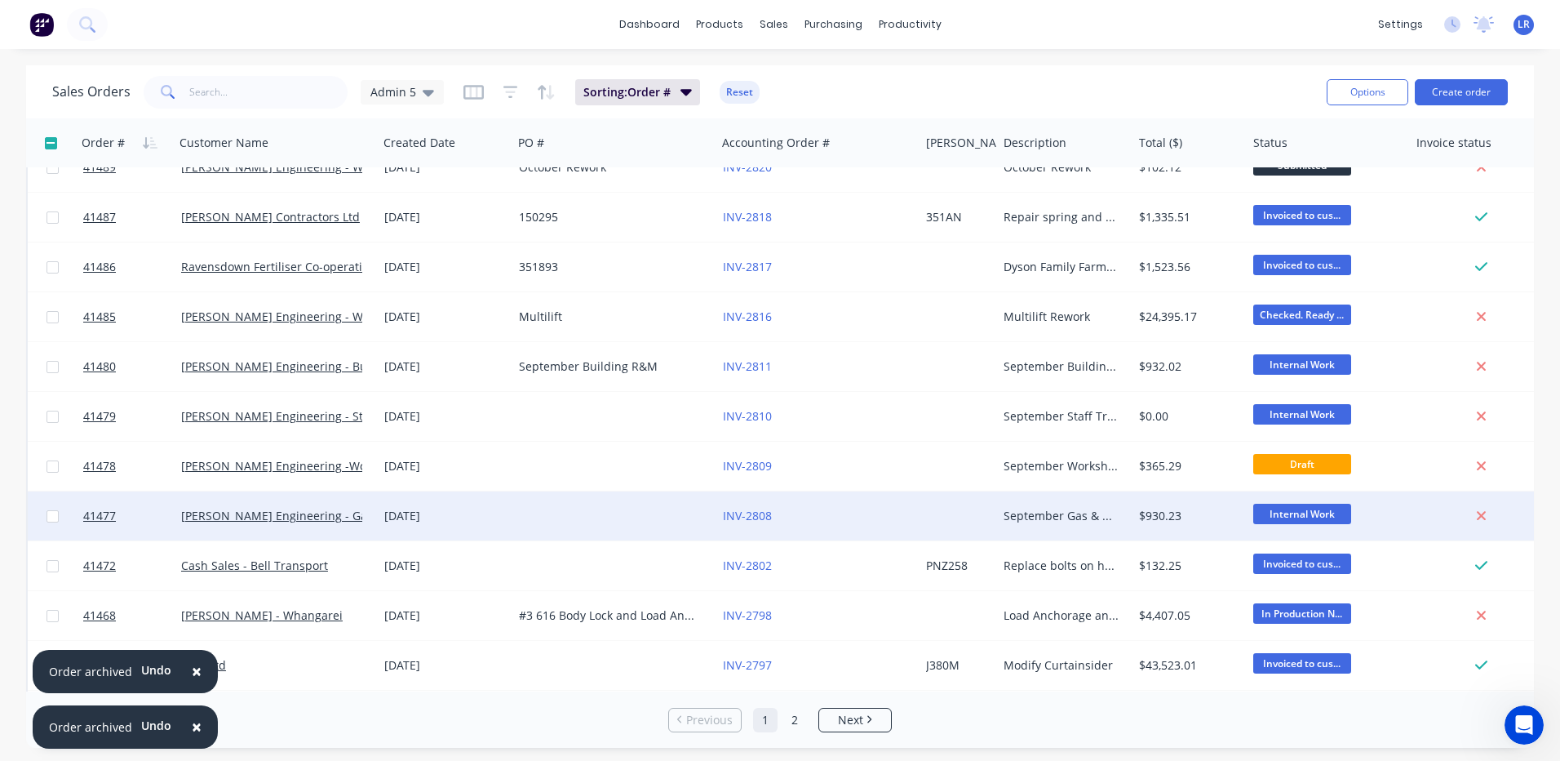
click at [53, 512] on input "checkbox" at bounding box center [53, 516] width 12 height 12
checkbox input "true"
click at [65, 508] on button "Archive" at bounding box center [118, 510] width 163 height 33
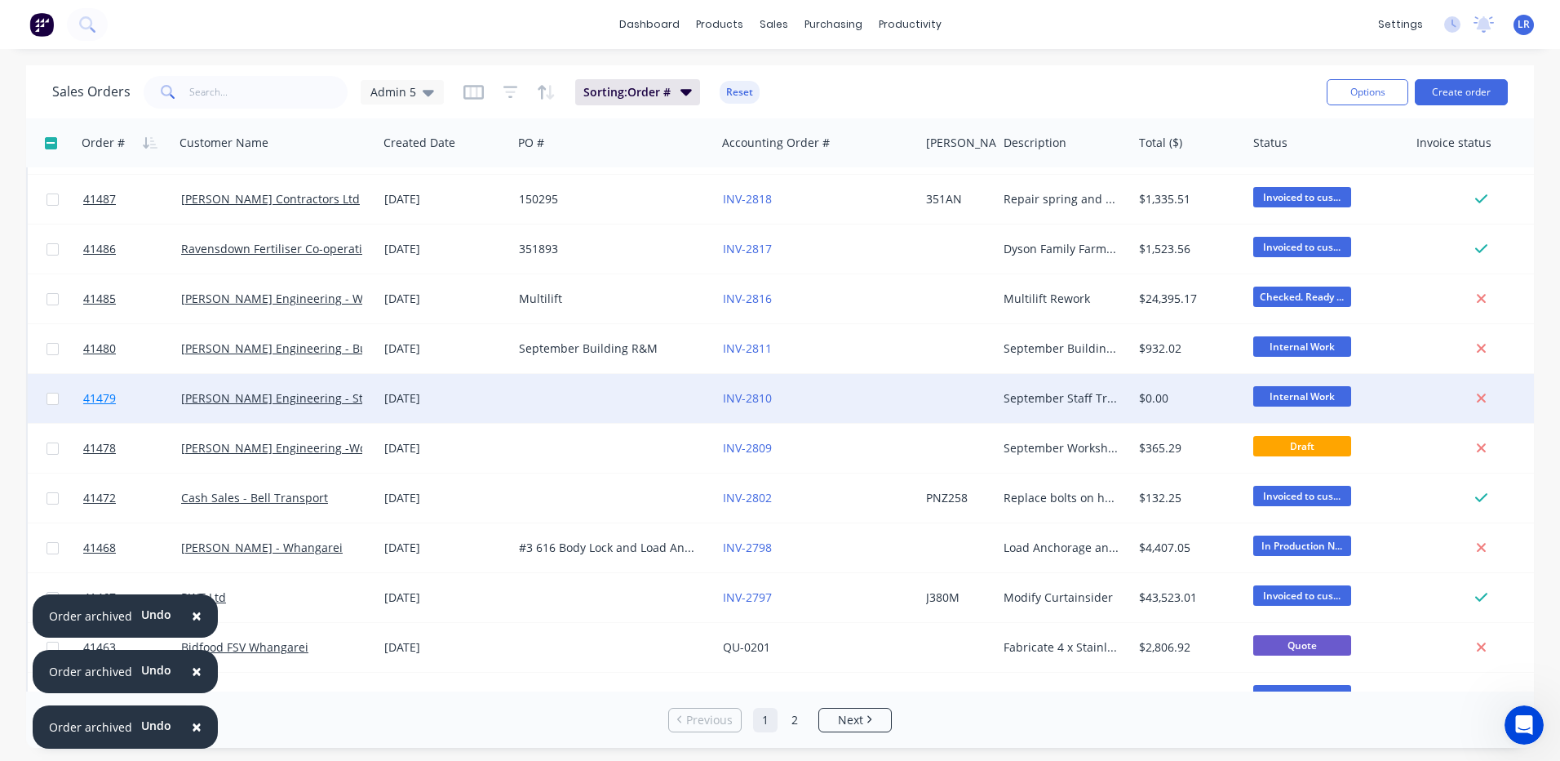
scroll to position [4462, 0]
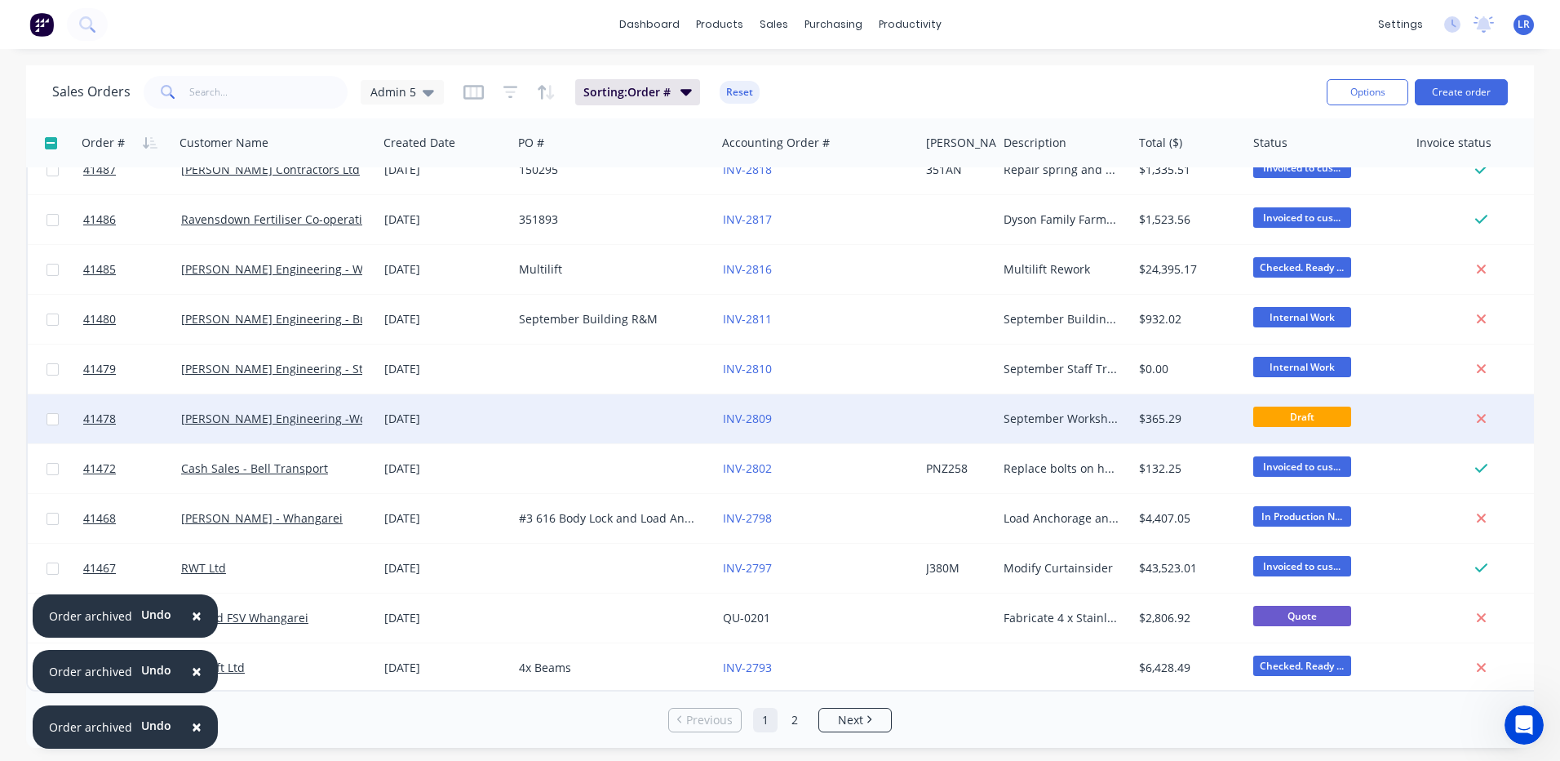
click at [55, 413] on input "checkbox" at bounding box center [53, 419] width 12 height 12
checkbox input "true"
click at [80, 401] on button "Archive" at bounding box center [124, 404] width 163 height 33
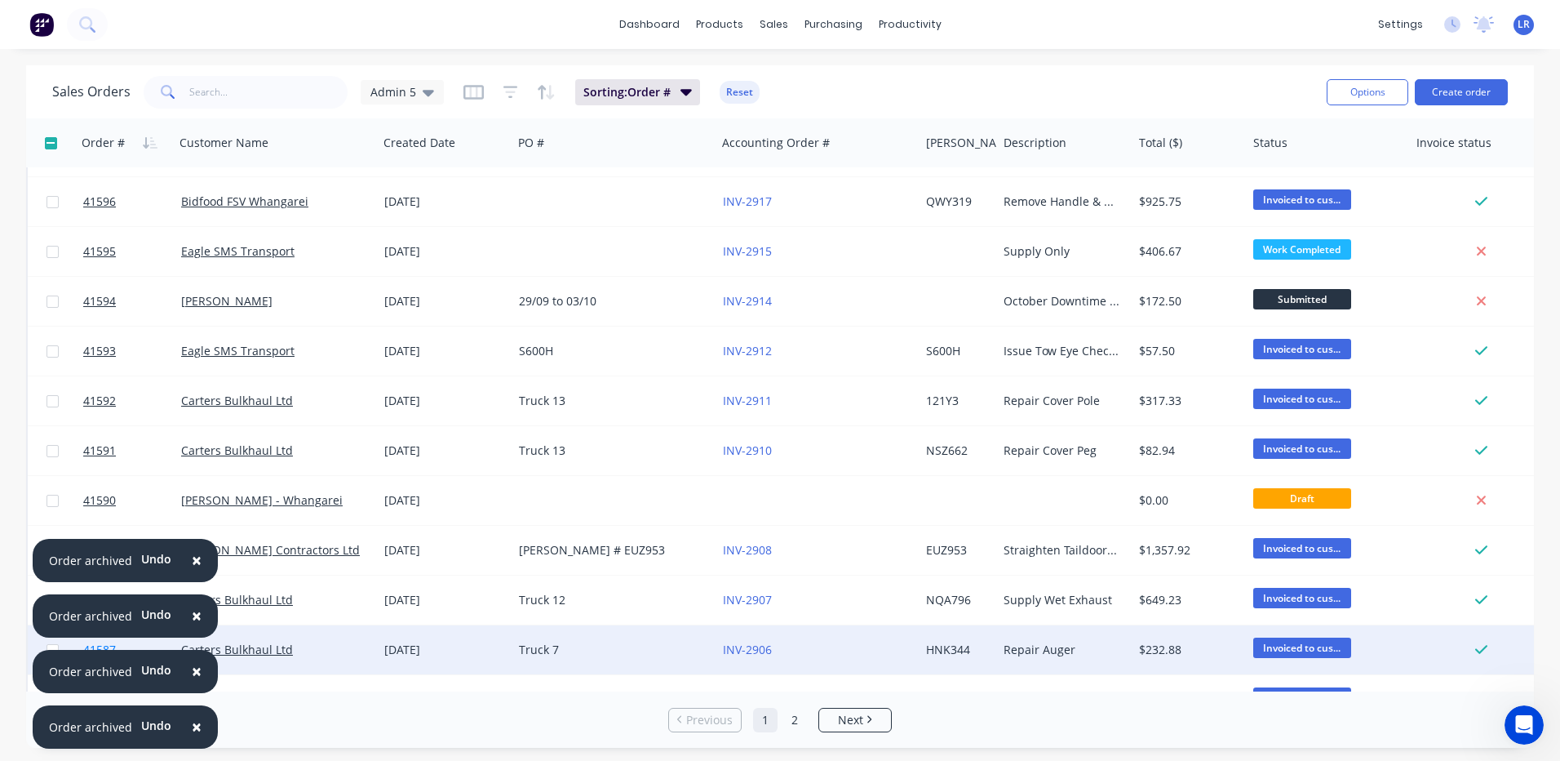
scroll to position [898, 0]
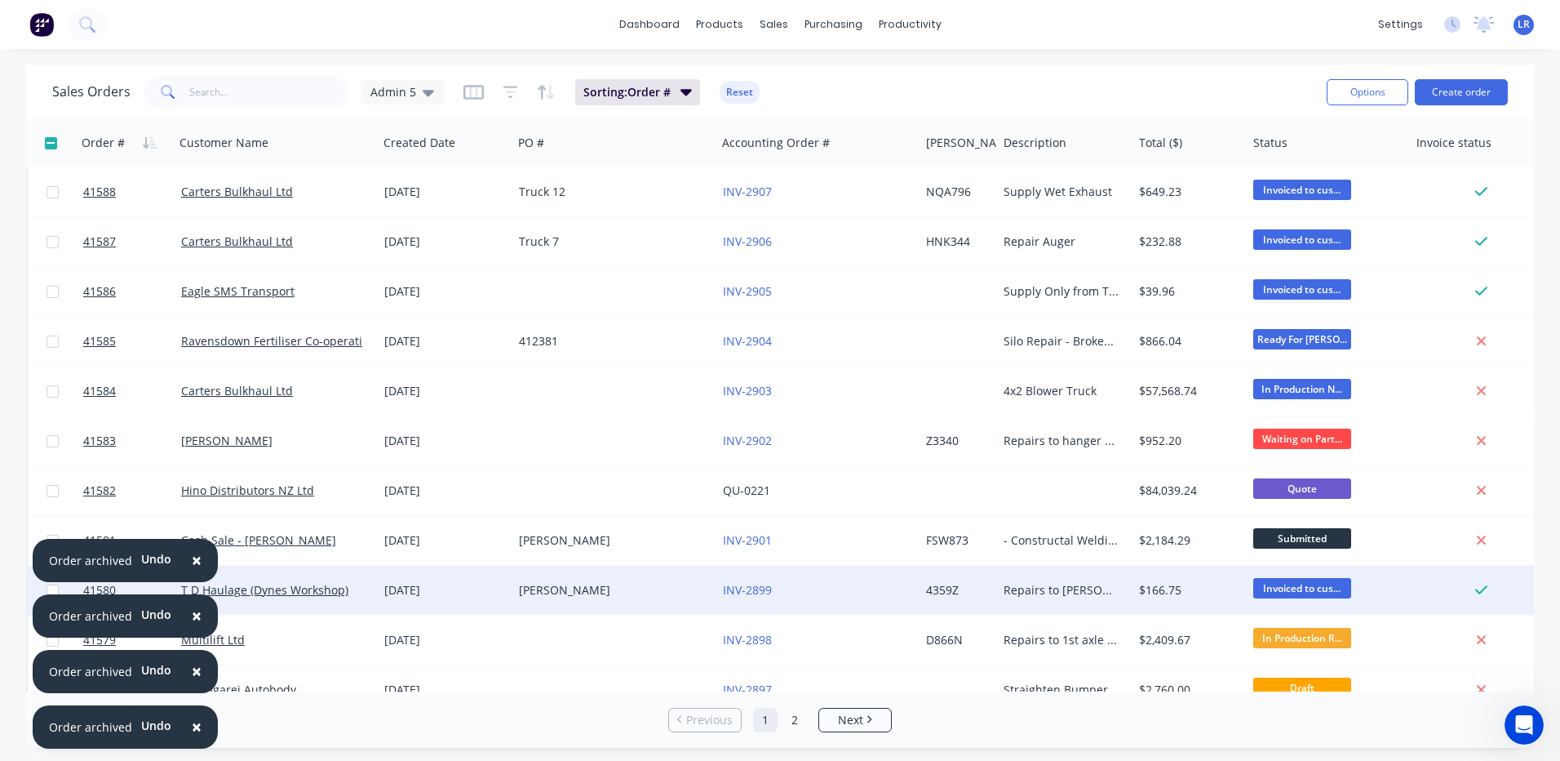
click at [192, 558] on span "×" at bounding box center [197, 559] width 10 height 23
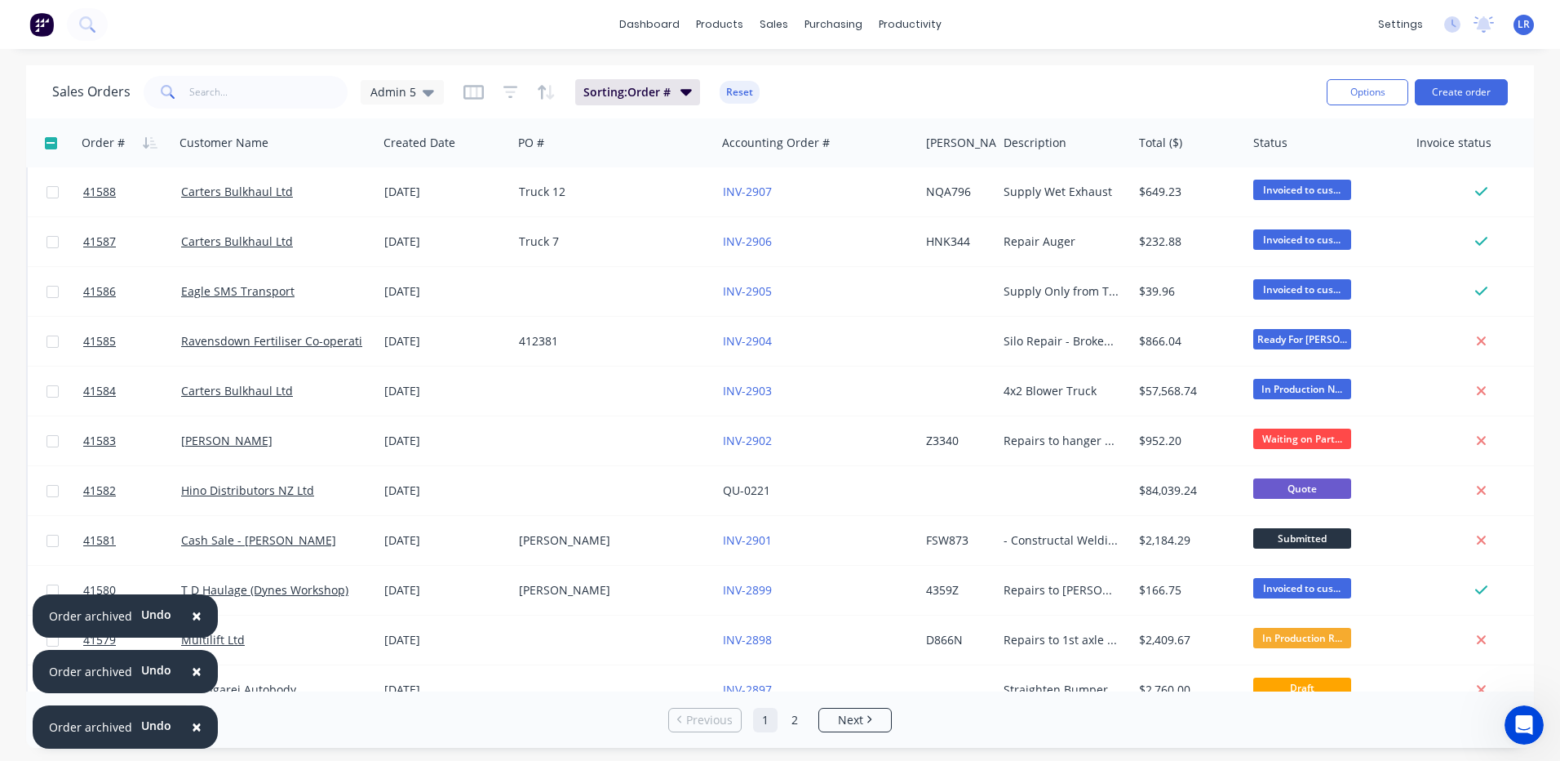
click at [185, 620] on button "×" at bounding box center [196, 616] width 42 height 39
click at [184, 664] on button "×" at bounding box center [196, 671] width 42 height 39
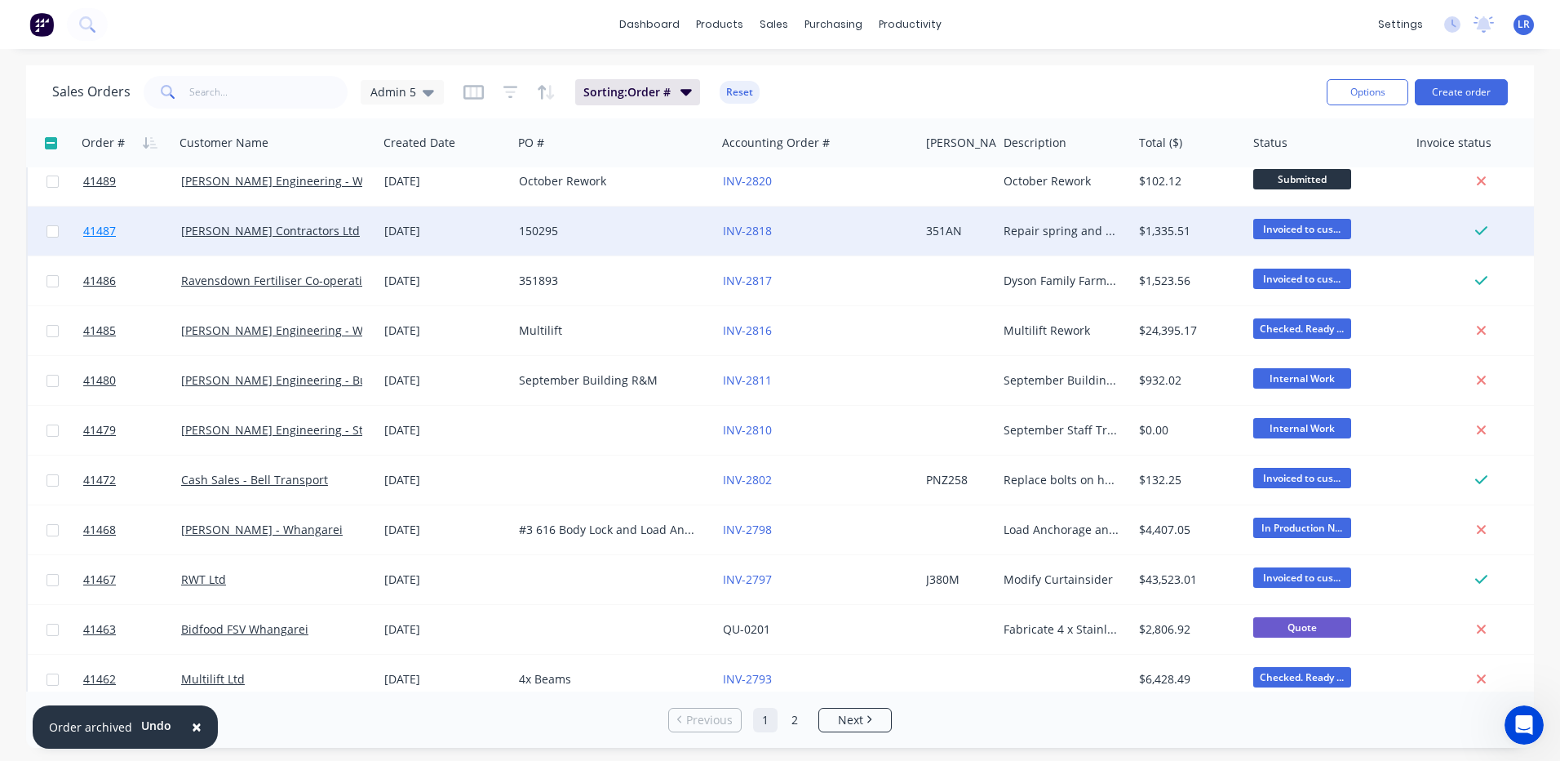
scroll to position [4406, 0]
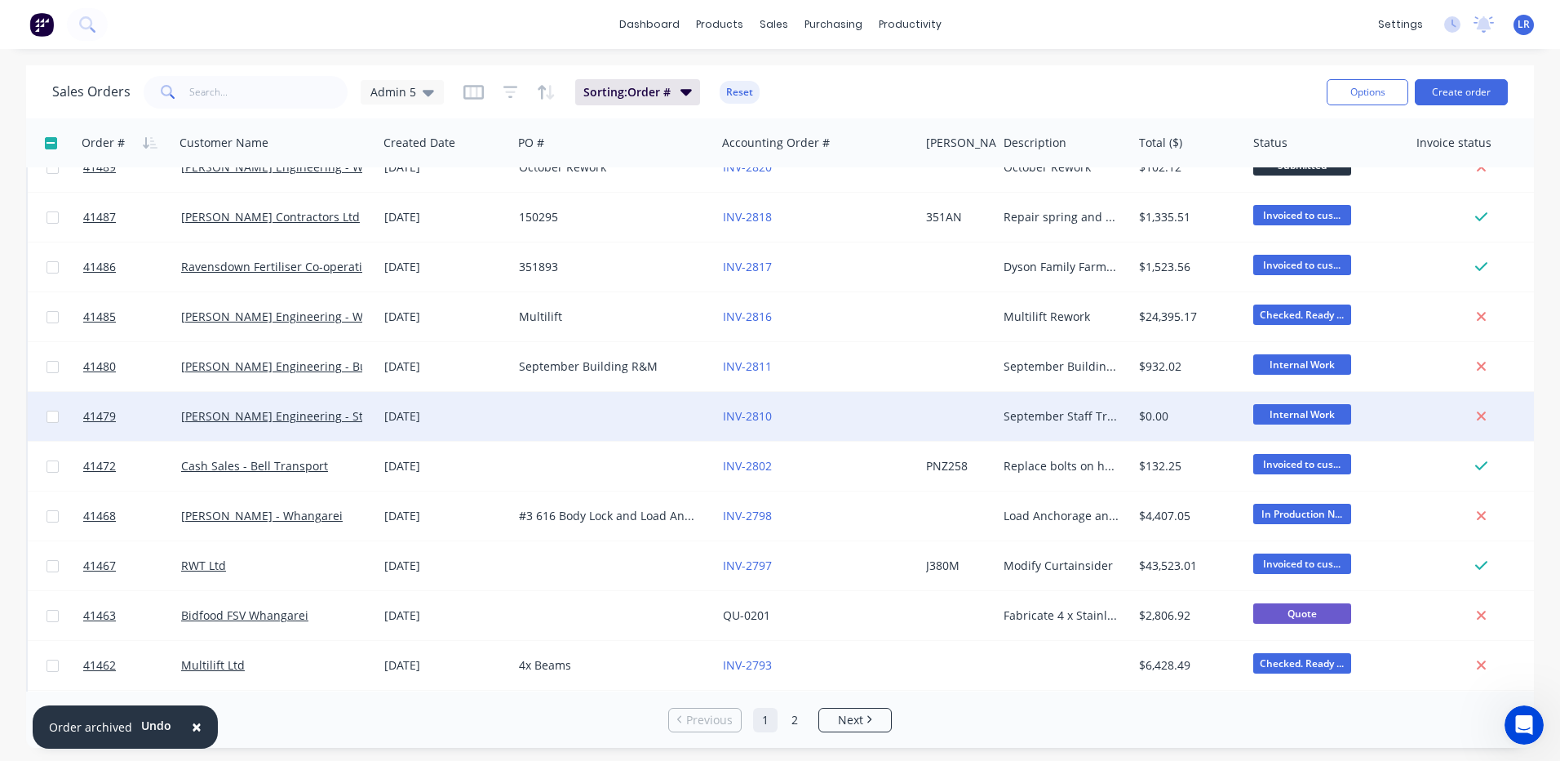
click at [54, 414] on input "checkbox" at bounding box center [53, 416] width 12 height 12
checkbox input "true"
click at [61, 413] on button "Archive" at bounding box center [116, 413] width 163 height 33
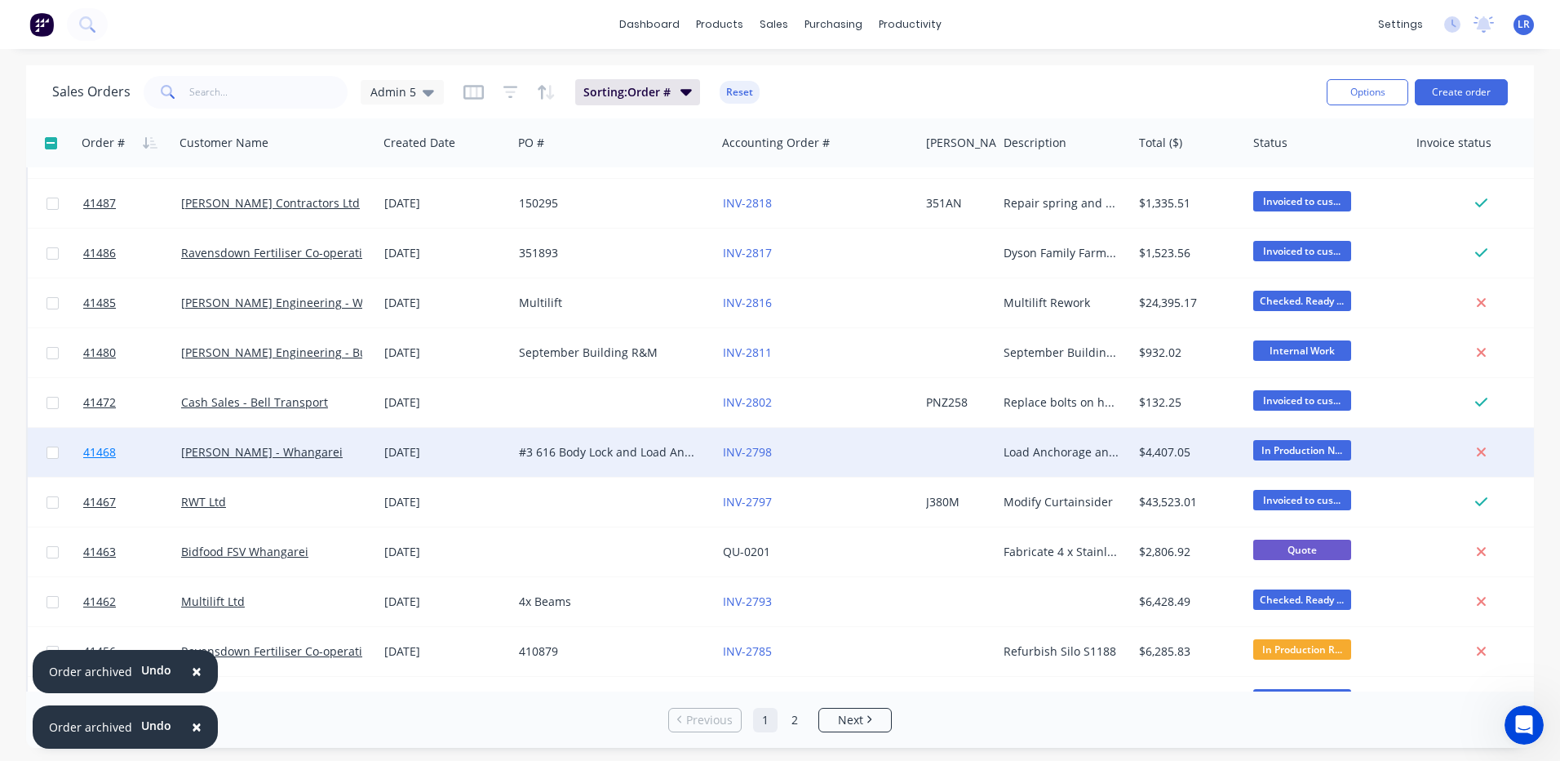
scroll to position [4380, 0]
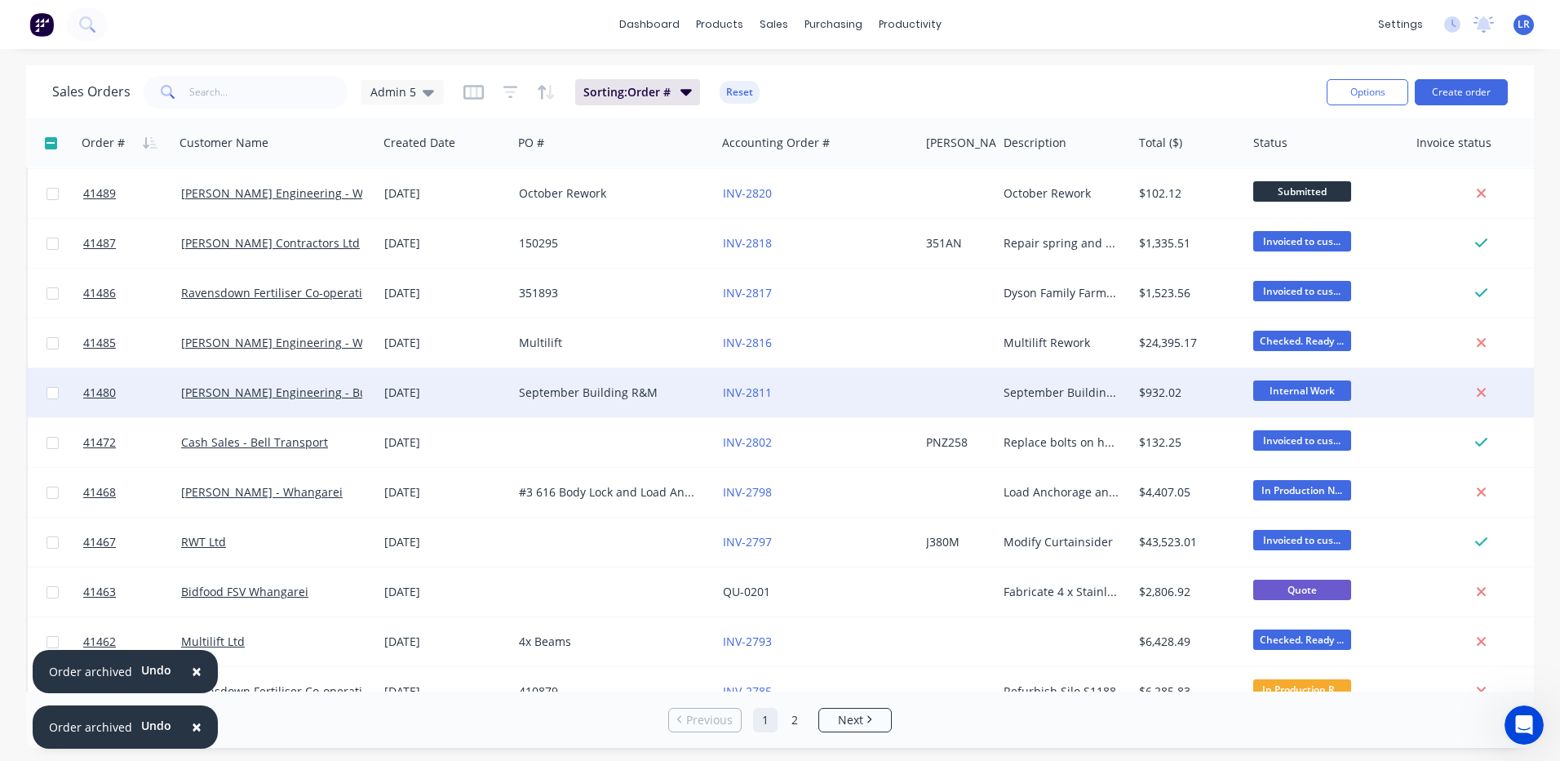
click at [52, 388] on input "checkbox" at bounding box center [53, 393] width 12 height 12
checkbox input "true"
click at [99, 387] on button "Archive" at bounding box center [120, 386] width 163 height 33
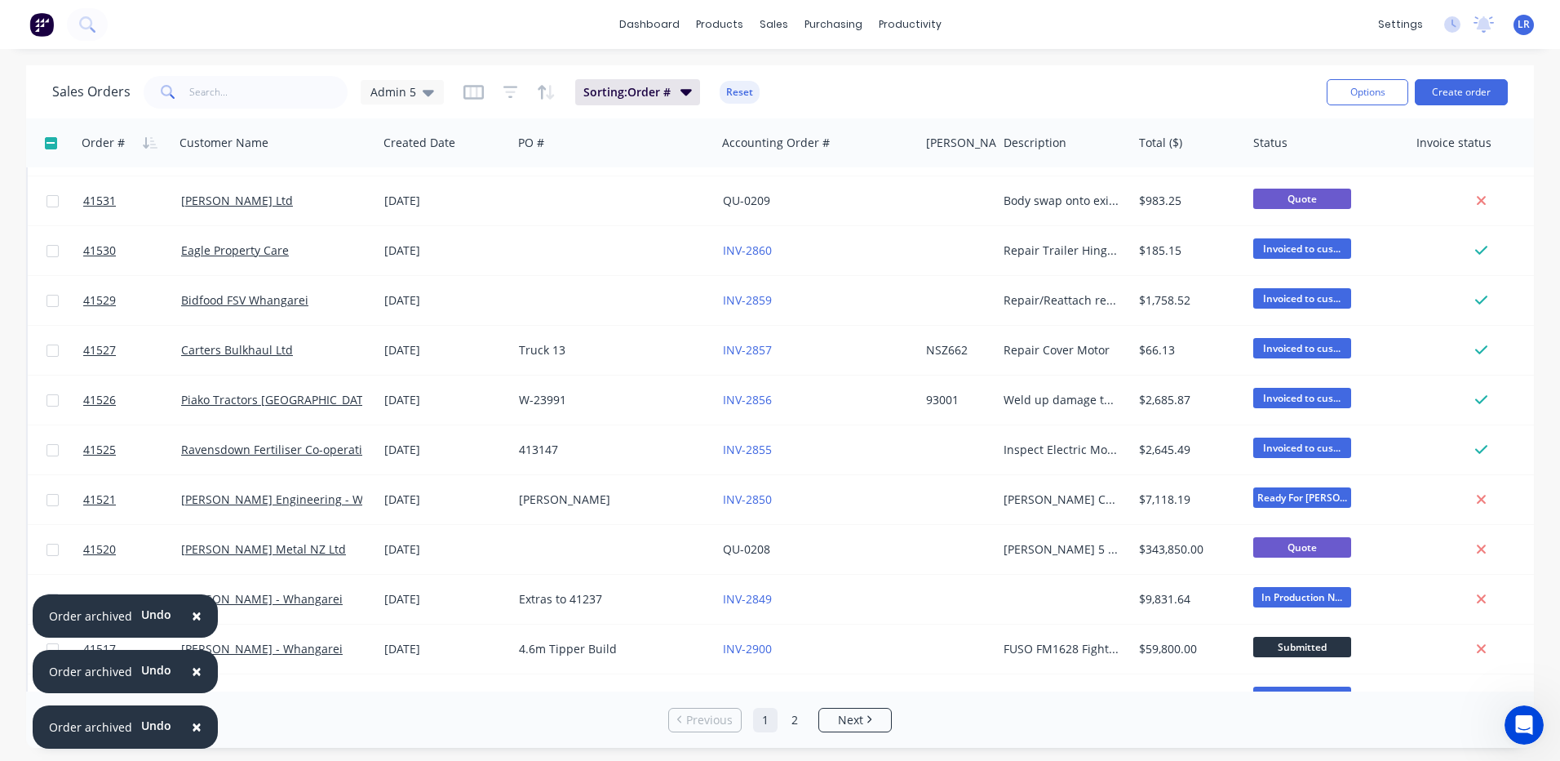
scroll to position [6743, 0]
click at [189, 86] on input "text" at bounding box center [268, 92] width 159 height 33
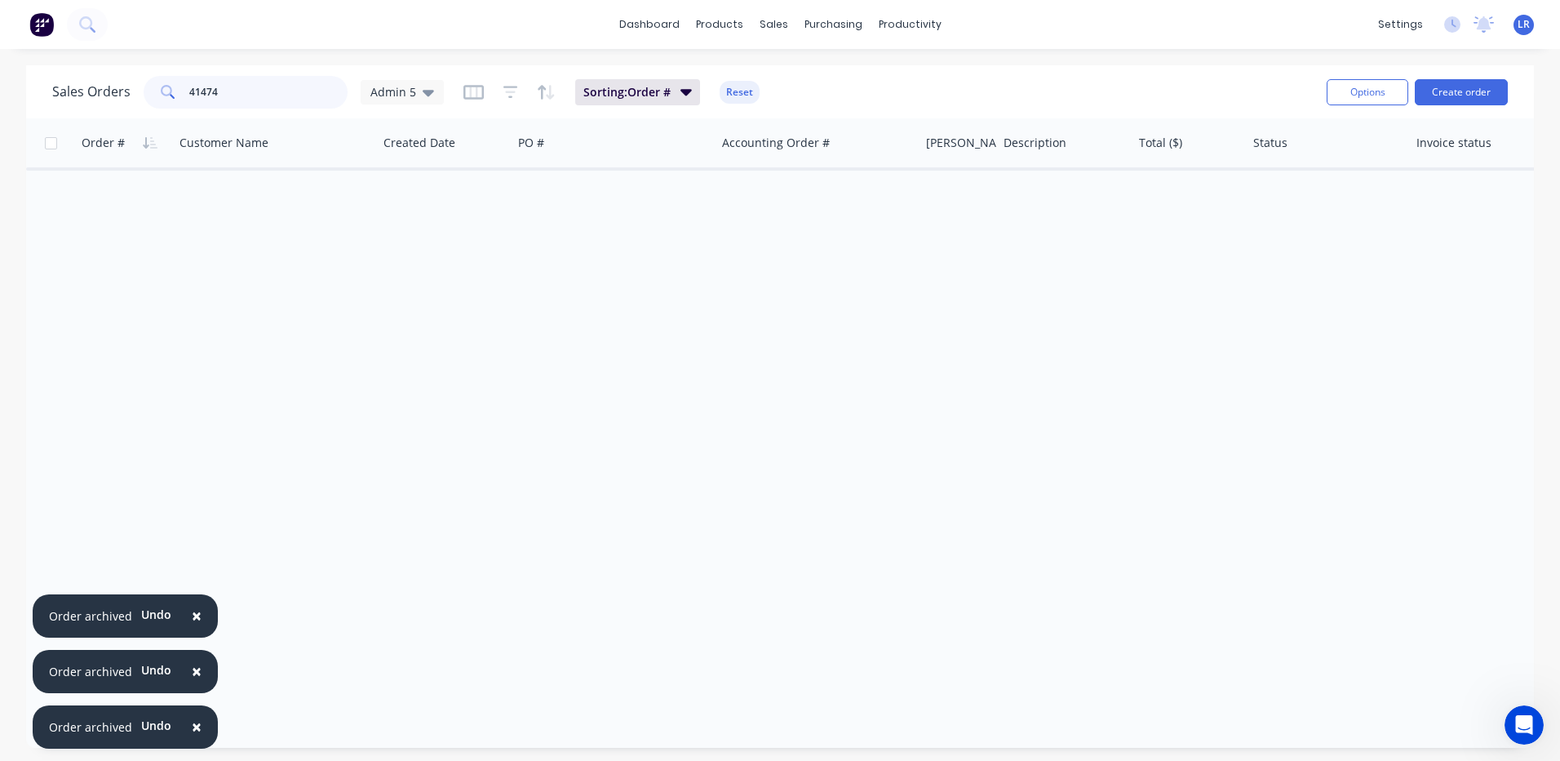
scroll to position [6806, 0]
type input "4"
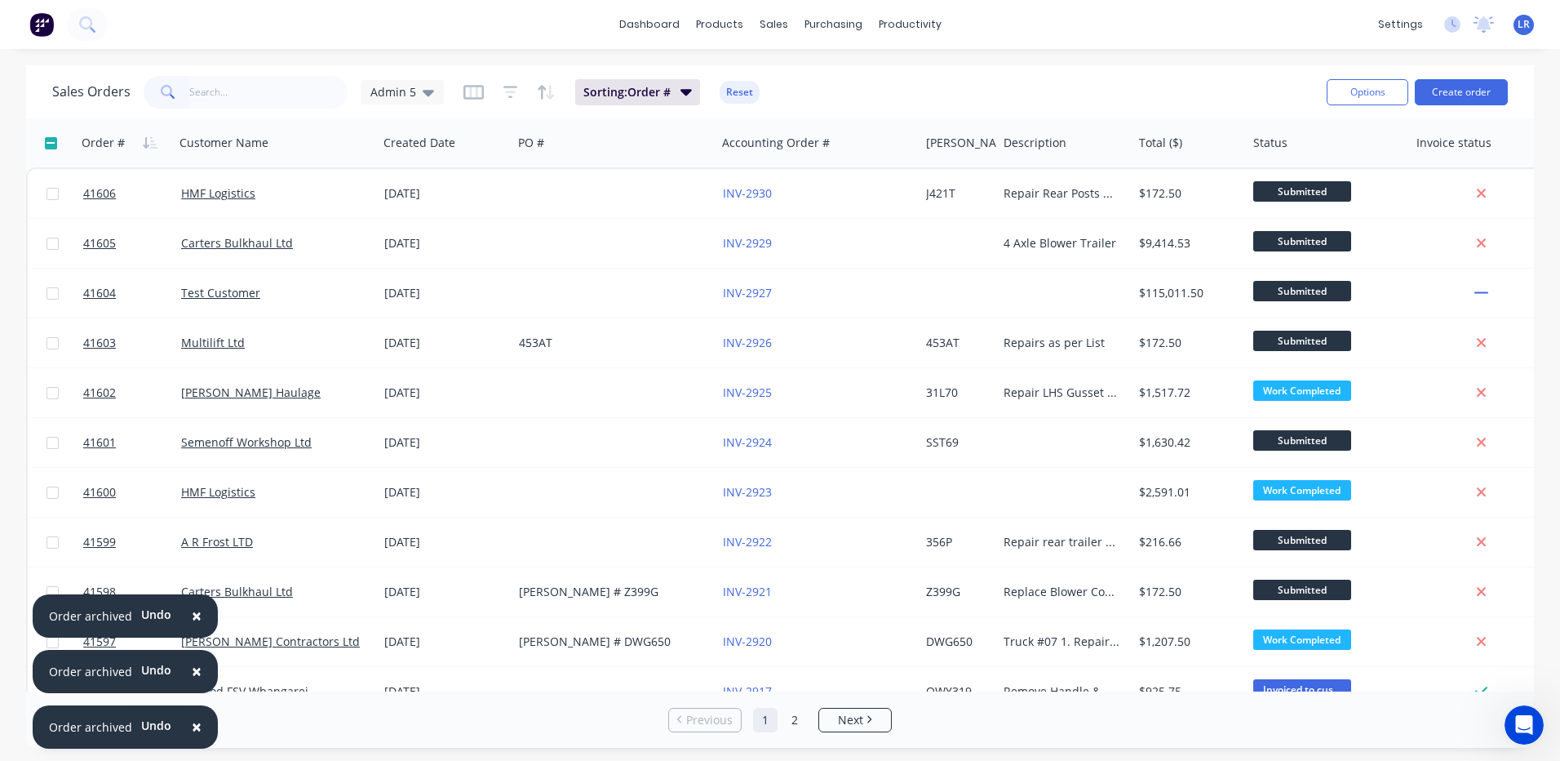
click at [192, 608] on span "×" at bounding box center [197, 615] width 10 height 23
click at [192, 663] on span "×" at bounding box center [197, 670] width 10 height 23
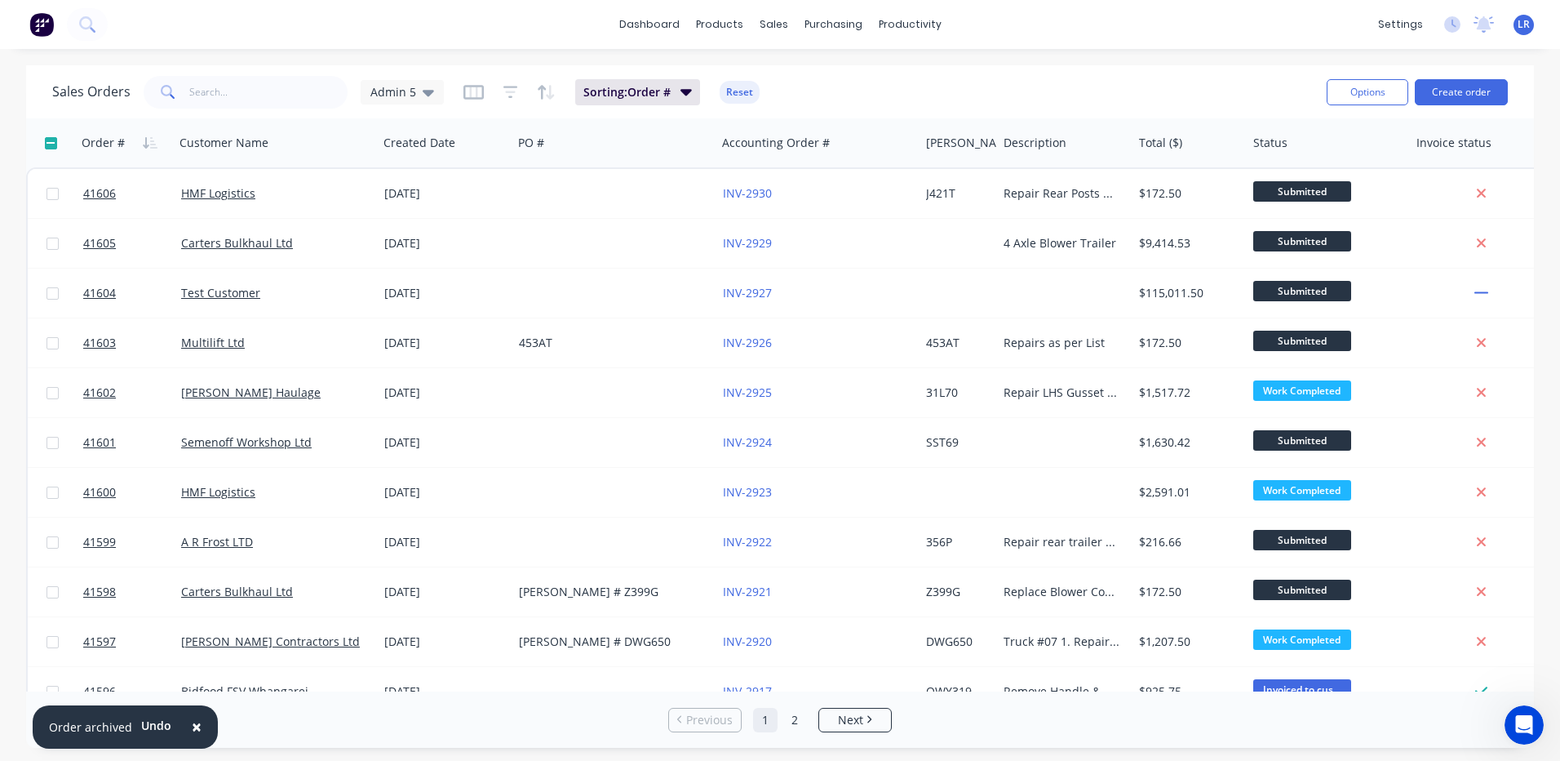
drag, startPoint x: 194, startPoint y: 723, endPoint x: 171, endPoint y: 729, distance: 24.3
click at [194, 724] on span "×" at bounding box center [197, 726] width 10 height 23
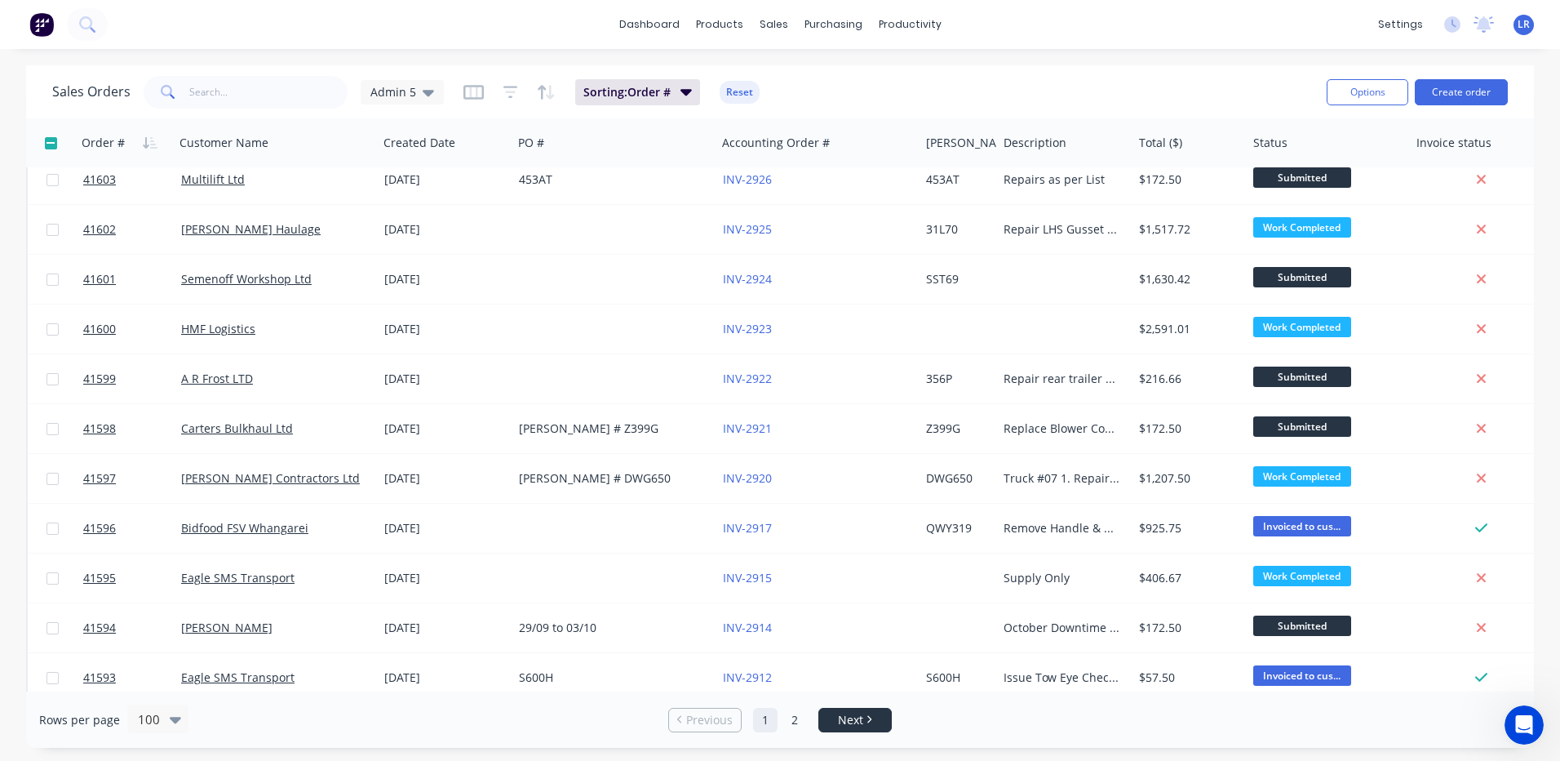
click at [843, 712] on span "Next" at bounding box center [850, 720] width 25 height 16
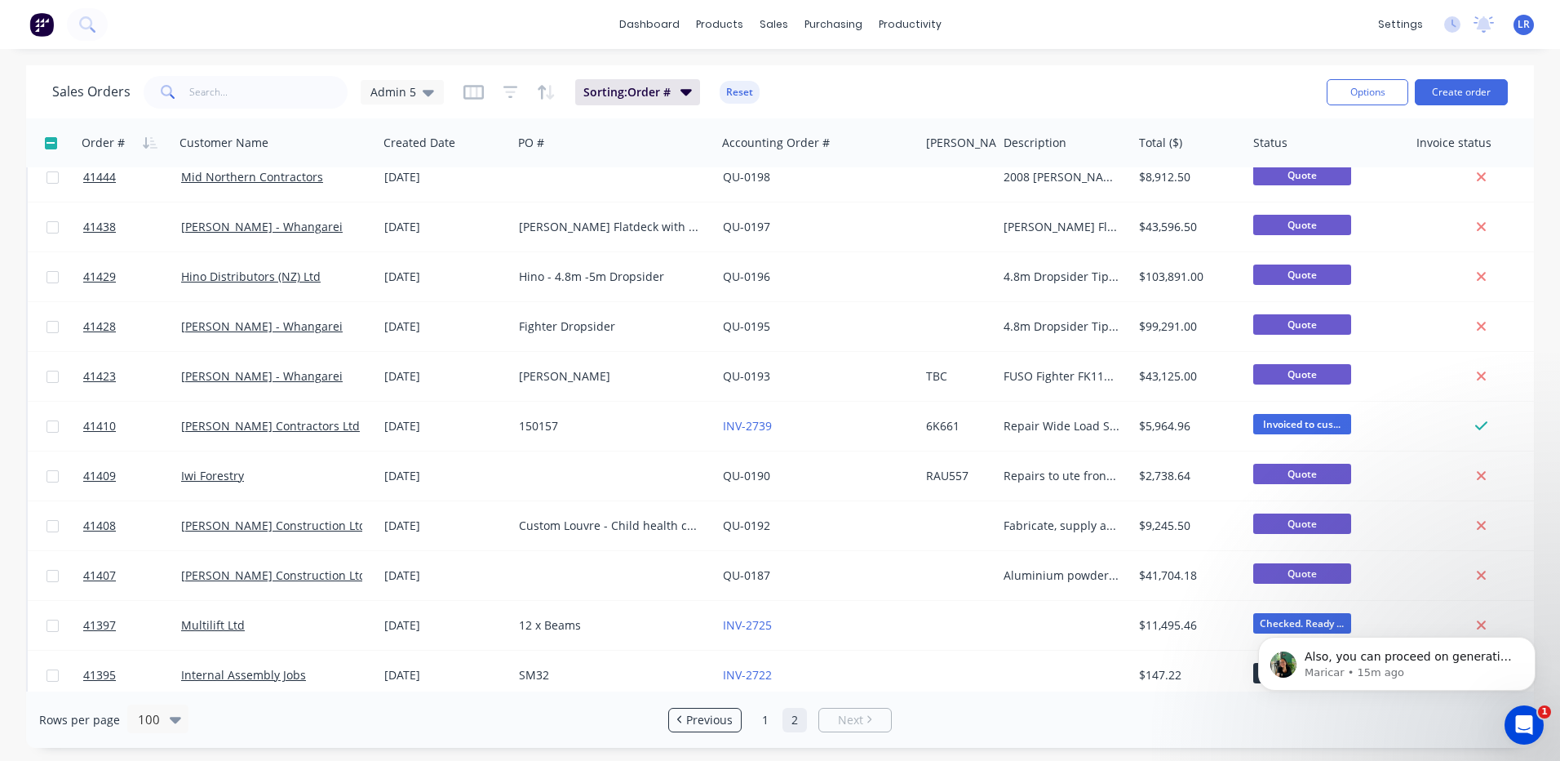
scroll to position [0, 0]
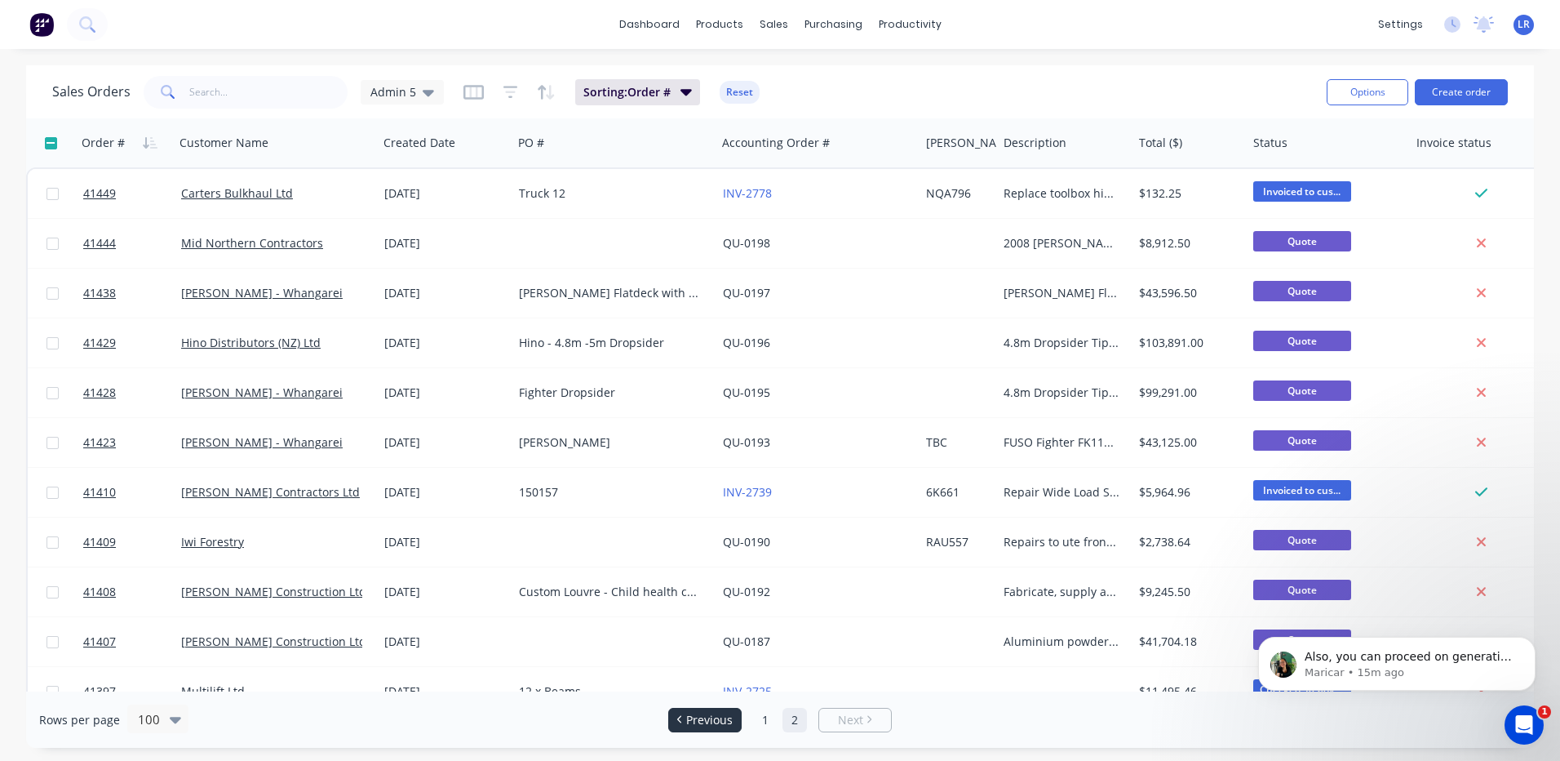
click at [719, 719] on span "Previous" at bounding box center [709, 720] width 47 height 16
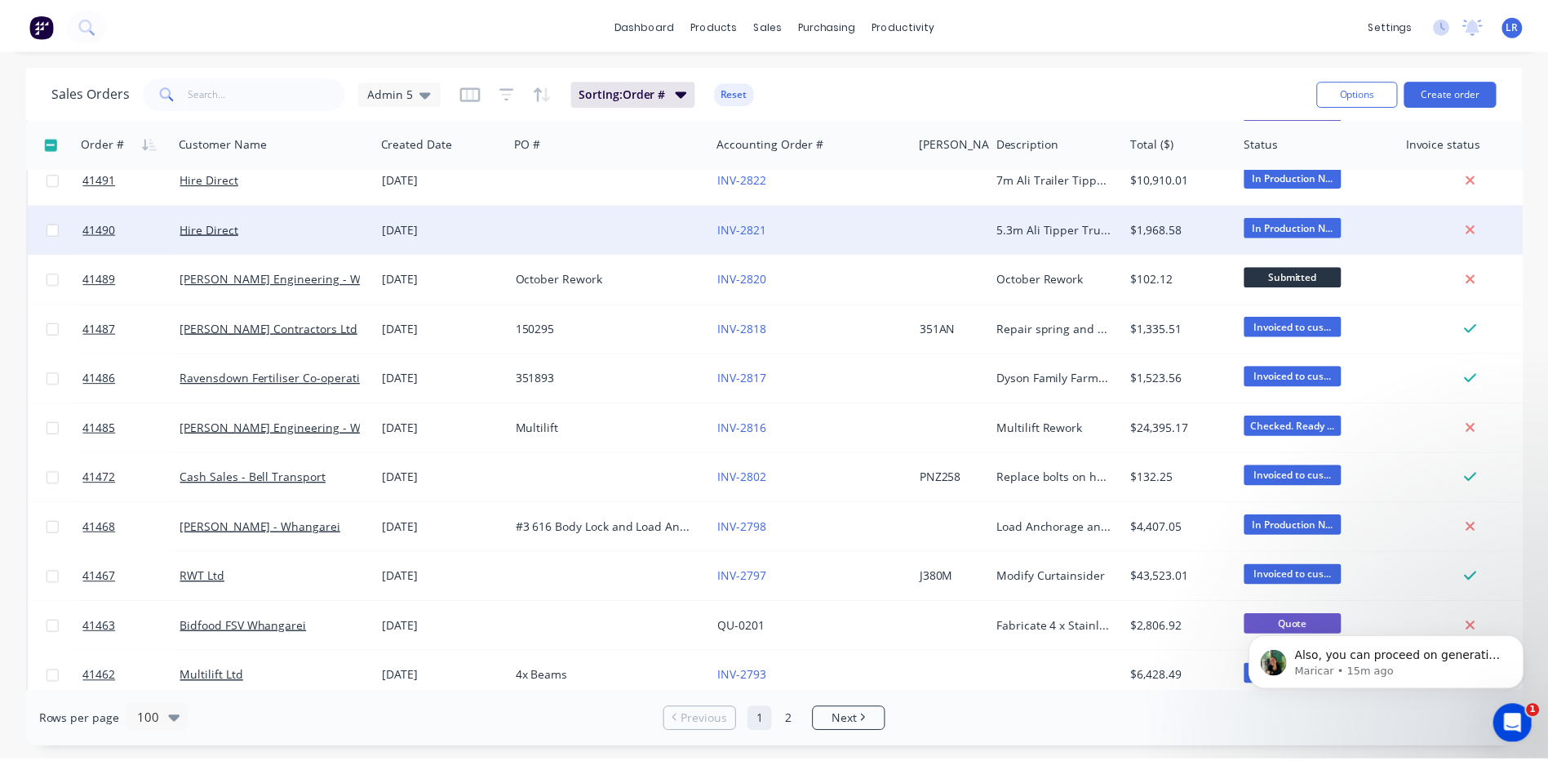
scroll to position [4325, 0]
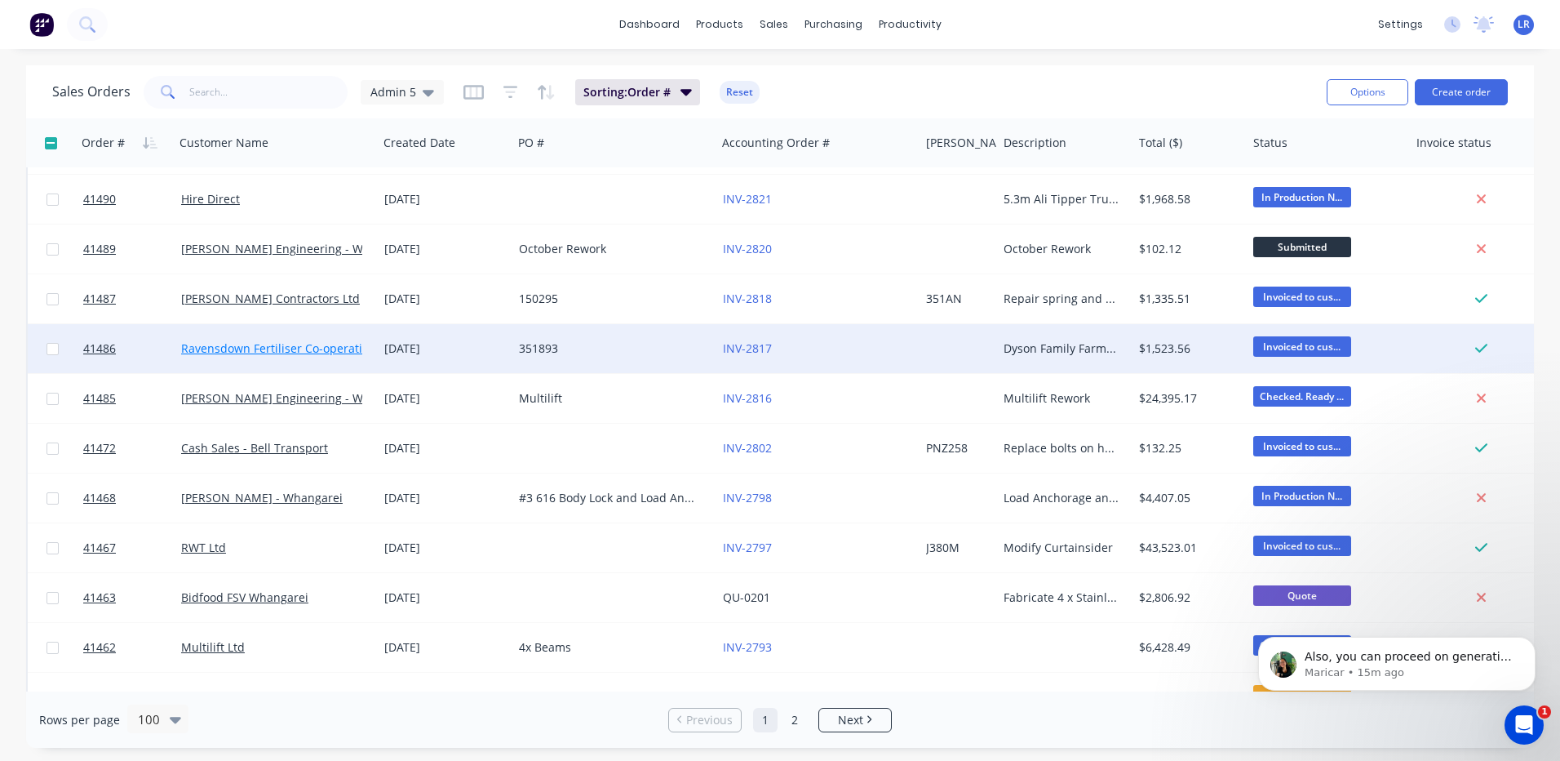
click at [298, 347] on link "Ravensdown Fertiliser Co-operative" at bounding box center [277, 348] width 193 height 16
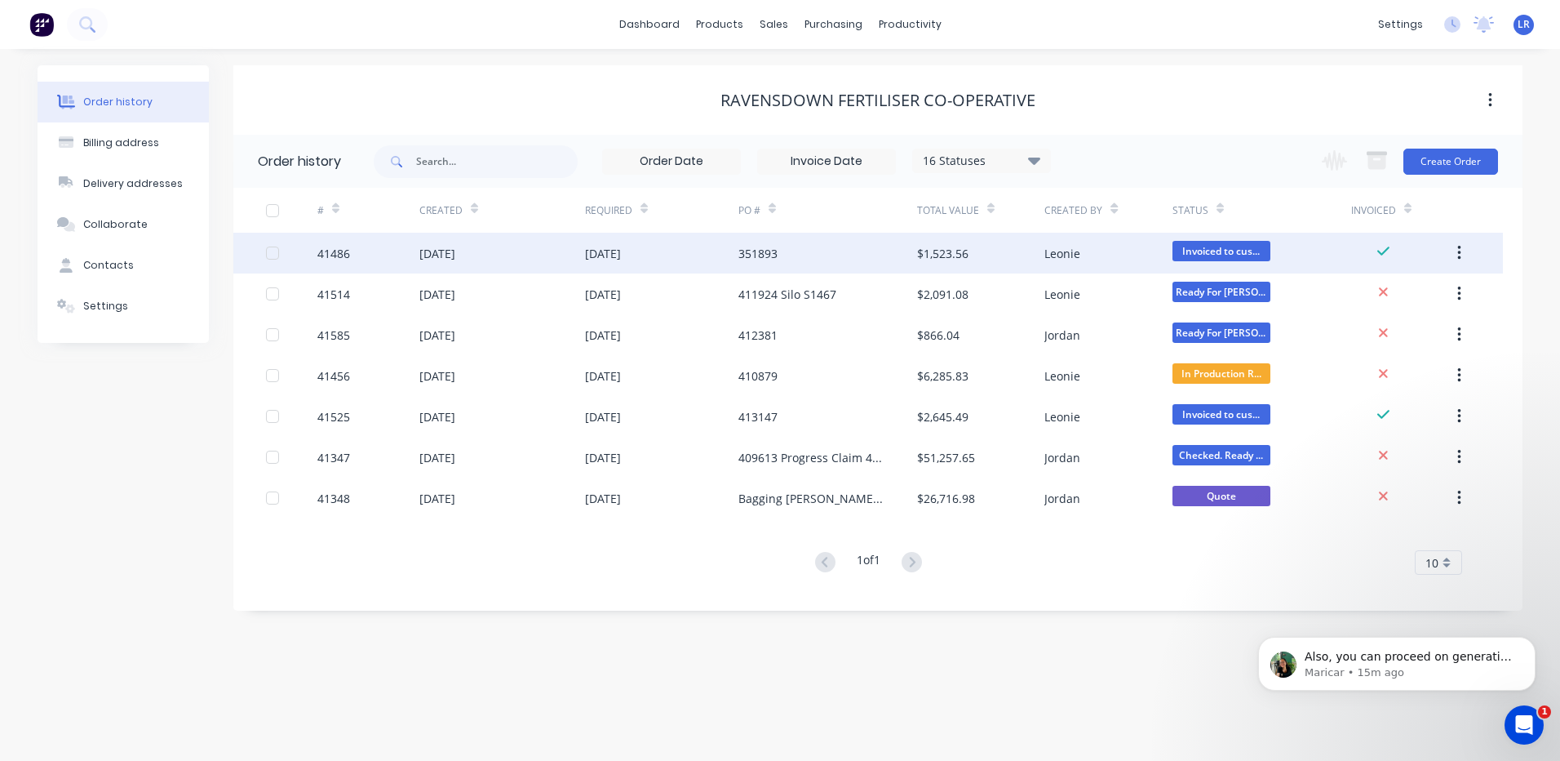
click at [383, 249] on div "41486" at bounding box center [368, 253] width 102 height 41
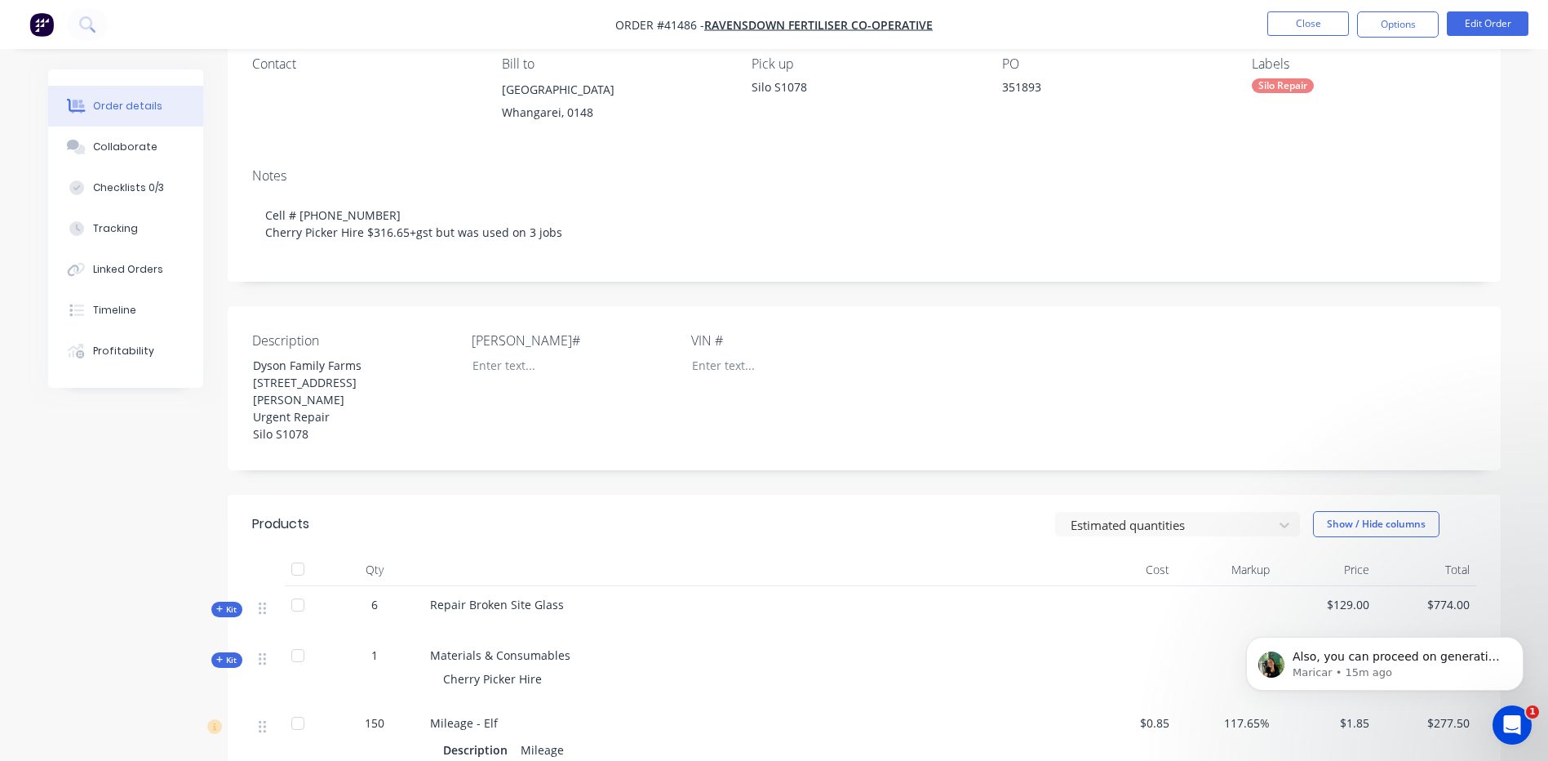
scroll to position [163, 0]
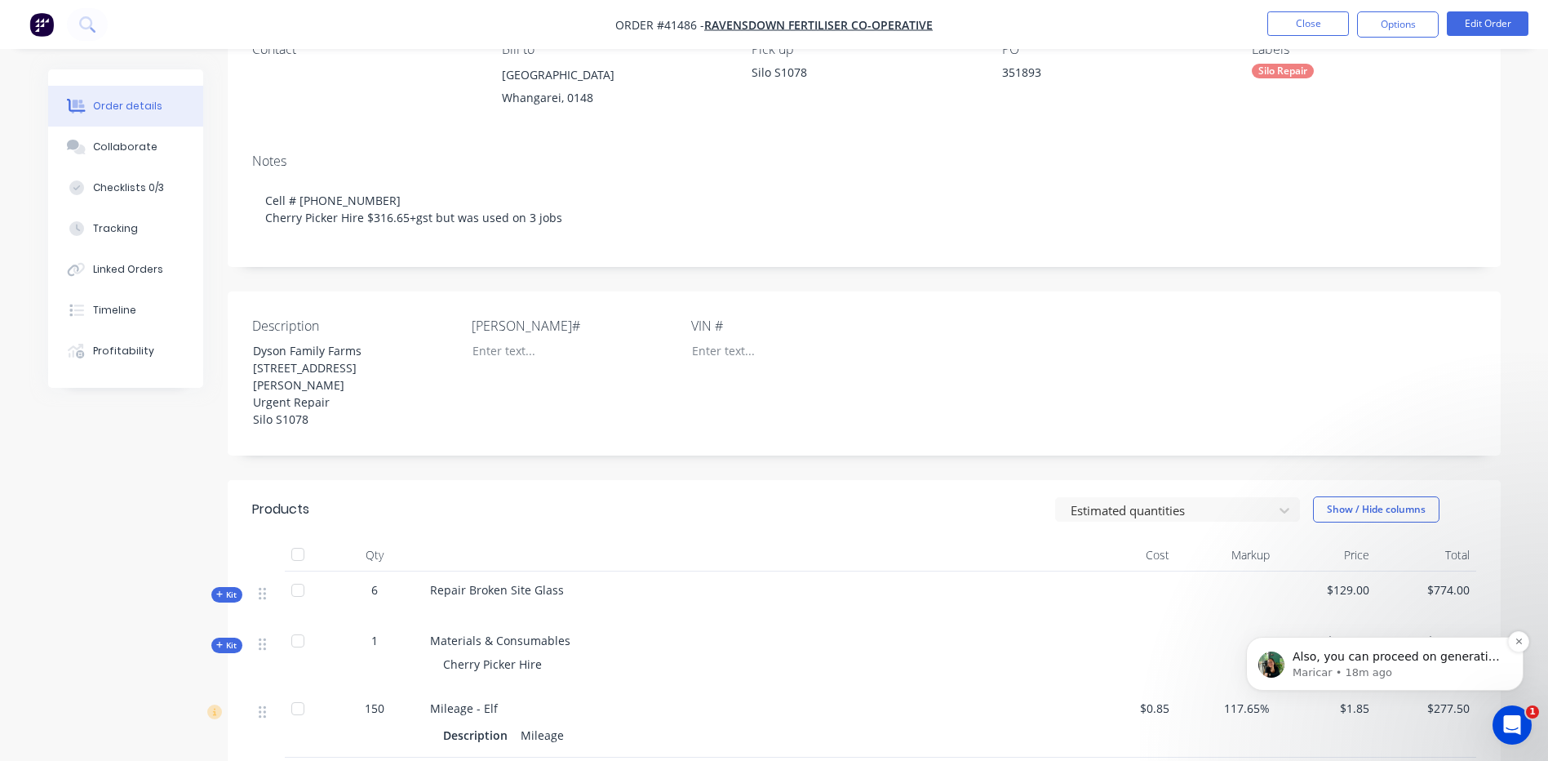
click at [1390, 659] on span "Also, you can proceed on generating a partial invoice for Order #41505 now." at bounding box center [1398, 673] width 211 height 46
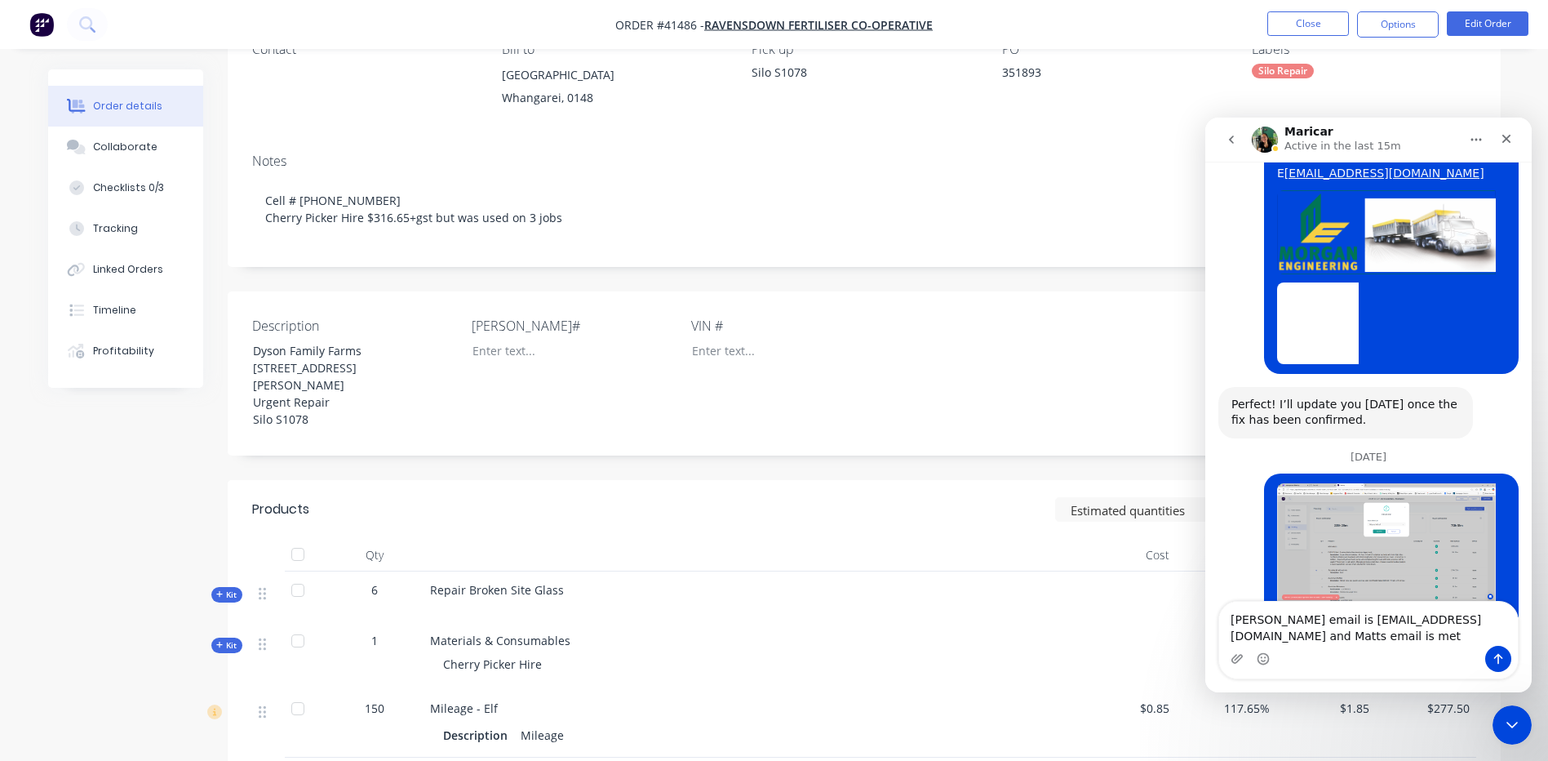
scroll to position [7014, 0]
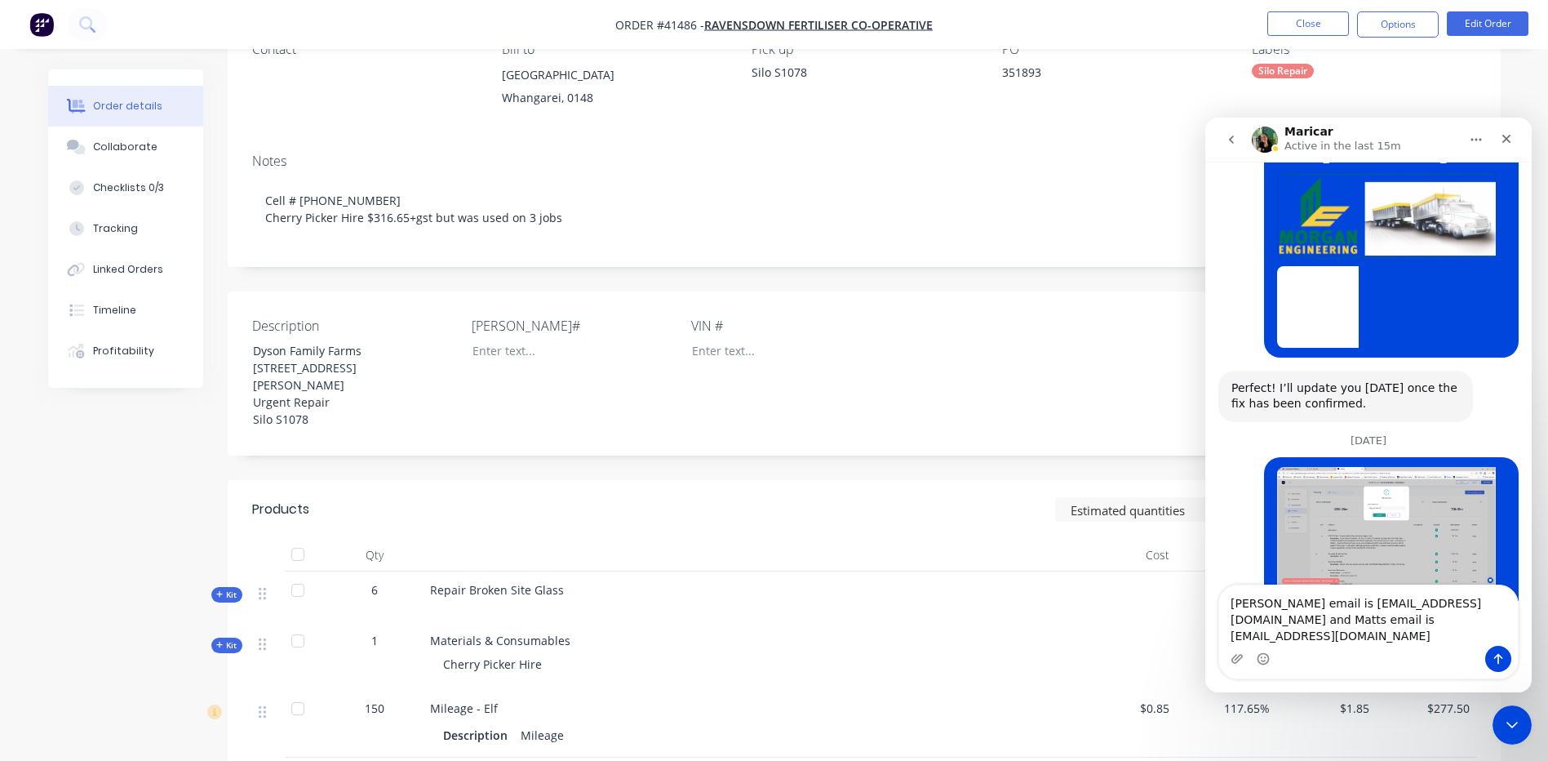
type textarea "Ryans email is ryanvo92@gmail.com and Matts email is metalartformmatt@gmail.com"
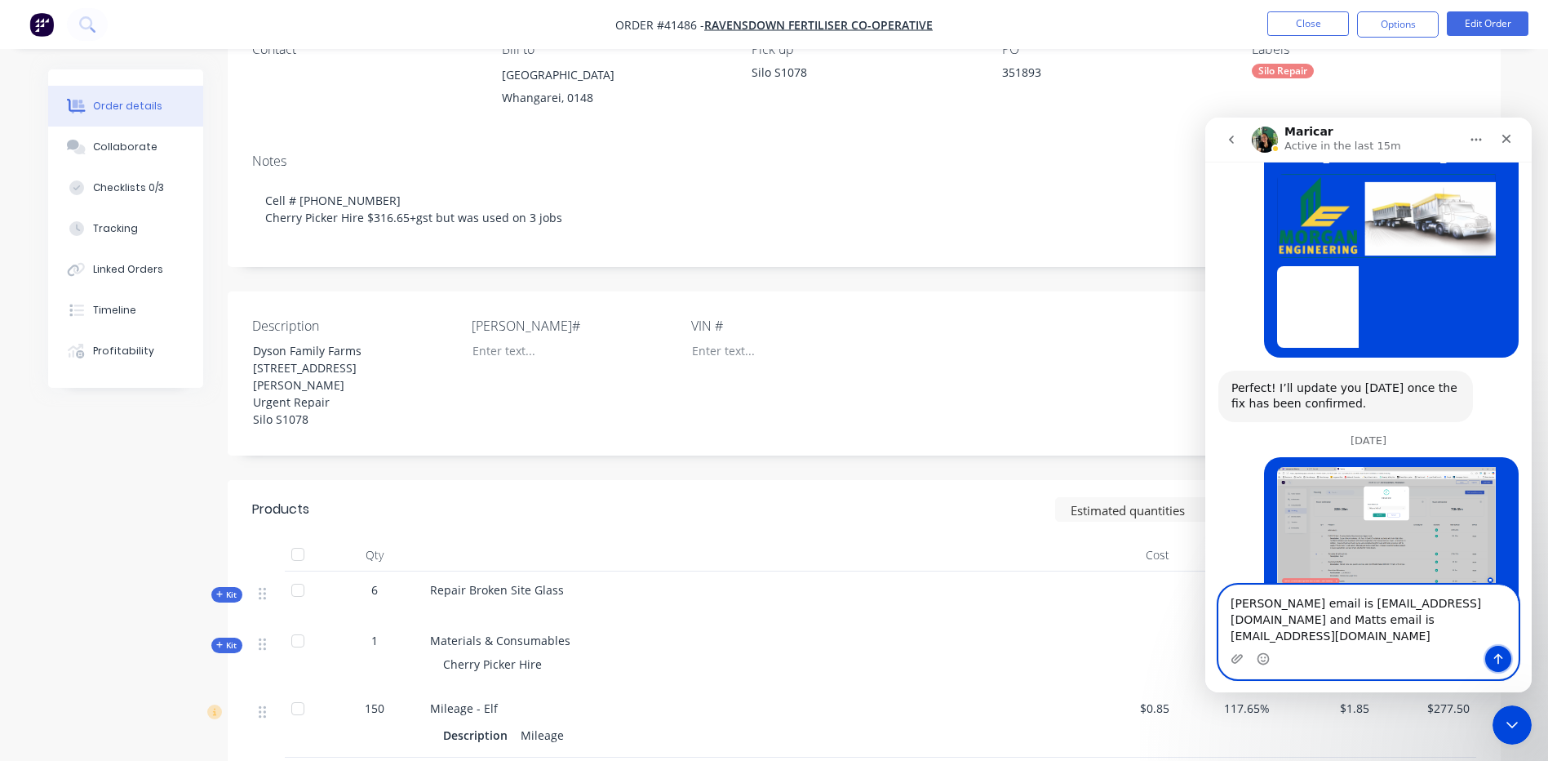
click at [1502, 651] on button "Send a message…" at bounding box center [1498, 658] width 26 height 26
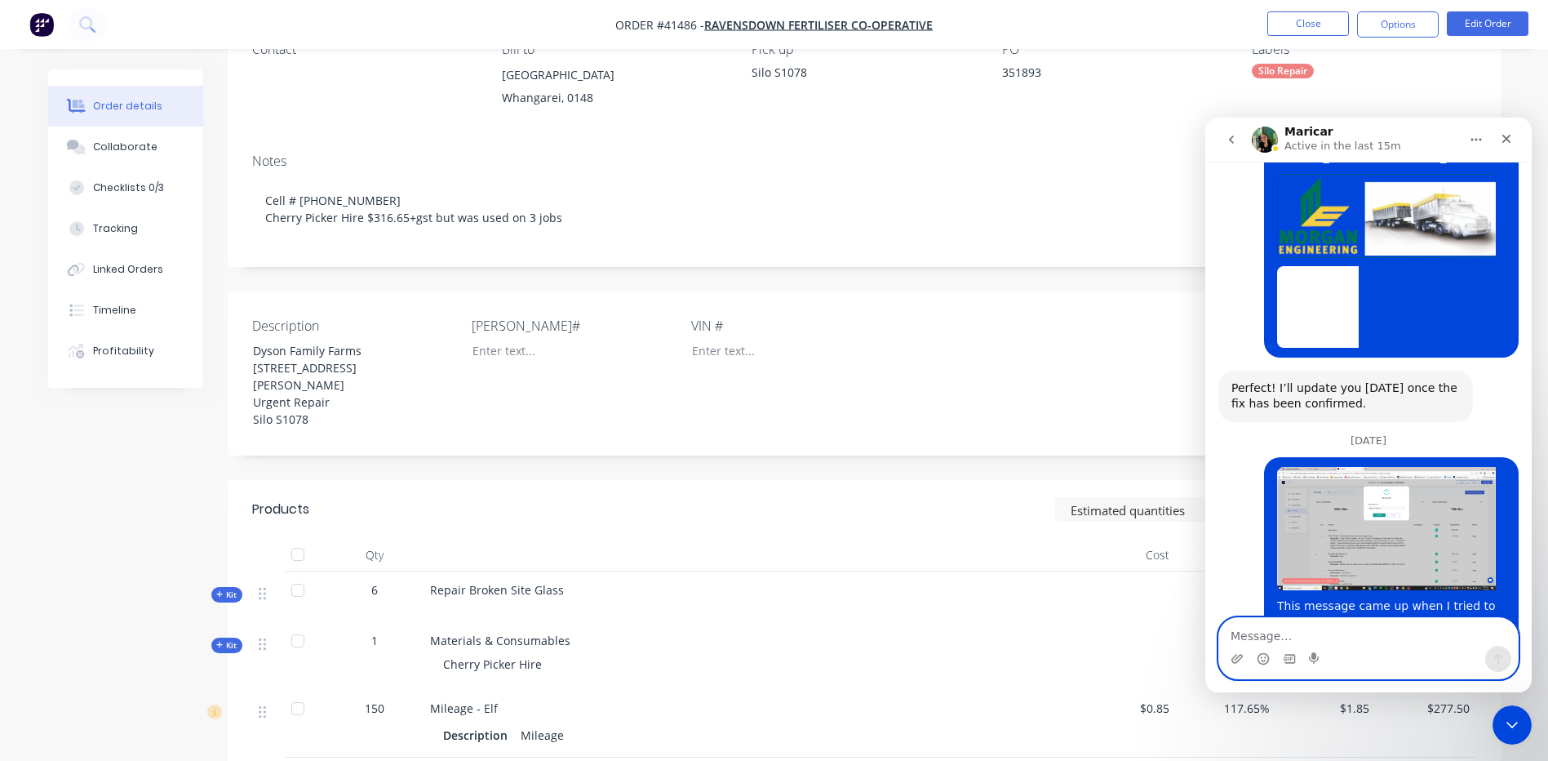
scroll to position [7035, 0]
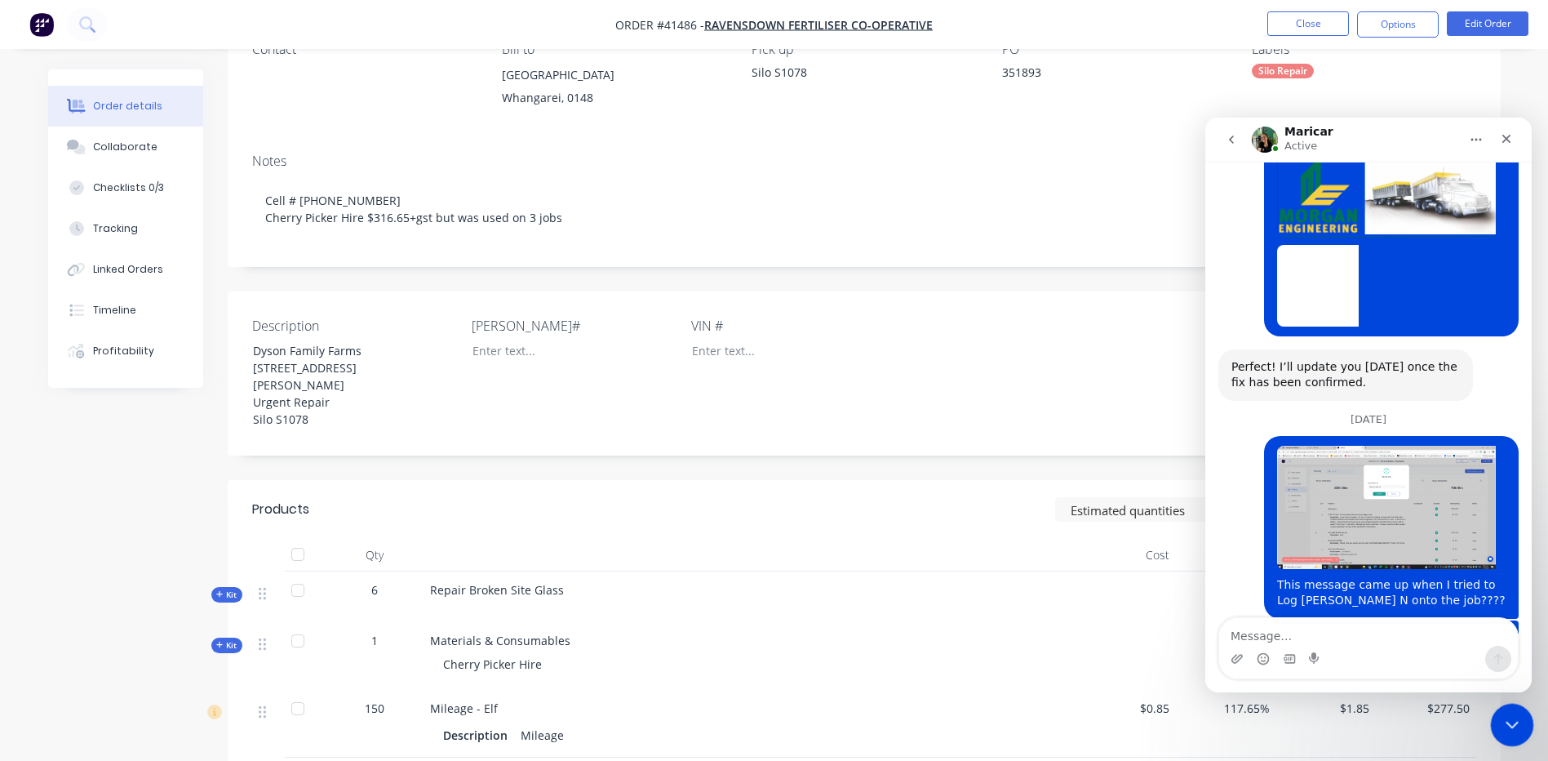
click at [1503, 713] on icon "Close Intercom Messenger" at bounding box center [1510, 722] width 20 height 20
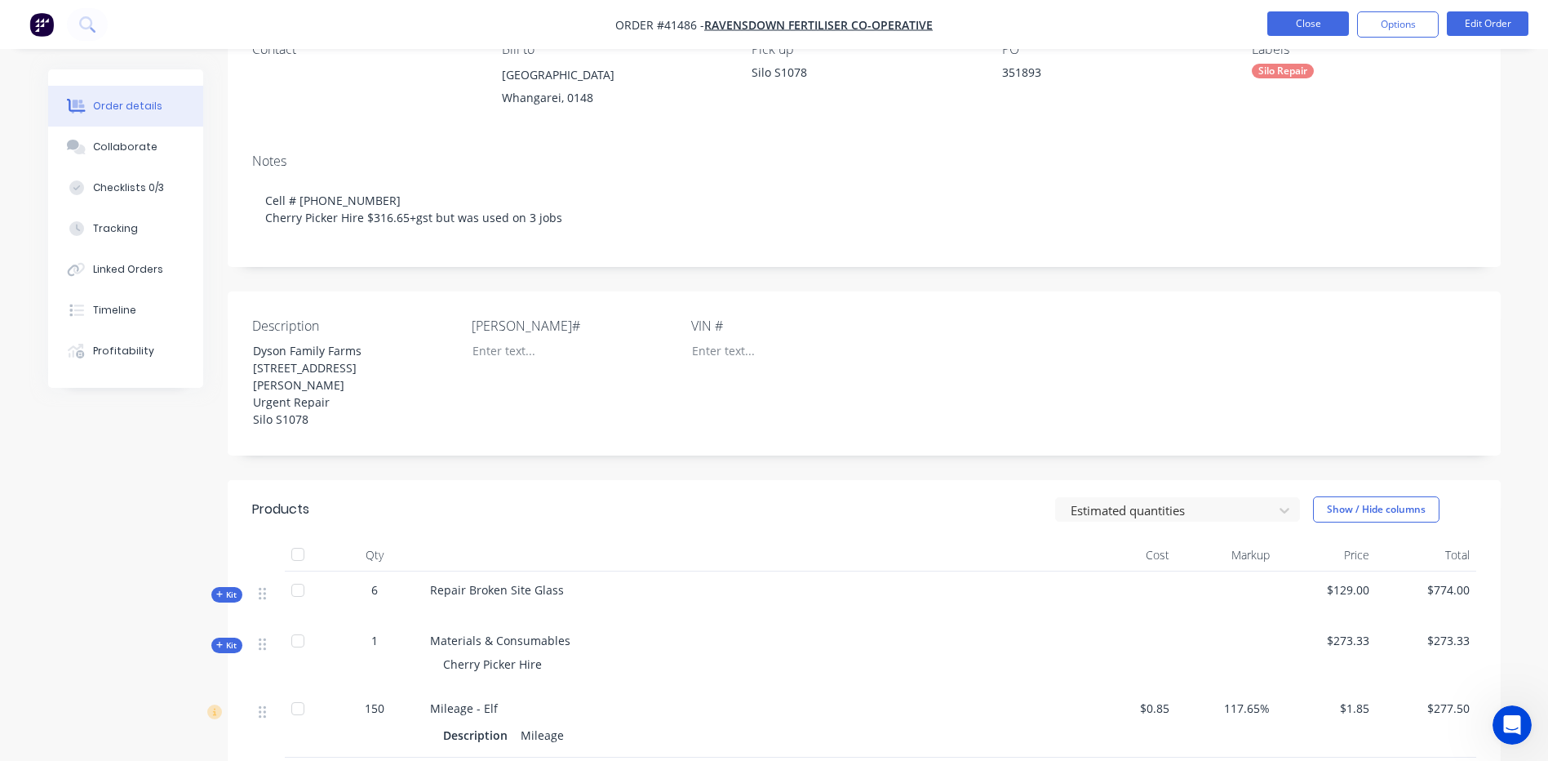
click at [1324, 24] on button "Close" at bounding box center [1308, 23] width 82 height 24
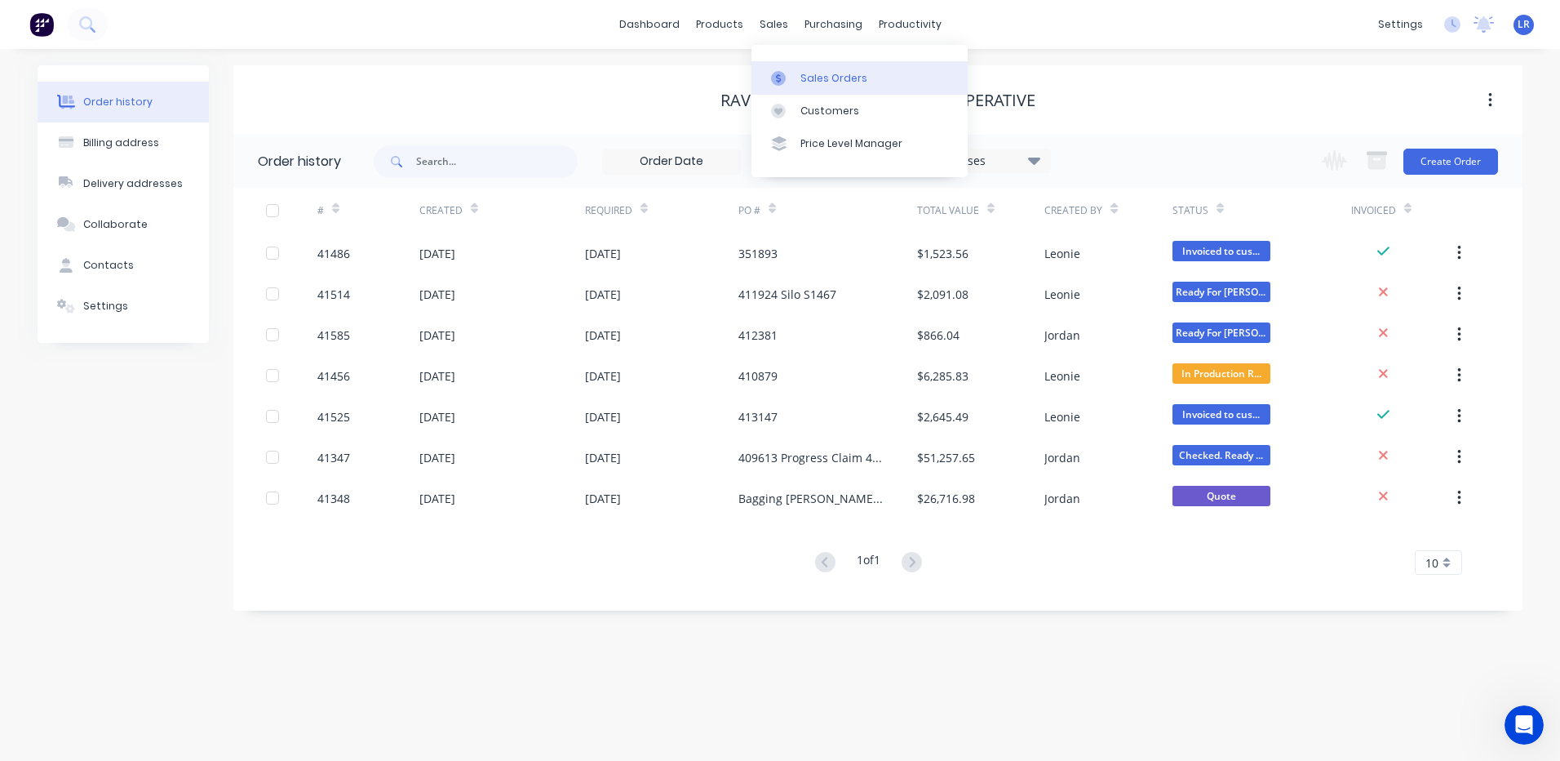
click at [807, 73] on div "Sales Orders" at bounding box center [834, 78] width 67 height 15
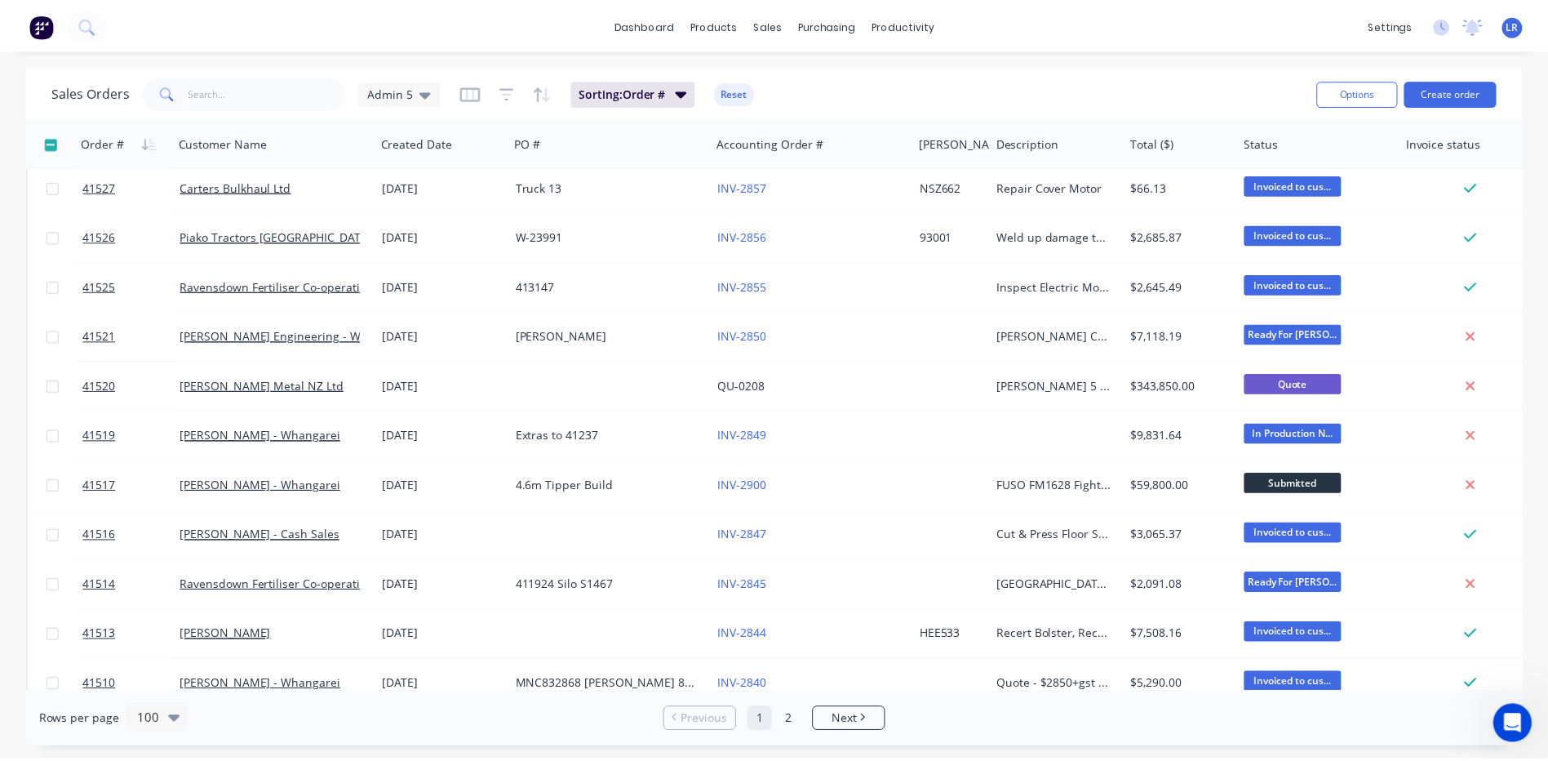
scroll to position [3917, 0]
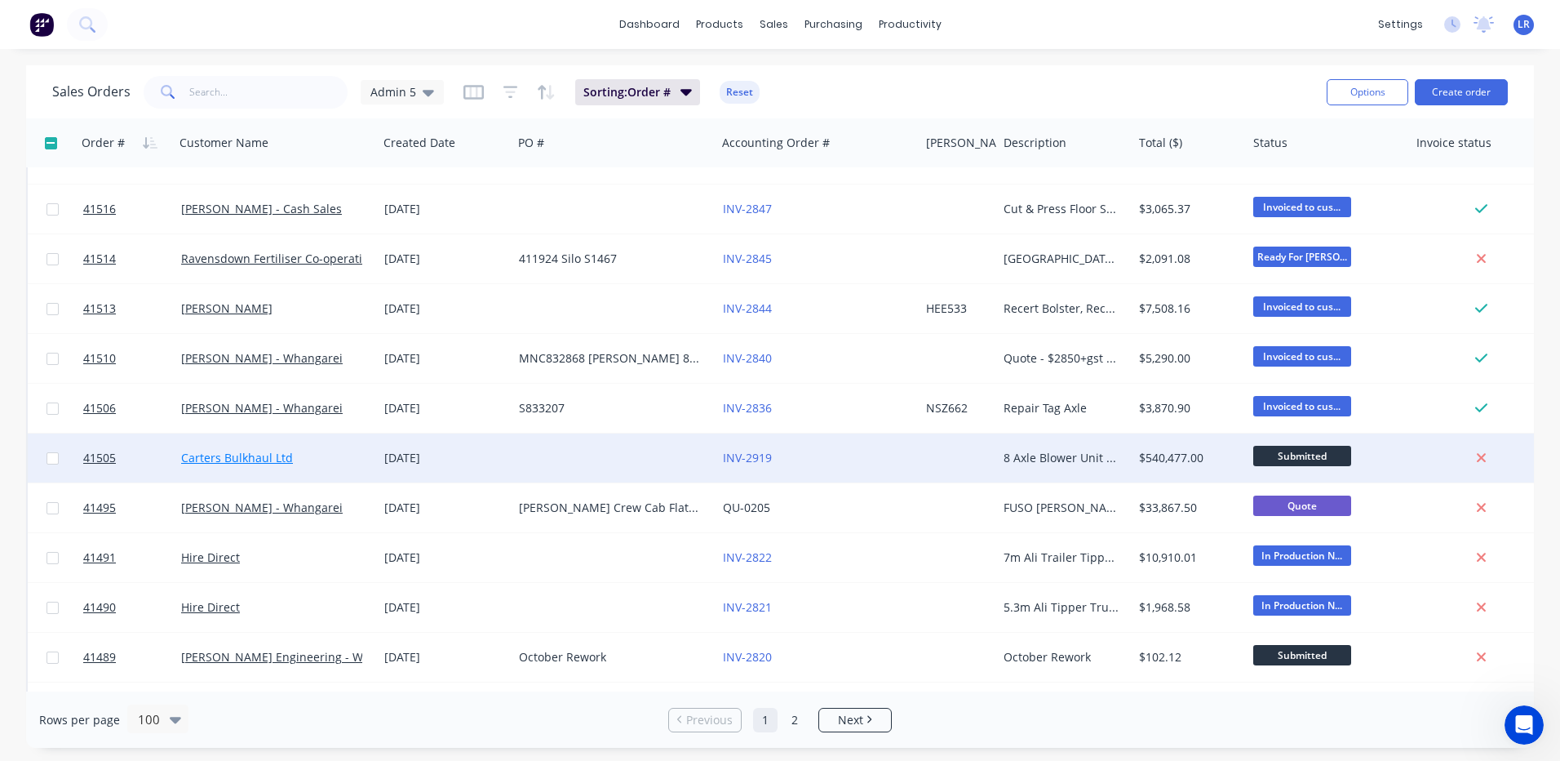
click at [248, 455] on link "Carters Bulkhaul Ltd" at bounding box center [237, 458] width 112 height 16
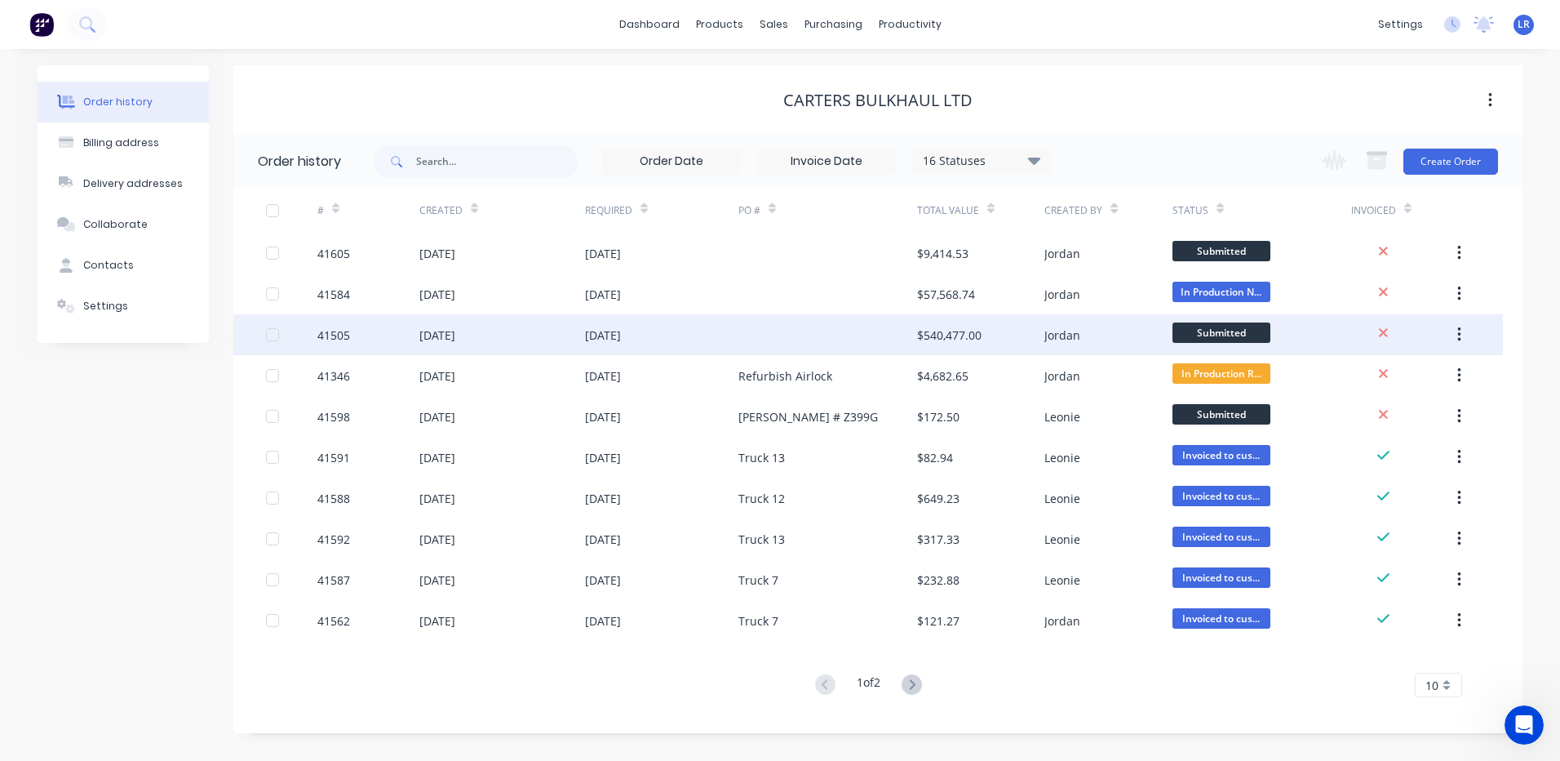
click at [446, 335] on div "[DATE]" at bounding box center [437, 334] width 36 height 17
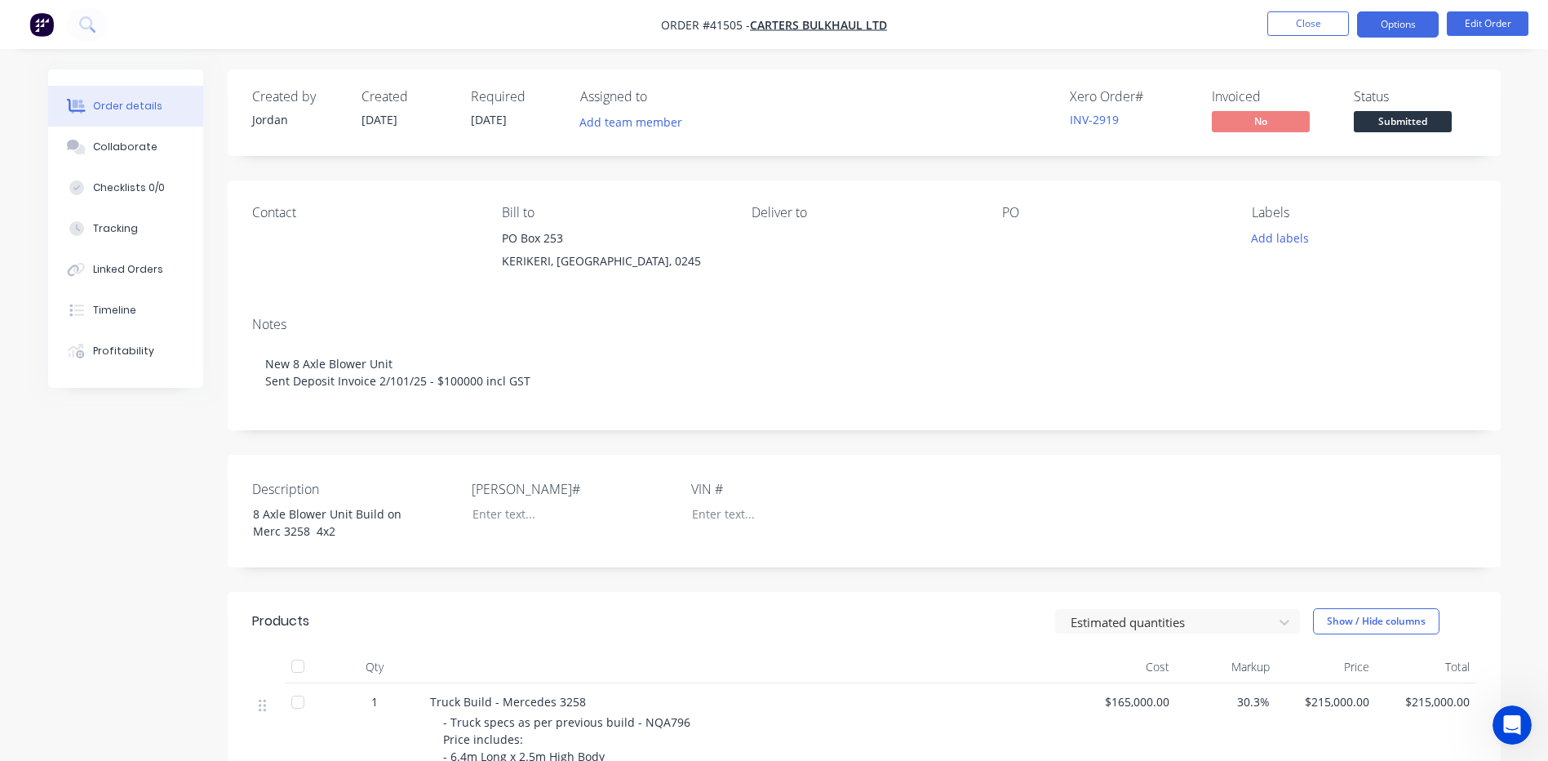
click at [1396, 21] on button "Options" at bounding box center [1398, 24] width 82 height 26
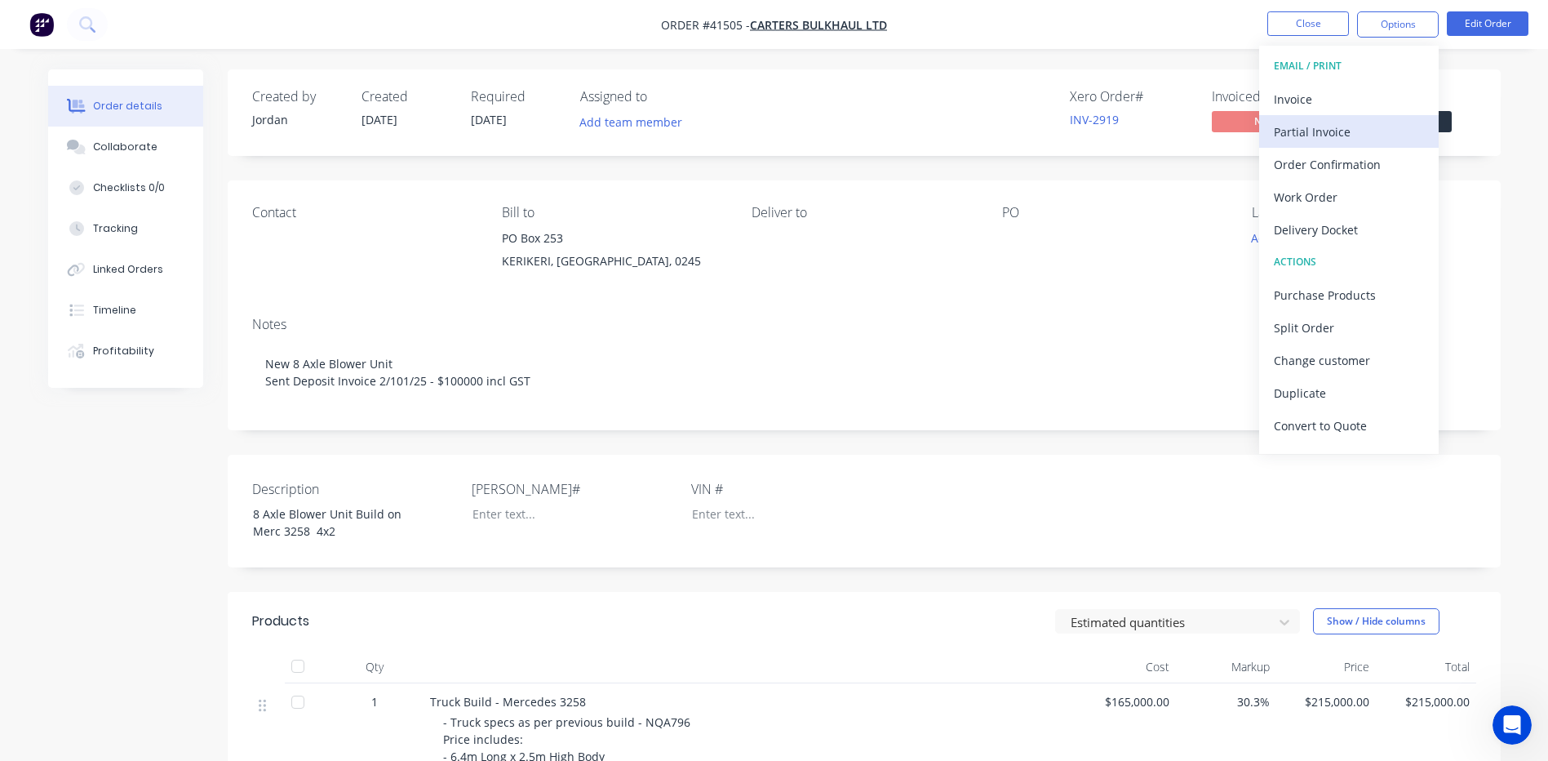
click at [1315, 131] on div "Partial Invoice" at bounding box center [1349, 132] width 150 height 24
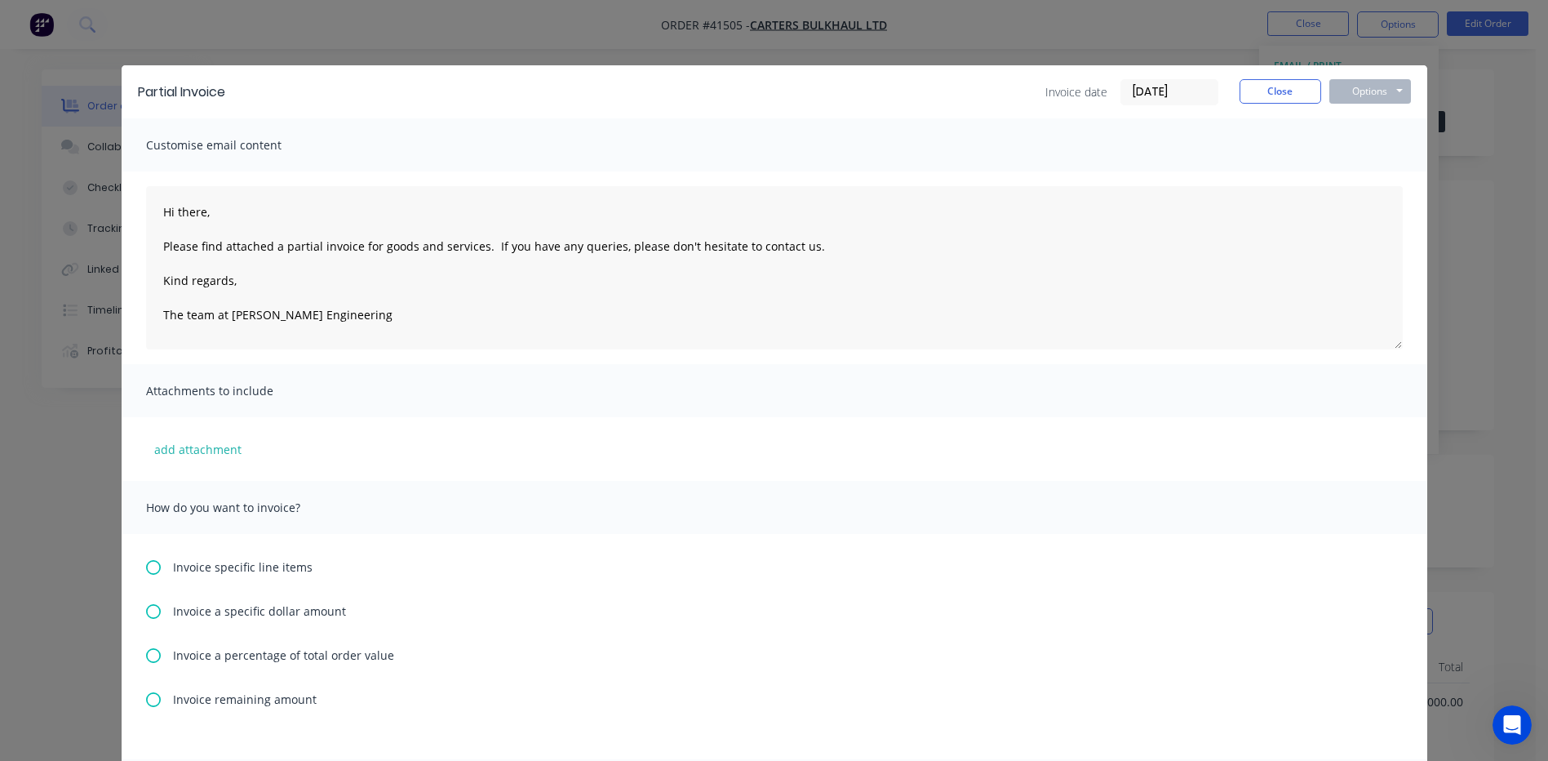
click at [146, 608] on icon at bounding box center [153, 611] width 15 height 15
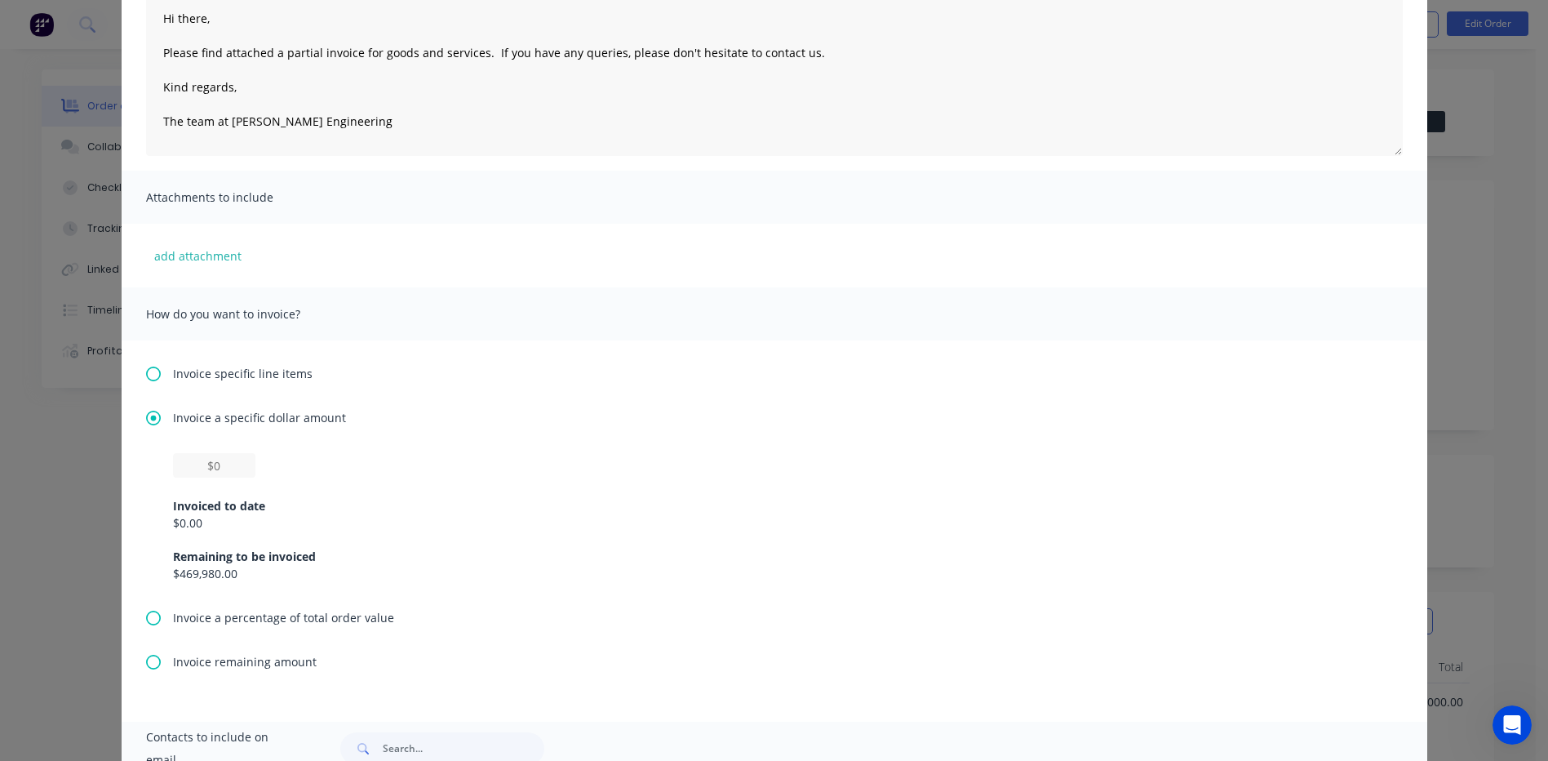
scroll to position [245, 0]
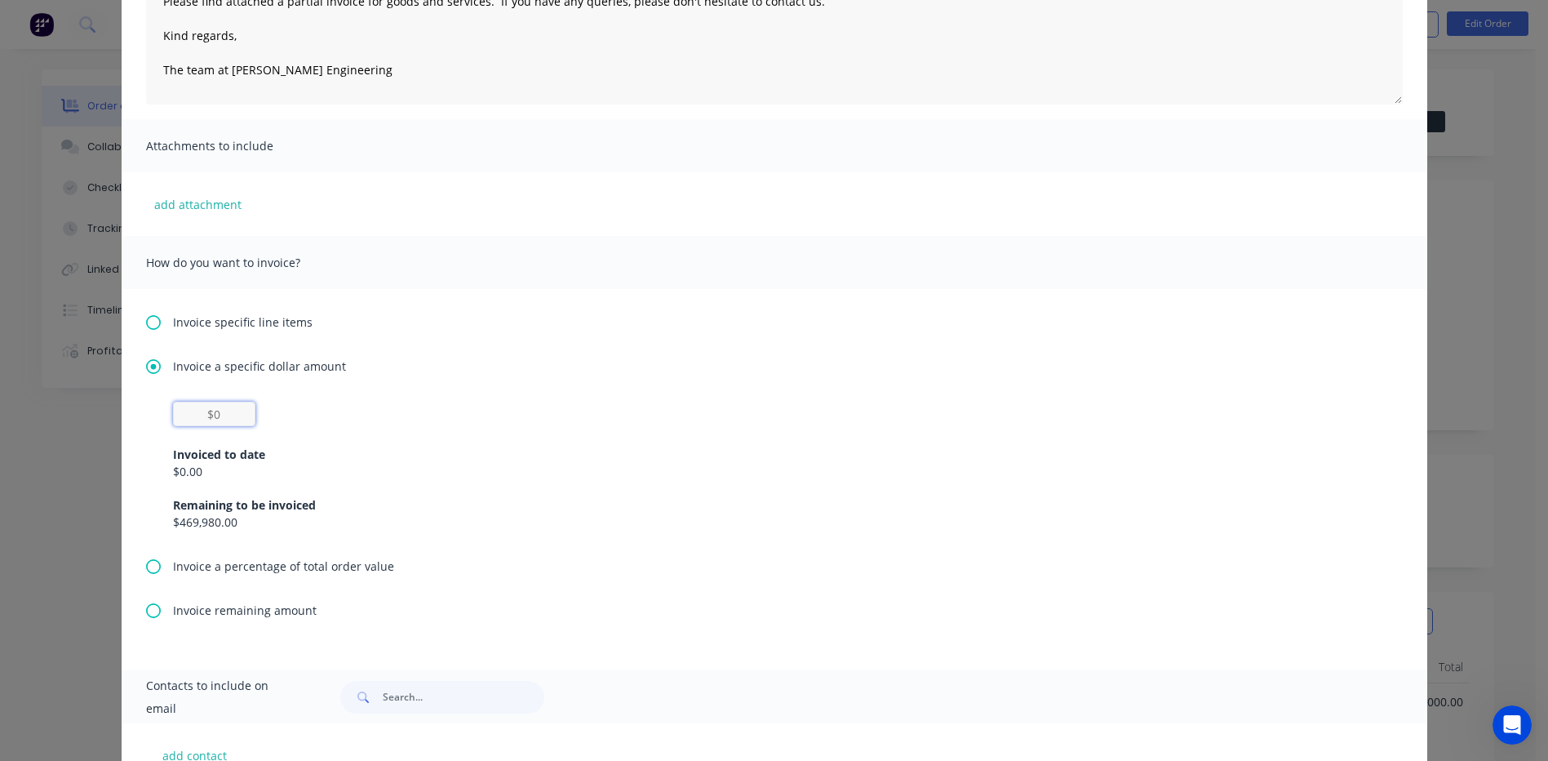
click at [219, 406] on input "text" at bounding box center [214, 413] width 82 height 24
drag, startPoint x: 220, startPoint y: 412, endPoint x: 185, endPoint y: 416, distance: 35.3
click at [185, 416] on input "text" at bounding box center [214, 413] width 82 height 24
type input "$86,956.52"
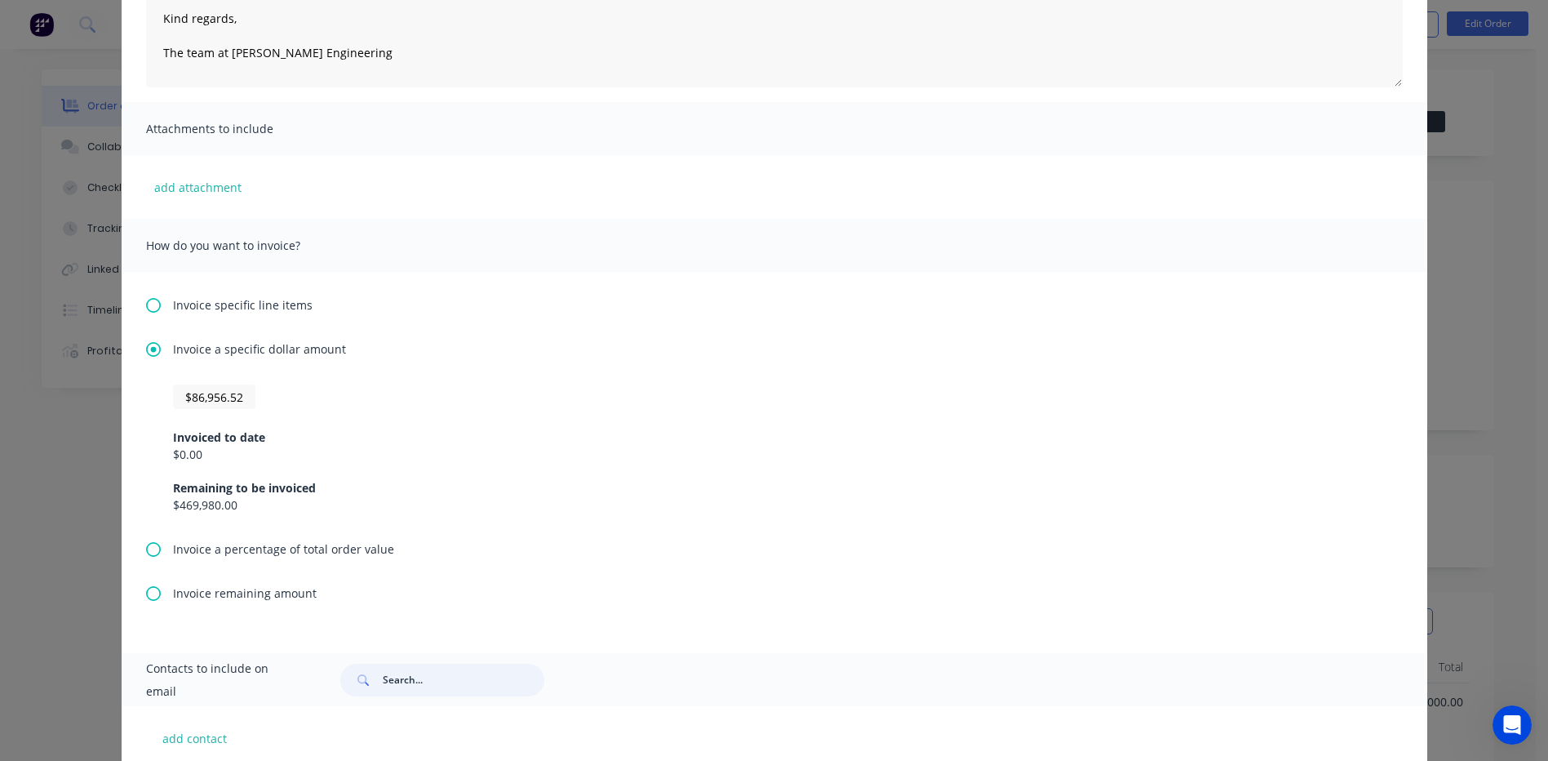
scroll to position [69, 0]
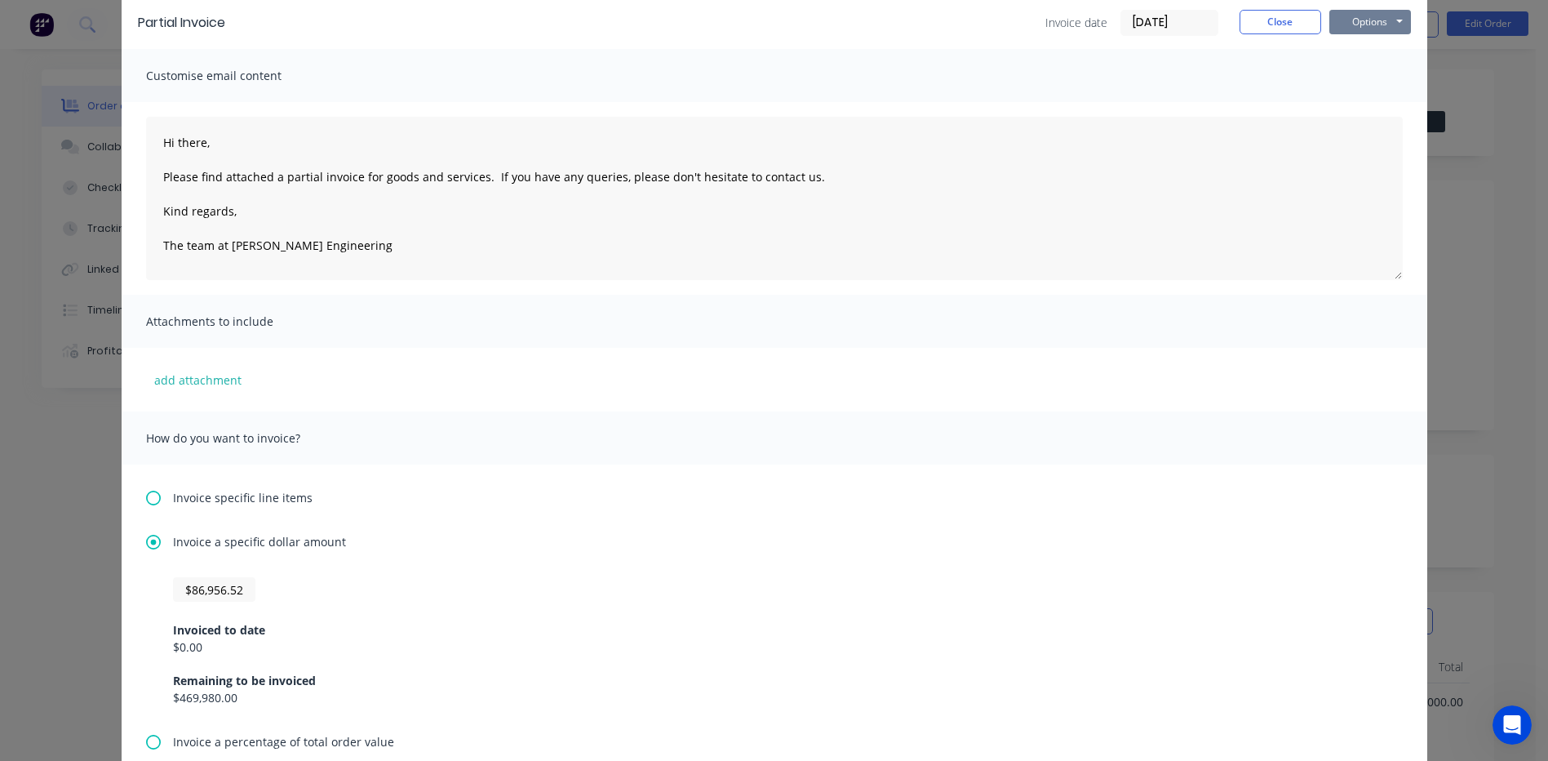
click at [1355, 14] on button "Options" at bounding box center [1370, 22] width 82 height 24
click at [1373, 47] on button "Preview" at bounding box center [1381, 51] width 104 height 27
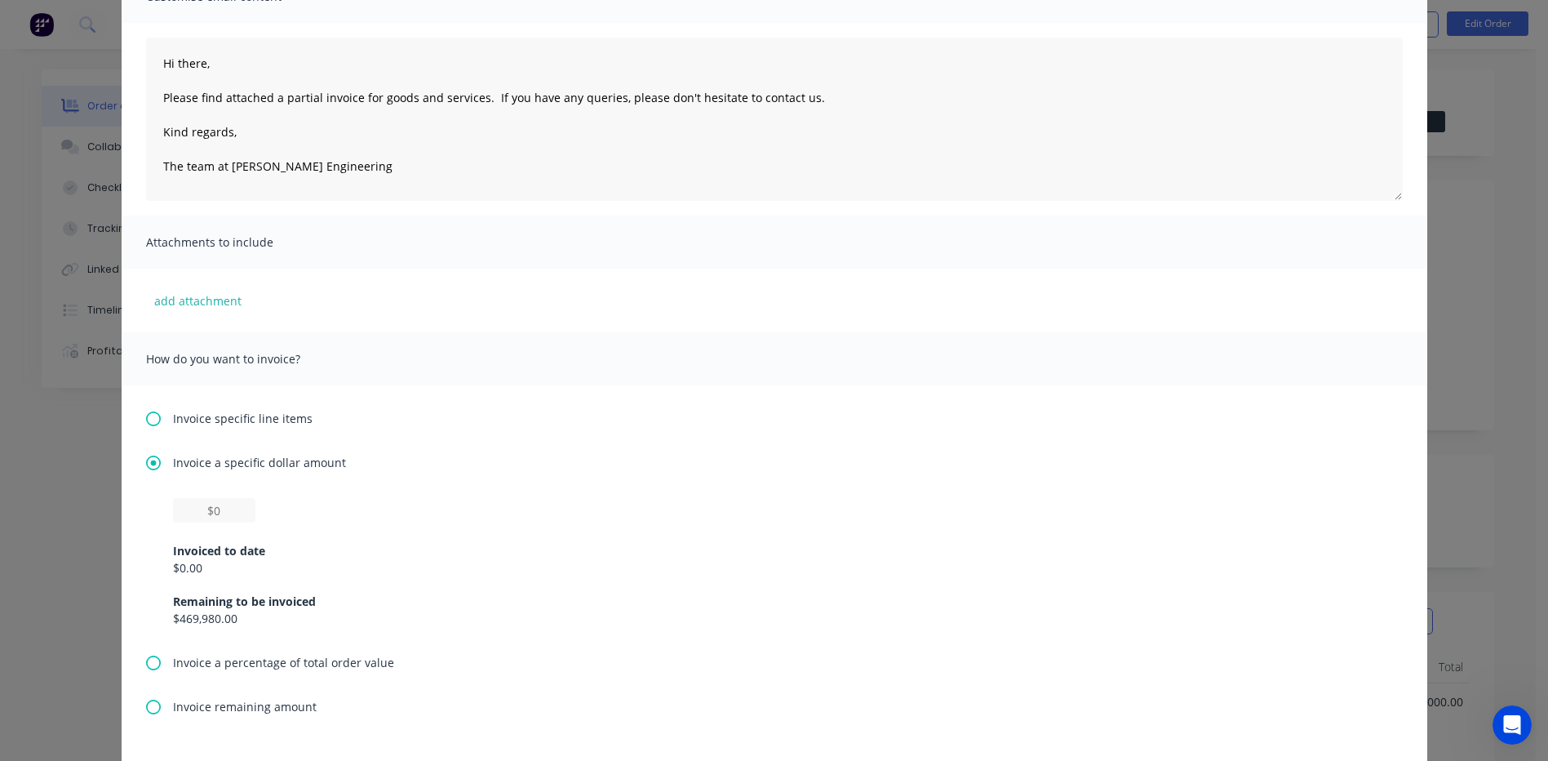
scroll to position [163, 0]
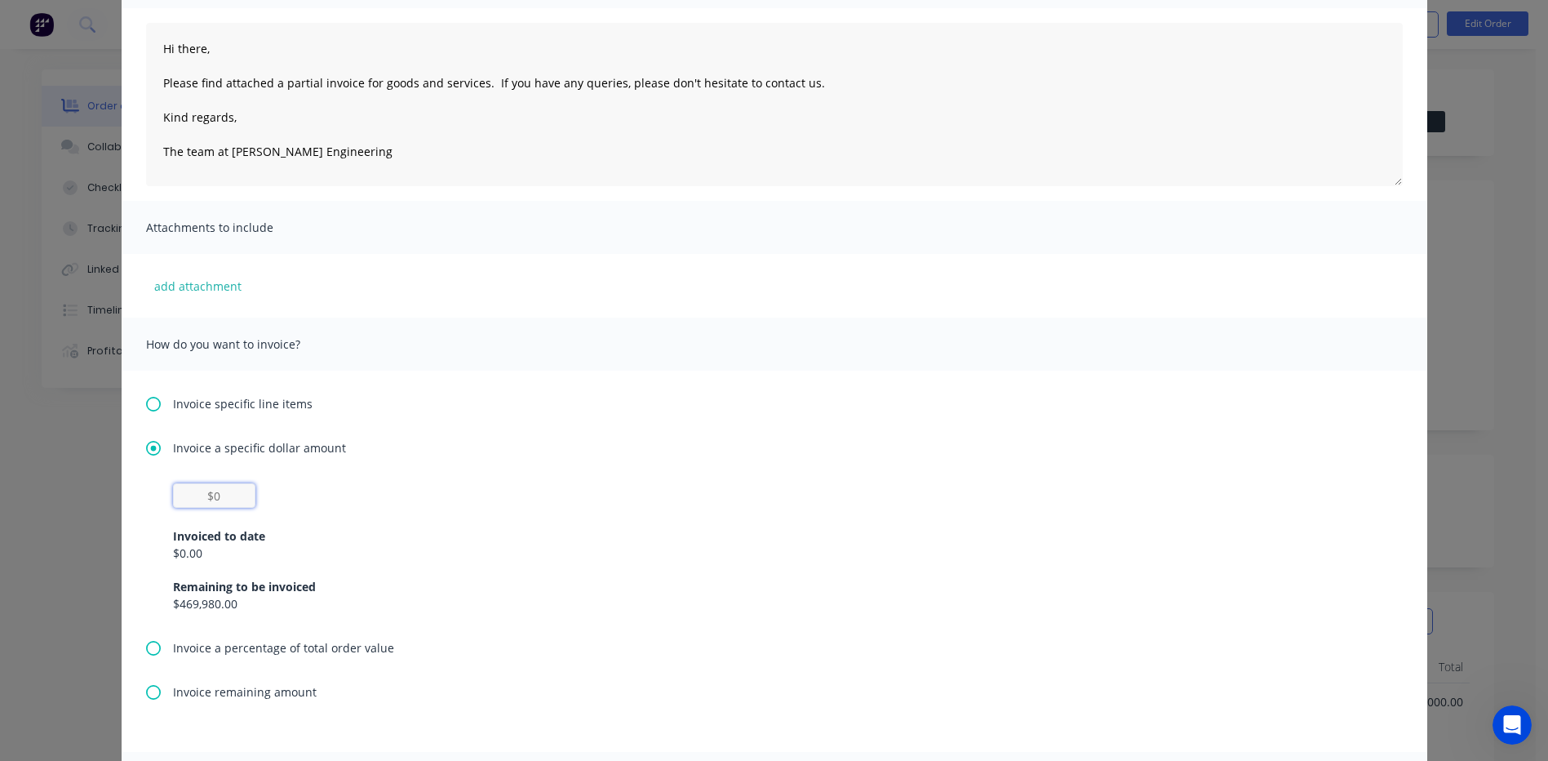
click at [213, 492] on input "text" at bounding box center [214, 495] width 82 height 24
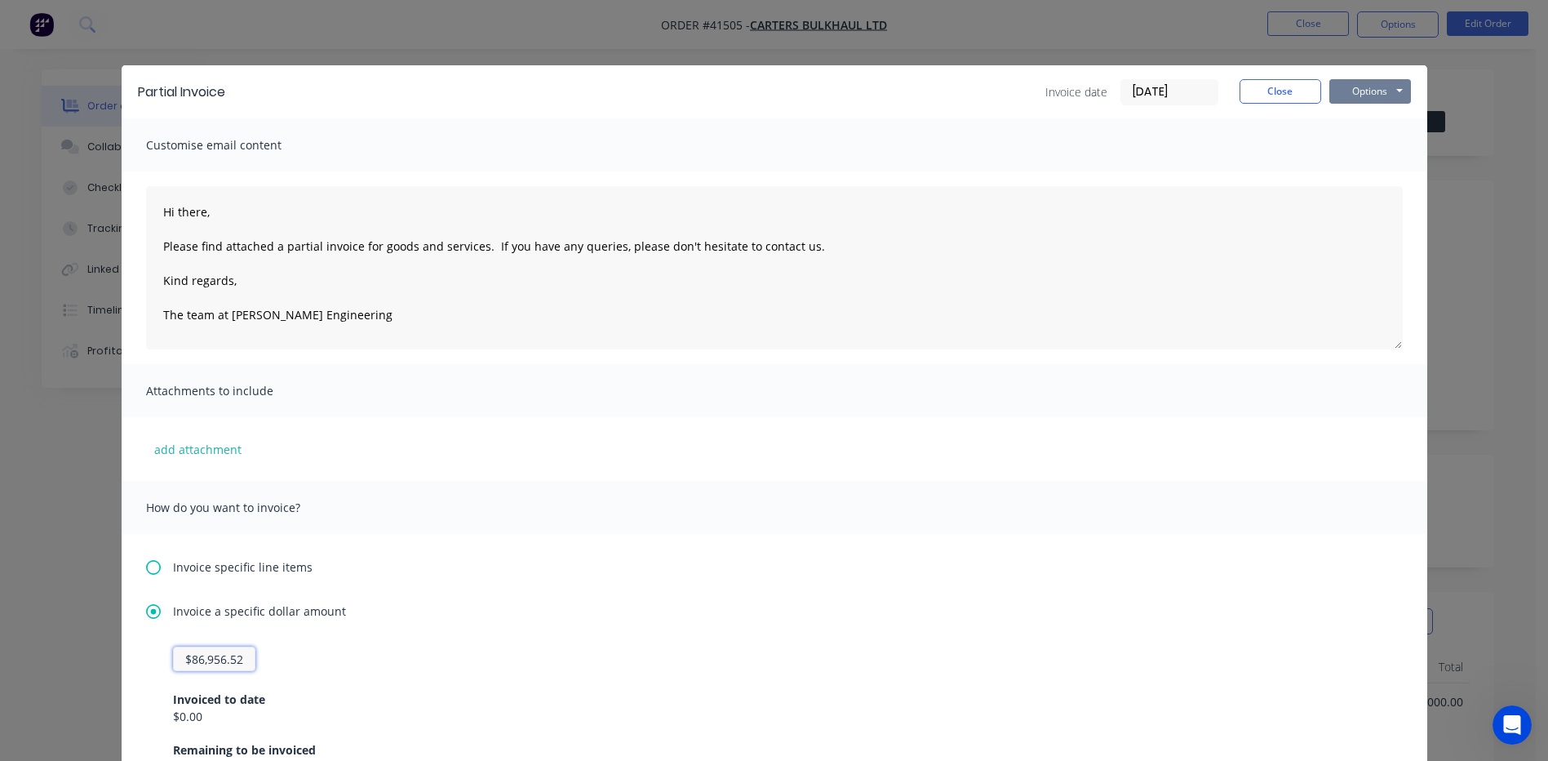
type input "$86,956.52"
click at [1373, 86] on button "Options" at bounding box center [1370, 91] width 82 height 24
click at [1362, 147] on button "Print" at bounding box center [1381, 147] width 104 height 27
click at [1270, 85] on button "Close" at bounding box center [1281, 91] width 82 height 24
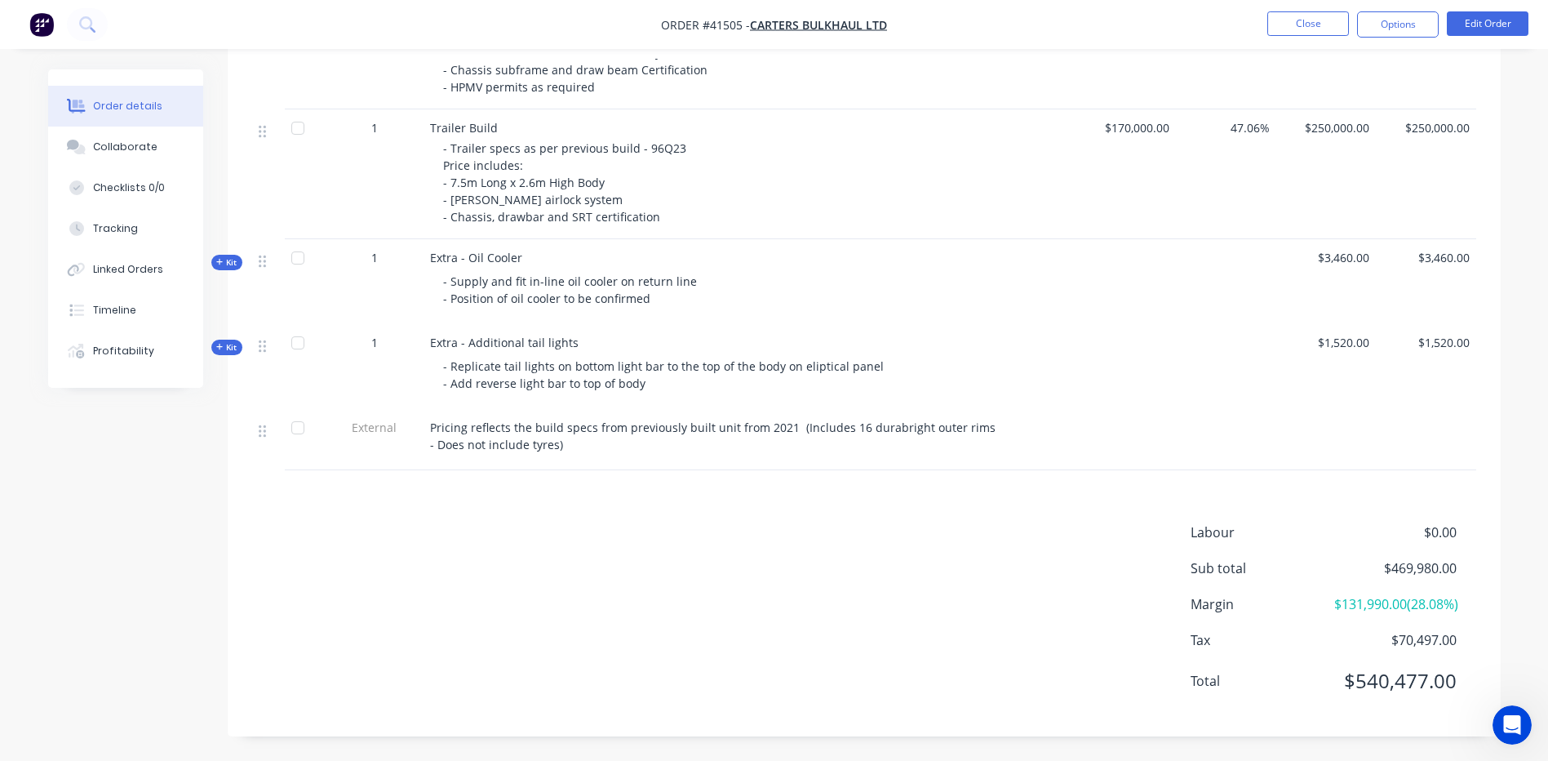
scroll to position [740, 0]
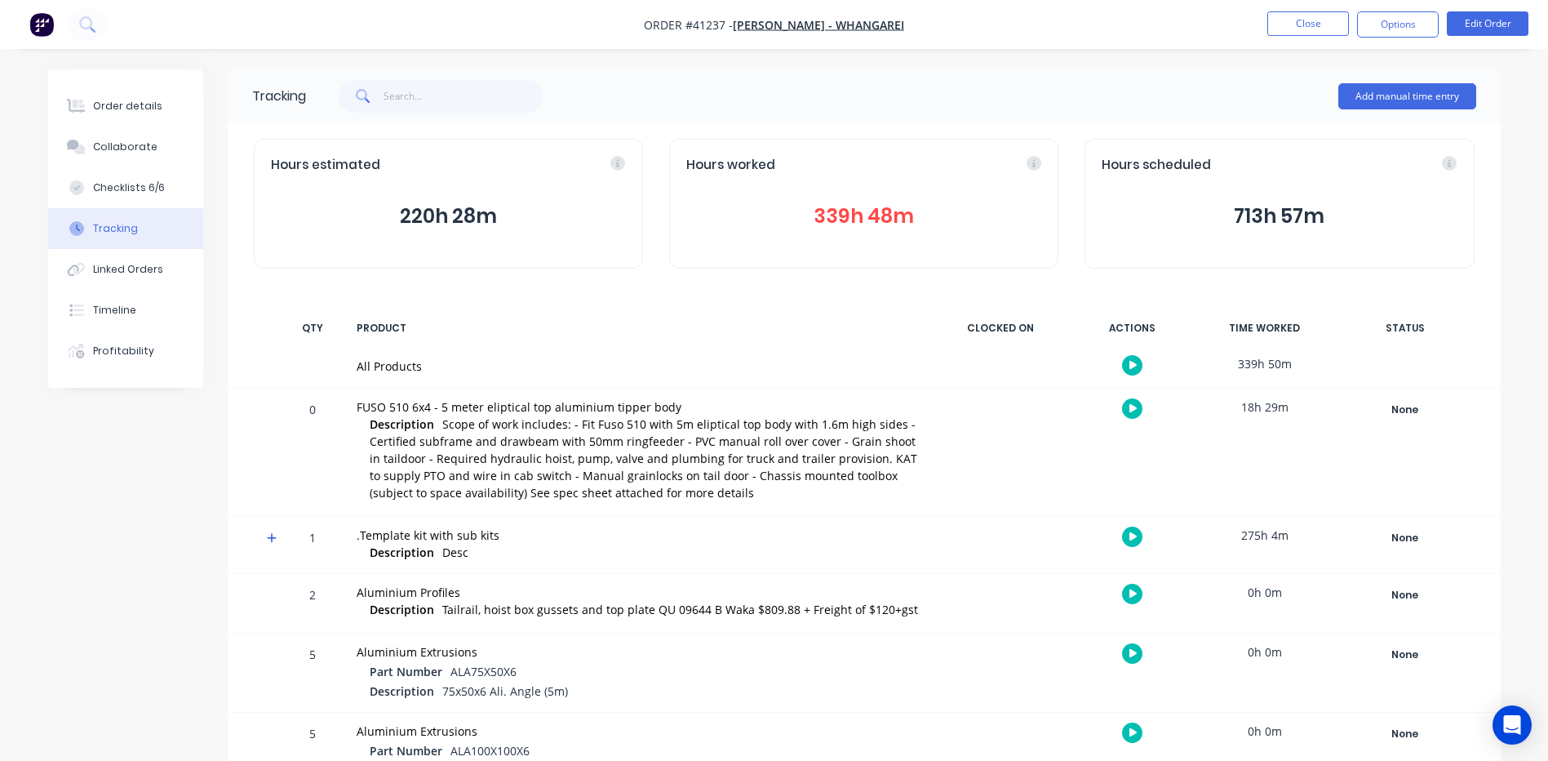
scroll to position [444, 0]
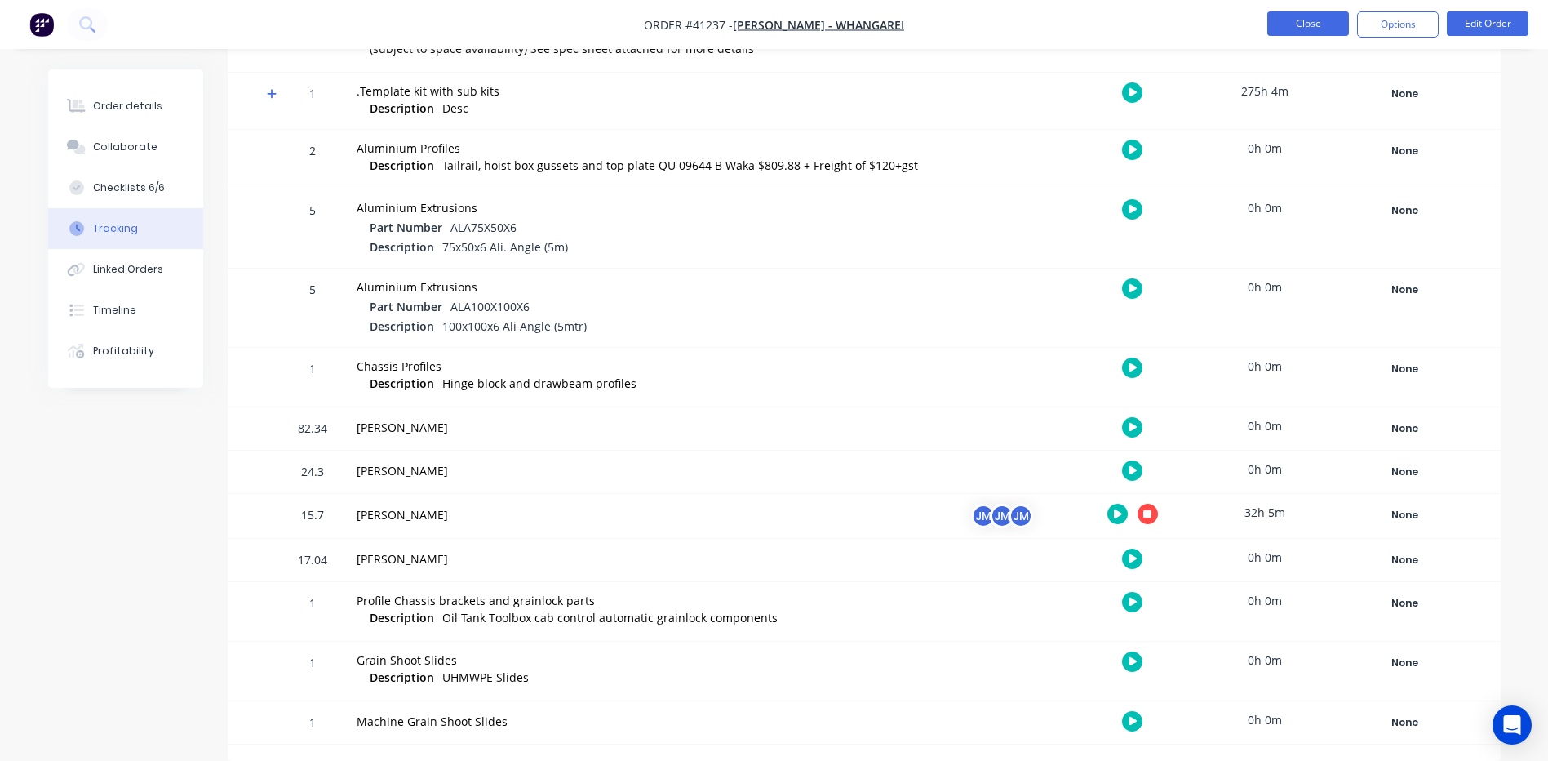
click at [1317, 19] on button "Close" at bounding box center [1308, 23] width 82 height 24
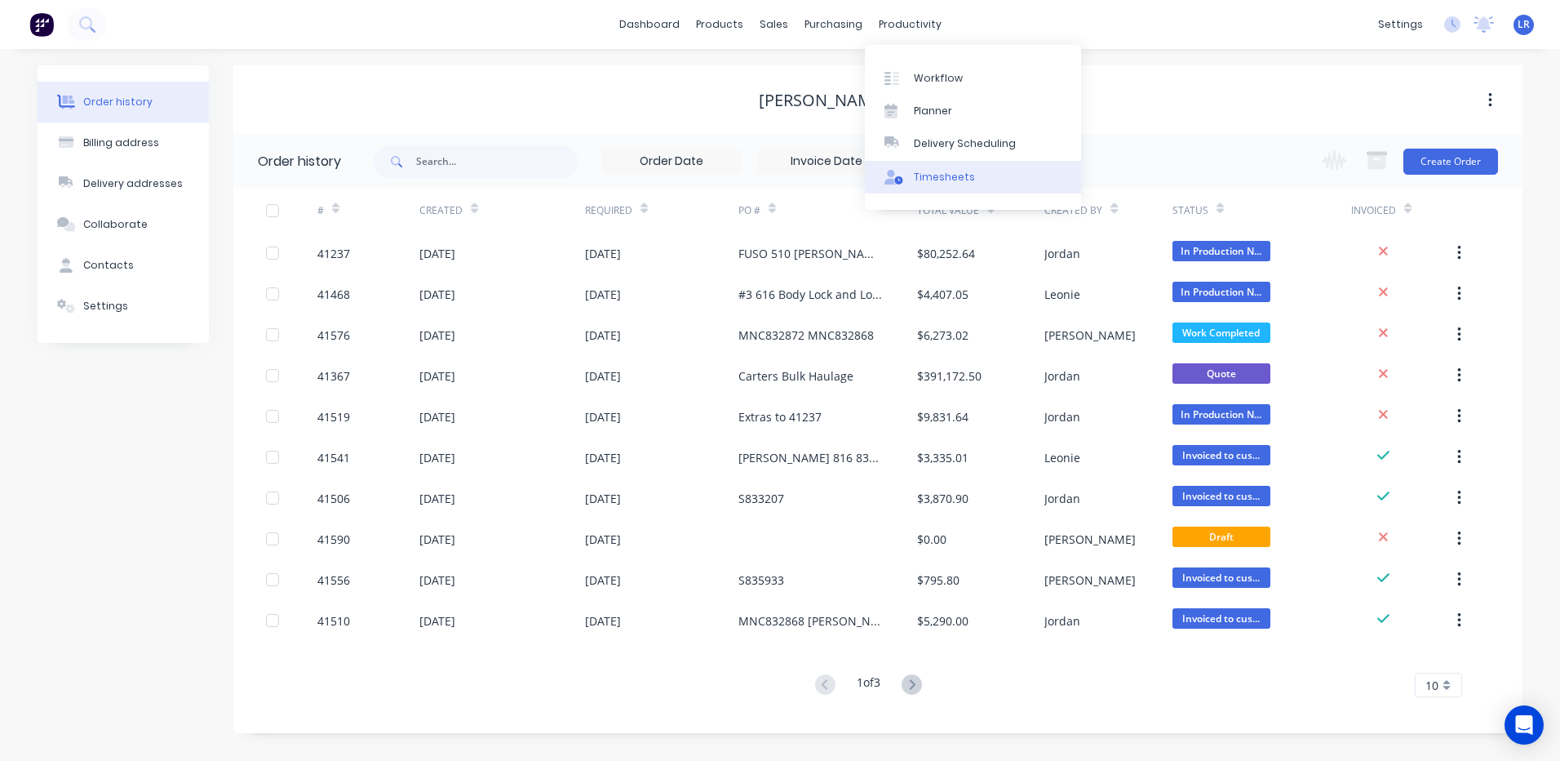
click at [940, 171] on div "Timesheets" at bounding box center [944, 177] width 61 height 15
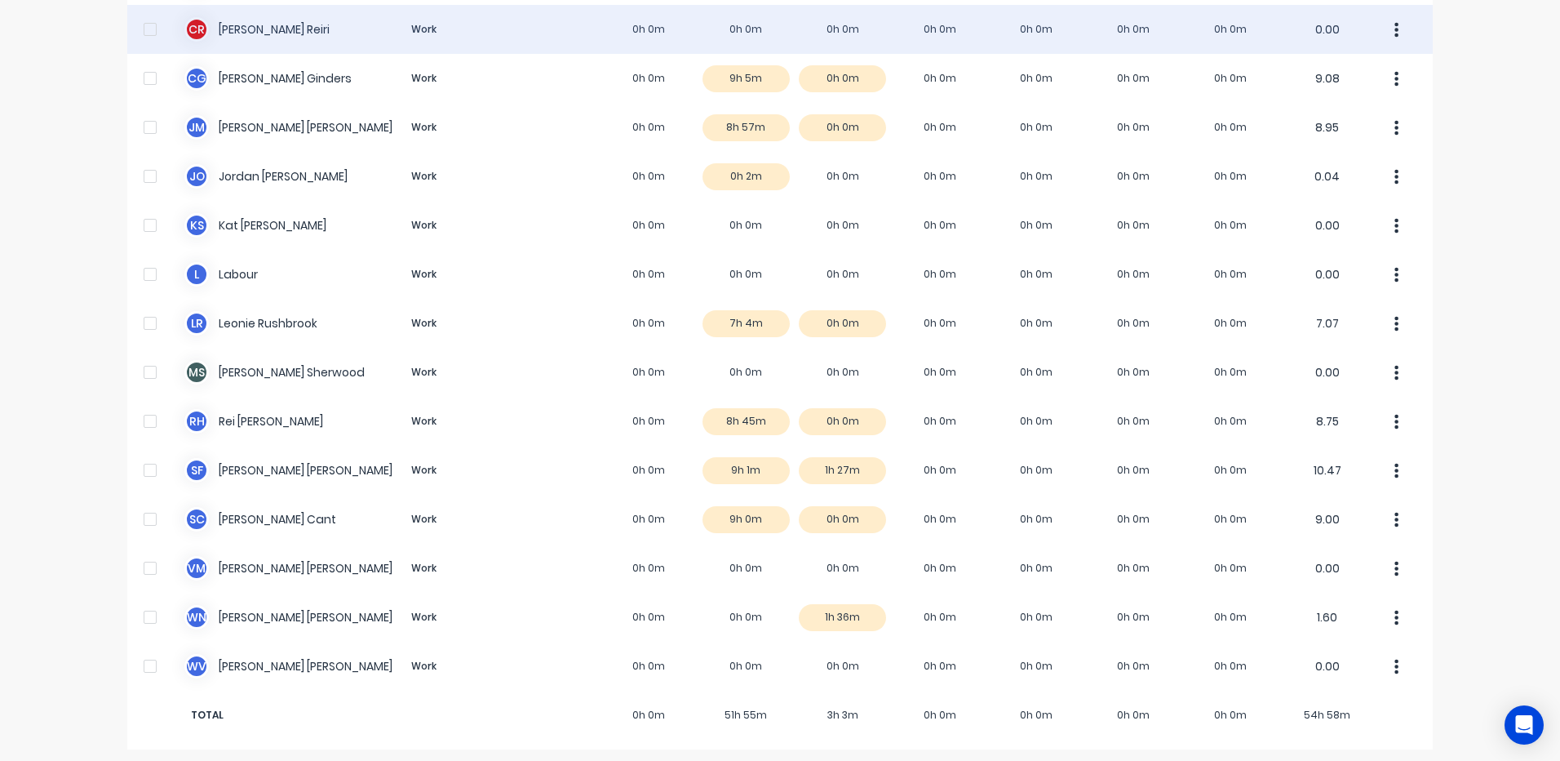
scroll to position [267, 0]
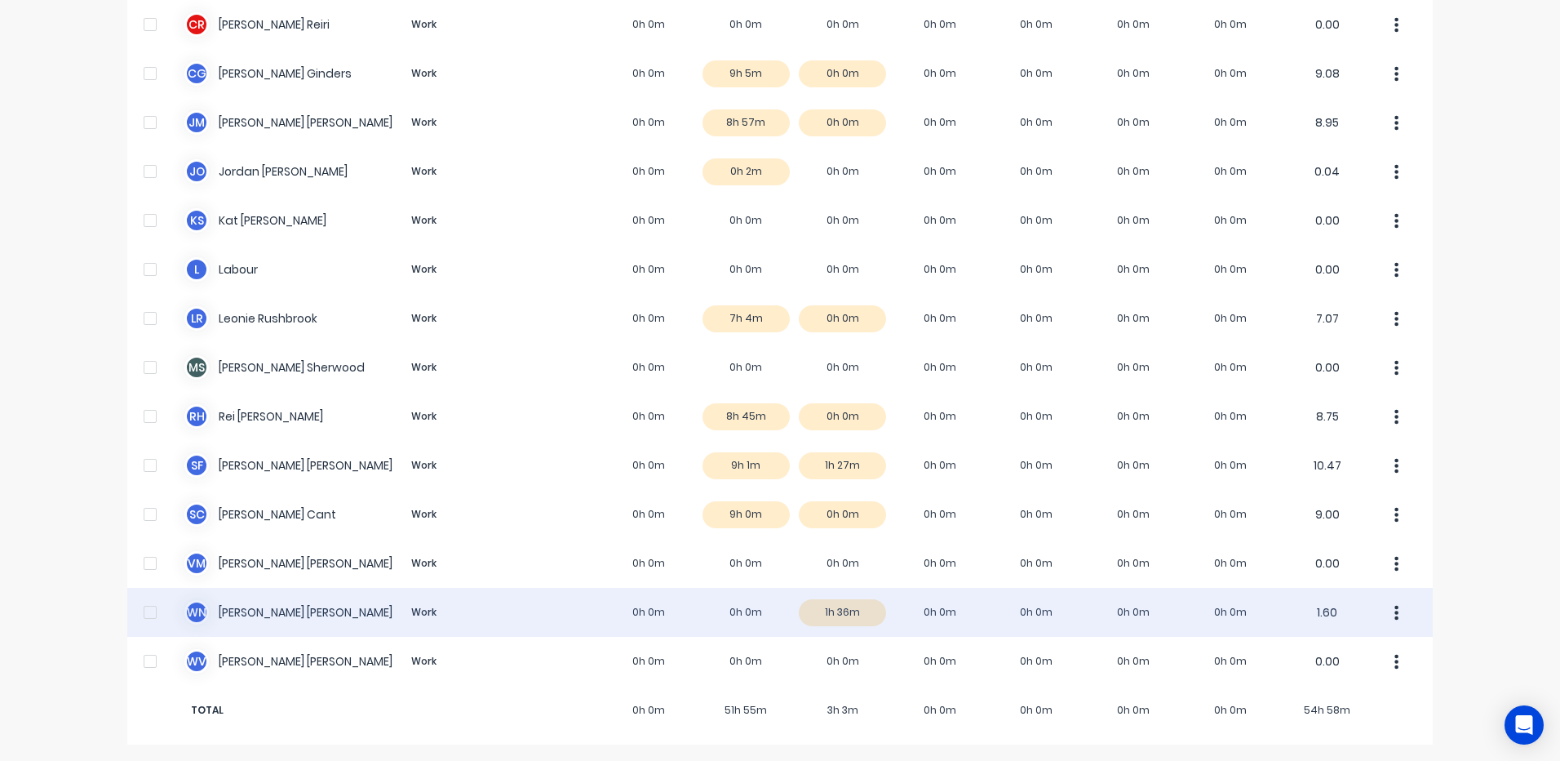
click at [840, 605] on div "W N [PERSON_NAME] Work 0h 0m 0h 0m 1h 36m 0h 0m 0h 0m 0h 0m 0h 0m 1.60" at bounding box center [780, 612] width 1306 height 49
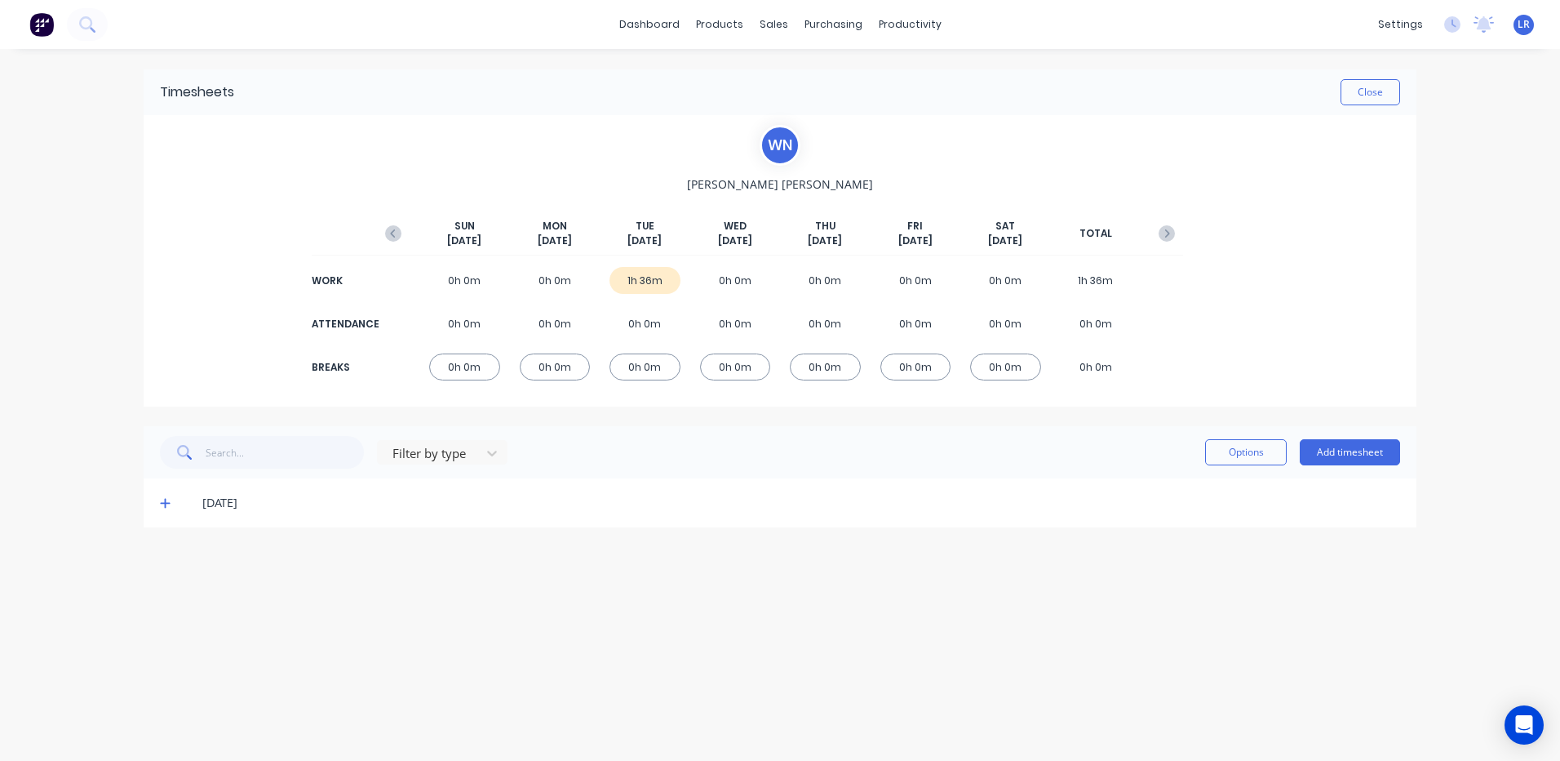
click at [165, 501] on icon at bounding box center [165, 504] width 10 height 10
click at [929, 72] on div "Workflow" at bounding box center [938, 78] width 49 height 15
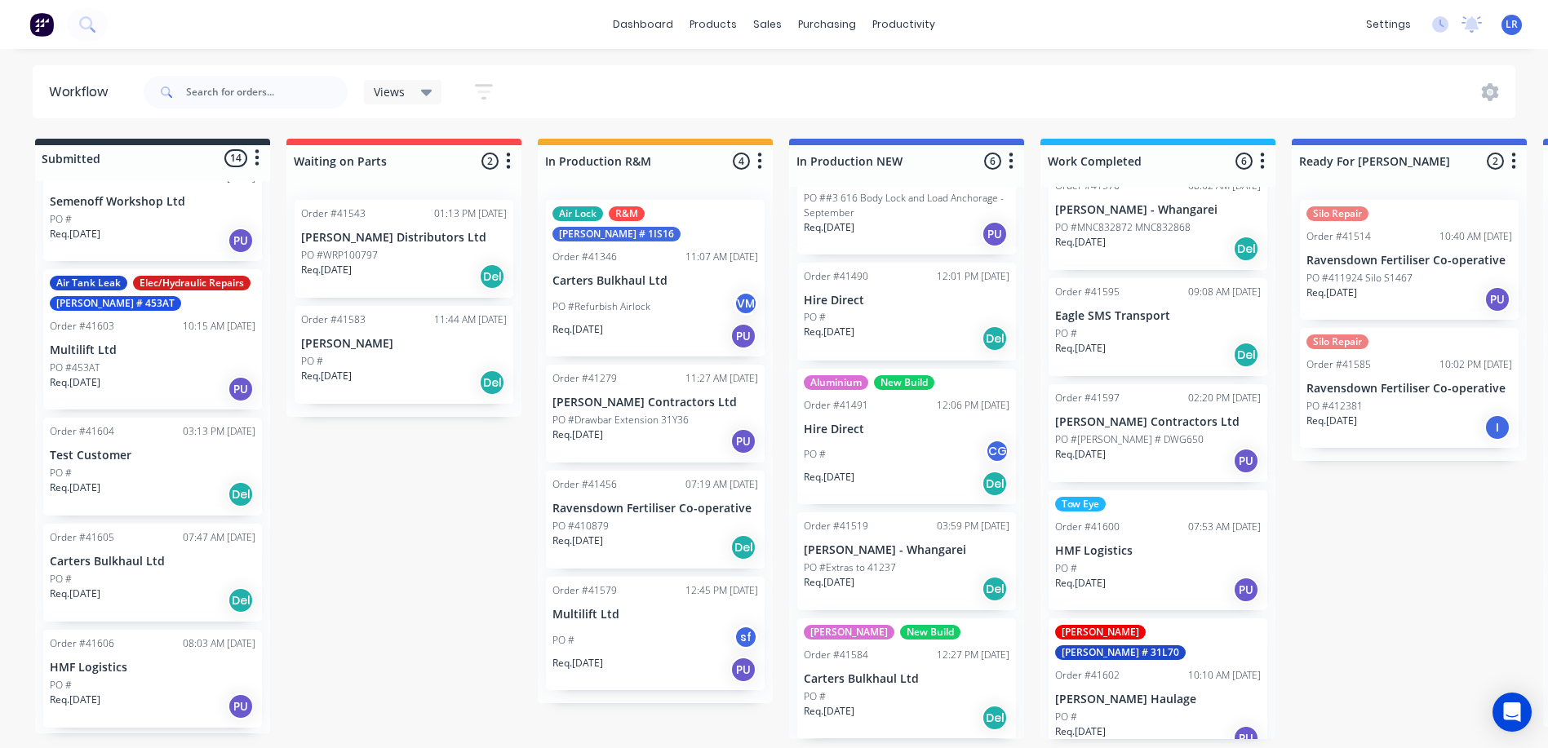
scroll to position [1076, 0]
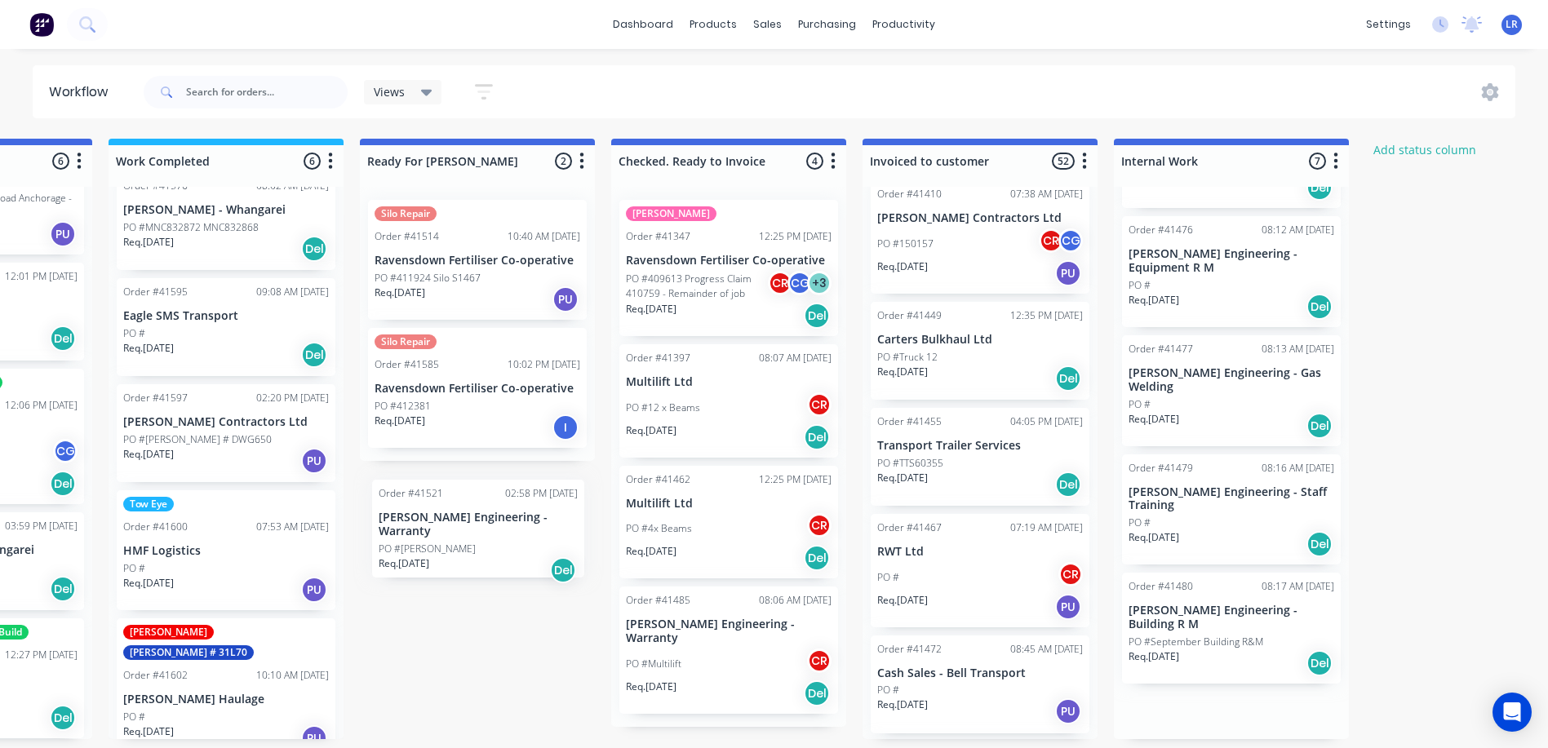
drag, startPoint x: 1151, startPoint y: 674, endPoint x: 396, endPoint y: 515, distance: 771.4
click at [396, 515] on div "Submitted 14 Status colour #273444 hex #273444 Save Cancel Summaries Total orde…" at bounding box center [416, 439] width 2721 height 601
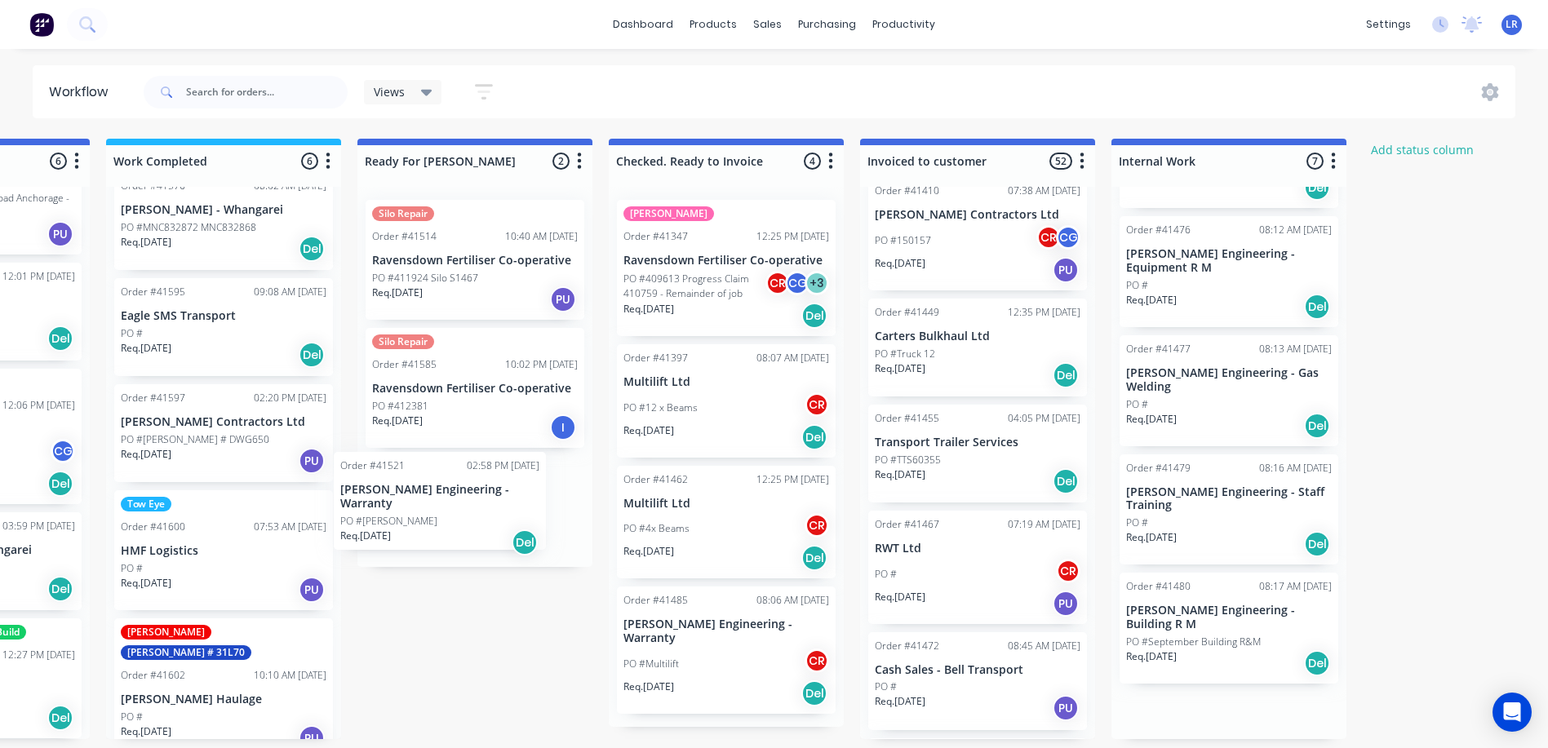
drag, startPoint x: 1188, startPoint y: 671, endPoint x: 398, endPoint y: 485, distance: 811.5
click at [398, 486] on div "Submitted 14 Status colour #273444 hex #273444 Save Cancel Summaries Total orde…" at bounding box center [413, 439] width 2721 height 601
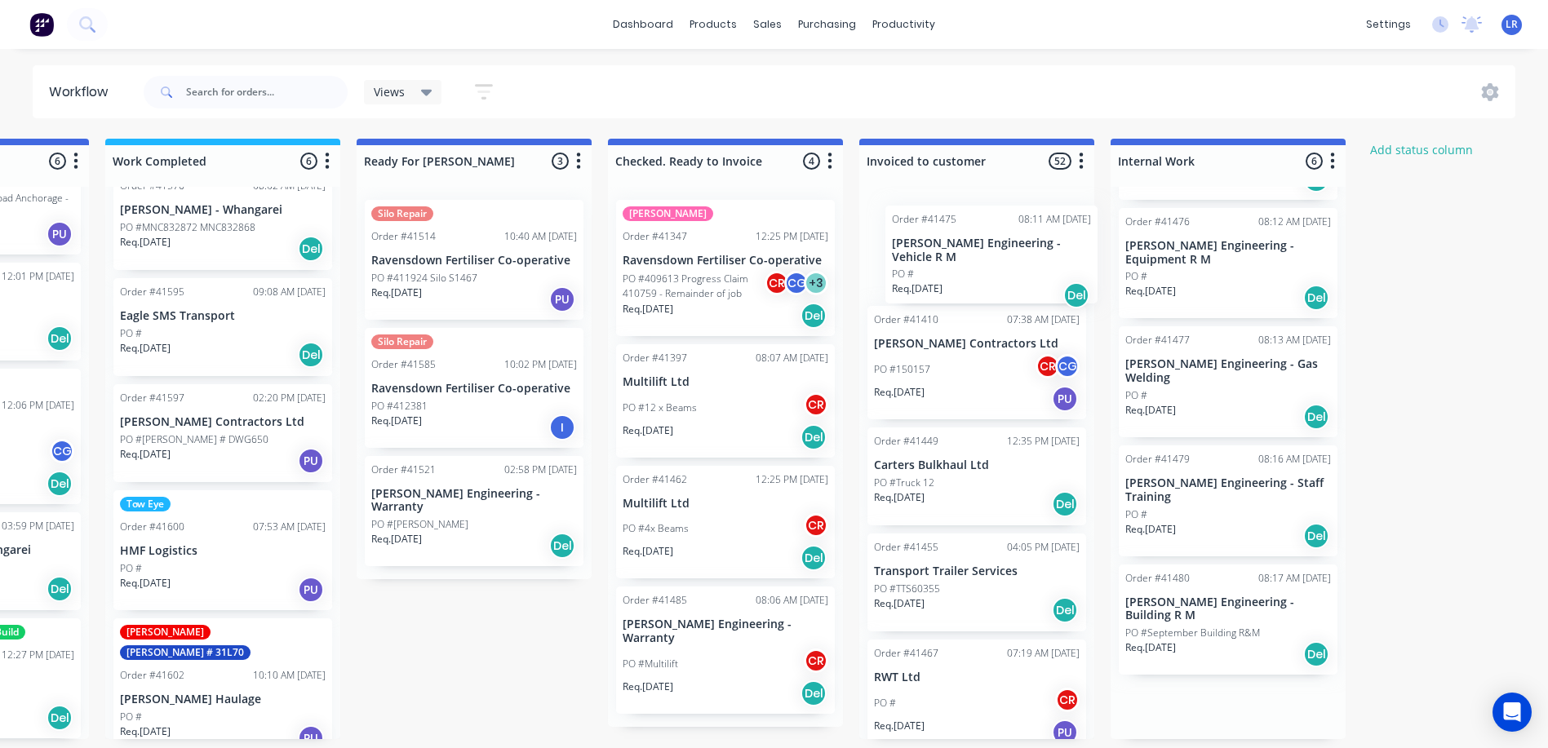
drag, startPoint x: 1177, startPoint y: 260, endPoint x: 938, endPoint y: 266, distance: 239.2
click at [934, 266] on div "Submitted 14 Status colour #273444 hex #273444 Save Cancel Summaries Total orde…" at bounding box center [413, 439] width 2721 height 601
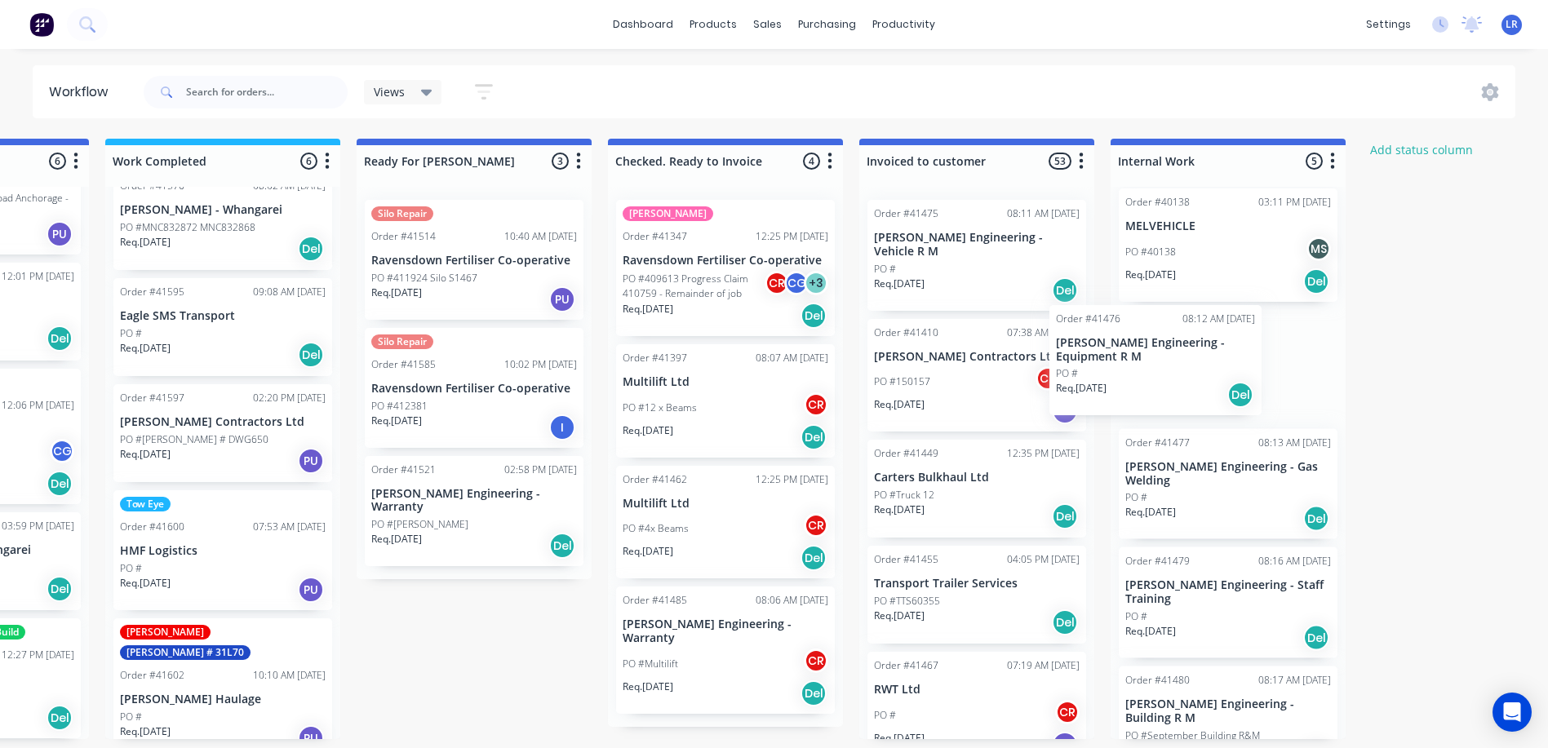
scroll to position [3, 936]
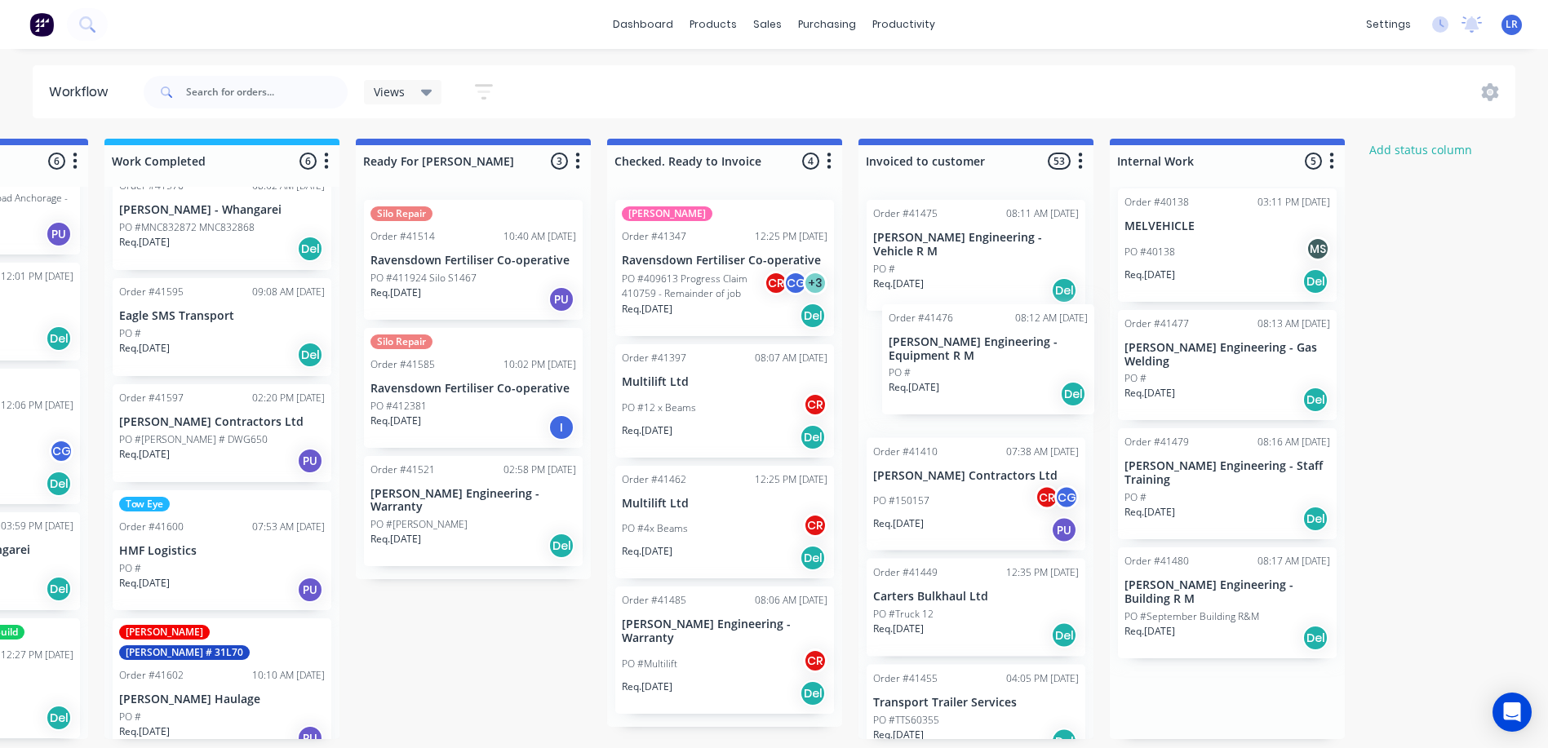
drag, startPoint x: 1175, startPoint y: 364, endPoint x: 931, endPoint y: 361, distance: 244.0
click at [931, 361] on div "Submitted 14 Status colour #273444 hex #273444 Save Cancel Summaries Total orde…" at bounding box center [412, 439] width 2721 height 601
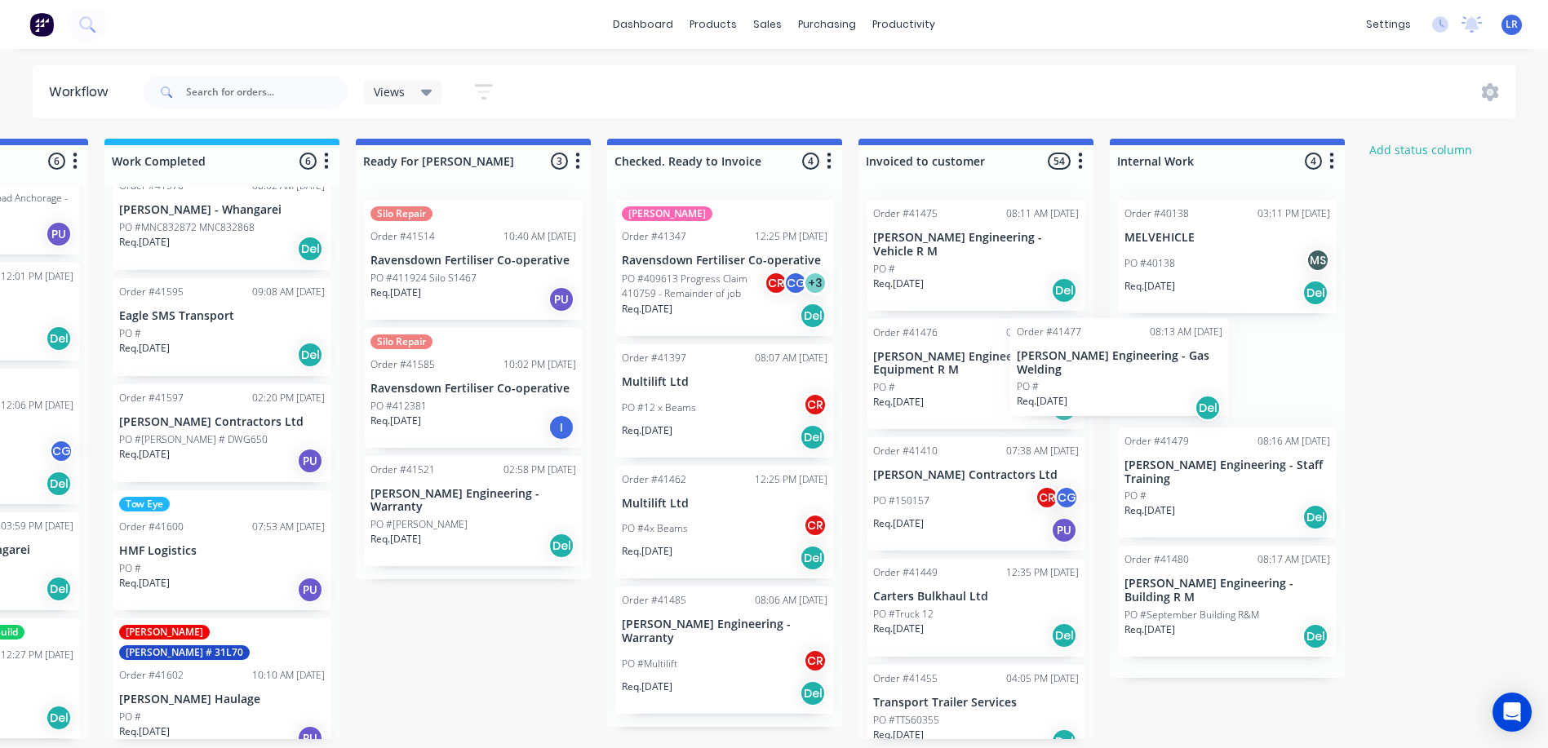
scroll to position [3, 938]
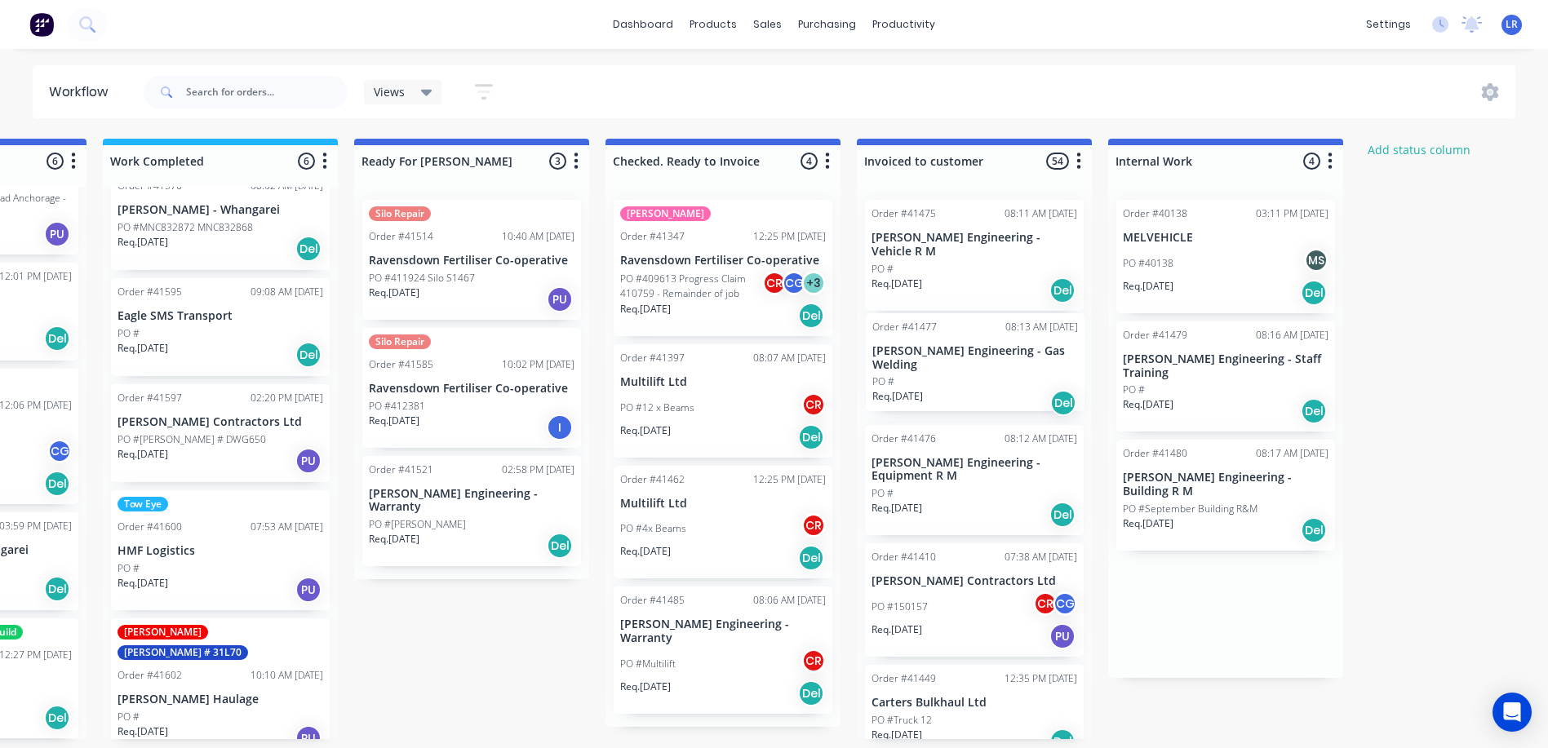
drag, startPoint x: 1161, startPoint y: 371, endPoint x: 905, endPoint y: 366, distance: 256.3
click at [905, 366] on div "Submitted 14 Status colour #273444 hex #273444 Save Cancel Summaries Total orde…" at bounding box center [410, 439] width 2721 height 601
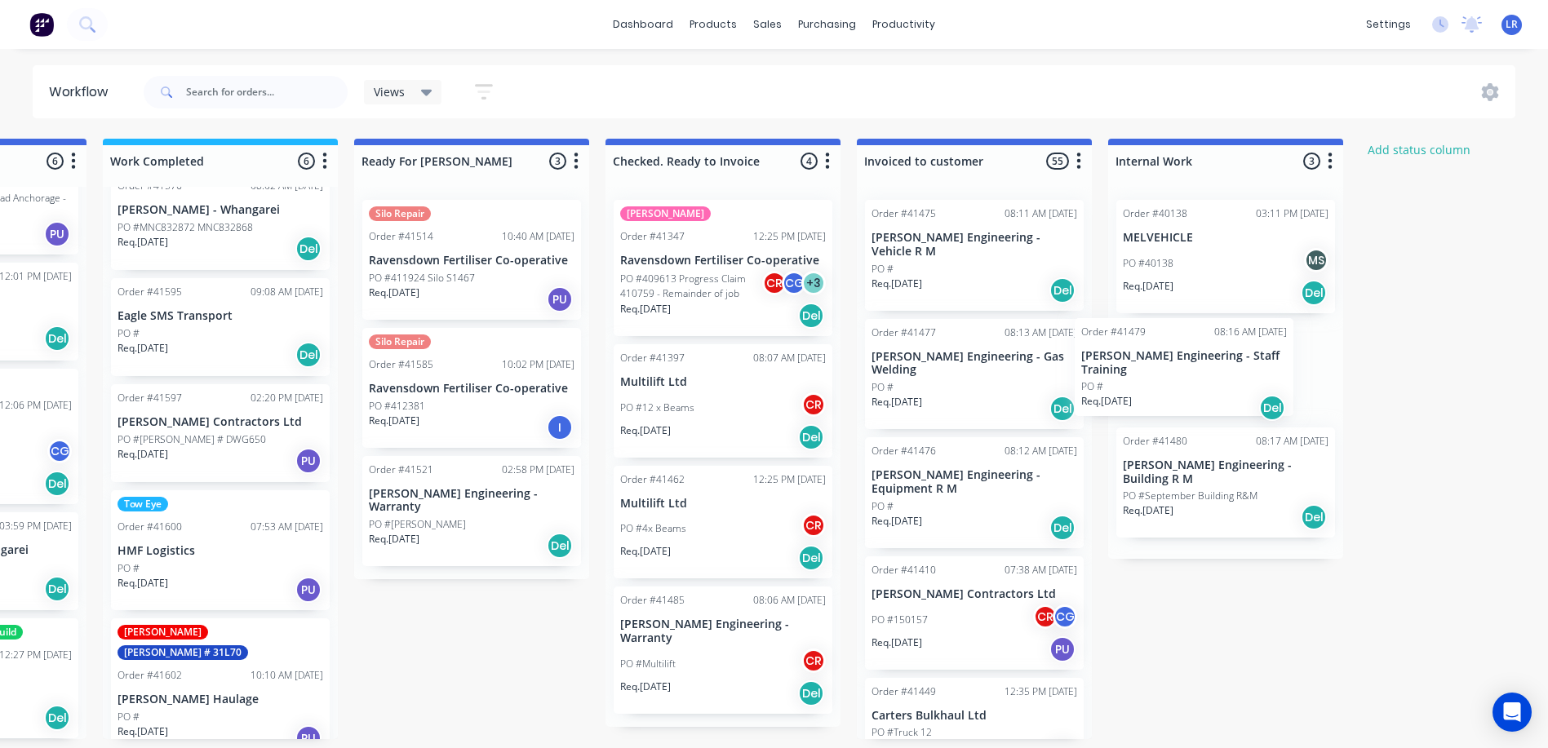
scroll to position [3, 938]
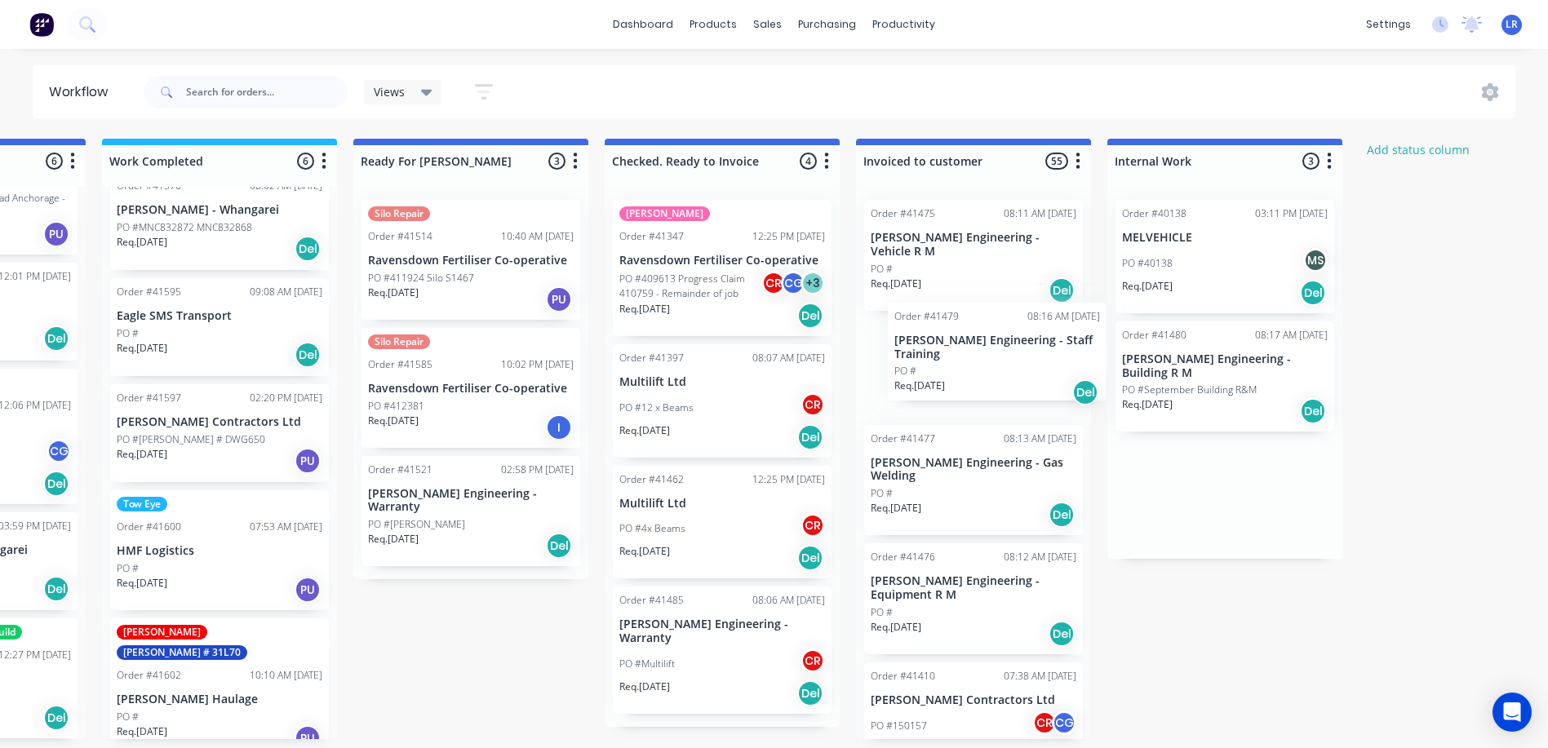
drag, startPoint x: 1114, startPoint y: 356, endPoint x: 901, endPoint y: 339, distance: 213.6
click at [901, 339] on div "Submitted 14 Status colour #273444 hex #273444 Save Cancel Summaries Total orde…" at bounding box center [409, 439] width 2721 height 601
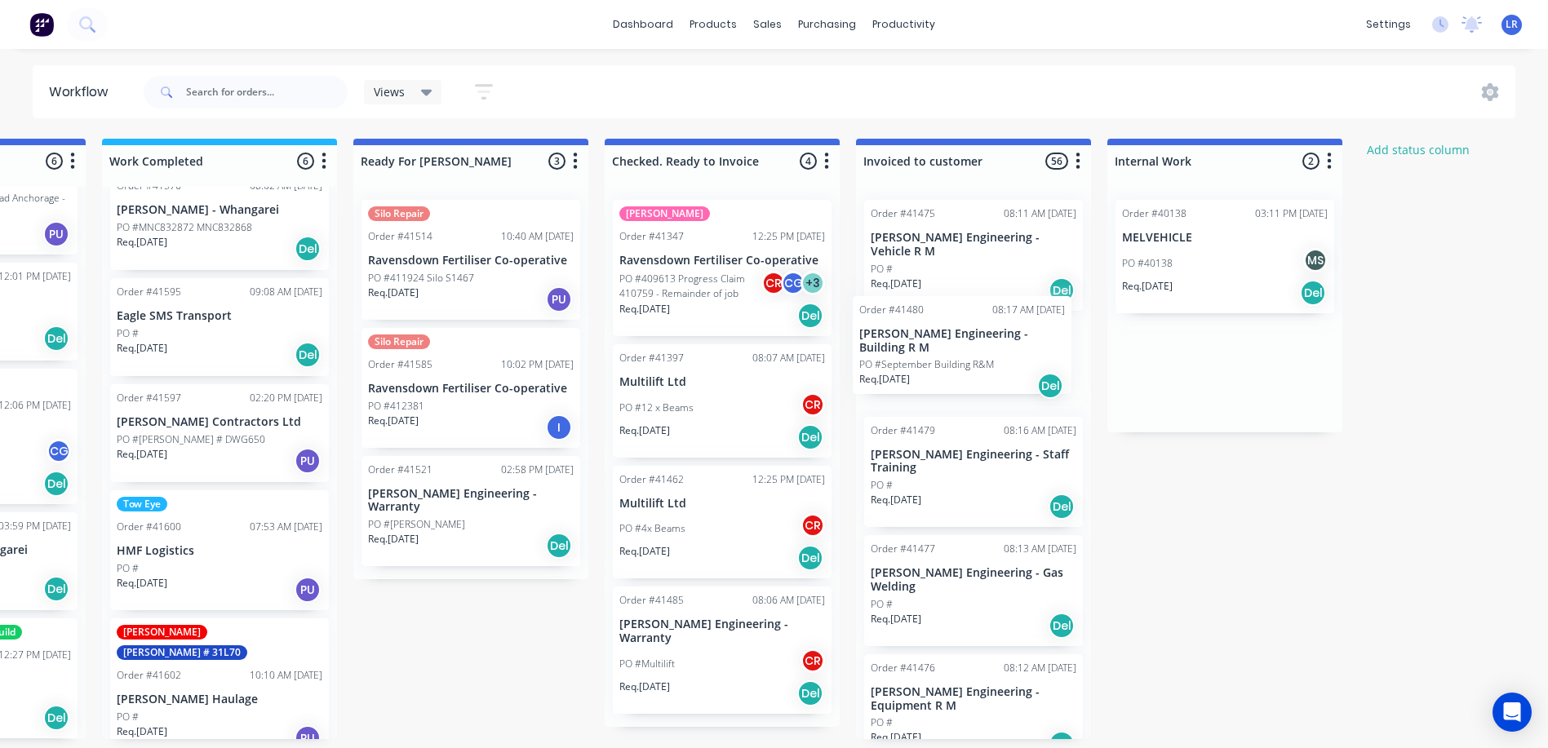
drag, startPoint x: 1142, startPoint y: 362, endPoint x: 889, endPoint y: 340, distance: 254.7
click at [881, 339] on div "Submitted 14 Status colour #273444 hex #273444 Save Cancel Summaries Total orde…" at bounding box center [409, 439] width 2721 height 601
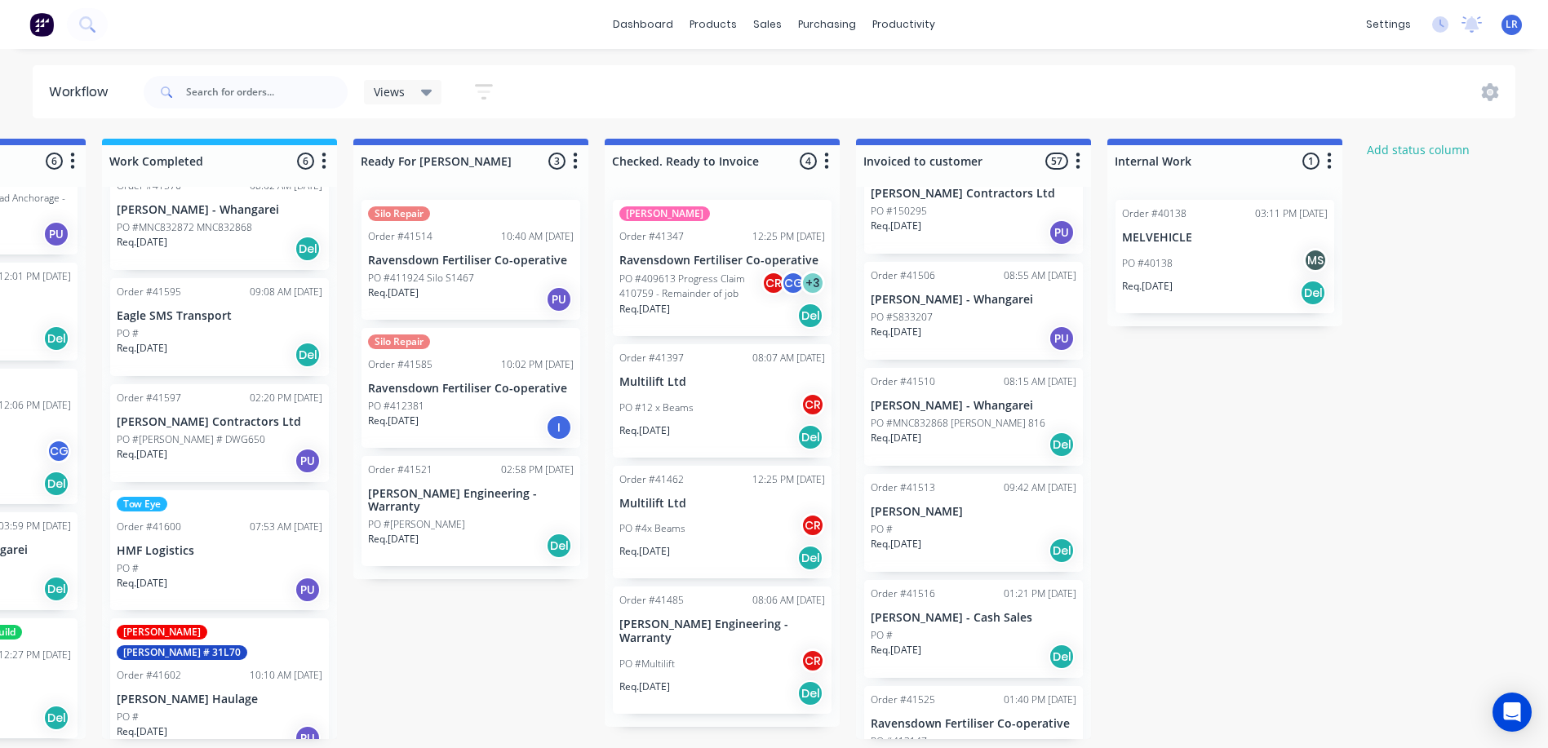
scroll to position [1387, 0]
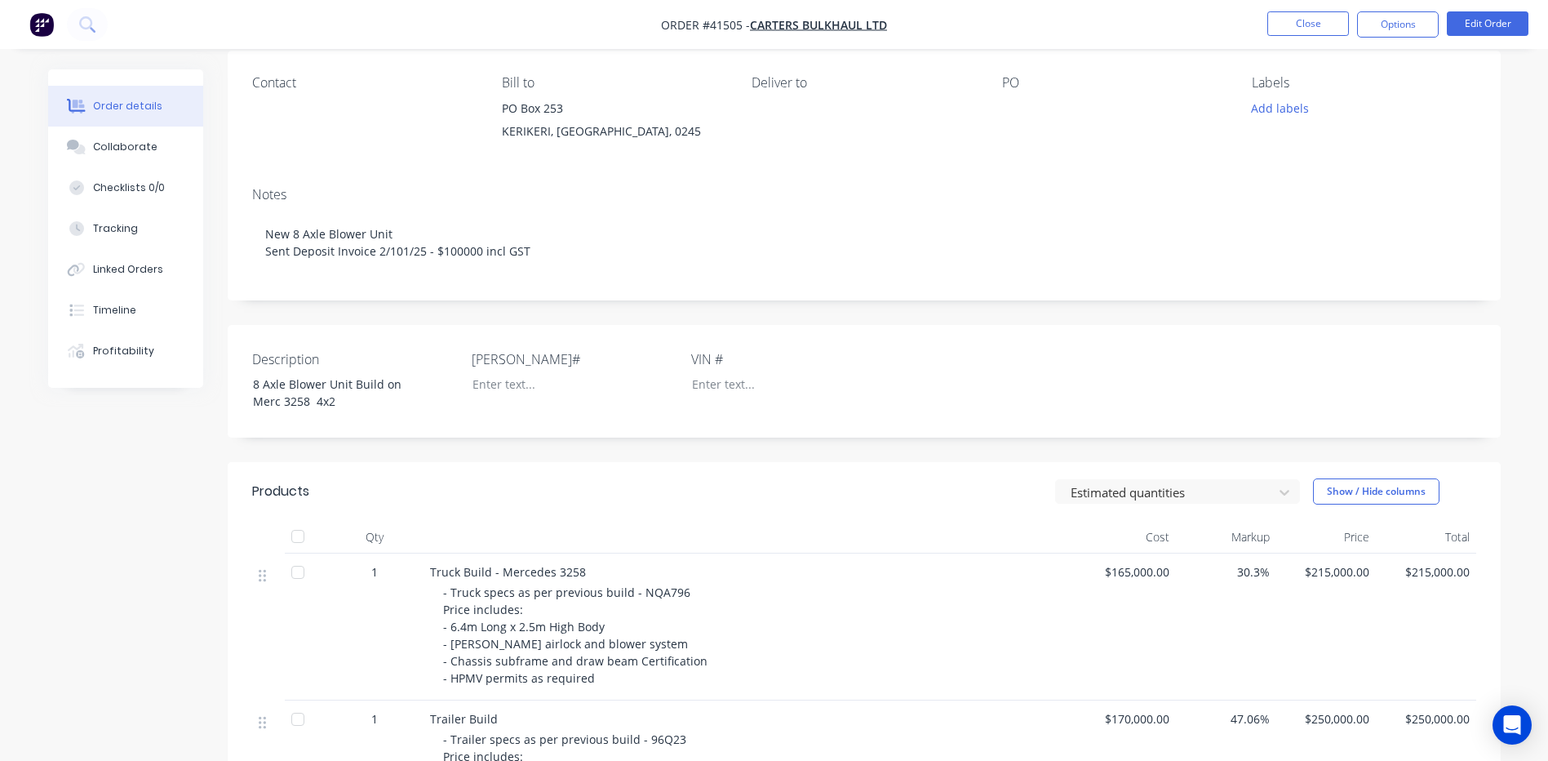
scroll to position [6, 0]
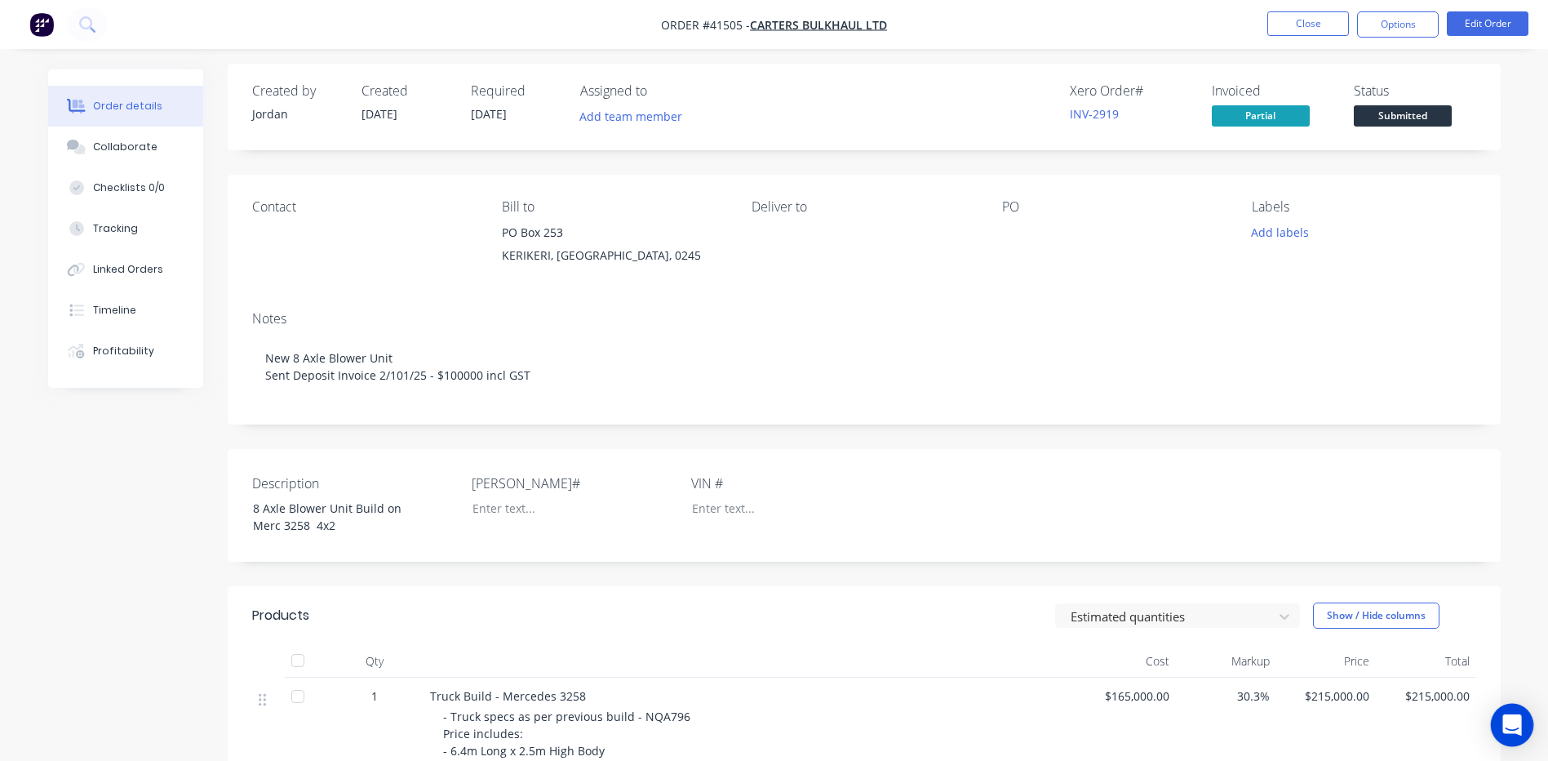
click at [1506, 724] on icon "Open Intercom Messenger" at bounding box center [1511, 724] width 19 height 21
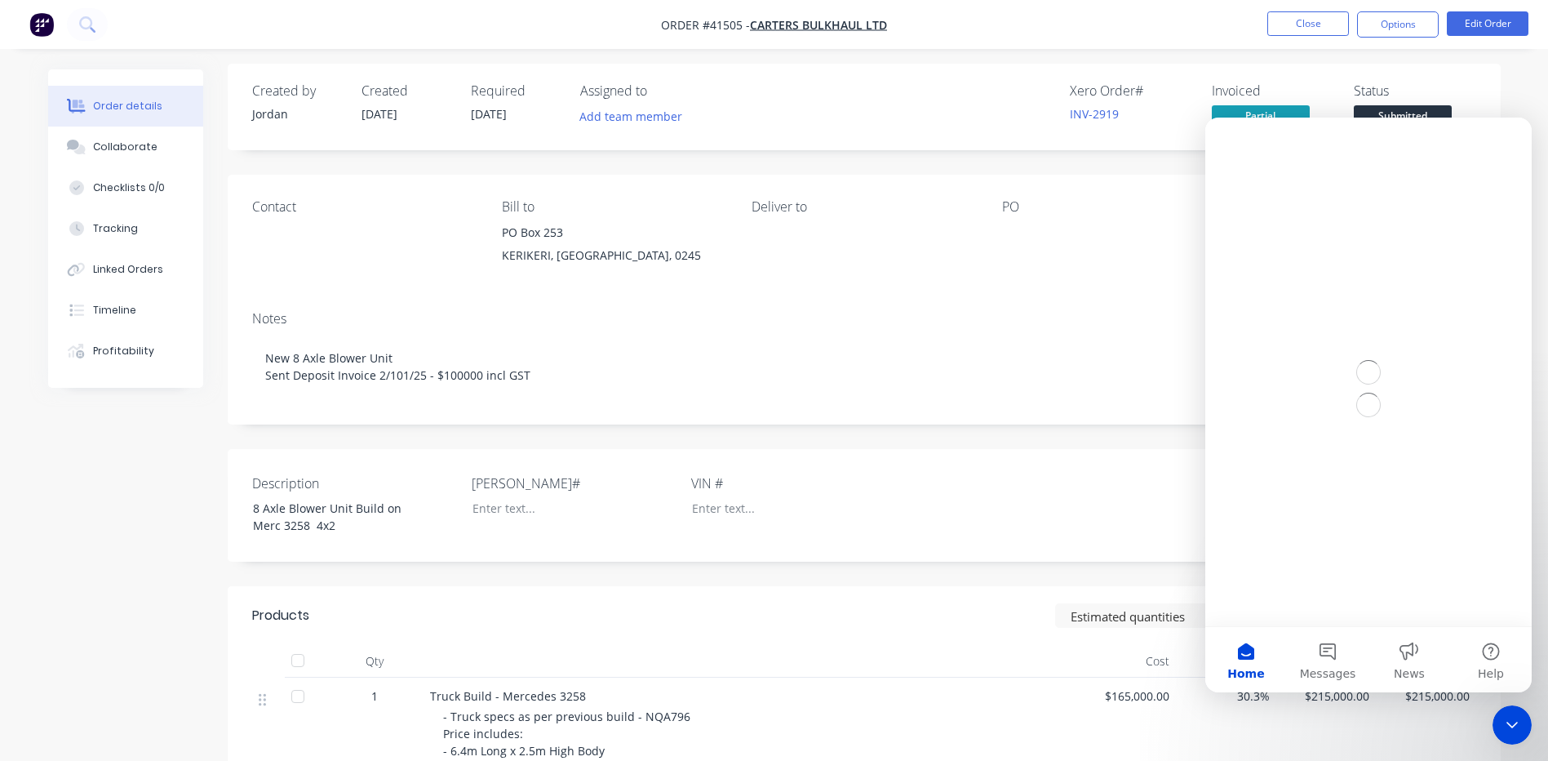
scroll to position [0, 0]
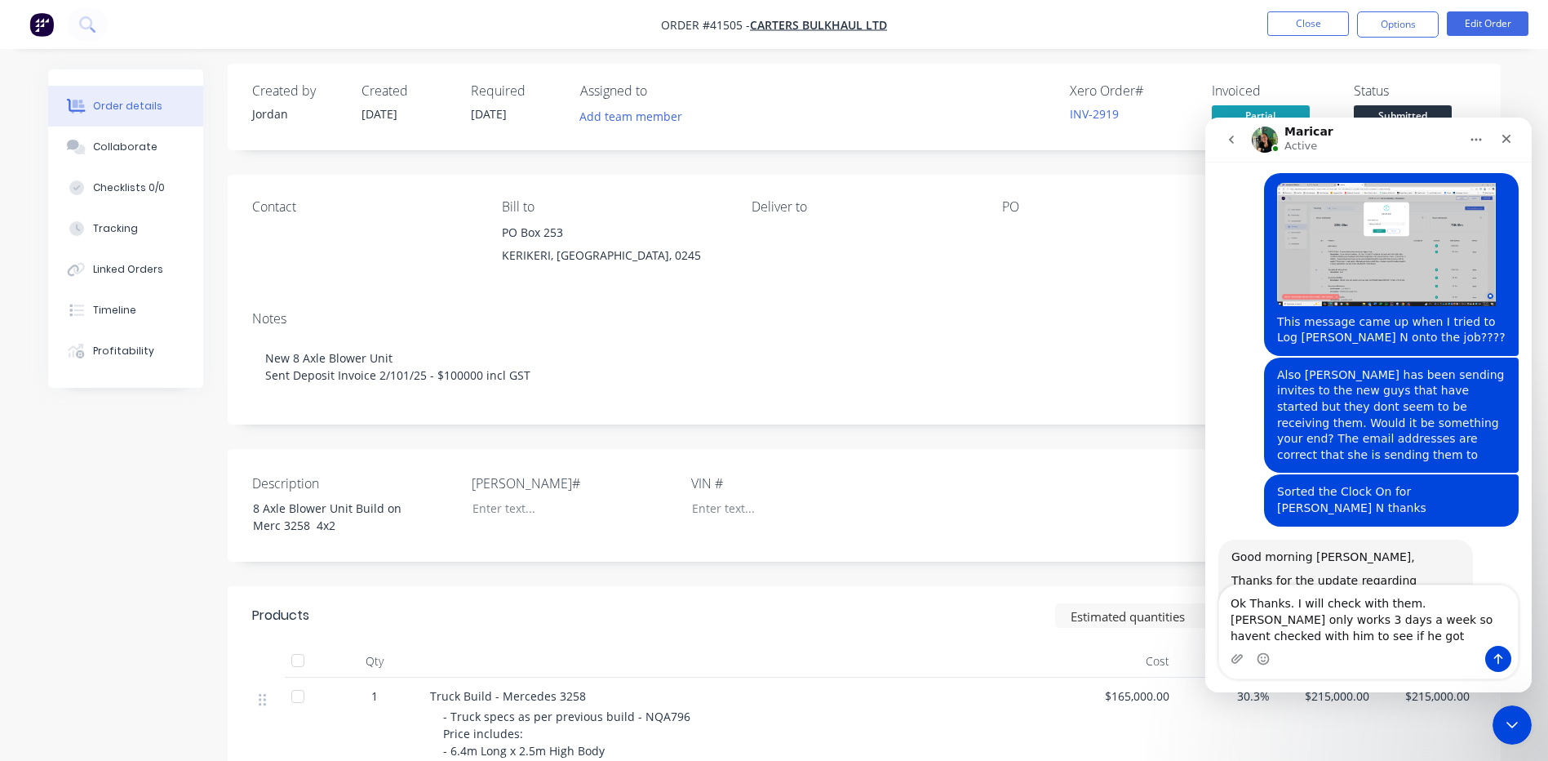
scroll to position [7302, 0]
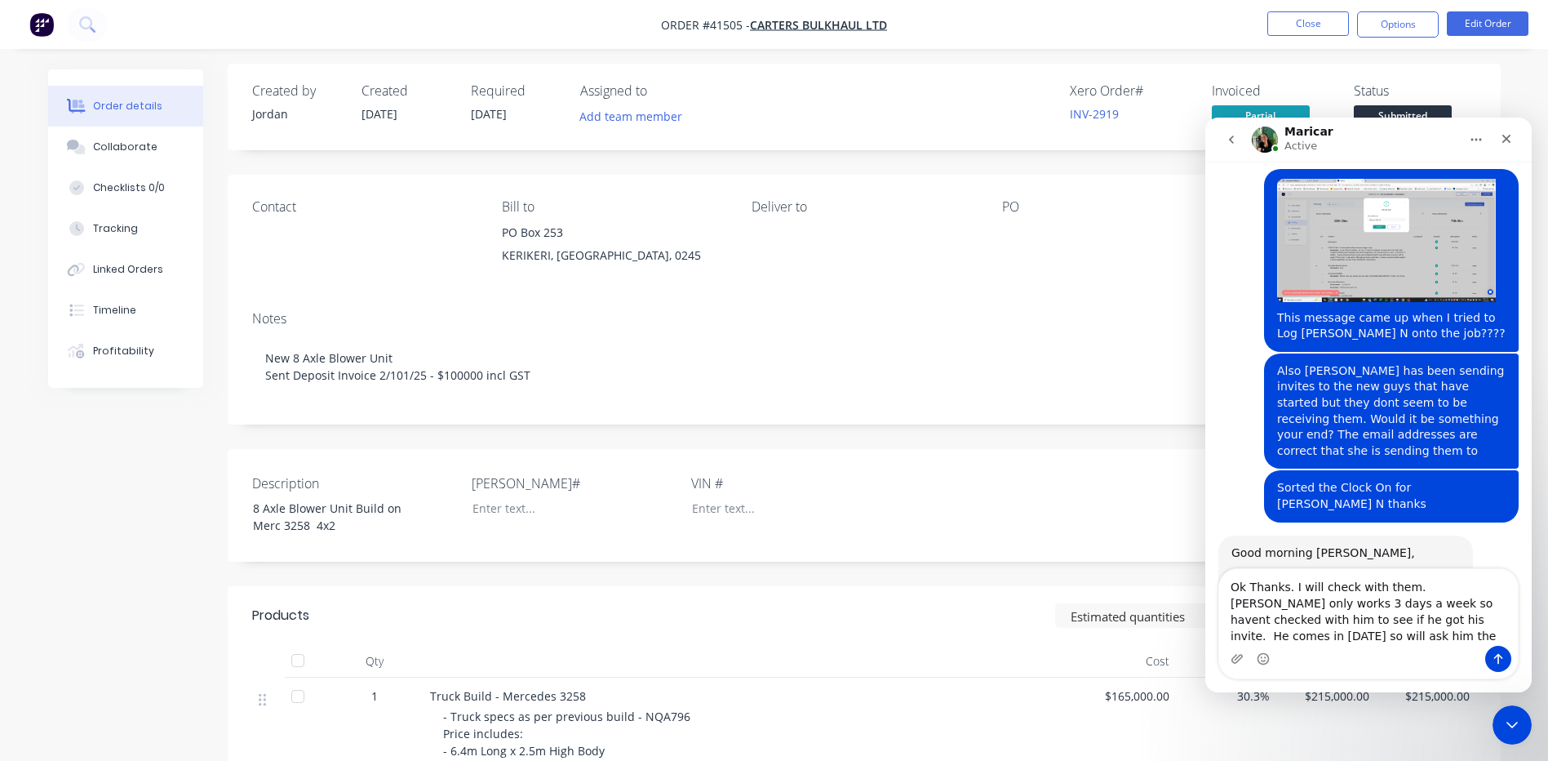
type textarea "Ok Thanks. I will check with them. [PERSON_NAME] only works 3 days a week so ha…"
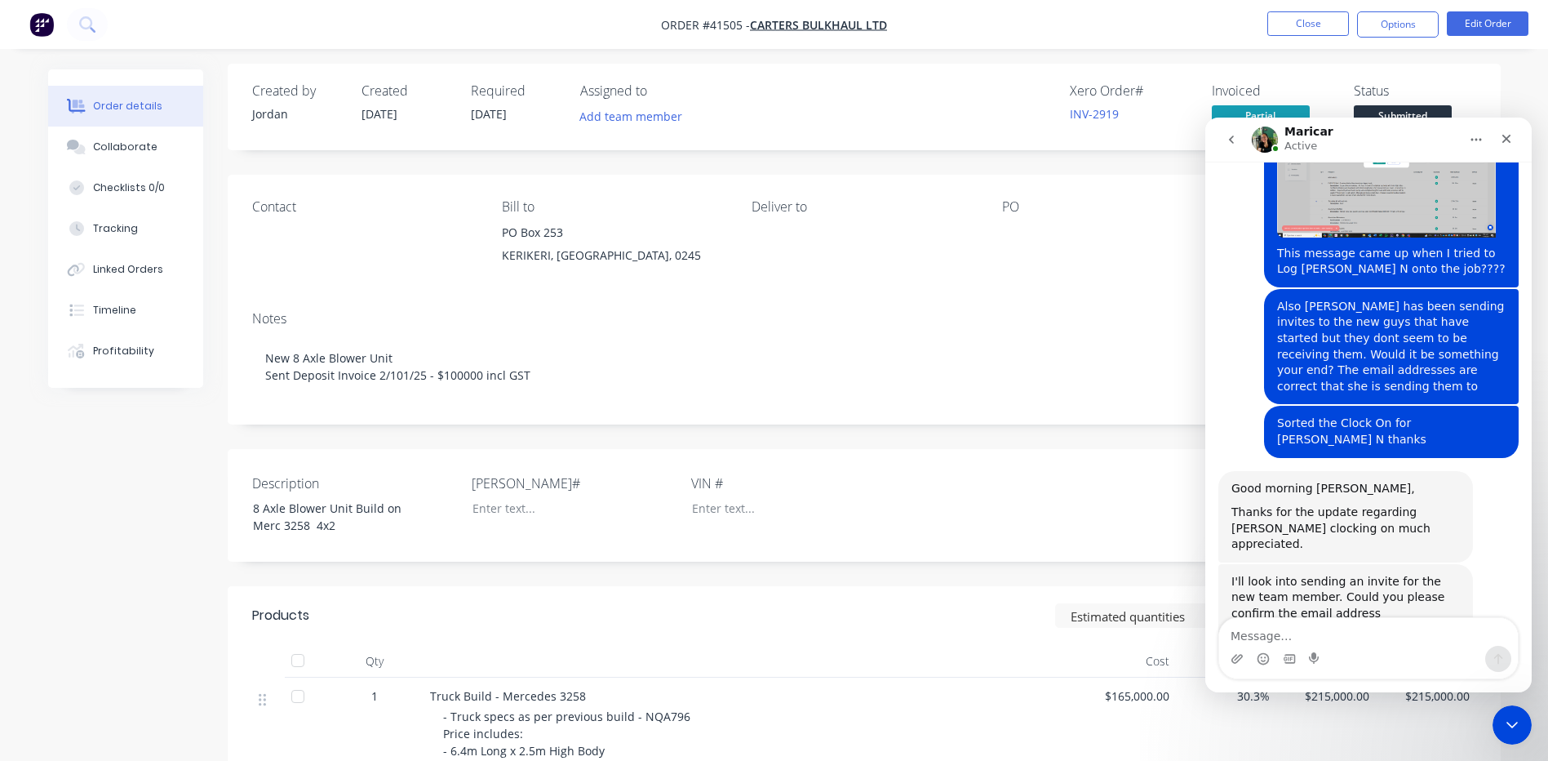
scroll to position [7378, 0]
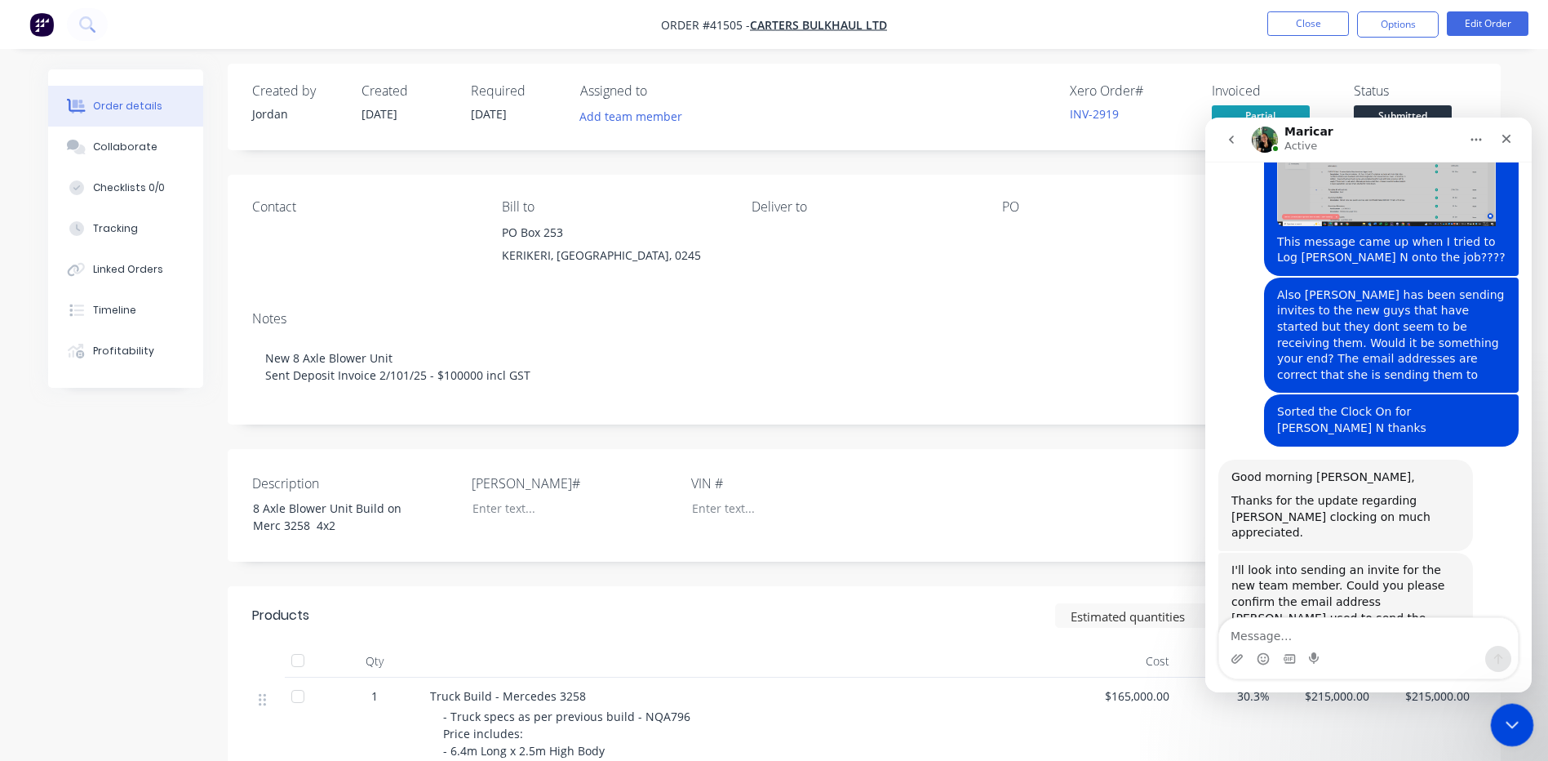
click at [1515, 719] on icon "Close Intercom Messenger" at bounding box center [1510, 722] width 20 height 20
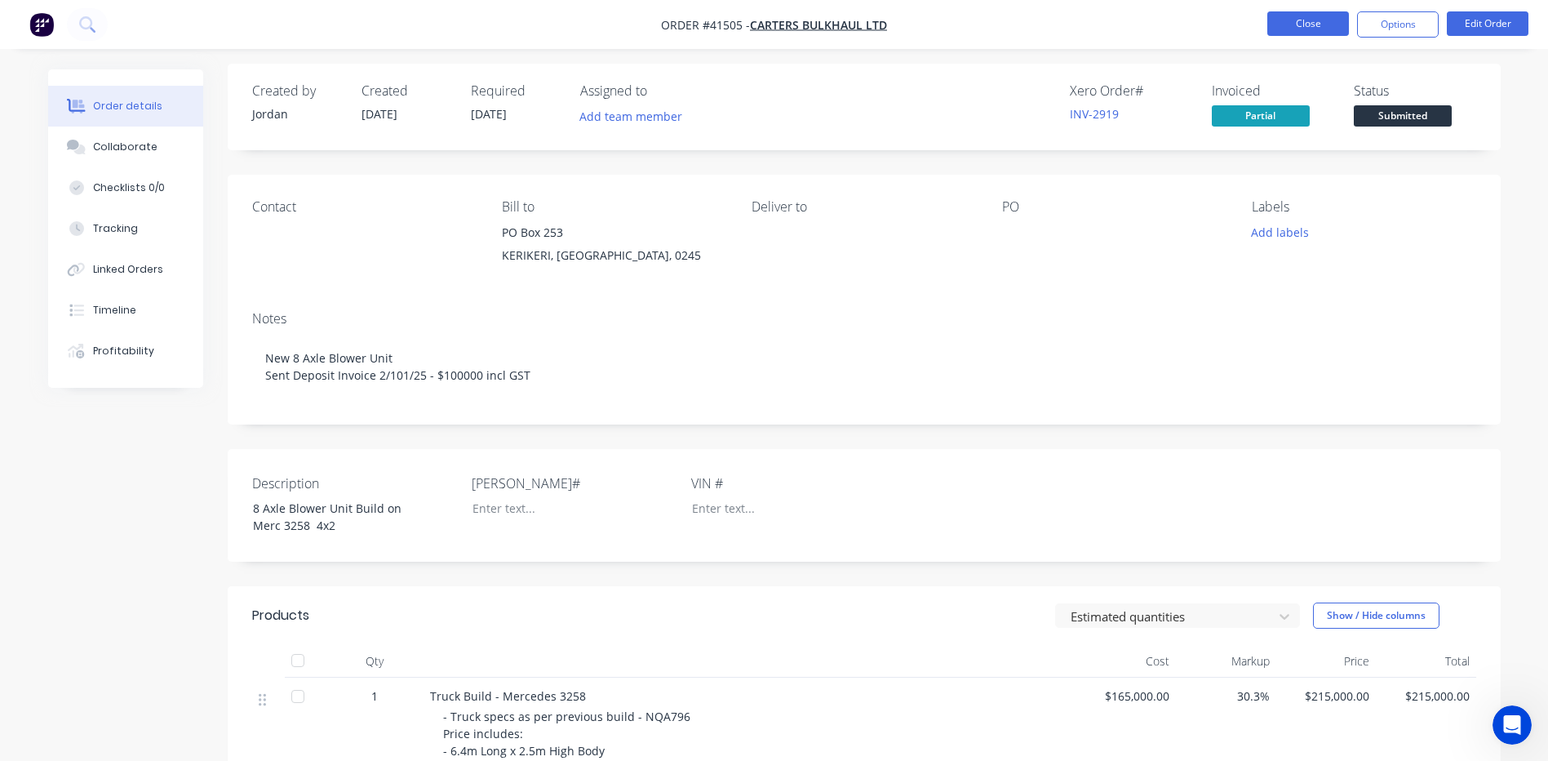
click at [1325, 22] on button "Close" at bounding box center [1308, 23] width 82 height 24
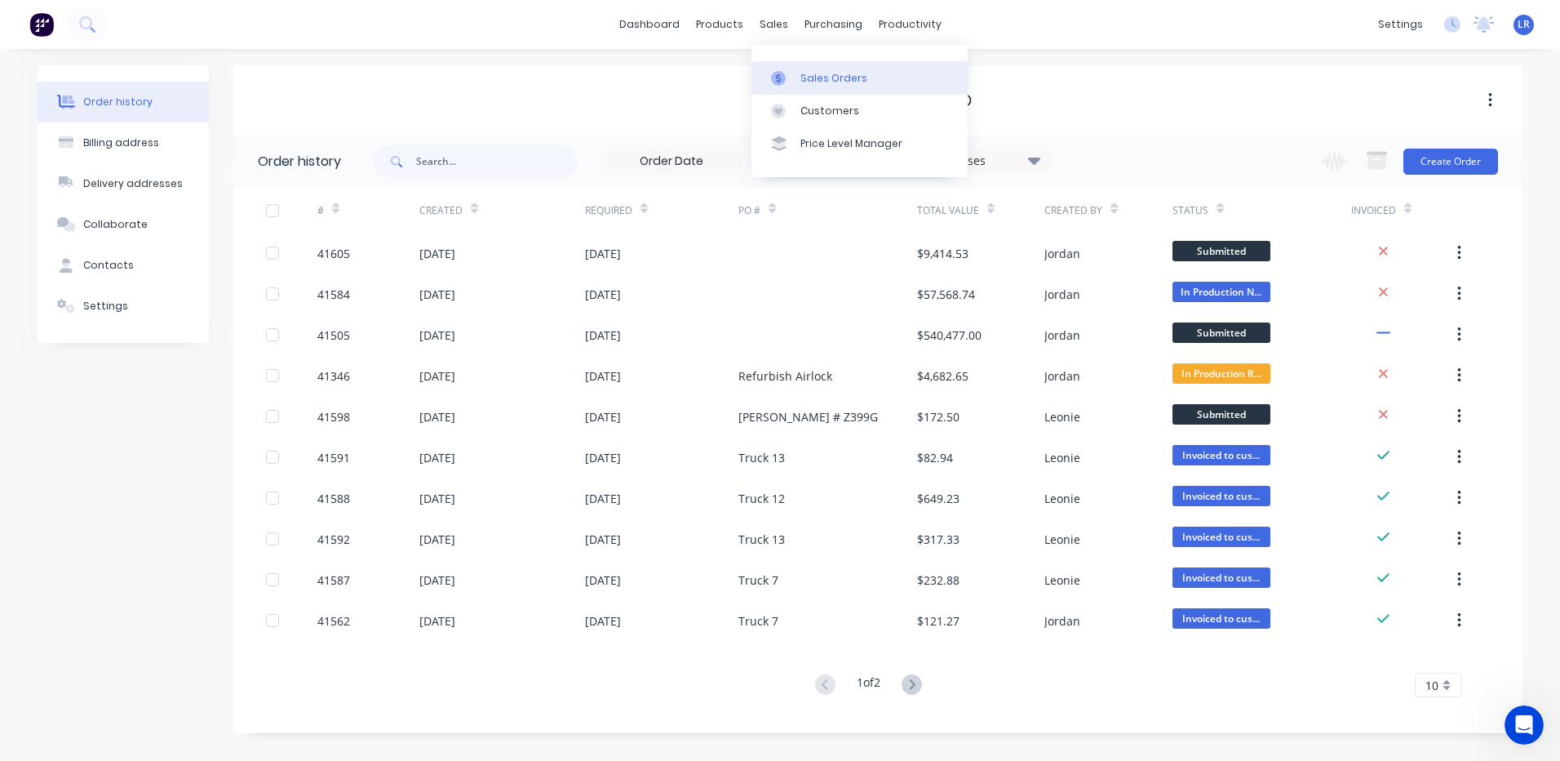
click at [813, 73] on div "Sales Orders" at bounding box center [834, 78] width 67 height 15
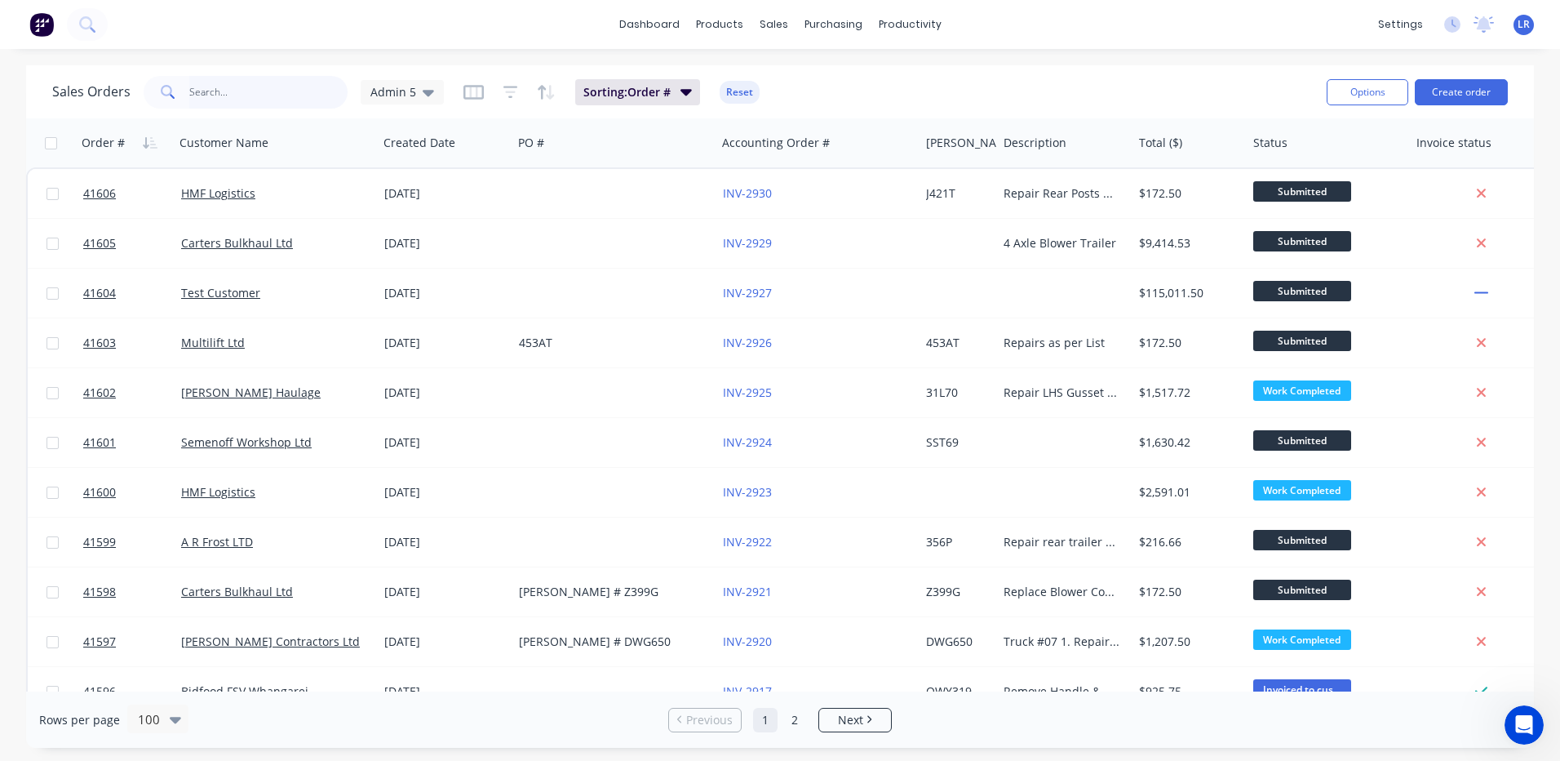
click at [192, 90] on input "text" at bounding box center [268, 92] width 159 height 33
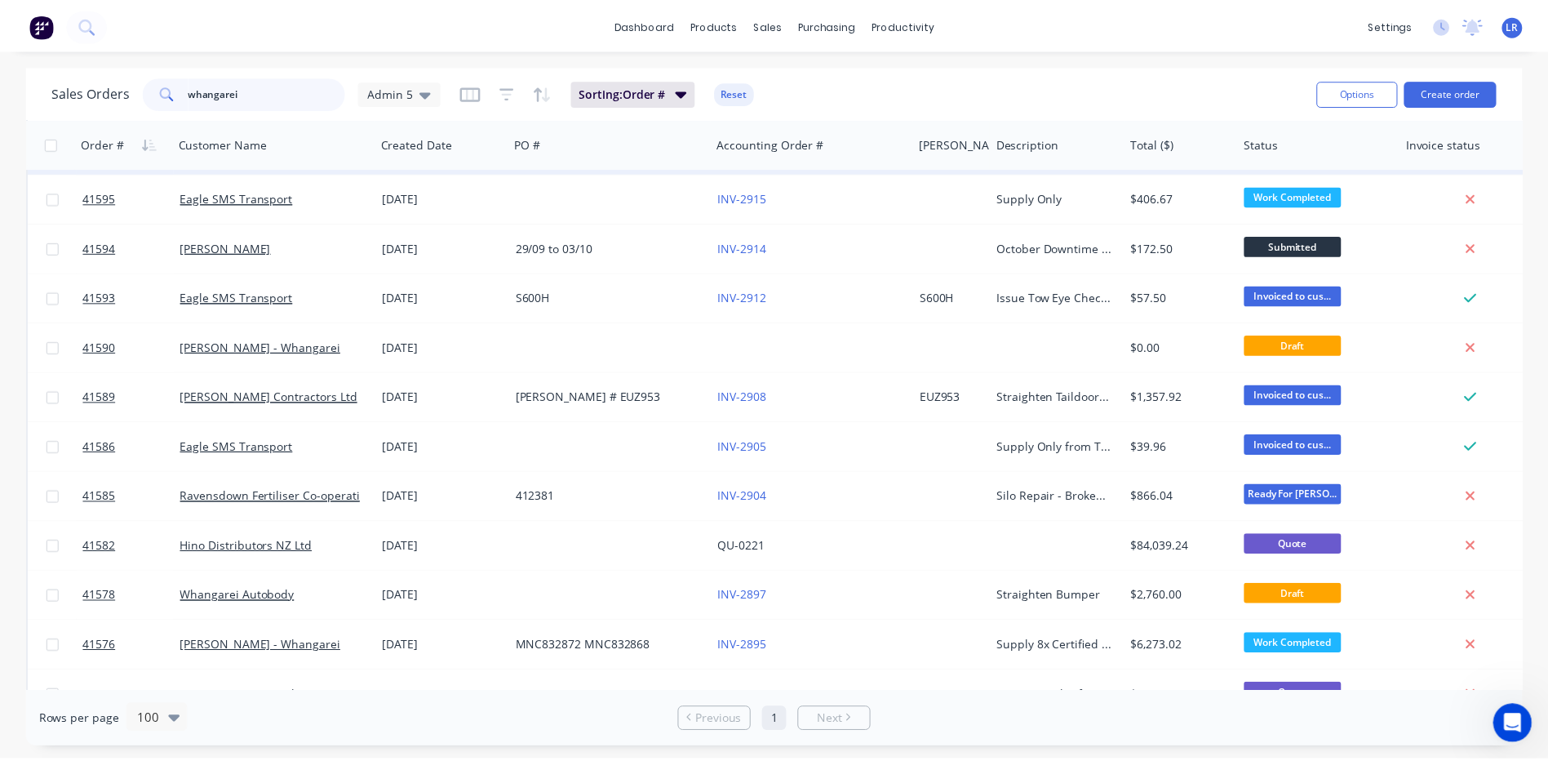
scroll to position [245, 0]
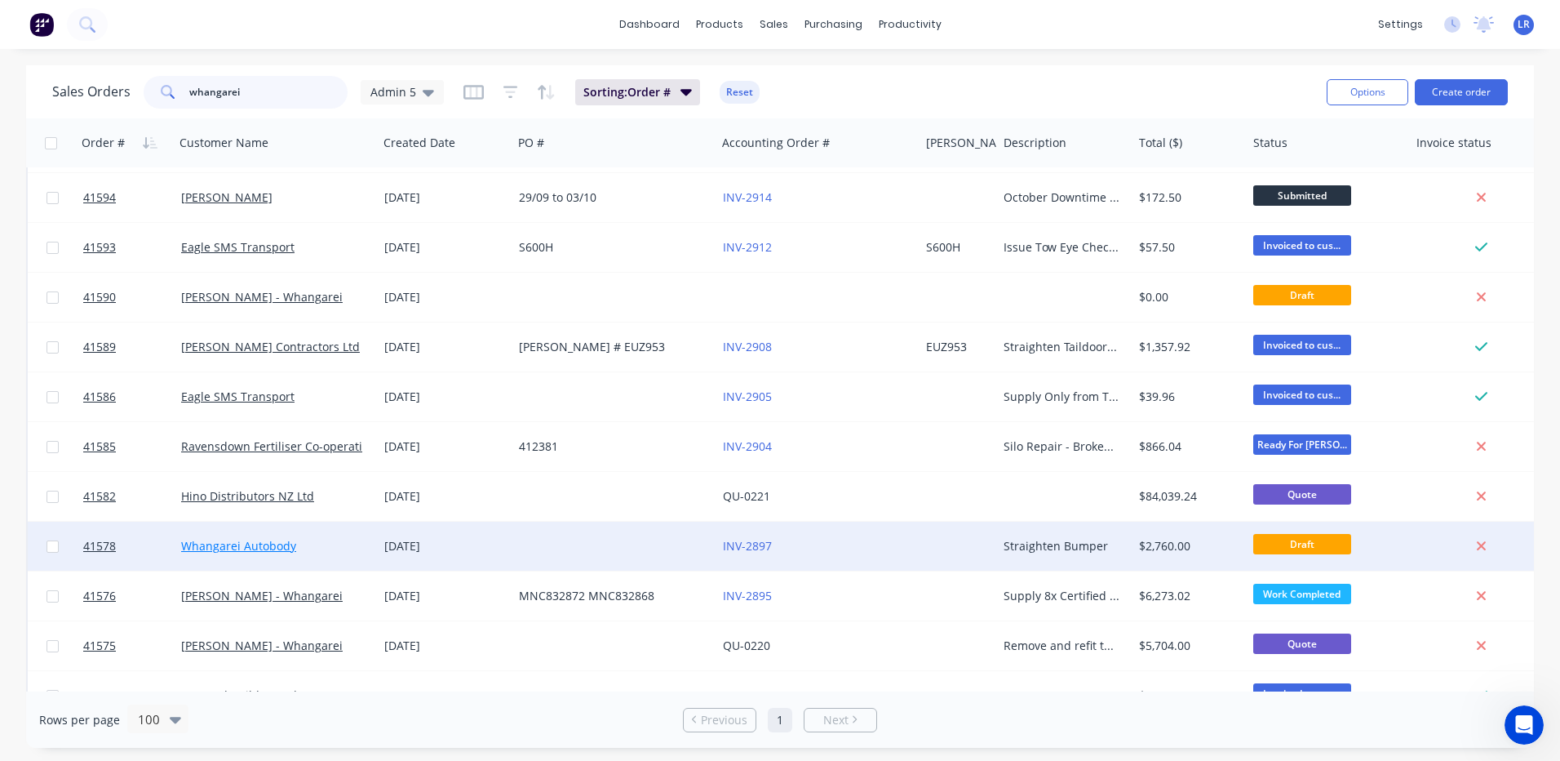
type input "whangarei"
click at [236, 543] on link "Whangarei Autobody" at bounding box center [238, 546] width 115 height 16
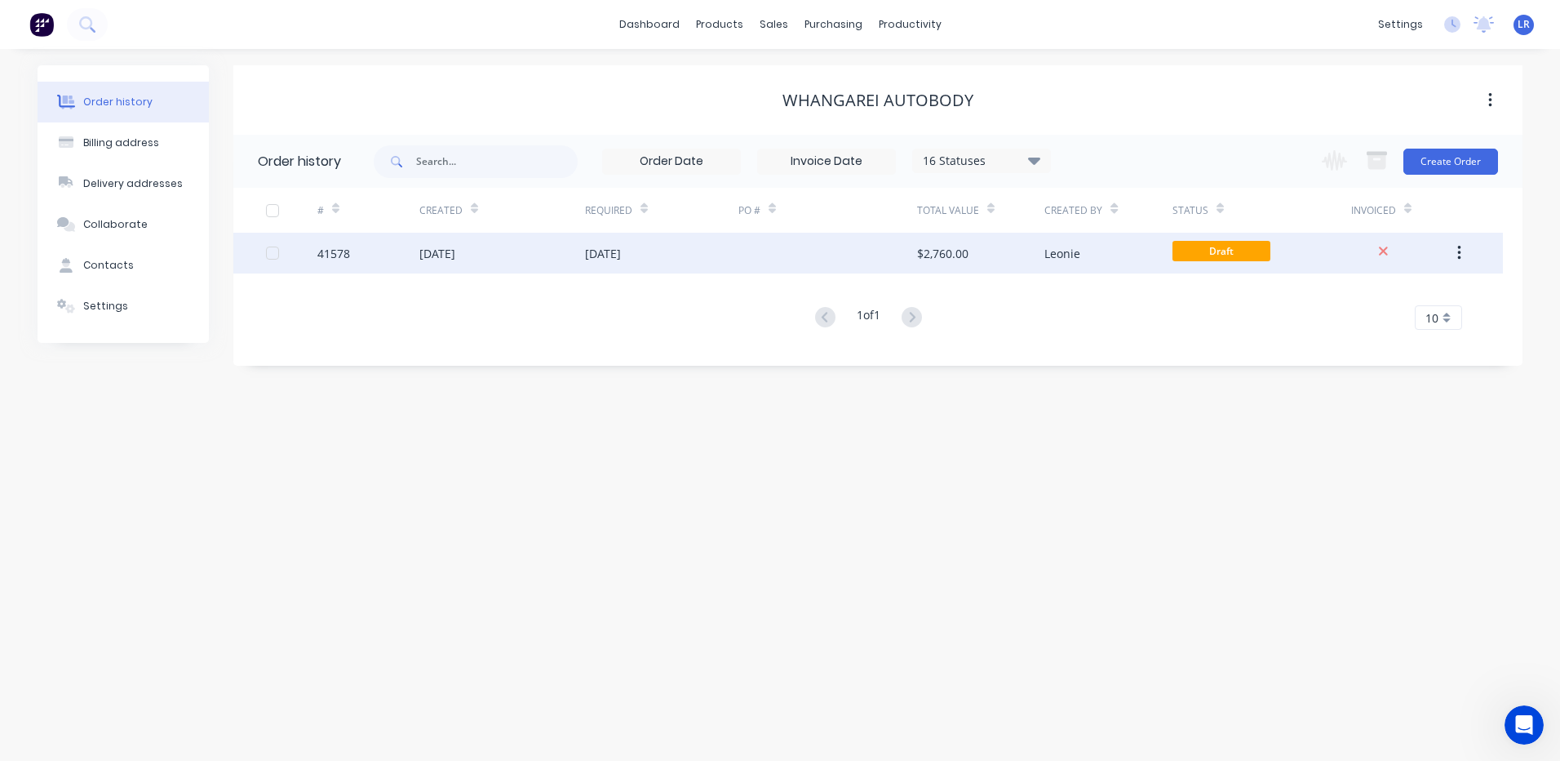
click at [359, 250] on div "41578" at bounding box center [368, 253] width 102 height 41
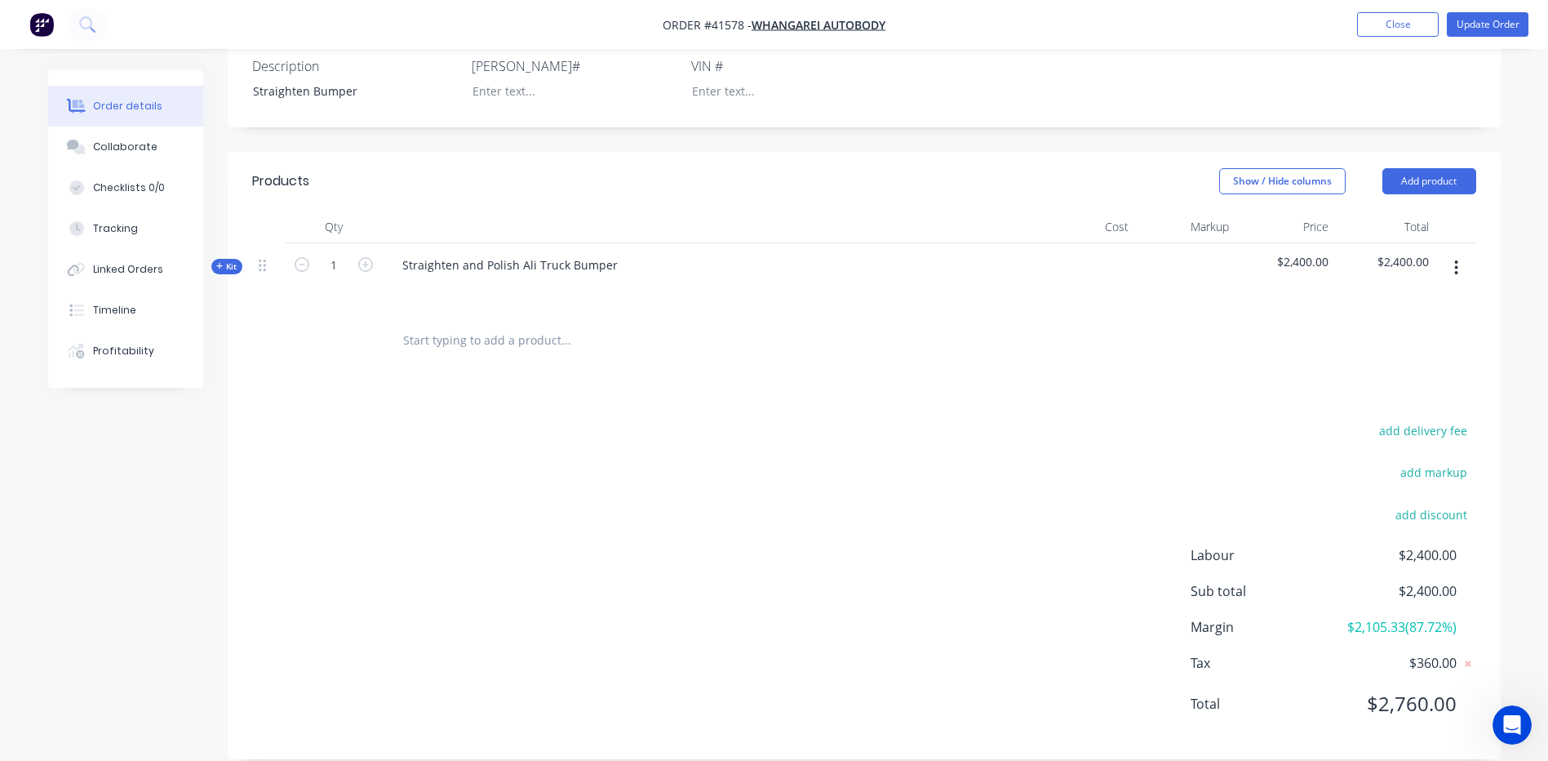
scroll to position [366, 0]
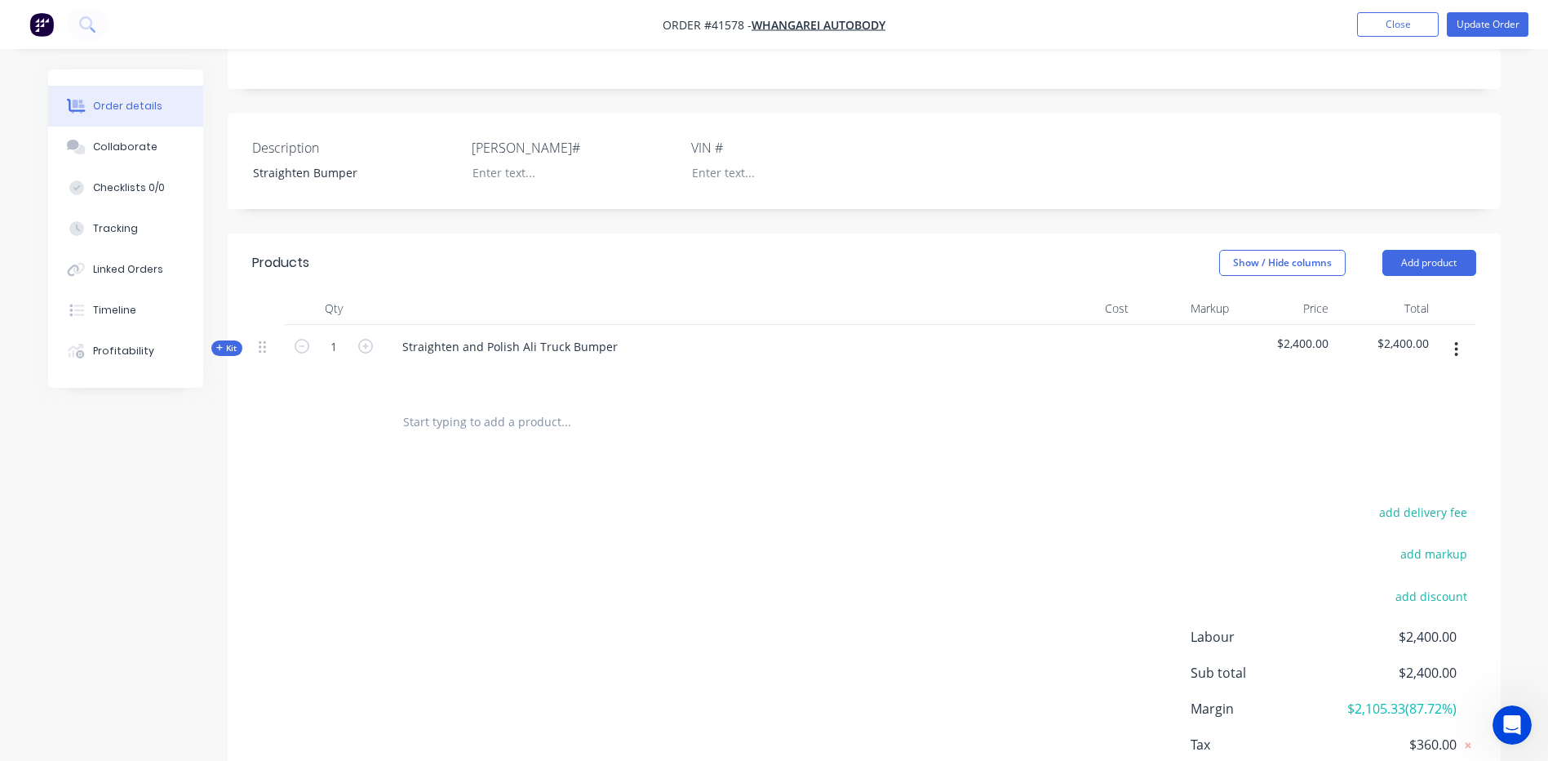
click at [222, 344] on icon "button" at bounding box center [219, 348] width 7 height 8
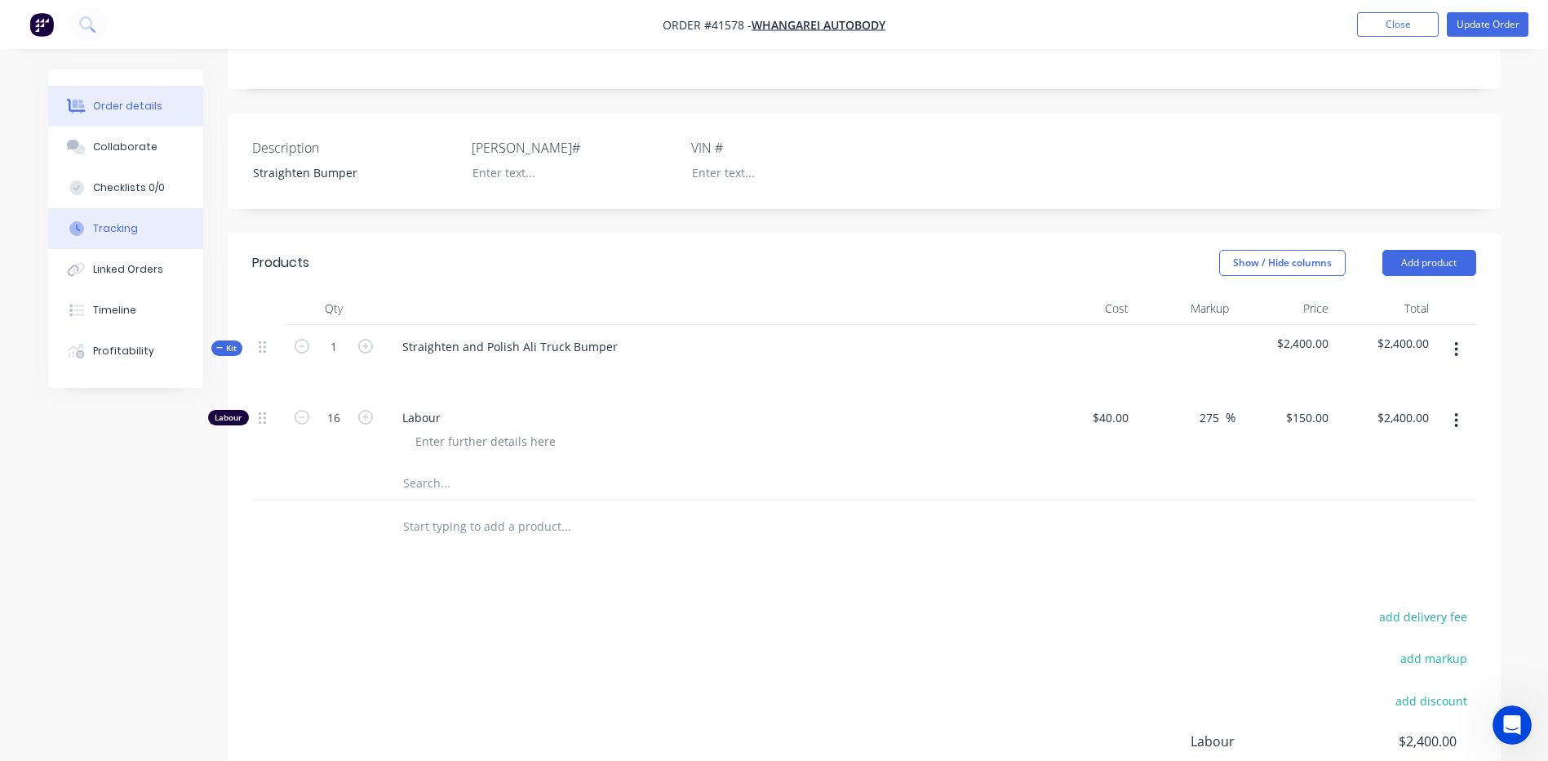
click at [135, 232] on div "Tracking" at bounding box center [115, 228] width 45 height 15
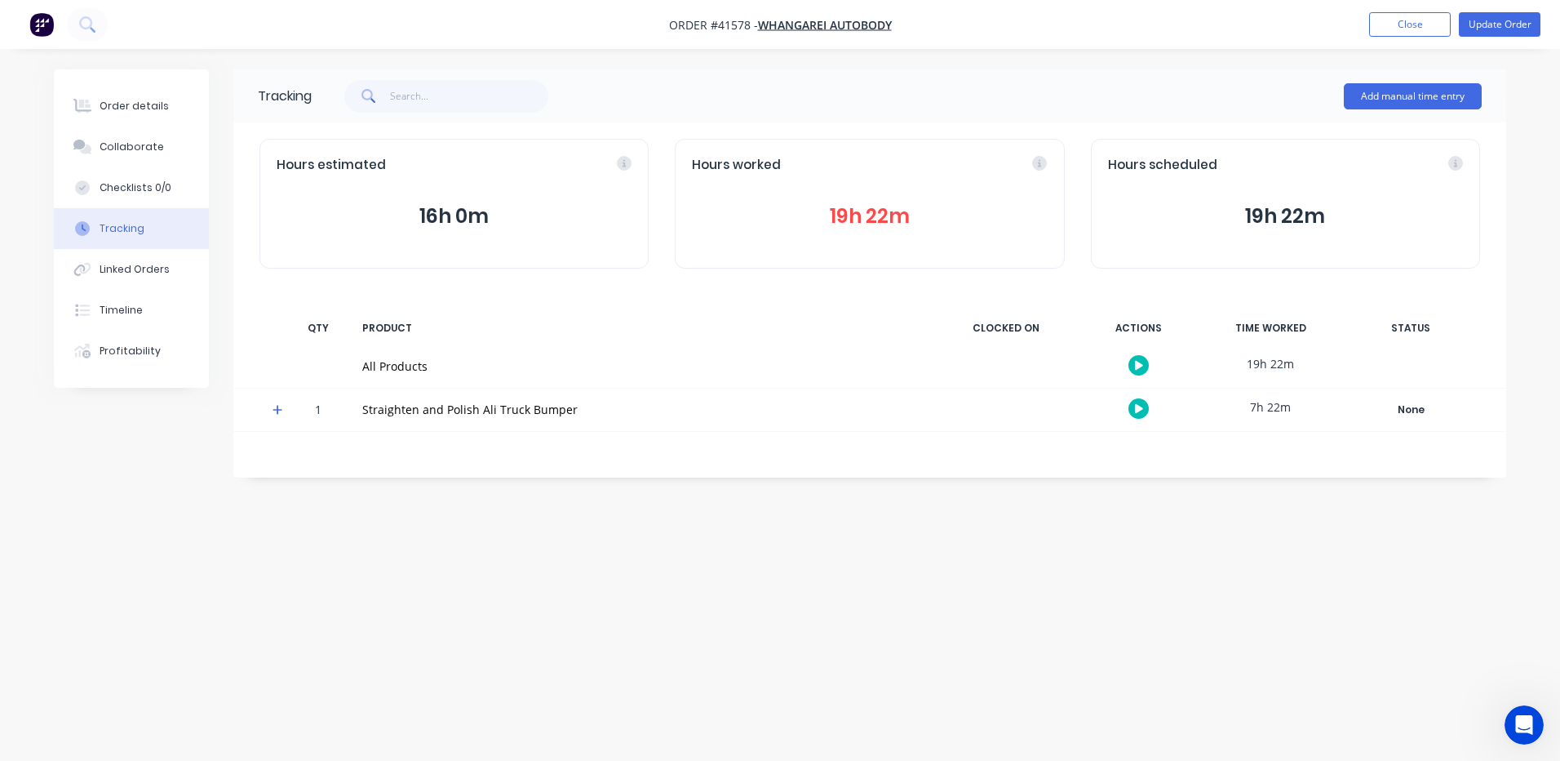
click at [845, 215] on button "19h 22m" at bounding box center [869, 216] width 355 height 31
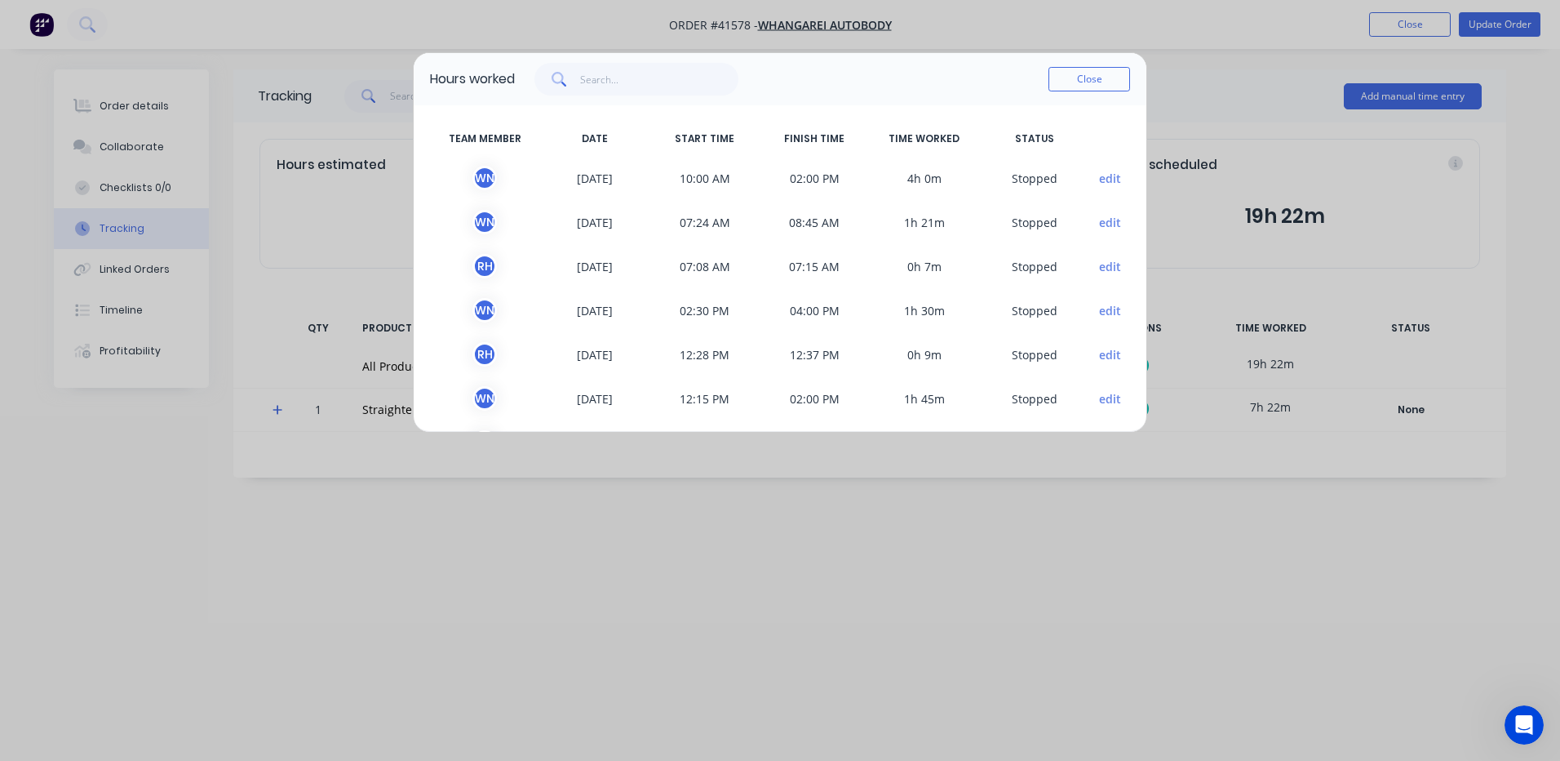
scroll to position [7440, 0]
click at [1087, 75] on button "Close" at bounding box center [1090, 79] width 82 height 24
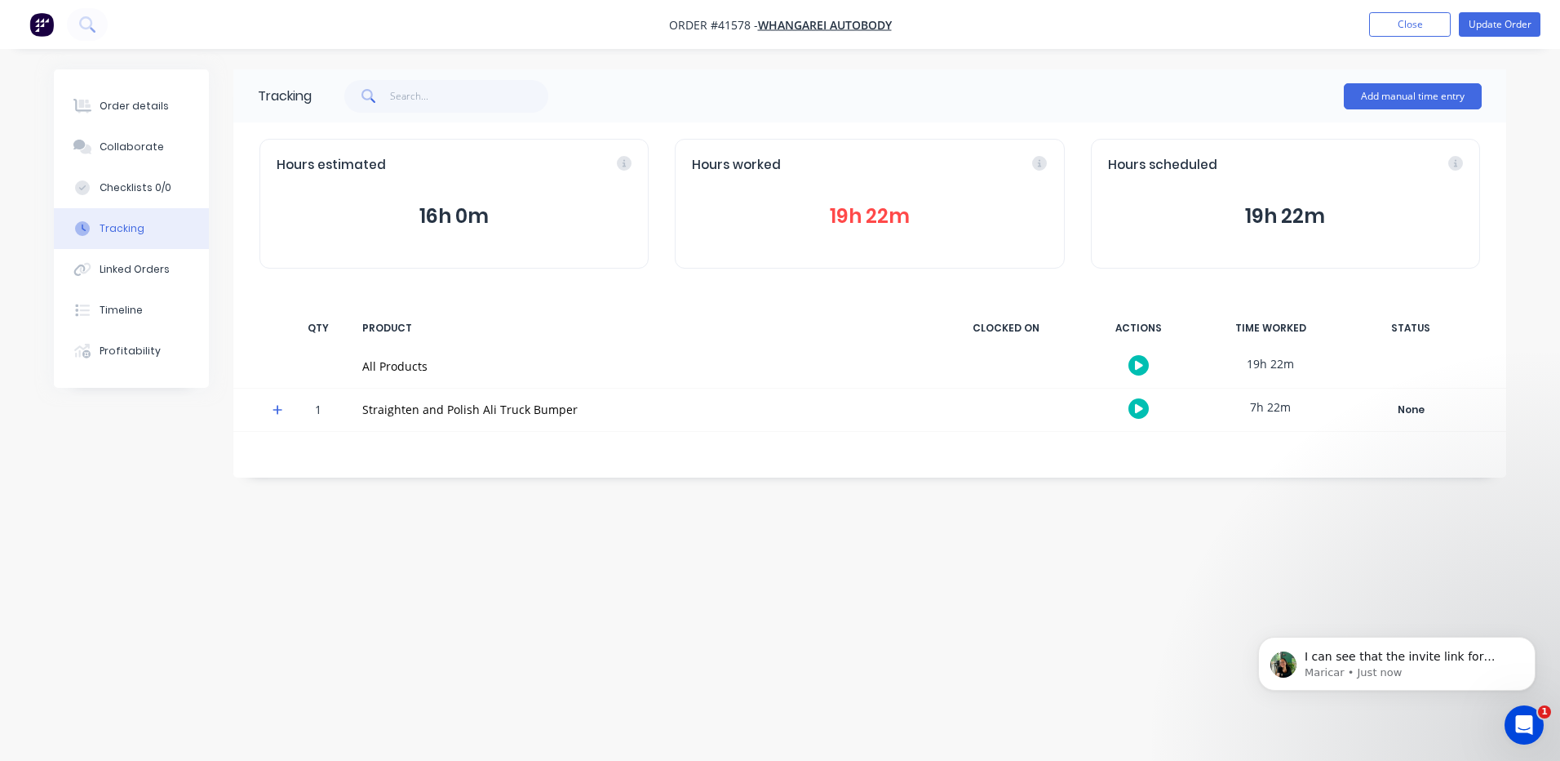
scroll to position [7458, 0]
click at [1427, 659] on span "I can see that the invite link for [PERSON_NAME] is set to expire [DATE], so I’…" at bounding box center [1409, 681] width 208 height 62
click at [1525, 718] on icon "Open Intercom Messenger" at bounding box center [1522, 722] width 27 height 27
click at [1515, 718] on icon "Open Intercom Messenger" at bounding box center [1522, 722] width 27 height 27
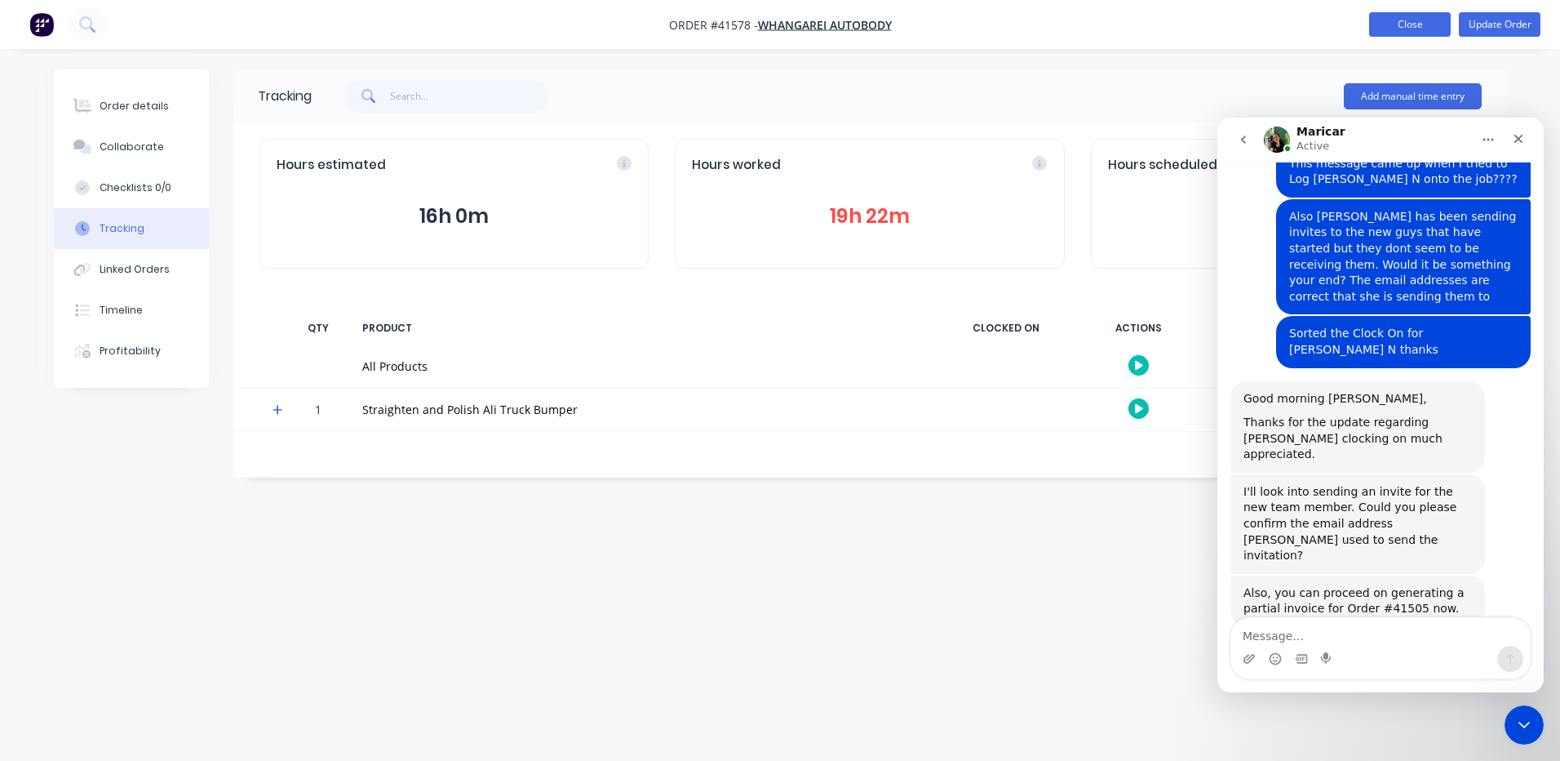
click at [1394, 21] on button "Close" at bounding box center [1410, 24] width 82 height 24
click at [1398, 22] on button "Close" at bounding box center [1410, 24] width 82 height 24
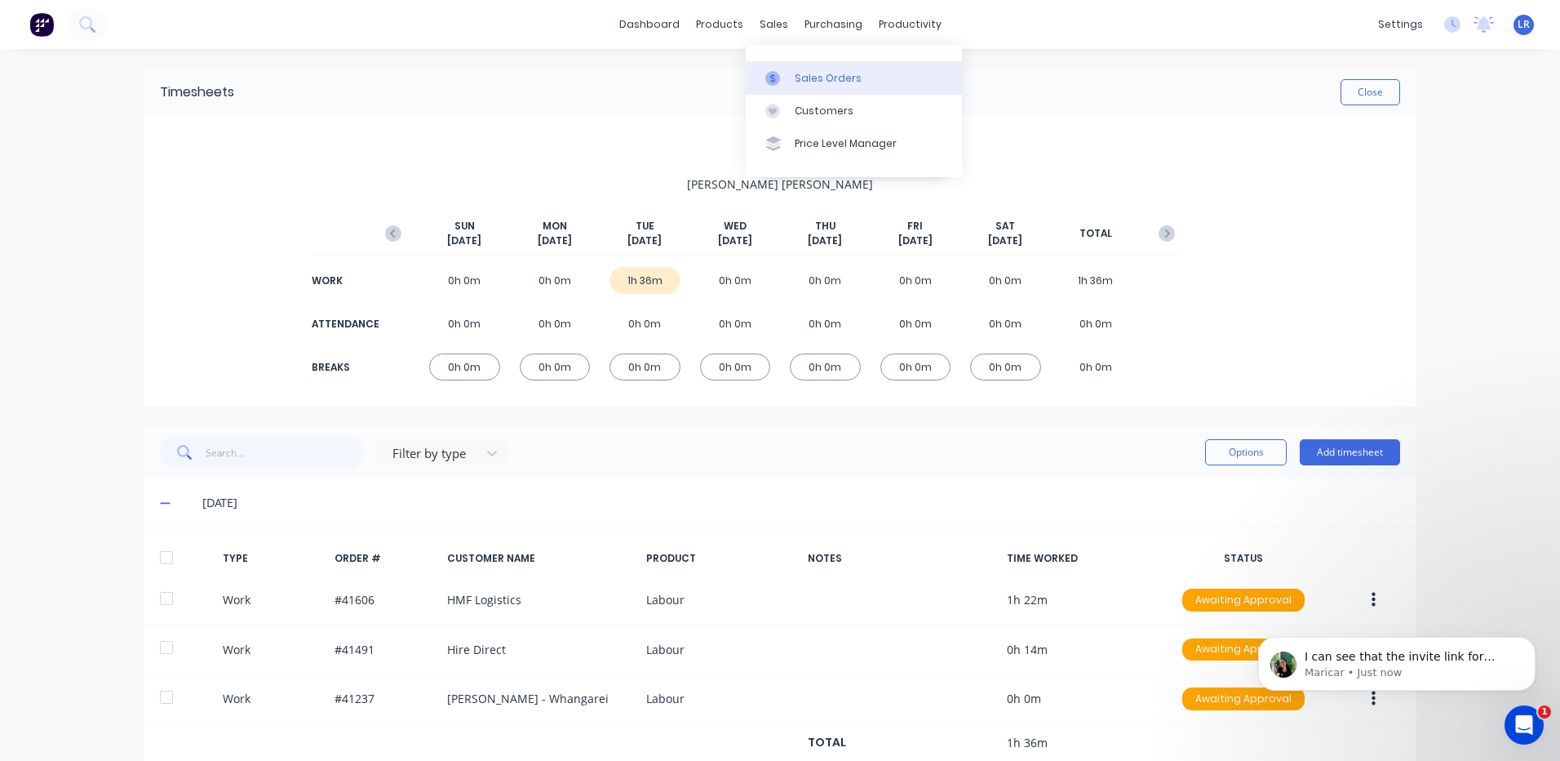
click at [805, 81] on div "Sales Orders" at bounding box center [828, 78] width 67 height 15
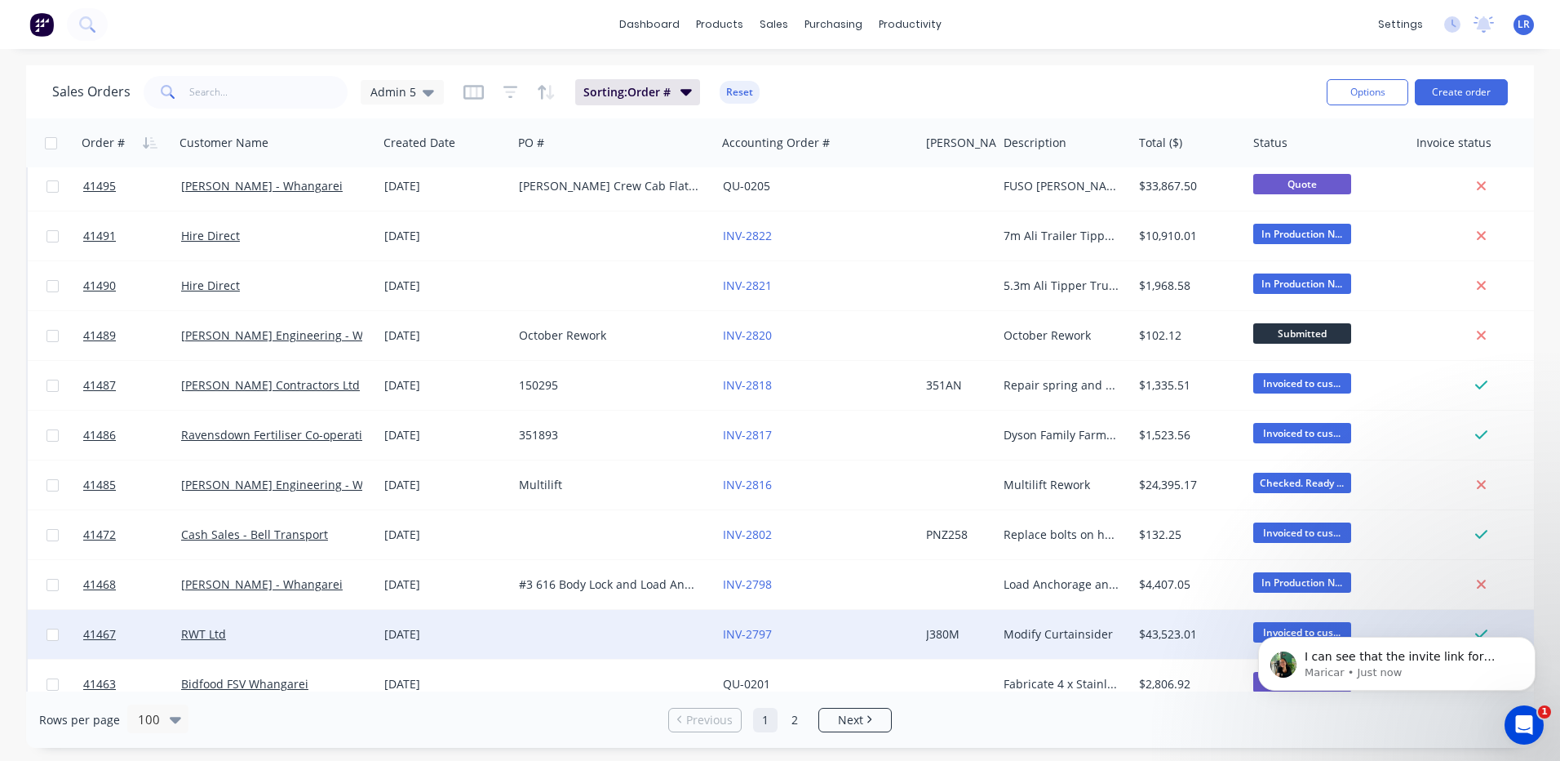
scroll to position [4217, 0]
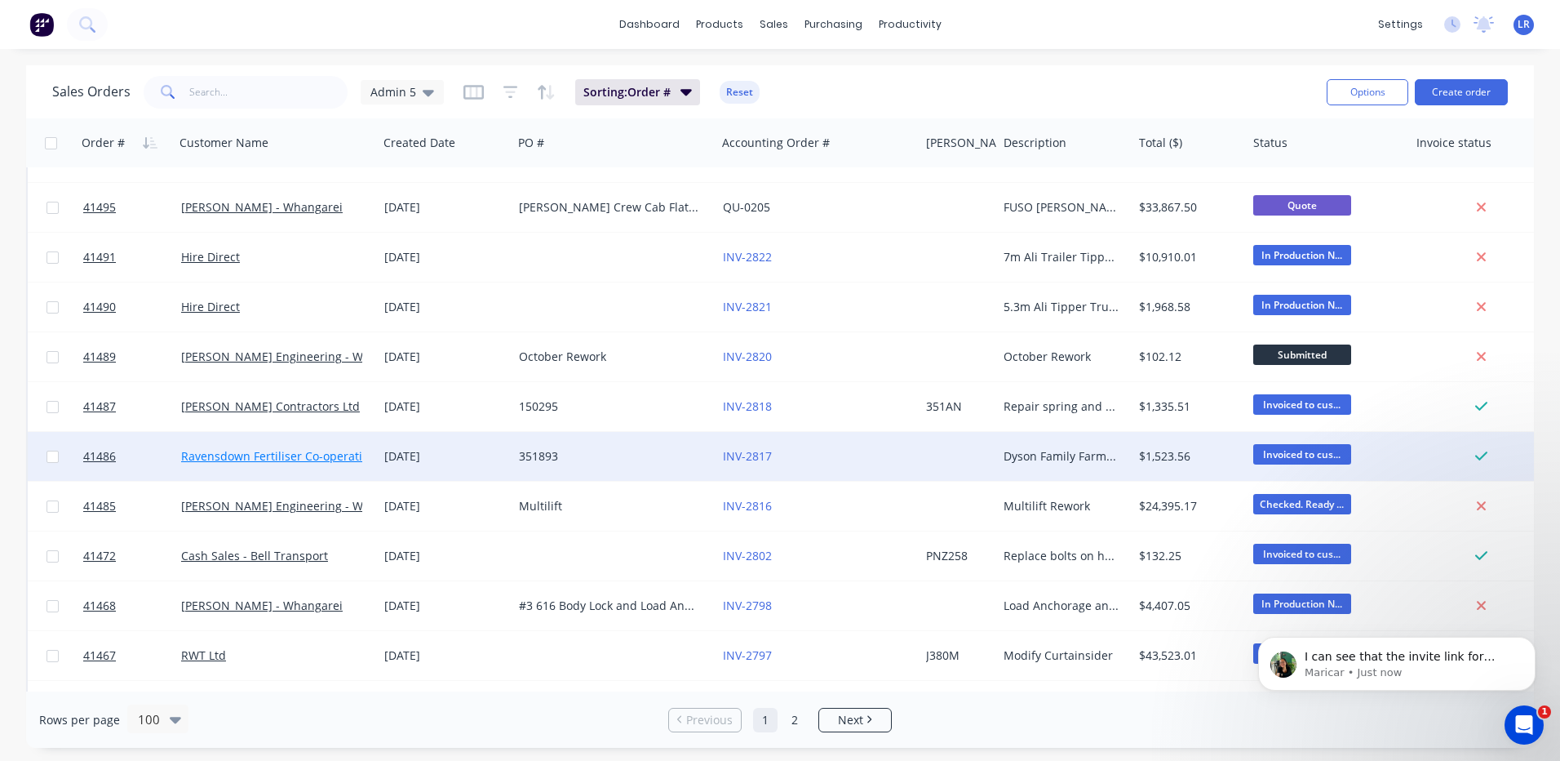
click at [235, 455] on link "Ravensdown Fertiliser Co-operative" at bounding box center [277, 456] width 193 height 16
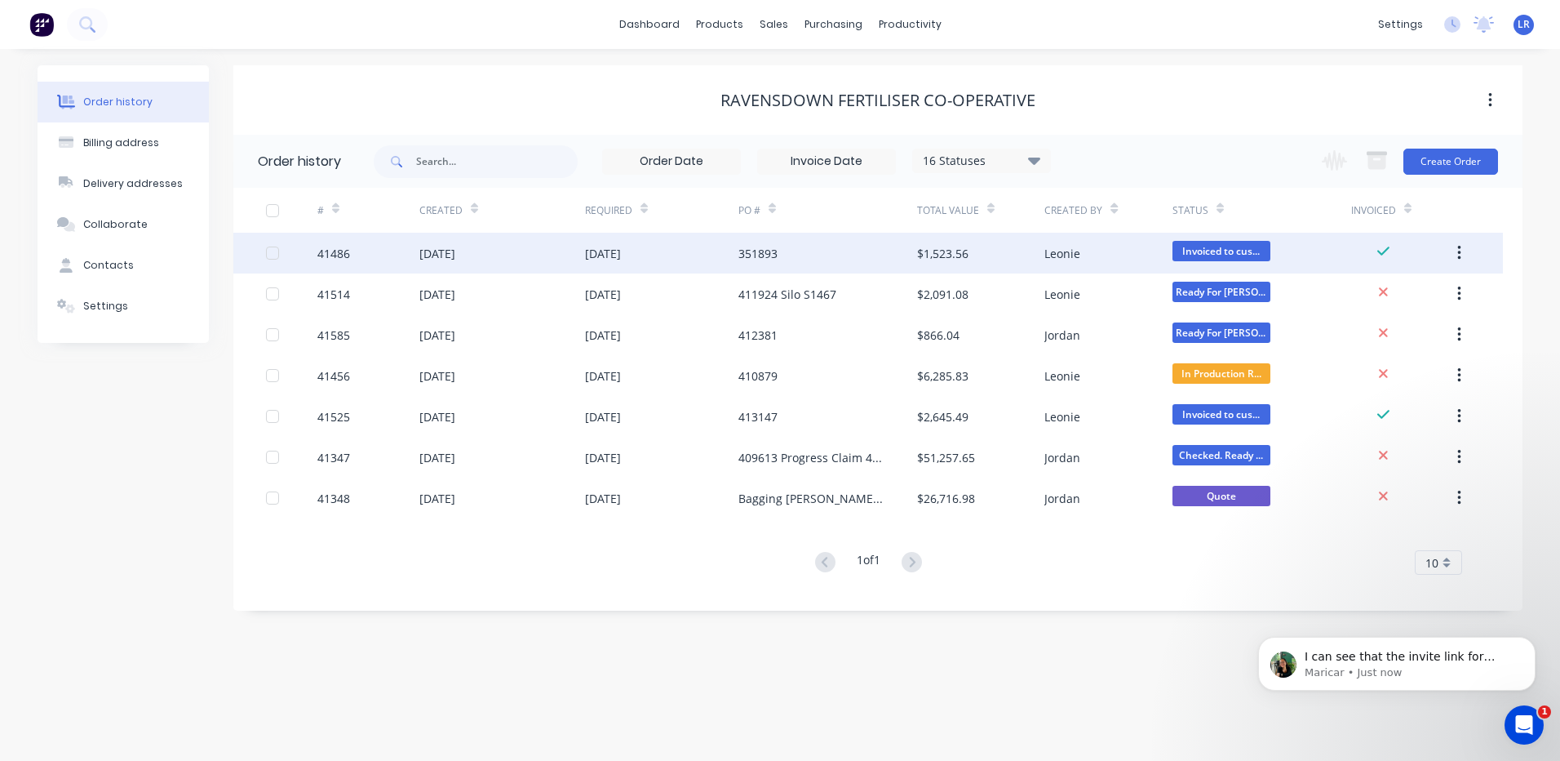
click at [437, 251] on div "[DATE]" at bounding box center [437, 253] width 36 height 17
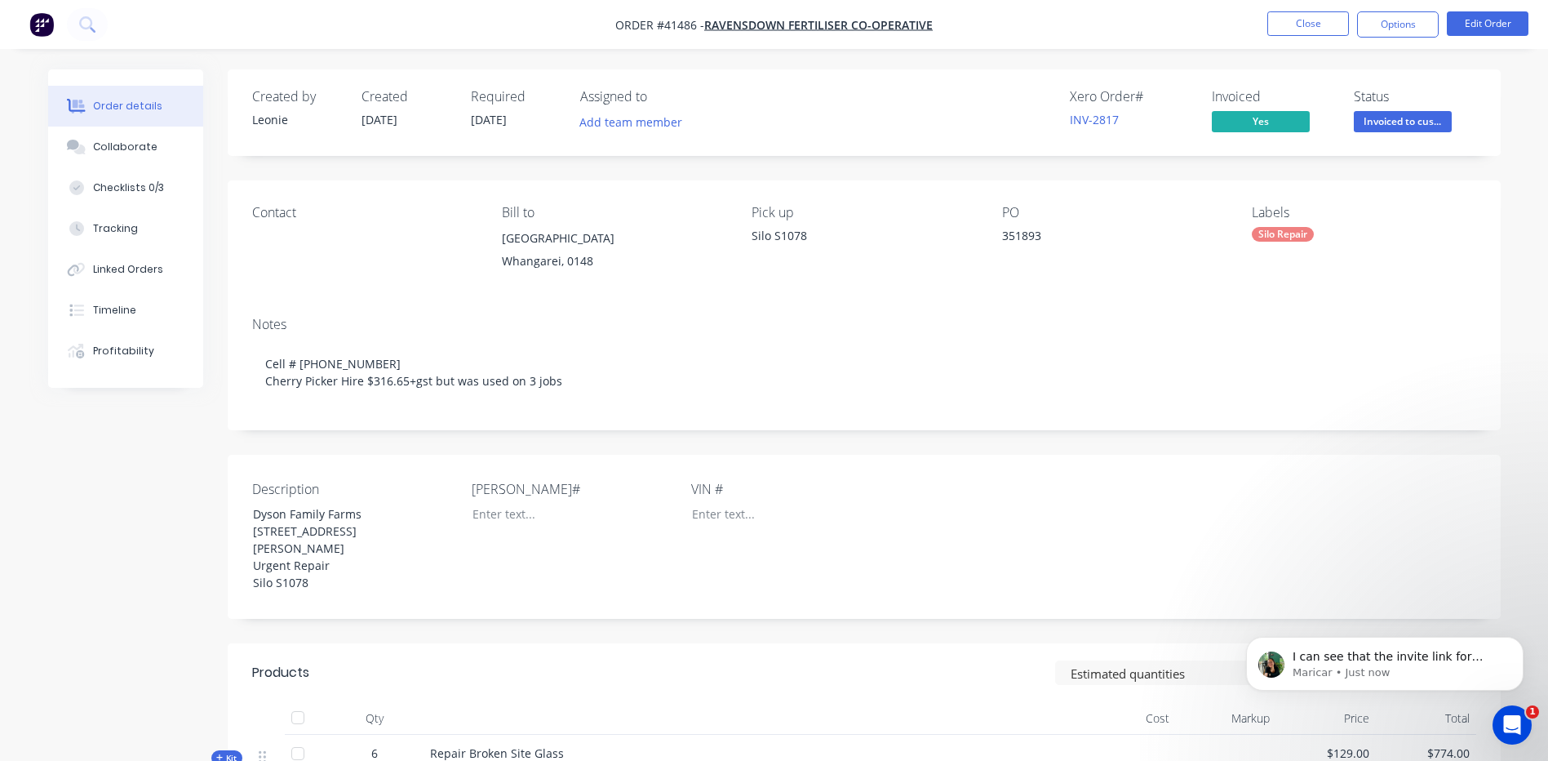
drag, startPoint x: 1034, startPoint y: 241, endPoint x: 1075, endPoint y: 240, distance: 41.6
click at [1034, 242] on div "351893" at bounding box center [1104, 238] width 204 height 23
click at [1468, 23] on button "Edit Order" at bounding box center [1488, 23] width 82 height 24
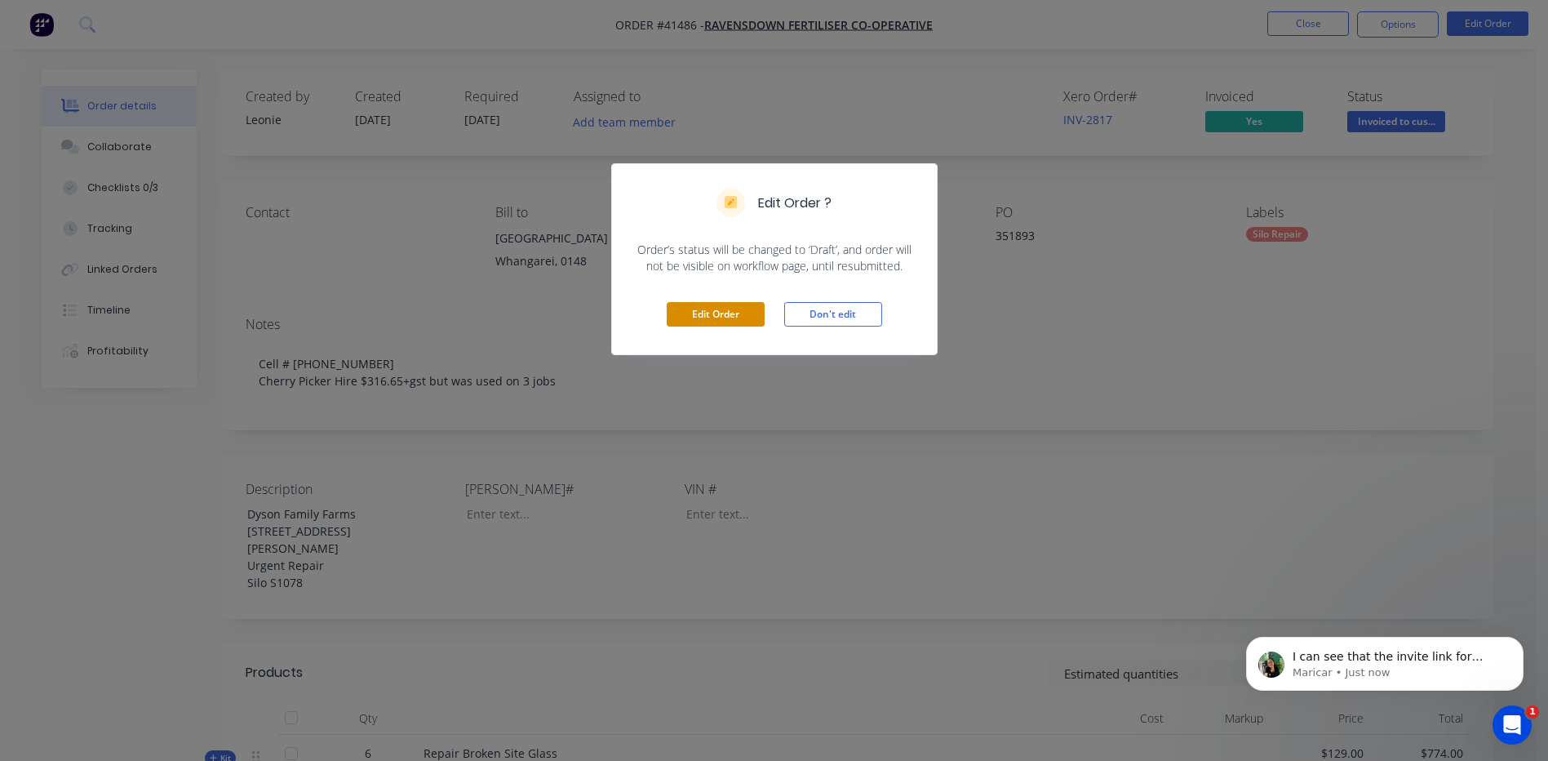
click at [707, 318] on button "Edit Order" at bounding box center [716, 314] width 98 height 24
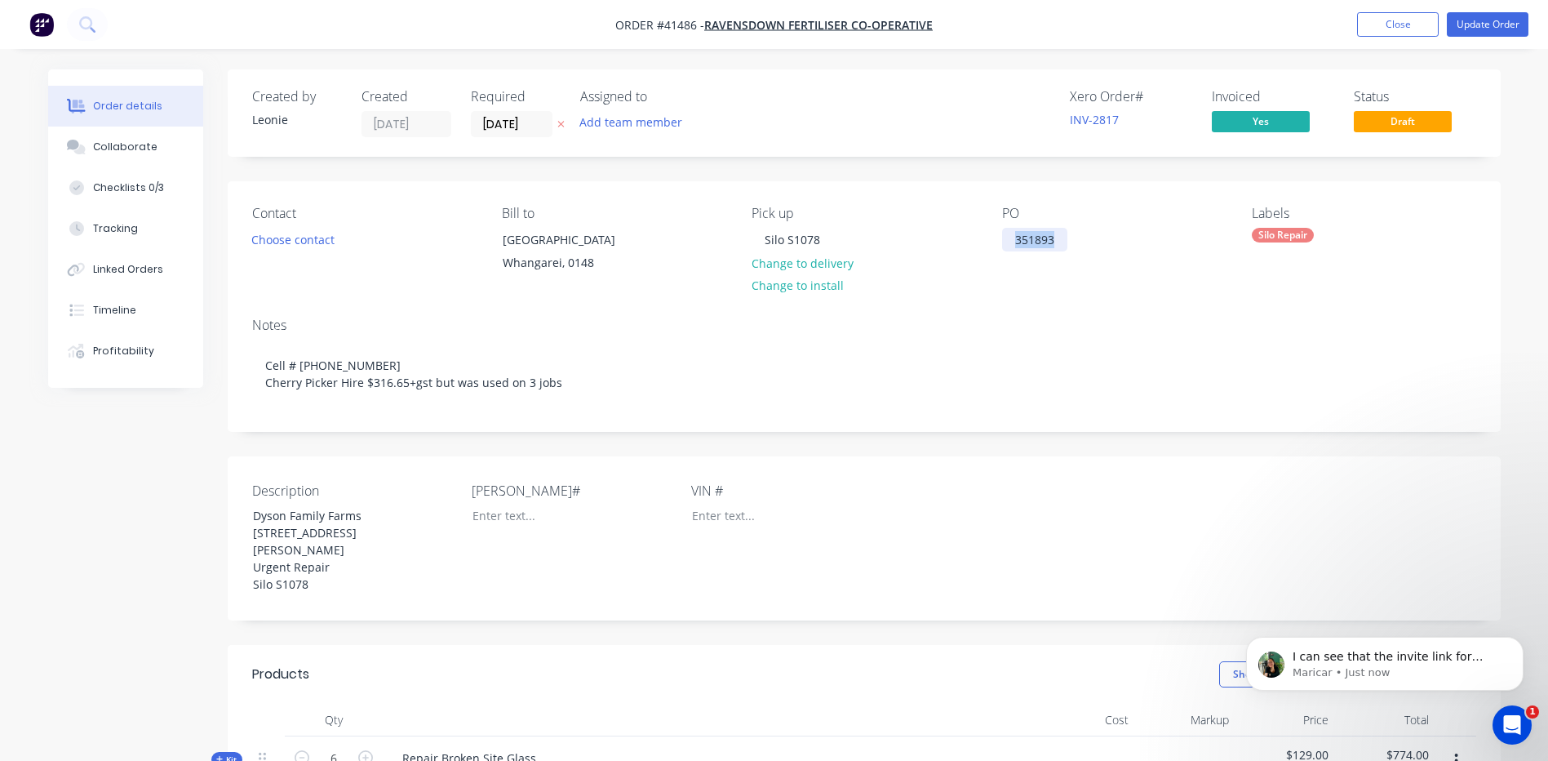
drag, startPoint x: 1055, startPoint y: 240, endPoint x: 978, endPoint y: 240, distance: 76.7
click at [978, 240] on div "Contact Choose contact [PERSON_NAME] to [STREET_ADDRESS] Pick up Silo S1078 Cha…" at bounding box center [864, 242] width 1273 height 123
click at [1479, 20] on button "Update Order" at bounding box center [1488, 24] width 82 height 24
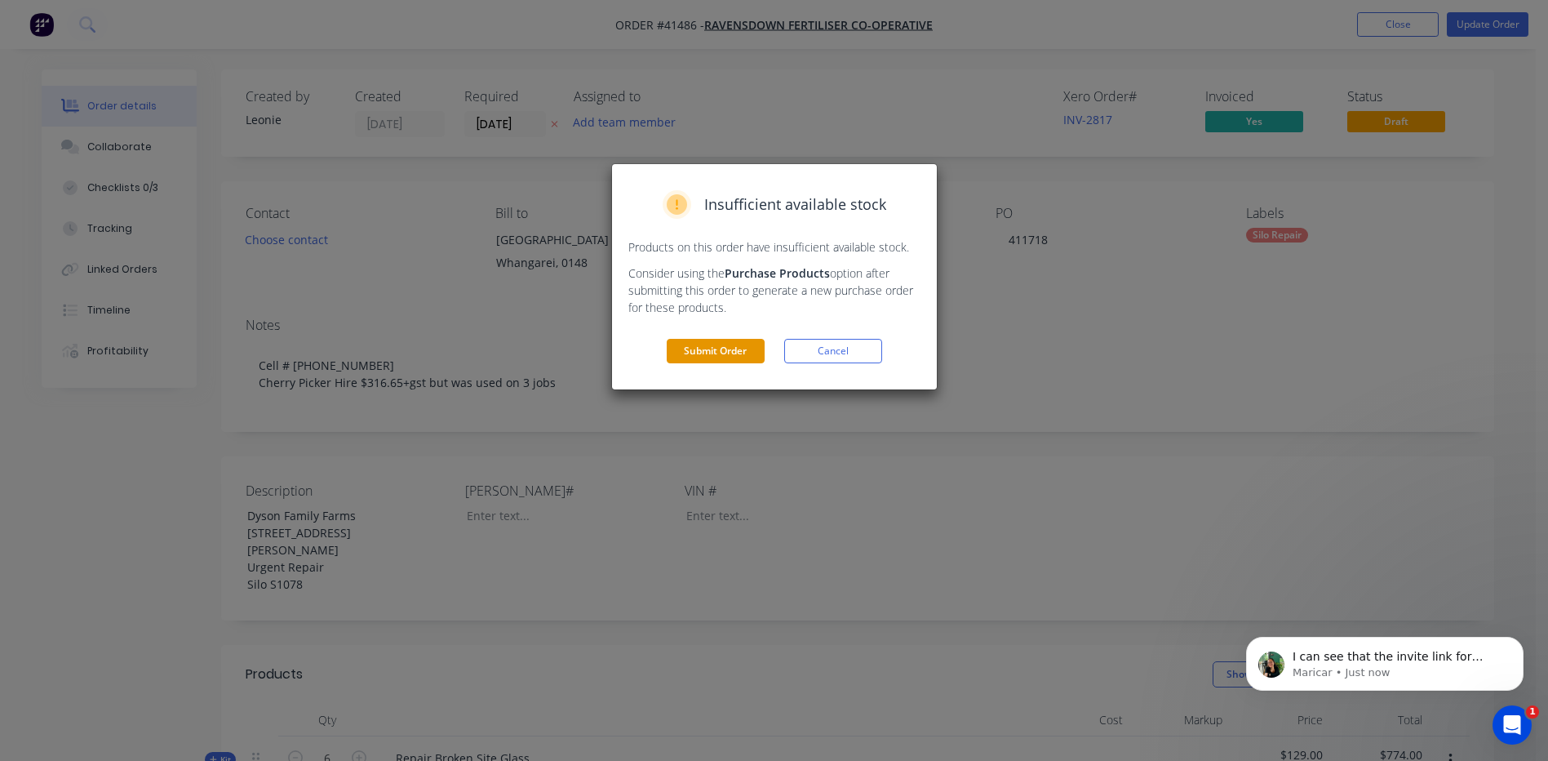
click at [707, 354] on button "Submit Order" at bounding box center [716, 351] width 98 height 24
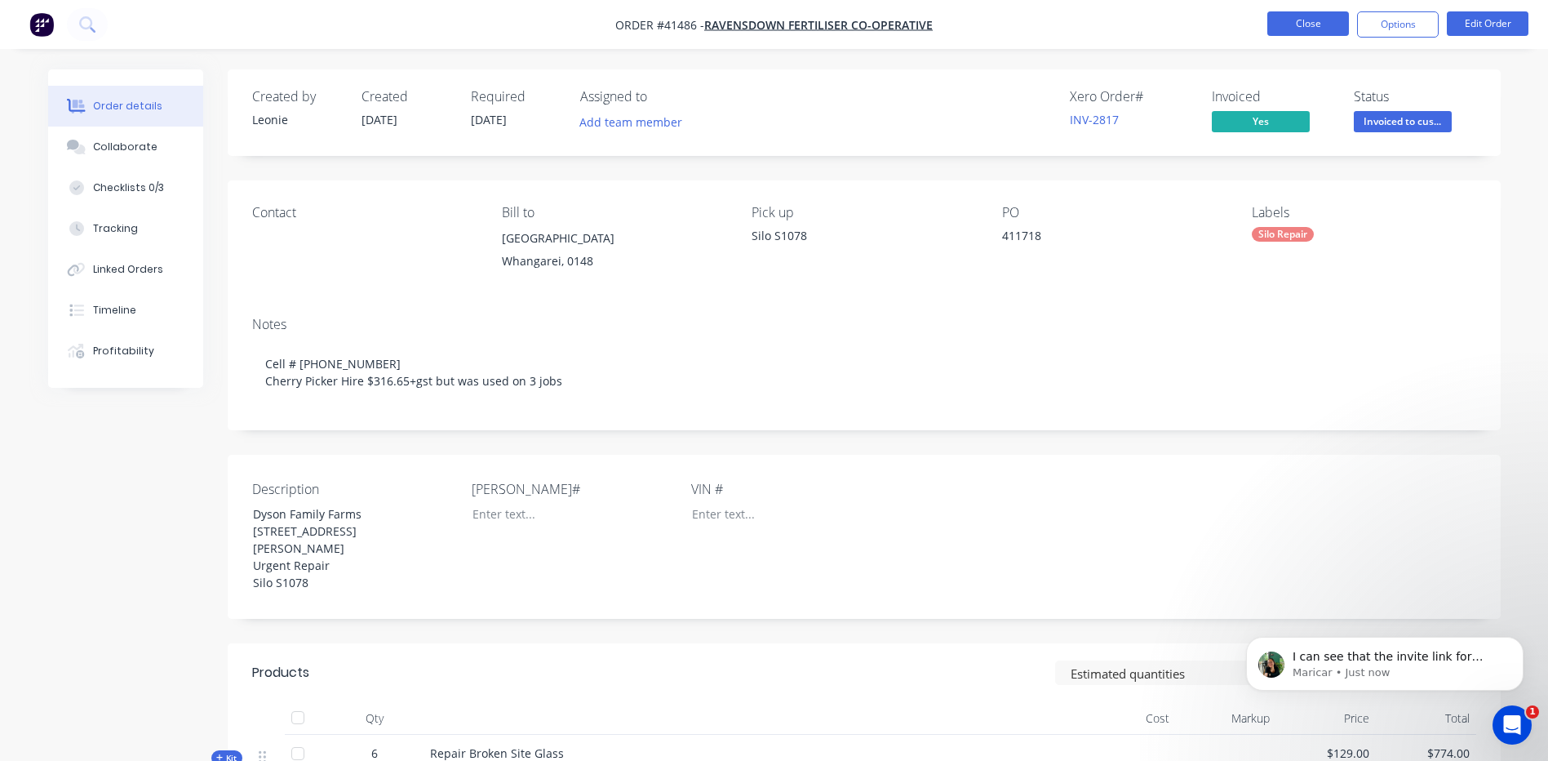
click at [1299, 20] on button "Close" at bounding box center [1308, 23] width 82 height 24
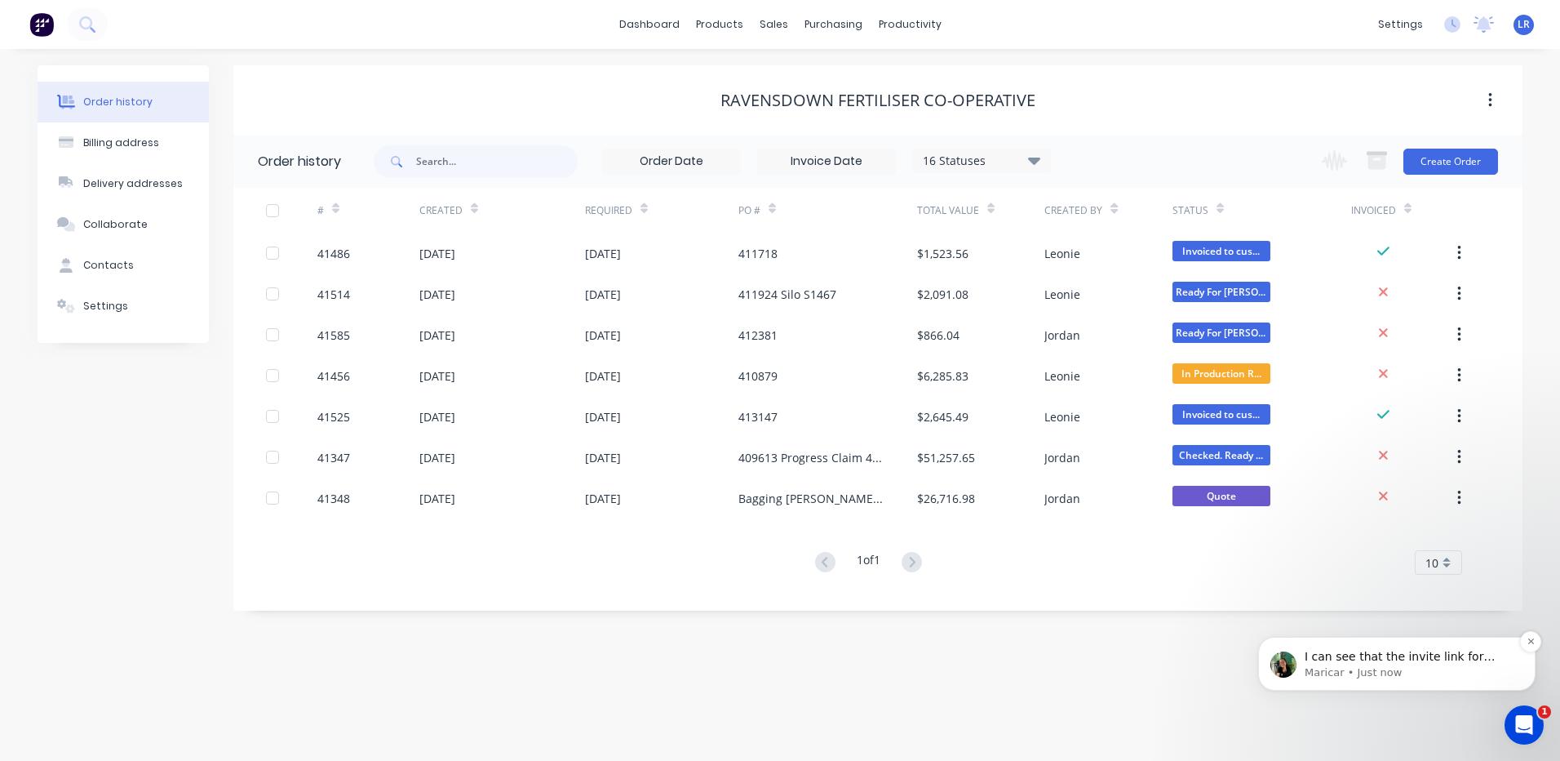
click at [1366, 659] on span "I can see that the invite link for [PERSON_NAME] is set to expire [DATE], so I’…" at bounding box center [1409, 681] width 208 height 62
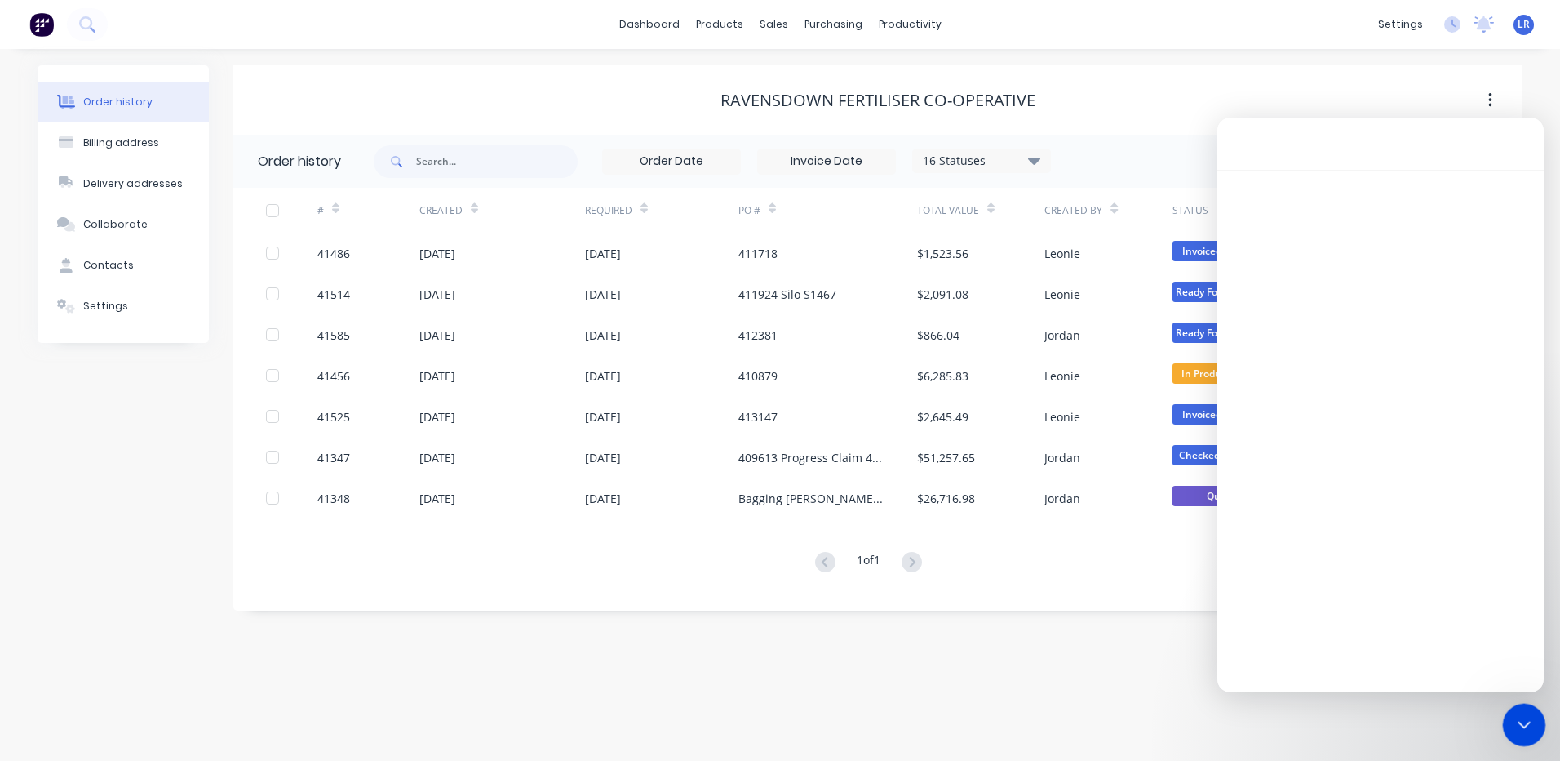
click at [1517, 716] on icon "Close Intercom Messenger" at bounding box center [1522, 722] width 20 height 20
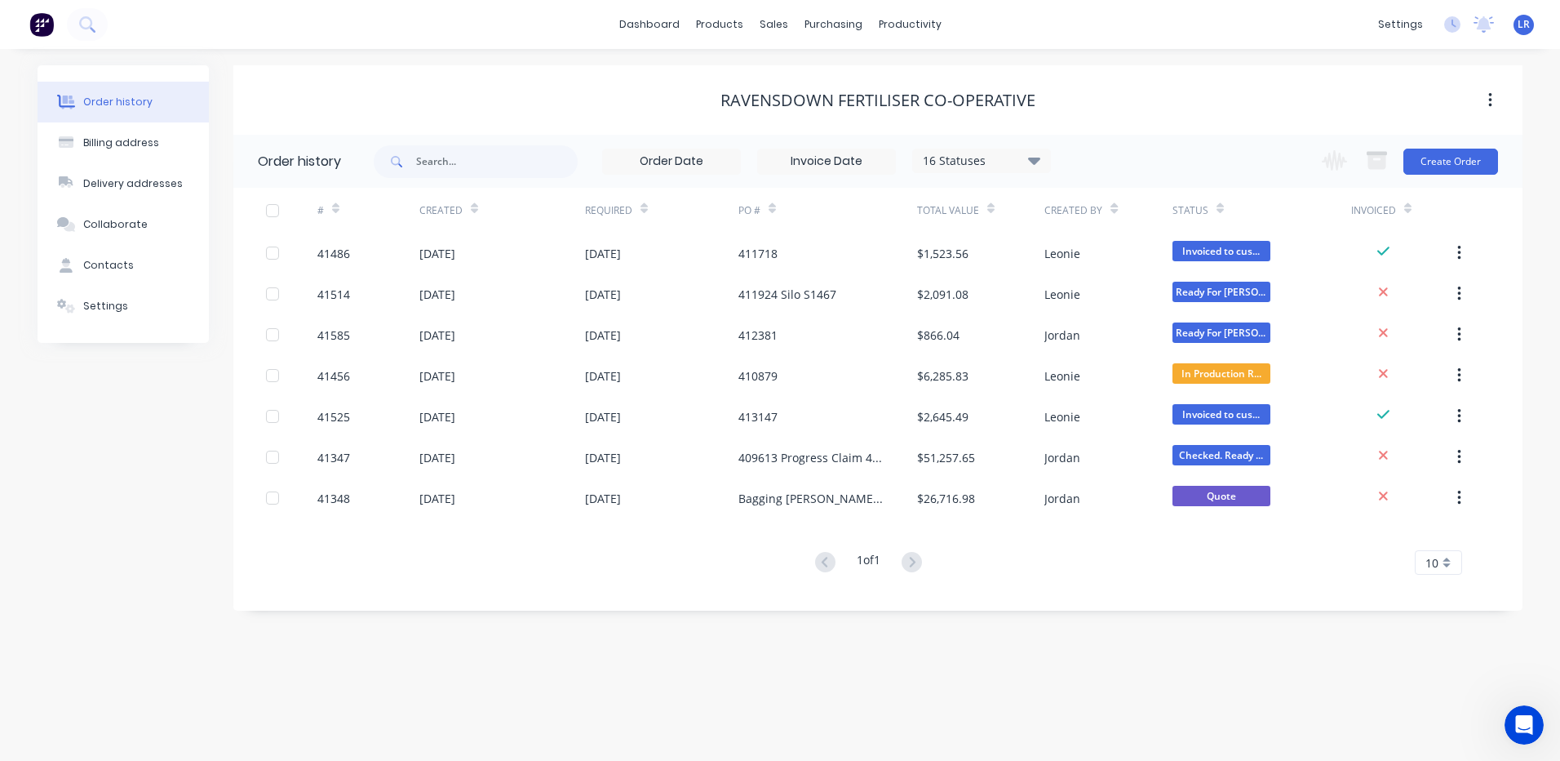
click at [890, 22] on div "productivity" at bounding box center [910, 24] width 79 height 24
click at [894, 24] on div "productivity" at bounding box center [910, 24] width 79 height 24
click at [919, 21] on div "productivity" at bounding box center [910, 24] width 79 height 24
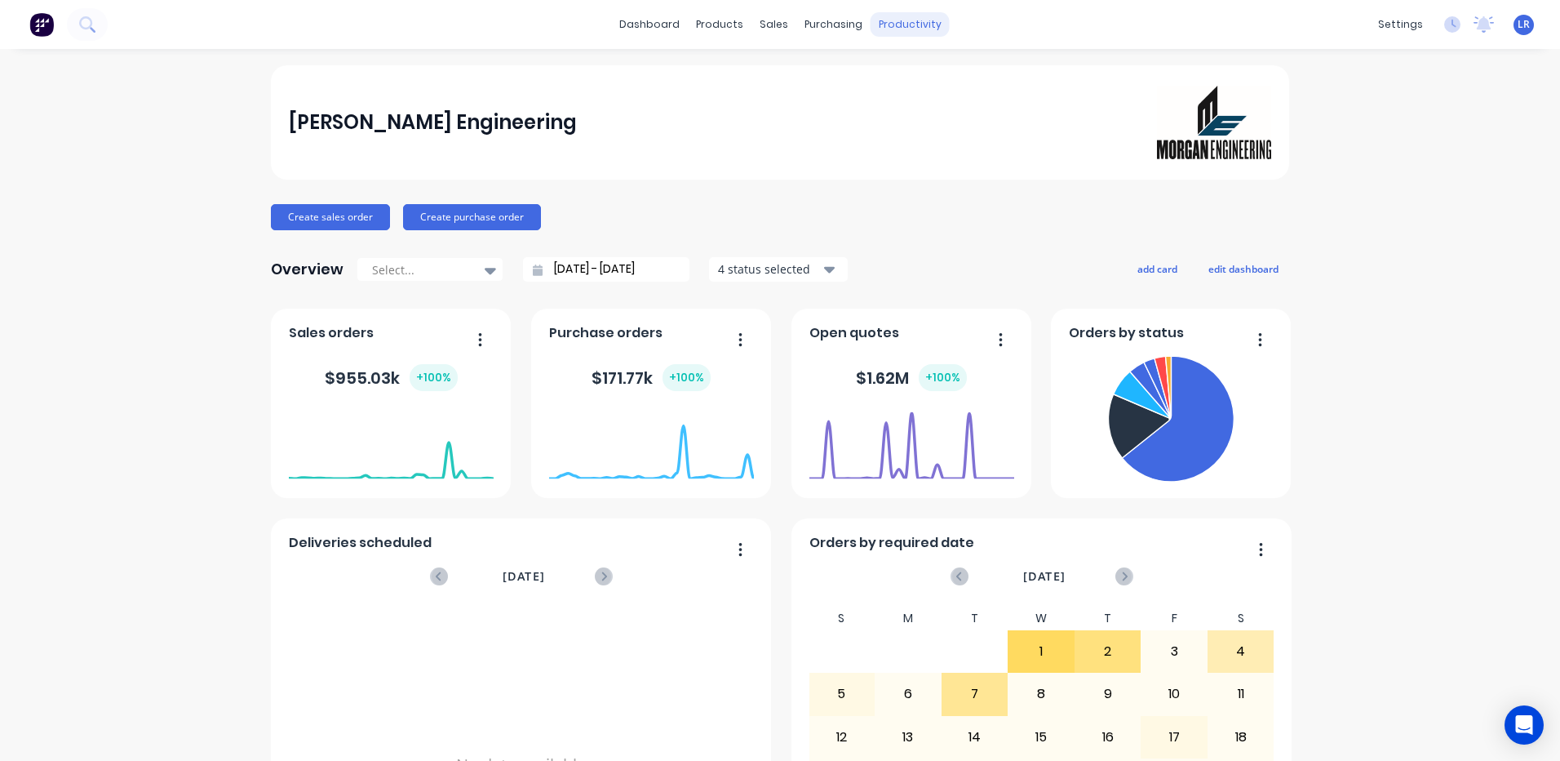
click at [894, 20] on div "productivity" at bounding box center [910, 24] width 79 height 24
click at [898, 20] on div "productivity" at bounding box center [910, 24] width 79 height 24
click at [946, 170] on div "Timesheets" at bounding box center [938, 177] width 61 height 15
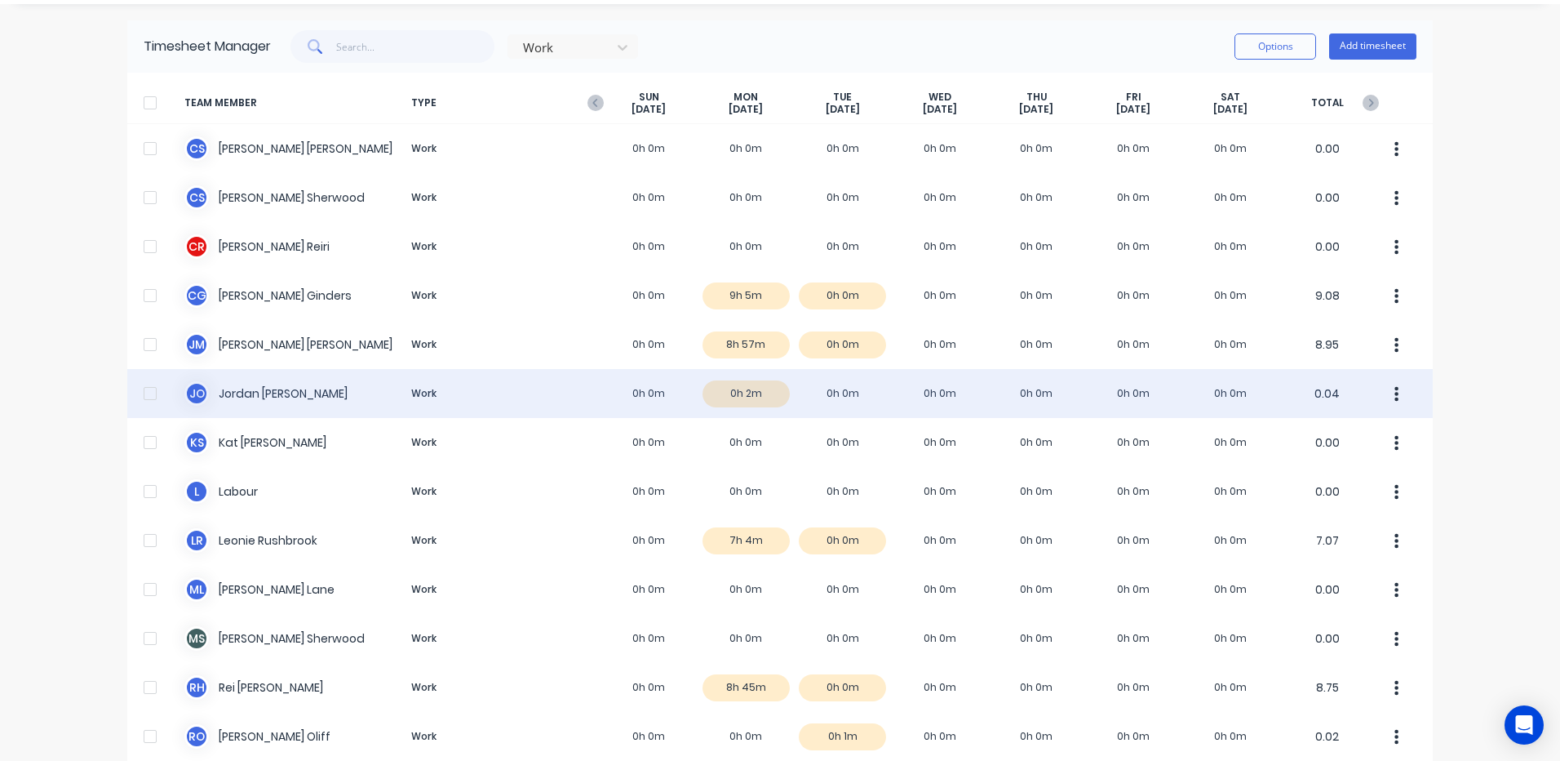
scroll to position [163, 0]
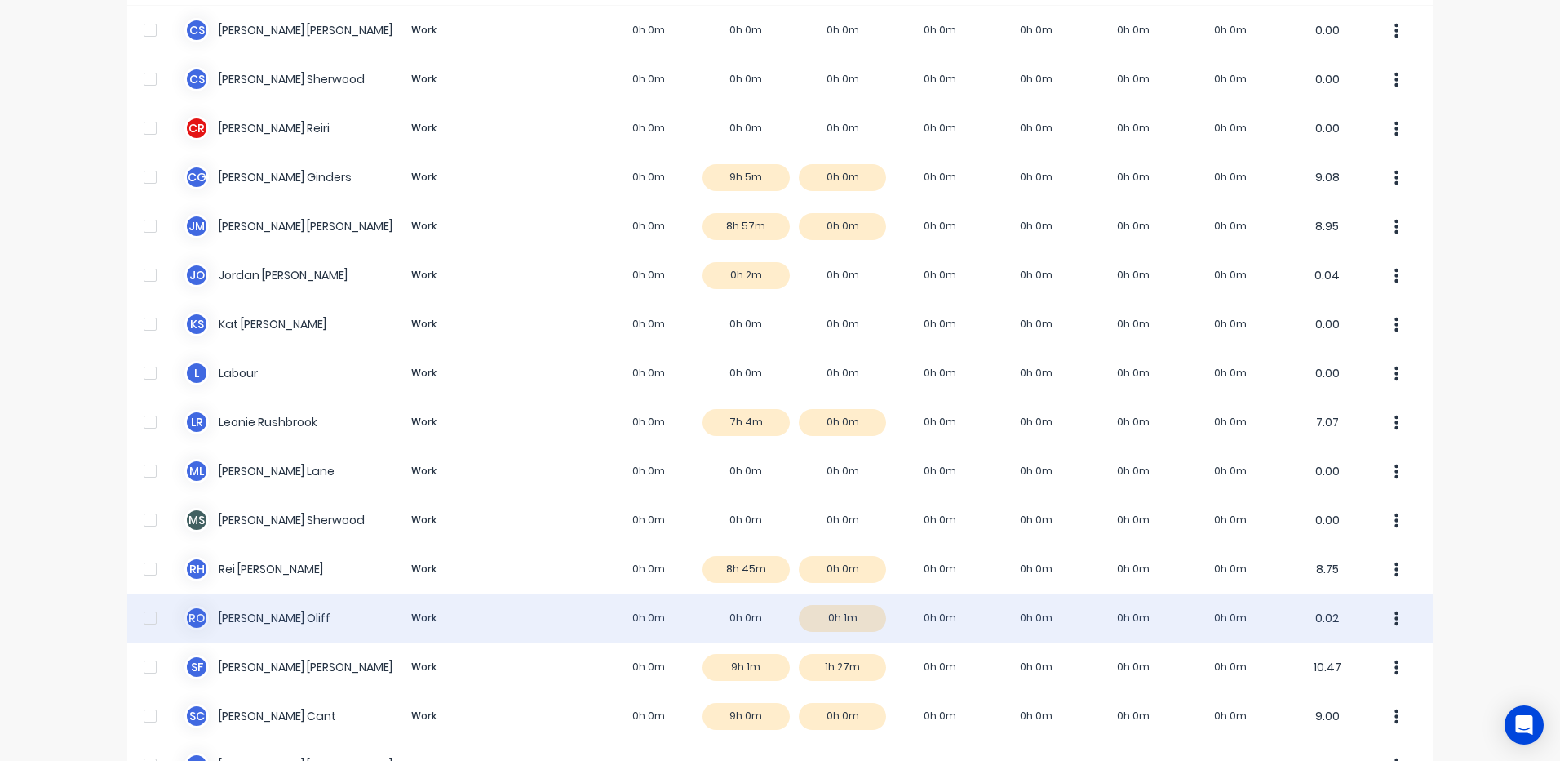
click at [849, 619] on div "R O [PERSON_NAME] Work 0h 0m 0h 0m 0h 1m 0h 0m 0h 0m 0h 0m 0h 0m 0.02" at bounding box center [780, 617] width 1306 height 49
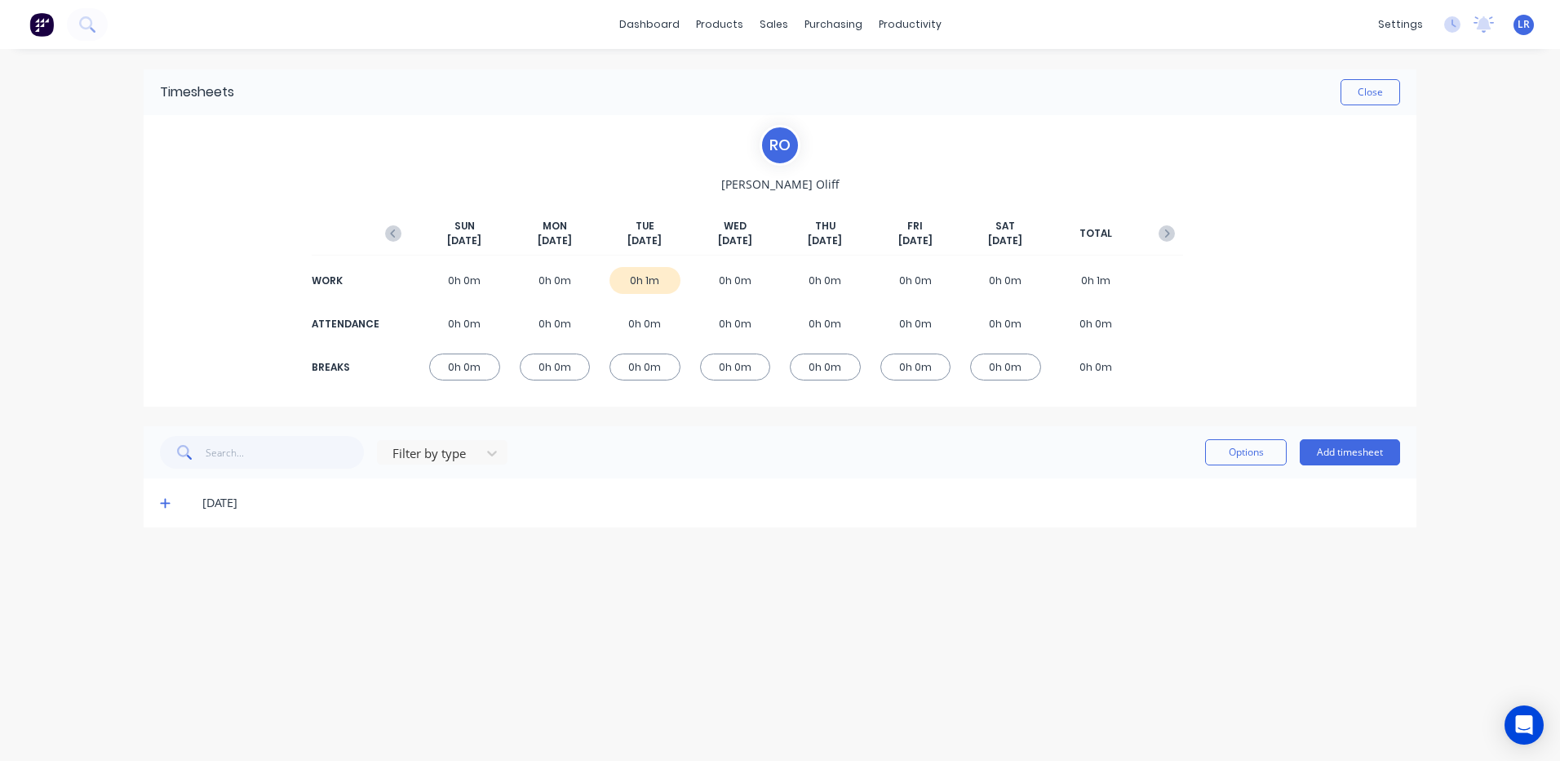
click at [162, 500] on icon at bounding box center [165, 502] width 11 height 11
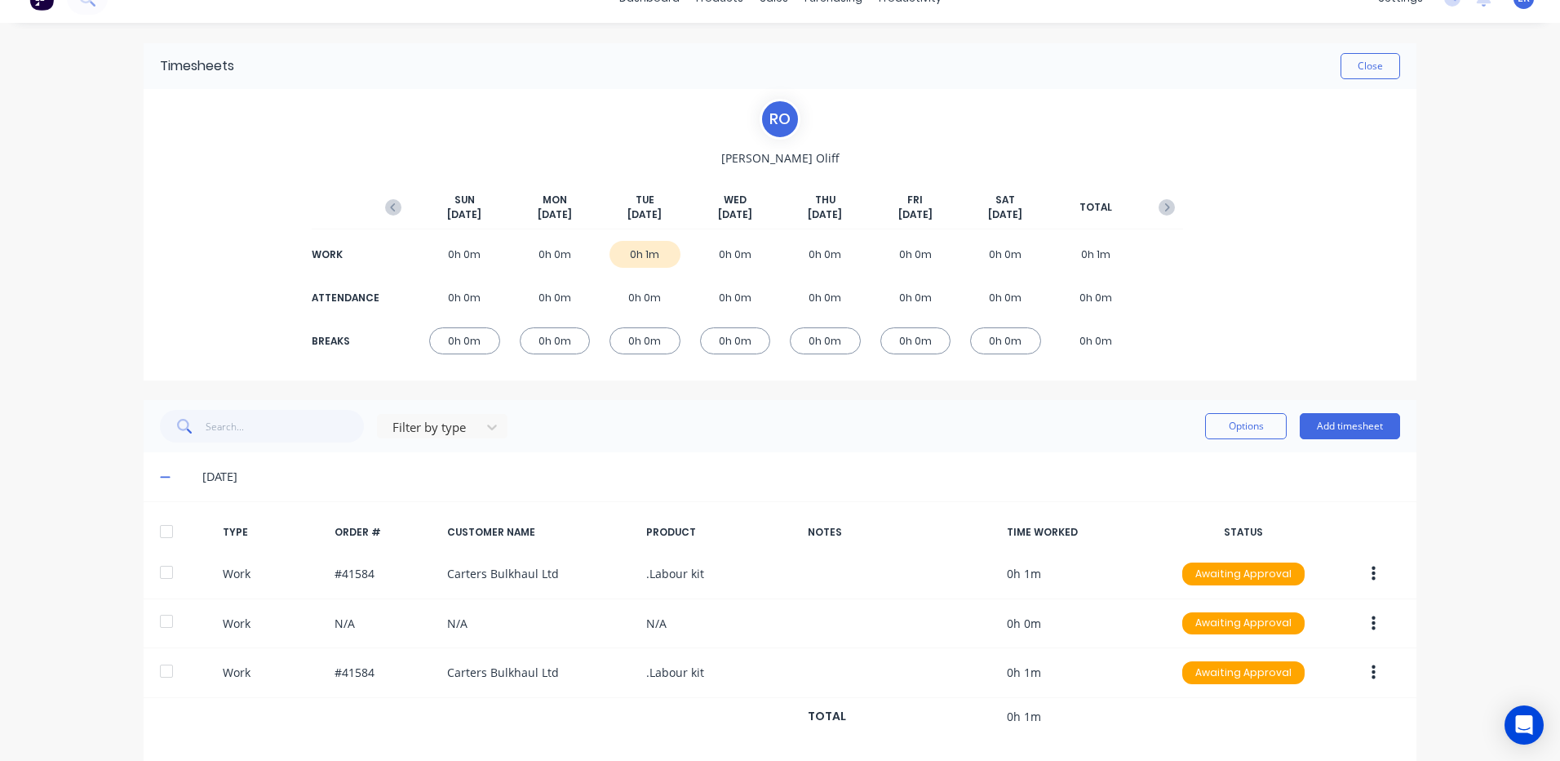
scroll to position [47, 0]
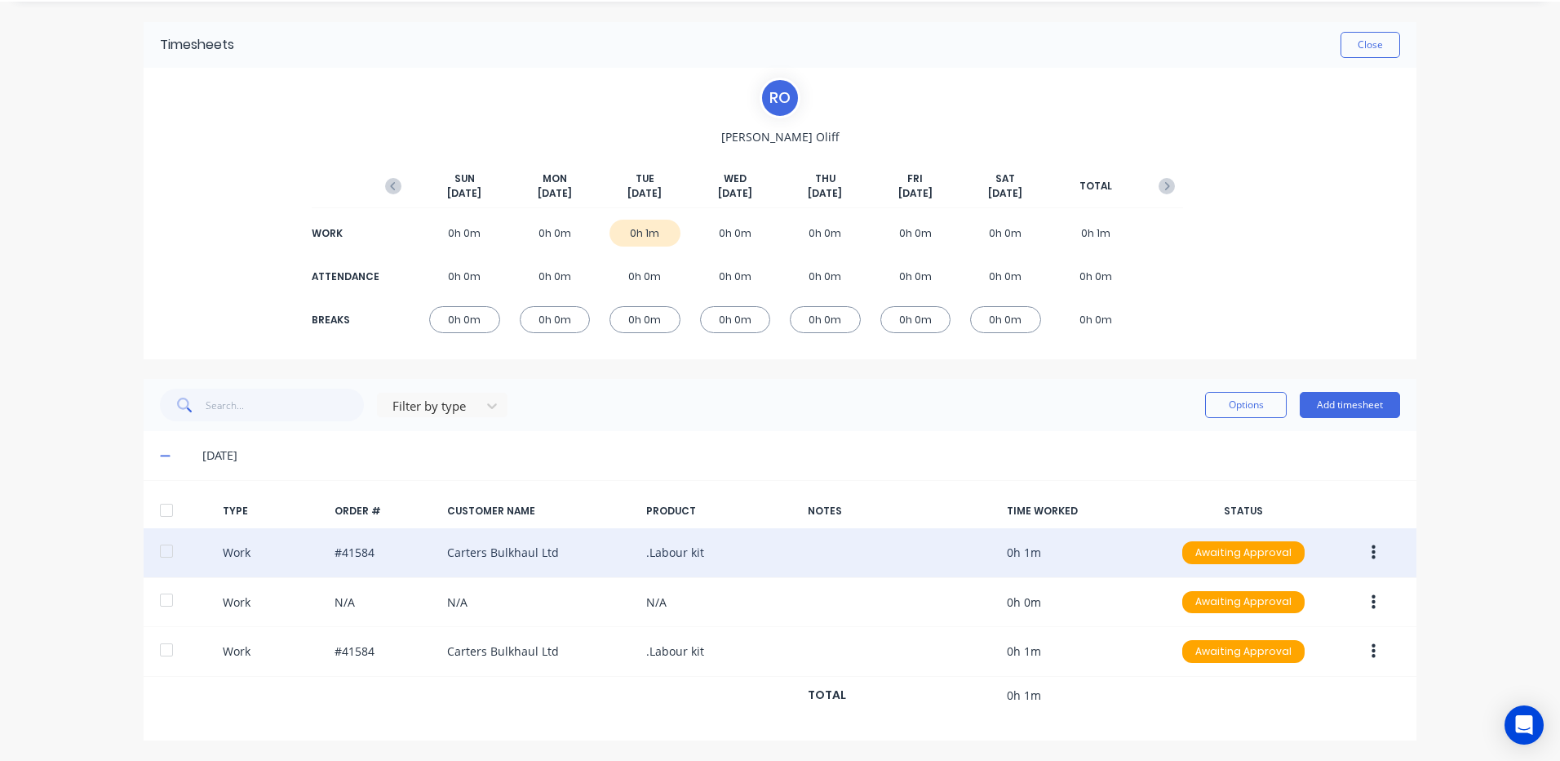
click at [1373, 540] on button "button" at bounding box center [1374, 552] width 38 height 29
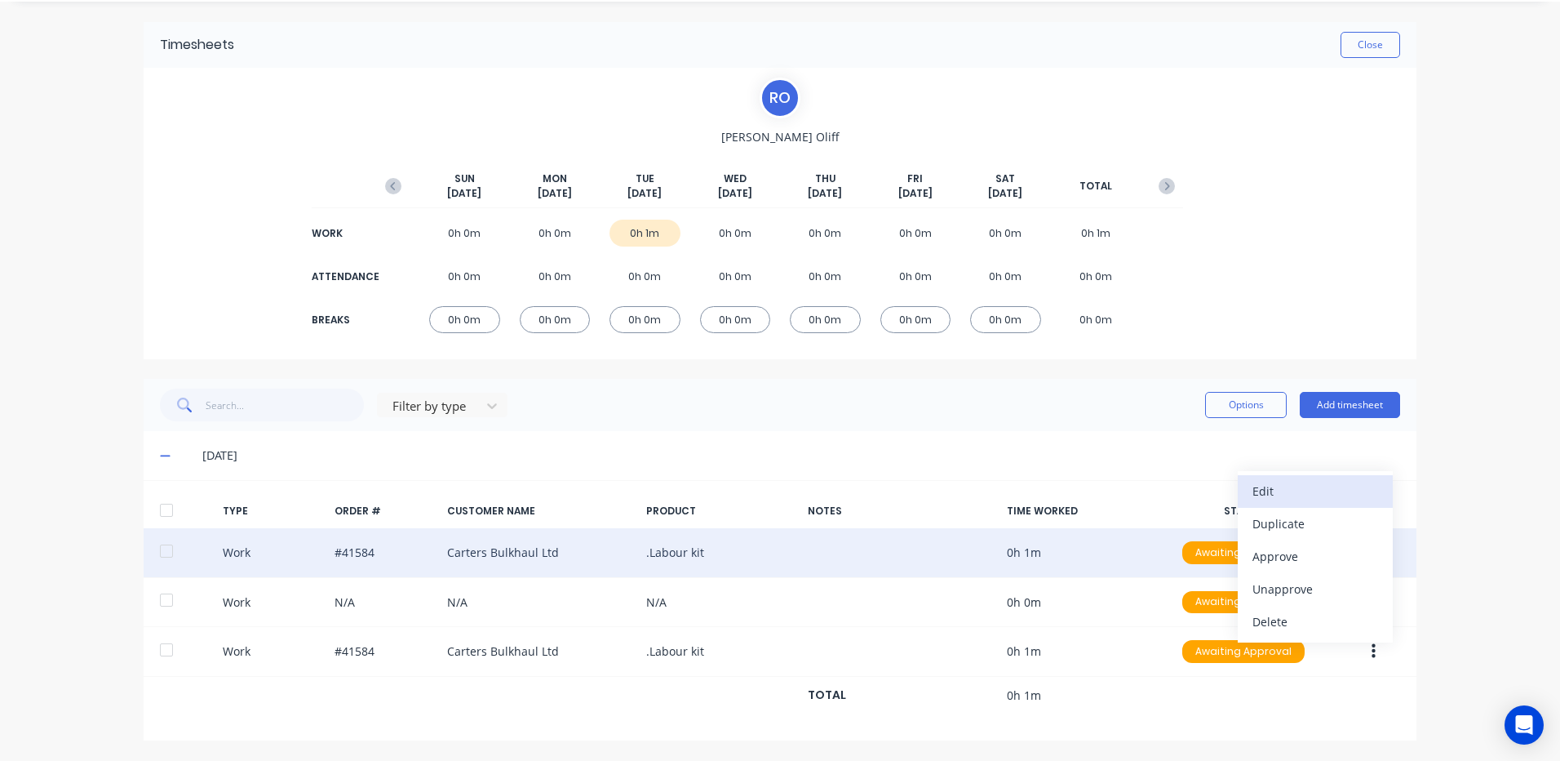
click at [1284, 481] on div "Edit" at bounding box center [1316, 491] width 126 height 24
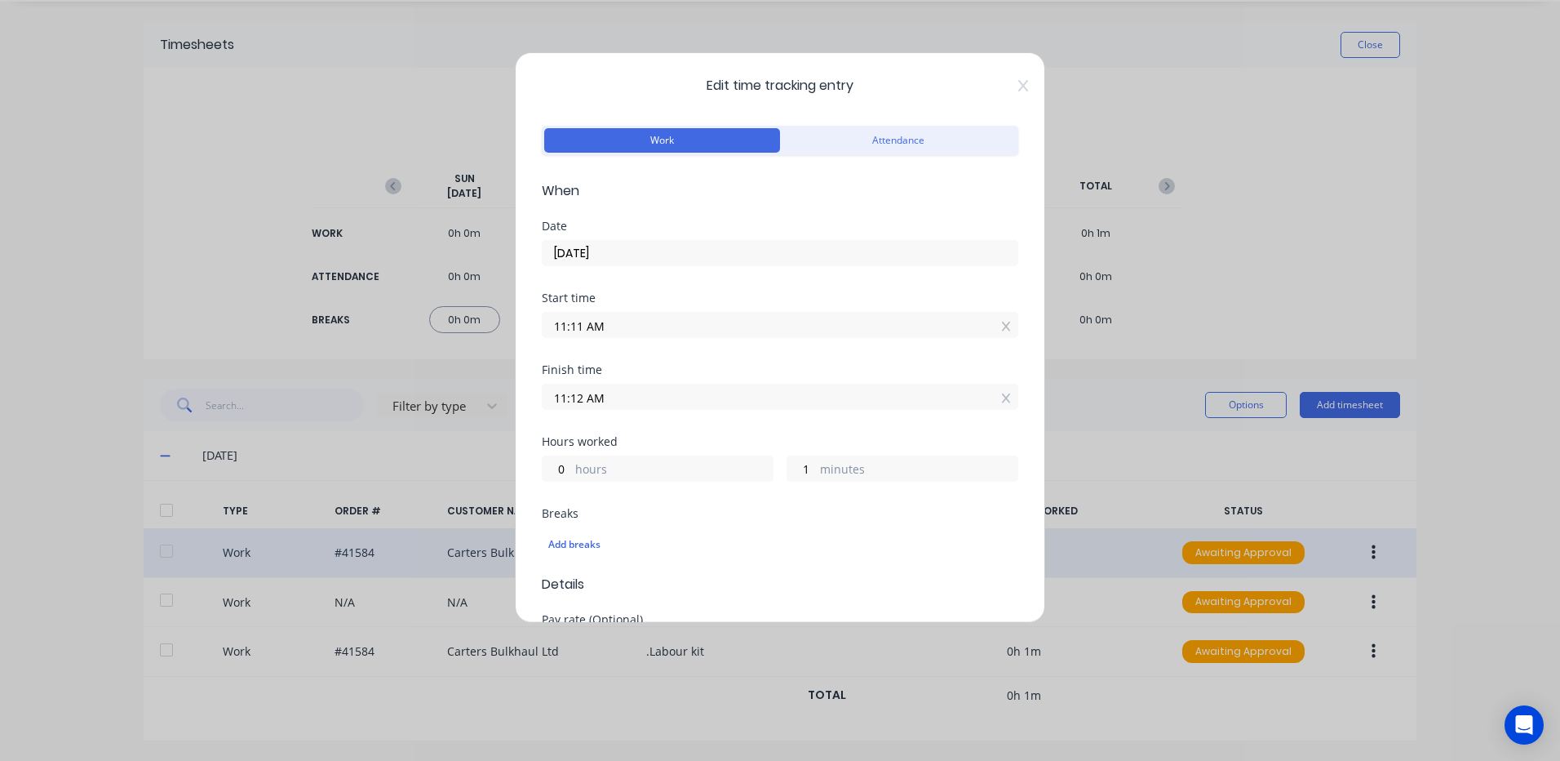
drag, startPoint x: 585, startPoint y: 324, endPoint x: 516, endPoint y: 319, distance: 69.5
click at [516, 319] on div "Edit time tracking entry Work Attendance When Date 07/10/2025 Start time 11:11 …" at bounding box center [780, 337] width 530 height 570
type input "09:30 AM"
type input "1"
type input "42"
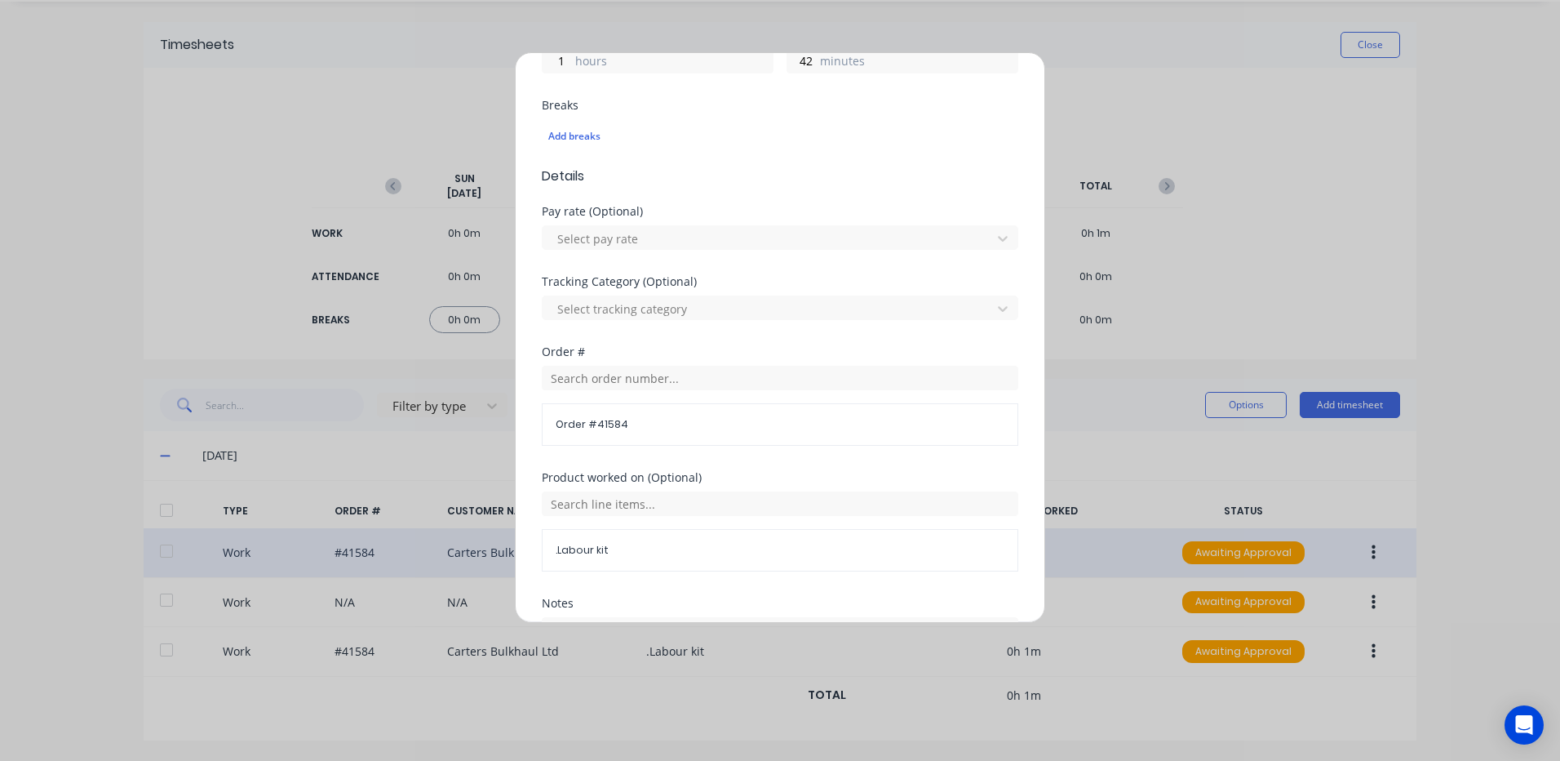
scroll to position [565, 0]
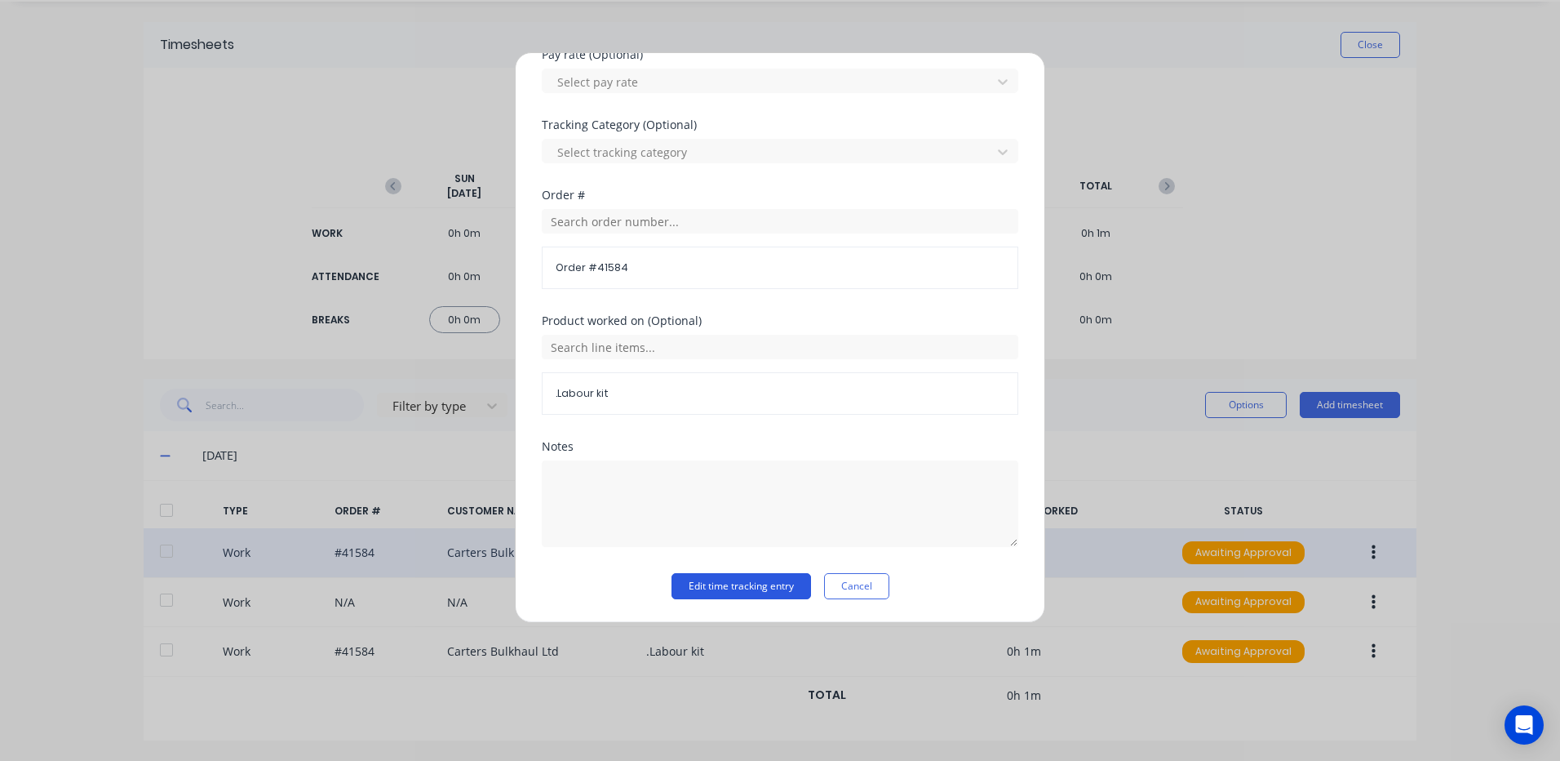
click at [764, 583] on button "Edit time tracking entry" at bounding box center [742, 586] width 140 height 26
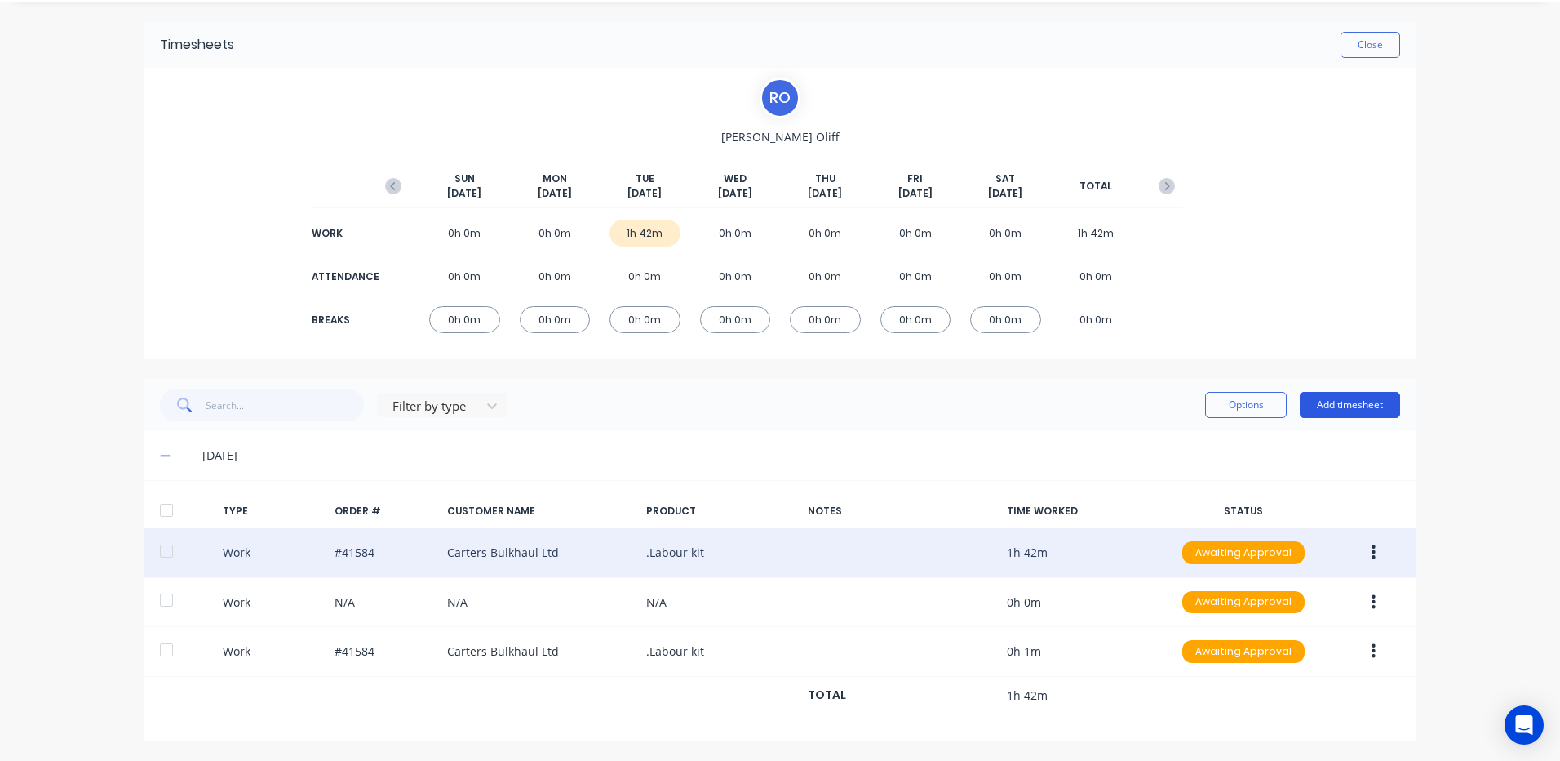
click at [1369, 398] on button "Add timesheet" at bounding box center [1350, 405] width 100 height 26
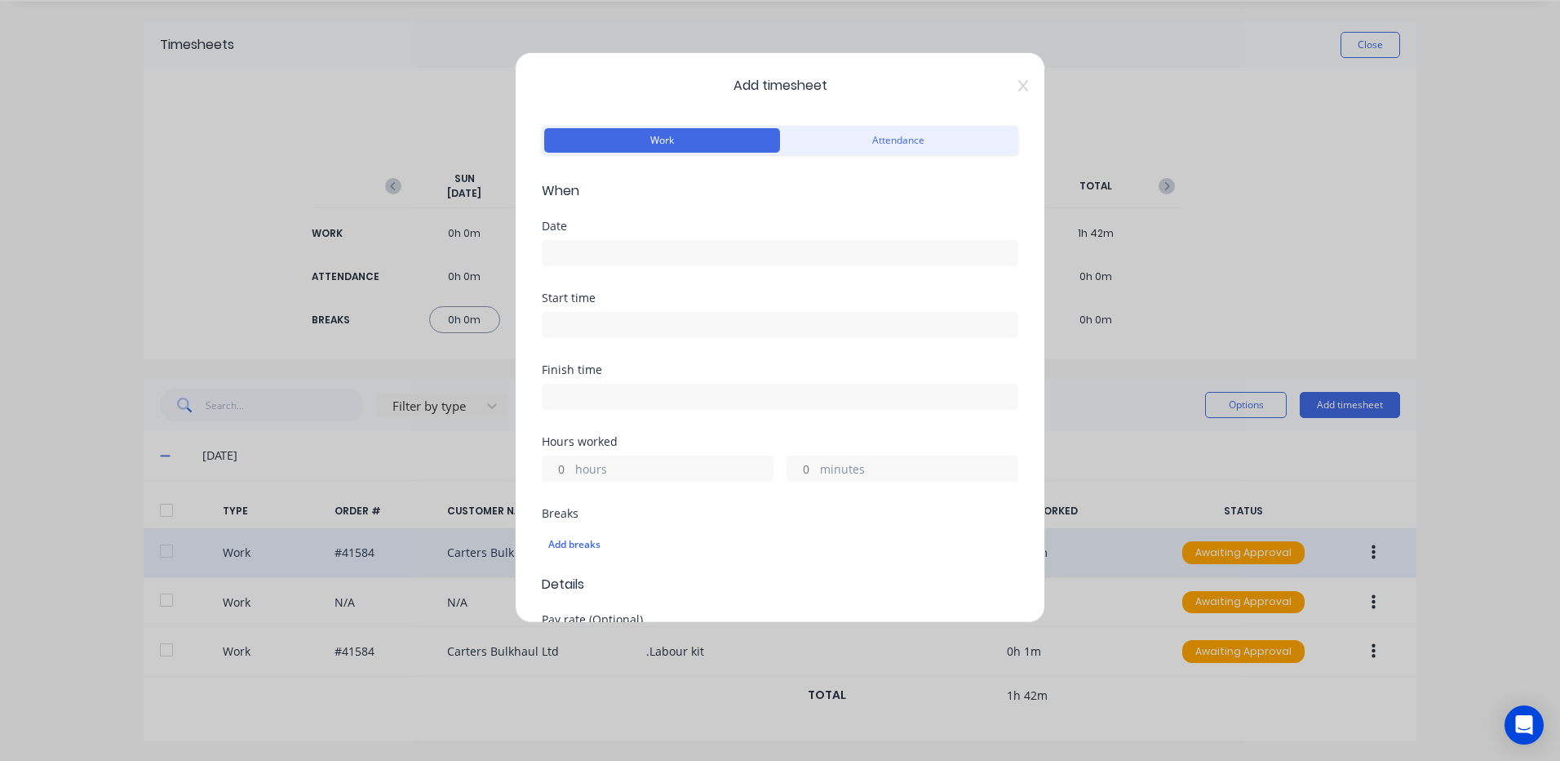
click at [595, 251] on input at bounding box center [780, 253] width 475 height 24
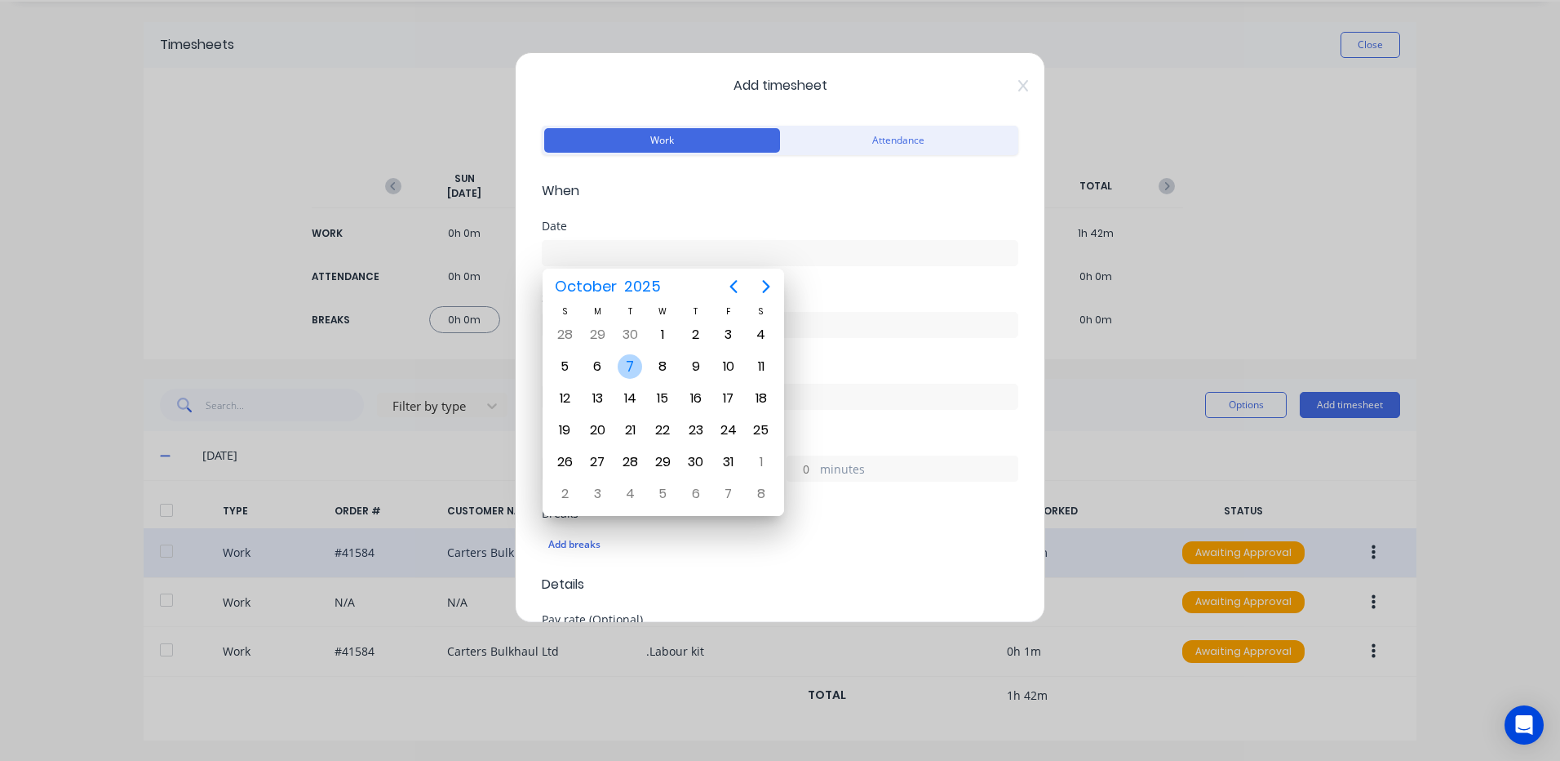
click at [624, 362] on div "7" at bounding box center [630, 366] width 24 height 24
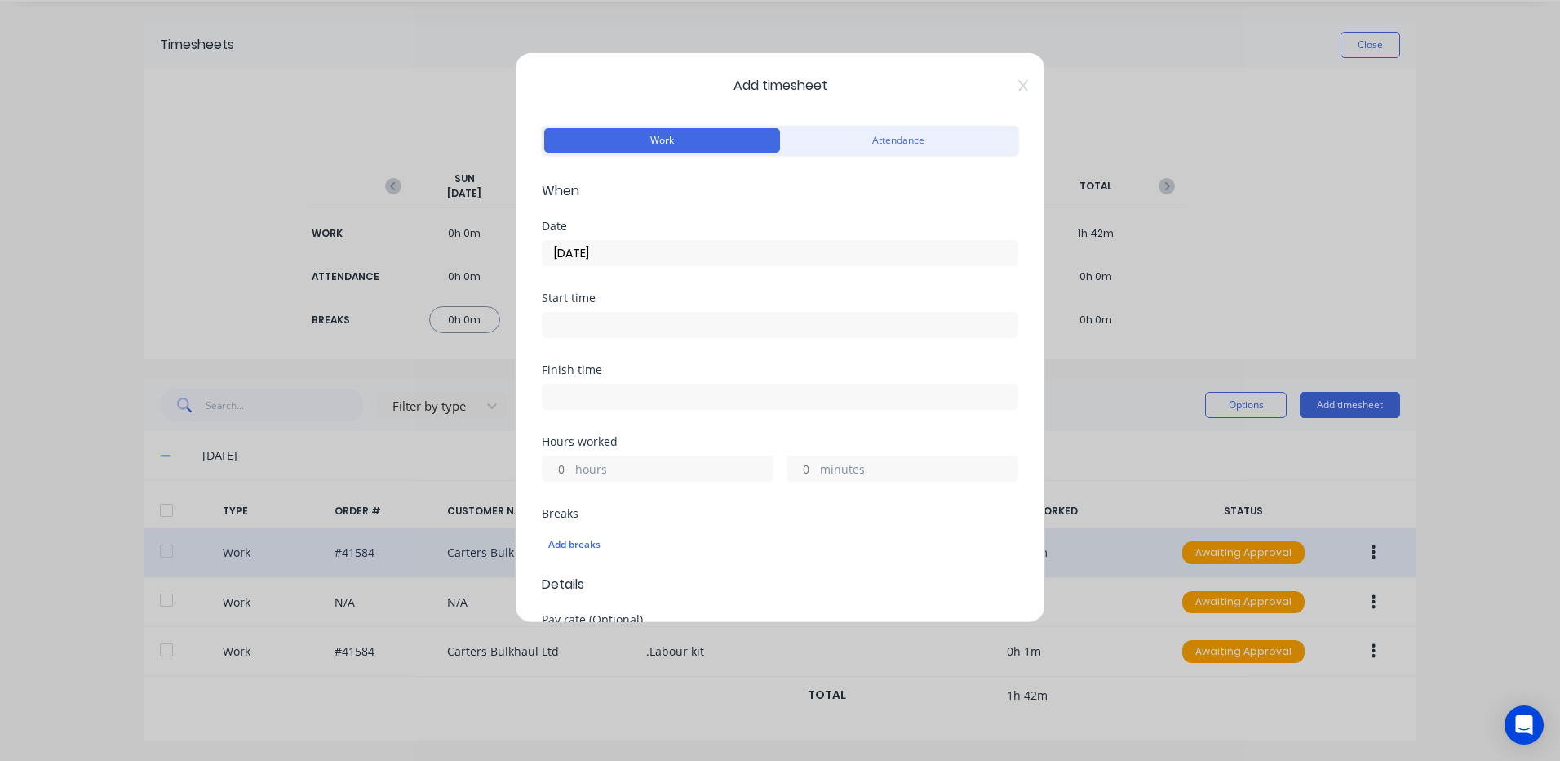
type input "[DATE]"
click at [565, 319] on input at bounding box center [780, 325] width 475 height 24
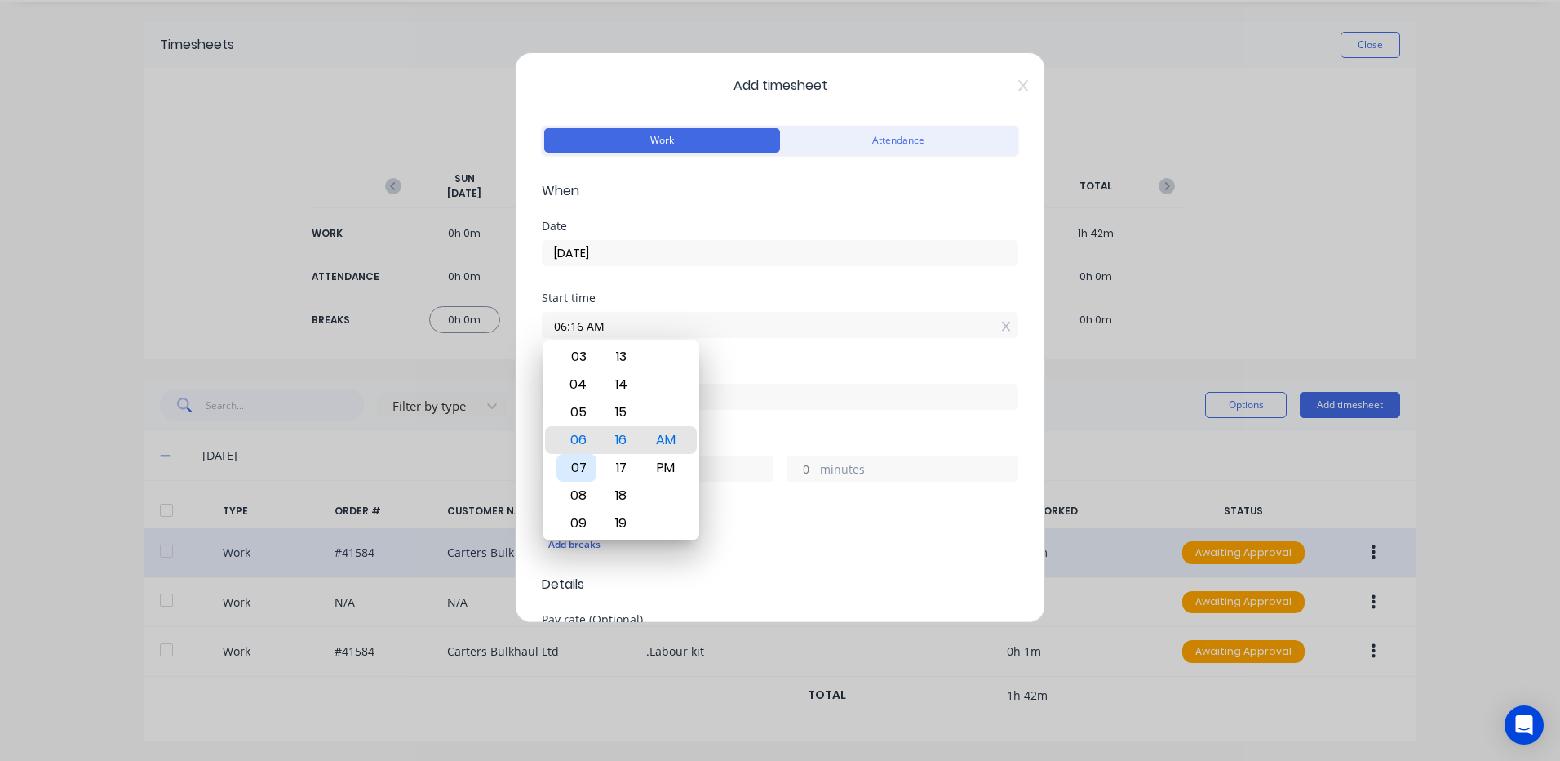
click at [576, 459] on div "07" at bounding box center [577, 468] width 40 height 28
click at [626, 353] on div "00" at bounding box center [621, 357] width 40 height 28
type input "07:00 AM"
drag, startPoint x: 664, startPoint y: 432, endPoint x: 677, endPoint y: 446, distance: 19.0
click at [664, 434] on div "AM" at bounding box center [666, 440] width 40 height 28
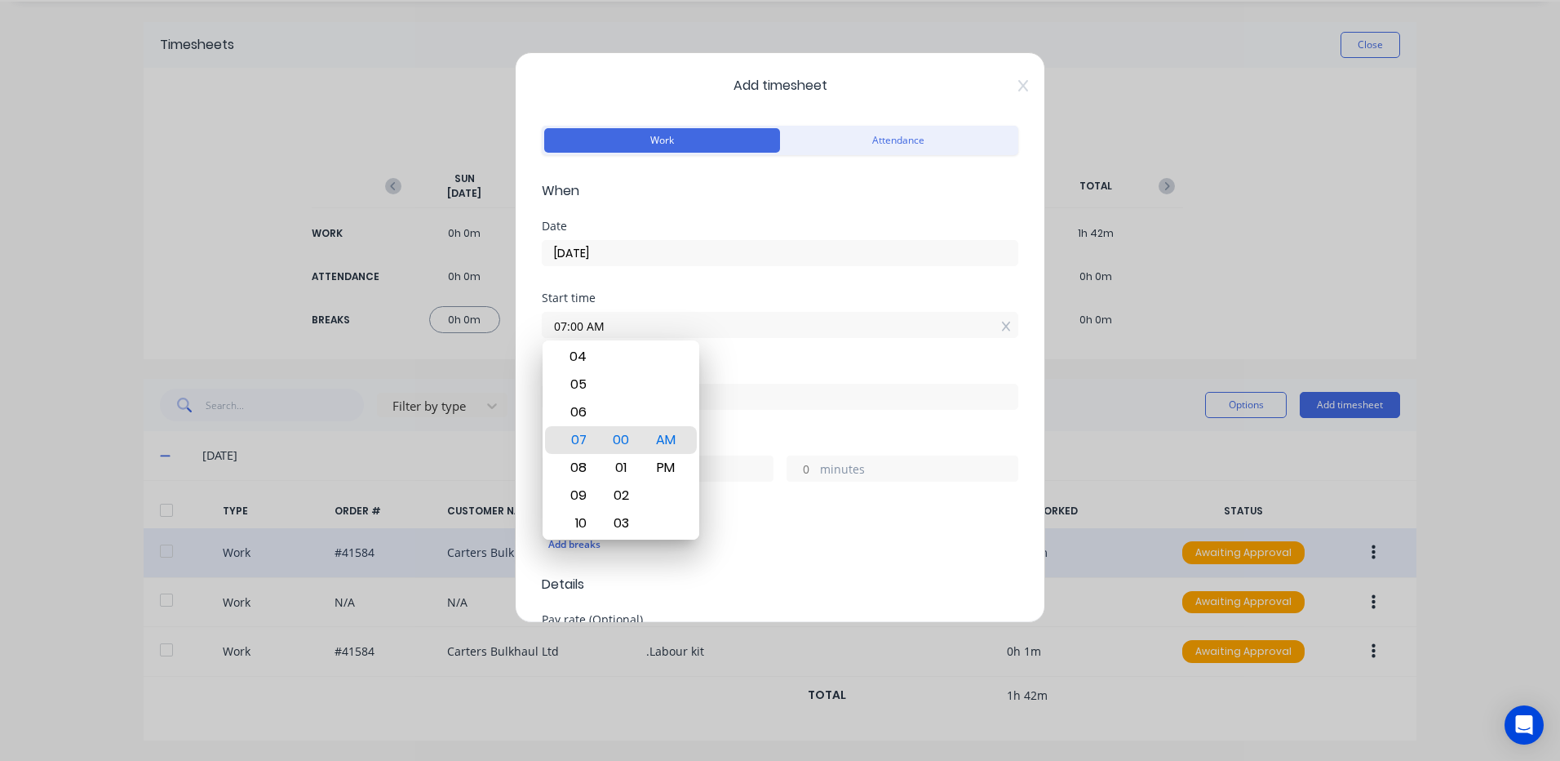
drag, startPoint x: 774, startPoint y: 394, endPoint x: 741, endPoint y: 396, distance: 33.5
click at [773, 398] on input at bounding box center [780, 396] width 475 height 24
type input "11:16 AM"
type input "4"
type input "16"
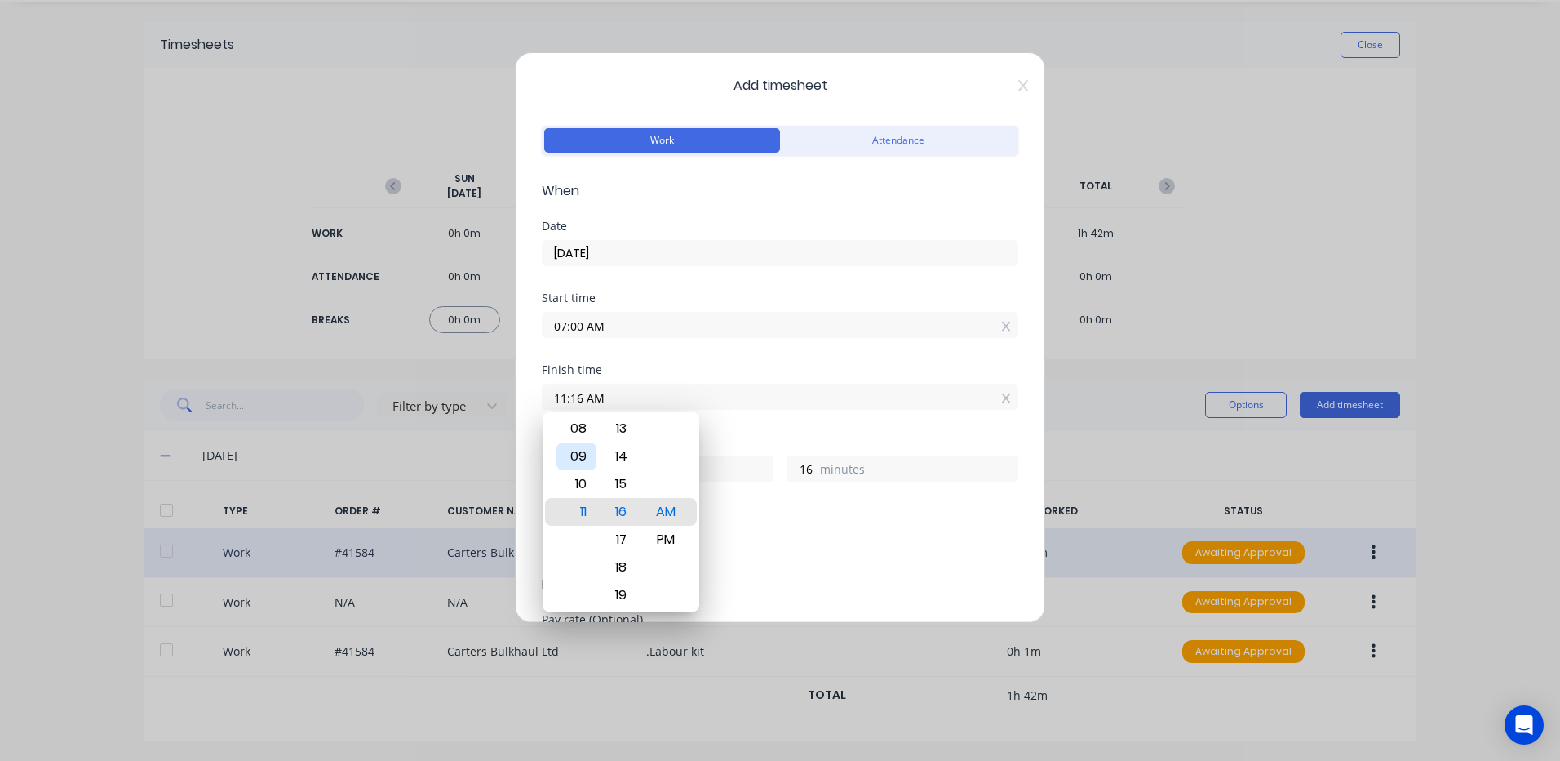
click at [575, 448] on div "09" at bounding box center [577, 456] width 40 height 28
type input "09:16 AM"
type input "2"
type input "09:22 AM"
type input "22"
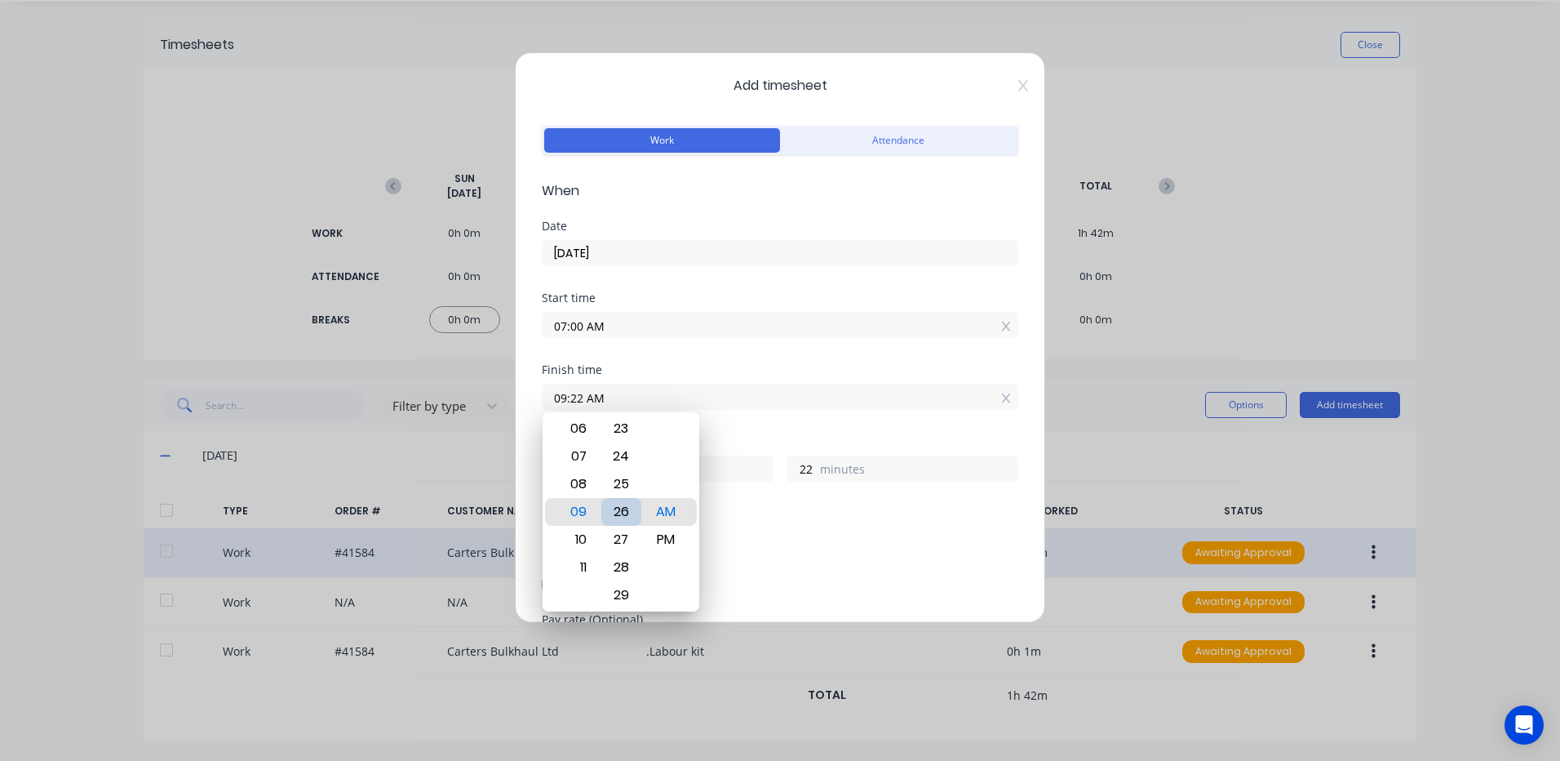
type input "09:26 AM"
type input "26"
type input "09:30 AM"
type input "30"
click at [623, 507] on div "30" at bounding box center [621, 512] width 40 height 28
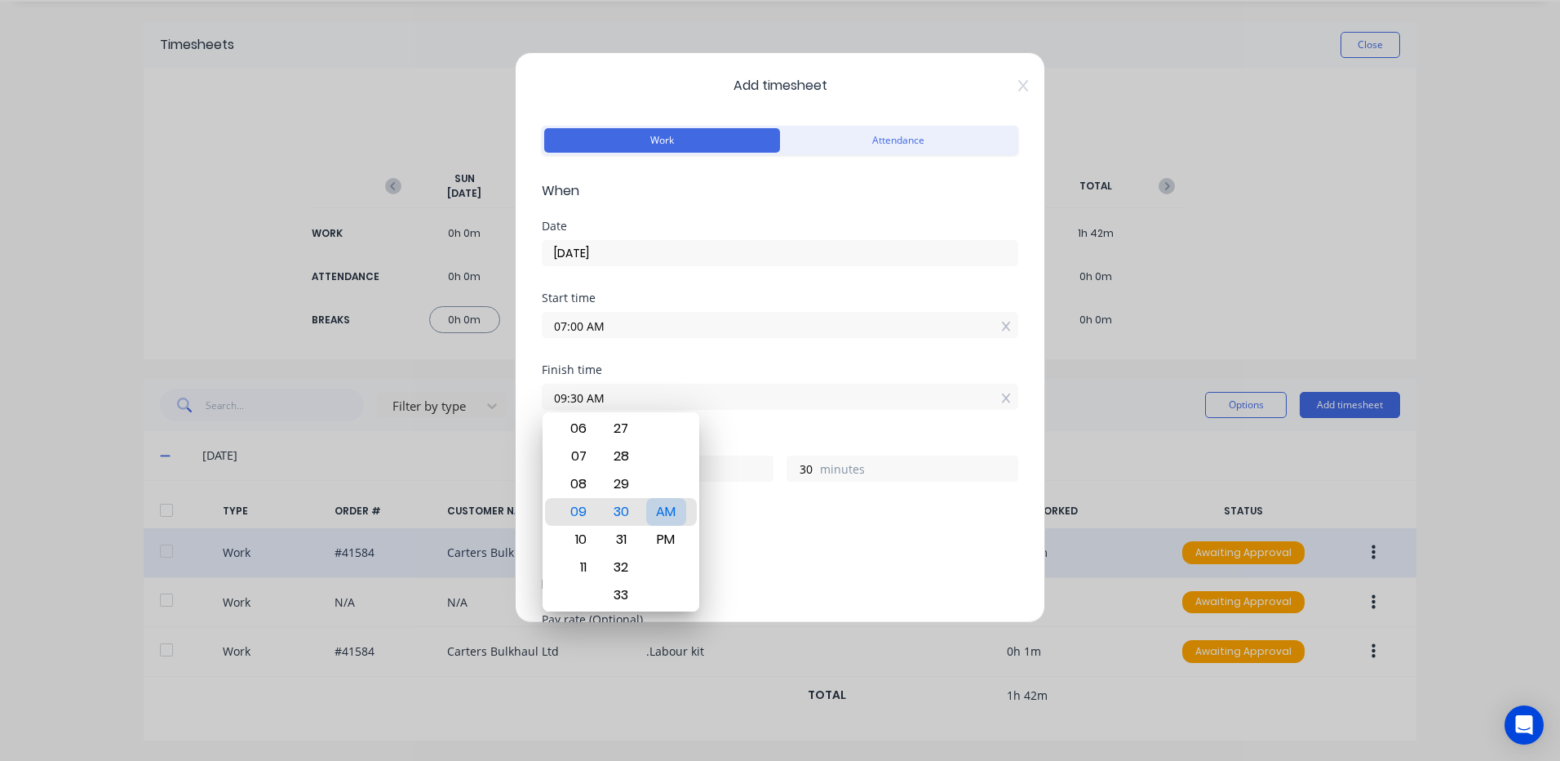
click at [662, 504] on div "AM" at bounding box center [666, 512] width 40 height 28
drag, startPoint x: 798, startPoint y: 430, endPoint x: 787, endPoint y: 436, distance: 12.8
click at [798, 431] on div "Finish time 09:30 AM" at bounding box center [780, 400] width 477 height 72
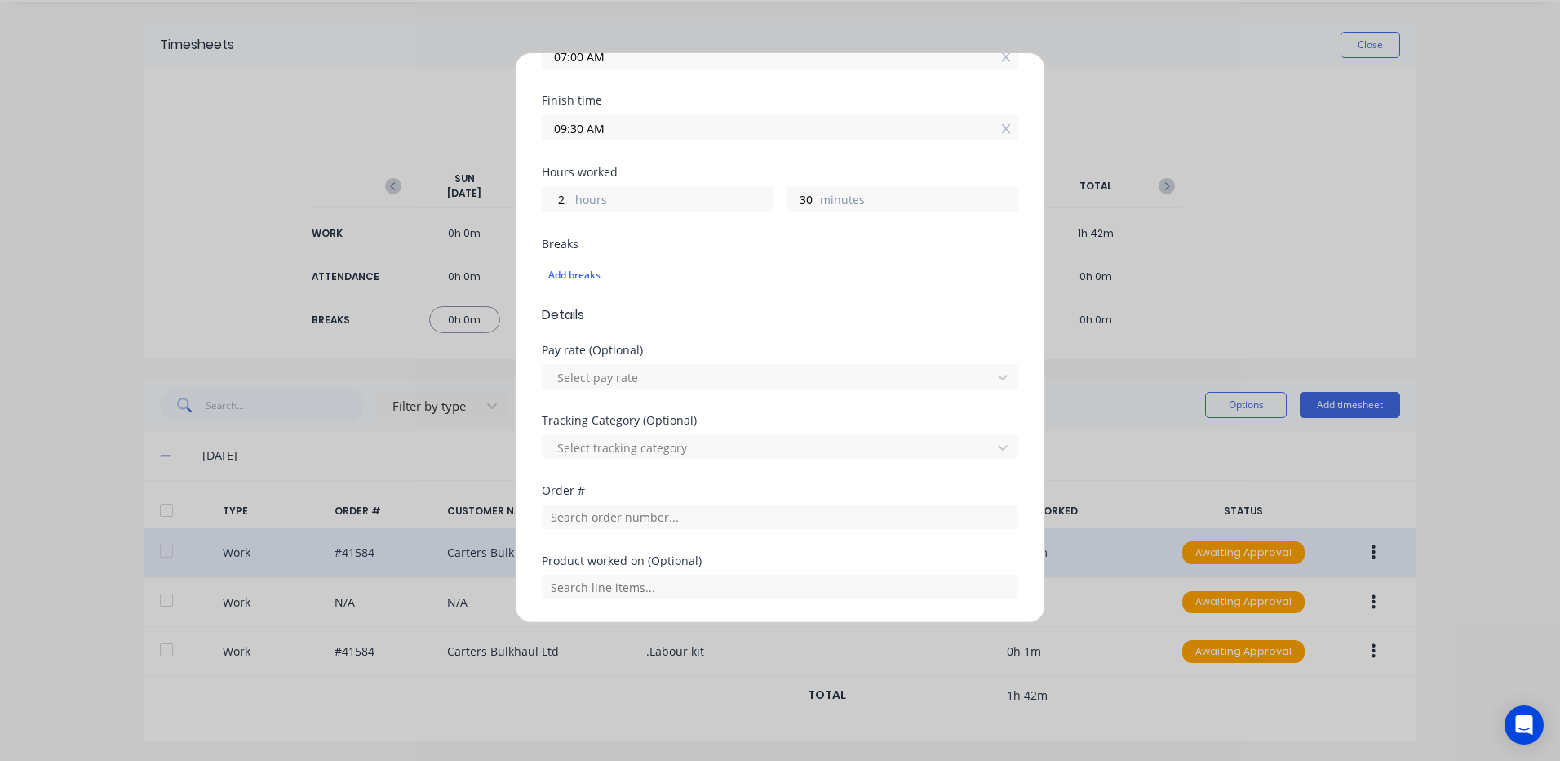
scroll to position [326, 0]
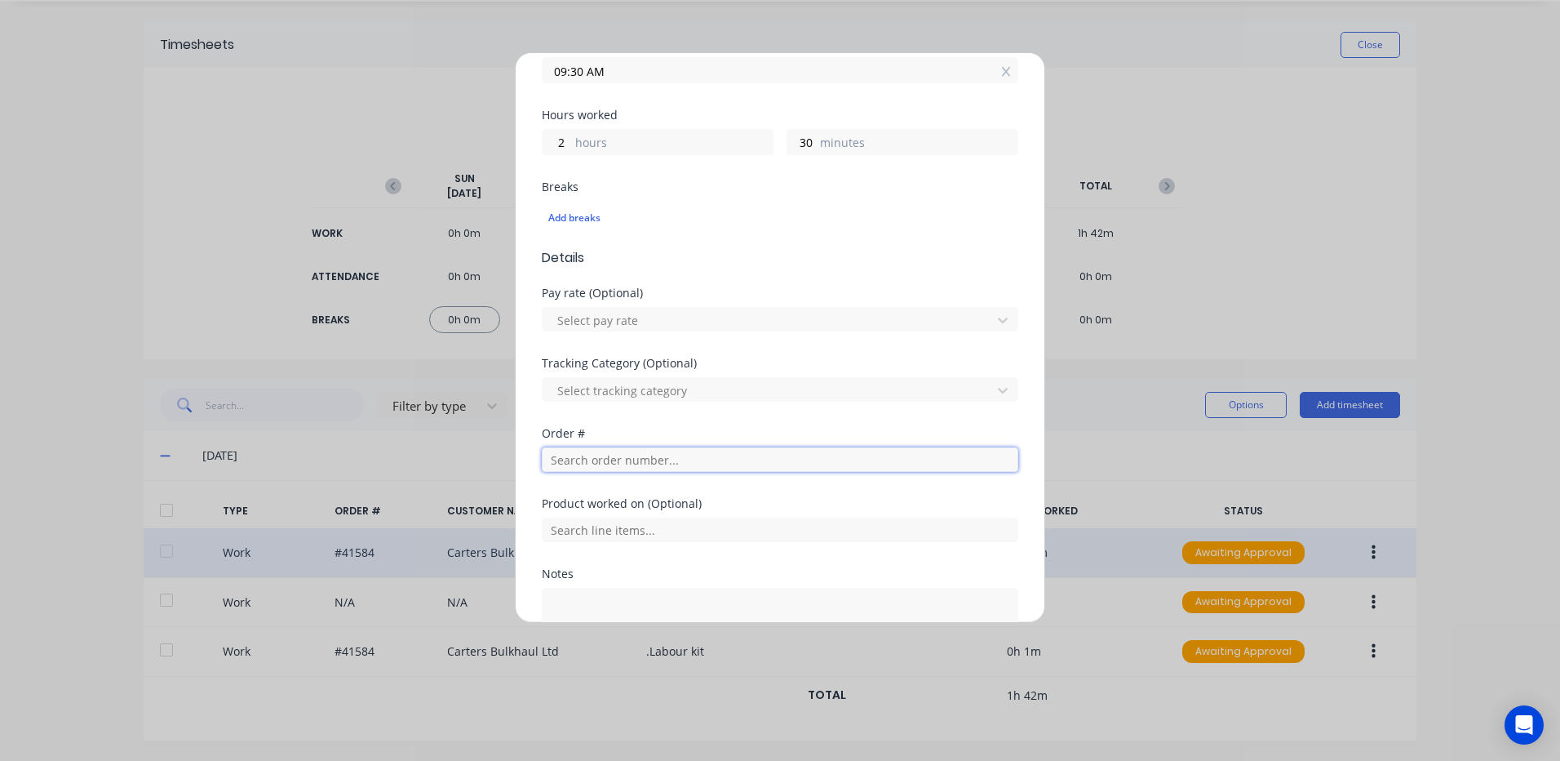
click at [575, 457] on input "text" at bounding box center [780, 459] width 477 height 24
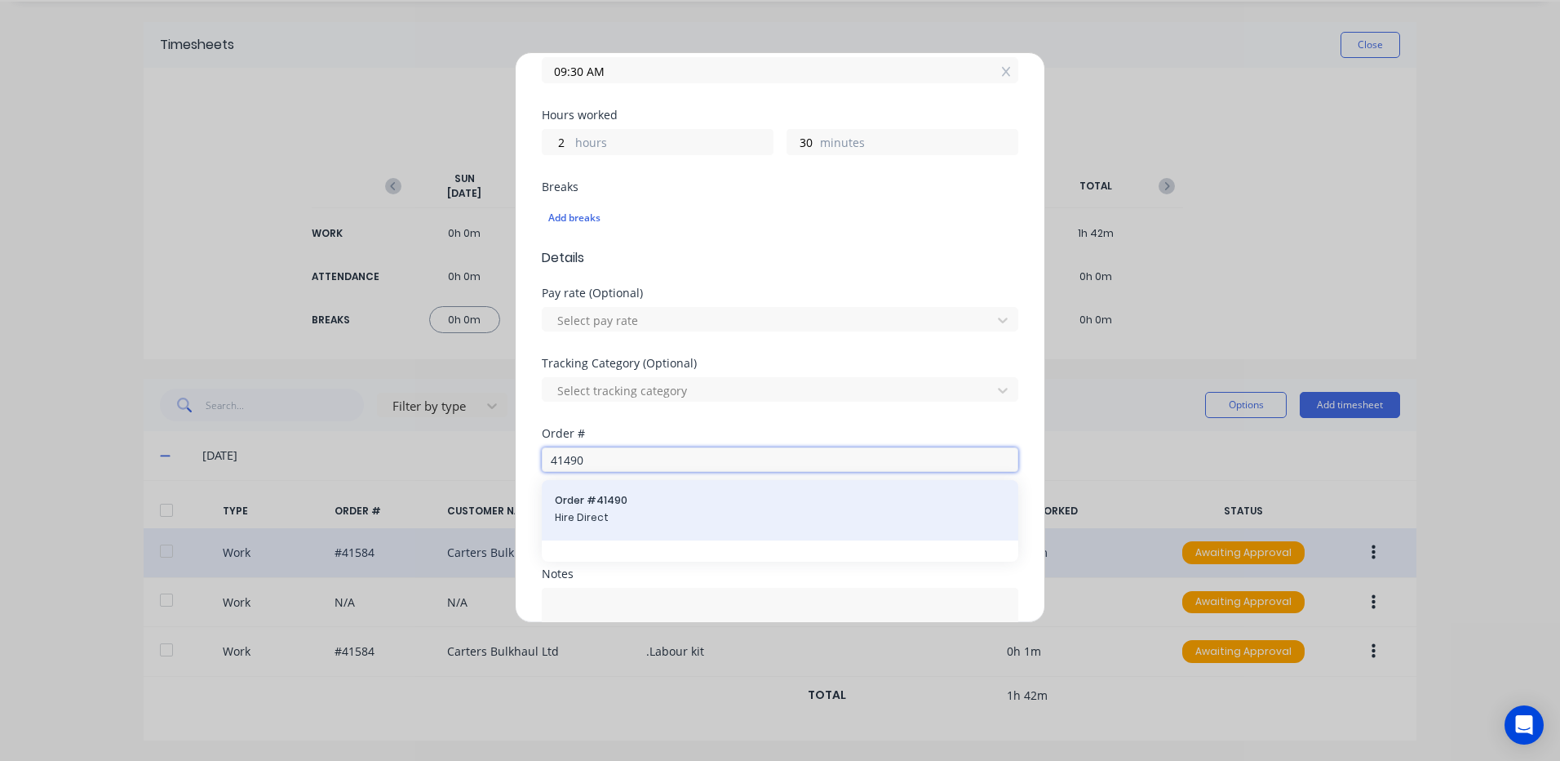
type input "41490"
click at [579, 512] on span "Hire Direct" at bounding box center [780, 517] width 450 height 15
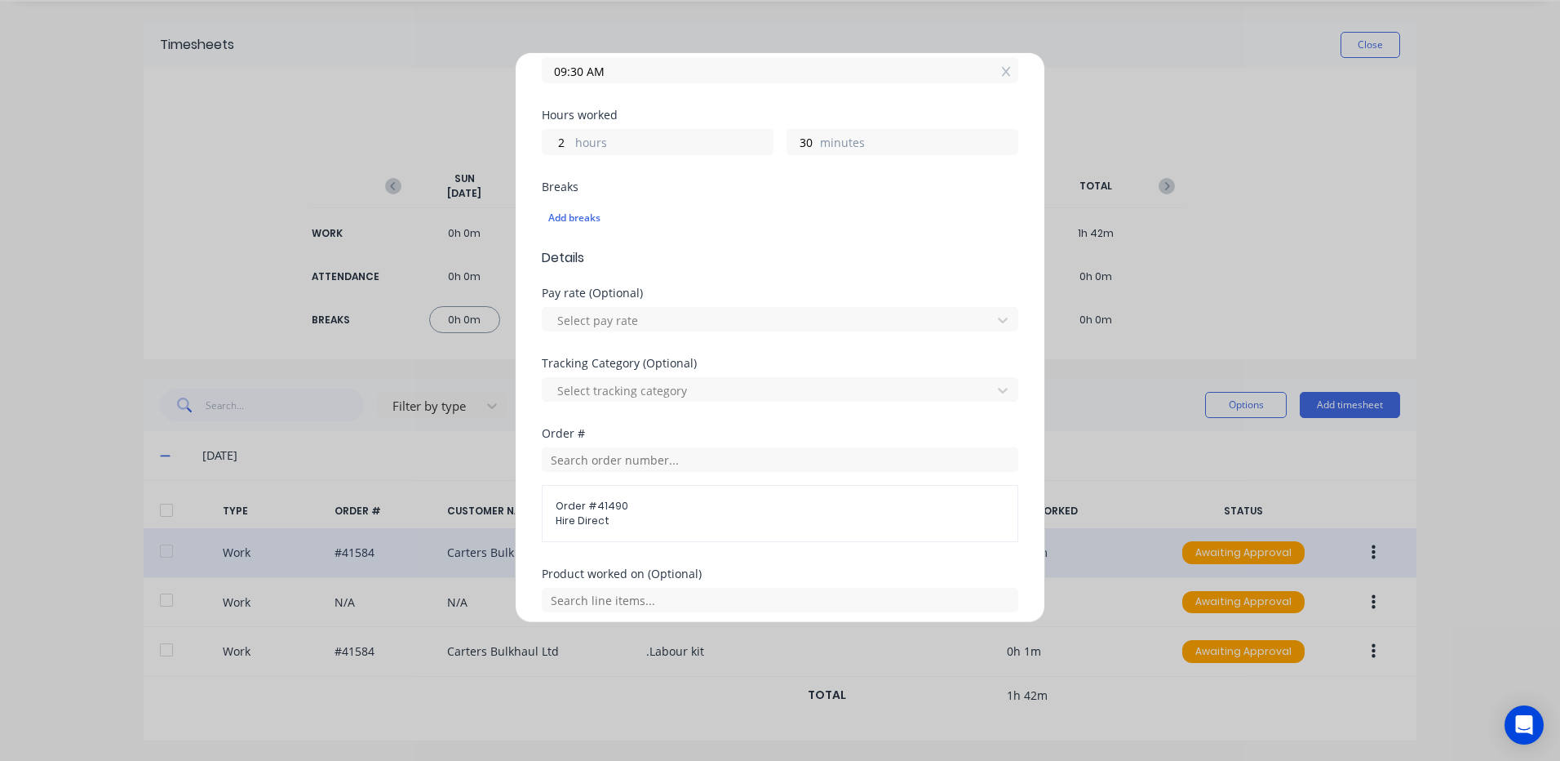
scroll to position [524, 0]
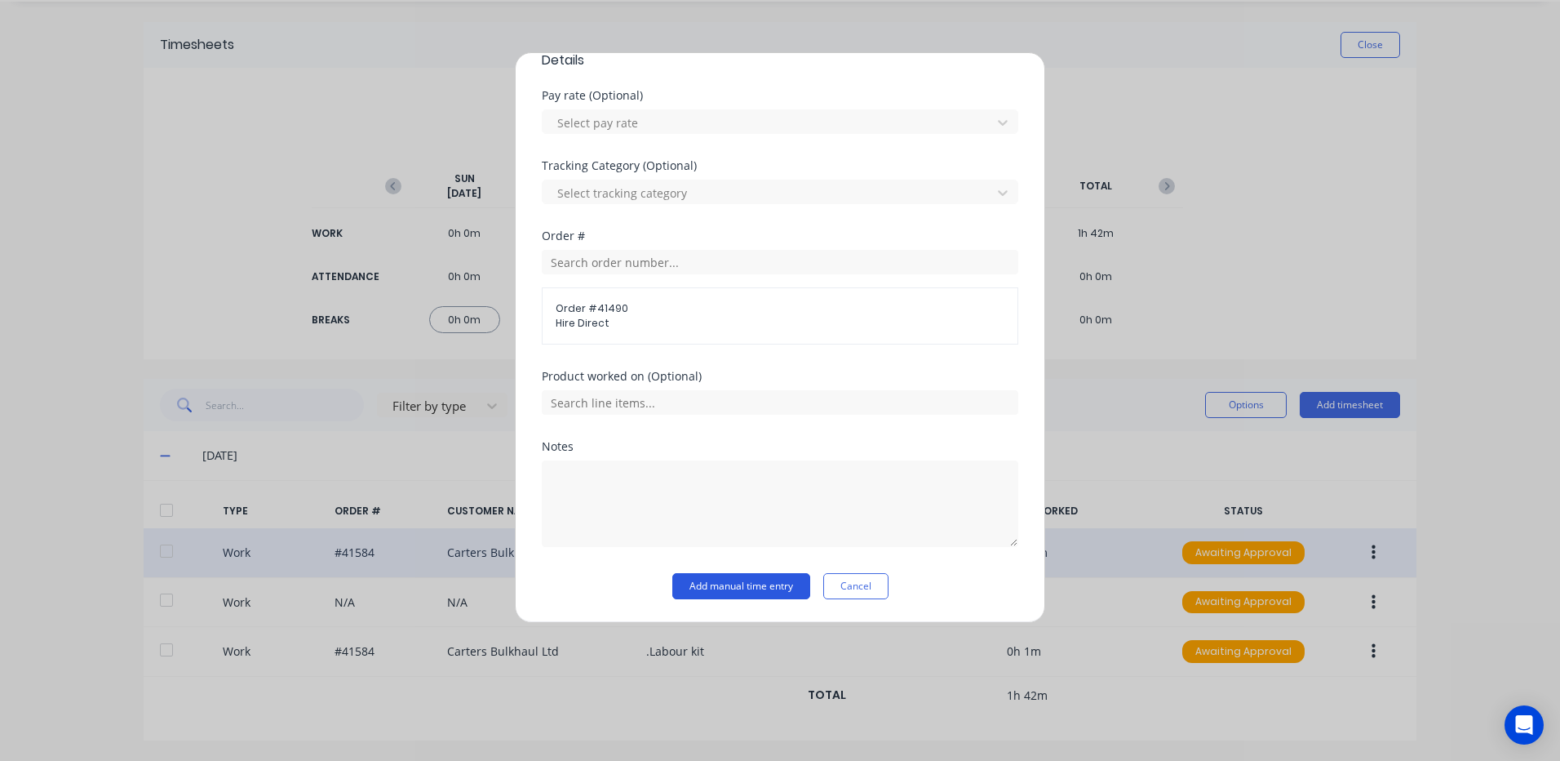
click at [752, 586] on button "Add manual time entry" at bounding box center [741, 586] width 138 height 26
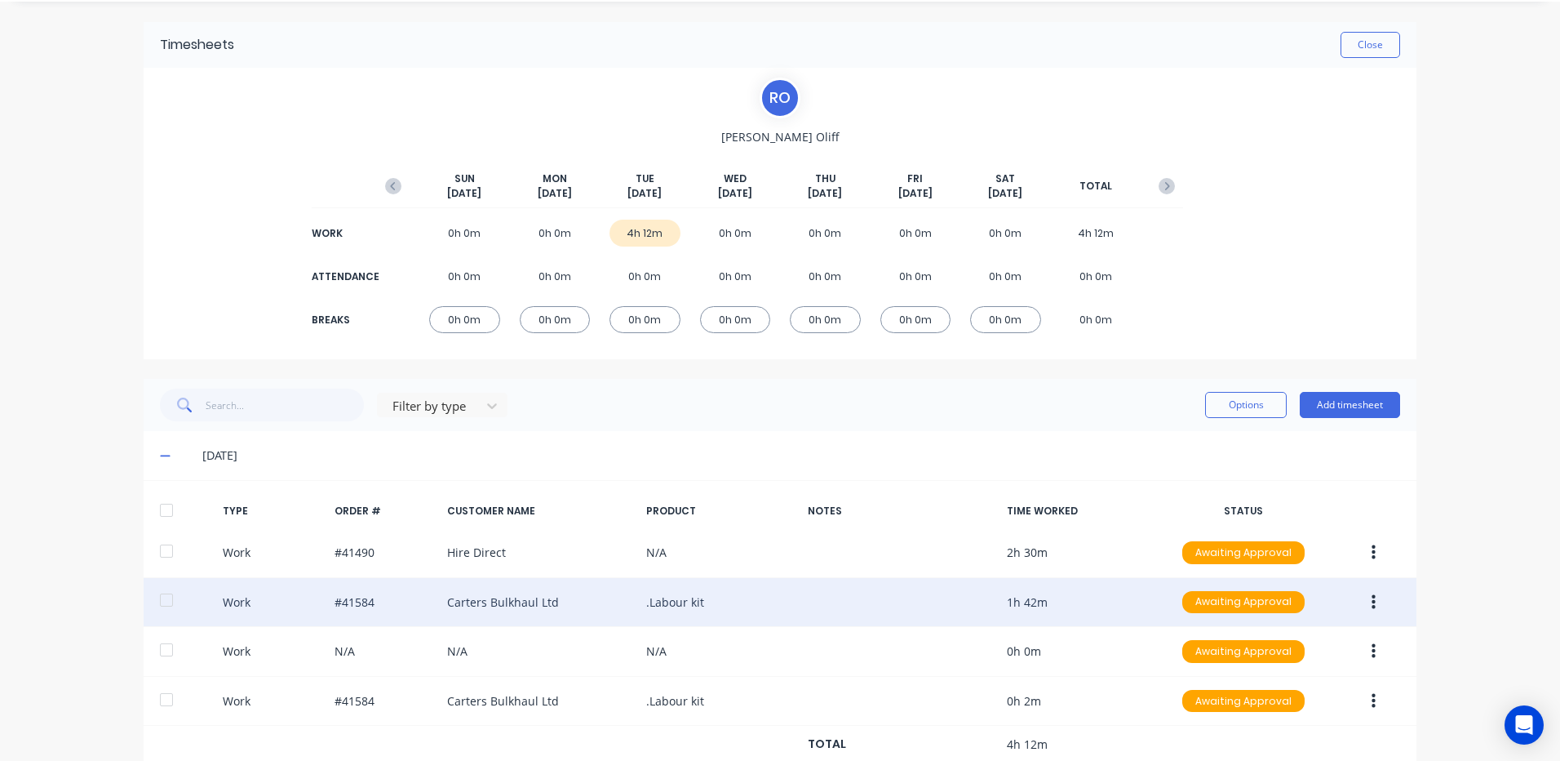
scroll to position [0, 0]
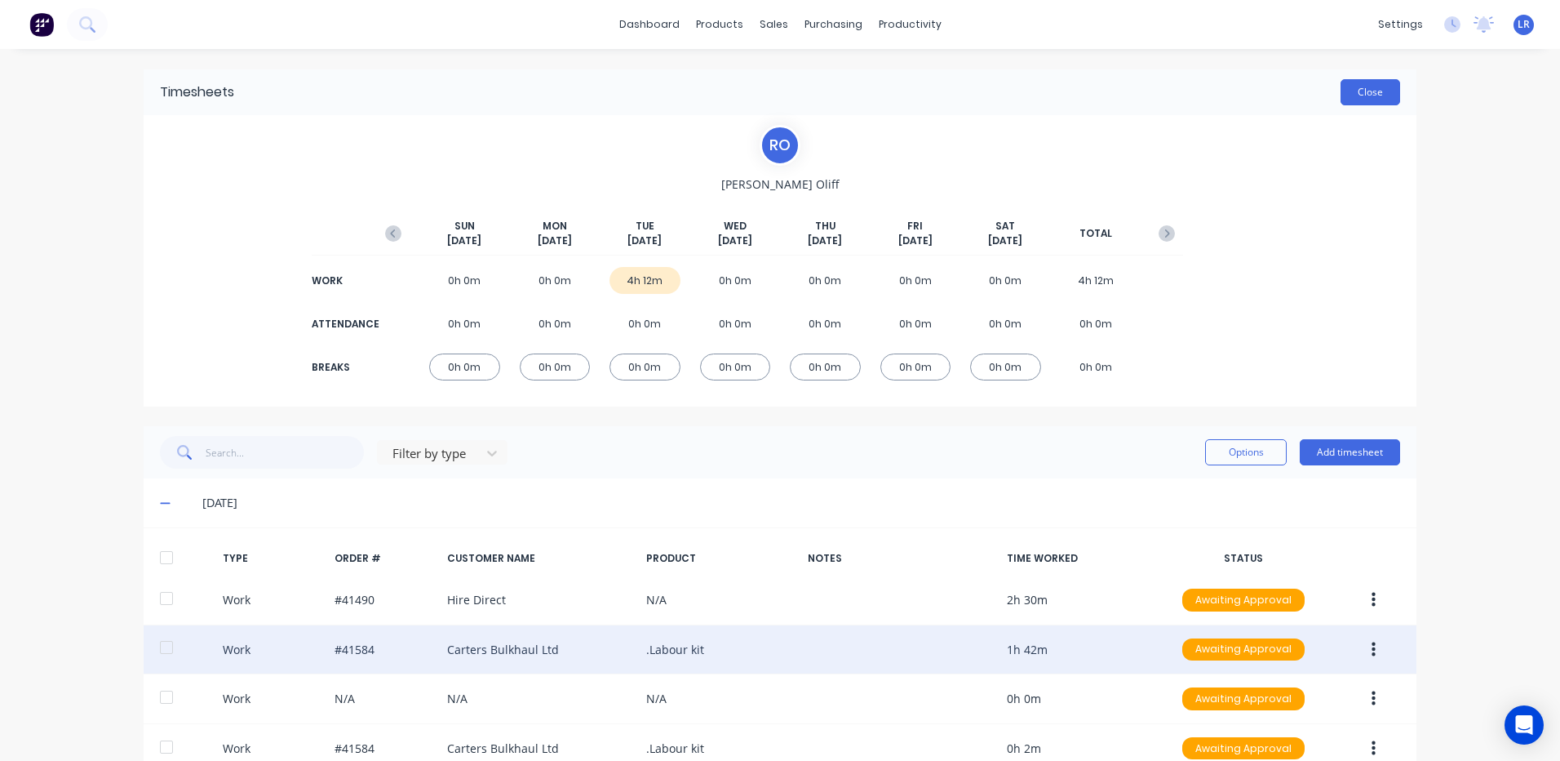
click at [1368, 90] on button "Close" at bounding box center [1371, 92] width 60 height 26
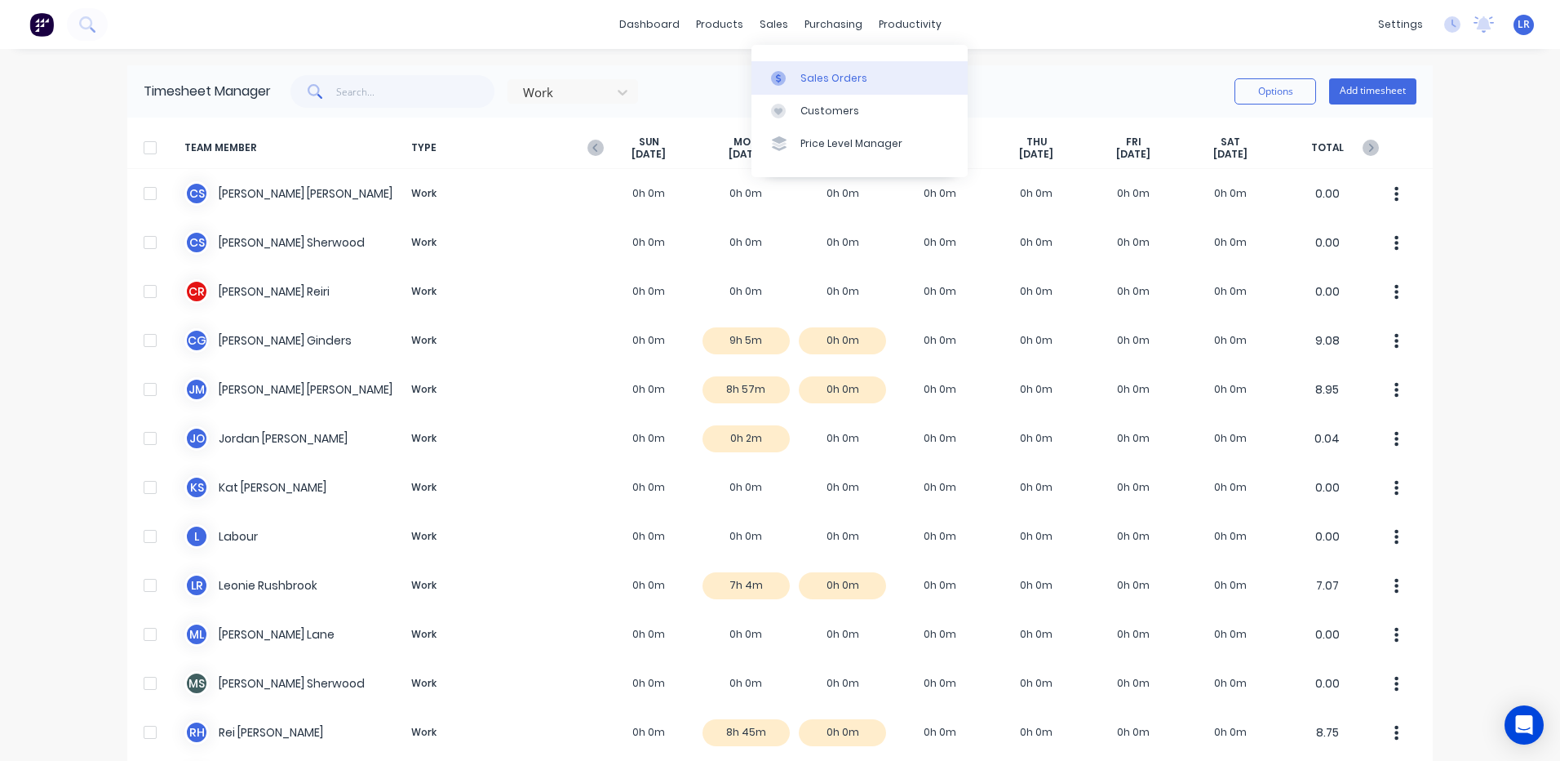
click at [805, 73] on div "Sales Orders" at bounding box center [834, 78] width 67 height 15
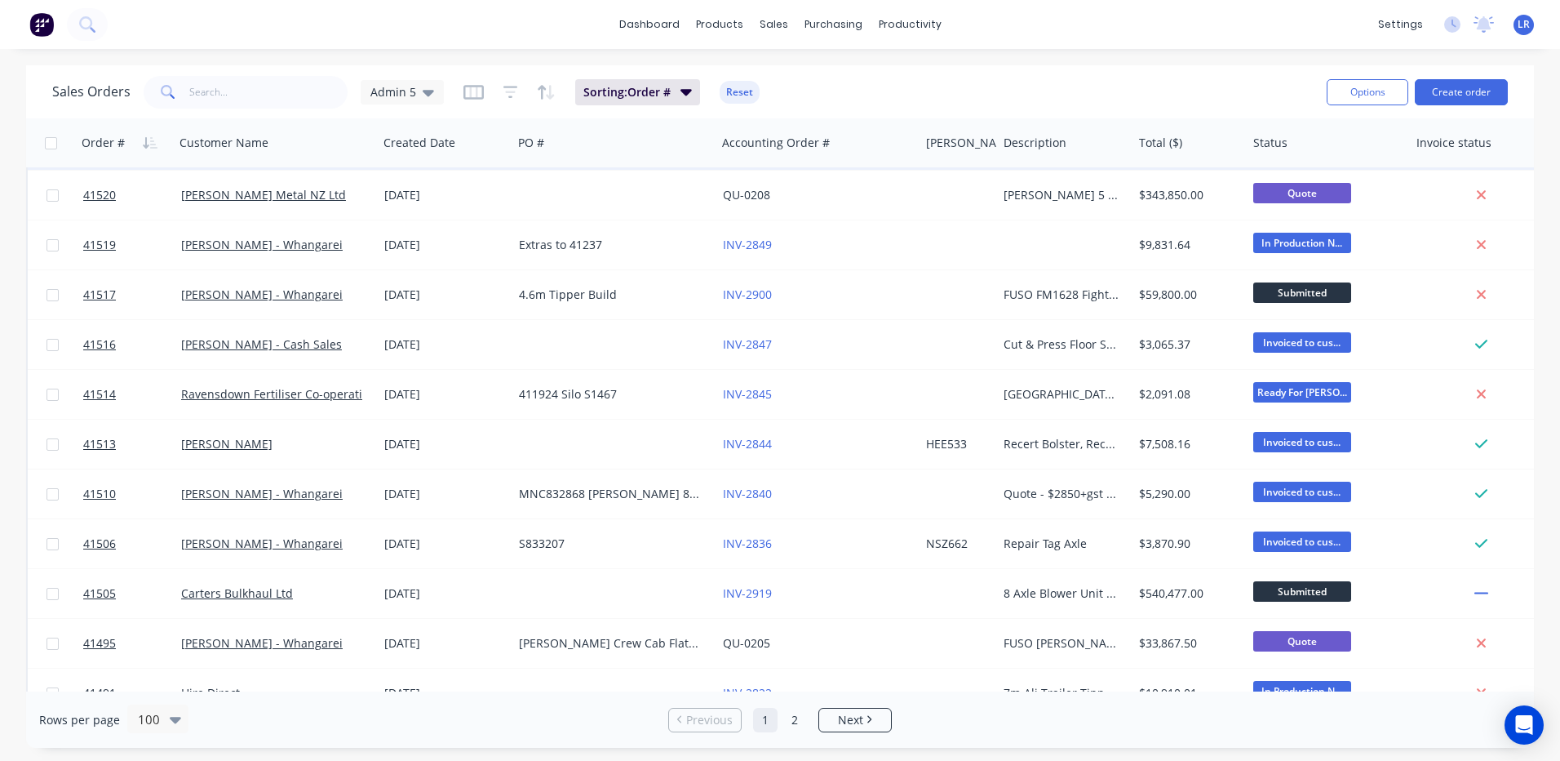
scroll to position [3917, 0]
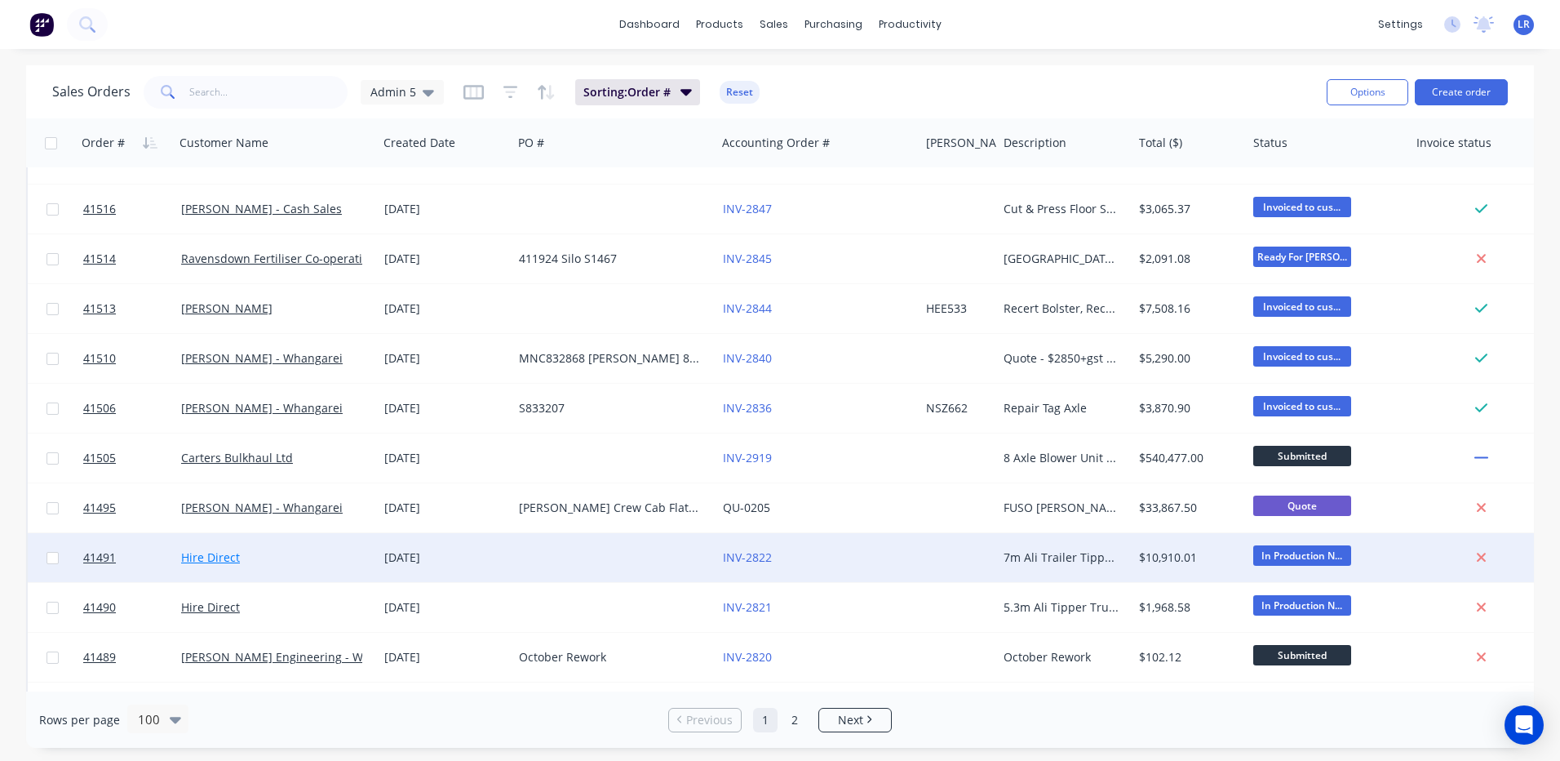
click at [202, 557] on link "Hire Direct" at bounding box center [210, 557] width 59 height 16
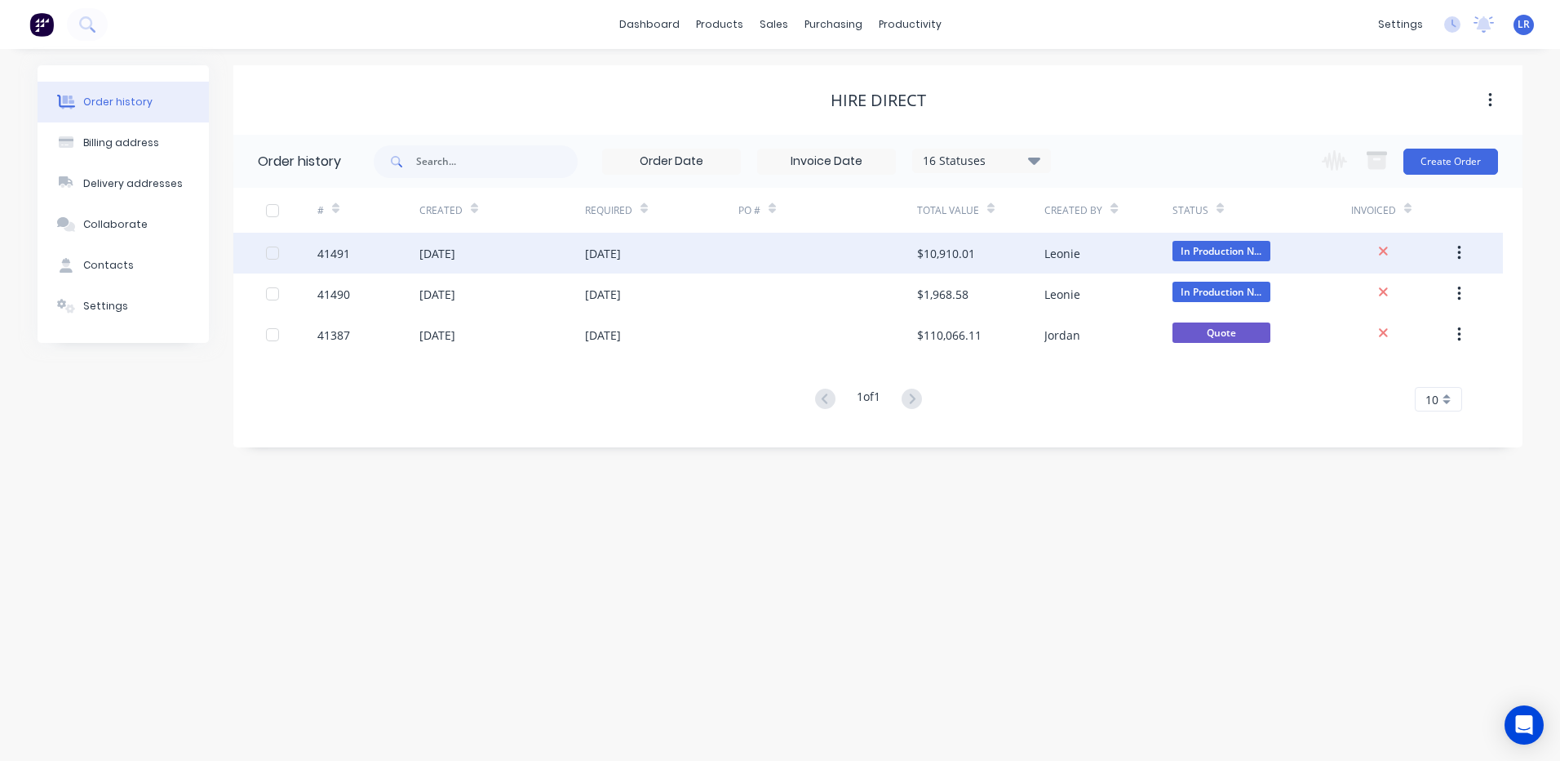
click at [428, 251] on div "[DATE]" at bounding box center [437, 253] width 36 height 17
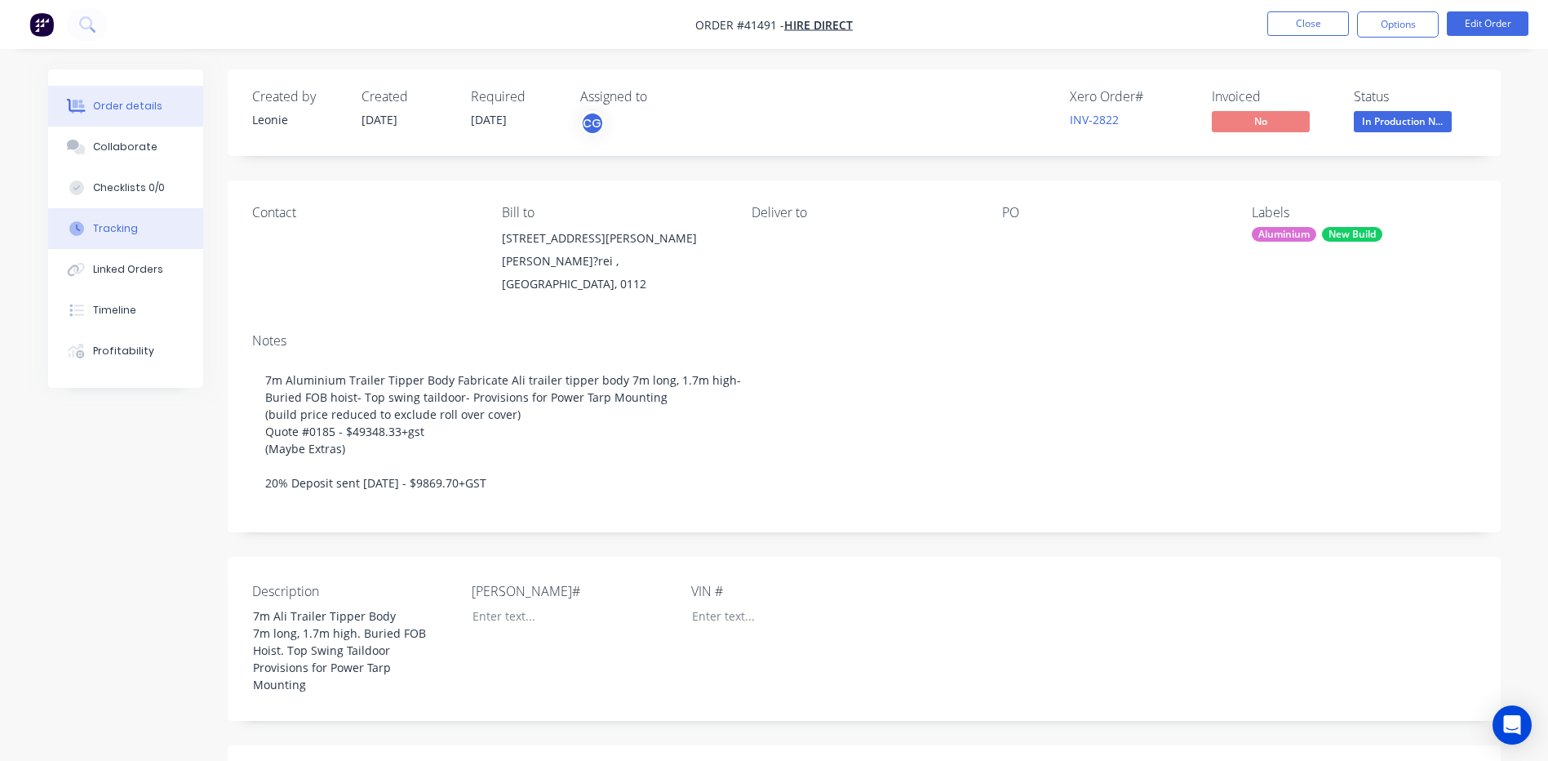
click at [151, 221] on button "Tracking" at bounding box center [125, 228] width 155 height 41
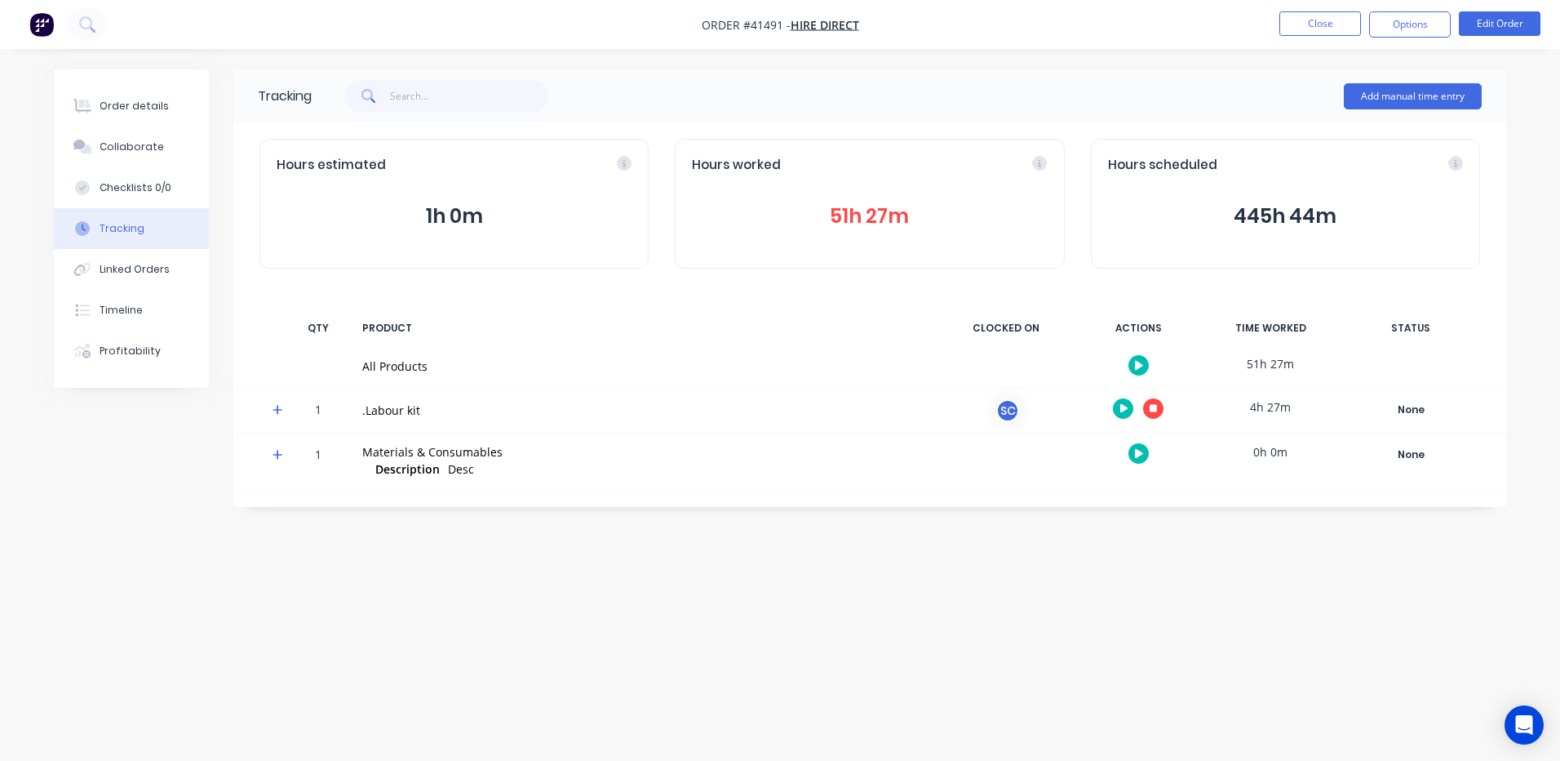
click at [277, 406] on icon at bounding box center [278, 410] width 10 height 10
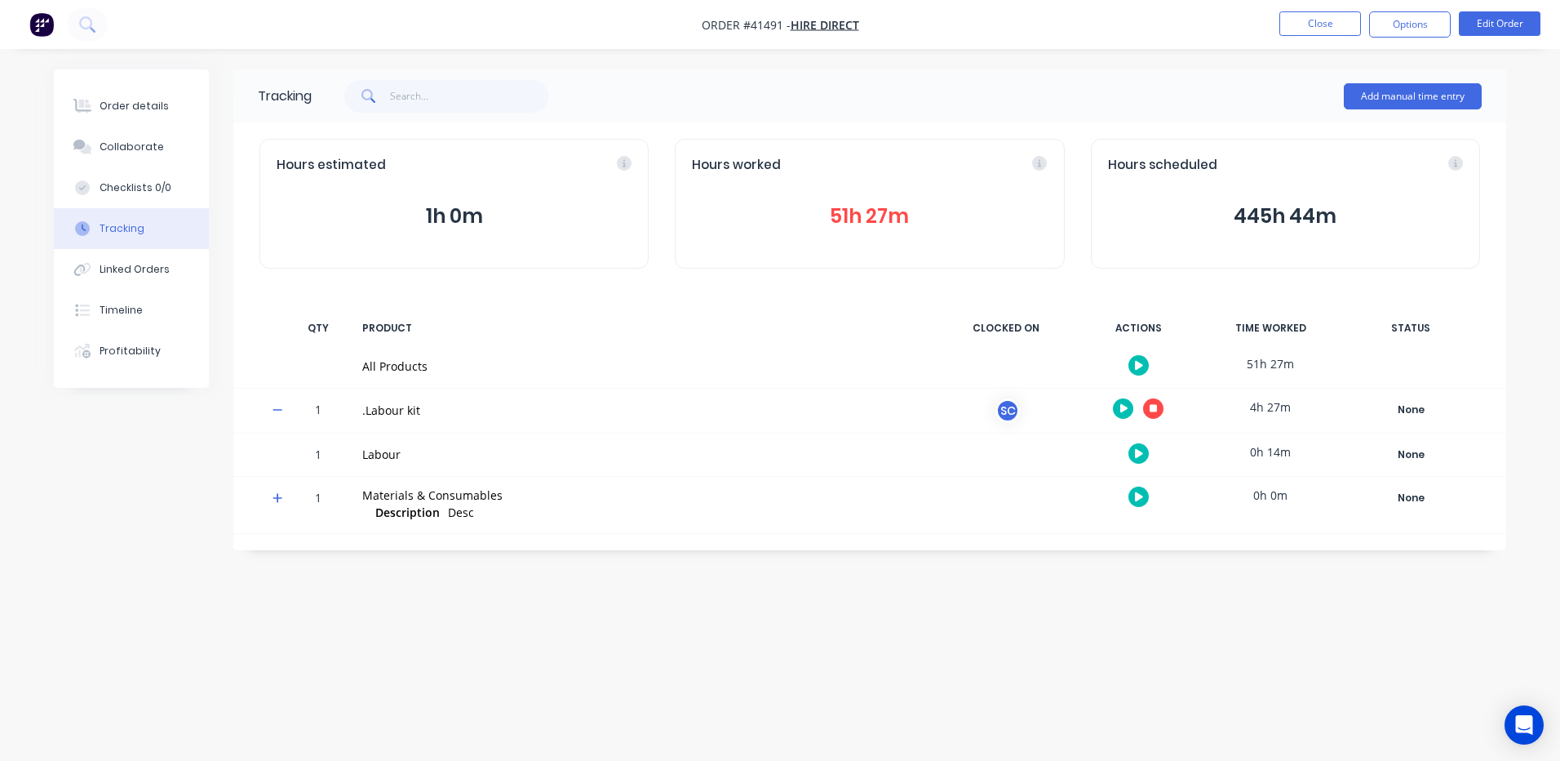
click at [1134, 447] on button "button" at bounding box center [1139, 453] width 20 height 20
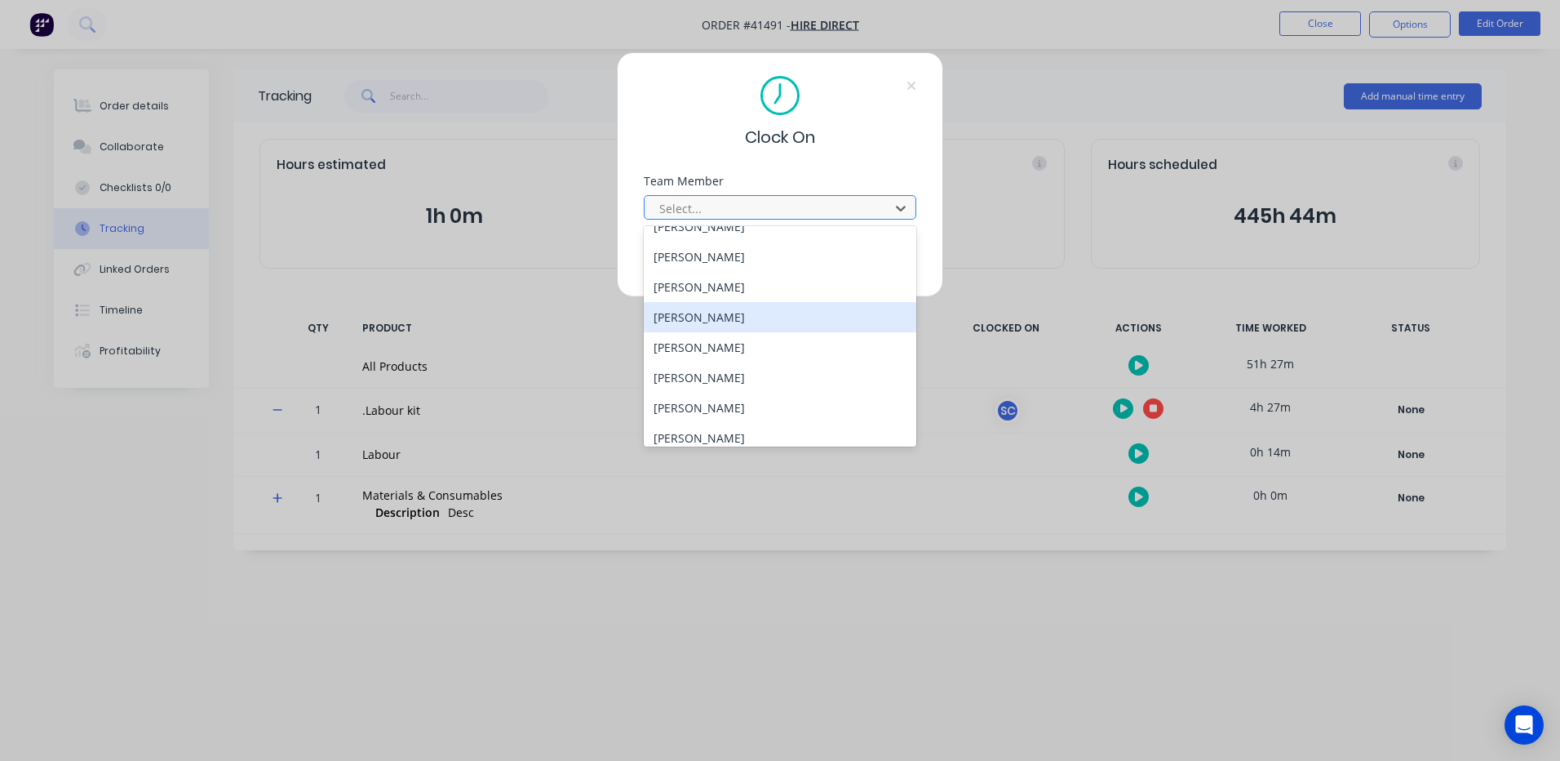
scroll to position [330, 0]
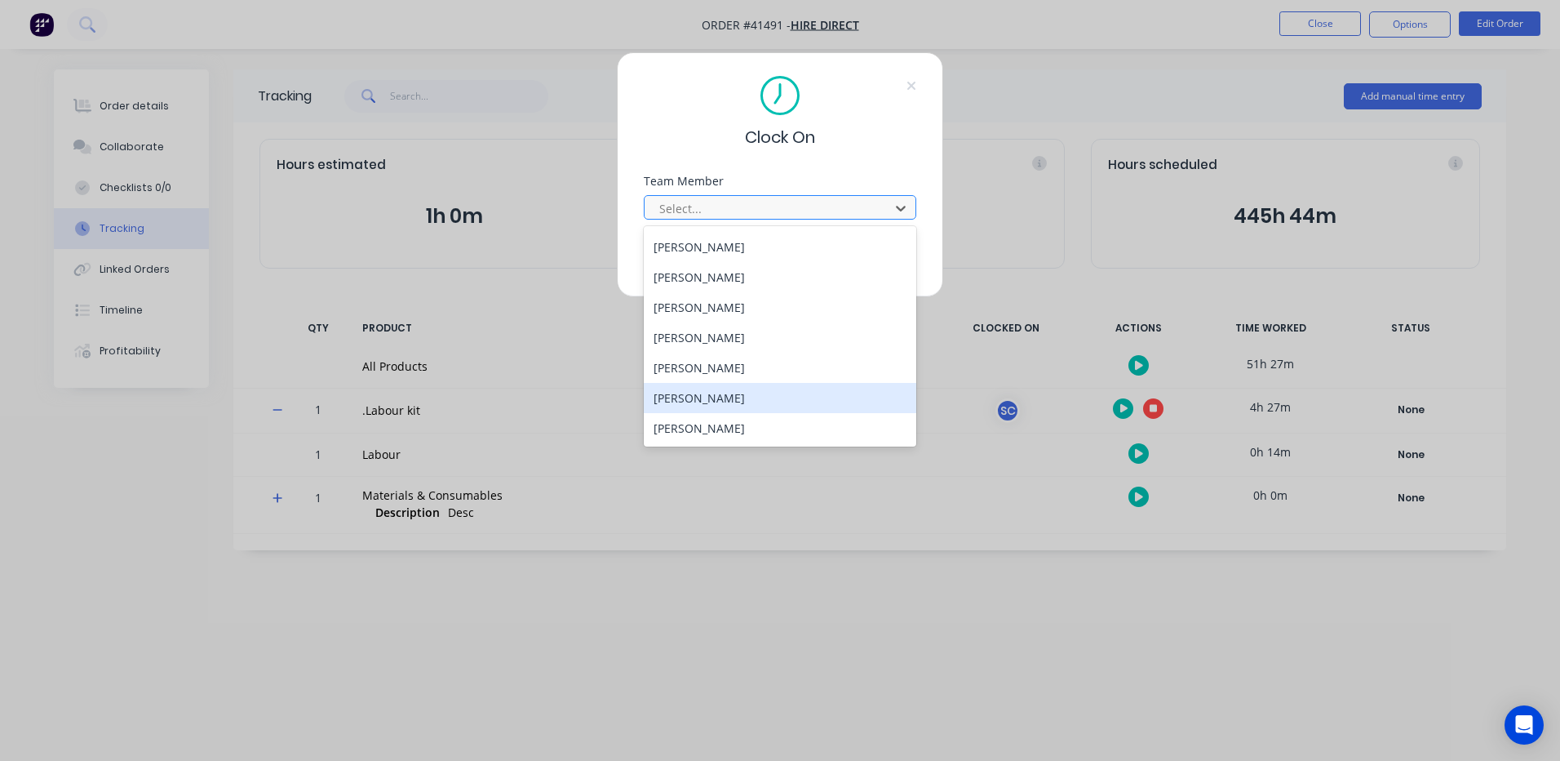
click at [698, 397] on div "Wayne Nichol" at bounding box center [780, 398] width 273 height 30
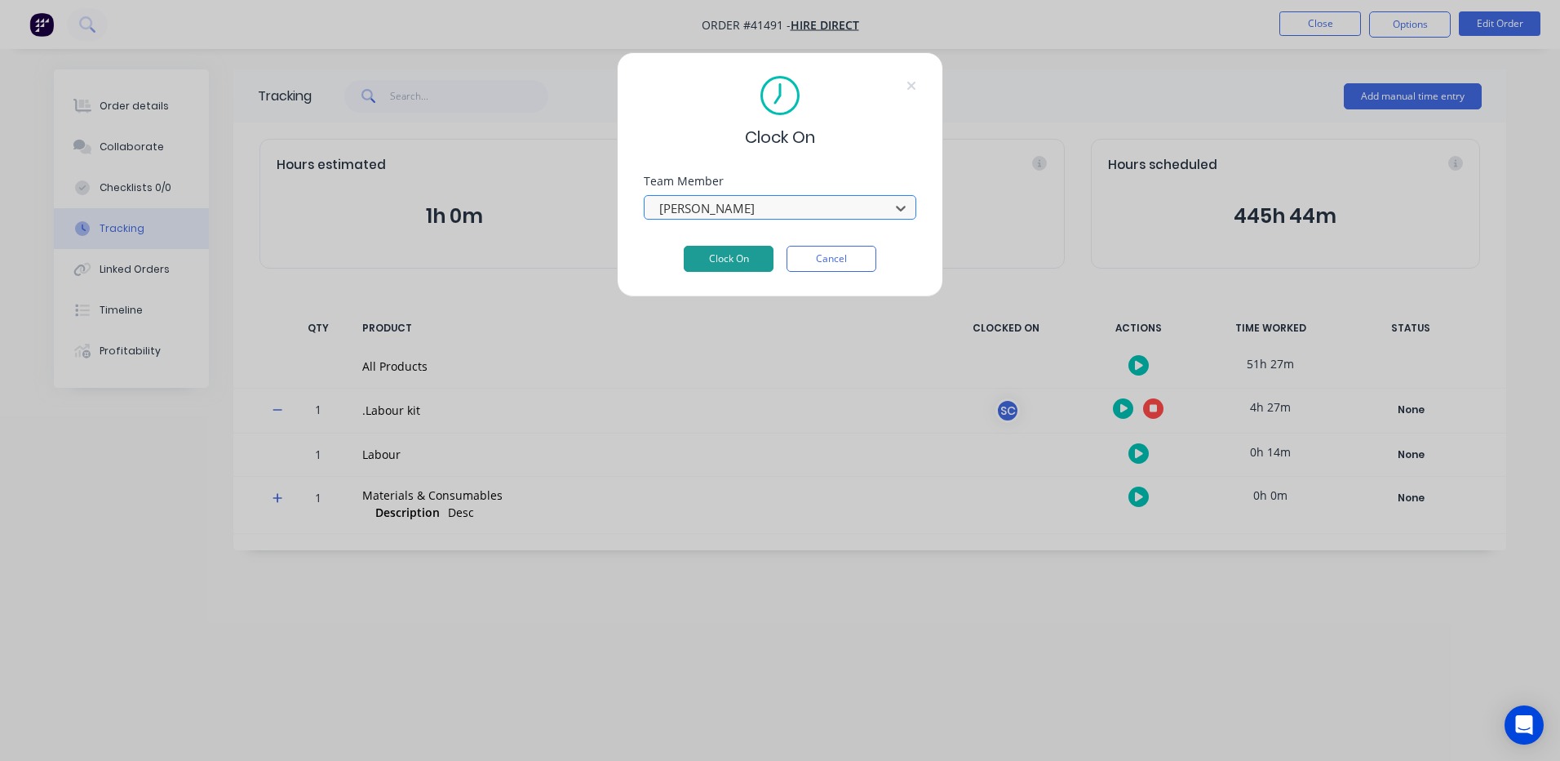
click at [745, 256] on button "Clock On" at bounding box center [729, 259] width 90 height 26
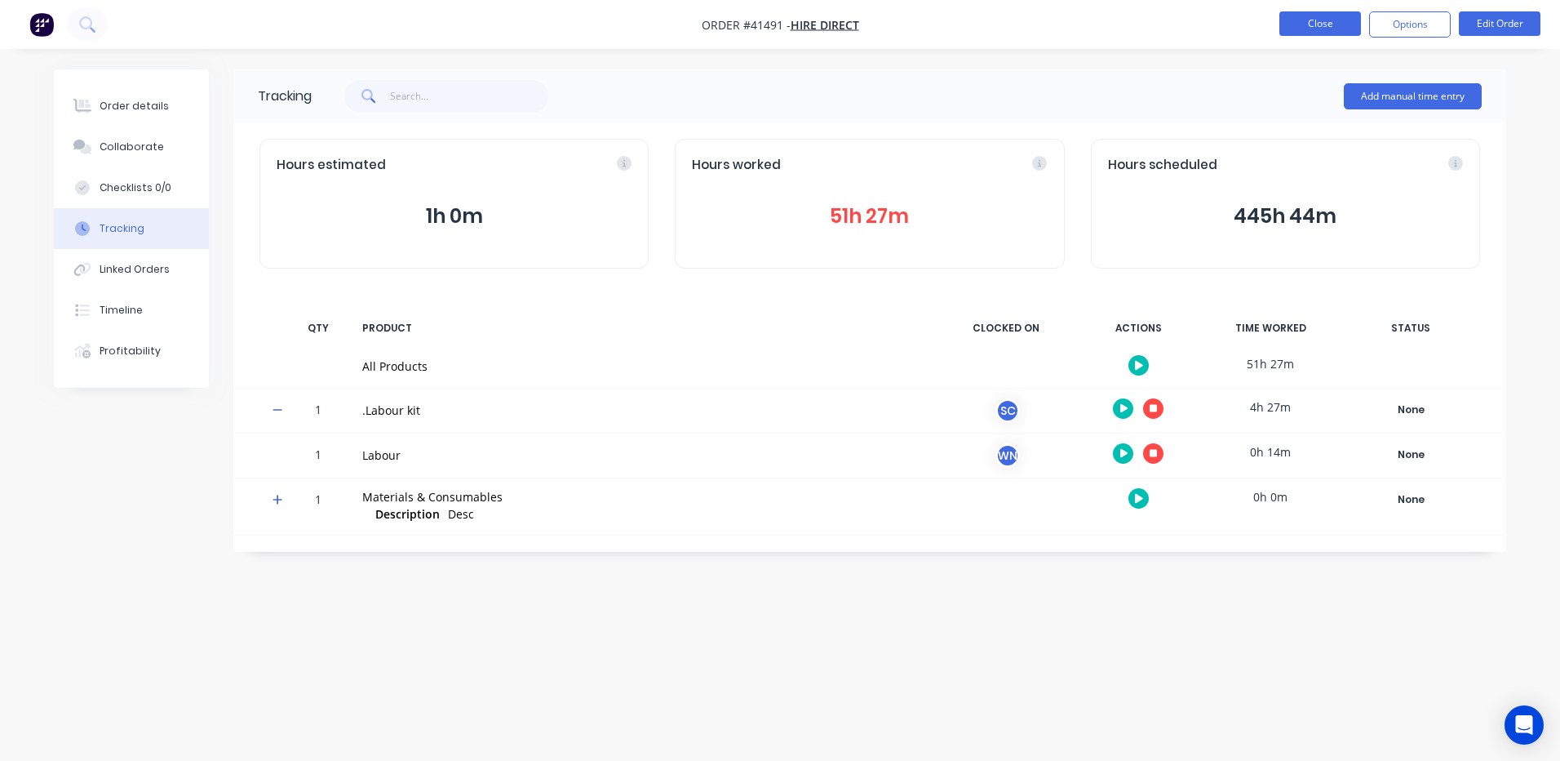
click at [1311, 20] on button "Close" at bounding box center [1320, 23] width 82 height 24
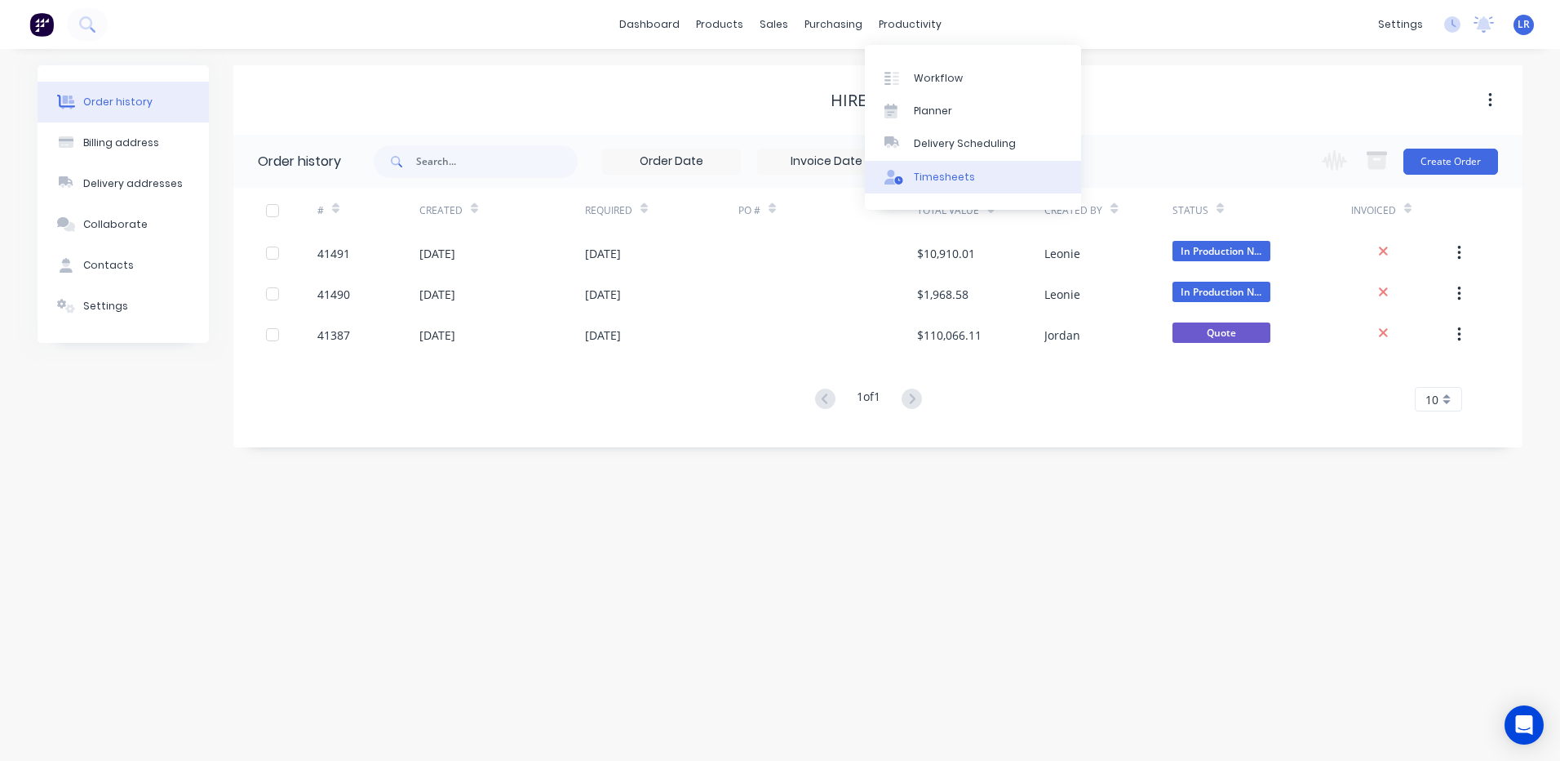
click at [935, 179] on div "Timesheets" at bounding box center [944, 177] width 61 height 15
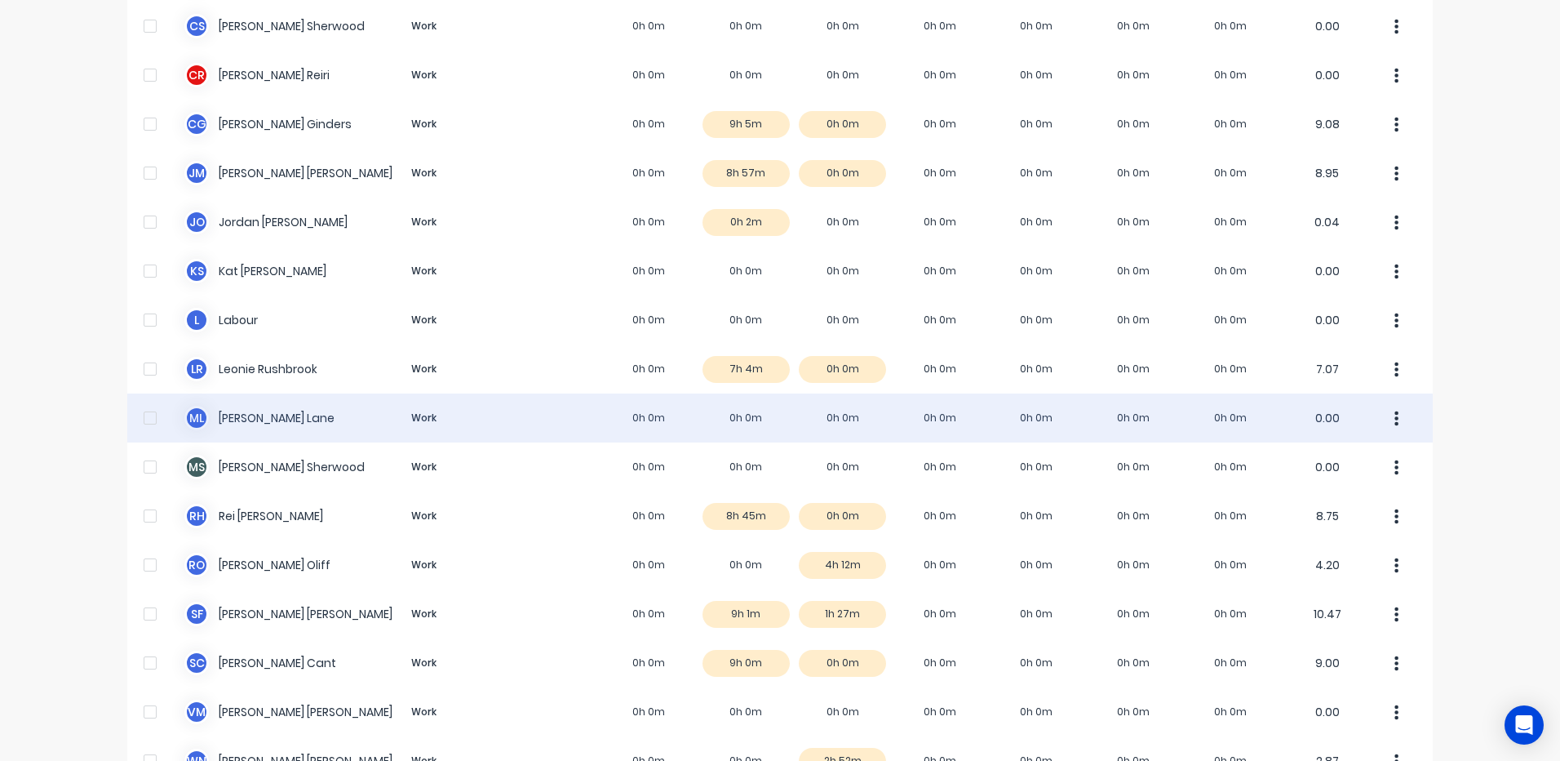
scroll to position [245, 0]
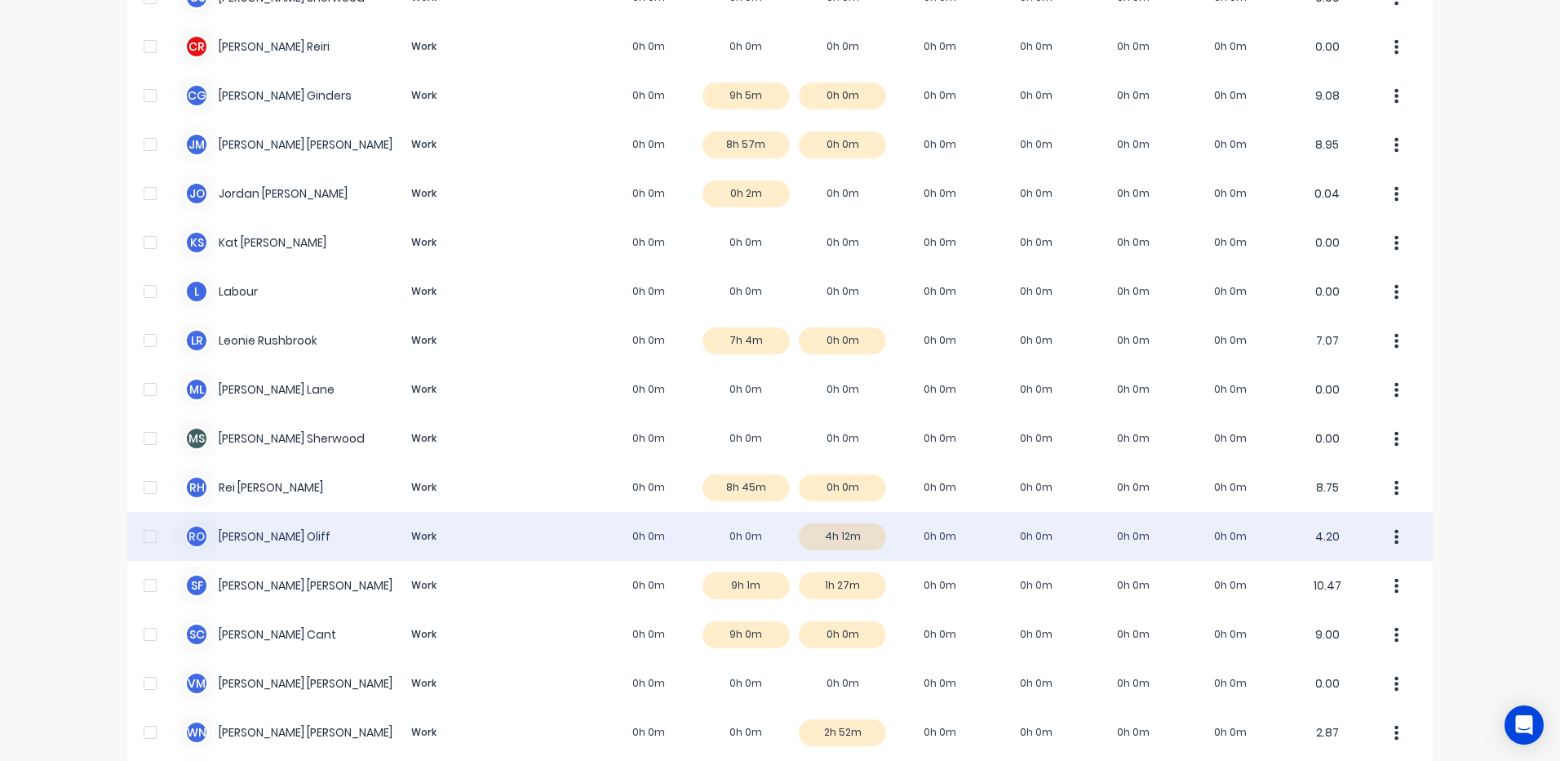
click at [741, 532] on div "R O Ryan Oliff Work 0h 0m 0h 0m 4h 12m 0h 0m 0h 0m 0h 0m 0h 0m 4.20" at bounding box center [780, 536] width 1306 height 49
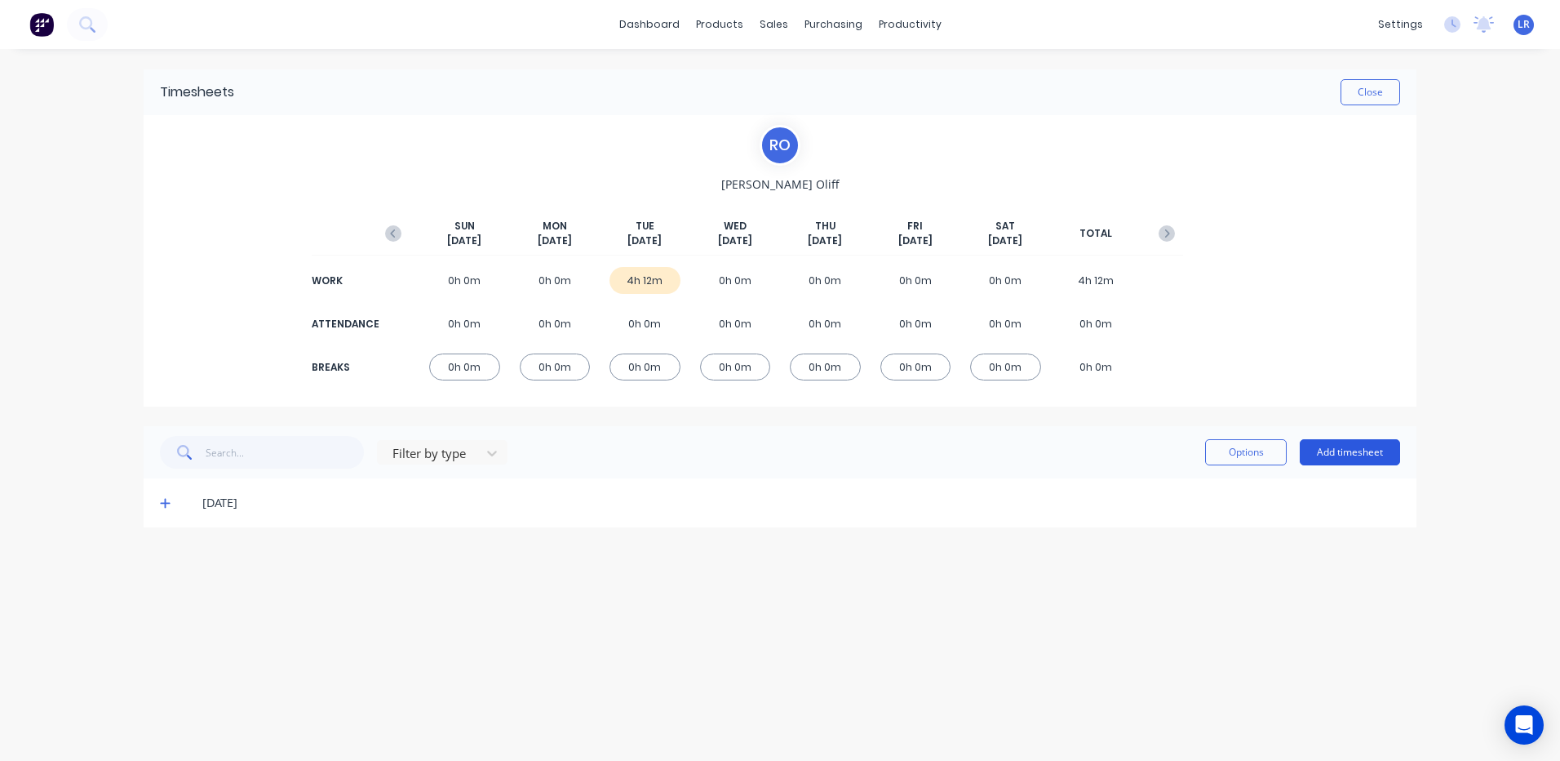
click at [1355, 448] on button "Add timesheet" at bounding box center [1350, 452] width 100 height 26
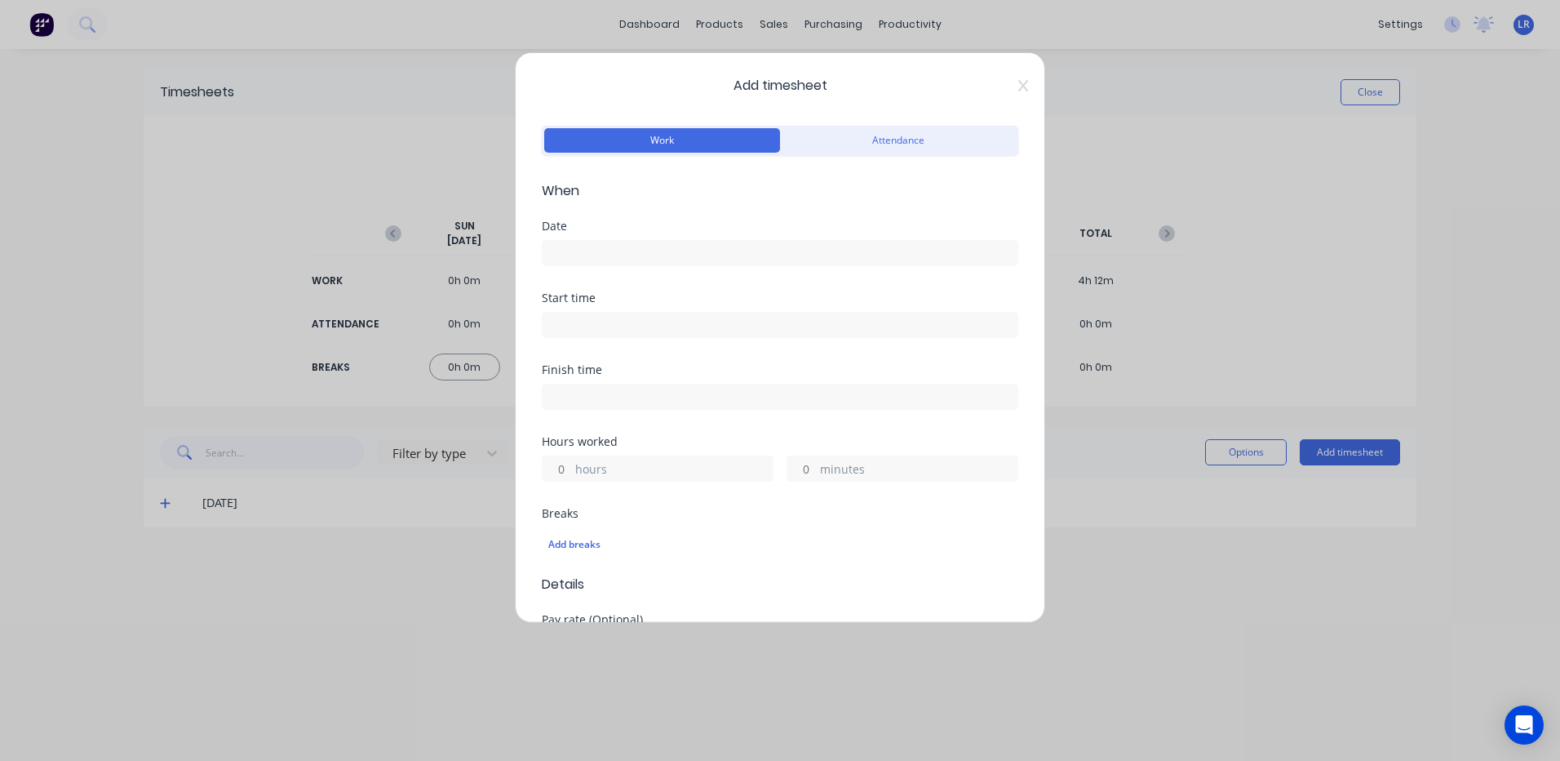
click at [560, 252] on input at bounding box center [780, 253] width 475 height 24
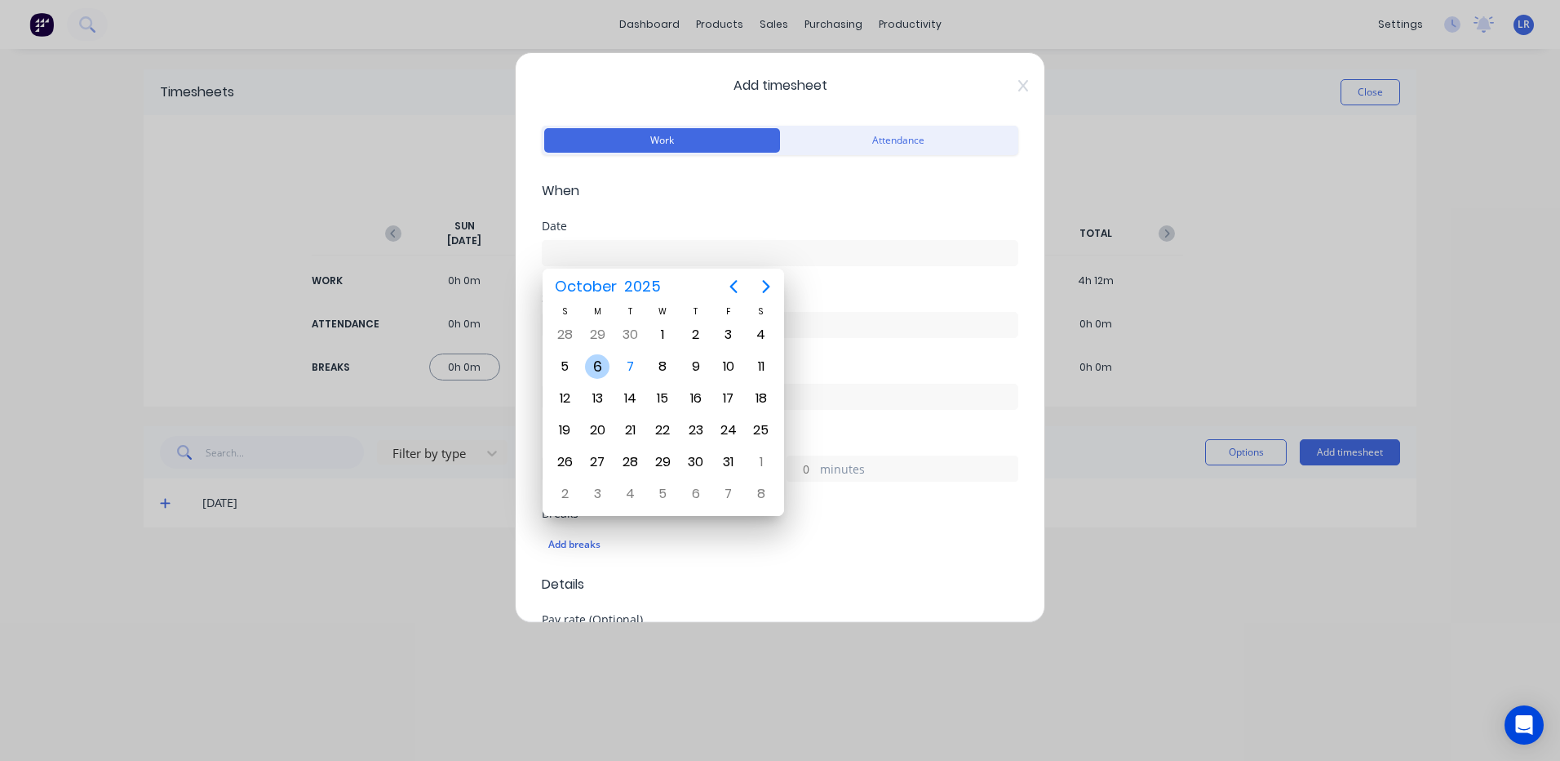
click at [602, 361] on div "6" at bounding box center [597, 366] width 24 height 24
type input "06/10/2025"
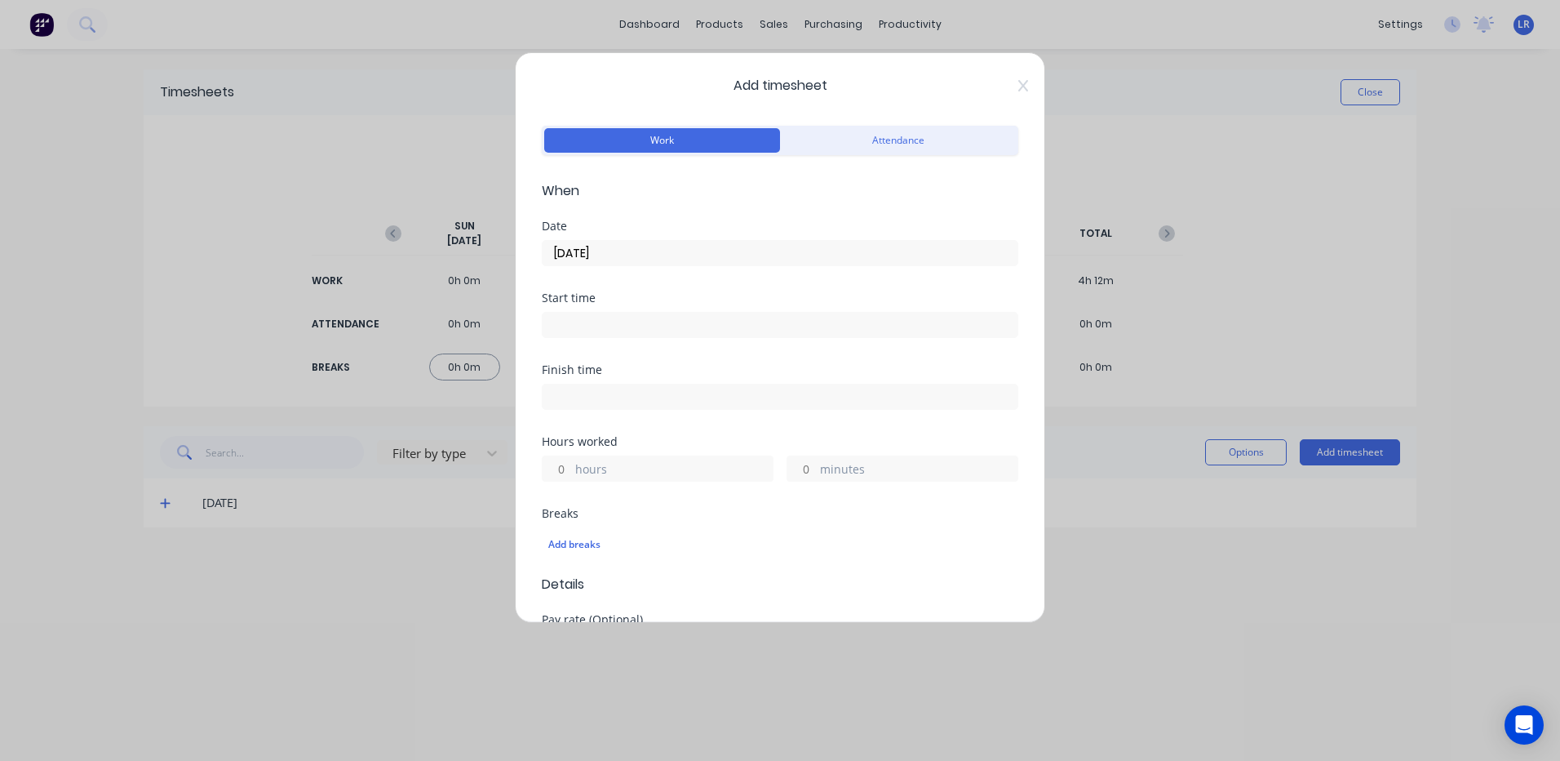
click at [565, 324] on input at bounding box center [780, 325] width 475 height 24
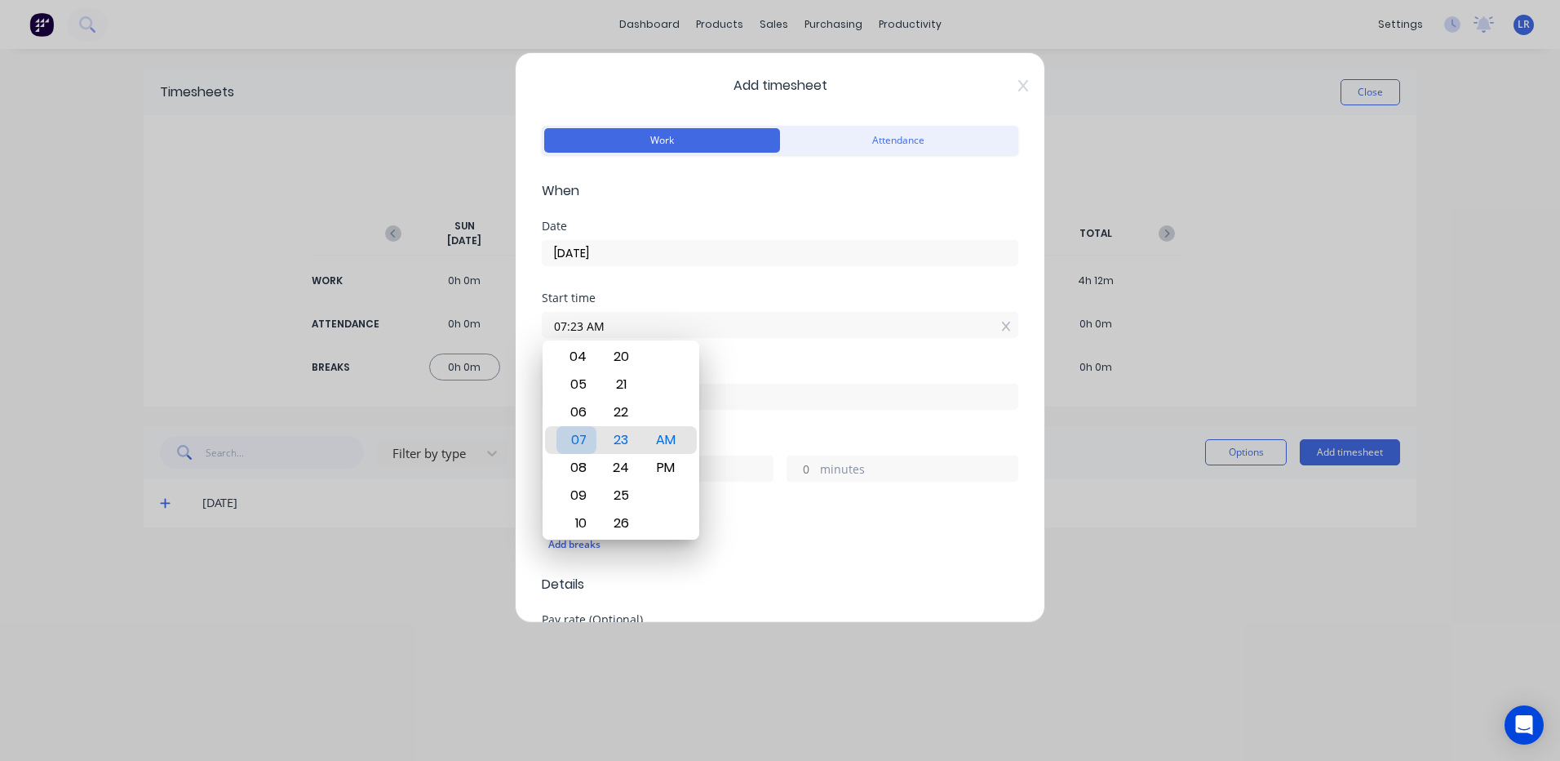
click at [579, 434] on div "07" at bounding box center [577, 440] width 40 height 28
drag, startPoint x: 626, startPoint y: 353, endPoint x: 632, endPoint y: 379, distance: 27.5
click at [626, 353] on div "00" at bounding box center [621, 357] width 40 height 28
type input "07:00 AM"
click at [663, 432] on div "AM" at bounding box center [666, 440] width 40 height 28
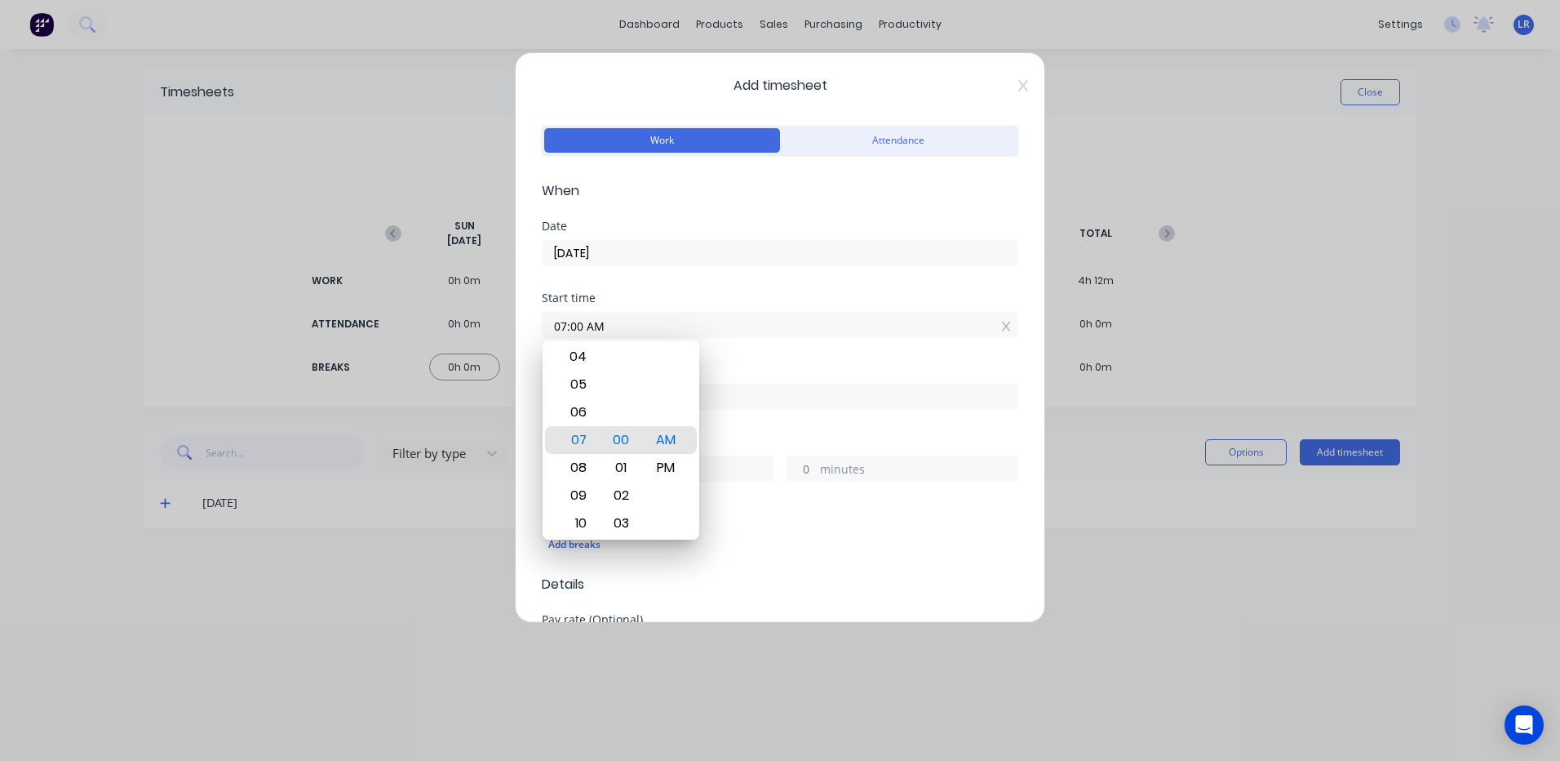
click at [718, 393] on input at bounding box center [780, 396] width 475 height 24
type input "11:23 AM"
type input "4"
type input "23"
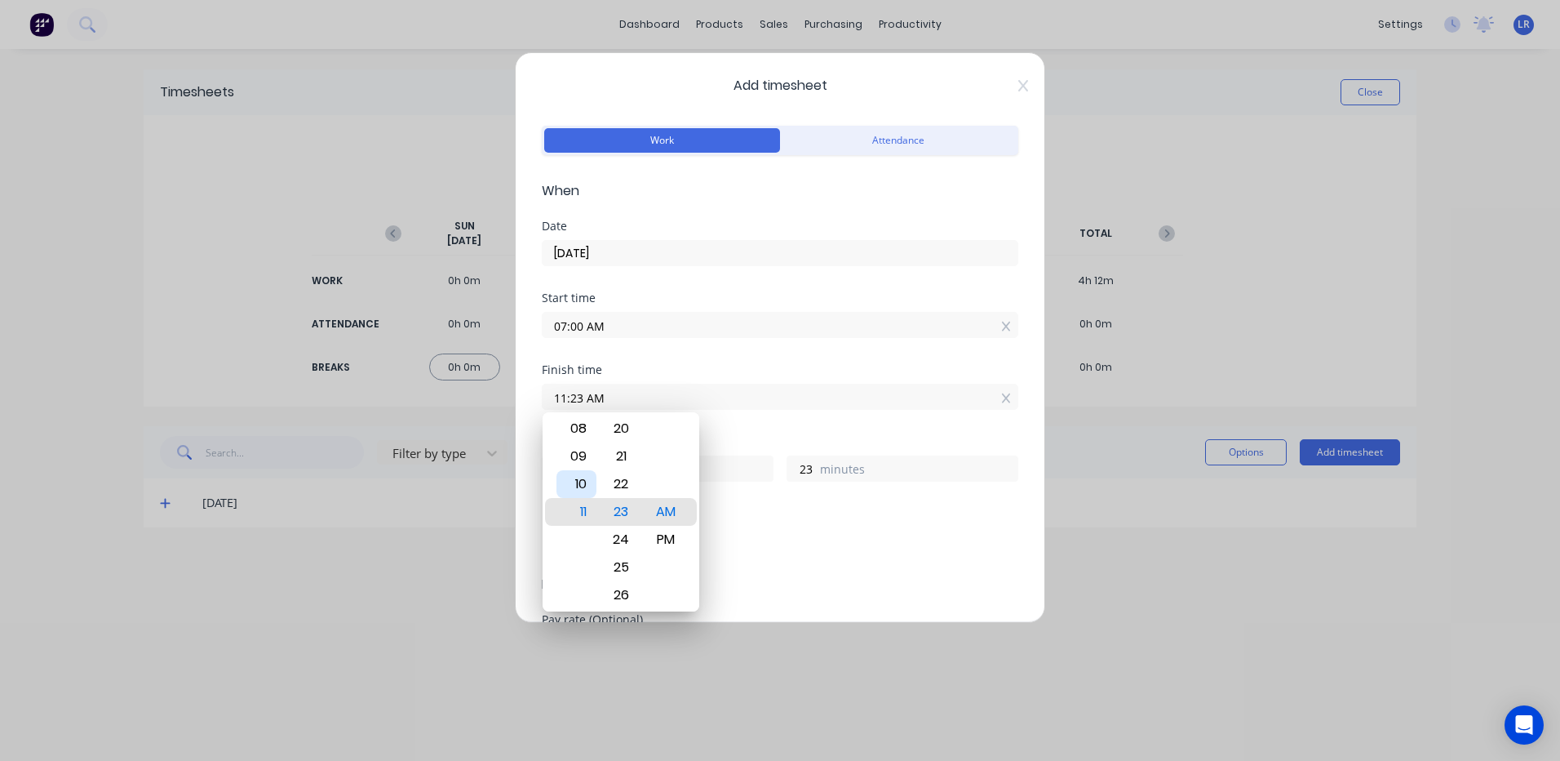
click at [580, 478] on div "10" at bounding box center [577, 484] width 40 height 28
type input "10:23 AM"
type input "3"
type input "10:26 AM"
type input "26"
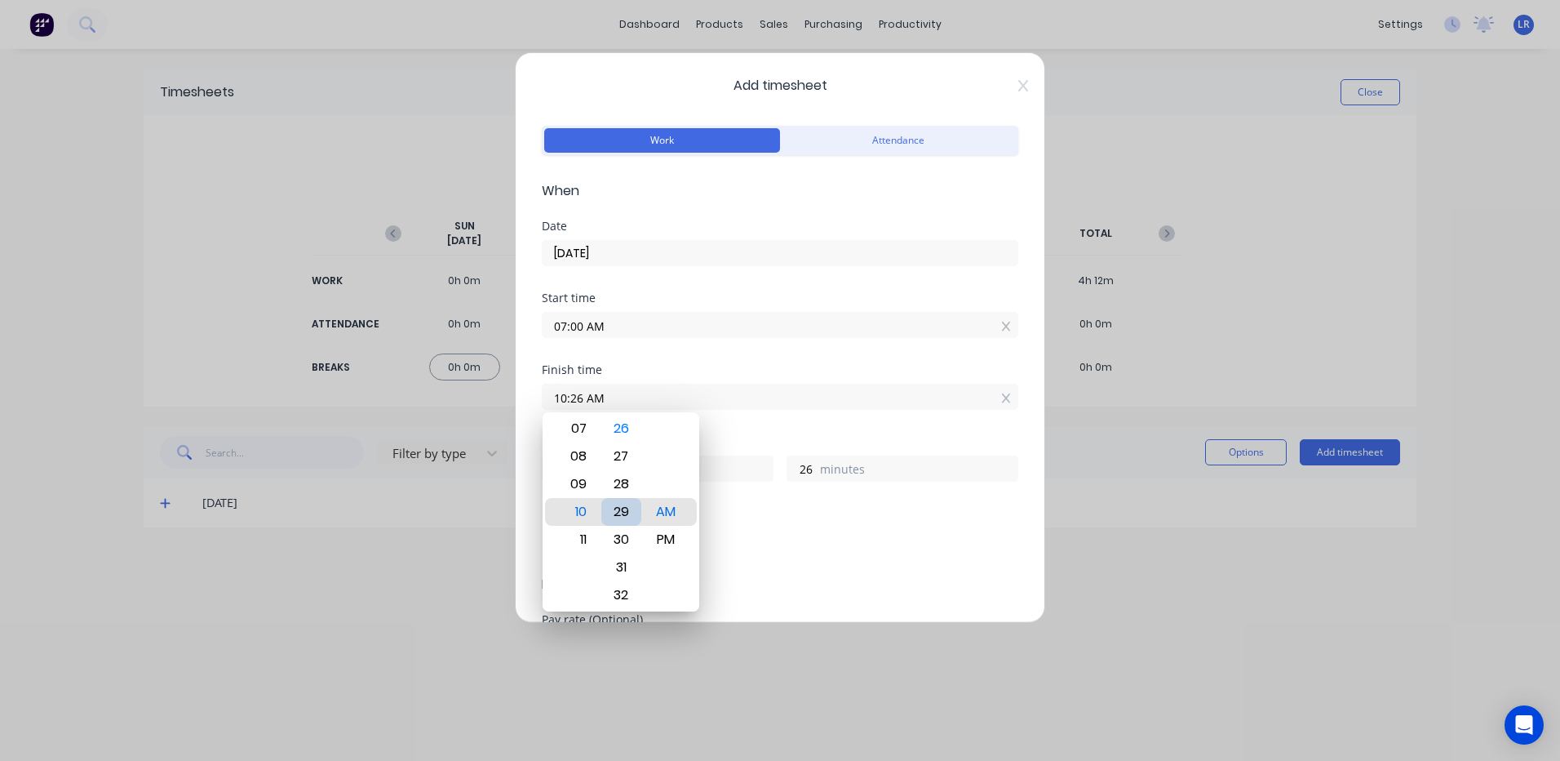
type input "10:29 AM"
type input "29"
click at [623, 540] on div "30" at bounding box center [621, 540] width 40 height 28
type input "10:30 AM"
type input "30"
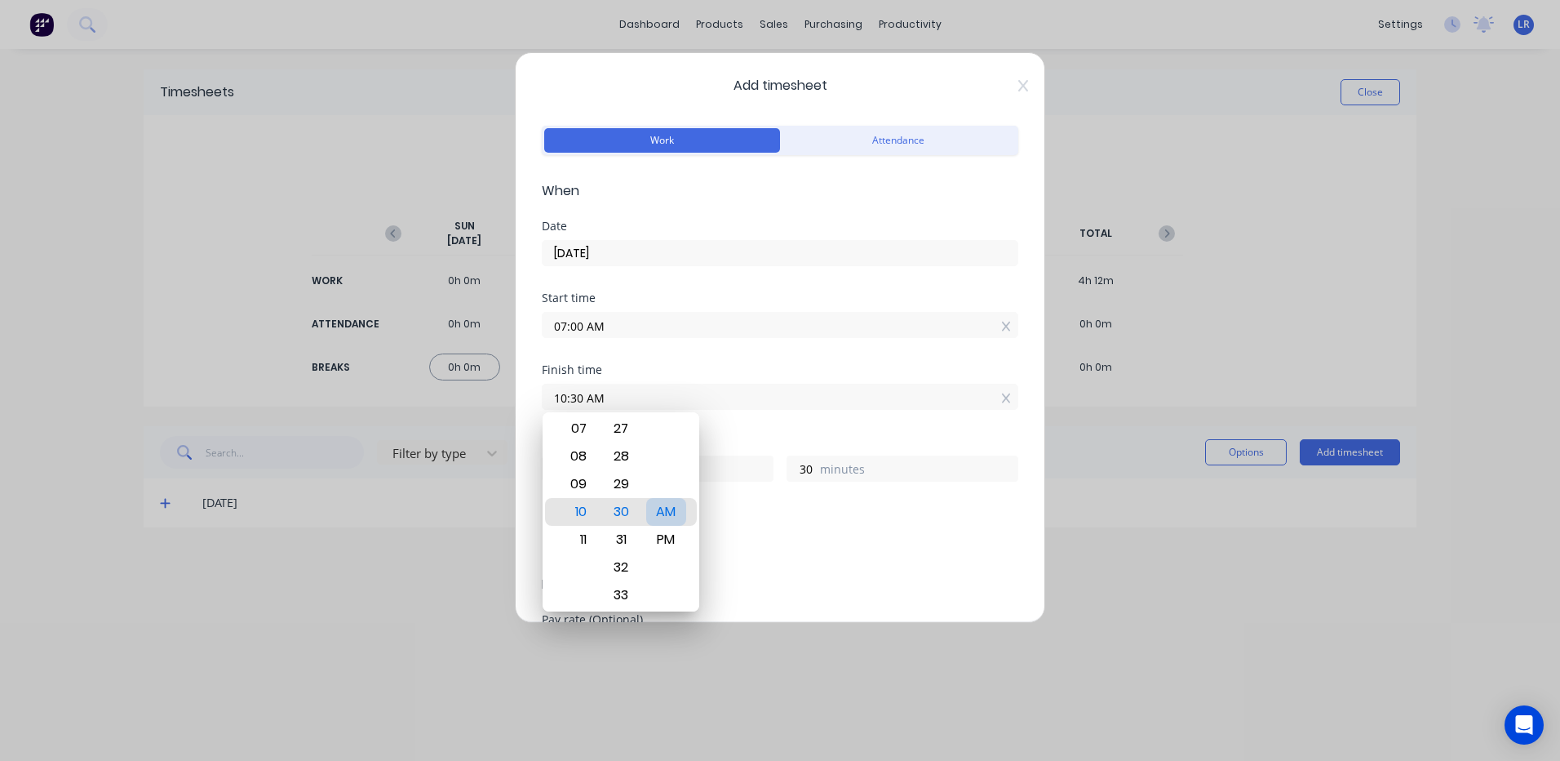
click at [668, 507] on div "AM" at bounding box center [666, 512] width 40 height 28
click at [785, 532] on div "Add breaks" at bounding box center [780, 544] width 477 height 34
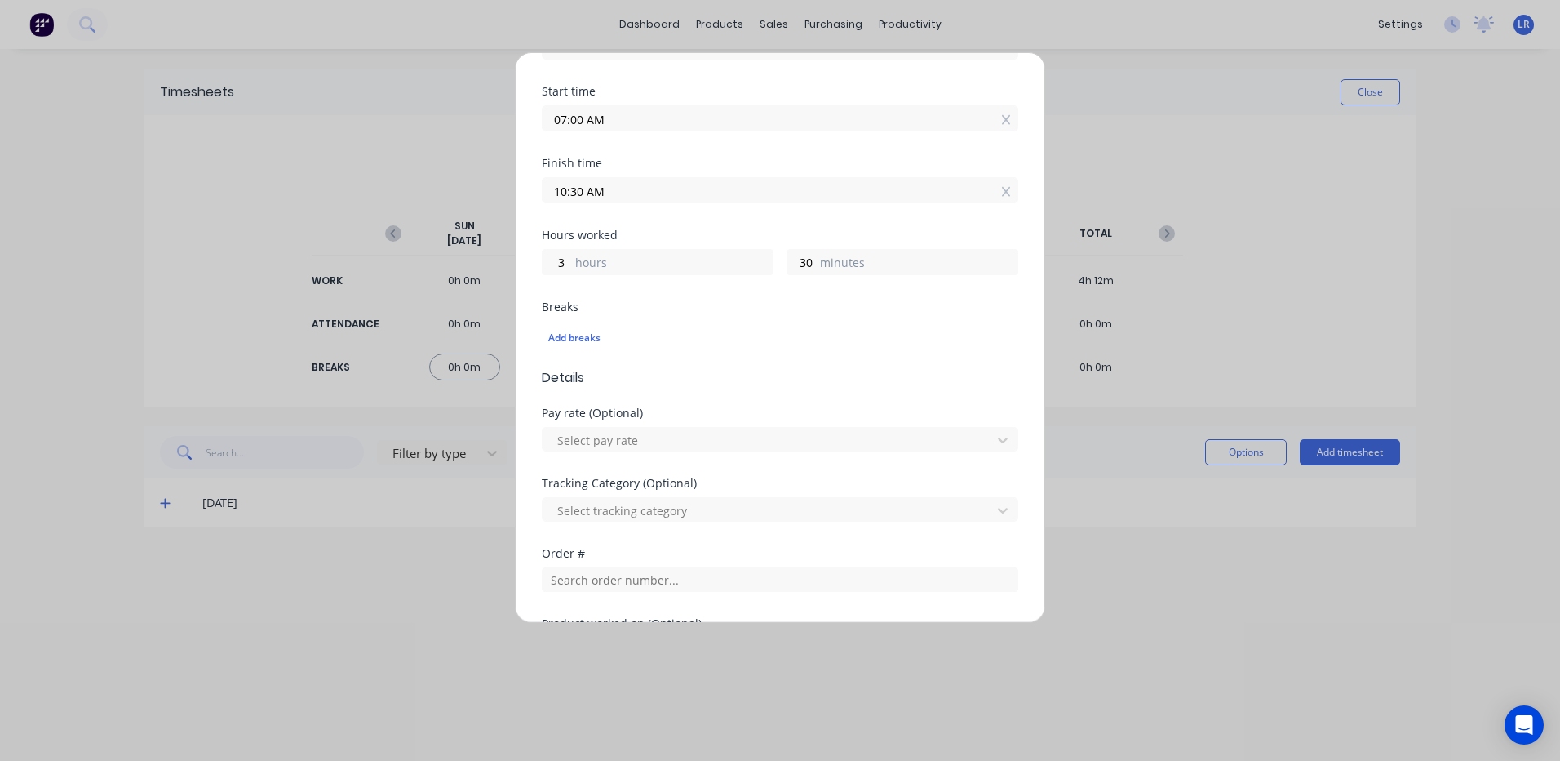
scroll to position [245, 0]
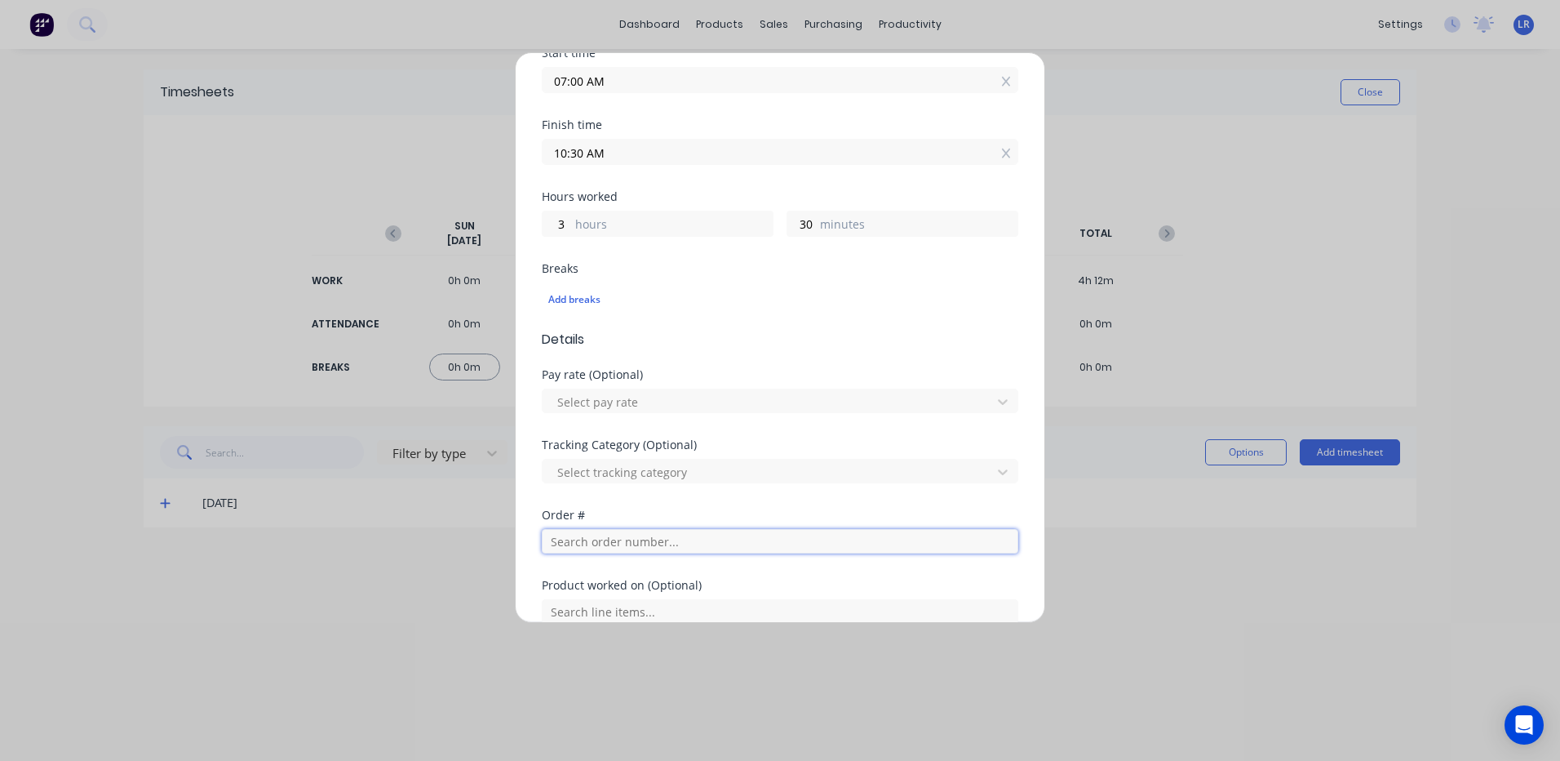
click at [563, 530] on input "text" at bounding box center [780, 541] width 477 height 24
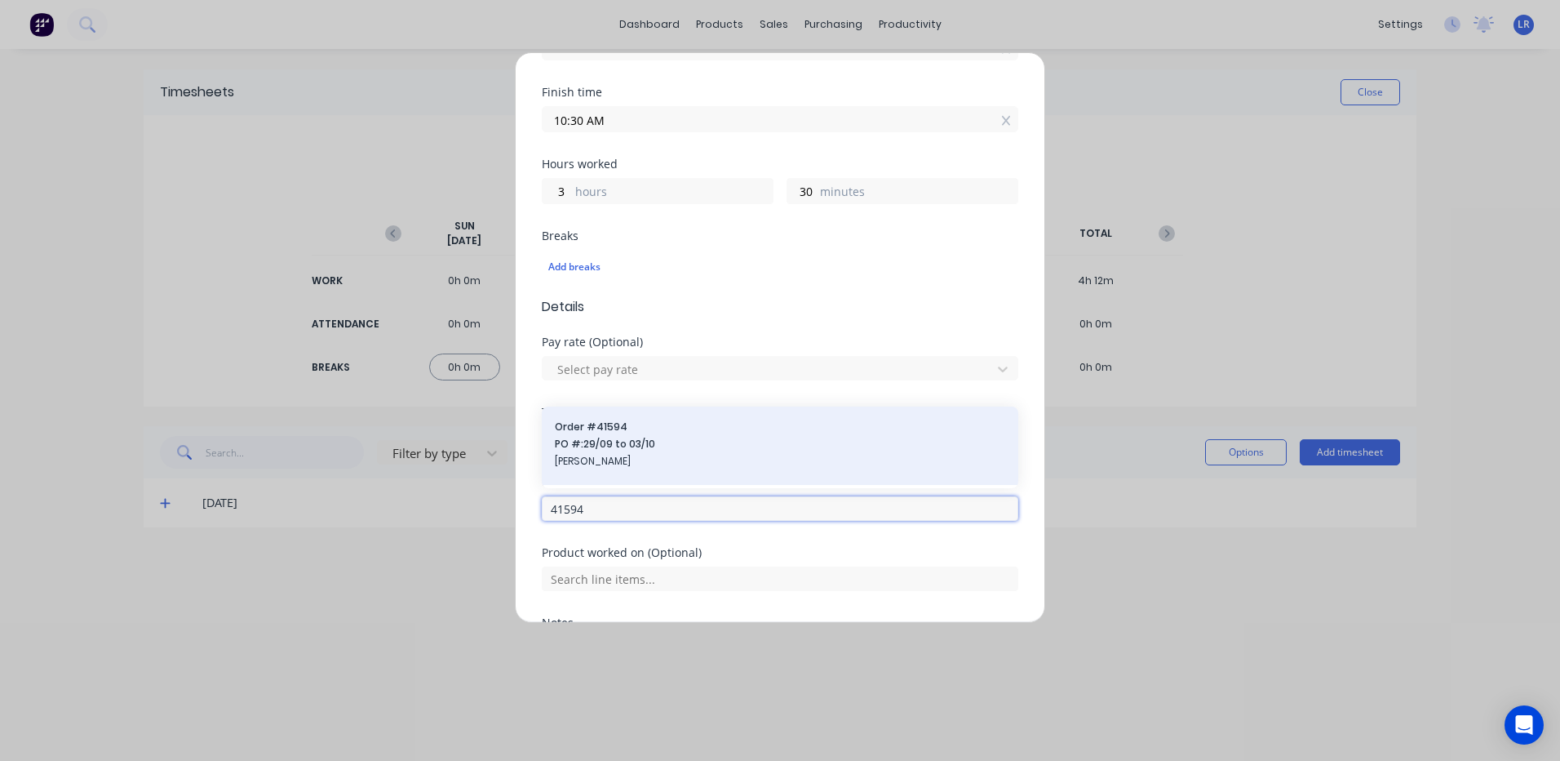
scroll to position [326, 0]
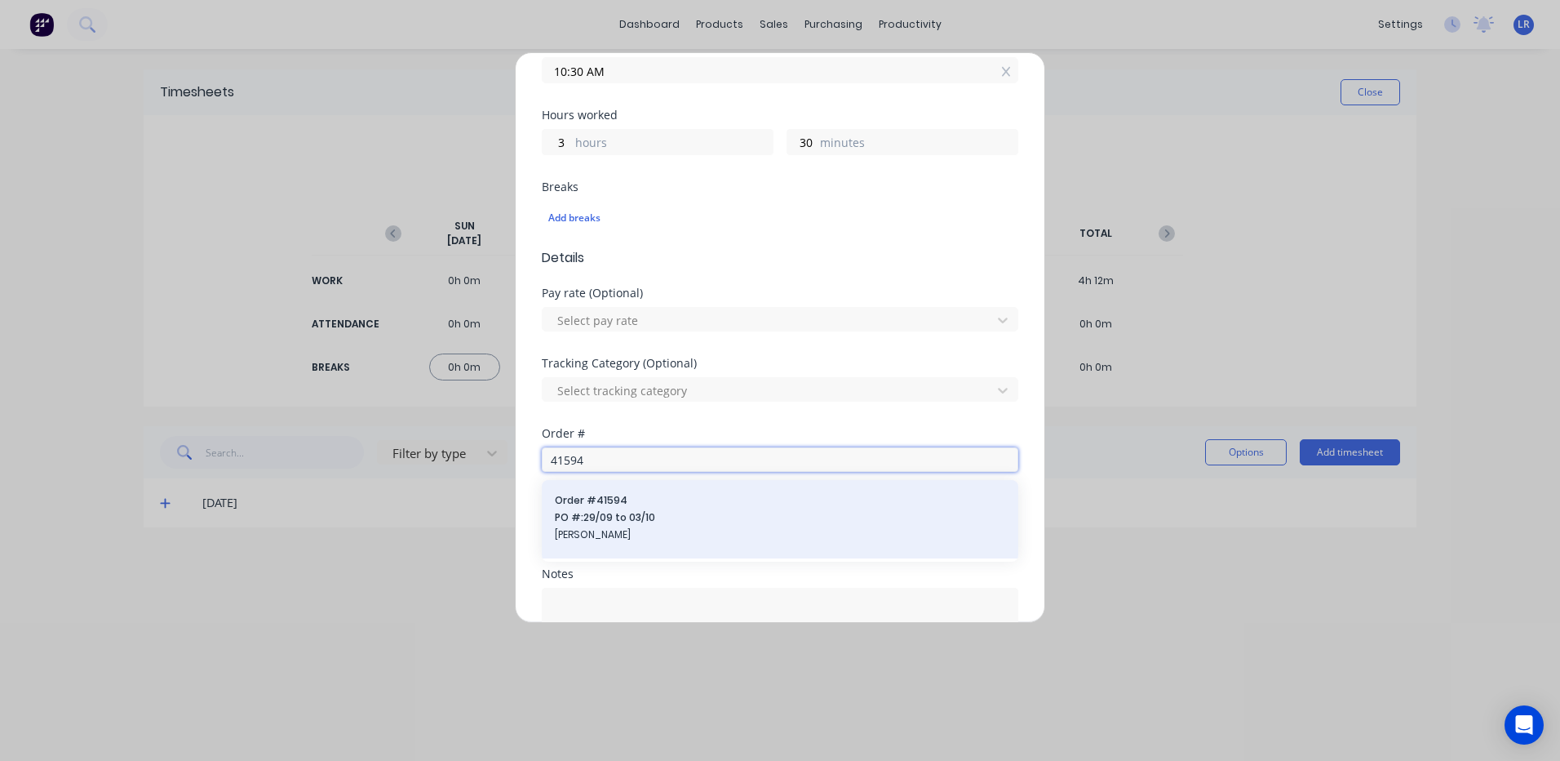
type input "41594"
click at [593, 506] on span "Order # 41594" at bounding box center [780, 500] width 450 height 15
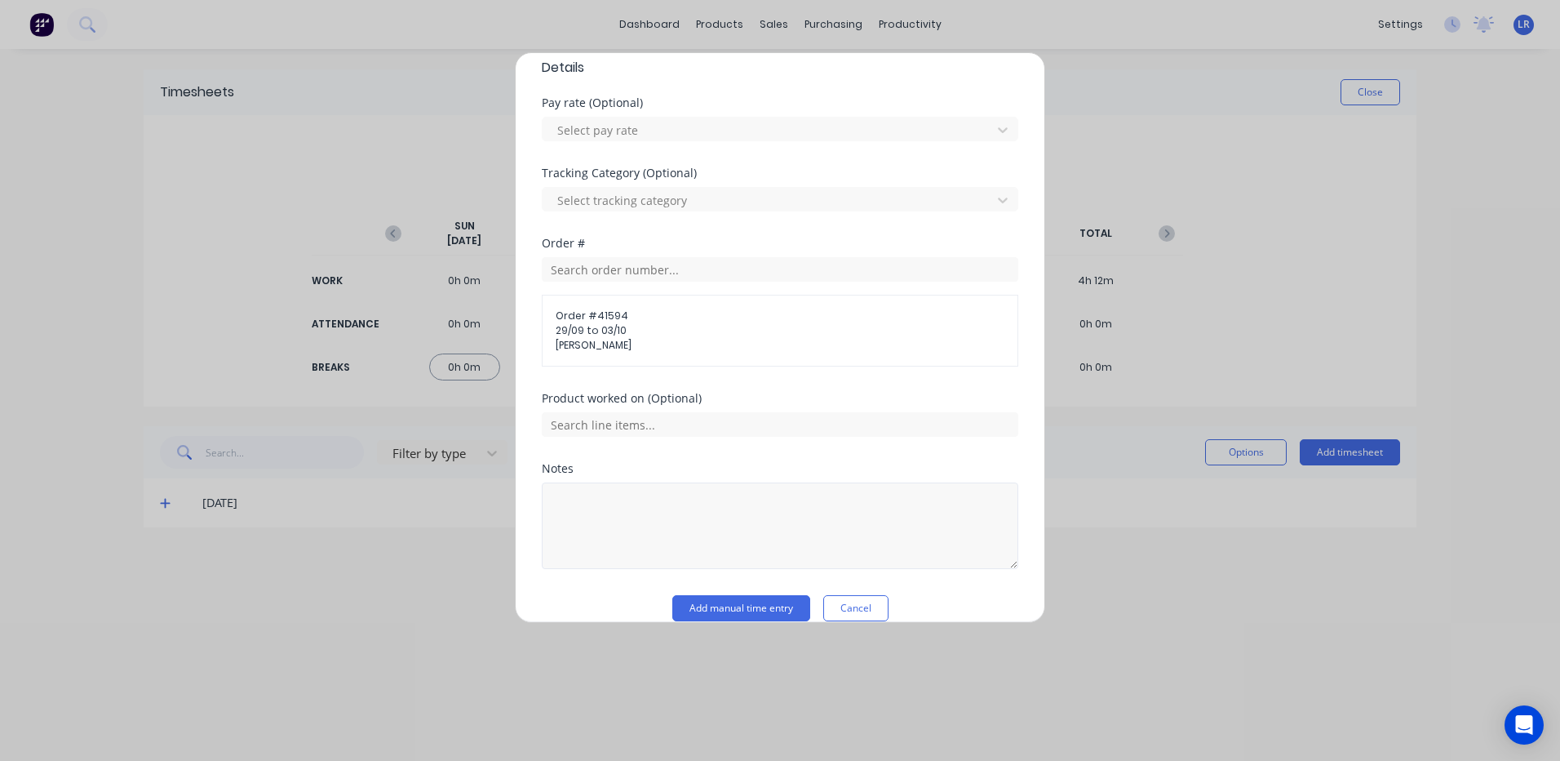
scroll to position [539, 0]
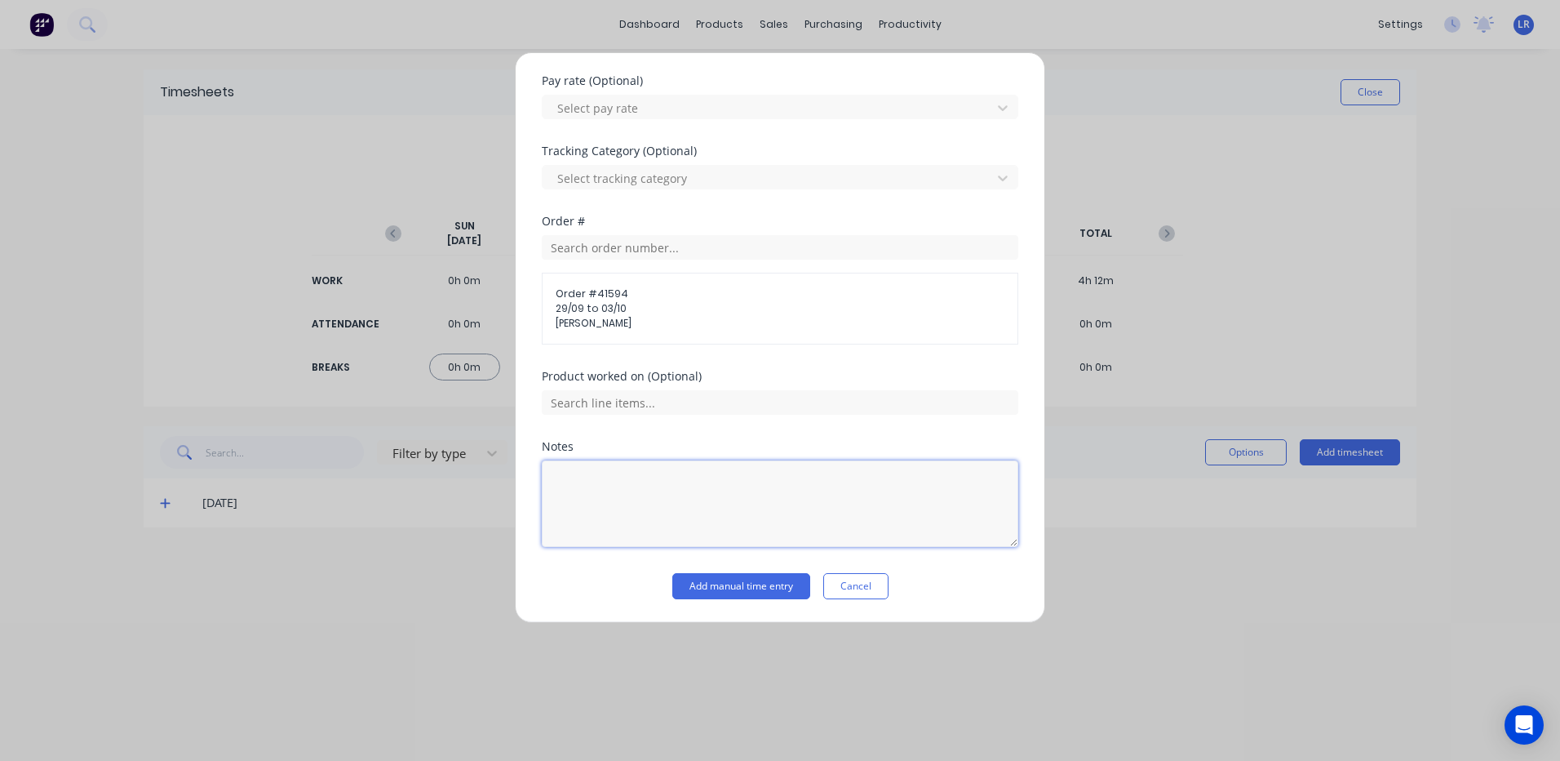
click at [571, 487] on textarea at bounding box center [780, 503] width 477 height 86
type textarea "7-10.30 Induction & Set Up etc"
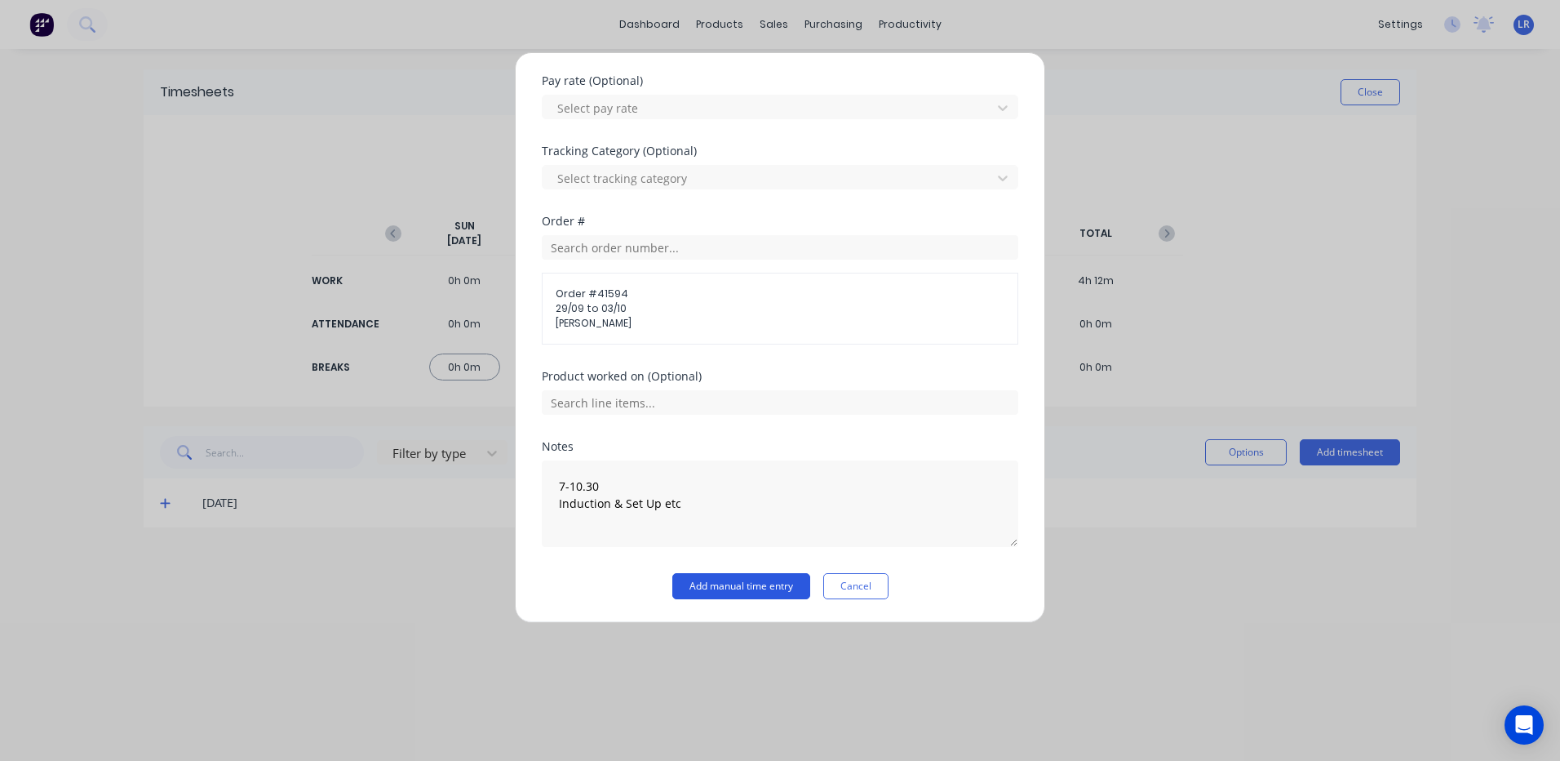
click at [728, 584] on button "Add manual time entry" at bounding box center [741, 586] width 138 height 26
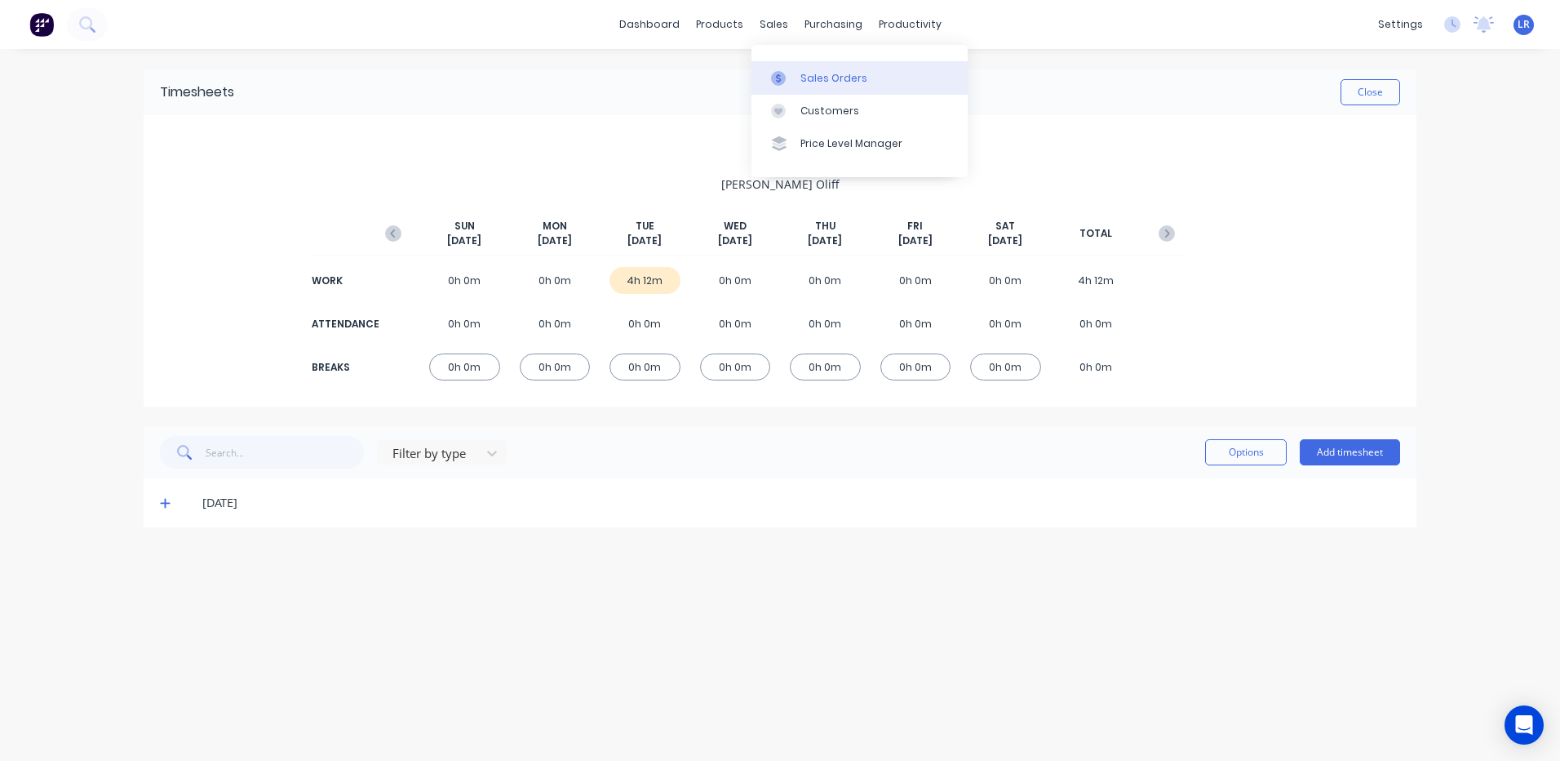
click at [822, 70] on link "Sales Orders" at bounding box center [860, 77] width 216 height 33
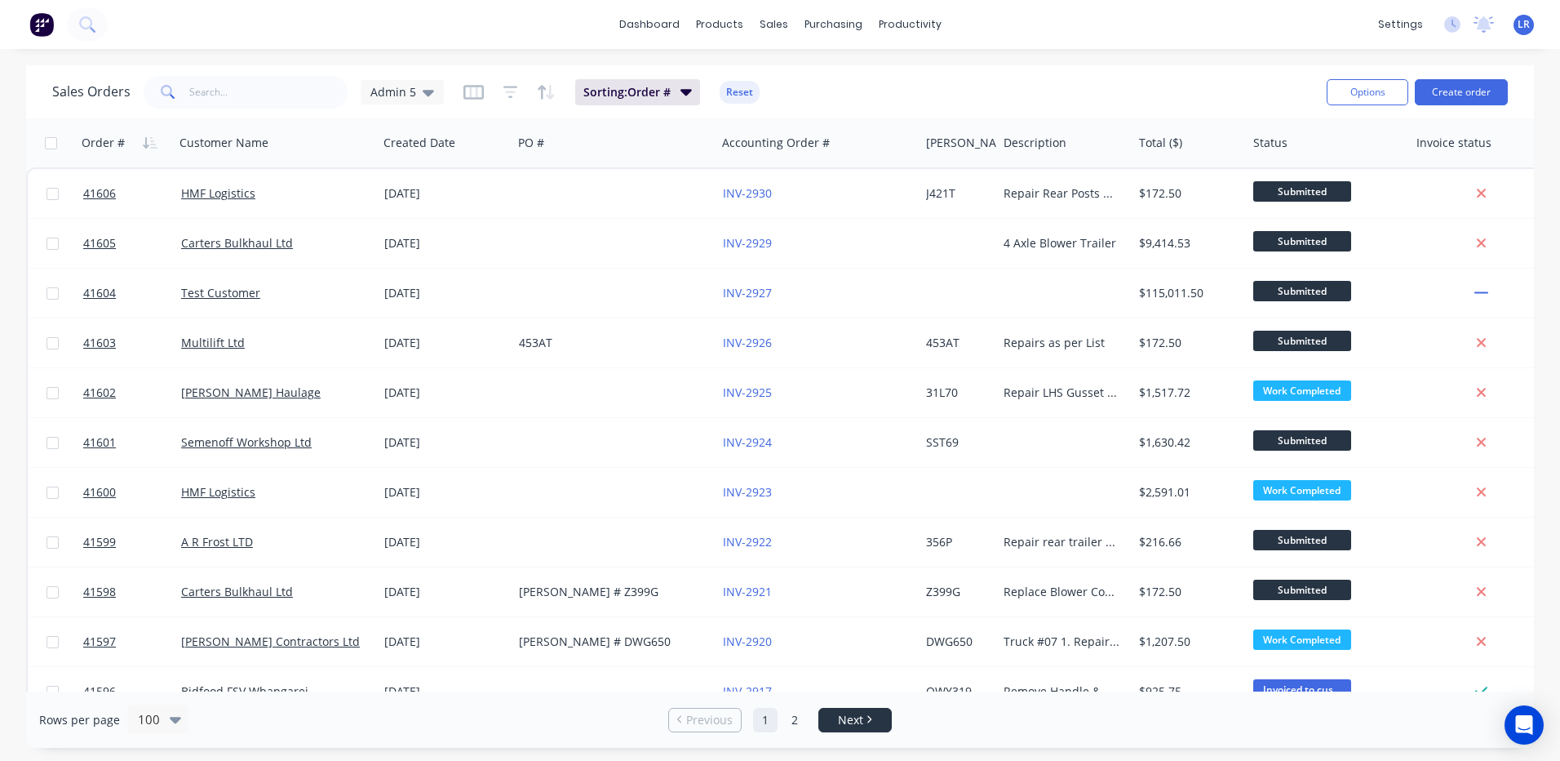
click at [836, 723] on link "Next" at bounding box center [855, 720] width 72 height 16
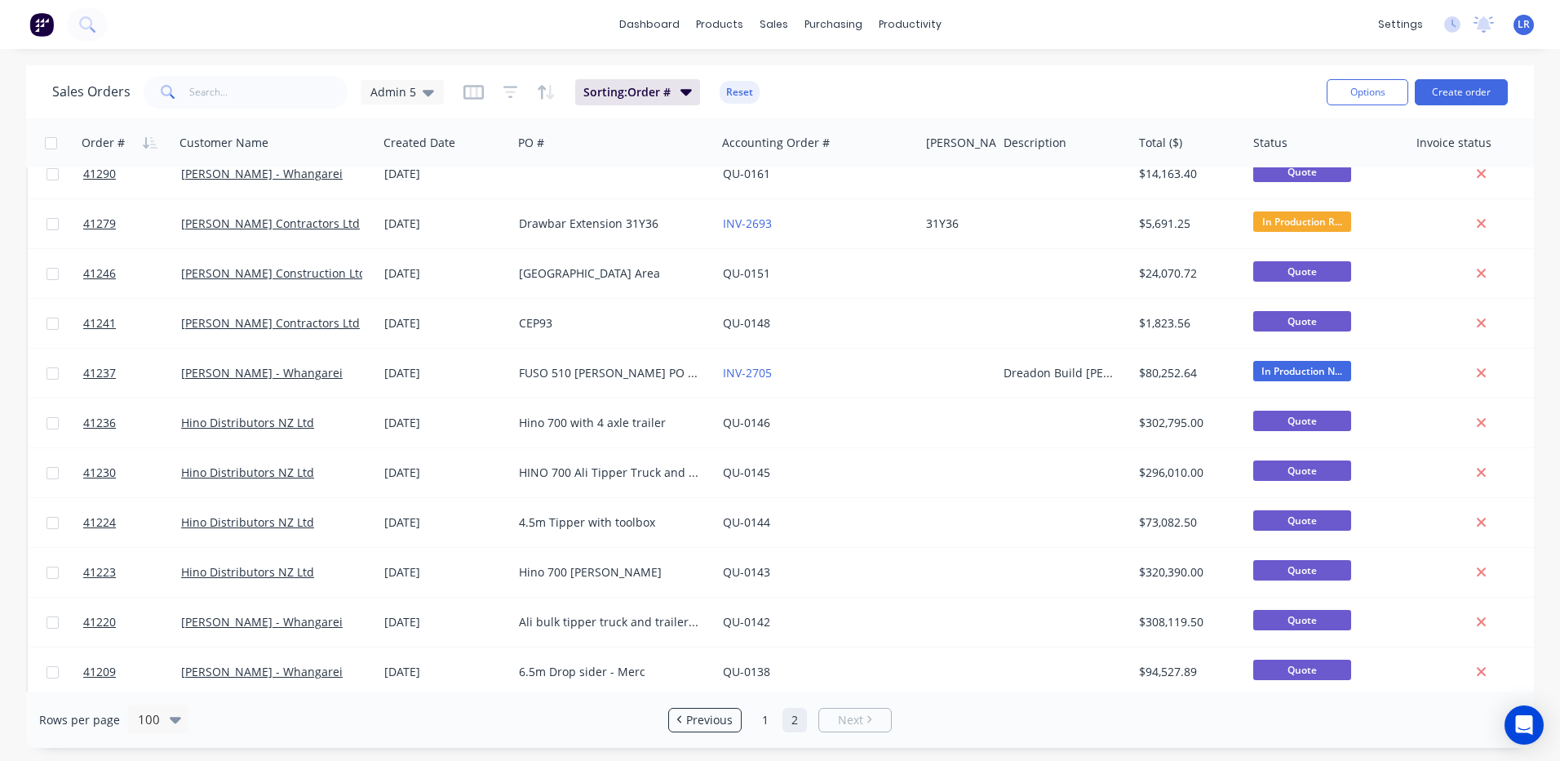
scroll to position [1469, 0]
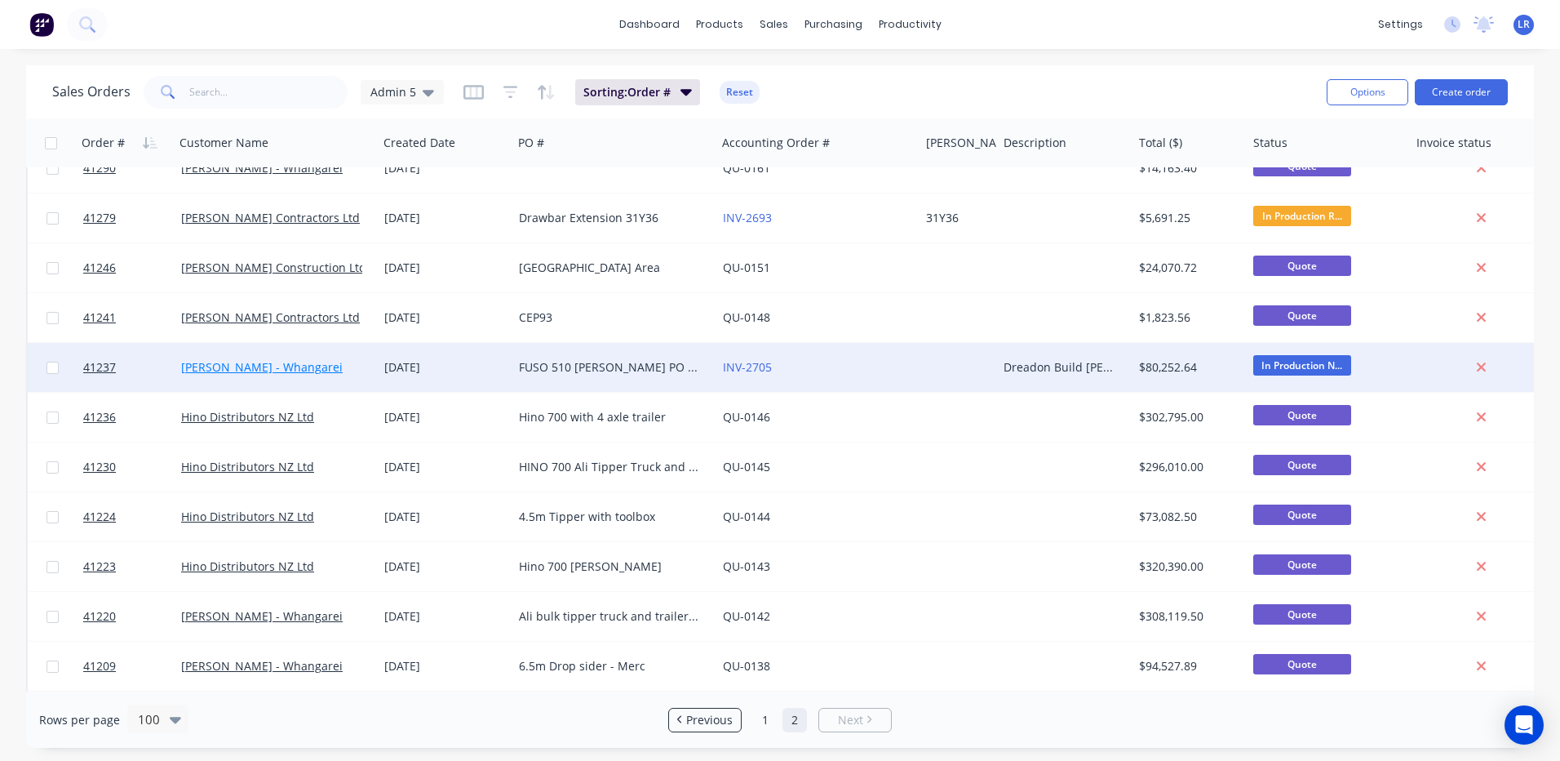
click at [283, 364] on link "[PERSON_NAME] - Whangarei" at bounding box center [262, 367] width 162 height 16
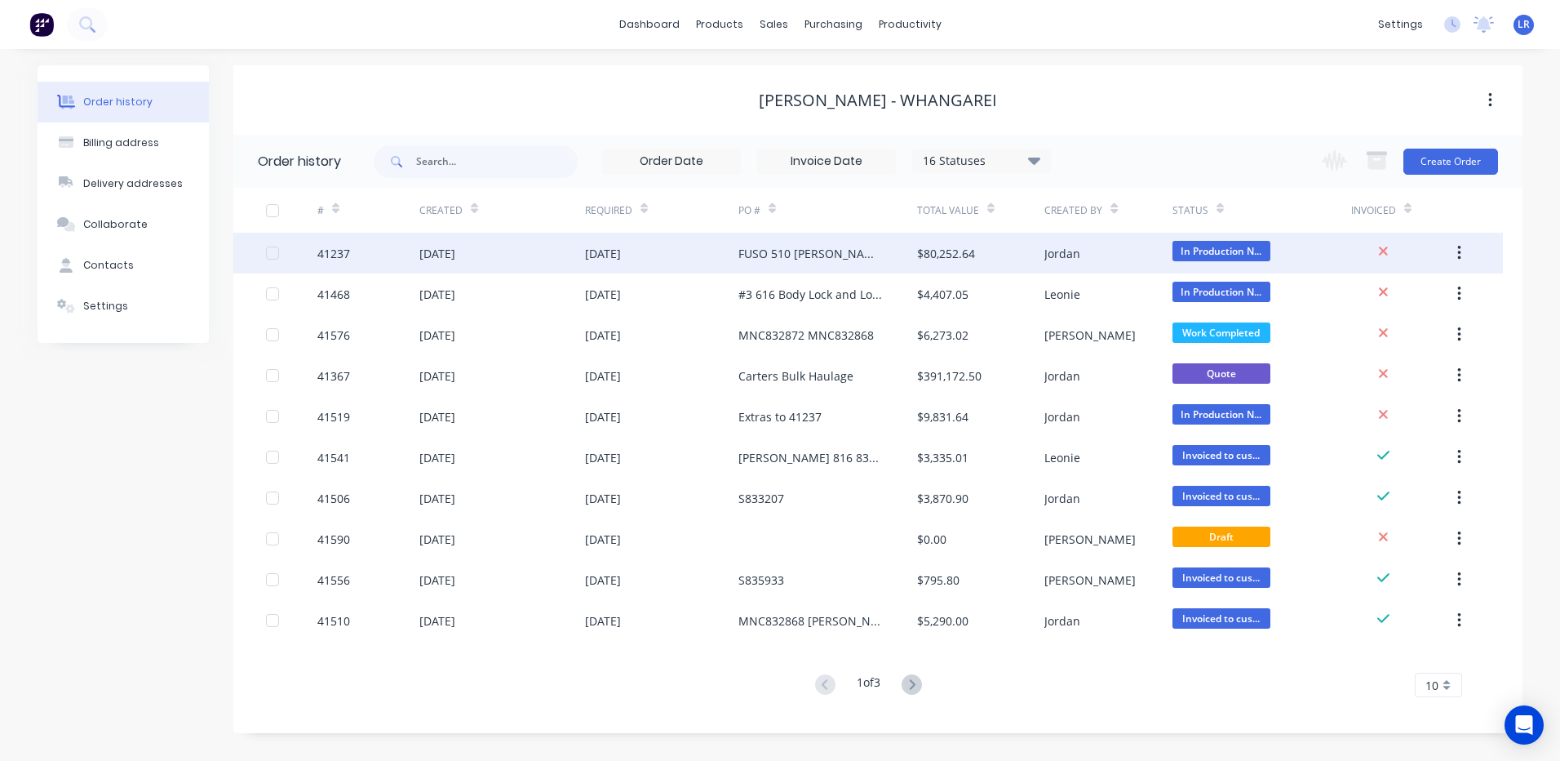
click at [479, 252] on div "[DATE]" at bounding box center [502, 253] width 166 height 41
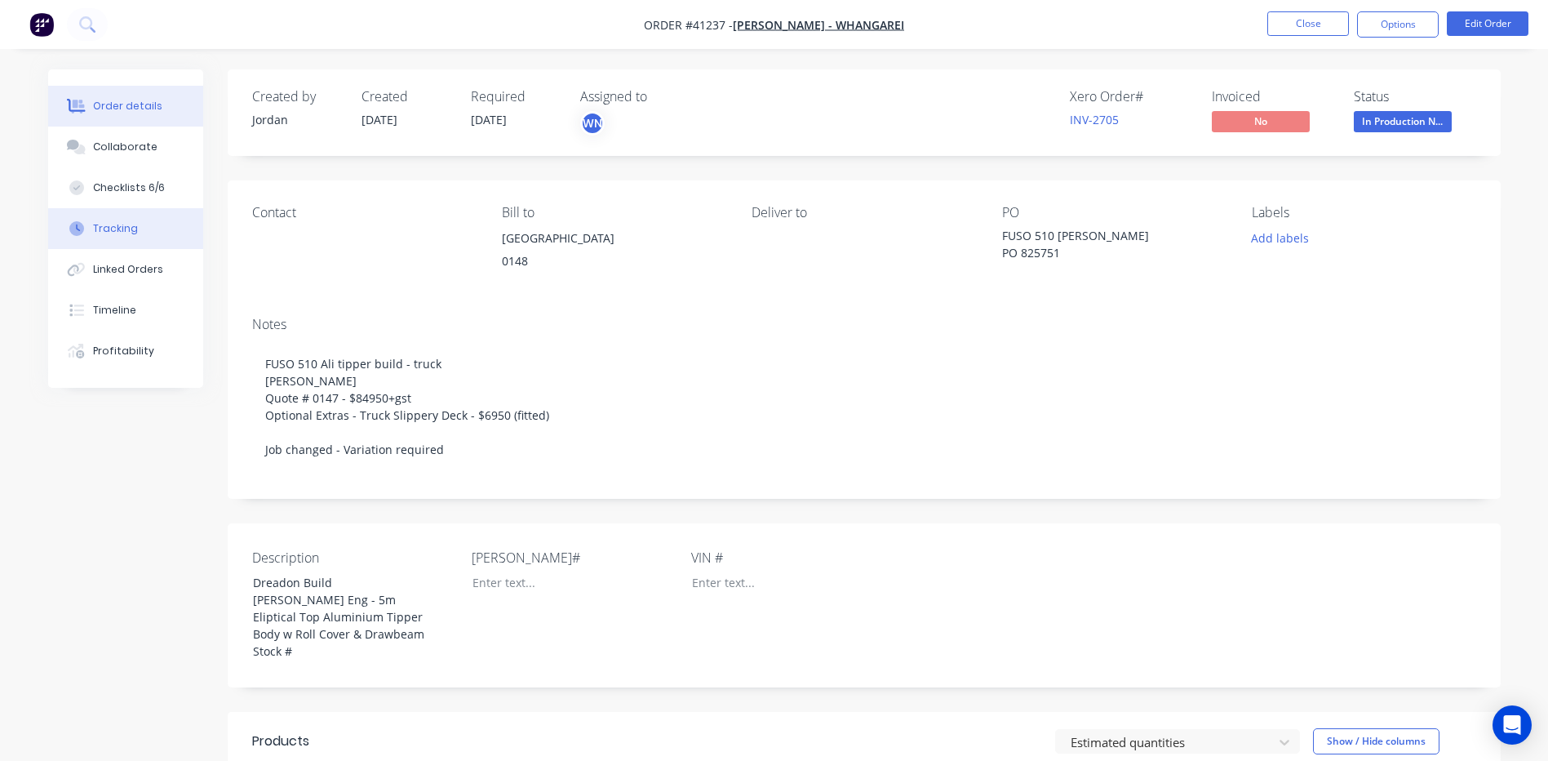
click at [129, 224] on div "Tracking" at bounding box center [115, 228] width 45 height 15
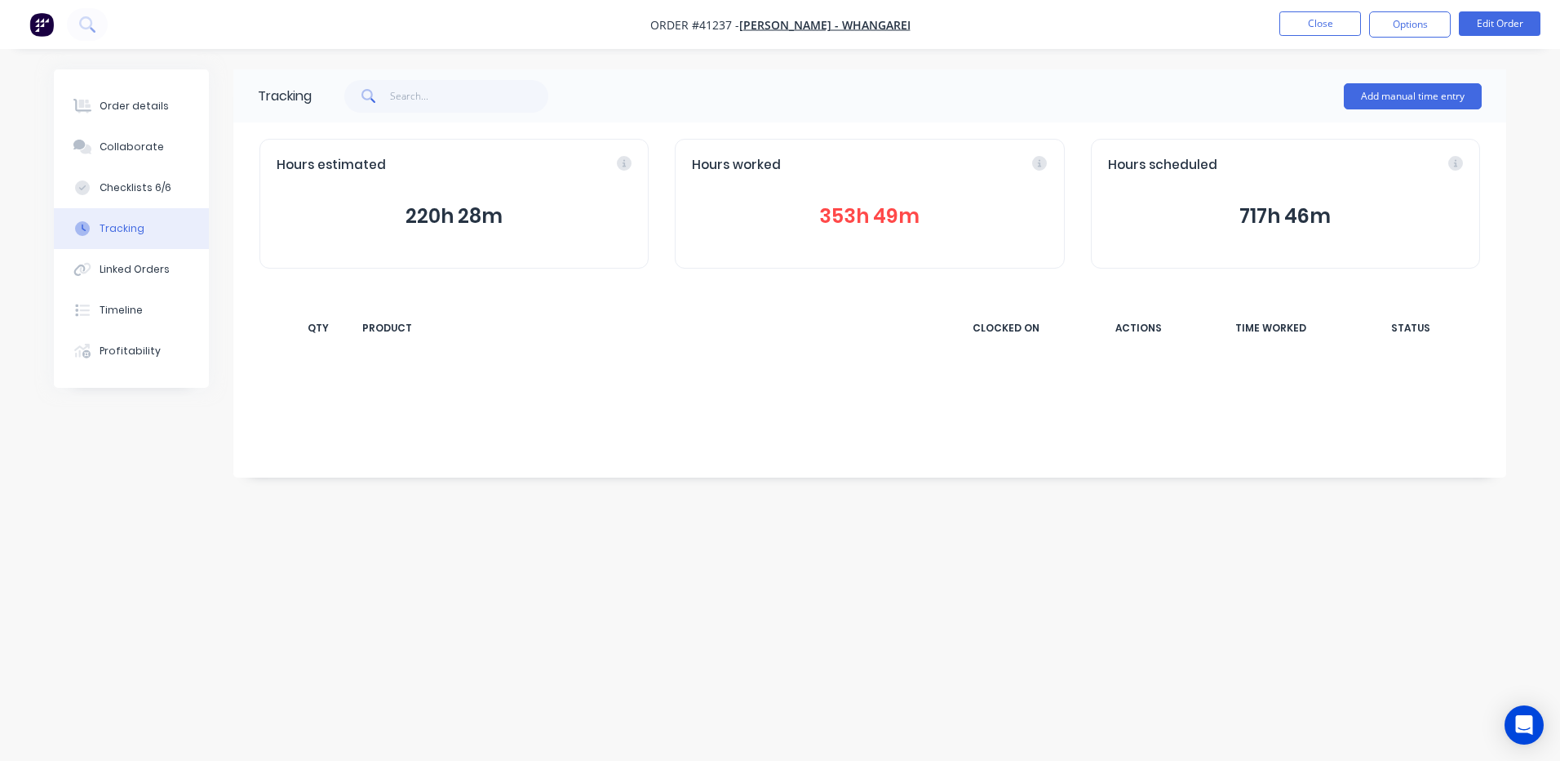
click at [876, 212] on button "353h 49m" at bounding box center [869, 216] width 355 height 31
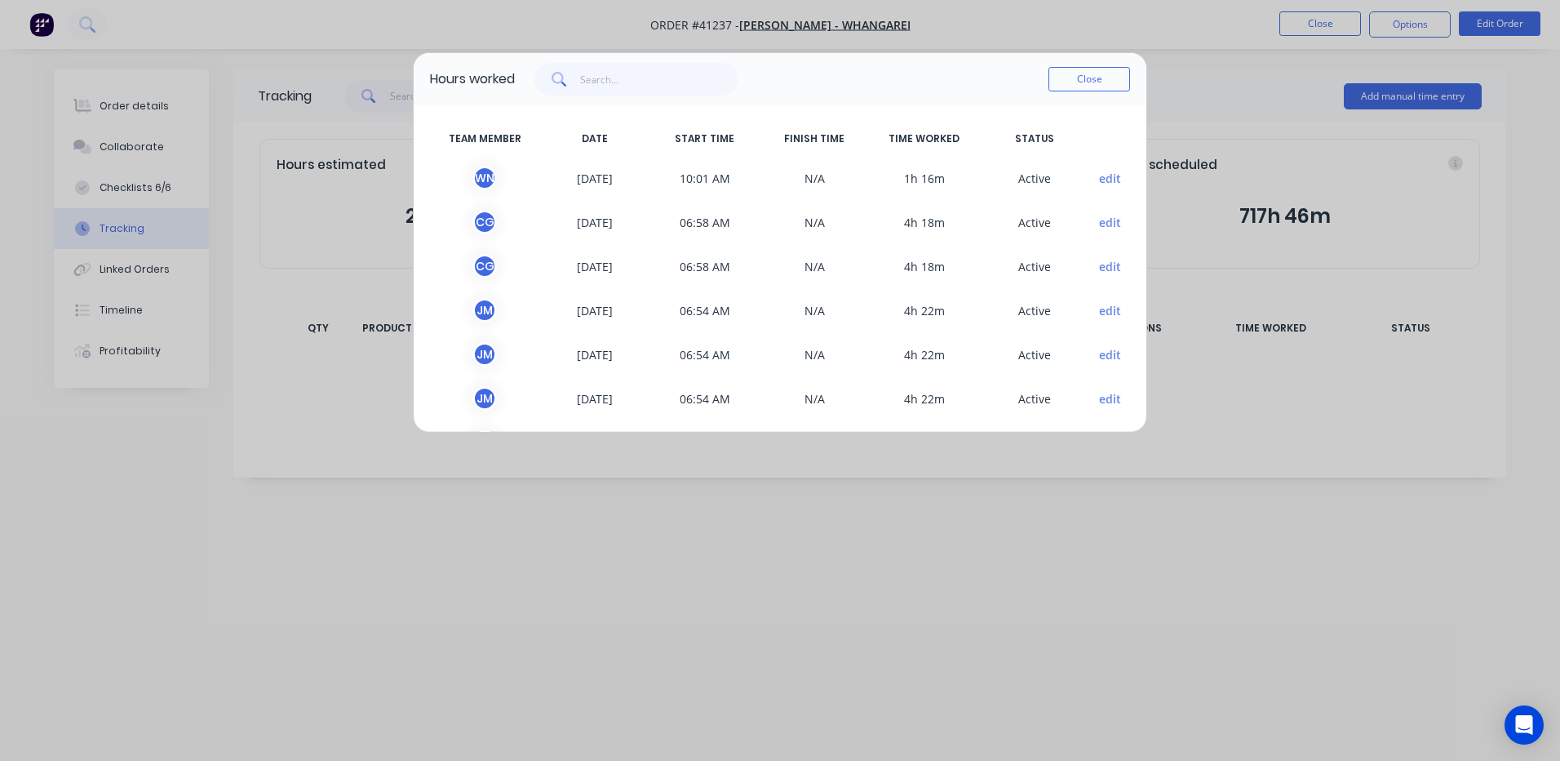
click at [1099, 175] on button "edit" at bounding box center [1110, 178] width 22 height 17
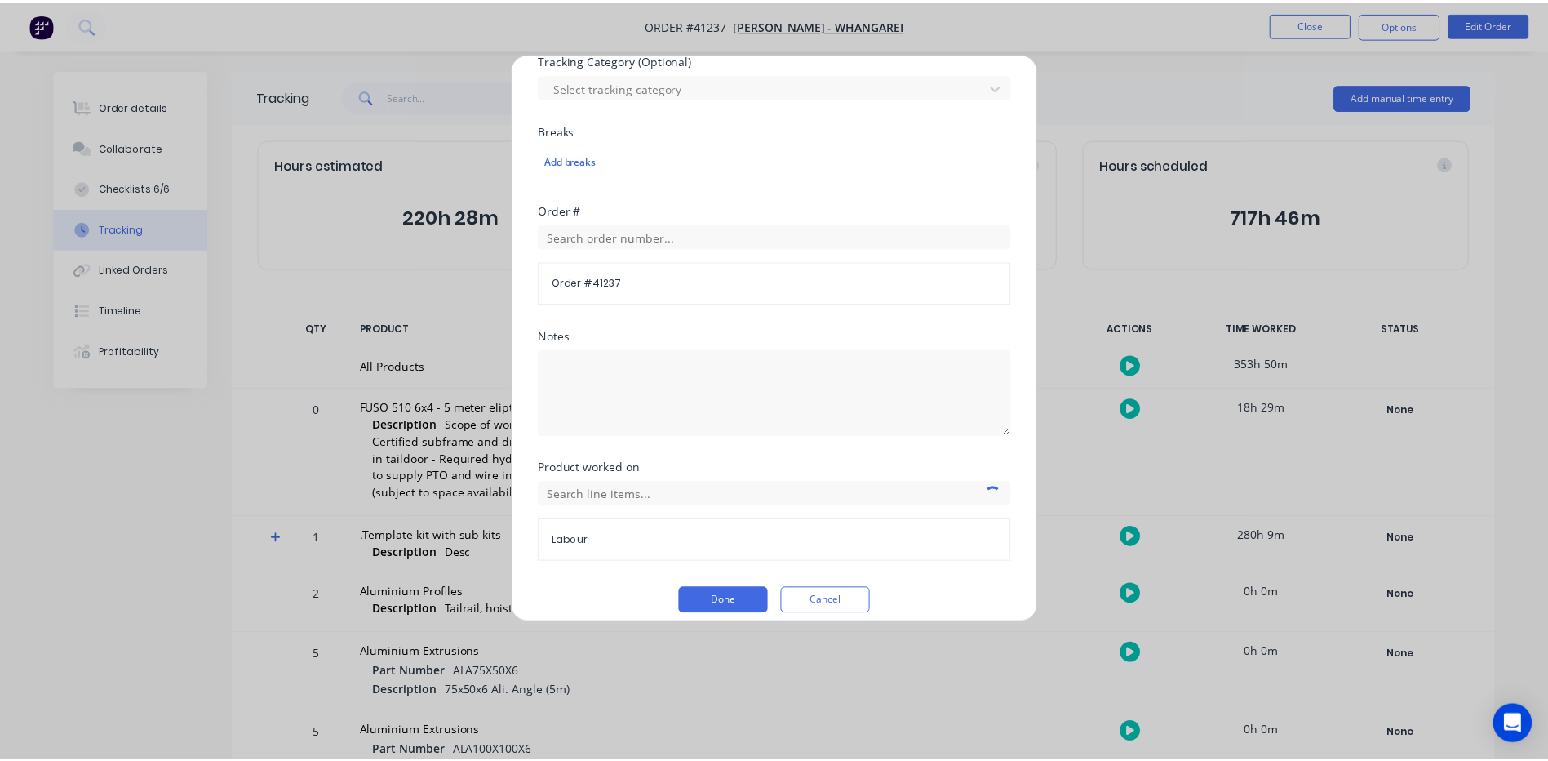
scroll to position [588, 0]
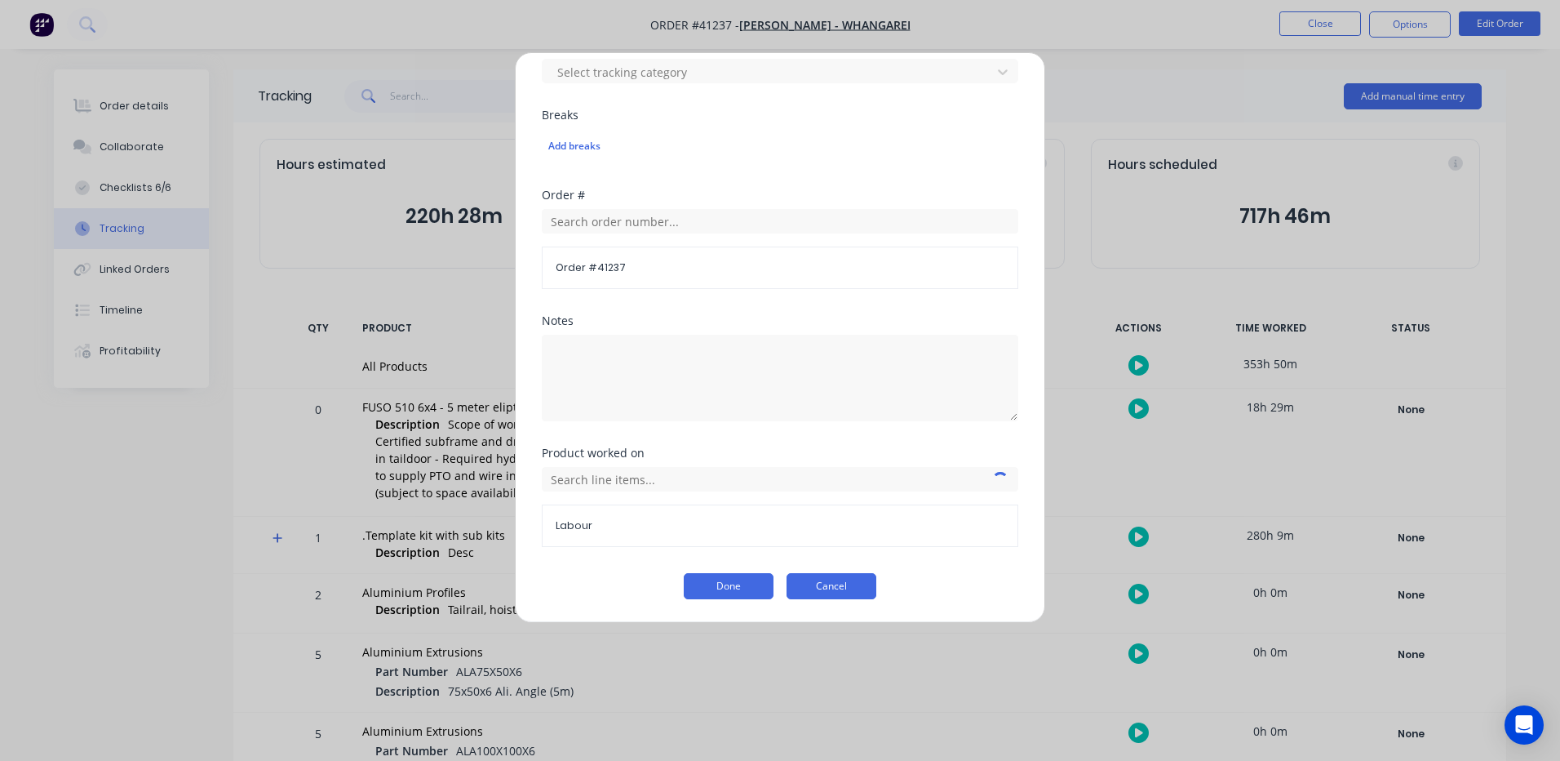
click at [811, 588] on button "Cancel" at bounding box center [832, 586] width 90 height 26
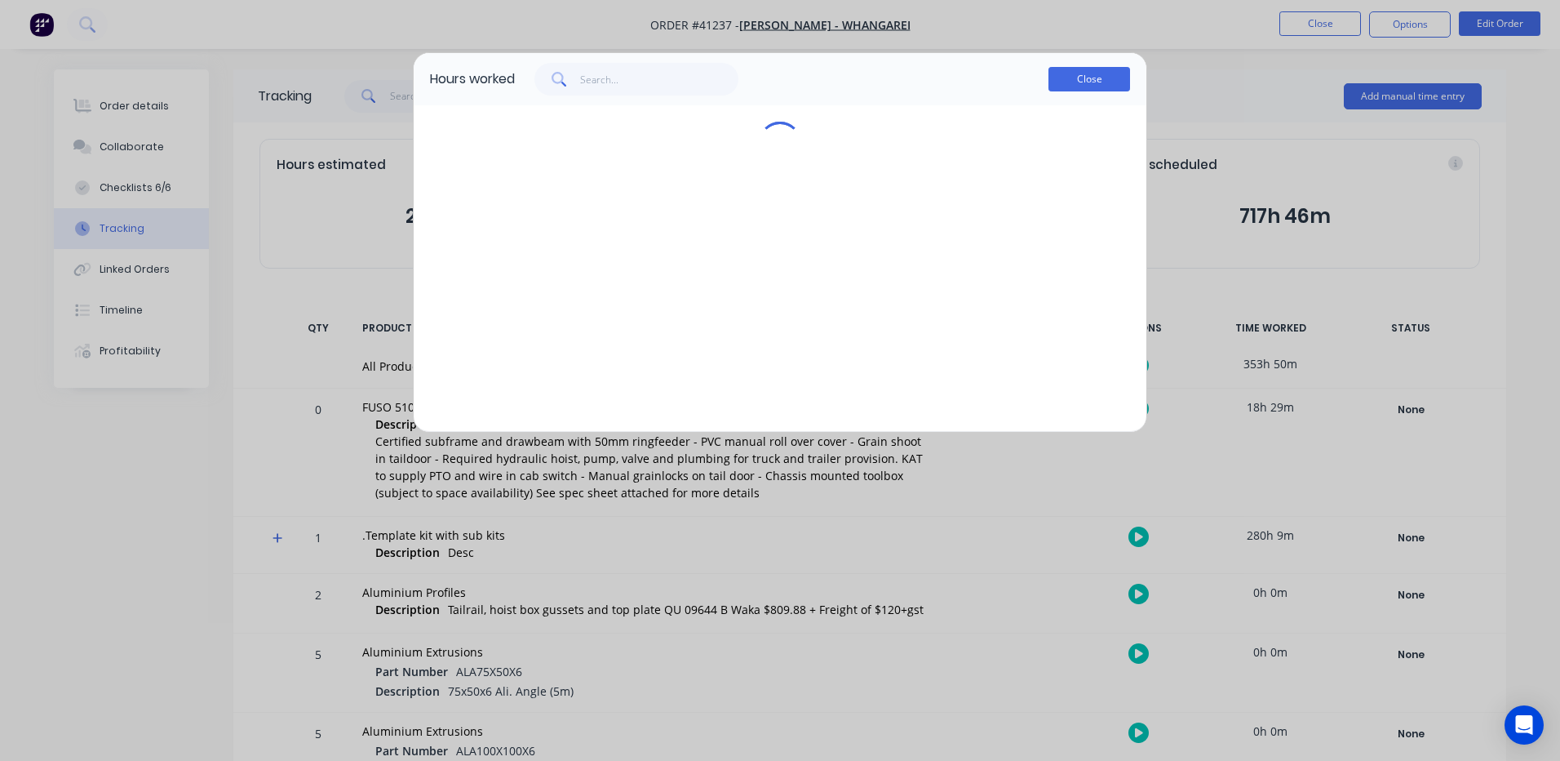
click at [1098, 76] on button "Close" at bounding box center [1090, 79] width 82 height 24
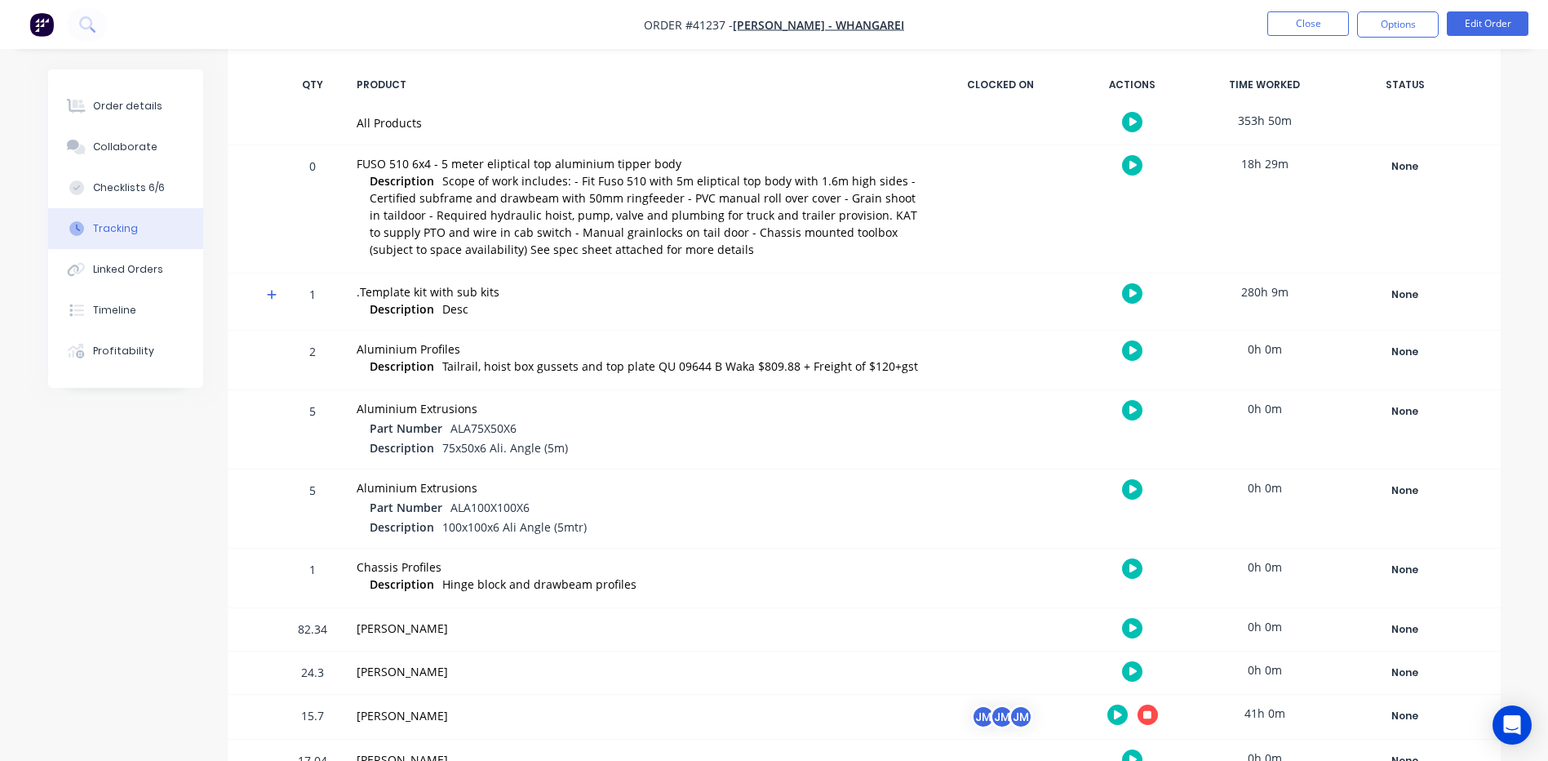
scroll to position [245, 0]
click at [273, 291] on icon at bounding box center [272, 292] width 11 height 11
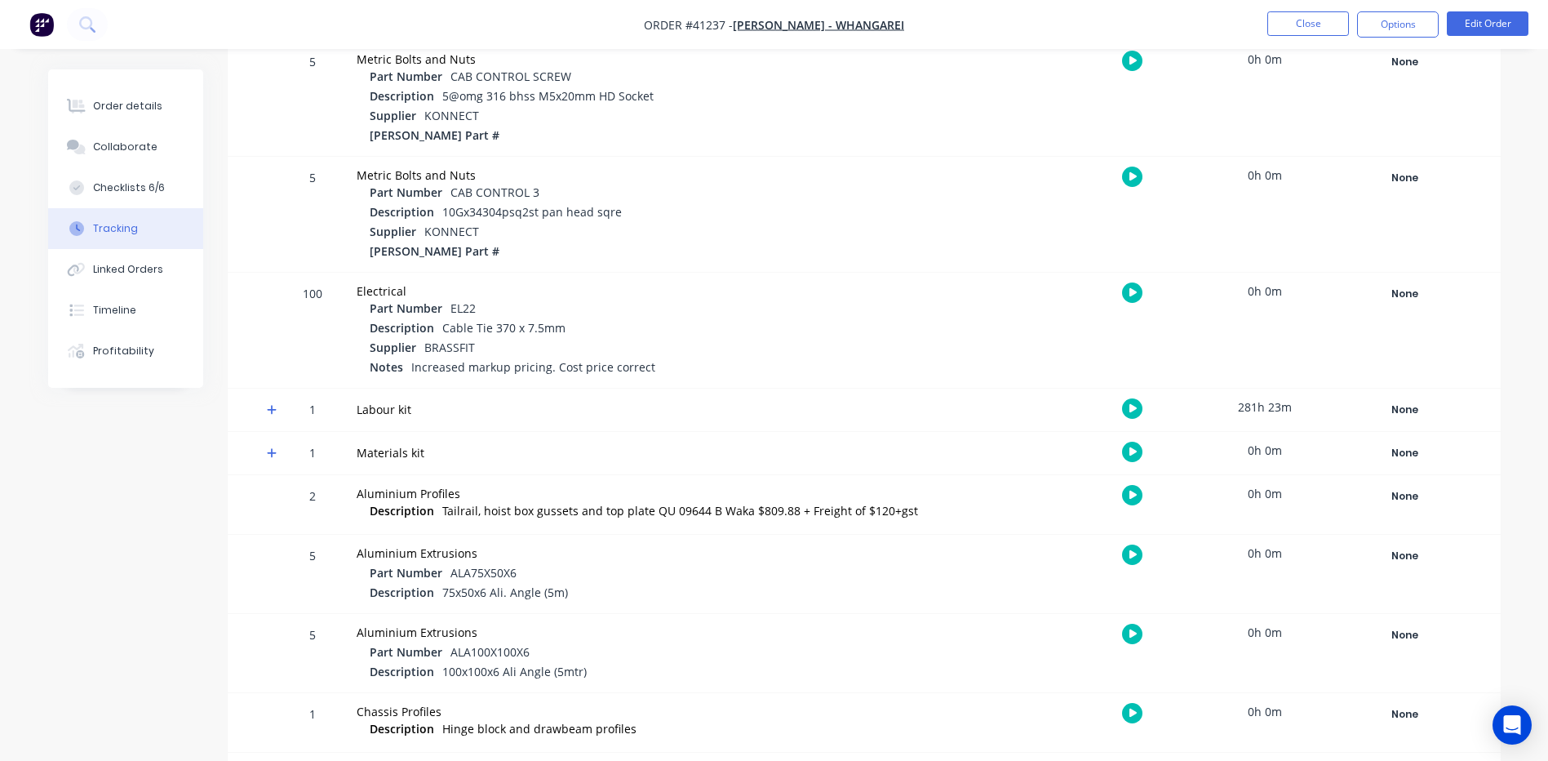
scroll to position [1061, 0]
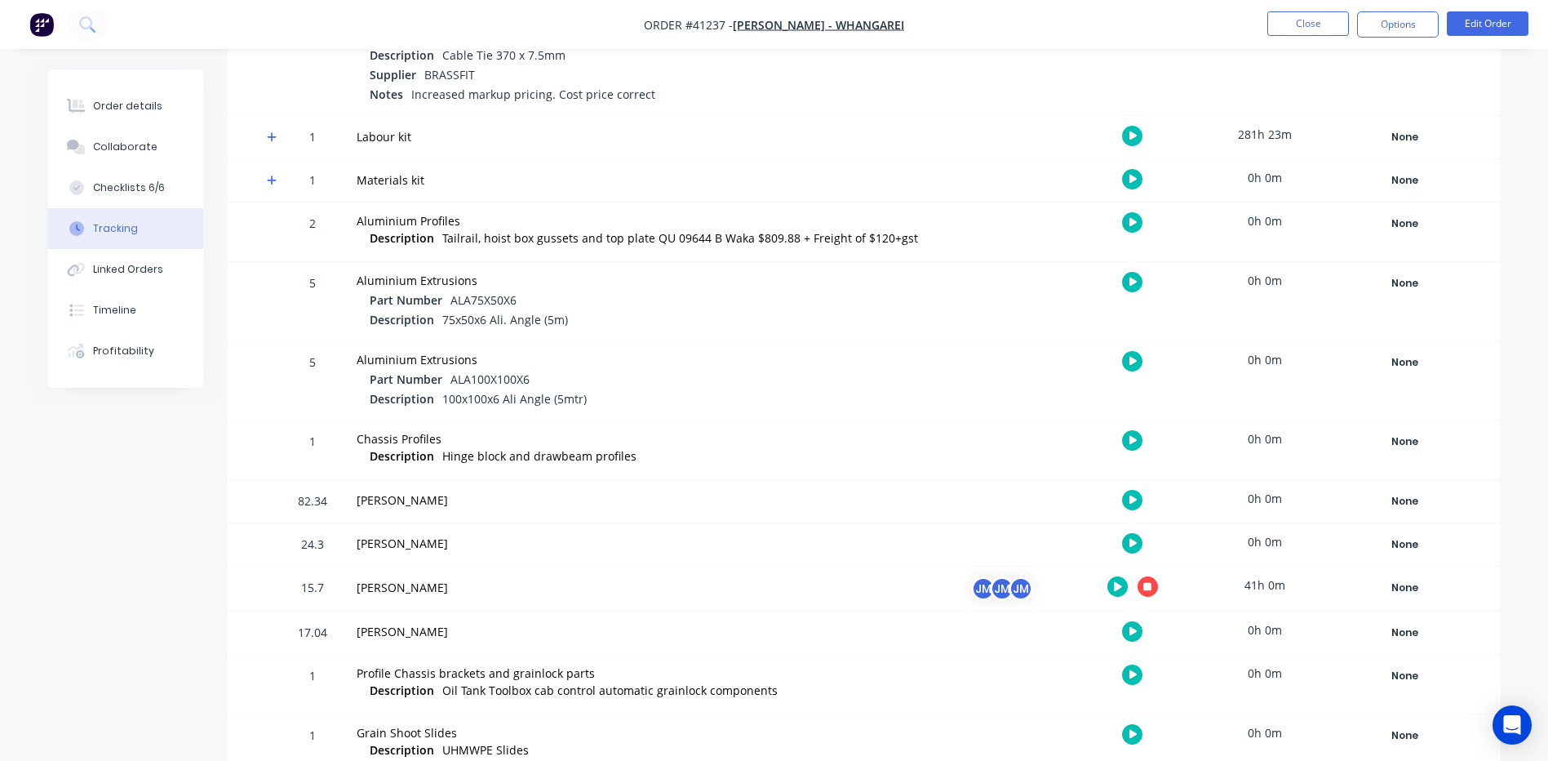
click at [275, 136] on icon at bounding box center [272, 136] width 11 height 11
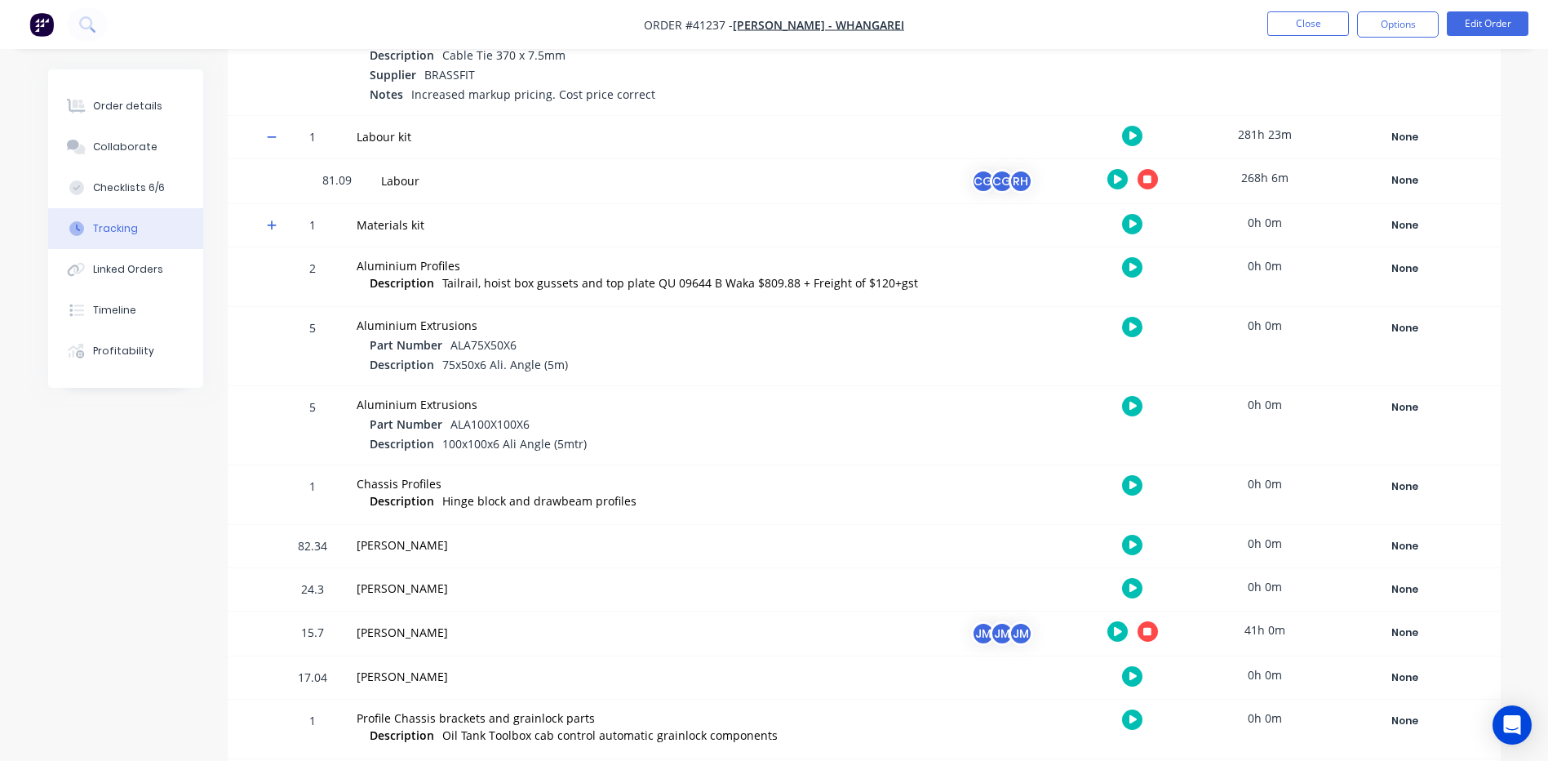
click at [1150, 171] on button "button" at bounding box center [1148, 179] width 20 height 20
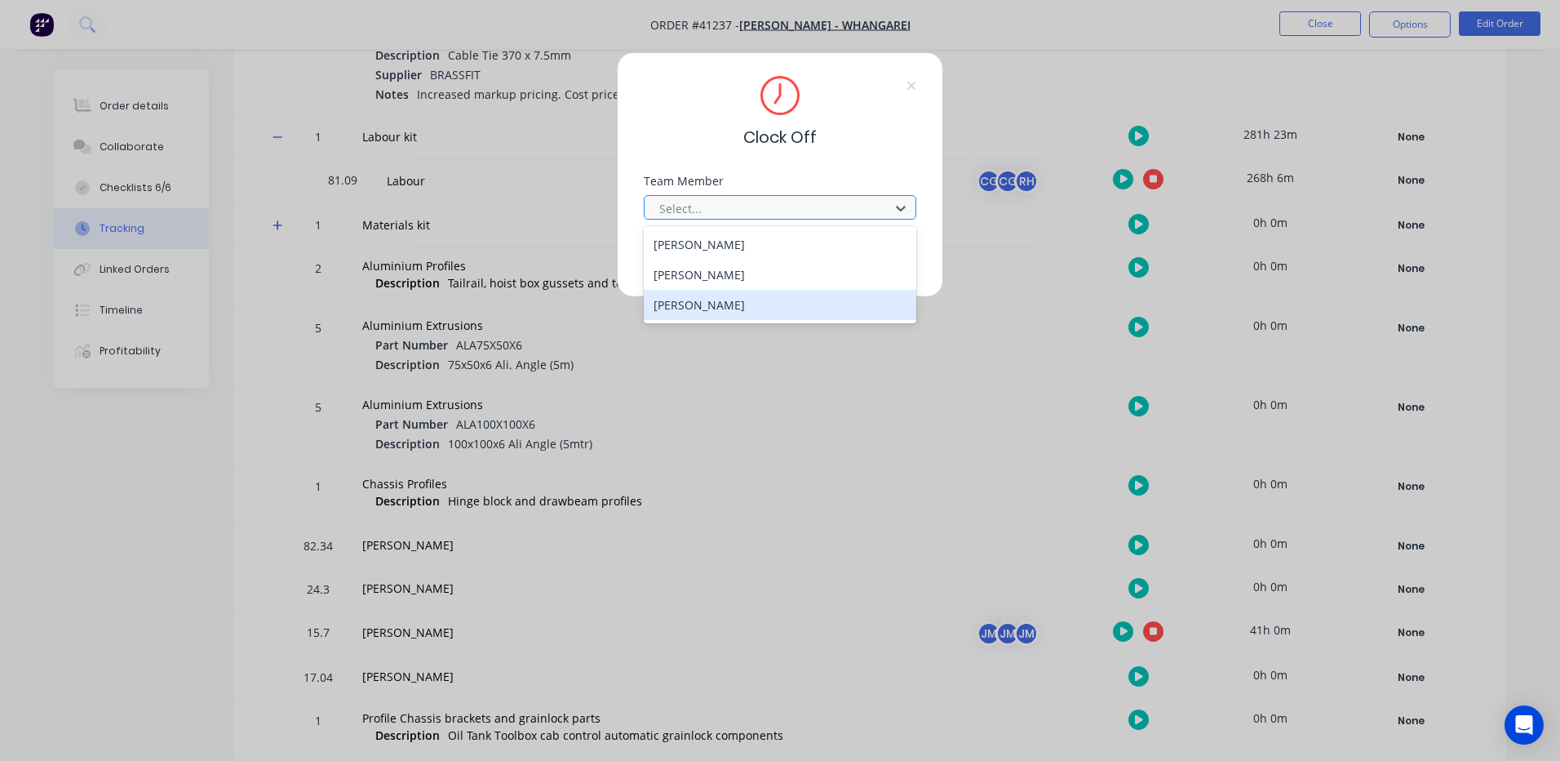
click at [734, 303] on div "[PERSON_NAME]" at bounding box center [780, 305] width 273 height 30
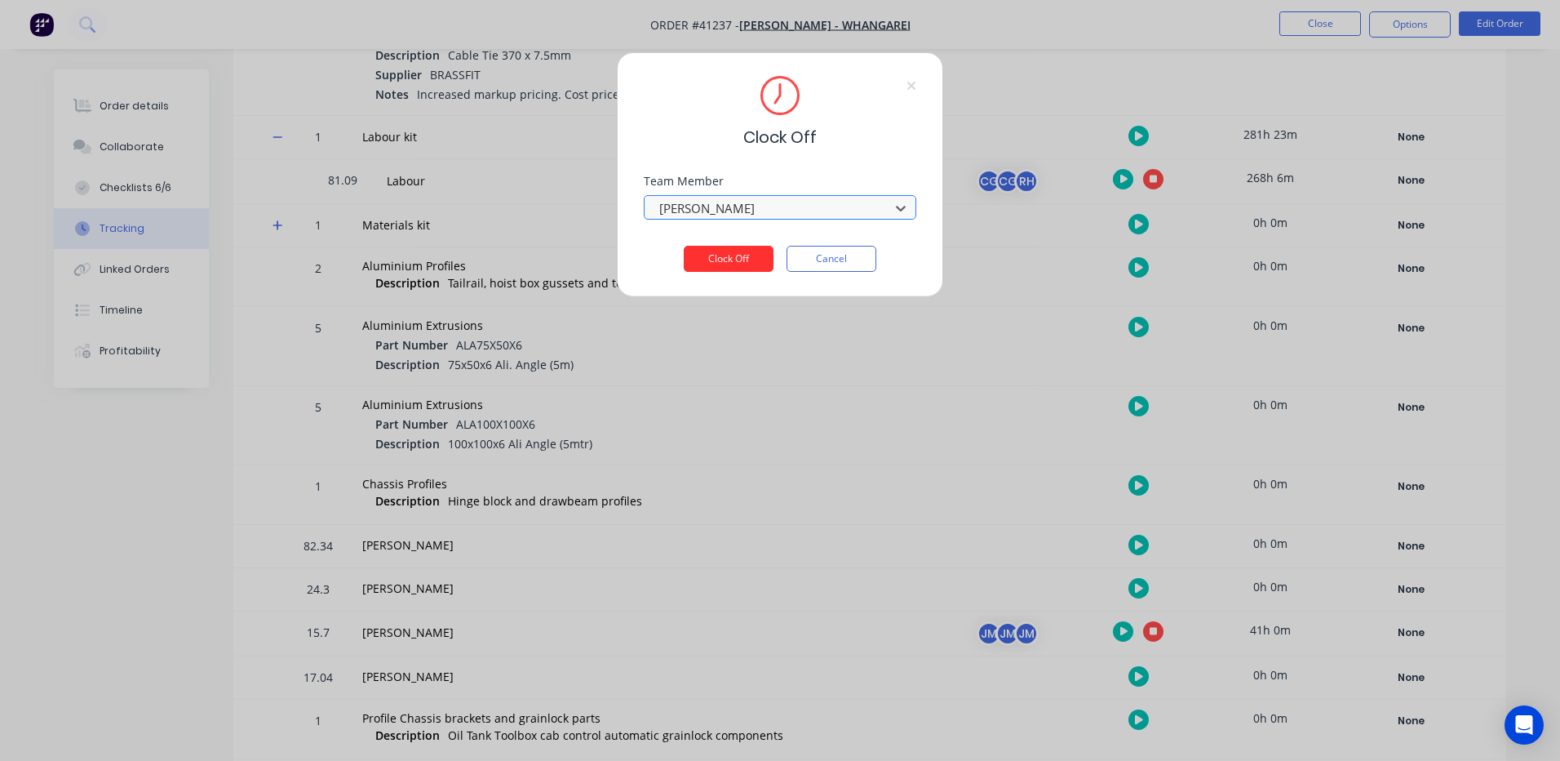
click at [756, 255] on button "Clock Off" at bounding box center [729, 259] width 90 height 26
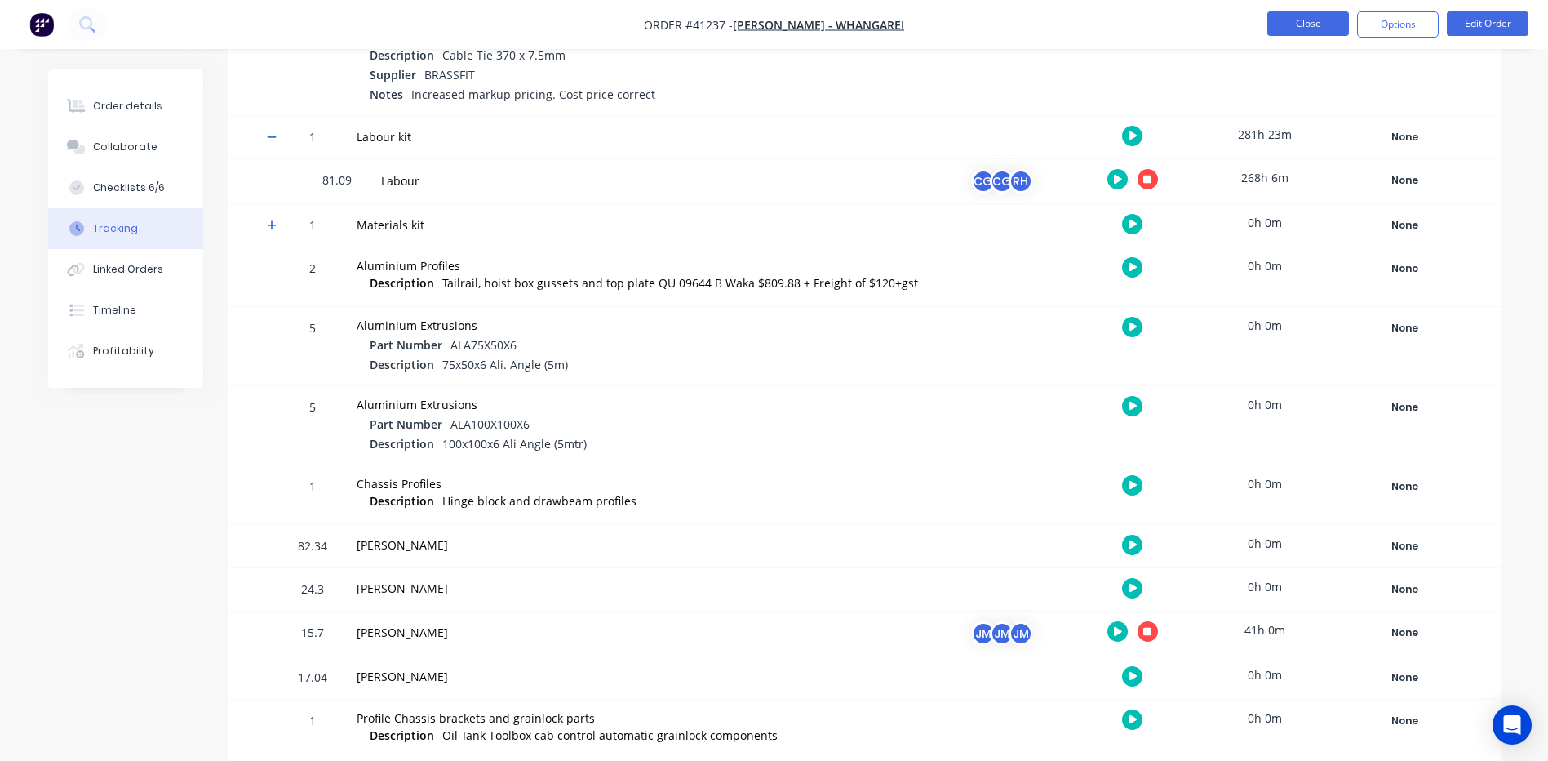
click at [1310, 16] on button "Close" at bounding box center [1308, 23] width 82 height 24
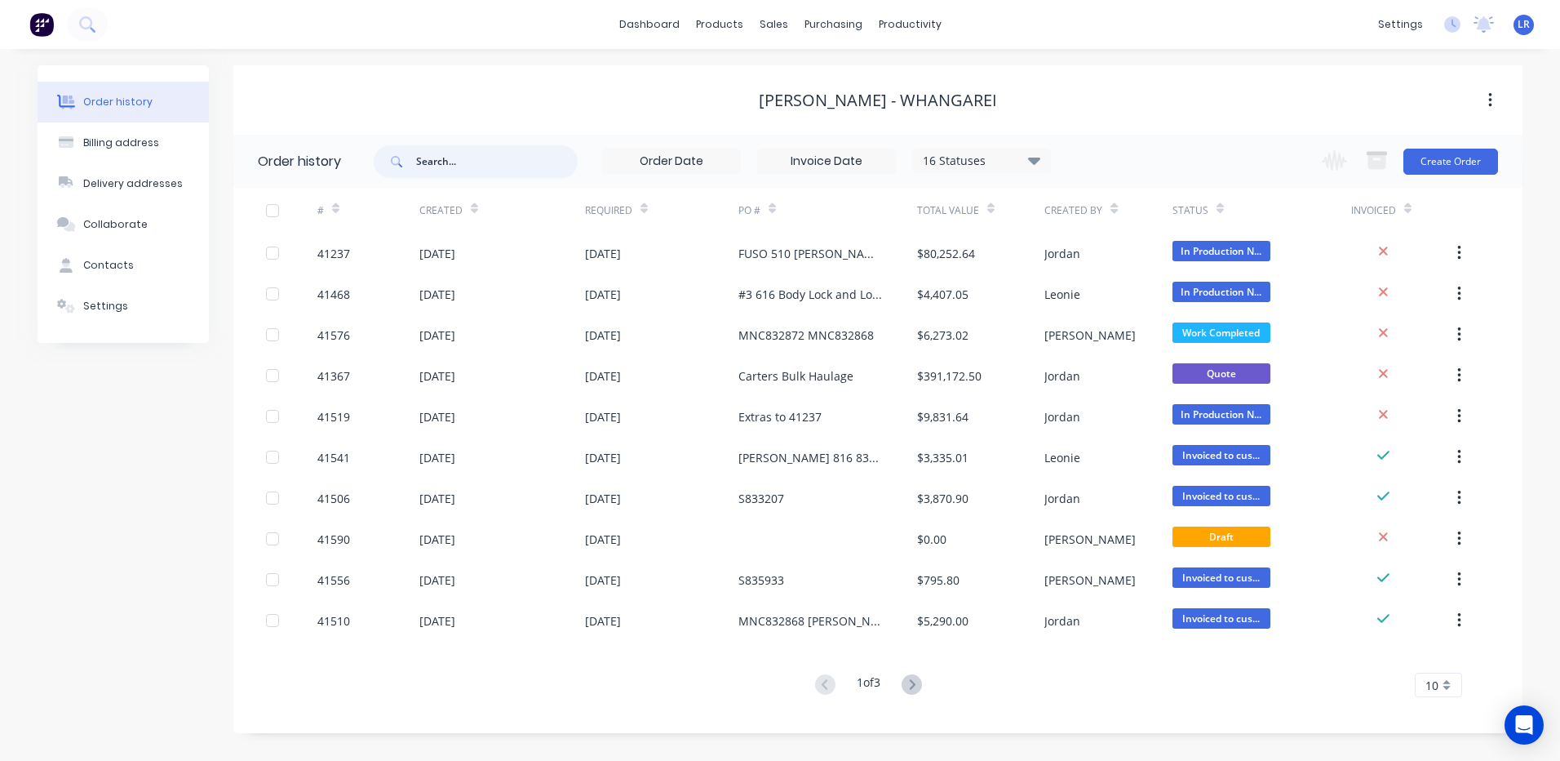
click at [431, 162] on input "text" at bounding box center [497, 161] width 162 height 33
type input "41491"
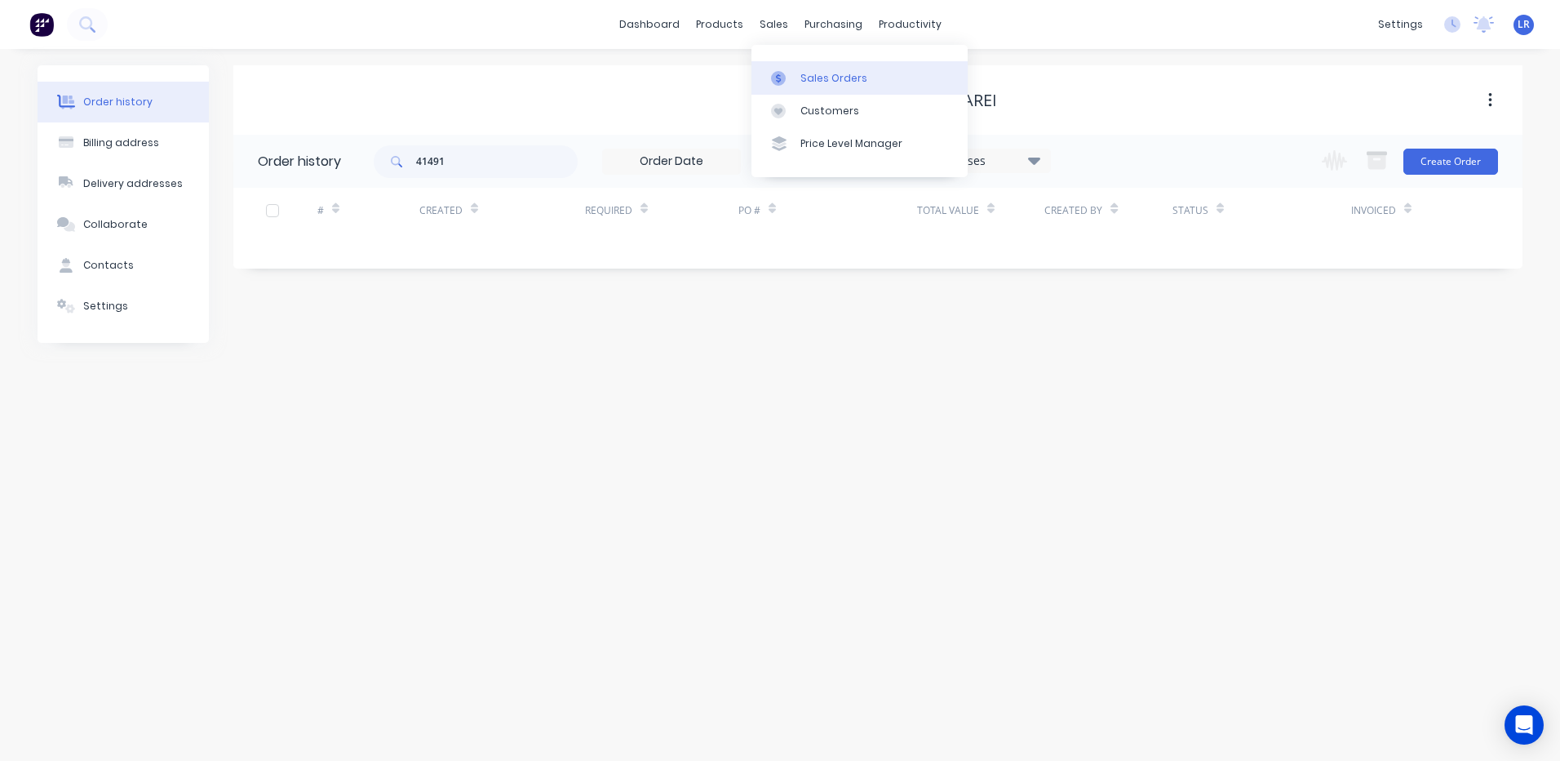
click at [809, 77] on div "Sales Orders" at bounding box center [834, 78] width 67 height 15
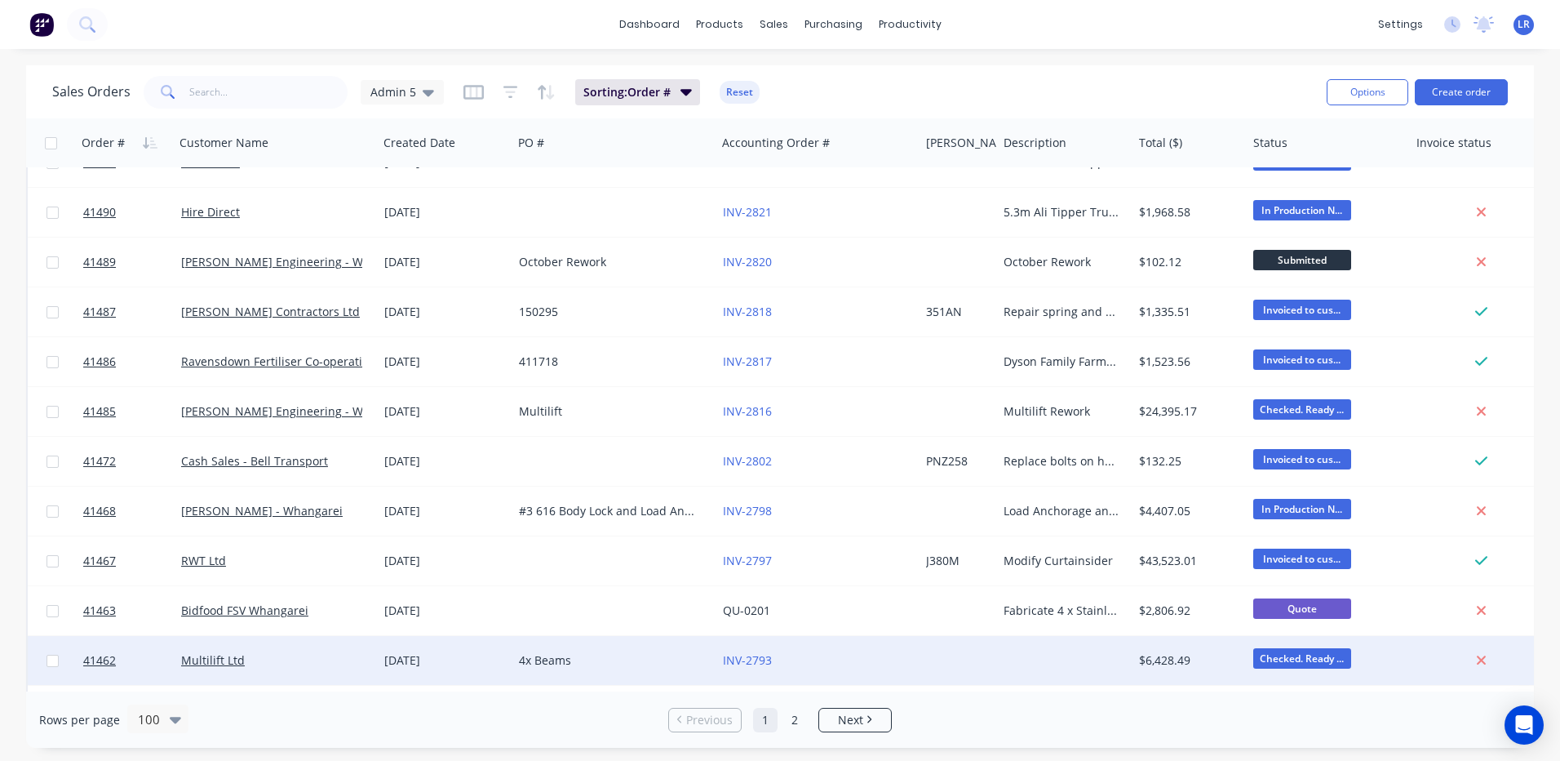
scroll to position [4136, 0]
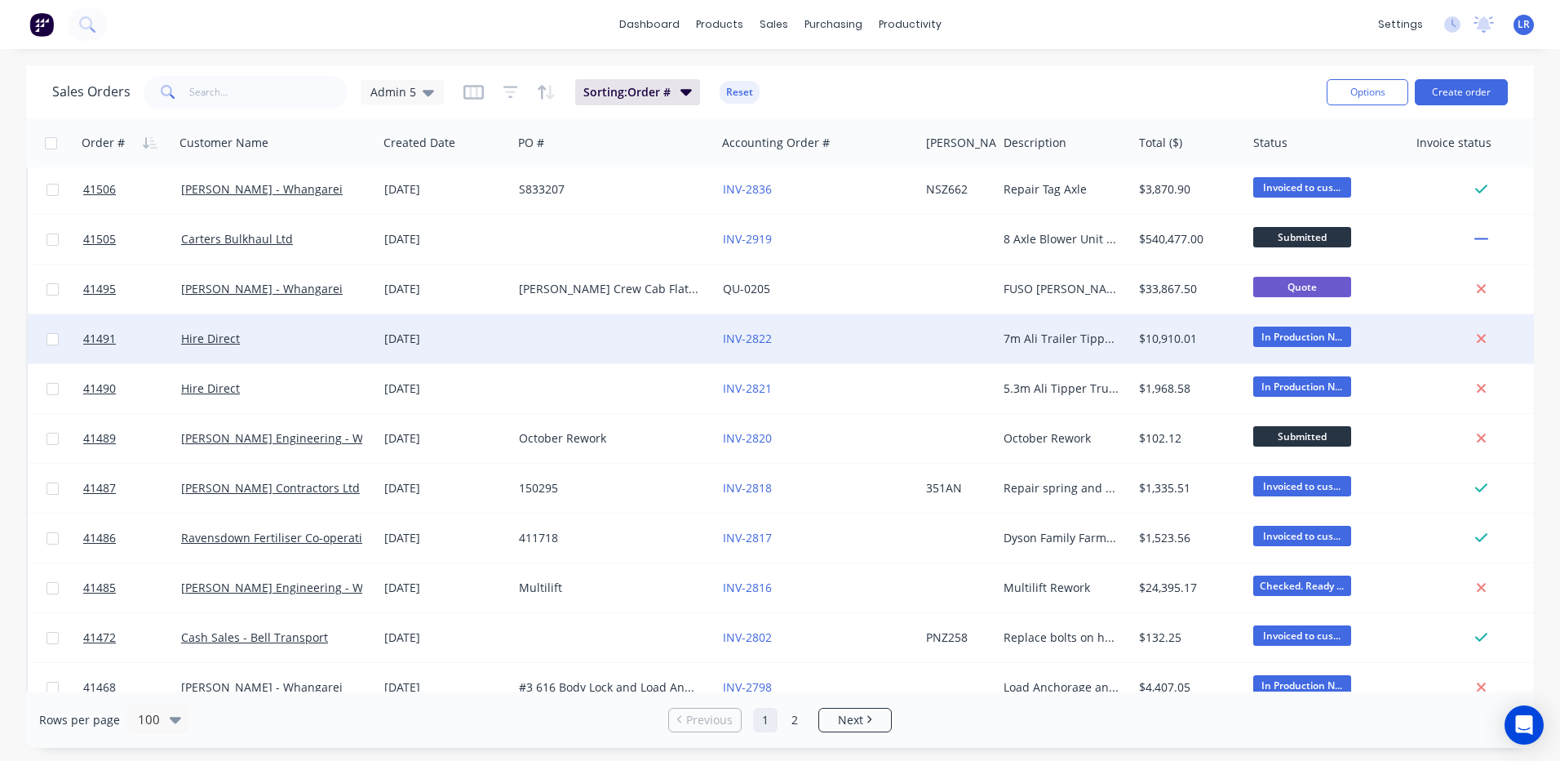
click at [268, 336] on div "Hire Direct" at bounding box center [271, 338] width 181 height 16
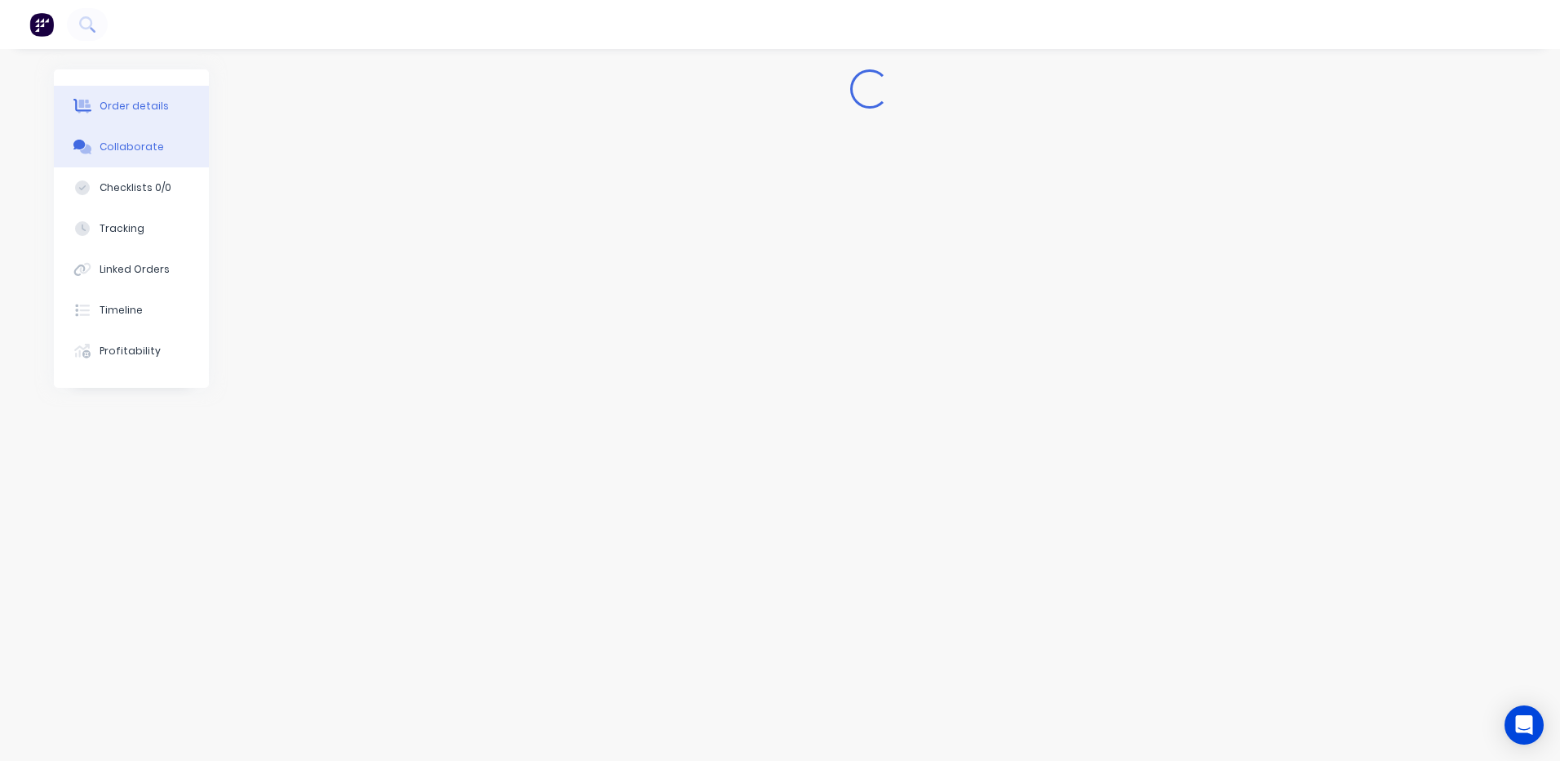
click at [140, 142] on div "Collaborate" at bounding box center [132, 147] width 64 height 15
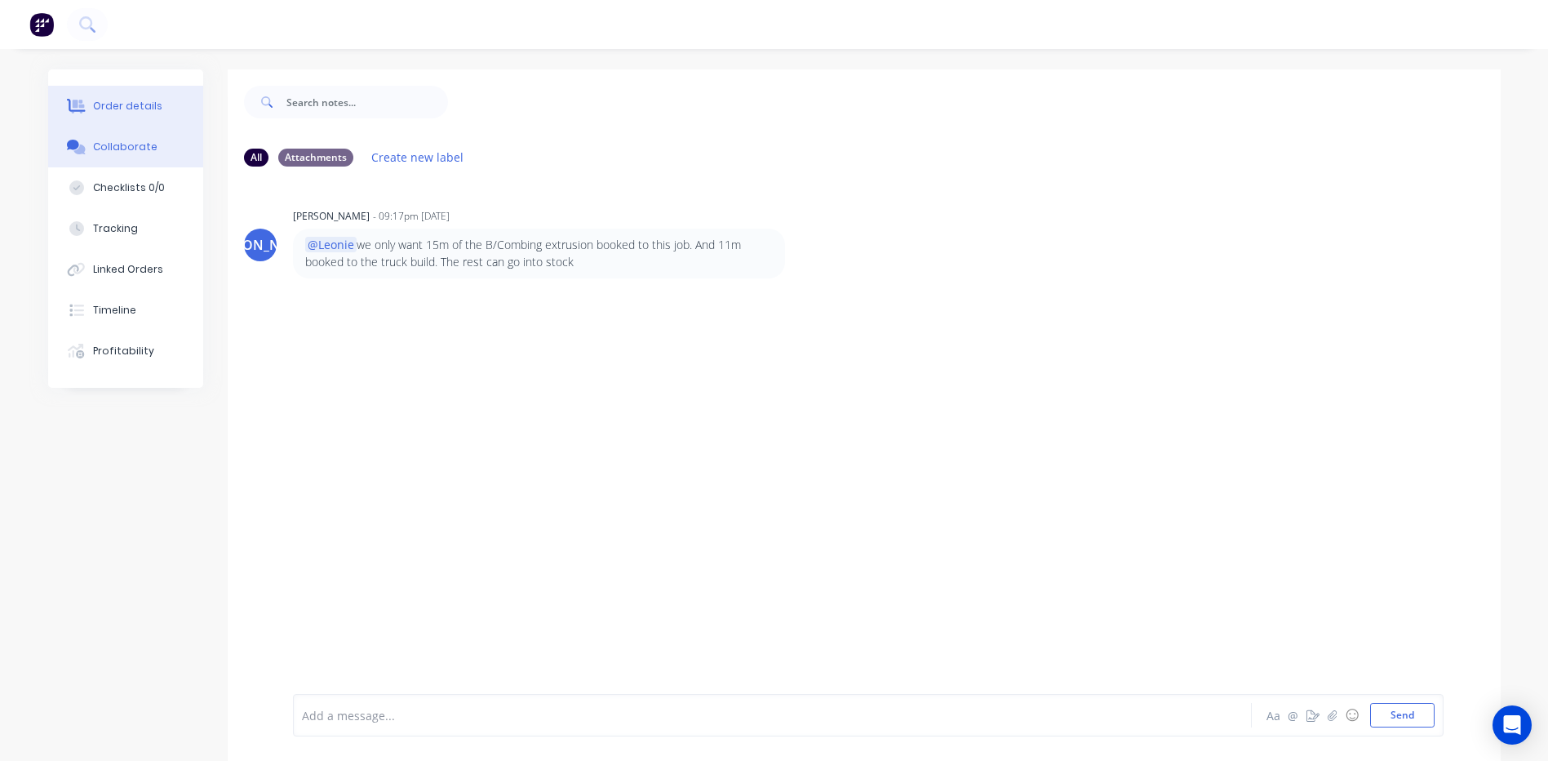
click at [149, 106] on div "Order details" at bounding box center [127, 106] width 69 height 15
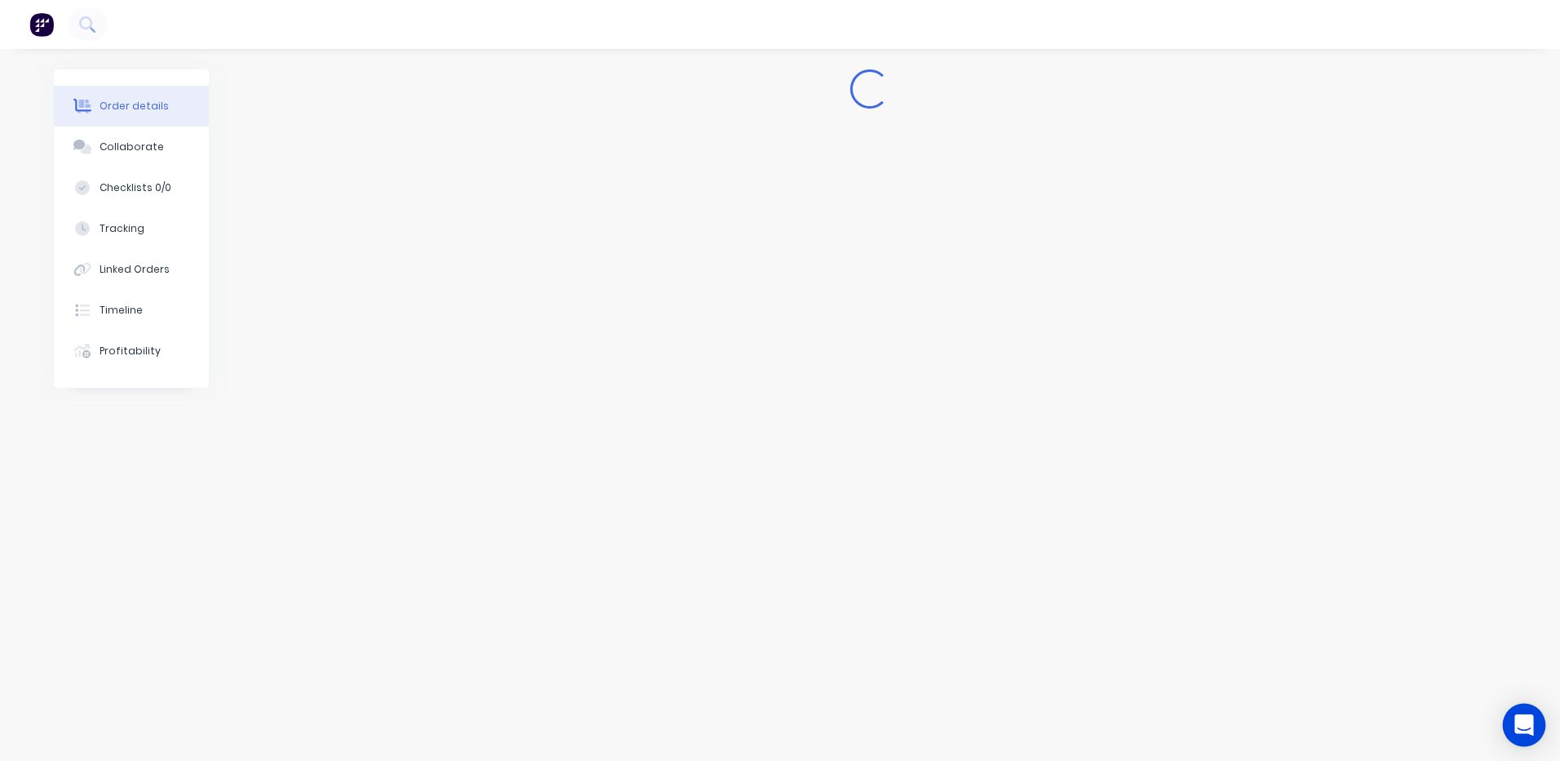
click at [1527, 723] on icon "Open Intercom Messenger" at bounding box center [1524, 724] width 19 height 21
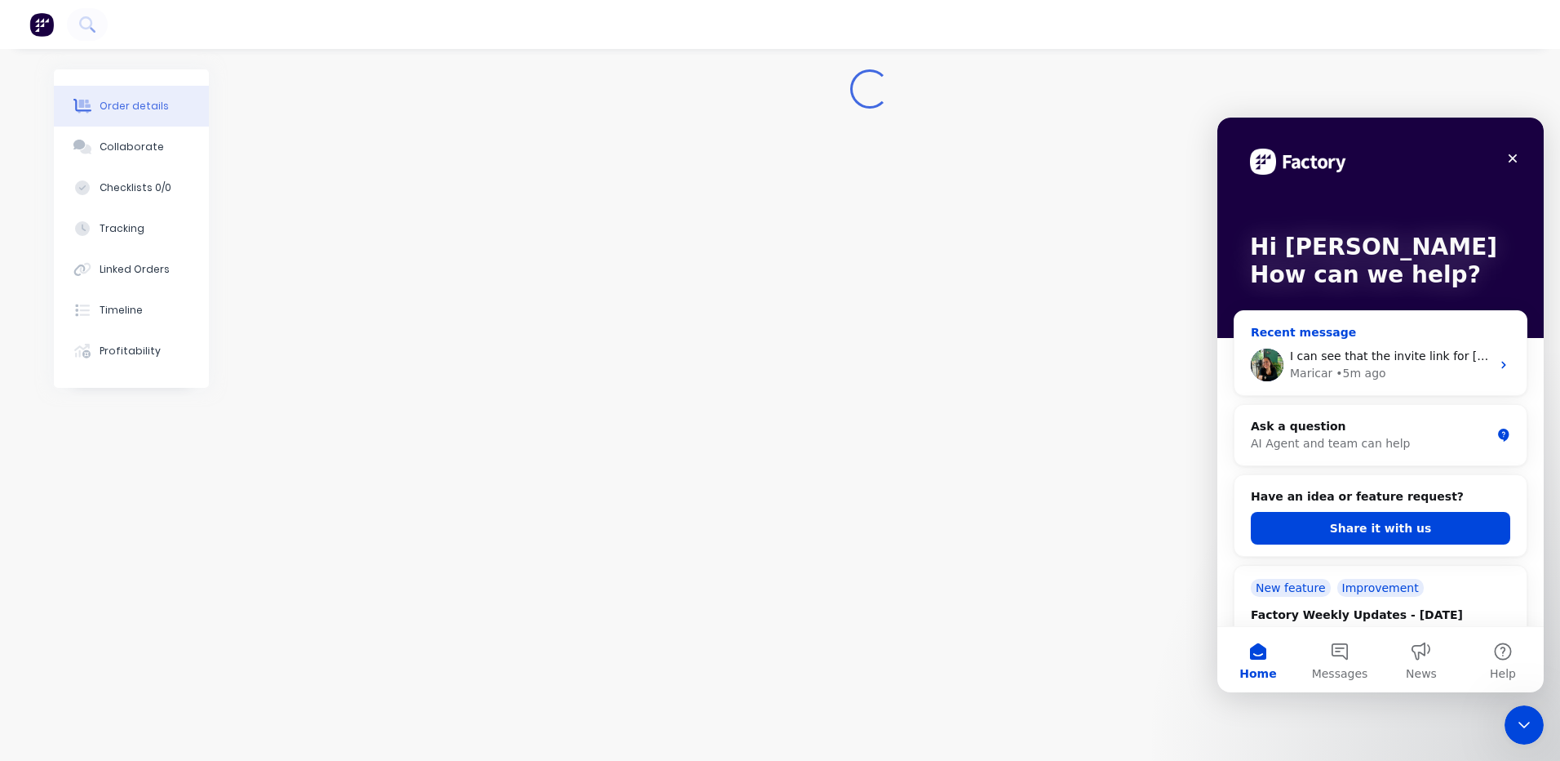
click at [1402, 365] on div "Maricar • 5m ago" at bounding box center [1390, 373] width 201 height 17
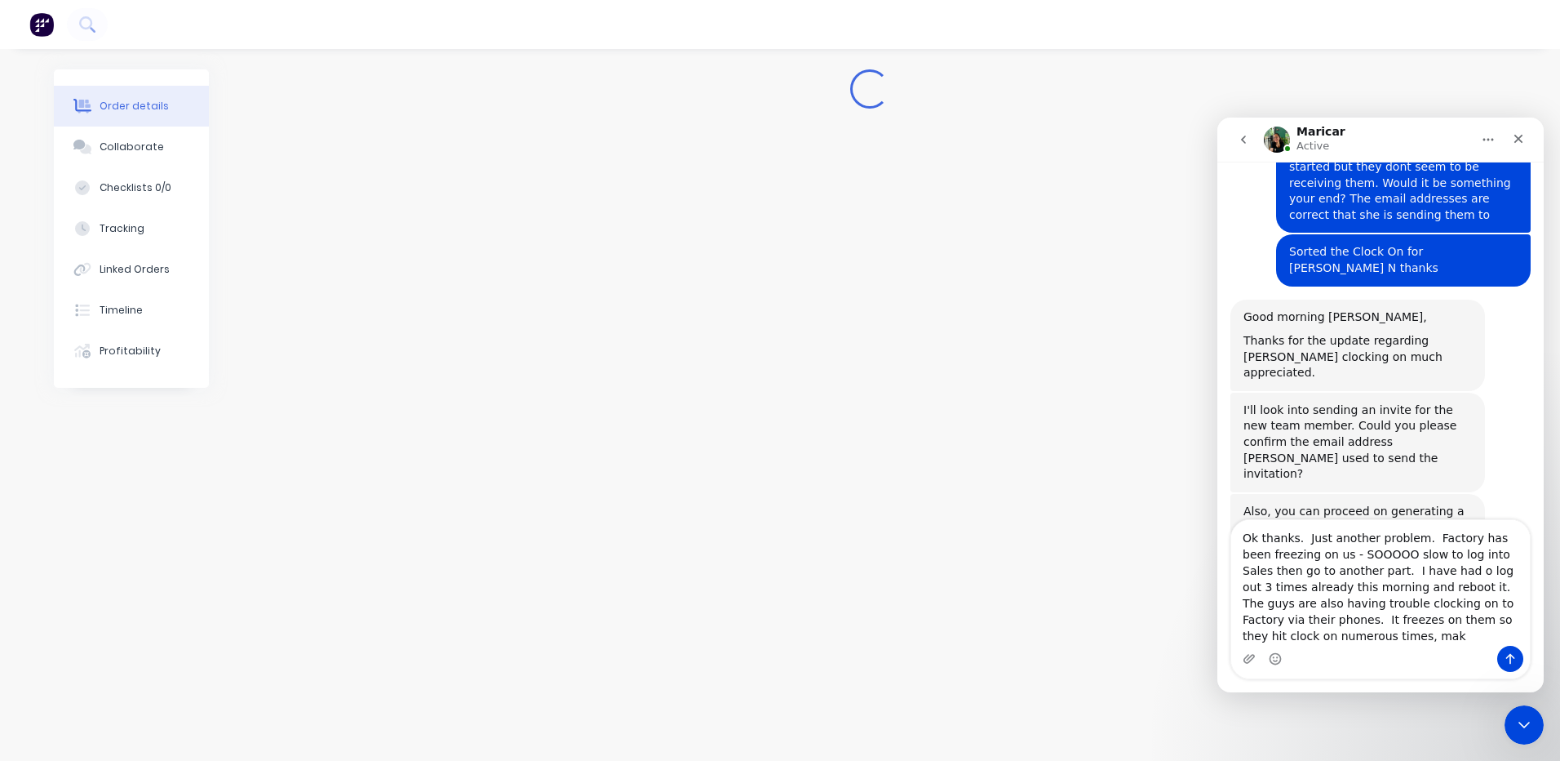
scroll to position [7556, 0]
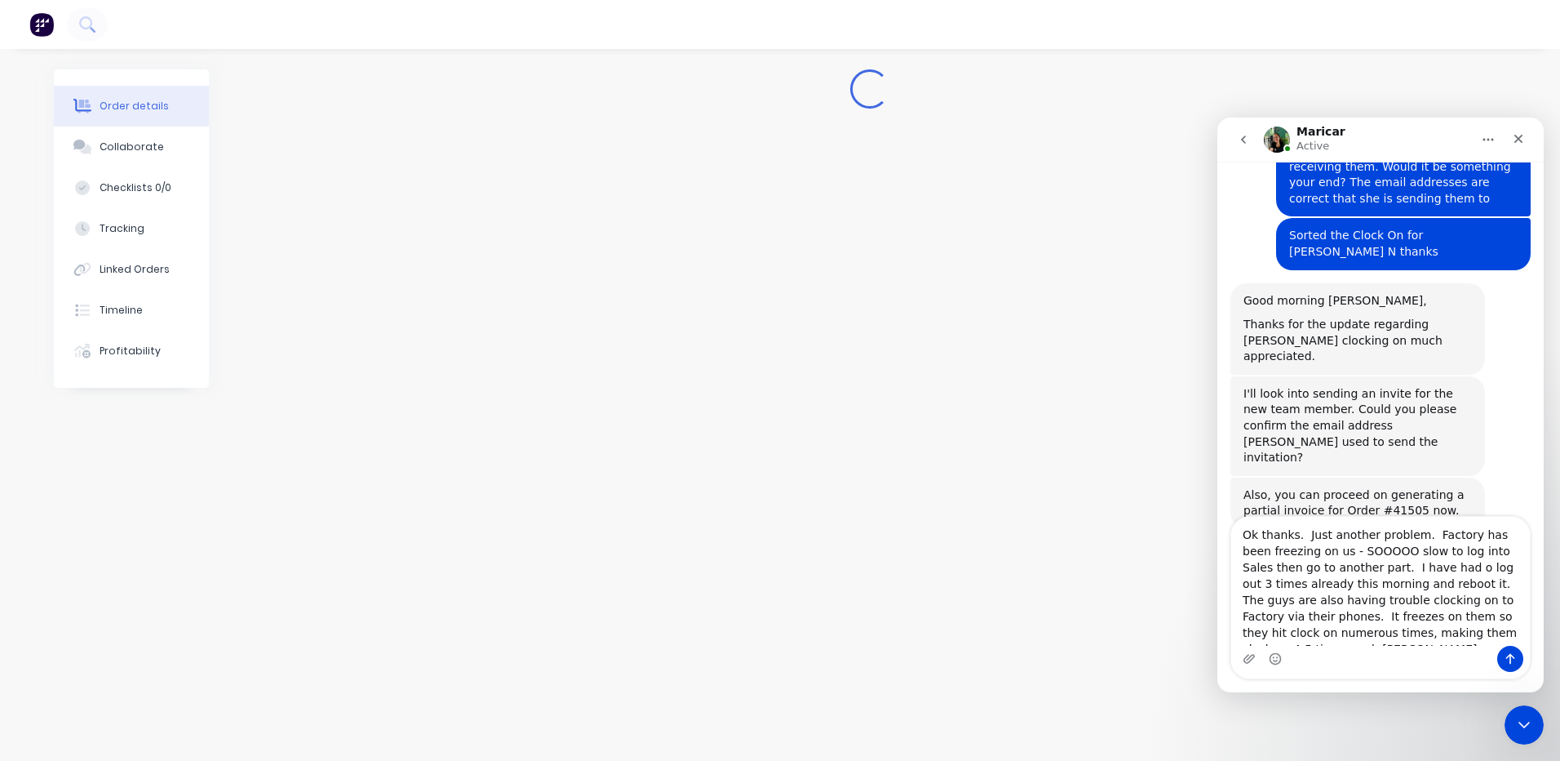
type textarea "Ok thanks. Just another problem. Factory has been freezing on us - SOOOOO slow …"
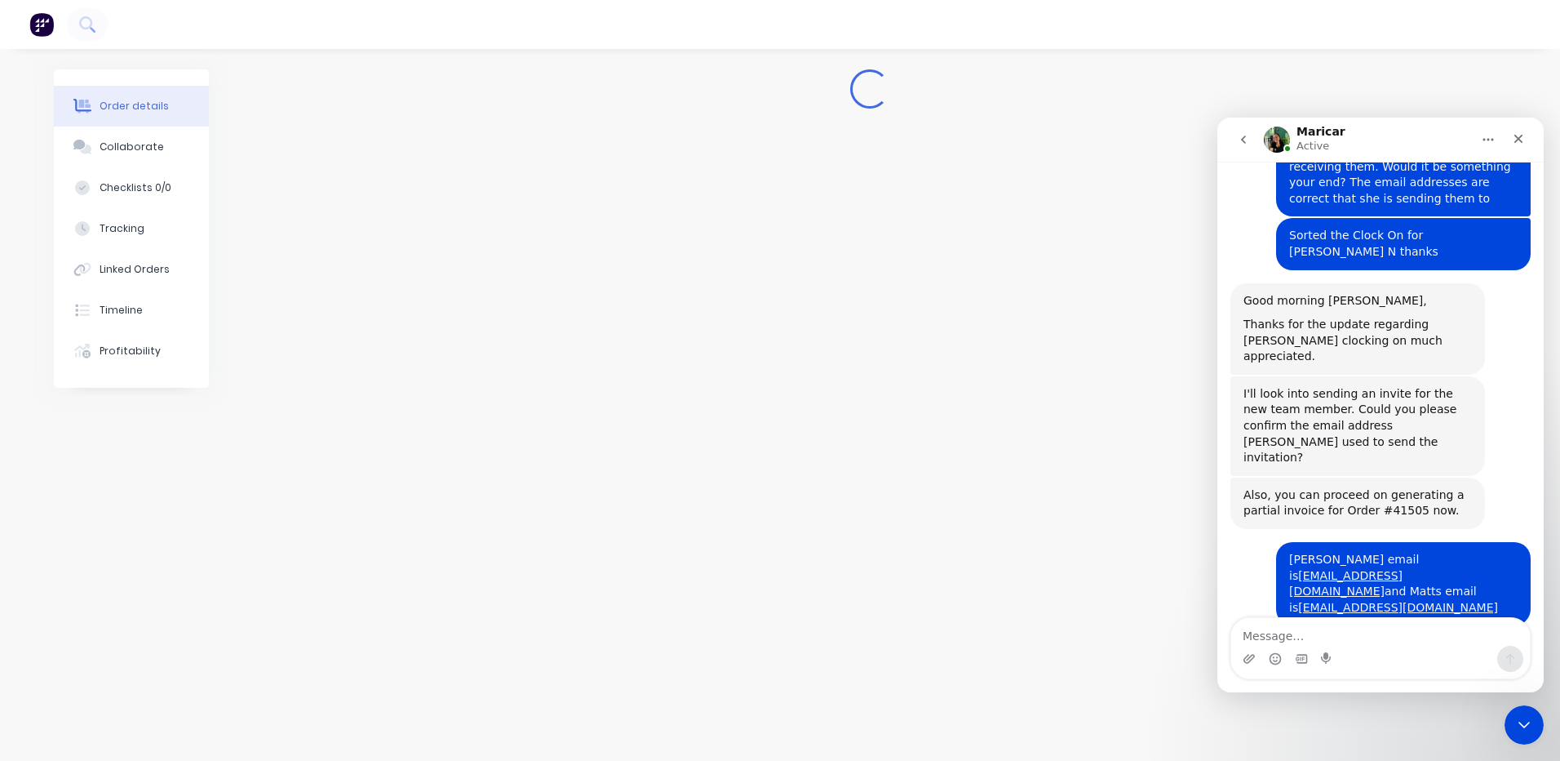
scroll to position [7635, 0]
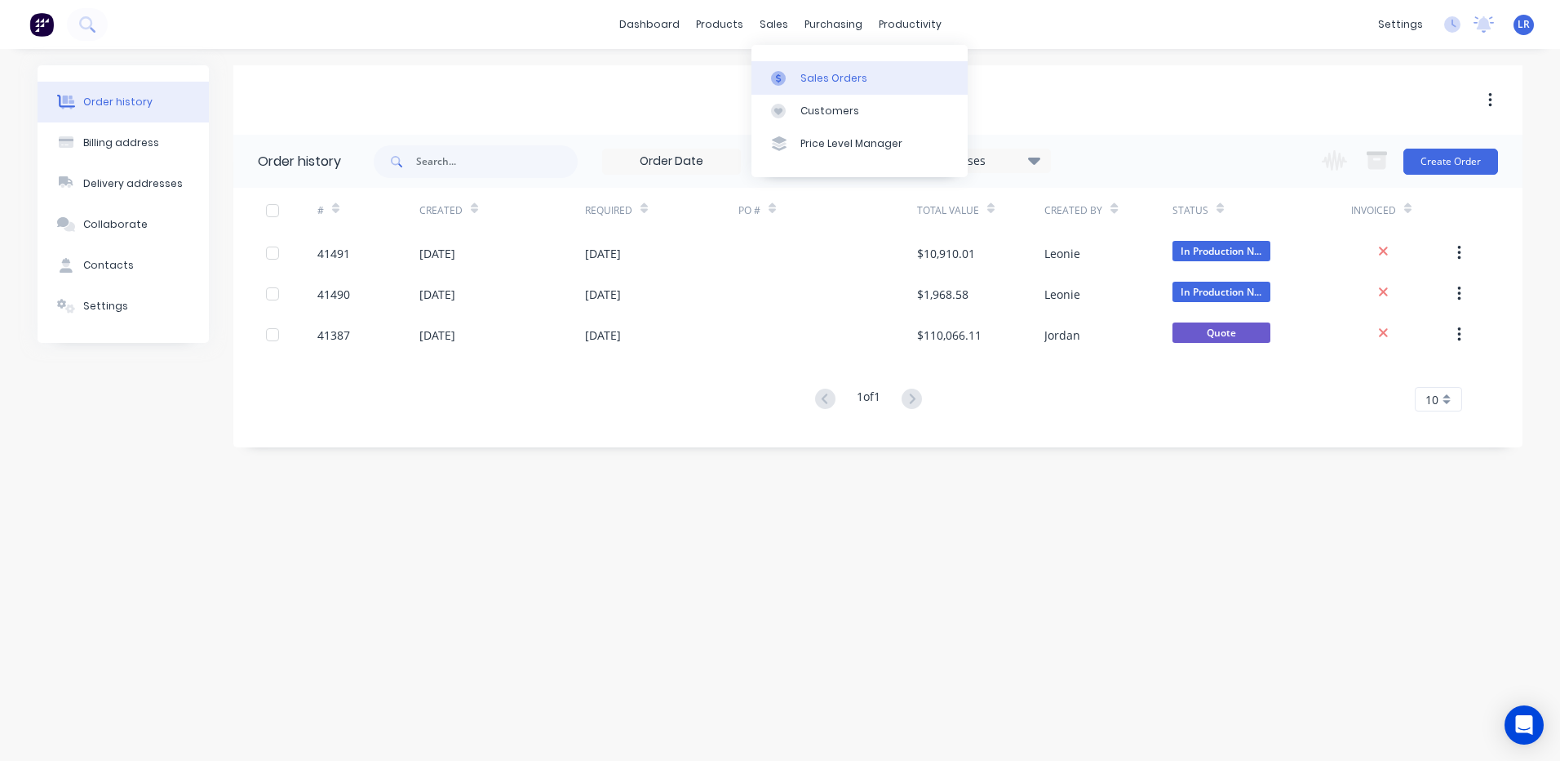
click at [810, 76] on div "Sales Orders" at bounding box center [834, 78] width 67 height 15
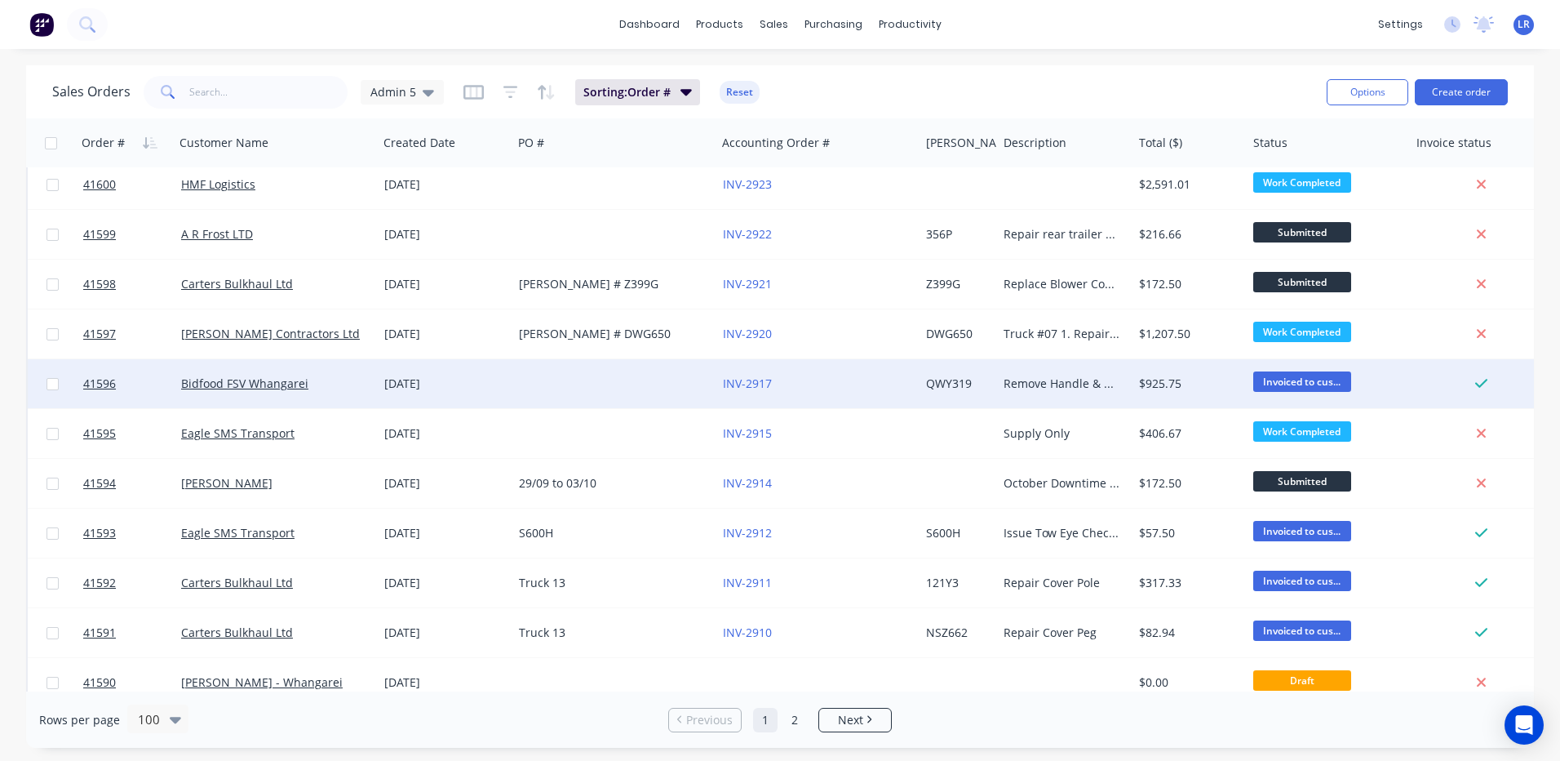
scroll to position [326, 0]
